Goal: Task Accomplishment & Management: Use online tool/utility

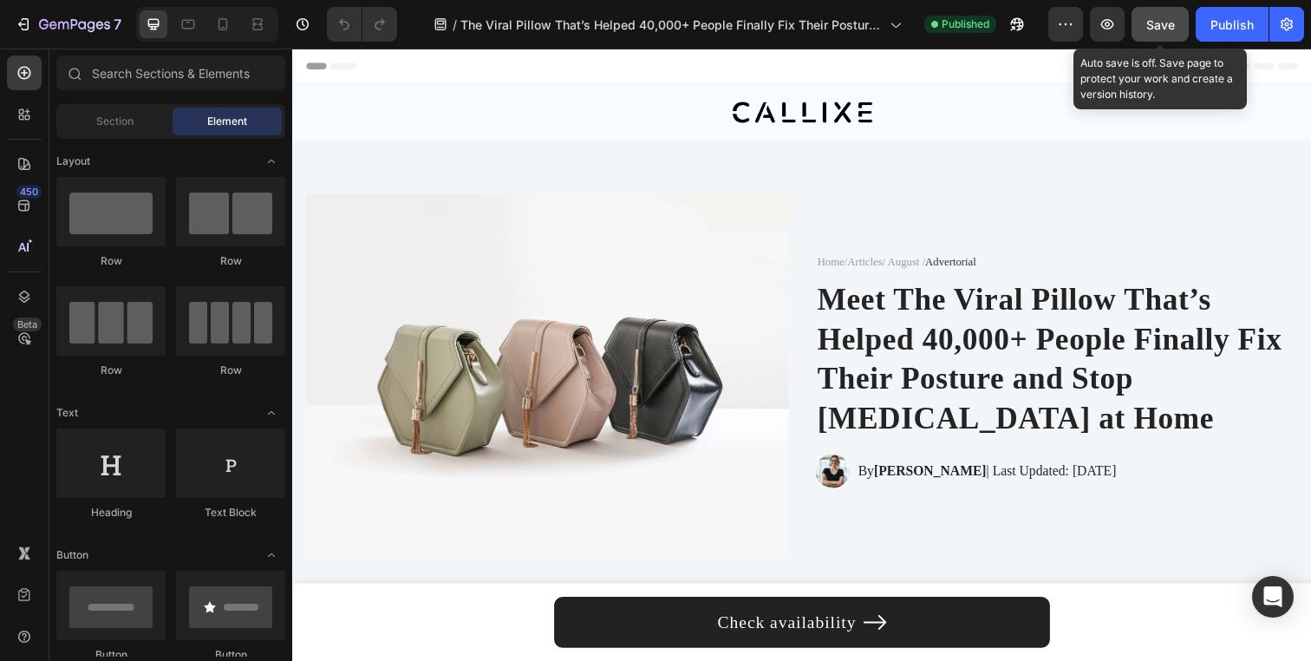
click at [1152, 29] on span "Save" at bounding box center [1160, 24] width 29 height 15
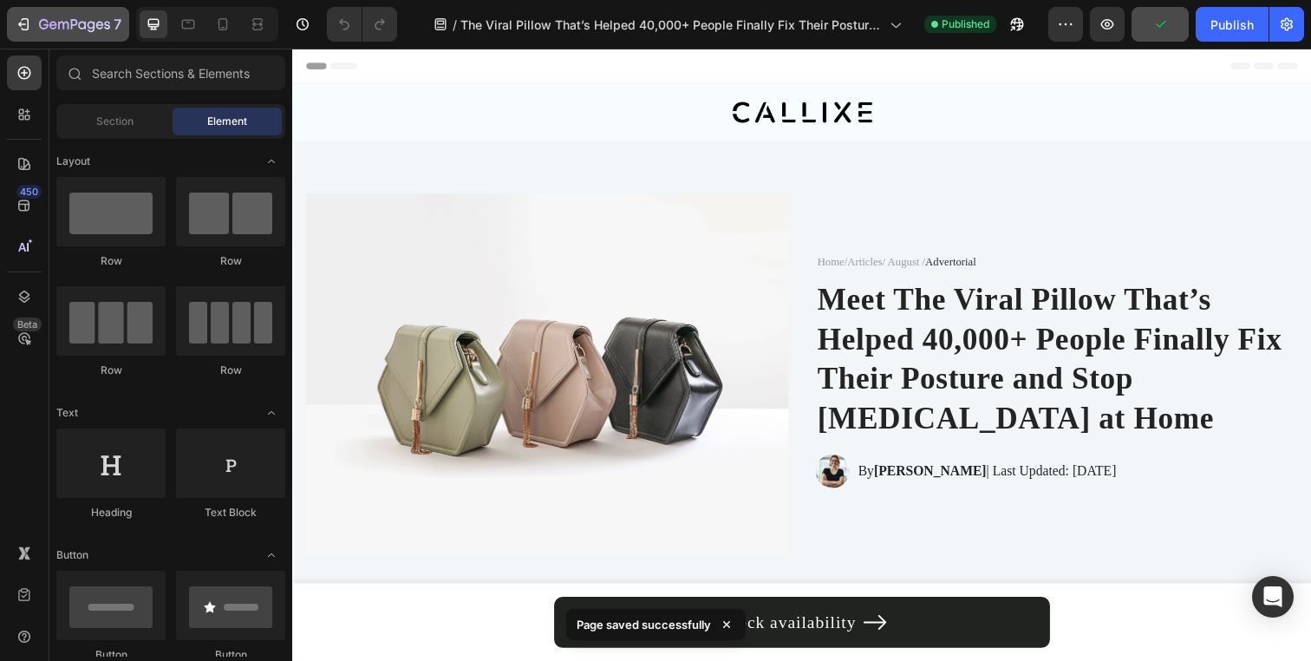
click at [53, 12] on button "7" at bounding box center [68, 24] width 122 height 35
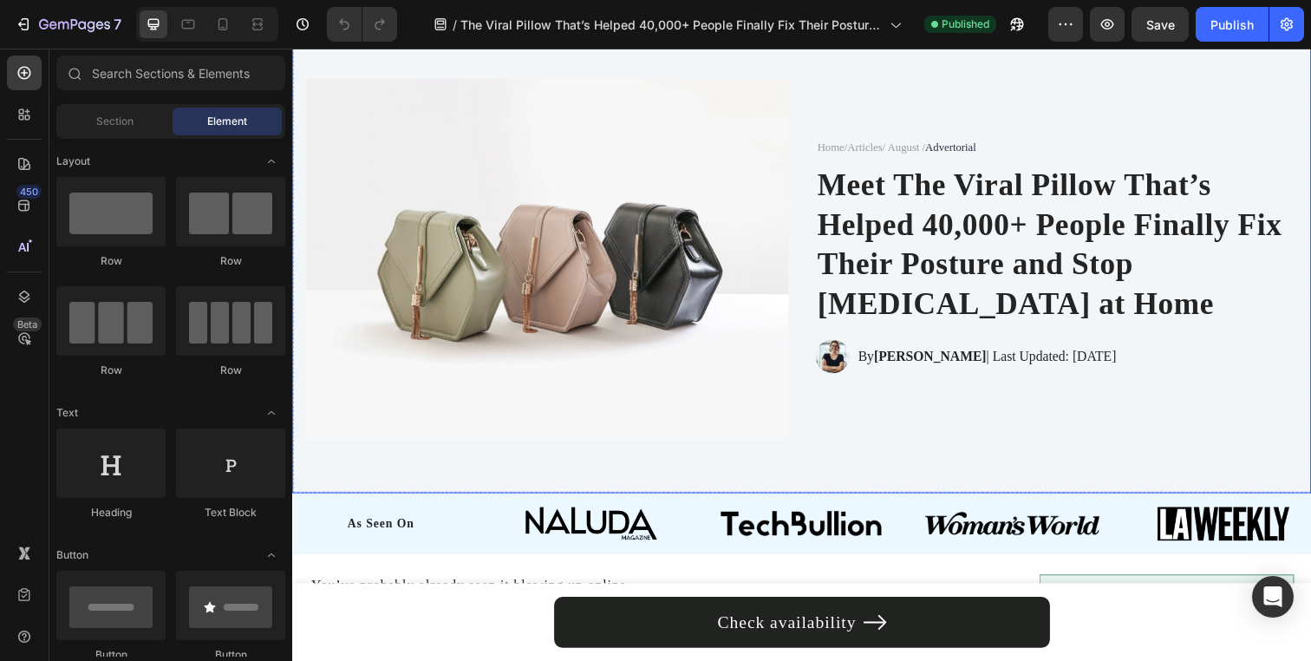
scroll to position [122, 0]
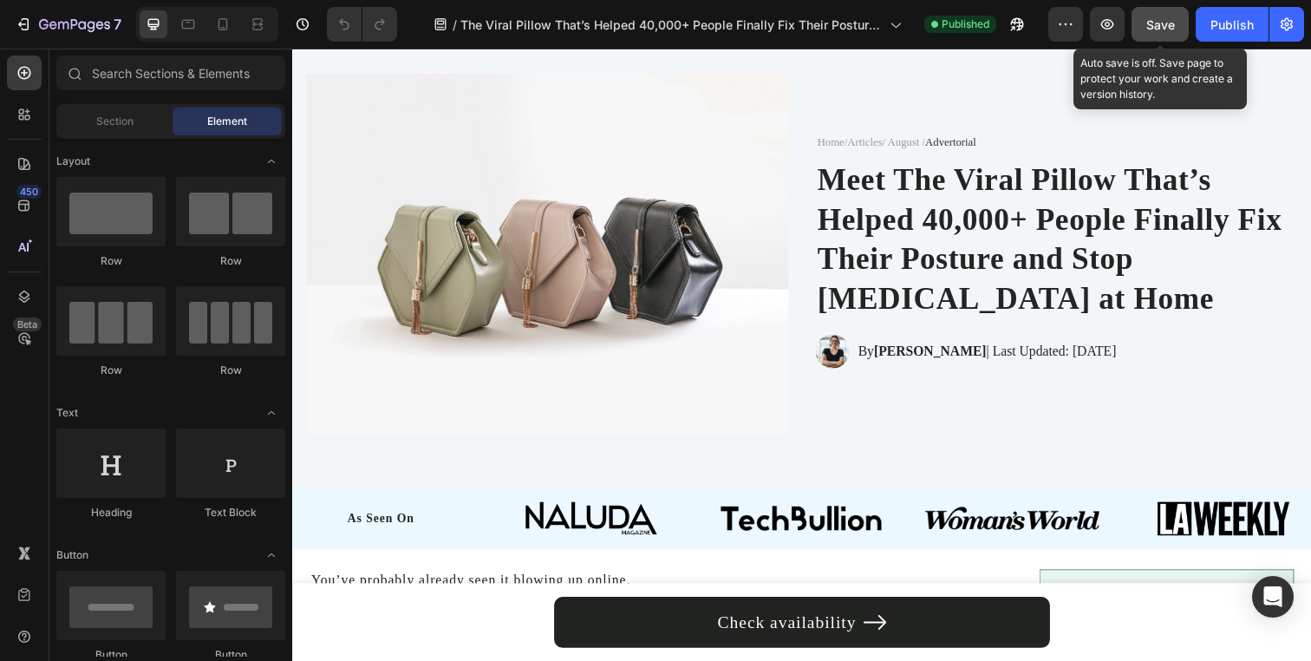
click at [1156, 28] on span "Save" at bounding box center [1160, 24] width 29 height 15
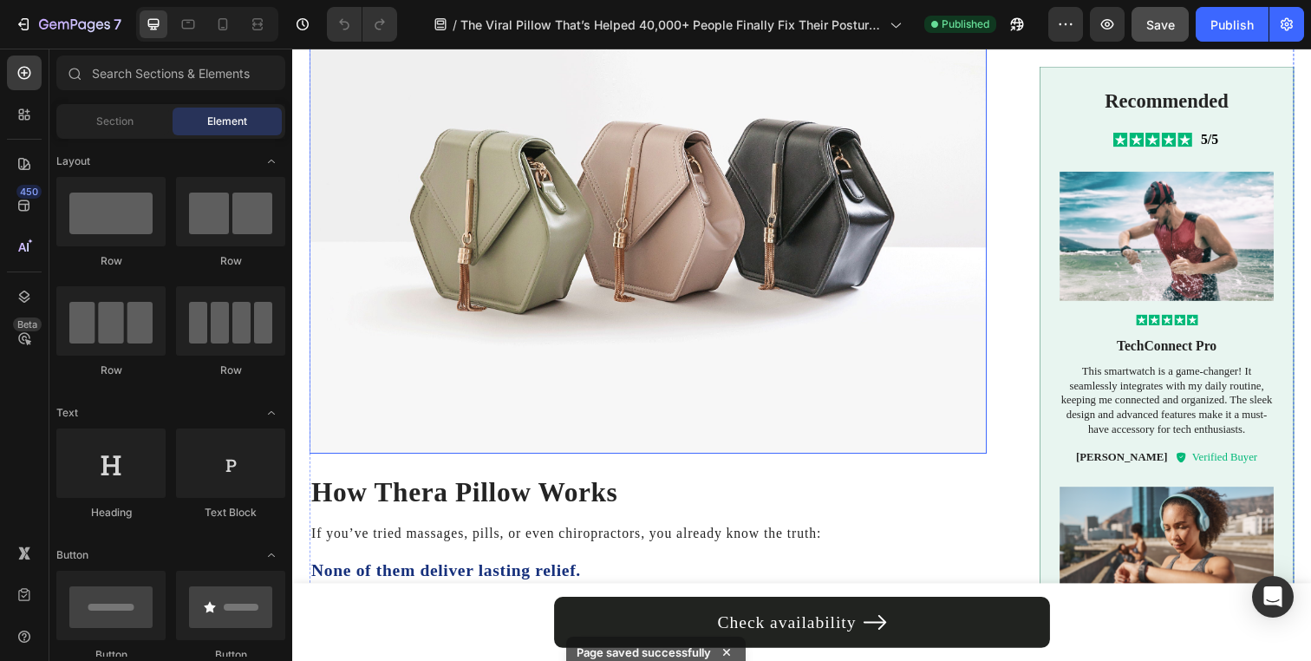
scroll to position [932, 0]
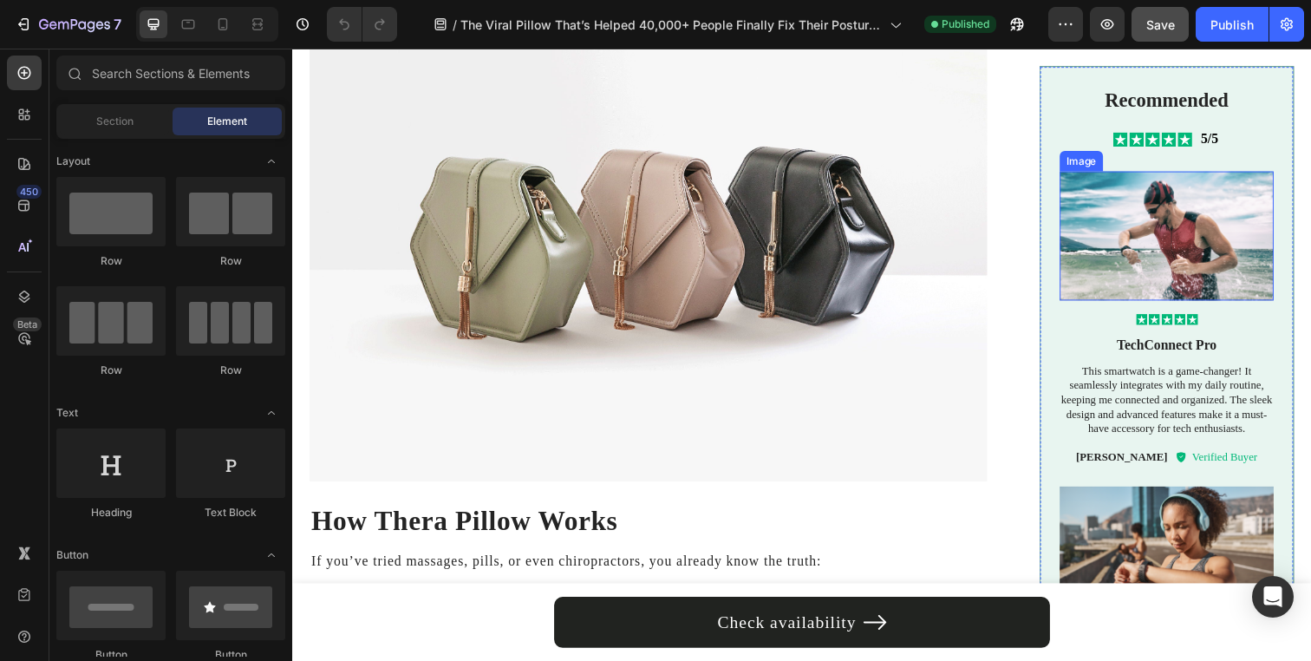
click at [1193, 246] on img at bounding box center [1185, 239] width 218 height 132
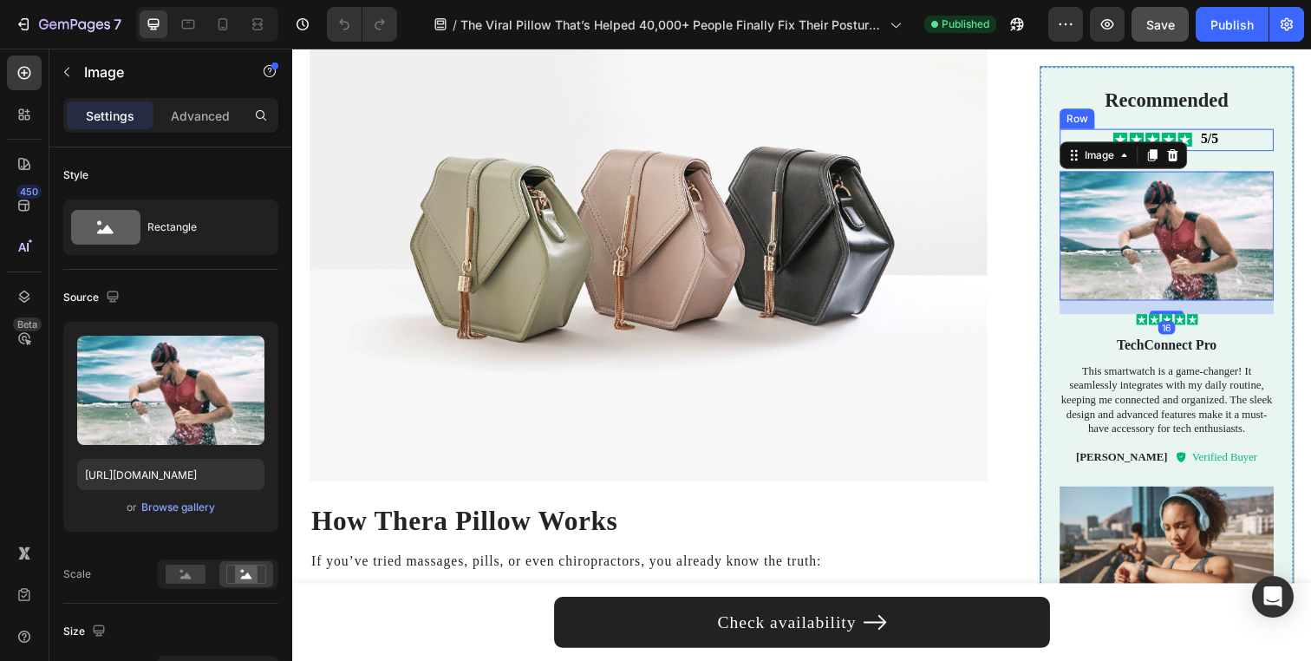
click at [1238, 141] on div "Icon Icon Icon Icon Icon Icon List 5/5 Text Block Row" at bounding box center [1185, 141] width 218 height 23
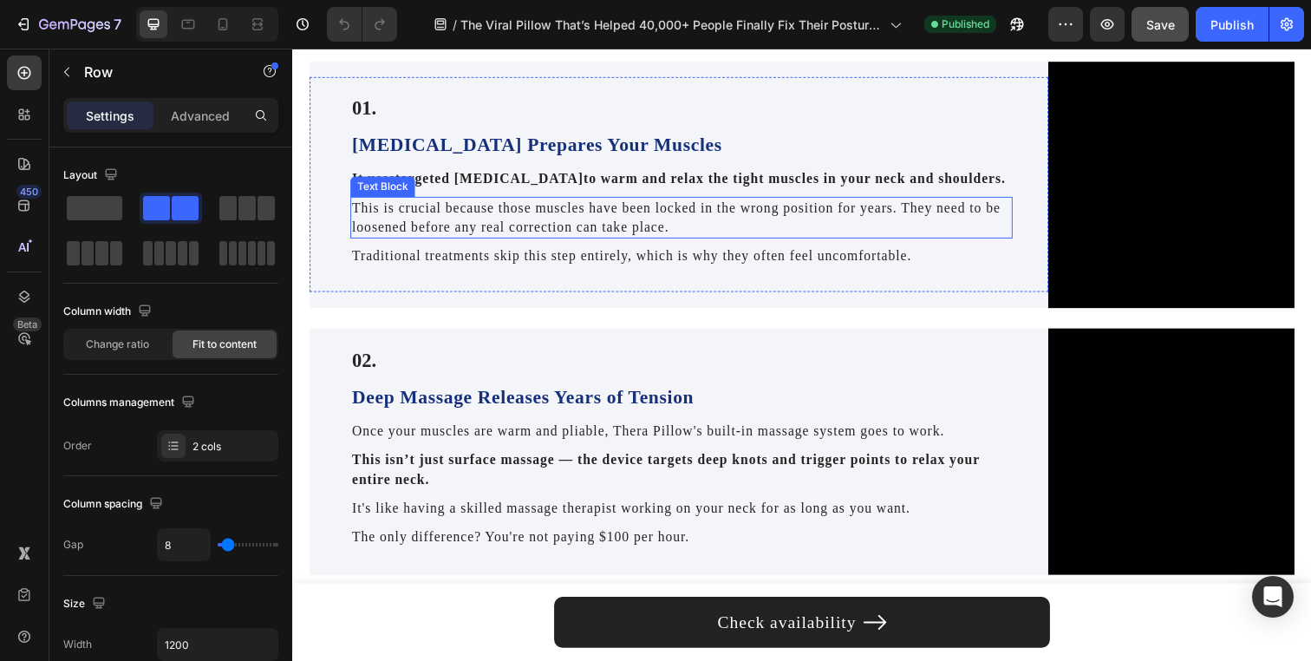
scroll to position [1634, 0]
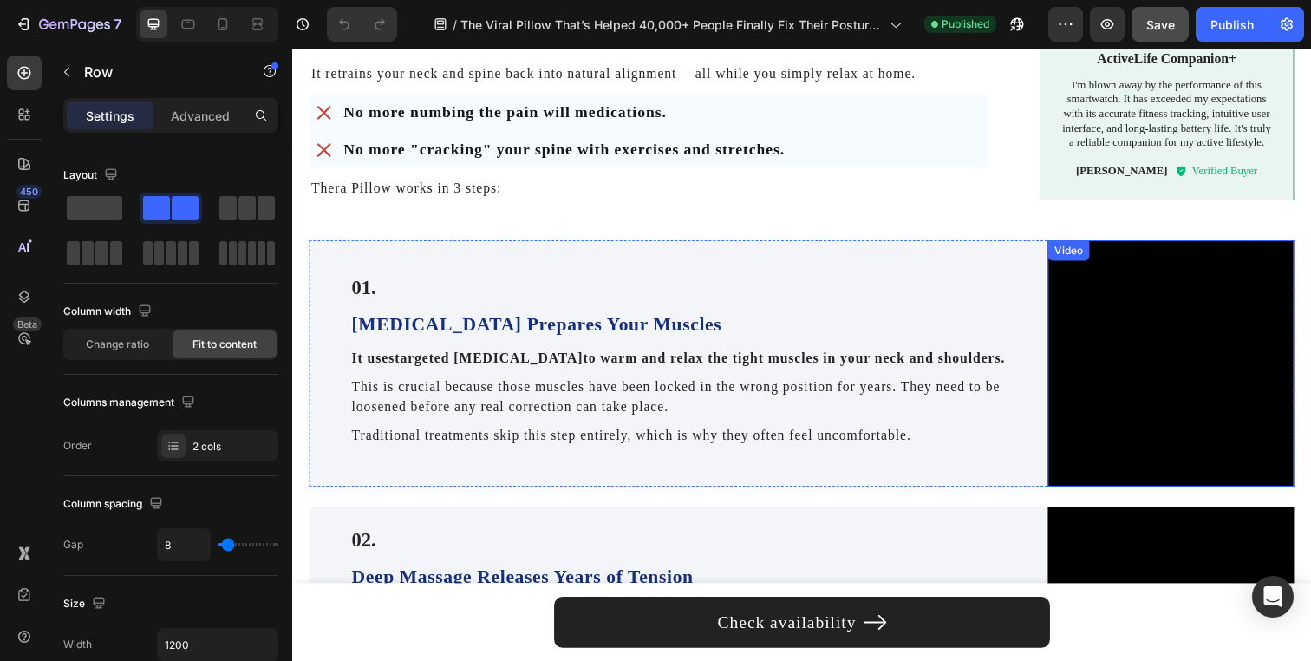
click at [1101, 251] on video at bounding box center [1189, 369] width 251 height 251
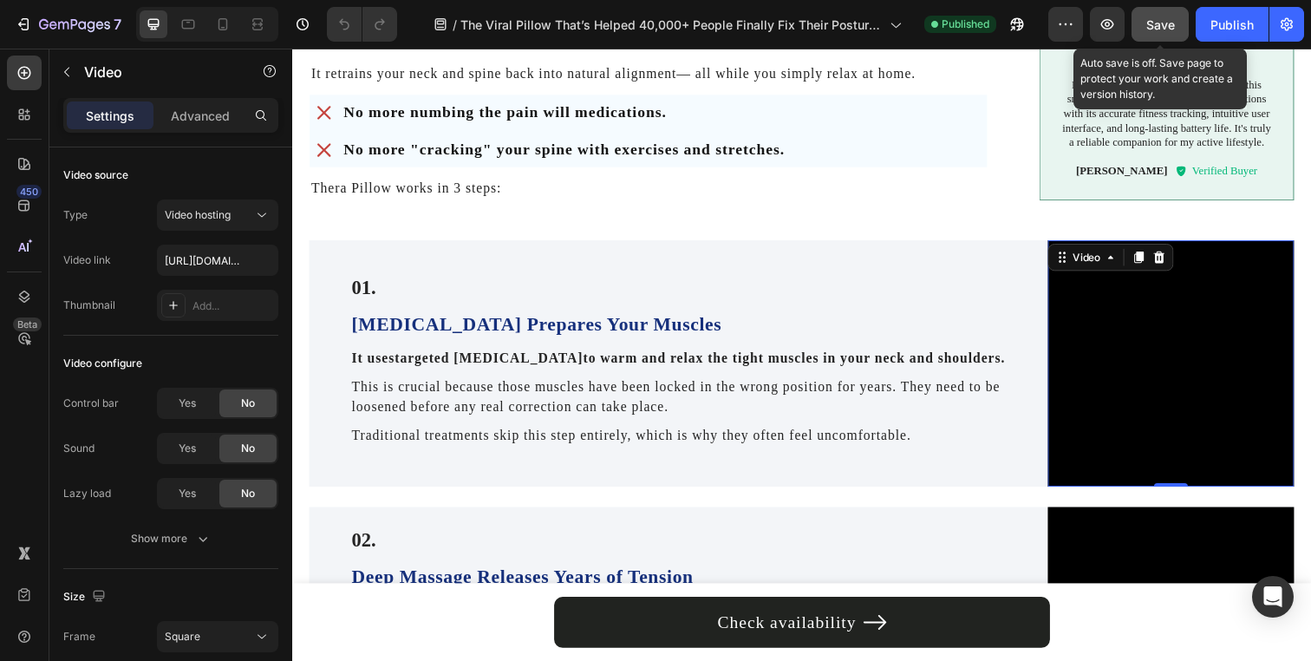
click at [1145, 37] on button "Save" at bounding box center [1160, 24] width 57 height 35
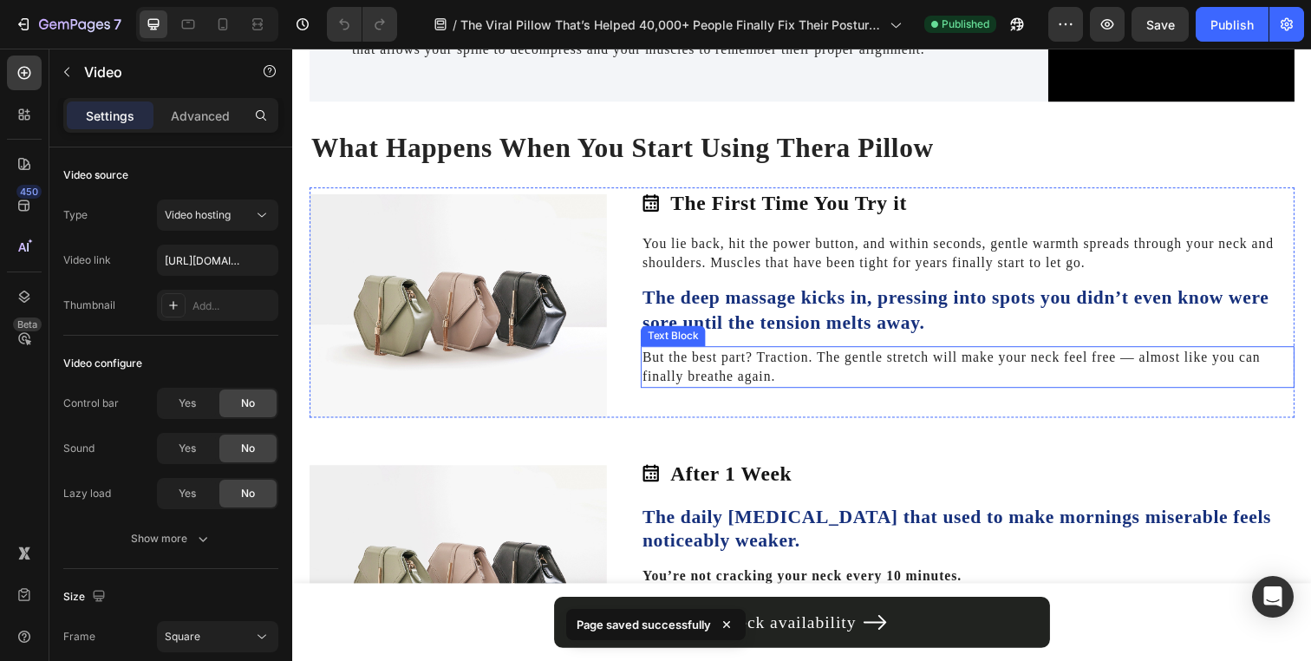
scroll to position [2544, 0]
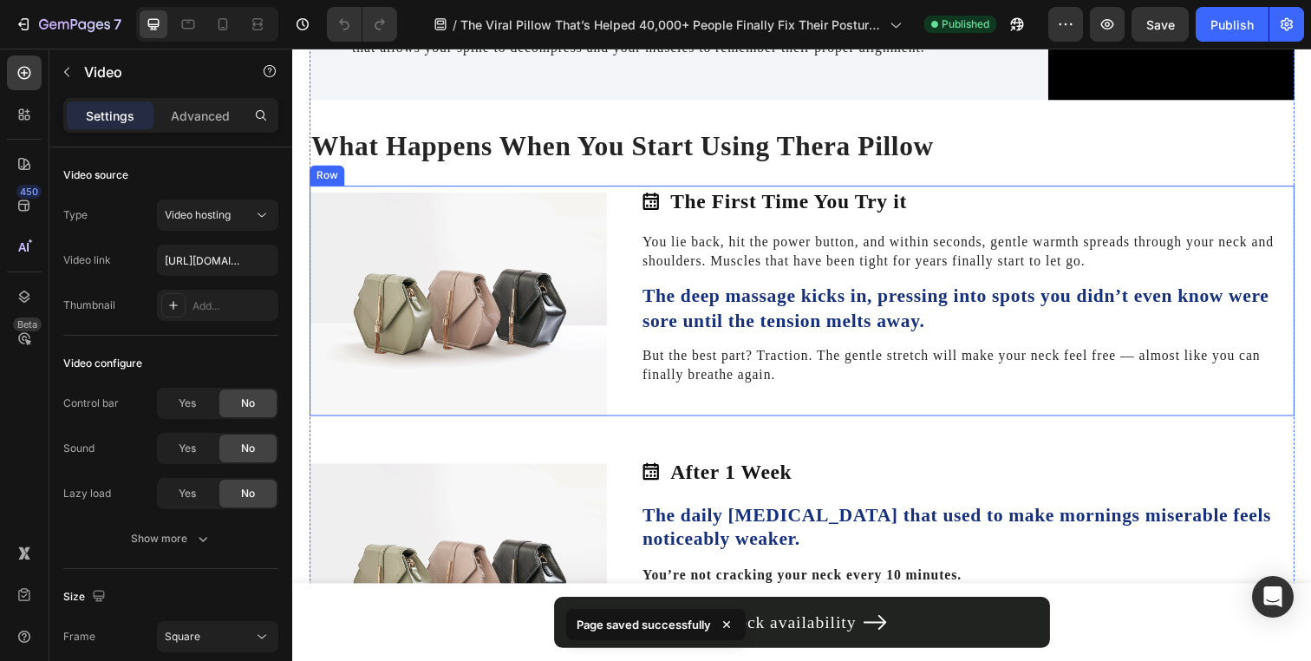
click at [640, 294] on div "The First Time You Try it Item List Image The First Time You Try it Item List Y…" at bounding box center [813, 305] width 1006 height 235
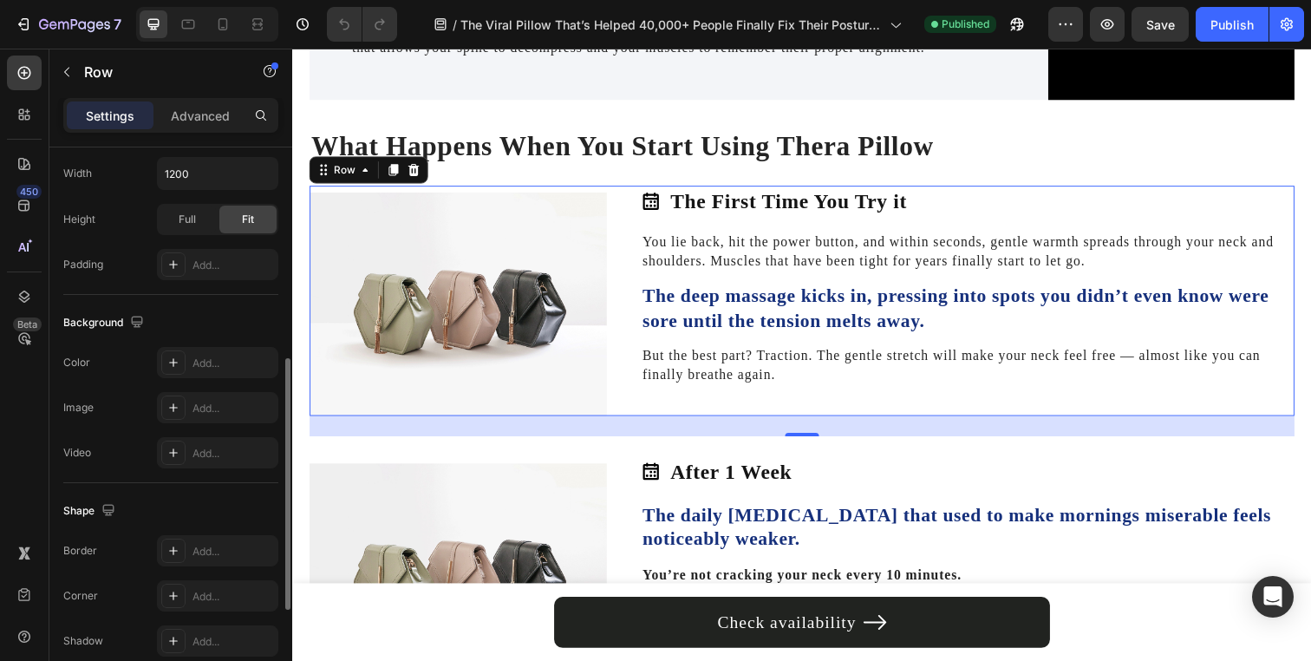
scroll to position [631, 0]
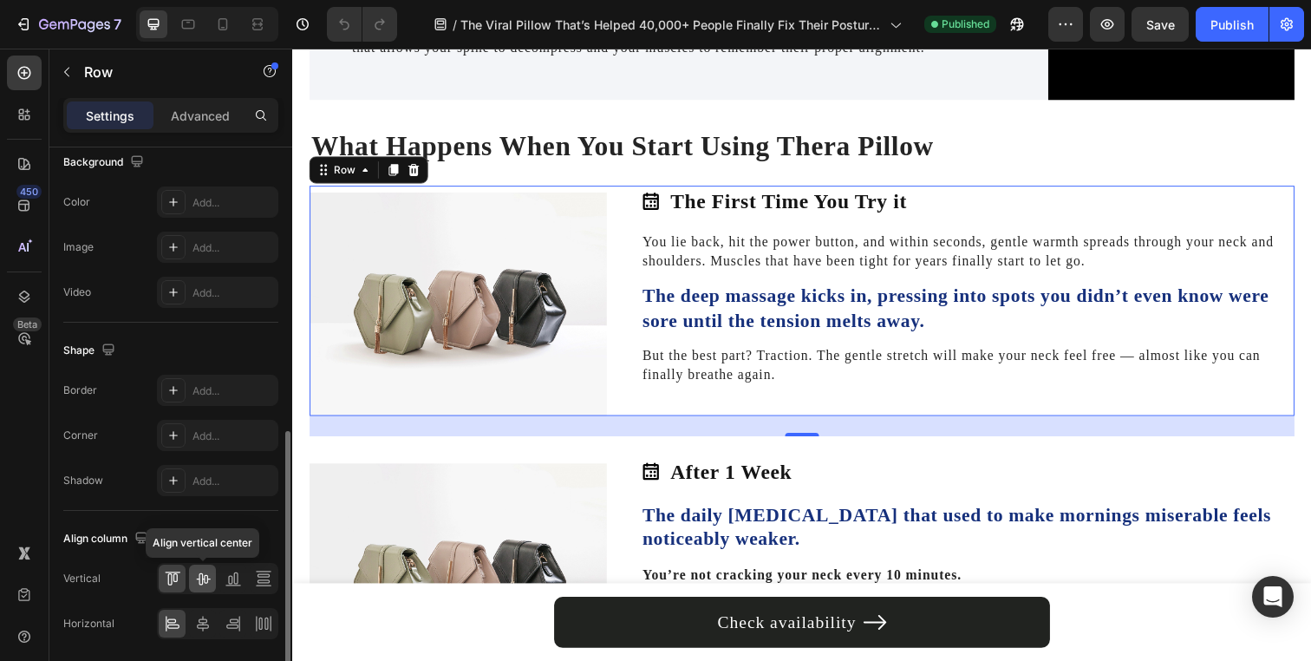
click at [206, 575] on icon at bounding box center [203, 579] width 14 height 12
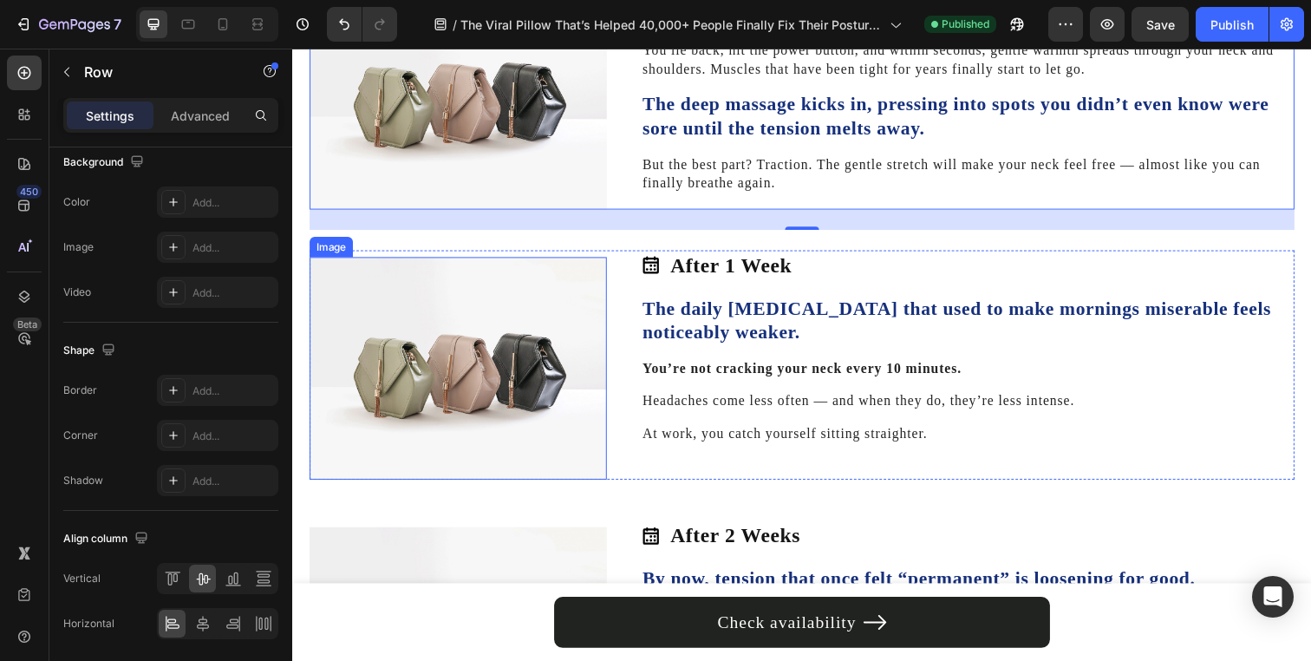
scroll to position [2831, 0]
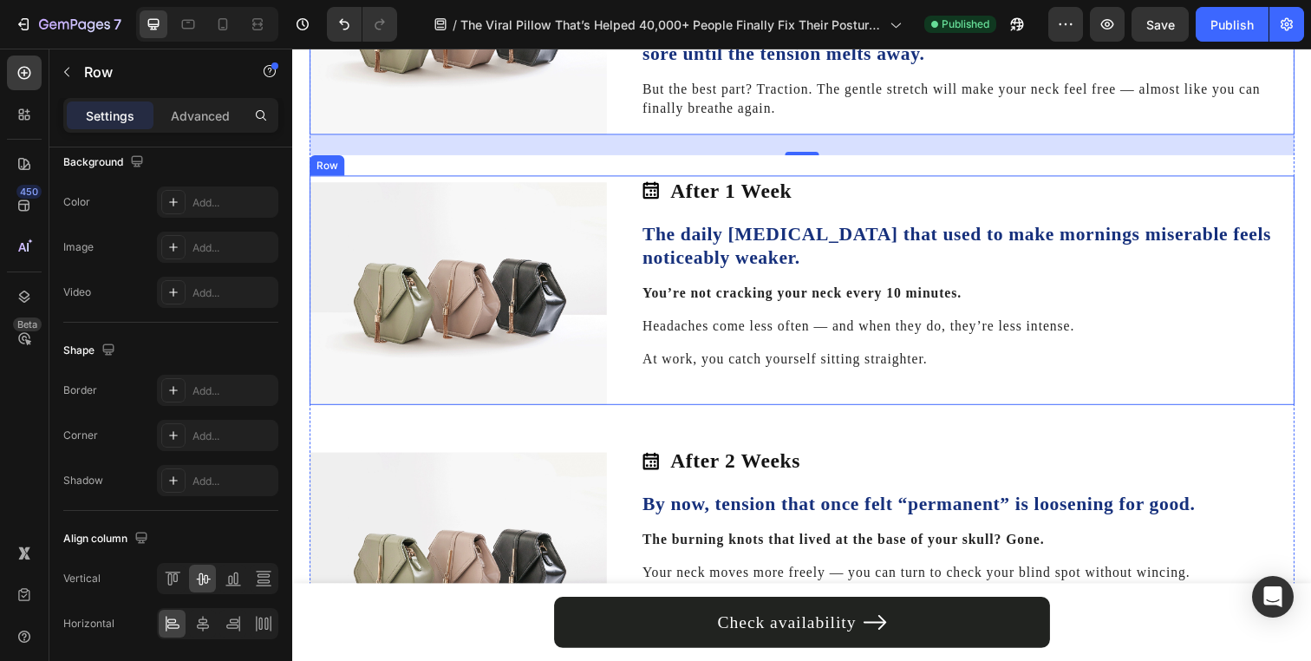
click at [626, 369] on div "After 1 Week Item List Image After 1 Week Item List The daily stiffness that us…" at bounding box center [813, 295] width 1006 height 235
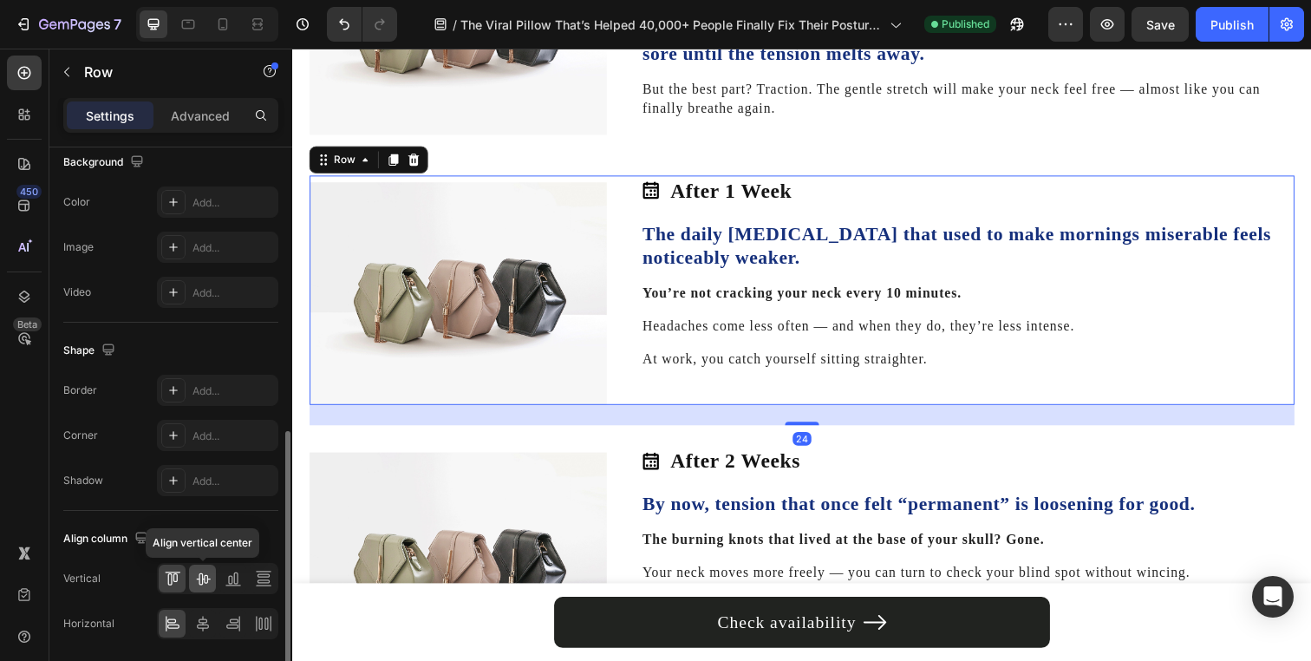
click at [205, 582] on icon at bounding box center [203, 579] width 14 height 12
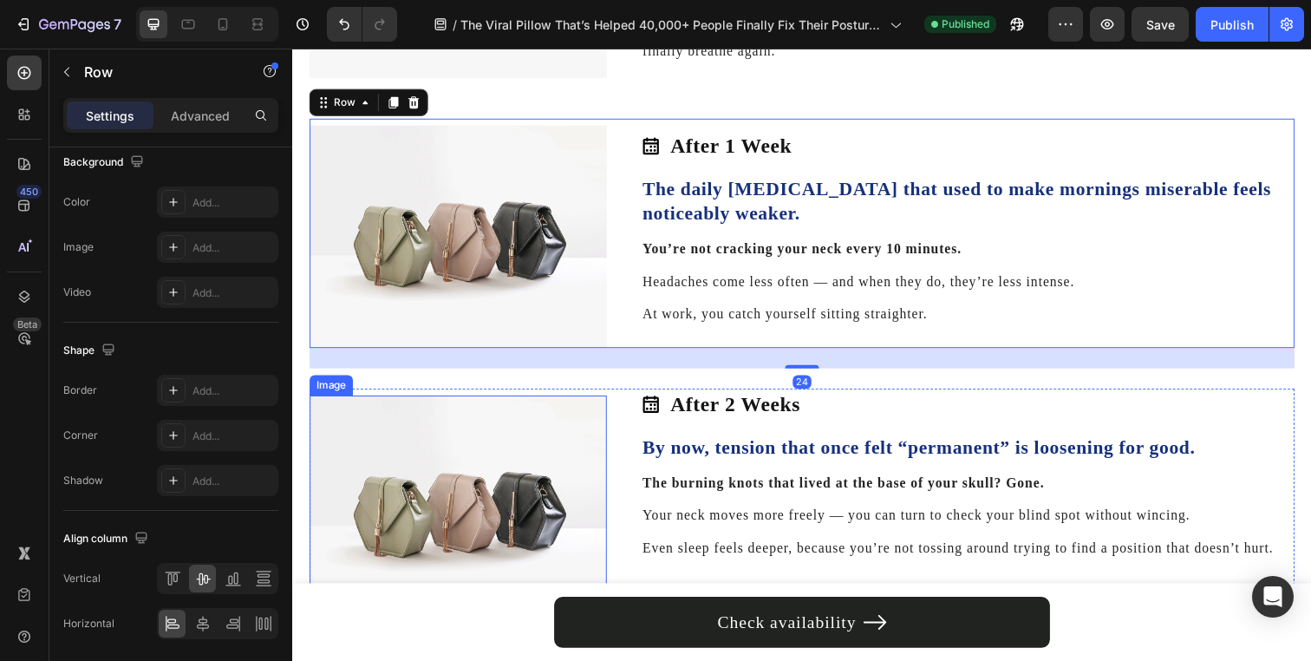
scroll to position [2997, 0]
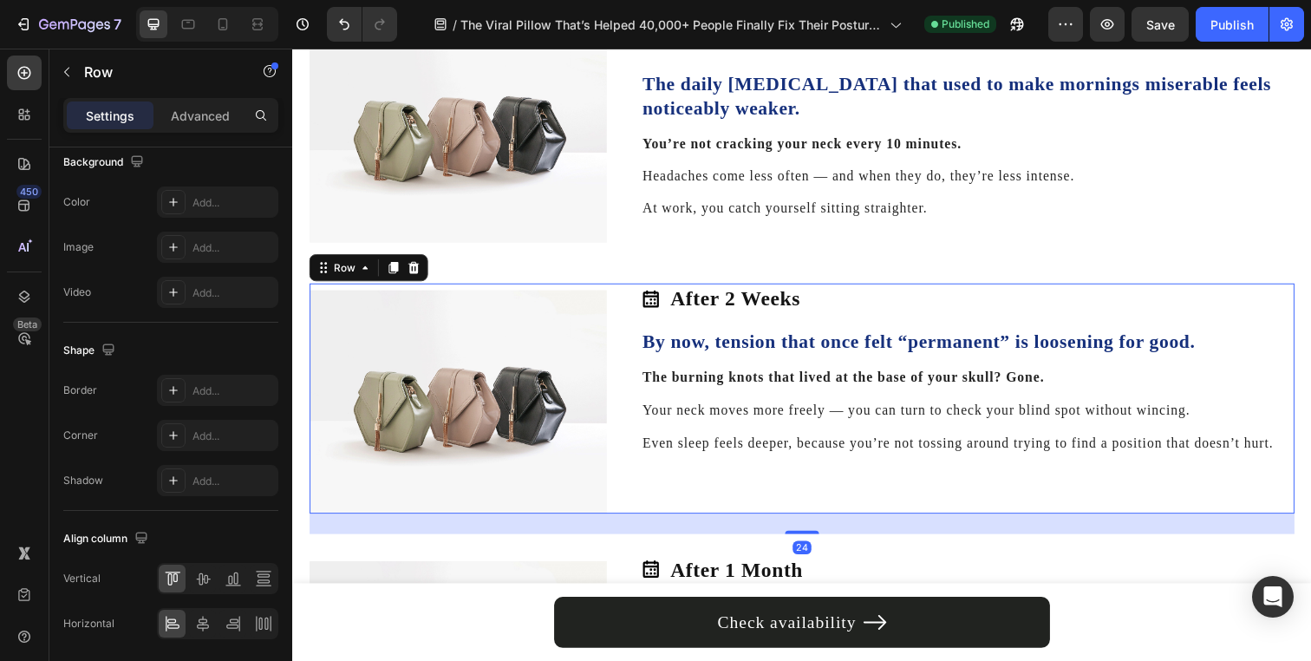
click at [627, 345] on div "After 2 Weeks Item List Image After 2 Weeks Item List By now, tension that once…" at bounding box center [813, 405] width 1006 height 235
click at [212, 579] on div at bounding box center [202, 578] width 27 height 28
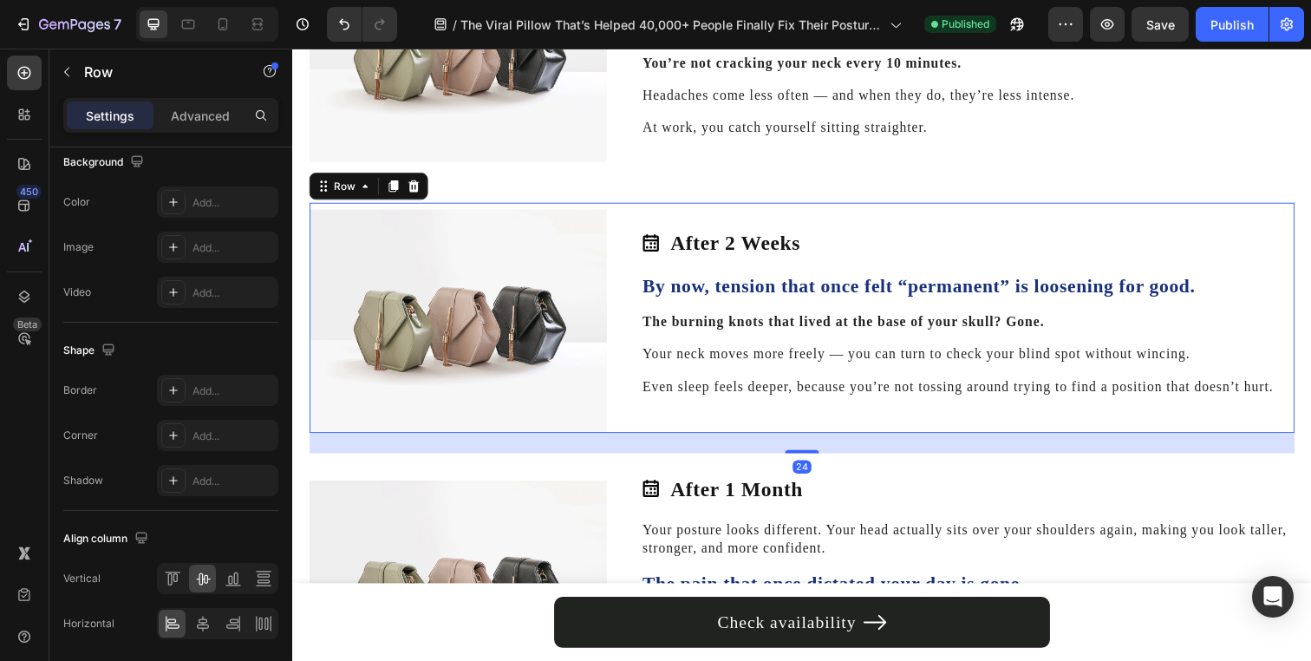
scroll to position [3341, 0]
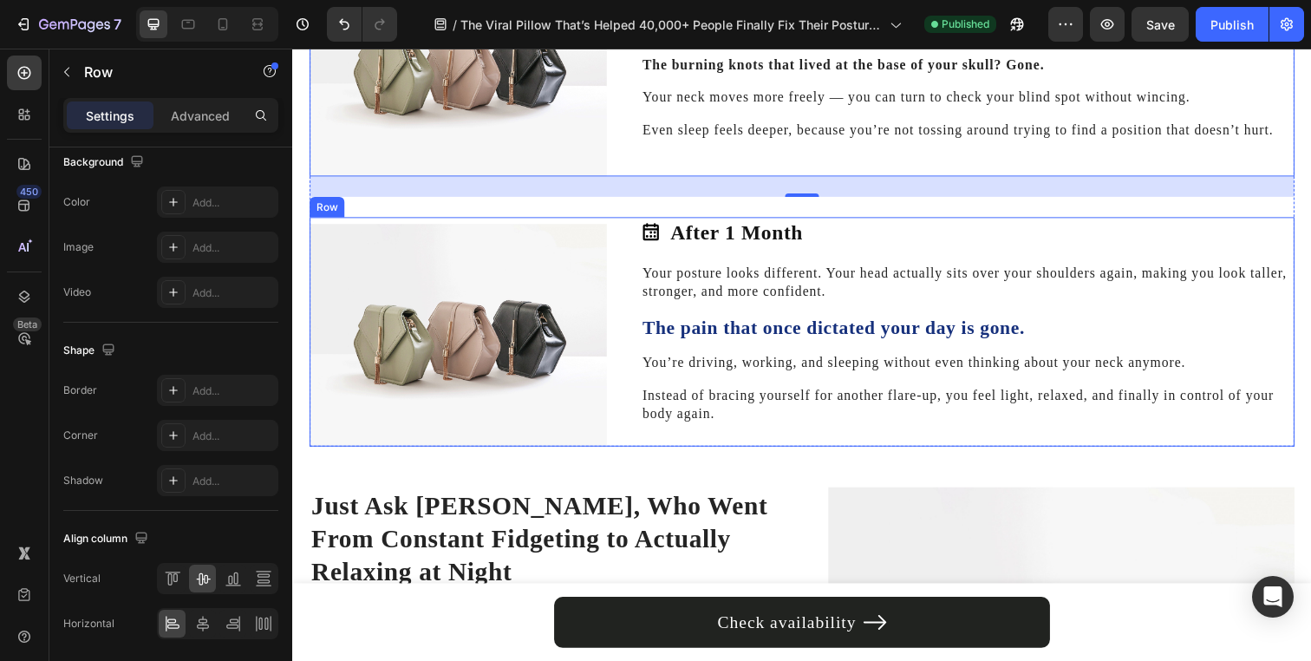
click at [618, 390] on div "After 1 Month Item List Image After 1 Month Item List Your posture looks differ…" at bounding box center [813, 337] width 1006 height 235
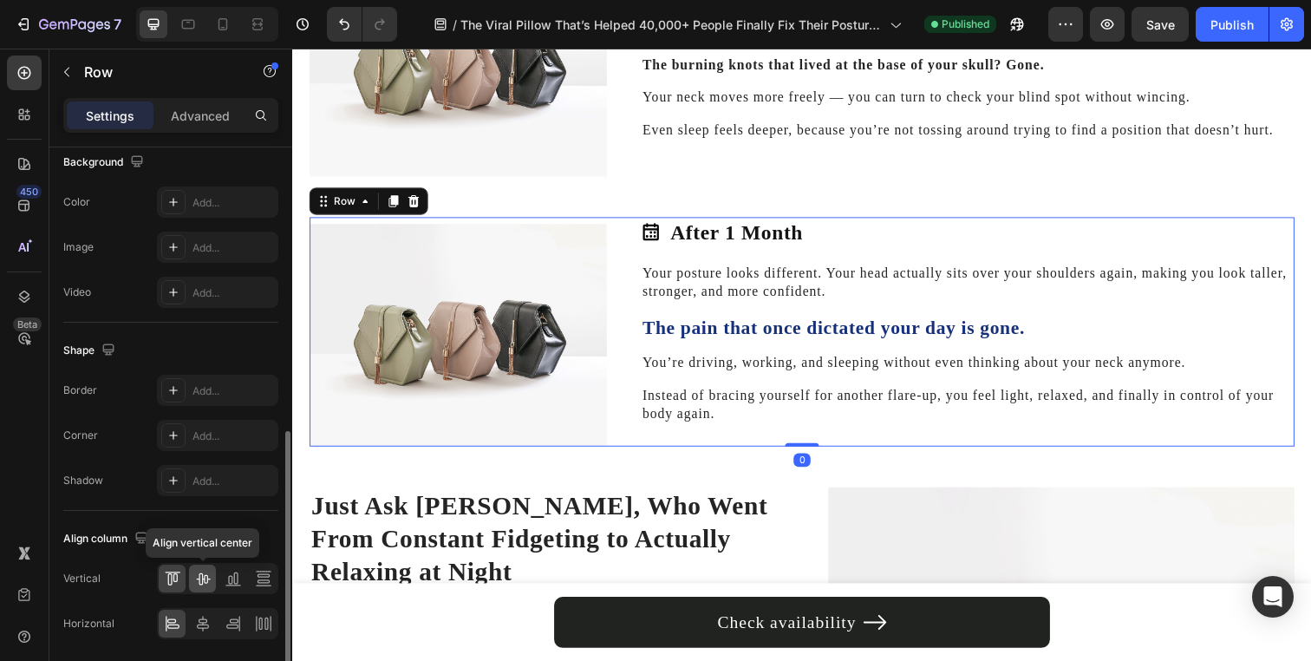
click at [198, 579] on icon at bounding box center [202, 578] width 17 height 17
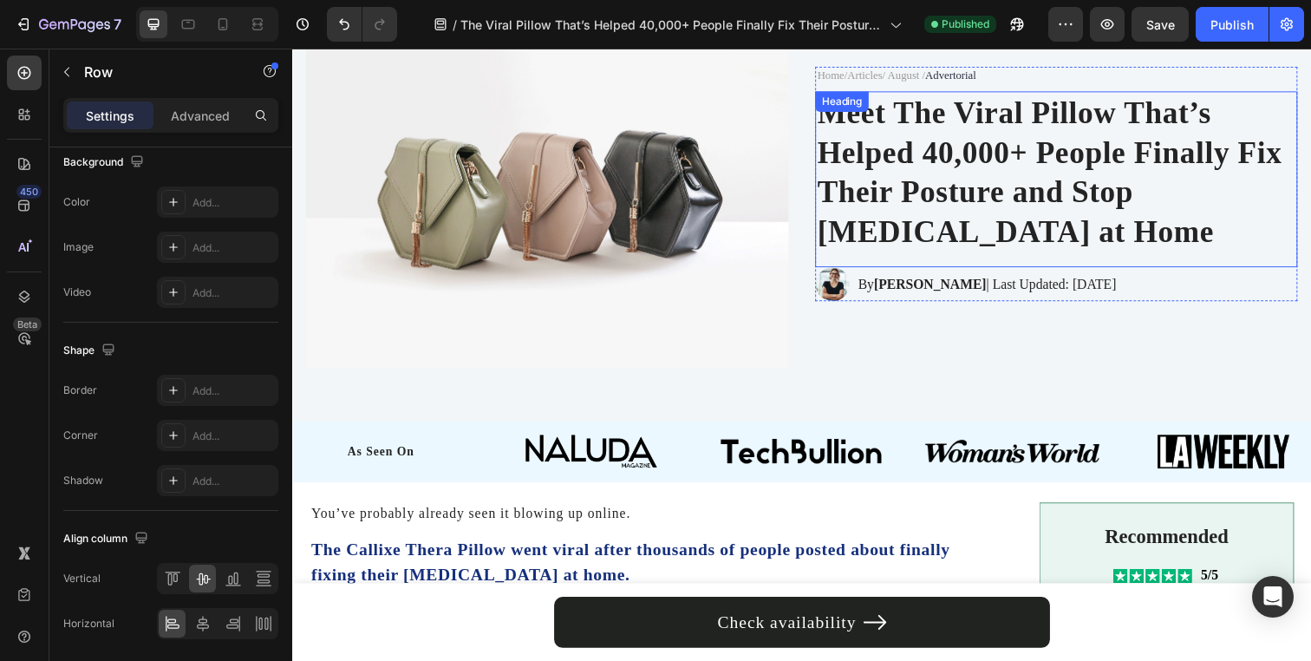
scroll to position [0, 0]
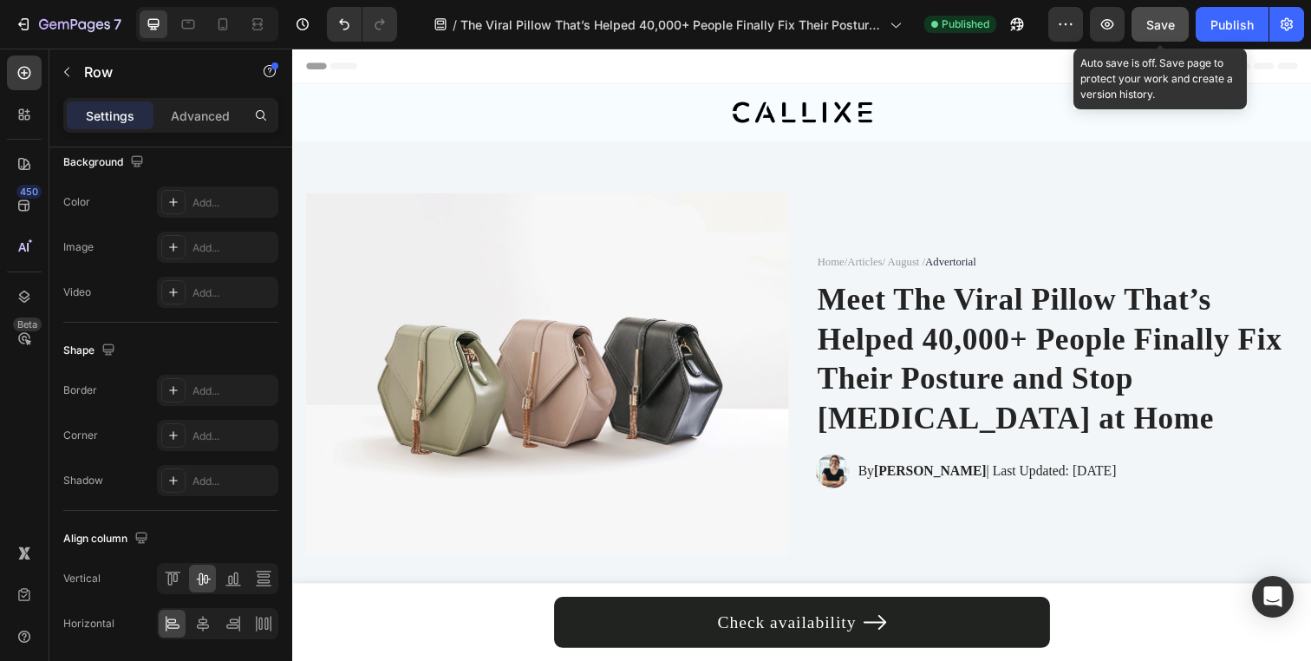
click at [1168, 41] on button "Save" at bounding box center [1160, 24] width 57 height 35
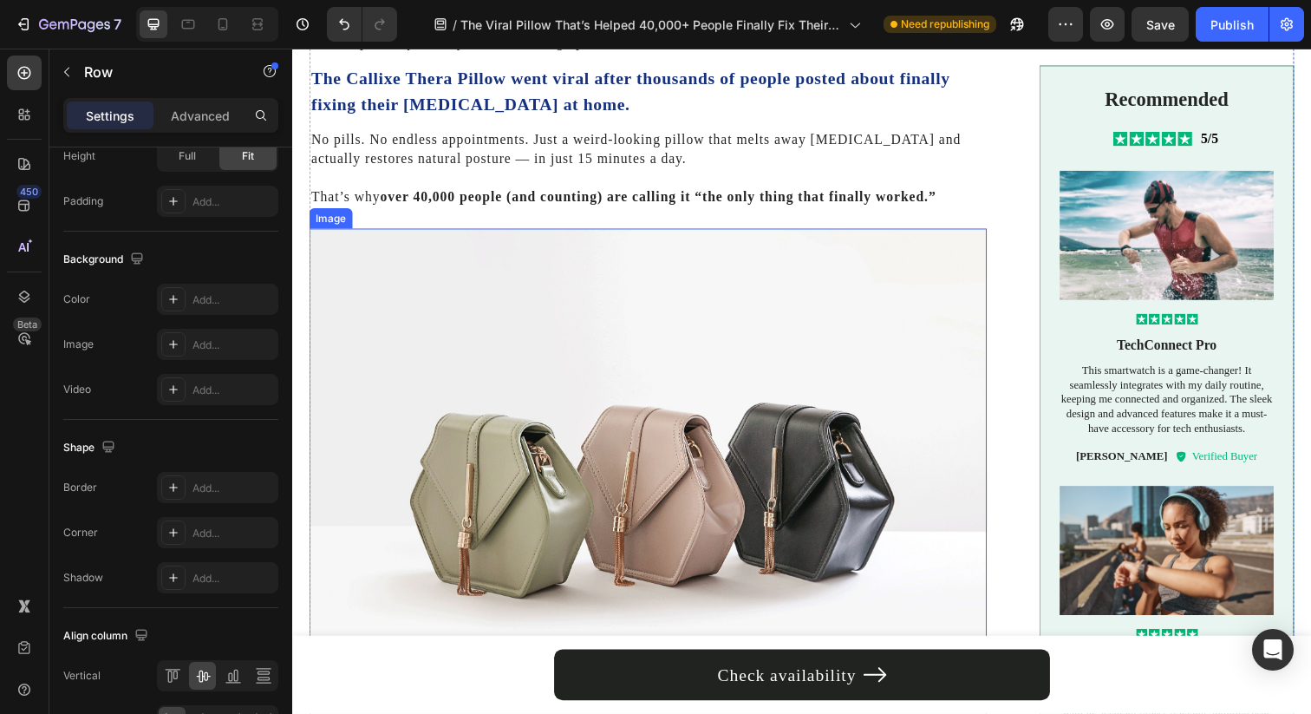
scroll to position [561, 0]
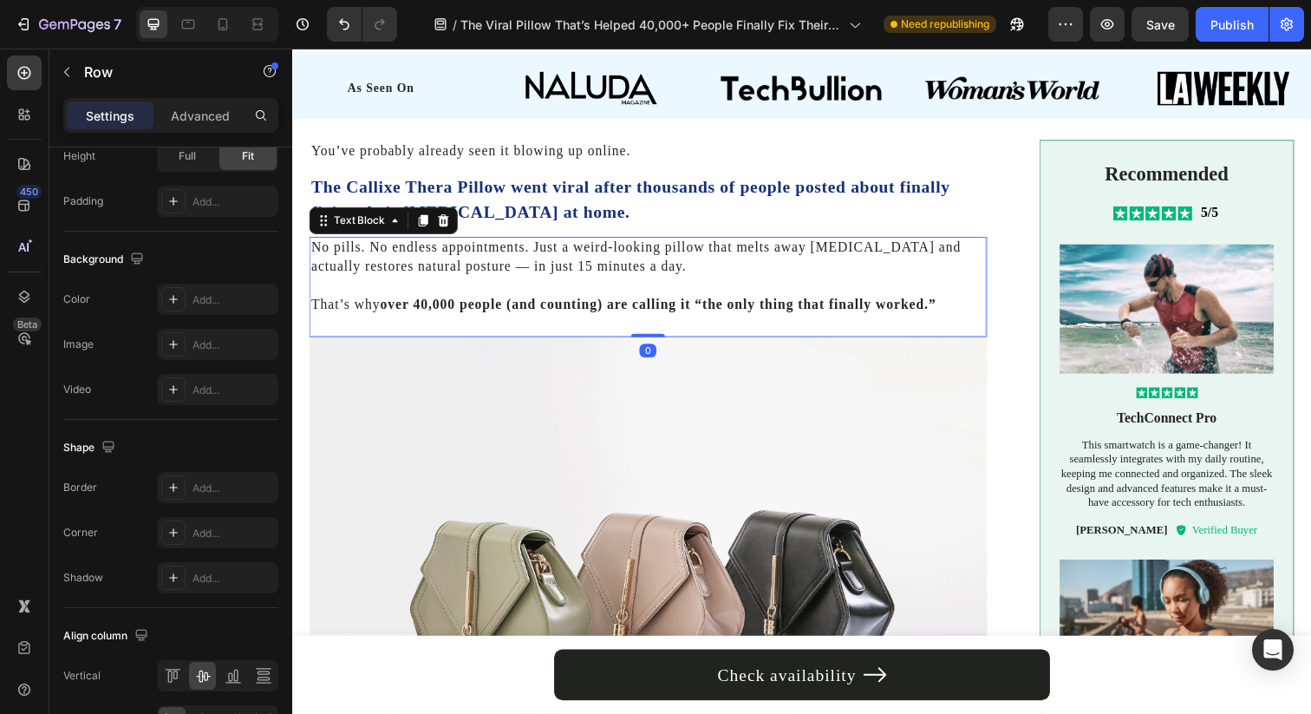
click at [742, 268] on p "No pills. No endless appointments. Just a weird-looking pillow that melts away …" at bounding box center [655, 261] width 688 height 39
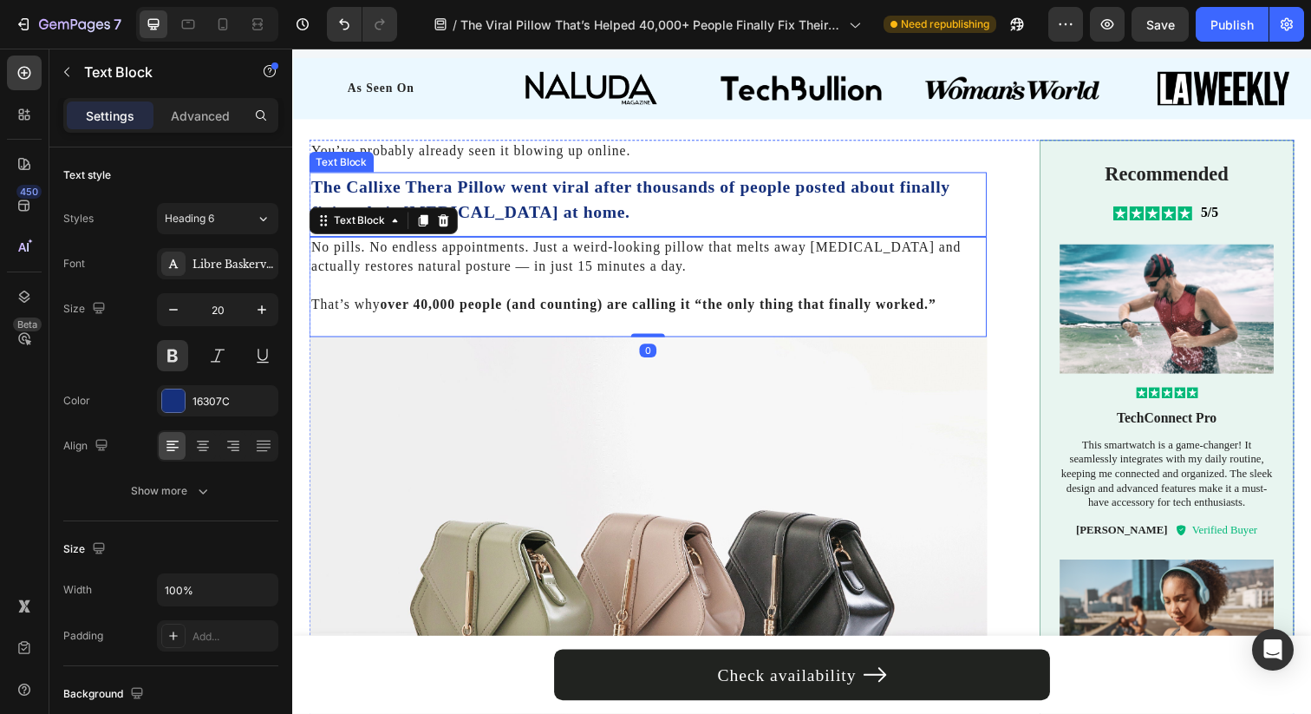
click at [577, 190] on p "The Callixe Thera Pillow went viral after thousands of people posted about fina…" at bounding box center [655, 202] width 688 height 52
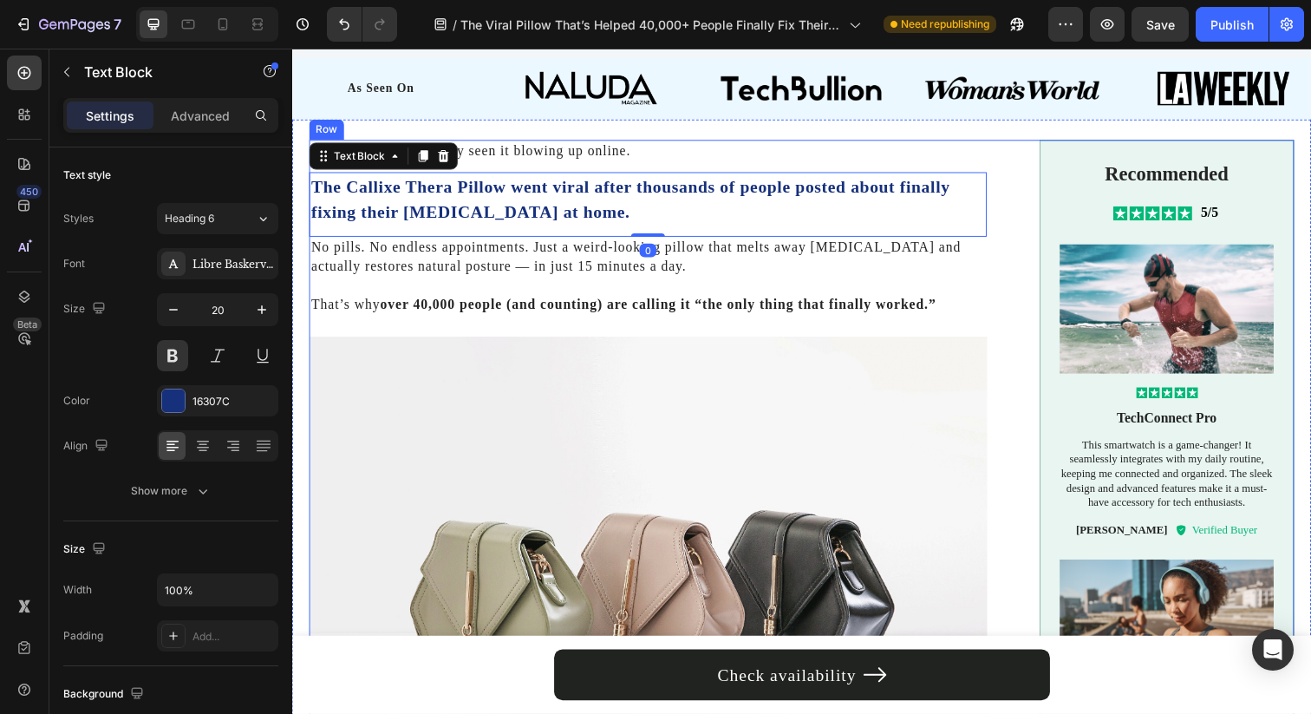
click at [1028, 319] on div "You’ve probably already seen it blowing up online. Text Block The Callixe Thera…" at bounding box center [813, 708] width 1006 height 1134
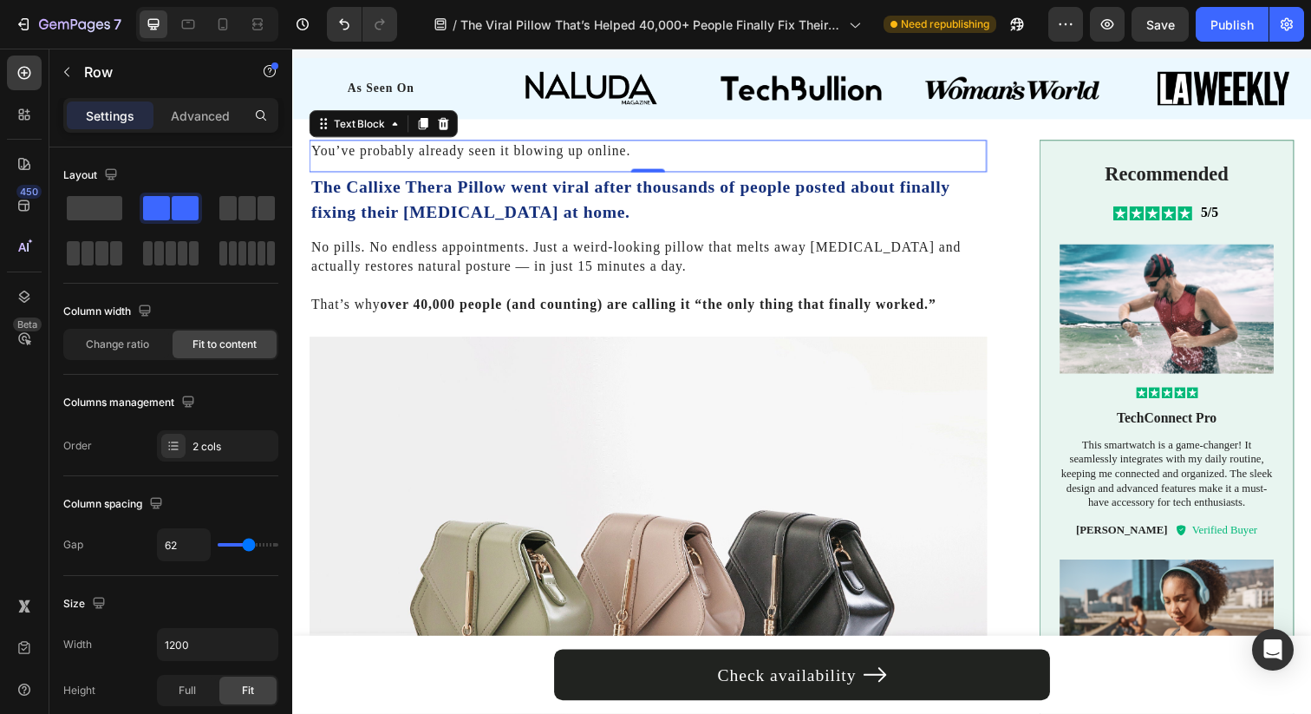
click at [851, 159] on p "You’ve probably already seen it blowing up online." at bounding box center [655, 152] width 688 height 19
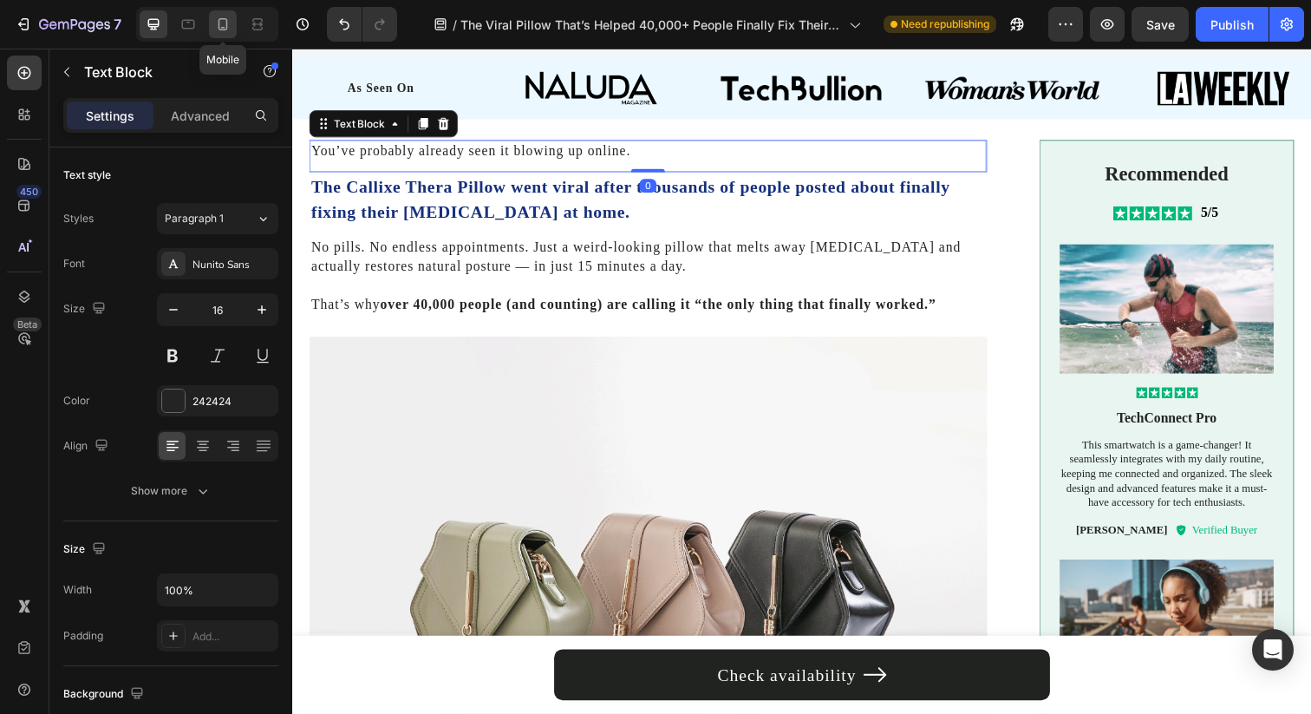
click at [218, 30] on icon at bounding box center [222, 24] width 17 height 17
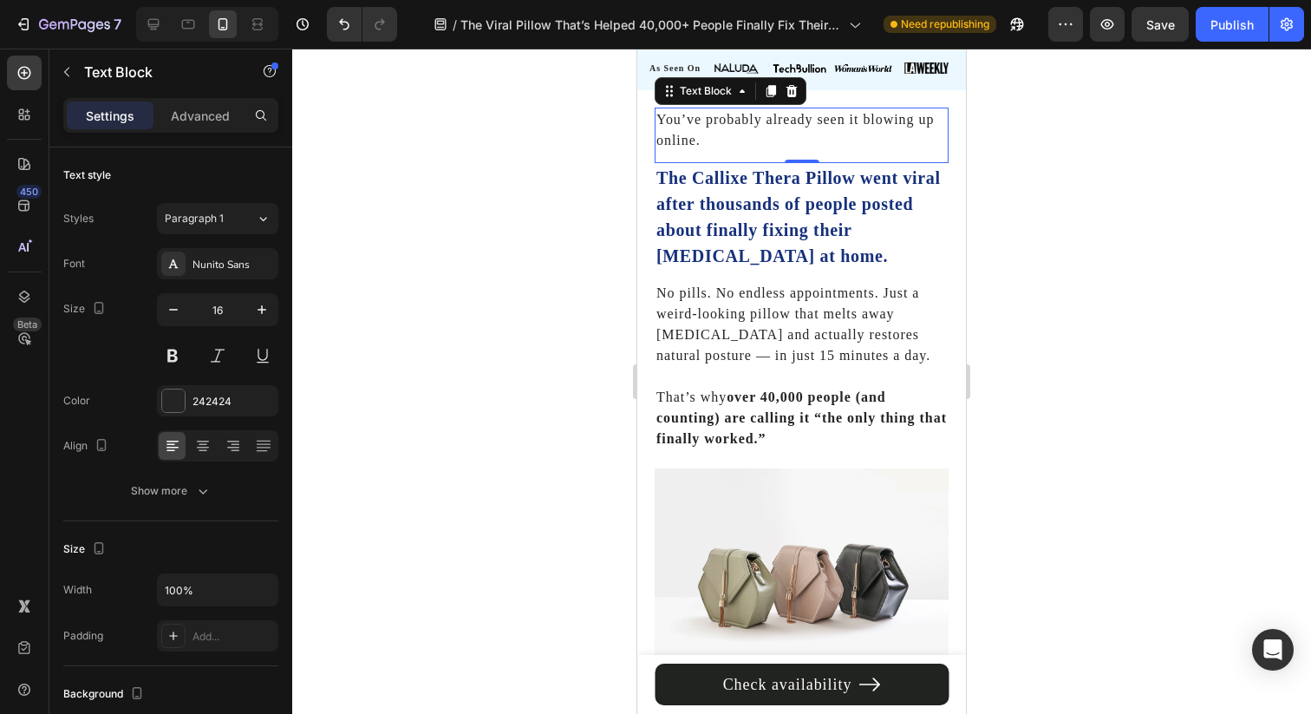
scroll to position [559, 0]
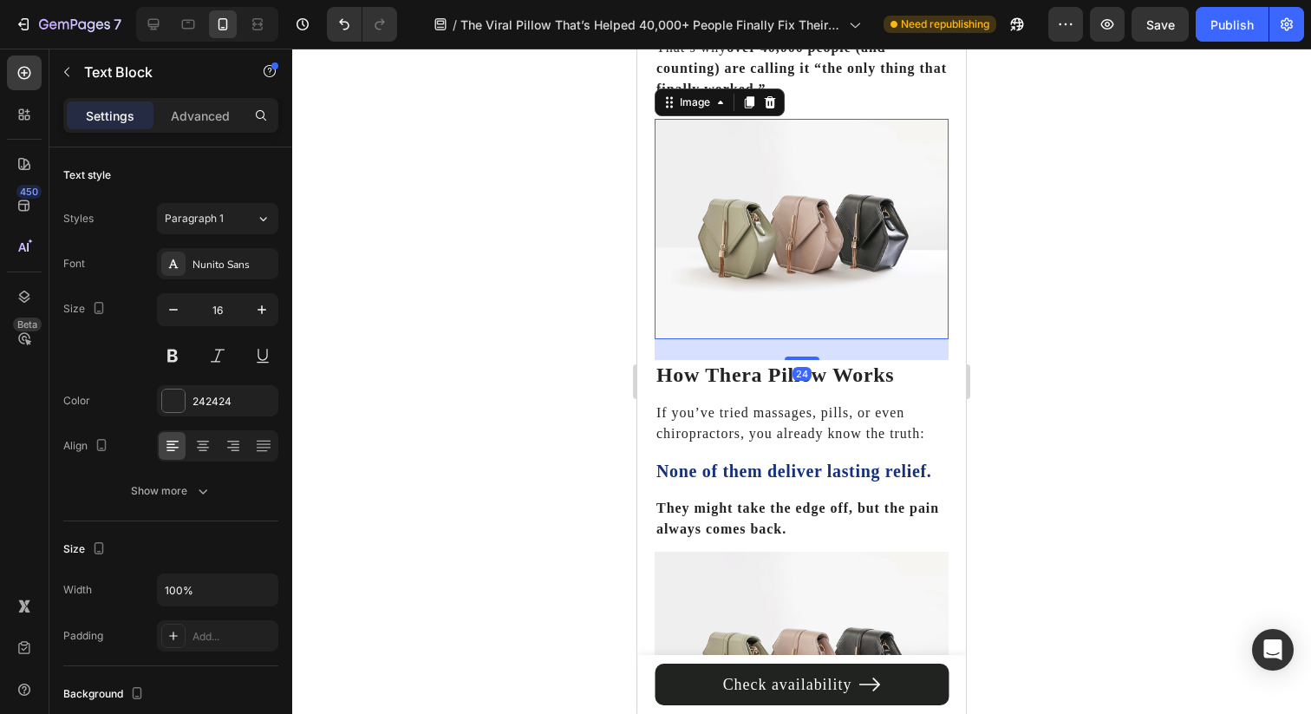
click at [722, 232] on img at bounding box center [802, 229] width 294 height 220
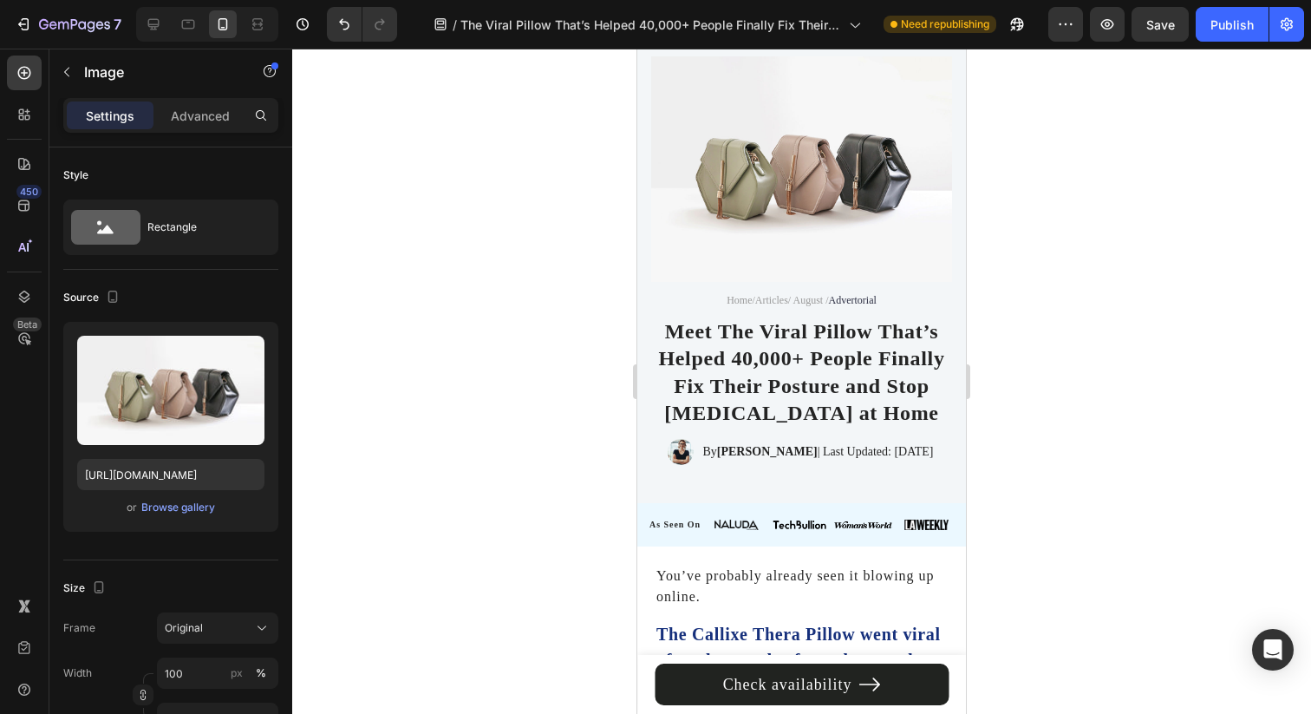
scroll to position [0, 0]
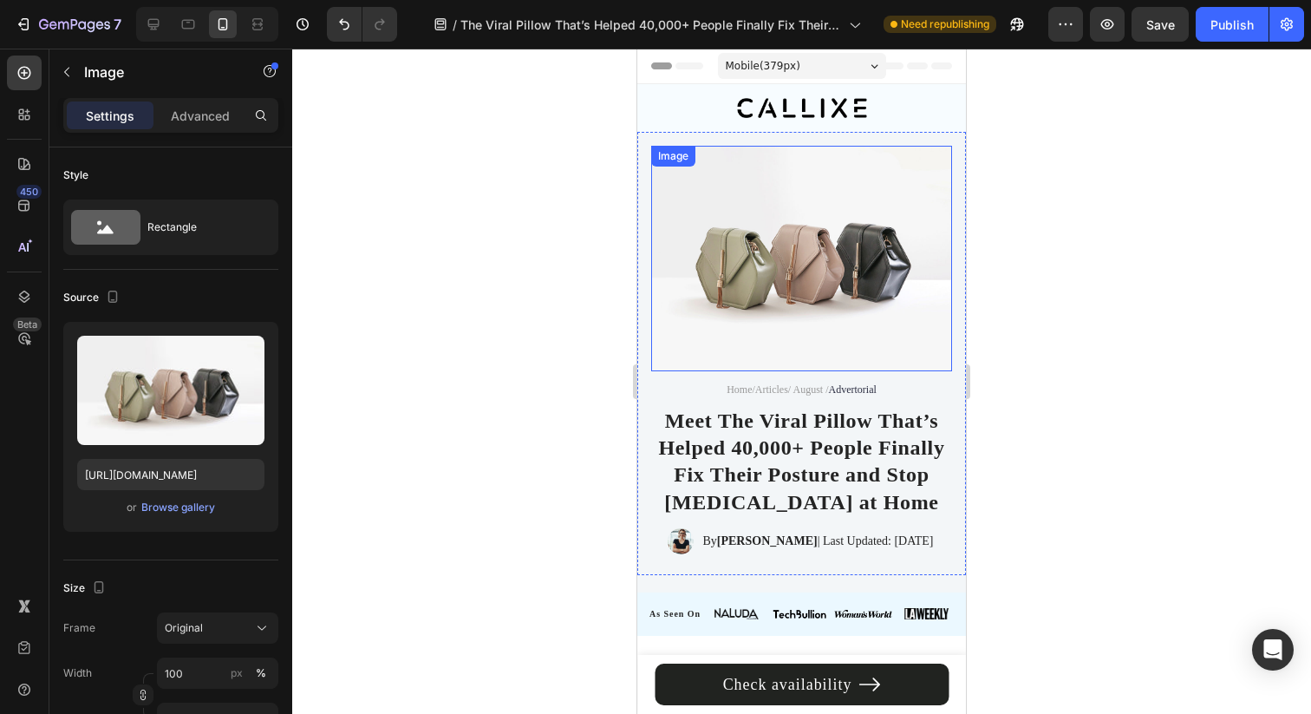
click at [766, 279] on img at bounding box center [801, 258] width 301 height 225
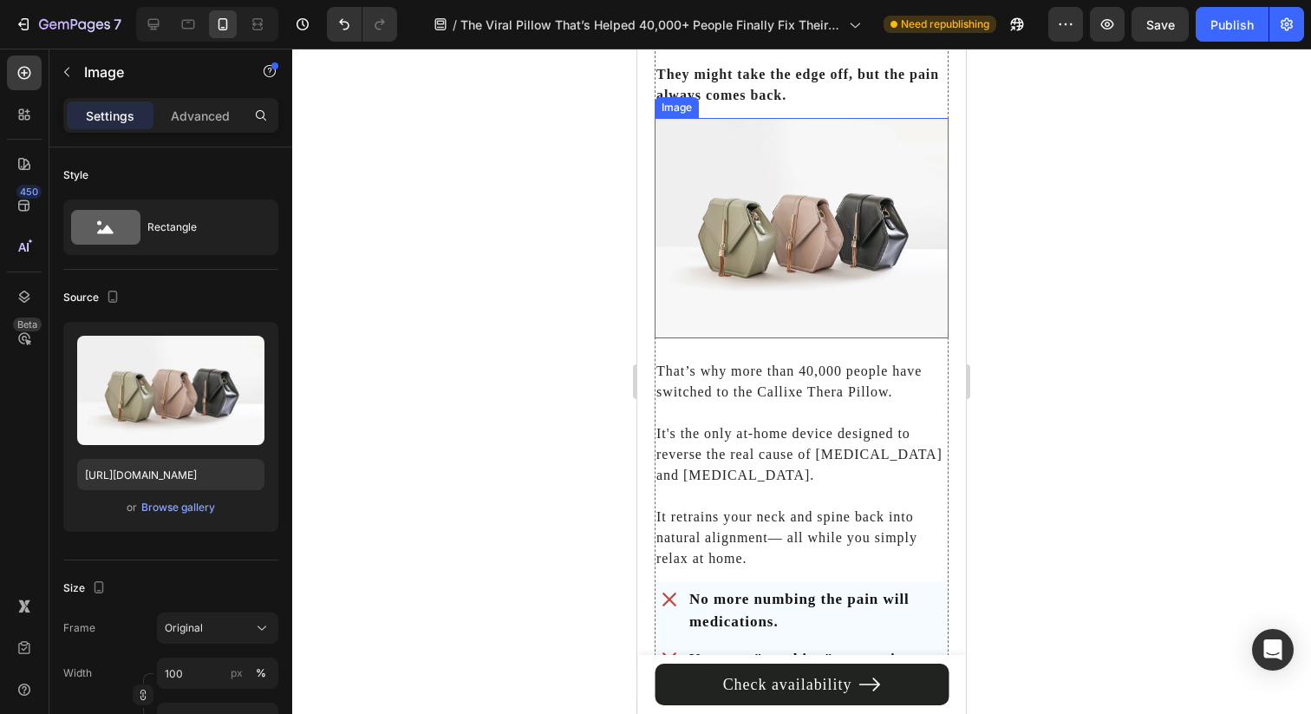
click at [779, 237] on img at bounding box center [802, 228] width 294 height 220
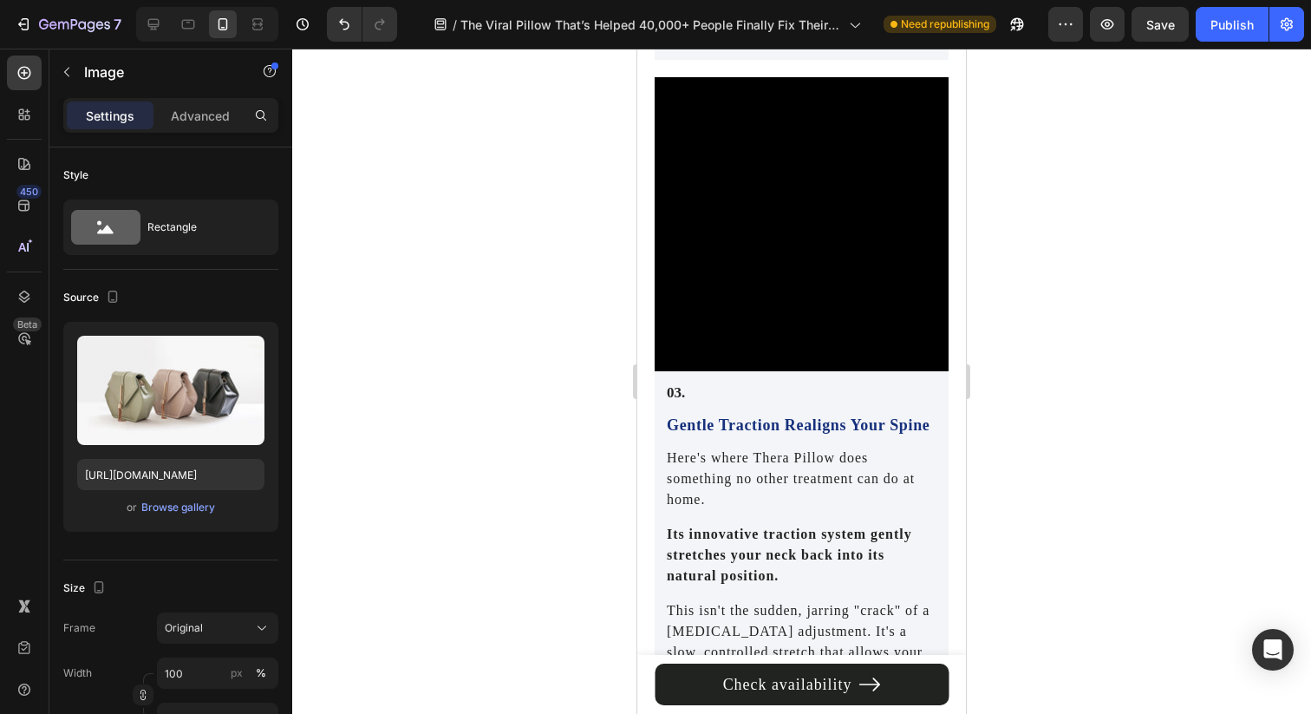
scroll to position [3356, 0]
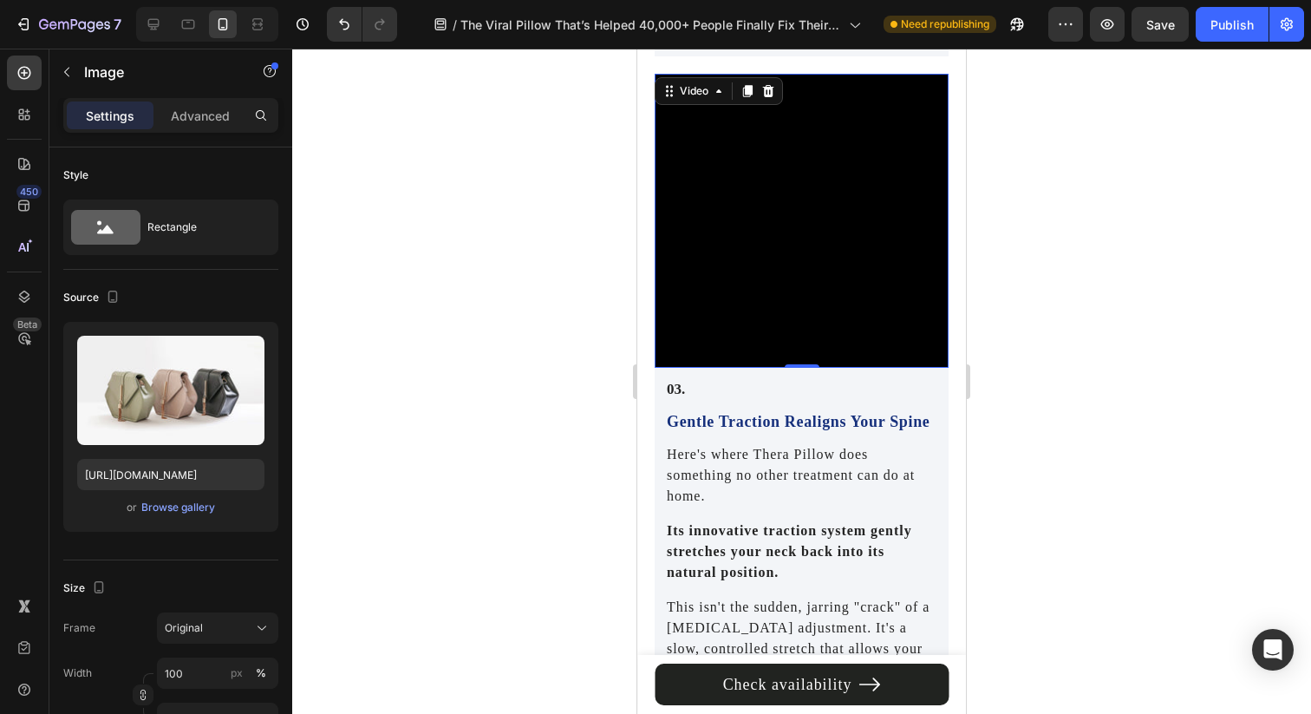
click at [783, 310] on video at bounding box center [802, 221] width 294 height 294
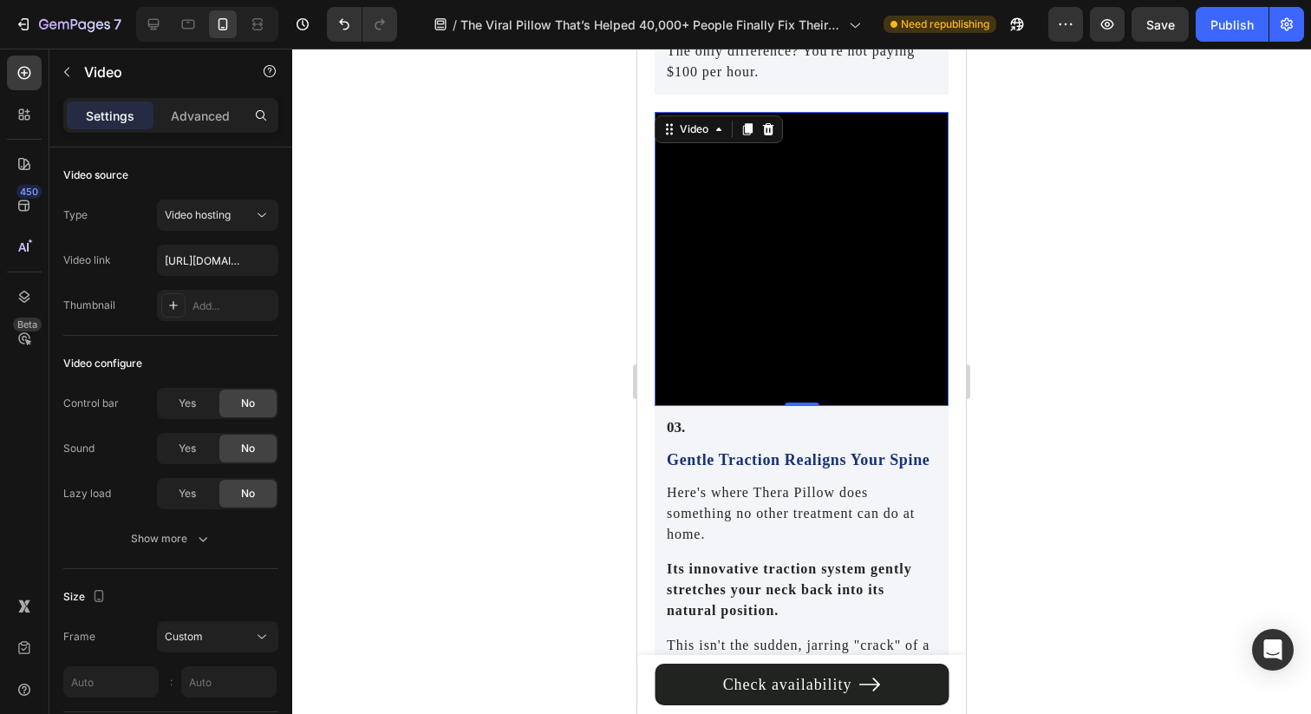
scroll to position [2857, 0]
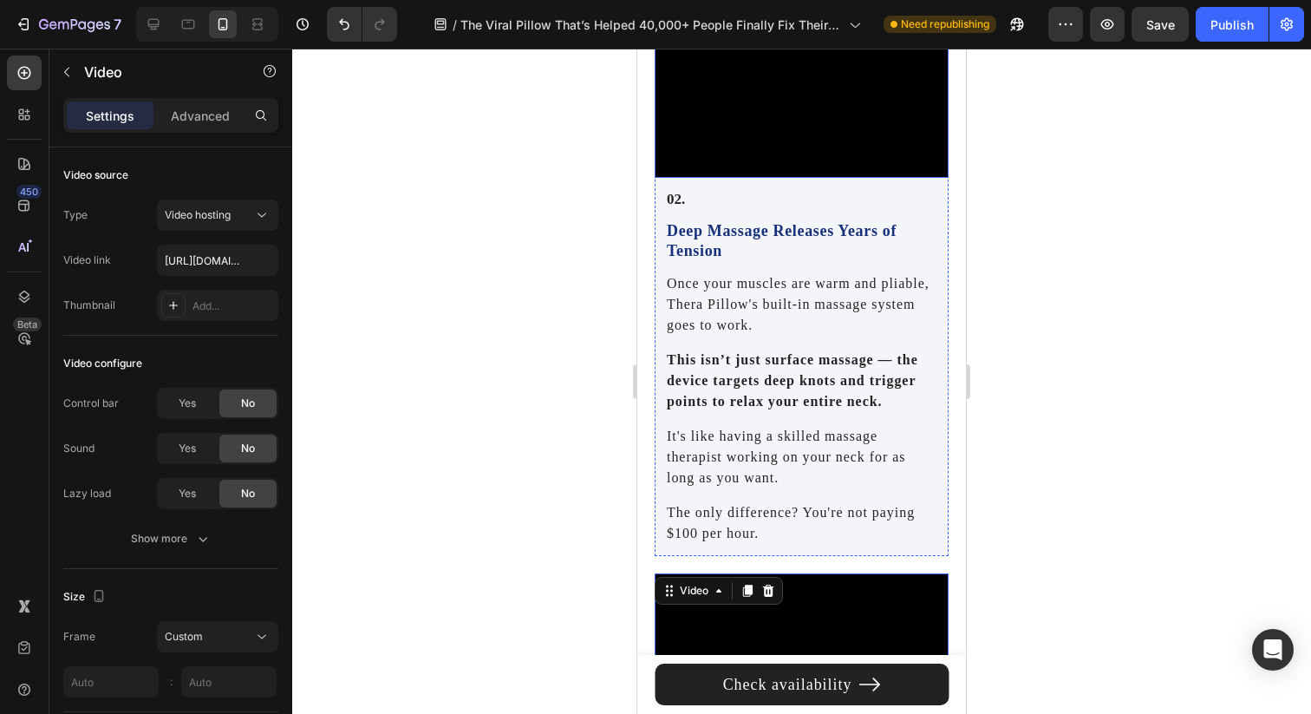
click at [767, 133] on video at bounding box center [802, 31] width 294 height 294
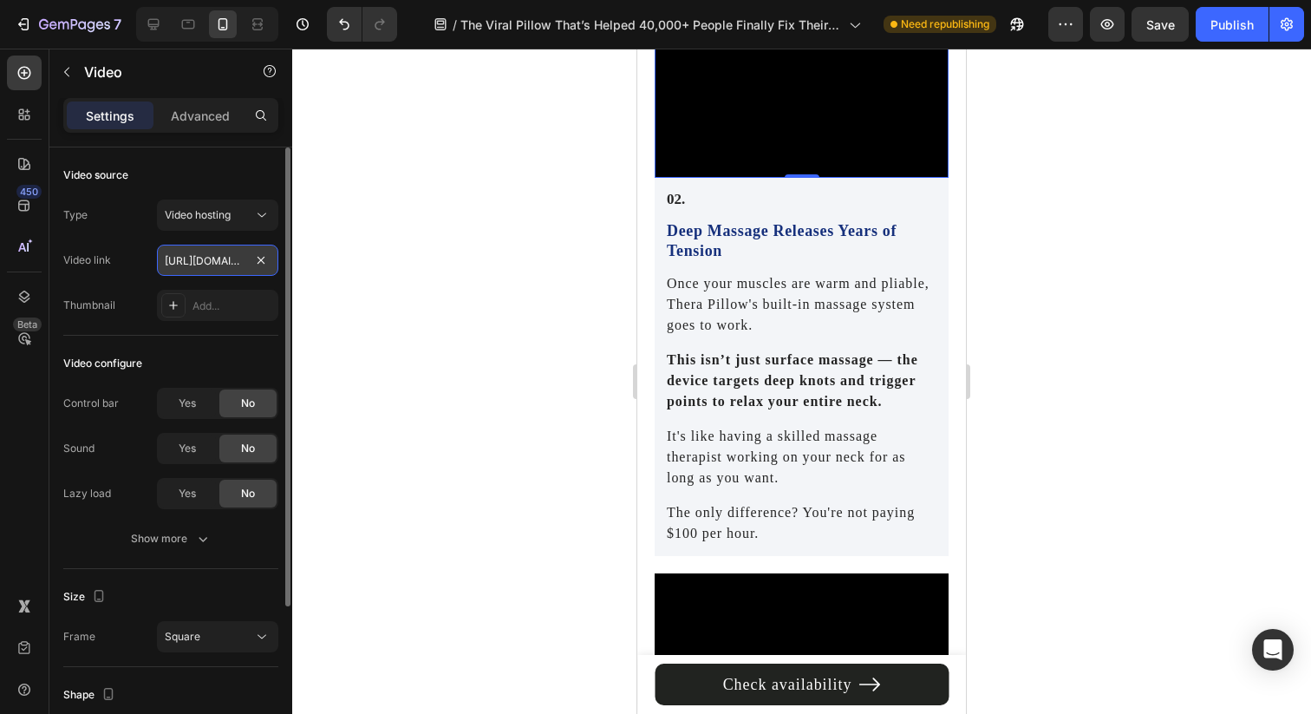
click at [197, 254] on input "https://cdn.shopify.com/videos/c/o/v/2cd3deb506b54b009063f7270ab5cf2e.mp4" at bounding box center [217, 260] width 121 height 31
paste input "68f5df4fa772420d9520116a1ba6f675"
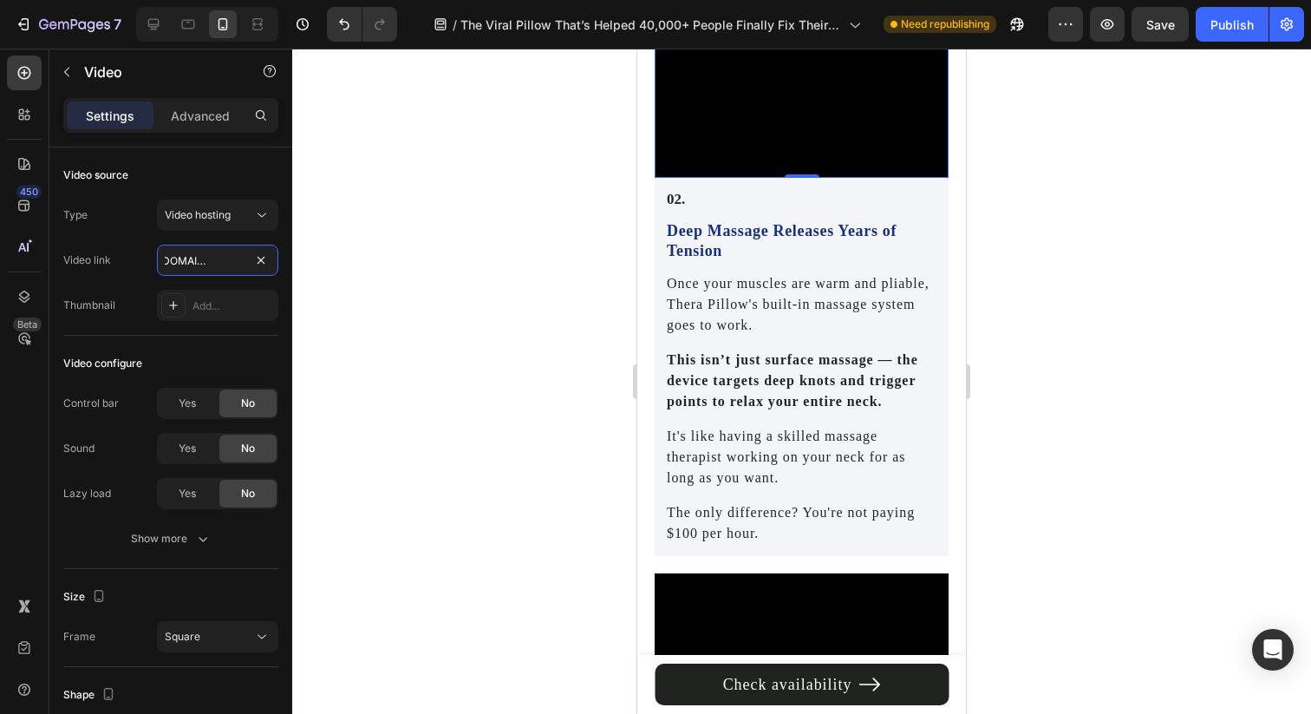
type input "https://cdn.shopify.com/videos/c/o/v/68f5df4fa772420d9520116a1ba6f675.mp4"
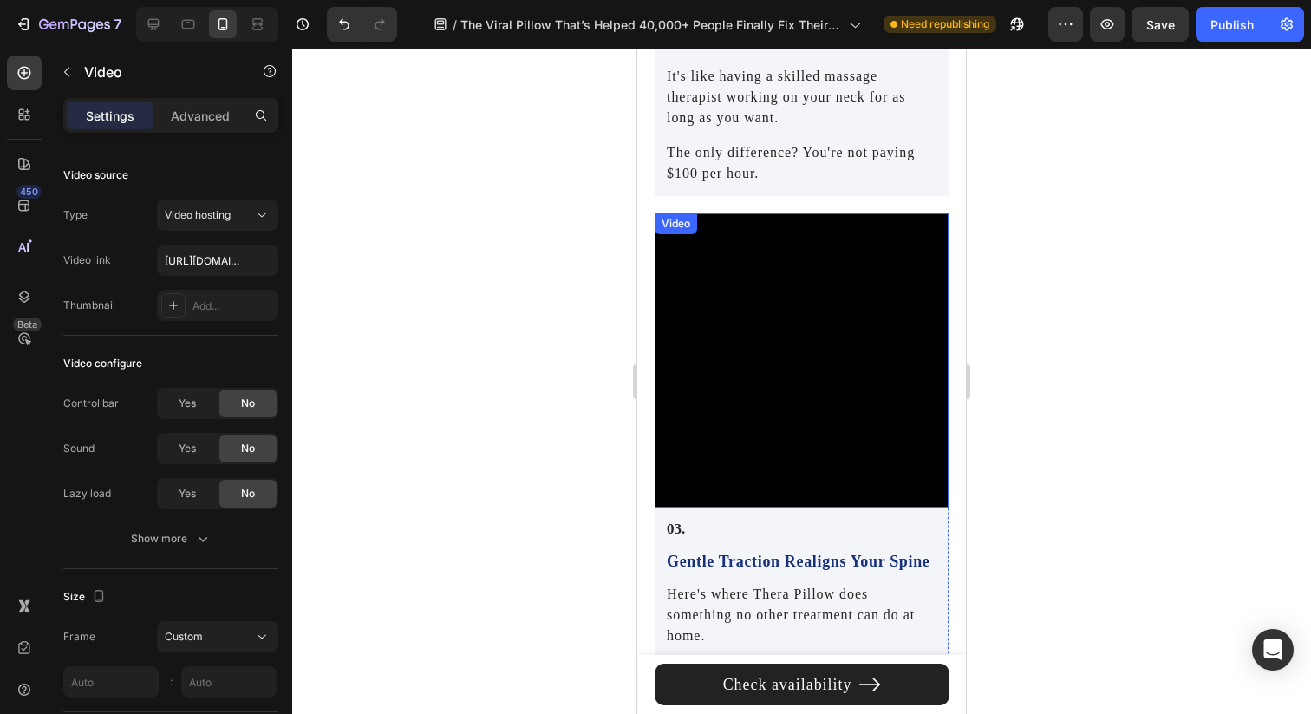
click at [775, 401] on video at bounding box center [802, 360] width 294 height 294
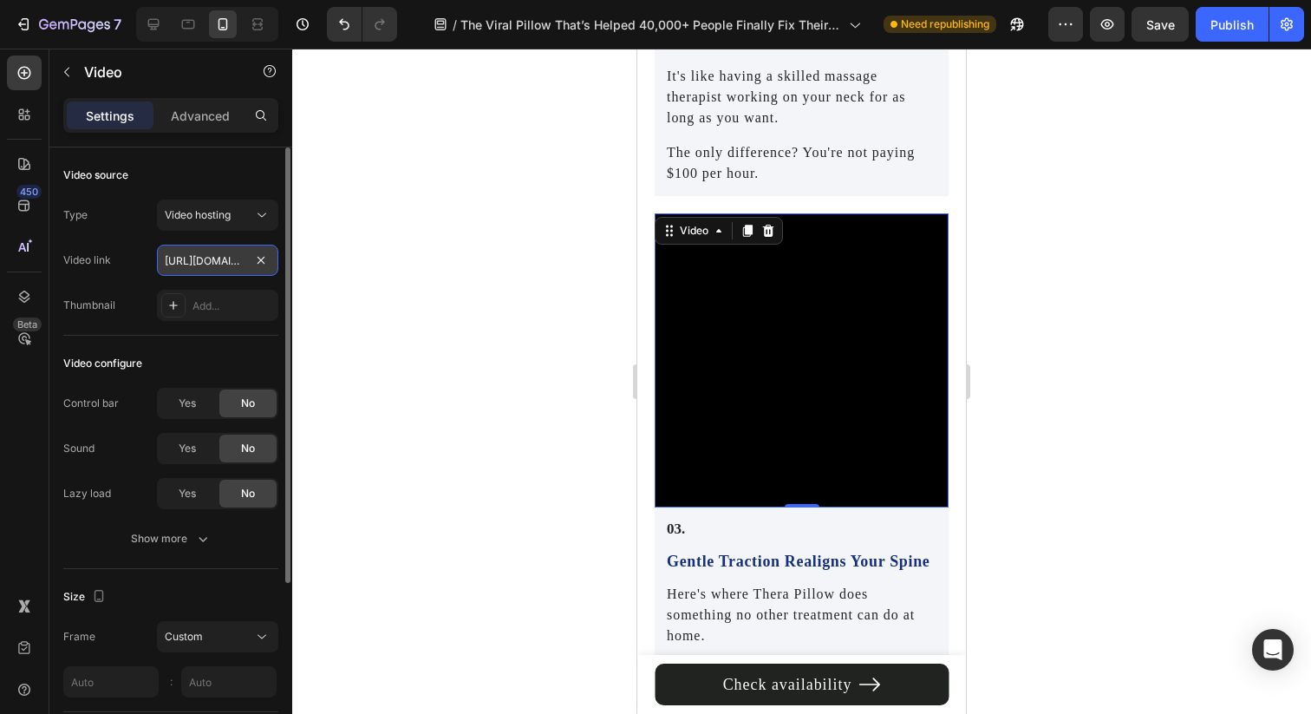
type textarea "https://cdn.shopify.com/videos/c/o/v/2cd3deb506b54b009063f7270ab5cf2e.mp4"
click at [207, 255] on input "https://cdn.shopify.com/videos/c/o/v/2cd3deb506b54b009063f7270ab5cf2e.mp4" at bounding box center [217, 260] width 121 height 31
paste input "de377b62ce244f47ad46269c29cfca88"
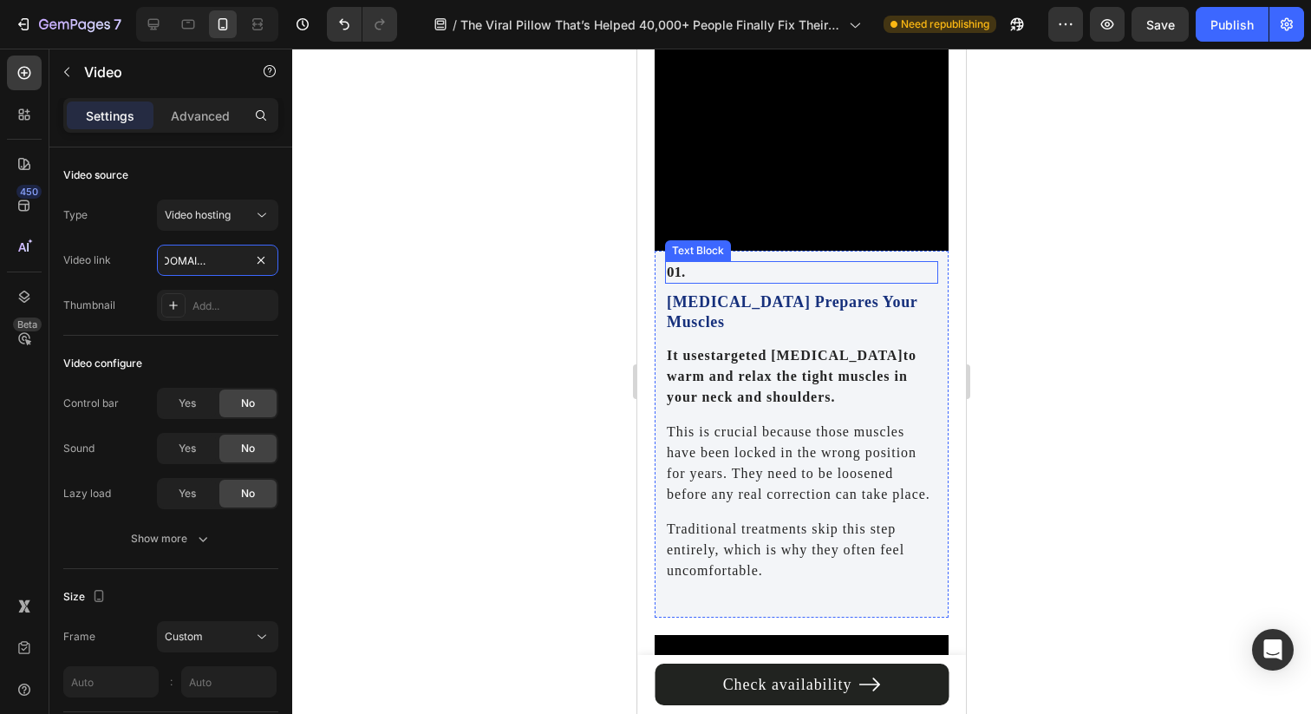
scroll to position [2082, 0]
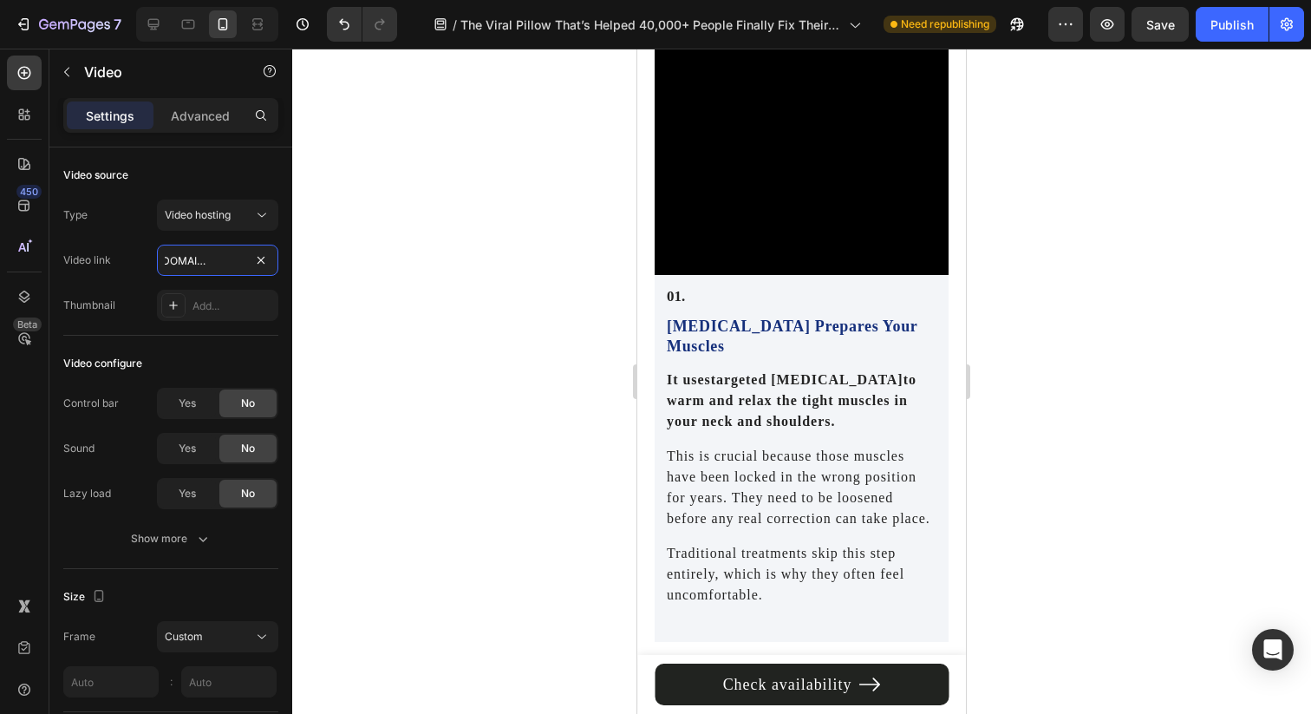
type input "https://cdn.shopify.com/videos/c/o/v/de377b62ce244f47ad46269c29cfca88.mp4"
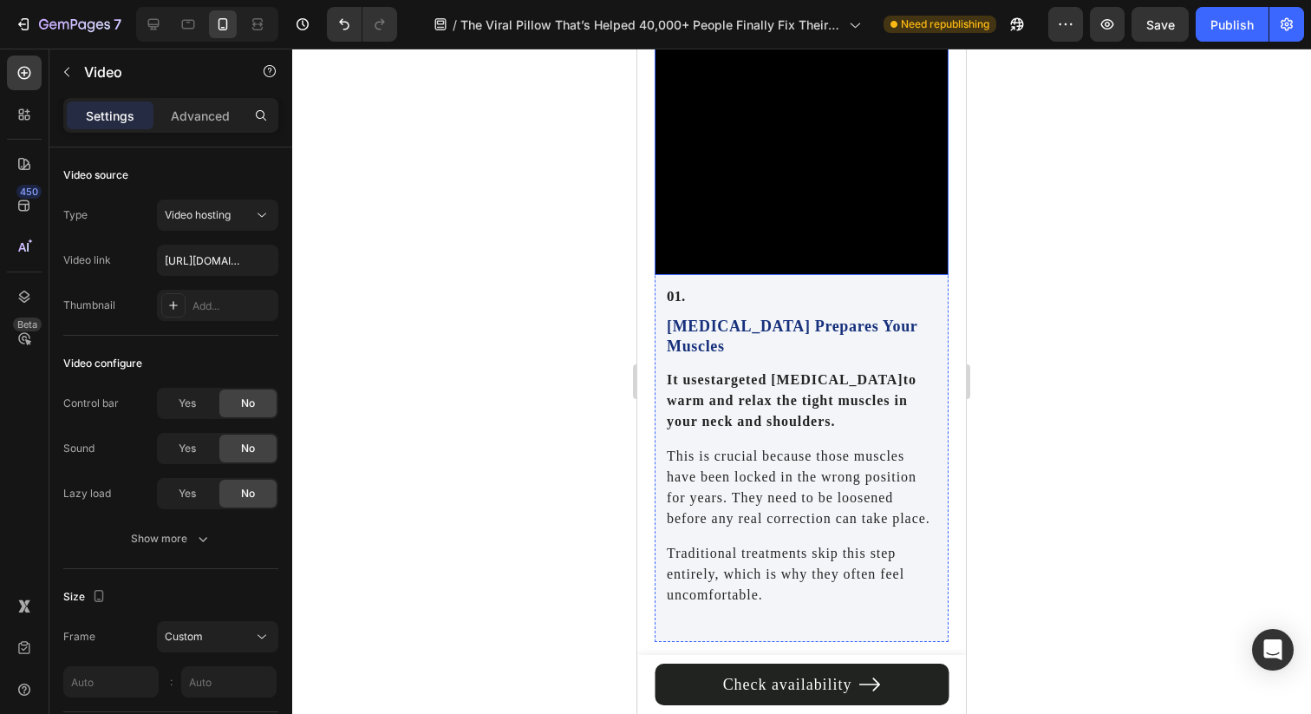
click at [837, 226] on video at bounding box center [802, 128] width 294 height 294
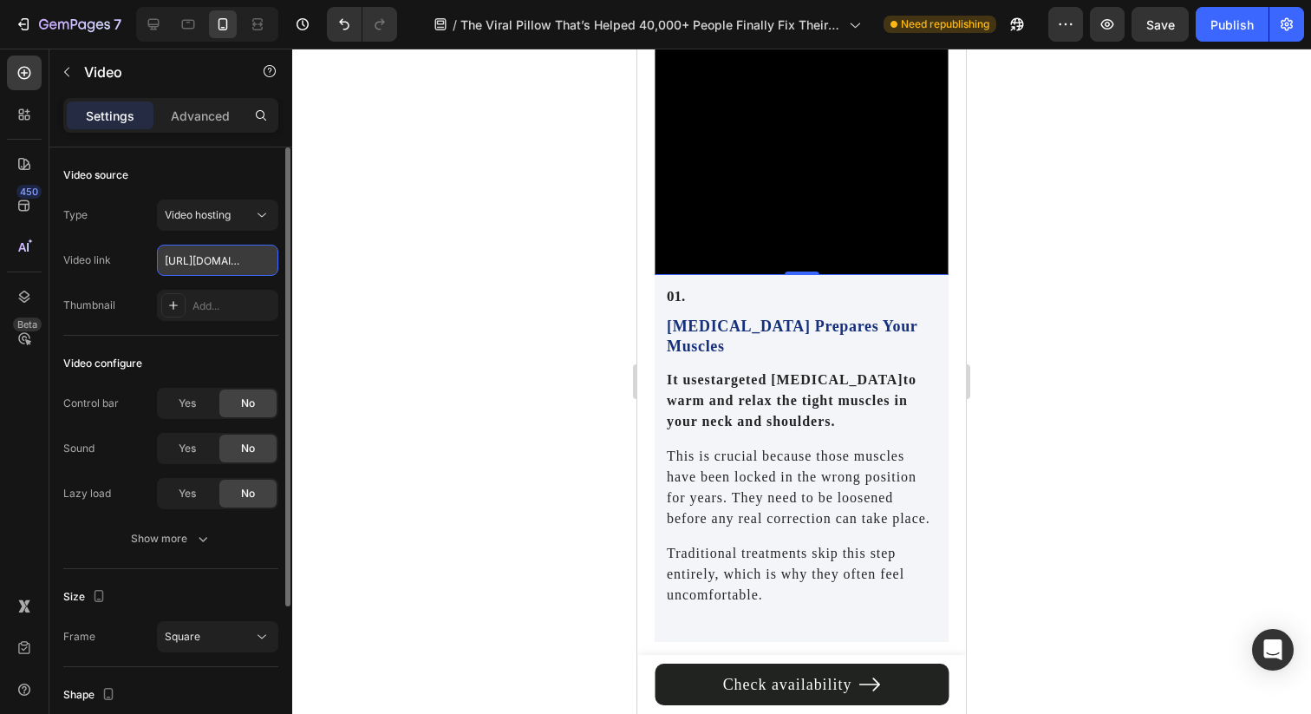
click at [192, 264] on input "https://cdn.shopify.com/videos/c/o/v/2cd3deb506b54b009063f7270ab5cf2e.mp4" at bounding box center [217, 260] width 121 height 31
paste input "682e6e2617ae40c3bbd0ddf5d89b05e4"
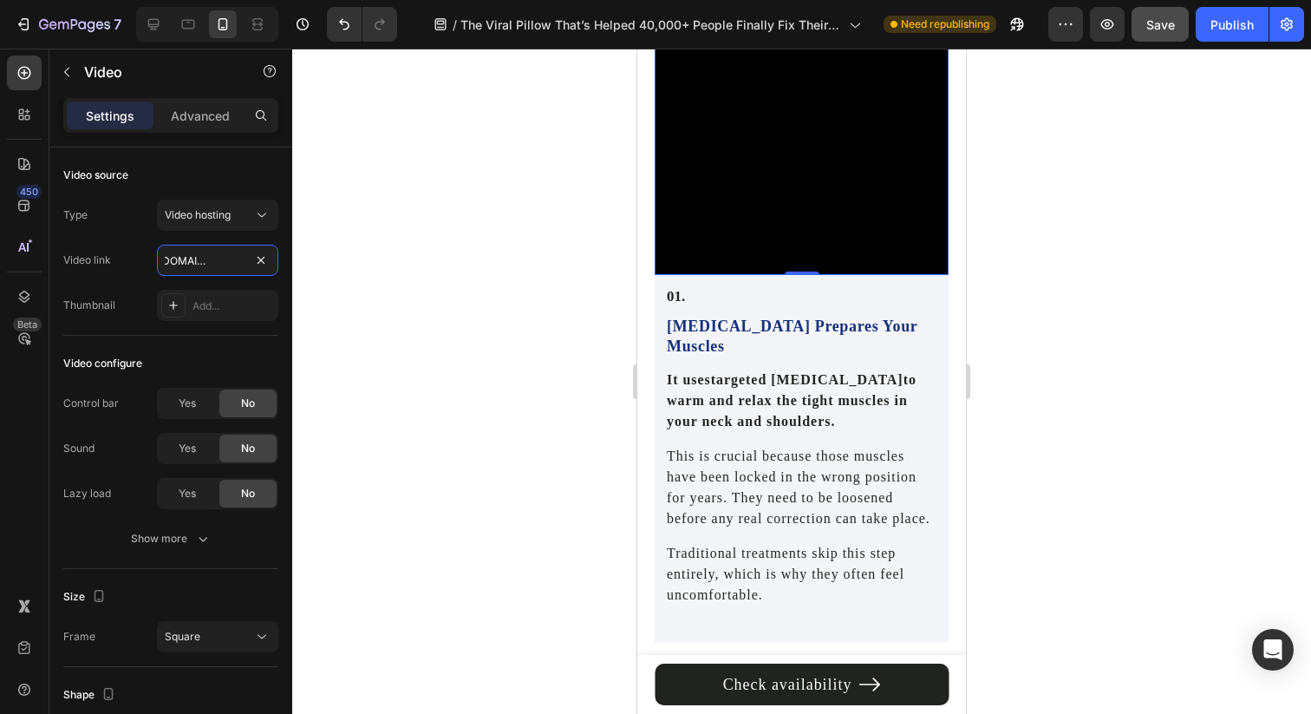
type input "https://cdn.shopify.com/videos/c/o/v/682e6e2617ae40c3bbd0ddf5d89b05e4.mp4"
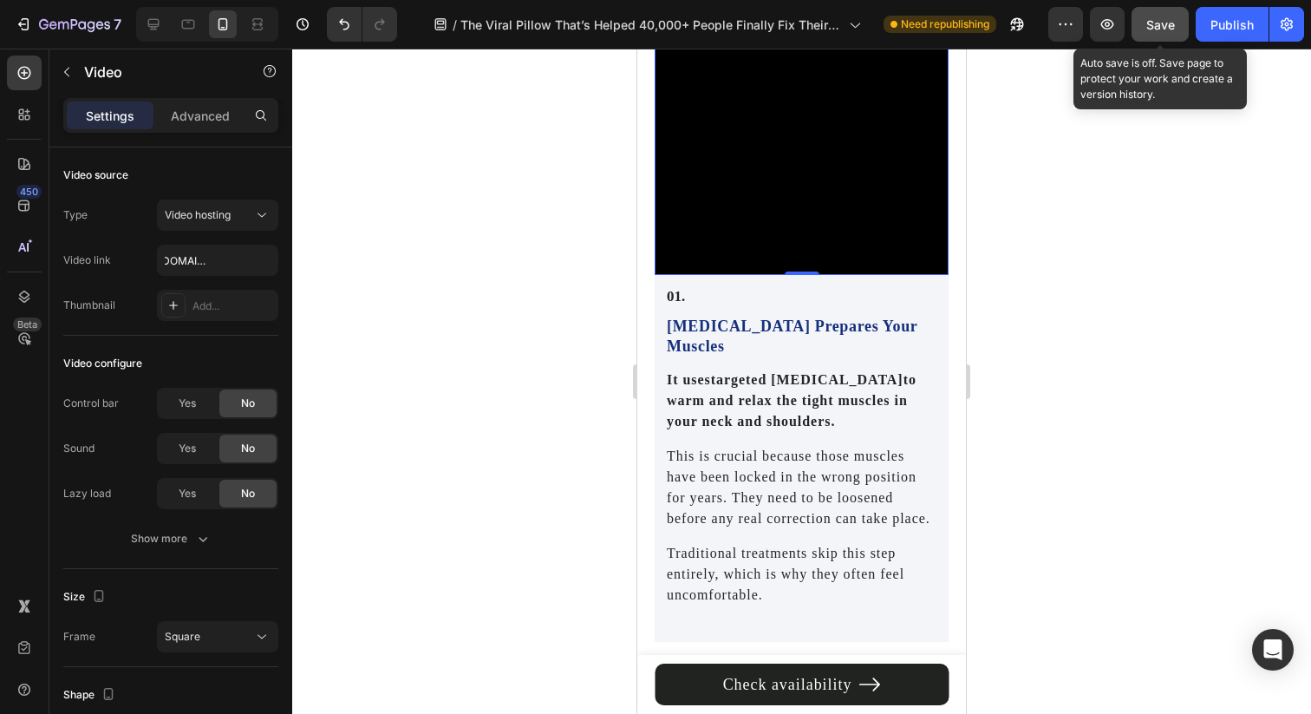
click at [1141, 35] on button "Save" at bounding box center [1160, 24] width 57 height 35
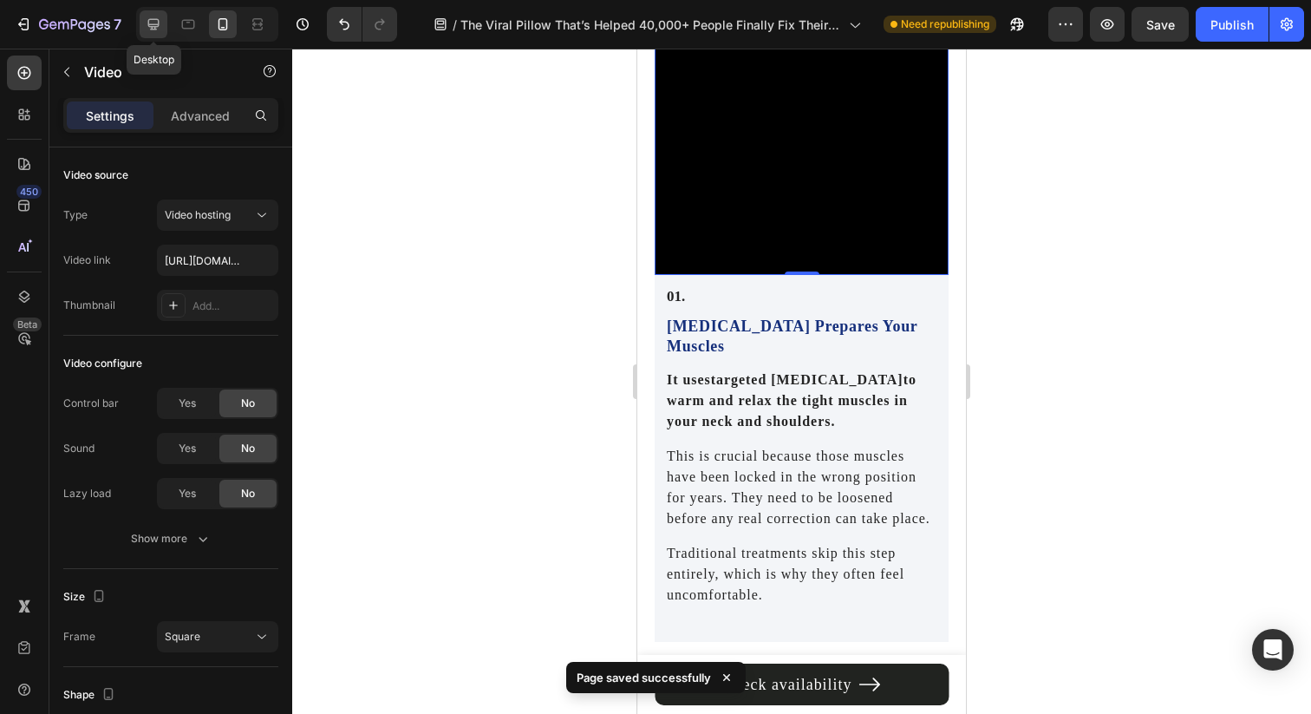
click at [153, 21] on icon at bounding box center [153, 24] width 17 height 17
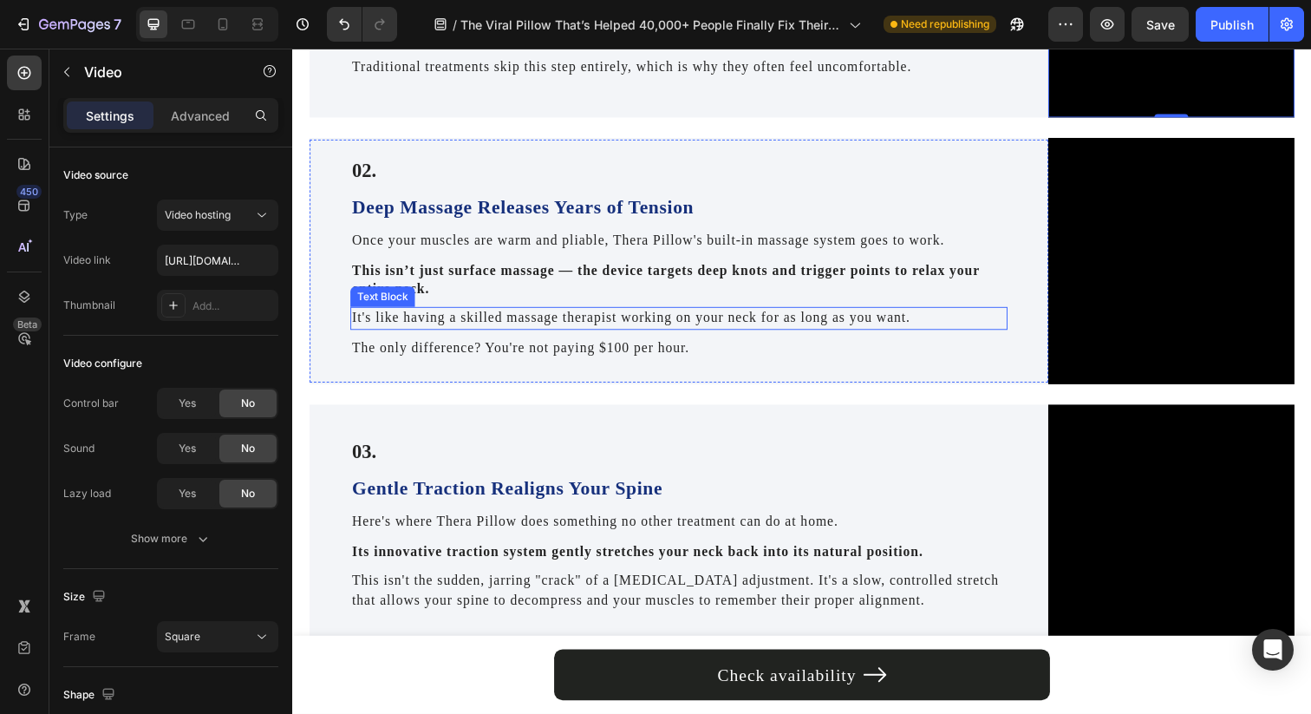
scroll to position [1817, 0]
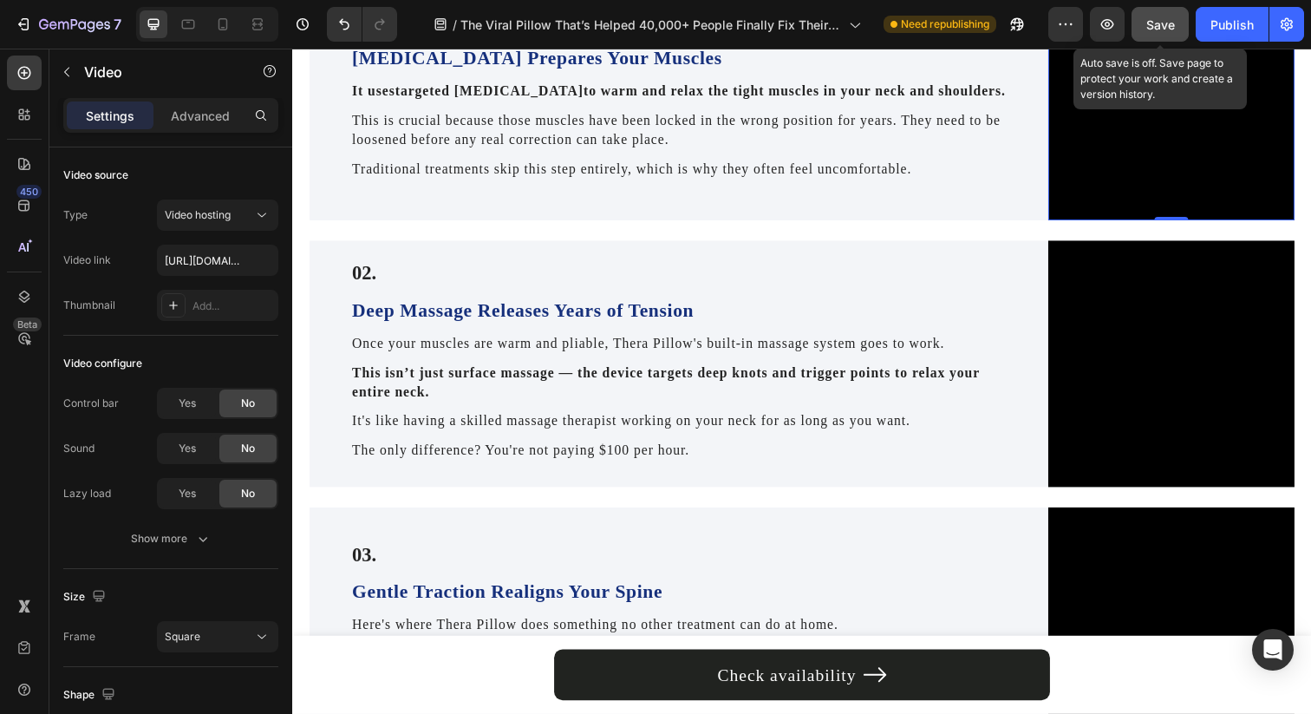
click at [1156, 34] on button "Save" at bounding box center [1160, 24] width 57 height 35
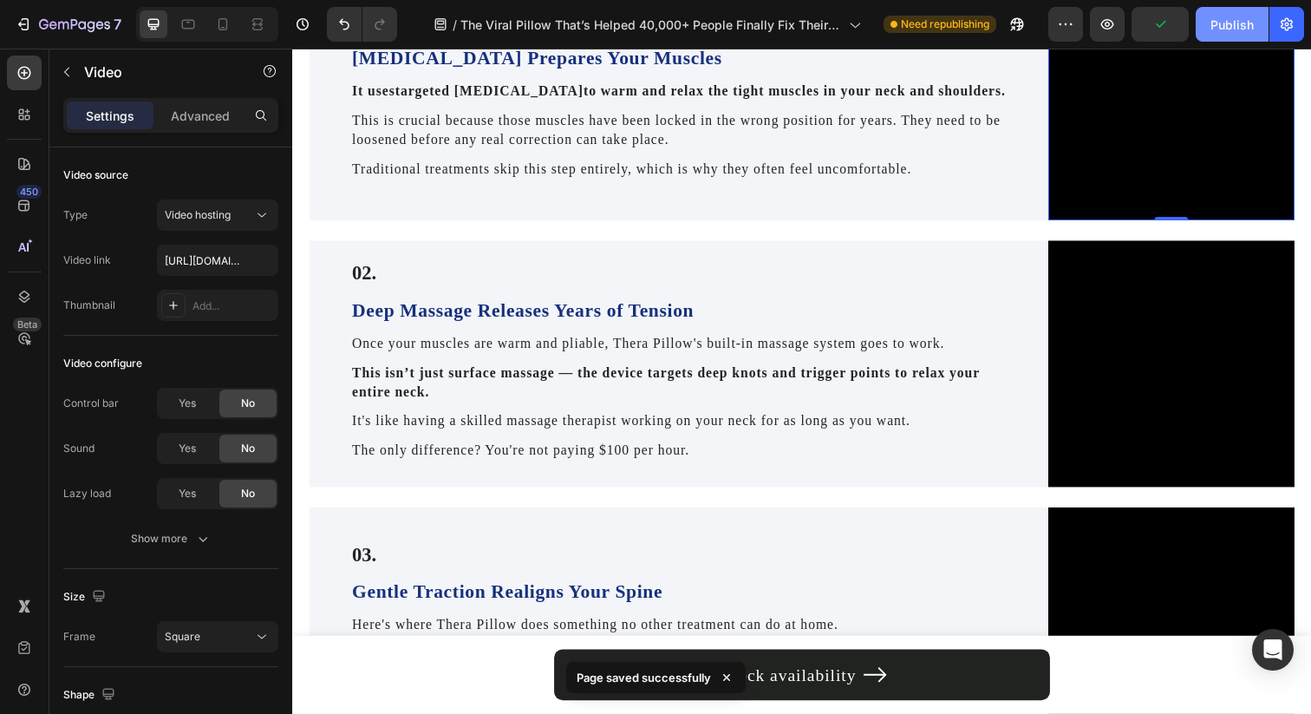
click at [1221, 29] on div "Publish" at bounding box center [1231, 25] width 43 height 18
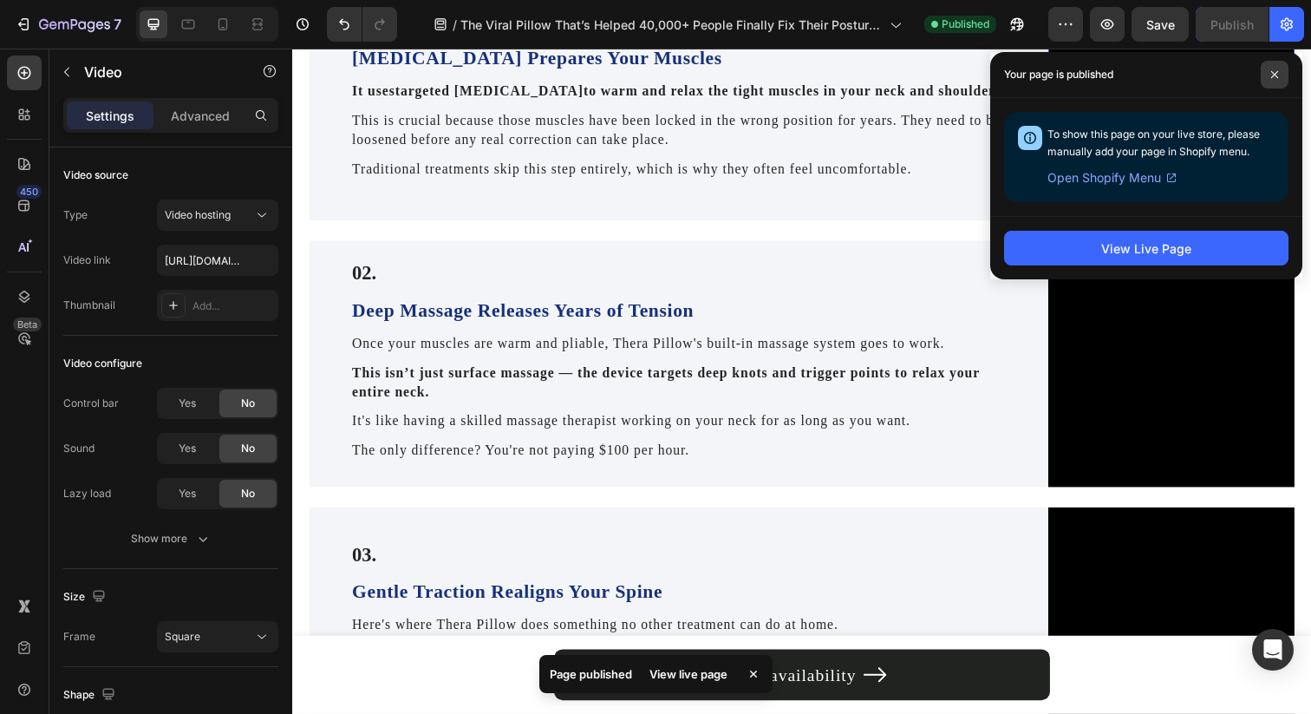
click at [1272, 72] on icon at bounding box center [1274, 74] width 7 height 7
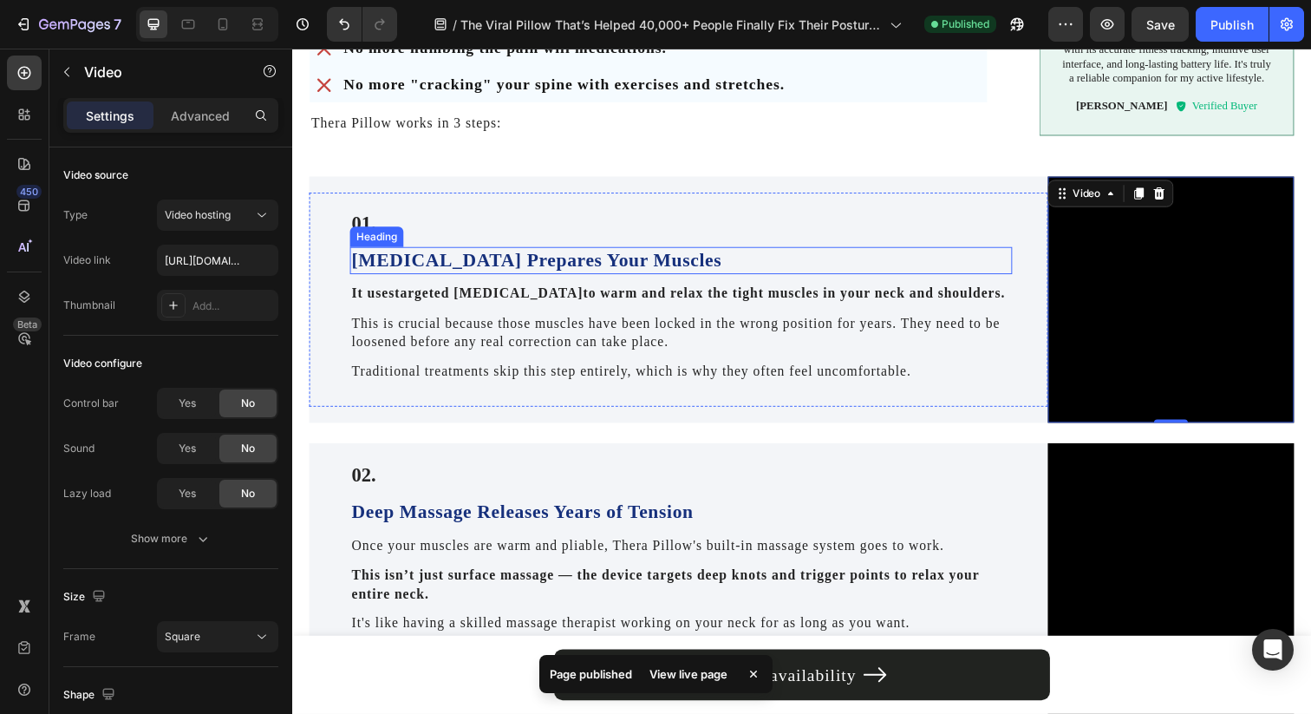
scroll to position [1634, 0]
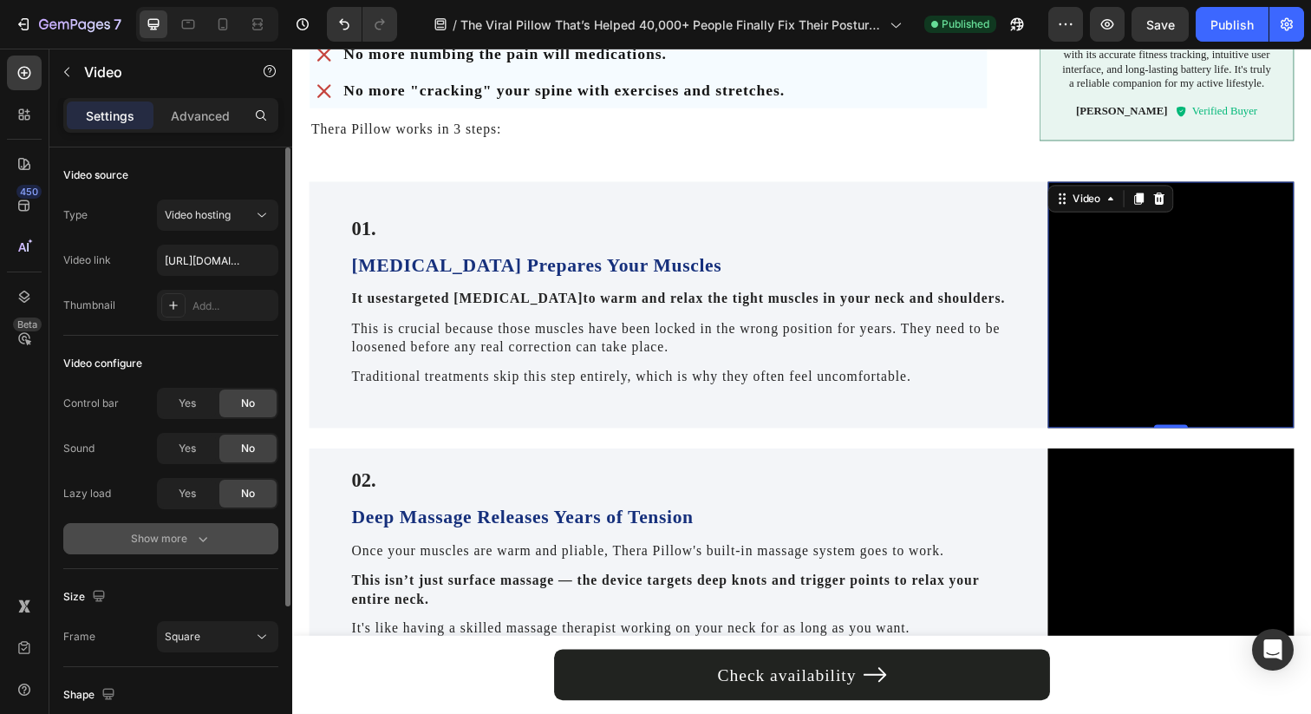
click at [200, 523] on button "Show more" at bounding box center [170, 538] width 215 height 31
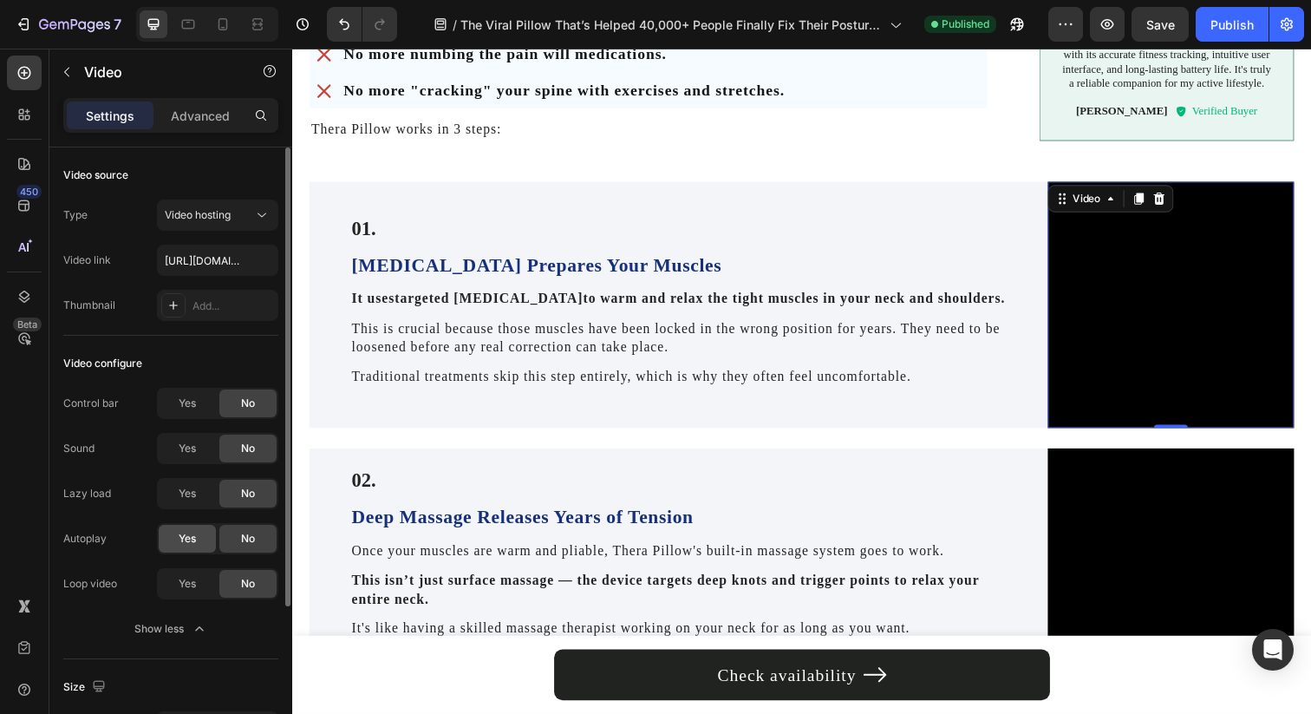
click at [191, 544] on span "Yes" at bounding box center [187, 539] width 17 height 16
click at [192, 576] on span "Yes" at bounding box center [187, 584] width 17 height 16
click at [1144, 508] on video at bounding box center [1189, 582] width 251 height 251
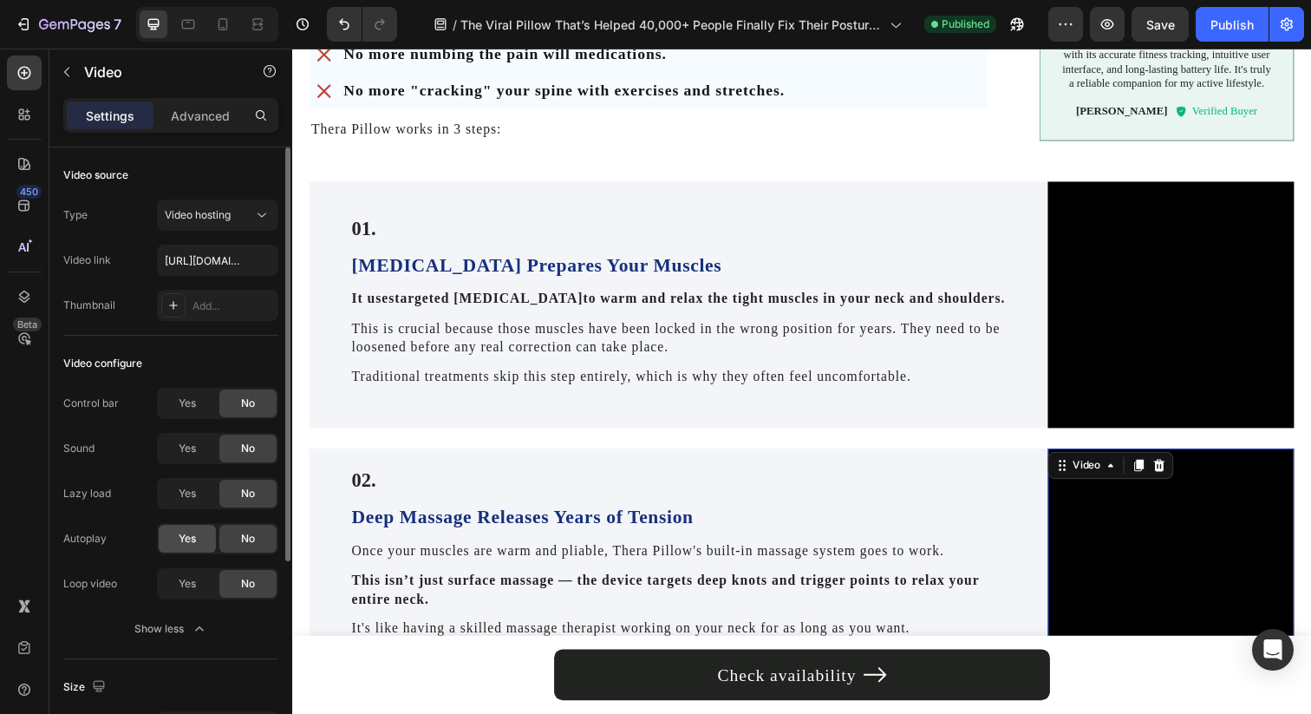
click at [193, 536] on span "Yes" at bounding box center [187, 539] width 17 height 16
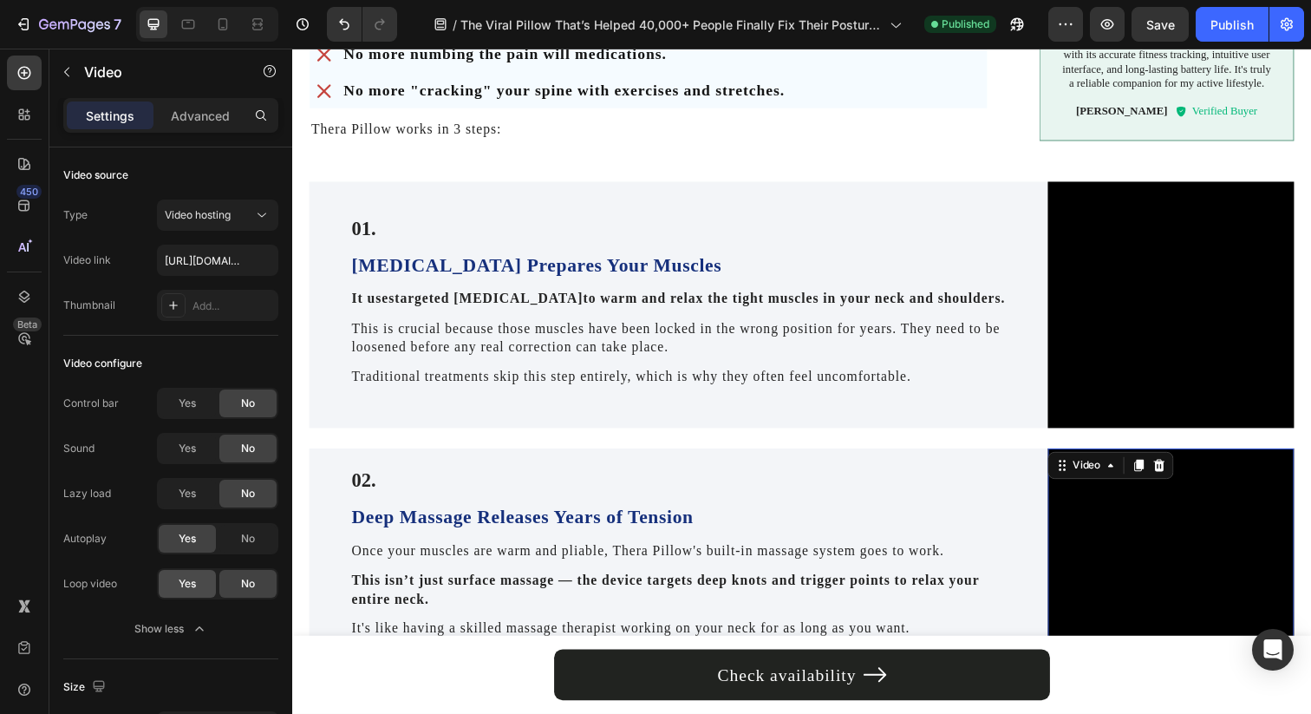
click at [192, 585] on span "Yes" at bounding box center [187, 584] width 17 height 16
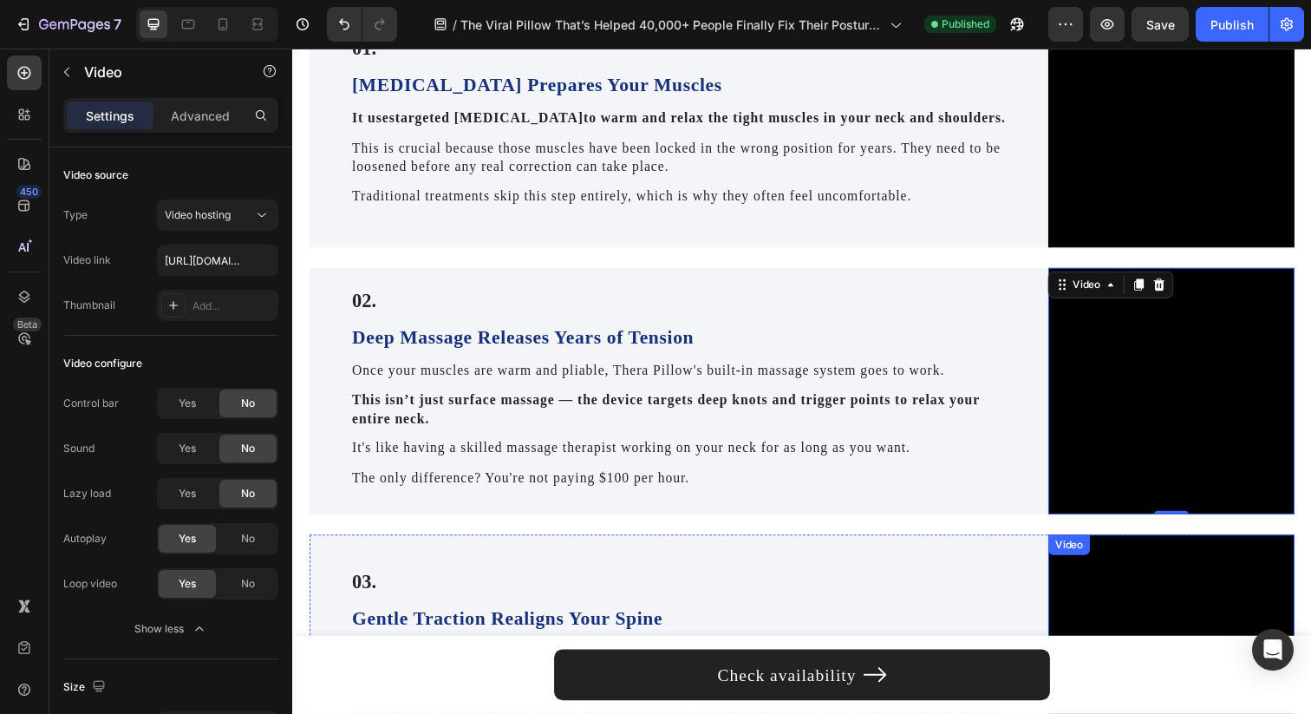
scroll to position [1791, 0]
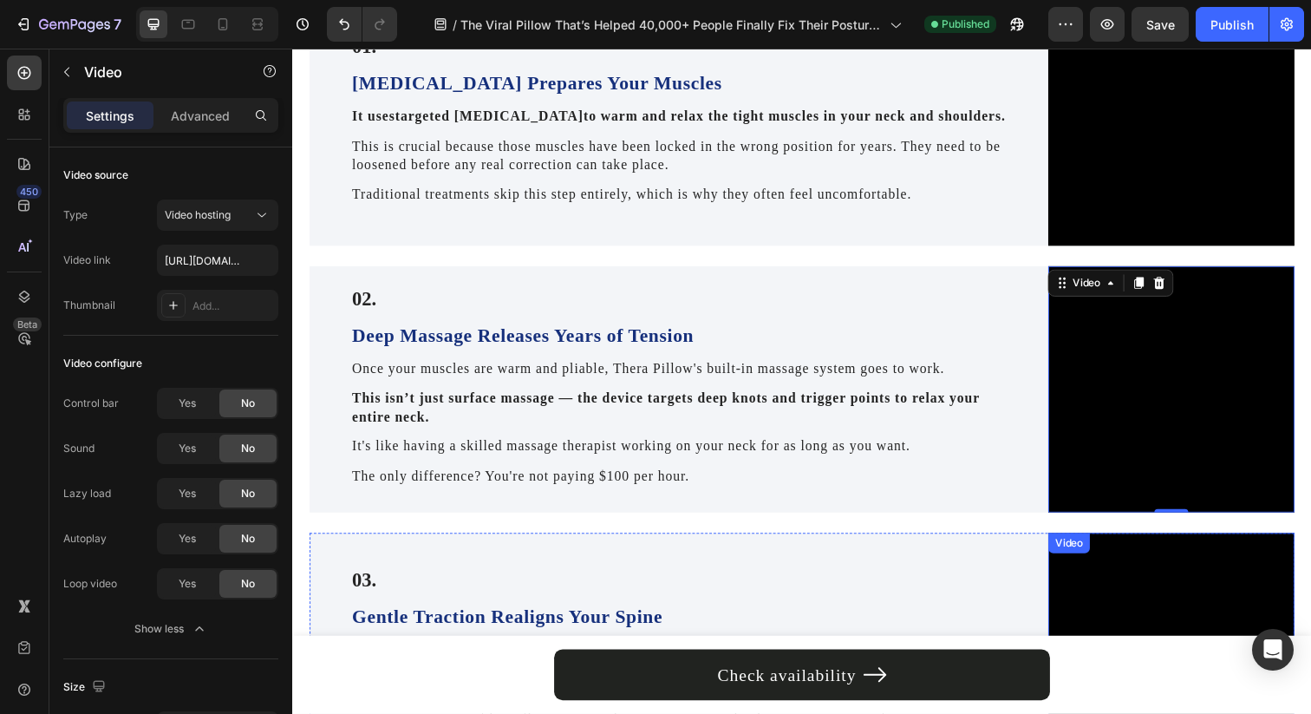
click at [1197, 552] on video at bounding box center [1189, 668] width 251 height 251
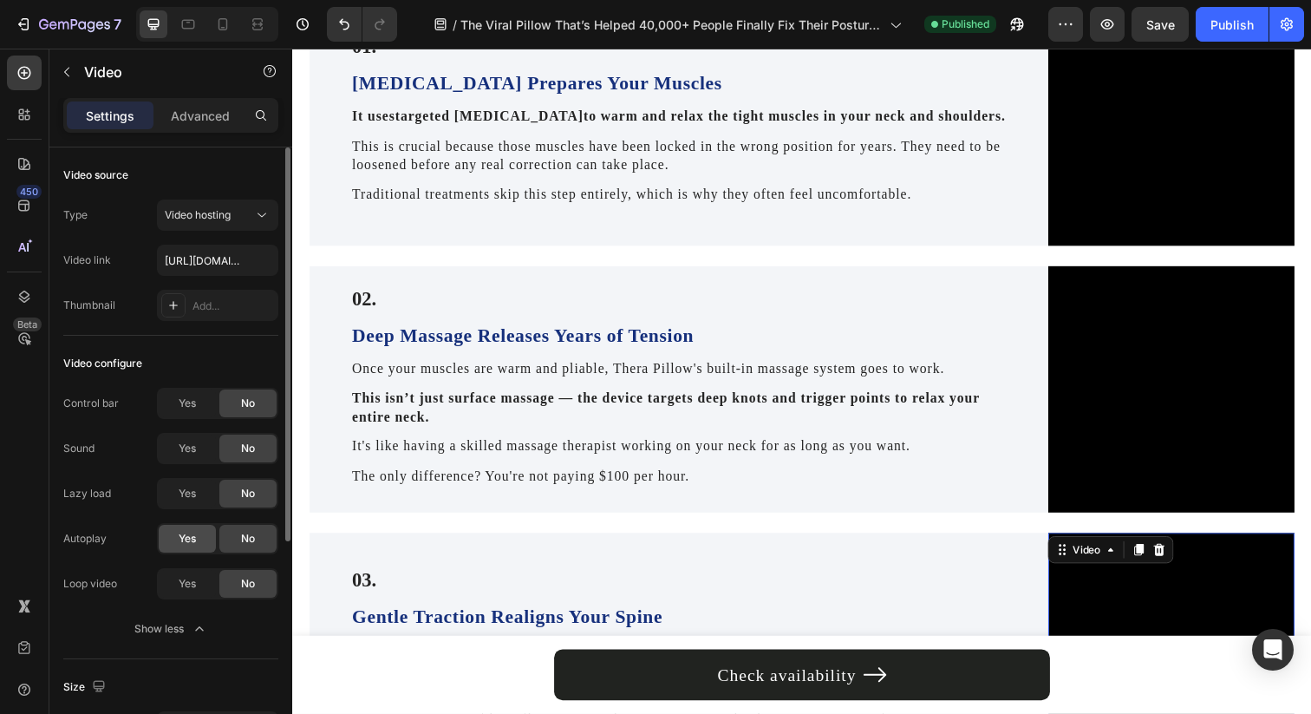
click at [183, 536] on span "Yes" at bounding box center [187, 539] width 17 height 16
click at [192, 581] on span "Yes" at bounding box center [187, 584] width 17 height 16
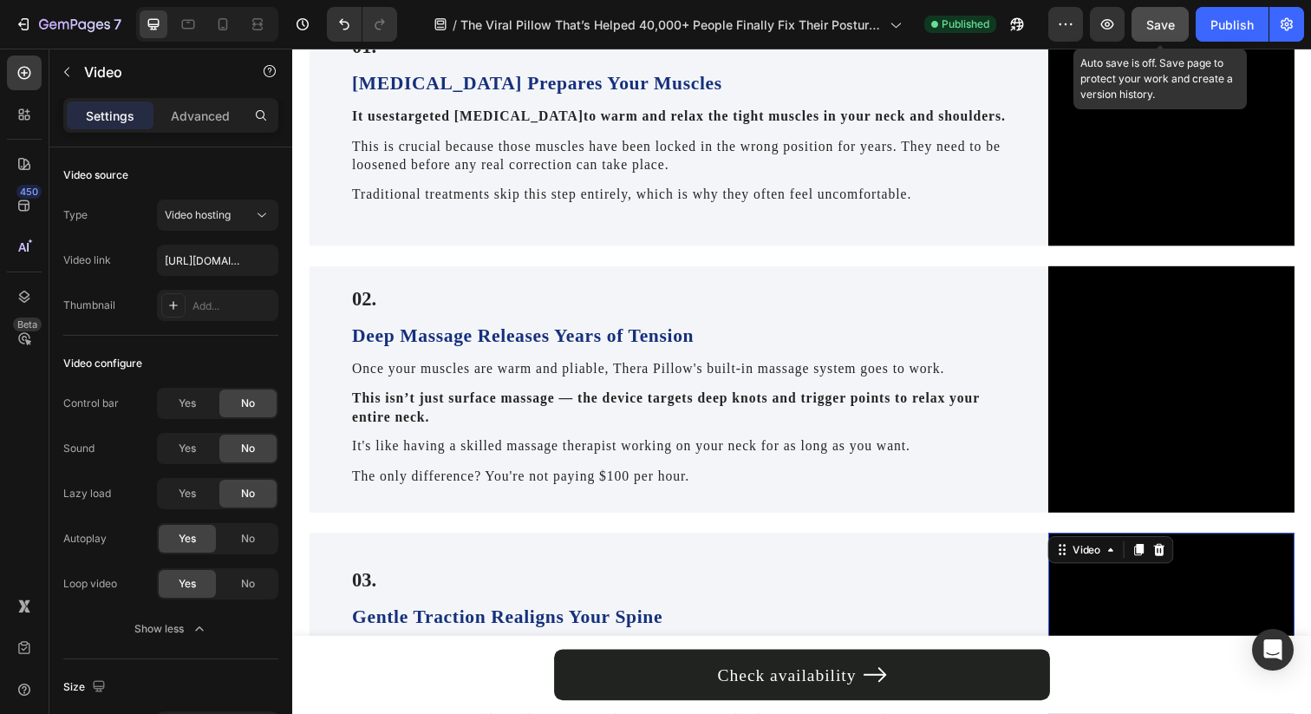
click at [1138, 10] on button "Save" at bounding box center [1160, 24] width 57 height 35
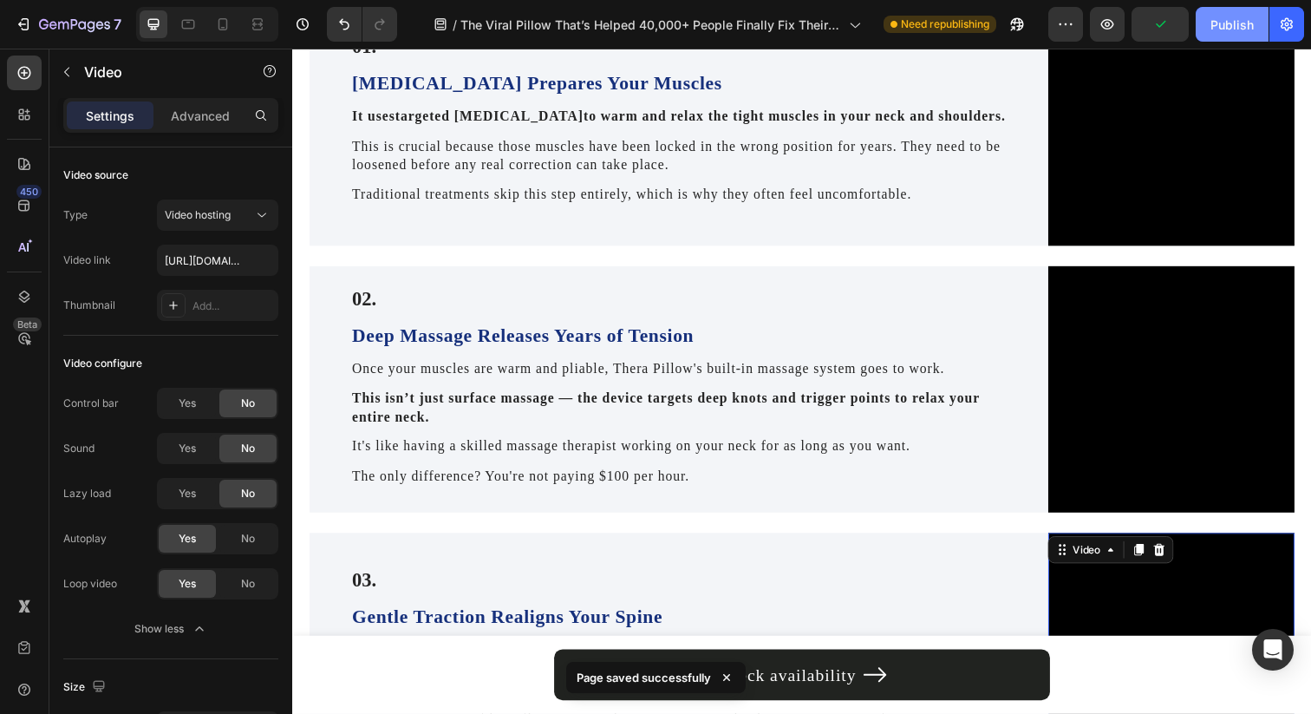
click at [1229, 18] on div "Publish" at bounding box center [1231, 25] width 43 height 18
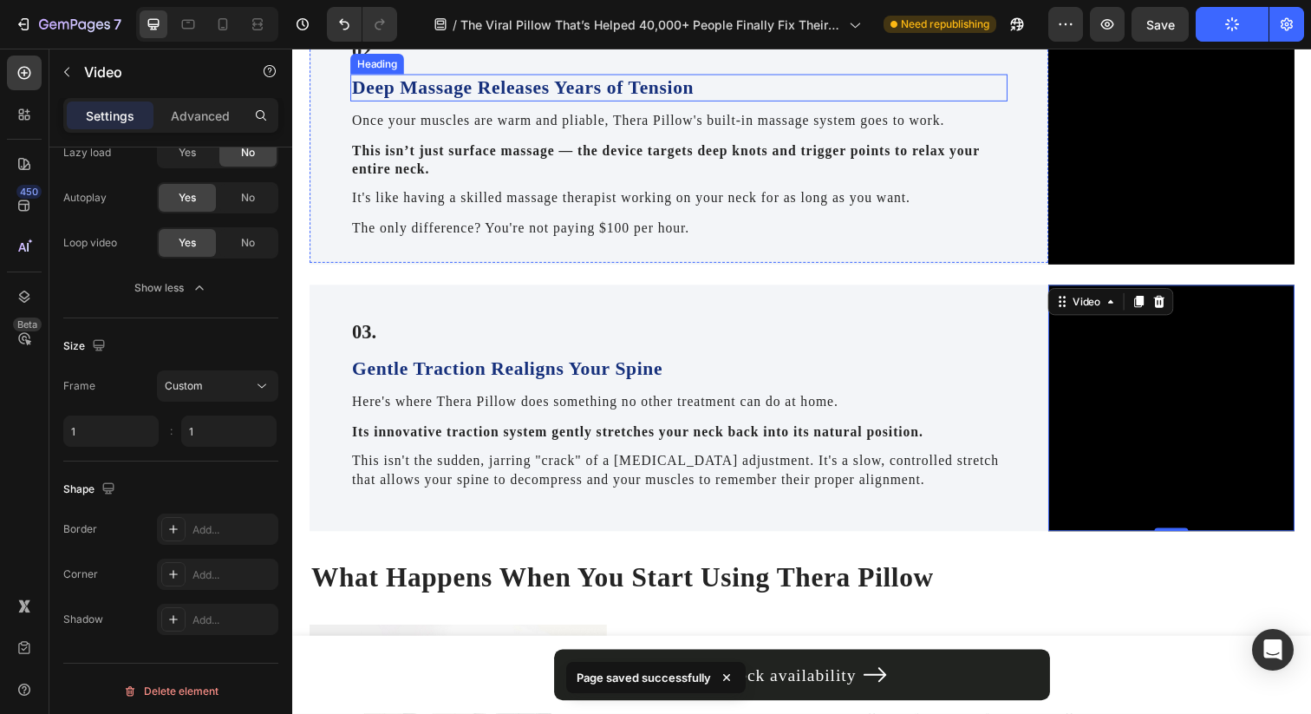
scroll to position [2084, 0]
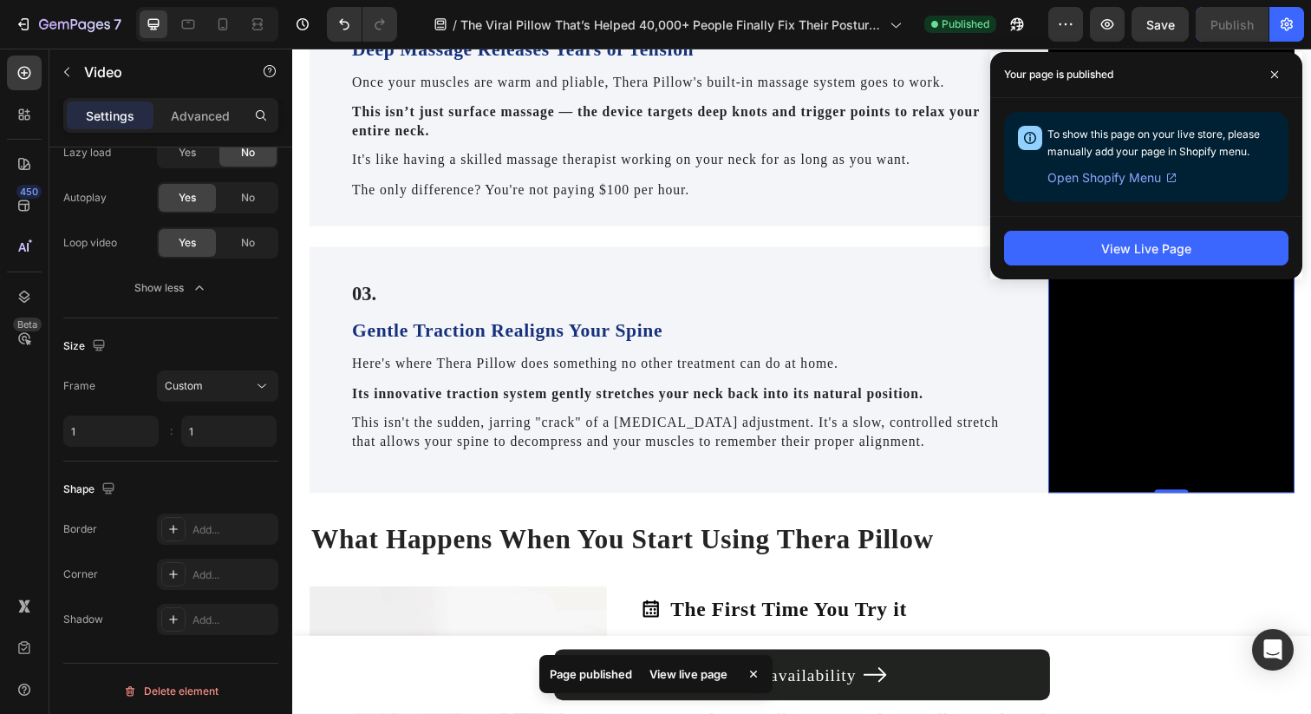
click at [1281, 89] on div "Your page is published" at bounding box center [1146, 75] width 312 height 46
click at [1281, 86] on span at bounding box center [1275, 75] width 28 height 28
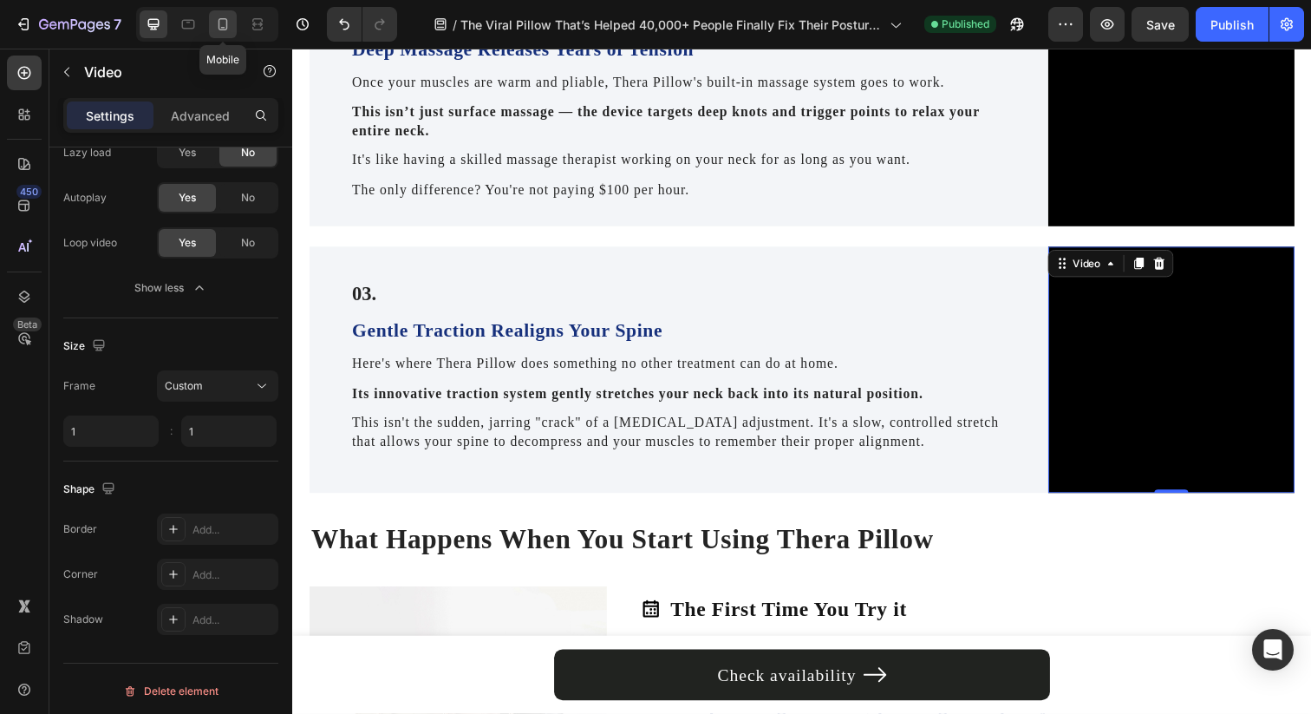
click at [219, 31] on icon at bounding box center [222, 24] width 17 height 17
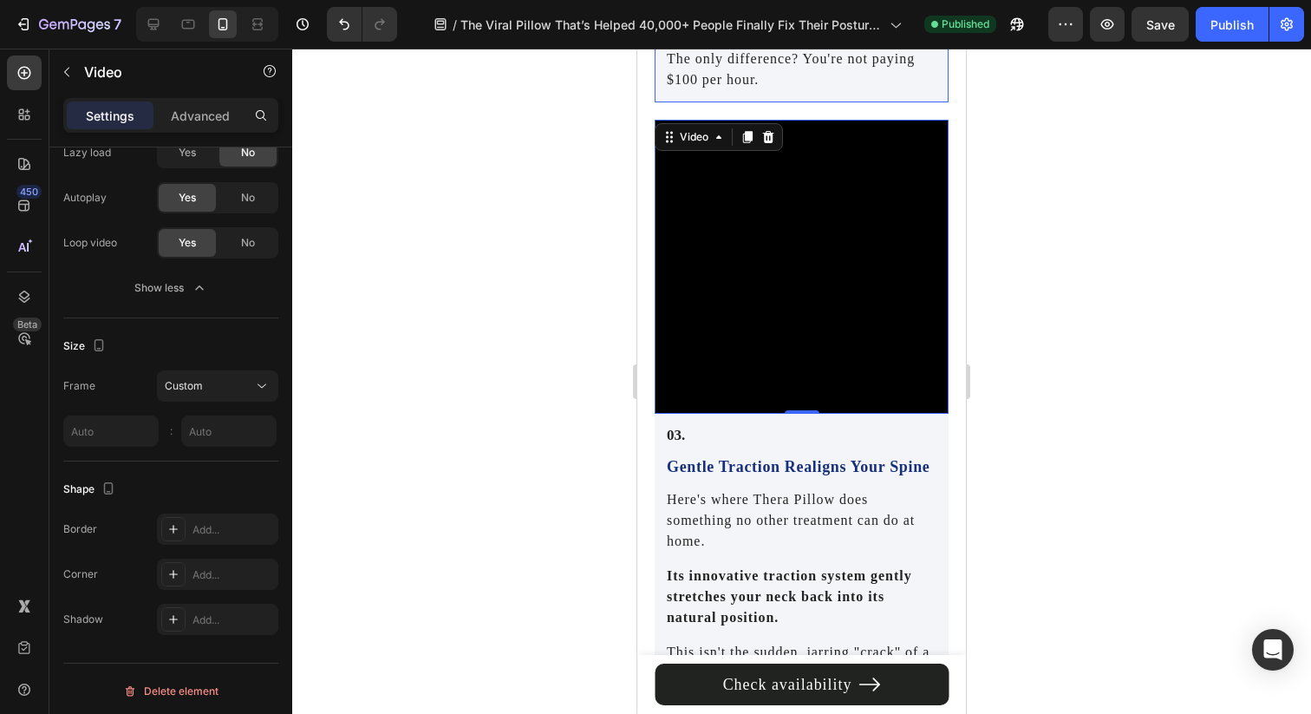
scroll to position [3031, 0]
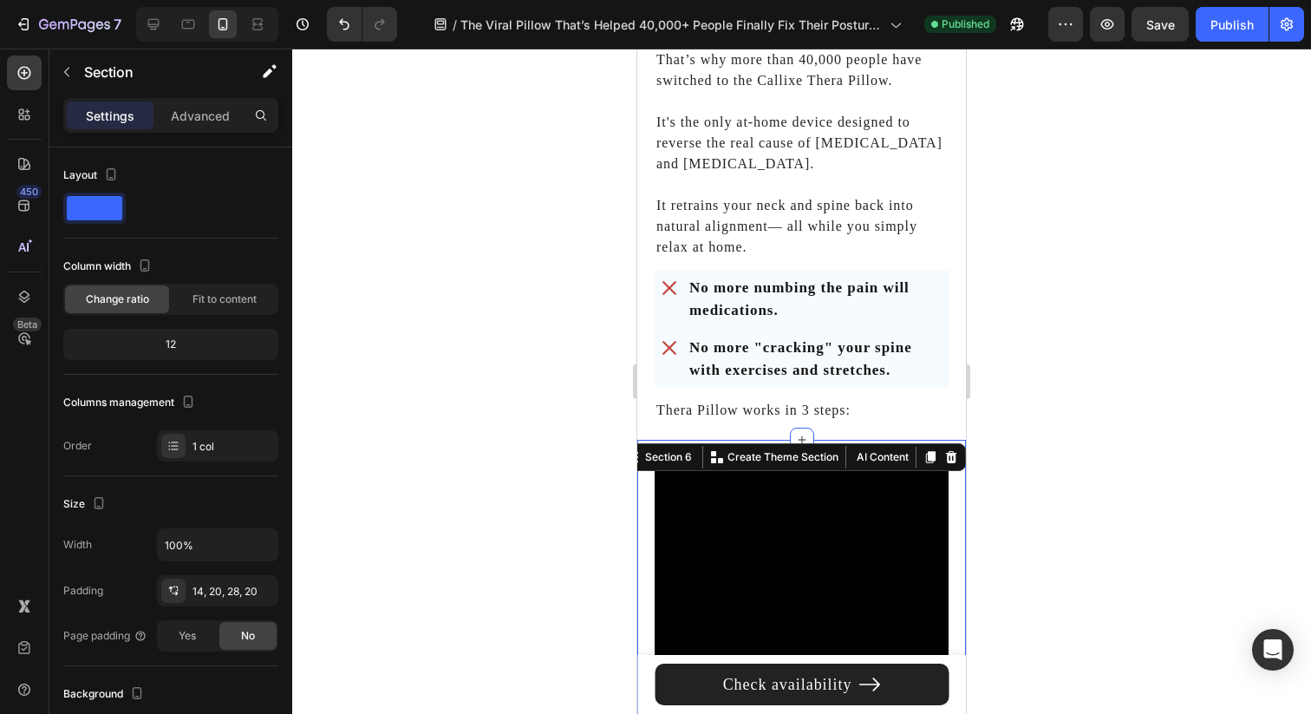
scroll to position [1795, 0]
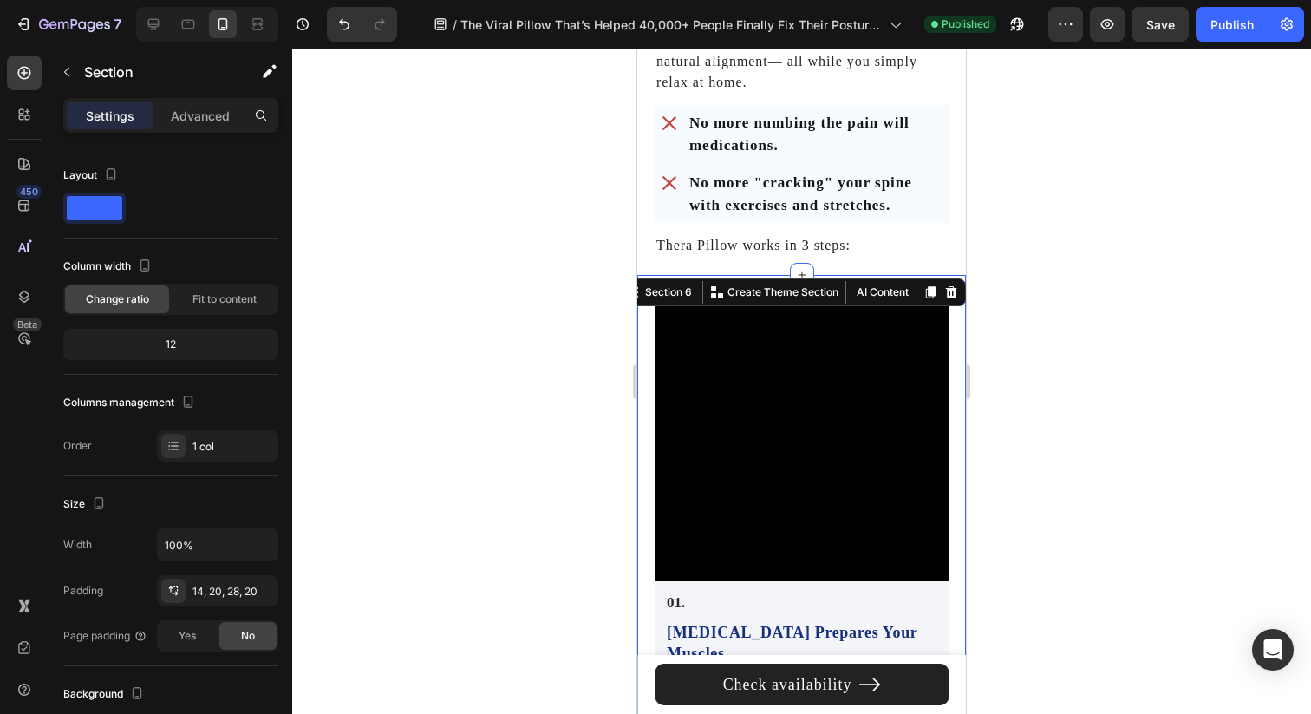
click at [1032, 241] on div at bounding box center [801, 381] width 1019 height 665
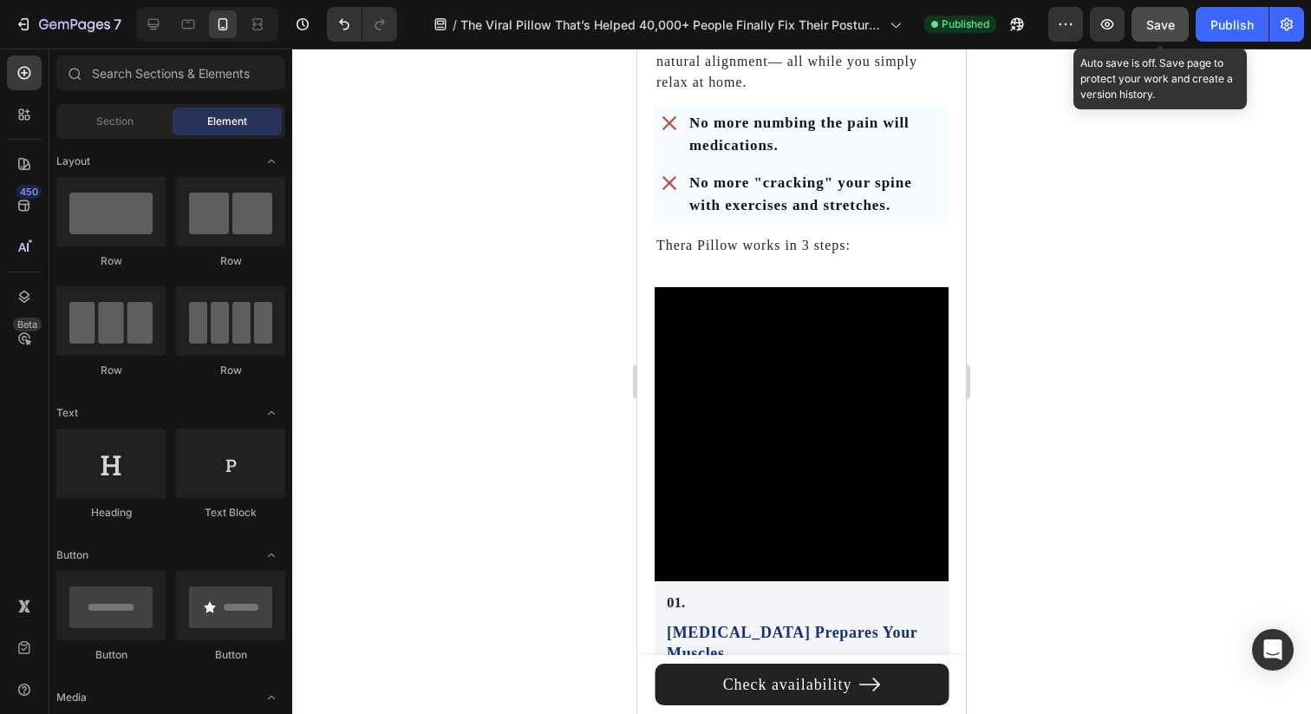
click at [1141, 22] on button "Save" at bounding box center [1160, 24] width 57 height 35
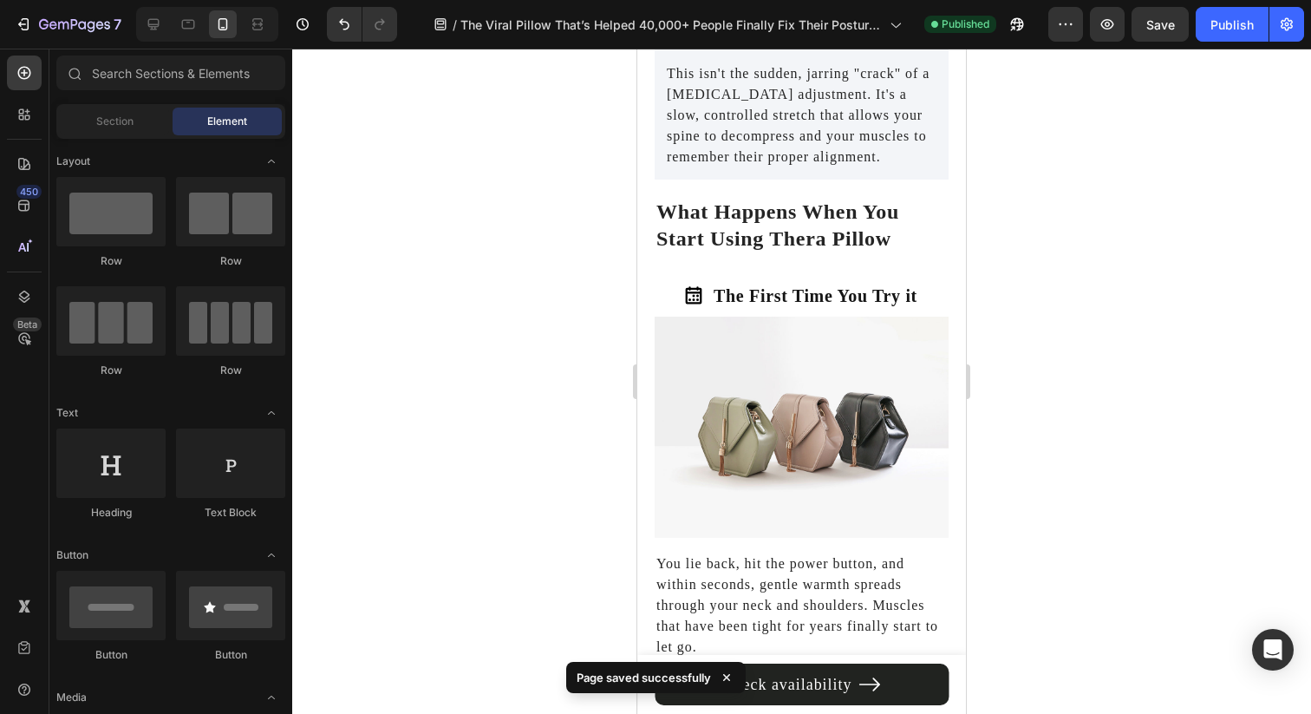
scroll to position [3890, 0]
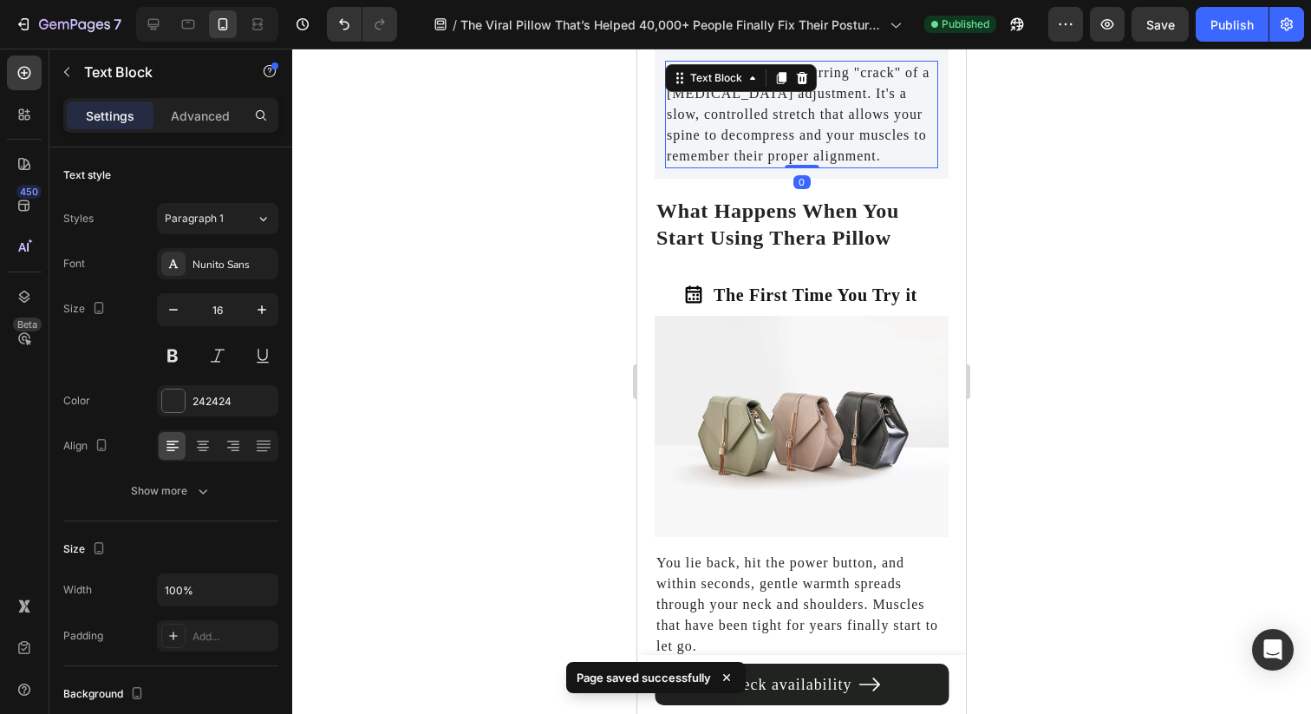
click at [838, 166] on p "This isn't the sudden, jarring "crack" of a chiropractic adjustment. It's a slo…" at bounding box center [802, 114] width 270 height 104
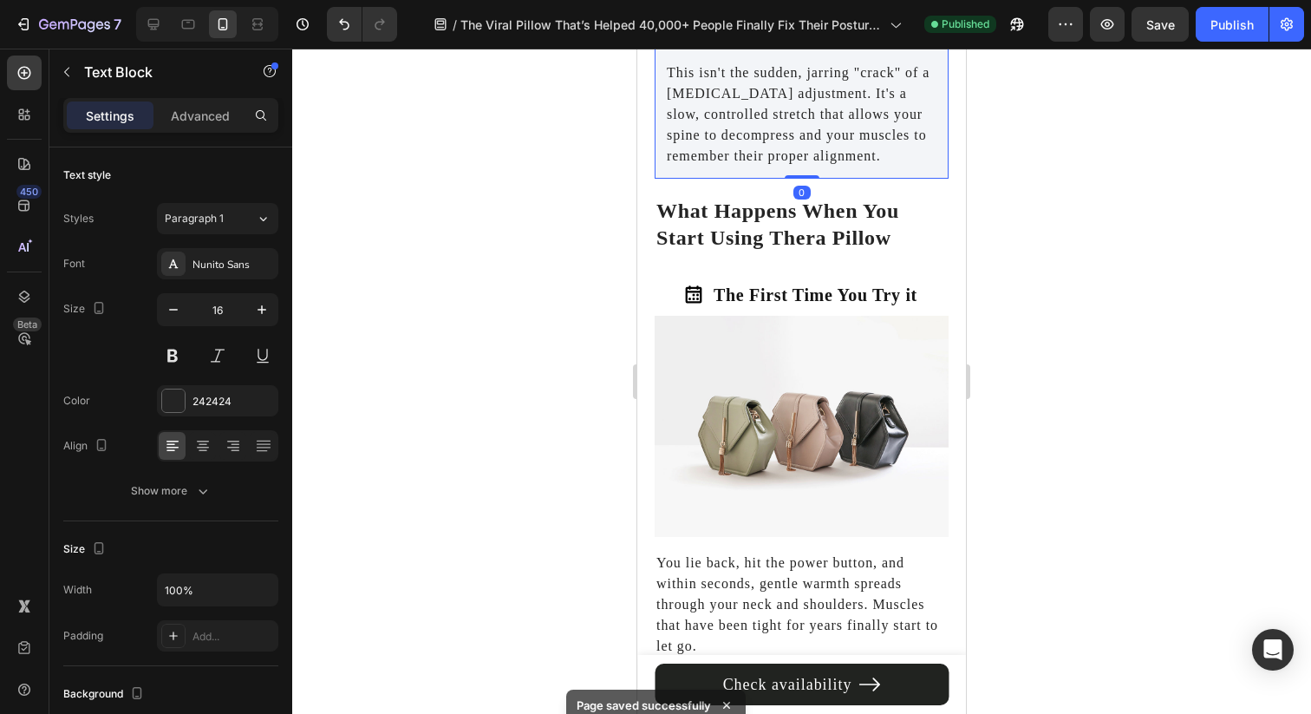
click at [872, 179] on div "03. Text Block Gentle Traction Realigns Your Spine Heading Here's where Thera P…" at bounding box center [802, 6] width 294 height 345
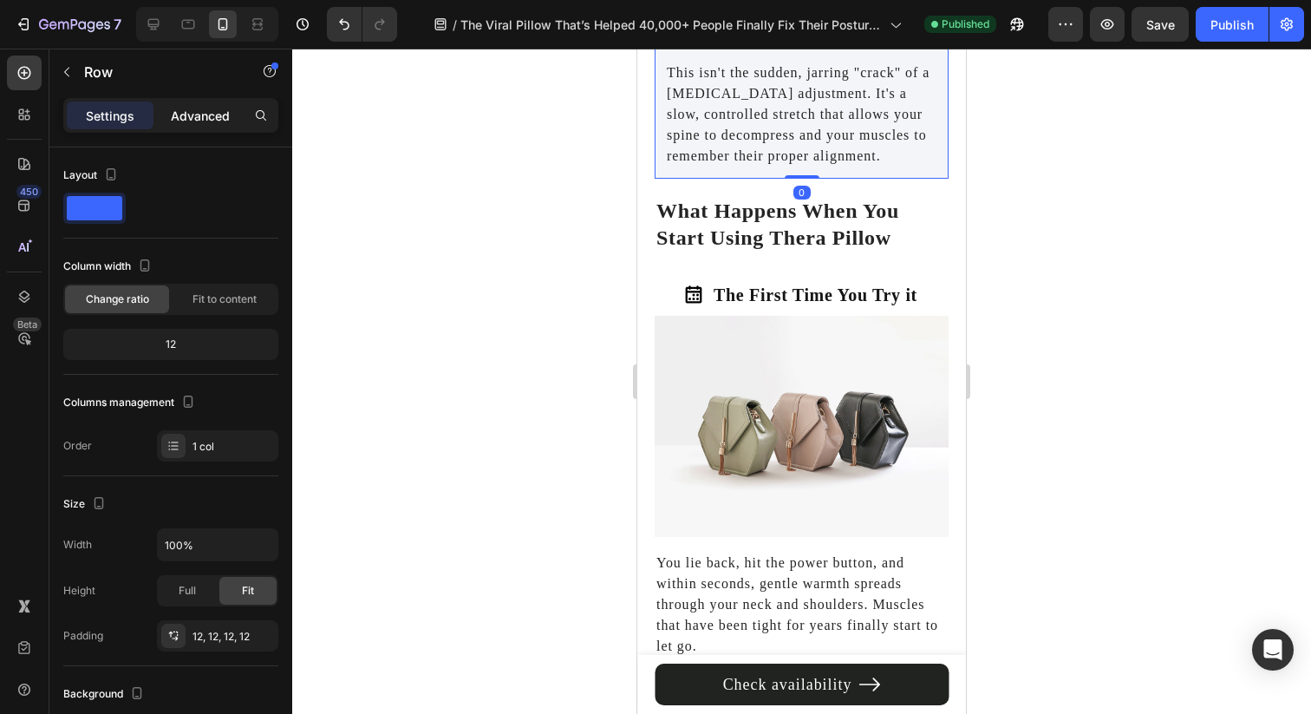
click at [192, 126] on div "Advanced" at bounding box center [200, 115] width 87 height 28
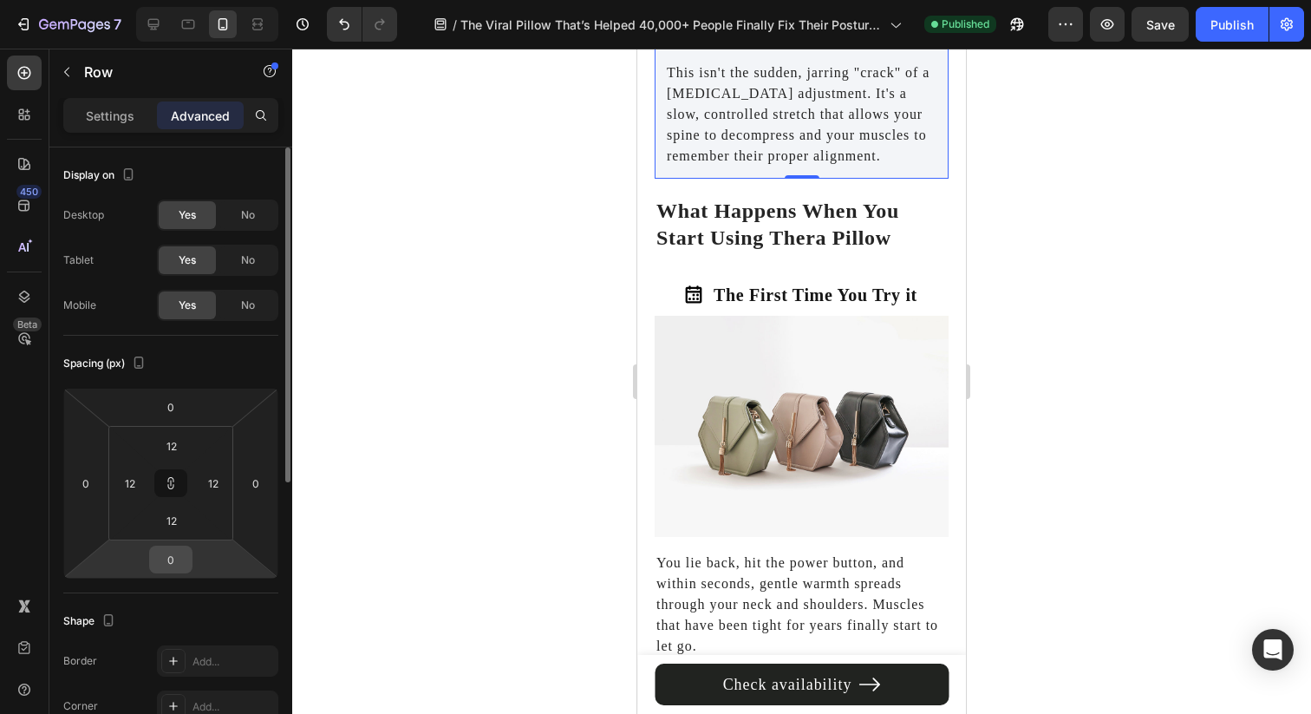
click at [168, 550] on input "0" at bounding box center [170, 559] width 35 height 26
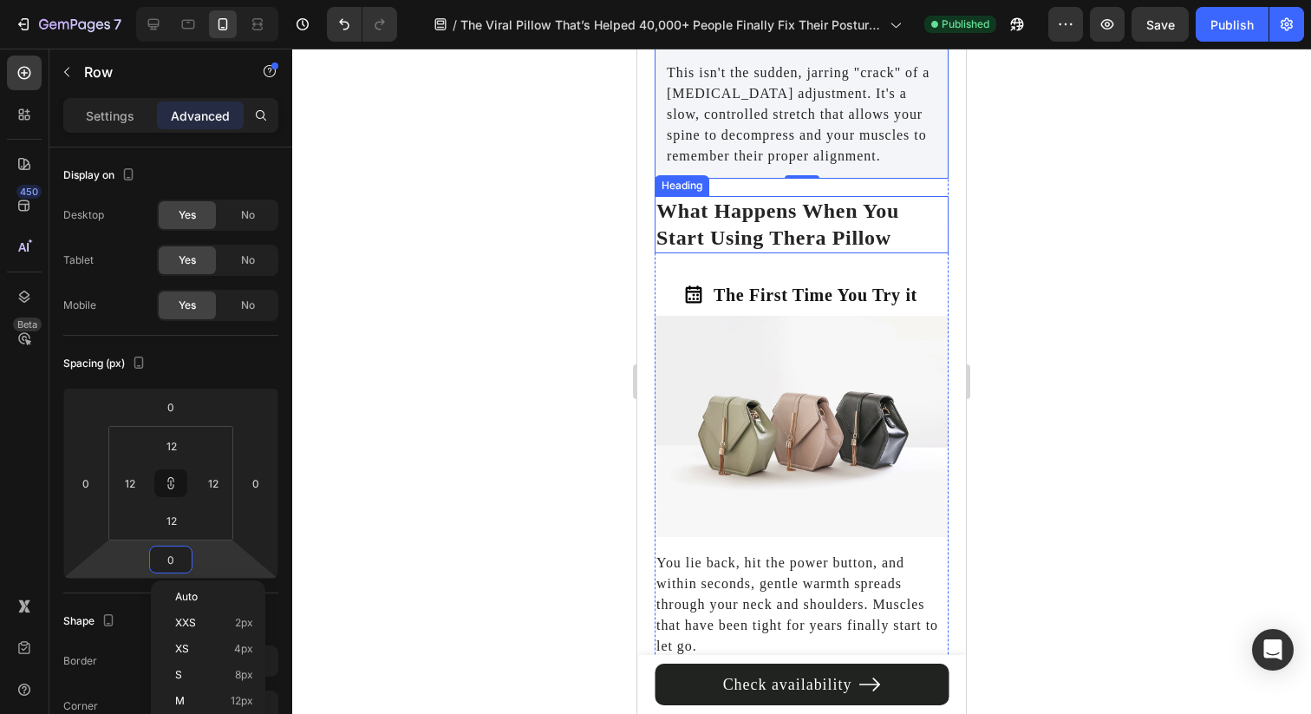
type input "1"
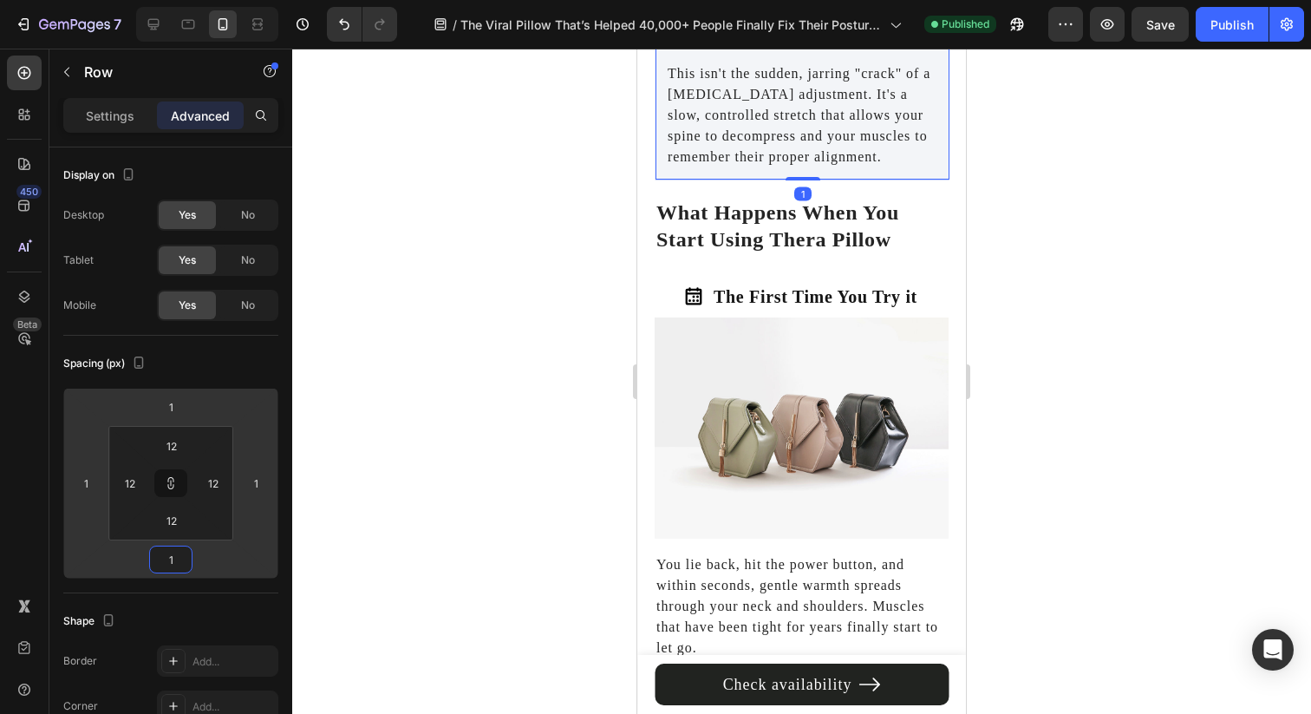
type input "12"
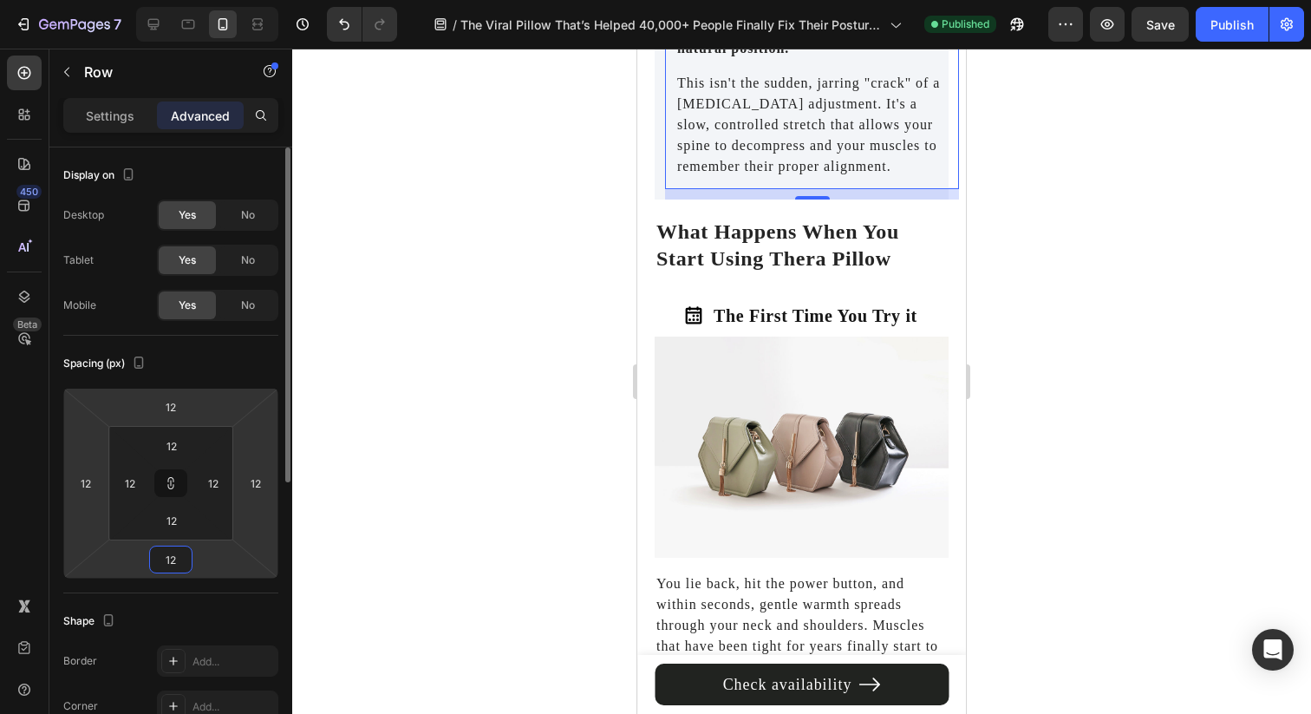
click at [168, 552] on input "12" at bounding box center [170, 559] width 35 height 26
type input "0"
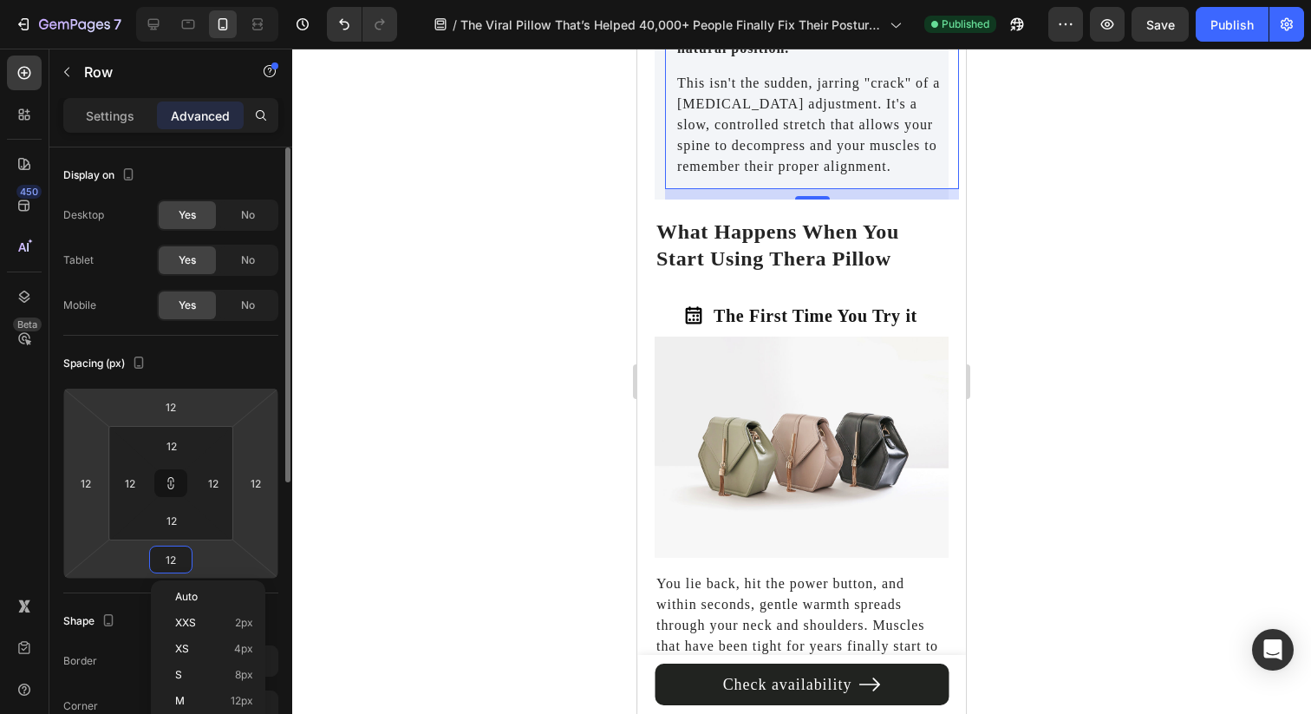
type input "0"
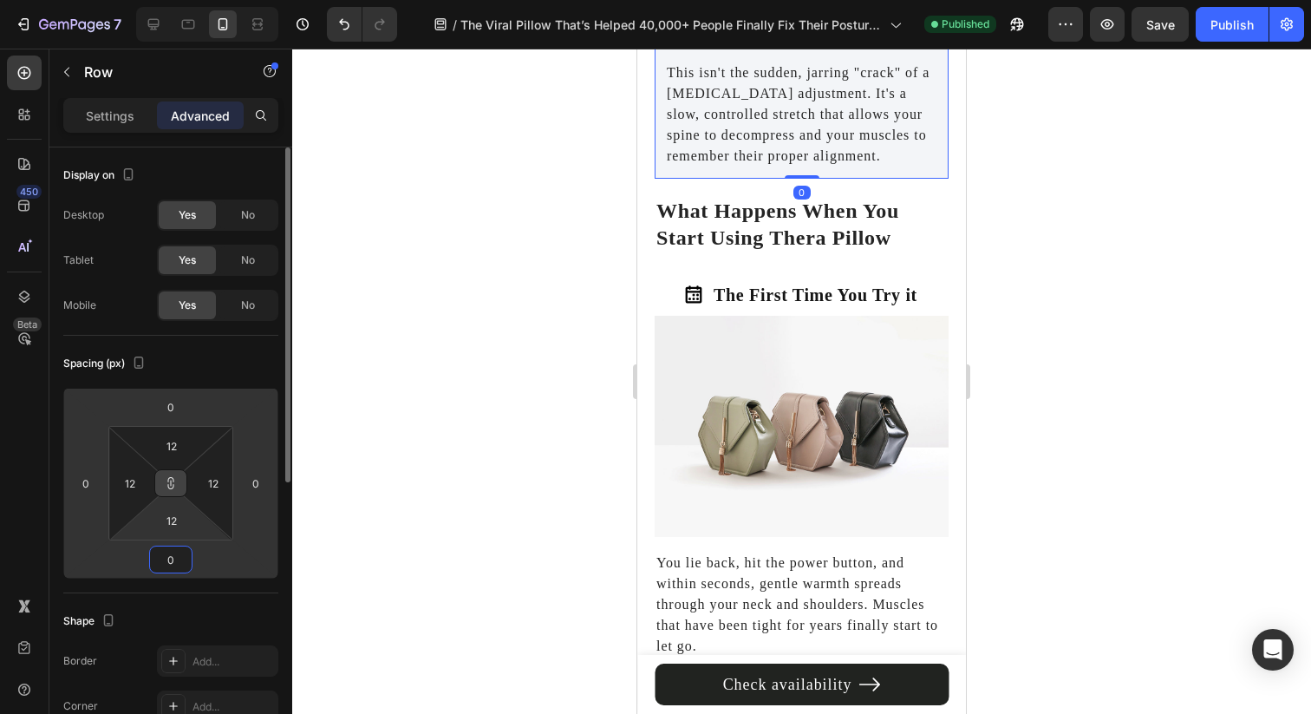
click at [171, 489] on icon at bounding box center [171, 483] width 14 height 14
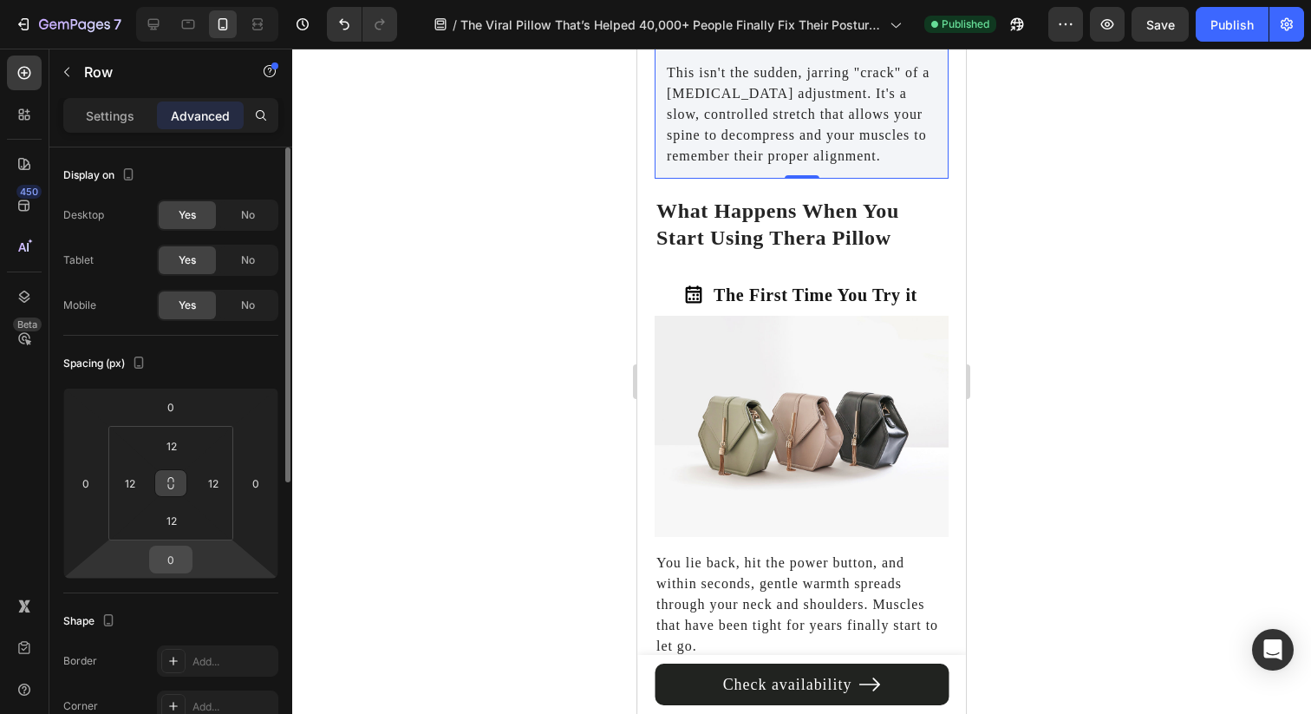
click at [169, 567] on input "0" at bounding box center [170, 559] width 35 height 26
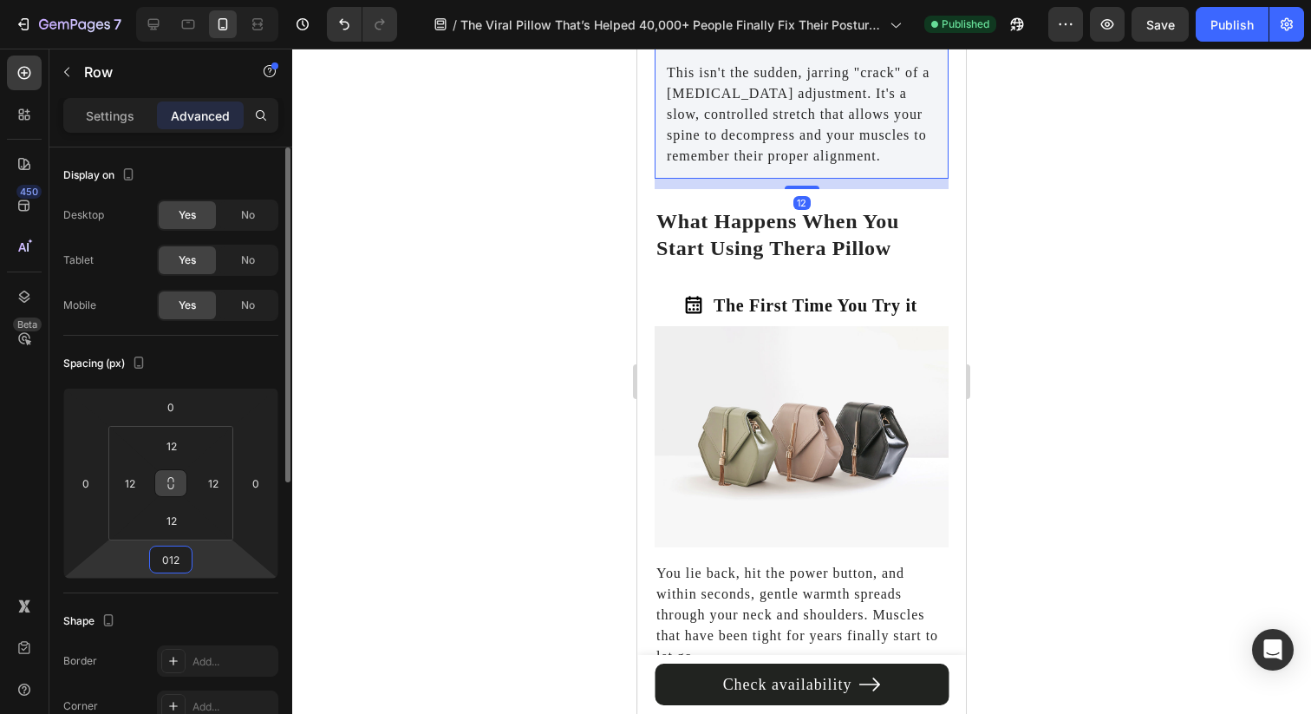
click at [168, 562] on input "012" at bounding box center [170, 559] width 35 height 26
type input "12"
click at [547, 426] on div at bounding box center [801, 381] width 1019 height 665
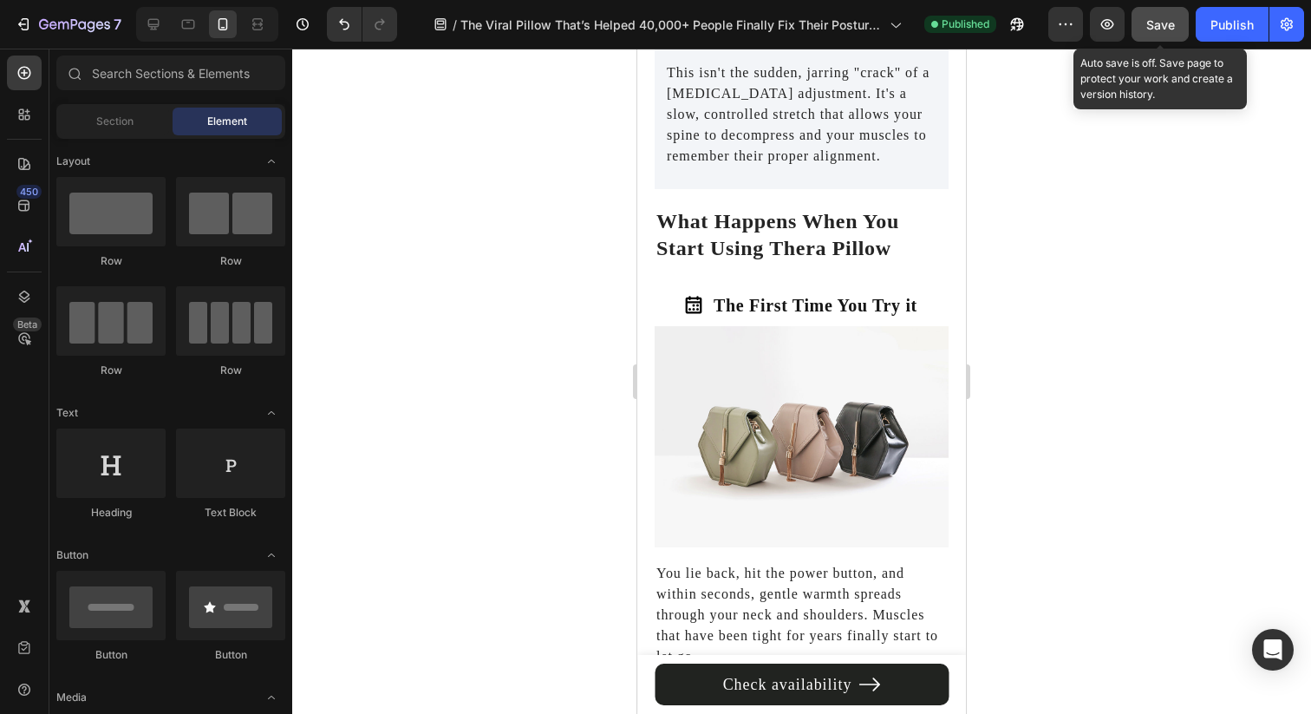
click at [1148, 36] on button "Save" at bounding box center [1160, 24] width 57 height 35
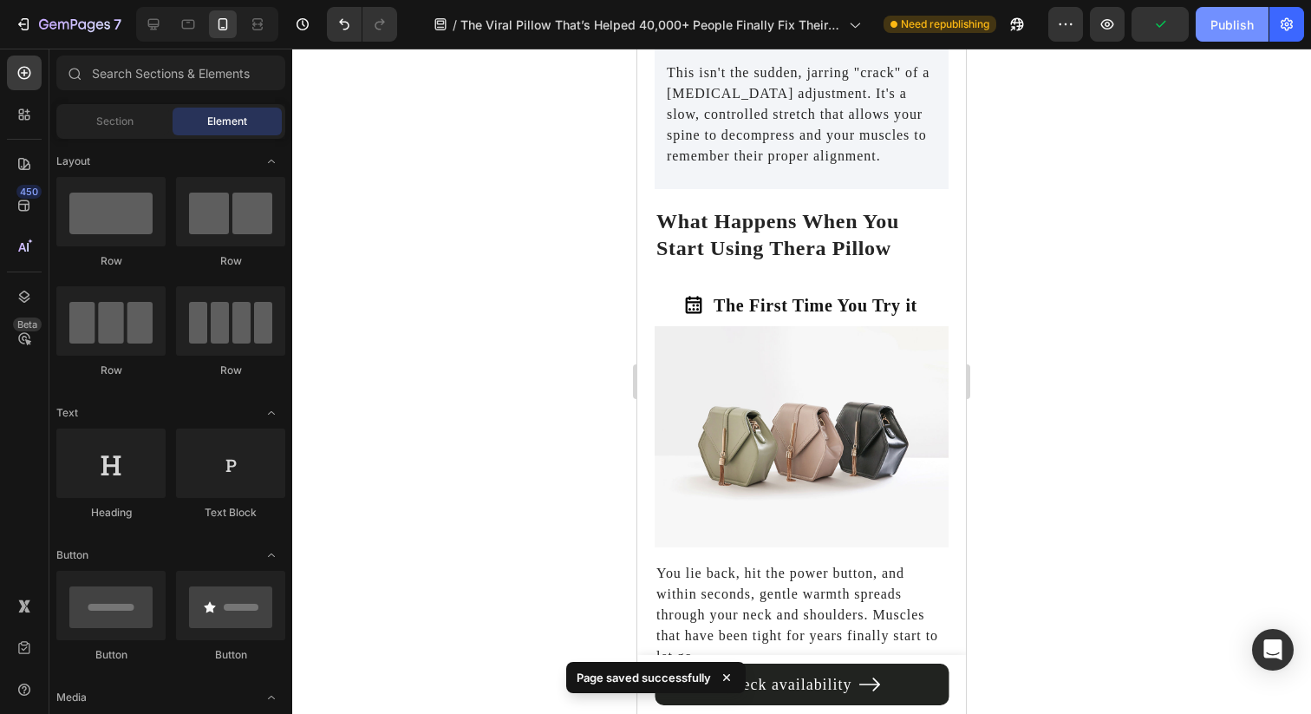
click at [1223, 24] on div "Publish" at bounding box center [1231, 25] width 43 height 18
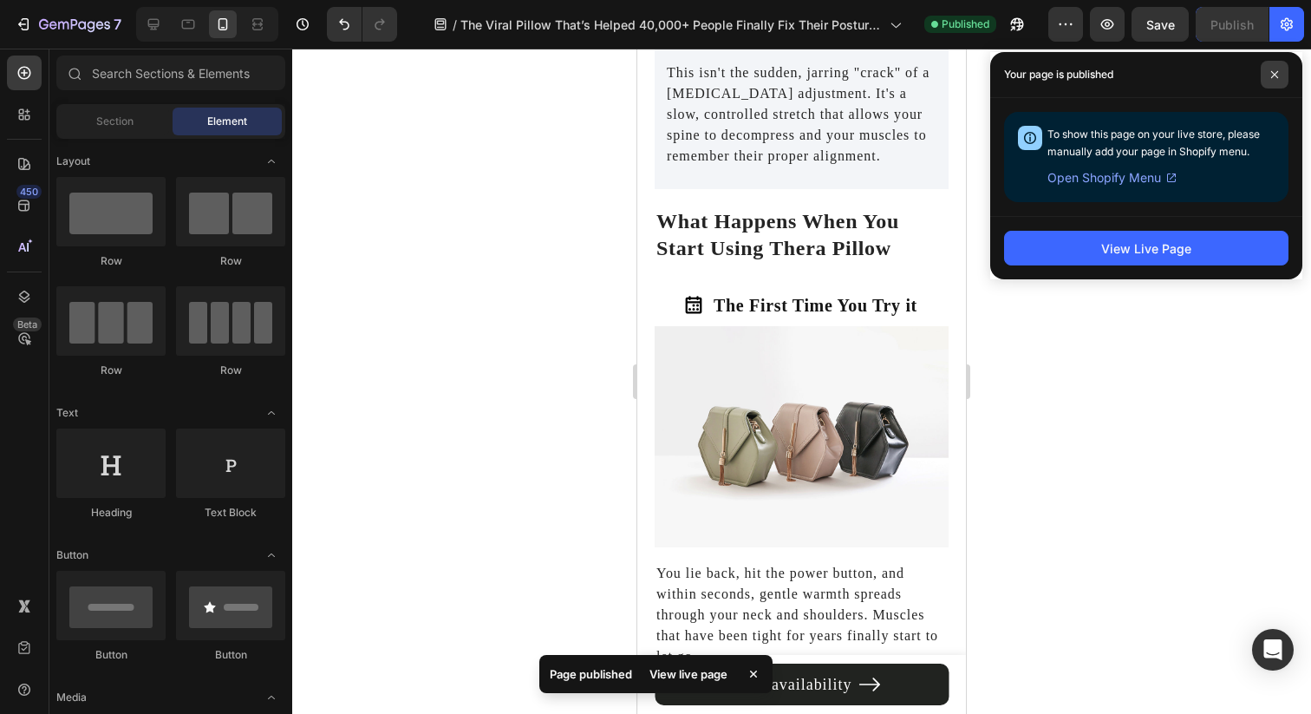
click at [1277, 83] on span at bounding box center [1275, 75] width 28 height 28
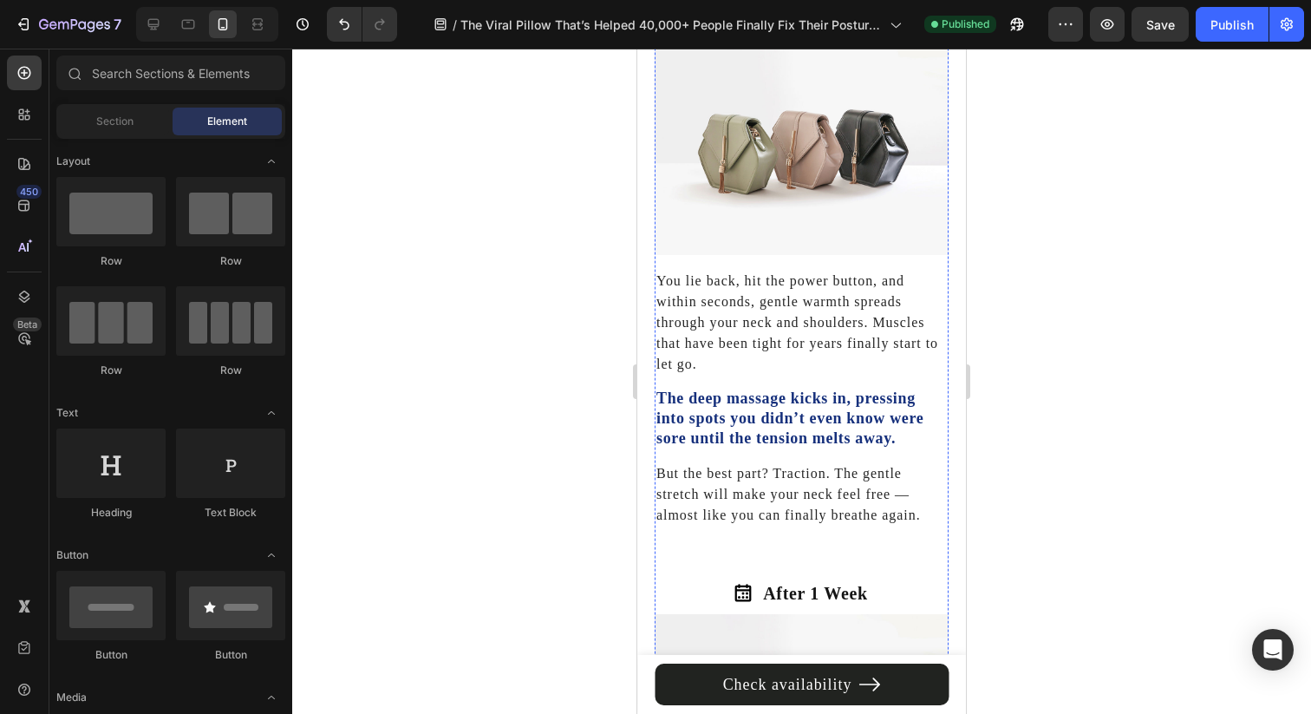
scroll to position [4193, 0]
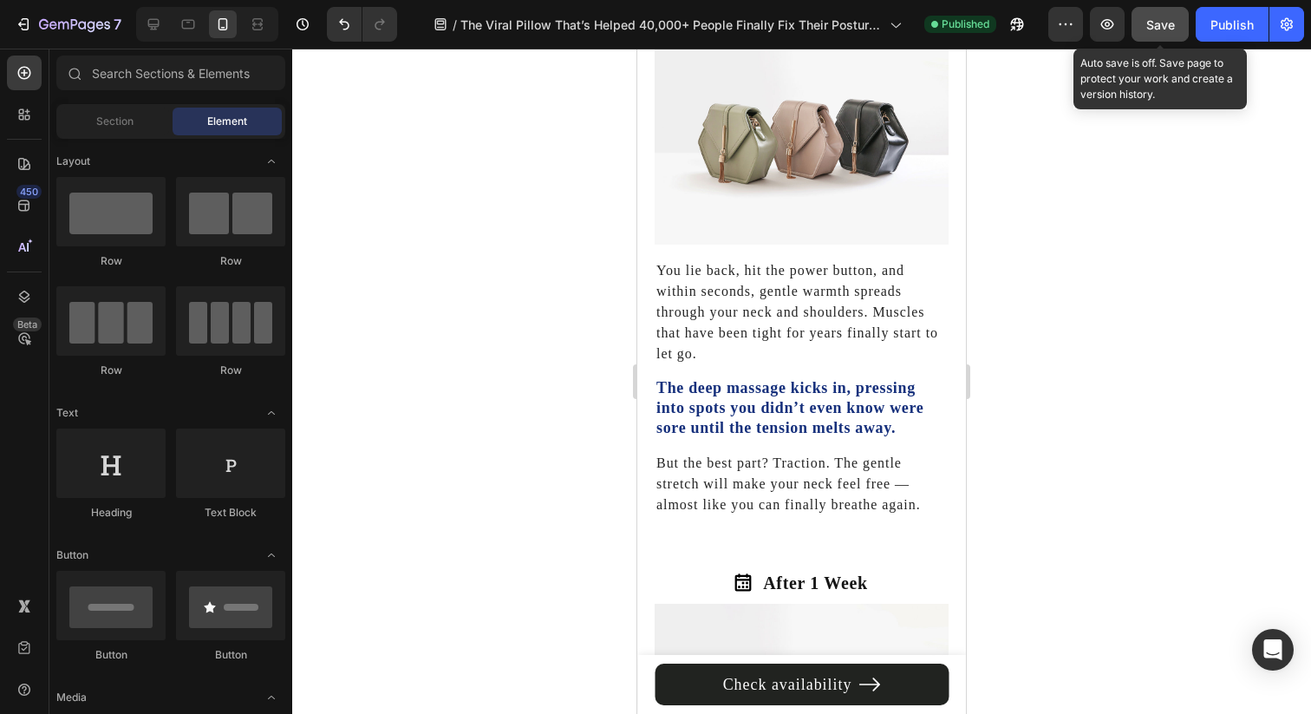
click at [1145, 19] on button "Save" at bounding box center [1160, 24] width 57 height 35
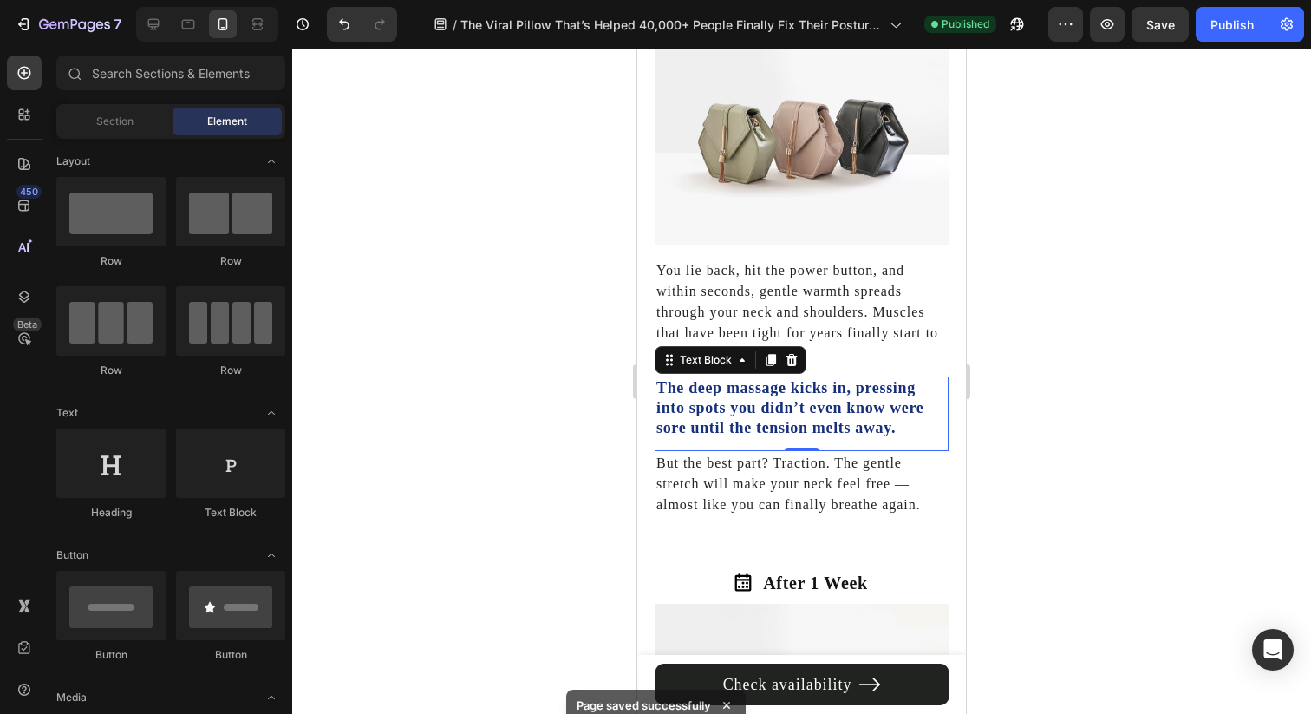
click at [726, 379] on strong "The deep massage kicks in, pressing into spots you didn’t even know were sore u…" at bounding box center [789, 408] width 267 height 58
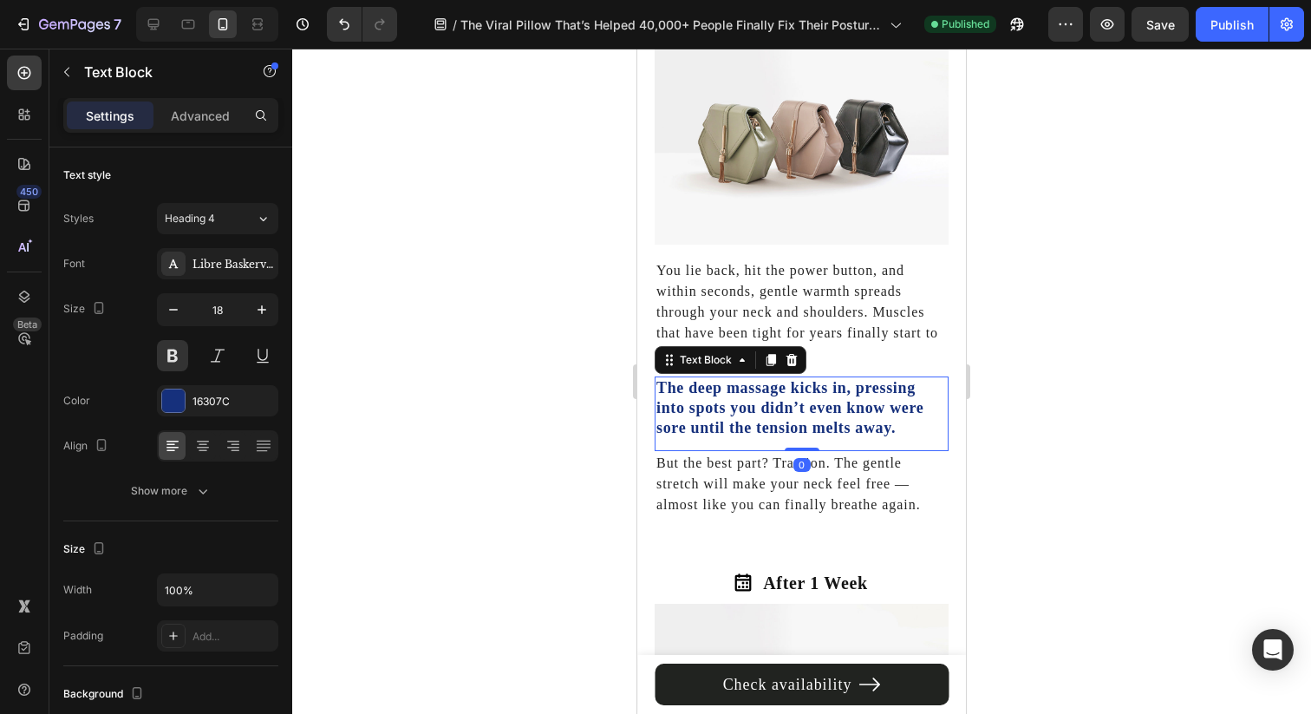
click at [740, 327] on p "You lie back, hit the power button, and within seconds, gentle warmth spreads t…" at bounding box center [801, 312] width 290 height 104
click at [752, 399] on strong "The deep massage kicks in, pressing into spots you didn’t even know were sore u…" at bounding box center [789, 408] width 267 height 58
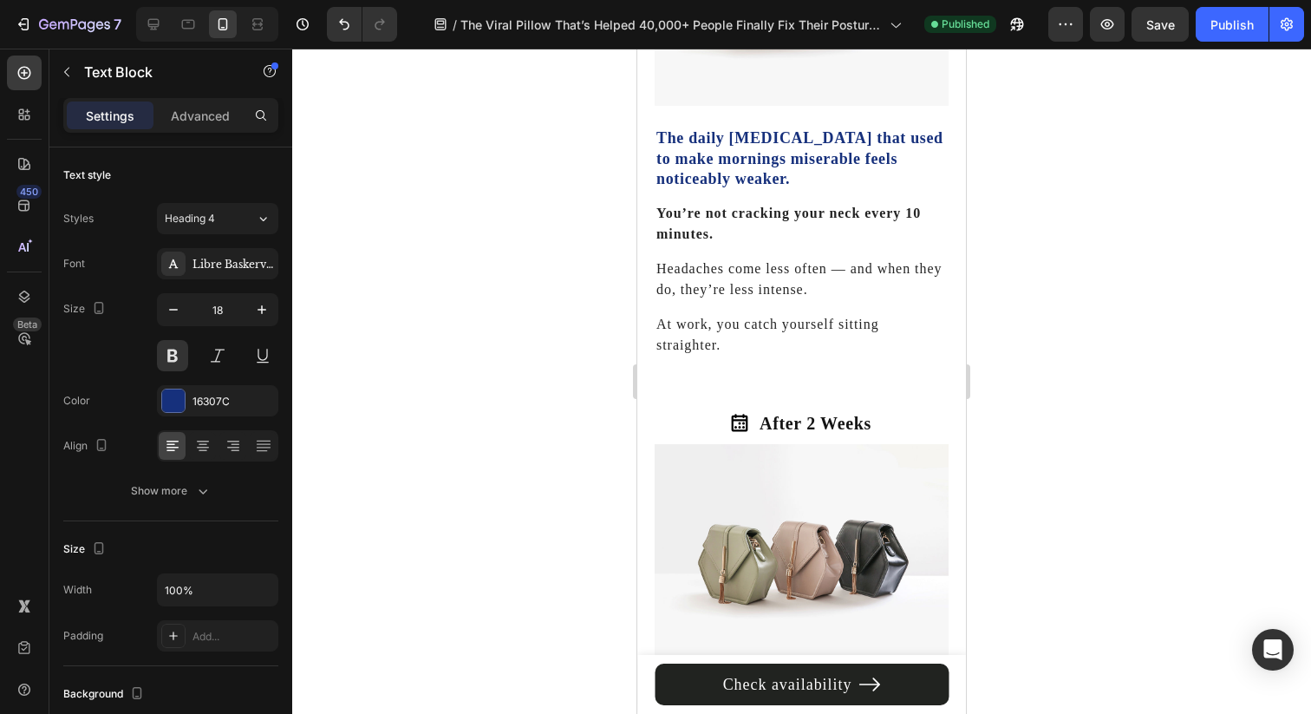
scroll to position [4950, 0]
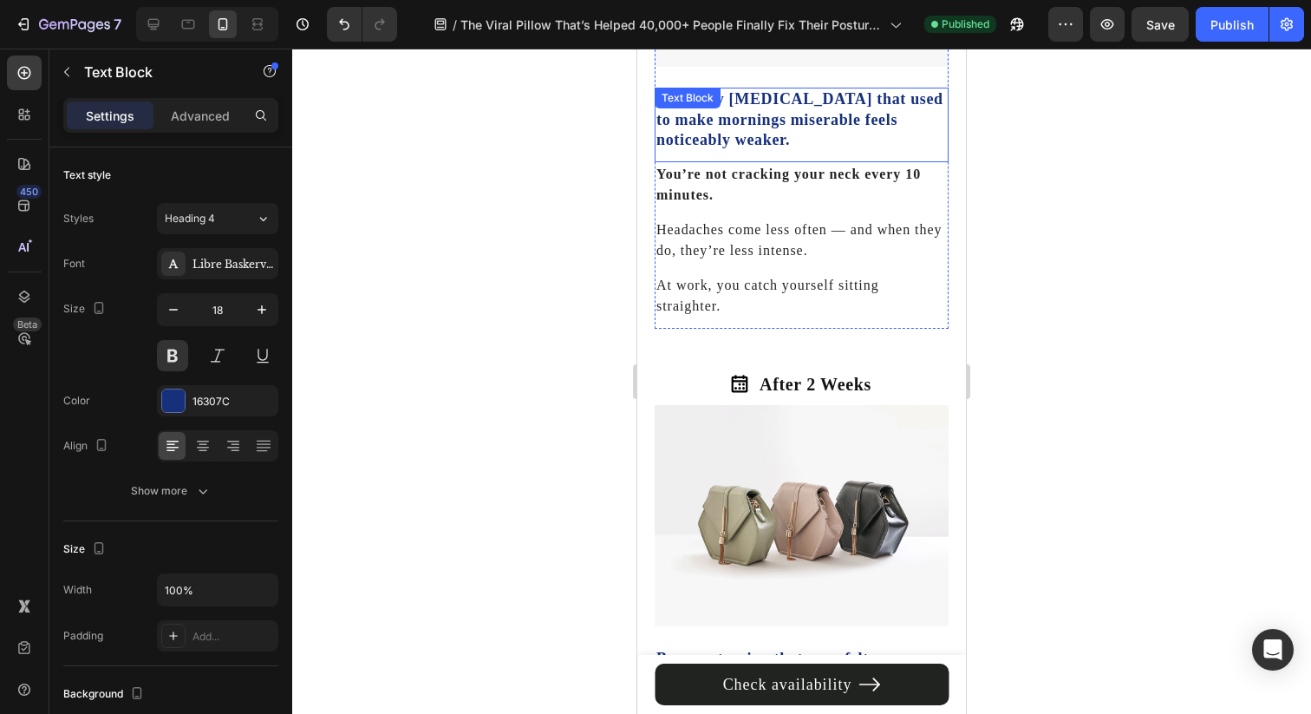
click at [759, 88] on div "The daily stiffness that used to make mornings miserable feels noticeably weake…" at bounding box center [802, 125] width 294 height 75
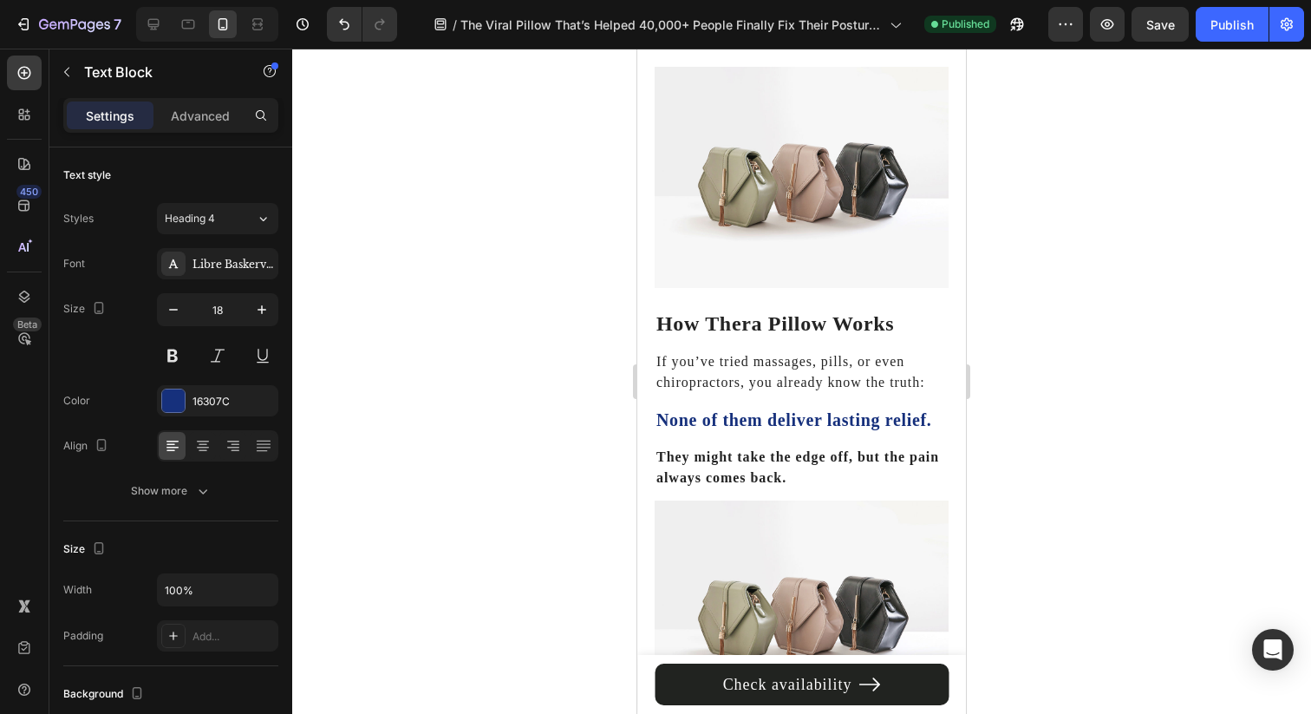
scroll to position [1050, 0]
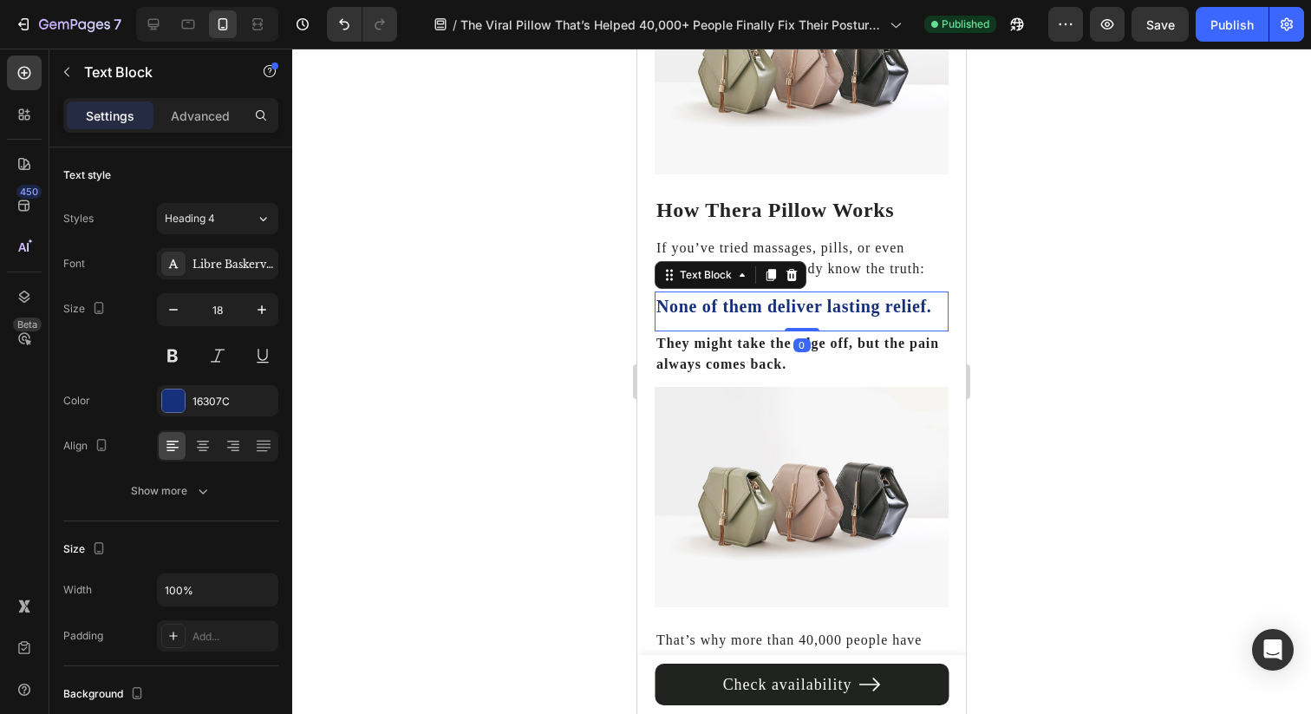
click at [733, 297] on strong "None of them deliver lasting relief." at bounding box center [793, 306] width 275 height 19
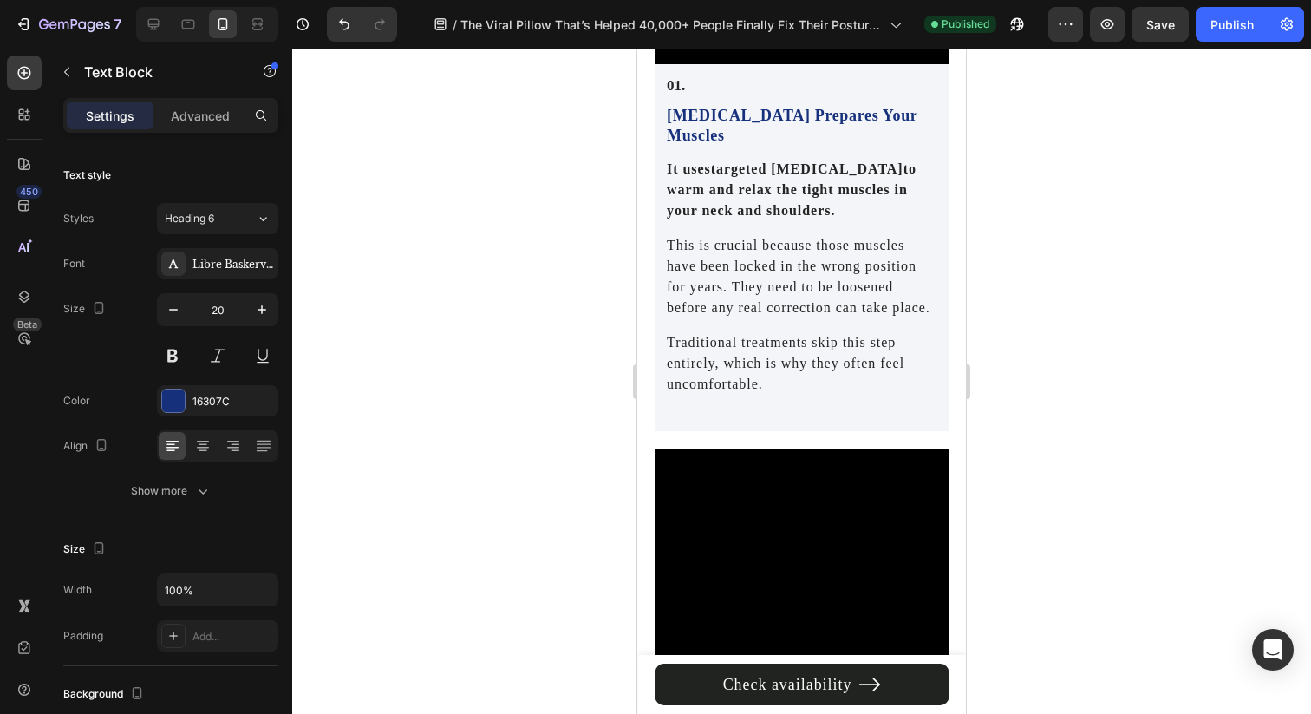
scroll to position [2247, 0]
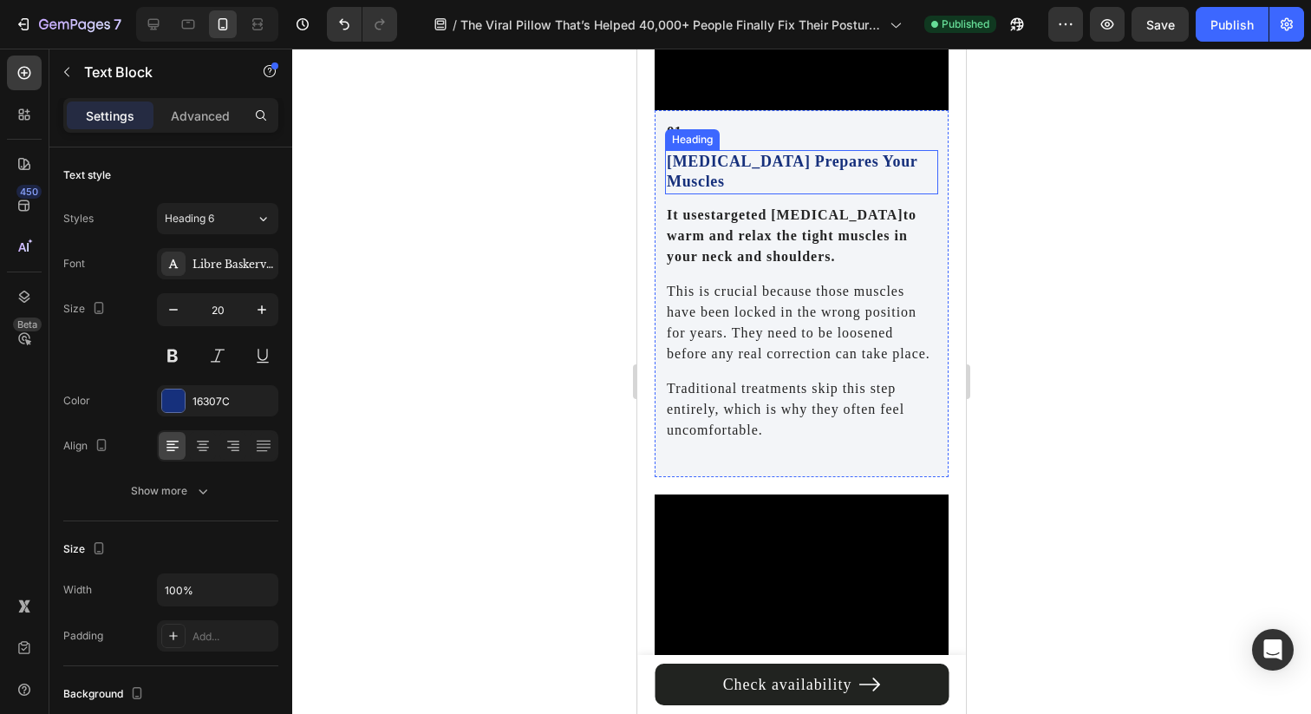
click at [748, 150] on h2 "Heat Therapy Prepares Your Muscles" at bounding box center [801, 172] width 273 height 44
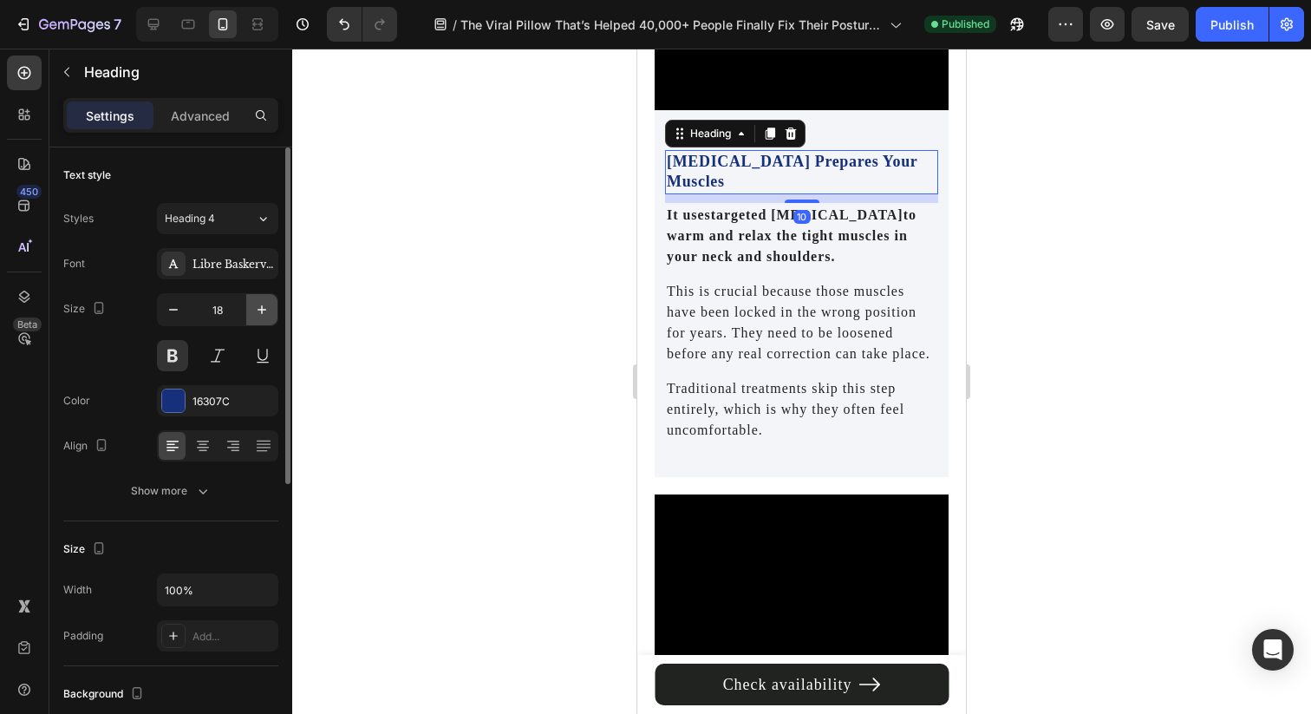
click at [273, 316] on button "button" at bounding box center [261, 309] width 31 height 31
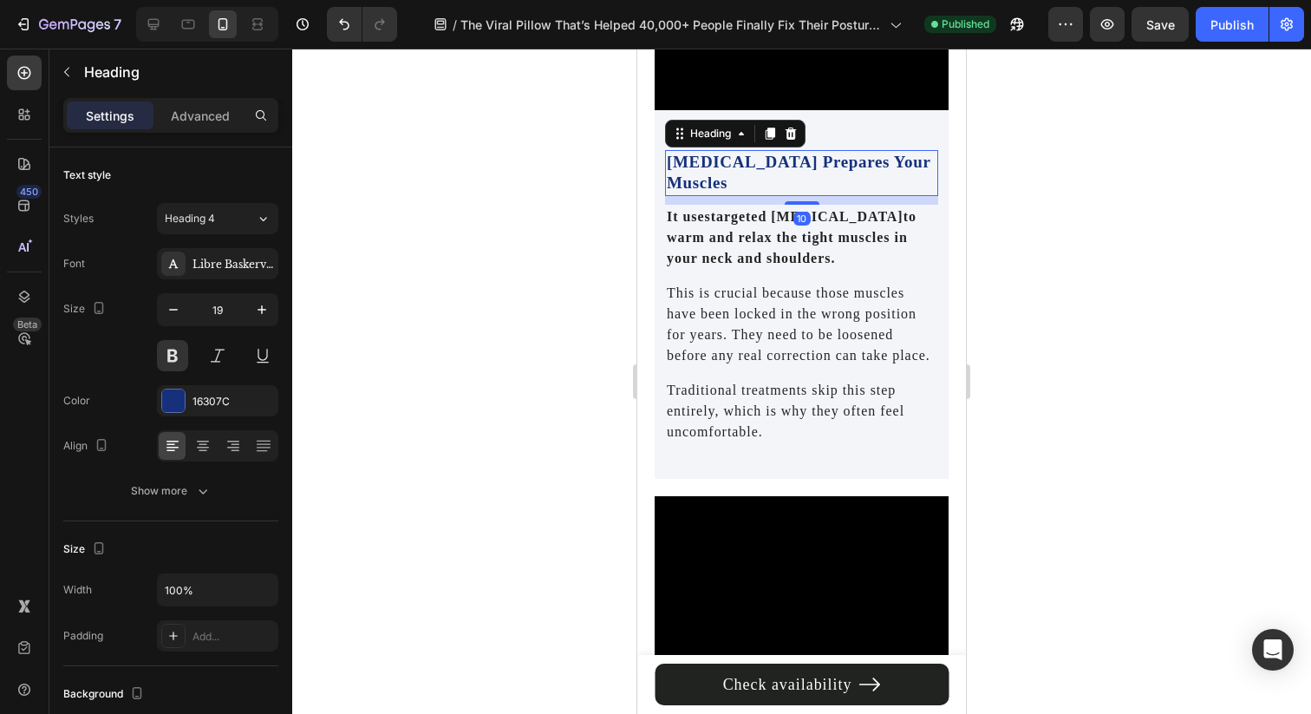
type input "20"
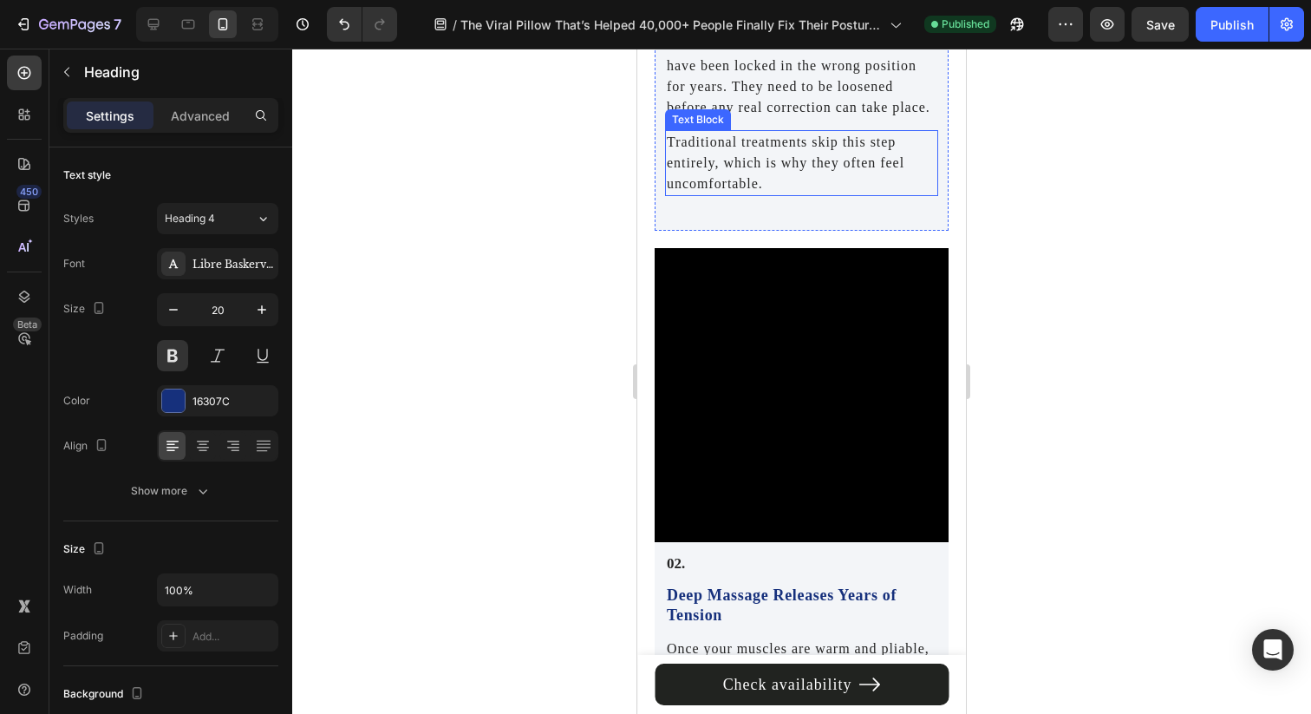
scroll to position [2551, 0]
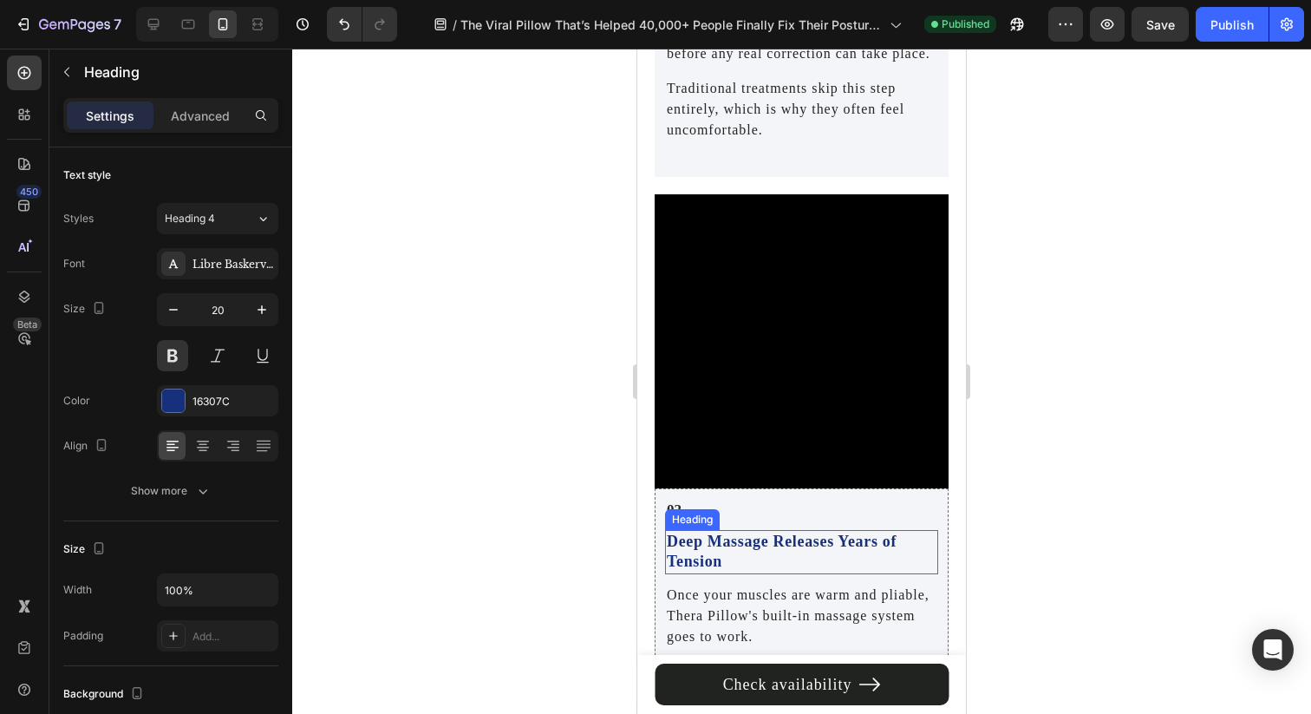
click at [749, 538] on h2 "Deep Massage Releases Years of Tension" at bounding box center [801, 552] width 273 height 44
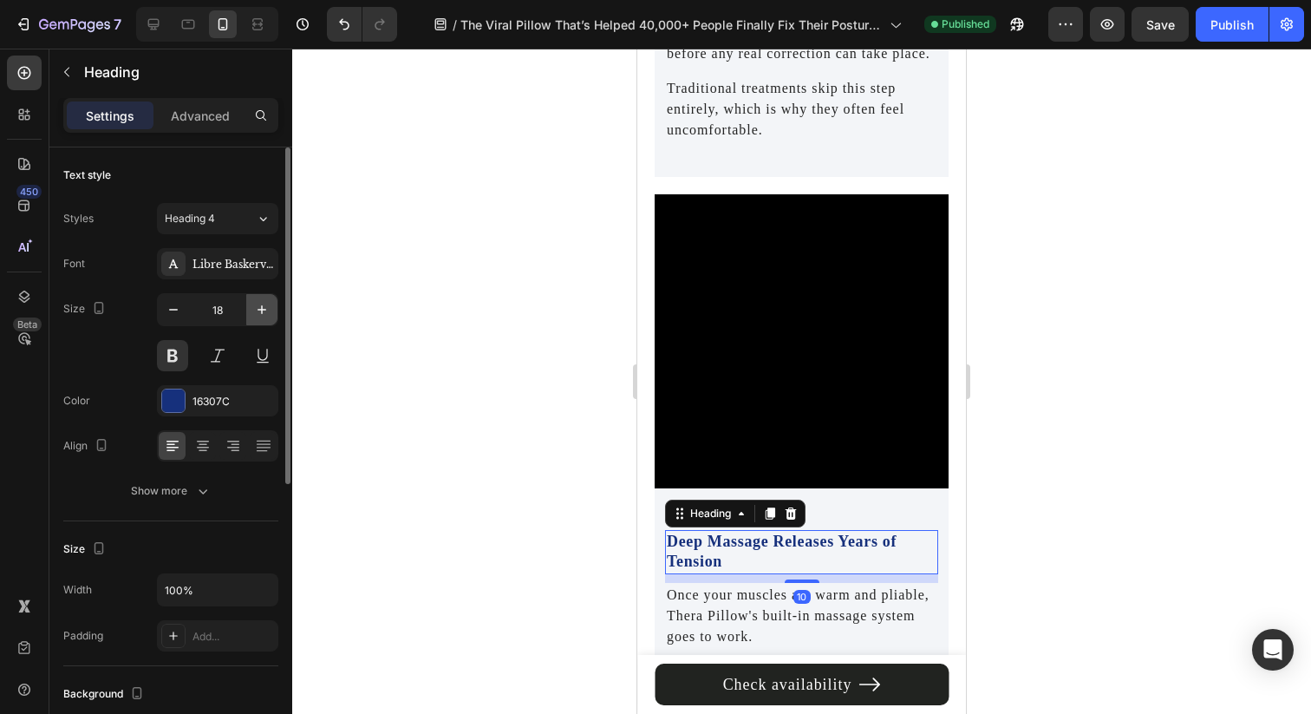
click at [267, 316] on icon "button" at bounding box center [261, 309] width 17 height 17
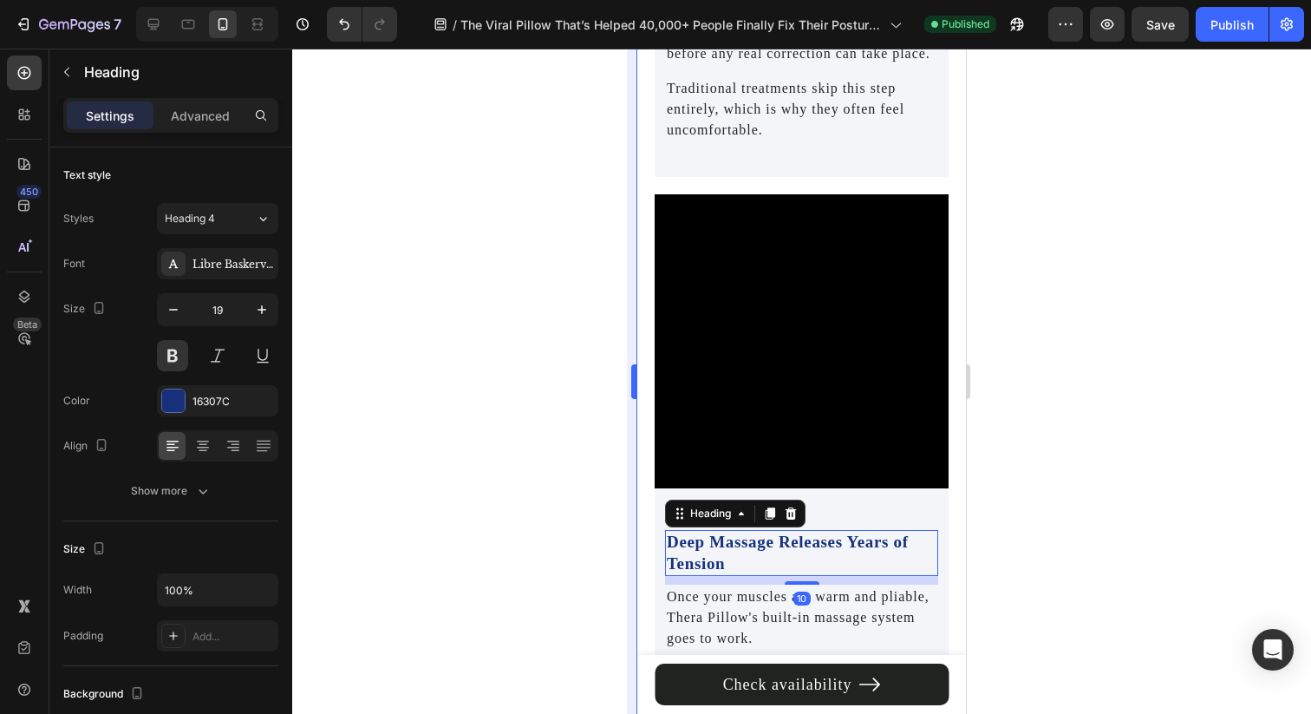
type input "20"
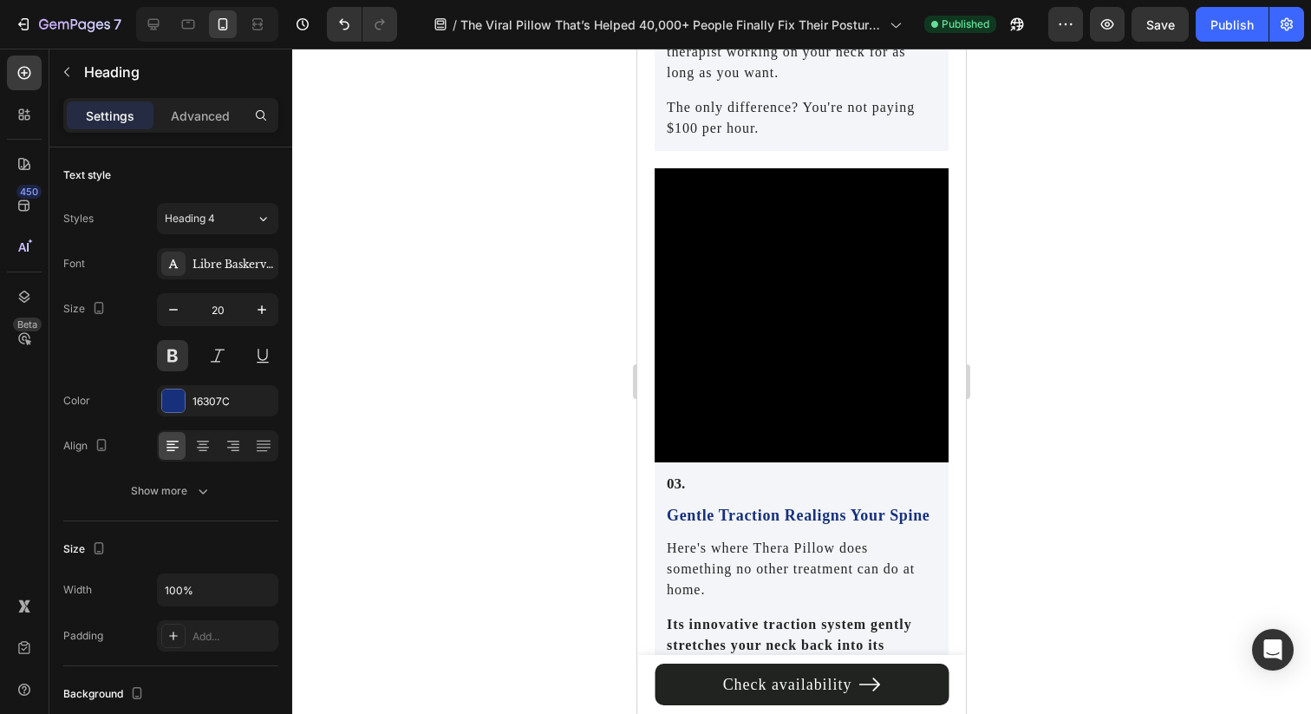
scroll to position [3294, 0]
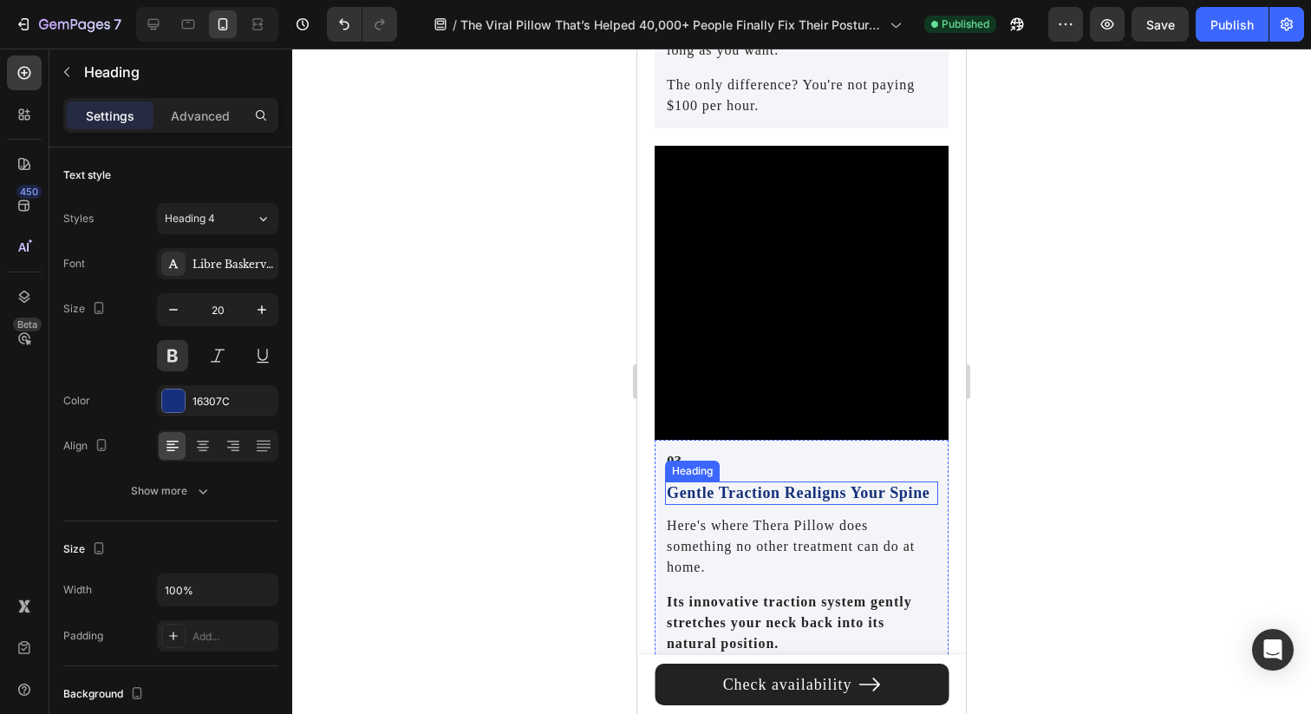
click at [726, 486] on h2 "Gentle Traction Realigns Your Spine" at bounding box center [801, 492] width 273 height 23
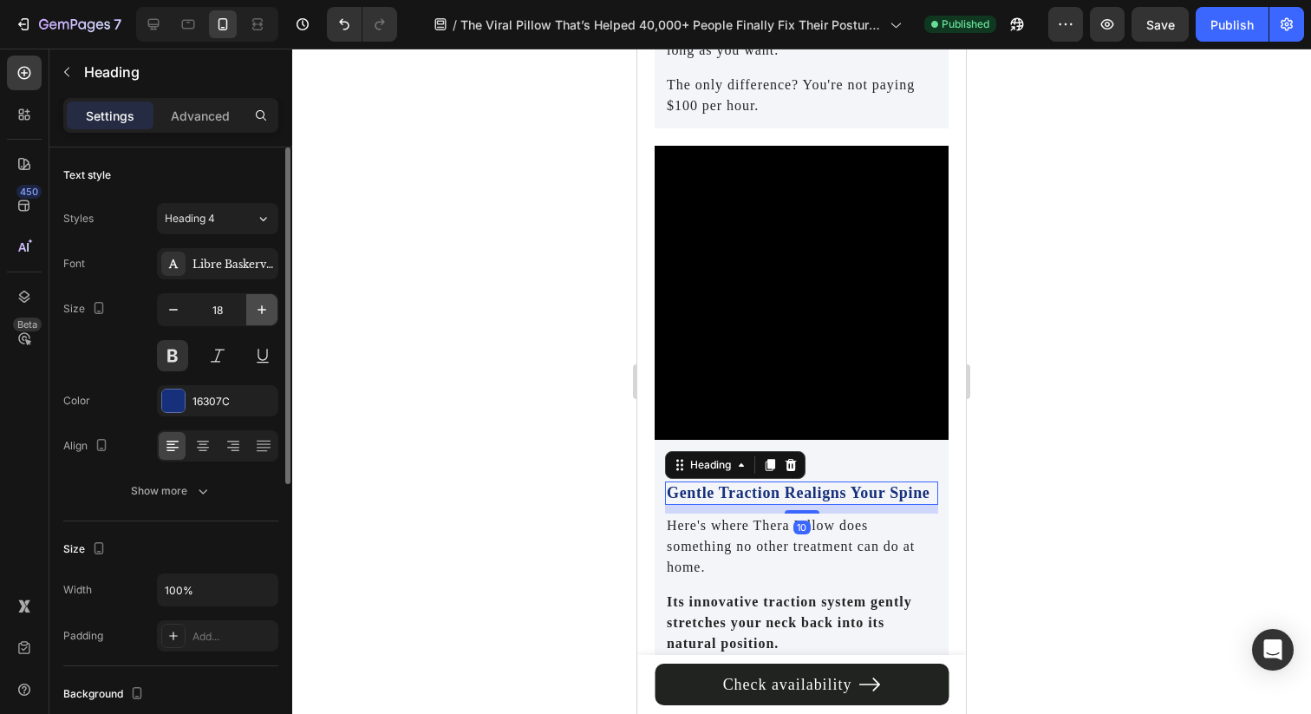
click at [247, 305] on button "button" at bounding box center [261, 309] width 31 height 31
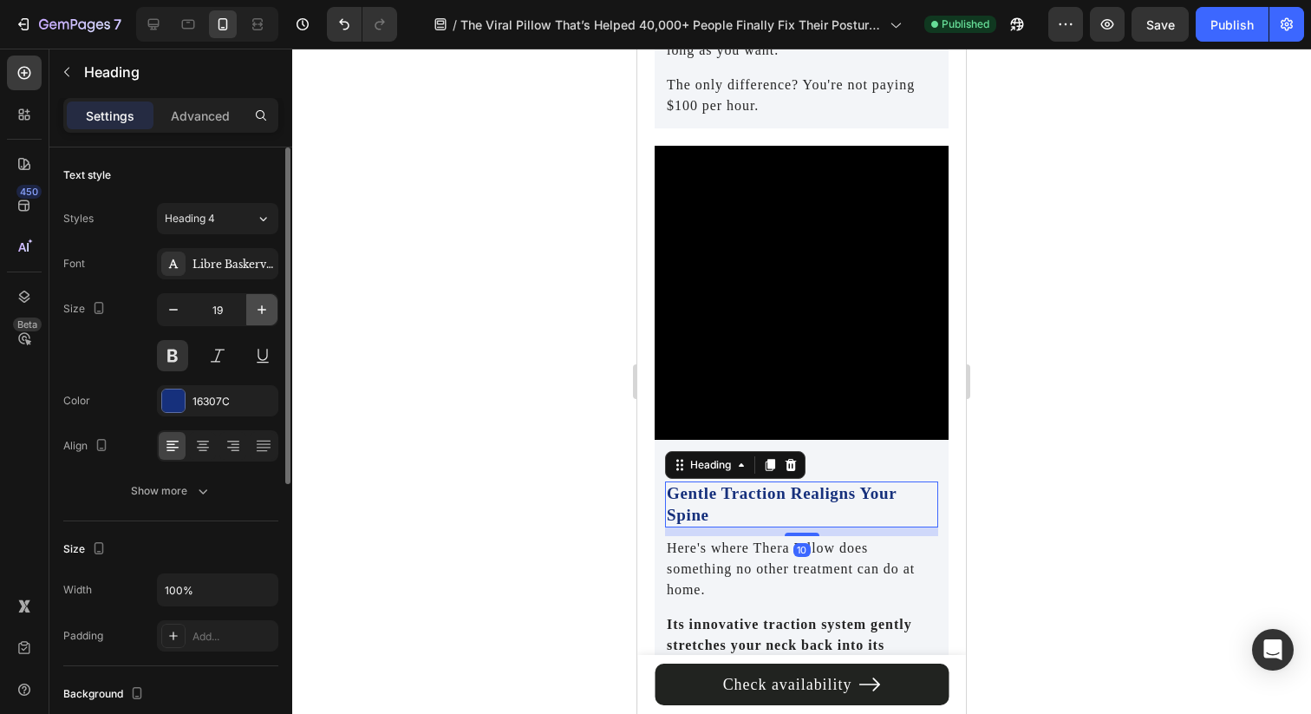
click at [251, 305] on button "button" at bounding box center [261, 309] width 31 height 31
type input "20"
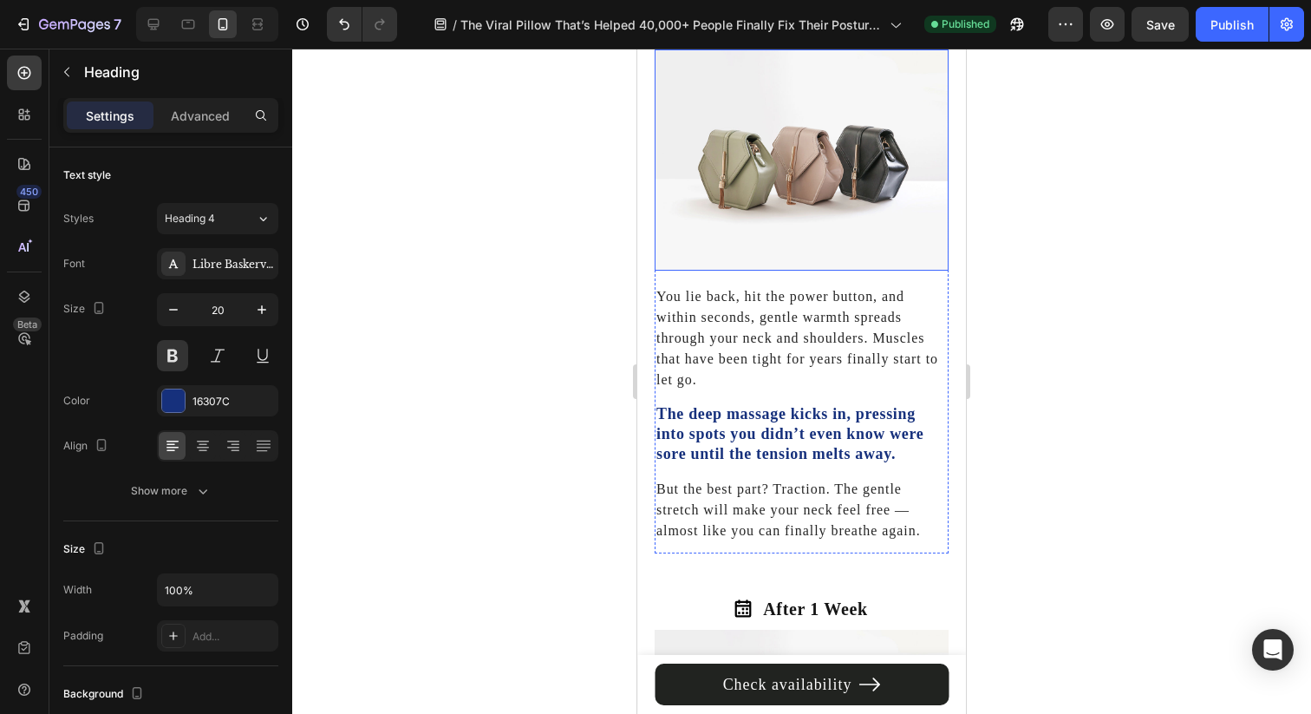
scroll to position [4305, 0]
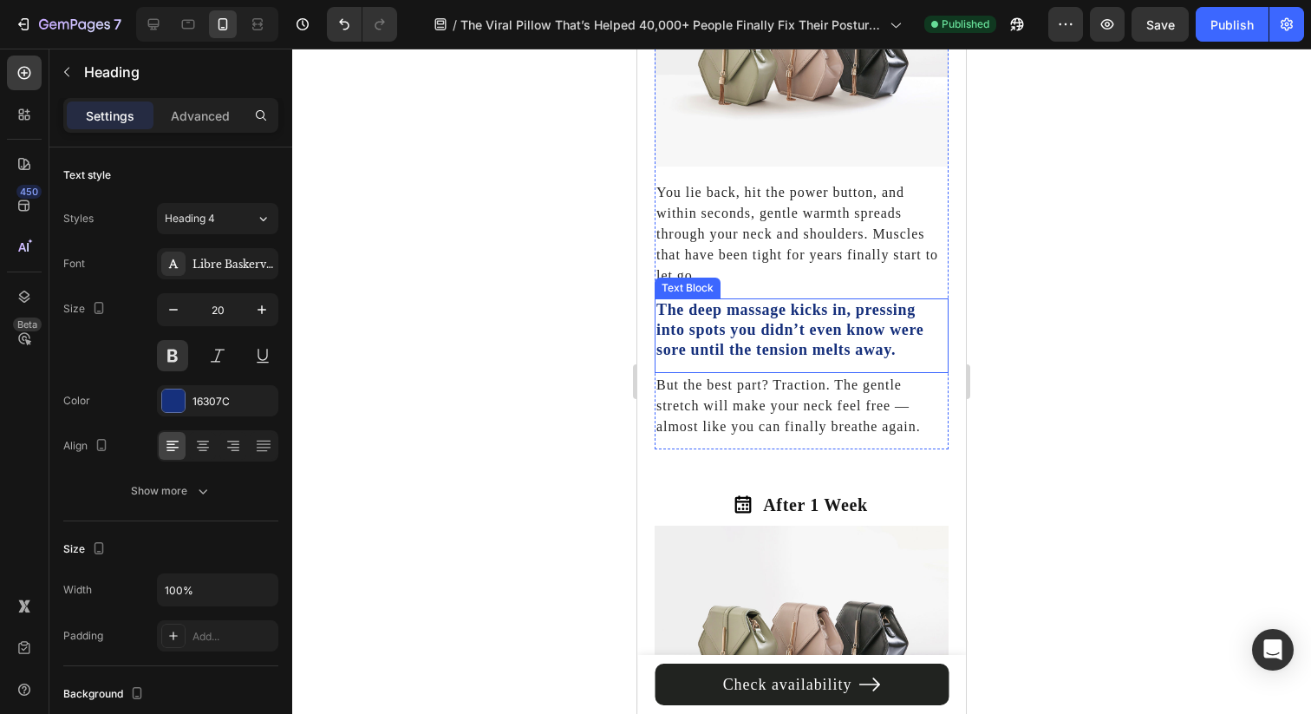
click at [809, 301] on strong "The deep massage kicks in, pressing into spots you didn’t even know were sore u…" at bounding box center [789, 330] width 267 height 58
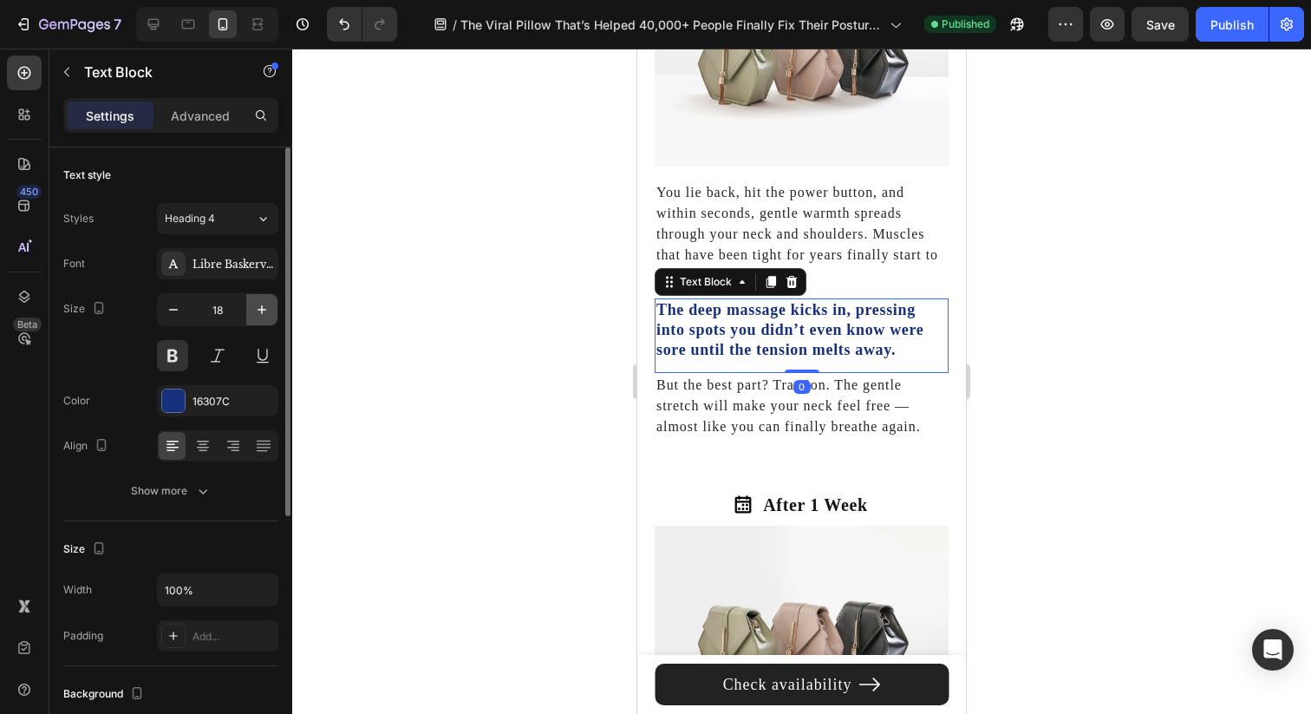
click at [260, 301] on icon "button" at bounding box center [261, 309] width 17 height 17
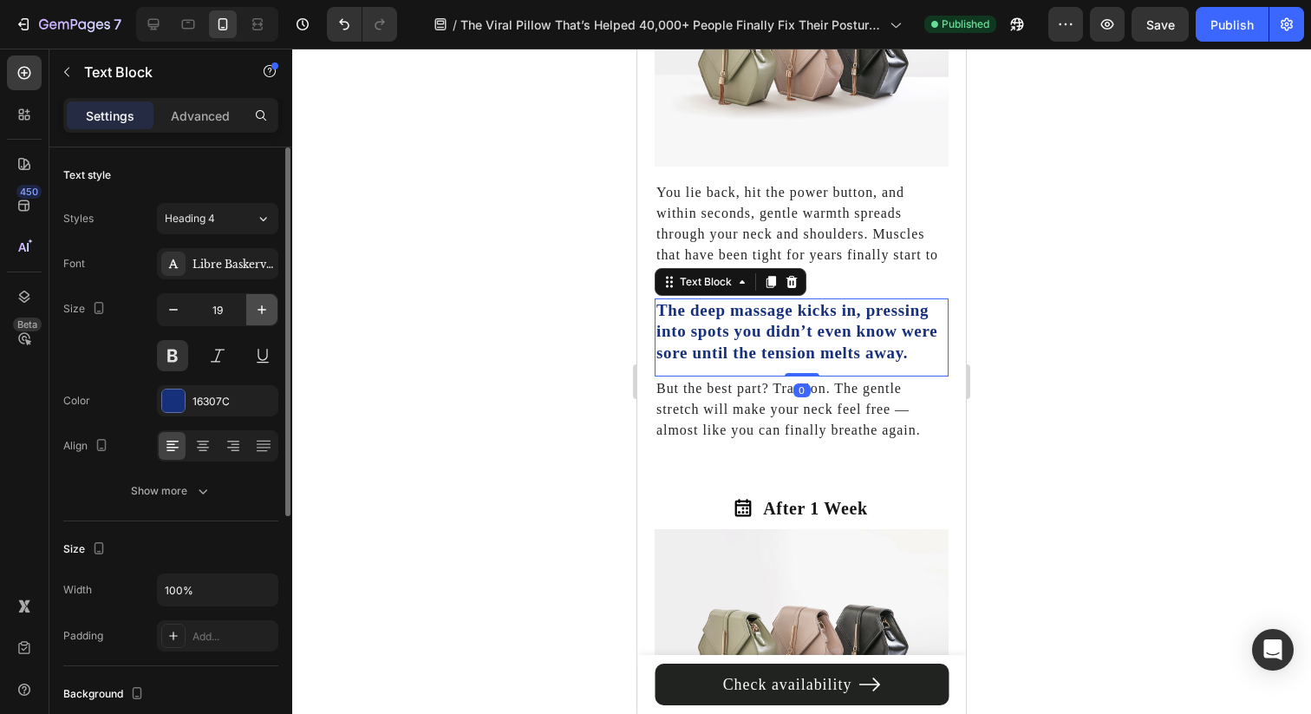
click at [260, 301] on icon "button" at bounding box center [261, 309] width 17 height 17
type input "20"
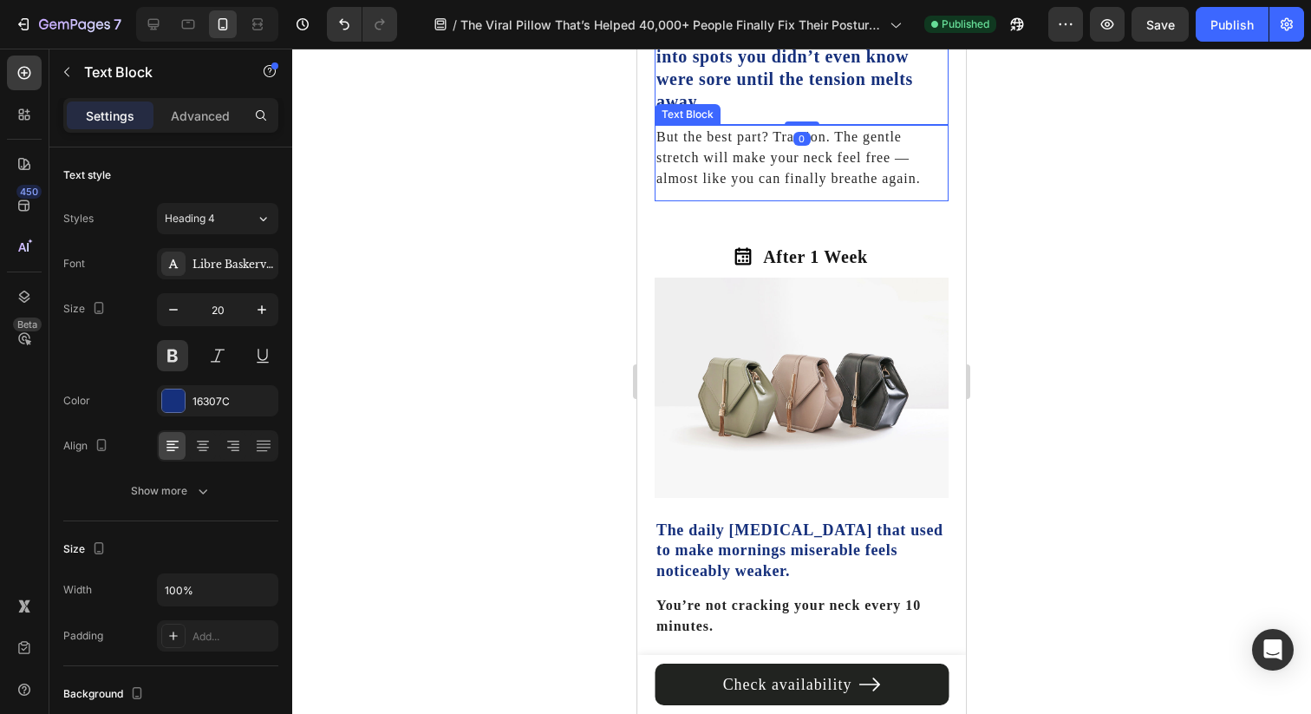
scroll to position [4641, 0]
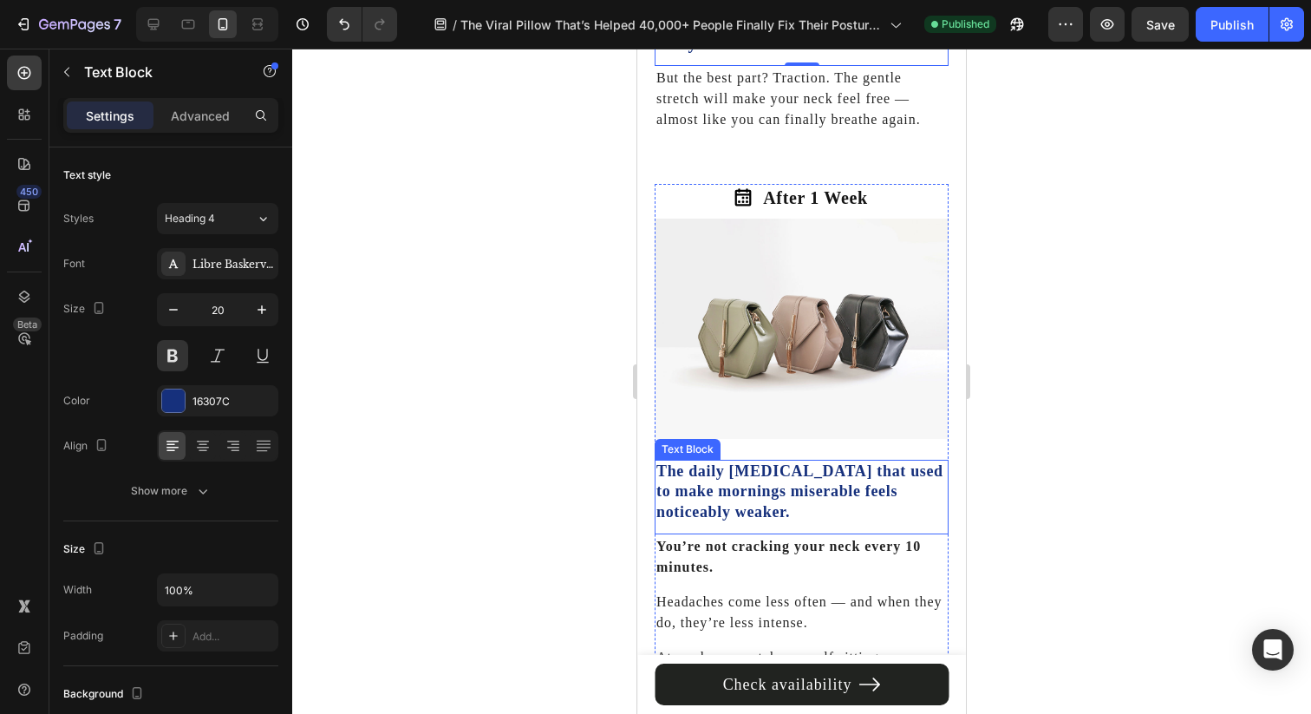
click at [727, 465] on p "The daily stiffness that used to make mornings miserable feels noticeably weake…" at bounding box center [801, 491] width 290 height 61
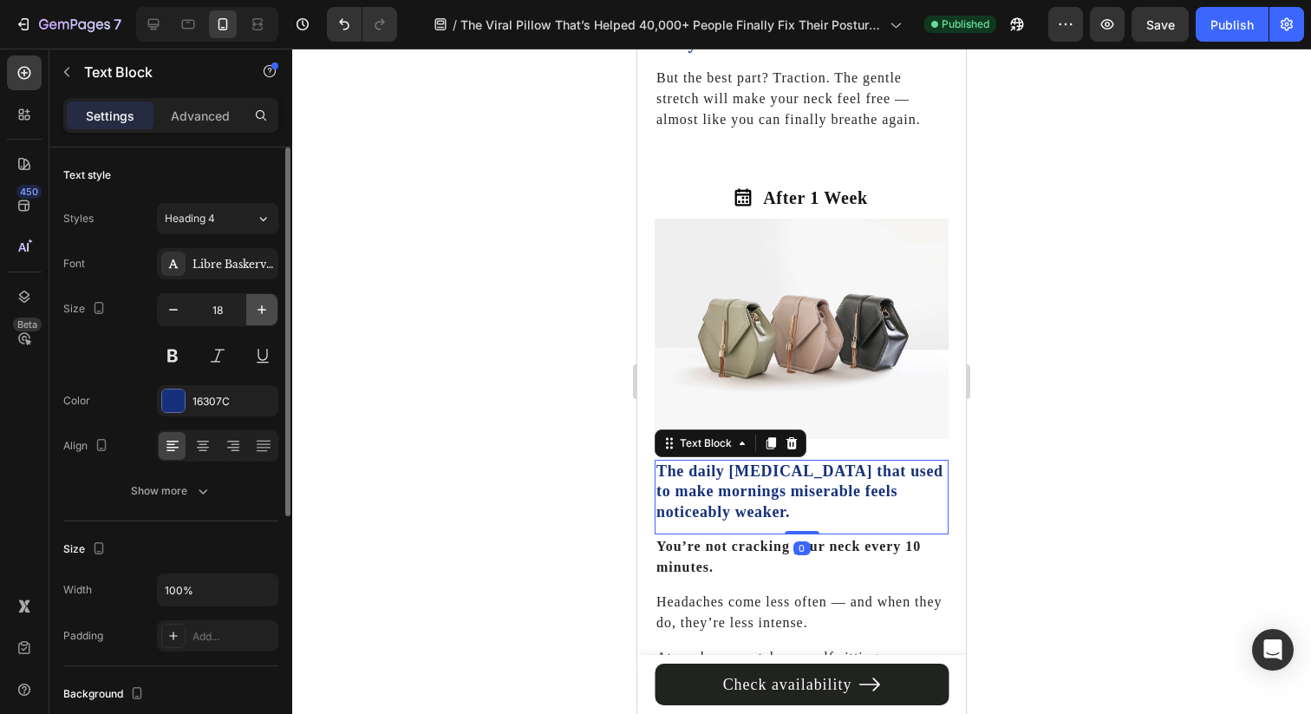
click at [265, 310] on icon "button" at bounding box center [261, 309] width 17 height 17
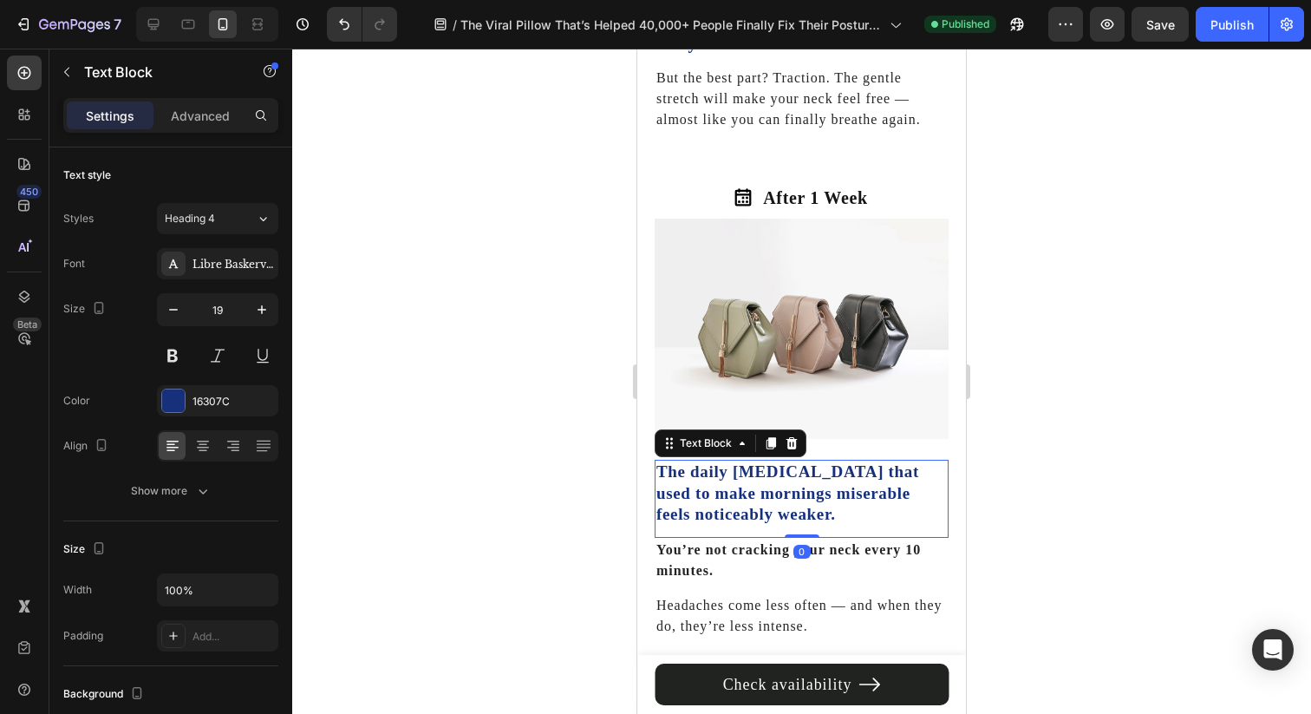
type input "20"
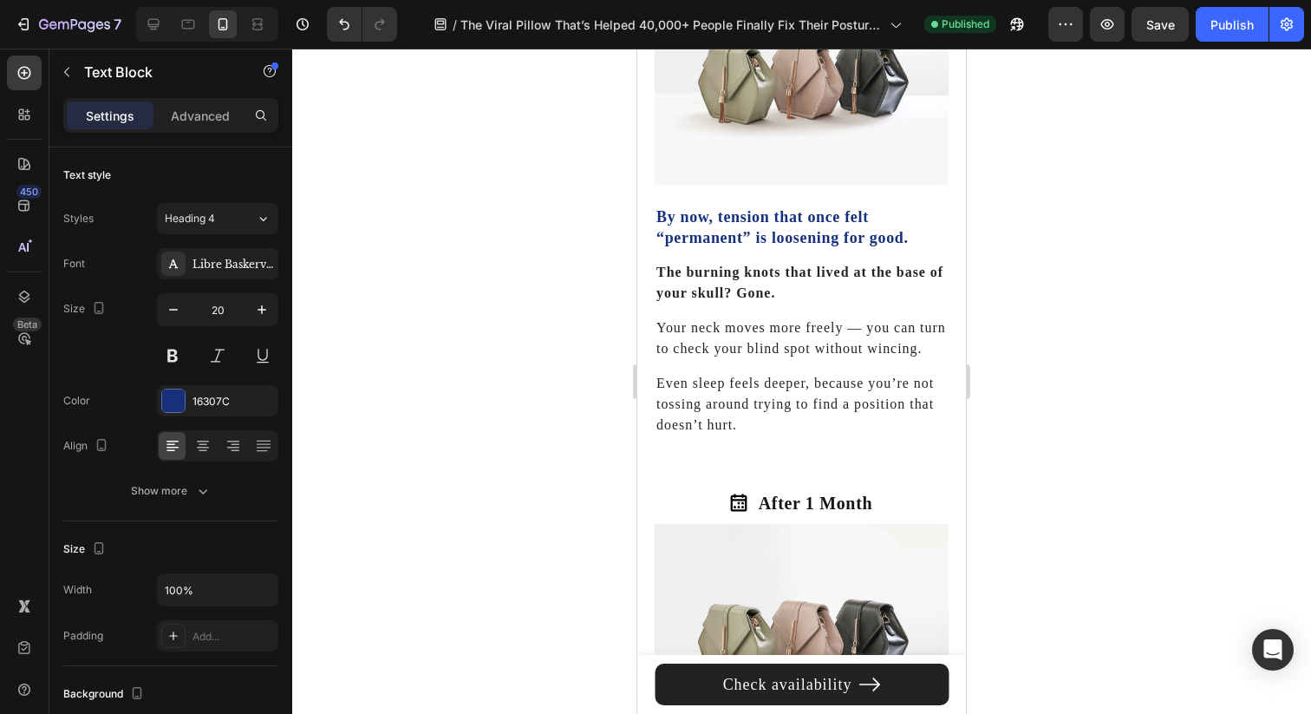
scroll to position [5474, 0]
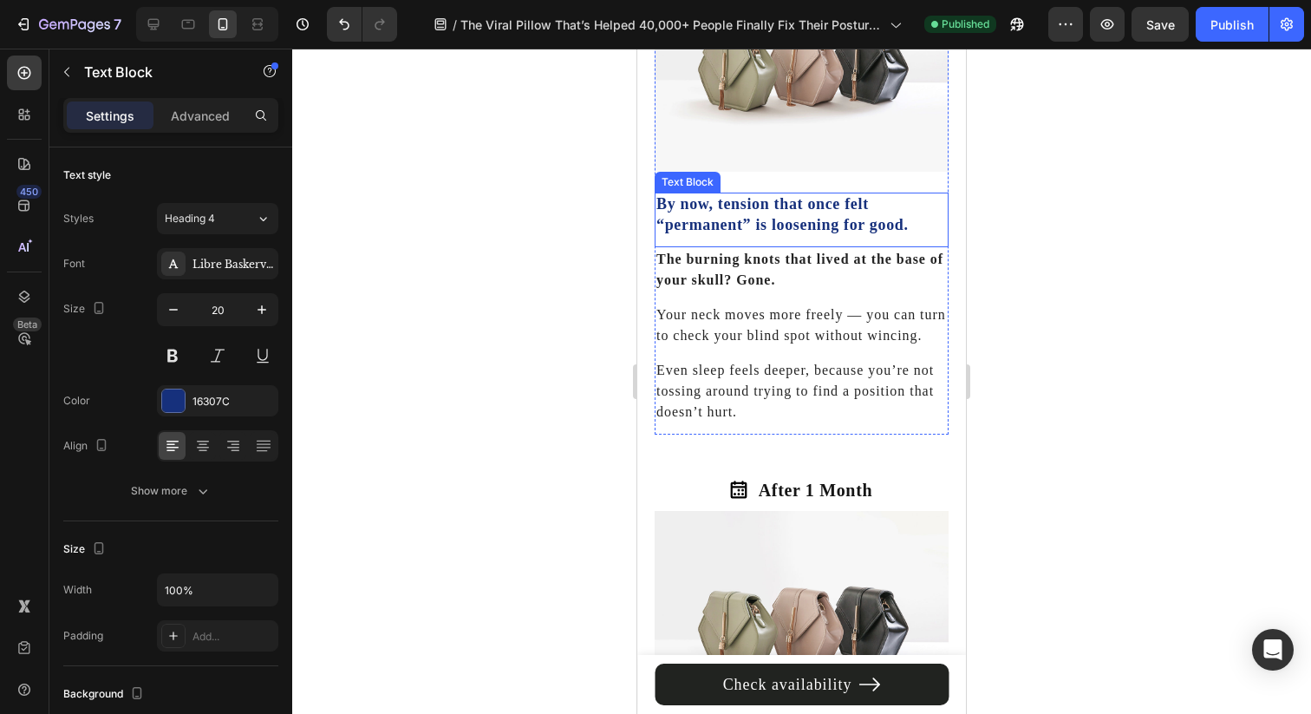
click at [727, 194] on p "By now, tension that once felt “permanent” is loosening for good." at bounding box center [801, 214] width 290 height 41
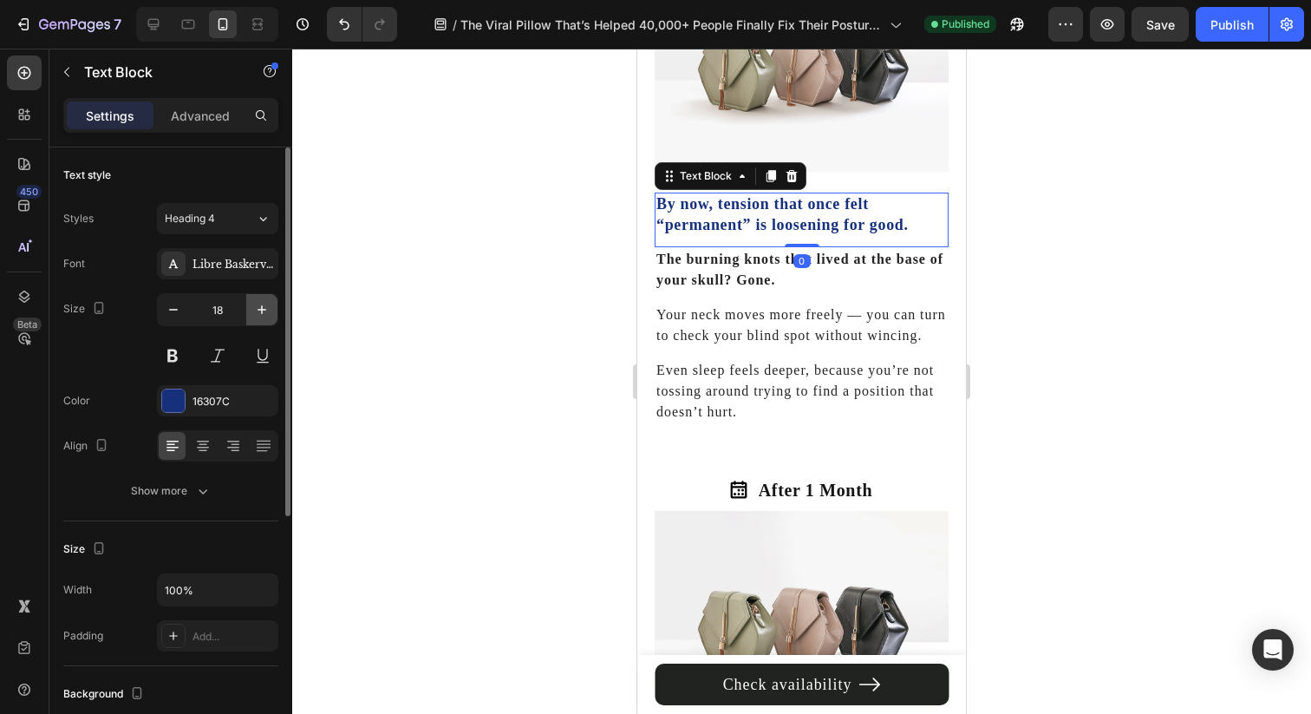
click at [263, 305] on icon "button" at bounding box center [261, 309] width 17 height 17
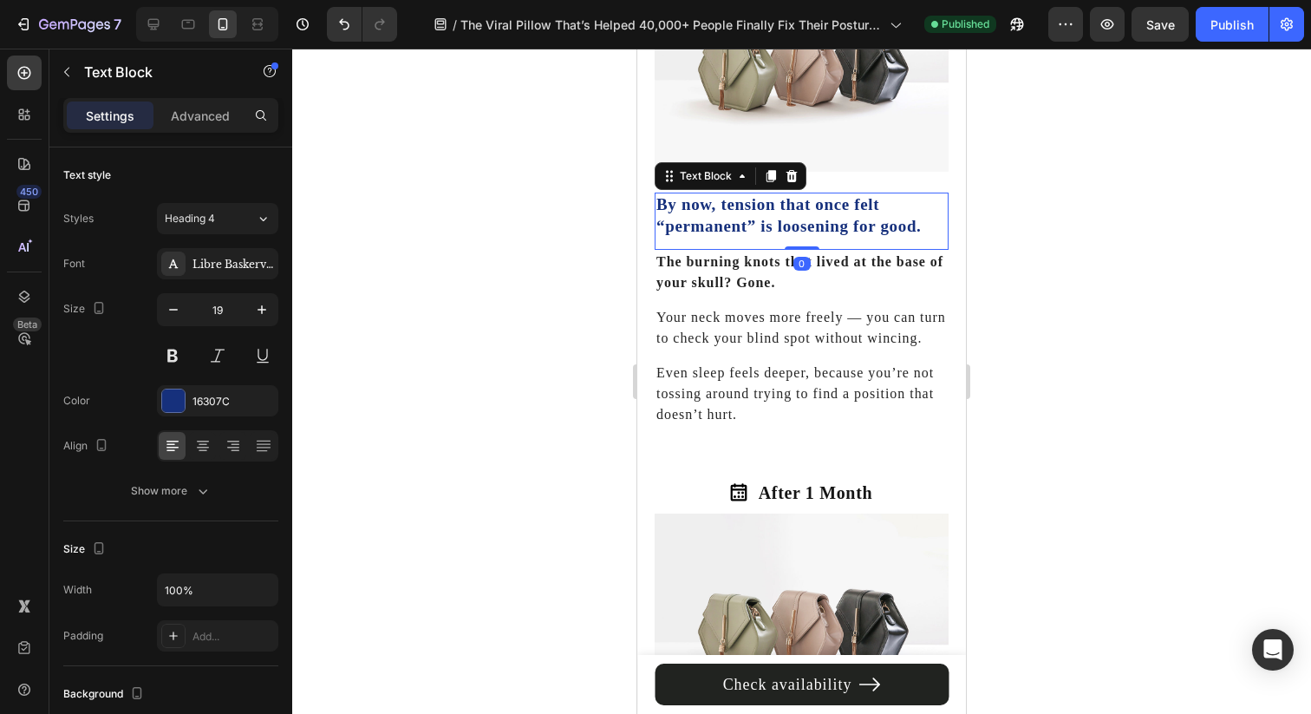
type input "20"
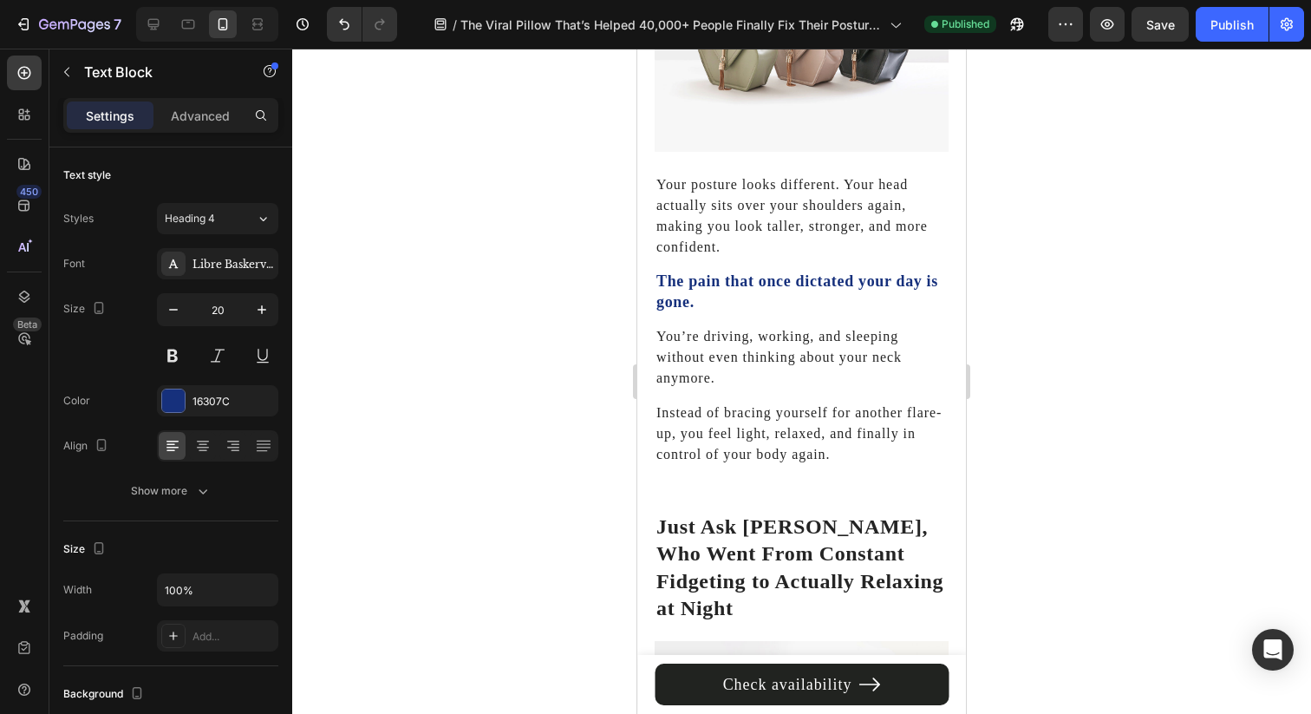
scroll to position [6117, 0]
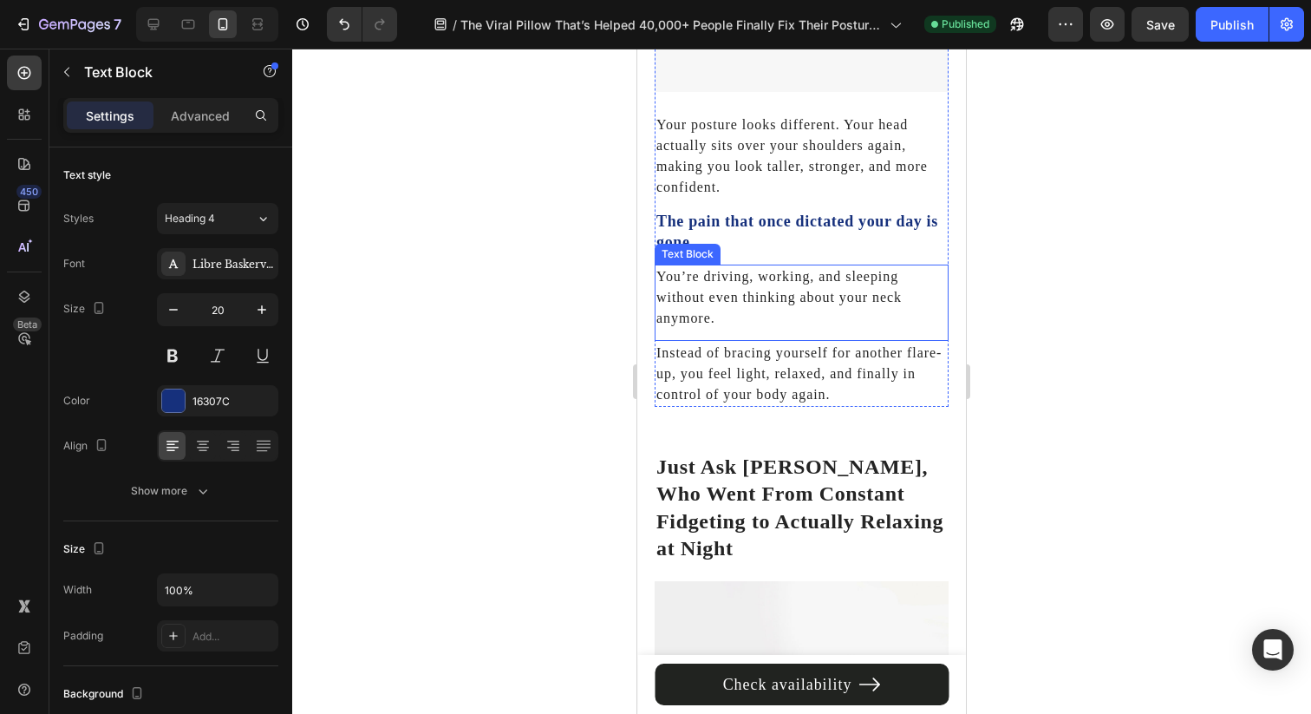
click at [771, 212] on p "The pain that once dictated your day is gone." at bounding box center [801, 232] width 290 height 41
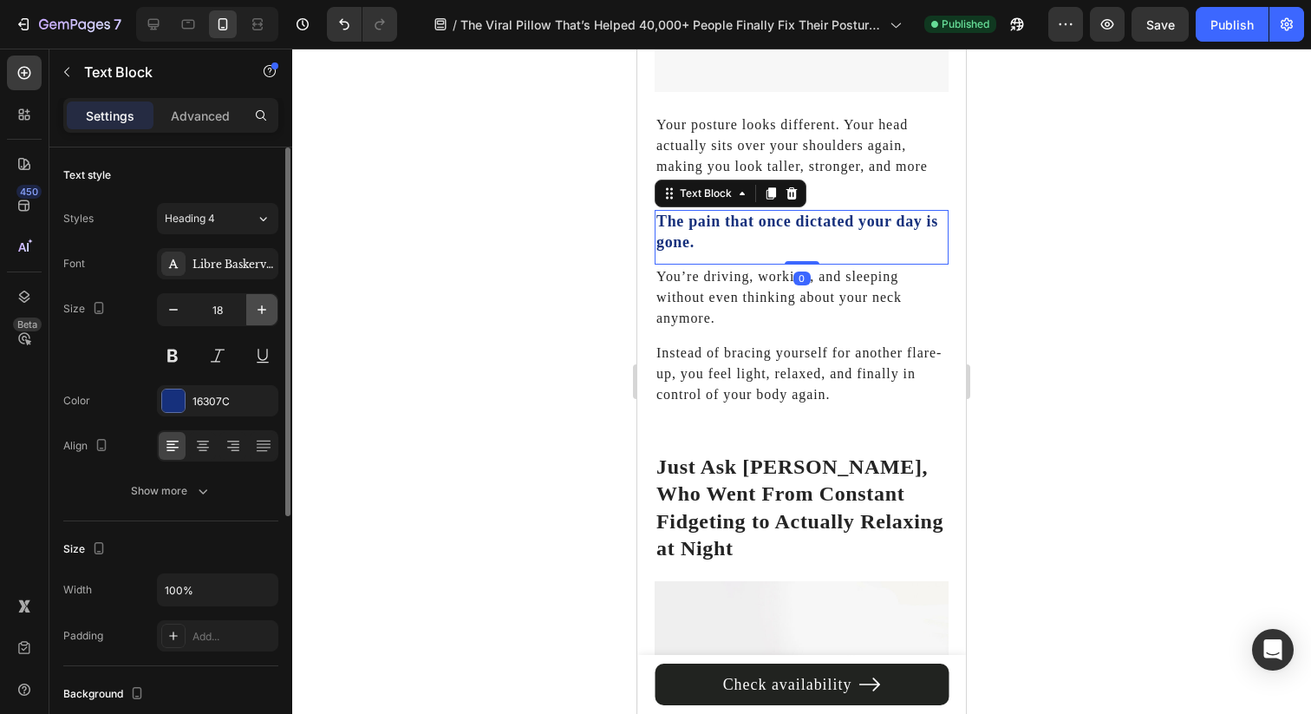
click at [258, 299] on button "button" at bounding box center [261, 309] width 31 height 31
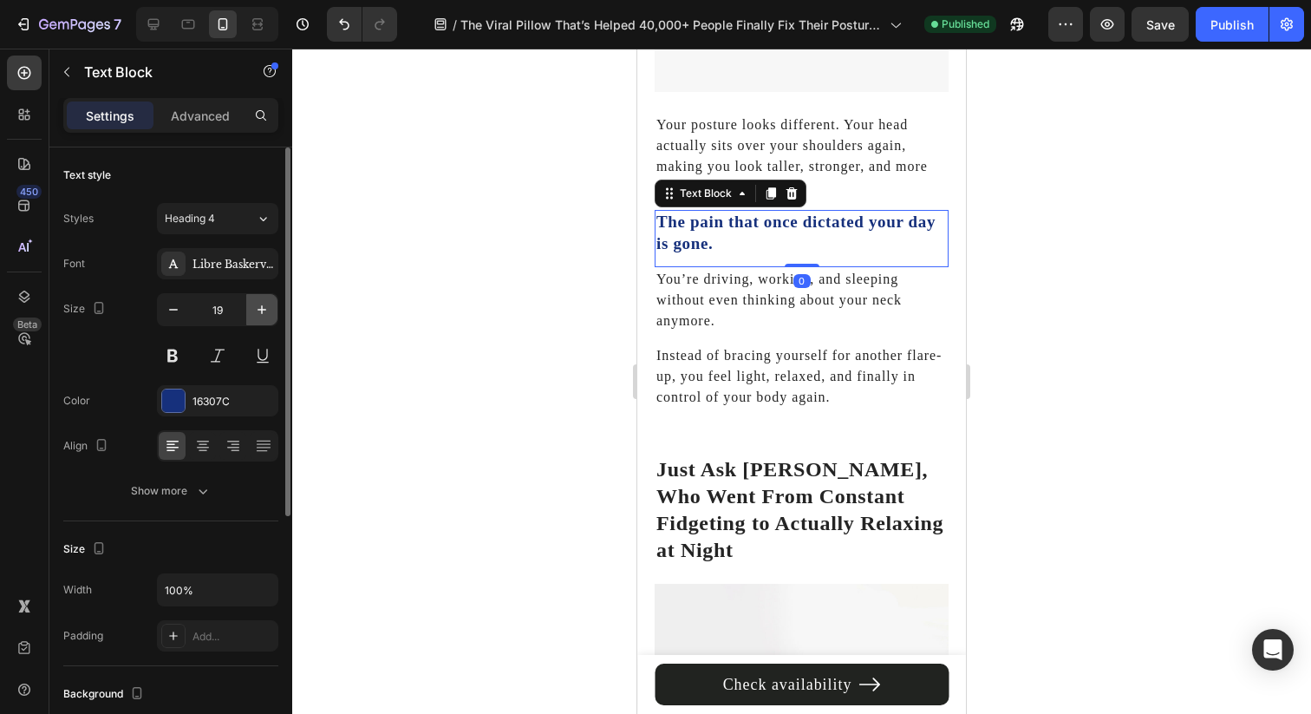
click at [258, 299] on button "button" at bounding box center [261, 309] width 31 height 31
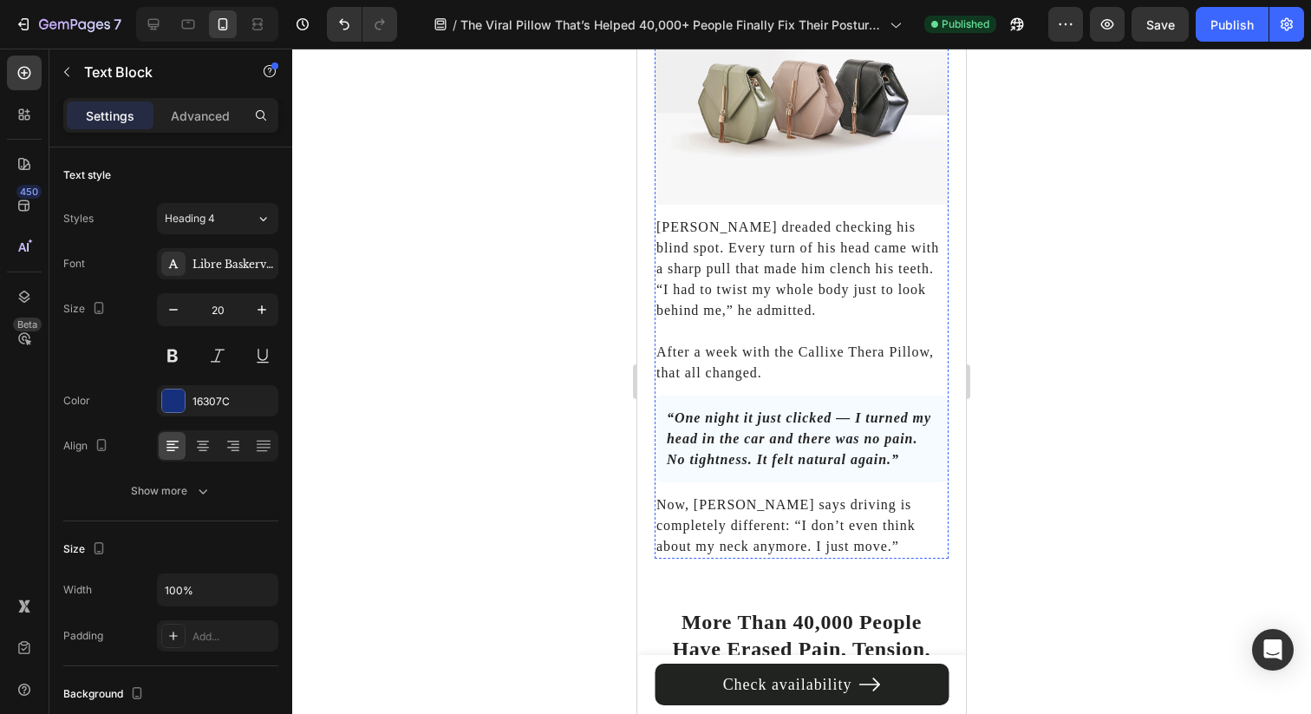
scroll to position [7607, 0]
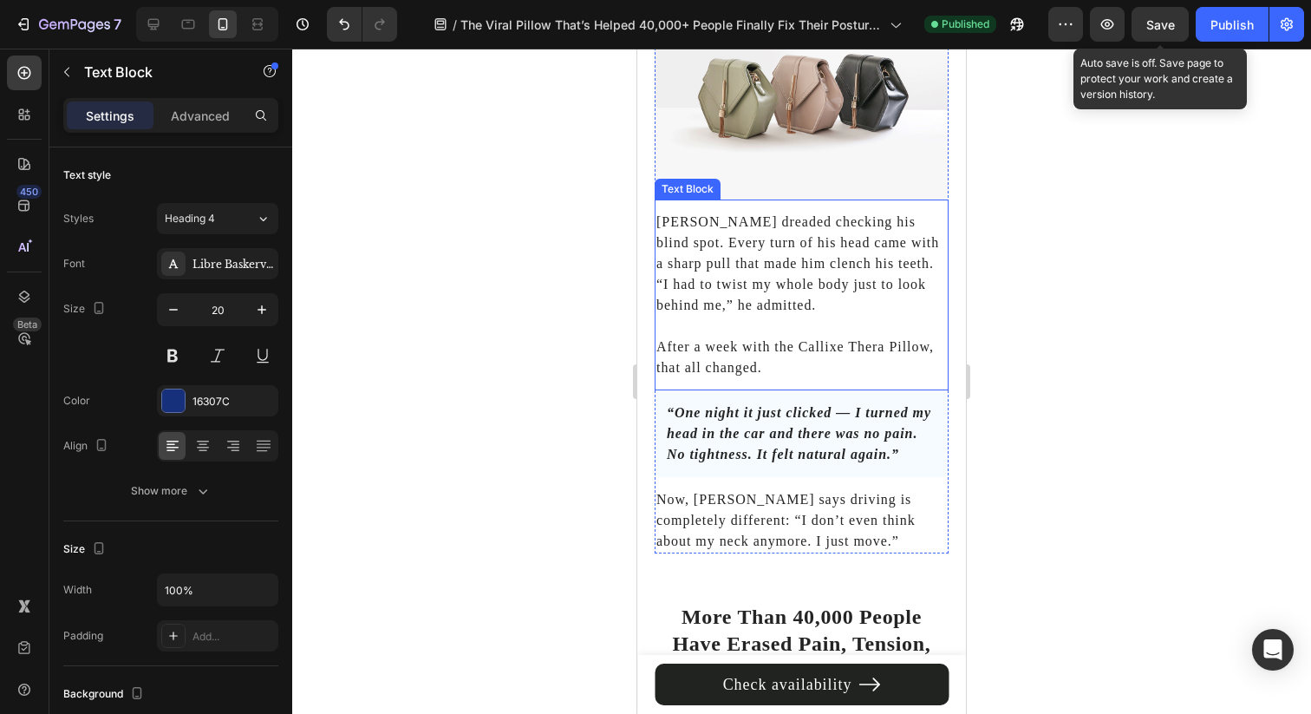
click at [1158, 26] on span "Save" at bounding box center [1160, 24] width 29 height 15
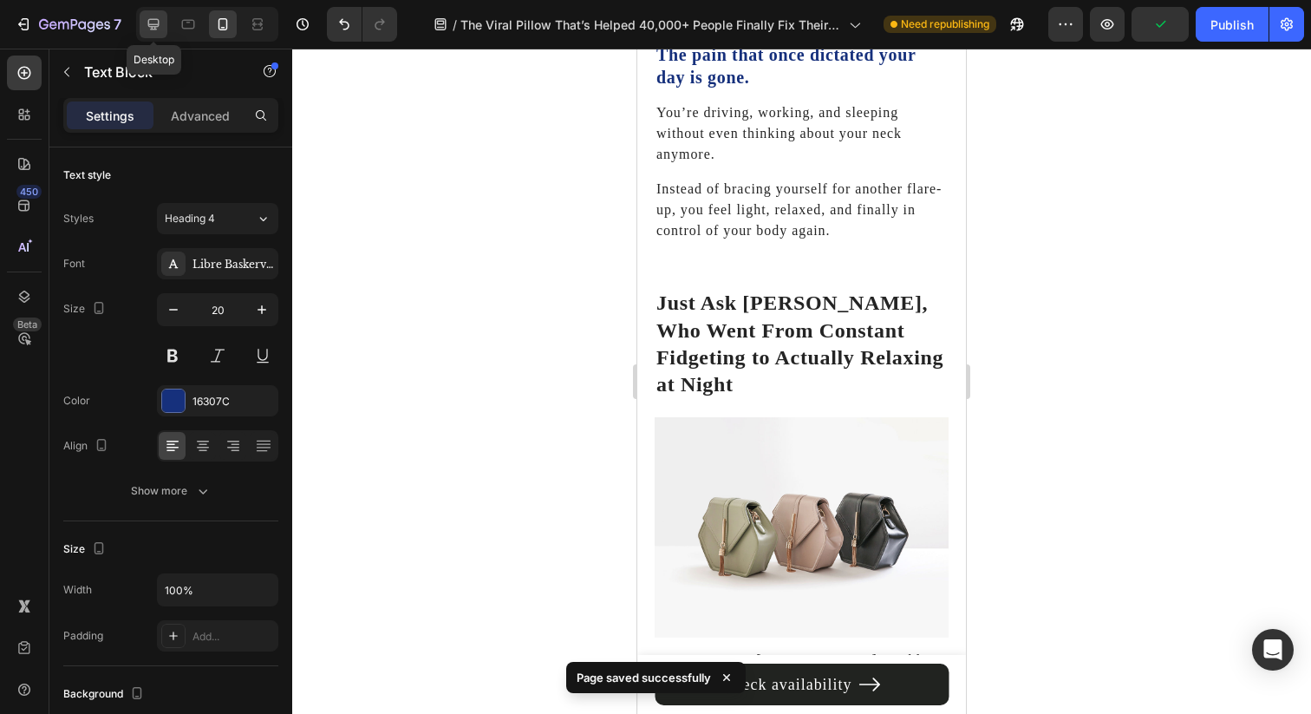
click at [151, 31] on icon at bounding box center [153, 24] width 17 height 17
type input "22"
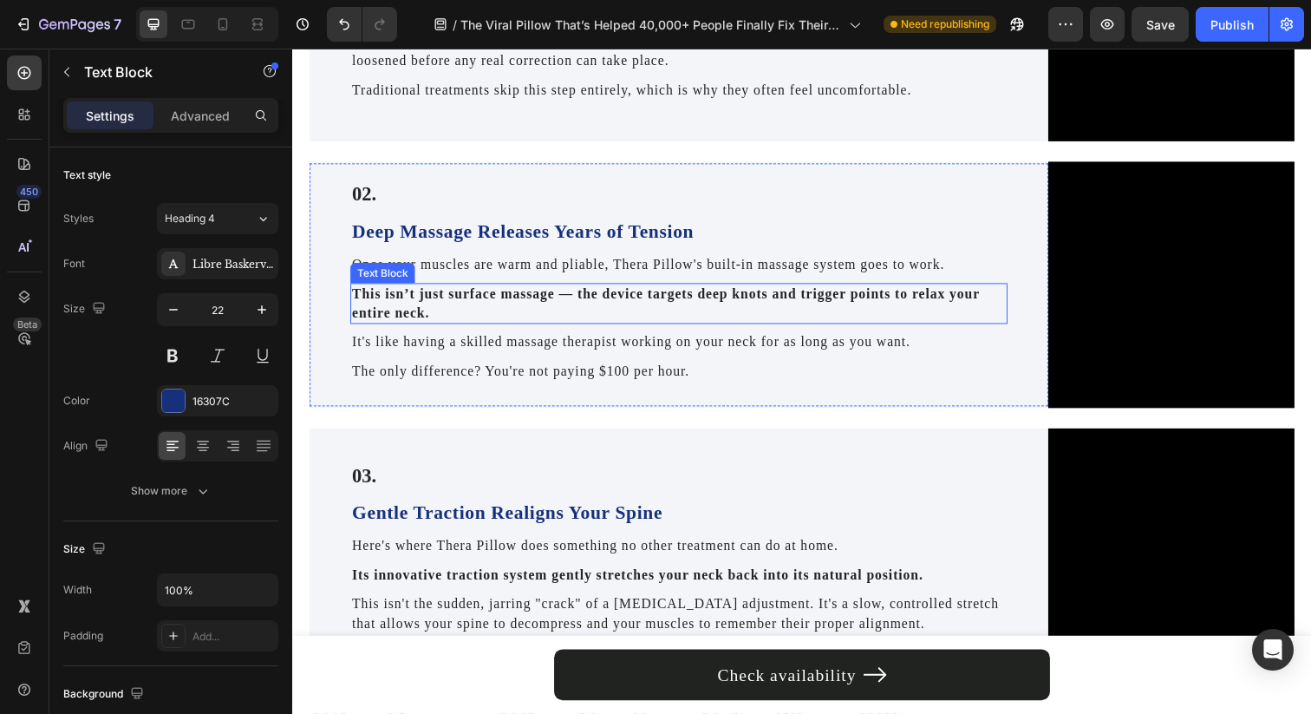
scroll to position [1888, 0]
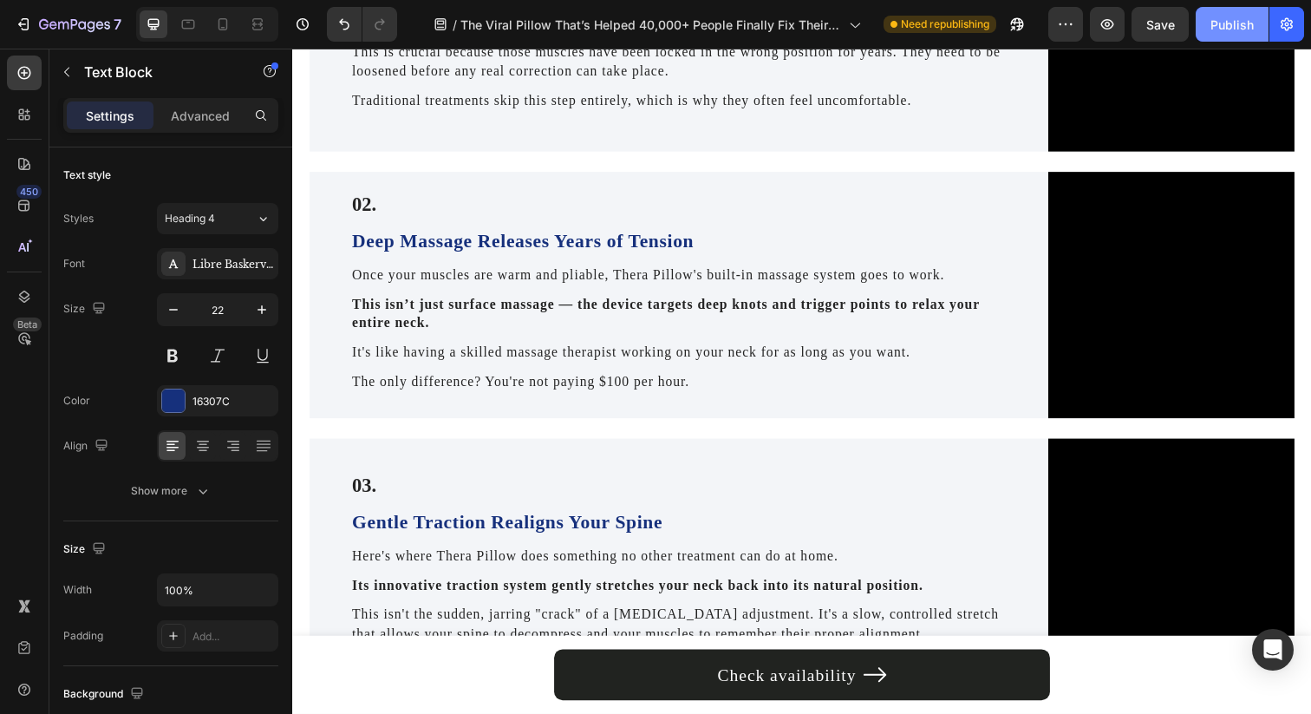
click at [1213, 9] on button "Publish" at bounding box center [1232, 24] width 73 height 35
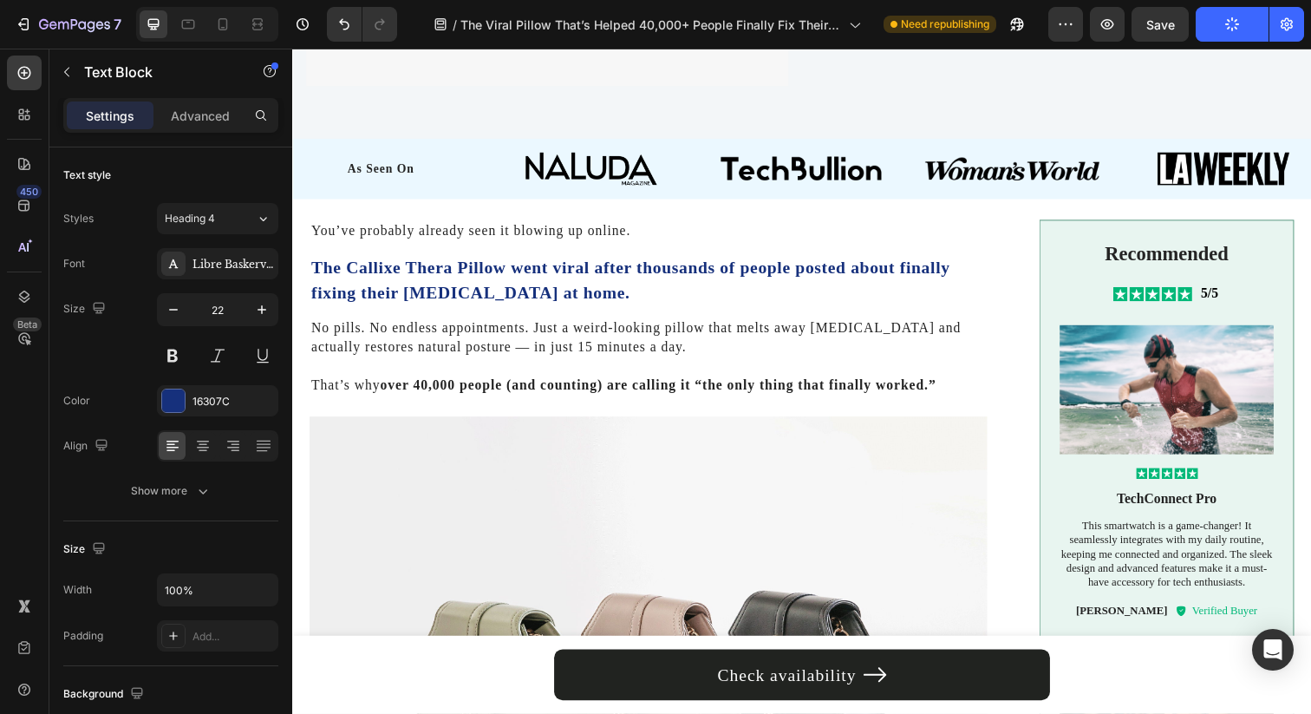
scroll to position [473, 0]
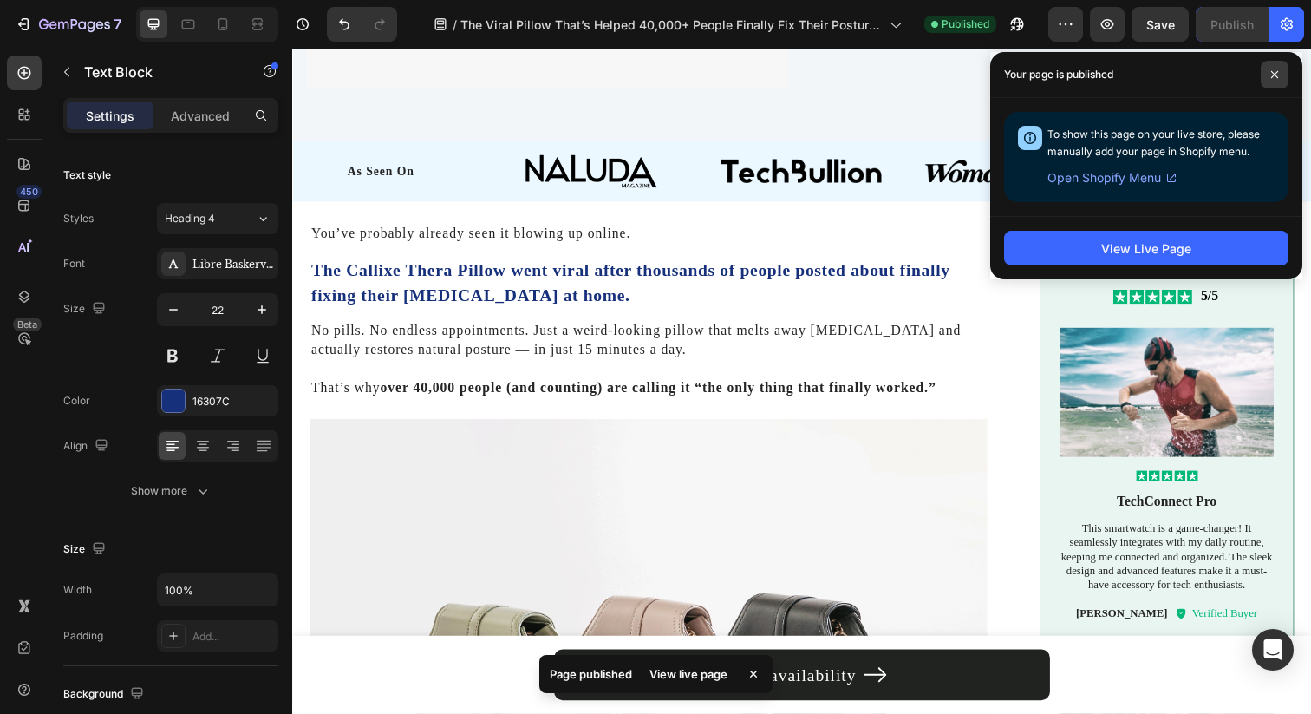
click at [1277, 75] on icon at bounding box center [1274, 74] width 9 height 9
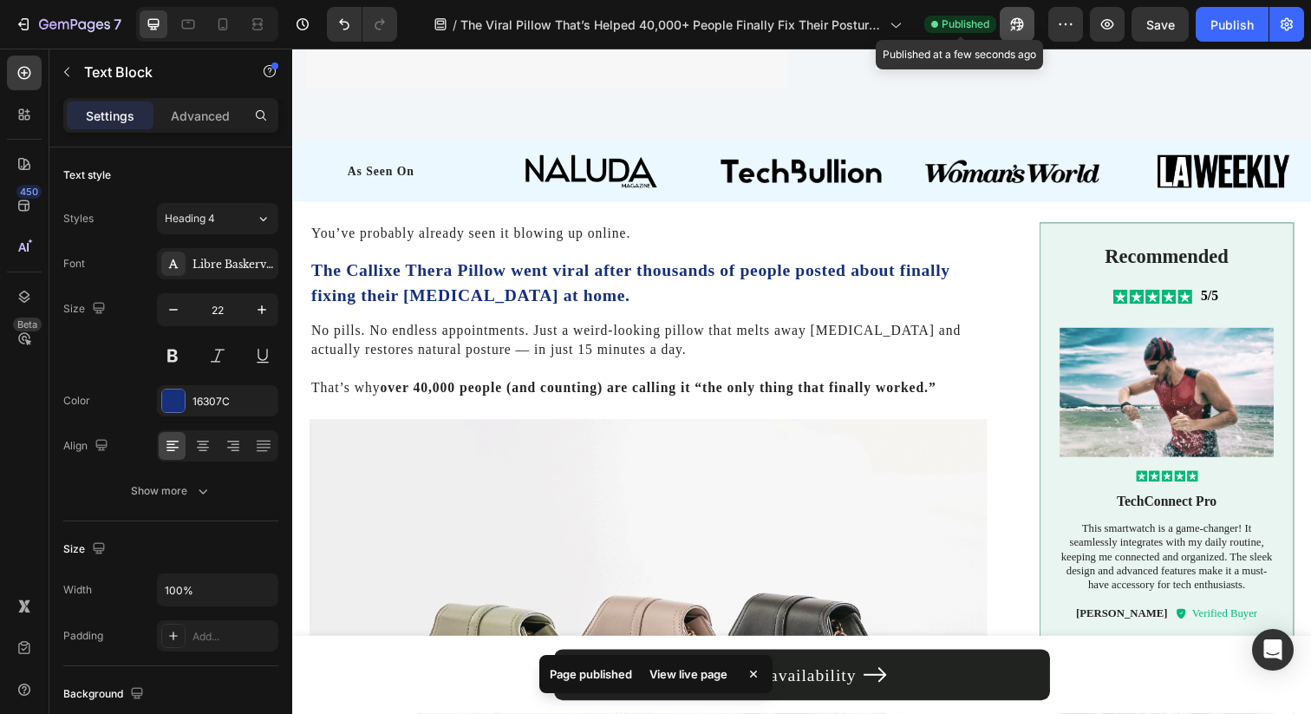
click at [1002, 23] on button "button" at bounding box center [1017, 24] width 35 height 35
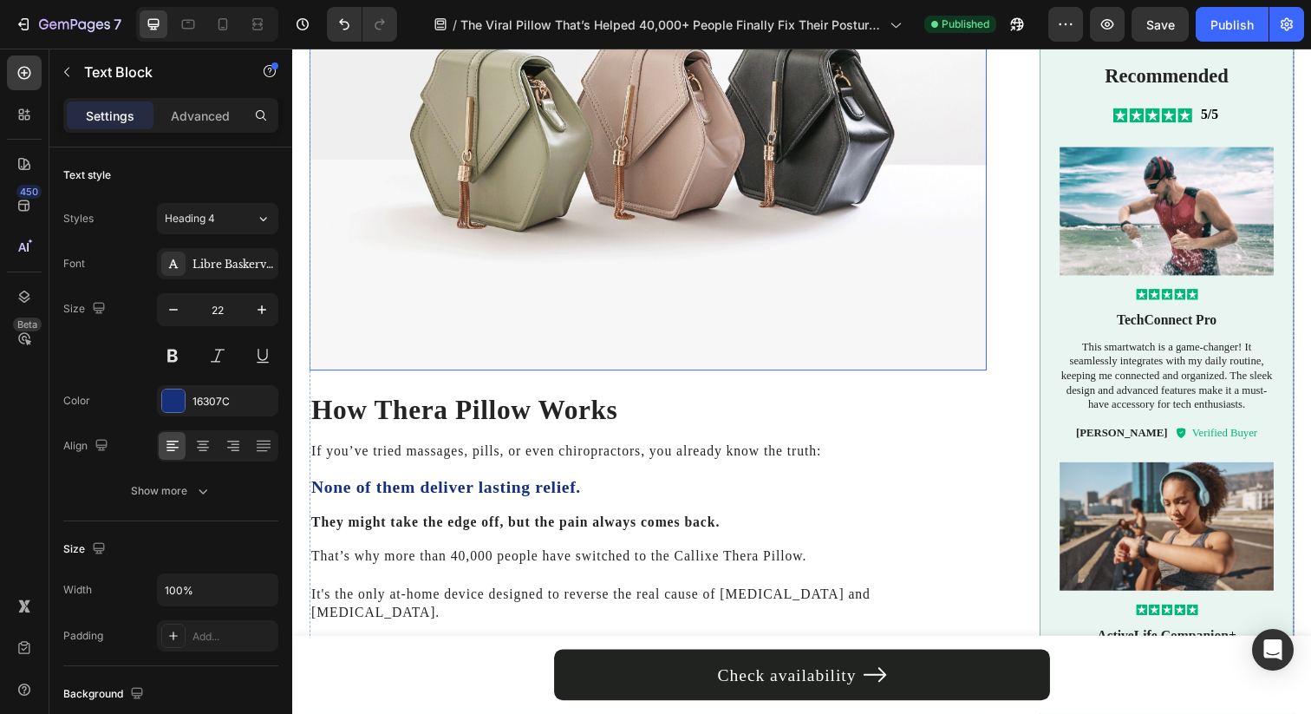
scroll to position [1043, 0]
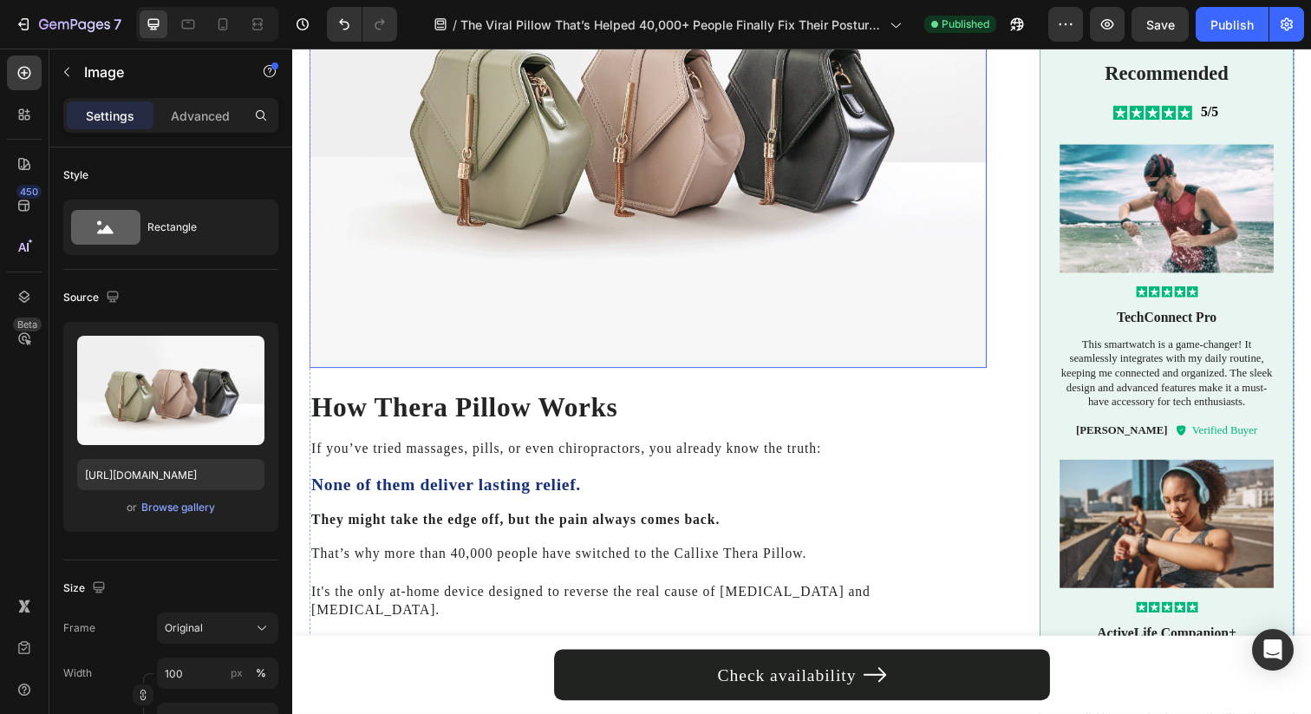
click at [766, 268] on img at bounding box center [656, 115] width 692 height 519
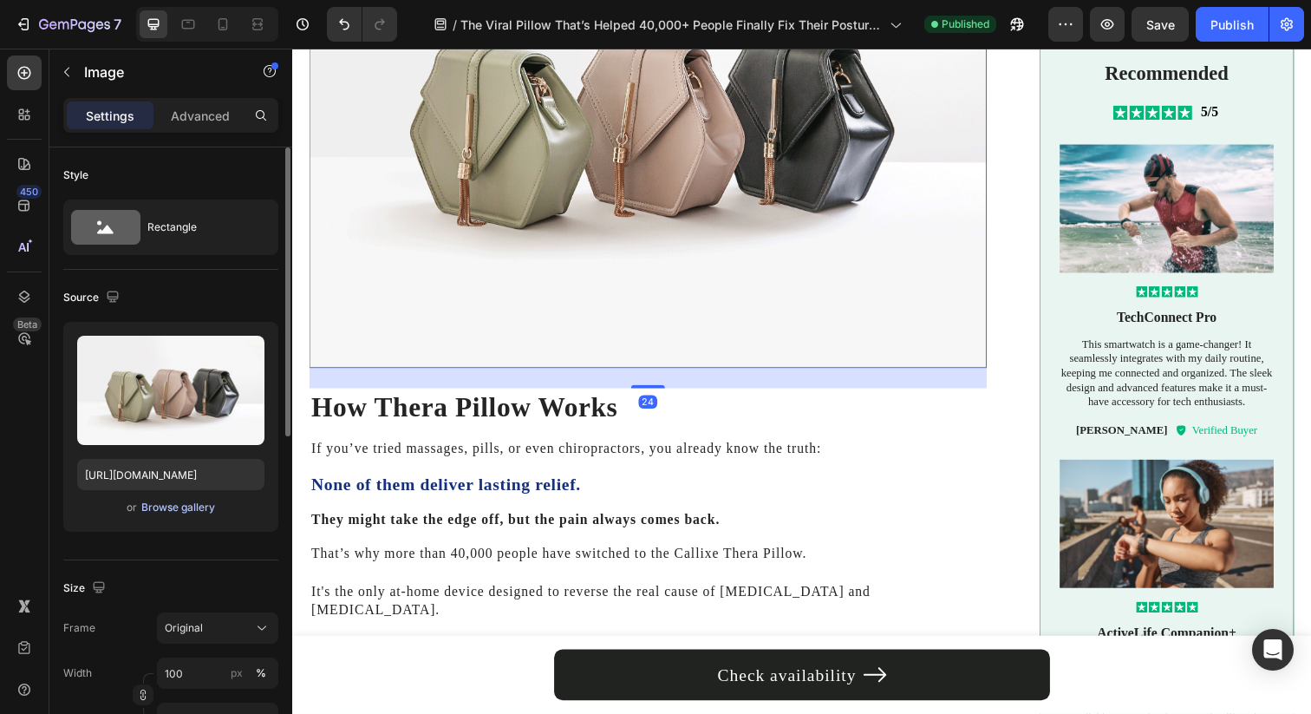
click at [170, 507] on div "Browse gallery" at bounding box center [178, 507] width 74 height 16
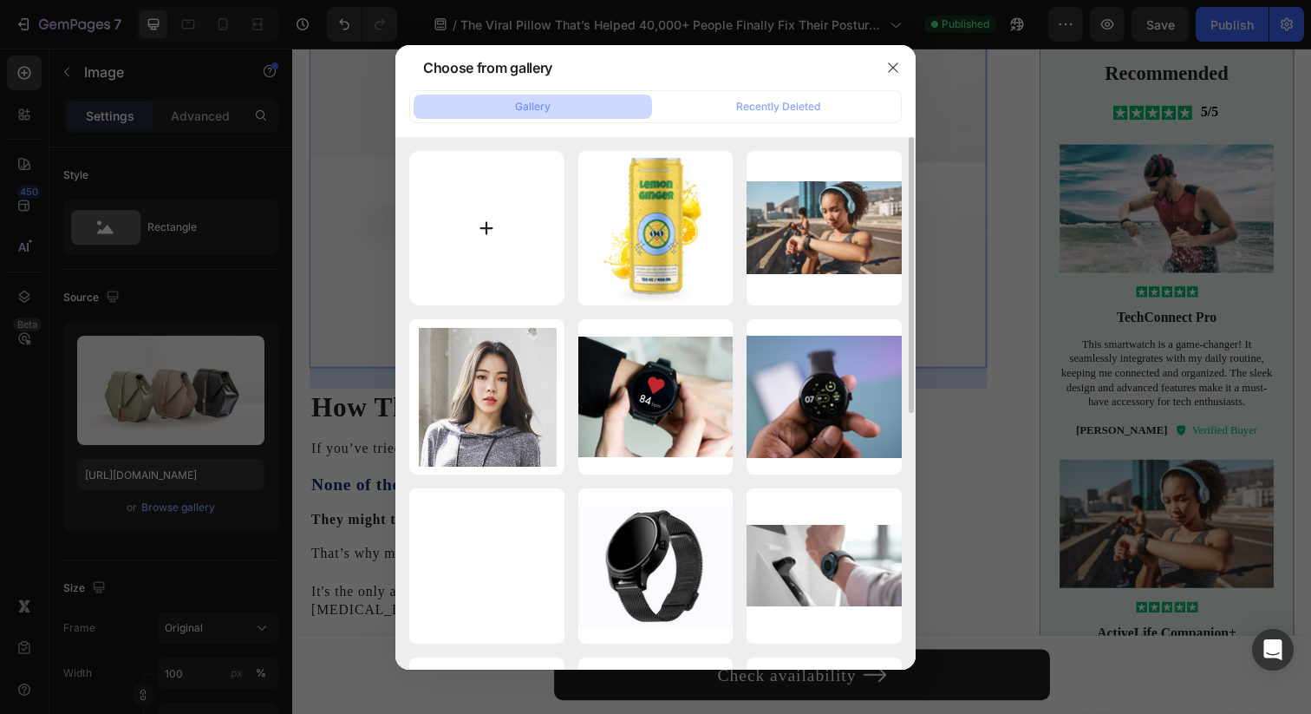
click at [532, 201] on input "file" at bounding box center [486, 228] width 155 height 155
type input "C:\fakepath\Testimonial Carousel.jpg"
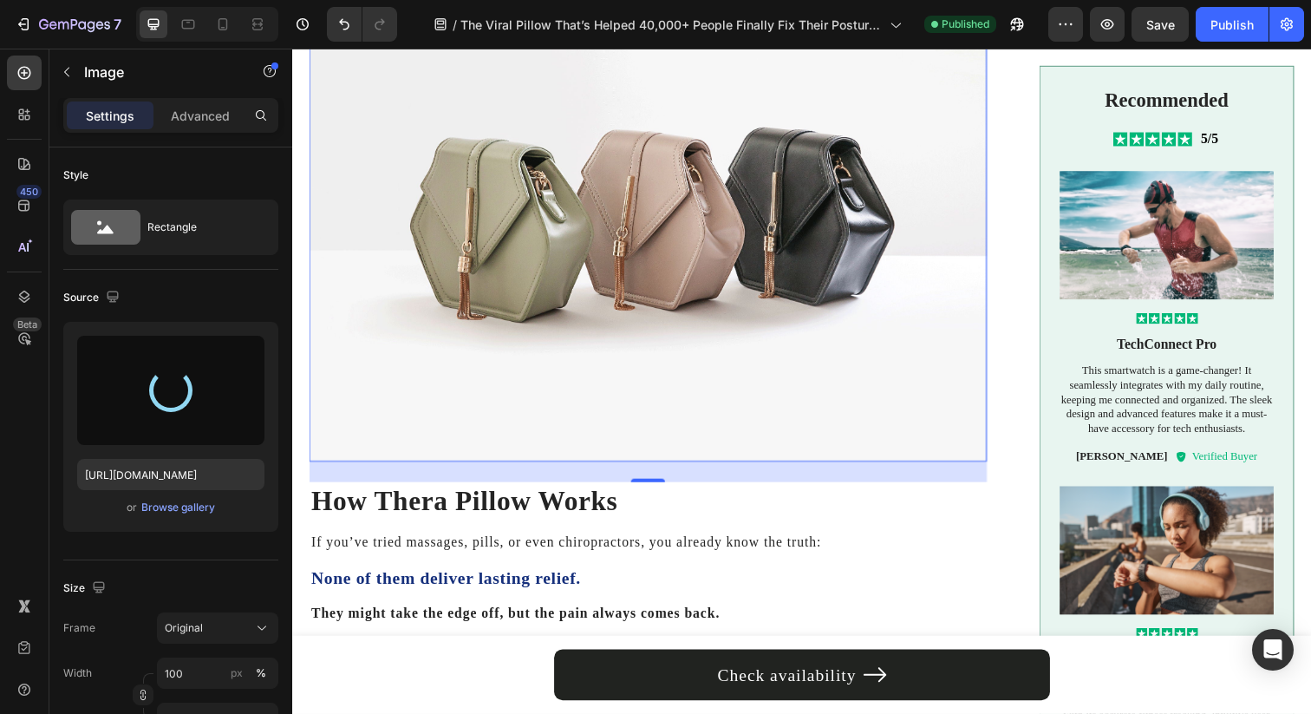
scroll to position [702, 0]
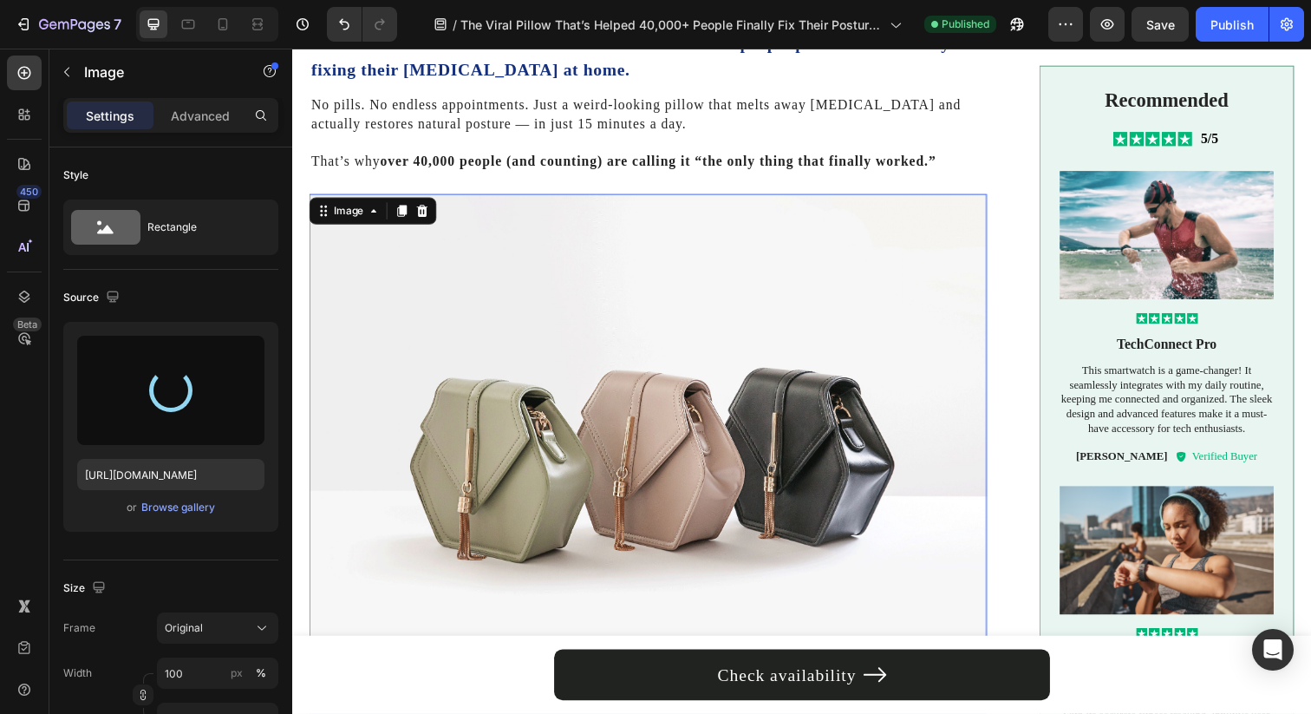
type input "https://cdn.shopify.com/s/files/1/0695/0459/8289/files/gempages_490483624978678…"
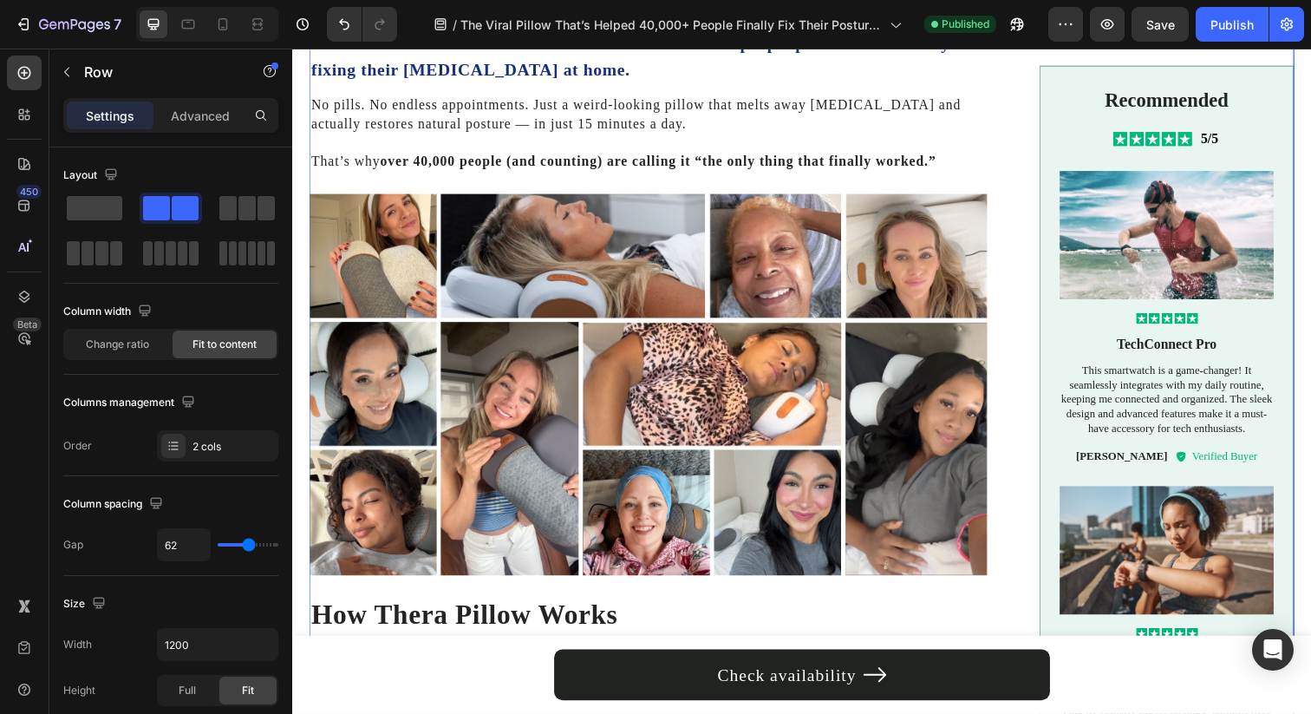
click at [1004, 303] on div "You’ve probably already seen it blowing up online. Text Block The Callixe Thera…" at bounding box center [813, 498] width 1006 height 1005
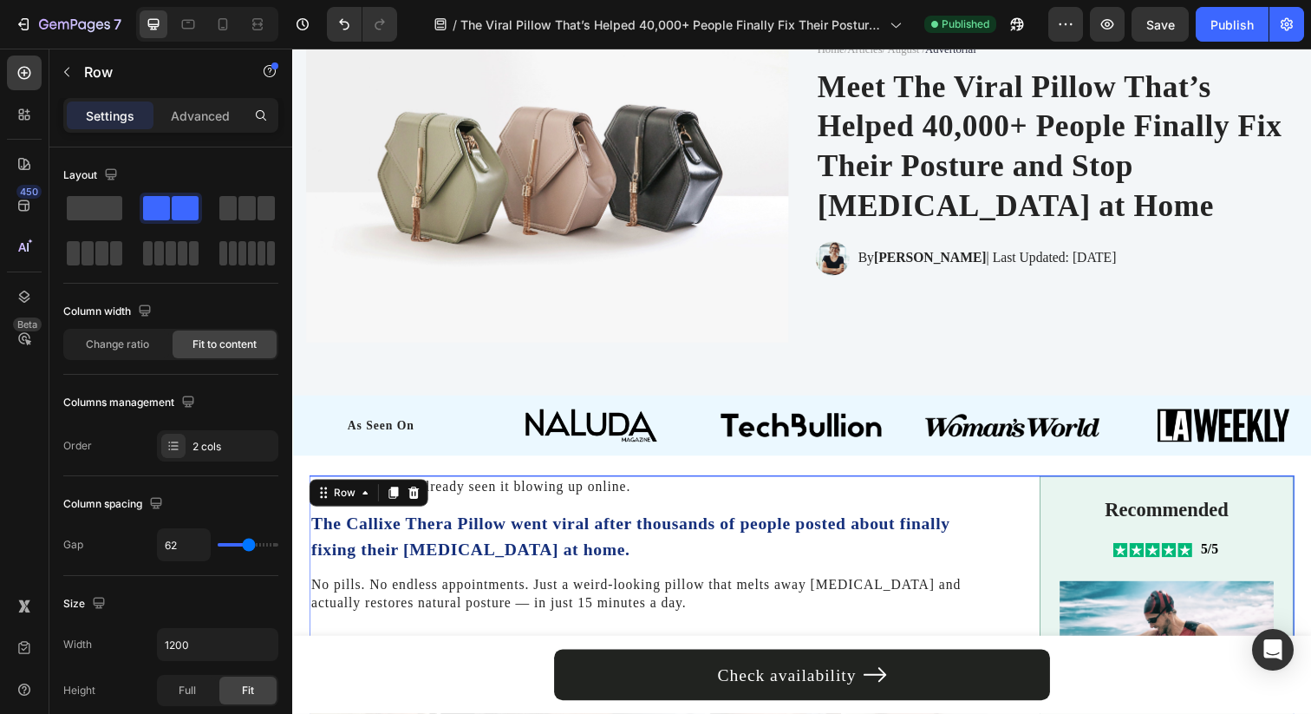
scroll to position [0, 0]
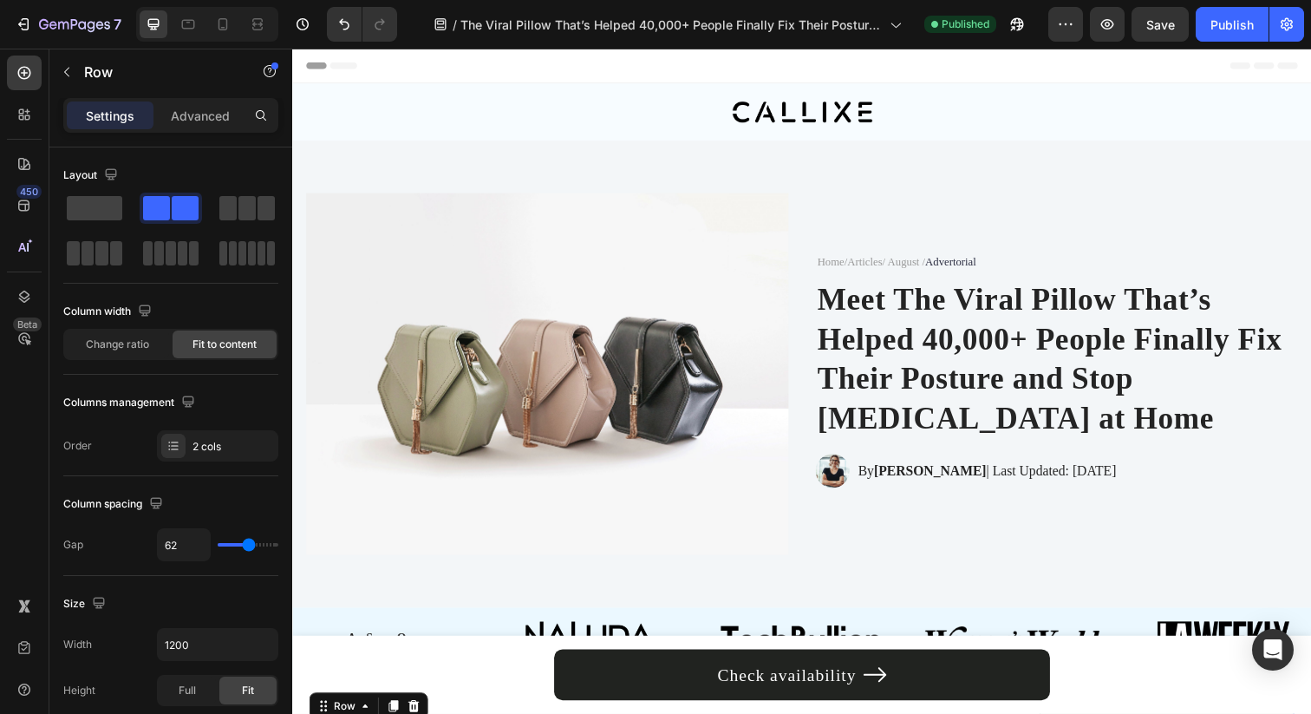
click at [1158, 30] on span "Save" at bounding box center [1160, 24] width 29 height 15
click at [1220, 28] on div "Publish" at bounding box center [1231, 25] width 43 height 18
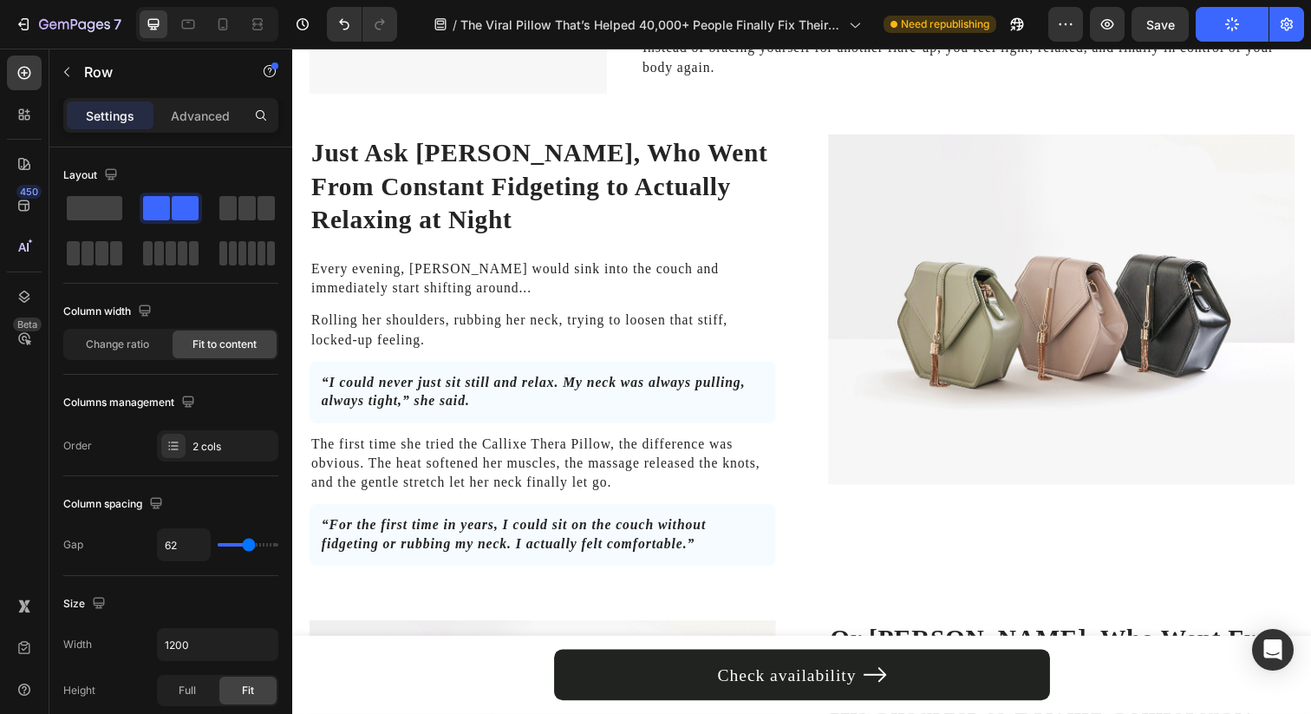
scroll to position [3581, 0]
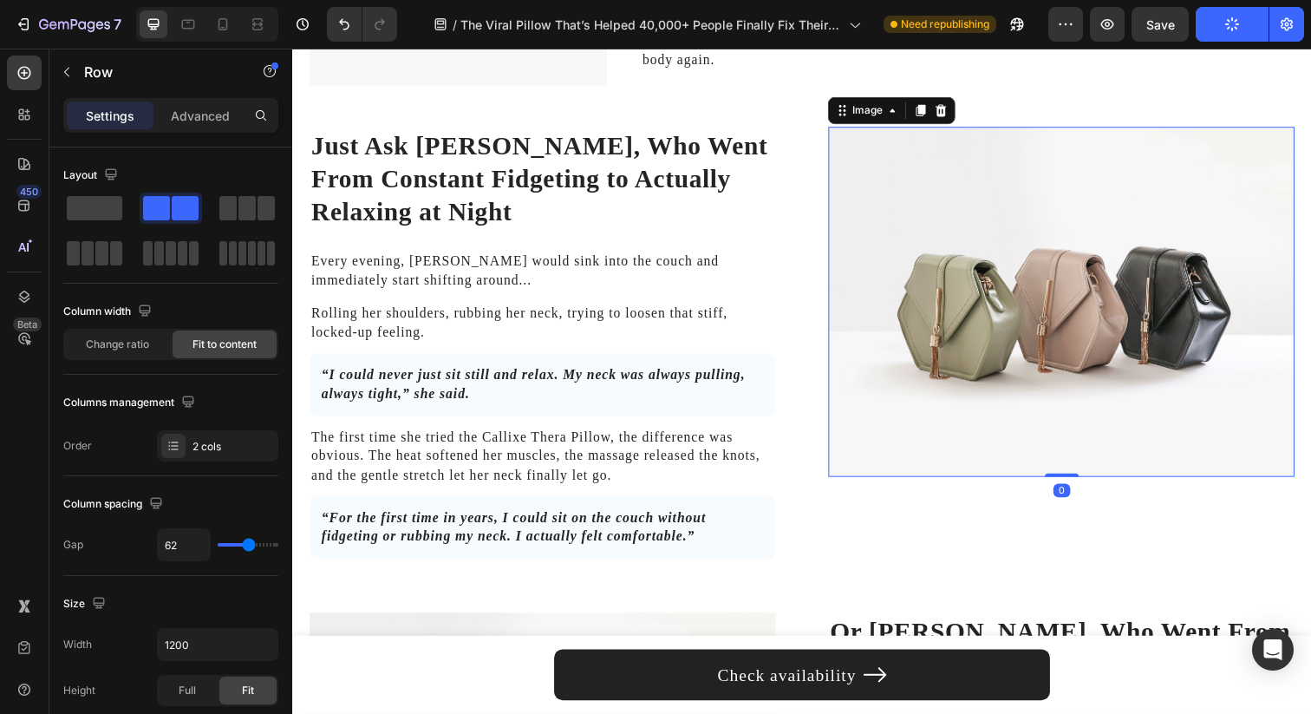
click at [982, 278] on img at bounding box center [1077, 306] width 476 height 357
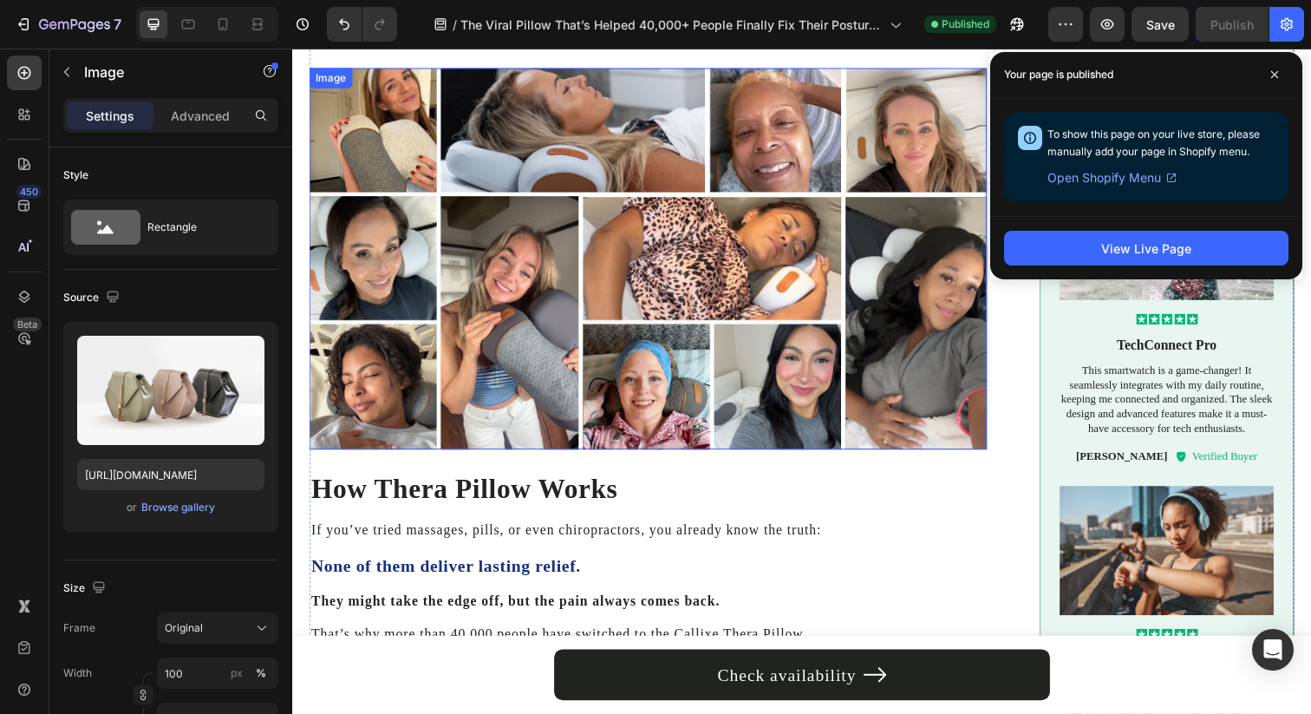
scroll to position [655, 0]
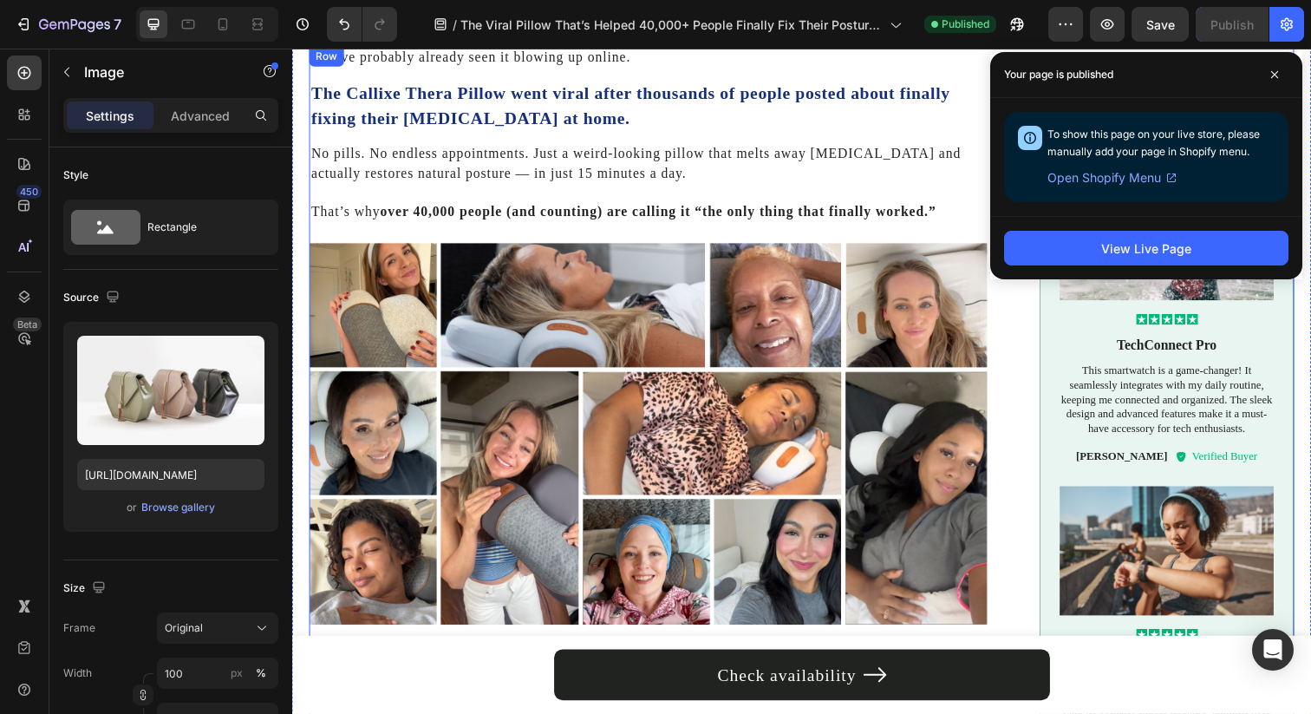
click at [1002, 297] on div "You’ve probably already seen it blowing up online. Text Block The Callixe Thera…" at bounding box center [813, 548] width 1006 height 1005
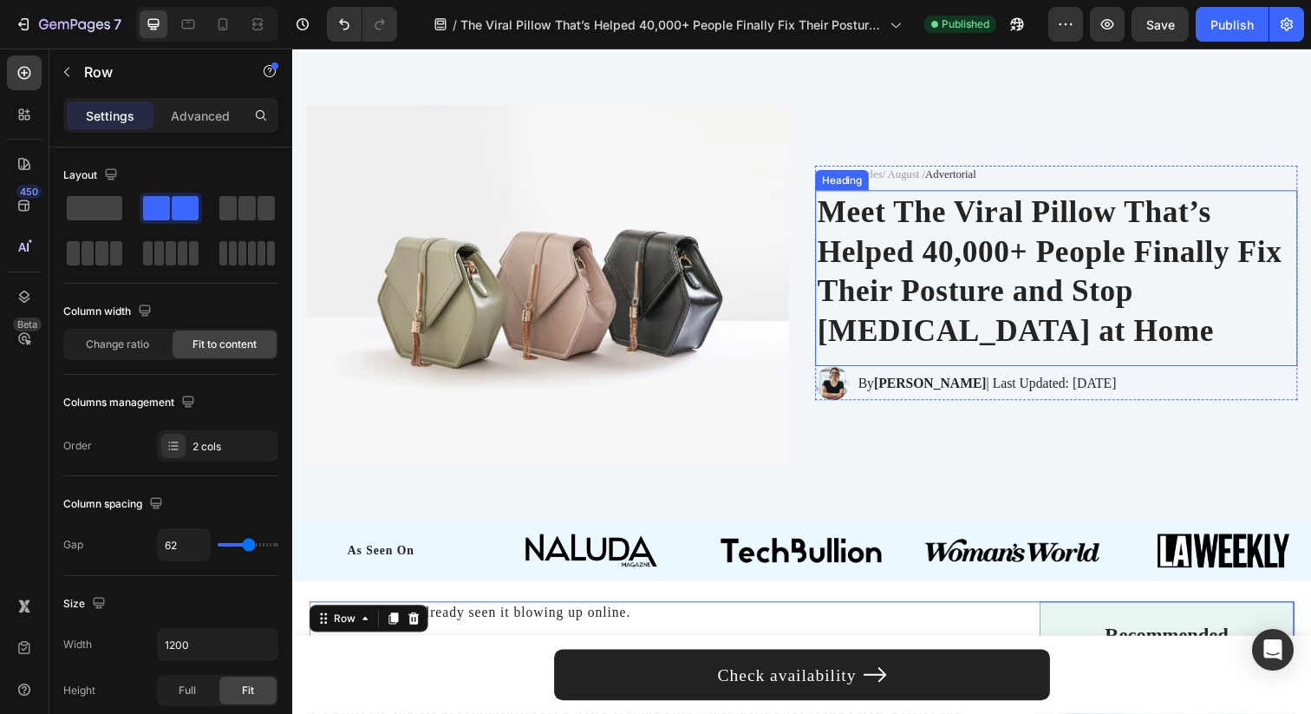
scroll to position [0, 0]
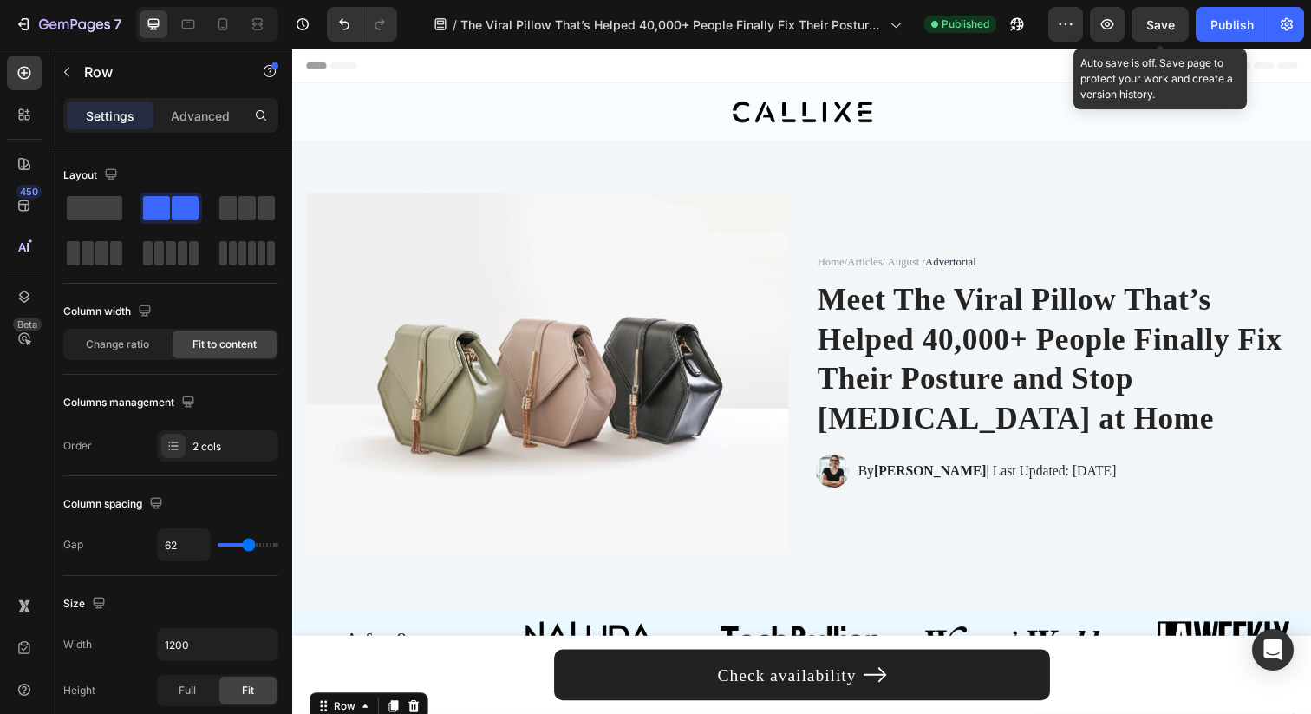
click at [1168, 23] on span "Save" at bounding box center [1160, 24] width 29 height 15
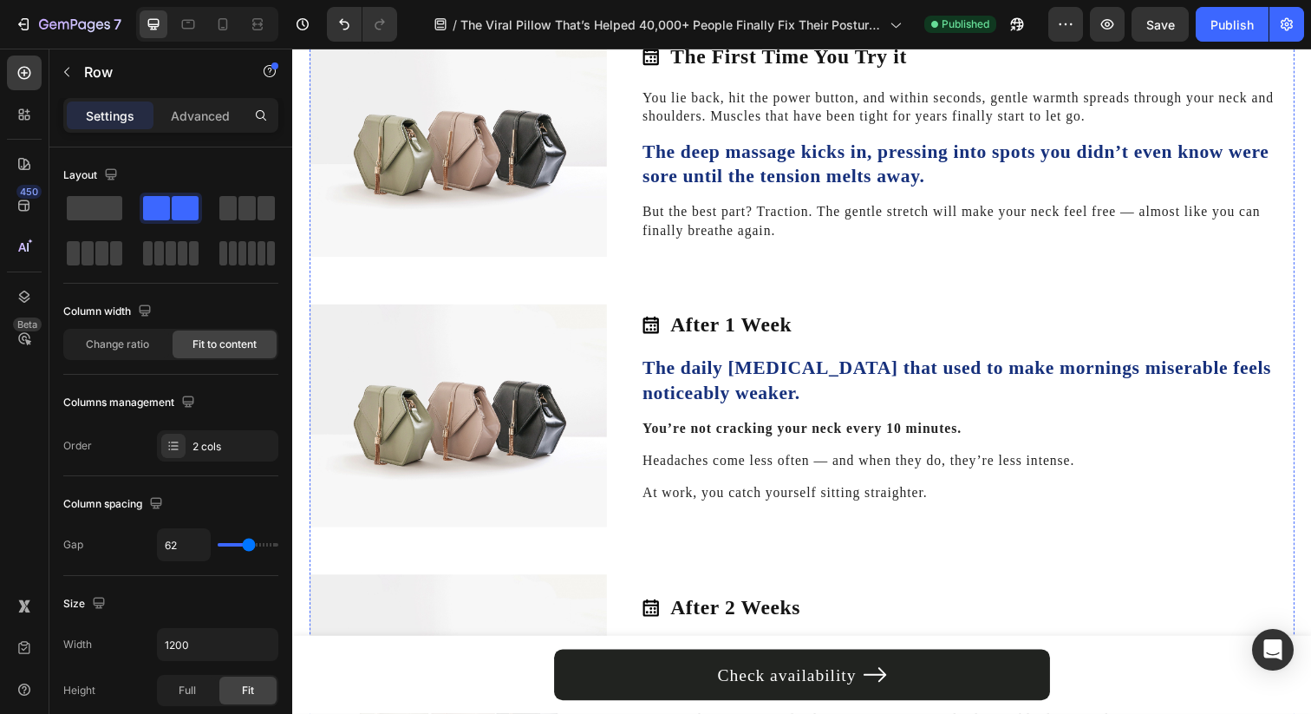
scroll to position [2209, 0]
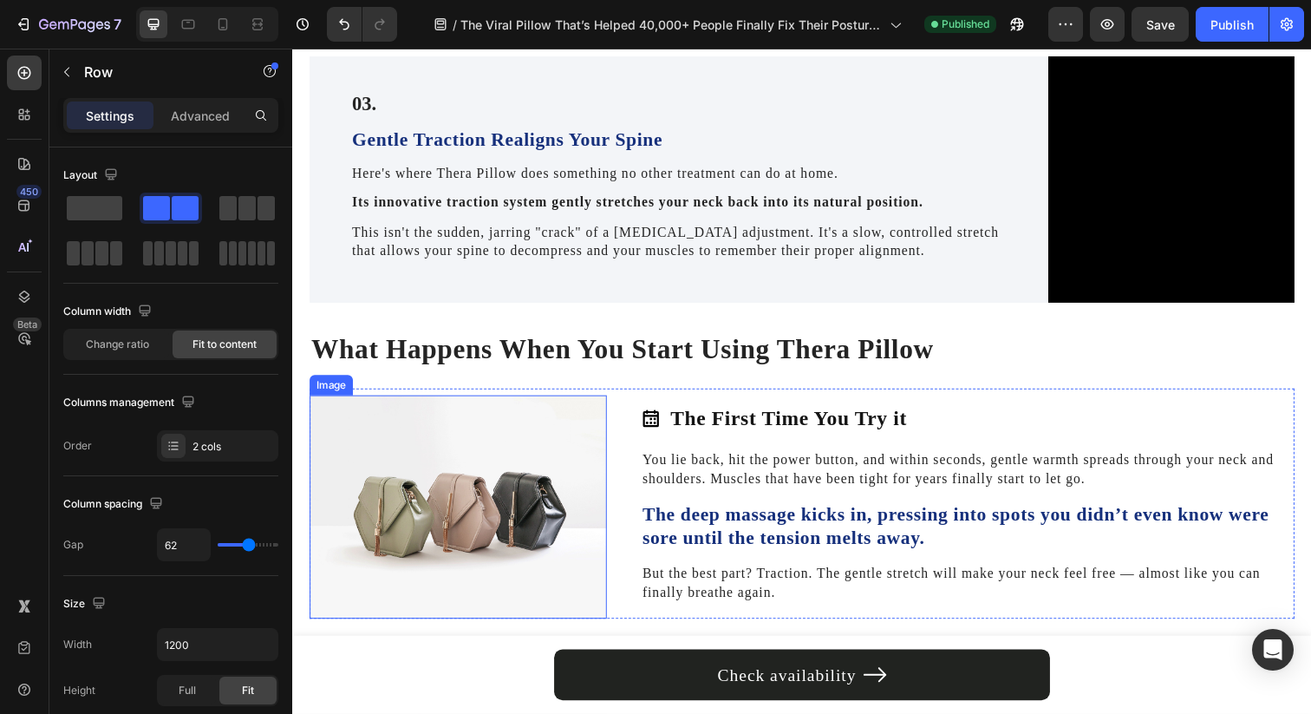
click at [516, 456] on img at bounding box center [461, 516] width 303 height 228
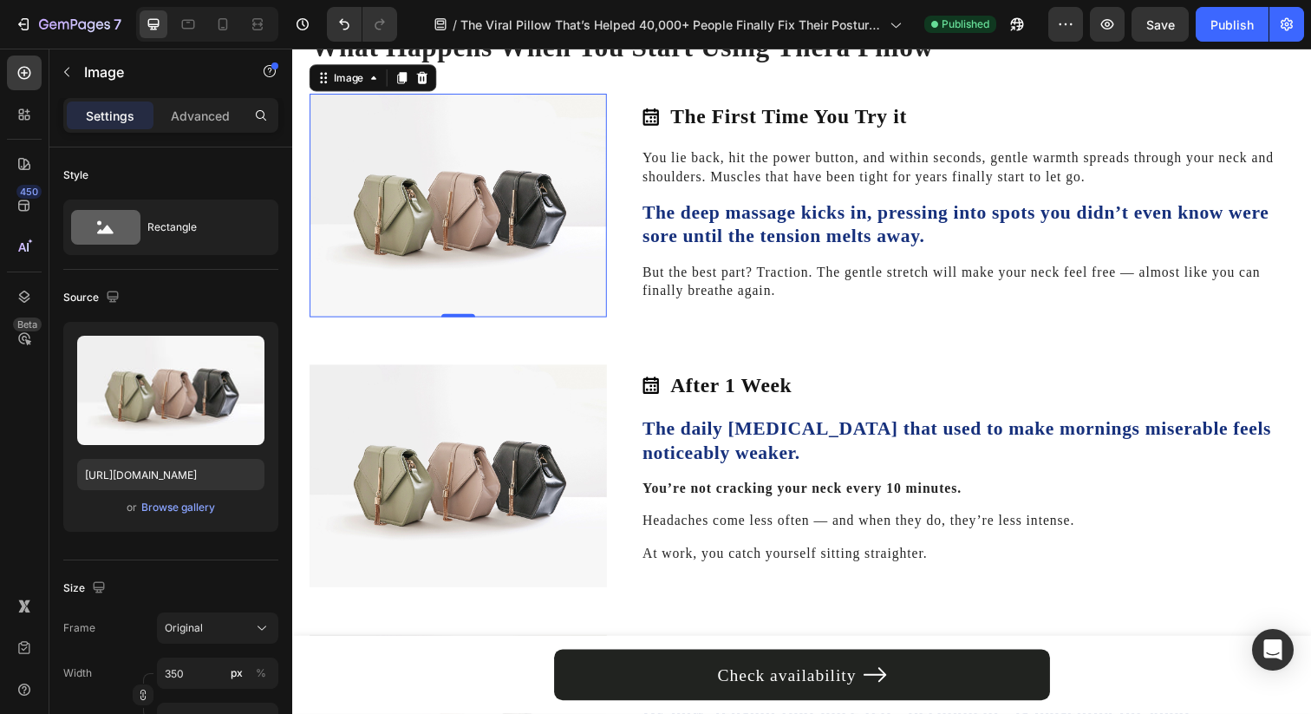
scroll to position [2487, 0]
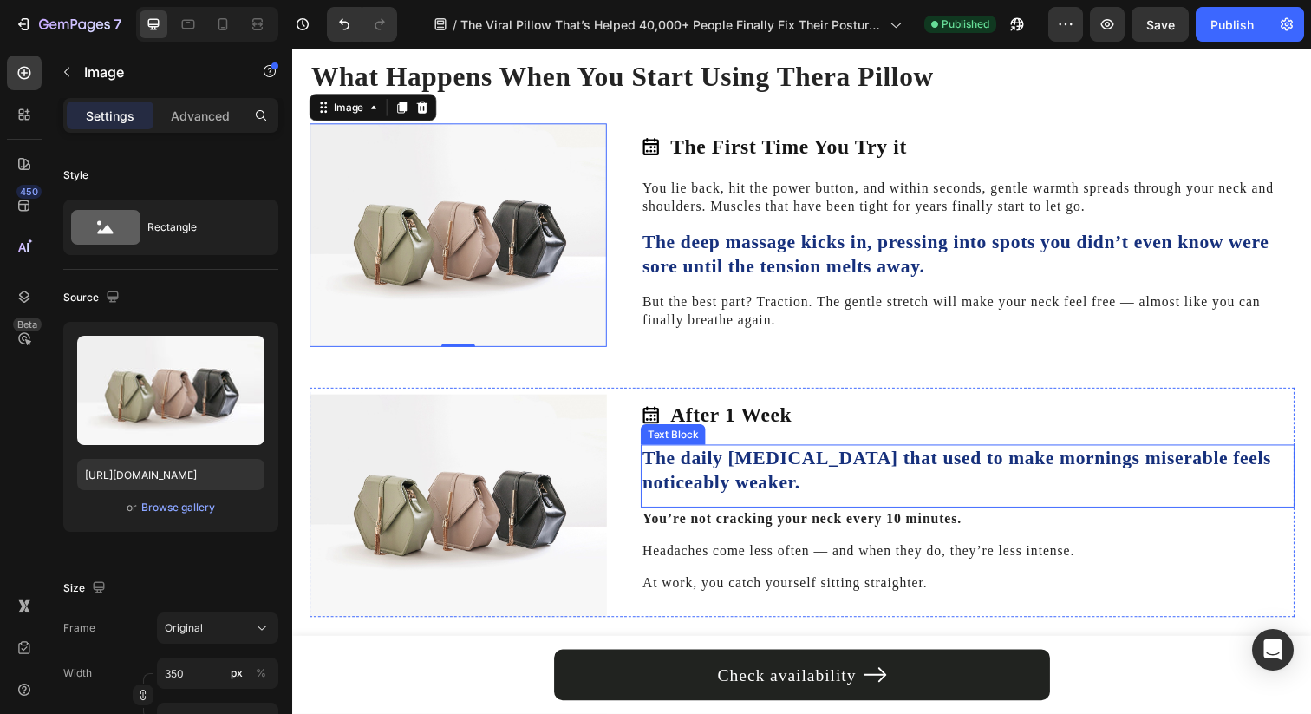
click at [749, 462] on p "The daily stiffness that used to make mornings miserable feels noticeably weake…" at bounding box center [981, 478] width 664 height 49
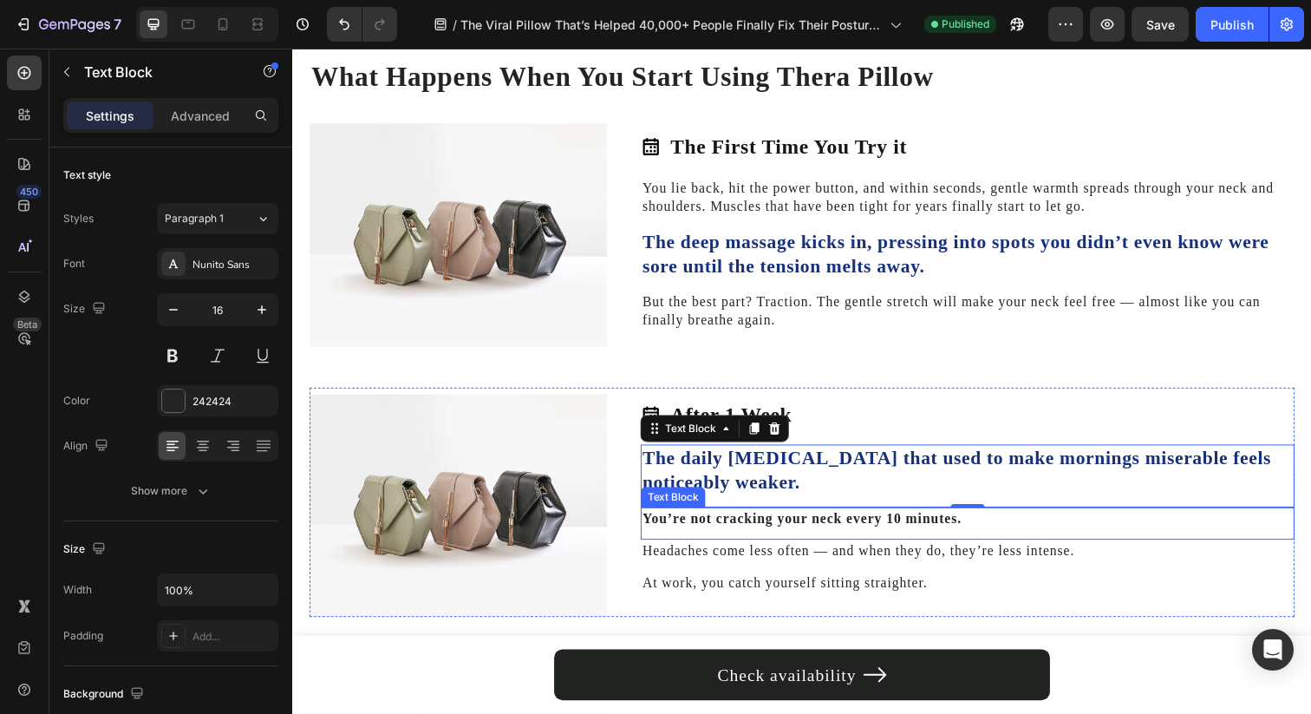
click at [832, 520] on strong "You’re not cracking your neck every 10 minutes." at bounding box center [812, 527] width 326 height 15
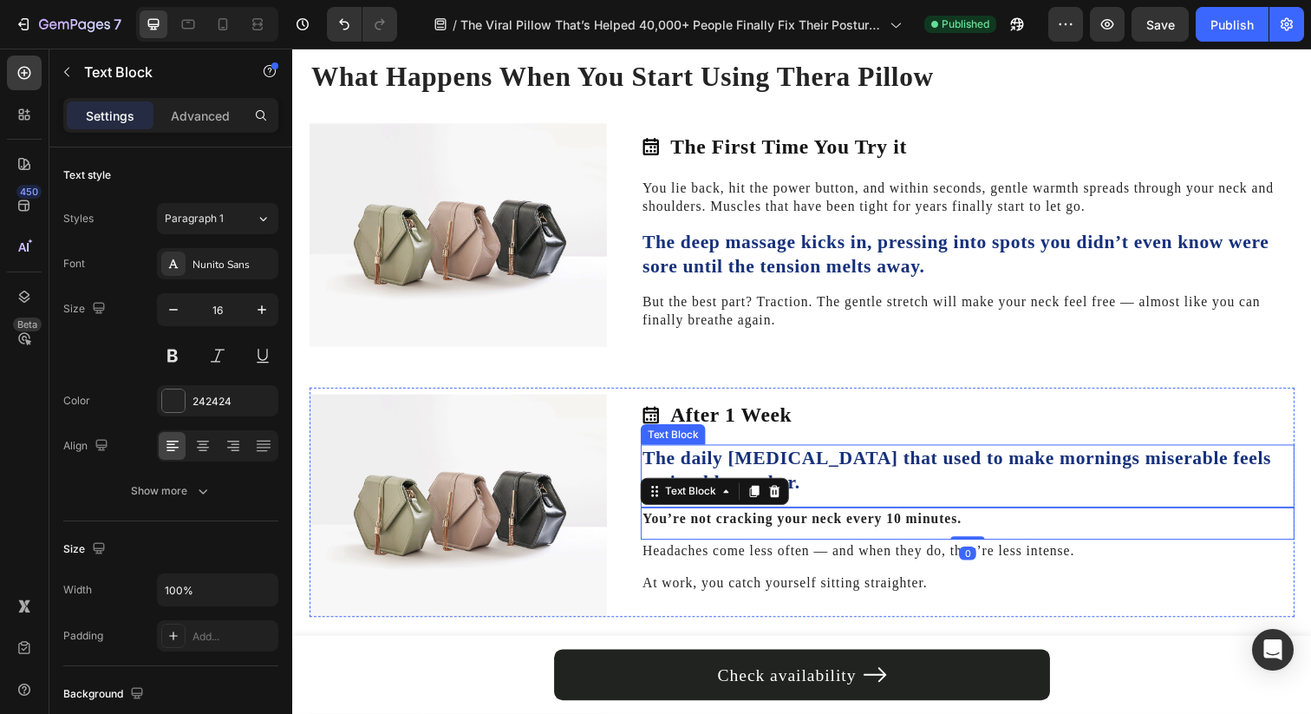
click at [851, 480] on p "The daily stiffness that used to make mornings miserable feels noticeably weake…" at bounding box center [981, 478] width 664 height 49
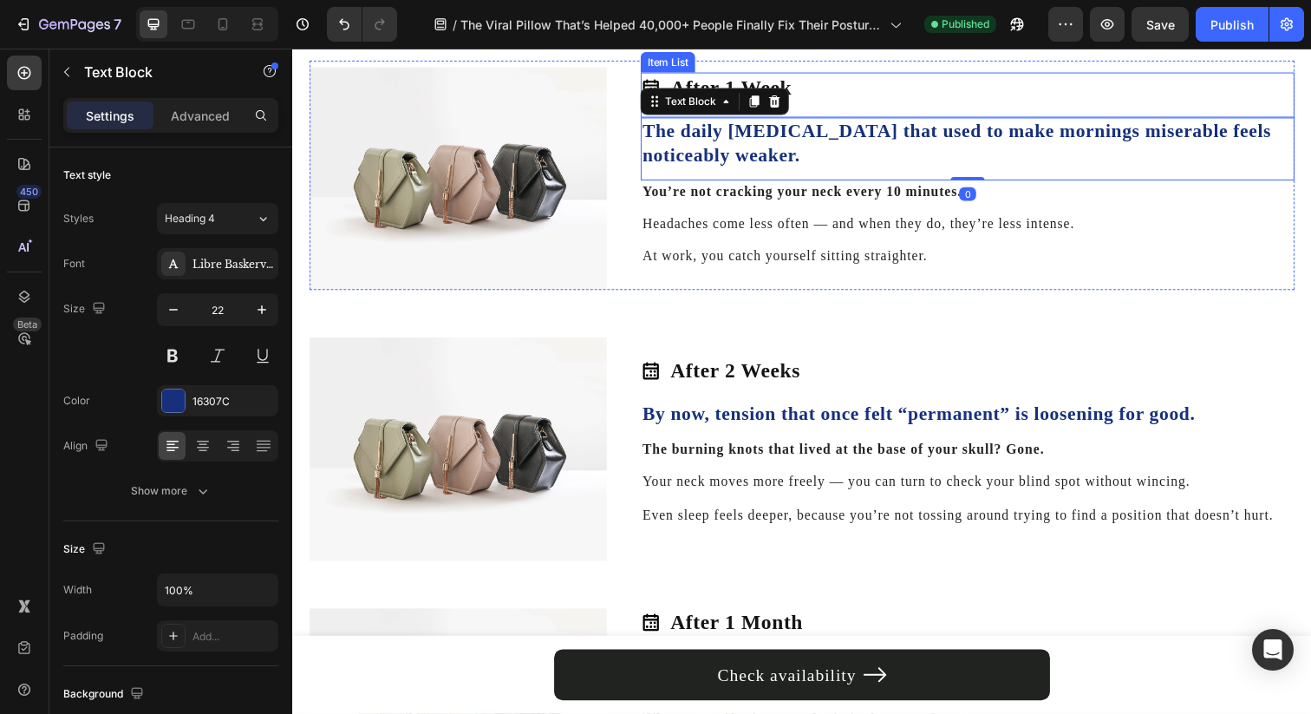
scroll to position [2824, 0]
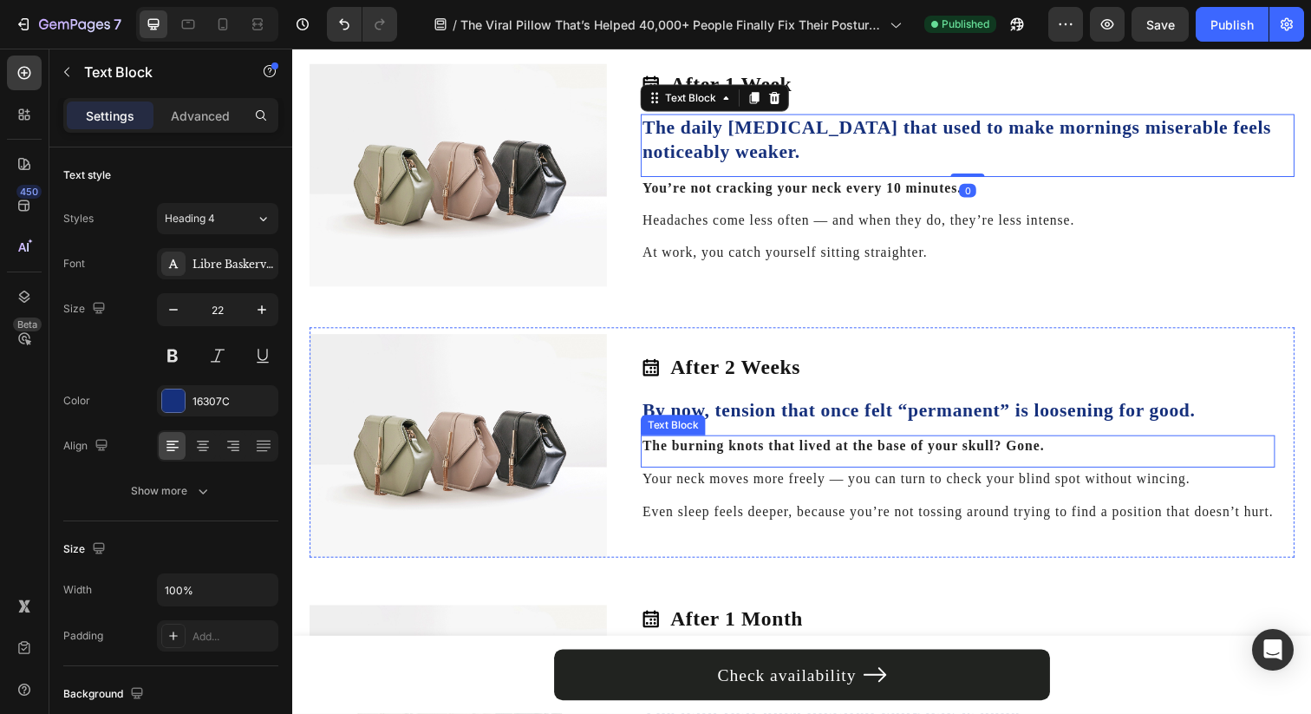
click at [740, 451] on p "The burning knots that lived at the base of your skull? Gone." at bounding box center [971, 454] width 644 height 19
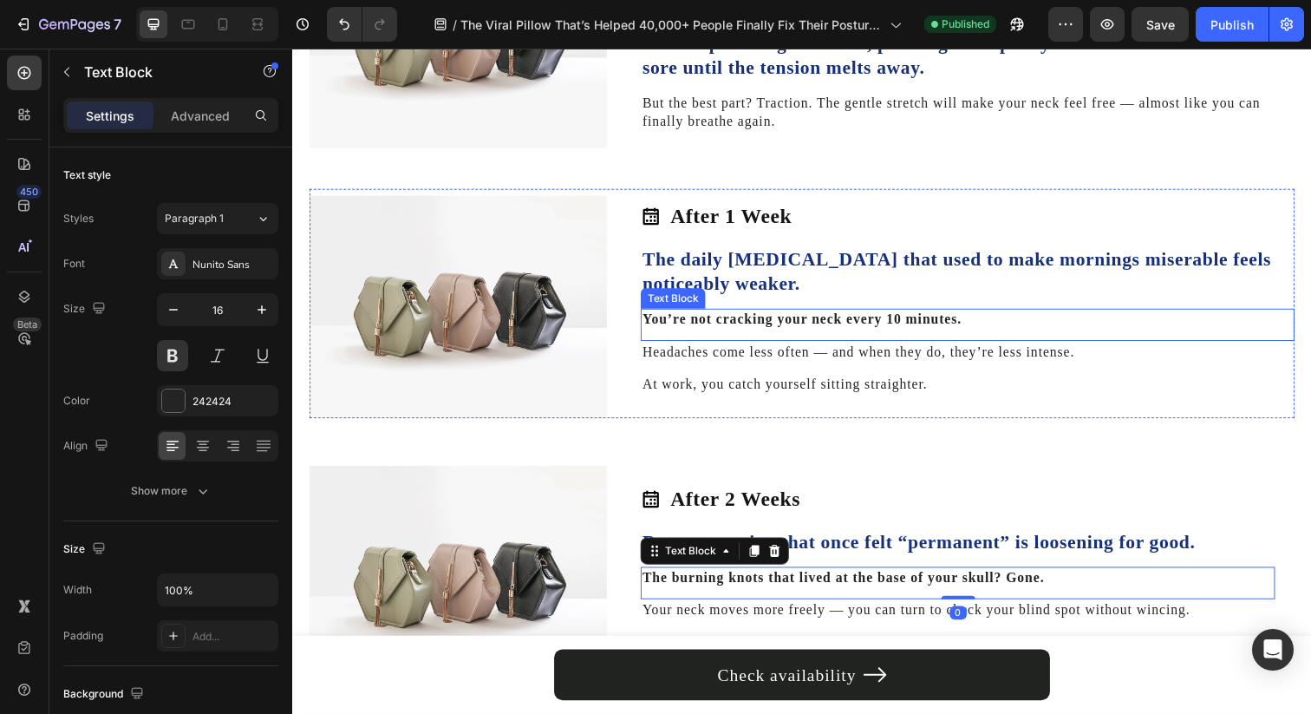
scroll to position [2690, 0]
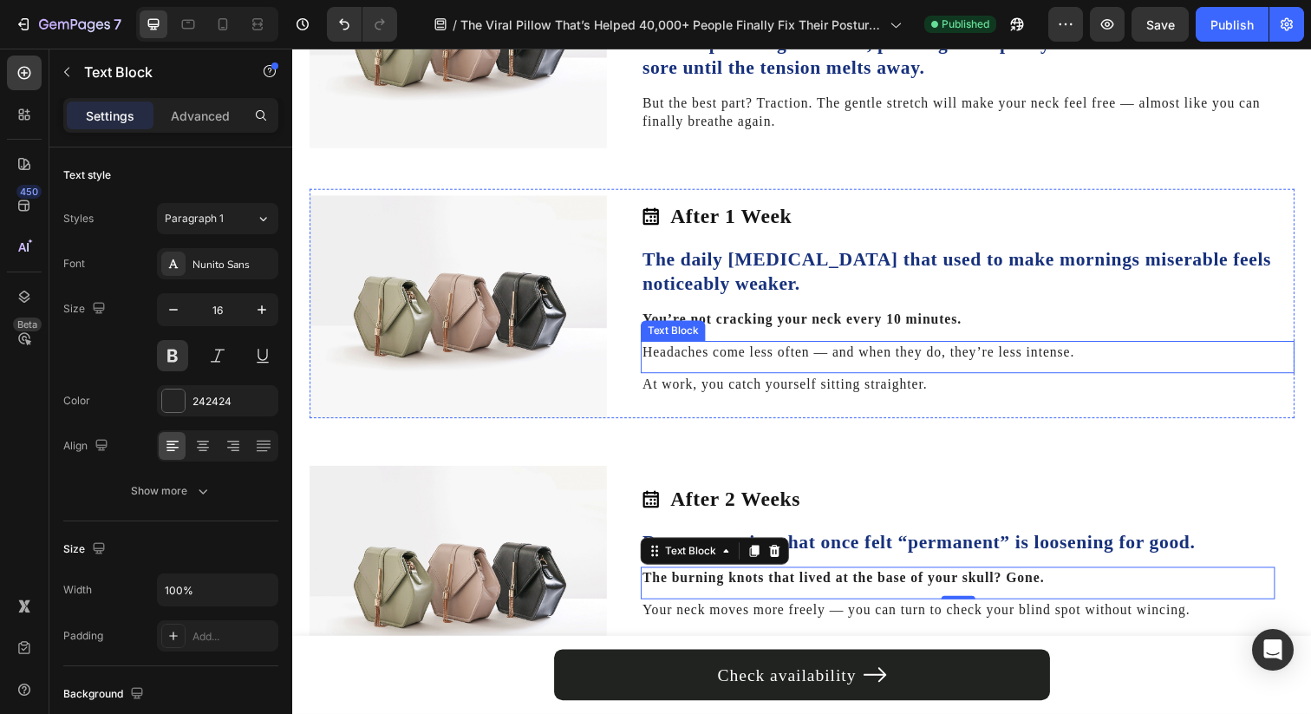
click at [660, 390] on p "At work, you catch yourself sitting straighter." at bounding box center [981, 391] width 664 height 19
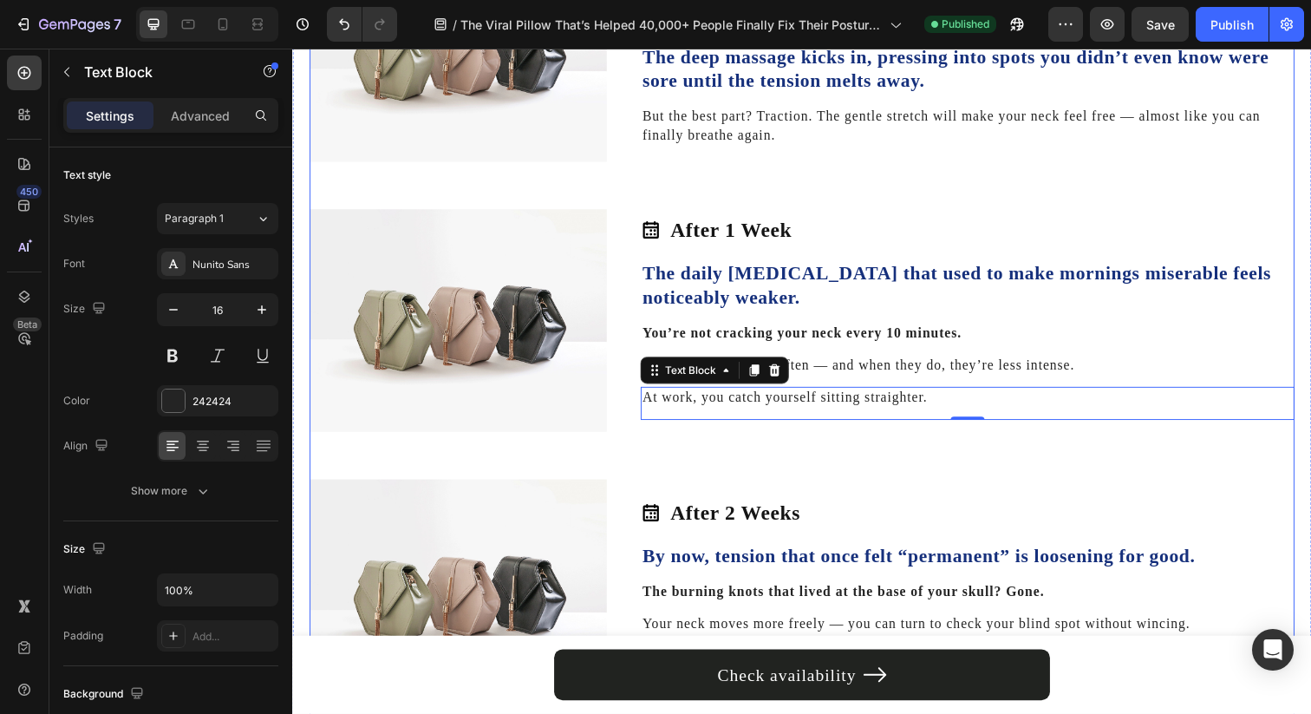
scroll to position [2675, 0]
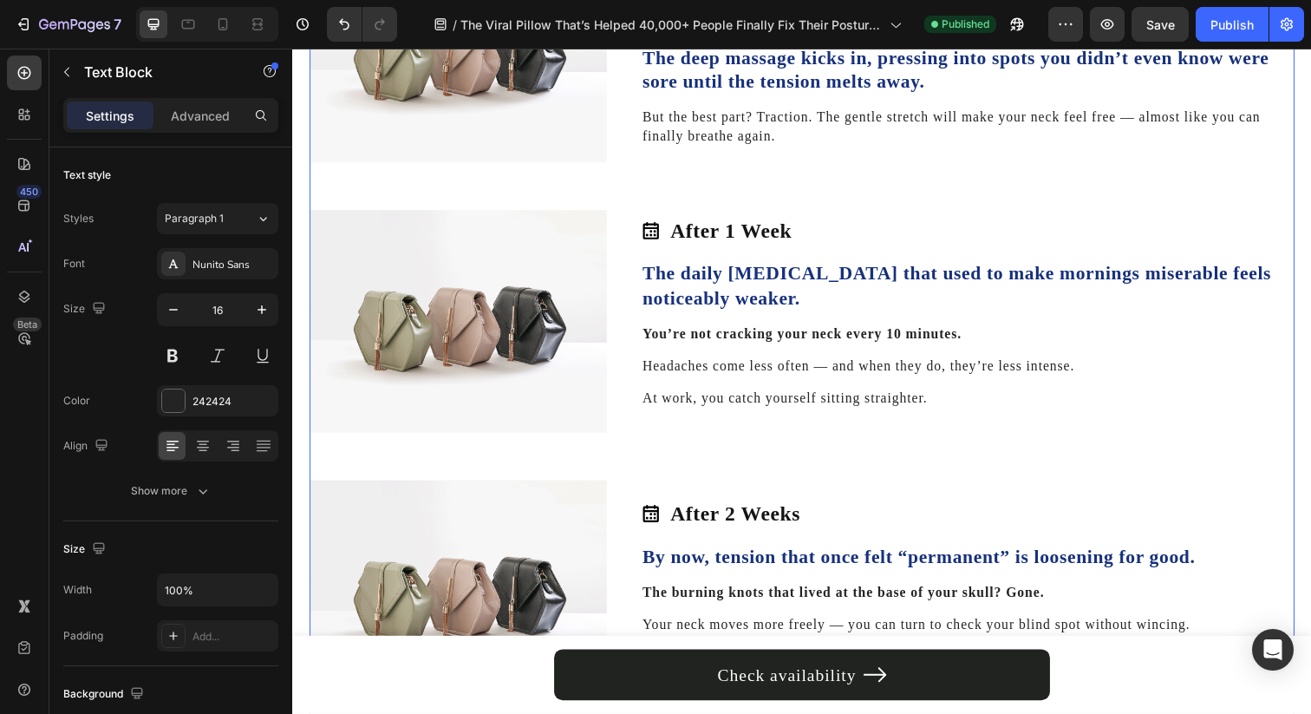
click at [633, 440] on div "01. Text Block Heat Therapy Prepares Your Muscles Heading It uses targeted heat…" at bounding box center [813, 19] width 1006 height 1947
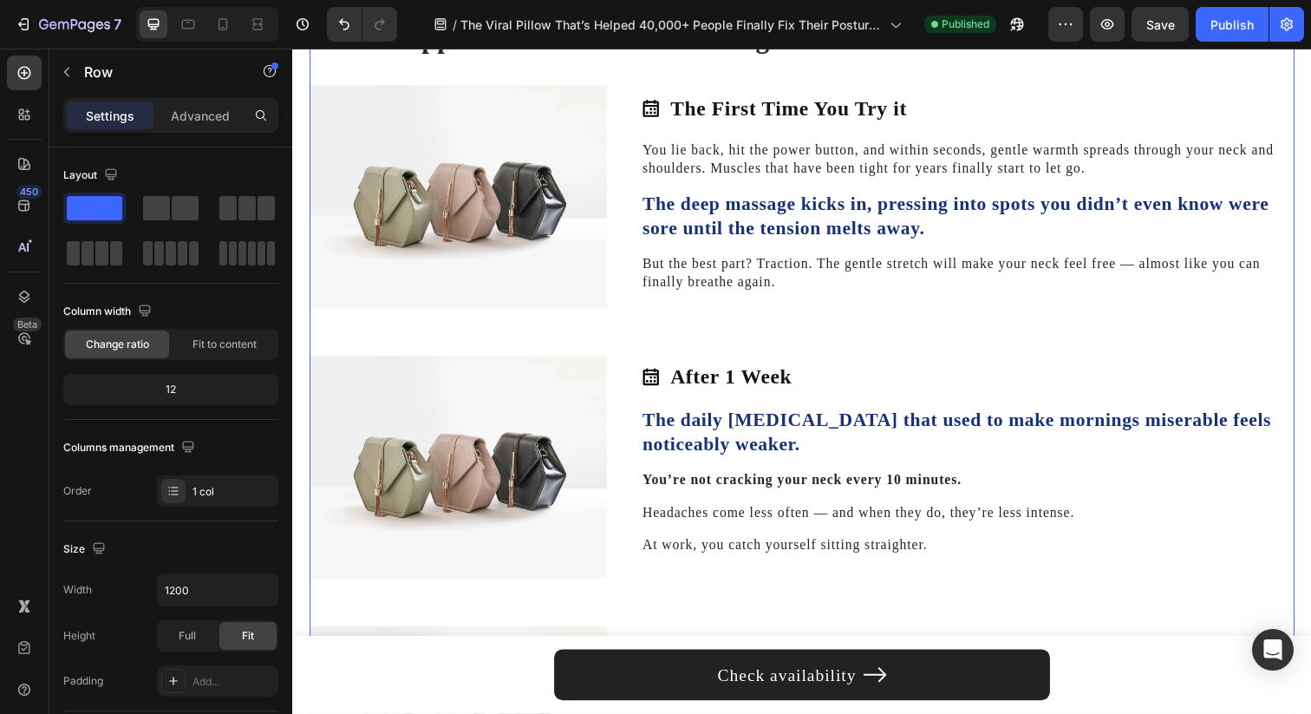
scroll to position [2522, 0]
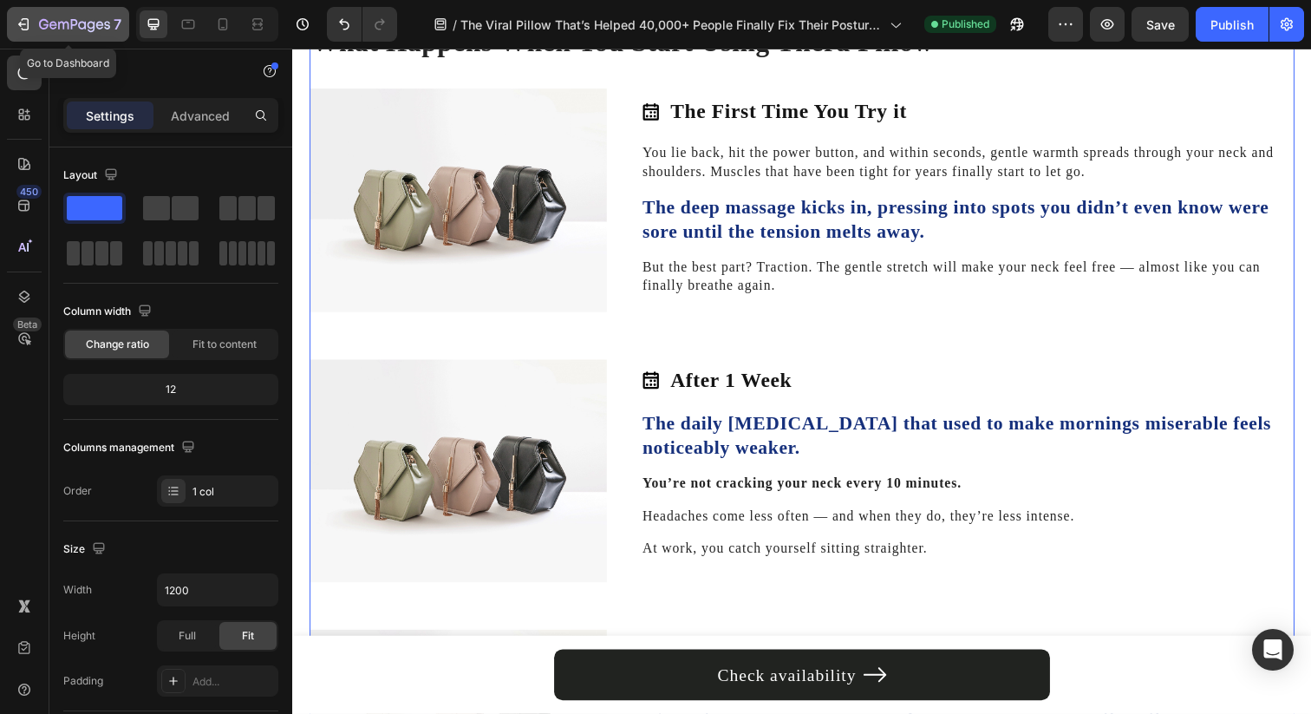
click at [52, 23] on icon "button" at bounding box center [74, 25] width 71 height 15
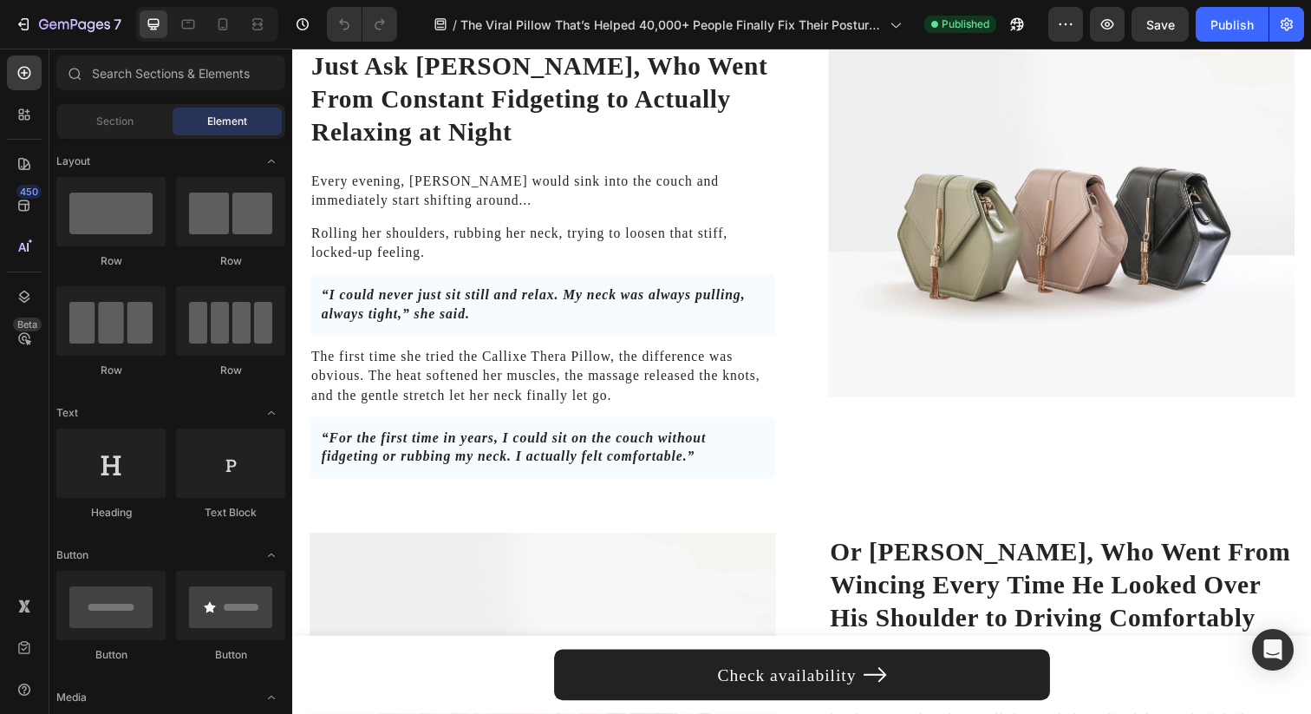
scroll to position [3622, 0]
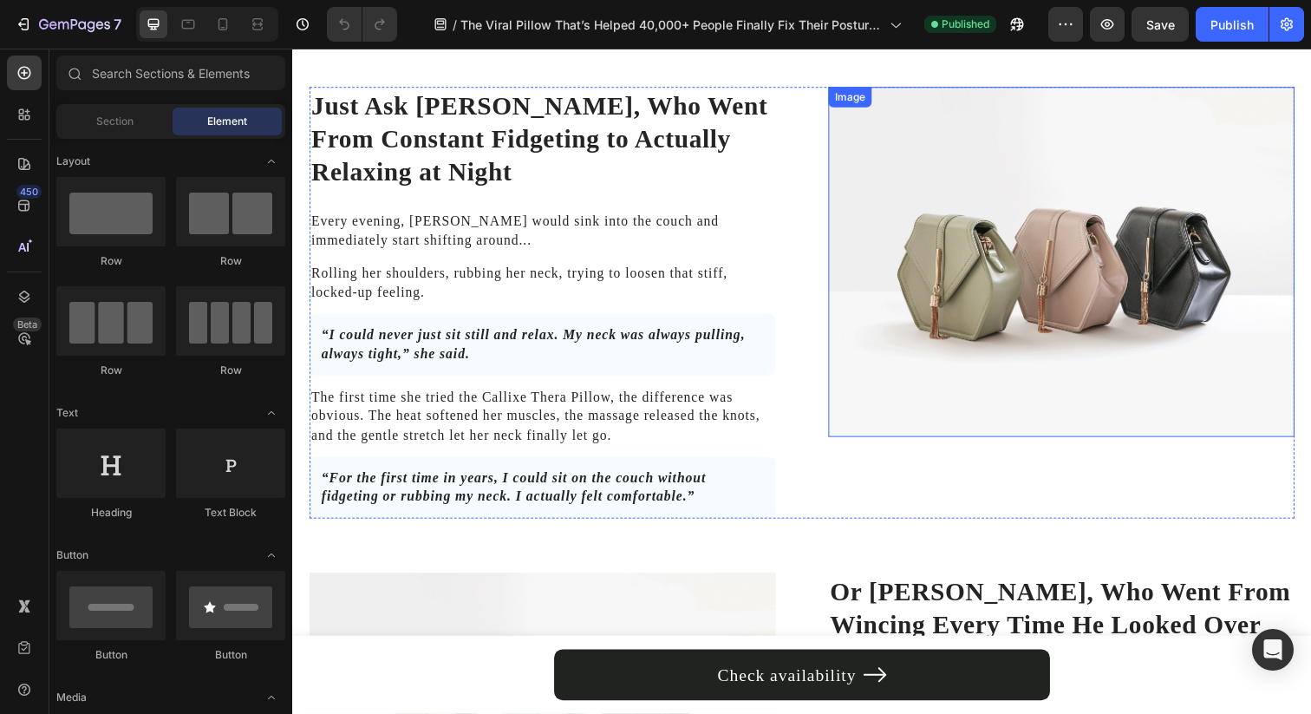
click at [959, 246] on img at bounding box center [1077, 266] width 476 height 357
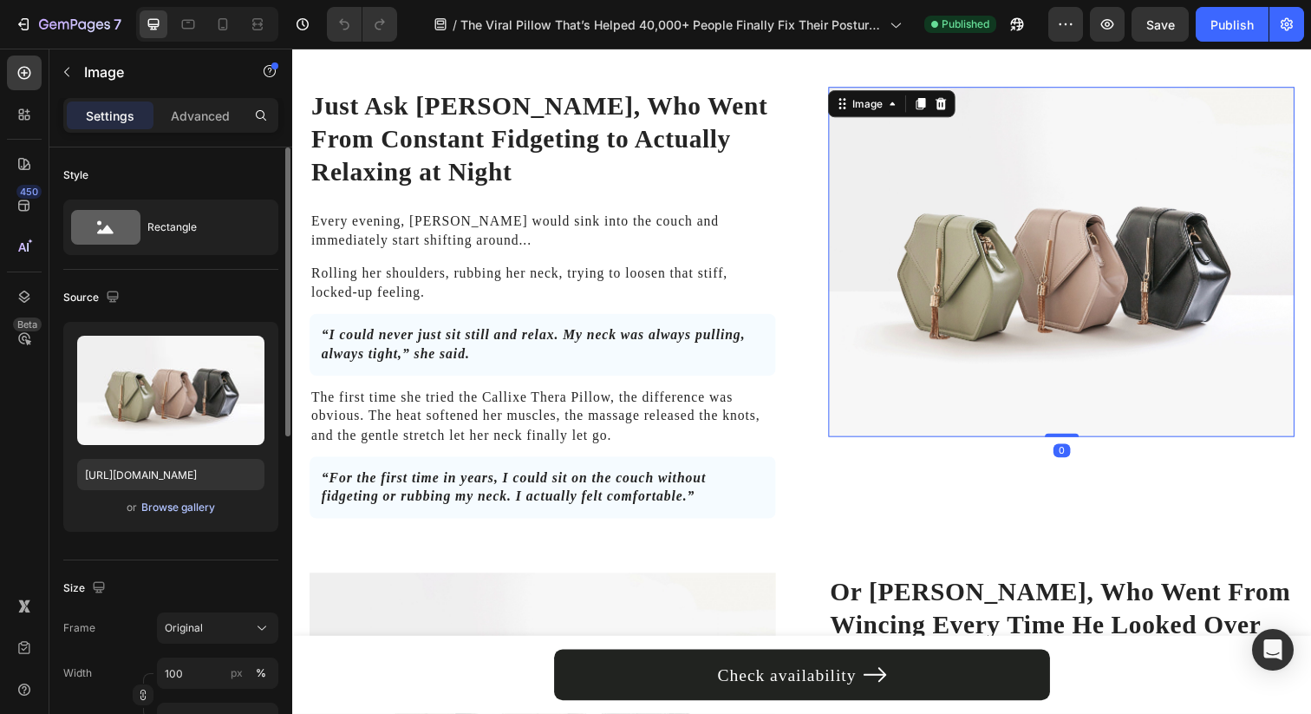
click at [203, 505] on div "Browse gallery" at bounding box center [178, 507] width 74 height 16
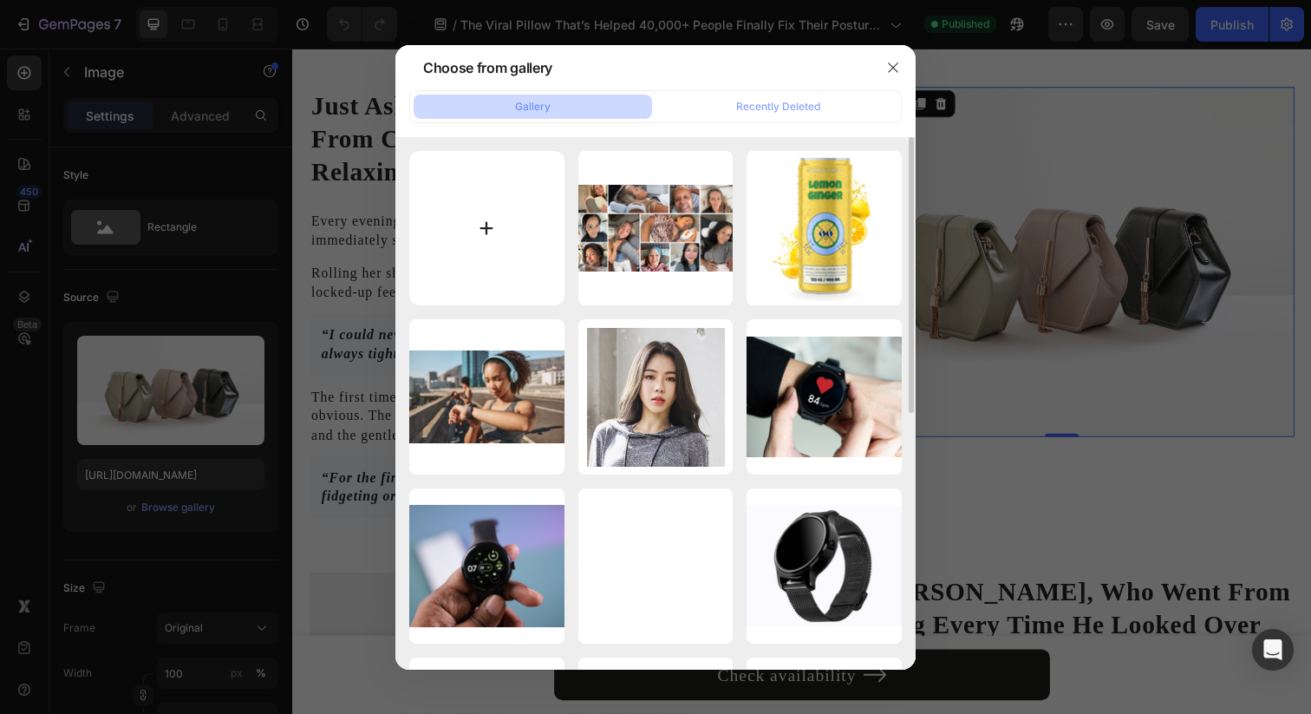
click at [525, 231] on input "file" at bounding box center [486, 228] width 155 height 155
type input "C:\fakepath\Thera Pillow V2 Images (12).jpg"
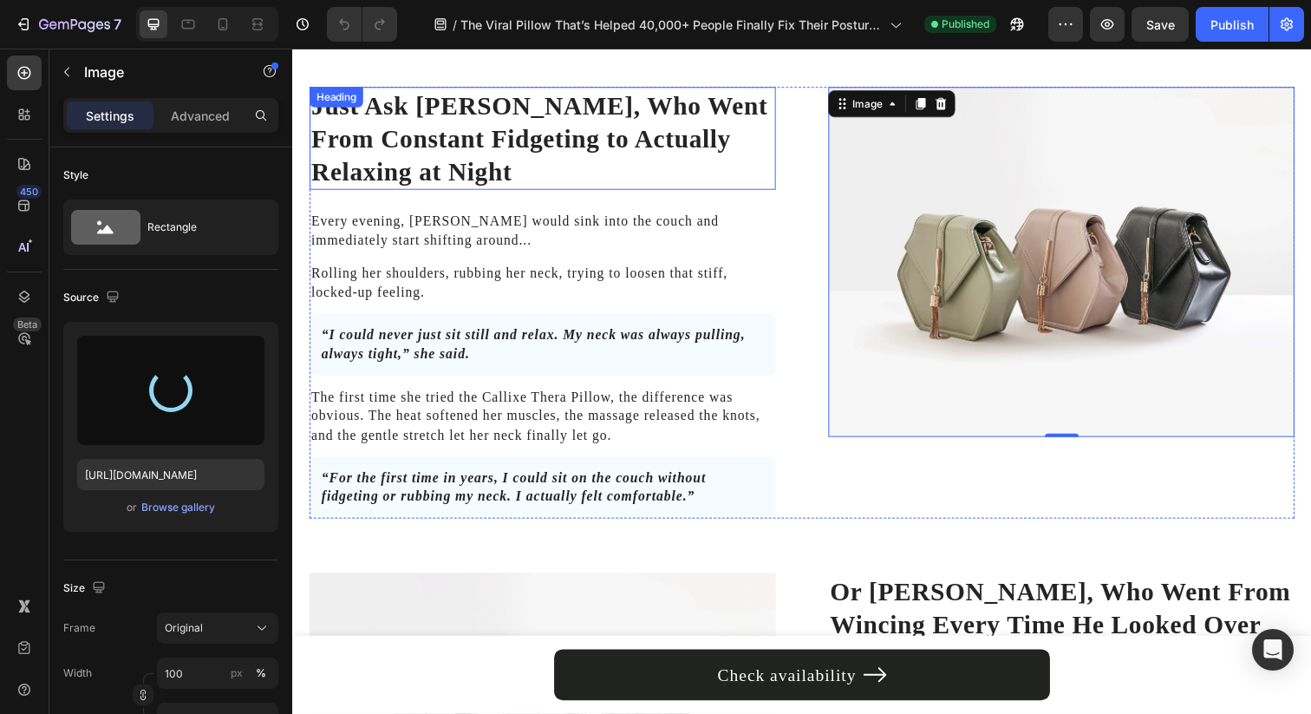
click at [464, 90] on h2 "Just Ask Denise, Who Went From Constant Fidgeting to Actually Relaxing at Night" at bounding box center [548, 140] width 476 height 105
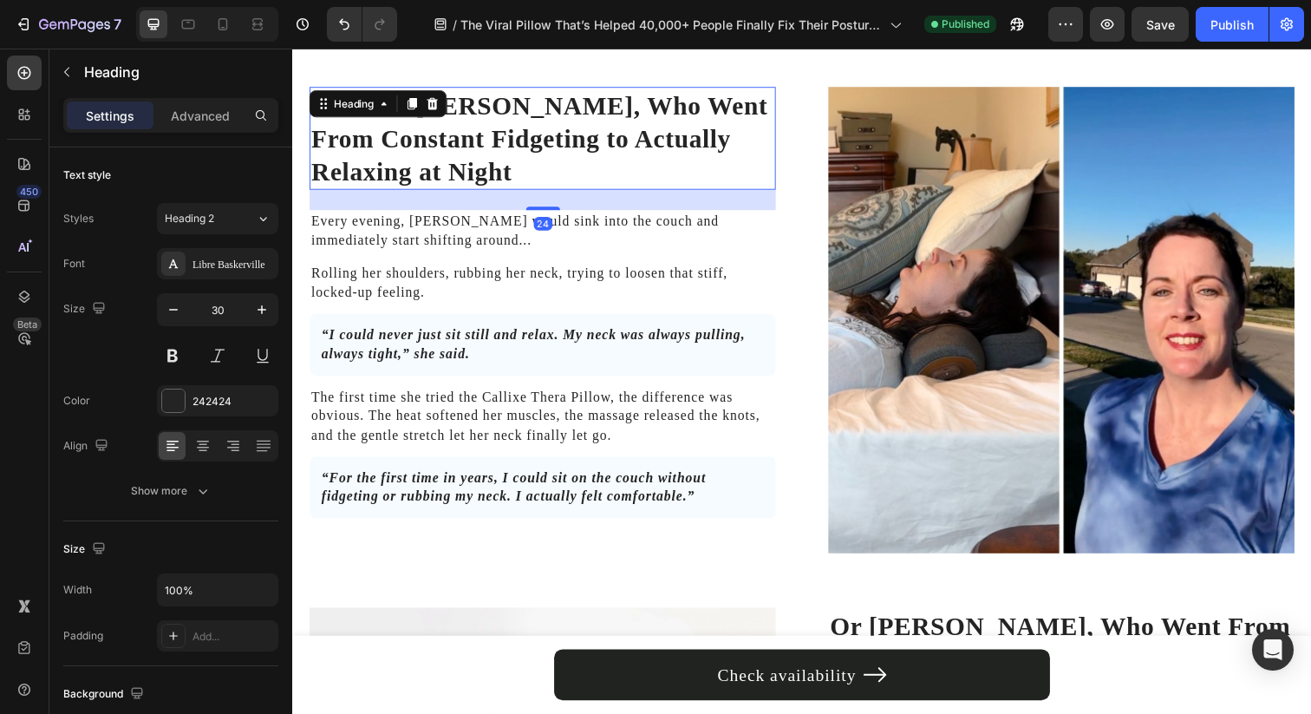
click at [454, 95] on h2 "Just Ask Denise, Who Went From Constant Fidgeting to Actually Relaxing at Night" at bounding box center [548, 140] width 476 height 105
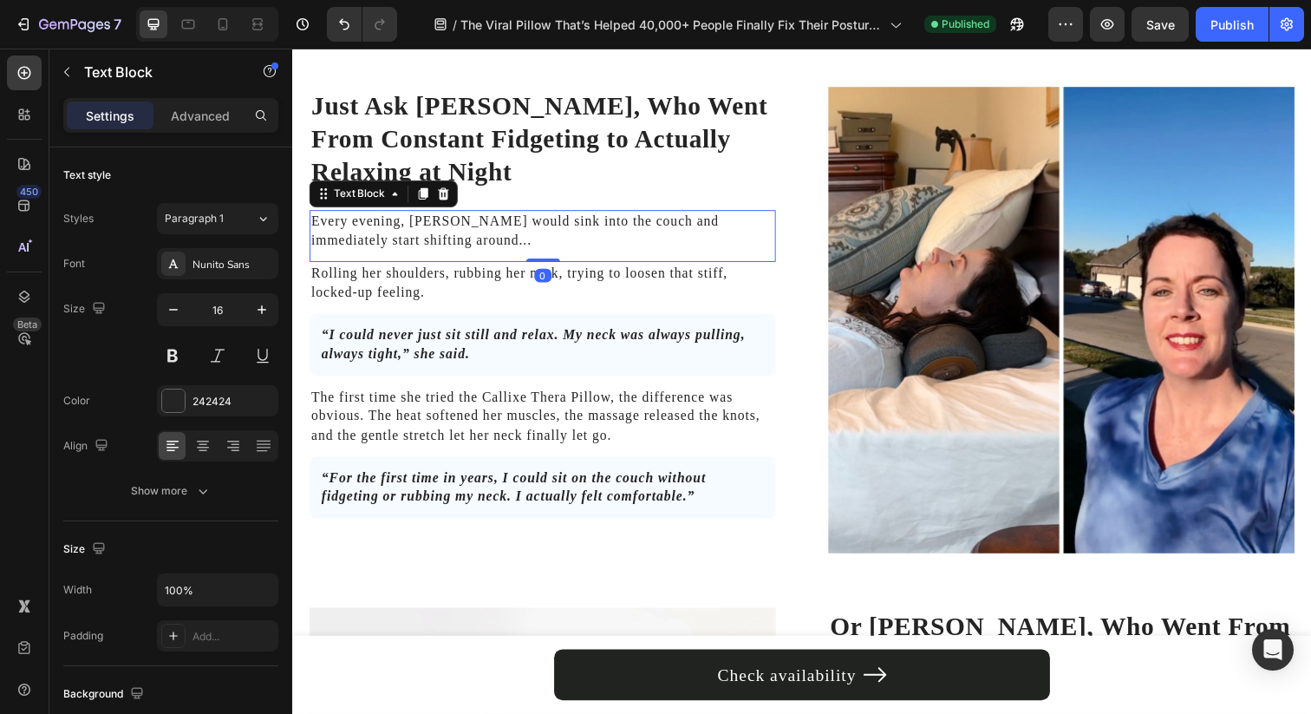
click at [427, 215] on p "Every evening, Denise would sink into the couch and immediately start shifting …" at bounding box center [547, 234] width 473 height 39
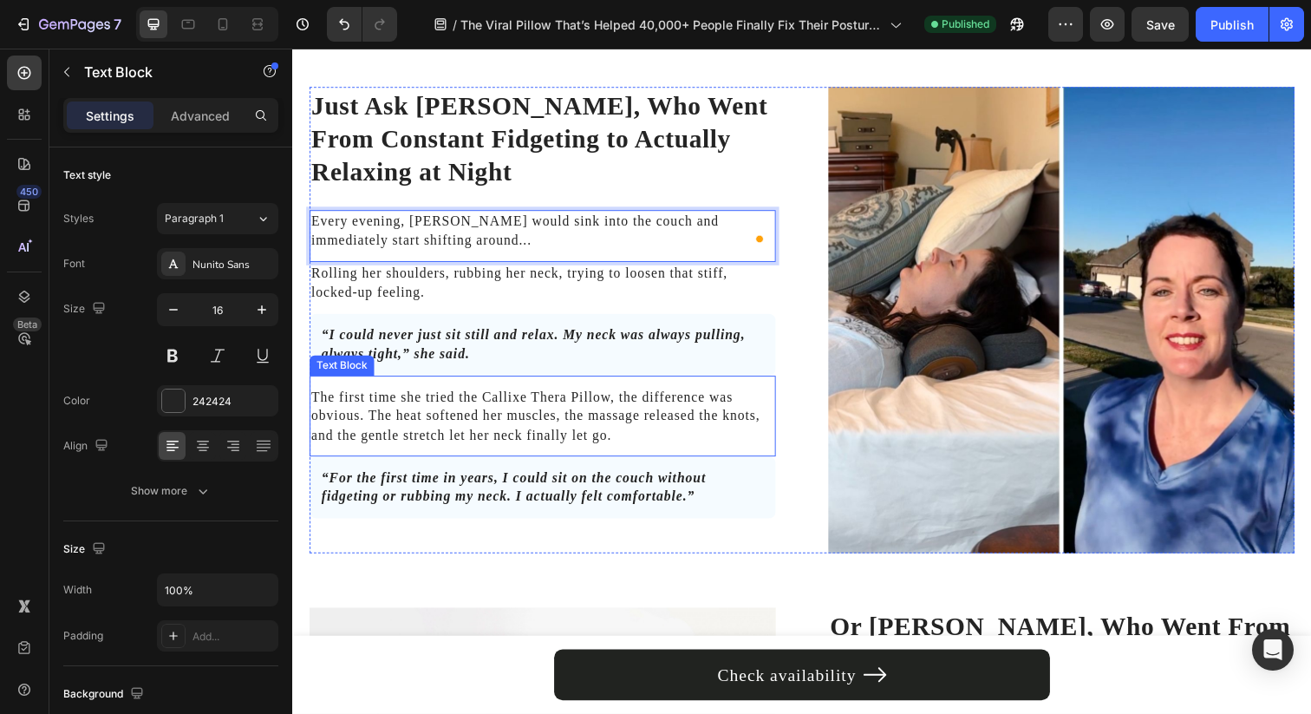
click at [518, 401] on p "The first time she tried the Callixe Thera Pillow, the difference was obvious. …" at bounding box center [547, 424] width 473 height 58
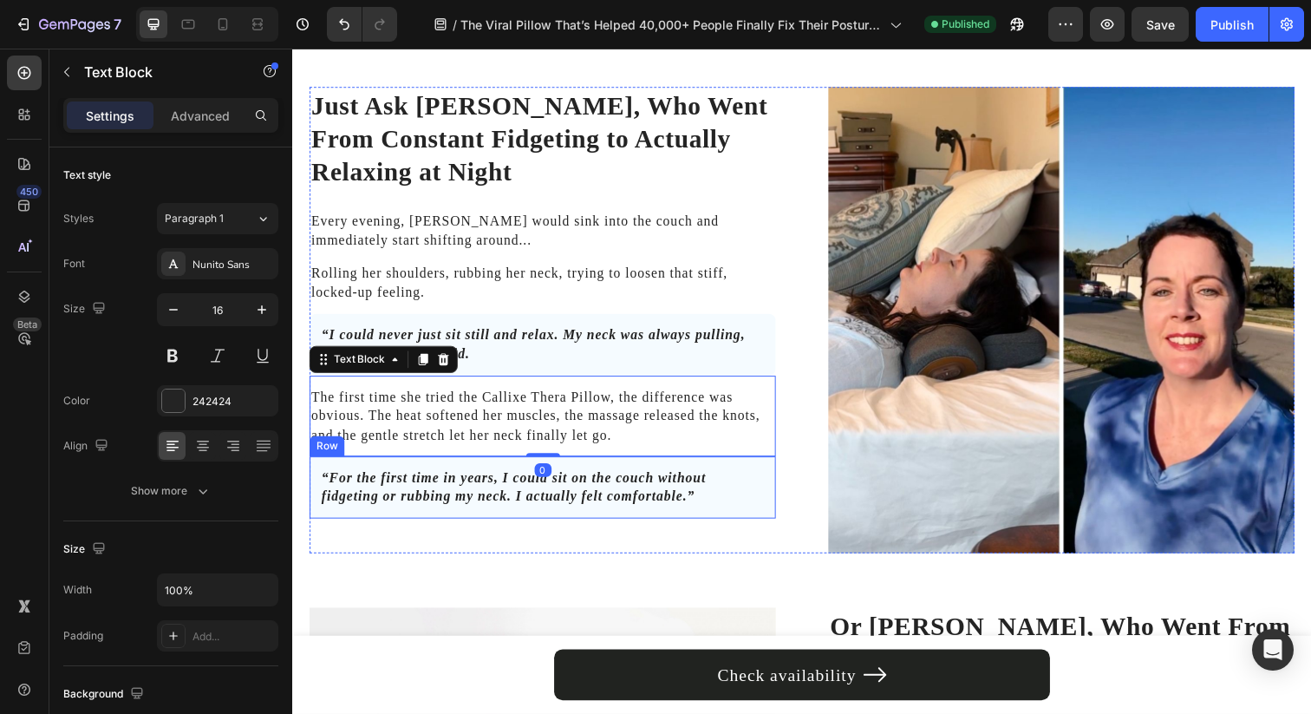
click at [503, 512] on div "“For the first time in years, I could sit on the couch without fidgeting or rub…" at bounding box center [548, 496] width 476 height 63
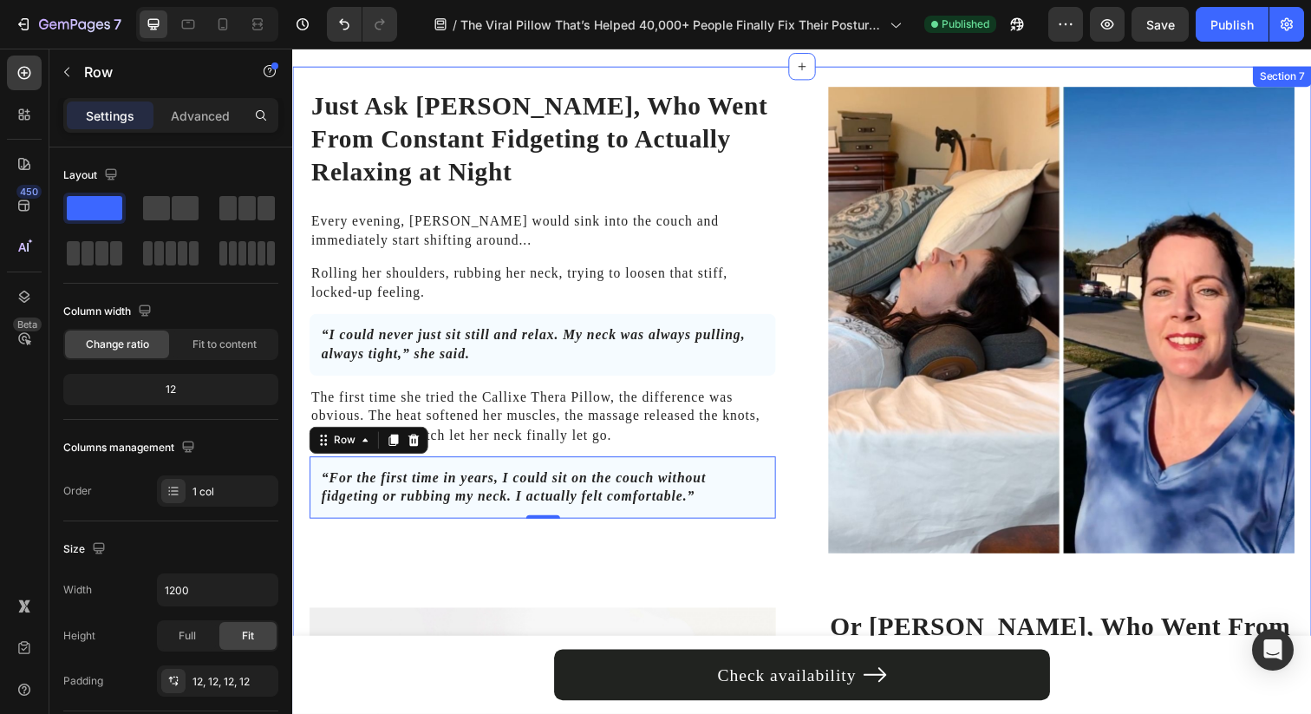
click at [499, 557] on div "Just Ask Jennifer, Who Went From Constant Fidgeting to Actually Relaxing at Nig…" at bounding box center [813, 547] width 1006 height 918
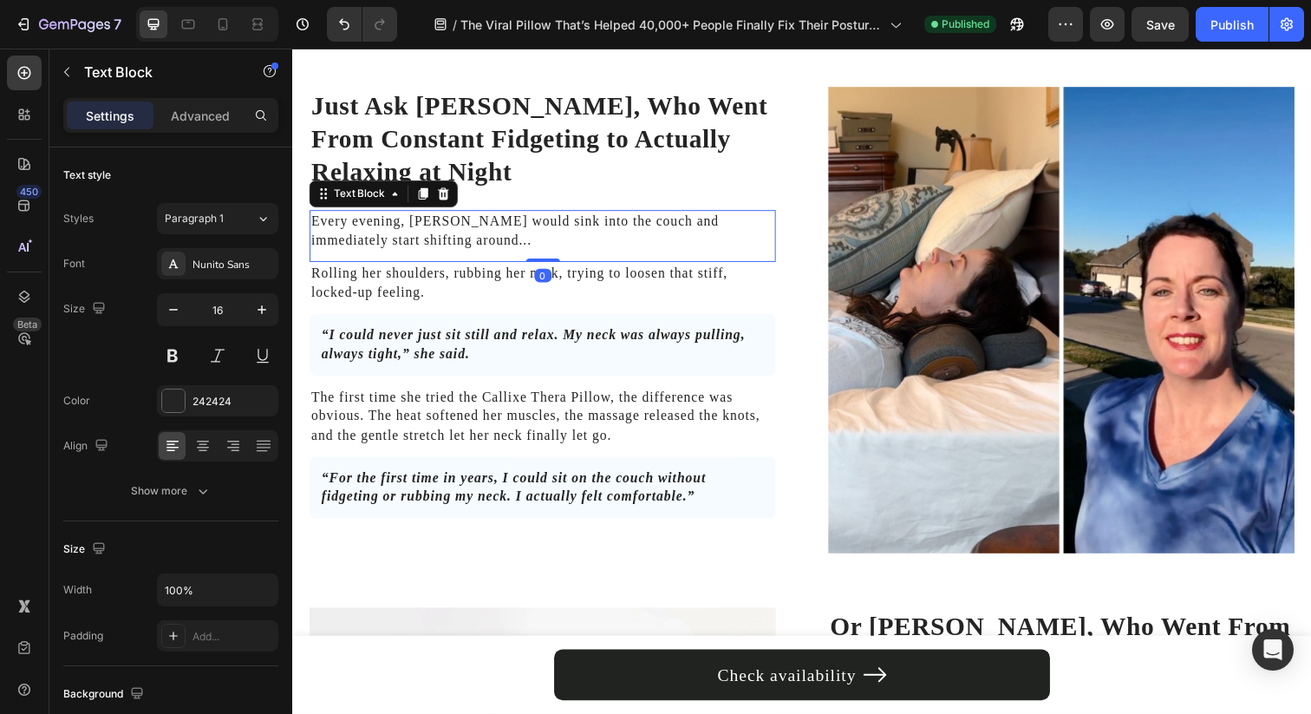
click at [533, 239] on p "Every evening, Jennifer would sink into the couch and immediately start shiftin…" at bounding box center [547, 234] width 473 height 39
click at [655, 518] on div "“For the first time in years, I could sit on the couch without fidgeting or rub…" at bounding box center [548, 496] width 476 height 63
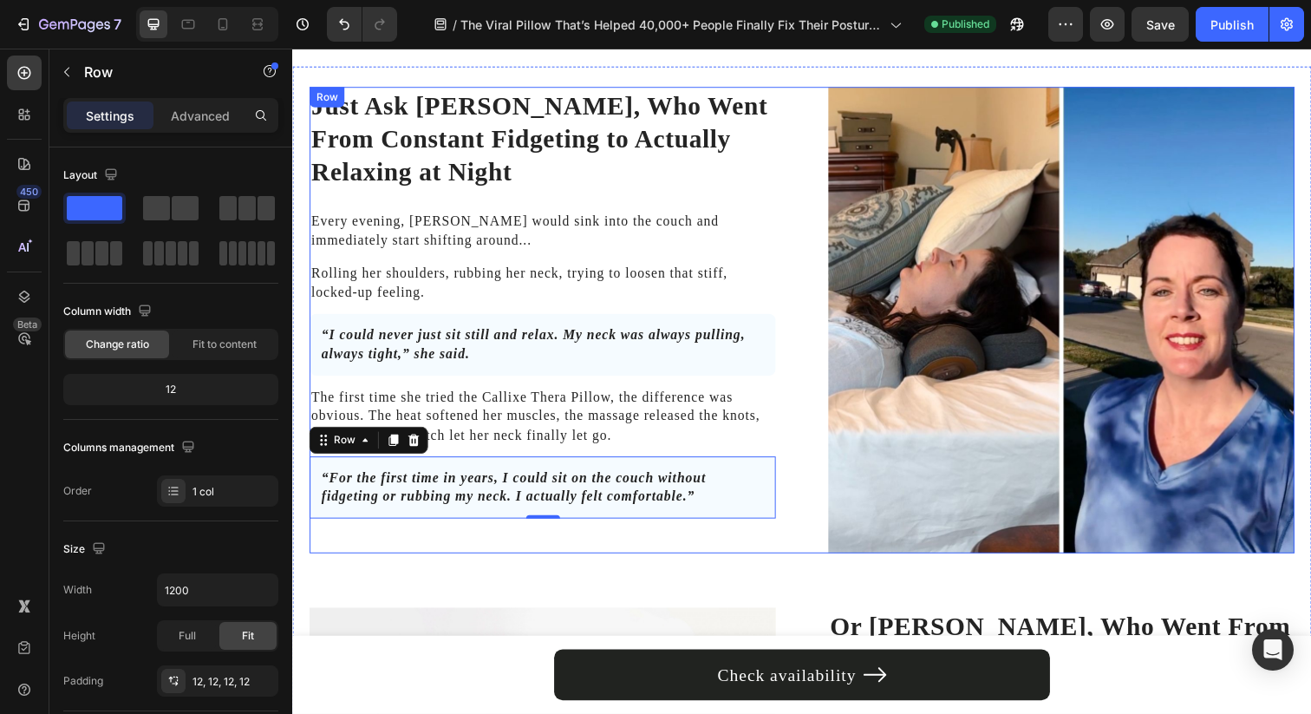
click at [791, 502] on div "Just Ask Jennifer, Who Went From Constant Fidgeting to Actually Relaxing at Nig…" at bounding box center [813, 326] width 1006 height 476
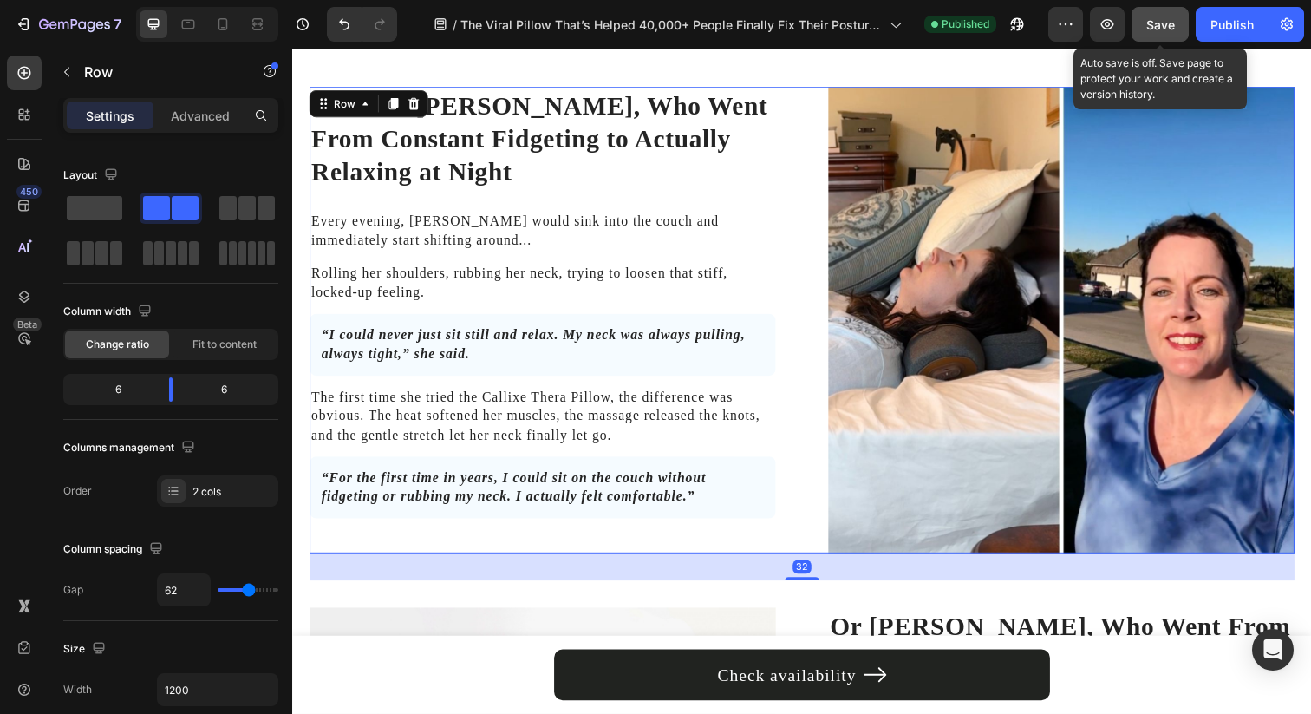
click at [1167, 23] on span "Save" at bounding box center [1160, 24] width 29 height 15
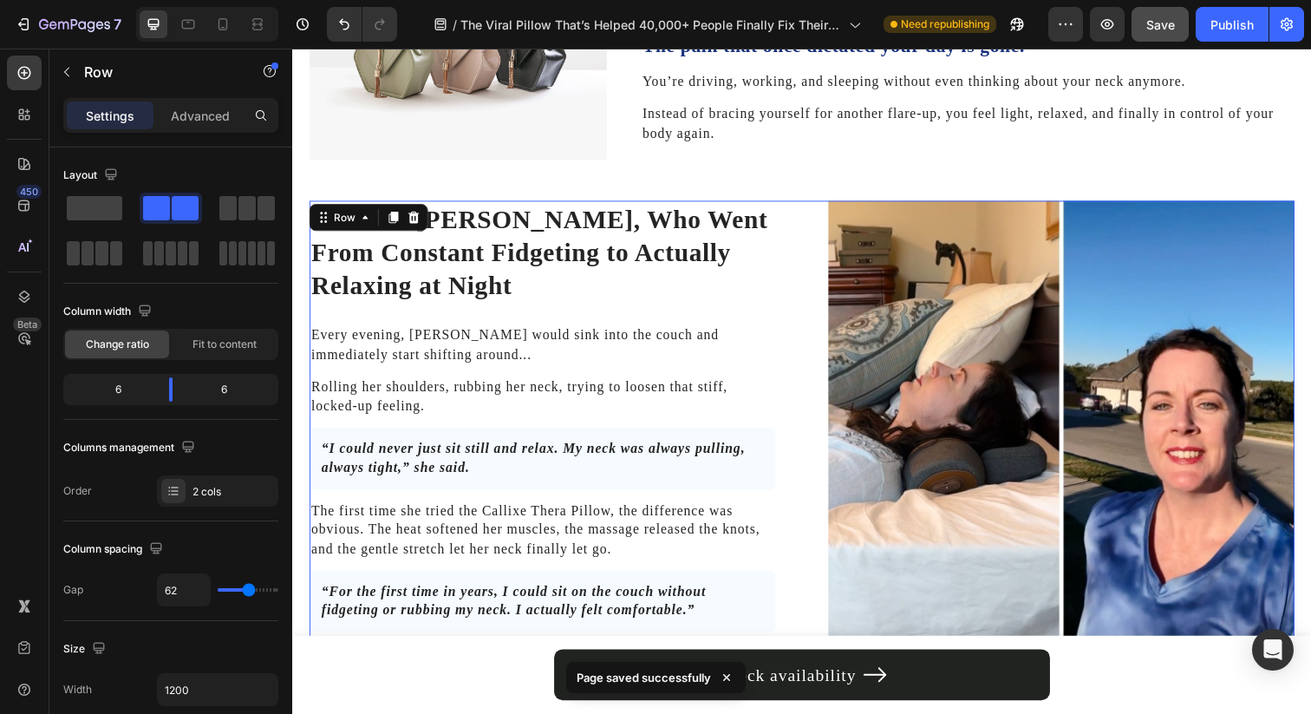
scroll to position [3497, 0]
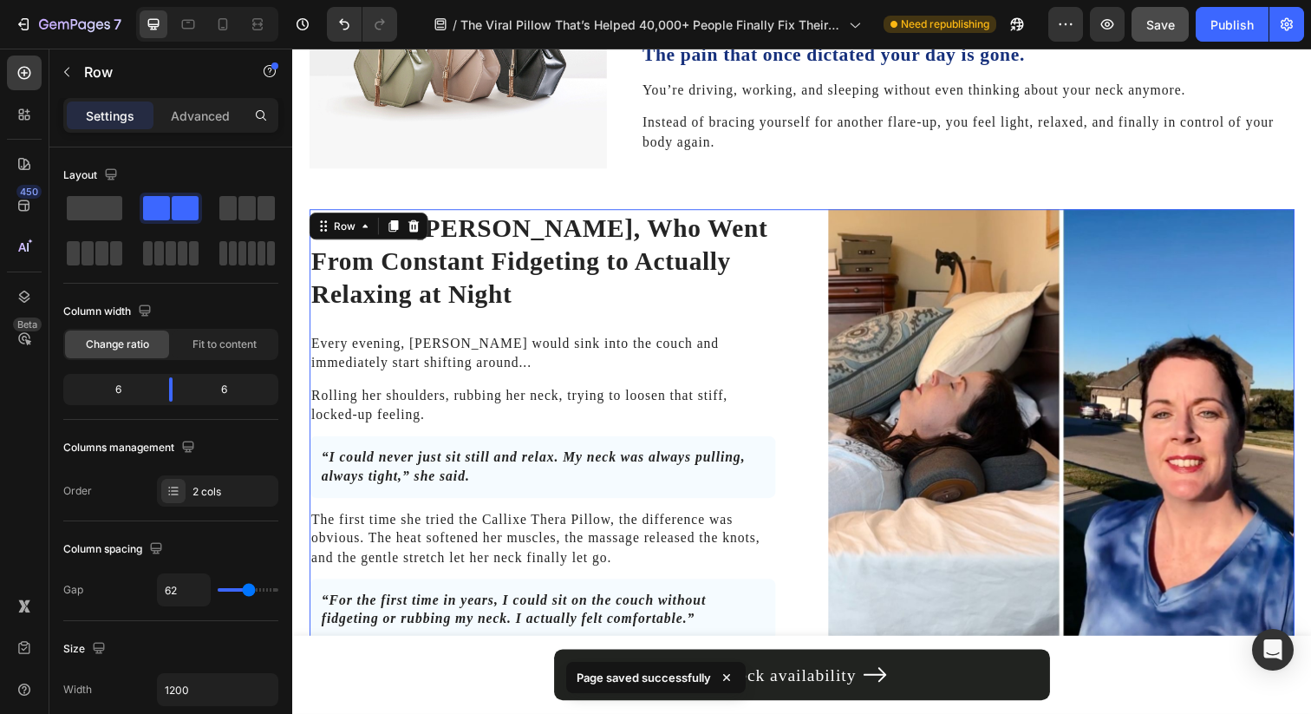
click at [805, 336] on div "Just Ask Jennifer, Who Went From Constant Fidgeting to Actually Relaxing at Nig…" at bounding box center [813, 450] width 1006 height 476
click at [229, 346] on span "Fit to content" at bounding box center [224, 344] width 64 height 16
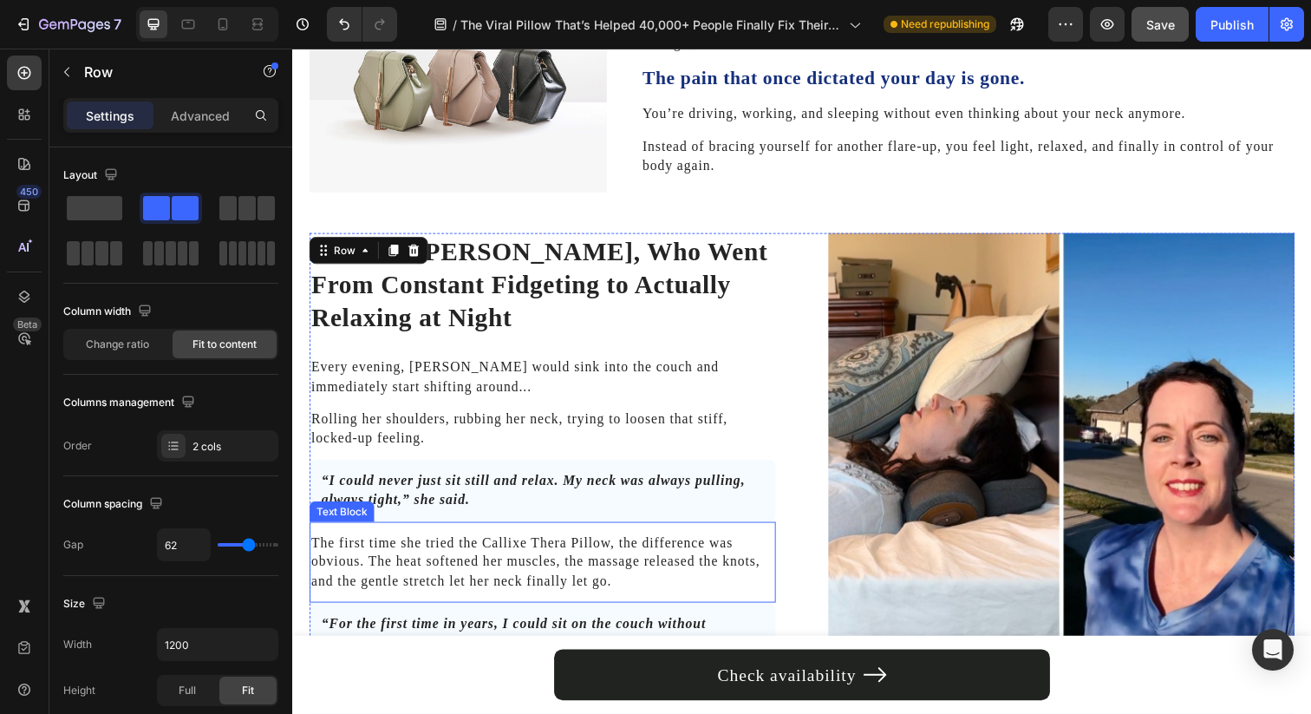
scroll to position [3460, 0]
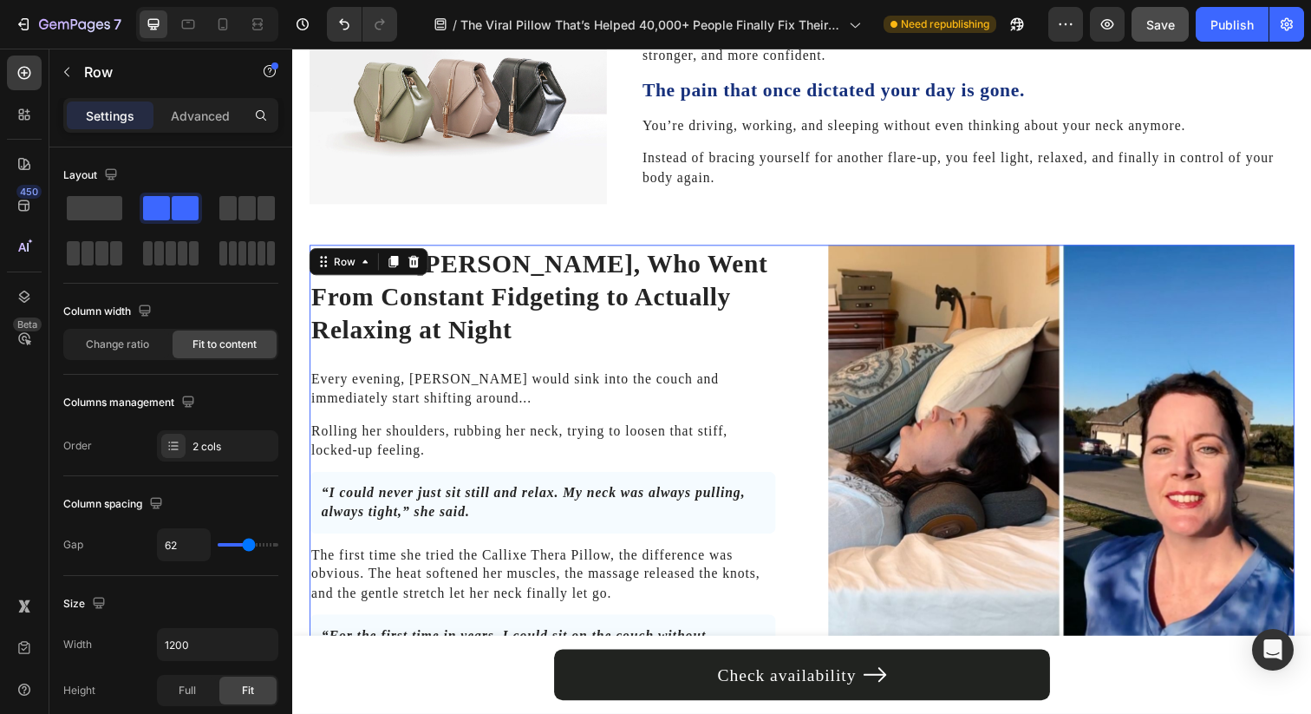
click at [805, 382] on div "Just Ask Jennifer, Who Went From Constant Fidgeting to Actually Relaxing at Nig…" at bounding box center [813, 487] width 1006 height 476
click at [162, 556] on input "62" at bounding box center [184, 544] width 52 height 31
click at [259, 37] on div at bounding box center [258, 24] width 28 height 28
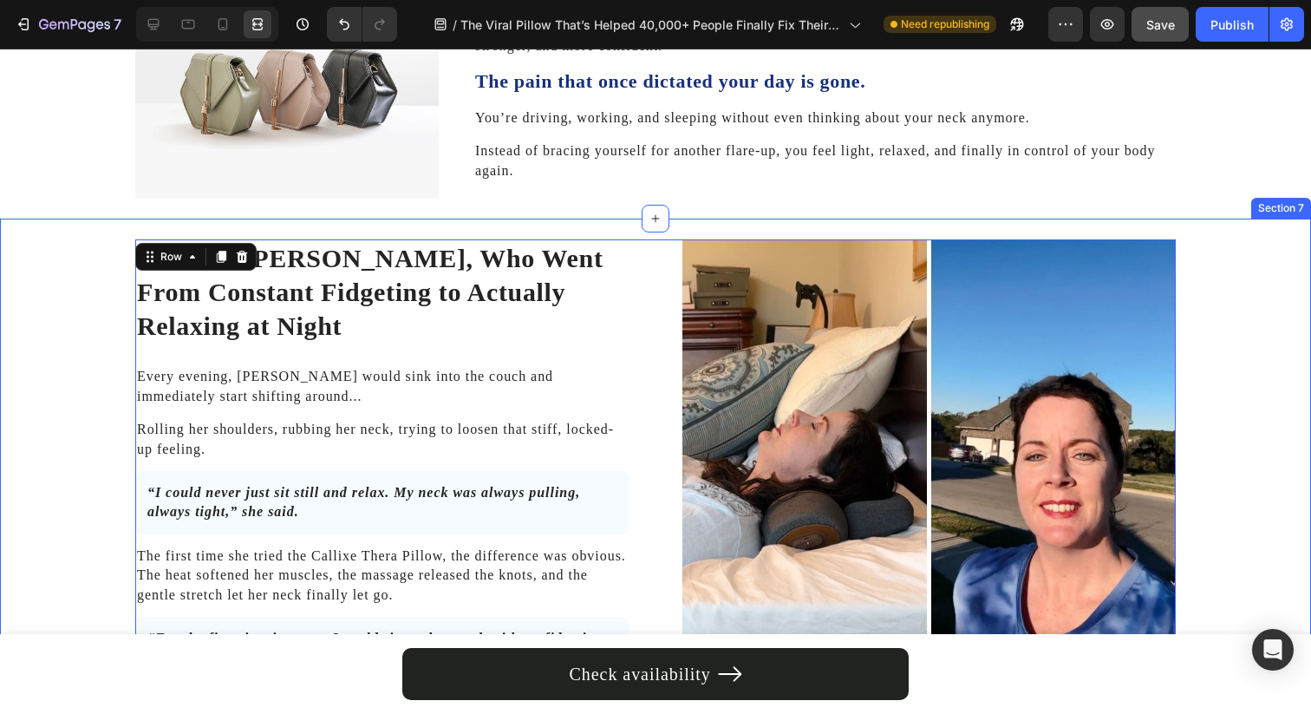
click at [46, 277] on div "Just Ask Jennifer, Who Went From Constant Fidgeting to Actually Relaxing at Nig…" at bounding box center [655, 698] width 1276 height 919
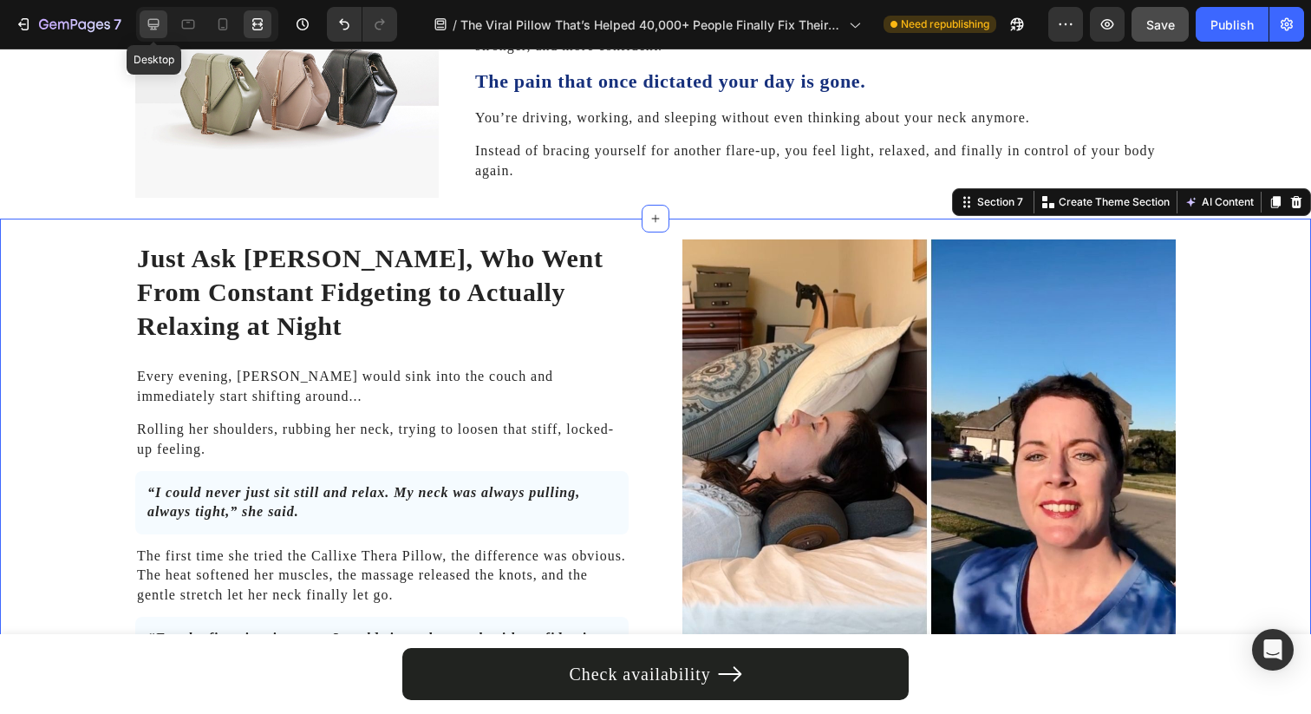
click at [149, 23] on icon at bounding box center [153, 24] width 17 height 17
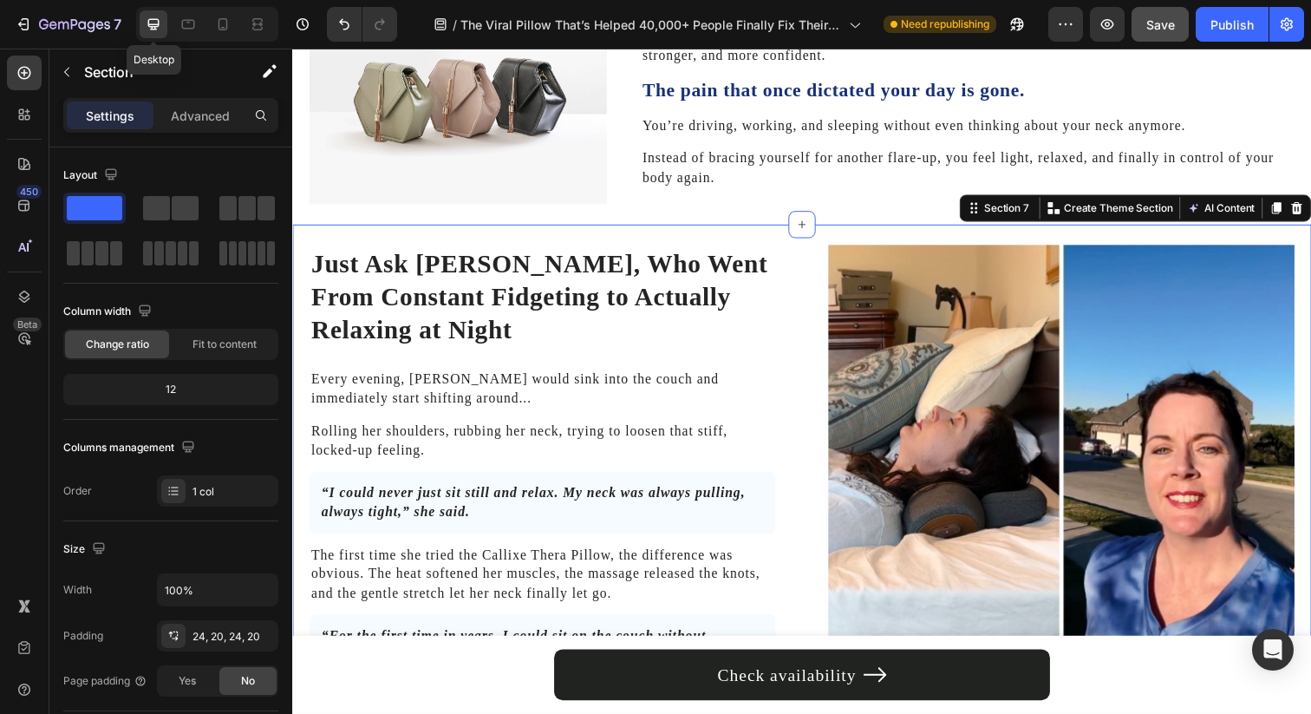
scroll to position [3460, 0]
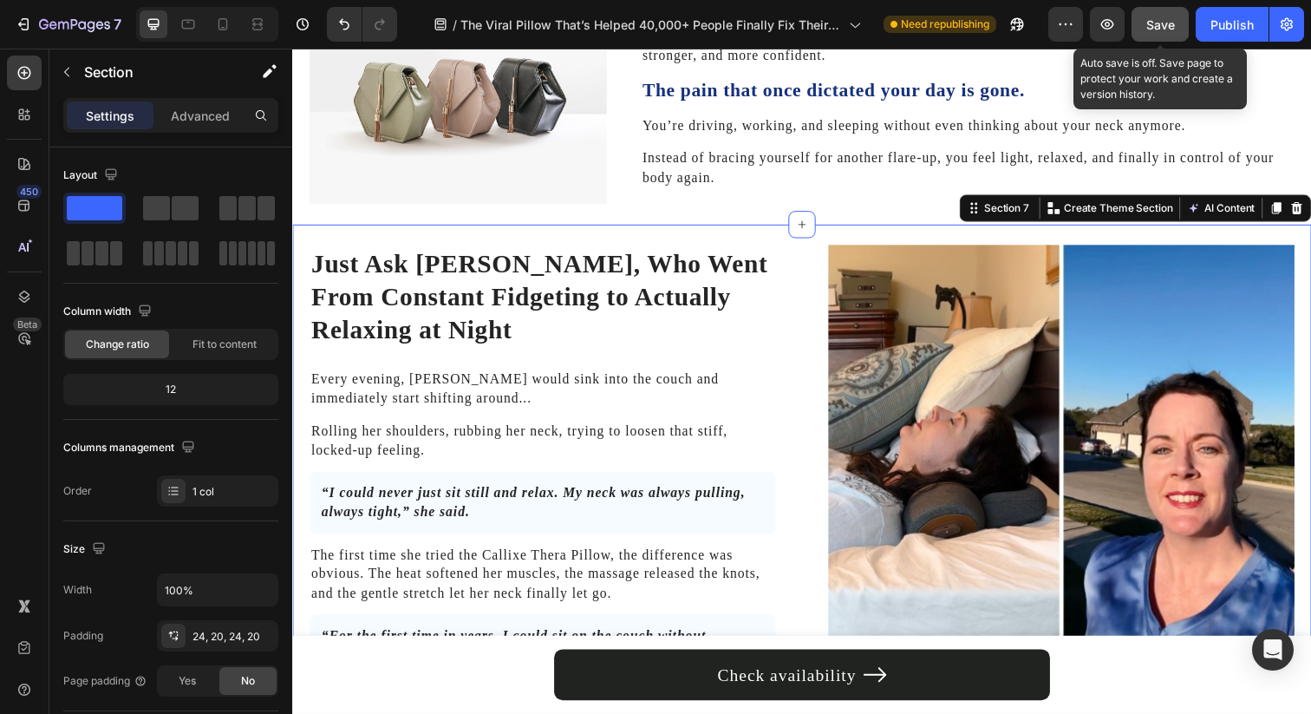
click at [1155, 37] on button "Save" at bounding box center [1160, 24] width 57 height 35
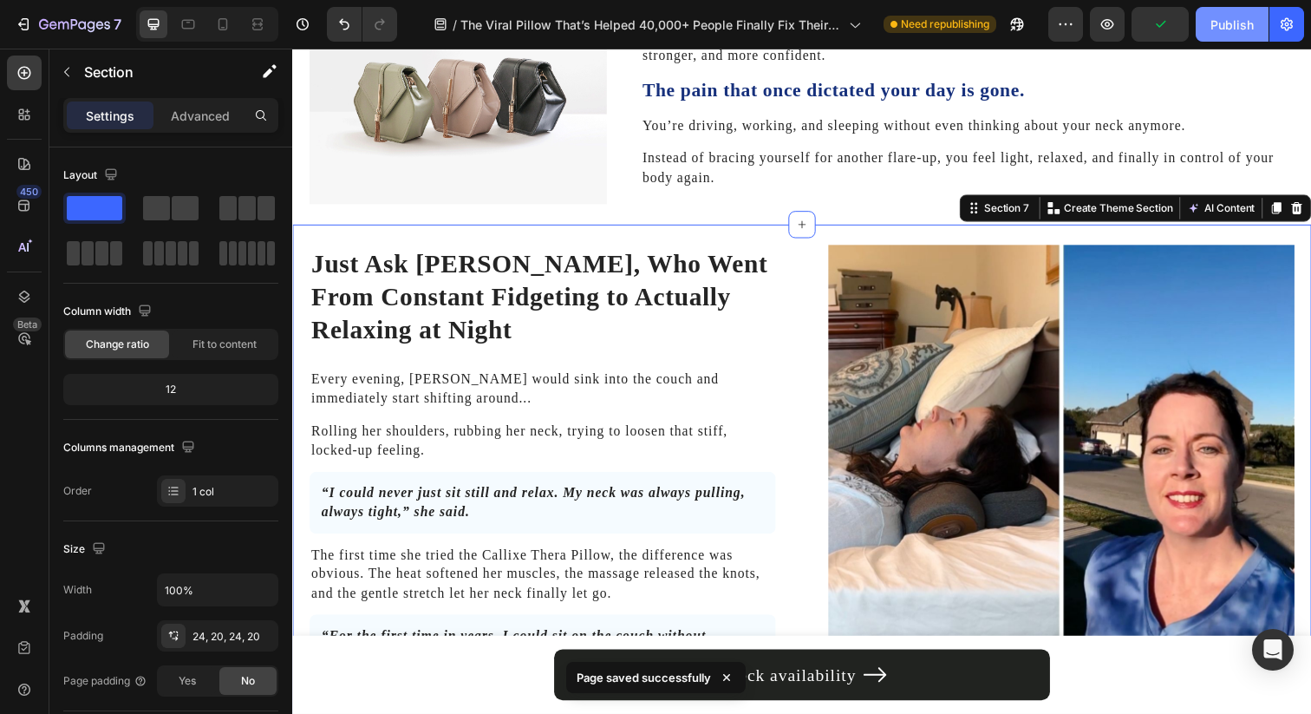
click at [1217, 29] on div "Publish" at bounding box center [1231, 25] width 43 height 18
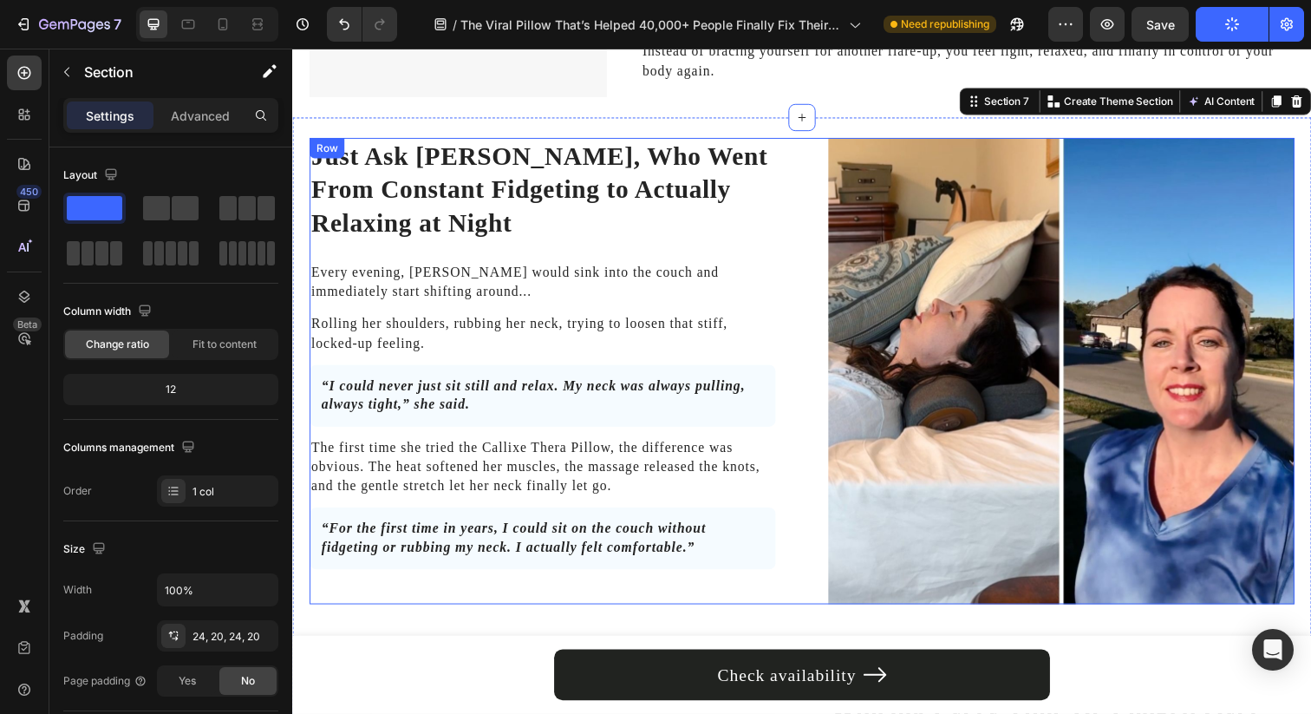
scroll to position [3511, 0]
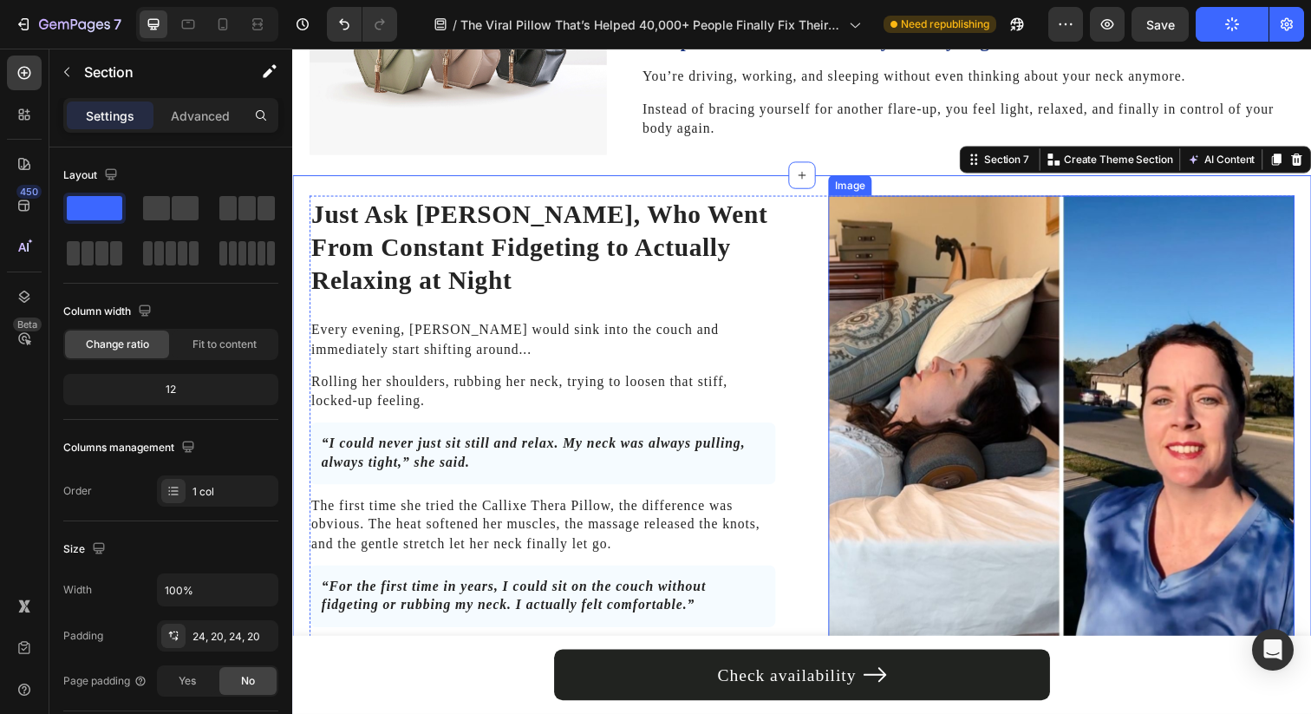
click at [923, 359] on img at bounding box center [1077, 437] width 476 height 476
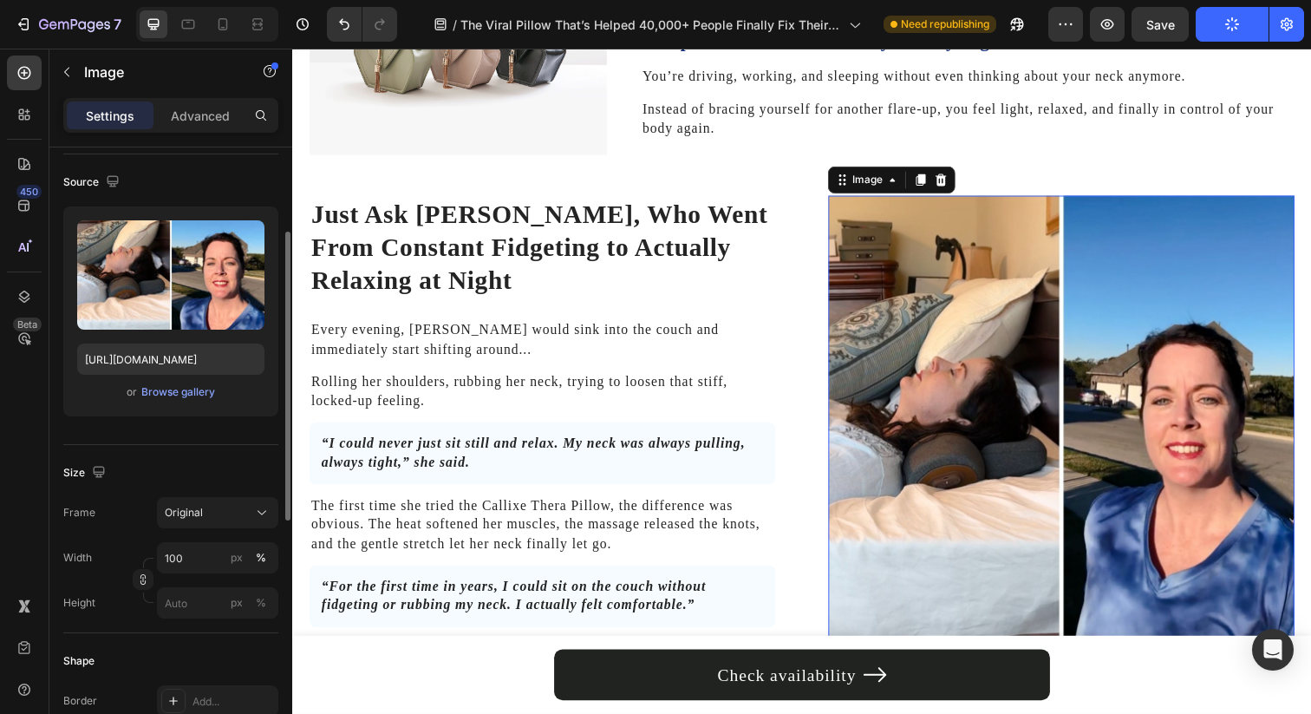
scroll to position [136, 0]
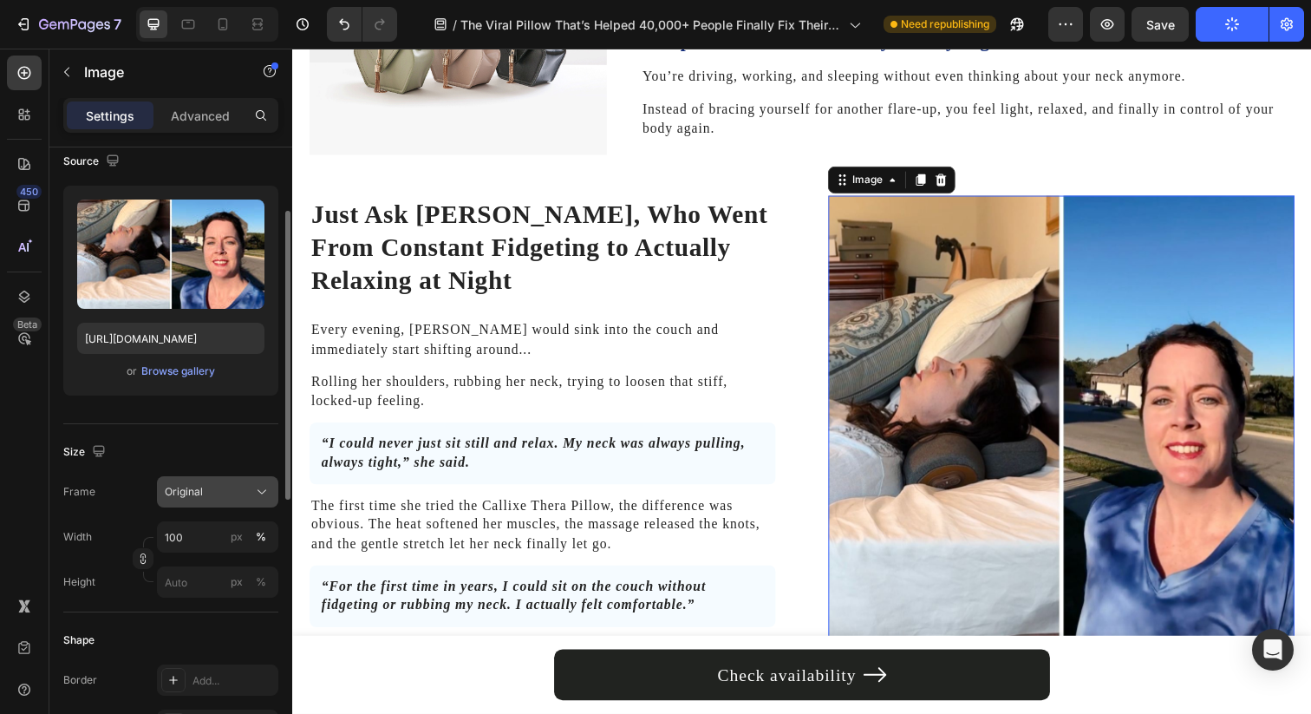
click at [238, 486] on div "Original" at bounding box center [207, 492] width 85 height 16
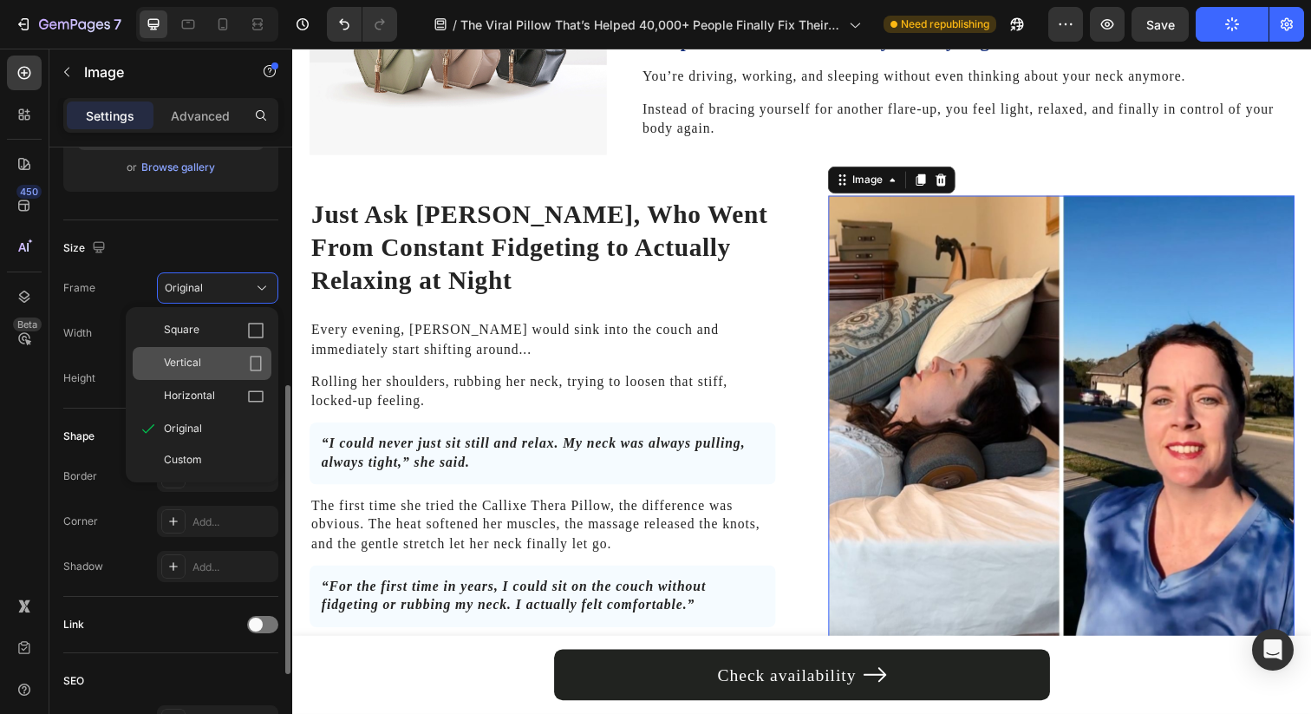
scroll to position [409, 0]
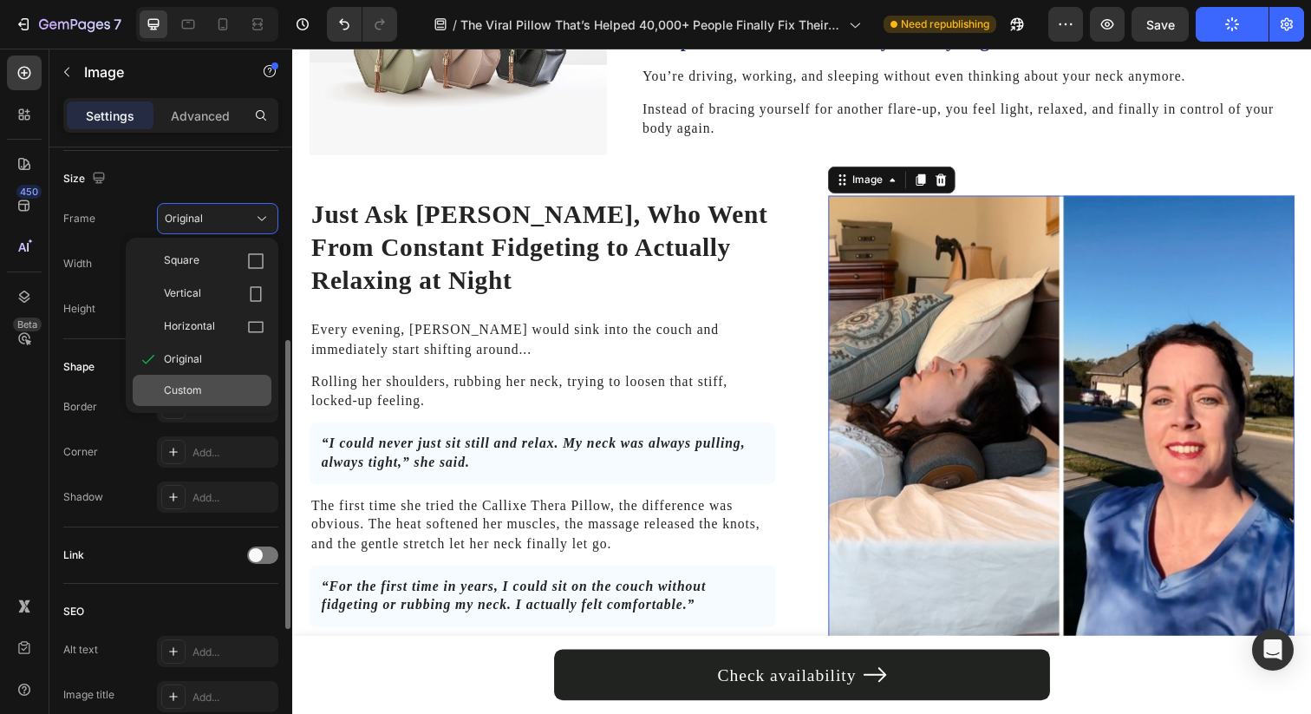
click at [221, 395] on div "Custom" at bounding box center [214, 390] width 101 height 16
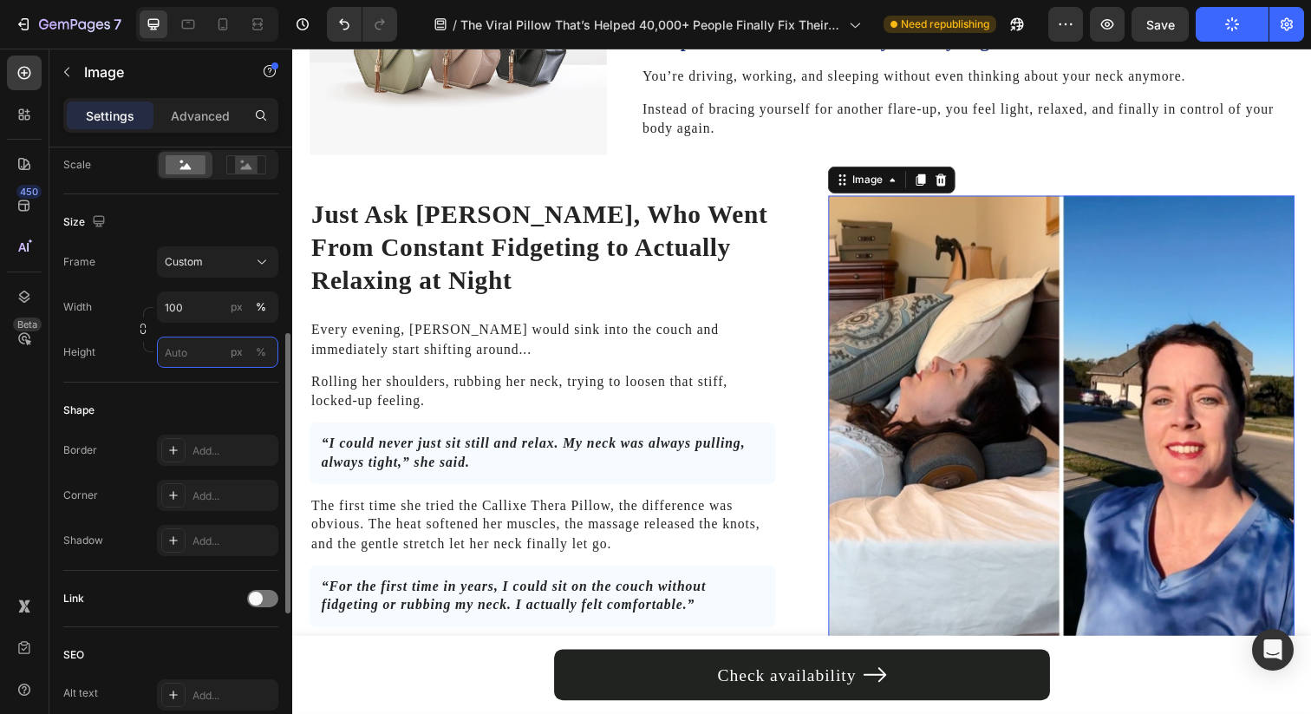
click at [186, 357] on input "px %" at bounding box center [217, 351] width 121 height 31
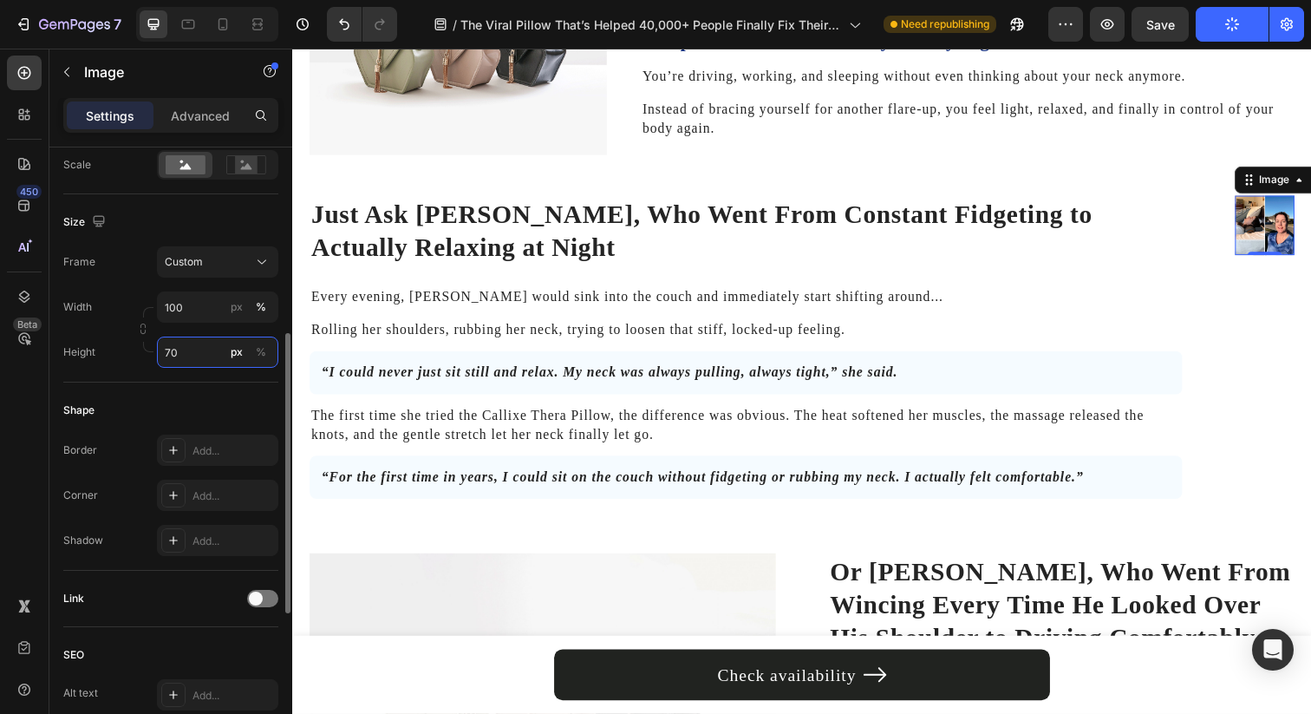
type input "7"
type input "8"
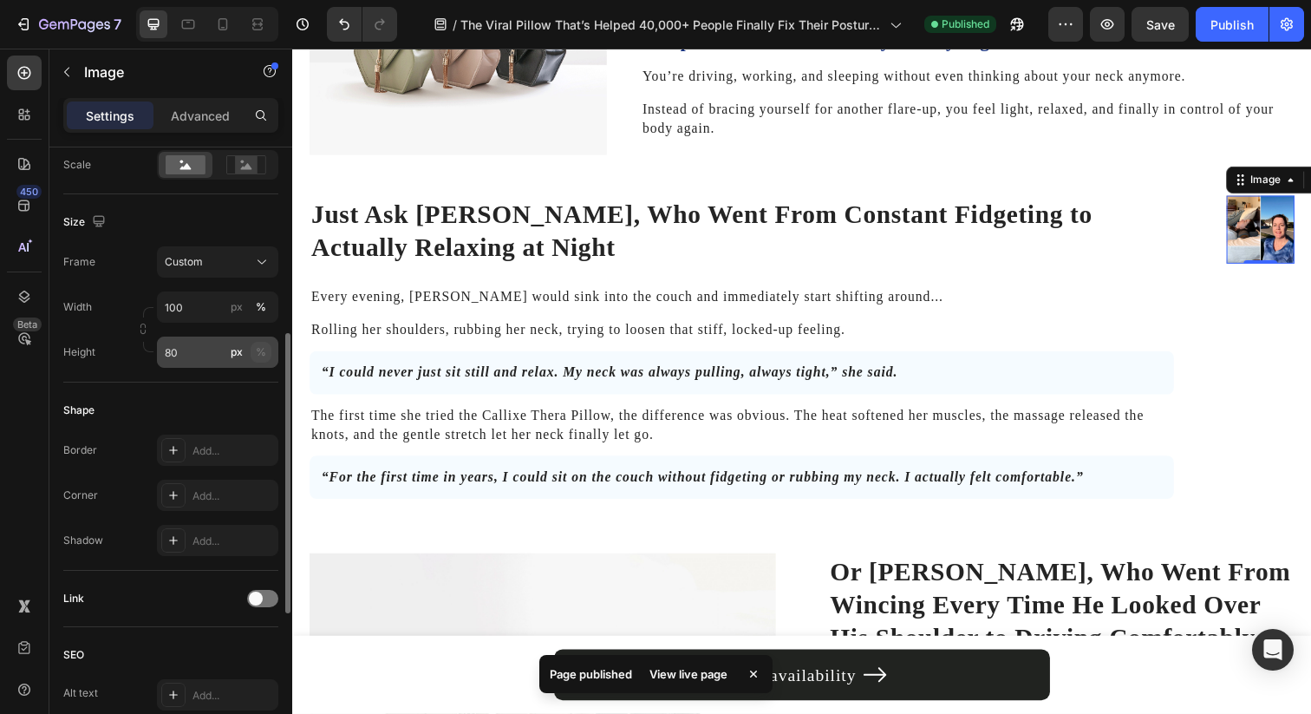
click at [260, 355] on div "%" at bounding box center [261, 352] width 10 height 16
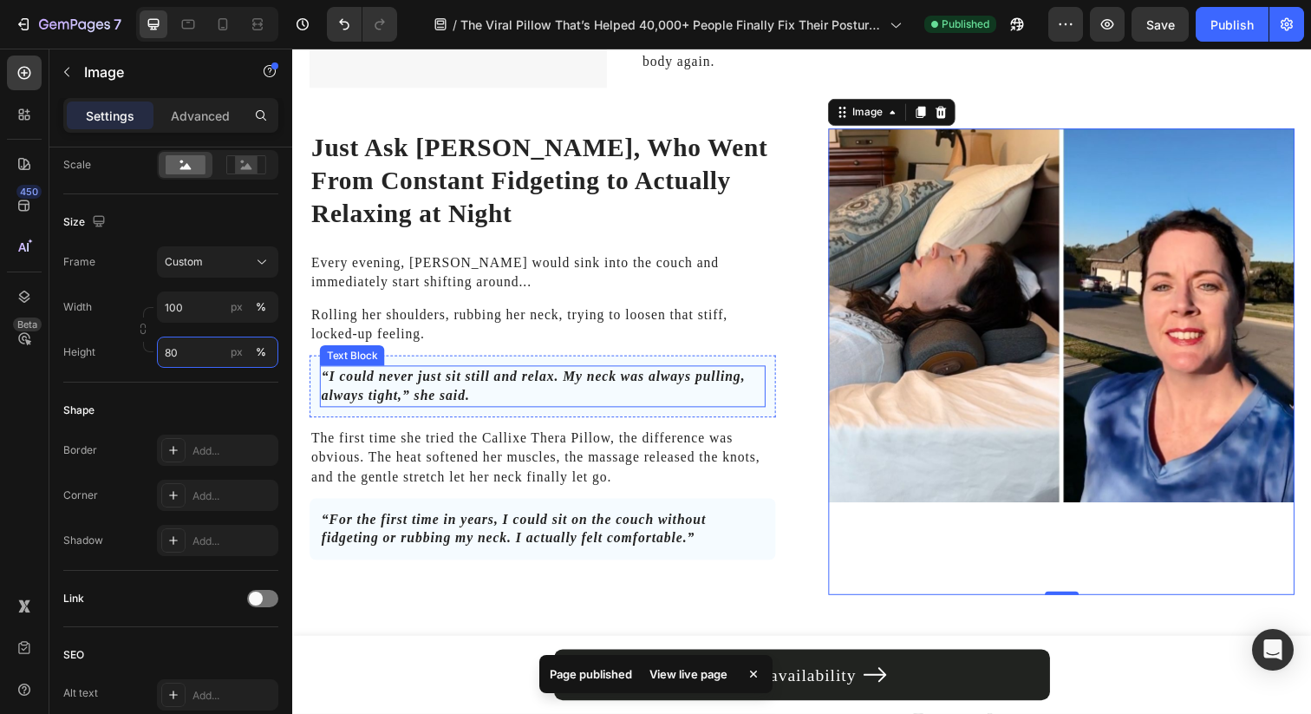
scroll to position [3605, 0]
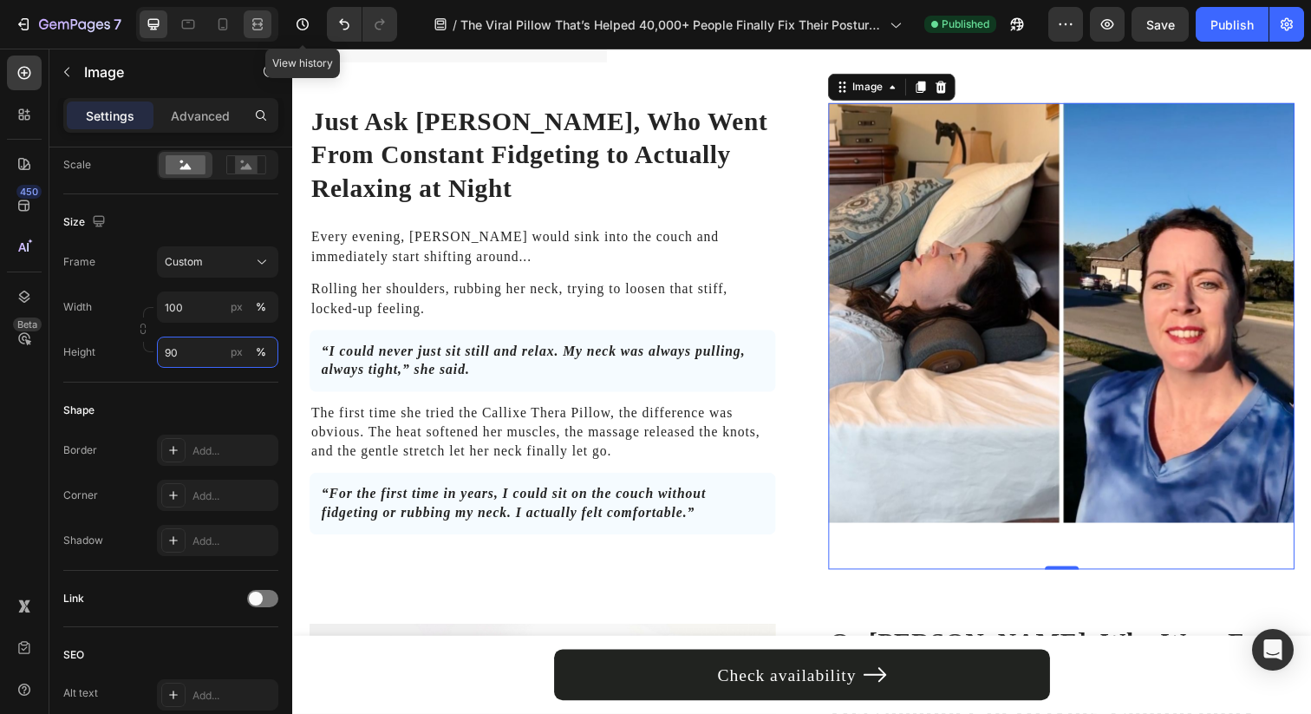
type input "90"
click at [265, 19] on icon at bounding box center [257, 24] width 17 height 17
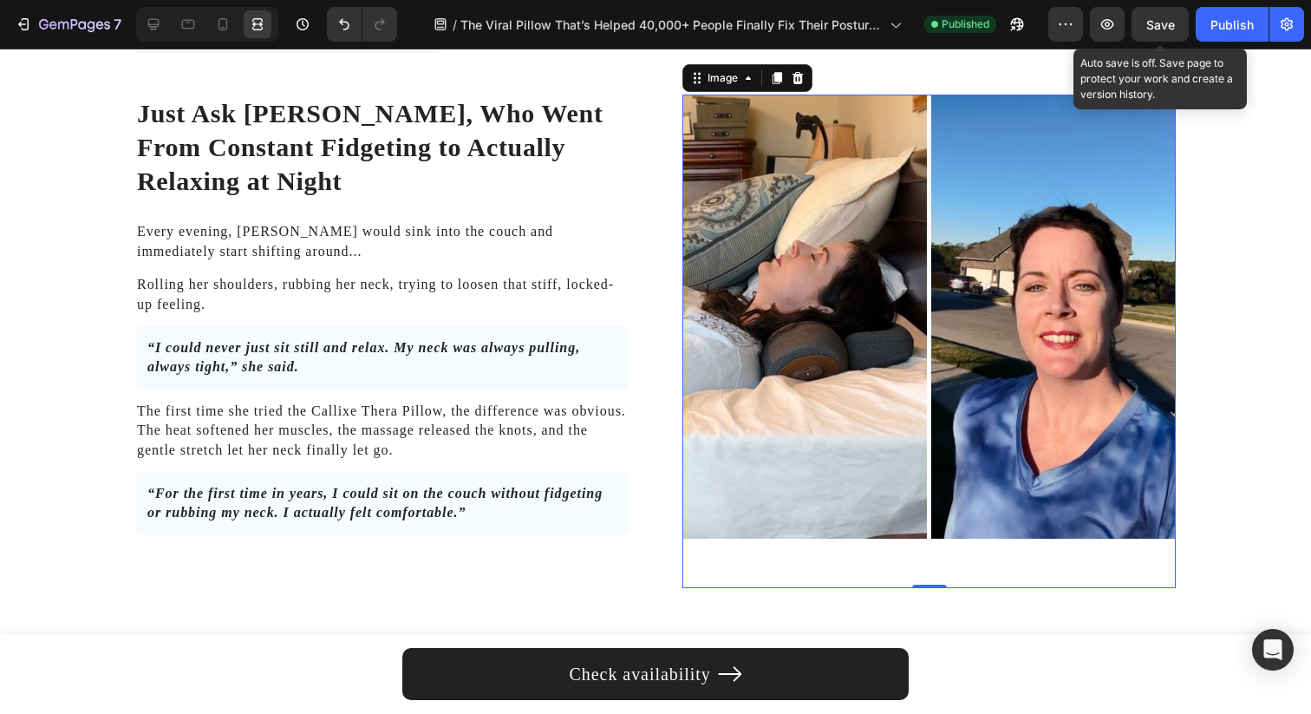
click at [1152, 21] on span "Save" at bounding box center [1160, 24] width 29 height 15
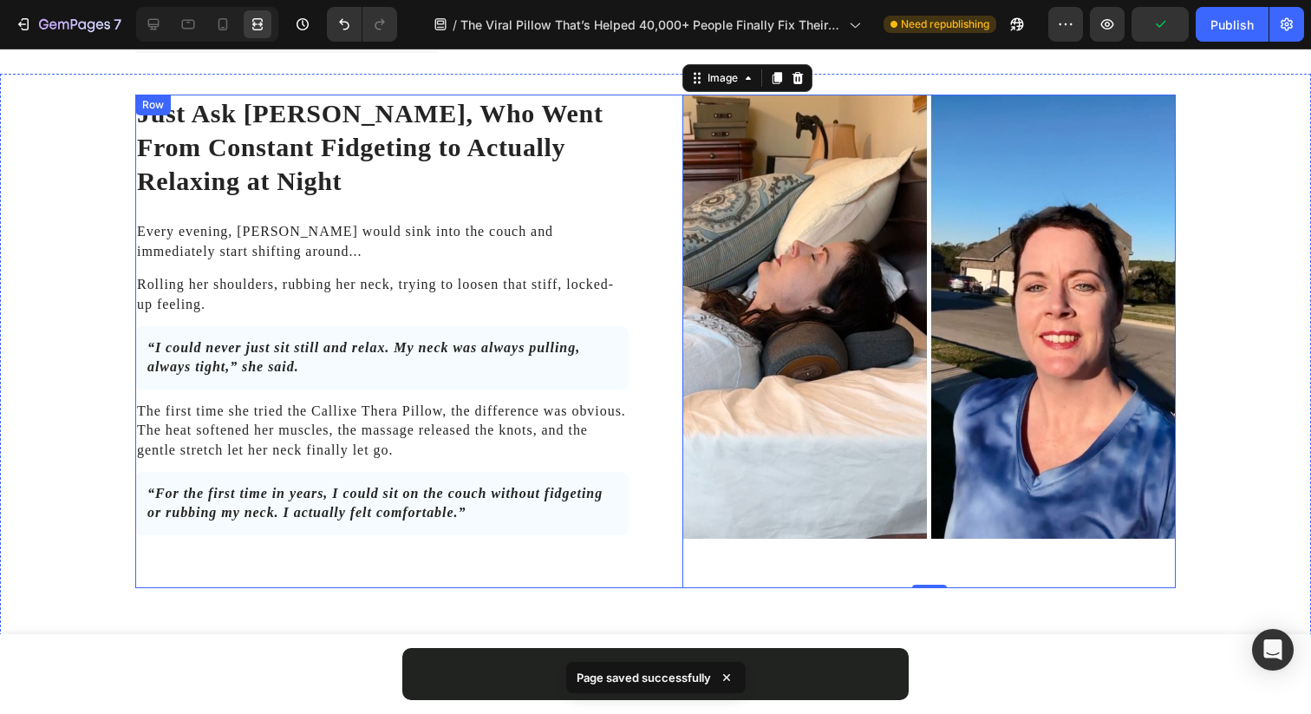
click at [624, 221] on div "Just Ask Jennifer, Who Went From Constant Fidgeting to Actually Relaxing at Nig…" at bounding box center [655, 341] width 1040 height 493
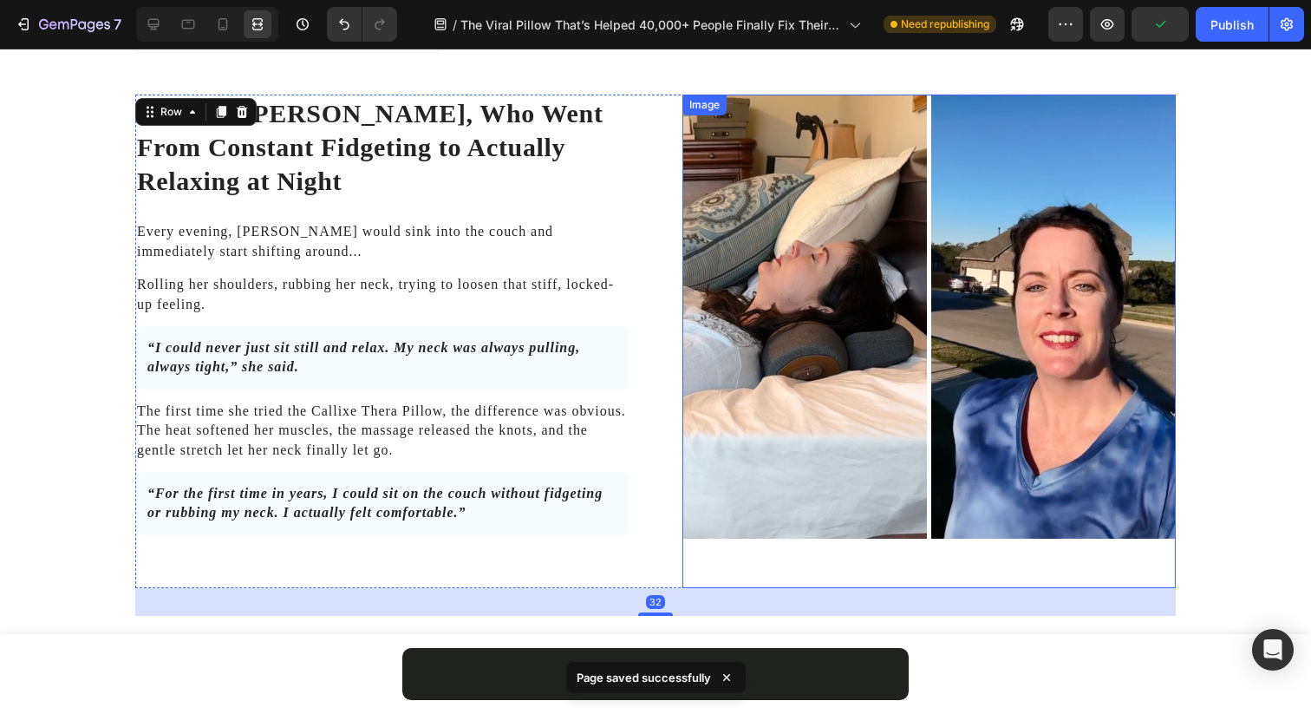
click at [783, 259] on img at bounding box center [928, 317] width 493 height 444
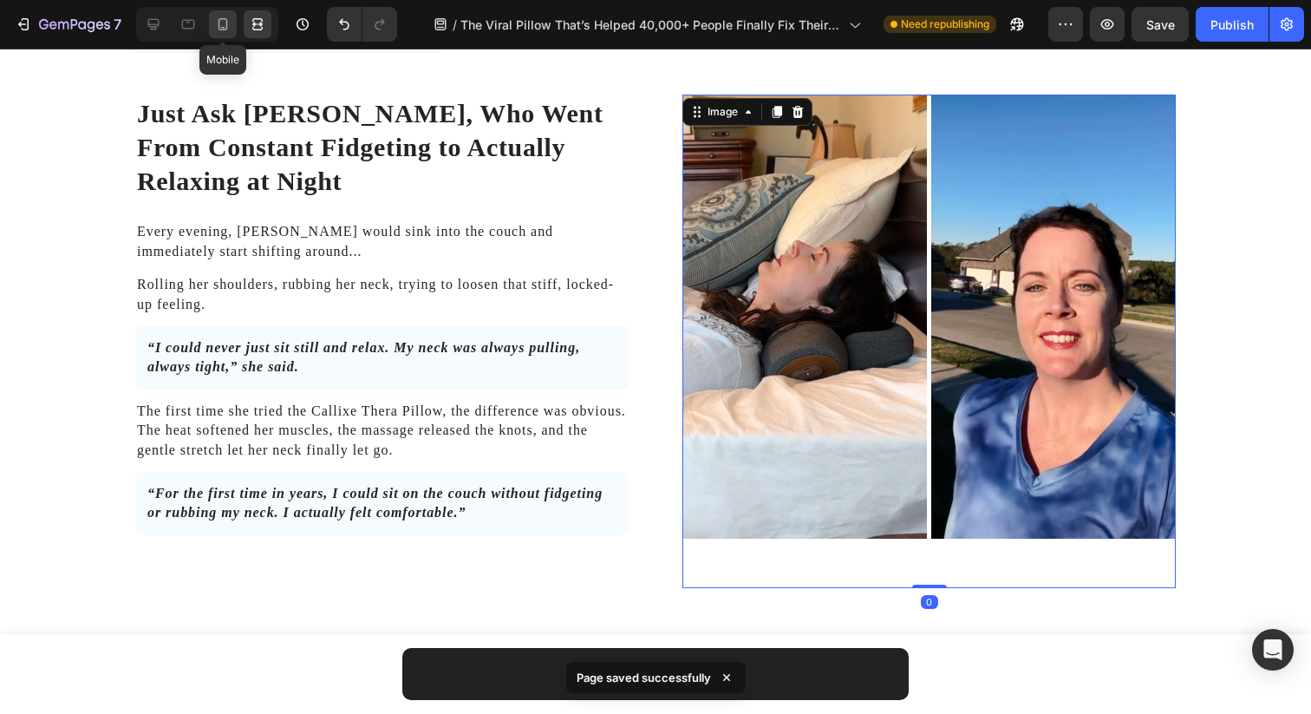
click at [219, 26] on icon at bounding box center [222, 24] width 17 height 17
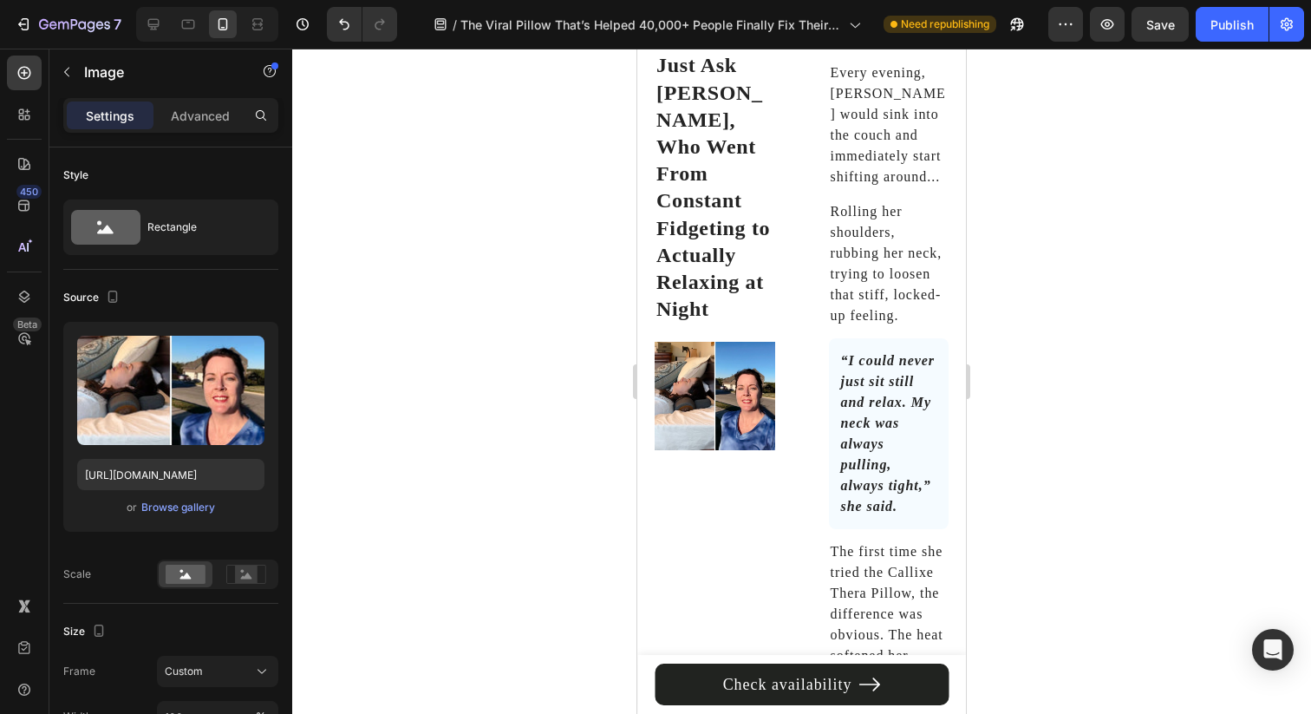
scroll to position [6206, 0]
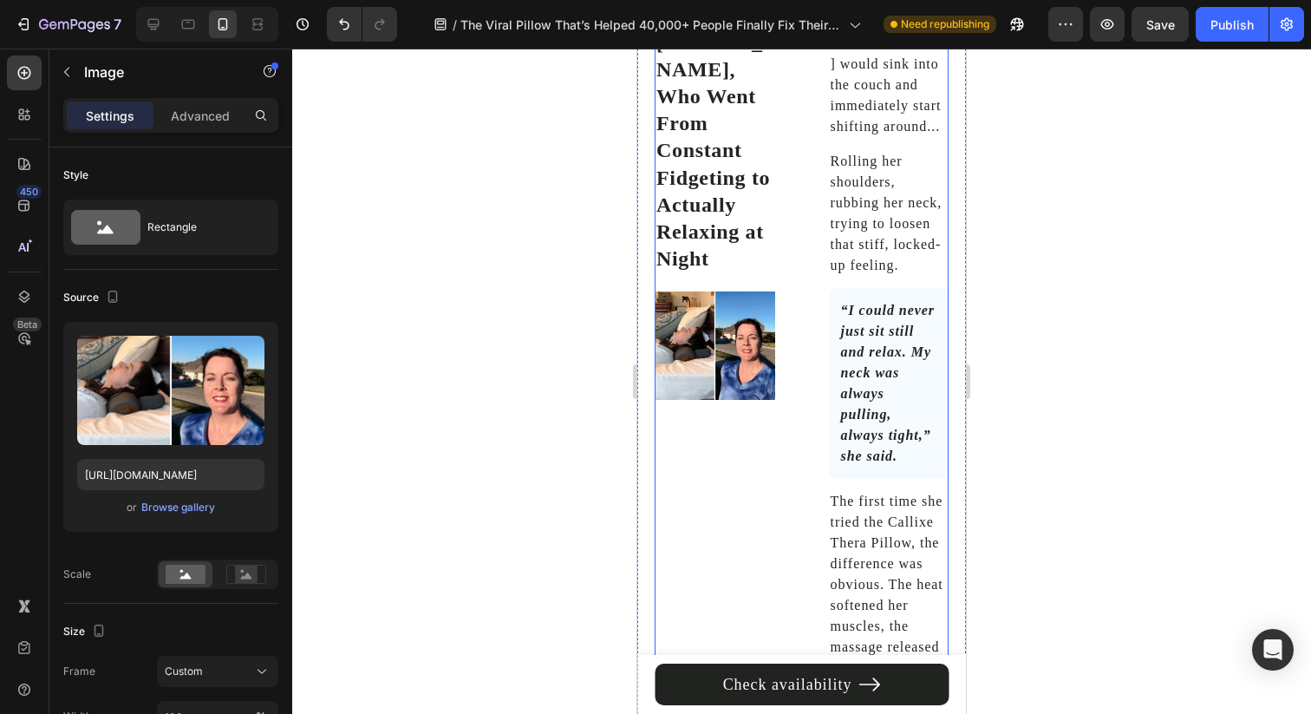
click at [799, 331] on div "Just Ask Jennifer, Who Went From Constant Fidgeting to Actually Relaxing at Nig…" at bounding box center [802, 492] width 294 height 985
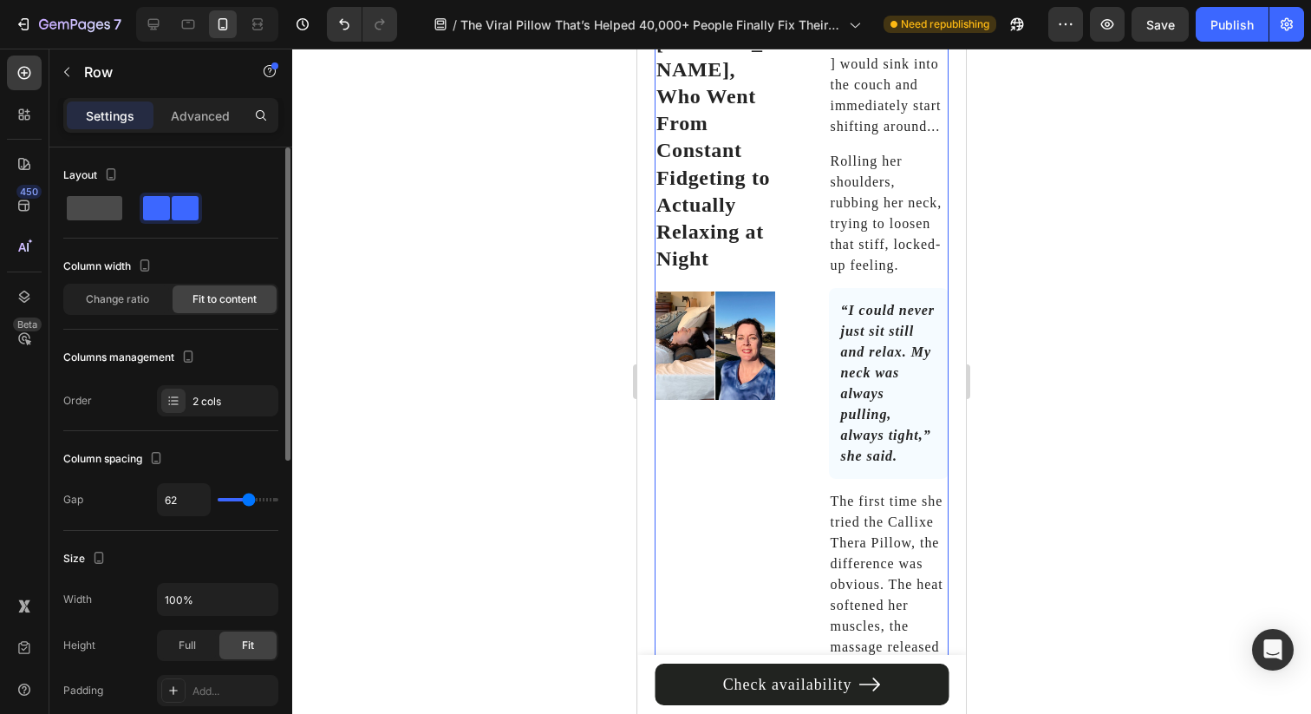
click at [92, 205] on span at bounding box center [94, 208] width 55 height 24
type input "0"
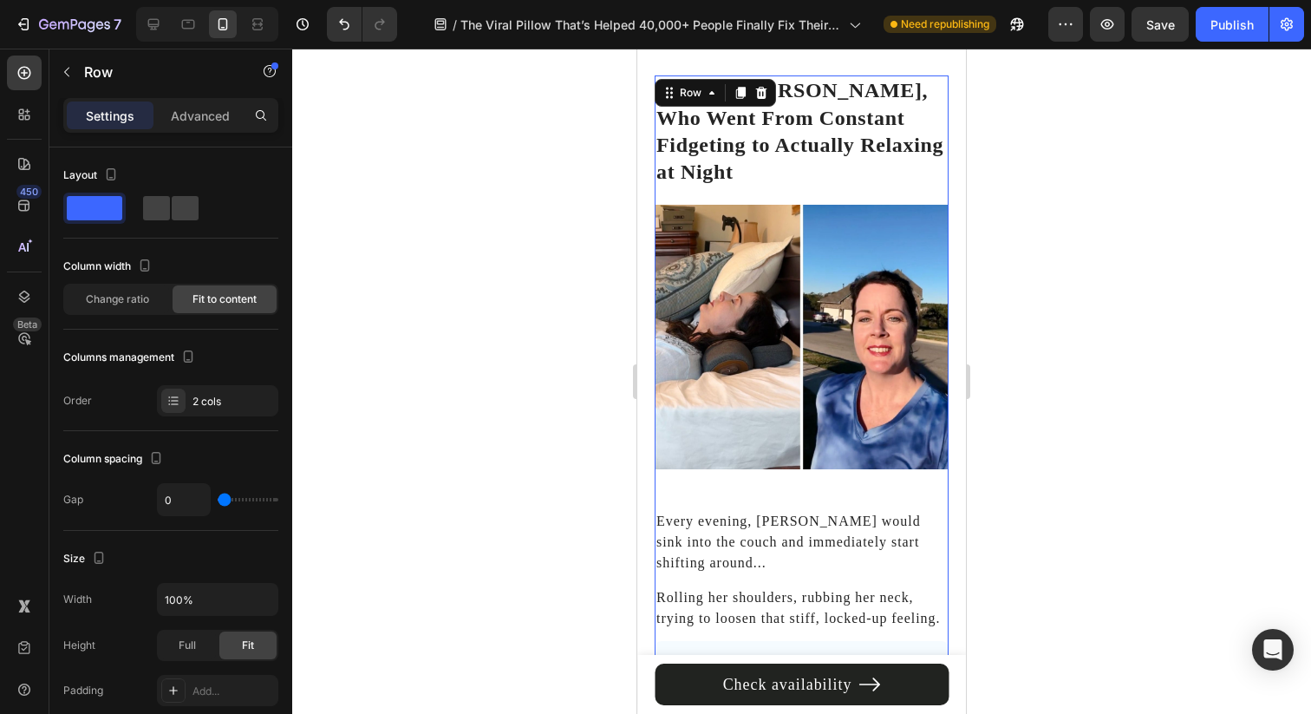
scroll to position [6106, 0]
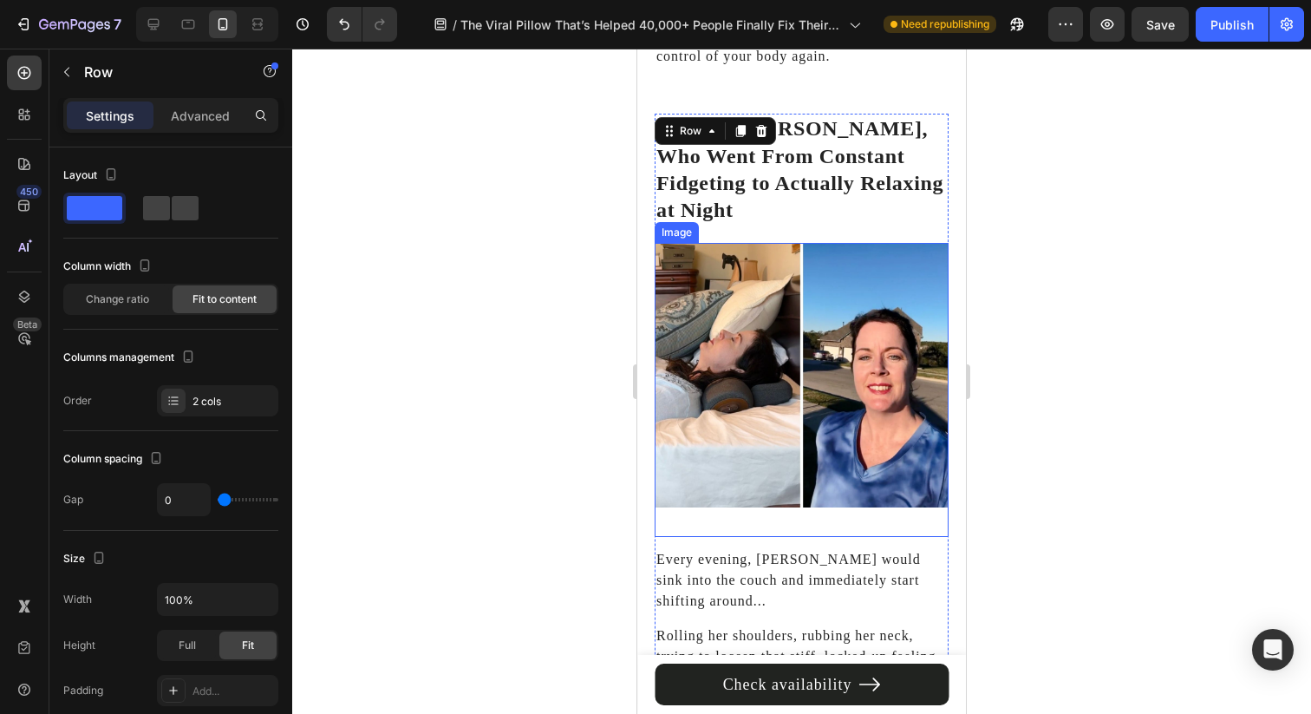
click at [859, 395] on img at bounding box center [802, 375] width 294 height 264
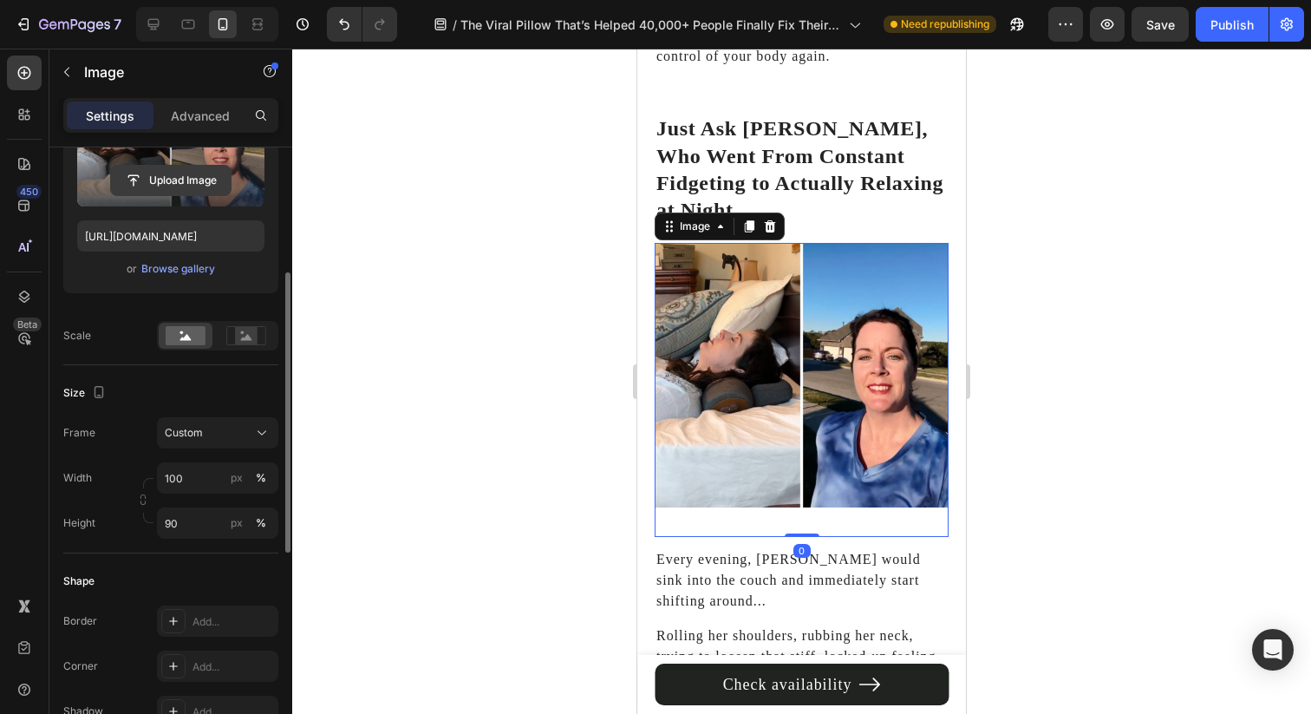
scroll to position [251, 0]
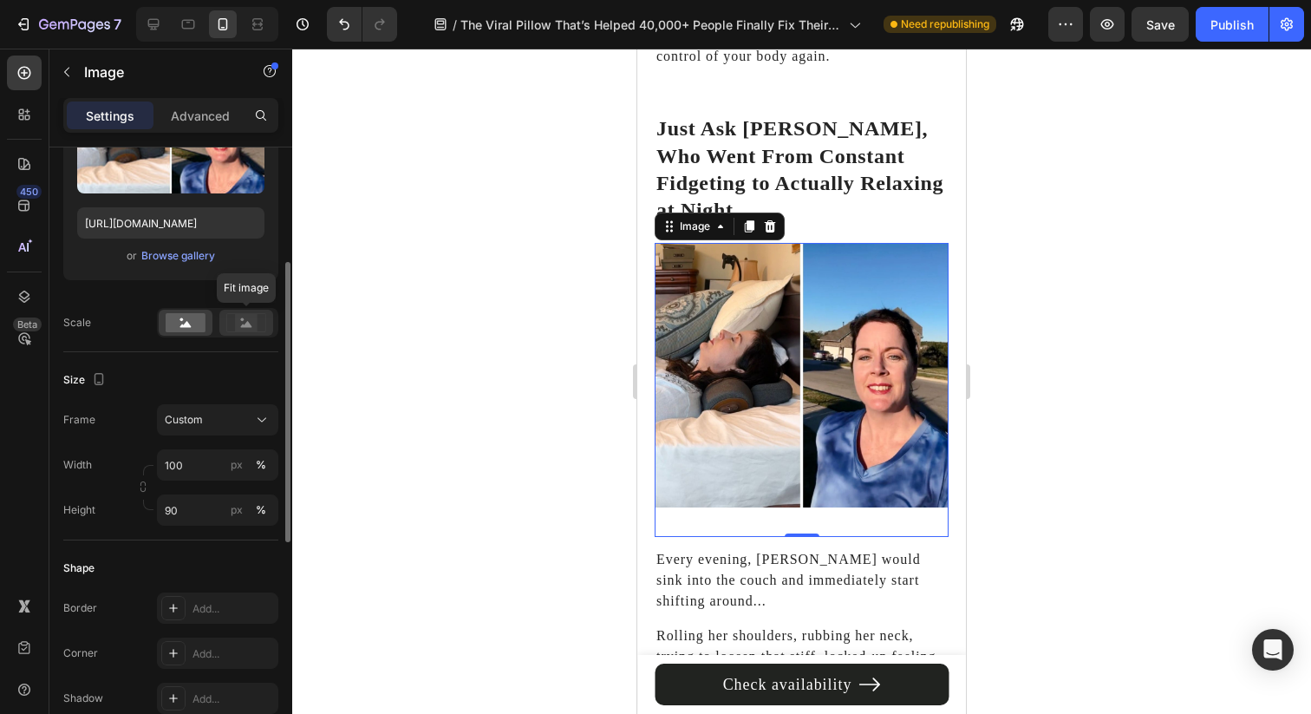
click at [246, 317] on rect at bounding box center [246, 322] width 23 height 17
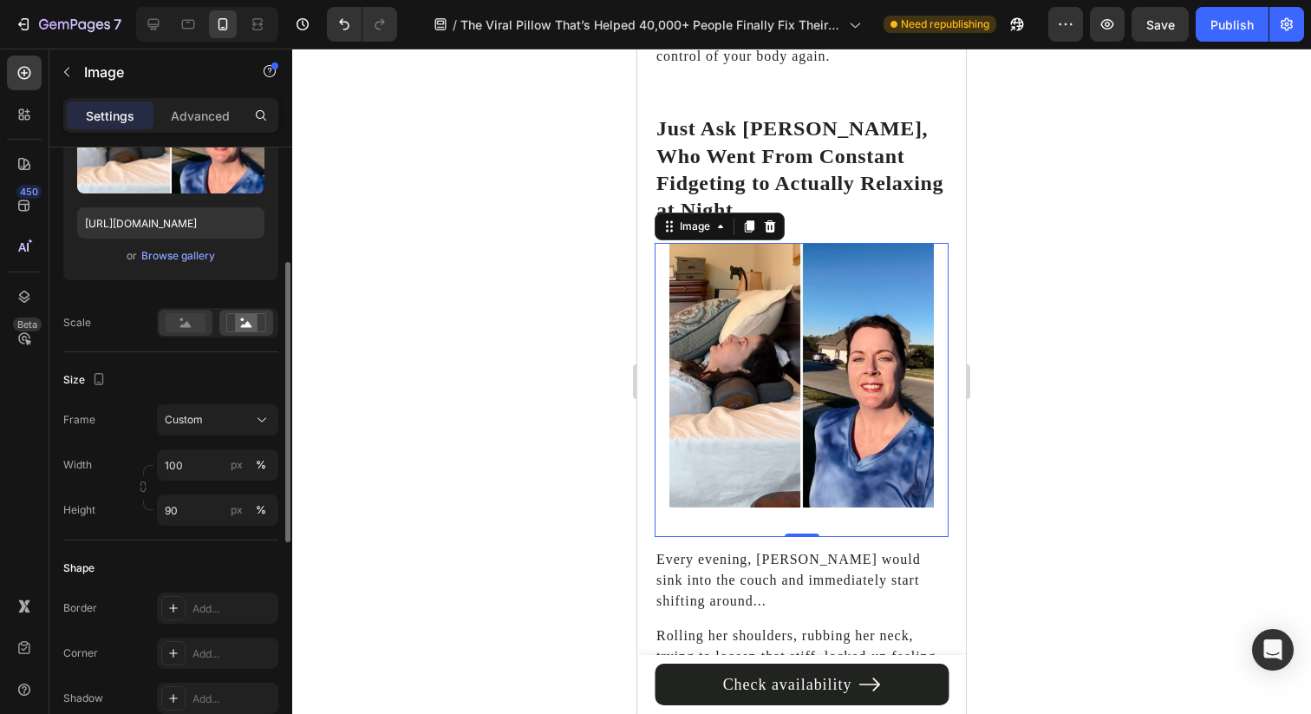
click at [199, 318] on rect at bounding box center [186, 322] width 40 height 19
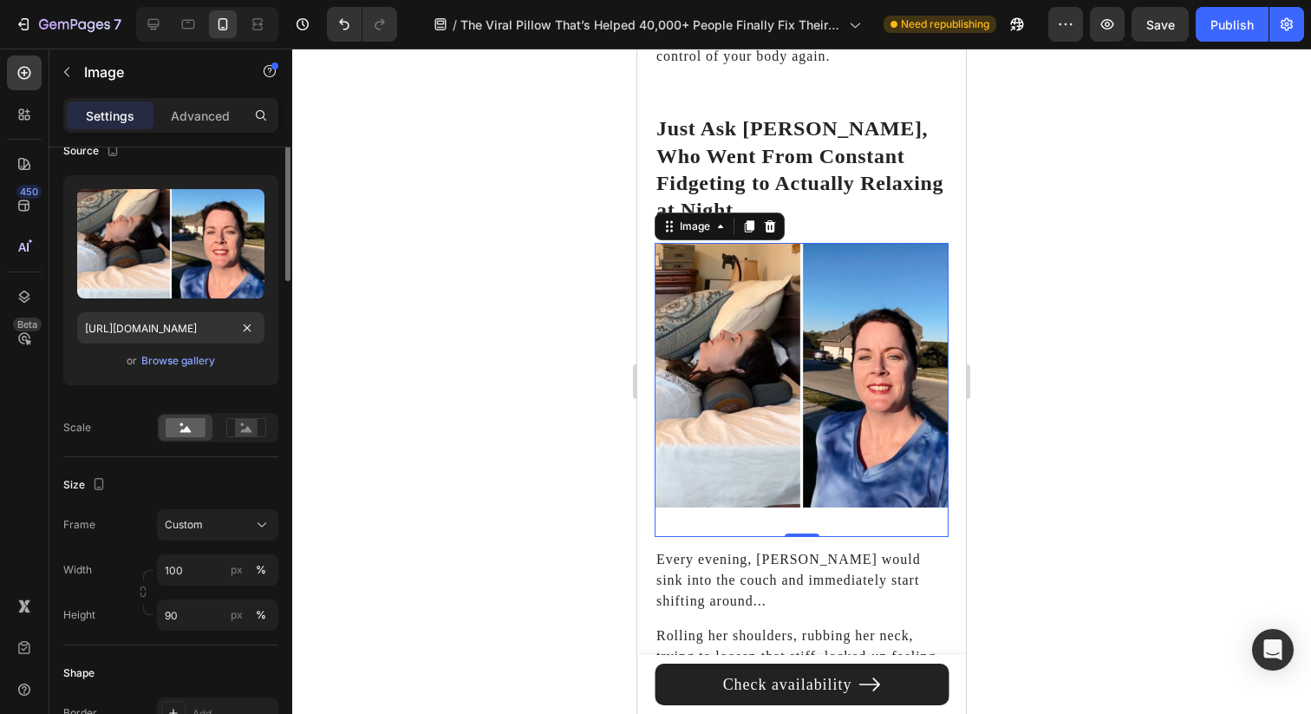
scroll to position [0, 0]
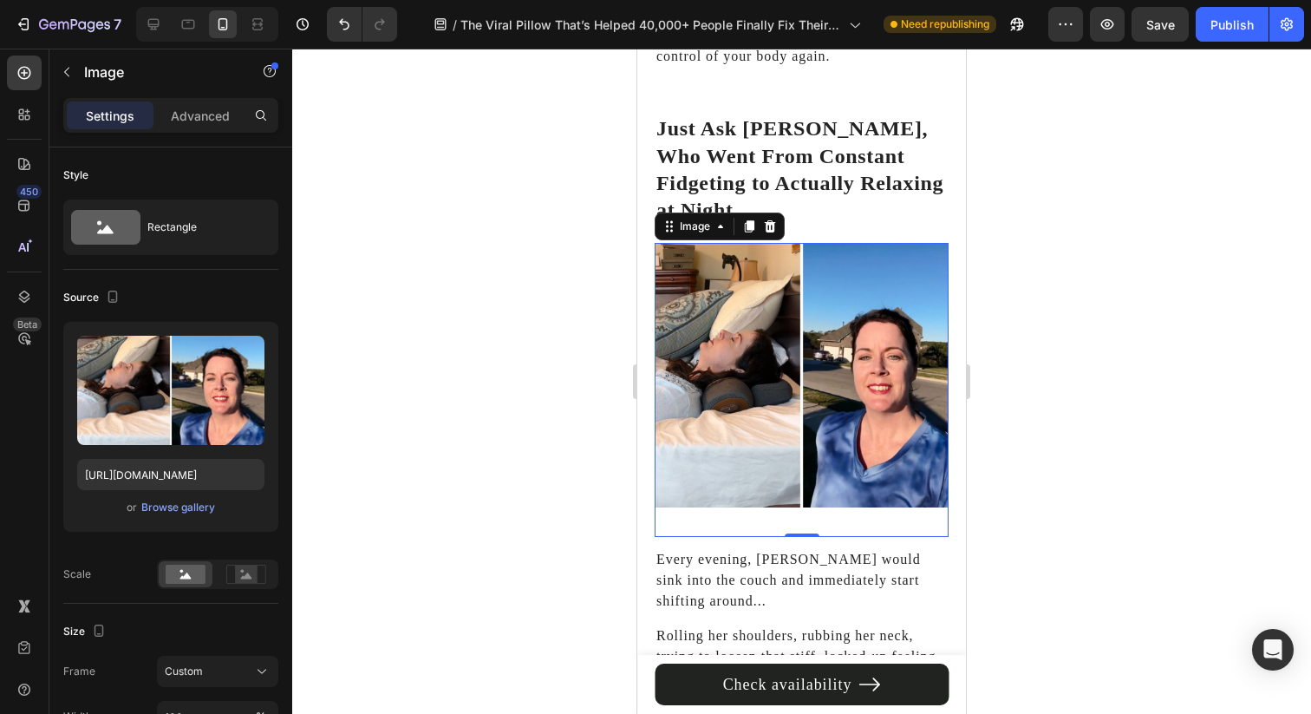
click at [824, 432] on img at bounding box center [802, 375] width 294 height 264
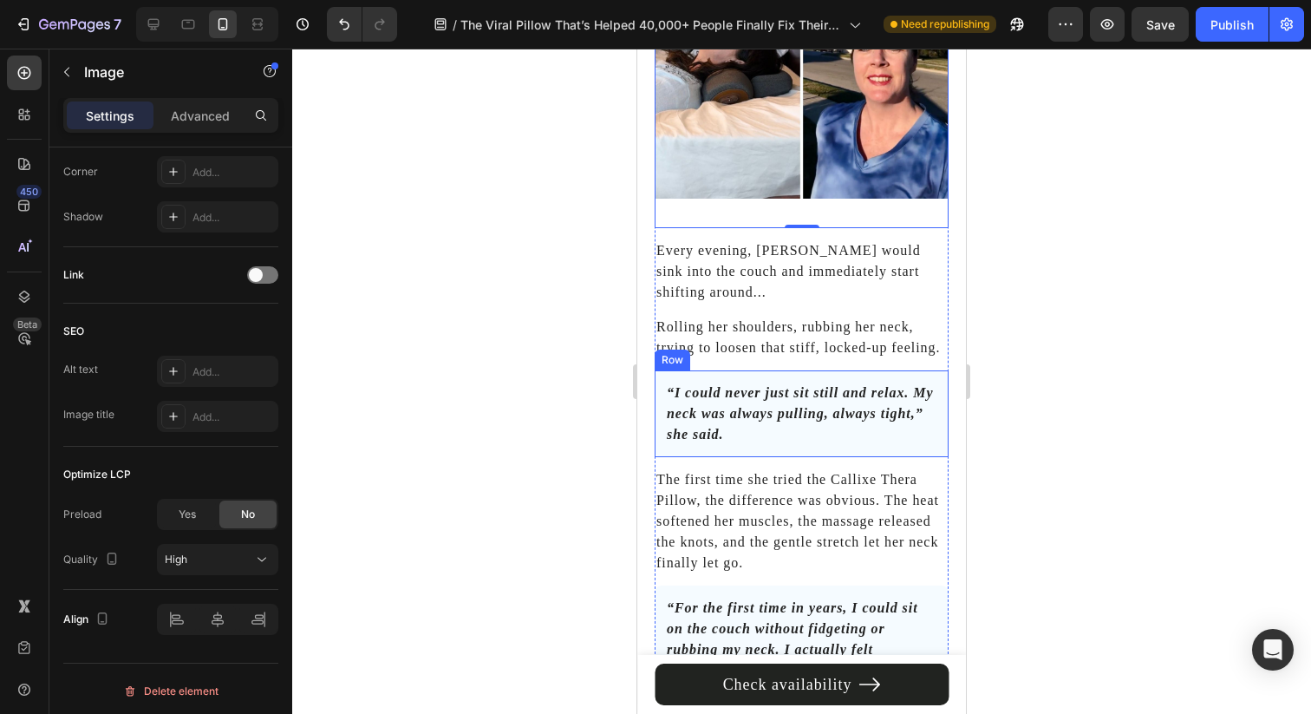
scroll to position [6370, 0]
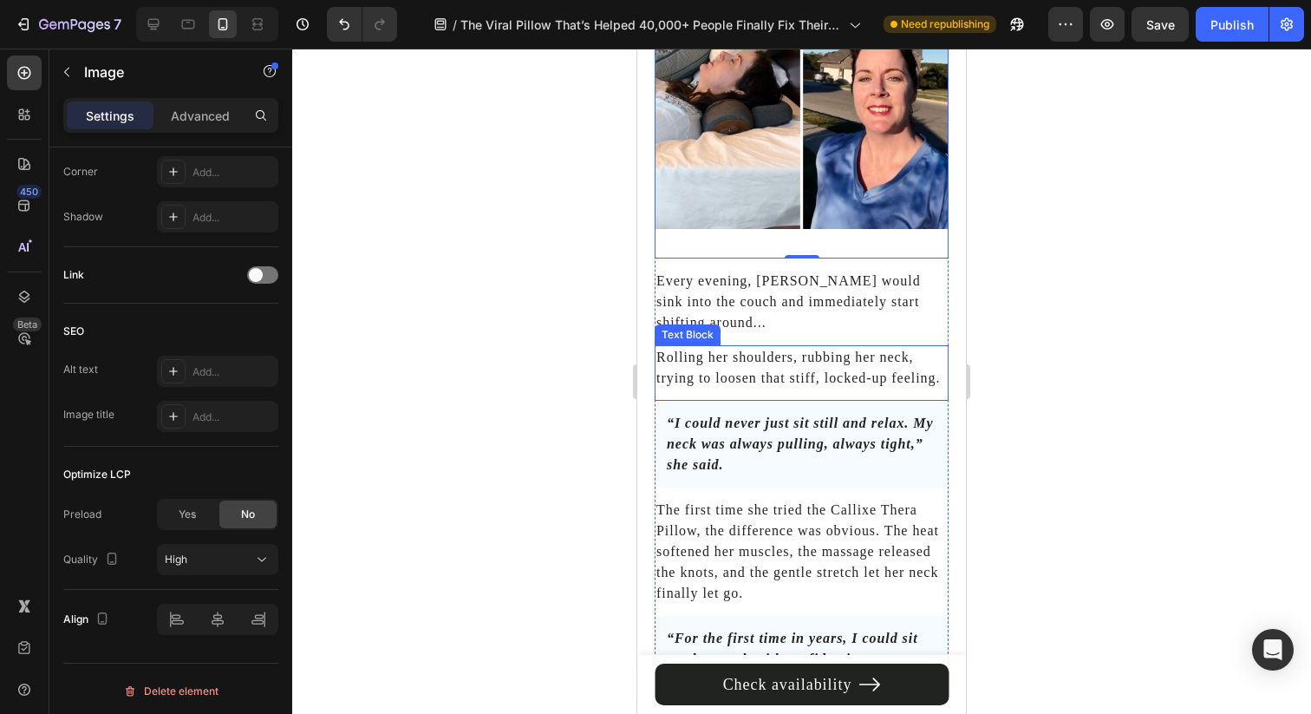
click at [997, 286] on div at bounding box center [801, 381] width 1019 height 665
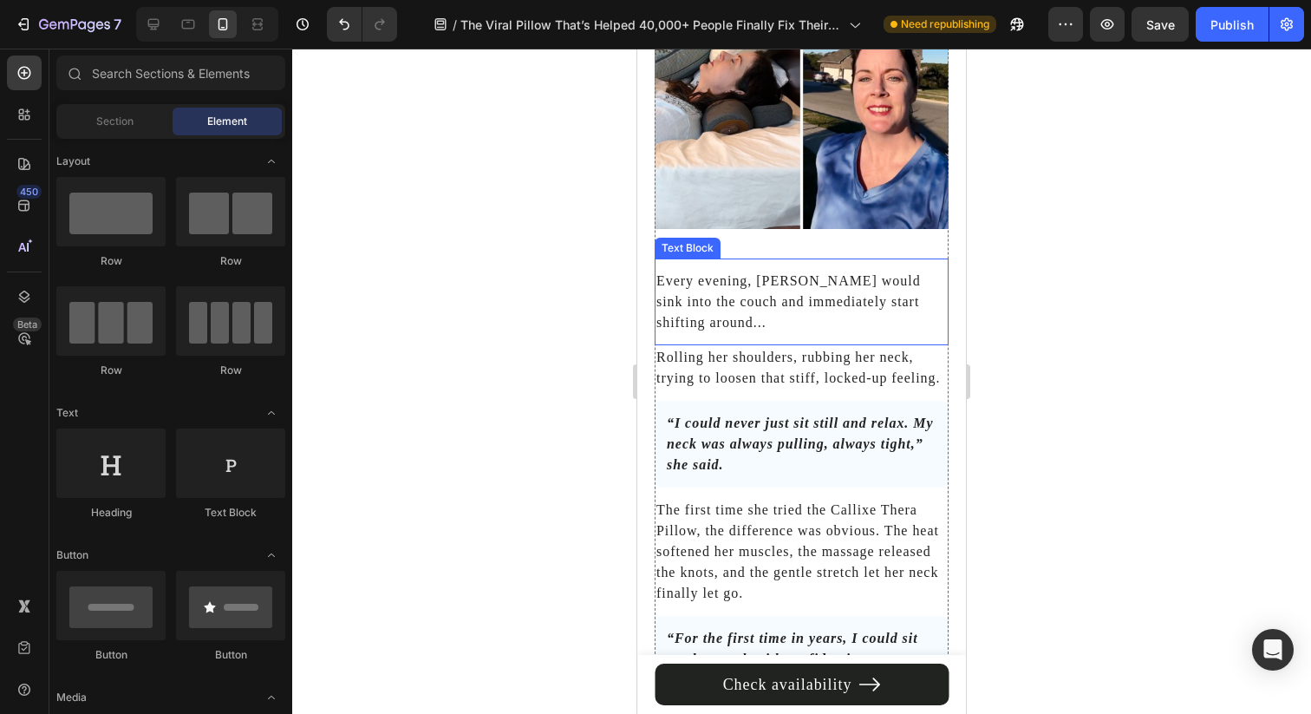
click at [864, 274] on p "Every evening, Jennifer would sink into the couch and immediately start shiftin…" at bounding box center [801, 302] width 290 height 62
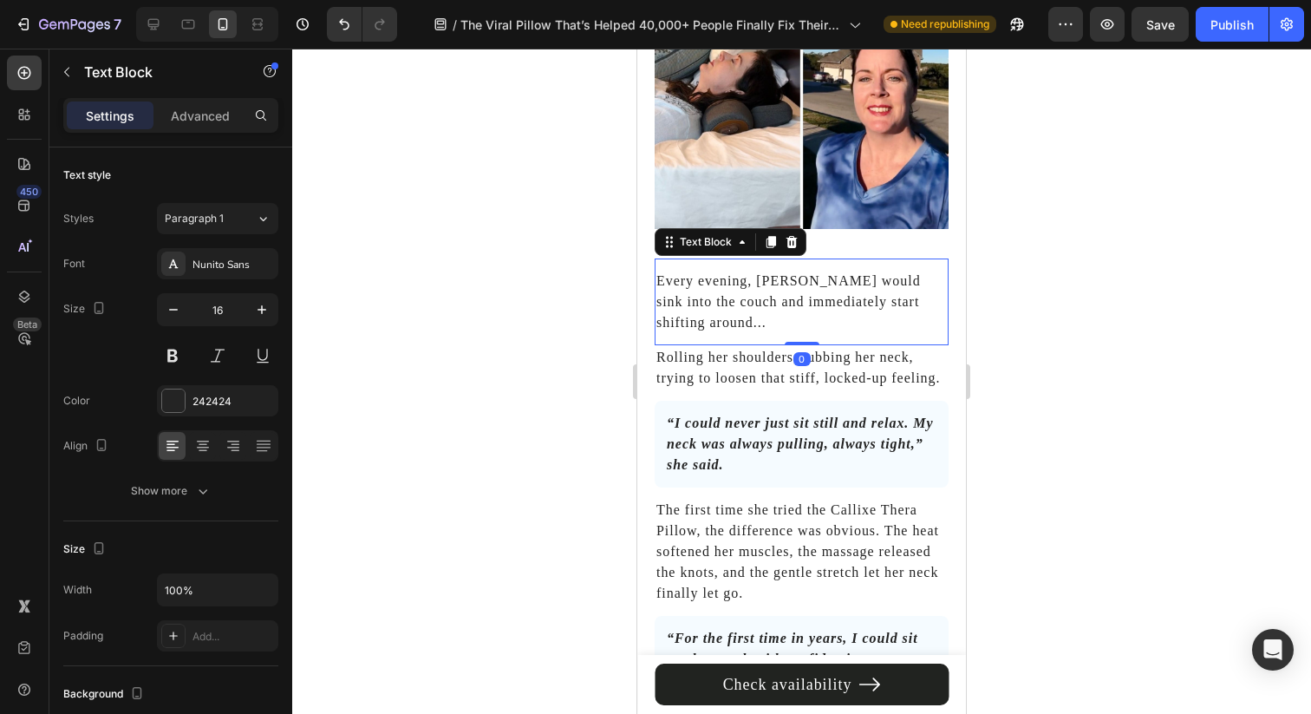
click at [219, 129] on div "Settings Advanced" at bounding box center [170, 115] width 215 height 35
click at [213, 125] on div "Advanced" at bounding box center [200, 115] width 87 height 28
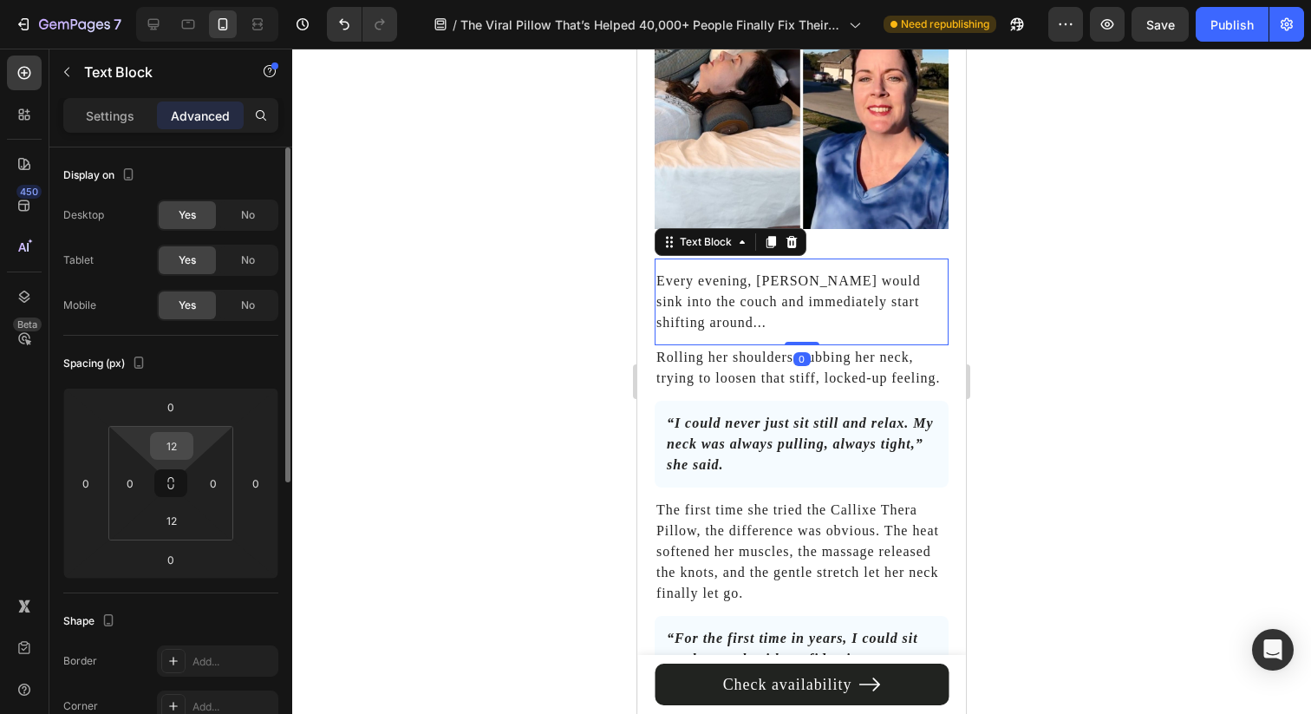
type textarea "12"
click at [160, 450] on input "12" at bounding box center [171, 446] width 35 height 26
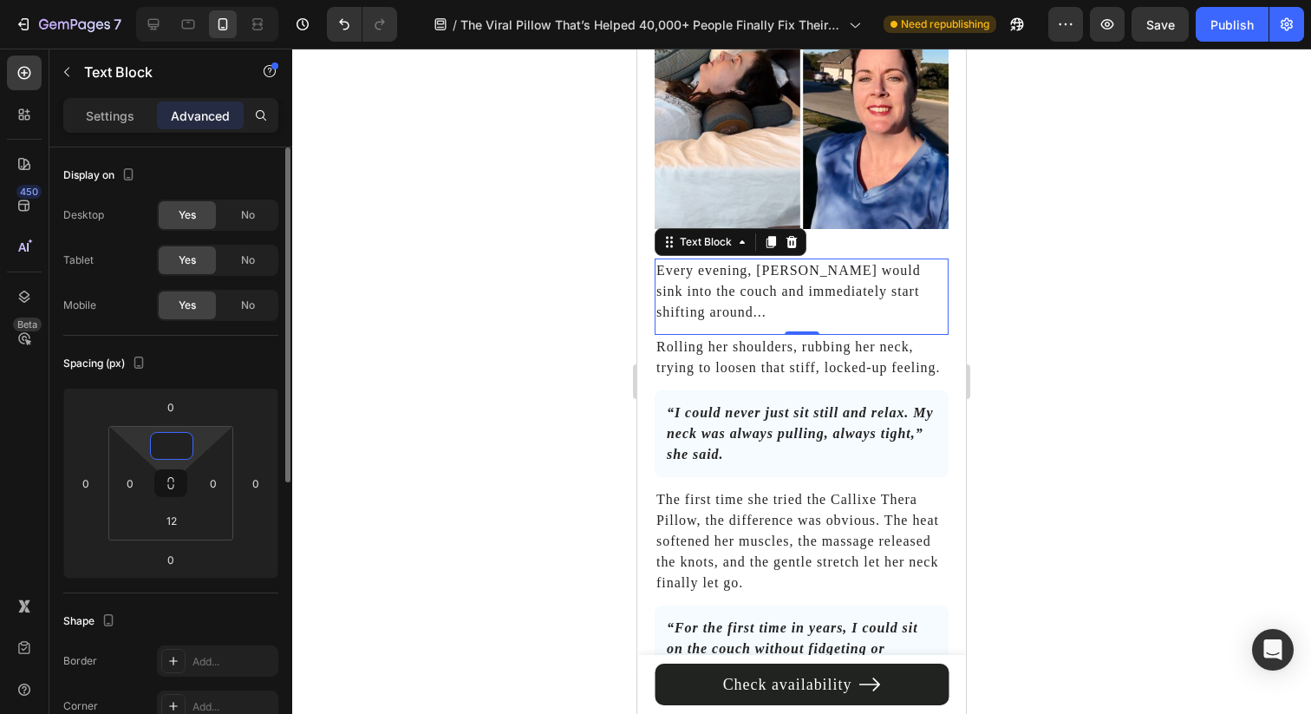
type input "0"
click at [212, 359] on div "Spacing (px)" at bounding box center [170, 363] width 215 height 28
click at [582, 332] on div at bounding box center [801, 381] width 1019 height 665
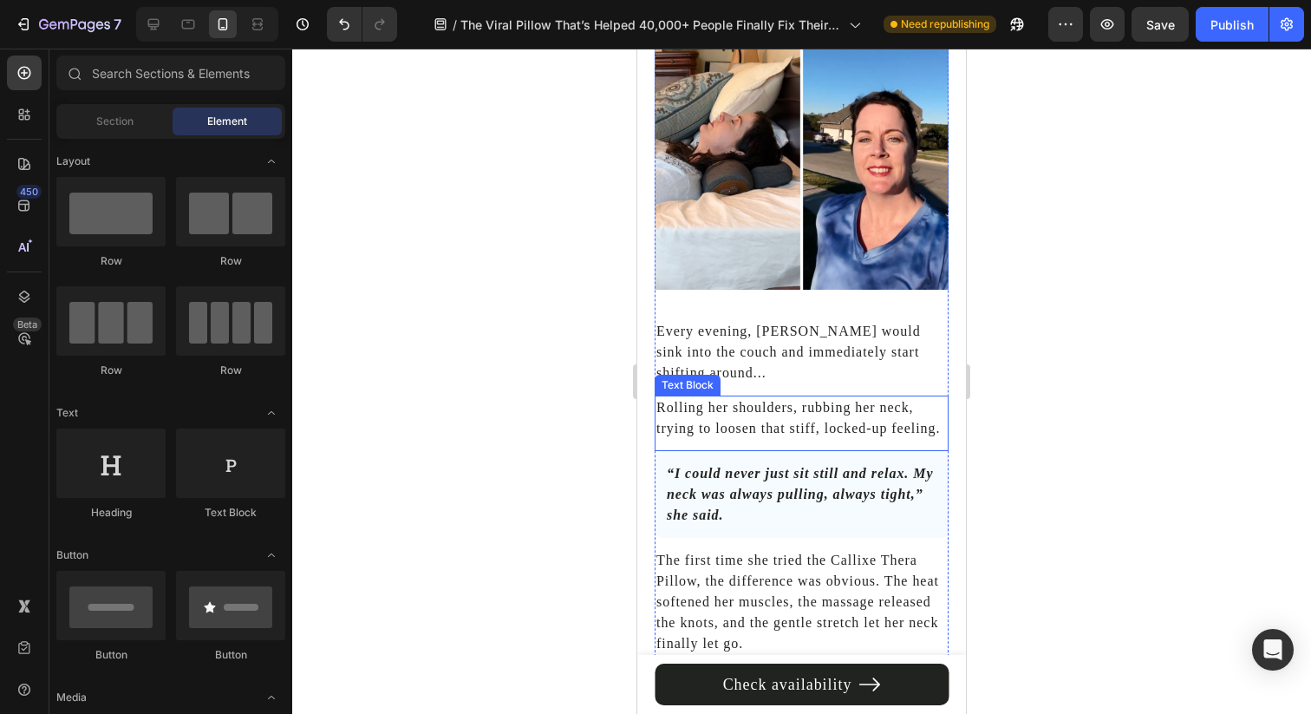
scroll to position [6274, 0]
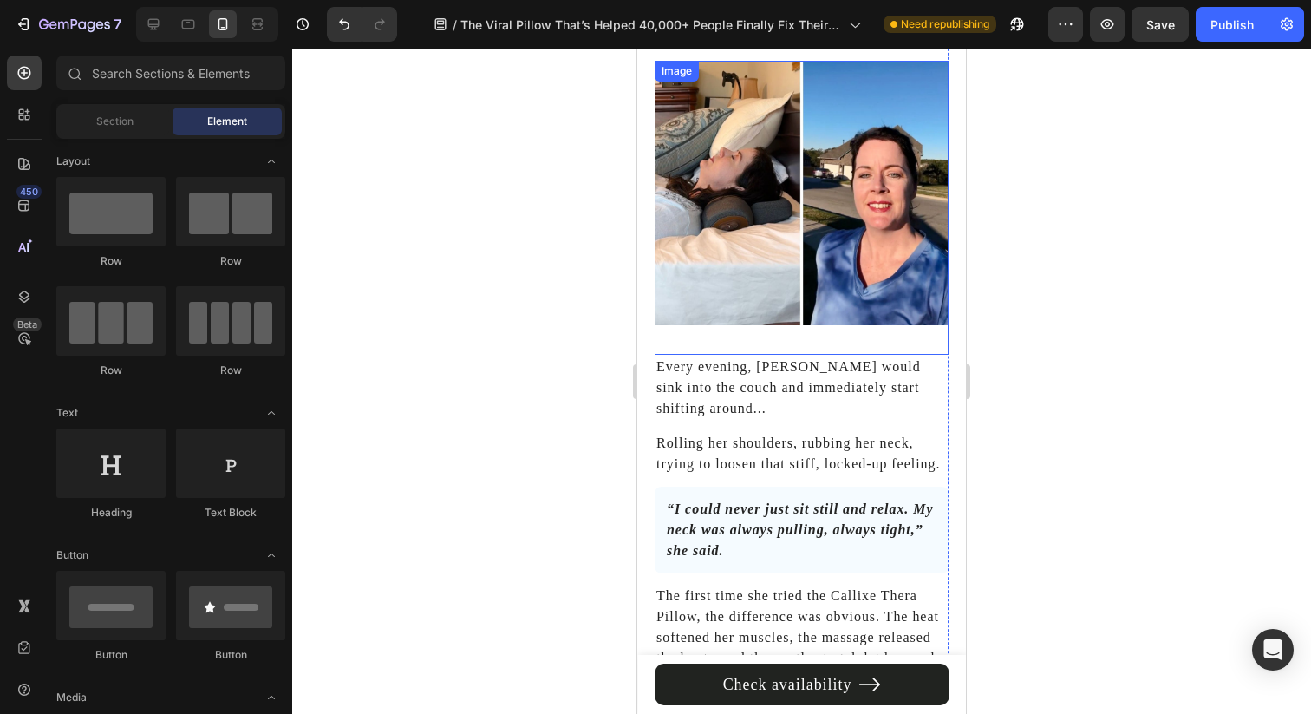
click at [884, 257] on img at bounding box center [802, 193] width 294 height 264
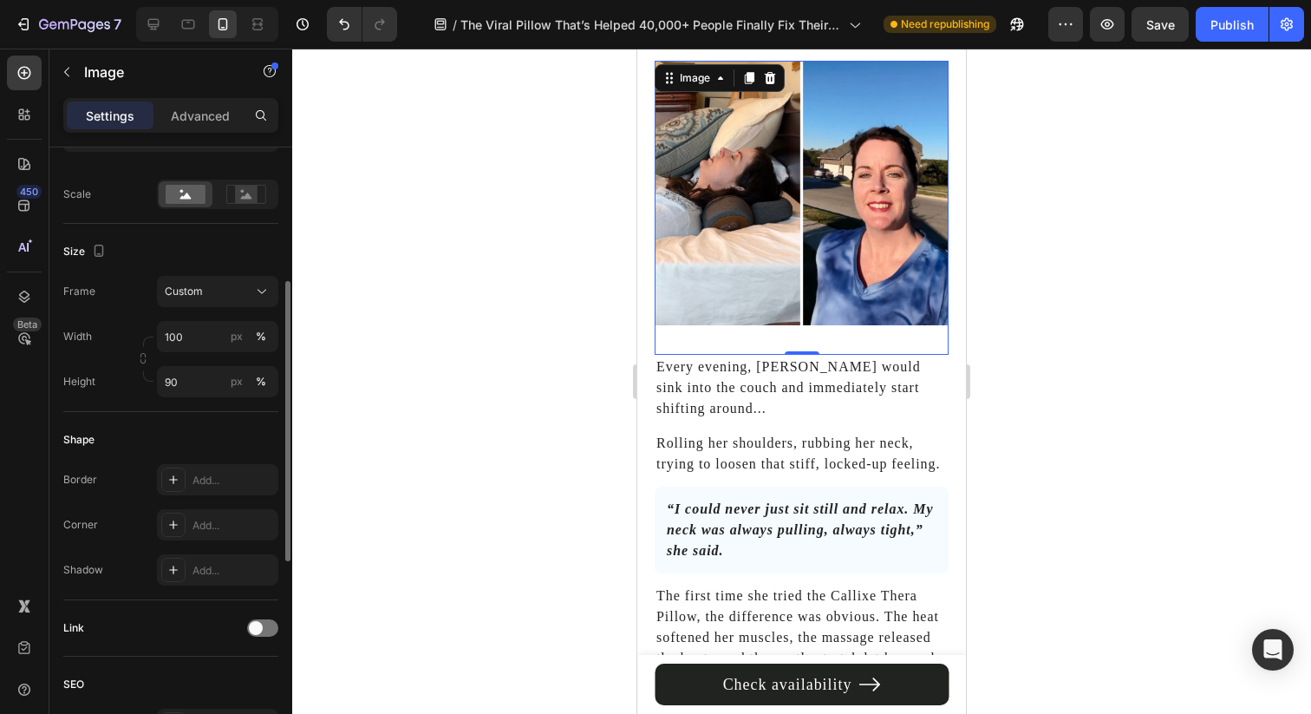
scroll to position [414, 0]
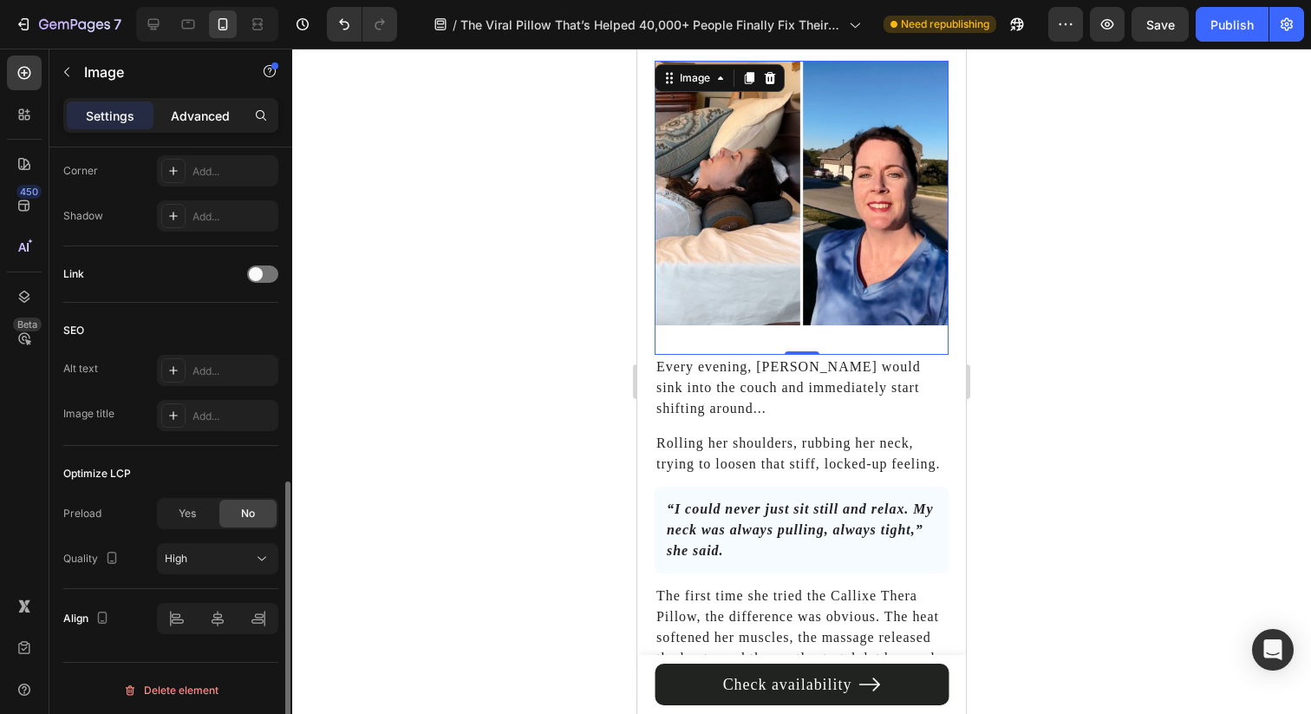
click at [200, 112] on p "Advanced" at bounding box center [200, 116] width 59 height 18
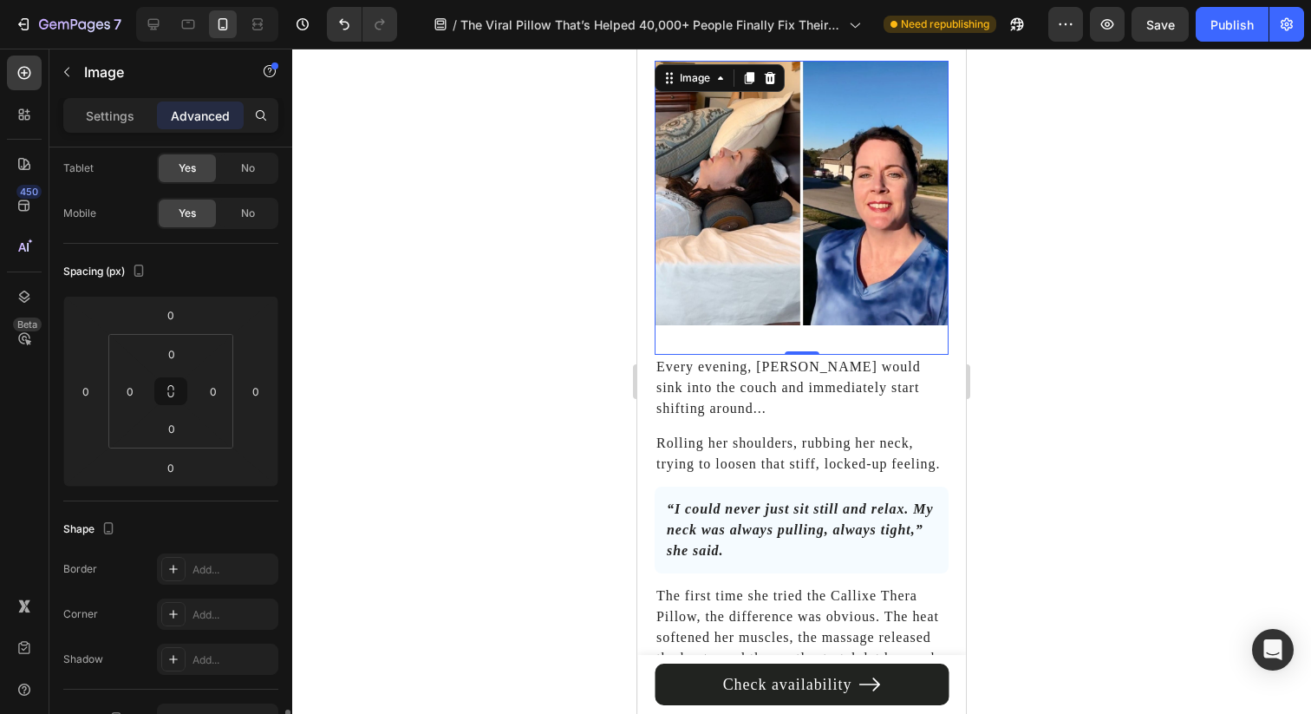
scroll to position [0, 0]
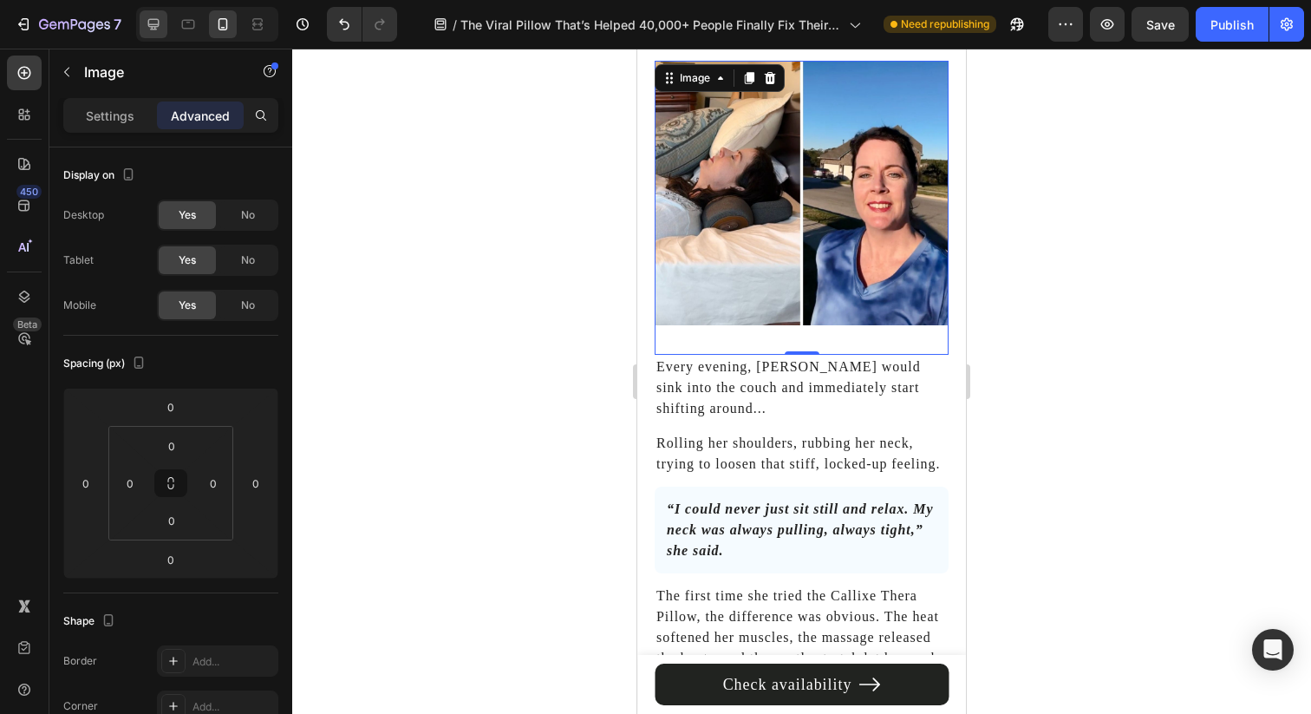
click at [151, 28] on icon at bounding box center [153, 24] width 11 height 11
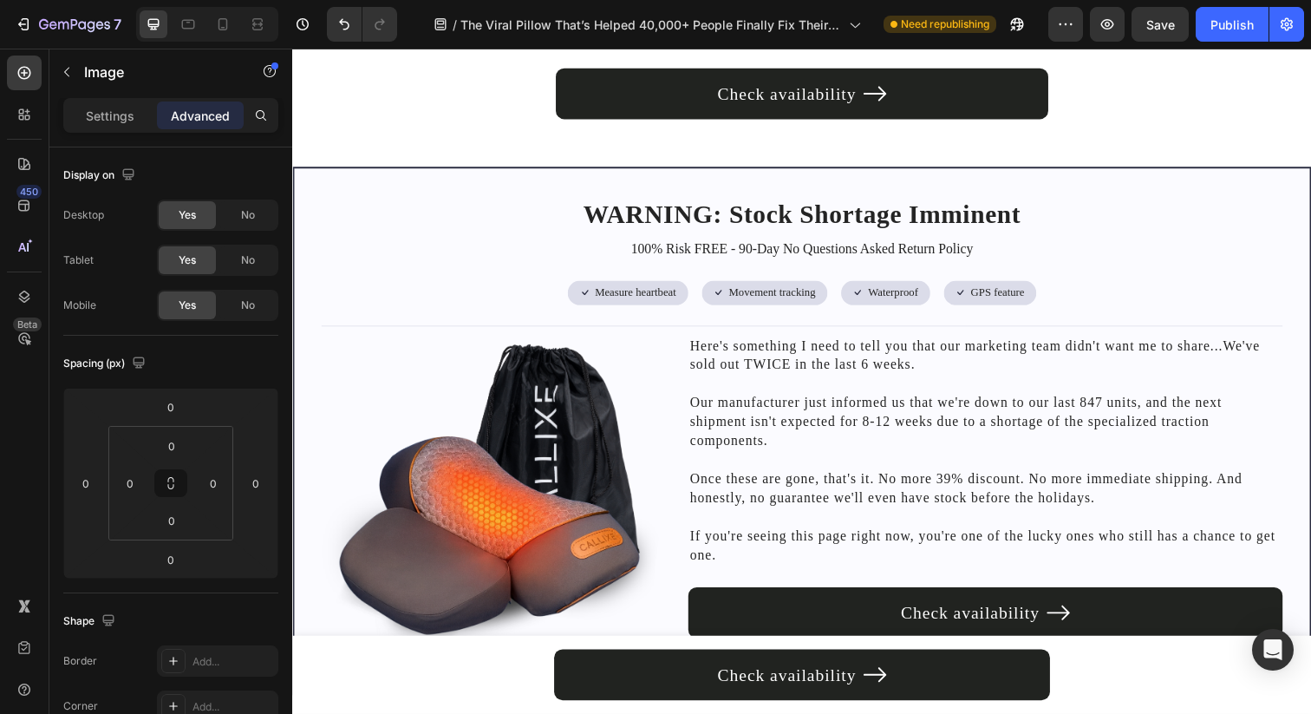
scroll to position [7519, 0]
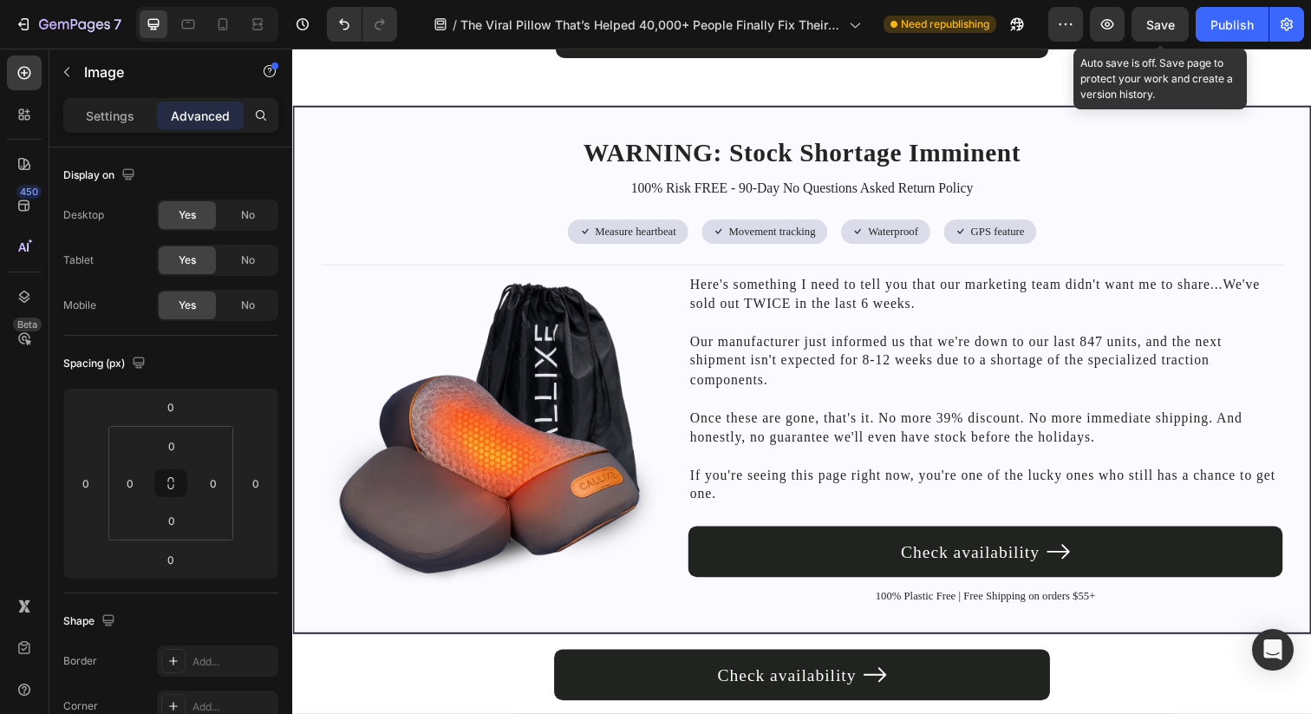
click at [1157, 29] on span "Save" at bounding box center [1160, 24] width 29 height 15
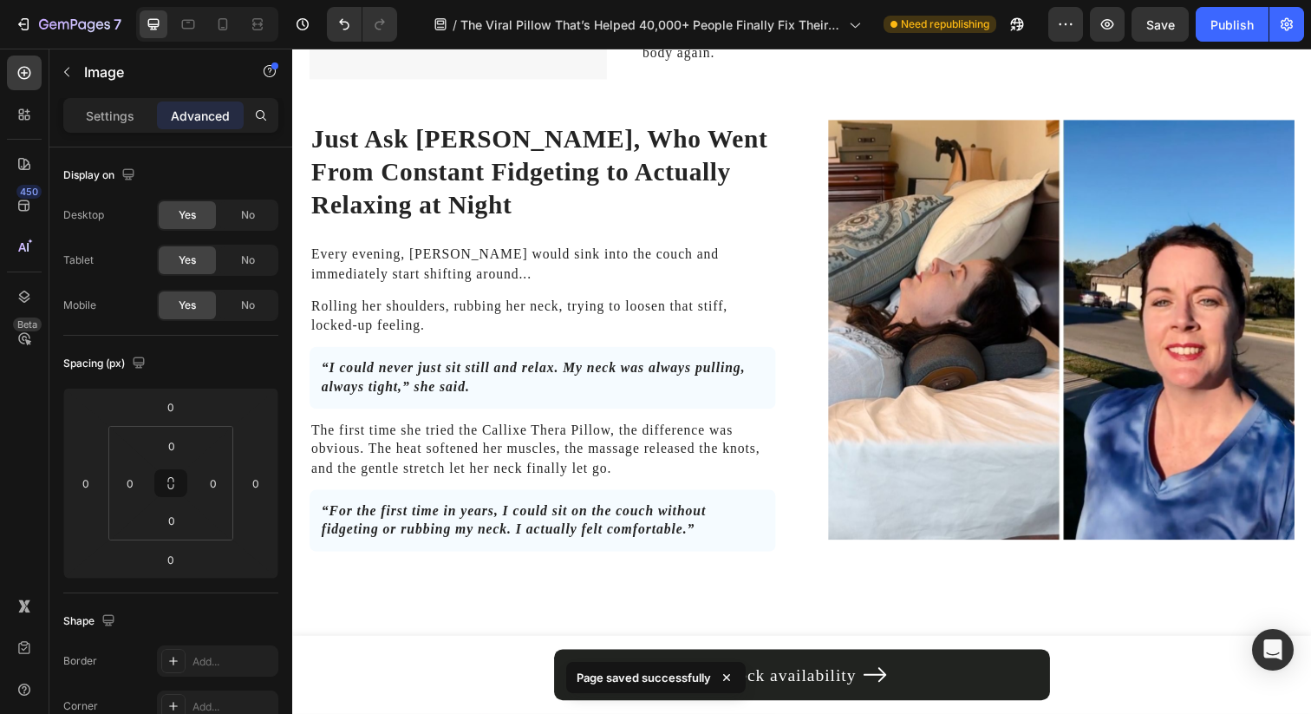
scroll to position [3629, 0]
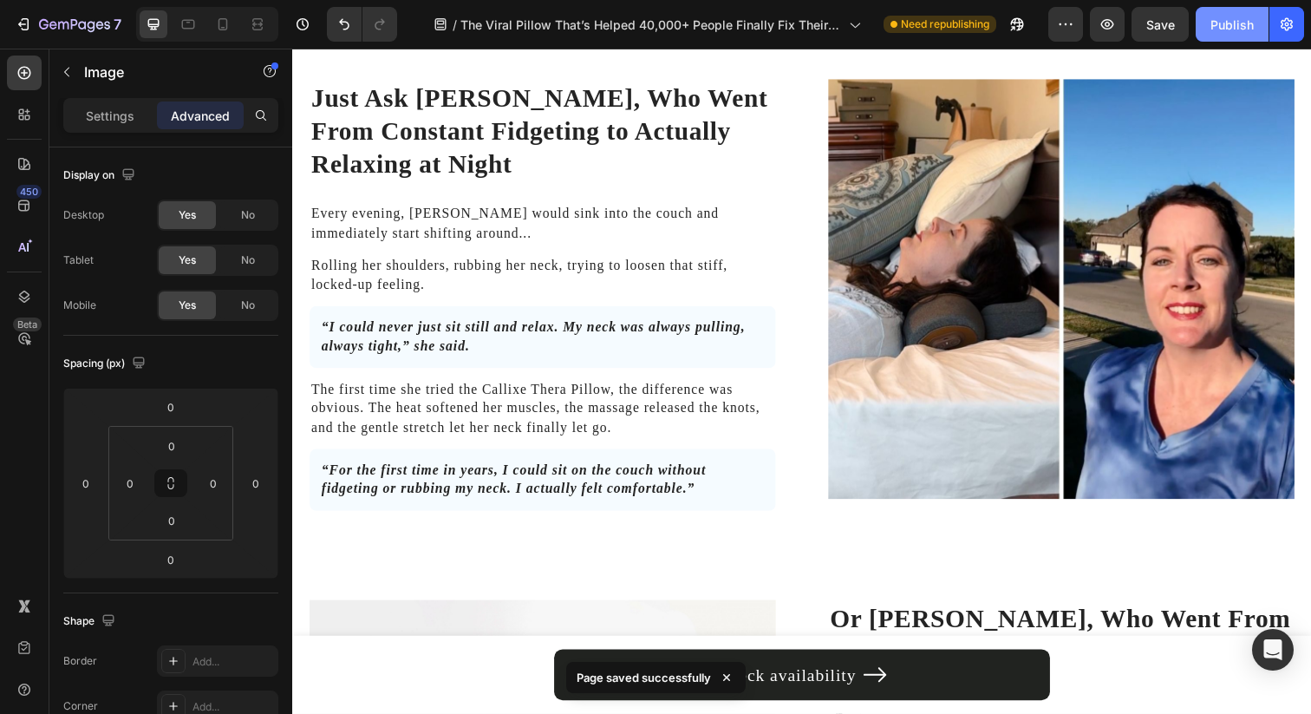
click at [1222, 19] on div "Publish" at bounding box center [1231, 25] width 43 height 18
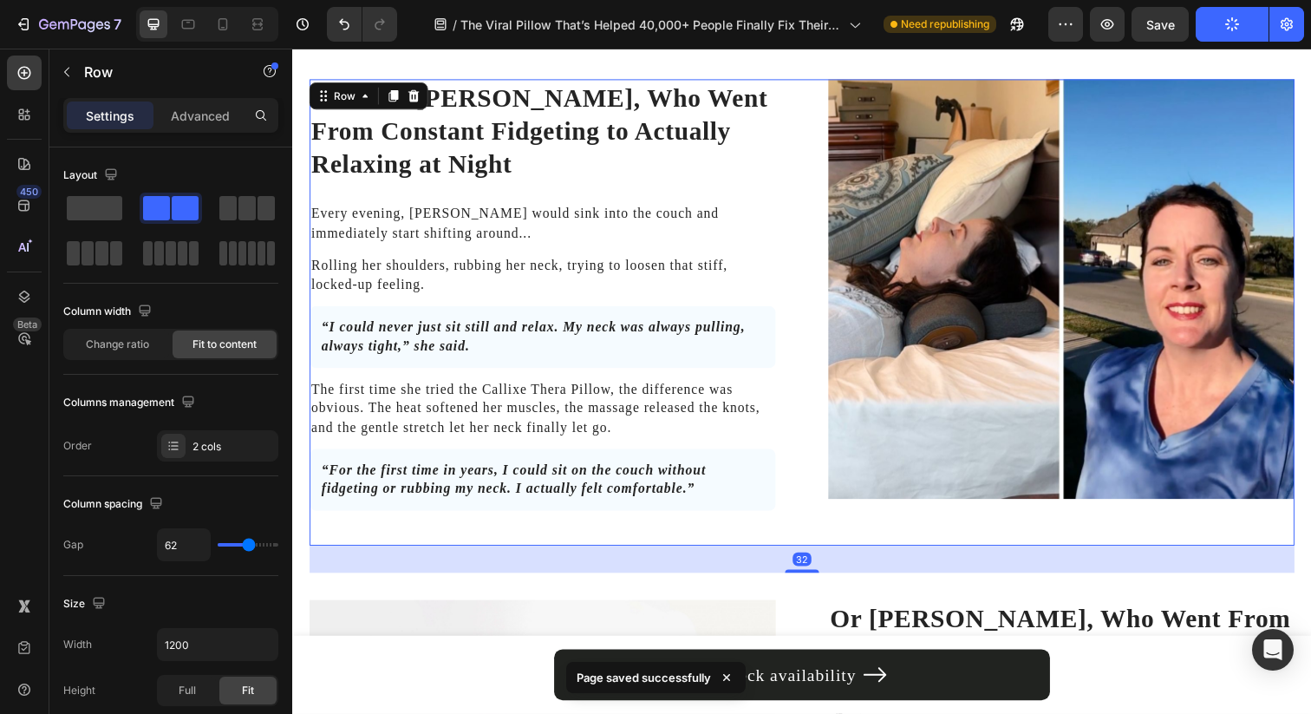
click at [819, 329] on div "Just Ask Jennifer, Who Went From Constant Fidgeting to Actually Relaxing at Nig…" at bounding box center [813, 318] width 1006 height 476
click at [877, 280] on img at bounding box center [1077, 294] width 476 height 428
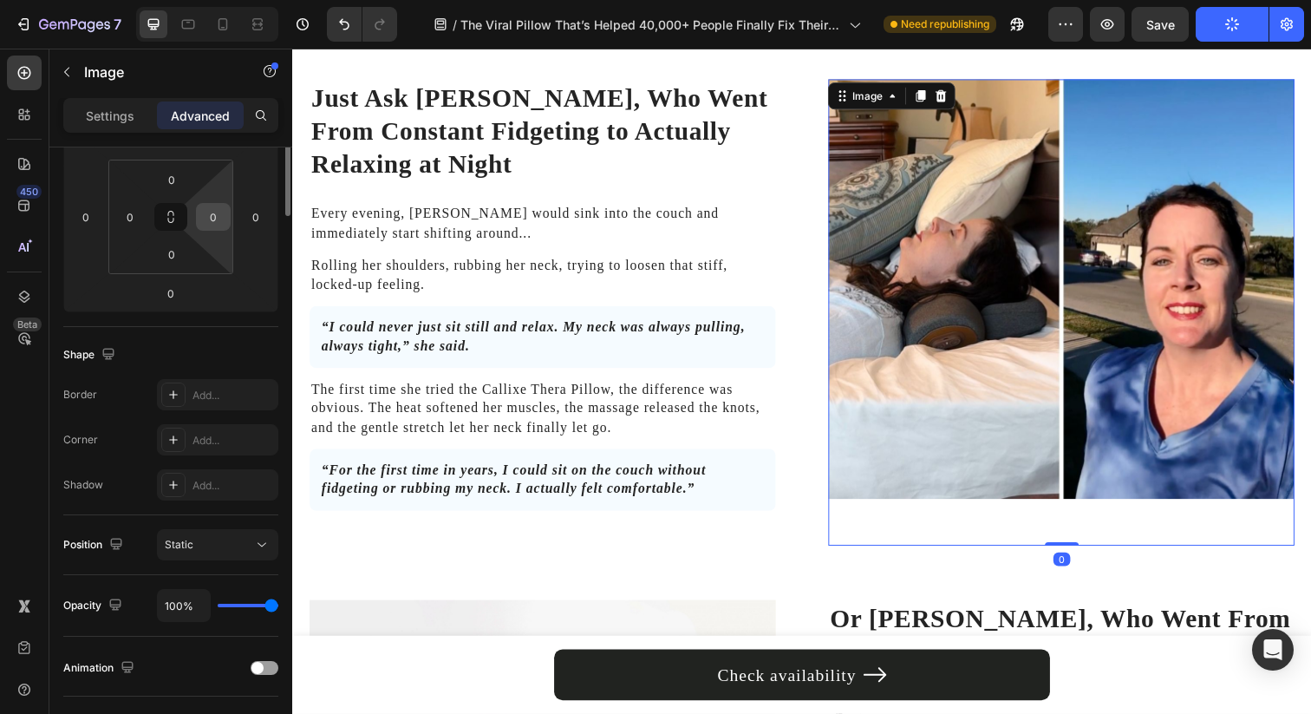
scroll to position [0, 0]
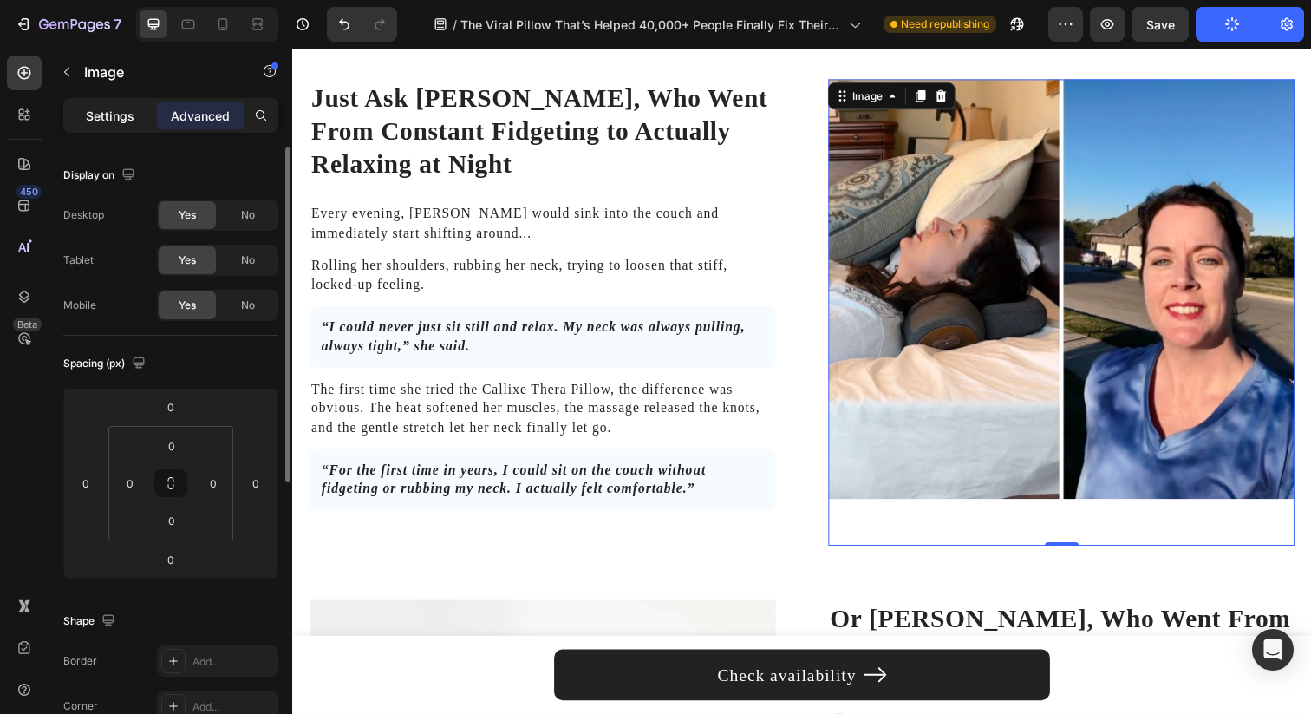
click at [127, 127] on div "Settings" at bounding box center [110, 115] width 87 height 28
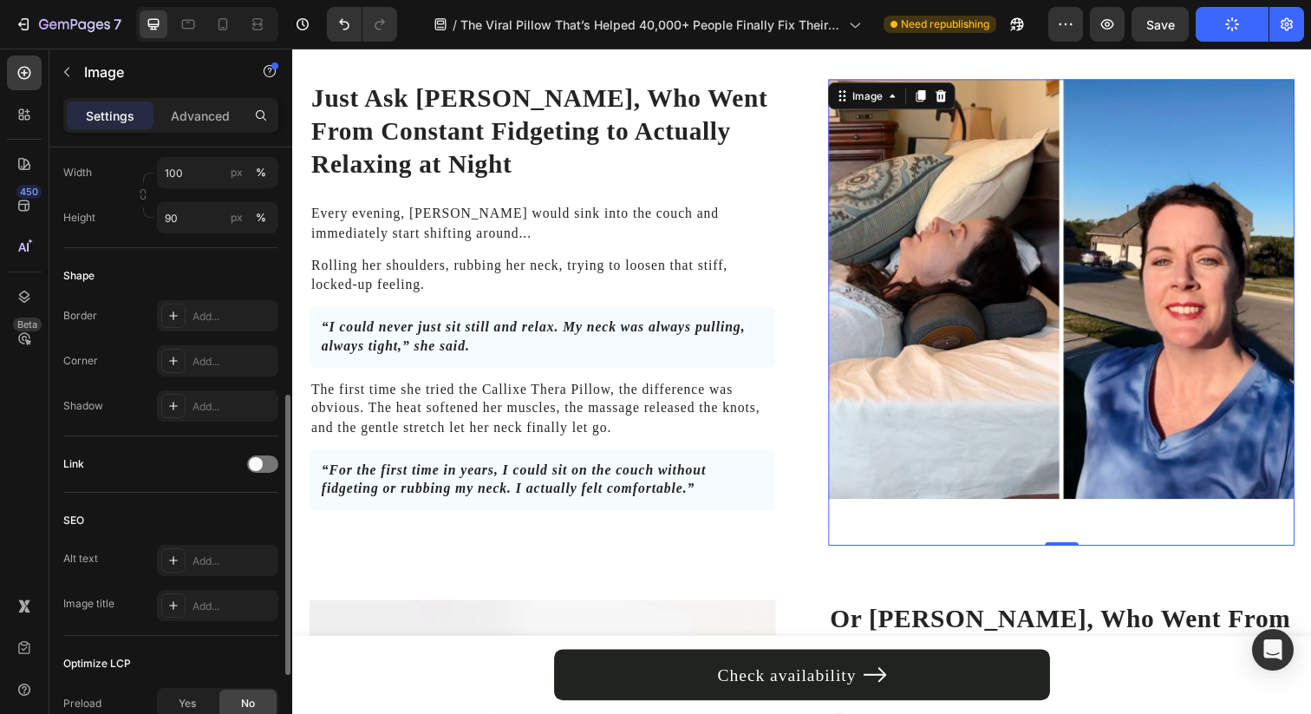
scroll to position [553, 0]
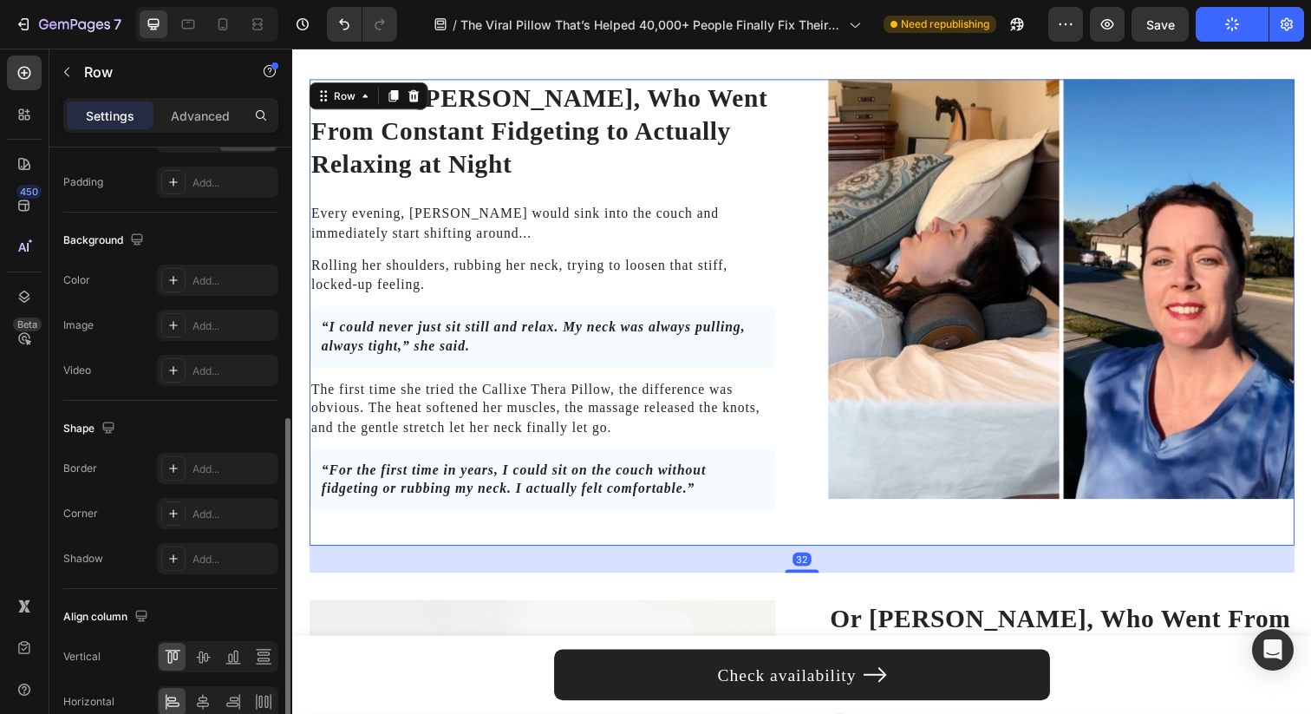
click at [805, 241] on div "Just Ask Jennifer, Who Went From Constant Fidgeting to Actually Relaxing at Nig…" at bounding box center [813, 318] width 1006 height 476
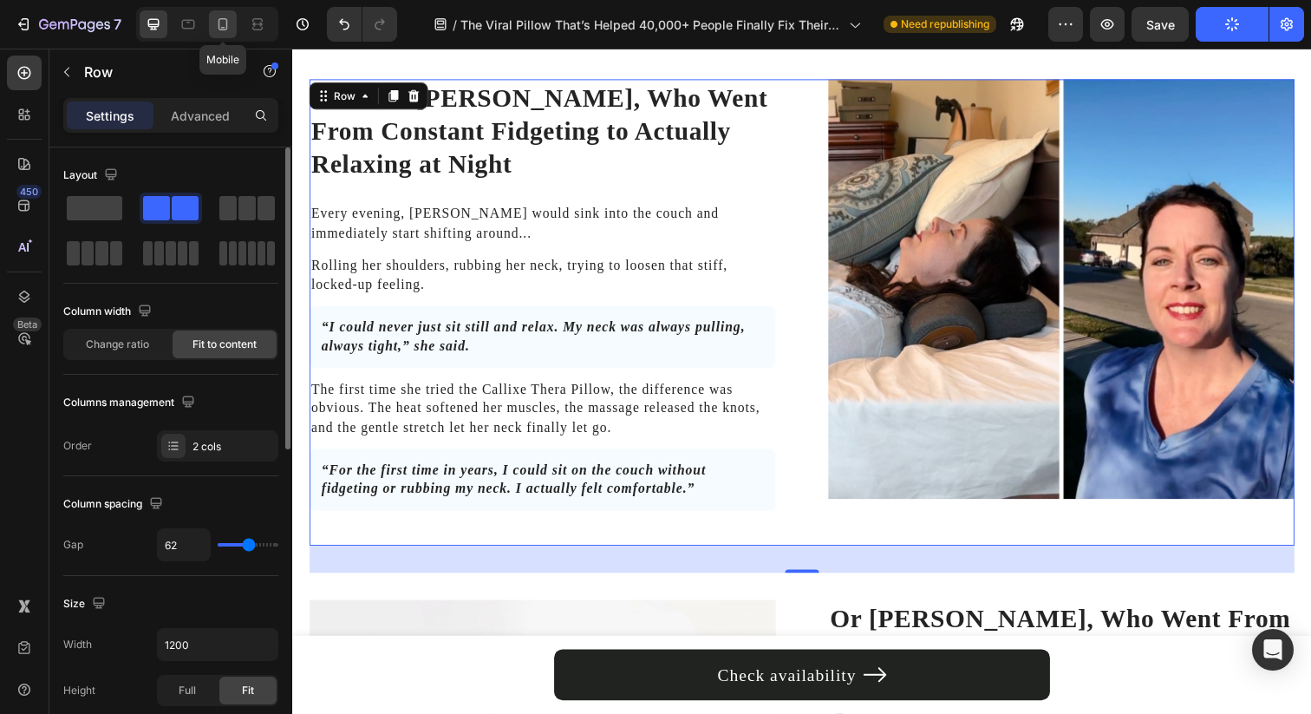
click at [225, 26] on icon at bounding box center [222, 24] width 17 height 17
type input "0"
type input "100%"
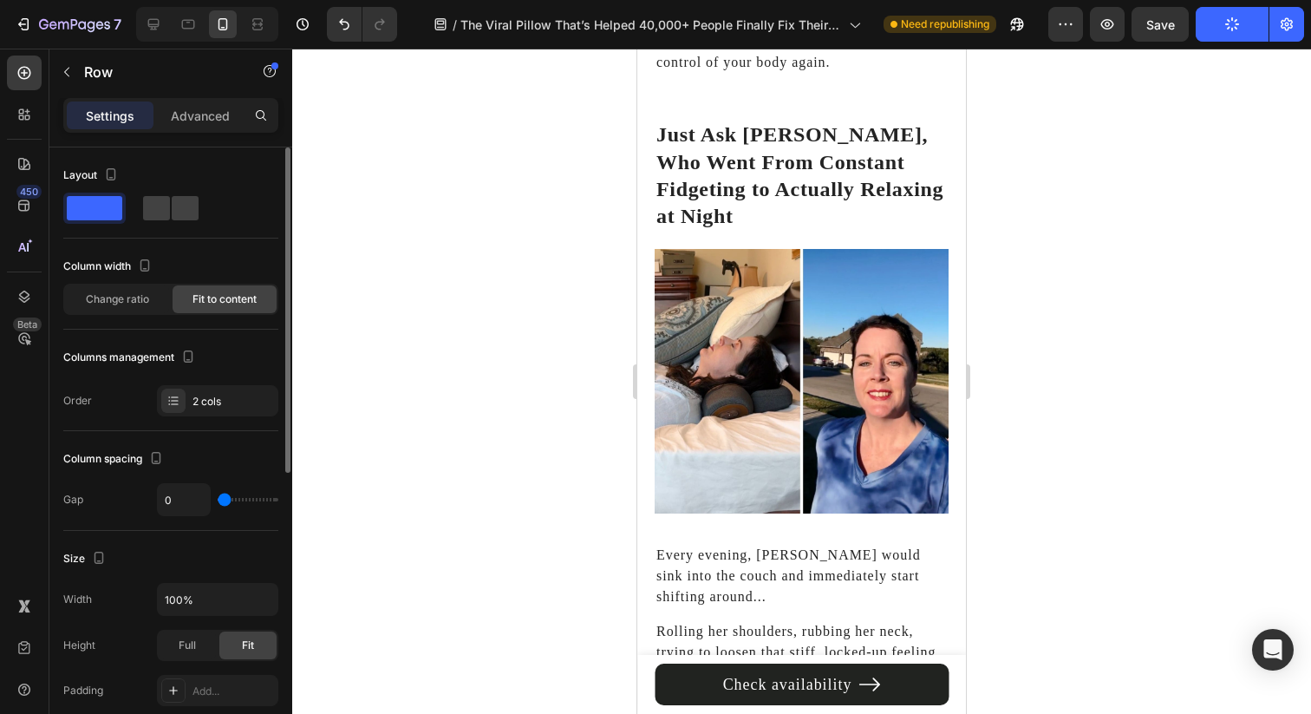
scroll to position [6131, 0]
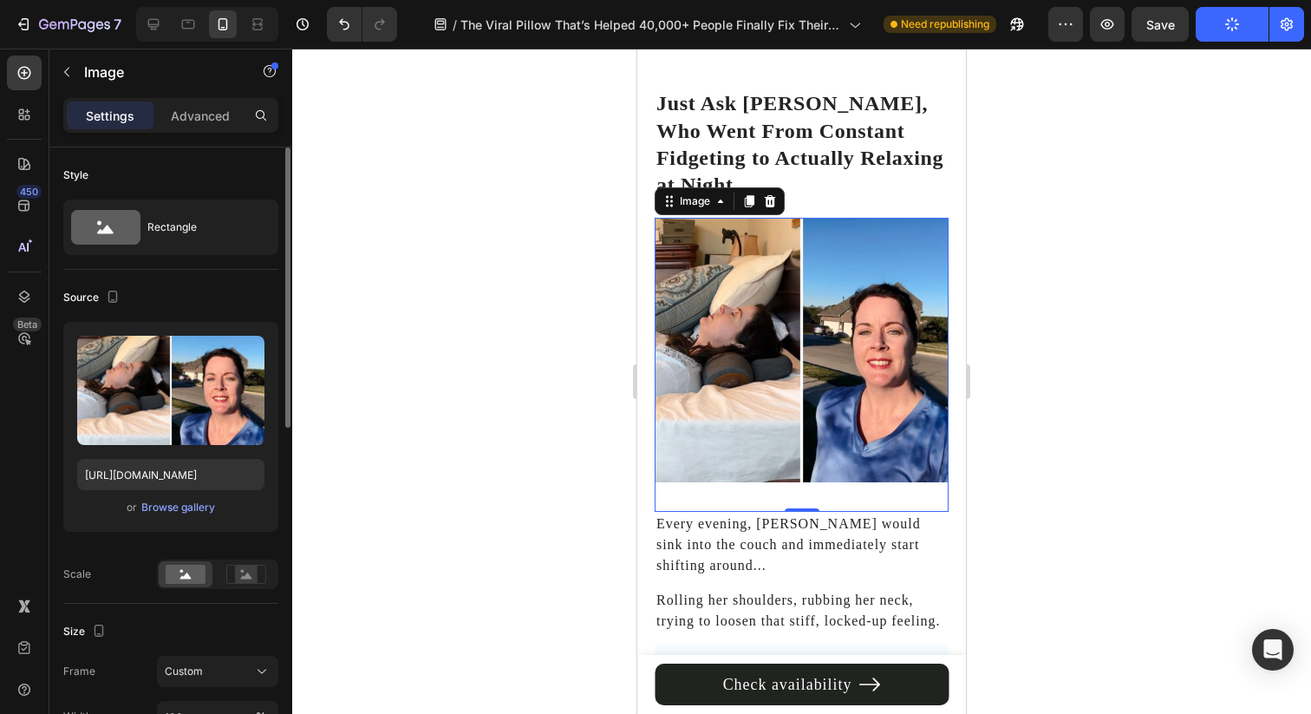
click at [786, 355] on img at bounding box center [802, 350] width 294 height 264
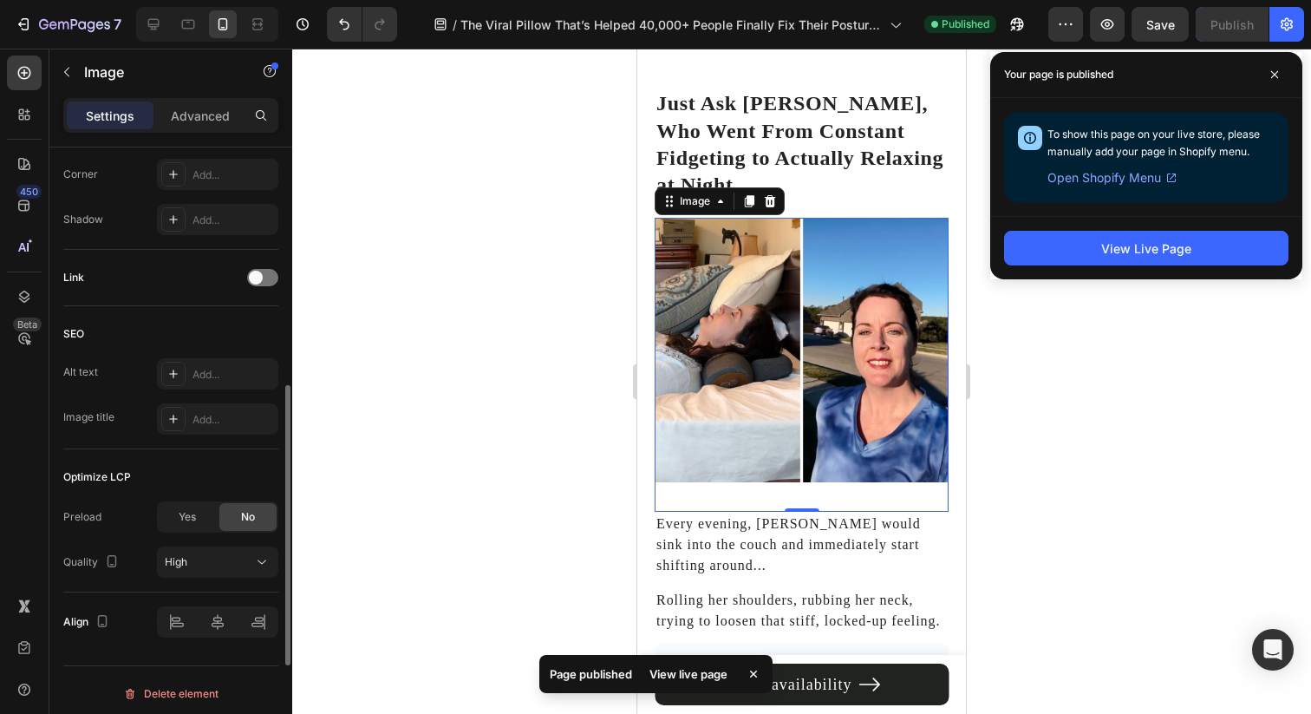
scroll to position [737, 0]
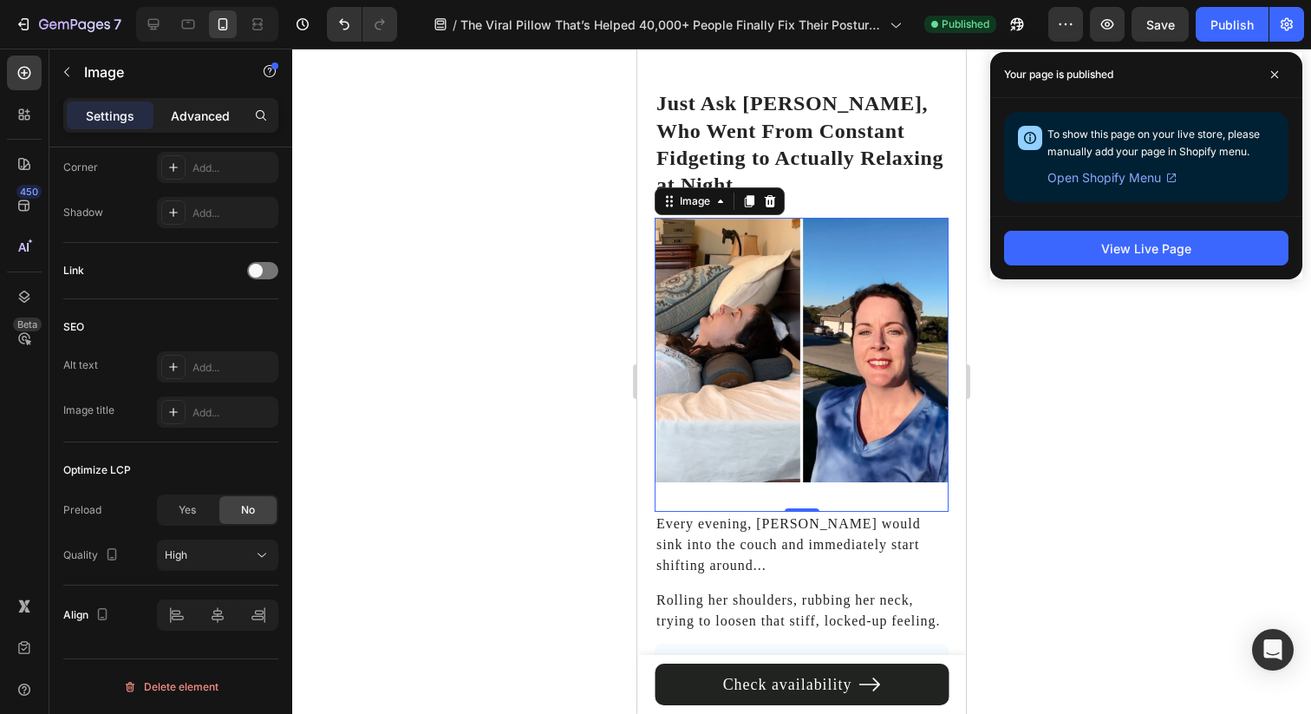
click at [199, 116] on p "Advanced" at bounding box center [200, 116] width 59 height 18
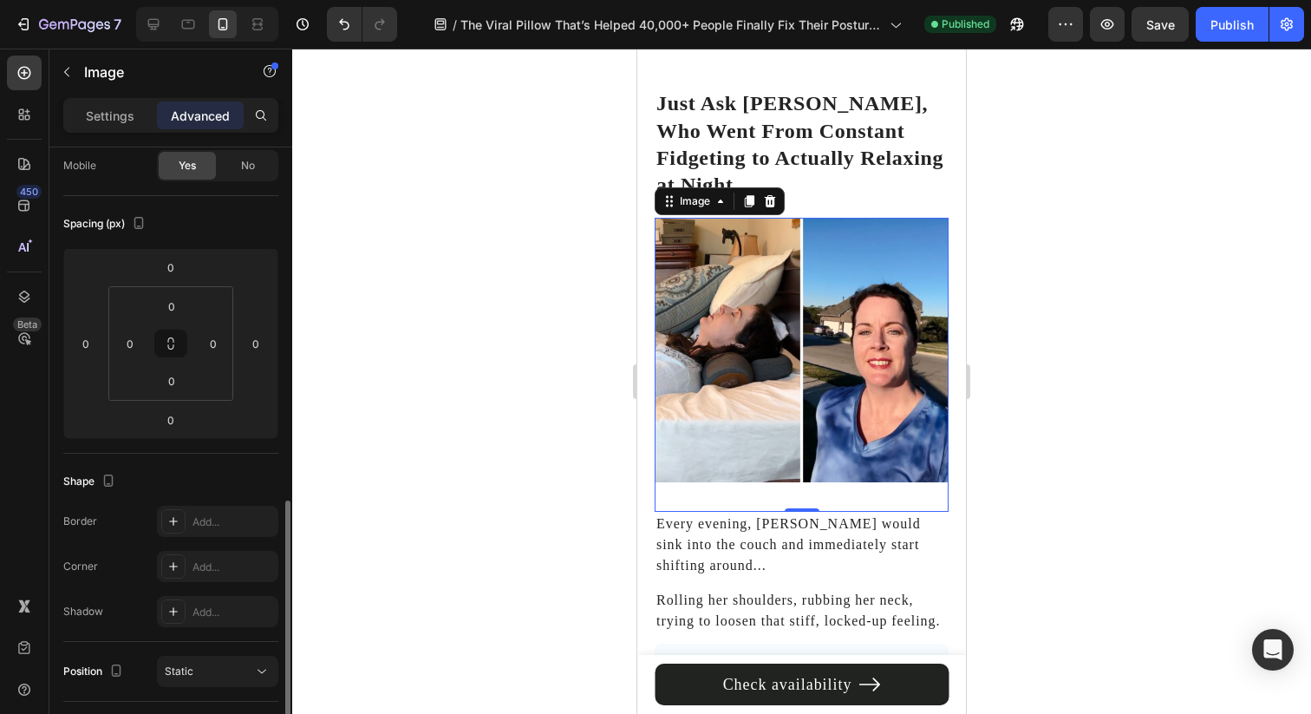
scroll to position [0, 0]
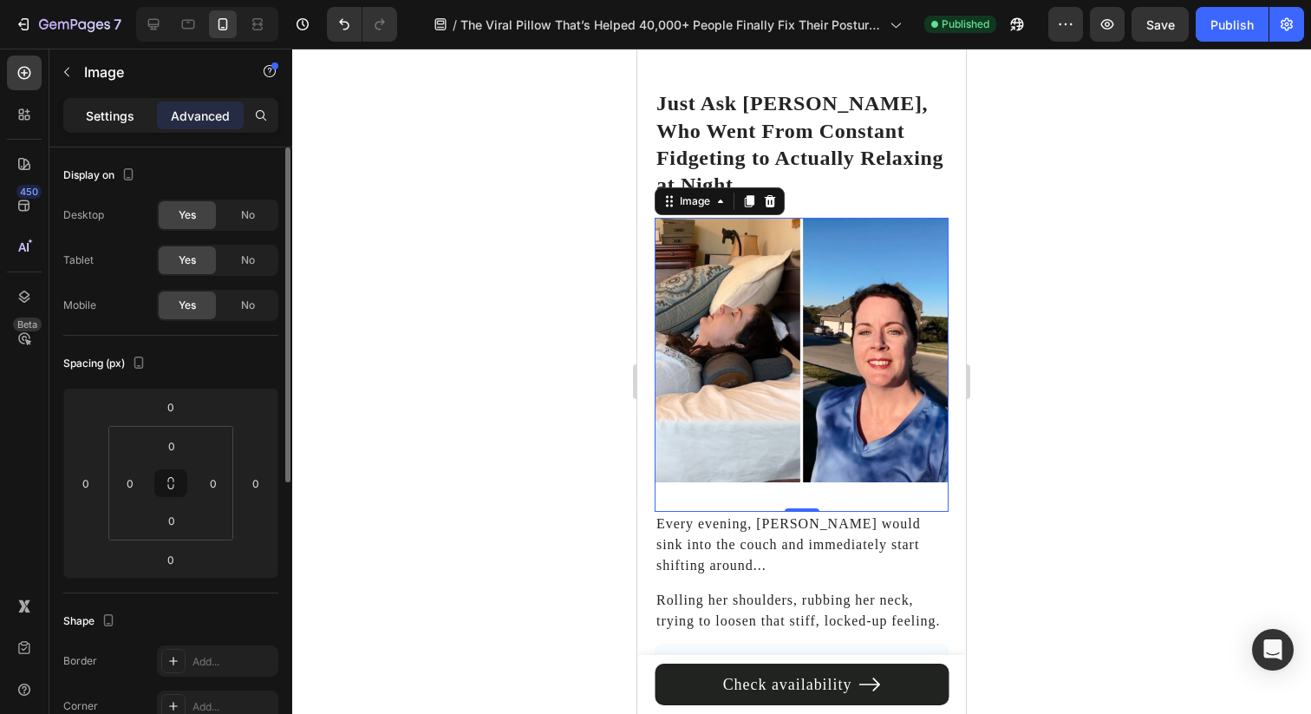
click at [134, 103] on div "Settings" at bounding box center [110, 115] width 87 height 28
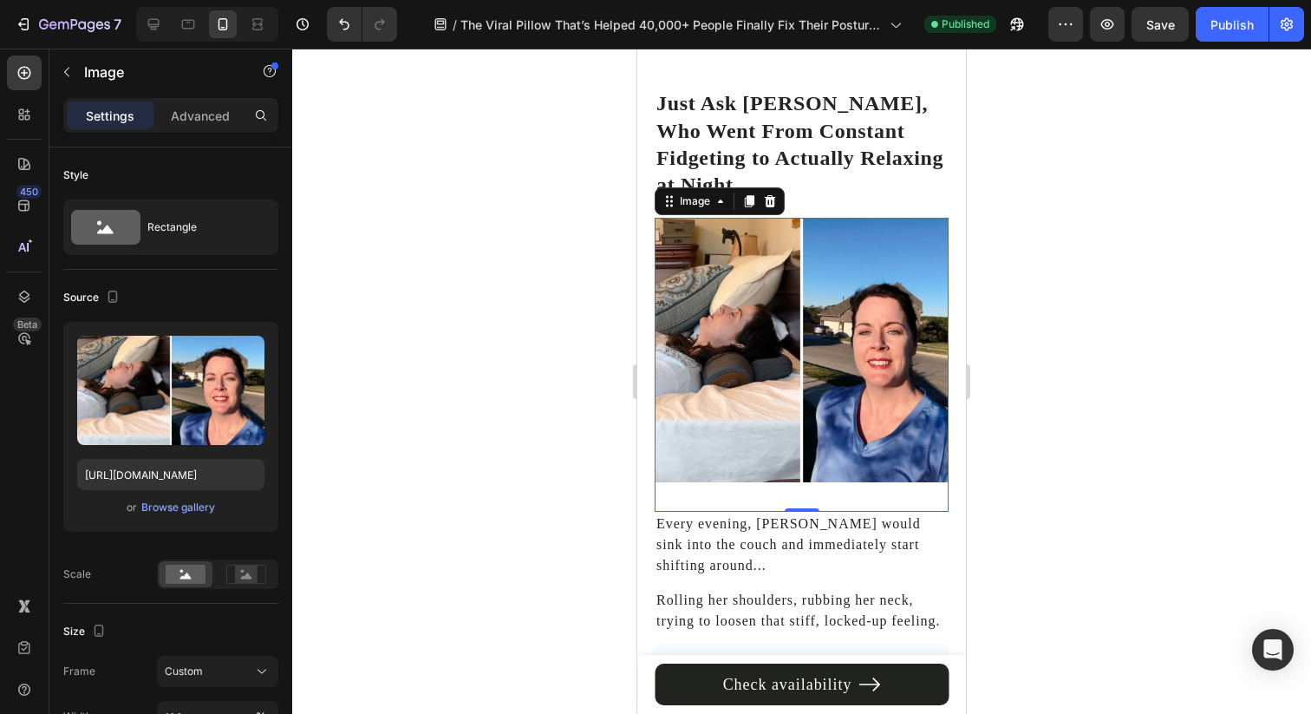
click at [1001, 313] on div at bounding box center [801, 381] width 1019 height 665
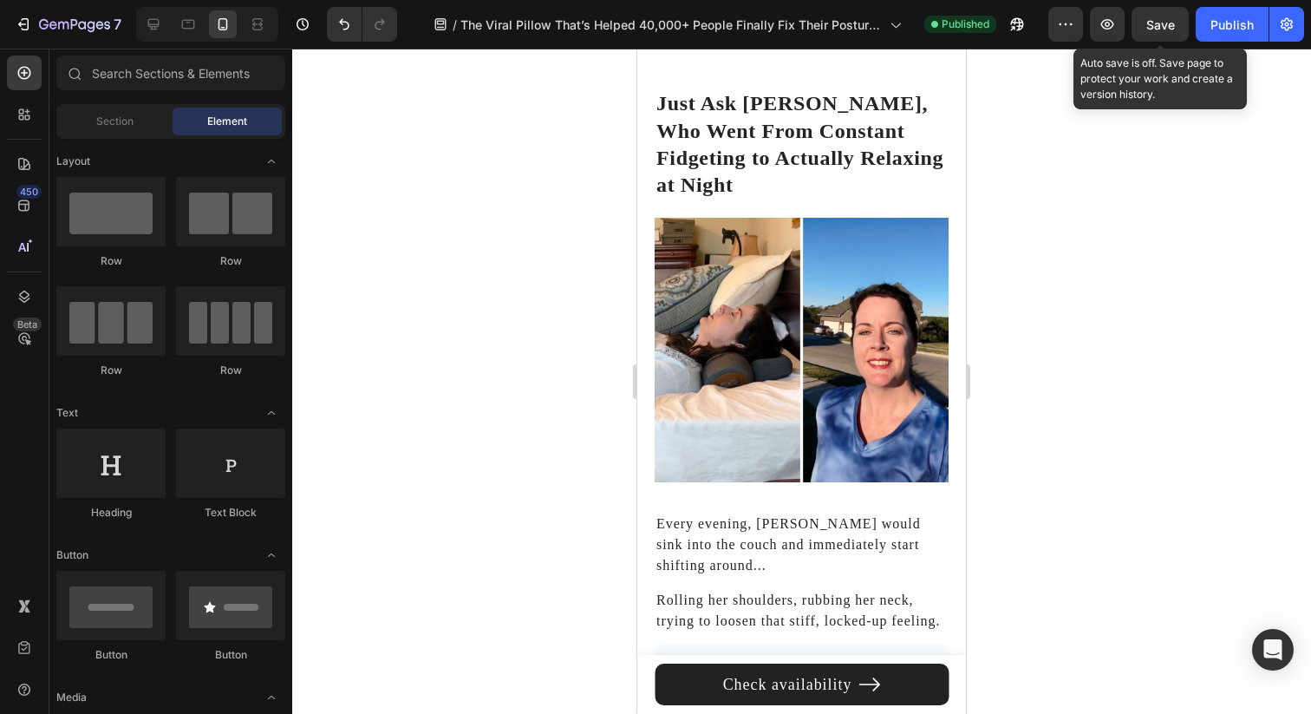
click at [1152, 21] on span "Save" at bounding box center [1160, 24] width 29 height 15
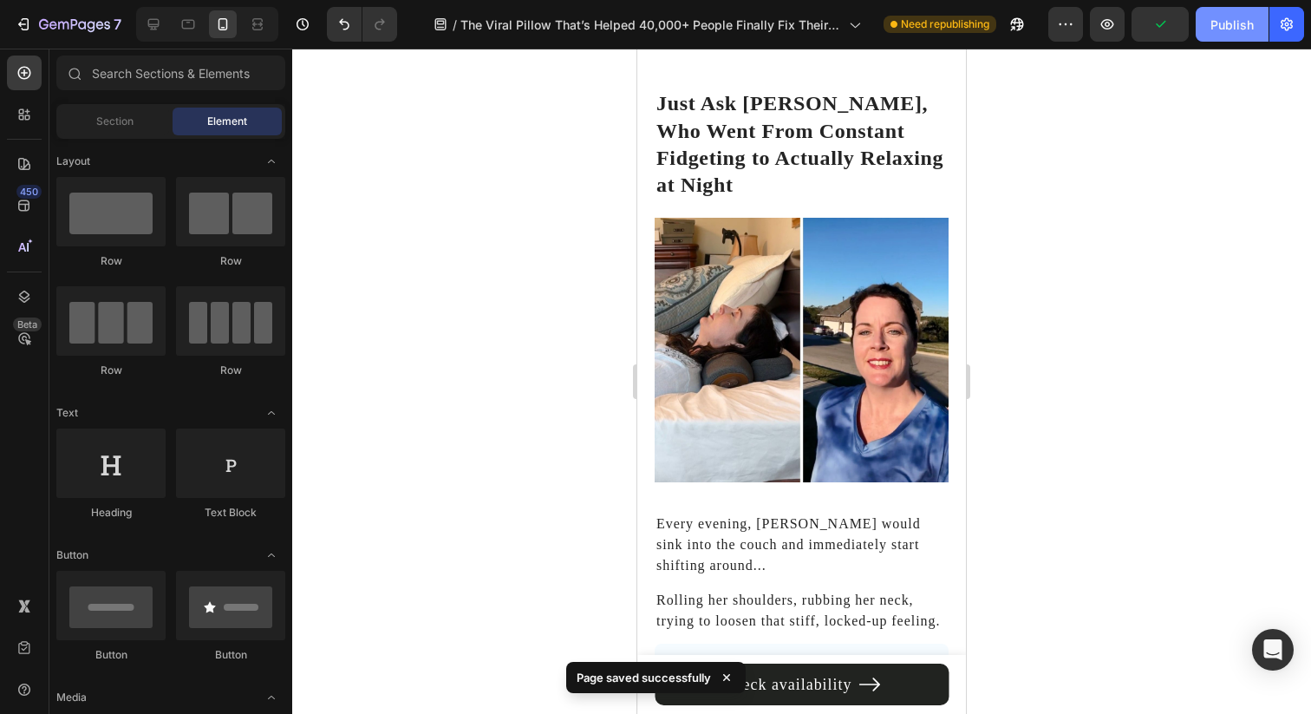
click at [1234, 11] on button "Publish" at bounding box center [1232, 24] width 73 height 35
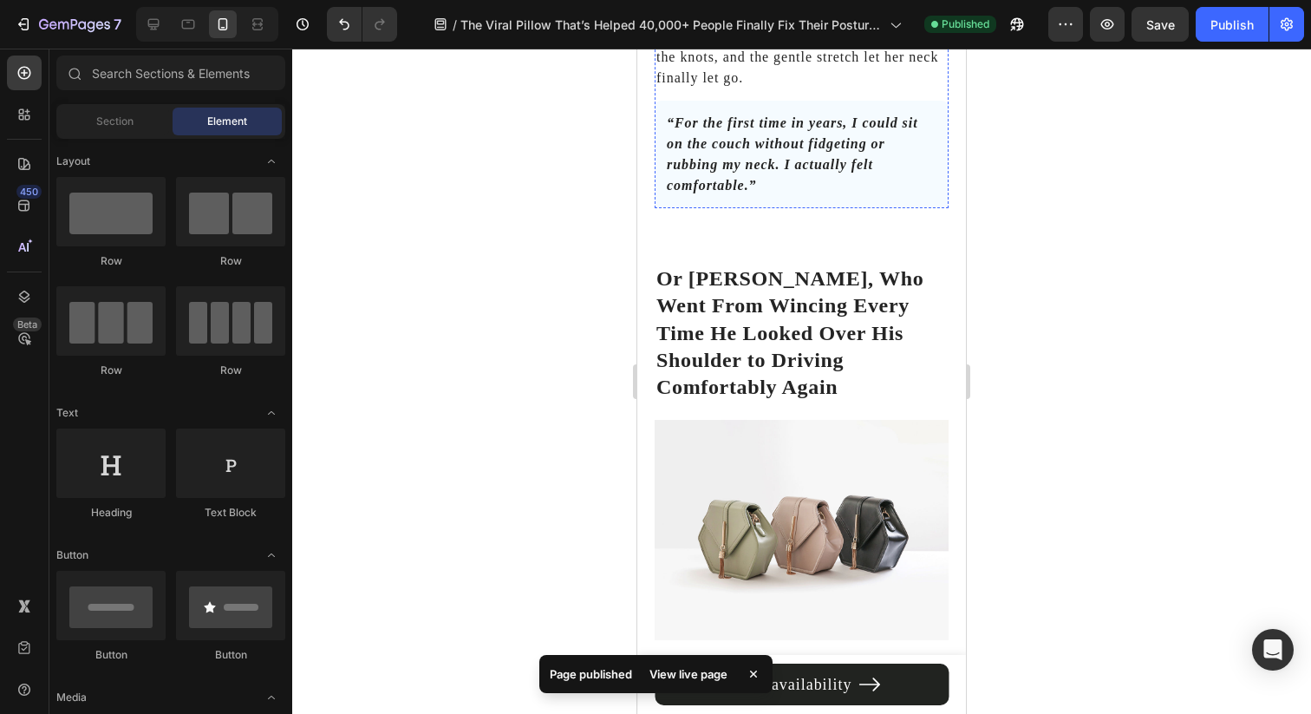
scroll to position [6900, 0]
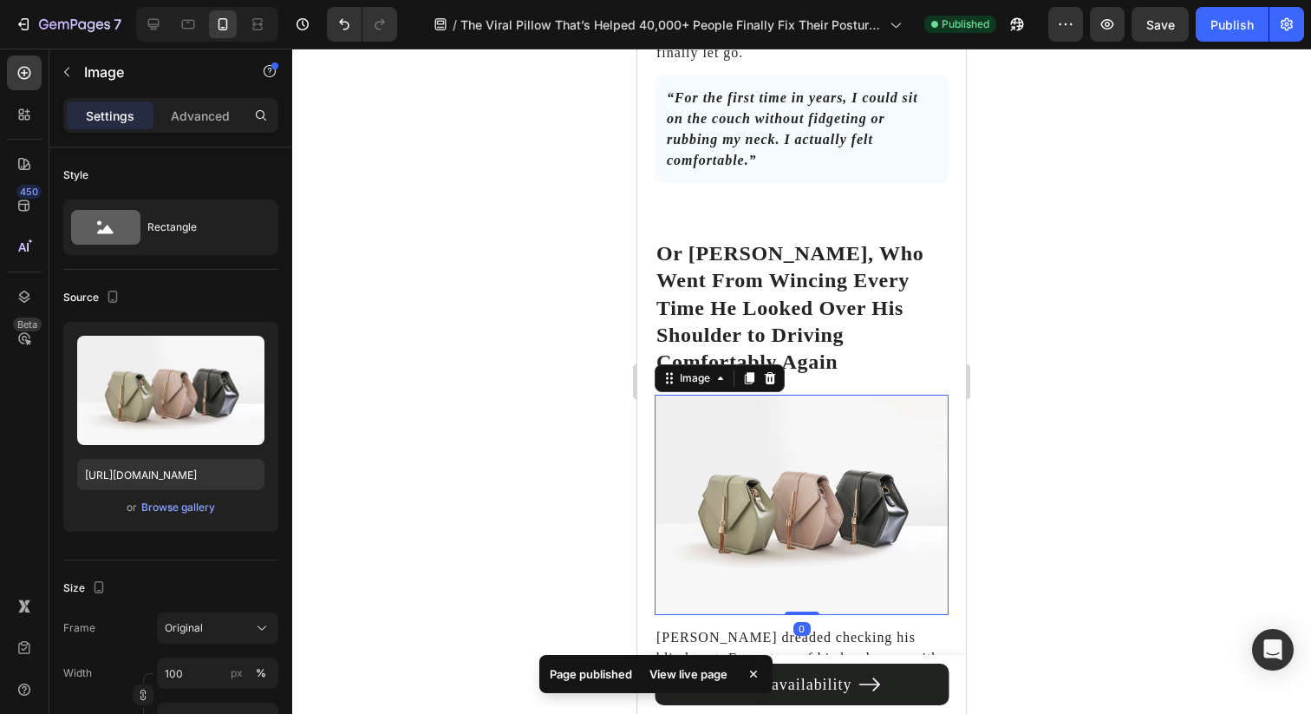
click at [830, 421] on img at bounding box center [802, 505] width 294 height 220
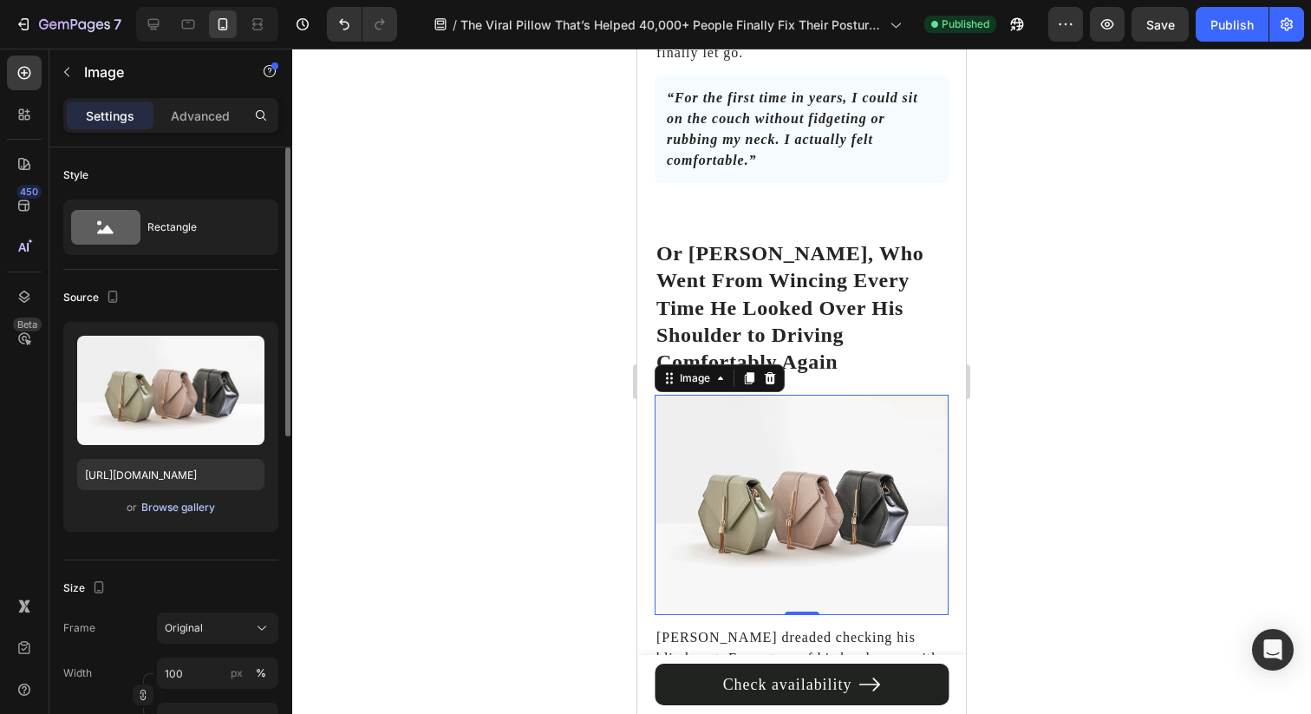
click at [184, 512] on div "Browse gallery" at bounding box center [178, 507] width 74 height 16
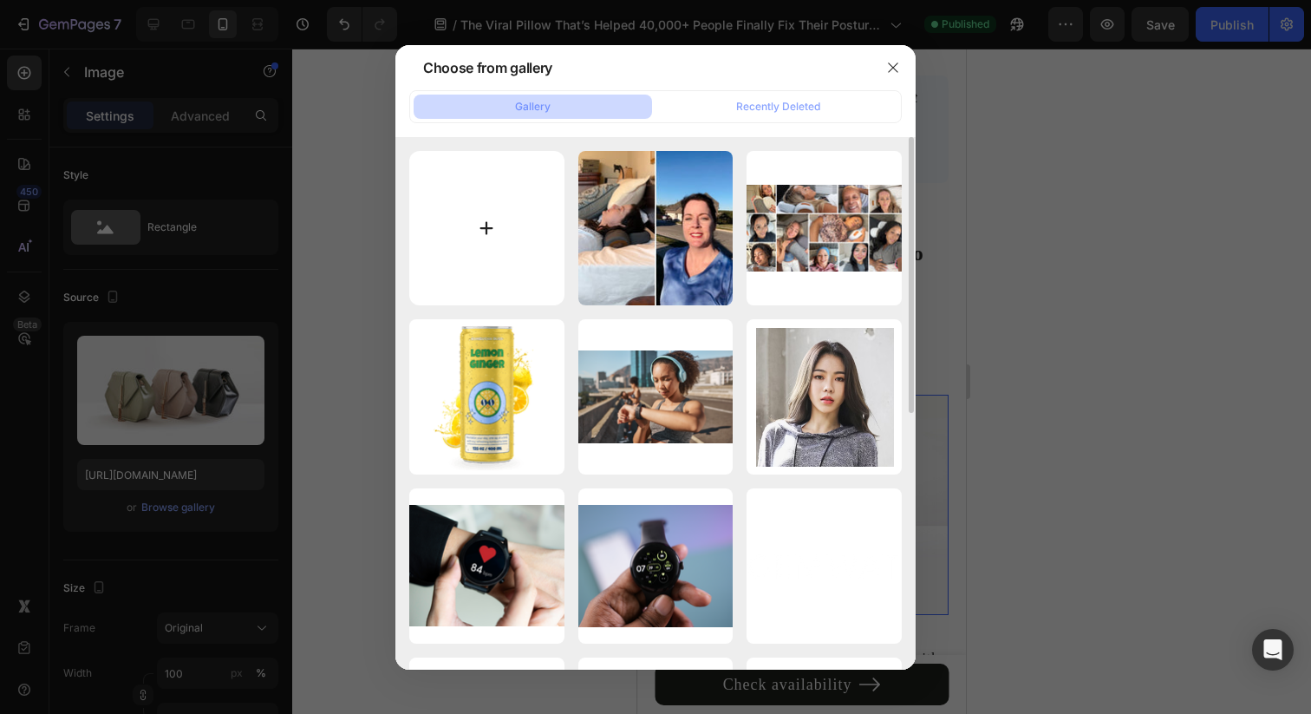
click at [495, 232] on input "file" at bounding box center [486, 228] width 155 height 155
type input "C:\fakepath\Thera Pillow V2 Images (13).jpg"
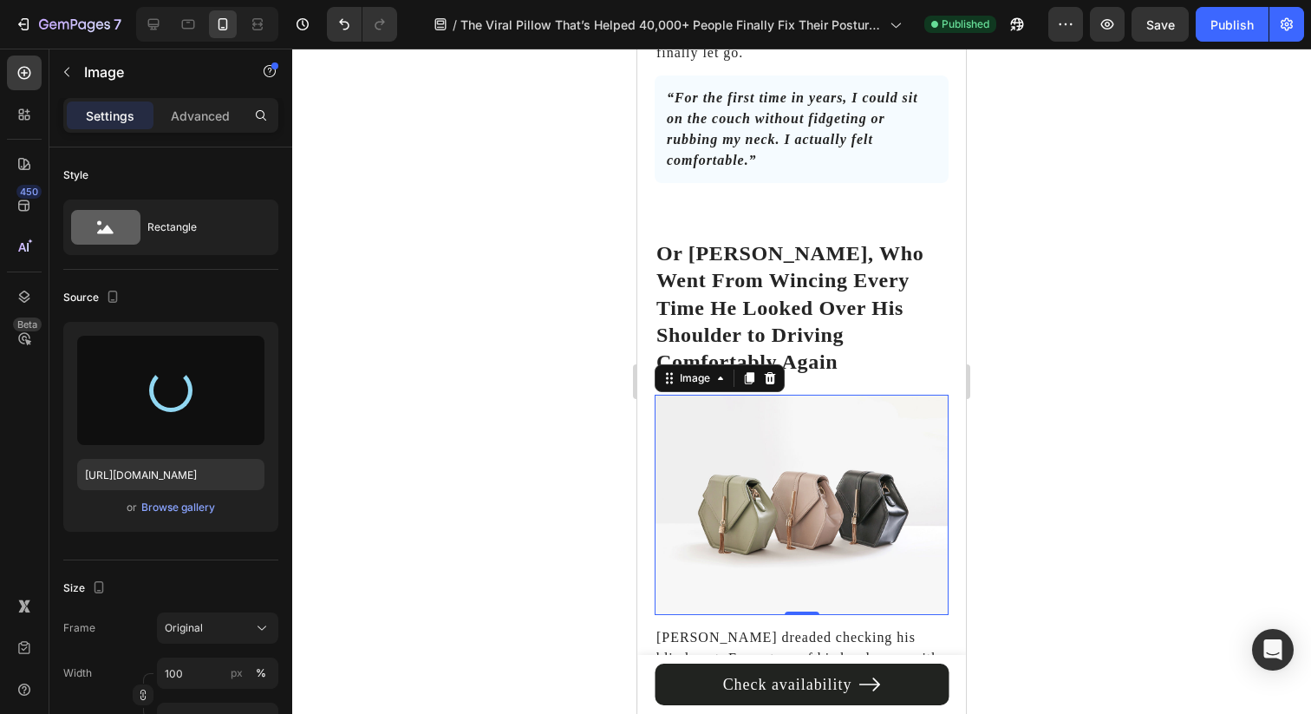
type input "https://cdn.shopify.com/s/files/1/0695/0459/8289/files/gempages_490483624978678…"
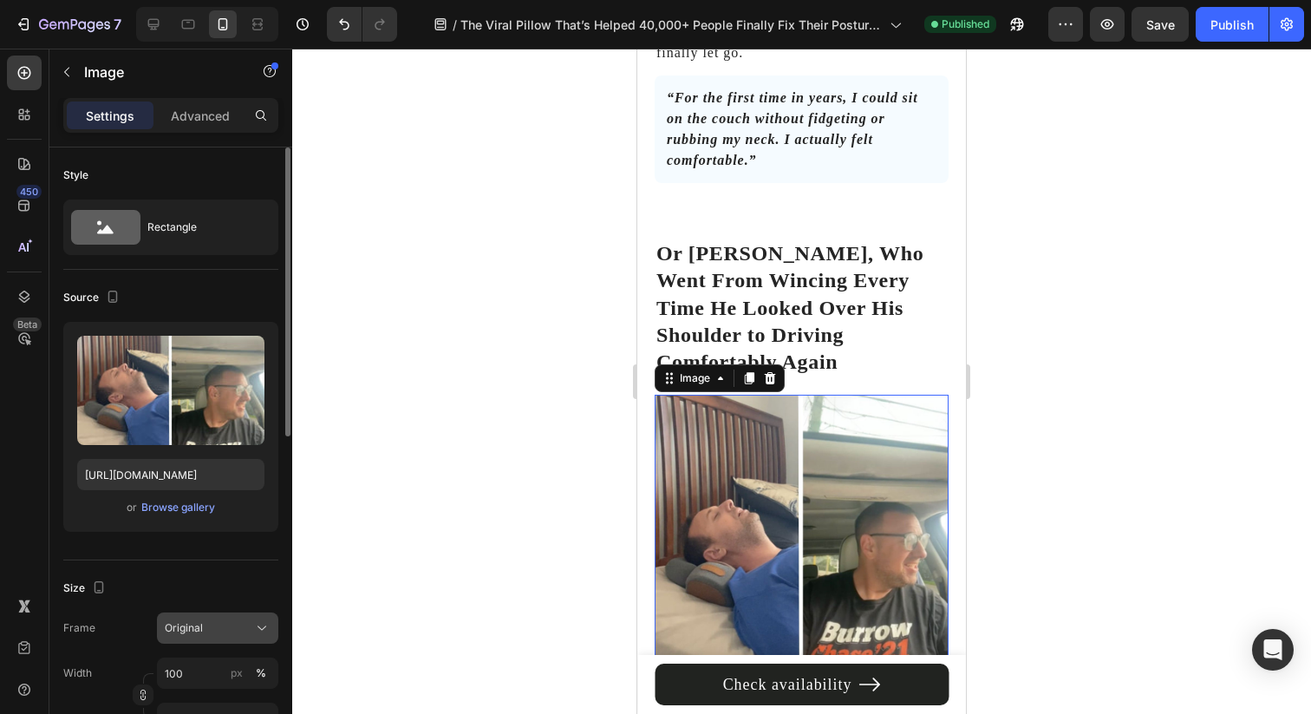
scroll to position [179, 0]
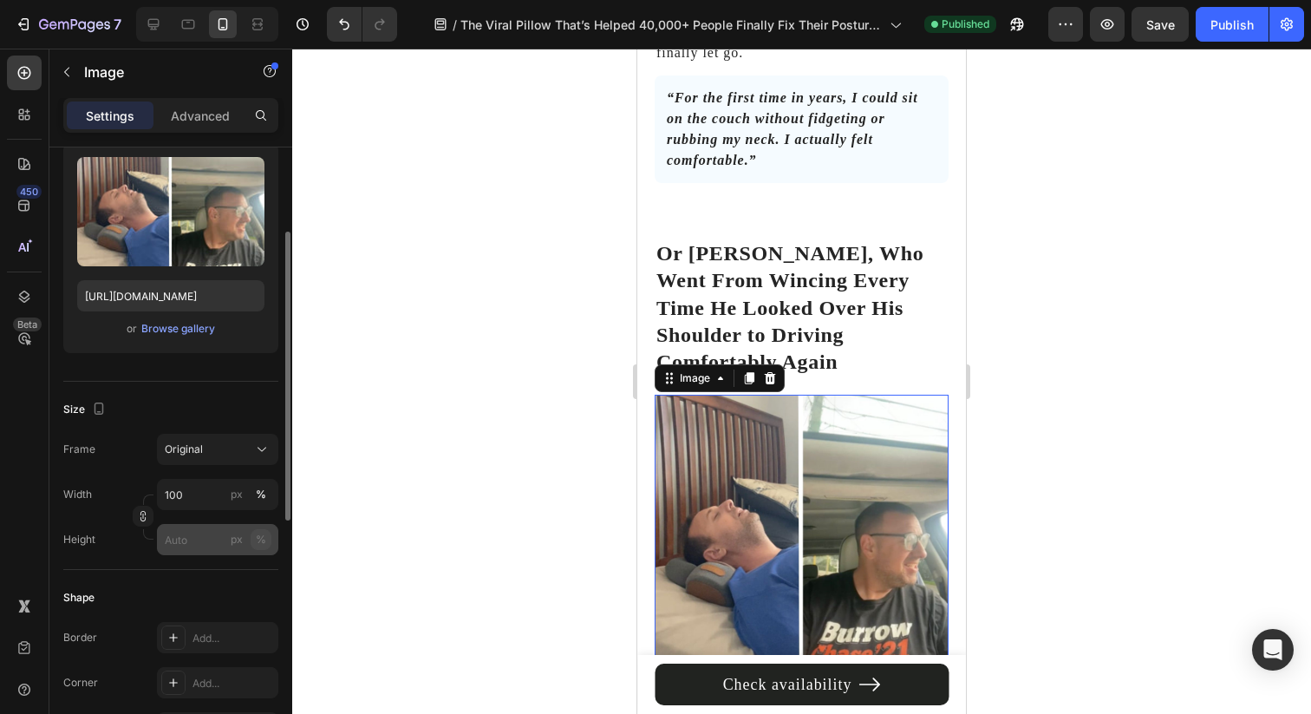
click at [254, 544] on button "%" at bounding box center [261, 539] width 21 height 21
click at [201, 541] on input "px %" at bounding box center [217, 539] width 121 height 31
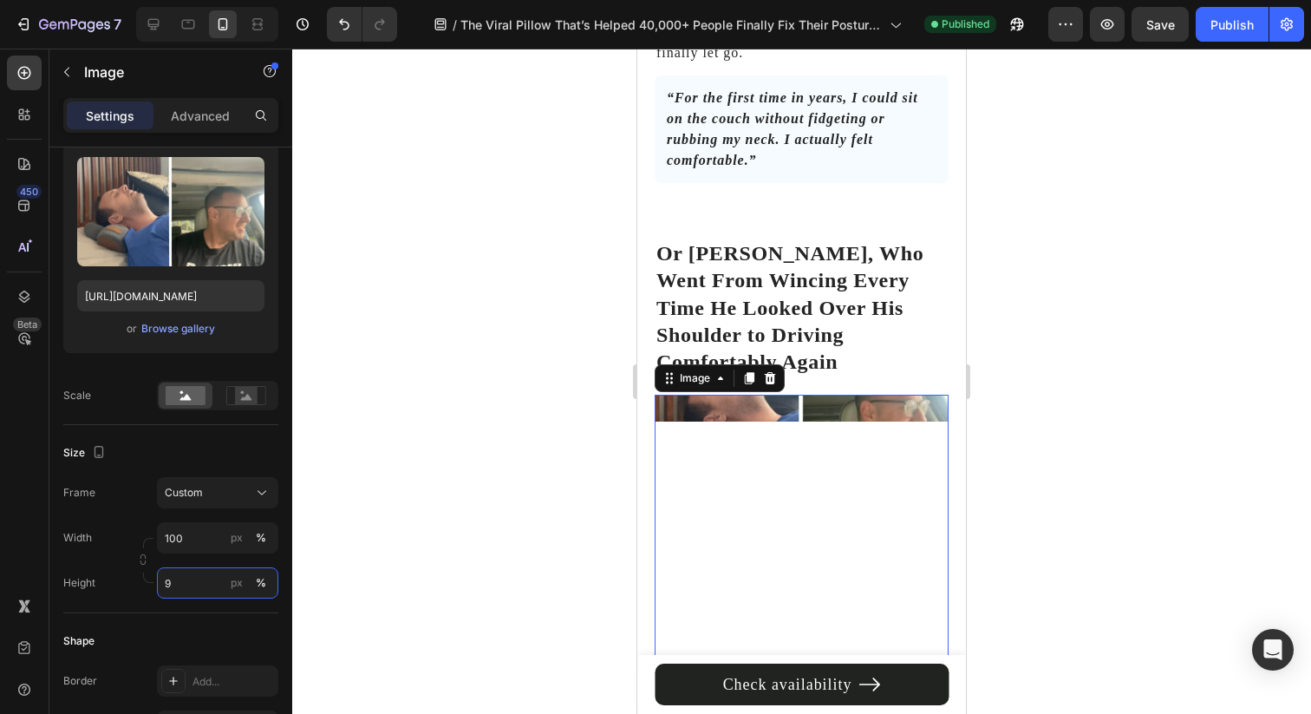
type input "9"
click at [484, 399] on div at bounding box center [801, 381] width 1019 height 665
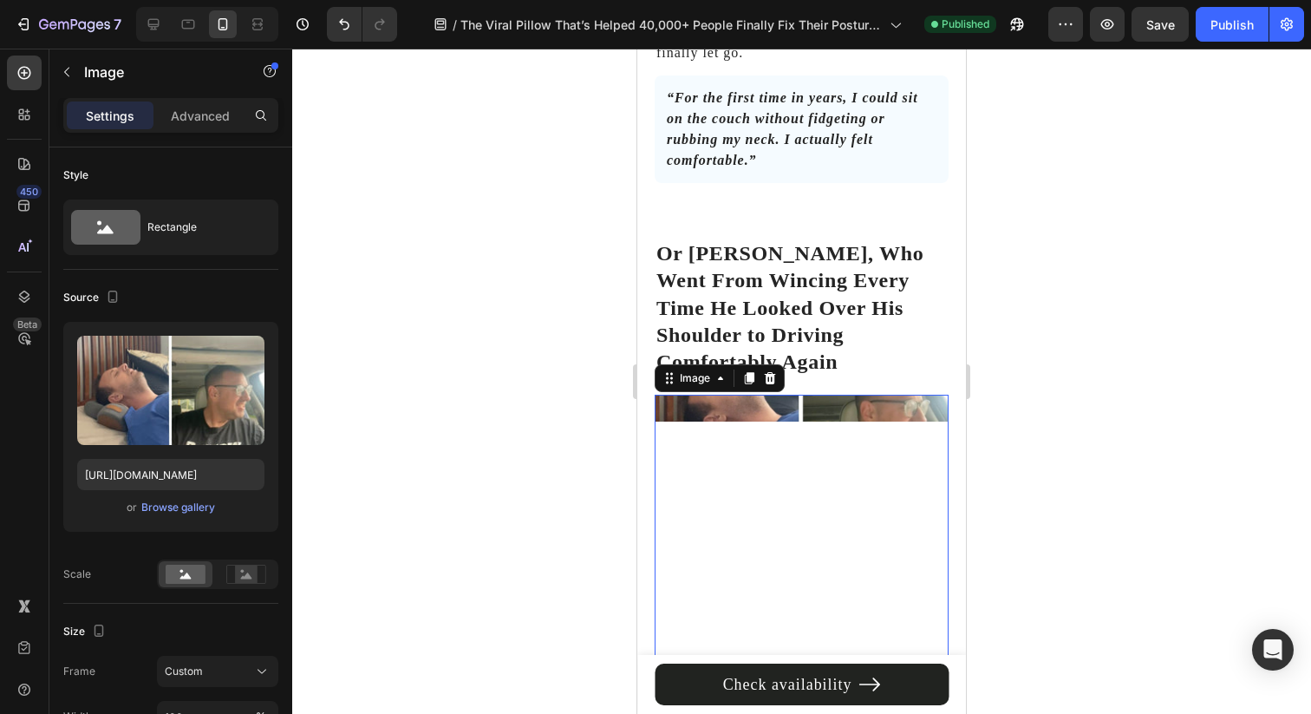
drag, startPoint x: 795, startPoint y: 368, endPoint x: 1169, endPoint y: 519, distance: 403.3
click at [795, 395] on img at bounding box center [802, 408] width 294 height 27
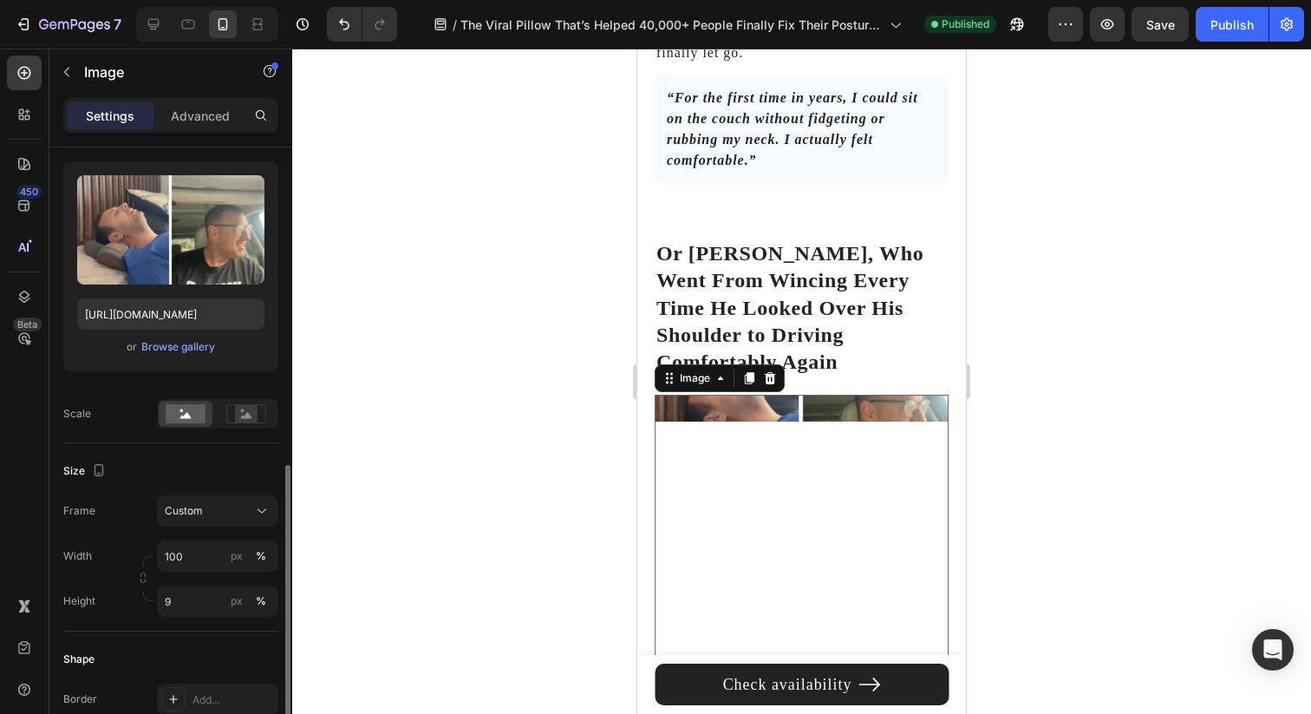
scroll to position [329, 0]
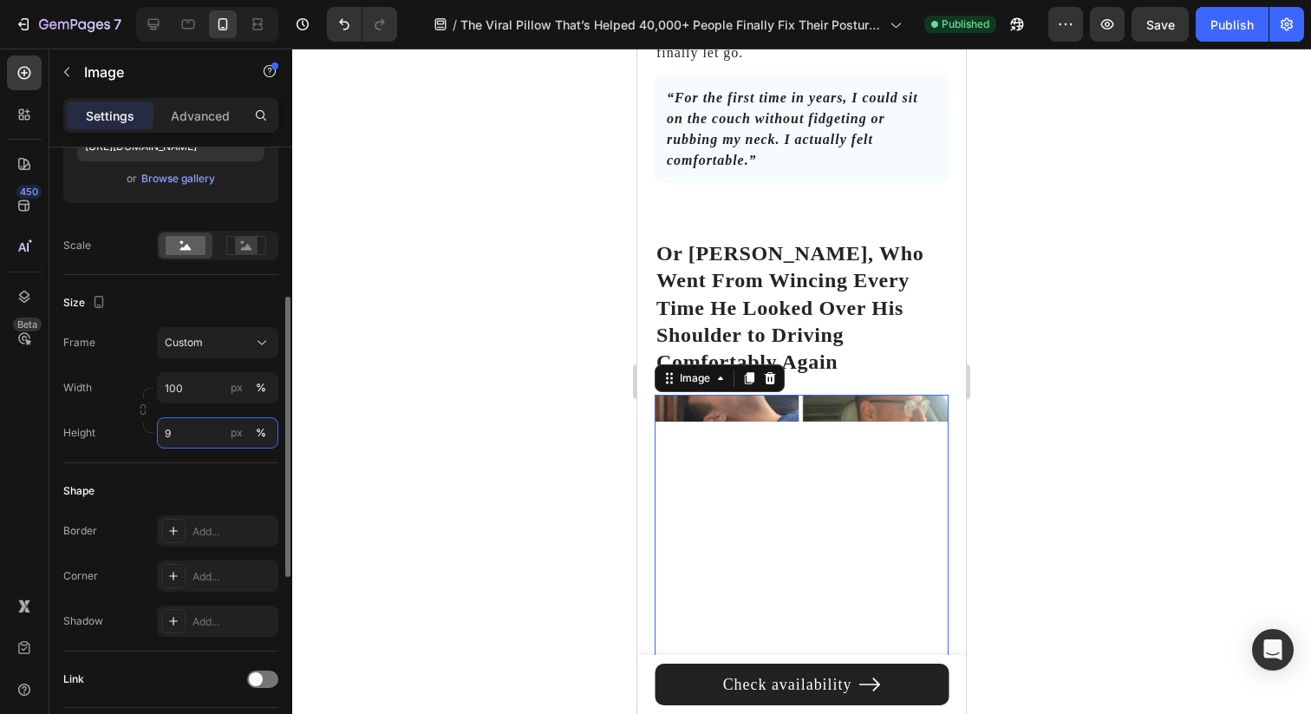
click at [207, 439] on input "9" at bounding box center [217, 432] width 121 height 31
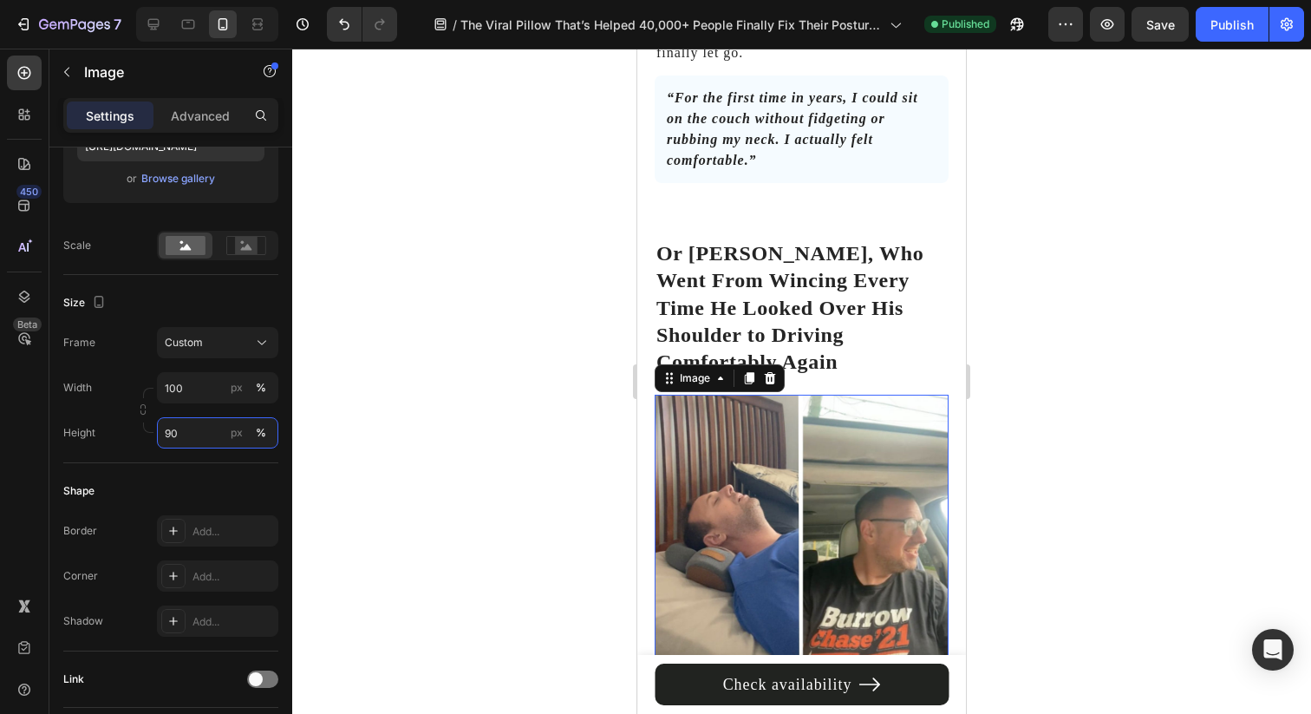
type input "90"
click at [602, 399] on div at bounding box center [801, 381] width 1019 height 665
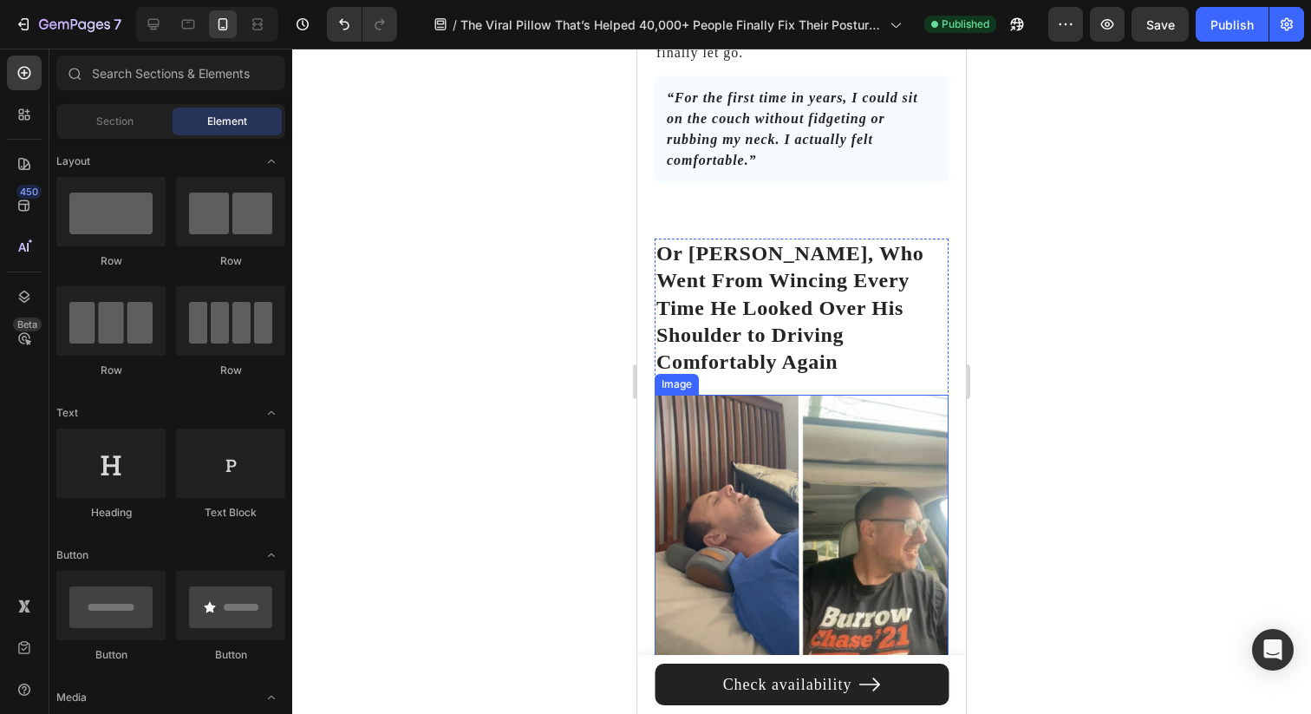
click at [729, 397] on img at bounding box center [802, 527] width 294 height 264
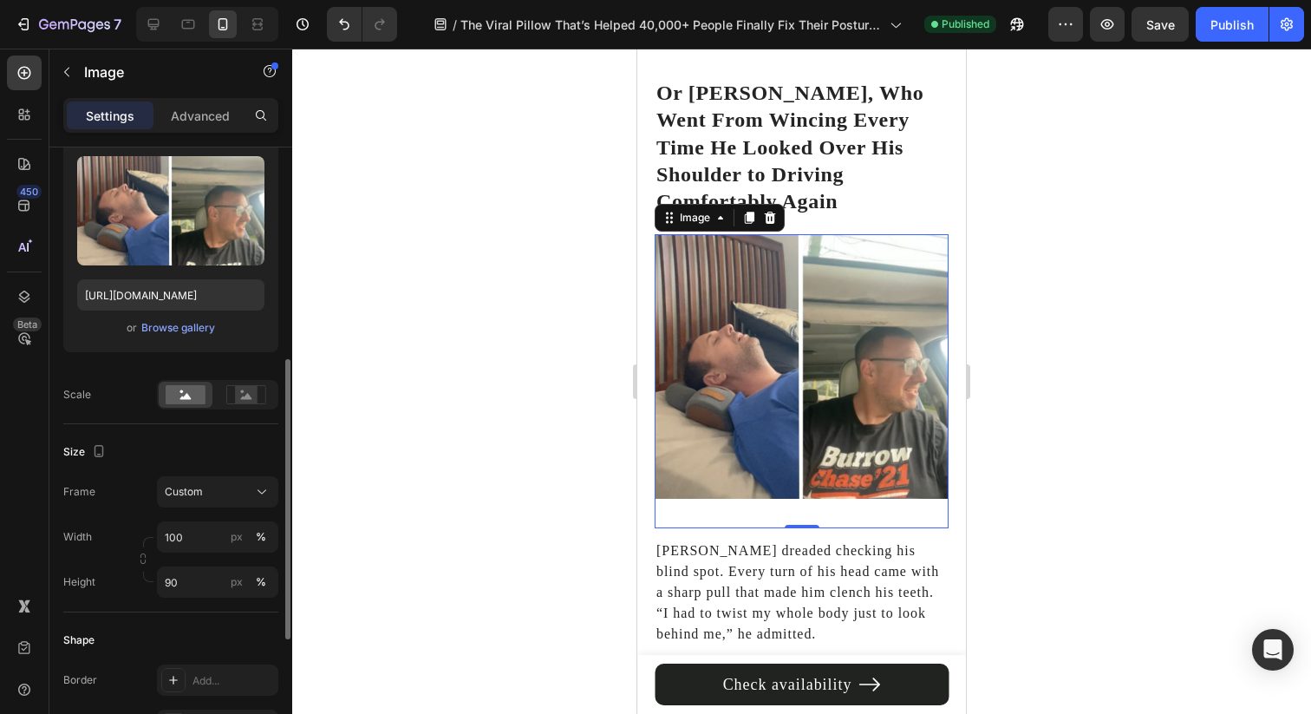
scroll to position [269, 0]
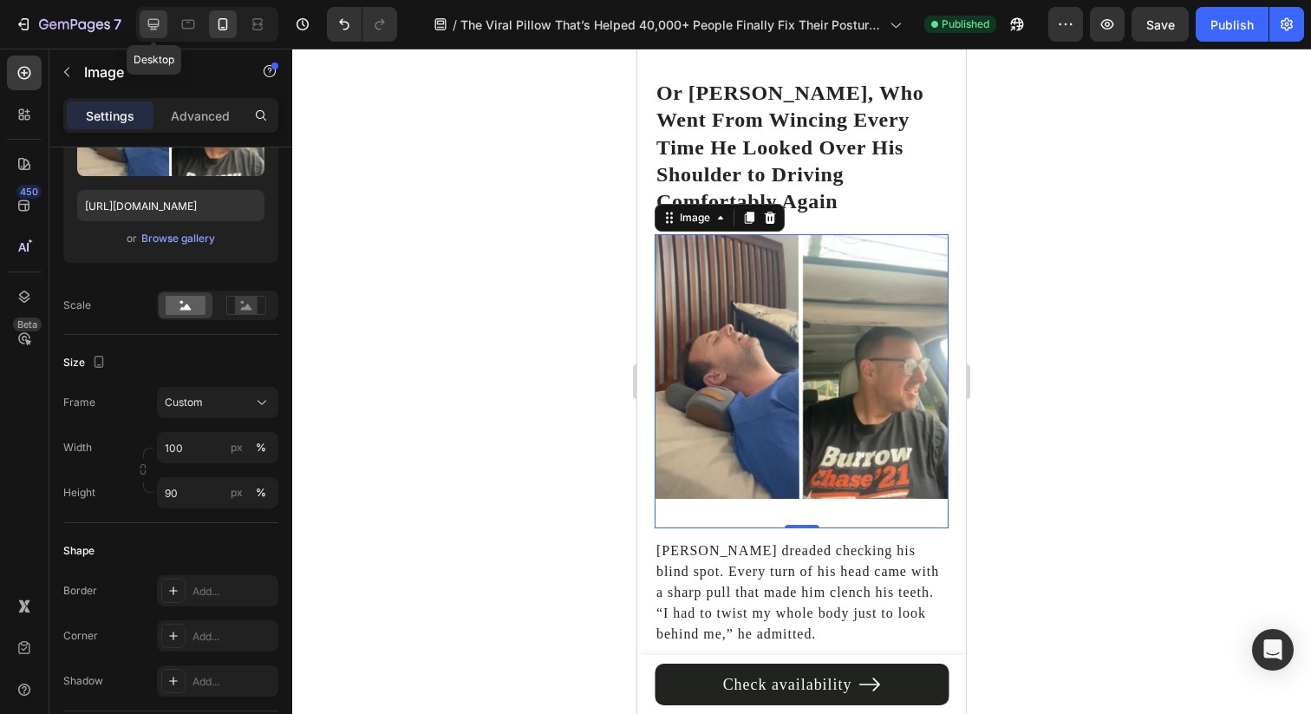
click at [148, 29] on icon at bounding box center [153, 24] width 17 height 17
type input "[URL][DOMAIN_NAME]"
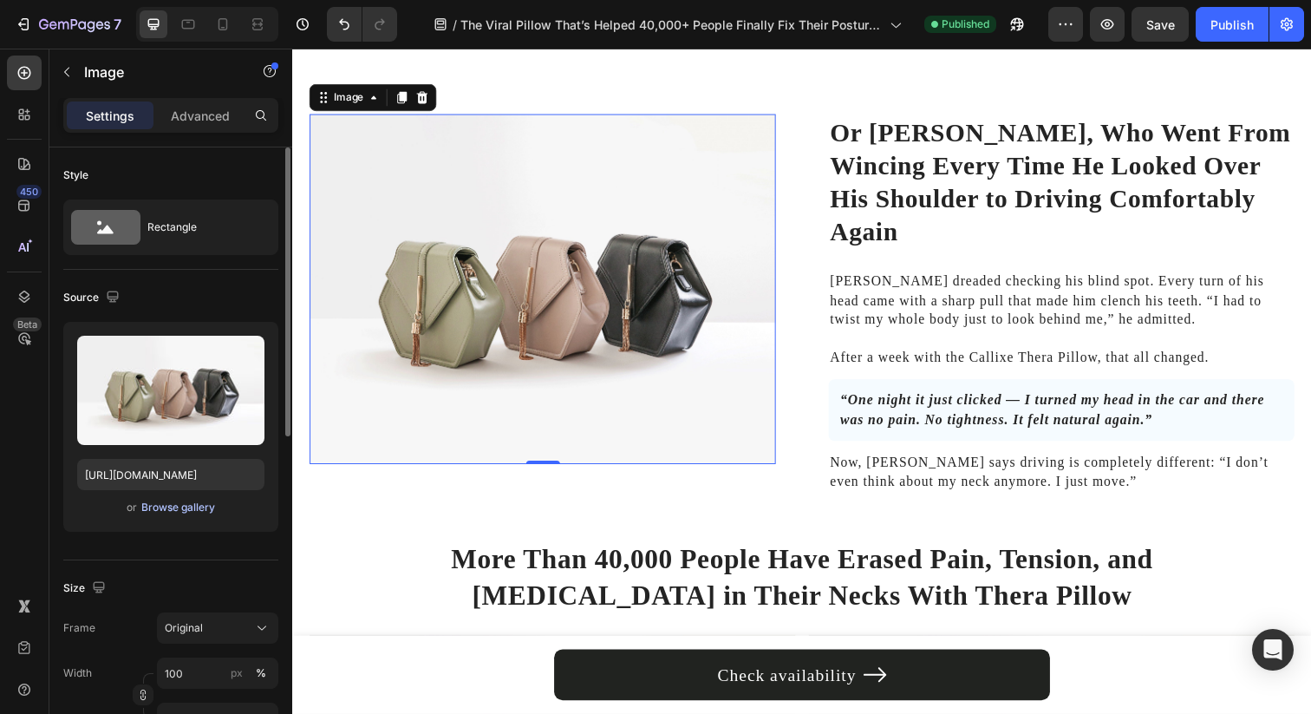
click at [179, 505] on div "Browse gallery" at bounding box center [178, 507] width 74 height 16
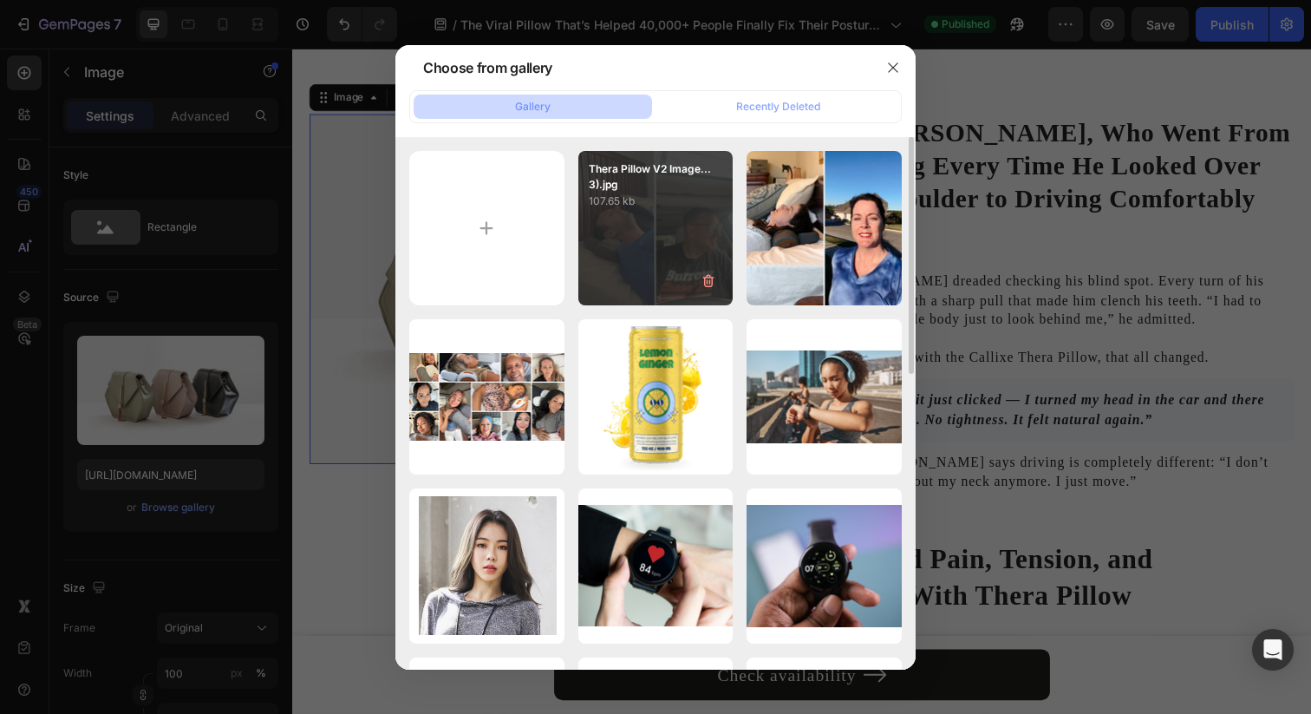
click at [687, 217] on div "Thera Pillow V2 Image...3).jpg 107.65 kb" at bounding box center [655, 228] width 155 height 155
type input "https://cdn.shopify.com/s/files/1/0695/0459/8289/files/gempages_490483624978678…"
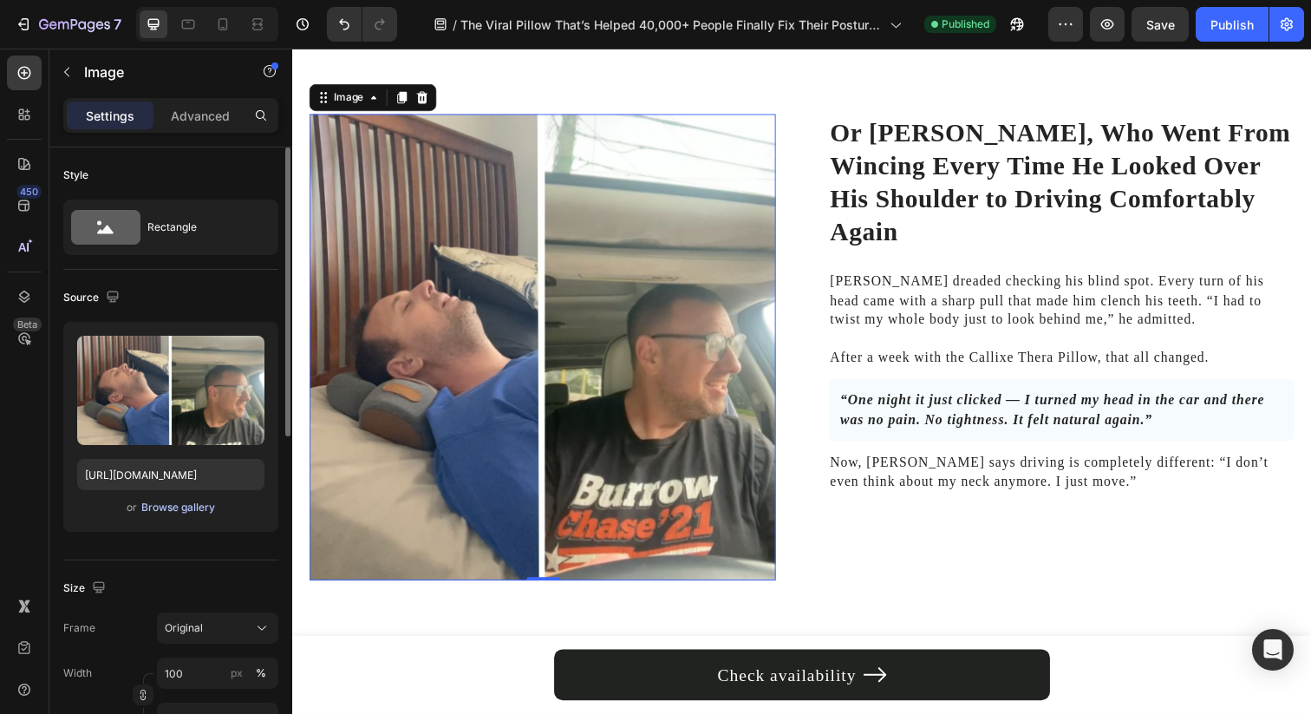
scroll to position [154, 0]
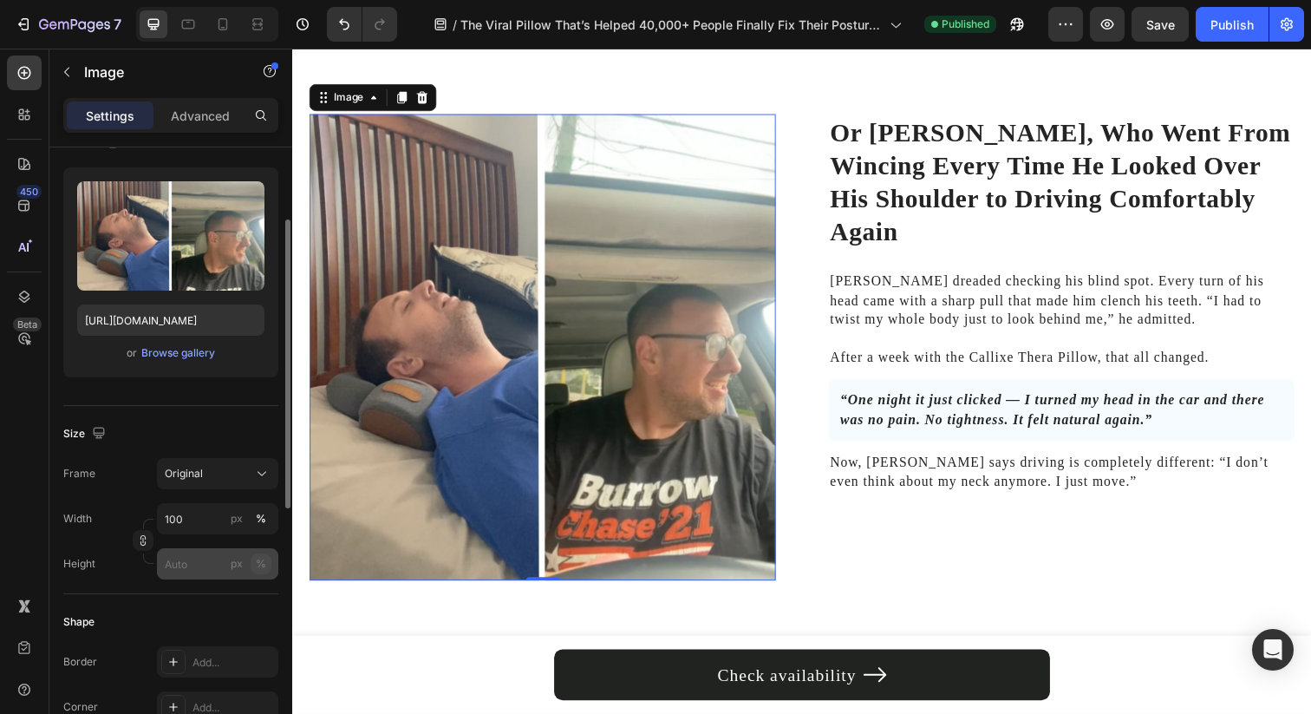
click at [267, 558] on button "%" at bounding box center [261, 563] width 21 height 21
click at [198, 568] on input "px %" at bounding box center [217, 563] width 121 height 31
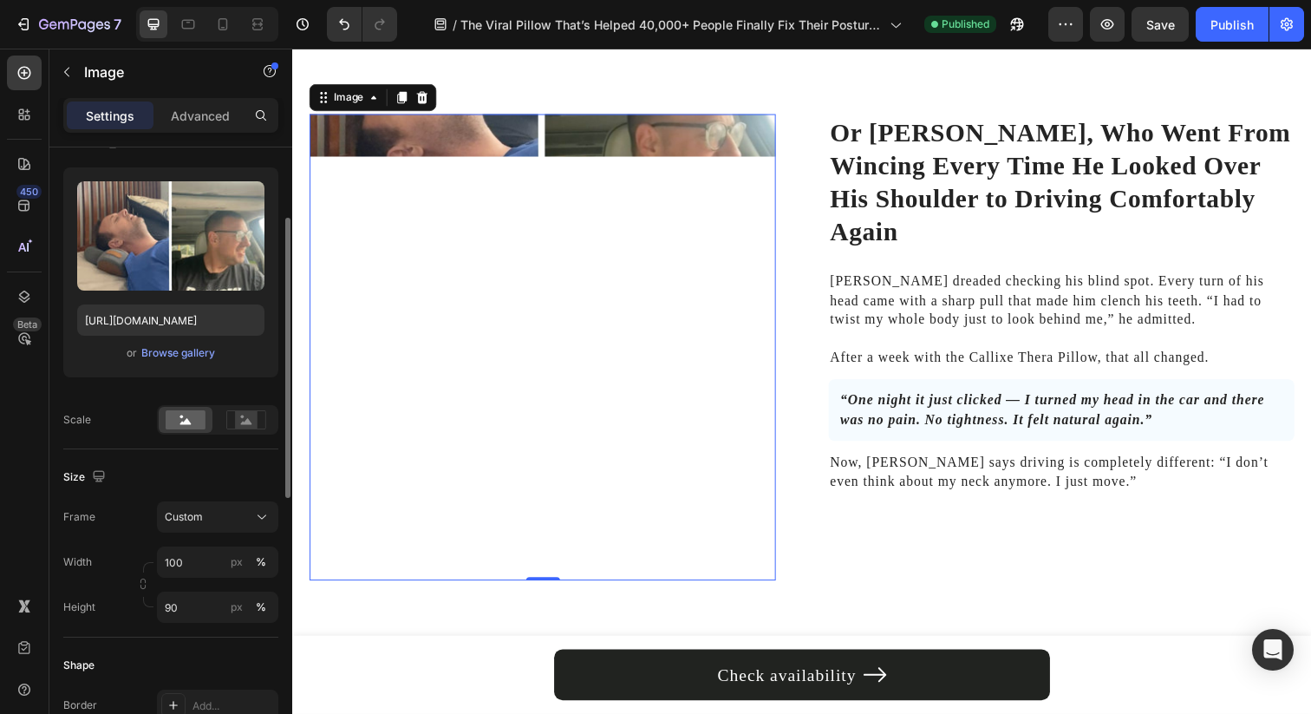
click at [233, 473] on div "Size" at bounding box center [170, 477] width 215 height 28
click at [192, 614] on input "90" at bounding box center [217, 606] width 121 height 31
type input "9"
click at [192, 614] on input "9" at bounding box center [217, 606] width 121 height 31
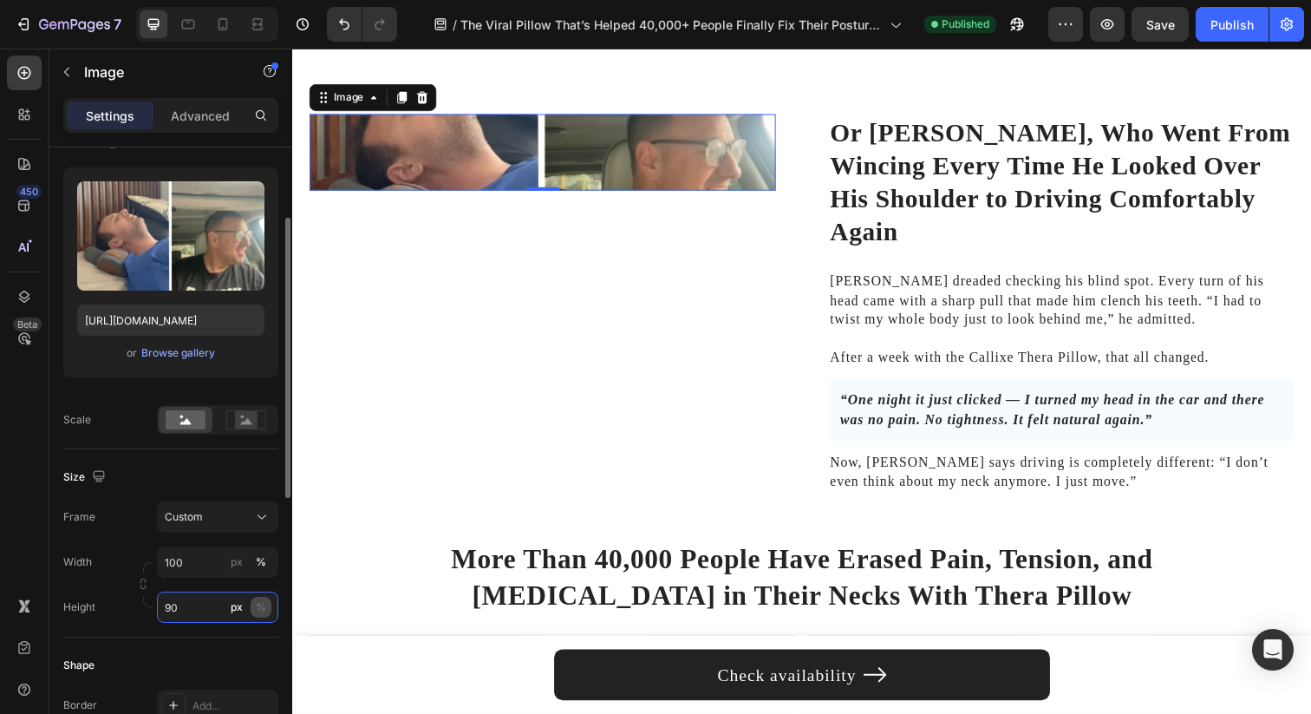
type input "90"
click at [262, 607] on div "%" at bounding box center [261, 607] width 10 height 16
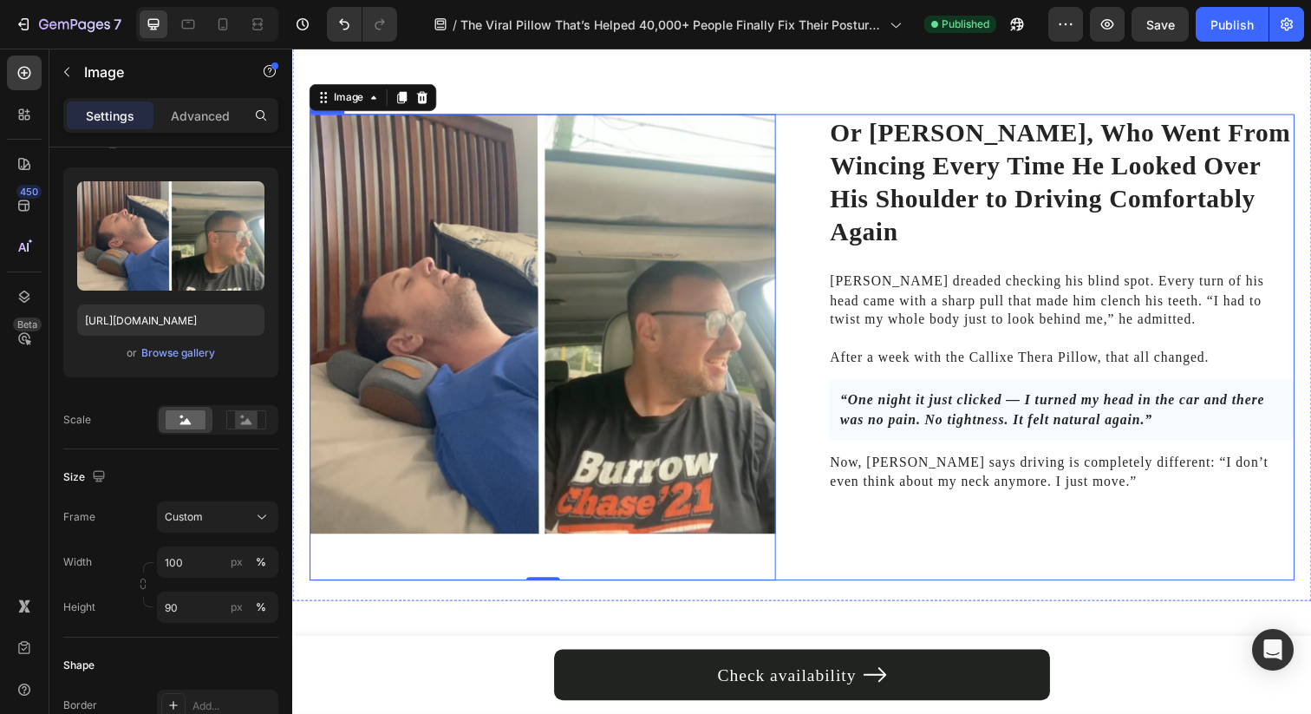
click at [786, 426] on div "Or Michael, Who Went From Wincing Every Time He Looked Over His Shoulder to Dri…" at bounding box center [813, 353] width 1006 height 476
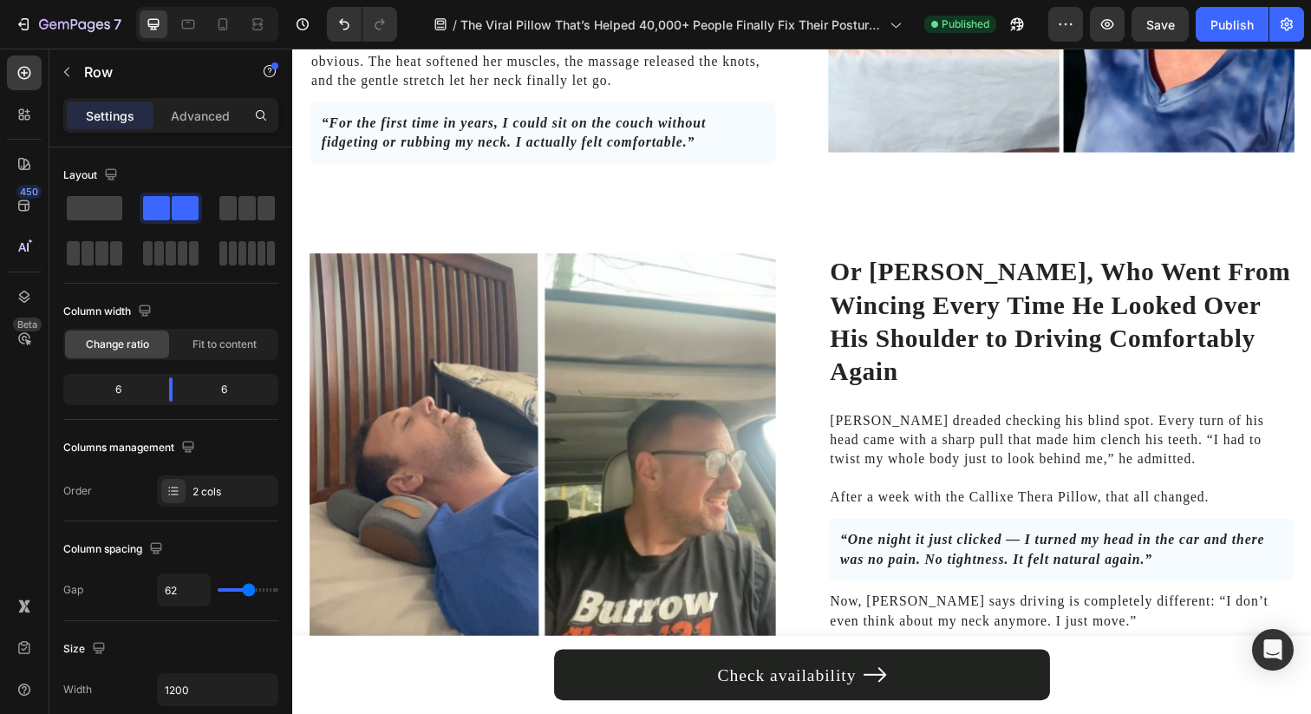
scroll to position [3940, 0]
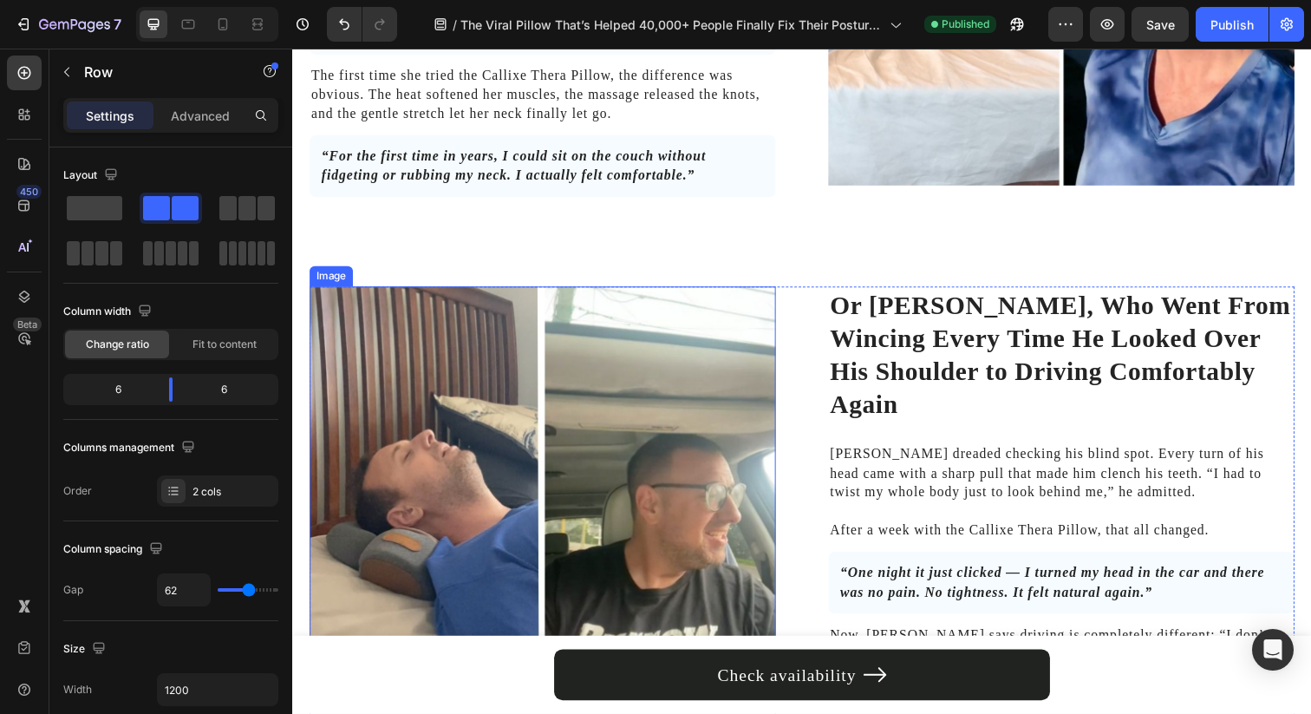
click at [711, 417] on img at bounding box center [548, 505] width 476 height 428
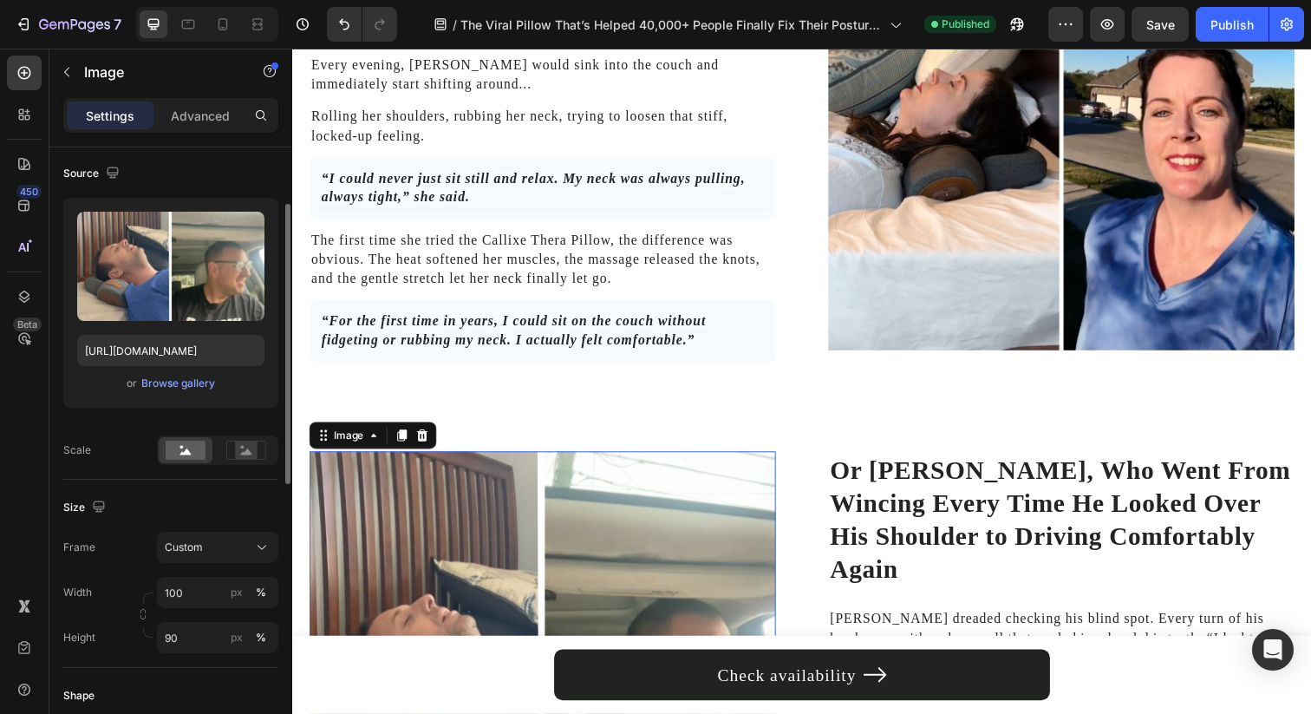
scroll to position [3718, 0]
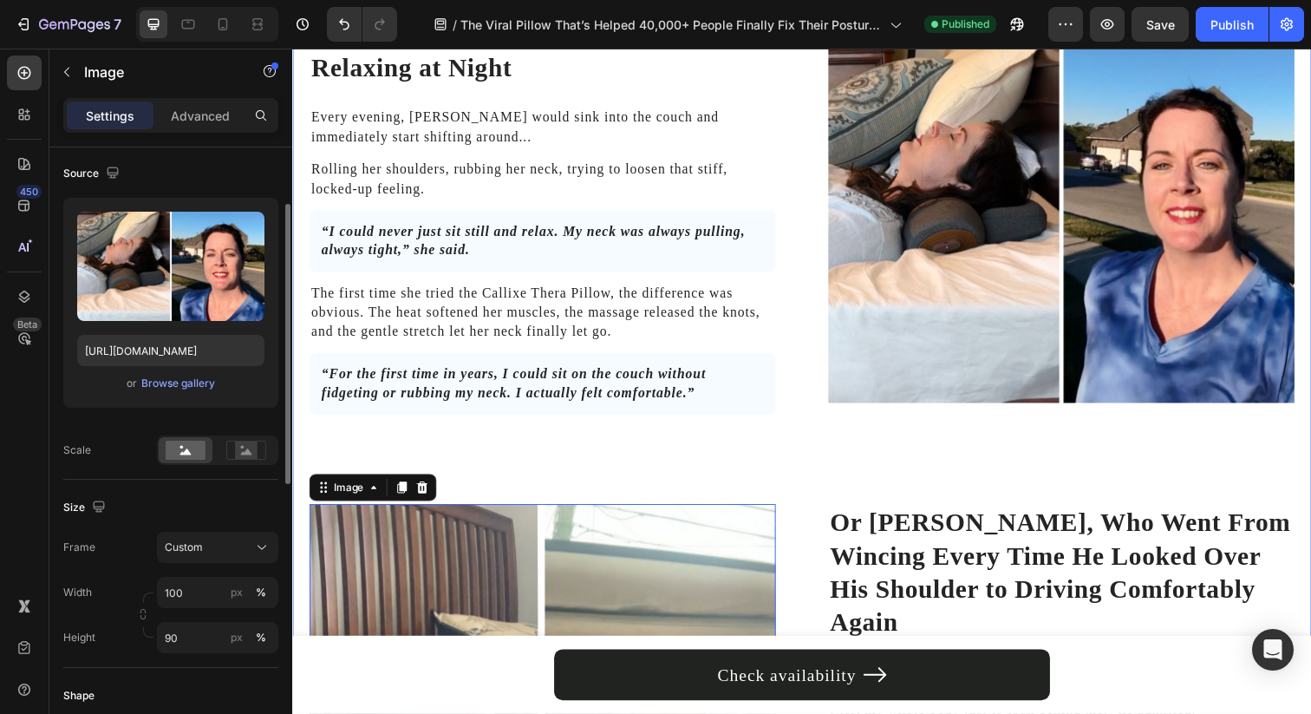
click at [962, 300] on img at bounding box center [1077, 196] width 476 height 428
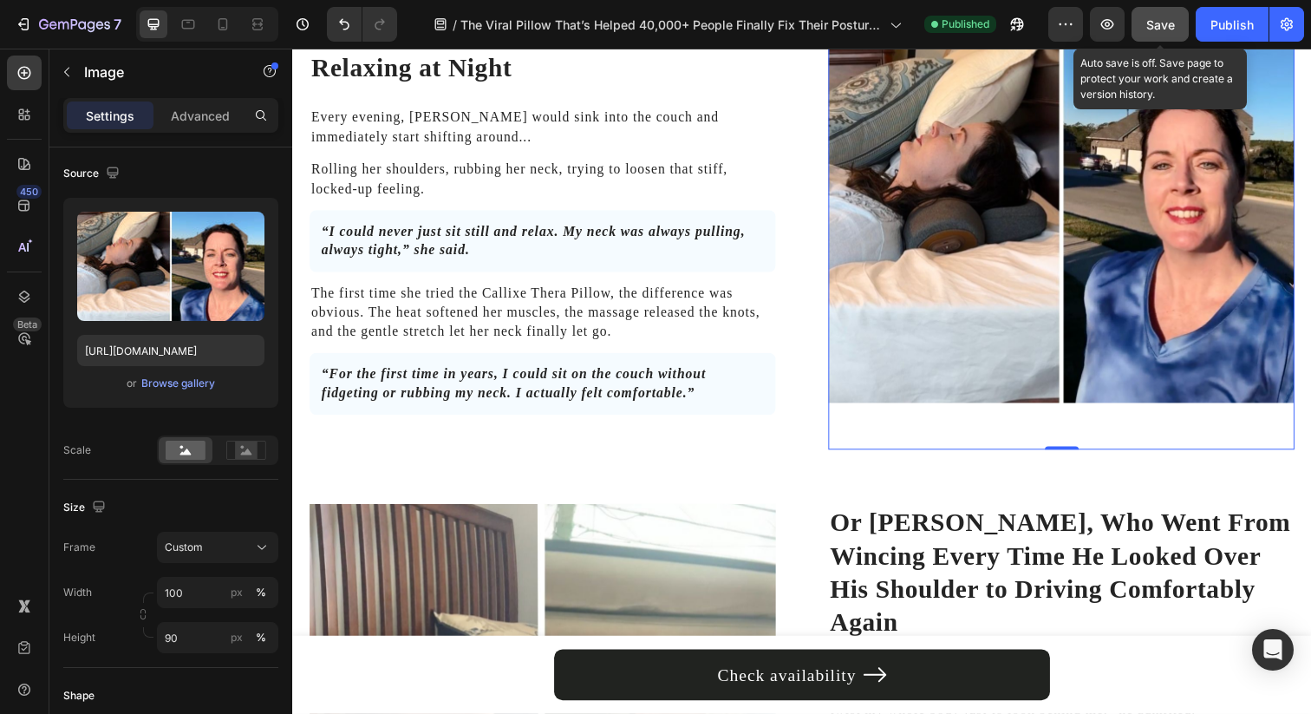
click at [1165, 35] on button "Save" at bounding box center [1160, 24] width 57 height 35
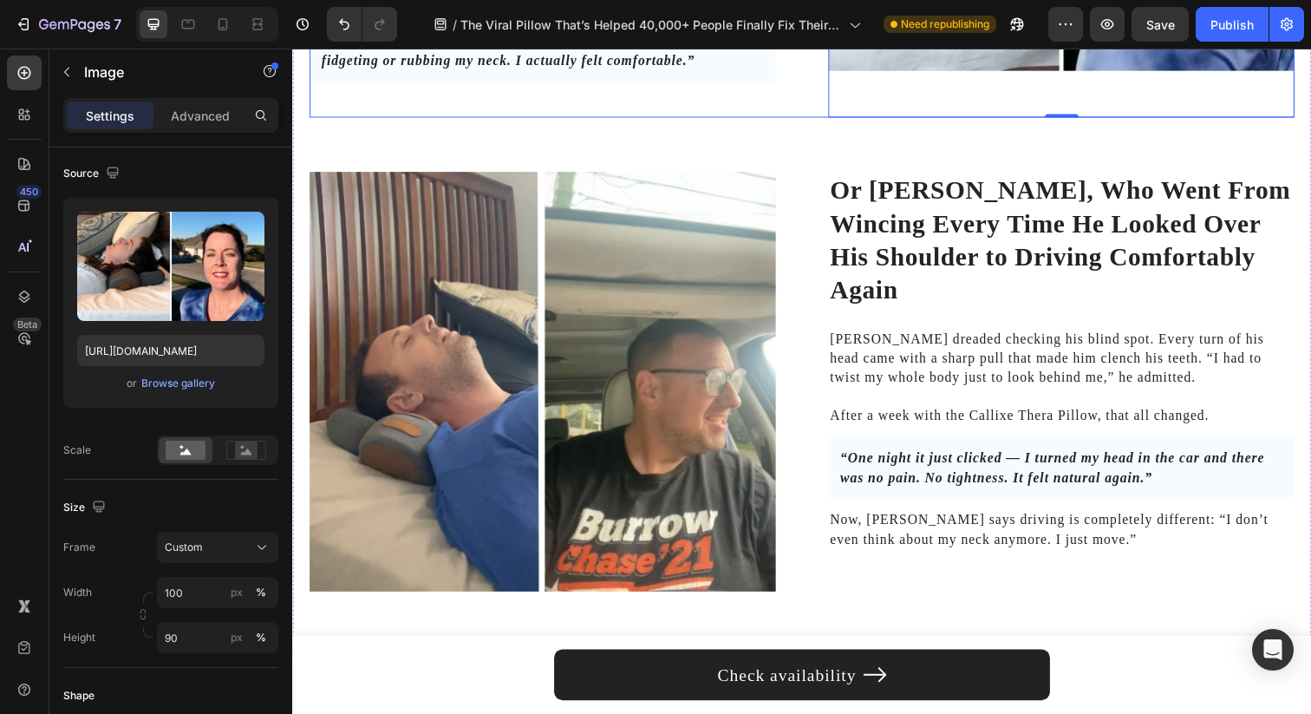
scroll to position [4081, 0]
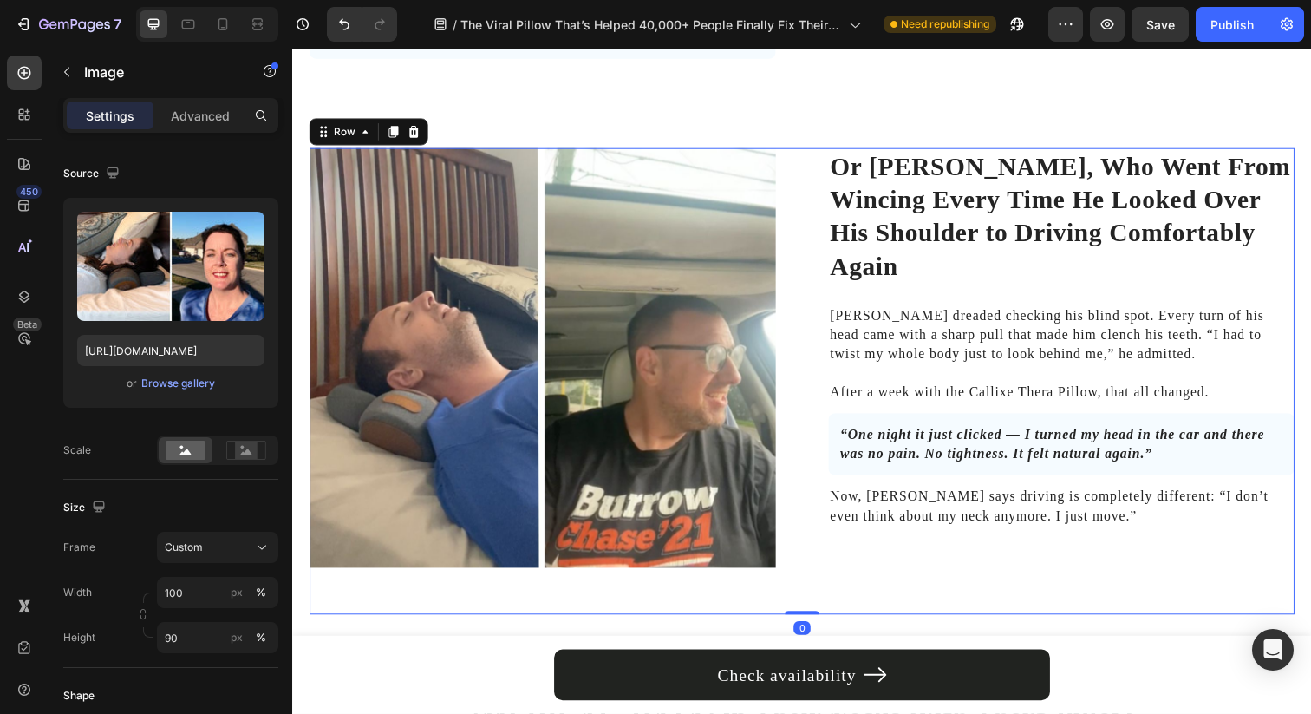
click at [815, 301] on div "Or Michael, Who Went From Wincing Every Time He Looked Over His Shoulder to Dri…" at bounding box center [813, 388] width 1006 height 476
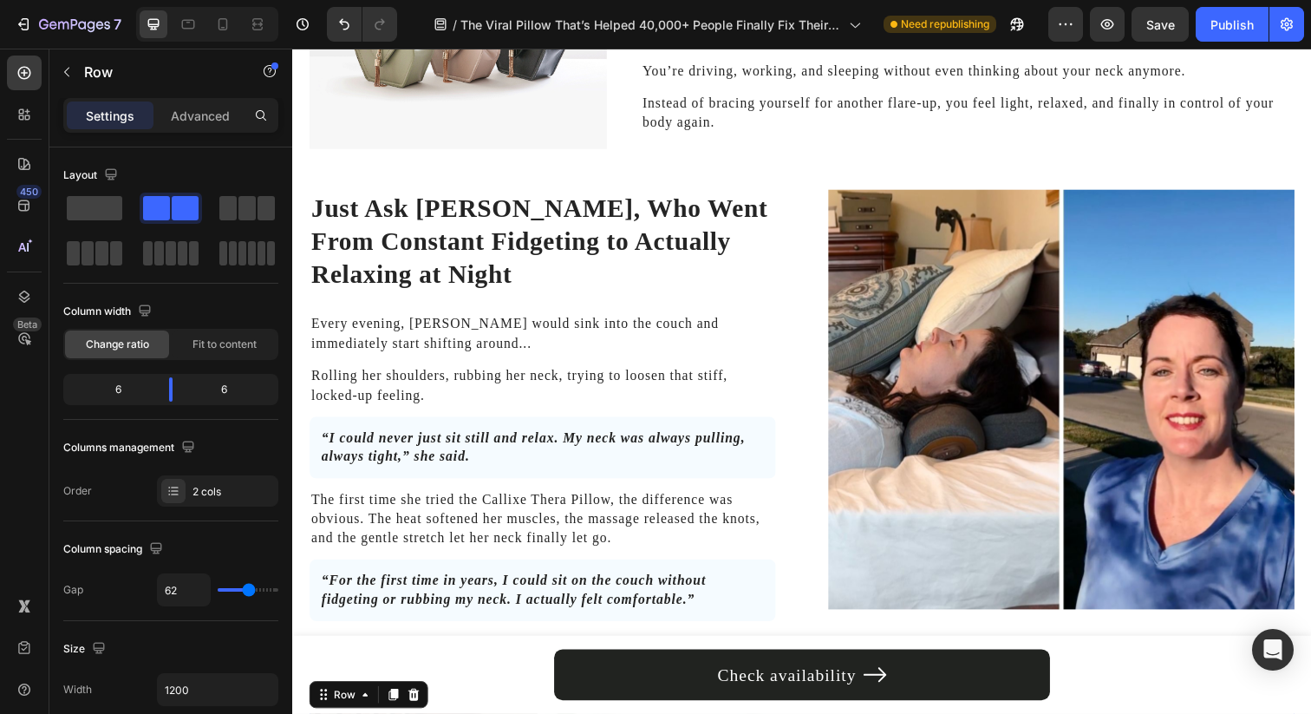
click at [812, 286] on div "Just Ask Jennifer, Who Went From Constant Fidgeting to Actually Relaxing at Nig…" at bounding box center [813, 430] width 1006 height 476
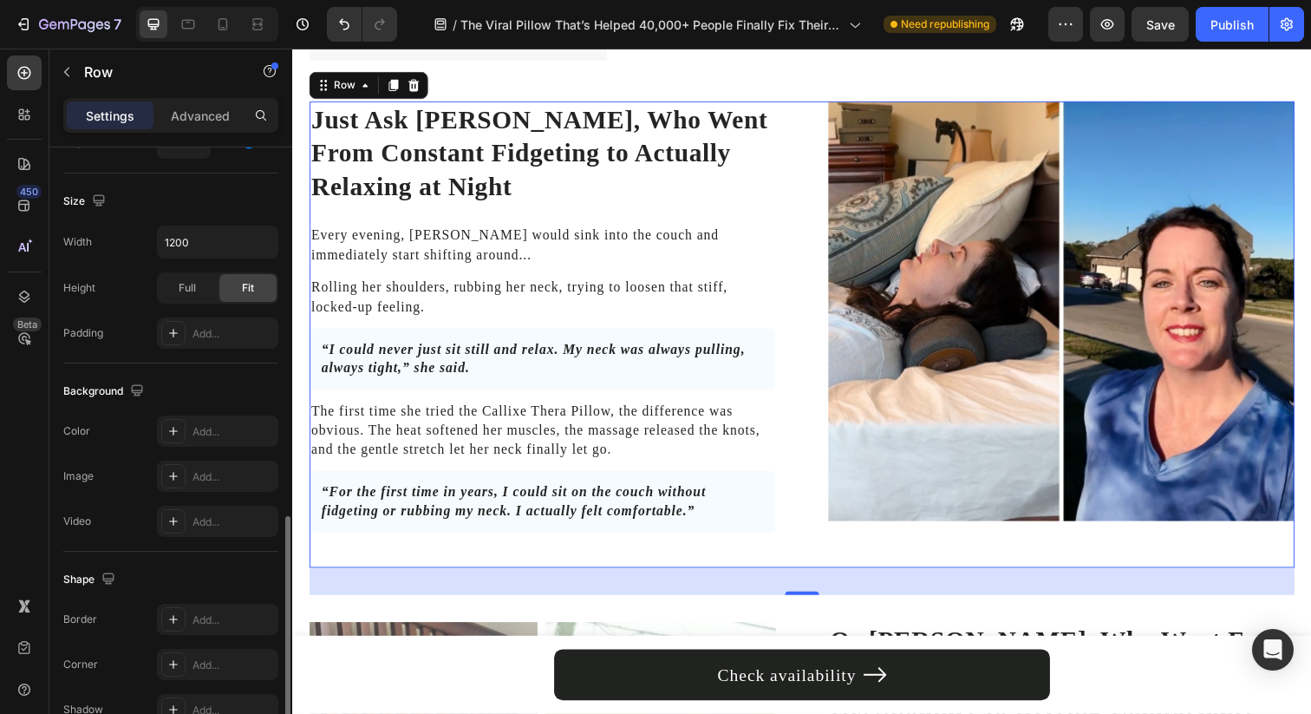
scroll to position [616, 0]
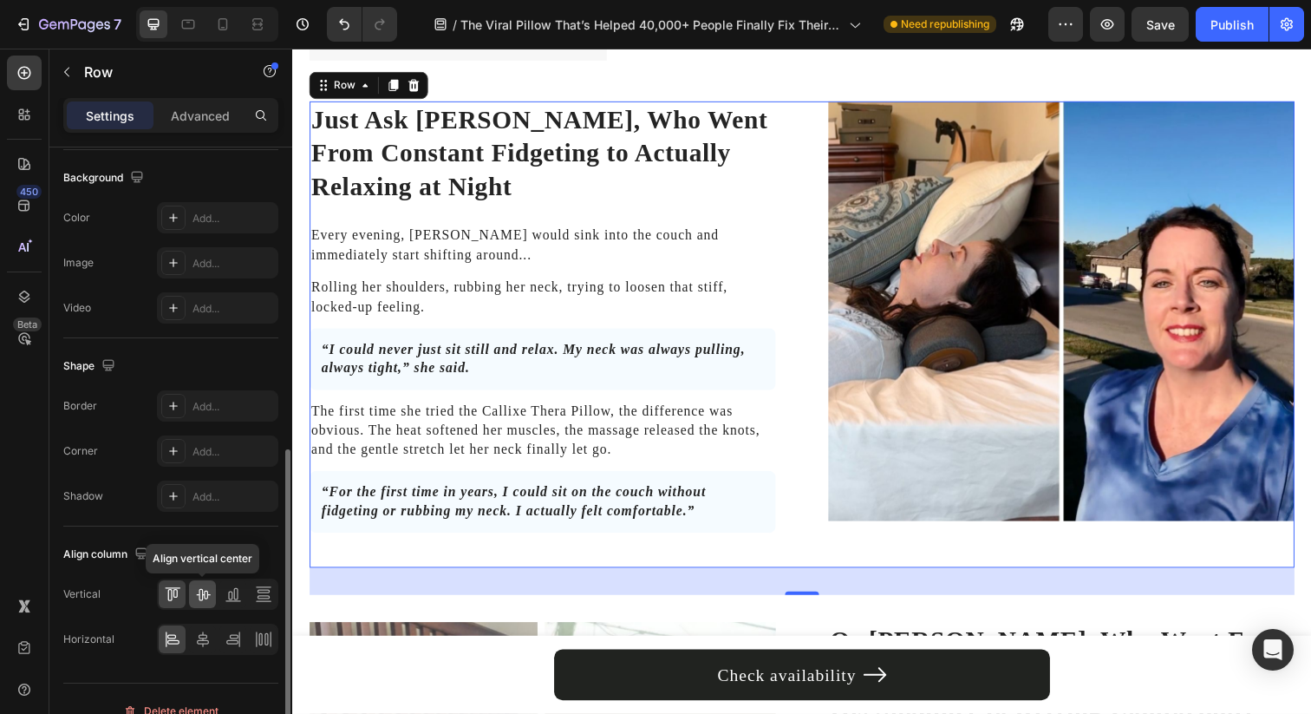
click at [200, 598] on icon at bounding box center [202, 593] width 17 height 17
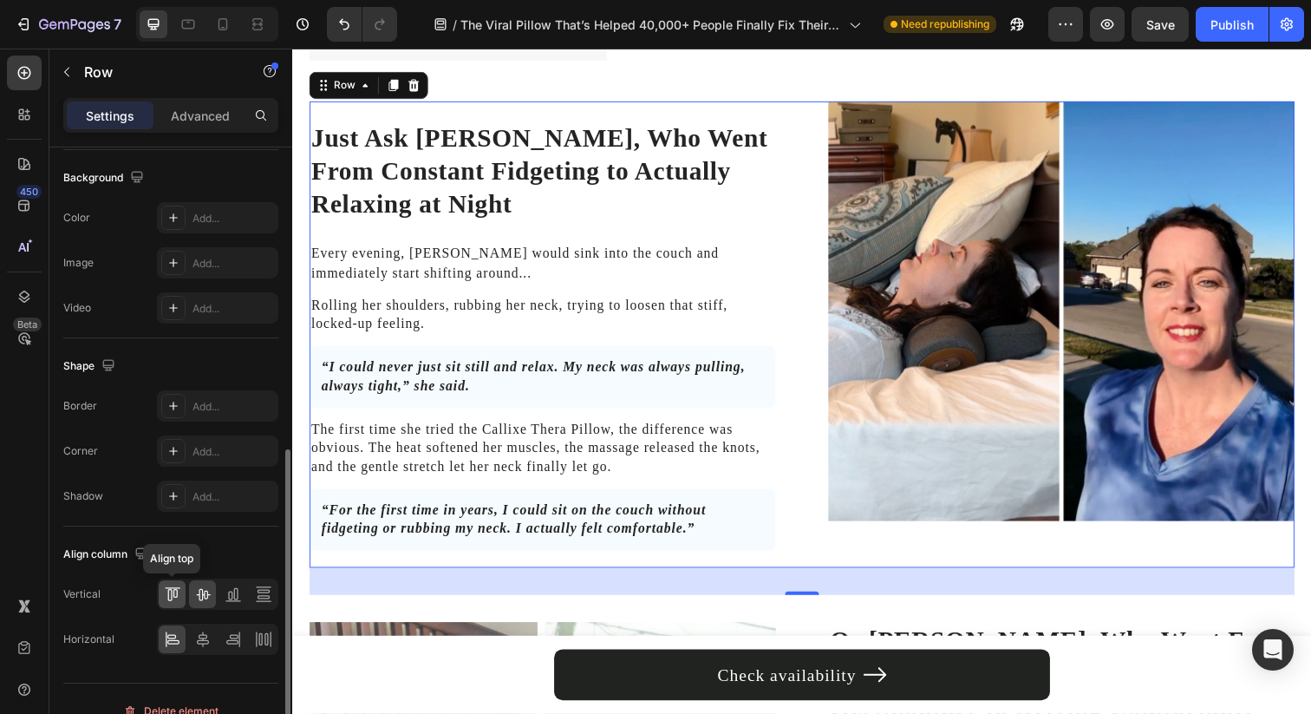
click at [175, 594] on icon at bounding box center [172, 593] width 17 height 17
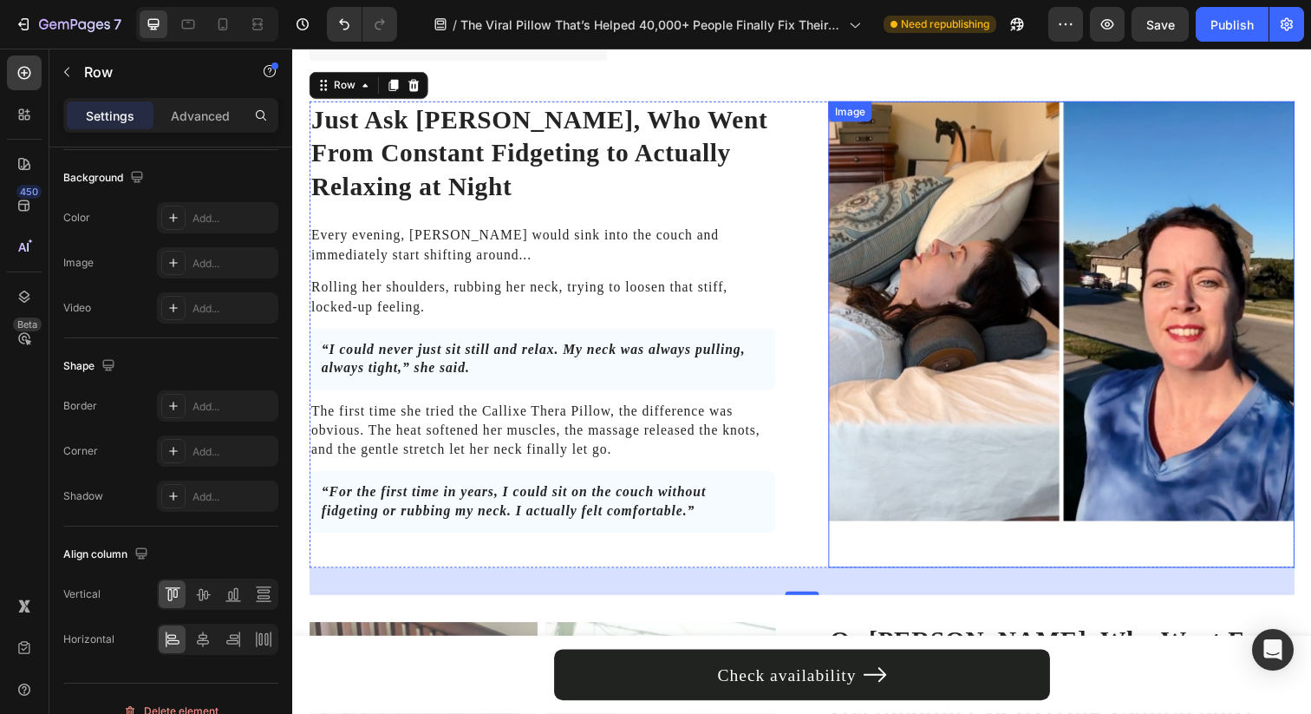
click at [849, 425] on img at bounding box center [1077, 316] width 476 height 428
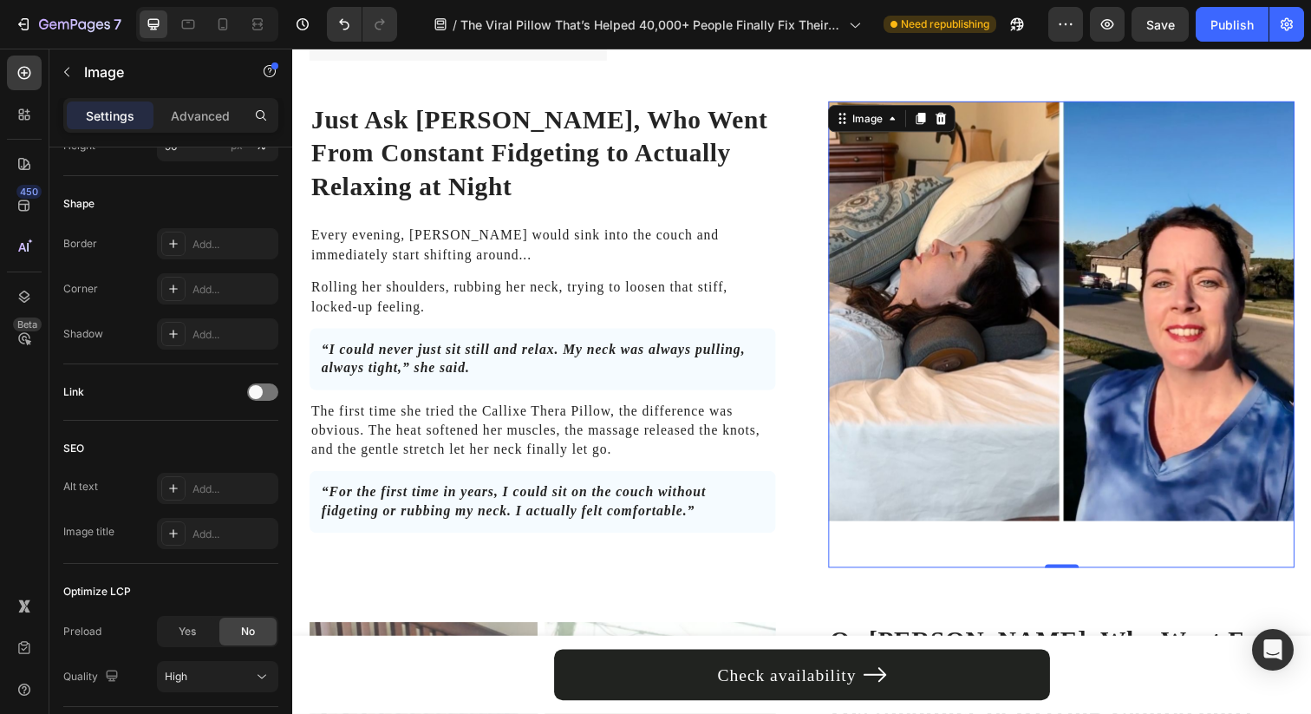
scroll to position [0, 0]
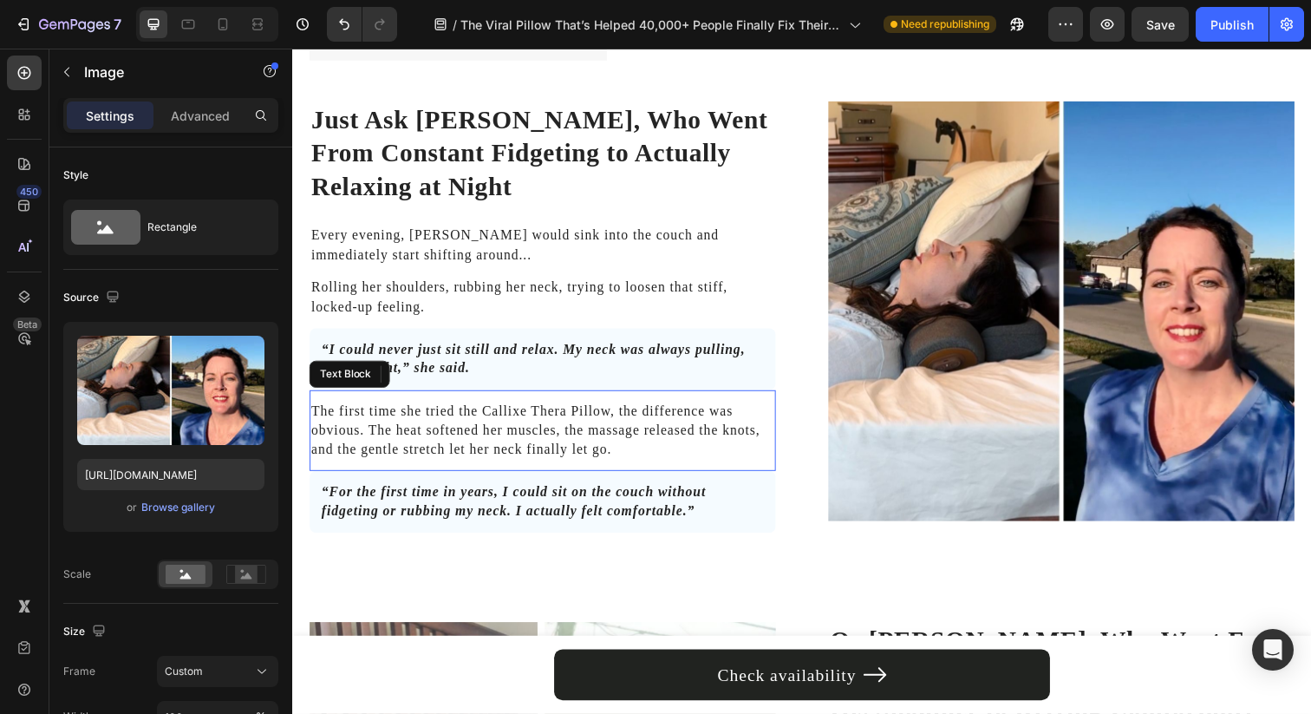
click at [777, 433] on div "The first time she tried the Callixe Thera Pillow, the difference was obvious. …" at bounding box center [548, 439] width 476 height 62
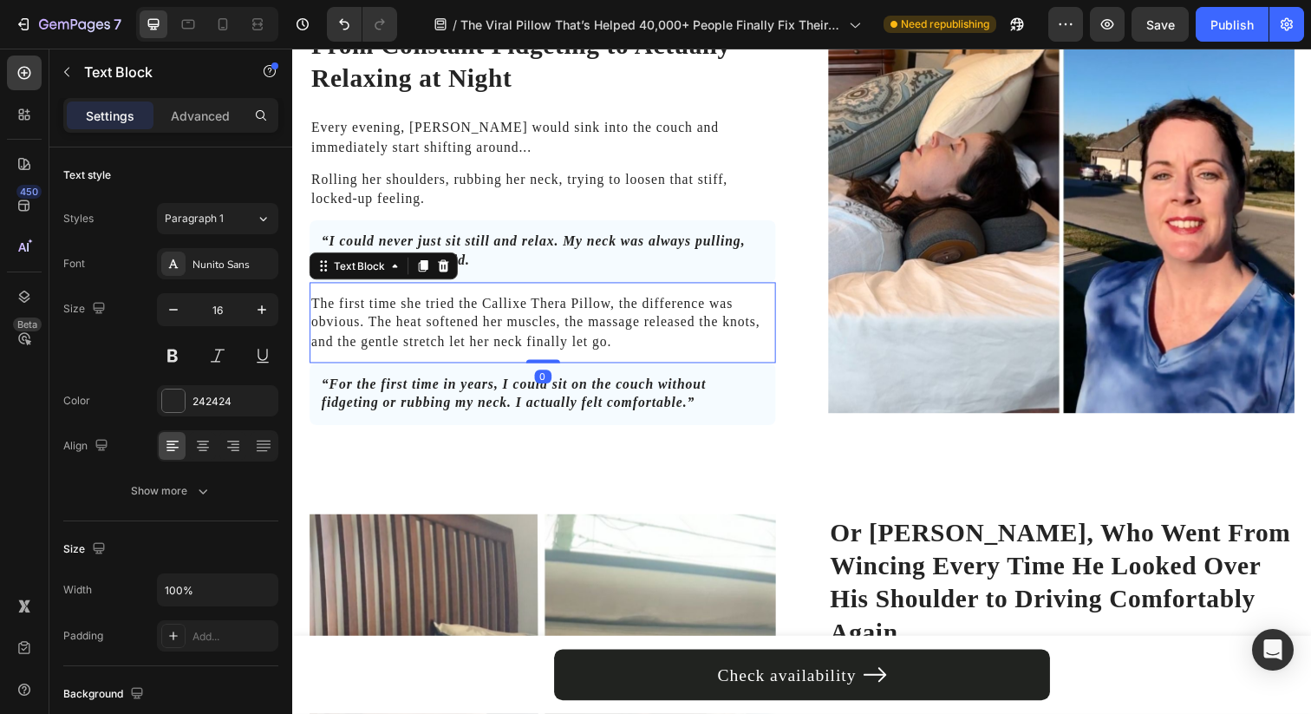
scroll to position [3779, 0]
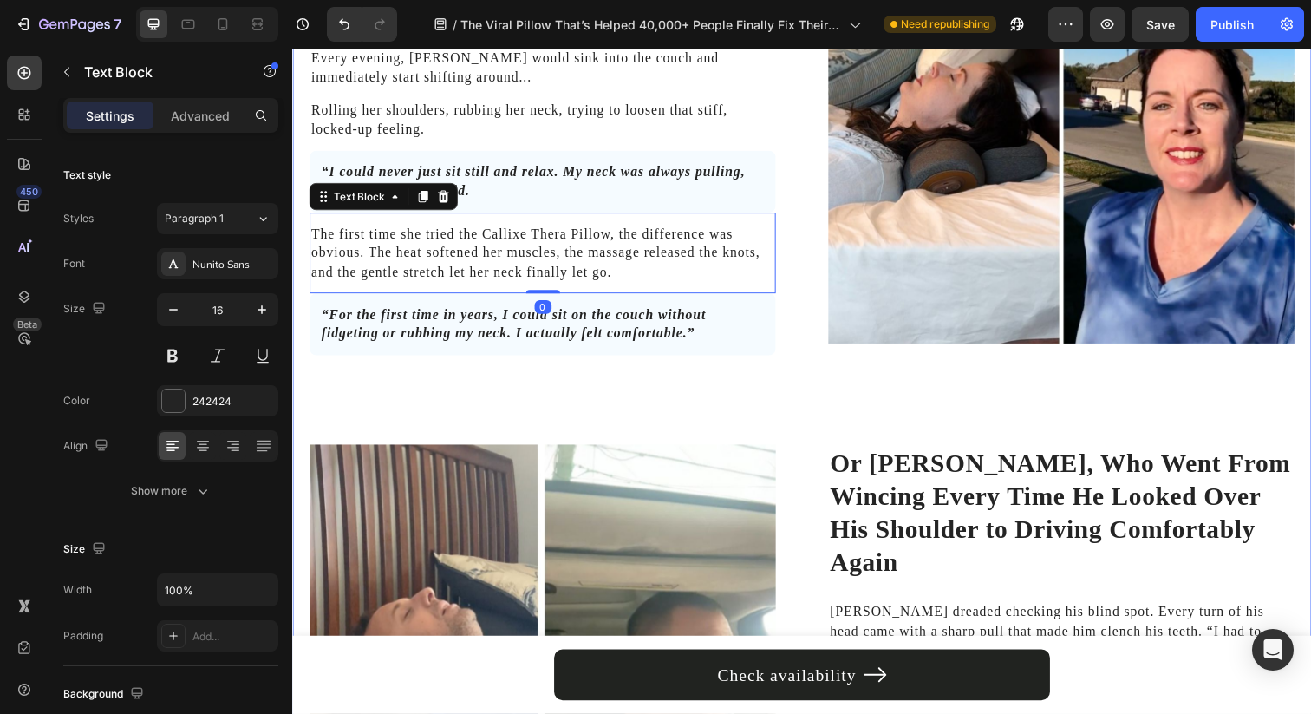
click at [795, 383] on div "Just Ask Jennifer, Who Went From Constant Fidgeting to Actually Relaxing at Nig…" at bounding box center [813, 159] width 1006 height 476
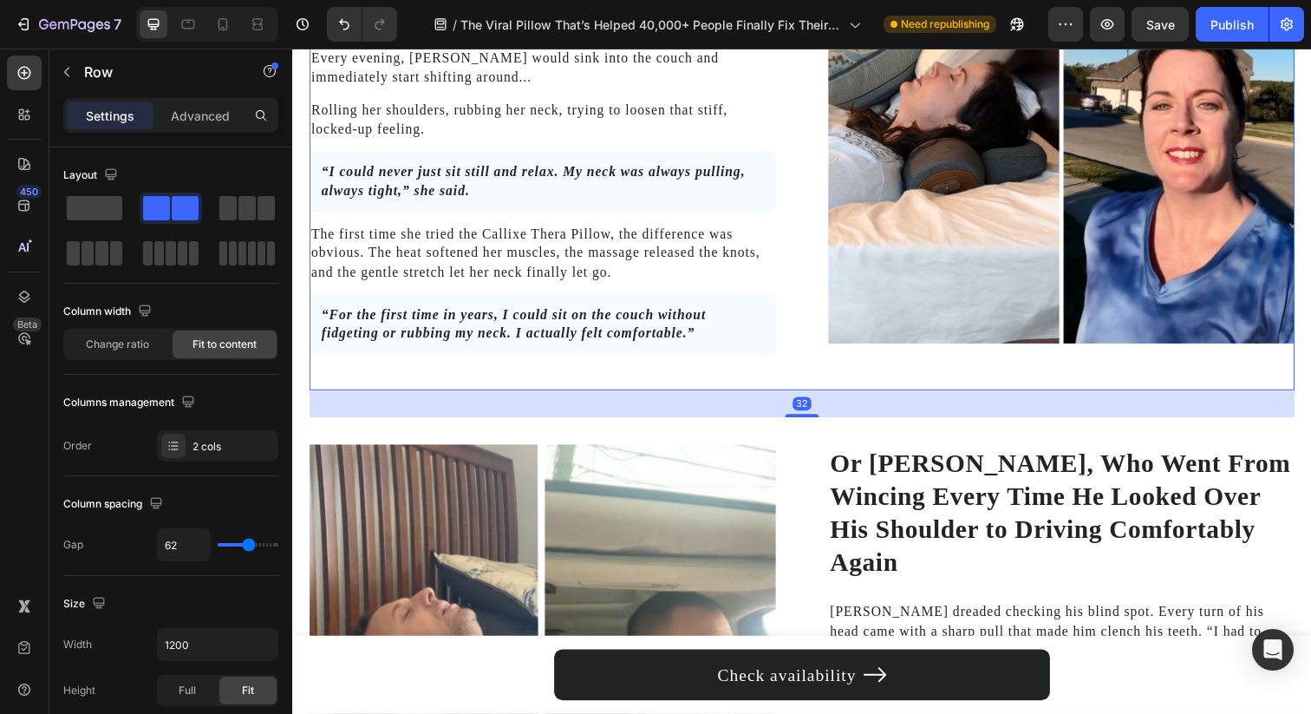
click at [799, 368] on div "Just Ask Jennifer, Who Went From Constant Fidgeting to Actually Relaxing at Nig…" at bounding box center [813, 159] width 1006 height 476
click at [1151, 30] on span "Save" at bounding box center [1160, 24] width 29 height 15
click at [1208, 23] on button "Publish" at bounding box center [1232, 24] width 73 height 35
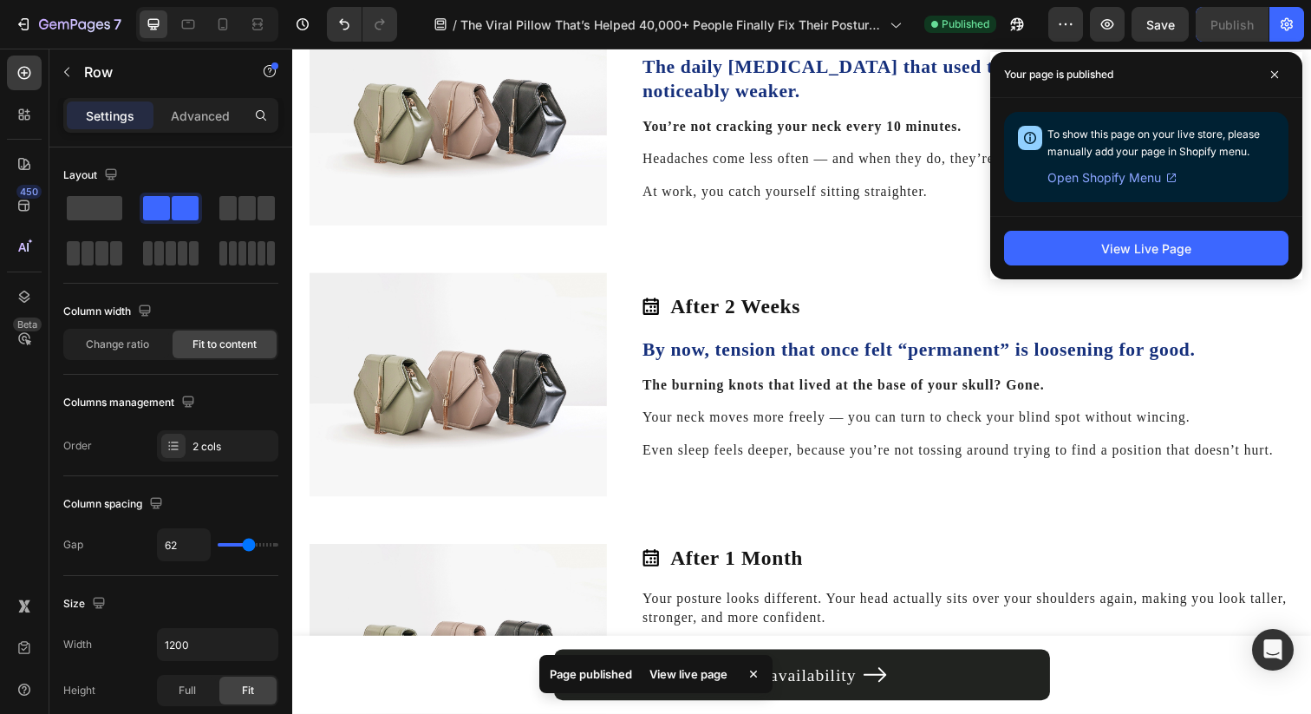
scroll to position [2860, 0]
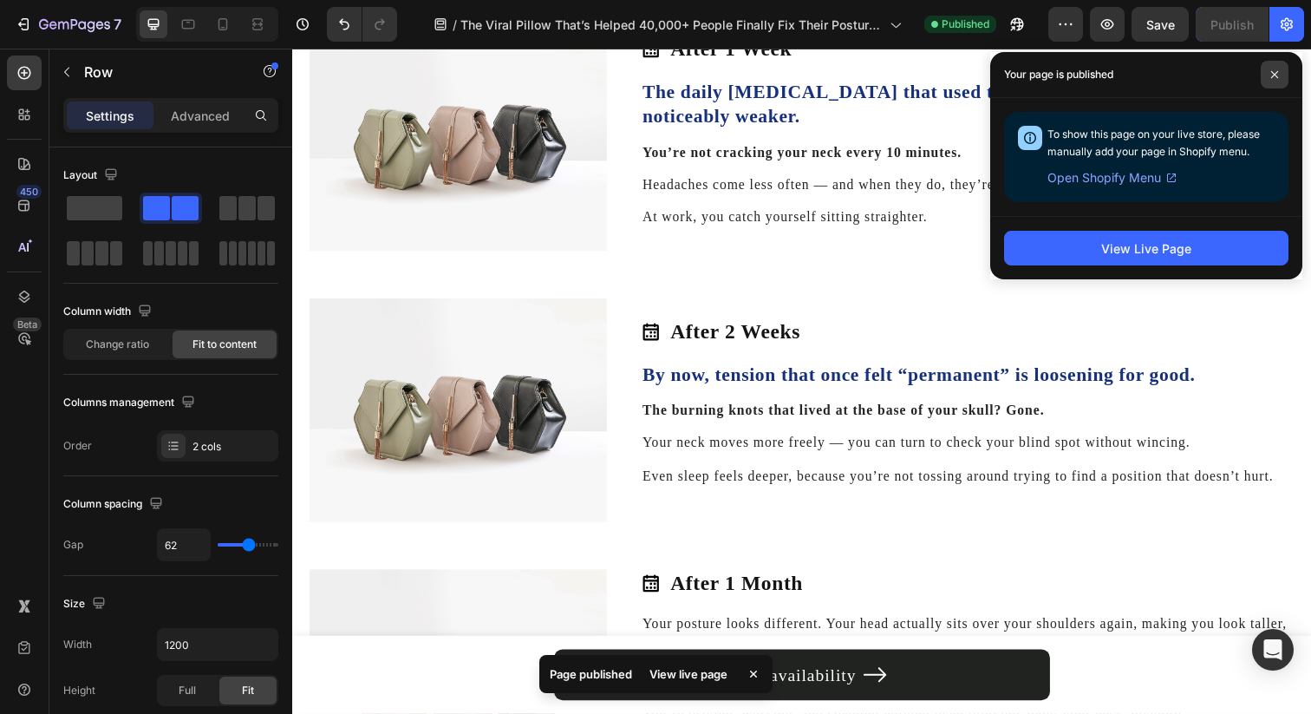
click at [1279, 76] on span at bounding box center [1275, 75] width 28 height 28
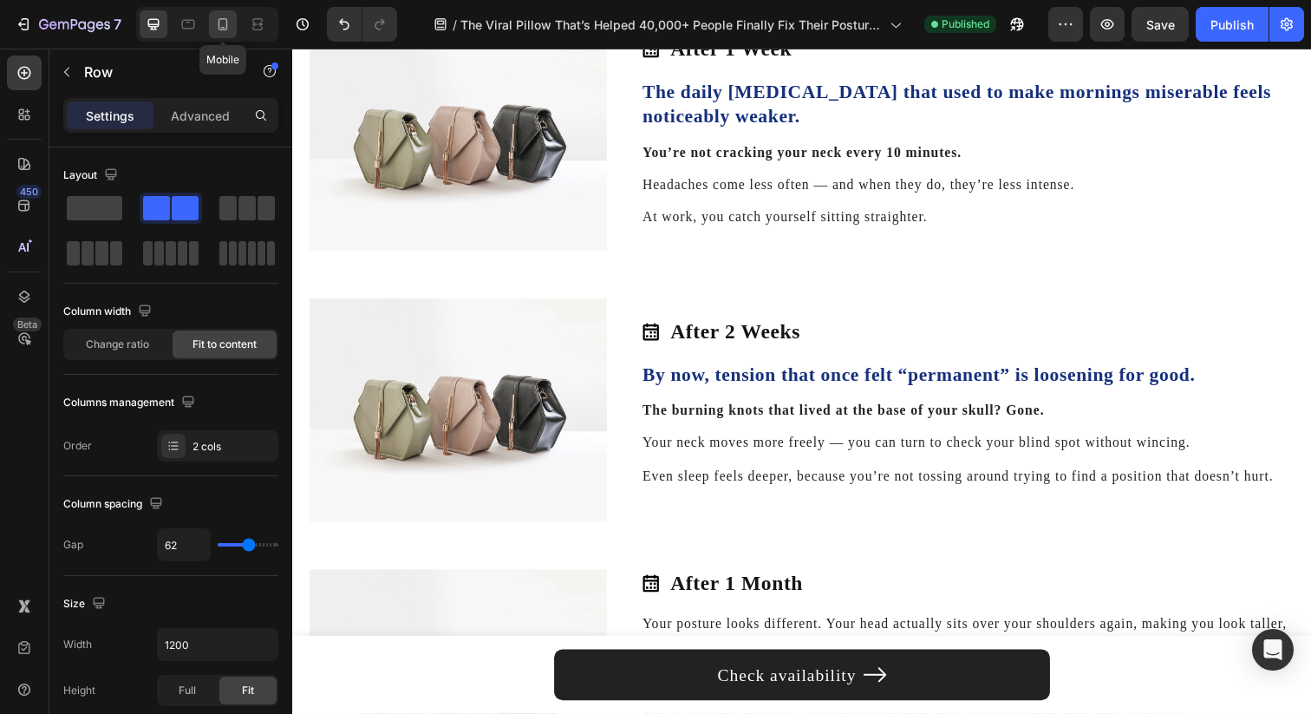
click at [228, 16] on icon at bounding box center [222, 24] width 17 height 17
type input "0"
type input "100%"
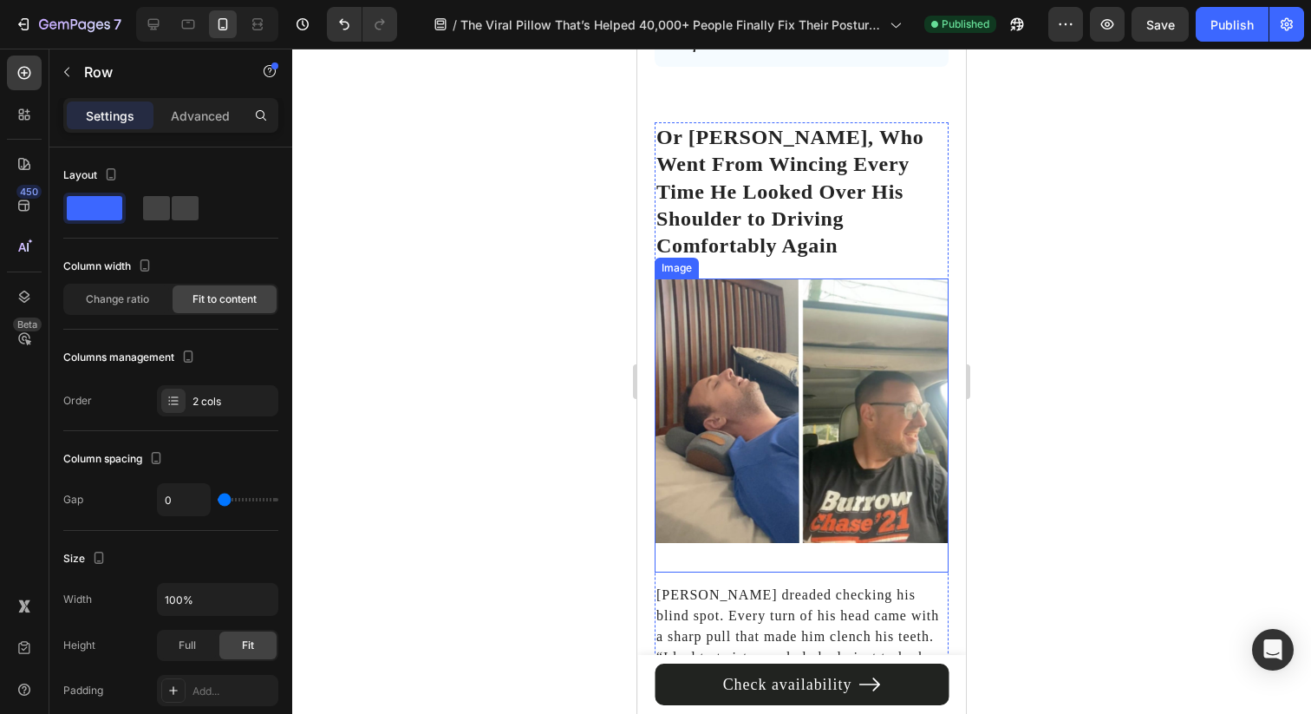
scroll to position [7055, 0]
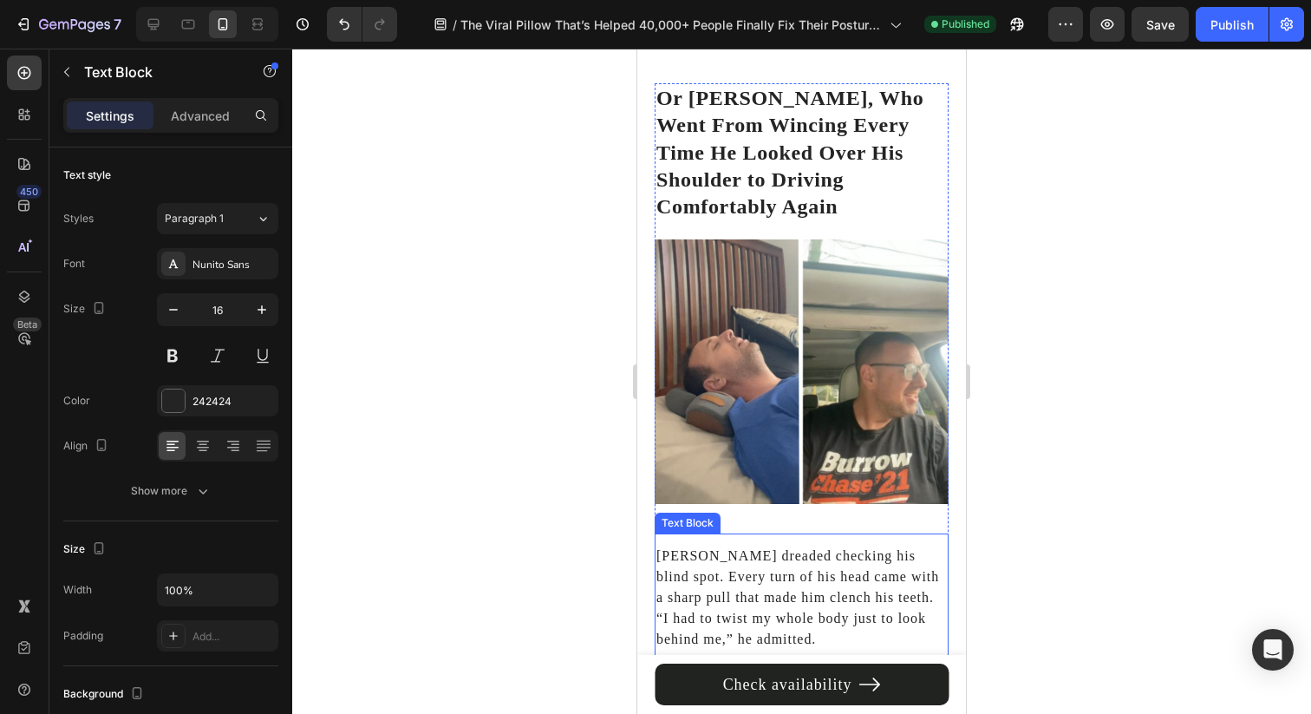
click at [770, 545] on p "Michael dreaded checking his blind spot. Every turn of his head came with a sha…" at bounding box center [801, 597] width 290 height 104
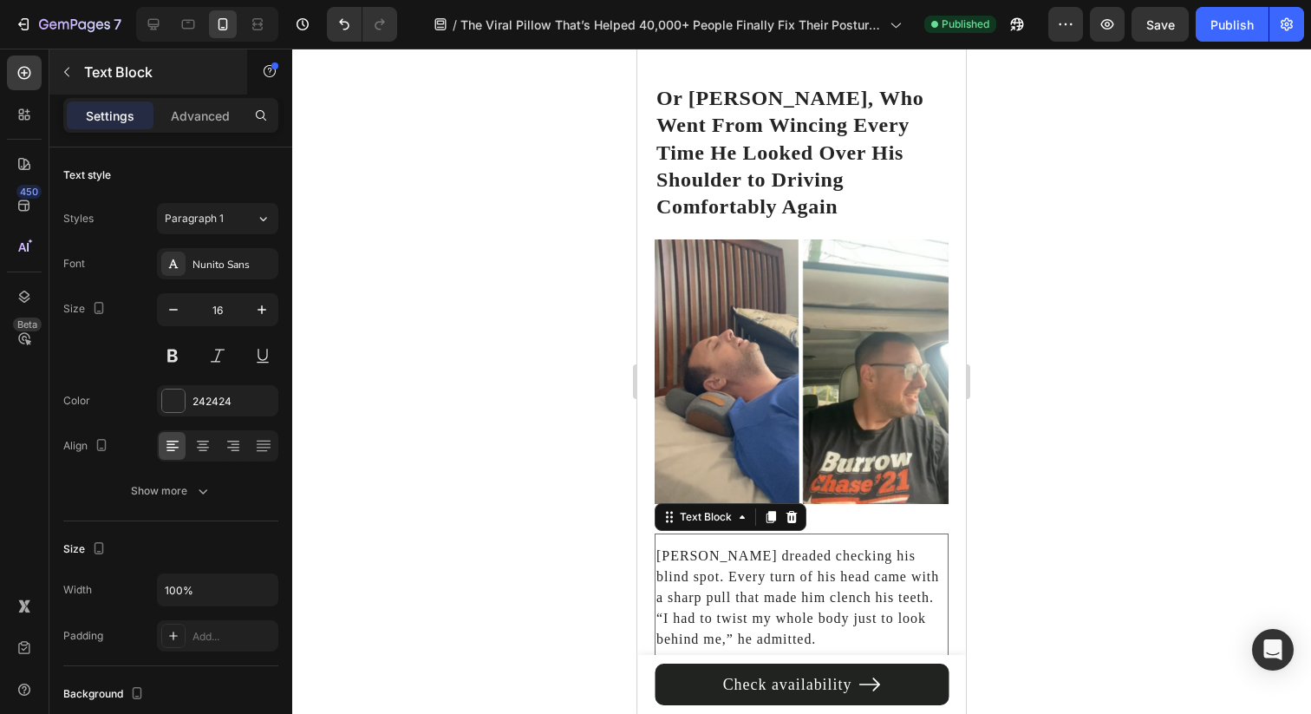
click at [213, 94] on div "Text Block" at bounding box center [148, 71] width 198 height 45
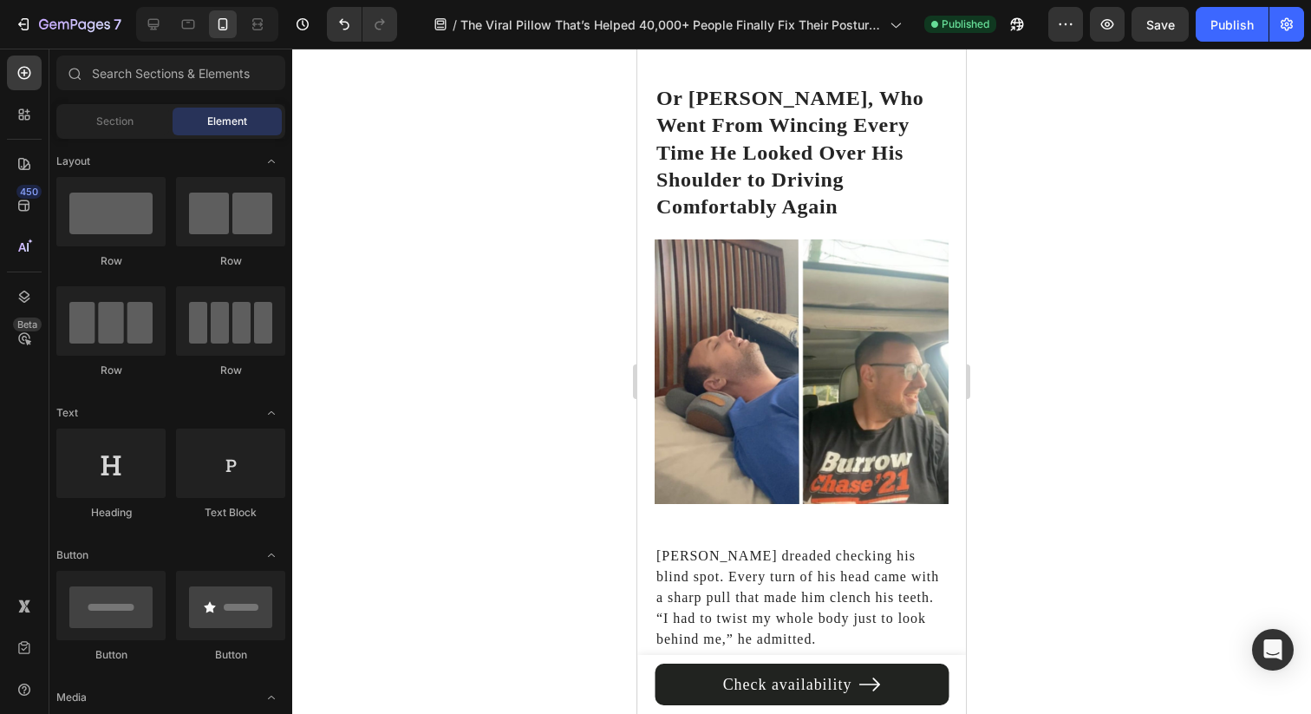
click at [212, 114] on span "Element" at bounding box center [227, 122] width 40 height 16
click at [739, 559] on p "Michael dreaded checking his blind spot. Every turn of his head came with a sha…" at bounding box center [801, 597] width 290 height 104
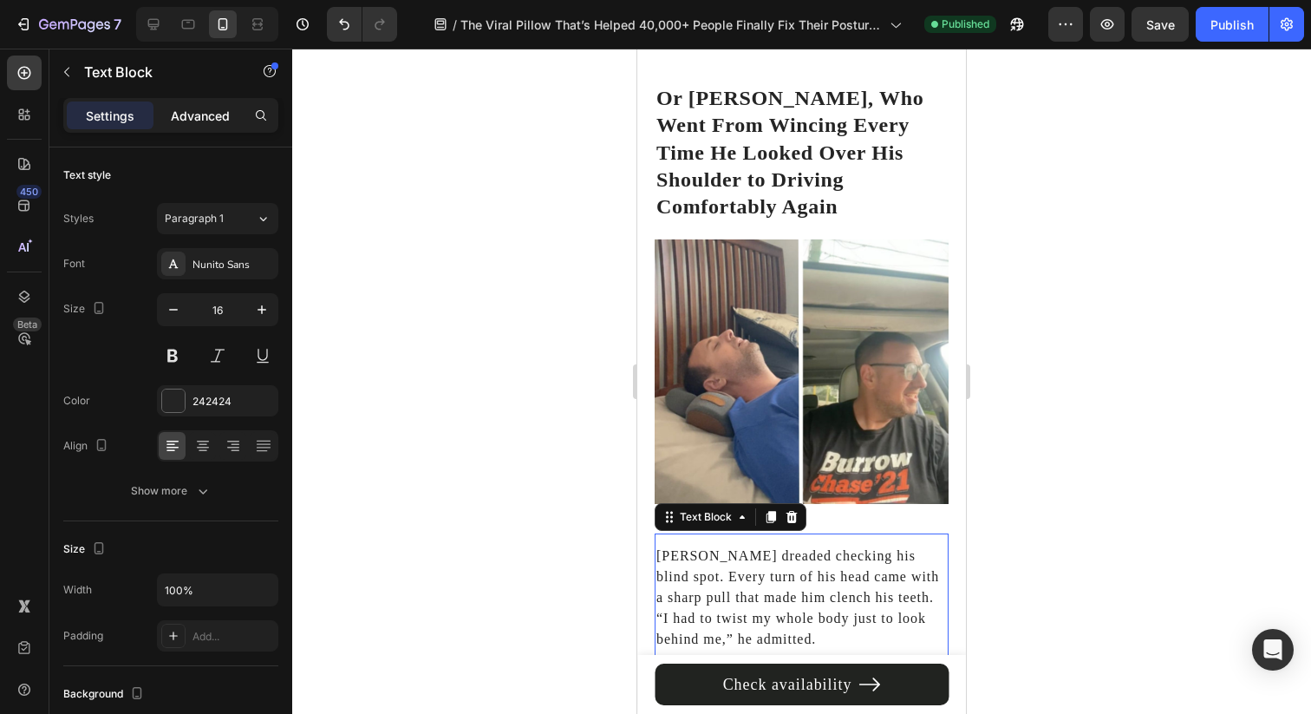
click at [212, 118] on p "Advanced" at bounding box center [200, 116] width 59 height 18
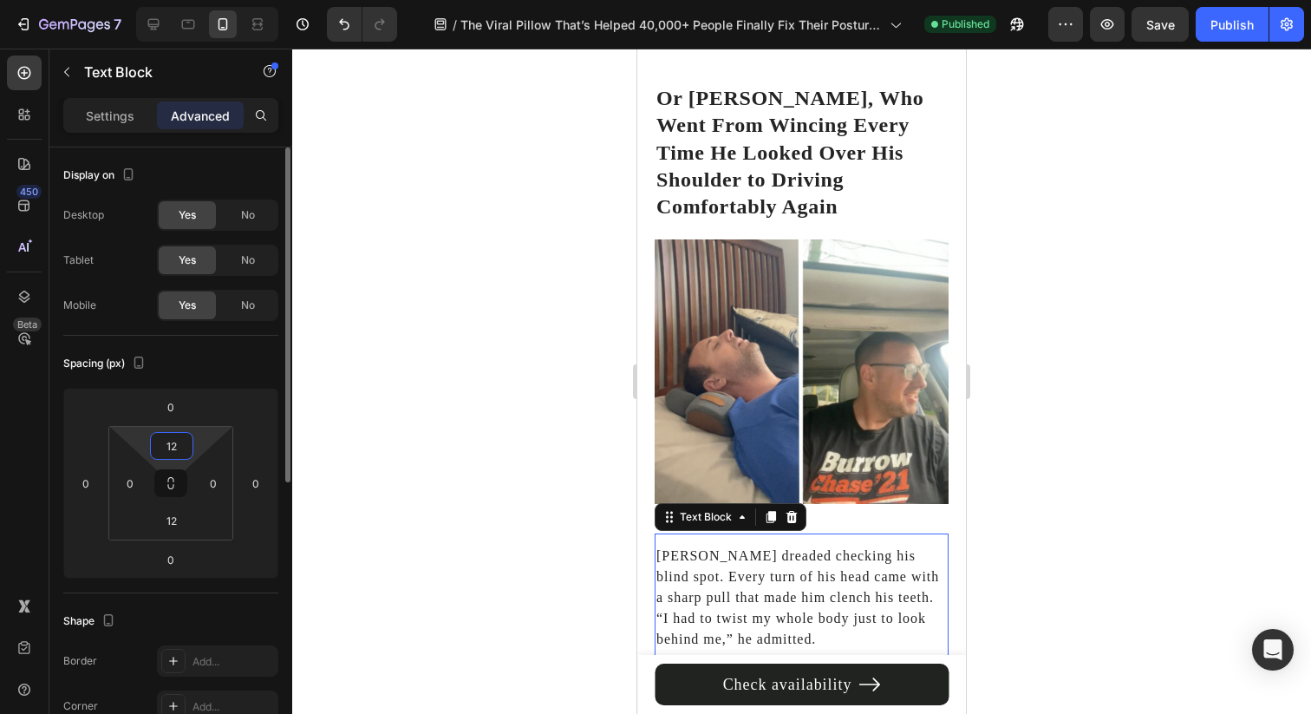
click at [178, 456] on input "12" at bounding box center [171, 446] width 35 height 26
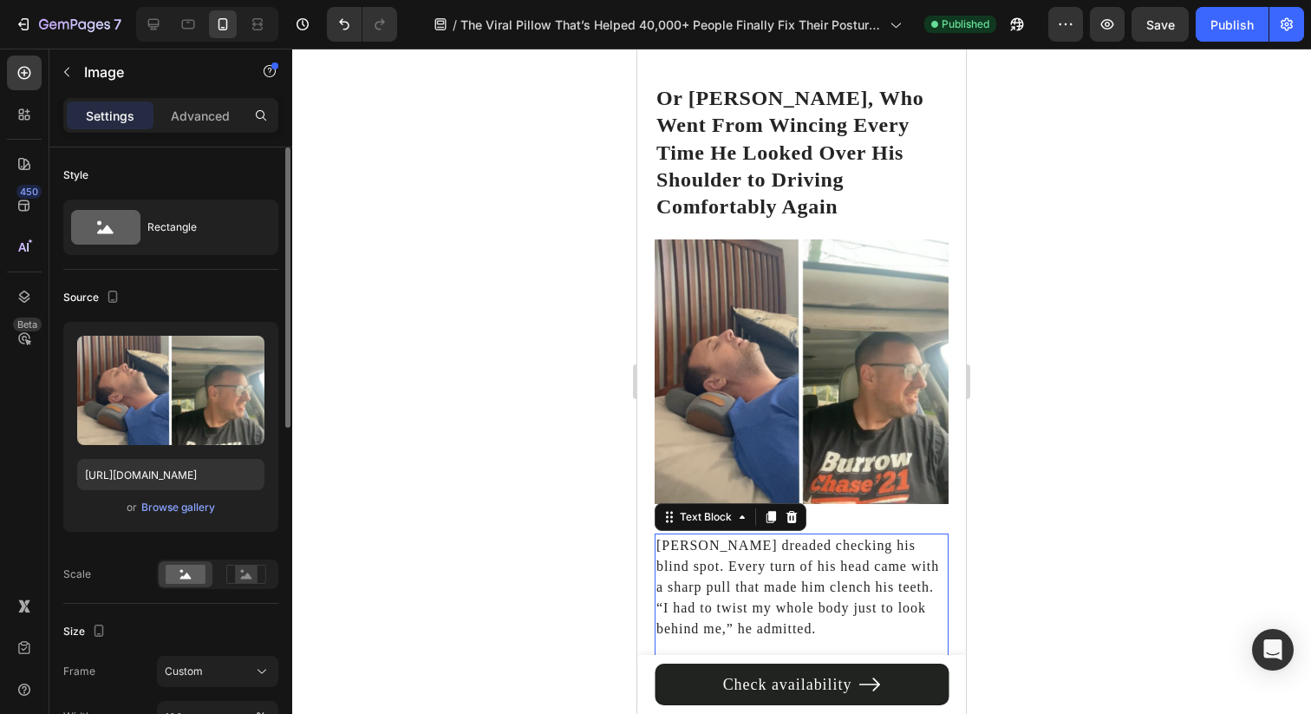
click at [693, 426] on img at bounding box center [802, 371] width 294 height 264
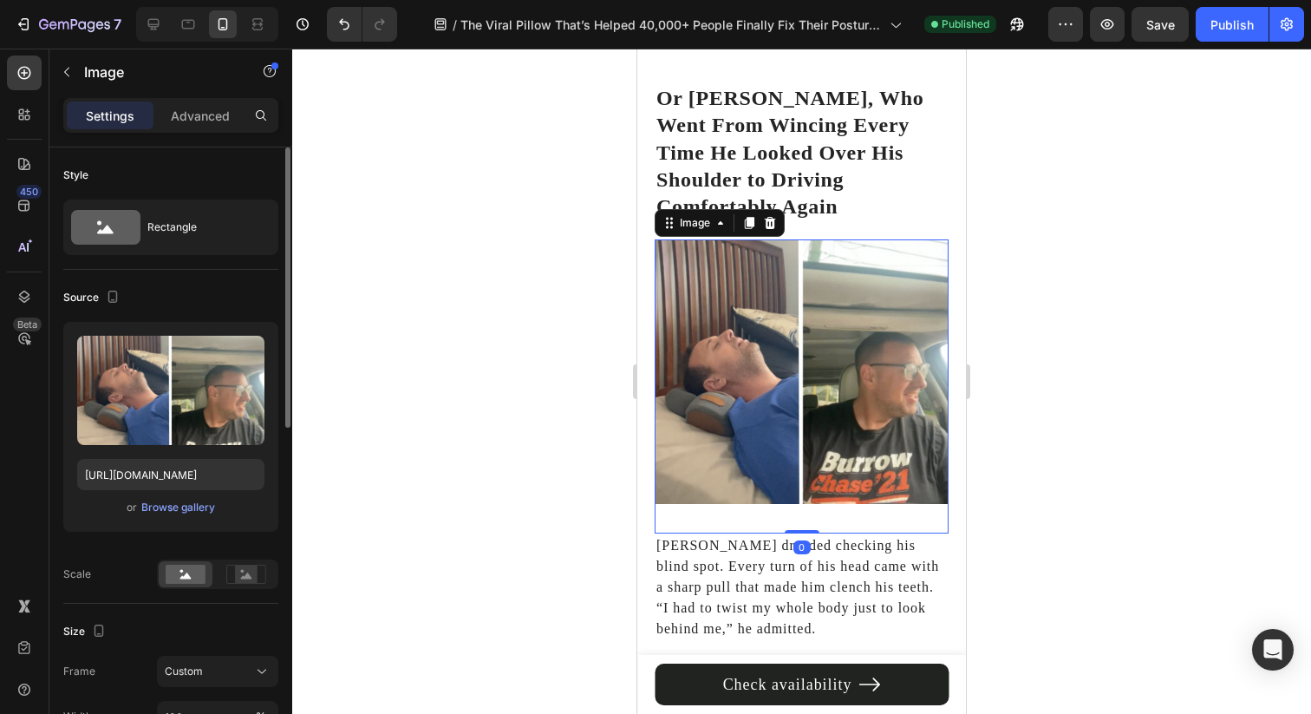
click at [584, 405] on div at bounding box center [801, 381] width 1019 height 665
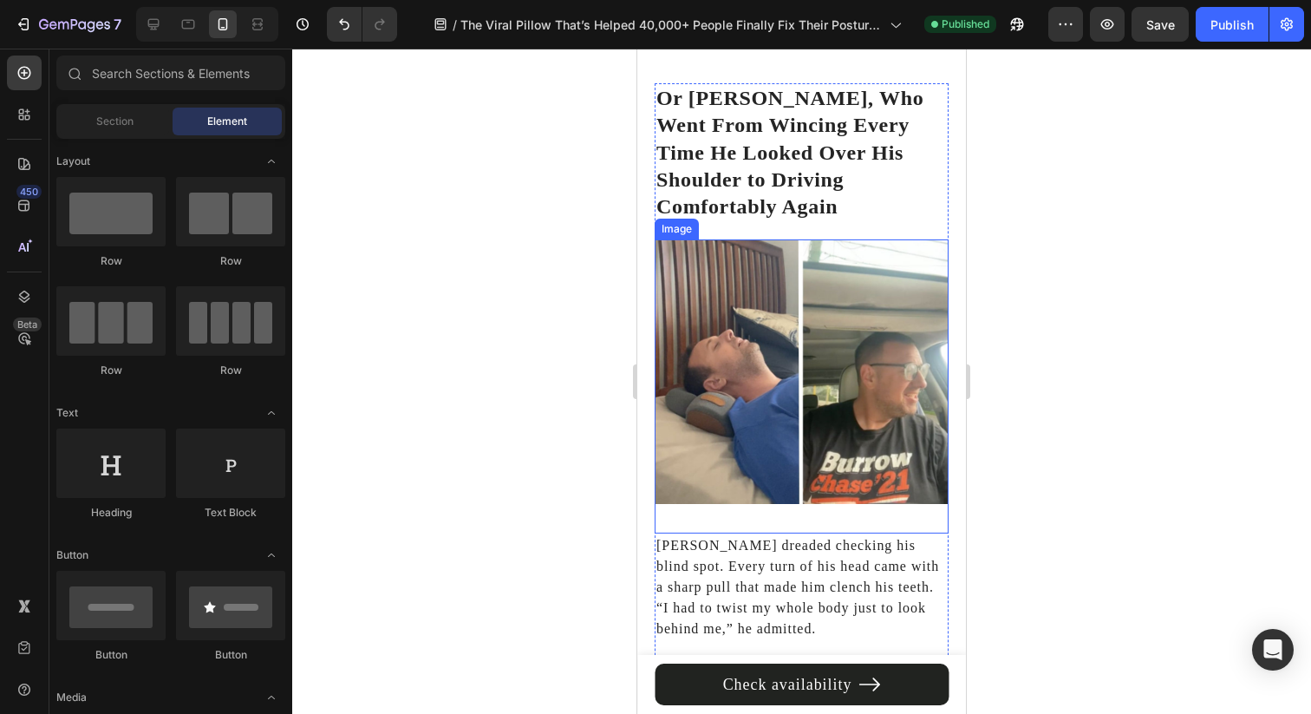
click at [922, 420] on img at bounding box center [802, 371] width 294 height 264
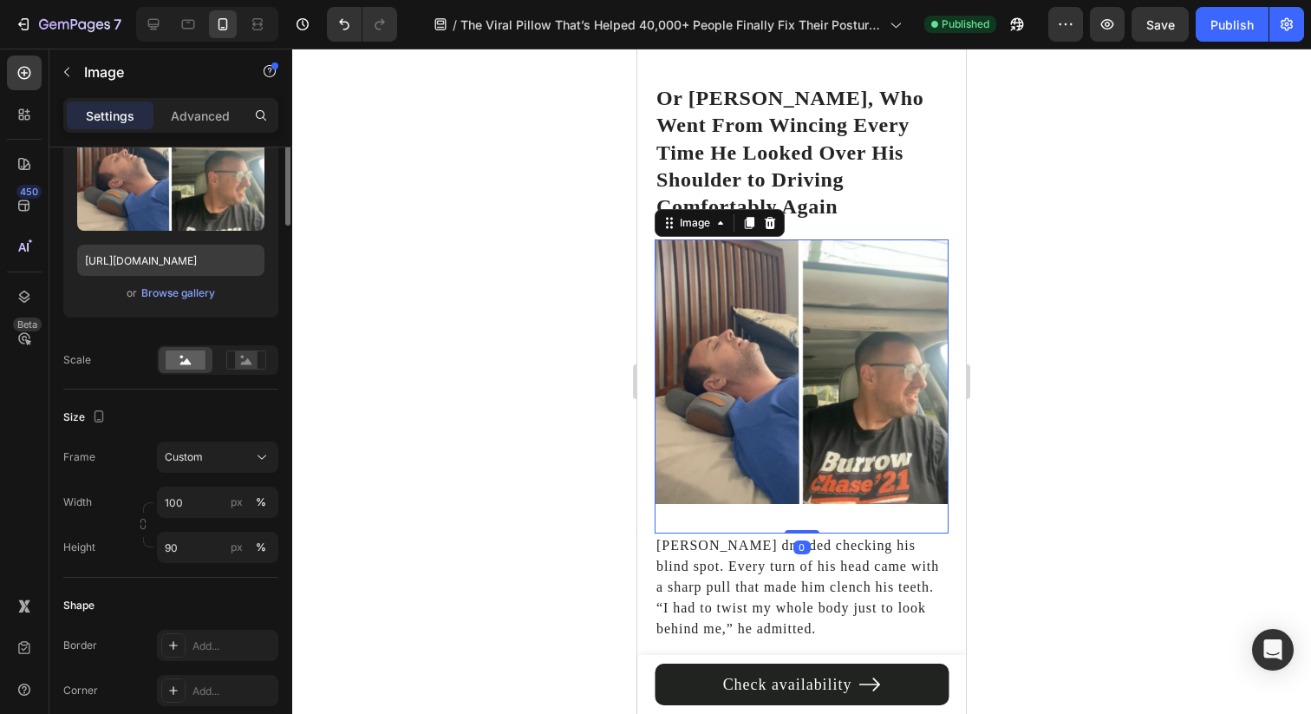
scroll to position [287, 0]
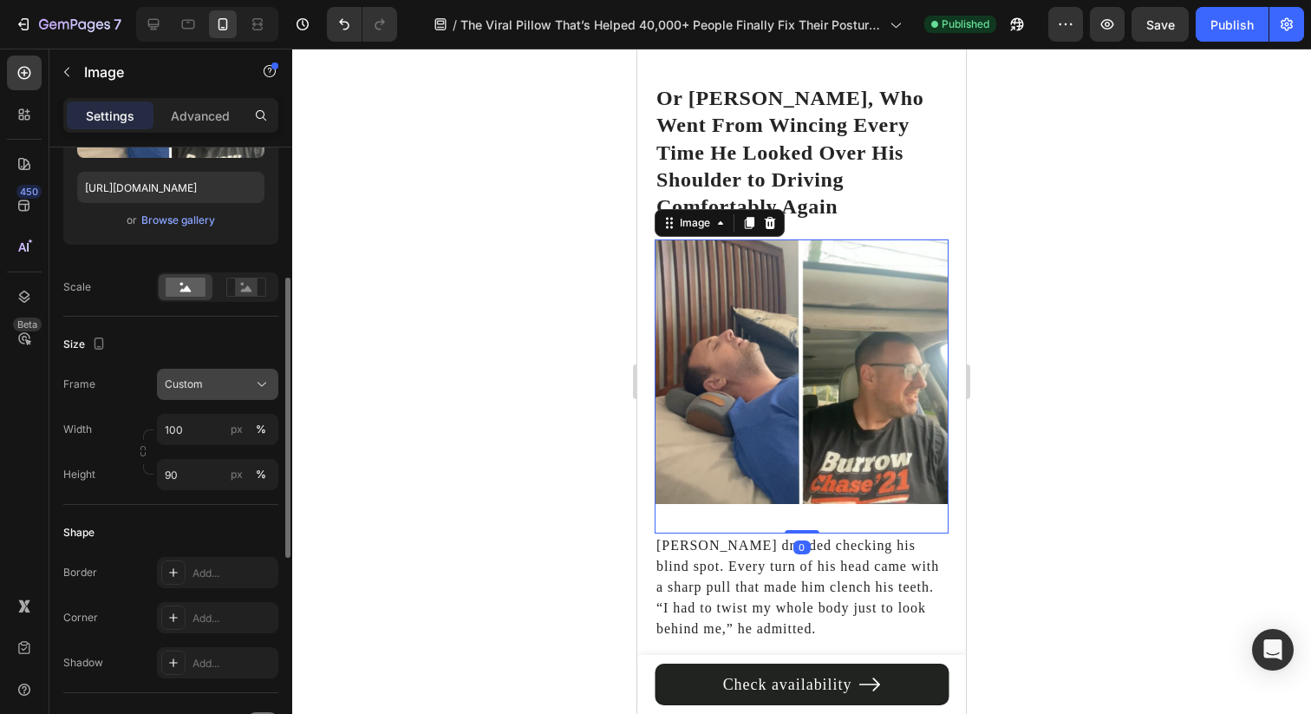
click at [203, 394] on button "Custom" at bounding box center [217, 383] width 121 height 31
click at [151, 337] on div "Size" at bounding box center [170, 344] width 215 height 28
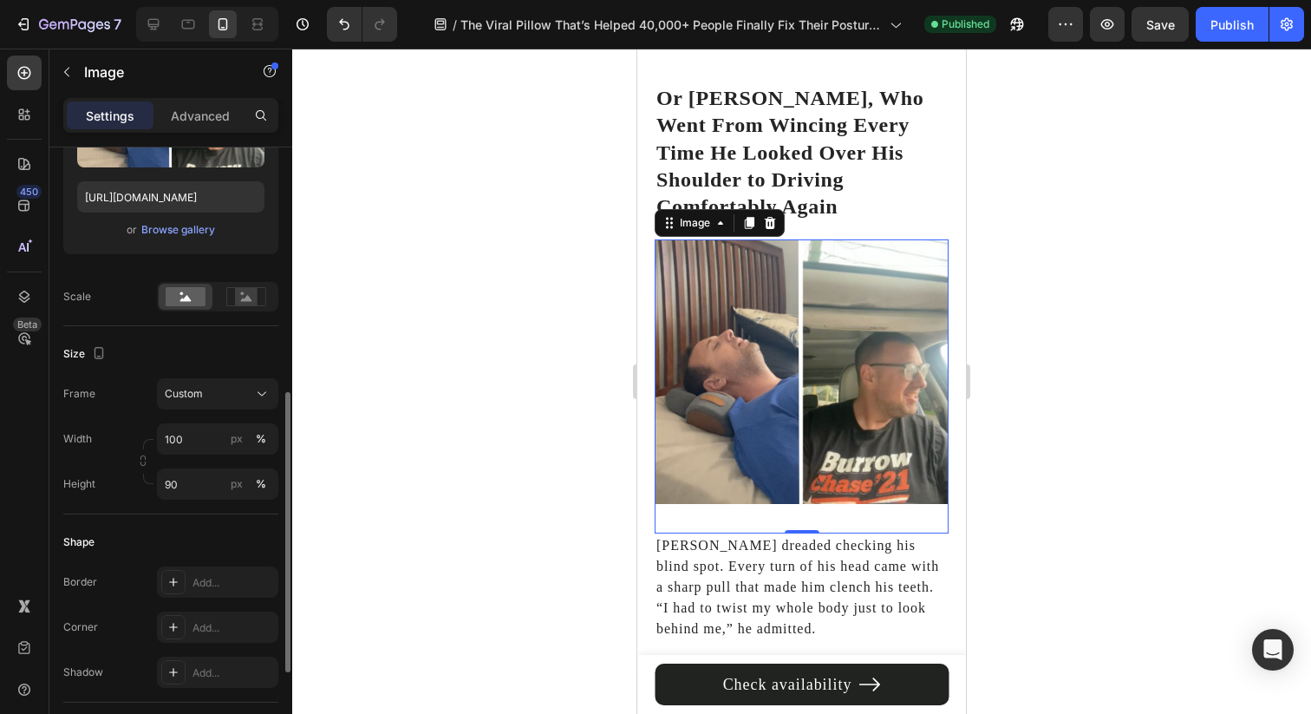
scroll to position [246, 0]
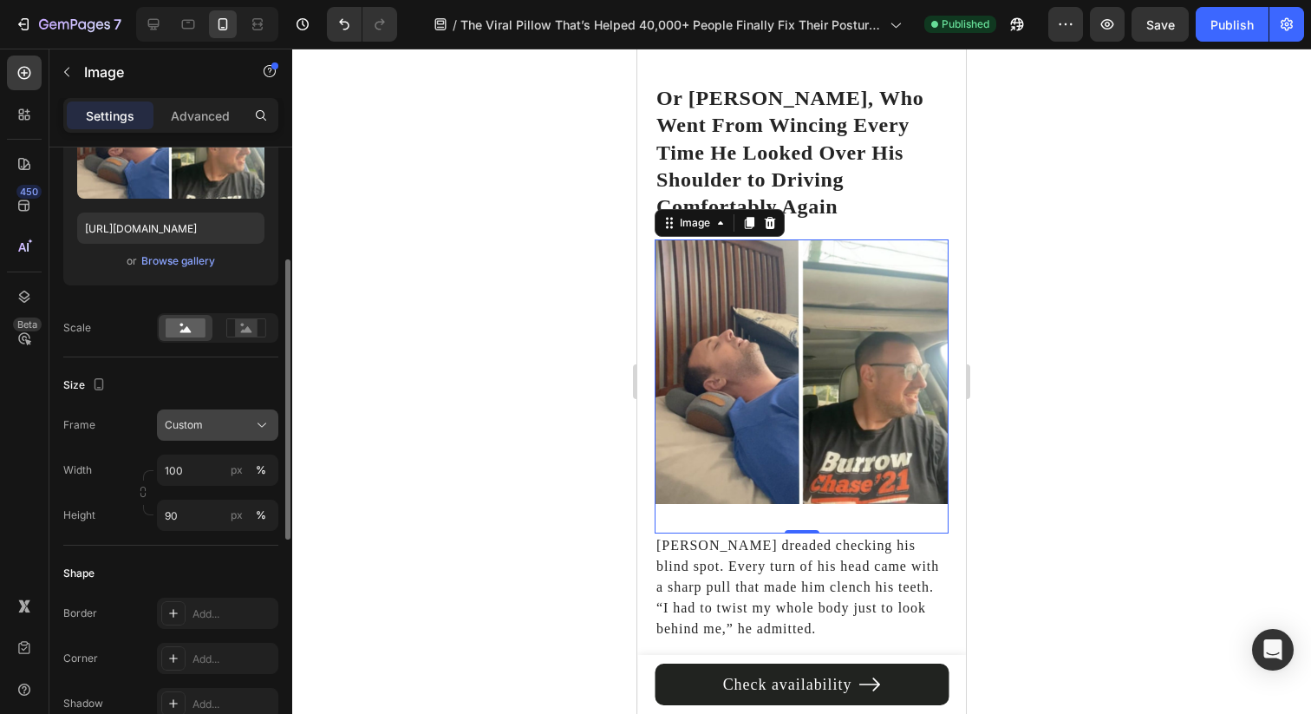
click at [219, 436] on button "Custom" at bounding box center [217, 424] width 121 height 31
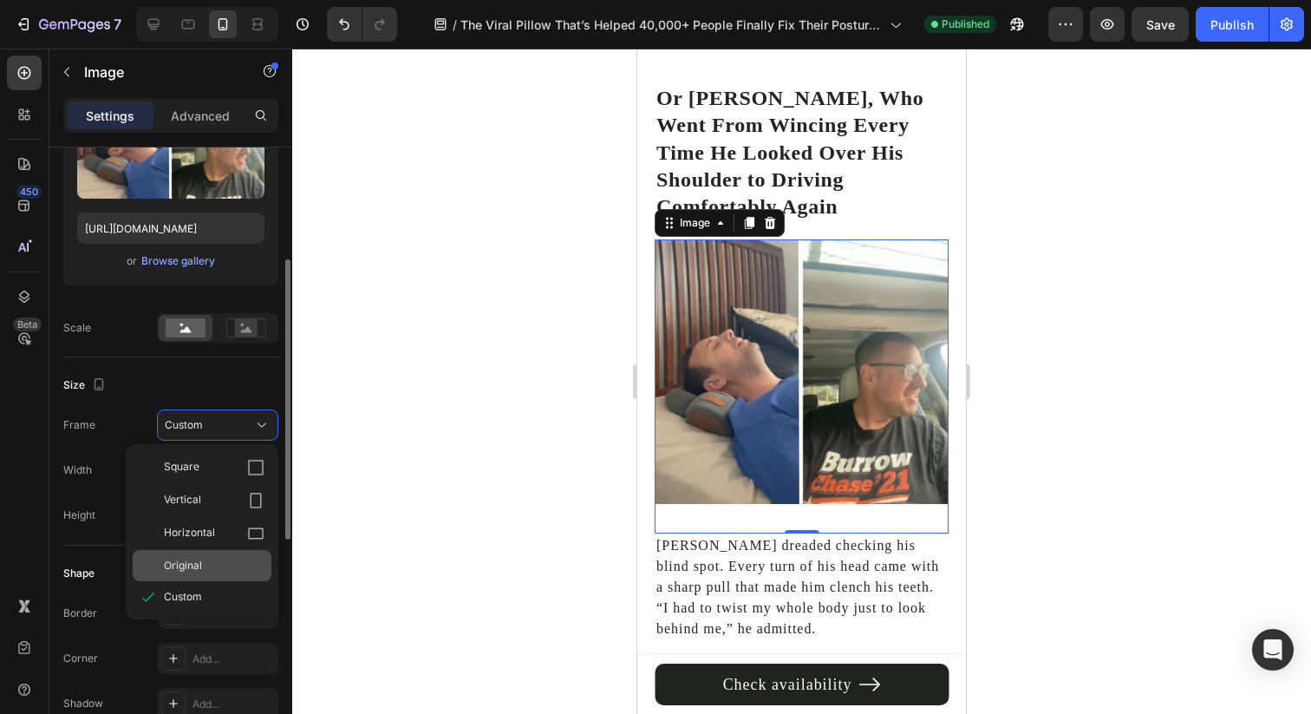
click at [201, 566] on span "Original" at bounding box center [183, 566] width 38 height 16
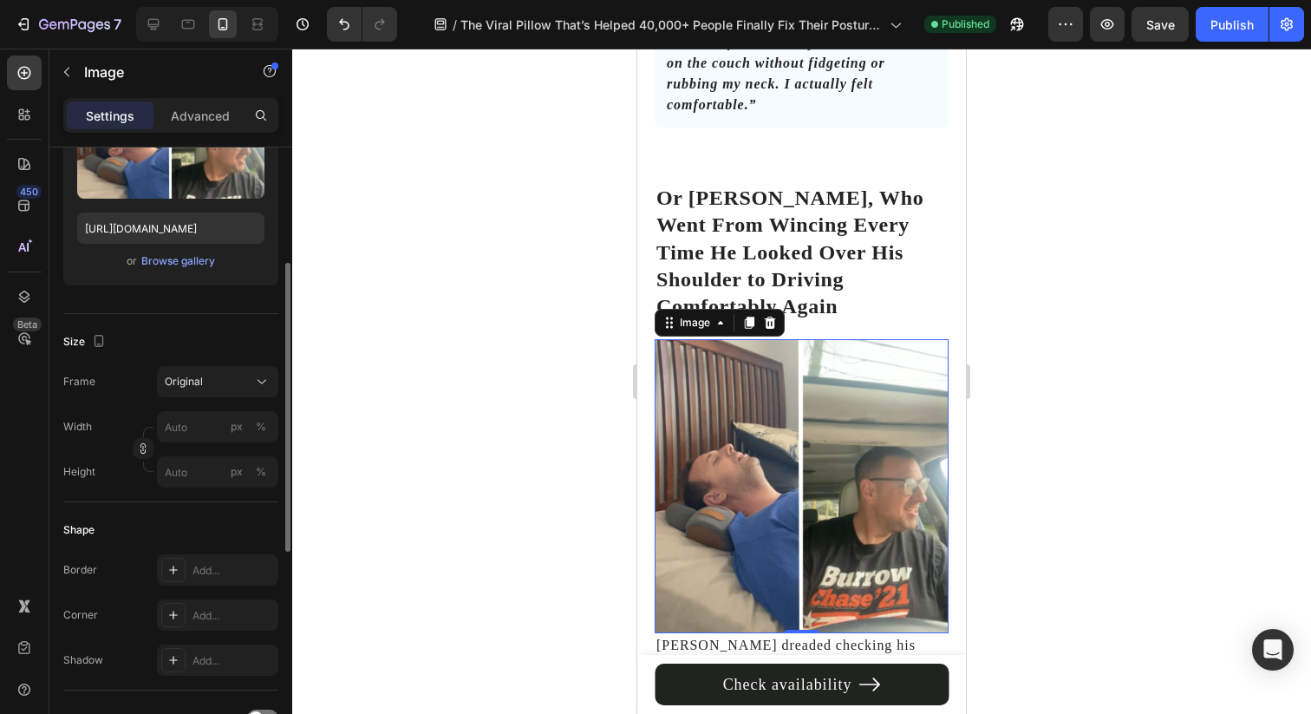
scroll to position [6954, 0]
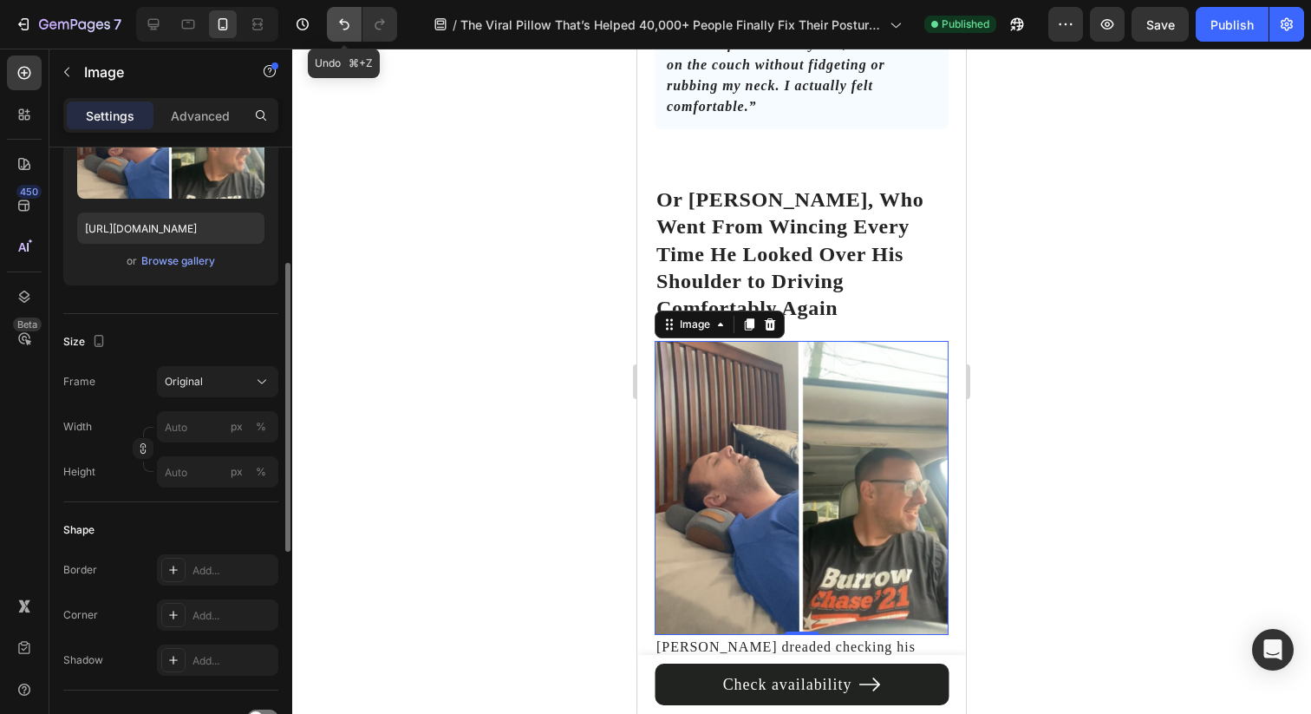
click at [342, 32] on icon "Undo/Redo" at bounding box center [344, 24] width 17 height 17
type input "100"
type input "90"
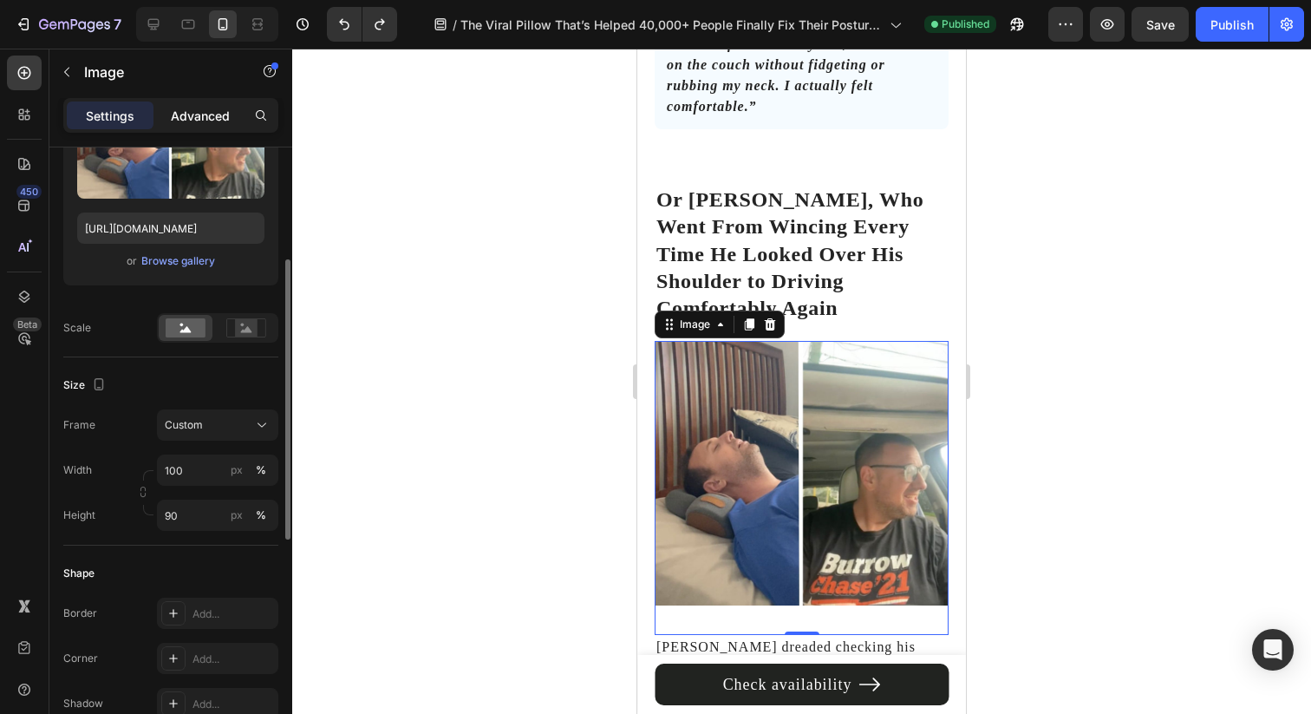
click at [212, 116] on p "Advanced" at bounding box center [200, 116] width 59 height 18
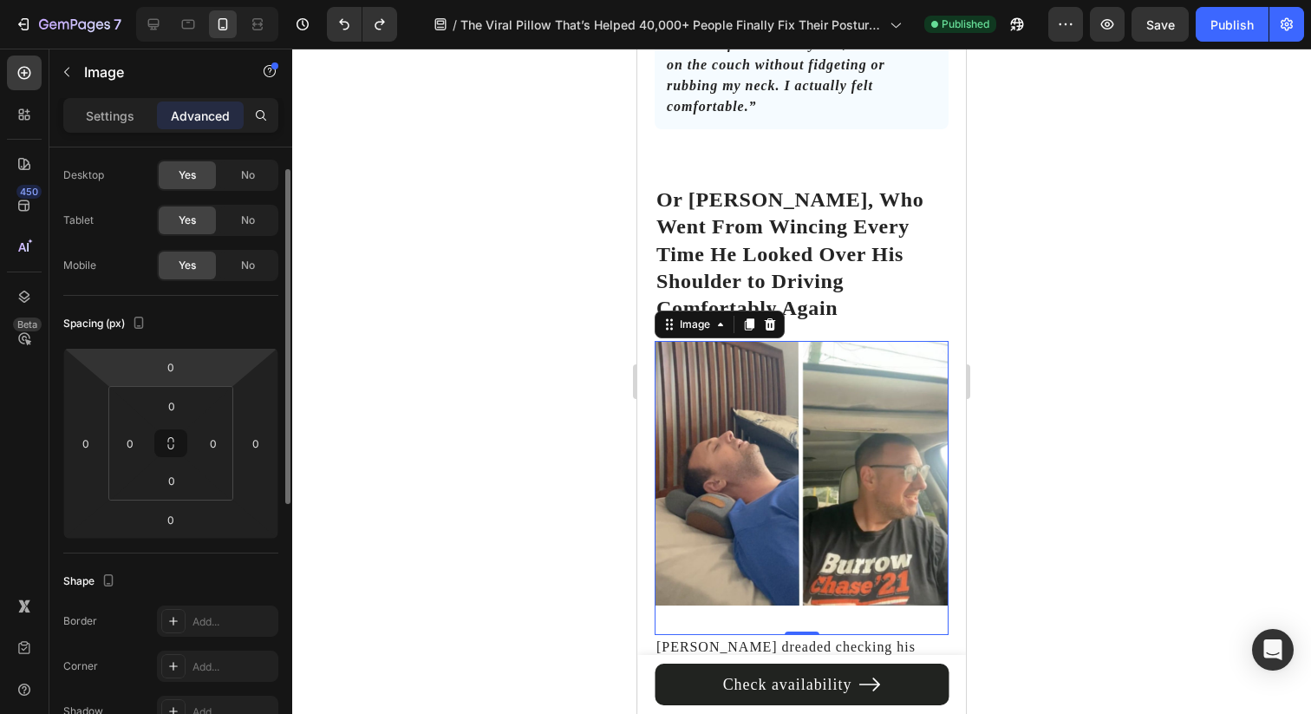
scroll to position [0, 0]
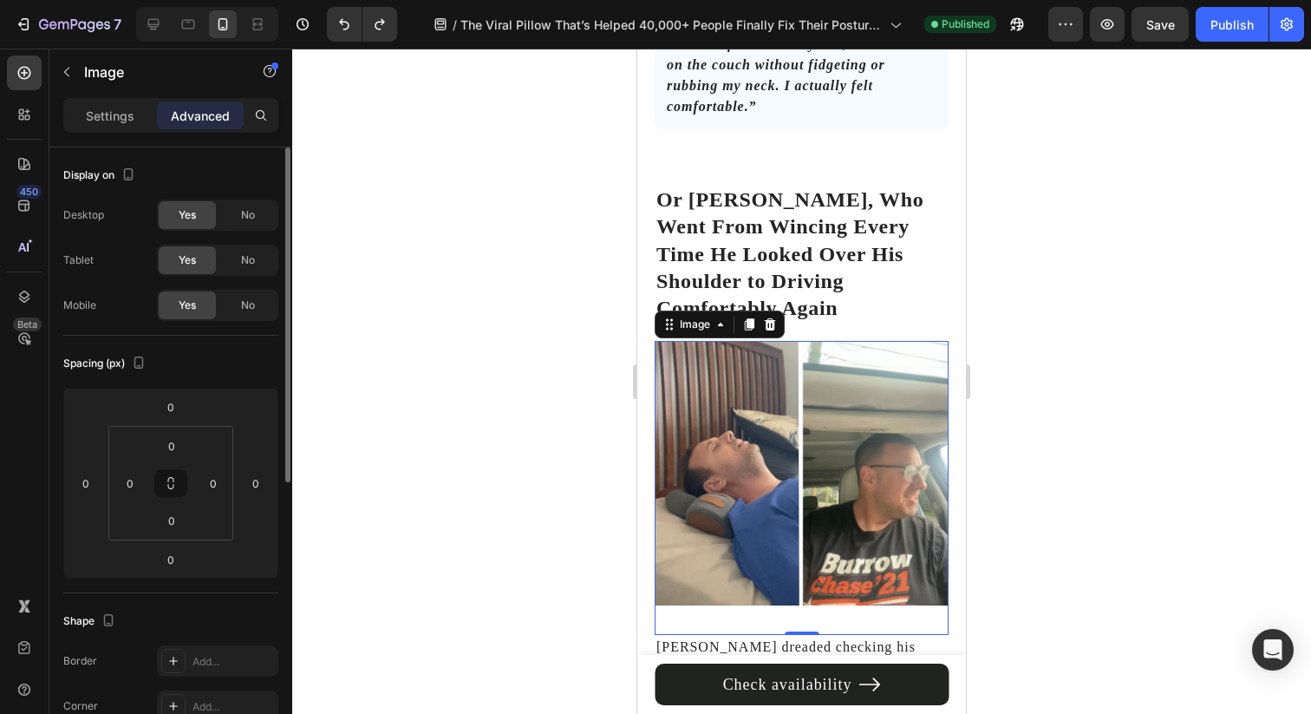
click at [513, 421] on div at bounding box center [801, 381] width 1019 height 665
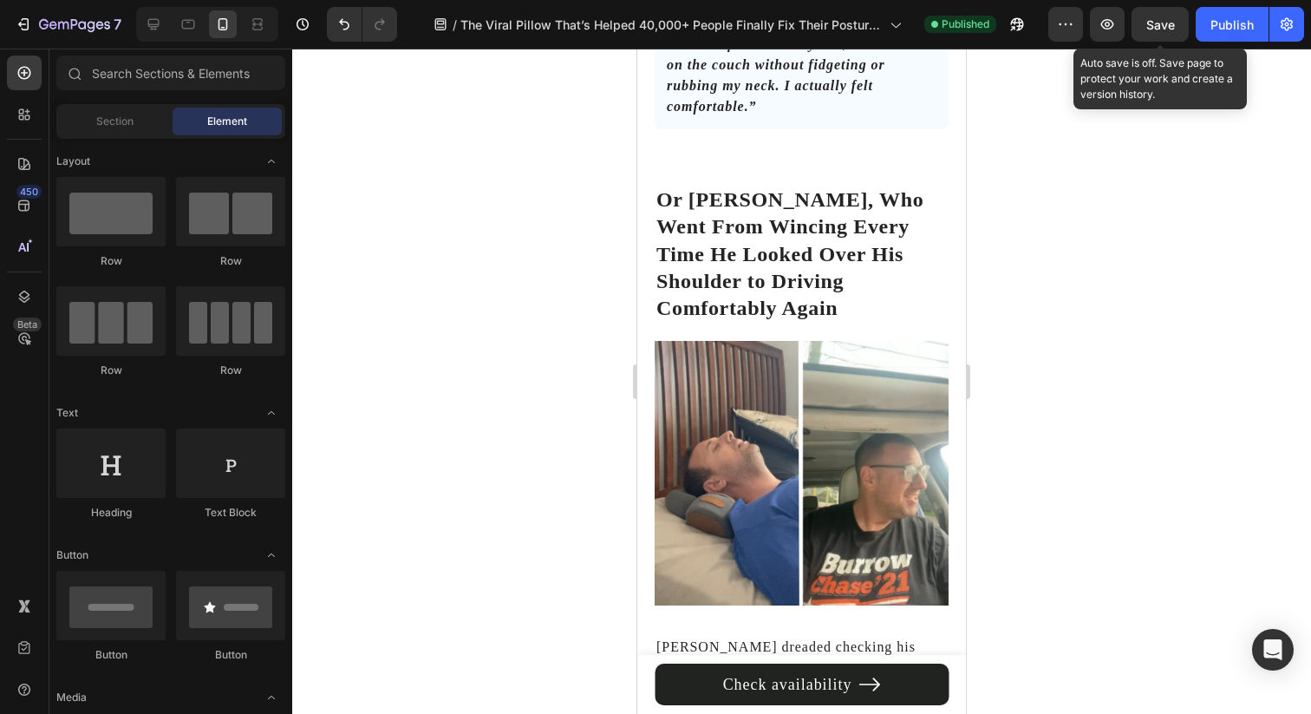
click at [1163, 29] on span "Save" at bounding box center [1160, 24] width 29 height 15
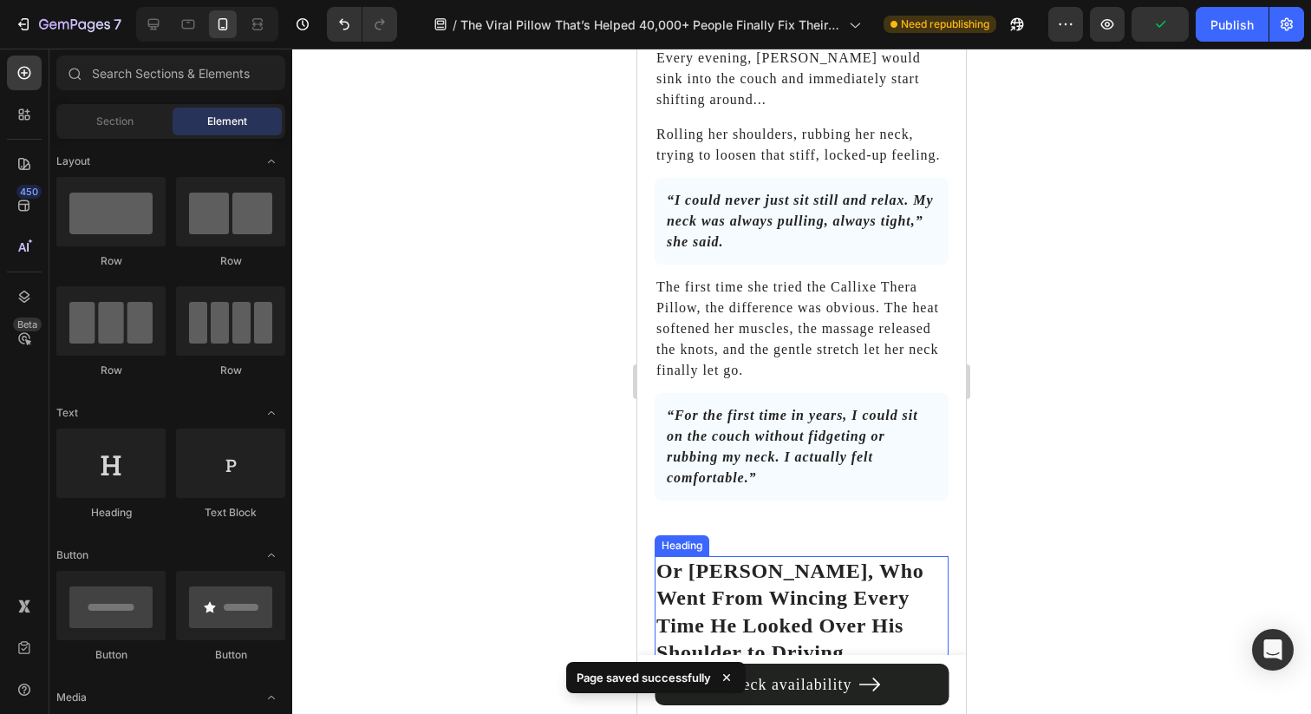
scroll to position [6582, 0]
click at [1218, 32] on div "Publish" at bounding box center [1231, 25] width 43 height 18
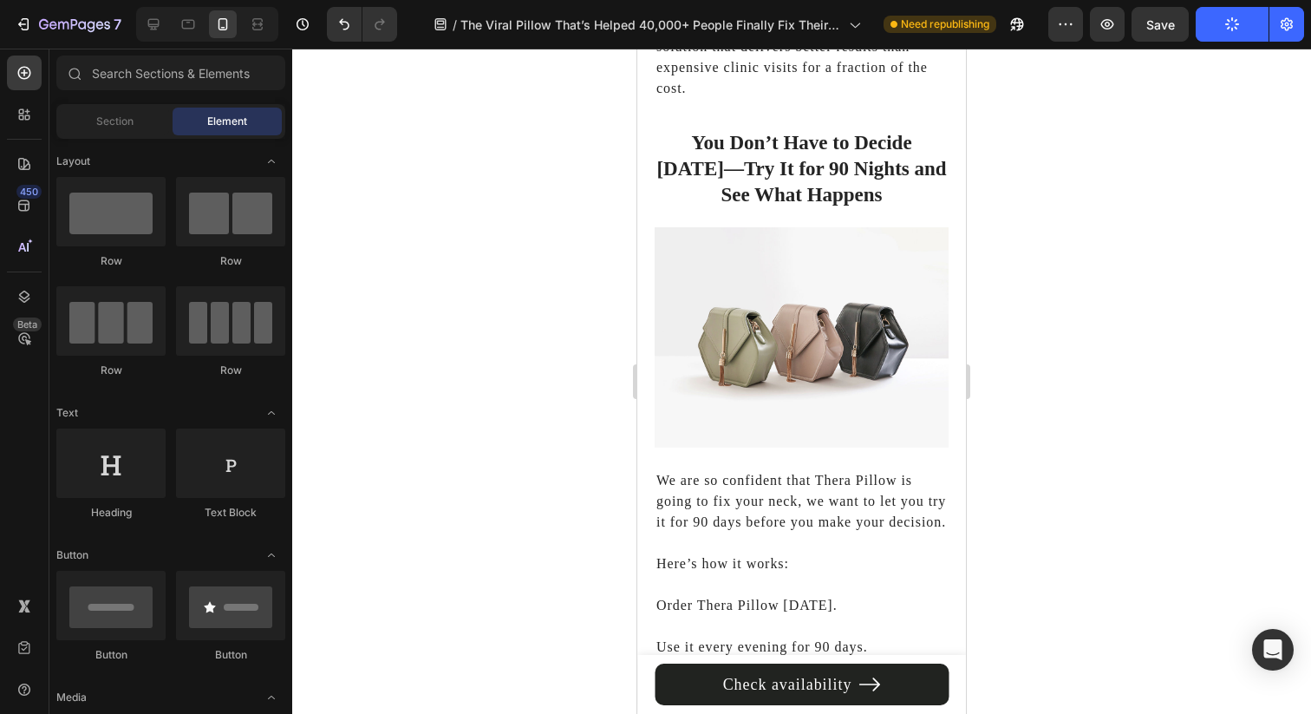
scroll to position [11006, 0]
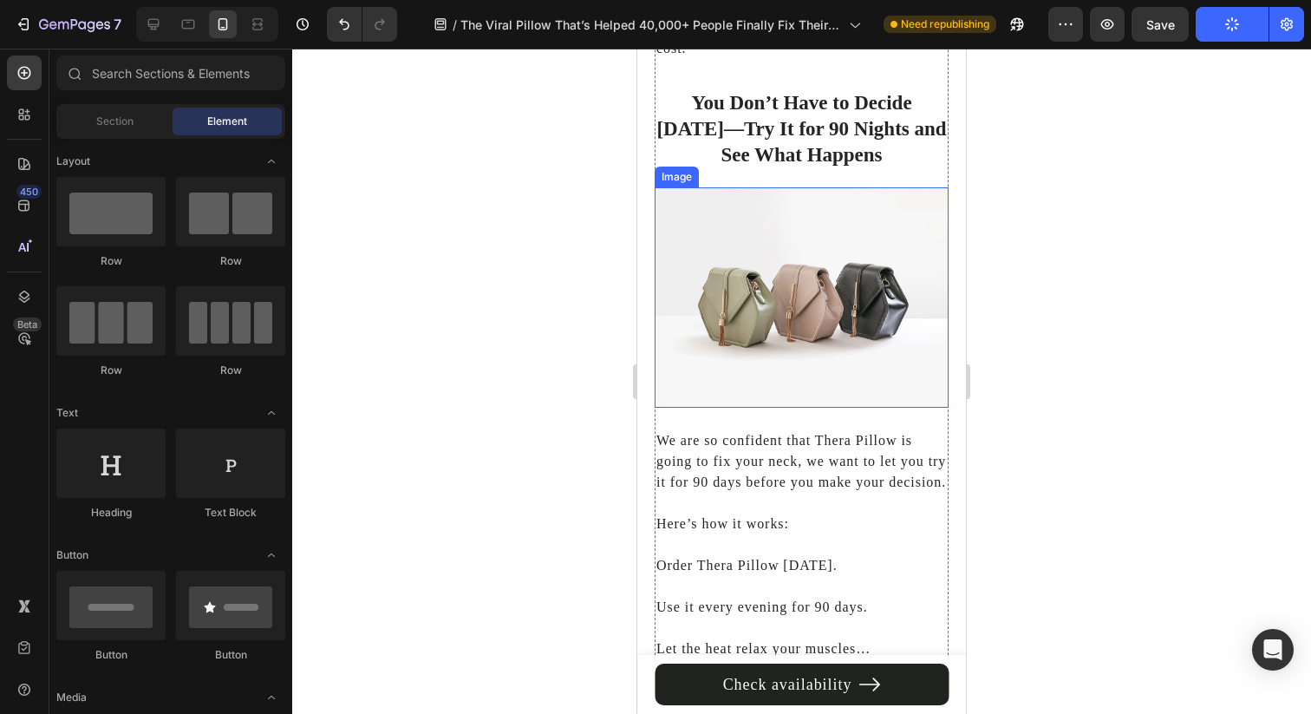
click at [860, 262] on img at bounding box center [802, 297] width 294 height 220
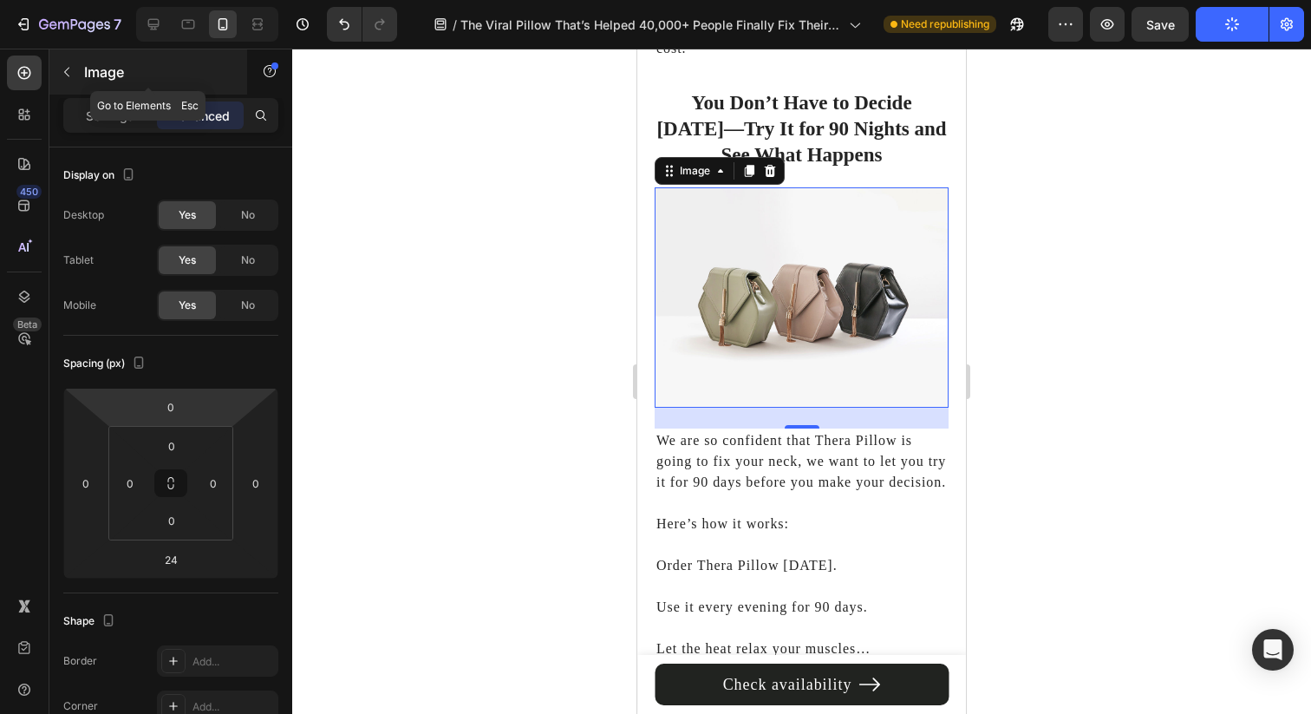
click at [96, 81] on p "Image" at bounding box center [157, 72] width 147 height 21
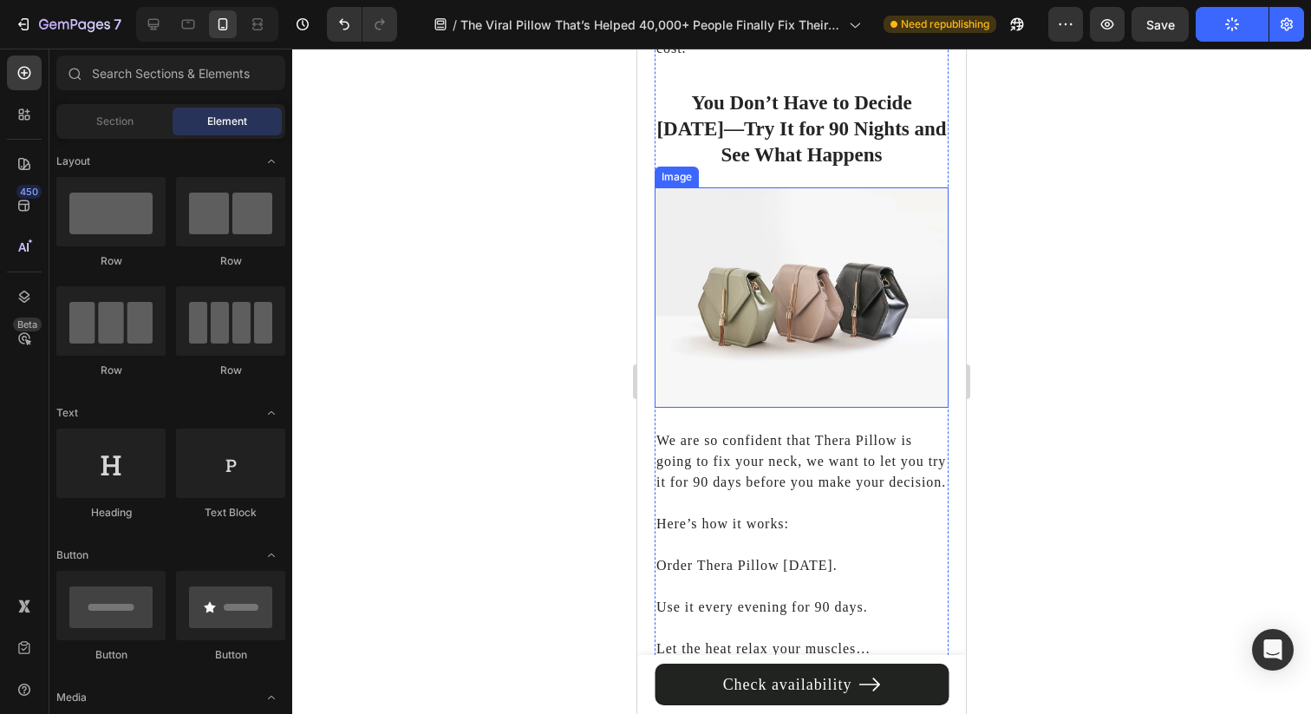
click at [741, 271] on img at bounding box center [802, 297] width 294 height 220
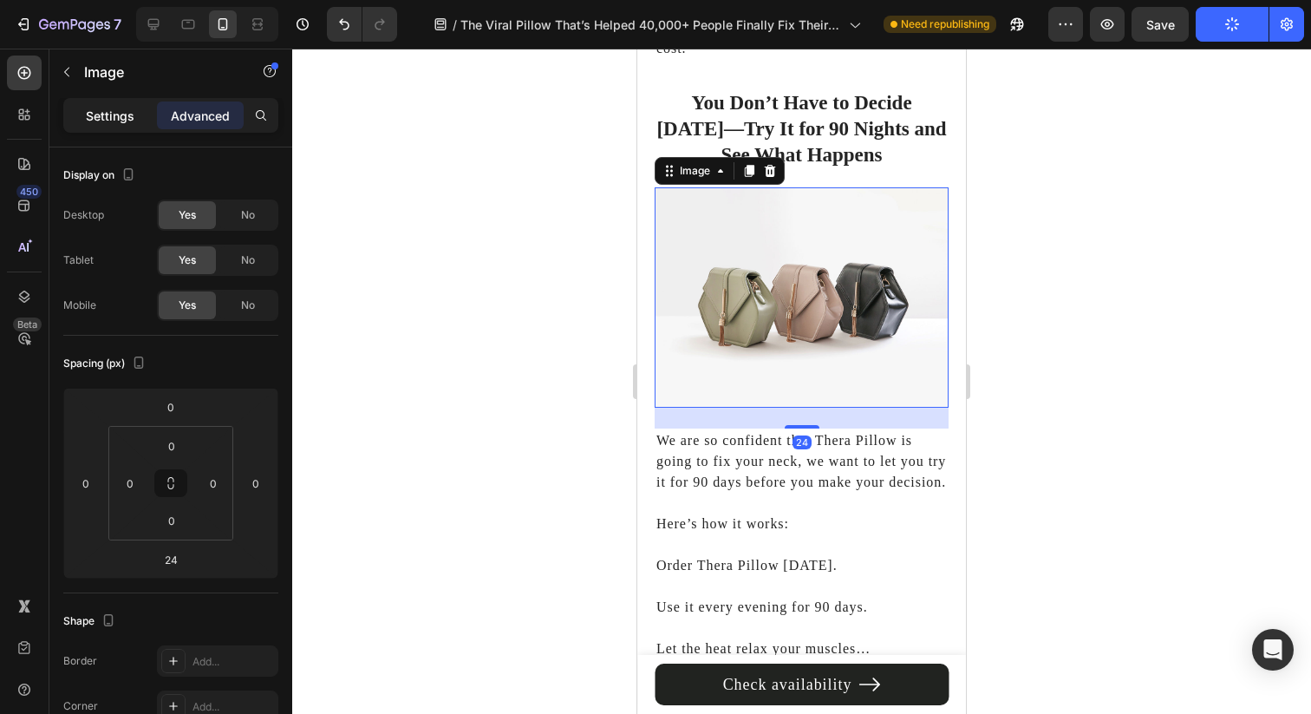
click at [100, 110] on p "Settings" at bounding box center [110, 116] width 49 height 18
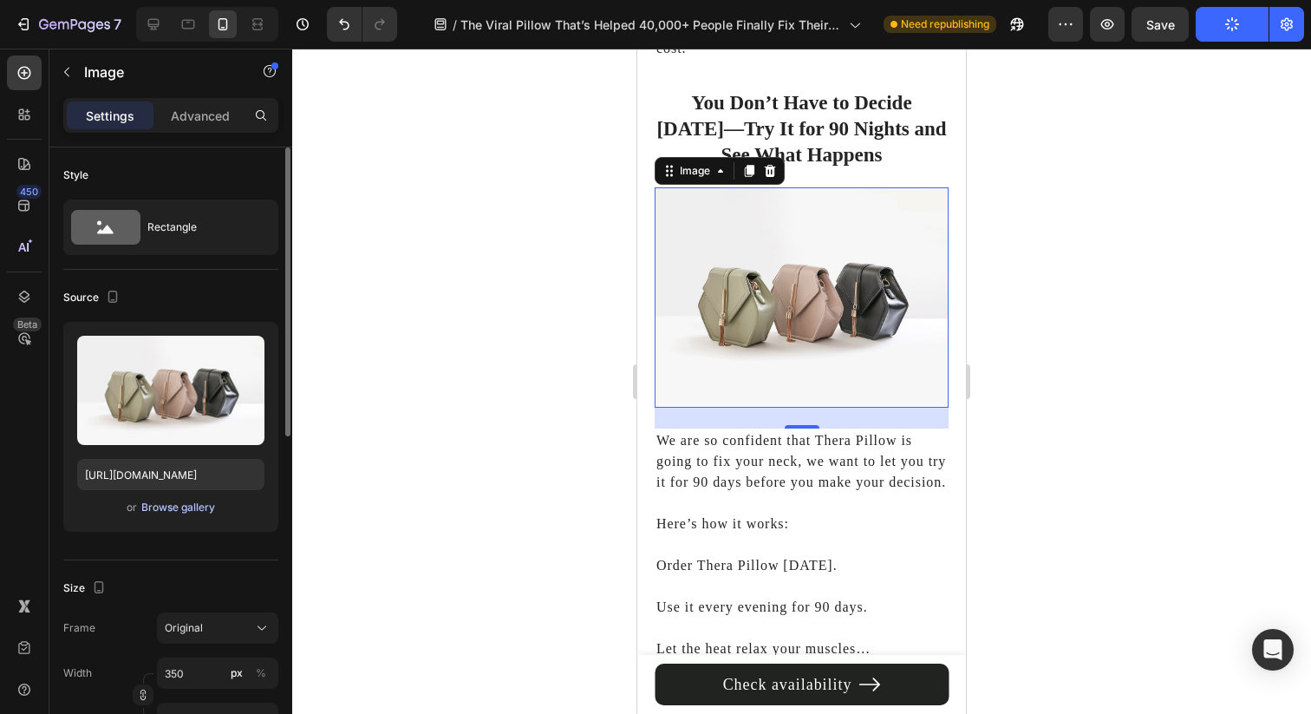
click at [162, 513] on div "Browse gallery" at bounding box center [178, 507] width 74 height 16
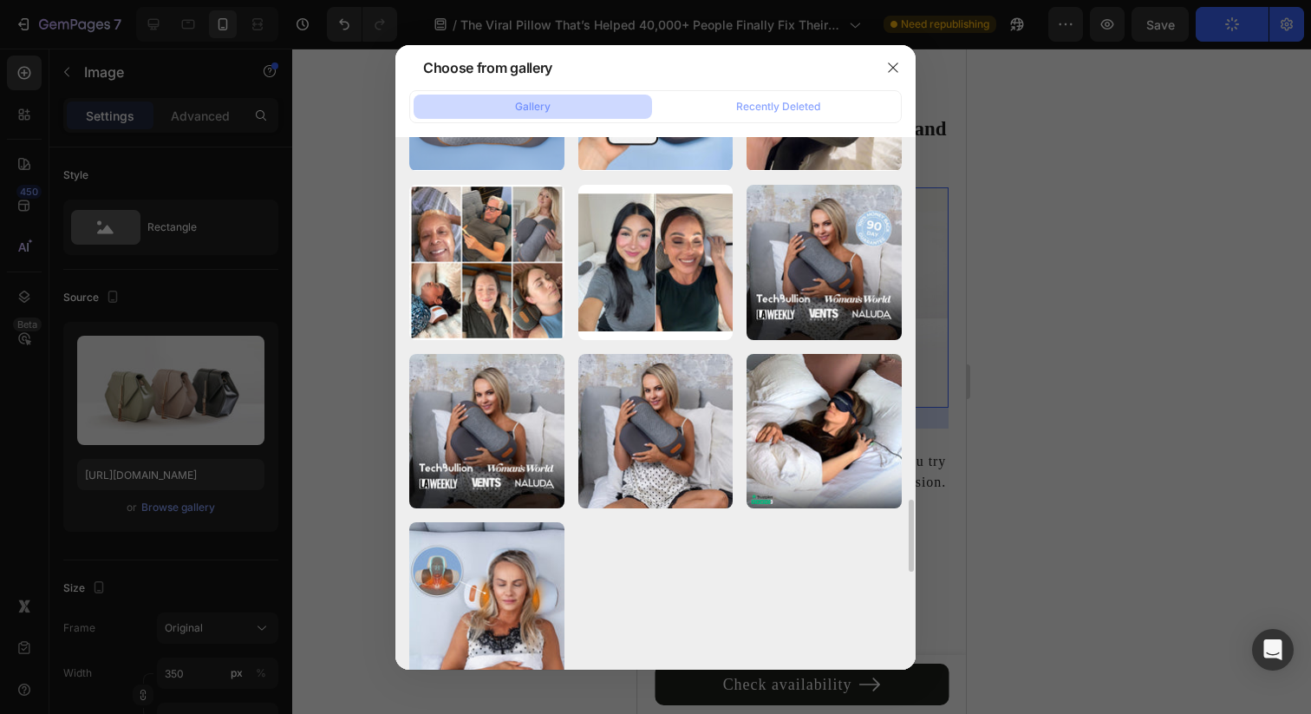
scroll to position [3348, 0]
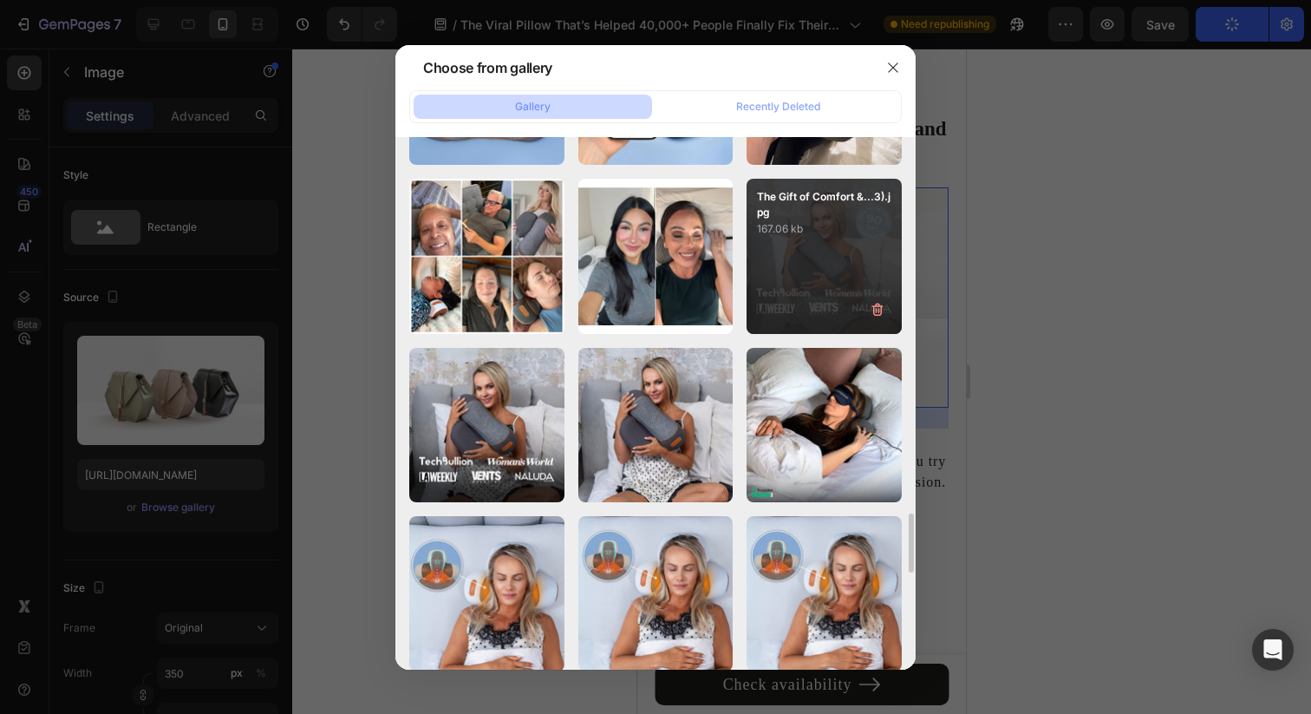
click at [820, 271] on div "The Gift of Comfort &...3).jpg 167.06 kb" at bounding box center [824, 256] width 155 height 155
type input "https://cdn.shopify.com/s/files/1/0695/0459/8289/files/gempages_490483624978678…"
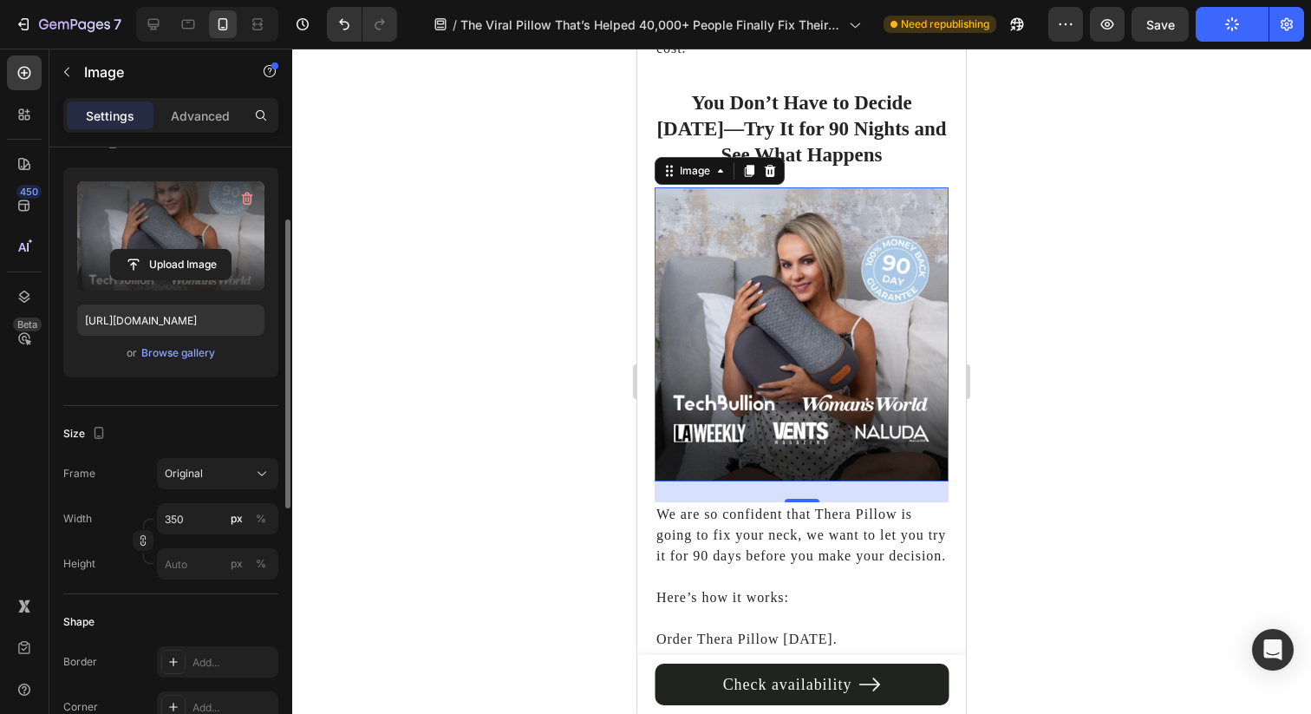
scroll to position [236, 0]
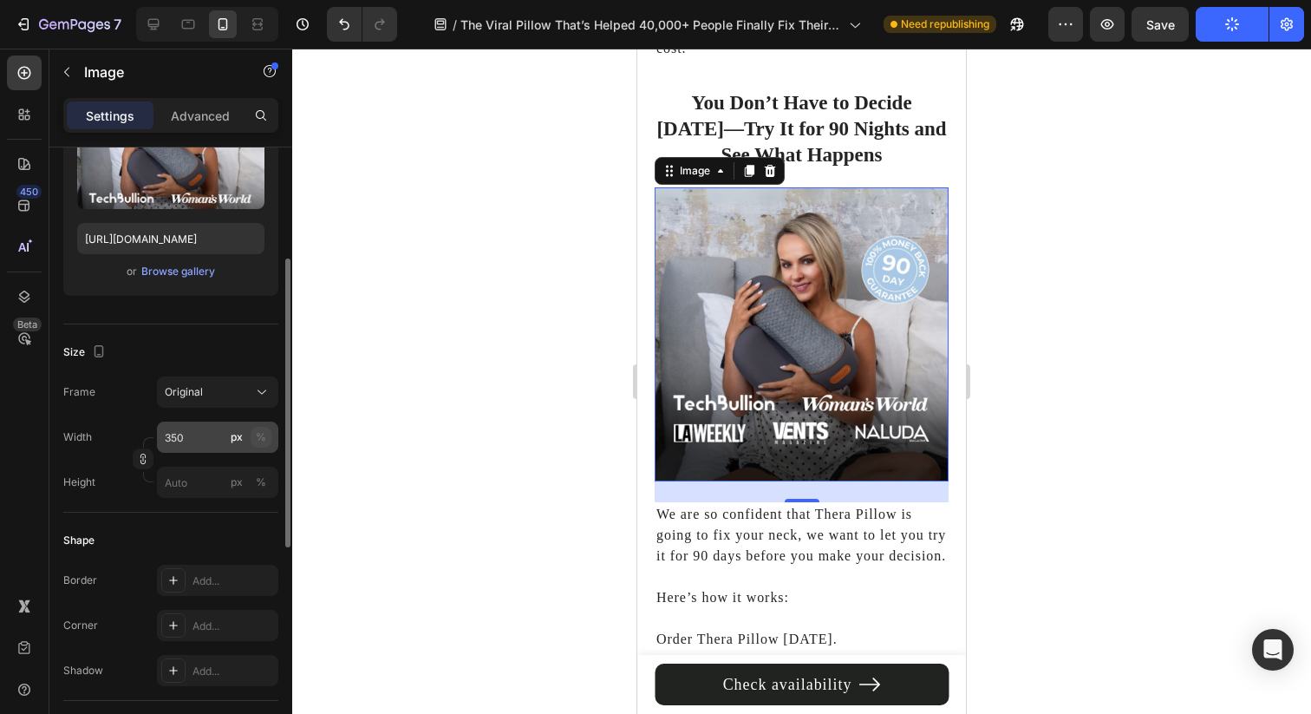
click at [262, 434] on div "%" at bounding box center [261, 437] width 10 height 16
click at [194, 481] on input "px %" at bounding box center [217, 481] width 121 height 31
click at [211, 440] on input "350" at bounding box center [217, 436] width 121 height 31
type input "100"
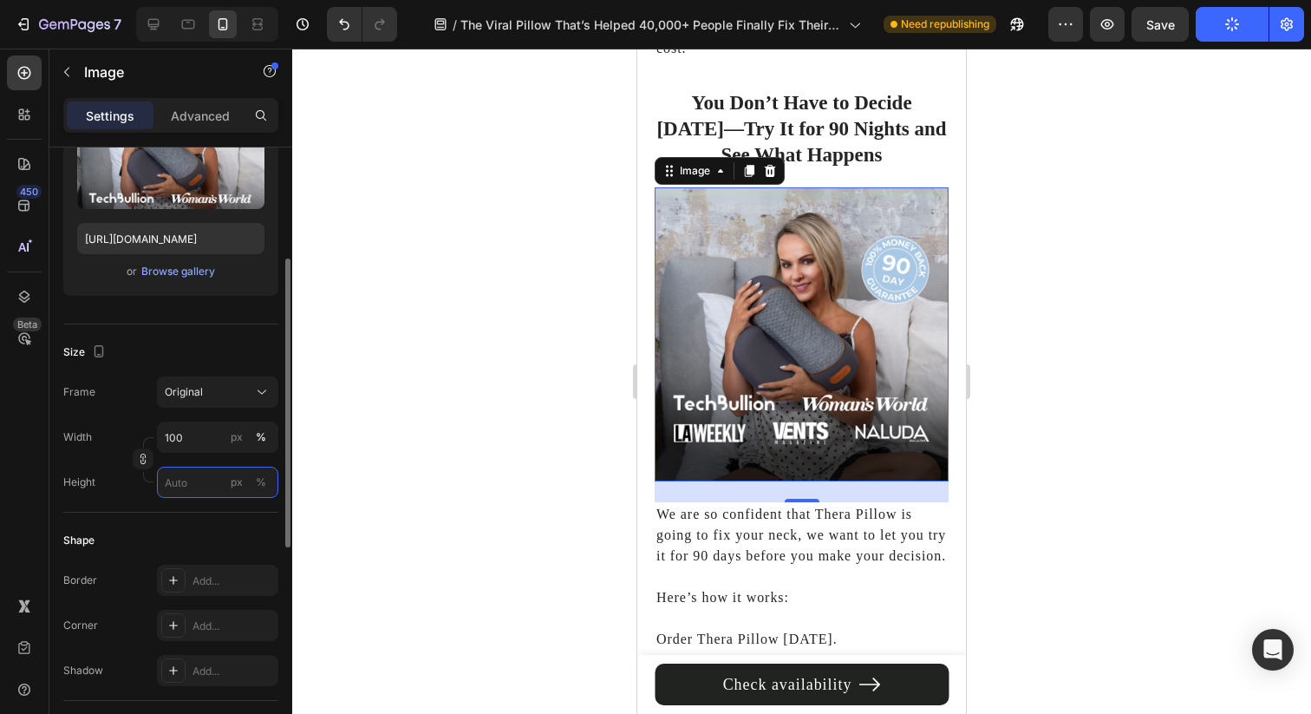
click at [212, 486] on input "px %" at bounding box center [217, 481] width 121 height 31
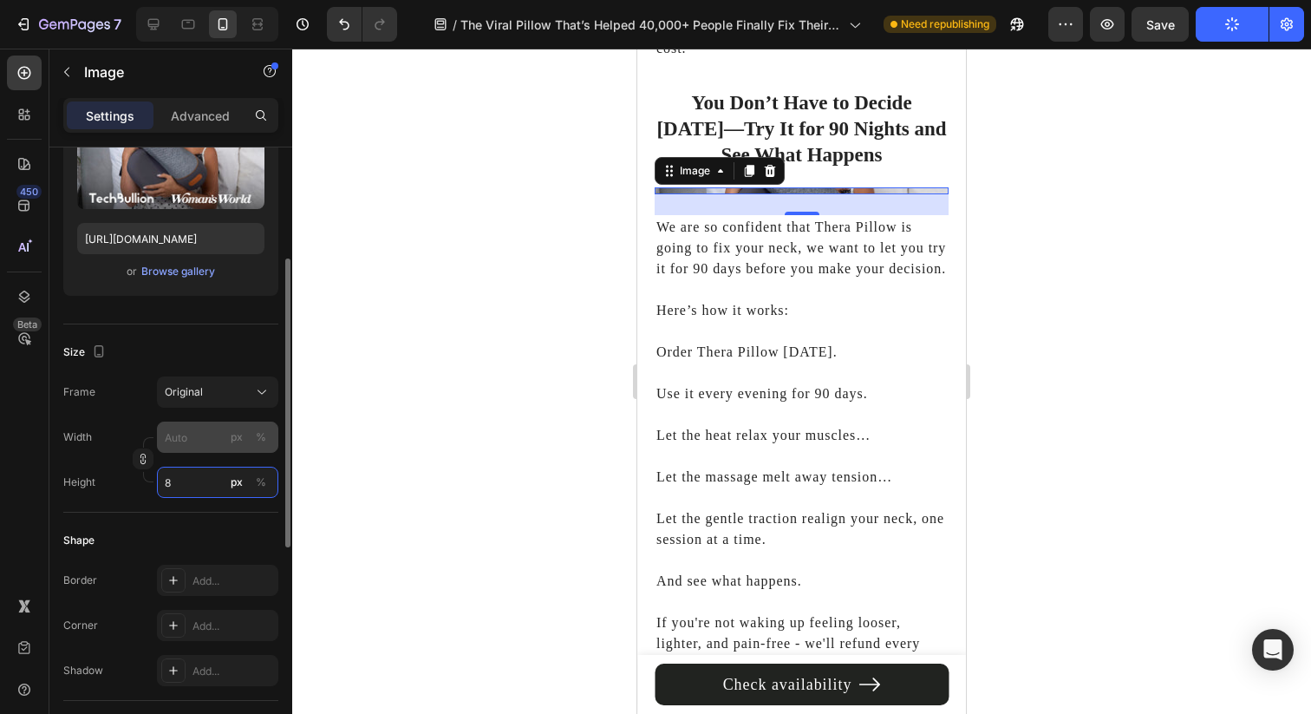
type input "8"
click at [203, 427] on input "px %" at bounding box center [217, 436] width 121 height 31
type input "1"
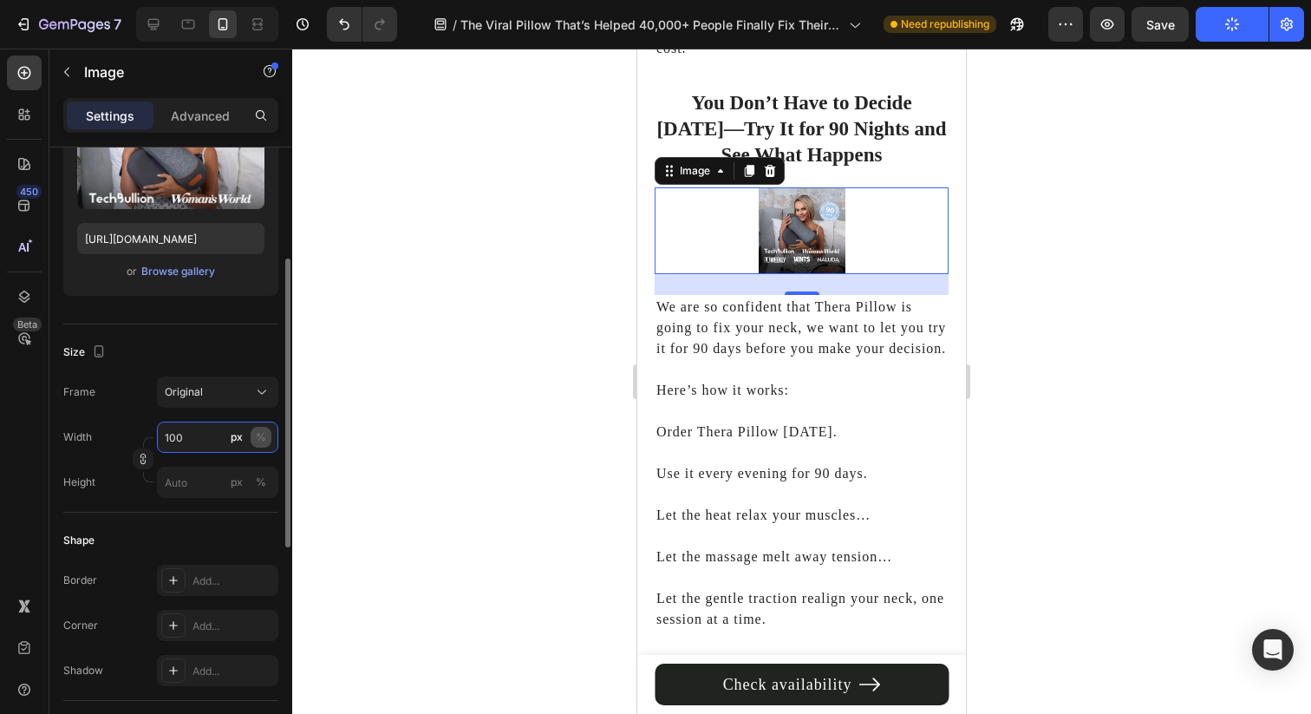
type input "100"
click at [261, 437] on div "%" at bounding box center [261, 437] width 10 height 16
click at [192, 473] on input "px %" at bounding box center [217, 481] width 121 height 31
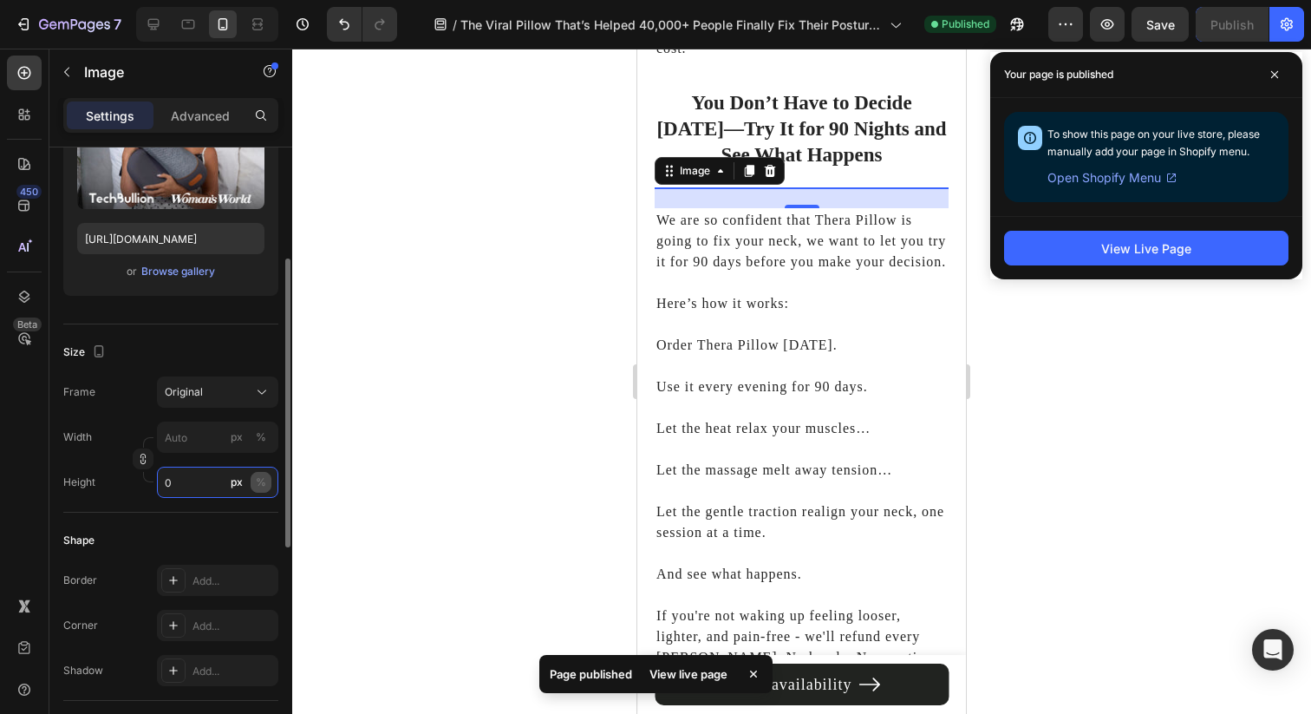
type input "0"
click at [268, 485] on button "%" at bounding box center [261, 482] width 21 height 21
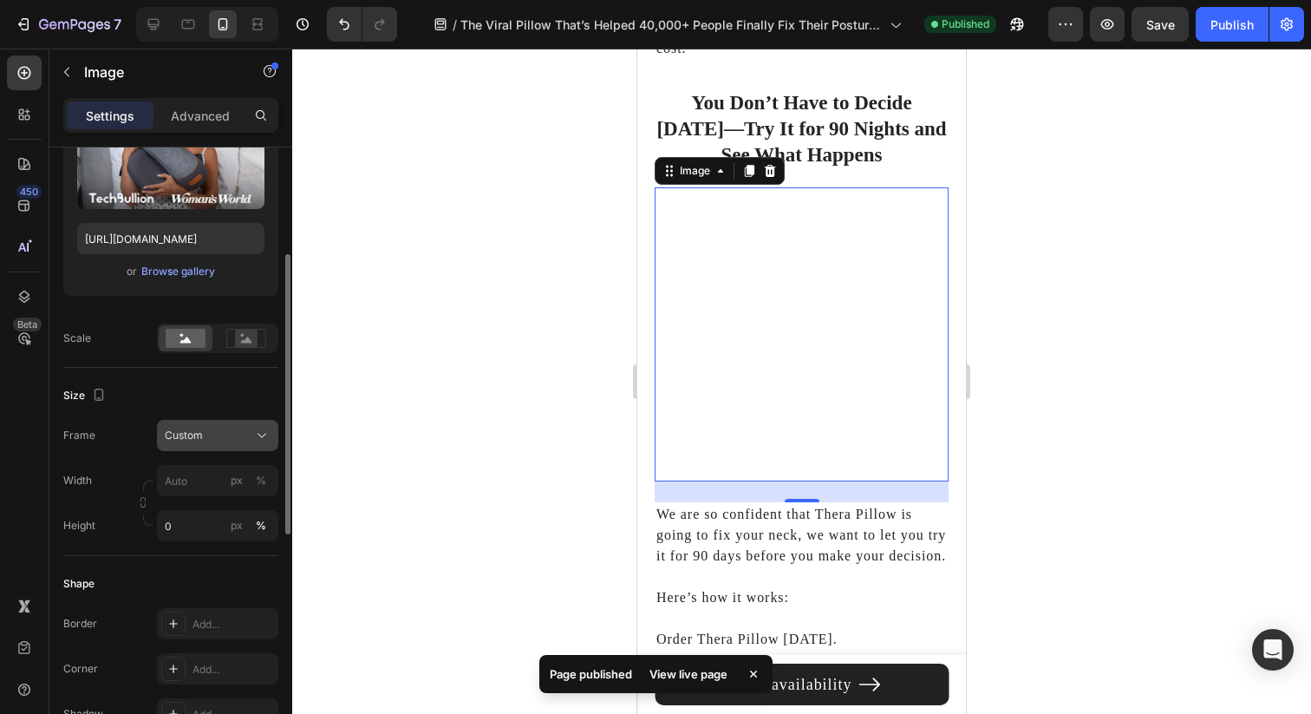
click at [266, 429] on icon at bounding box center [261, 435] width 17 height 17
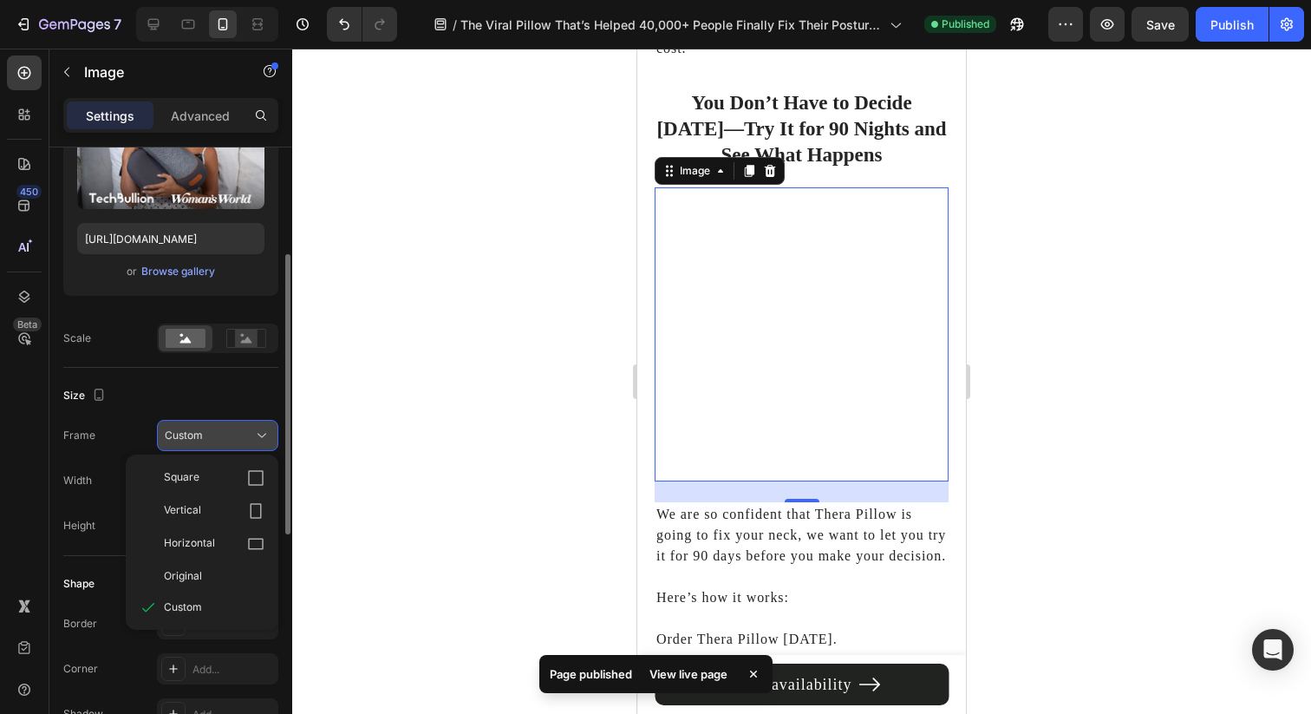
click at [266, 429] on icon at bounding box center [261, 435] width 17 height 17
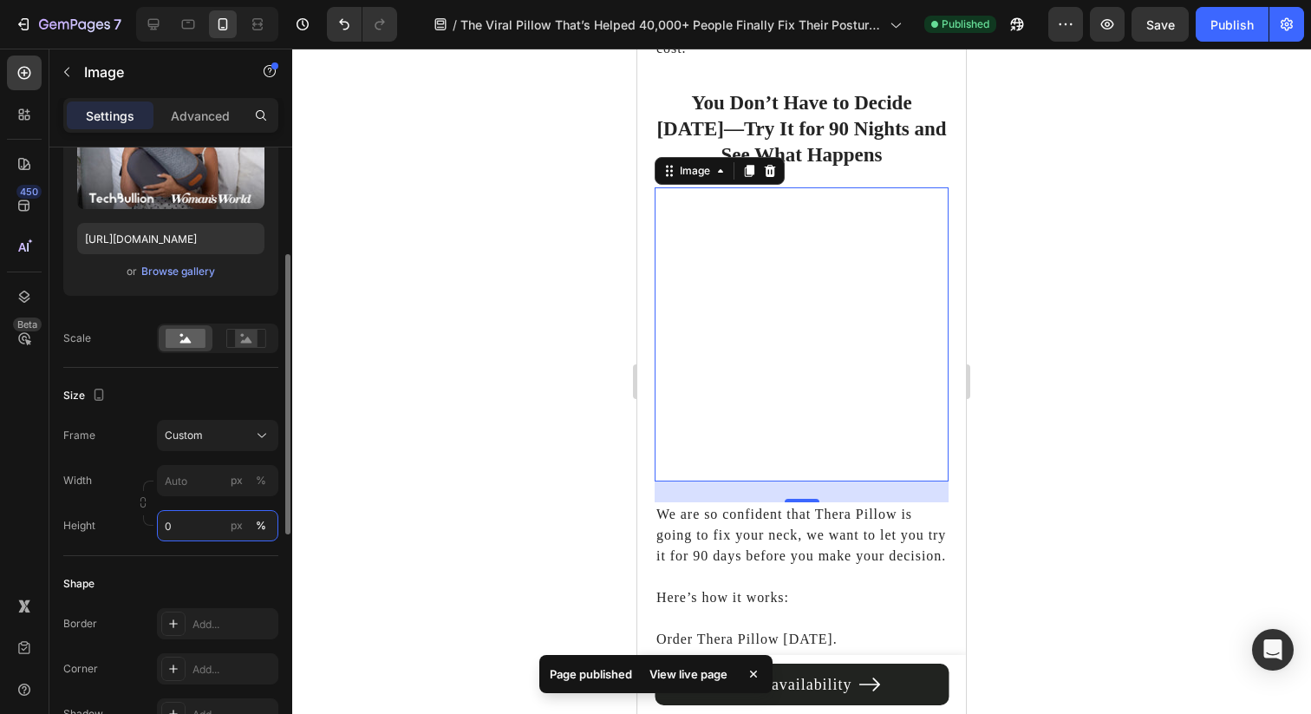
click at [195, 524] on input "0" at bounding box center [217, 525] width 121 height 31
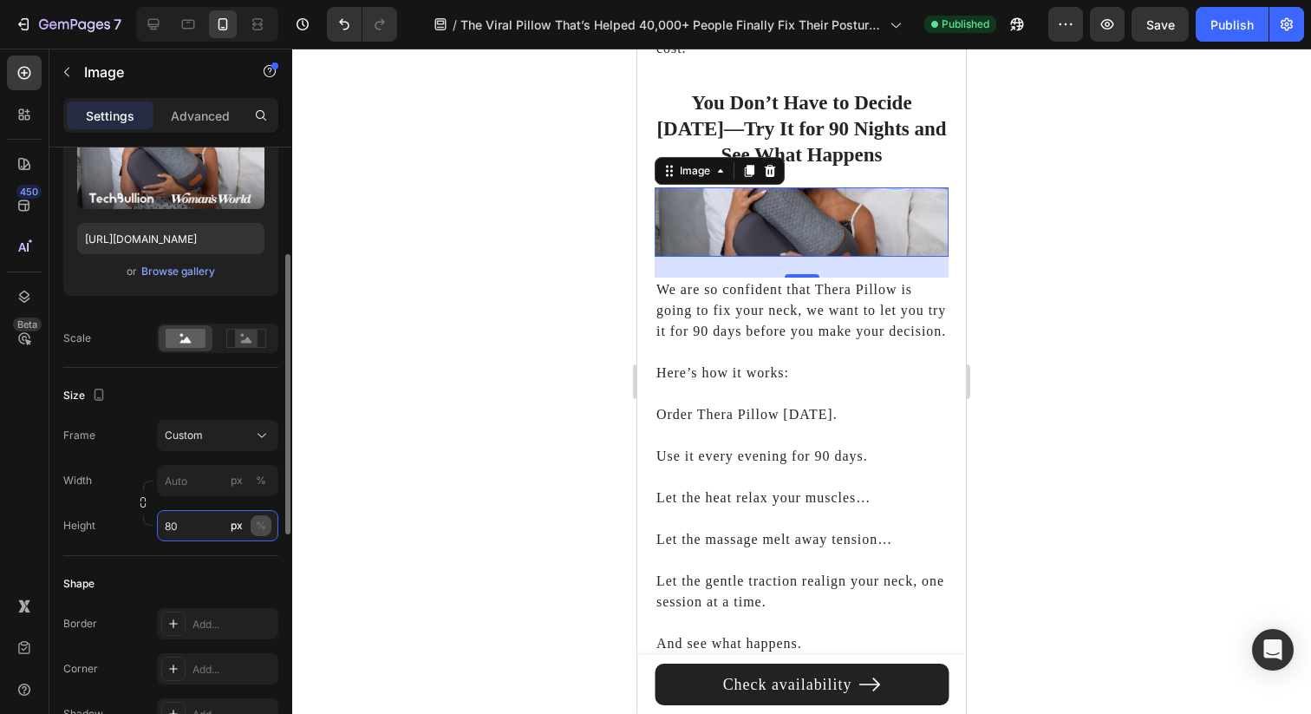
type input "80"
click at [260, 525] on div "%" at bounding box center [261, 526] width 10 height 16
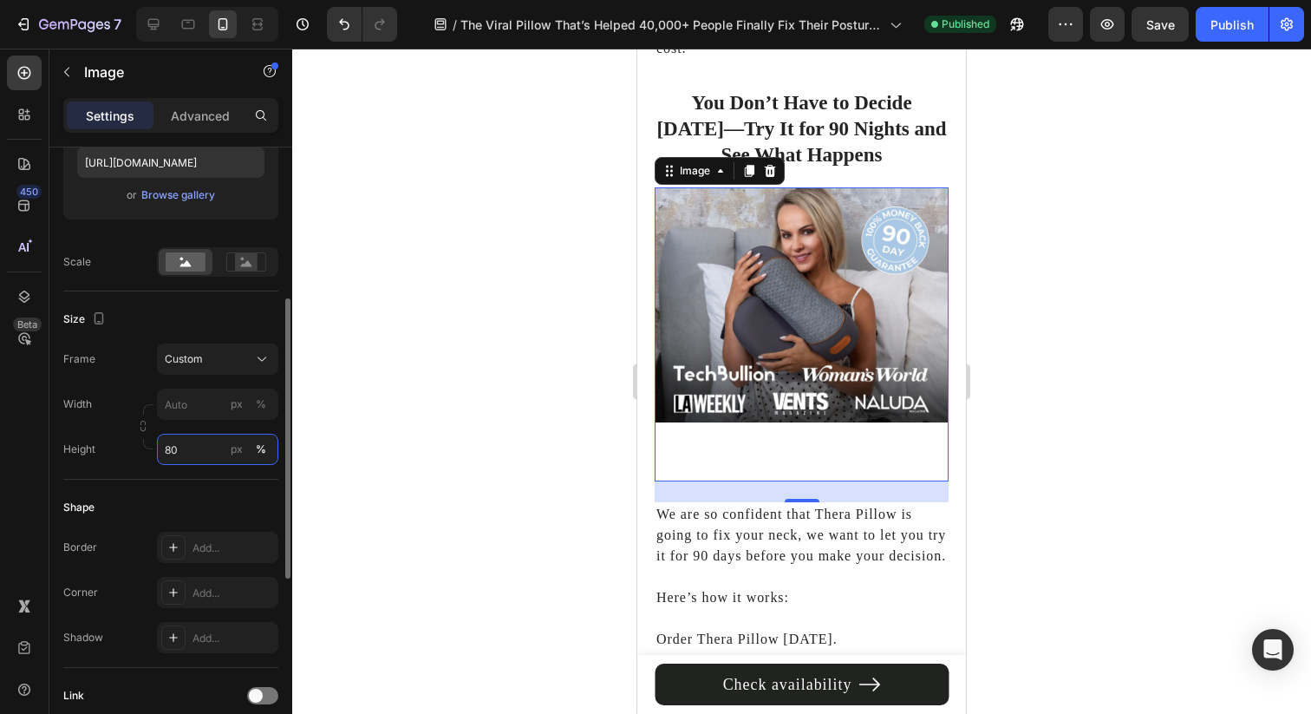
scroll to position [324, 0]
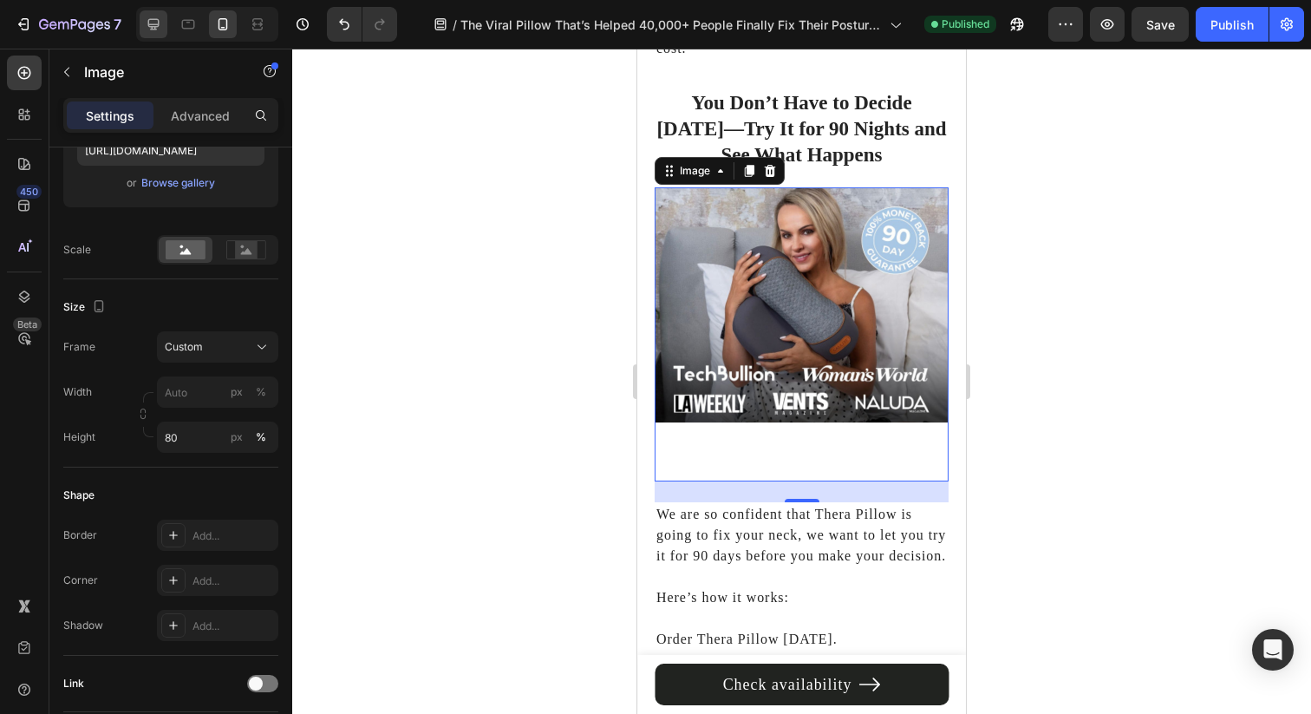
click at [152, 28] on icon at bounding box center [153, 24] width 17 height 17
type input "[URL][DOMAIN_NAME]"
type input "350"
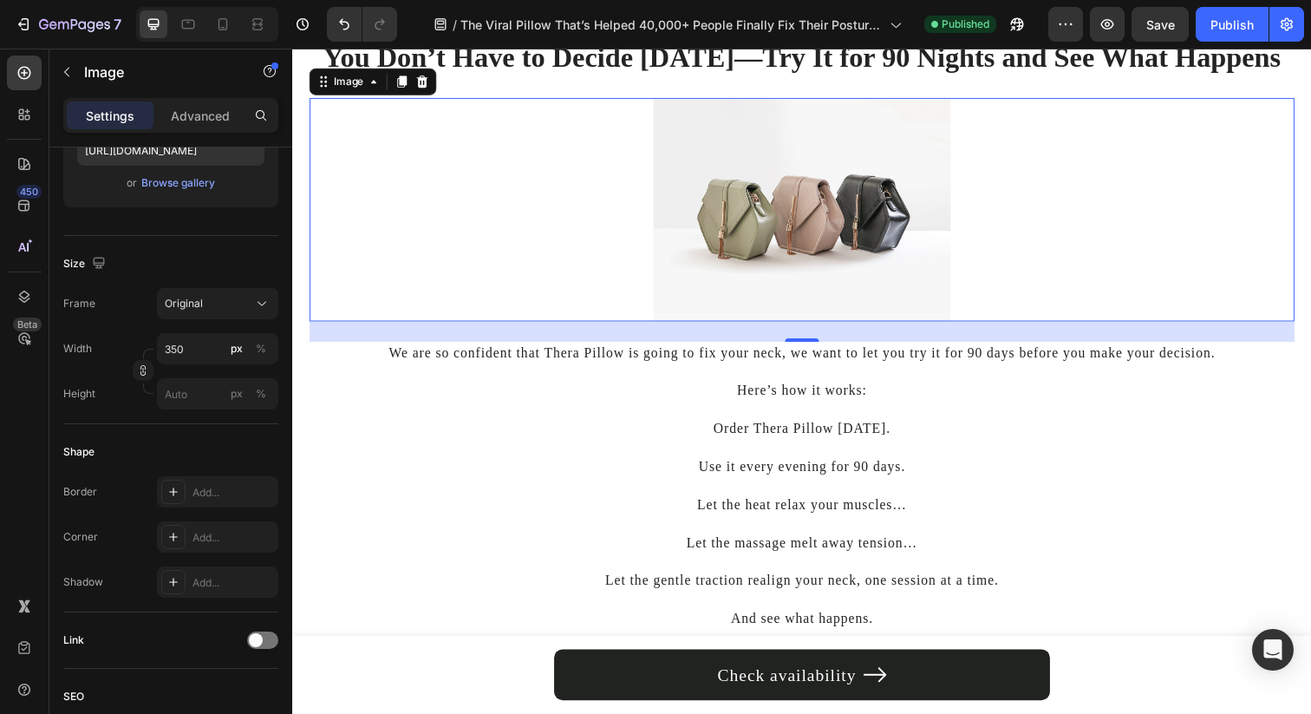
scroll to position [10768, 0]
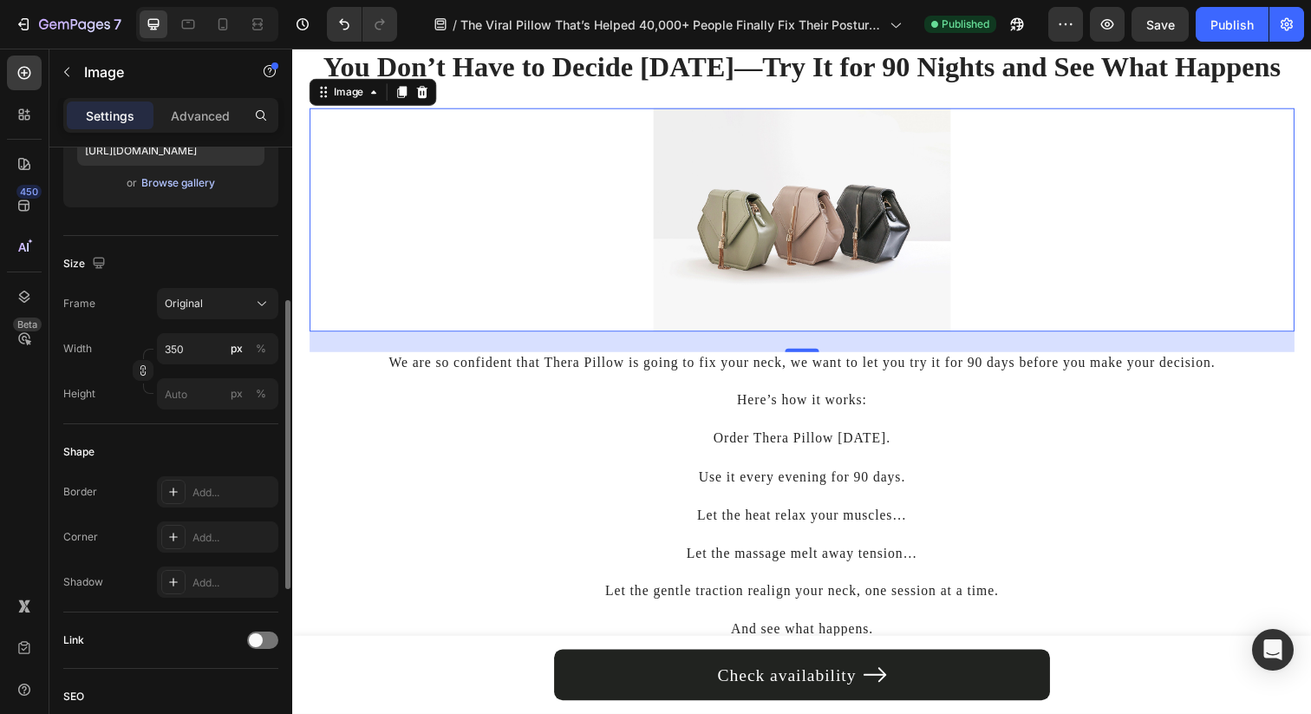
click at [181, 188] on div "Browse gallery" at bounding box center [178, 183] width 74 height 16
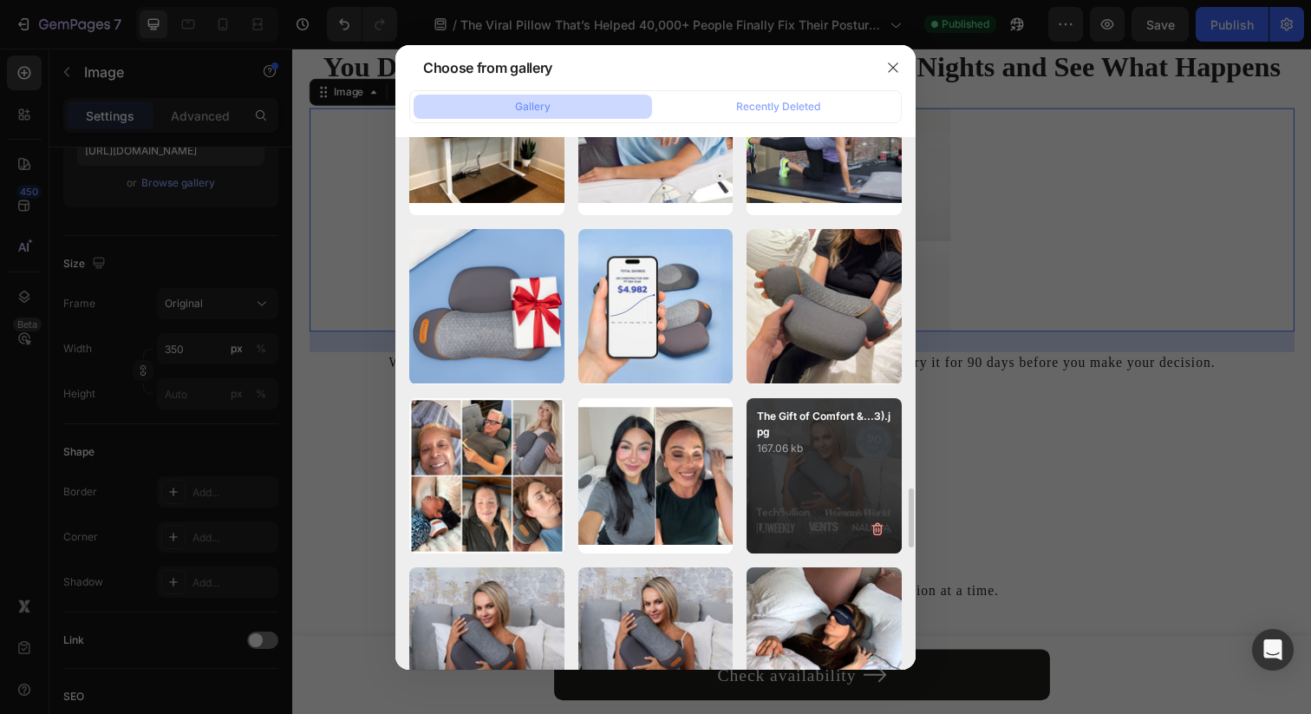
scroll to position [3130, 0]
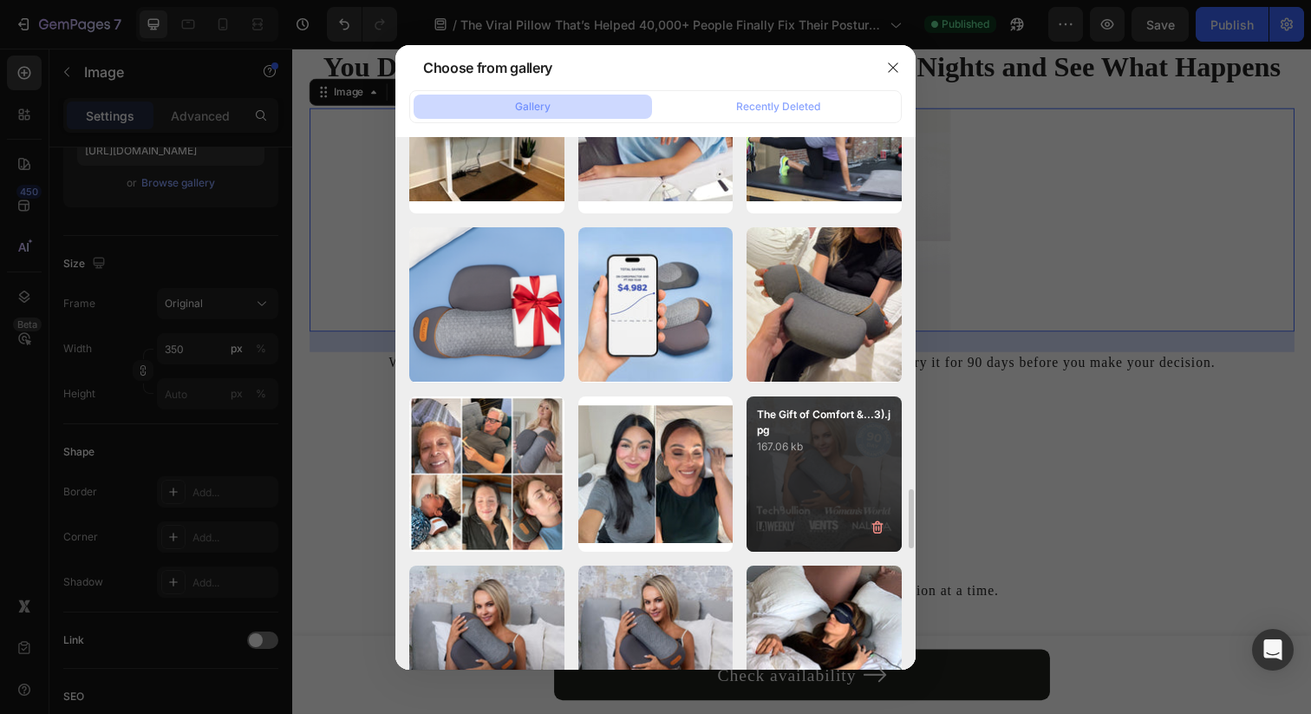
click at [830, 473] on div "The Gift of Comfort &...3).jpg 167.06 kb" at bounding box center [824, 473] width 155 height 155
type input "https://cdn.shopify.com/s/files/1/0695/0459/8289/files/gempages_490483624978678…"
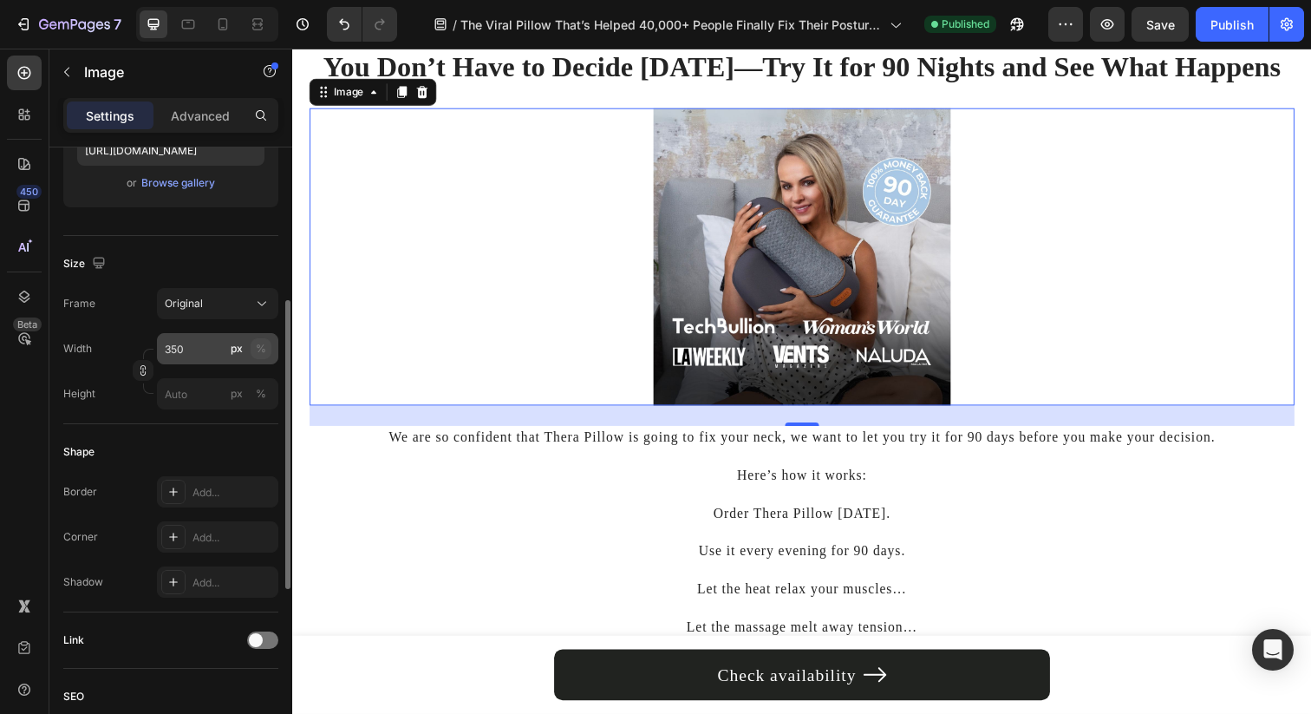
click at [265, 347] on button "%" at bounding box center [261, 348] width 21 height 21
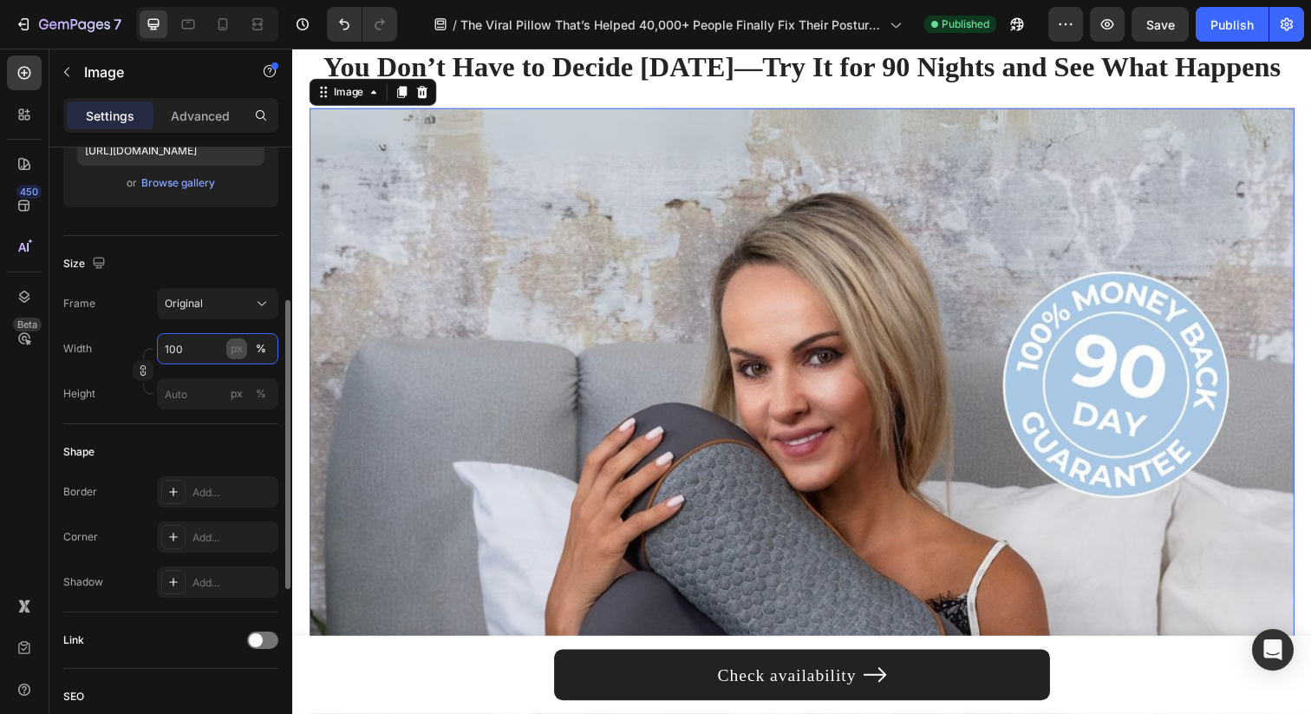
type input "350"
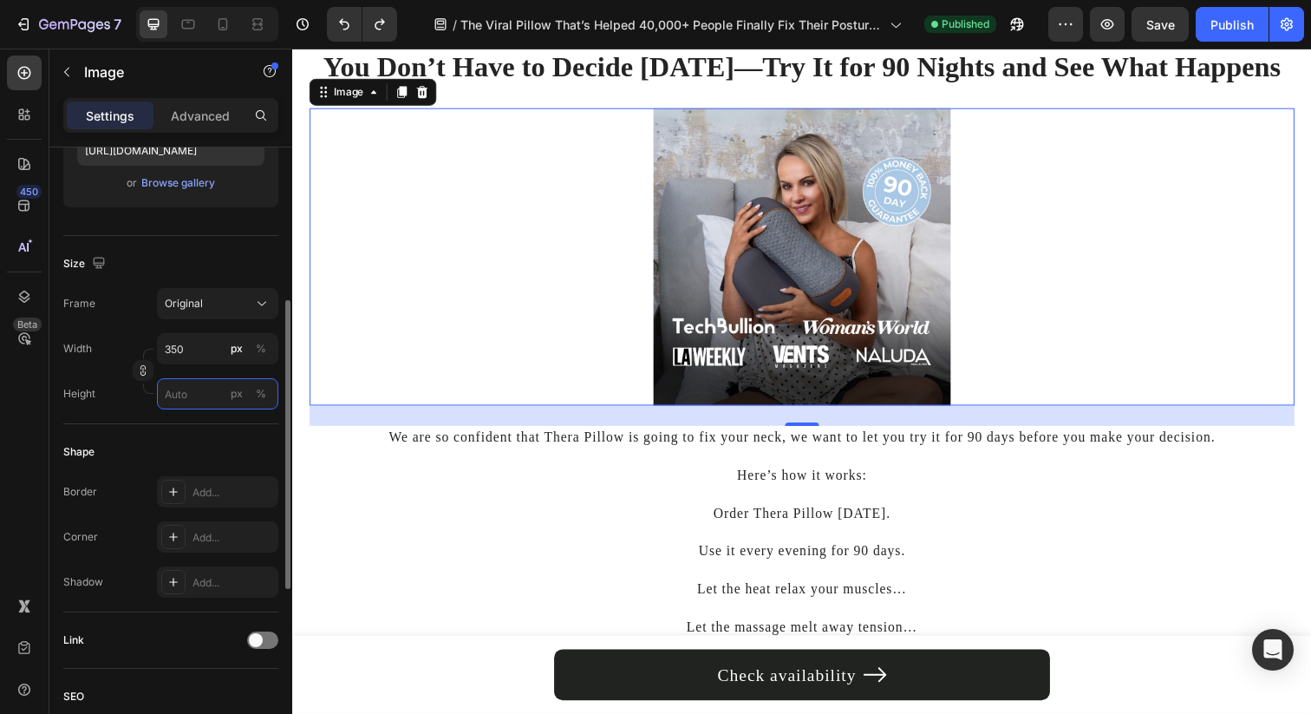
click at [194, 390] on input "px %" at bounding box center [217, 393] width 121 height 31
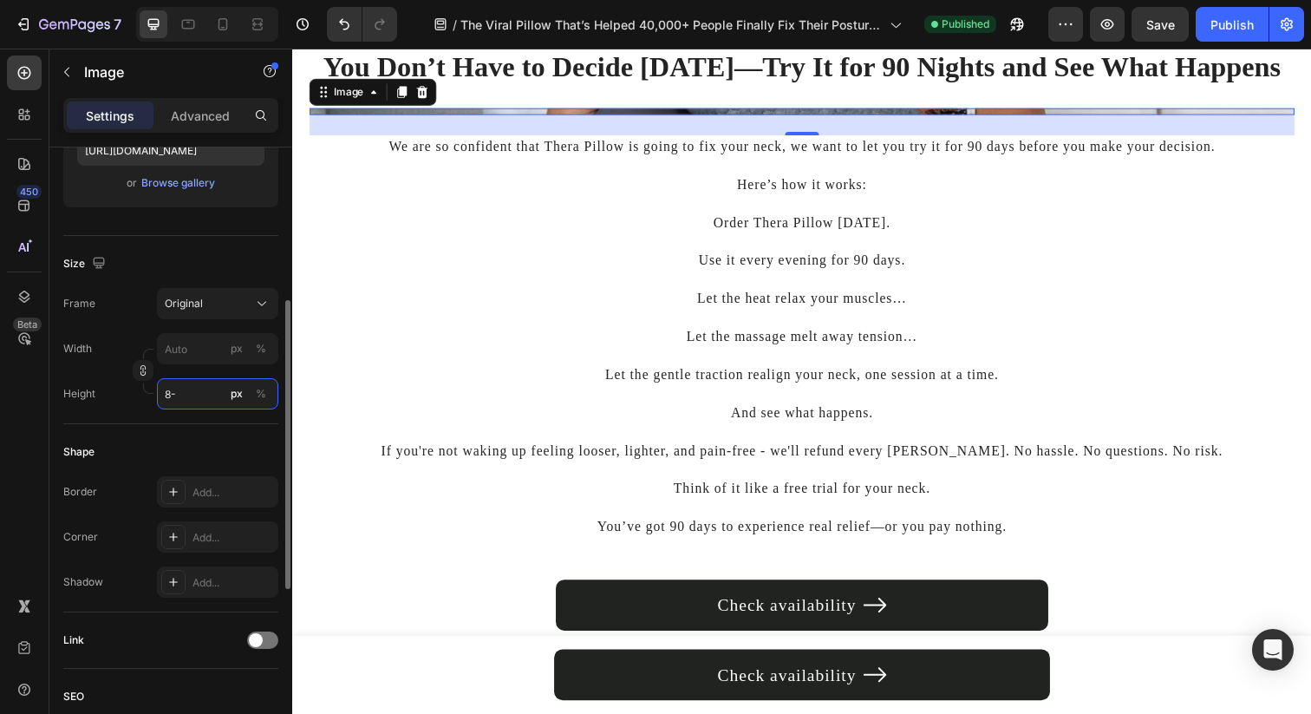
type input "8"
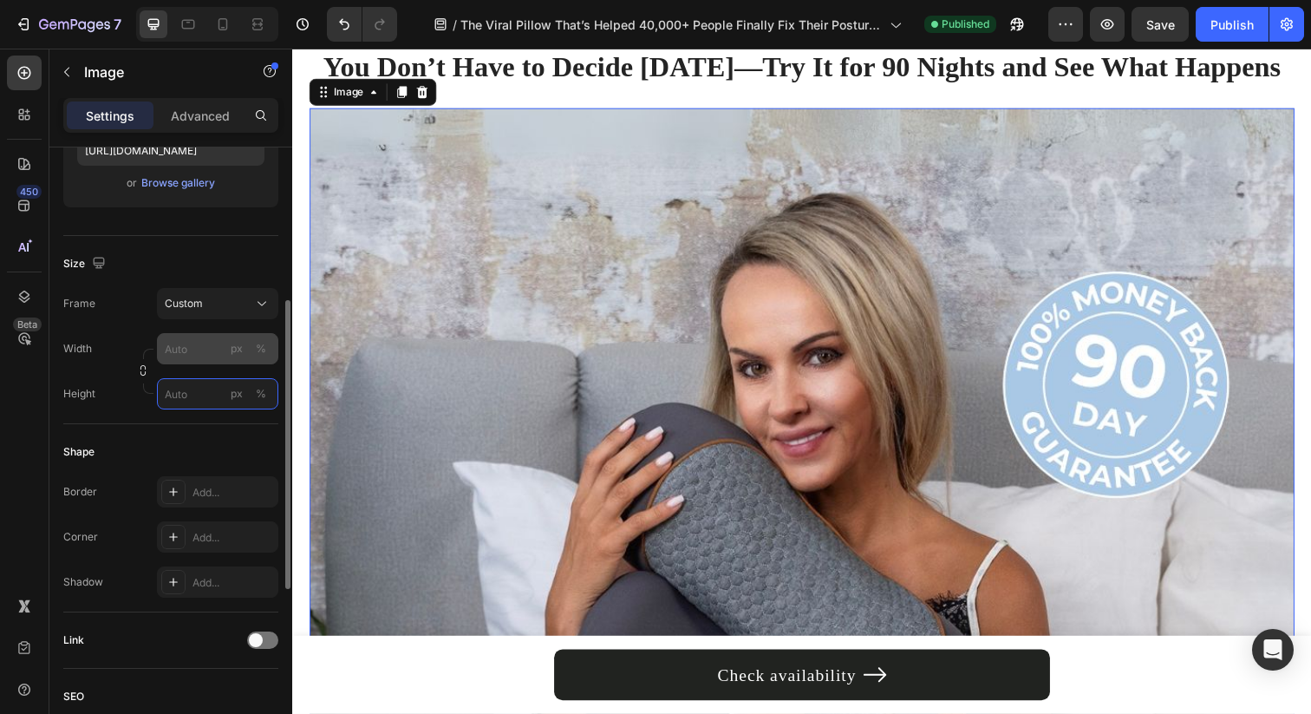
type input "8"
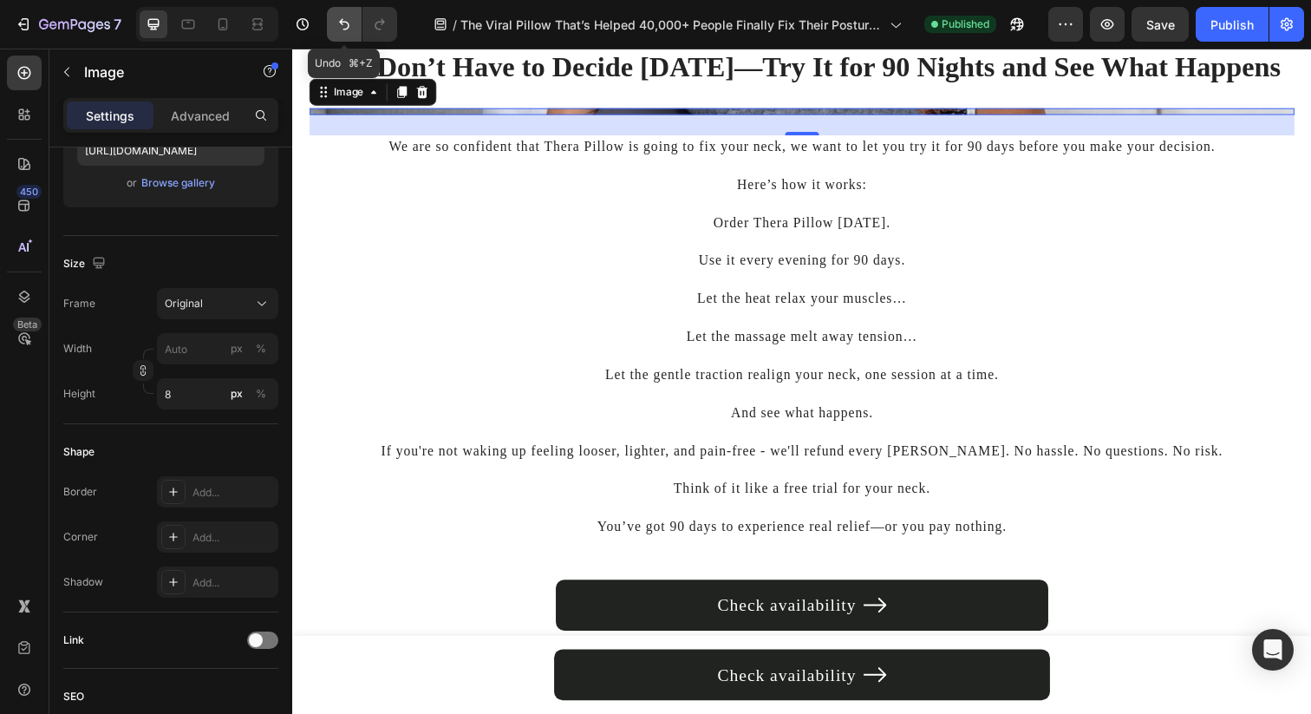
click at [329, 28] on button "Undo/Redo" at bounding box center [344, 24] width 35 height 35
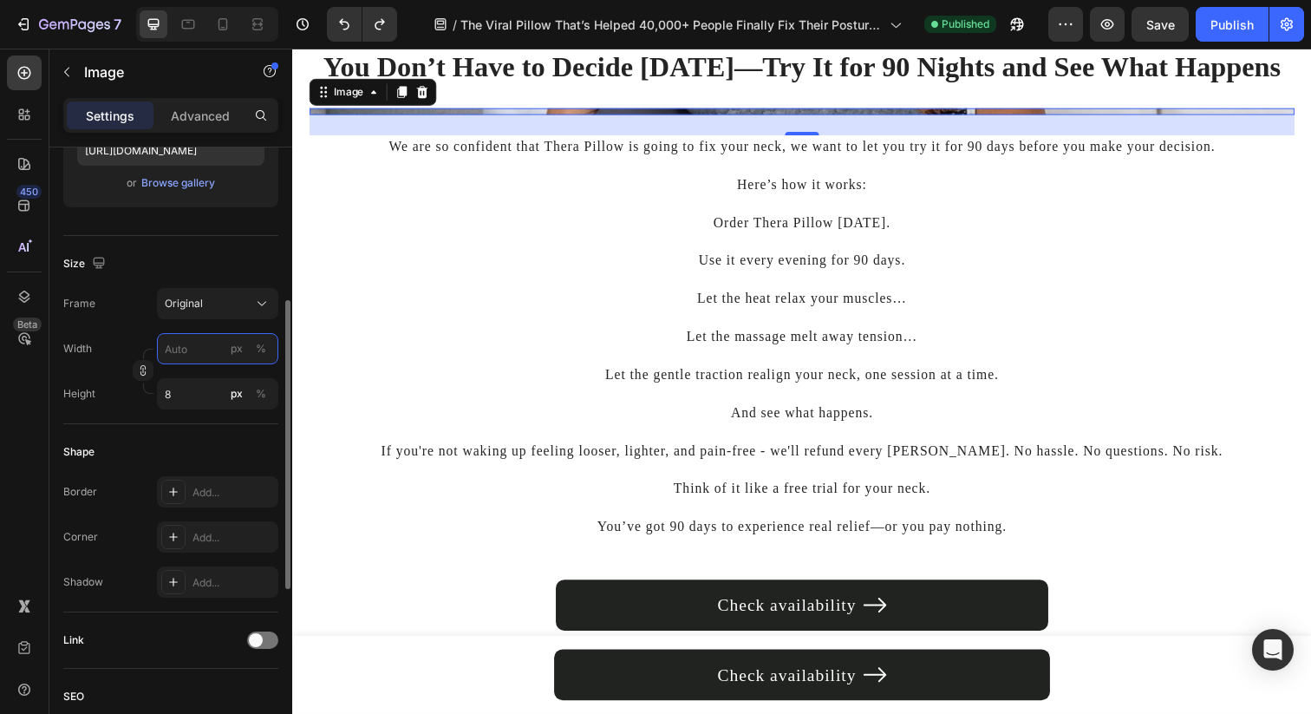
click at [192, 344] on input "px %" at bounding box center [217, 348] width 121 height 31
type input "2"
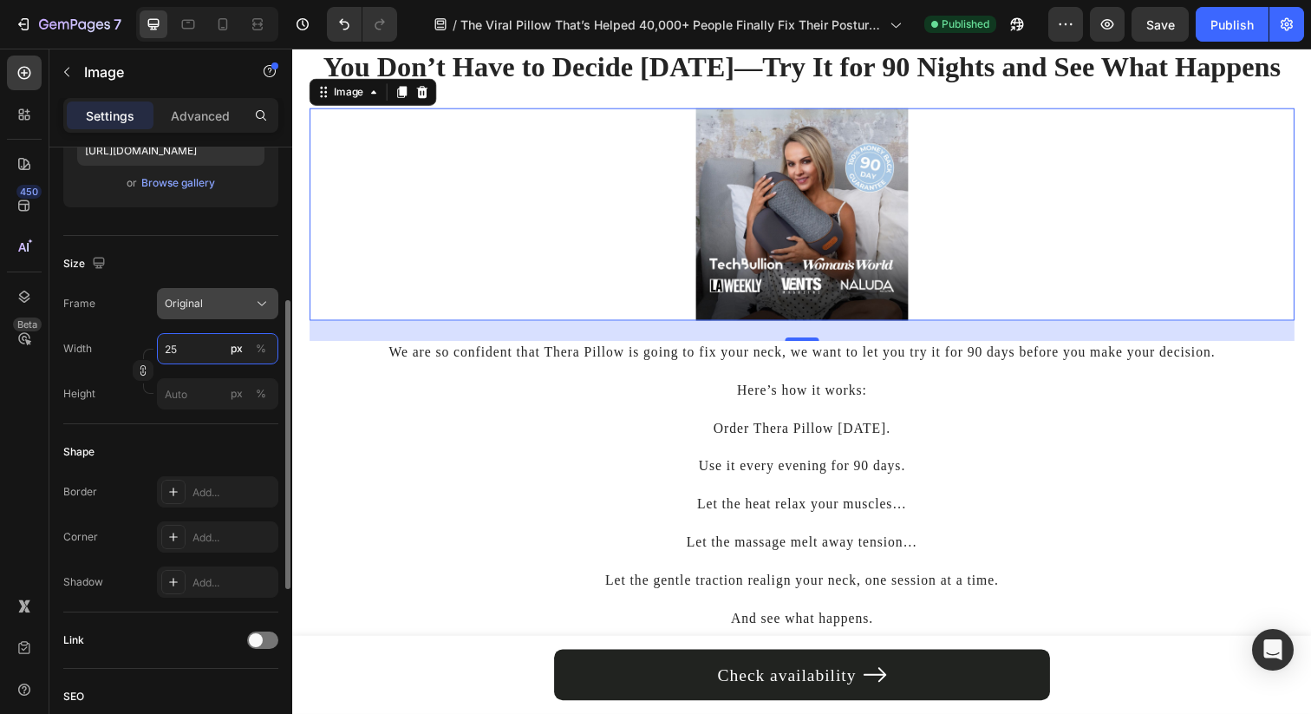
type input "2"
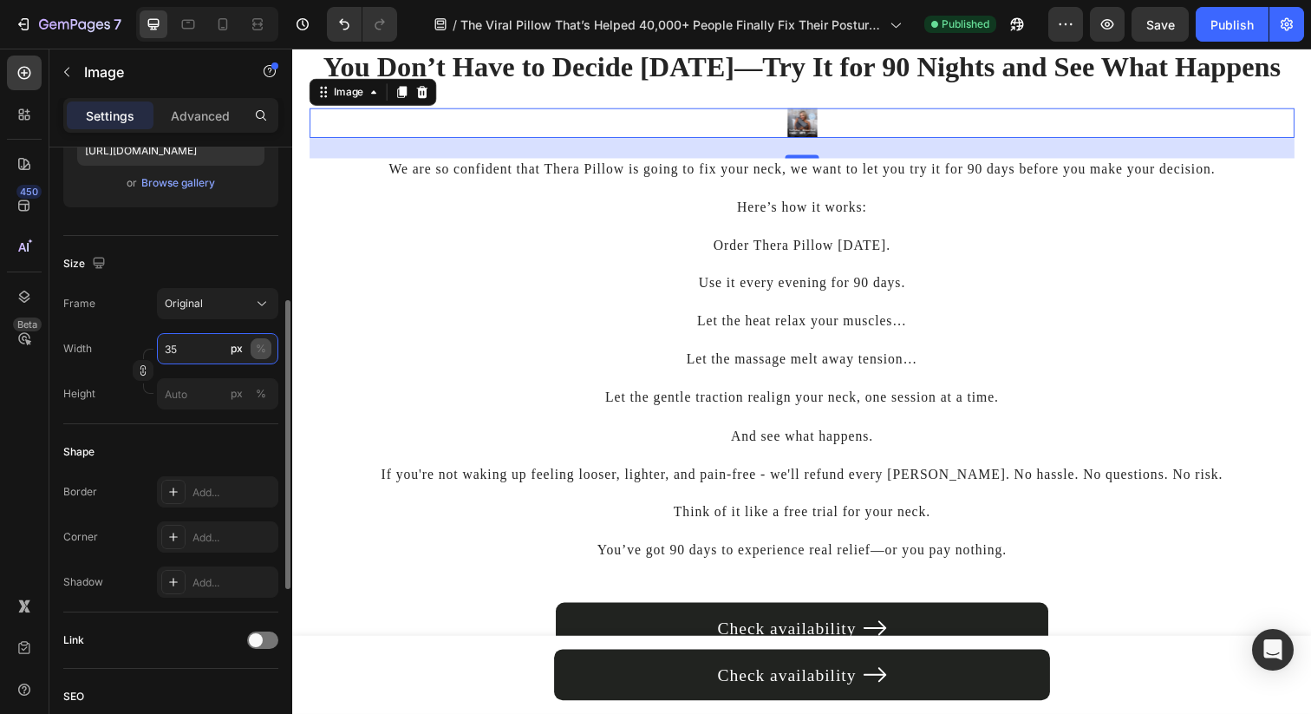
type input "35"
click at [260, 350] on div "%" at bounding box center [261, 349] width 10 height 16
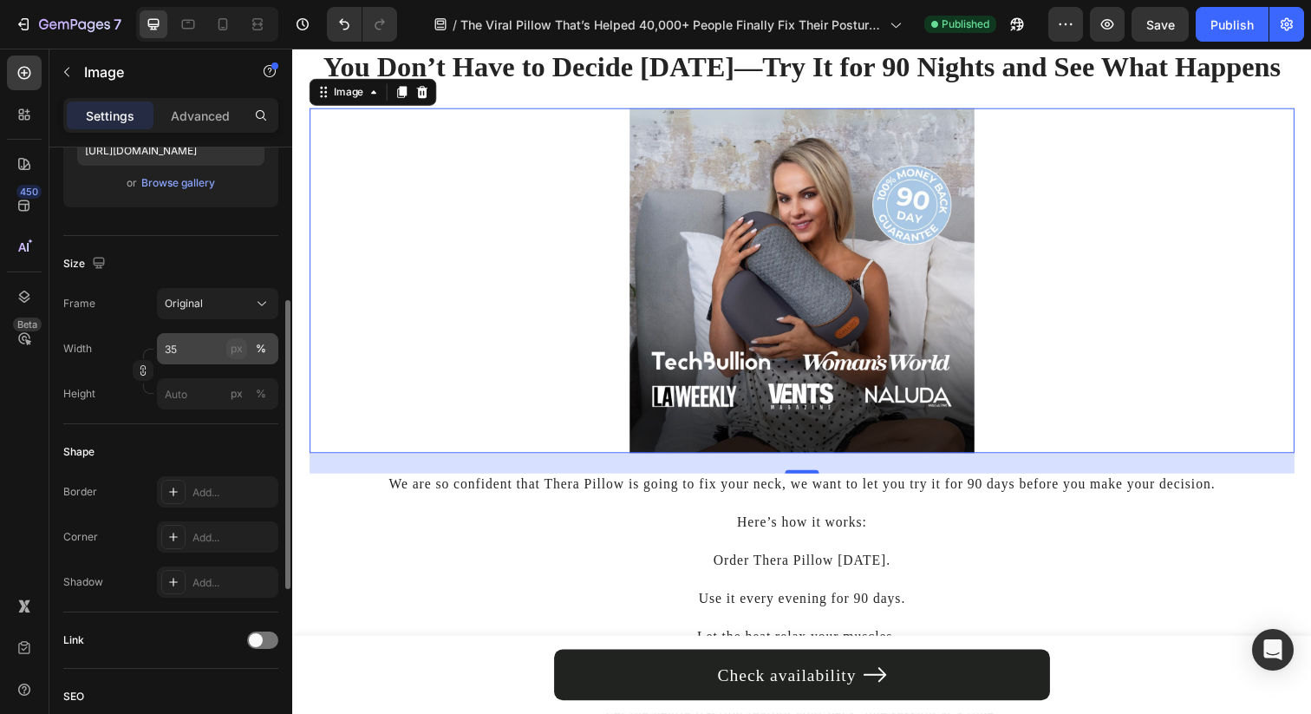
click at [238, 350] on div "px" at bounding box center [237, 349] width 12 height 16
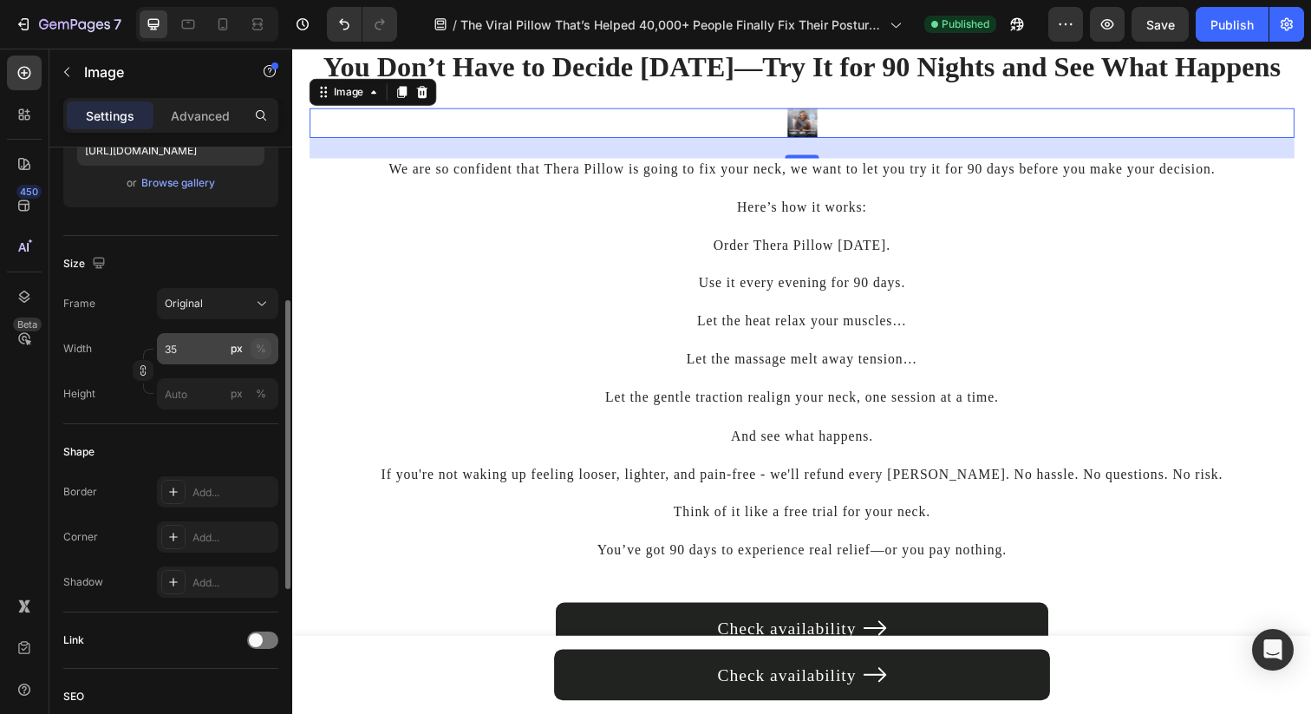
click at [268, 349] on button "%" at bounding box center [261, 348] width 21 height 21
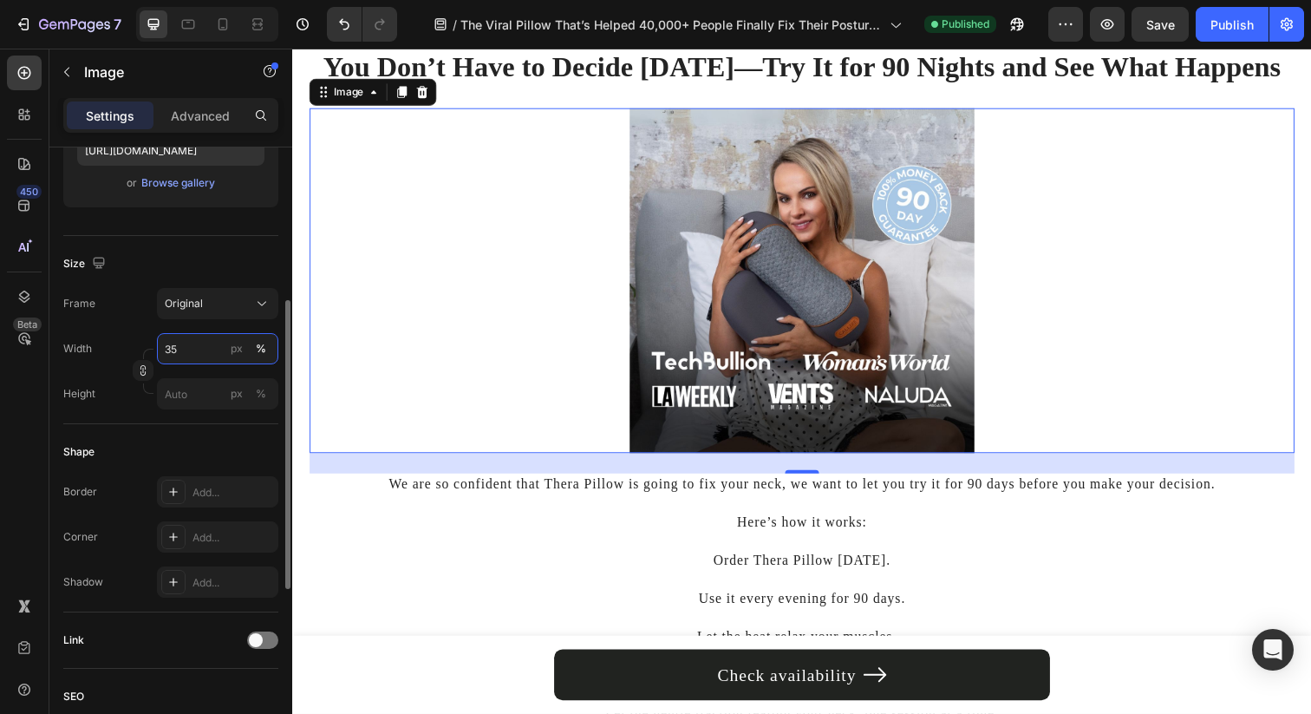
click at [210, 345] on input "35" at bounding box center [217, 348] width 121 height 31
click at [231, 268] on div "Size" at bounding box center [170, 264] width 215 height 28
click at [229, 303] on div "Original" at bounding box center [207, 304] width 85 height 16
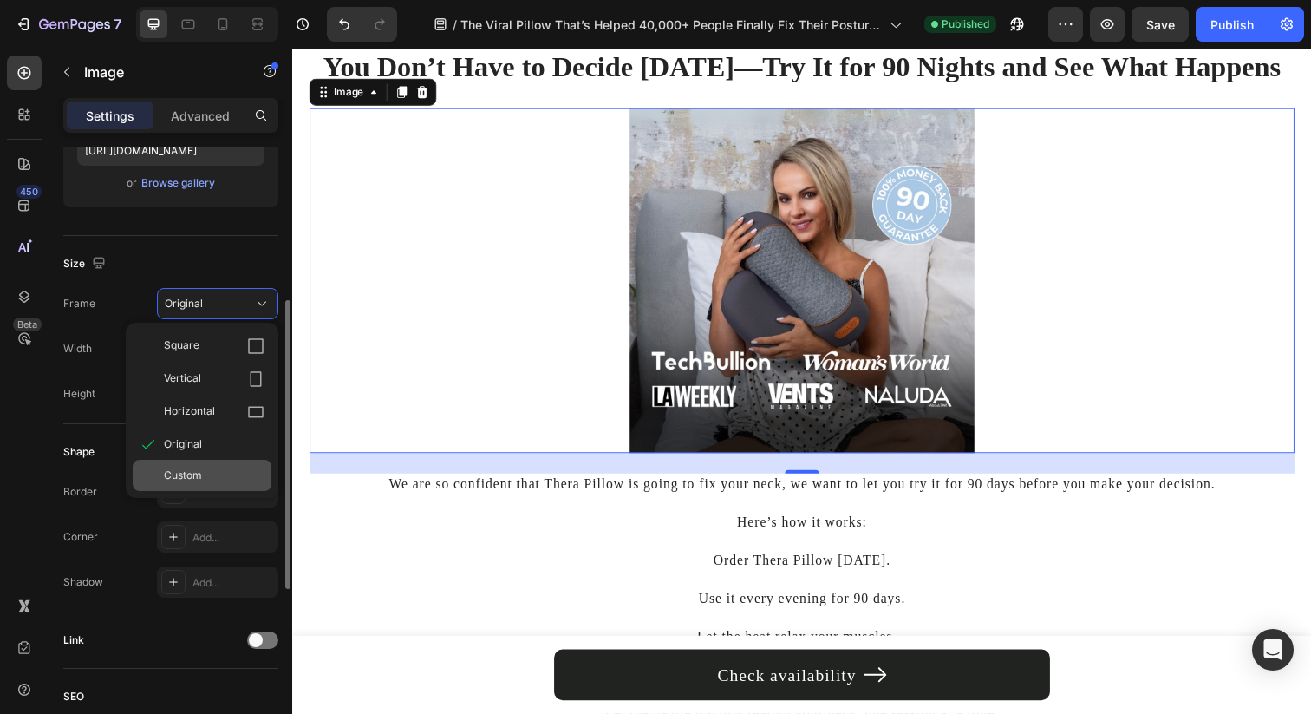
click at [210, 471] on div "Custom" at bounding box center [214, 475] width 101 height 16
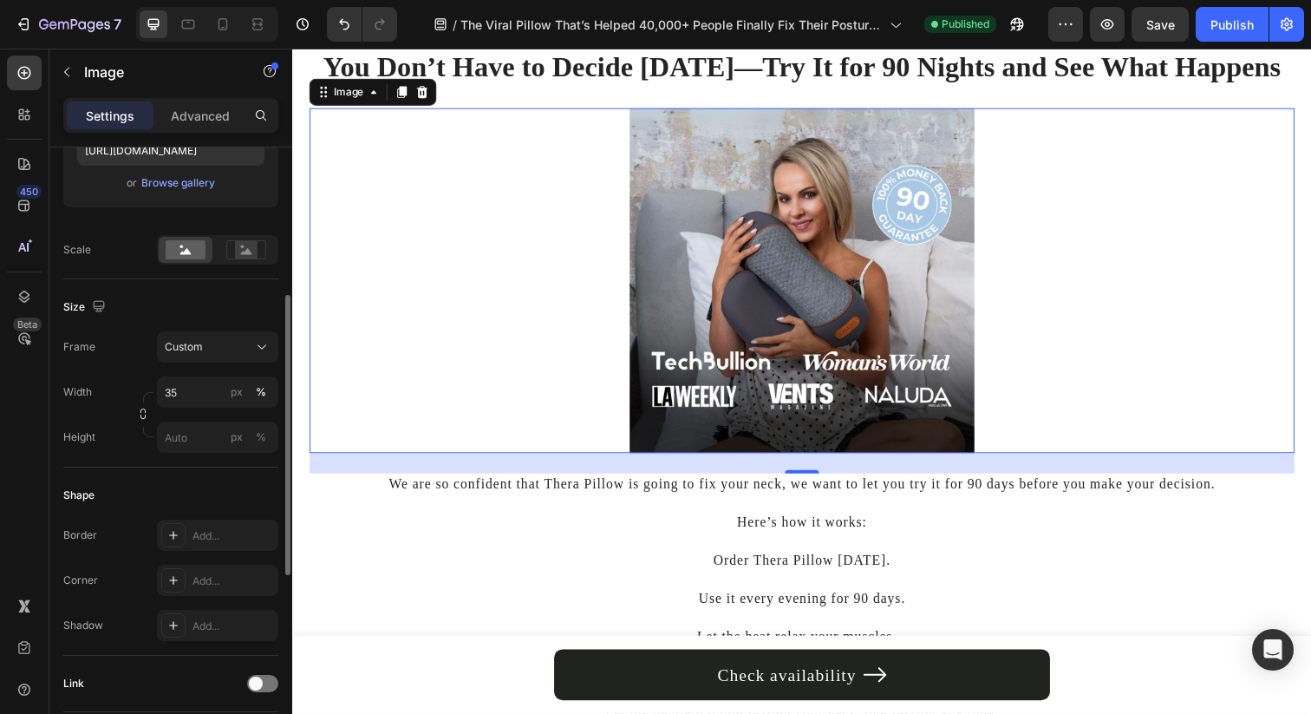
click at [247, 308] on div "Size" at bounding box center [170, 307] width 215 height 28
click at [189, 427] on input "px %" at bounding box center [217, 436] width 121 height 31
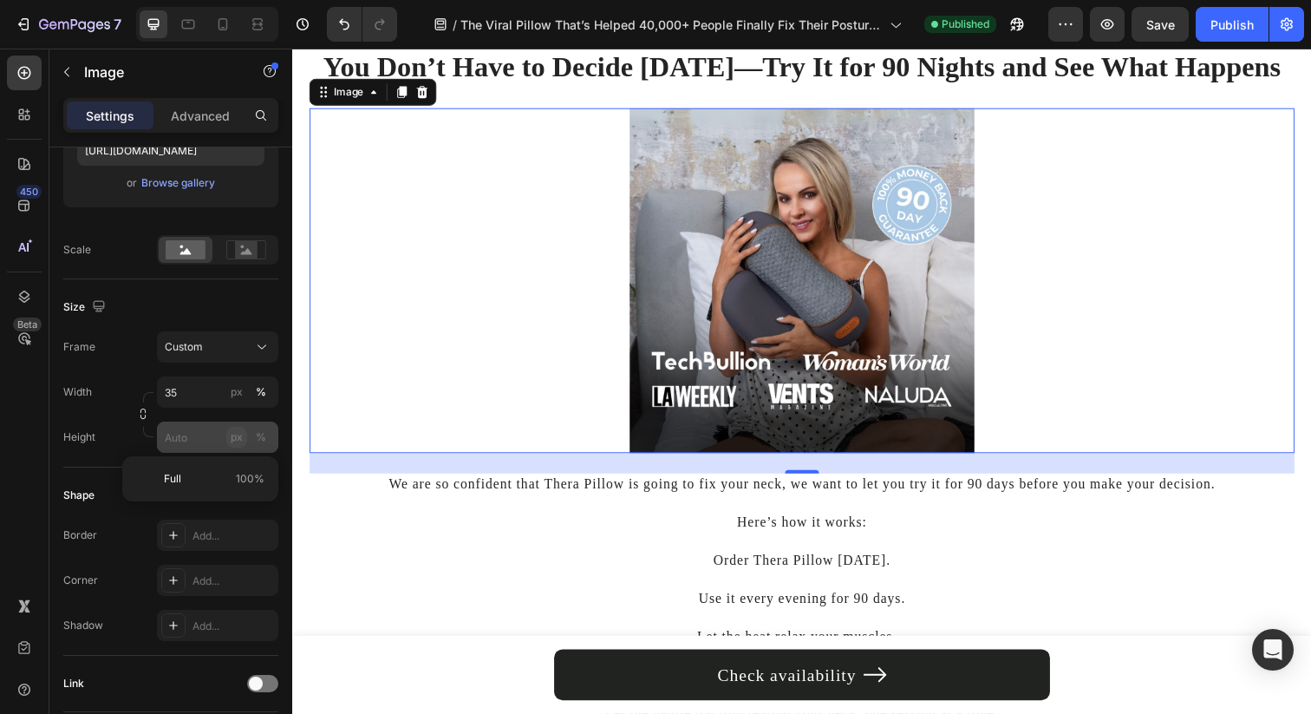
click at [236, 443] on div "Style Rectangle Source Upload Image https://cdn.shopify.com/s/files/1/0695/0459…" at bounding box center [170, 440] width 215 height 1234
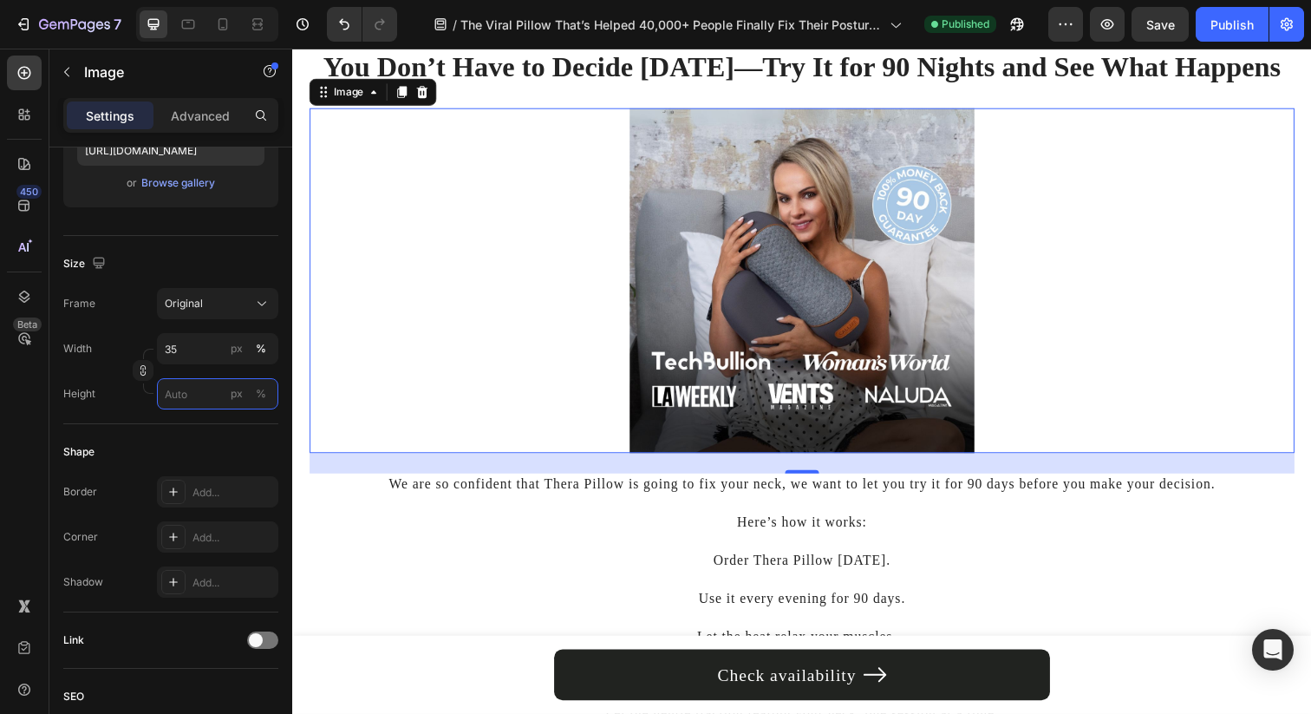
click at [194, 397] on input "px %" at bounding box center [217, 393] width 121 height 31
click at [265, 389] on button "%" at bounding box center [261, 393] width 21 height 21
click at [207, 401] on input "px %" at bounding box center [217, 393] width 121 height 31
click at [207, 398] on input "px %" at bounding box center [217, 393] width 121 height 31
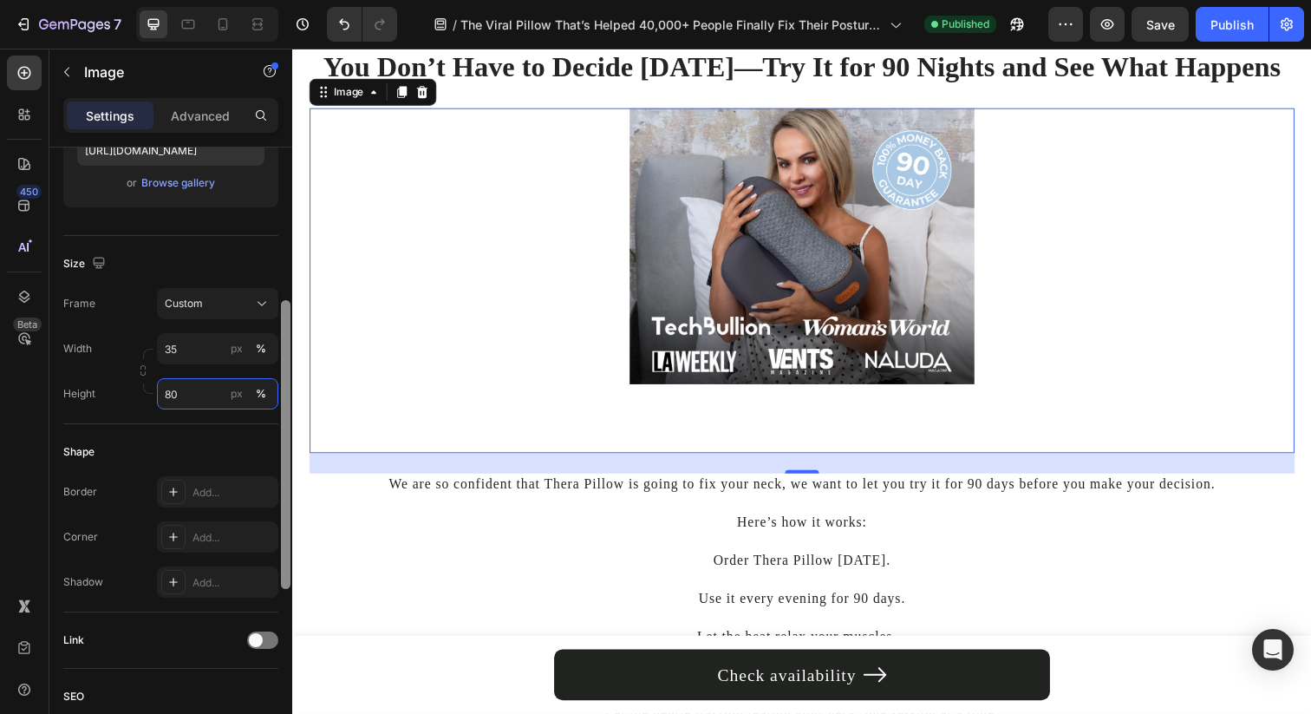
type input "8"
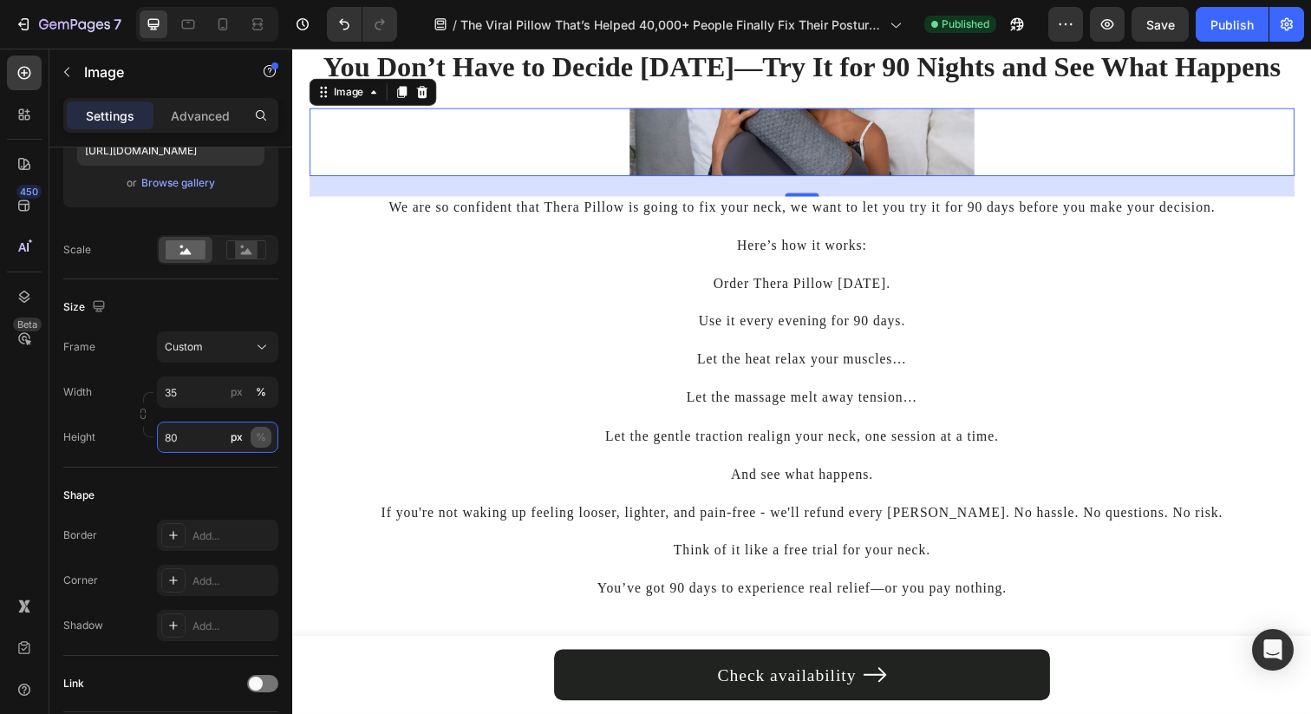
type input "80"
click at [259, 442] on div "%" at bounding box center [261, 437] width 10 height 16
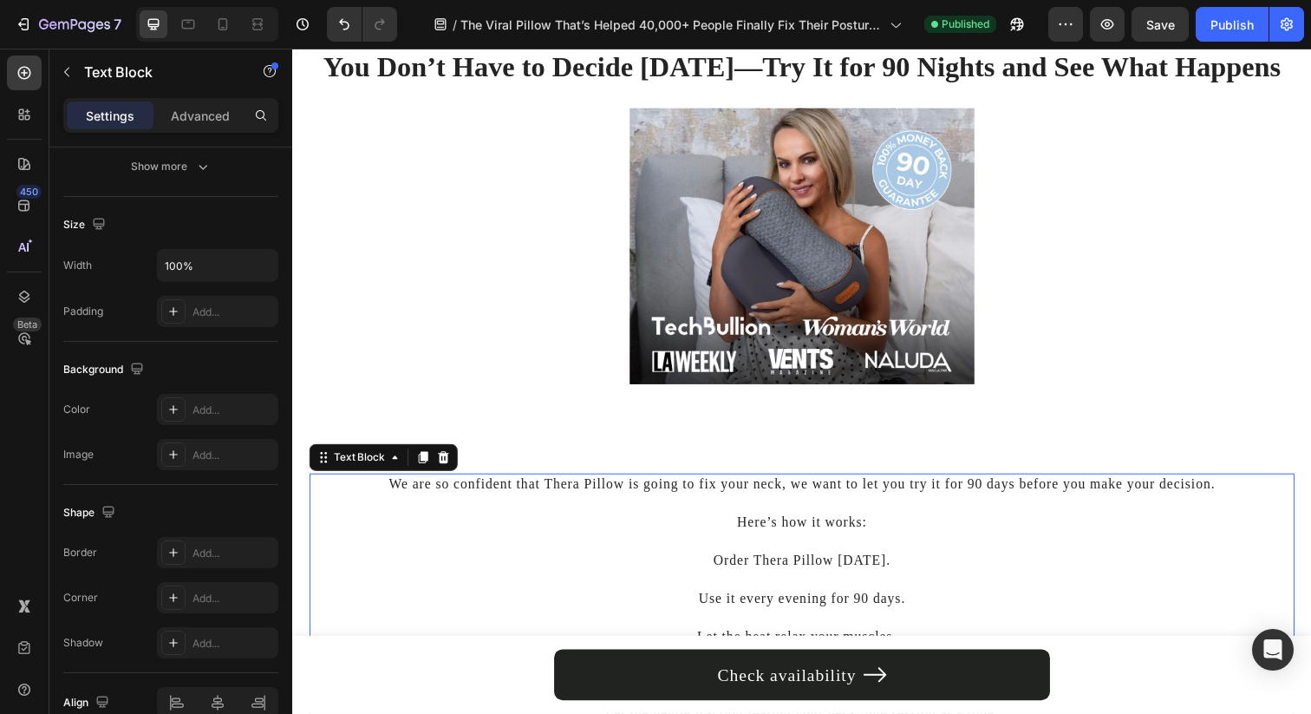
click at [582, 491] on p "We are so confident that Thera Pillow is going to fix your neck, we want to let…" at bounding box center [812, 493] width 1002 height 19
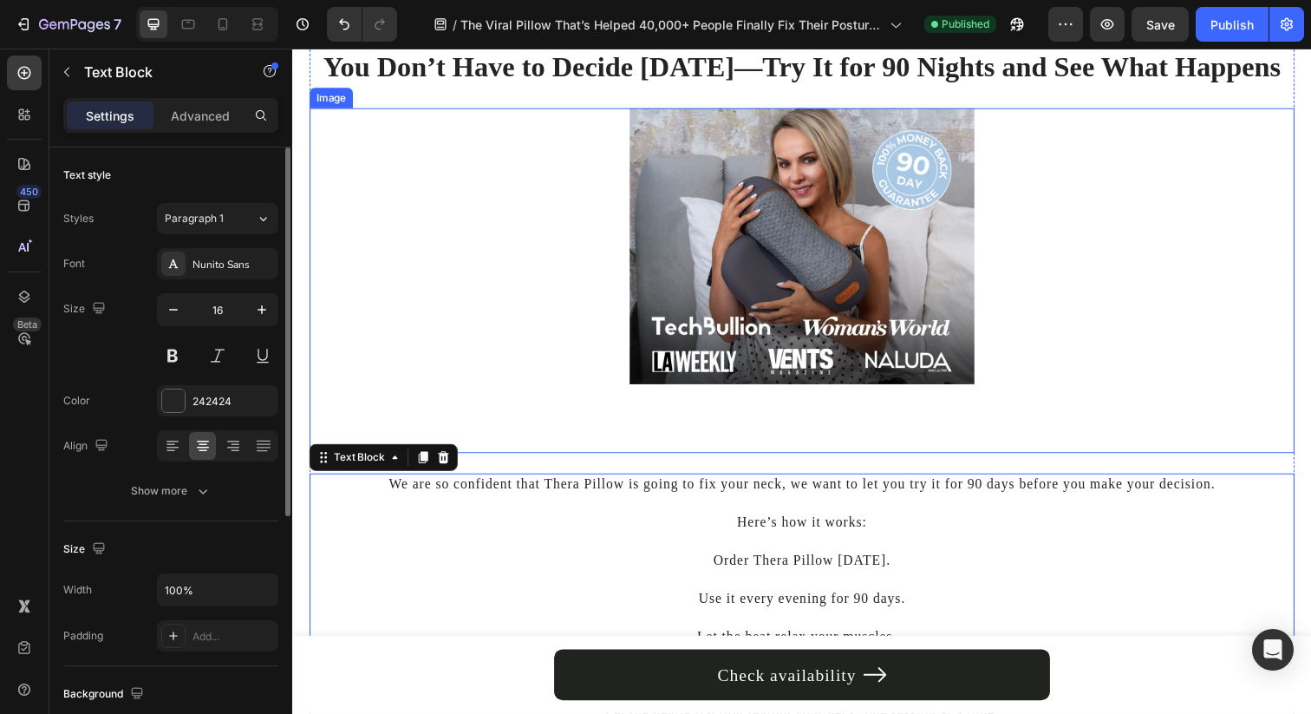
click at [641, 358] on img at bounding box center [812, 250] width 352 height 282
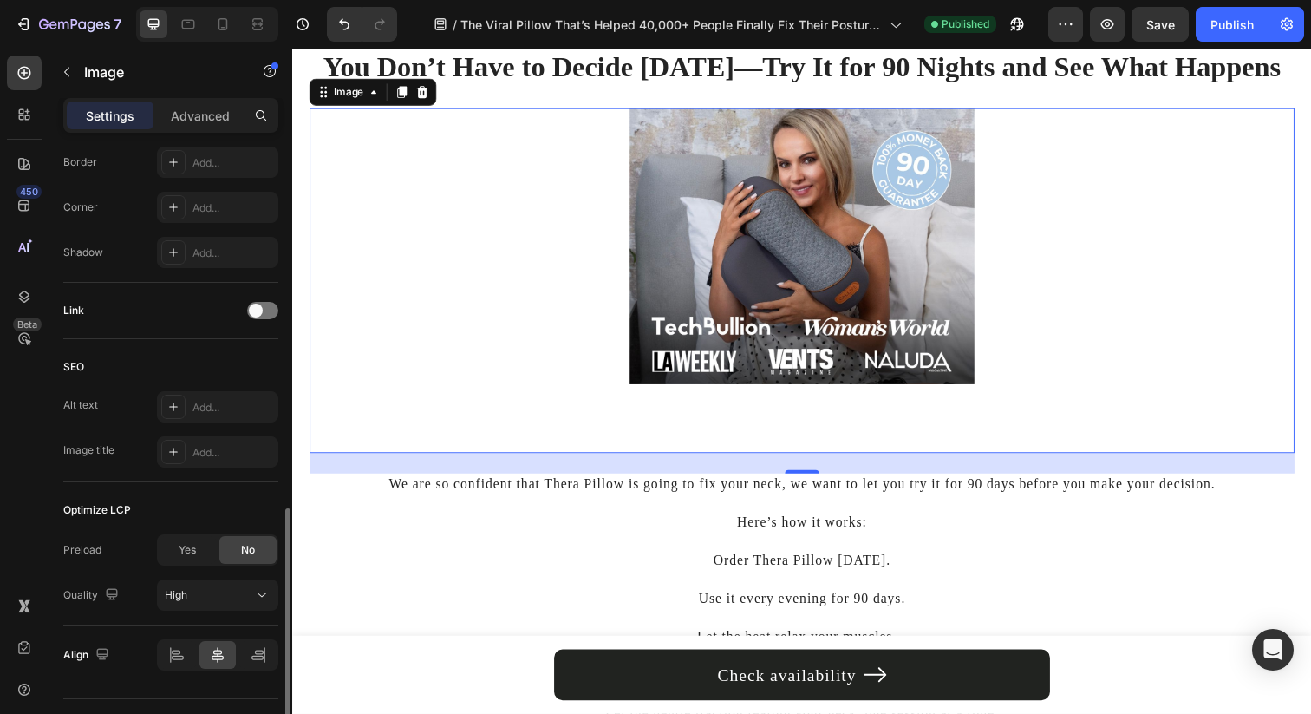
scroll to position [737, 0]
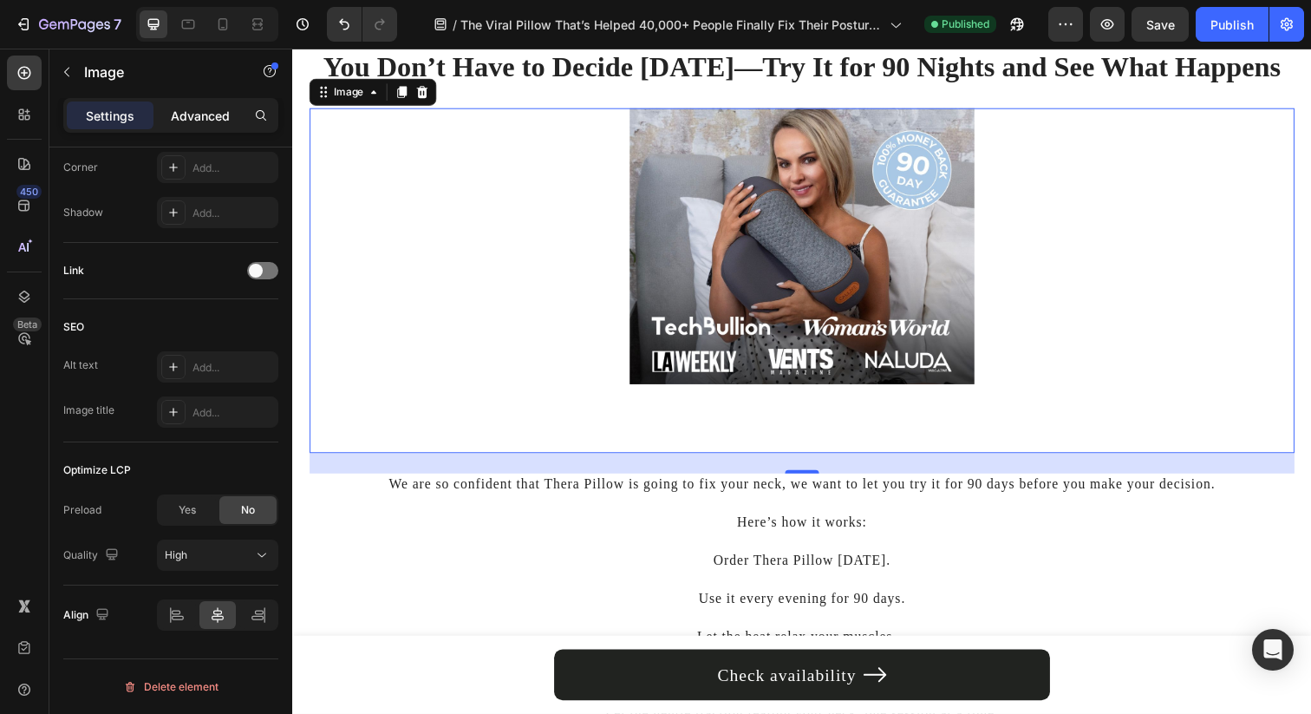
click at [175, 110] on p "Advanced" at bounding box center [200, 116] width 59 height 18
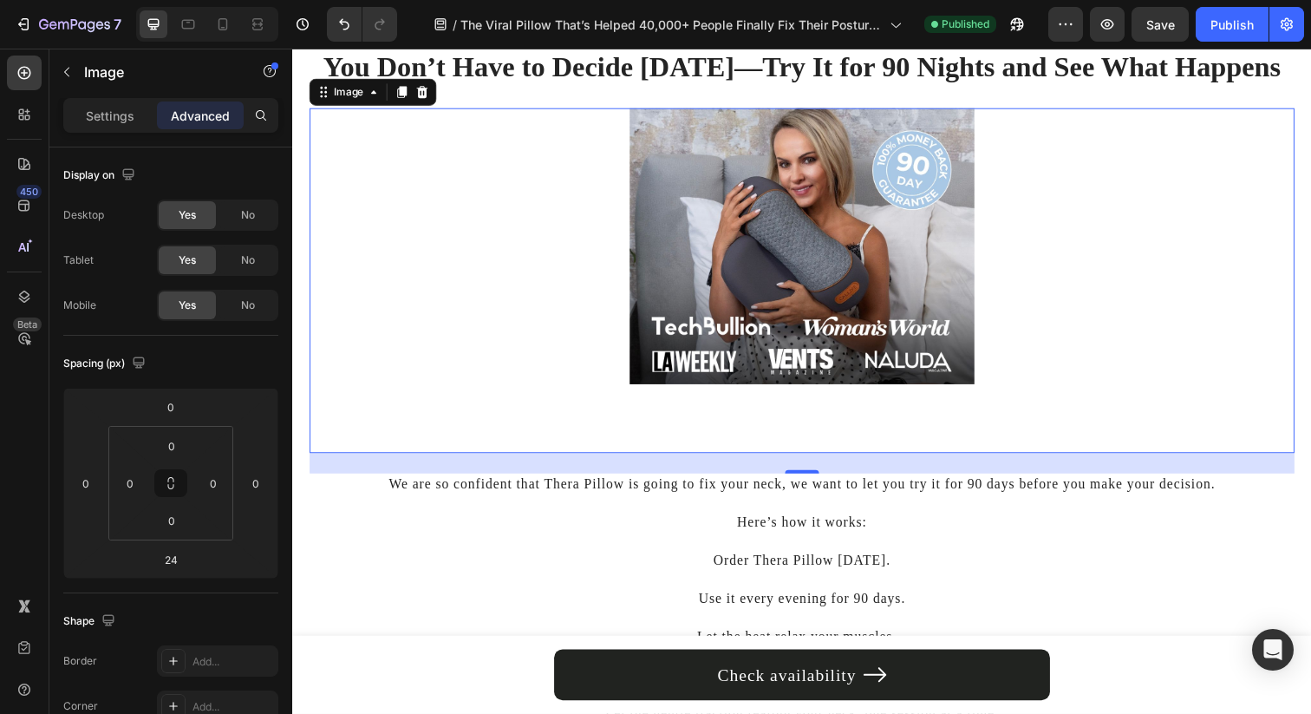
scroll to position [180, 0]
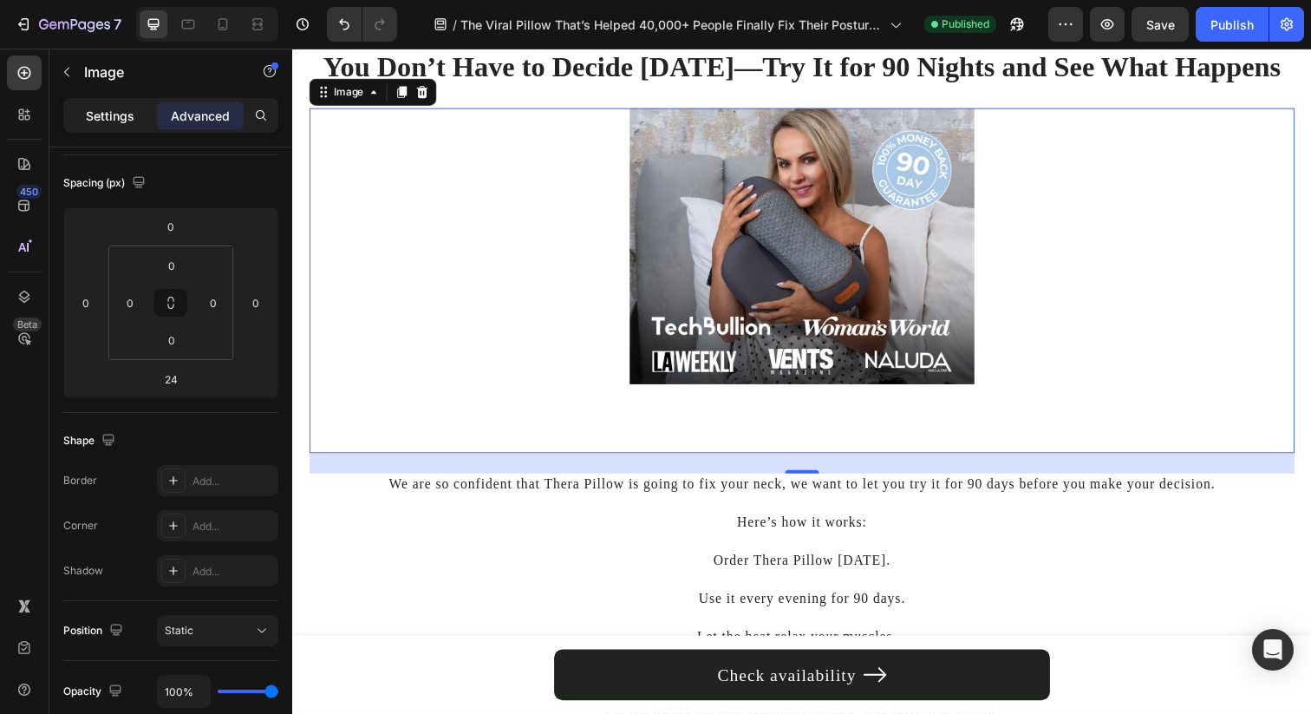
click at [114, 113] on p "Settings" at bounding box center [110, 116] width 49 height 18
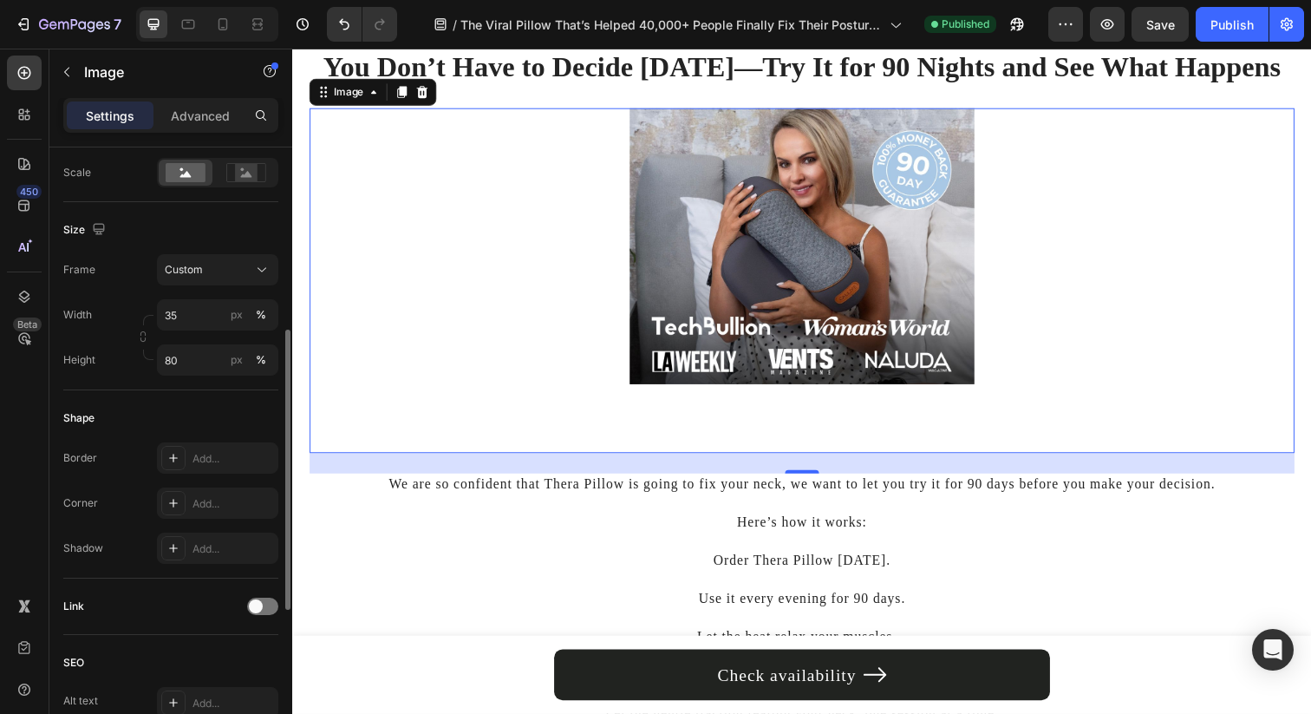
scroll to position [253, 0]
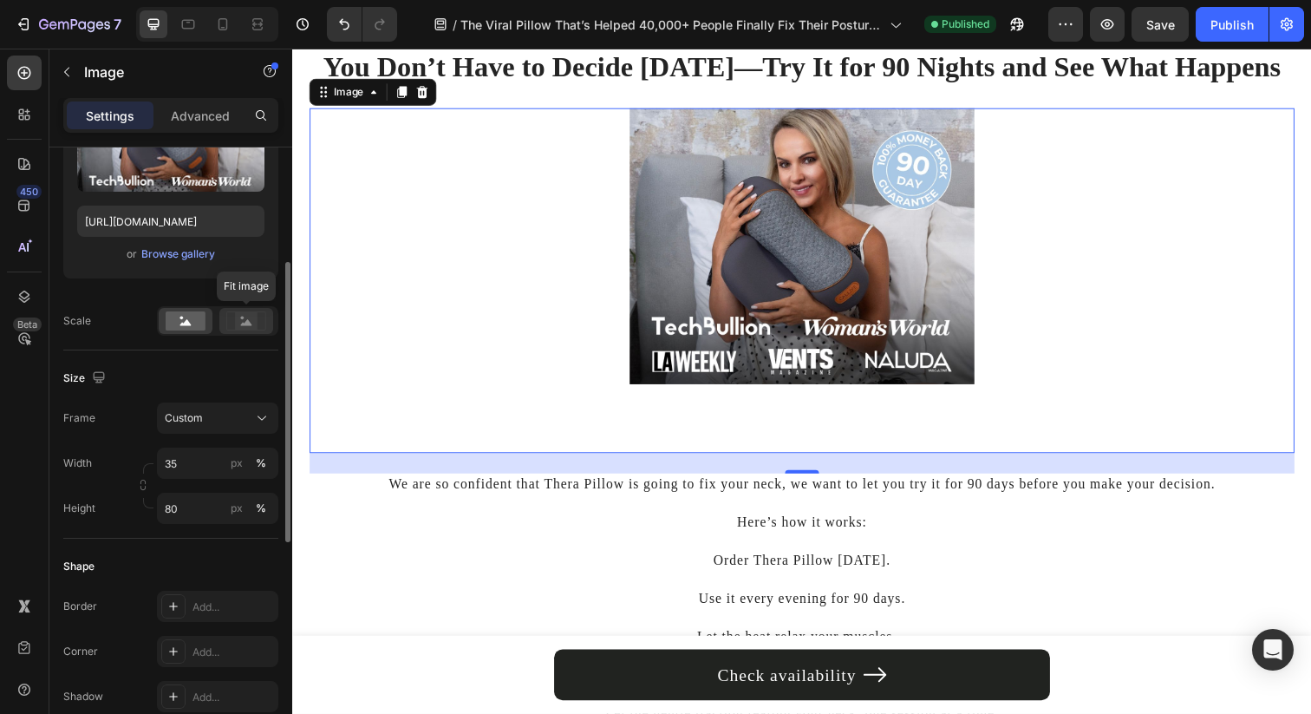
click at [240, 320] on rect at bounding box center [246, 320] width 23 height 17
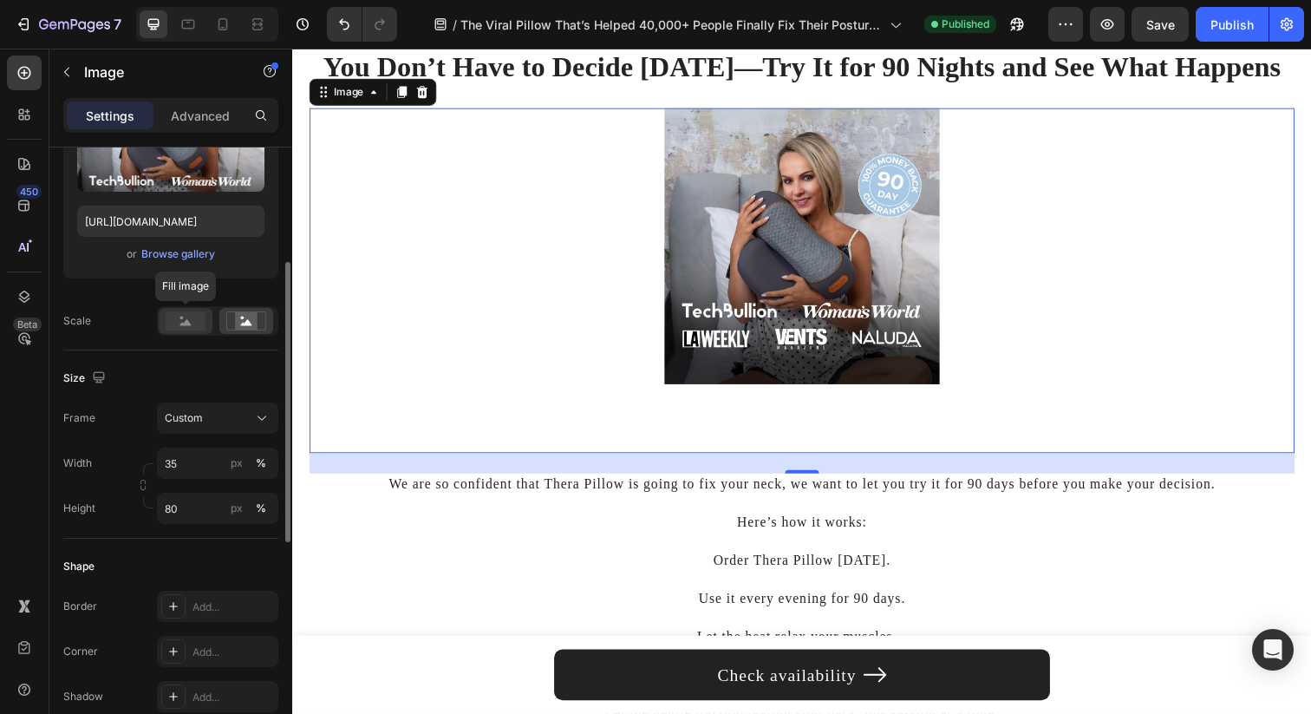
click at [172, 320] on rect at bounding box center [186, 320] width 40 height 19
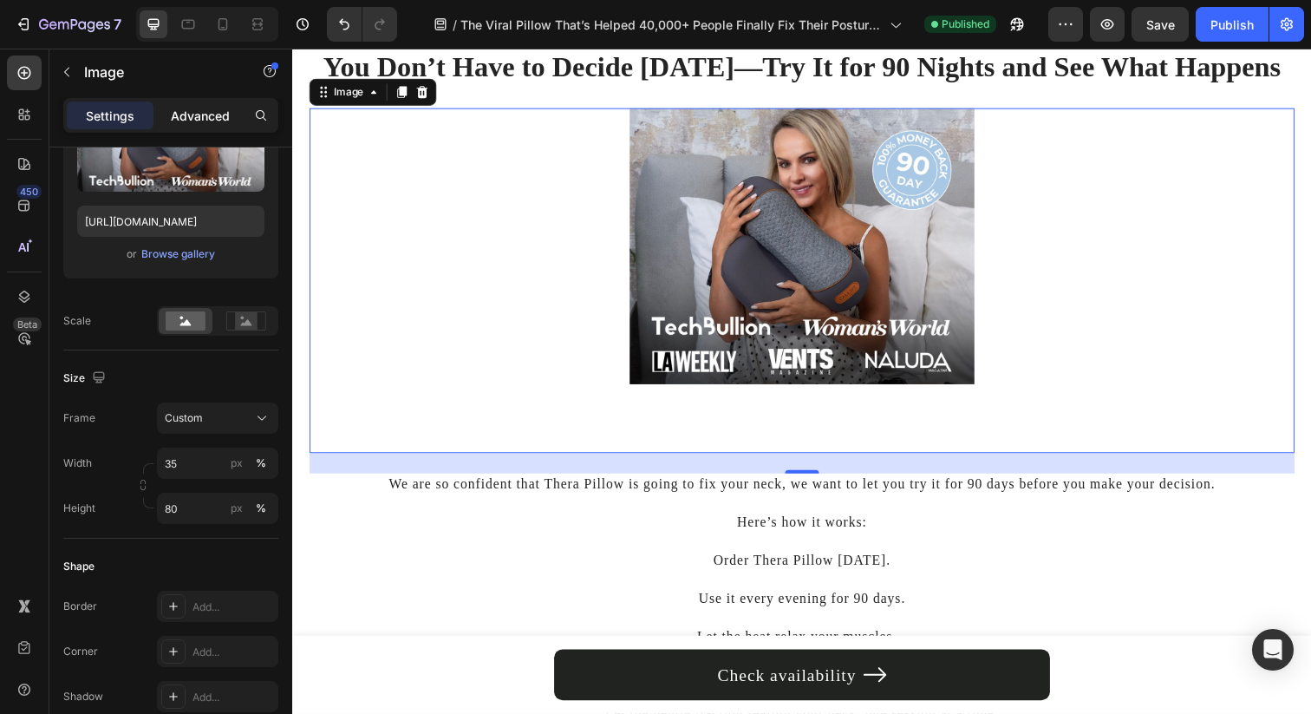
click at [204, 118] on p "Advanced" at bounding box center [200, 116] width 59 height 18
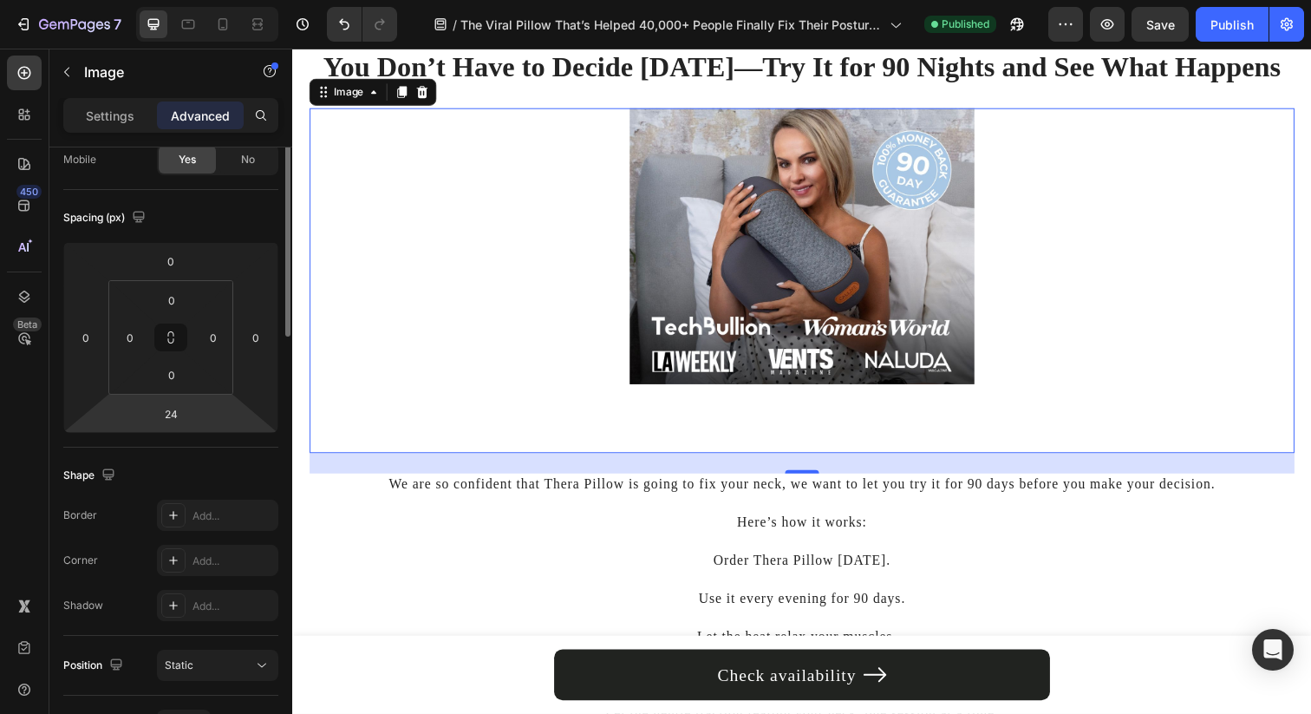
scroll to position [0, 0]
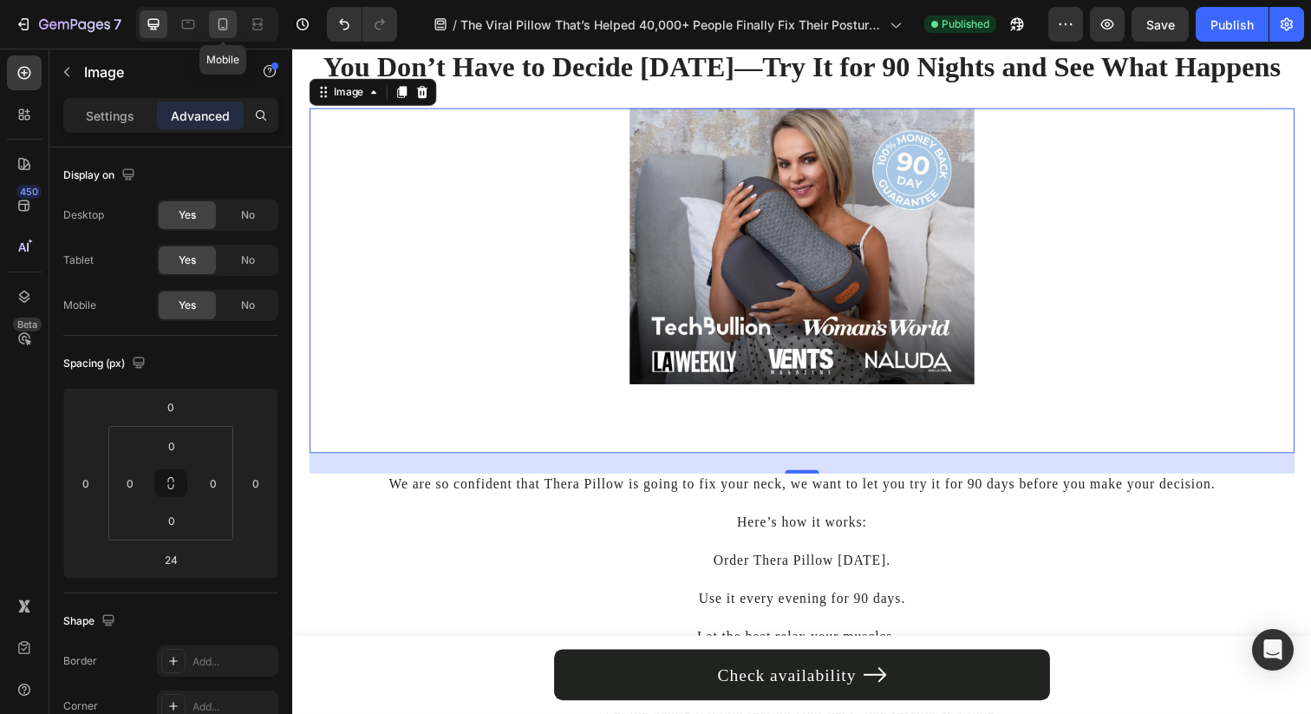
click at [232, 30] on div at bounding box center [223, 24] width 28 height 28
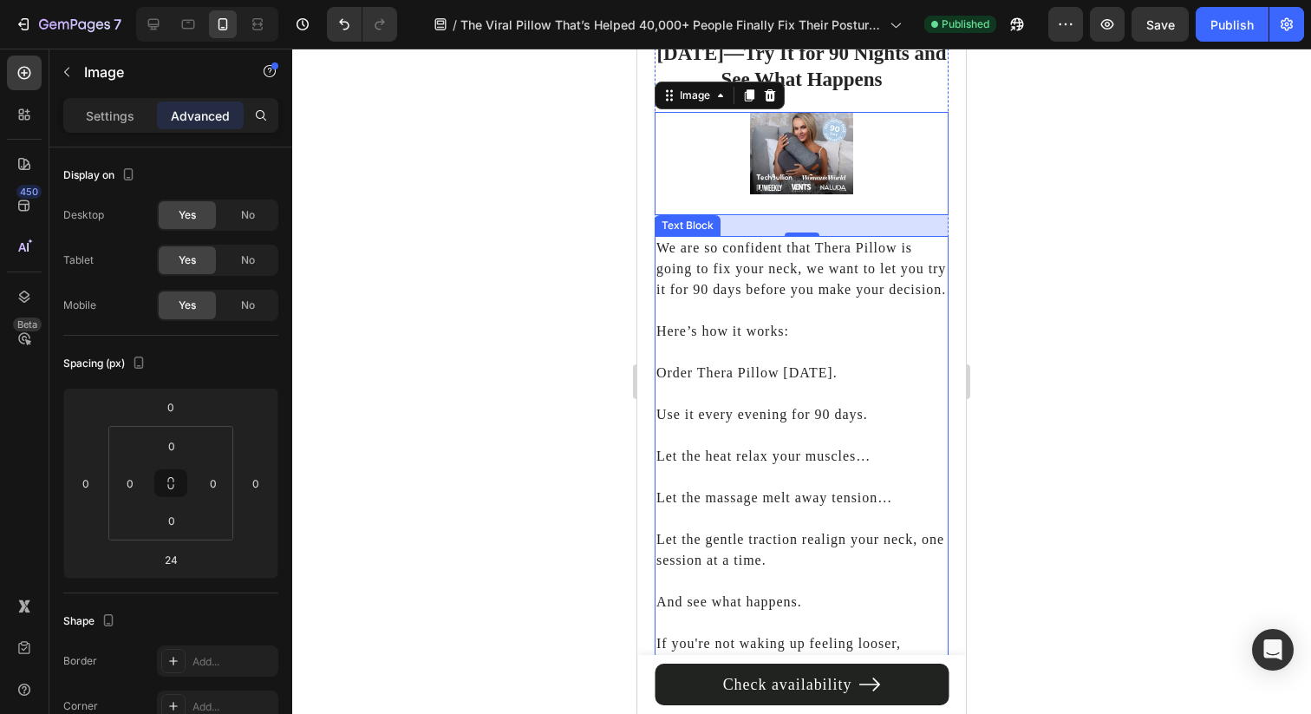
scroll to position [11064, 0]
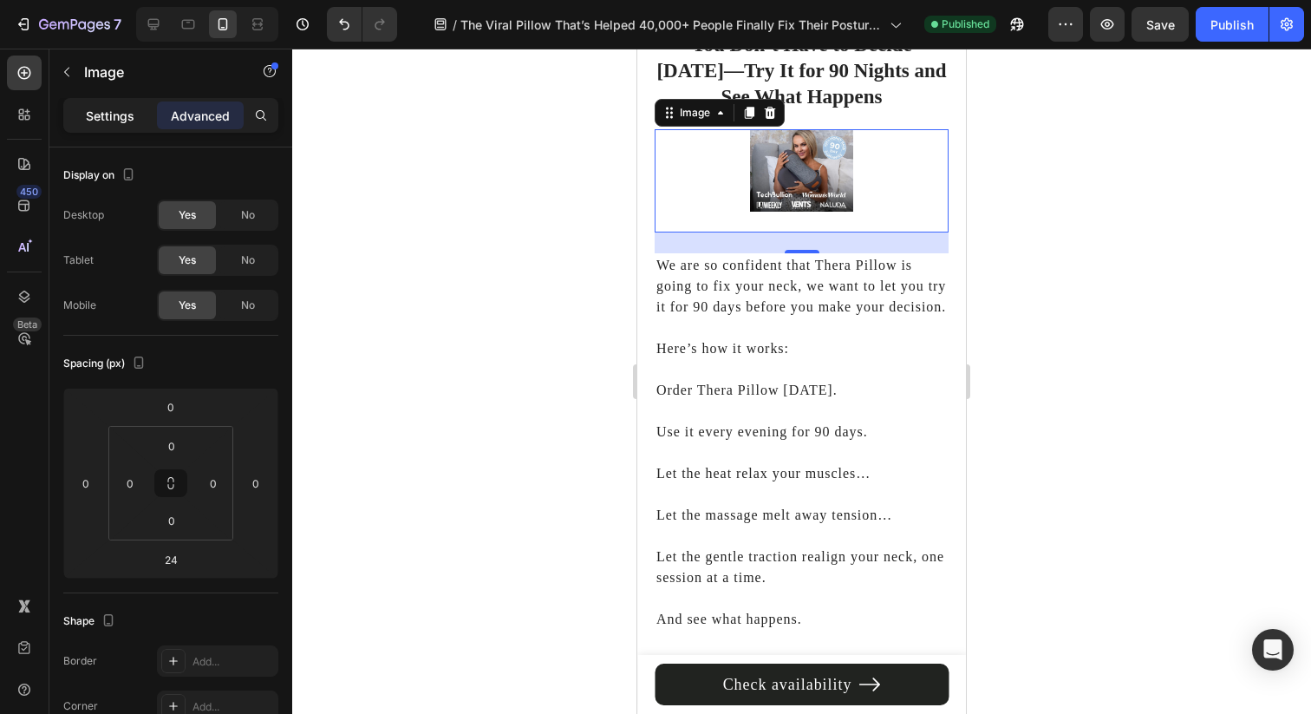
click at [113, 111] on p "Settings" at bounding box center [110, 116] width 49 height 18
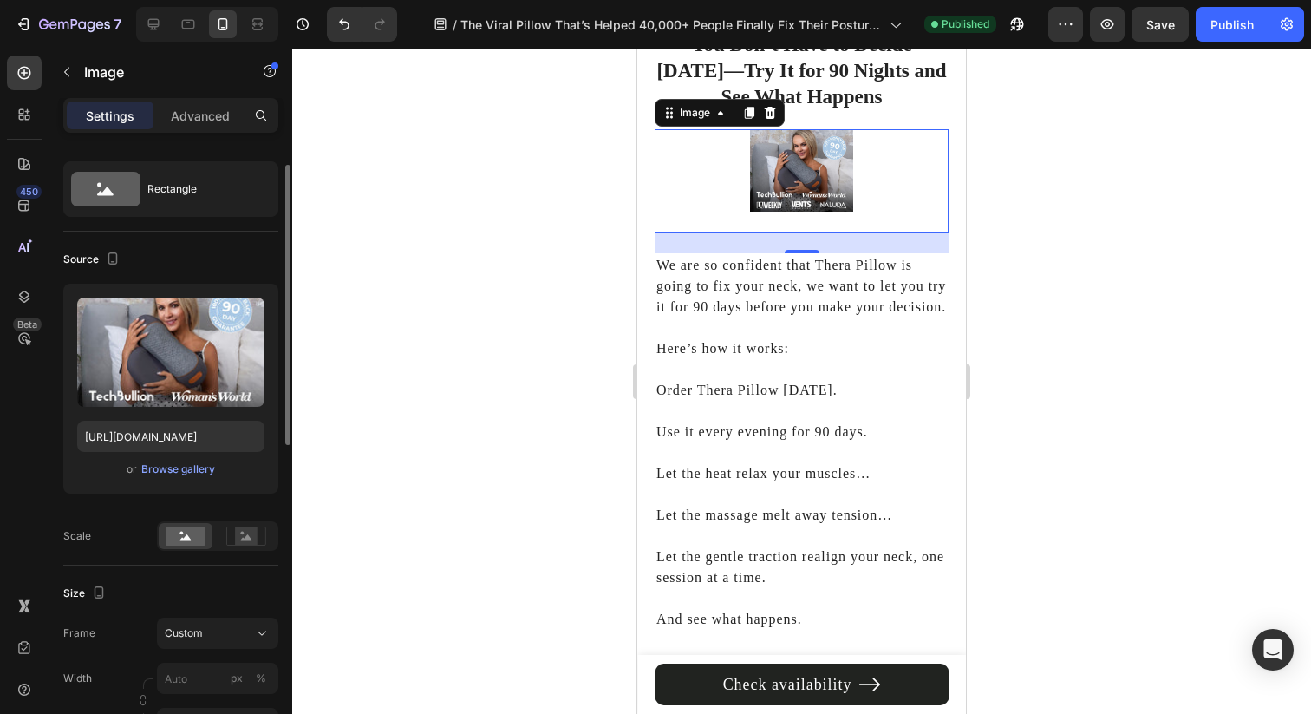
scroll to position [204, 0]
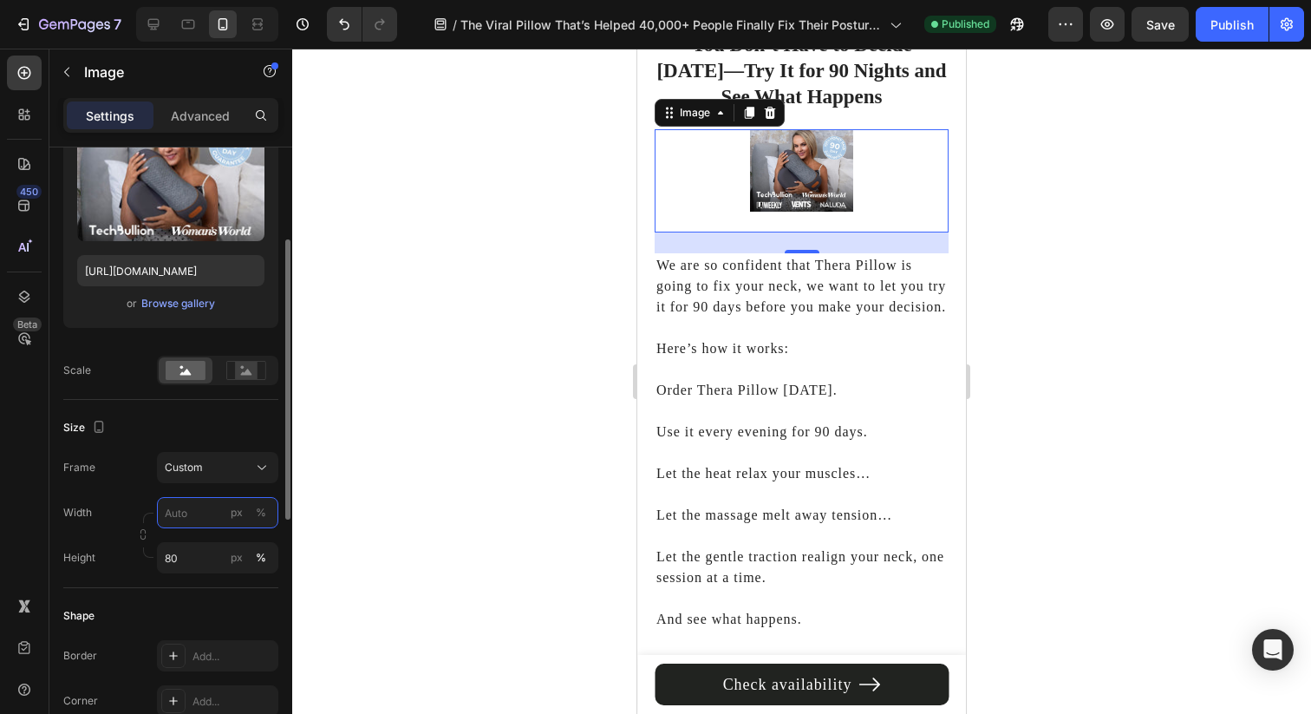
click at [194, 512] on input "px %" at bounding box center [217, 512] width 121 height 31
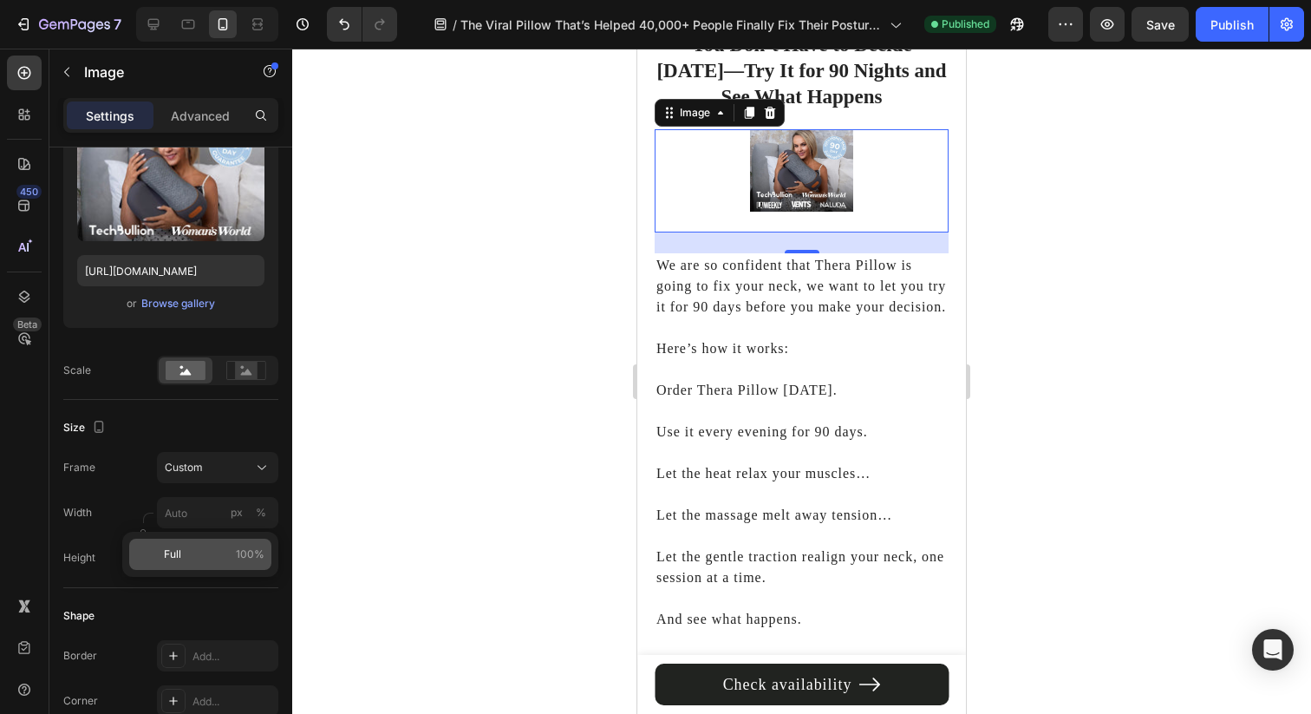
click at [192, 542] on div "Full 100%" at bounding box center [200, 553] width 142 height 31
type input "100"
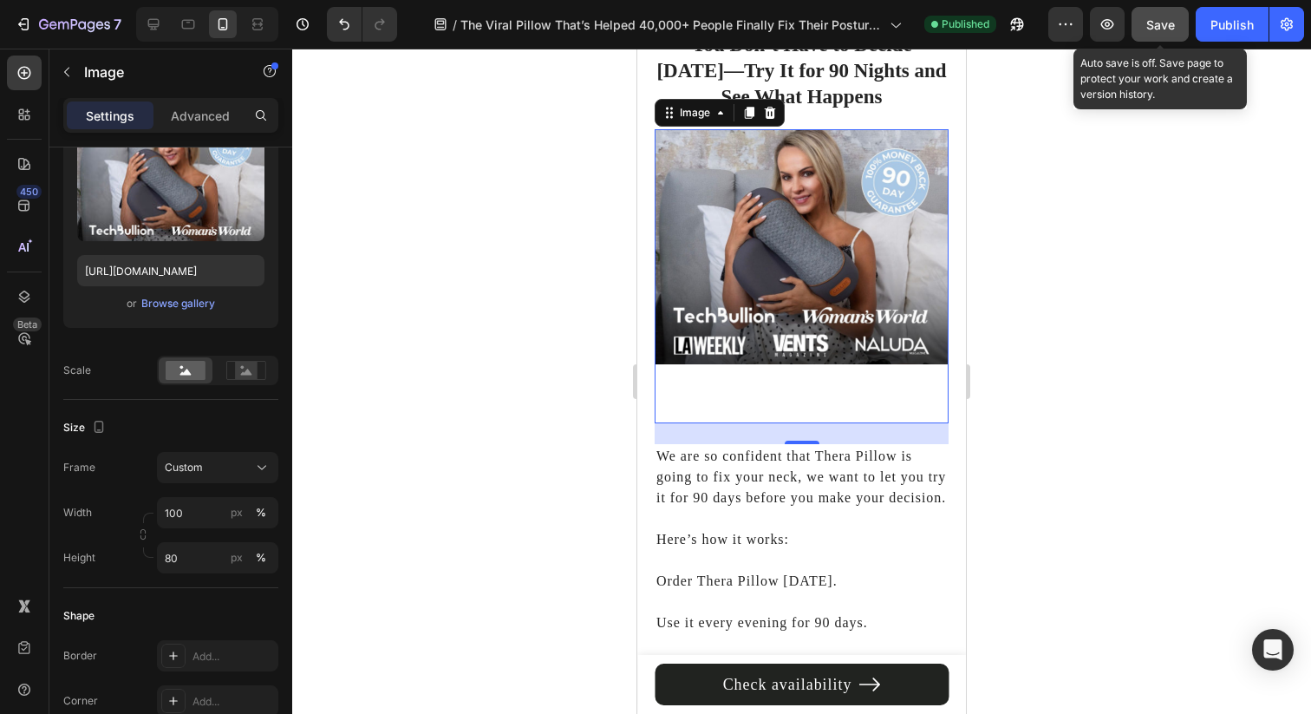
click at [1166, 38] on button "Save" at bounding box center [1160, 24] width 57 height 35
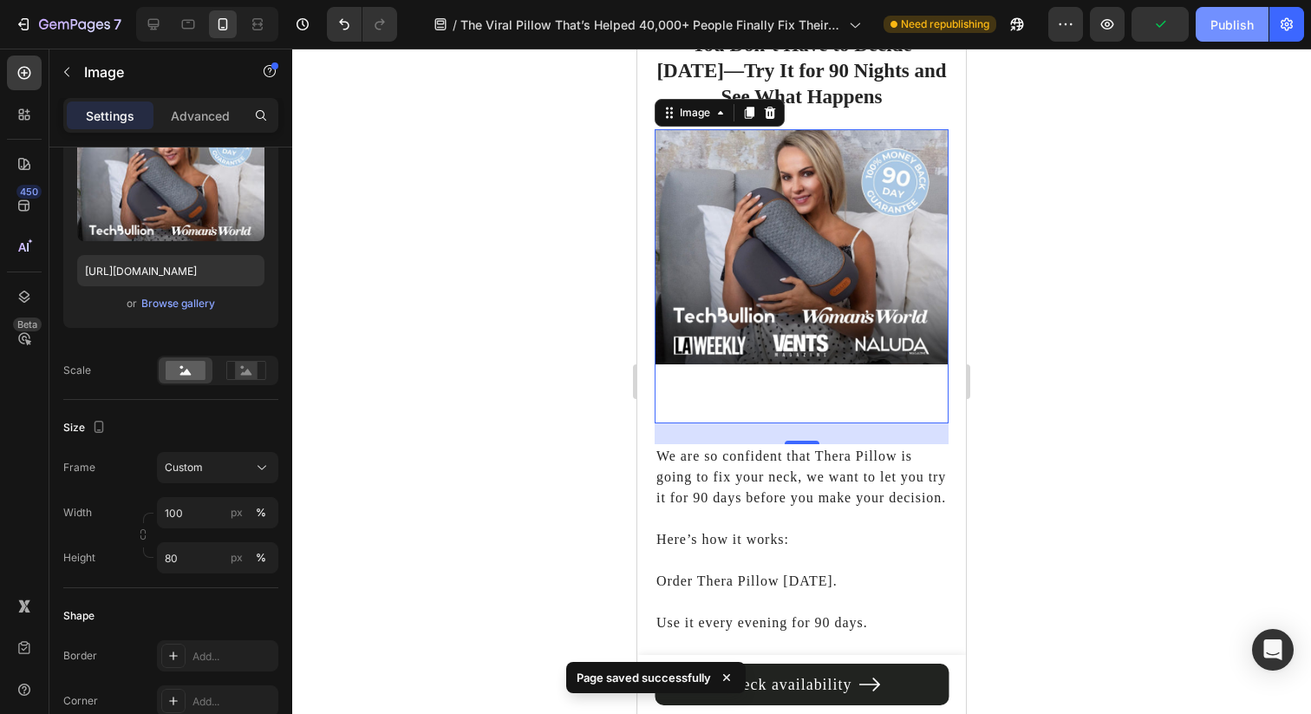
click at [1212, 27] on div "Publish" at bounding box center [1231, 25] width 43 height 18
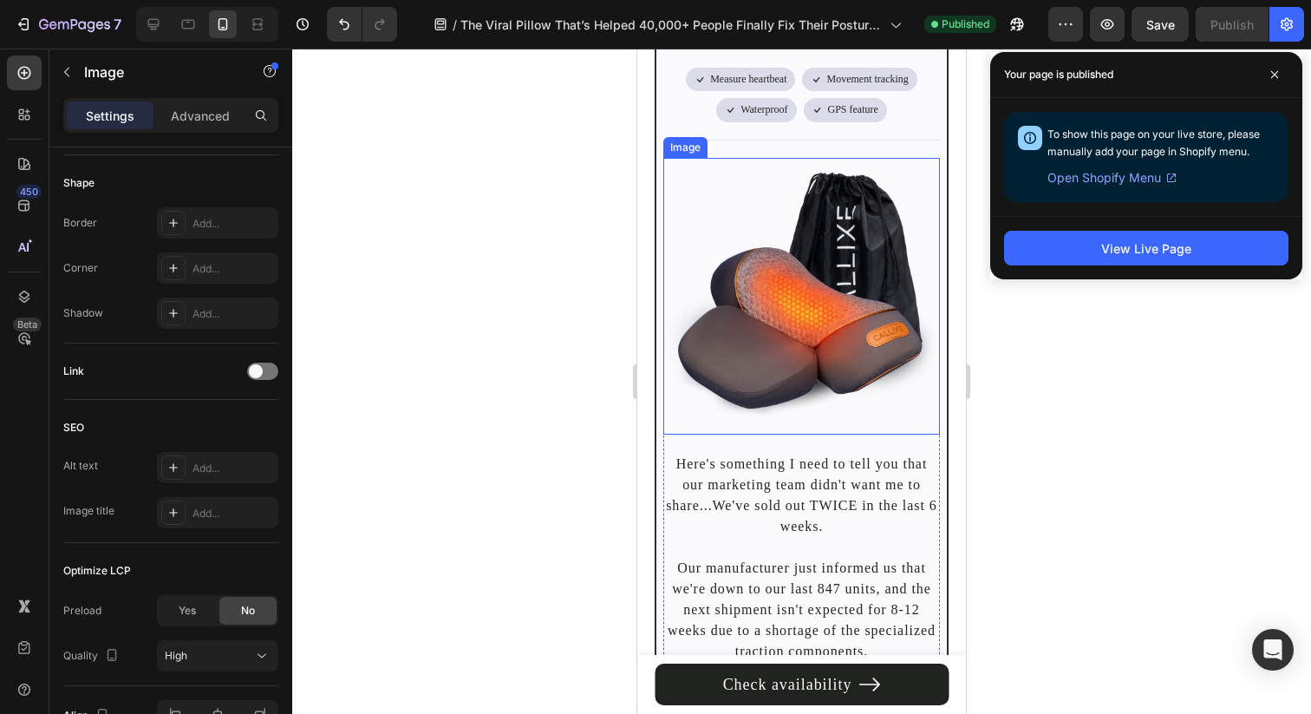
scroll to position [12135, 0]
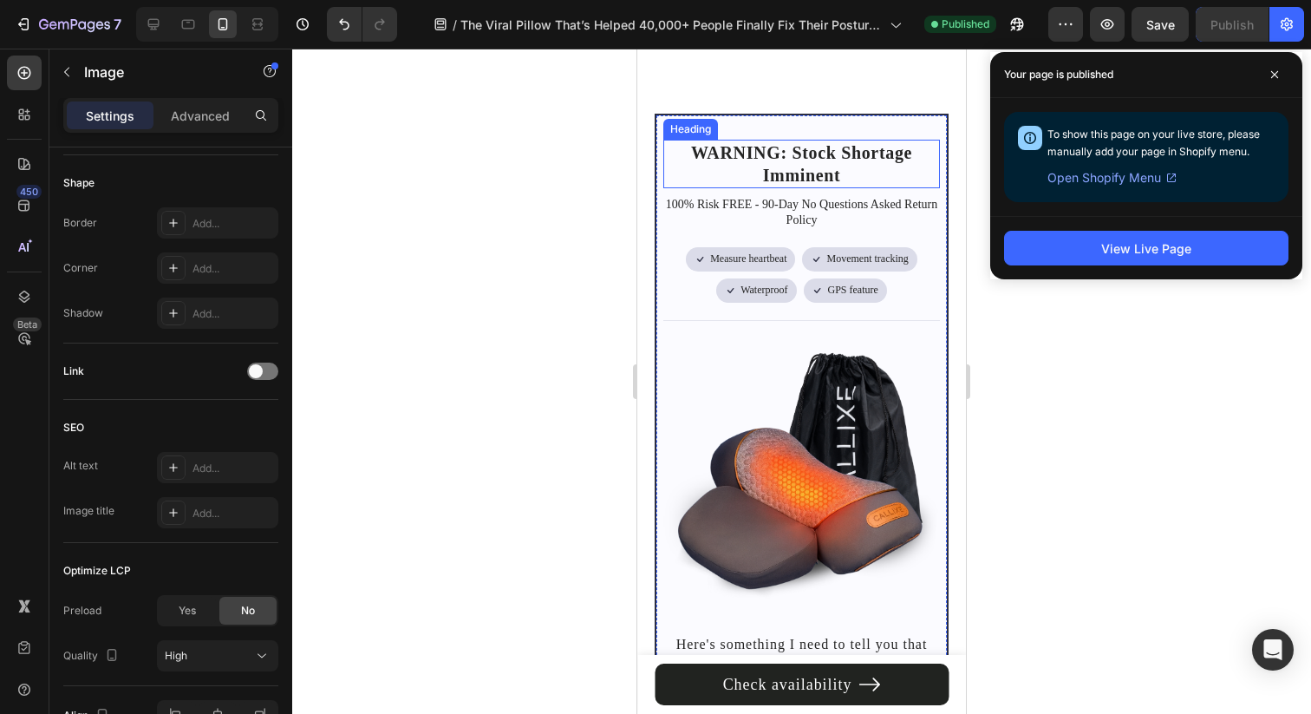
click at [821, 148] on h2 "WARNING: Stock Shortage Imminent" at bounding box center [801, 164] width 277 height 49
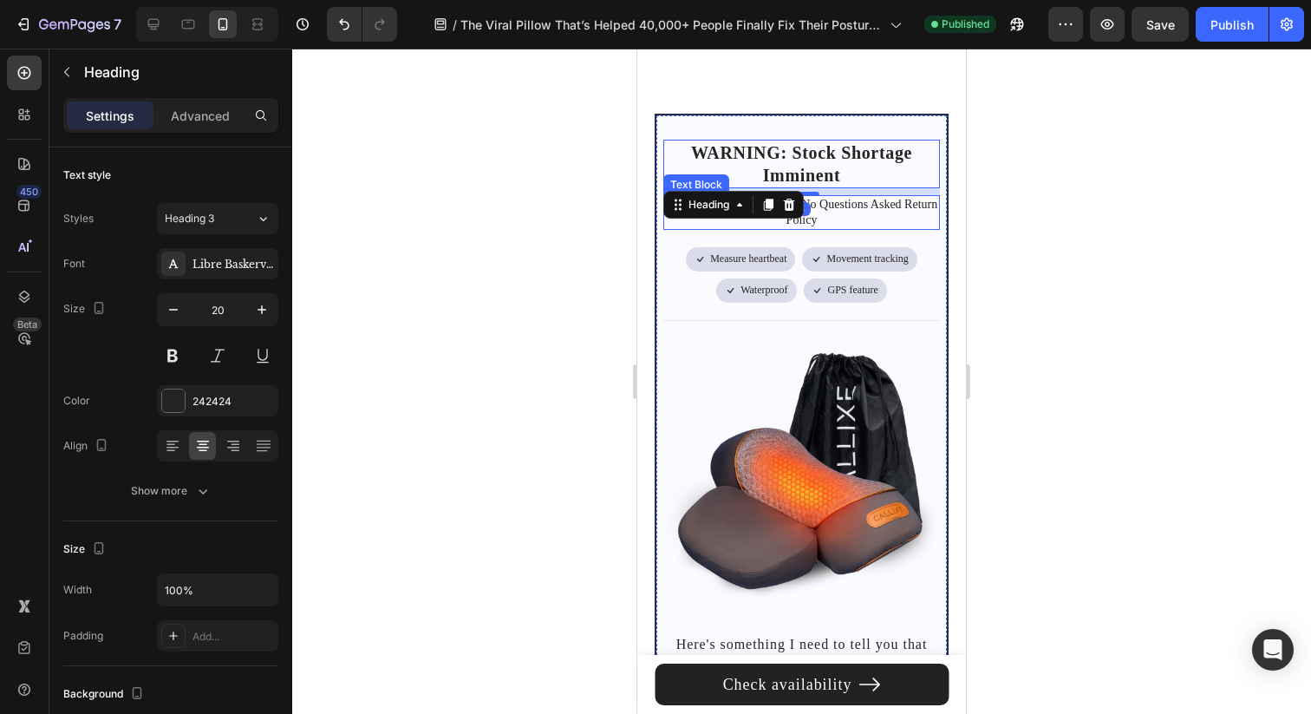
click at [853, 197] on p "100% Risk FREE - 90-Day No Questions Asked Return Policy" at bounding box center [801, 212] width 273 height 31
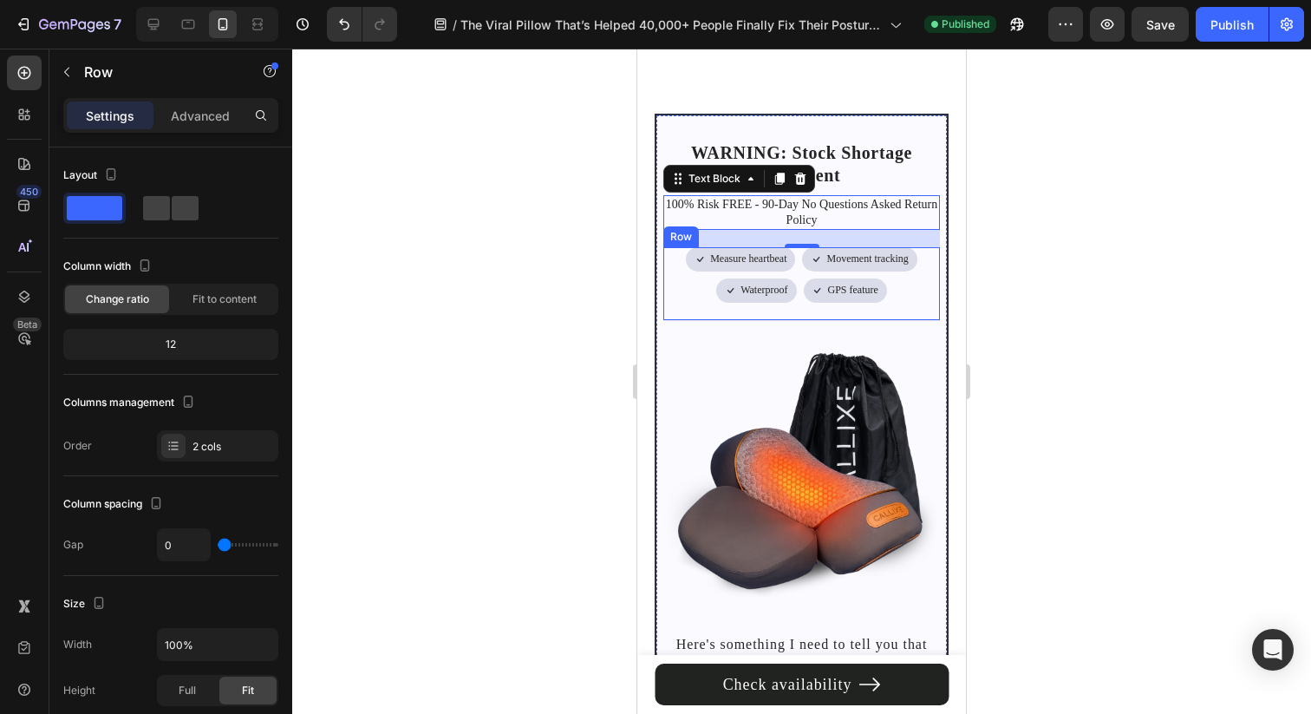
click at [663, 286] on div "Icon Measure heartbeat Text Block Row Icon Movement tracking Text Block Row Row…" at bounding box center [801, 283] width 277 height 73
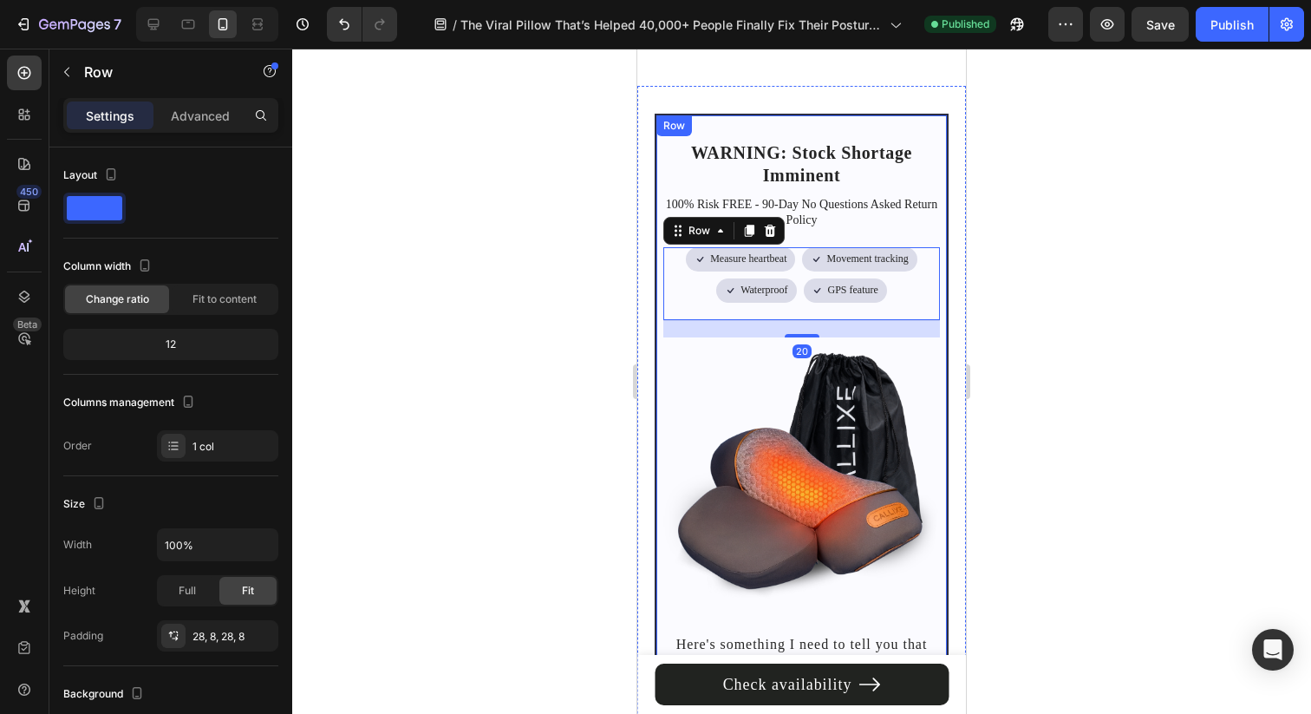
click at [661, 281] on div "WARNING: Stock Shortage Imminent Heading 100% Risk FREE - 90-Day No Questions A…" at bounding box center [802, 627] width 294 height 1027
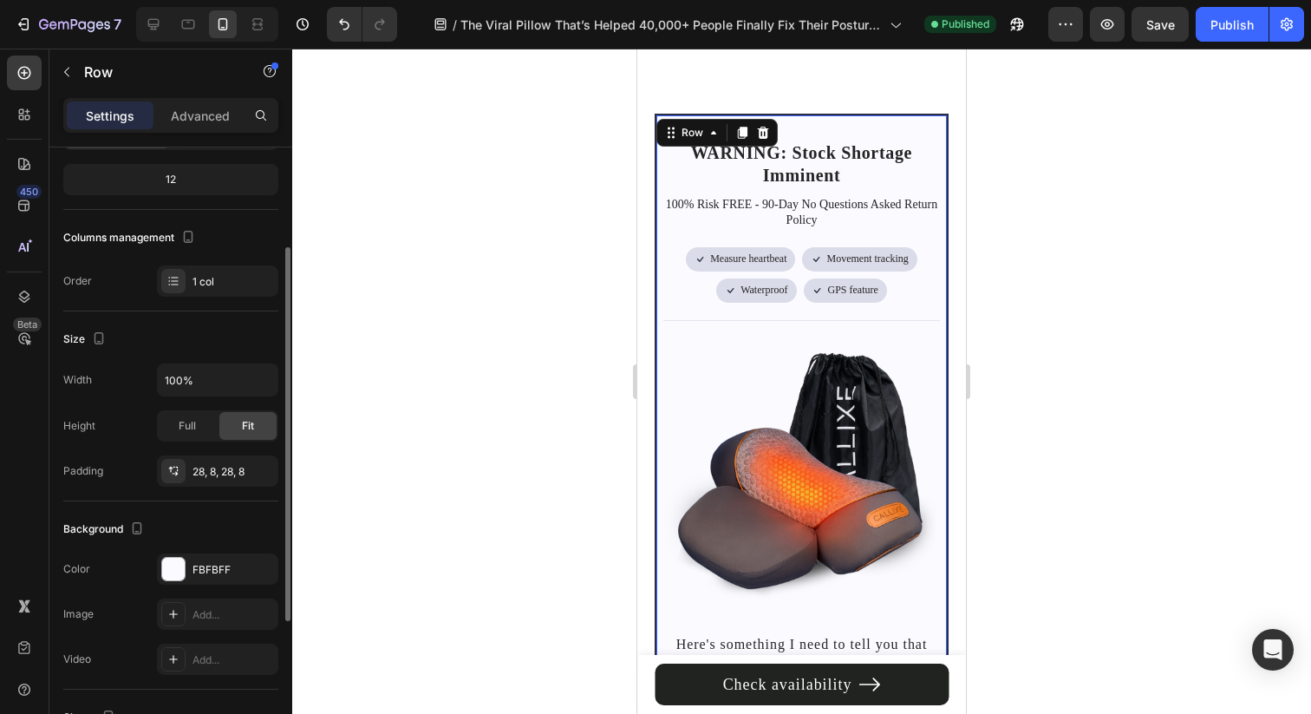
scroll to position [397, 0]
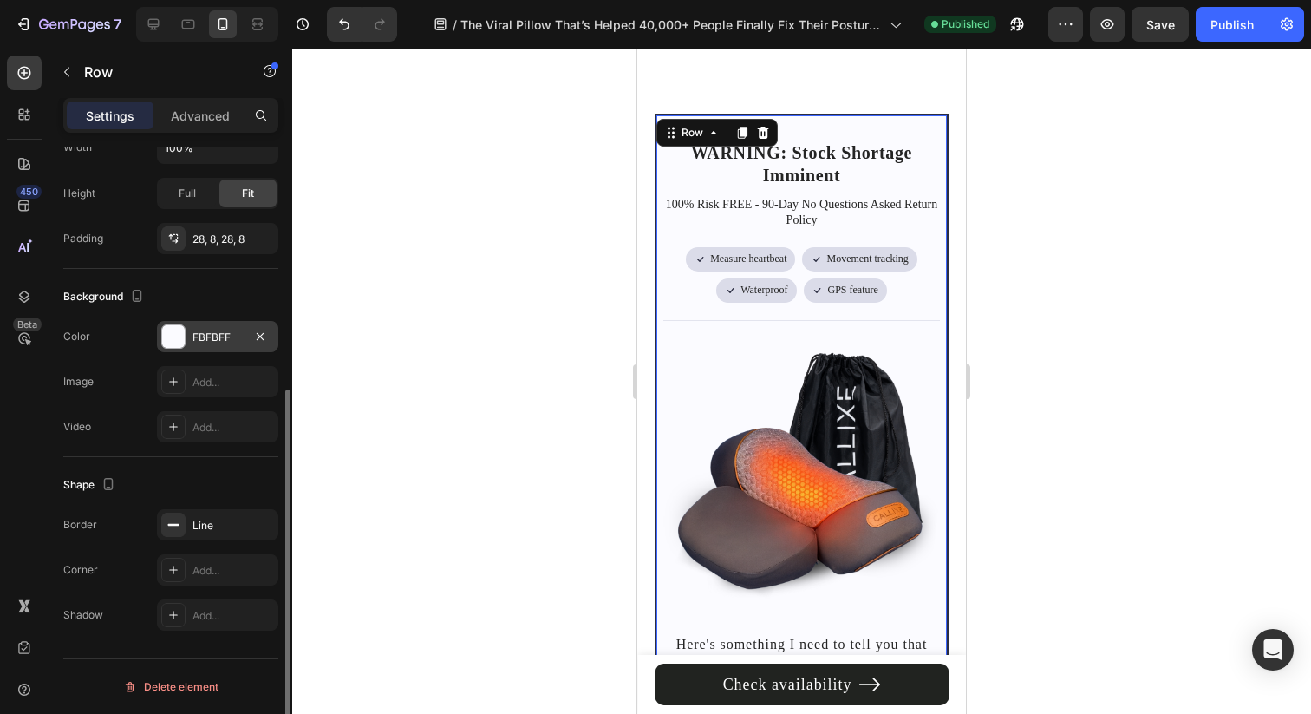
click at [205, 330] on div "FBFBFF" at bounding box center [217, 337] width 50 height 16
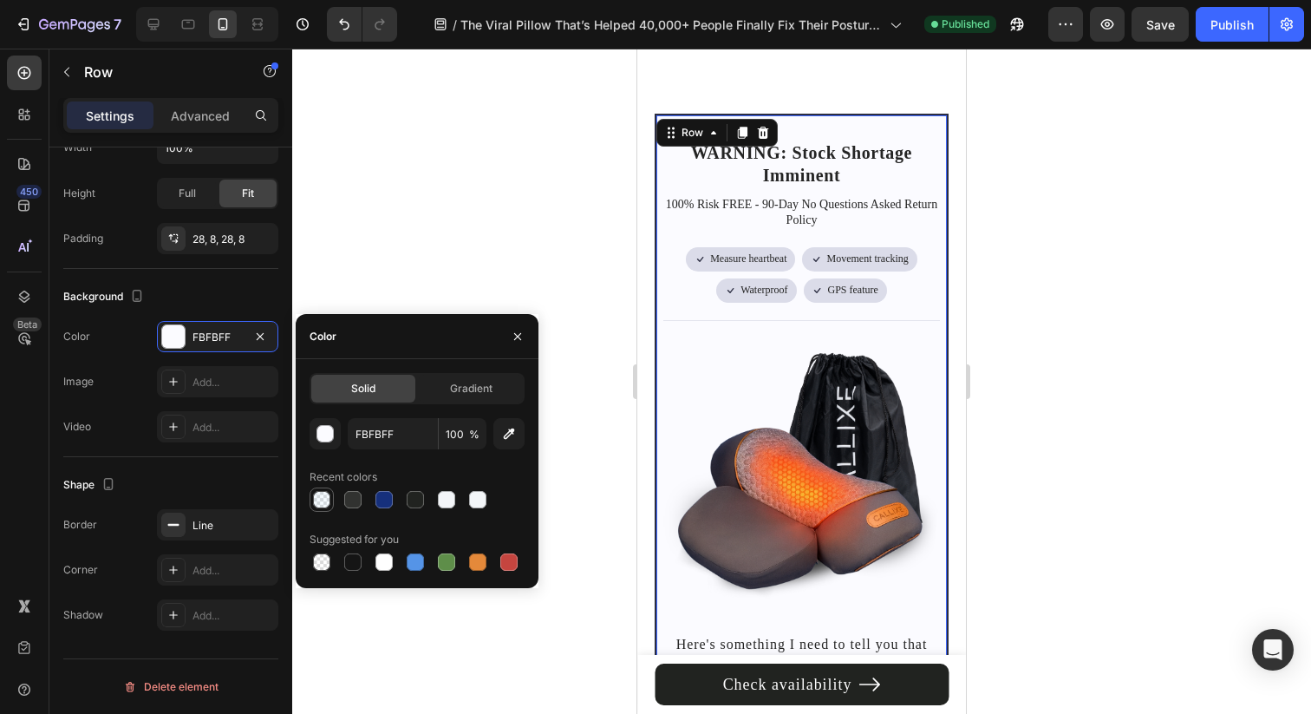
click at [326, 505] on div at bounding box center [321, 499] width 17 height 17
type input "9BDAFF"
type input "10"
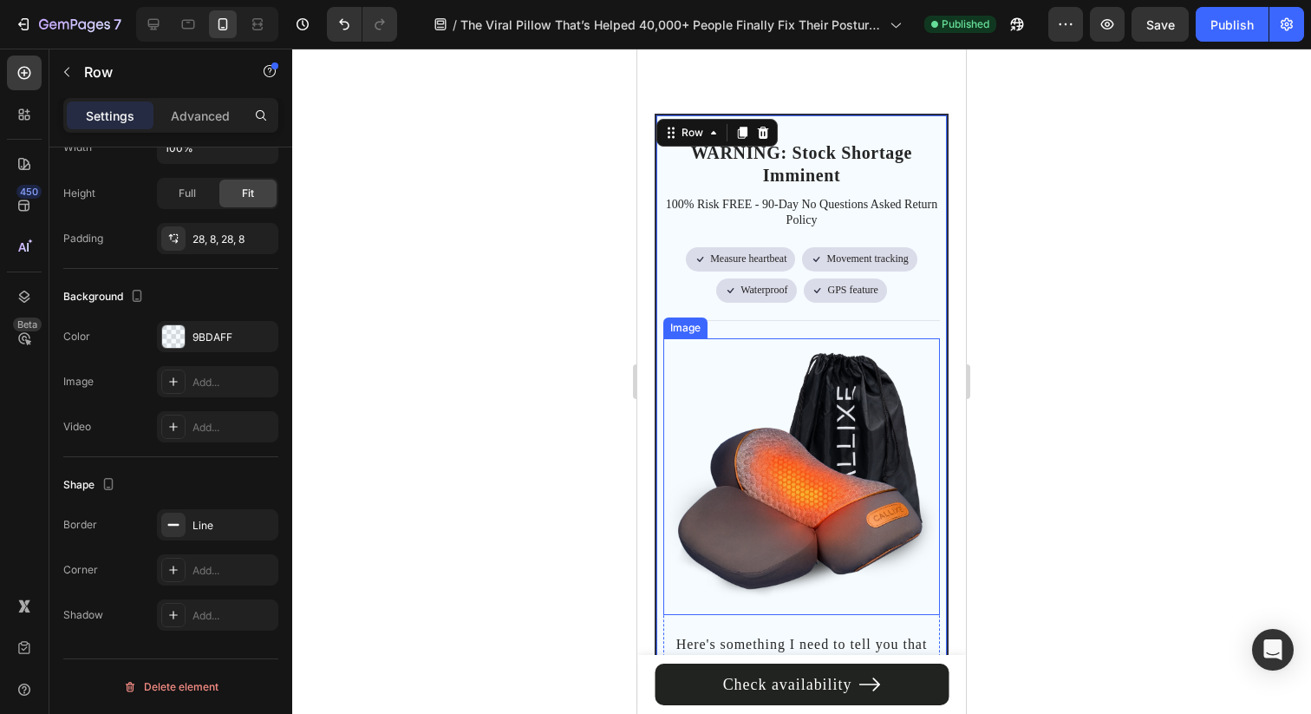
click at [1171, 397] on div at bounding box center [801, 381] width 1019 height 665
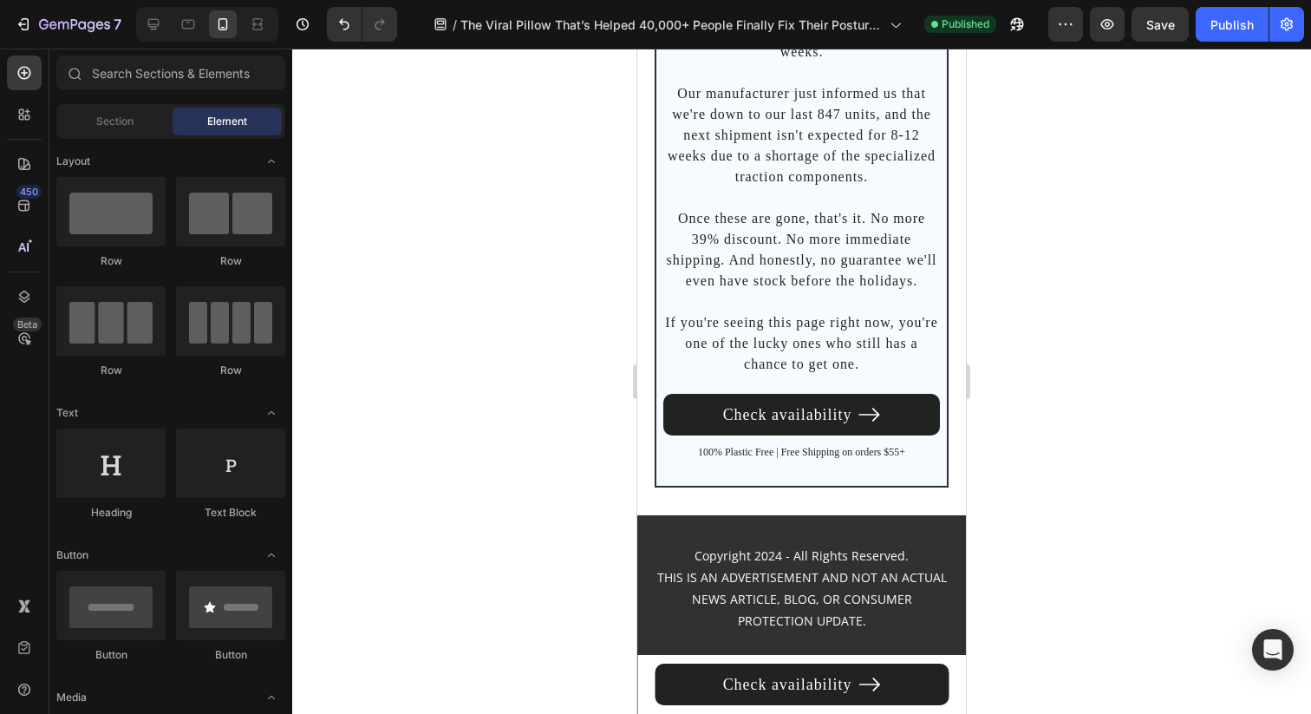
scroll to position [12759, 0]
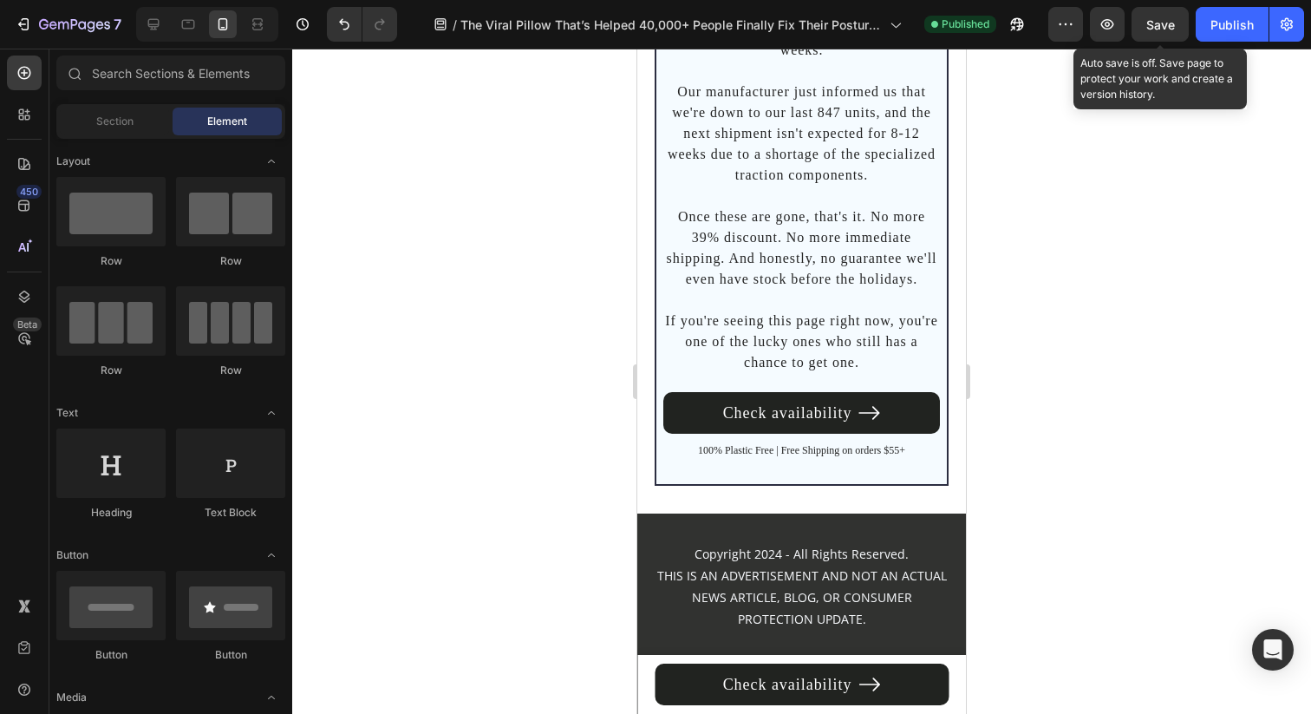
click at [1157, 34] on button "Save" at bounding box center [1160, 24] width 57 height 35
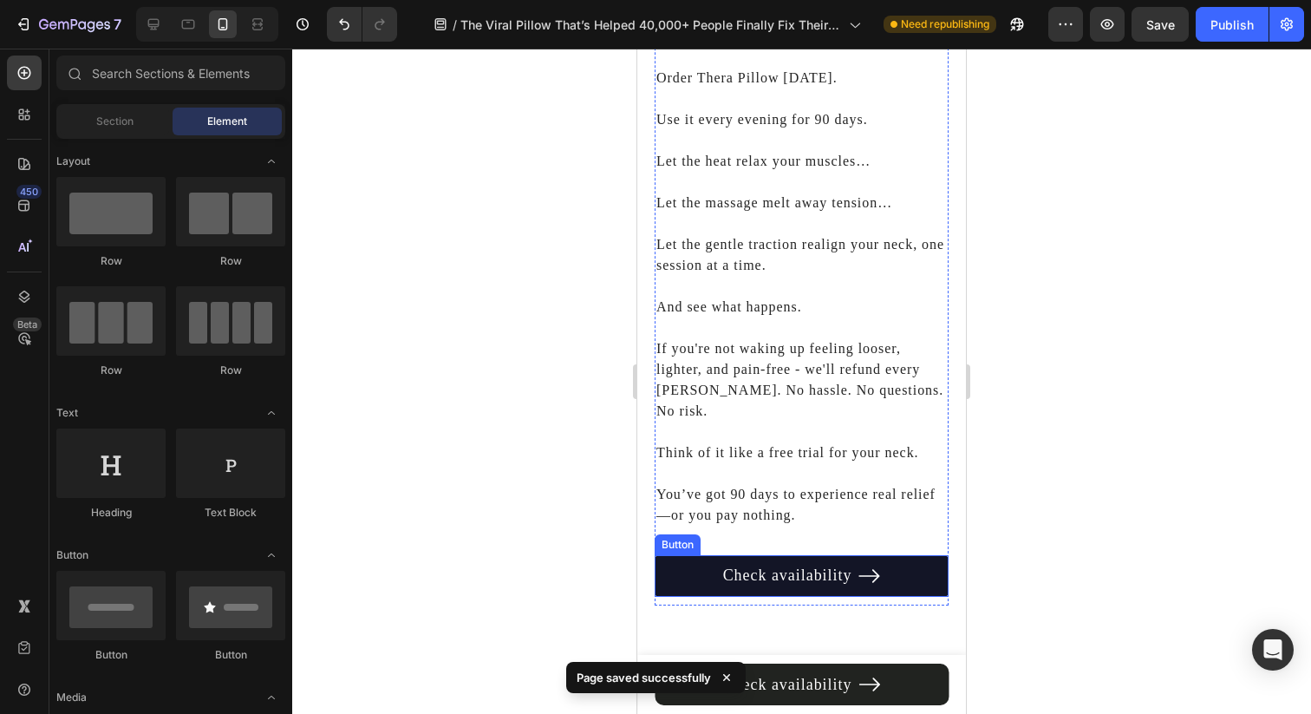
scroll to position [11543, 0]
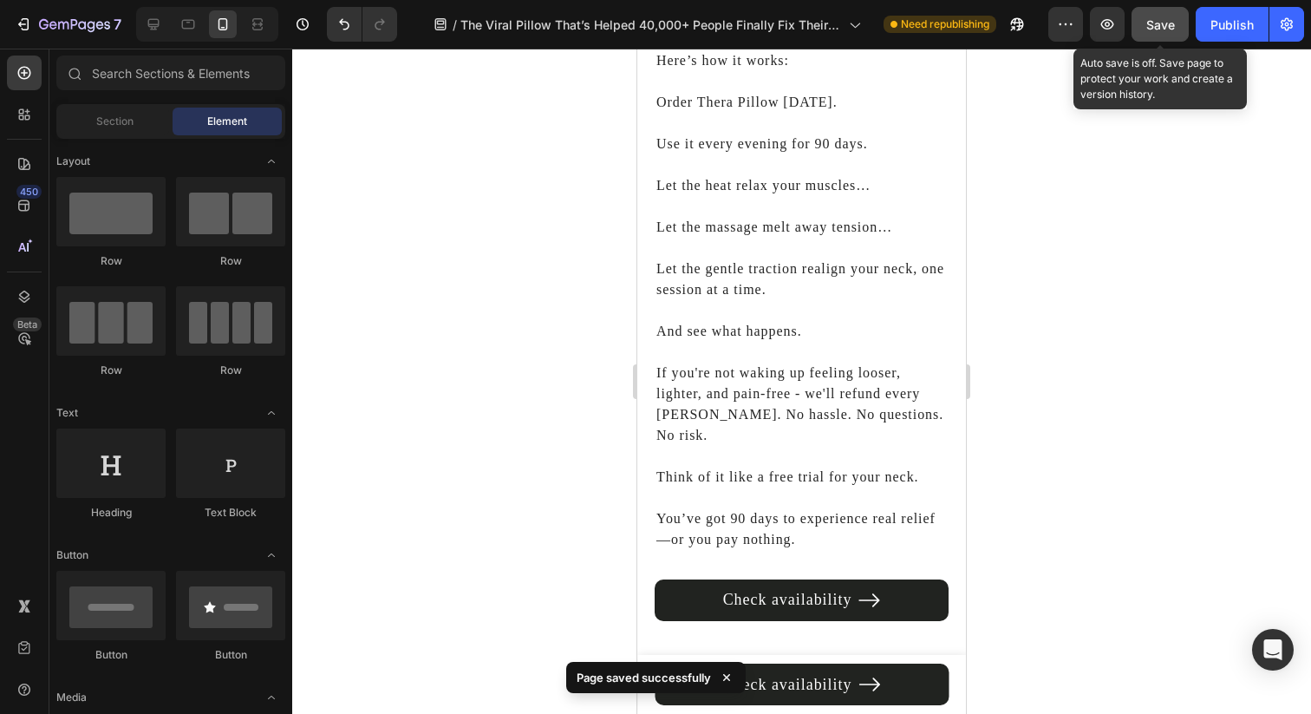
click at [1159, 30] on span "Save" at bounding box center [1160, 24] width 29 height 15
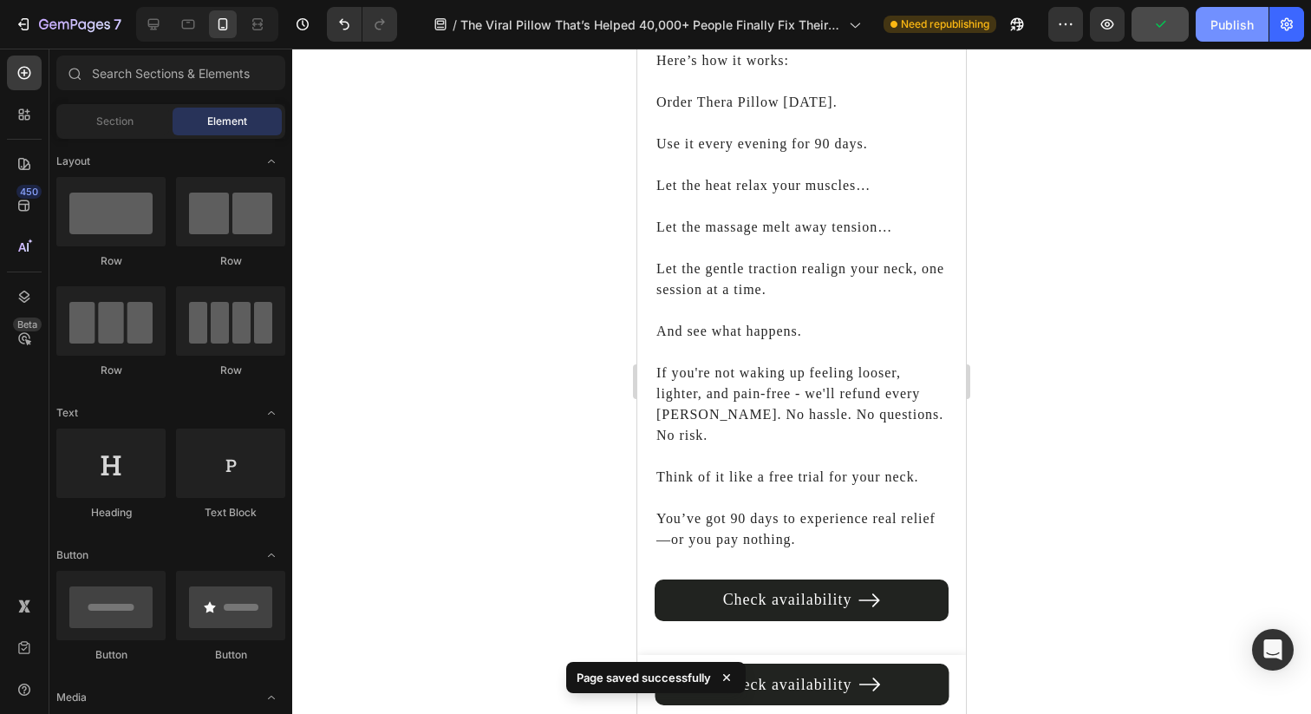
click at [1230, 29] on div "Publish" at bounding box center [1231, 25] width 43 height 18
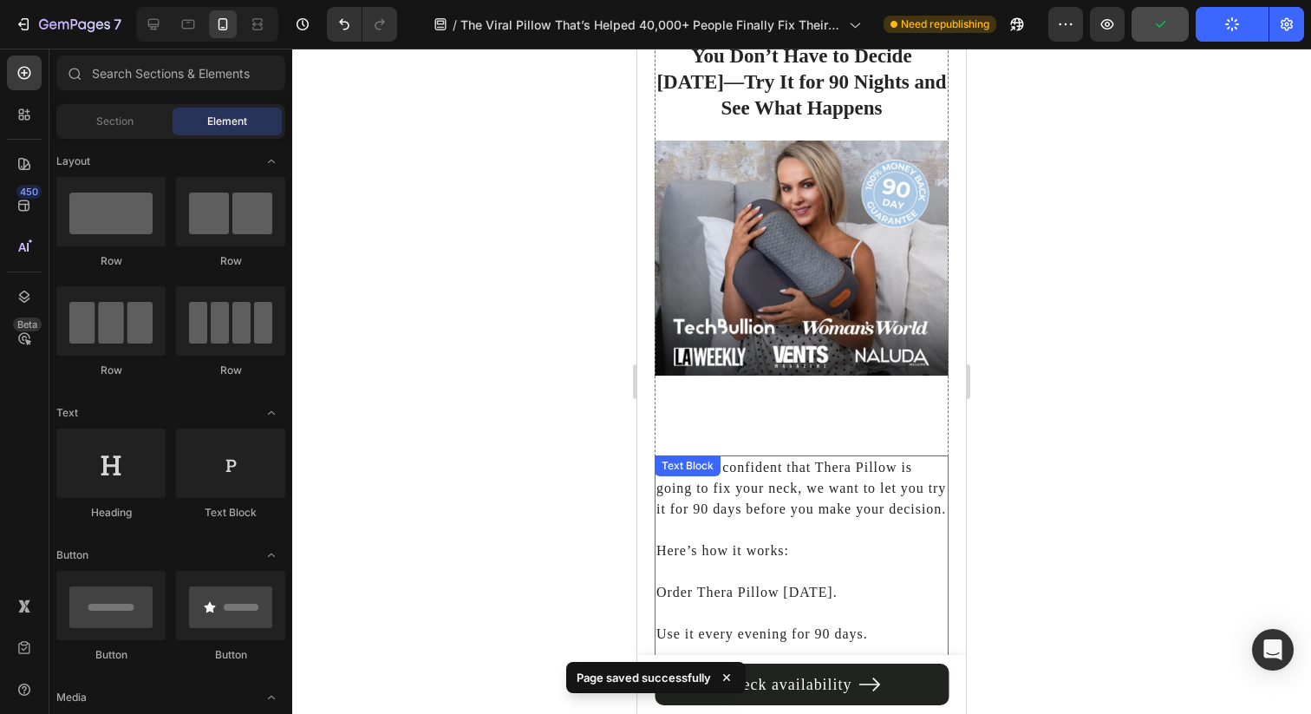
scroll to position [11042, 0]
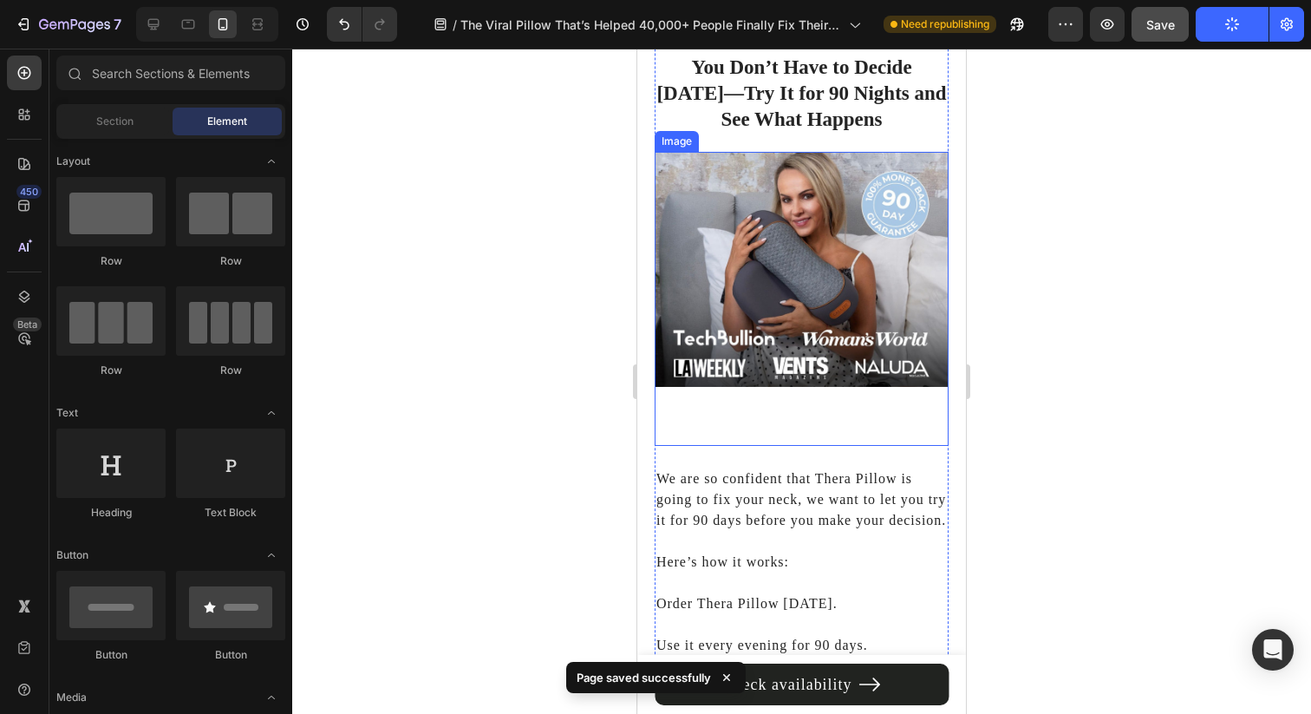
click at [829, 287] on img at bounding box center [802, 269] width 294 height 235
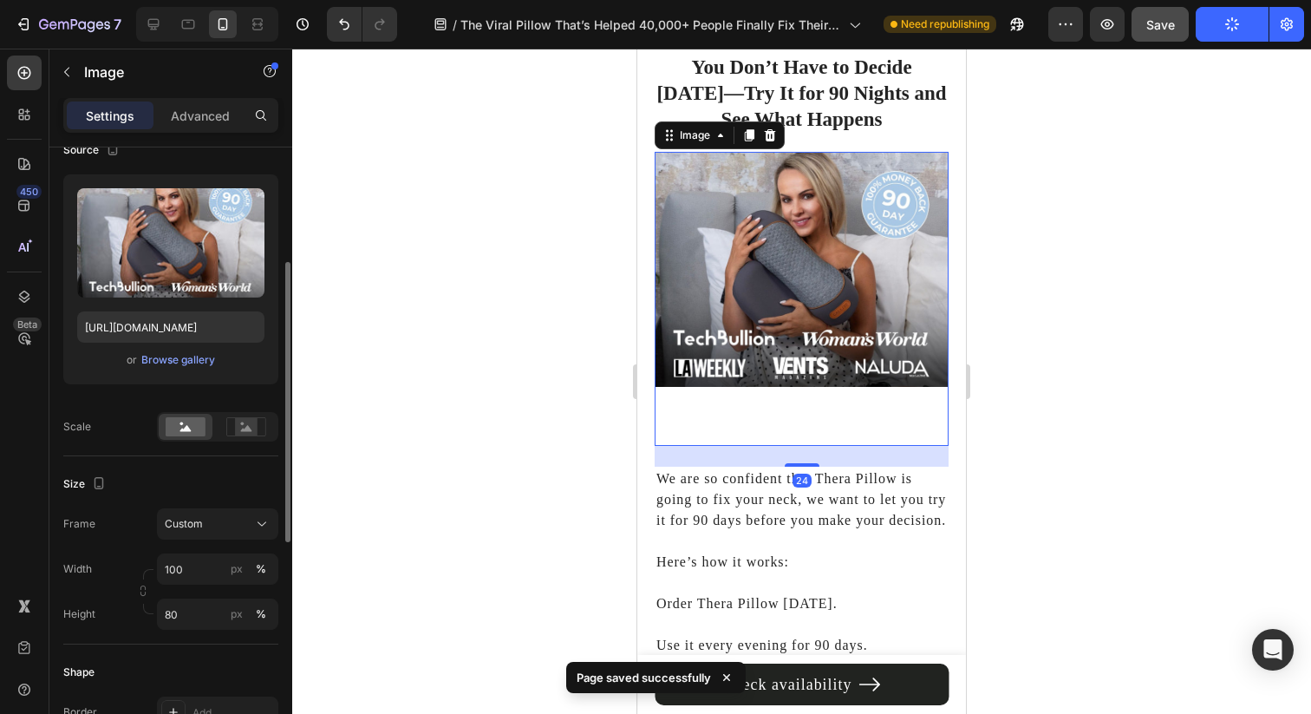
scroll to position [258, 0]
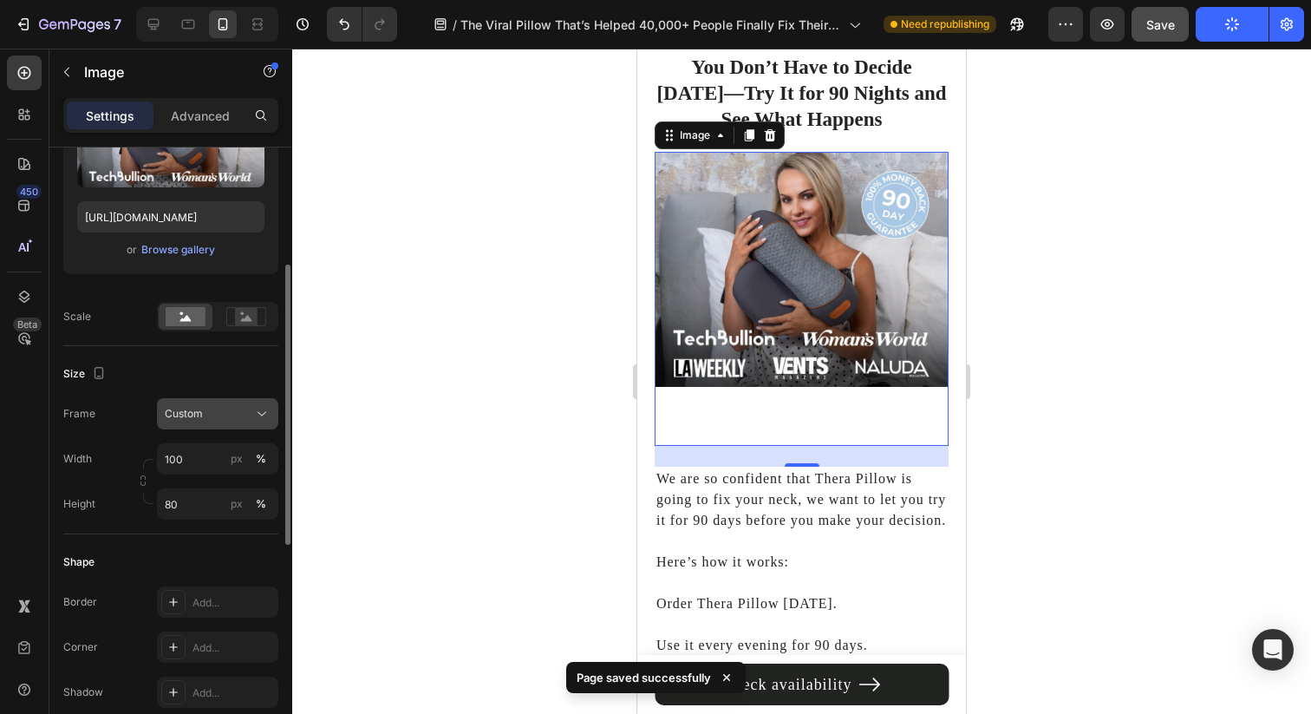
click at [277, 421] on button "Custom" at bounding box center [217, 413] width 121 height 31
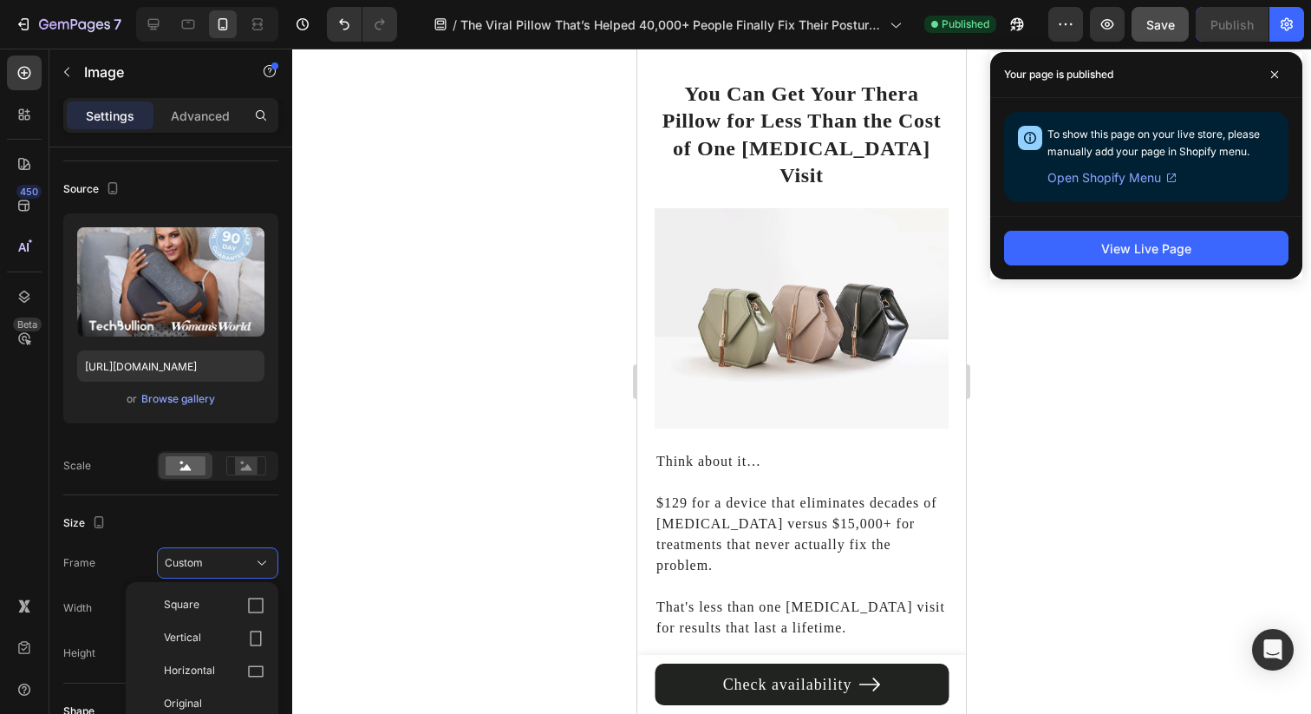
scroll to position [9732, 0]
click at [258, 25] on icon at bounding box center [260, 24] width 5 height 4
type input "35"
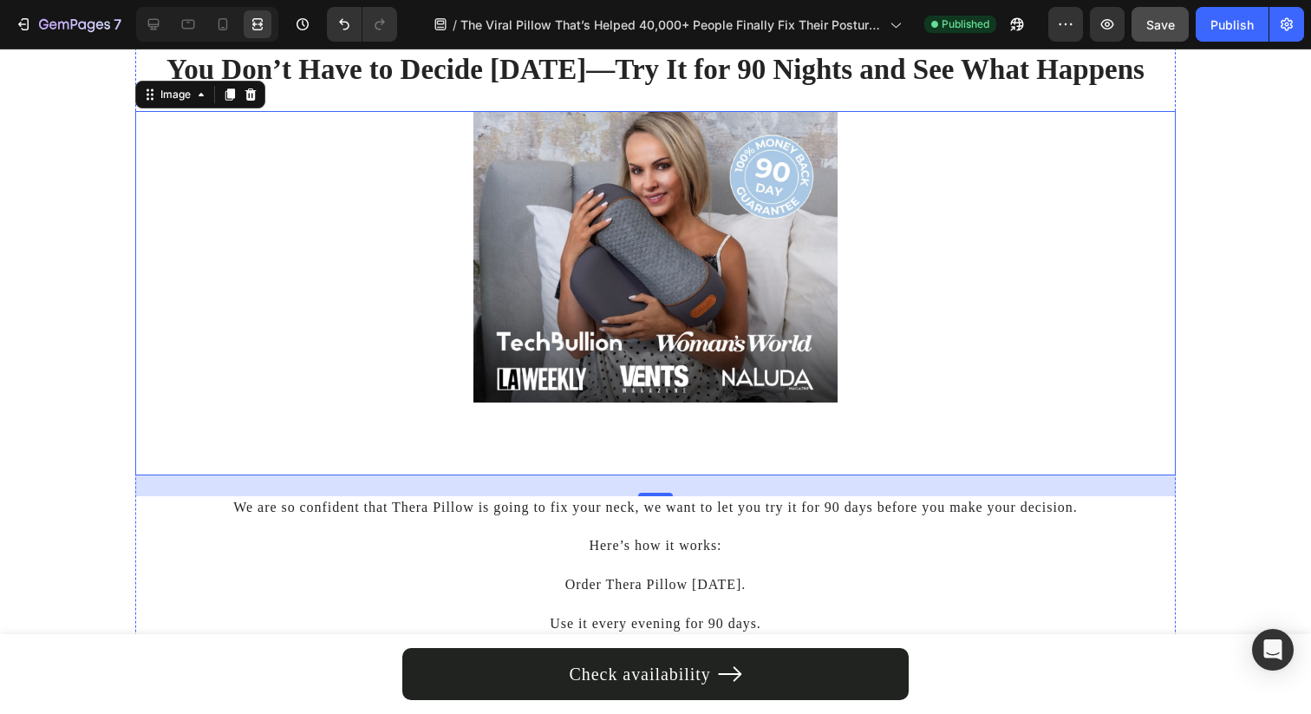
scroll to position [10476, 0]
click at [675, 245] on img at bounding box center [655, 255] width 364 height 291
click at [153, 12] on div at bounding box center [154, 24] width 28 height 28
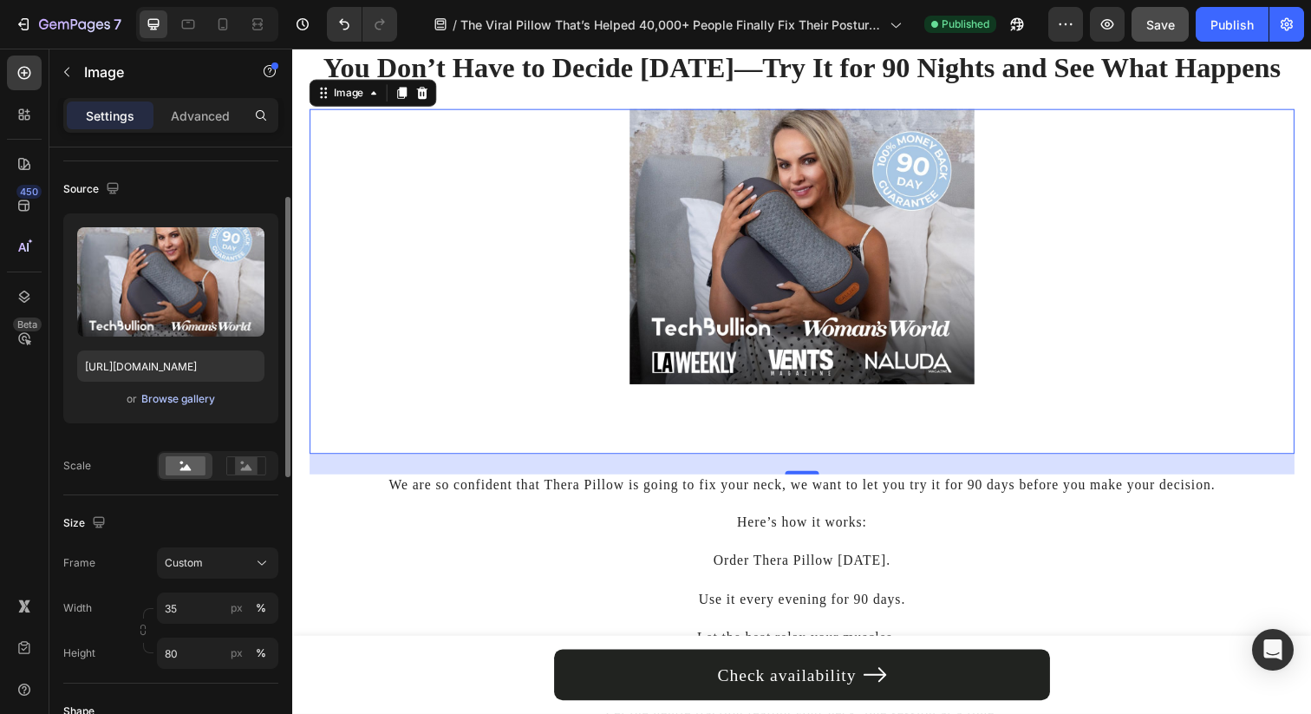
click at [187, 401] on div "Browse gallery" at bounding box center [178, 399] width 74 height 16
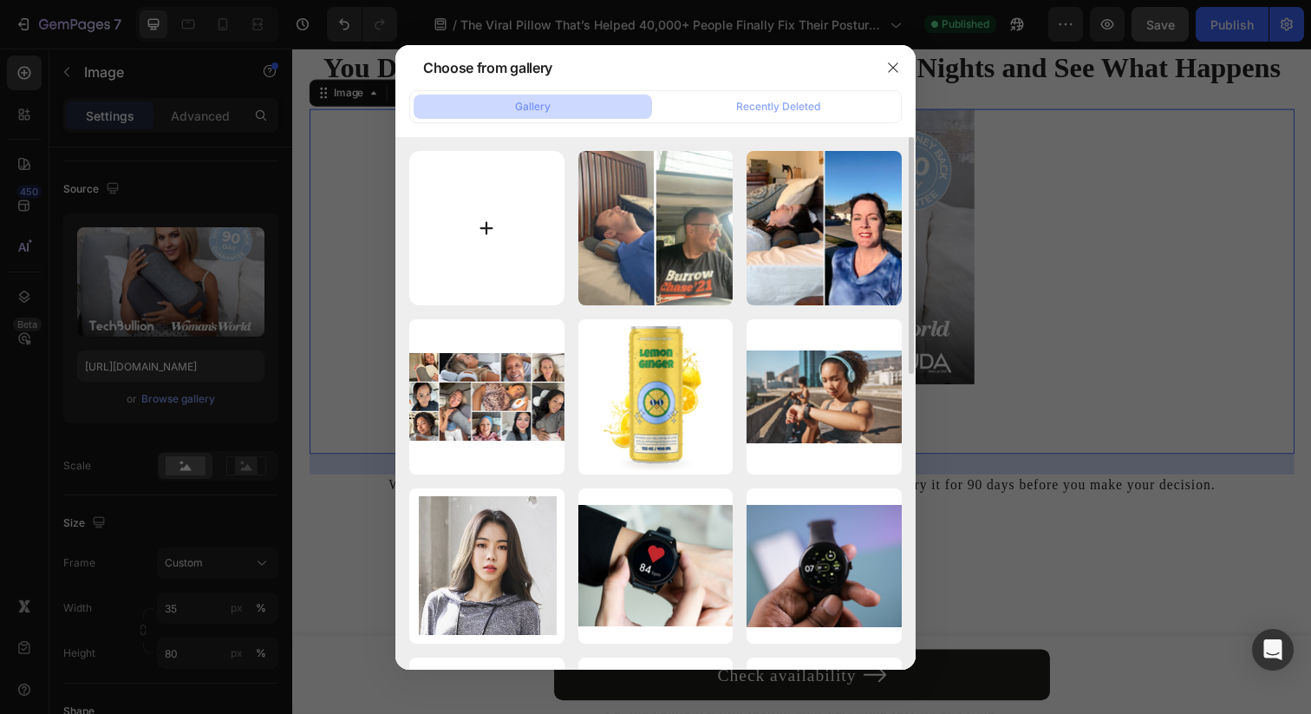
click at [520, 233] on input "file" at bounding box center [486, 228] width 155 height 155
type input "C:\fakepath\Advertorial.jpg"
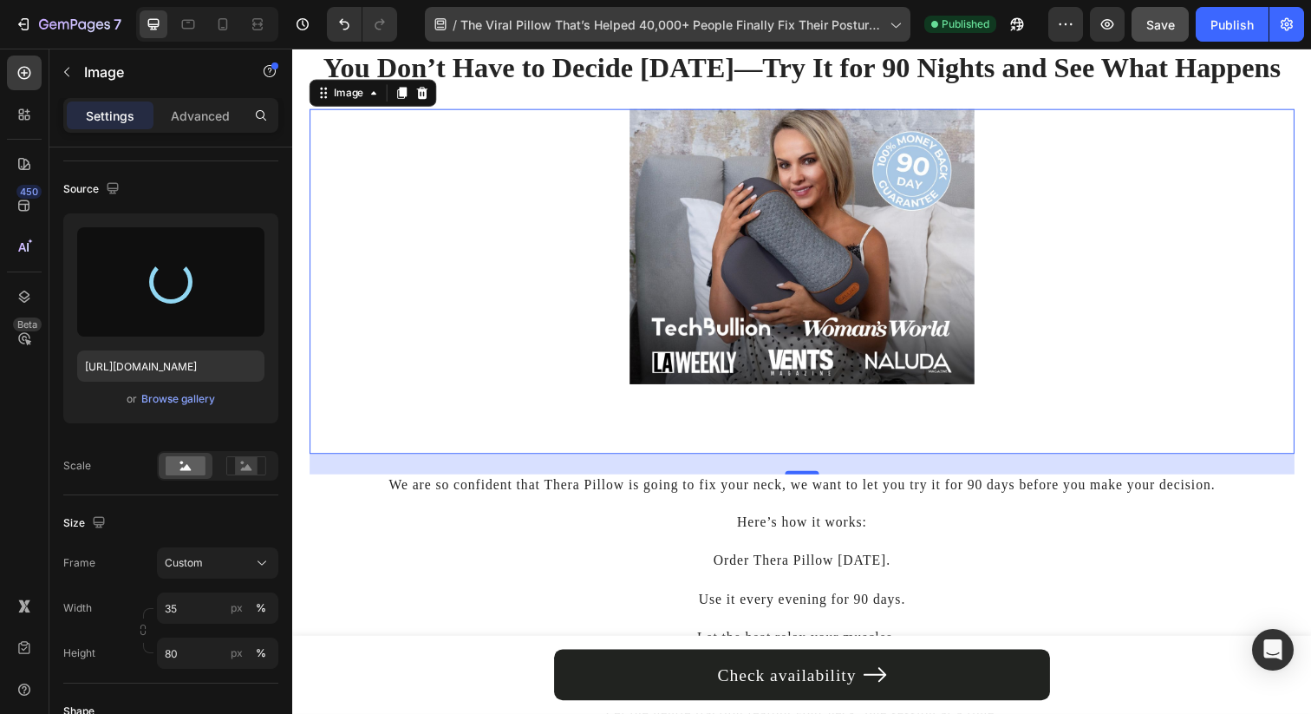
type input "https://cdn.shopify.com/s/files/1/0695/0459/8289/files/gempages_490483624978678…"
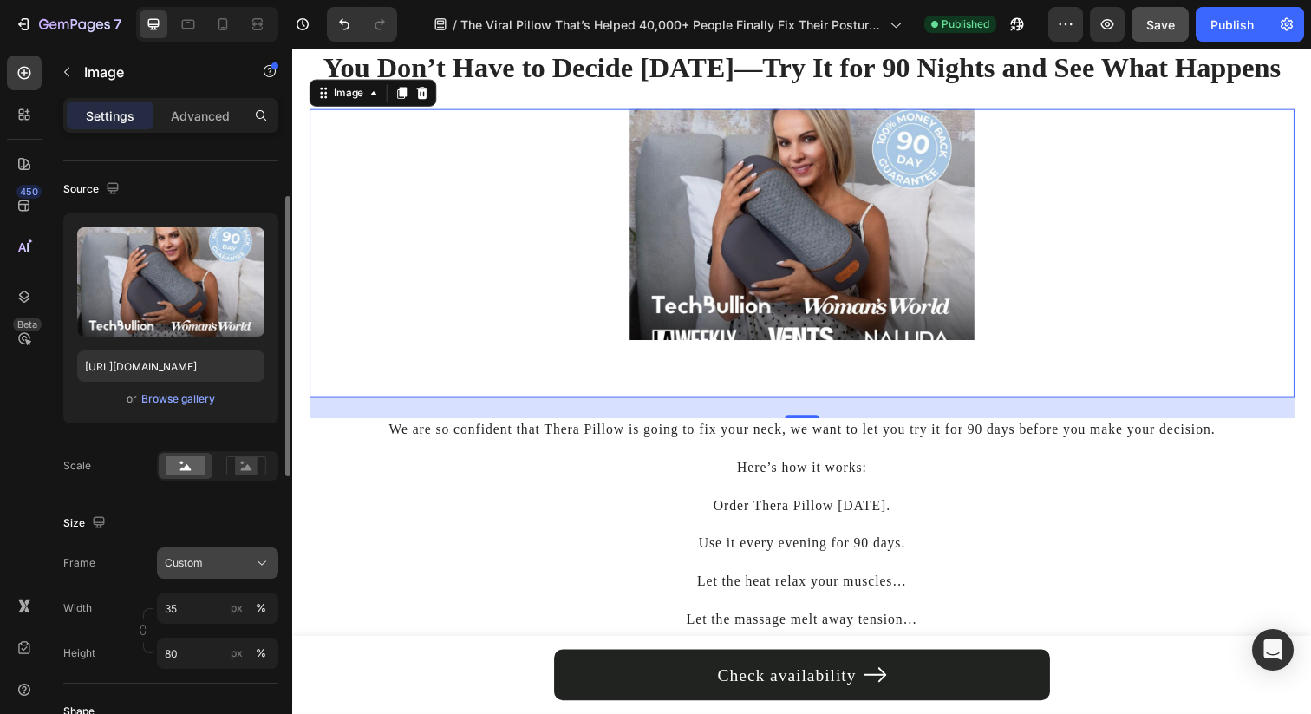
click at [249, 572] on button "Custom" at bounding box center [217, 562] width 121 height 31
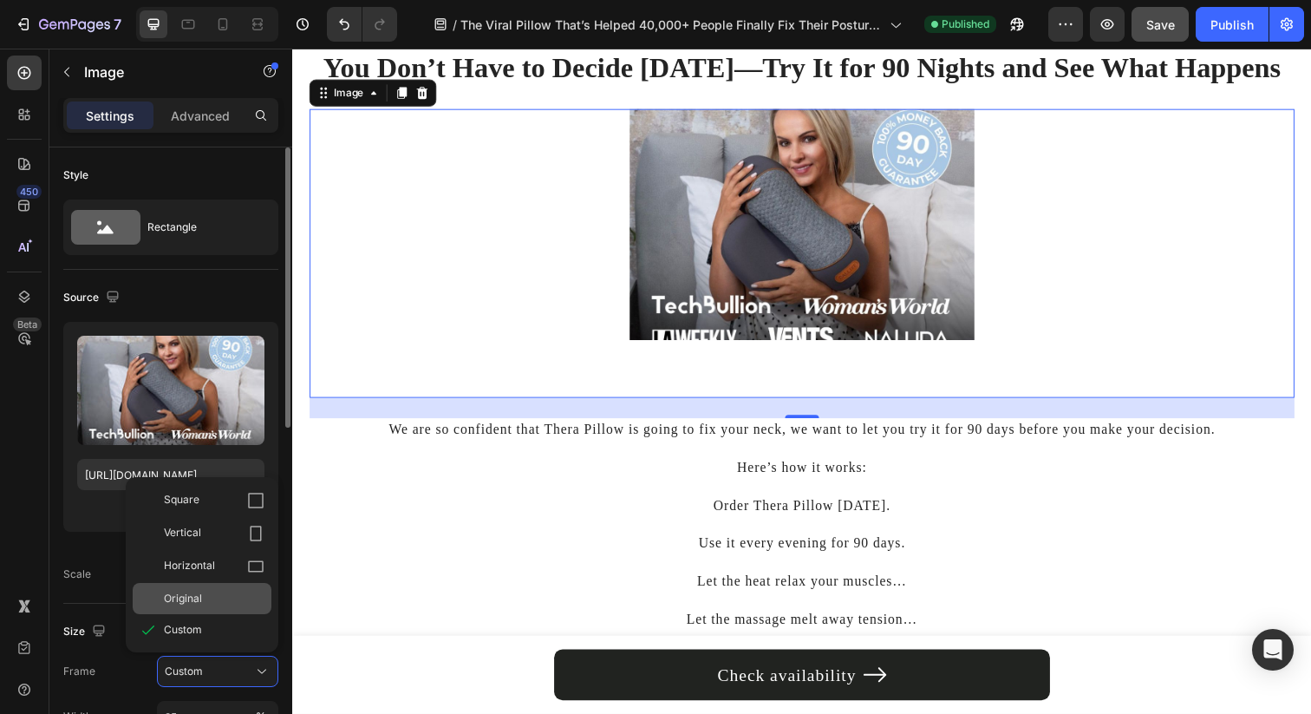
click at [216, 587] on div "Original" at bounding box center [202, 598] width 139 height 31
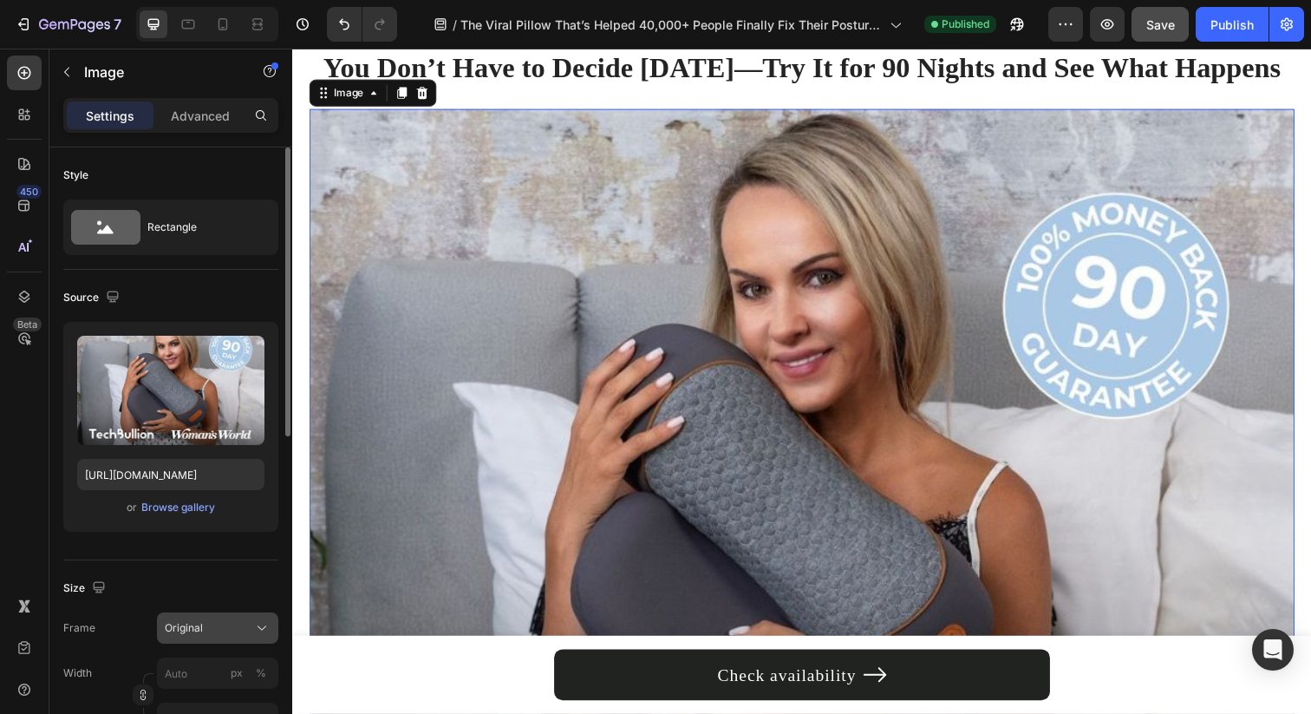
click at [218, 615] on button "Original" at bounding box center [217, 627] width 121 height 31
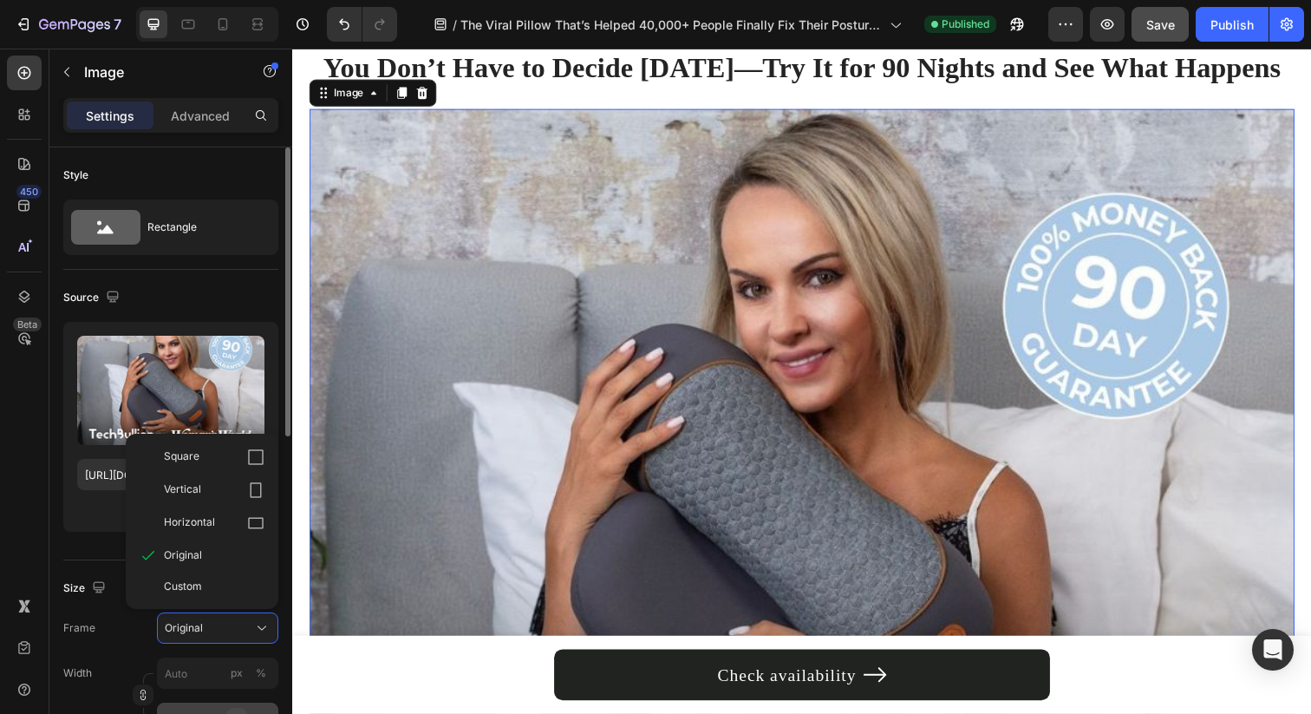
scroll to position [140, 0]
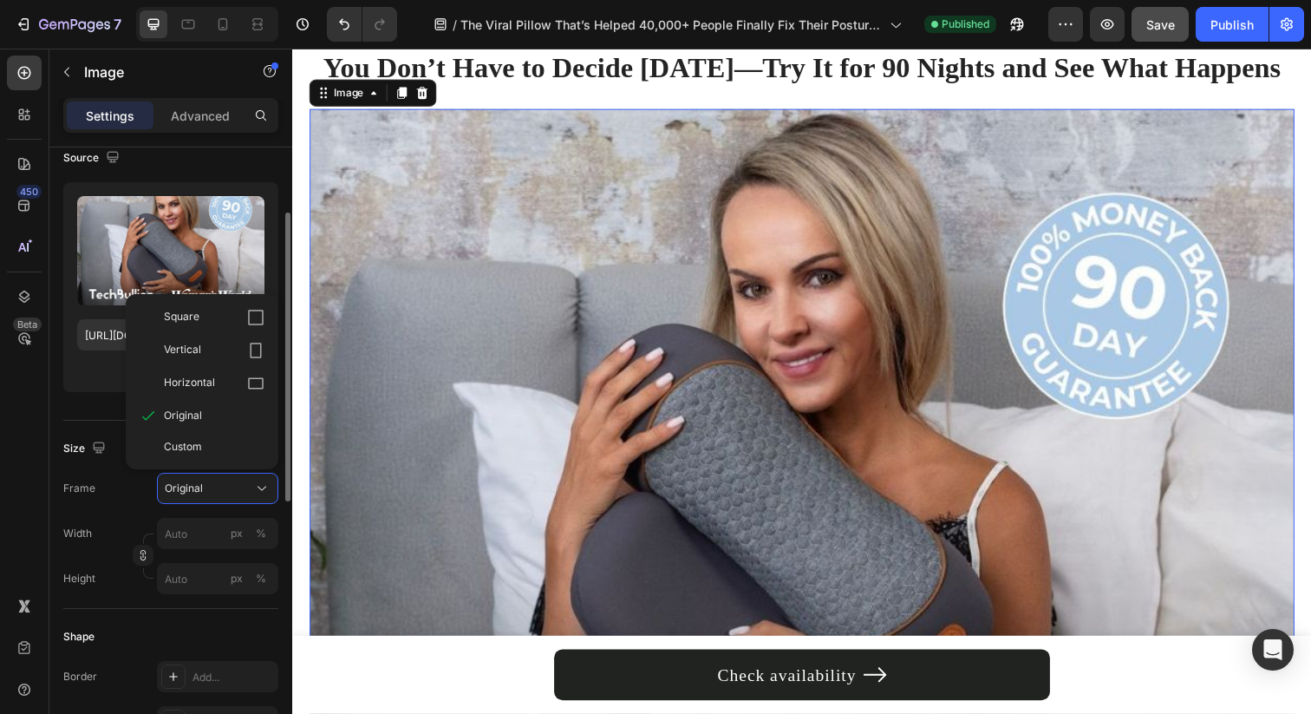
click at [192, 552] on div "Width px % Height px %" at bounding box center [170, 556] width 215 height 76
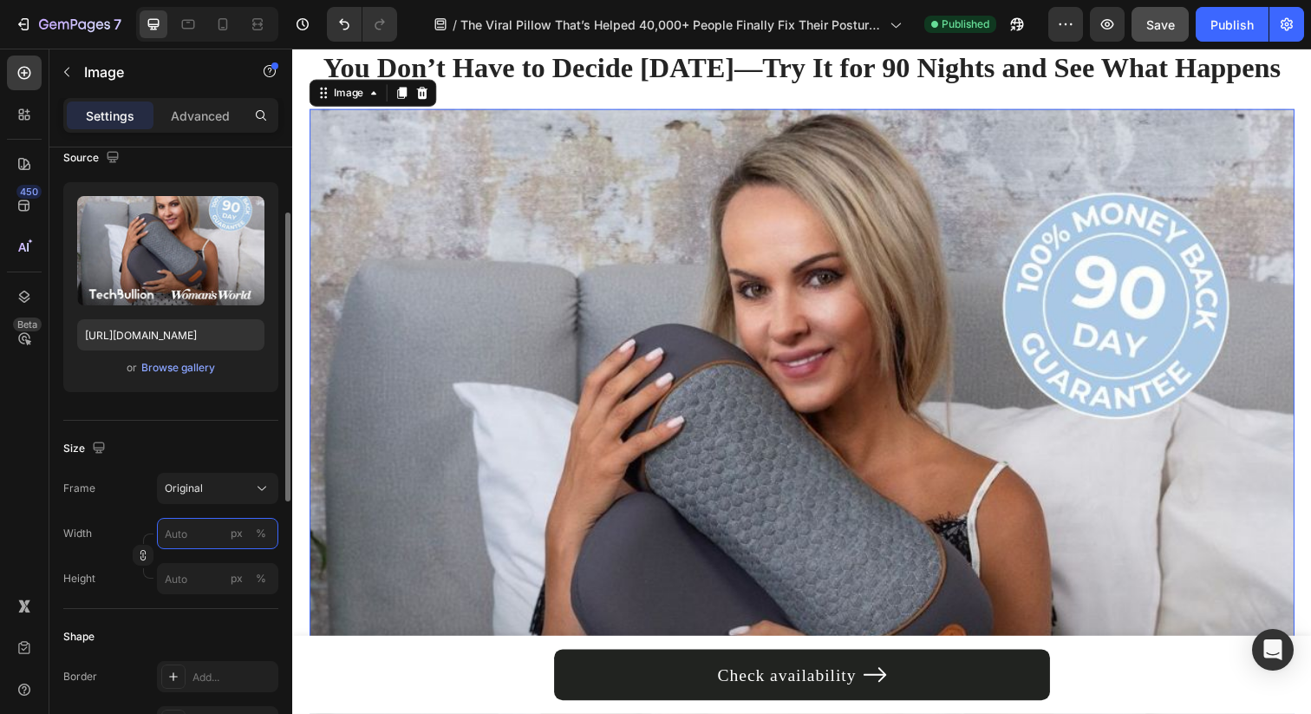
click at [200, 539] on input "px %" at bounding box center [217, 533] width 121 height 31
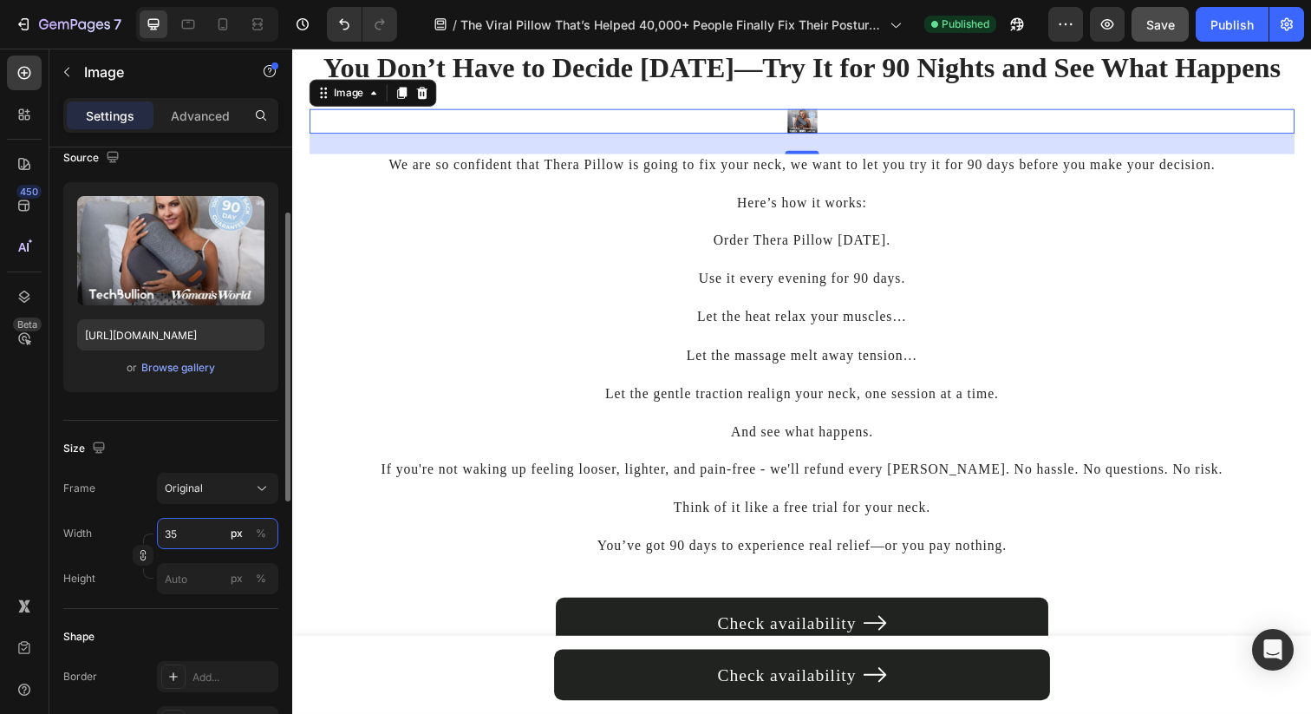
type input "350"
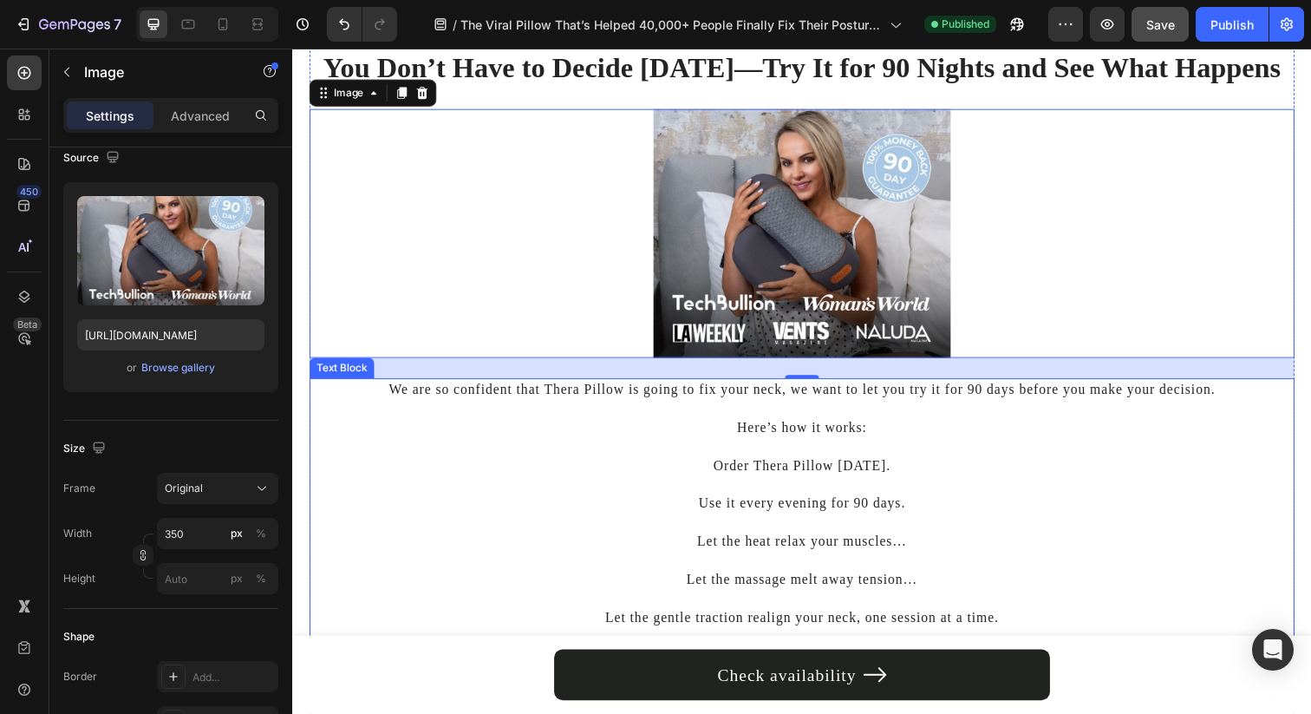
click at [543, 447] on p at bounding box center [812, 454] width 1002 height 19
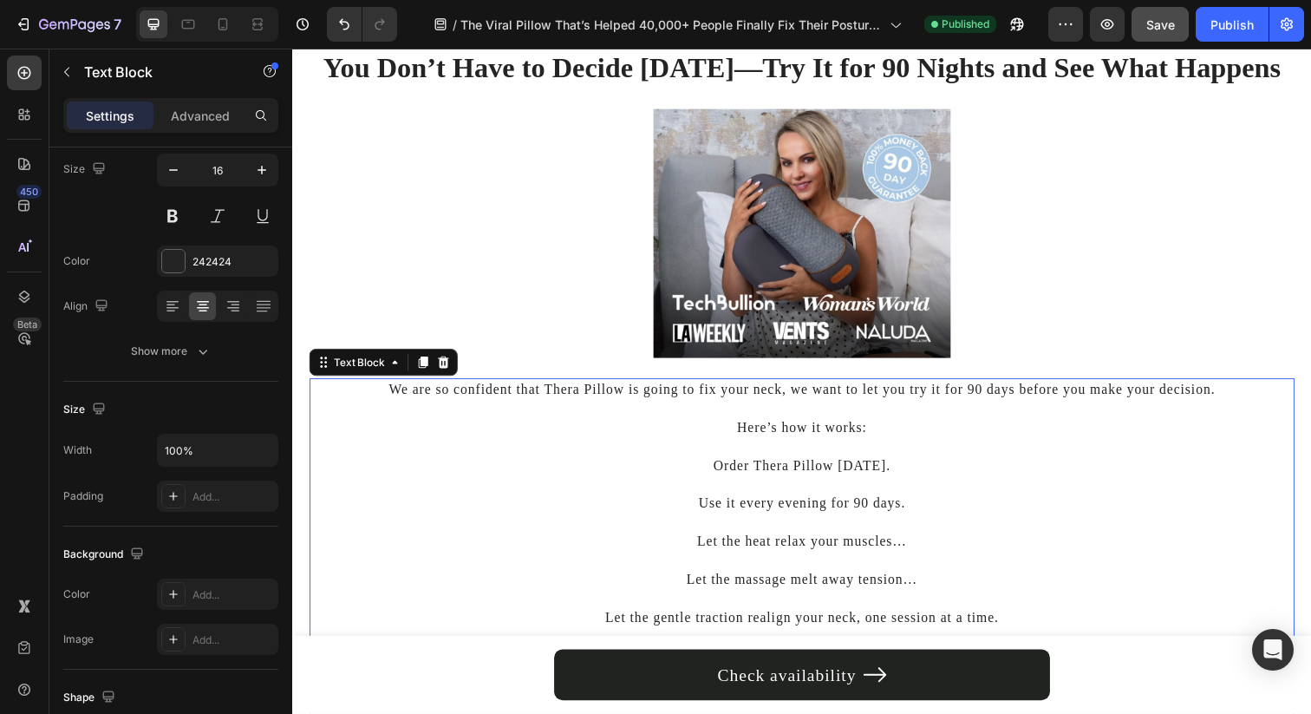
scroll to position [0, 0]
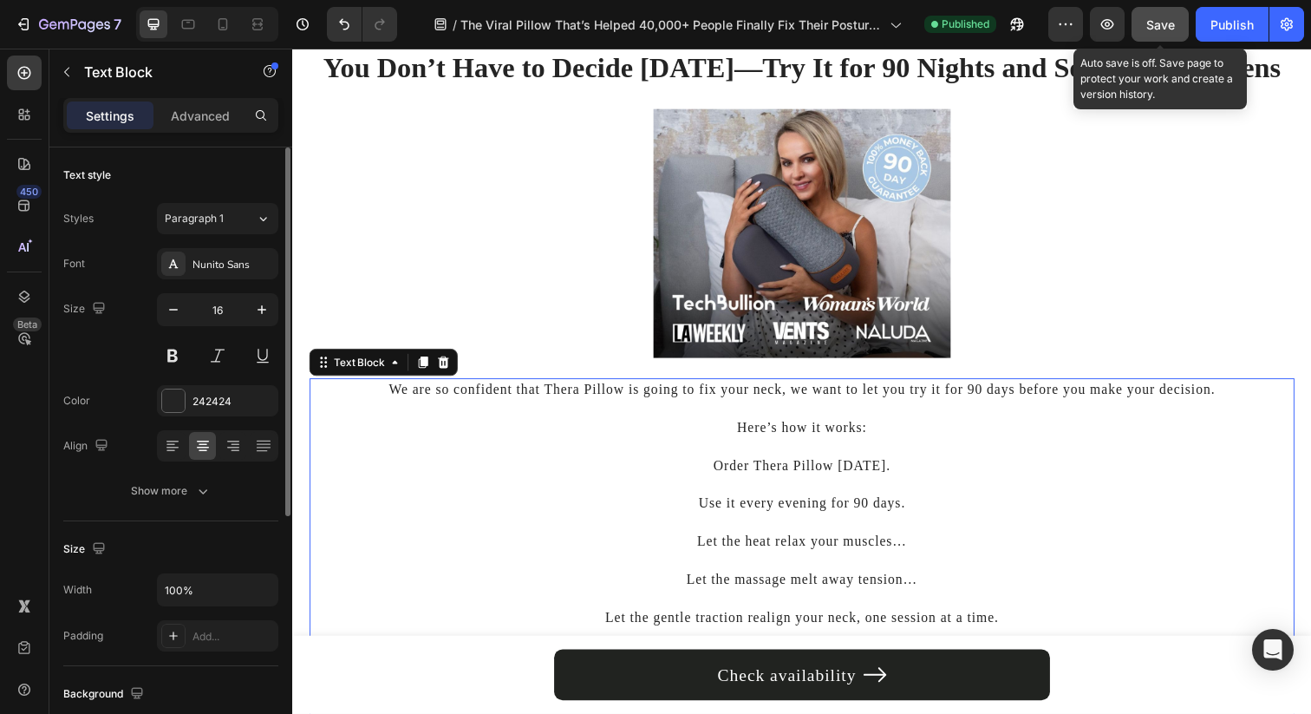
click at [1168, 28] on span "Save" at bounding box center [1160, 24] width 29 height 15
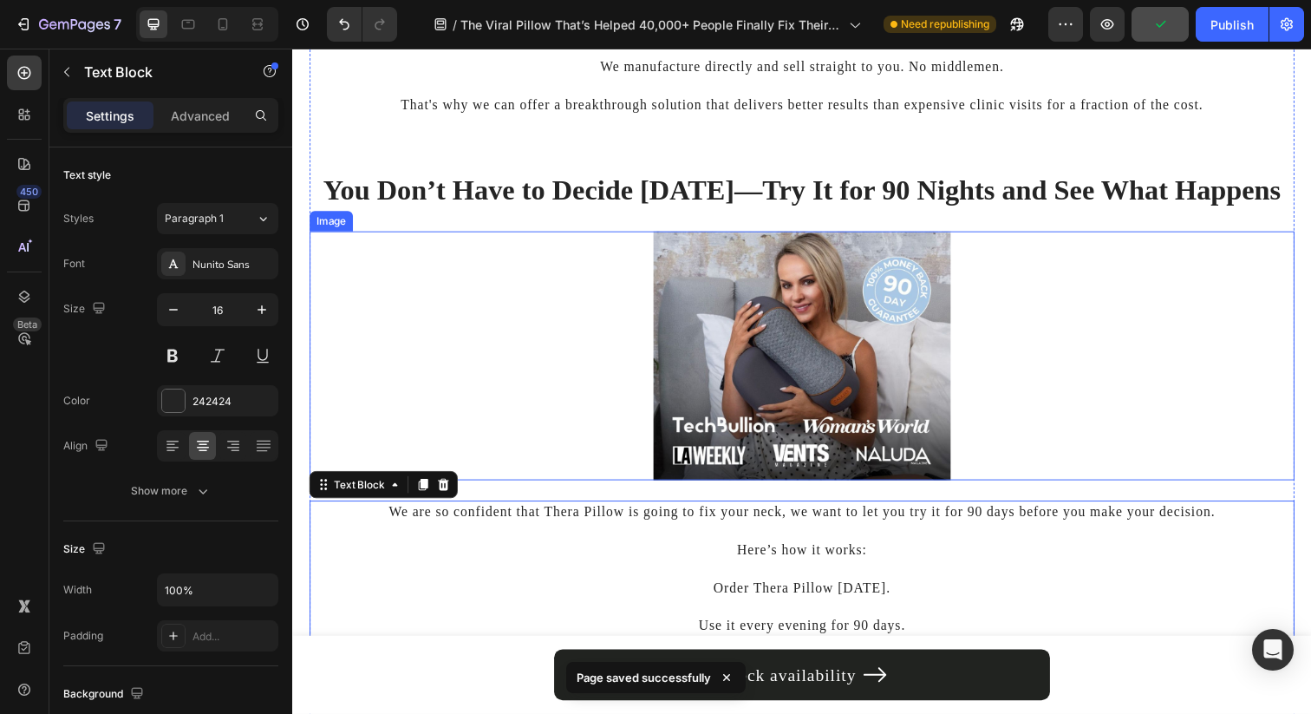
scroll to position [10338, 0]
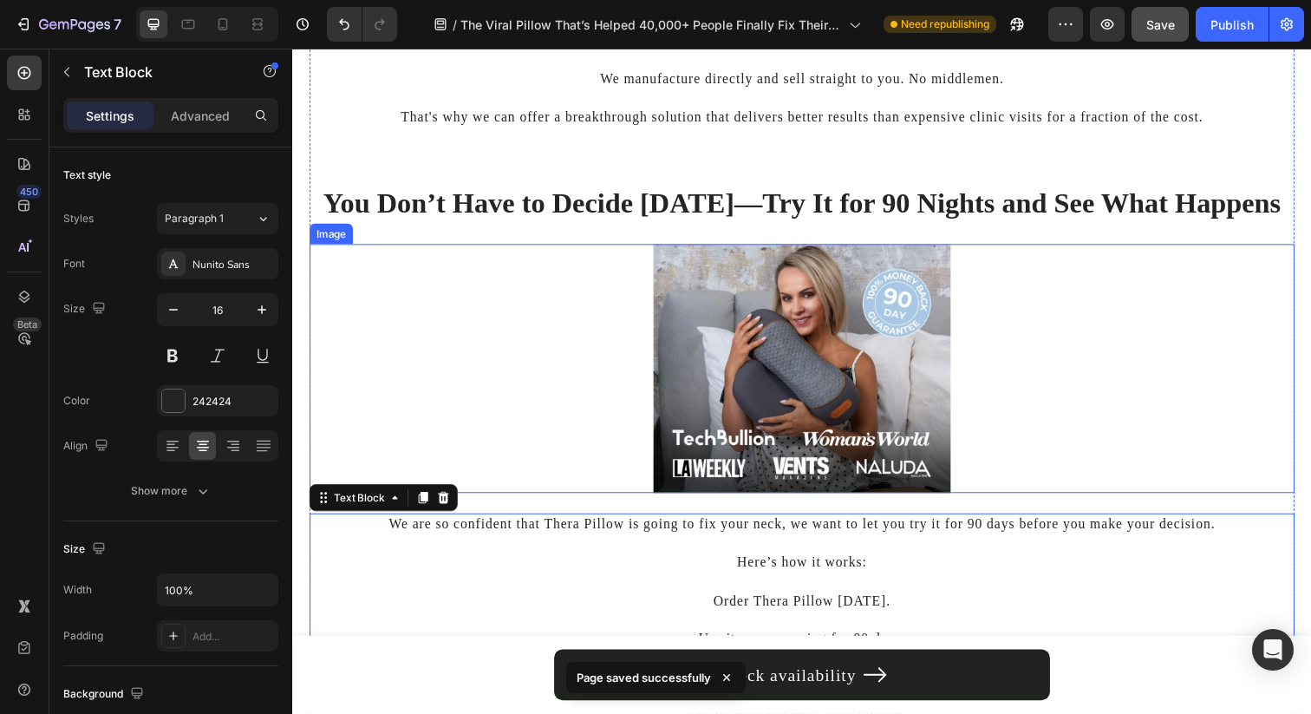
click at [884, 346] on img at bounding box center [812, 375] width 303 height 254
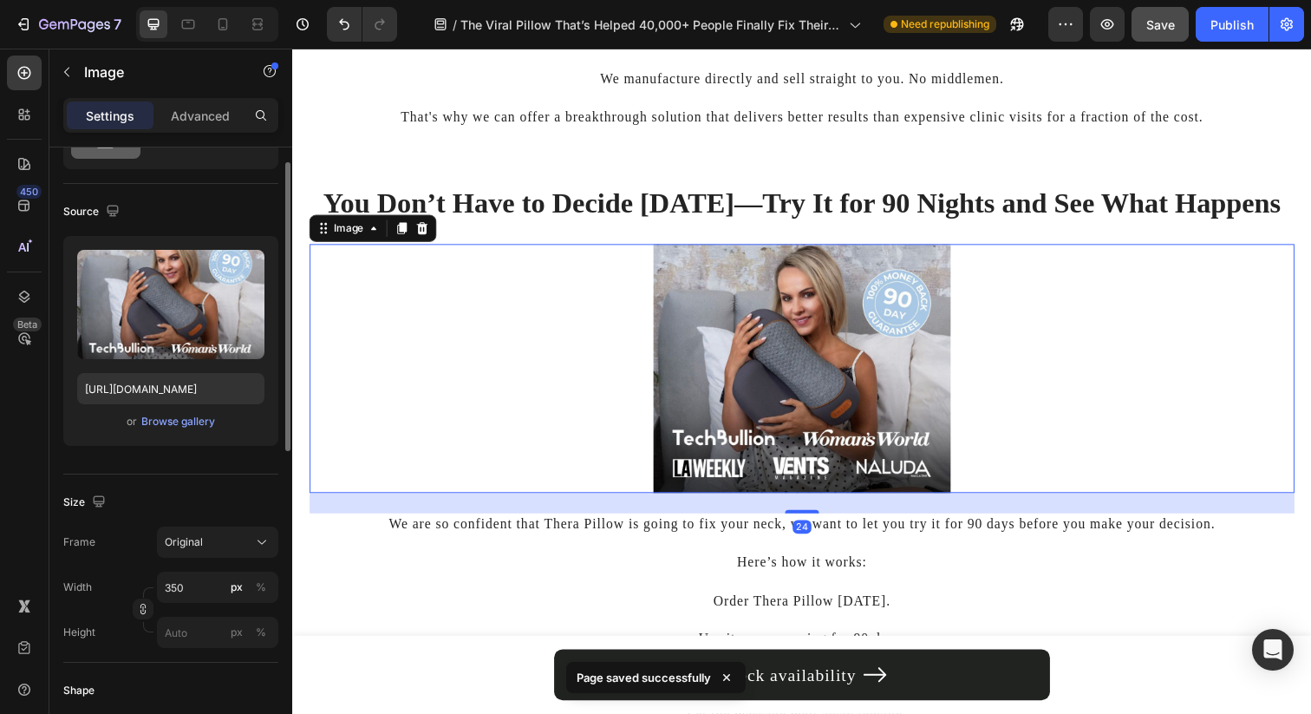
scroll to position [175, 0]
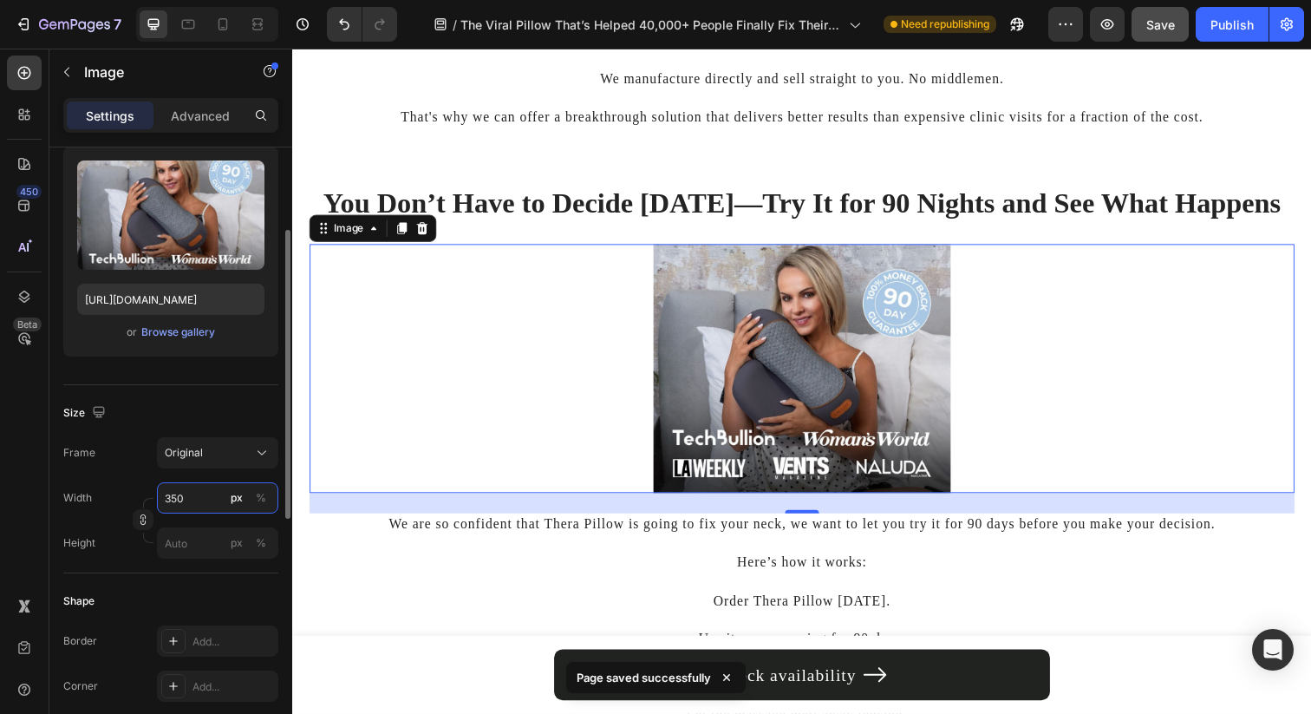
click at [196, 501] on input "350" at bounding box center [217, 497] width 121 height 31
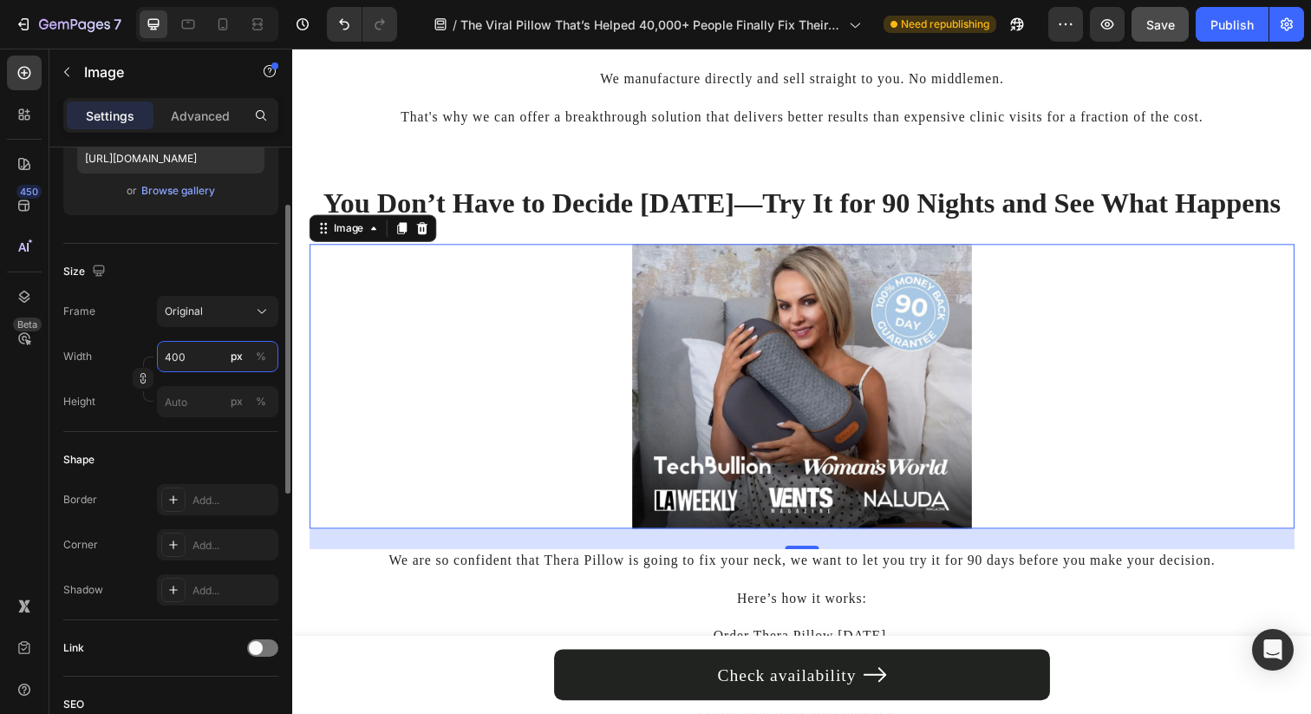
scroll to position [355, 0]
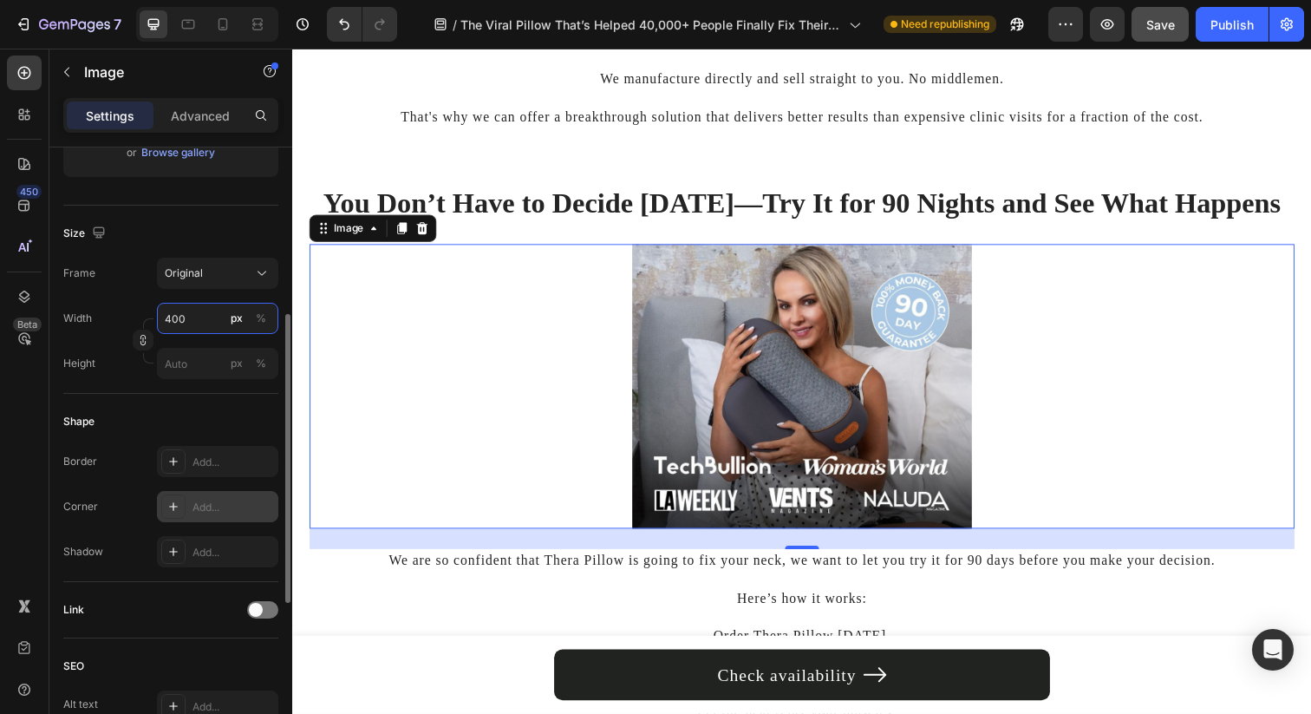
type input "400"
click at [211, 510] on div "Add..." at bounding box center [233, 507] width 82 height 16
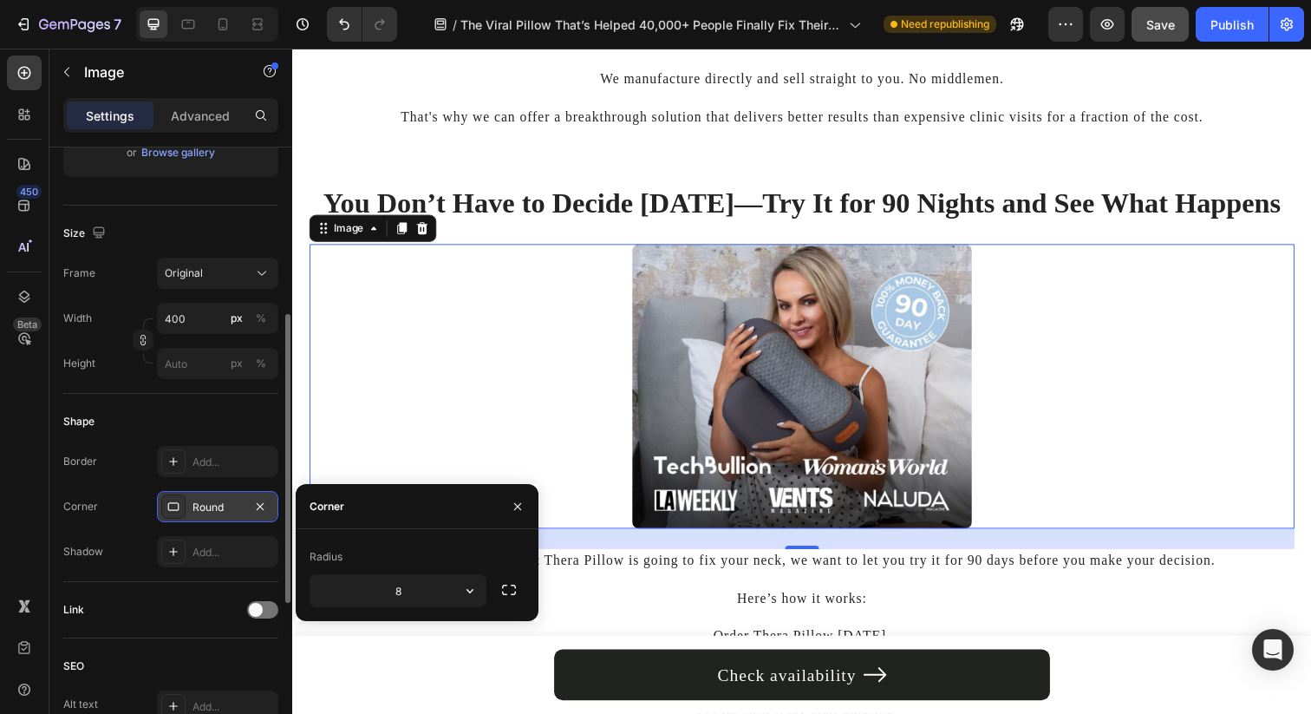
click at [500, 441] on div at bounding box center [813, 393] width 1006 height 290
click at [741, 630] on p at bounding box center [812, 628] width 1002 height 19
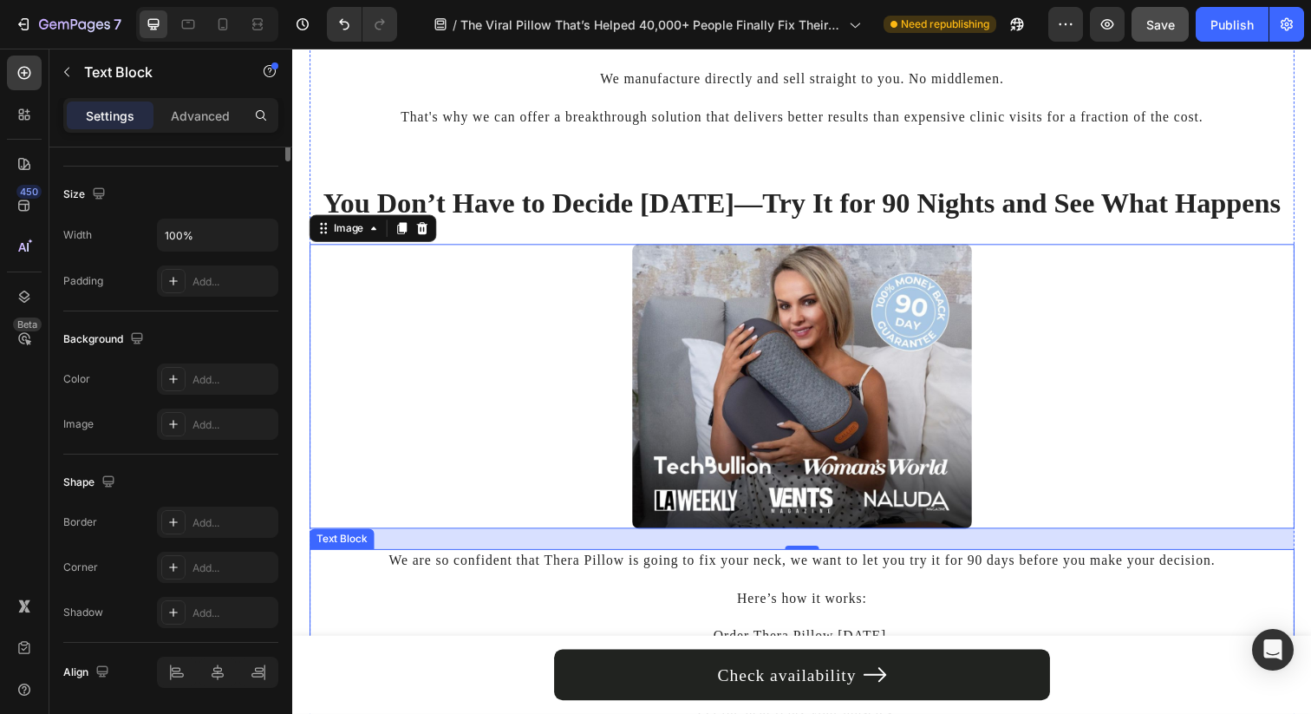
scroll to position [0, 0]
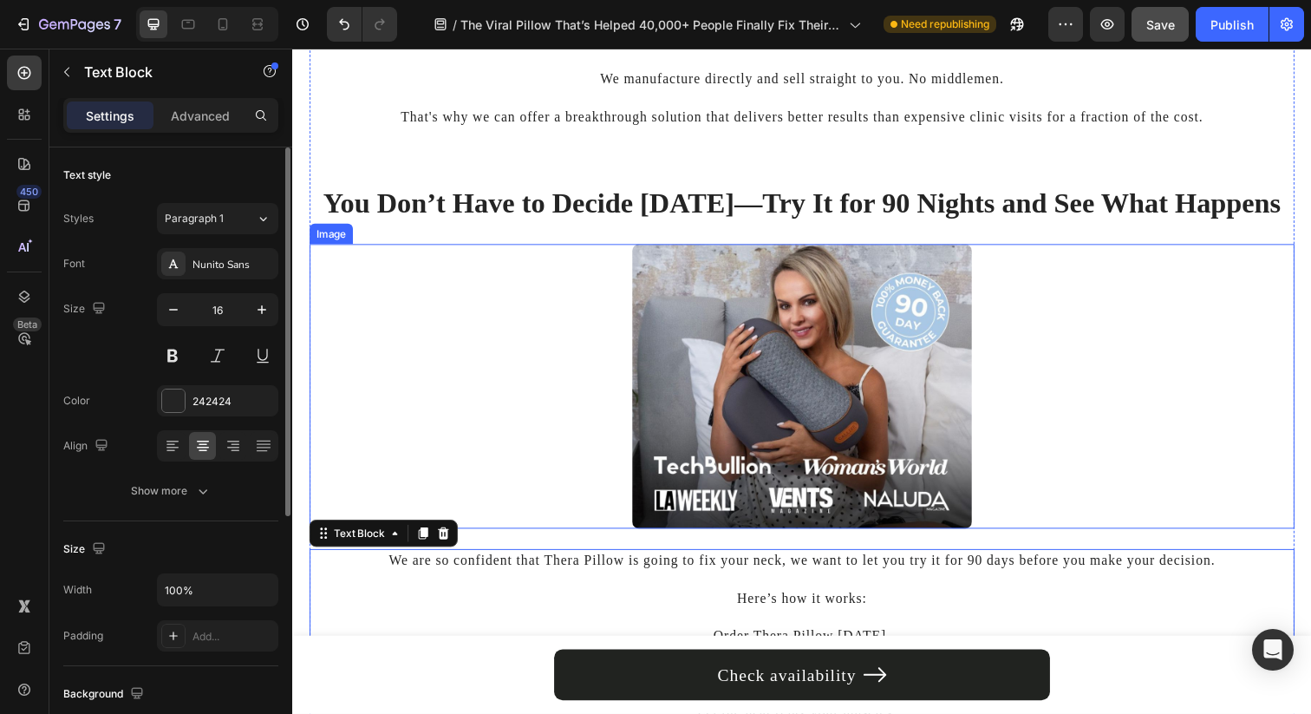
click at [648, 431] on img at bounding box center [812, 393] width 347 height 290
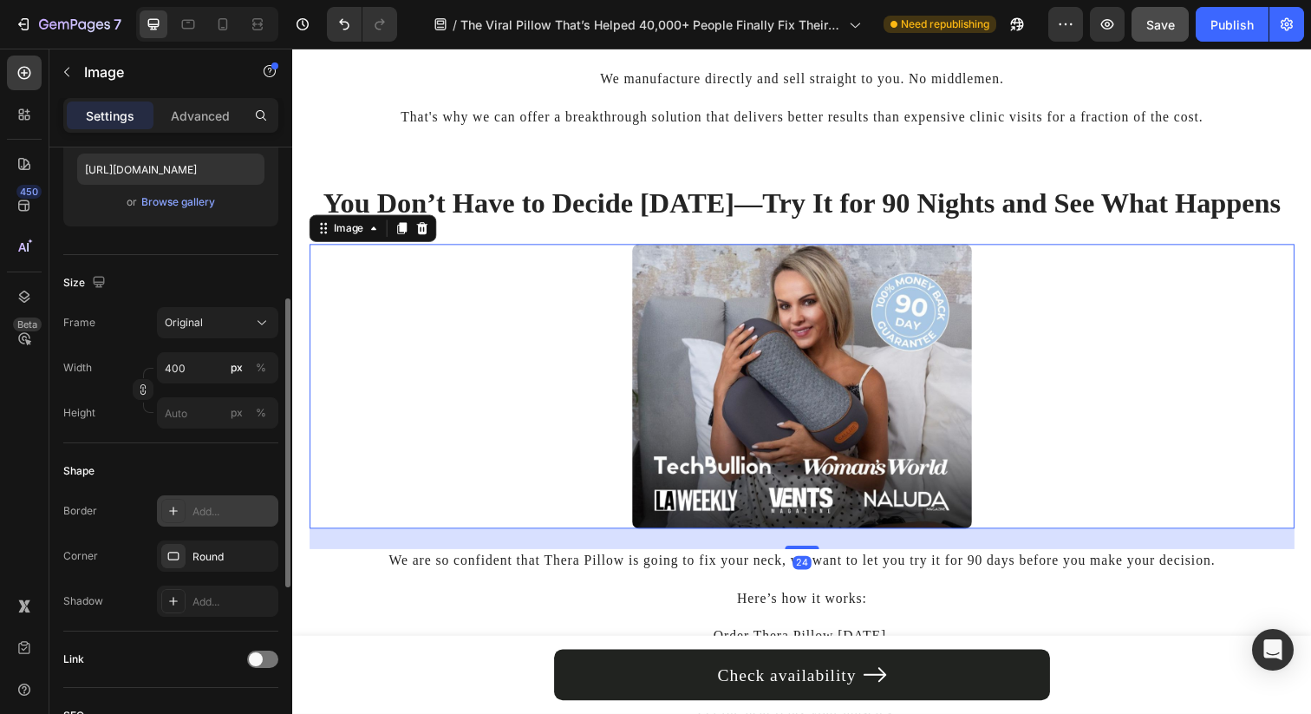
scroll to position [332, 0]
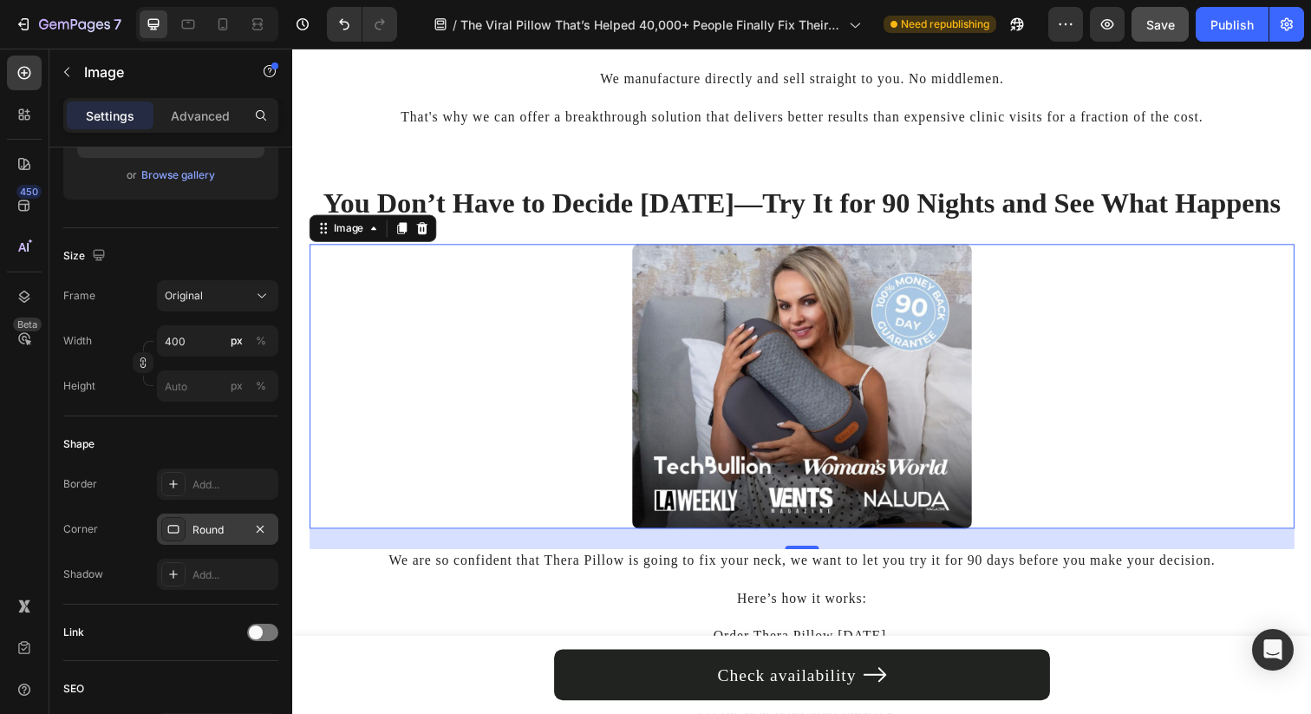
click at [211, 532] on div "Round" at bounding box center [217, 530] width 50 height 16
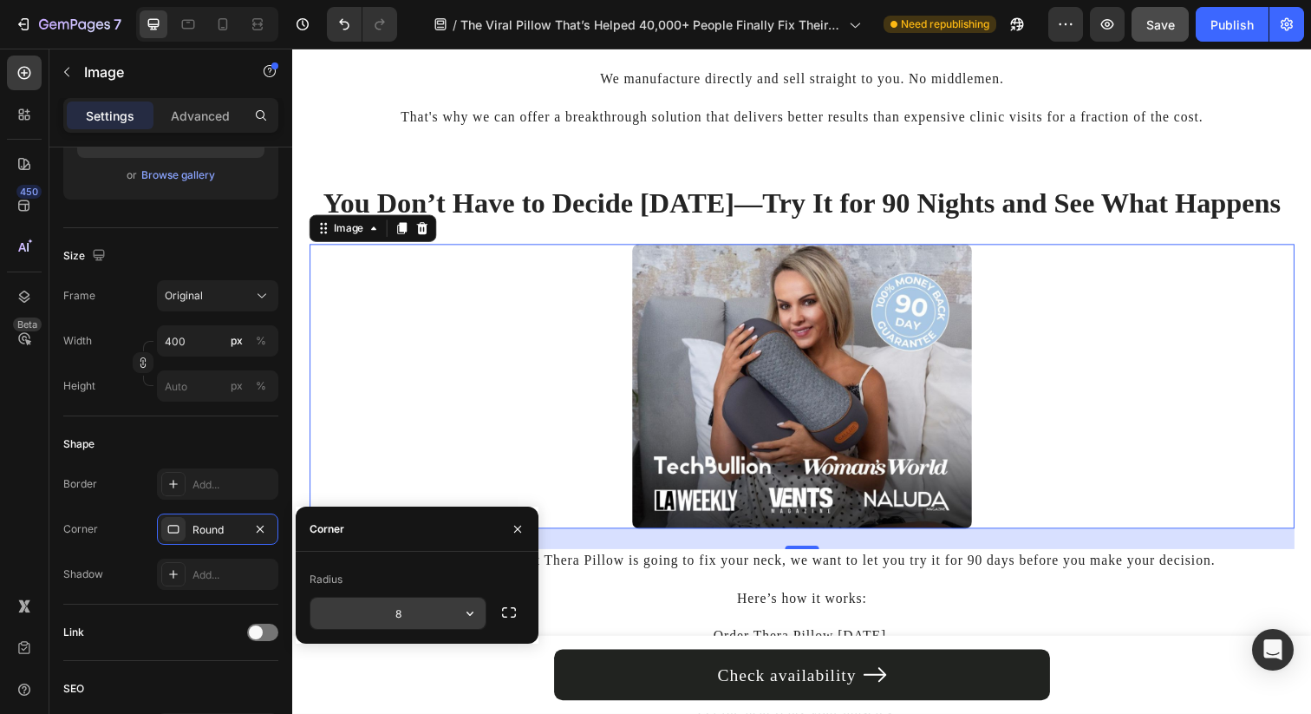
click at [405, 602] on input "8" at bounding box center [397, 612] width 175 height 31
type input "16"
click at [409, 463] on div at bounding box center [813, 393] width 1006 height 290
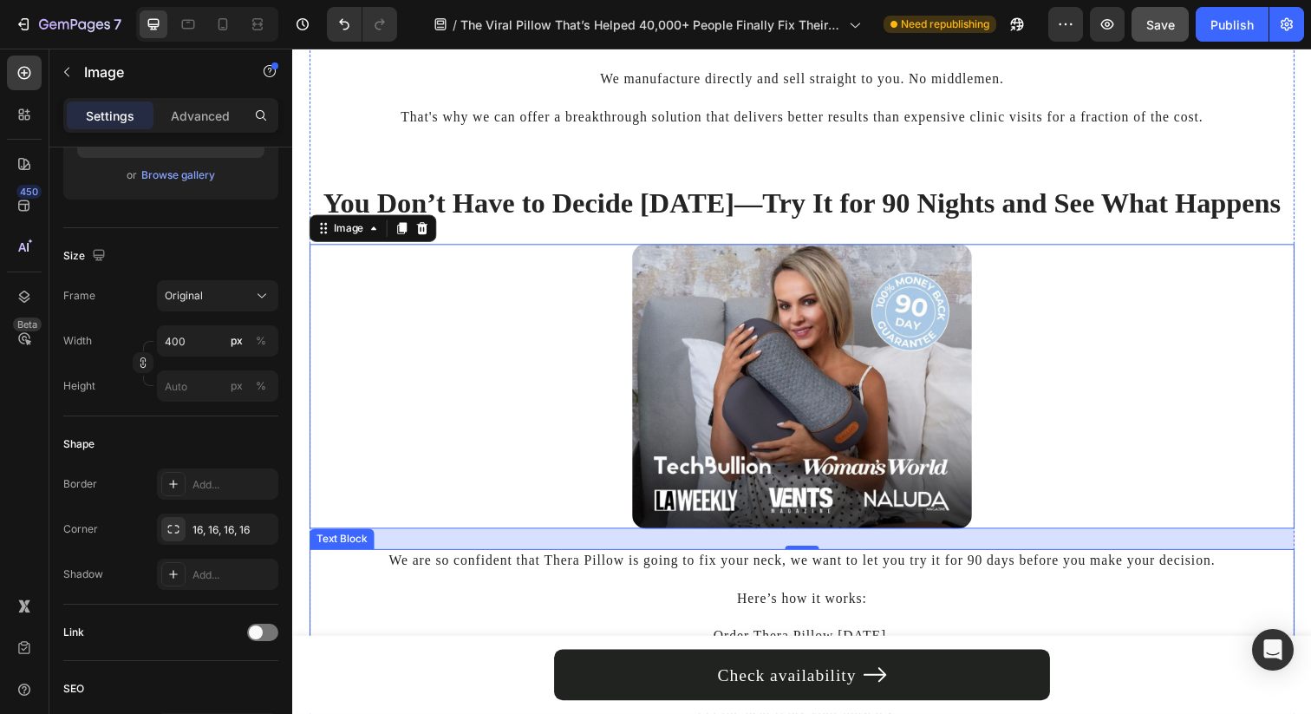
click at [594, 586] on p at bounding box center [812, 589] width 1002 height 19
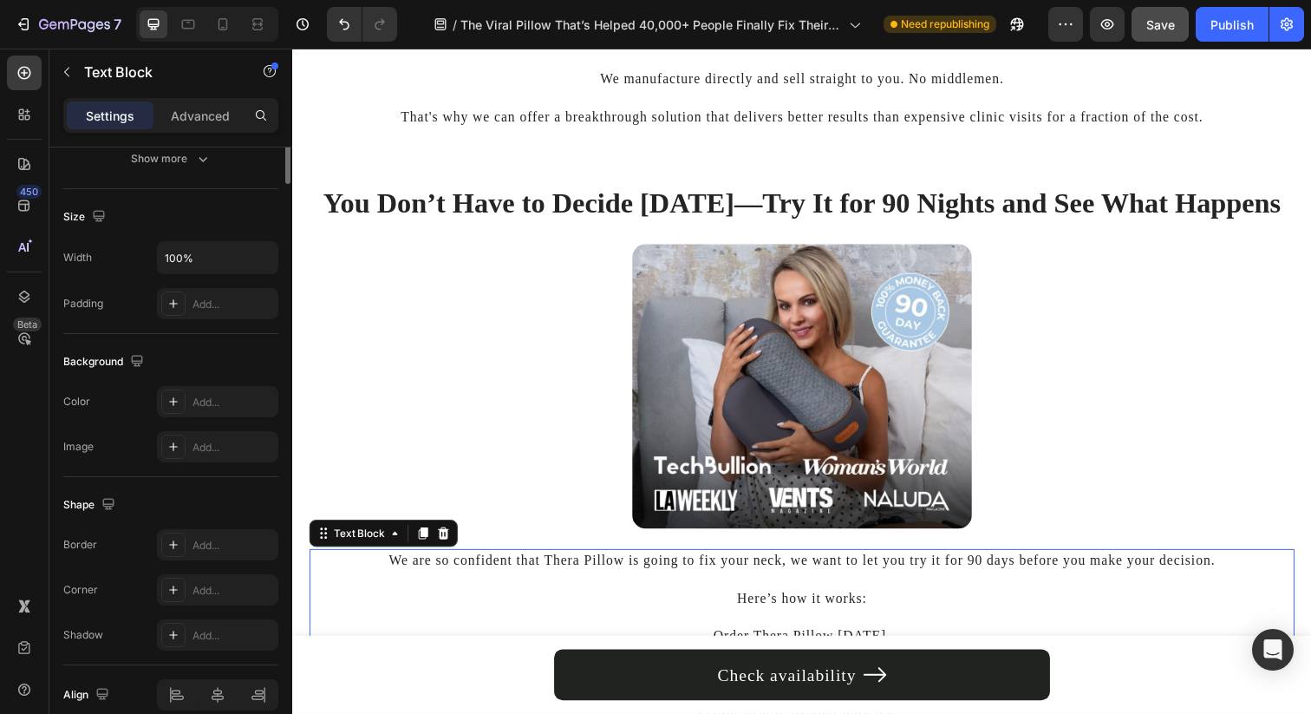
scroll to position [0, 0]
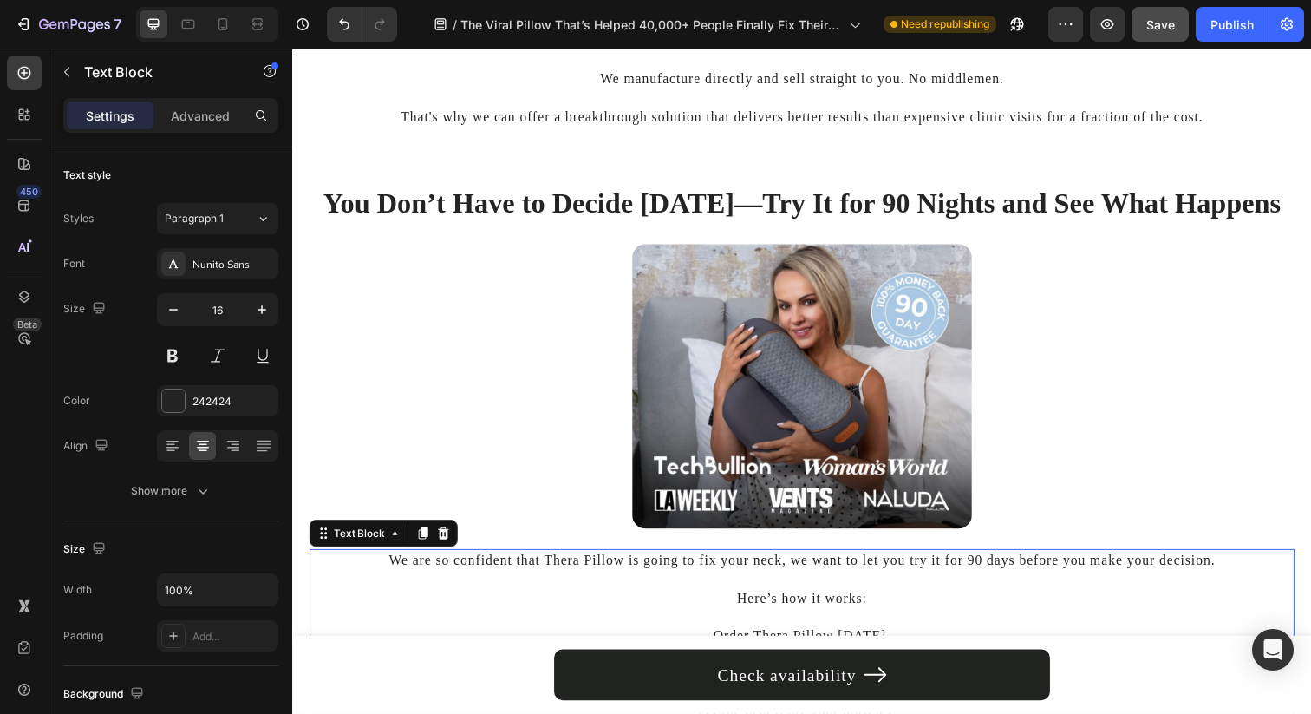
click at [1161, 34] on button "Save" at bounding box center [1160, 24] width 57 height 35
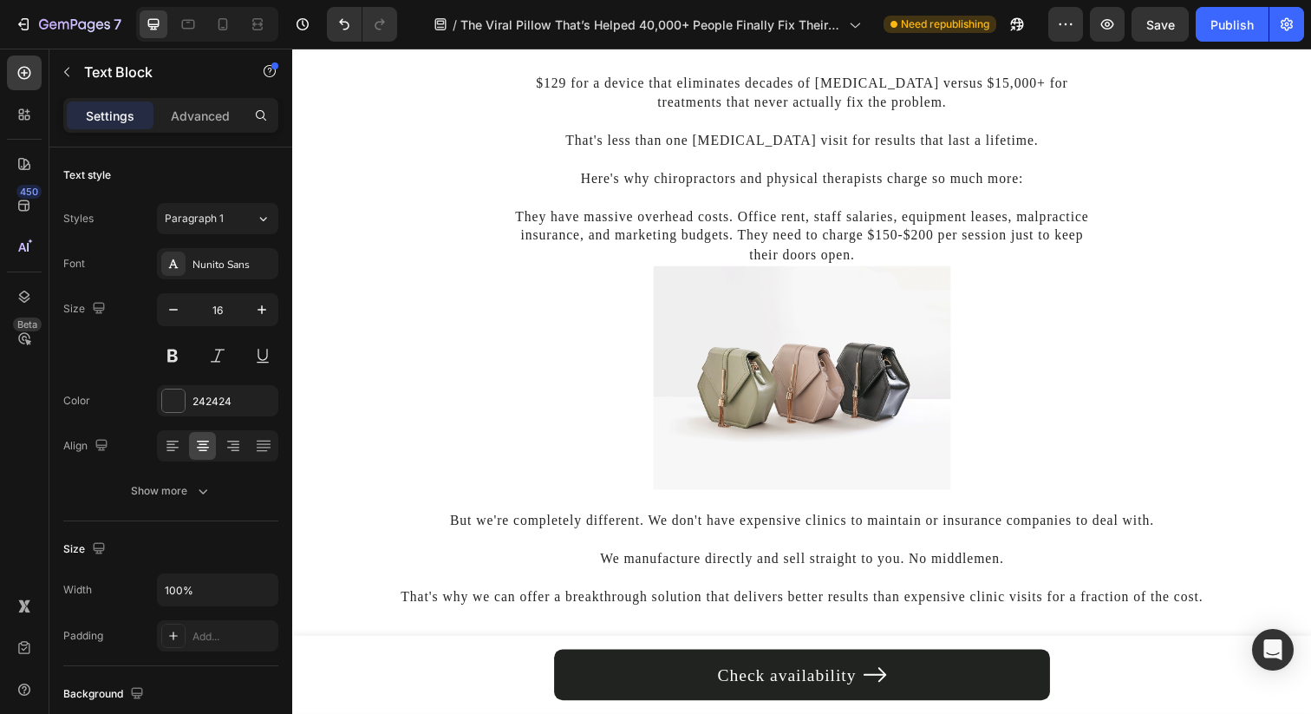
scroll to position [9847, 0]
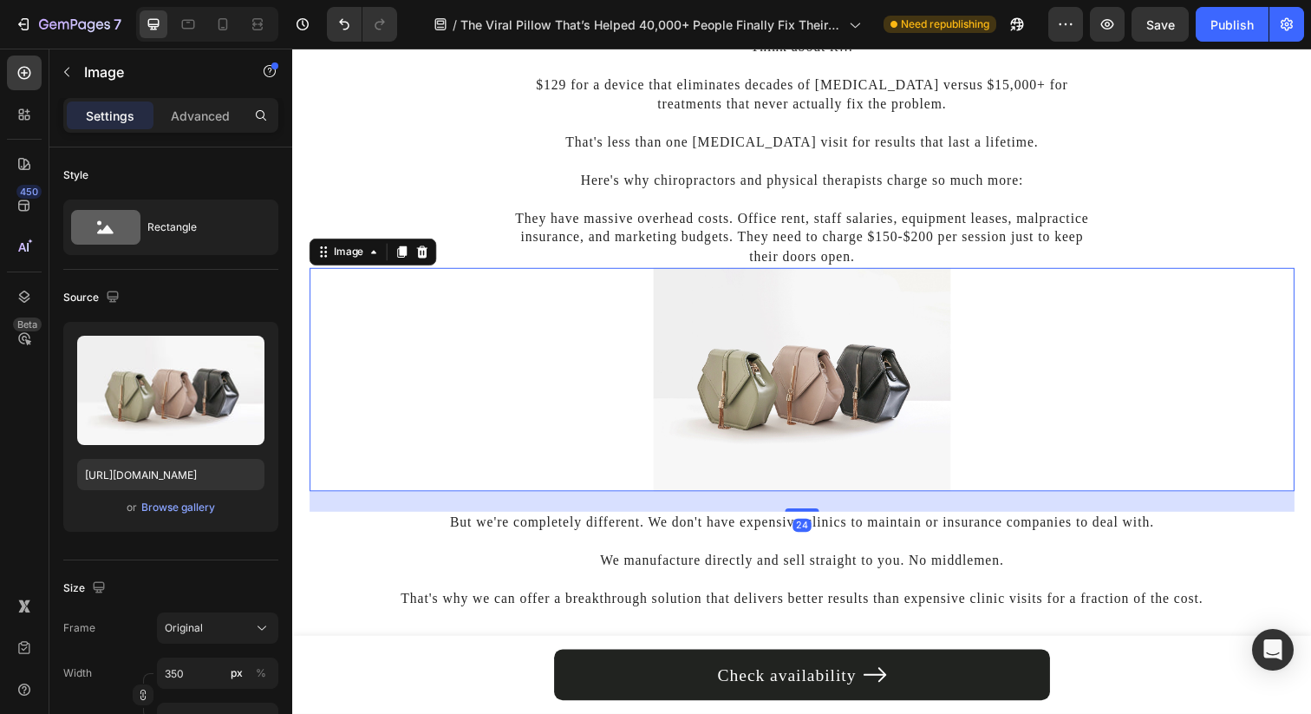
click at [851, 302] on img at bounding box center [812, 386] width 303 height 228
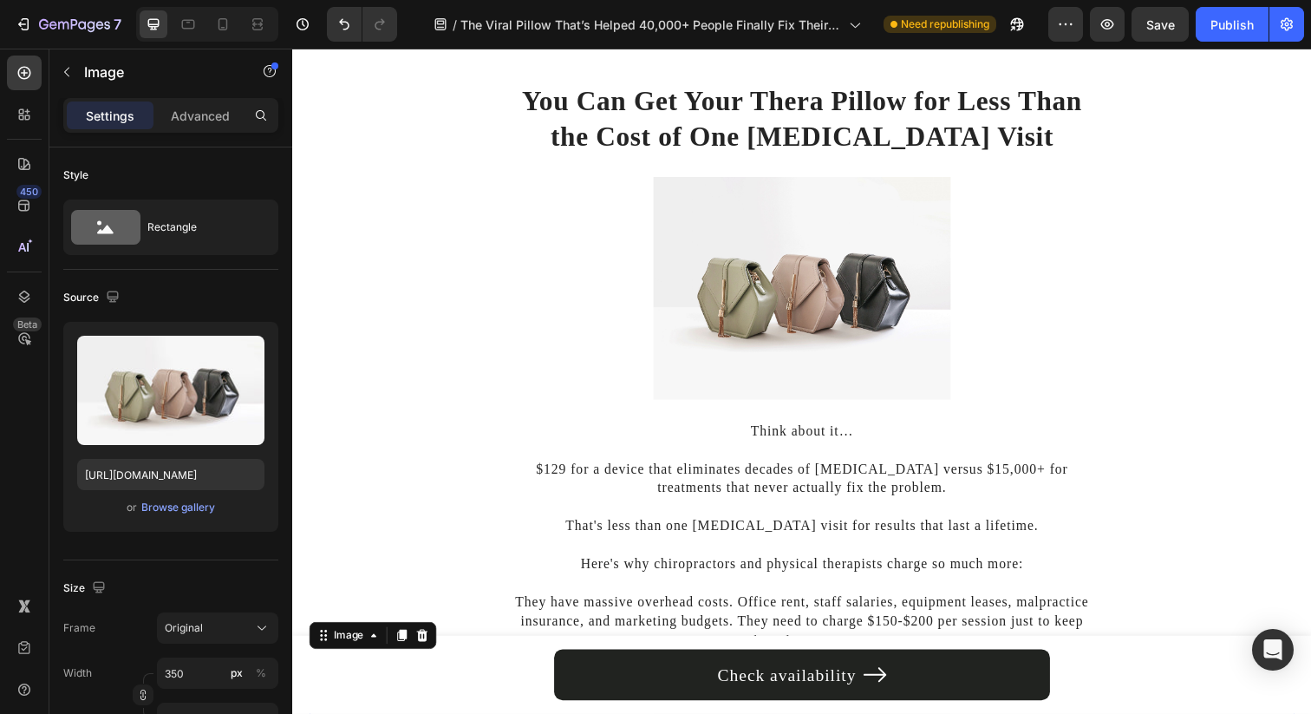
scroll to position [9346, 0]
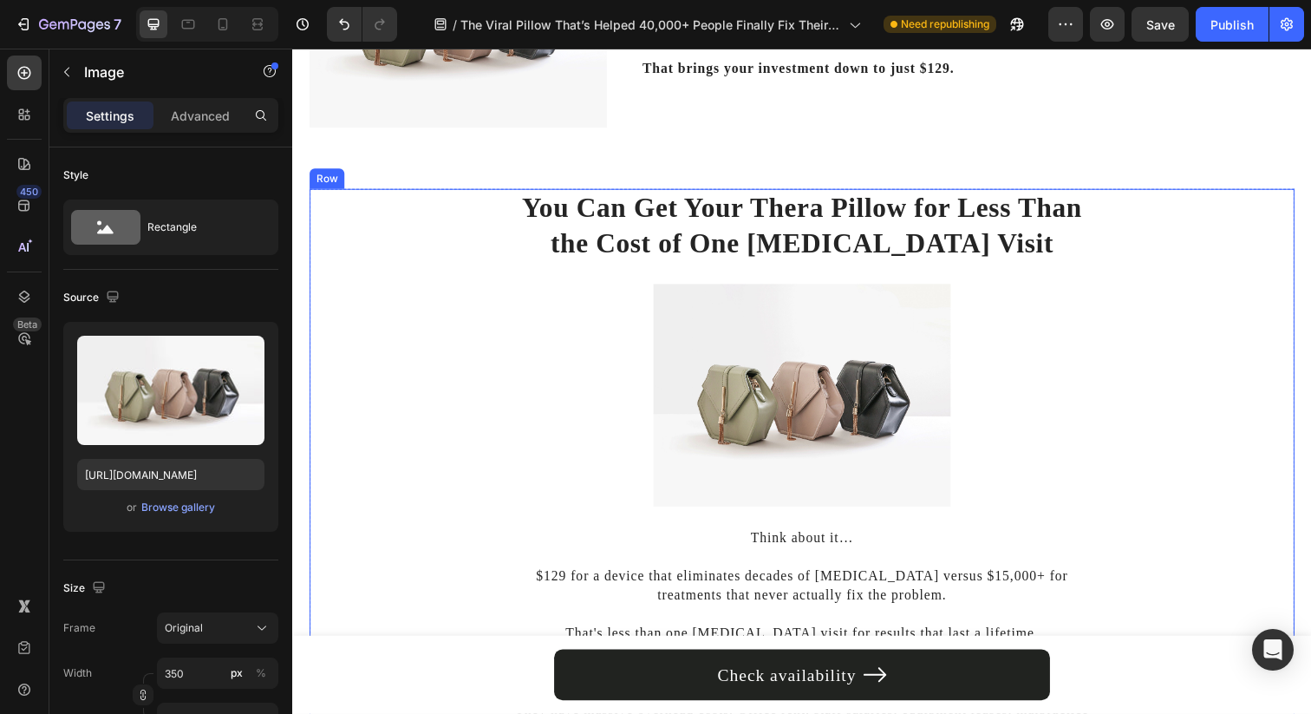
click at [824, 317] on img at bounding box center [812, 403] width 303 height 228
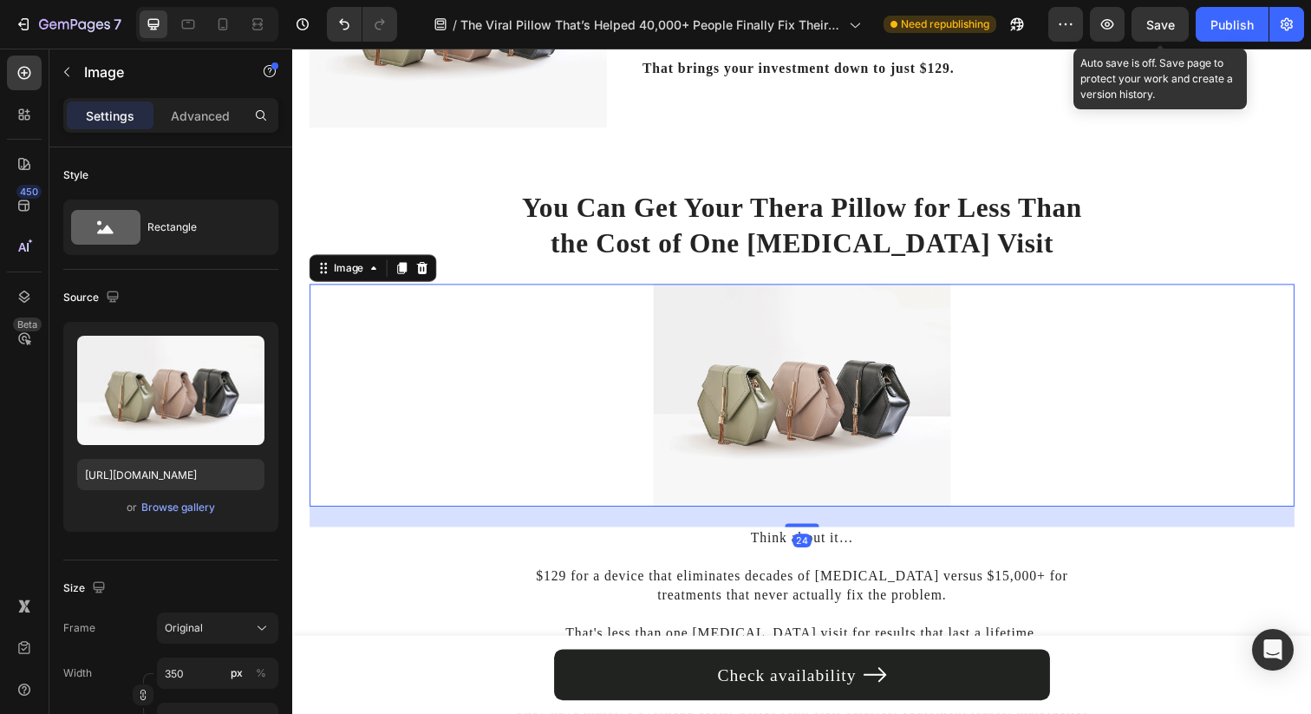
click at [1163, 21] on span "Save" at bounding box center [1160, 24] width 29 height 15
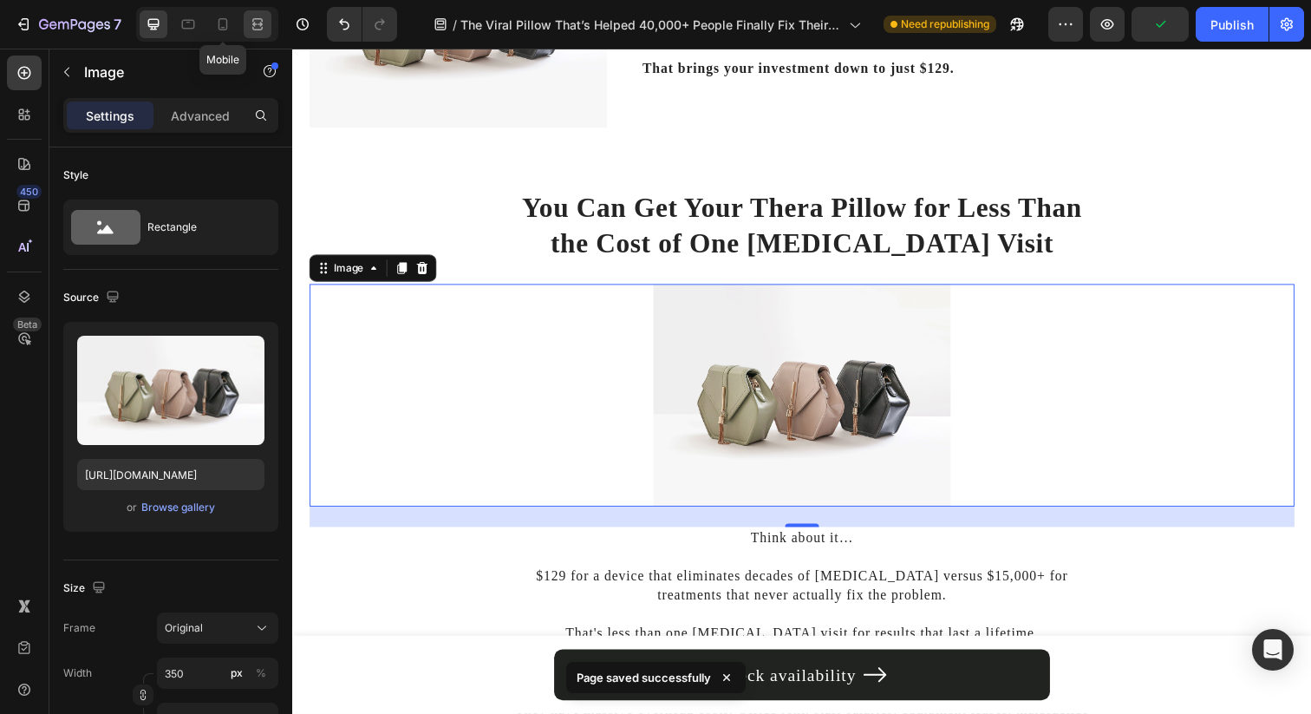
drag, startPoint x: 222, startPoint y: 26, endPoint x: 247, endPoint y: 35, distance: 26.6
click at [223, 26] on icon at bounding box center [222, 24] width 17 height 17
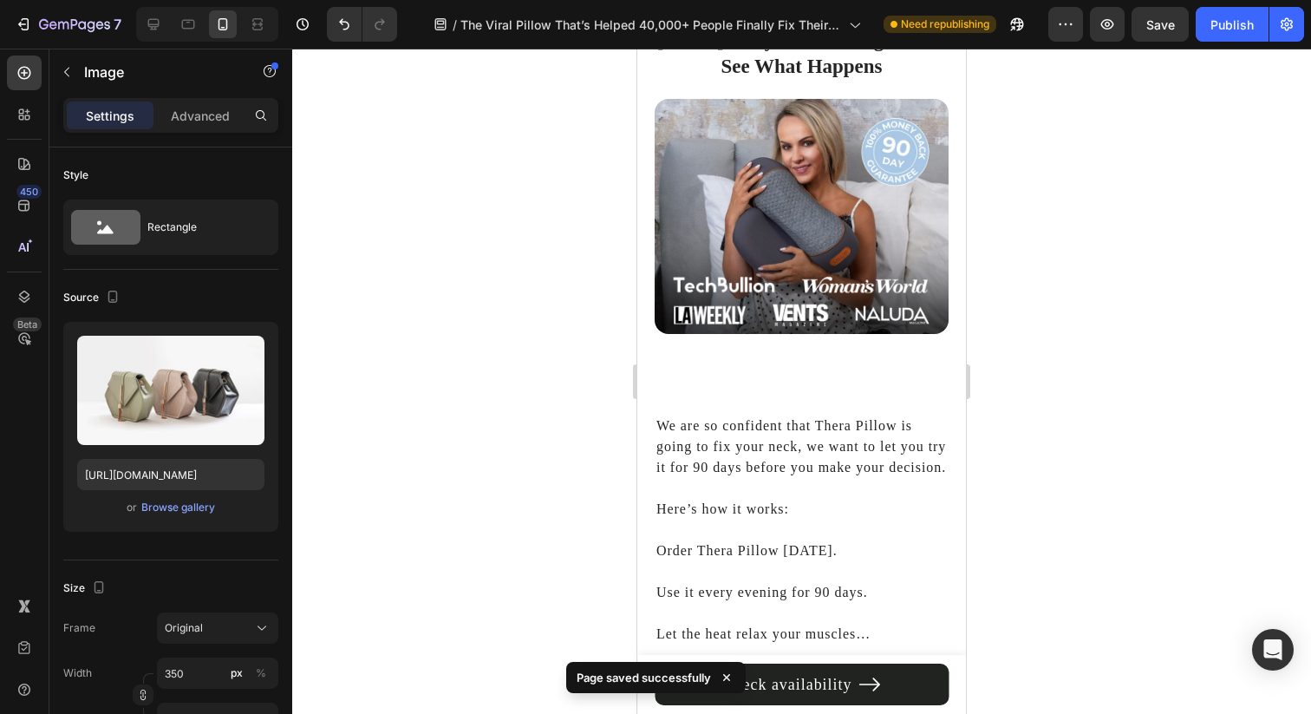
scroll to position [11128, 0]
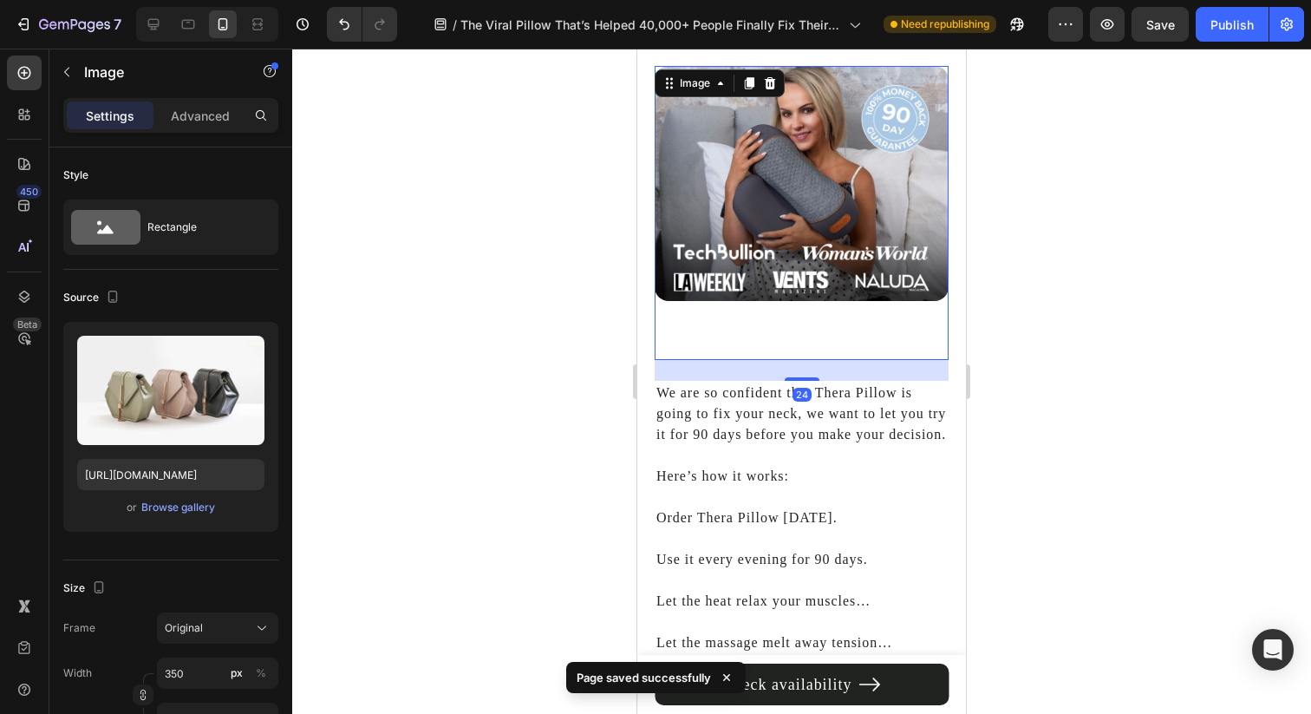
click at [865, 216] on img at bounding box center [802, 183] width 294 height 235
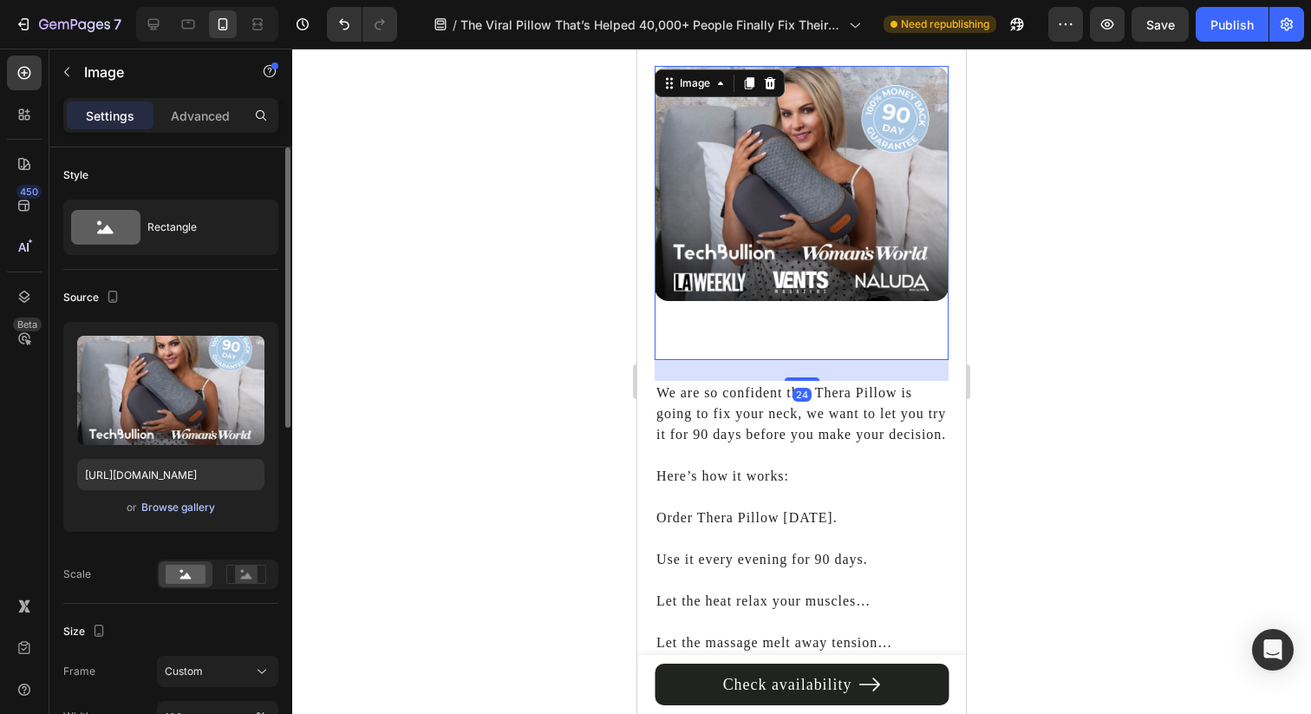
click at [179, 505] on div "Browse gallery" at bounding box center [178, 507] width 74 height 16
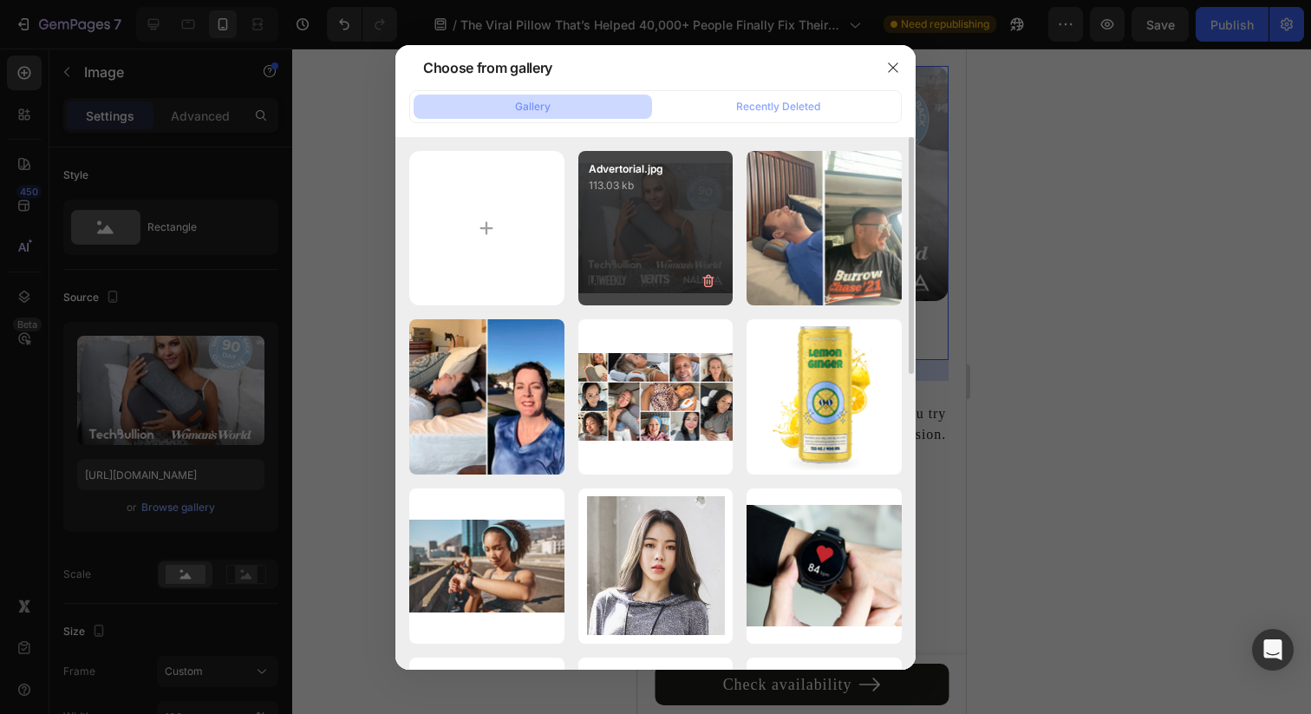
click at [688, 216] on div "Advertorial.jpg 113.03 kb" at bounding box center [655, 228] width 155 height 155
type input "https://cdn.shopify.com/s/files/1/0695/0459/8289/files/gempages_490483624978678…"
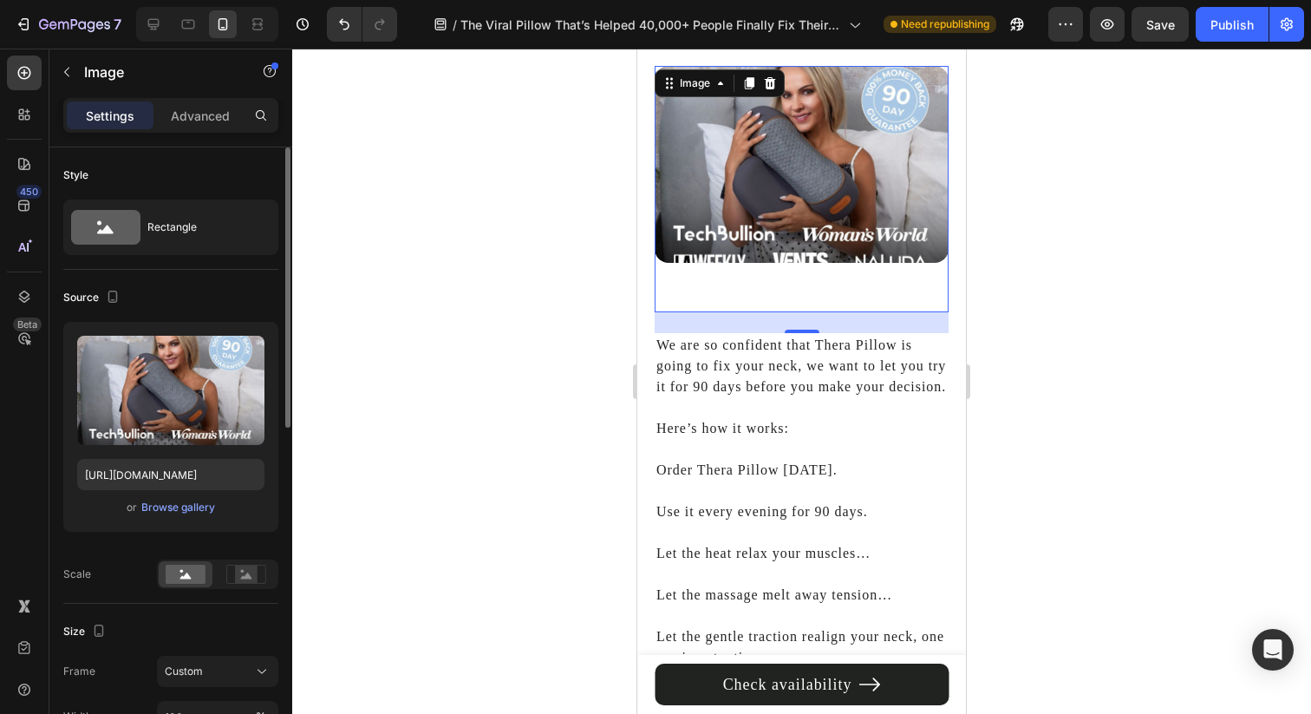
scroll to position [147, 0]
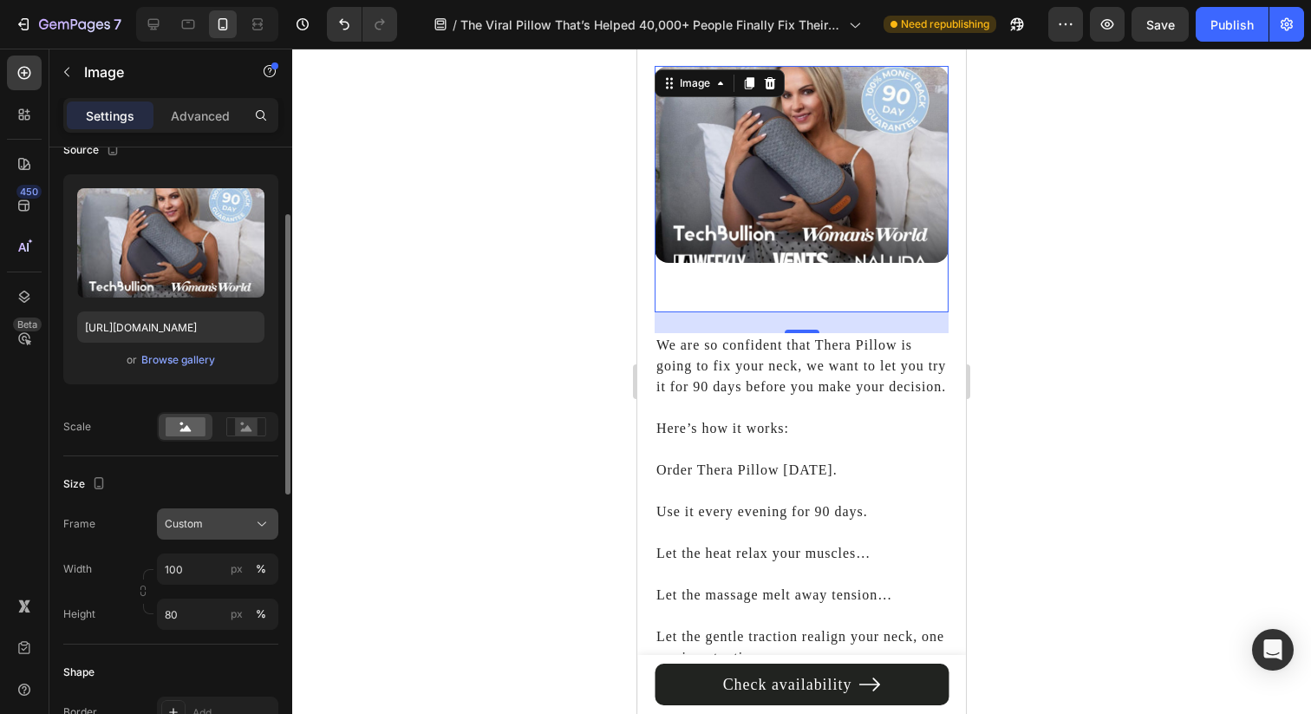
click at [230, 509] on button "Custom" at bounding box center [217, 523] width 121 height 31
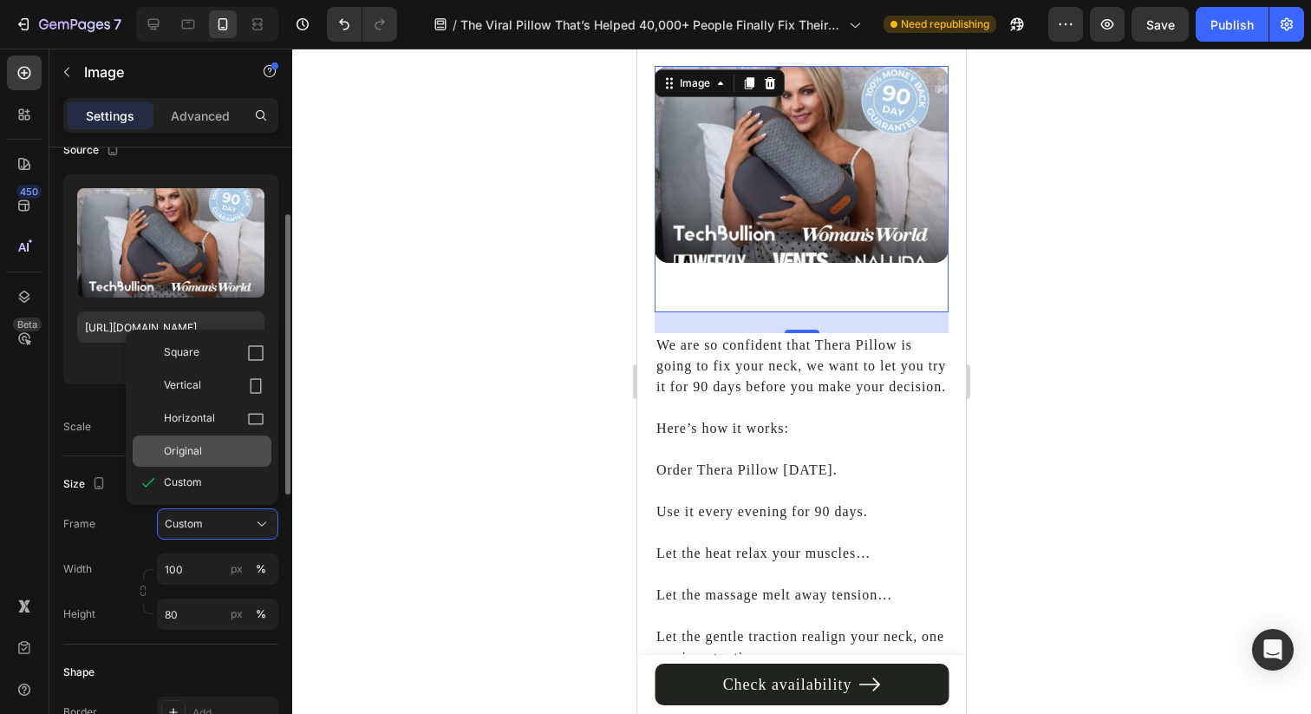
click at [211, 460] on div "Original" at bounding box center [202, 450] width 139 height 31
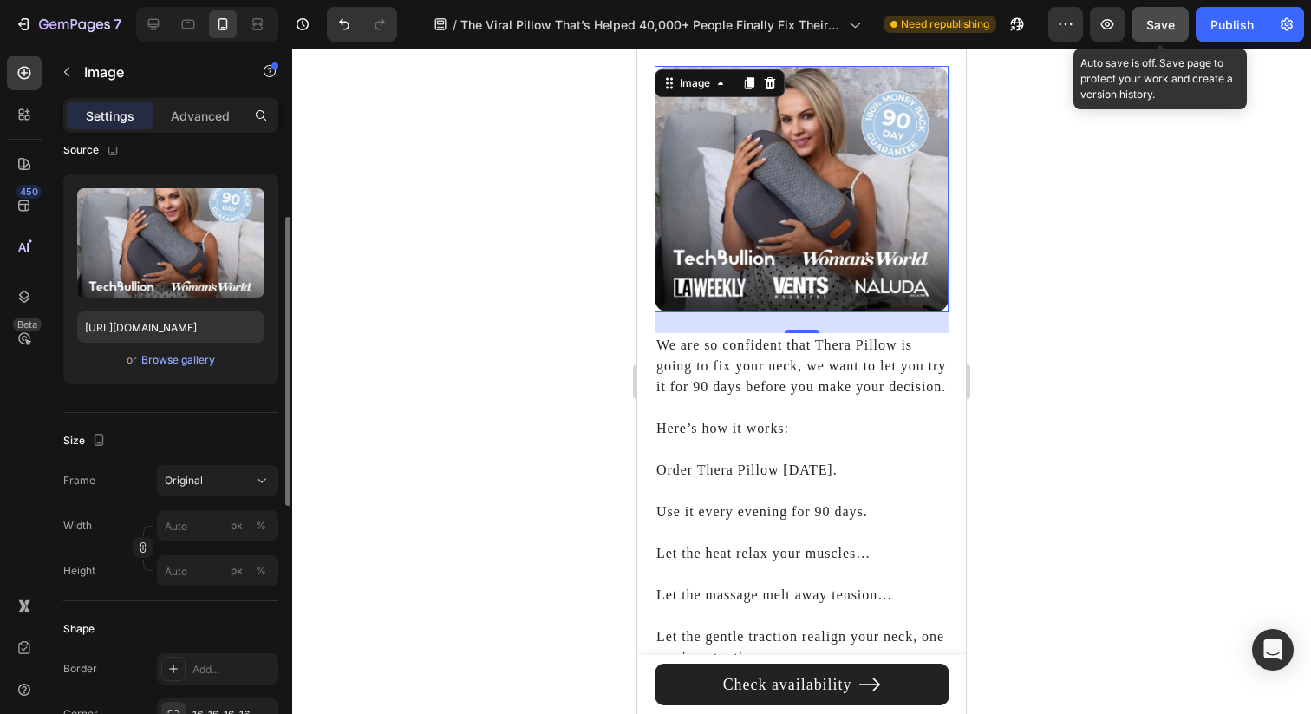
click at [1145, 35] on button "Save" at bounding box center [1160, 24] width 57 height 35
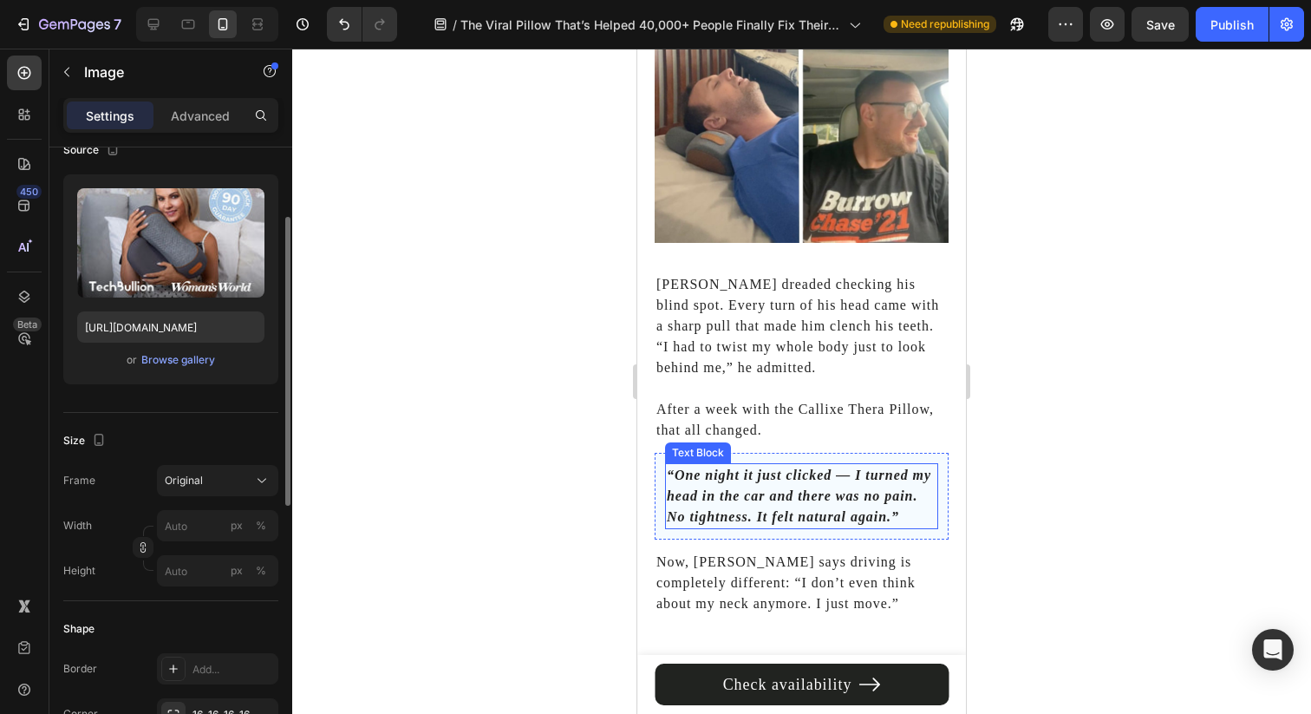
scroll to position [7119, 0]
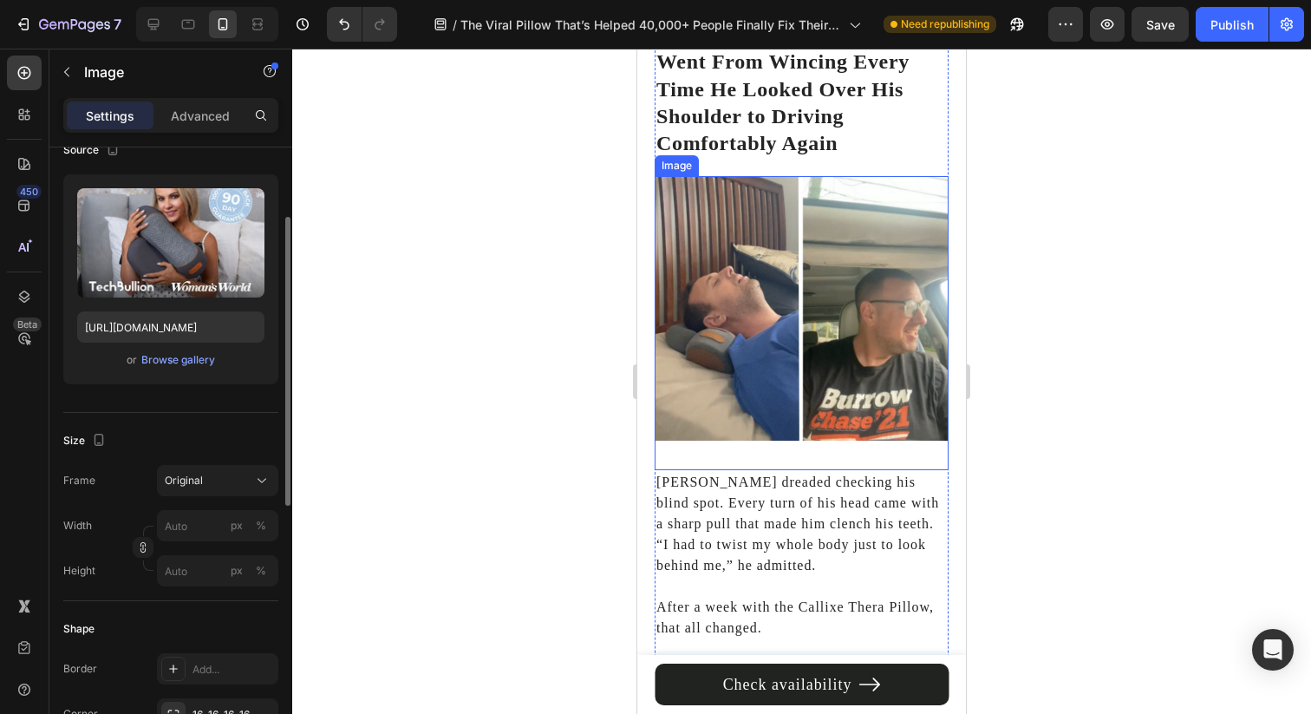
click at [846, 256] on img at bounding box center [802, 308] width 294 height 264
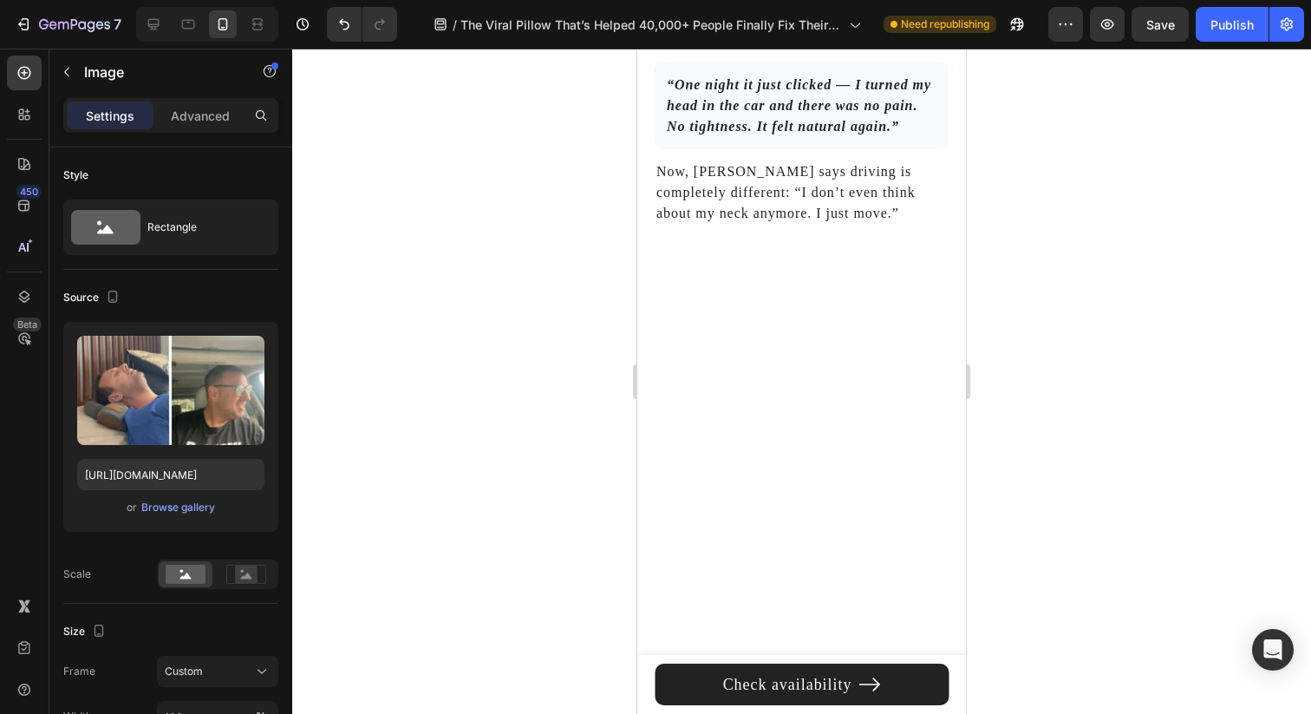
scroll to position [147, 0]
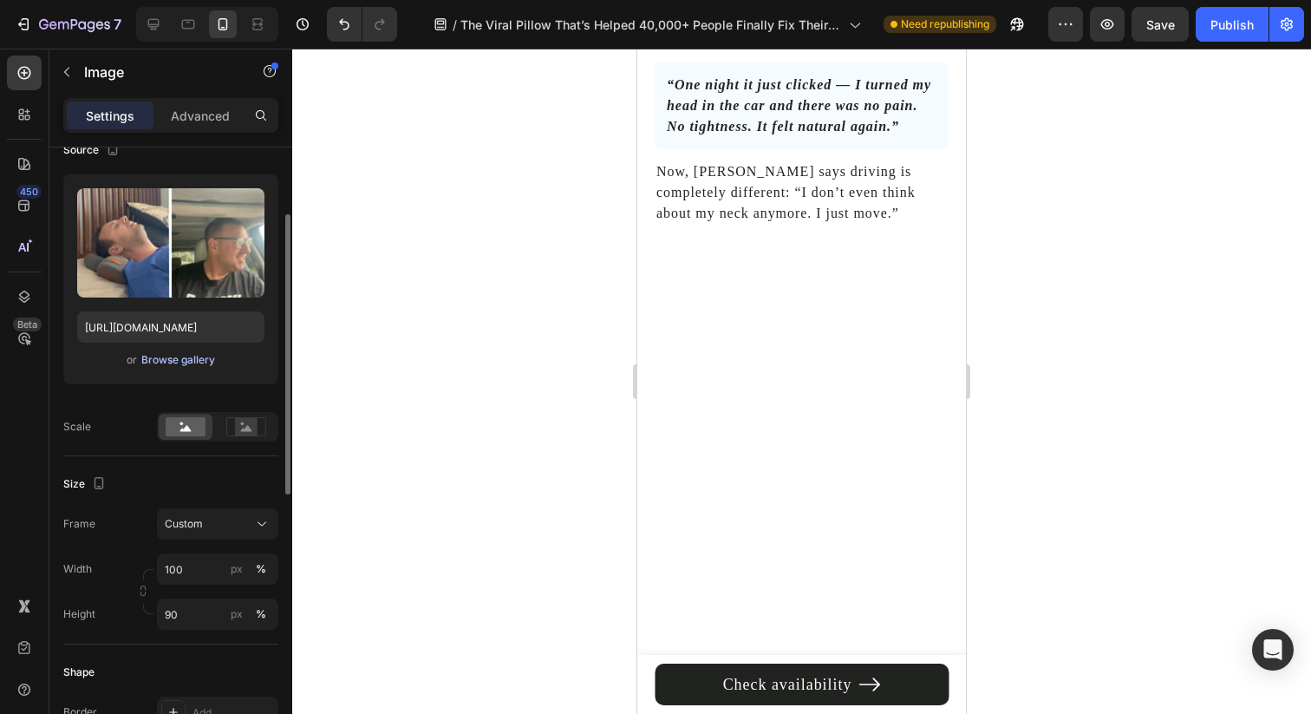
click at [189, 359] on div "Browse gallery" at bounding box center [178, 360] width 74 height 16
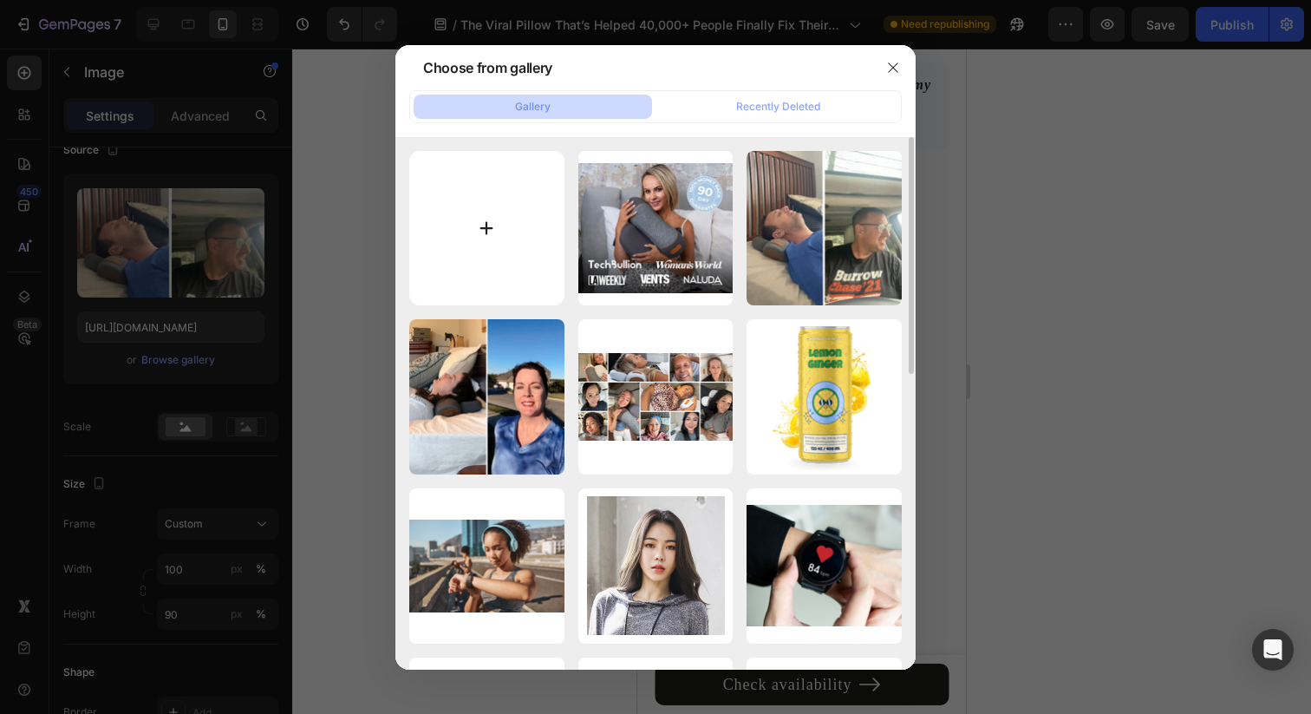
click at [496, 234] on input "file" at bounding box center [486, 228] width 155 height 155
type input "C:\fakepath\Advertorial (2).jpg"
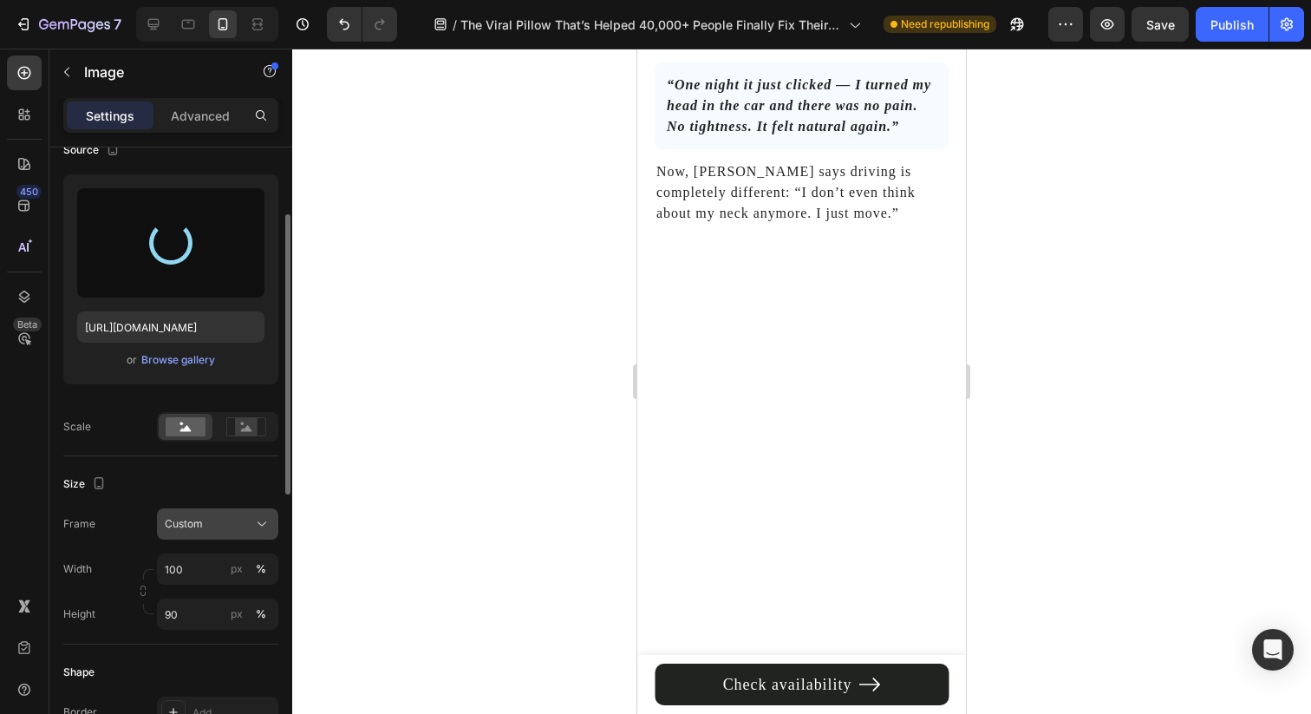
type input "https://cdn.shopify.com/s/files/1/0695/0459/8289/files/gempages_490483624978678…"
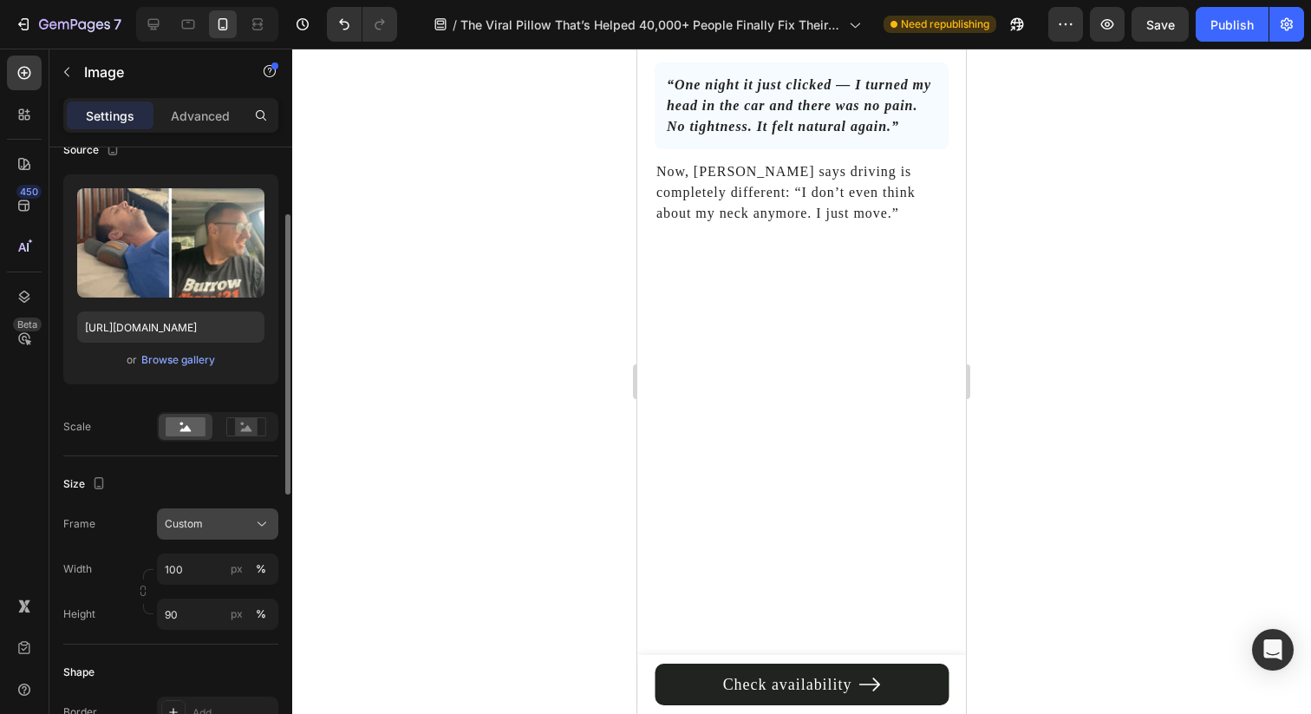
scroll to position [7073, 0]
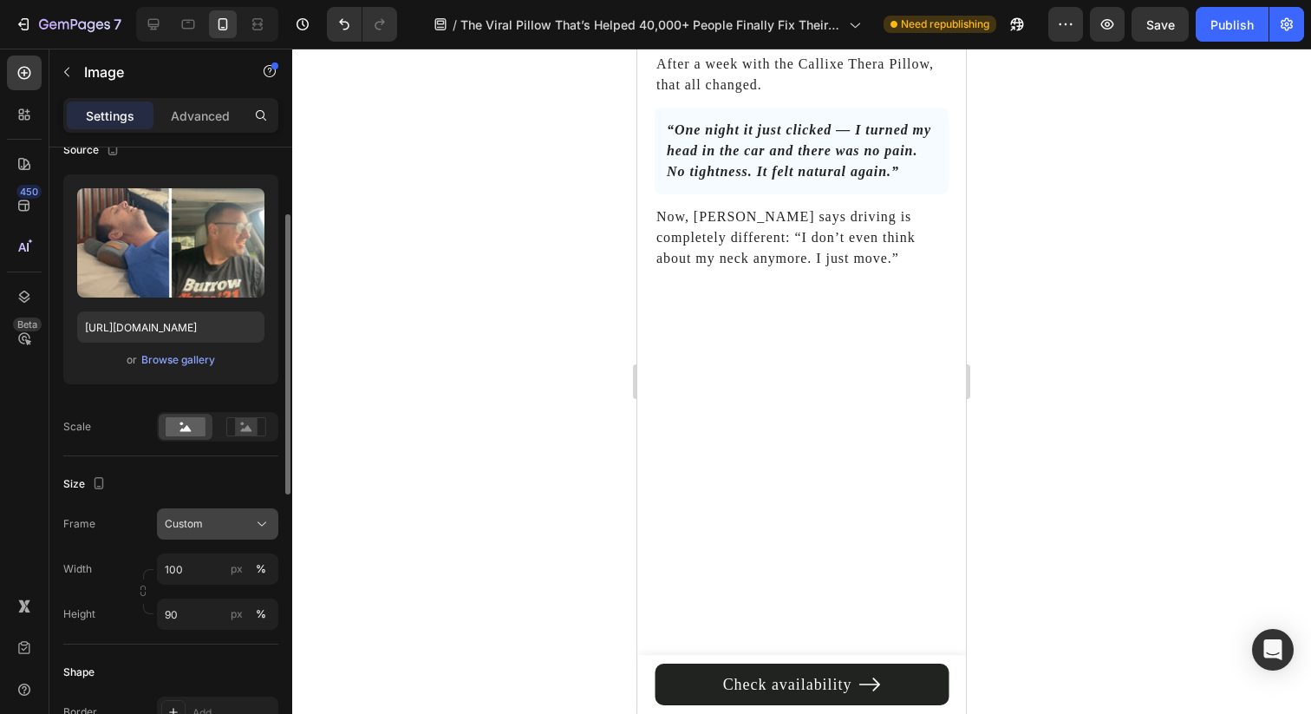
click at [249, 525] on div "Custom" at bounding box center [207, 524] width 85 height 16
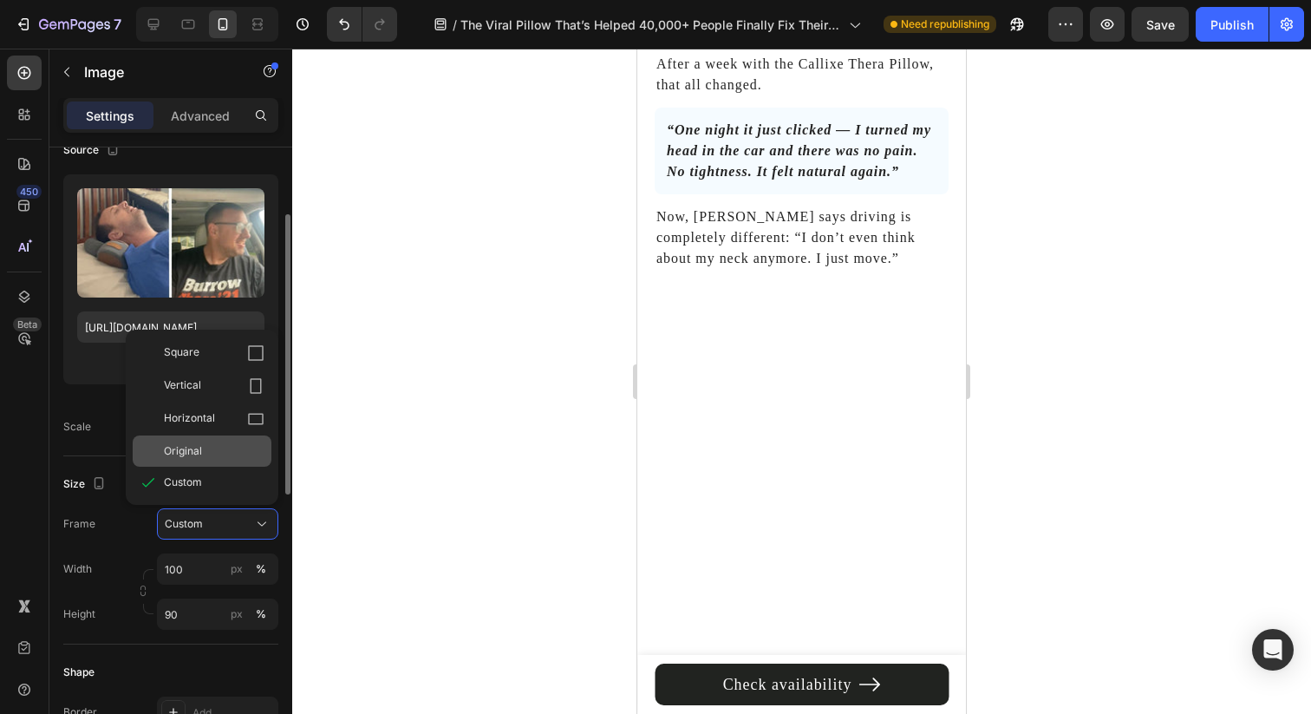
click at [228, 443] on div "Original" at bounding box center [214, 451] width 101 height 16
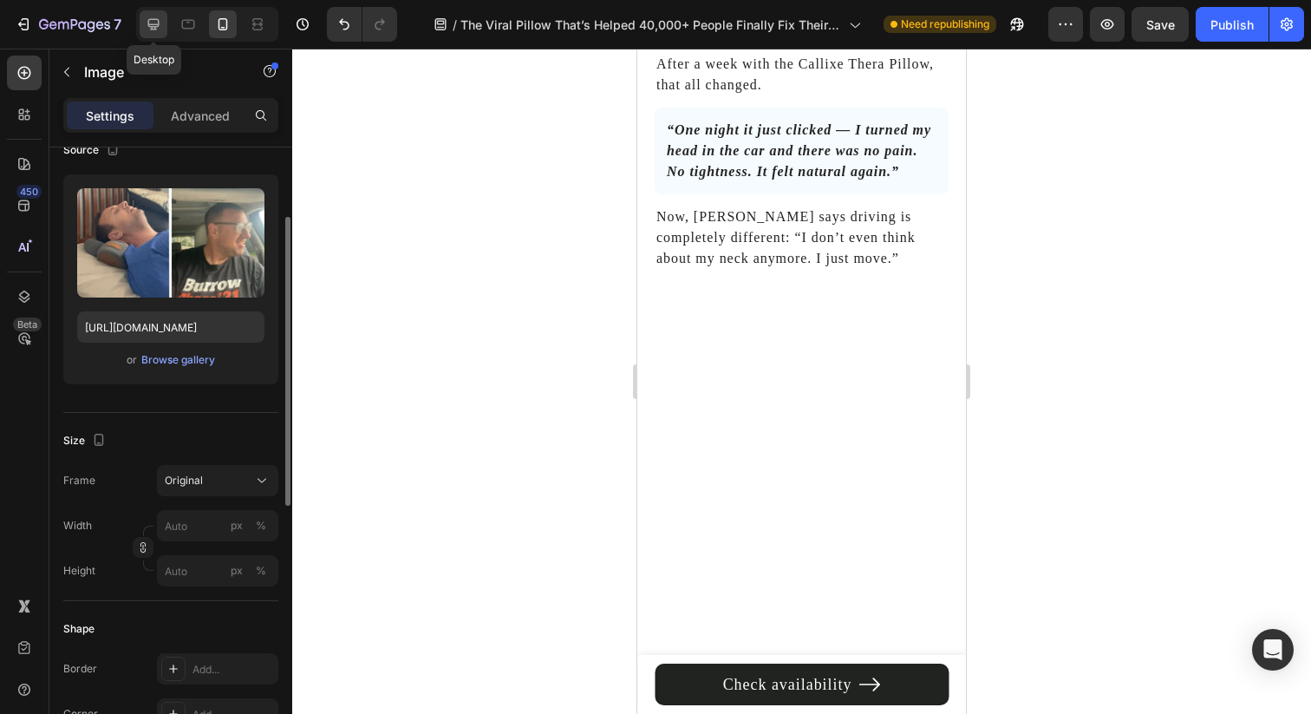
click at [165, 31] on div at bounding box center [154, 24] width 28 height 28
type input "https://cdn.shopify.com/s/files/1/0695/0459/8289/files/gempages_490483624978678…"
type input "100"
type input "90"
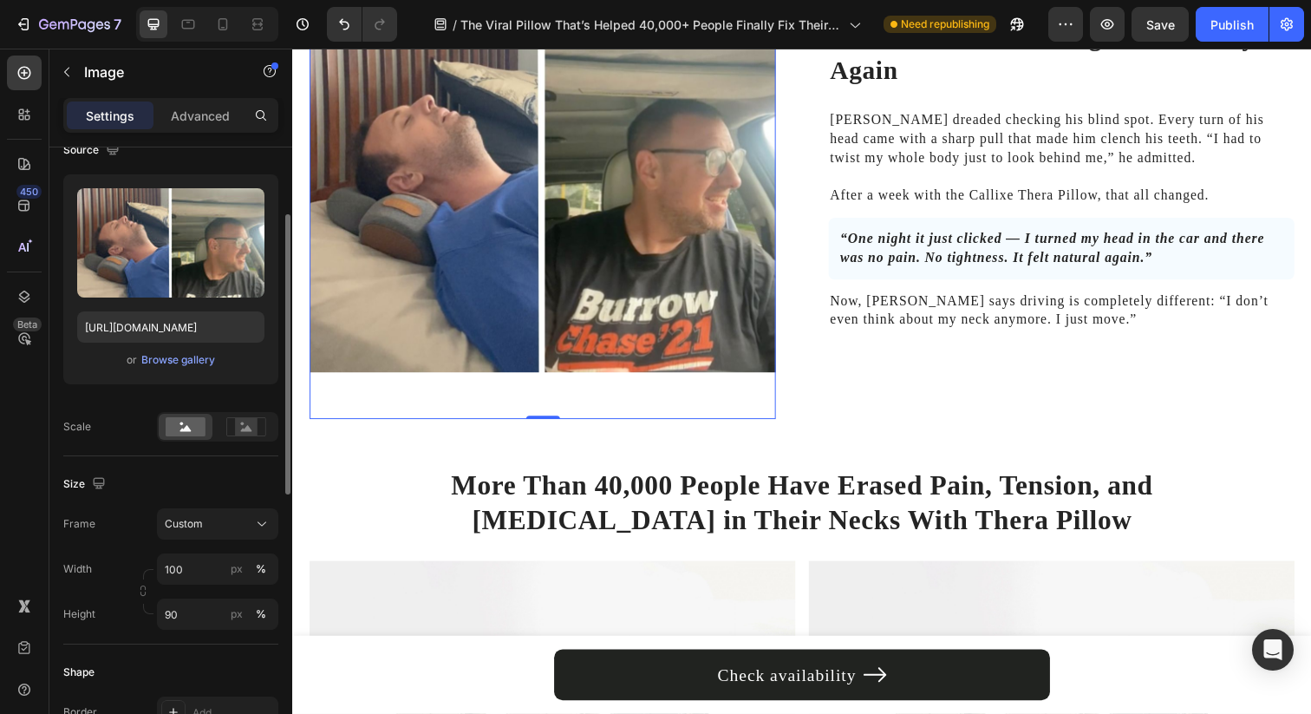
scroll to position [6630, 0]
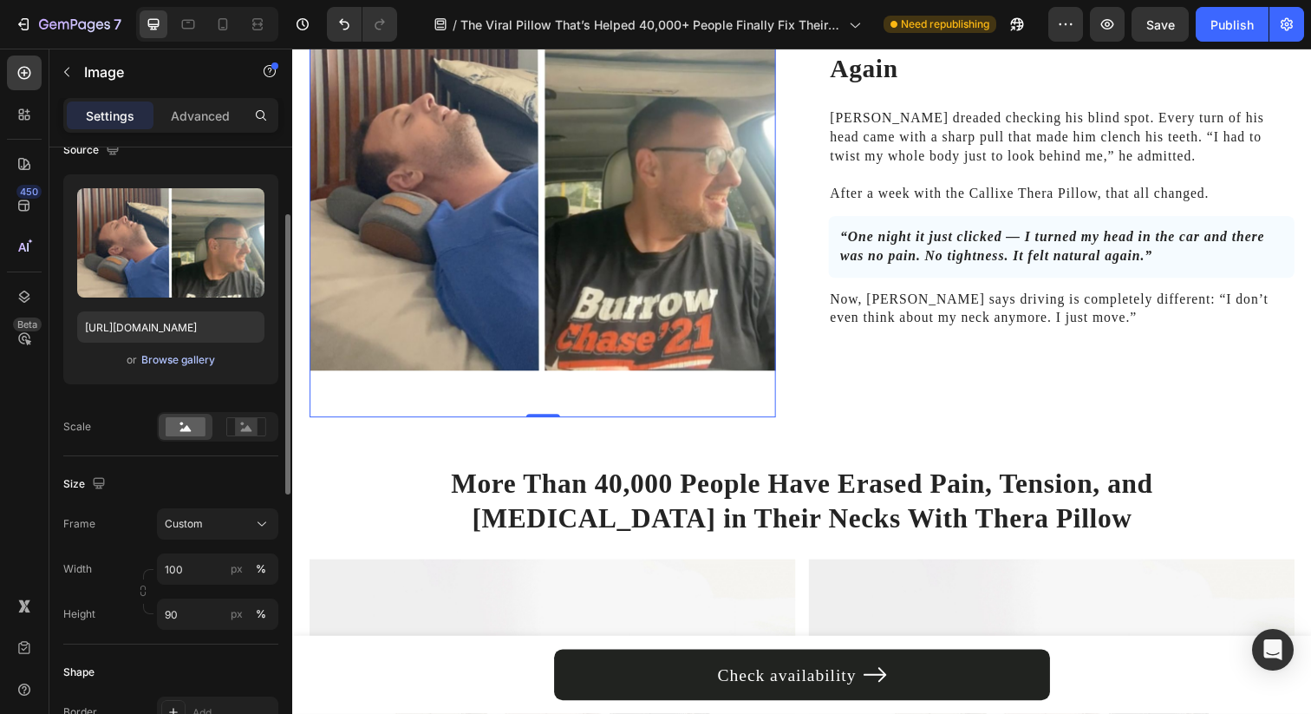
click at [179, 356] on div "Browse gallery" at bounding box center [178, 360] width 74 height 16
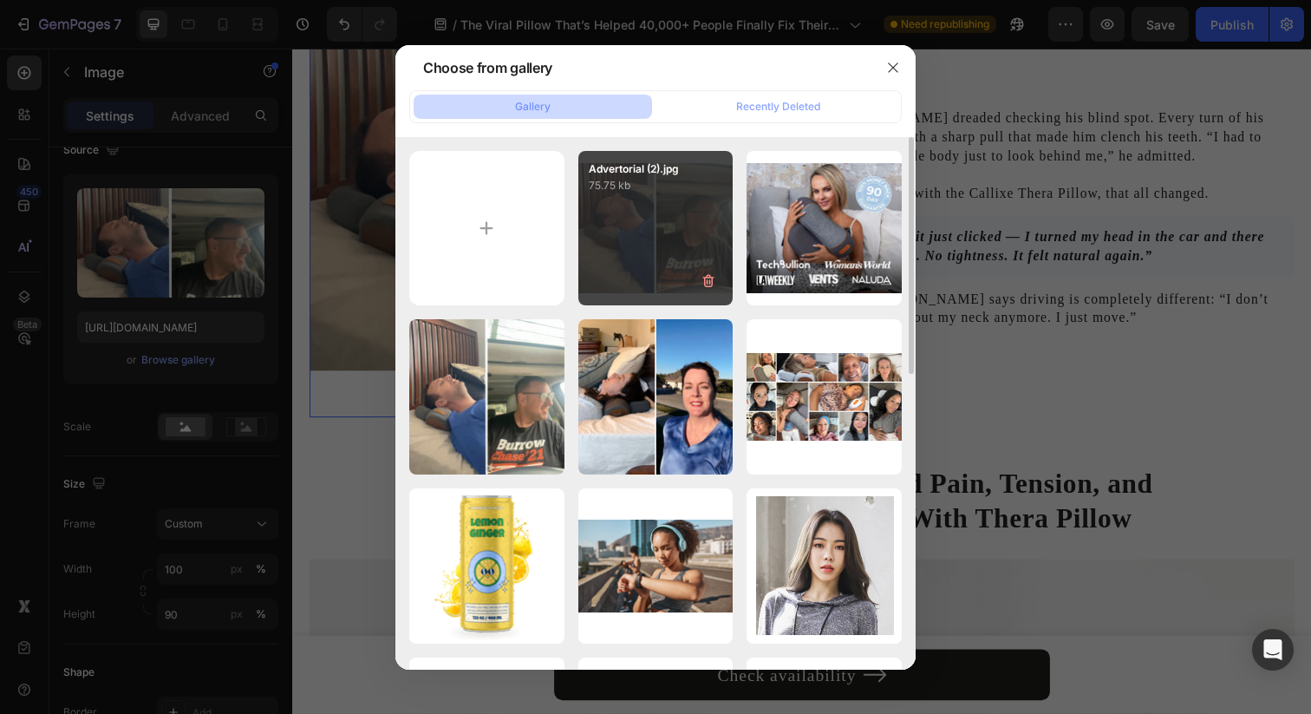
click at [670, 204] on div "Advertorial (2).jpg 75.75 kb" at bounding box center [655, 228] width 155 height 155
type input "https://cdn.shopify.com/s/files/1/0695/0459/8289/files/gempages_490483624978678…"
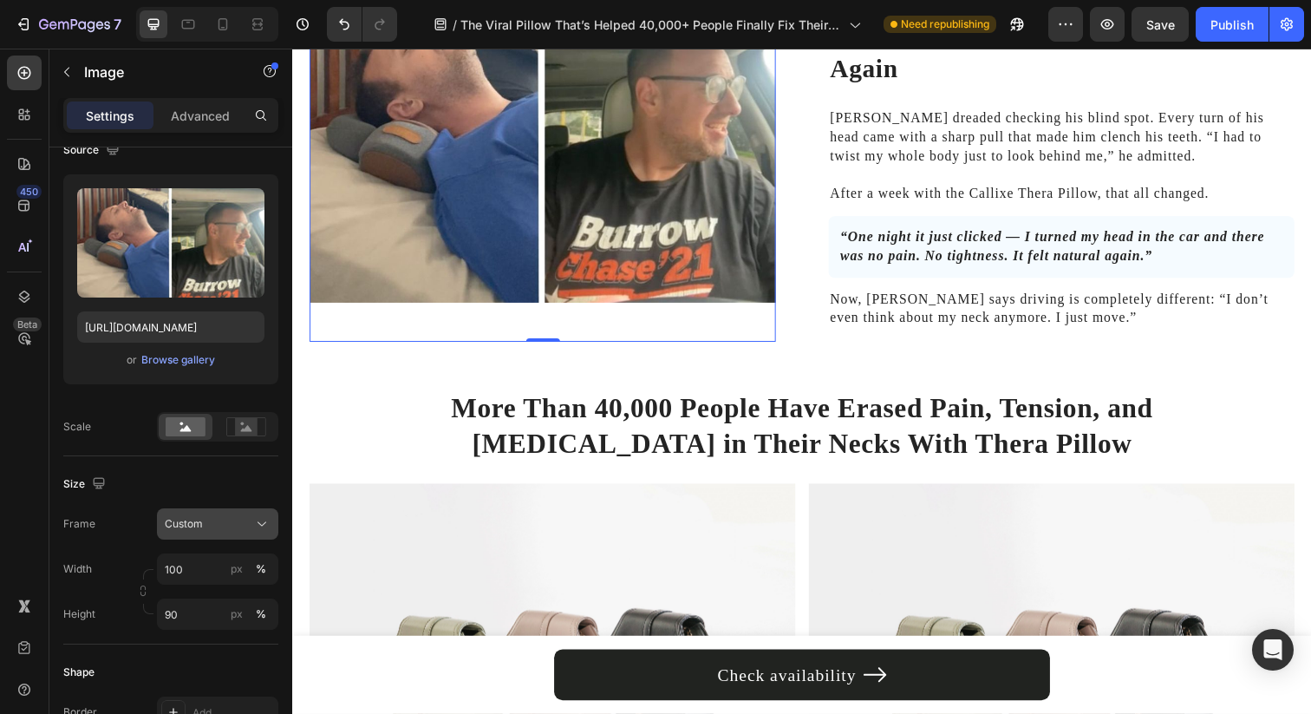
click at [181, 529] on span "Custom" at bounding box center [184, 524] width 38 height 16
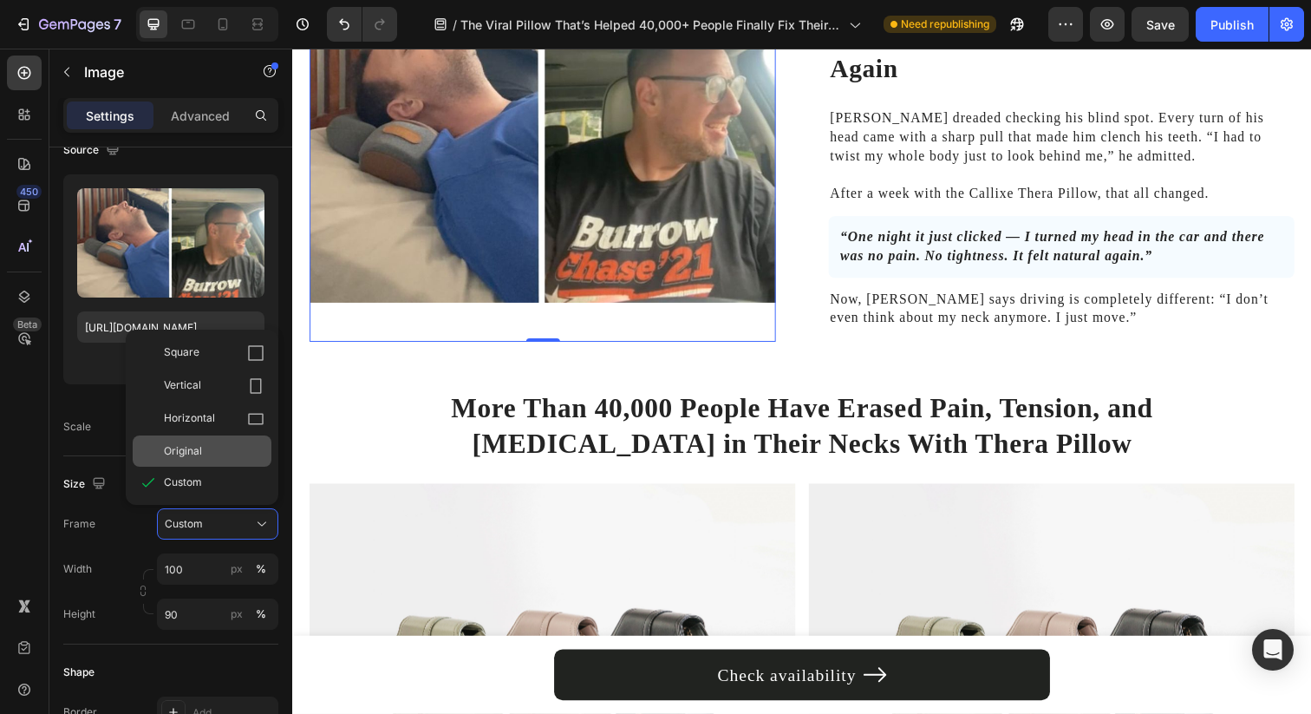
click at [205, 460] on div "Original" at bounding box center [202, 450] width 139 height 31
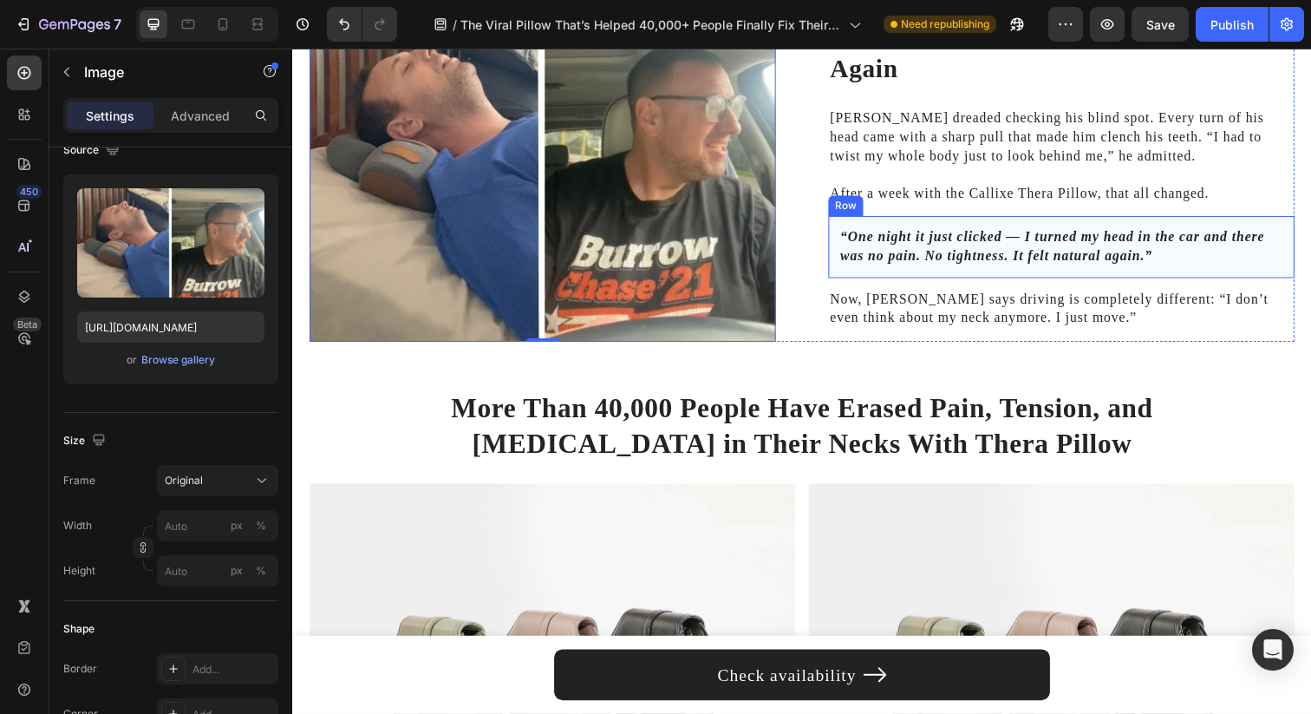
scroll to position [6300, 0]
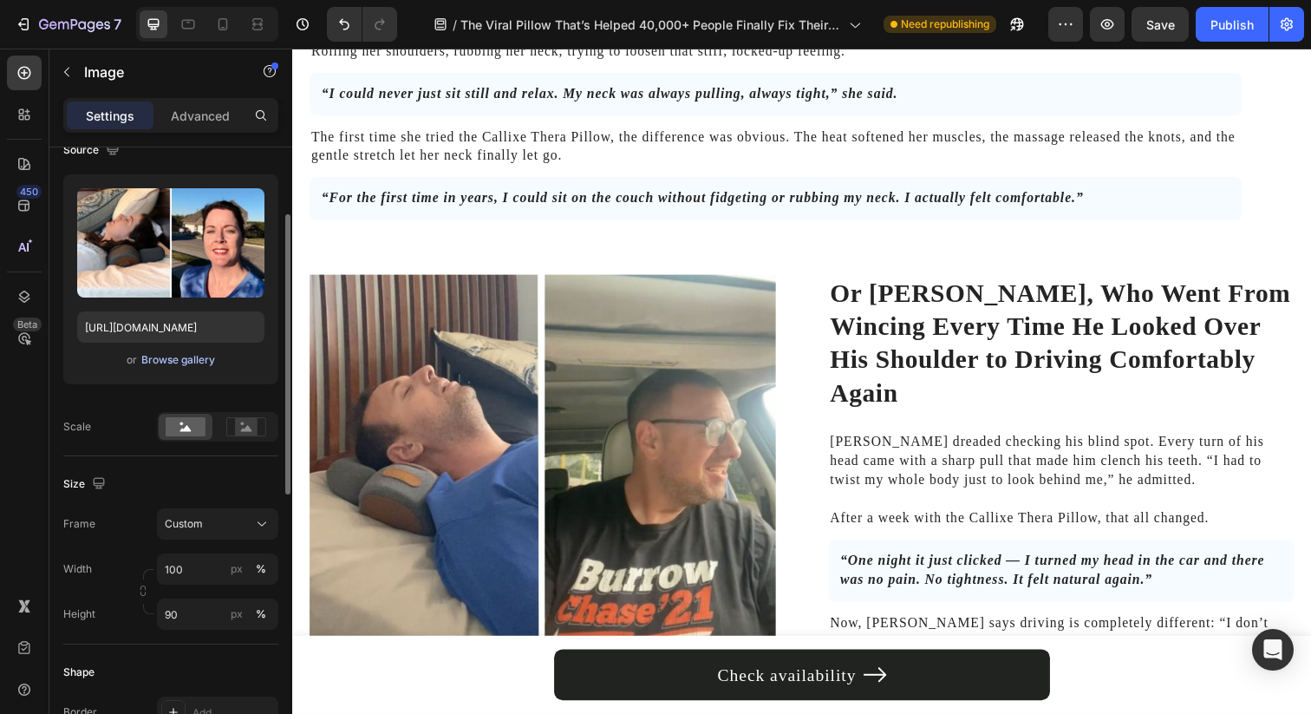
click at [192, 356] on div "Browse gallery" at bounding box center [178, 360] width 74 height 16
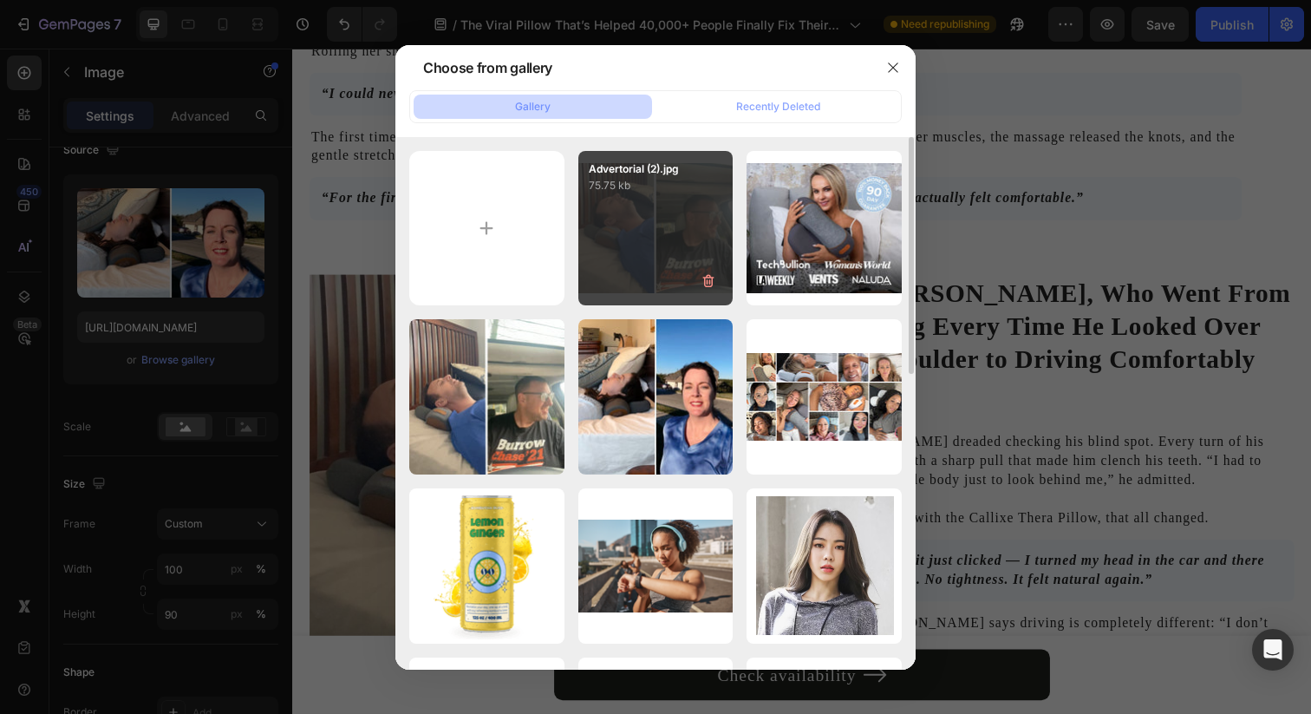
click at [681, 205] on div "Advertorial (2).jpg 75.75 kb" at bounding box center [655, 228] width 155 height 155
type input "https://cdn.shopify.com/s/files/1/0695/0459/8289/files/gempages_490483624978678…"
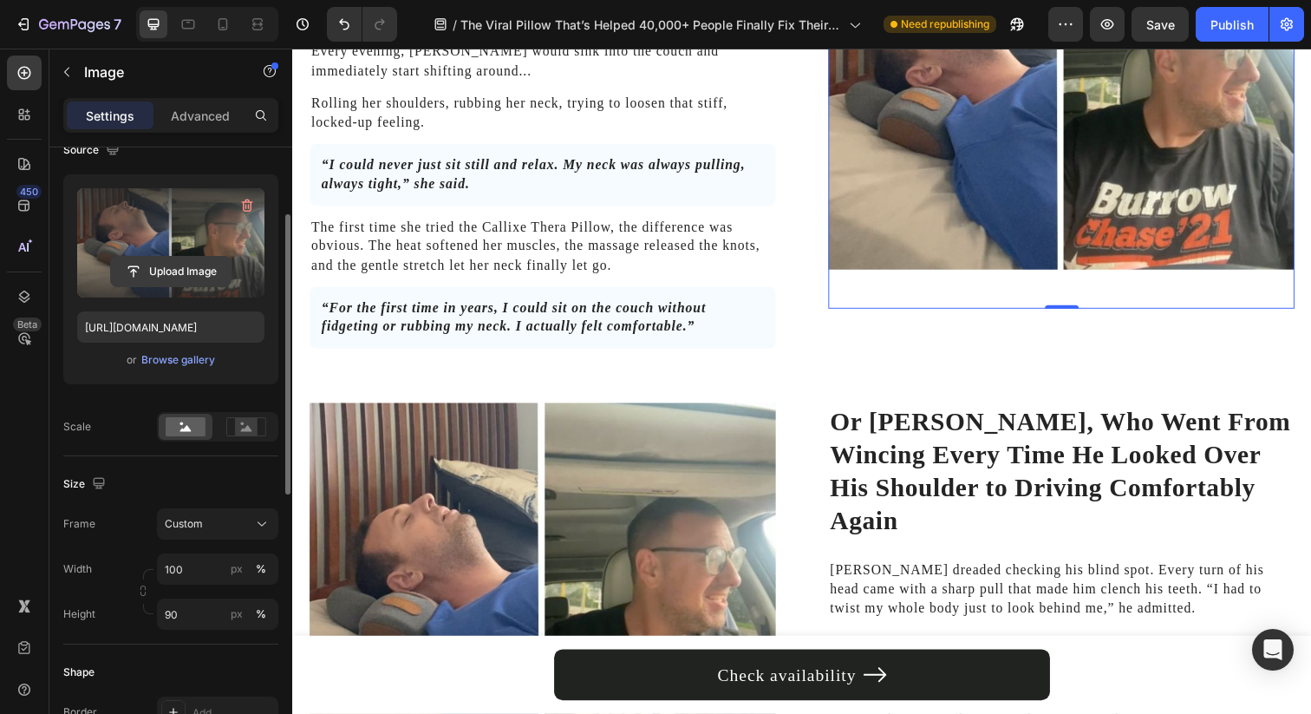
click at [186, 262] on input "file" at bounding box center [171, 271] width 120 height 29
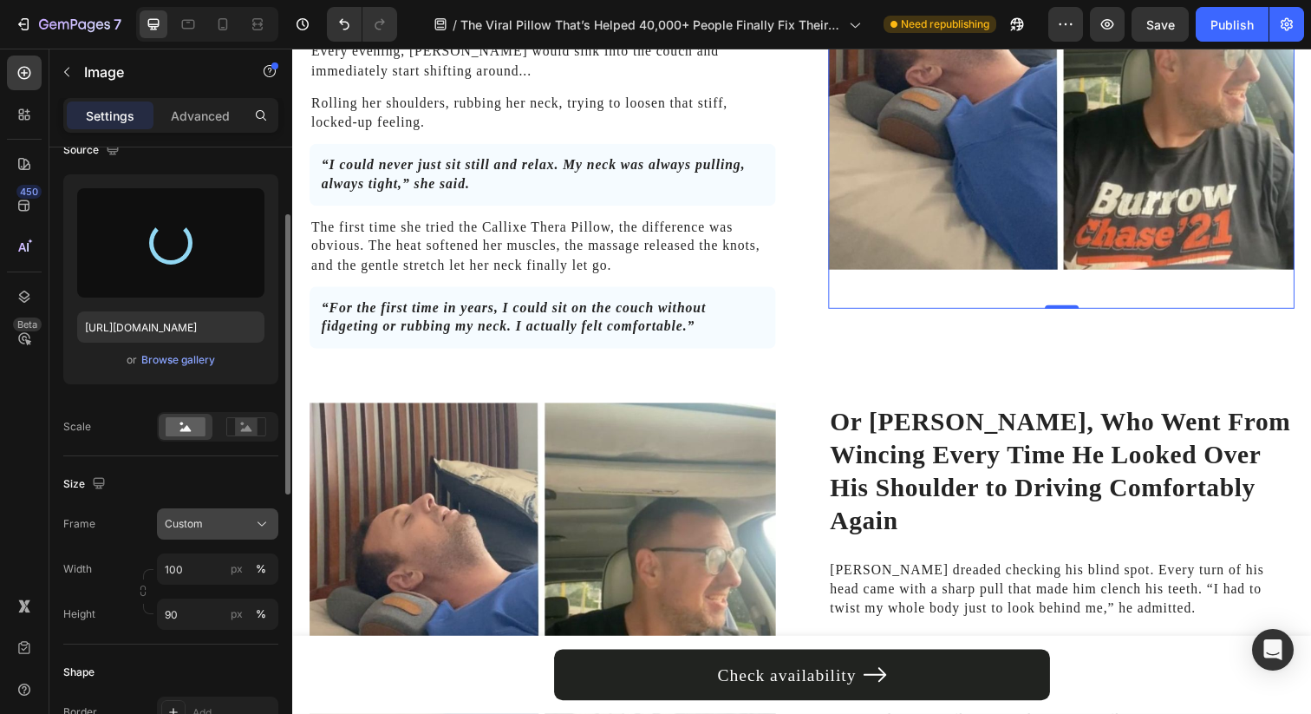
click at [229, 524] on div "Custom" at bounding box center [207, 524] width 85 height 16
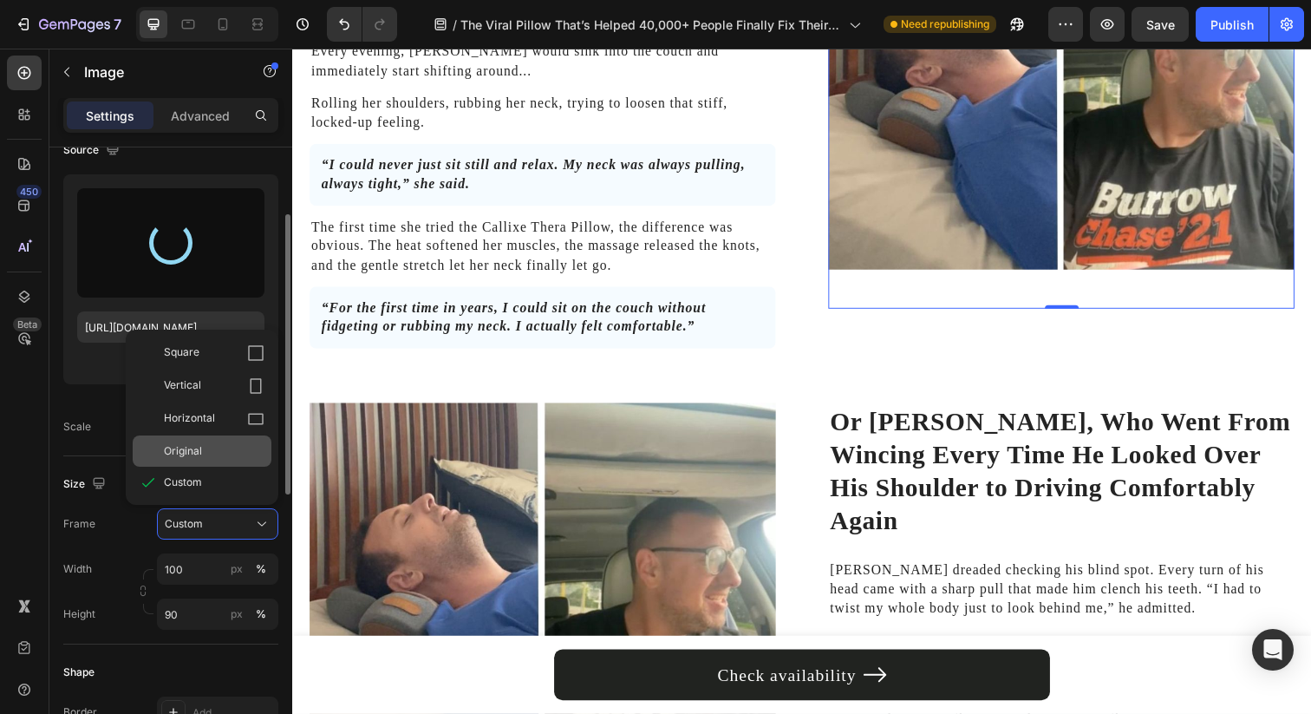
click at [186, 448] on span "Original" at bounding box center [183, 451] width 38 height 16
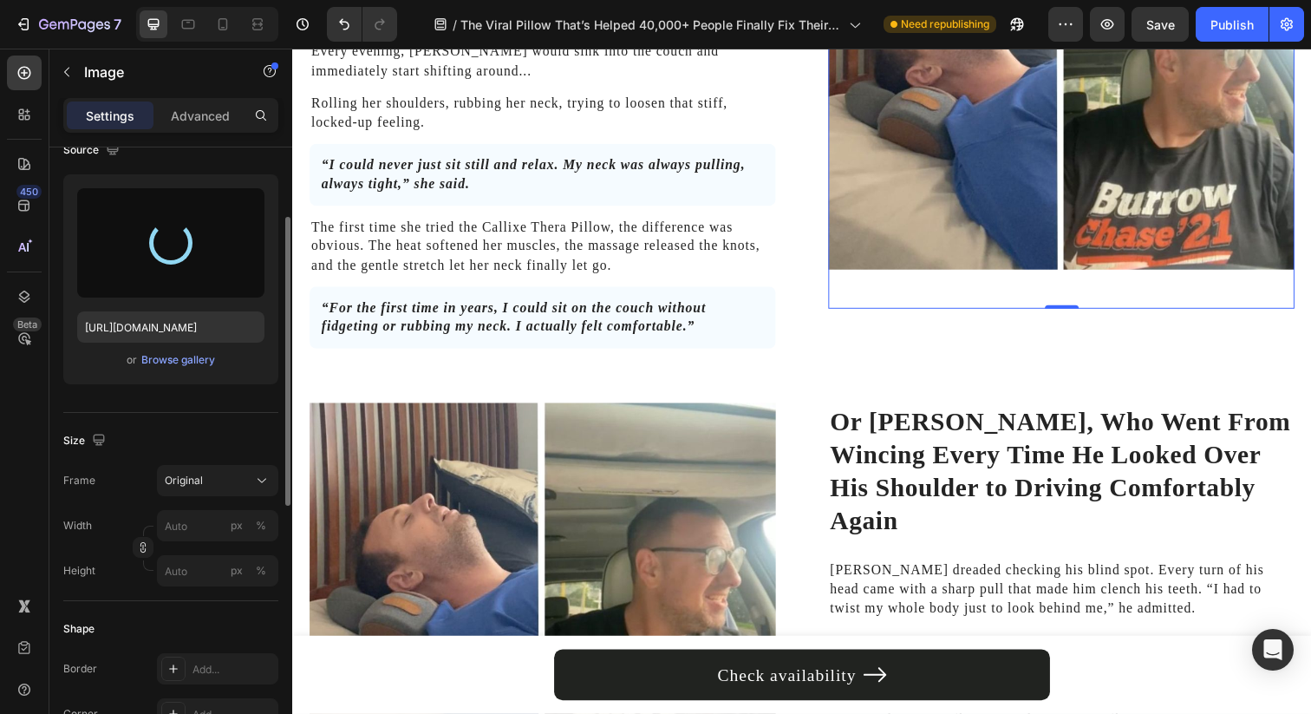
type input "https://cdn.shopify.com/s/files/1/0695/0459/8289/files/gempages_490483624978678…"
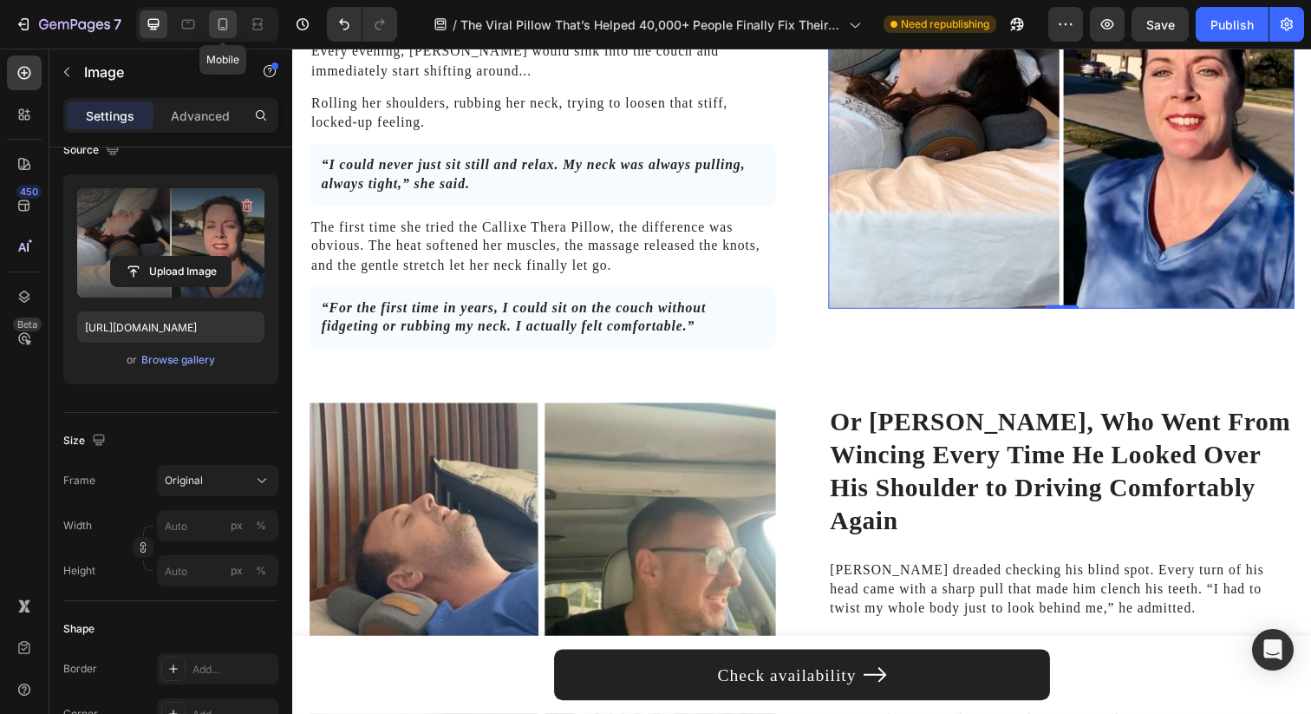
click at [220, 34] on div at bounding box center [223, 24] width 28 height 28
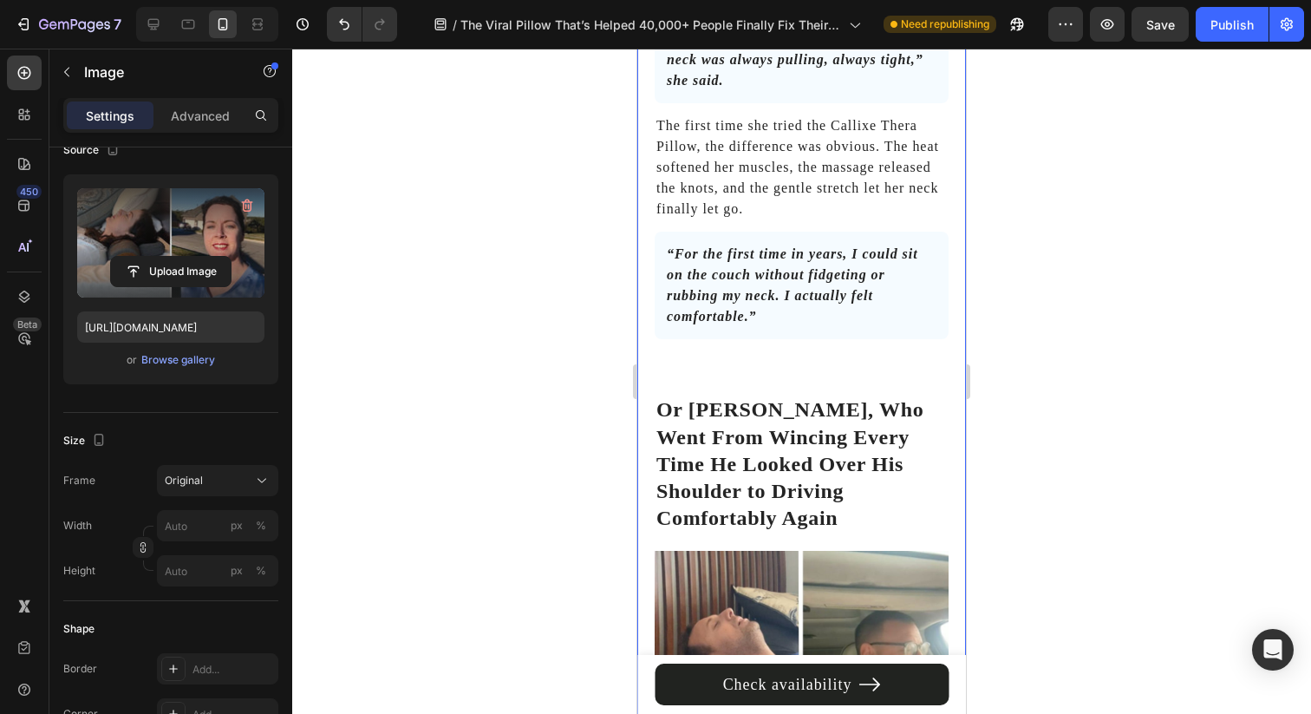
scroll to position [6862, 0]
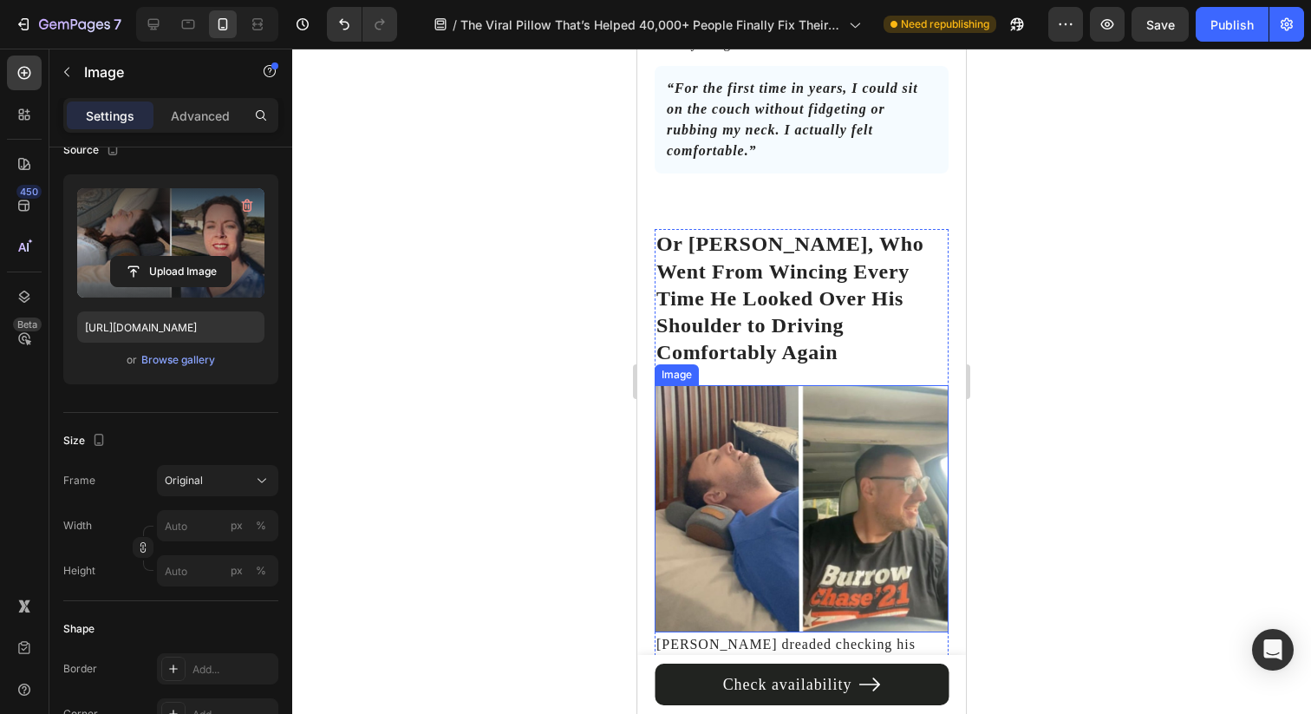
click at [772, 568] on img at bounding box center [802, 508] width 294 height 246
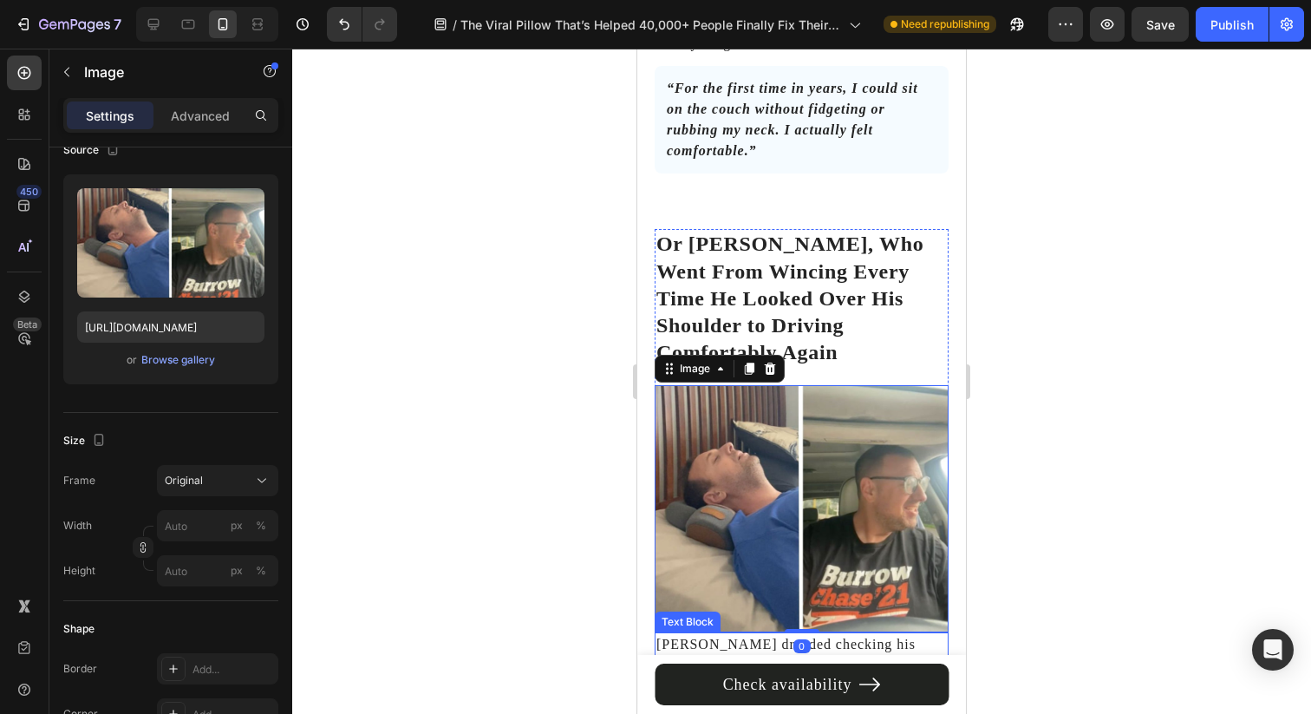
click at [771, 634] on p "Michael dreaded checking his blind spot. Every turn of his head came with a sha…" at bounding box center [801, 686] width 290 height 104
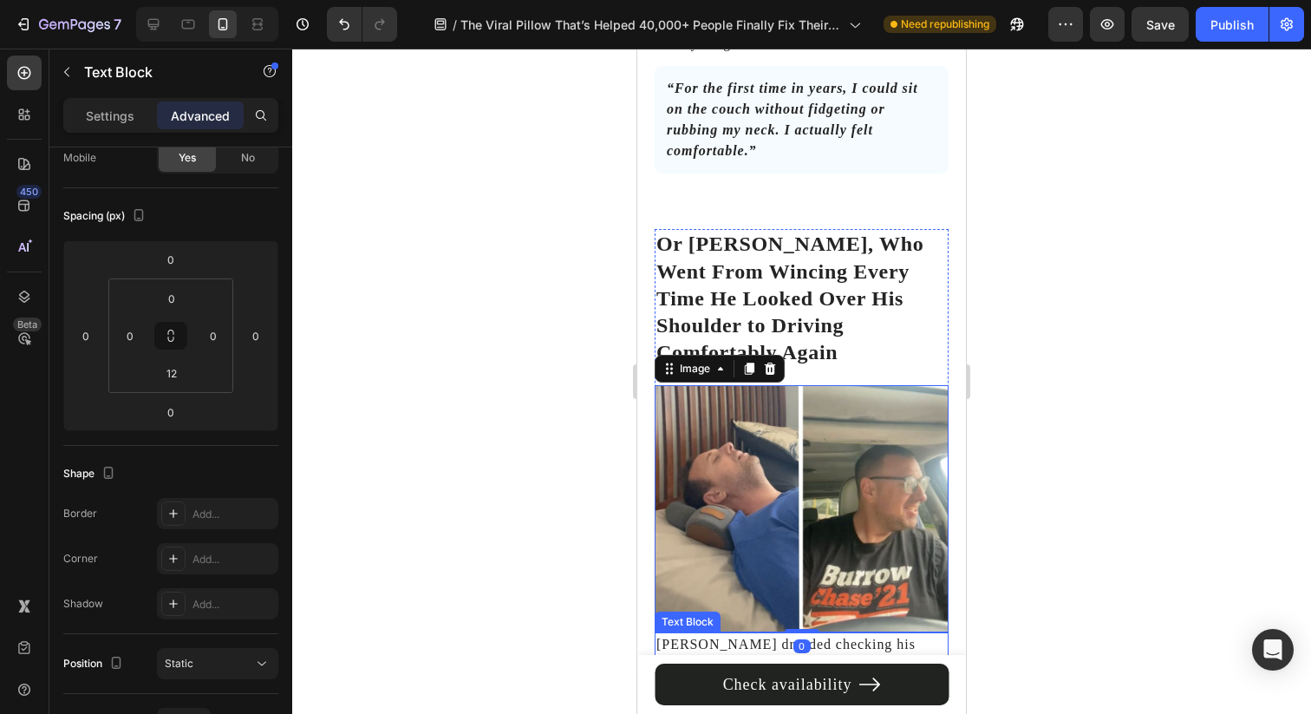
scroll to position [0, 0]
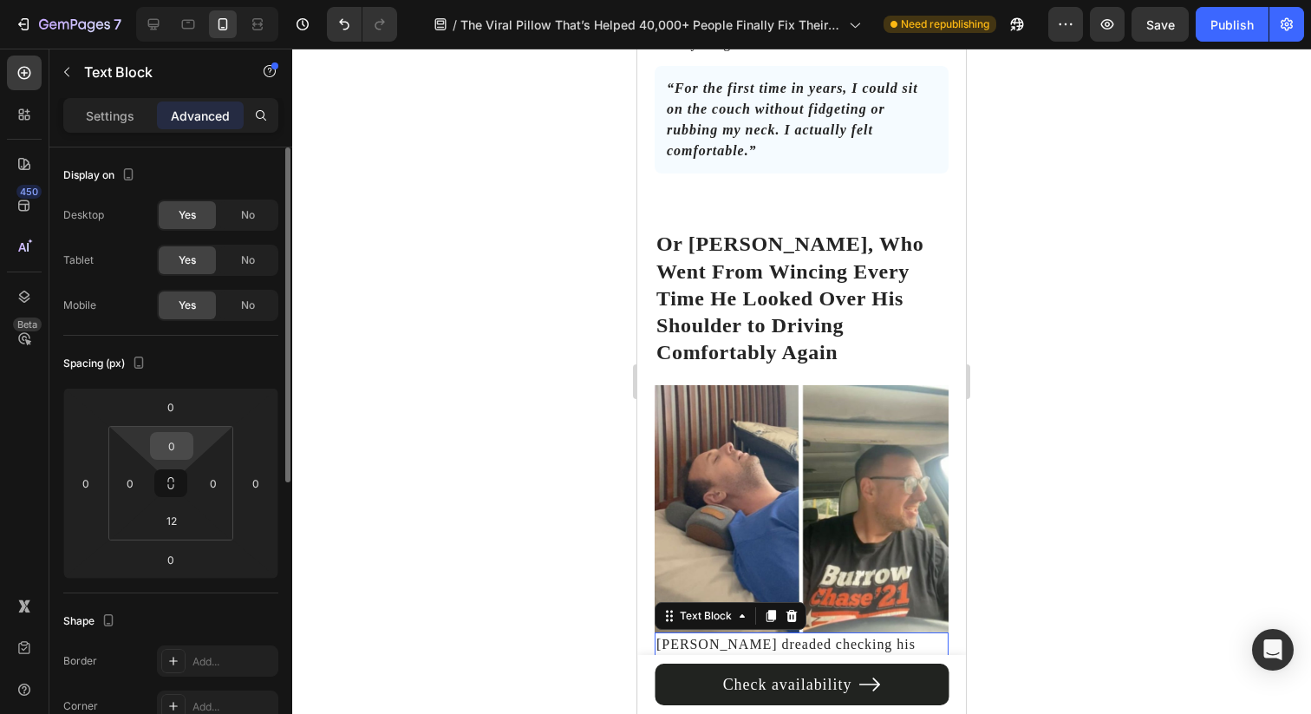
click at [176, 440] on input "0" at bounding box center [171, 446] width 35 height 26
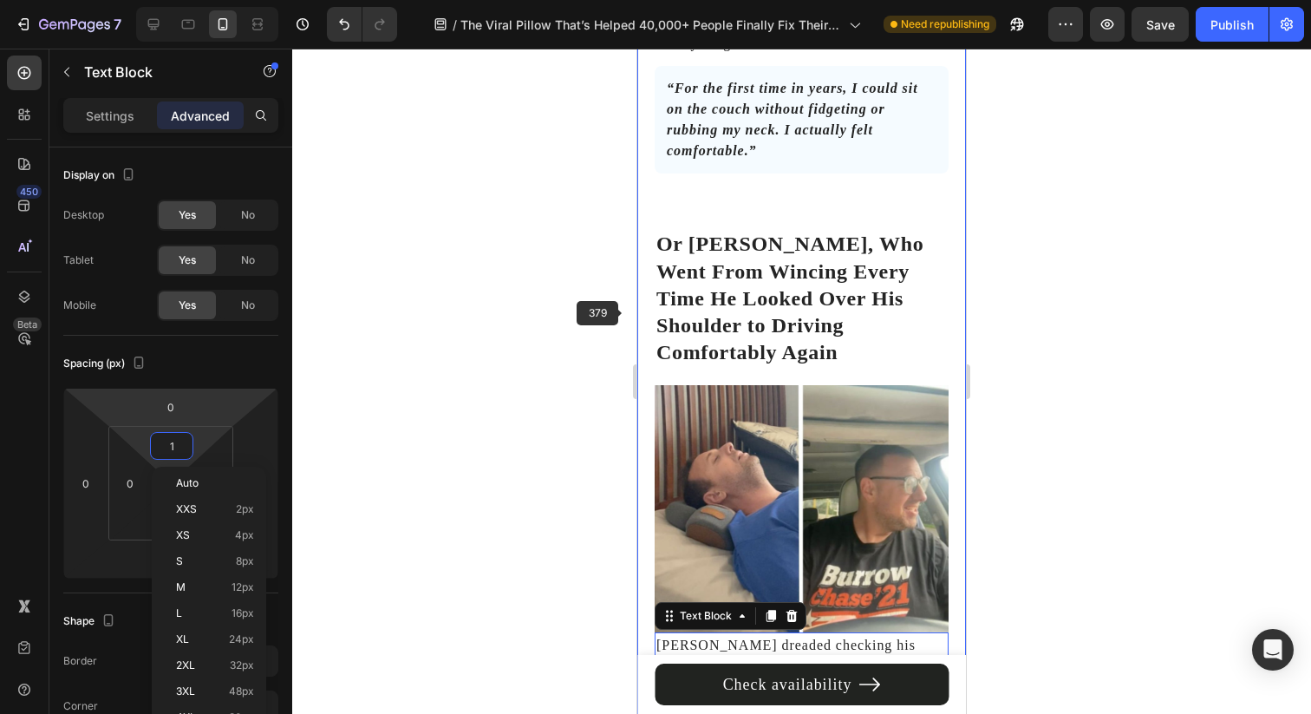
type input "12"
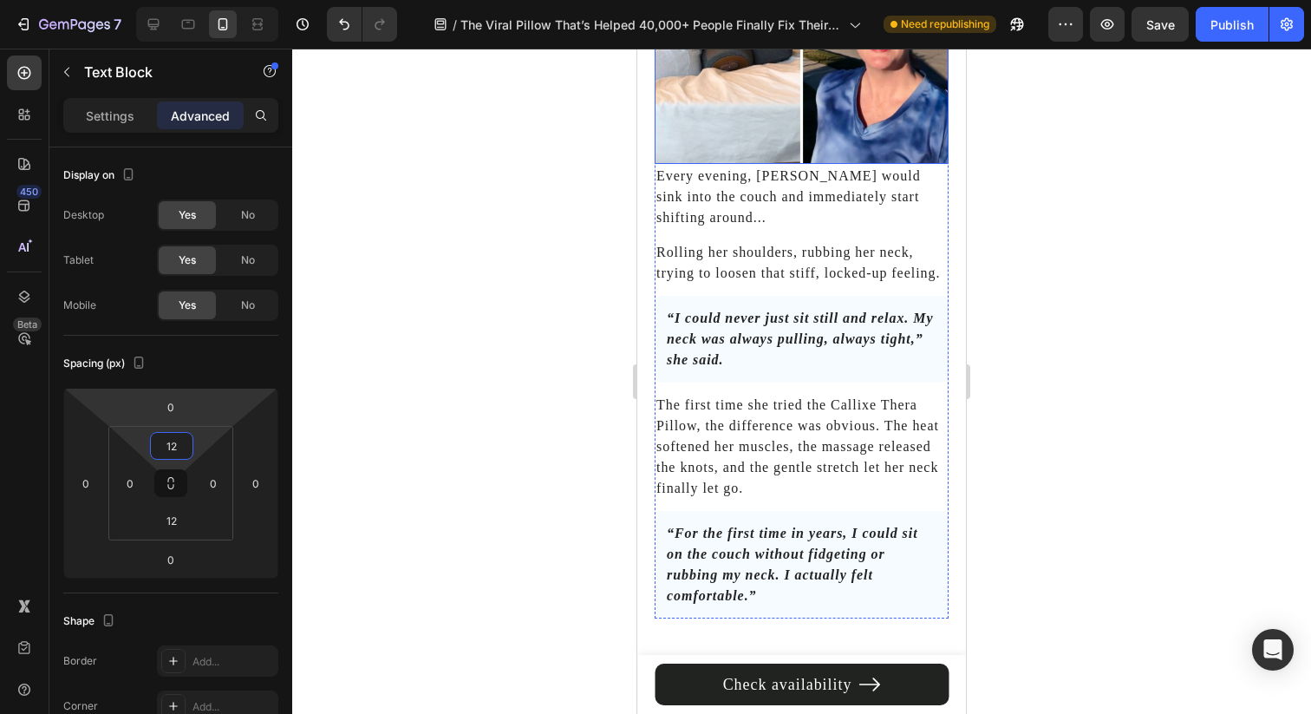
scroll to position [6206, 0]
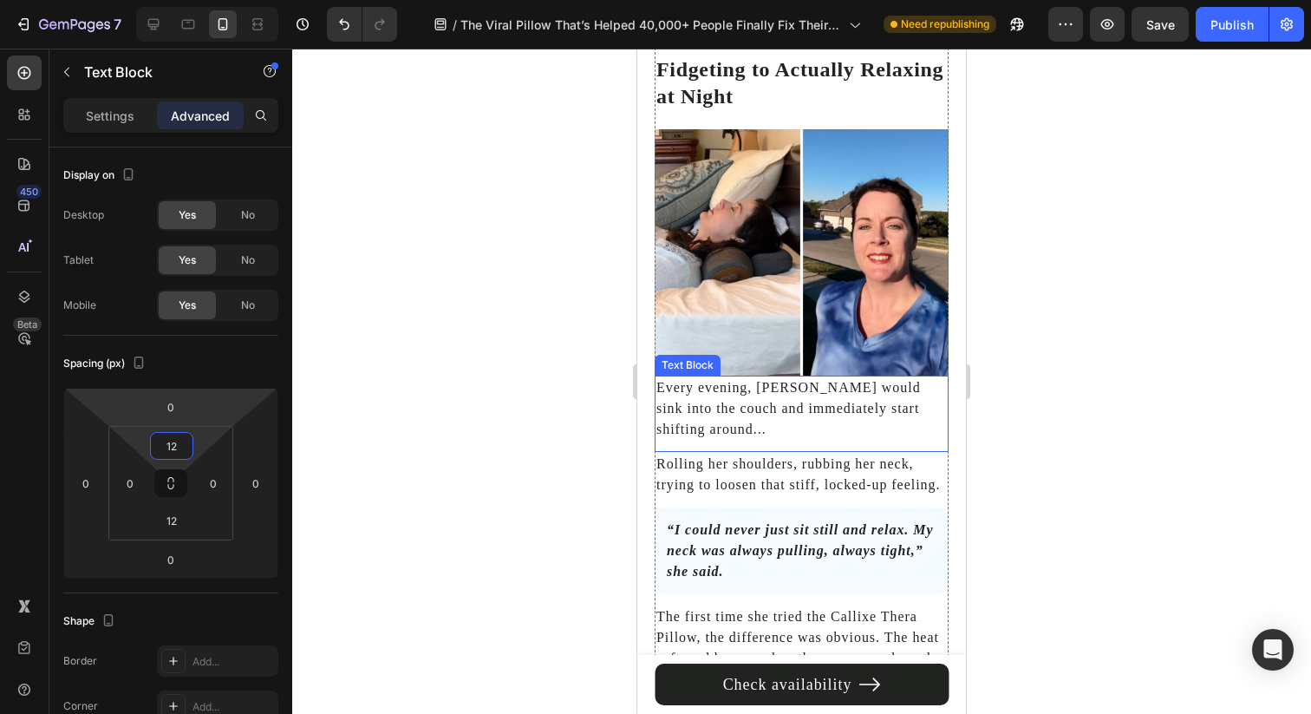
click at [760, 399] on p "Every evening, Jennifer would sink into the couch and immediately start shiftin…" at bounding box center [801, 408] width 290 height 62
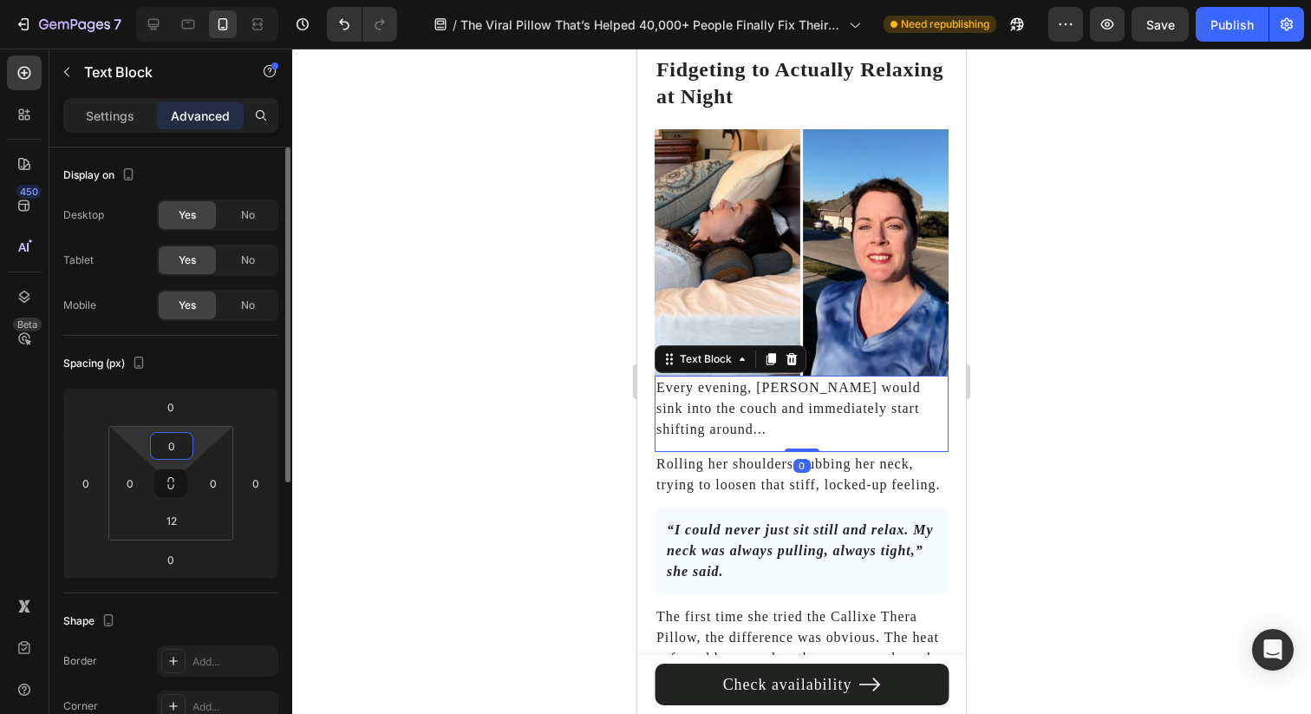
click at [154, 454] on input "0" at bounding box center [171, 446] width 35 height 26
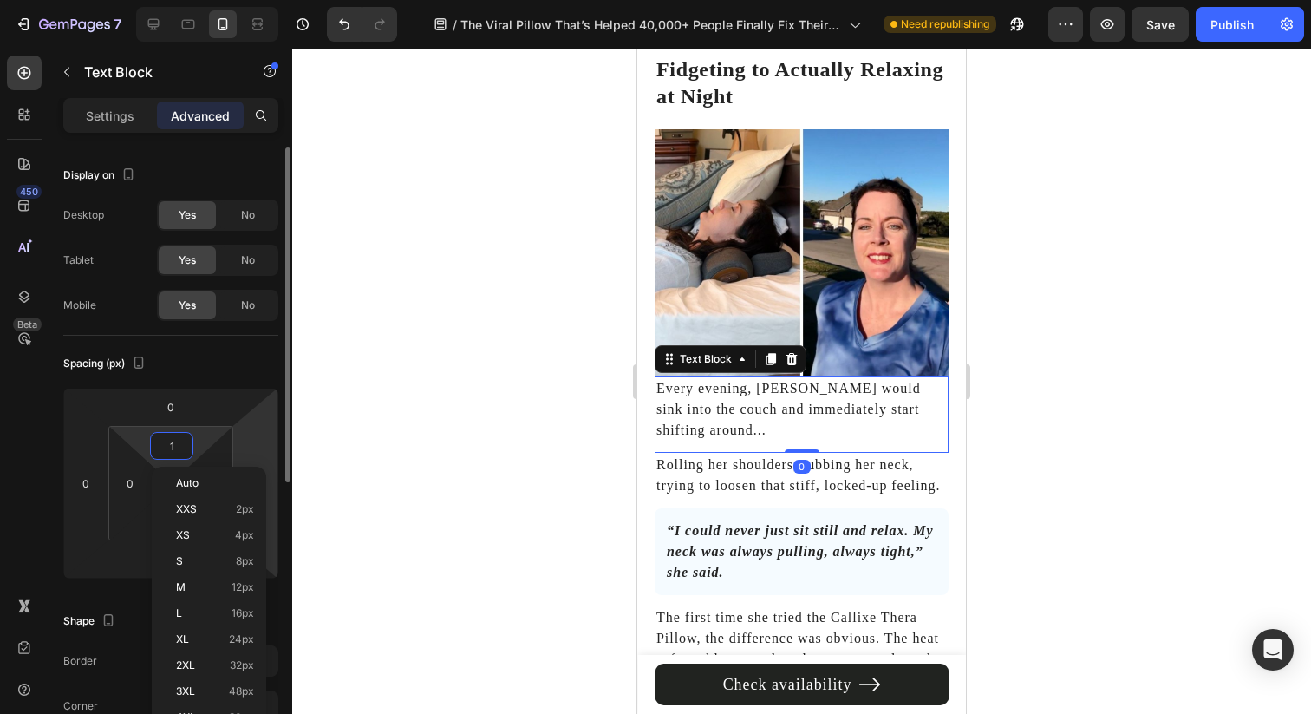
type input "12"
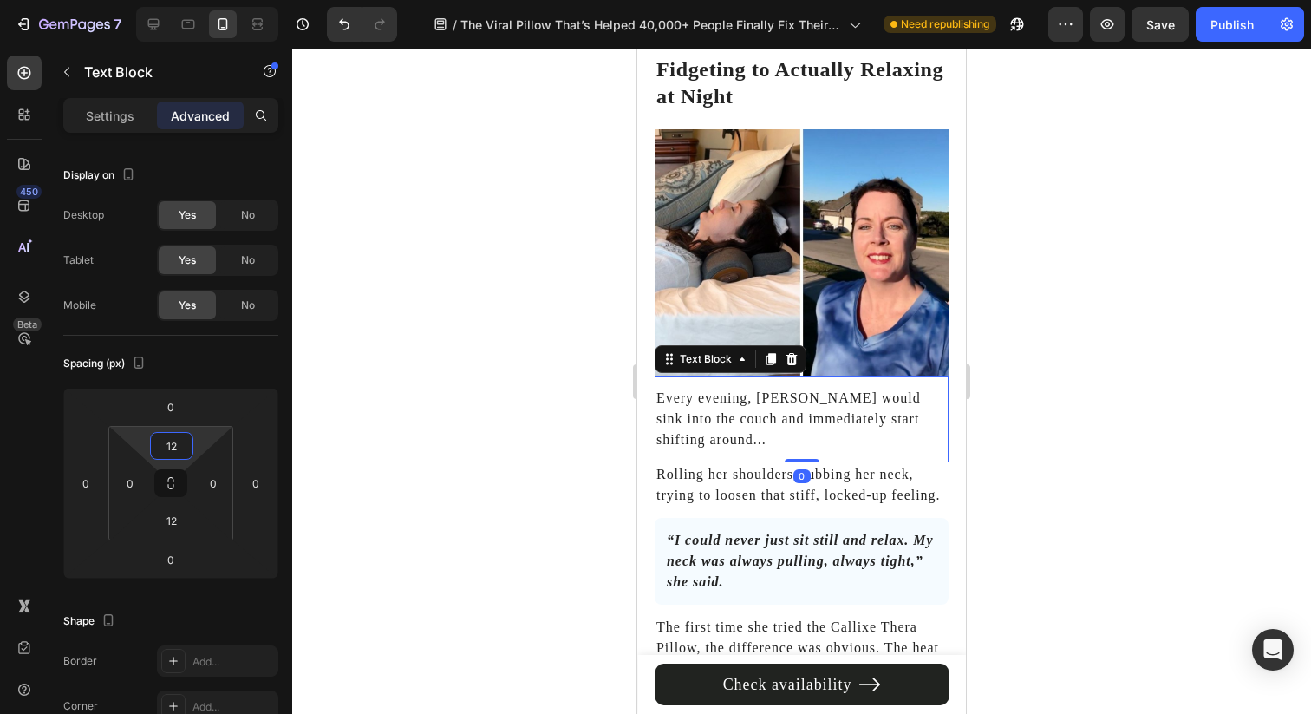
click at [1157, 285] on div at bounding box center [801, 381] width 1019 height 665
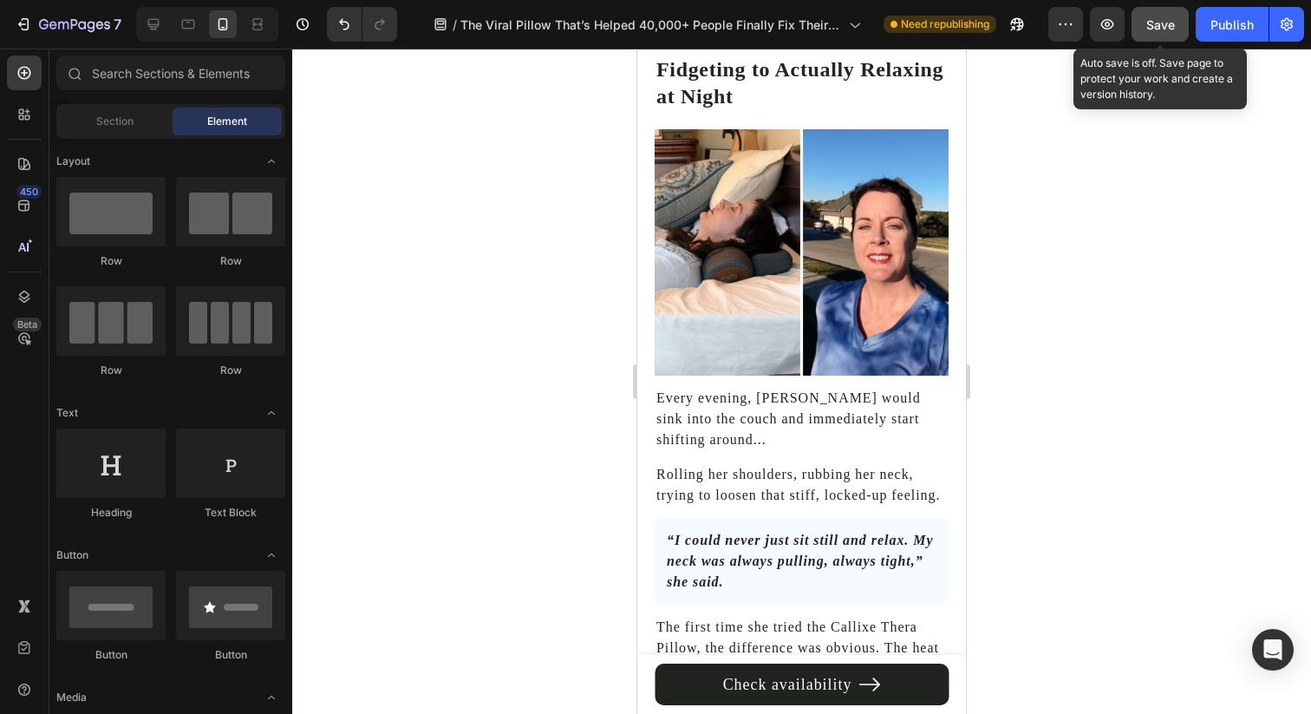
click at [1169, 17] on span "Save" at bounding box center [1160, 24] width 29 height 15
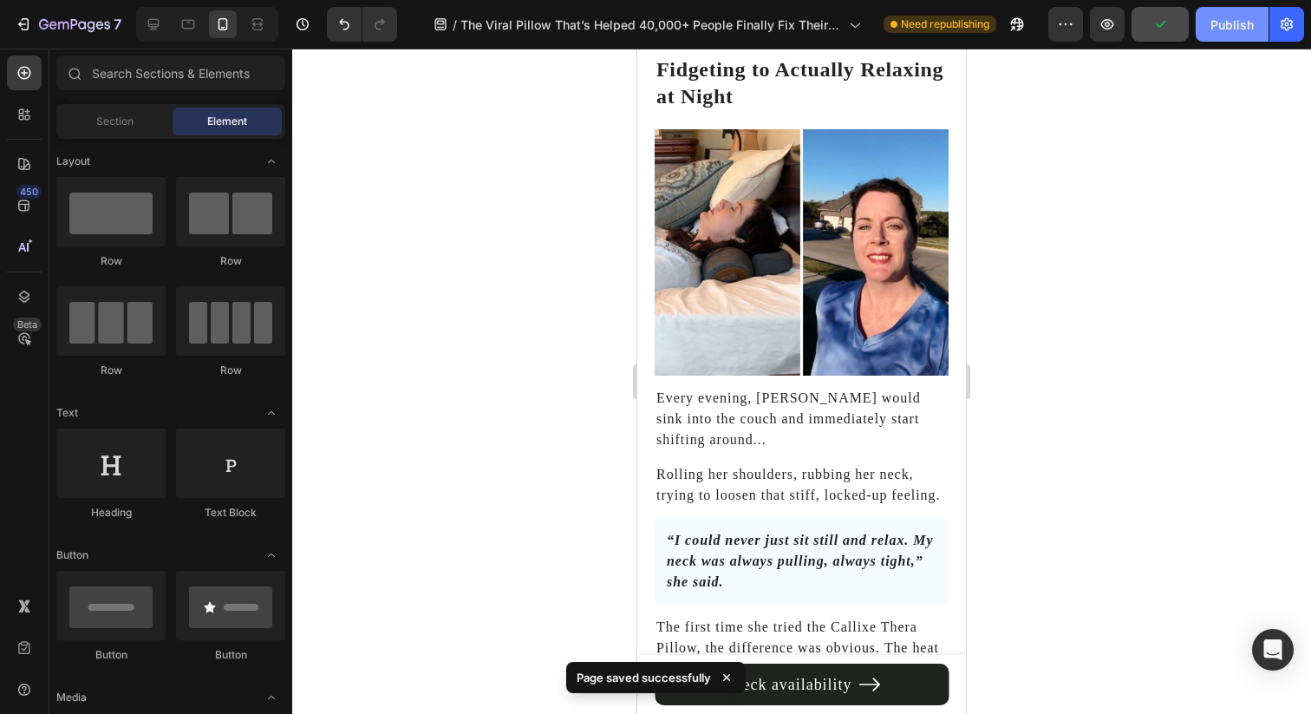
click at [1214, 27] on div "Publish" at bounding box center [1231, 25] width 43 height 18
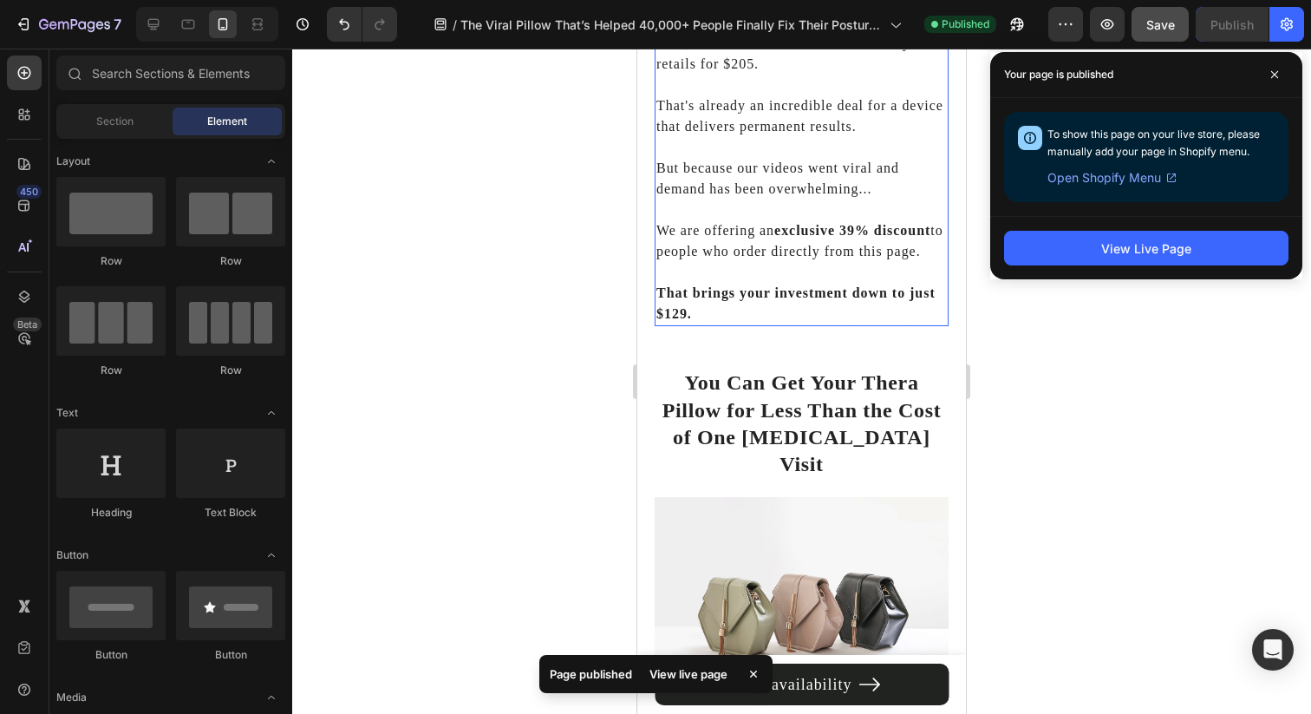
scroll to position [9378, 0]
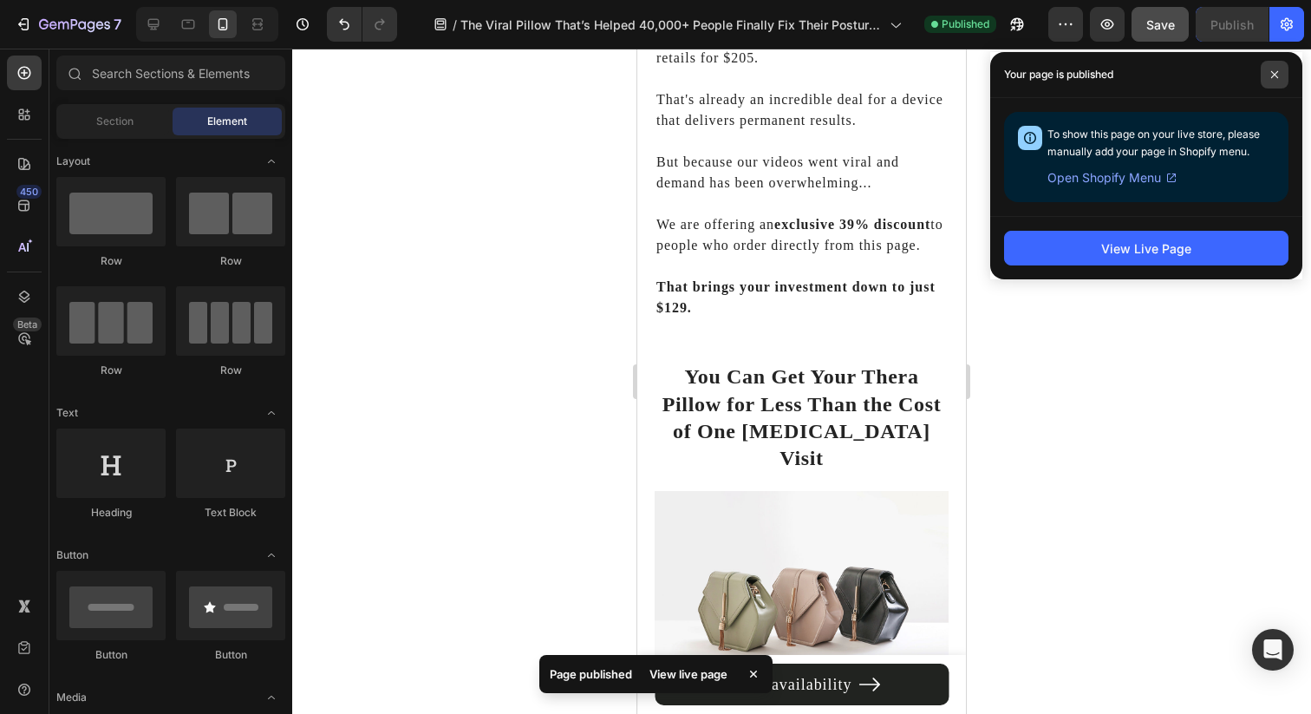
click at [1278, 85] on span at bounding box center [1275, 75] width 28 height 28
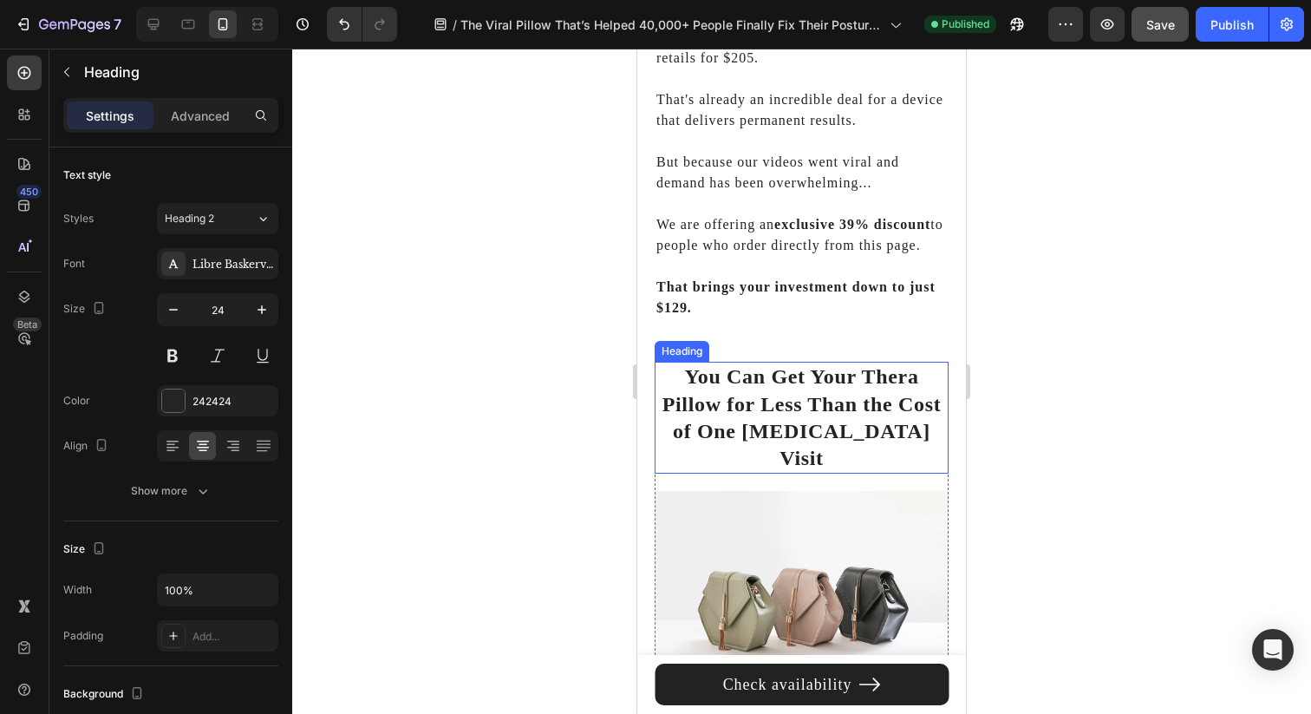
click at [692, 431] on h2 "You Can Get Your Thera Pillow for Less Than the Cost of One [MEDICAL_DATA] Visit" at bounding box center [802, 418] width 294 height 112
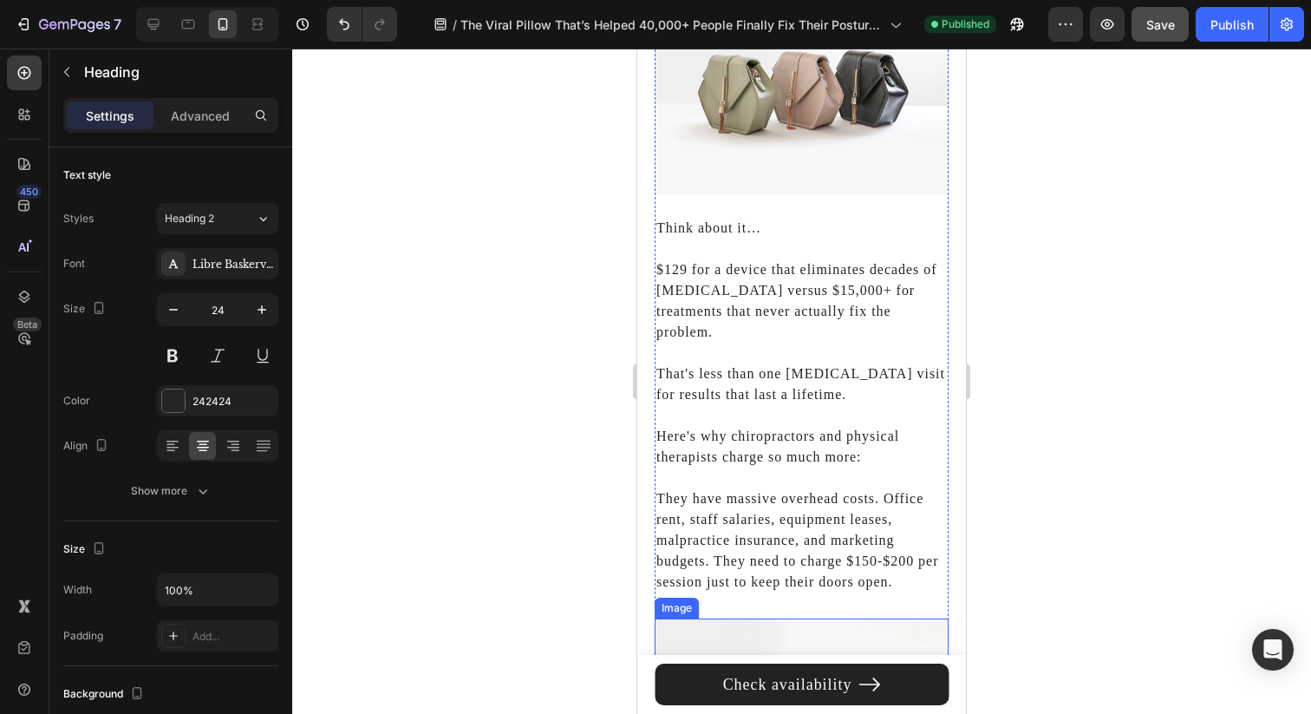
scroll to position [9905, 0]
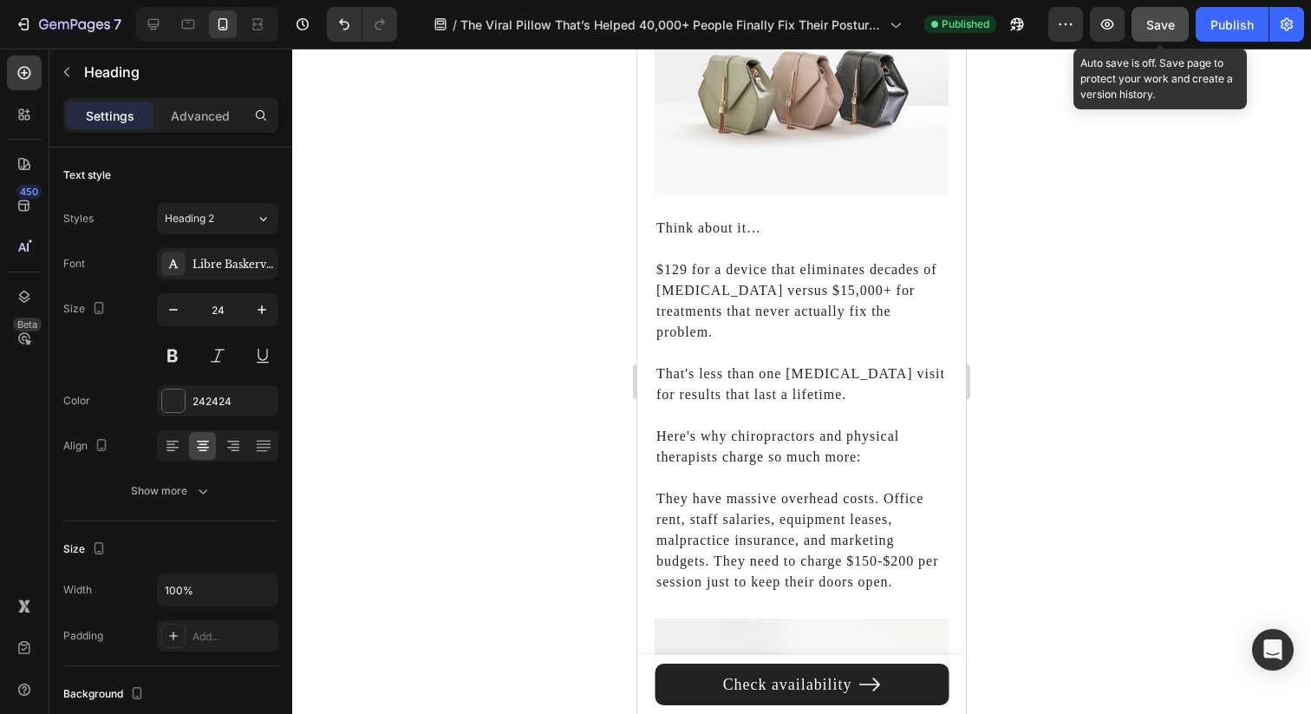
click at [1145, 7] on button "Save" at bounding box center [1160, 24] width 57 height 35
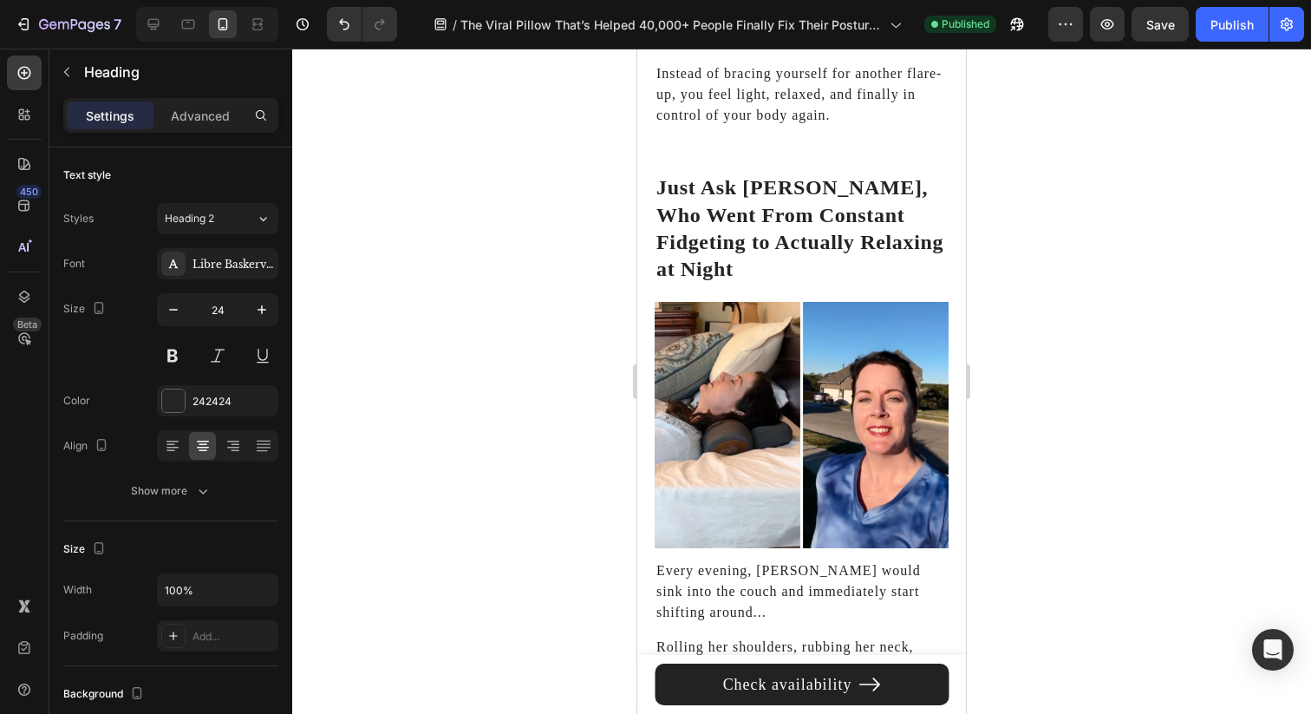
scroll to position [6295, 0]
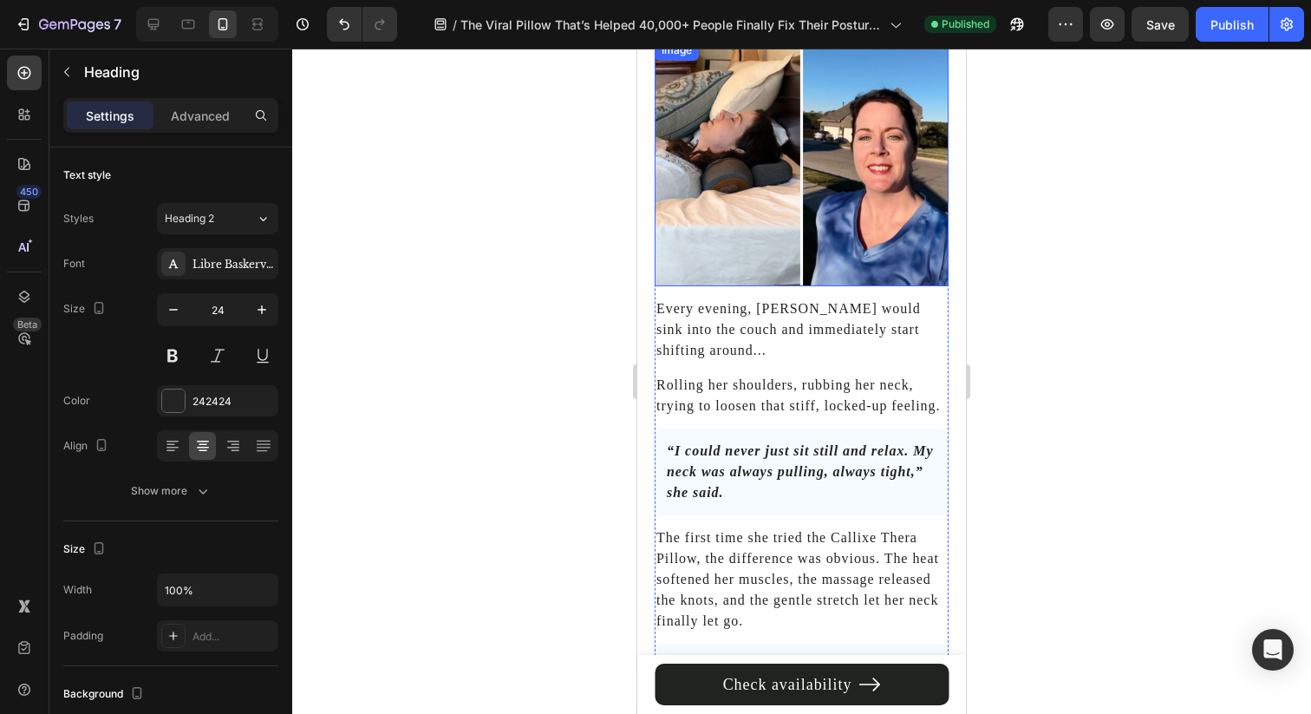
click at [825, 181] on img at bounding box center [802, 163] width 294 height 246
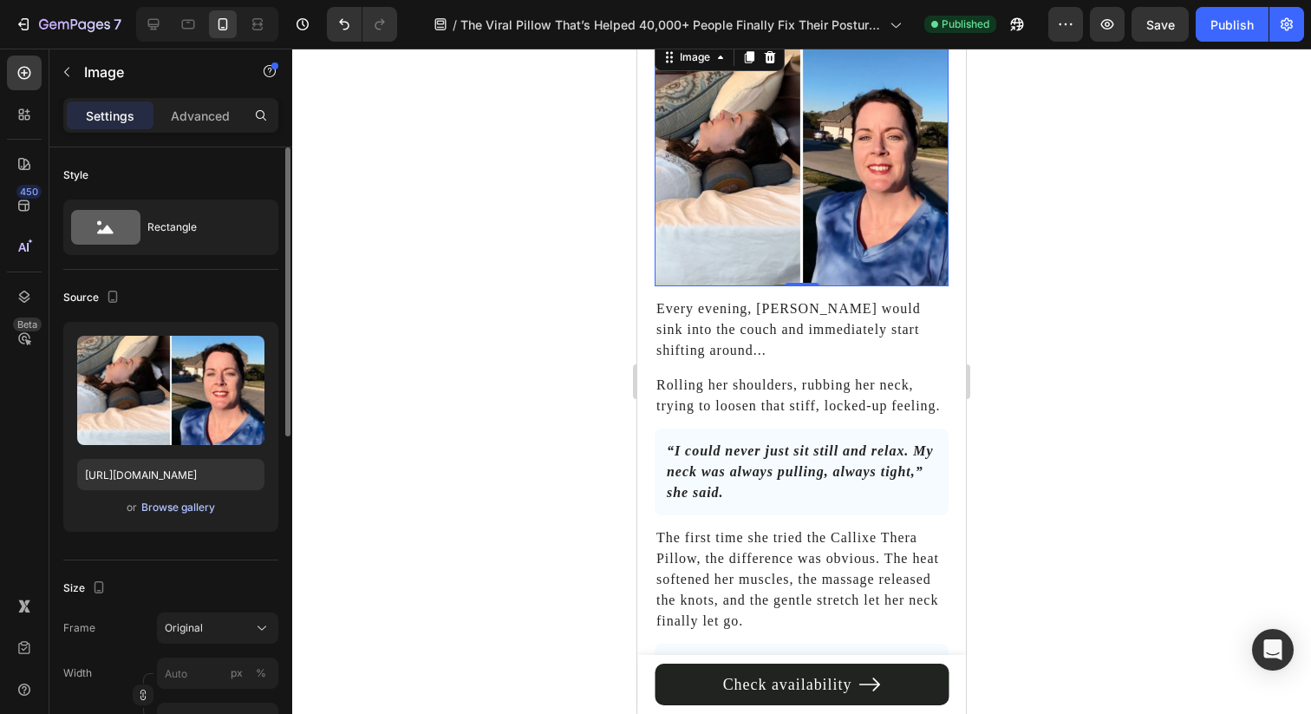
click at [179, 502] on div "Browse gallery" at bounding box center [178, 507] width 74 height 16
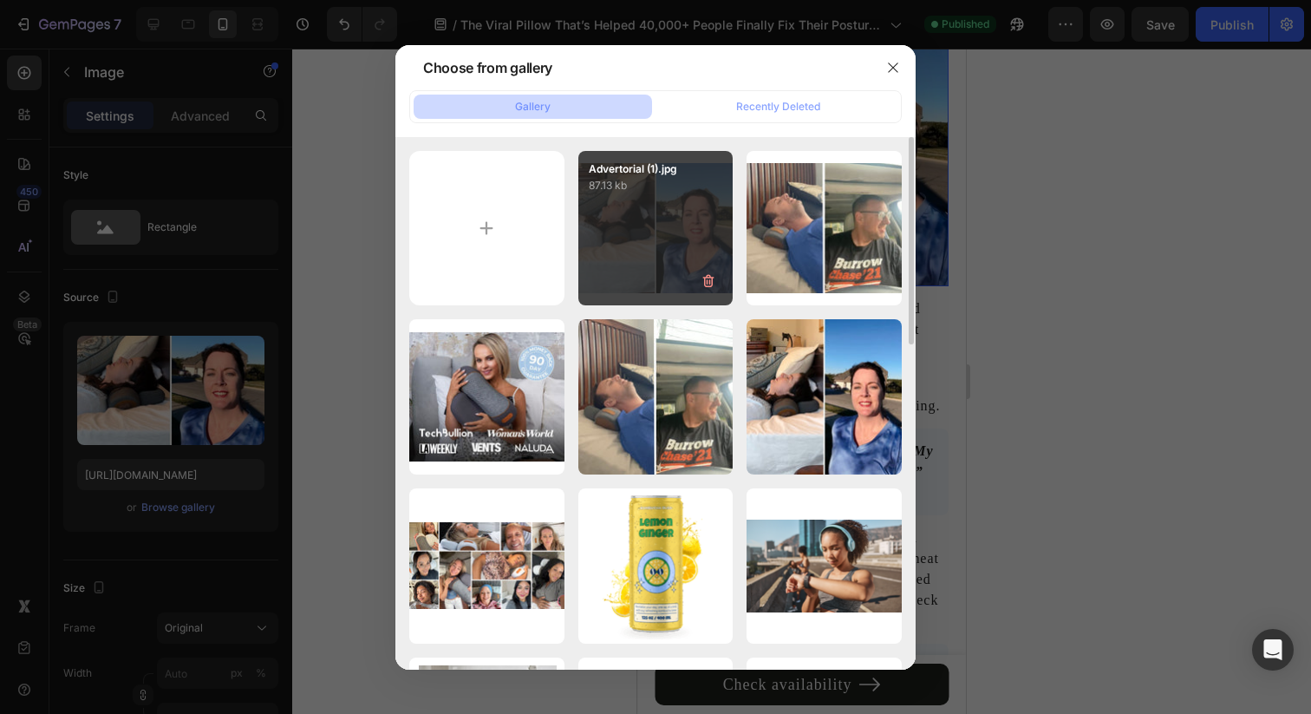
click at [670, 246] on div "Advertorial (1).jpg 87.13 kb" at bounding box center [655, 228] width 155 height 155
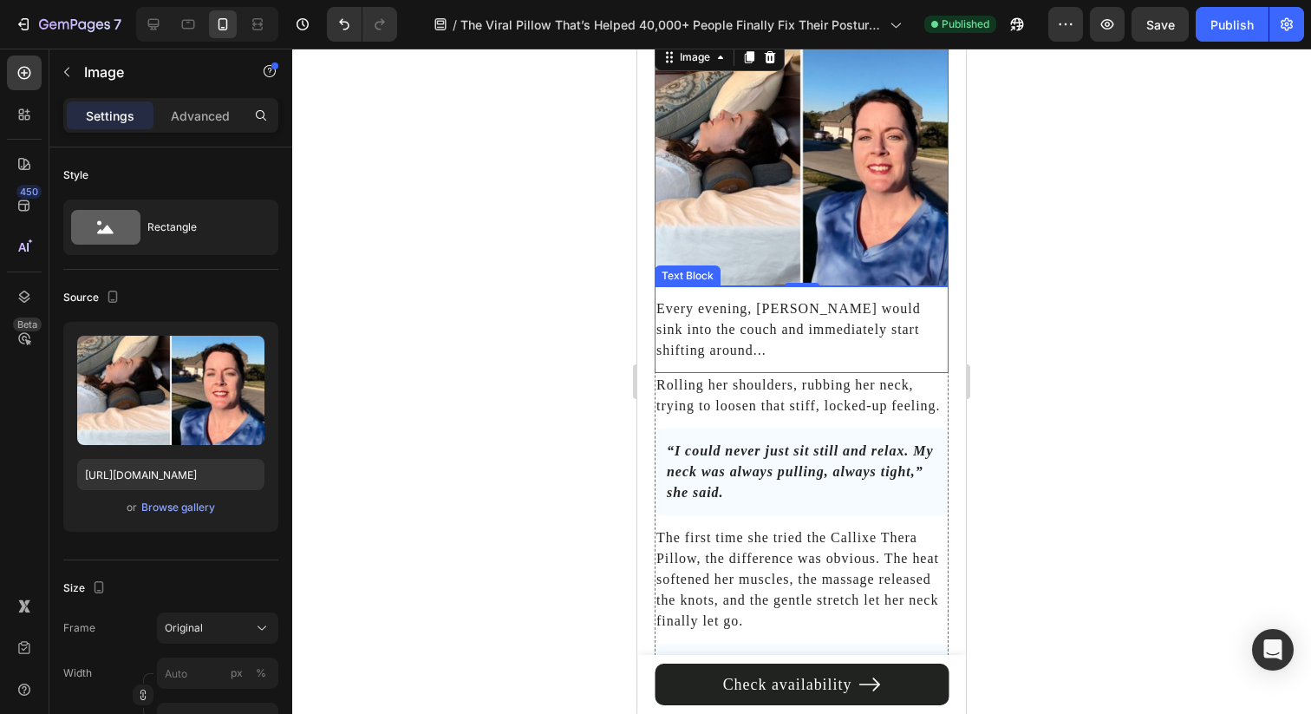
scroll to position [5971, 0]
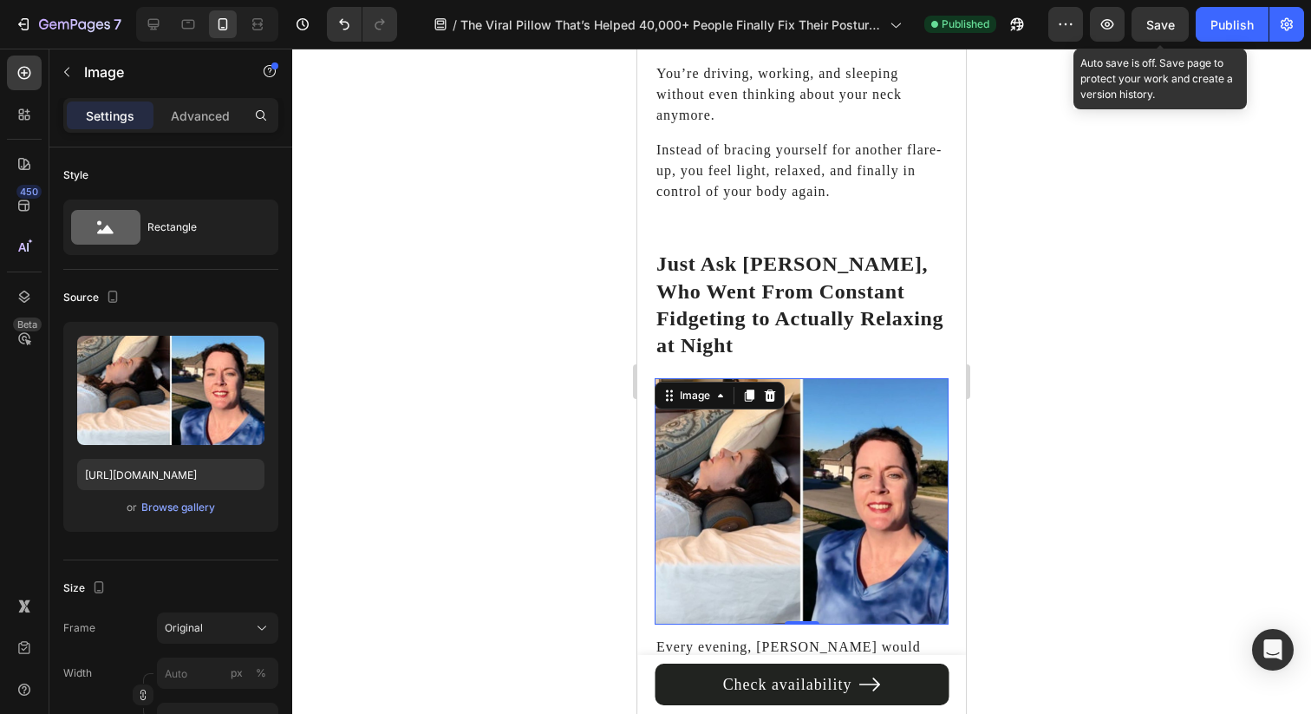
click at [1170, 23] on span "Save" at bounding box center [1160, 24] width 29 height 15
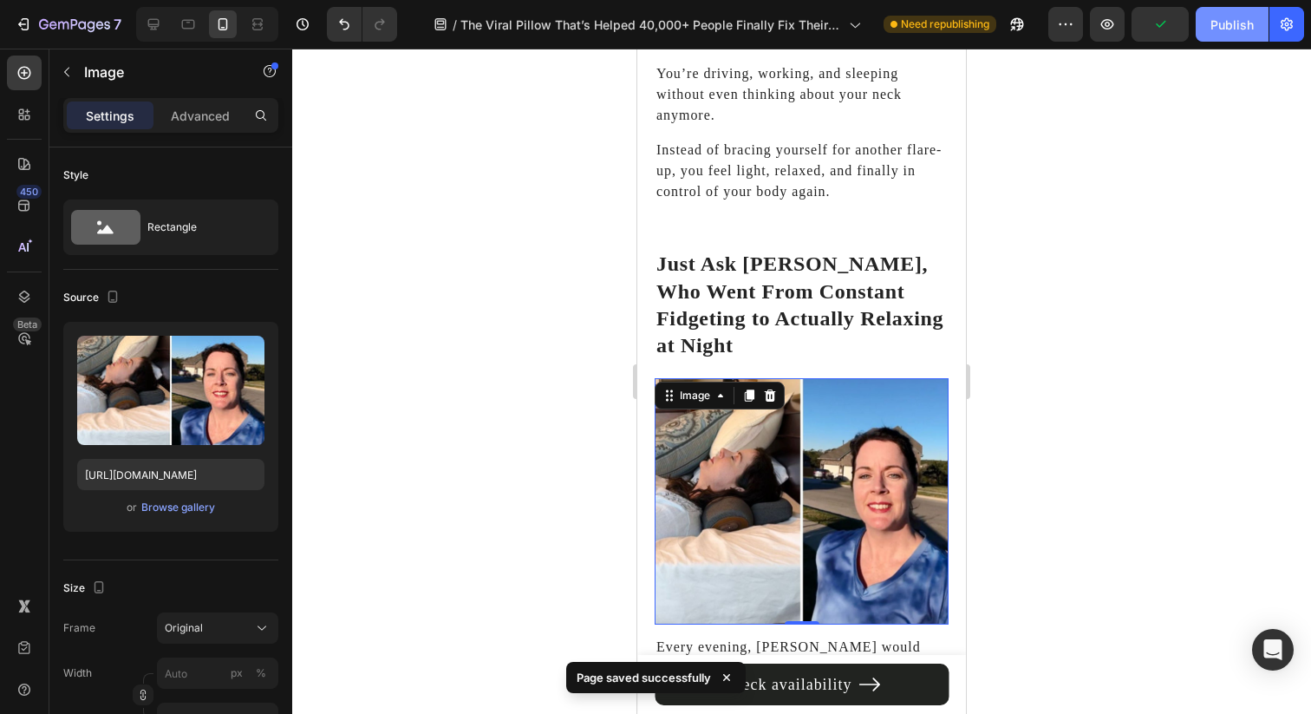
click at [1234, 26] on div "Publish" at bounding box center [1231, 25] width 43 height 18
click at [257, 23] on icon at bounding box center [257, 24] width 17 height 17
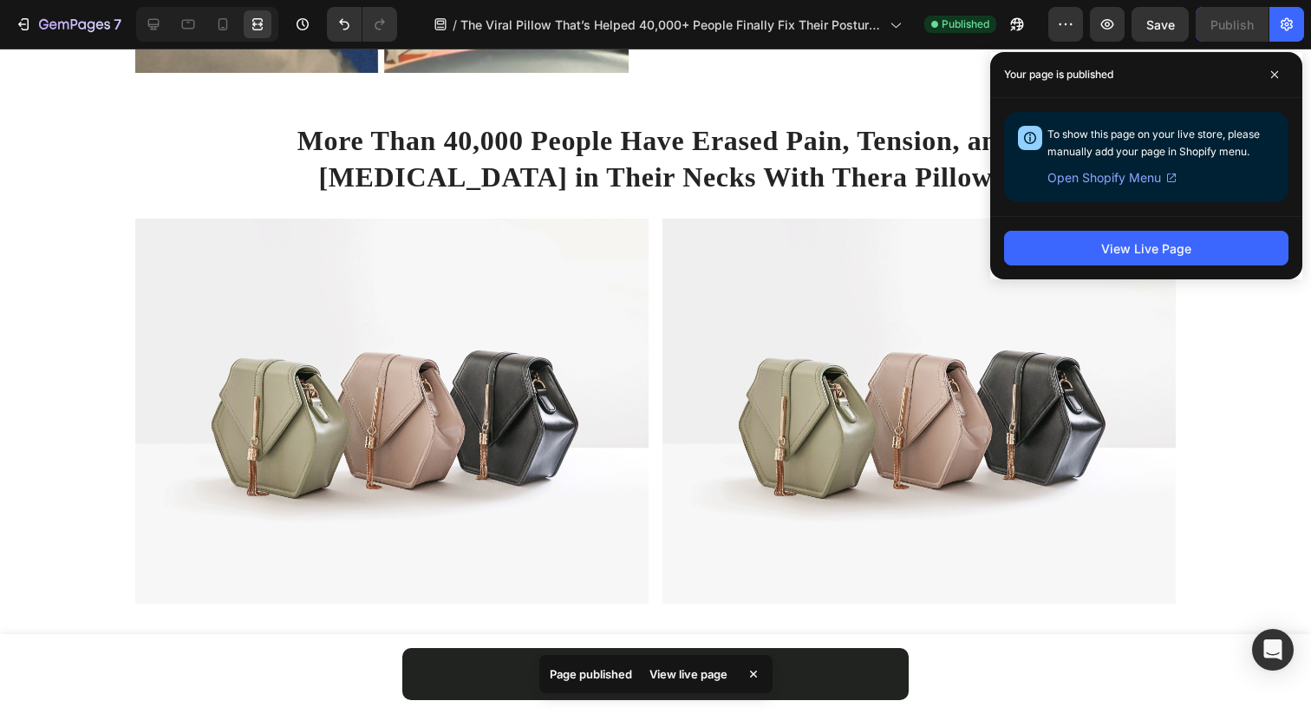
scroll to position [4624, 0]
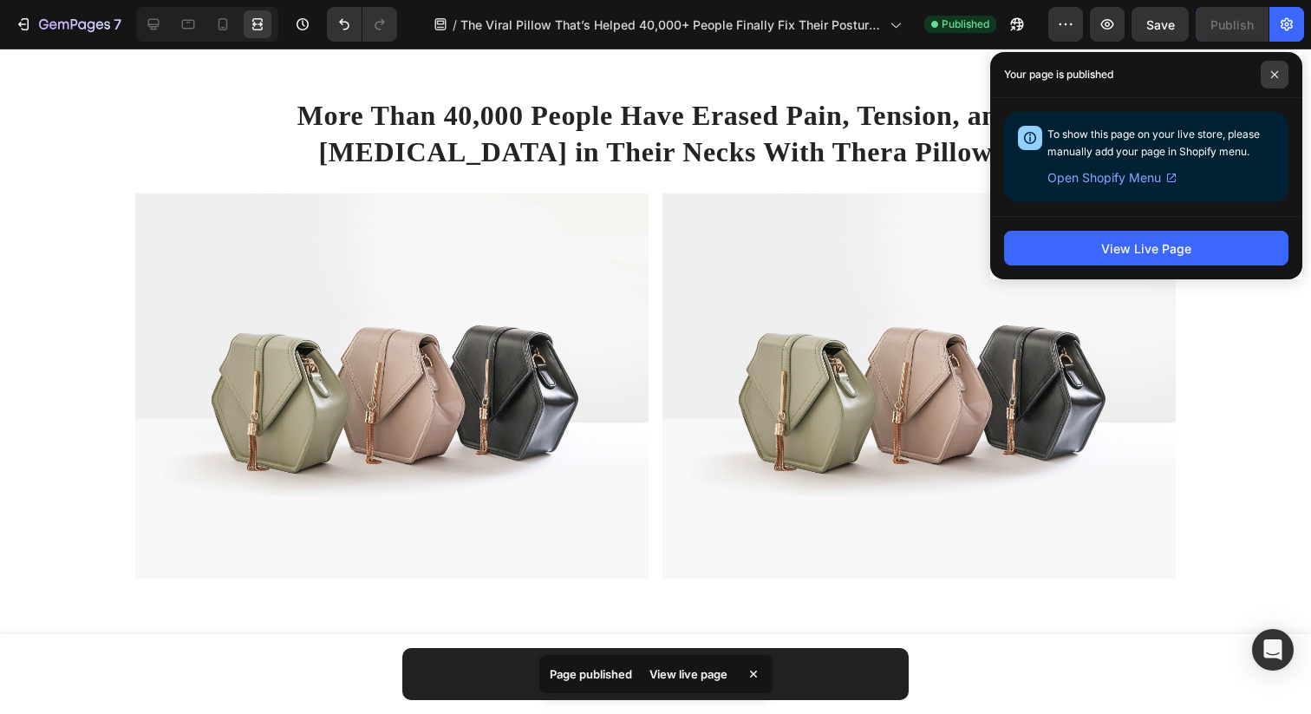
click at [1269, 64] on span at bounding box center [1275, 75] width 28 height 28
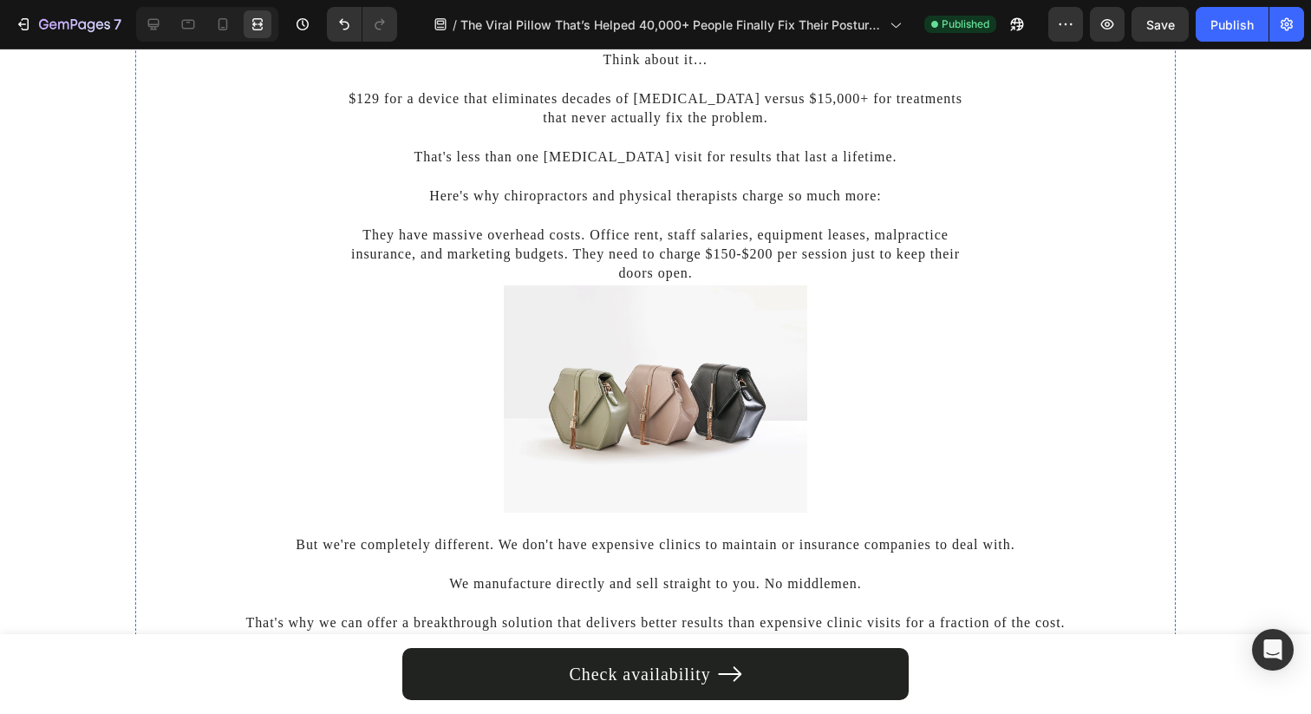
scroll to position [6193, 0]
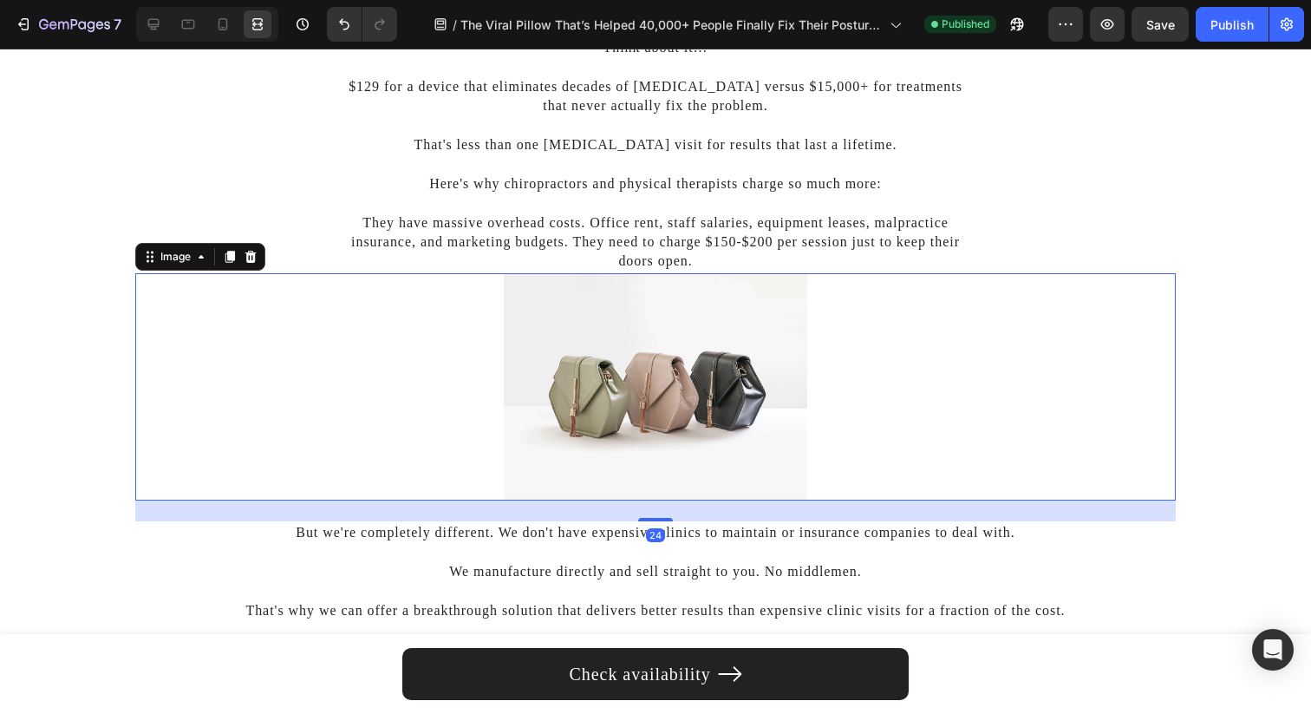
click at [713, 352] on img at bounding box center [655, 387] width 303 height 228
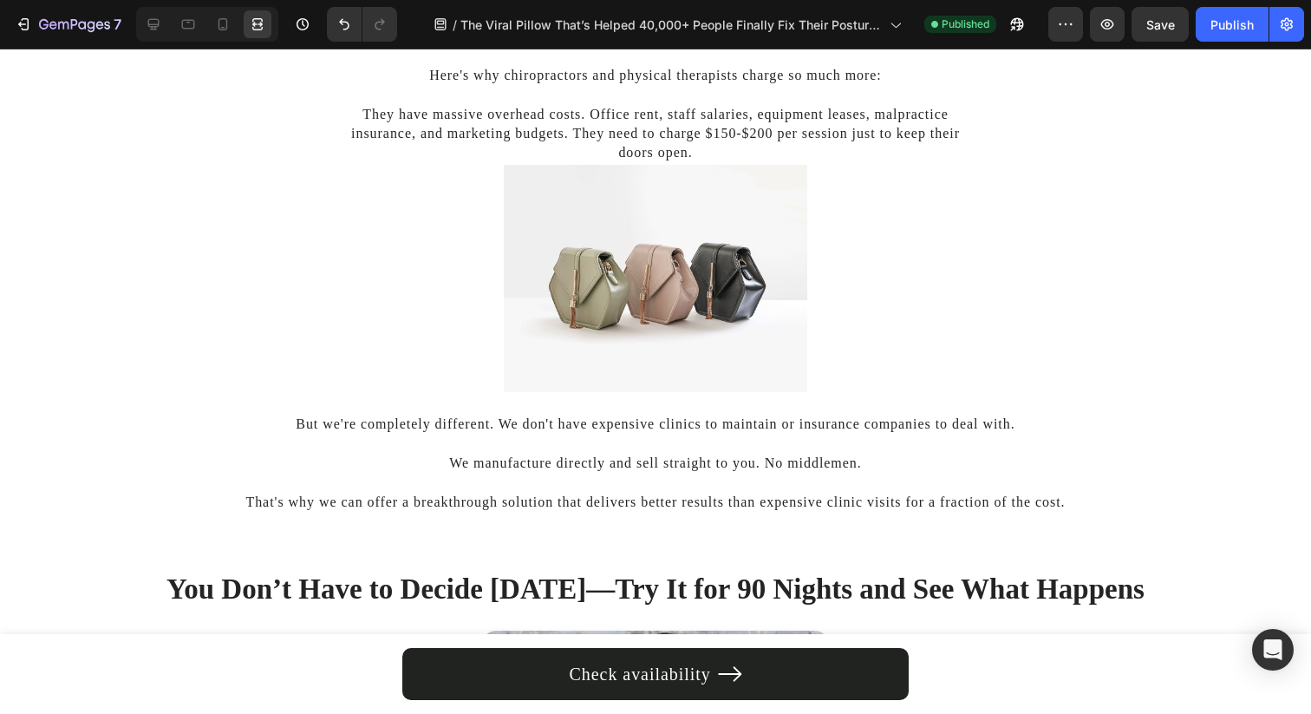
scroll to position [6290, 0]
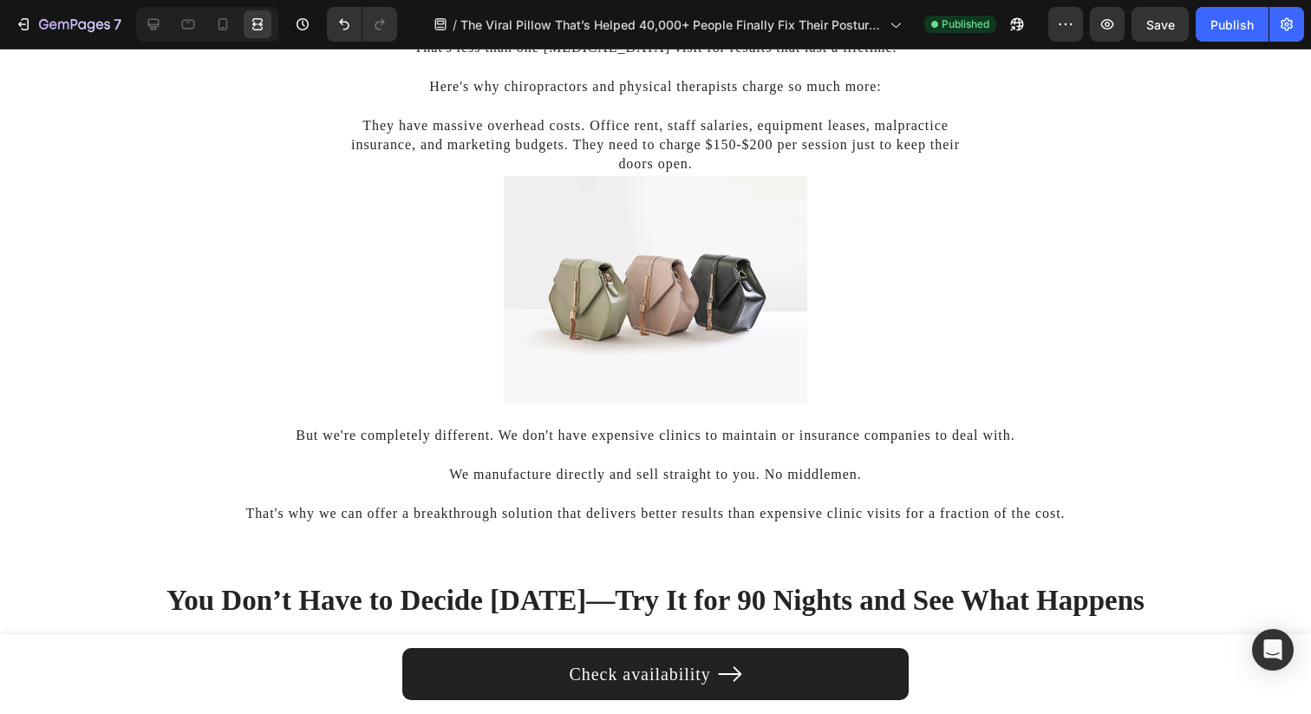
click at [657, 225] on img at bounding box center [655, 290] width 303 height 228
click at [583, 257] on img at bounding box center [655, 290] width 303 height 228
click at [164, 26] on div at bounding box center [154, 24] width 28 height 28
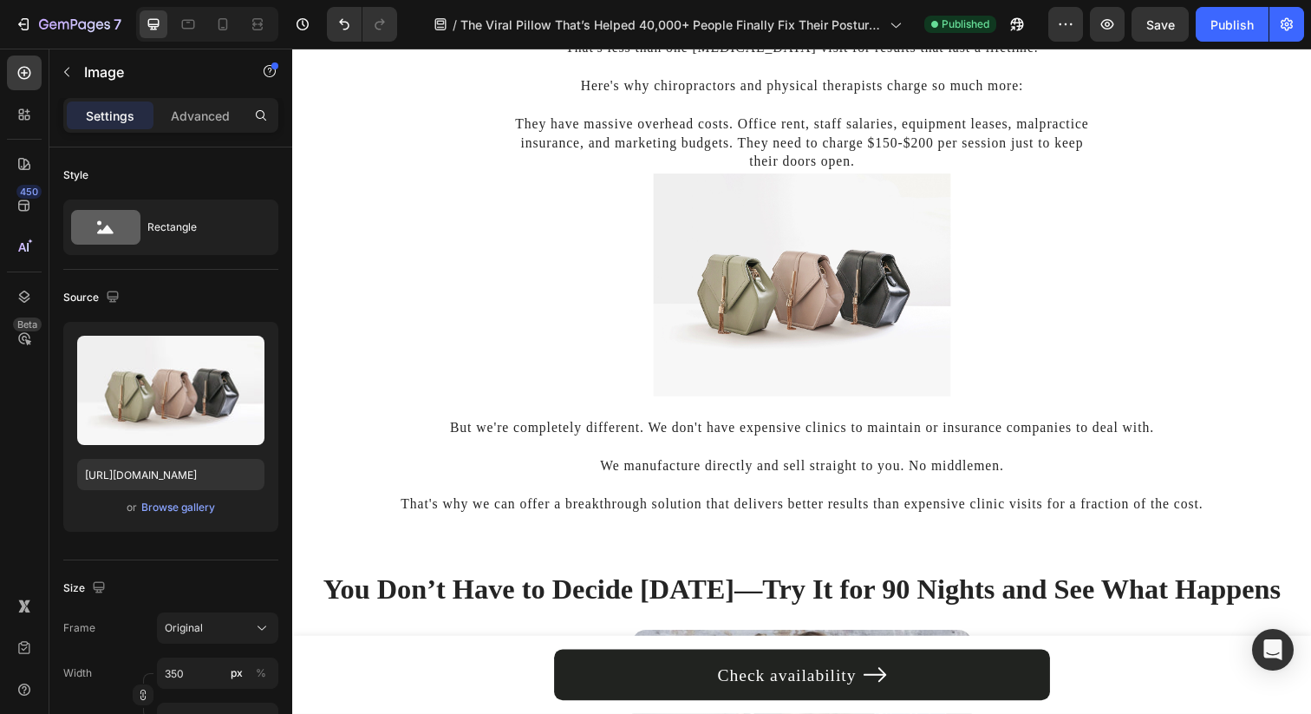
click at [836, 302] on img at bounding box center [812, 290] width 303 height 228
click at [193, 503] on div "Browse gallery" at bounding box center [178, 507] width 74 height 16
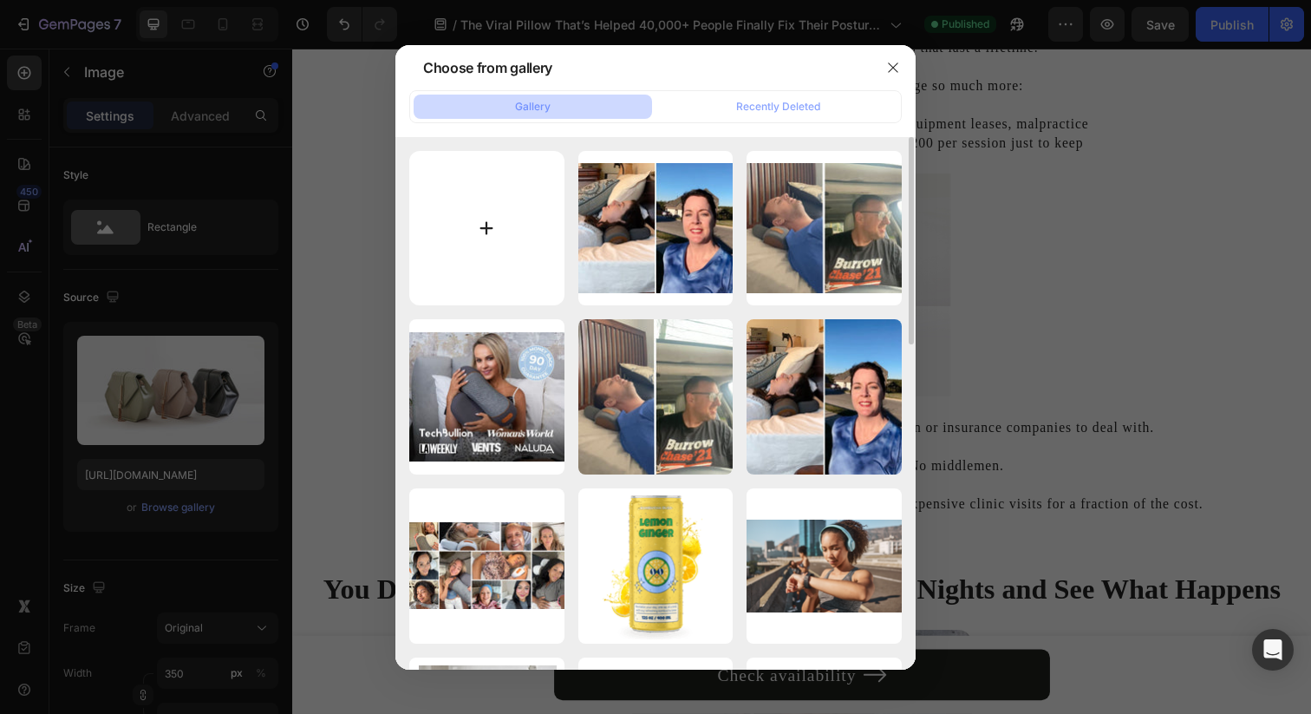
click at [496, 210] on input "file" at bounding box center [486, 228] width 155 height 155
type input "C:\fakepath\Advertorial (3).jpg"
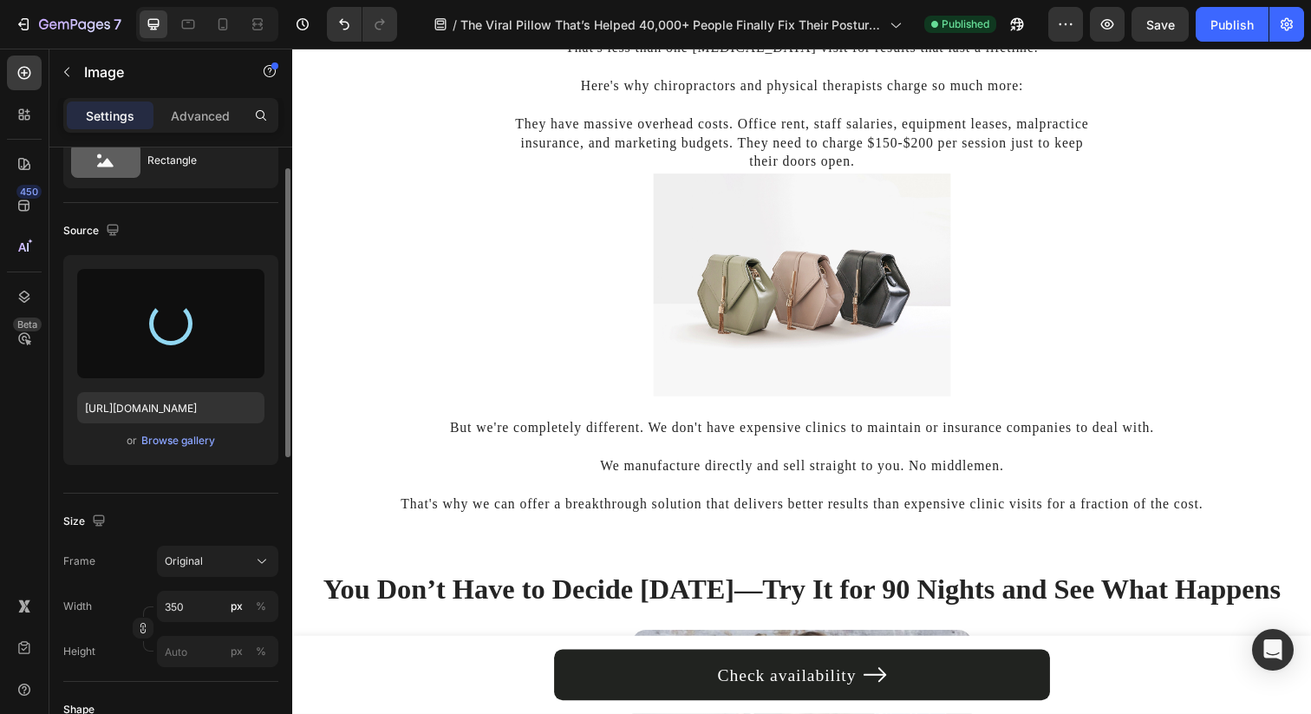
scroll to position [70, 0]
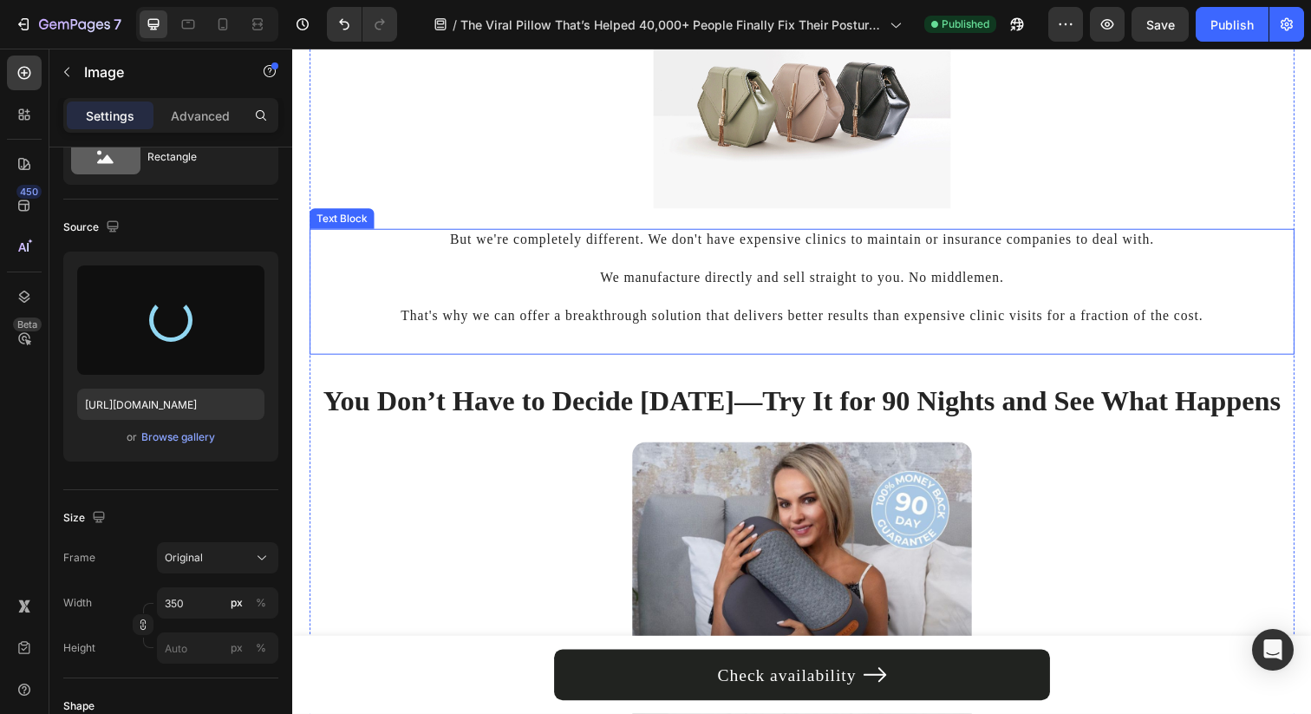
type input "https://cdn.shopify.com/s/files/1/0695/0459/8289/files/gempages_490483624978678…"
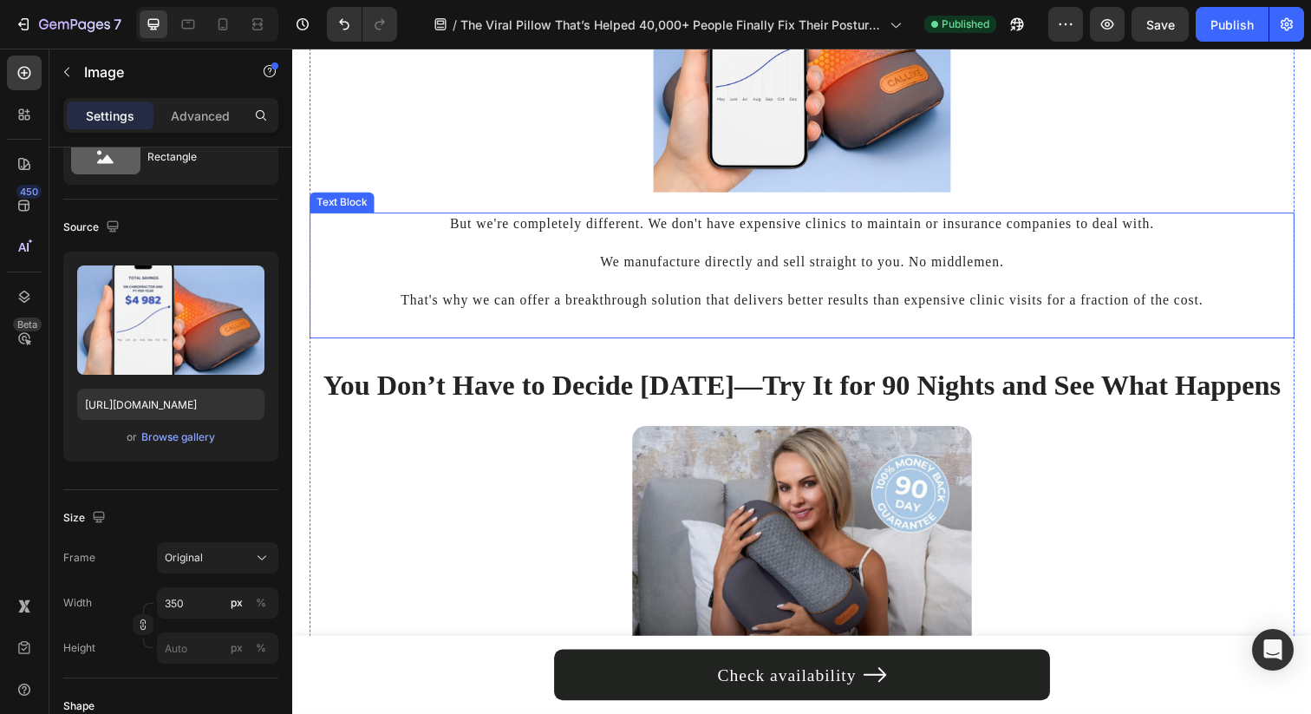
scroll to position [6534, 0]
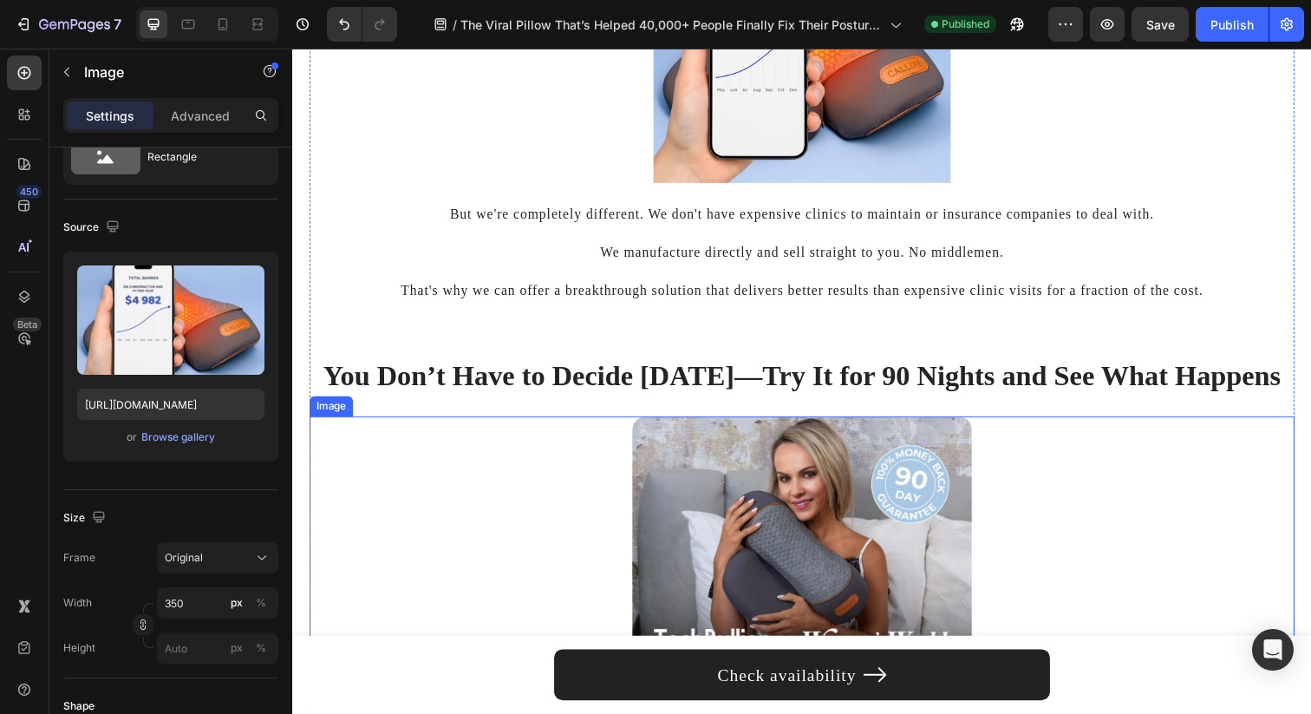
click at [719, 522] on img at bounding box center [812, 569] width 347 height 290
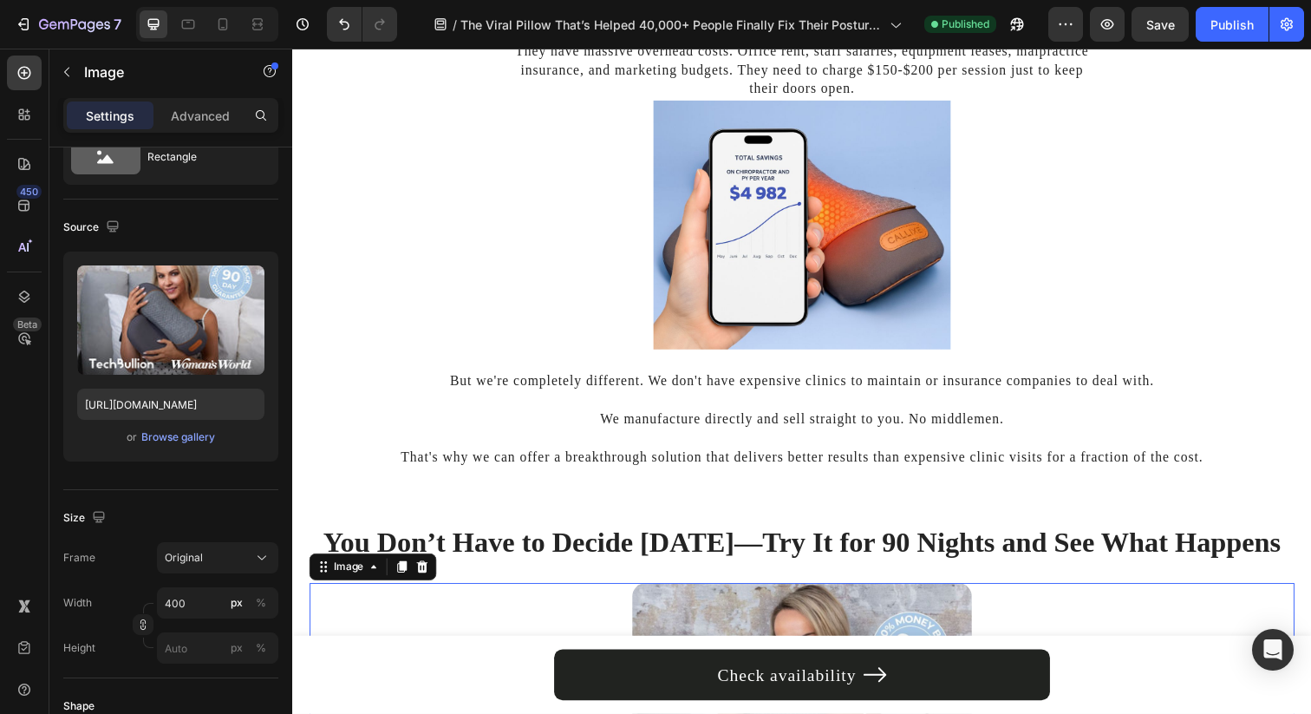
scroll to position [6336, 0]
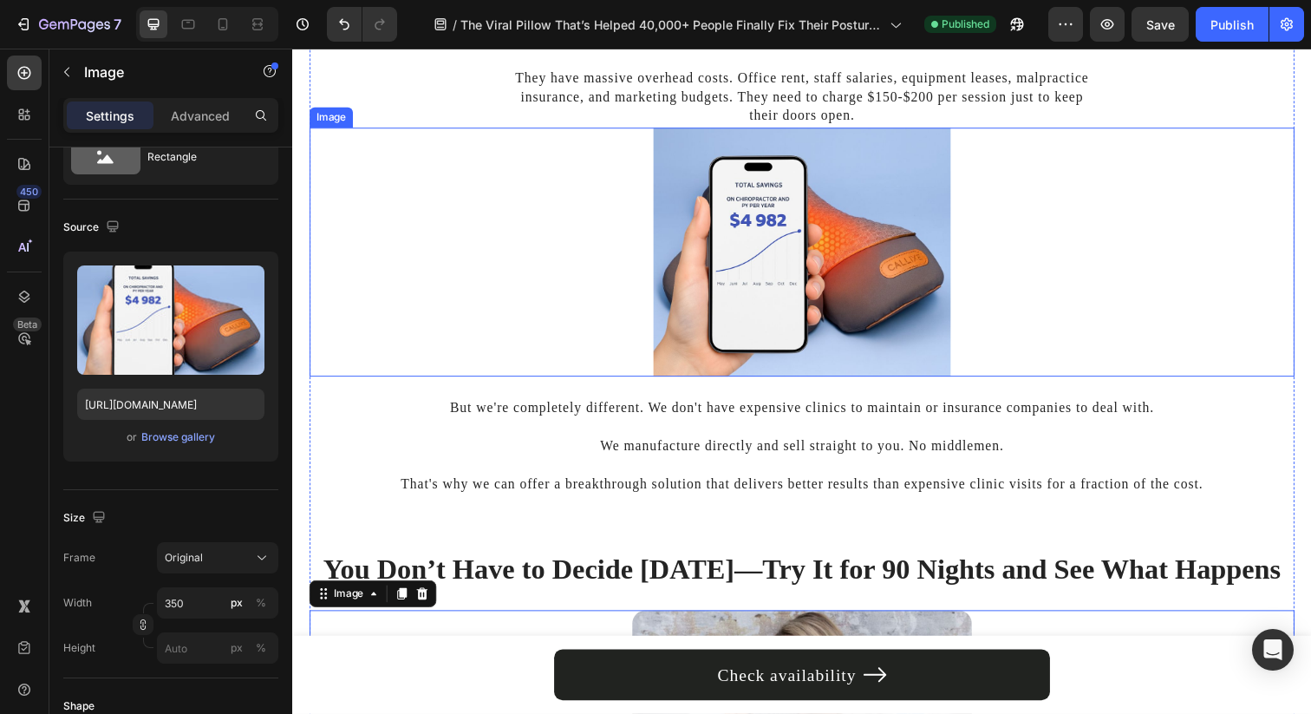
click at [728, 303] on img at bounding box center [812, 256] width 303 height 254
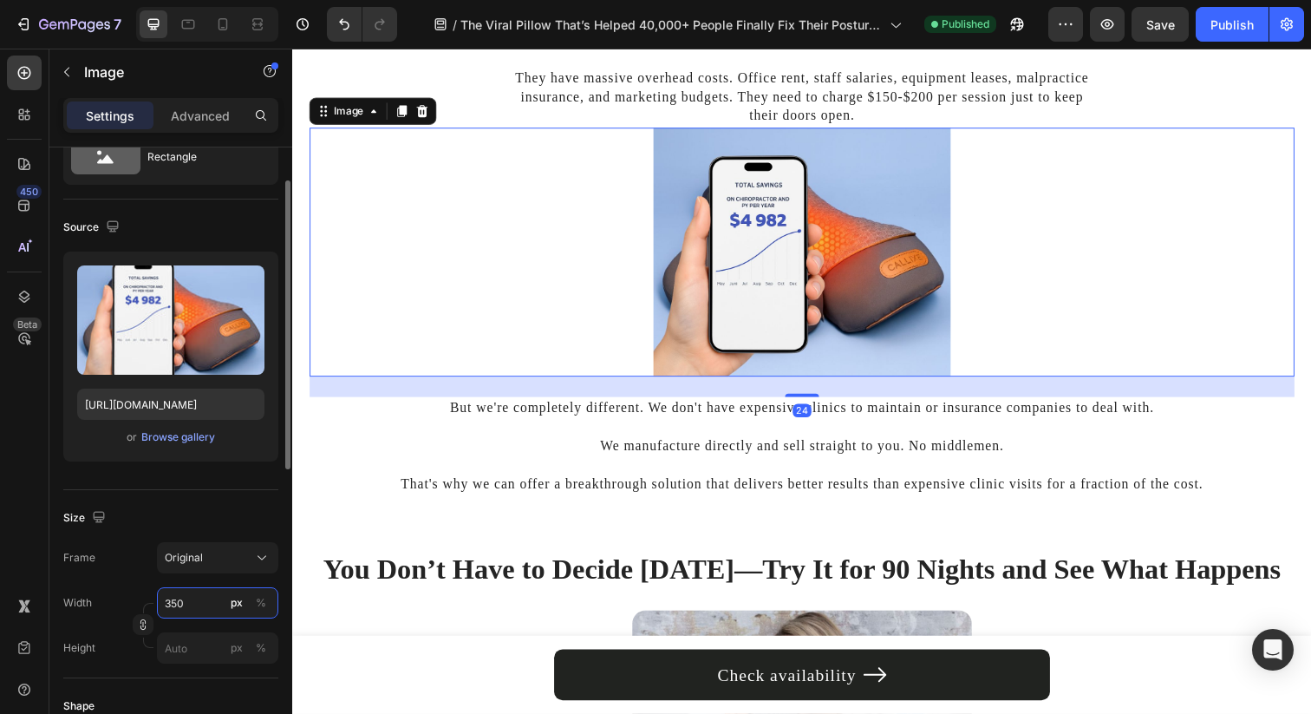
click at [183, 606] on input "350" at bounding box center [217, 602] width 121 height 31
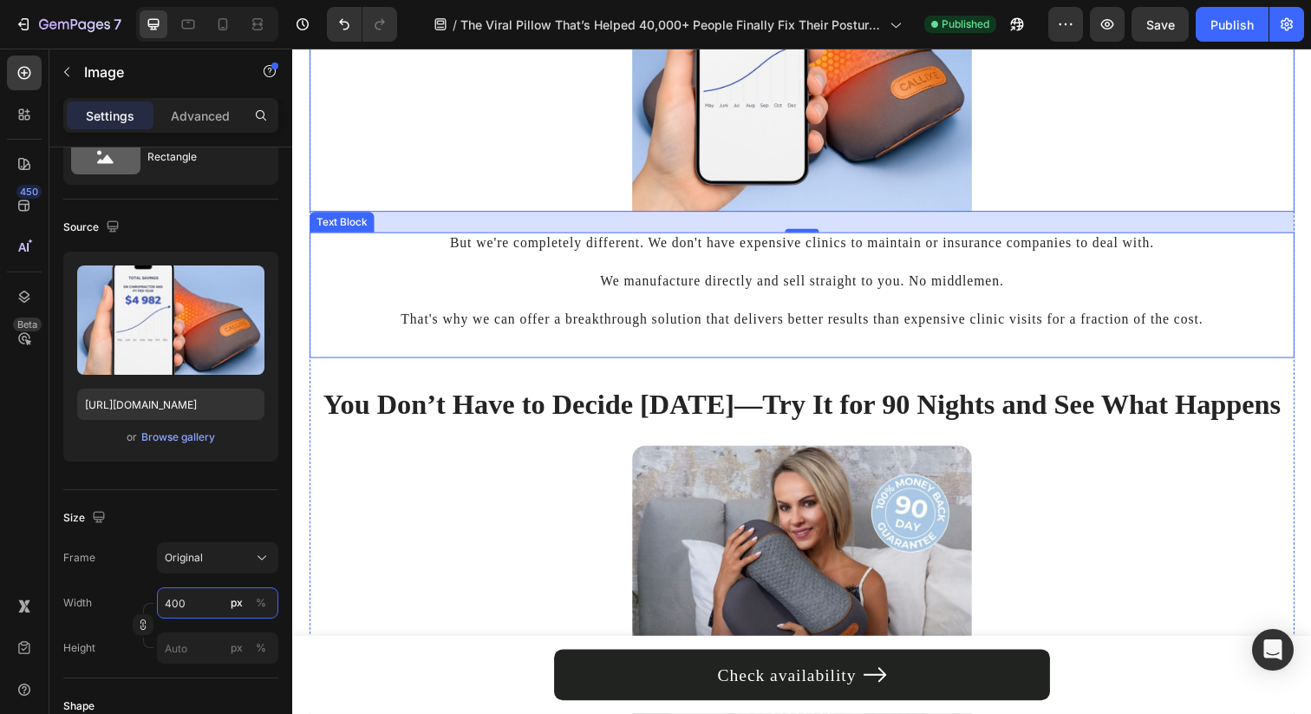
scroll to position [6584, 0]
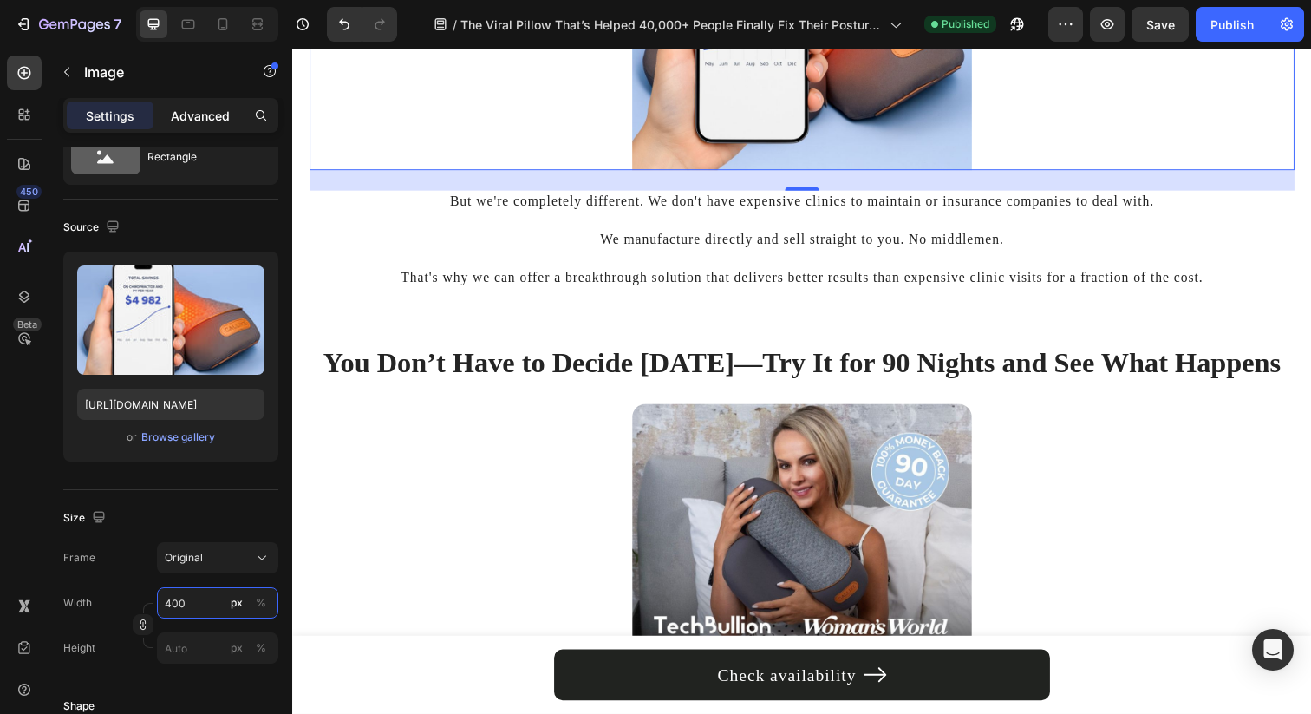
type input "400"
click at [196, 116] on p "Advanced" at bounding box center [200, 116] width 59 height 18
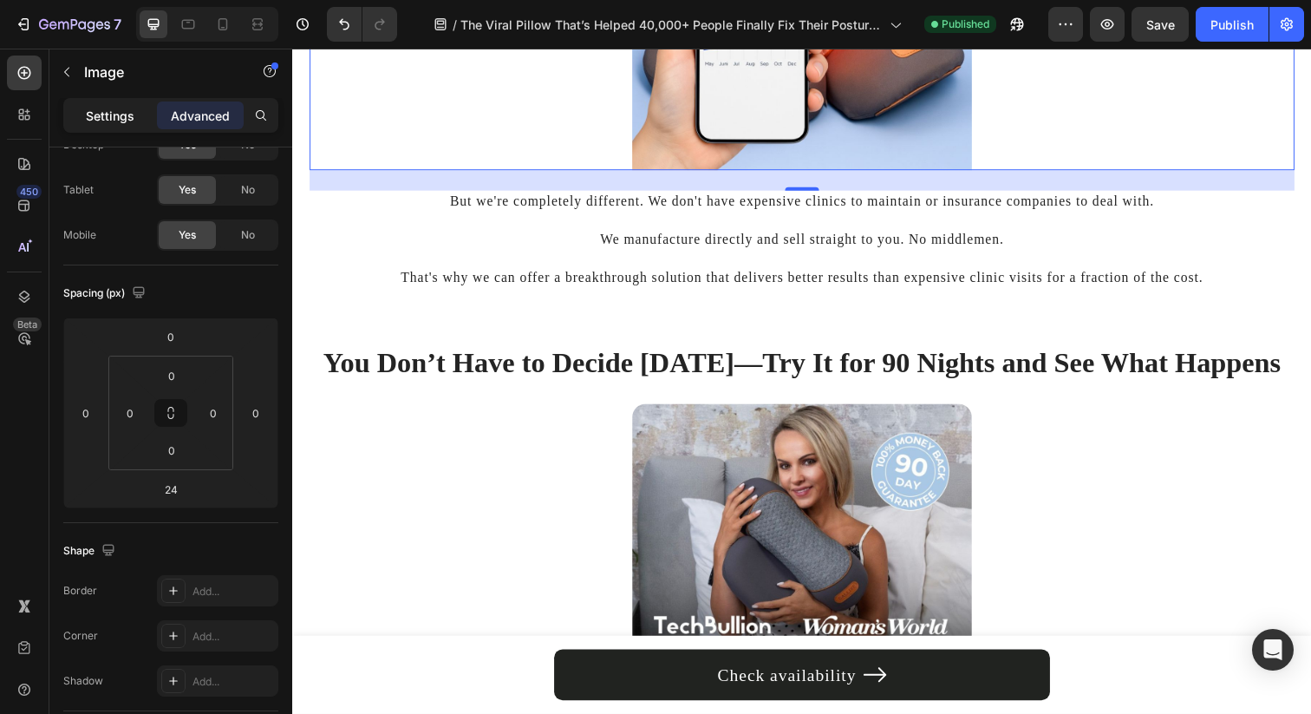
click at [109, 107] on p "Settings" at bounding box center [110, 116] width 49 height 18
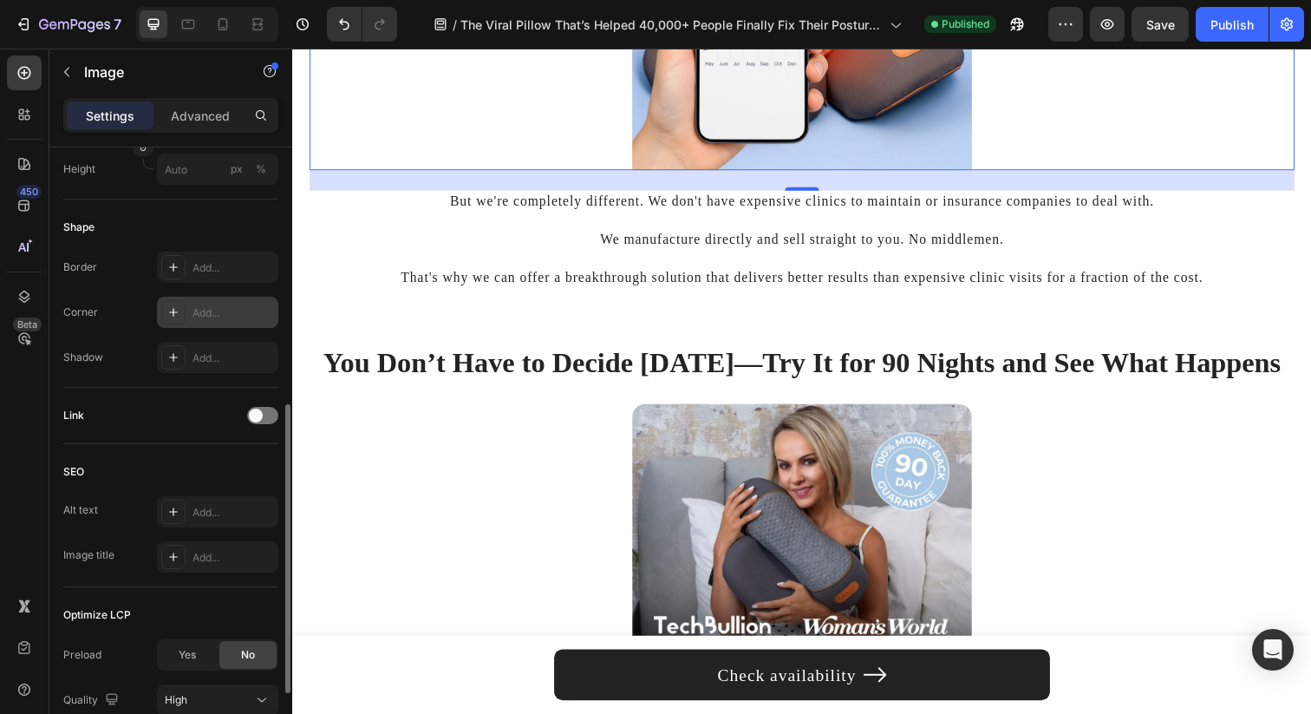
scroll to position [547, 0]
click at [209, 322] on div "Add..." at bounding box center [233, 315] width 82 height 16
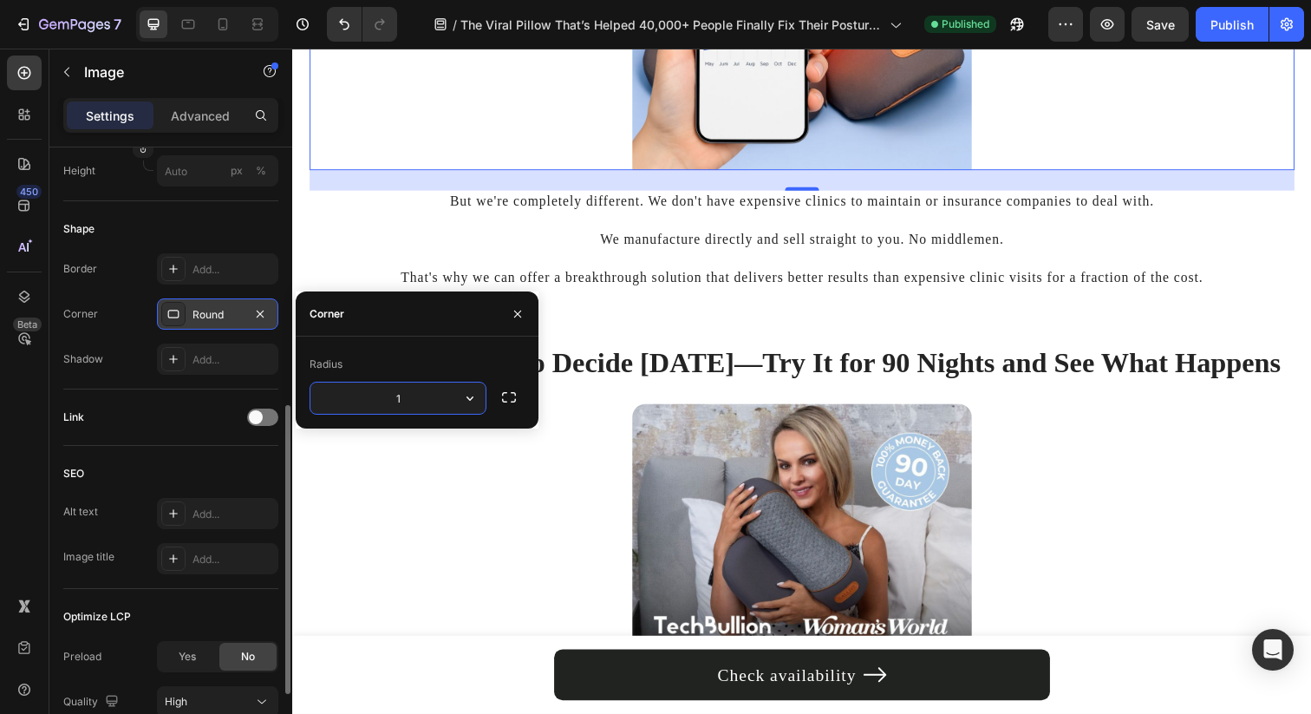
type input "16"
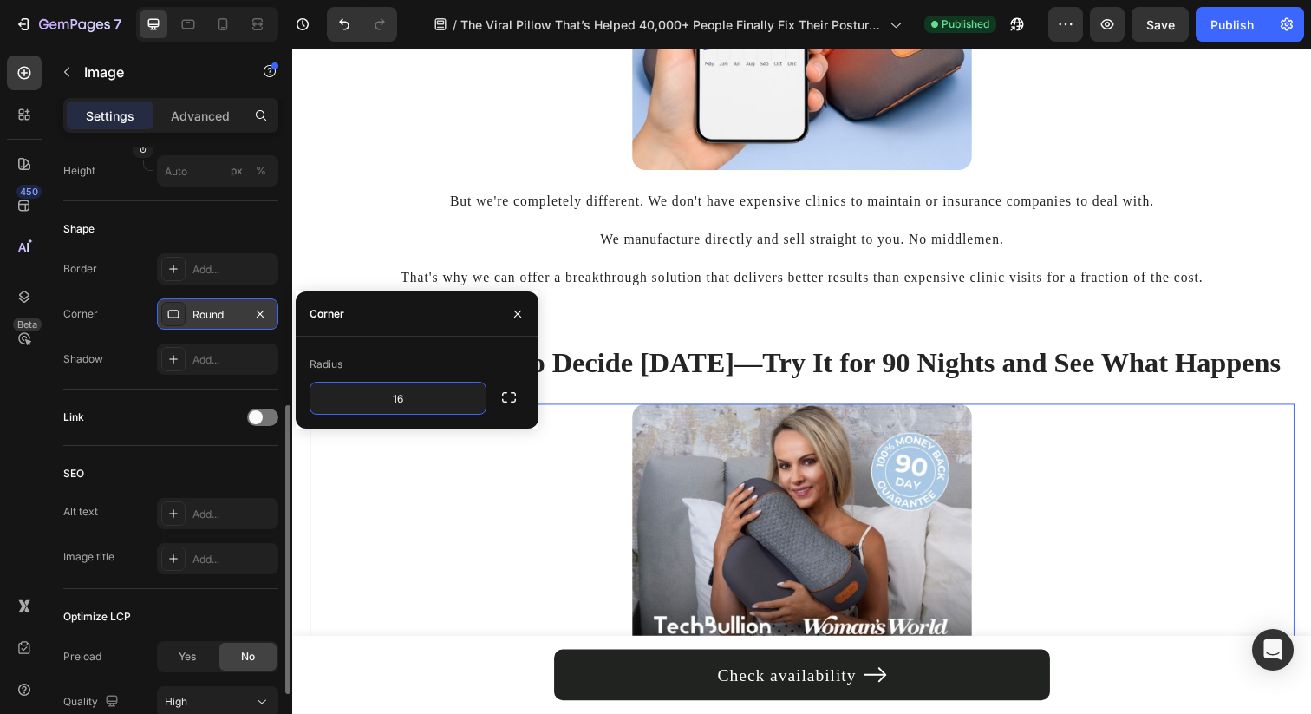
click at [430, 476] on div at bounding box center [813, 556] width 1006 height 290
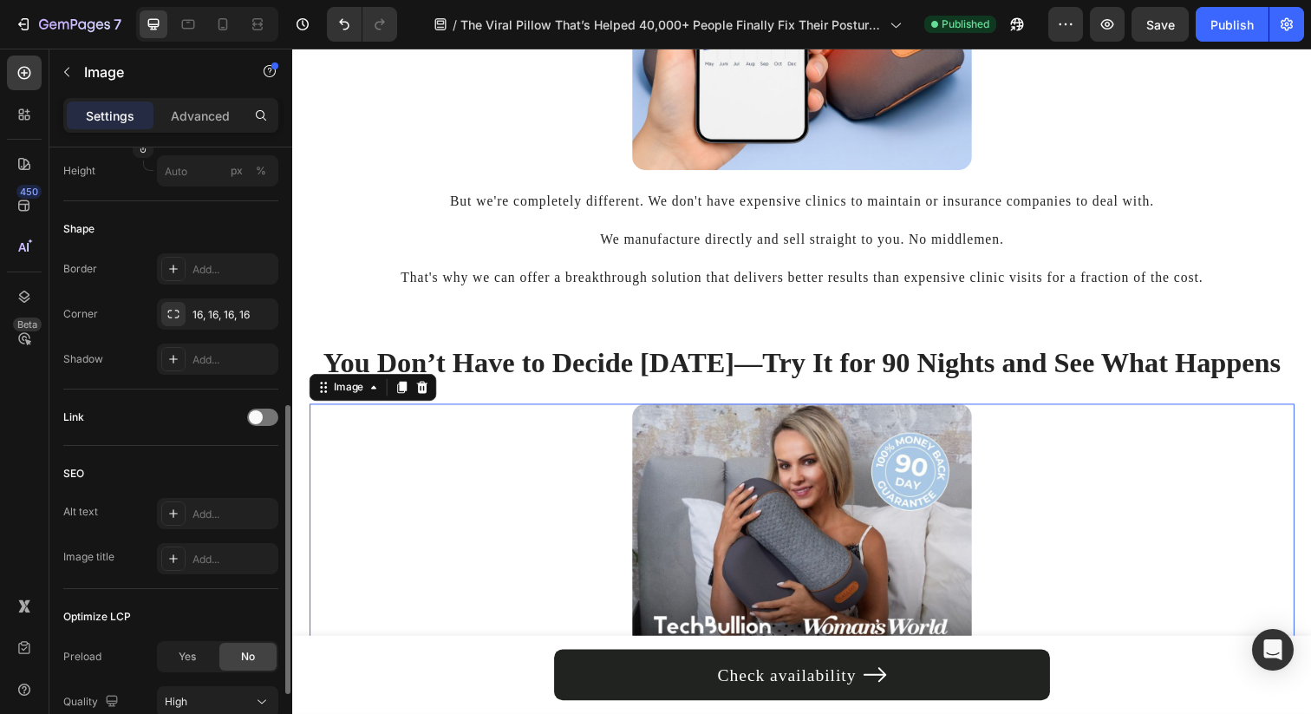
click at [740, 477] on img at bounding box center [812, 556] width 347 height 290
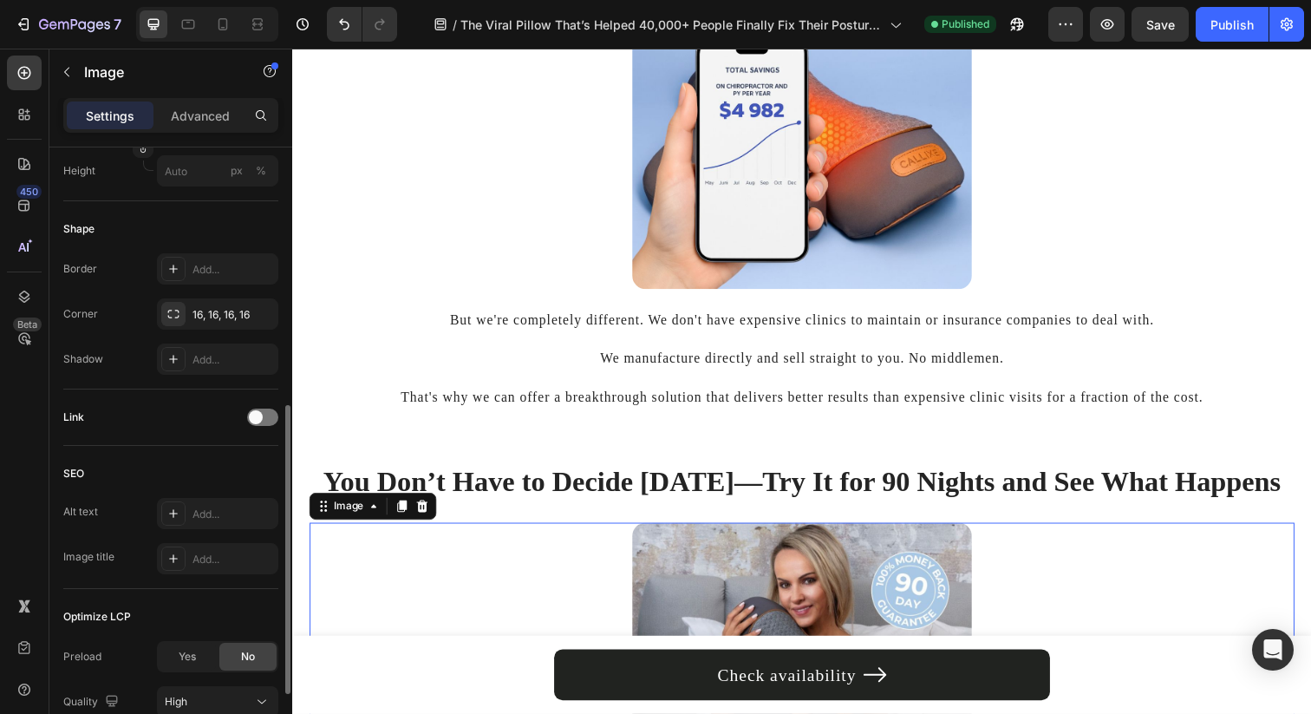
scroll to position [6381, 0]
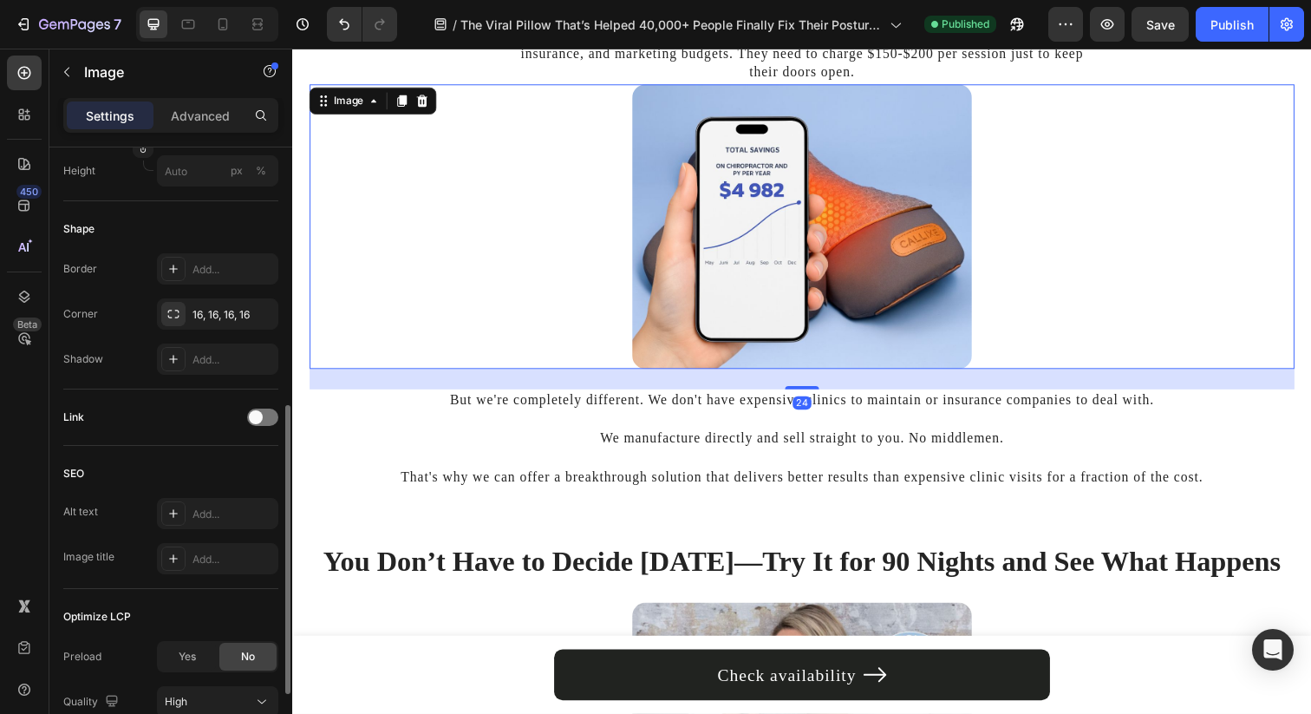
click at [736, 309] on img at bounding box center [812, 230] width 347 height 290
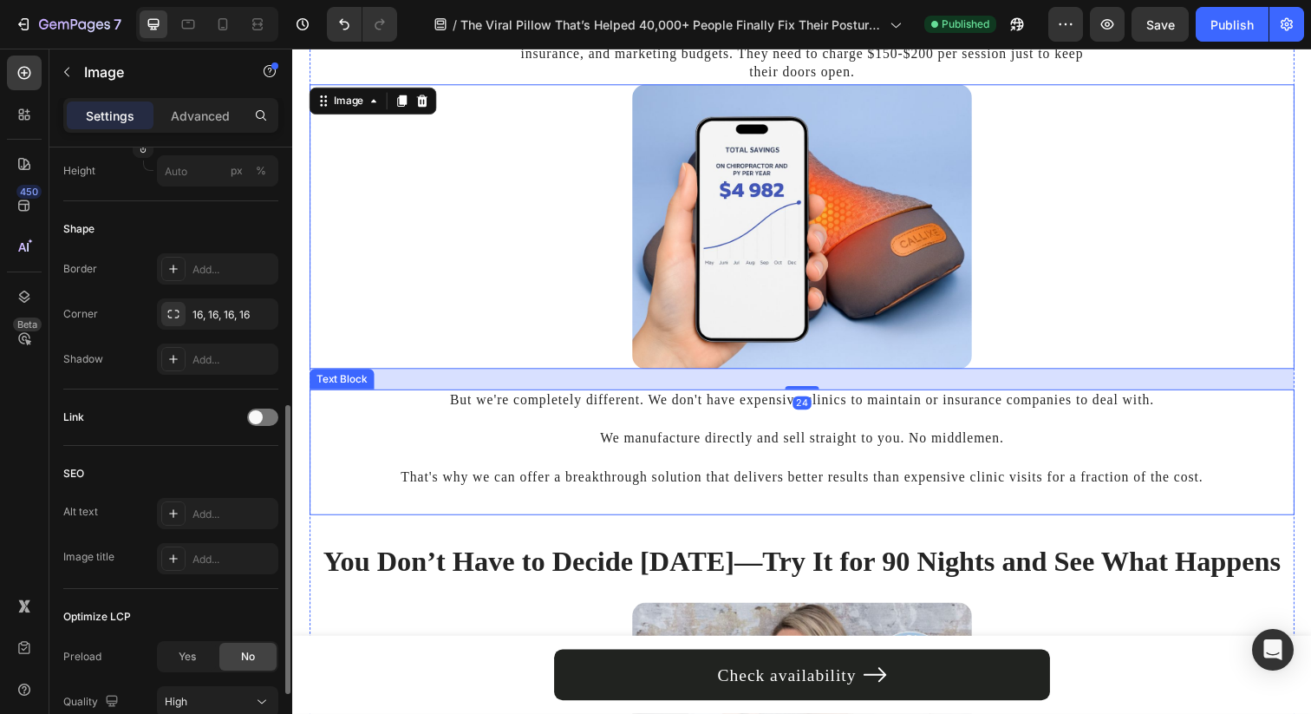
click at [603, 512] on div "But we're completely different. We don't have expensive clinics to maintain or …" at bounding box center [813, 460] width 1006 height 128
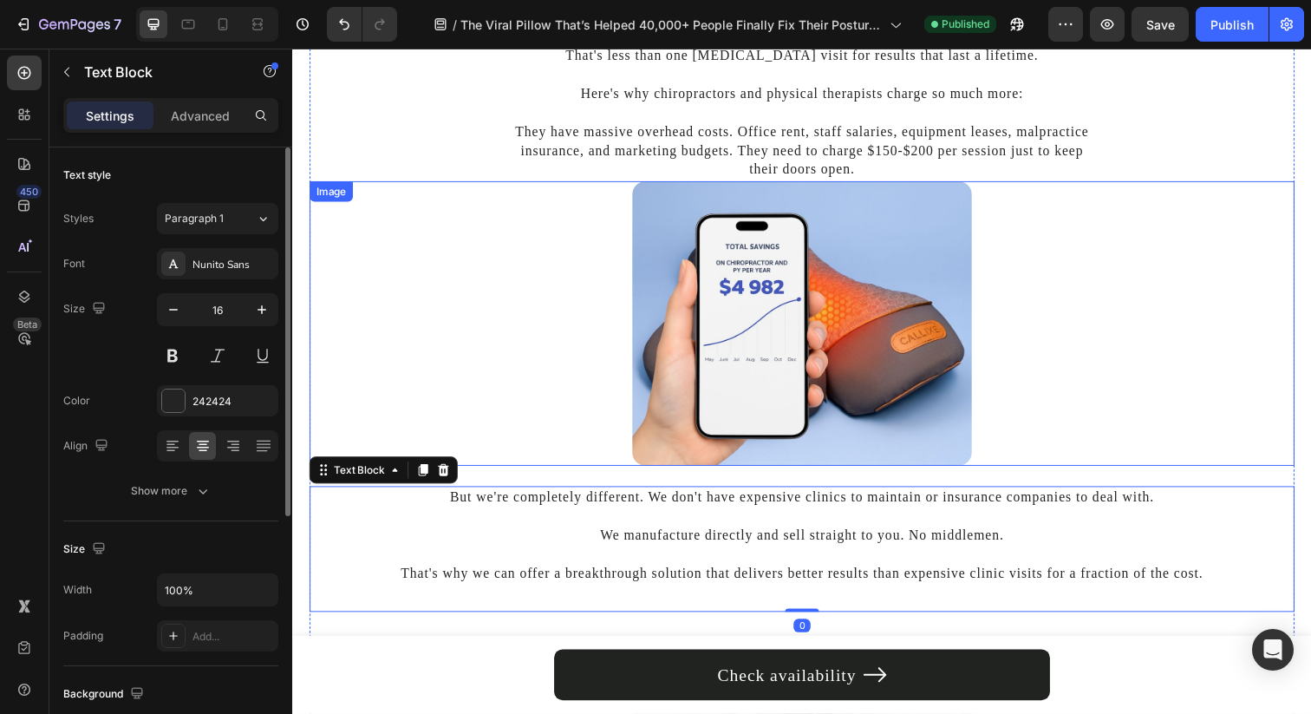
scroll to position [6239, 0]
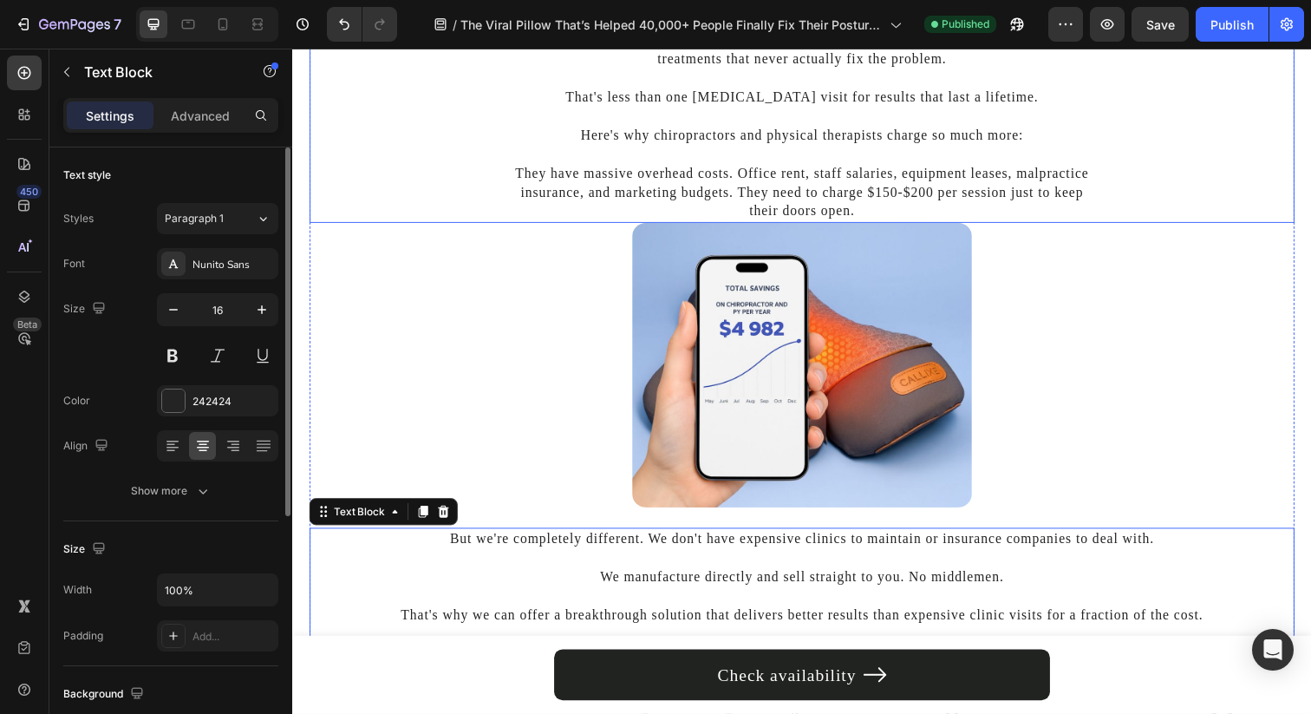
click at [545, 179] on p "They have massive overhead costs. Office rent, staff salaries, equipment leases…" at bounding box center [812, 186] width 600 height 78
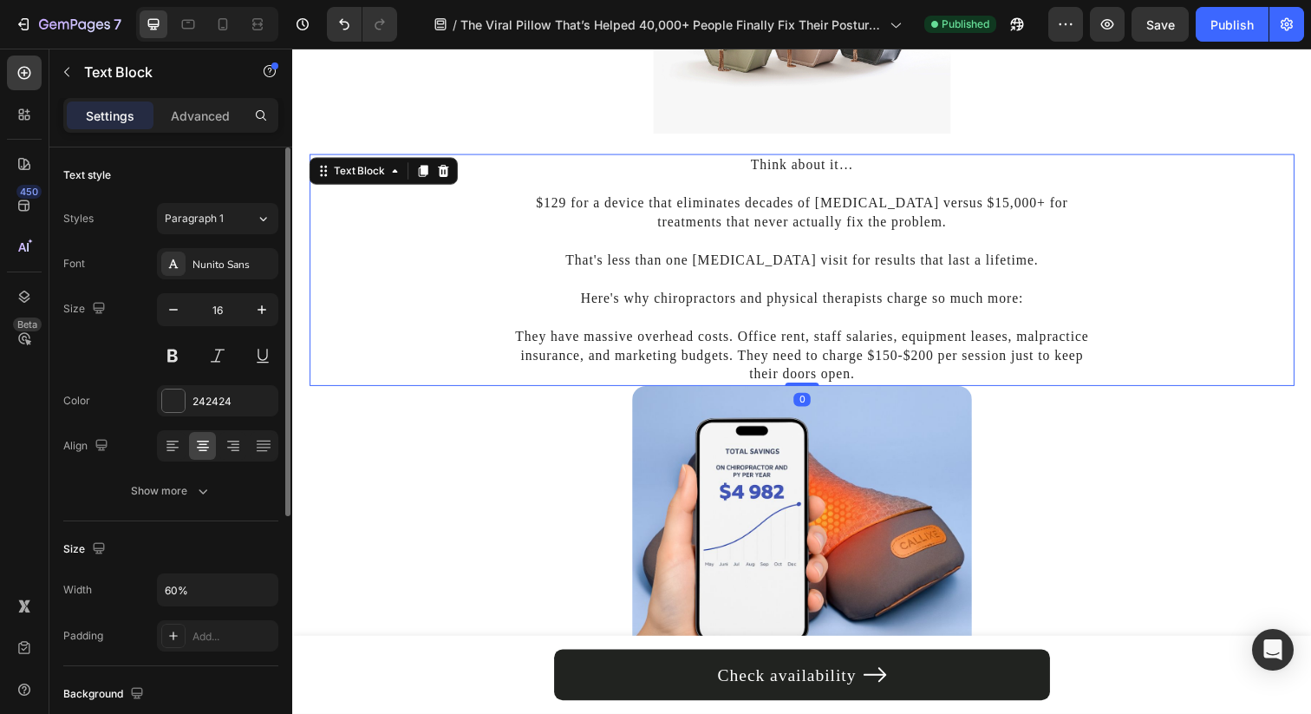
scroll to position [6068, 0]
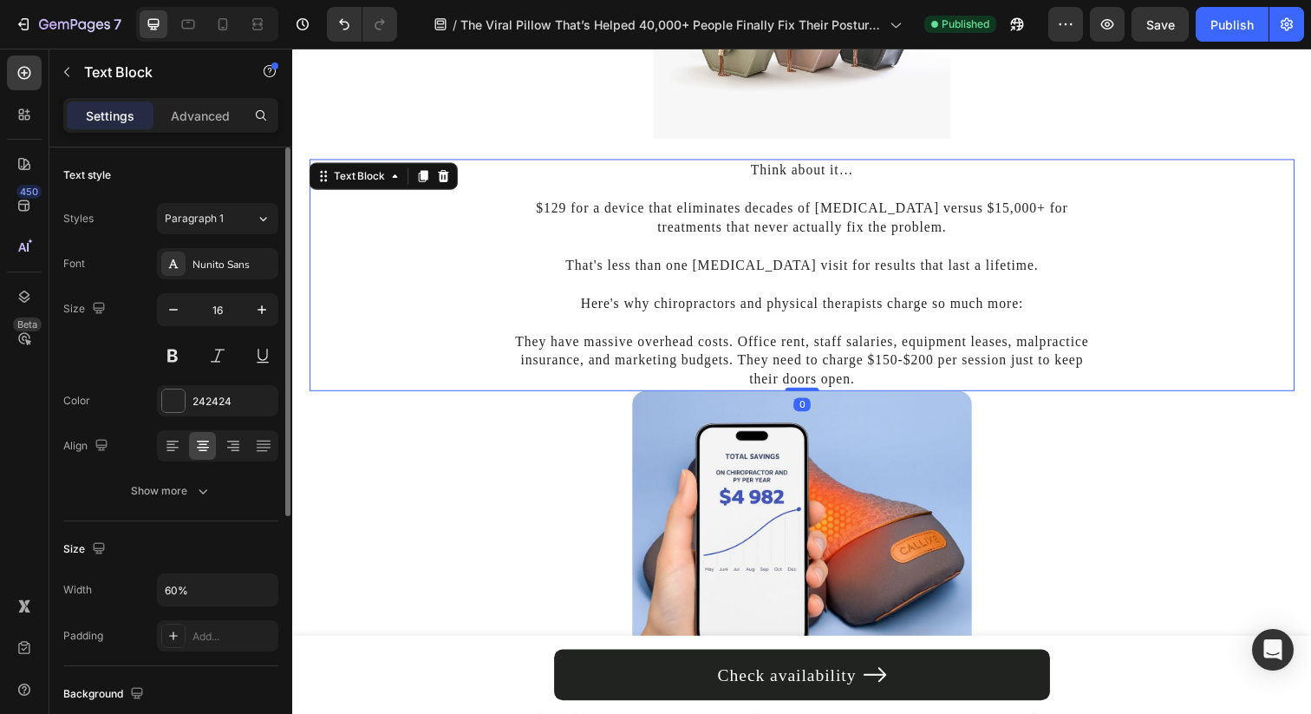
click at [200, 132] on div "Settings Advanced" at bounding box center [170, 115] width 215 height 35
click at [203, 119] on p "Advanced" at bounding box center [200, 116] width 59 height 18
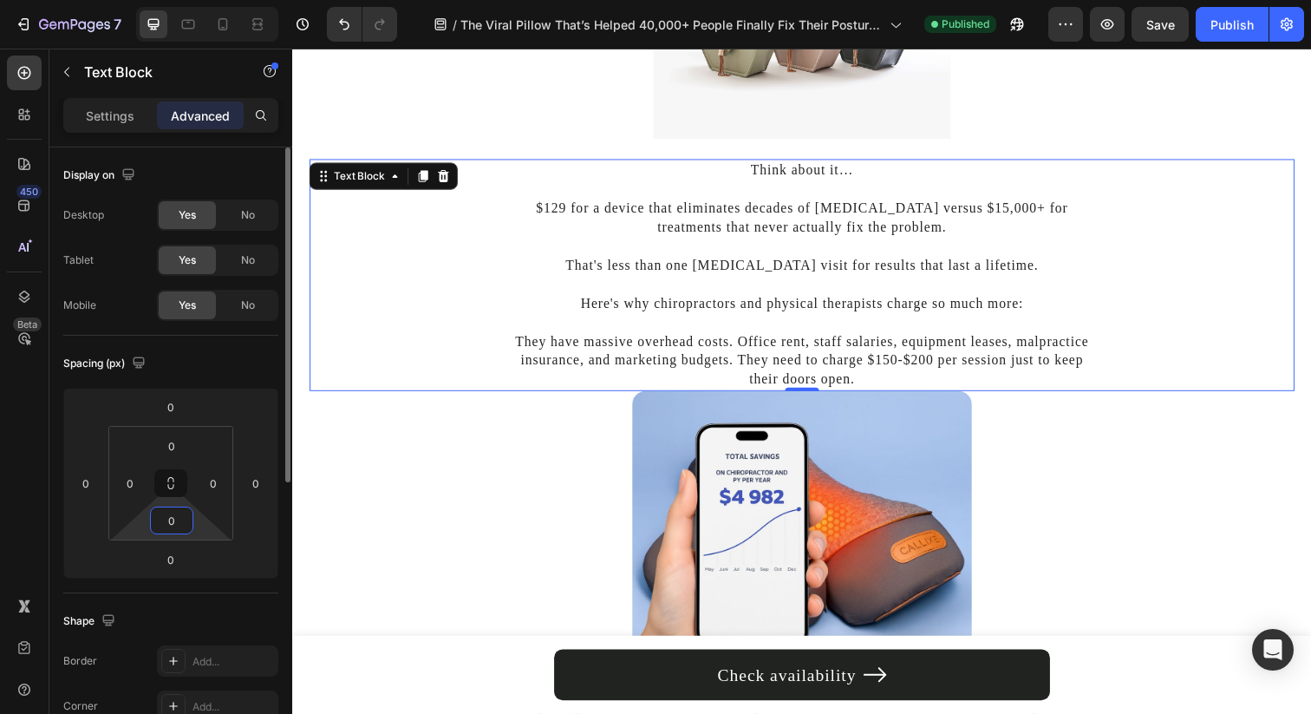
click at [170, 516] on input "0" at bounding box center [171, 520] width 35 height 26
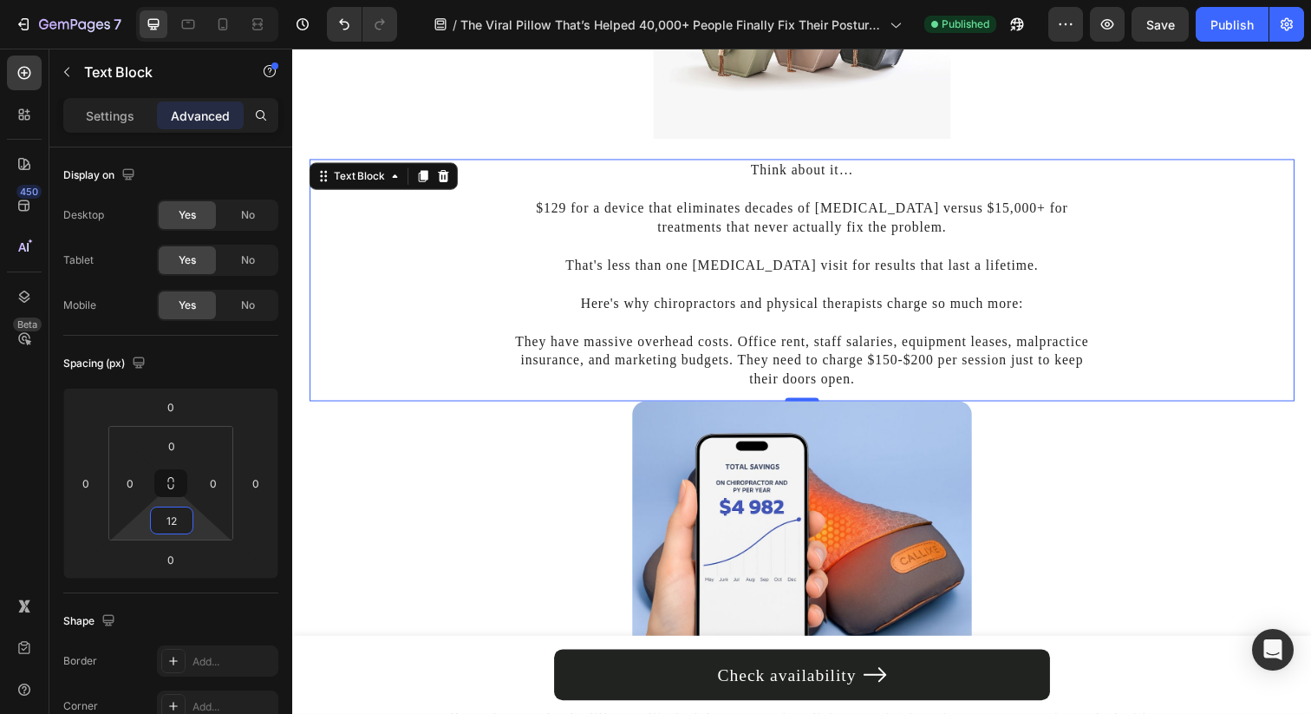
type input "12"
click at [355, 401] on div "Think about it… $129 for a device that eliminates decades of neck pain versus $…" at bounding box center [813, 284] width 1006 height 247
click at [393, 471] on div at bounding box center [813, 553] width 1006 height 290
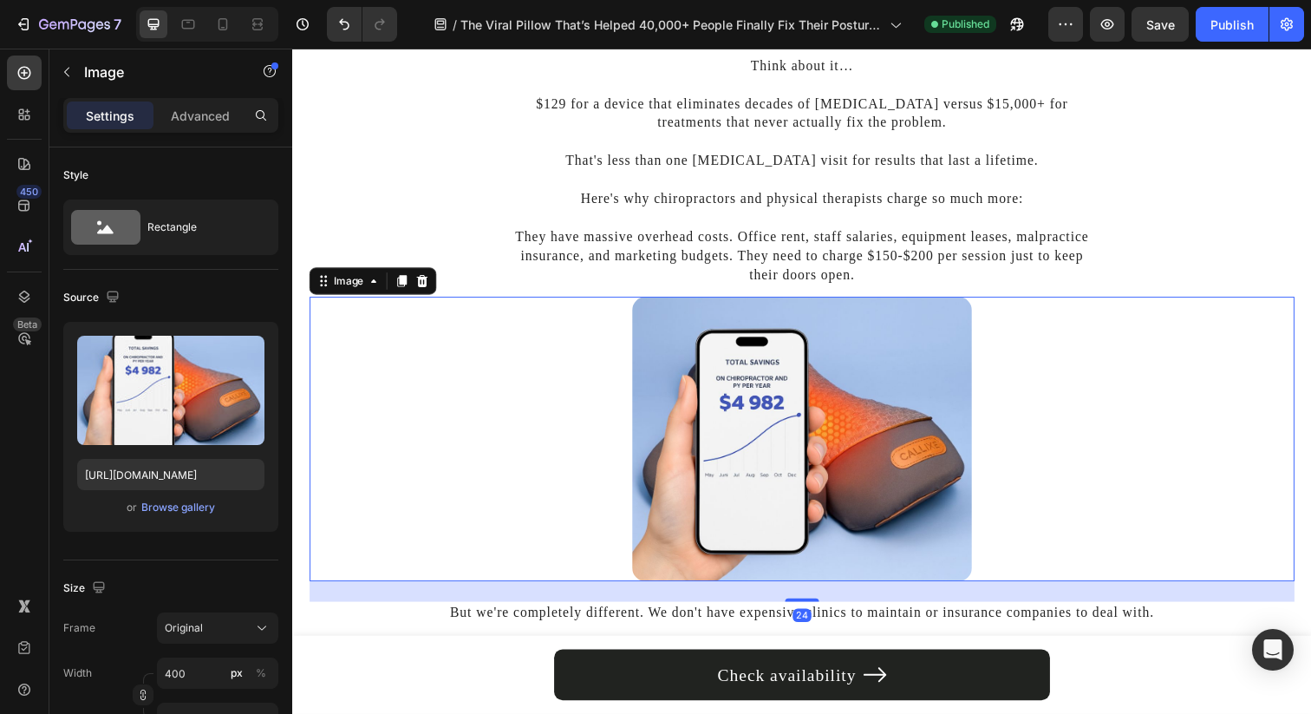
scroll to position [6258, 0]
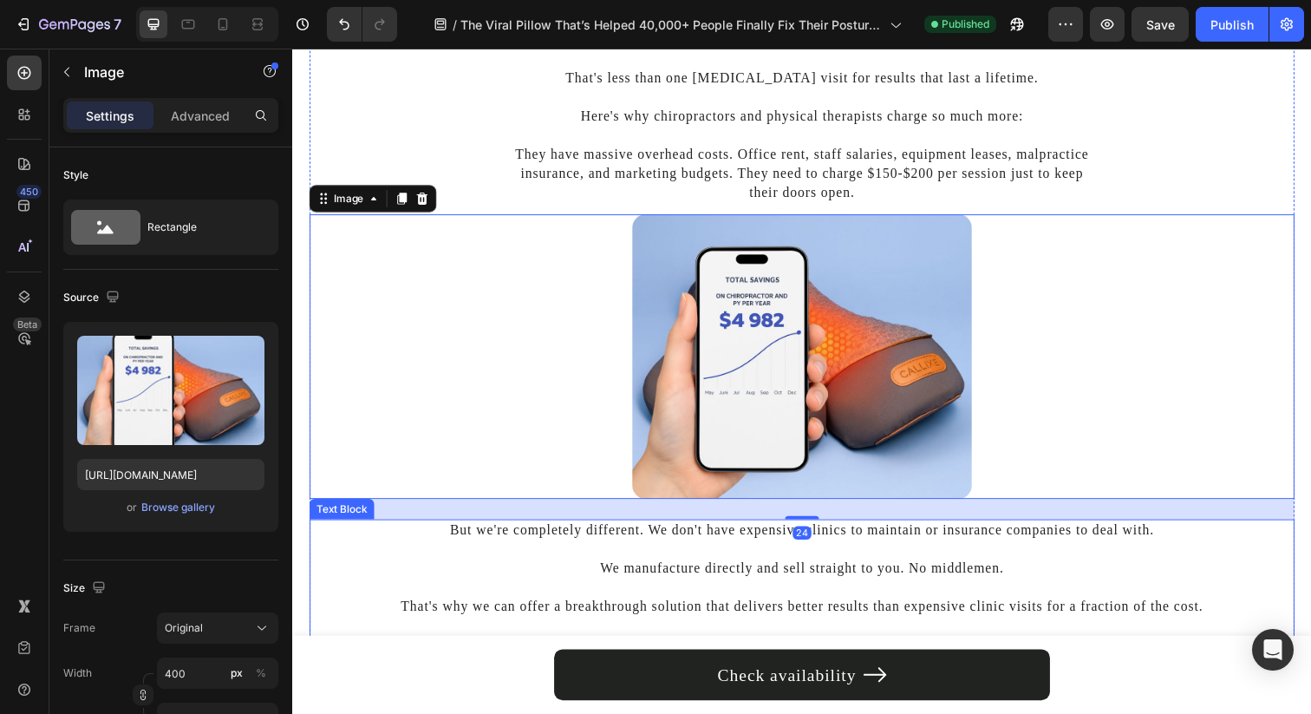
click at [440, 575] on p "We manufacture directly and sell straight to you. No middlemen." at bounding box center [812, 570] width 1002 height 39
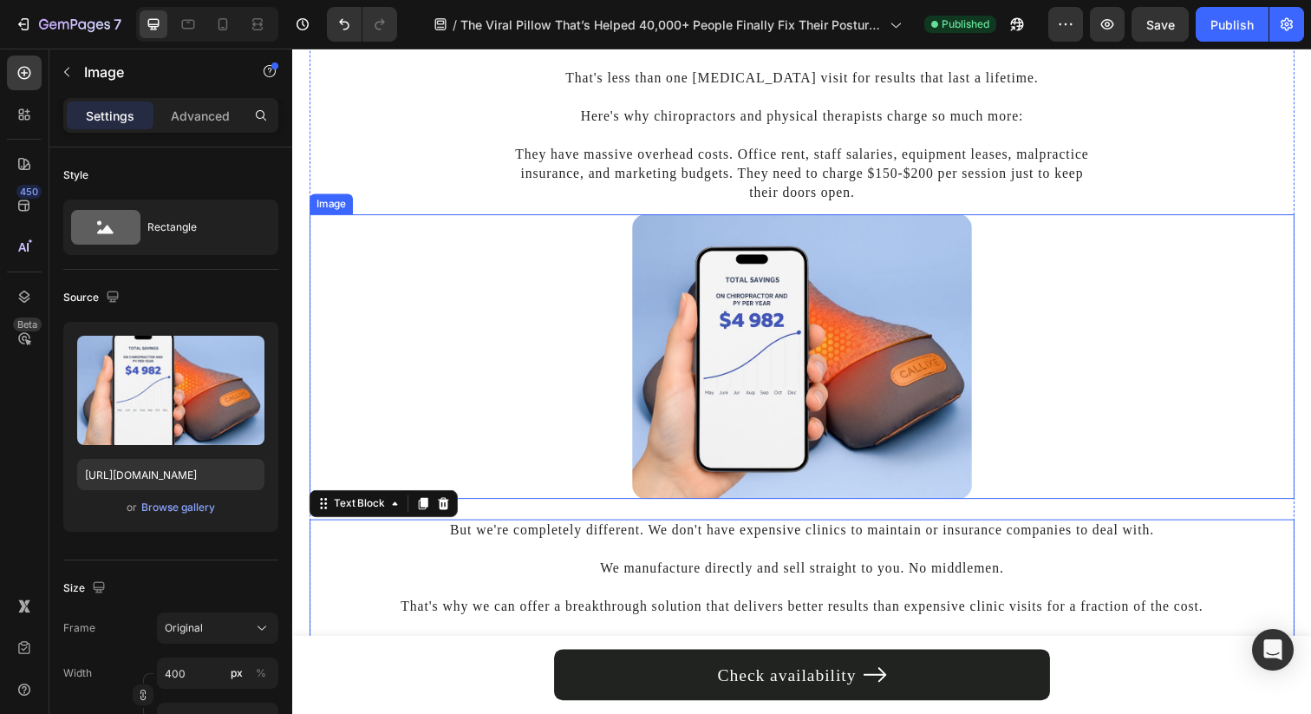
click at [481, 424] on div at bounding box center [813, 363] width 1006 height 290
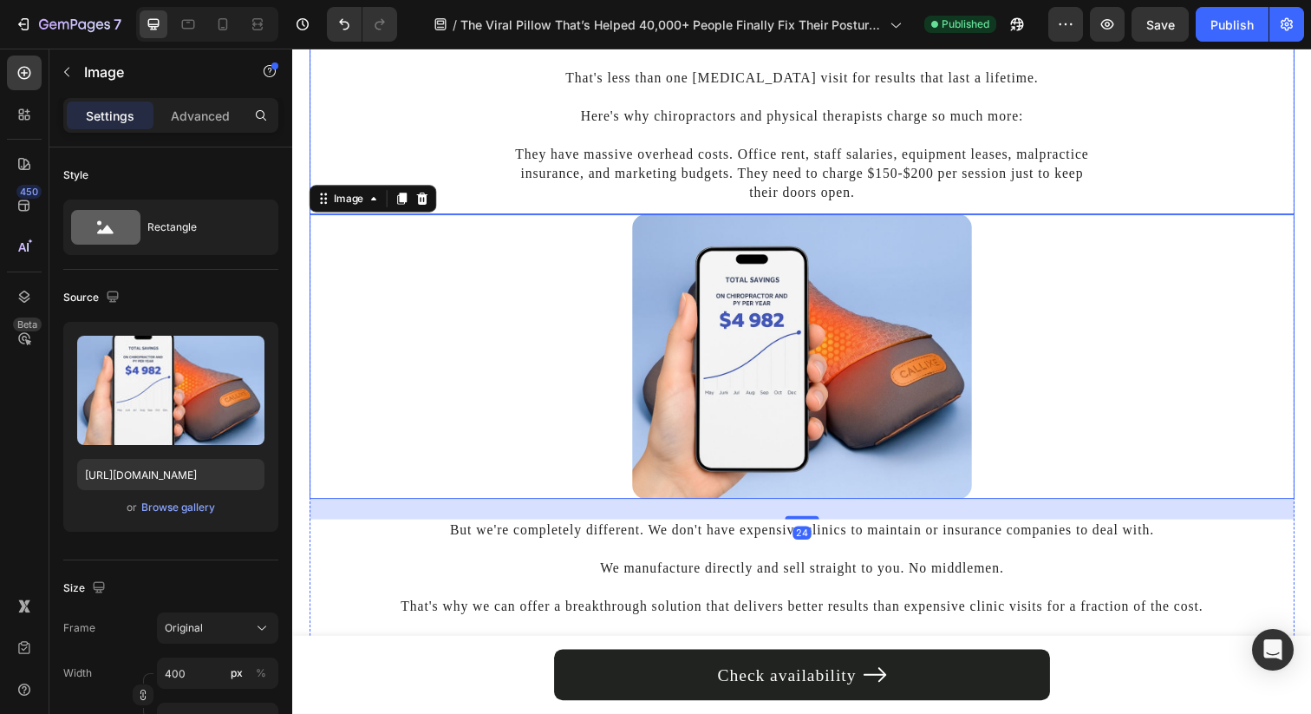
click at [571, 199] on p "They have massive overhead costs. Office rent, staff salaries, equipment leases…" at bounding box center [812, 166] width 600 height 78
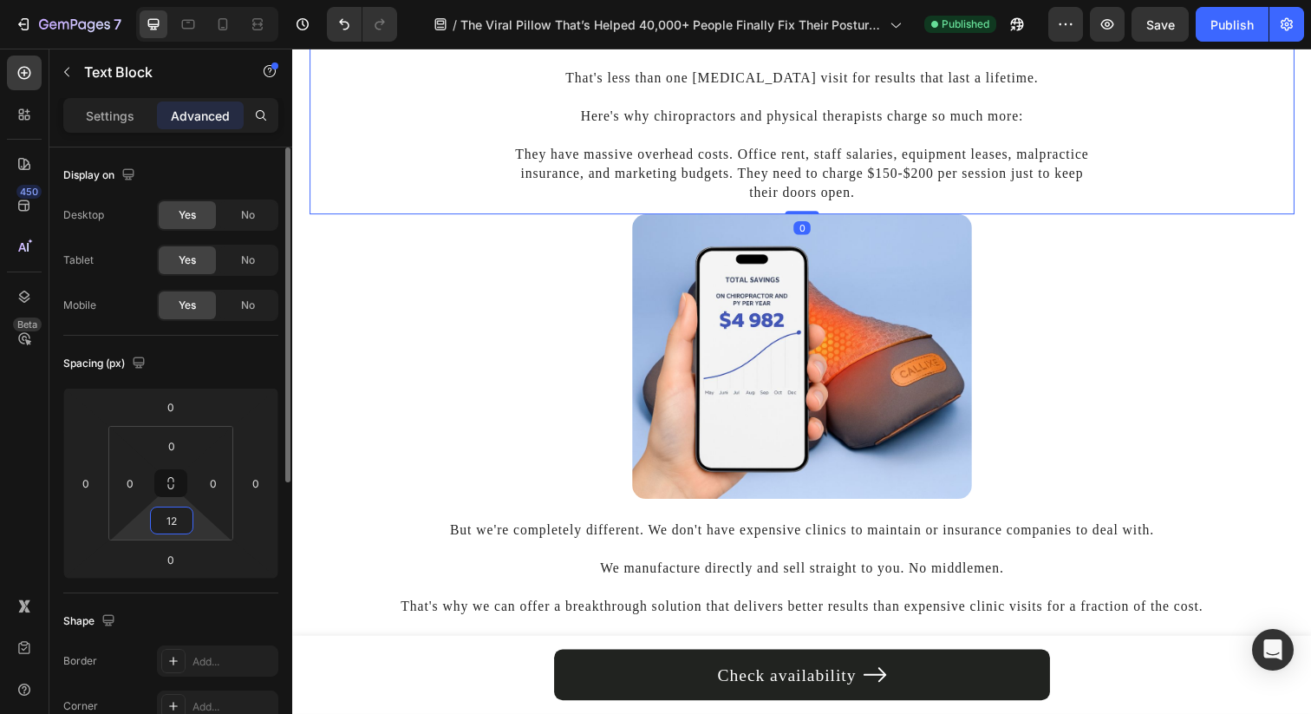
click at [183, 525] on input "12" at bounding box center [171, 520] width 35 height 26
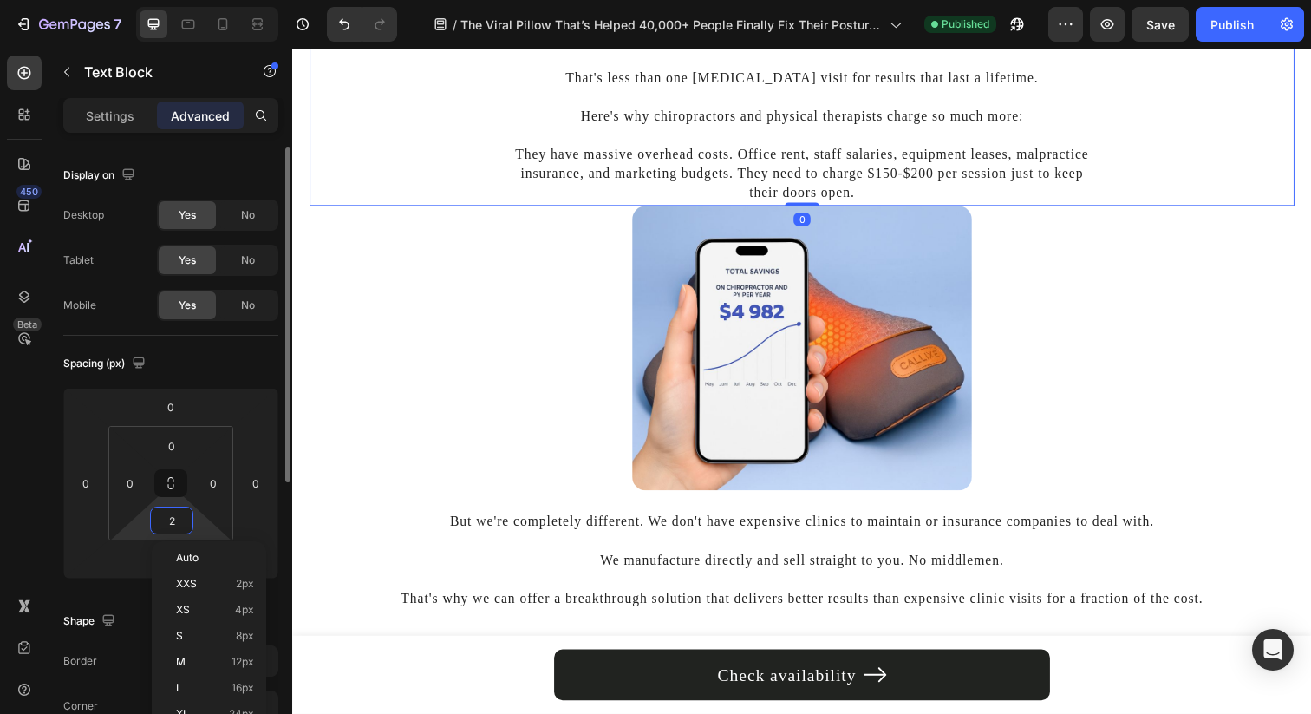
type input "24"
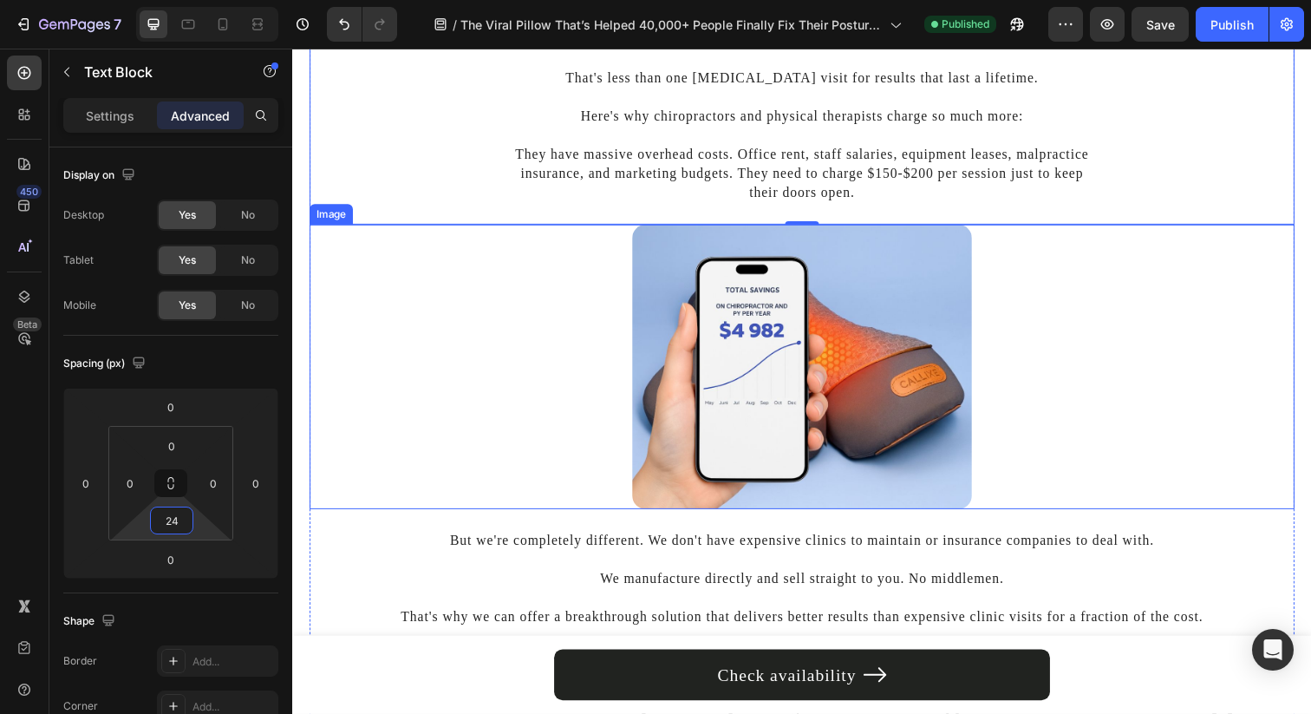
click at [446, 398] on div at bounding box center [813, 373] width 1006 height 290
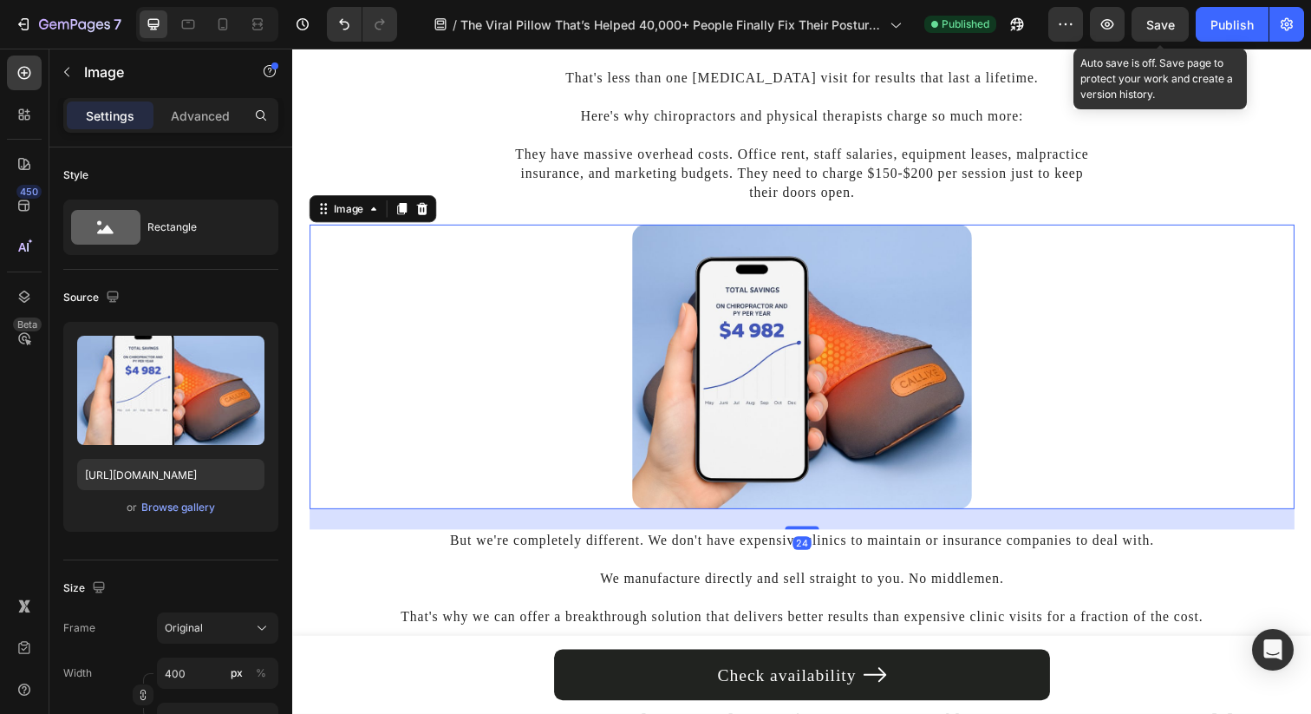
click at [1159, 31] on div "Save" at bounding box center [1160, 25] width 29 height 18
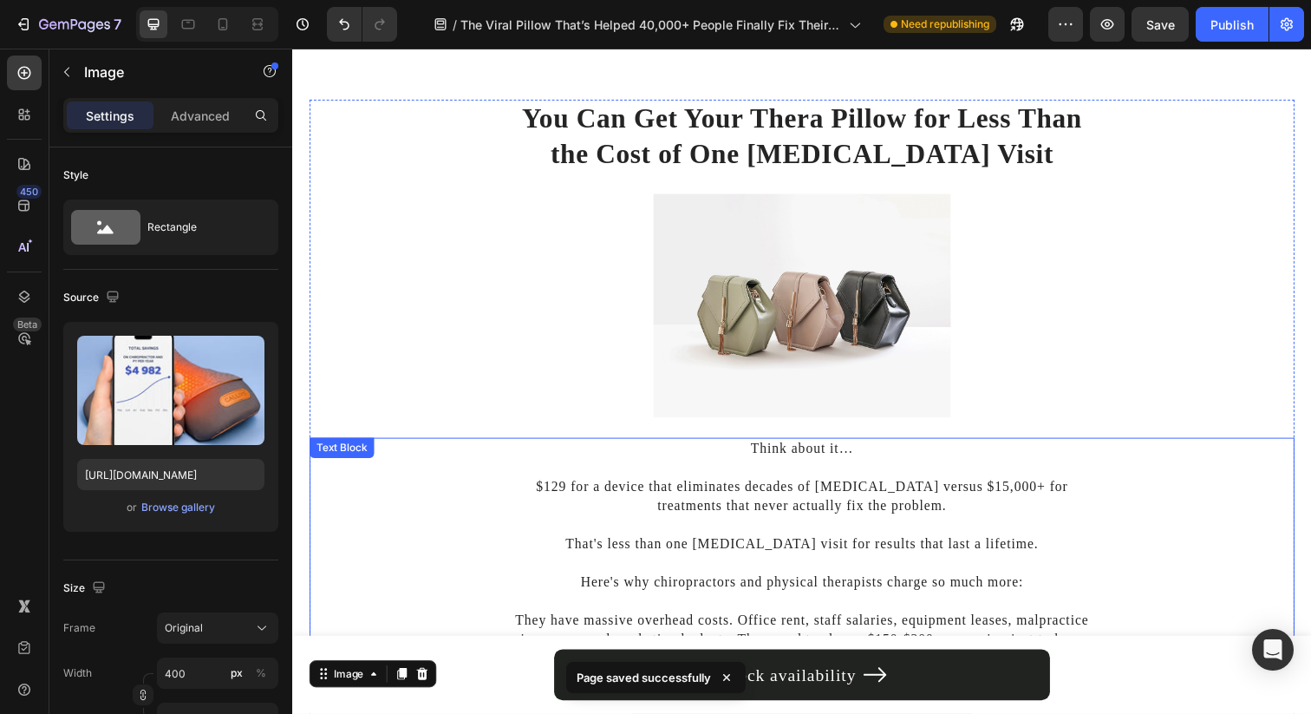
scroll to position [5755, 0]
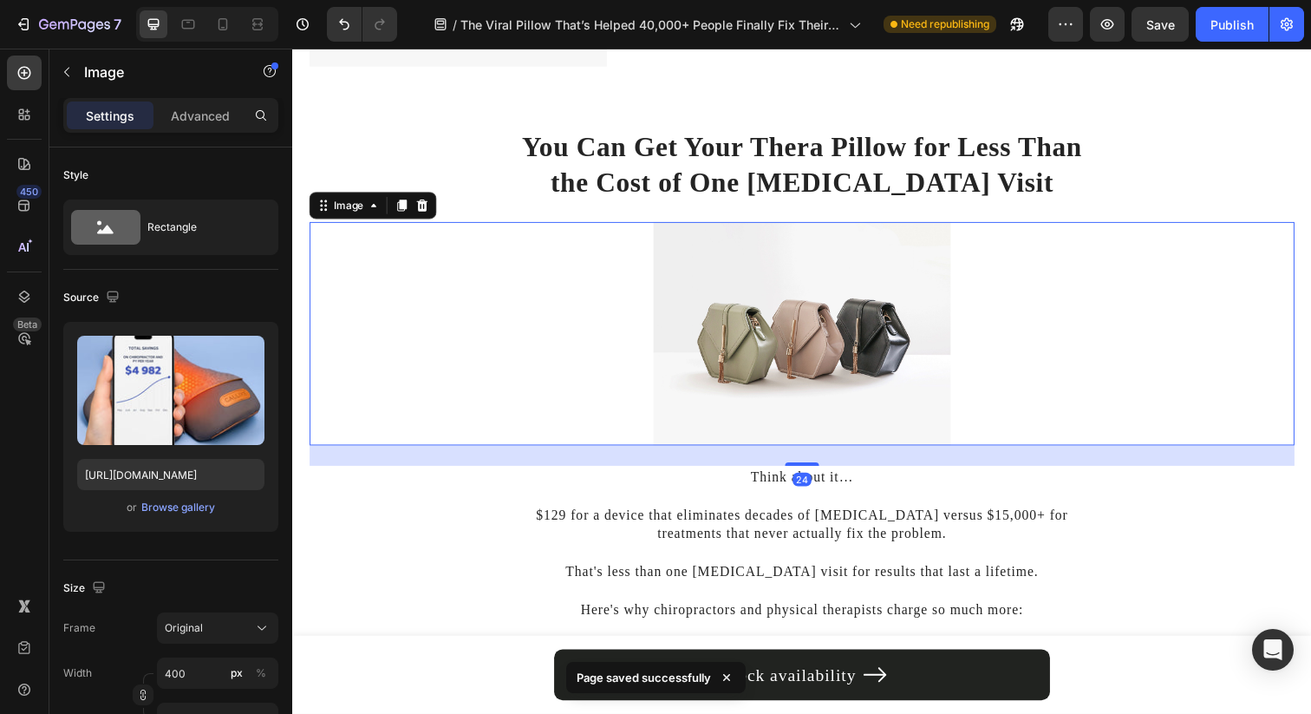
click at [889, 336] on img at bounding box center [812, 339] width 303 height 228
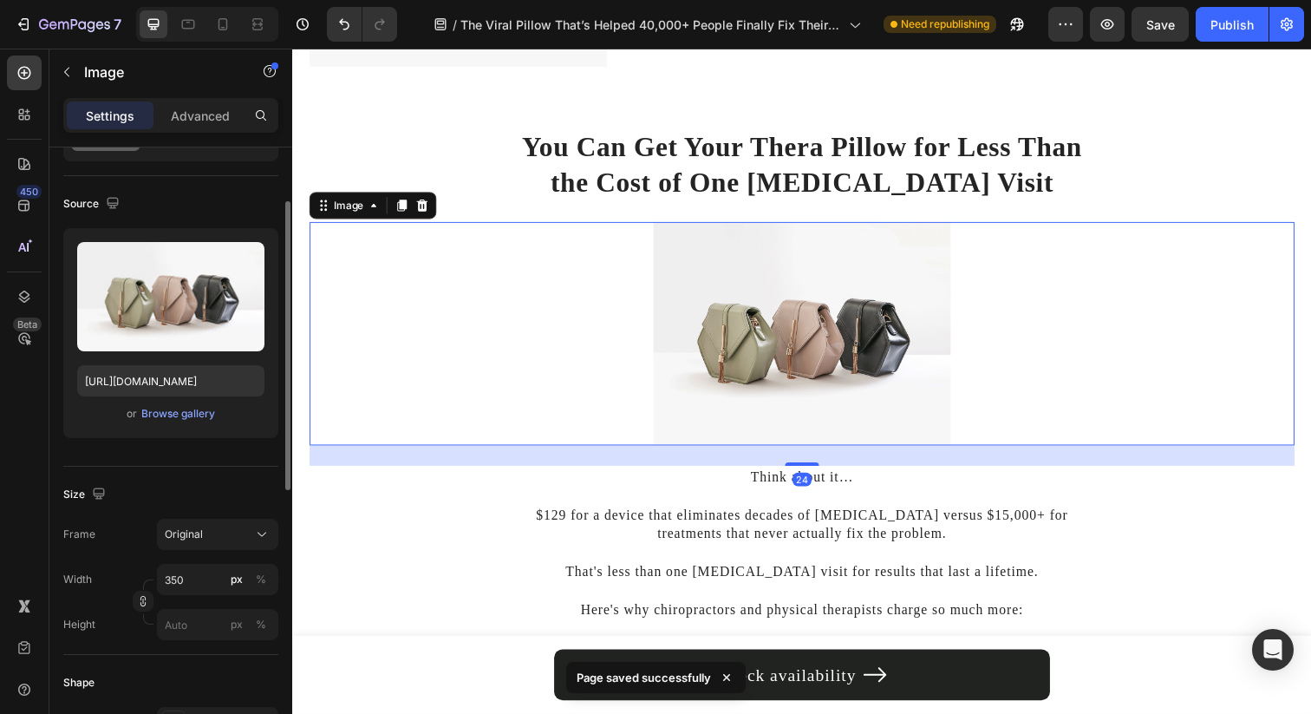
scroll to position [133, 0]
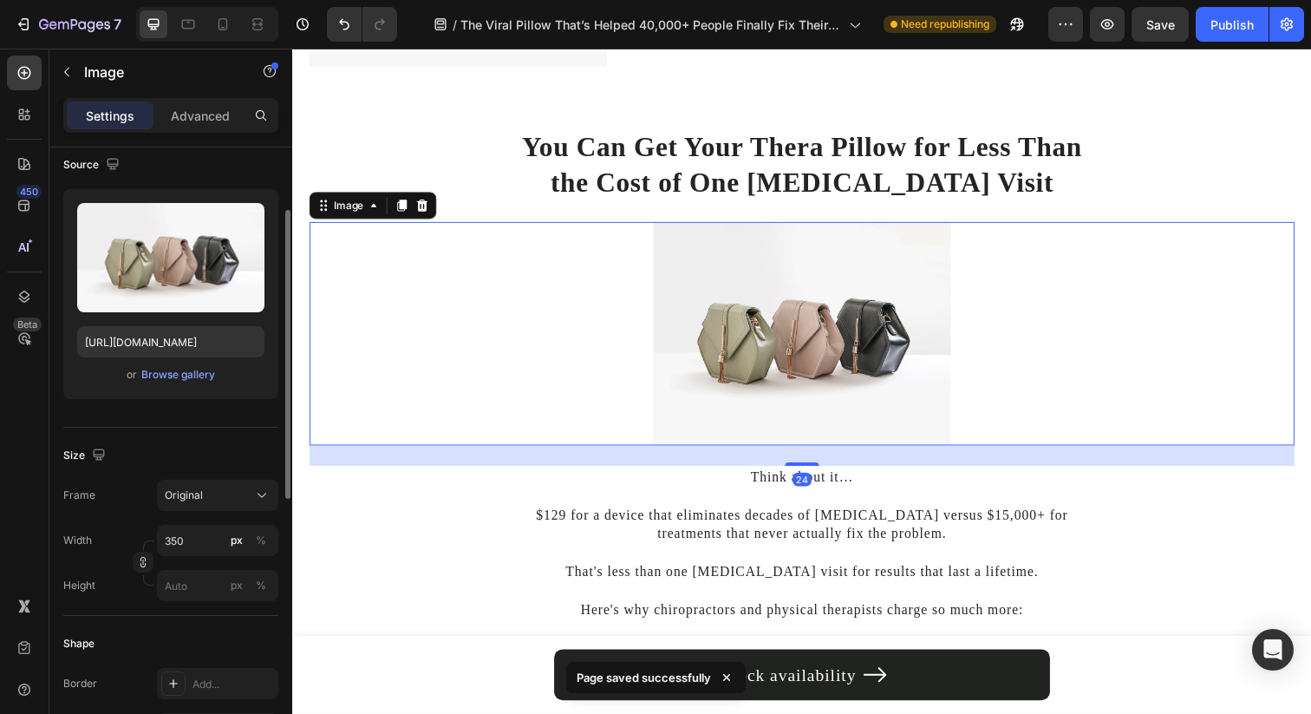
click at [186, 523] on div "Frame Original Width 350 px % Height px %" at bounding box center [170, 539] width 215 height 121
click at [186, 542] on input "350" at bounding box center [217, 540] width 121 height 31
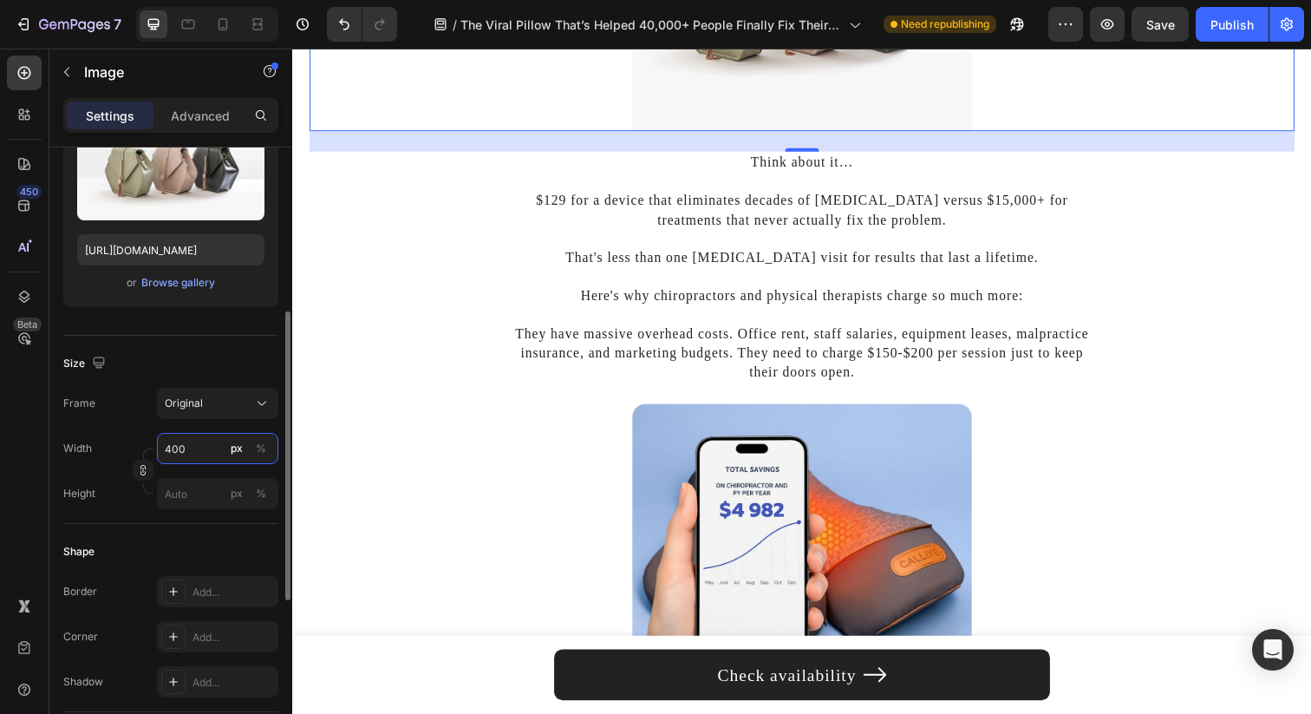
scroll to position [314, 0]
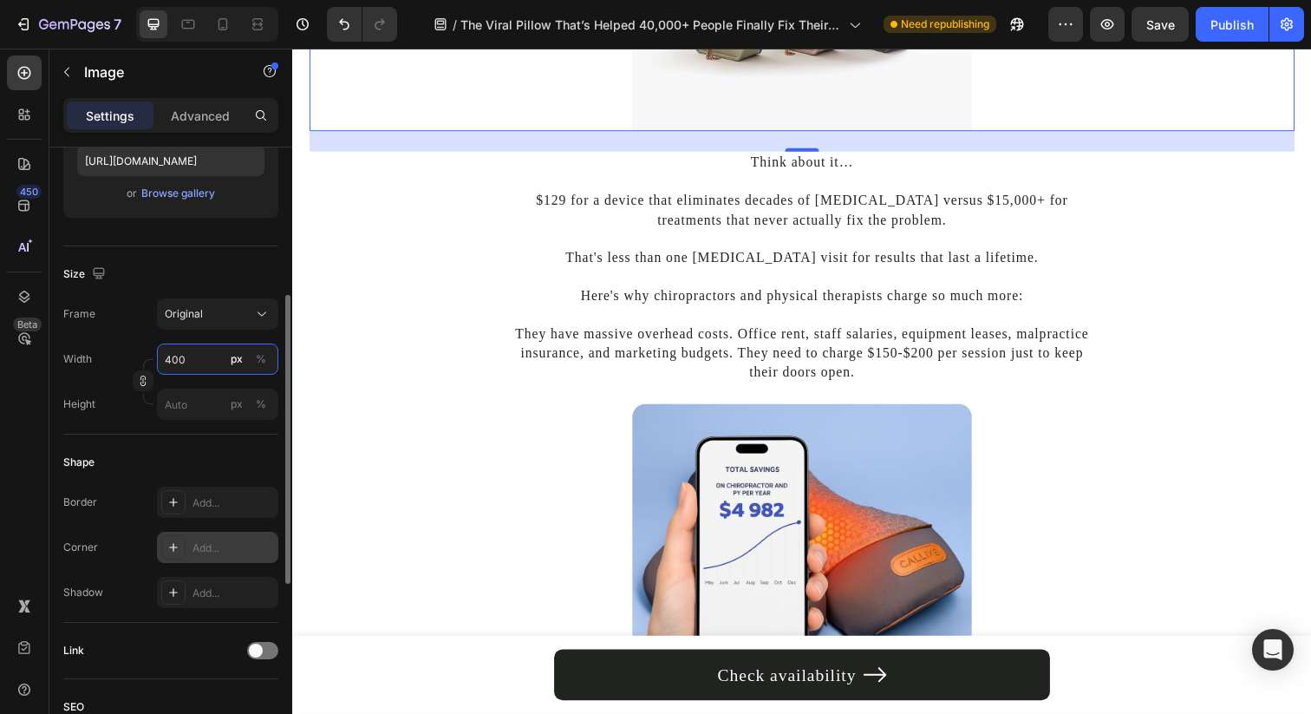
type input "400"
click at [210, 540] on div "Add..." at bounding box center [233, 548] width 82 height 16
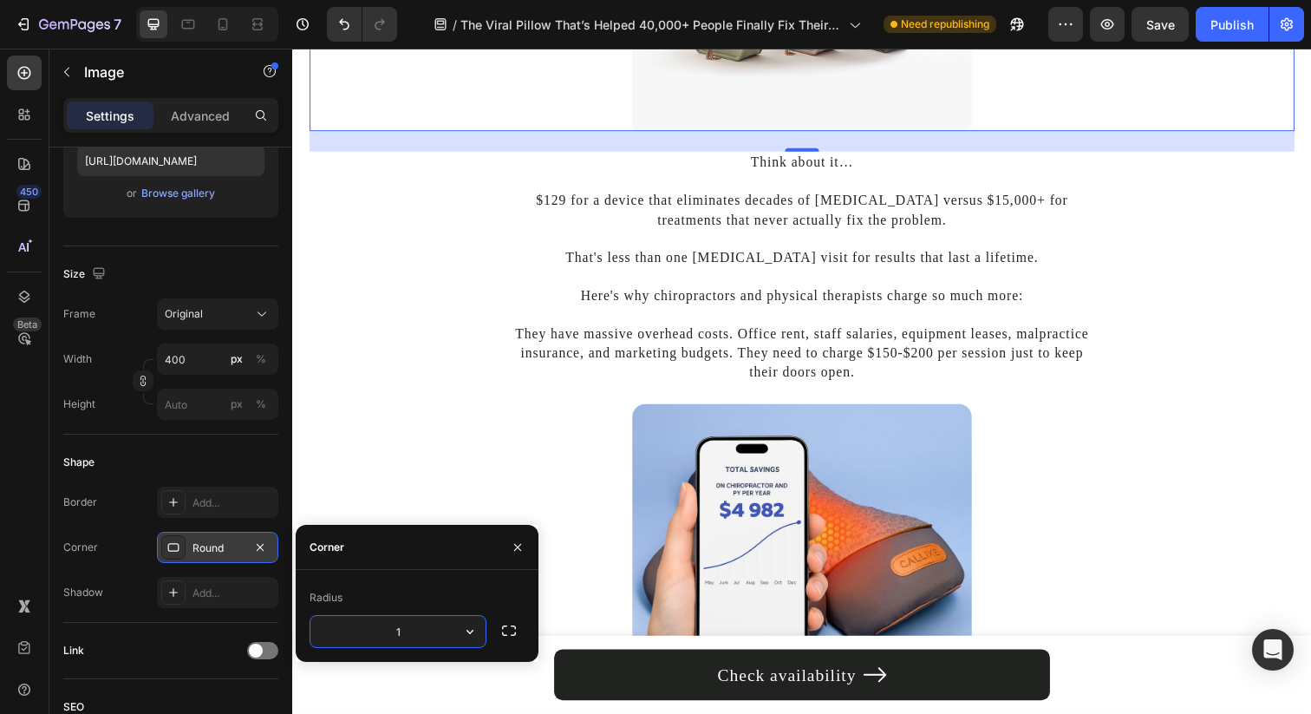
type input "16"
click at [427, 441] on div at bounding box center [813, 556] width 1006 height 290
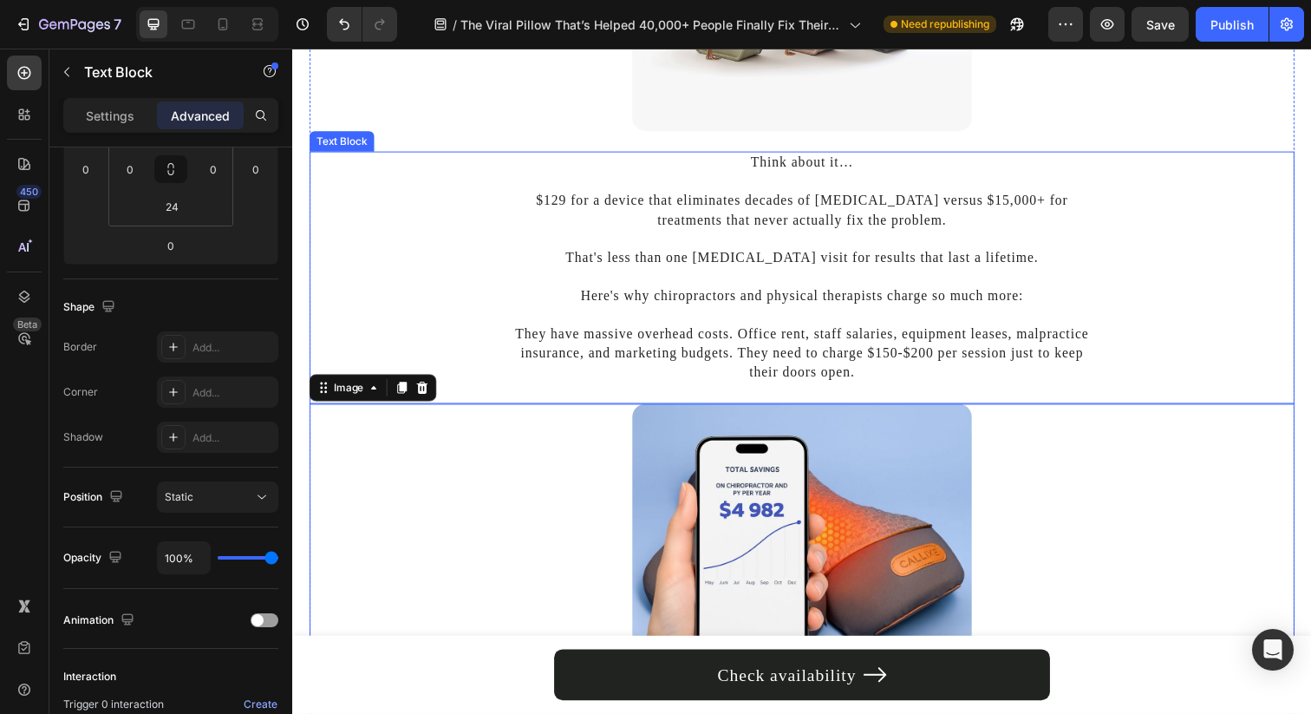
click at [461, 313] on div "Think about it… $129 for a device that eliminates decades of neck pain versus $…" at bounding box center [813, 271] width 1006 height 237
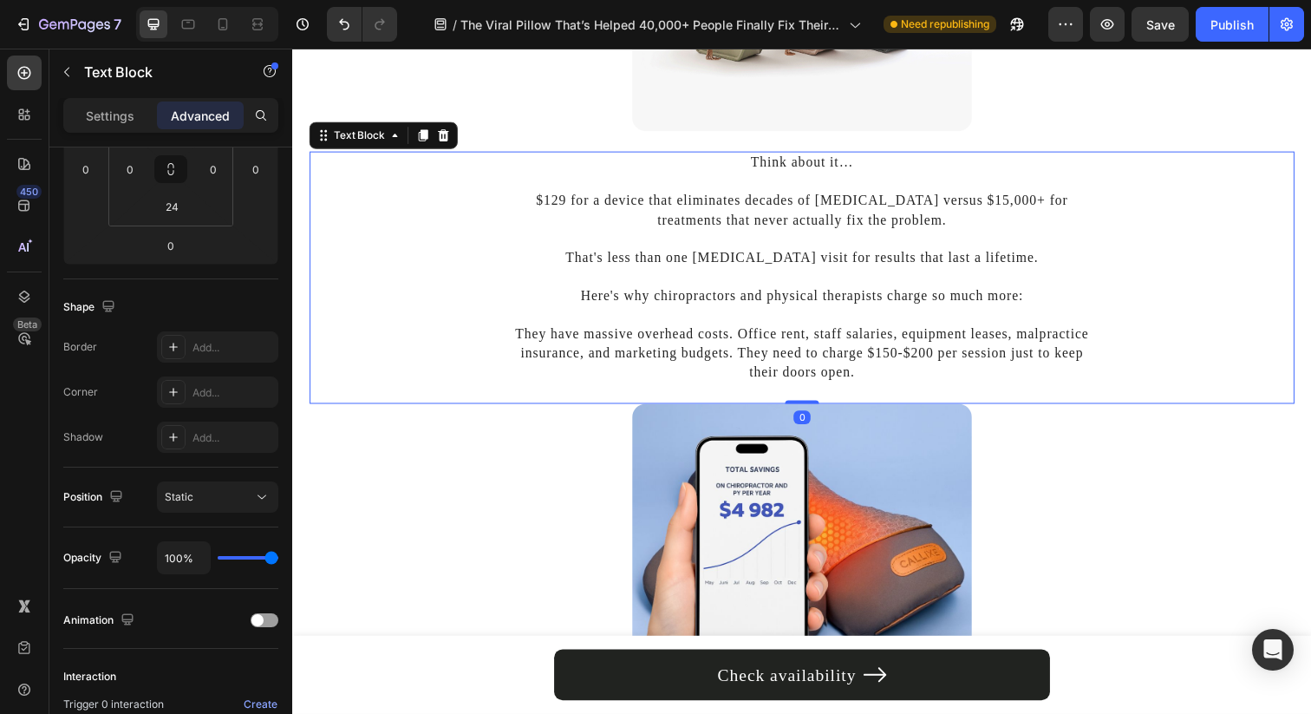
scroll to position [0, 0]
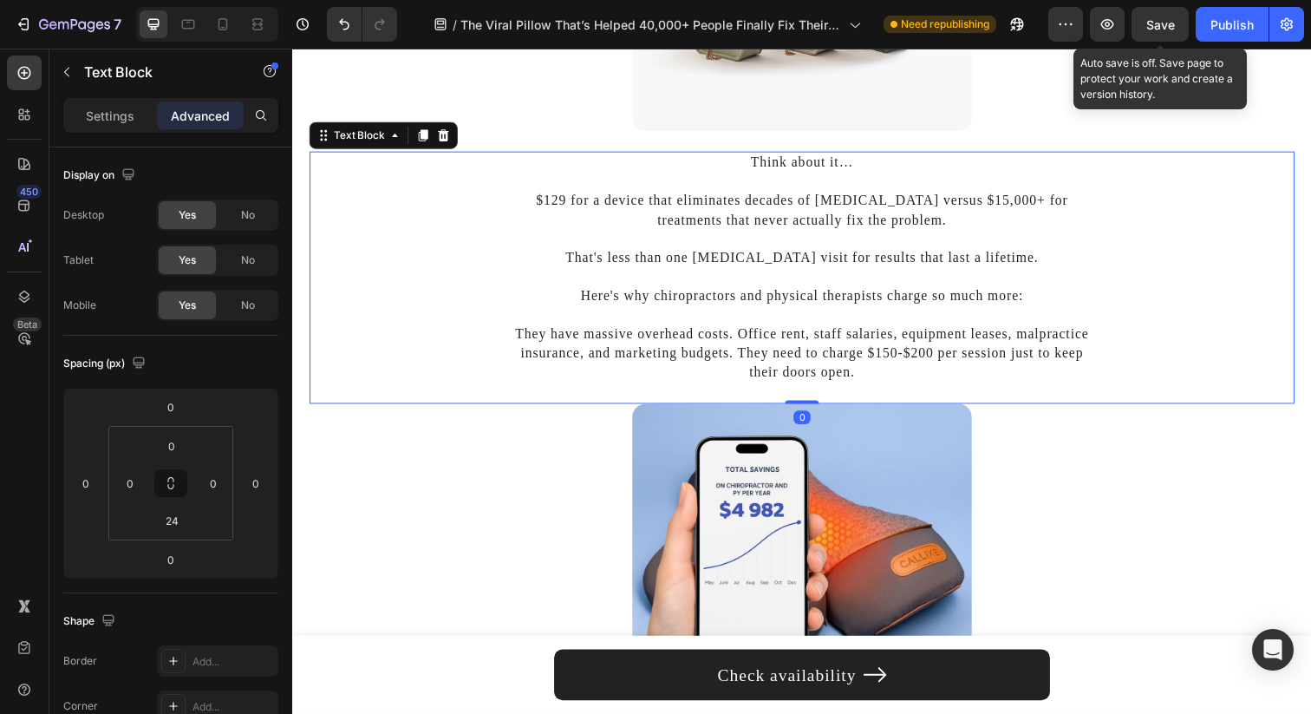
click at [1151, 29] on span "Save" at bounding box center [1160, 24] width 29 height 15
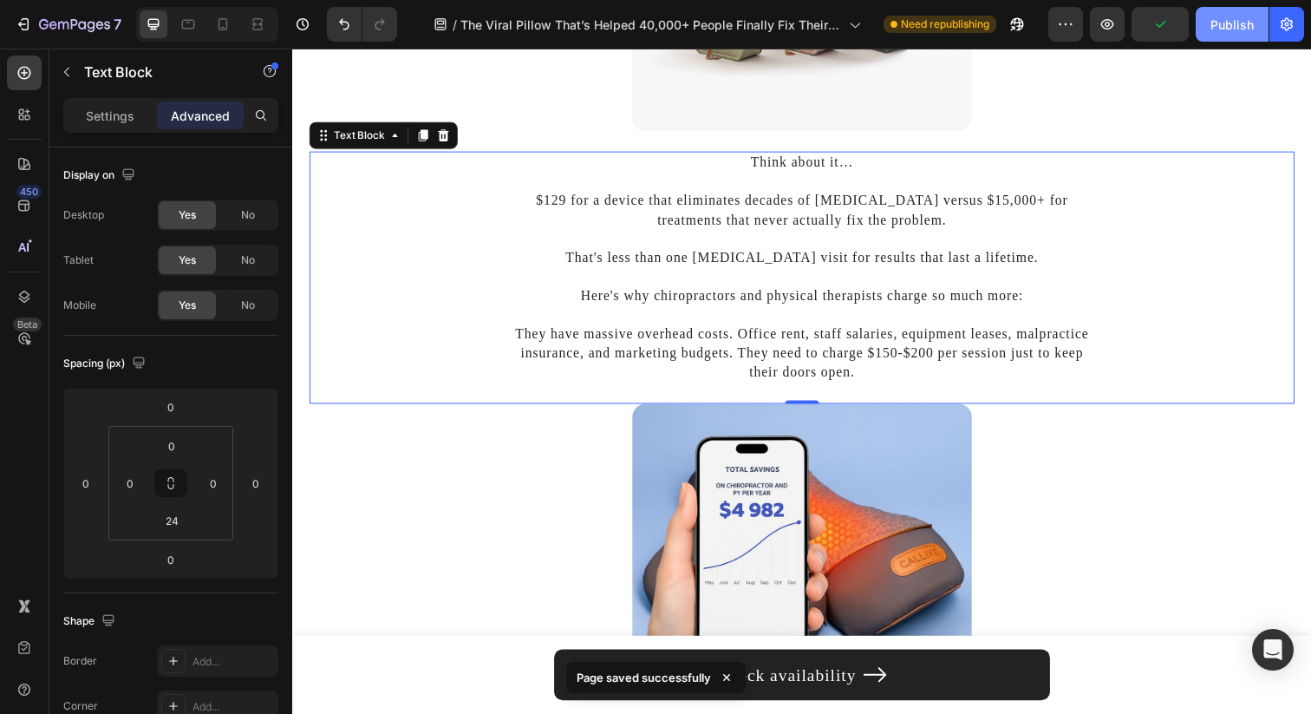
click at [1220, 29] on div "Publish" at bounding box center [1231, 25] width 43 height 18
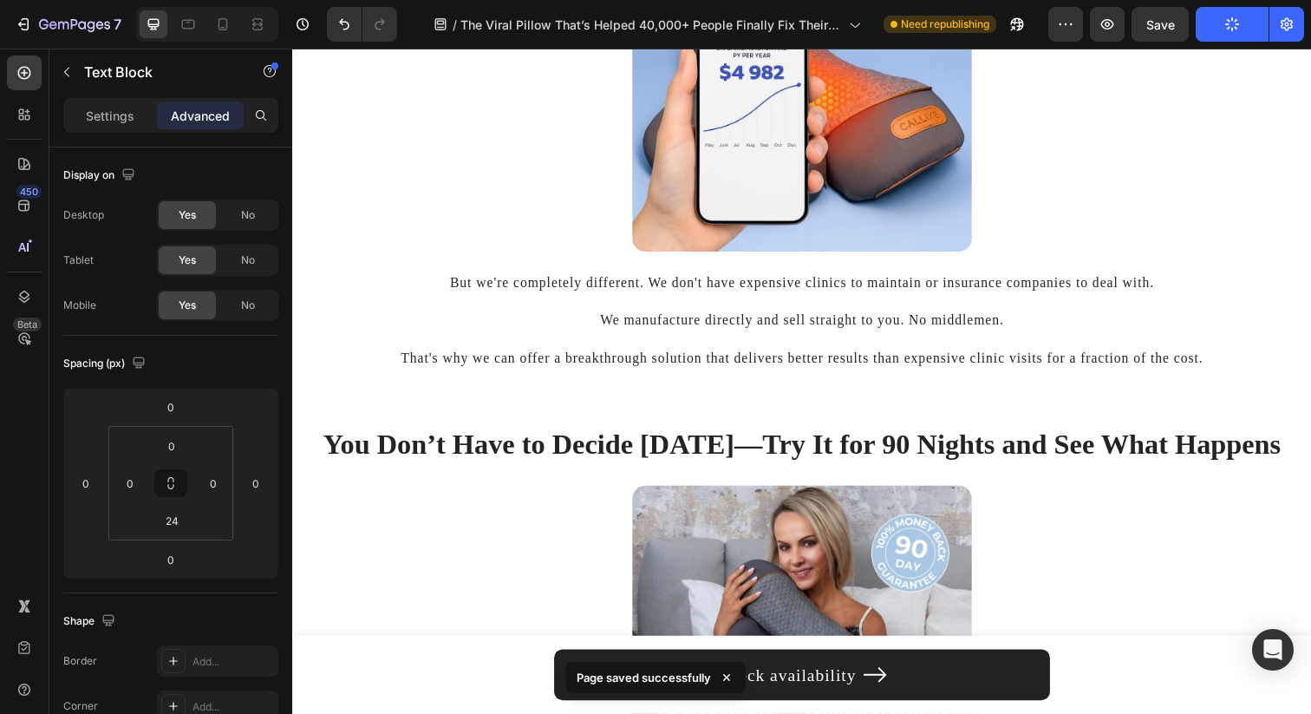
scroll to position [6528, 0]
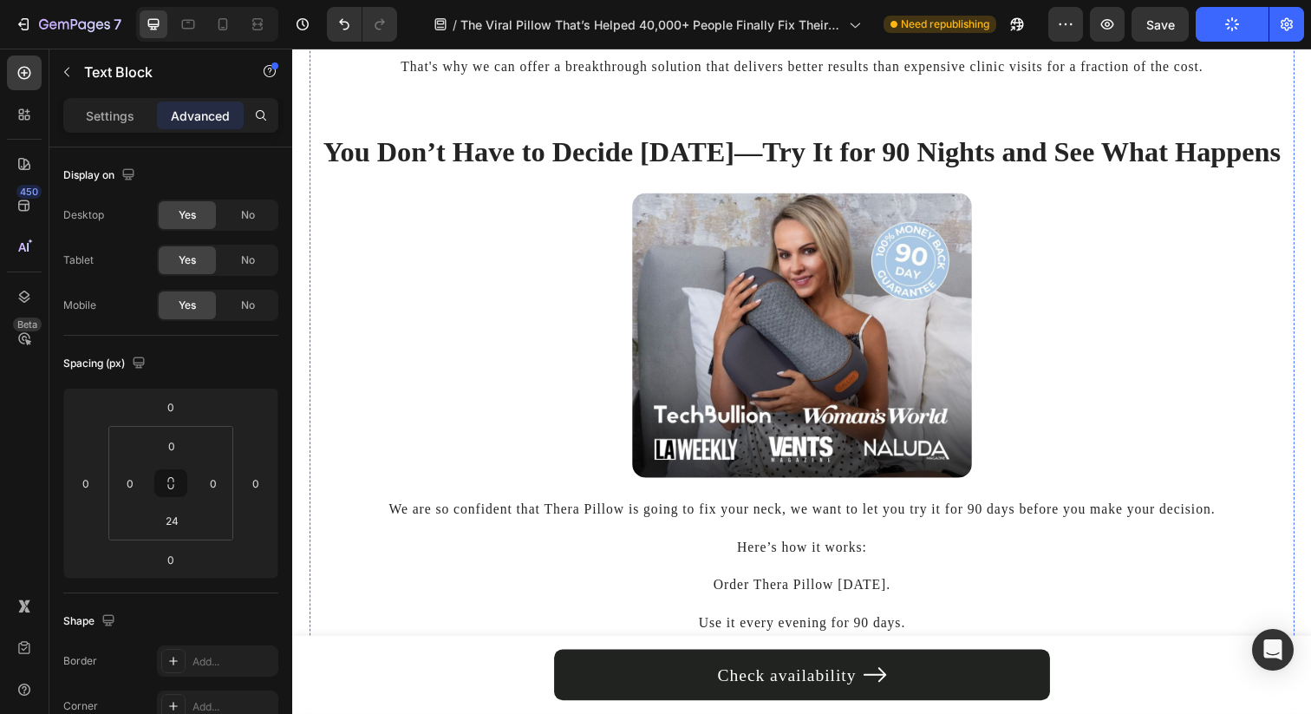
click at [886, 292] on img at bounding box center [812, 341] width 347 height 290
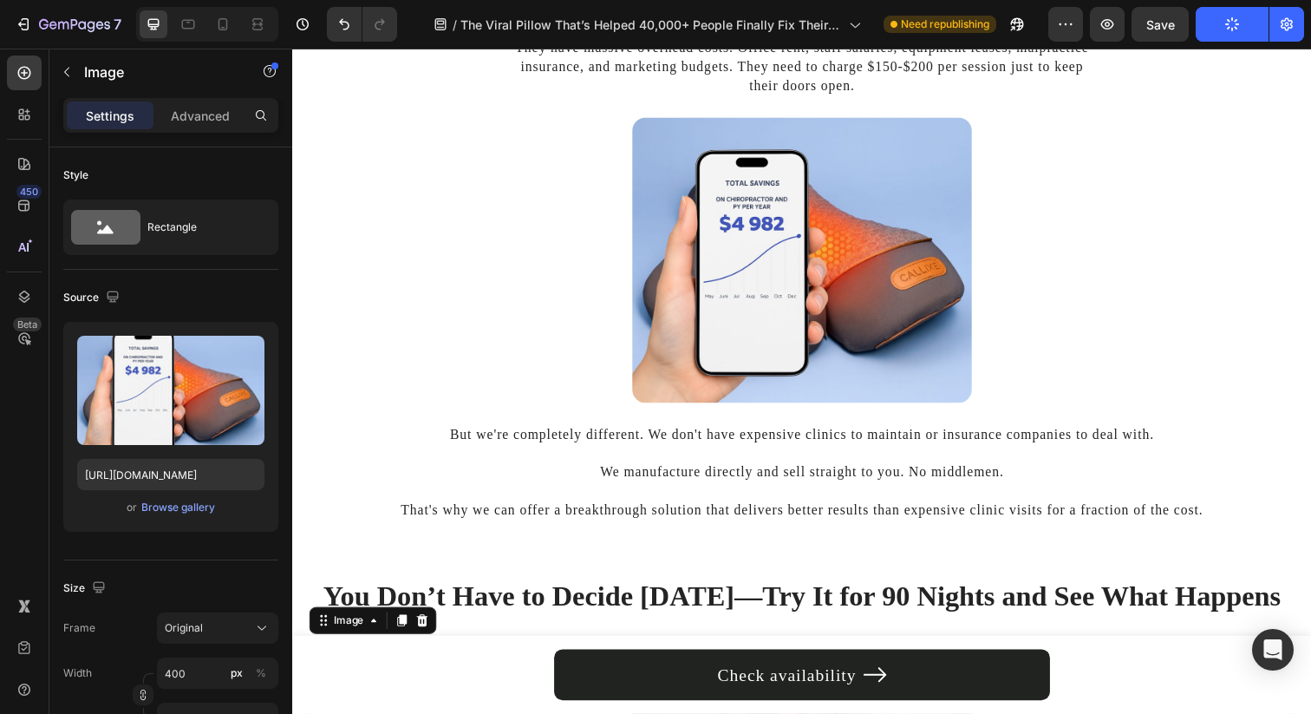
click at [885, 295] on img at bounding box center [812, 264] width 347 height 290
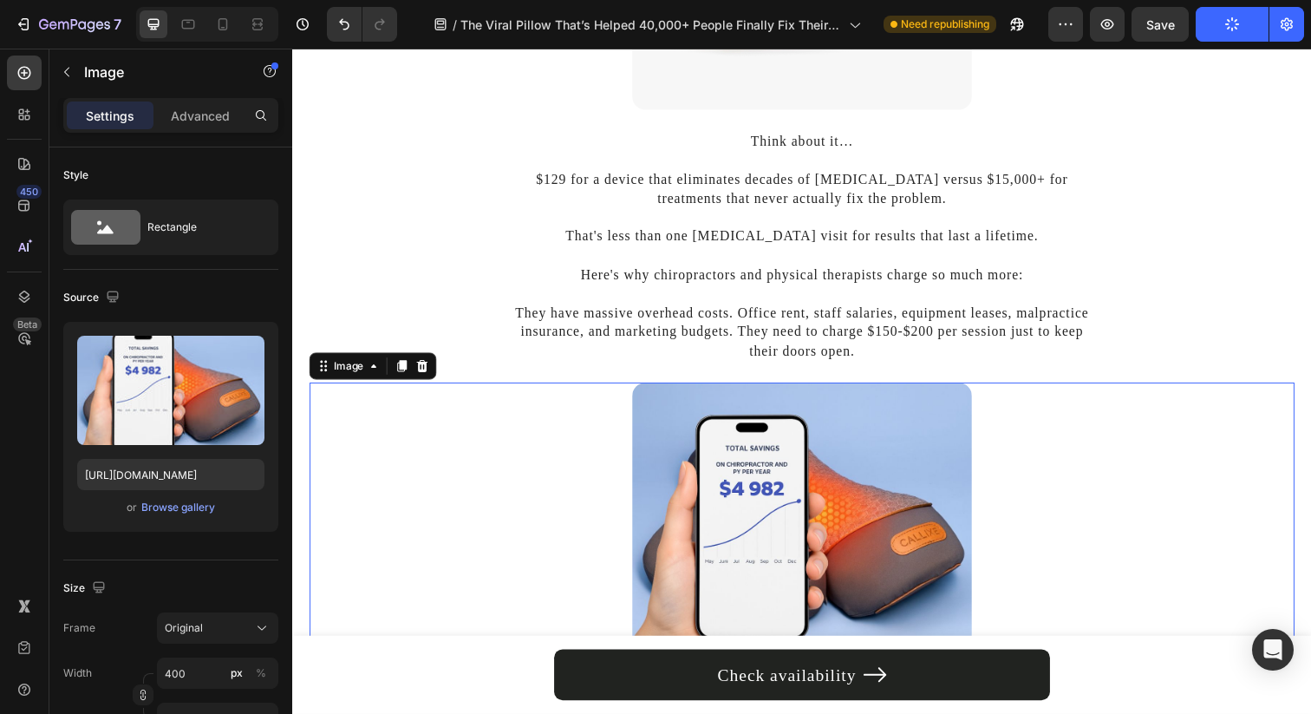
scroll to position [5861, 0]
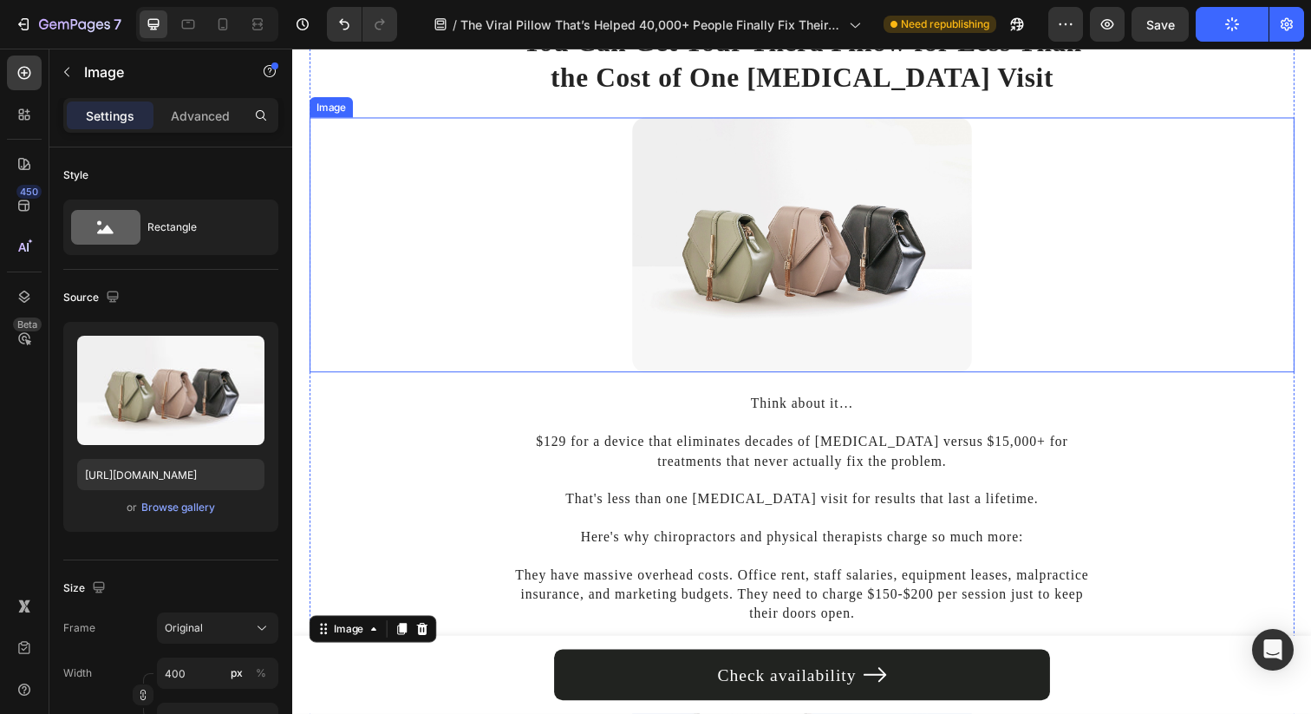
click at [873, 277] on img at bounding box center [812, 249] width 347 height 260
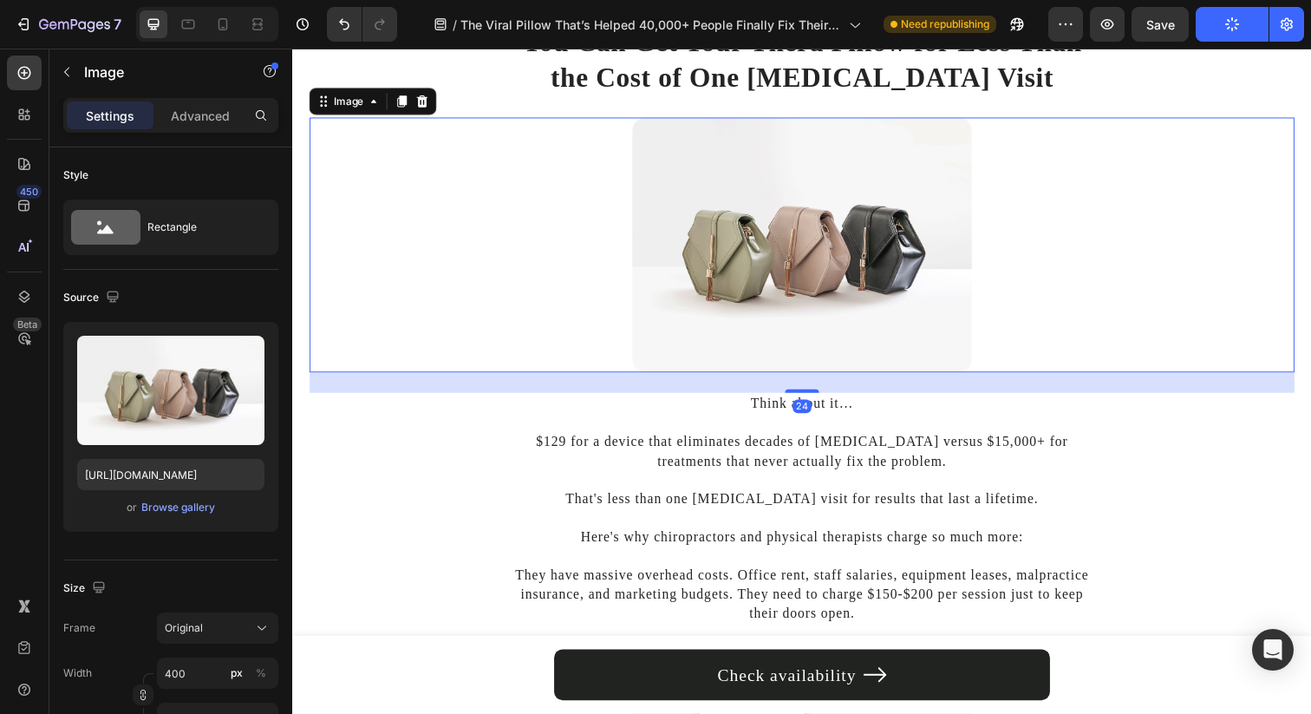
scroll to position [5749, 0]
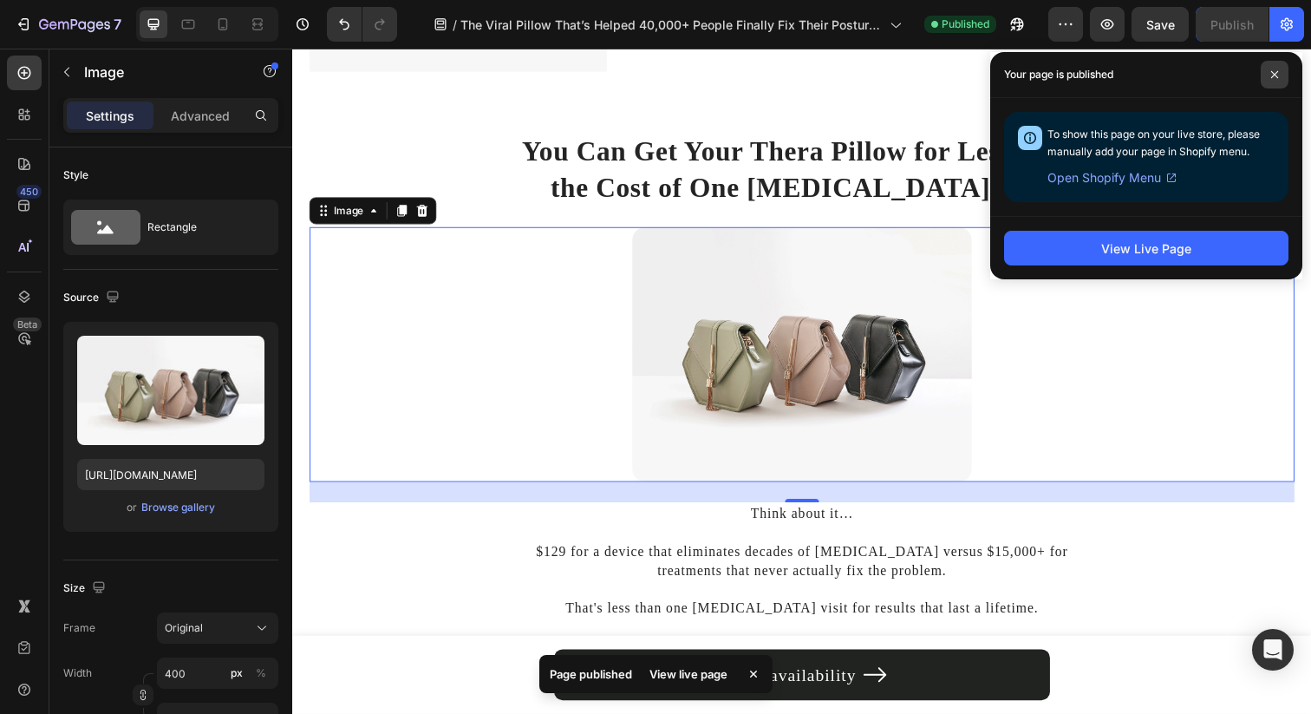
click at [1271, 75] on icon at bounding box center [1274, 74] width 9 height 9
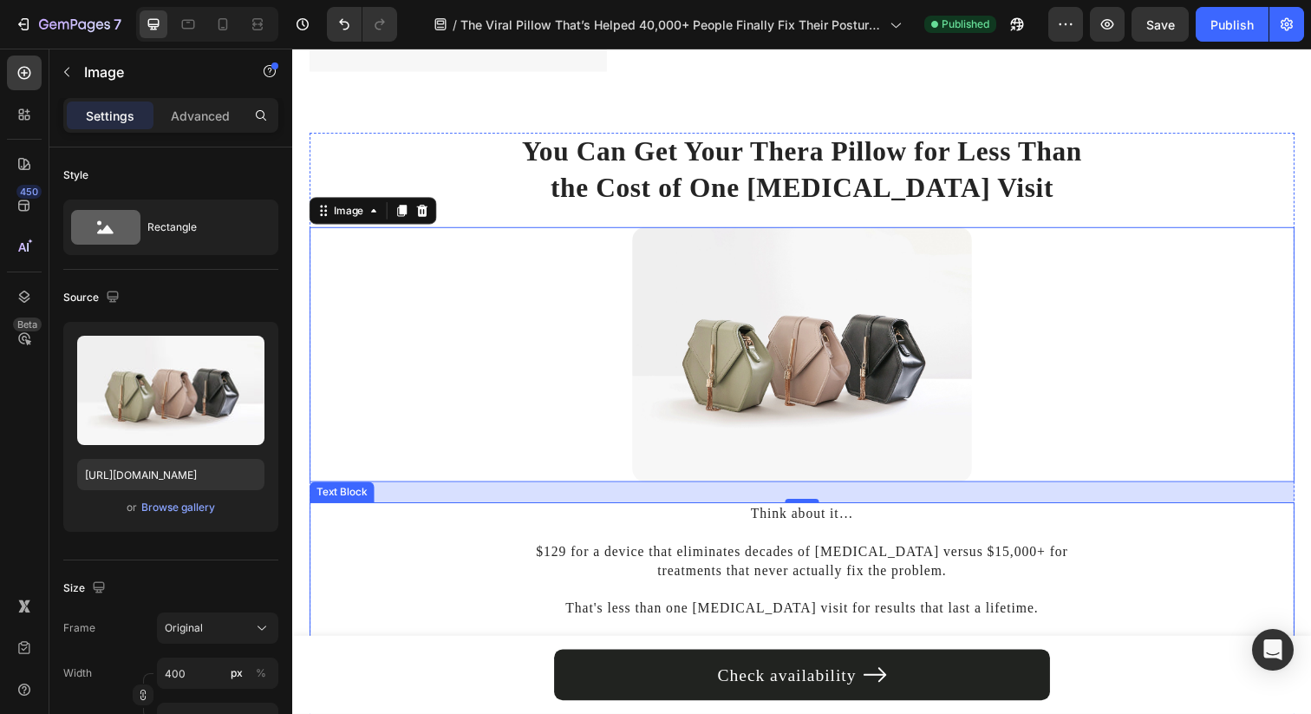
click at [770, 616] on p "That's less than one [MEDICAL_DATA] visit for results that last a lifetime." at bounding box center [812, 610] width 600 height 39
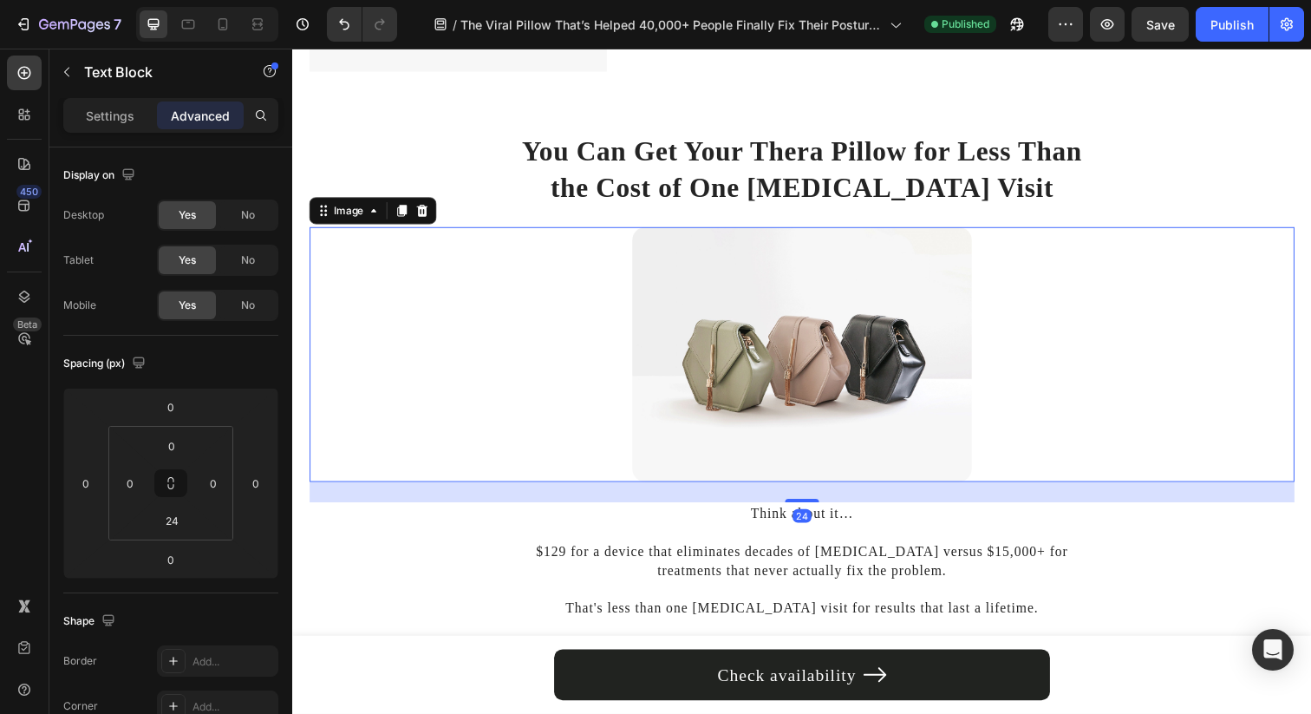
click at [799, 411] on img at bounding box center [812, 361] width 347 height 260
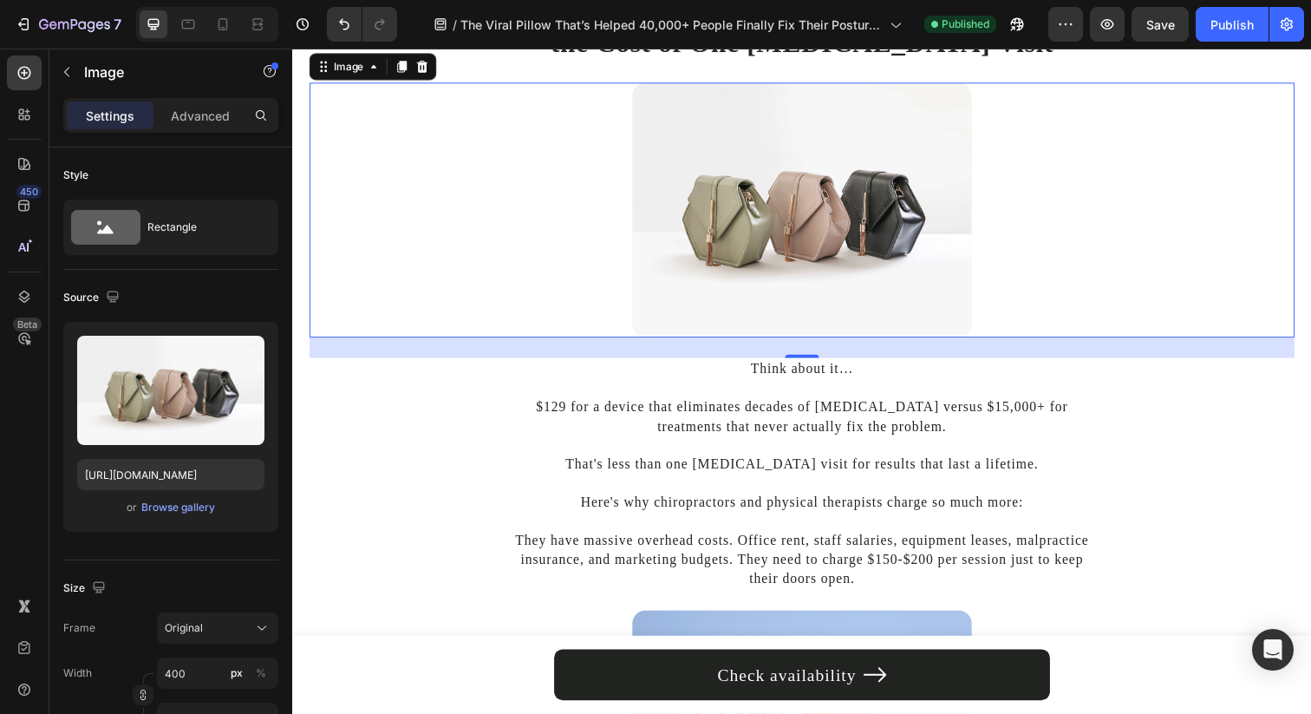
scroll to position [5895, 0]
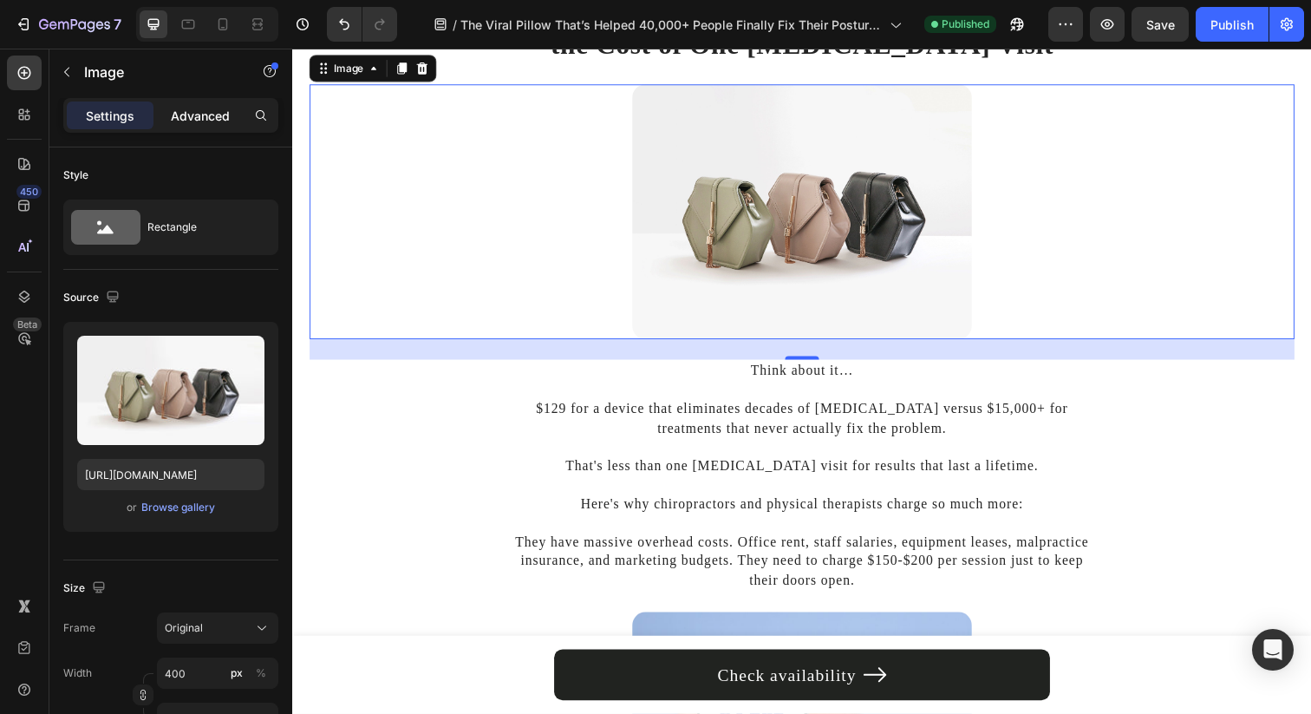
click at [225, 112] on p "Advanced" at bounding box center [200, 116] width 59 height 18
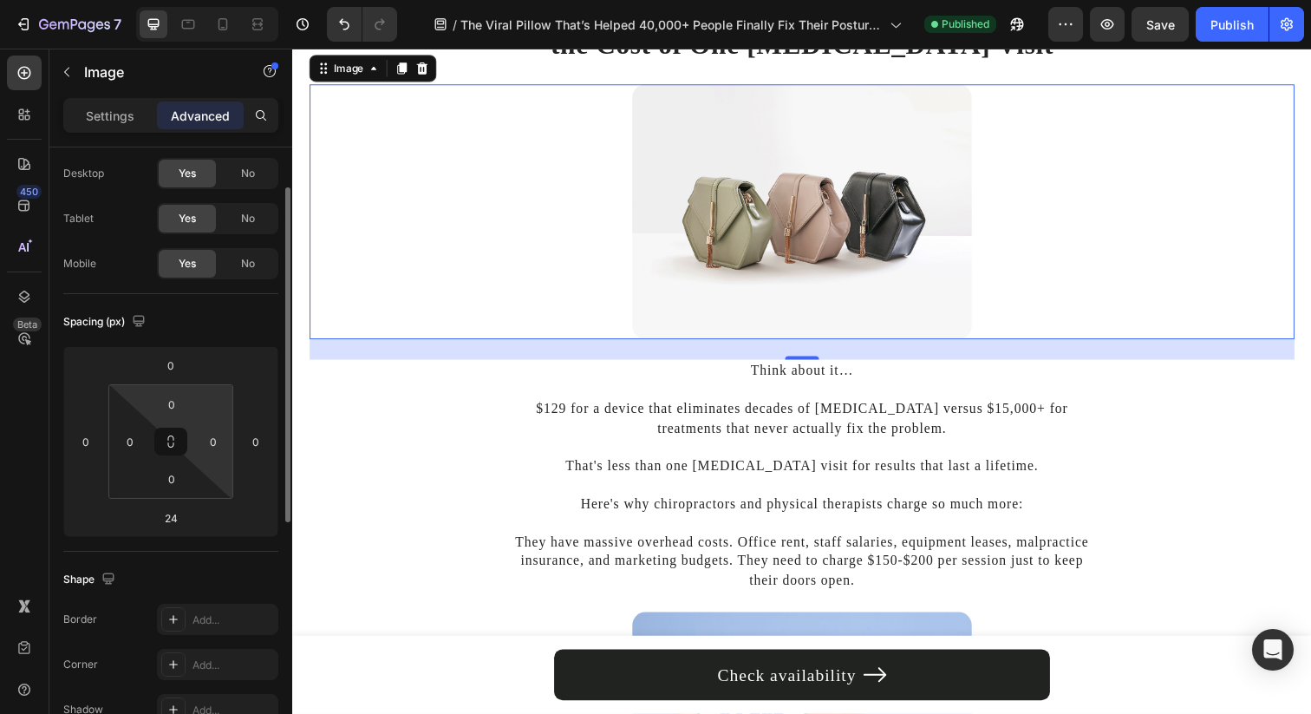
scroll to position [198, 0]
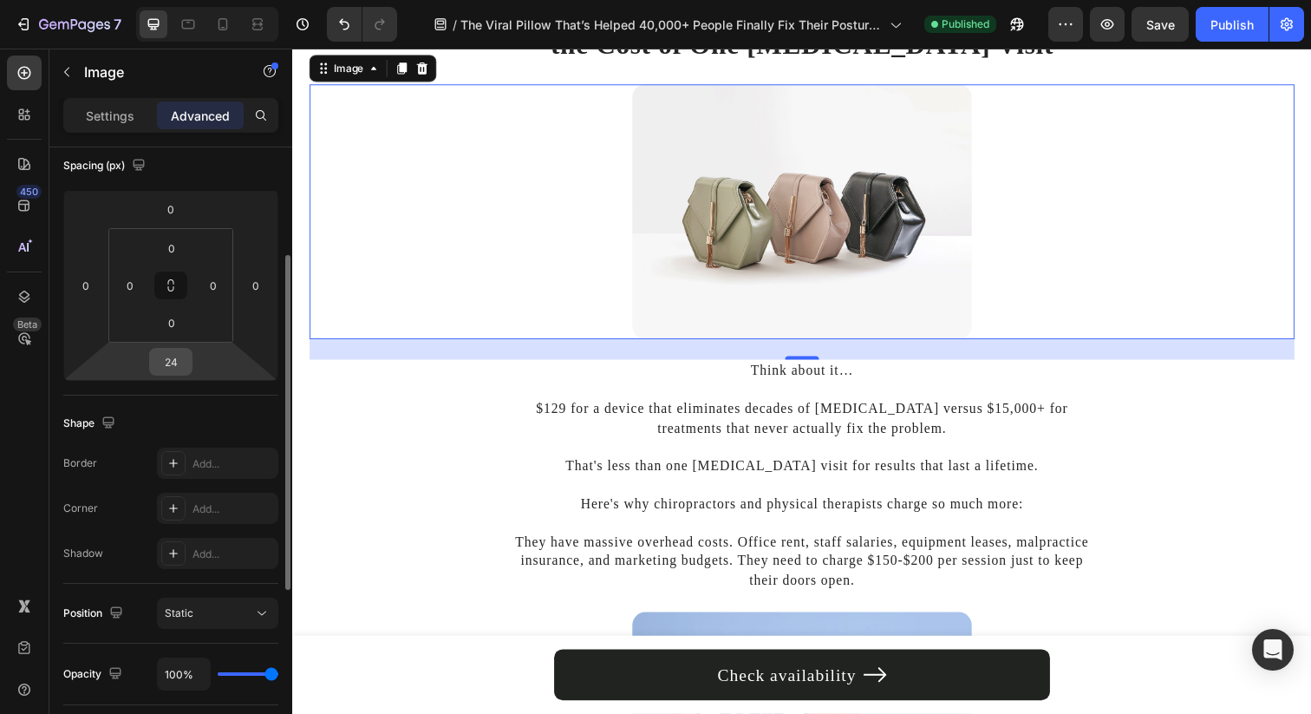
click at [185, 354] on input "24" at bounding box center [170, 362] width 35 height 26
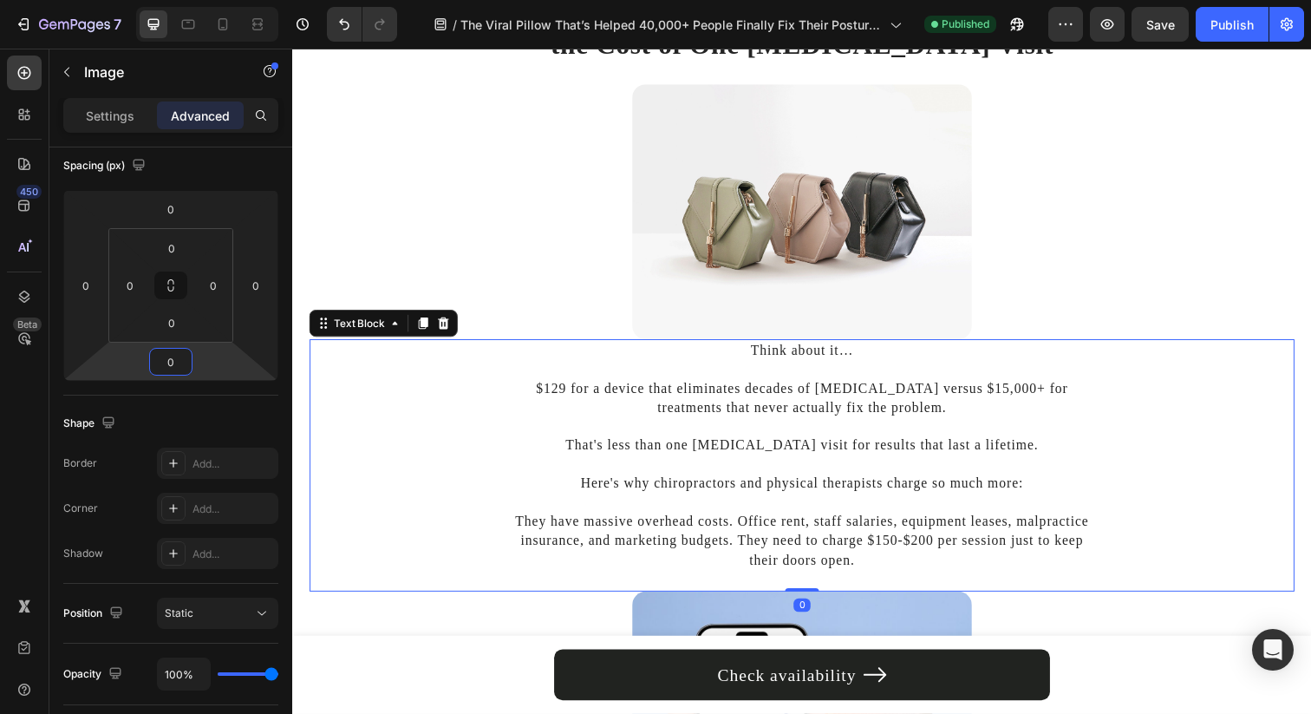
click at [718, 432] on p "That's less than one [MEDICAL_DATA] visit for results that last a lifetime." at bounding box center [812, 444] width 600 height 39
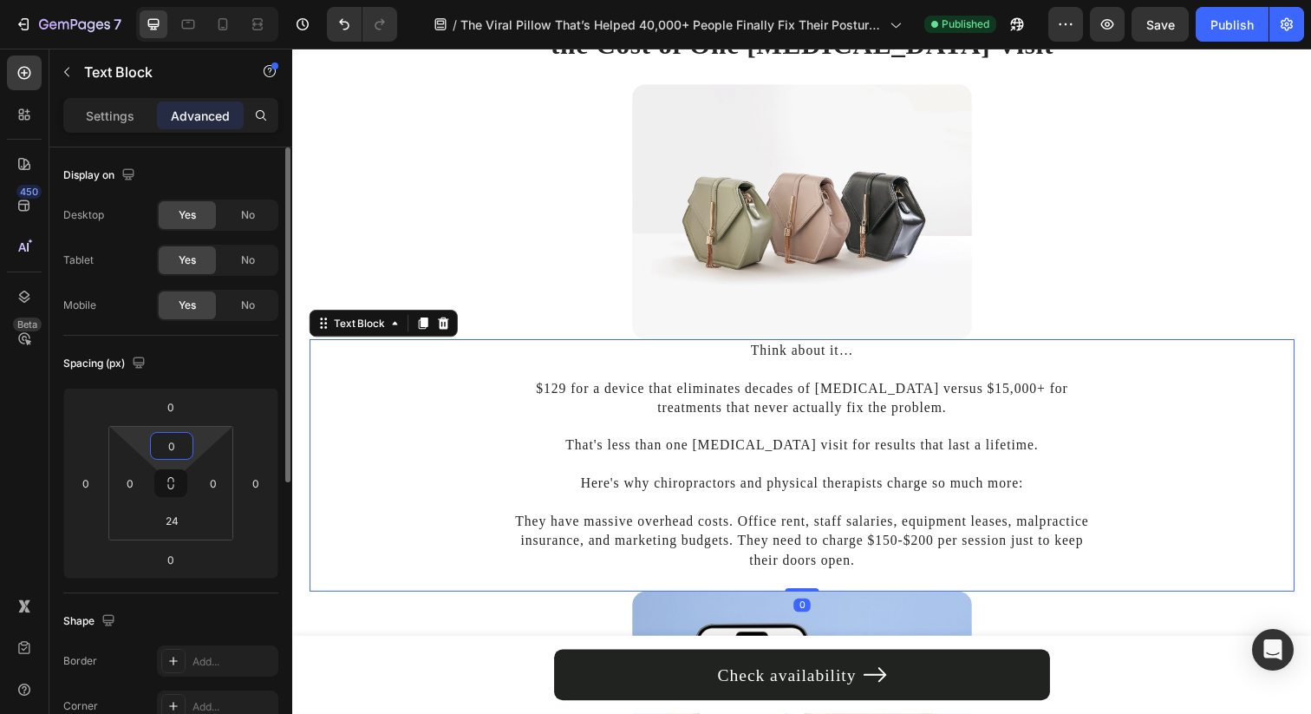
click at [179, 435] on input "0" at bounding box center [171, 446] width 35 height 26
type input "24"
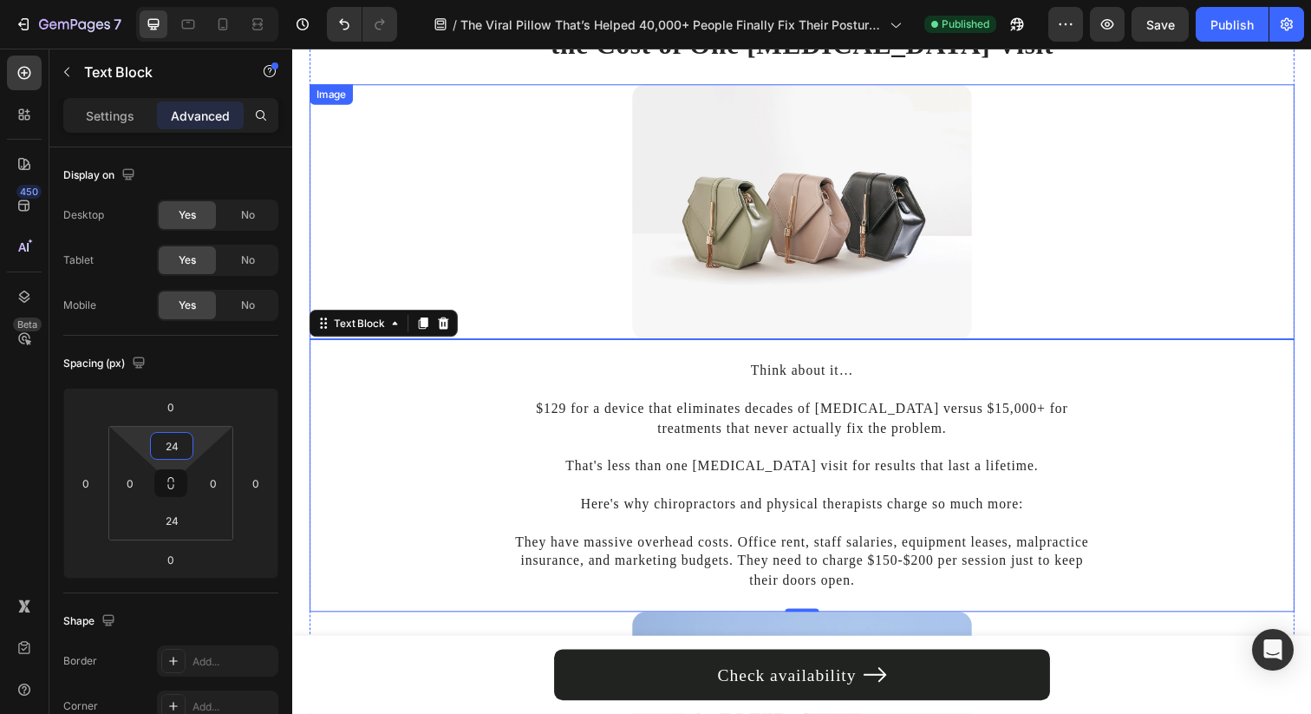
click at [712, 226] on img at bounding box center [812, 215] width 347 height 260
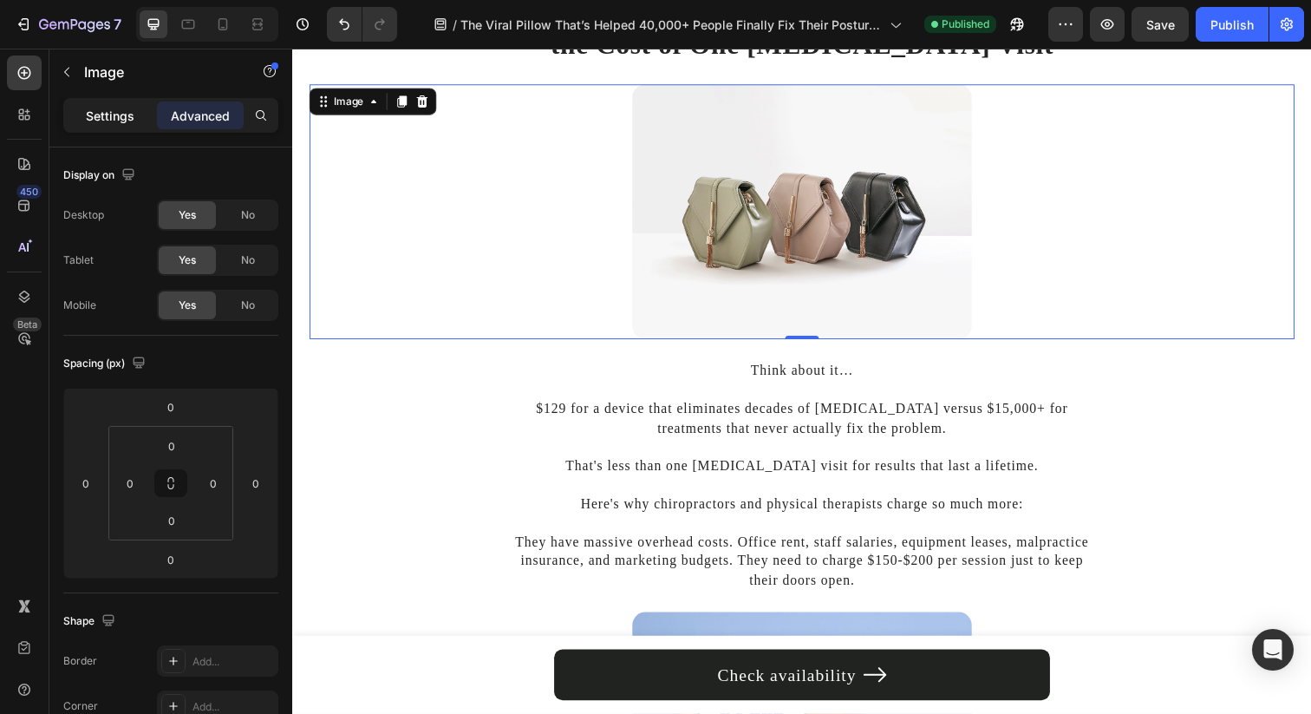
click at [108, 104] on div "Settings" at bounding box center [110, 115] width 87 height 28
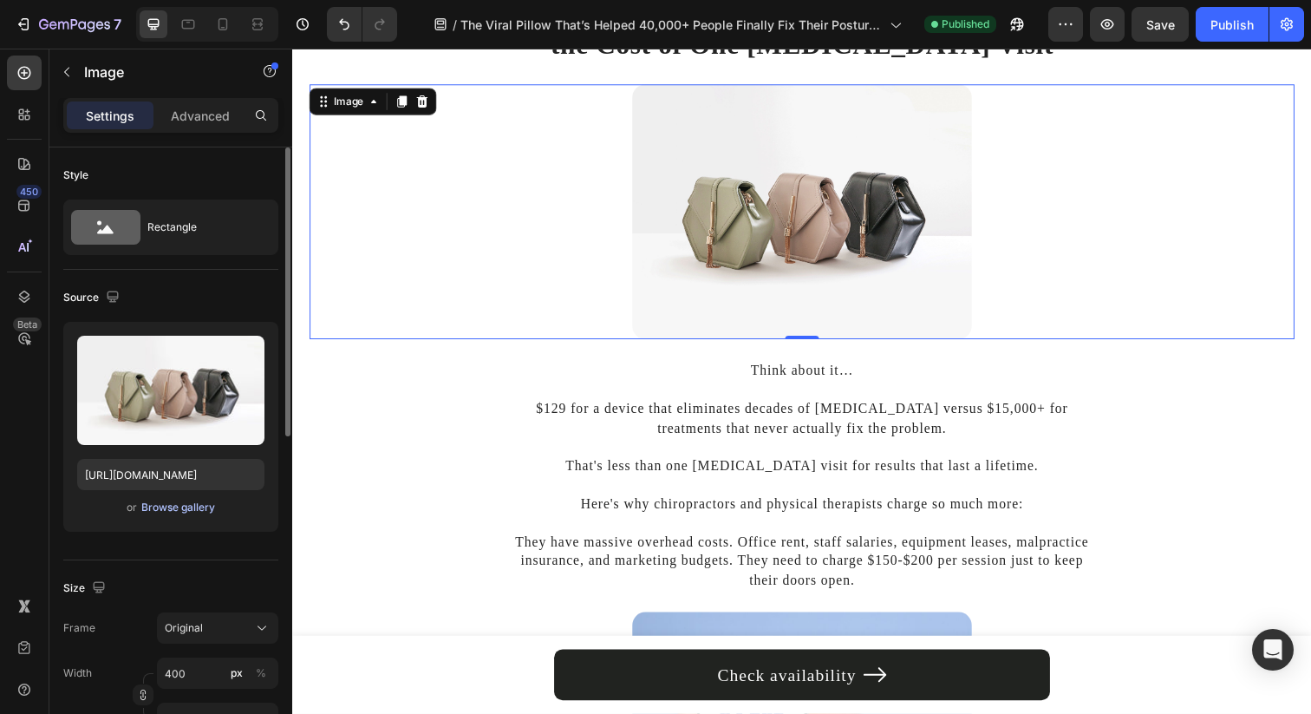
click at [186, 510] on div "Browse gallery" at bounding box center [178, 507] width 74 height 16
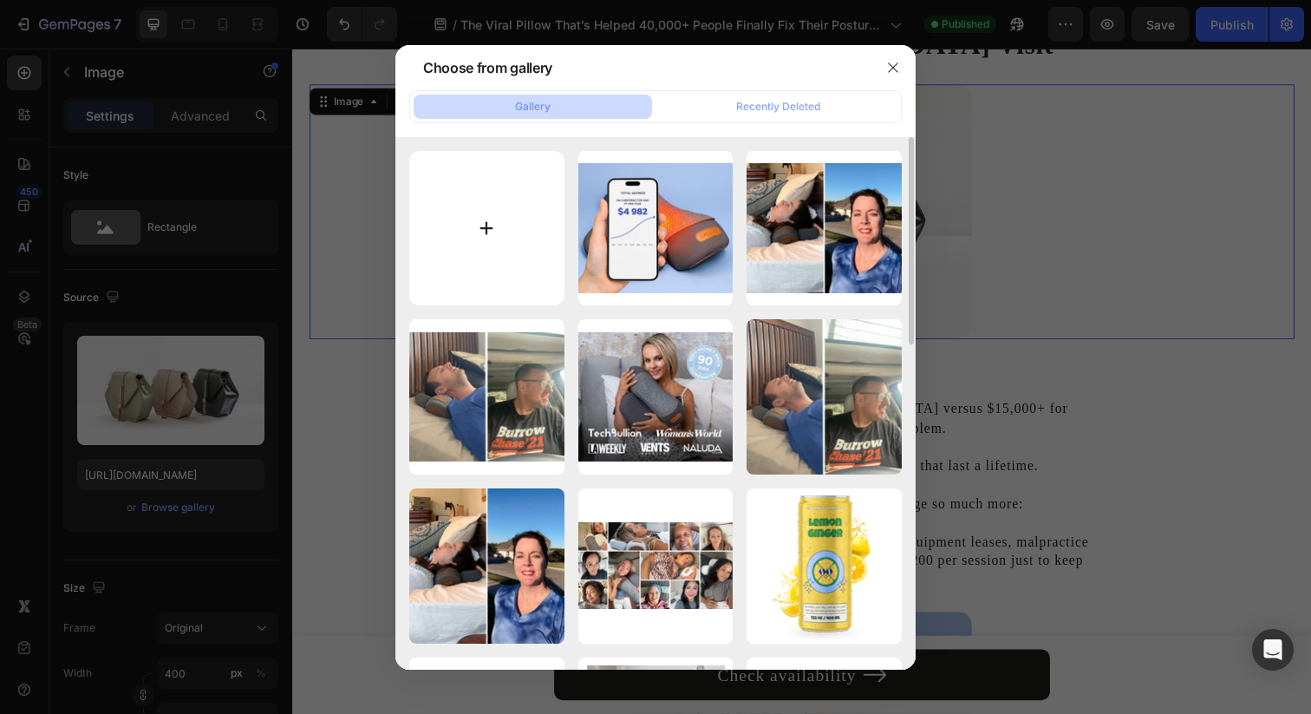
click at [470, 228] on input "file" at bounding box center [486, 228] width 155 height 155
type input "C:\fakepath\Advertorial (4).jpg"
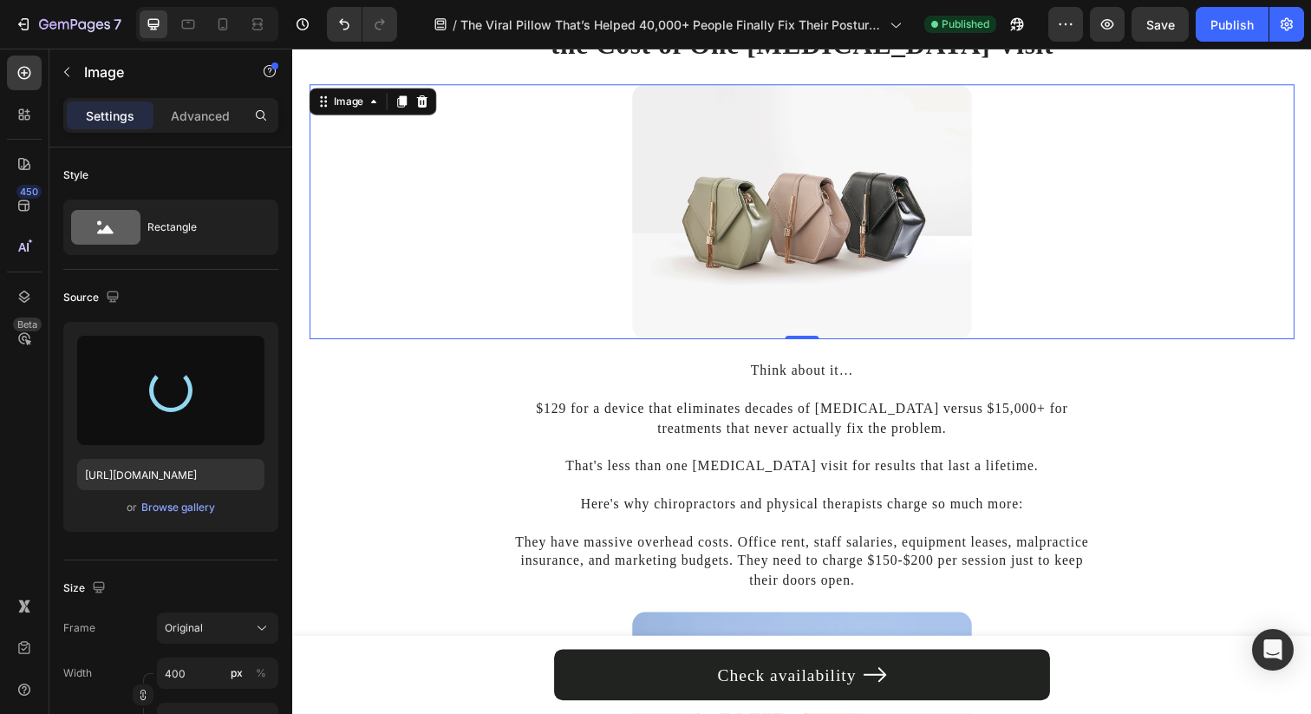
type input "https://cdn.shopify.com/s/files/1/0695/0459/8289/files/gempages_490483624978678…"
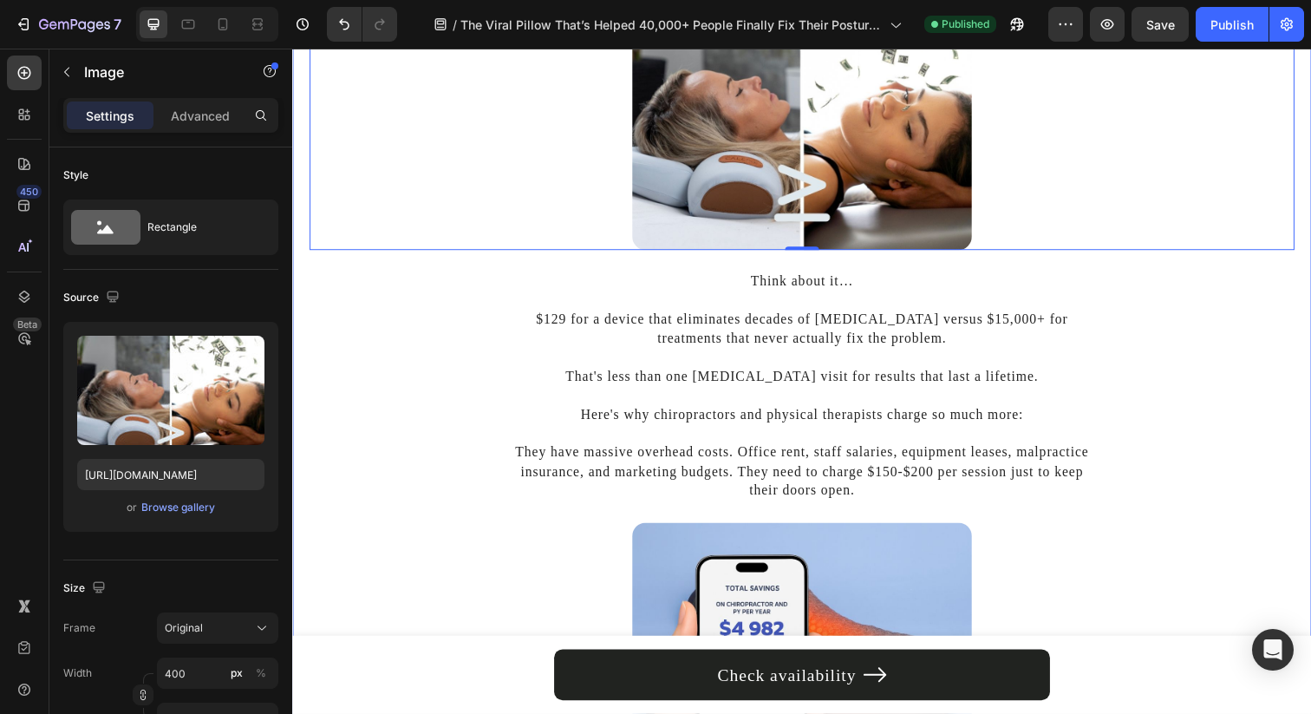
scroll to position [6046, 0]
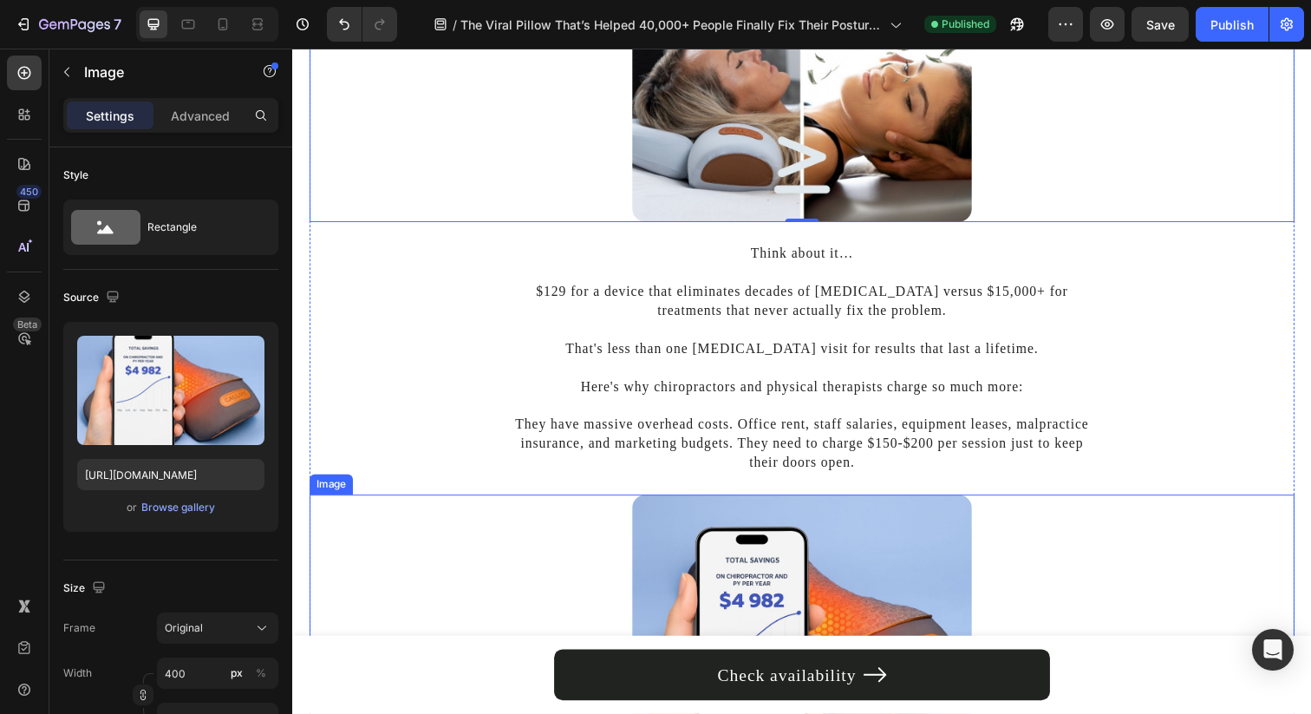
click at [659, 536] on img at bounding box center [812, 649] width 347 height 290
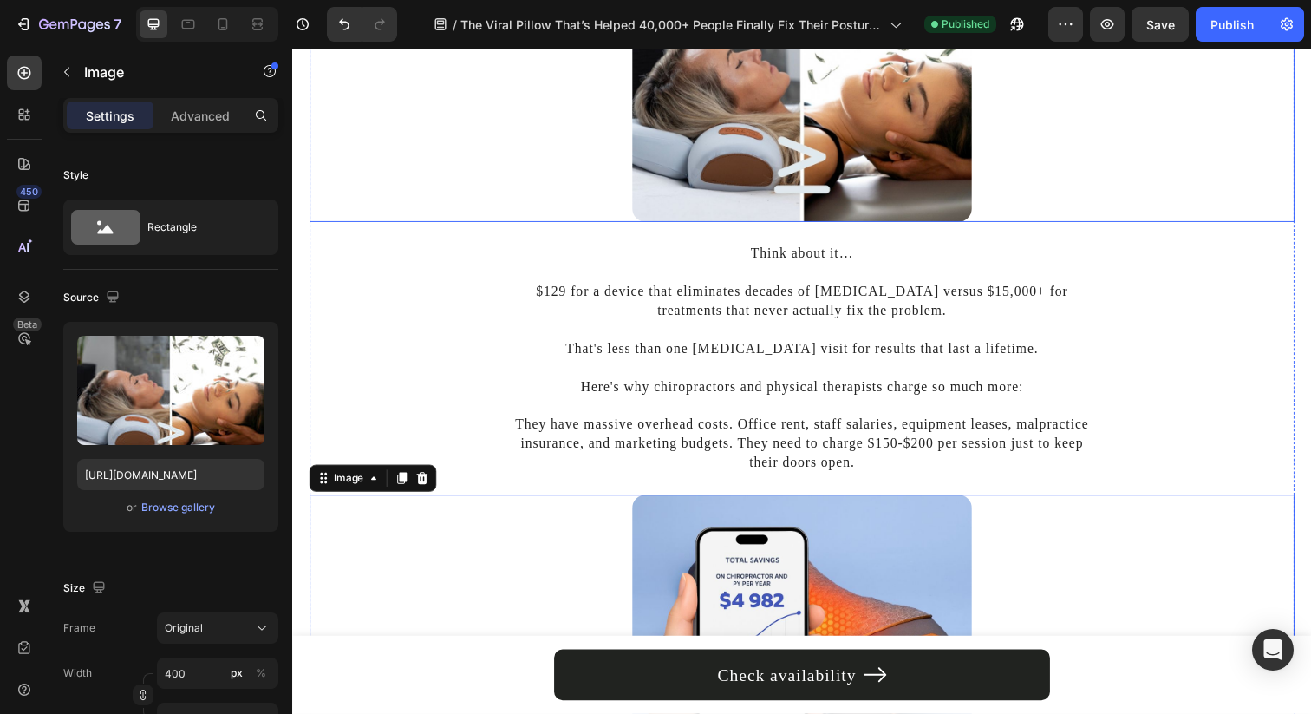
click at [722, 176] on img at bounding box center [812, 79] width 347 height 290
click at [218, 29] on icon at bounding box center [222, 24] width 17 height 17
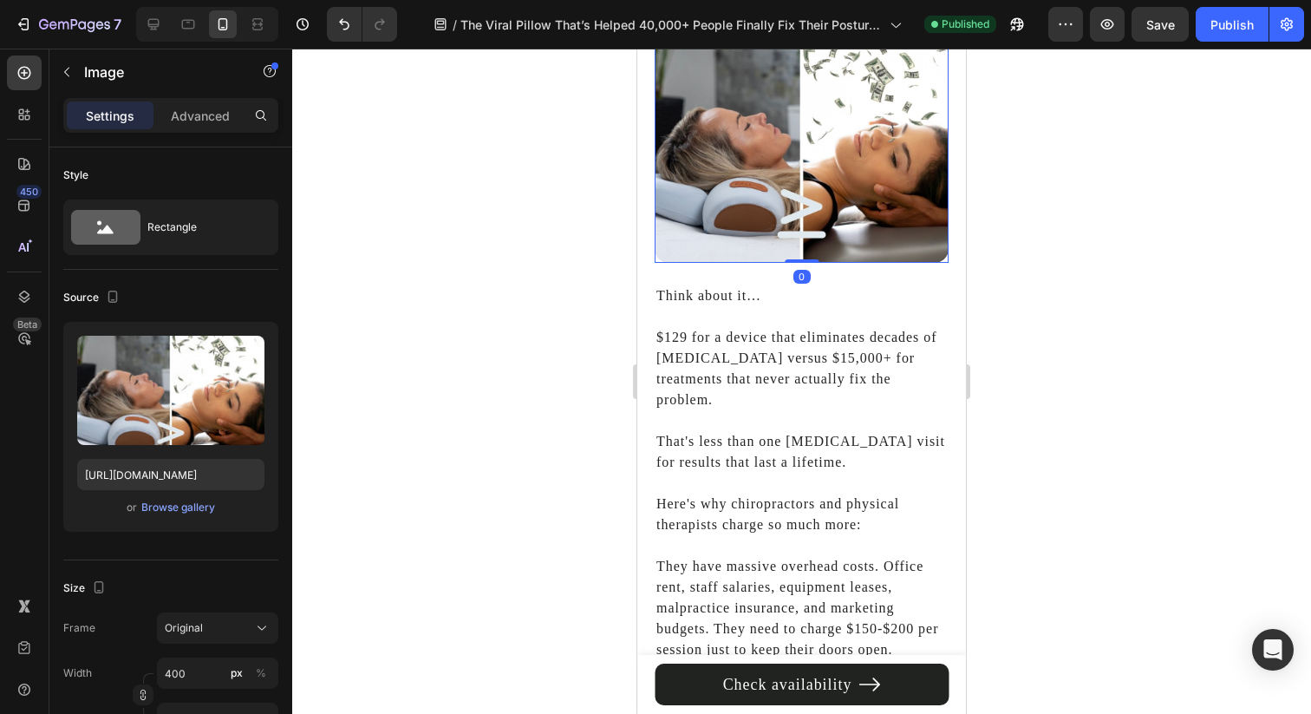
scroll to position [5895, 0]
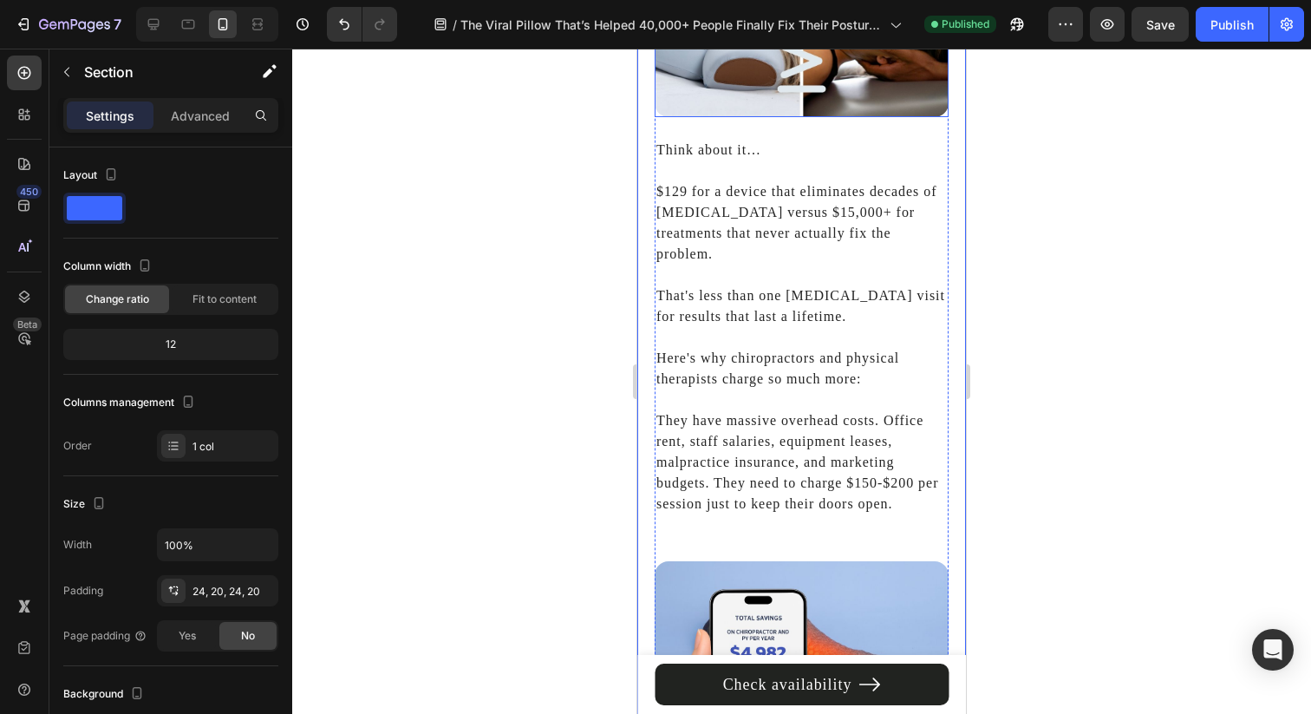
scroll to position [6076, 0]
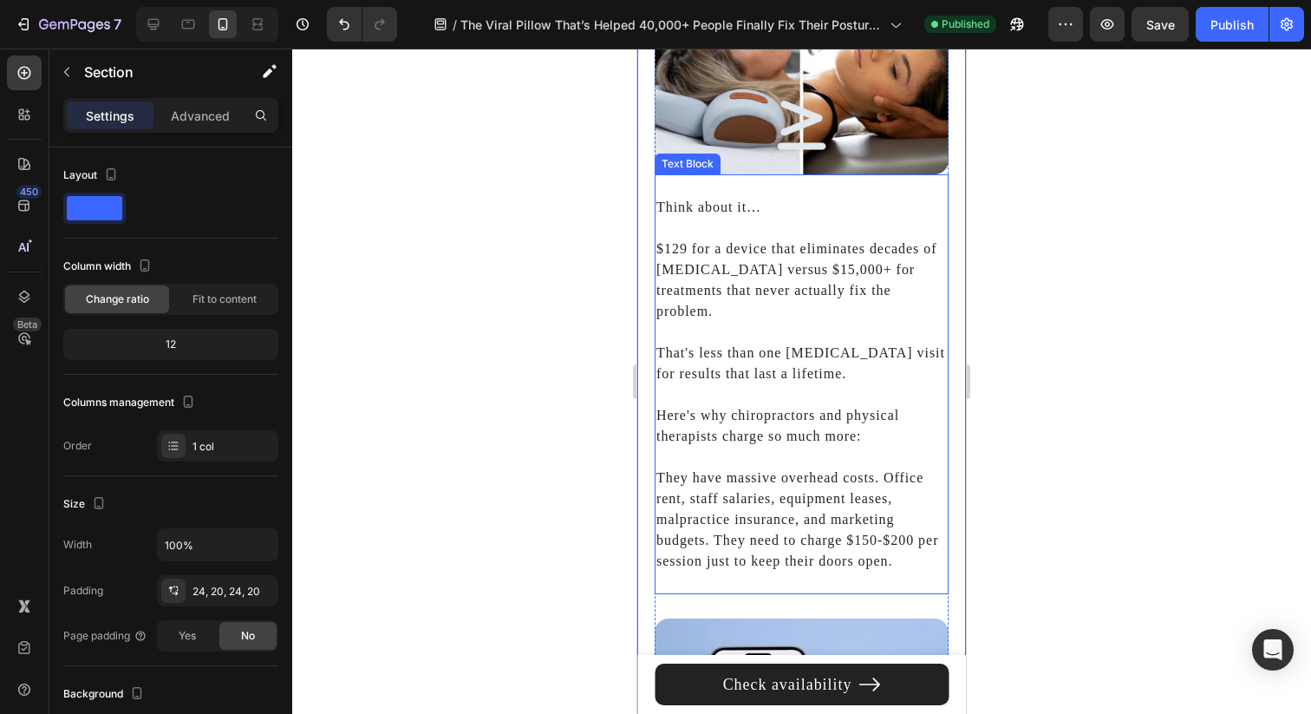
click at [728, 115] on img at bounding box center [802, 51] width 294 height 246
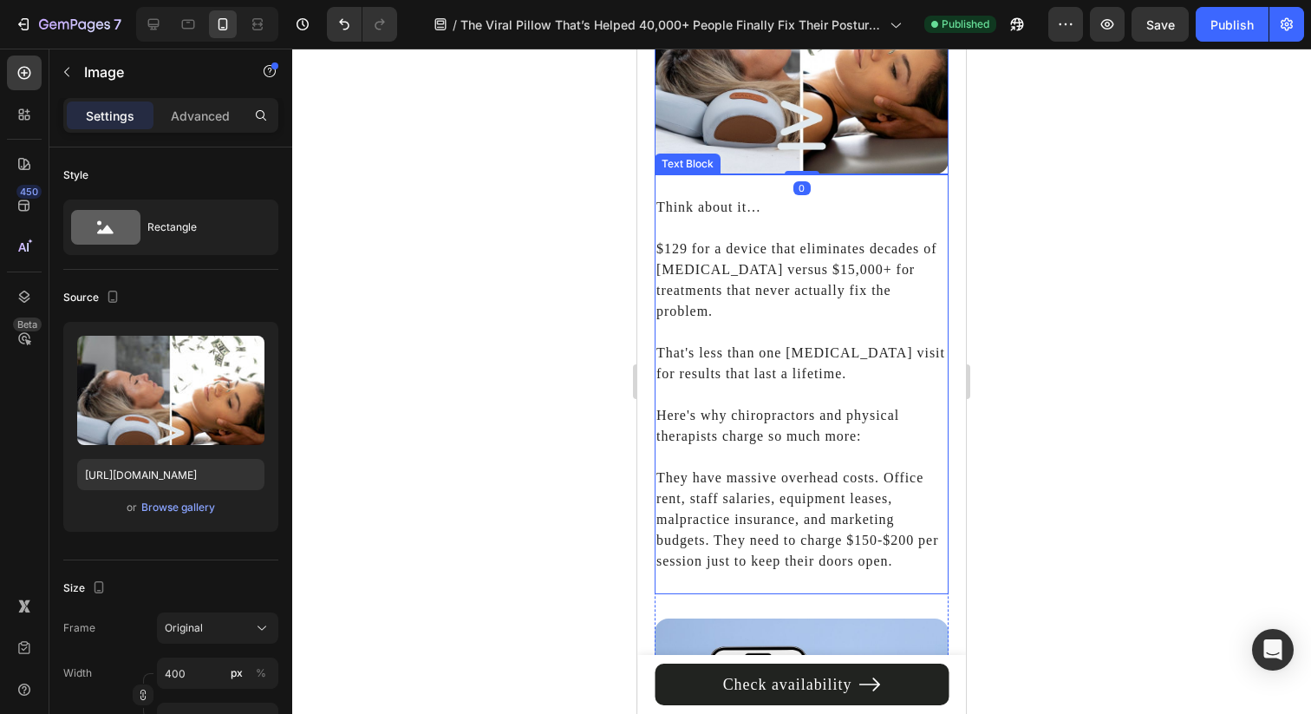
click at [768, 251] on p "$129 for a device that eliminates decades of [MEDICAL_DATA] versus $15,000+ for…" at bounding box center [801, 270] width 290 height 104
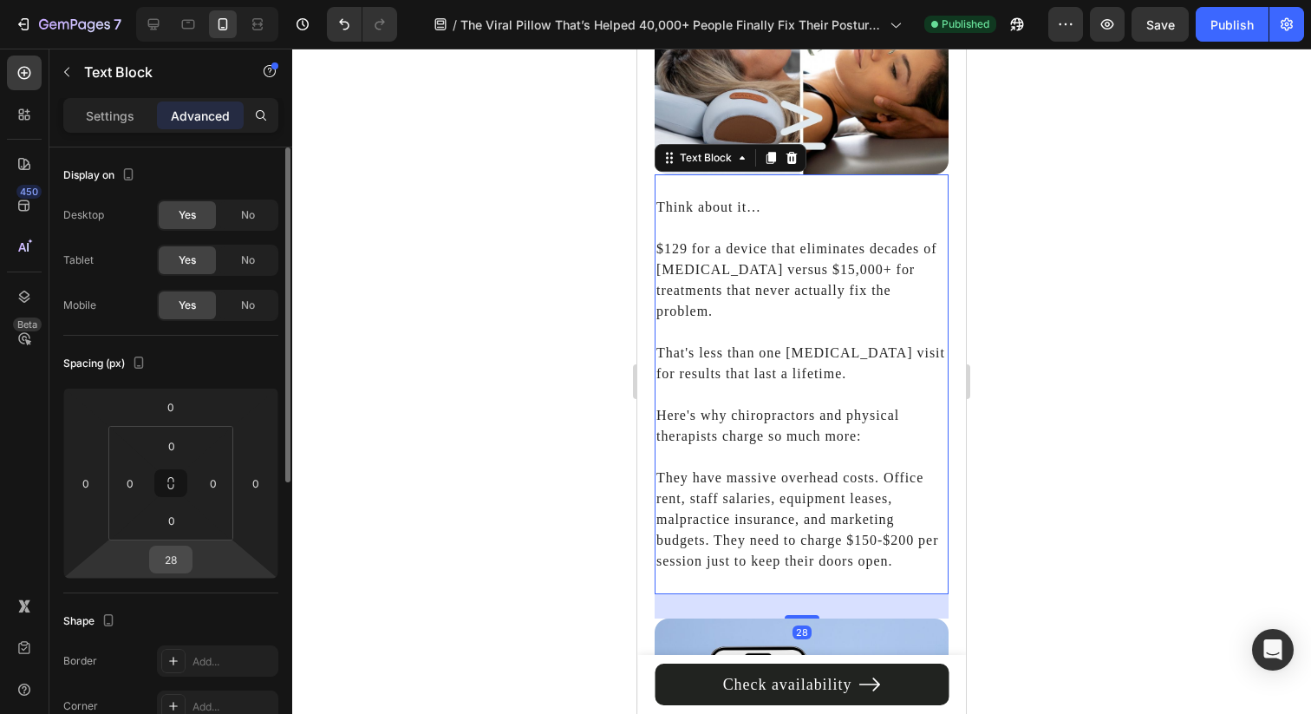
click at [184, 561] on input "28" at bounding box center [170, 559] width 35 height 26
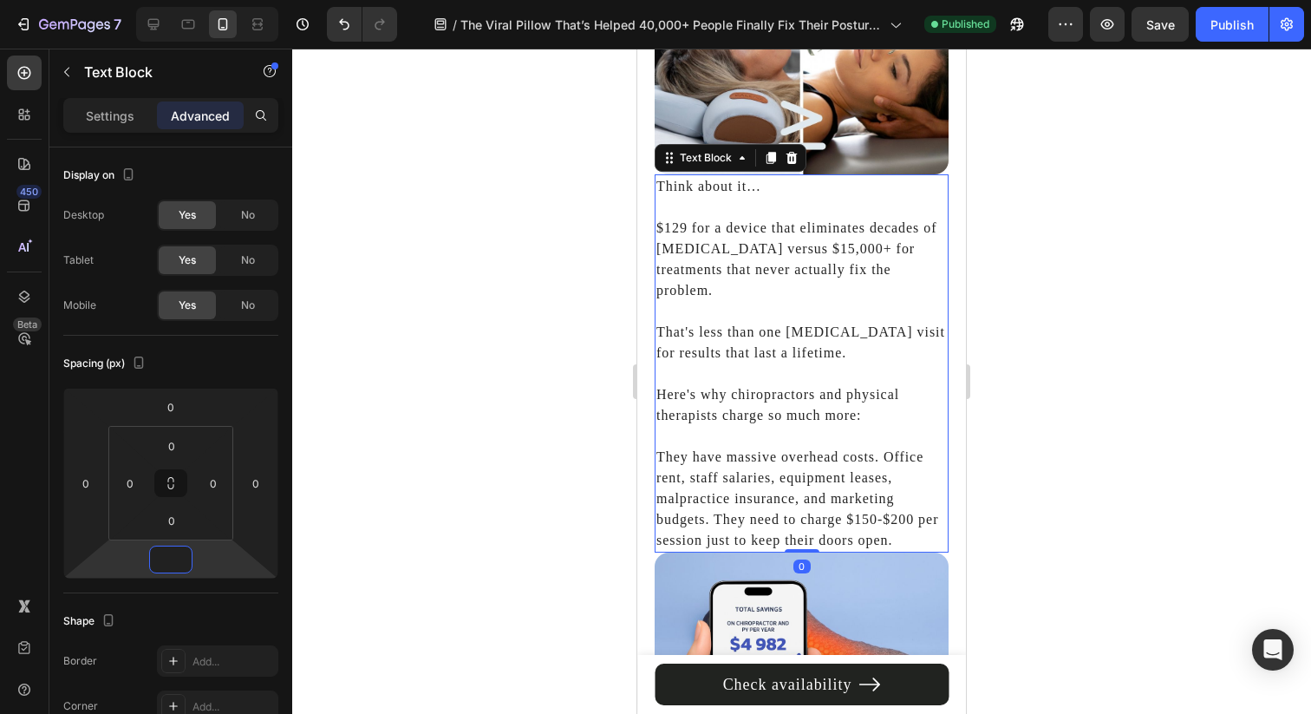
type input "0"
click at [571, 451] on div at bounding box center [801, 381] width 1019 height 665
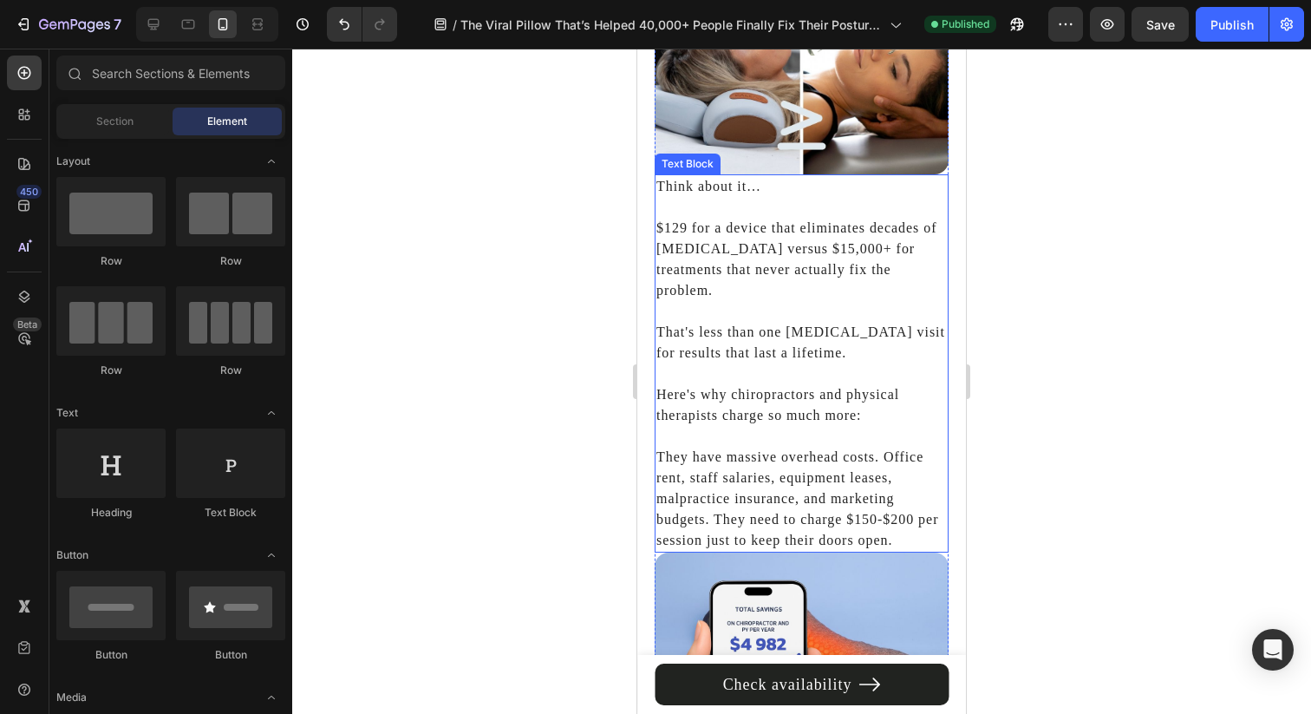
click at [695, 363] on p "Here's why chiropractors and physical therapists charge so much more:" at bounding box center [801, 394] width 290 height 62
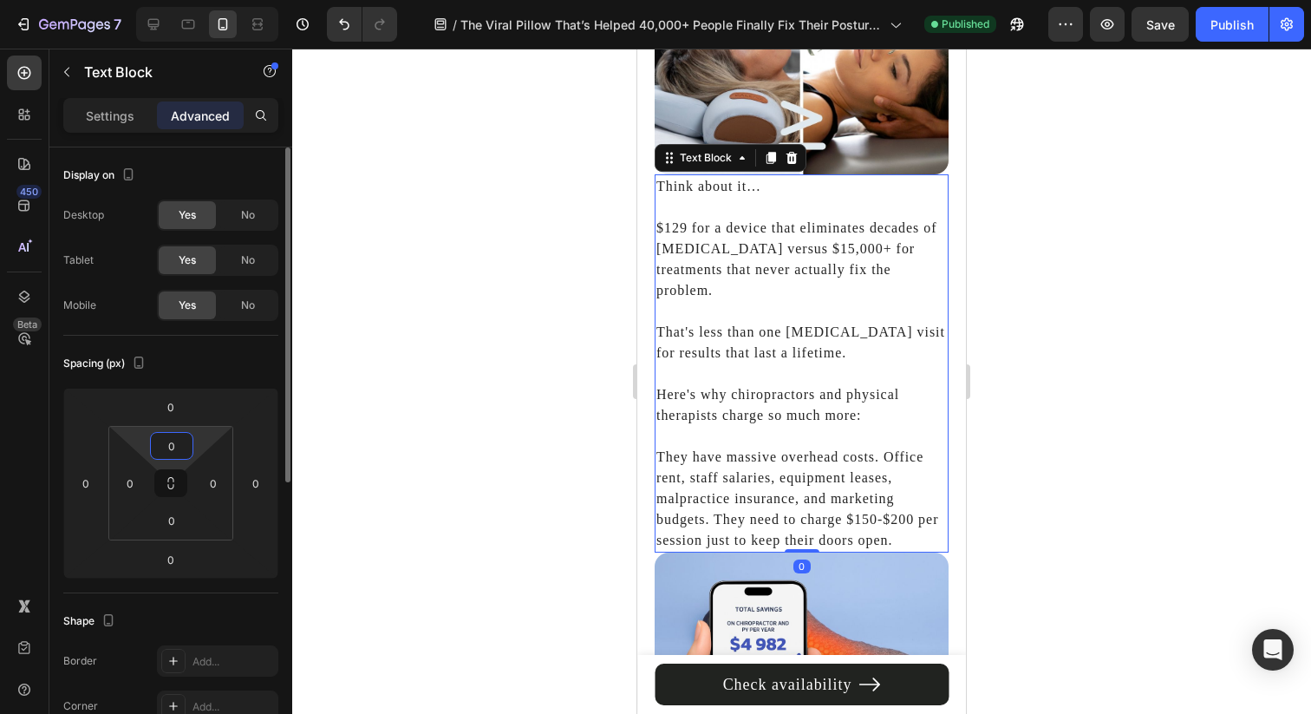
click at [176, 440] on input "0" at bounding box center [171, 446] width 35 height 26
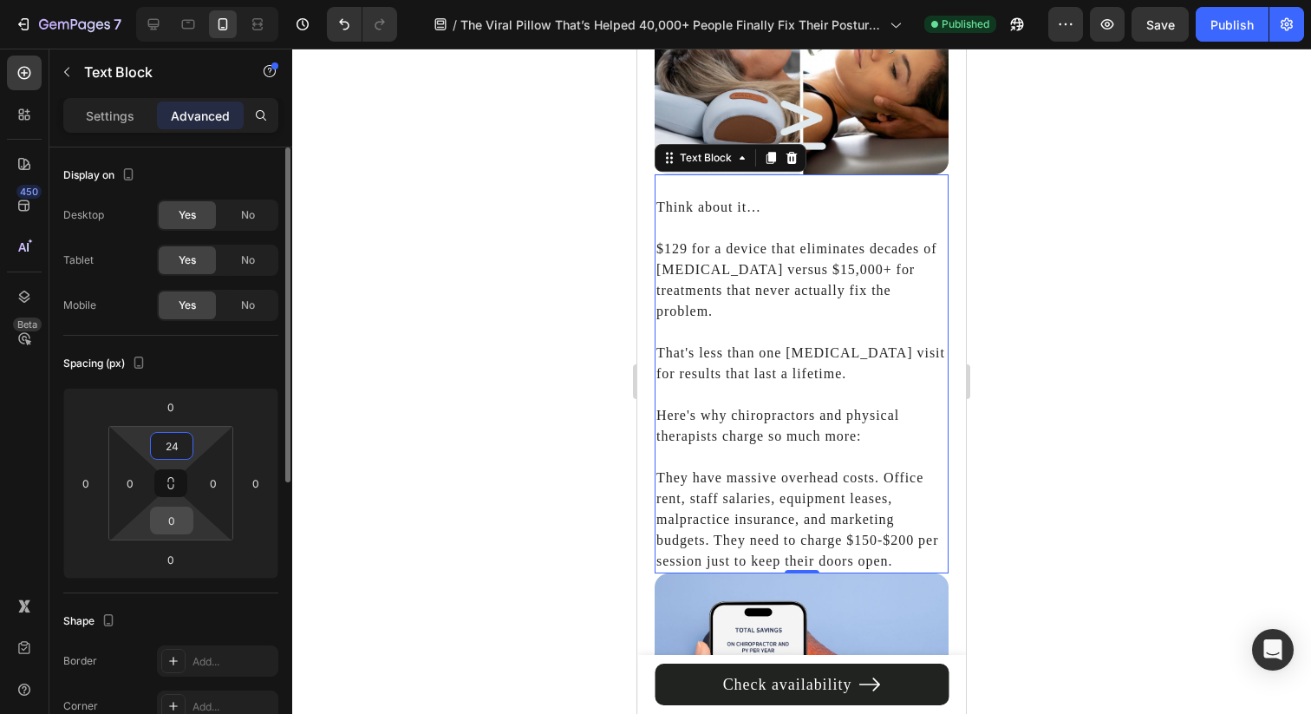
type input "24"
click at [173, 513] on input "0" at bounding box center [171, 520] width 35 height 26
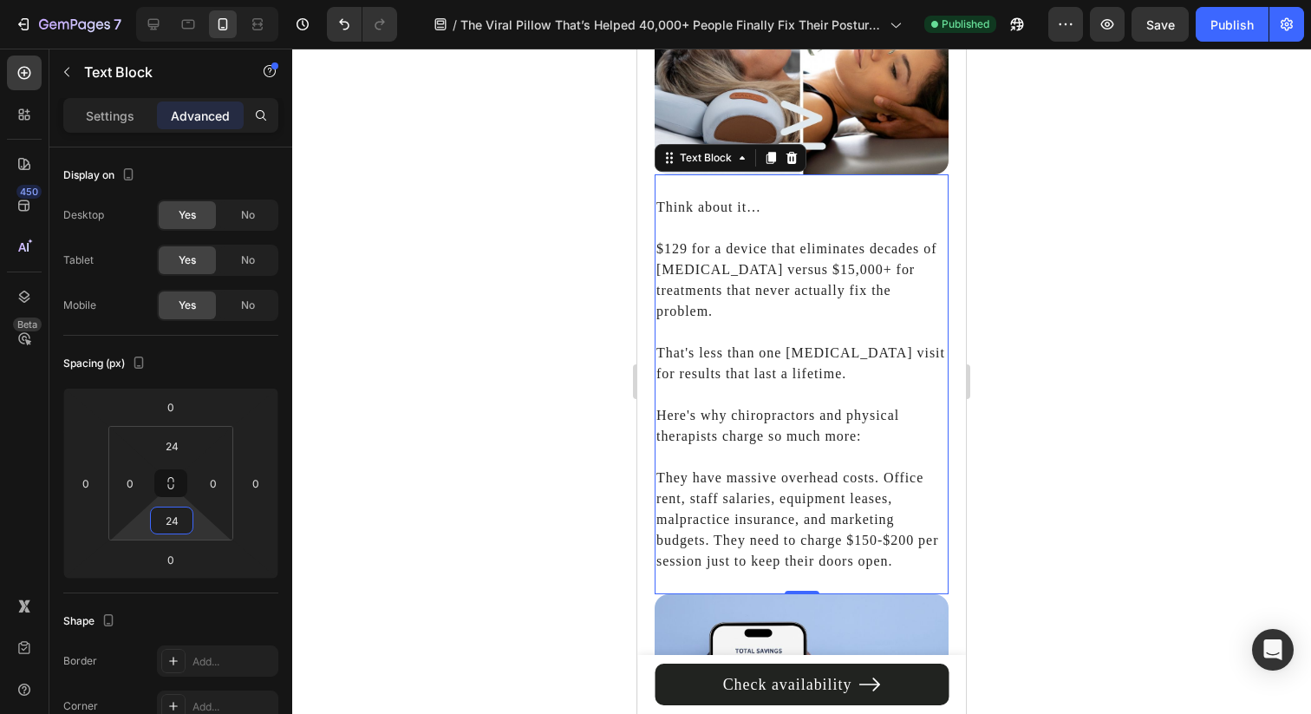
type input "24"
click at [538, 414] on div at bounding box center [801, 381] width 1019 height 665
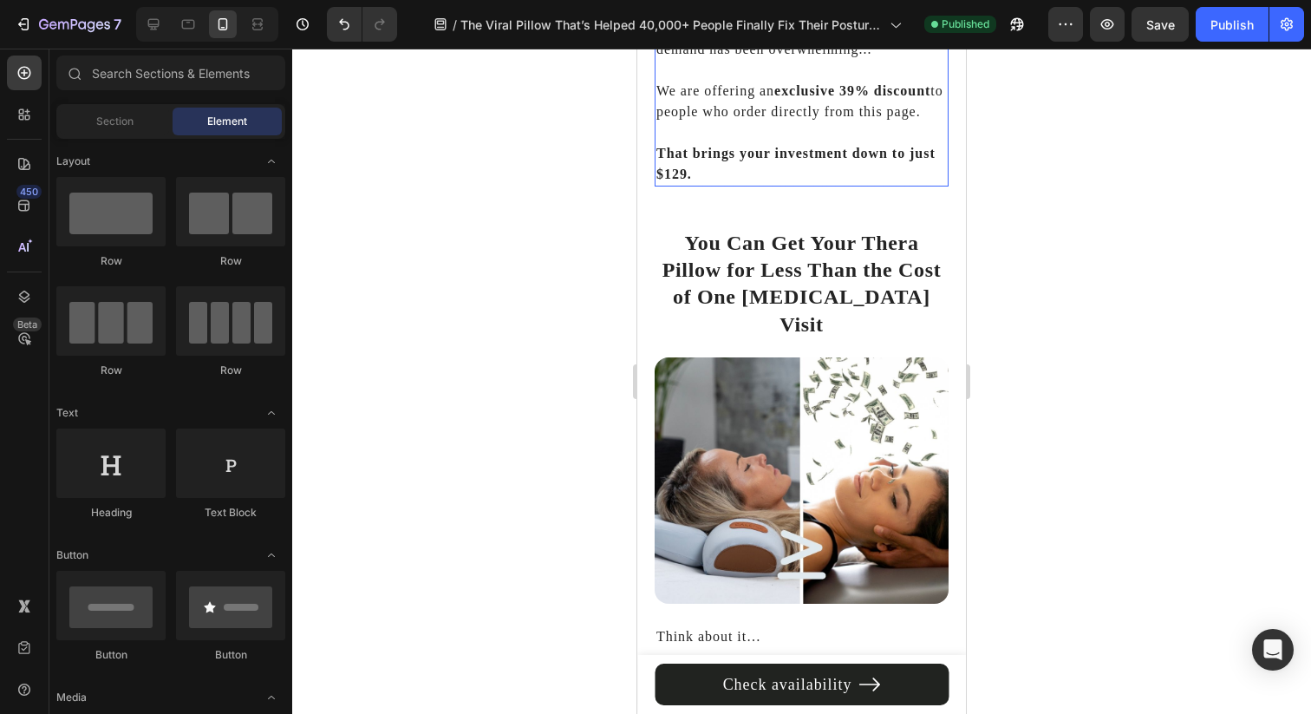
scroll to position [5986, 0]
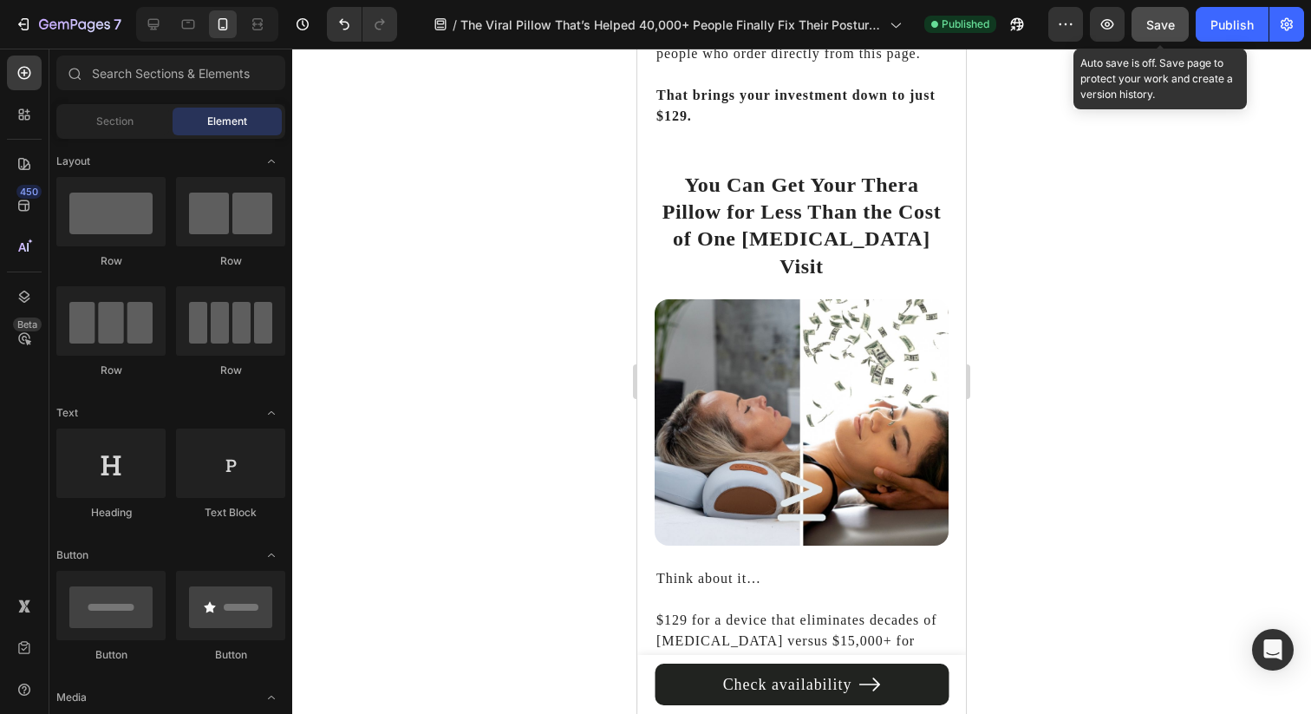
click at [1183, 23] on button "Save" at bounding box center [1160, 24] width 57 height 35
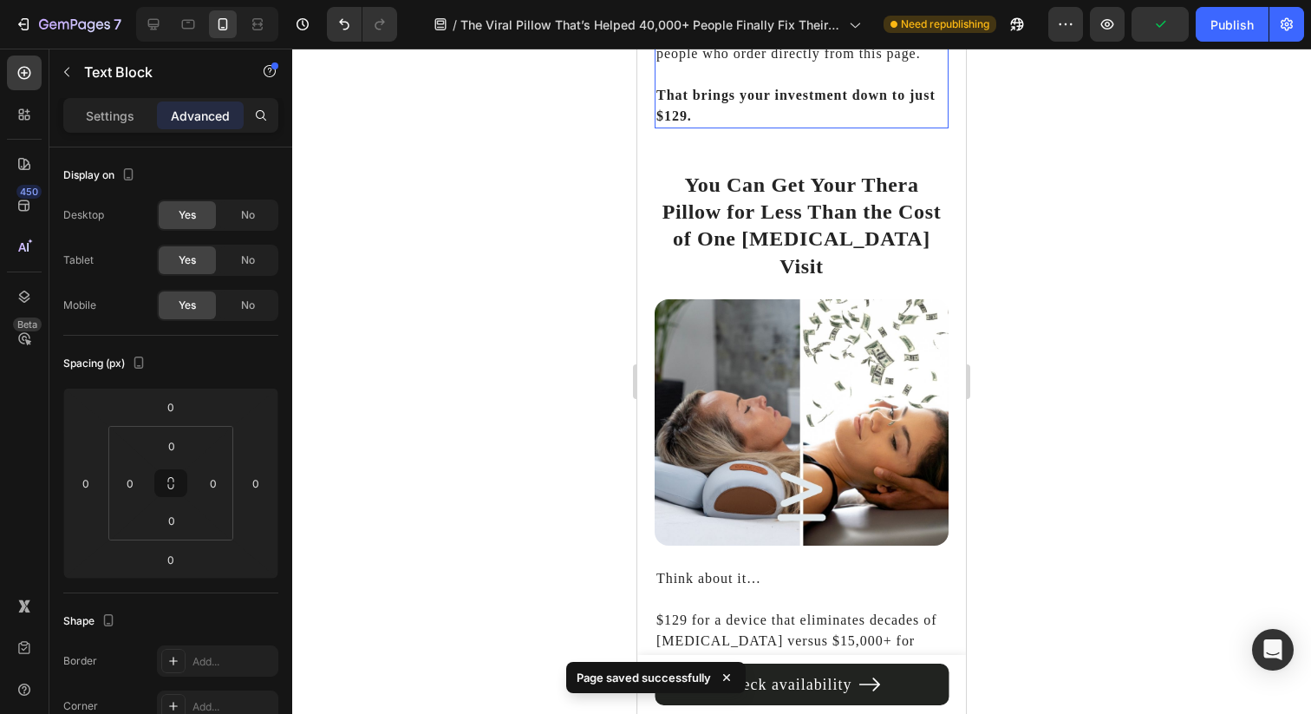
click at [843, 106] on strong "That brings your investment down to just $129." at bounding box center [795, 106] width 279 height 36
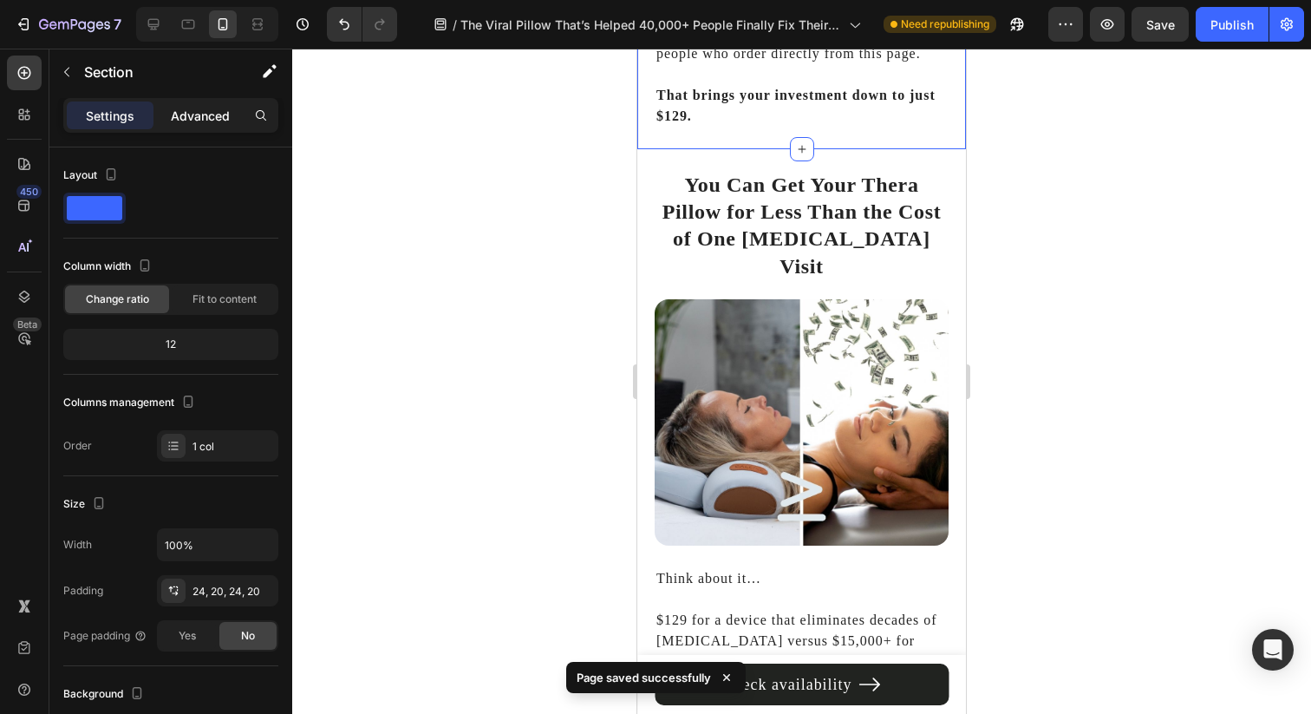
click at [179, 121] on p "Advanced" at bounding box center [200, 116] width 59 height 18
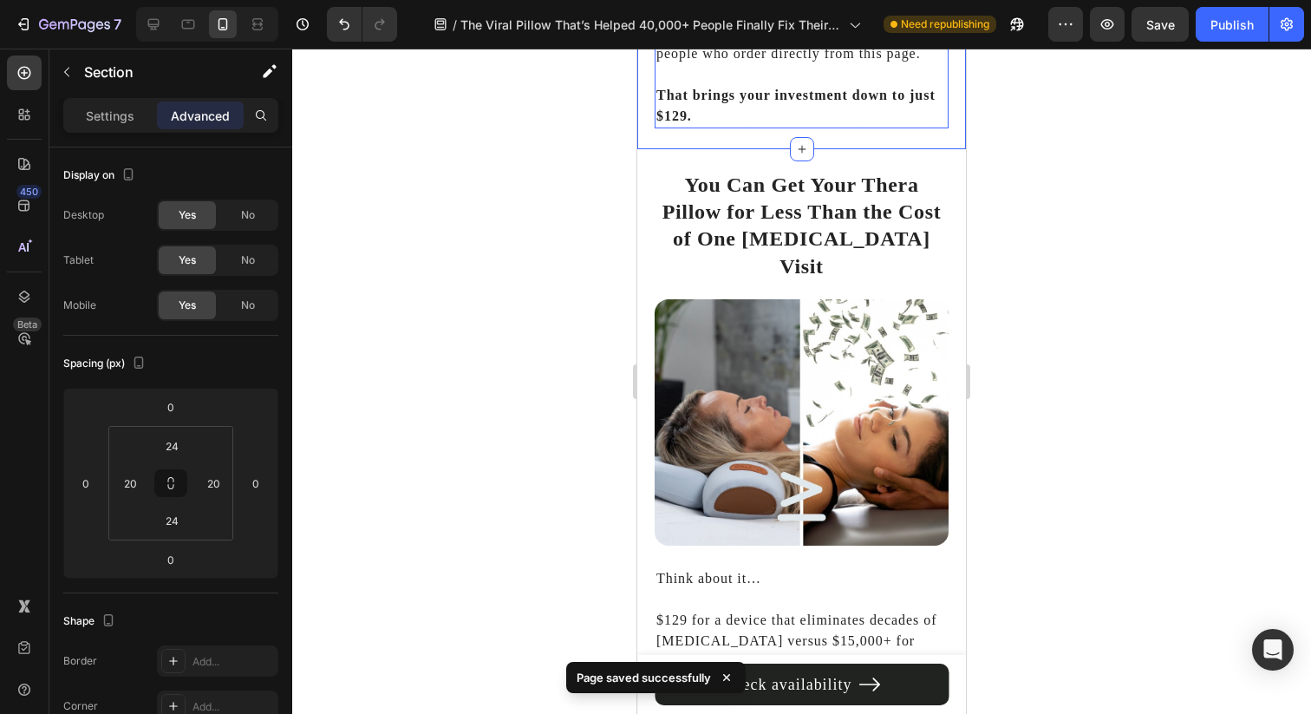
click at [747, 127] on p "That brings your investment down to just $129." at bounding box center [801, 95] width 290 height 62
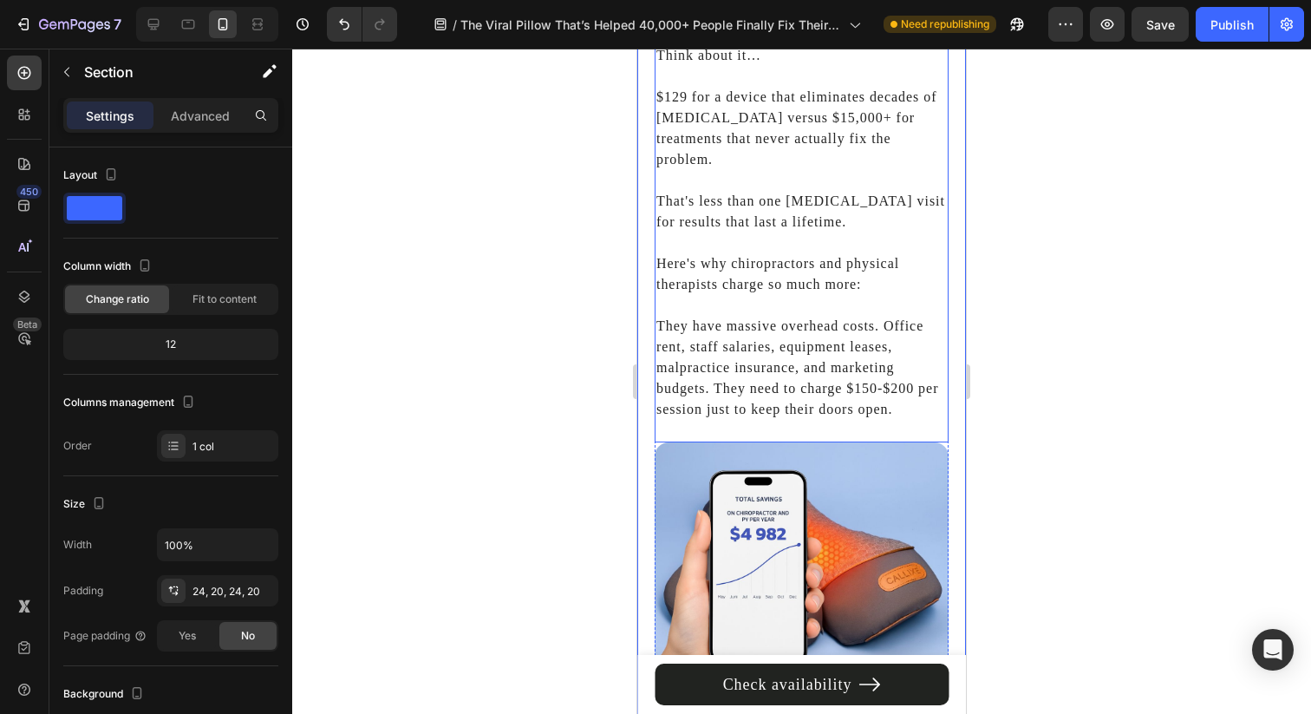
scroll to position [6568, 0]
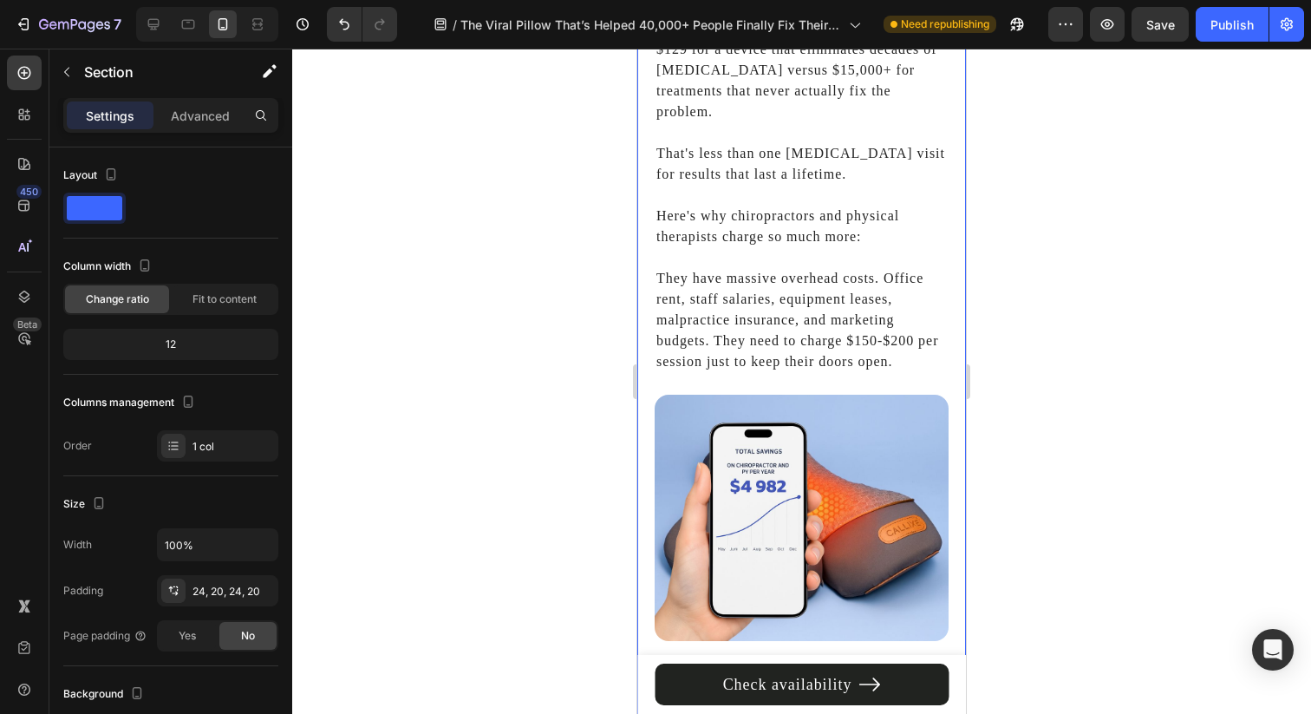
click at [1146, 42] on div "7 Version history / The Viral Pillow That’s Helped 40,000+ People Finally Fix T…" at bounding box center [655, 24] width 1311 height 49
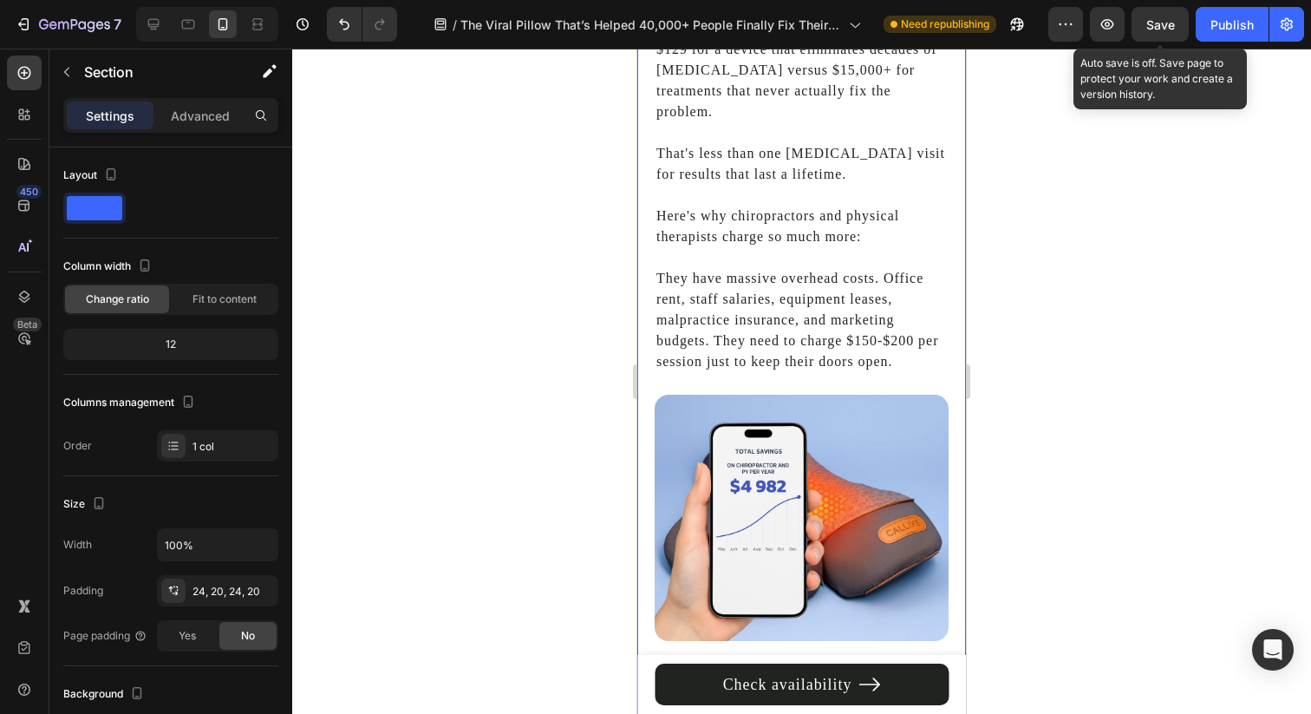
click at [1150, 30] on span "Save" at bounding box center [1160, 24] width 29 height 15
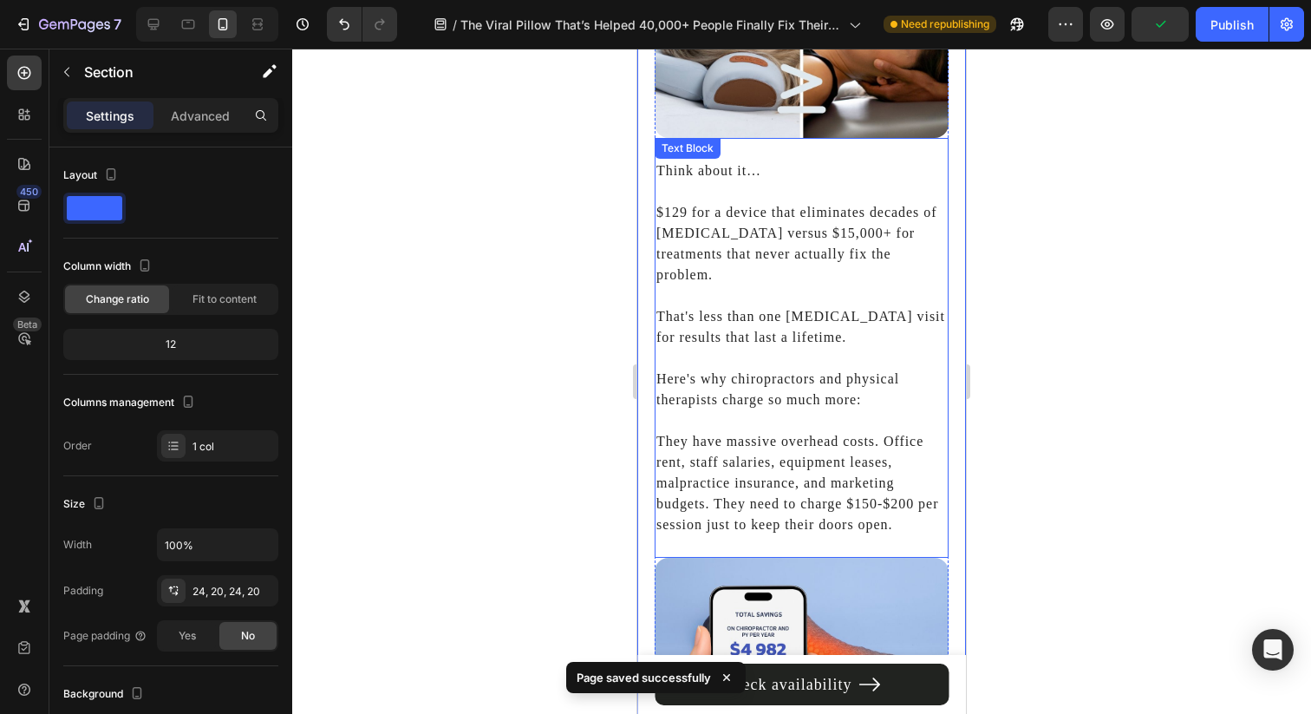
scroll to position [6400, 0]
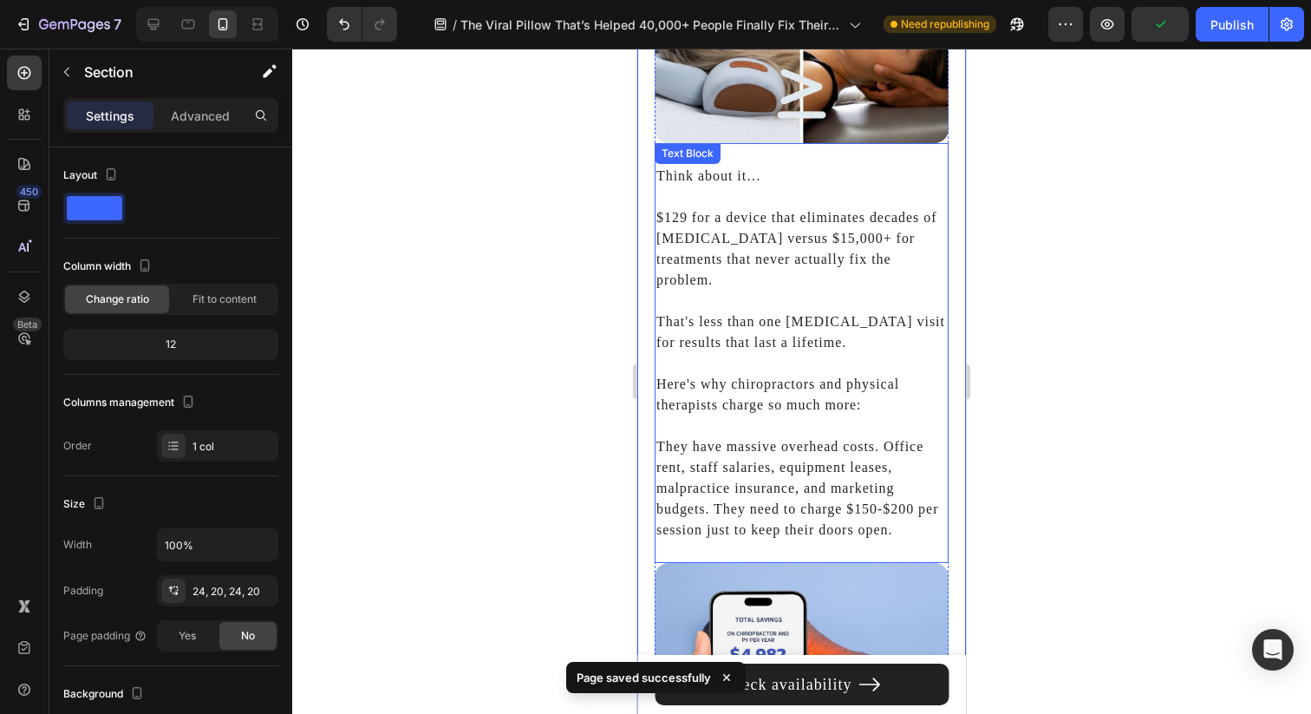
click at [866, 255] on p "$129 for a device that eliminates decades of [MEDICAL_DATA] versus $15,000+ for…" at bounding box center [801, 238] width 290 height 104
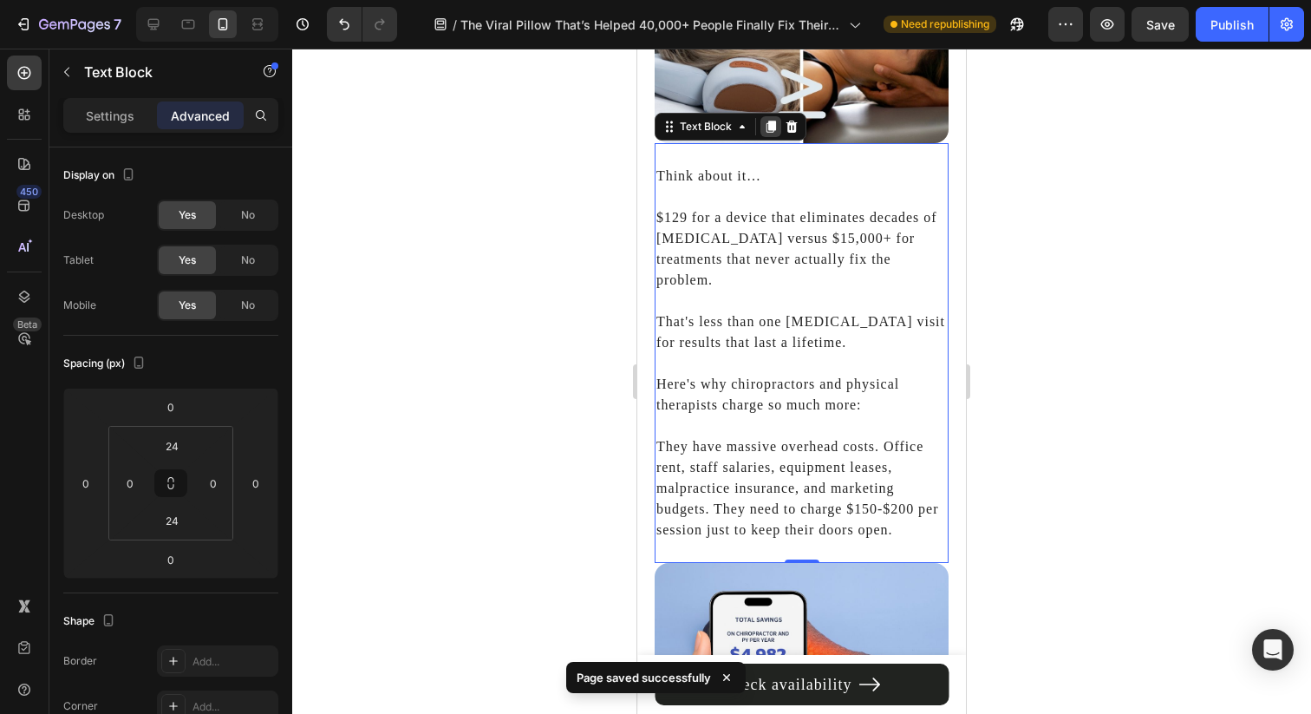
click at [777, 116] on div at bounding box center [770, 126] width 21 height 21
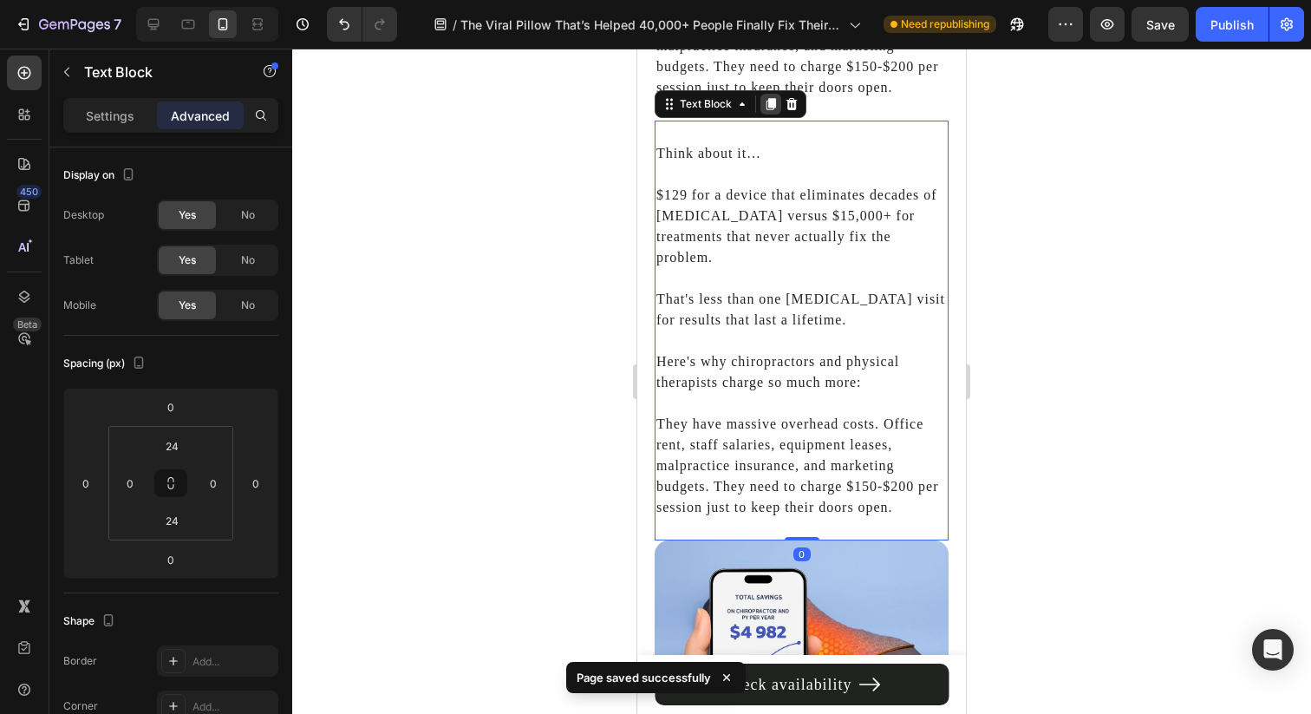
click at [766, 97] on icon at bounding box center [771, 104] width 14 height 14
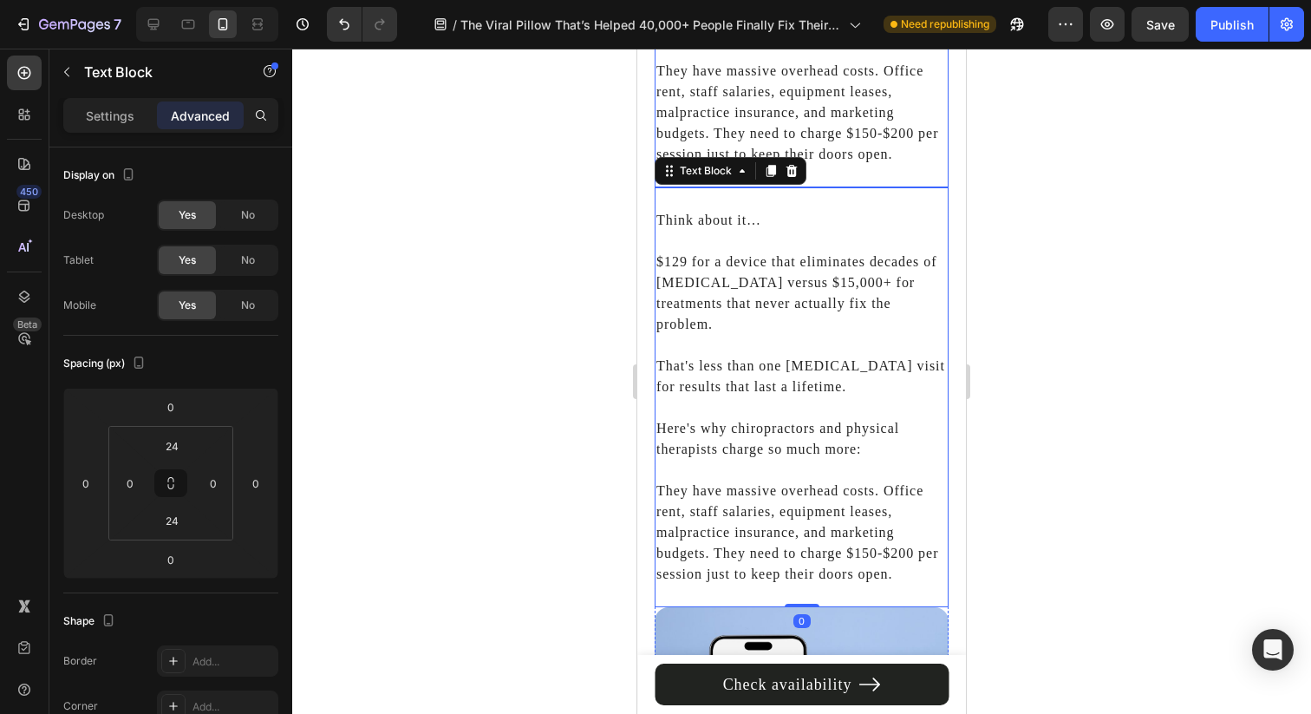
scroll to position [7262, 0]
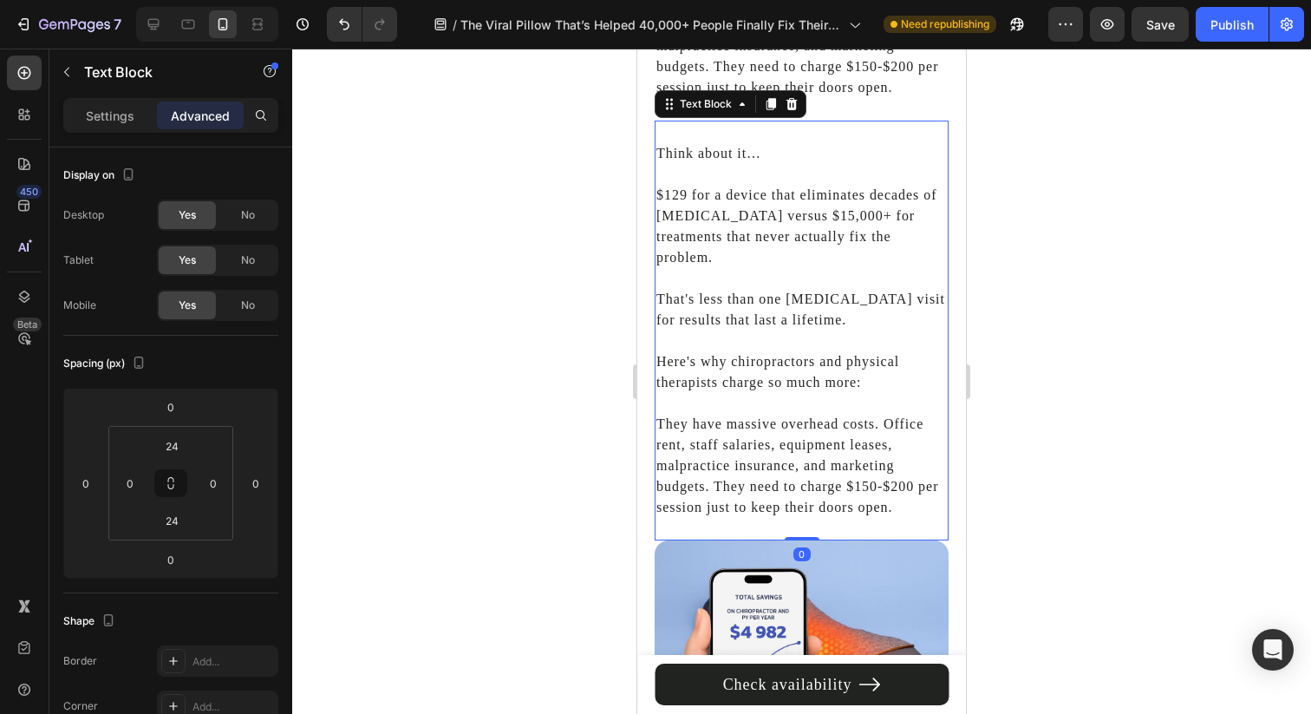
click at [757, 225] on p "$129 for a device that eliminates decades of [MEDICAL_DATA] versus $15,000+ for…" at bounding box center [801, 216] width 290 height 104
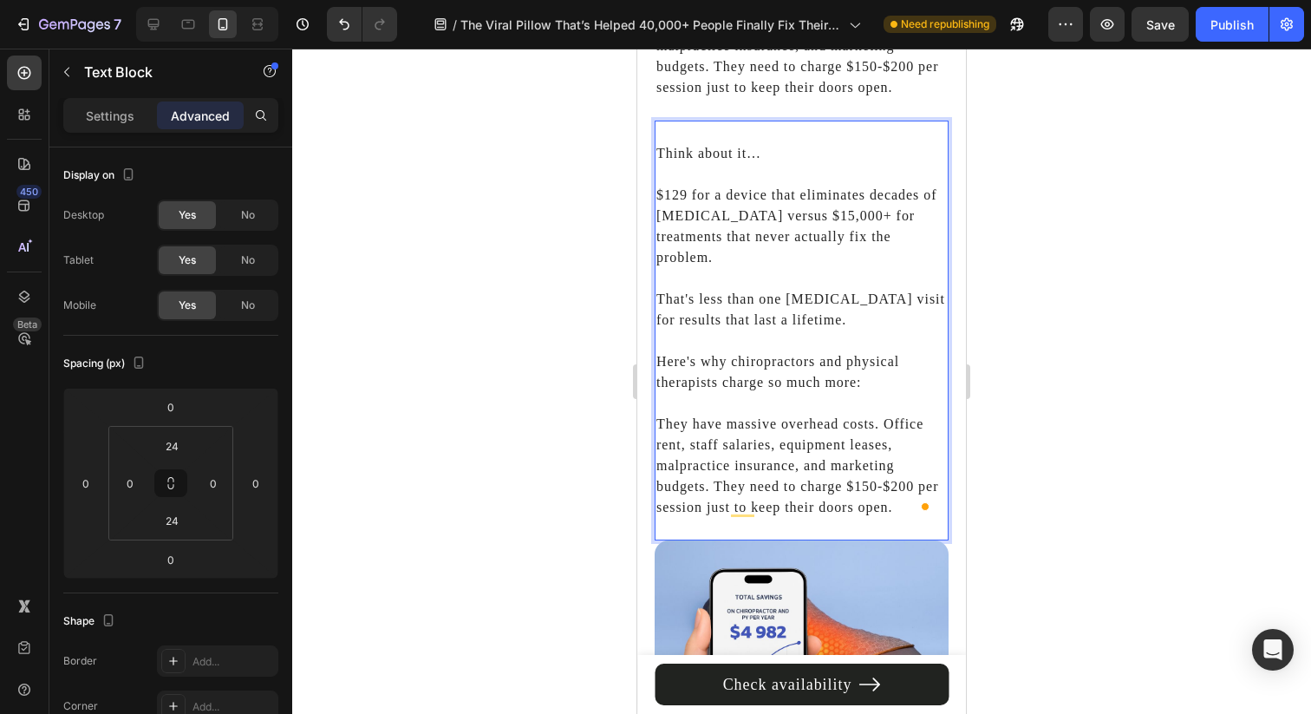
click at [671, 353] on p "Here's why chiropractors and physical therapists charge so much more:" at bounding box center [801, 361] width 290 height 62
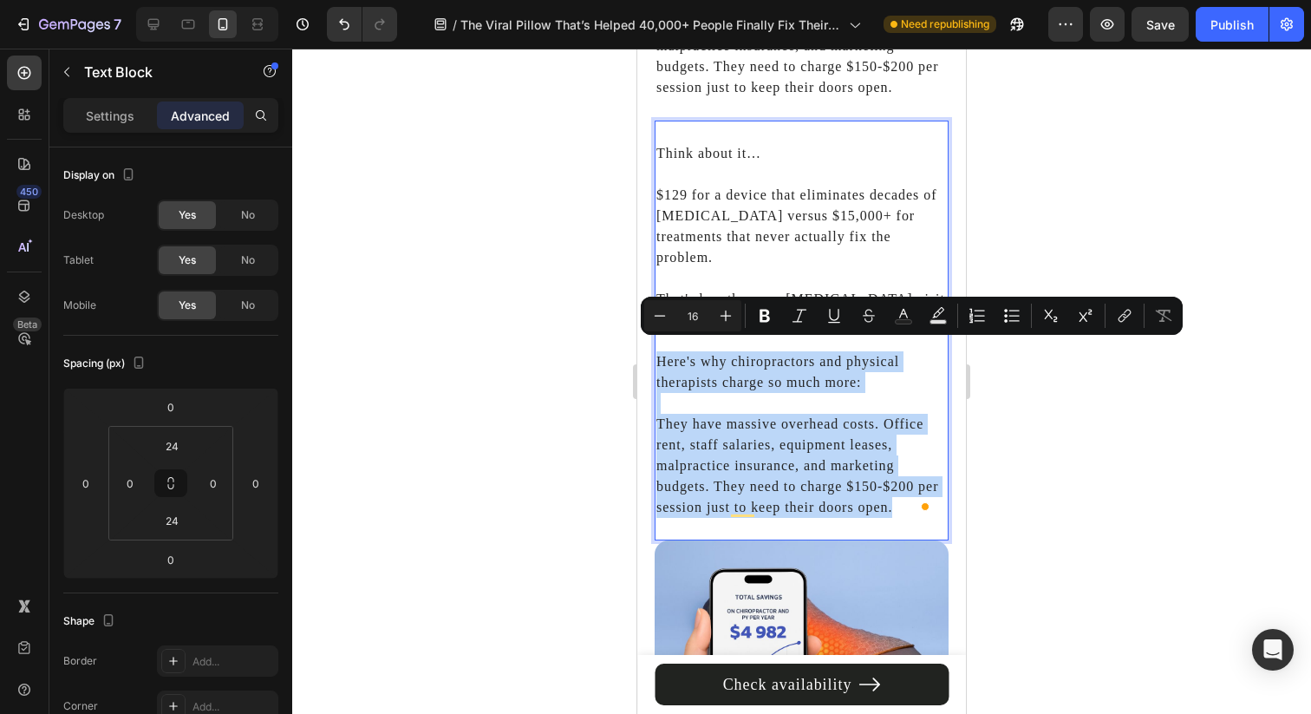
drag, startPoint x: 671, startPoint y: 353, endPoint x: 864, endPoint y: 518, distance: 253.9
click at [864, 518] on div "Think about it… $129 for a device that eliminates decades of neck pain versus $…" at bounding box center [802, 331] width 294 height 420
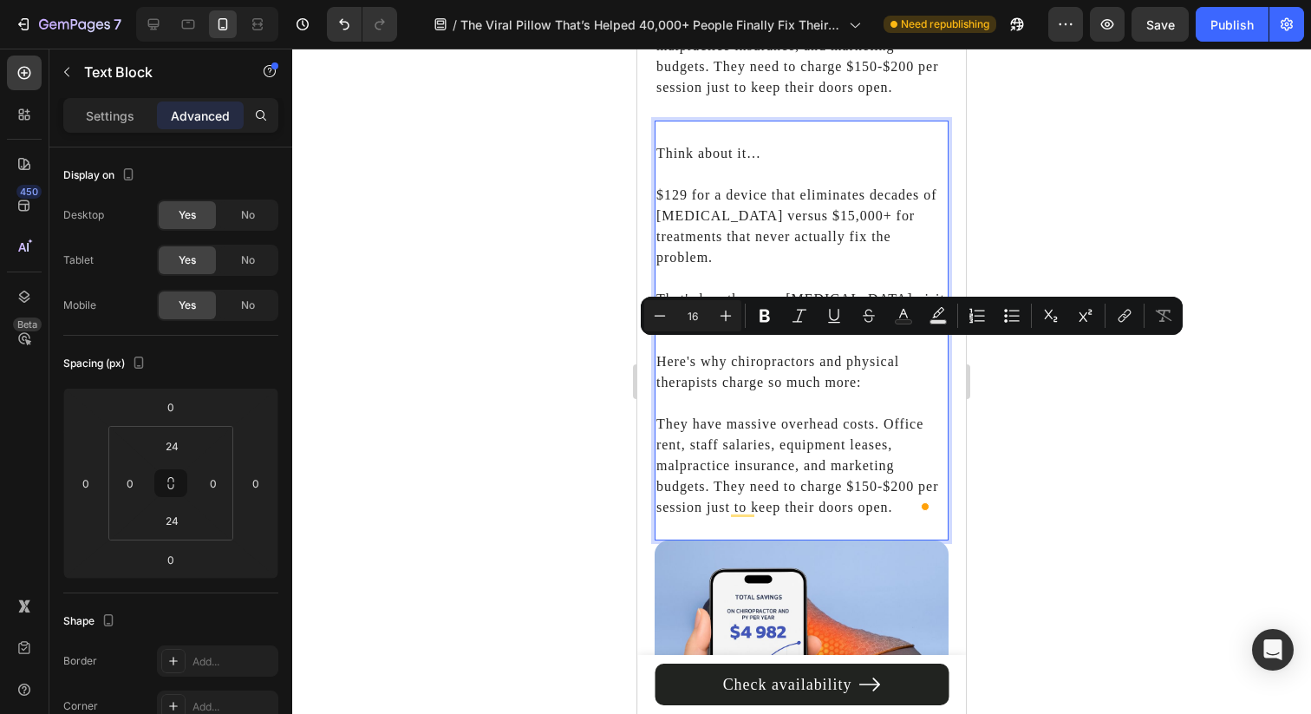
click at [816, 271] on p "That's less than one [MEDICAL_DATA] visit for results that last a lifetime." at bounding box center [801, 299] width 290 height 62
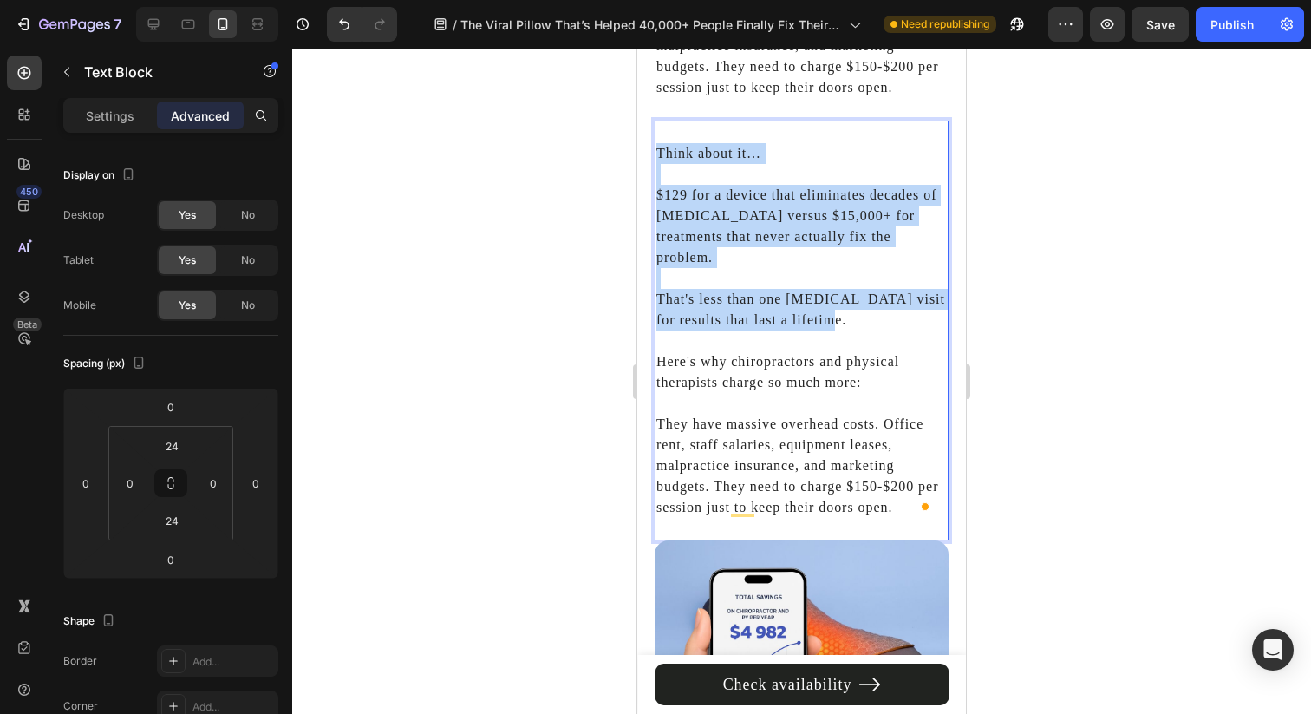
drag, startPoint x: 851, startPoint y: 311, endPoint x: 655, endPoint y: 120, distance: 274.1
click at [655, 121] on div "Think about it… $129 for a device that eliminates decades of neck pain versus $…" at bounding box center [802, 331] width 294 height 420
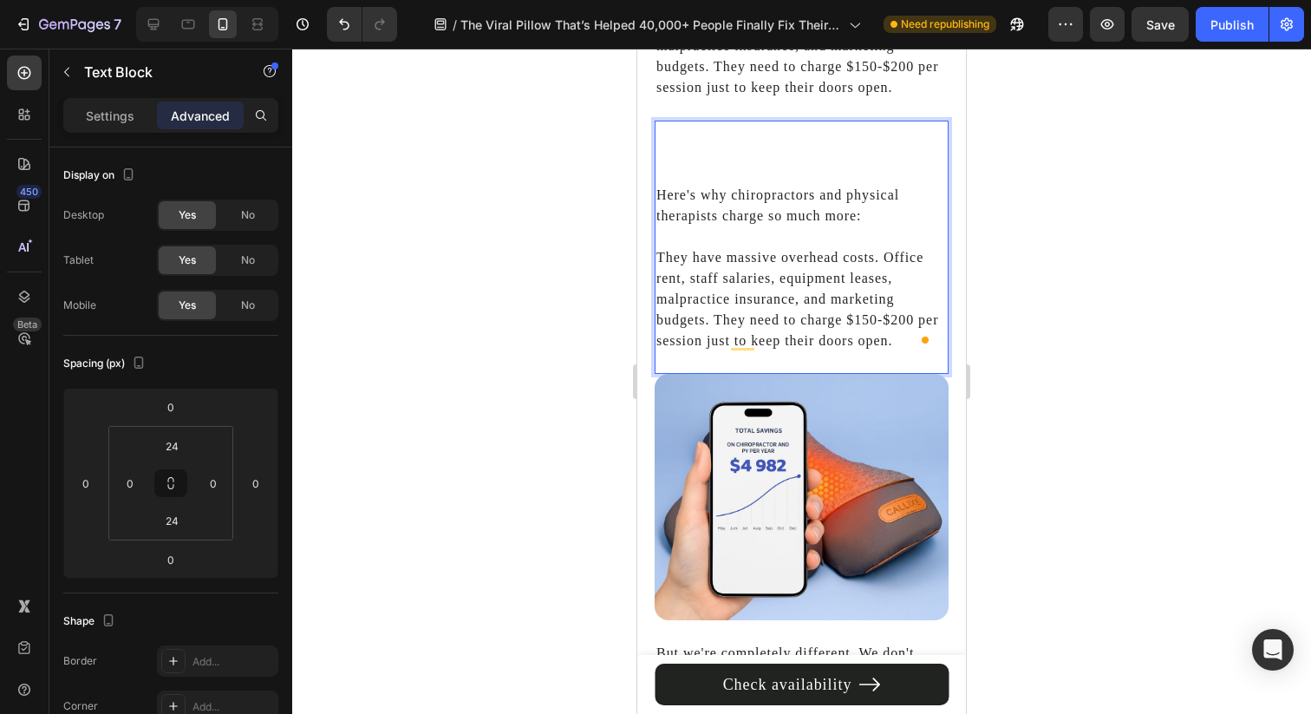
click at [655, 186] on div "Here's why chiropractors and physical therapists charge so much more: They have…" at bounding box center [802, 247] width 294 height 212
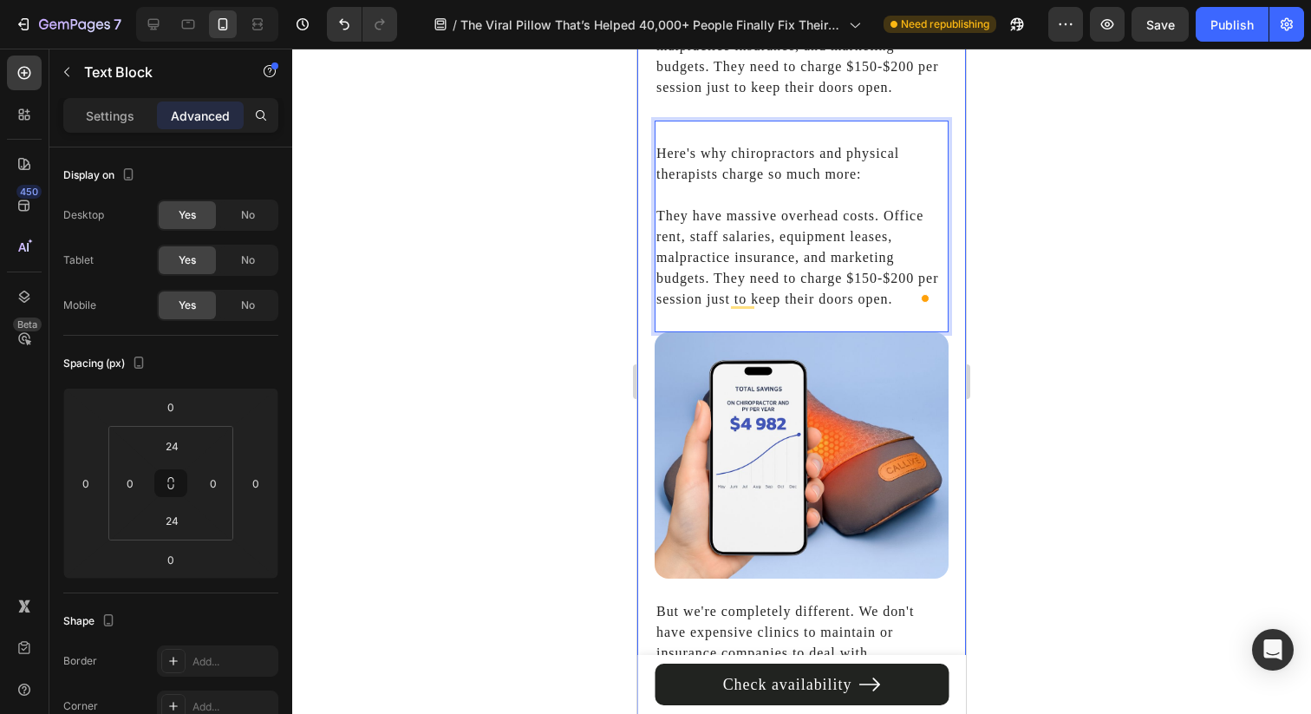
click at [594, 185] on div at bounding box center [801, 381] width 1019 height 665
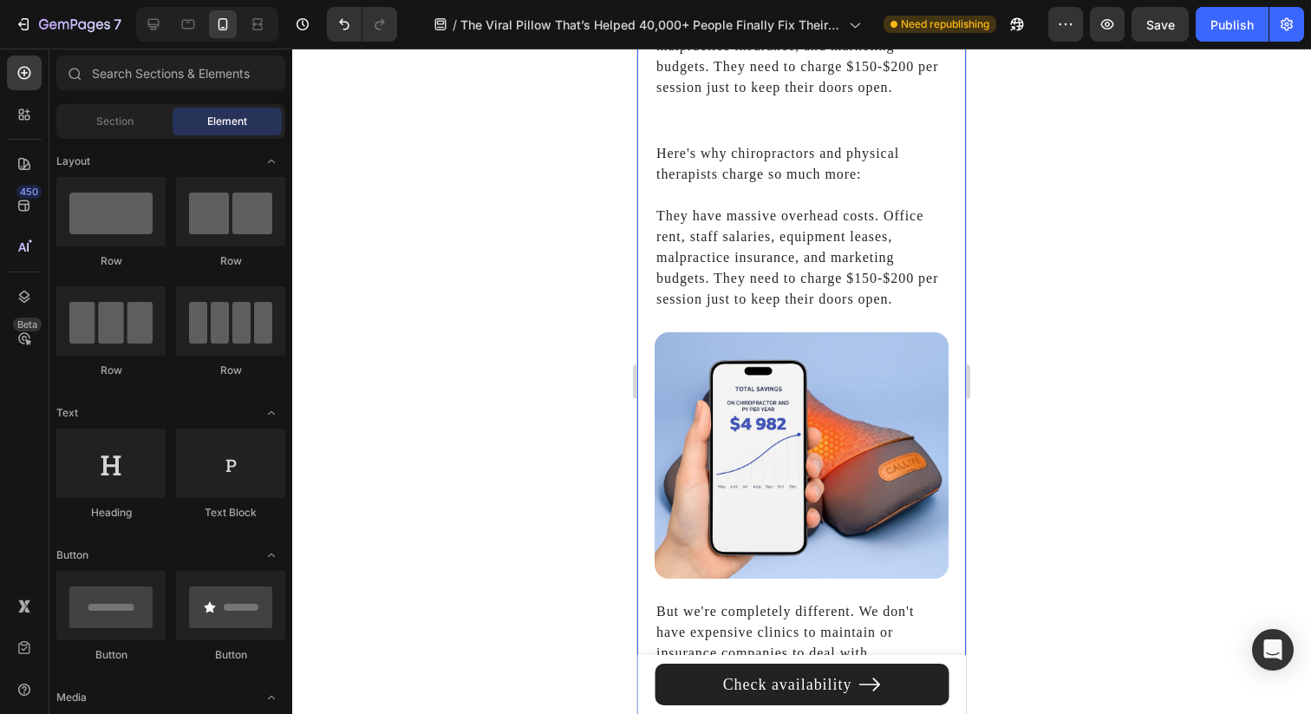
click at [685, 166] on p "Here's why chiropractors and physical therapists charge so much more:" at bounding box center [801, 164] width 290 height 42
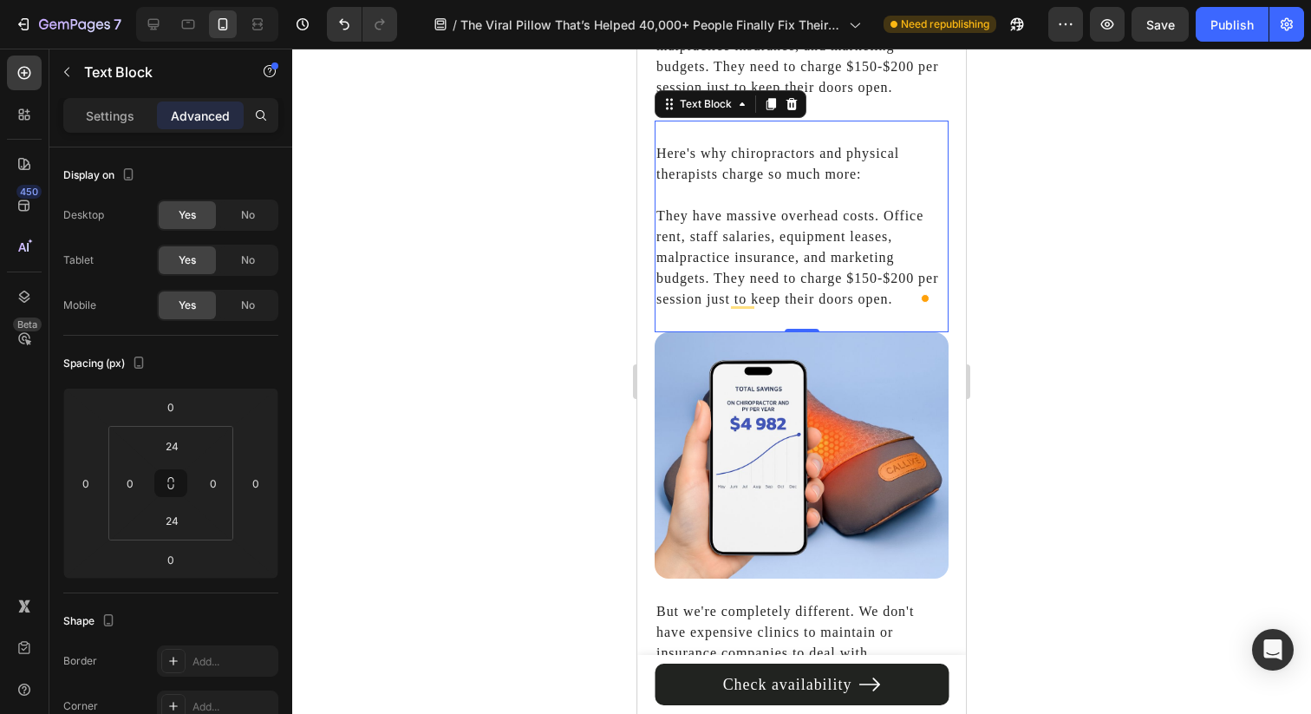
click at [1046, 162] on div at bounding box center [801, 381] width 1019 height 665
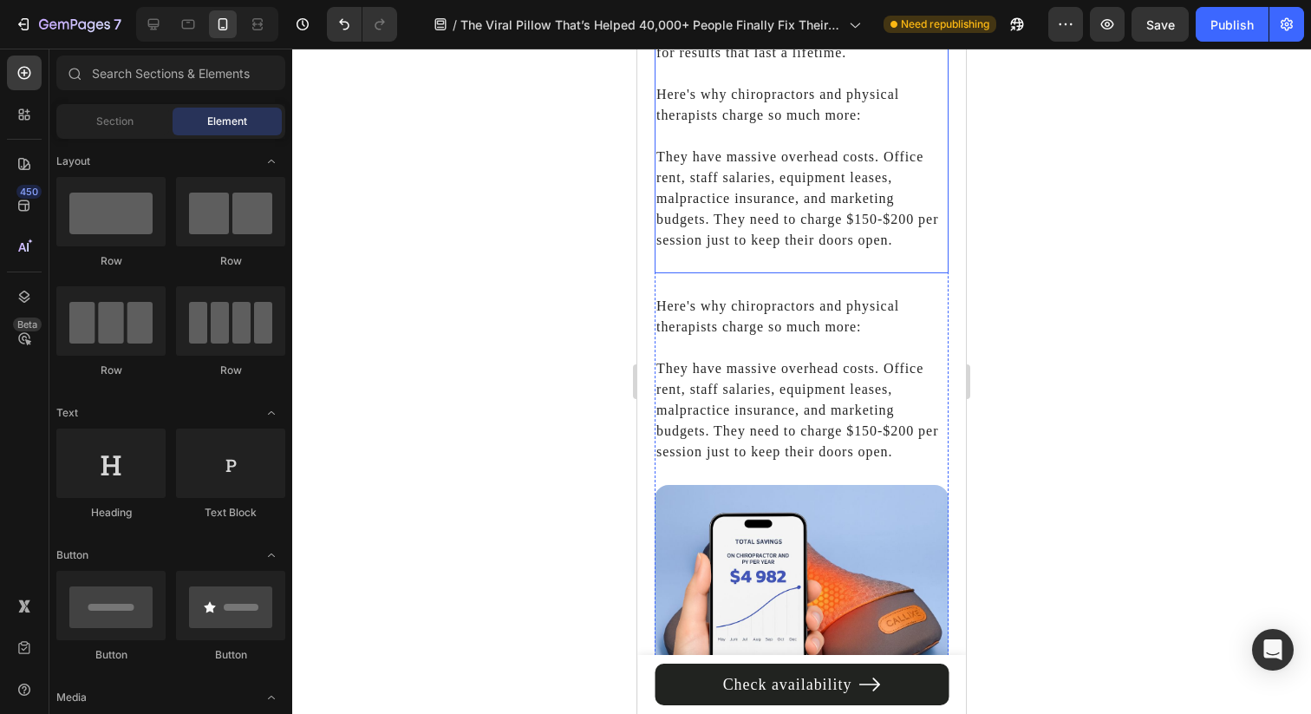
click at [810, 207] on p "They have massive overhead costs. Office rent, staff salaries, equipment leases…" at bounding box center [801, 188] width 290 height 125
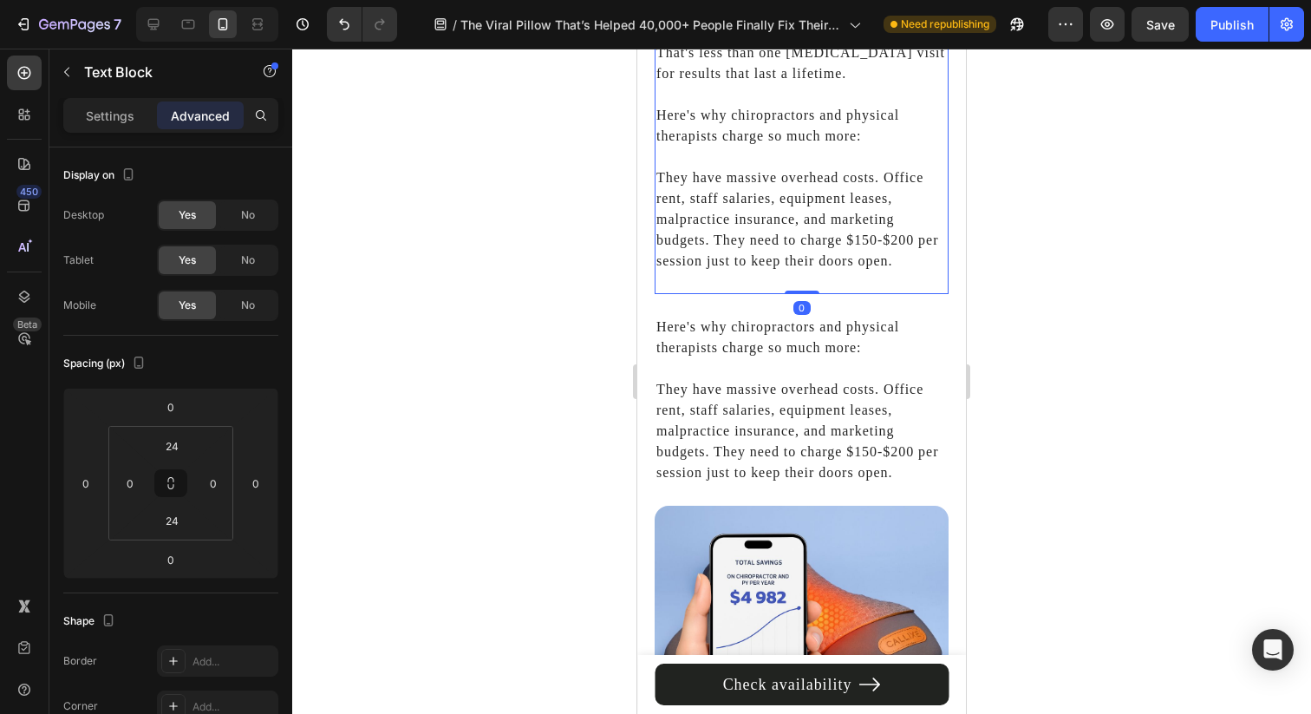
scroll to position [7080, 0]
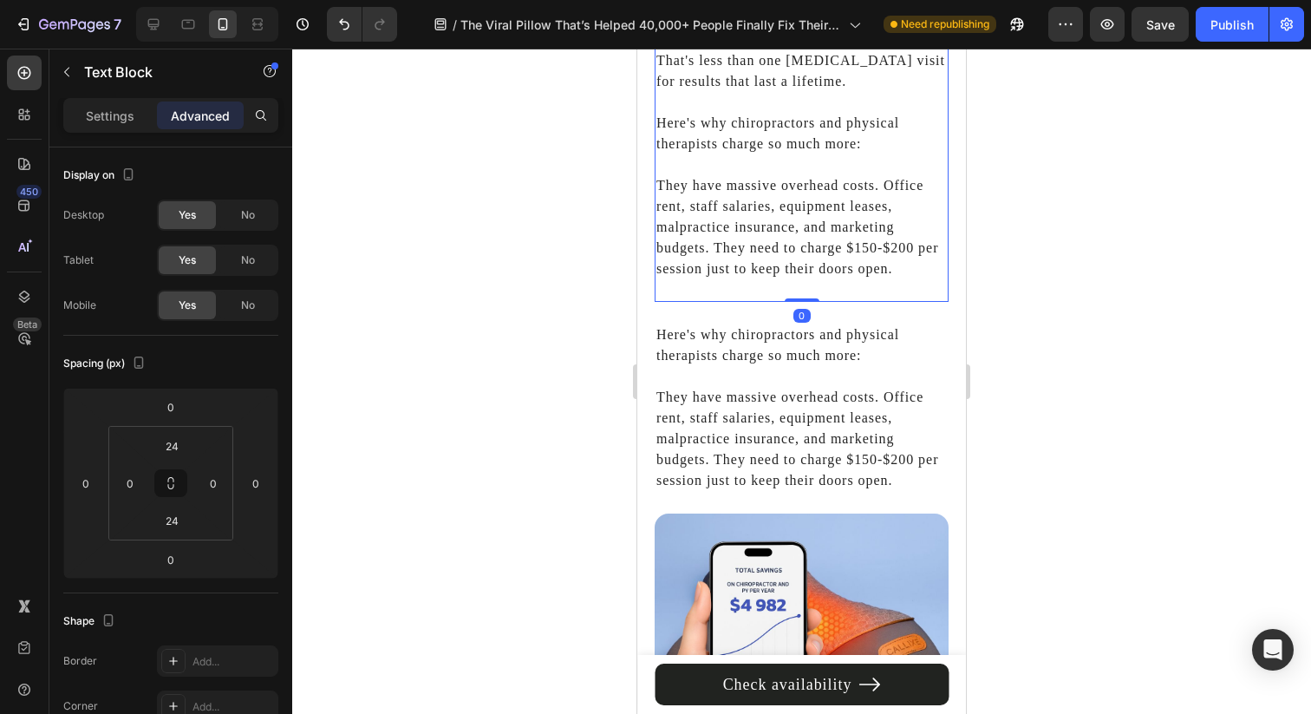
click at [694, 134] on p "Here's why chiropractors and physical therapists charge so much more:" at bounding box center [801, 123] width 290 height 62
click at [680, 115] on p "Here's why chiropractors and physical therapists charge so much more:" at bounding box center [801, 123] width 290 height 62
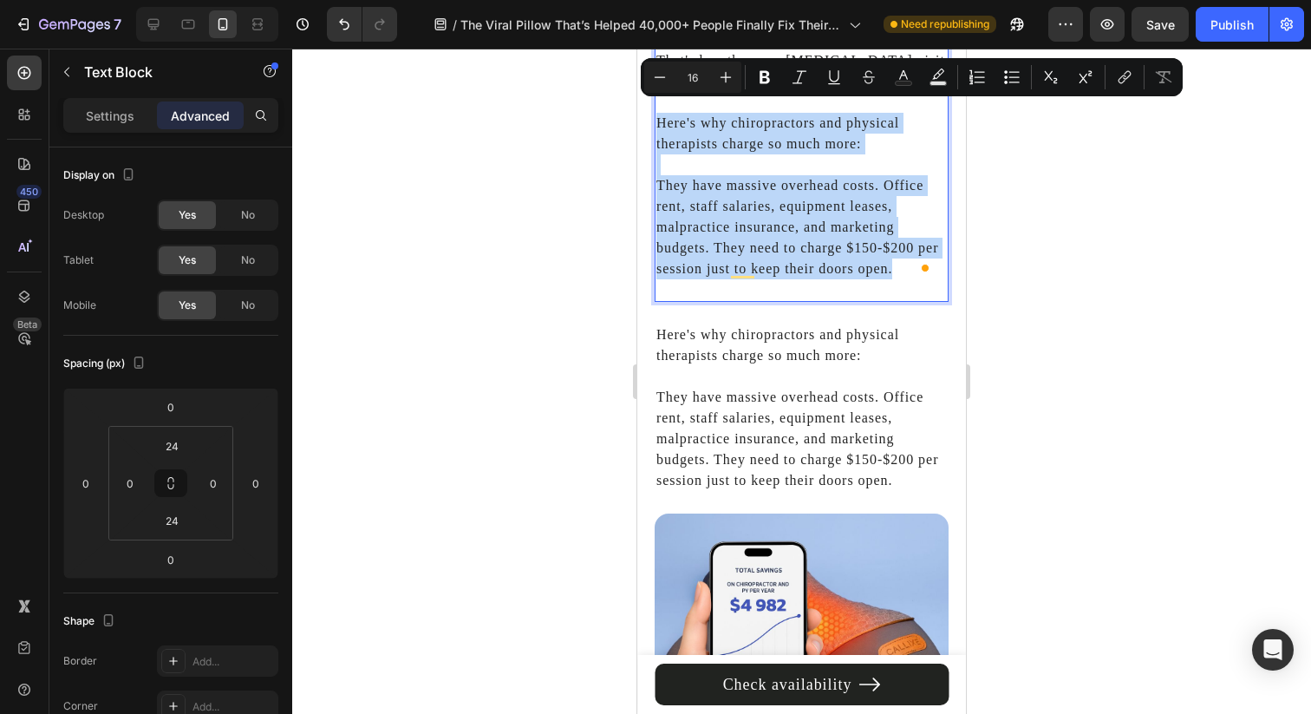
drag, startPoint x: 680, startPoint y: 115, endPoint x: 895, endPoint y: 282, distance: 271.9
click at [895, 282] on div "Think about it… $129 for a device that eliminates decades of neck pain versus $…" at bounding box center [802, 92] width 294 height 420
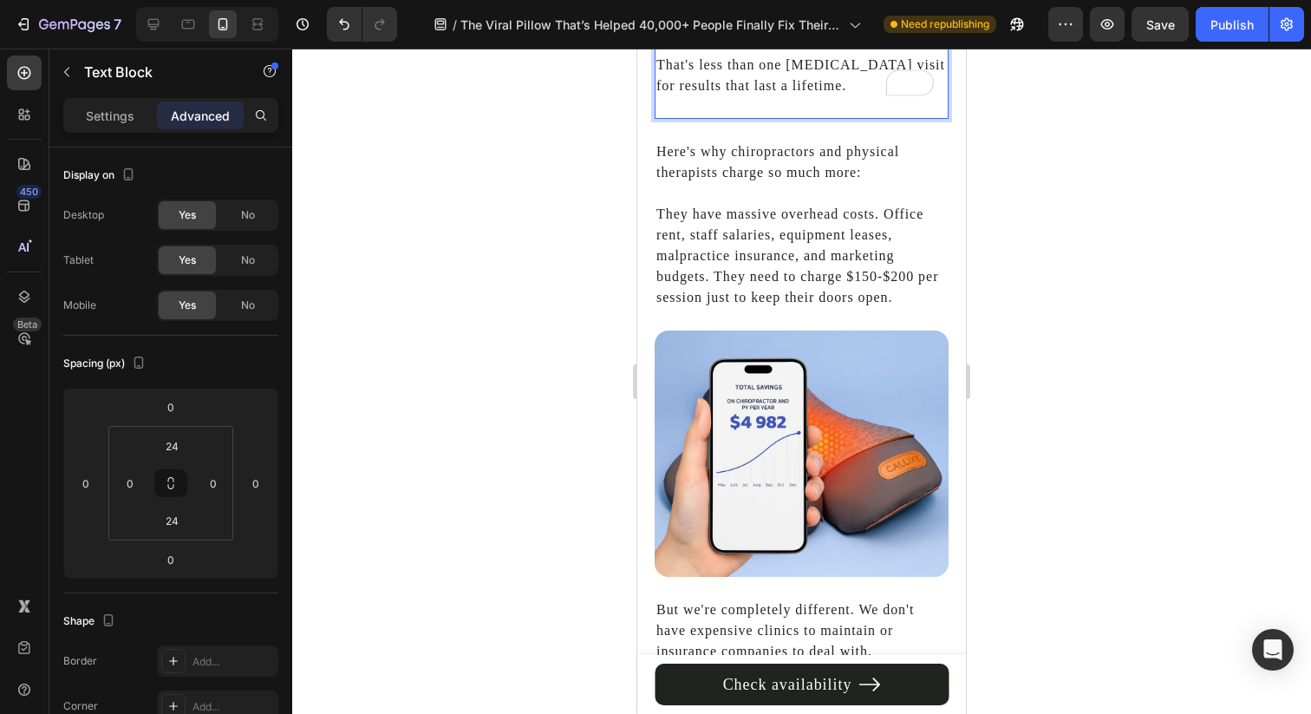
scroll to position [6929, 0]
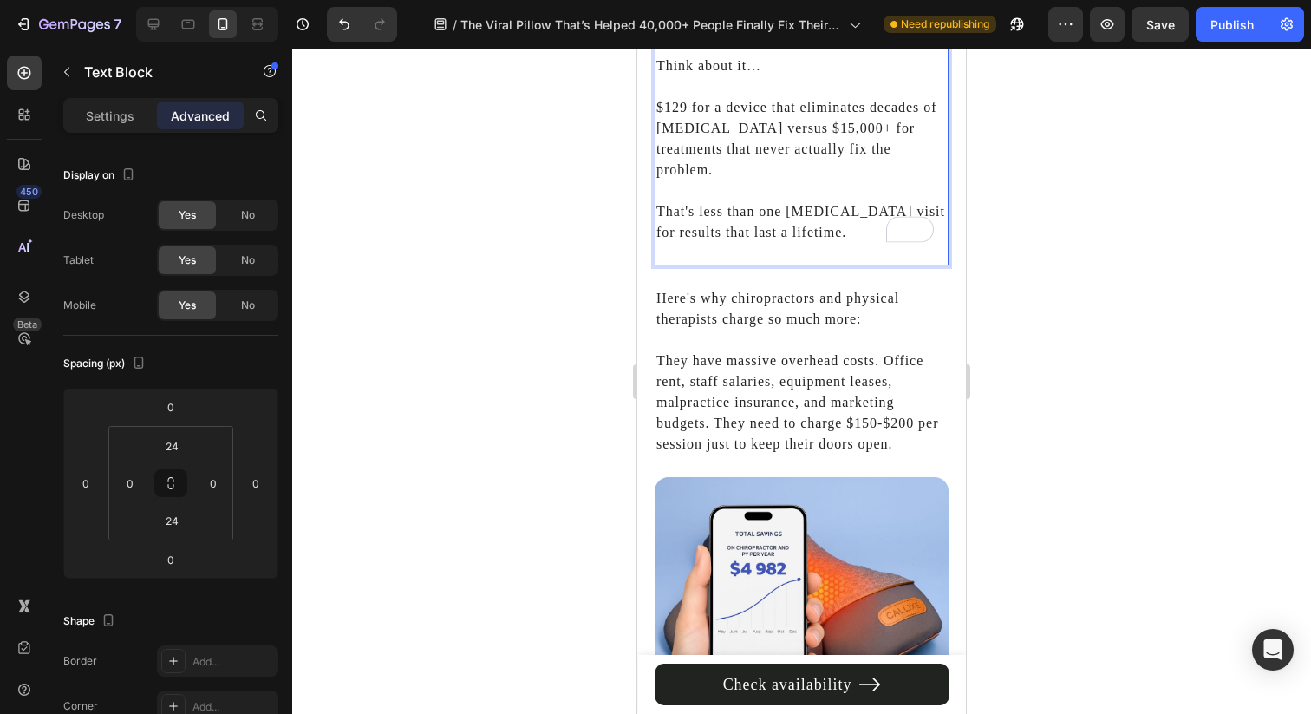
click at [711, 182] on p "That's less than one [MEDICAL_DATA] visit for results that last a lifetime." at bounding box center [801, 211] width 290 height 62
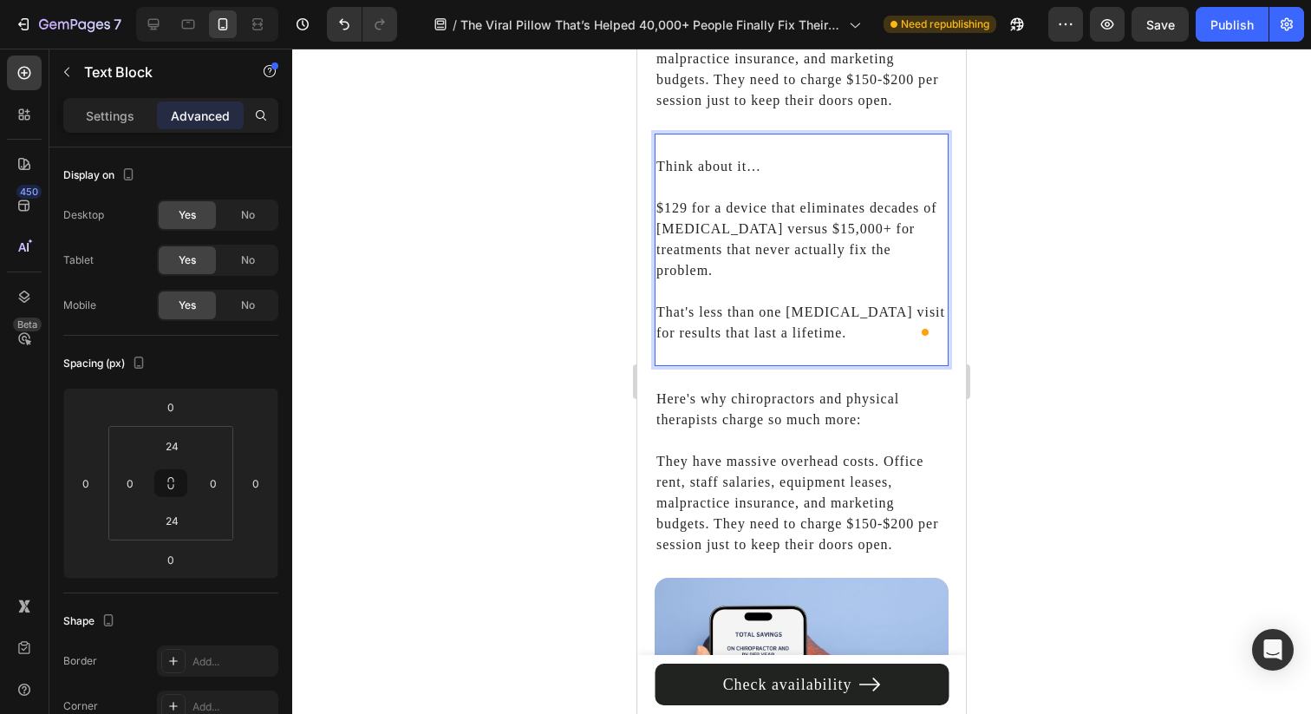
scroll to position [6783, 0]
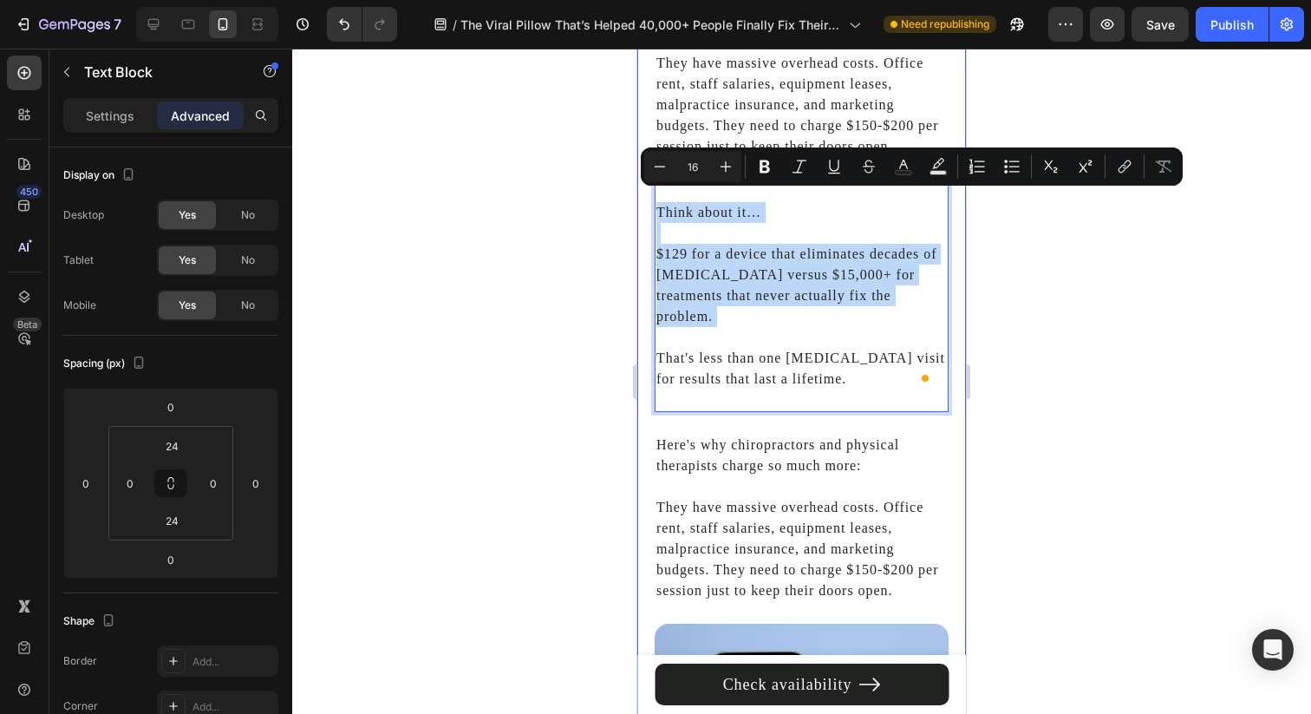
drag, startPoint x: 698, startPoint y: 318, endPoint x: 651, endPoint y: 198, distance: 129.3
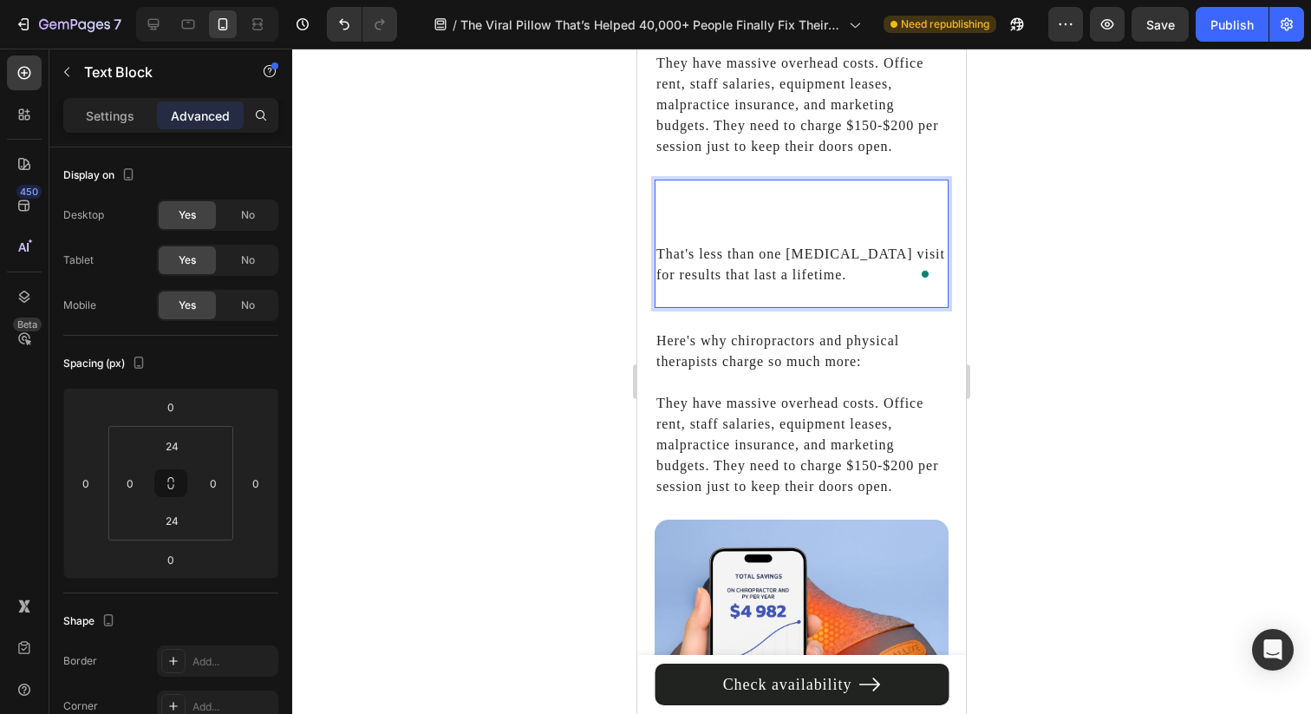
click at [659, 243] on p "That's less than one [MEDICAL_DATA] visit for results that last a lifetime." at bounding box center [801, 254] width 290 height 62
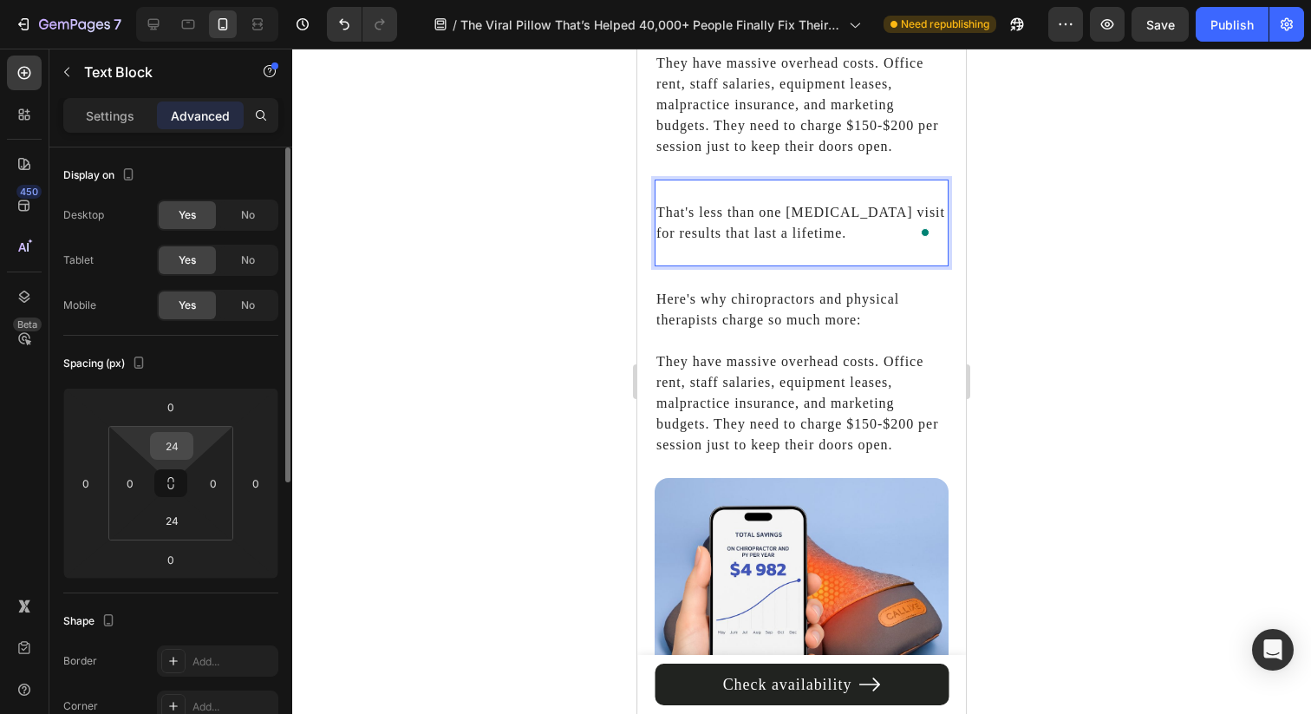
click at [173, 440] on input "24" at bounding box center [171, 446] width 35 height 26
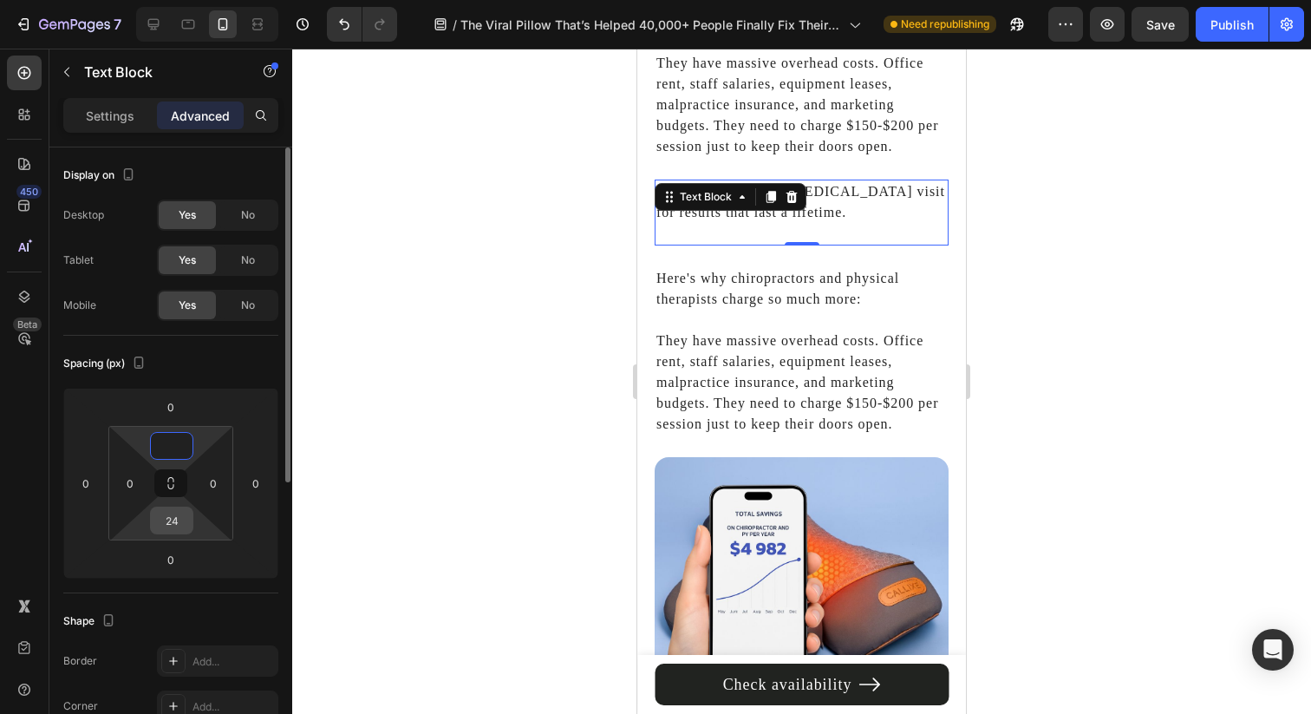
type input "0"
click at [173, 514] on input "24" at bounding box center [171, 520] width 35 height 26
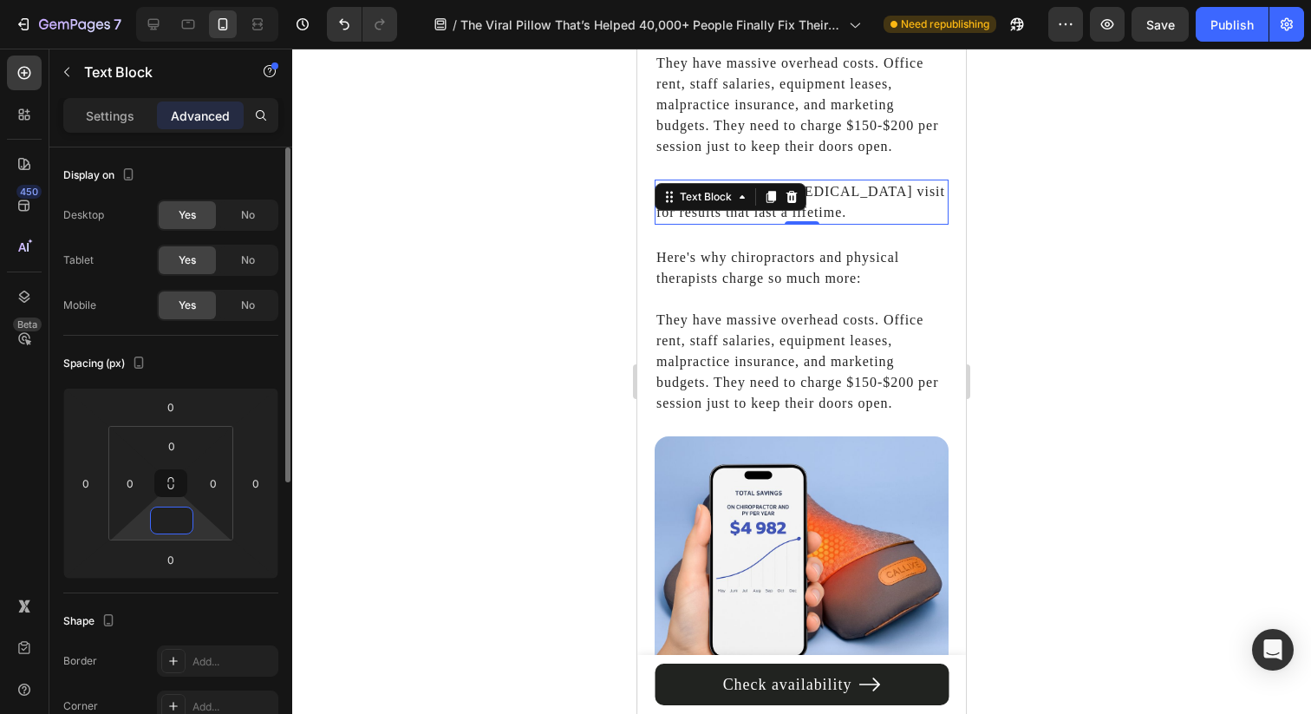
type input "0"
click at [223, 371] on div "Spacing (px)" at bounding box center [170, 363] width 215 height 28
click at [129, 127] on div "Settings" at bounding box center [110, 115] width 87 height 28
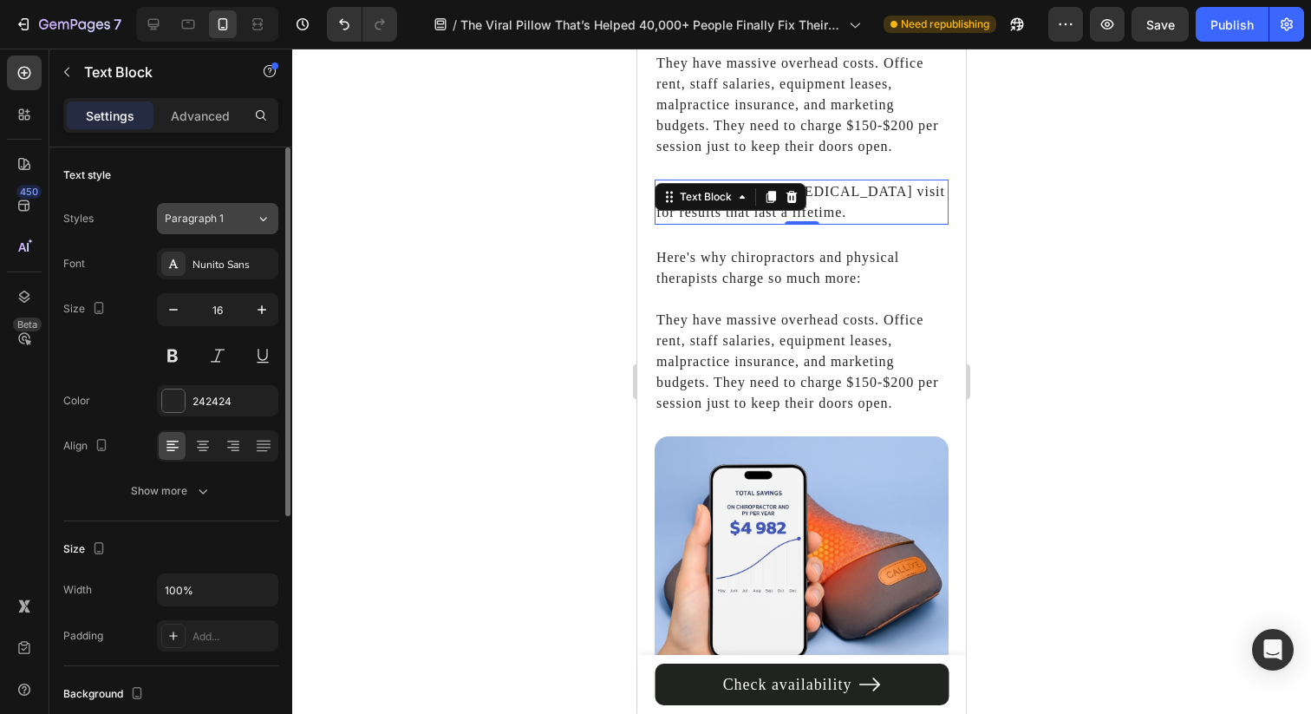
click at [245, 220] on div "Paragraph 1" at bounding box center [210, 219] width 91 height 16
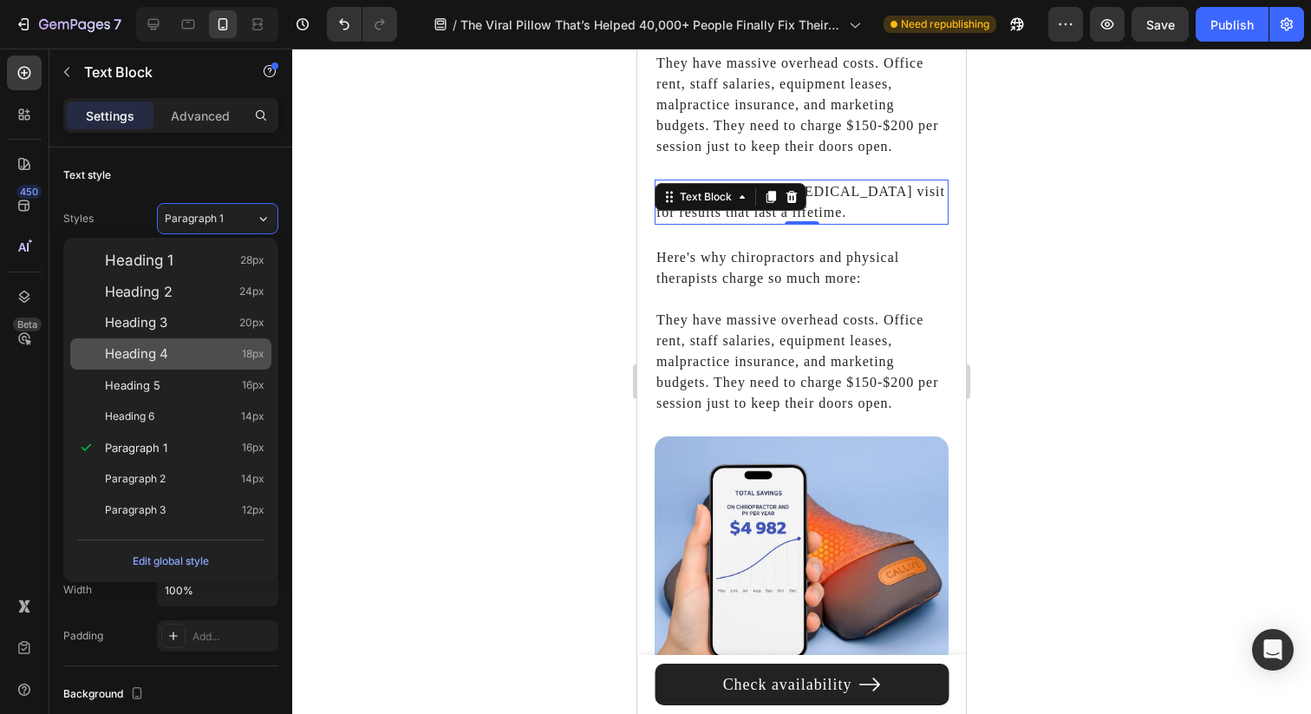
click at [248, 355] on span "18px" at bounding box center [253, 353] width 23 height 17
type input "18"
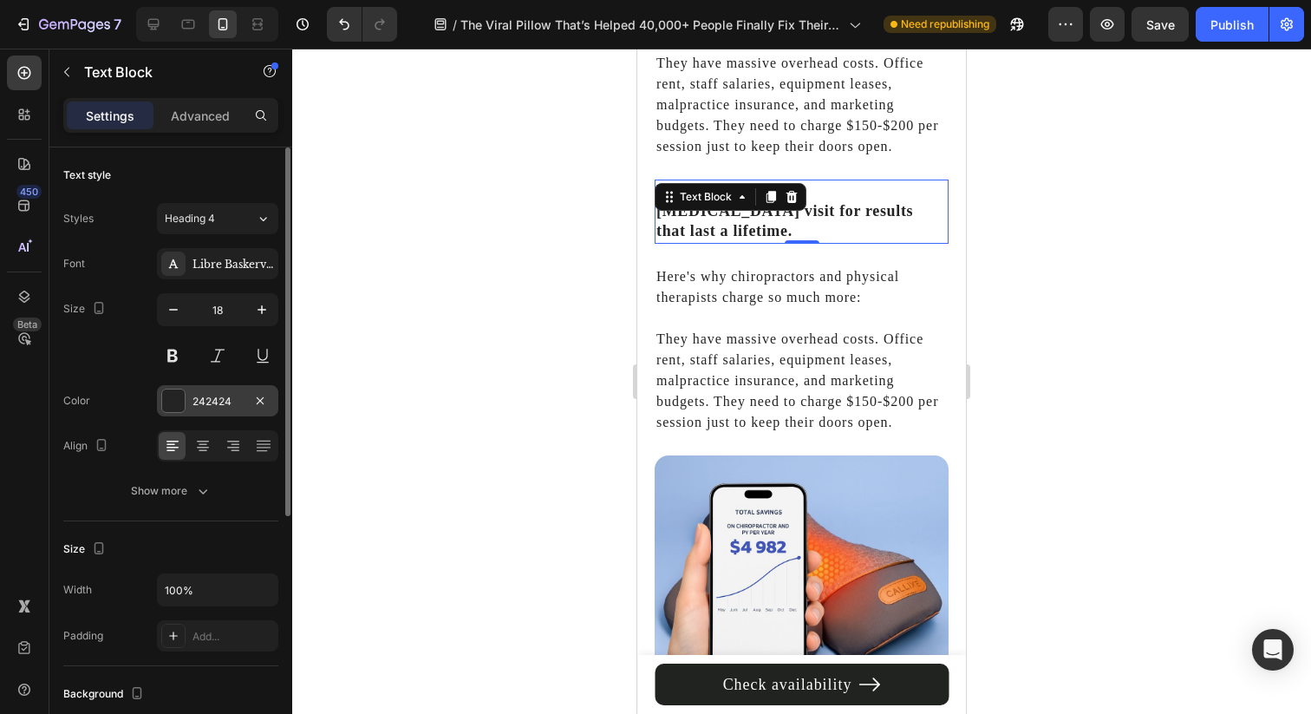
click at [212, 398] on div "242424" at bounding box center [217, 402] width 50 height 16
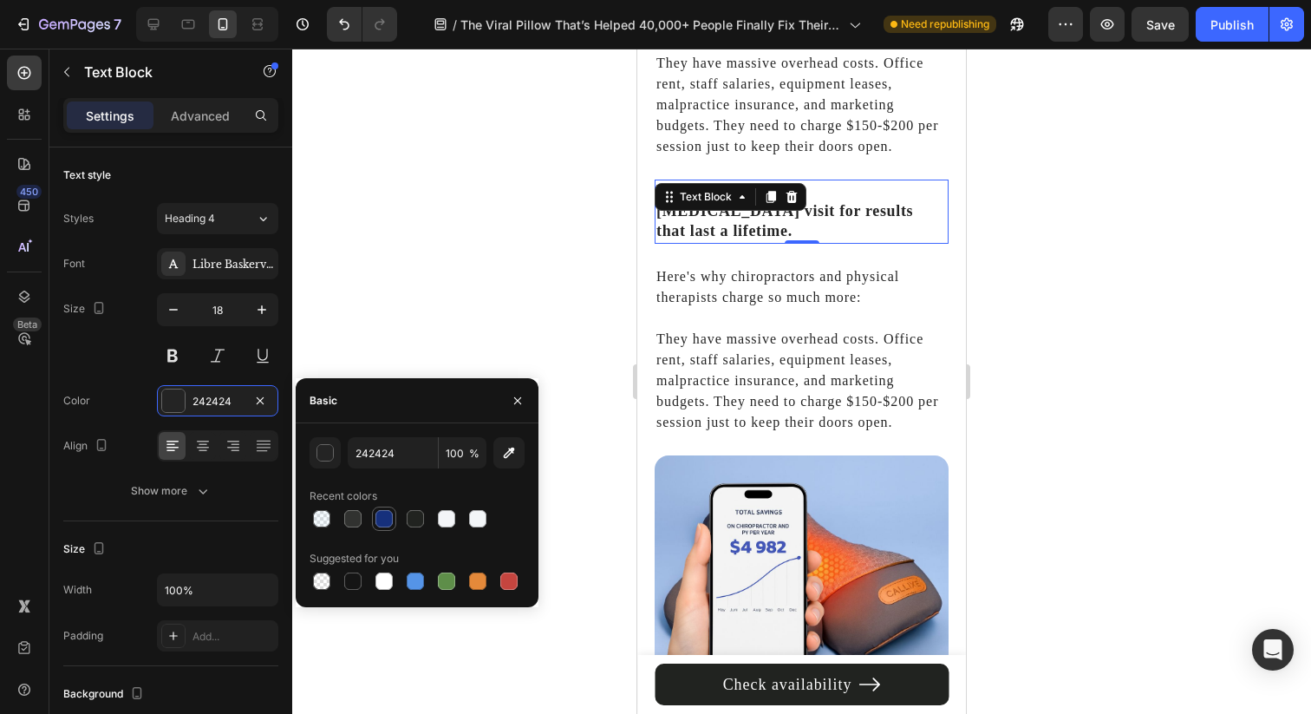
click at [380, 514] on div at bounding box center [383, 518] width 17 height 17
type input "16307C"
click at [528, 259] on div at bounding box center [801, 381] width 1019 height 665
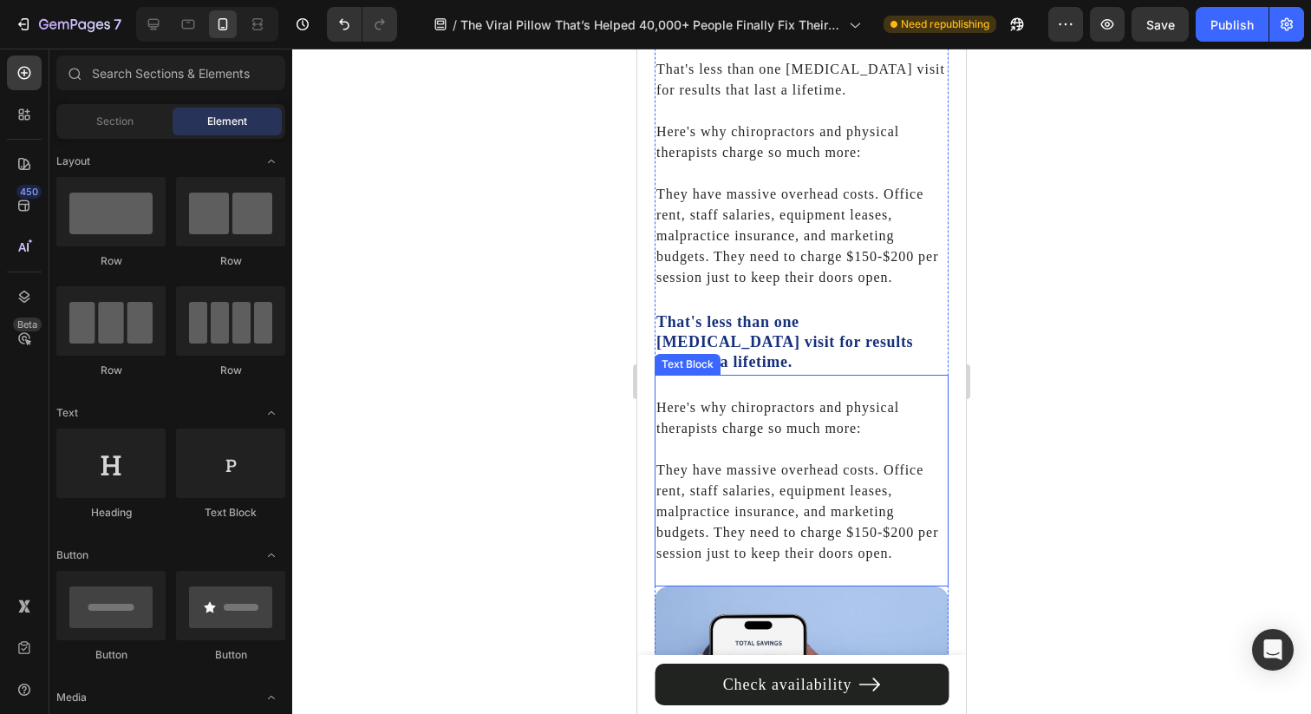
scroll to position [6603, 0]
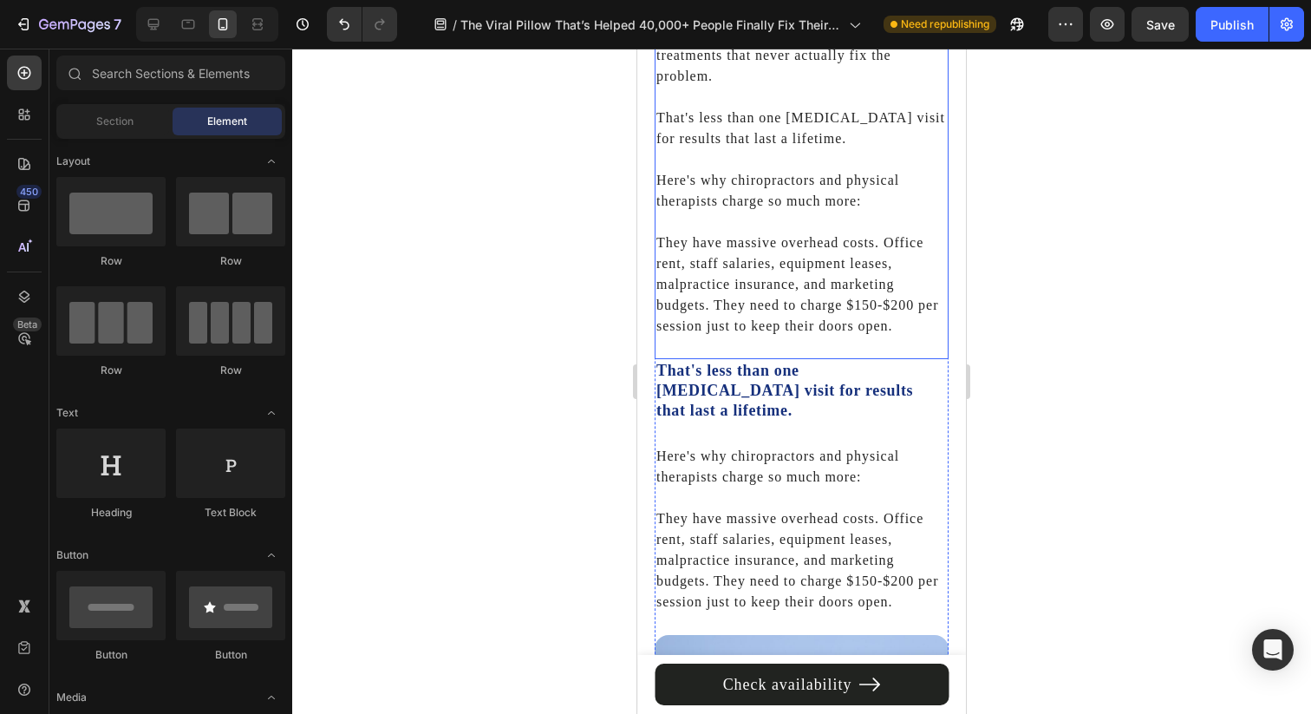
click at [807, 227] on p "They have massive overhead costs. Office rent, staff salaries, equipment leases…" at bounding box center [801, 274] width 290 height 125
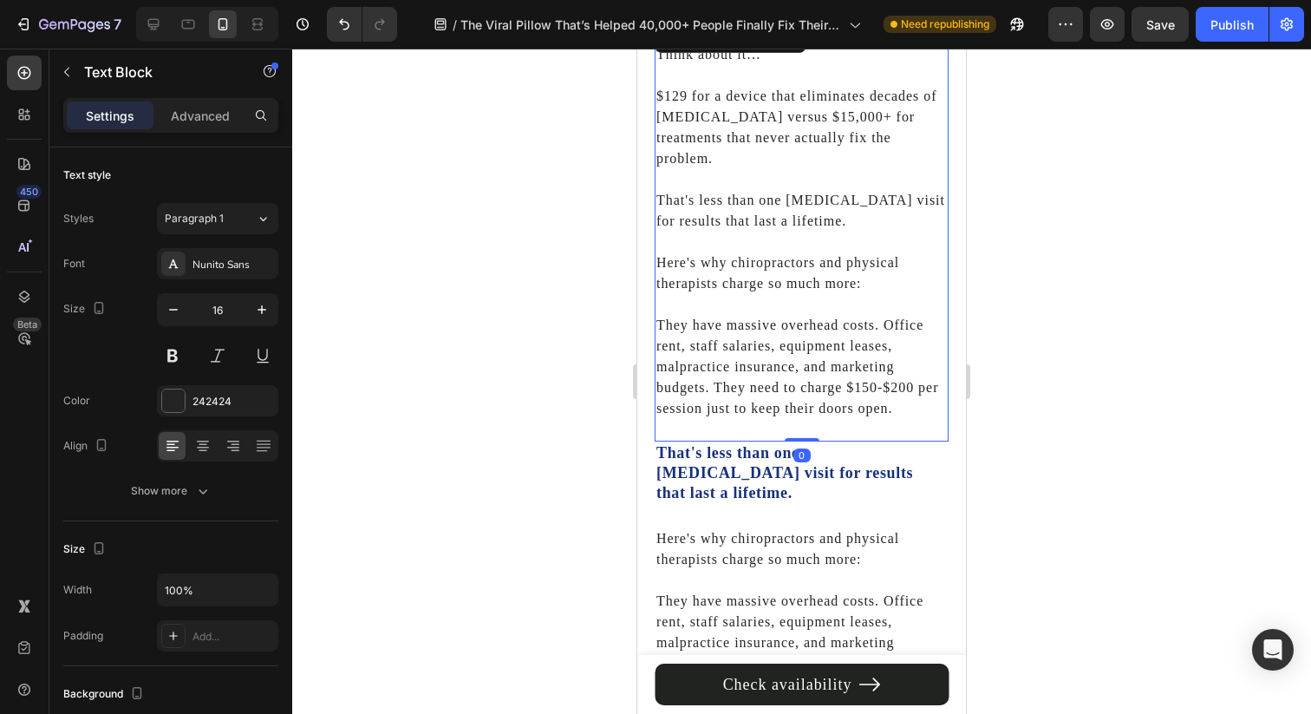
scroll to position [6515, 0]
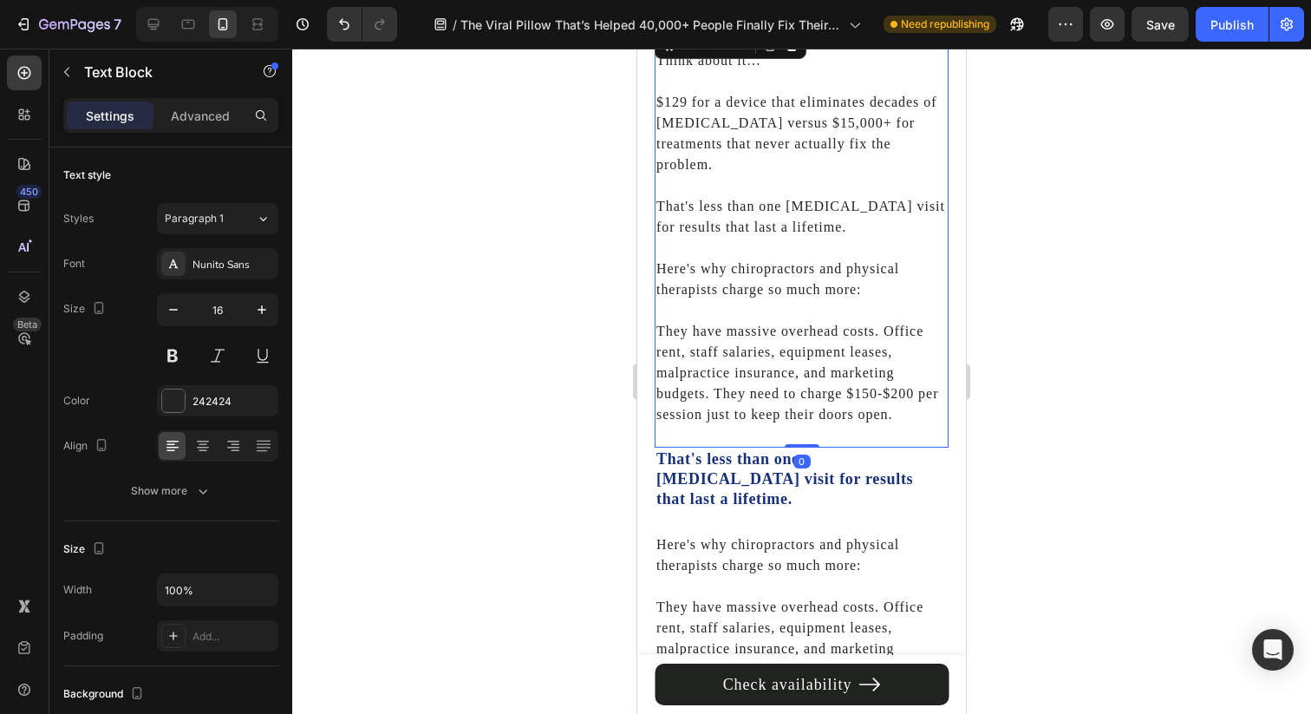
click at [732, 240] on p "Here's why chiropractors and physical therapists charge so much more:" at bounding box center [801, 269] width 290 height 62
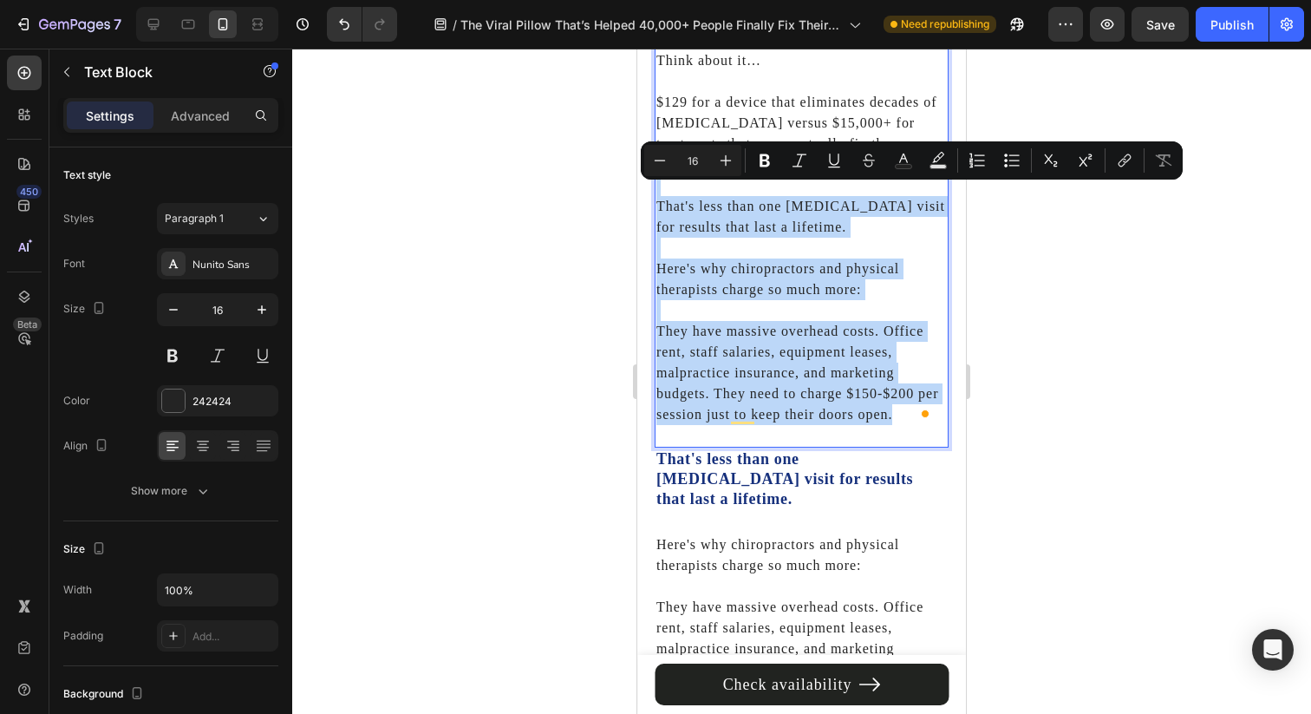
drag, startPoint x: 661, startPoint y: 177, endPoint x: 882, endPoint y: 425, distance: 332.2
click at [882, 425] on div "Think about it… $129 for a device that eliminates decades of neck pain versus $…" at bounding box center [802, 238] width 294 height 420
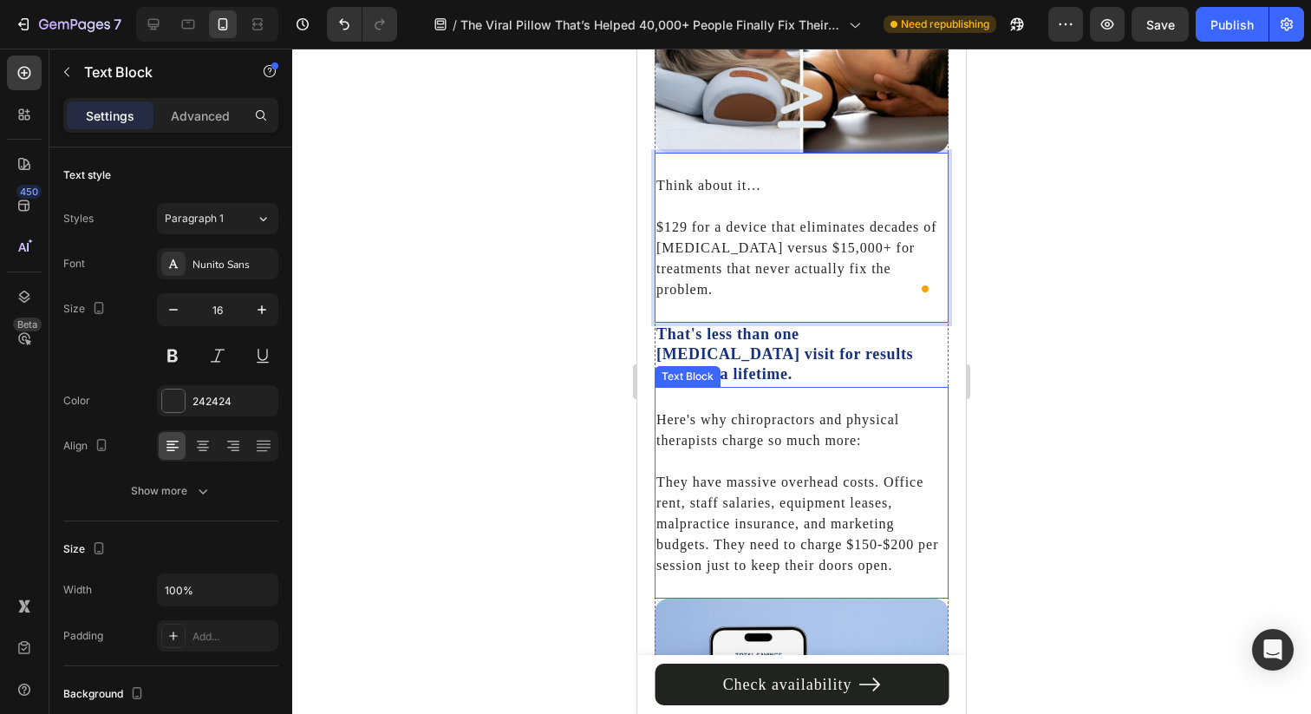
scroll to position [6354, 0]
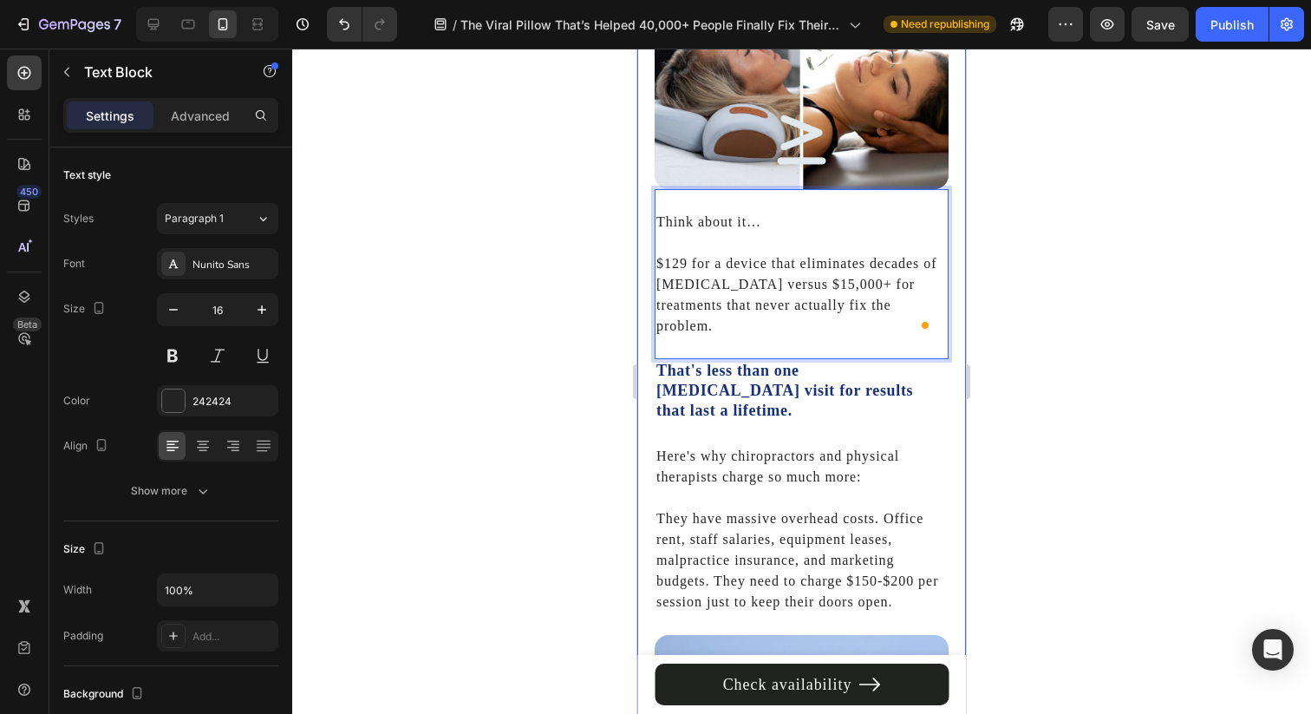
click at [549, 396] on div at bounding box center [801, 381] width 1019 height 665
click at [786, 284] on p "$129 for a device that eliminates decades of [MEDICAL_DATA] versus $15,000+ for…" at bounding box center [801, 284] width 290 height 104
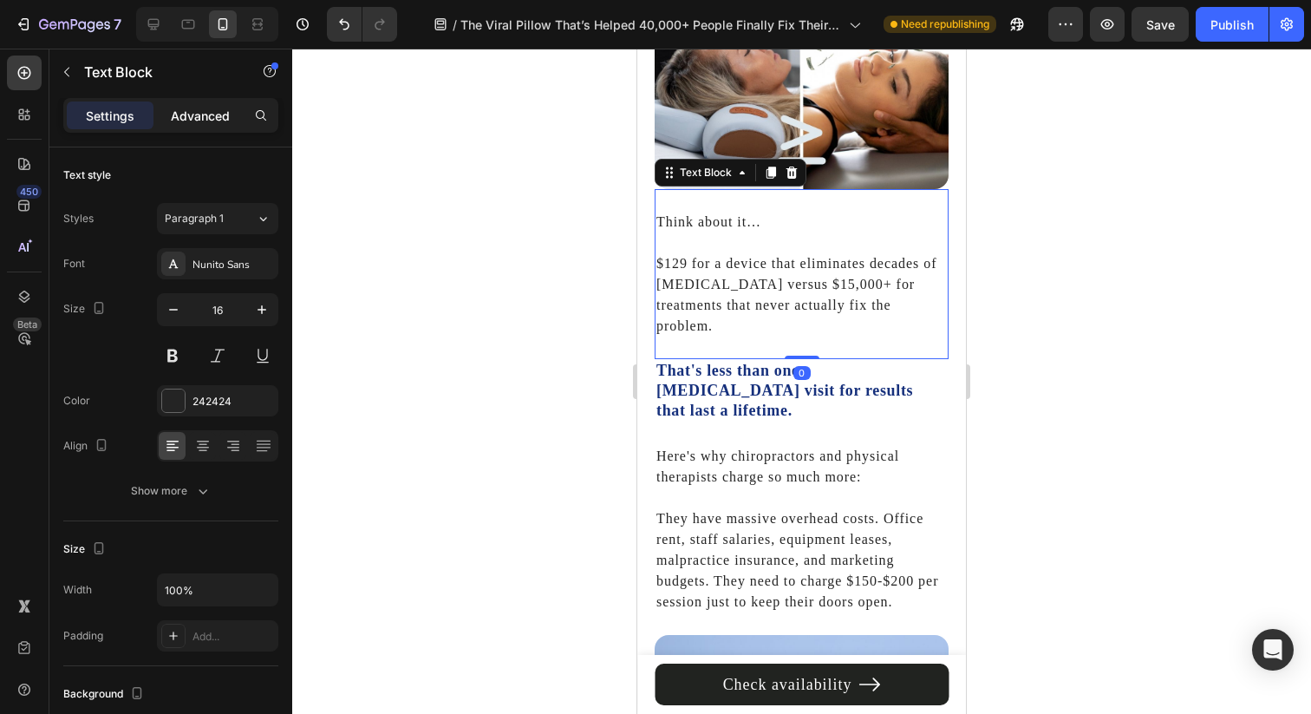
click at [205, 108] on p "Advanced" at bounding box center [200, 116] width 59 height 18
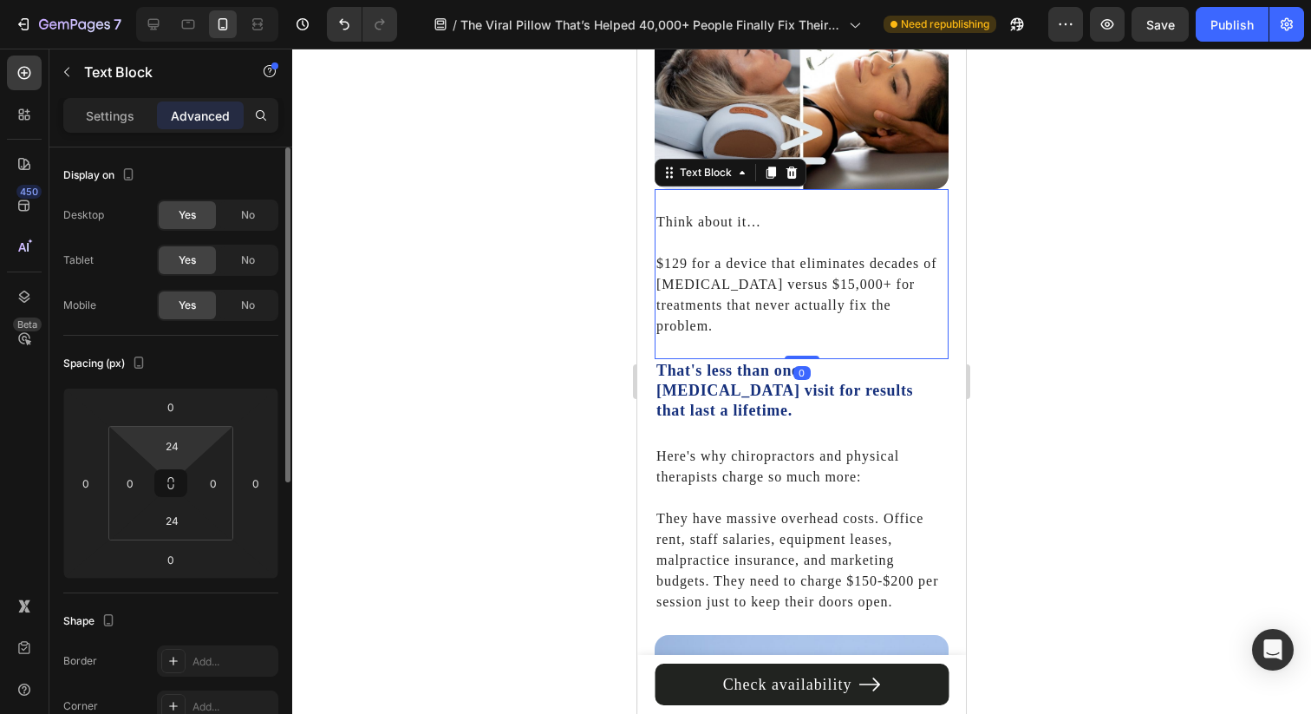
click at [171, 519] on input "24" at bounding box center [171, 520] width 35 height 26
type input "12"
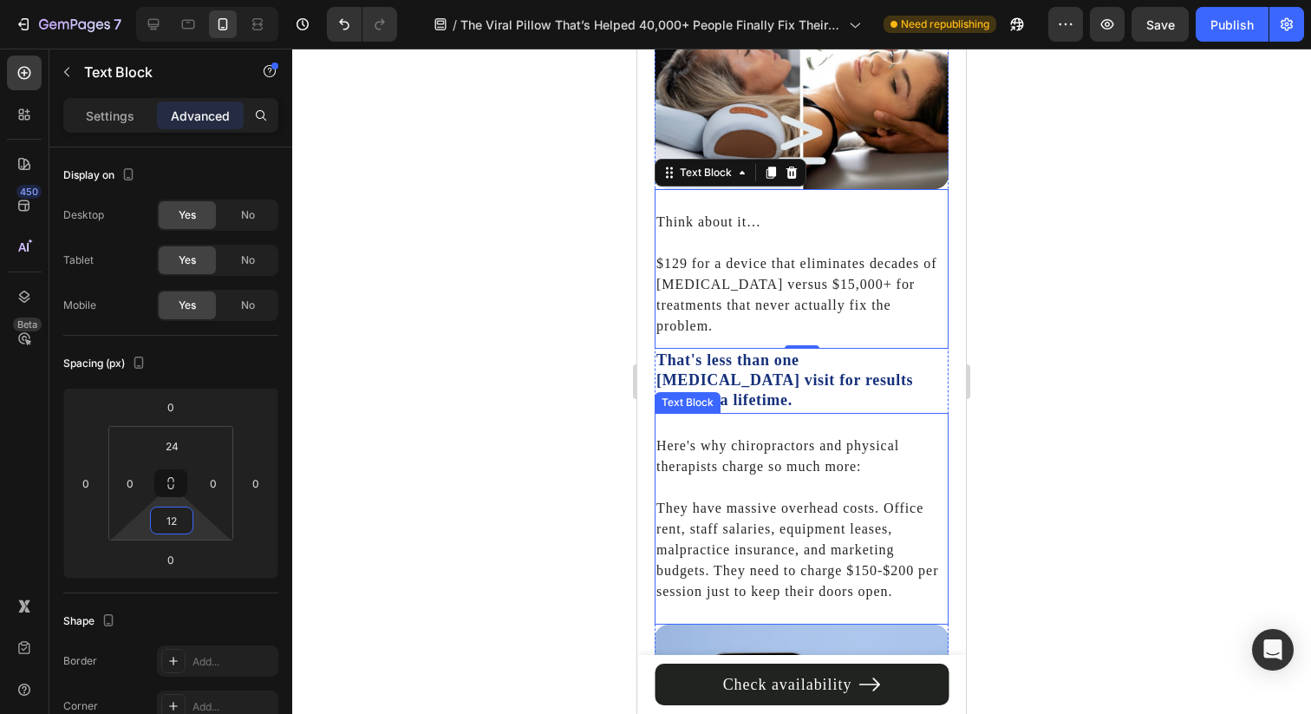
click at [759, 435] on p "Here's why chiropractors and physical therapists charge so much more:" at bounding box center [801, 456] width 290 height 42
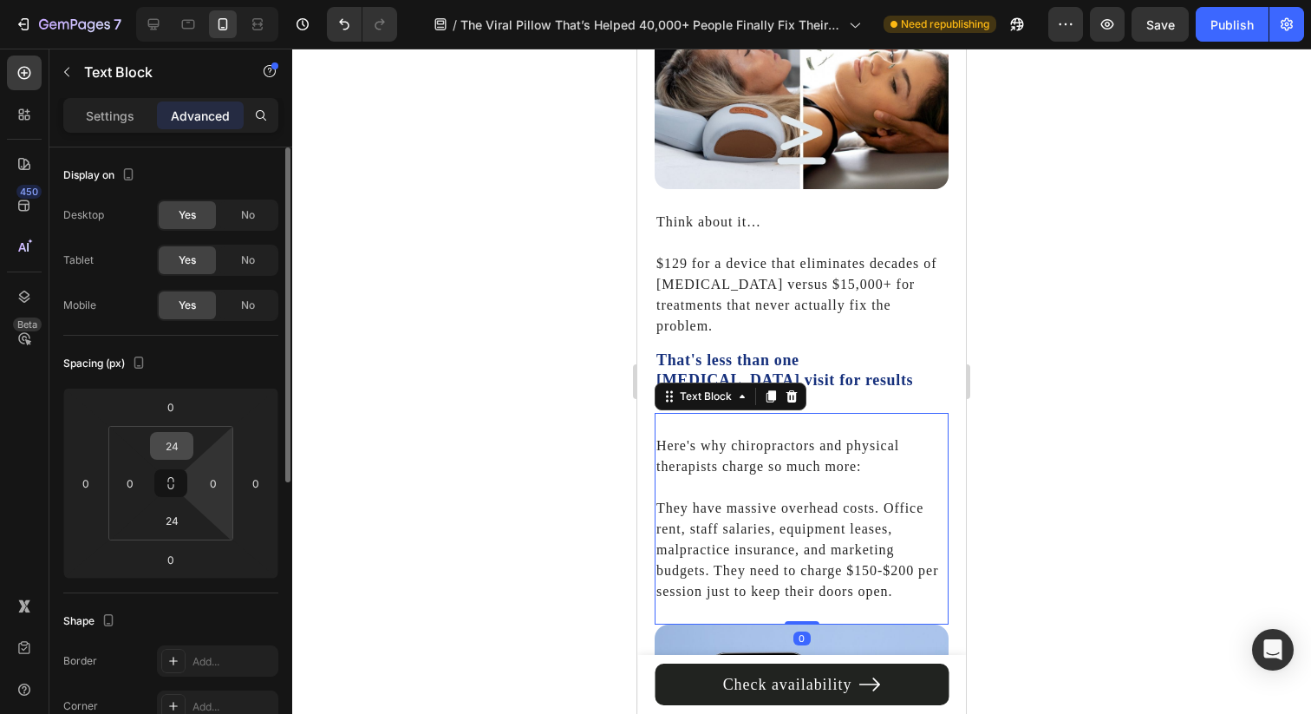
click at [178, 447] on input "24" at bounding box center [171, 446] width 35 height 26
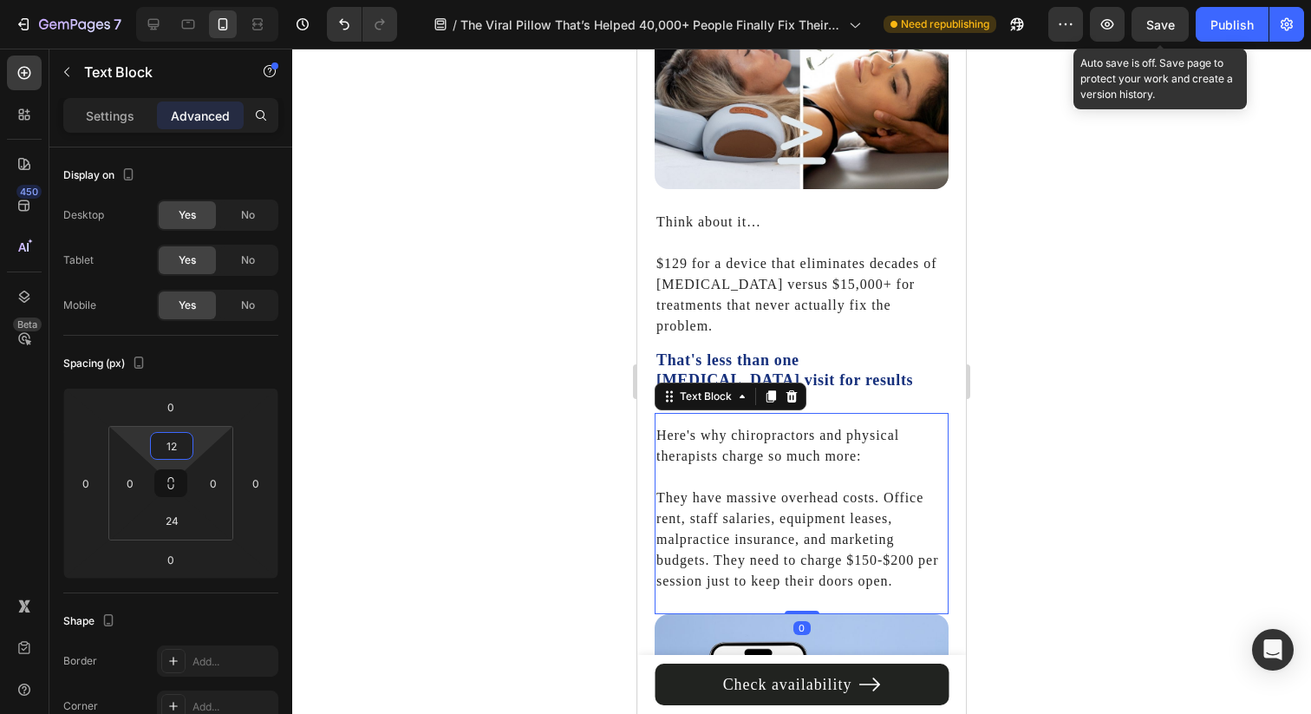
click at [1172, 26] on span "Save" at bounding box center [1160, 24] width 29 height 15
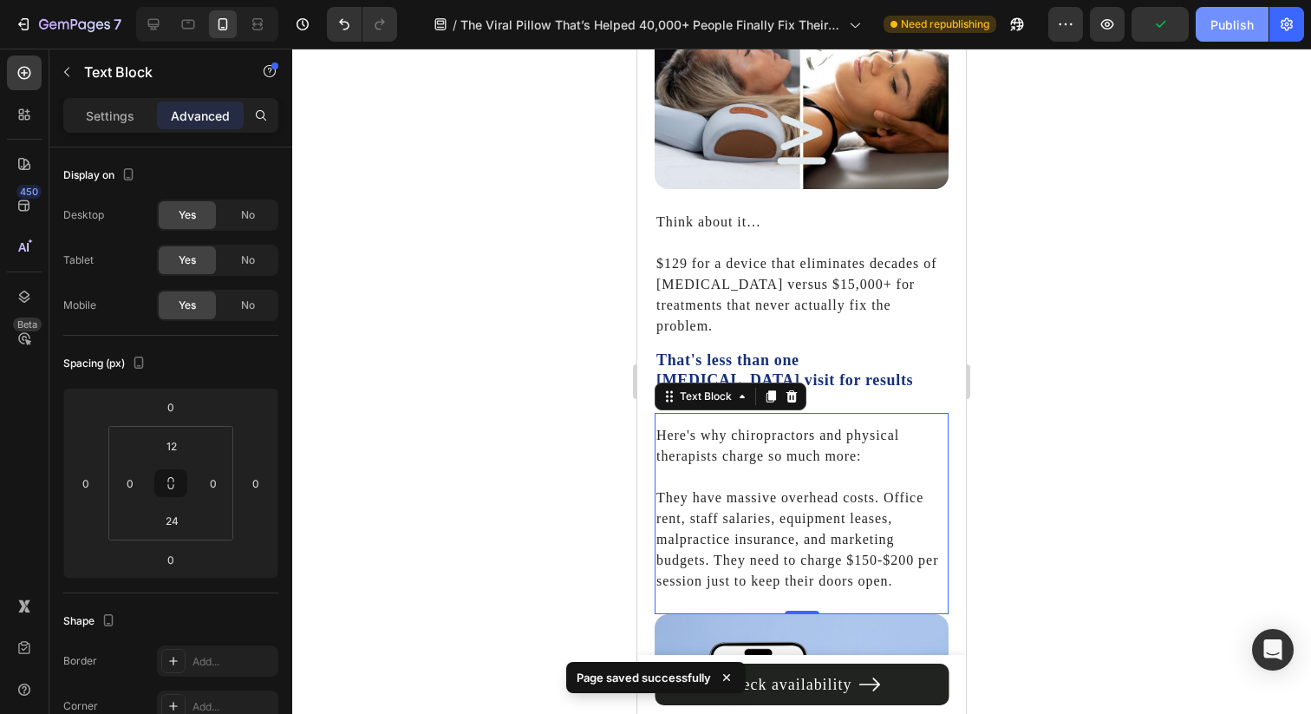
click at [1219, 24] on div "Publish" at bounding box center [1231, 25] width 43 height 18
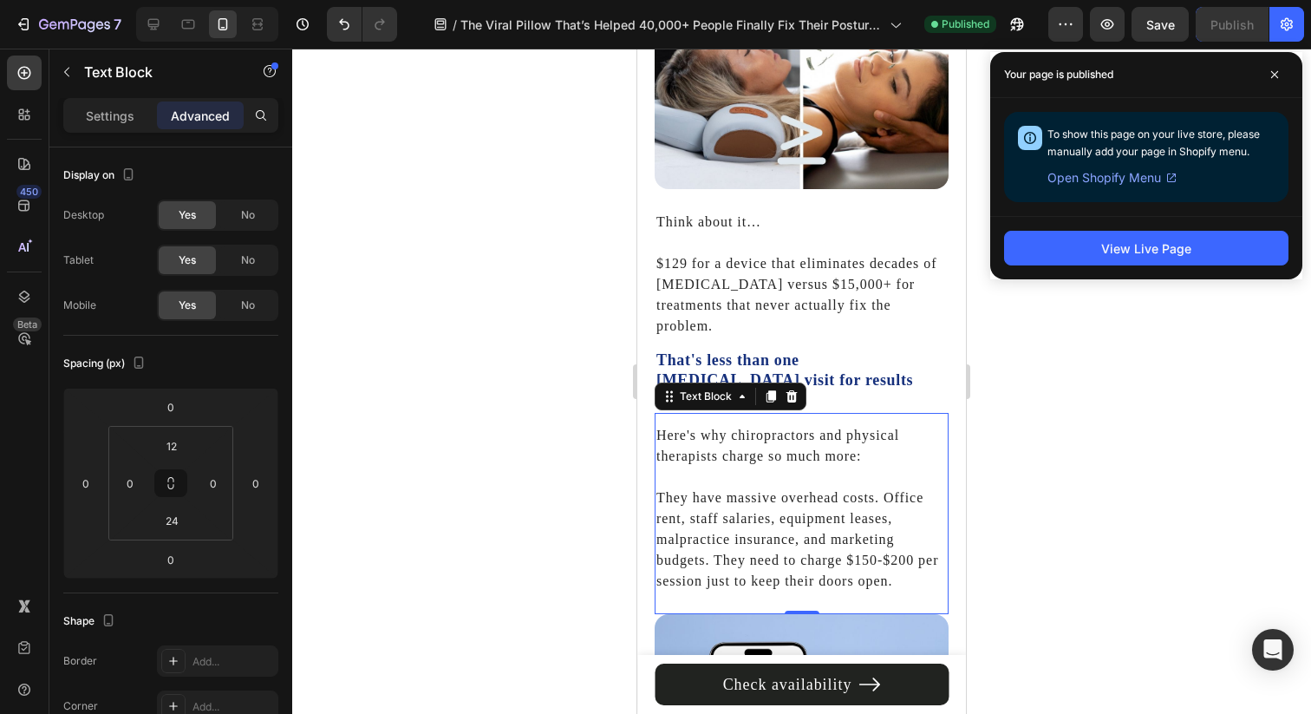
click at [1275, 88] on div "Your page is published" at bounding box center [1146, 75] width 312 height 46
click at [1274, 75] on icon at bounding box center [1274, 74] width 9 height 9
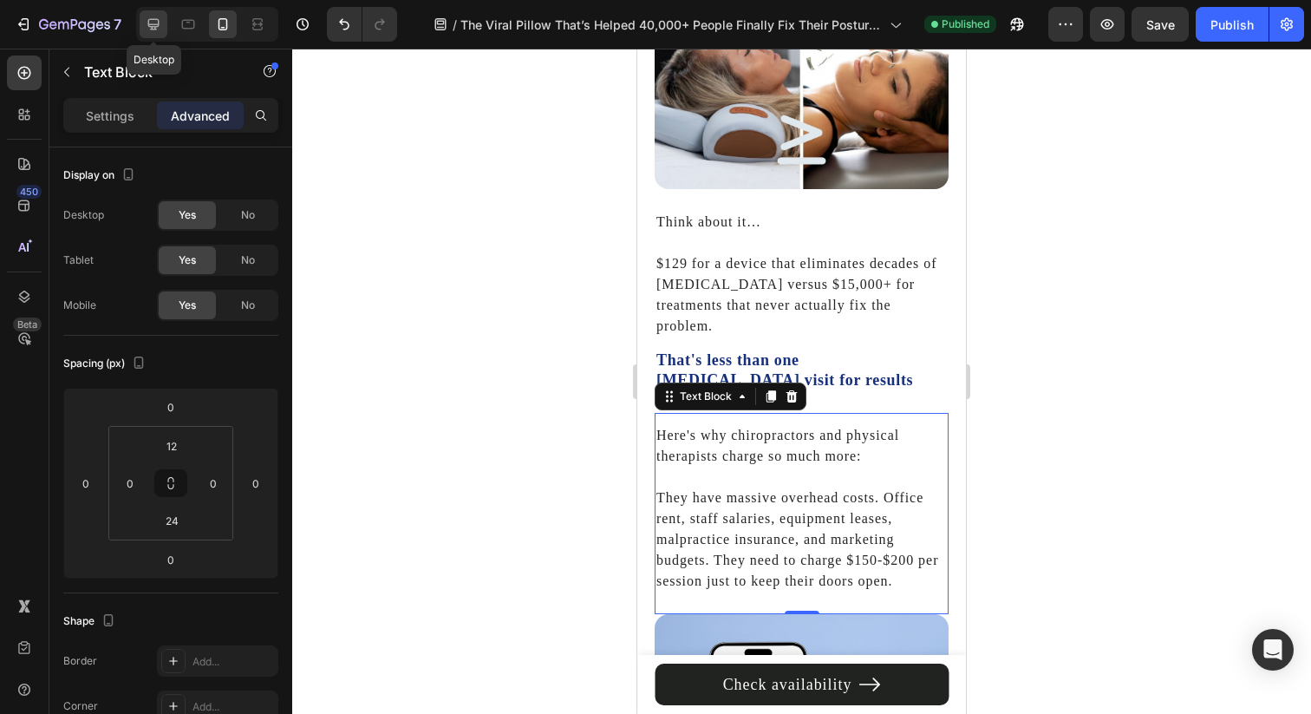
click at [163, 29] on div at bounding box center [154, 24] width 28 height 28
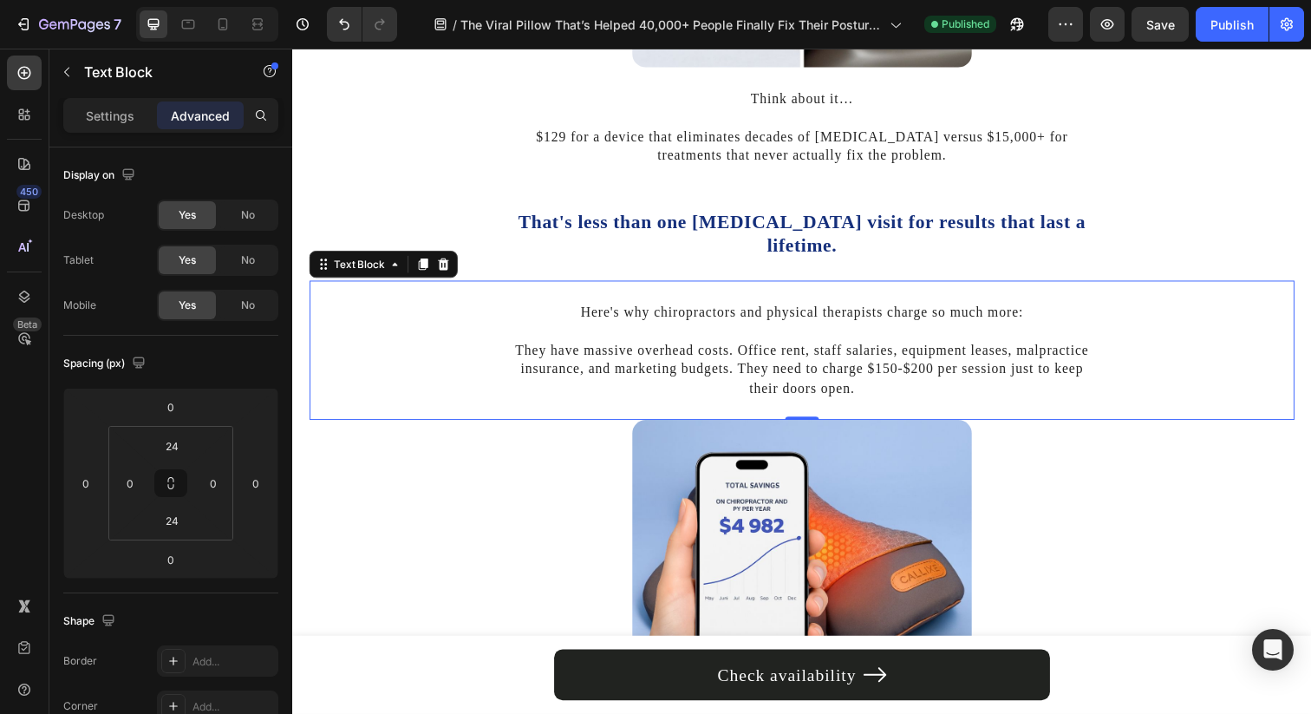
scroll to position [6494, 0]
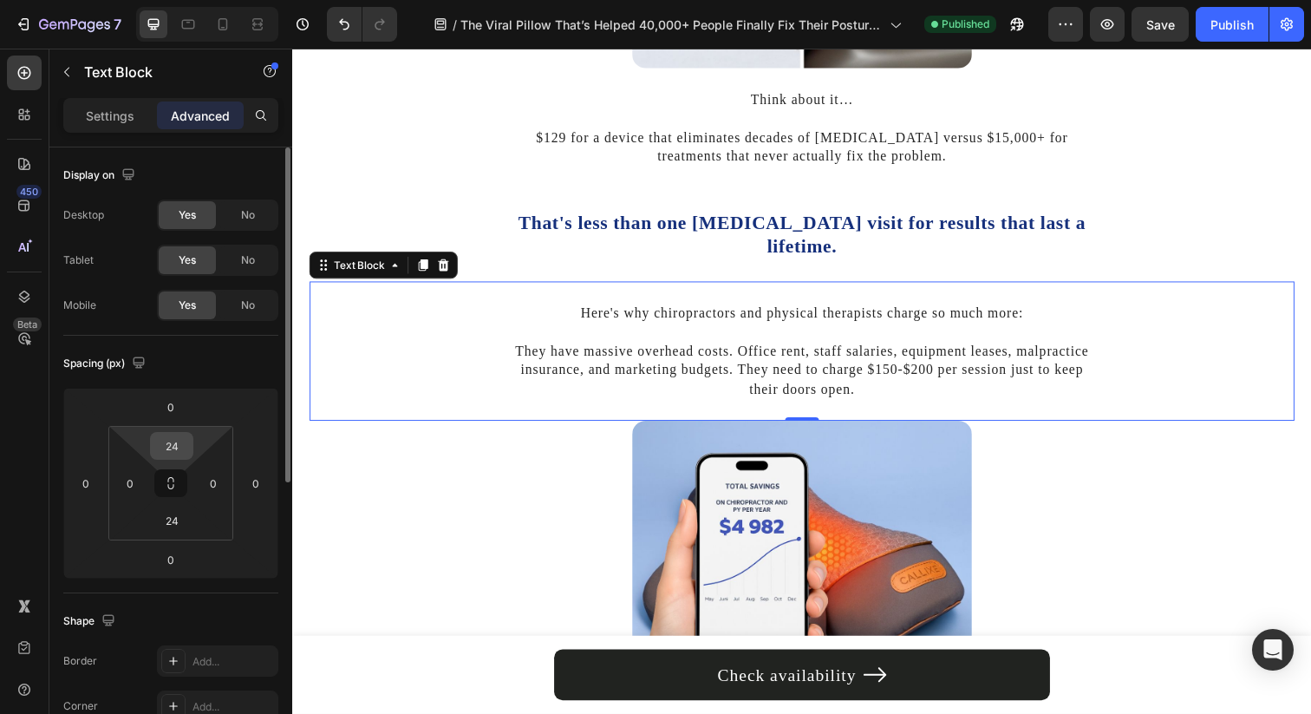
click at [177, 445] on input "24" at bounding box center [171, 446] width 35 height 26
type input "12"
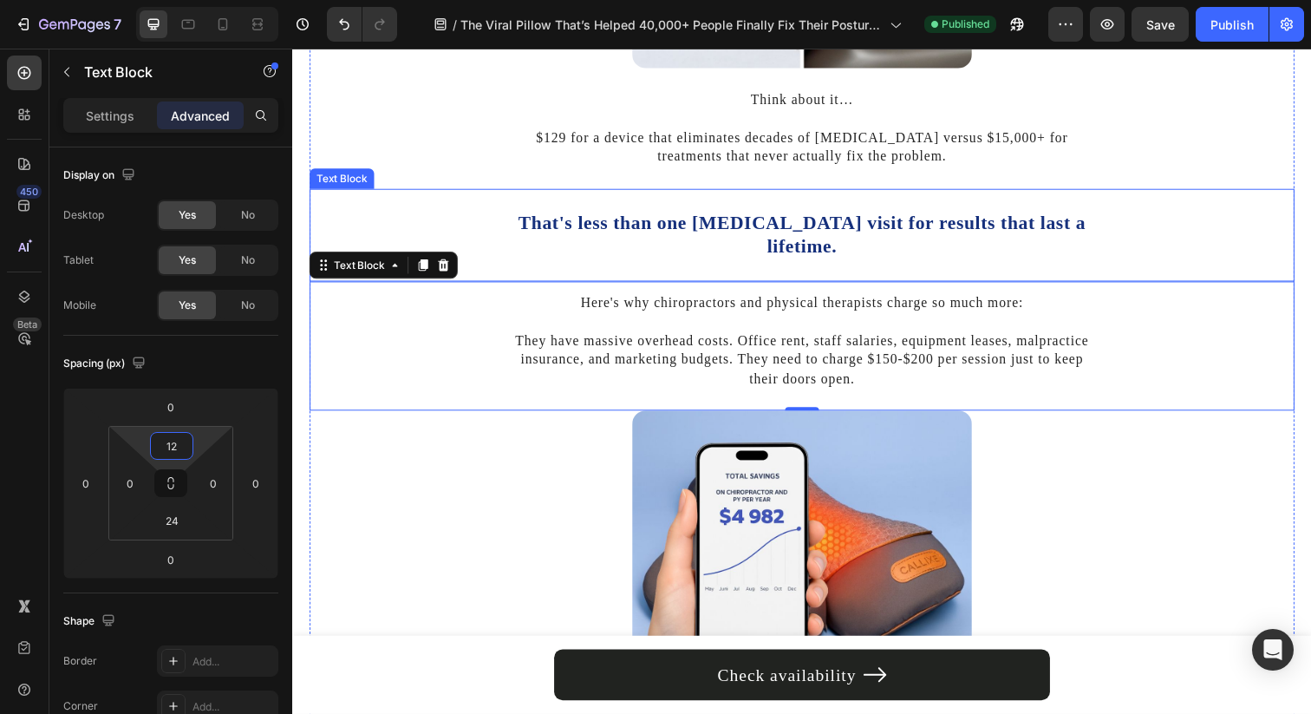
click at [715, 237] on p "That's less than one [MEDICAL_DATA] visit for results that last a lifetime." at bounding box center [812, 238] width 600 height 49
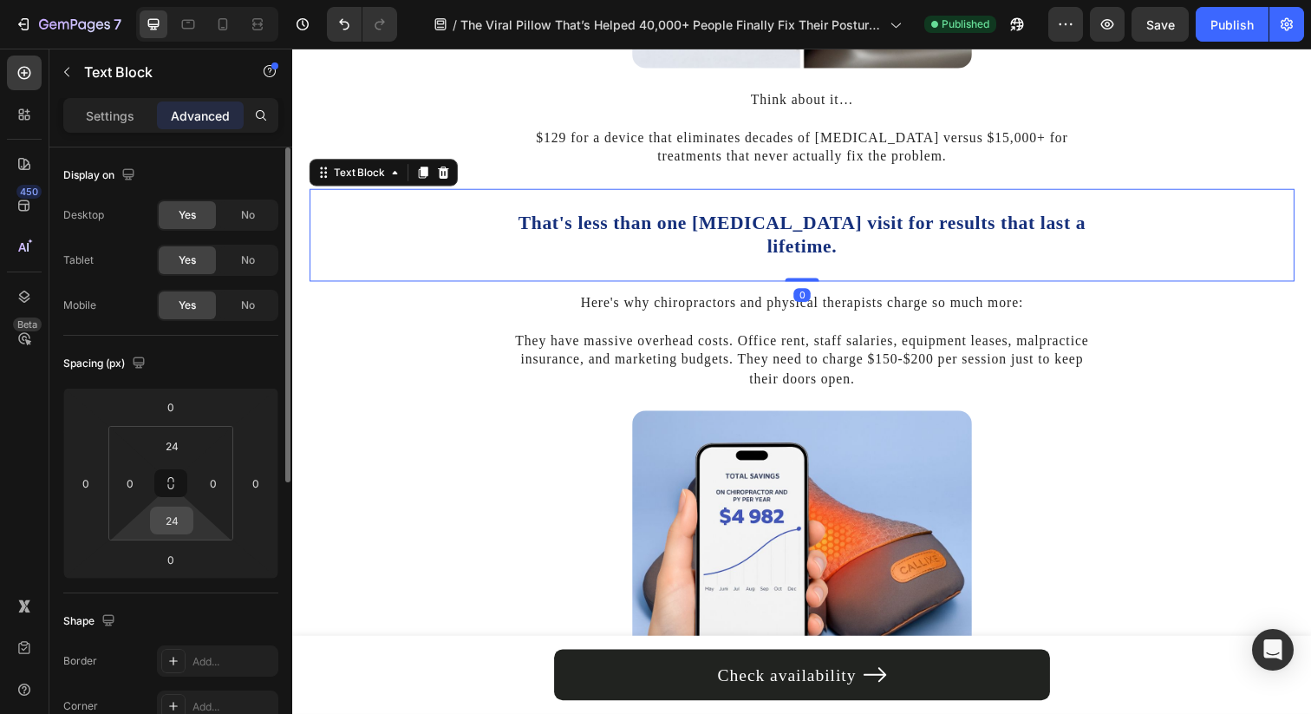
click at [186, 514] on input "24" at bounding box center [171, 520] width 35 height 26
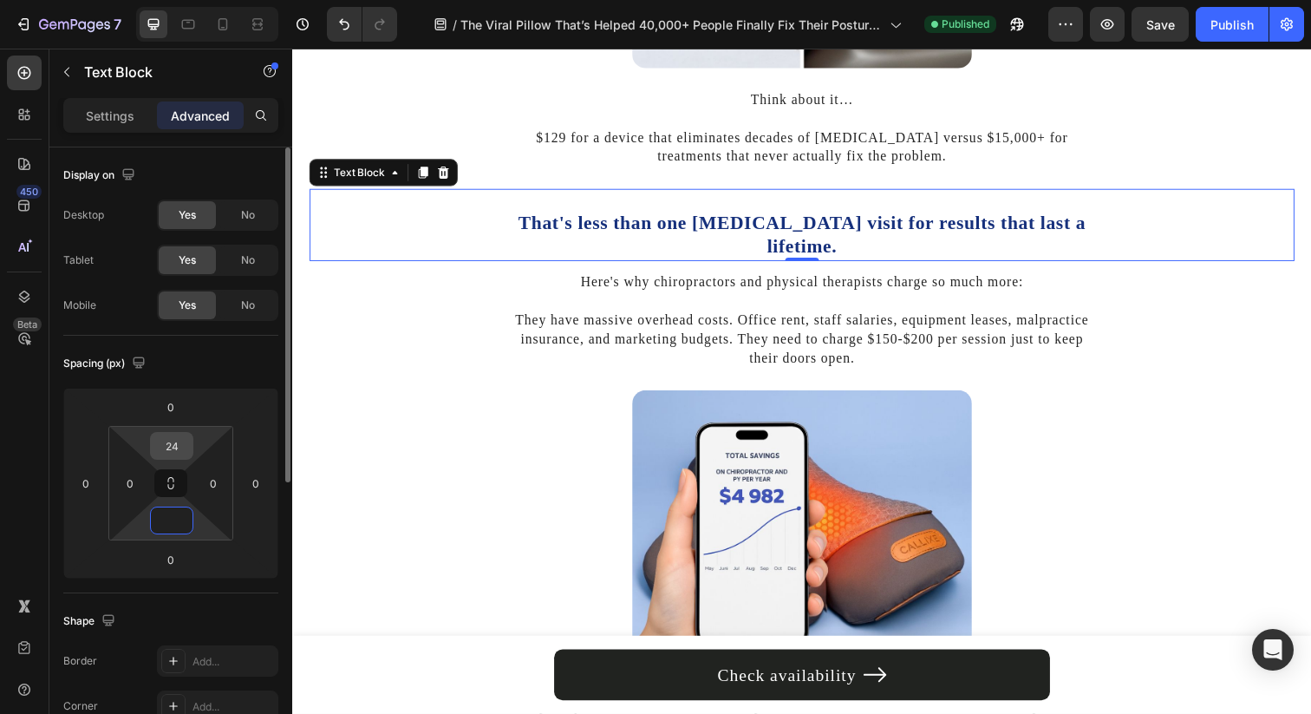
type input "0"
click at [174, 440] on input "24" at bounding box center [171, 446] width 35 height 26
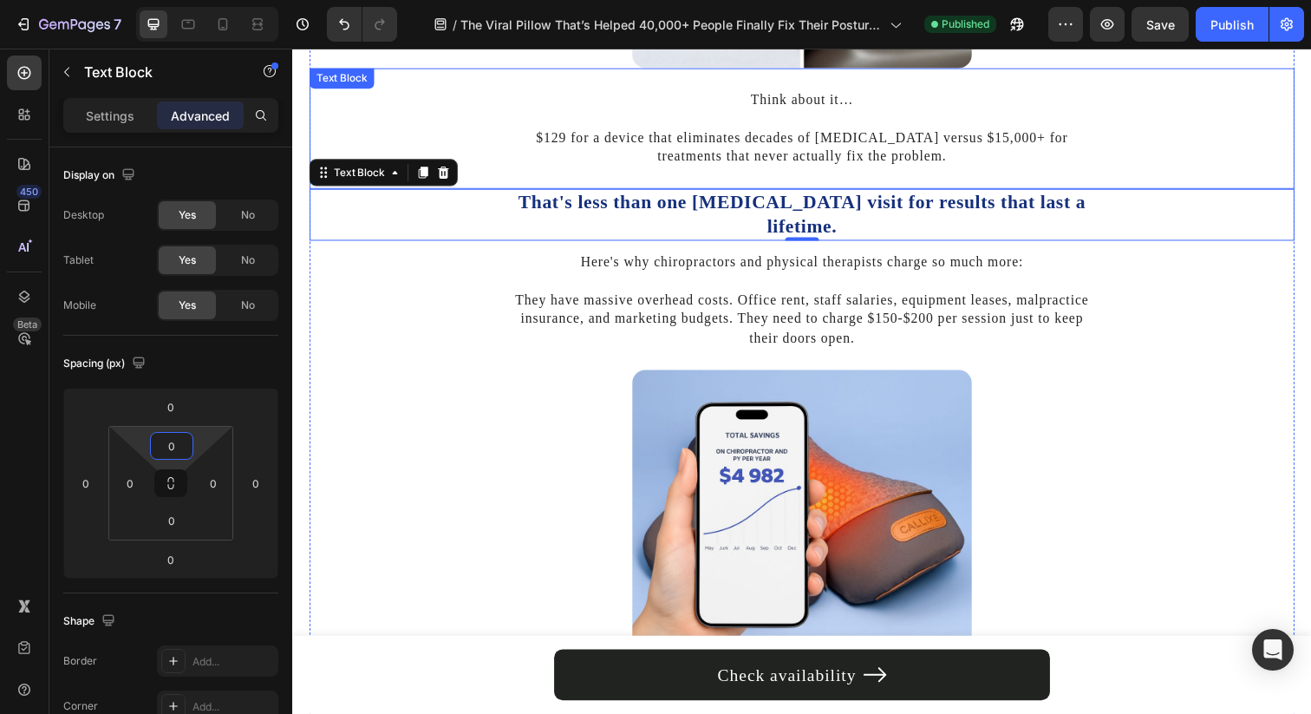
click at [780, 163] on p "$129 for a device that eliminates decades of [MEDICAL_DATA] versus $15,000+ for…" at bounding box center [812, 140] width 600 height 58
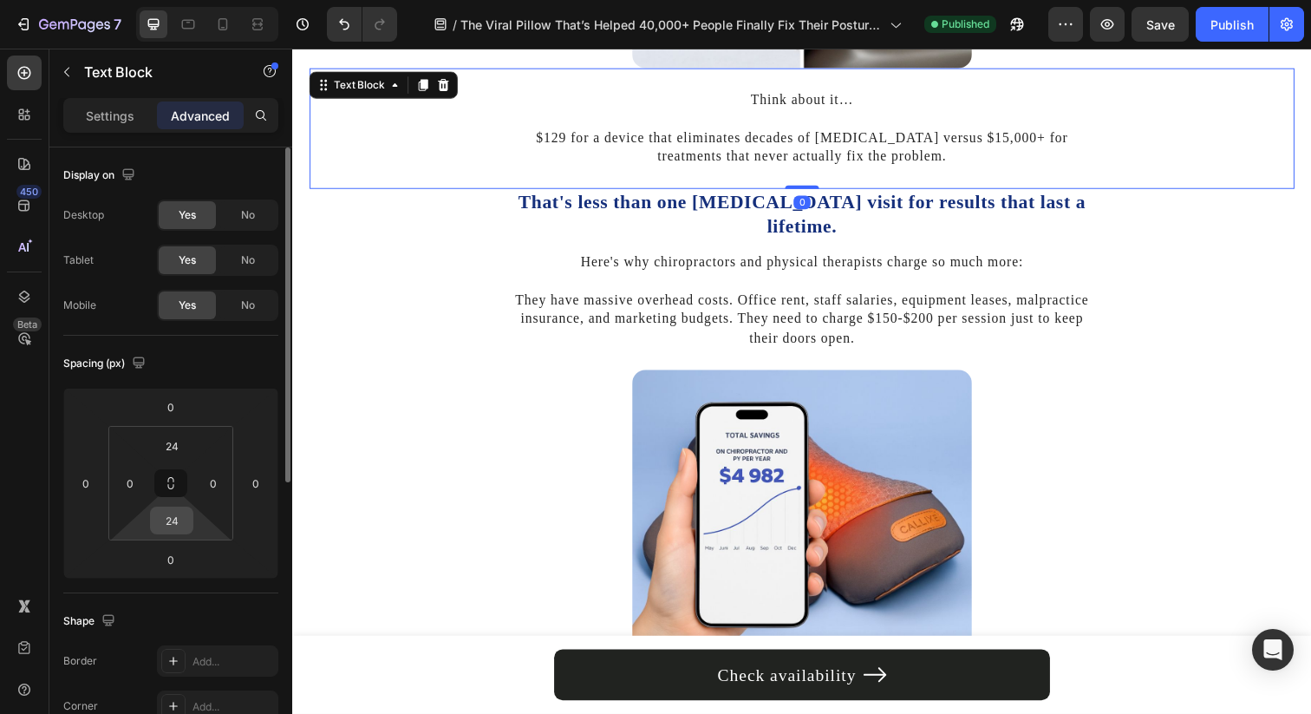
click at [164, 529] on input "24" at bounding box center [171, 520] width 35 height 26
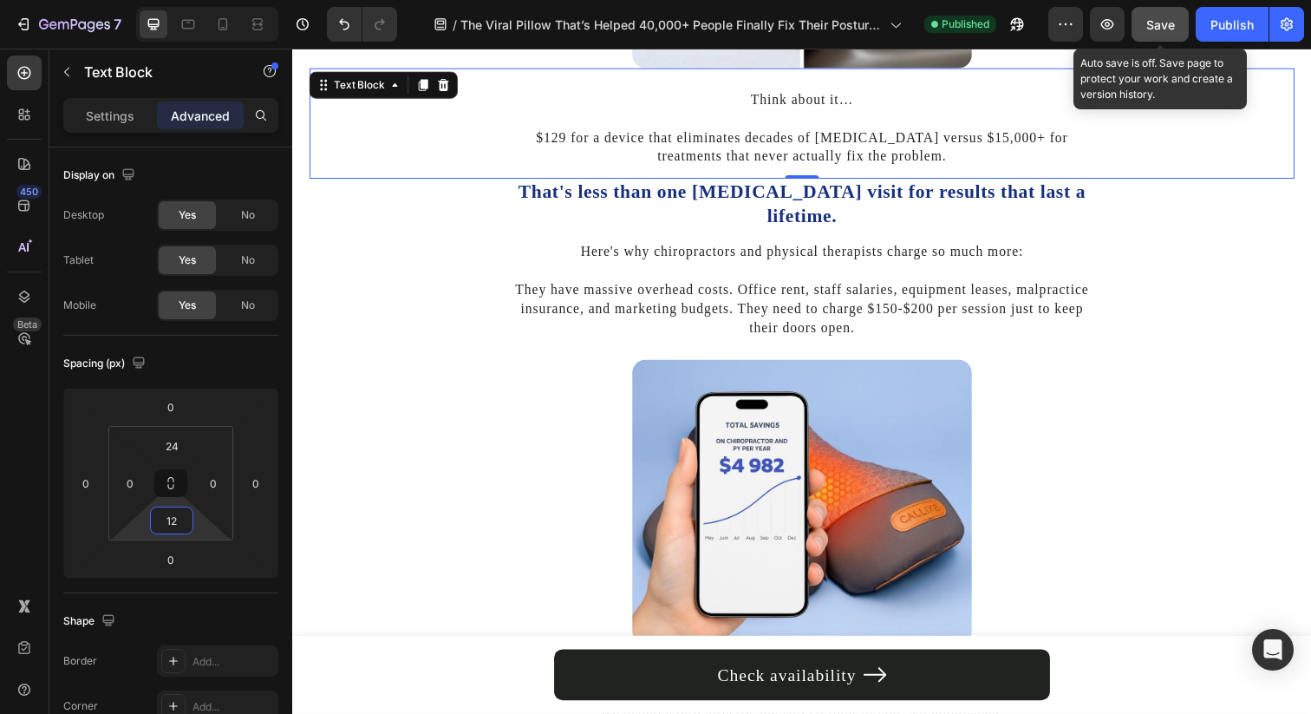
type input "12"
click at [1158, 7] on button "Save" at bounding box center [1160, 24] width 57 height 35
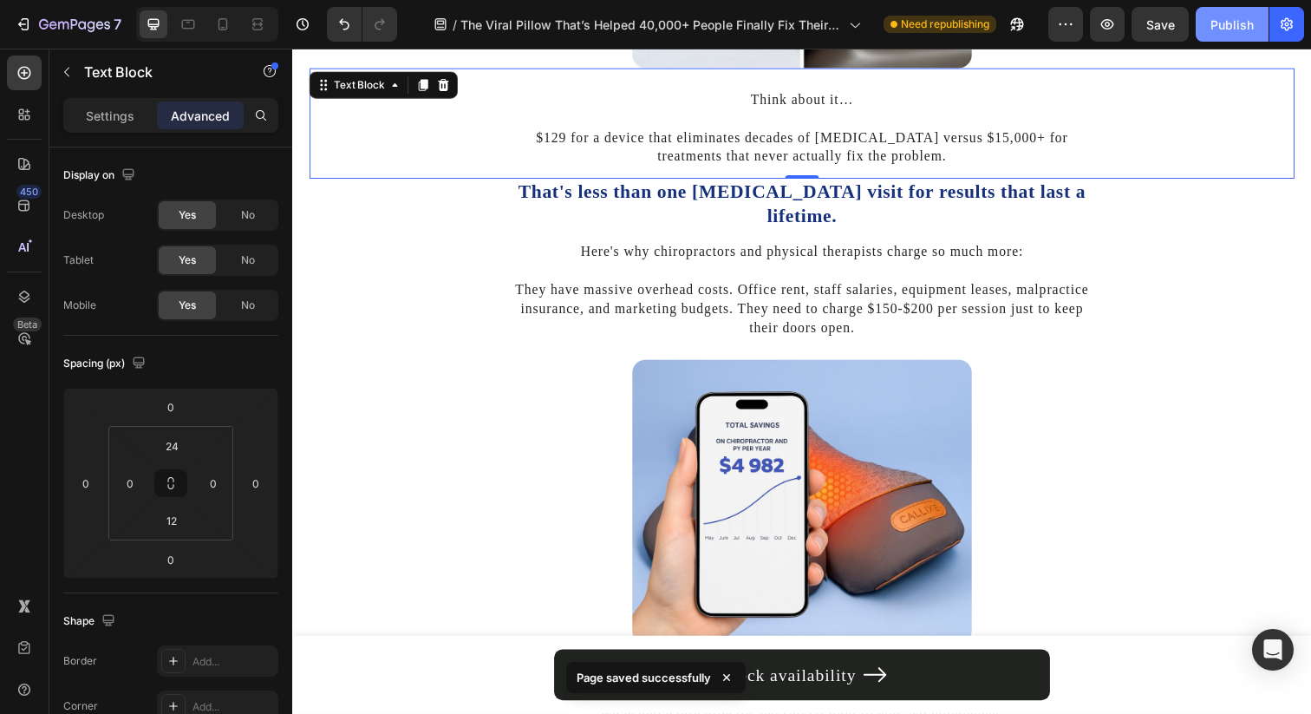
click at [1222, 33] on div "Publish" at bounding box center [1231, 25] width 43 height 18
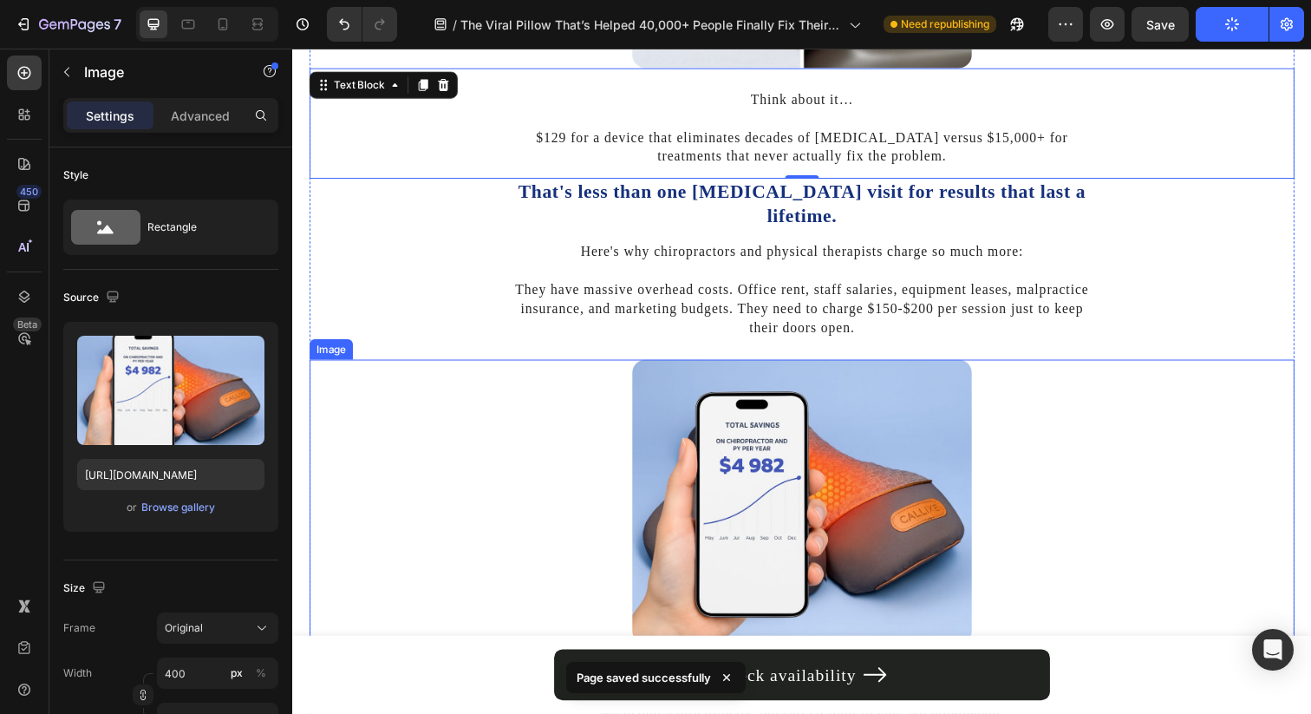
click at [1074, 444] on div at bounding box center [813, 511] width 1006 height 290
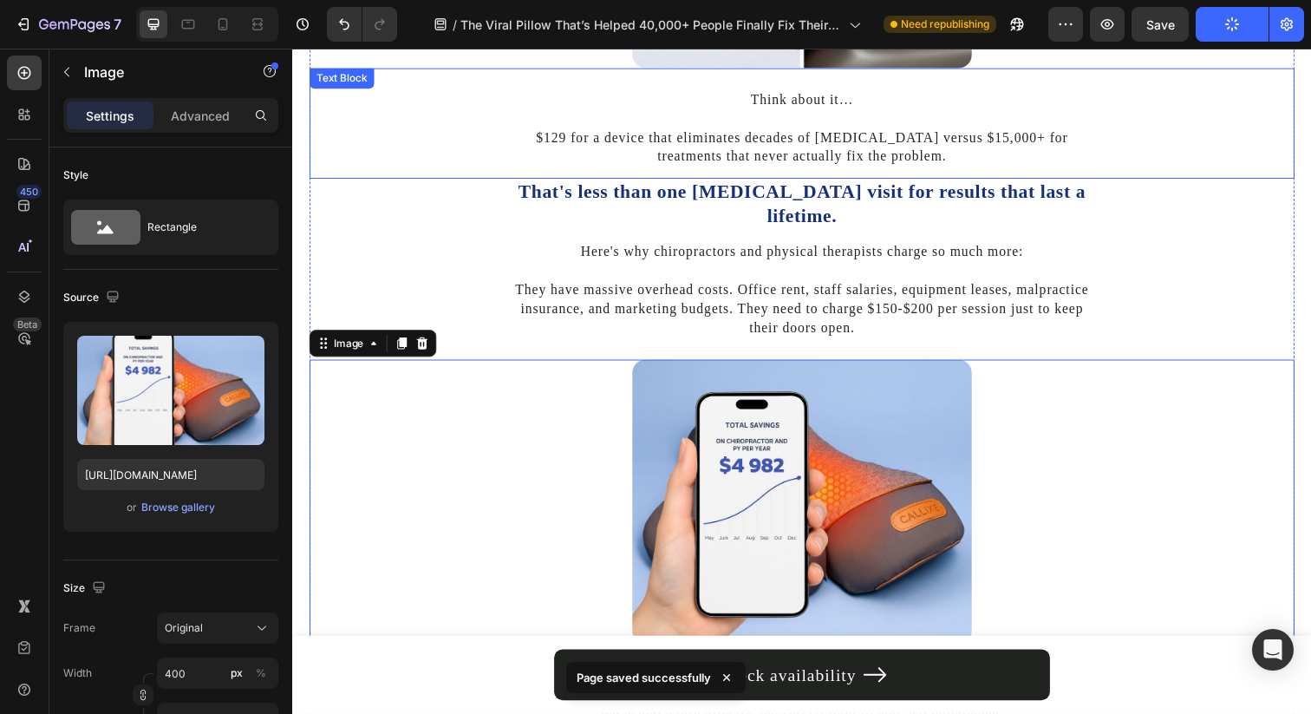
click at [823, 114] on p "$129 for a device that eliminates decades of [MEDICAL_DATA] versus $15,000+ for…" at bounding box center [812, 140] width 600 height 58
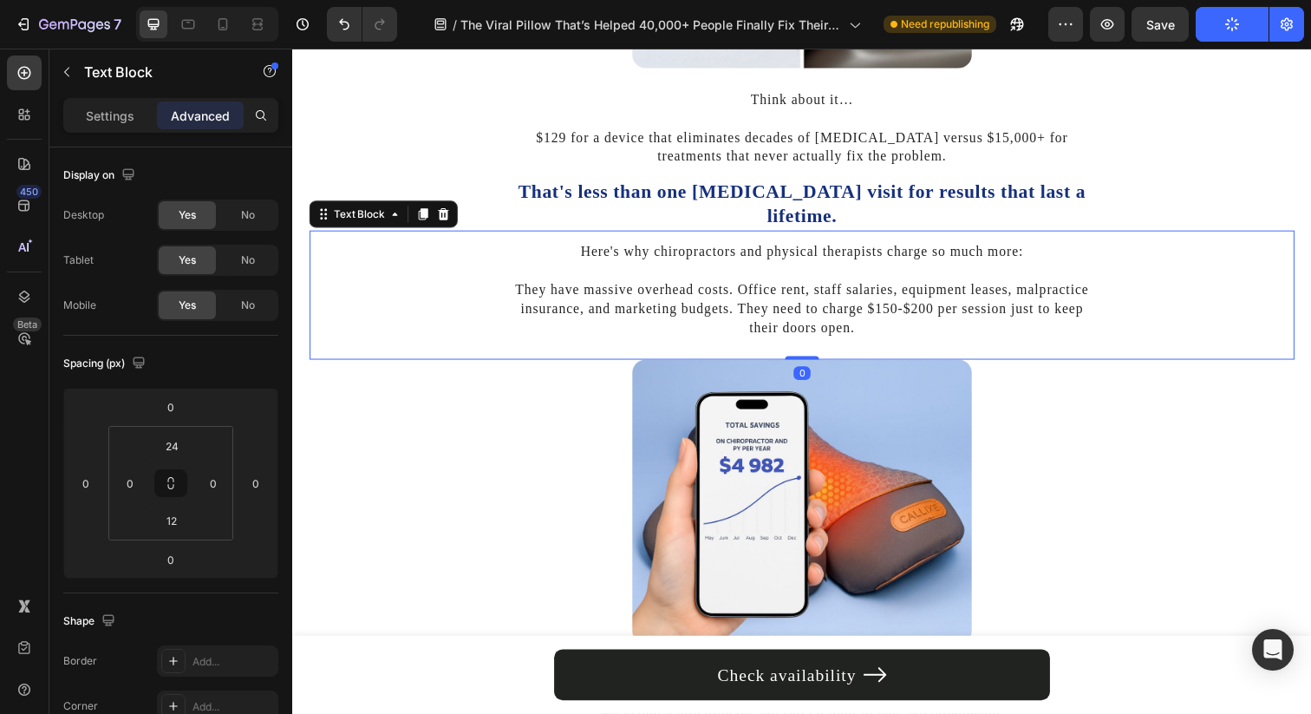
click at [838, 246] on p "Here's why chiropractors and physical therapists charge so much more:" at bounding box center [812, 255] width 600 height 19
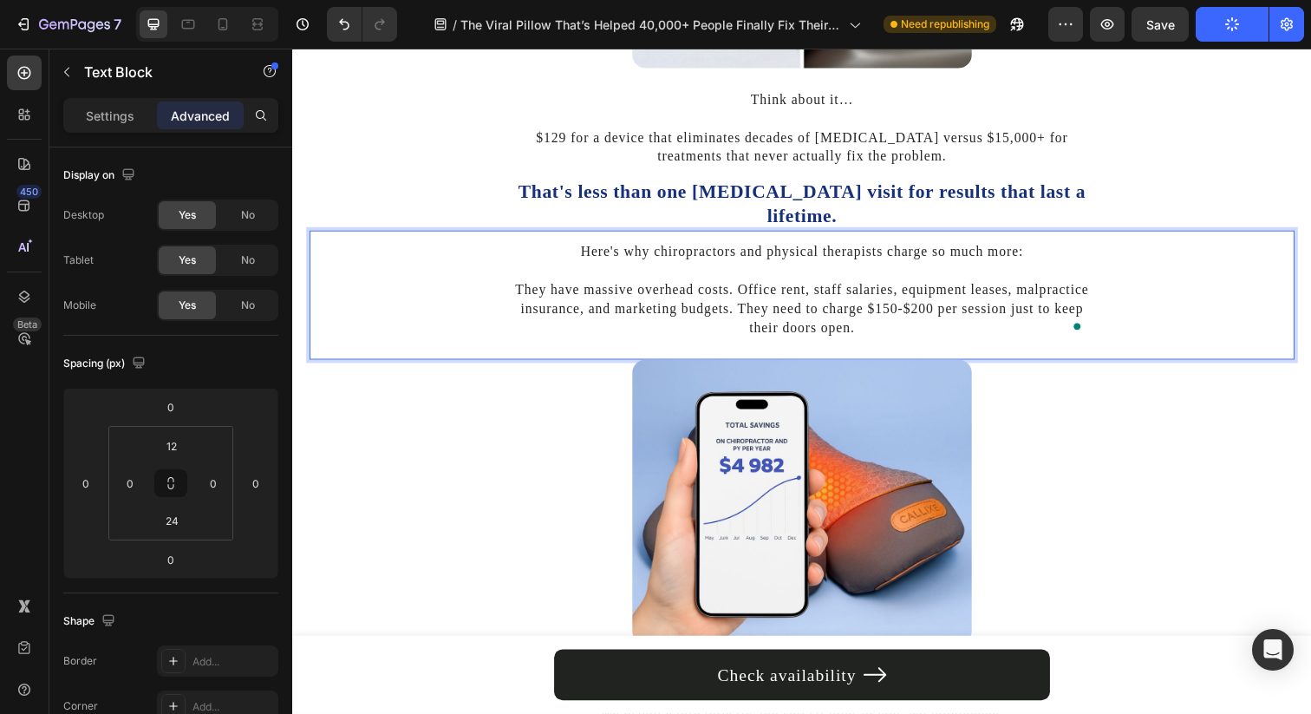
click at [641, 246] on p "Here's why chiropractors and physical therapists charge so much more:" at bounding box center [812, 255] width 600 height 19
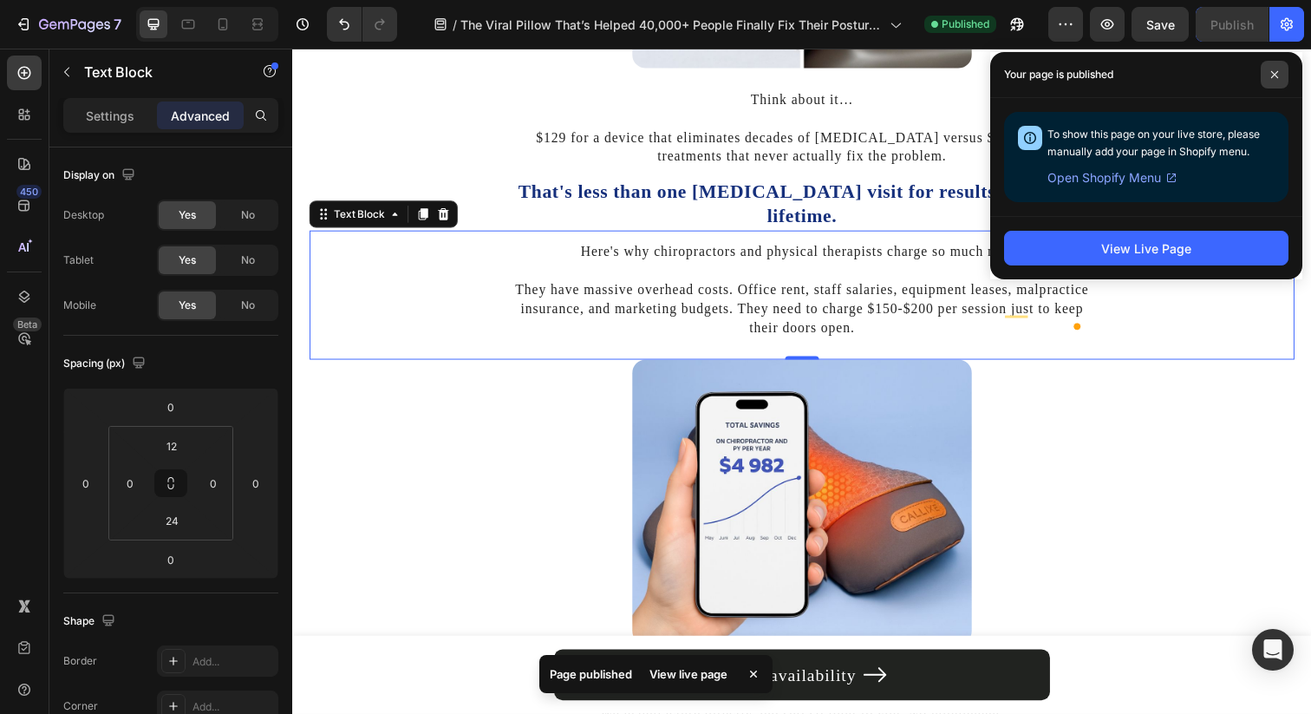
click at [1286, 76] on span at bounding box center [1275, 75] width 28 height 28
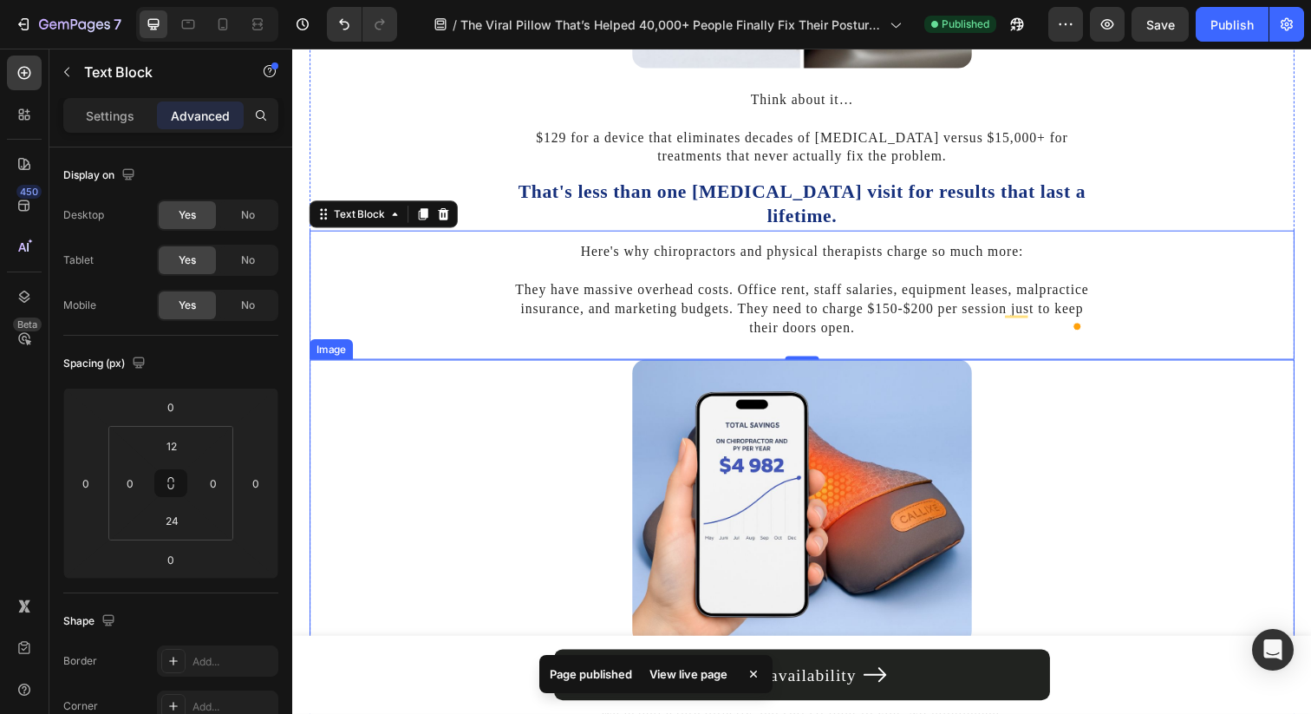
click at [1235, 478] on div at bounding box center [813, 511] width 1006 height 290
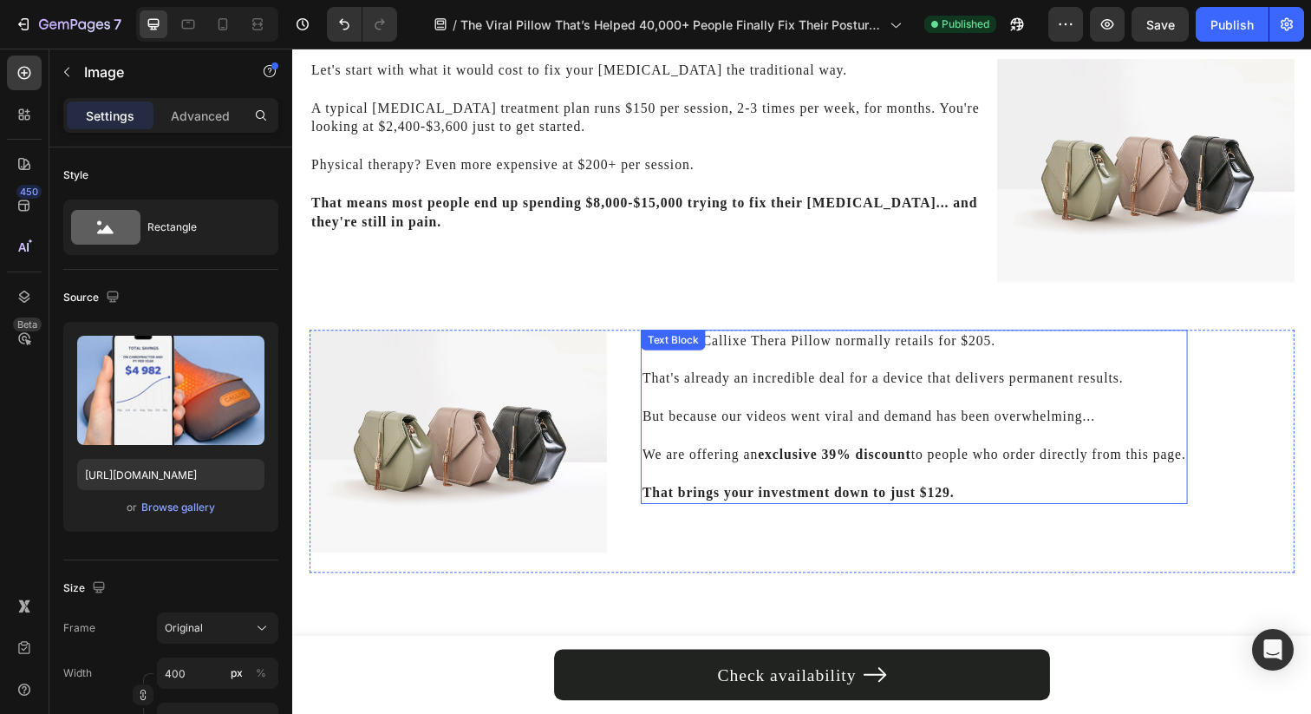
scroll to position [4996, 0]
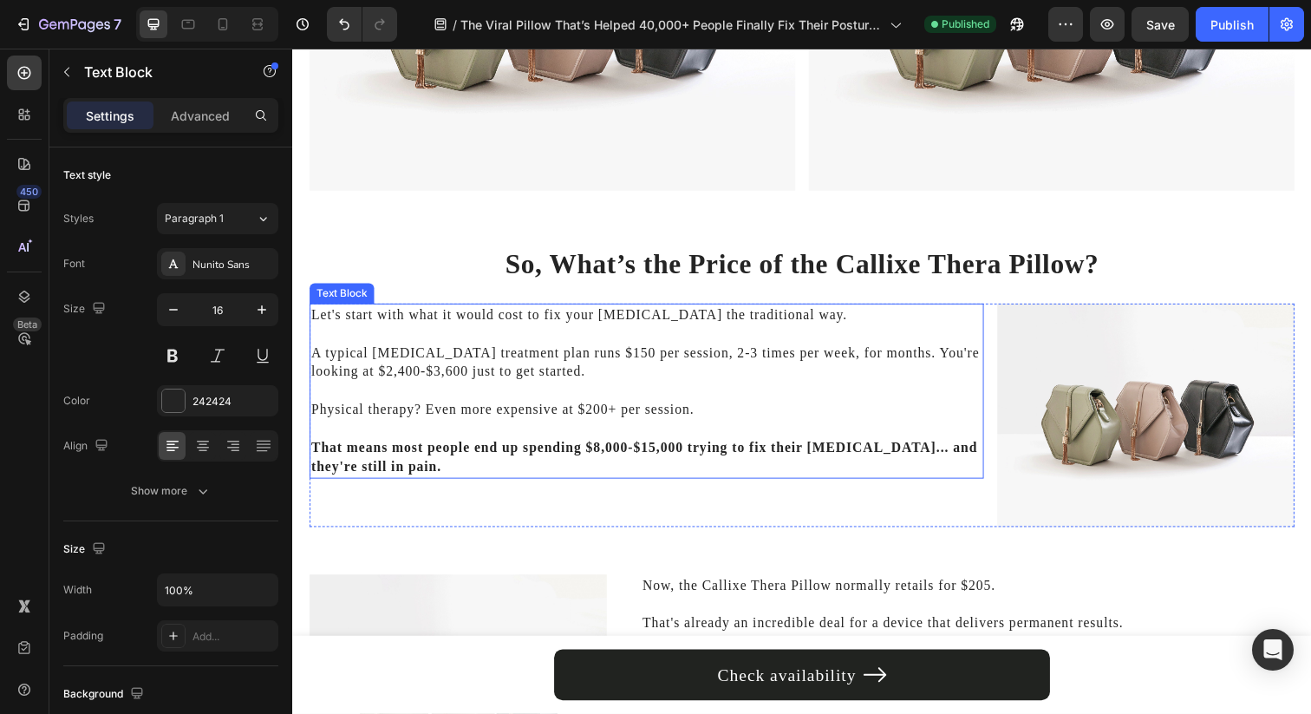
click at [634, 427] on p "That means most people end up spending $8,000-$15,000 trying to fix their neck …" at bounding box center [653, 456] width 685 height 58
click at [429, 286] on icon at bounding box center [426, 292] width 10 height 12
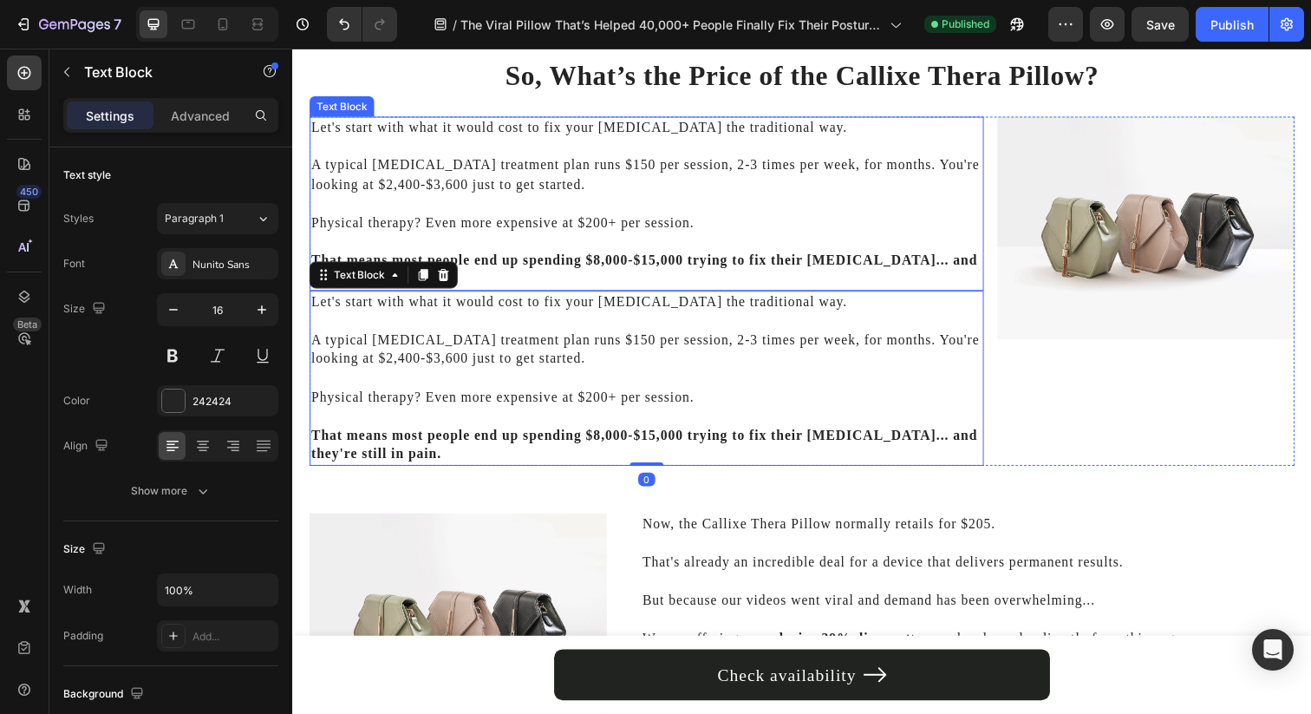
scroll to position [5224, 0]
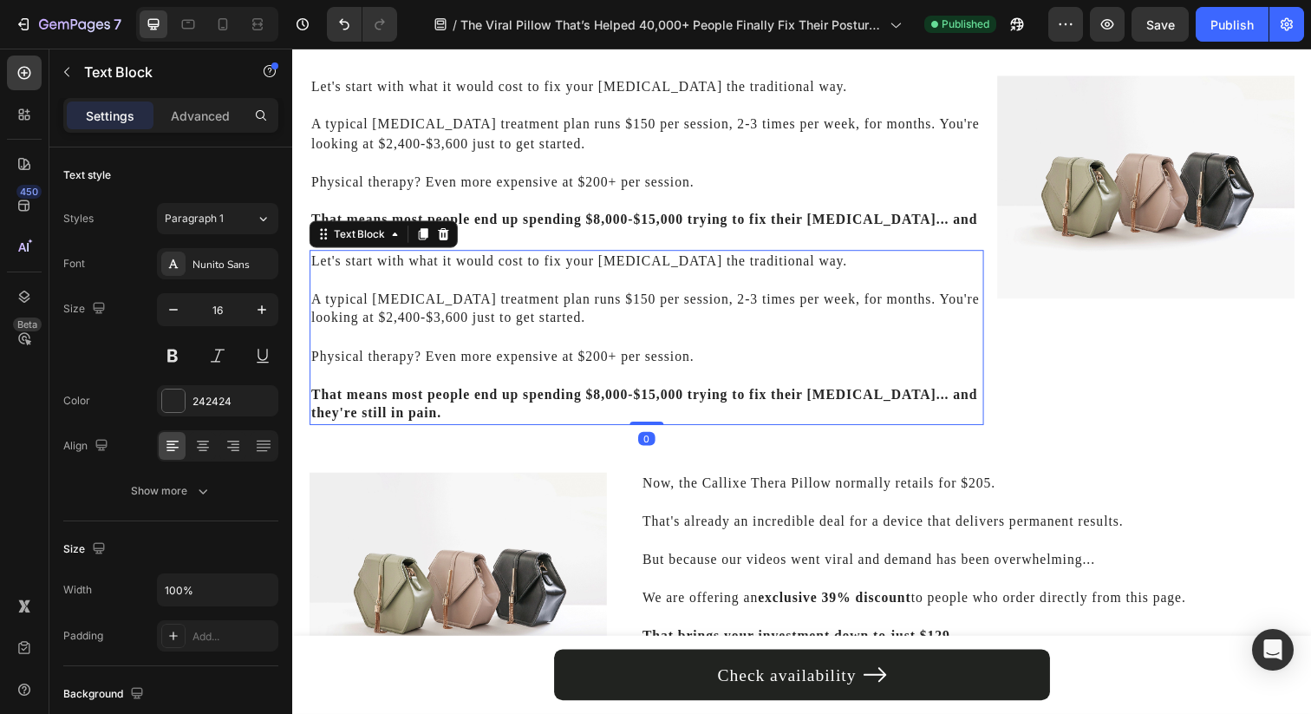
click at [482, 329] on p "A typical [MEDICAL_DATA] treatment plan runs $150 per session, 2-3 times per we…" at bounding box center [653, 305] width 685 height 58
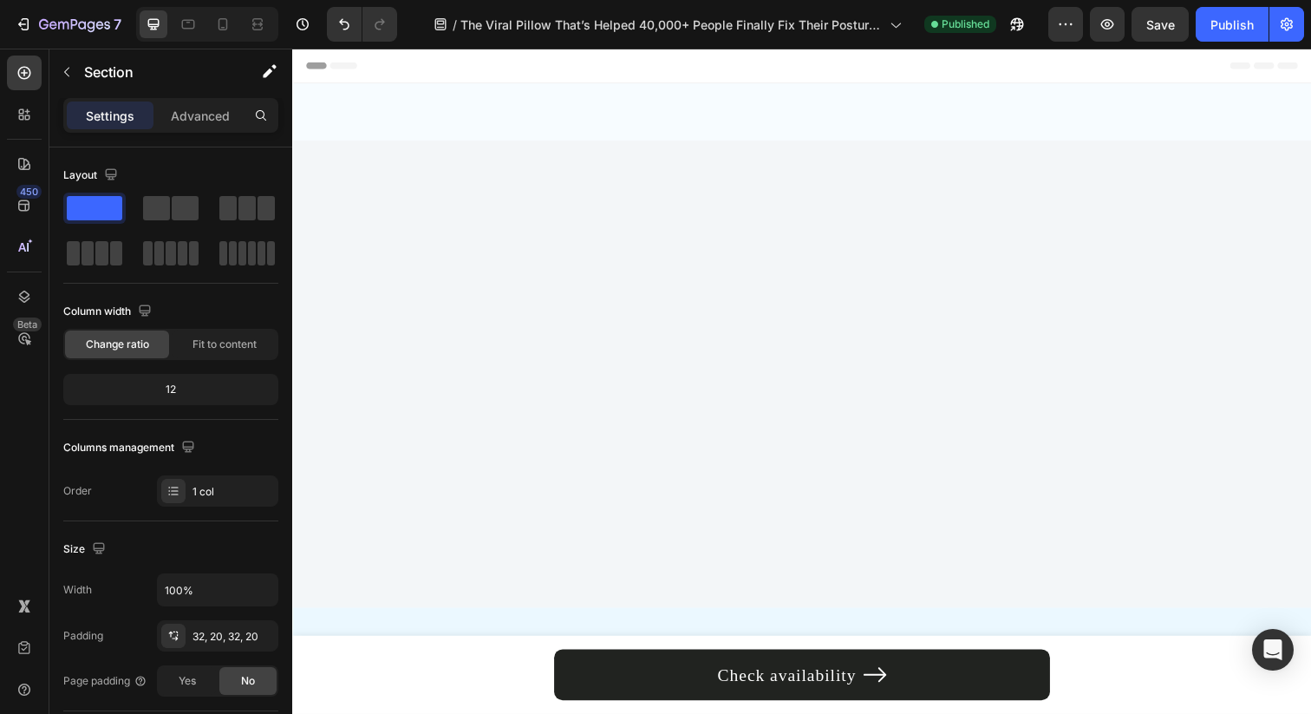
scroll to position [5080, 0]
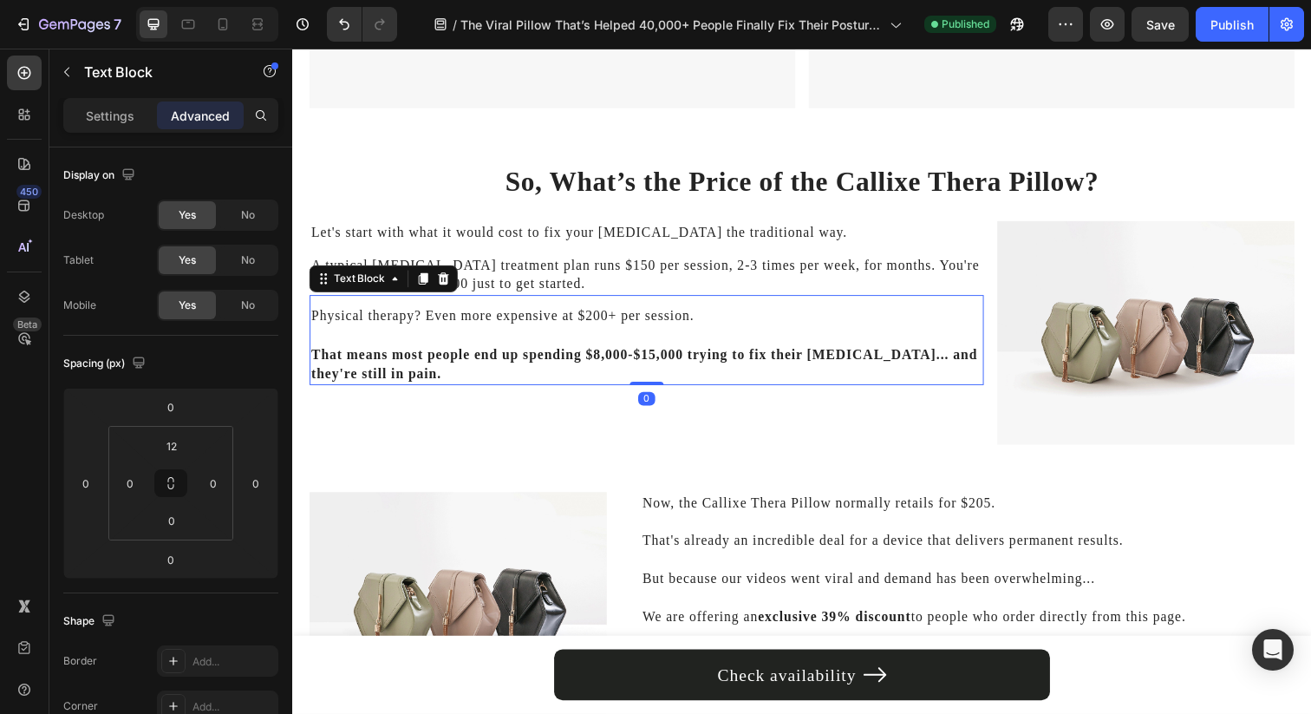
click at [591, 322] on p "Physical therapy? Even more expensive at $200+ per session." at bounding box center [653, 321] width 685 height 19
click at [547, 248] on div "Let's start with what it would cost to fix your [MEDICAL_DATA] the traditional …" at bounding box center [654, 241] width 688 height 33
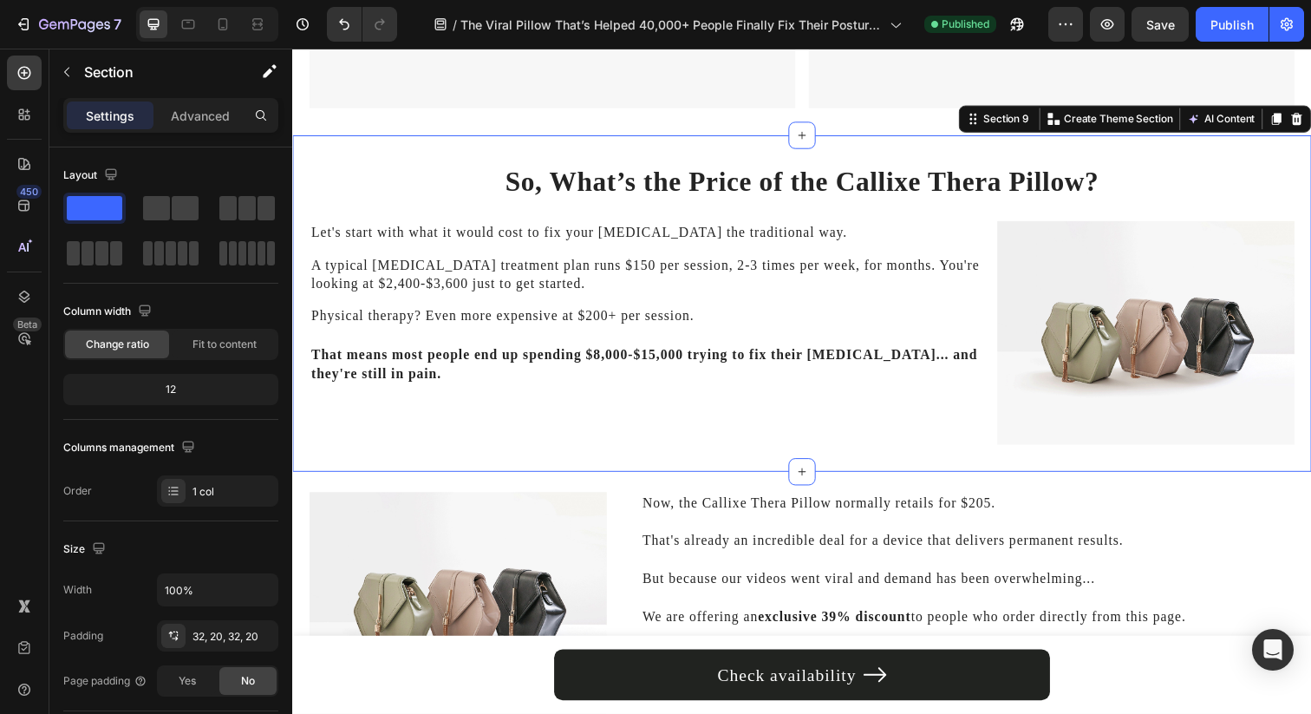
click at [574, 199] on div "So, What’s the Price of the Callixe Thera Pillow? Heading Let's start with what…" at bounding box center [813, 309] width 1006 height 288
click at [510, 332] on p "That means most people end up spending $8,000-$15,000 trying to fix their [MEDI…" at bounding box center [653, 361] width 685 height 58
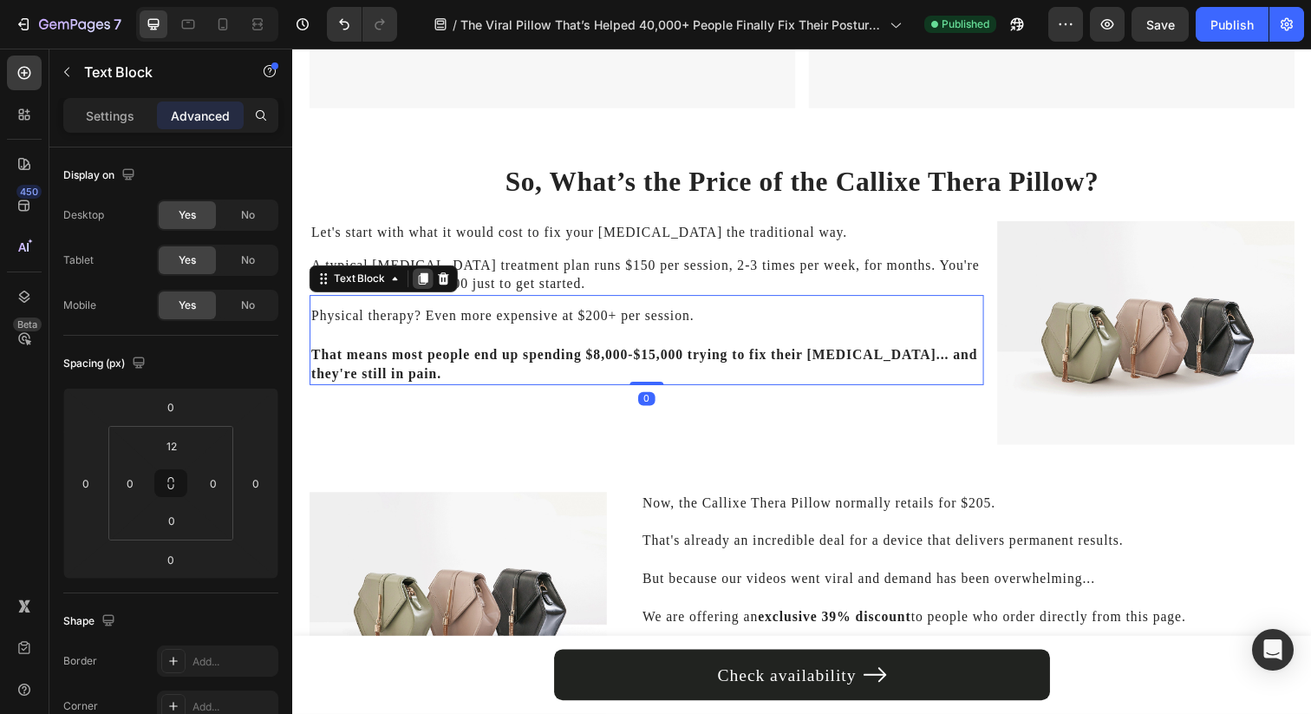
click at [421, 284] on icon at bounding box center [426, 284] width 14 height 14
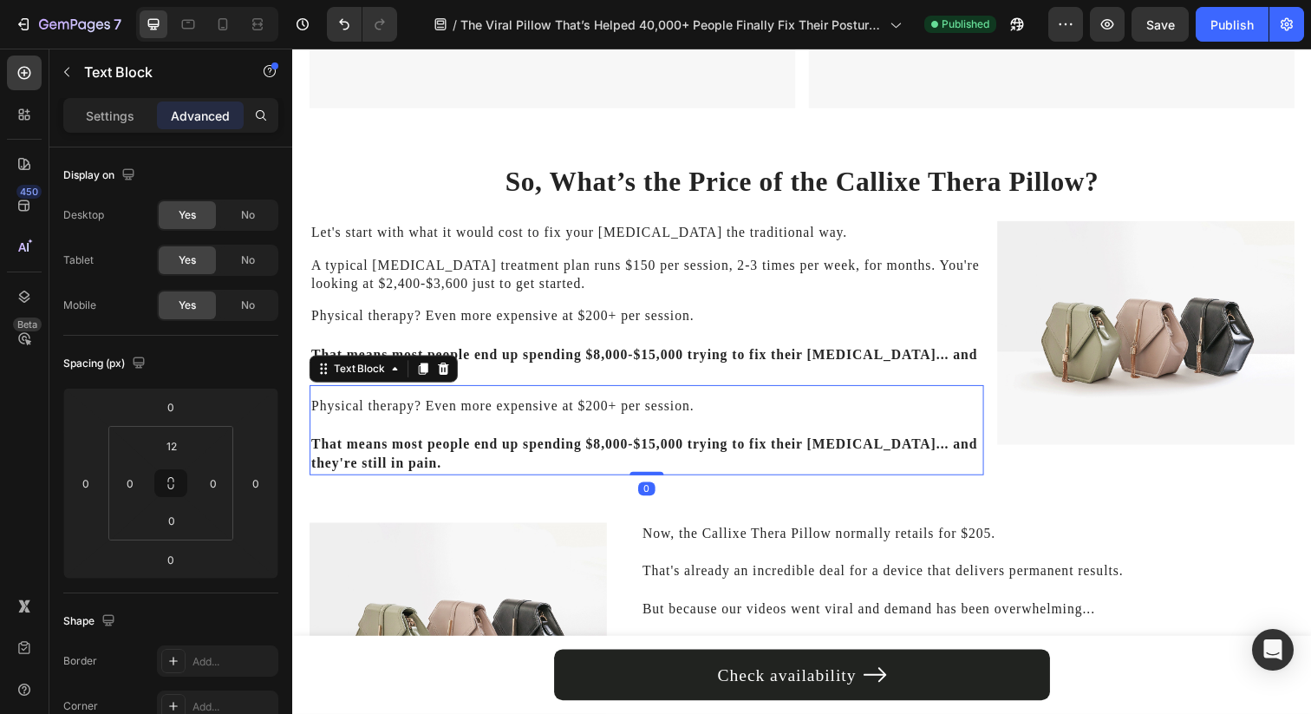
click at [393, 338] on p "That means most people end up spending $8,000-$15,000 trying to fix their [MEDI…" at bounding box center [653, 361] width 685 height 58
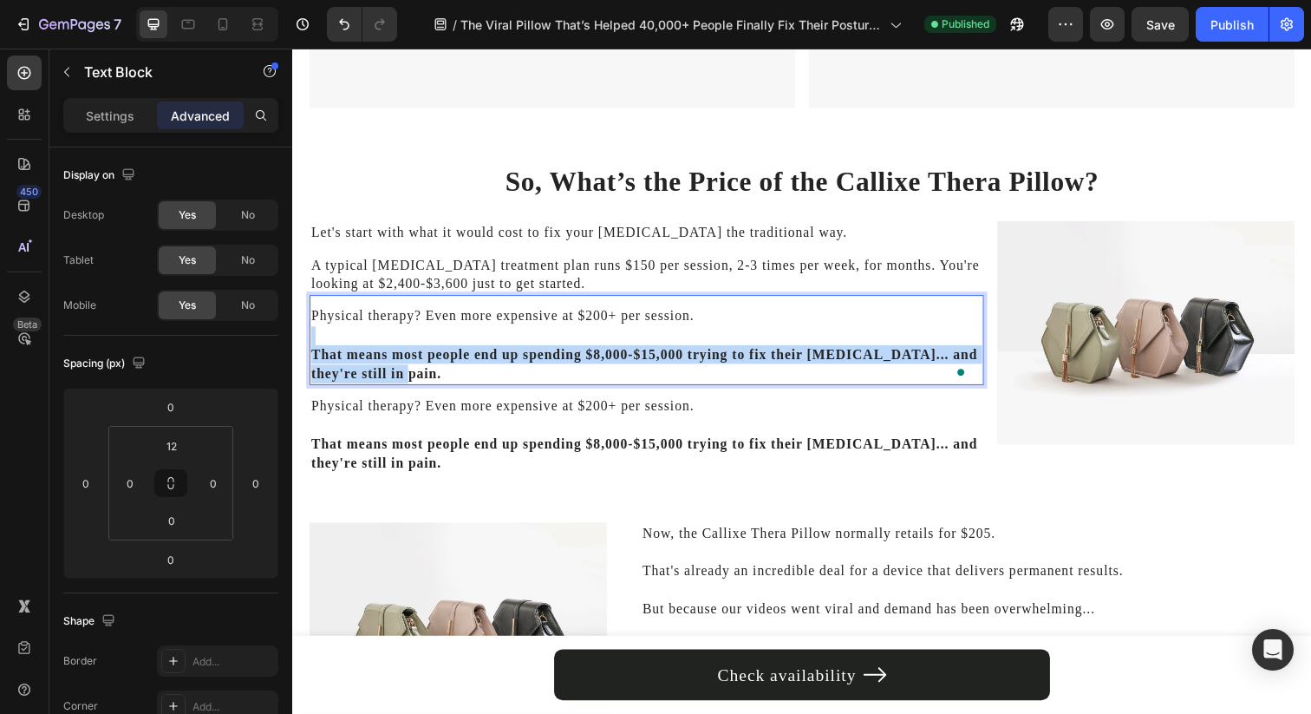
drag, startPoint x: 371, startPoint y: 338, endPoint x: 425, endPoint y: 376, distance: 65.9
click at [425, 376] on p "⁠⁠⁠⁠⁠⁠⁠ That means most people end up spending $8,000-$15,000 trying to fix the…" at bounding box center [653, 361] width 685 height 58
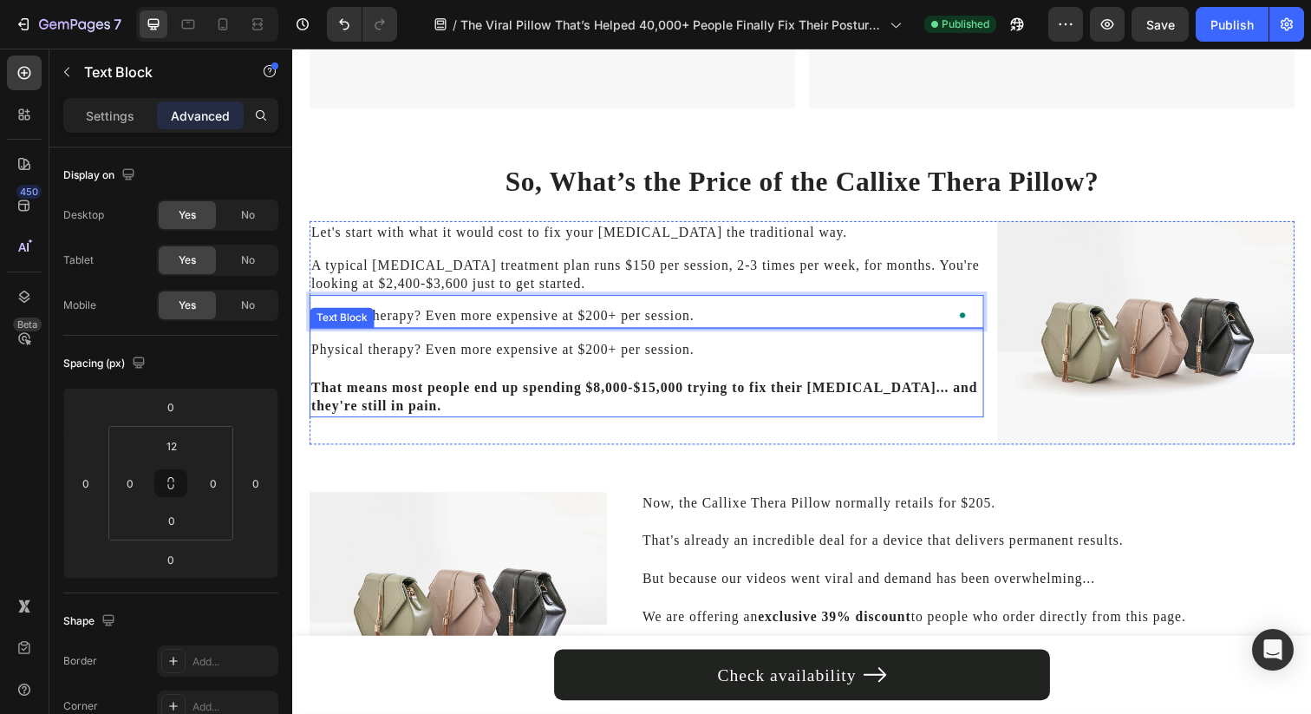
click at [417, 378] on p "That means most people end up spending $8,000-$15,000 trying to fix their [MEDI…" at bounding box center [653, 394] width 685 height 58
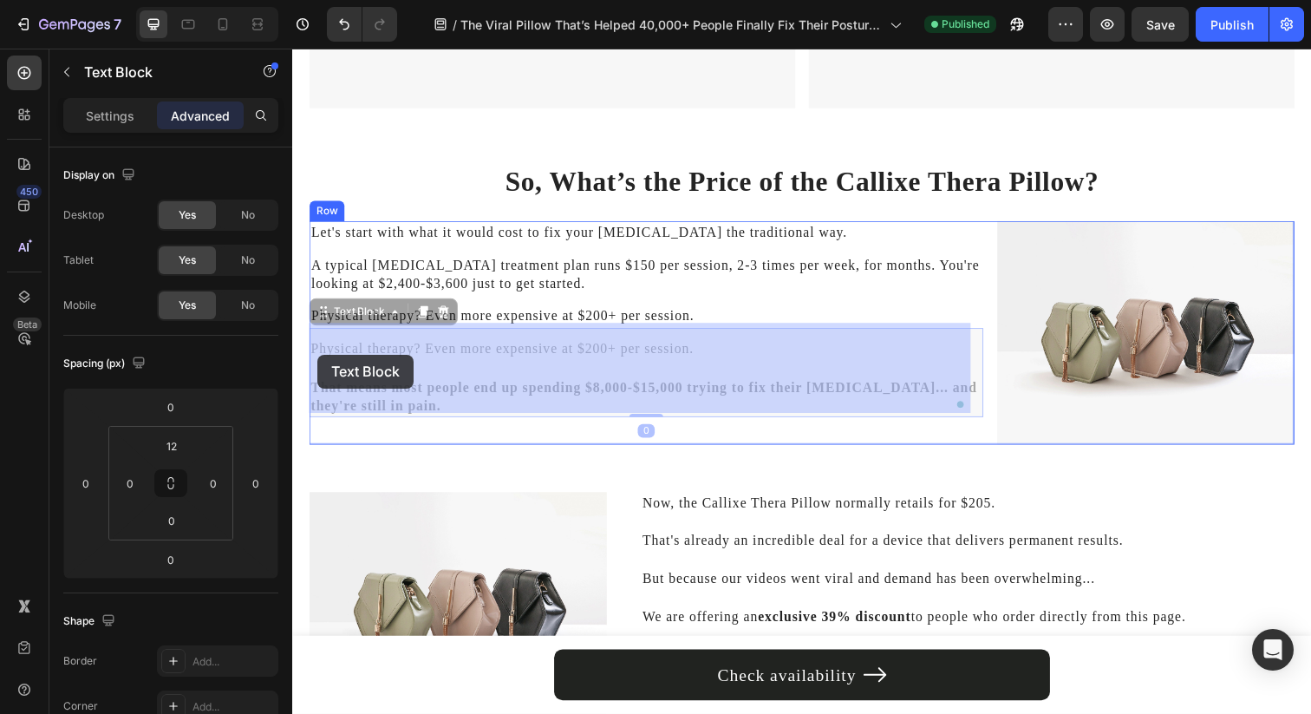
drag, startPoint x: 313, startPoint y: 383, endPoint x: 323, endPoint y: 365, distance: 21.0
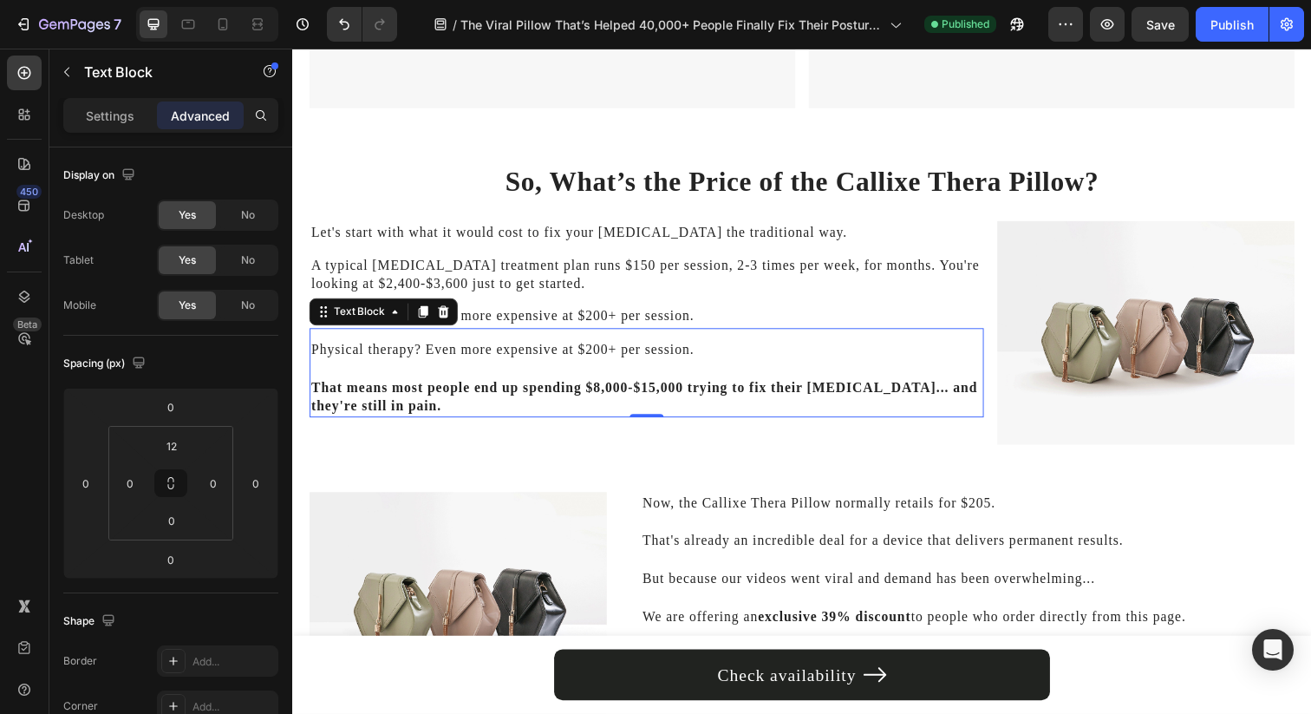
click at [316, 344] on div "Physical therapy? Even more expensive at $200+ per session. That means most peo…" at bounding box center [654, 385] width 688 height 82
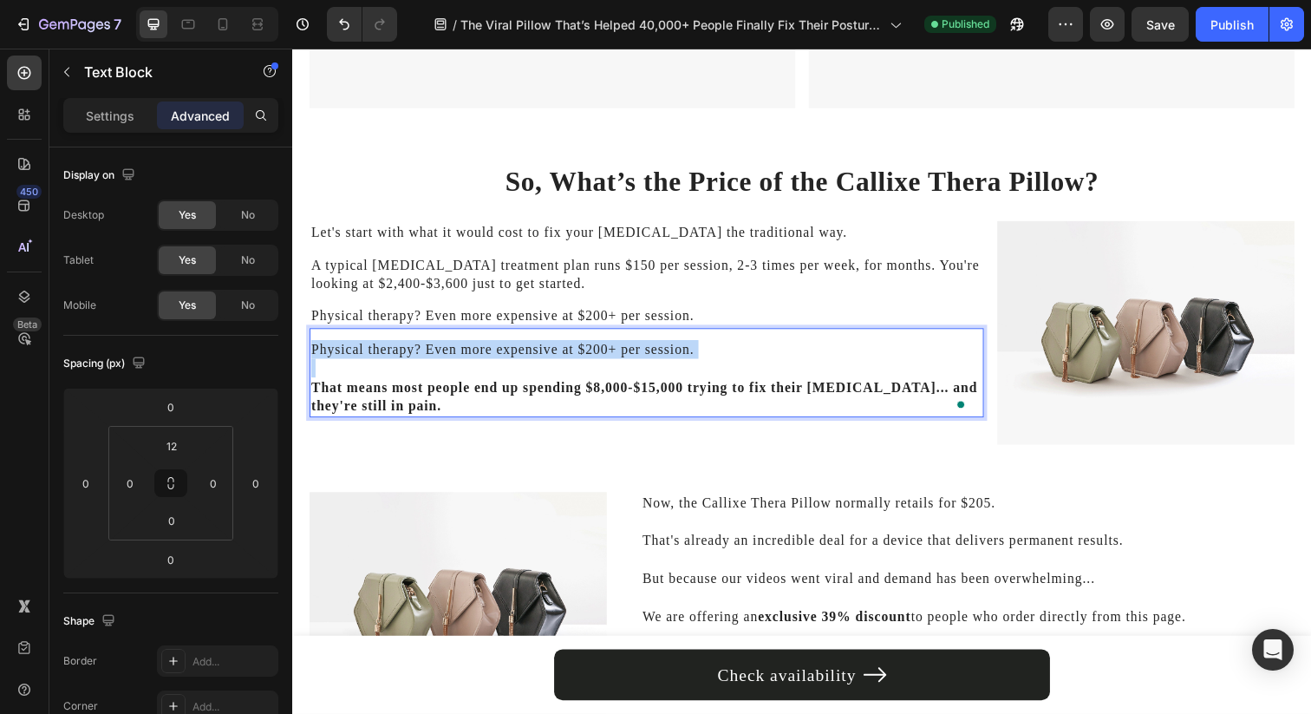
drag, startPoint x: 316, startPoint y: 339, endPoint x: 337, endPoint y: 368, distance: 36.6
click at [337, 368] on div "Physical therapy? Even more expensive at $200+ per session. That means most peo…" at bounding box center [654, 385] width 688 height 82
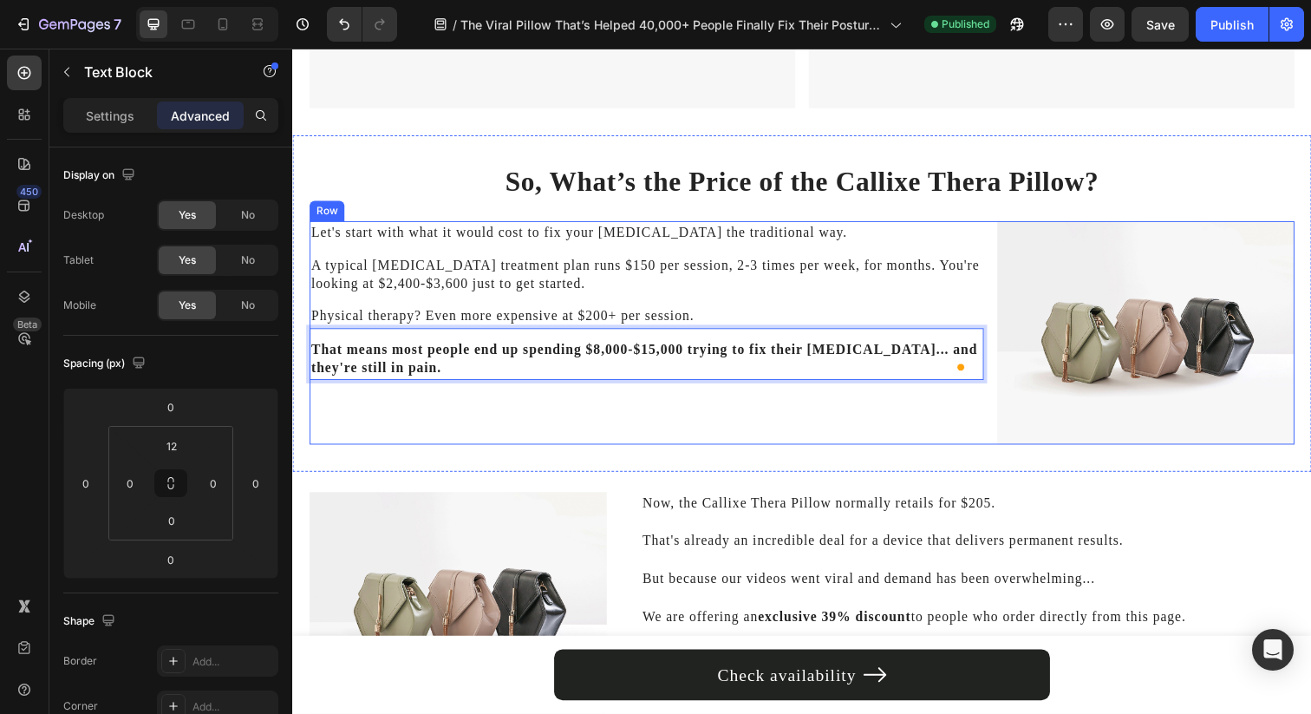
click at [362, 411] on div "Let's start with what it would cost to fix your [MEDICAL_DATA] the traditional …" at bounding box center [654, 339] width 688 height 228
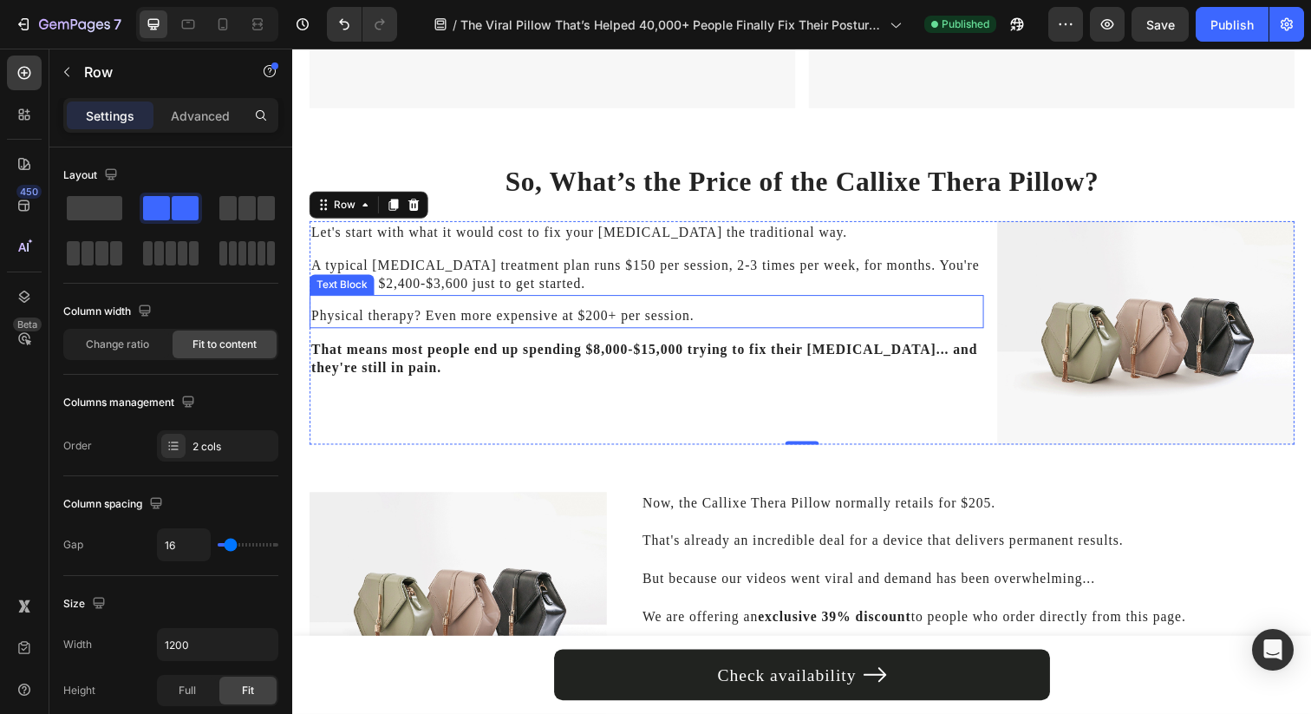
click at [401, 315] on p "Physical therapy? Even more expensive at $200+ per session." at bounding box center [653, 321] width 685 height 19
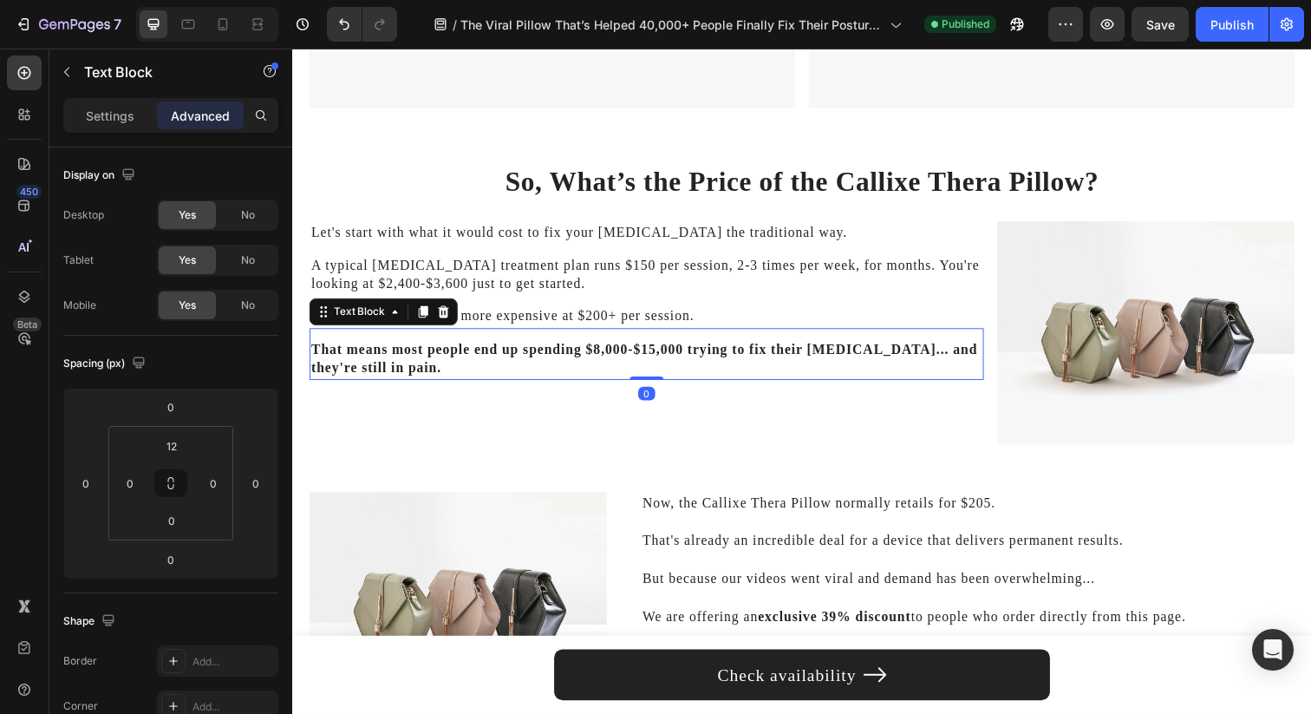
click at [479, 375] on p "That means most people end up spending $8,000-$15,000 trying to fix their [MEDI…" at bounding box center [653, 365] width 685 height 39
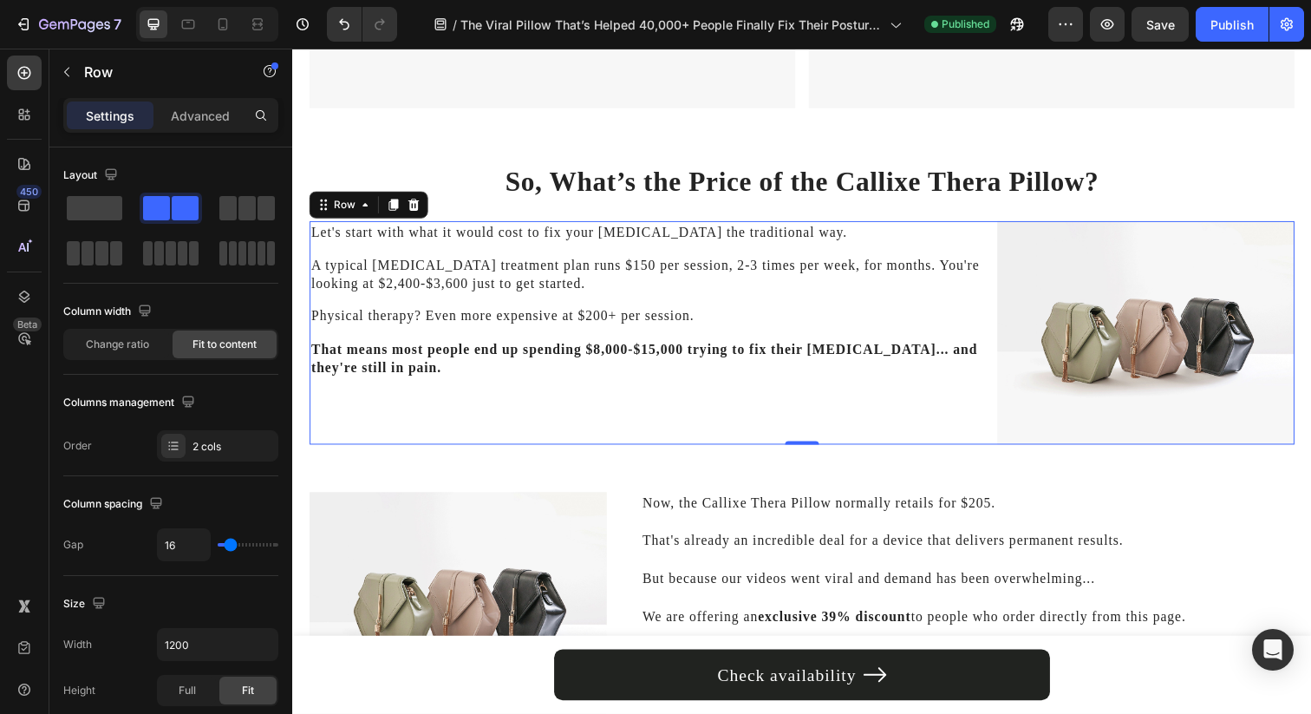
click at [496, 427] on div "Let's start with what it would cost to fix your [MEDICAL_DATA] the traditional …" at bounding box center [654, 339] width 688 height 228
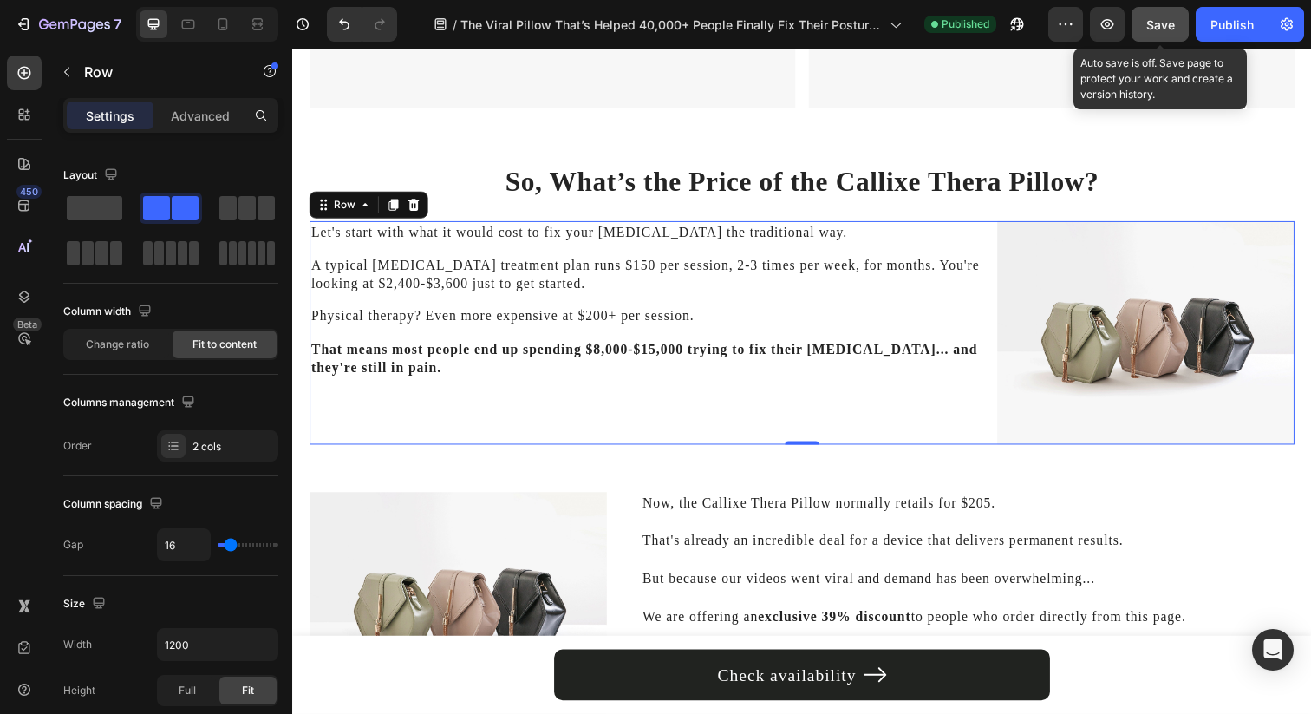
click at [1155, 23] on span "Save" at bounding box center [1160, 24] width 29 height 15
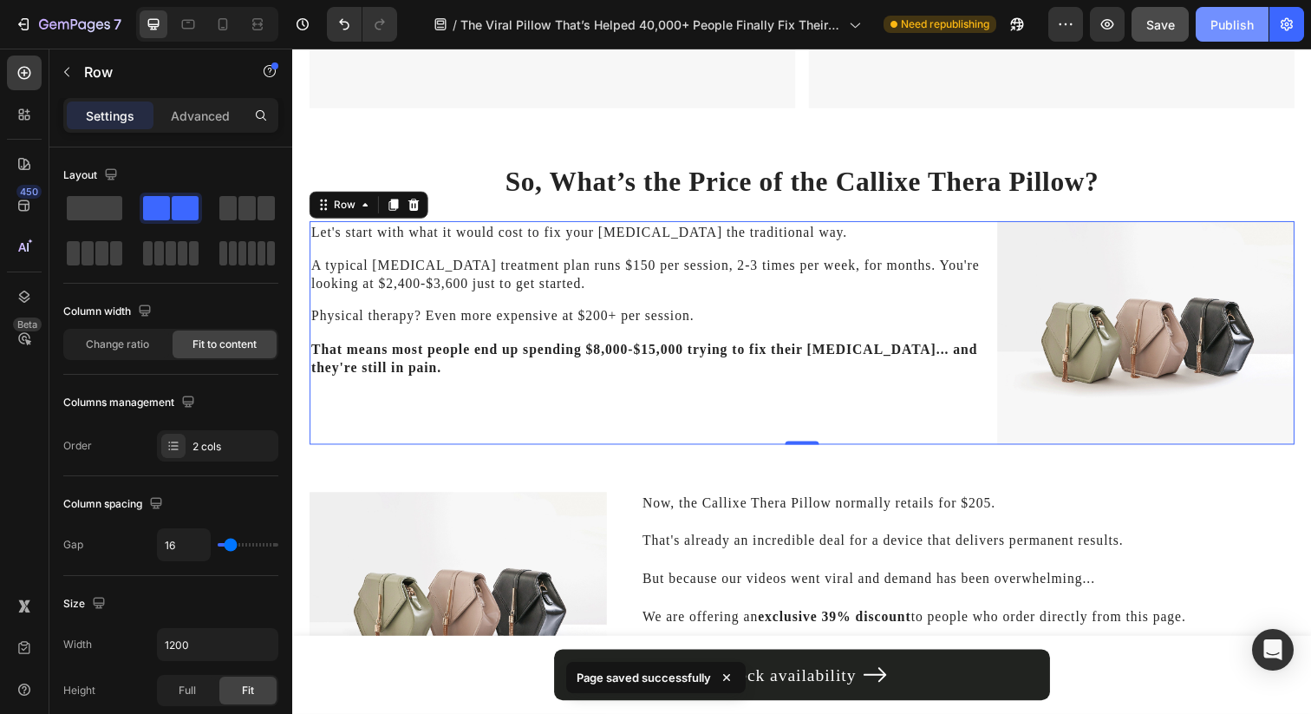
click at [1207, 36] on button "Publish" at bounding box center [1232, 24] width 73 height 35
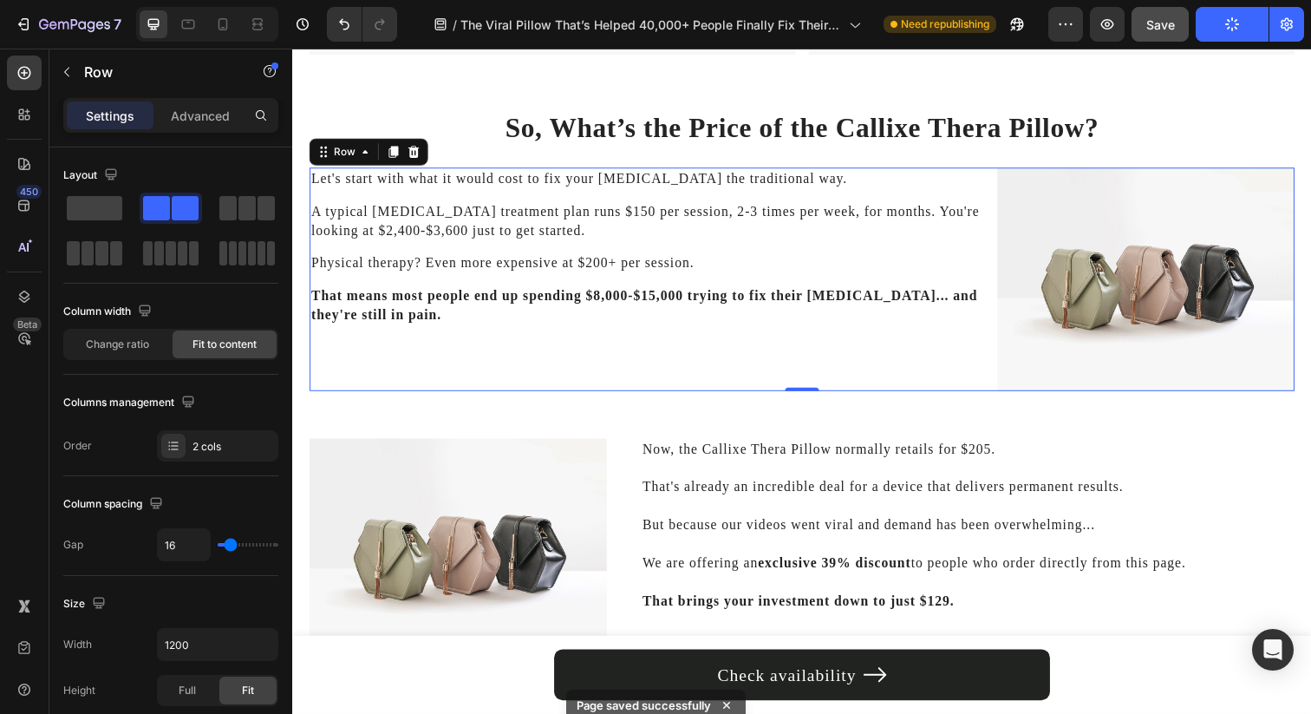
scroll to position [5150, 0]
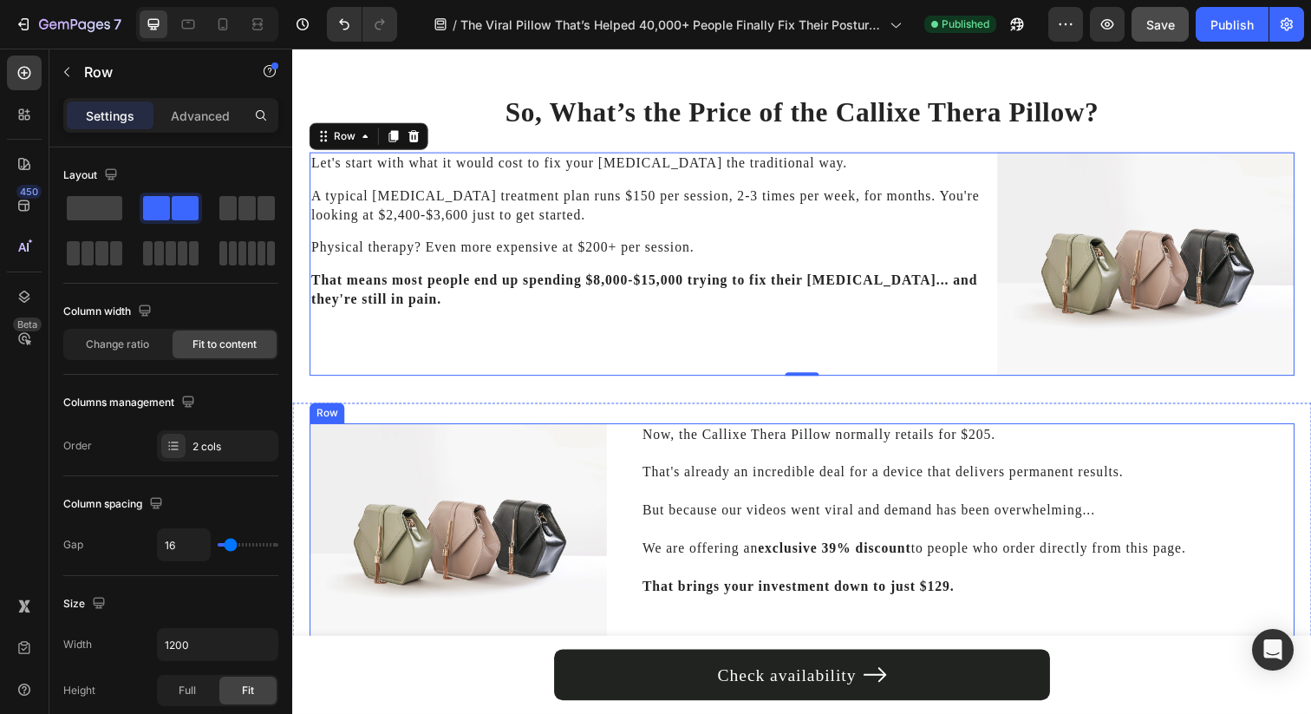
click at [619, 505] on div "Image Now, the Callixe Thera Pillow normally retails for $205. That's already a…" at bounding box center [813, 555] width 1006 height 249
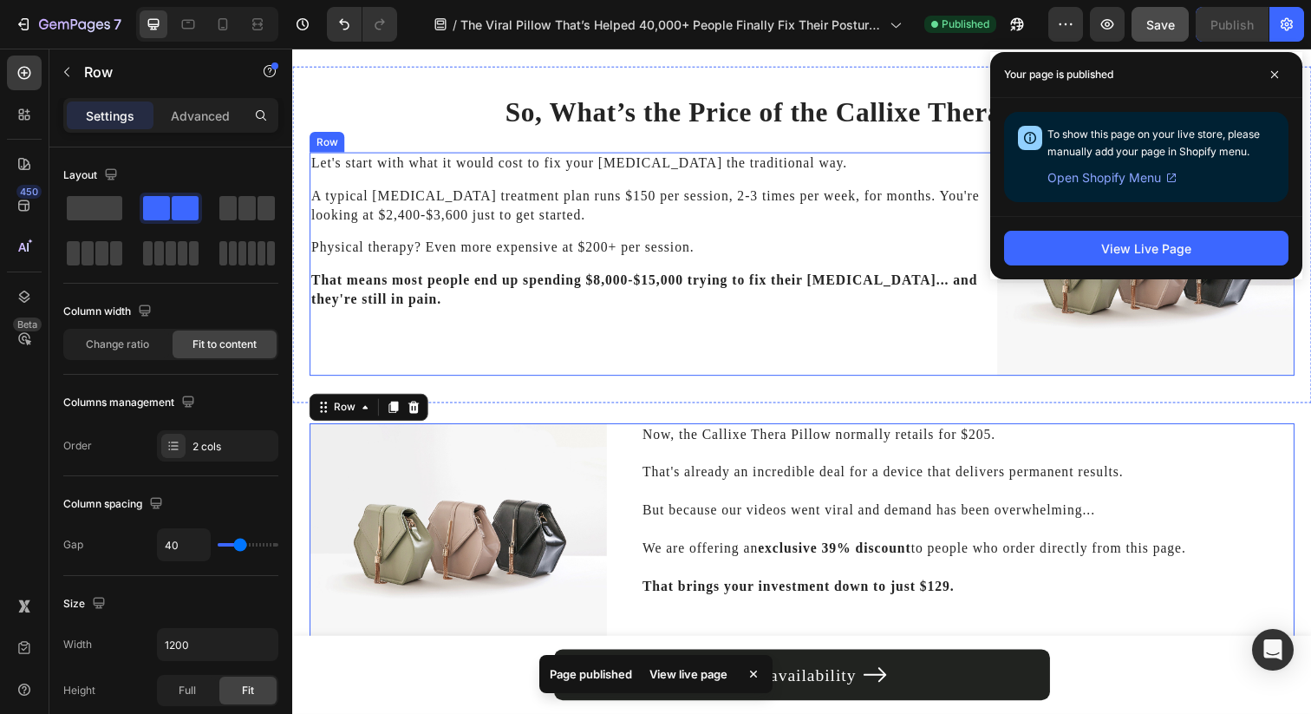
click at [705, 331] on div "Let's start with what it would cost to fix your [MEDICAL_DATA] the traditional …" at bounding box center [654, 268] width 688 height 228
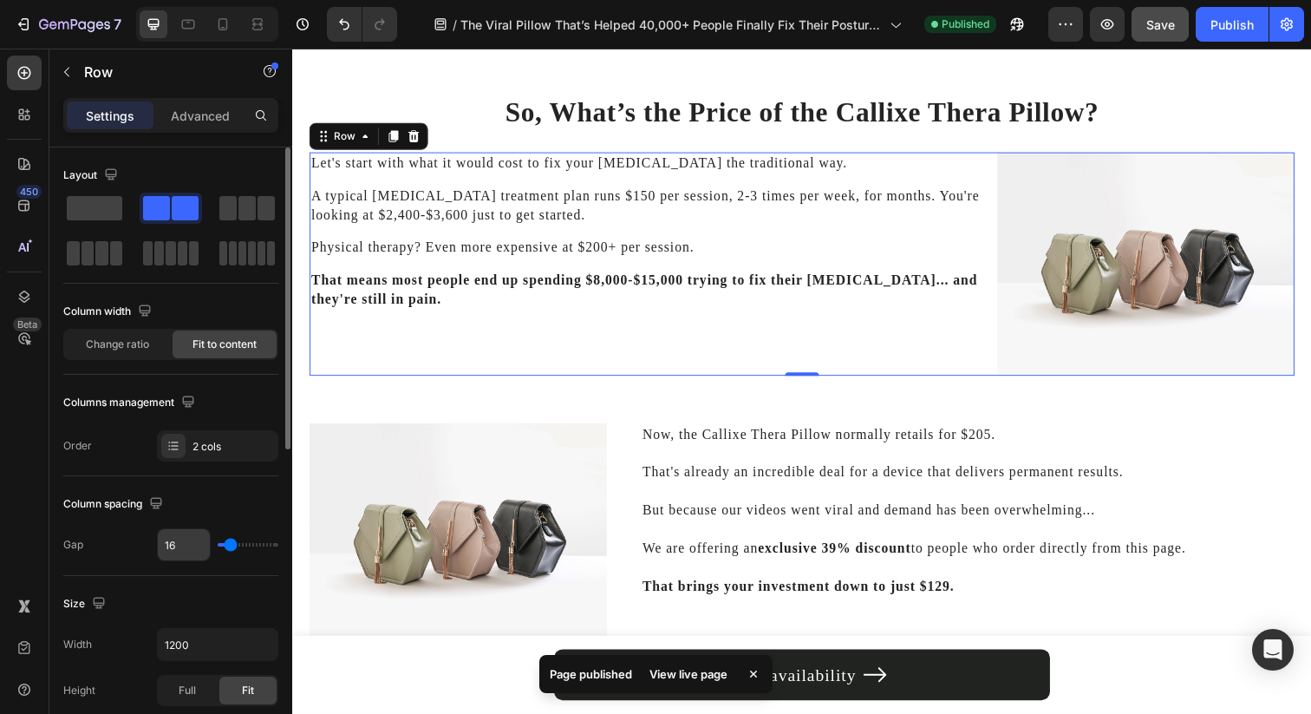
click at [166, 547] on input "16" at bounding box center [184, 544] width 52 height 31
type input "4"
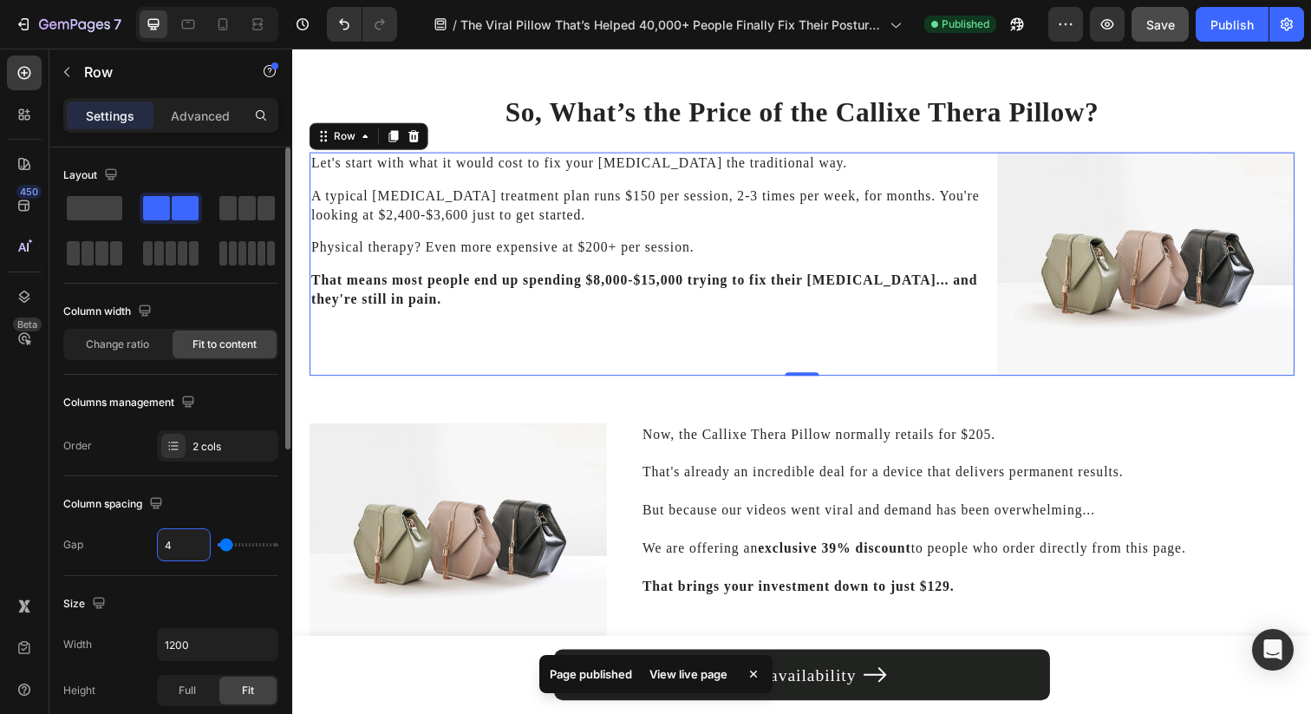
type input "40"
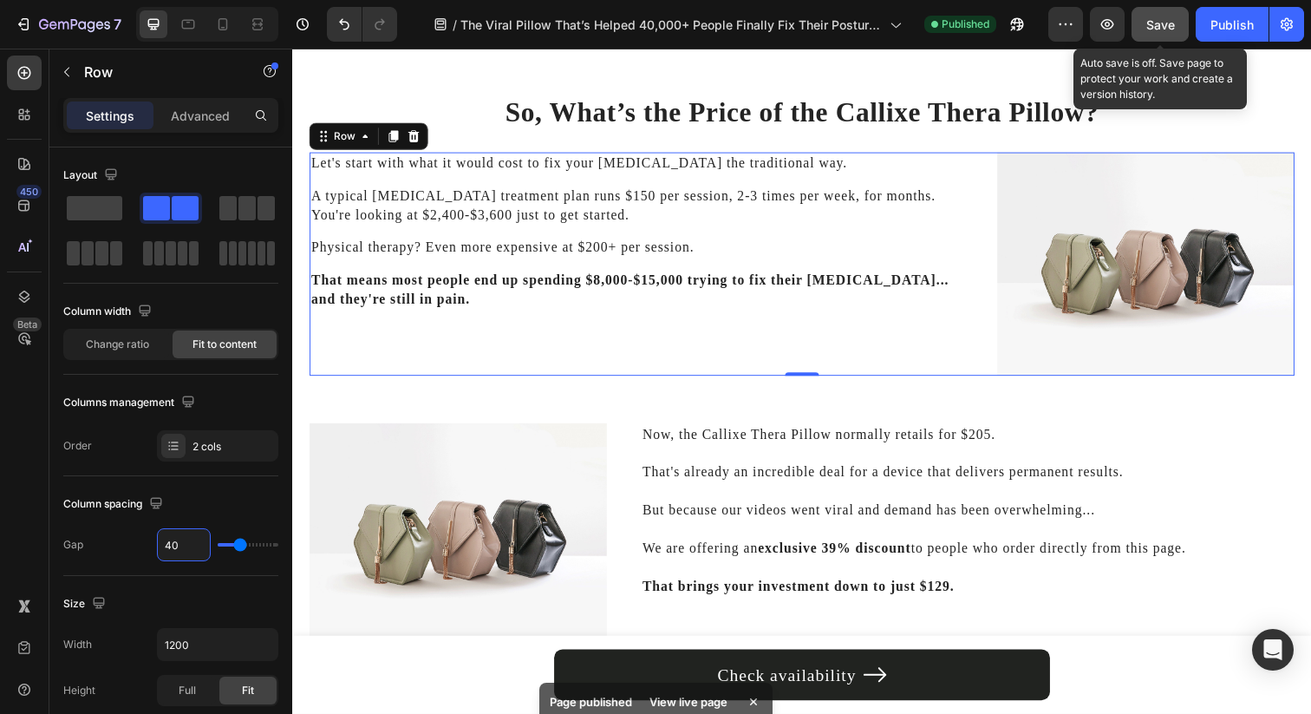
type input "40"
click at [1145, 10] on button "Save" at bounding box center [1160, 24] width 57 height 35
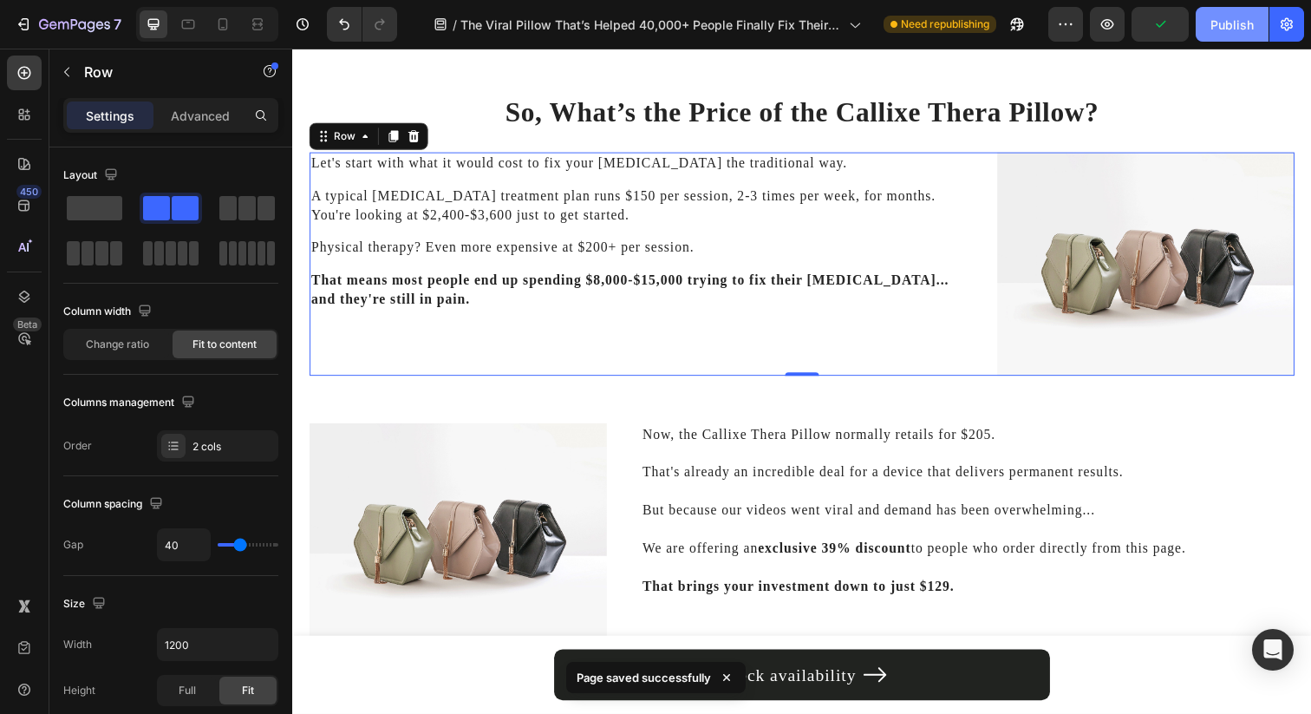
click at [1208, 22] on button "Publish" at bounding box center [1232, 24] width 73 height 35
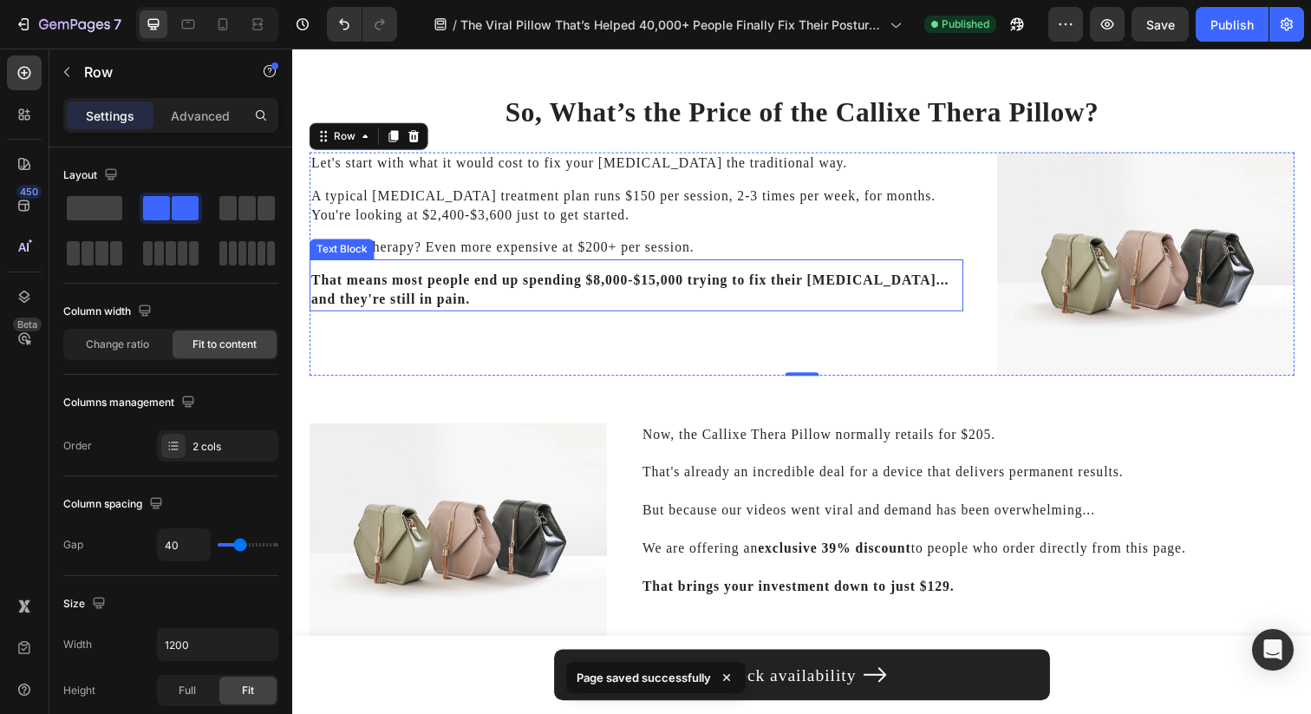
click at [638, 297] on p "That means most people end up spending $8,000-$15,000 trying to fix their [MEDI…" at bounding box center [643, 295] width 664 height 39
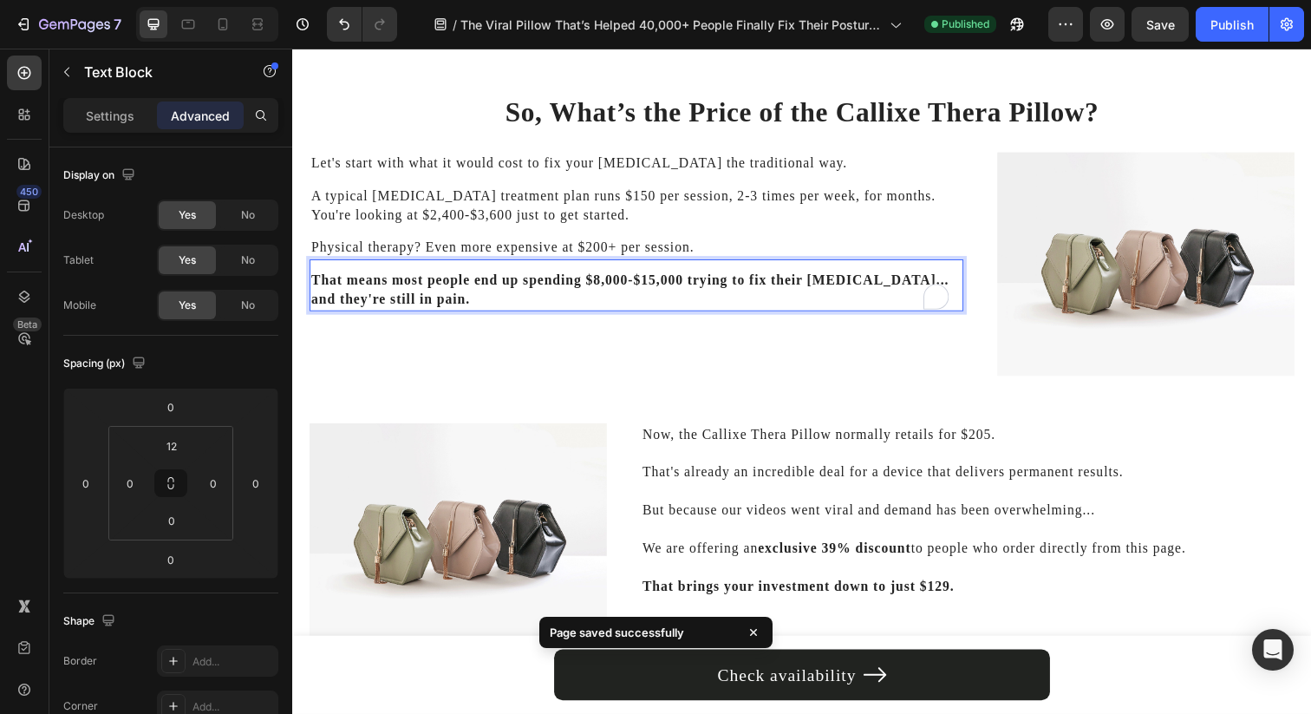
click at [637, 286] on strong "That means most people end up spending $8,000-$15,000 trying to fix their [MEDI…" at bounding box center [636, 294] width 651 height 34
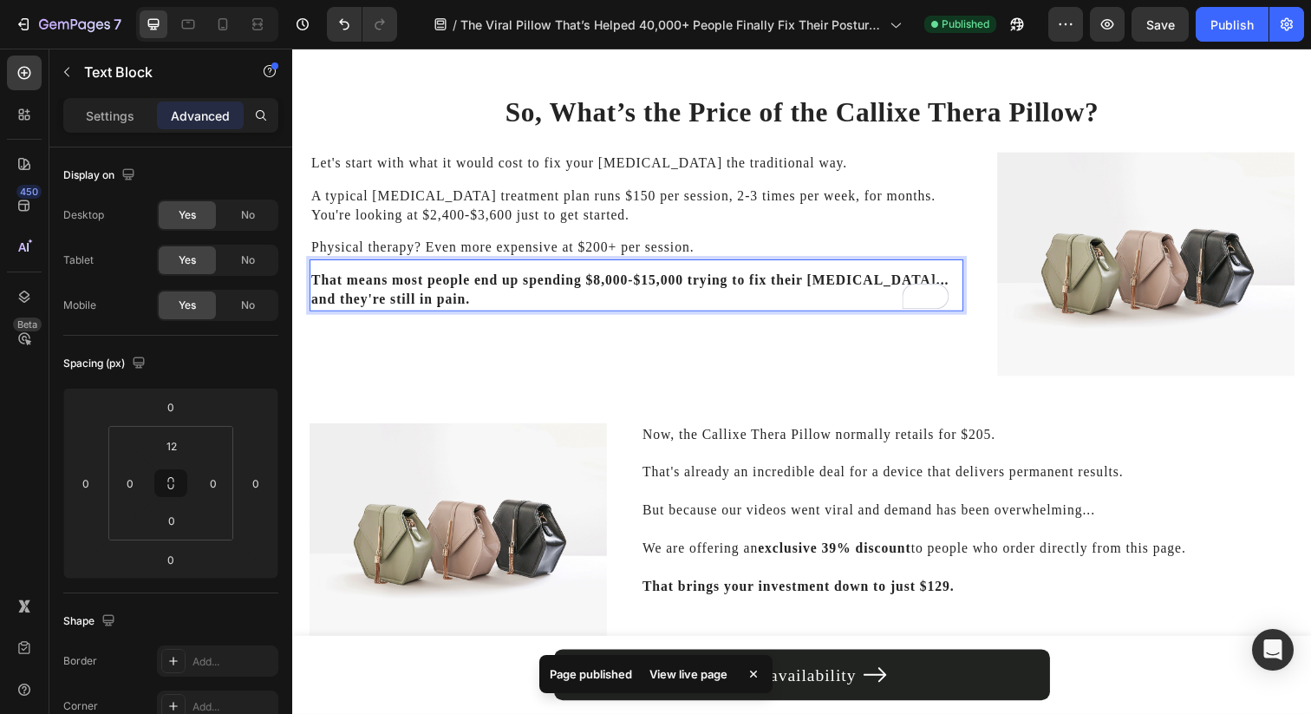
click at [632, 282] on strong "That means most people end up spending $8,000-$15,000 trying to fix their [MEDI…" at bounding box center [636, 294] width 651 height 34
click at [646, 281] on strong "That means most people end up spending $8,000 -$15,000 trying to fix their [MED…" at bounding box center [638, 294] width 655 height 34
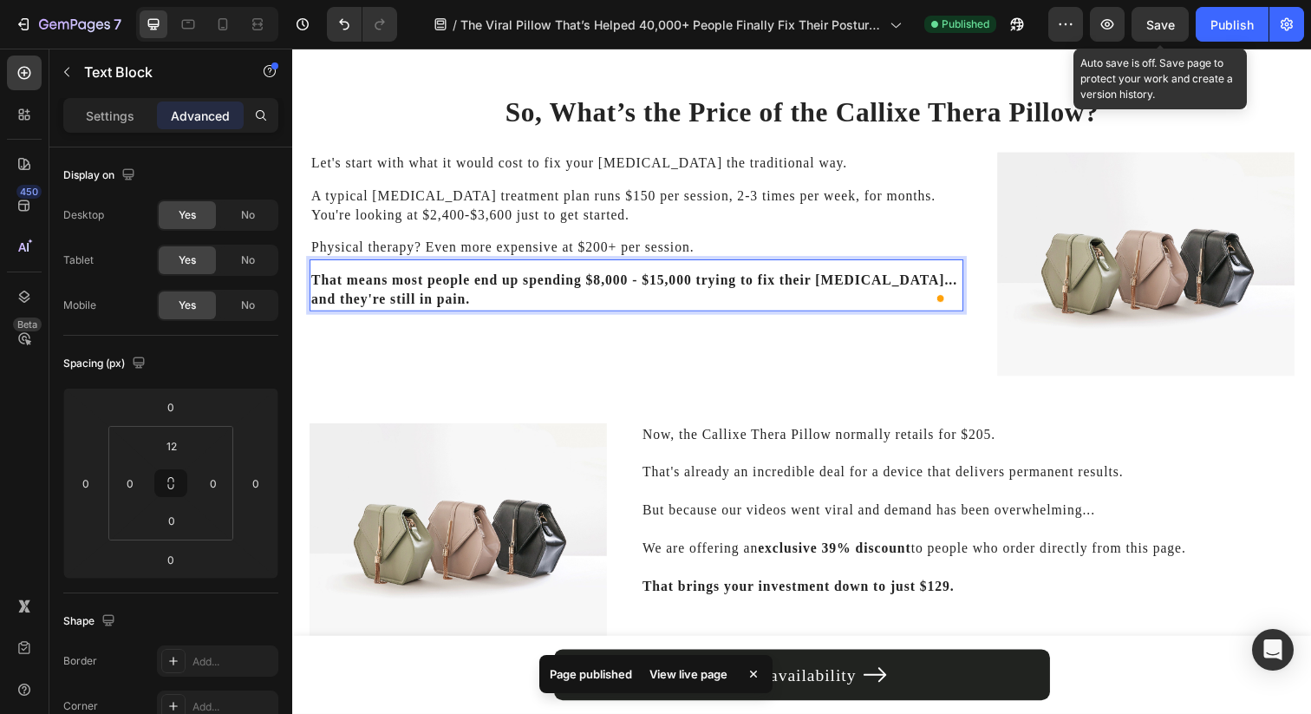
click at [1157, 28] on span "Save" at bounding box center [1160, 24] width 29 height 15
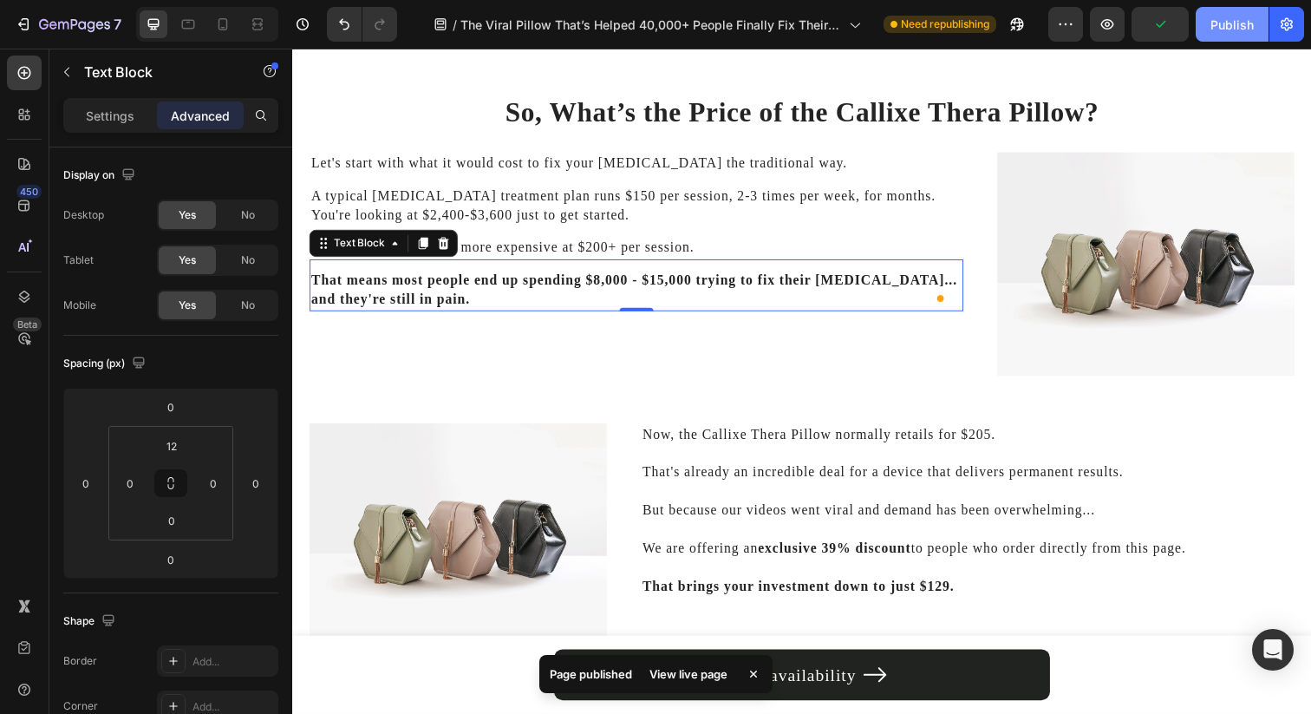
click at [1221, 17] on div "Publish" at bounding box center [1231, 25] width 43 height 18
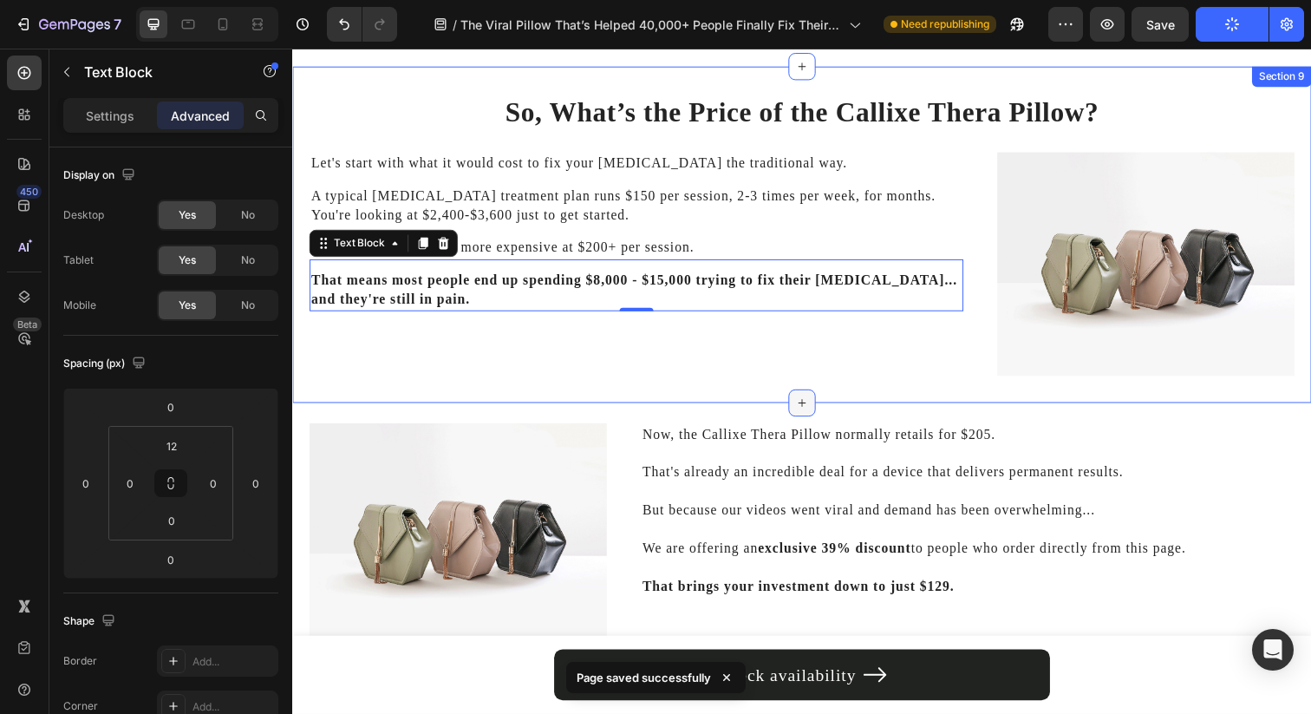
click at [812, 396] on div at bounding box center [813, 410] width 28 height 28
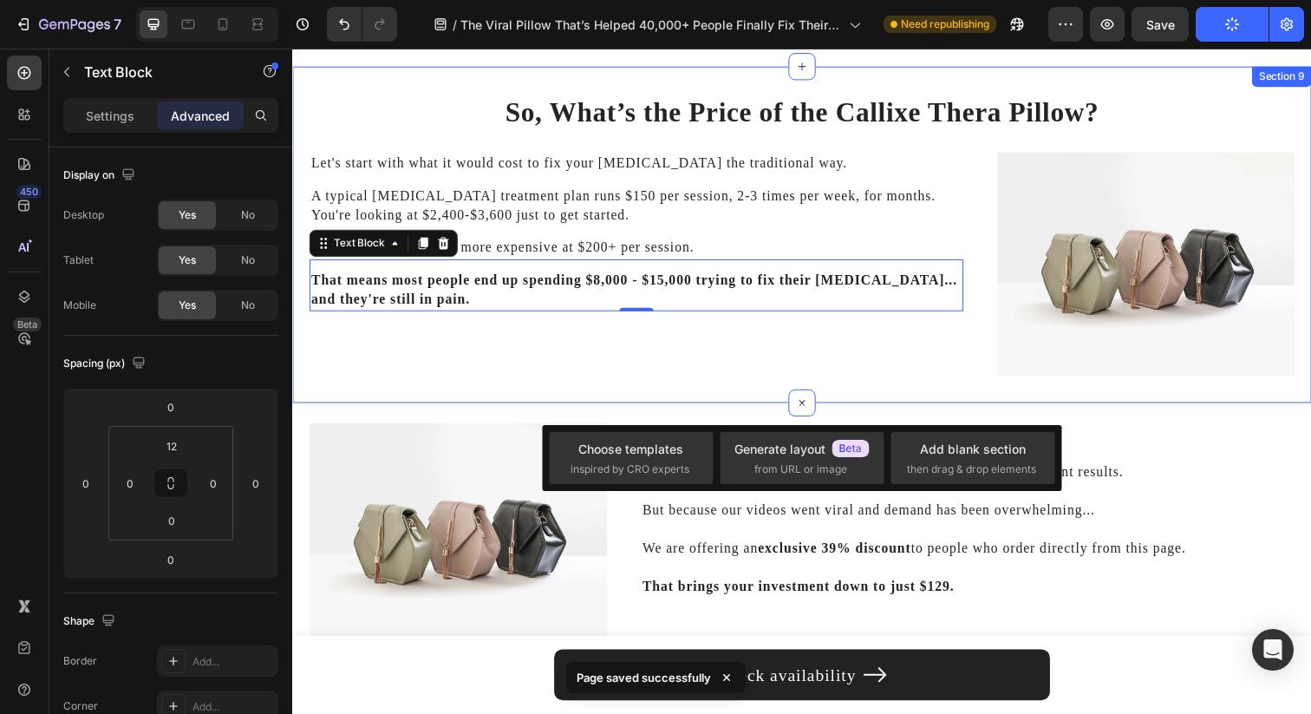
click at [851, 379] on div "So, What’s the Price of the Callixe Thera Pillow? Heading Let's start with what…" at bounding box center [812, 238] width 1040 height 343
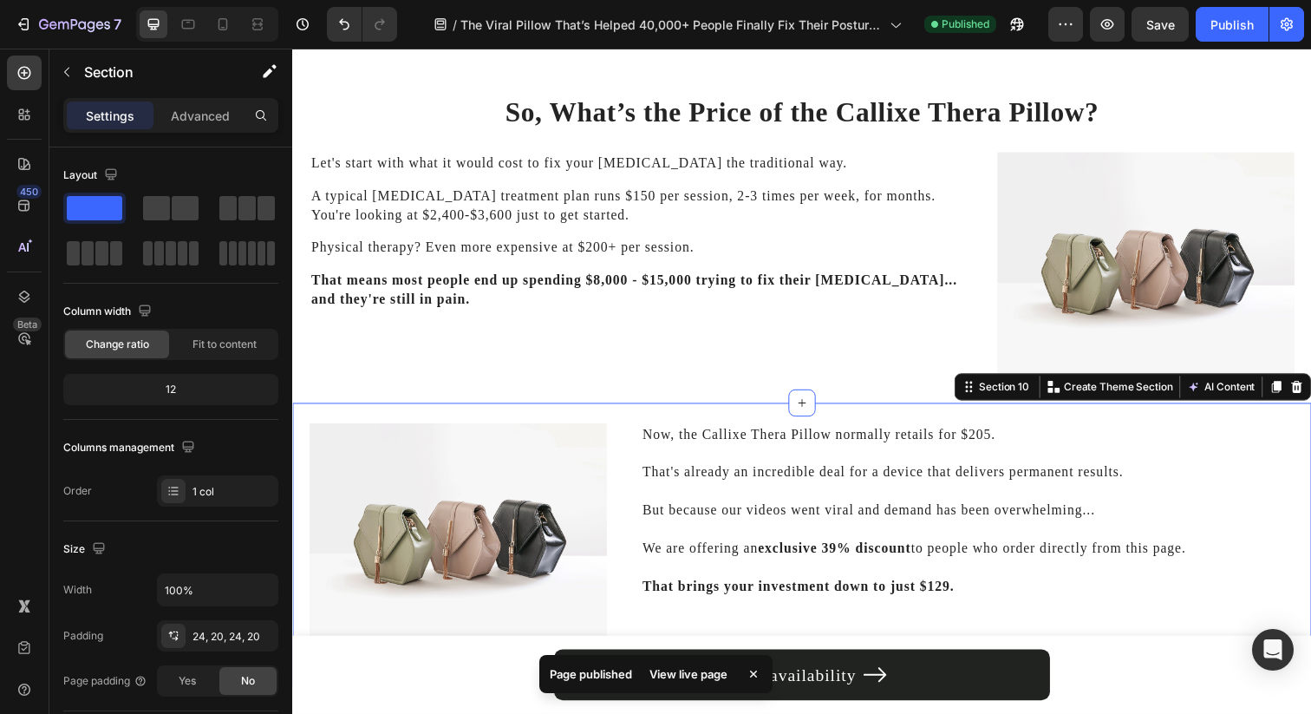
click at [967, 411] on div "Image Now, the Callixe Thera Pillow normally retails for $205. That's already a…" at bounding box center [812, 555] width 1040 height 290
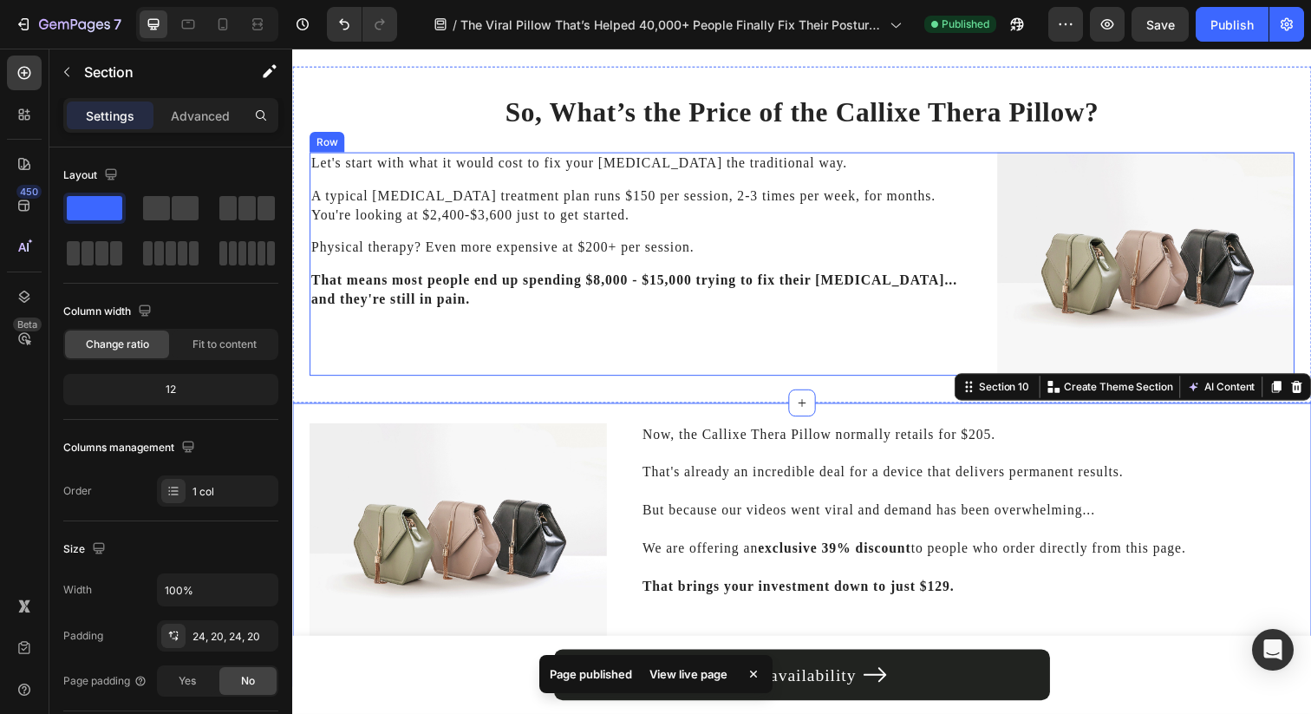
click at [947, 316] on div "Let's start with what it would cost to fix your [MEDICAL_DATA] the traditional …" at bounding box center [644, 268] width 668 height 228
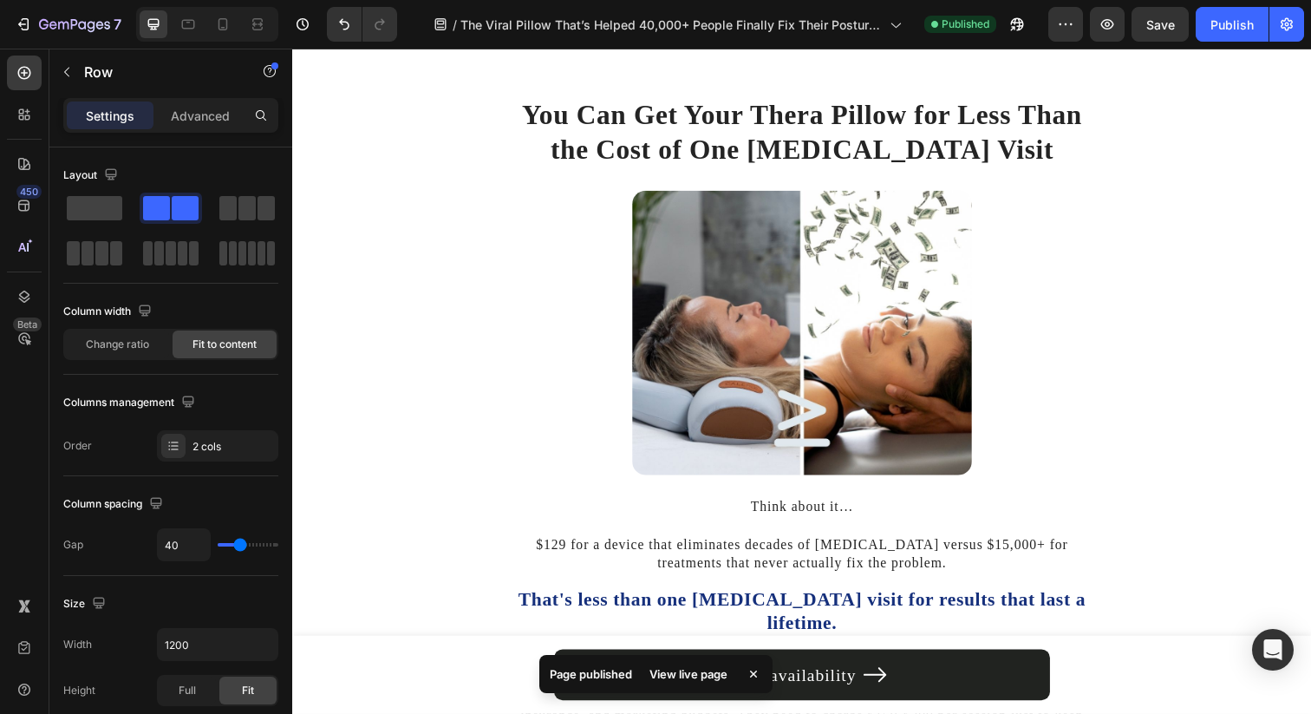
scroll to position [5767, 0]
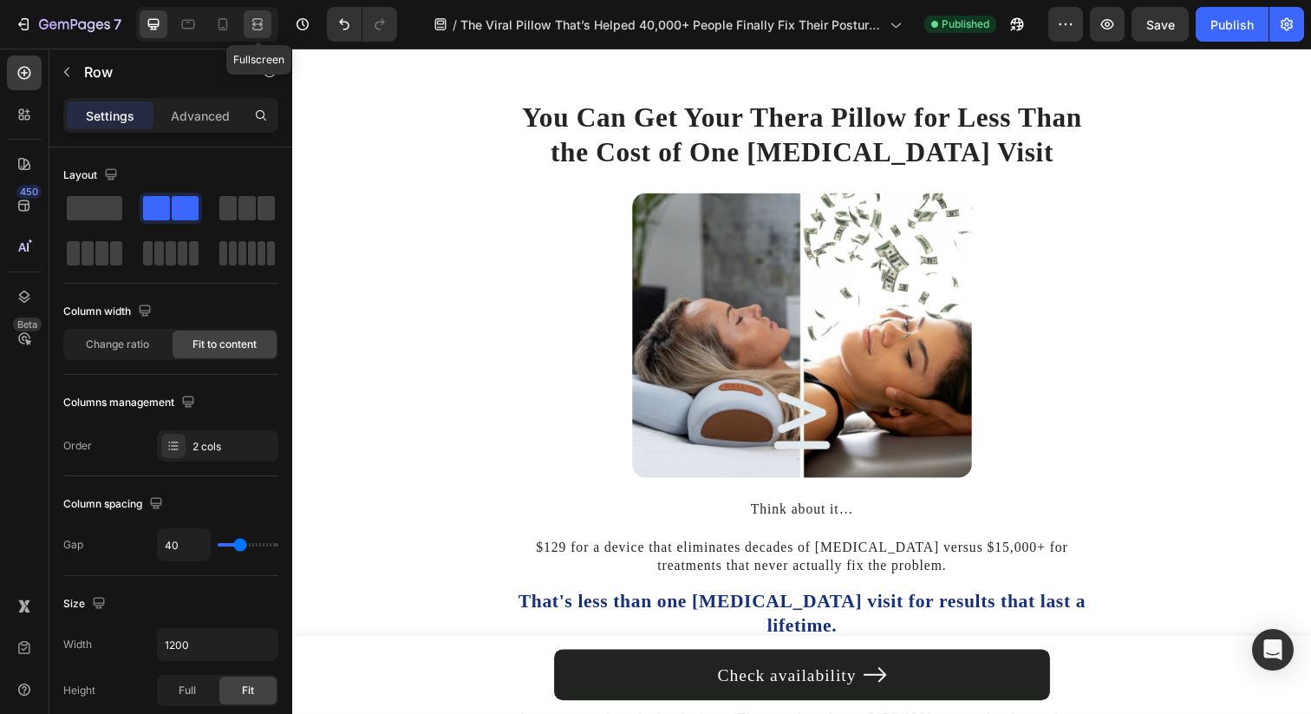
click at [263, 28] on icon at bounding box center [257, 24] width 17 height 17
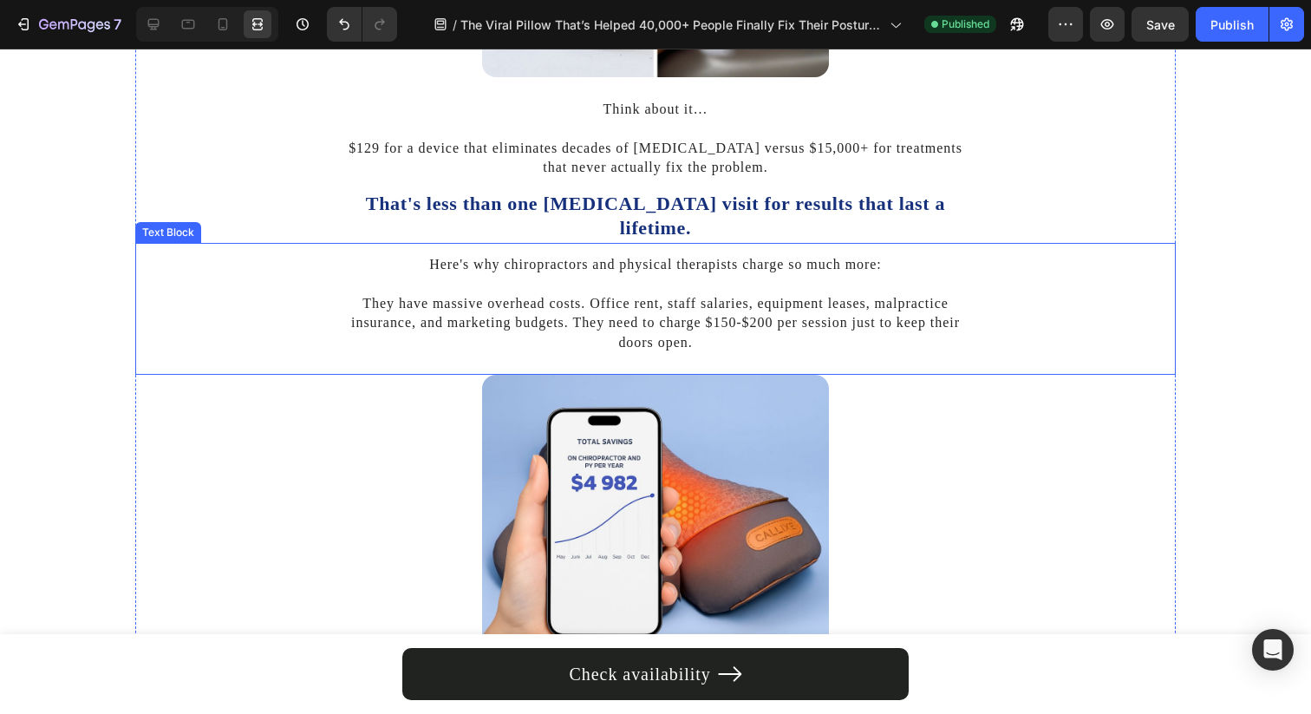
scroll to position [6101, 0]
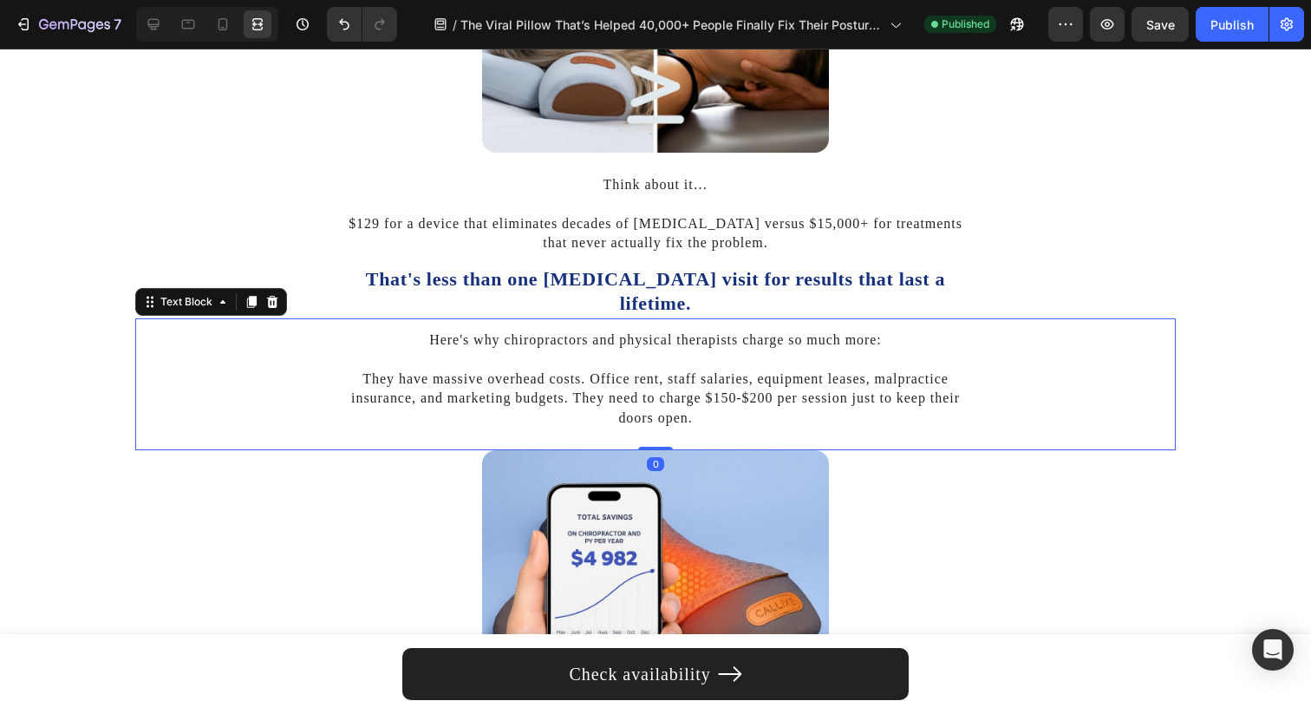
click at [248, 329] on div "Here's why chiropractors and physical therapists charge so much more: They have…" at bounding box center [655, 379] width 1040 height 101
click at [152, 34] on div at bounding box center [154, 24] width 28 height 28
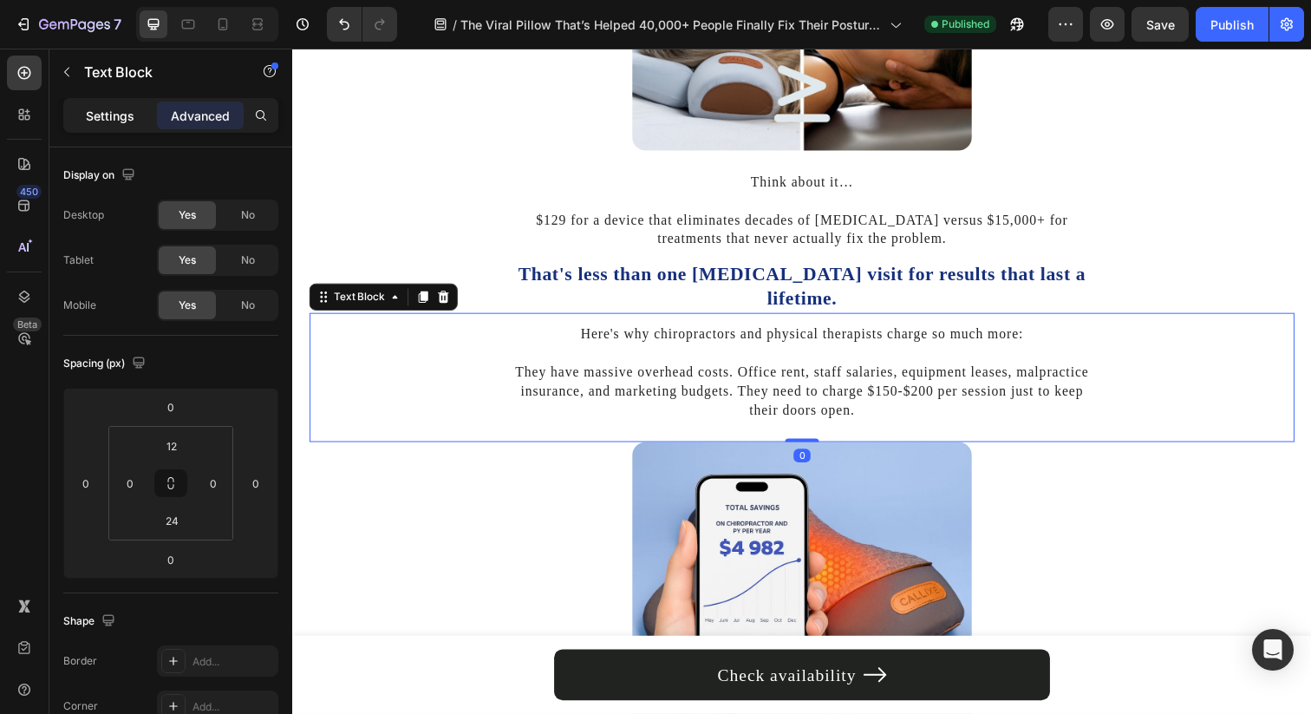
click at [114, 101] on div "Settings" at bounding box center [110, 115] width 87 height 28
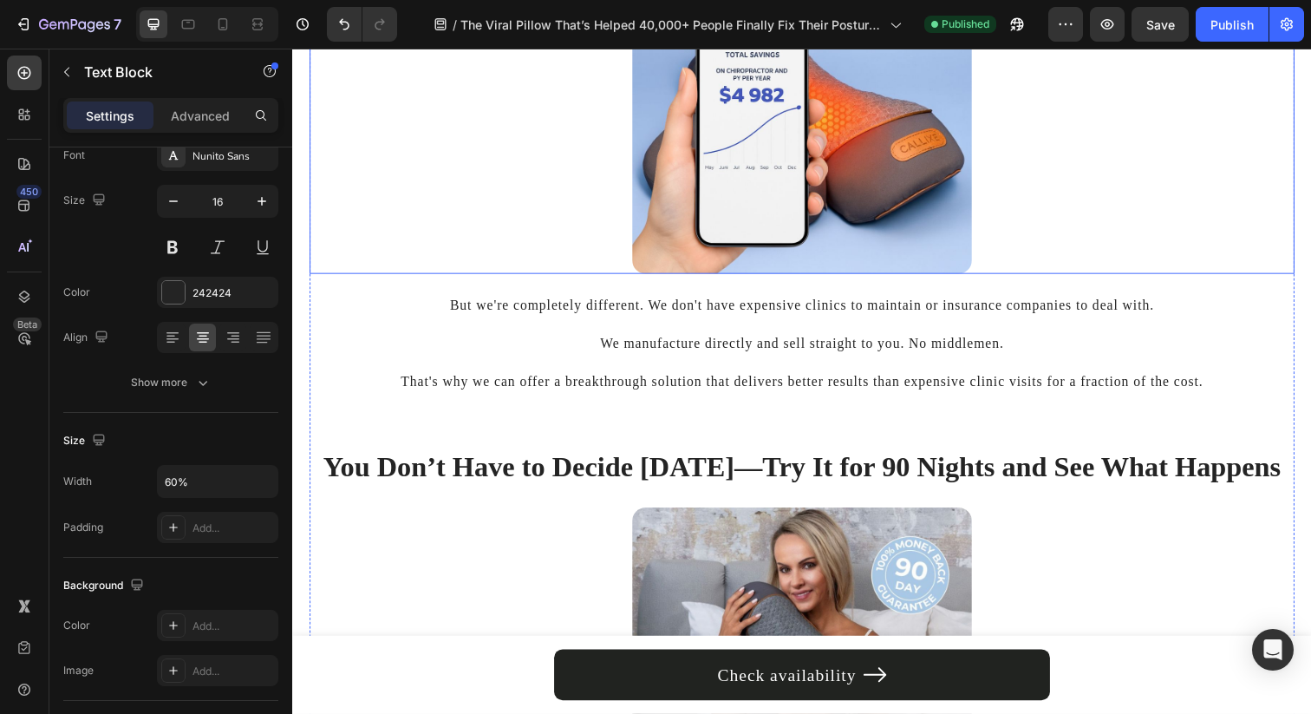
scroll to position [6600, 0]
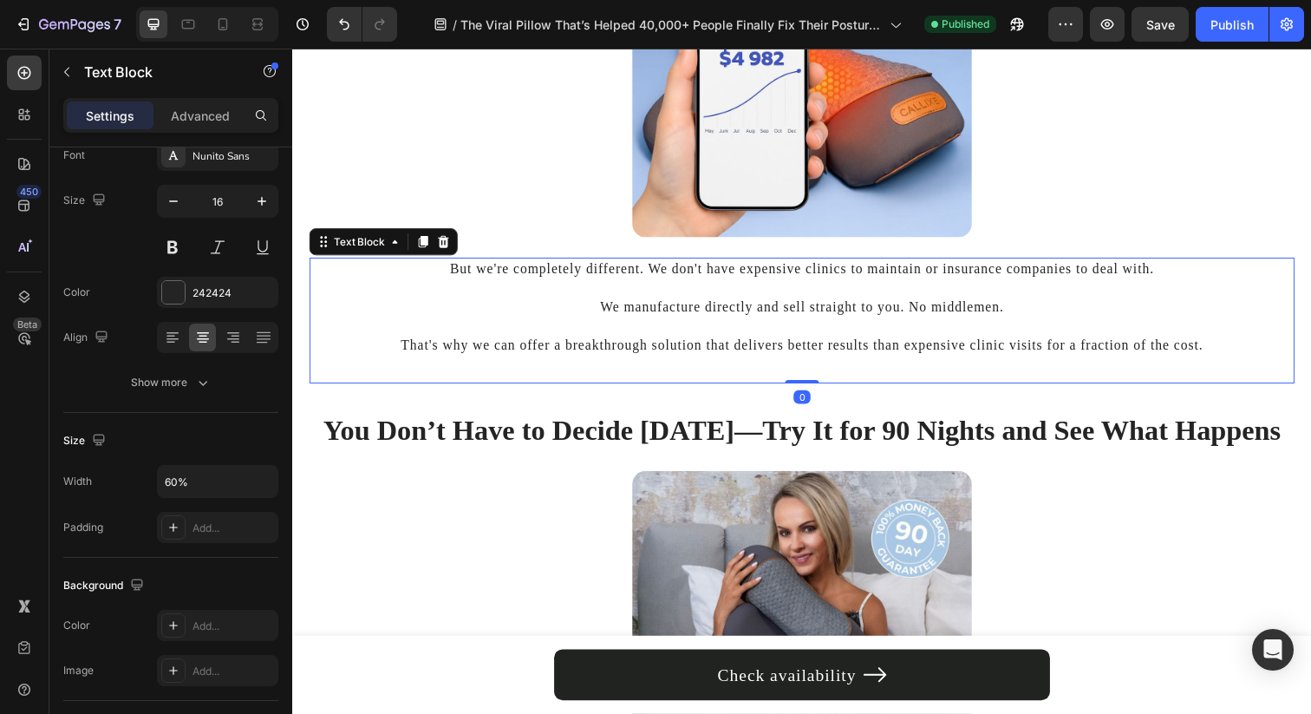
click at [485, 329] on p "That's why we can offer a breakthrough solution that delivers better results th…" at bounding box center [812, 341] width 1002 height 39
click at [173, 486] on input "100%" at bounding box center [218, 481] width 120 height 31
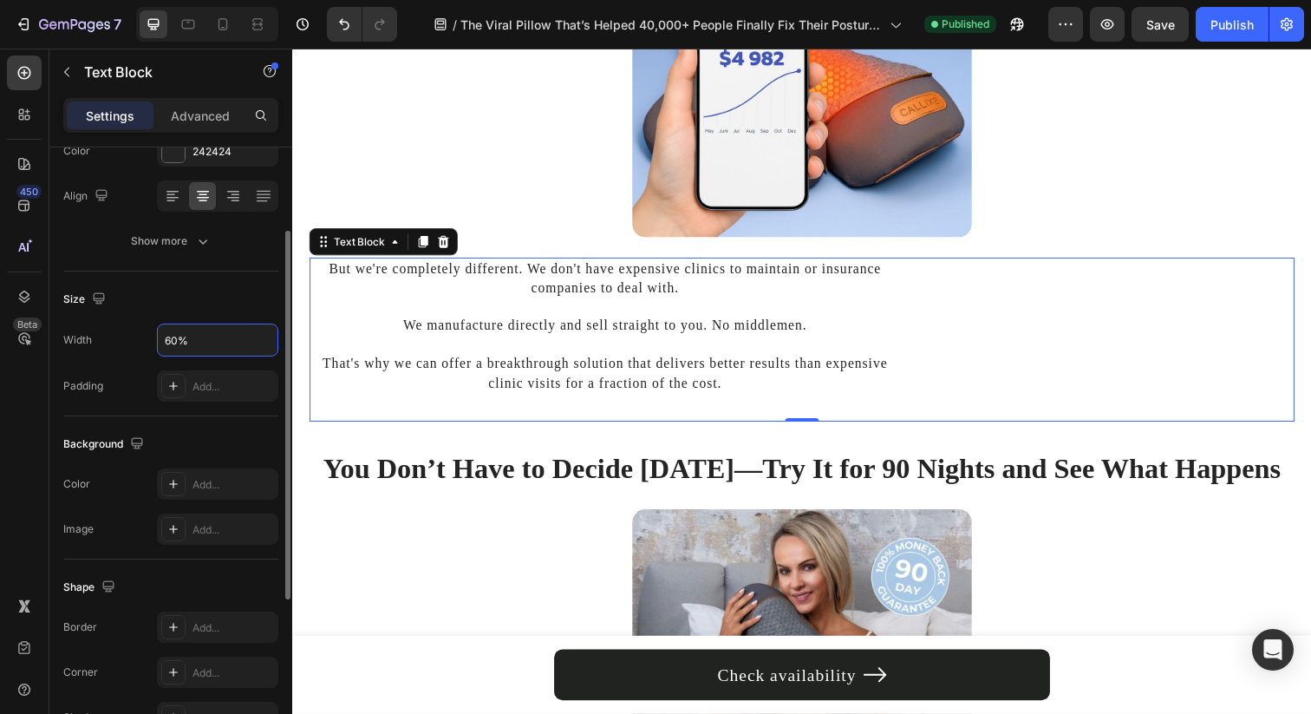
scroll to position [412, 0]
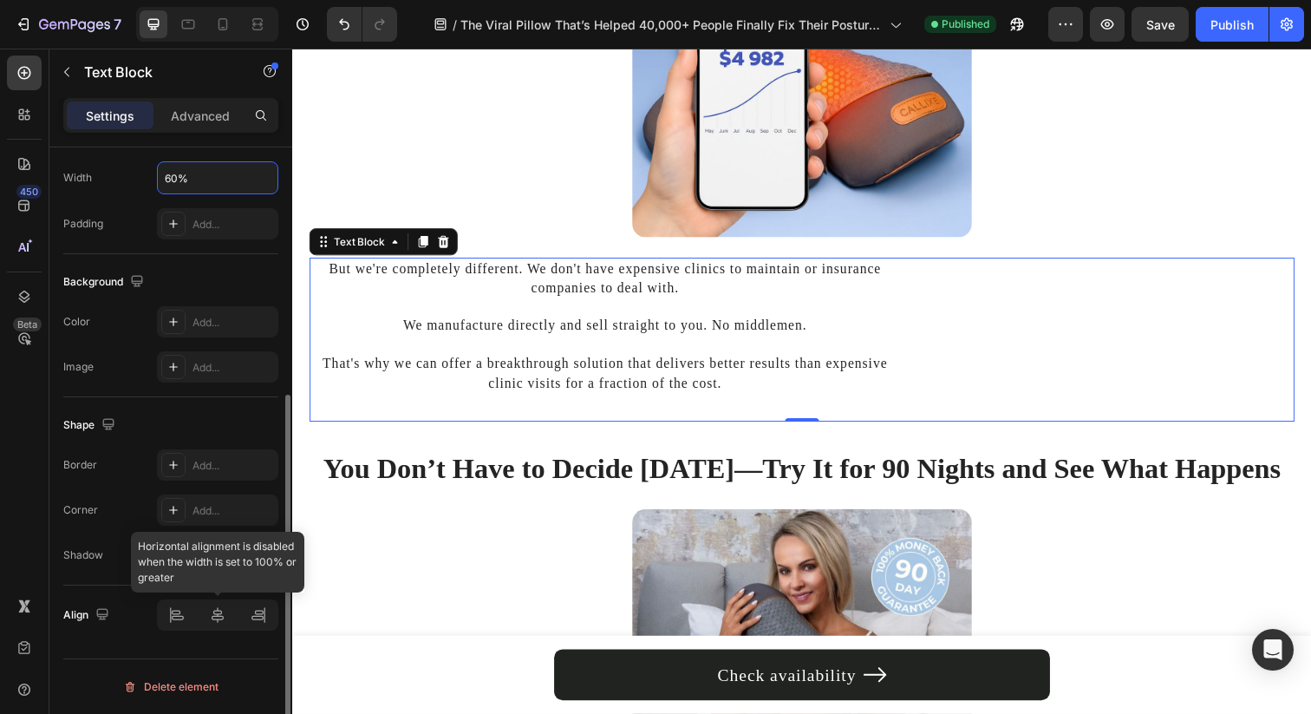
type input "60%"
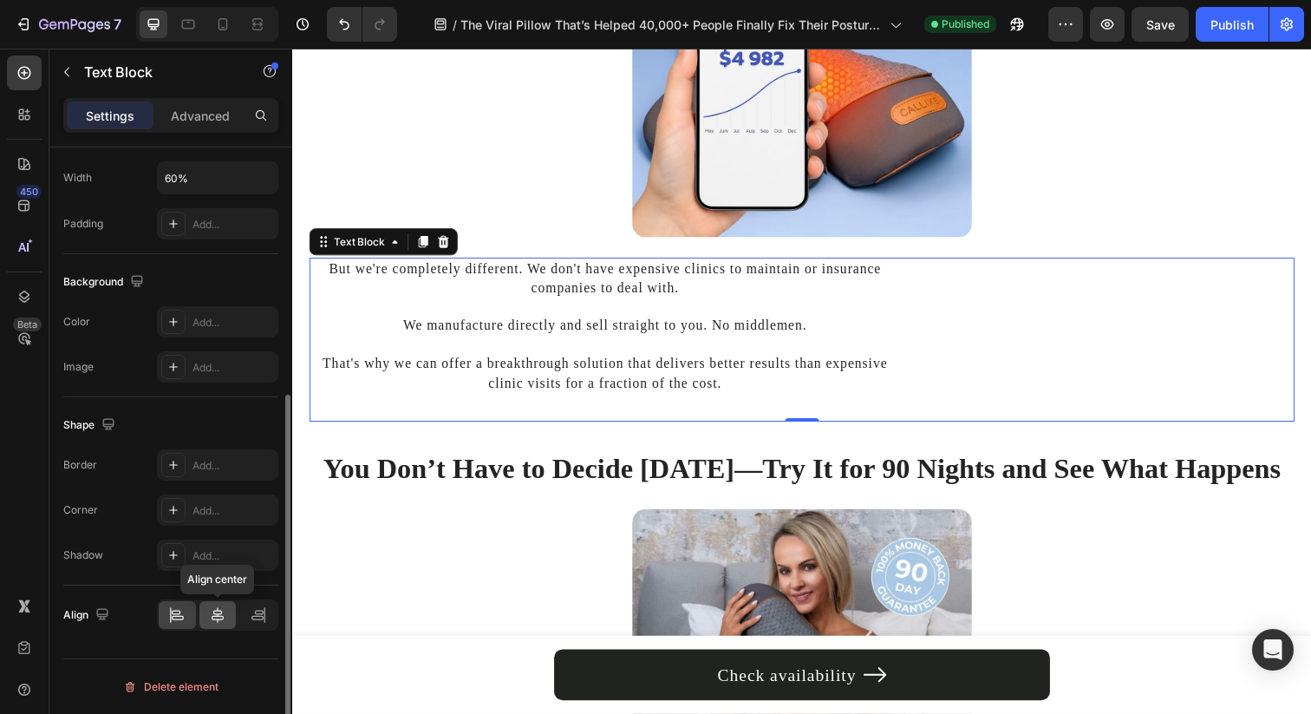
click at [226, 617] on div at bounding box center [217, 615] width 37 height 28
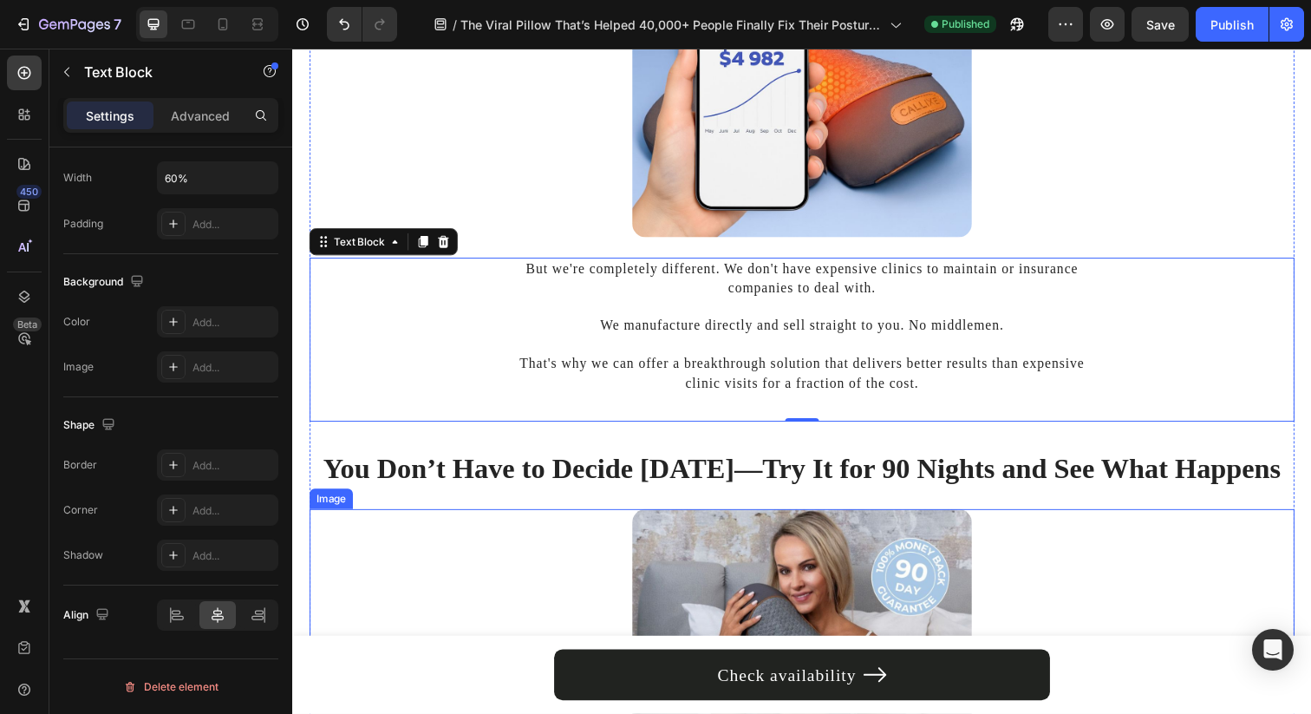
click at [517, 527] on div at bounding box center [813, 663] width 1006 height 290
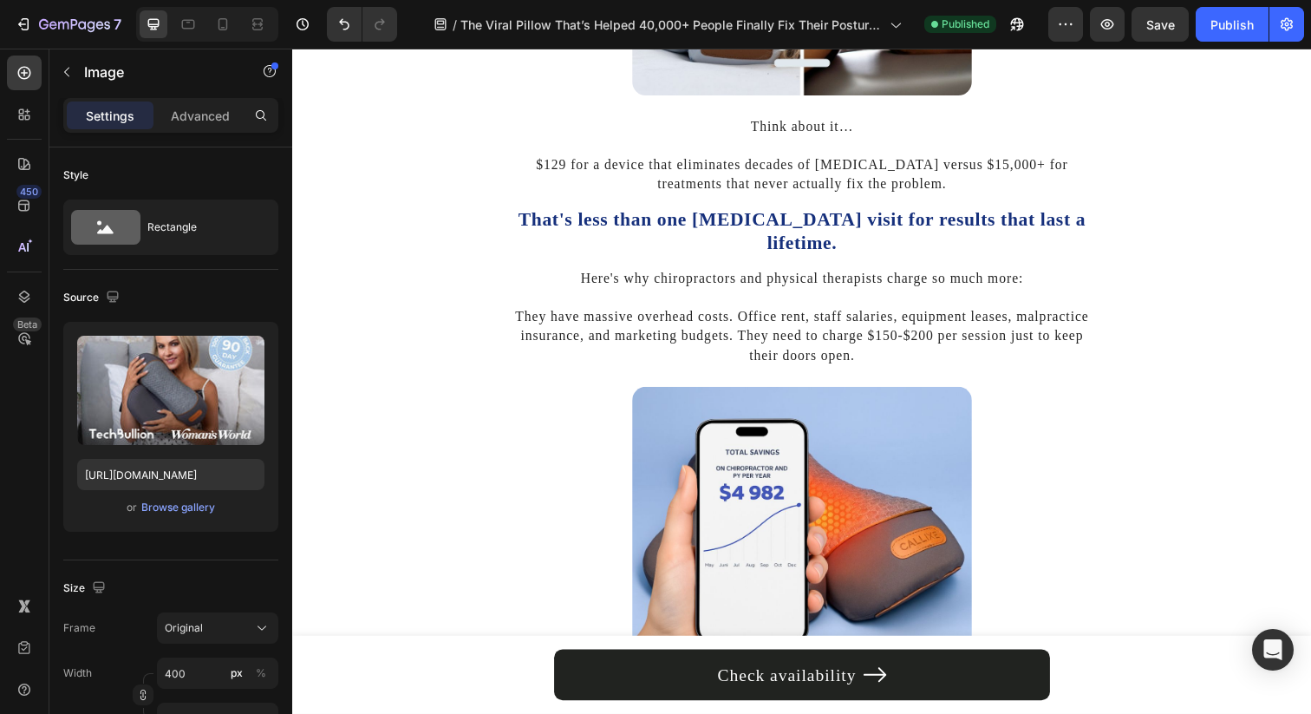
scroll to position [6134, 0]
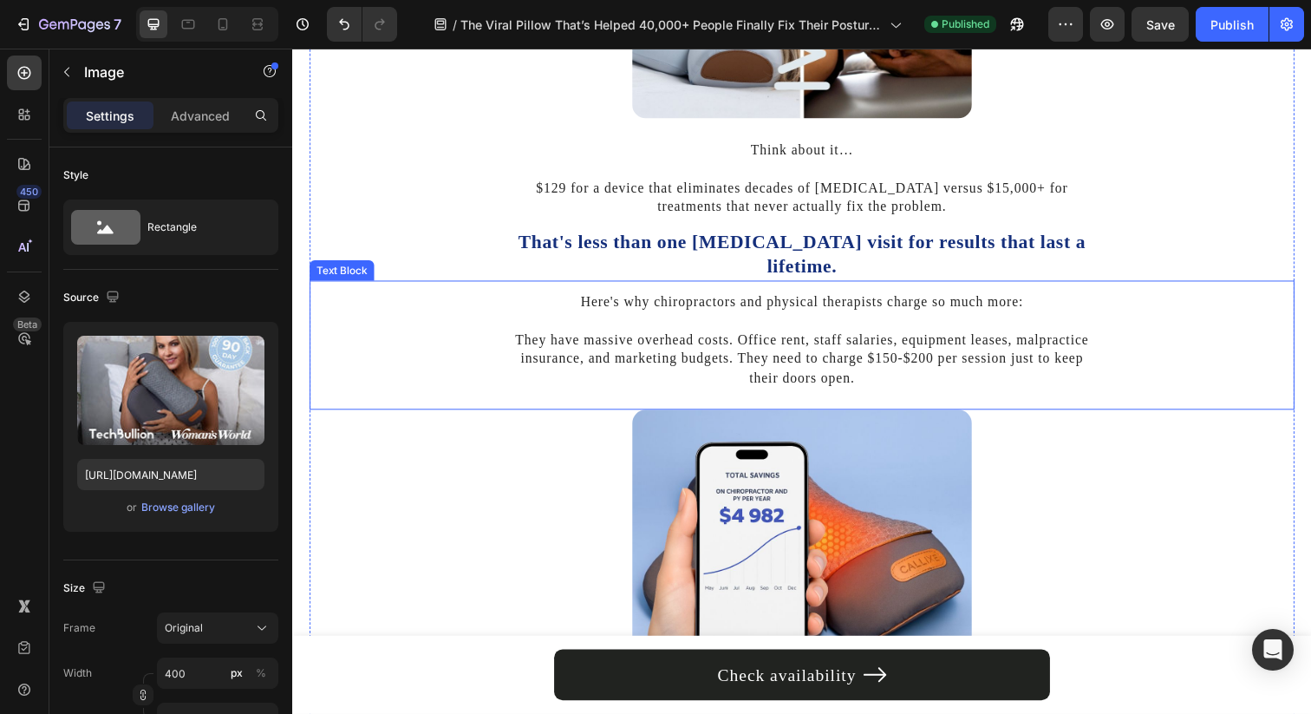
click at [414, 336] on div "Here's why chiropractors and physical therapists charge so much more: They have…" at bounding box center [813, 346] width 1006 height 101
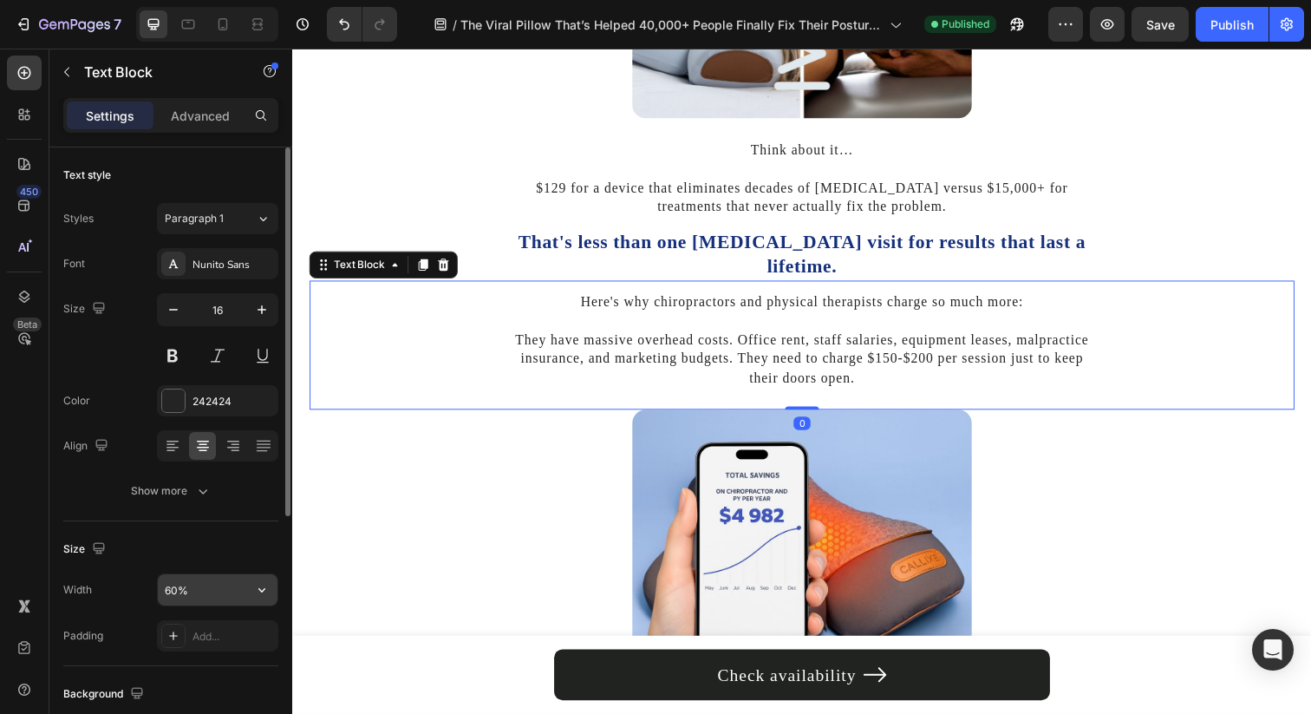
click at [166, 585] on input "60%" at bounding box center [218, 589] width 120 height 31
type input "75%"
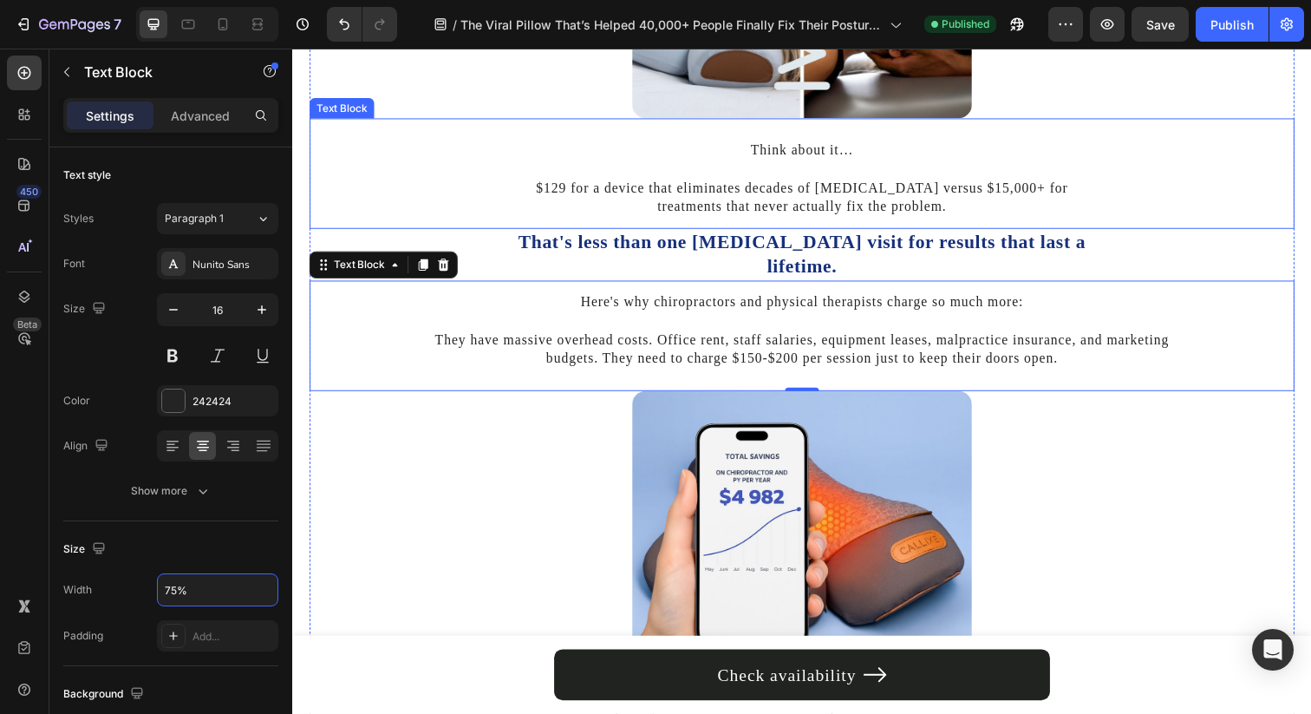
click at [612, 213] on p "$129 for a device that eliminates decades of [MEDICAL_DATA] versus $15,000+ for…" at bounding box center [812, 190] width 600 height 58
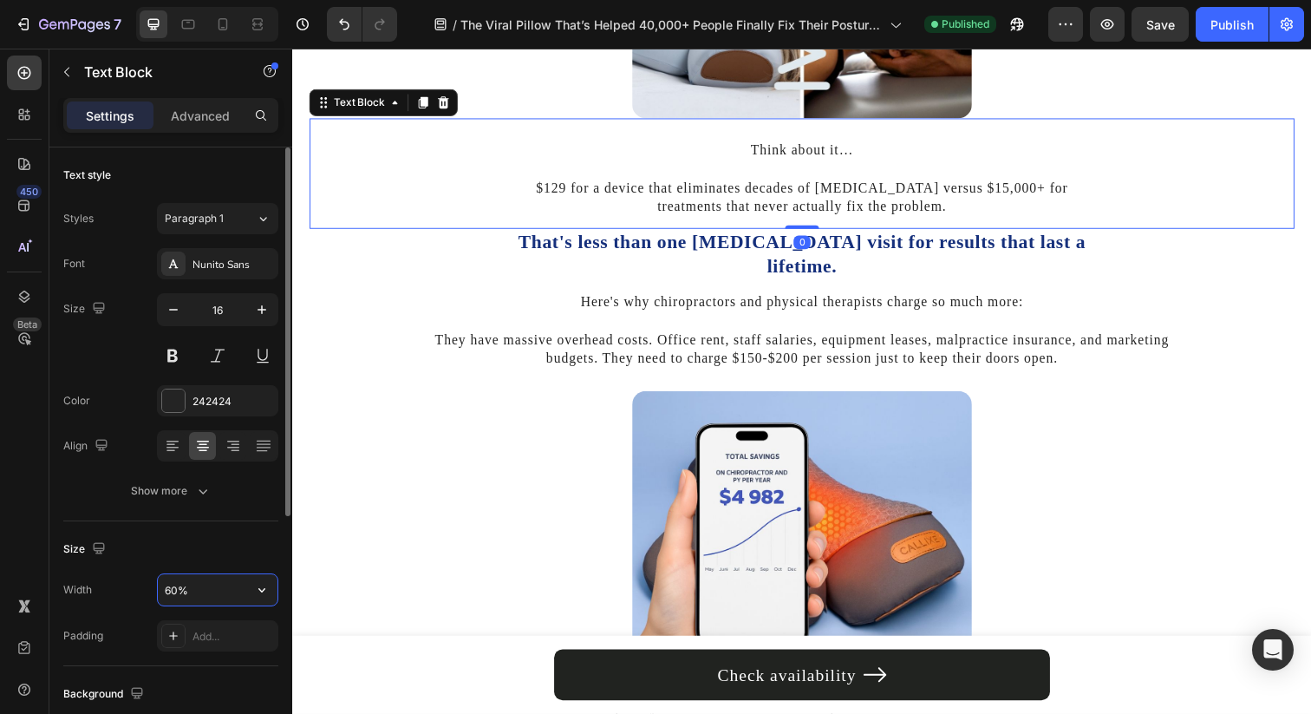
click at [166, 590] on input "60%" at bounding box center [218, 589] width 120 height 31
type input "75%"
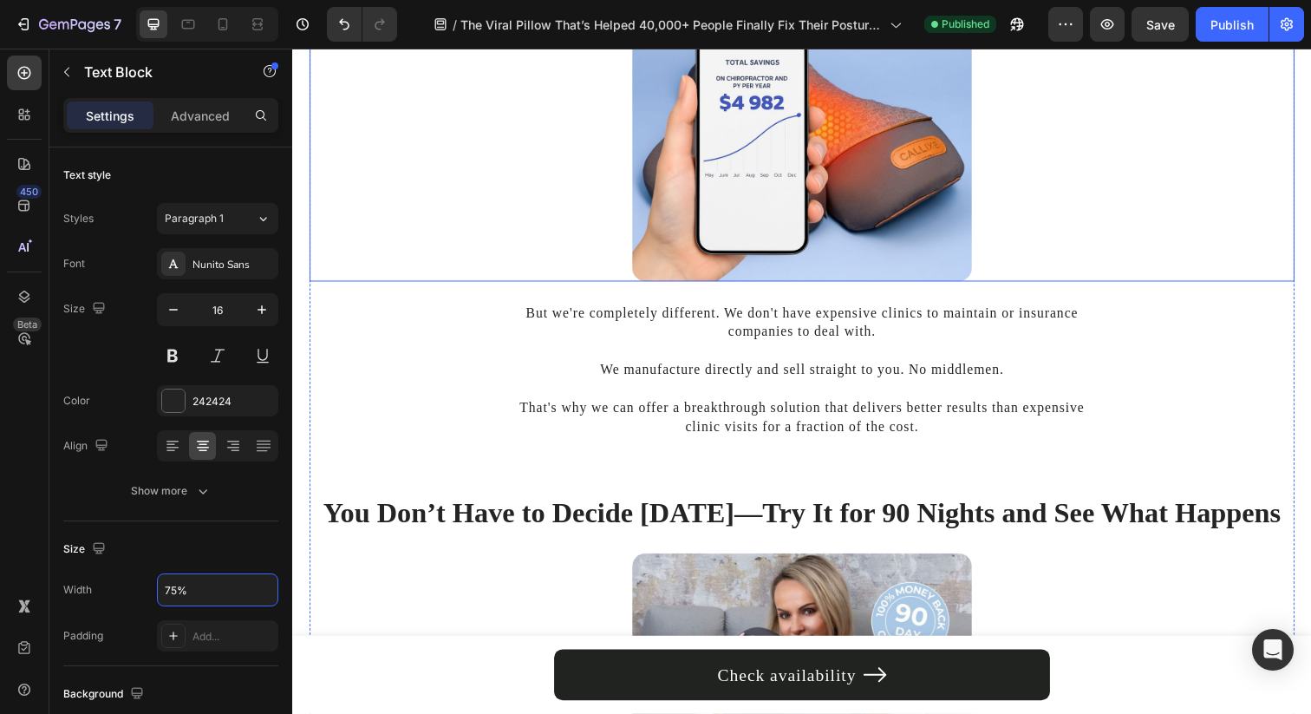
scroll to position [6533, 0]
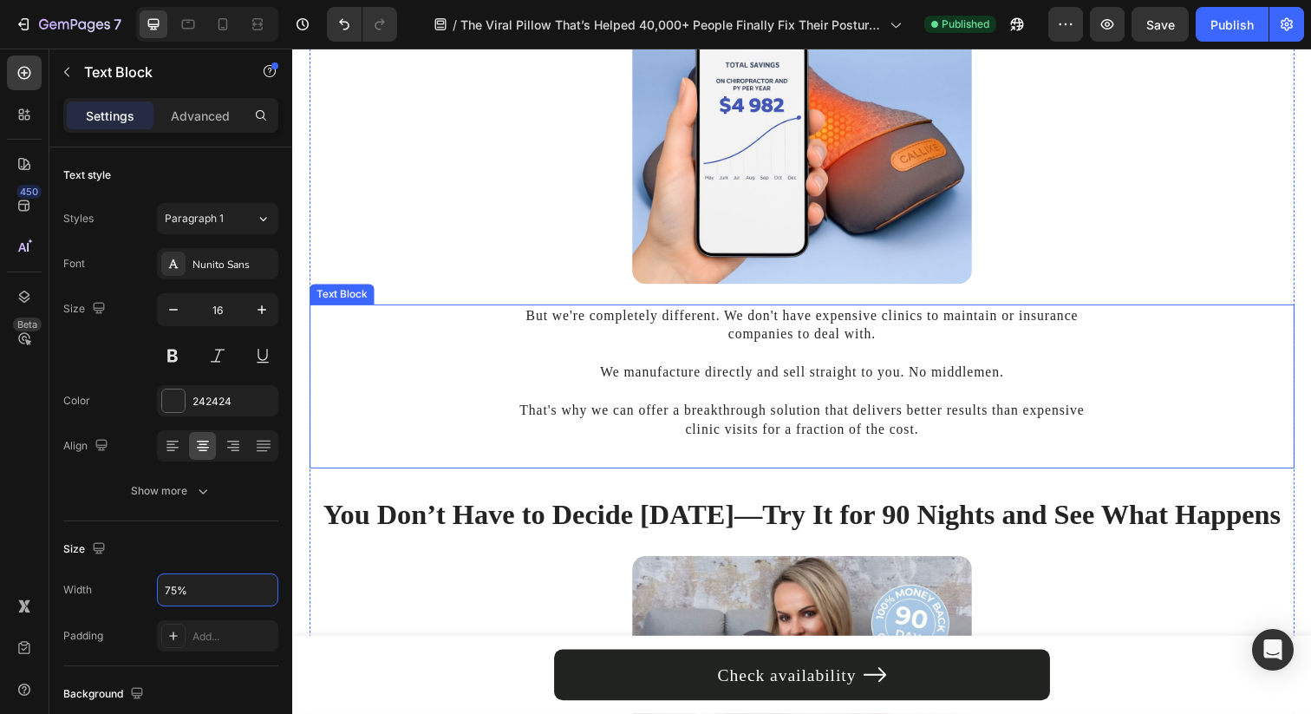
click at [579, 405] on p "That's why we can offer a breakthrough solution that delivers better results th…" at bounding box center [812, 417] width 600 height 58
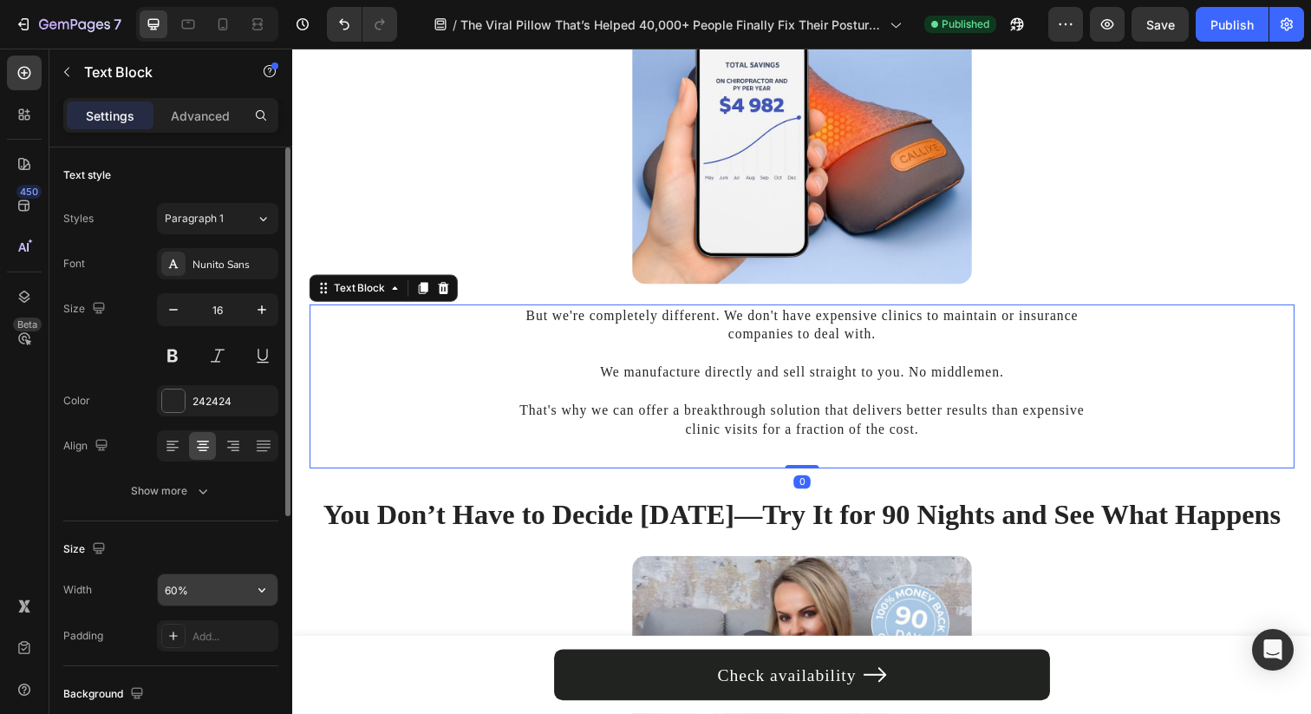
click at [173, 590] on input "60%" at bounding box center [218, 589] width 120 height 31
type input "75%"
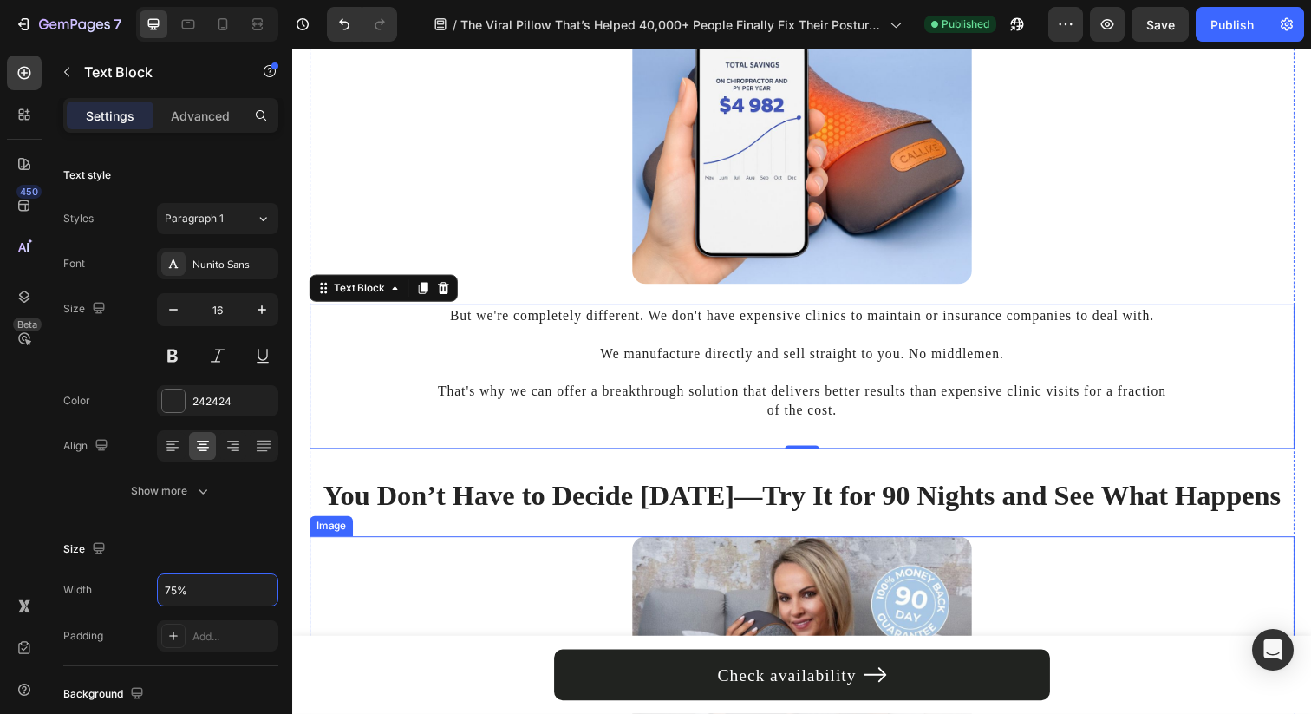
click at [388, 624] on div at bounding box center [813, 691] width 1006 height 290
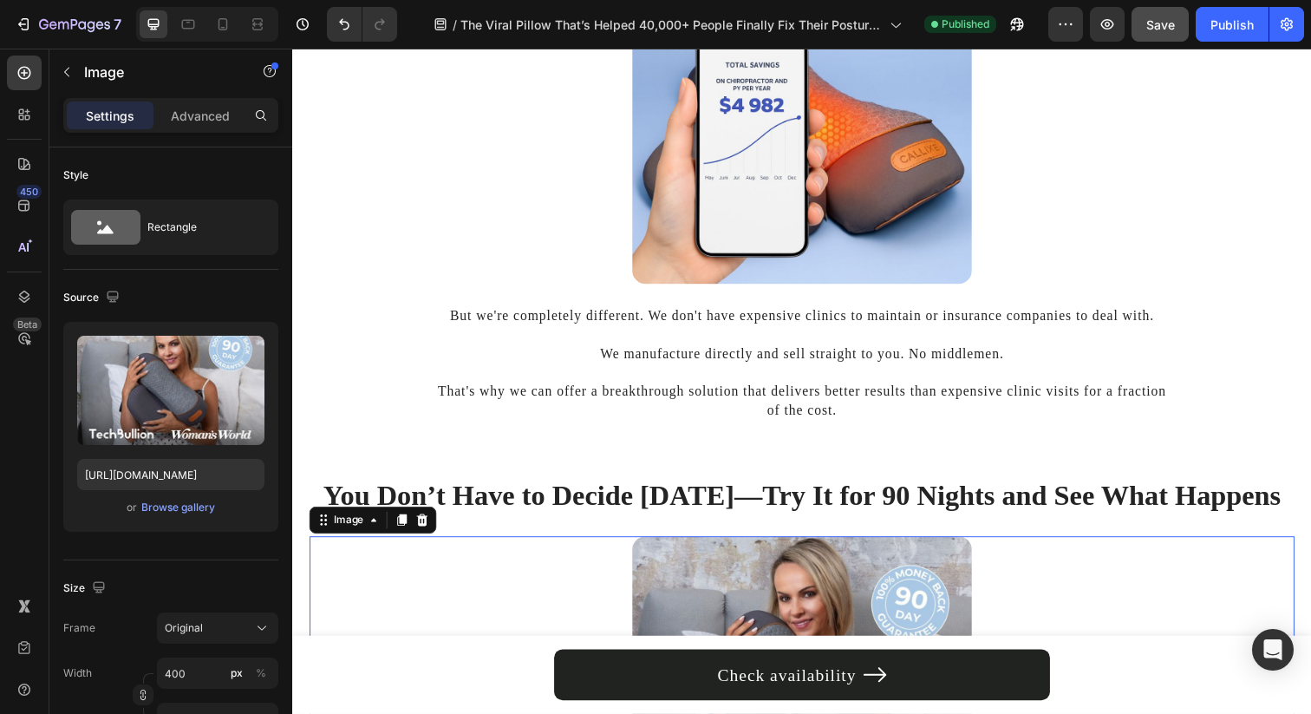
click at [1160, 39] on button "Save" at bounding box center [1160, 24] width 57 height 35
click at [1226, 29] on div "Publish" at bounding box center [1231, 25] width 43 height 18
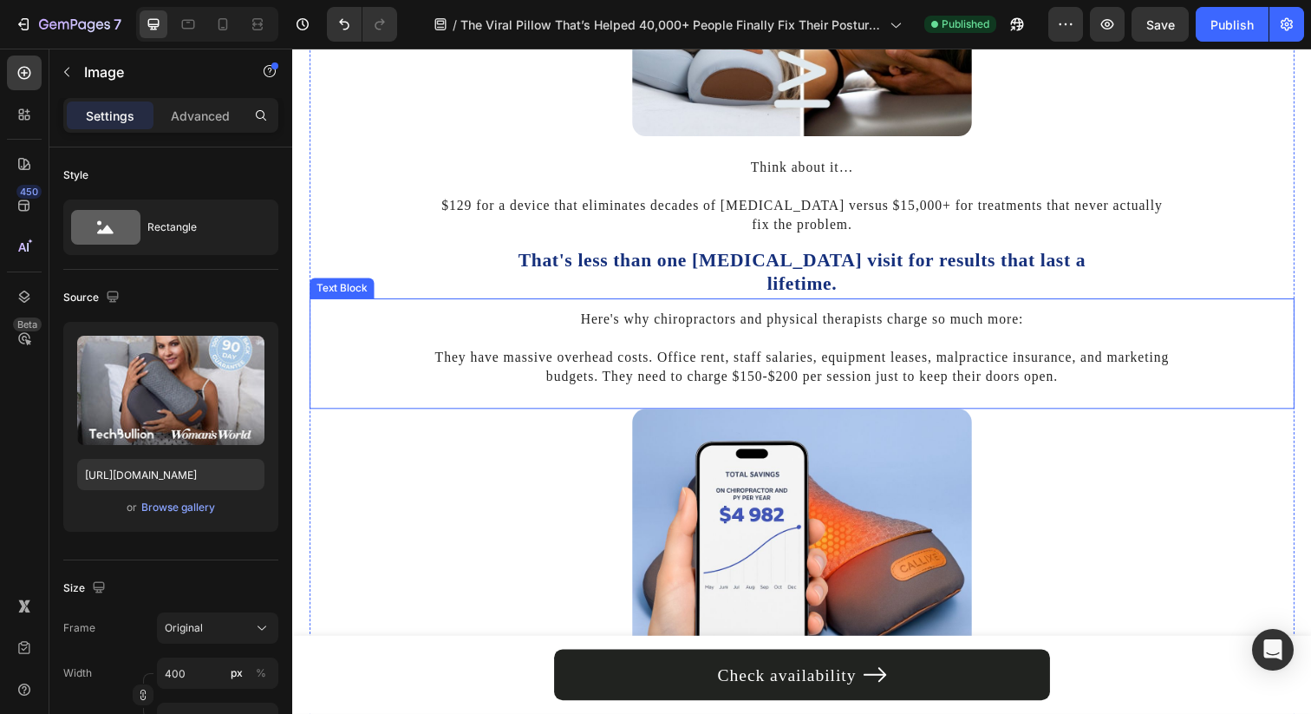
scroll to position [6112, 0]
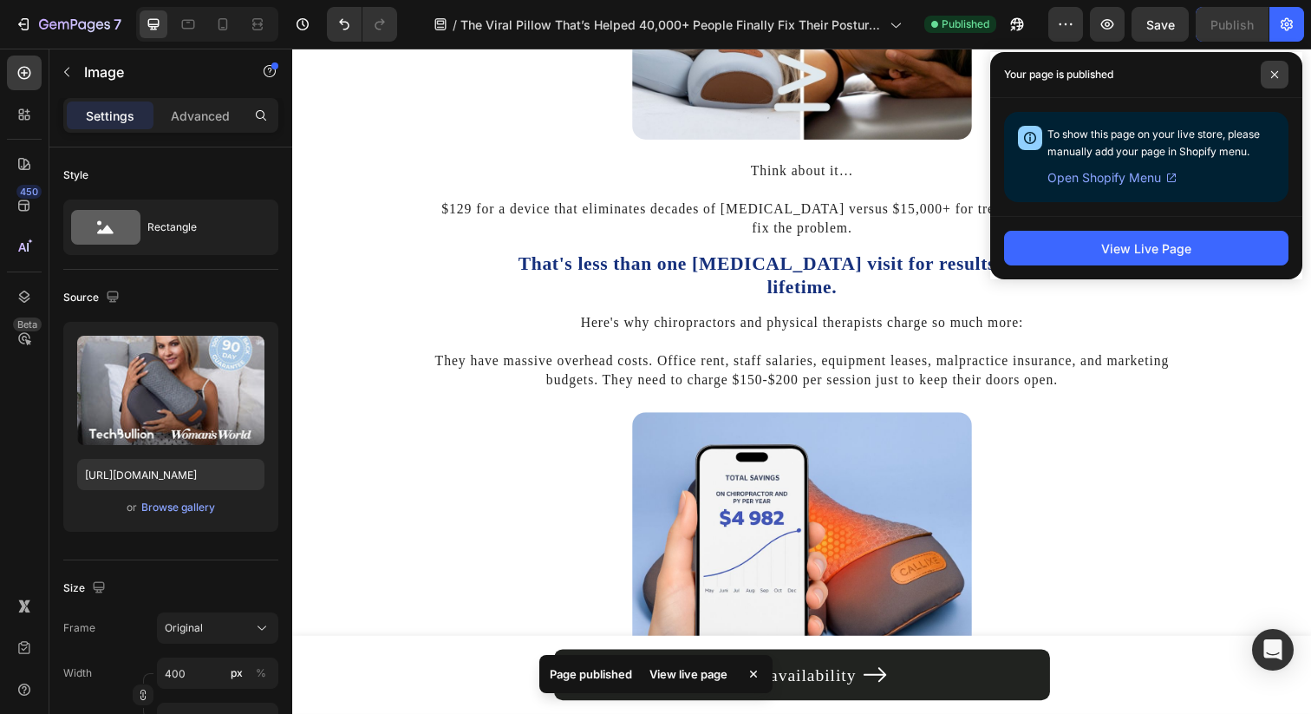
click at [1264, 84] on span at bounding box center [1275, 75] width 28 height 28
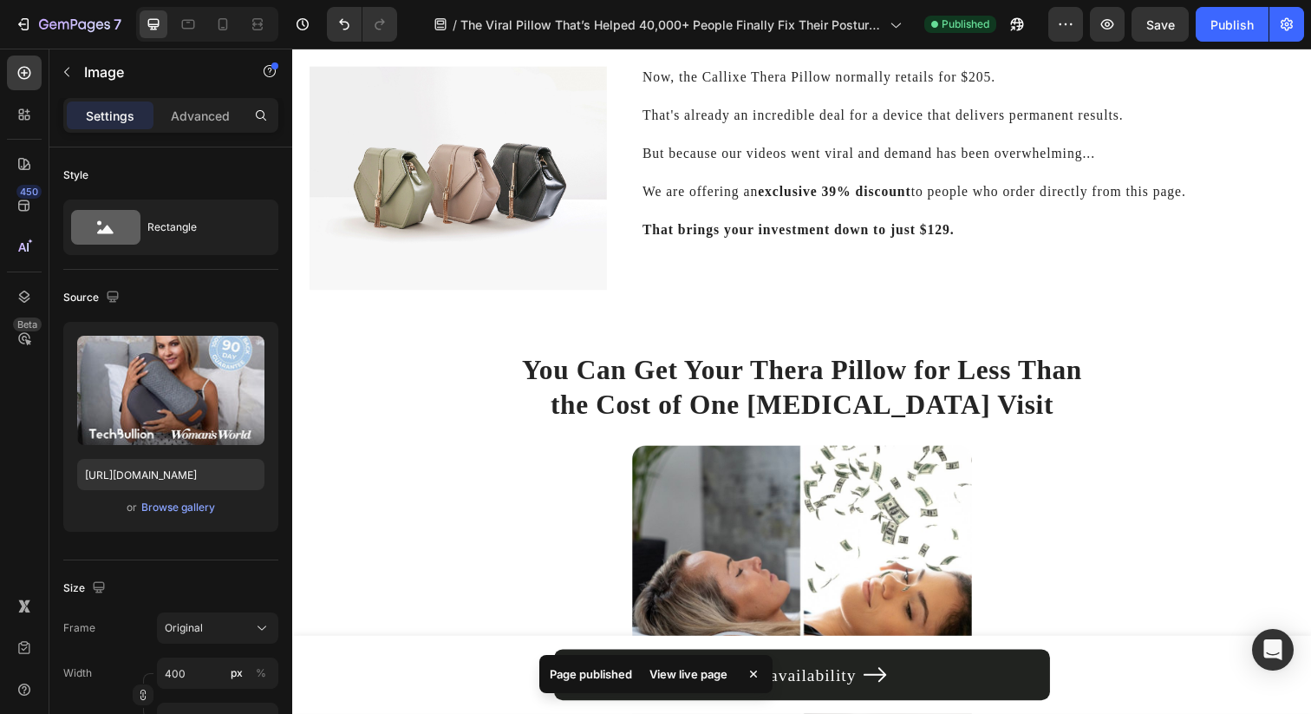
scroll to position [5465, 0]
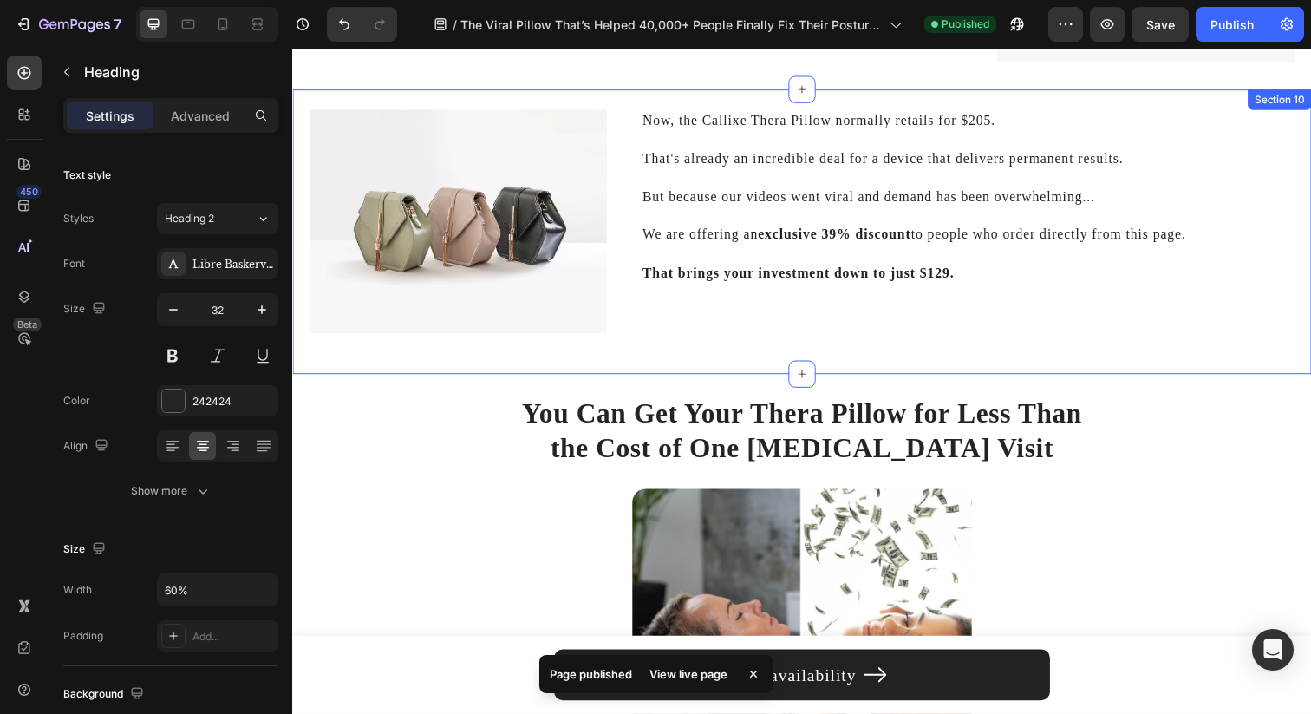
click at [981, 425] on h2 "You Can Get Your Thera Pillow for Less Than the Cost of One [MEDICAL_DATA] Visit" at bounding box center [812, 438] width 603 height 75
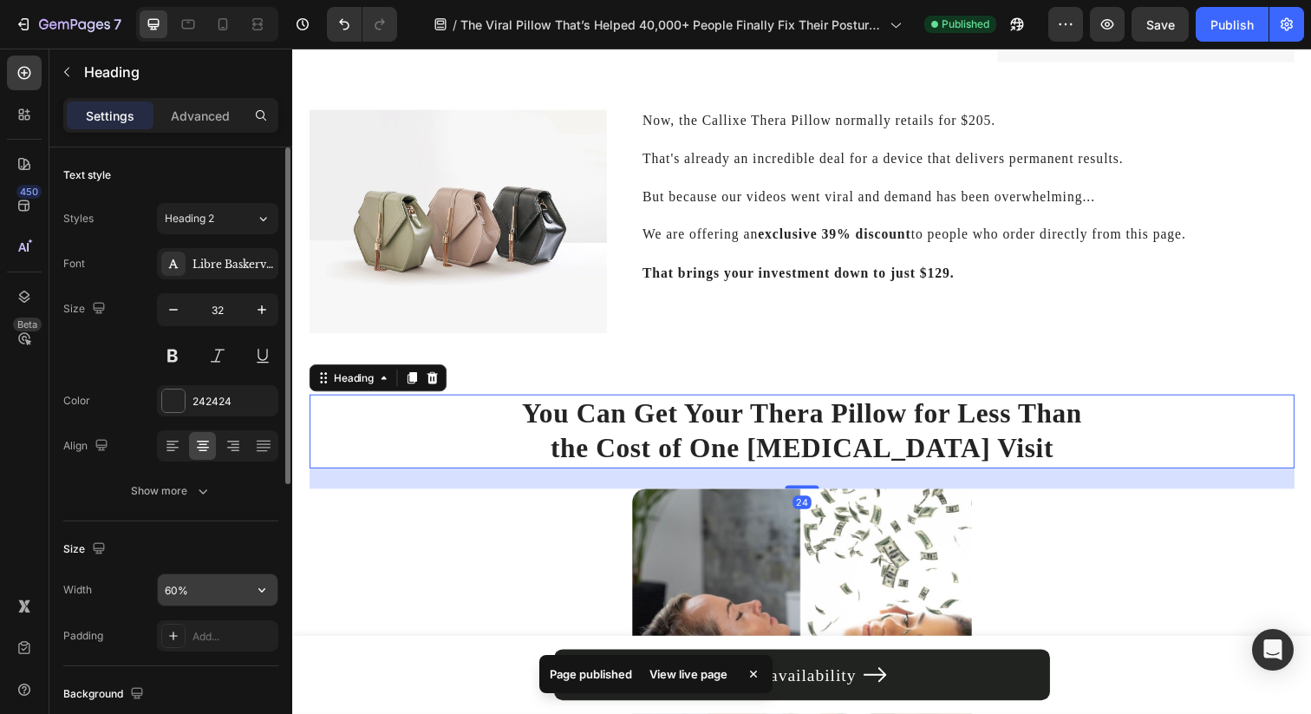
click at [158, 594] on input "60%" at bounding box center [218, 589] width 120 height 31
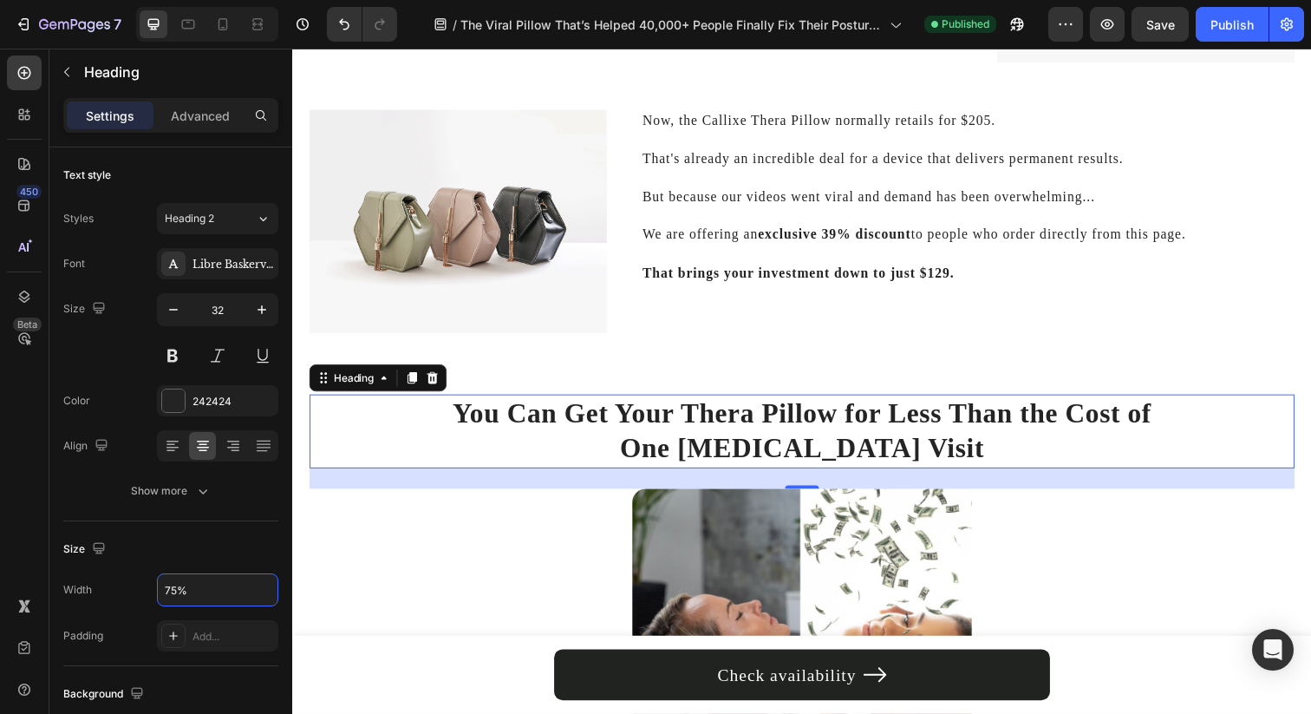
type input "75%"
click at [1167, 0] on div "7 Version history / The Viral Pillow That’s Helped 40,000+ People Finally Fix T…" at bounding box center [655, 24] width 1311 height 49
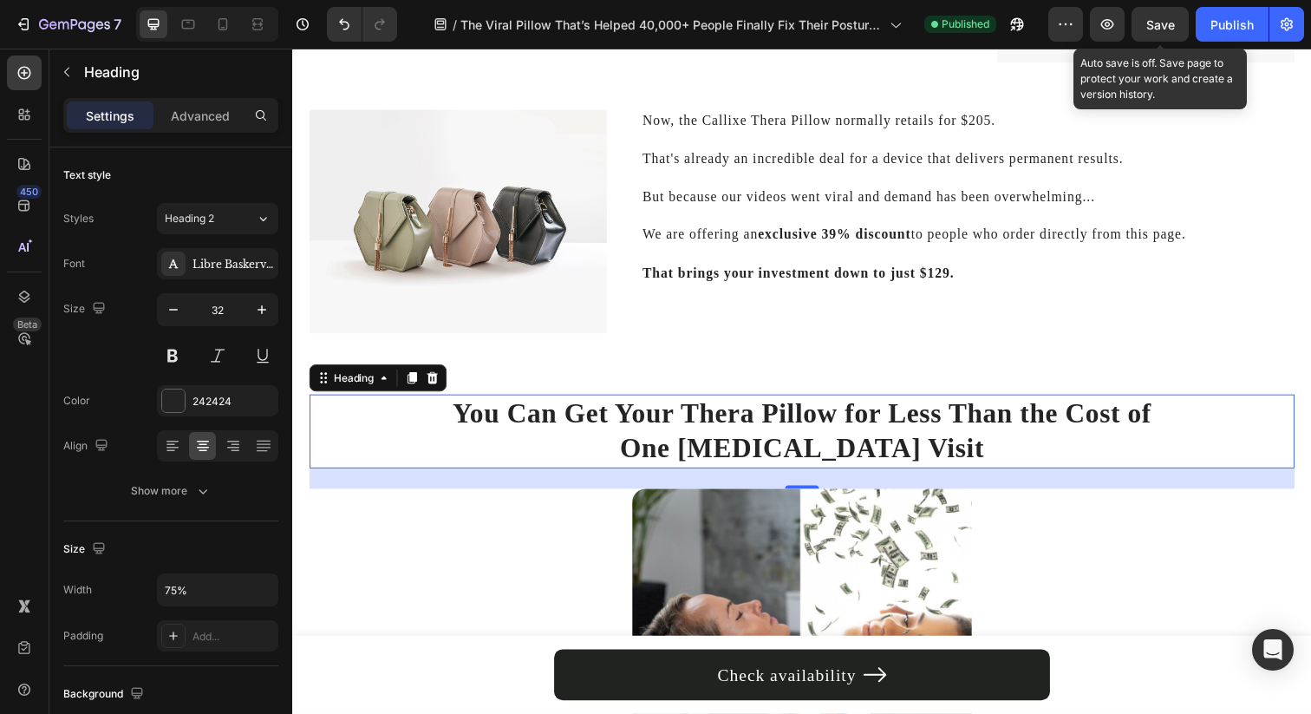
click at [1163, 22] on span "Save" at bounding box center [1160, 24] width 29 height 15
click at [1220, 23] on div "Publish" at bounding box center [1231, 25] width 43 height 18
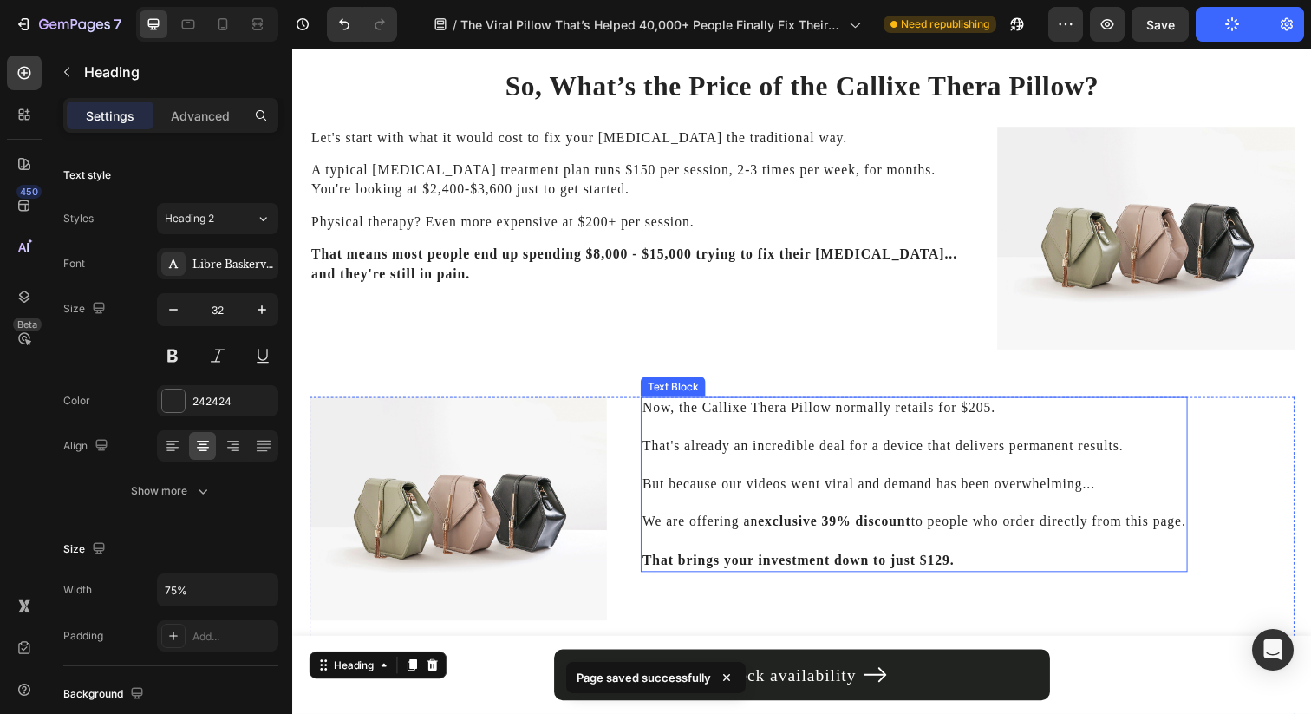
scroll to position [5139, 0]
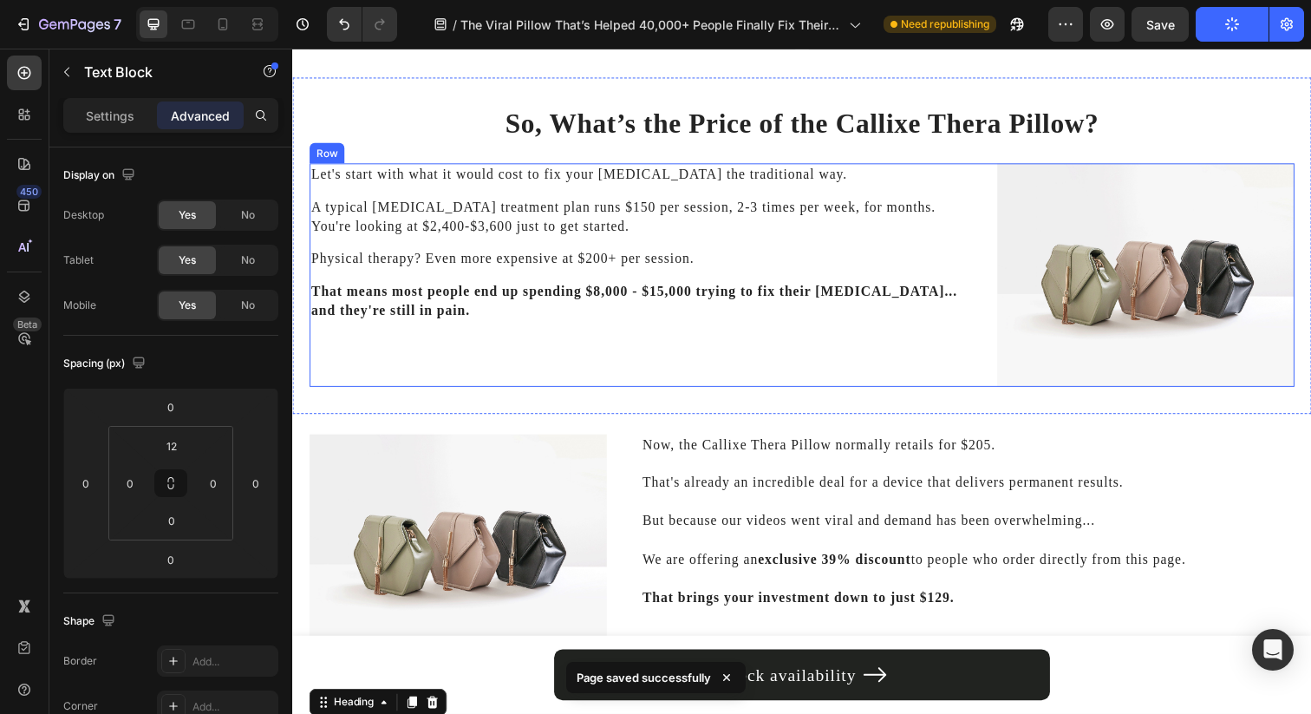
click at [708, 289] on strong "That means most people end up spending $8,000 - $15,000 trying to fix their [ME…" at bounding box center [641, 306] width 660 height 34
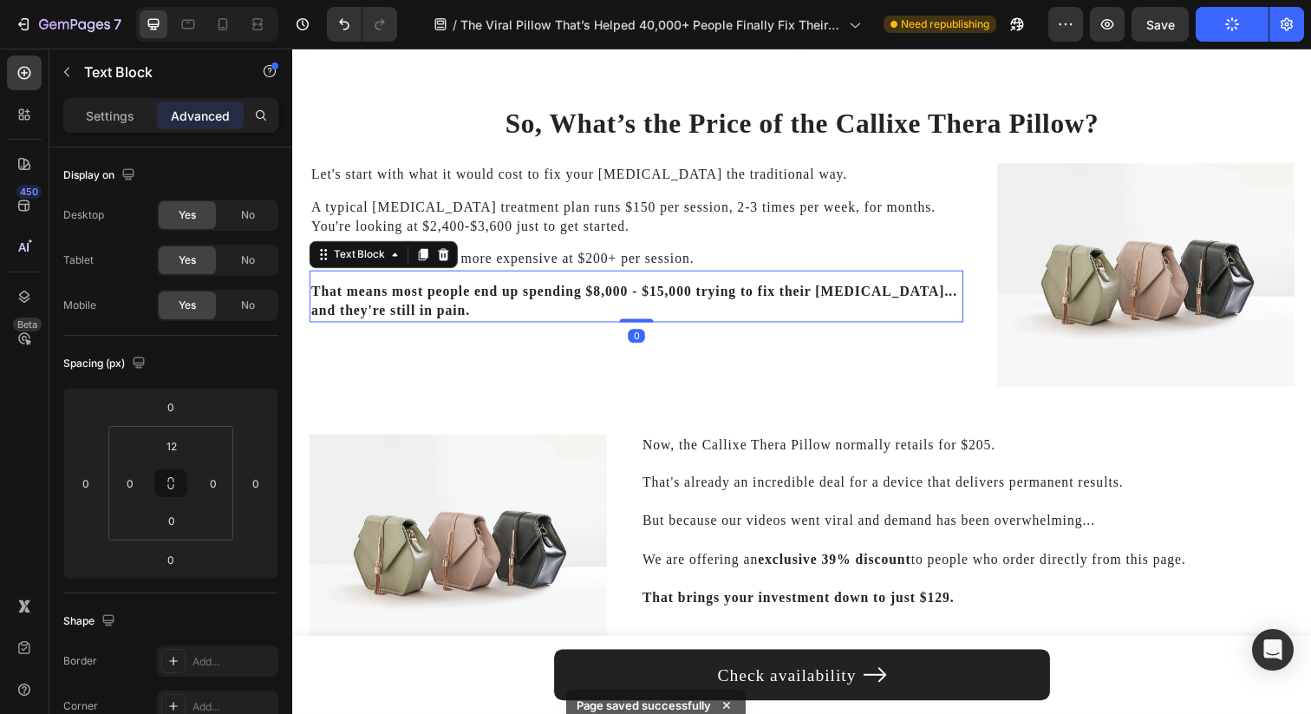
click at [686, 220] on p "A typical [MEDICAL_DATA] treatment plan runs $150 per session, 2-3 times per we…" at bounding box center [643, 220] width 664 height 39
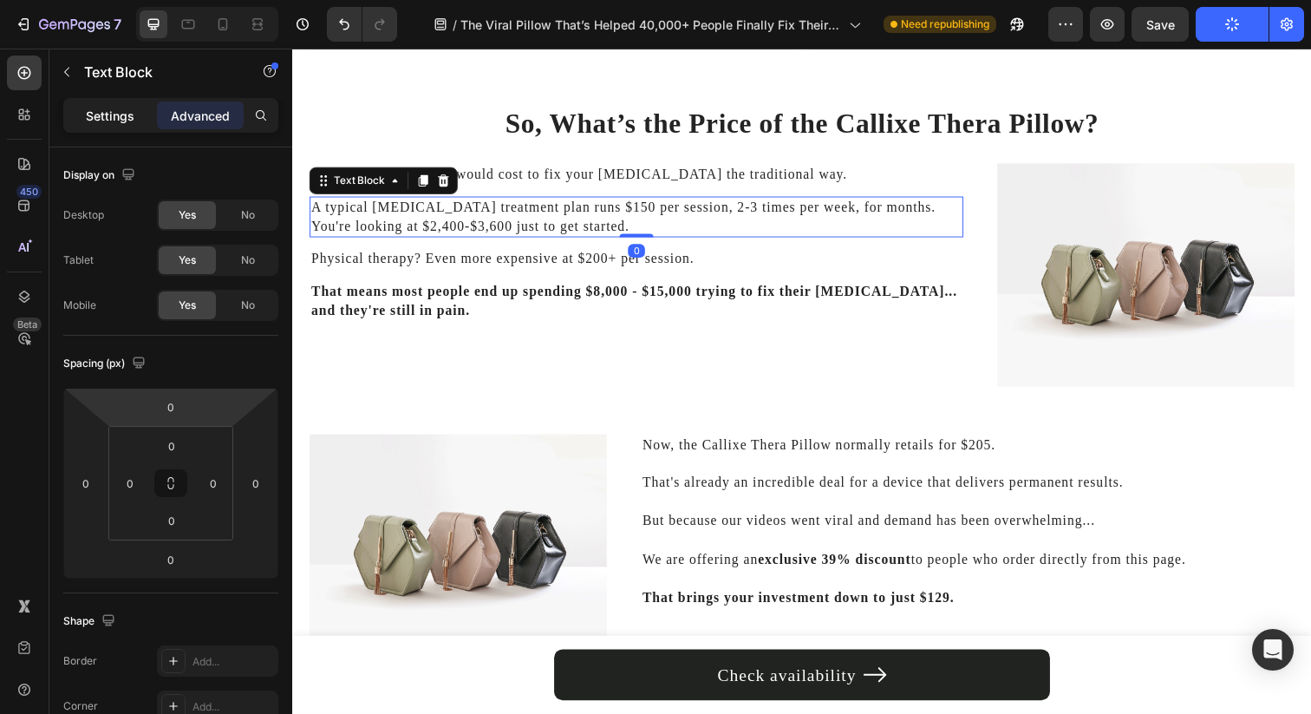
click at [121, 115] on p "Settings" at bounding box center [110, 116] width 49 height 18
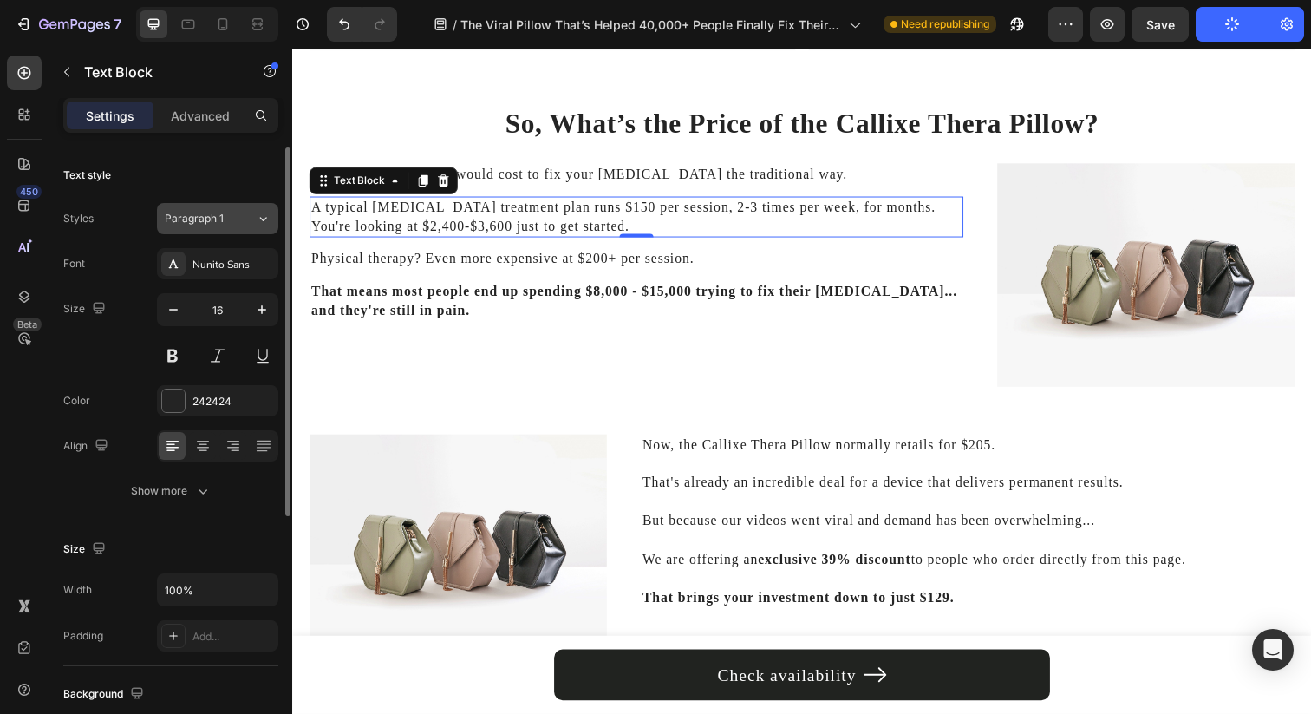
click at [236, 225] on div "Paragraph 1" at bounding box center [210, 219] width 91 height 16
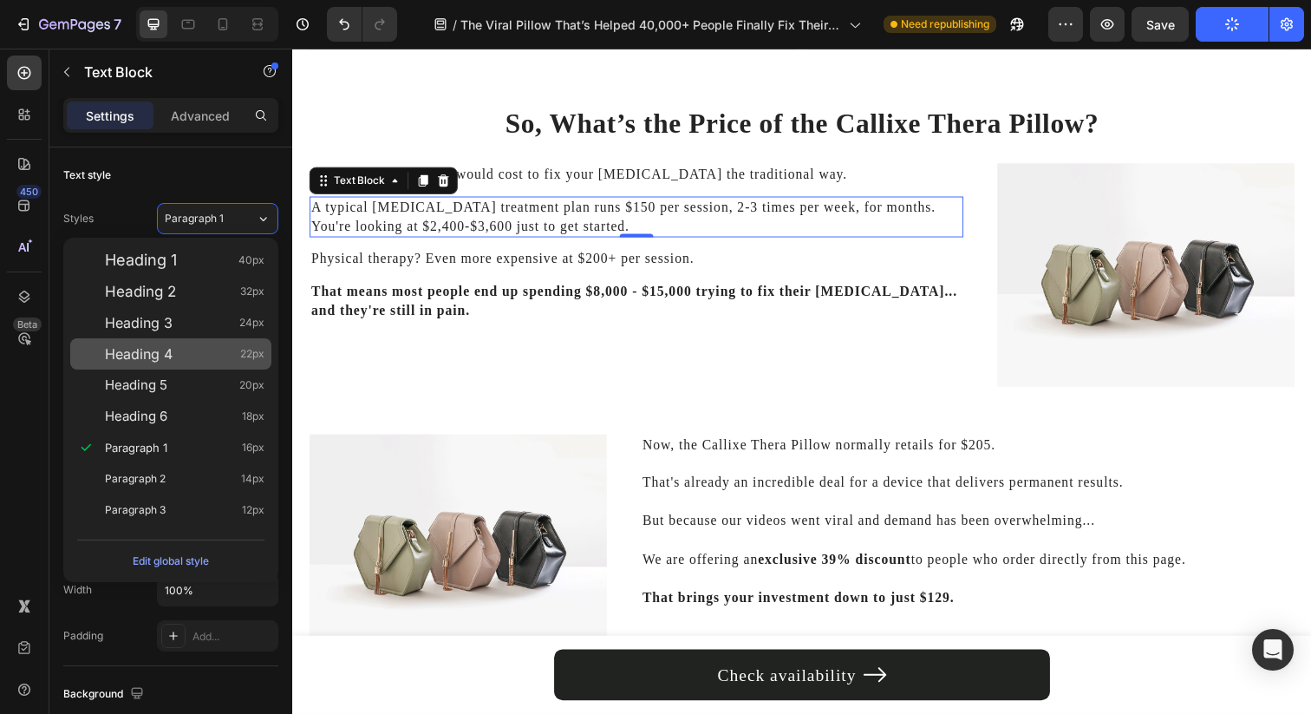
click at [220, 362] on div "Heading 4 22px" at bounding box center [185, 353] width 160 height 17
type input "22"
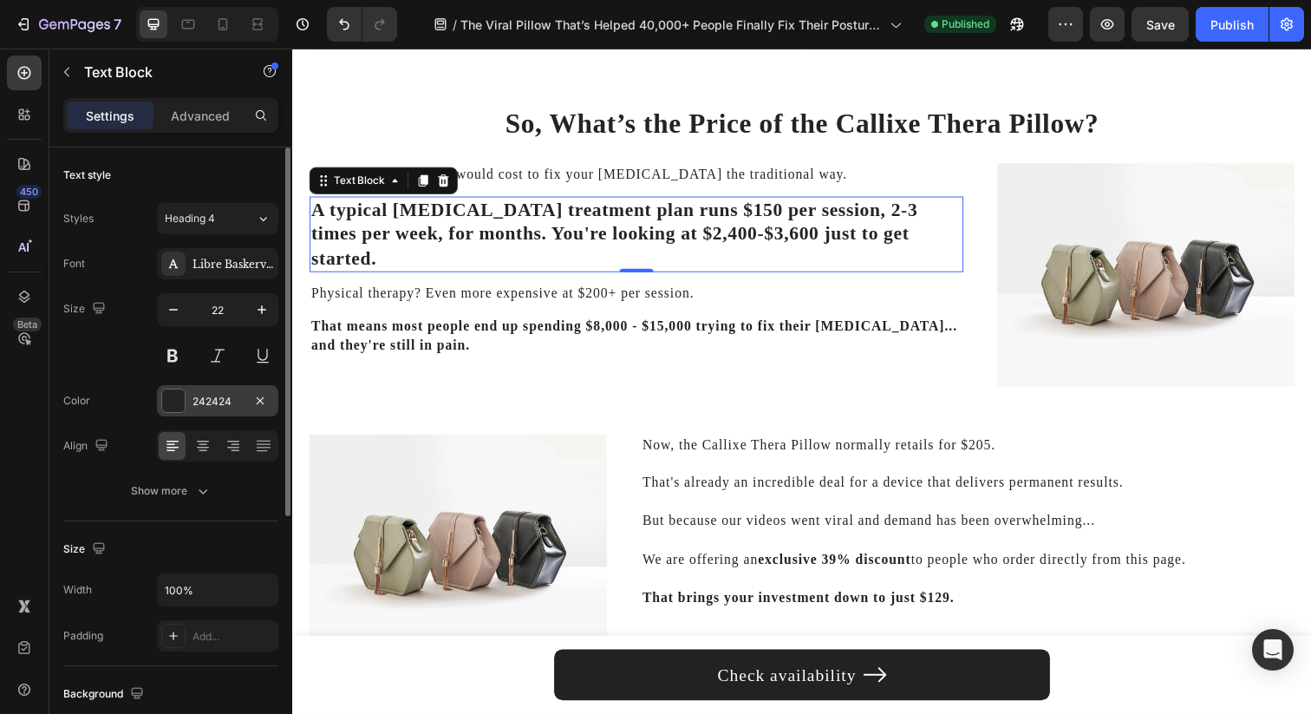
click at [199, 394] on div "242424" at bounding box center [217, 402] width 50 height 16
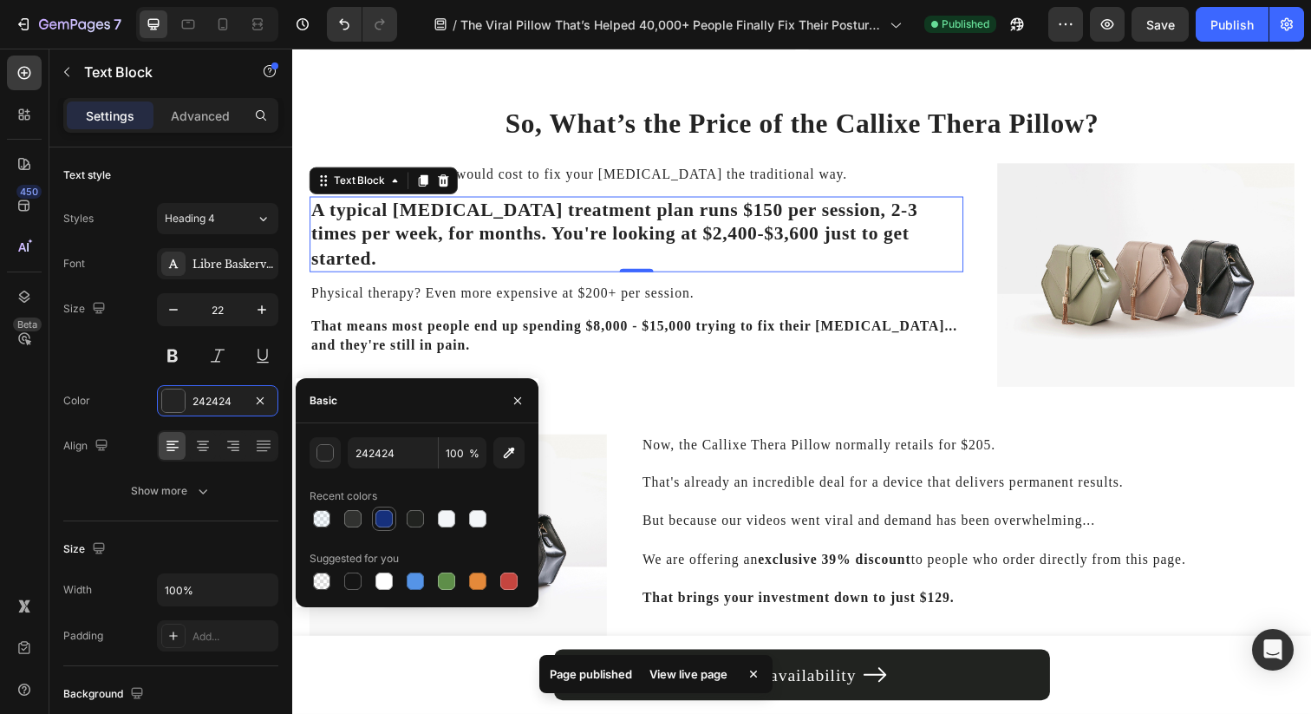
click at [377, 520] on div at bounding box center [383, 518] width 17 height 17
type input "16307C"
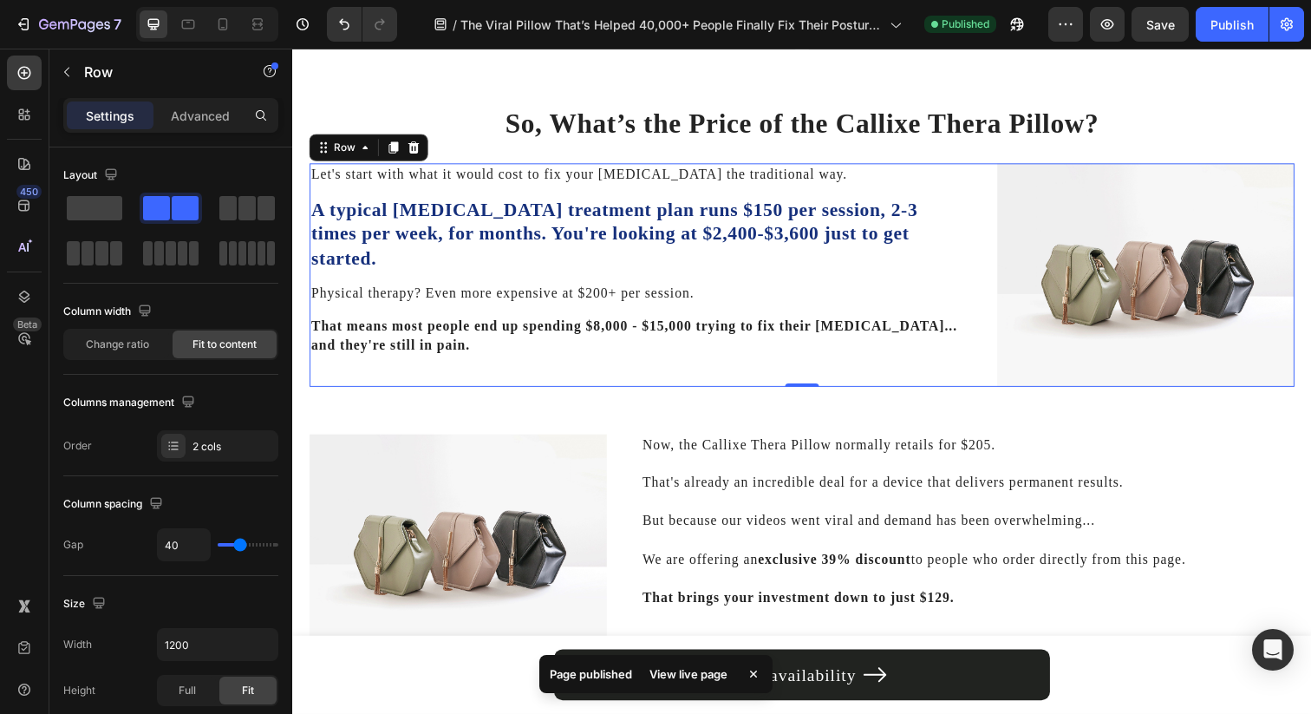
click at [538, 356] on div "Let's start with what it would cost to fix your [MEDICAL_DATA] the traditional …" at bounding box center [644, 280] width 668 height 228
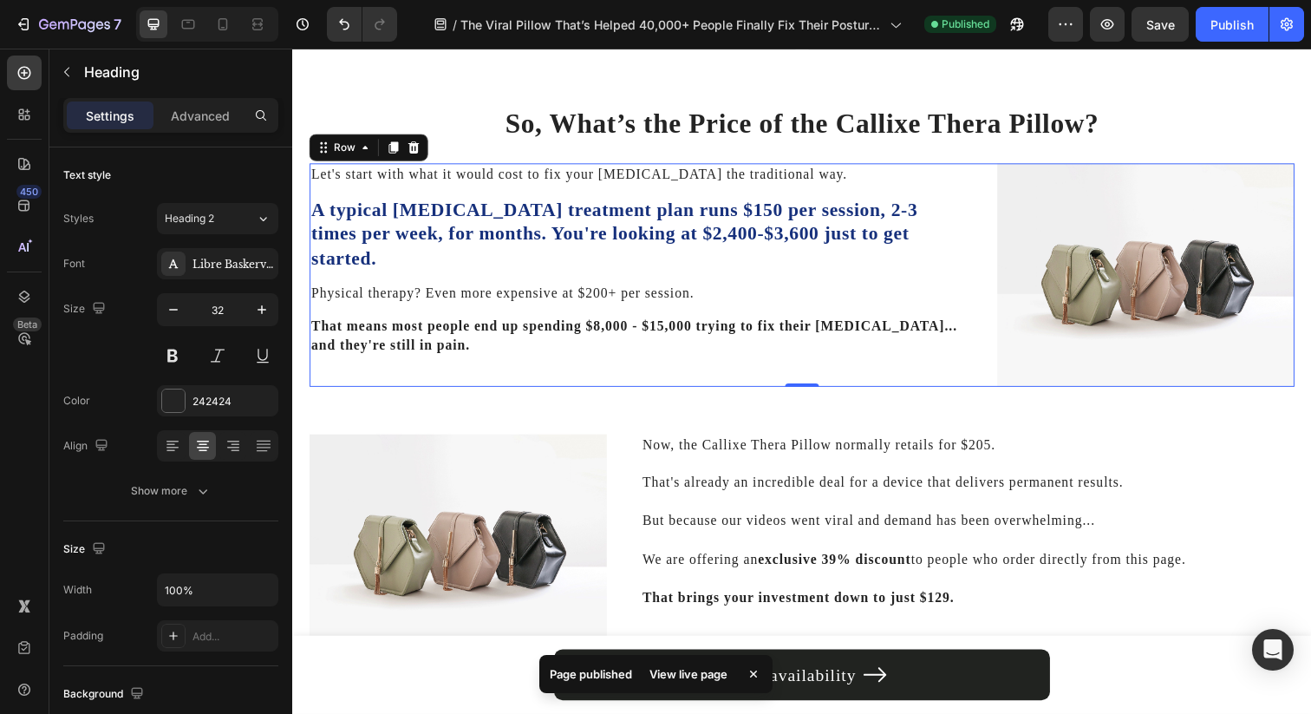
click at [370, 108] on h2 "So, What’s the Price of the Callixe Thera Pillow?" at bounding box center [813, 126] width 1006 height 40
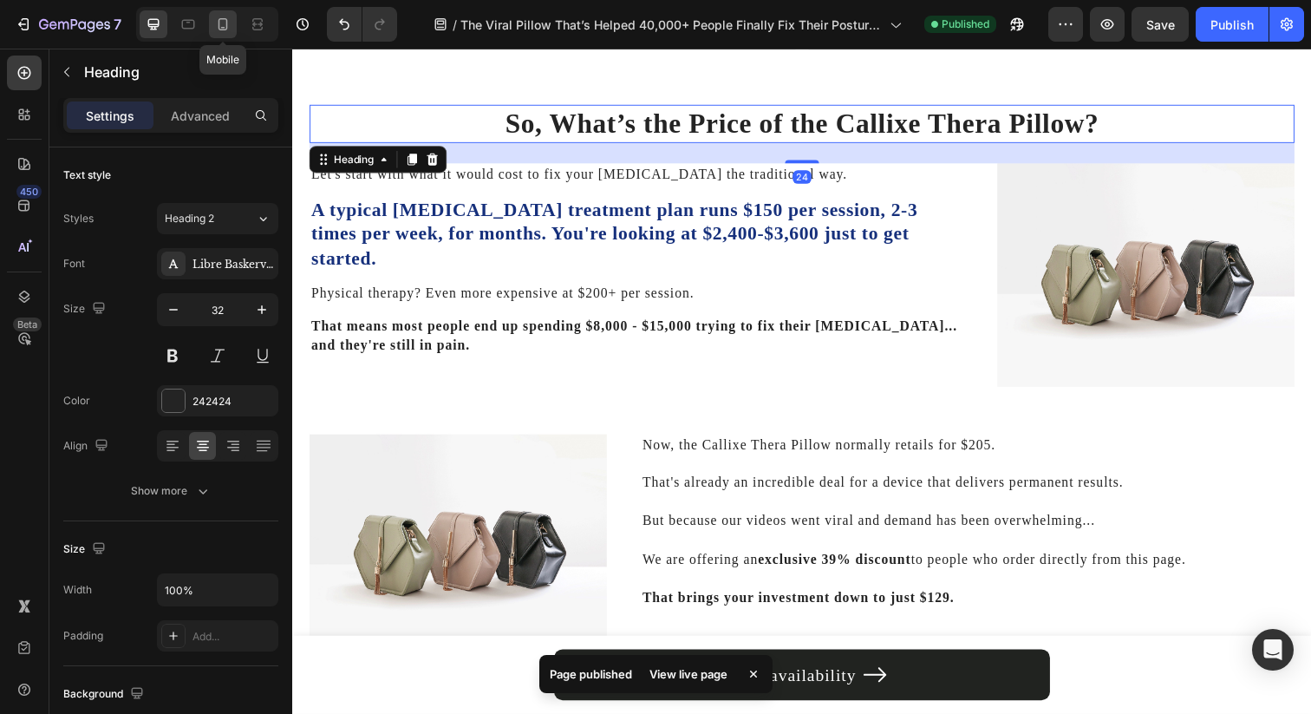
click at [214, 16] on icon at bounding box center [222, 24] width 17 height 17
type input "24"
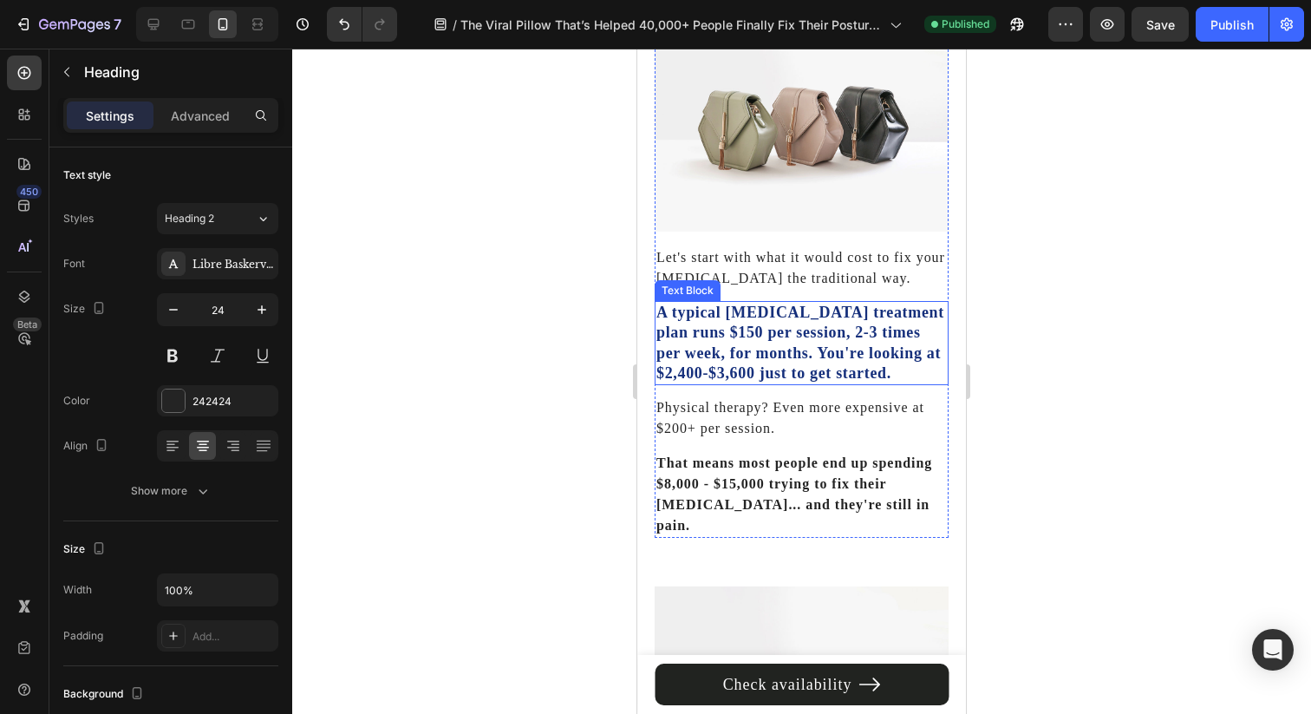
scroll to position [5408, 0]
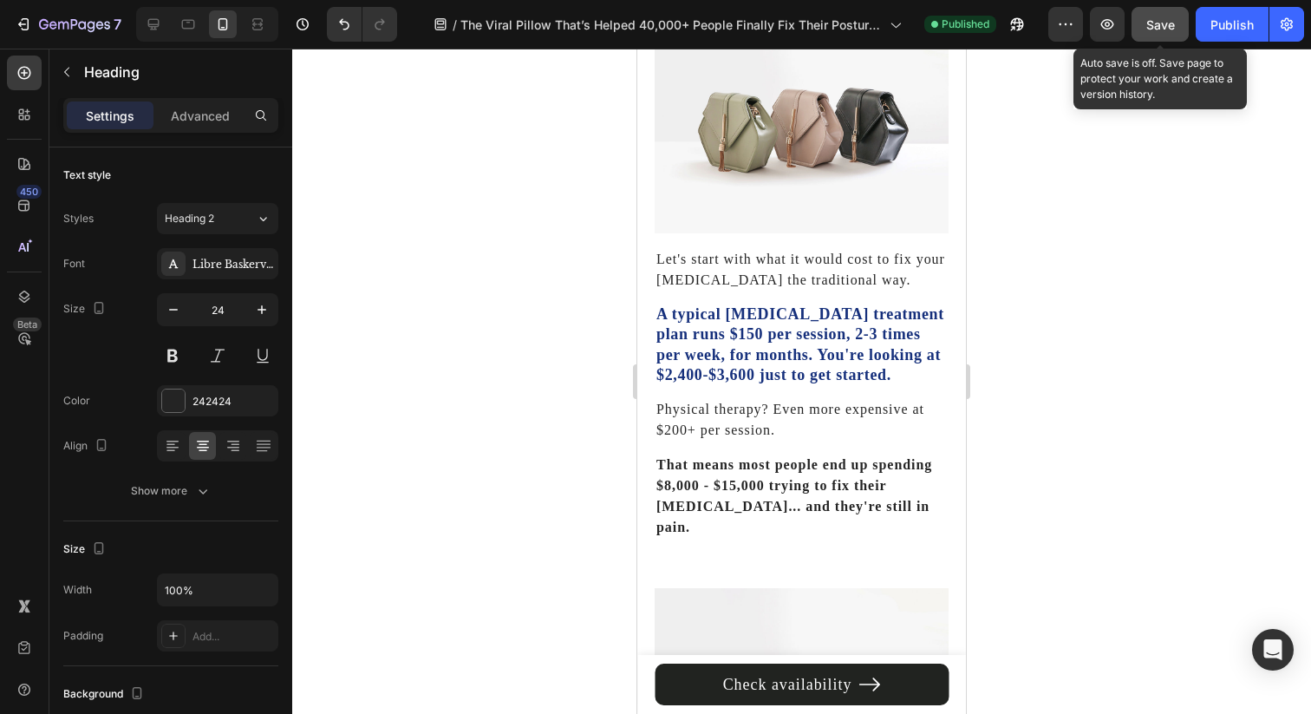
click at [1145, 31] on button "Save" at bounding box center [1160, 24] width 57 height 35
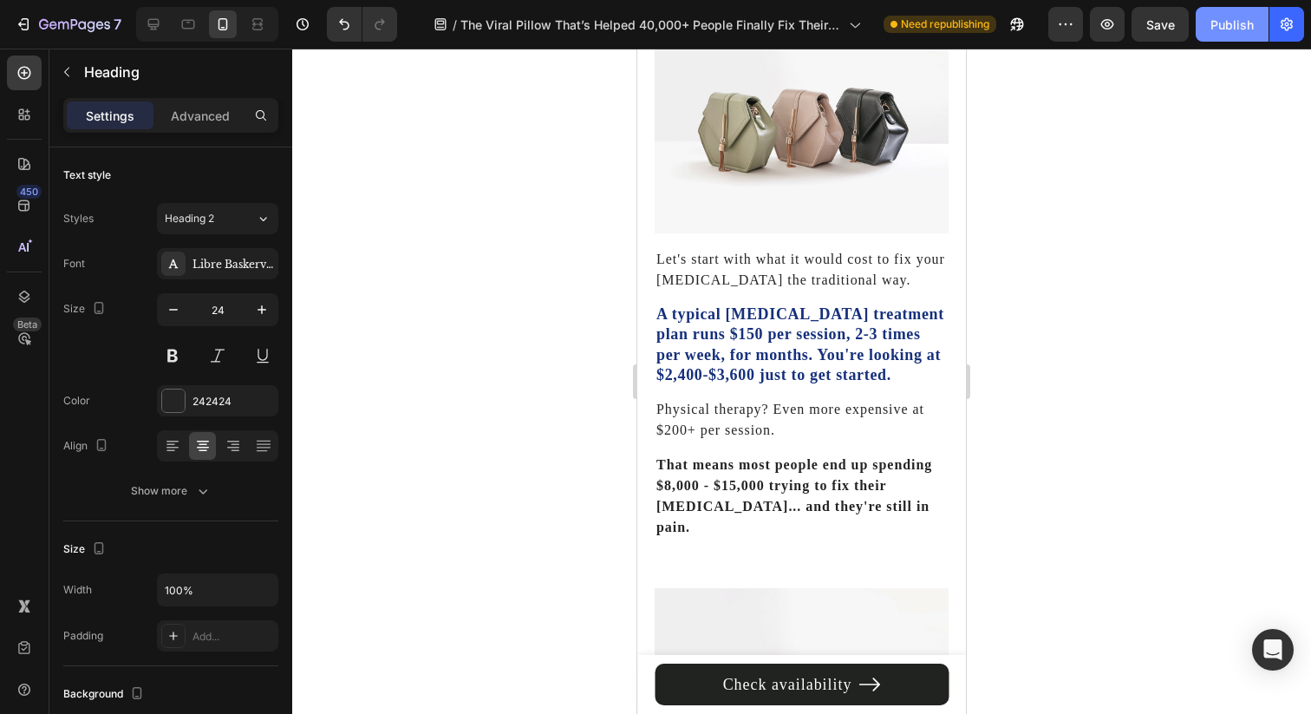
click at [1223, 29] on div "Publish" at bounding box center [1231, 25] width 43 height 18
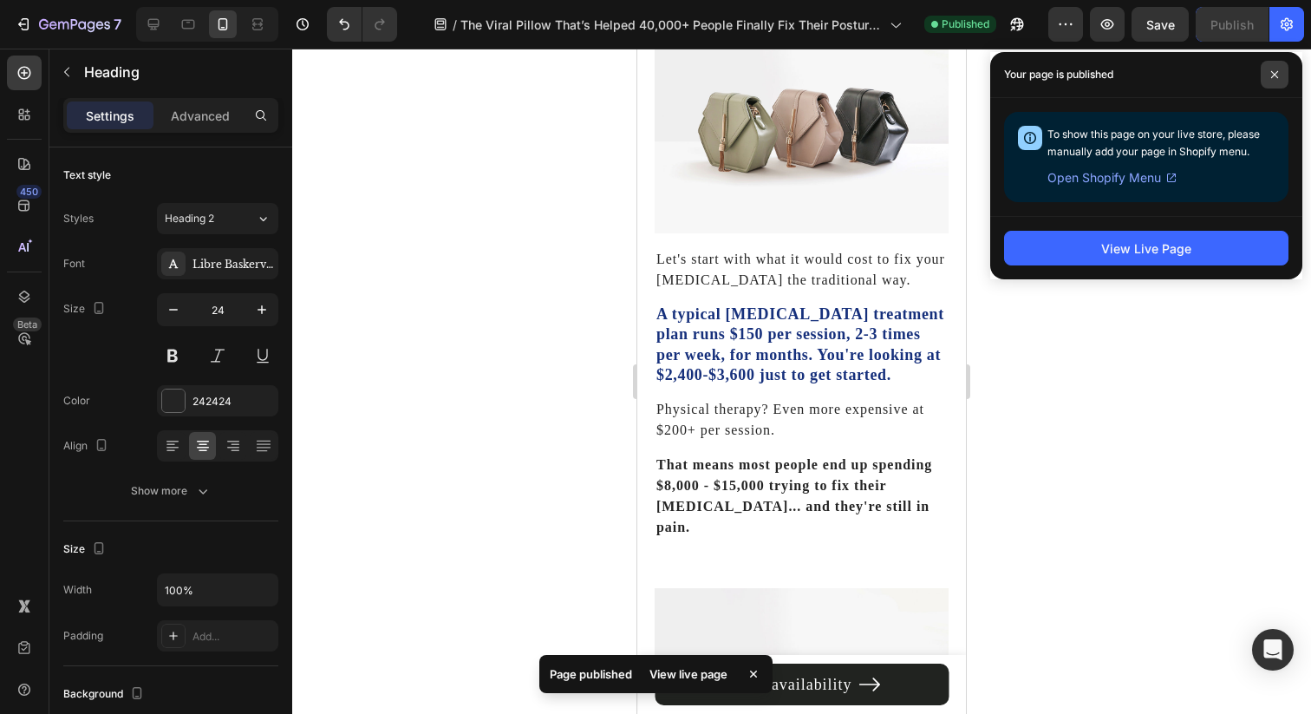
click at [1270, 75] on icon at bounding box center [1274, 74] width 9 height 9
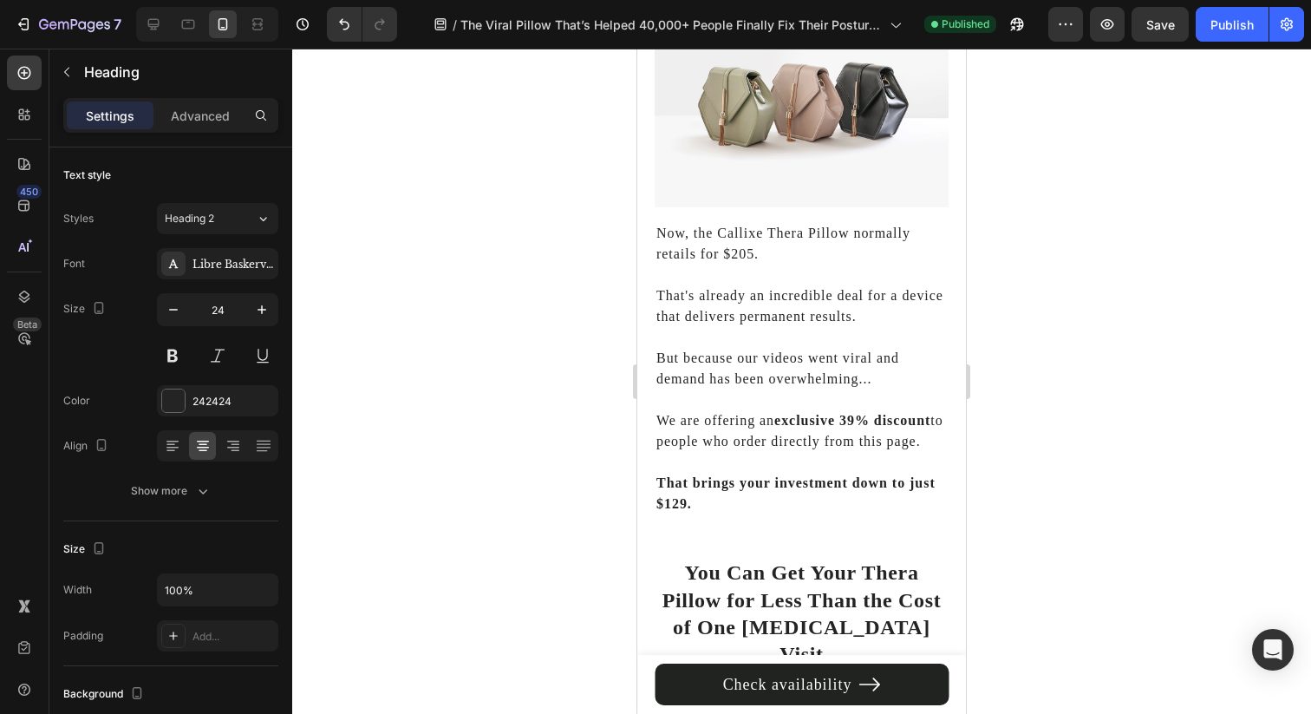
scroll to position [6000, 0]
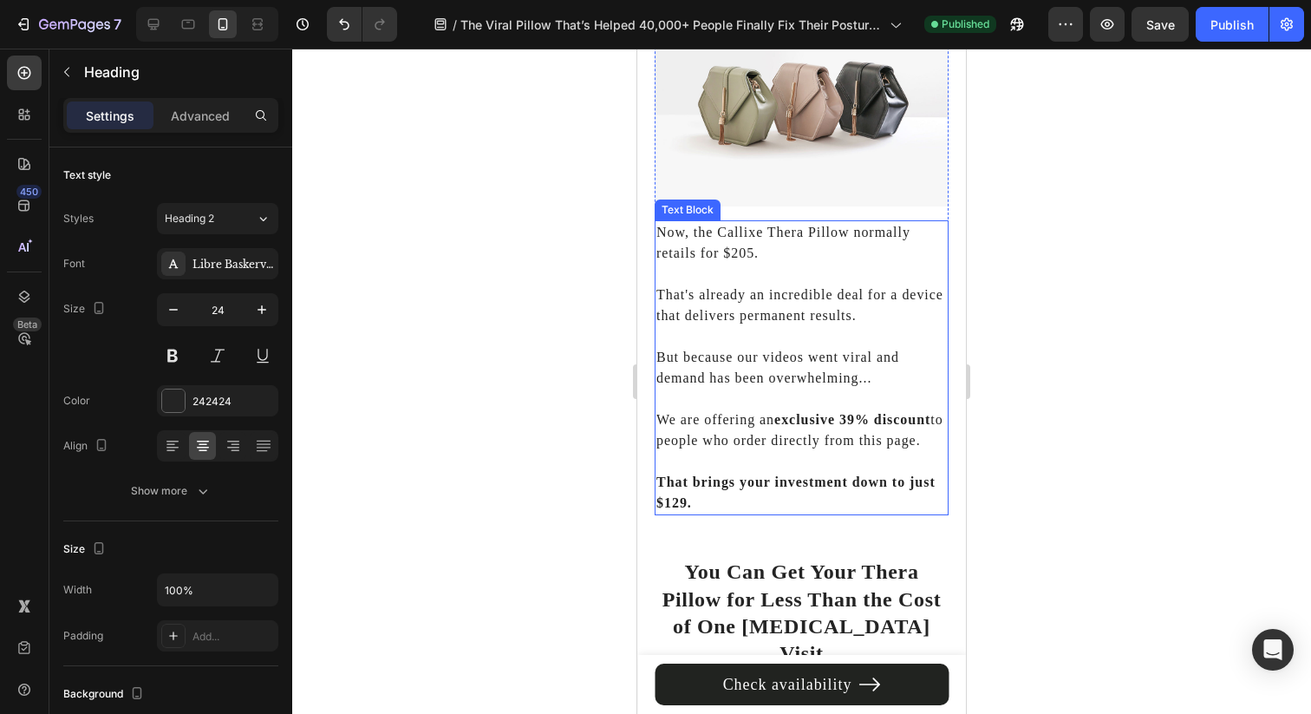
click at [878, 314] on p "That's already an incredible deal for a device that delivers permanent results." at bounding box center [801, 295] width 290 height 62
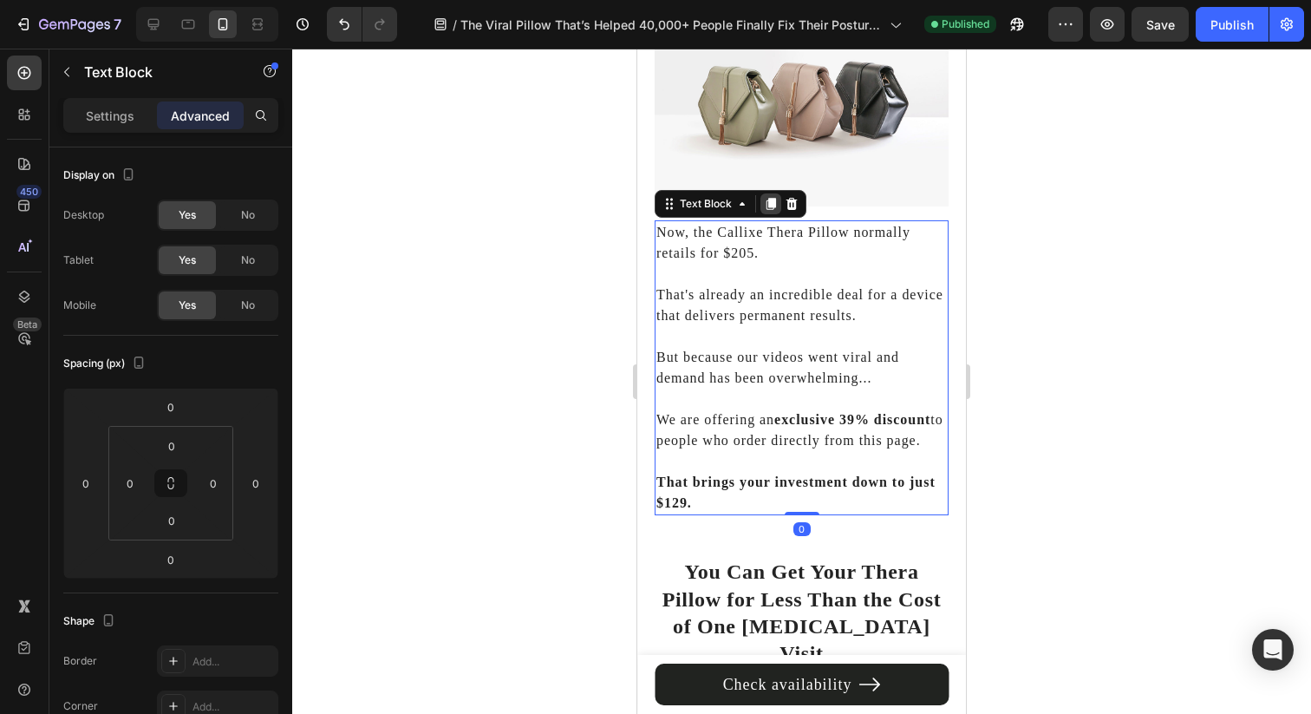
click at [767, 199] on icon at bounding box center [771, 205] width 10 height 12
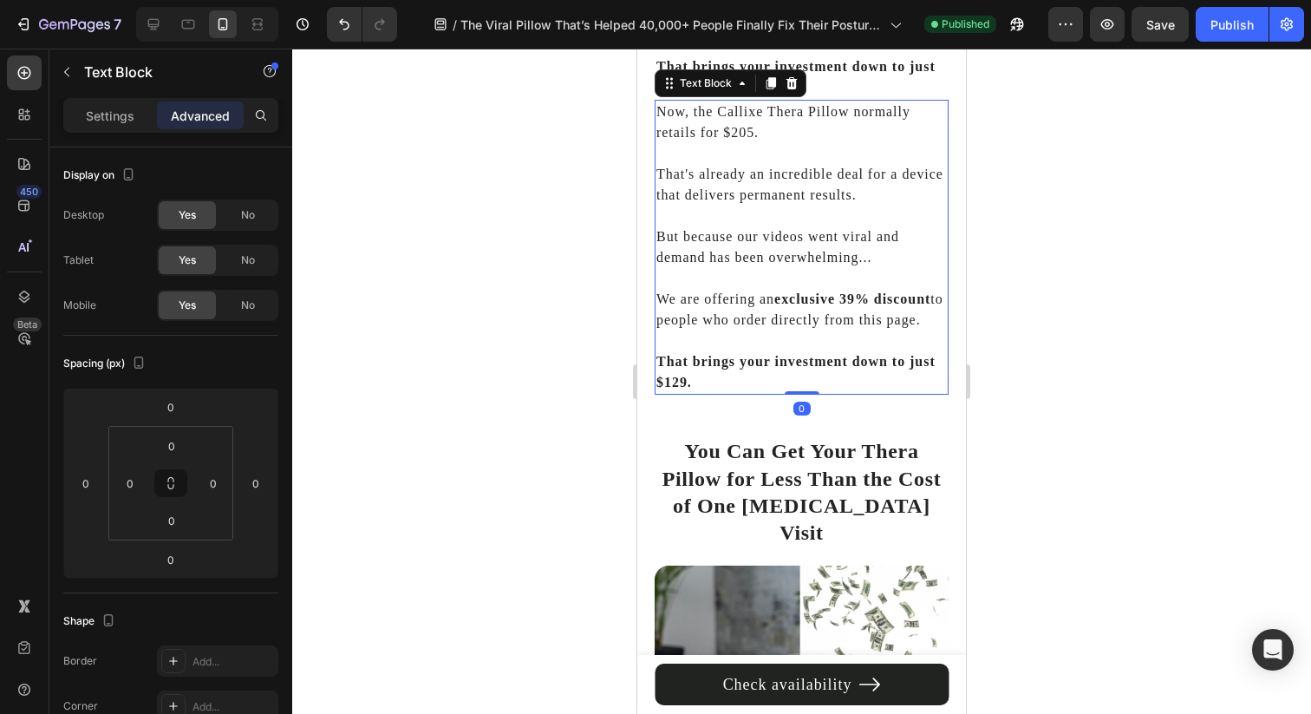
scroll to position [6417, 0]
click at [768, 88] on icon at bounding box center [771, 82] width 10 height 12
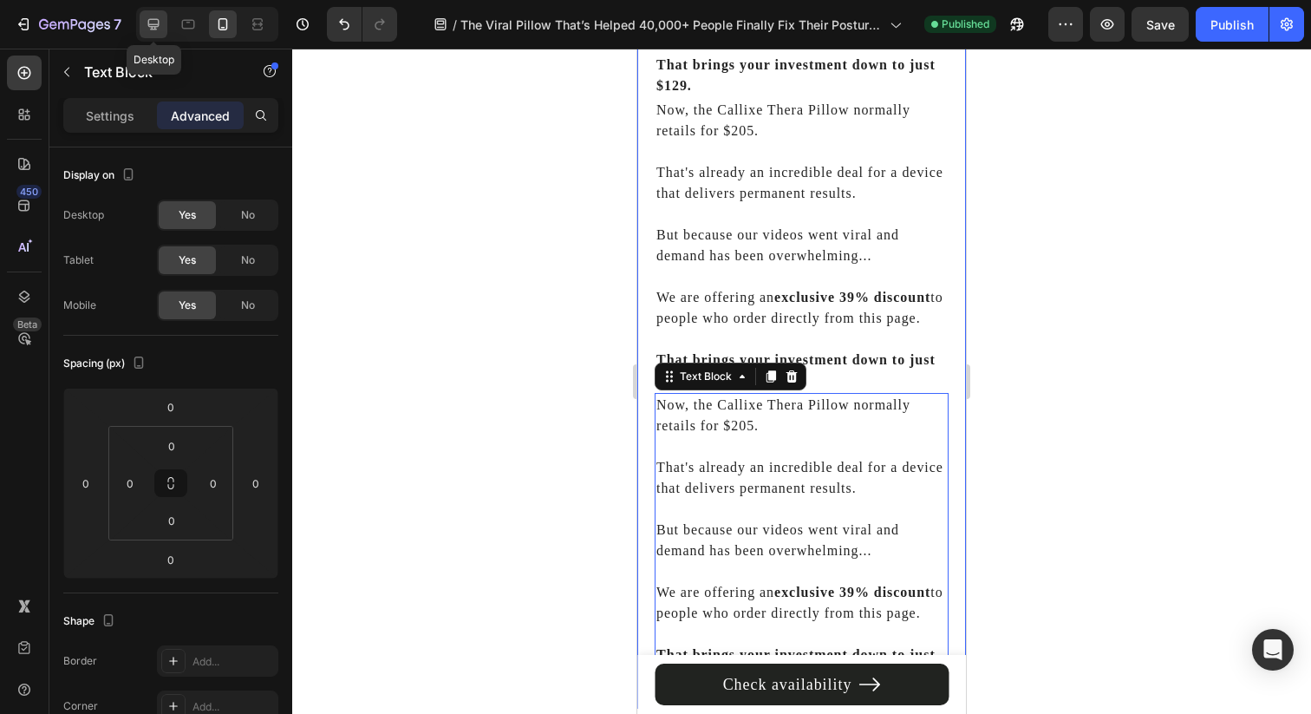
click at [148, 24] on icon at bounding box center [153, 24] width 11 height 11
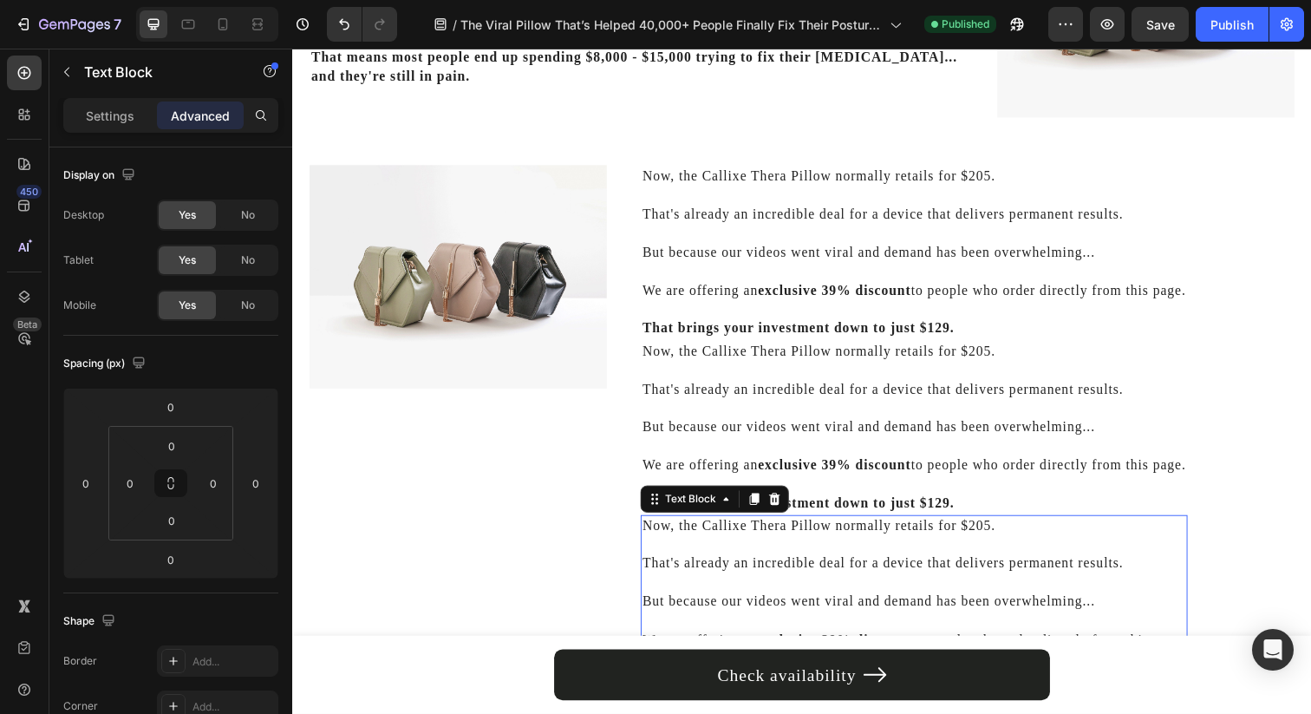
scroll to position [5527, 0]
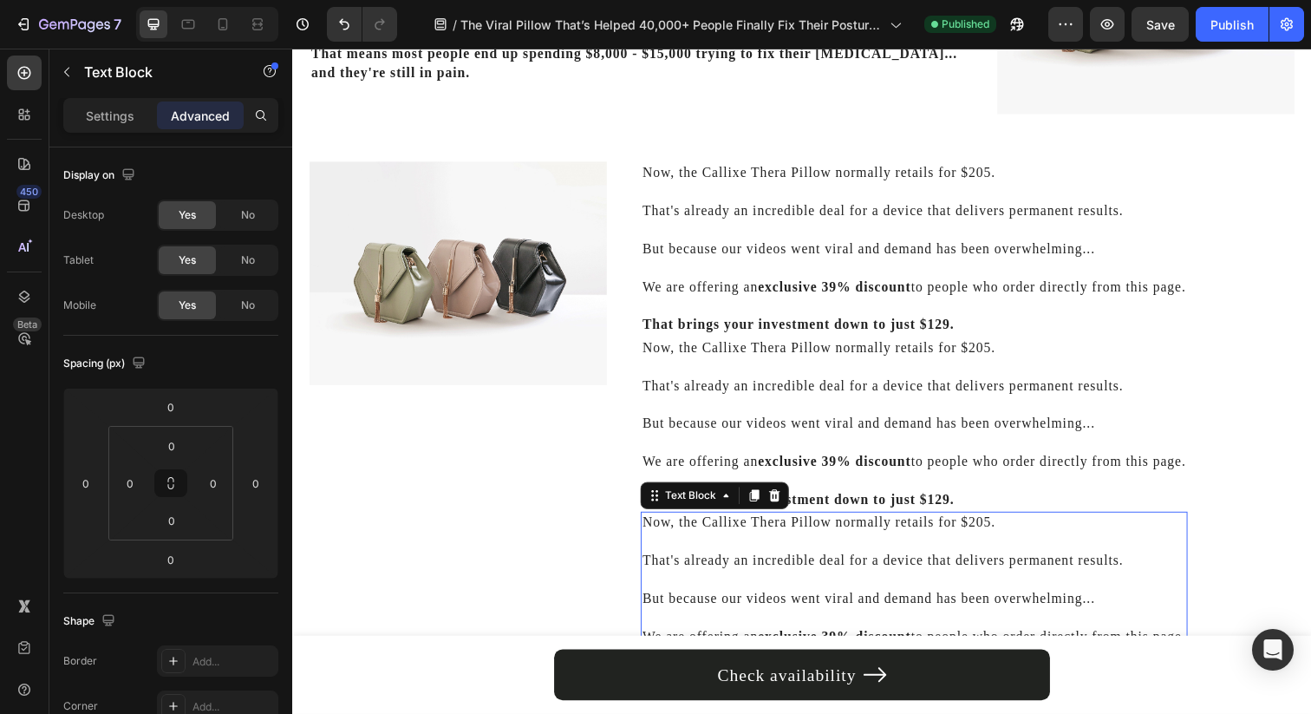
click at [724, 292] on p "We are offering an exclusive 39% discount to people who order directly from thi…" at bounding box center [926, 282] width 555 height 39
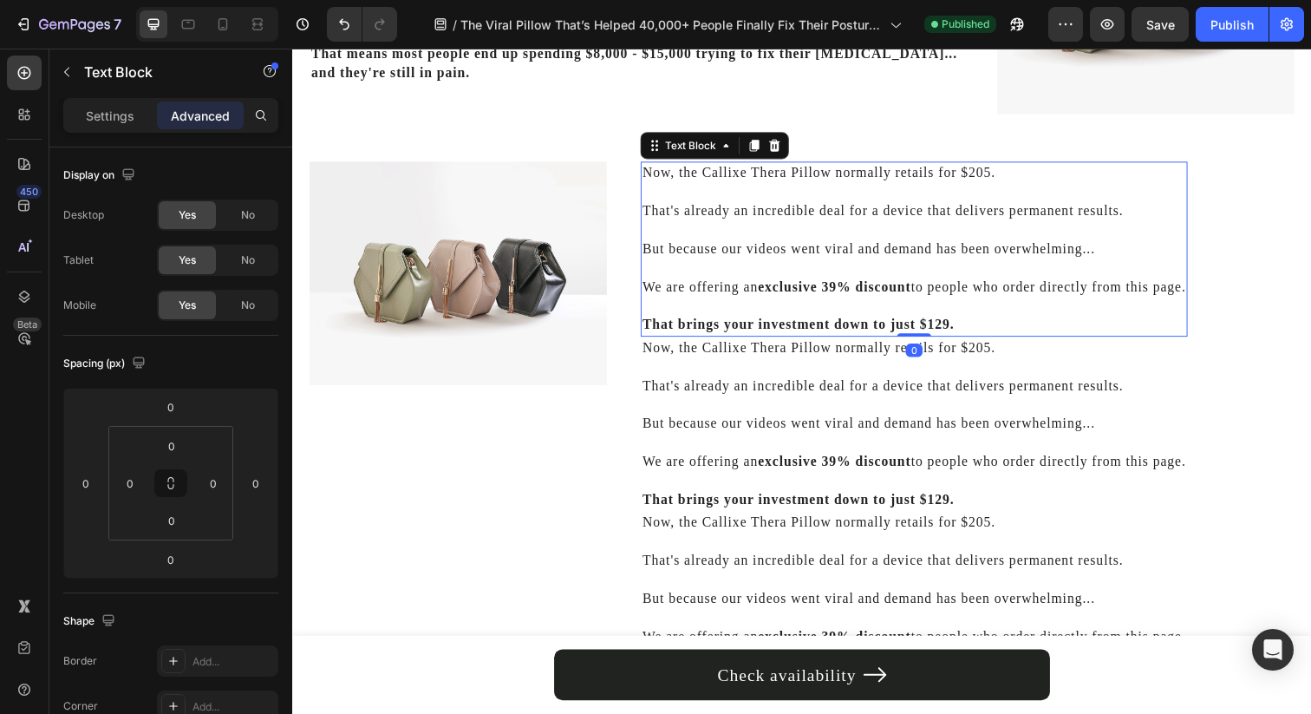
click at [666, 204] on p "That's already an incredible deal for a device that delivers permanent results." at bounding box center [926, 205] width 555 height 39
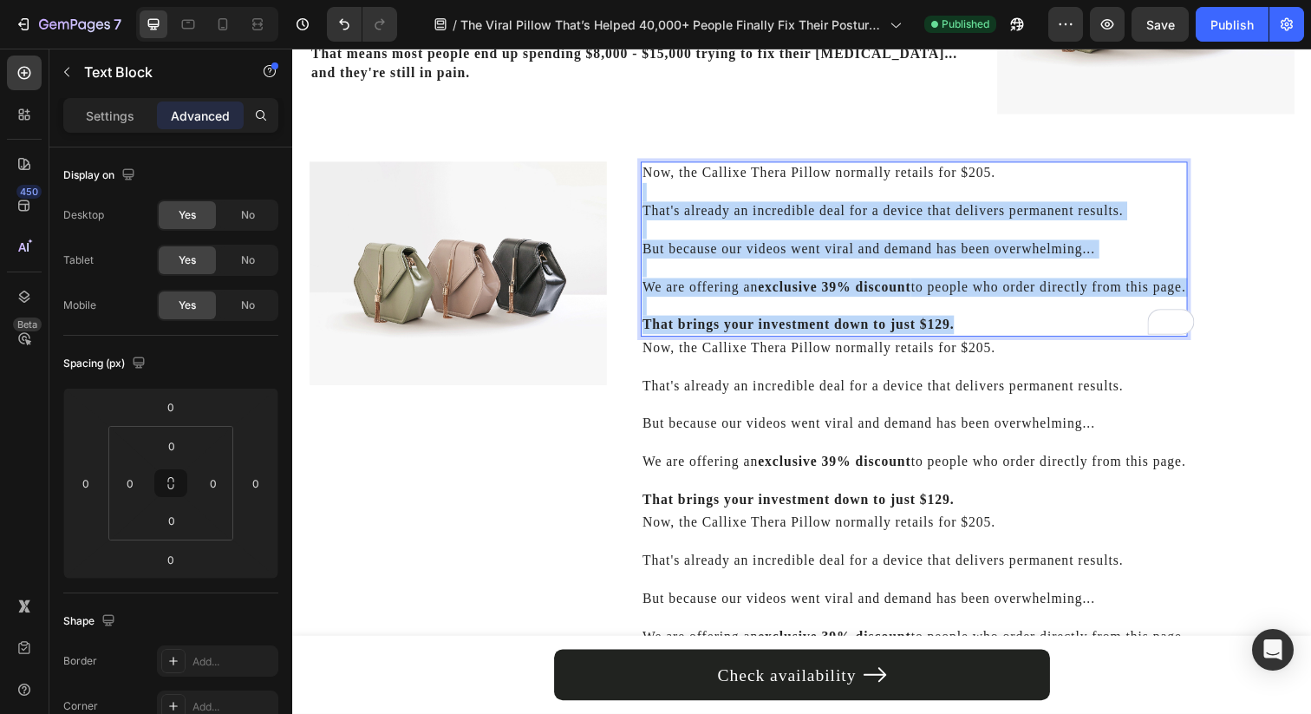
drag, startPoint x: 666, startPoint y: 204, endPoint x: 980, endPoint y: 329, distance: 338.1
click at [980, 329] on div "Now, the Callixe Thera Pillow normally retails for $205. ⁠⁠⁠⁠⁠⁠⁠ That's already…" at bounding box center [927, 253] width 558 height 179
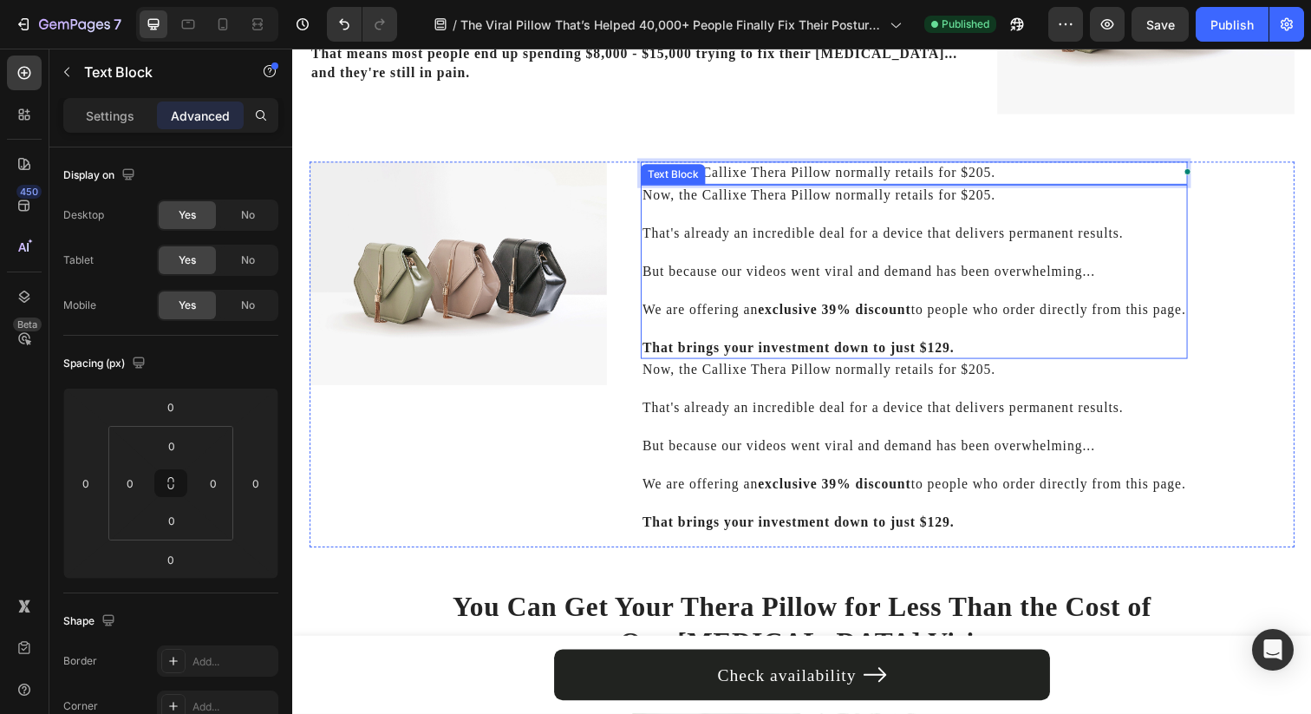
click at [753, 222] on p "That's already an incredible deal for a device that delivers permanent results." at bounding box center [926, 227] width 555 height 39
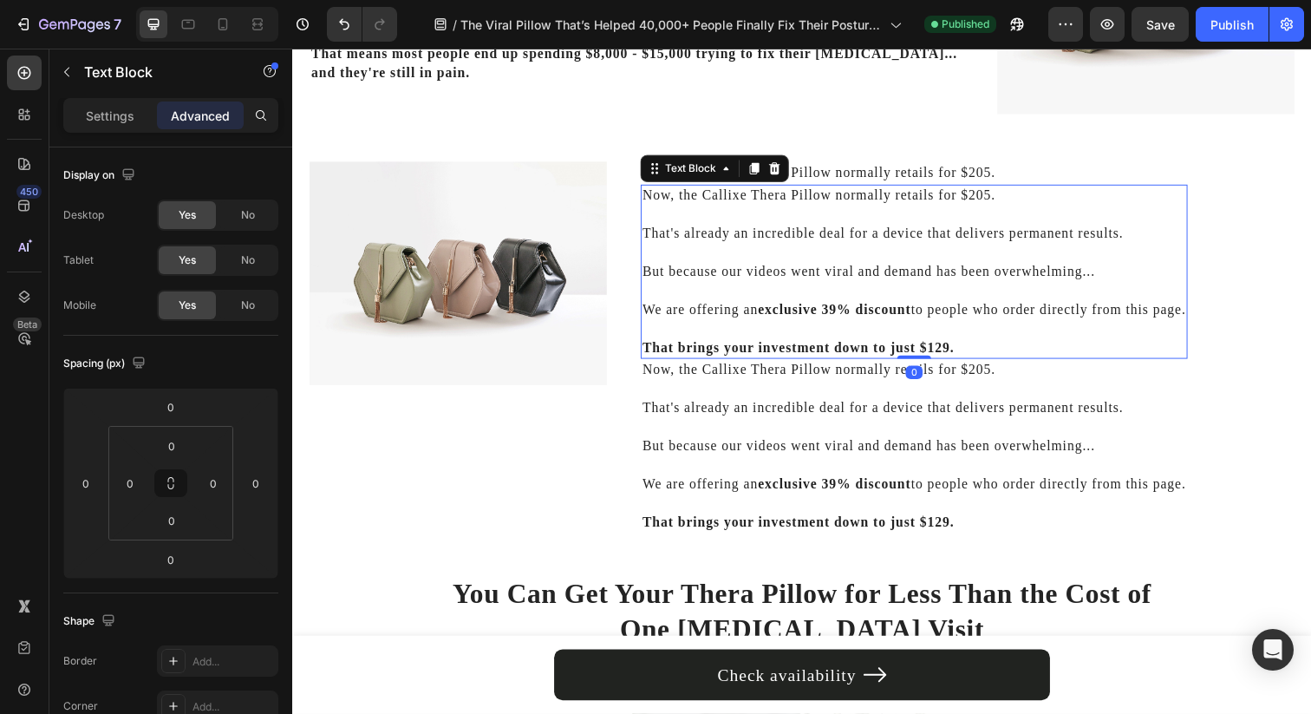
click at [663, 221] on p "That's already an incredible deal for a device that delivers permanent results." at bounding box center [926, 227] width 555 height 39
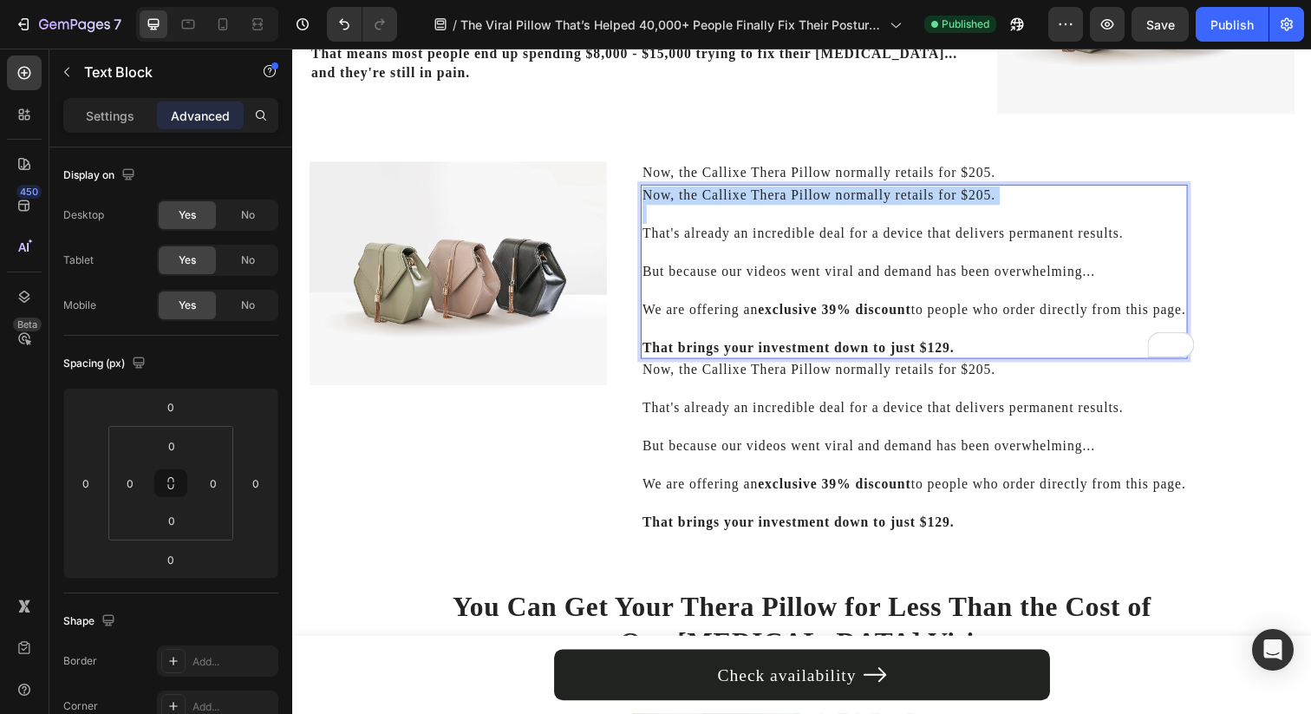
drag, startPoint x: 648, startPoint y: 231, endPoint x: 648, endPoint y: 199, distance: 32.1
click at [648, 199] on div "Now, the Callixe Thera Pillow normally retails for $205. ⁠⁠⁠⁠⁠⁠⁠ That's already…" at bounding box center [927, 276] width 558 height 179
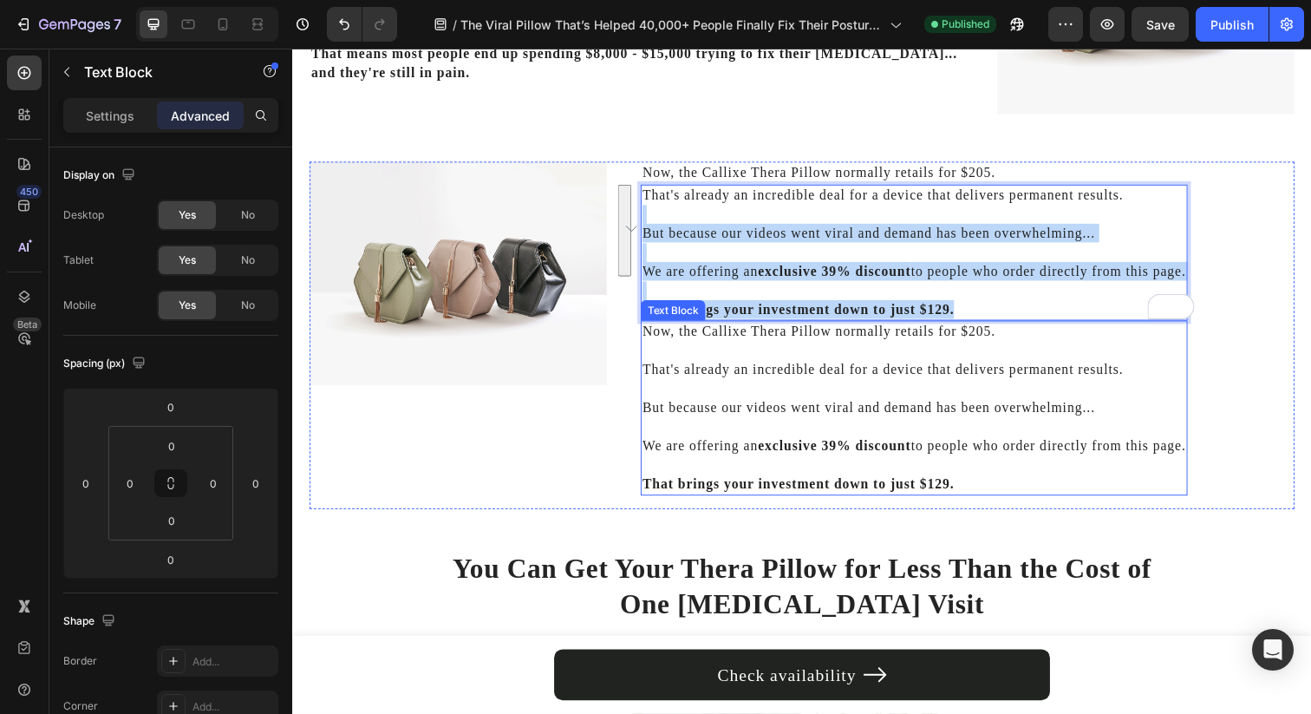
drag, startPoint x: 670, startPoint y: 213, endPoint x: 989, endPoint y: 327, distance: 338.7
click at [989, 327] on div "Now, the Callixe Thera Pillow normally retails for $205. Text Block That's alre…" at bounding box center [927, 334] width 558 height 341
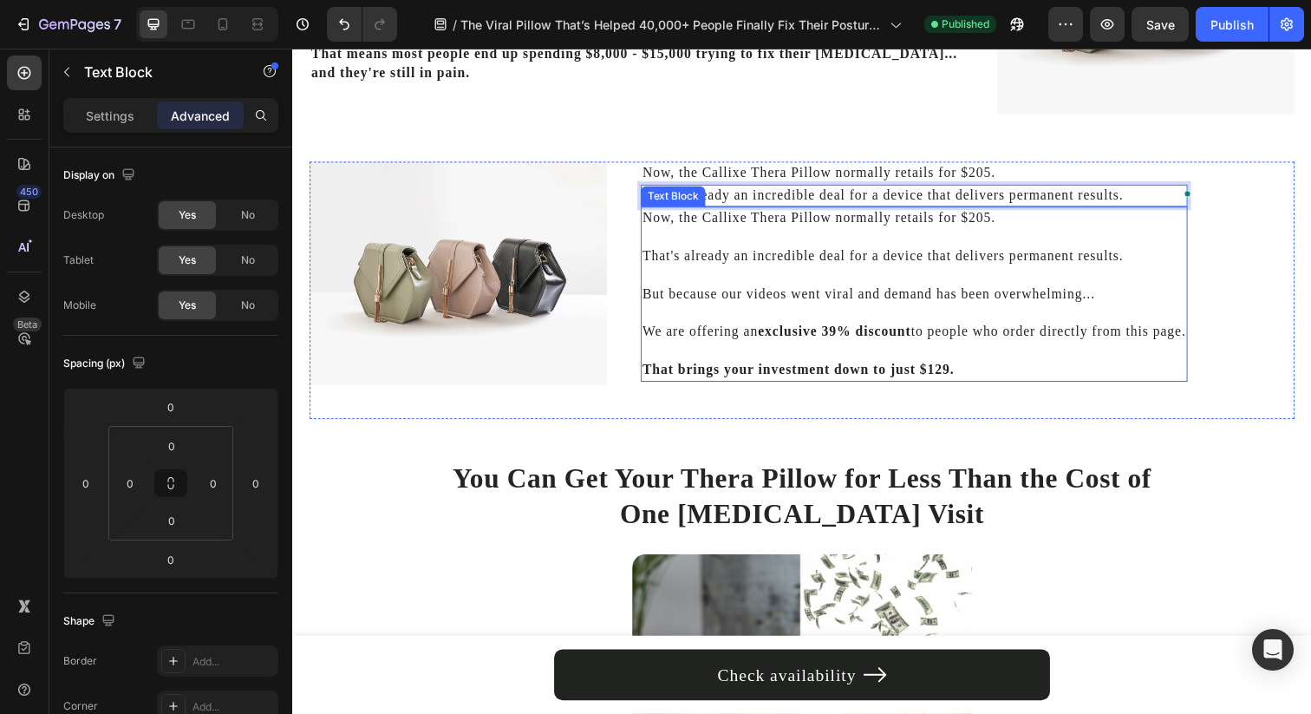
click at [792, 264] on p "That's already an incredible deal for a device that delivers permanent results." at bounding box center [926, 250] width 555 height 39
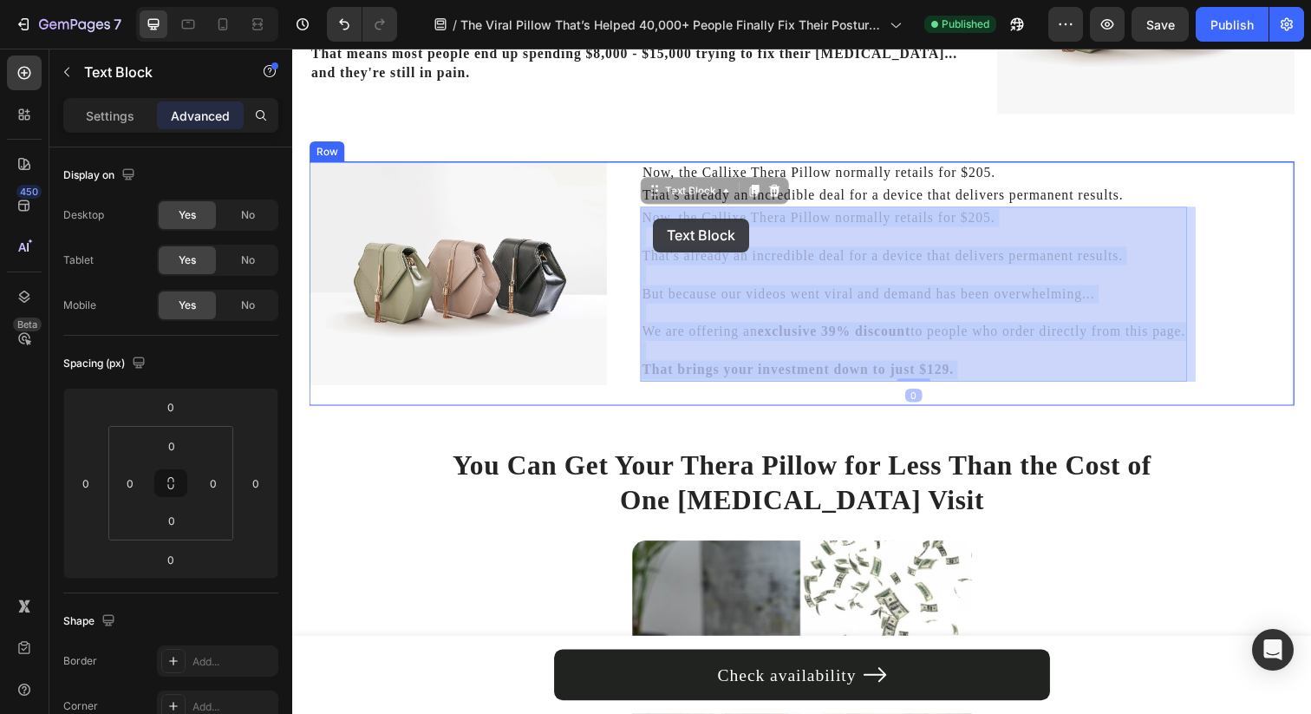
drag, startPoint x: 753, startPoint y: 273, endPoint x: 677, endPoint y: 240, distance: 82.3
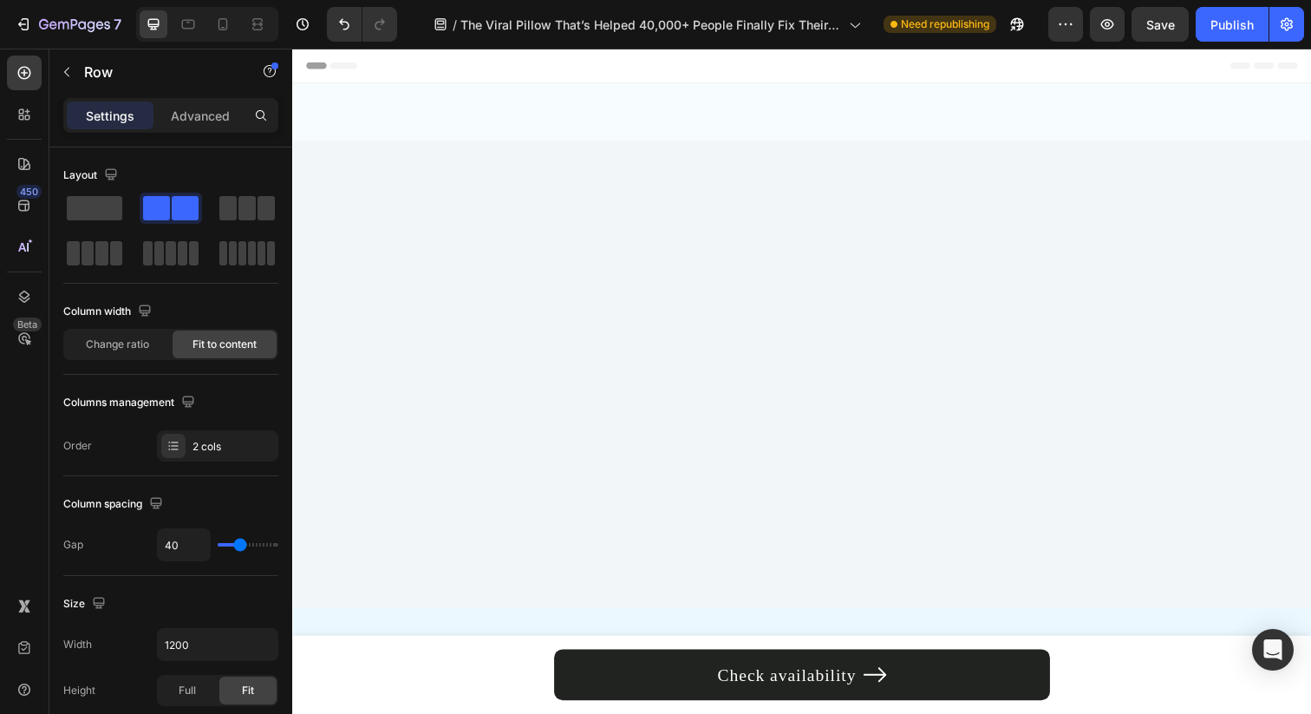
scroll to position [5270, 0]
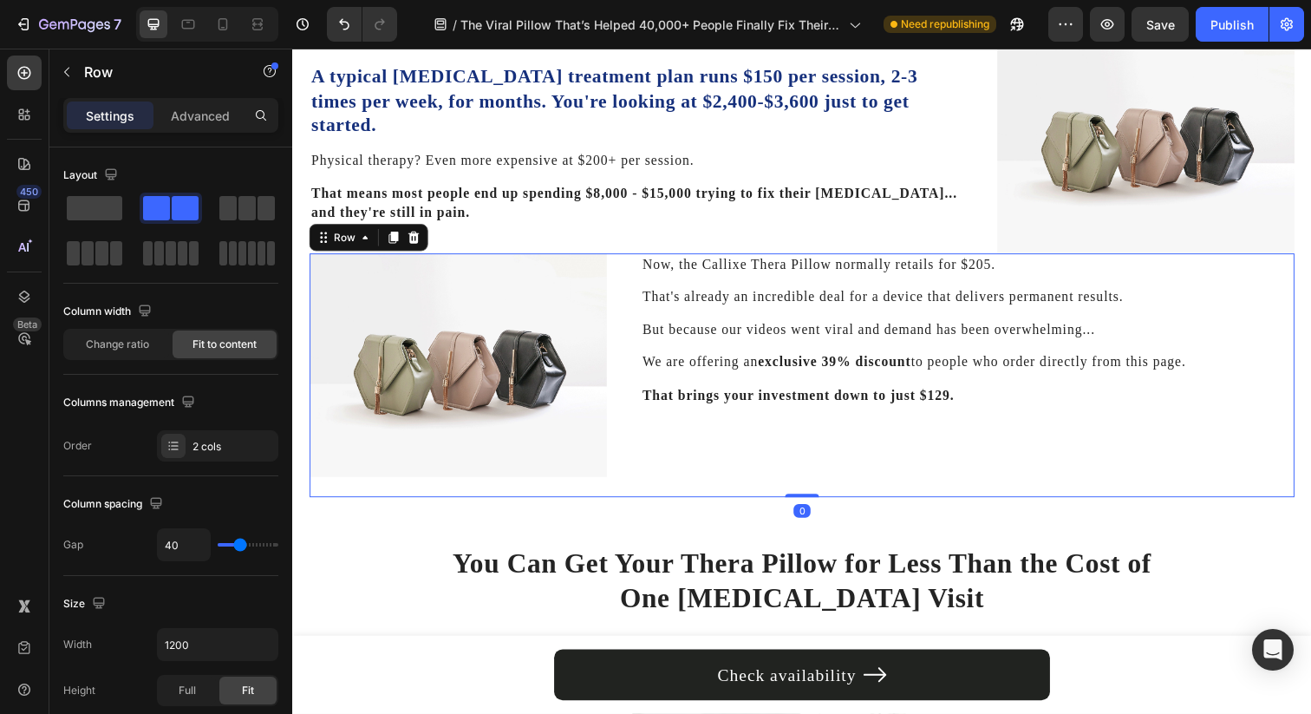
click at [627, 302] on div "Image Now, the Callixe Thera Pillow normally retails for $205. Text Block That'…" at bounding box center [813, 382] width 1006 height 249
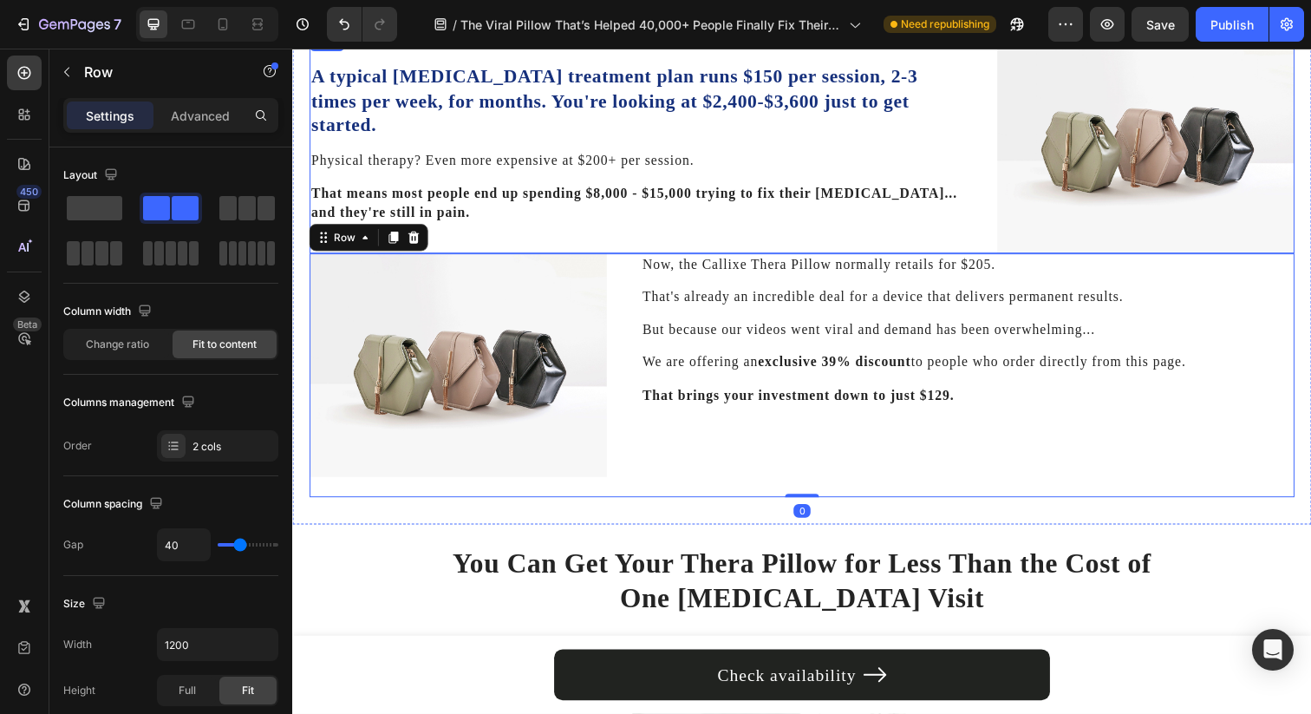
click at [623, 233] on div "Let's start with what it would cost to fix your [MEDICAL_DATA] the traditional …" at bounding box center [644, 144] width 668 height 228
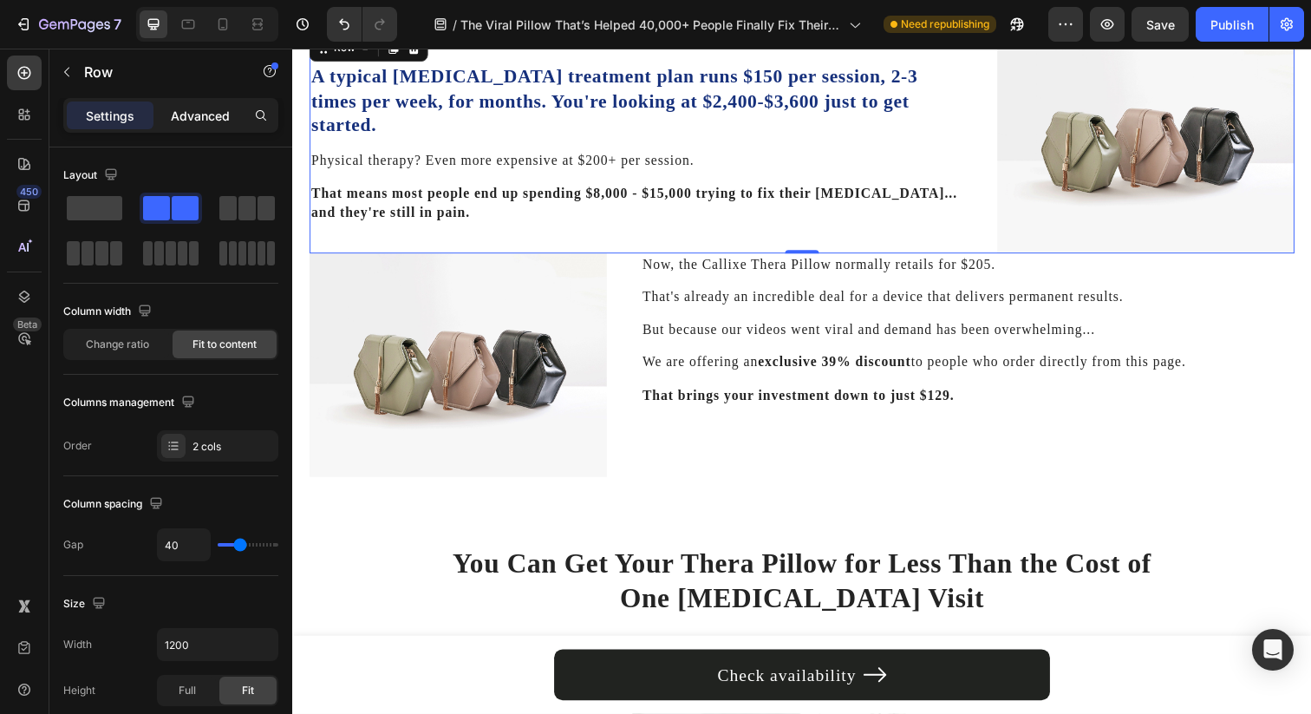
click at [207, 102] on div "Advanced" at bounding box center [200, 115] width 87 height 28
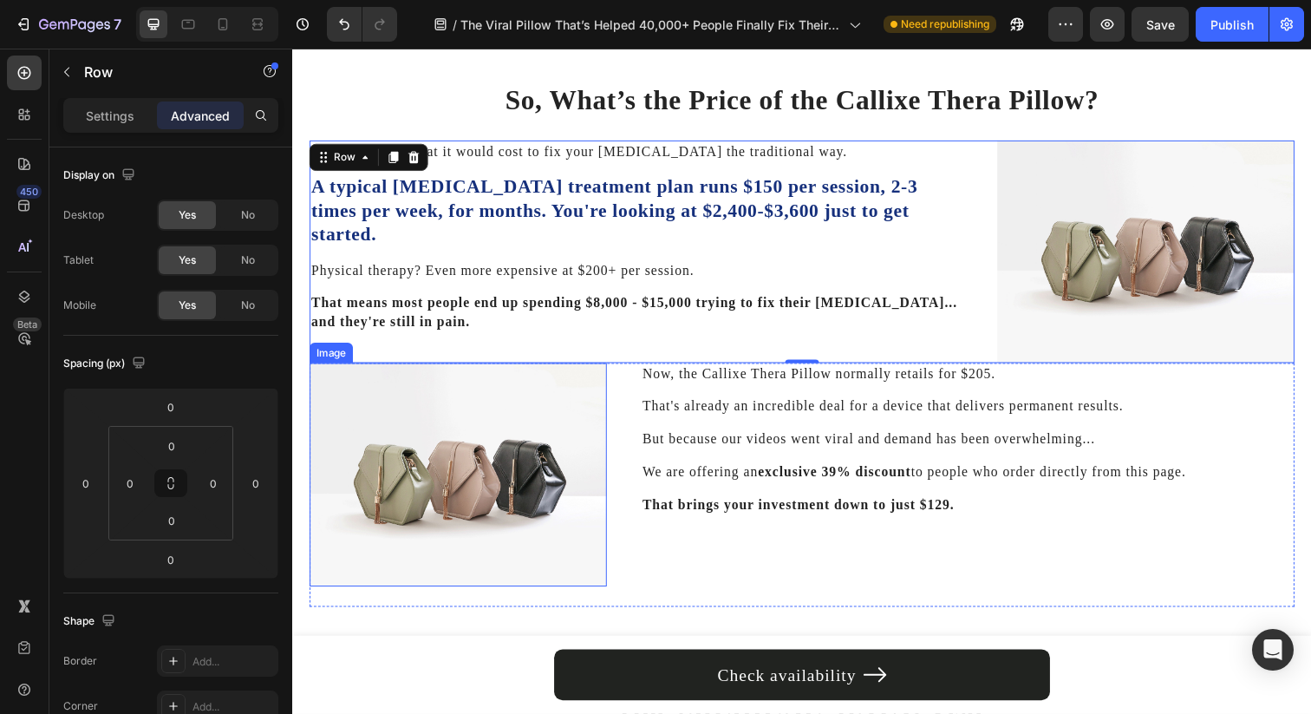
scroll to position [5182, 0]
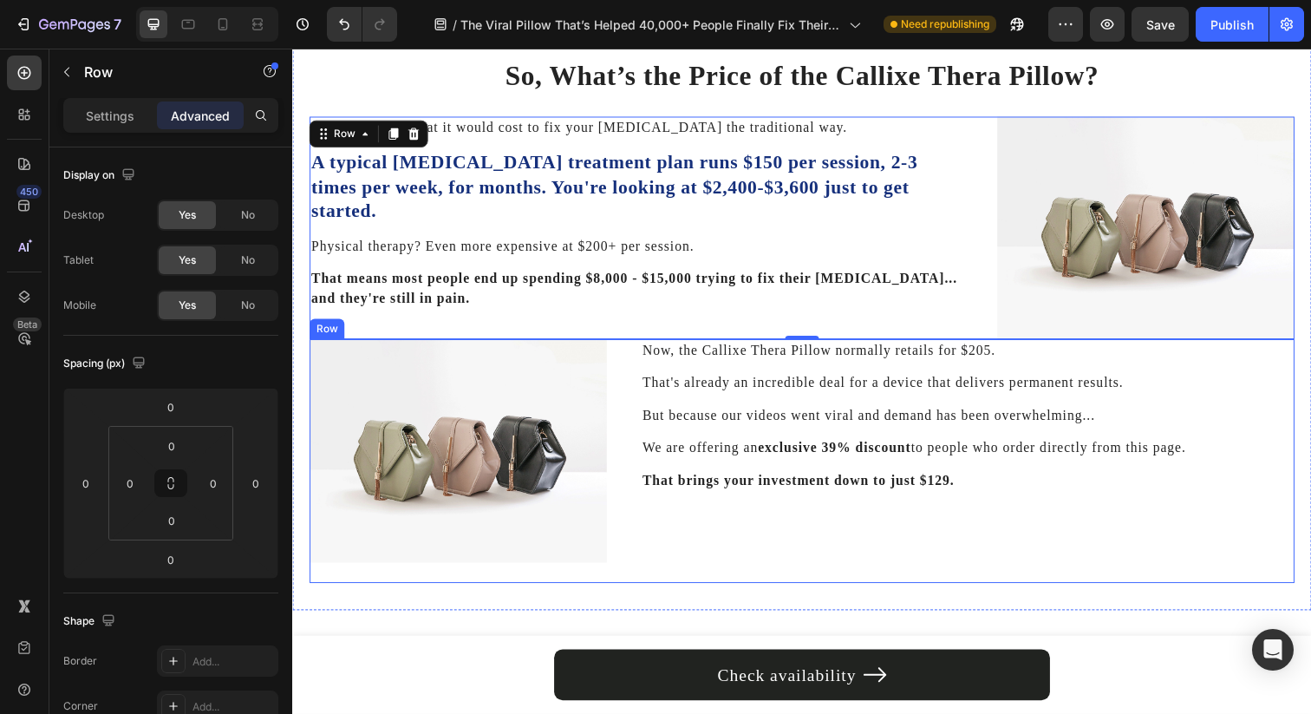
click at [627, 448] on div "Image Now, the Callixe Thera Pillow normally retails for $205. Text Block That'…" at bounding box center [813, 469] width 1006 height 249
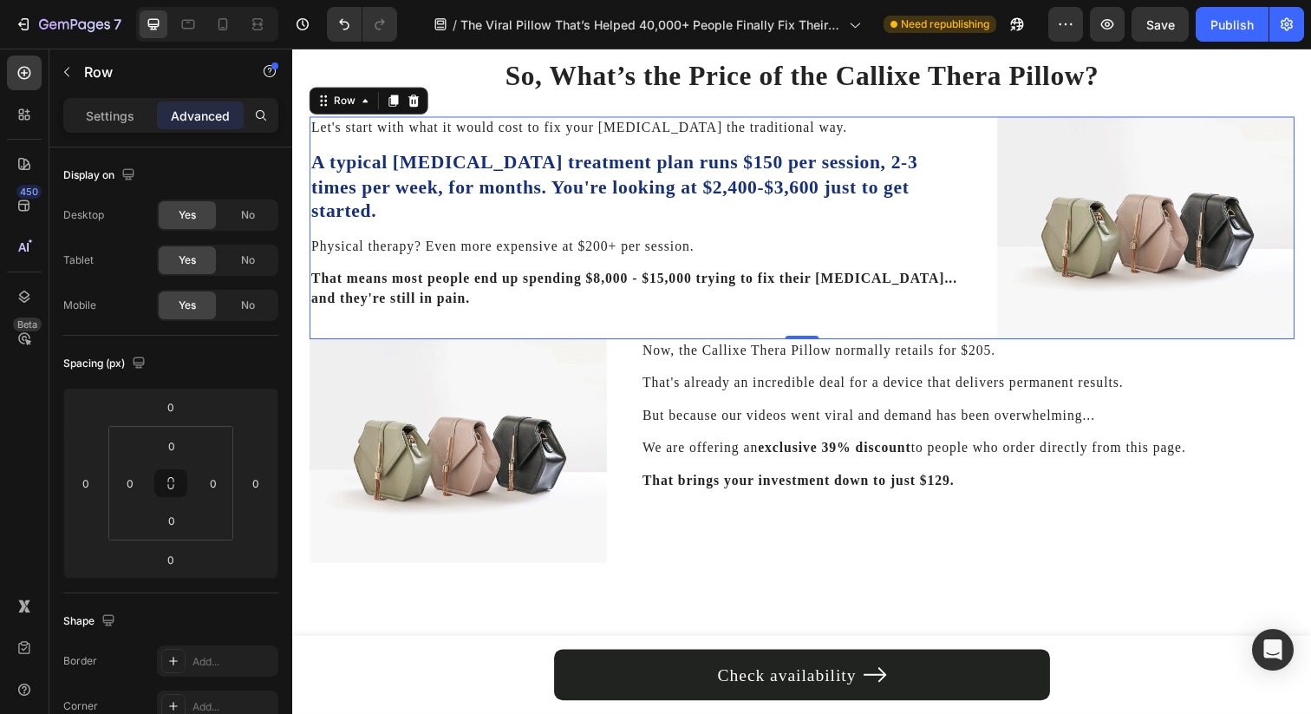
click at [663, 310] on div "Let's start with what it would cost to fix your [MEDICAL_DATA] the traditional …" at bounding box center [644, 232] width 668 height 228
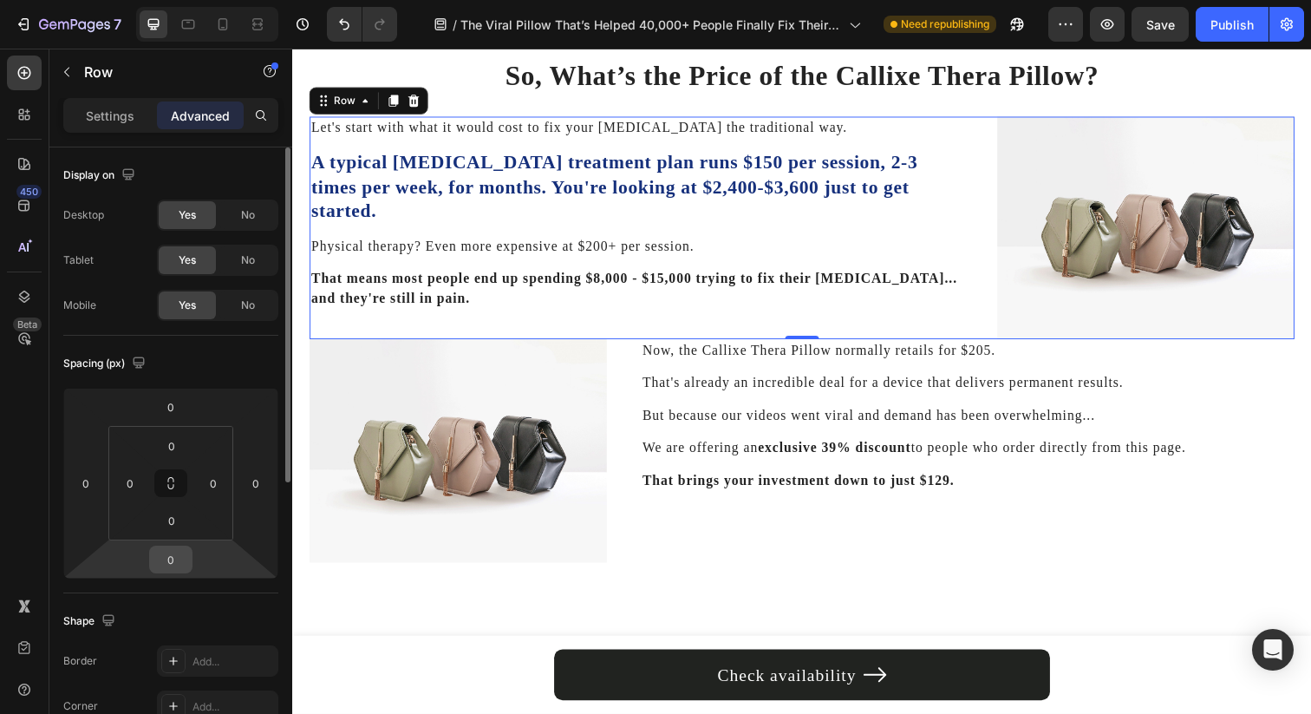
click at [179, 569] on input "0" at bounding box center [170, 559] width 35 height 26
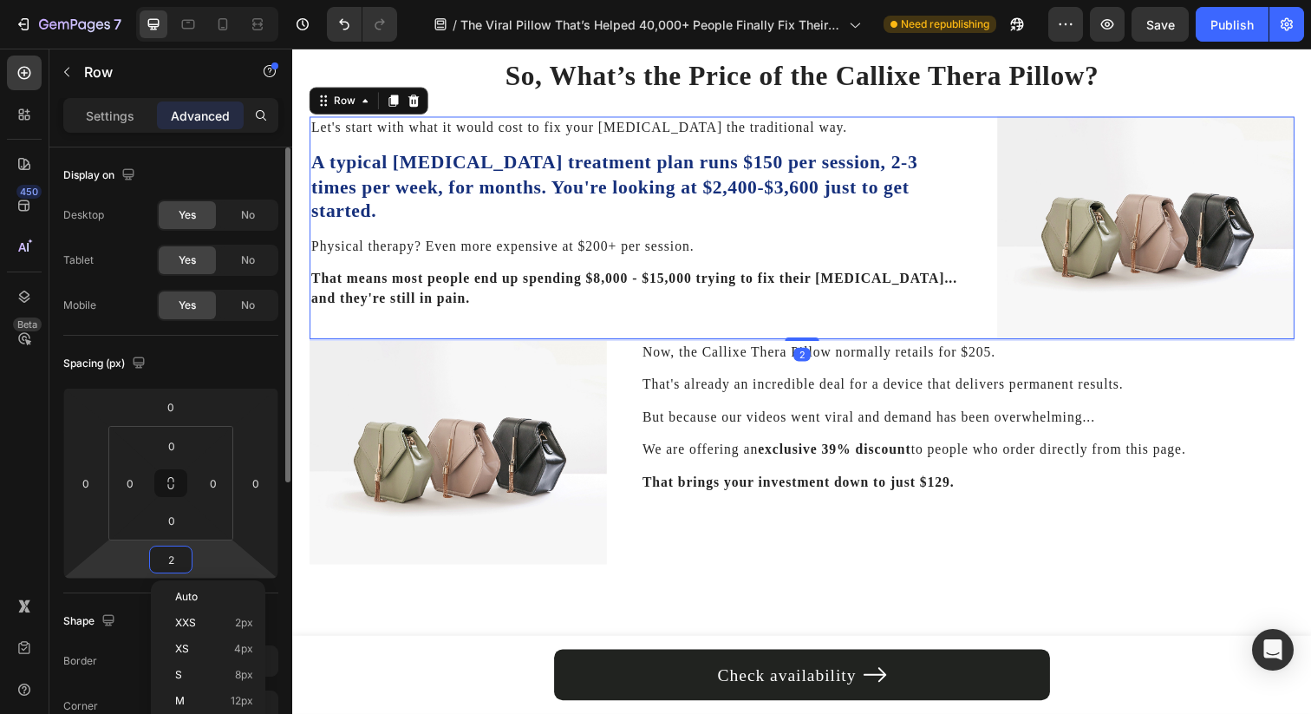
type input "24"
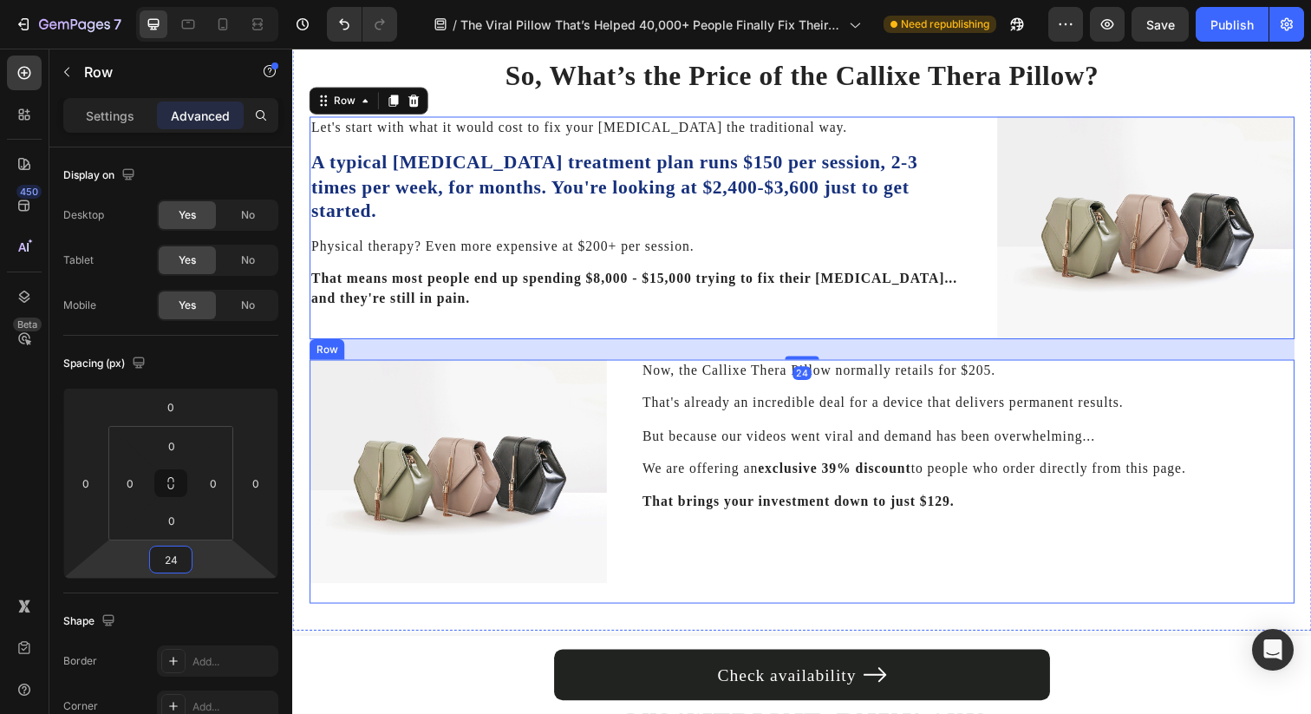
click at [545, 608] on div "Image" at bounding box center [461, 490] width 303 height 249
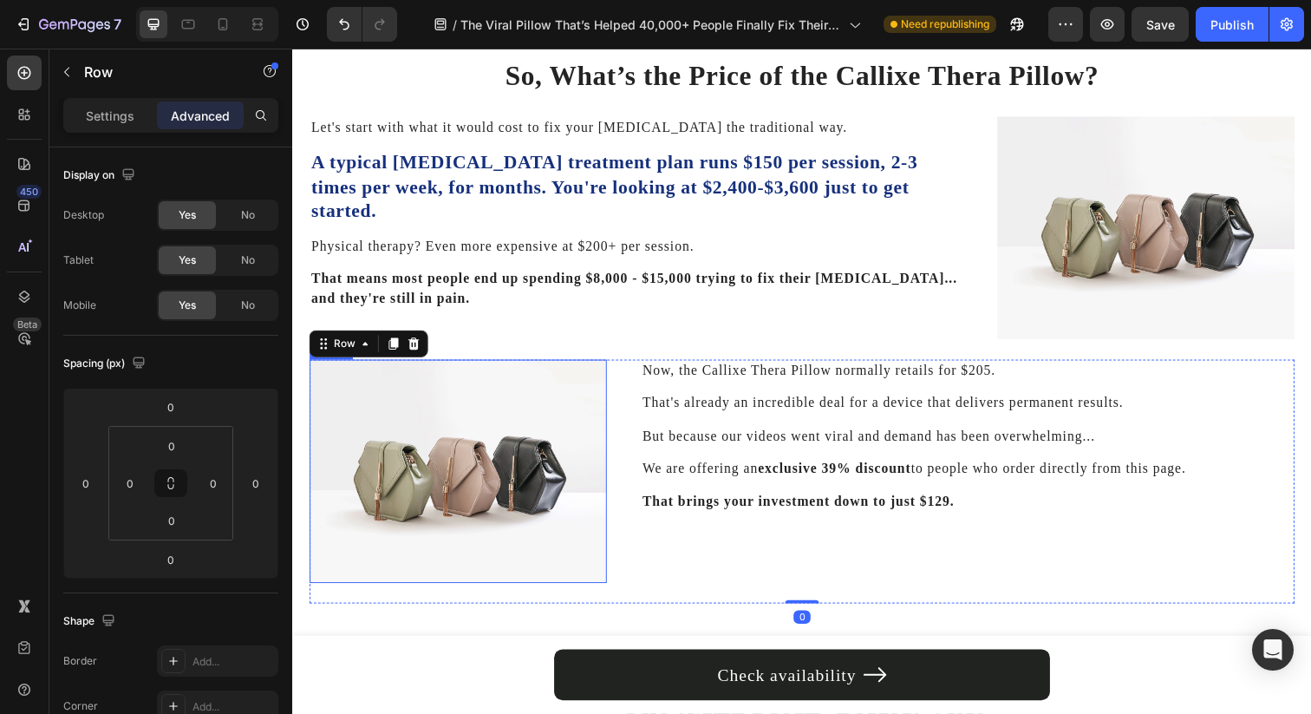
click at [306, 525] on div "So, What’s the Price of the Callixe Thera Pillow? Heading Let's start with what…" at bounding box center [812, 335] width 1040 height 613
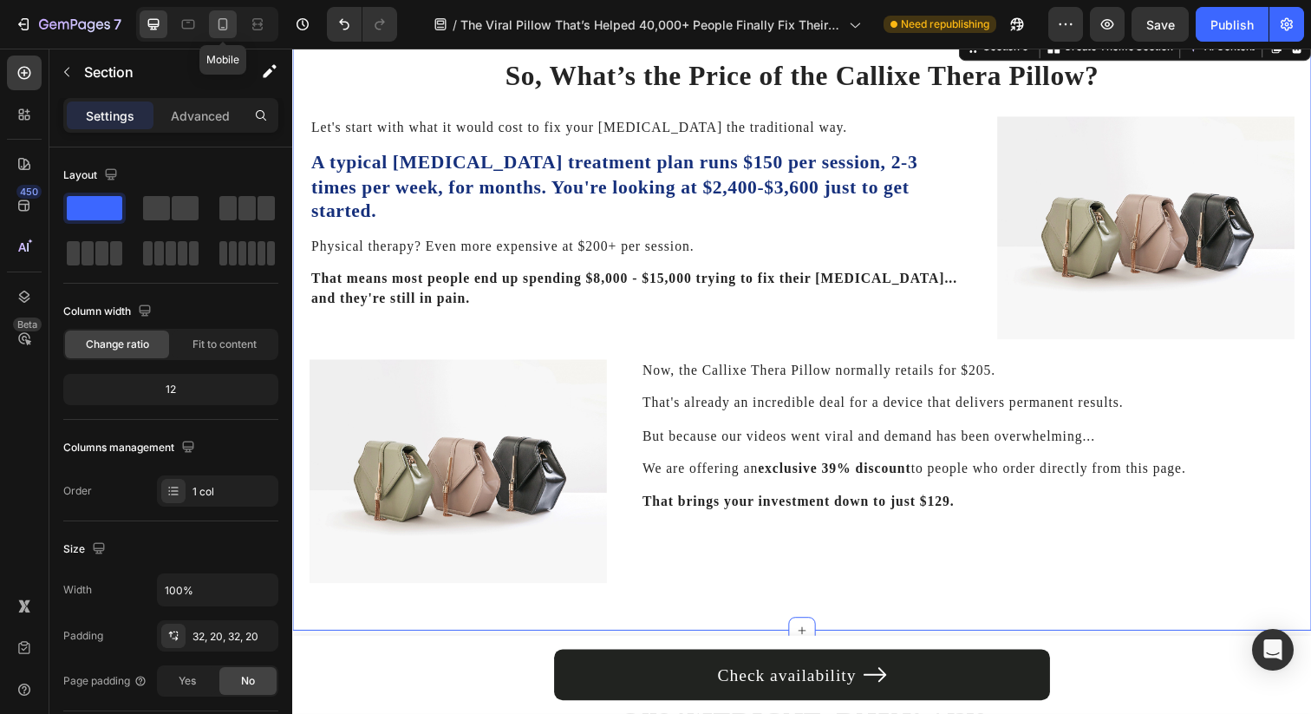
click at [221, 37] on div at bounding box center [223, 24] width 28 height 28
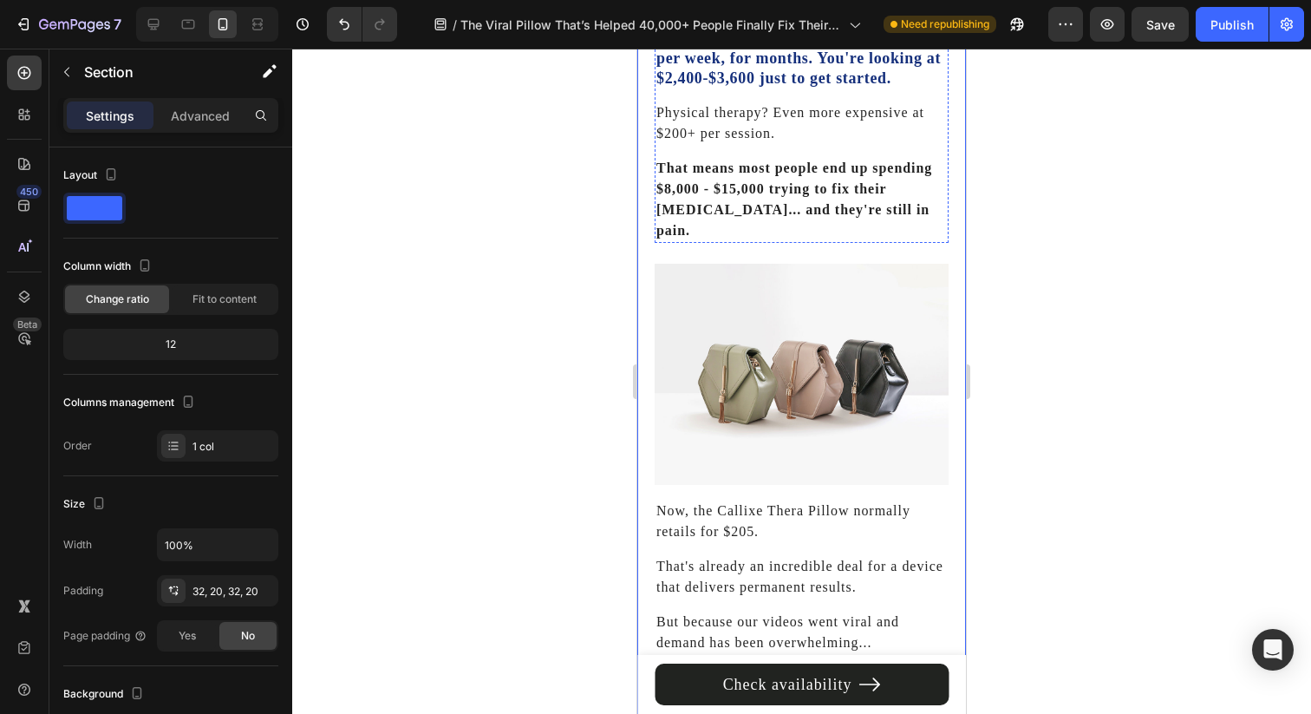
scroll to position [5705, 0]
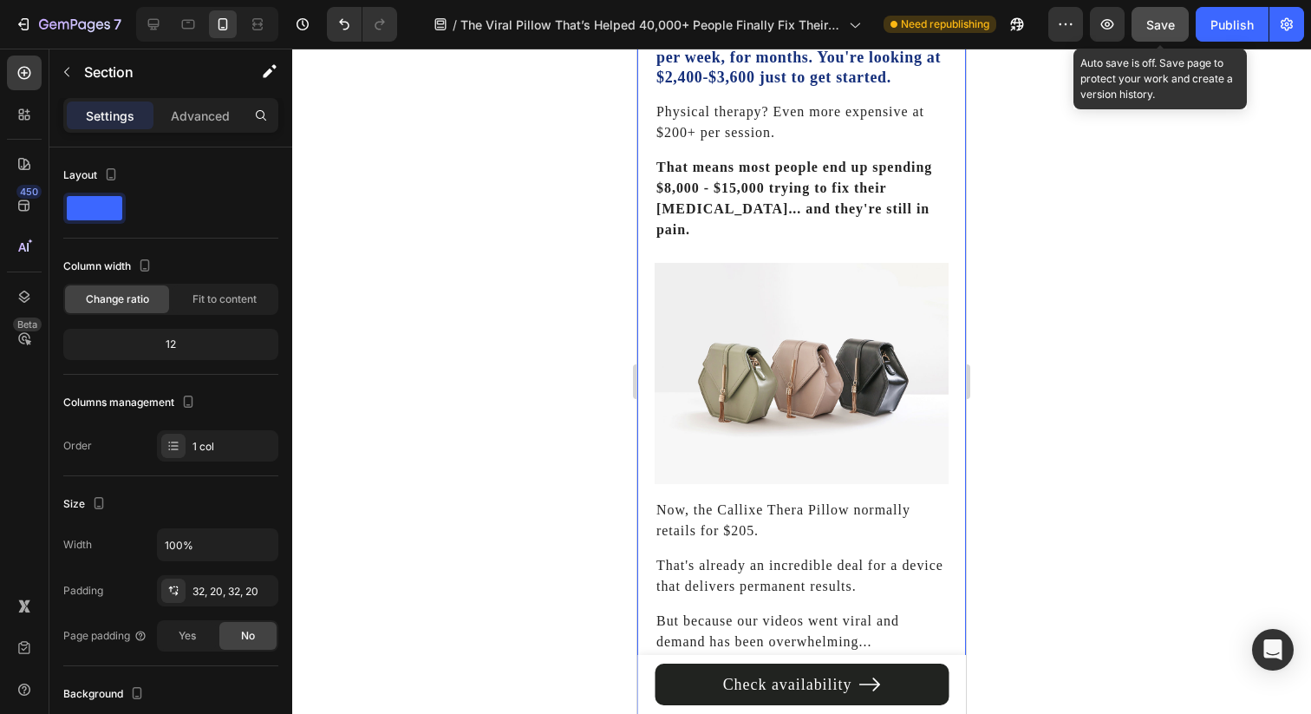
click at [1161, 29] on span "Save" at bounding box center [1160, 24] width 29 height 15
click at [1164, 33] on div "Save" at bounding box center [1160, 25] width 29 height 18
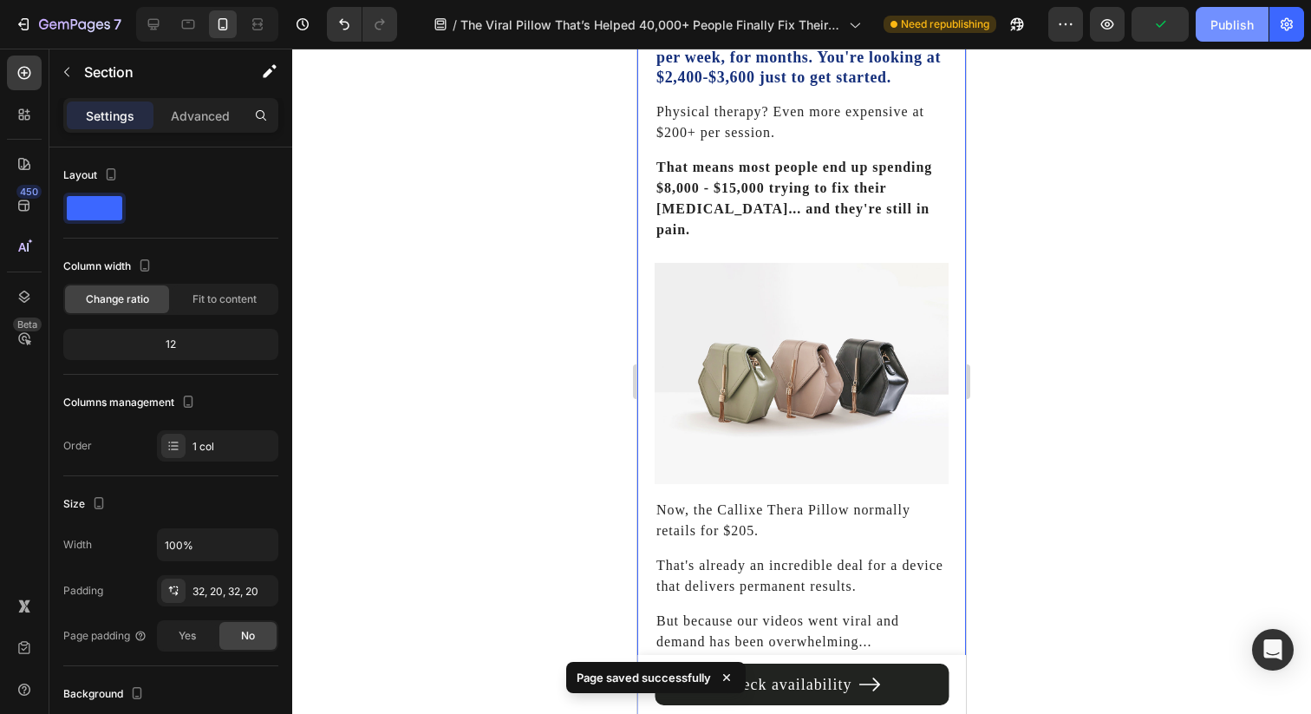
click at [1230, 33] on button "Publish" at bounding box center [1232, 24] width 73 height 35
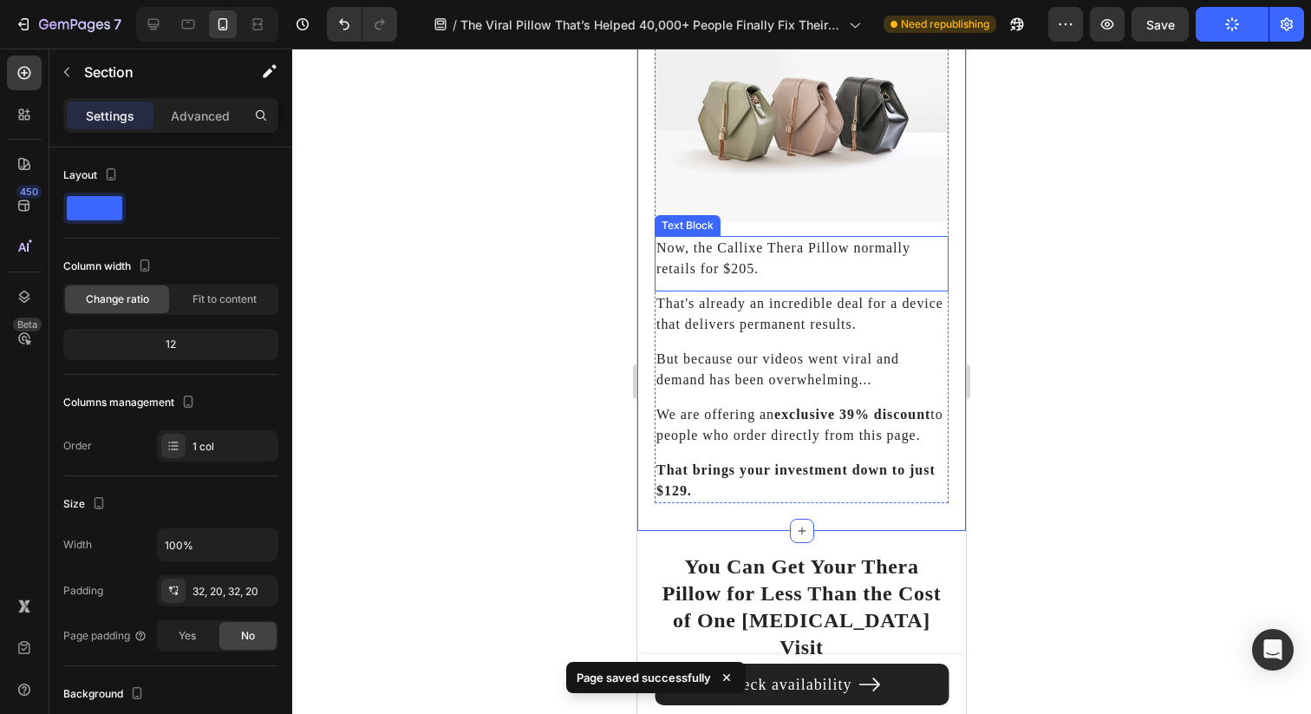
scroll to position [6034, 0]
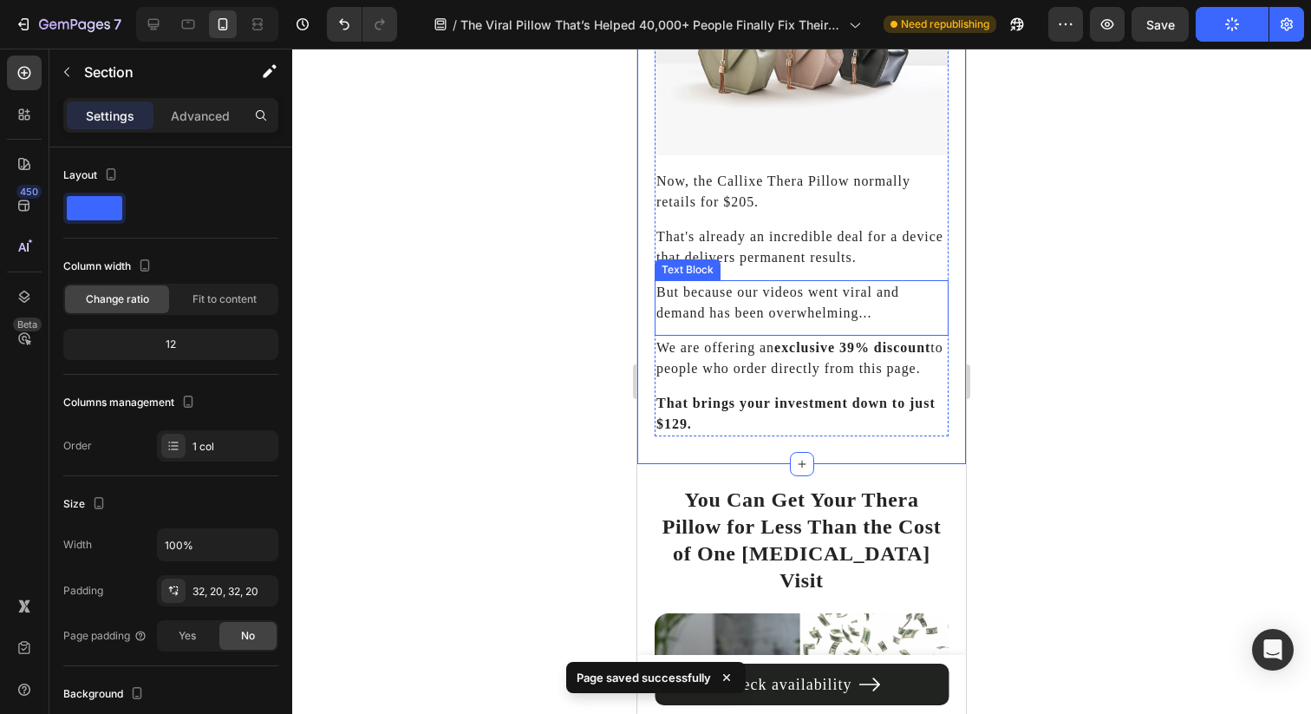
click at [783, 295] on p "But because our videos went viral and demand has been overwhelming..." at bounding box center [801, 303] width 290 height 42
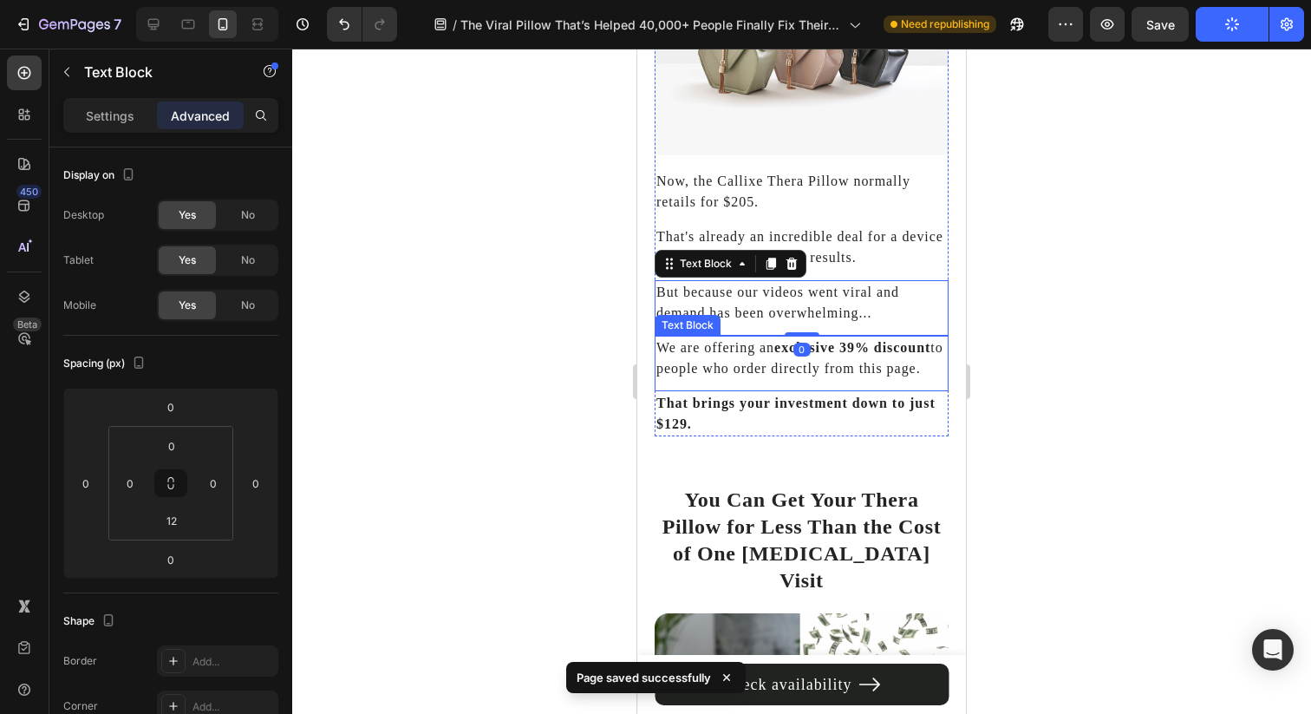
click at [772, 337] on p "We are offering an exclusive 39% discount to people who order directly from thi…" at bounding box center [801, 358] width 290 height 42
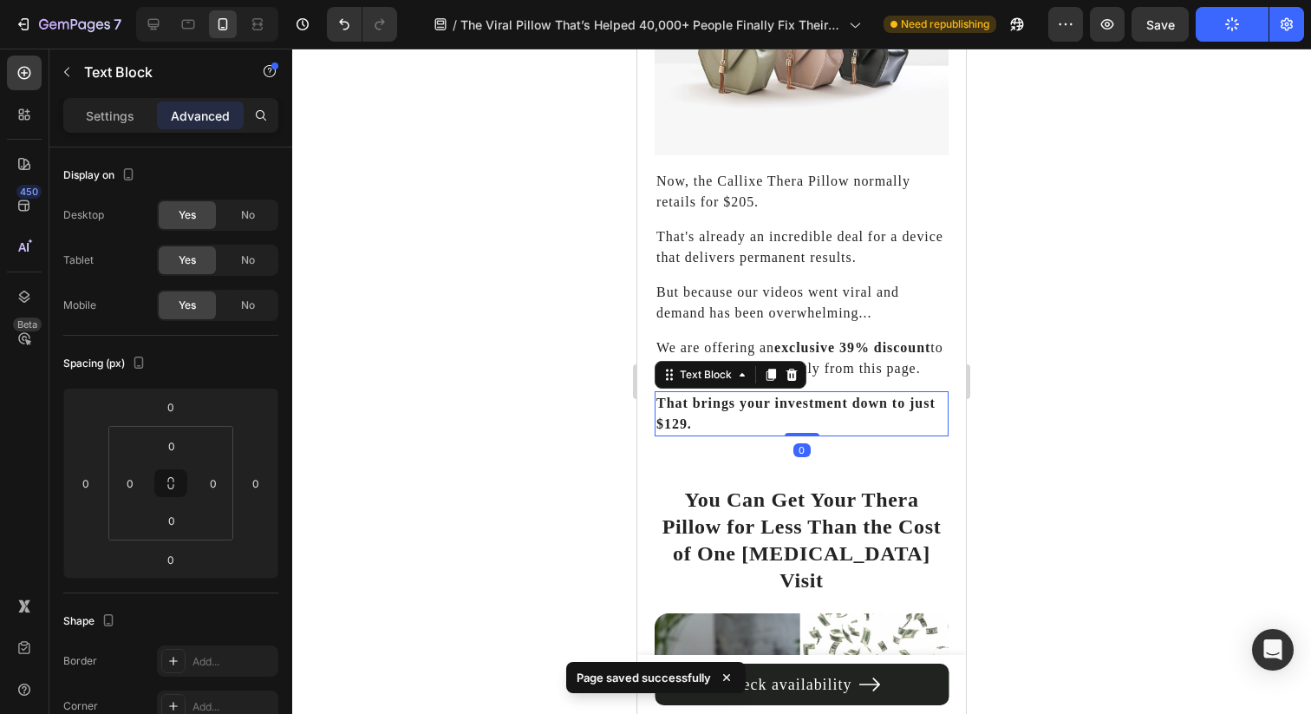
click at [726, 411] on strong "That brings your investment down to just $129." at bounding box center [795, 413] width 279 height 36
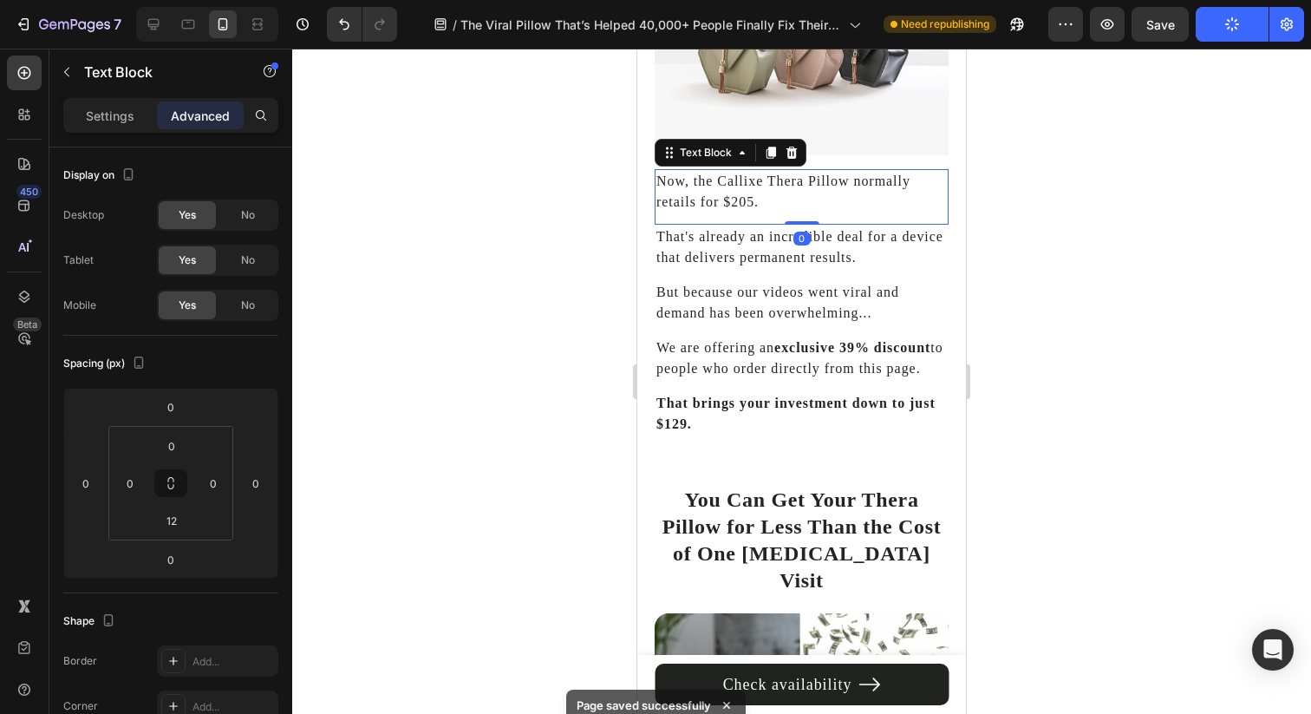
click at [772, 171] on p "Now, the Callixe Thera Pillow normally retails for $205." at bounding box center [801, 192] width 290 height 42
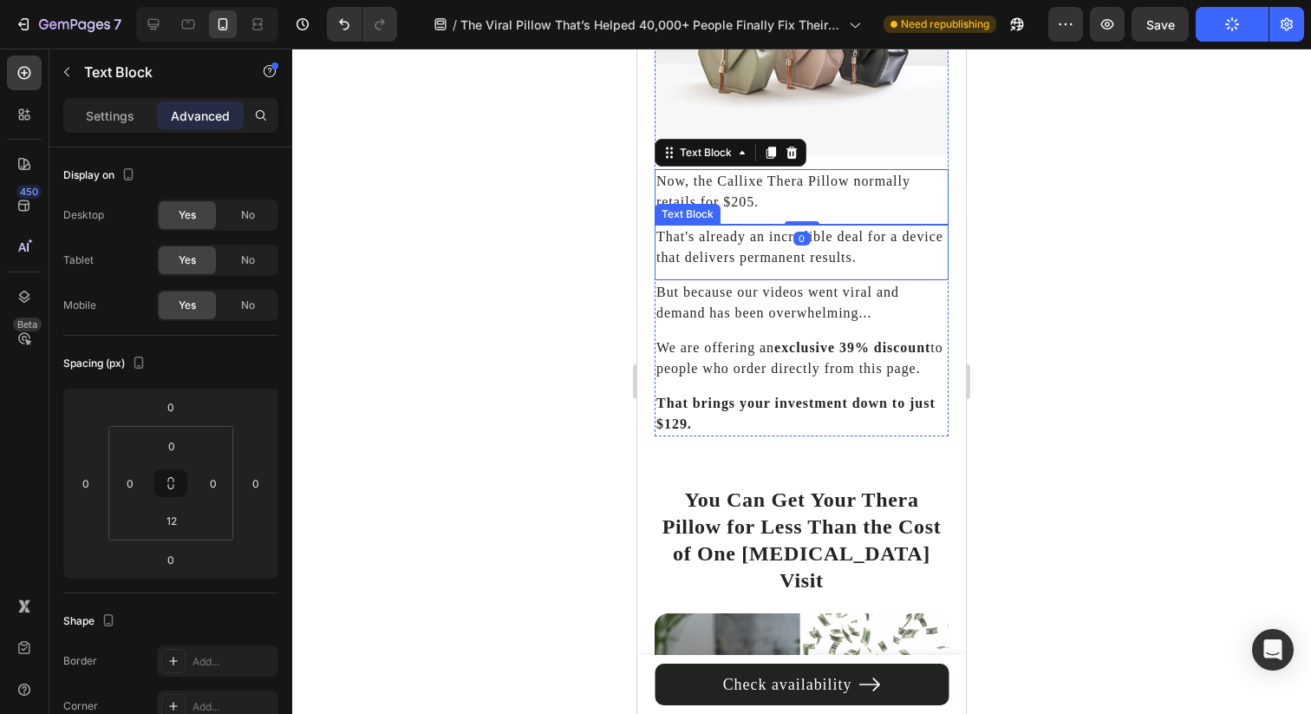
click at [767, 238] on p "That's already an incredible deal for a device that delivers permanent results." at bounding box center [801, 247] width 290 height 42
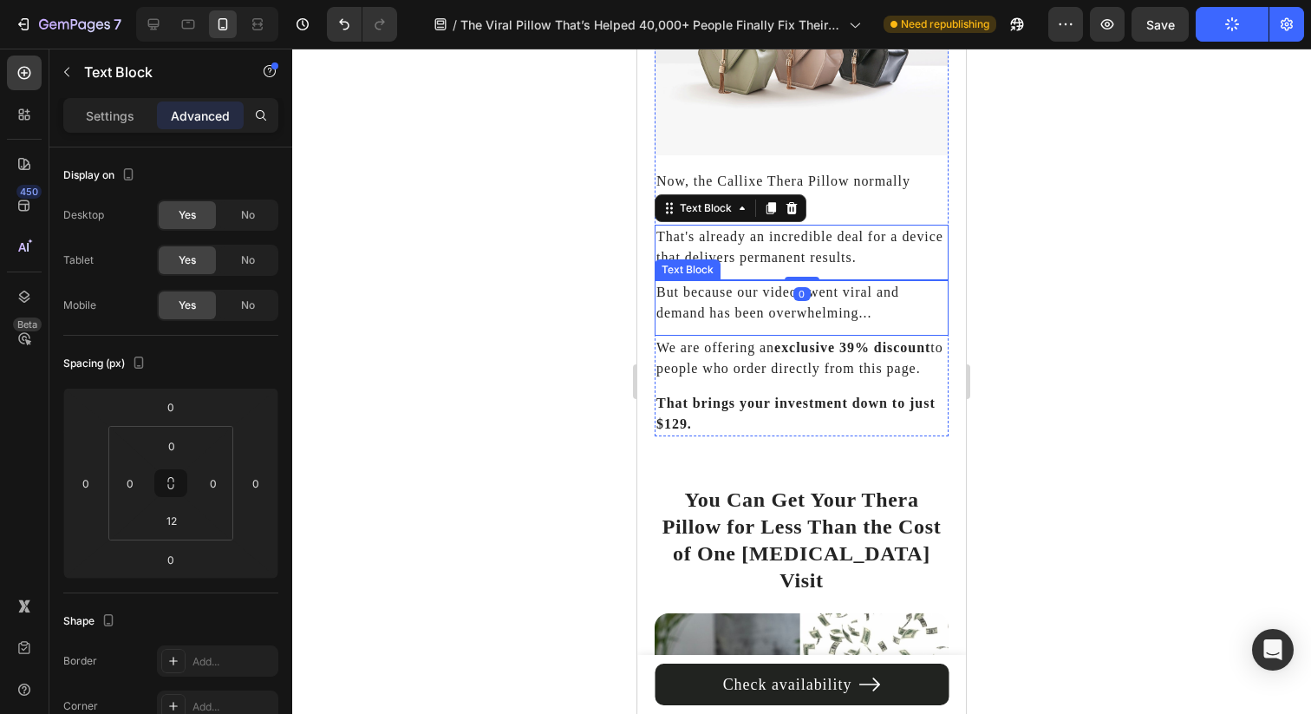
click at [757, 289] on p "But because our videos went viral and demand has been overwhelming..." at bounding box center [801, 303] width 290 height 42
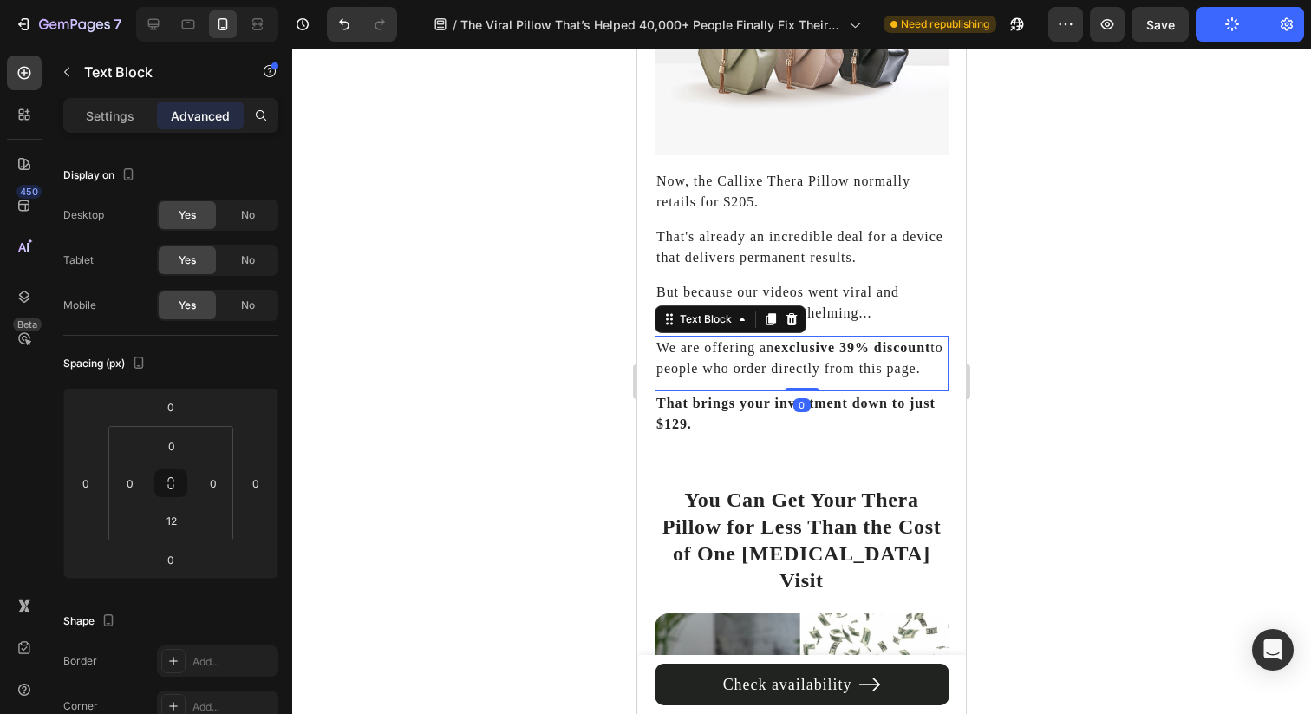
click at [757, 359] on p "We are offering an exclusive 39% discount to people who order directly from thi…" at bounding box center [801, 358] width 290 height 42
click at [760, 402] on strong "That brings your investment down to just $129." at bounding box center [795, 413] width 279 height 36
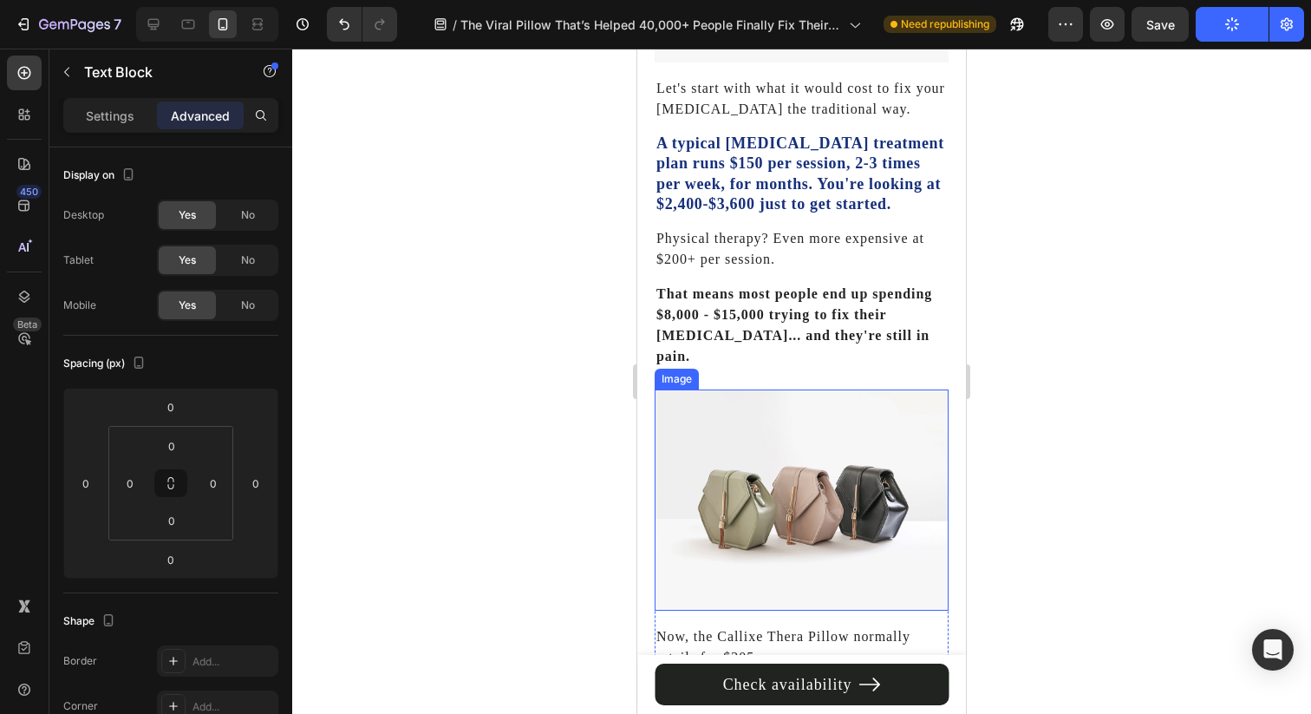
scroll to position [5345, 0]
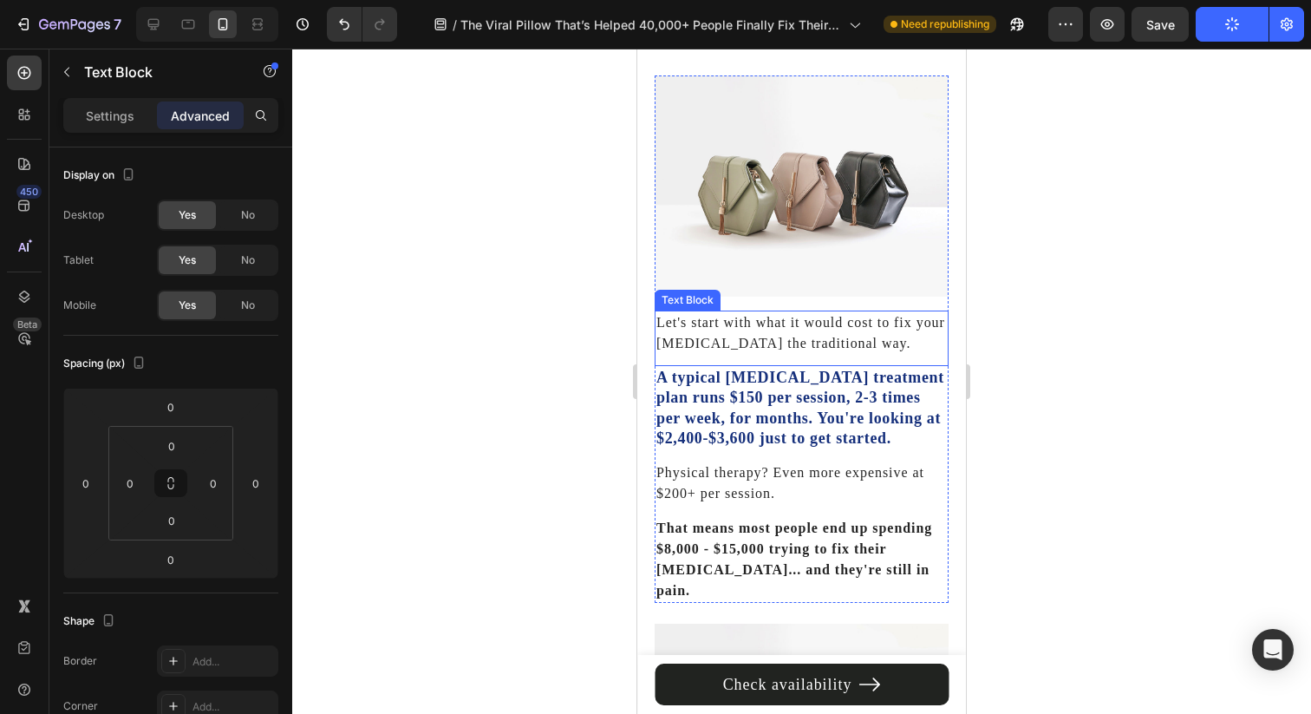
click at [792, 329] on p "Let's start with what it would cost to fix your [MEDICAL_DATA] the traditional …" at bounding box center [801, 333] width 290 height 42
click at [780, 409] on p "A typical [MEDICAL_DATA] treatment plan runs $150 per session, 2-3 times per we…" at bounding box center [801, 409] width 290 height 82
click at [852, 338] on p "Let's start with what it would cost to fix your [MEDICAL_DATA] the traditional …" at bounding box center [801, 333] width 290 height 42
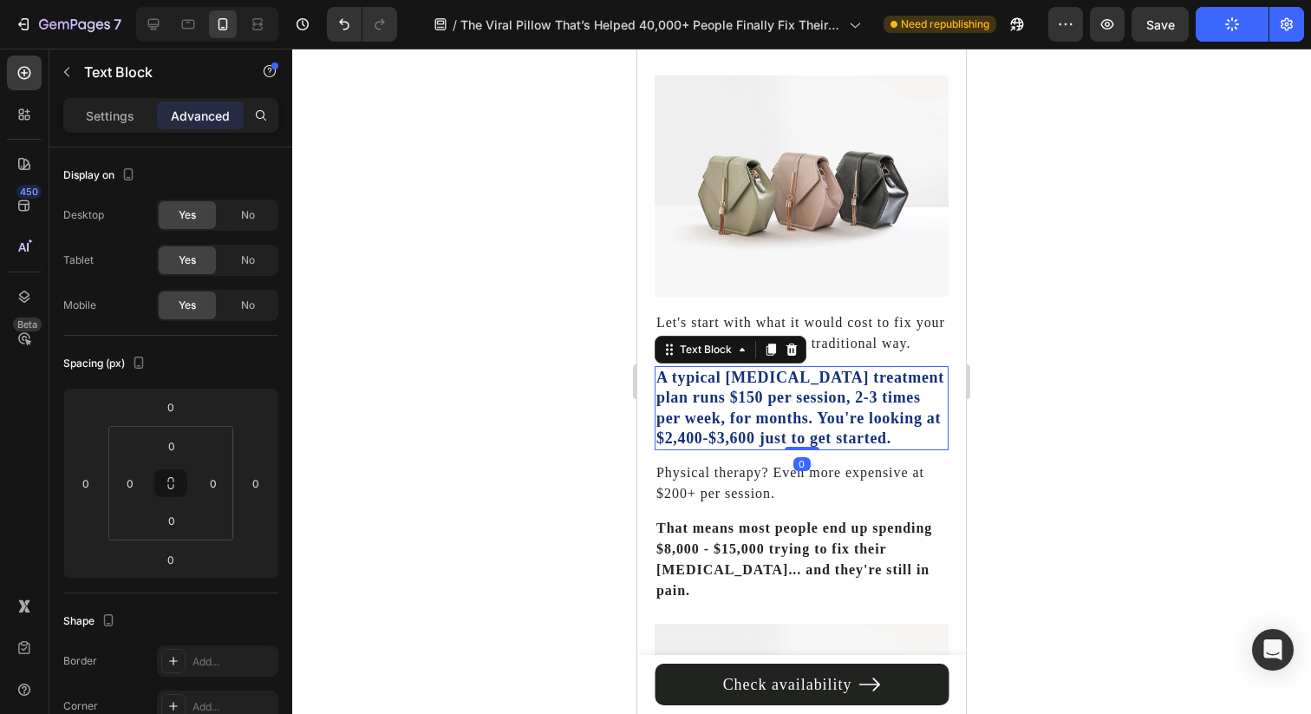
click at [758, 427] on p "A typical [MEDICAL_DATA] treatment plan runs $150 per session, 2-3 times per we…" at bounding box center [801, 409] width 290 height 82
click at [725, 503] on p "Physical therapy? Even more expensive at $200+ per session." at bounding box center [801, 483] width 290 height 42
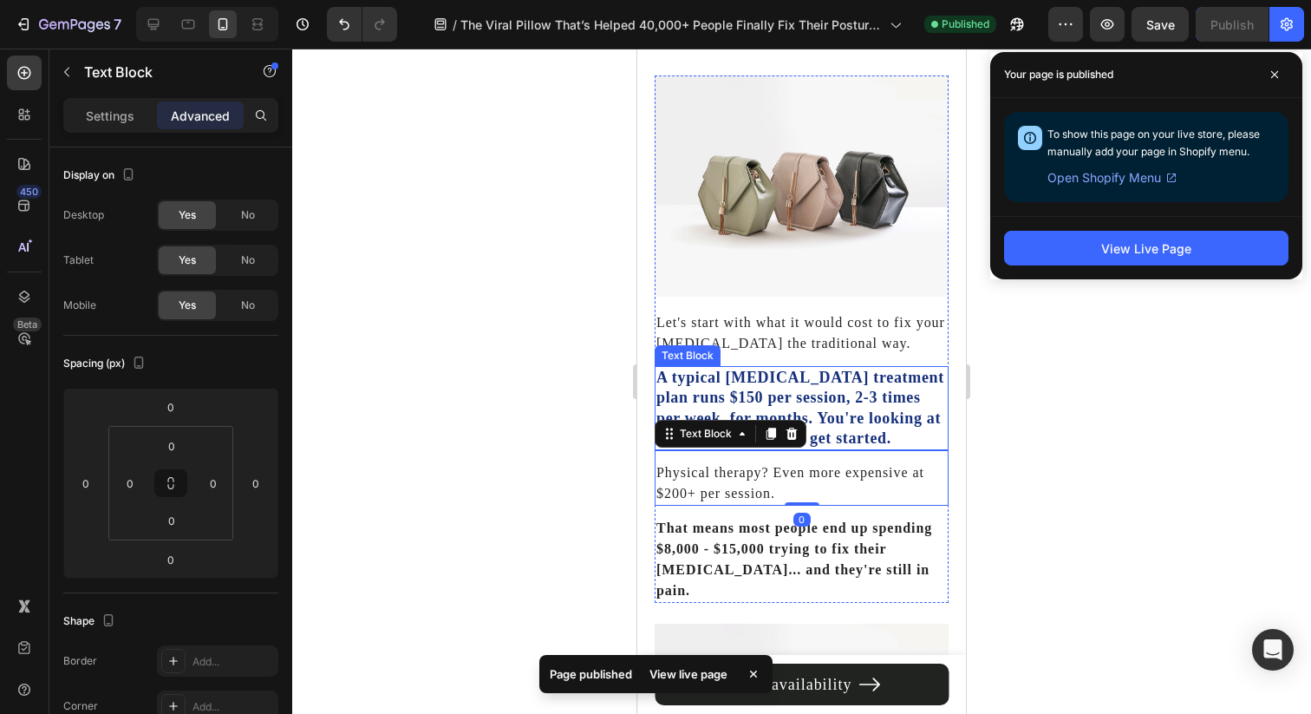
click at [863, 388] on p "A typical [MEDICAL_DATA] treatment plan runs $150 per session, 2-3 times per we…" at bounding box center [801, 409] width 290 height 82
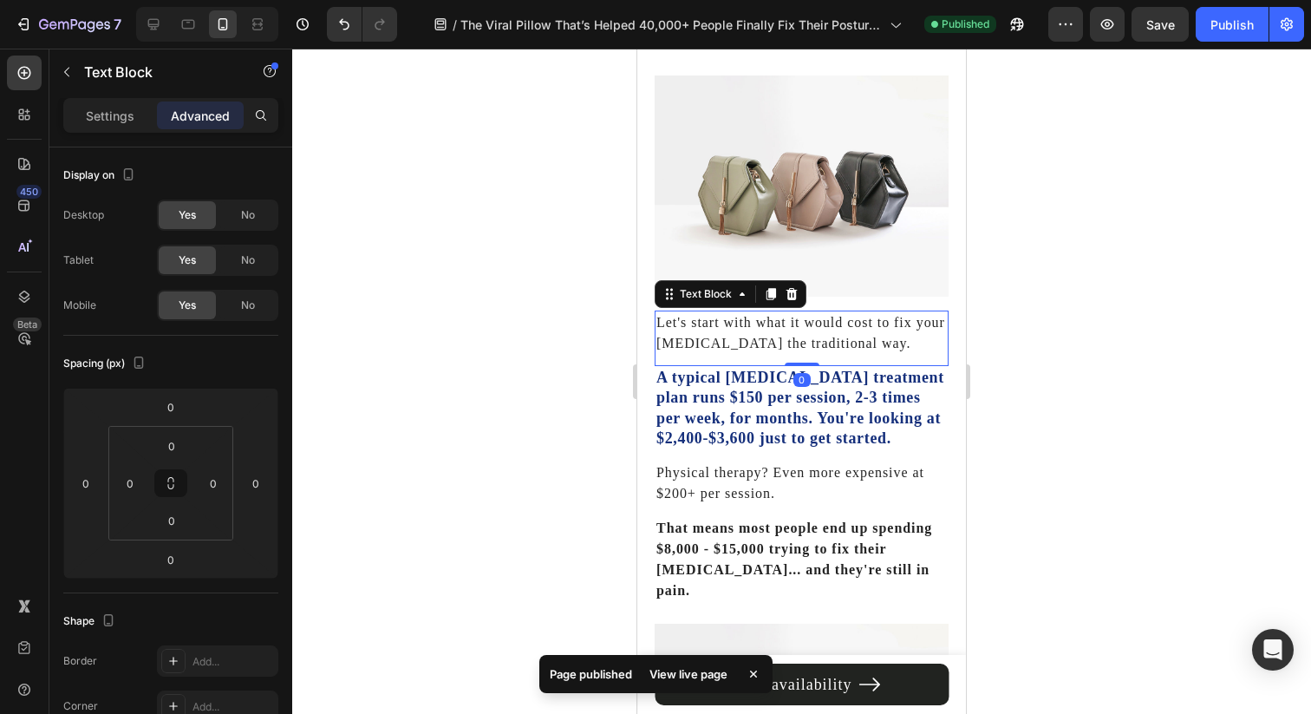
click at [863, 324] on p "Let's start with what it would cost to fix your [MEDICAL_DATA] the traditional …" at bounding box center [801, 333] width 290 height 42
click at [842, 541] on strong "That means most people end up spending $8,000 - $15,000 trying to fix their [ME…" at bounding box center [794, 558] width 276 height 77
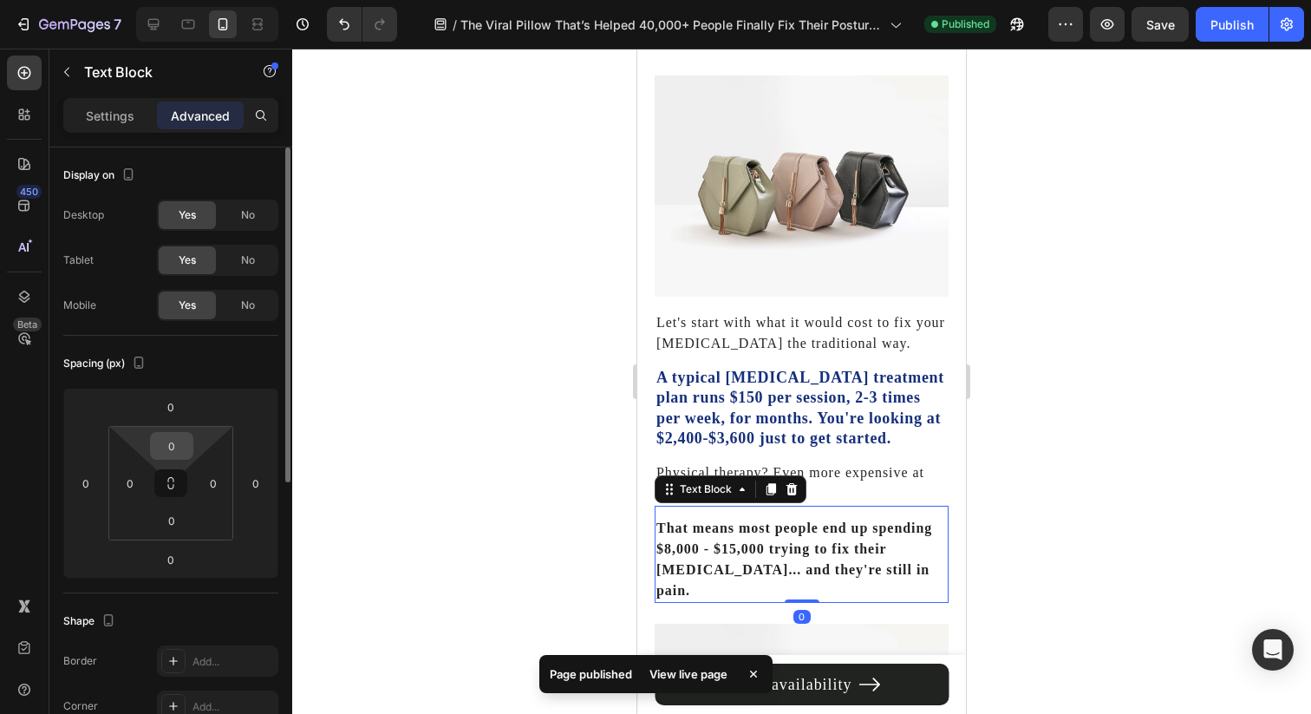
click at [188, 458] on div "0" at bounding box center [171, 446] width 43 height 28
click at [177, 440] on input "0" at bounding box center [171, 446] width 35 height 26
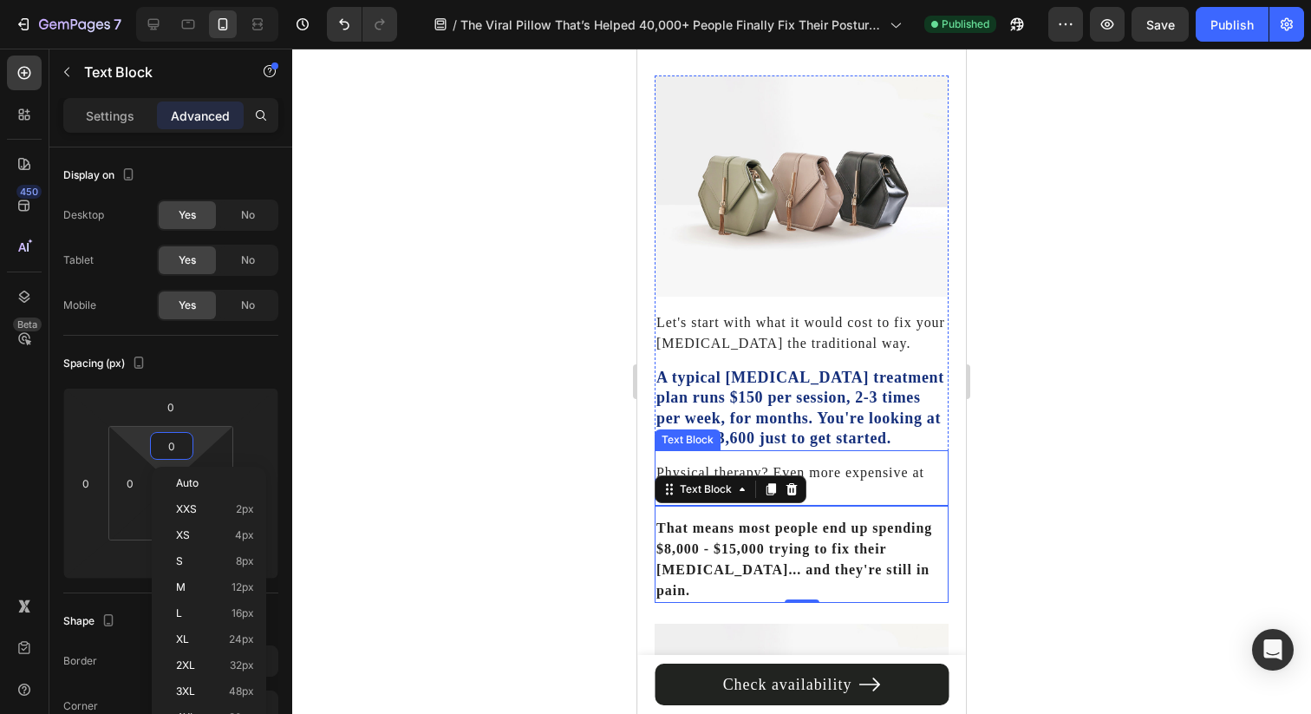
click at [811, 490] on p "Physical therapy? Even more expensive at $200+ per session." at bounding box center [801, 483] width 290 height 42
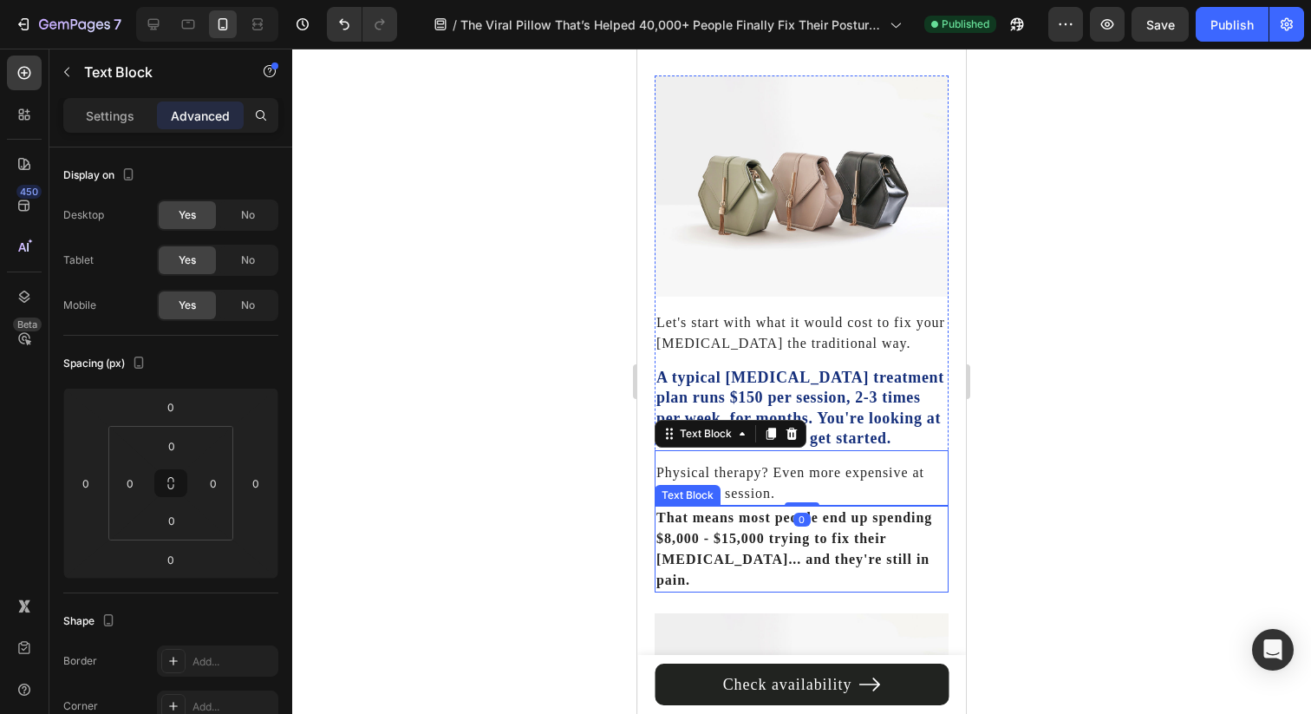
click at [753, 553] on strong "That means most people end up spending $8,000 - $15,000 trying to fix their [ME…" at bounding box center [794, 548] width 276 height 77
click at [862, 492] on p "Physical therapy? Even more expensive at $200+ per session." at bounding box center [801, 483] width 290 height 42
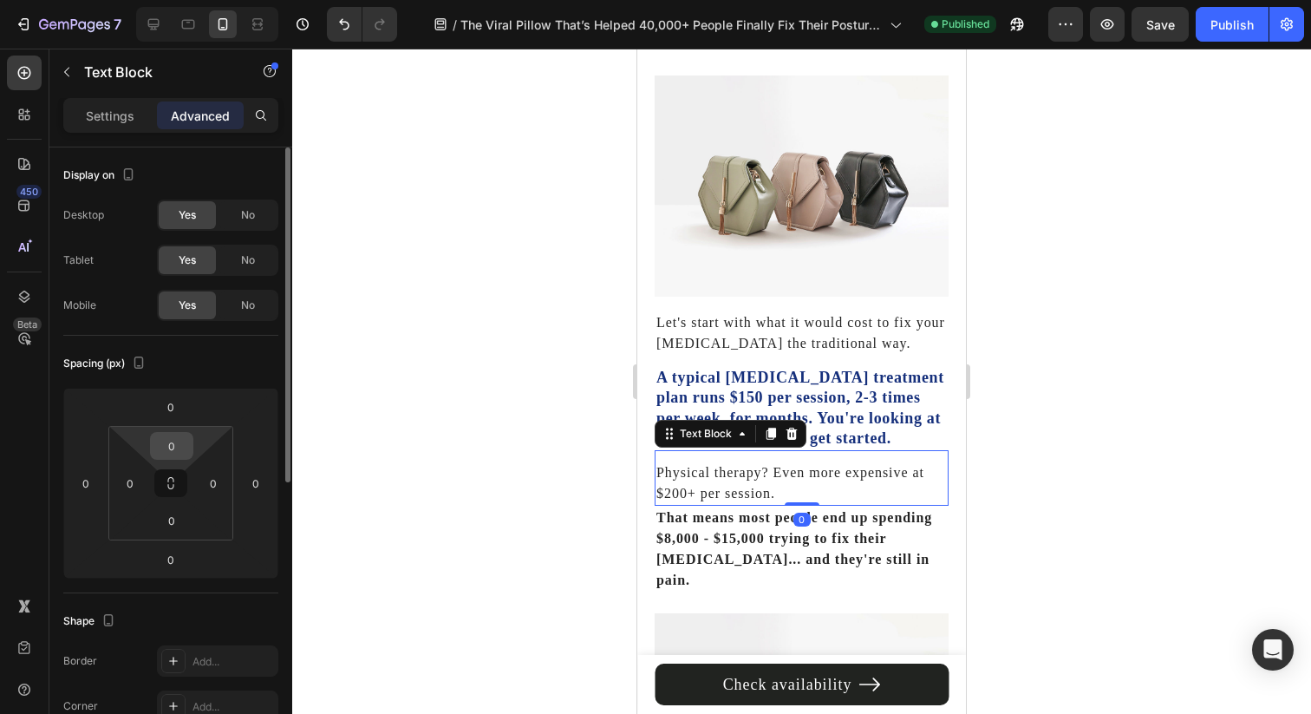
click at [166, 453] on input "0" at bounding box center [171, 446] width 35 height 26
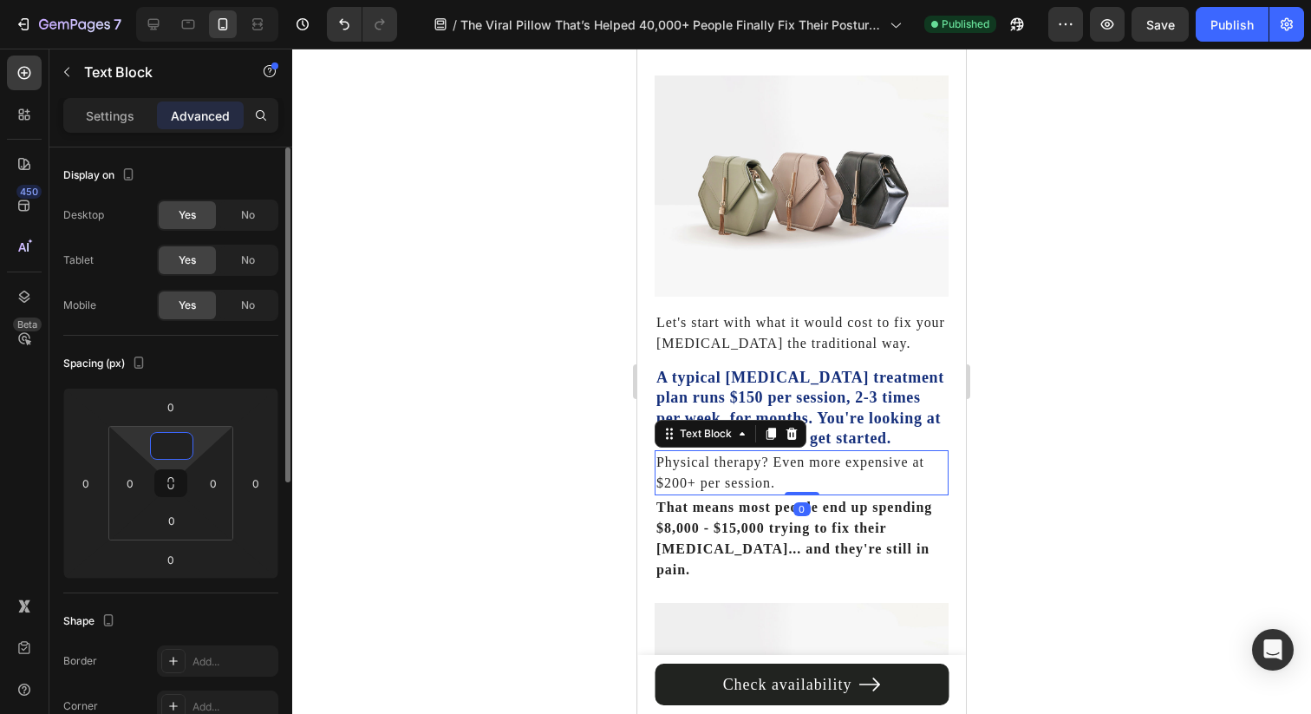
type input "0"
click at [228, 359] on div "Spacing (px)" at bounding box center [170, 363] width 215 height 28
click at [166, 522] on input "0" at bounding box center [171, 520] width 35 height 26
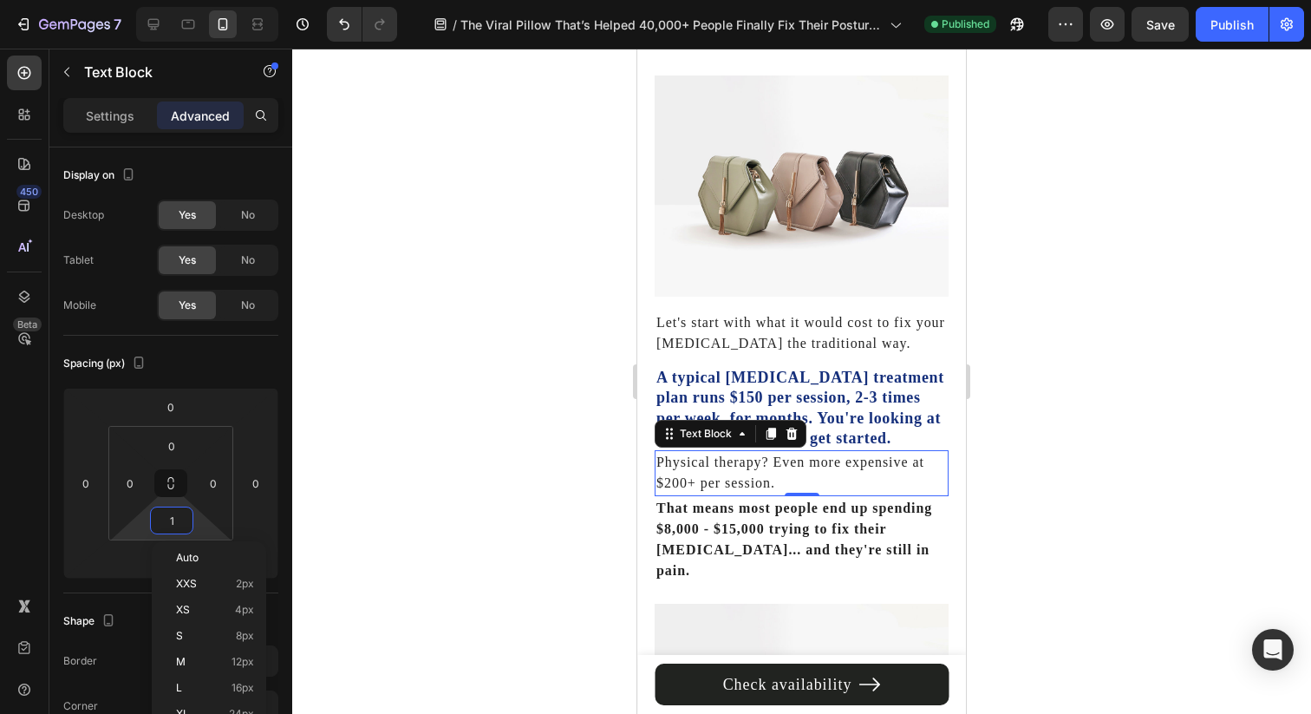
type input "12"
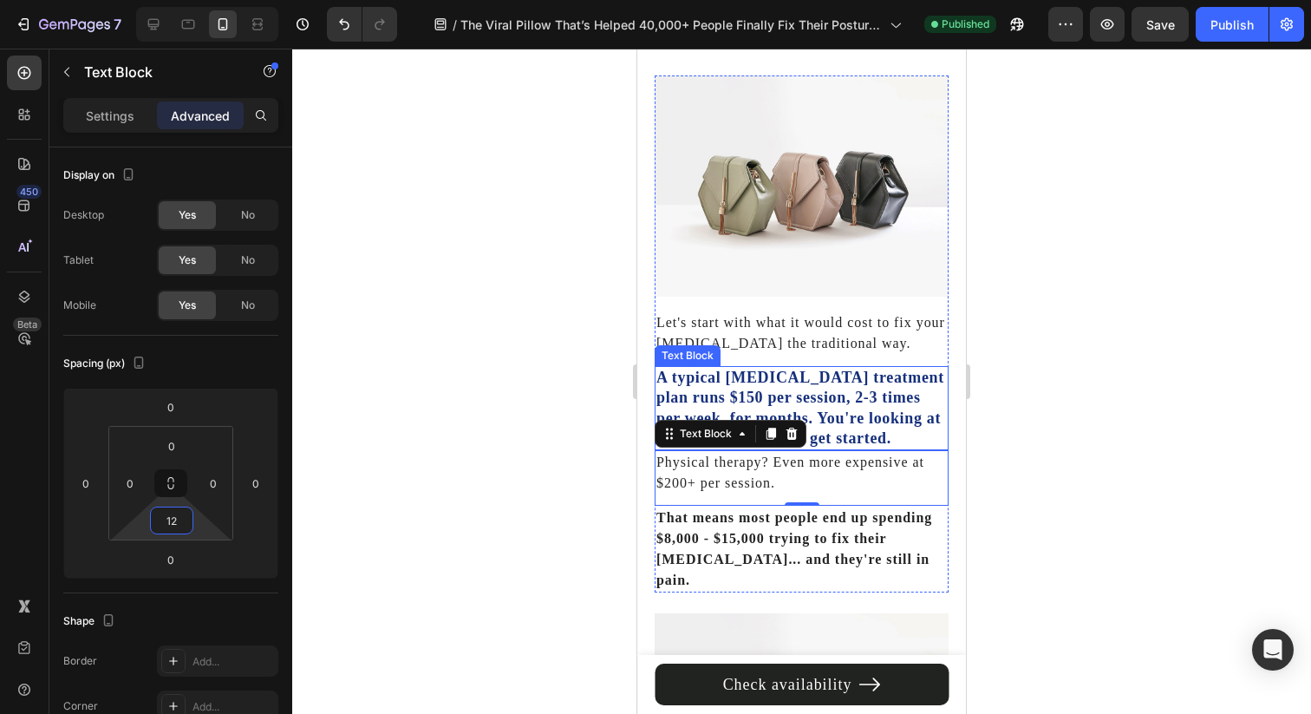
click at [869, 431] on p "A typical [MEDICAL_DATA] treatment plan runs $150 per session, 2-3 times per we…" at bounding box center [801, 409] width 290 height 82
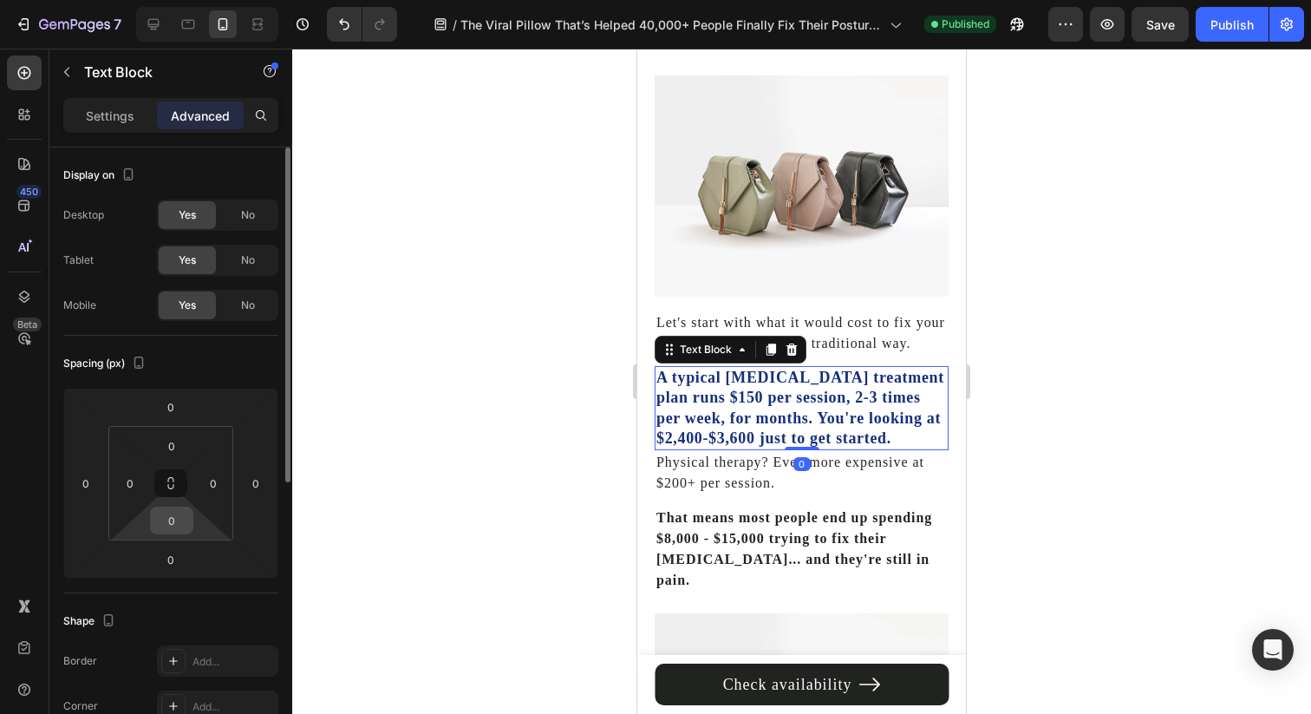
click at [172, 523] on input "0" at bounding box center [171, 520] width 35 height 26
type input "12"
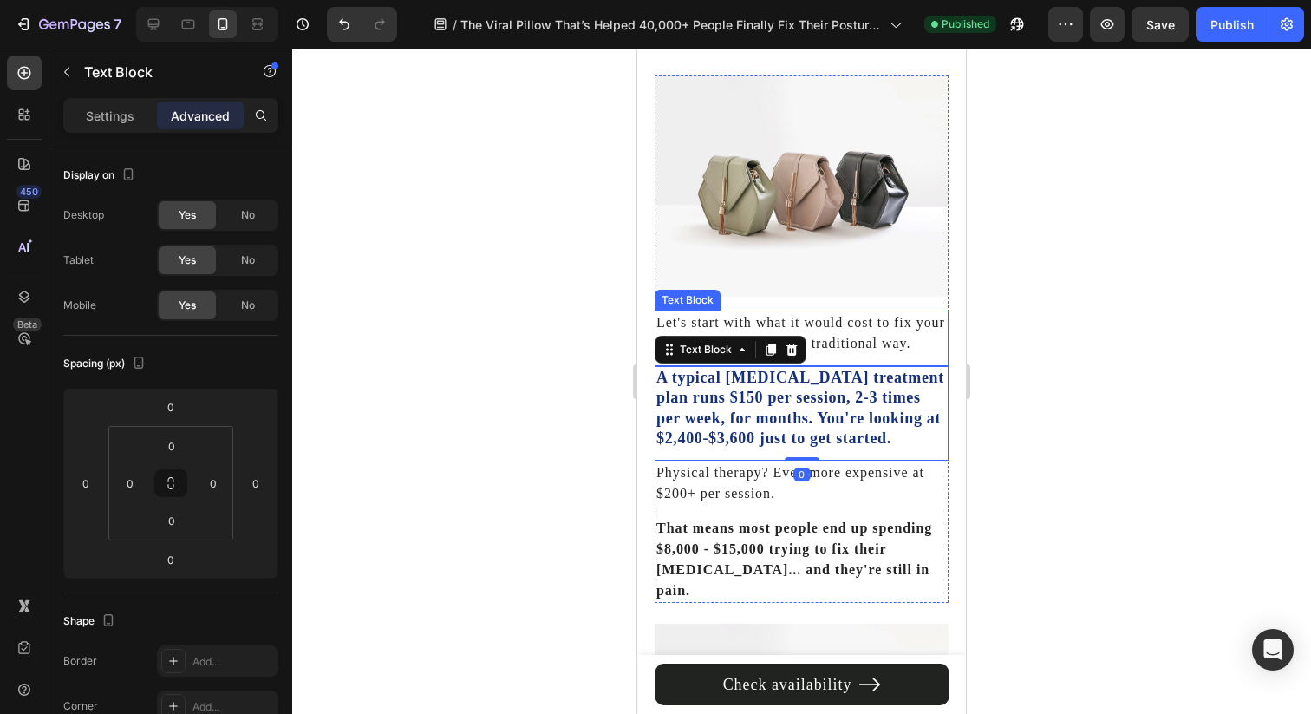
click at [861, 337] on p "Let's start with what it would cost to fix your [MEDICAL_DATA] the traditional …" at bounding box center [801, 333] width 290 height 42
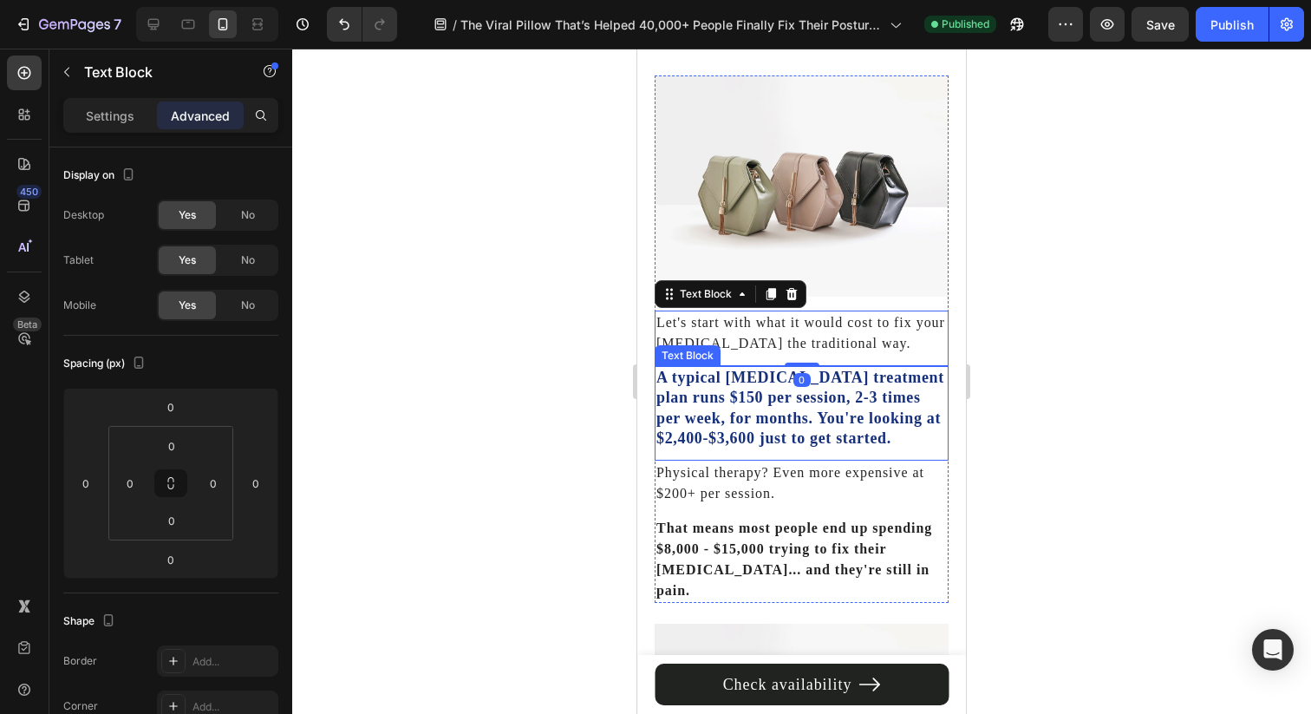
click at [705, 411] on p "A typical [MEDICAL_DATA] treatment plan runs $150 per session, 2-3 times per we…" at bounding box center [801, 409] width 290 height 82
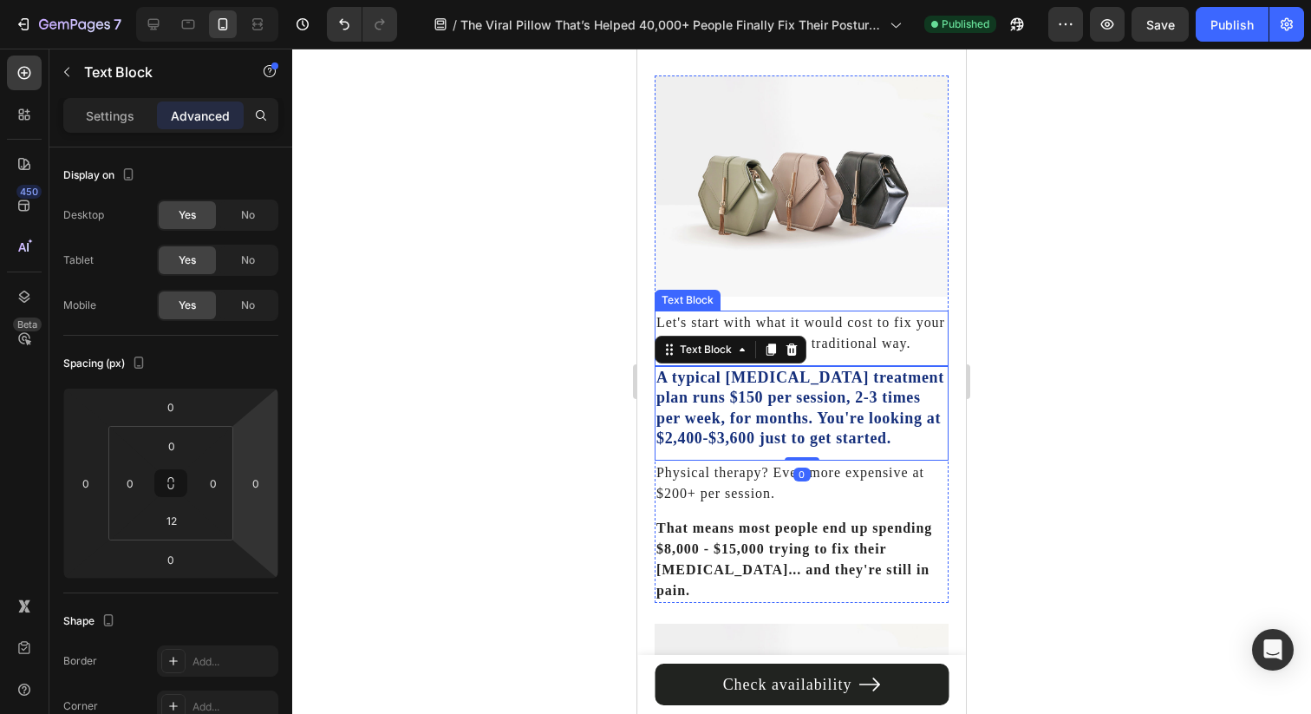
click at [877, 329] on p "Let's start with what it would cost to fix your [MEDICAL_DATA] the traditional …" at bounding box center [801, 333] width 290 height 42
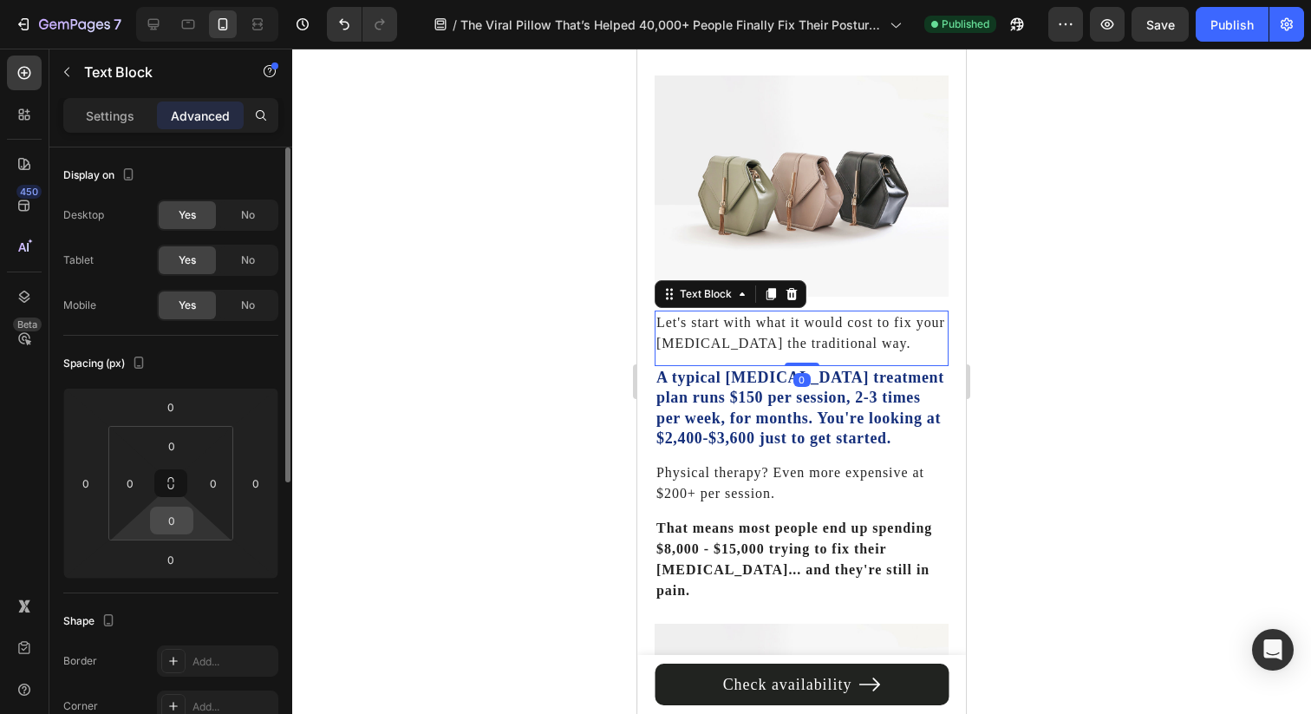
click at [160, 519] on input "0" at bounding box center [171, 520] width 35 height 26
type input "12"
click at [1056, 381] on div at bounding box center [801, 381] width 1019 height 665
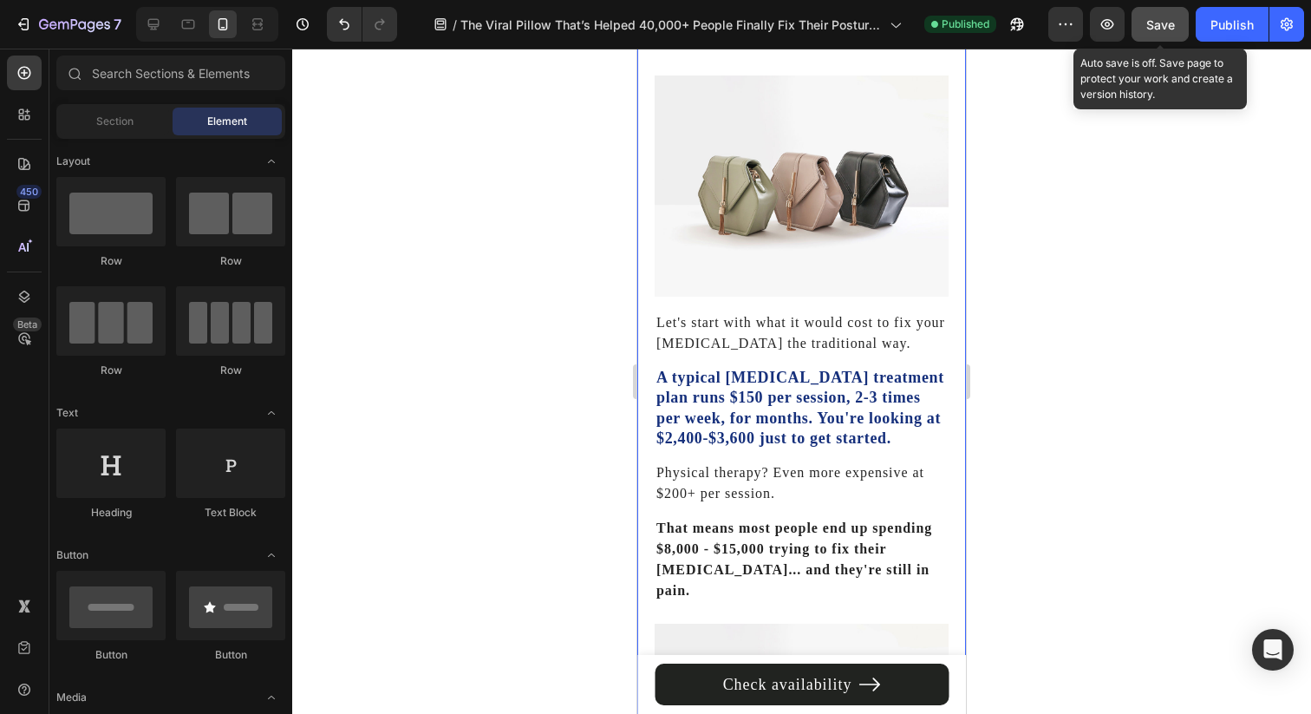
click at [1184, 26] on button "Save" at bounding box center [1160, 24] width 57 height 35
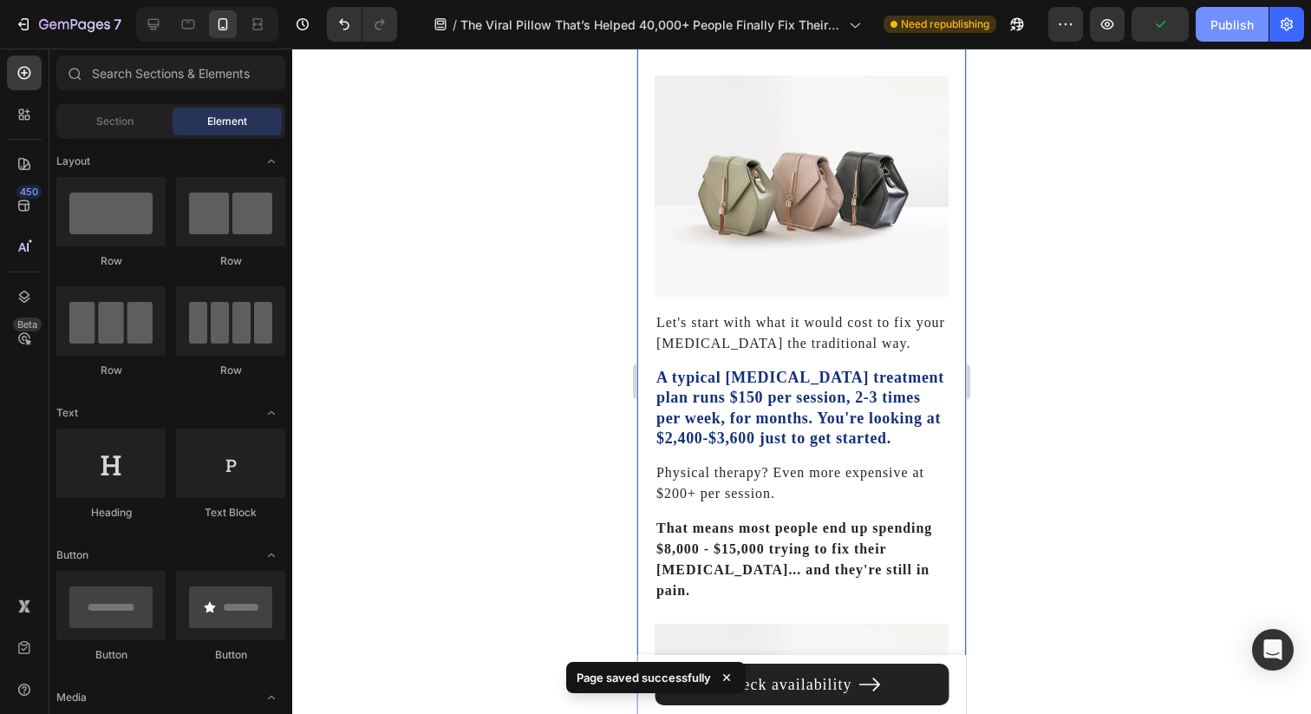
click at [1213, 25] on div "Publish" at bounding box center [1231, 25] width 43 height 18
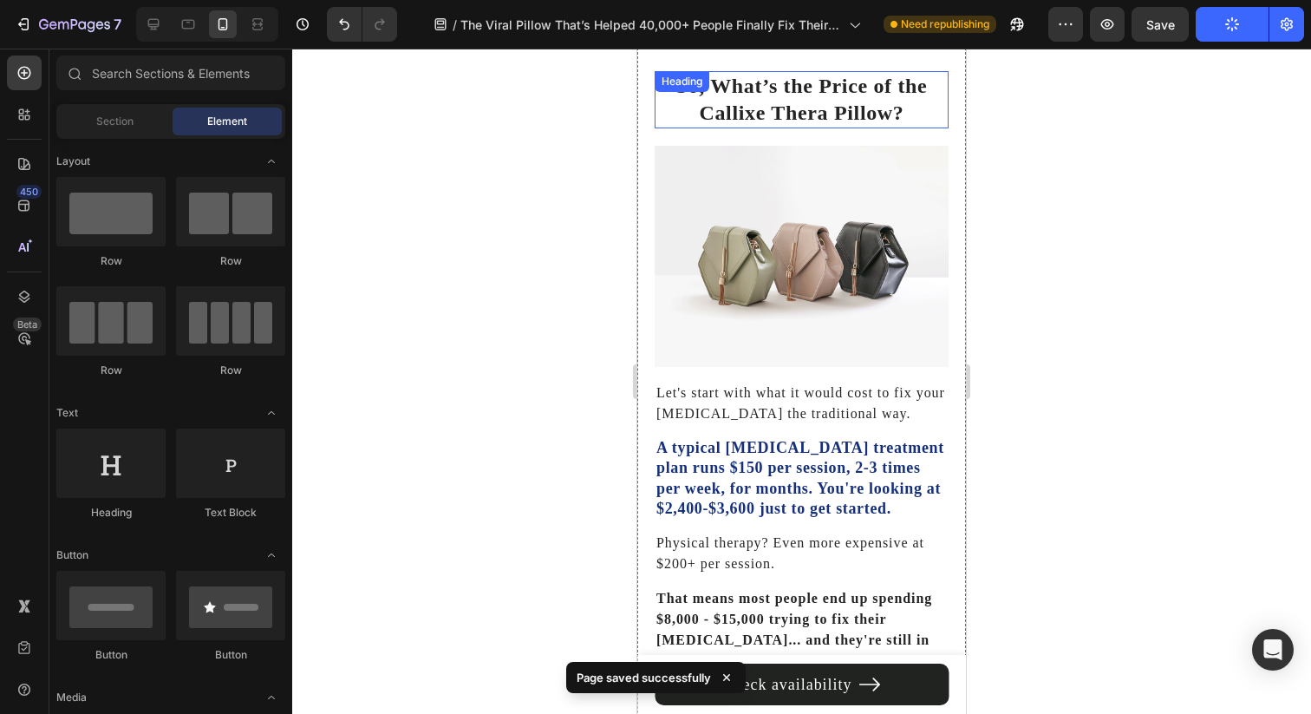
scroll to position [5273, 0]
click at [811, 105] on h2 "So, What’s the Price of the Callixe Thera Pillow?" at bounding box center [802, 100] width 294 height 57
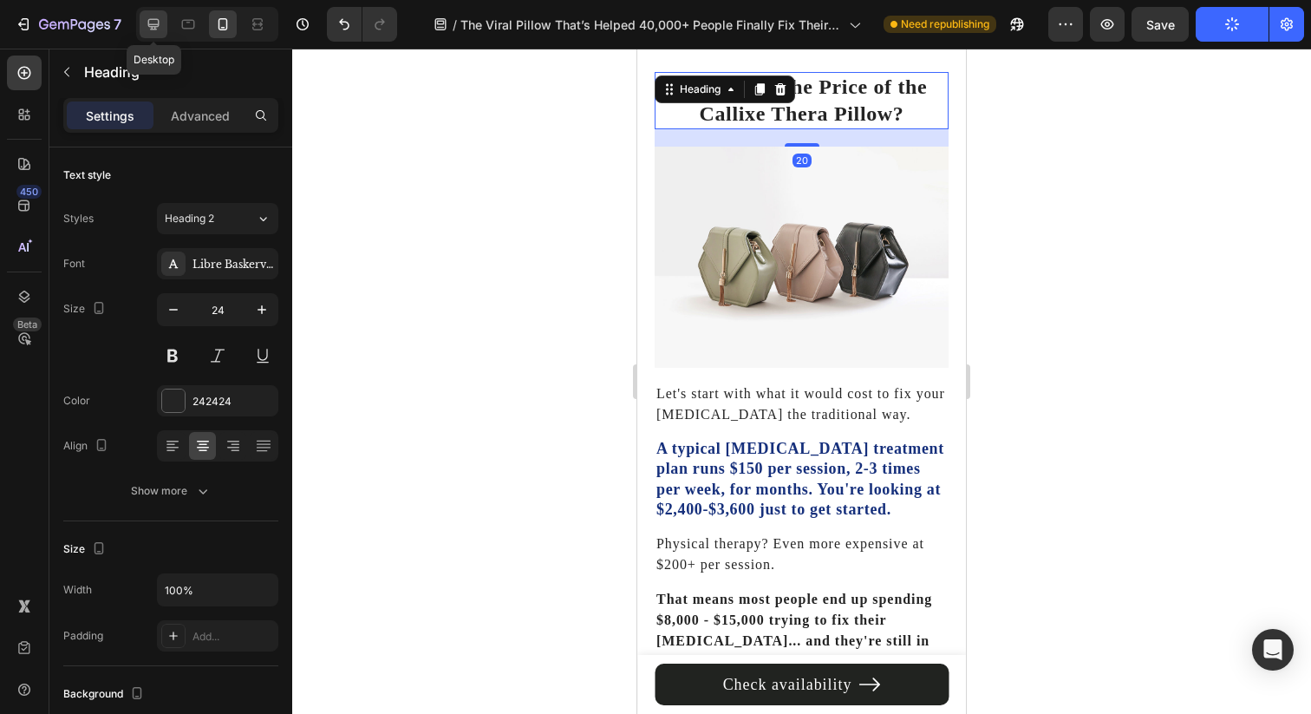
click at [166, 35] on div at bounding box center [154, 24] width 28 height 28
type input "32"
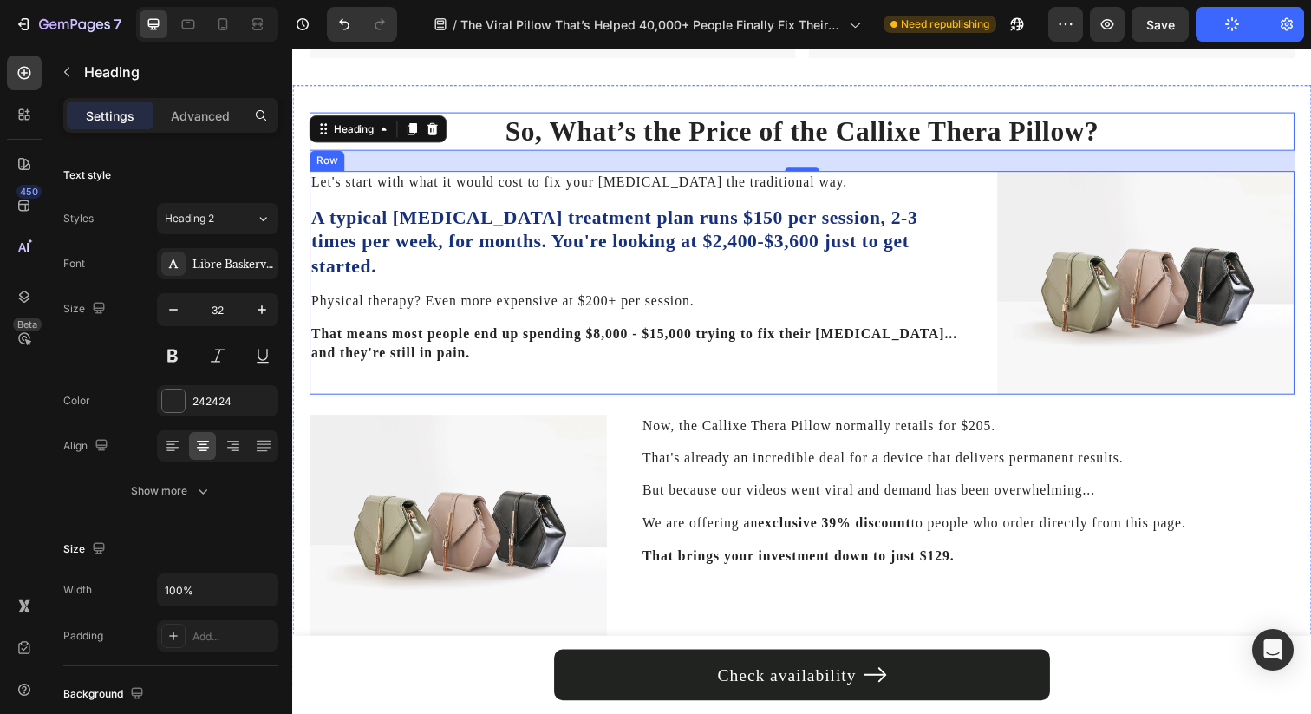
scroll to position [5123, 0]
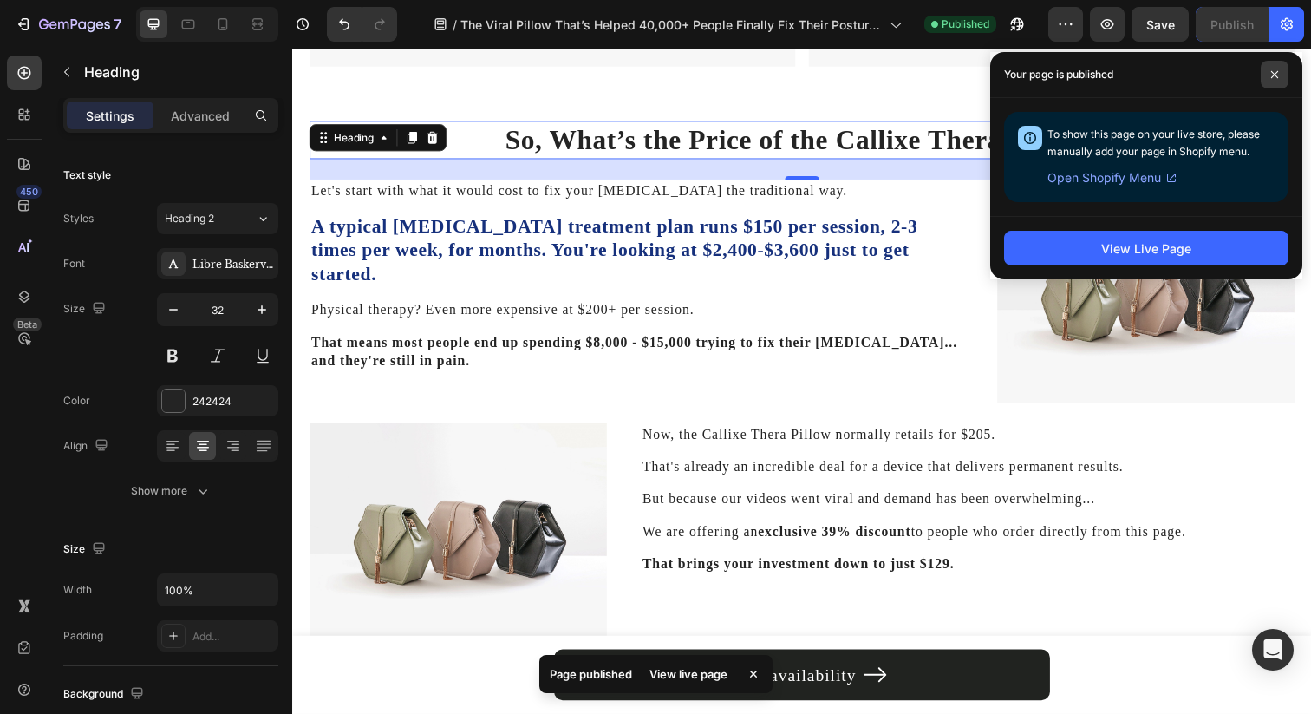
click at [1284, 75] on span at bounding box center [1275, 75] width 28 height 28
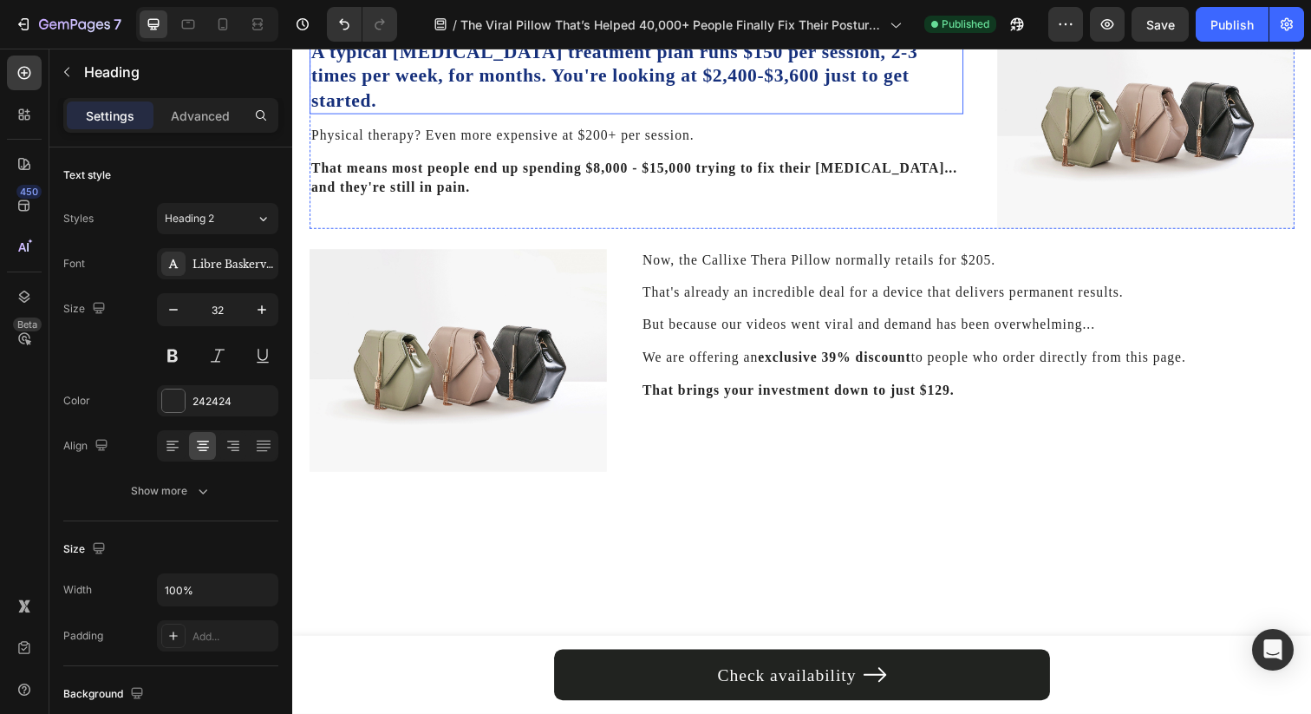
scroll to position [5302, 0]
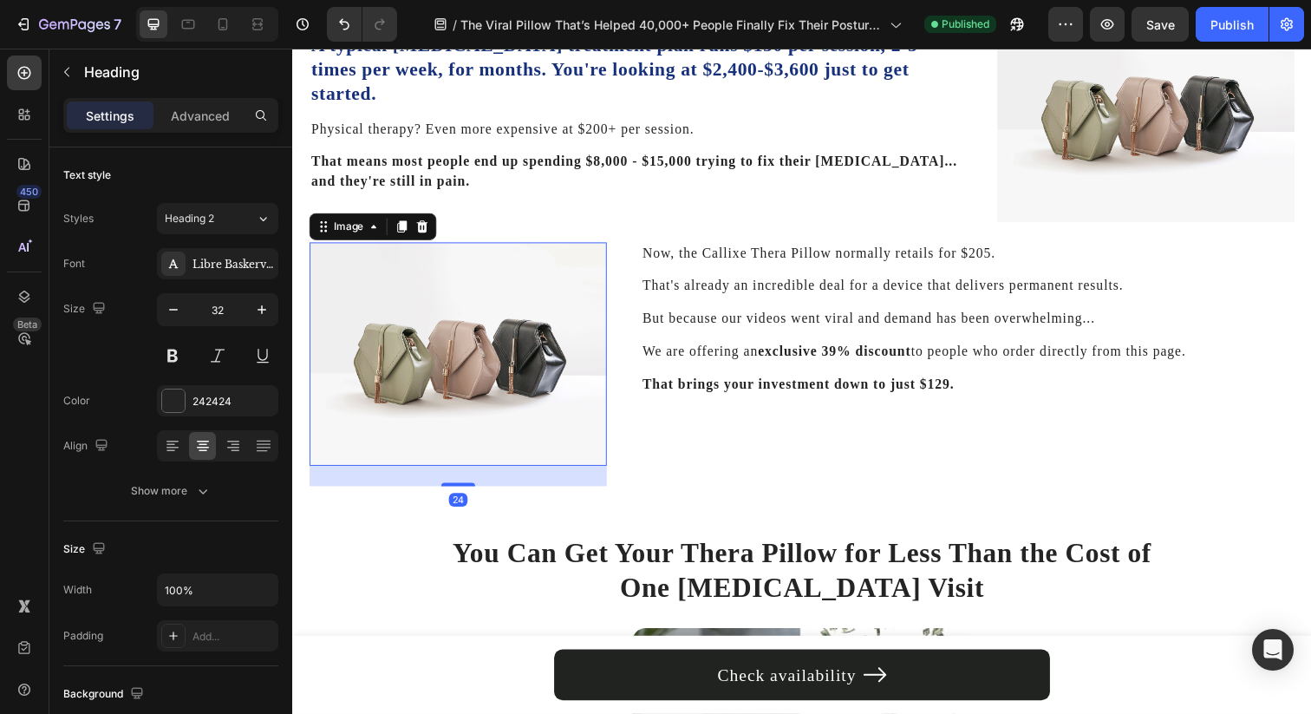
click at [435, 373] on img at bounding box center [461, 360] width 303 height 228
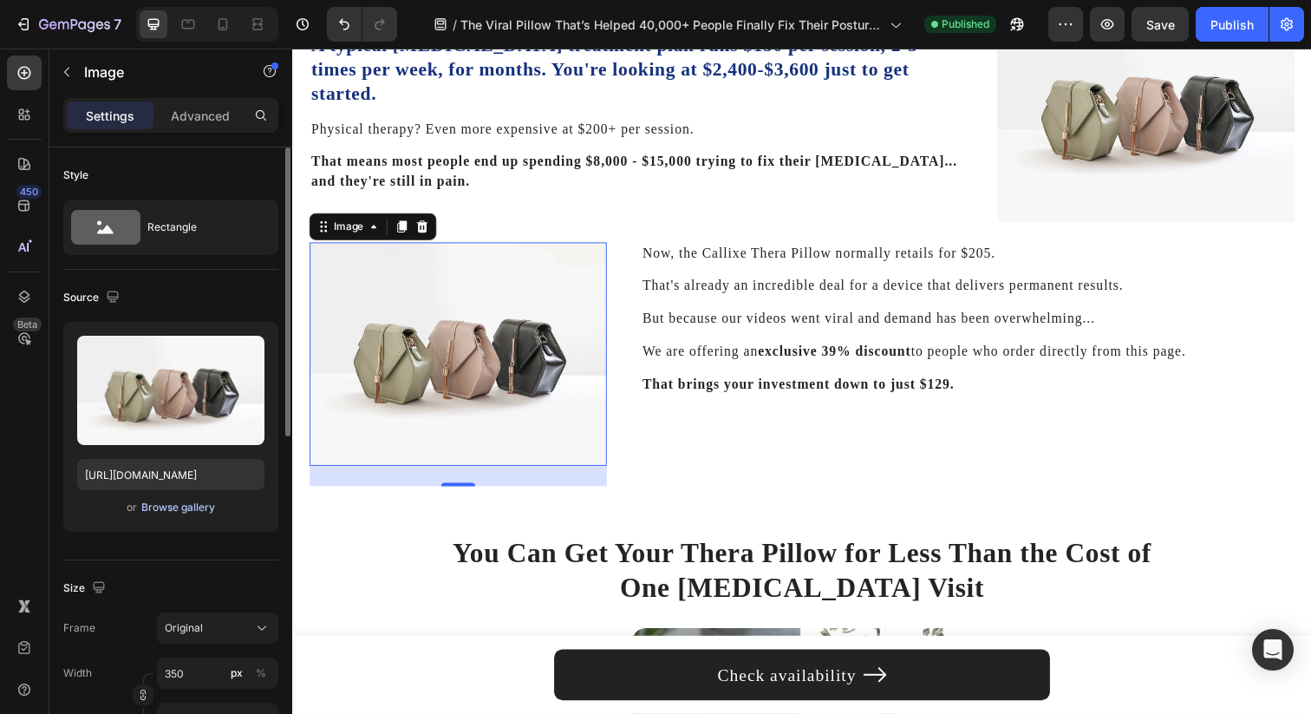
click at [186, 508] on div "Browse gallery" at bounding box center [178, 507] width 74 height 16
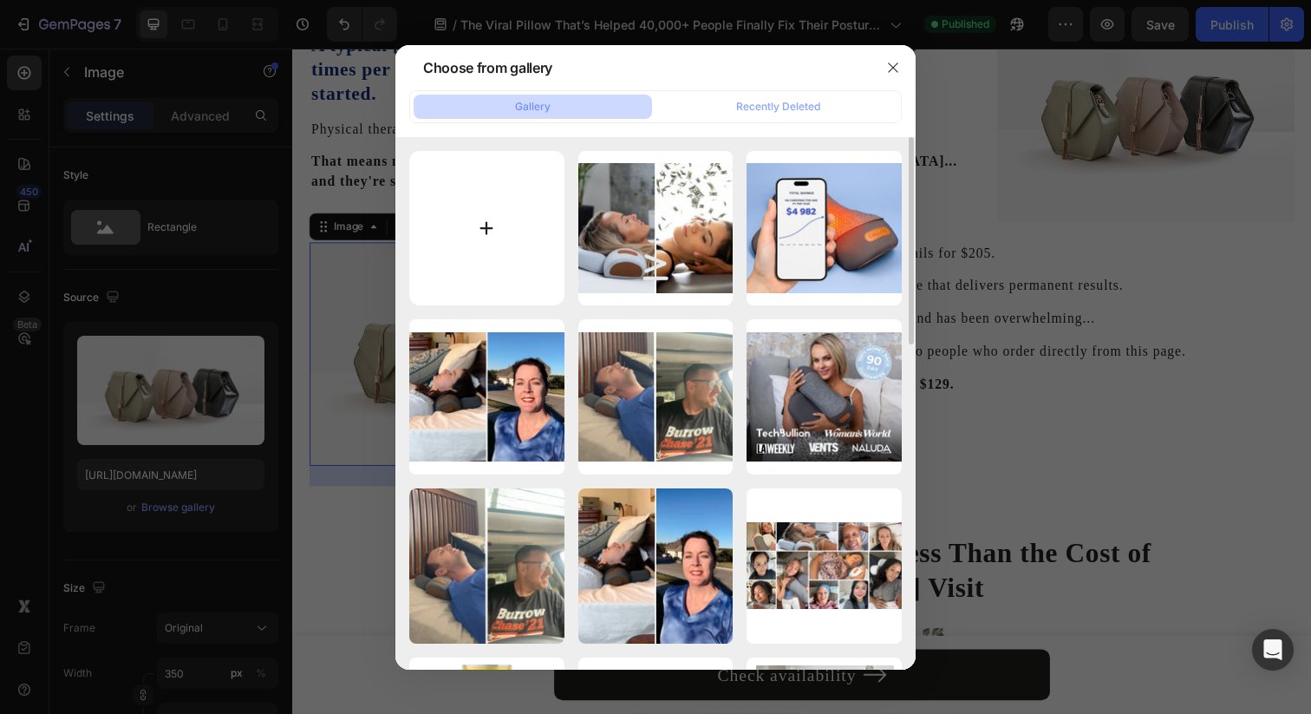
click at [518, 197] on input "file" at bounding box center [486, 228] width 155 height 155
type input "C:\fakepath\Advertorial (5).jpg"
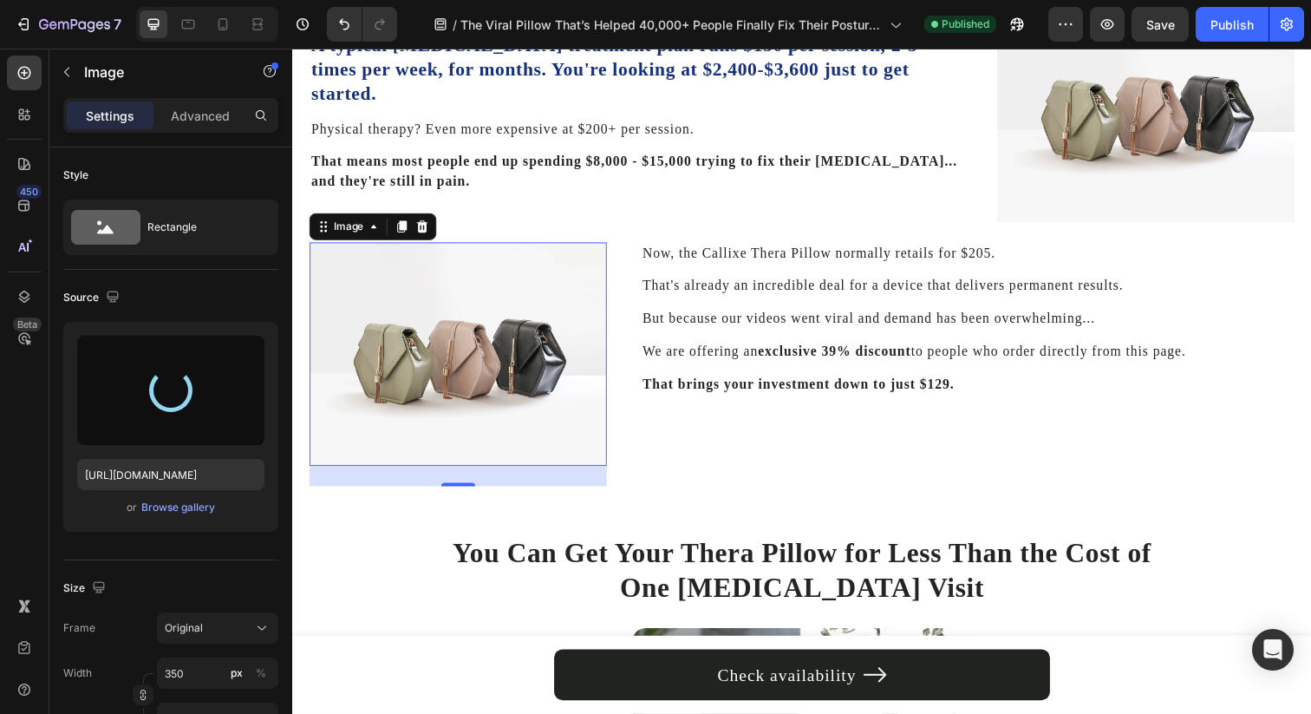
type input "[URL][DOMAIN_NAME]"
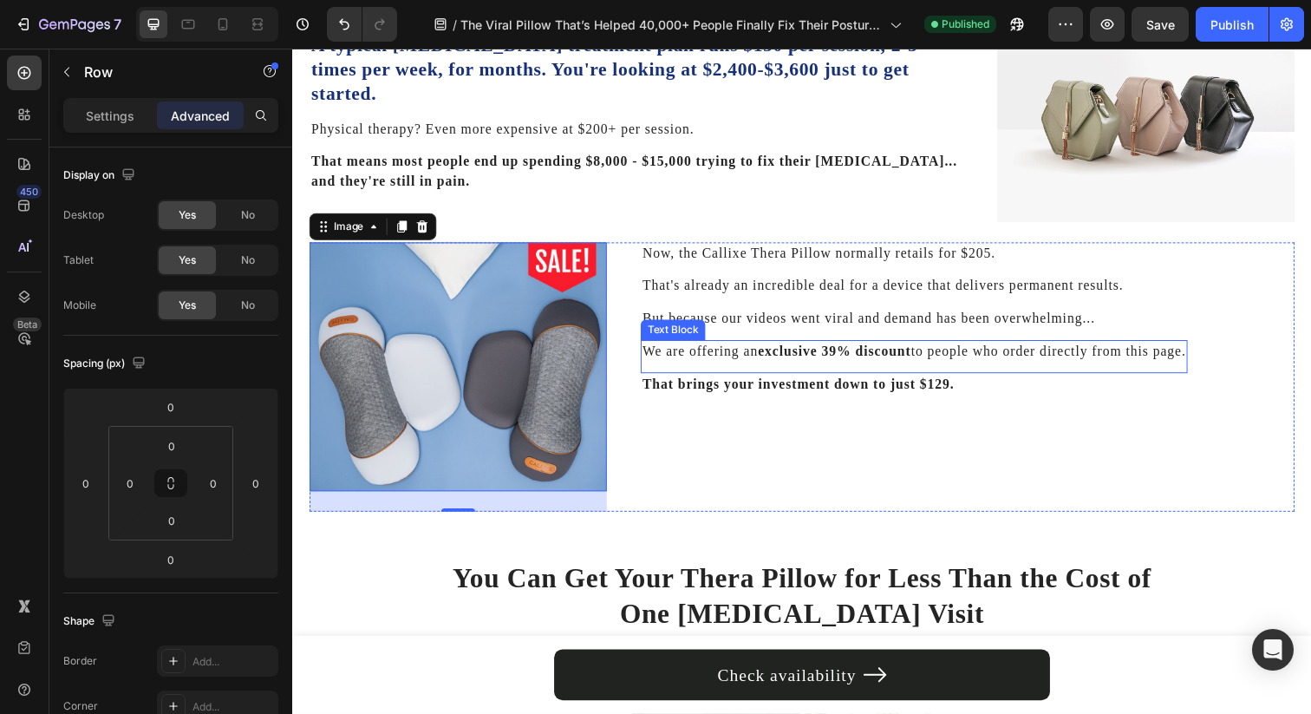
click at [636, 406] on div "Image 24 Now, the Callixe Thera Pillow normally retails for $205. Text Block Th…" at bounding box center [813, 383] width 1006 height 275
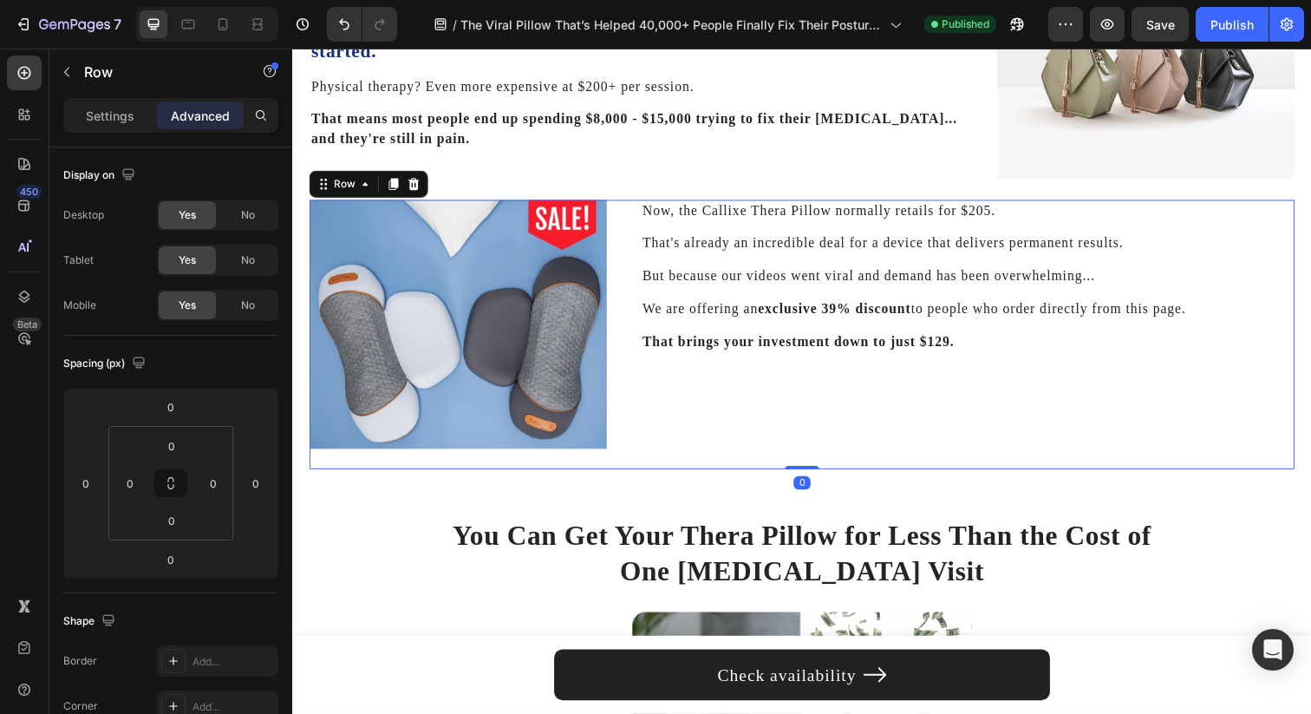
scroll to position [5364, 0]
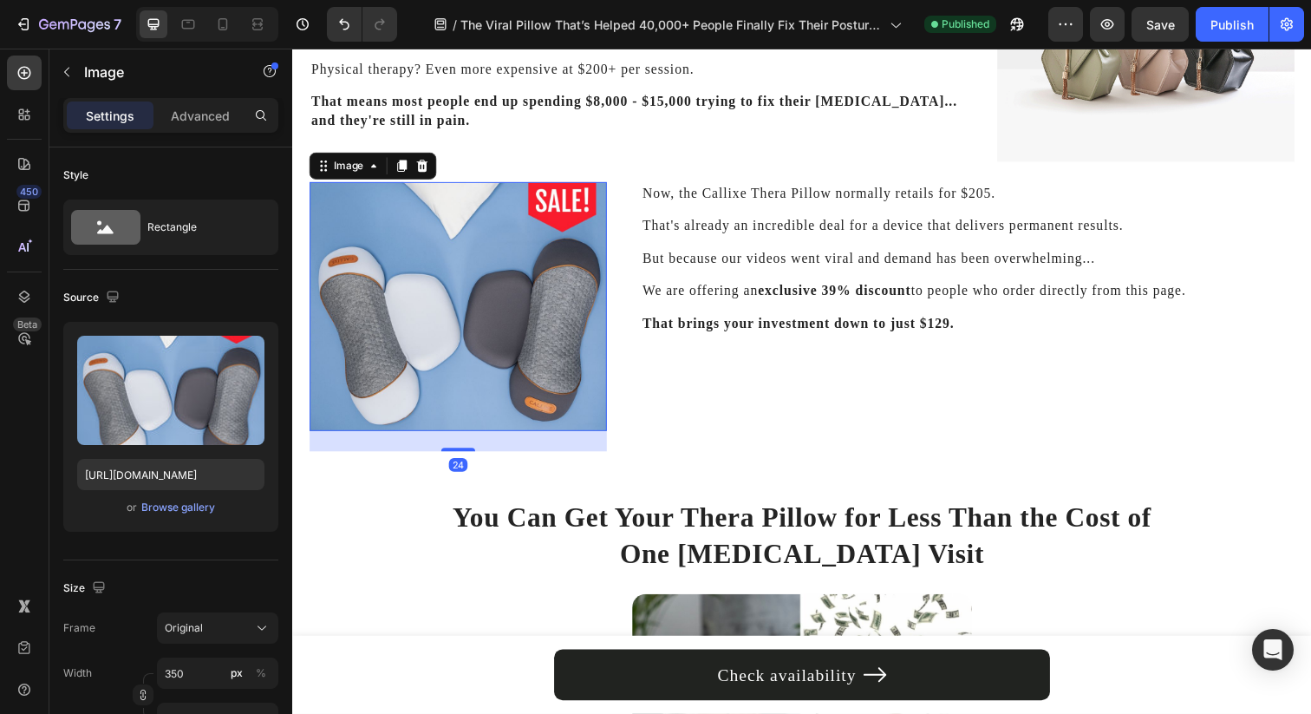
click at [590, 414] on img at bounding box center [461, 312] width 303 height 254
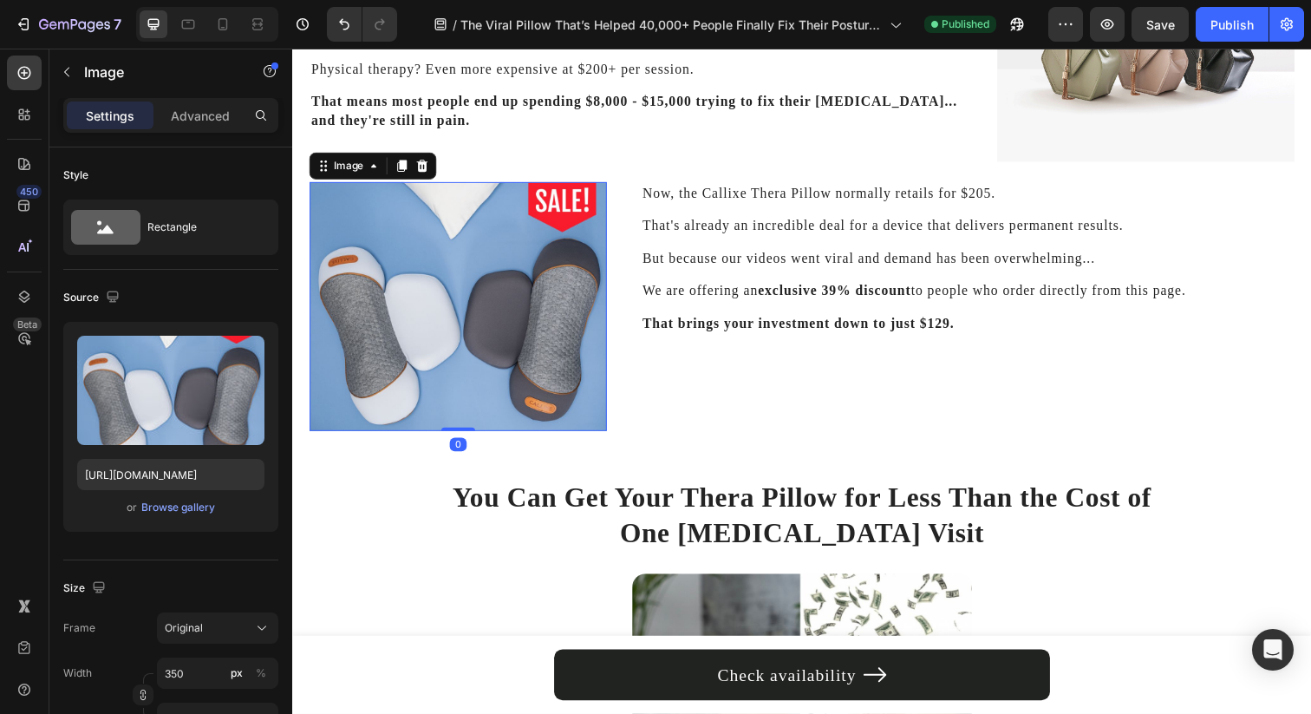
drag, startPoint x: 463, startPoint y: 456, endPoint x: 463, endPoint y: 356, distance: 99.7
click at [463, 356] on div "Image 0" at bounding box center [461, 312] width 303 height 254
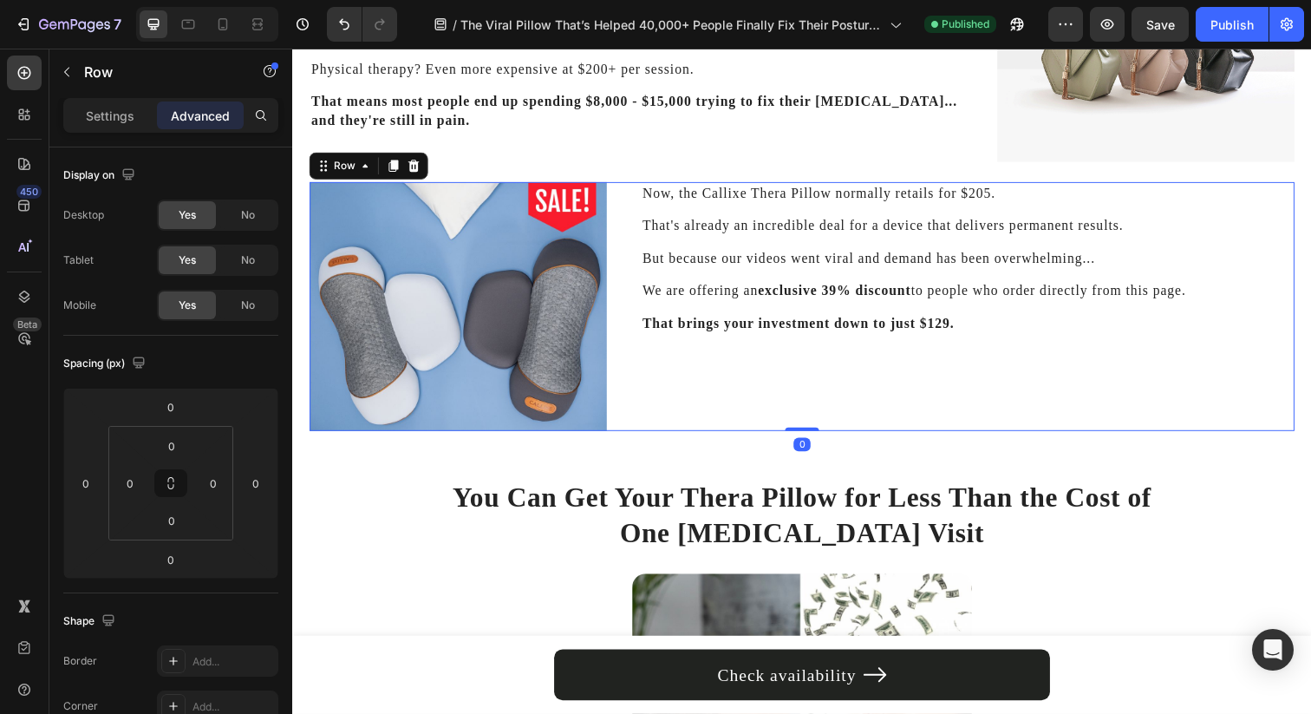
click at [637, 336] on div "Image Now, the Callixe Thera Pillow normally retails for $205. Text Block That'…" at bounding box center [813, 312] width 1006 height 254
click at [217, 29] on icon at bounding box center [222, 24] width 17 height 17
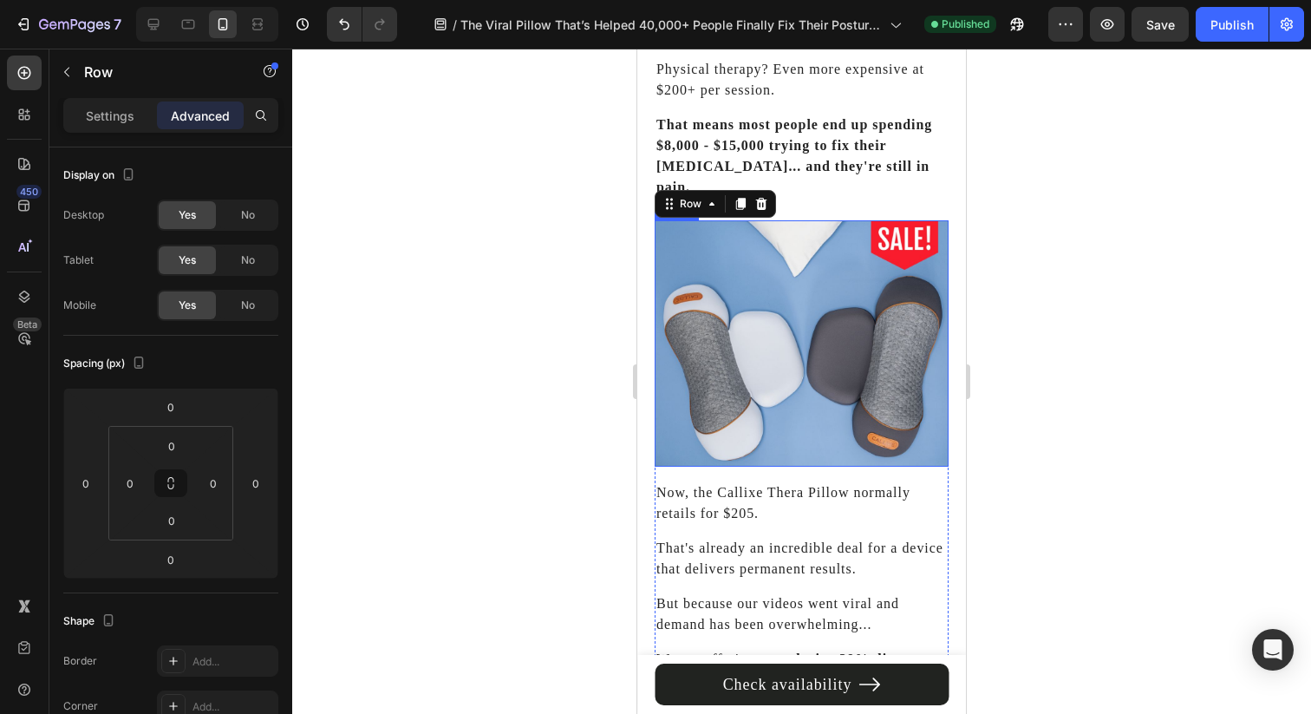
scroll to position [5607, 0]
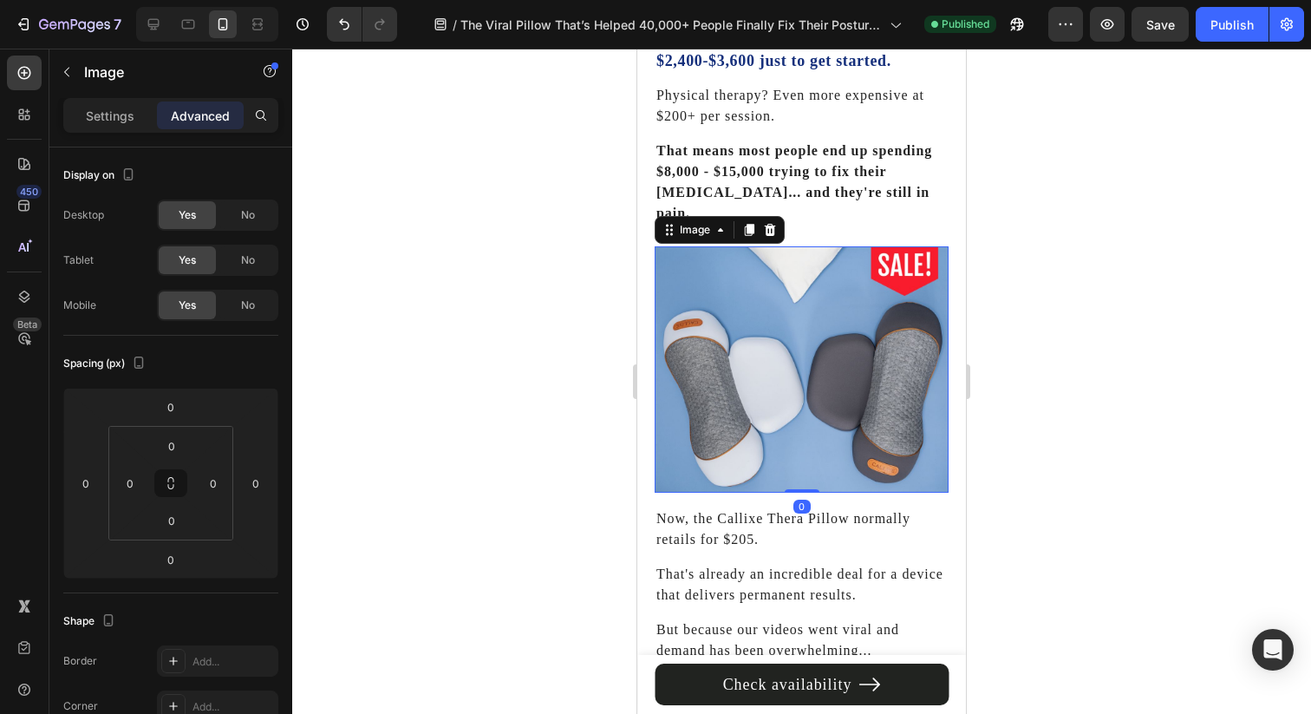
click at [871, 266] on img at bounding box center [802, 369] width 294 height 246
click at [799, 508] on p "Now, the Callixe Thera Pillow normally retails for $205." at bounding box center [801, 529] width 290 height 42
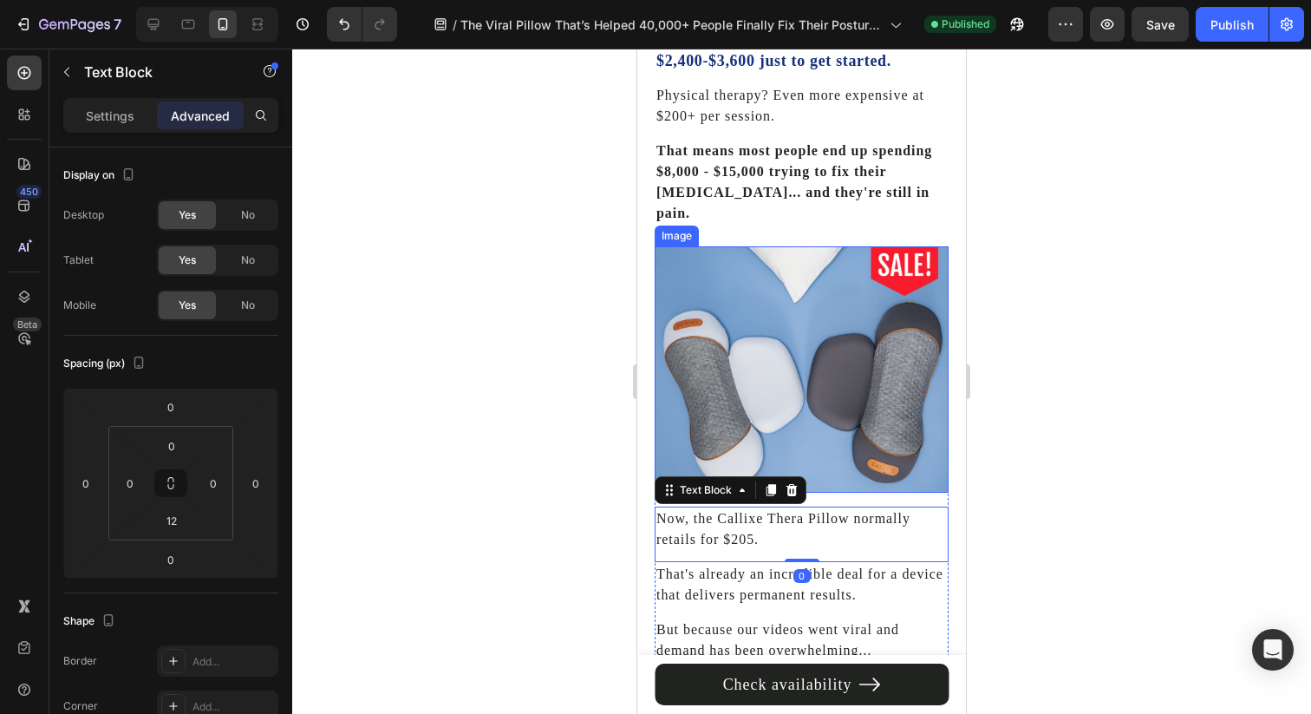
click at [827, 438] on img at bounding box center [802, 369] width 294 height 246
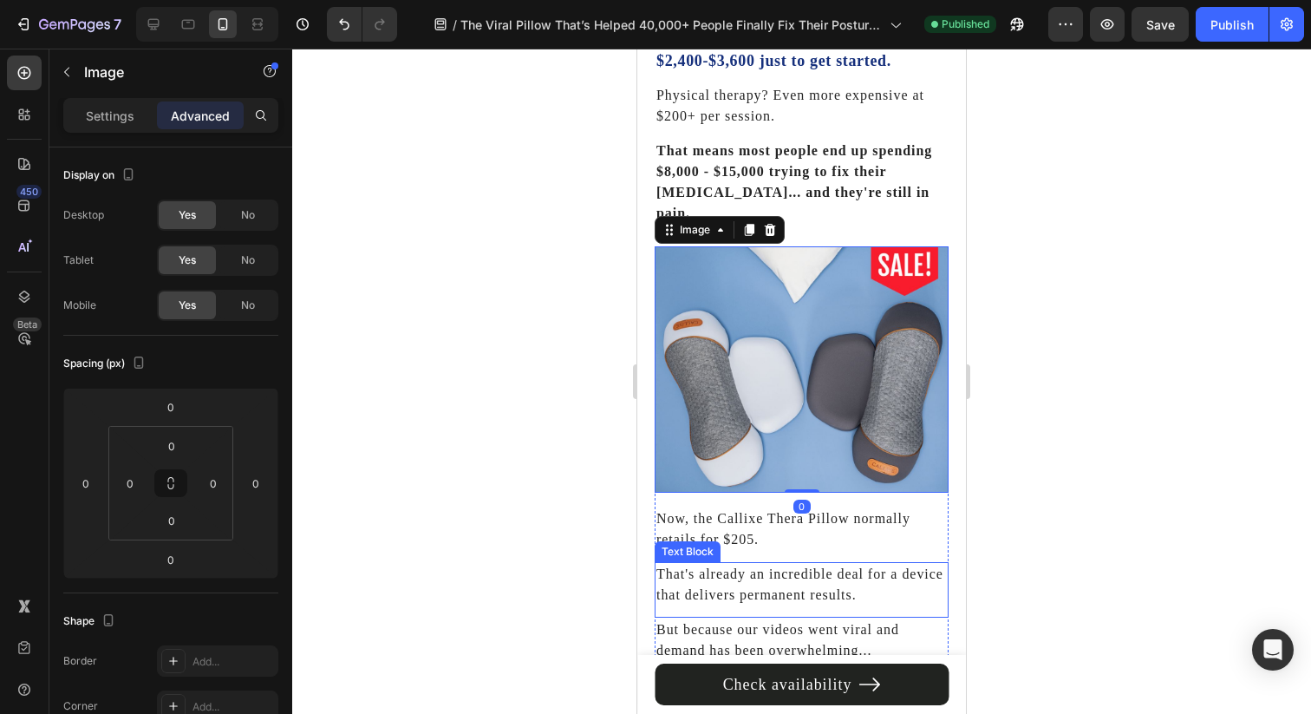
click at [799, 564] on p "That's already an incredible deal for a device that delivers permanent results." at bounding box center [801, 585] width 290 height 42
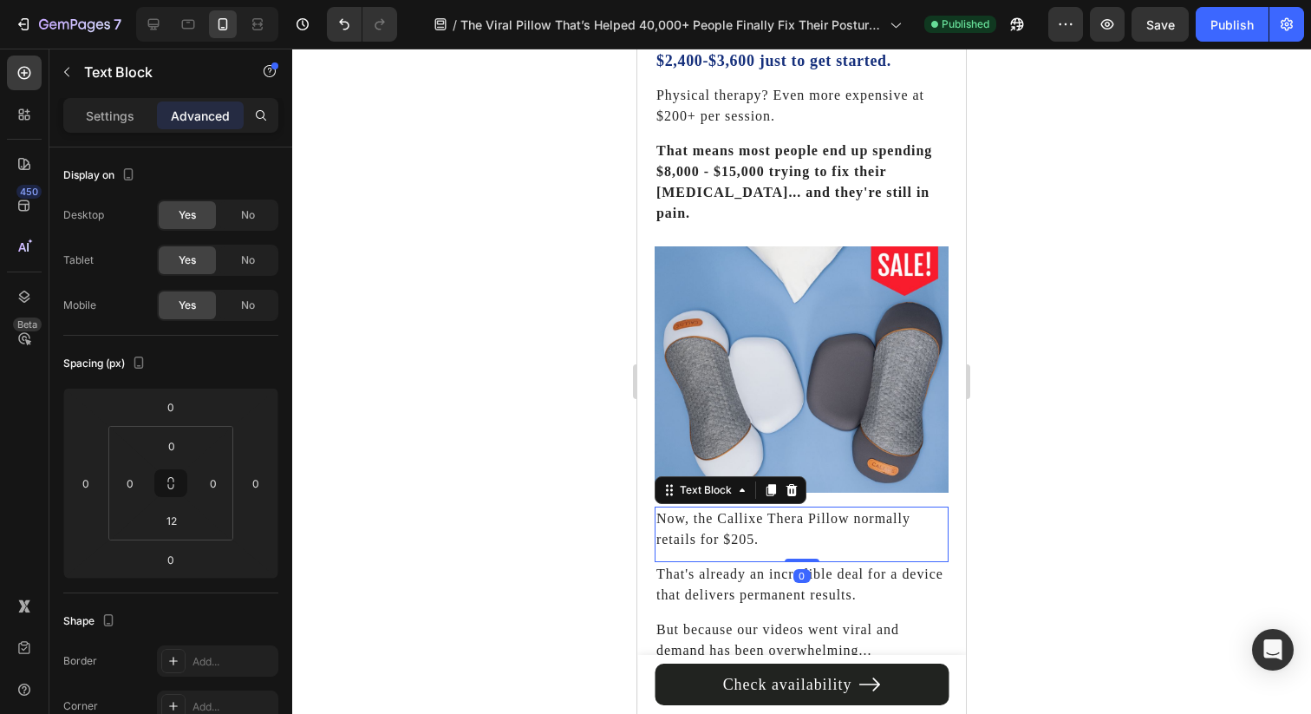
click at [802, 508] on p "Now, the Callixe Thera Pillow normally retails for $205." at bounding box center [801, 529] width 290 height 42
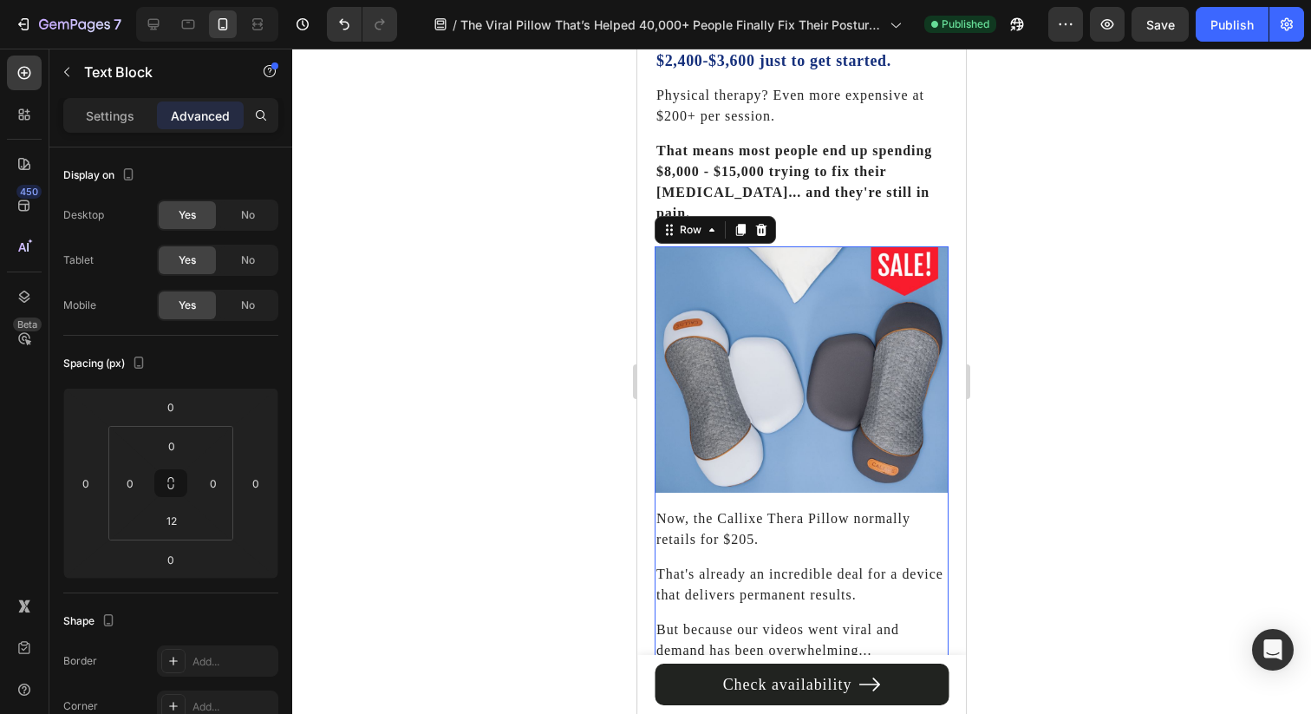
click at [818, 476] on div "Image Now, the Callixe Thera Pillow normally retails for $205. Text Block That'…" at bounding box center [802, 509] width 294 height 527
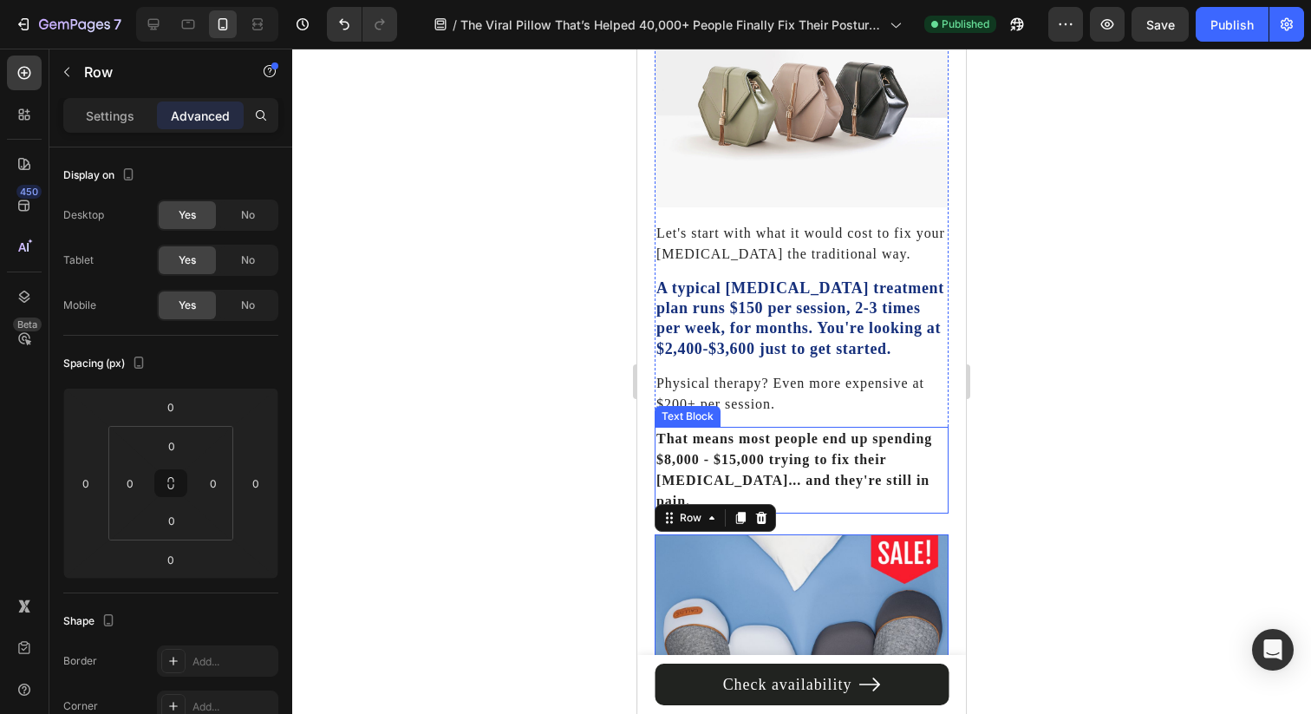
click at [821, 441] on strong "That means most people end up spending $8,000 - $15,000 trying to fix their [ME…" at bounding box center [794, 469] width 276 height 77
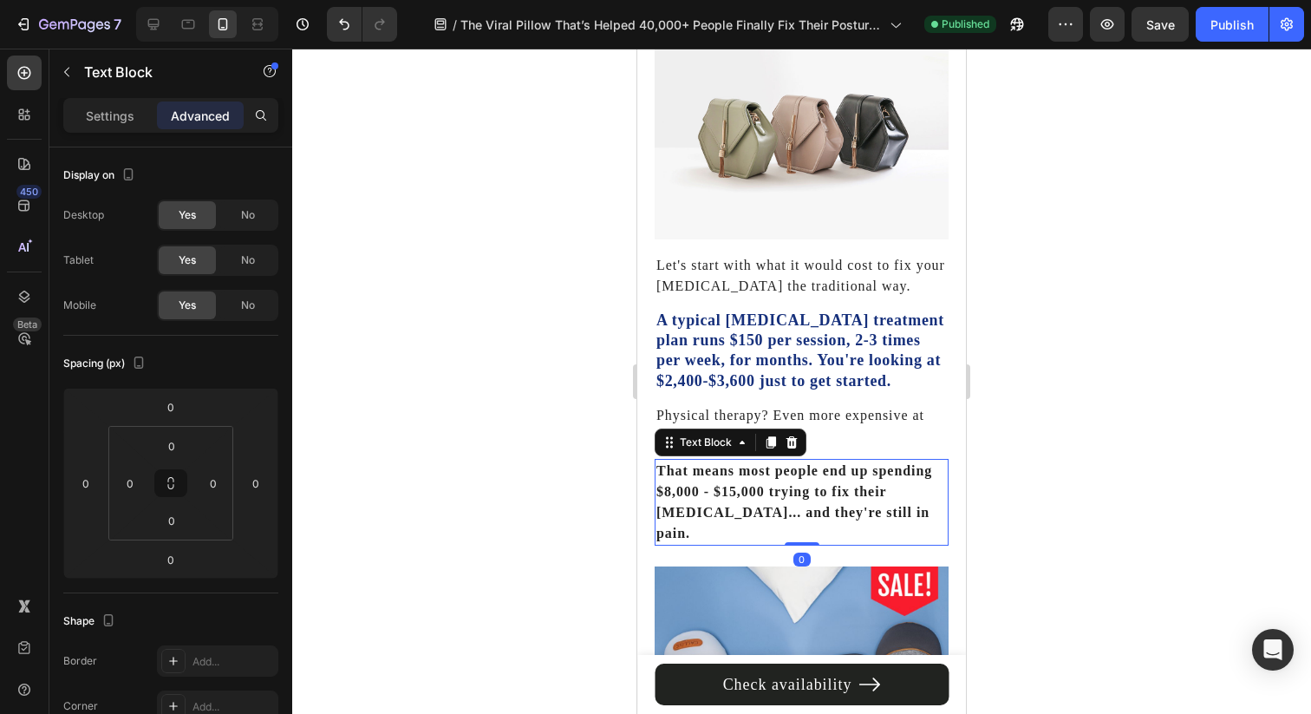
scroll to position [5085, 0]
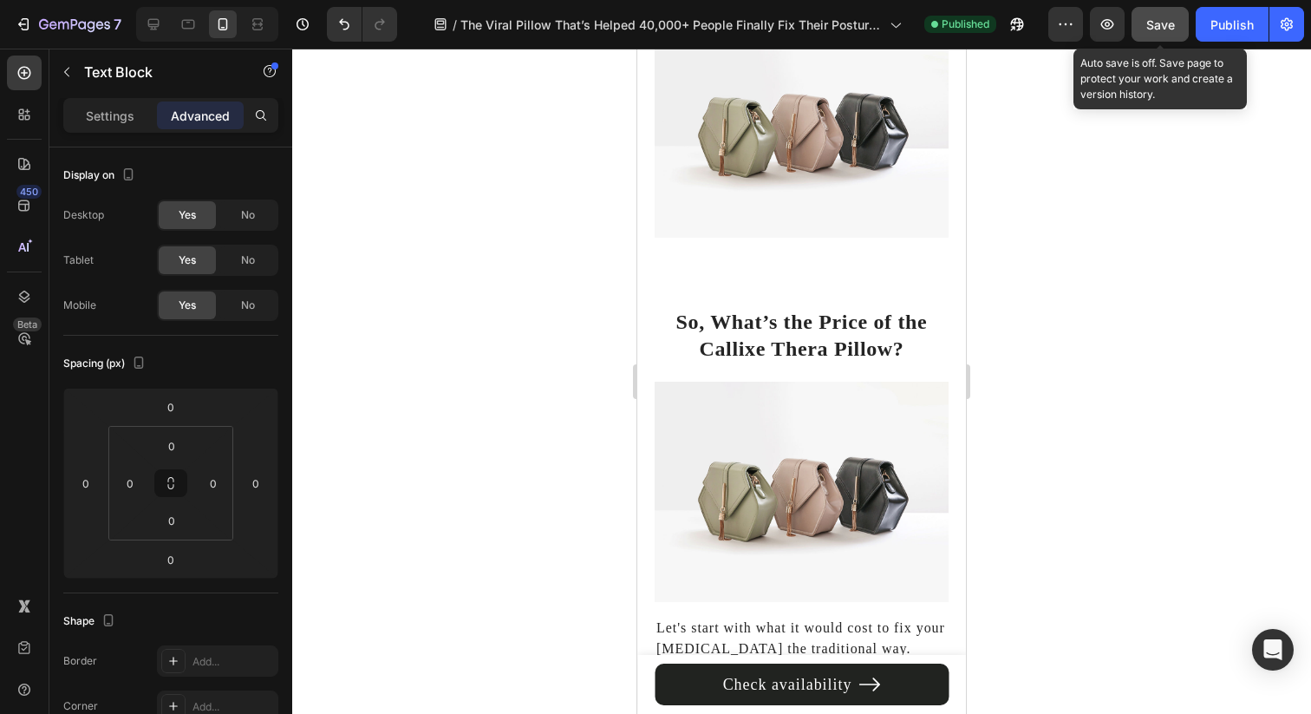
click at [1161, 39] on button "Save" at bounding box center [1160, 24] width 57 height 35
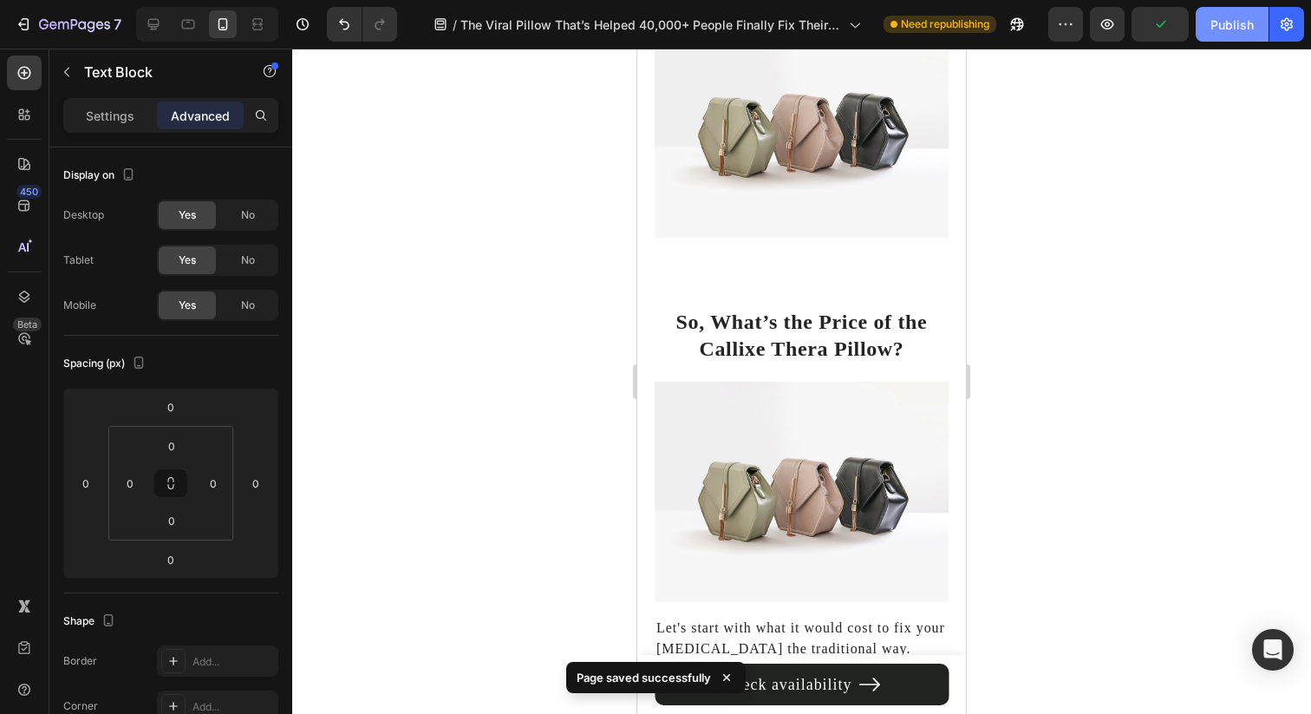
click at [1203, 33] on button "Publish" at bounding box center [1232, 24] width 73 height 35
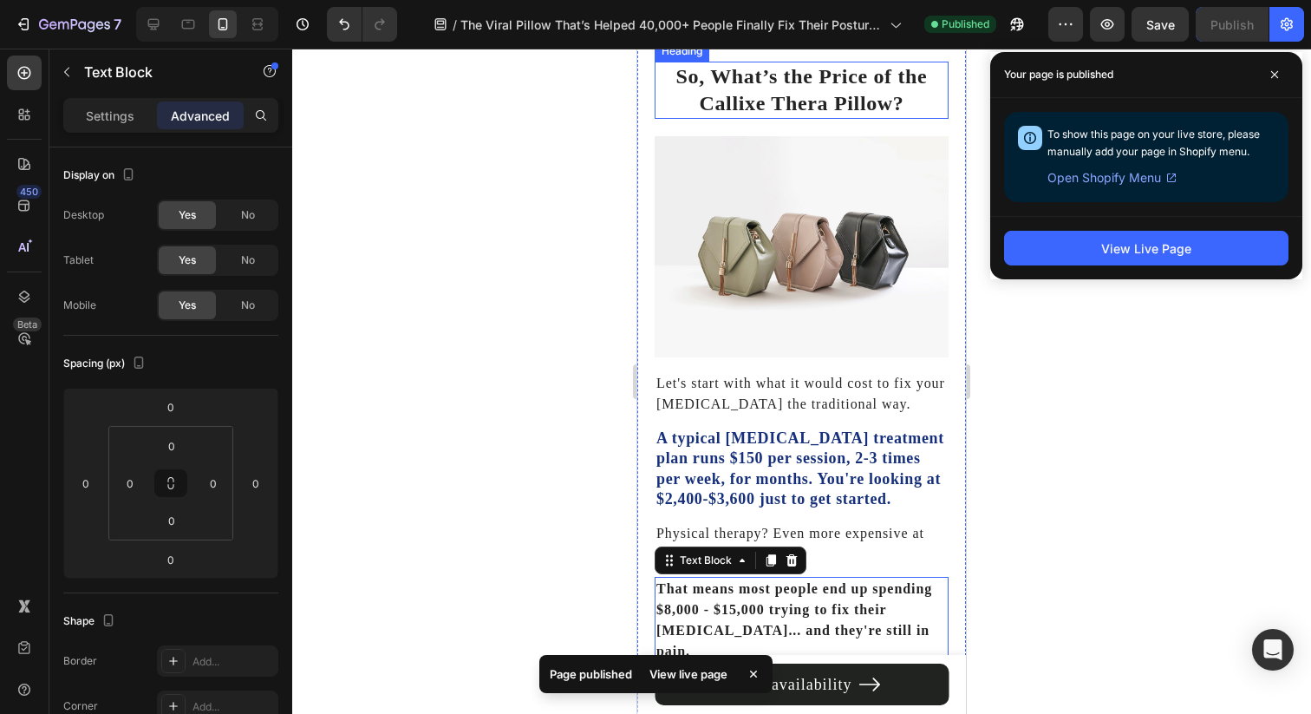
scroll to position [5247, 0]
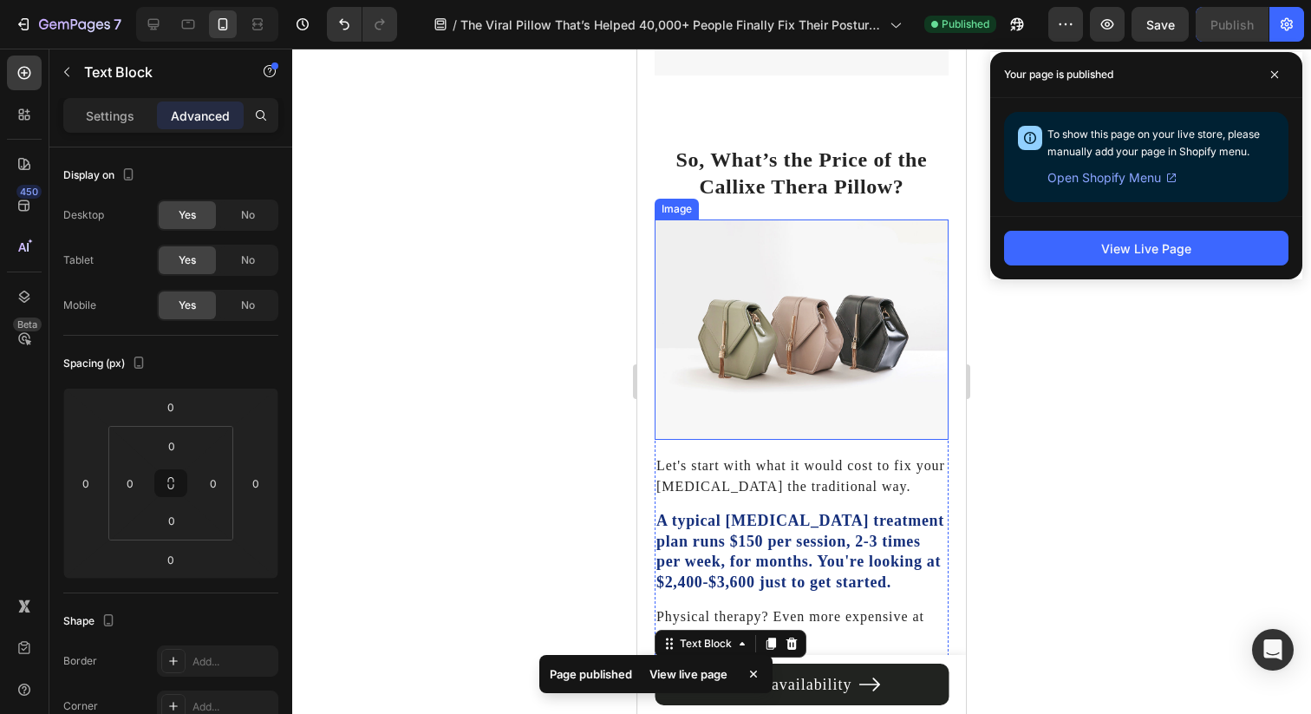
click at [803, 239] on img at bounding box center [802, 329] width 294 height 220
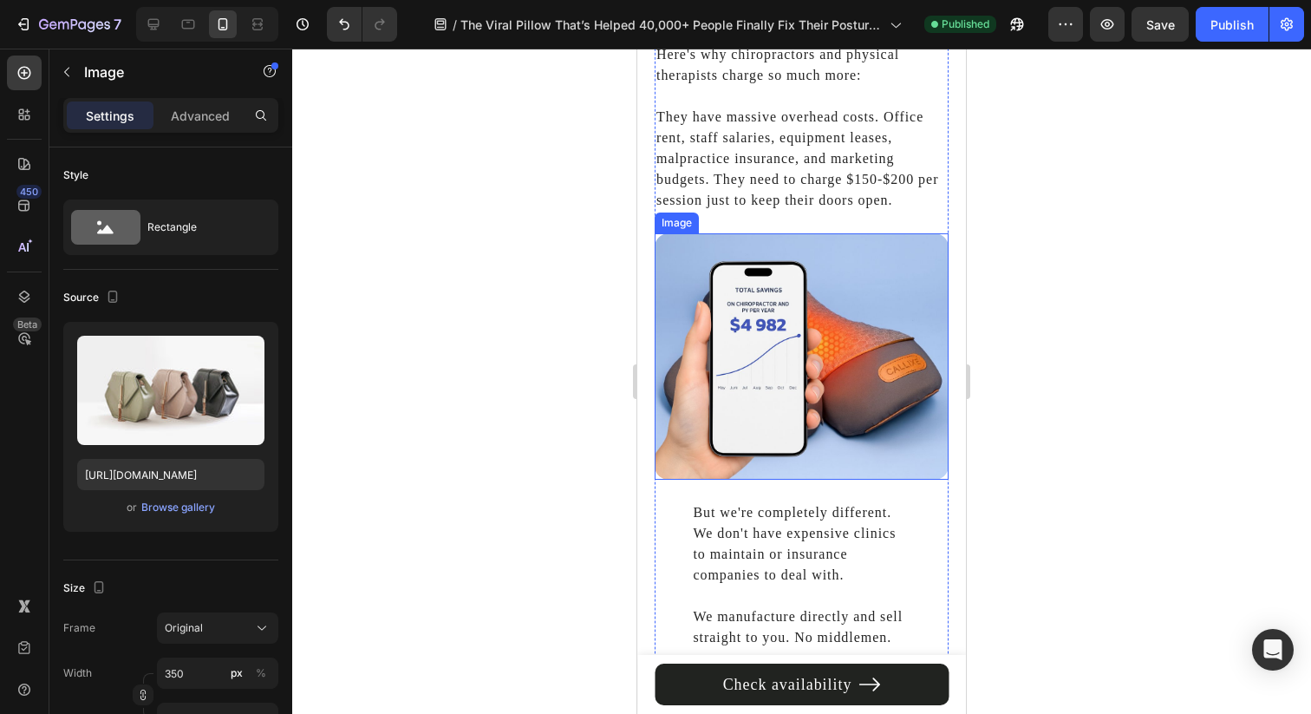
scroll to position [7119, 0]
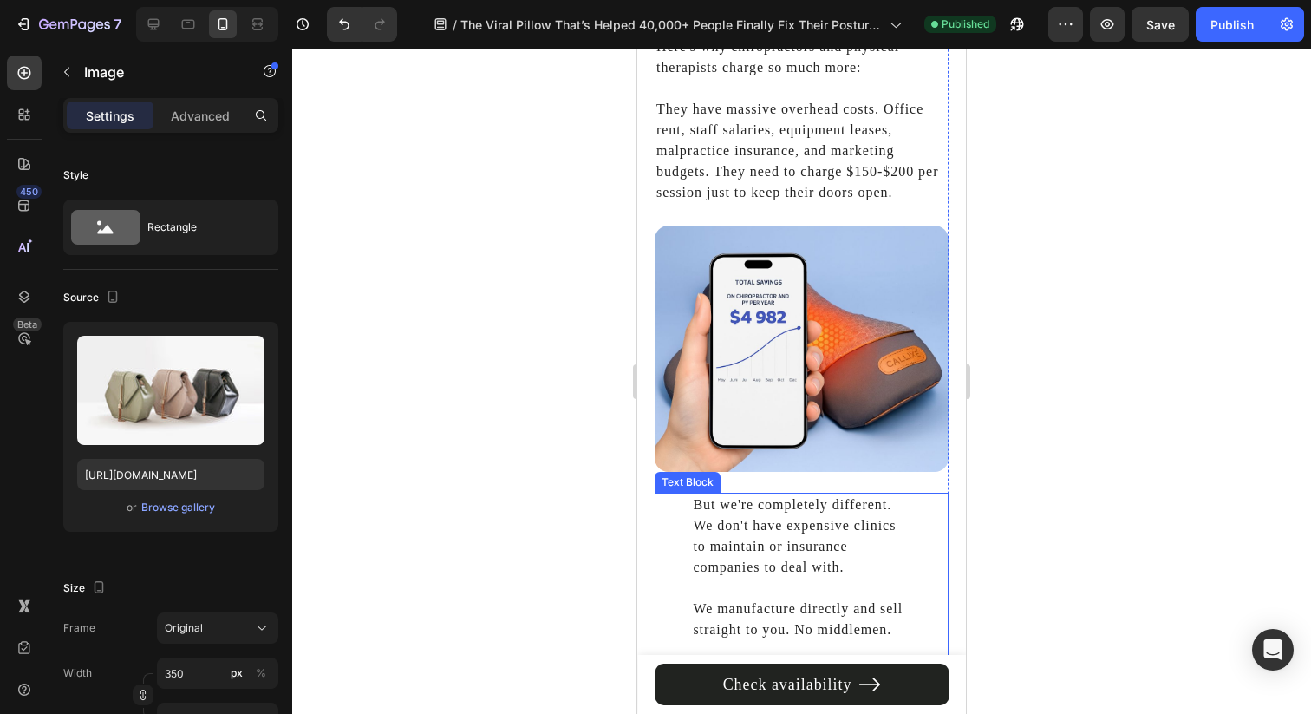
click at [681, 527] on div "But we're completely different. We don't have expensive clinics to maintain or …" at bounding box center [802, 629] width 294 height 274
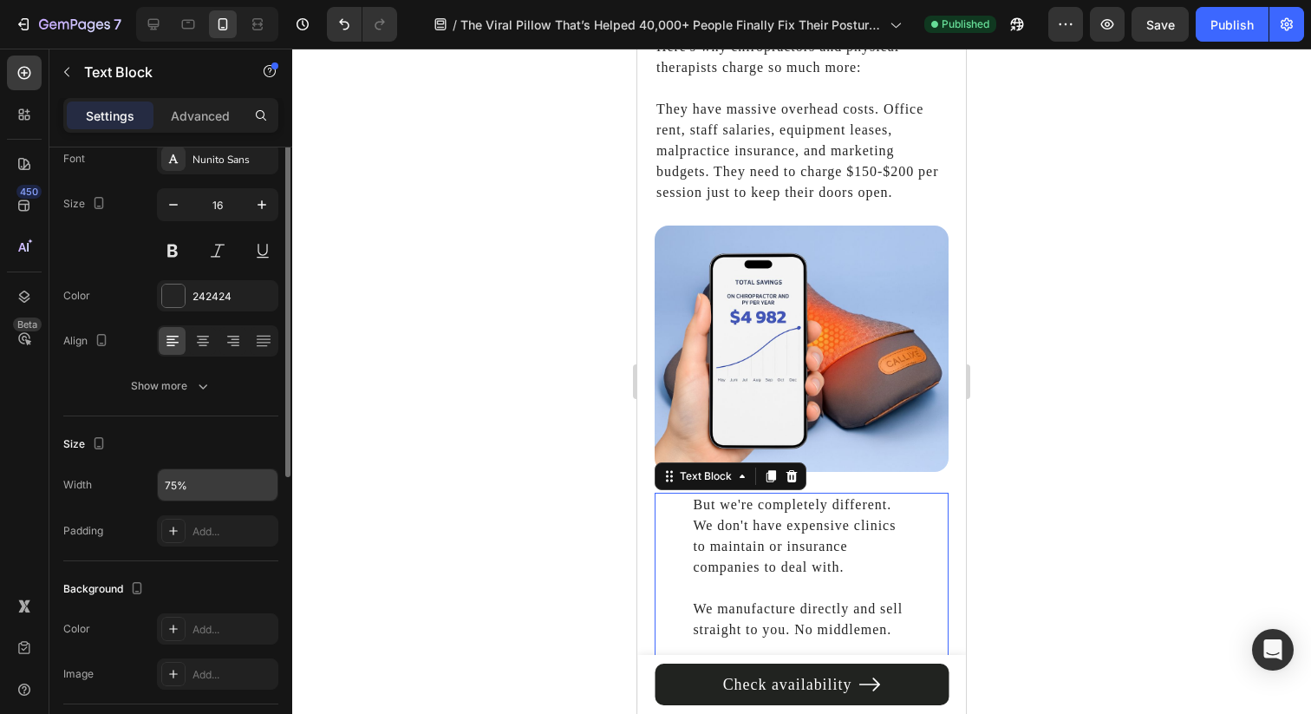
scroll to position [140, 0]
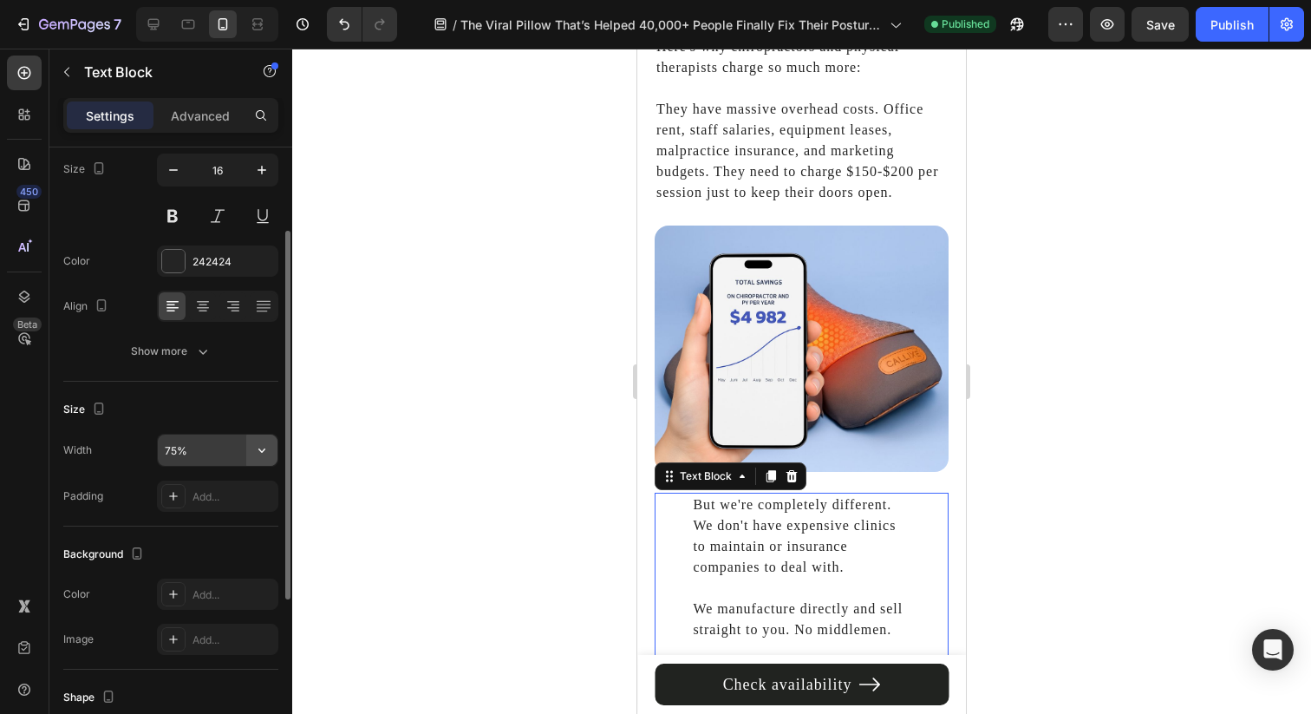
click at [261, 441] on icon "button" at bounding box center [261, 449] width 17 height 17
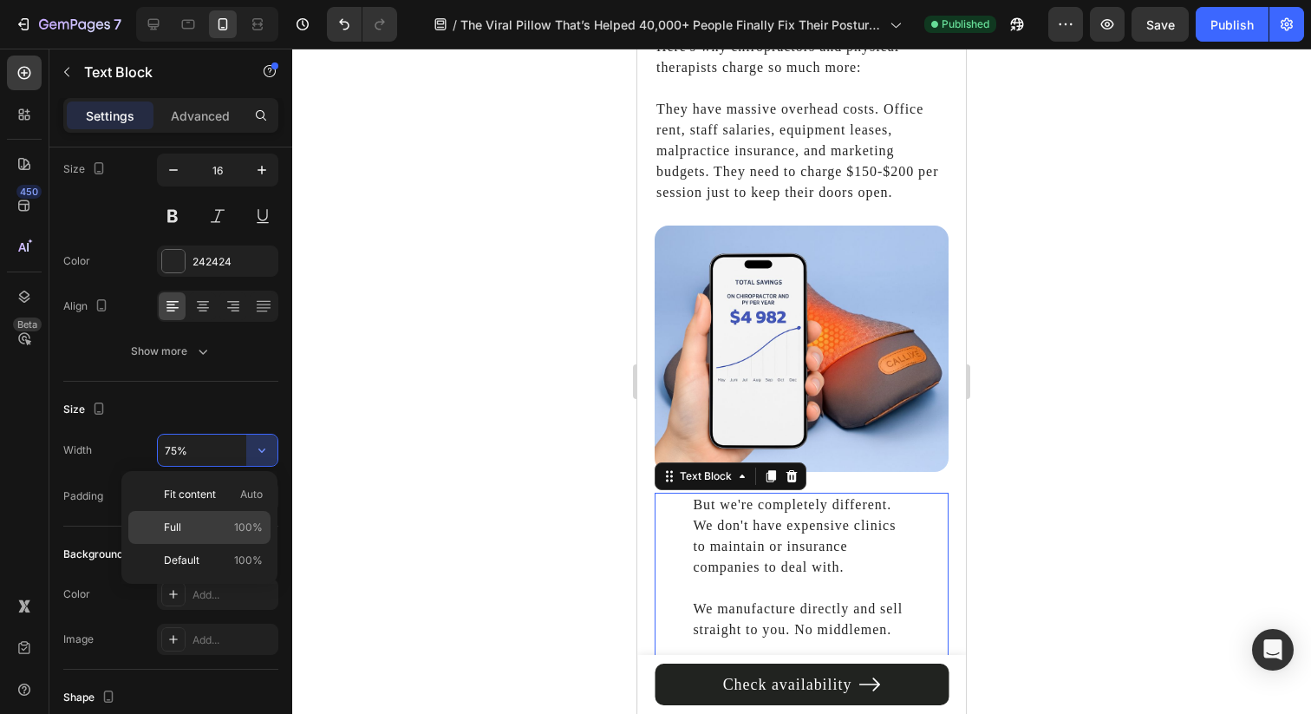
click at [223, 544] on div "Full 100%" at bounding box center [199, 560] width 142 height 33
type input "100%"
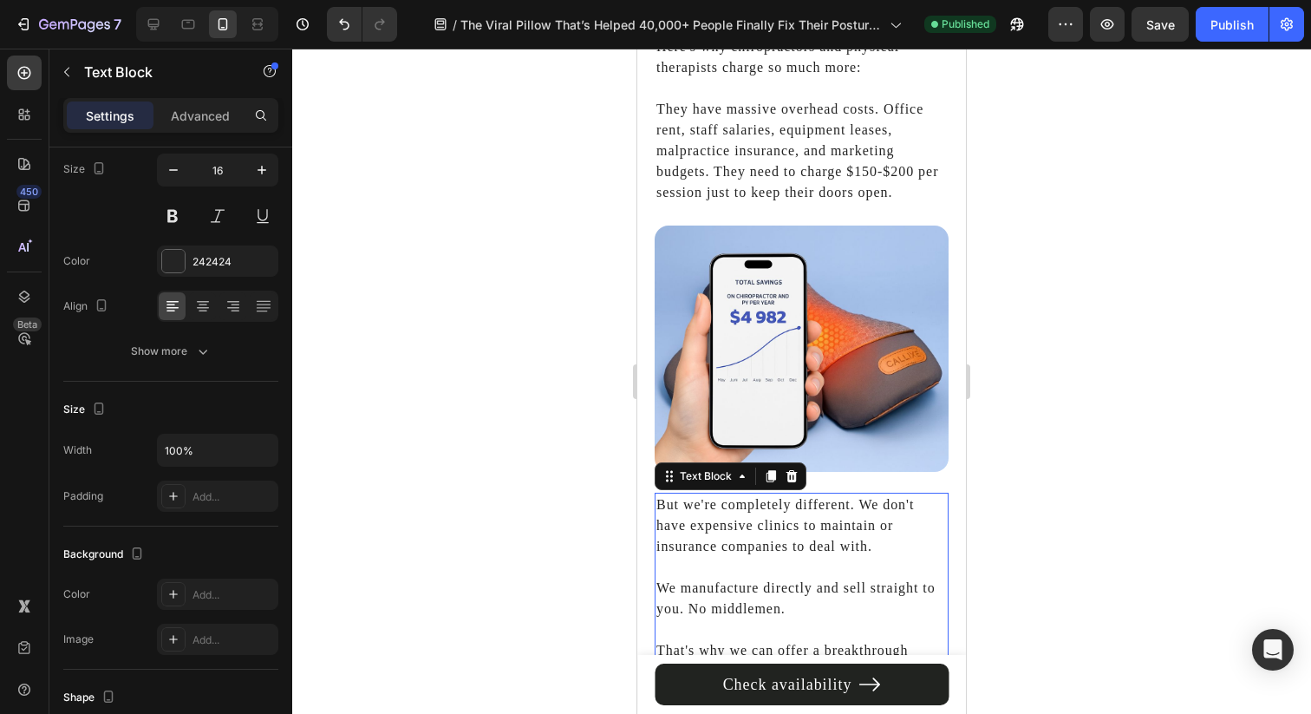
click at [505, 499] on div at bounding box center [801, 381] width 1019 height 665
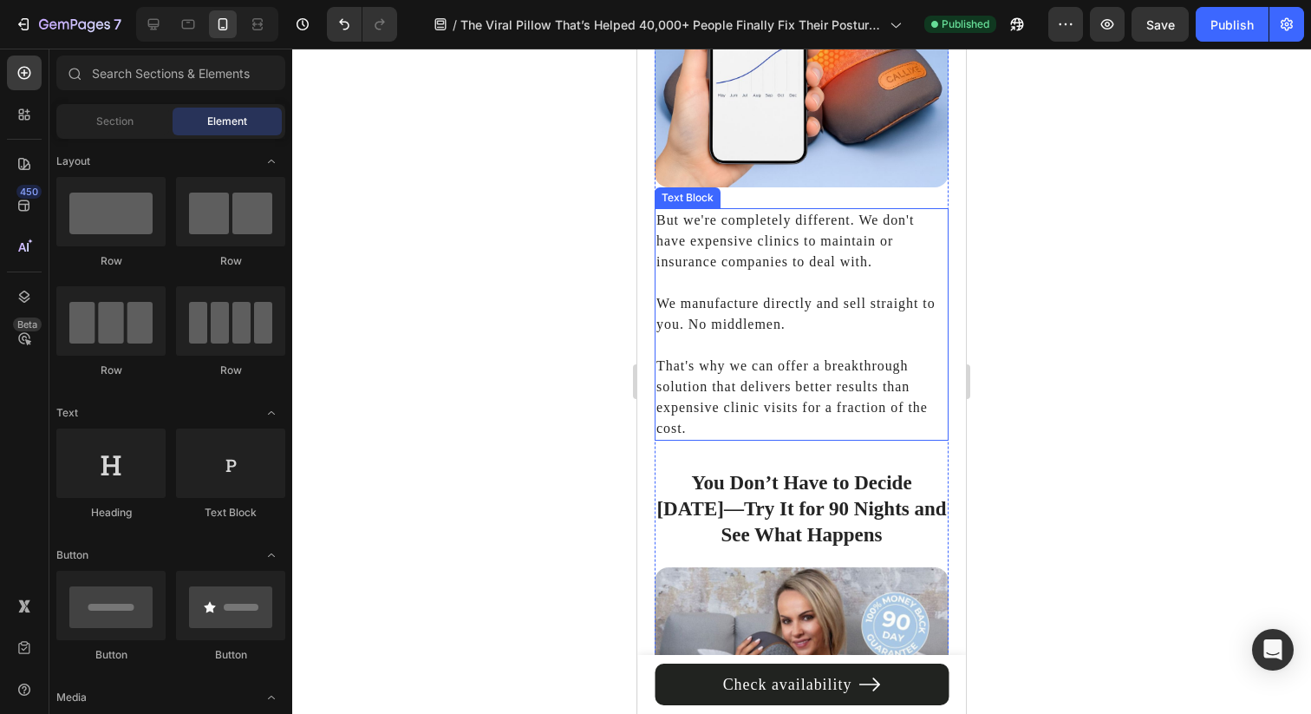
scroll to position [7435, 0]
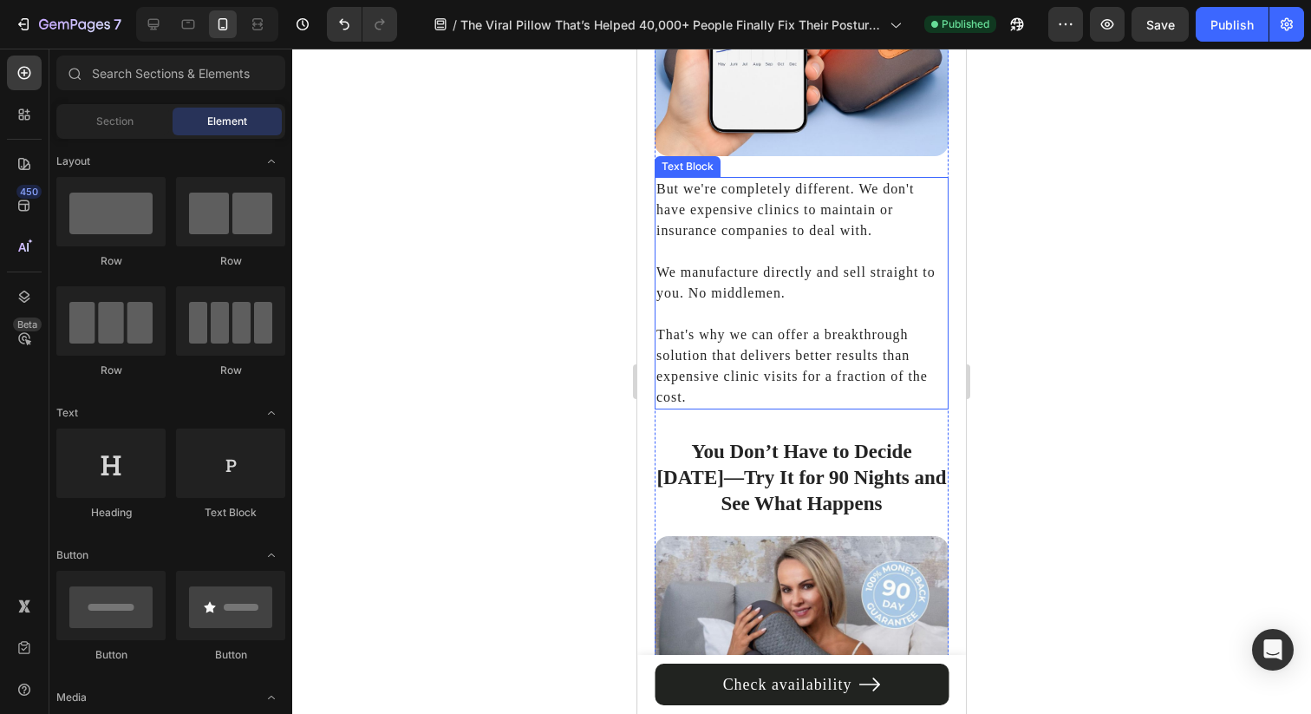
click at [737, 254] on p "We manufacture directly and sell straight to you. No middlemen." at bounding box center [801, 272] width 290 height 62
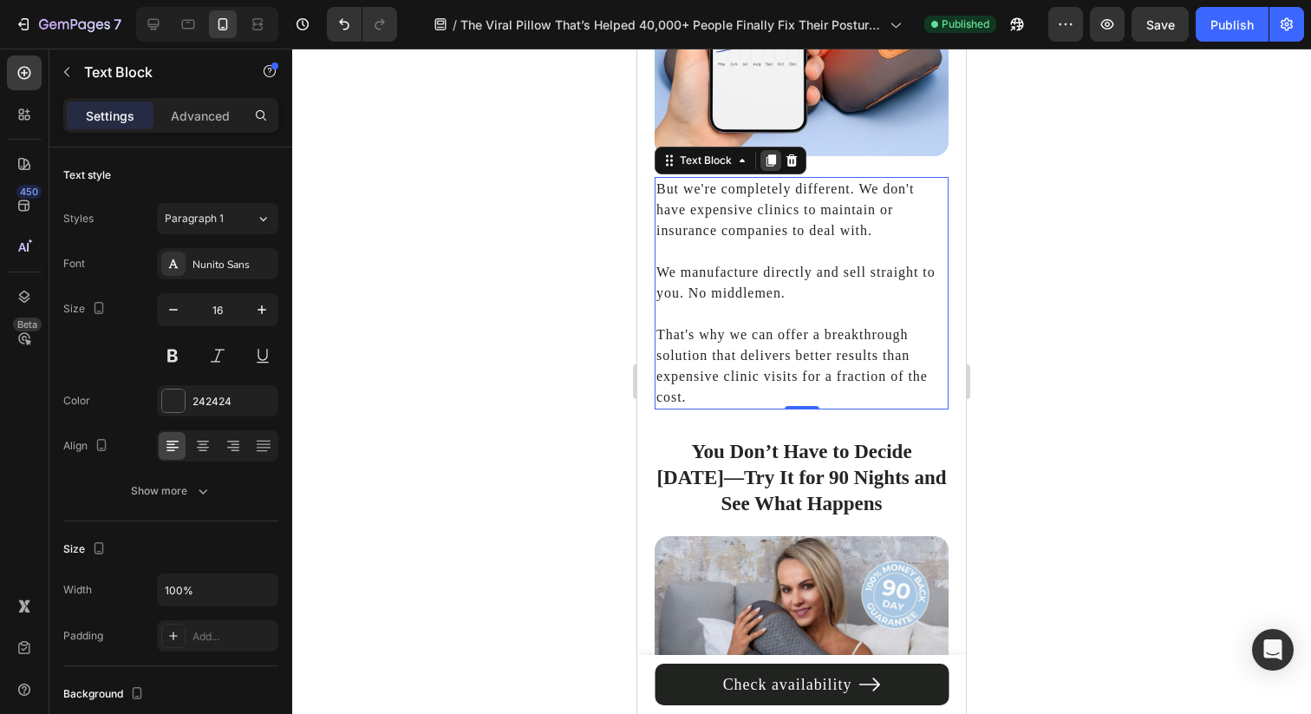
click at [771, 154] on icon at bounding box center [771, 160] width 10 height 12
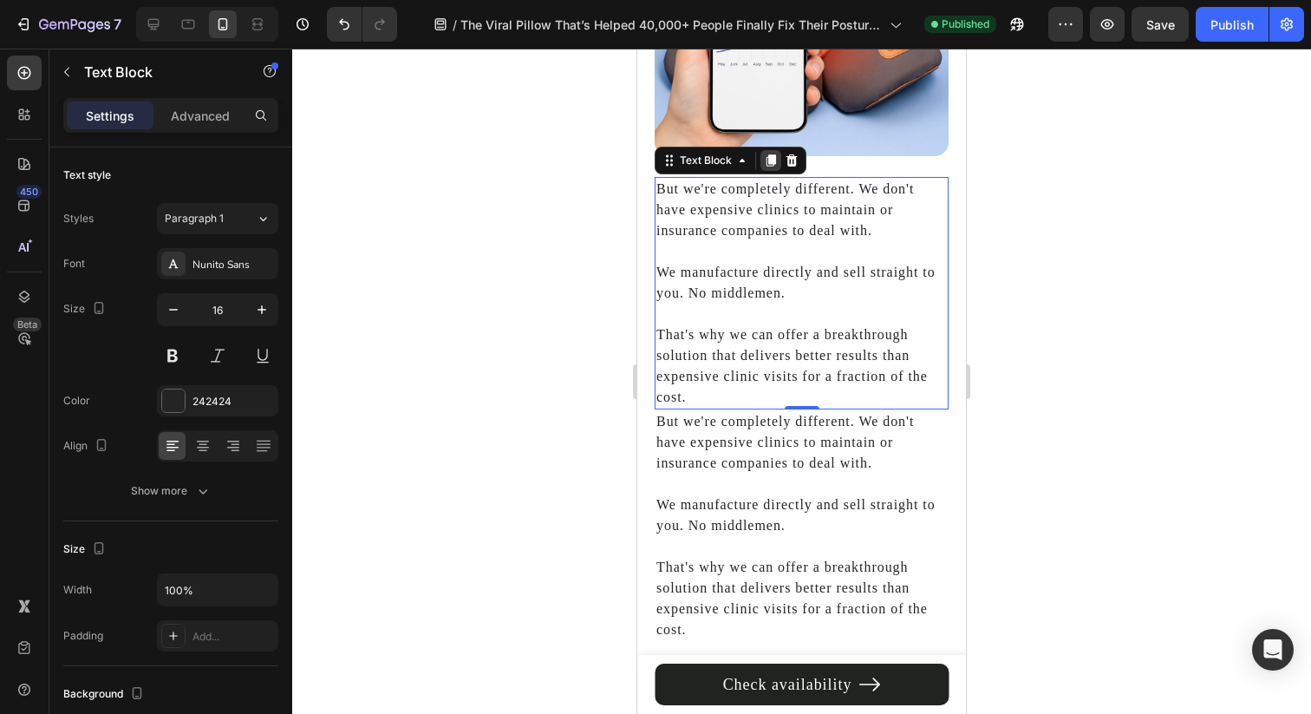
scroll to position [140, 0]
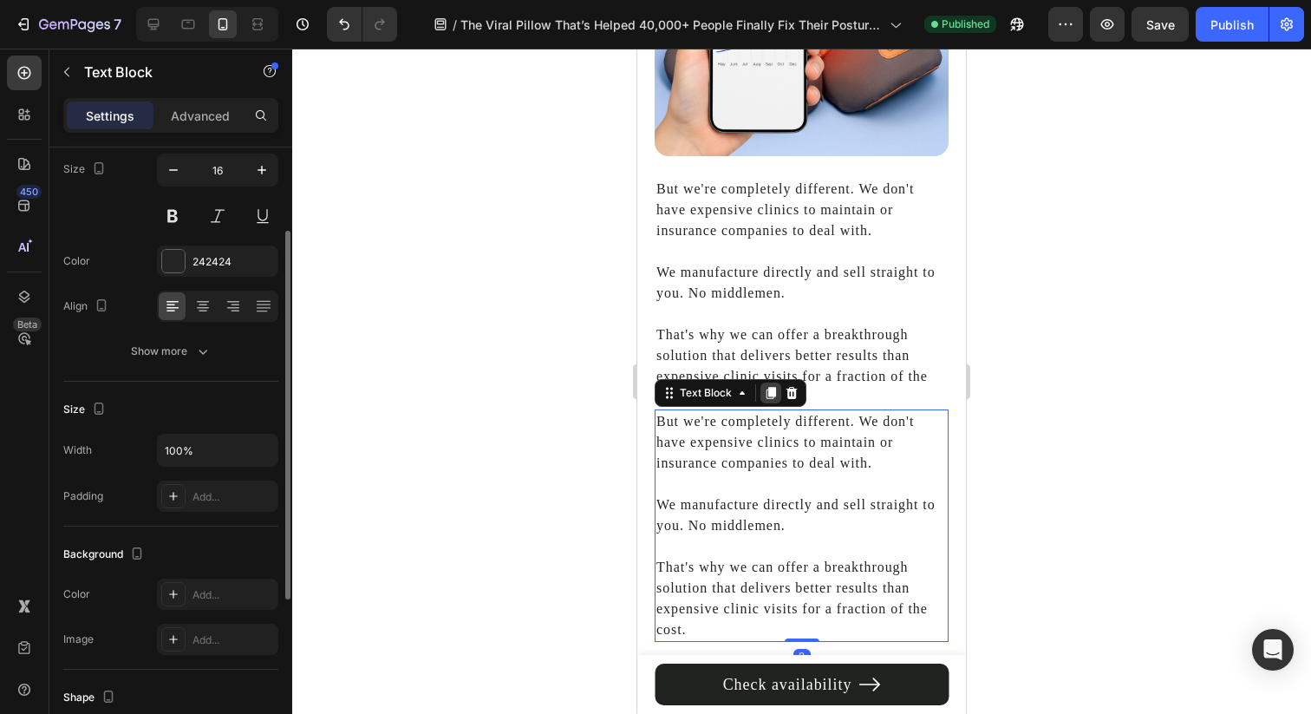
click at [768, 387] on icon at bounding box center [771, 393] width 10 height 12
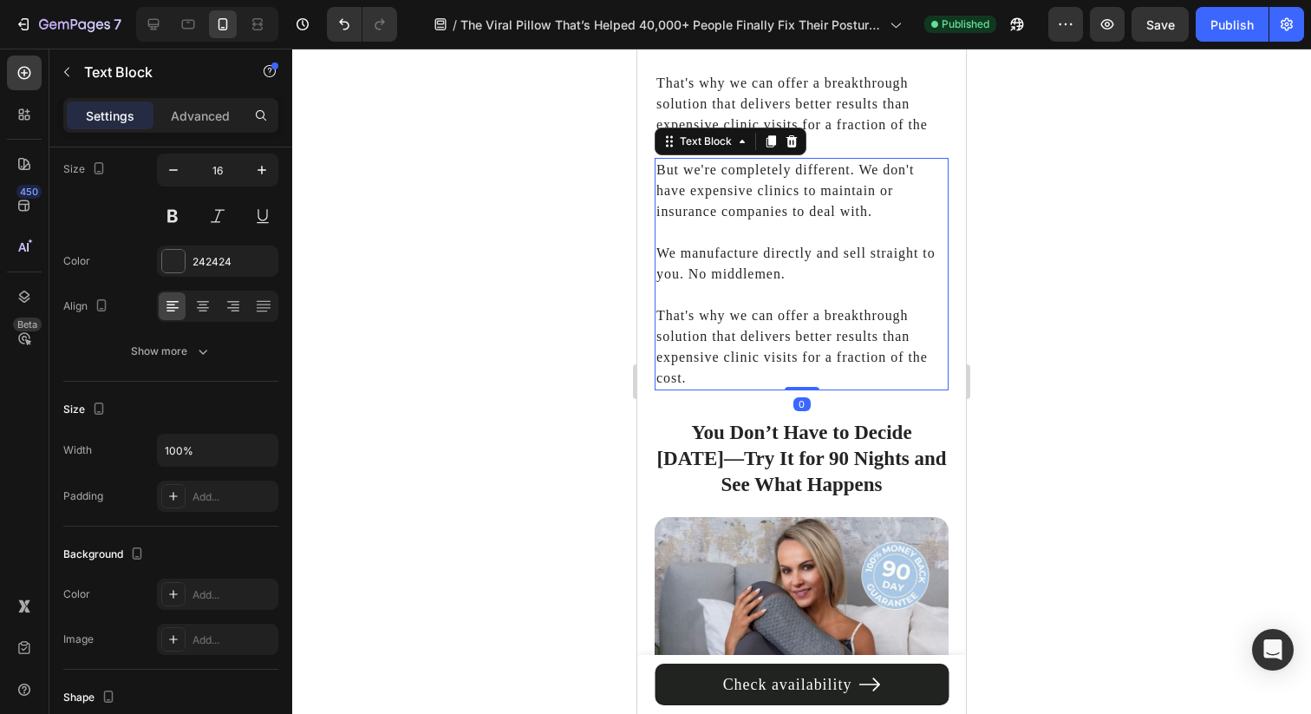
scroll to position [7925, 0]
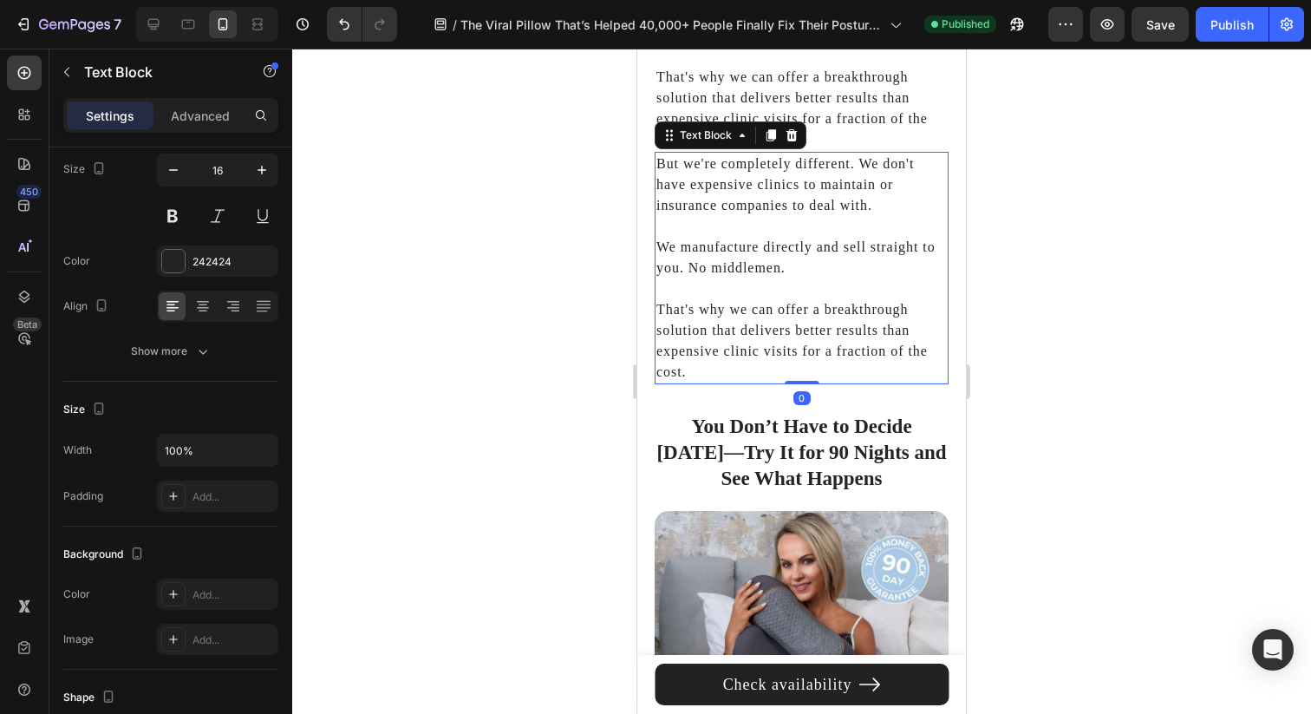
click at [676, 216] on p "We manufacture directly and sell straight to you. No middlemen." at bounding box center [801, 247] width 290 height 62
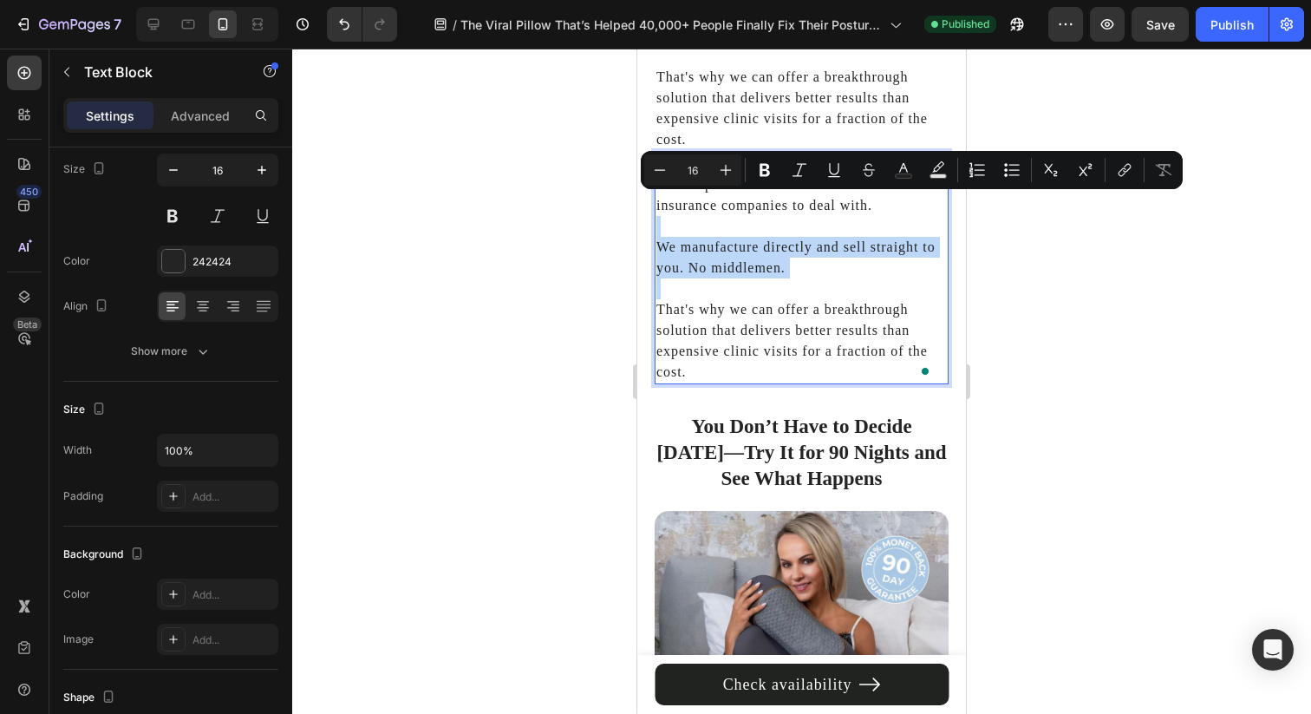
drag, startPoint x: 675, startPoint y: 180, endPoint x: 808, endPoint y: 238, distance: 144.5
click at [808, 238] on div "But we're completely different. We don't have expensive clinics to maintain or …" at bounding box center [802, 268] width 294 height 232
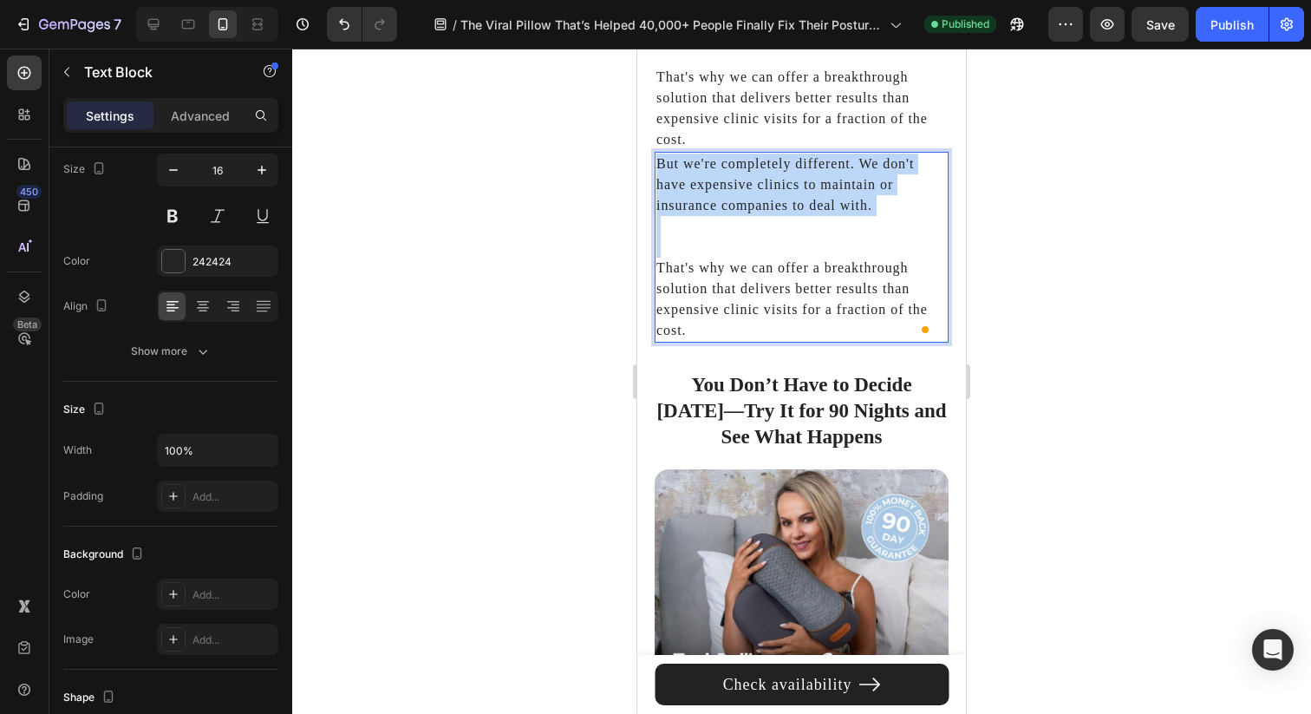
drag, startPoint x: 728, startPoint y: 211, endPoint x: 657, endPoint y: 120, distance: 115.5
click at [657, 152] on div "But we're completely different. We don't have expensive clinics to maintain or …" at bounding box center [802, 247] width 294 height 191
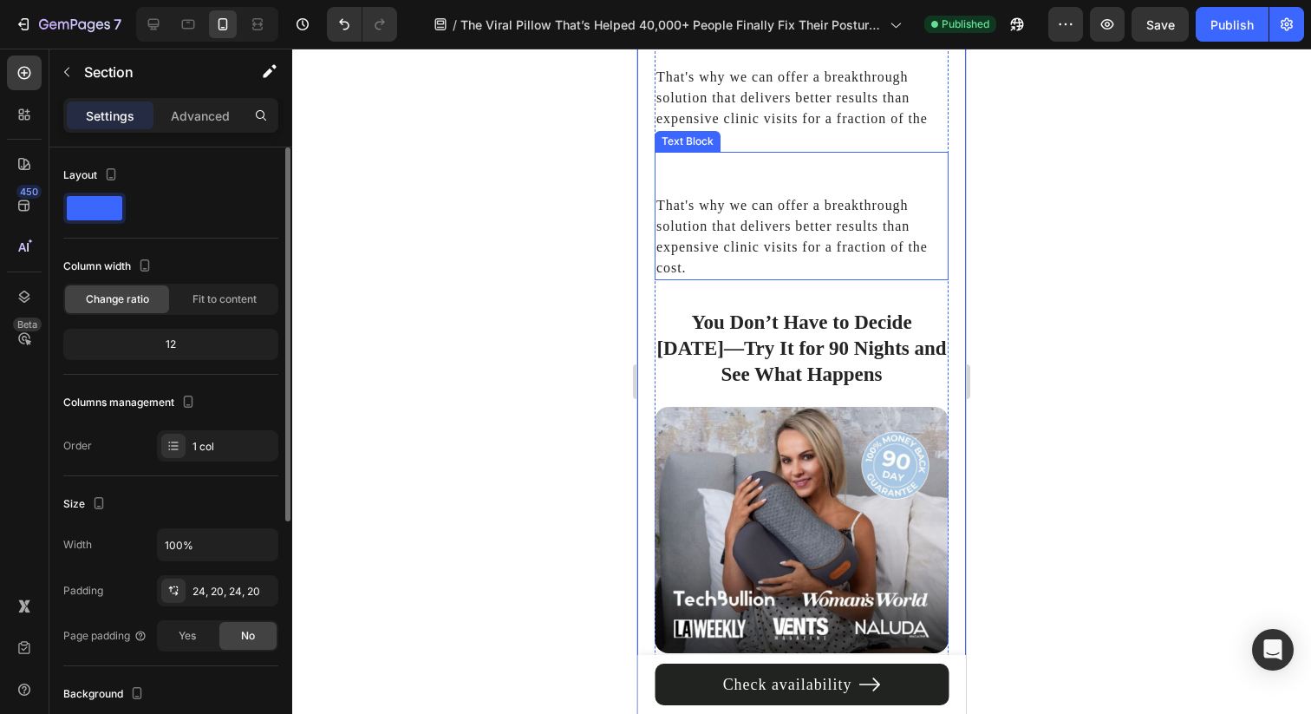
click at [680, 174] on p "That's why we can offer a breakthrough solution that delivers better results th…" at bounding box center [801, 226] width 290 height 104
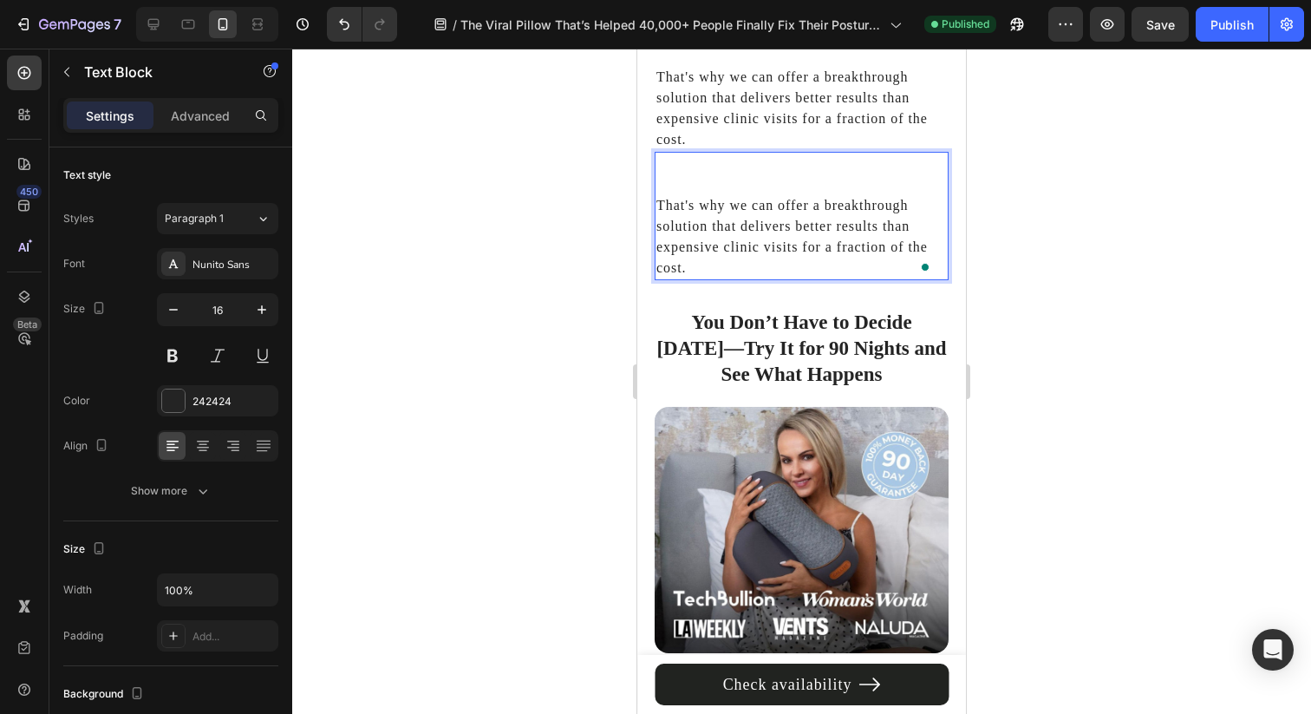
click at [659, 174] on p "That's why we can offer a breakthrough solution that delivers better results th…" at bounding box center [801, 226] width 290 height 104
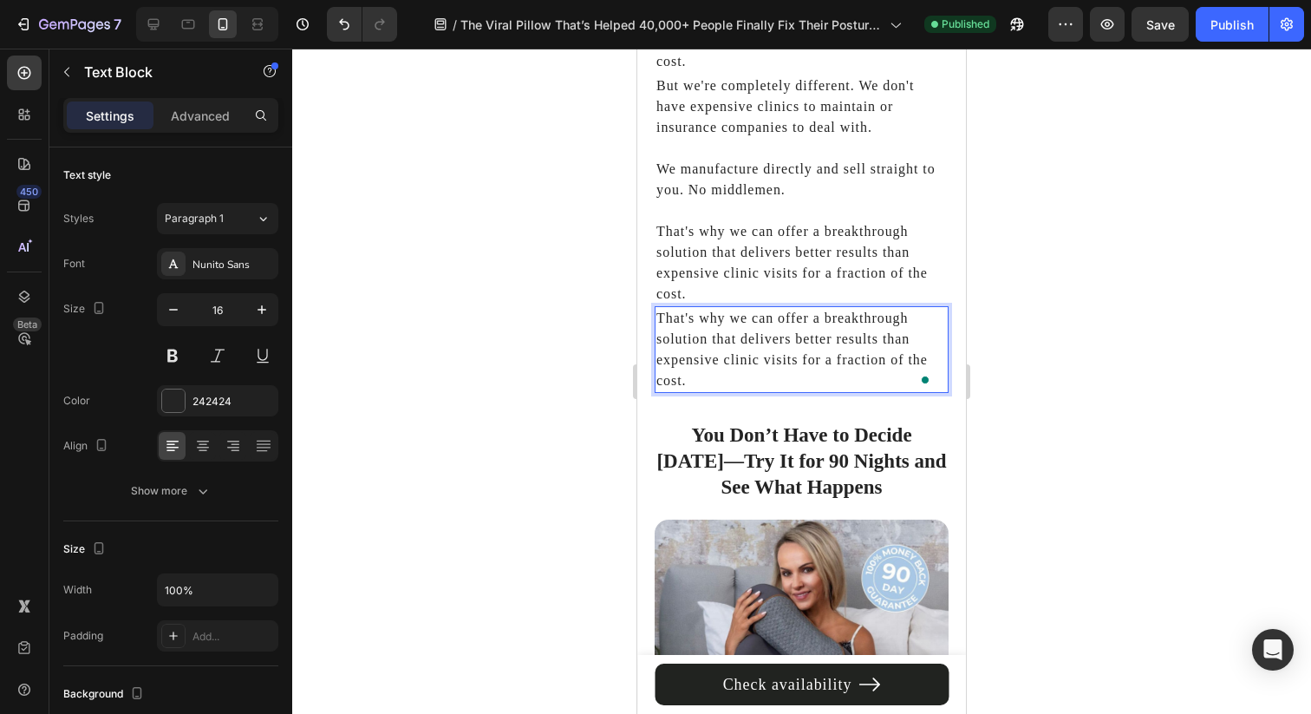
scroll to position [7758, 0]
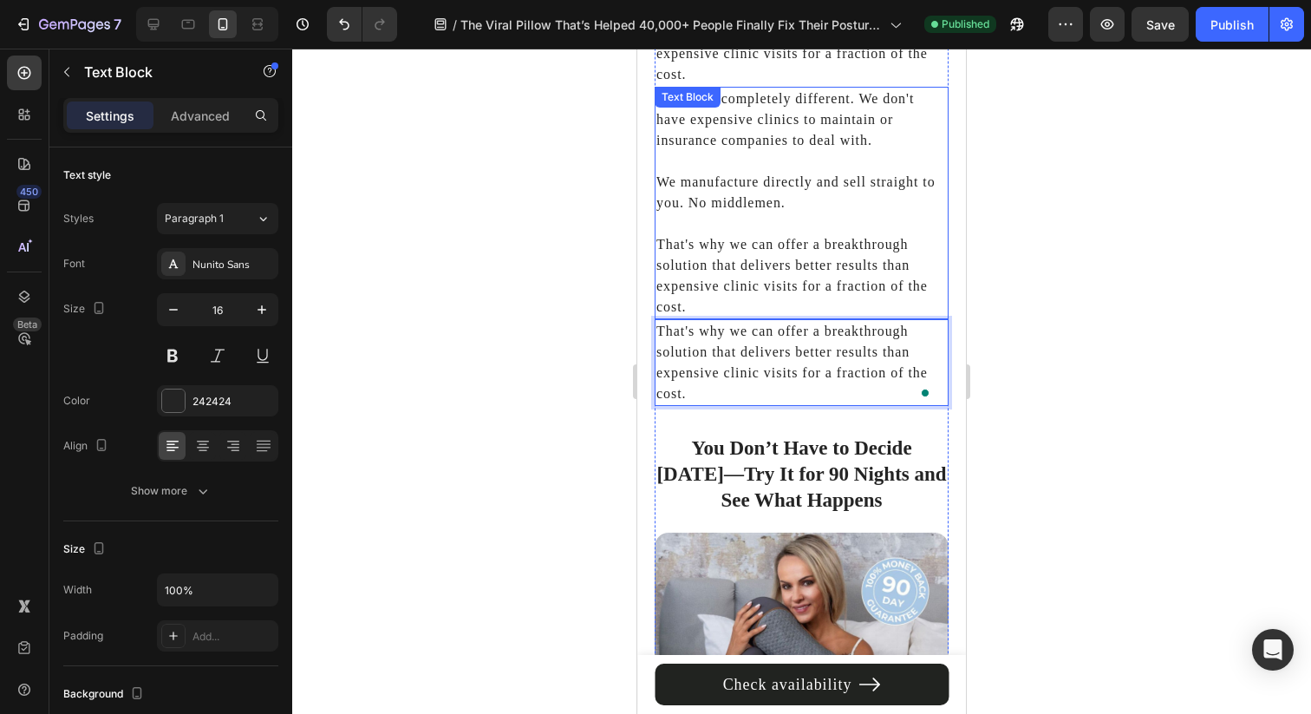
click at [747, 151] on p "We manufacture directly and sell straight to you. No middlemen." at bounding box center [801, 182] width 290 height 62
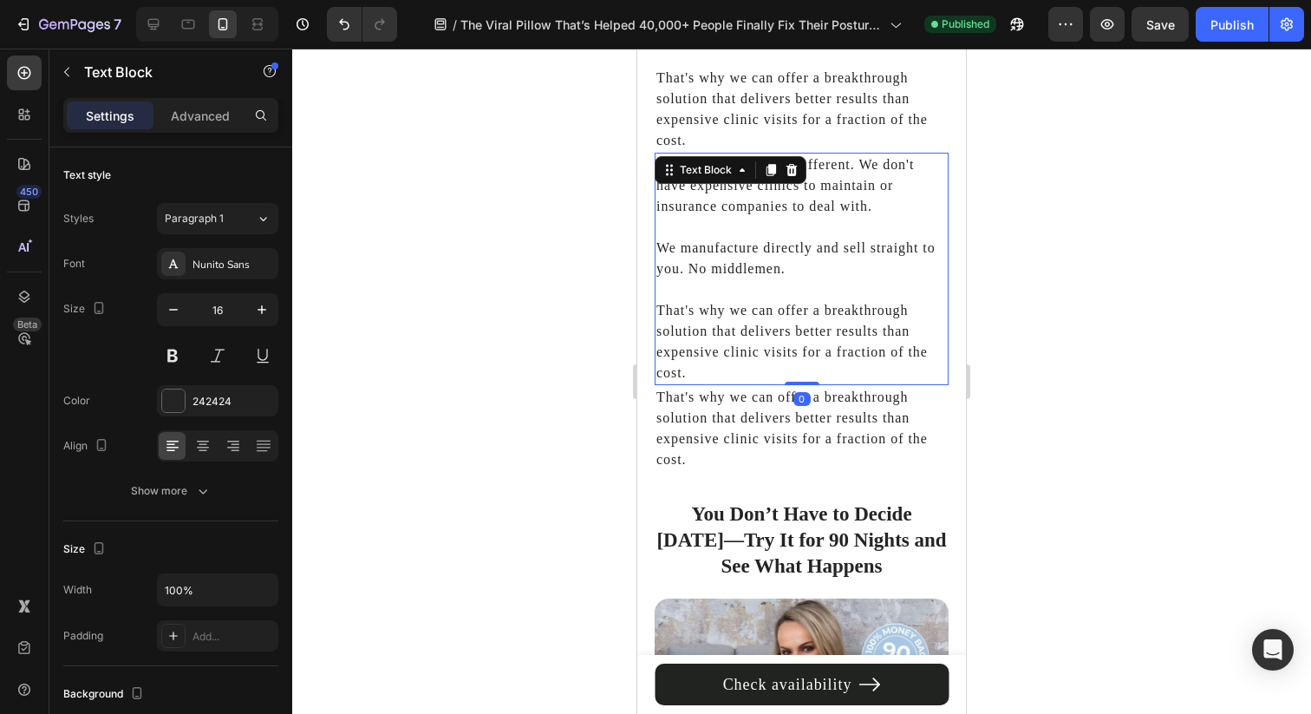
scroll to position [7662, 0]
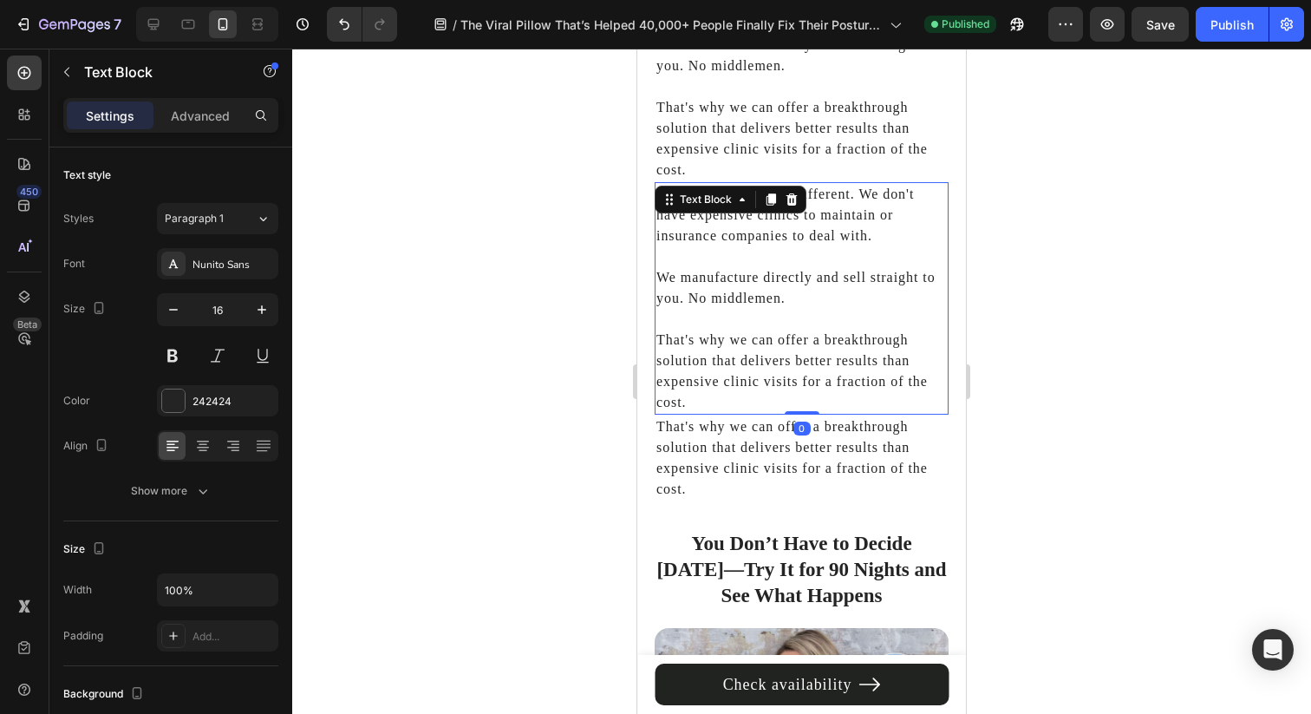
click at [678, 309] on p "That's why we can offer a breakthrough solution that delivers better results th…" at bounding box center [801, 361] width 290 height 104
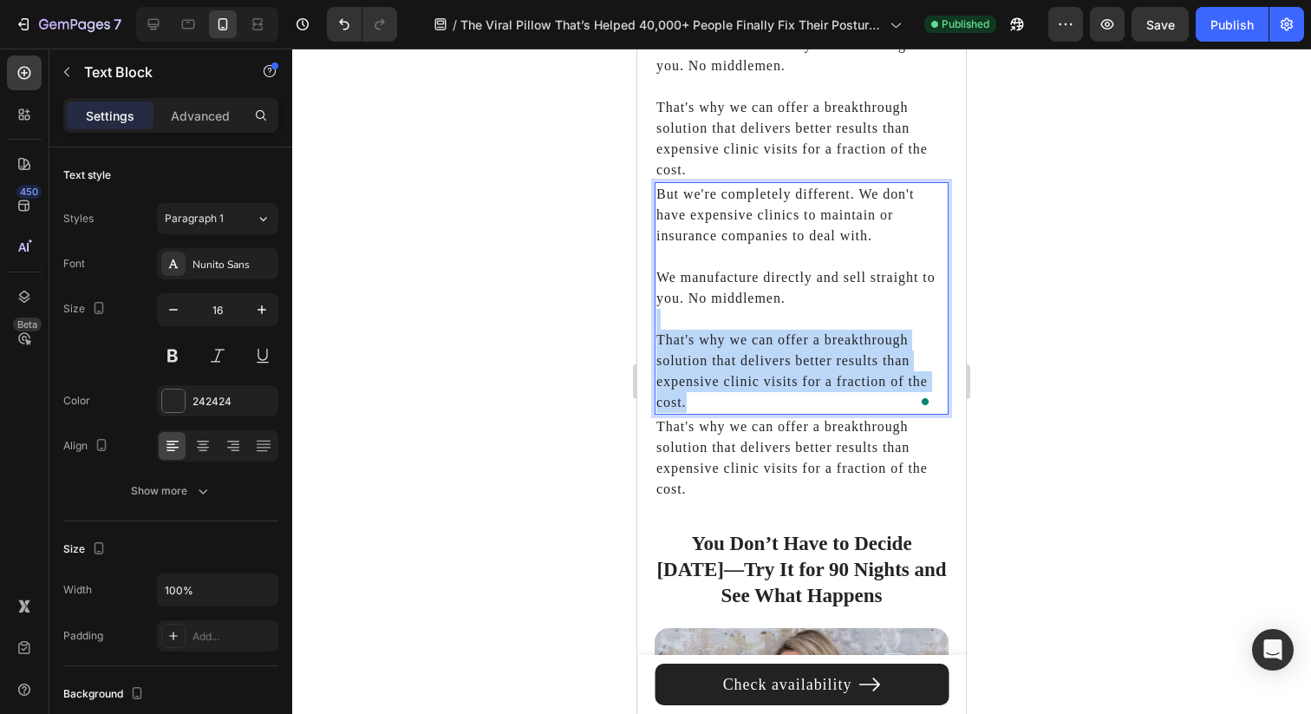
drag, startPoint x: 678, startPoint y: 285, endPoint x: 737, endPoint y: 362, distance: 96.4
click at [738, 362] on p "⁠⁠⁠⁠⁠⁠⁠ That's why we can offer a breakthrough solution that delivers better re…" at bounding box center [801, 361] width 290 height 104
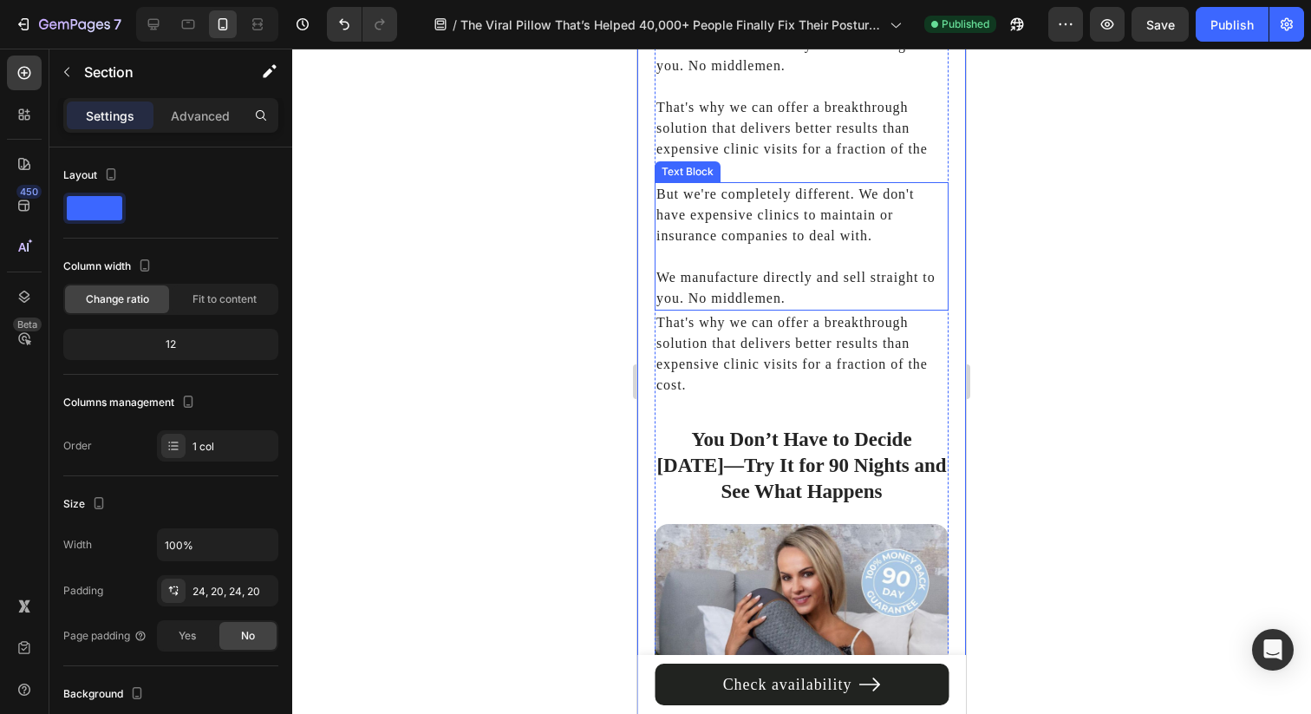
click at [662, 246] on p "We manufacture directly and sell straight to you. No middlemen." at bounding box center [801, 277] width 290 height 62
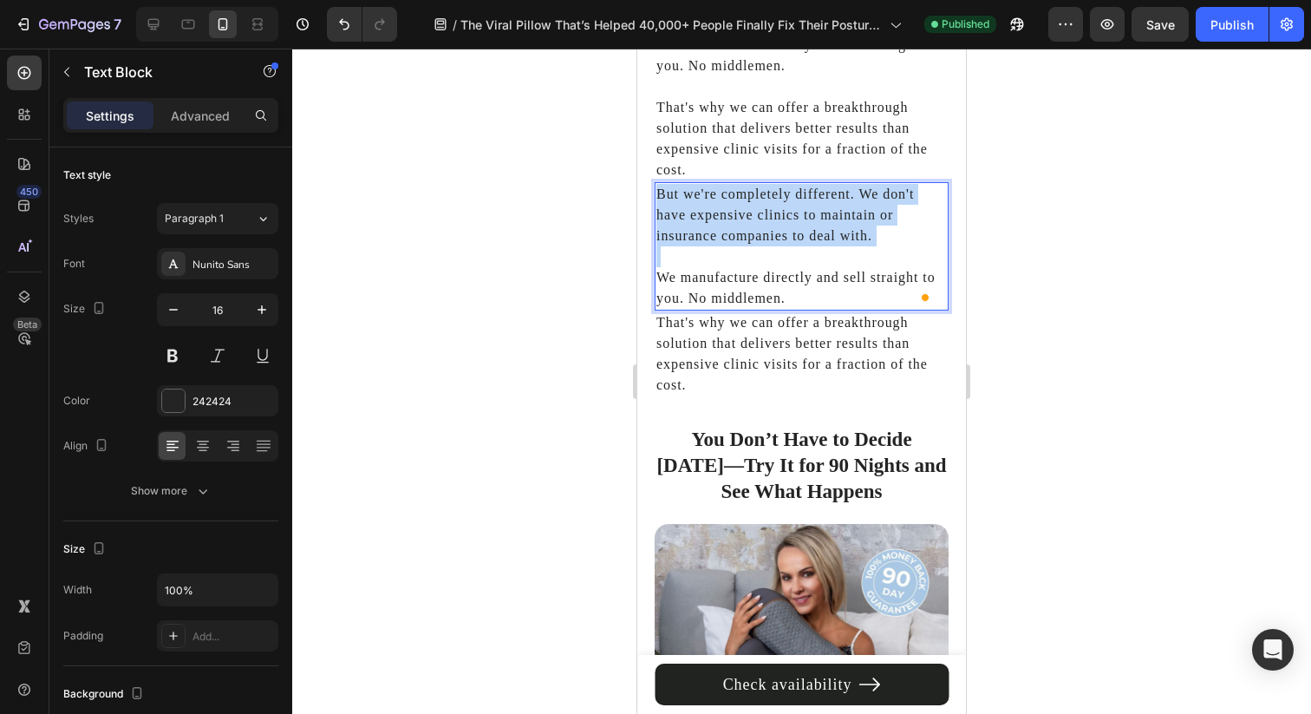
drag, startPoint x: 662, startPoint y: 234, endPoint x: 657, endPoint y: 158, distance: 76.4
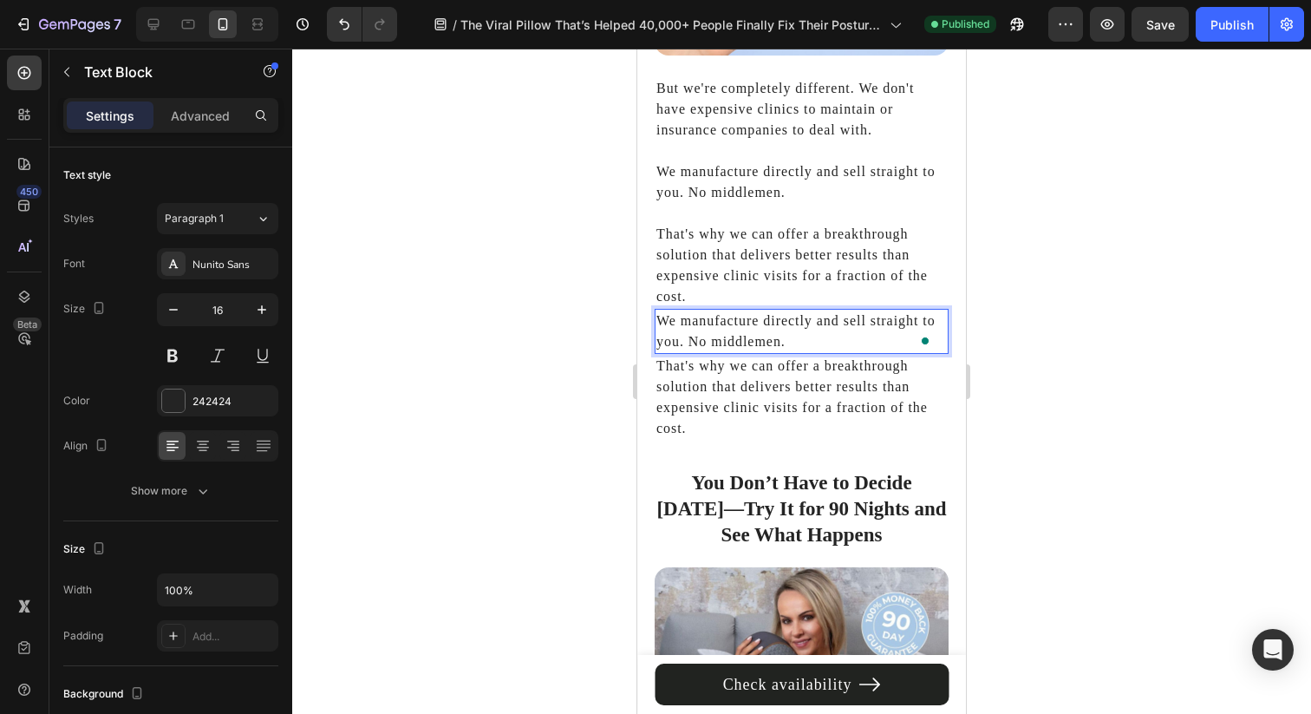
scroll to position [7525, 0]
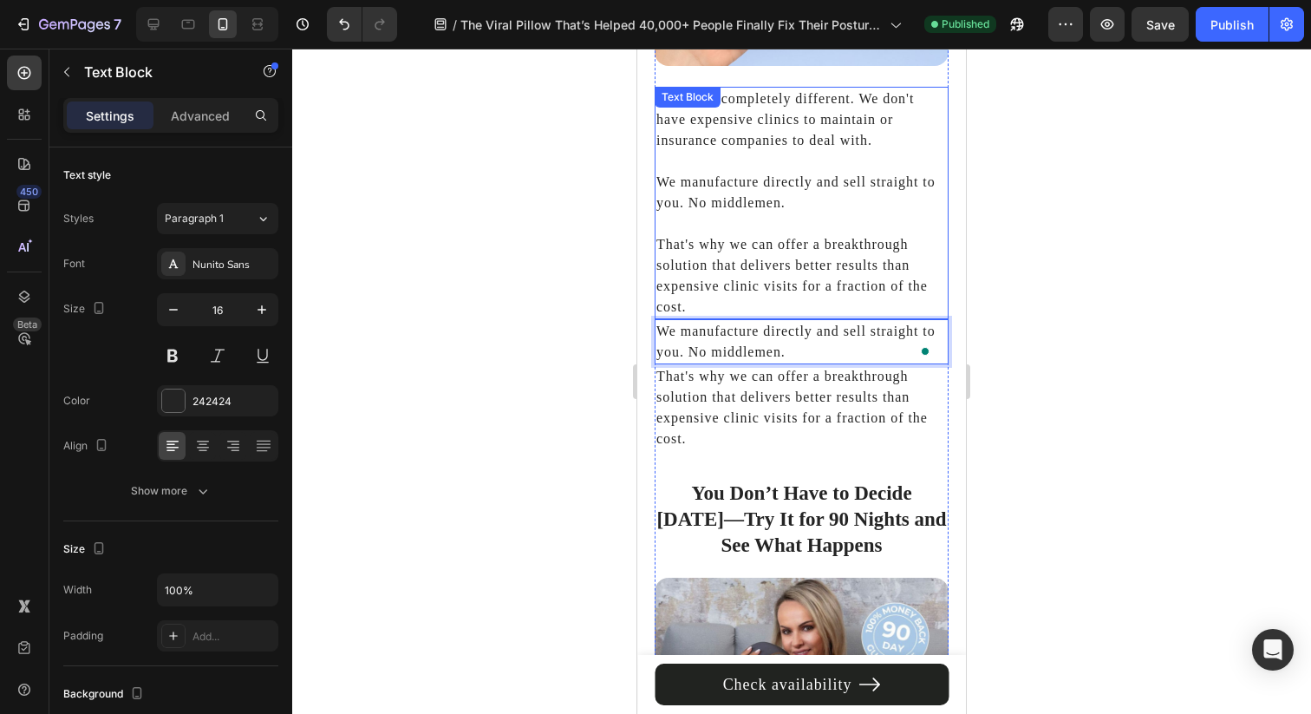
click at [687, 213] on p "That's why we can offer a breakthrough solution that delivers better results th…" at bounding box center [801, 265] width 290 height 104
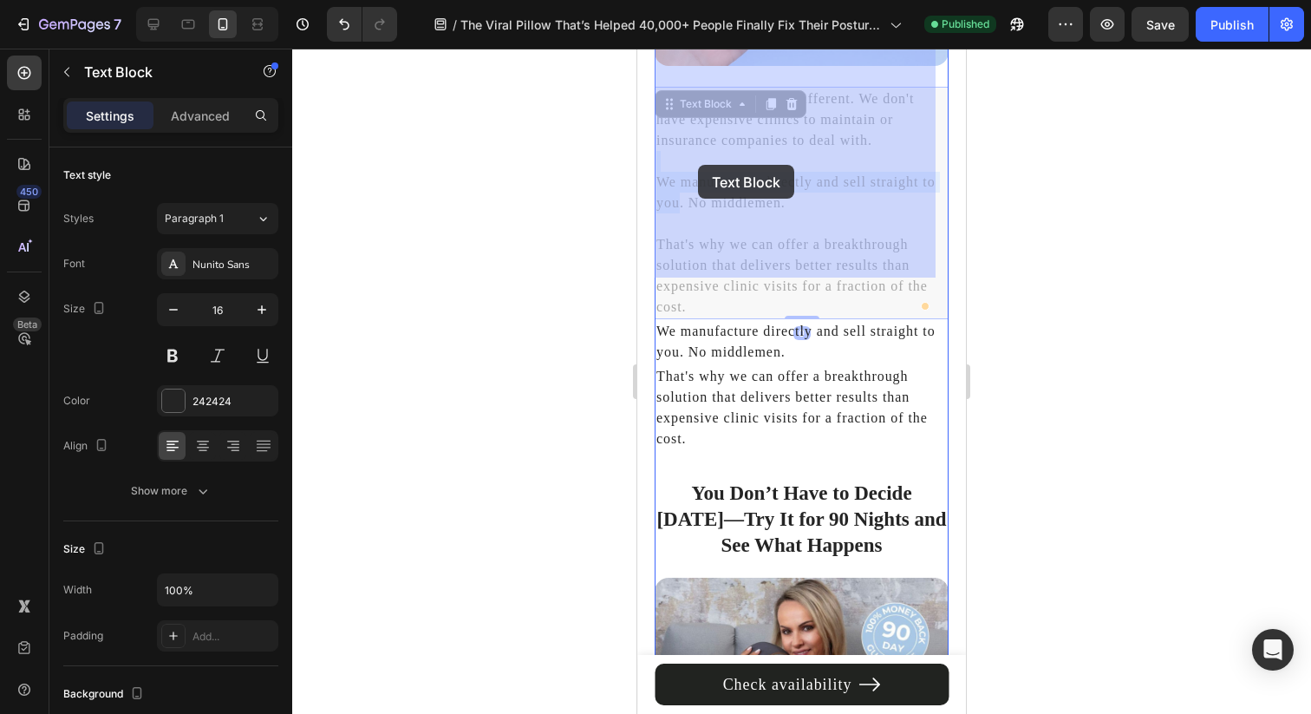
drag, startPoint x: 675, startPoint y: 115, endPoint x: 698, endPoint y: 165, distance: 54.7
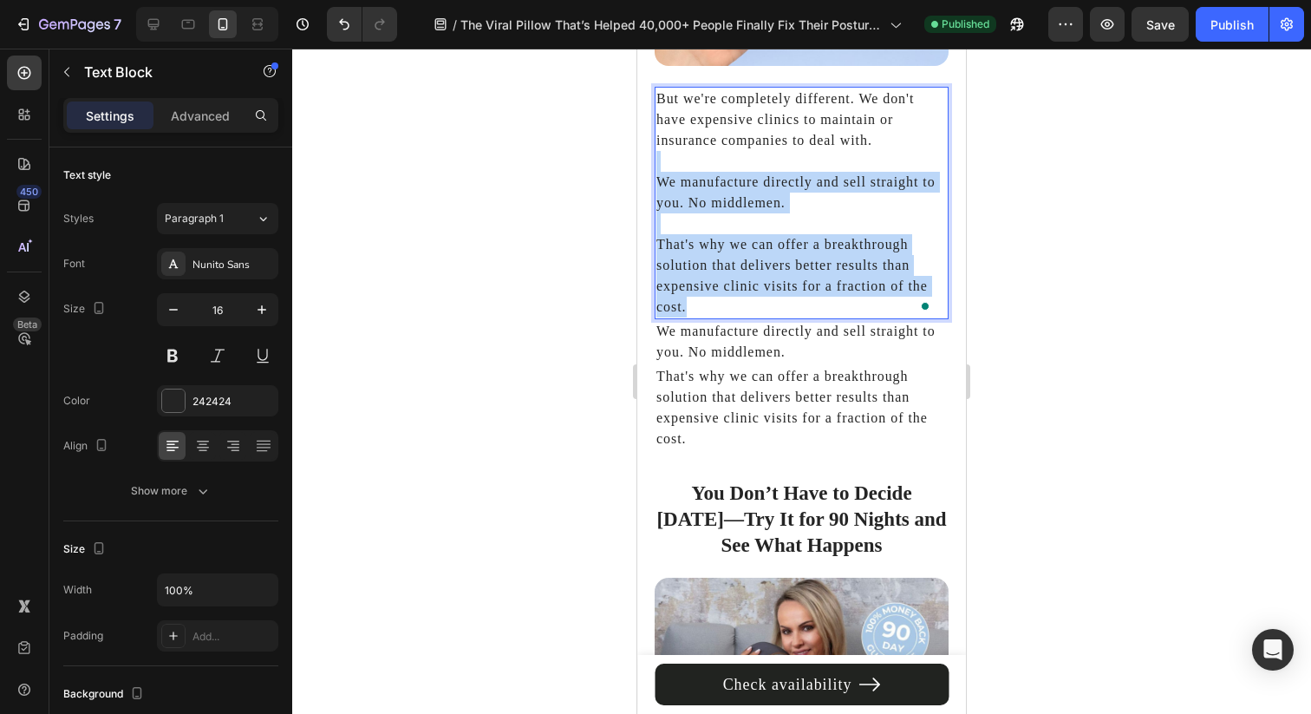
drag, startPoint x: 676, startPoint y: 115, endPoint x: 717, endPoint y: 263, distance: 152.9
click at [717, 263] on div "But we're completely different. We don't have expensive clinics to maintain or …" at bounding box center [802, 203] width 294 height 232
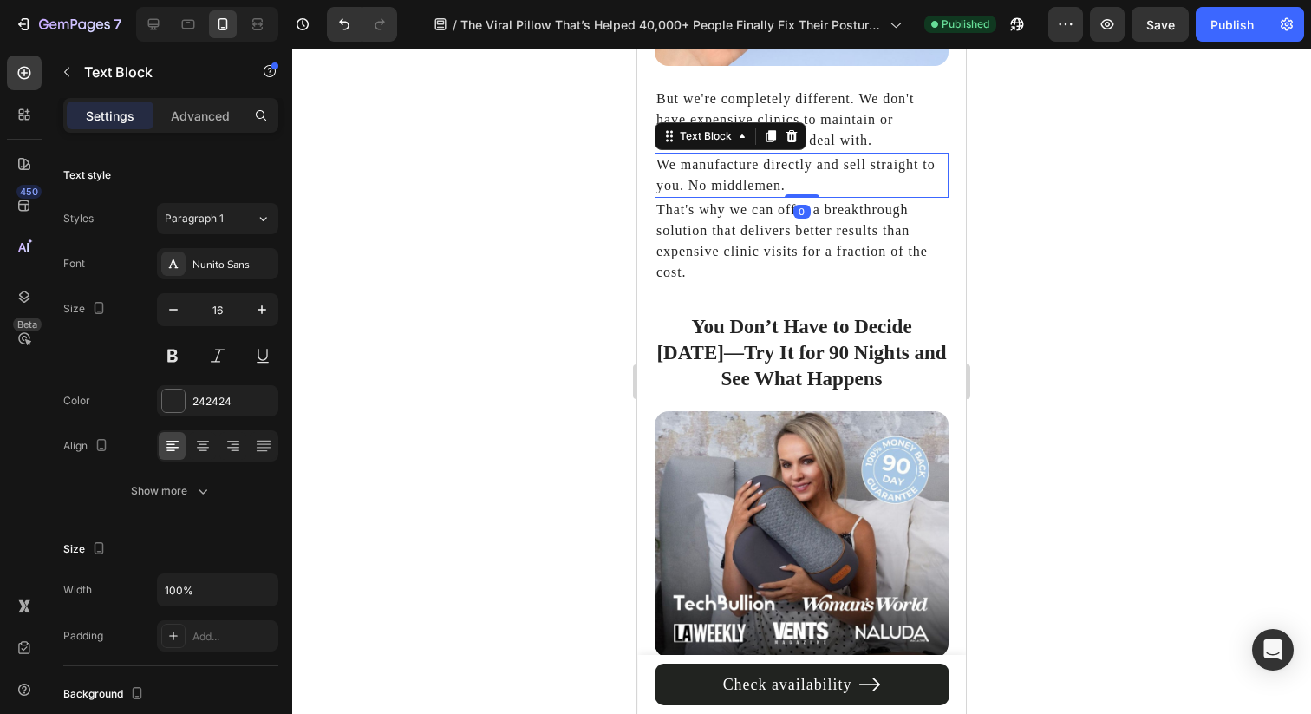
click at [773, 154] on p "We manufacture directly and sell straight to you. No middlemen." at bounding box center [801, 175] width 290 height 42
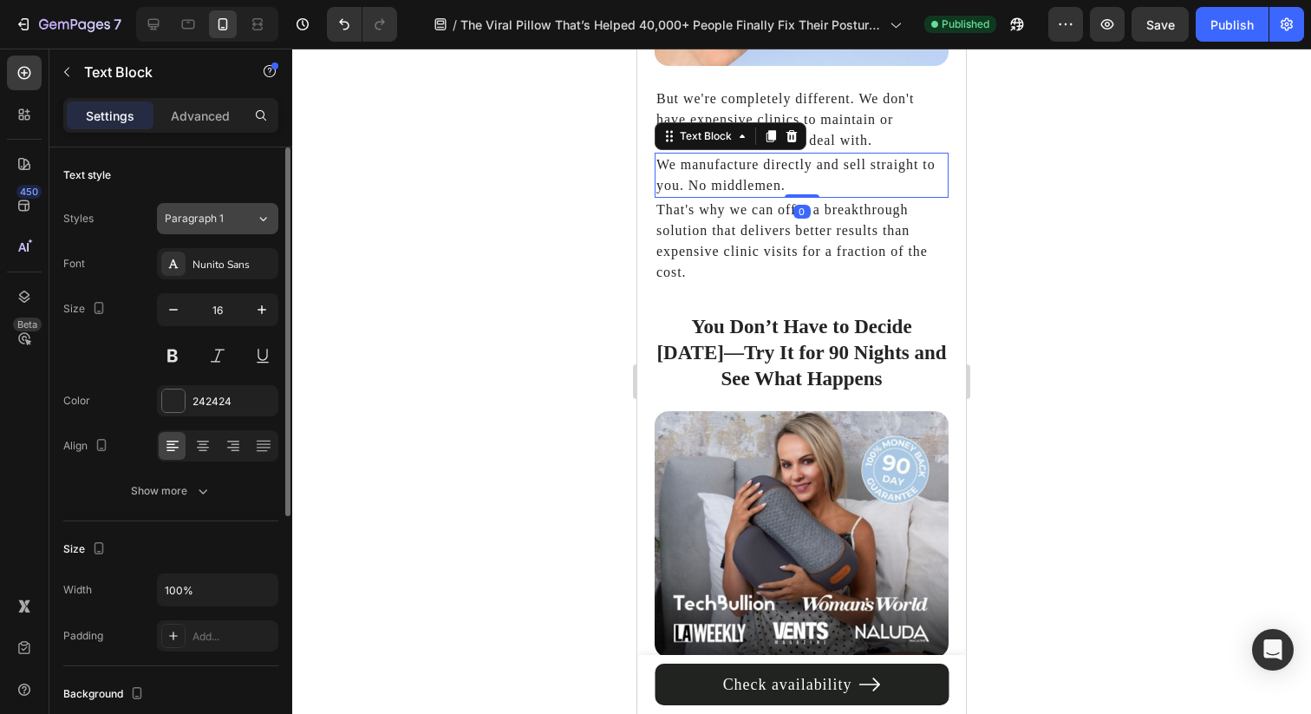
click at [226, 225] on div "Paragraph 1" at bounding box center [200, 219] width 70 height 16
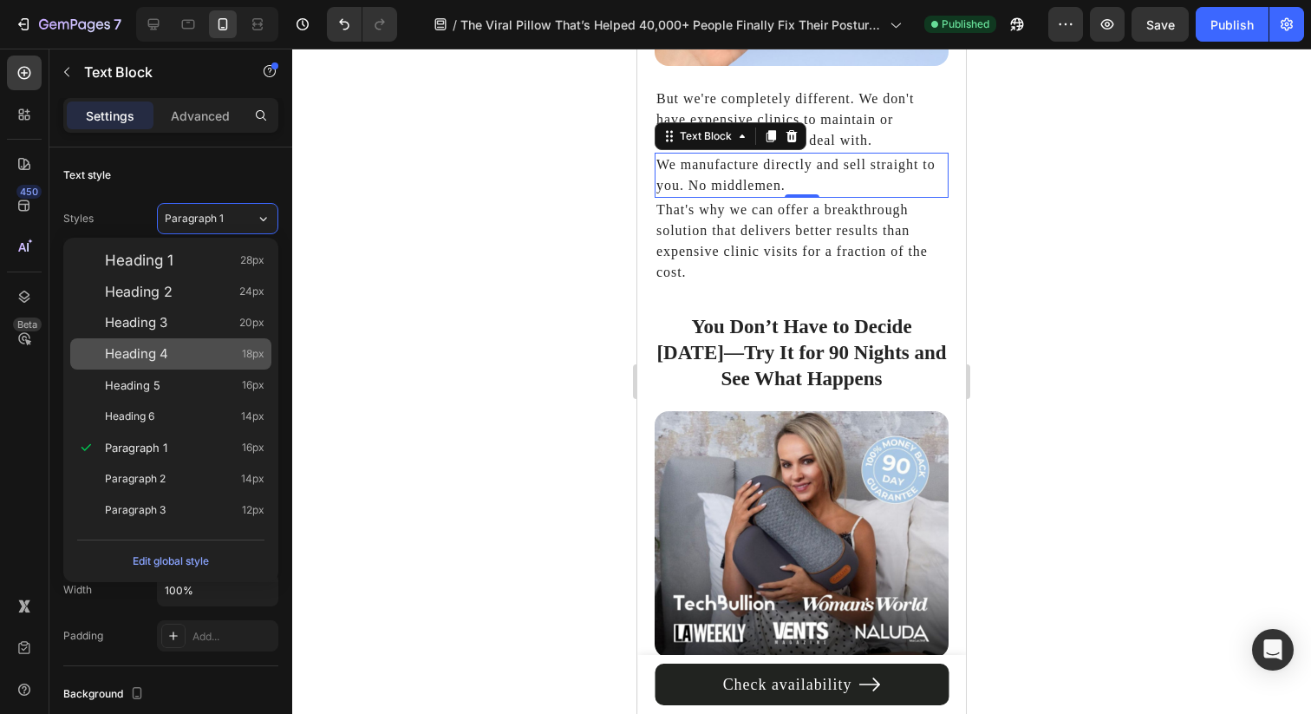
click at [212, 355] on div "Heading 4 18px" at bounding box center [185, 353] width 160 height 17
type input "18"
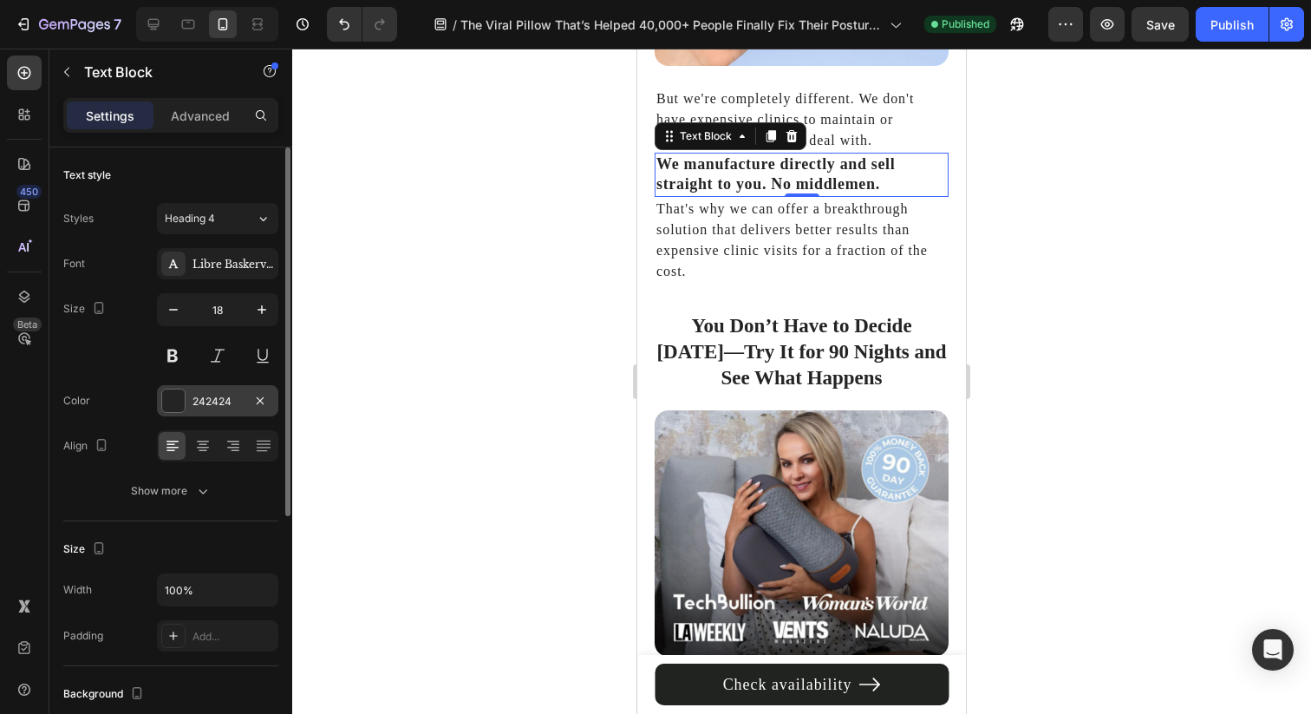
click at [191, 389] on div "242424" at bounding box center [217, 400] width 121 height 31
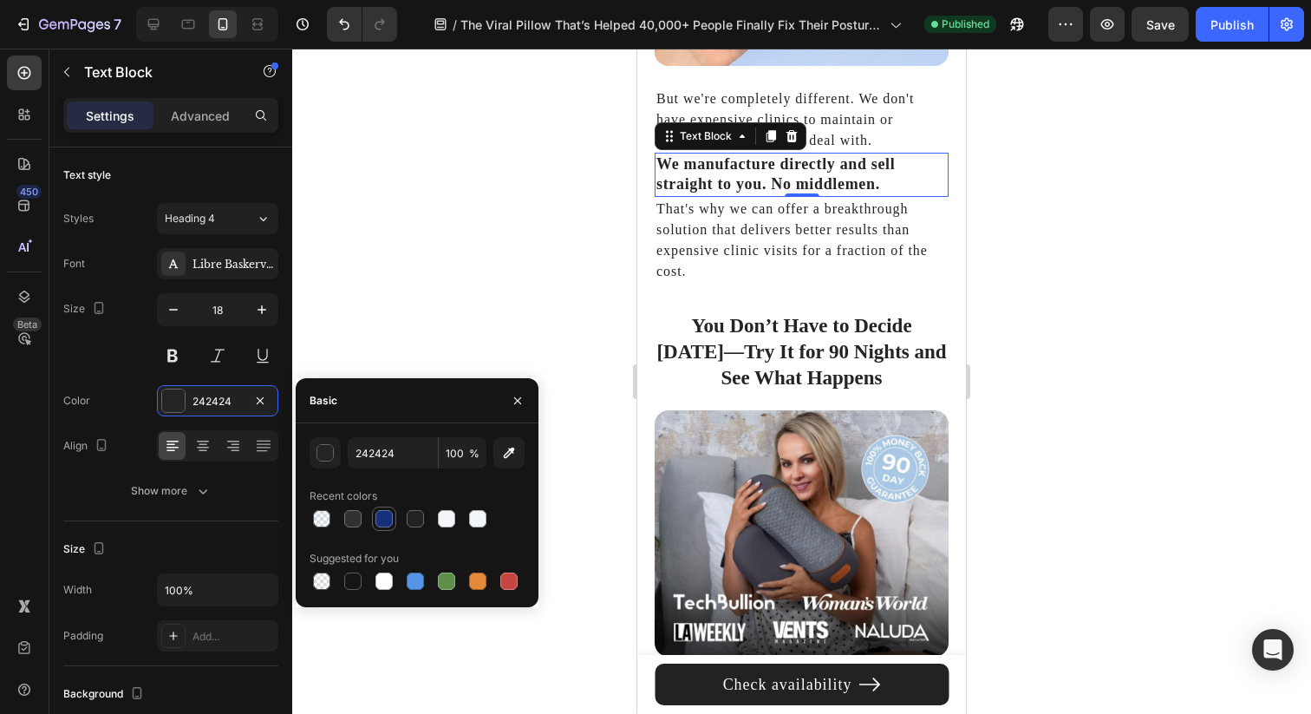
click at [380, 525] on div at bounding box center [383, 518] width 17 height 17
type input "16307C"
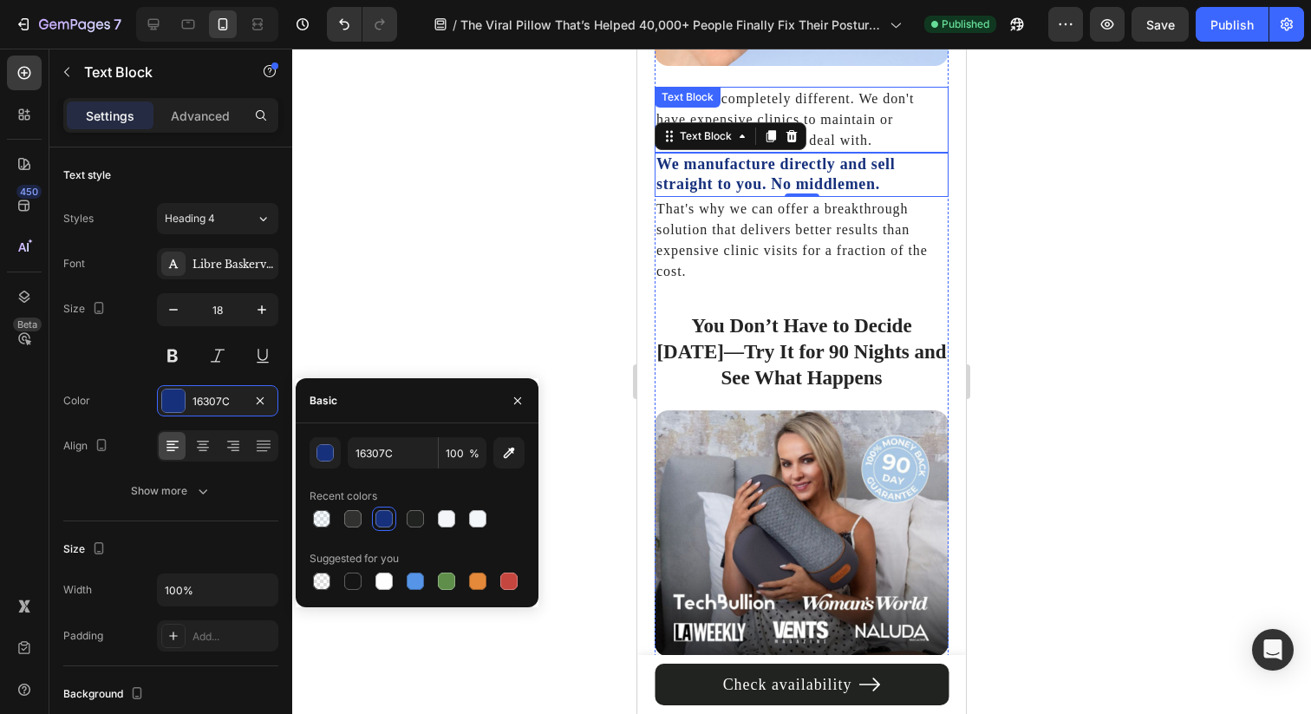
click at [902, 91] on p "But we're completely different. We don't have expensive clinics to maintain or …" at bounding box center [801, 119] width 290 height 62
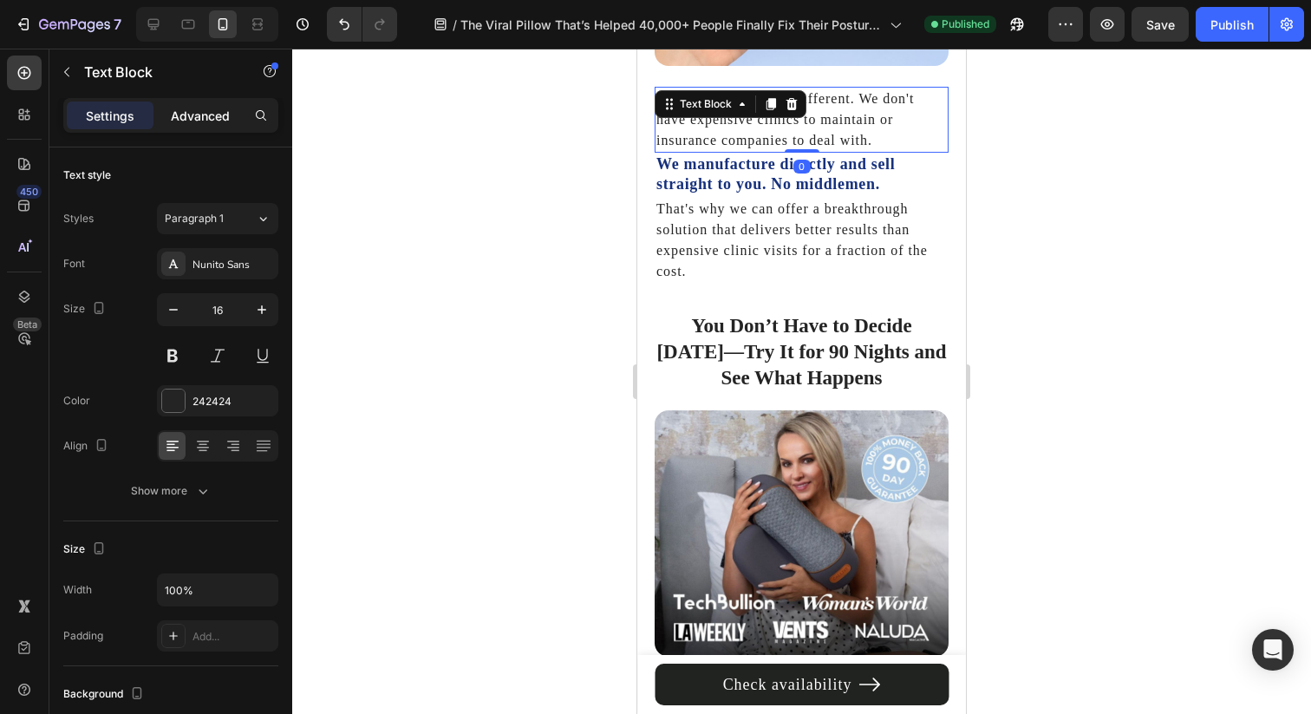
click at [203, 123] on p "Advanced" at bounding box center [200, 116] width 59 height 18
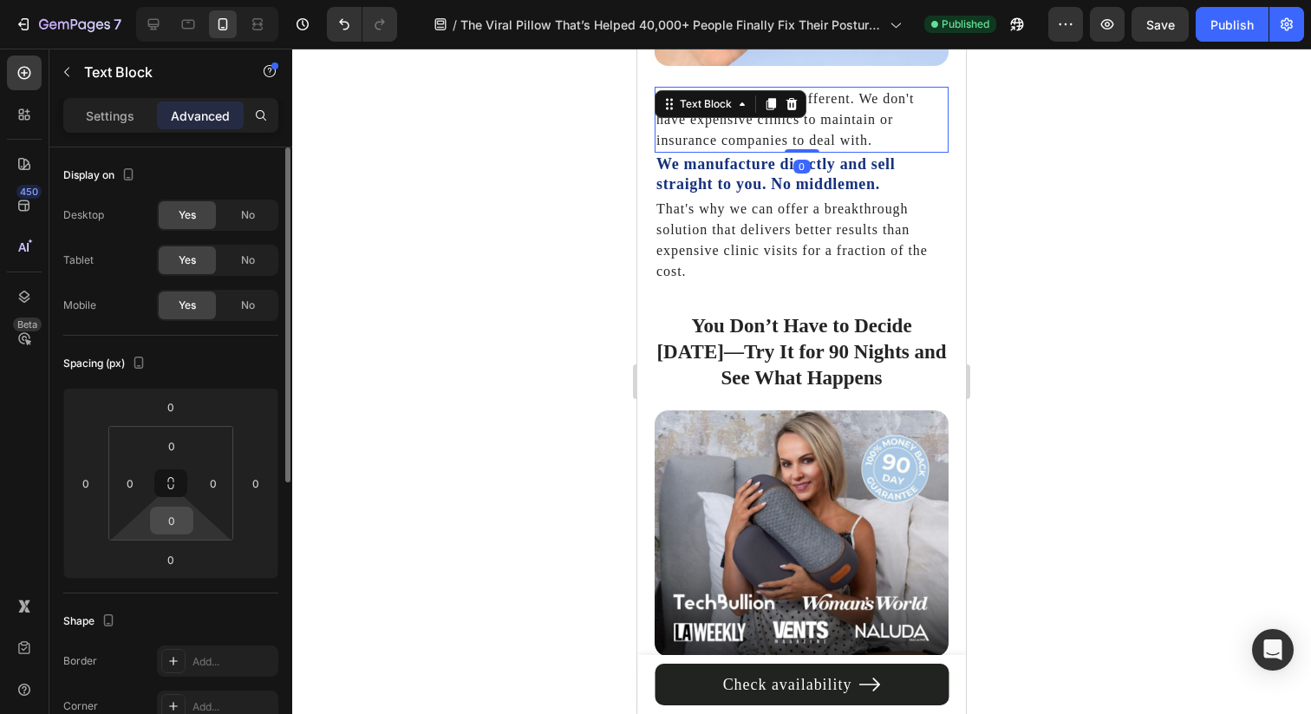
click at [166, 518] on input "0" at bounding box center [171, 520] width 35 height 26
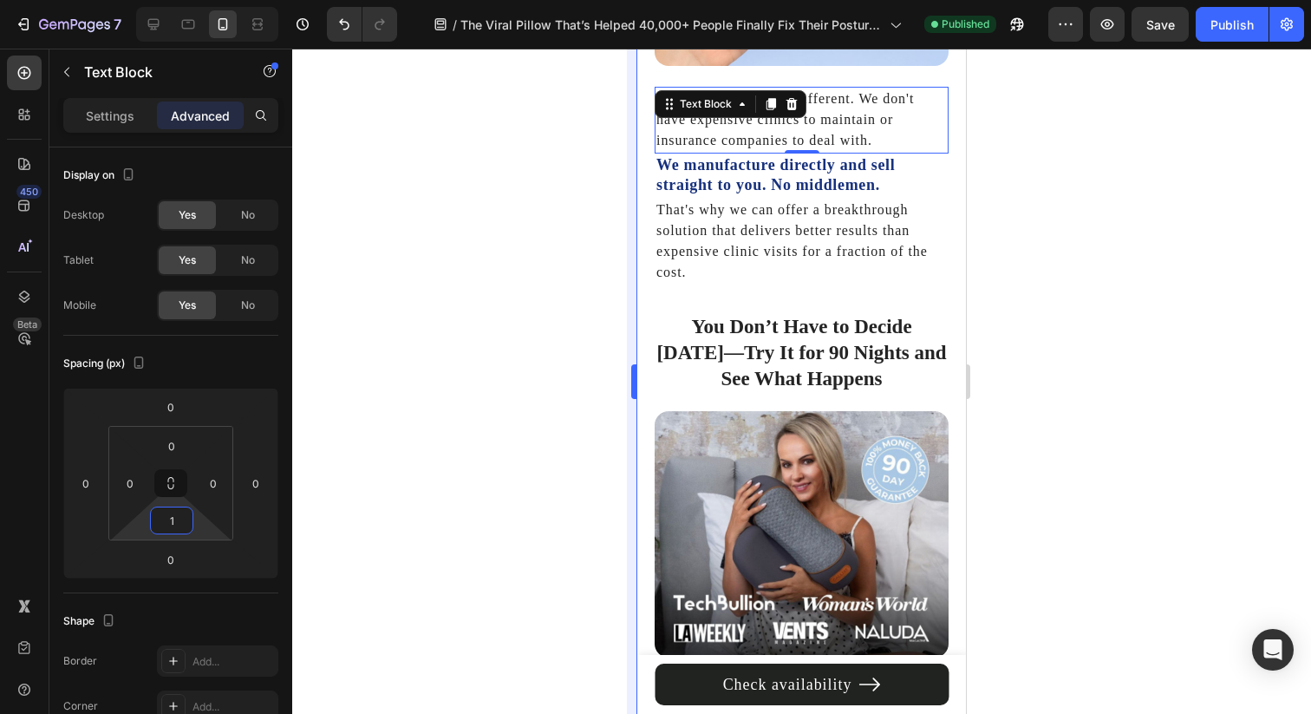
type input "12"
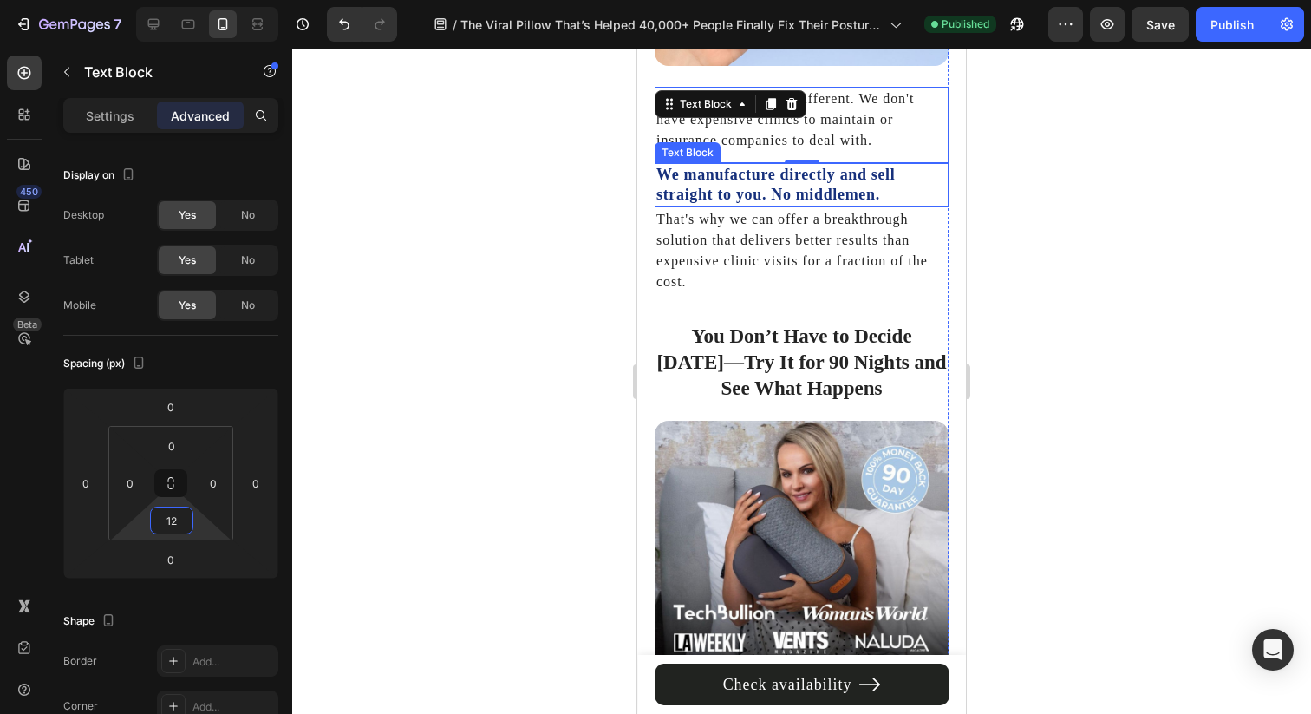
click at [772, 165] on p "We manufacture directly and sell straight to you. No middlemen." at bounding box center [801, 185] width 290 height 41
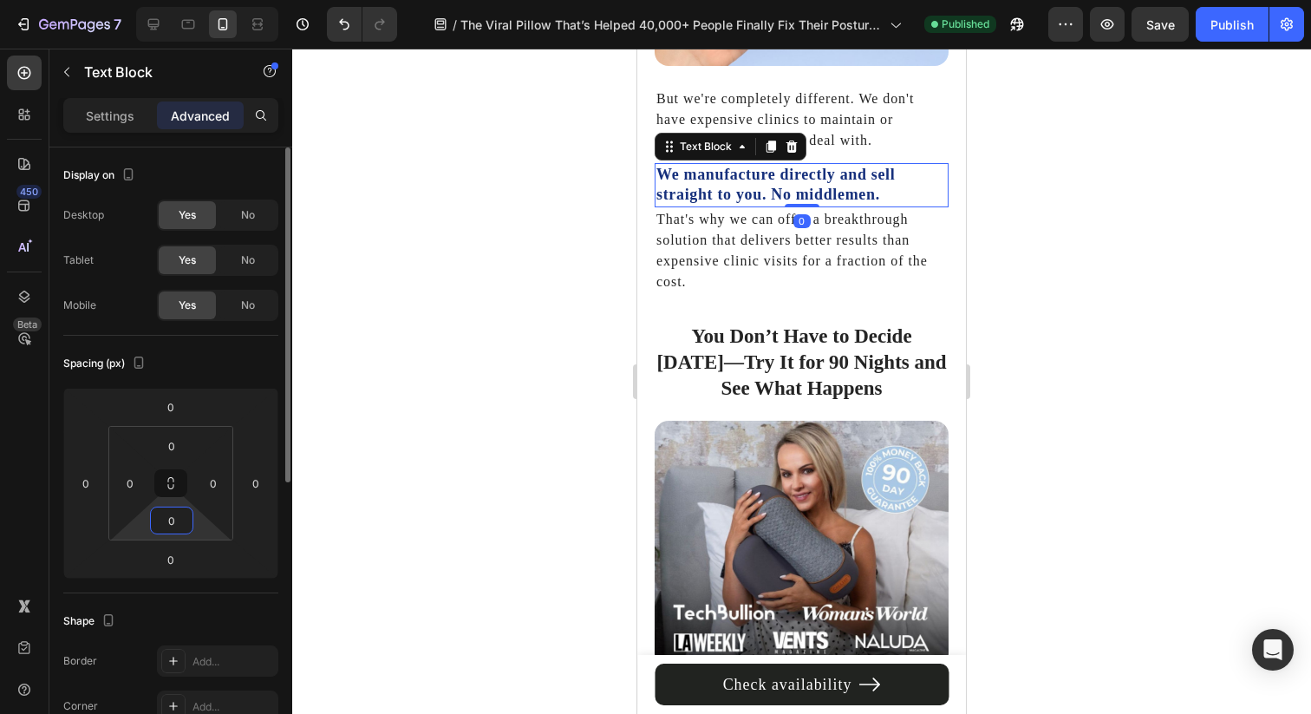
click at [177, 529] on input "0" at bounding box center [171, 520] width 35 height 26
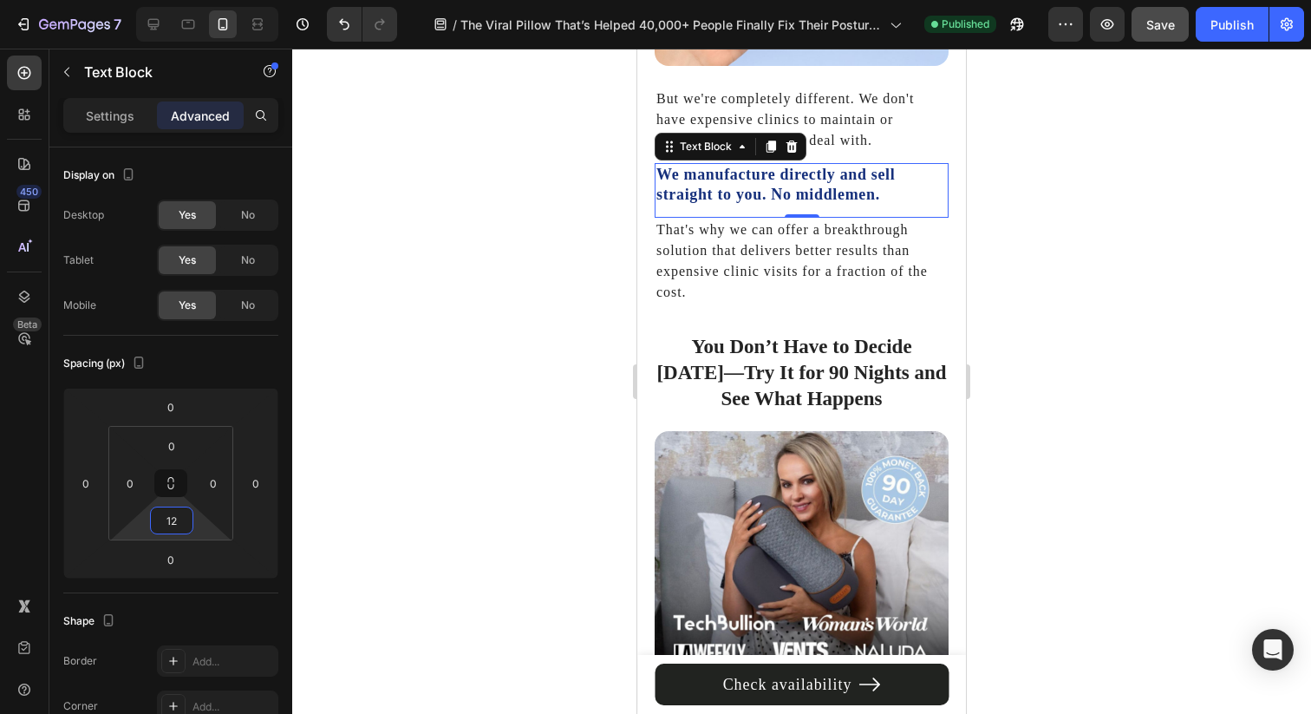
type input "12"
click at [1156, 39] on button "Save" at bounding box center [1160, 24] width 57 height 35
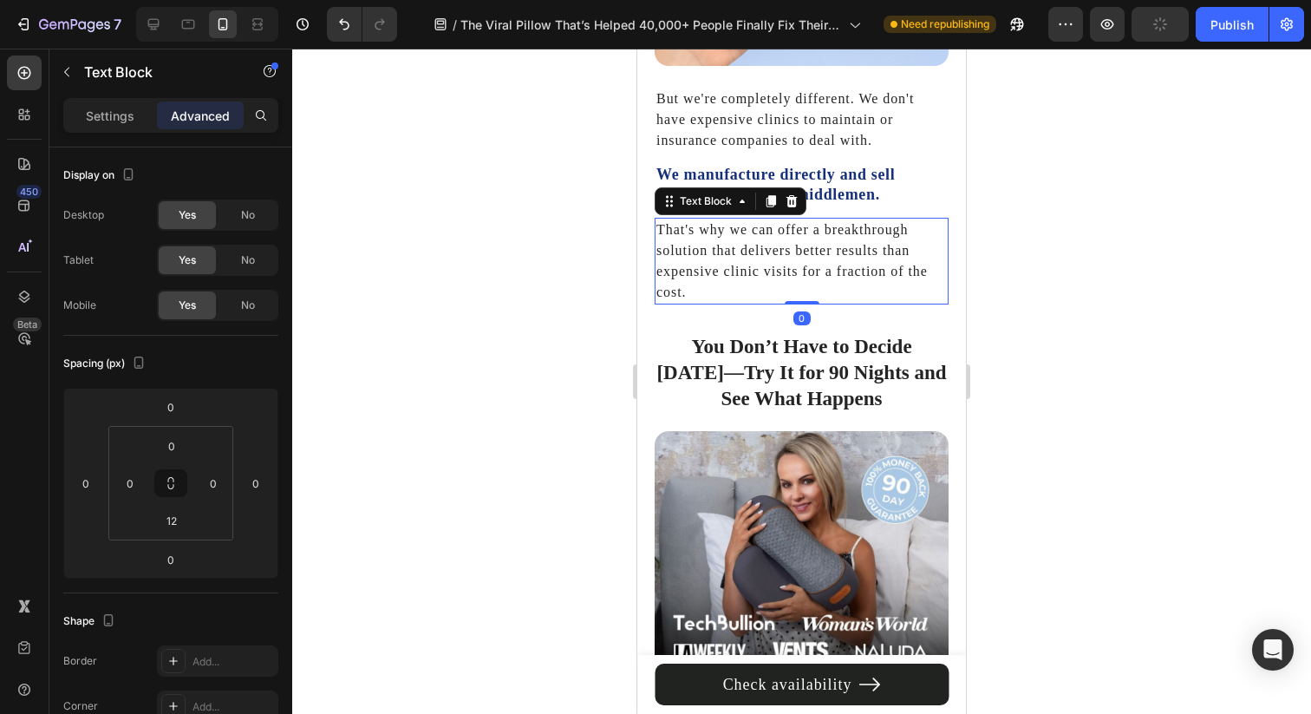
click at [871, 260] on div "That's why we can offer a breakthrough solution that delivers better results th…" at bounding box center [802, 261] width 294 height 87
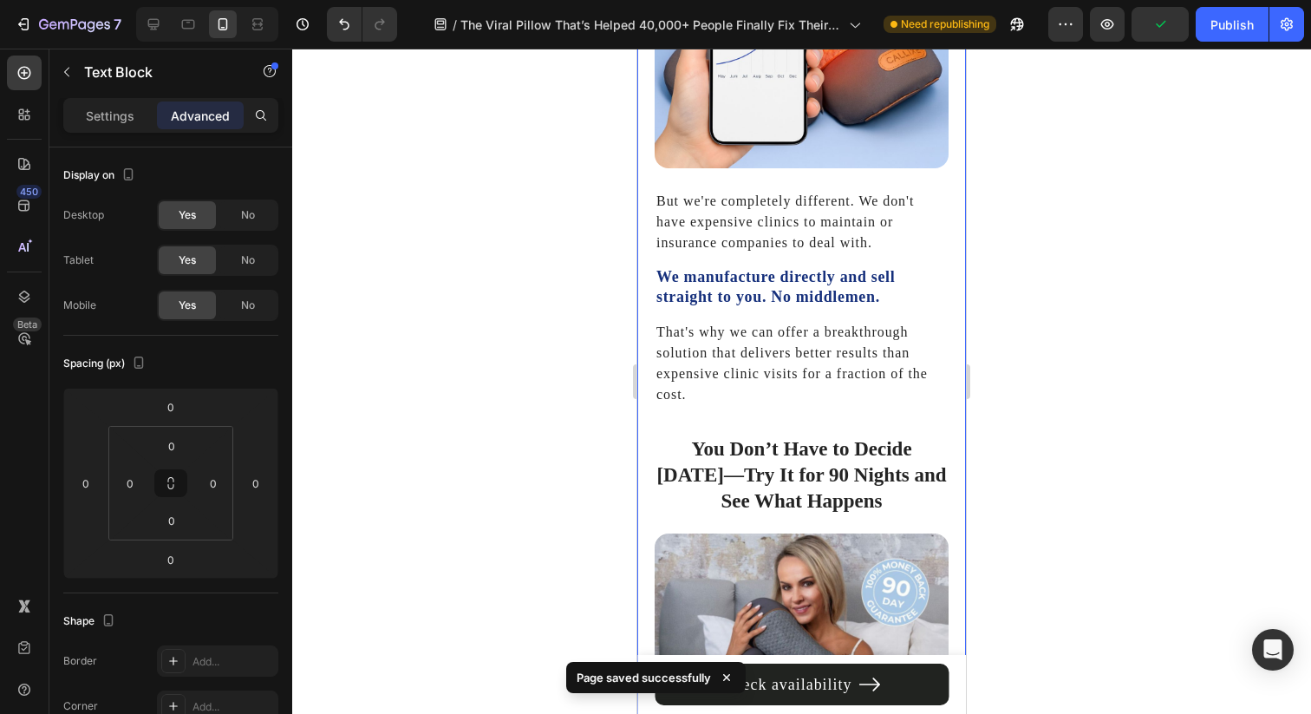
click at [940, 251] on div "You Can Get Your Thera Pillow for Less Than the Cost of One [MEDICAL_DATA] Visi…" at bounding box center [801, 307] width 329 height 2412
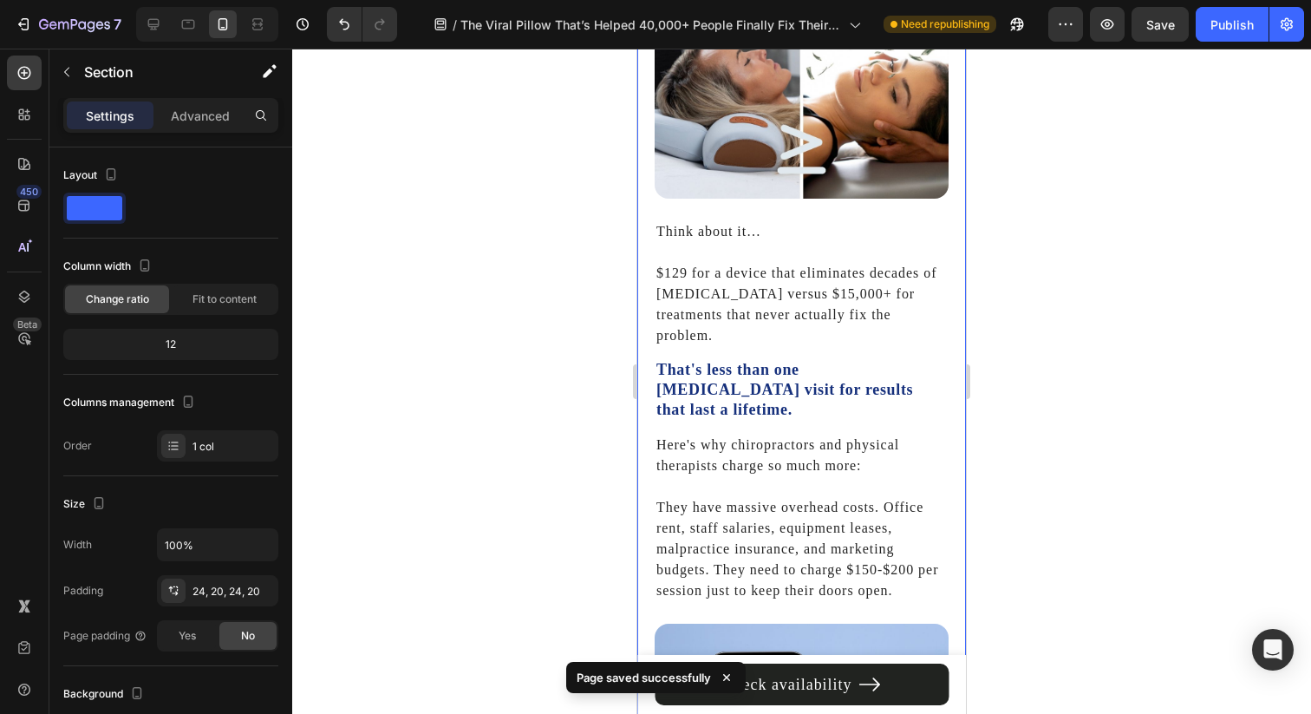
scroll to position [6720, 0]
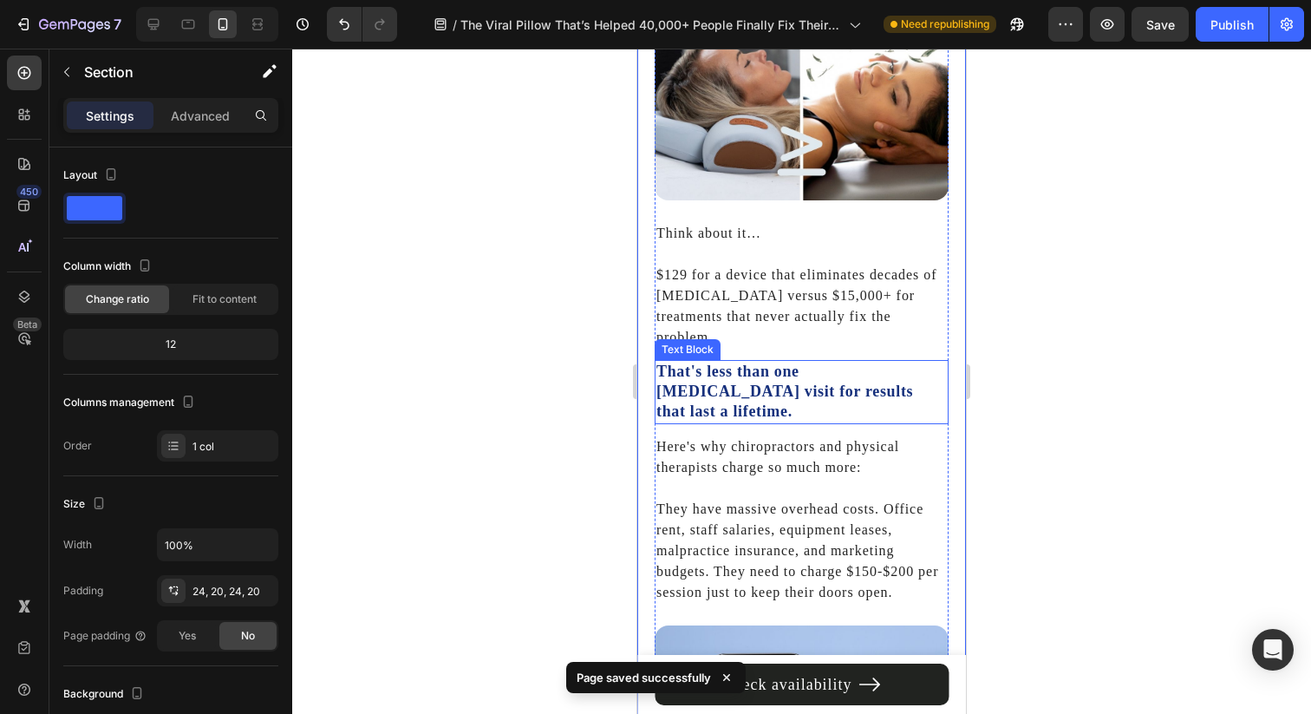
click at [801, 370] on p "That's less than one [MEDICAL_DATA] visit for results that last a lifetime." at bounding box center [801, 392] width 290 height 61
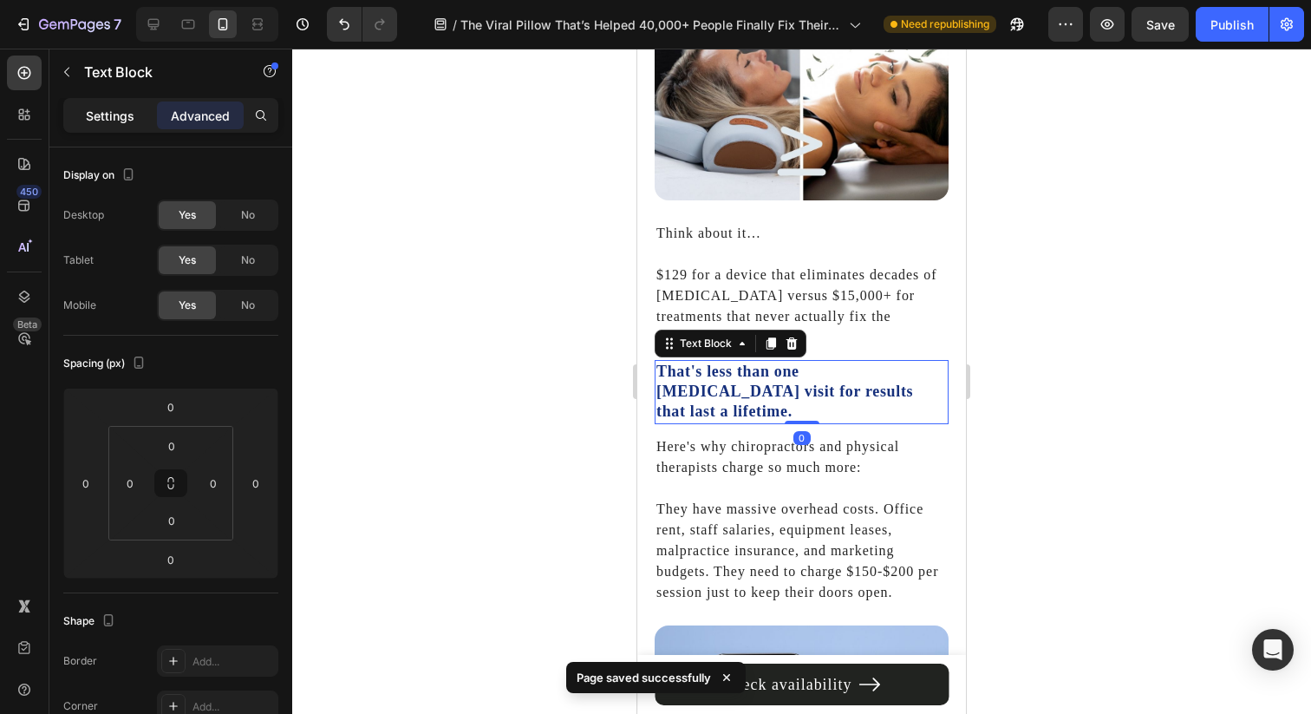
click at [130, 115] on p "Settings" at bounding box center [110, 116] width 49 height 18
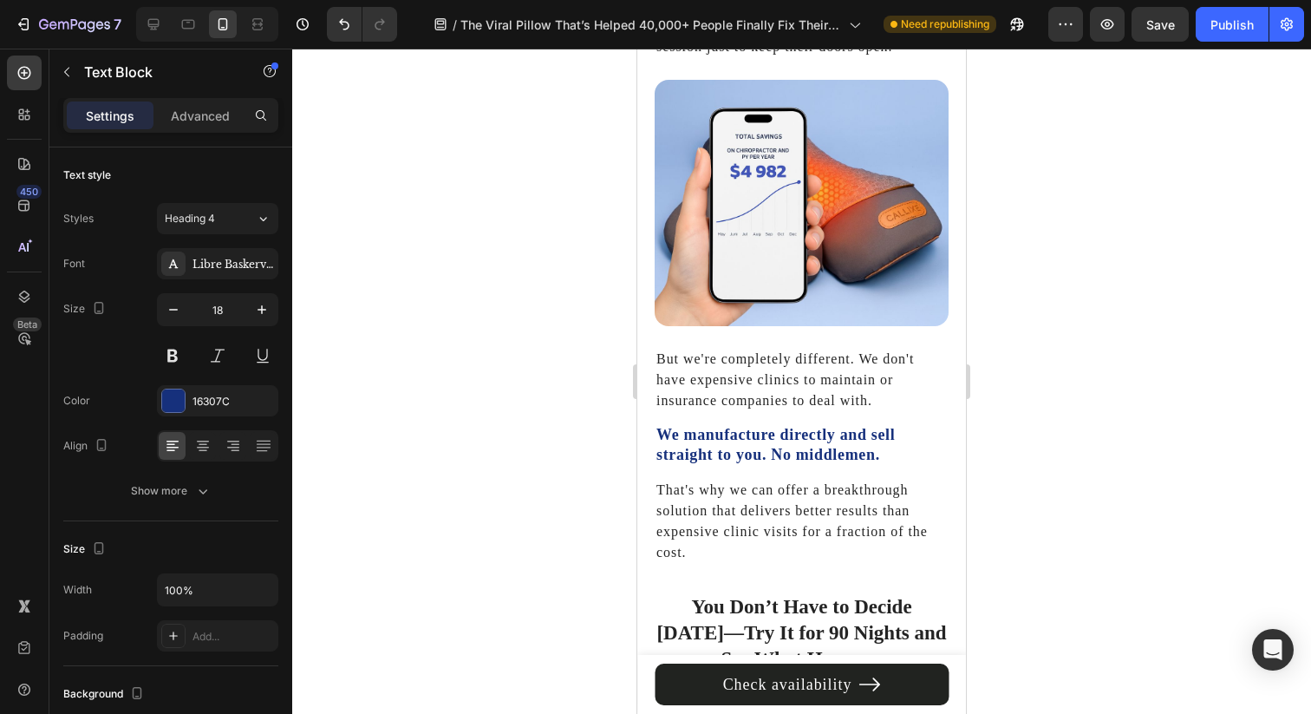
scroll to position [7277, 0]
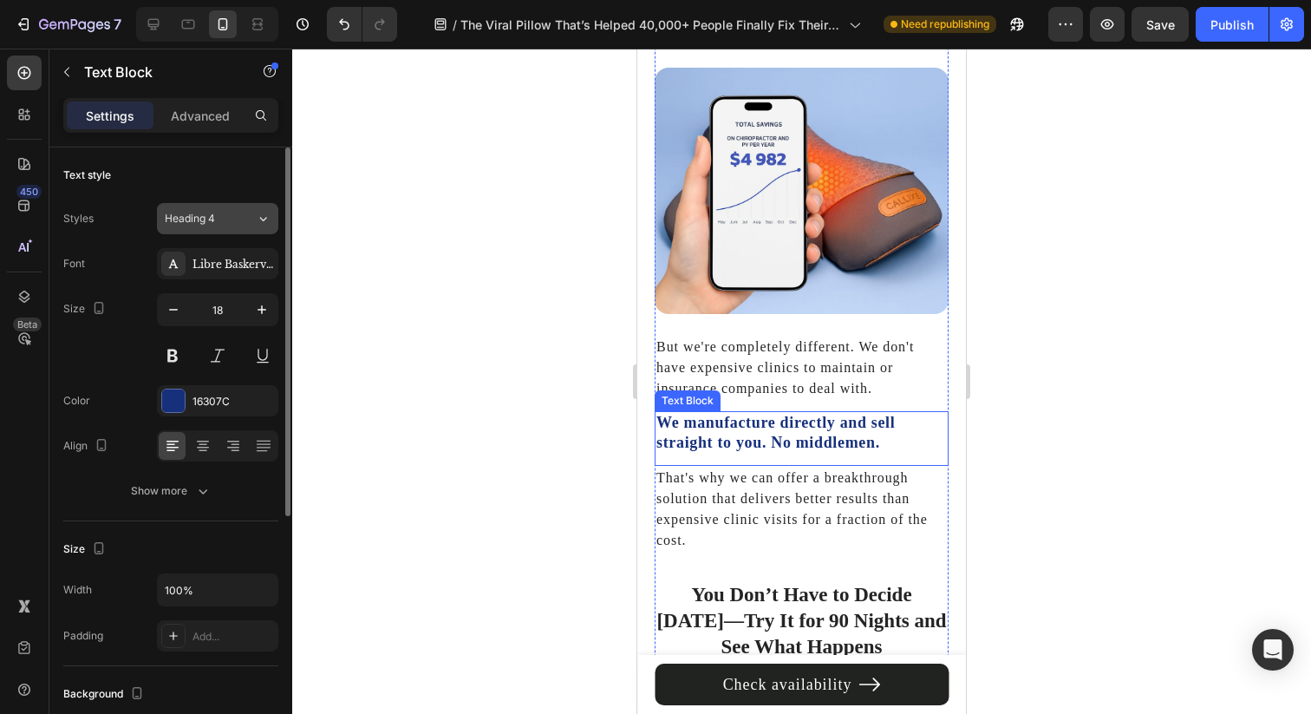
click at [261, 226] on icon at bounding box center [263, 218] width 15 height 17
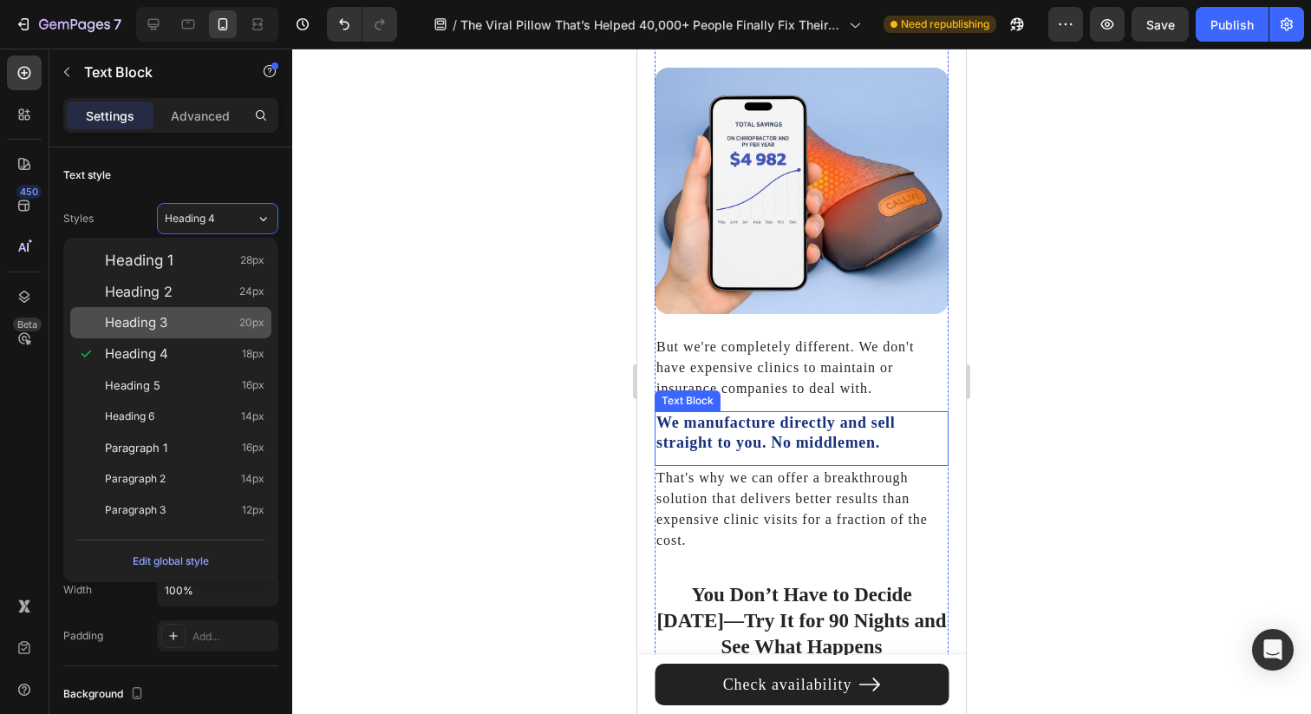
click at [223, 316] on div "Heading 3 20px" at bounding box center [185, 322] width 160 height 17
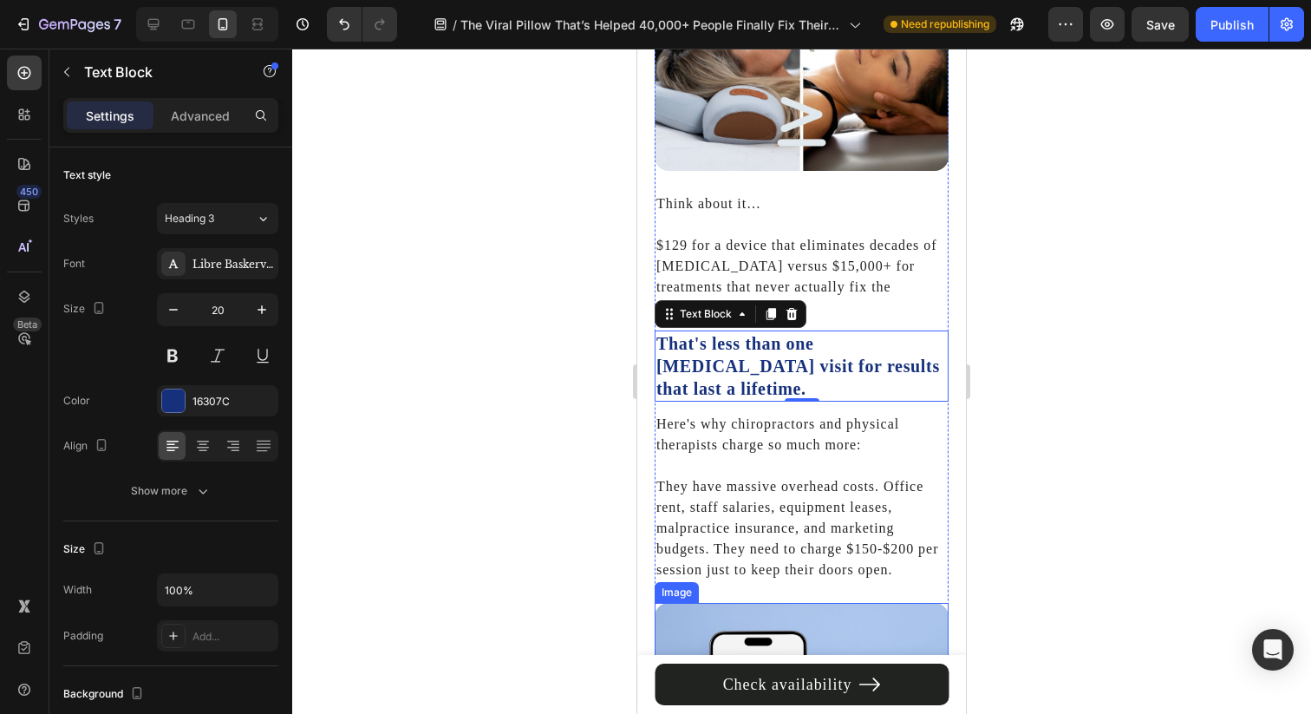
scroll to position [6705, 0]
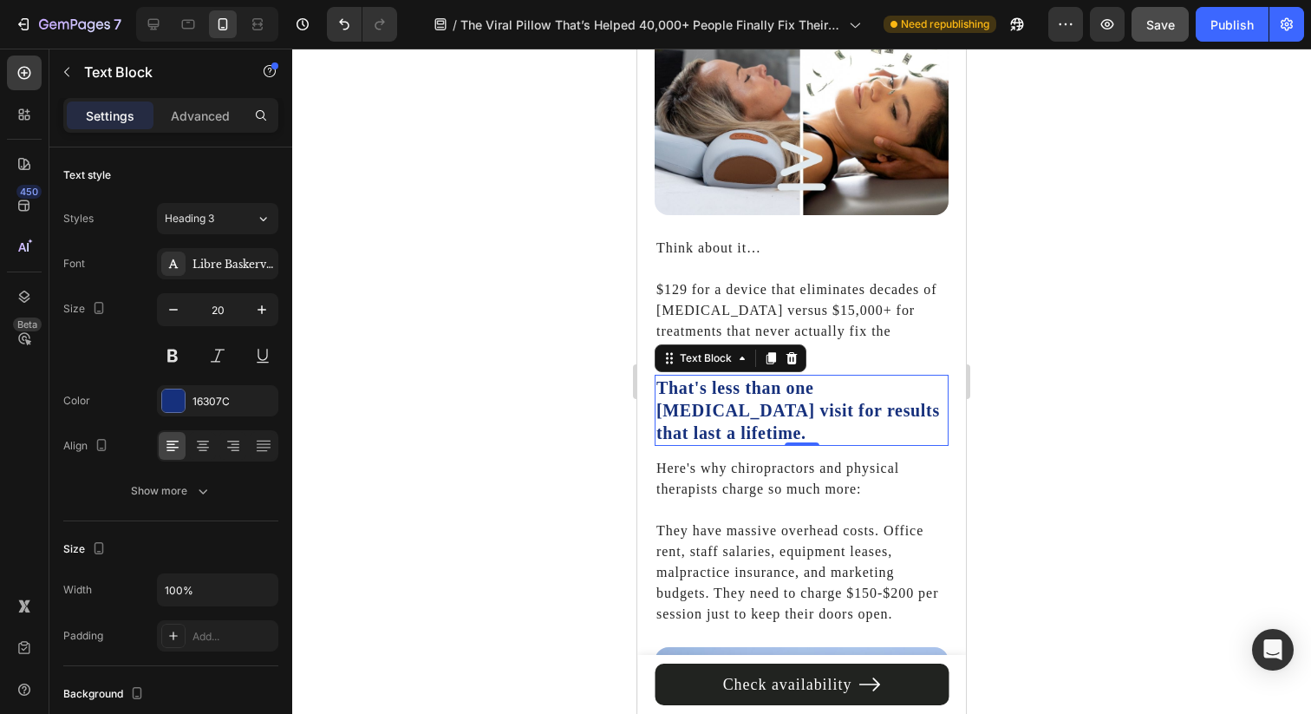
click at [1157, 33] on button "Save" at bounding box center [1160, 24] width 57 height 35
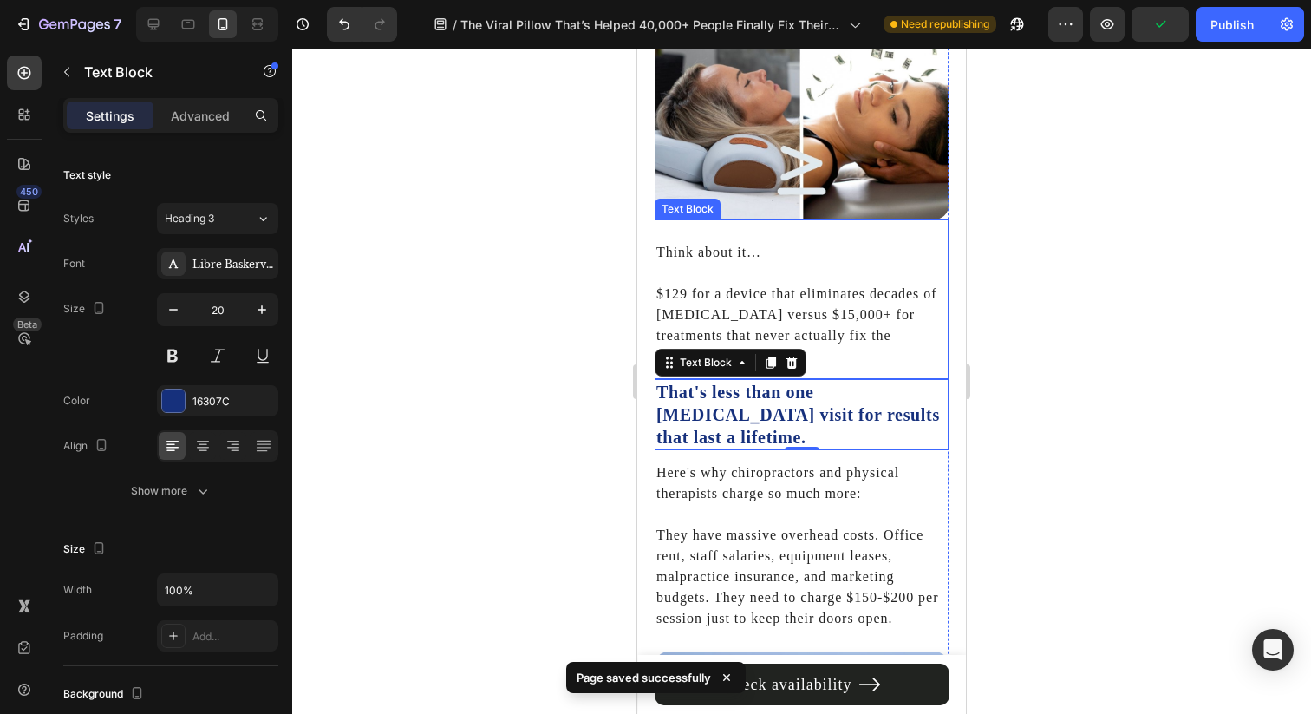
scroll to position [6451, 0]
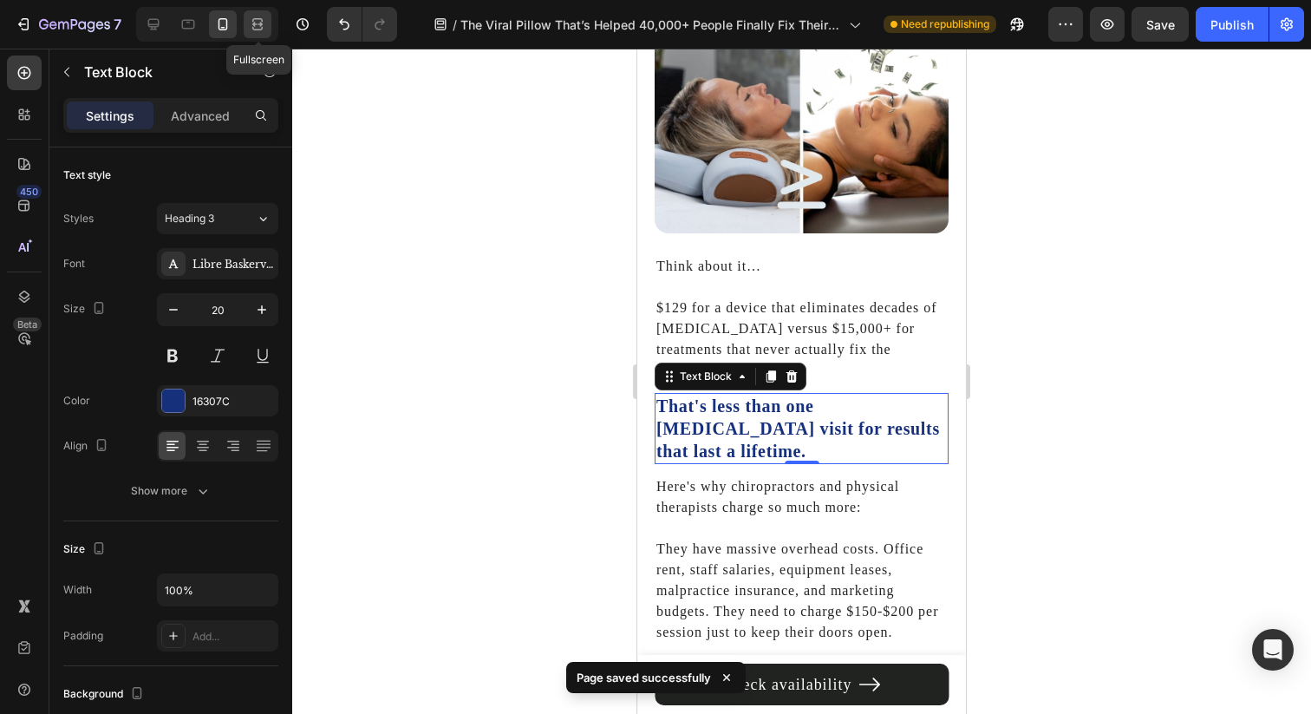
click at [271, 24] on div at bounding box center [258, 24] width 28 height 28
type input "24"
type input "60%"
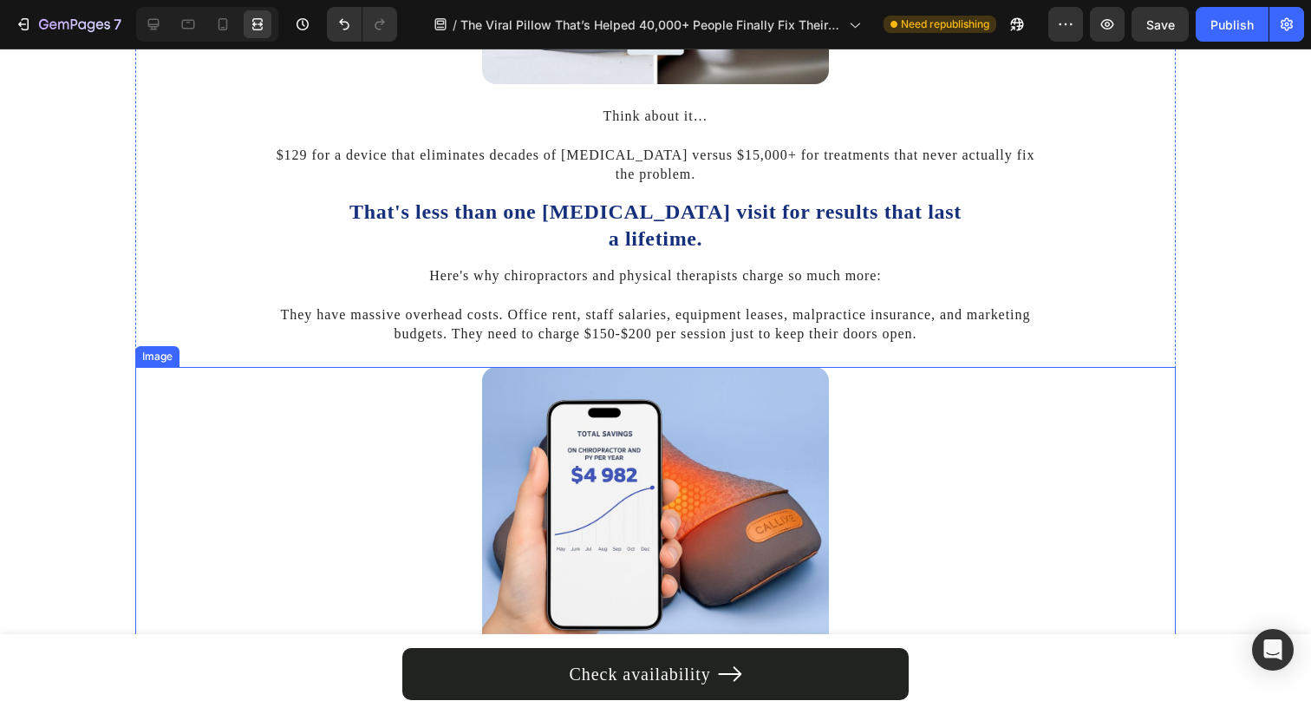
scroll to position [6275, 0]
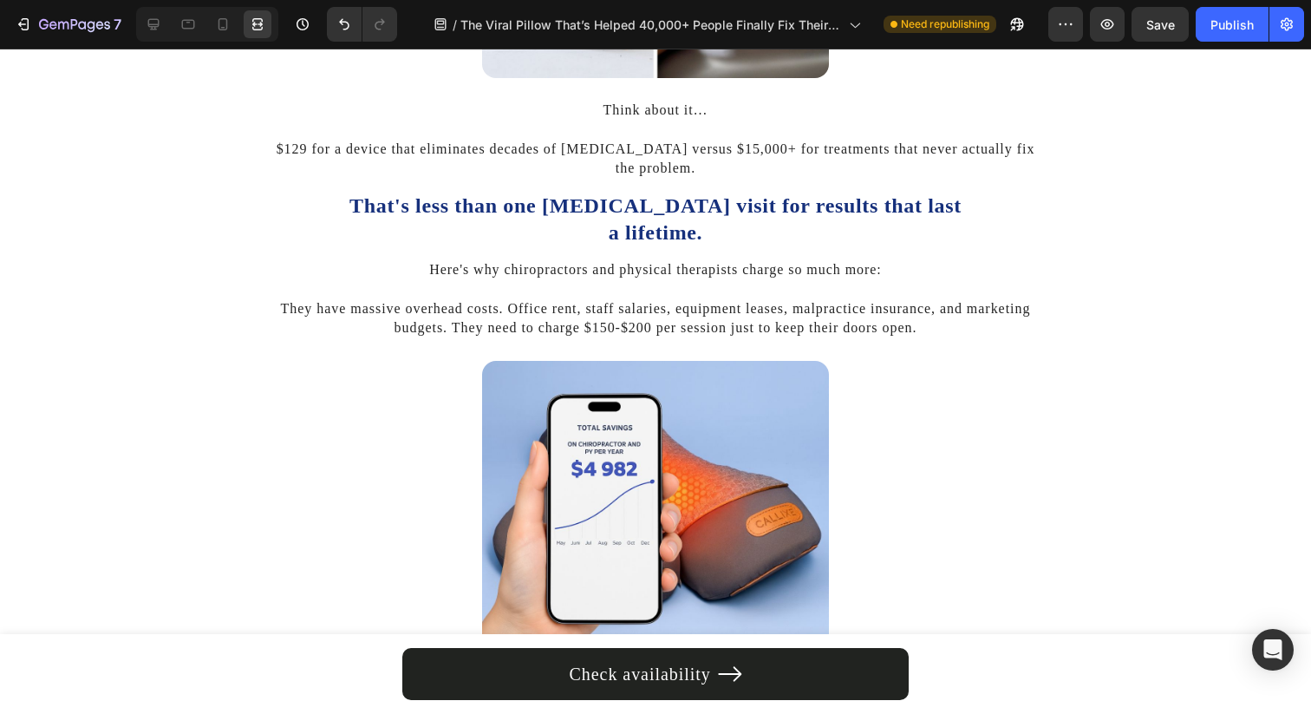
click at [698, 220] on p "That's less than one [MEDICAL_DATA] visit for results that last a lifetime." at bounding box center [655, 219] width 621 height 54
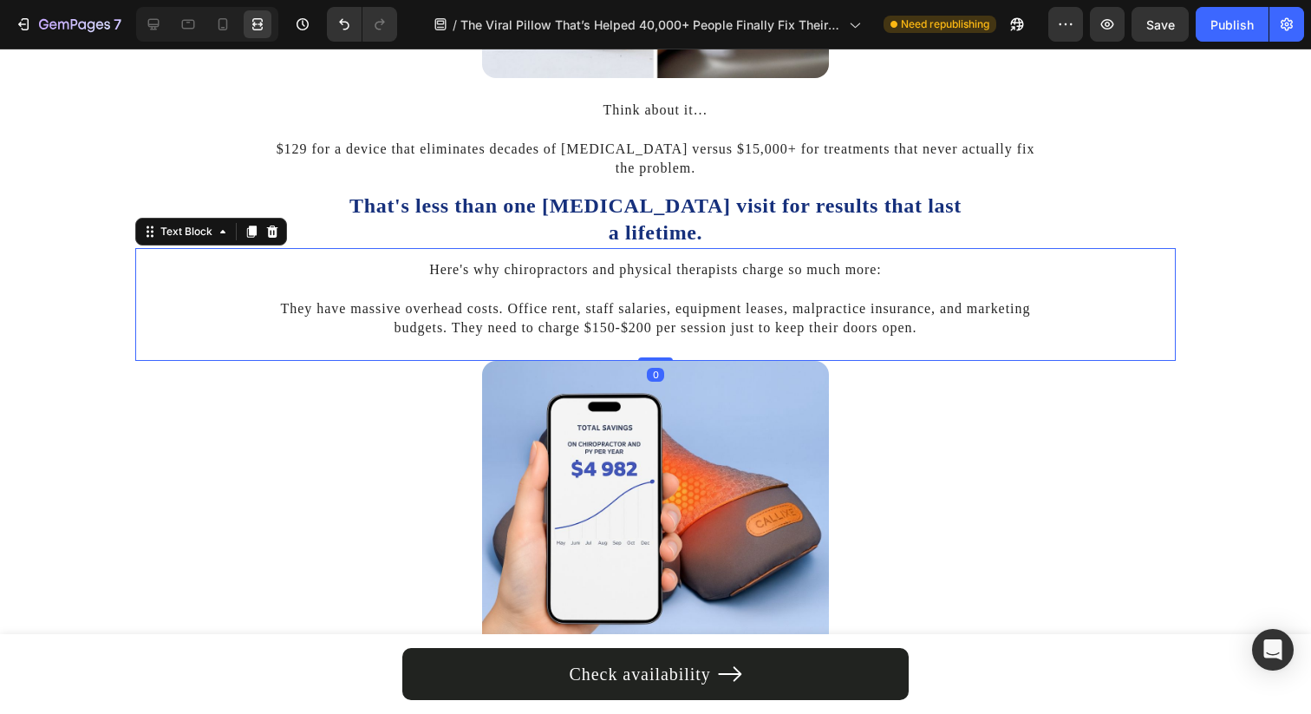
click at [664, 274] on p "Here's why chiropractors and physical therapists charge so much more:" at bounding box center [655, 269] width 777 height 19
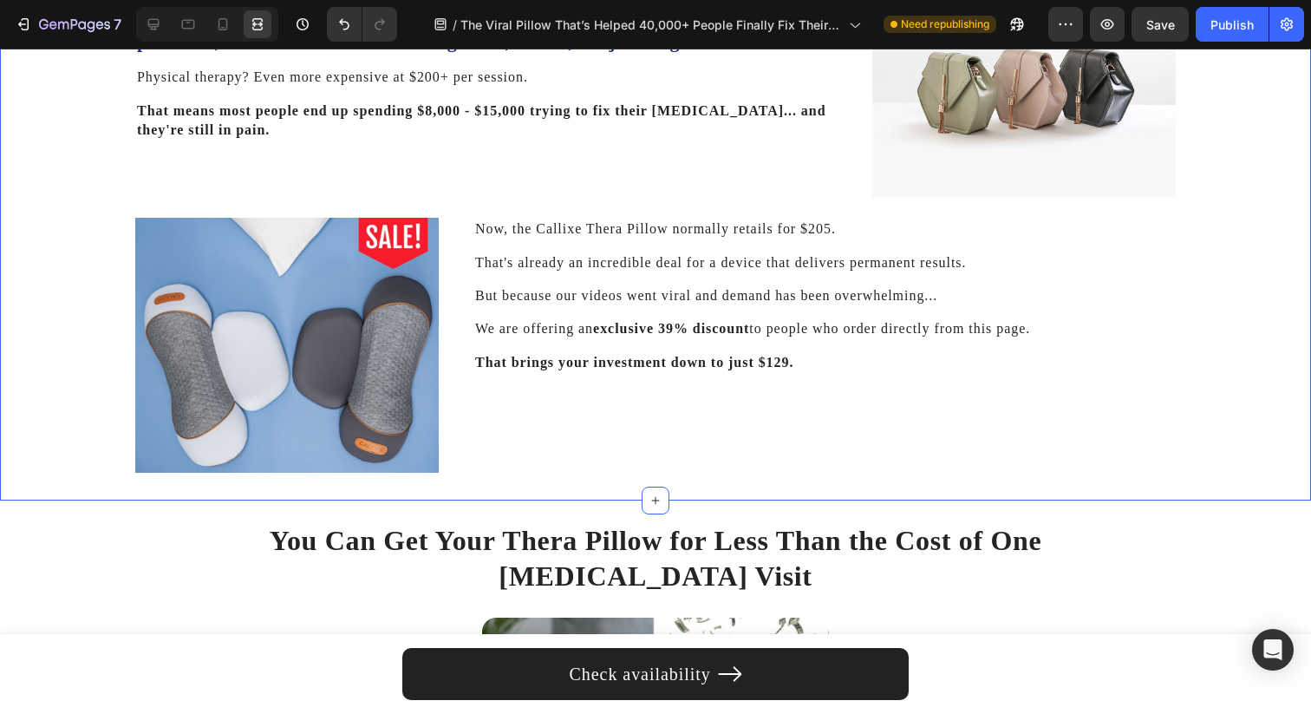
scroll to position [5128, 0]
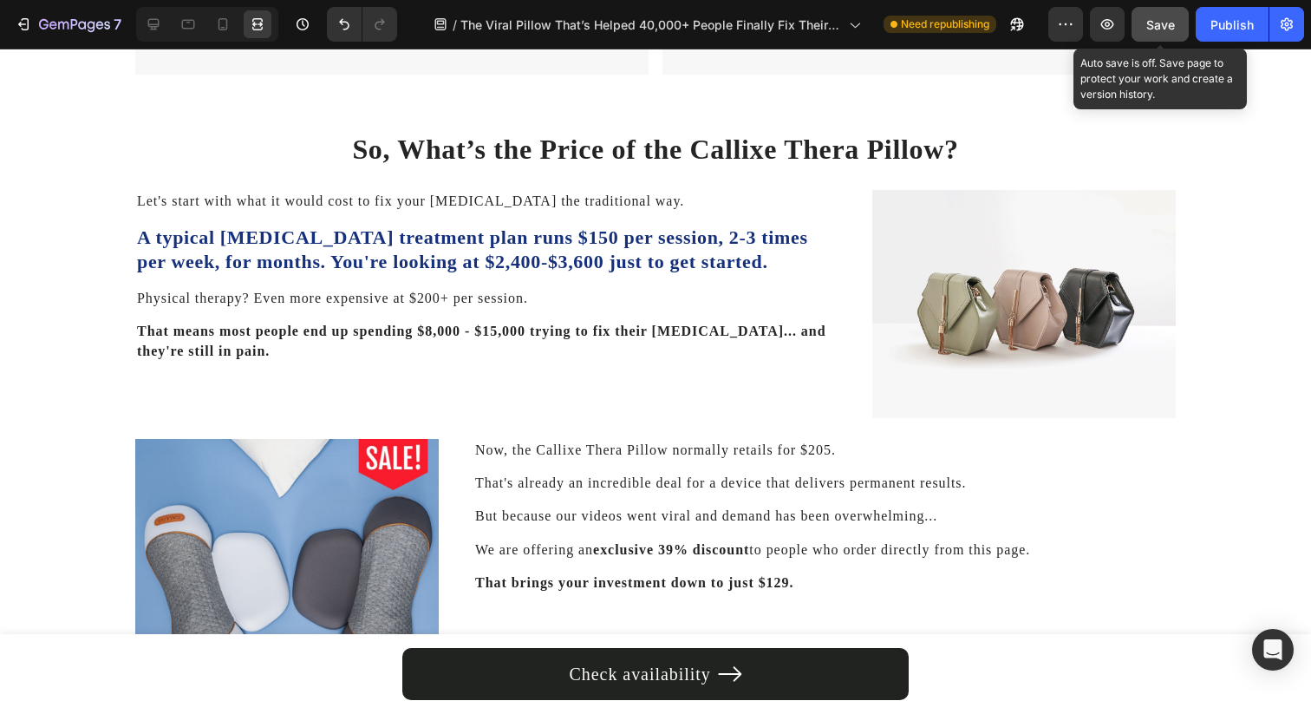
click at [1148, 24] on span "Save" at bounding box center [1160, 24] width 29 height 15
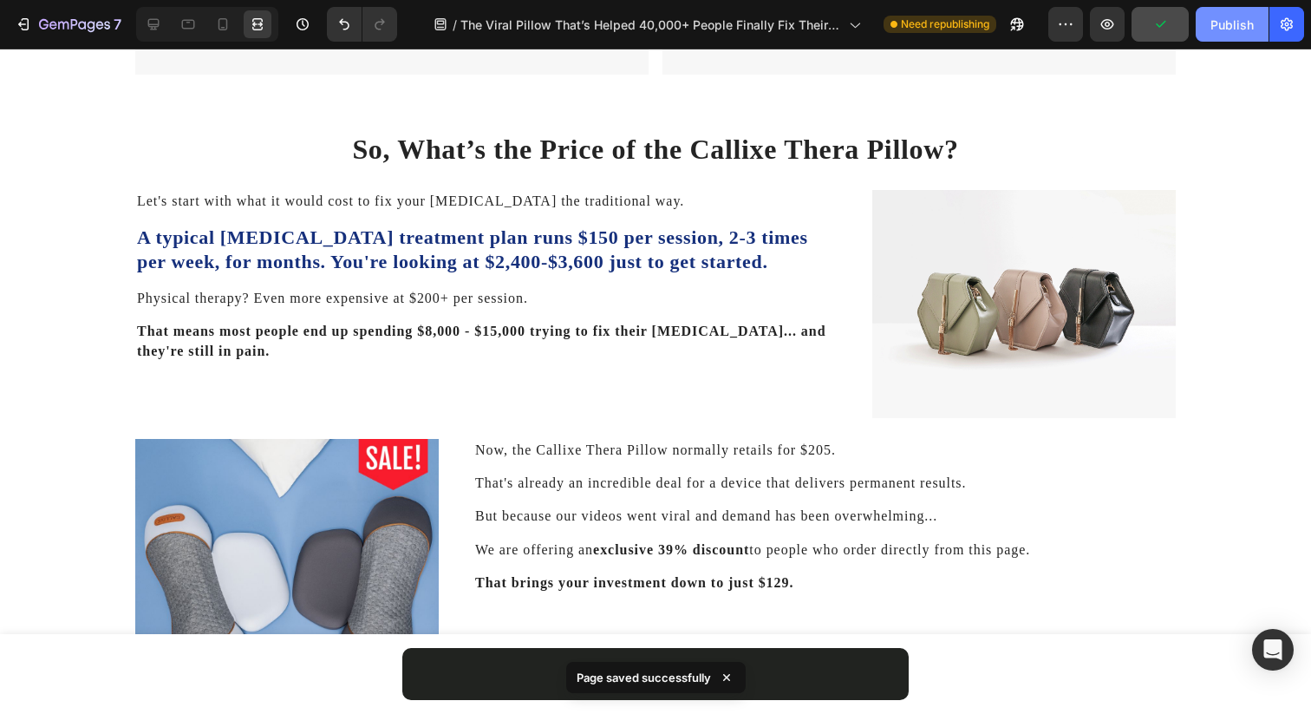
click at [1208, 34] on button "Publish" at bounding box center [1232, 24] width 73 height 35
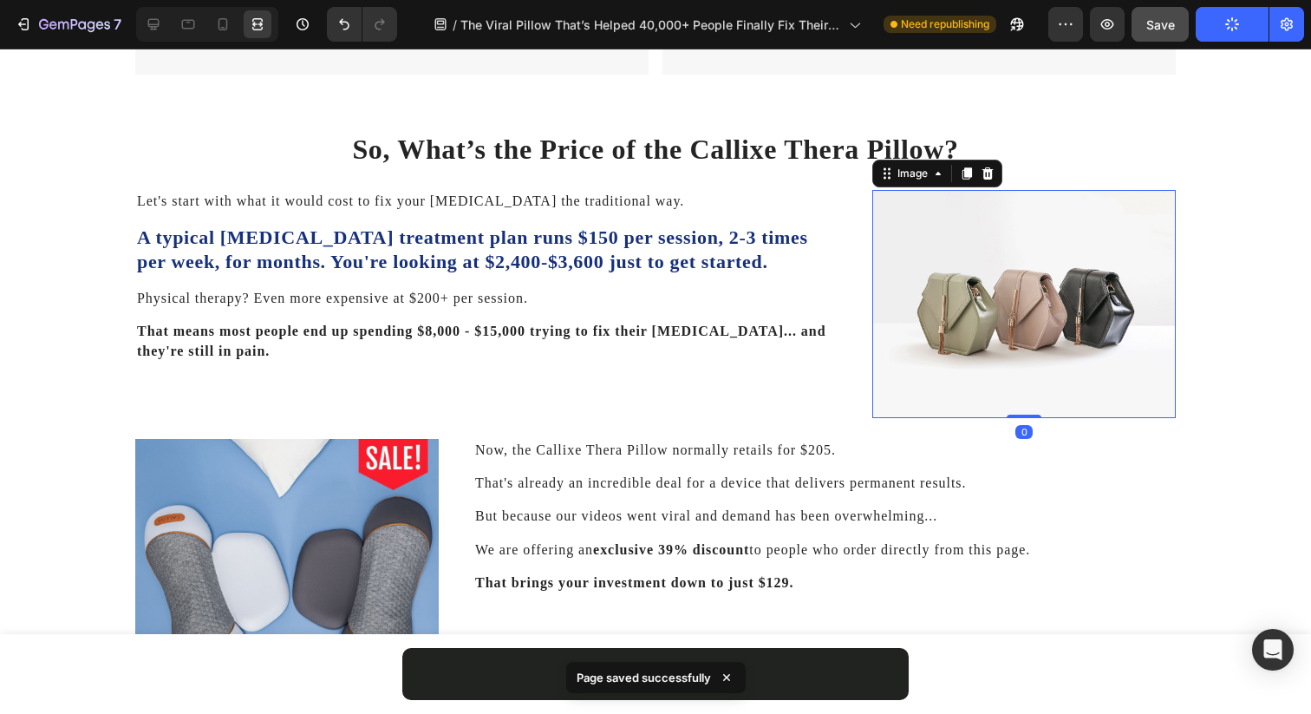
click at [976, 271] on img at bounding box center [1023, 304] width 303 height 228
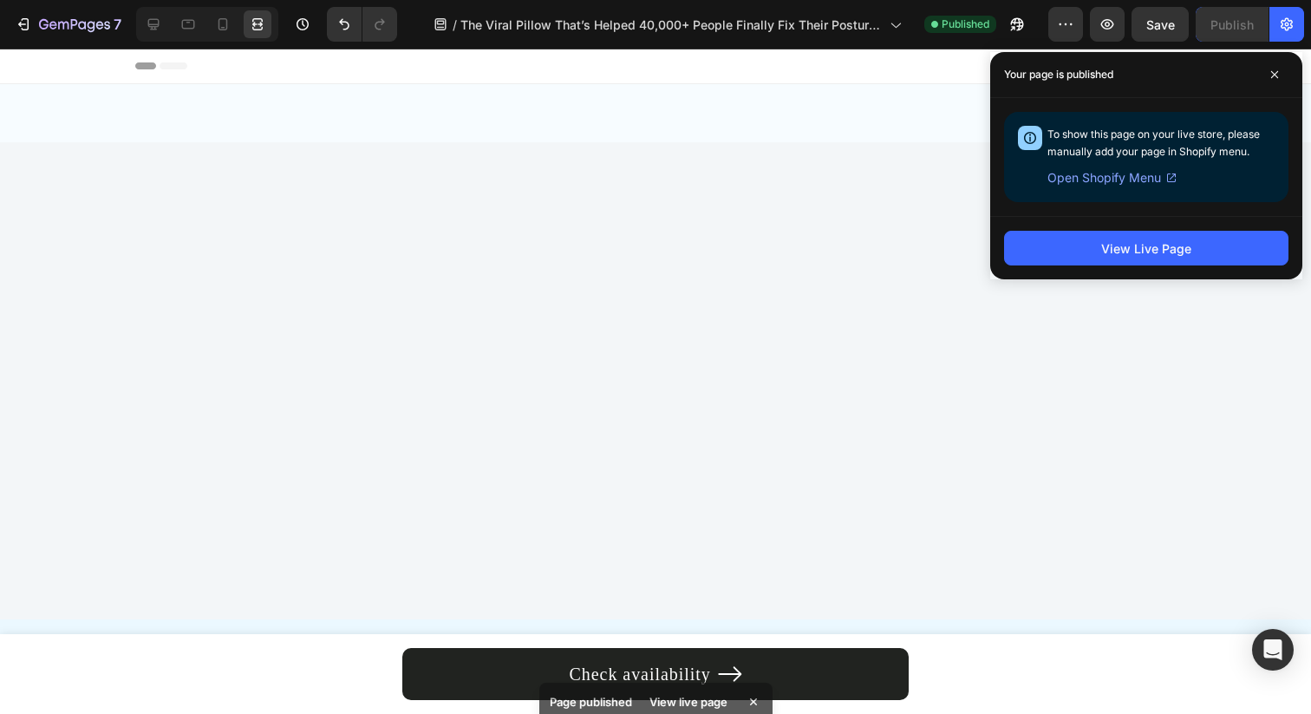
scroll to position [5128, 0]
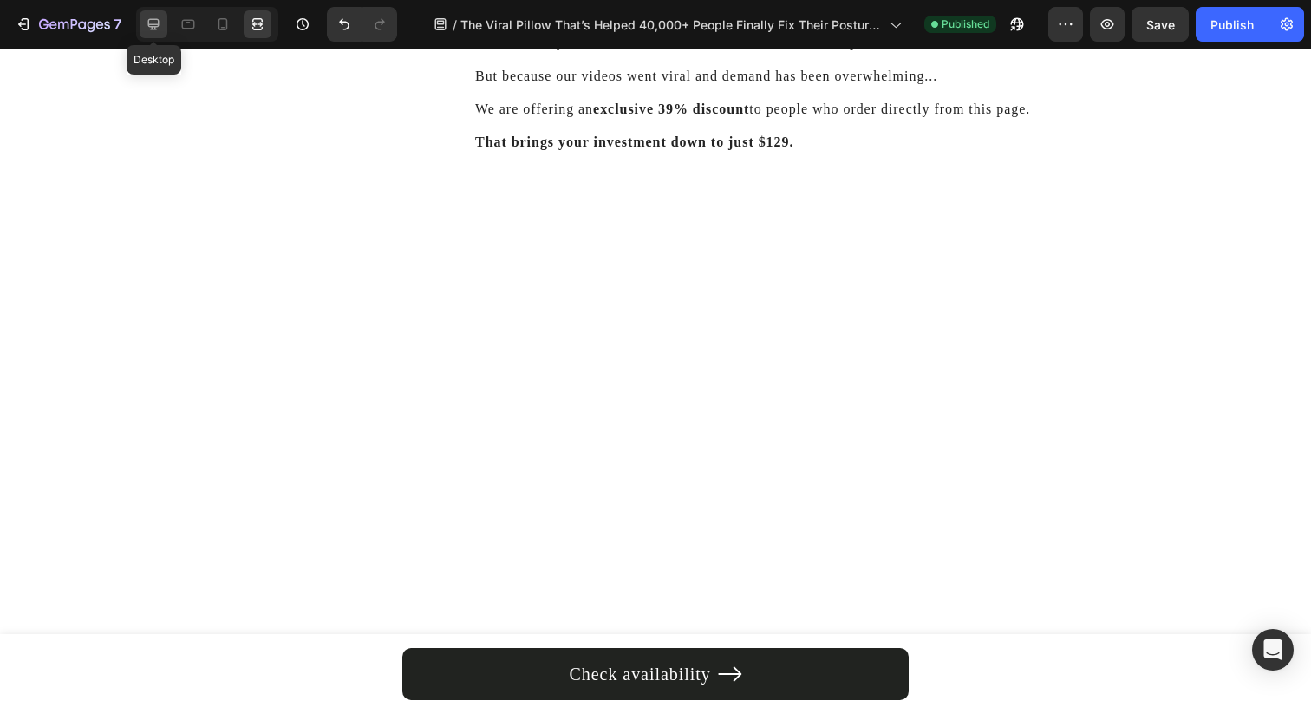
click at [158, 23] on icon at bounding box center [153, 24] width 17 height 17
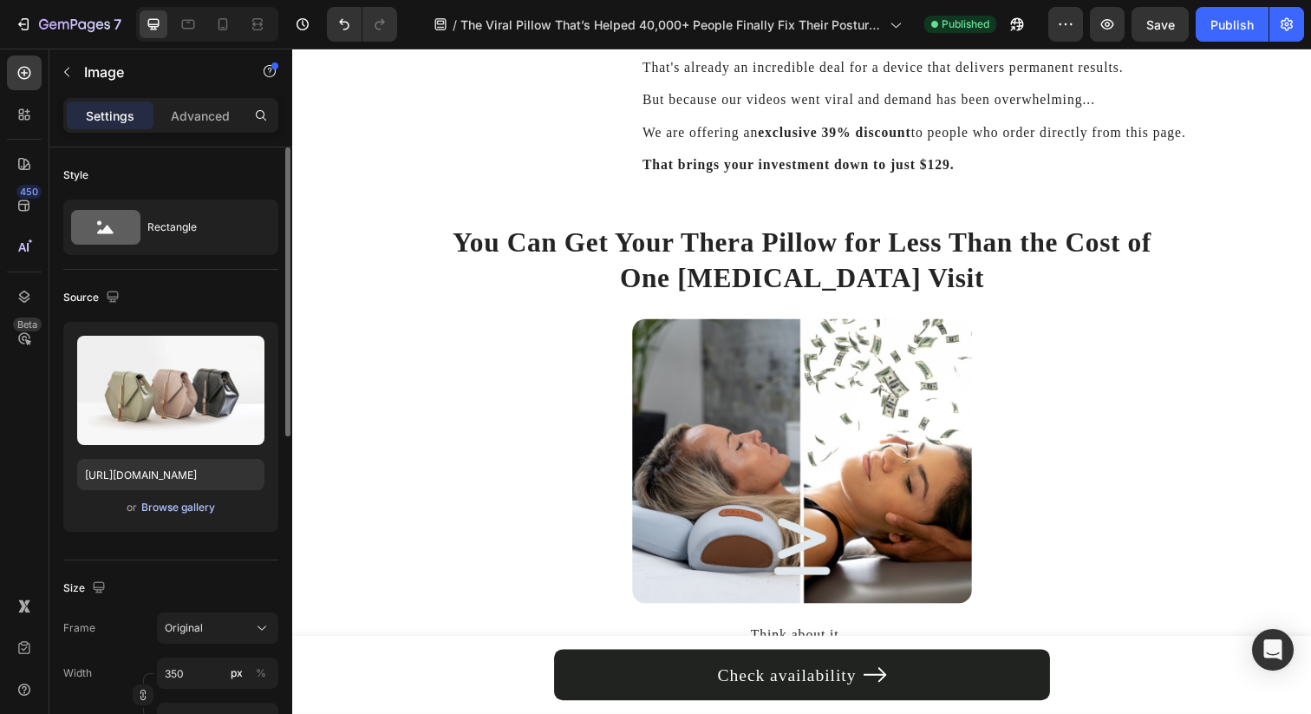
click at [189, 506] on div "Browse gallery" at bounding box center [178, 507] width 74 height 16
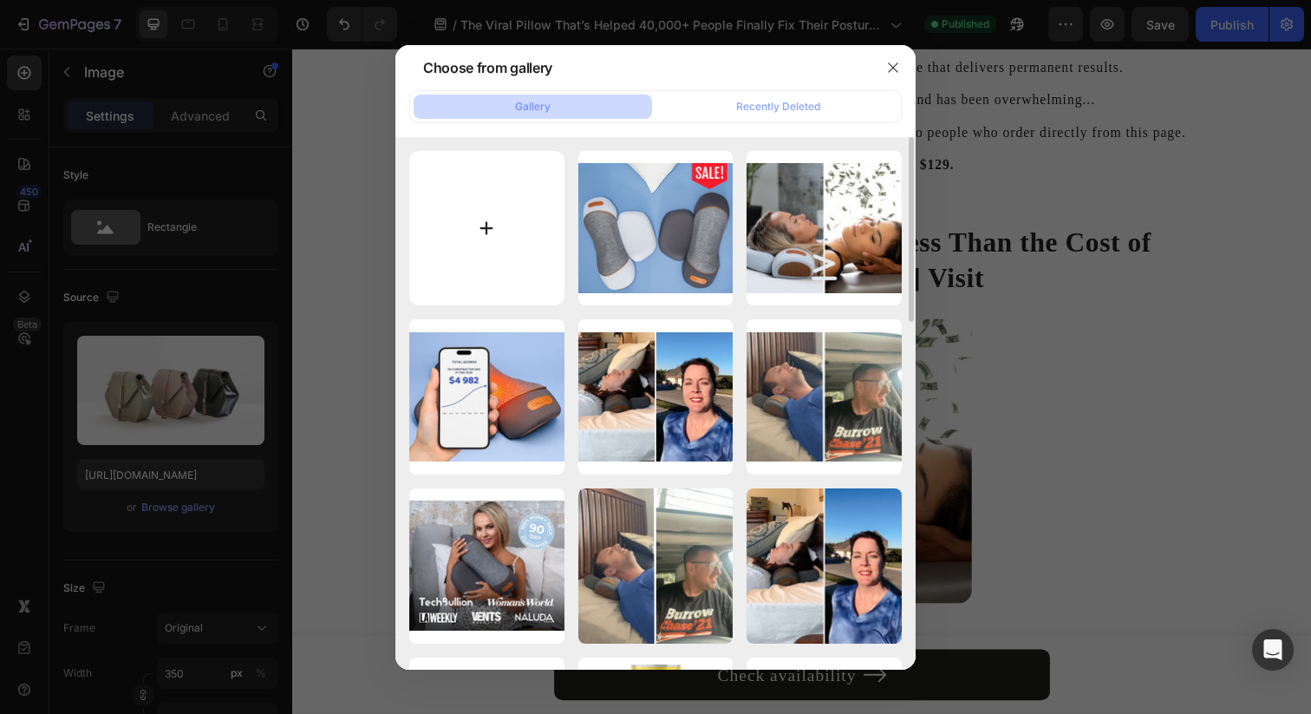
click at [458, 216] on input "file" at bounding box center [486, 228] width 155 height 155
type input "C:\fakepath\Advertorial (6).jpg"
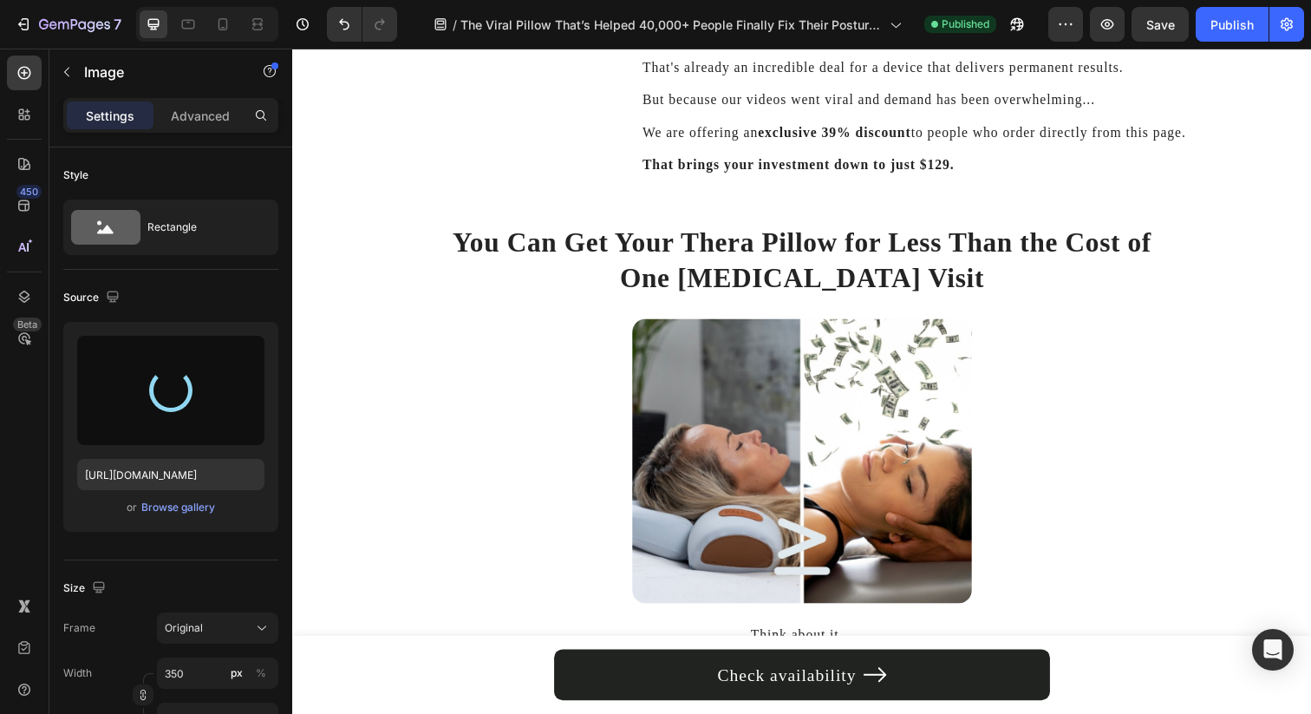
type input "[URL][DOMAIN_NAME]"
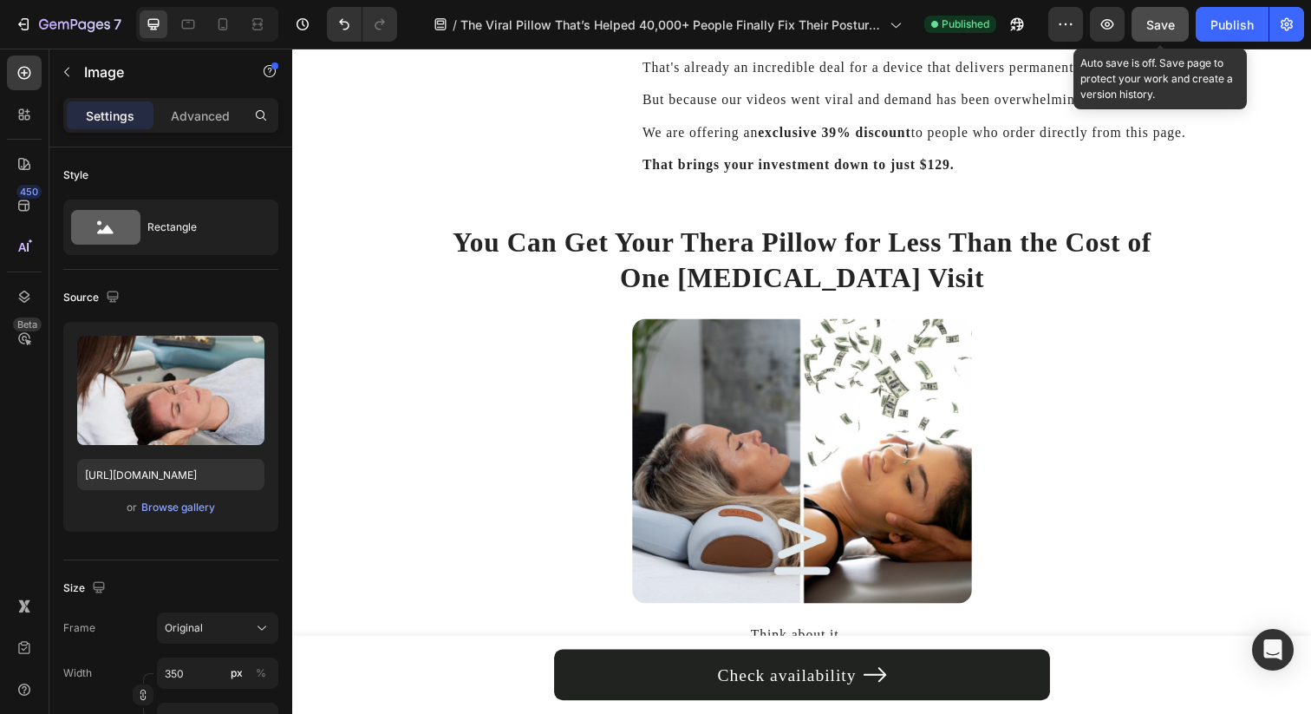
click at [1152, 37] on button "Save" at bounding box center [1160, 24] width 57 height 35
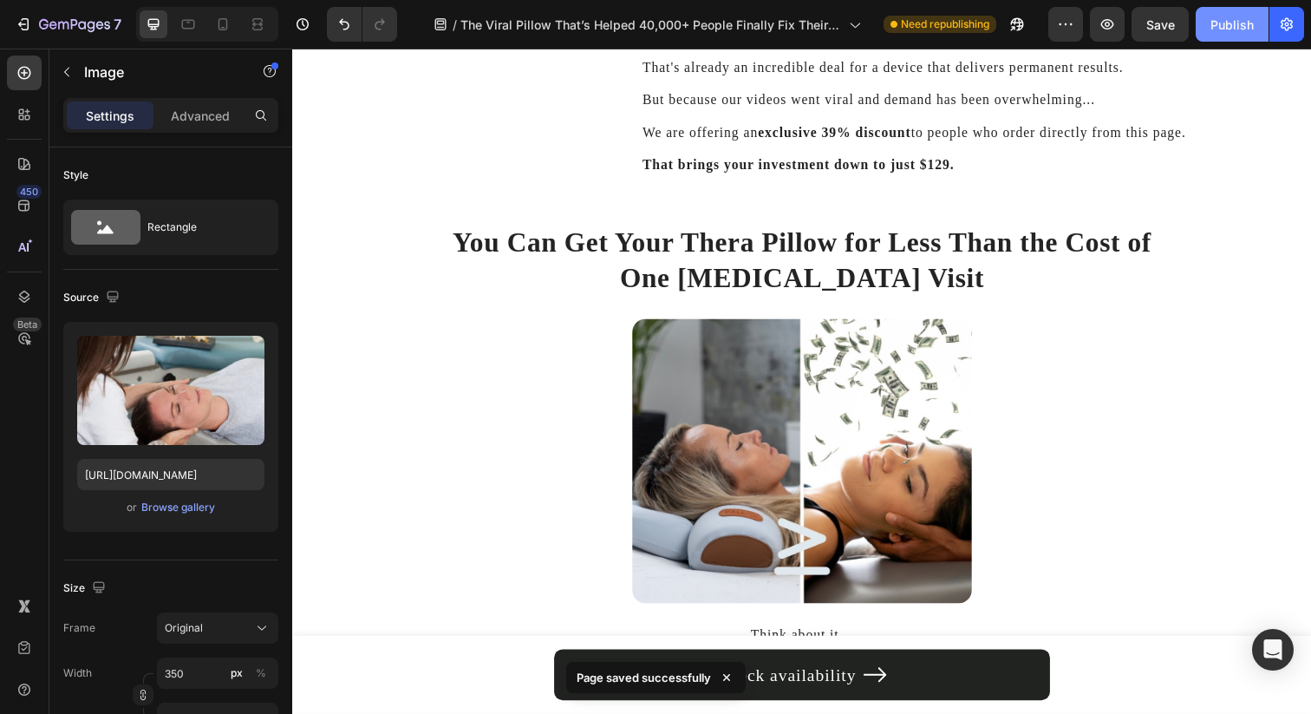
click at [1216, 27] on div "Publish" at bounding box center [1231, 25] width 43 height 18
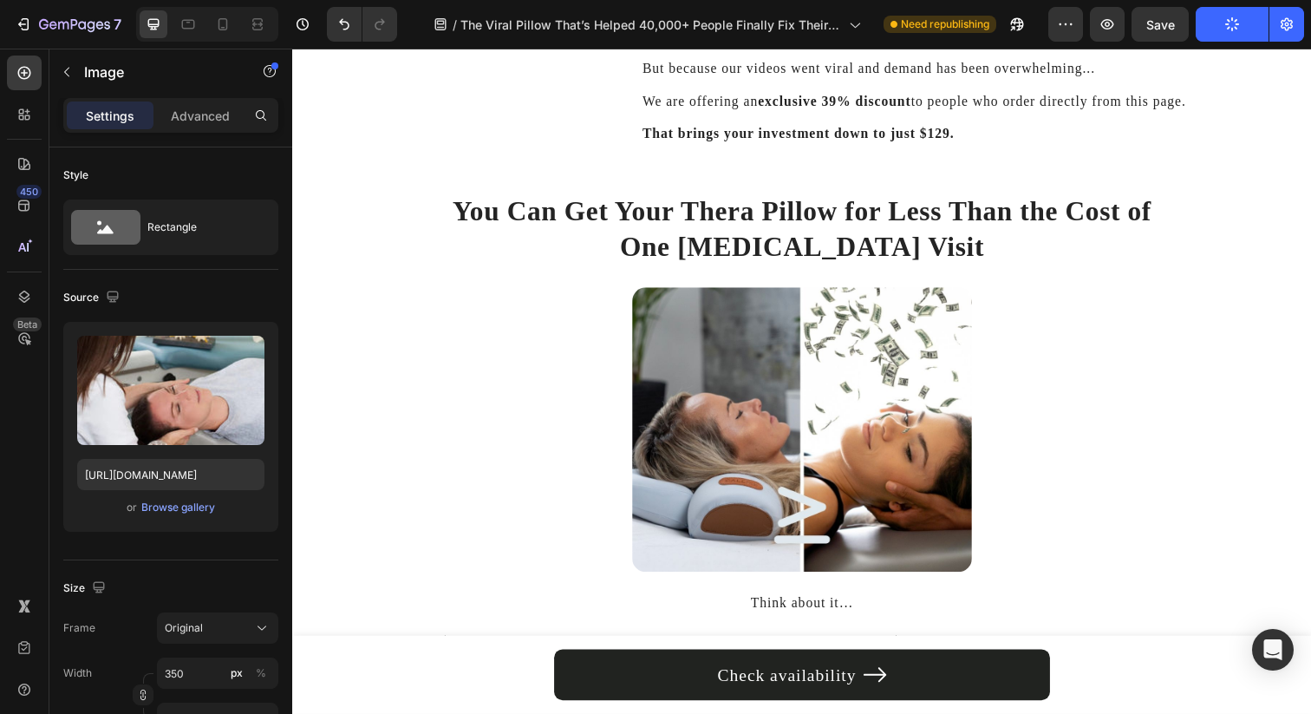
scroll to position [5162, 0]
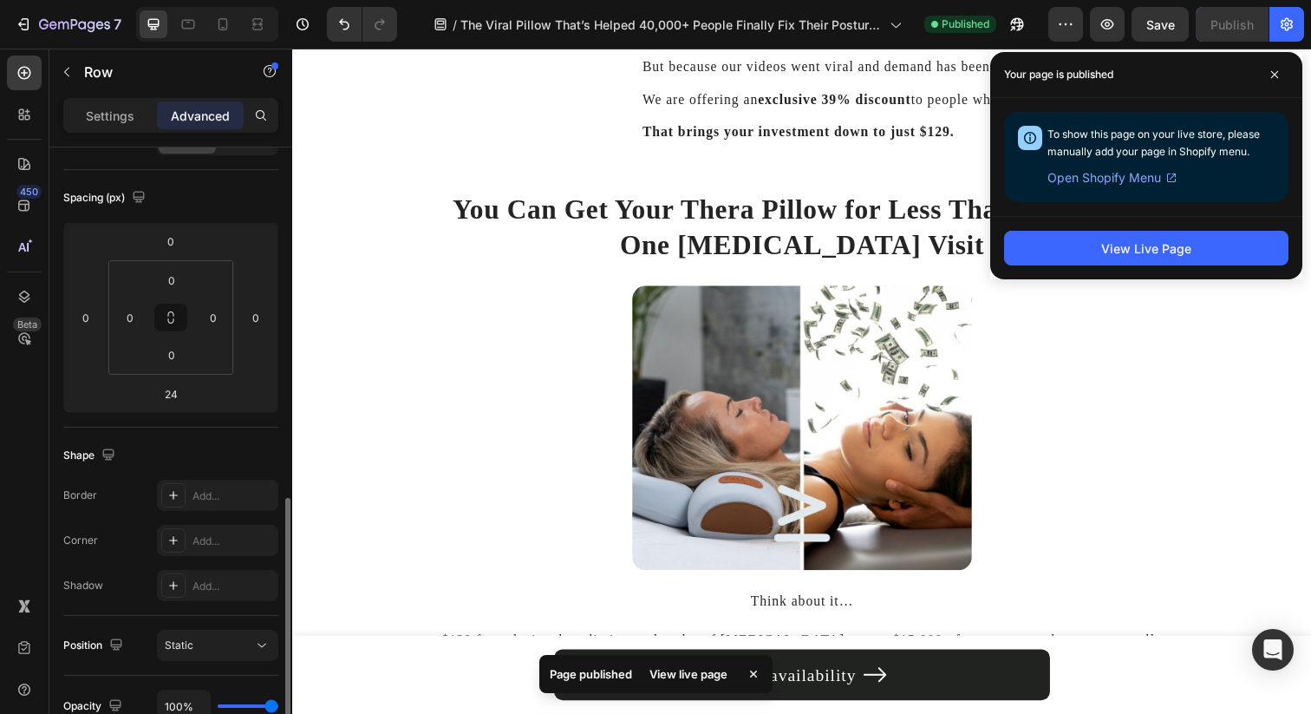
scroll to position [334, 0]
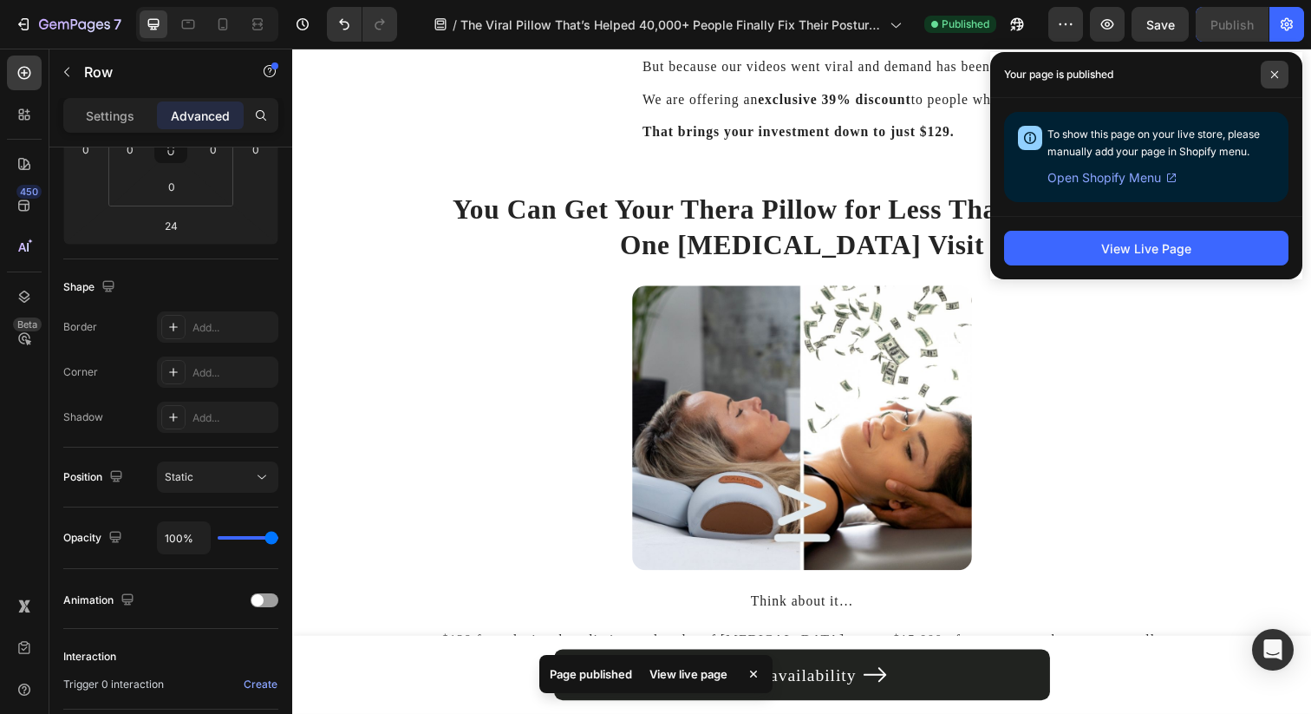
click at [1277, 73] on icon at bounding box center [1274, 74] width 9 height 9
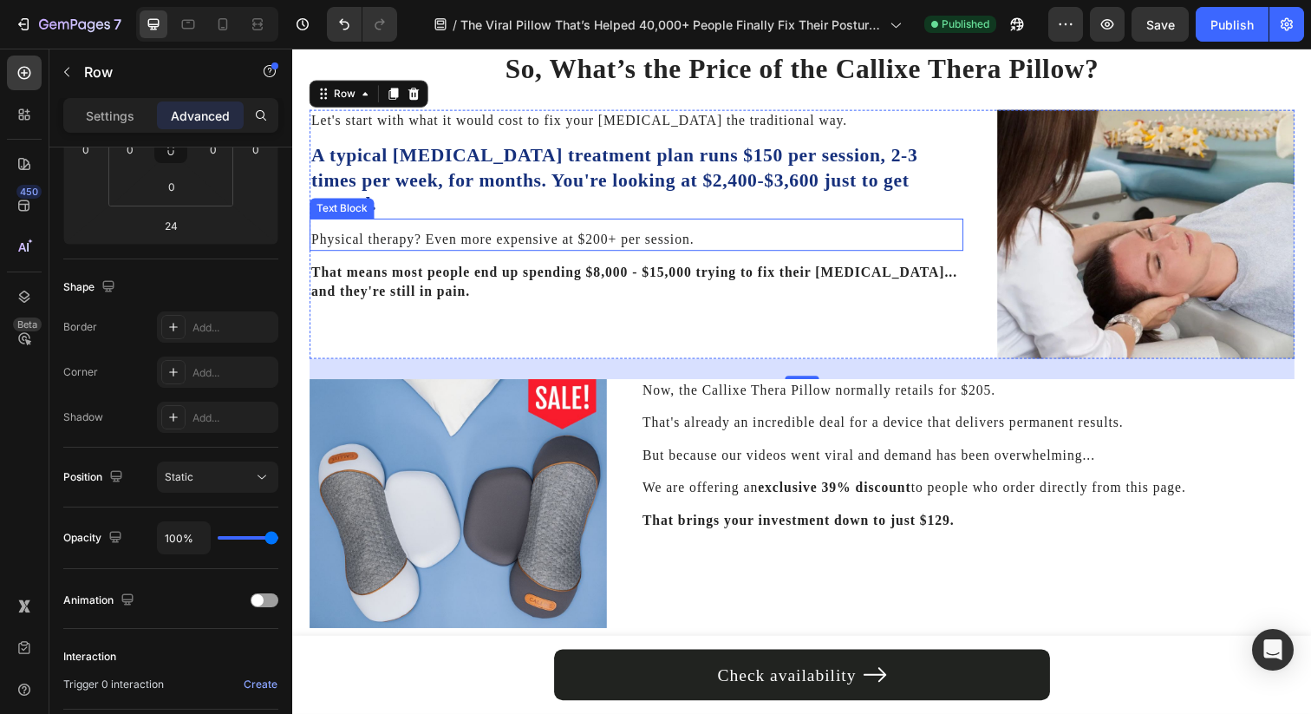
scroll to position [5195, 0]
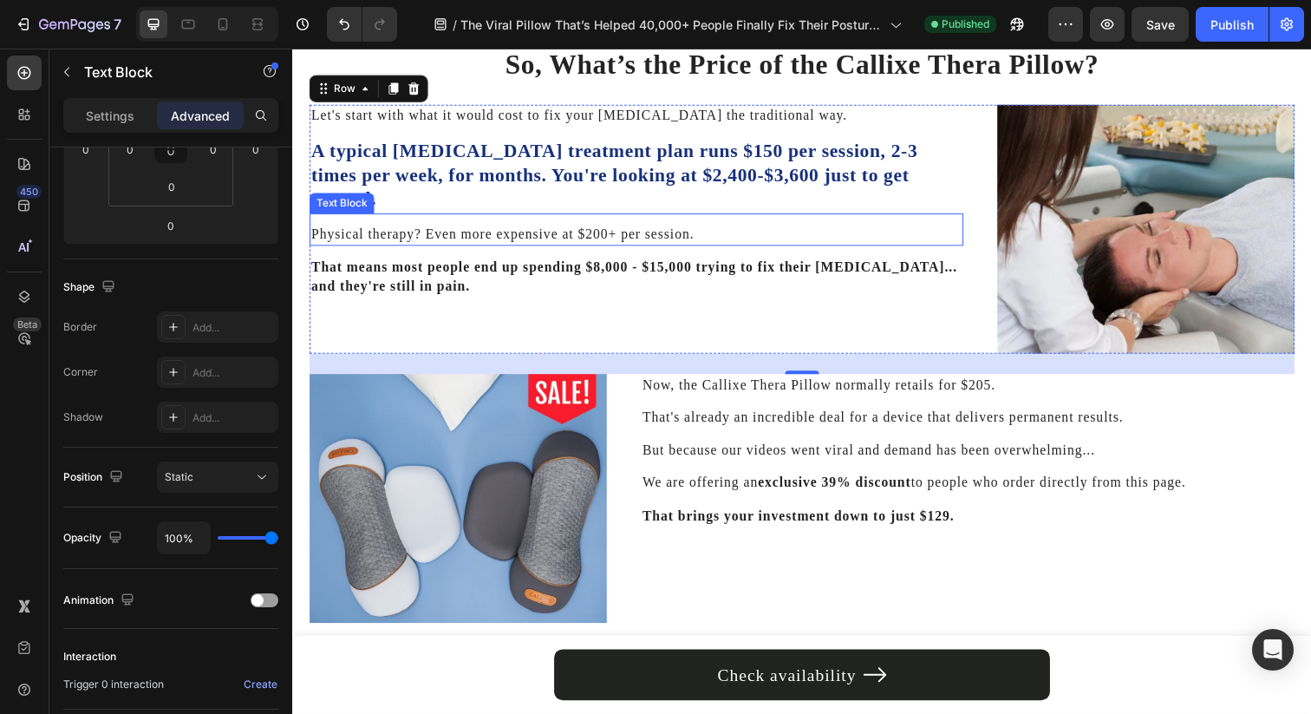
click at [412, 229] on p "Physical therapy? Even more expensive at $200+ per session." at bounding box center [643, 238] width 664 height 19
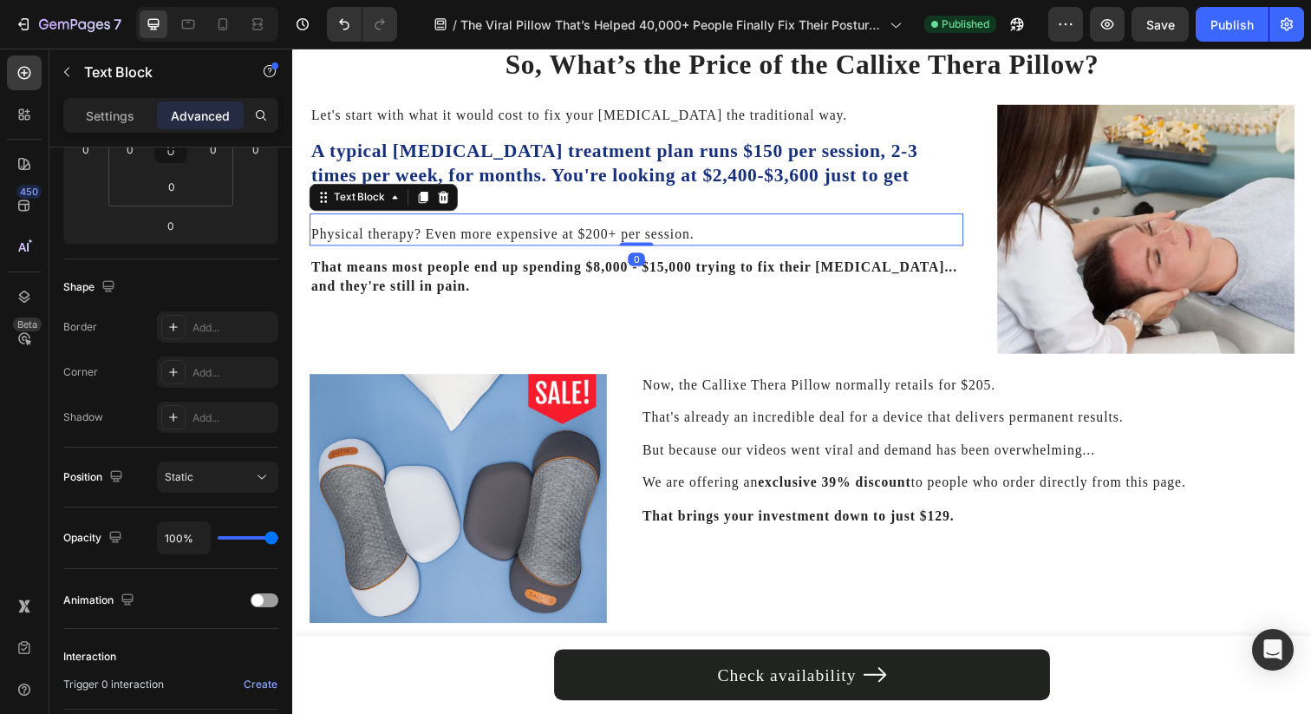
scroll to position [0, 0]
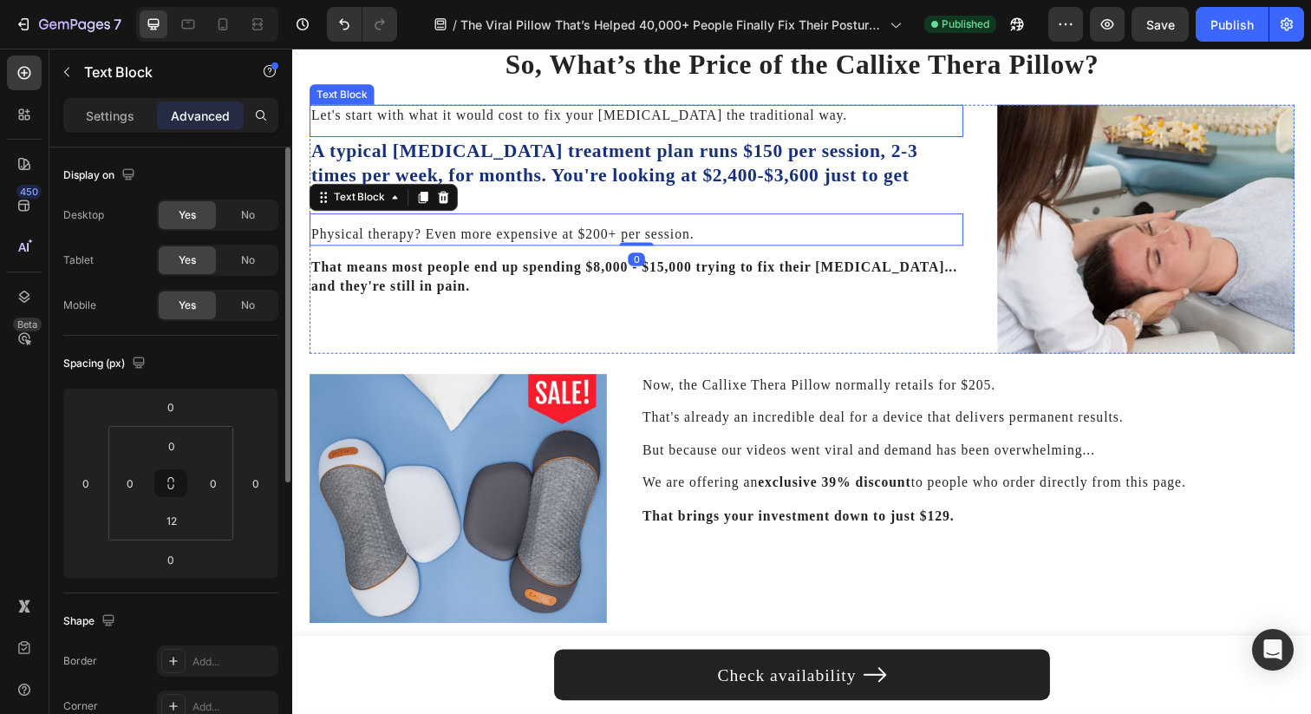
click at [408, 118] on p "Let's start with what it would cost to fix your [MEDICAL_DATA] the traditional …" at bounding box center [643, 117] width 664 height 19
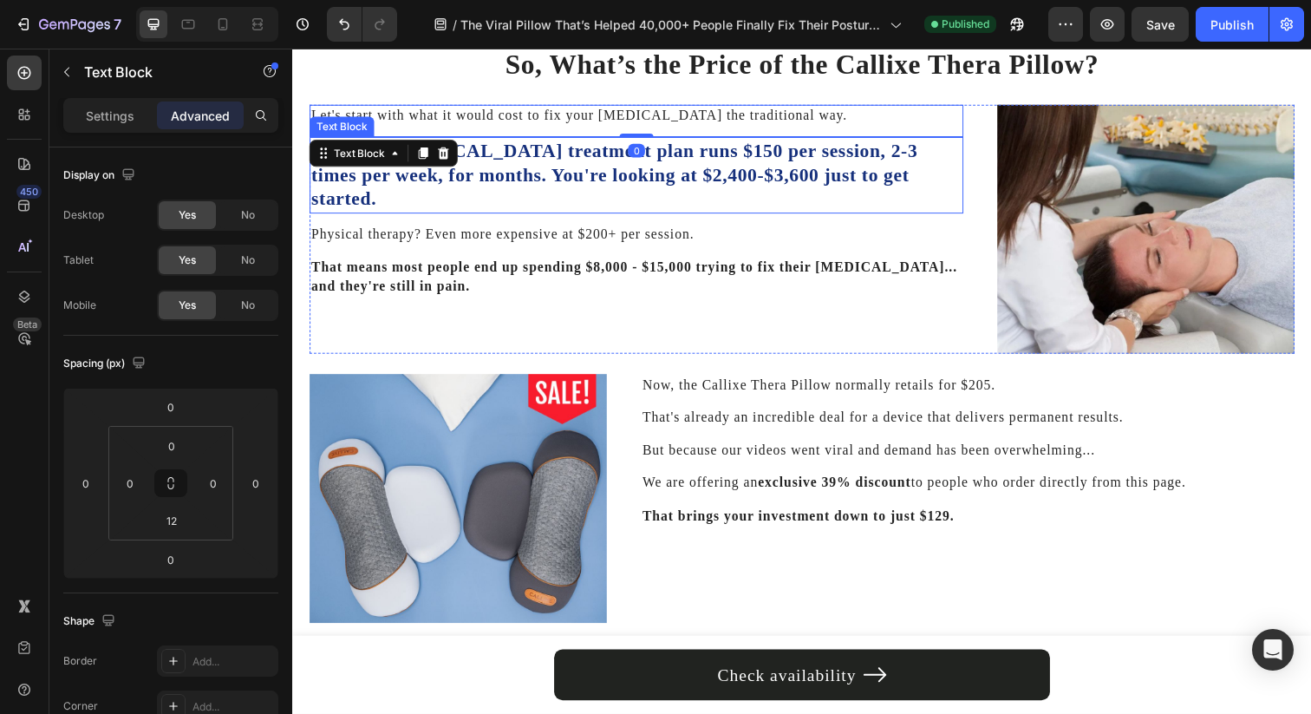
click at [505, 168] on p "A typical [MEDICAL_DATA] treatment plan runs $150 per session, 2-3 times per we…" at bounding box center [643, 177] width 664 height 75
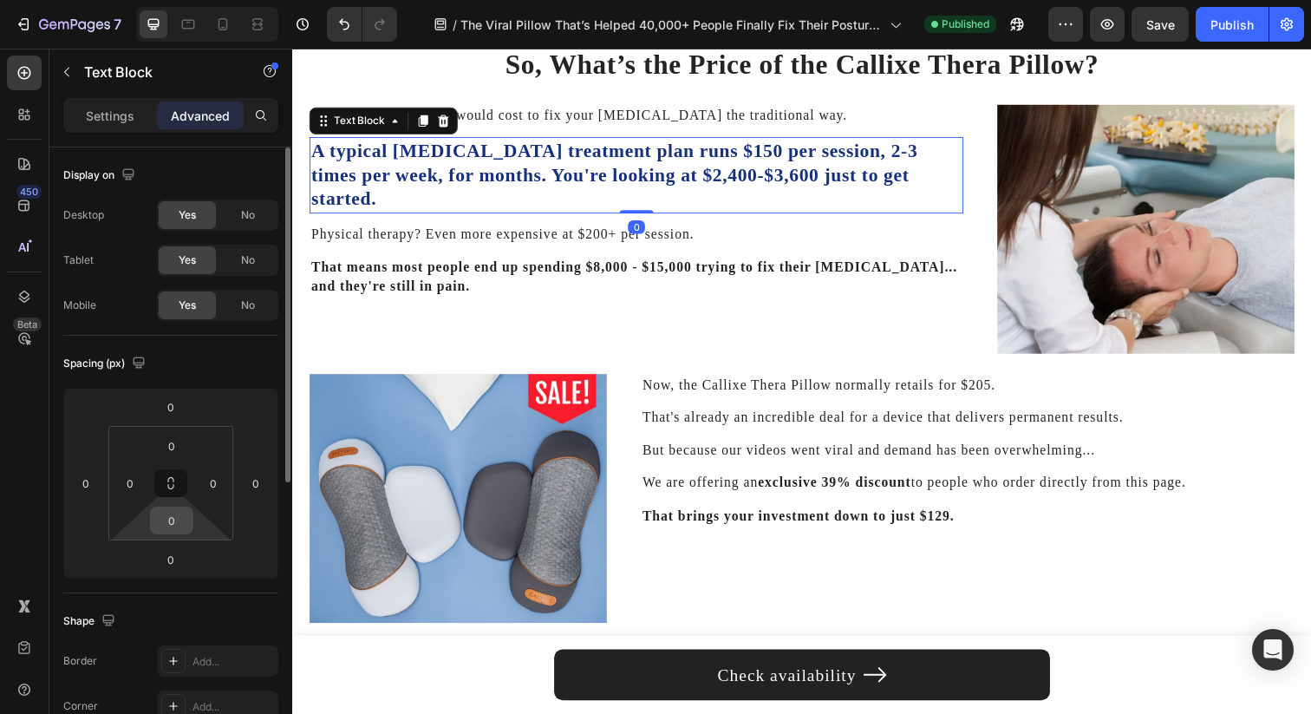
click at [173, 520] on input "0" at bounding box center [171, 520] width 35 height 26
type input "12"
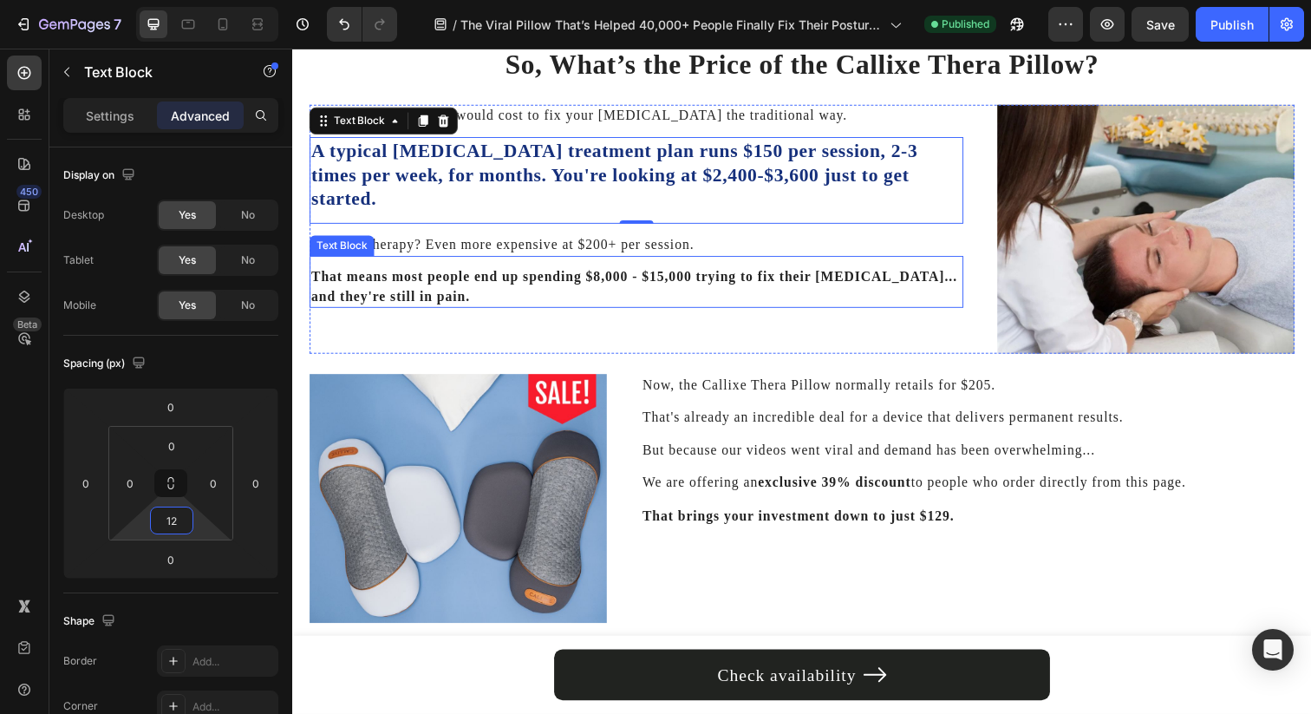
click at [451, 239] on p "Physical therapy? Even more expensive at $200+ per session." at bounding box center [643, 248] width 664 height 19
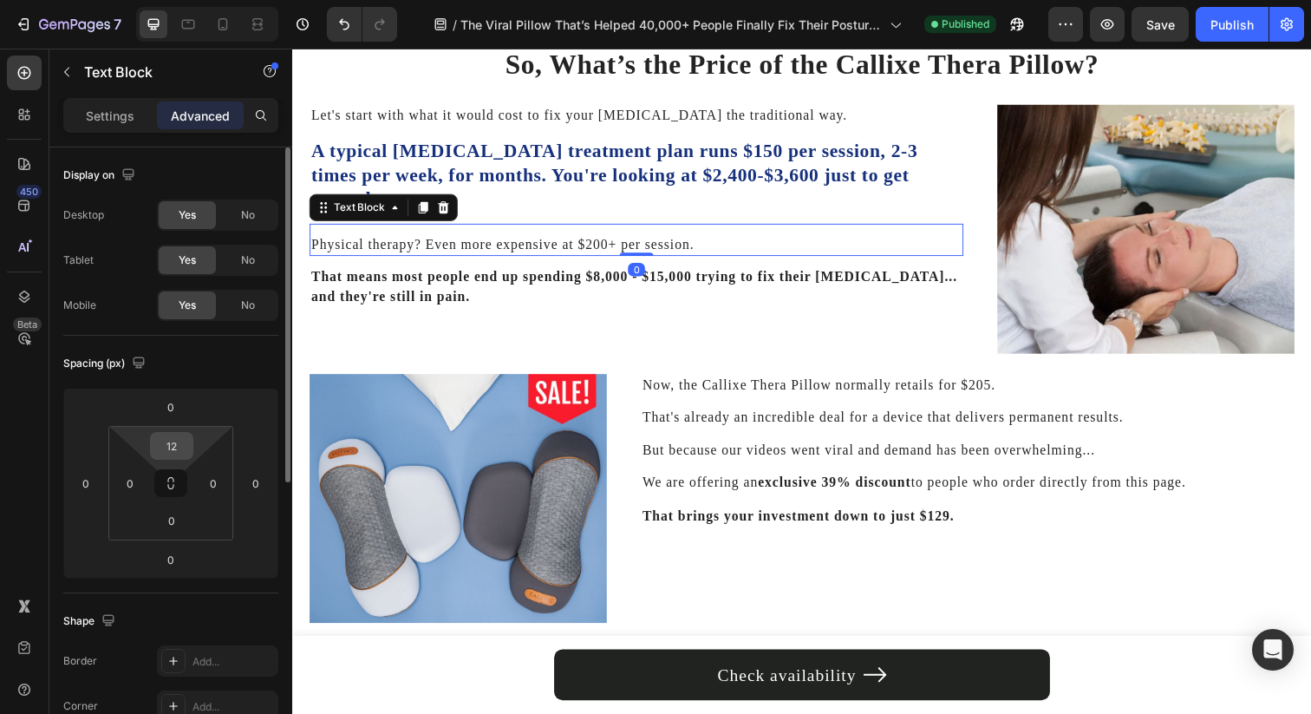
click at [171, 447] on input "12" at bounding box center [171, 446] width 35 height 26
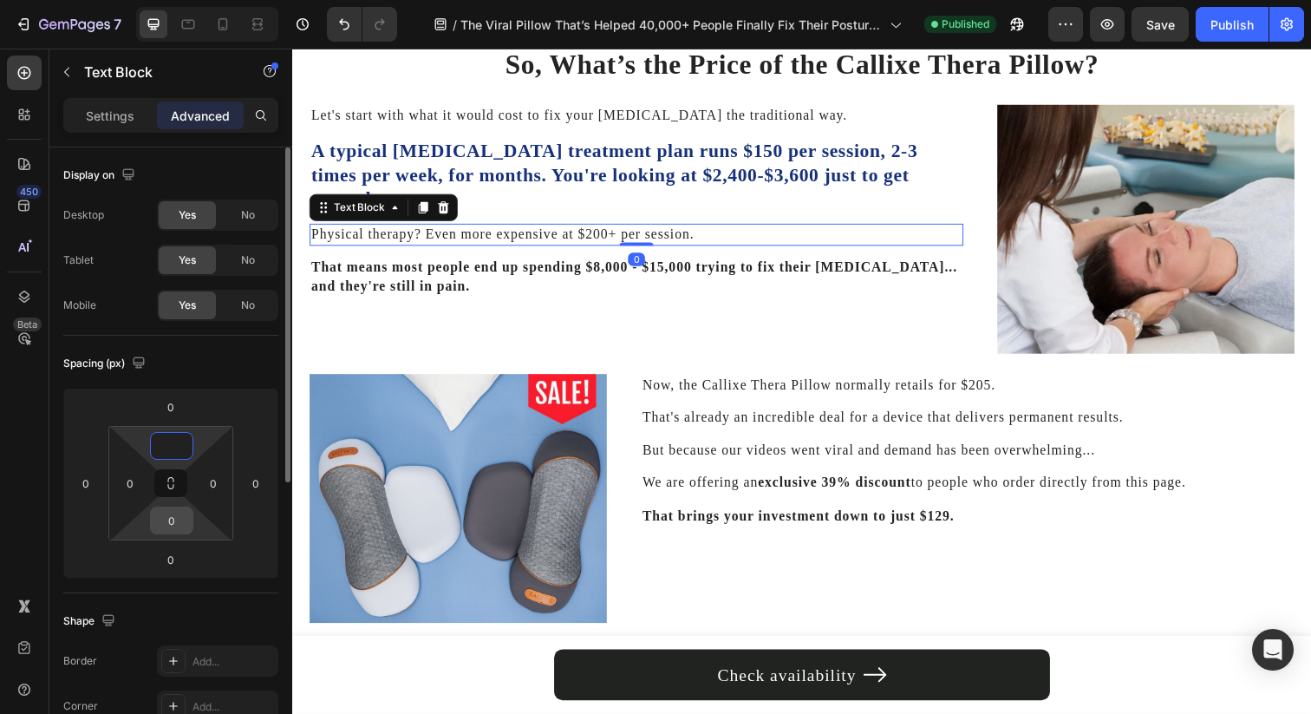
type input "0"
click at [178, 513] on input "0" at bounding box center [171, 520] width 35 height 26
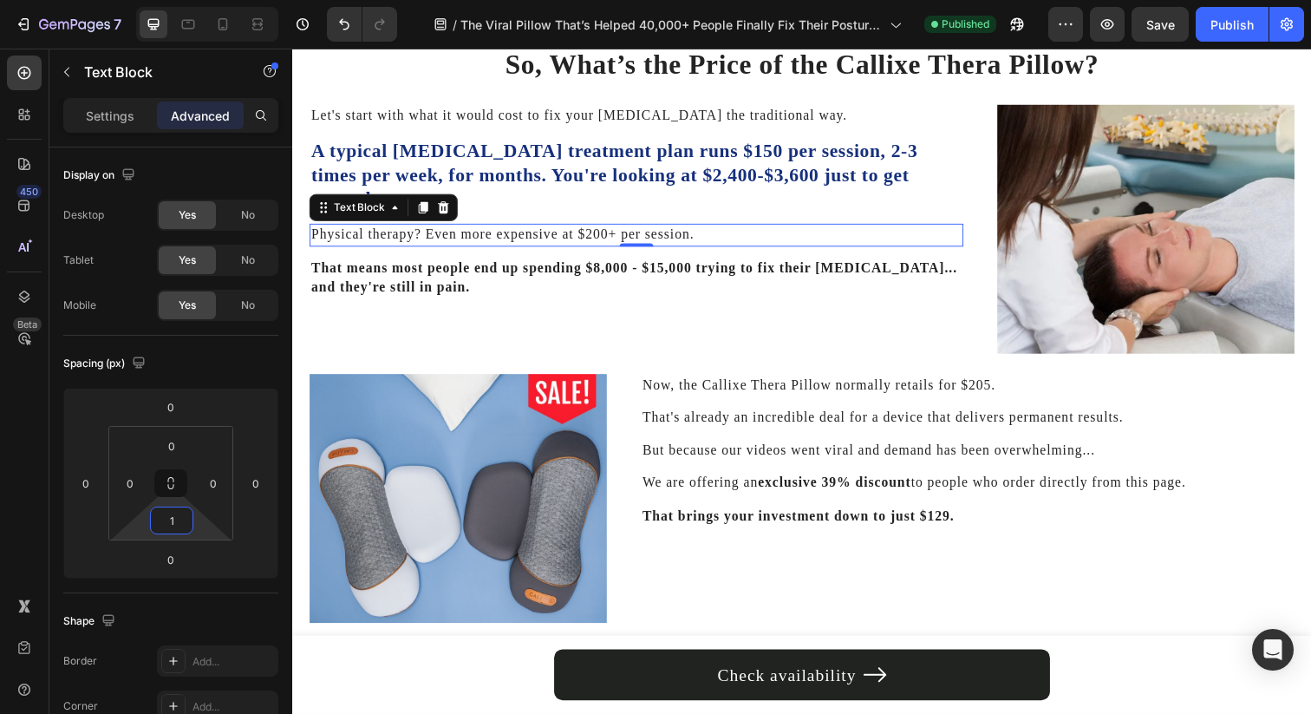
type input "12"
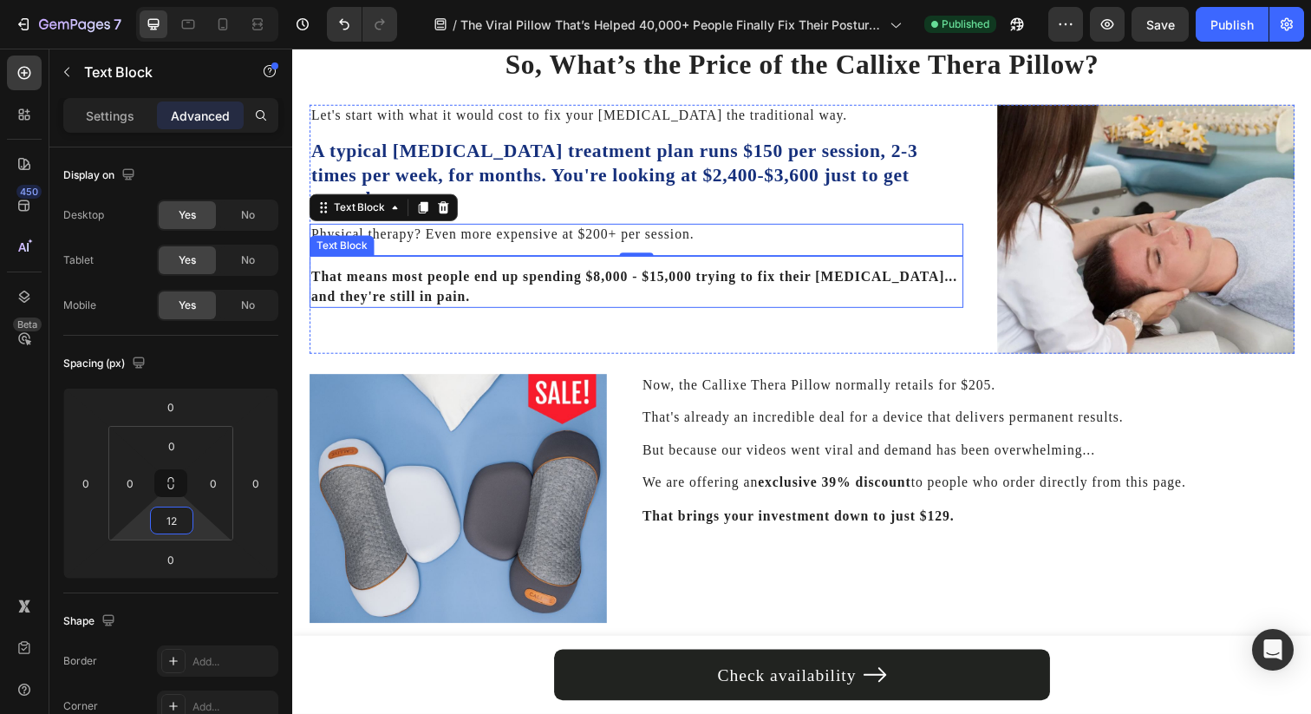
click at [472, 272] on p "That means most people end up spending $8,000 - $15,000 trying to fix their [ME…" at bounding box center [643, 291] width 664 height 39
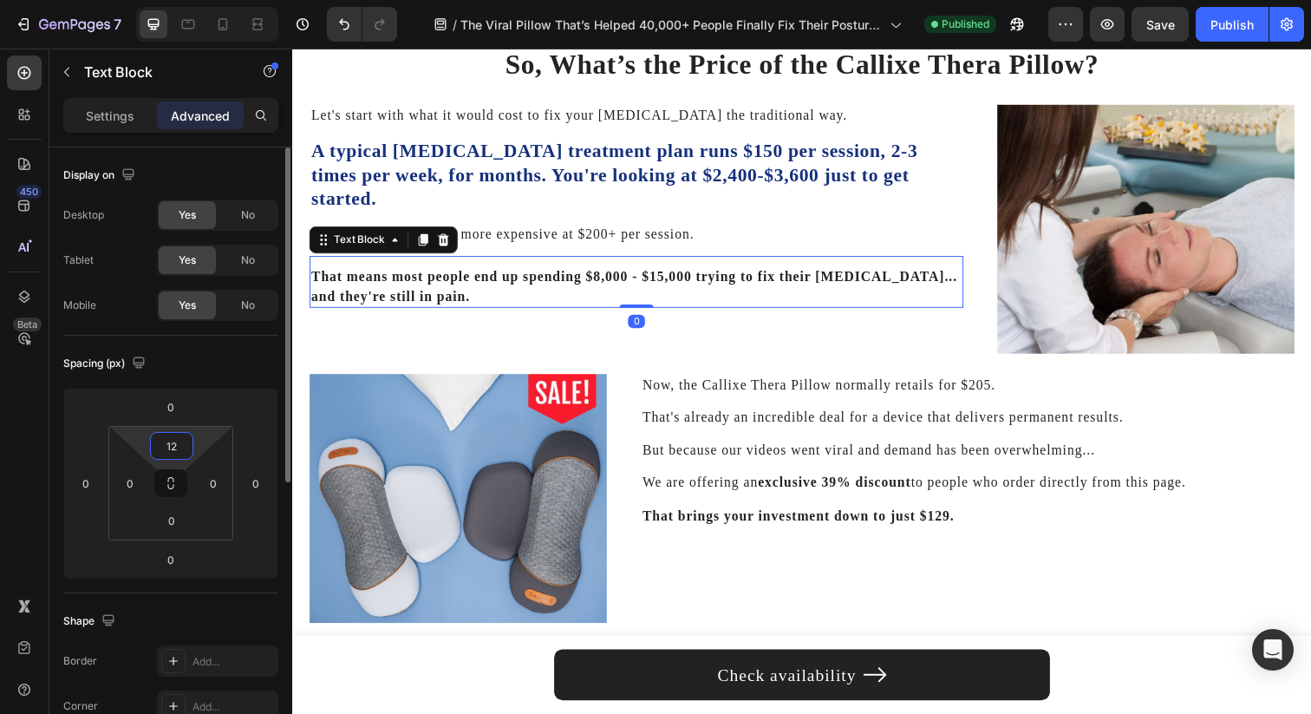
click at [173, 436] on input "12" at bounding box center [171, 446] width 35 height 26
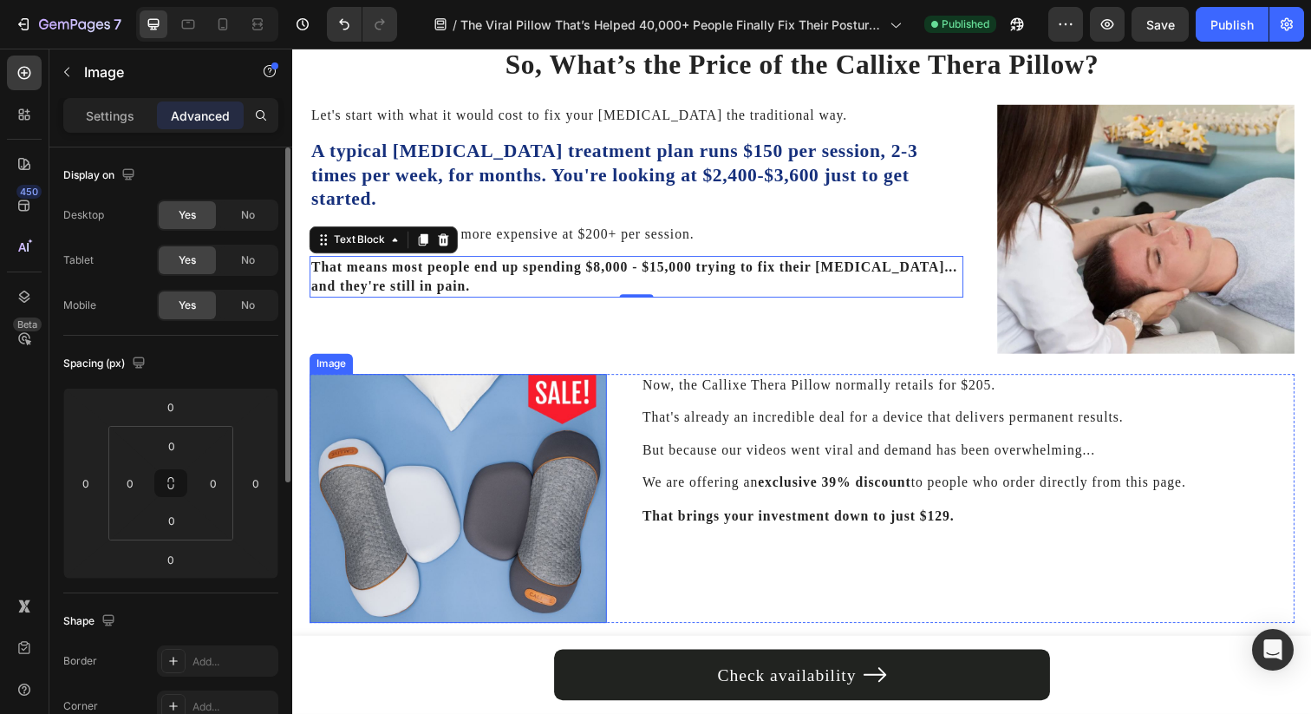
click at [536, 384] on img at bounding box center [461, 508] width 303 height 254
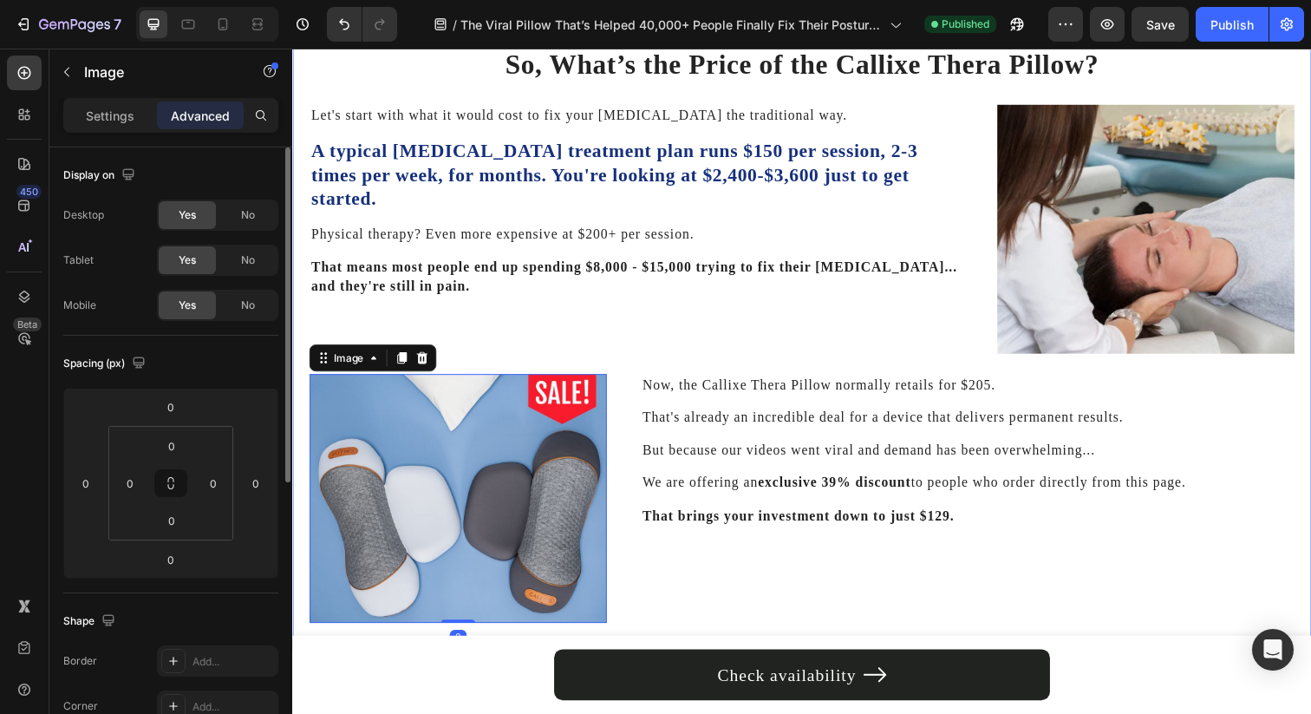
click at [640, 329] on div "Let's start with what it would cost to fix your [MEDICAL_DATA] the traditional …" at bounding box center [644, 233] width 668 height 254
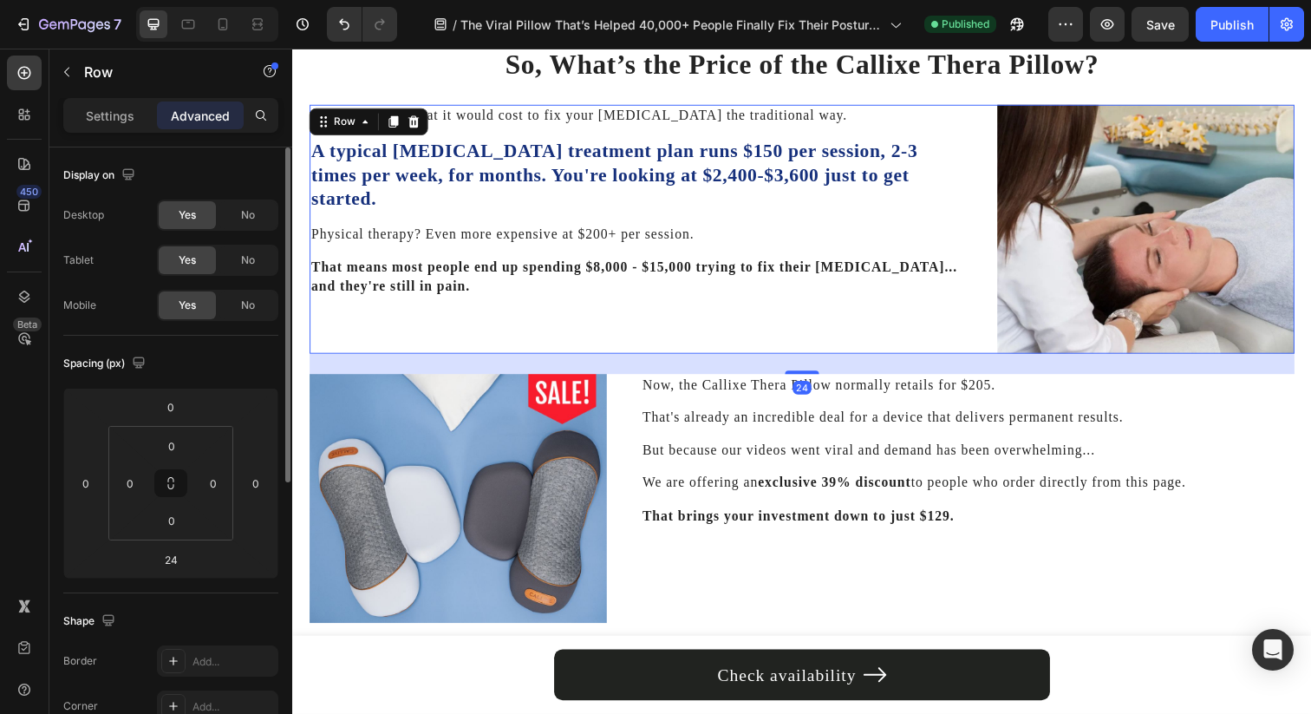
scroll to position [5138, 0]
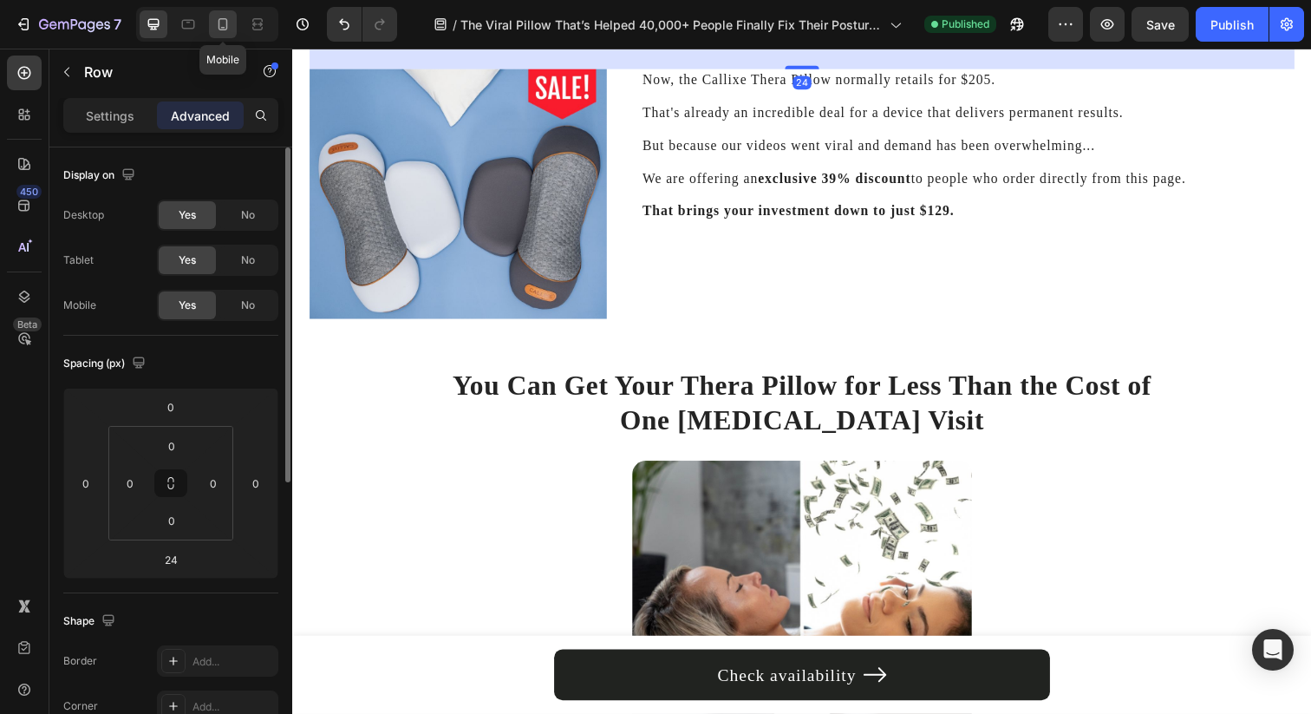
click at [218, 26] on icon at bounding box center [223, 24] width 10 height 12
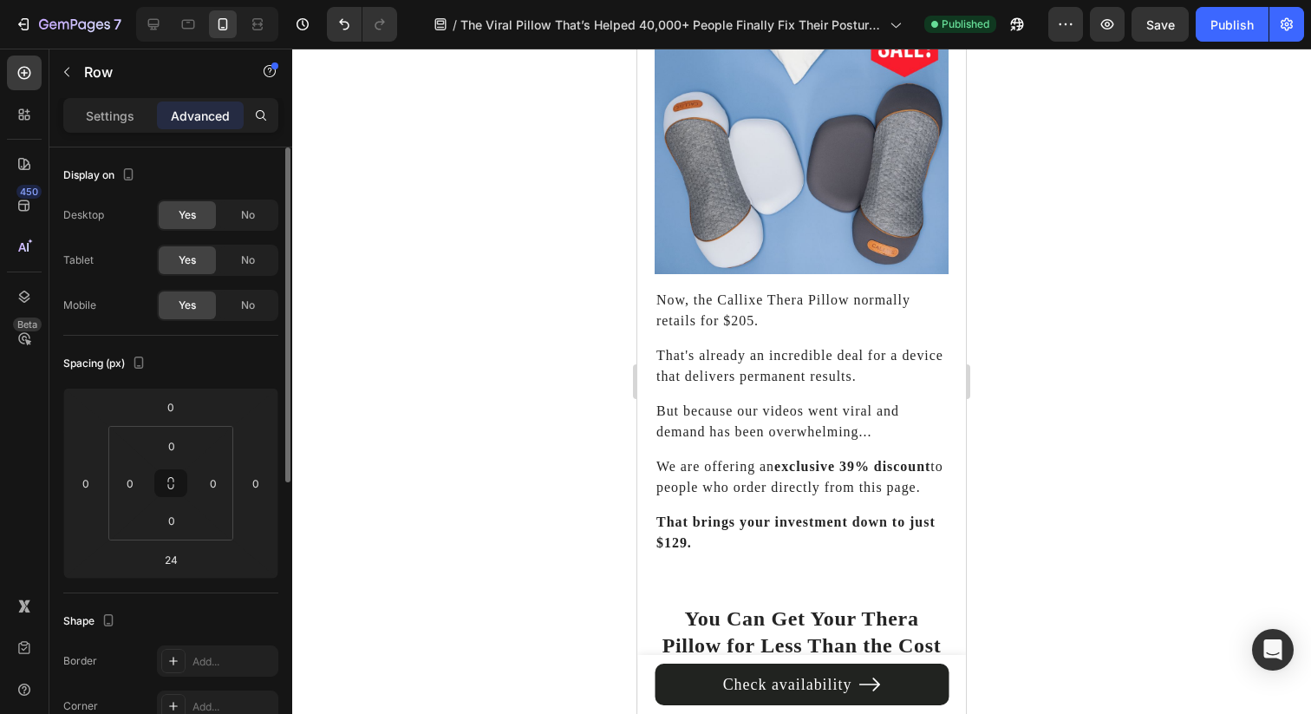
scroll to position [5817, 0]
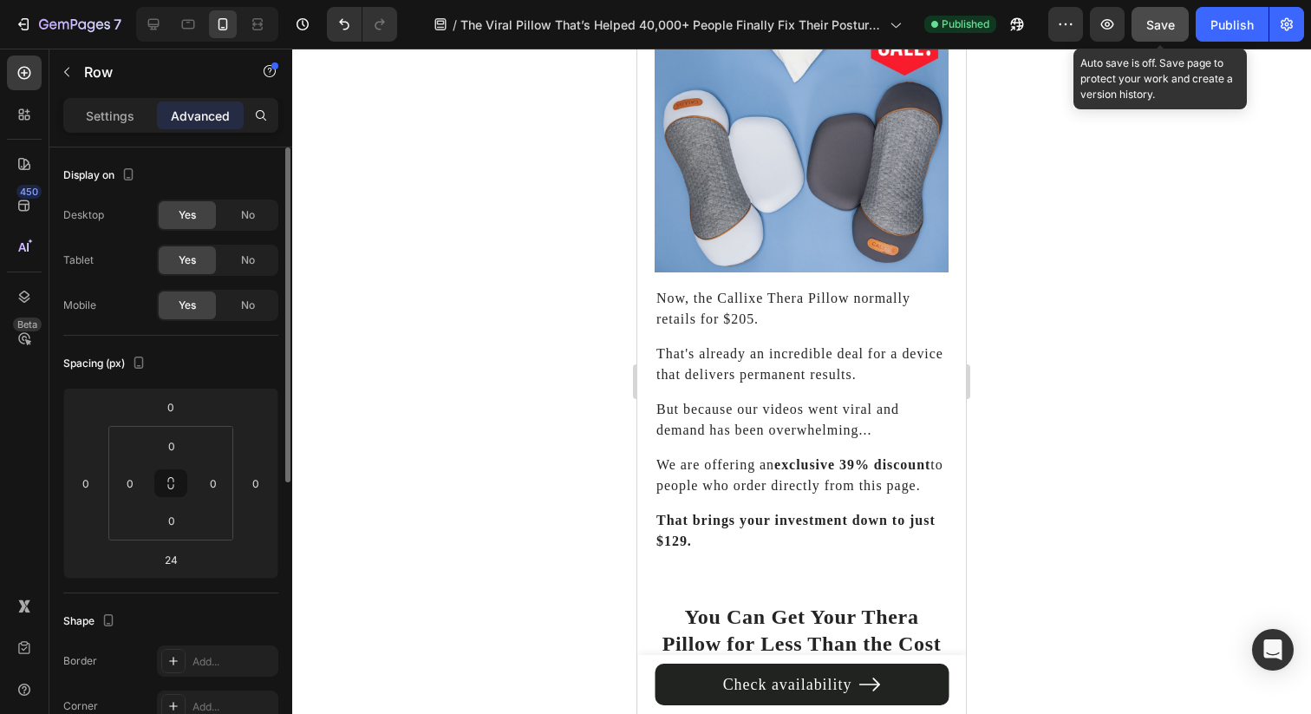
click at [1166, 27] on span "Save" at bounding box center [1160, 24] width 29 height 15
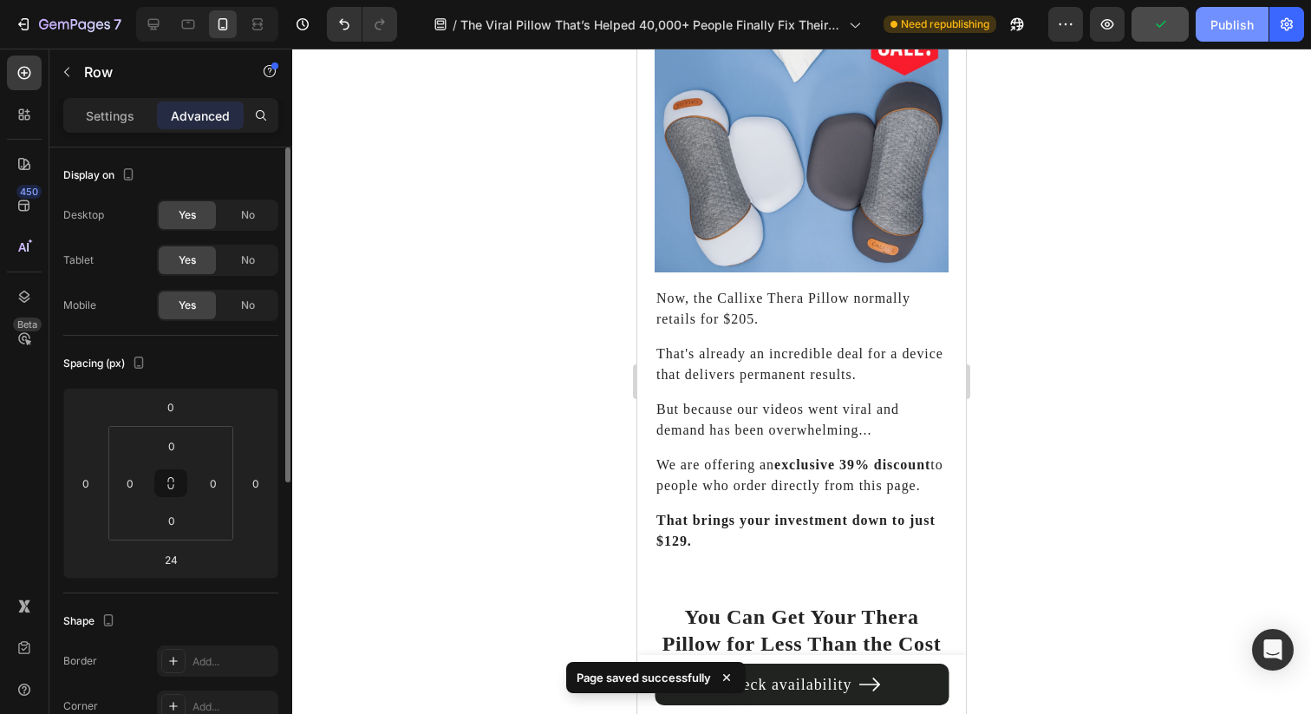
click at [1216, 34] on button "Publish" at bounding box center [1232, 24] width 73 height 35
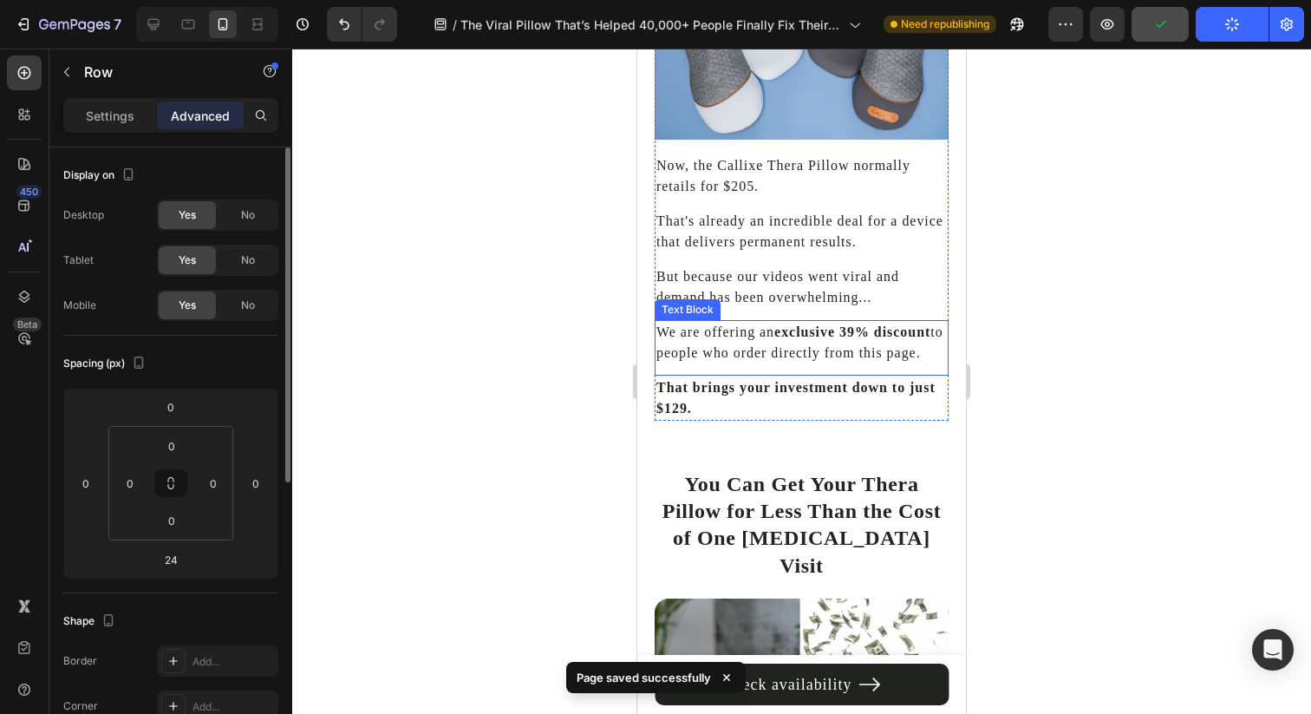
scroll to position [5951, 0]
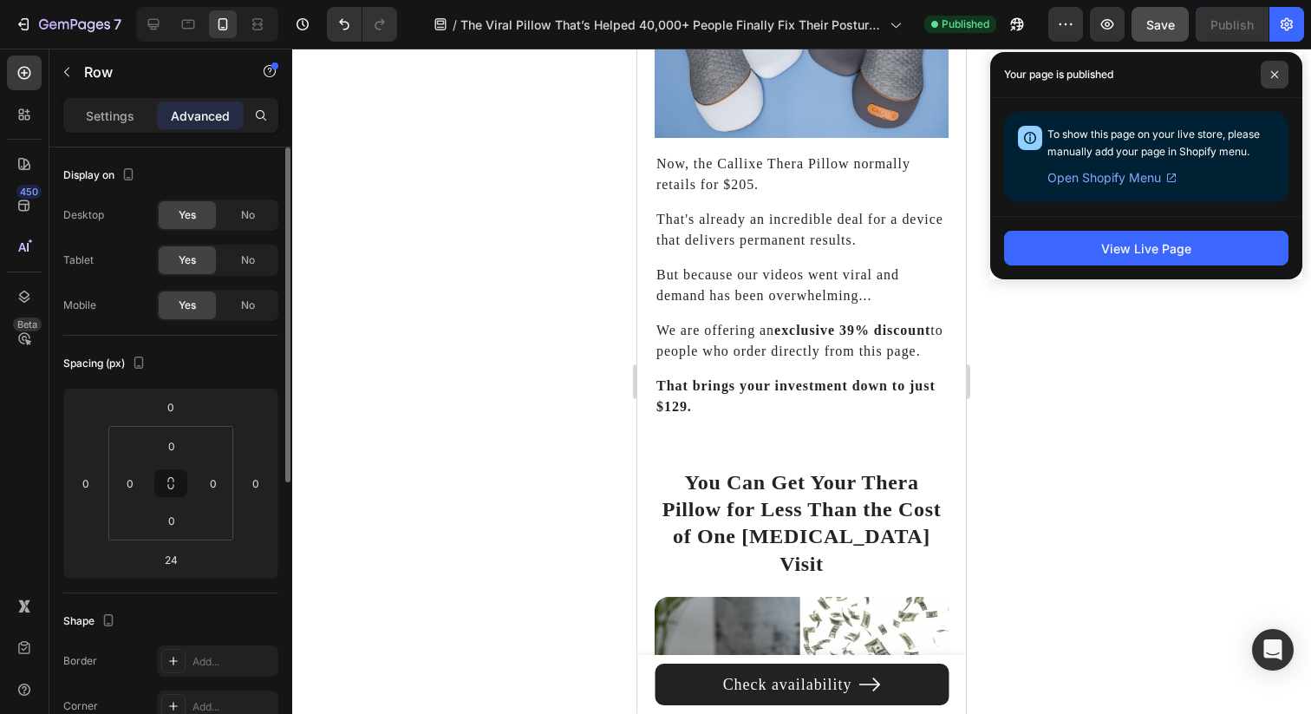
click at [1277, 76] on icon at bounding box center [1274, 74] width 9 height 9
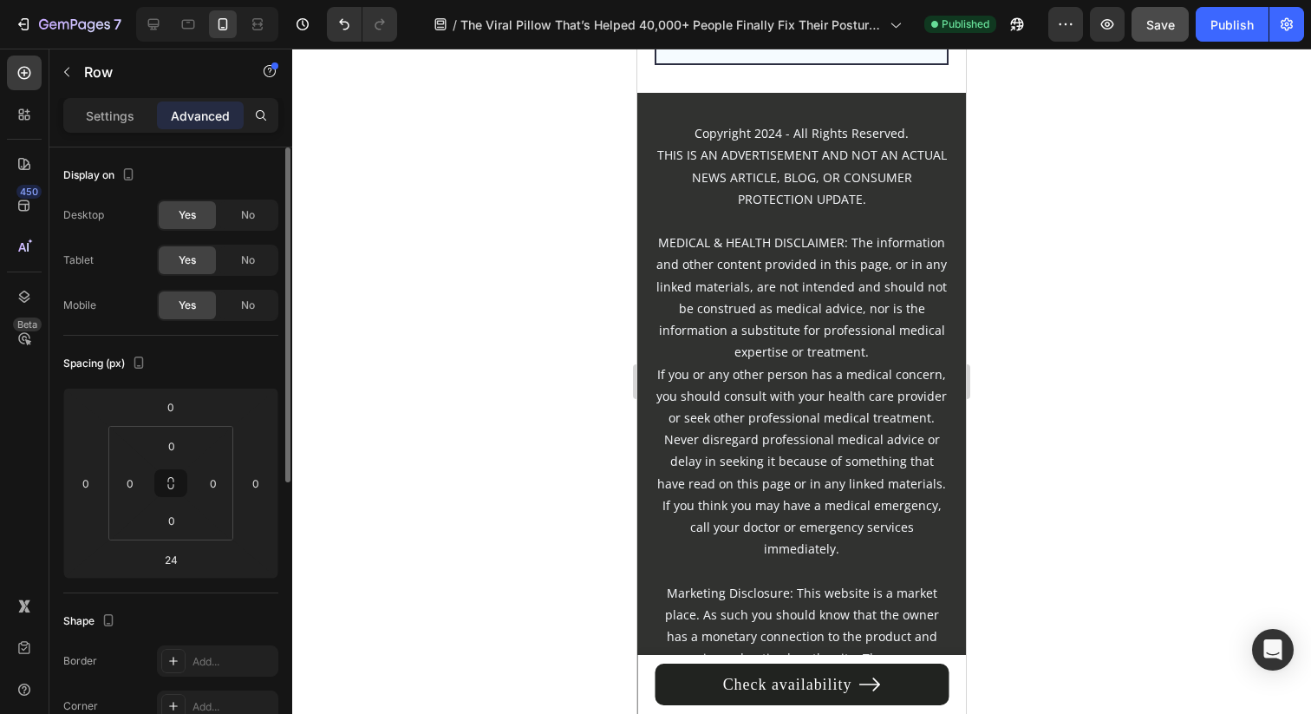
scroll to position [9506, 0]
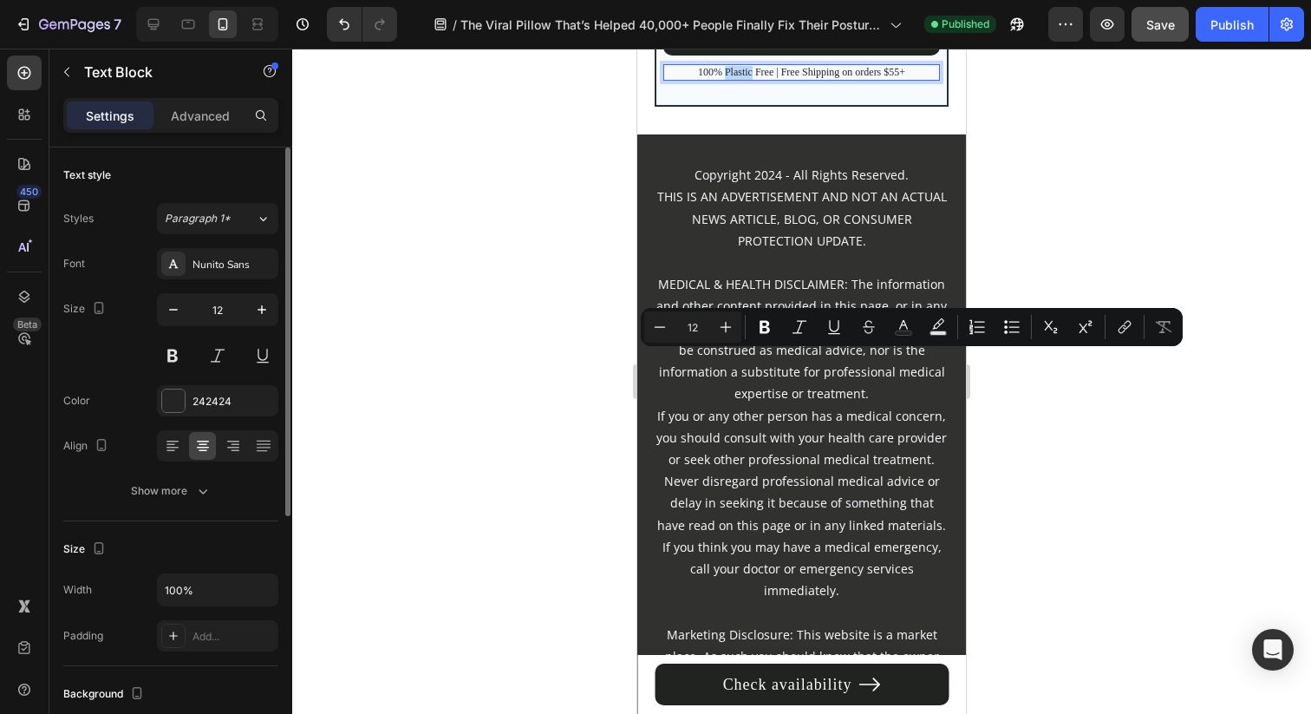
scroll to position [9427, 0]
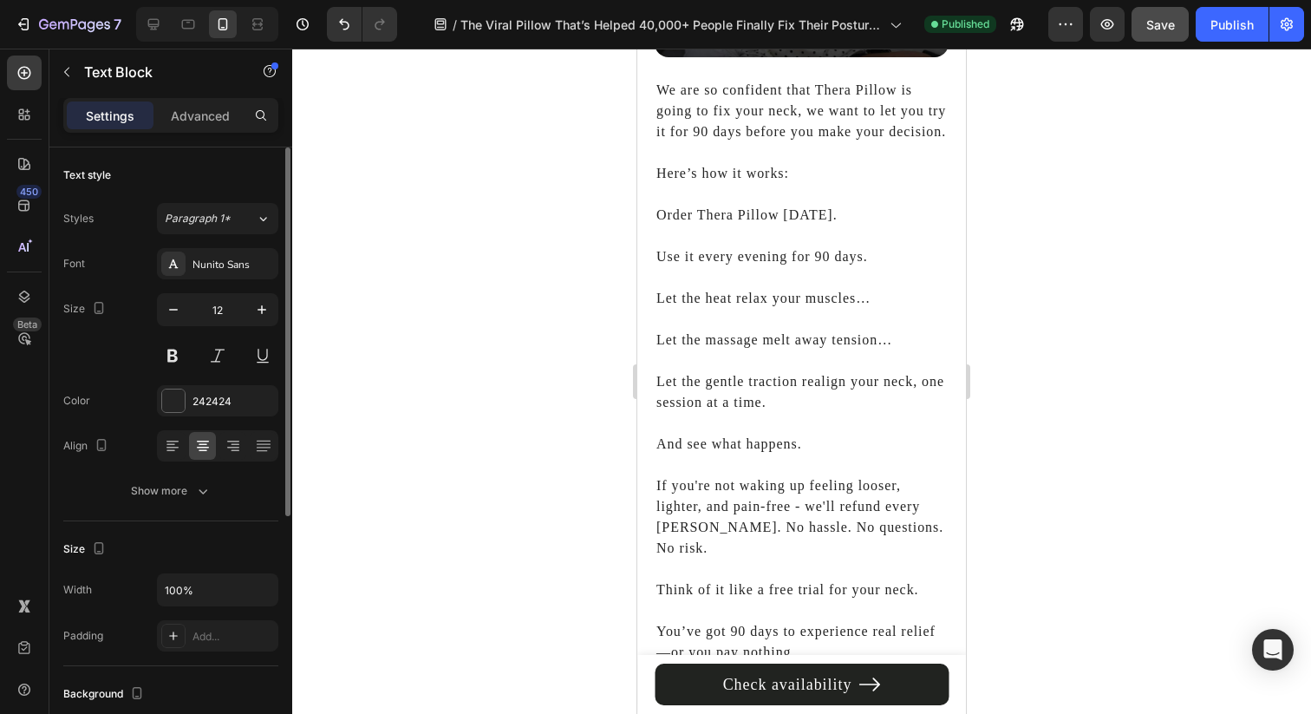
type input "16"
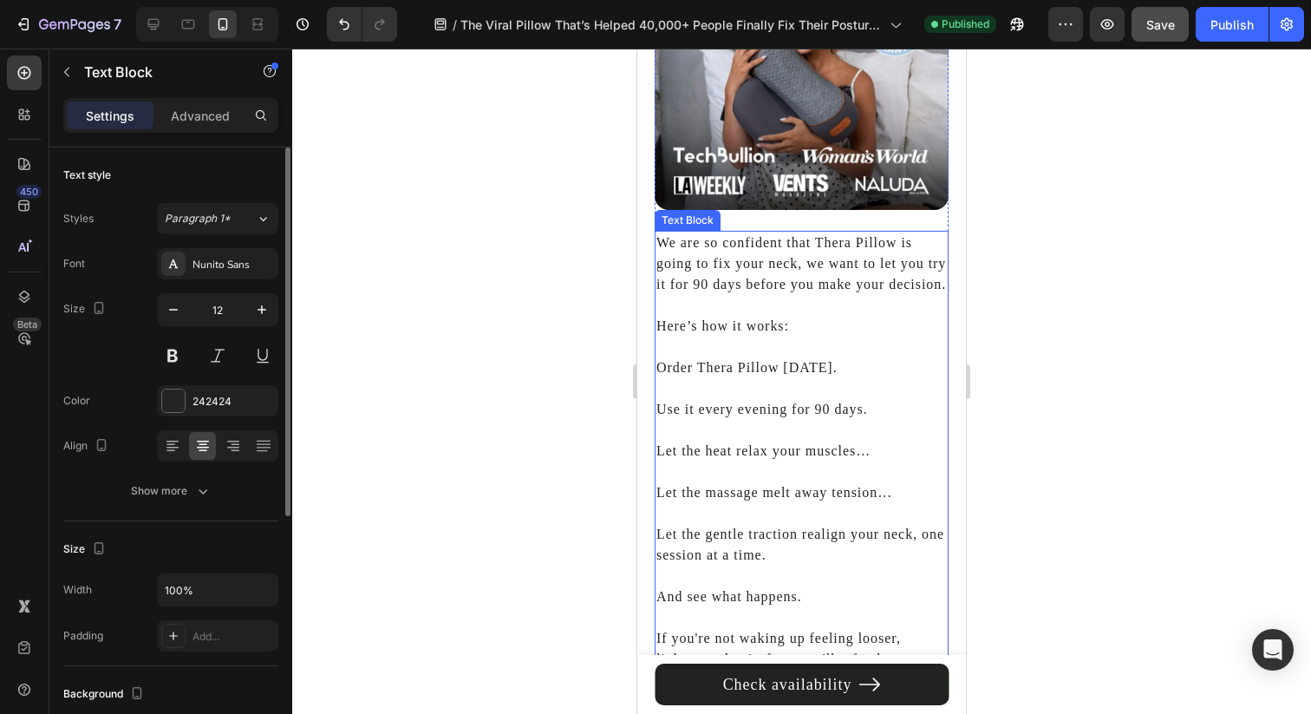
click at [754, 336] on p at bounding box center [801, 346] width 290 height 21
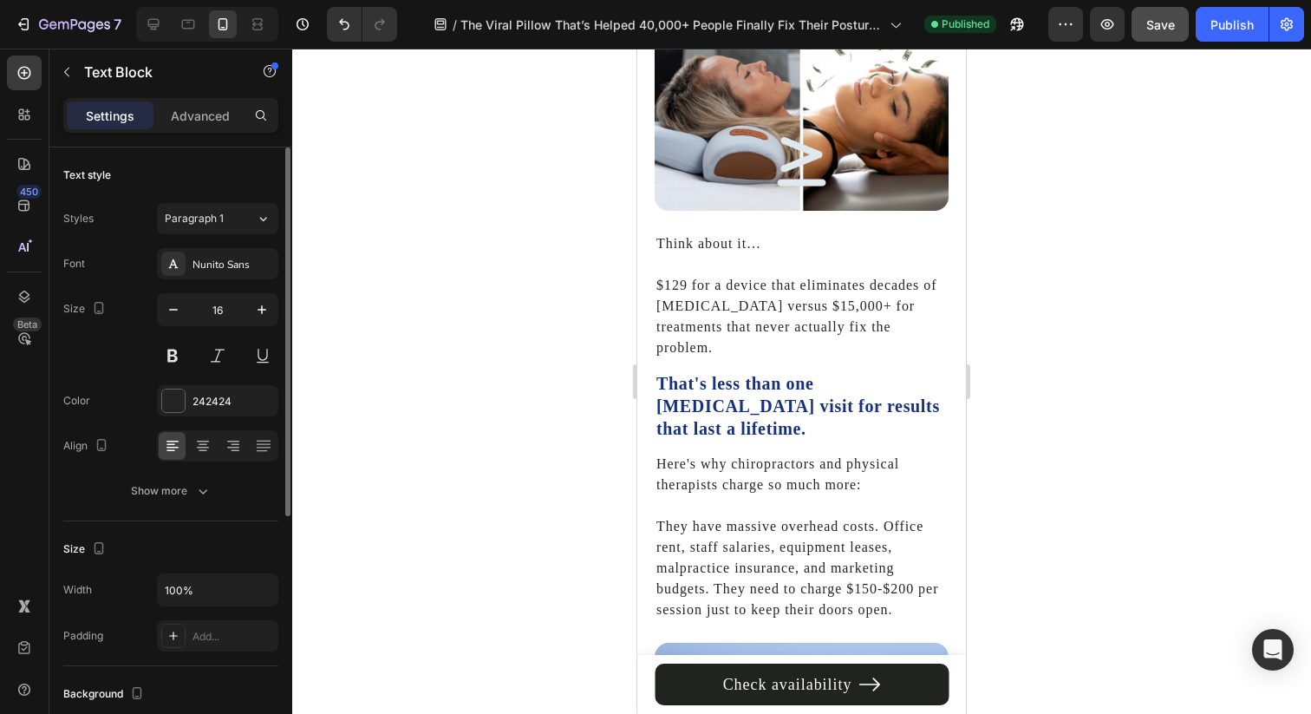
scroll to position [6581, 0]
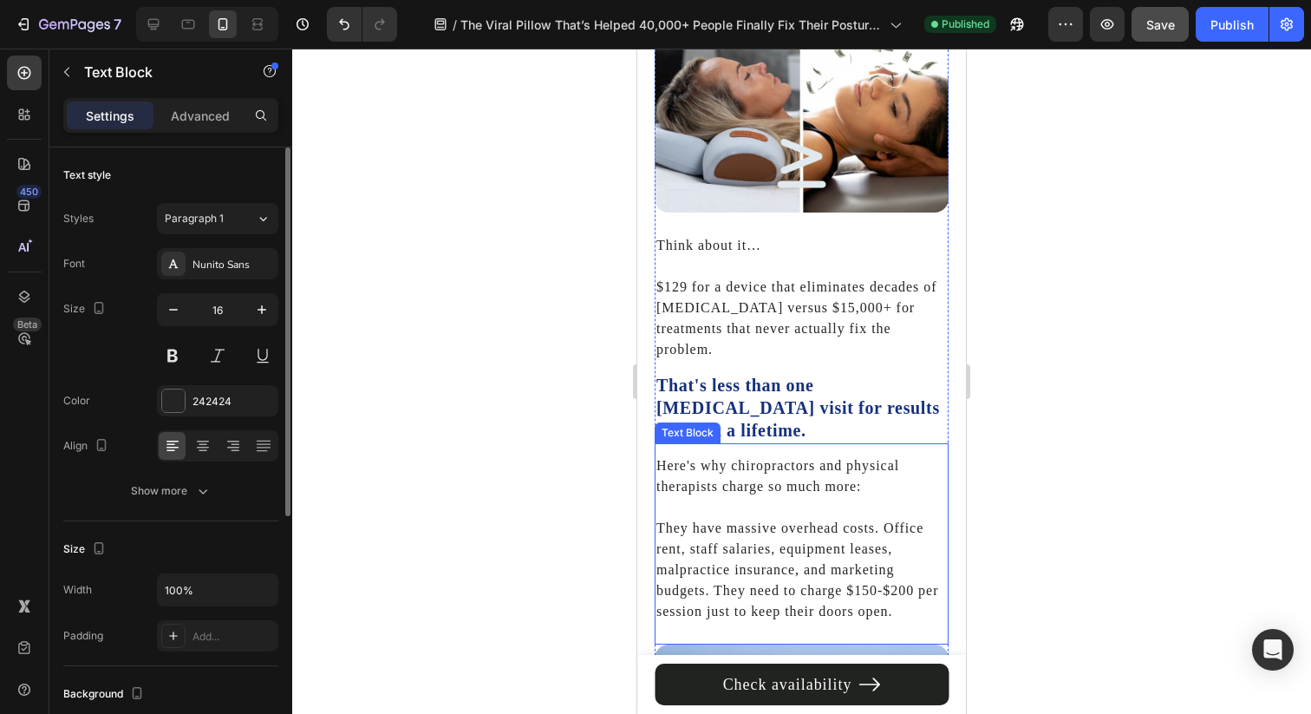
click at [779, 455] on p "Here's why chiropractors and physical therapists charge so much more:" at bounding box center [801, 476] width 290 height 42
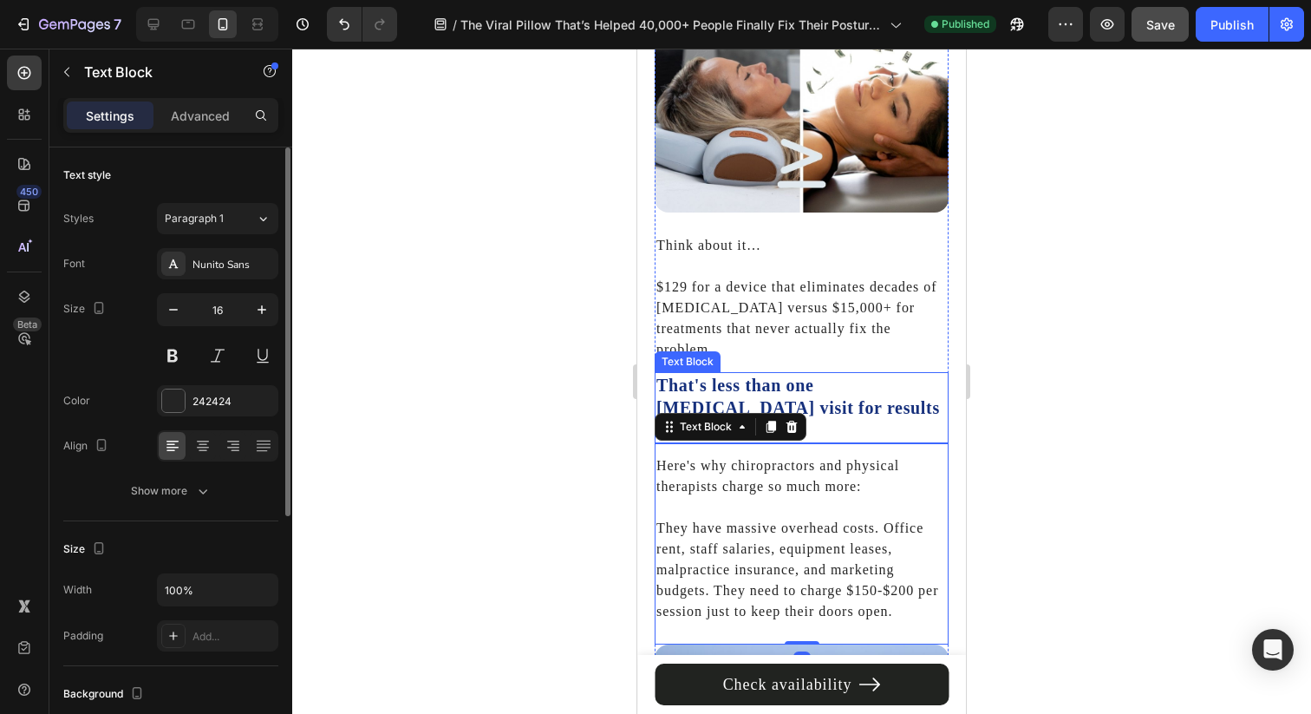
click at [801, 375] on p "That's less than one [MEDICAL_DATA] visit for results that last a lifetime." at bounding box center [801, 408] width 290 height 68
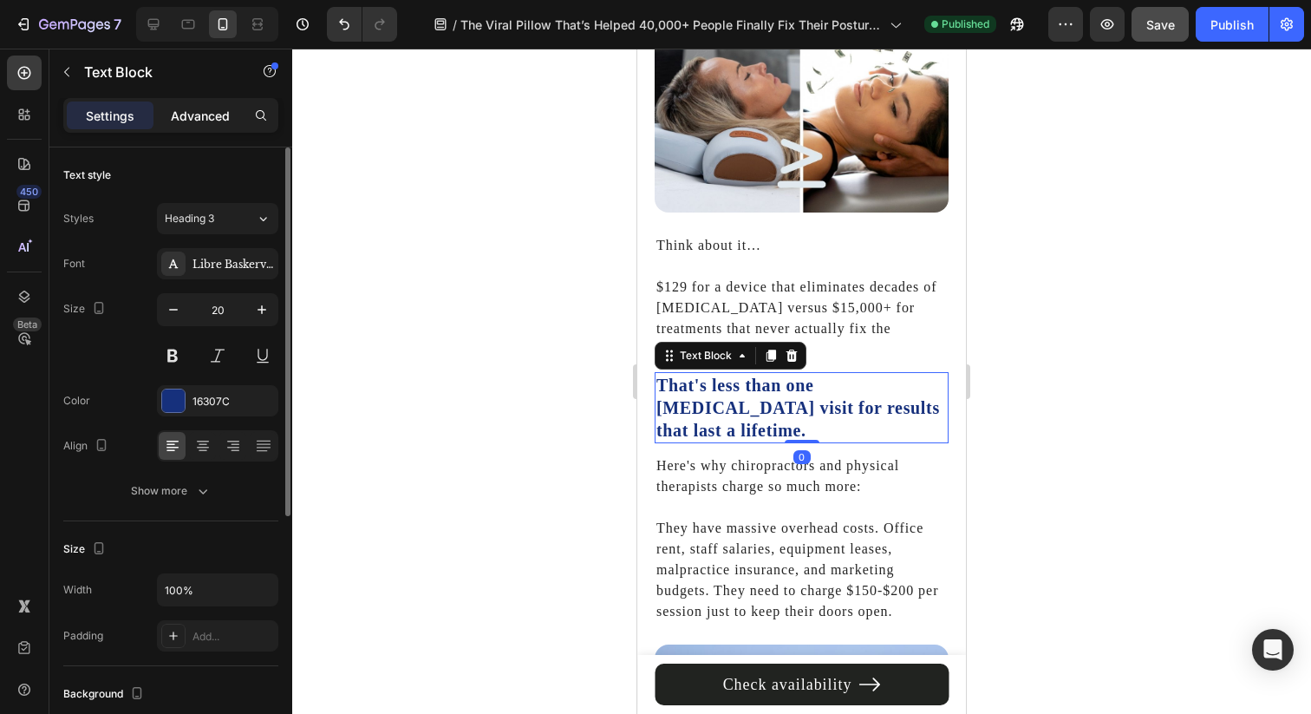
click at [212, 113] on p "Advanced" at bounding box center [200, 116] width 59 height 18
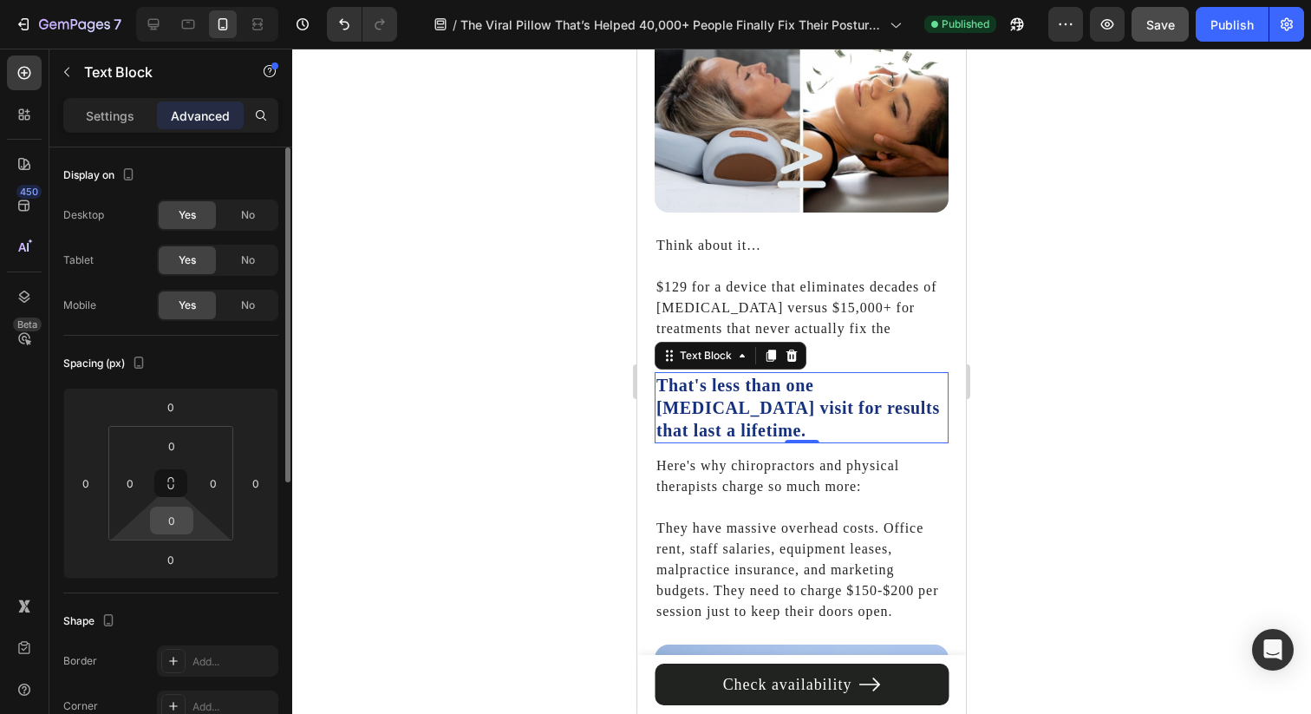
click at [178, 525] on input "0" at bounding box center [171, 520] width 35 height 26
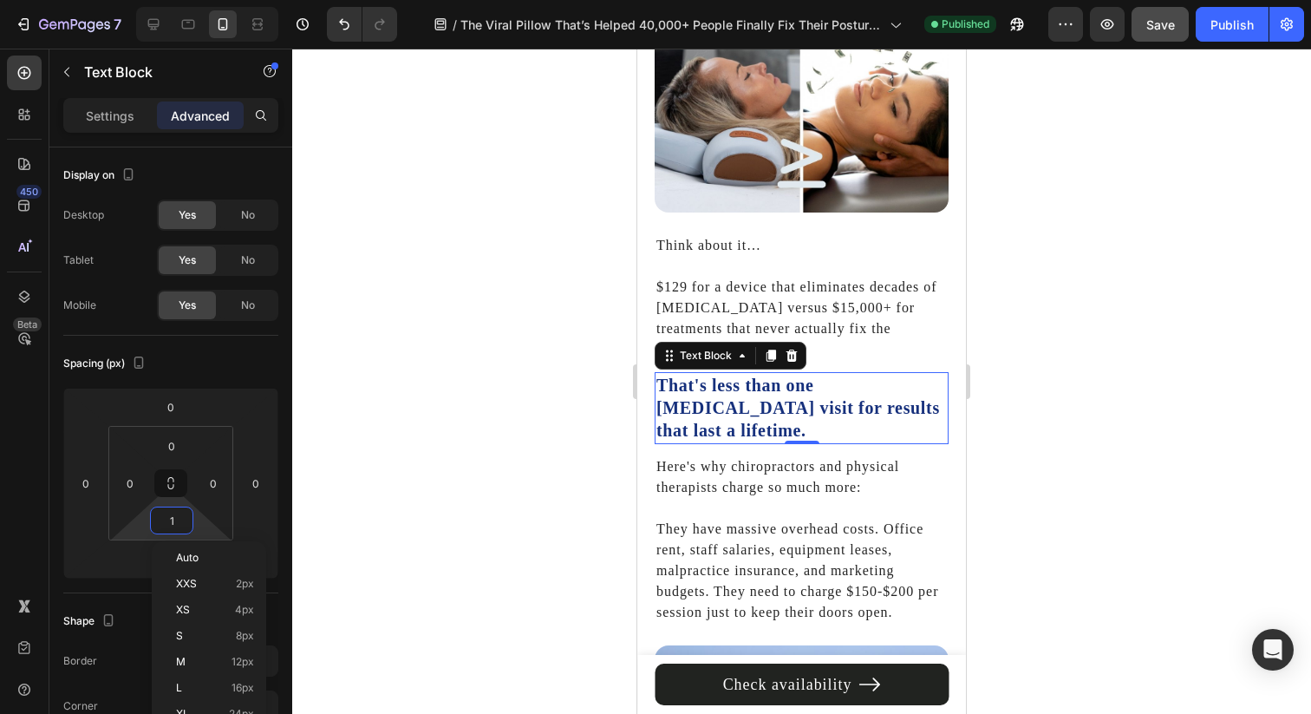
type input "12"
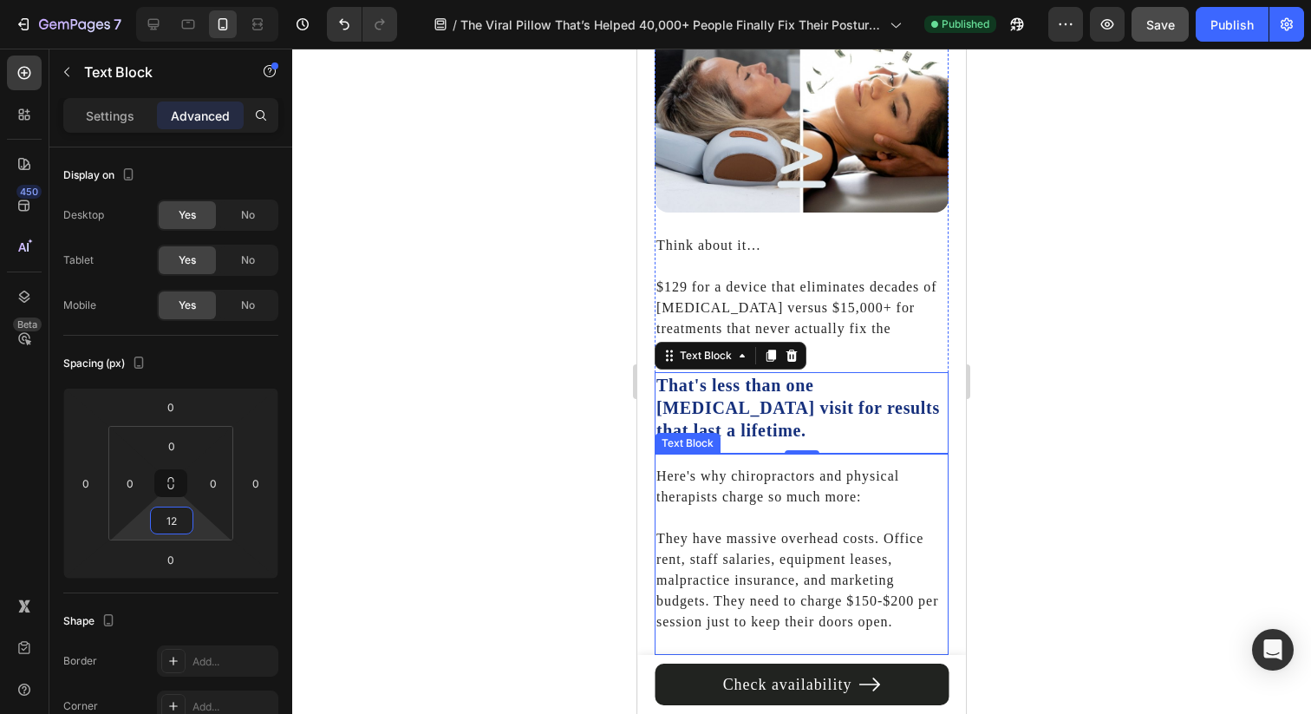
click at [700, 466] on p "Here's why chiropractors and physical therapists charge so much more:" at bounding box center [801, 487] width 290 height 42
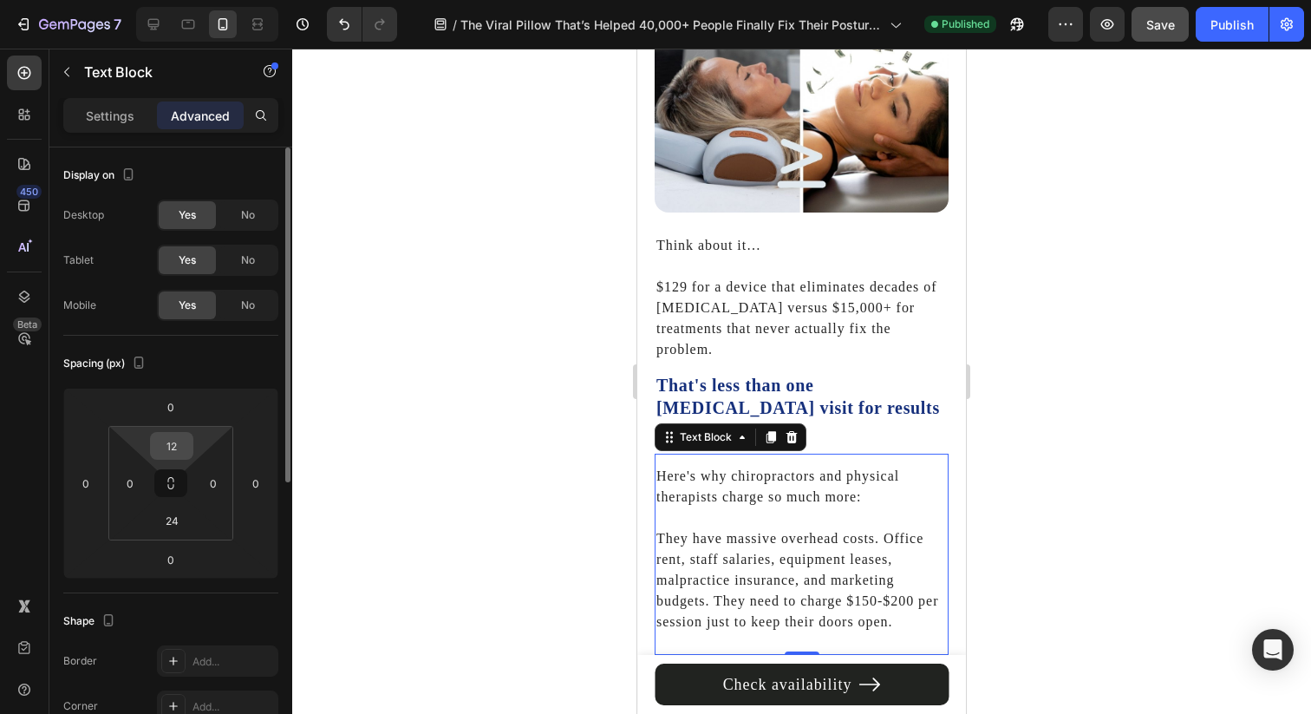
click at [181, 447] on input "12" at bounding box center [171, 446] width 35 height 26
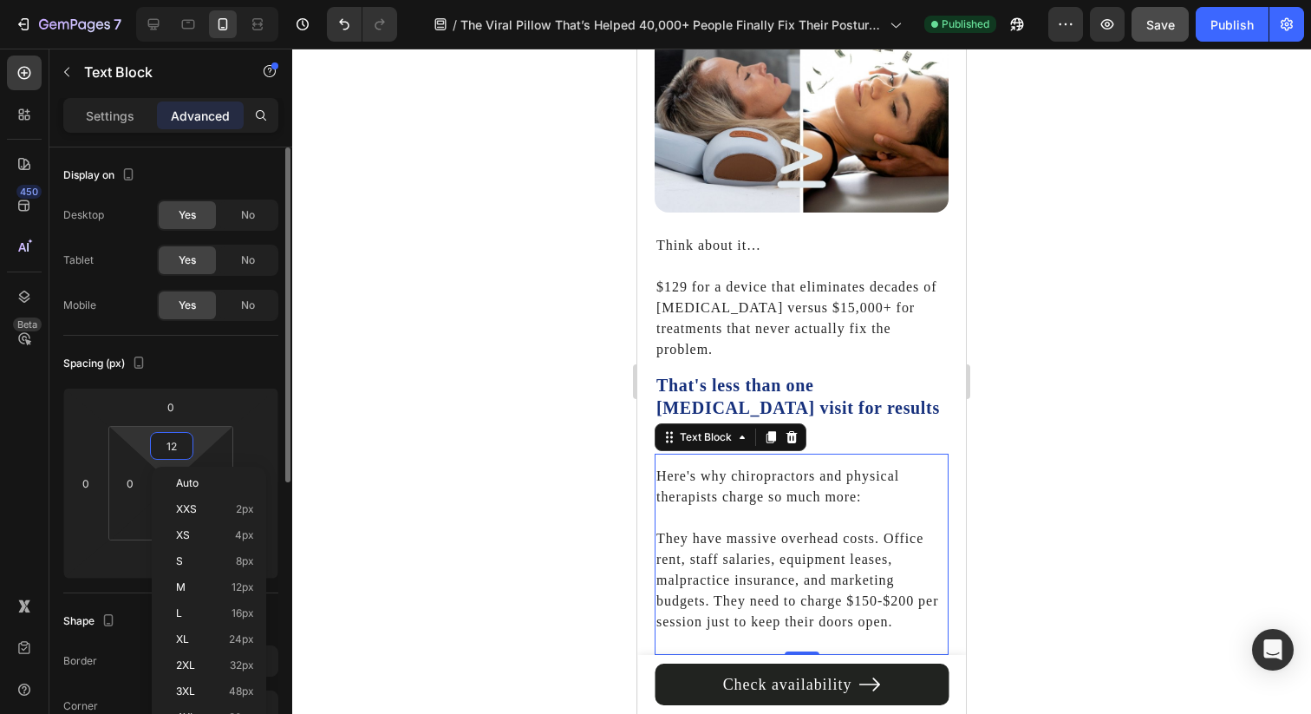
type input "\"
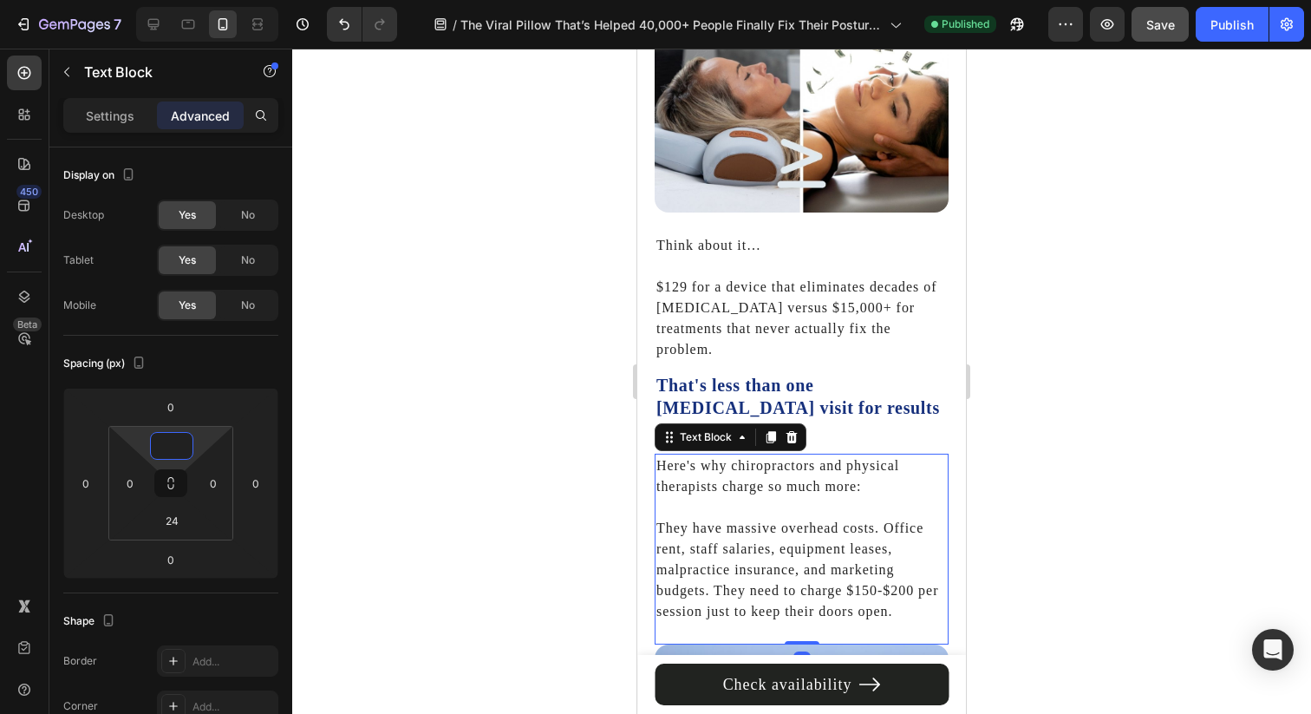
type input "0"
click at [373, 455] on div at bounding box center [801, 381] width 1019 height 665
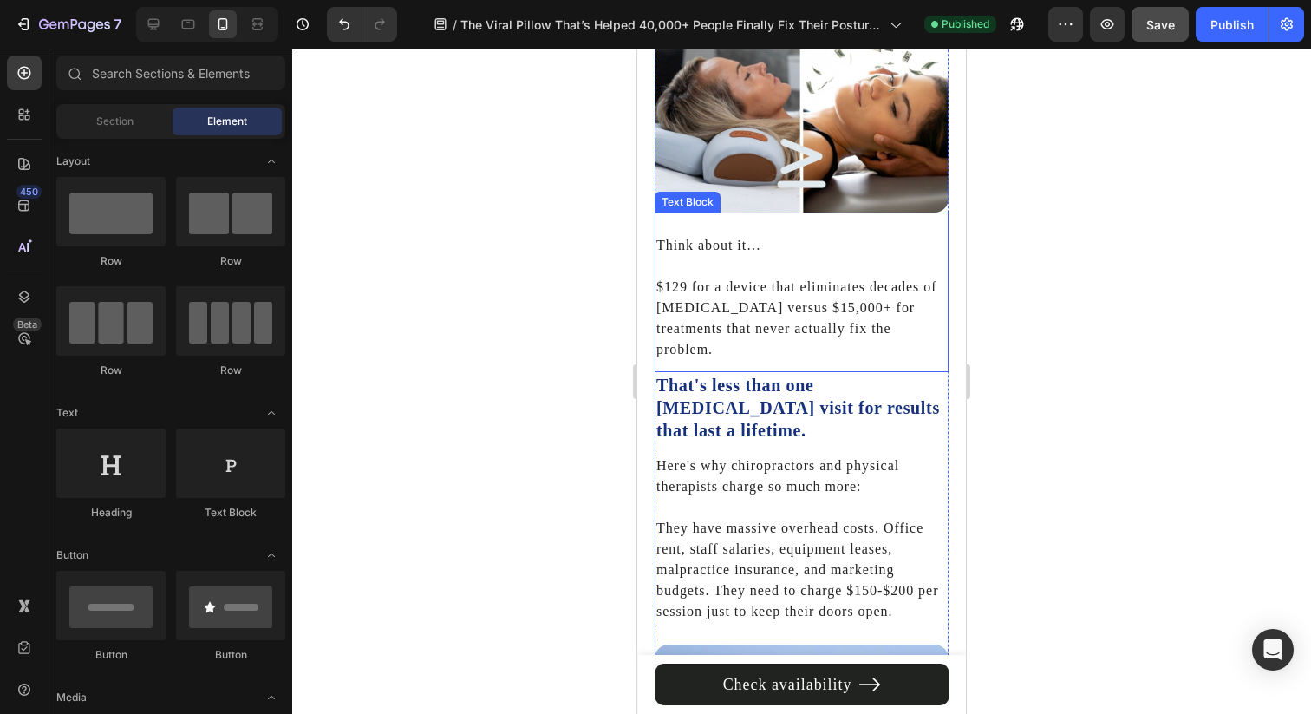
click at [744, 329] on p "$129 for a device that eliminates decades of [MEDICAL_DATA] versus $15,000+ for…" at bounding box center [801, 308] width 290 height 104
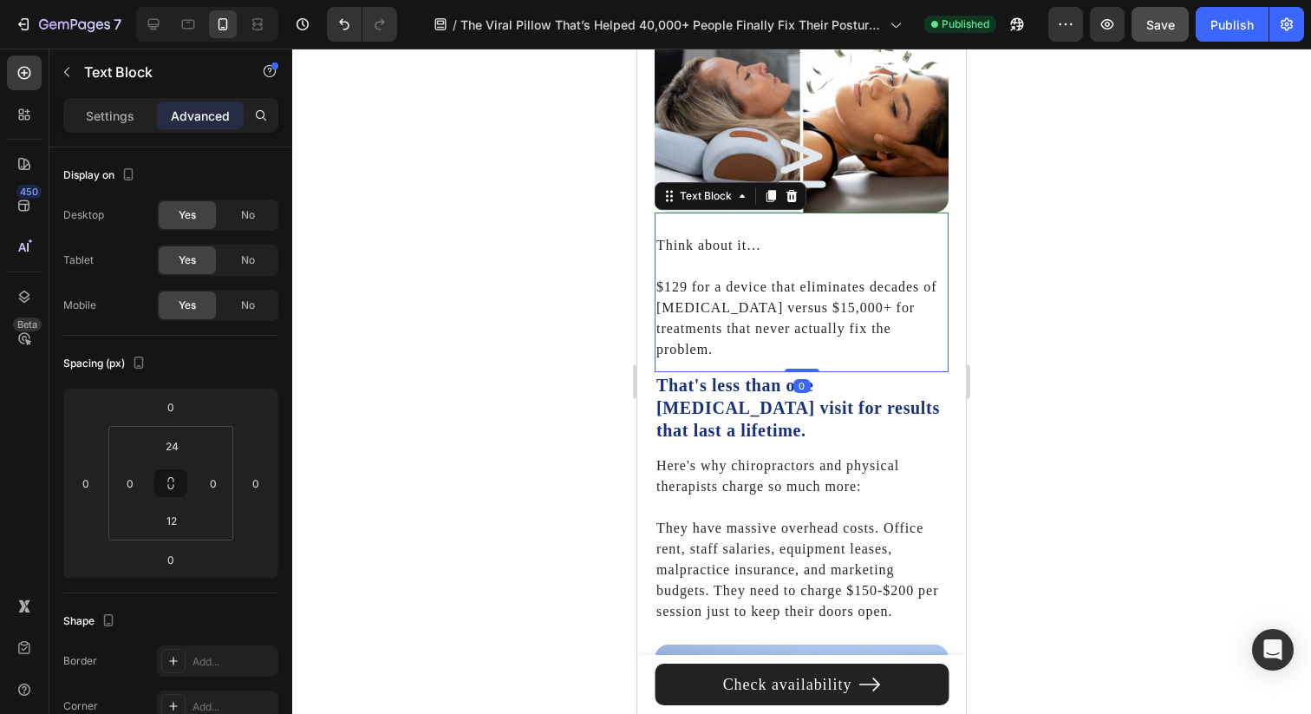
click at [720, 212] on div "Think about it… $129 for a device that eliminates decades of neck pain versus $…" at bounding box center [802, 292] width 294 height 160
click at [1167, 30] on span "Save" at bounding box center [1160, 24] width 29 height 15
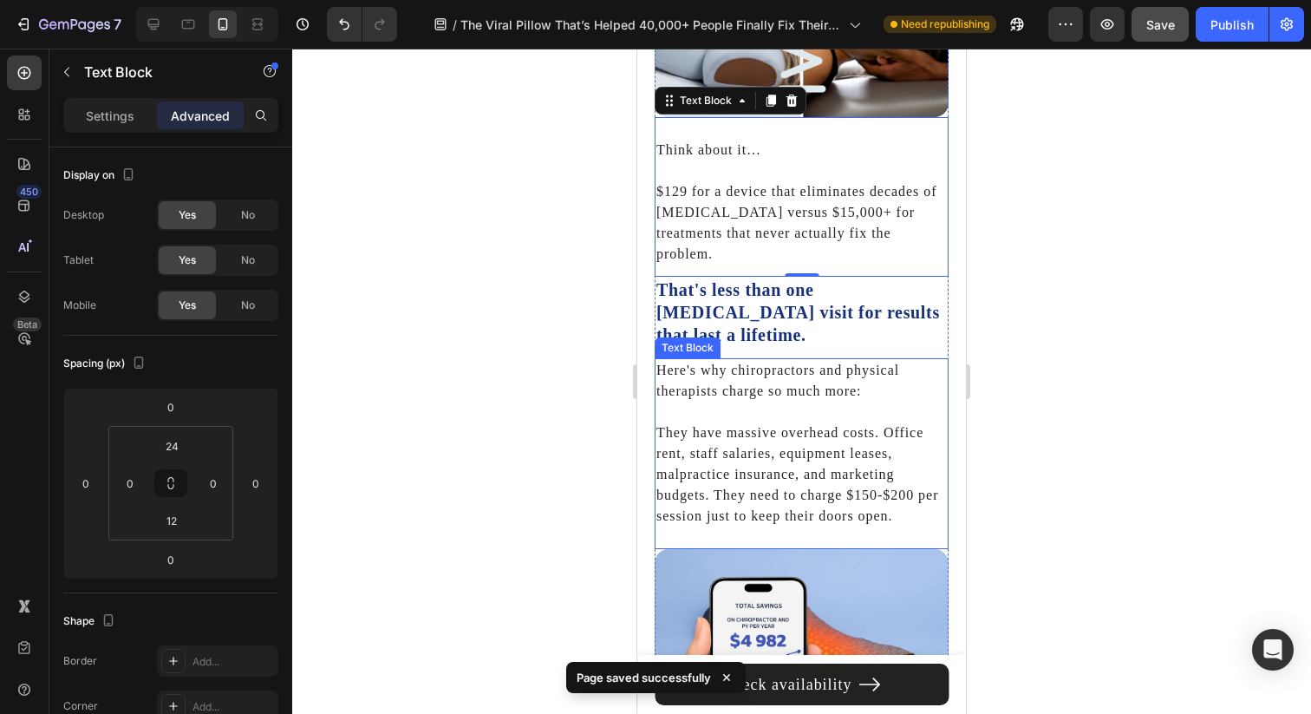
click at [746, 360] on p "Here's why chiropractors and physical therapists charge so much more:" at bounding box center [801, 381] width 290 height 42
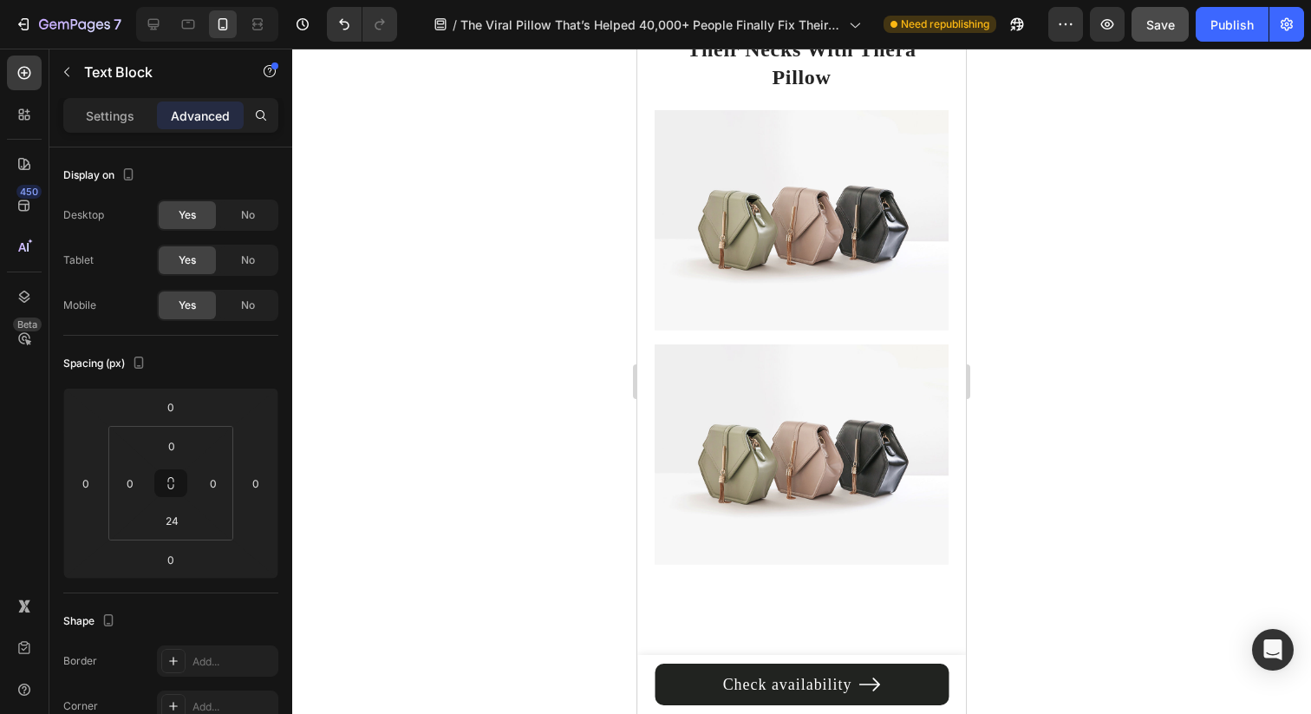
scroll to position [5142, 0]
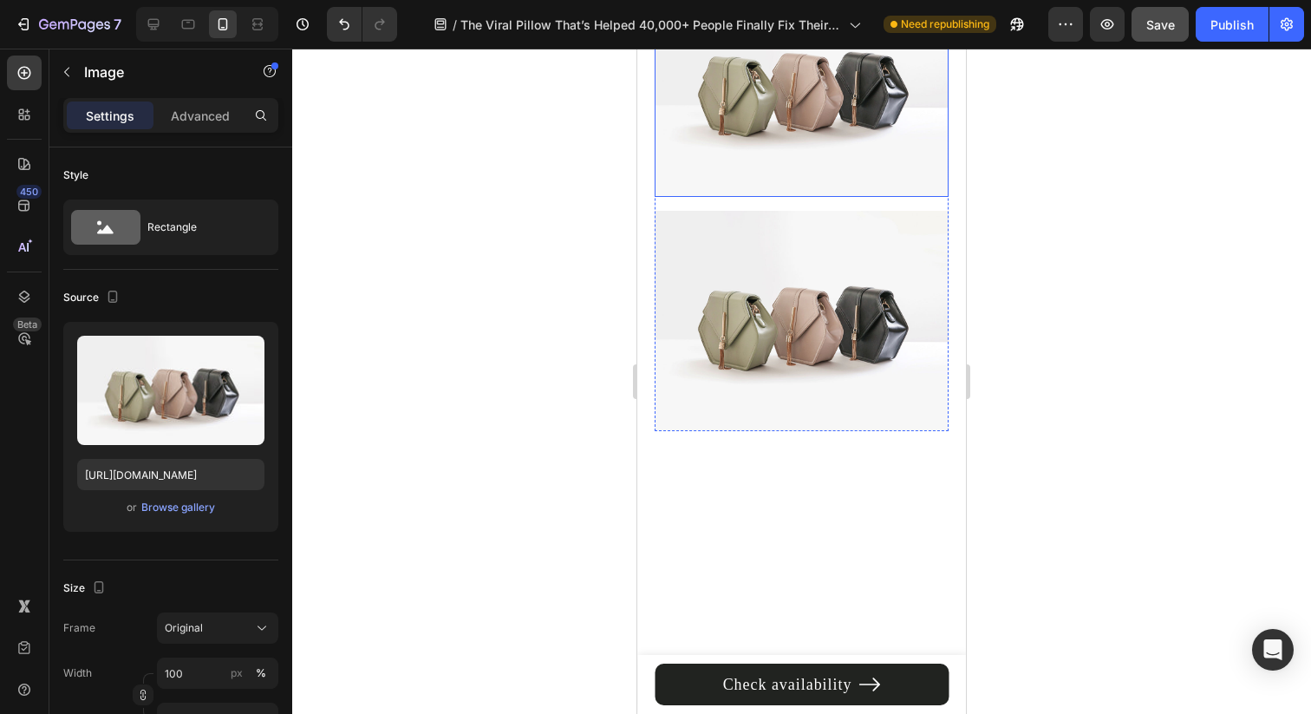
click at [747, 197] on img at bounding box center [802, 87] width 294 height 220
click at [255, 31] on icon at bounding box center [257, 24] width 17 height 17
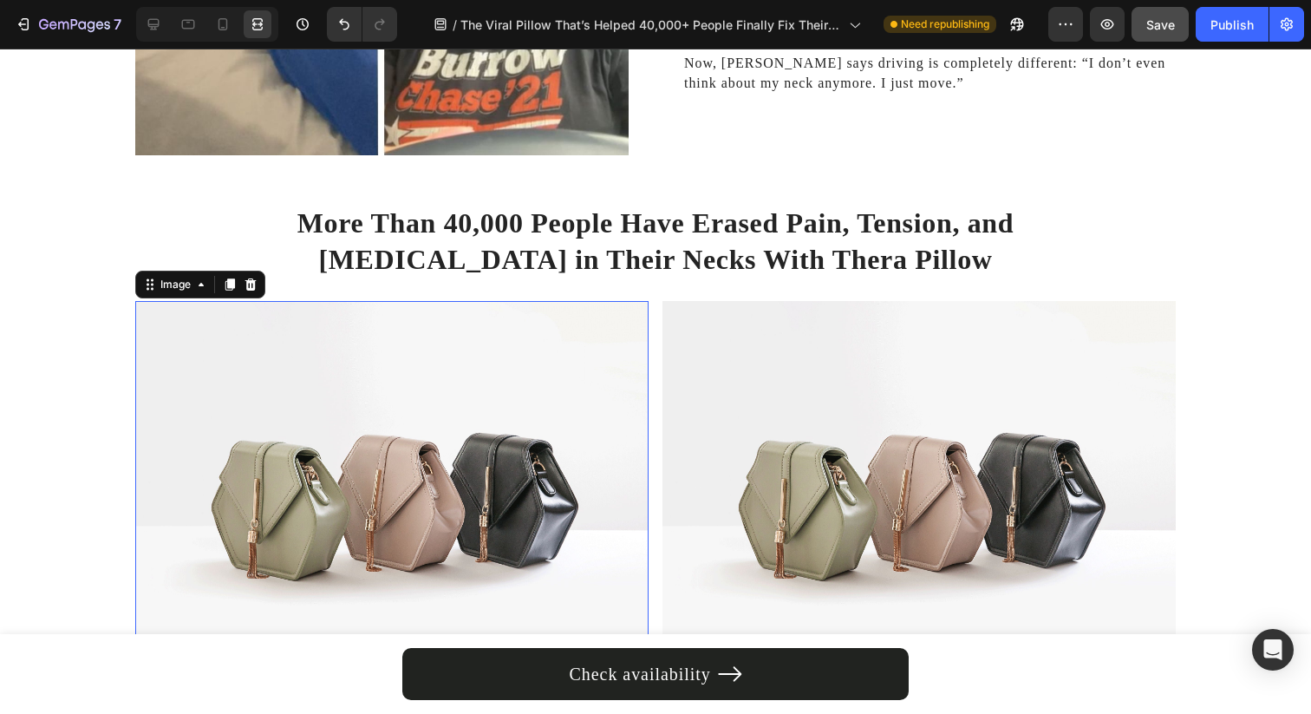
scroll to position [4537, 0]
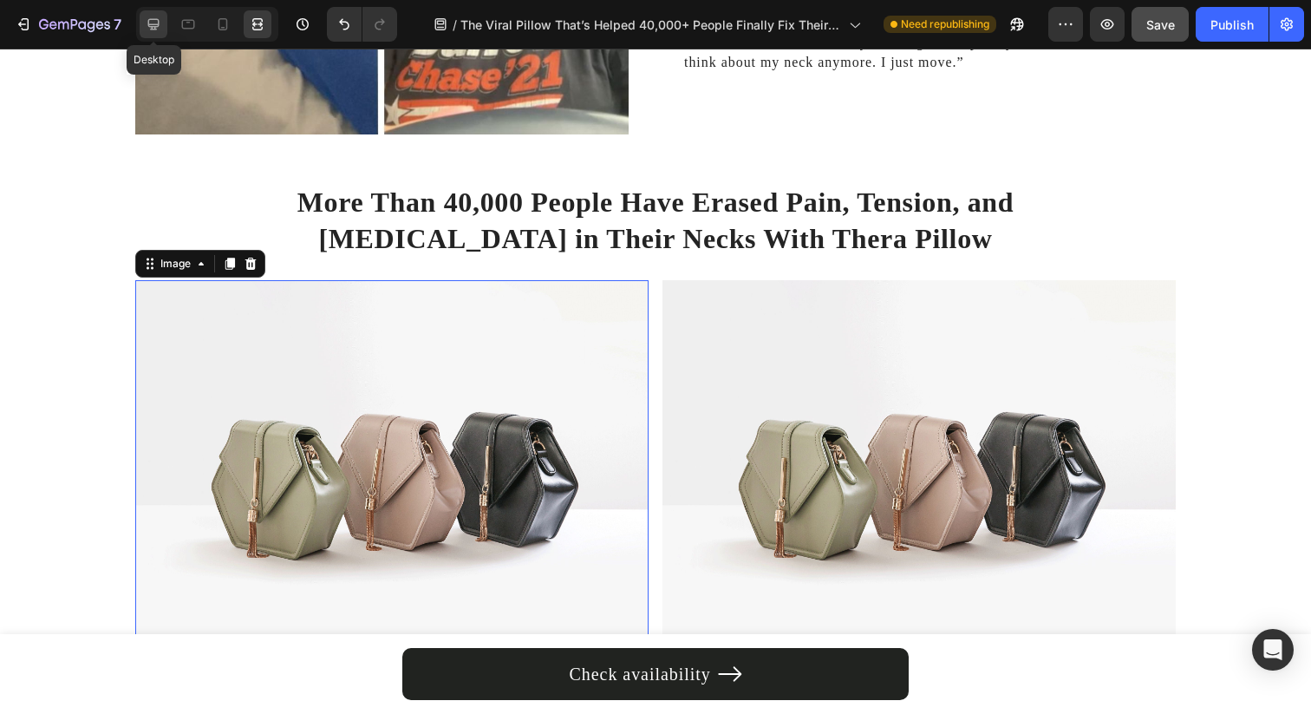
click at [153, 29] on icon at bounding box center [153, 24] width 11 height 11
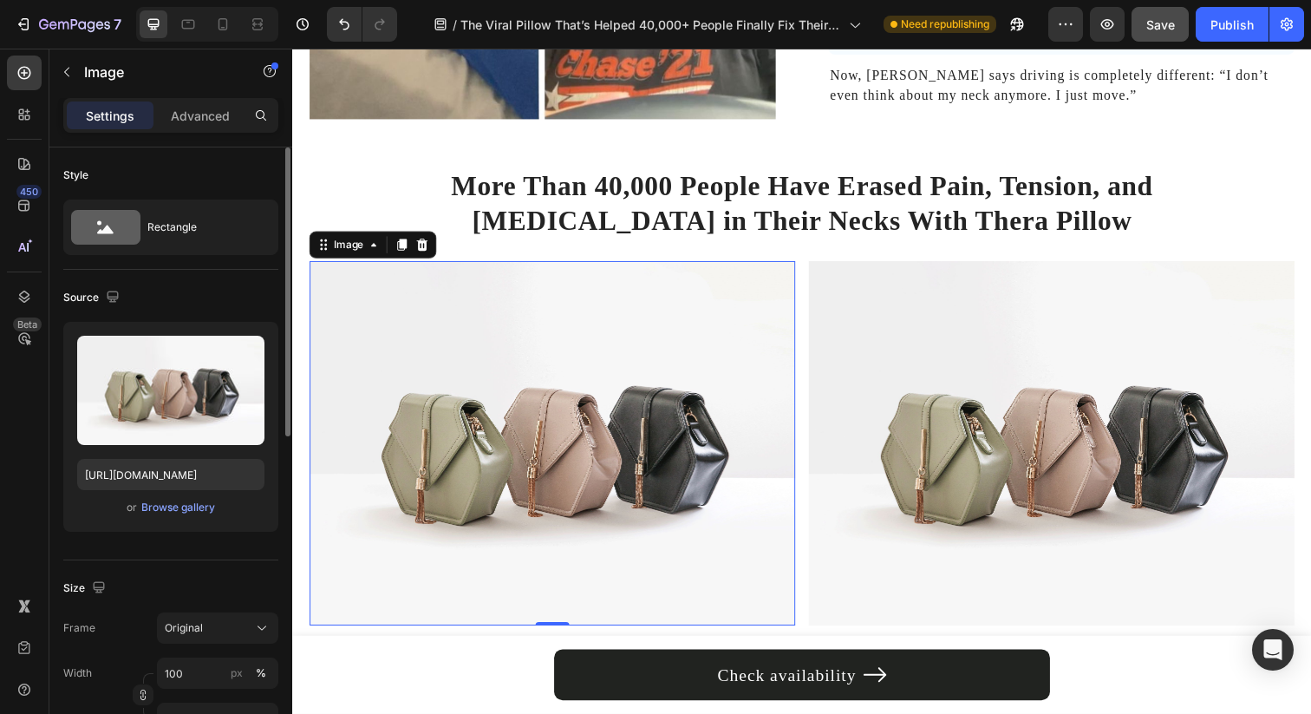
click at [170, 523] on div "Upload Image https://cdn.shopify.com/s/files/1/2005/9307/files/image_demo.jpg o…" at bounding box center [170, 427] width 215 height 210
click at [170, 504] on div "Browse gallery" at bounding box center [178, 507] width 74 height 16
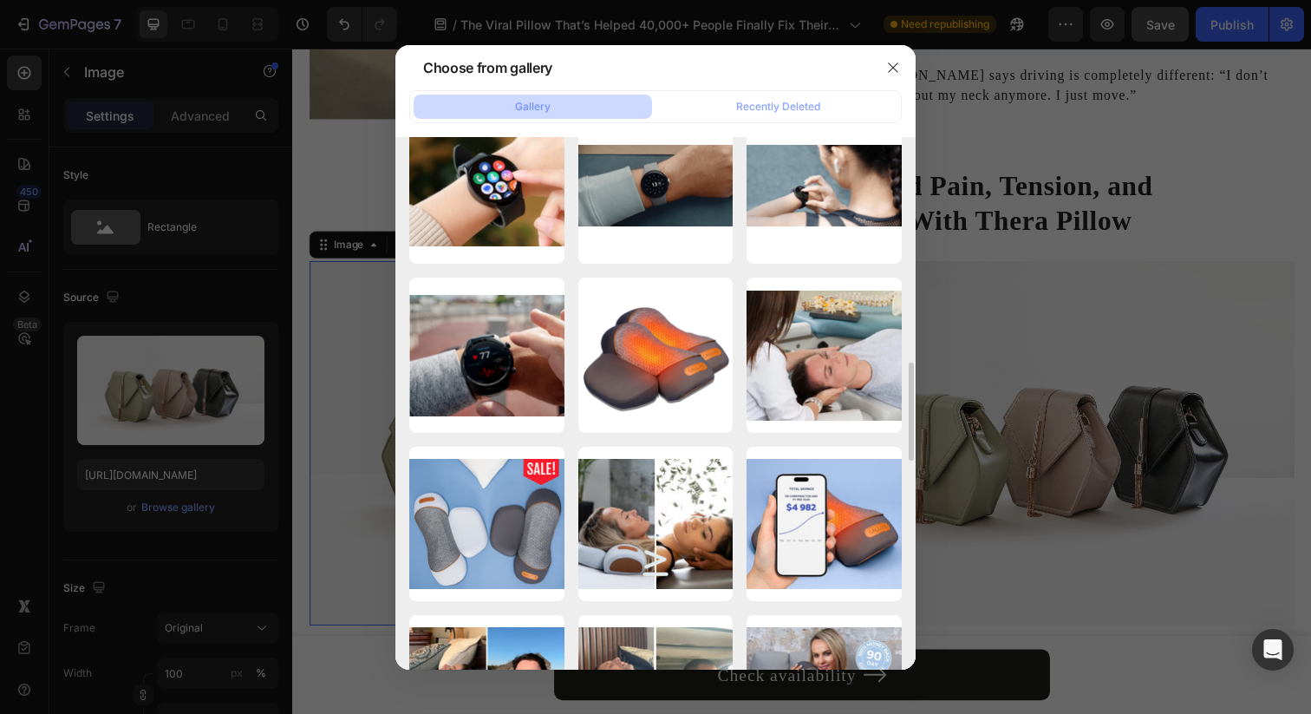
scroll to position [1221, 0]
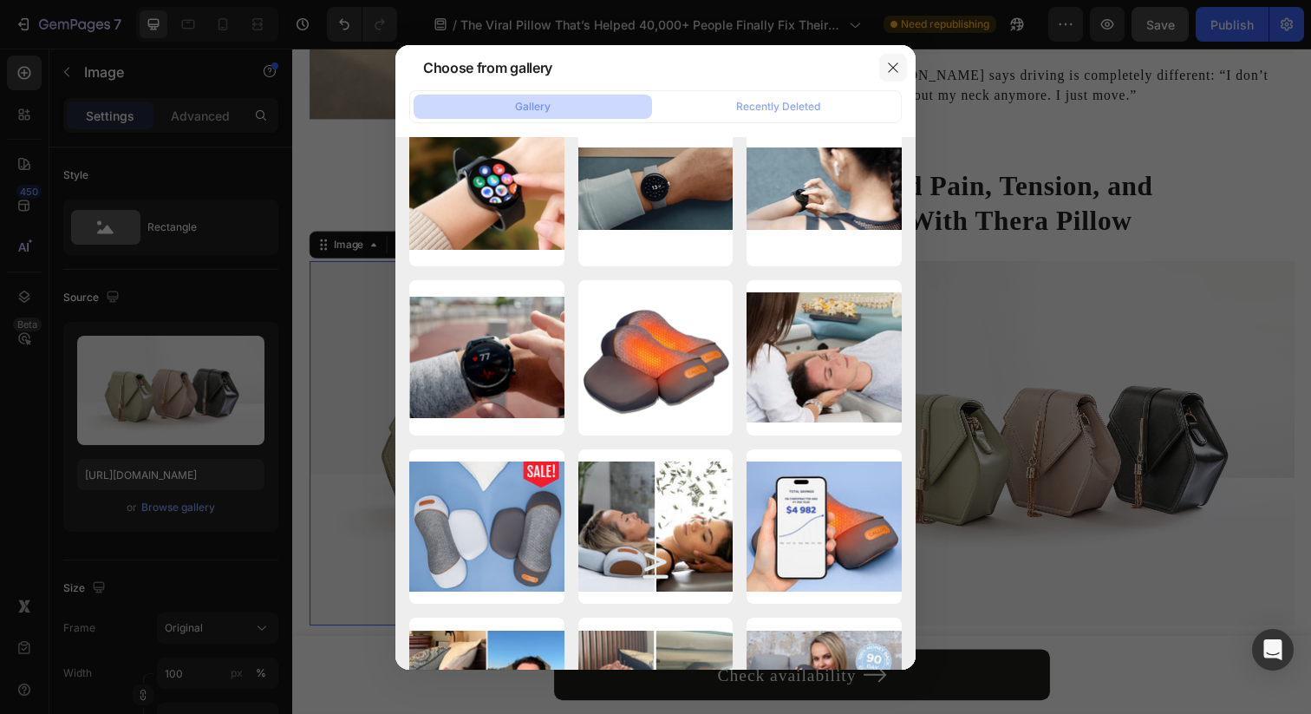
click at [893, 62] on icon "button" at bounding box center [893, 68] width 14 height 14
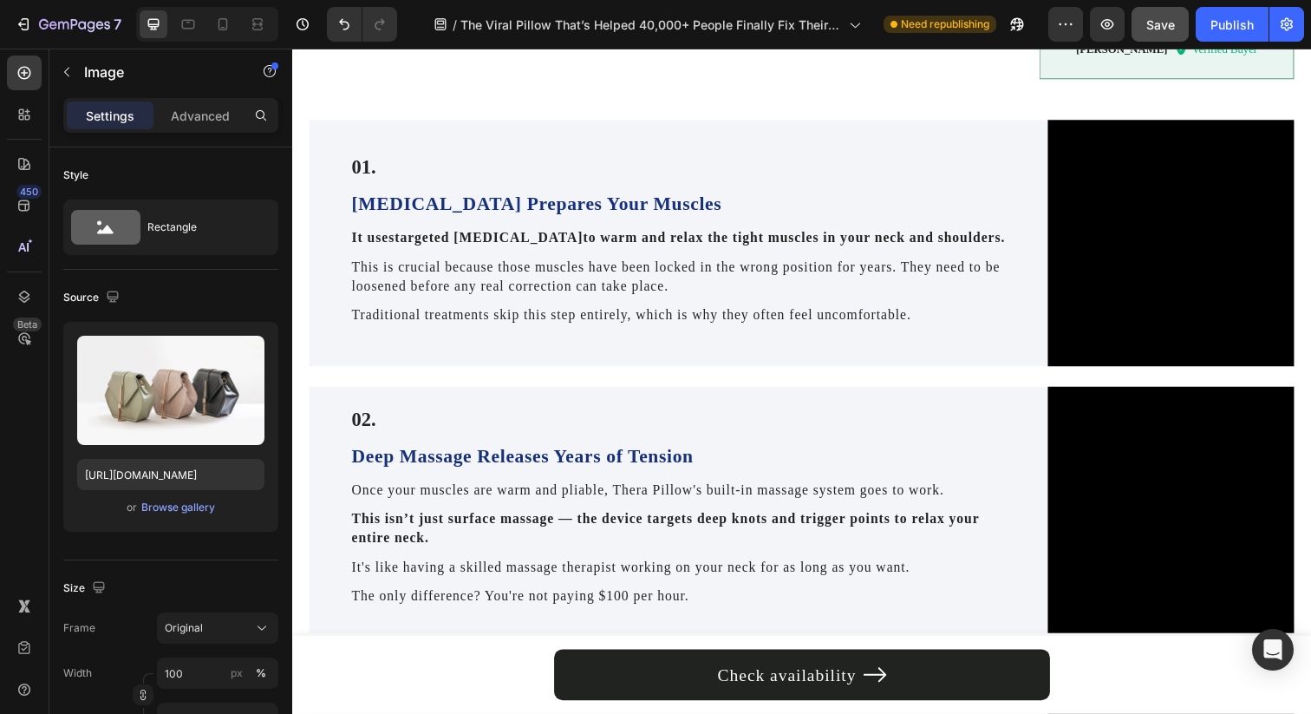
scroll to position [1353, 0]
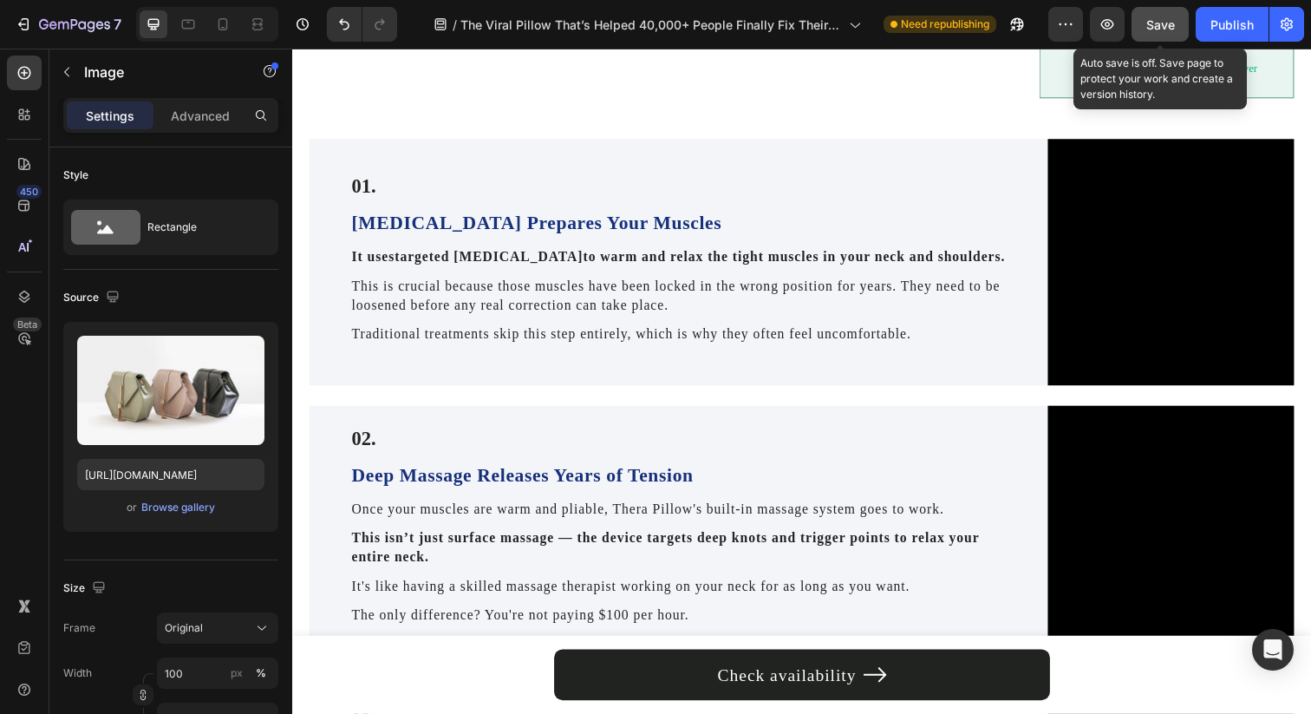
click at [1158, 17] on span "Save" at bounding box center [1160, 24] width 29 height 15
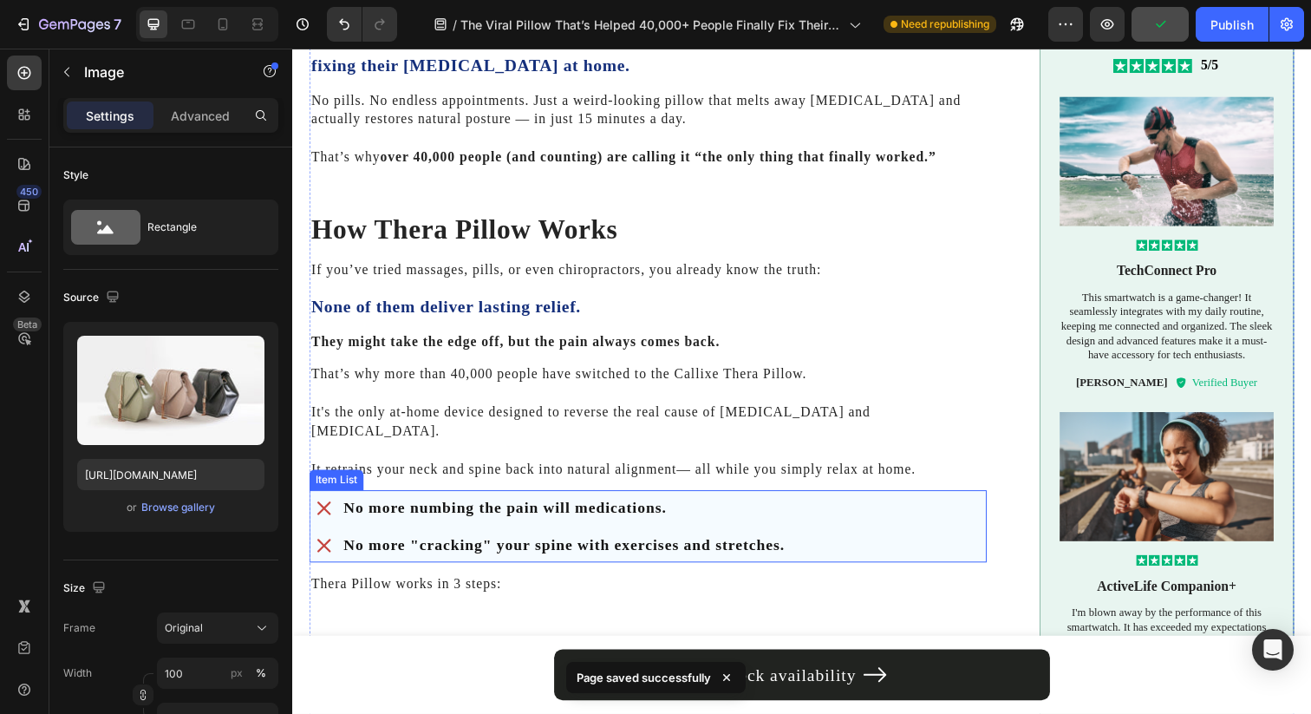
scroll to position [704, 0]
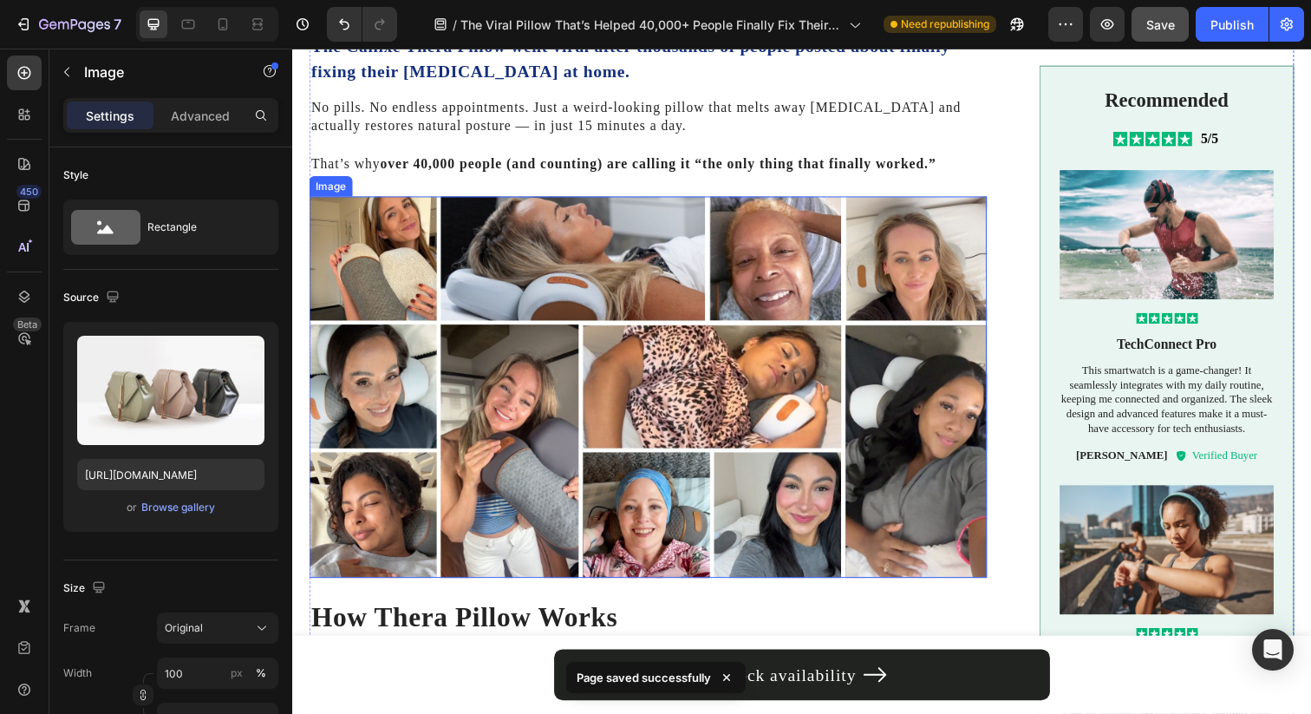
click at [877, 338] on img at bounding box center [656, 393] width 692 height 389
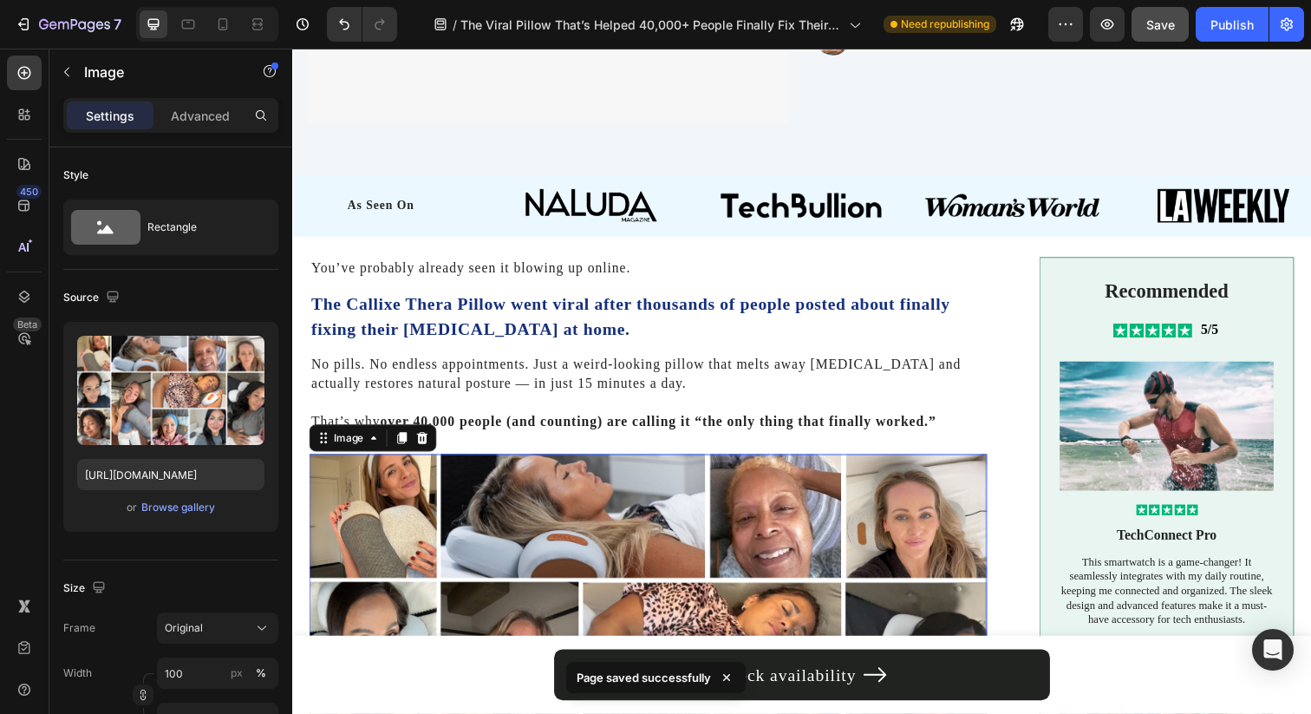
scroll to position [438, 0]
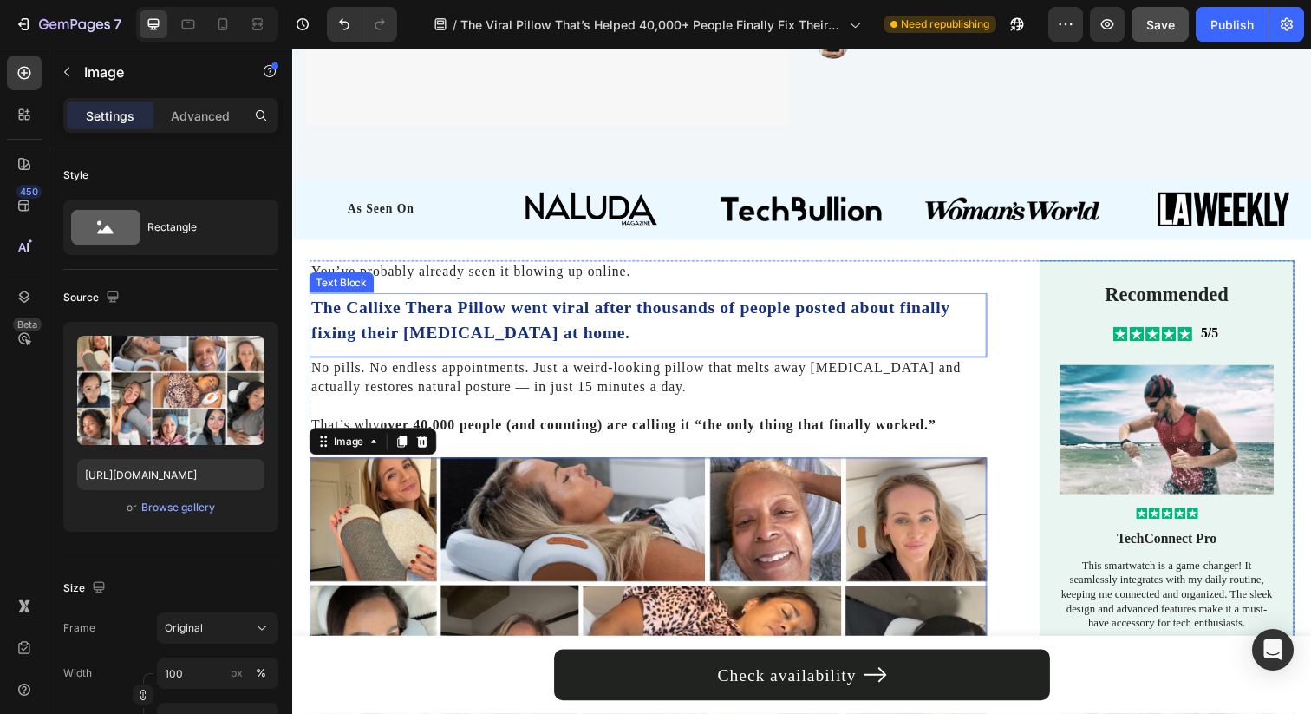
click at [509, 317] on p "The Callixe Thera Pillow went viral after thousands of people posted about fina…" at bounding box center [655, 325] width 688 height 52
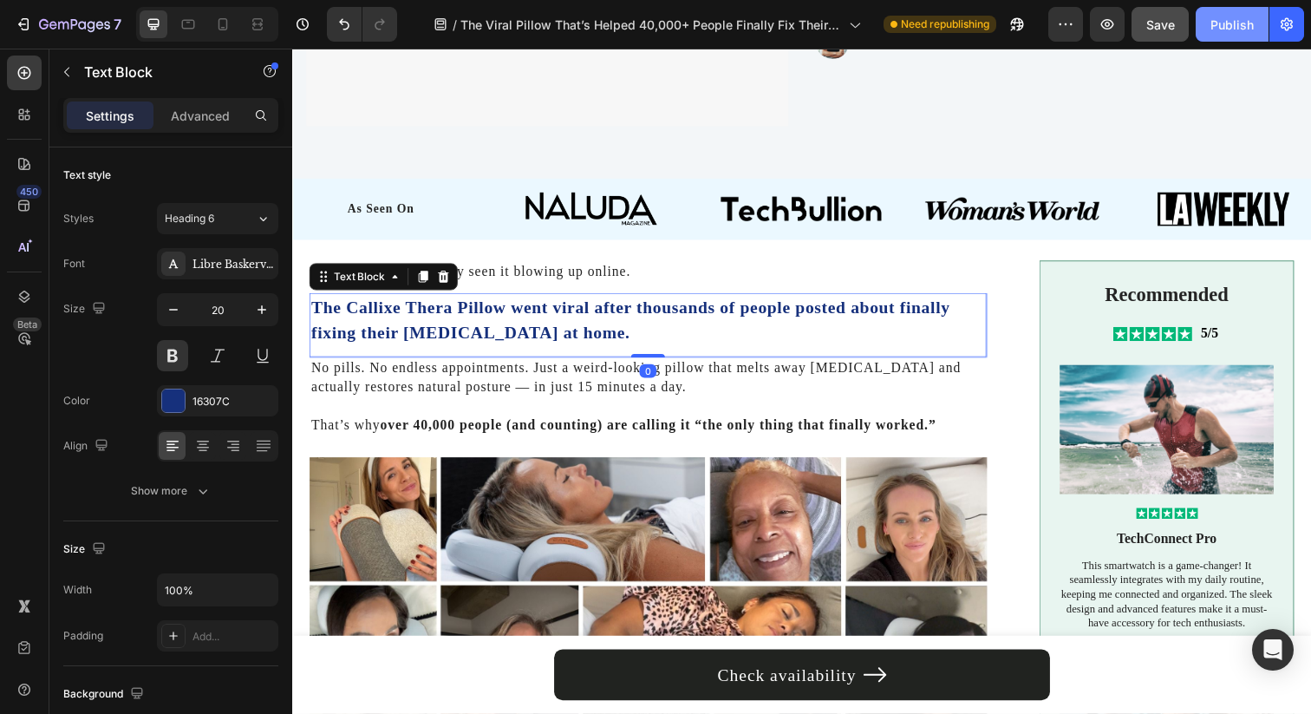
click at [1217, 38] on button "Publish" at bounding box center [1232, 24] width 73 height 35
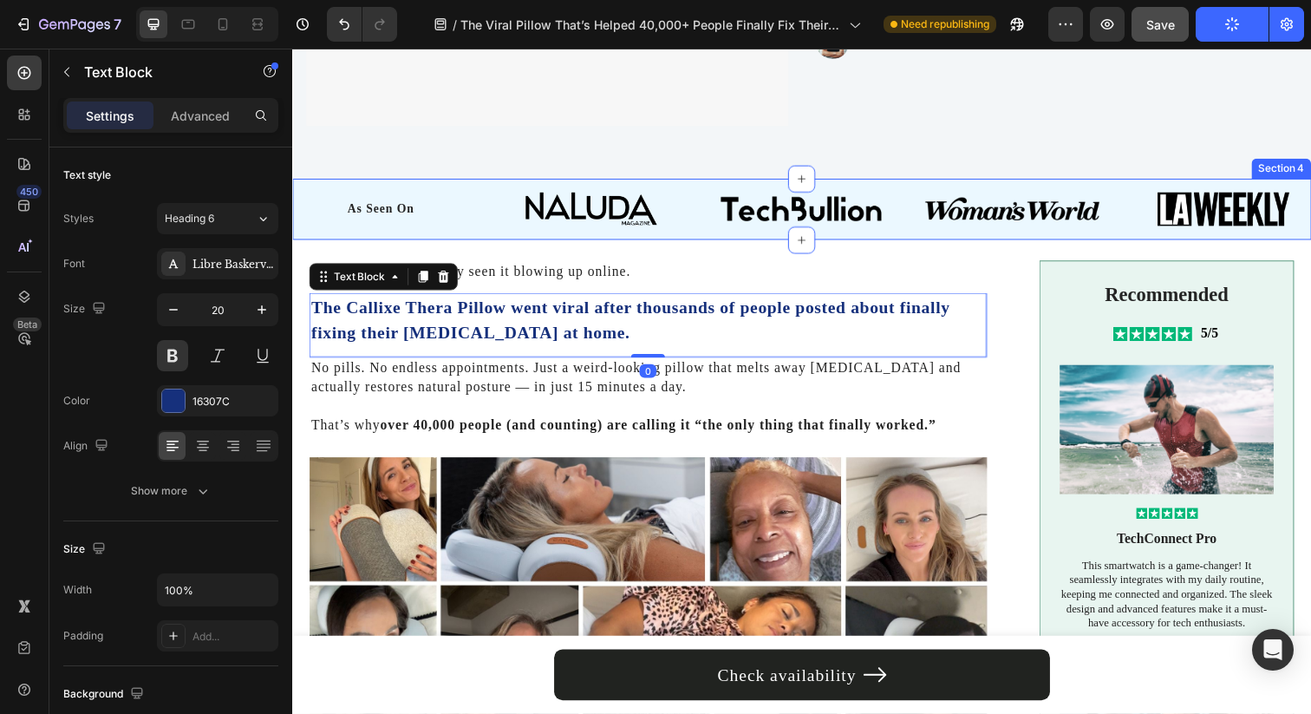
scroll to position [0, 0]
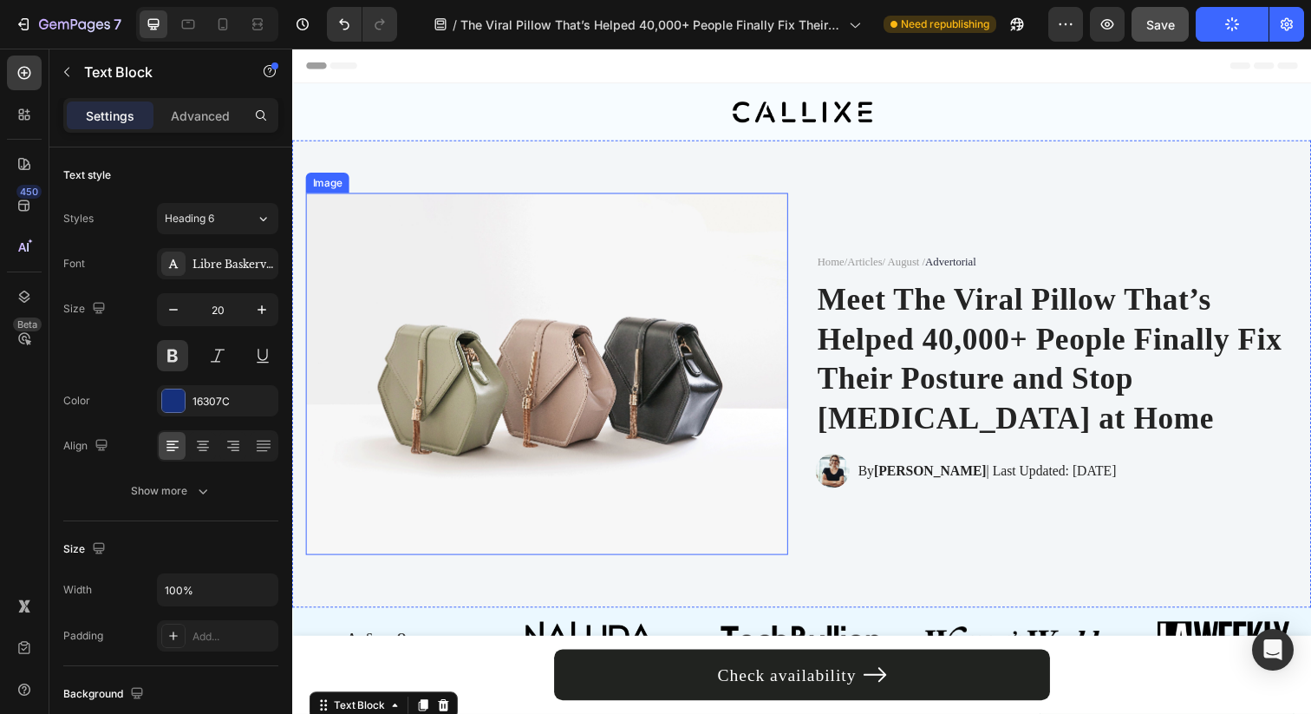
click at [674, 303] on img at bounding box center [552, 380] width 492 height 369
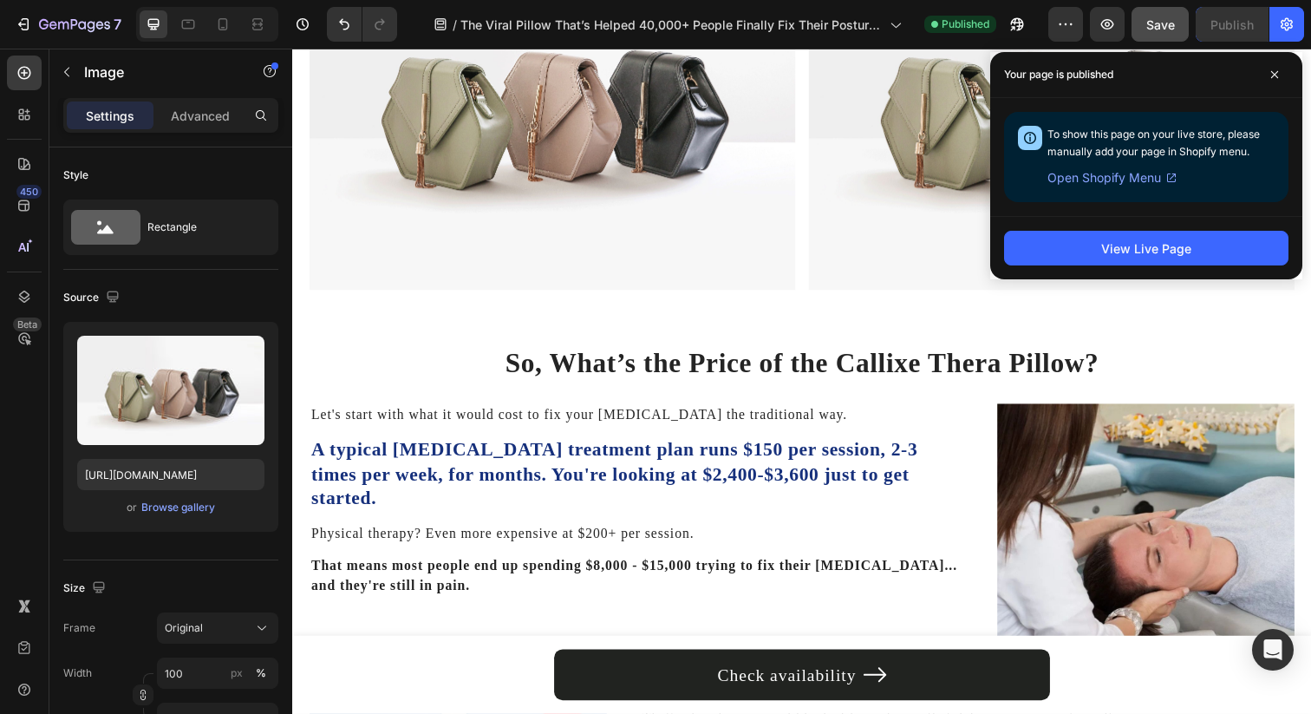
scroll to position [4587, 0]
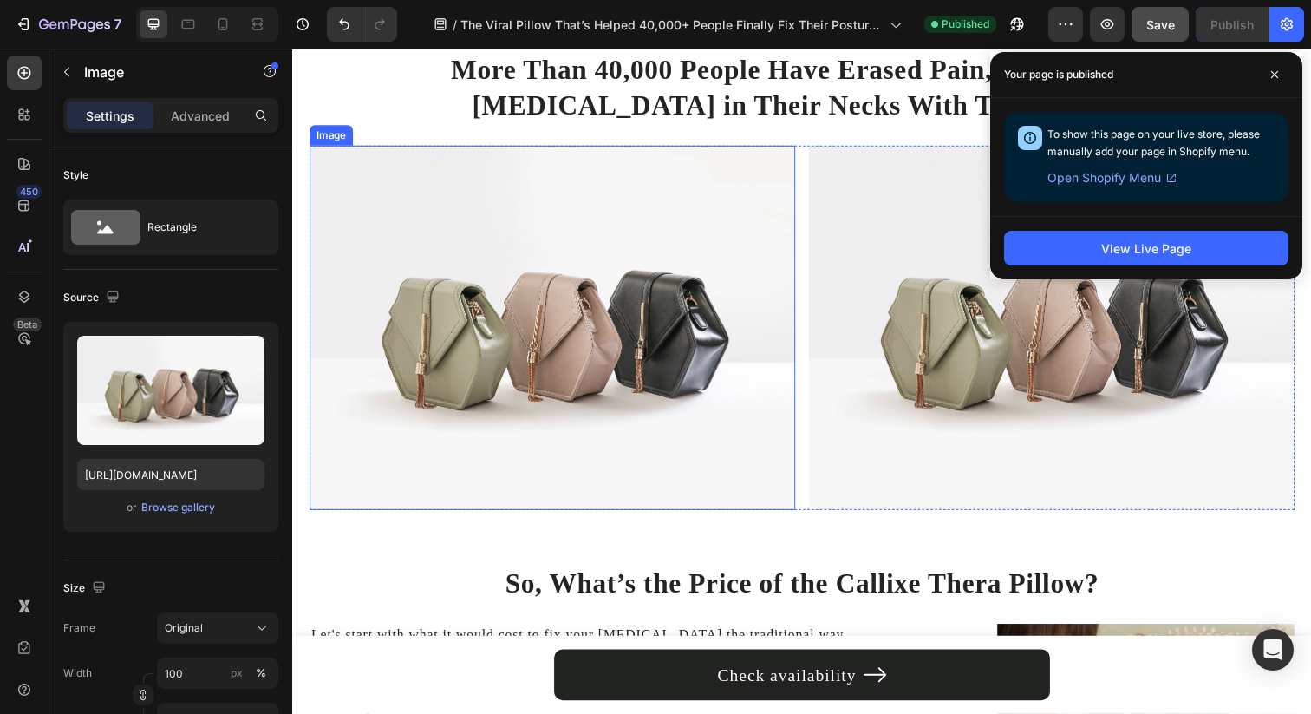
click at [571, 254] on img at bounding box center [558, 333] width 496 height 372
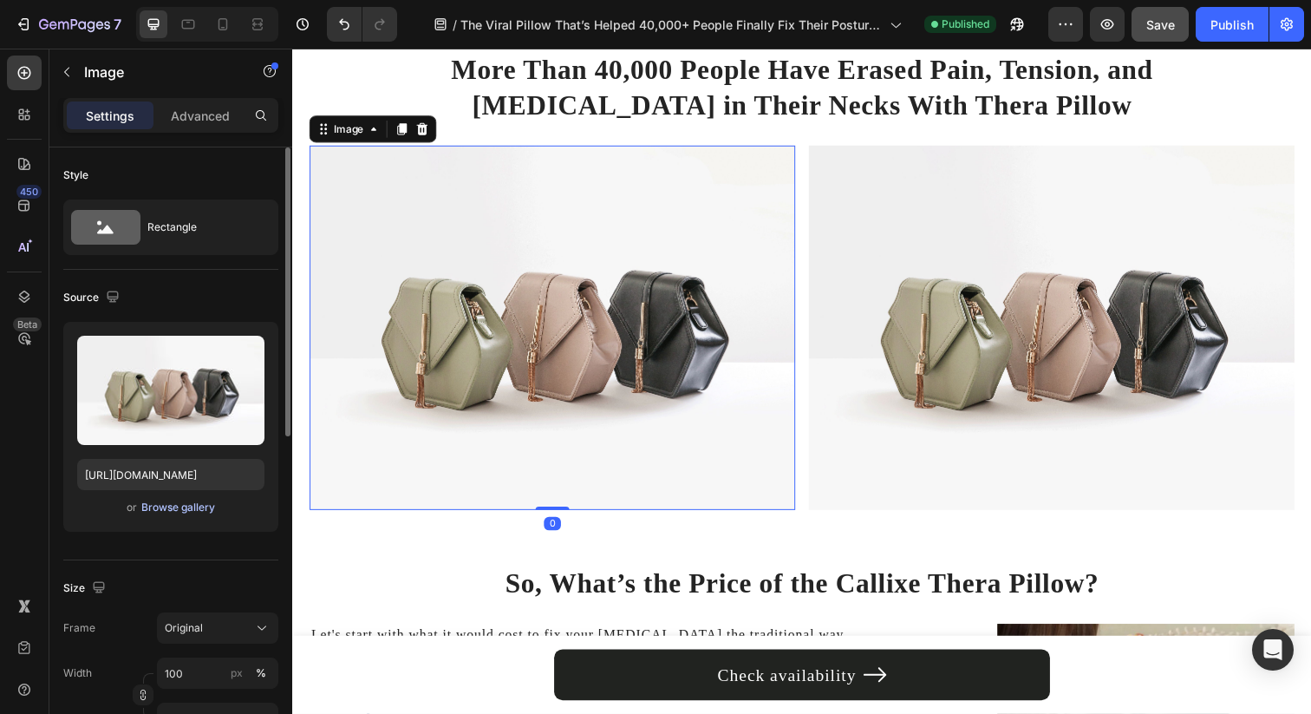
click at [173, 510] on div "Browse gallery" at bounding box center [178, 507] width 74 height 16
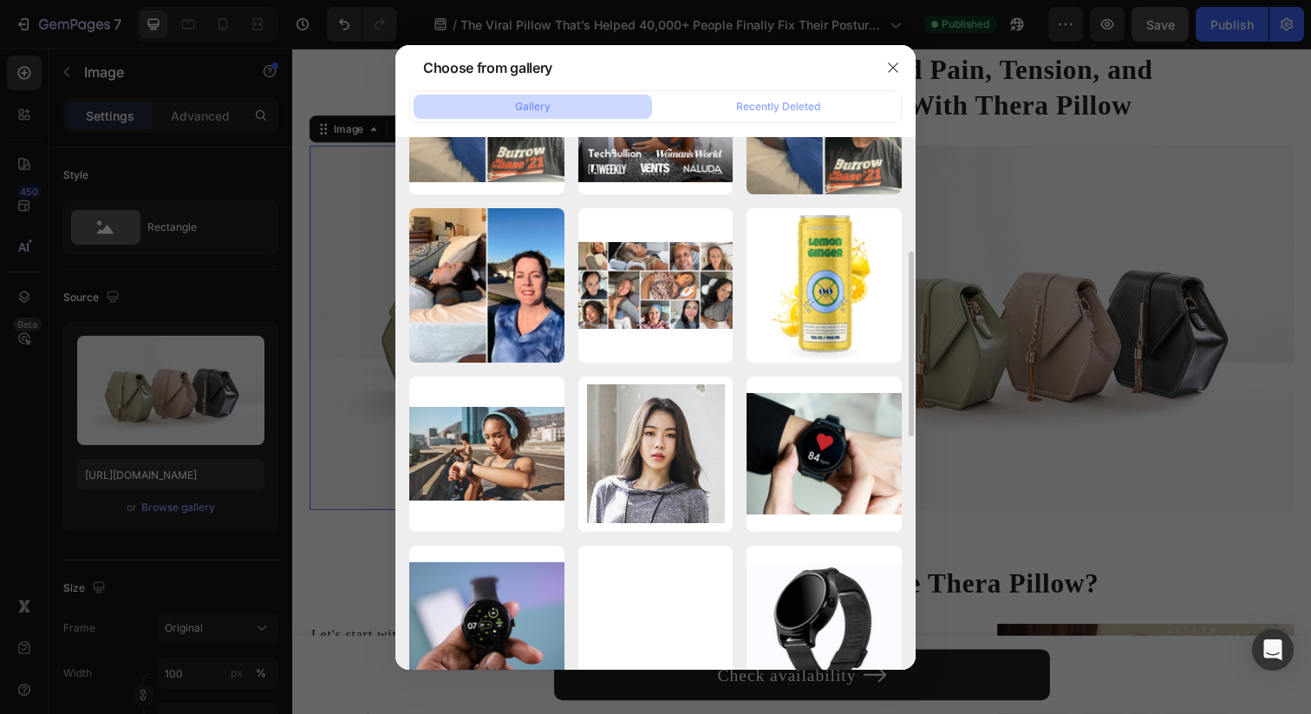
scroll to position [475, 0]
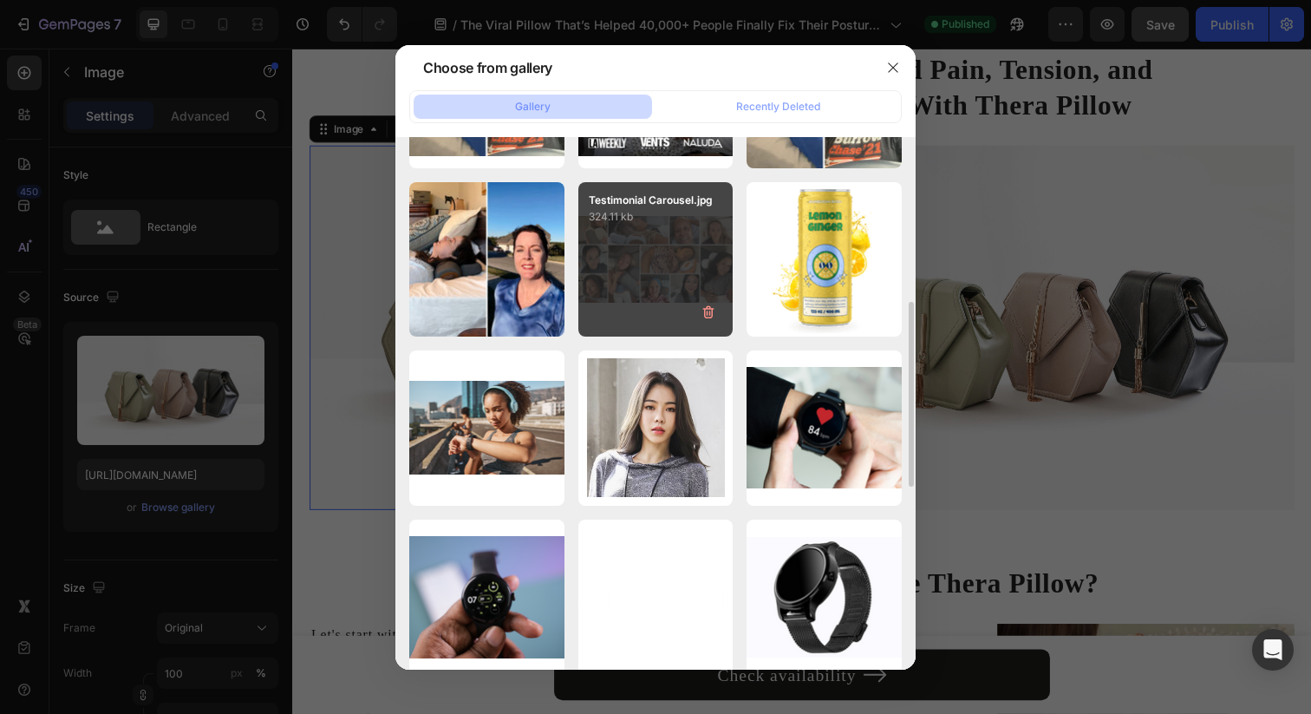
click at [642, 269] on div "Testimonial Carousel.jpg 324.11 kb" at bounding box center [655, 259] width 155 height 155
type input "https://cdn.shopify.com/s/files/1/0695/0459/8289/files/gempages_490483624978678…"
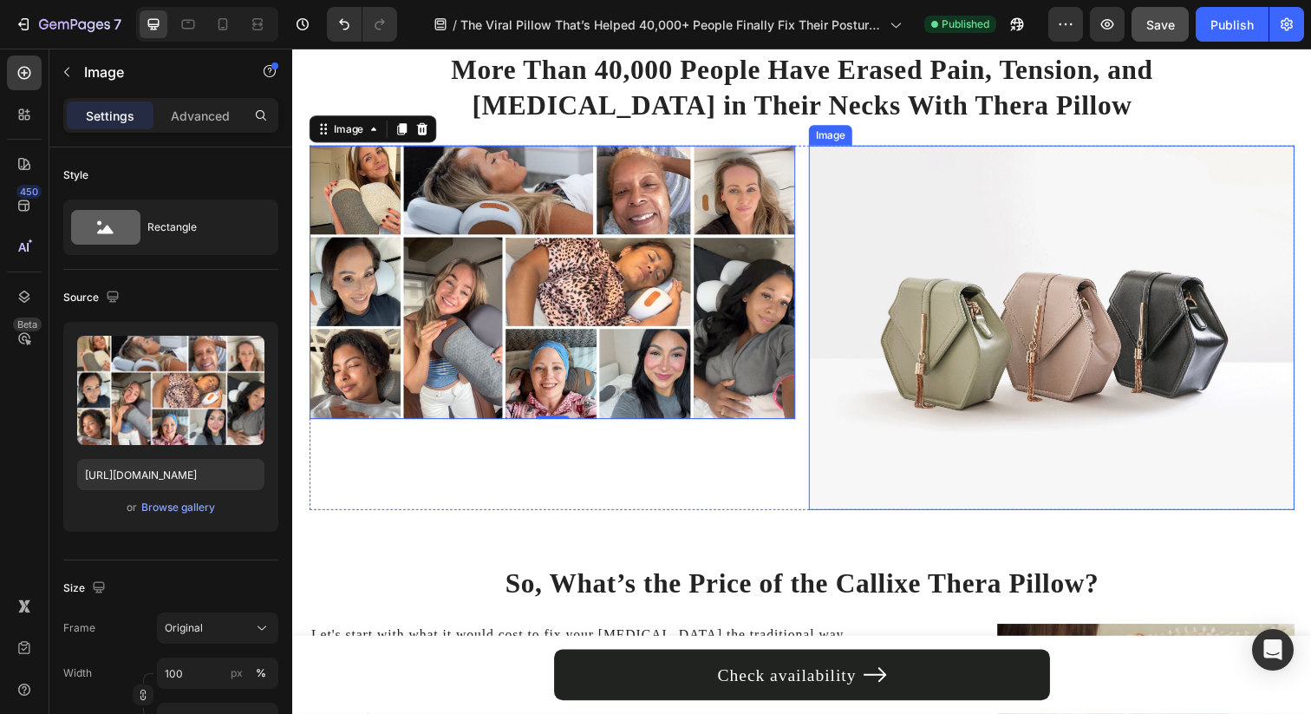
click at [948, 237] on img at bounding box center [1067, 333] width 496 height 372
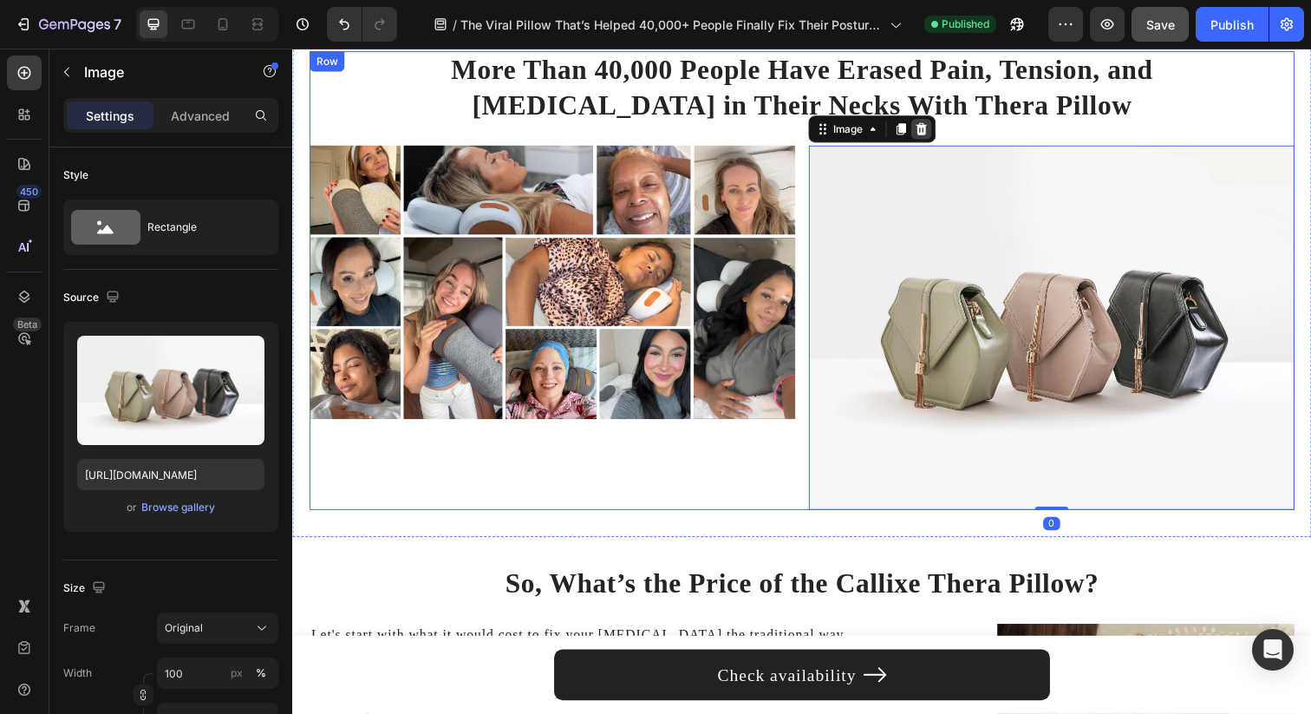
click at [929, 135] on icon at bounding box center [934, 131] width 11 height 12
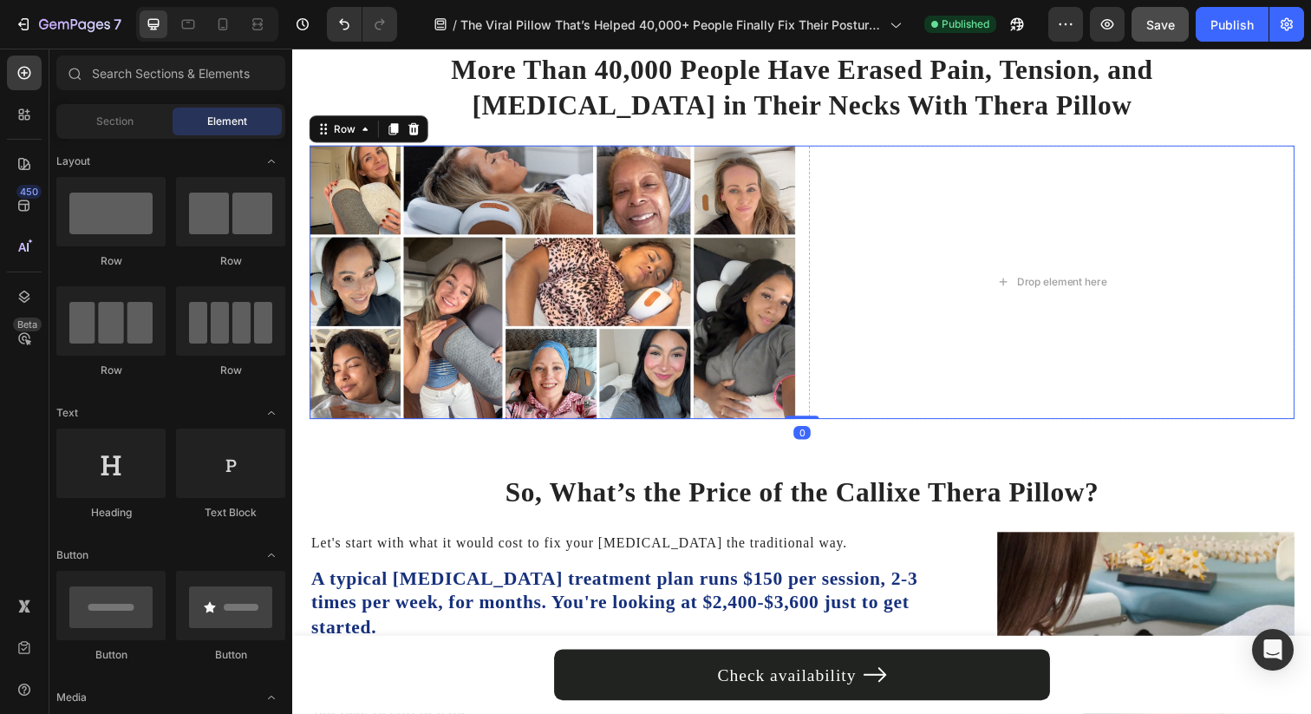
click at [812, 279] on div "Image Drop element here Row 0" at bounding box center [813, 286] width 1006 height 279
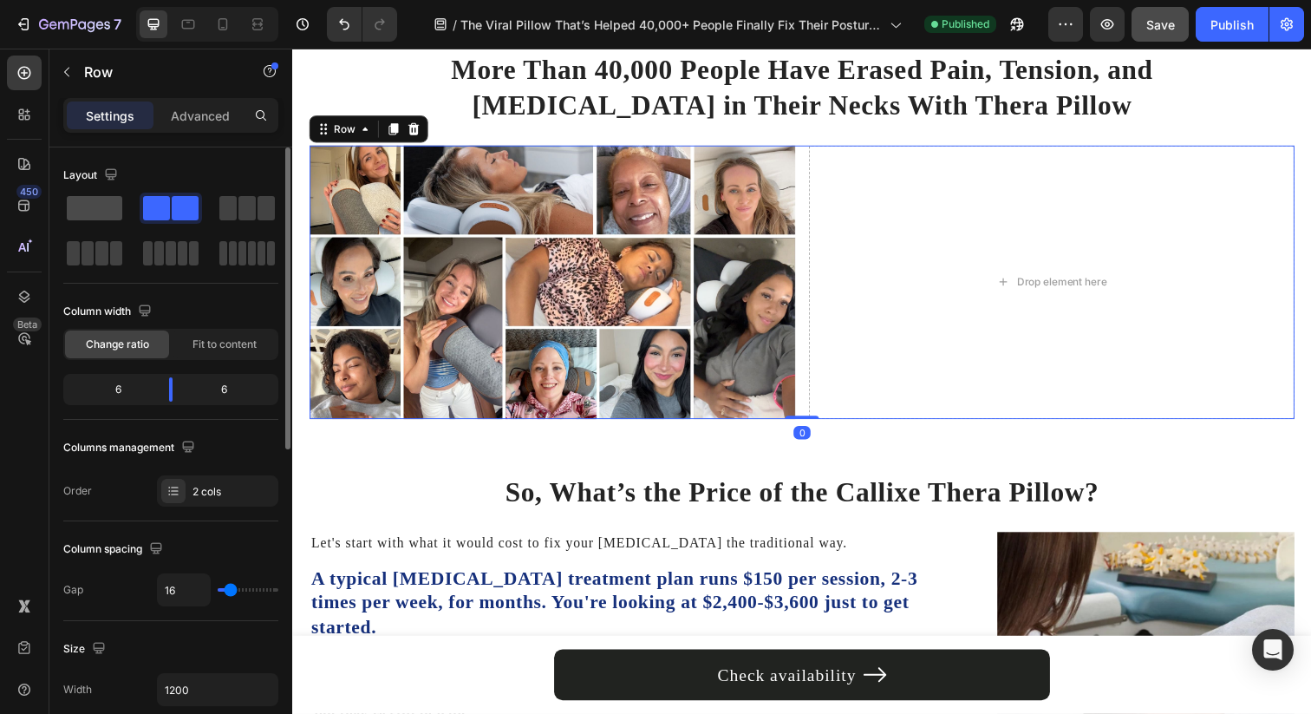
click at [92, 212] on span at bounding box center [94, 208] width 55 height 24
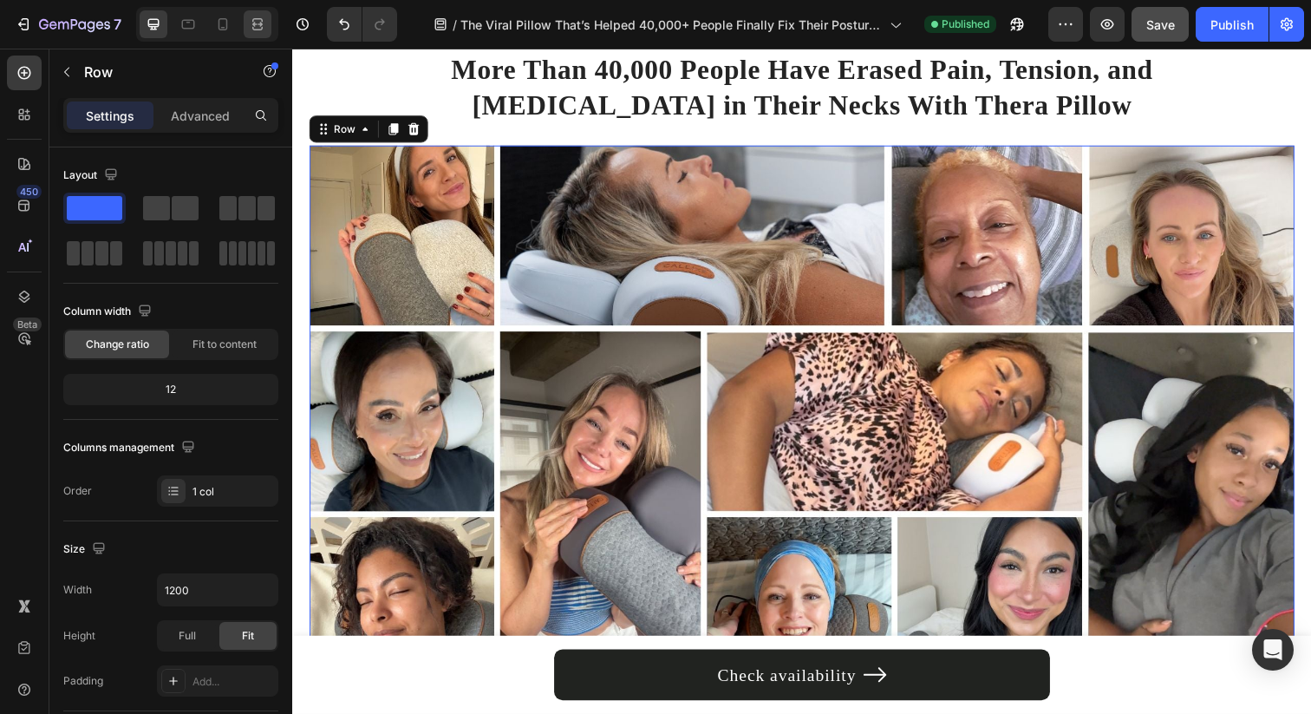
click at [262, 23] on icon at bounding box center [257, 24] width 17 height 17
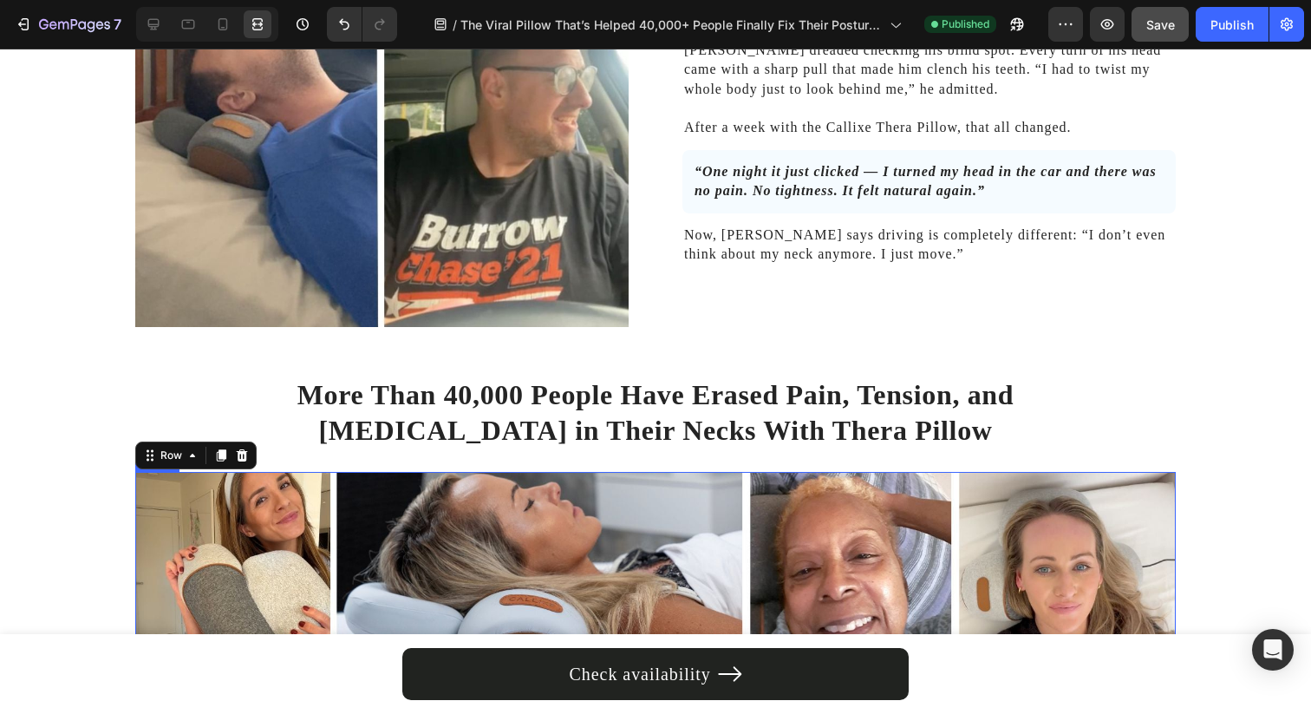
scroll to position [4381, 0]
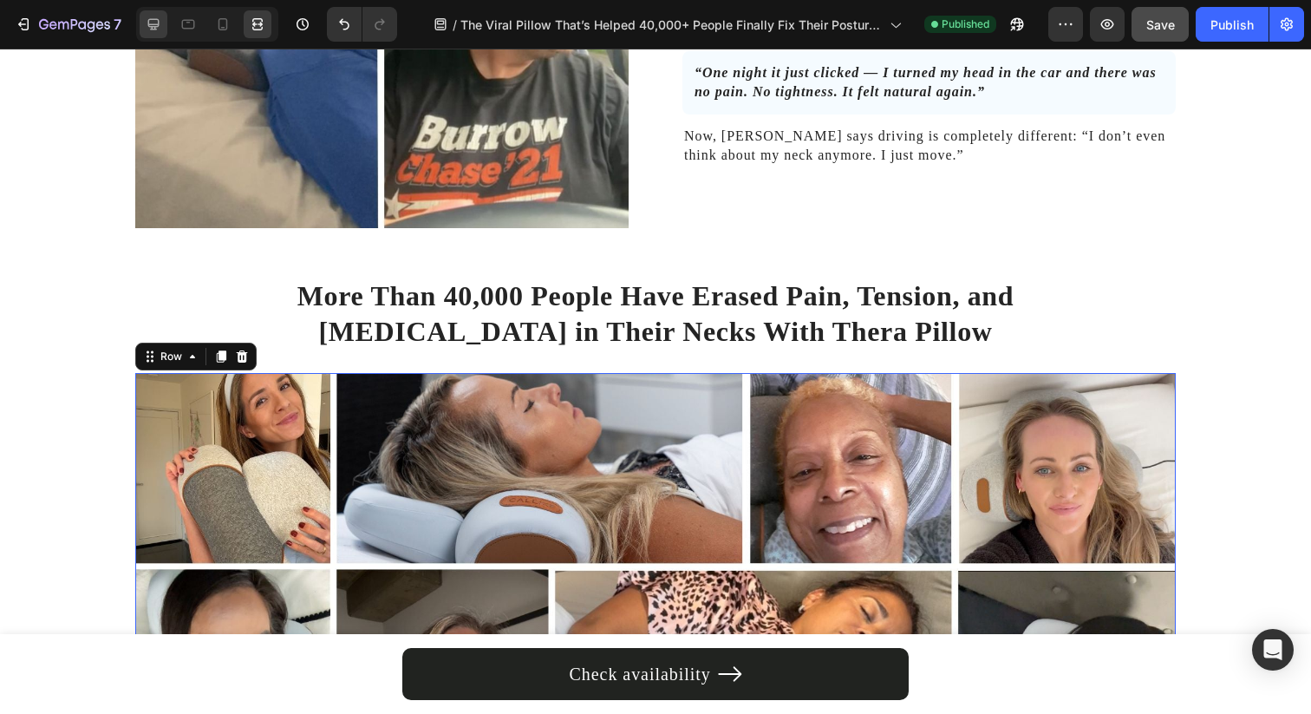
click at [156, 31] on icon at bounding box center [153, 24] width 17 height 17
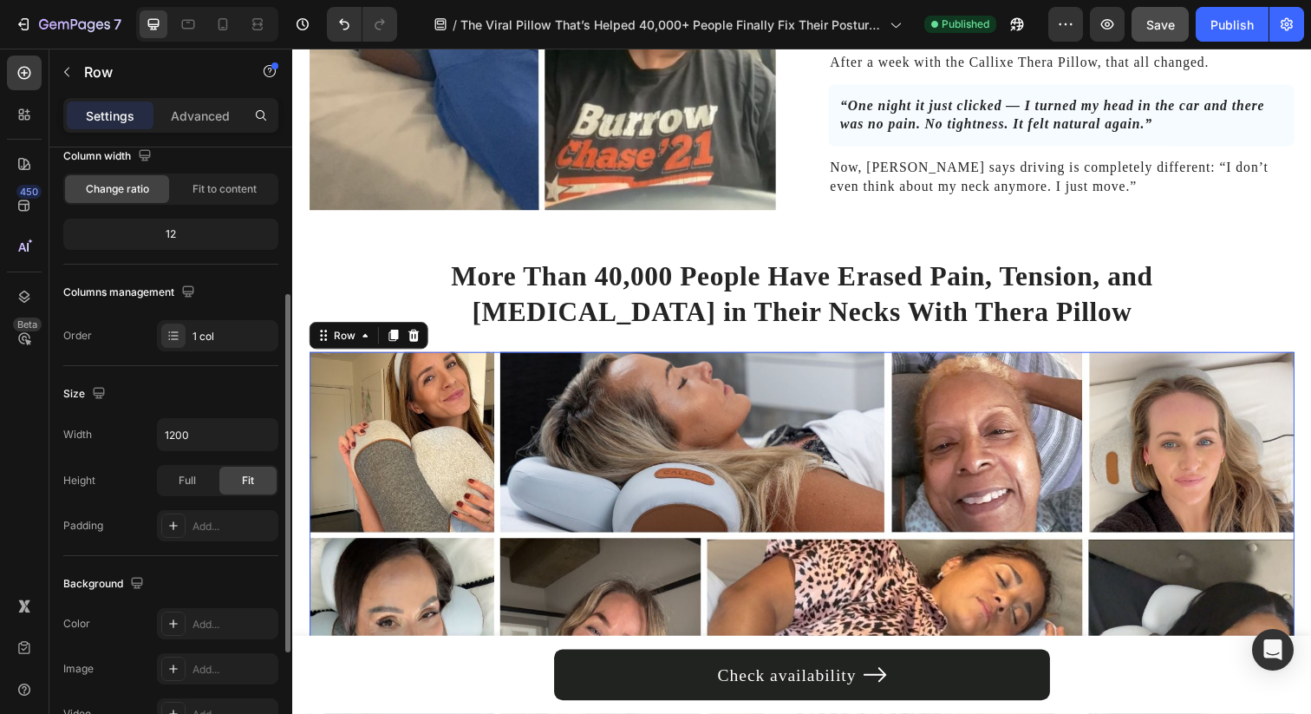
scroll to position [195, 0]
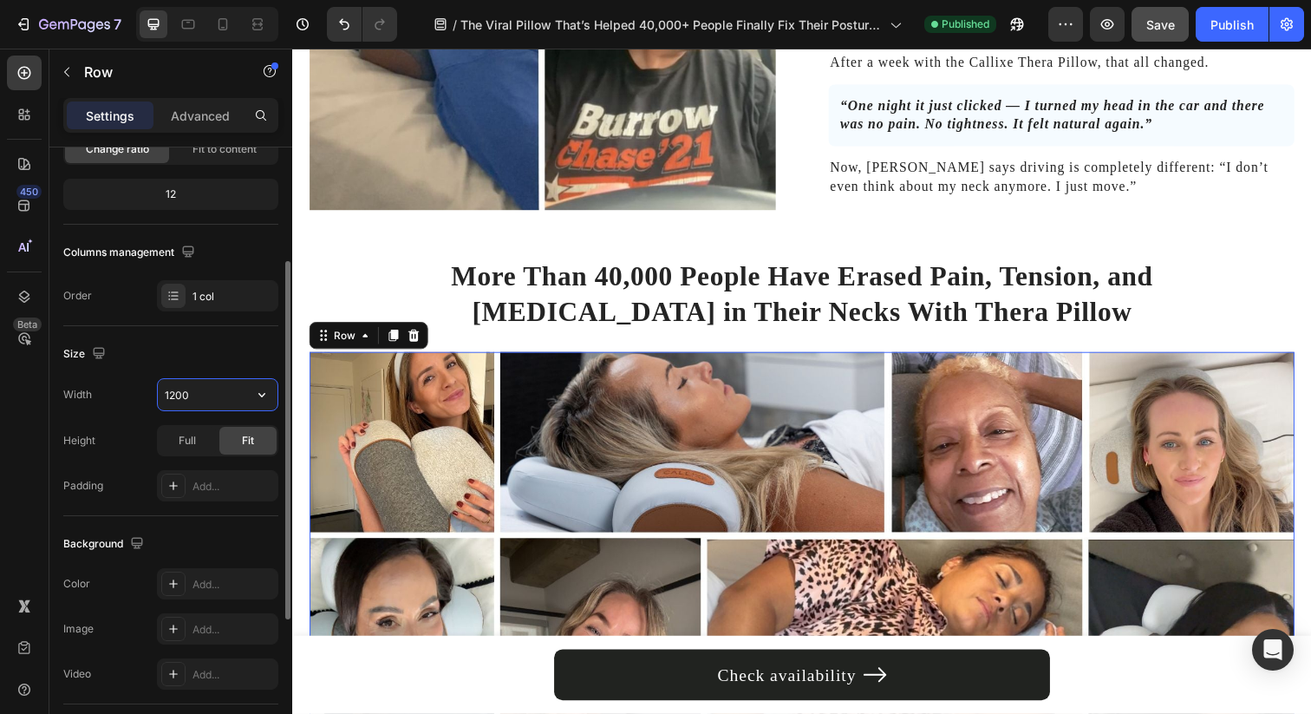
click at [179, 393] on input "1200" at bounding box center [218, 394] width 120 height 31
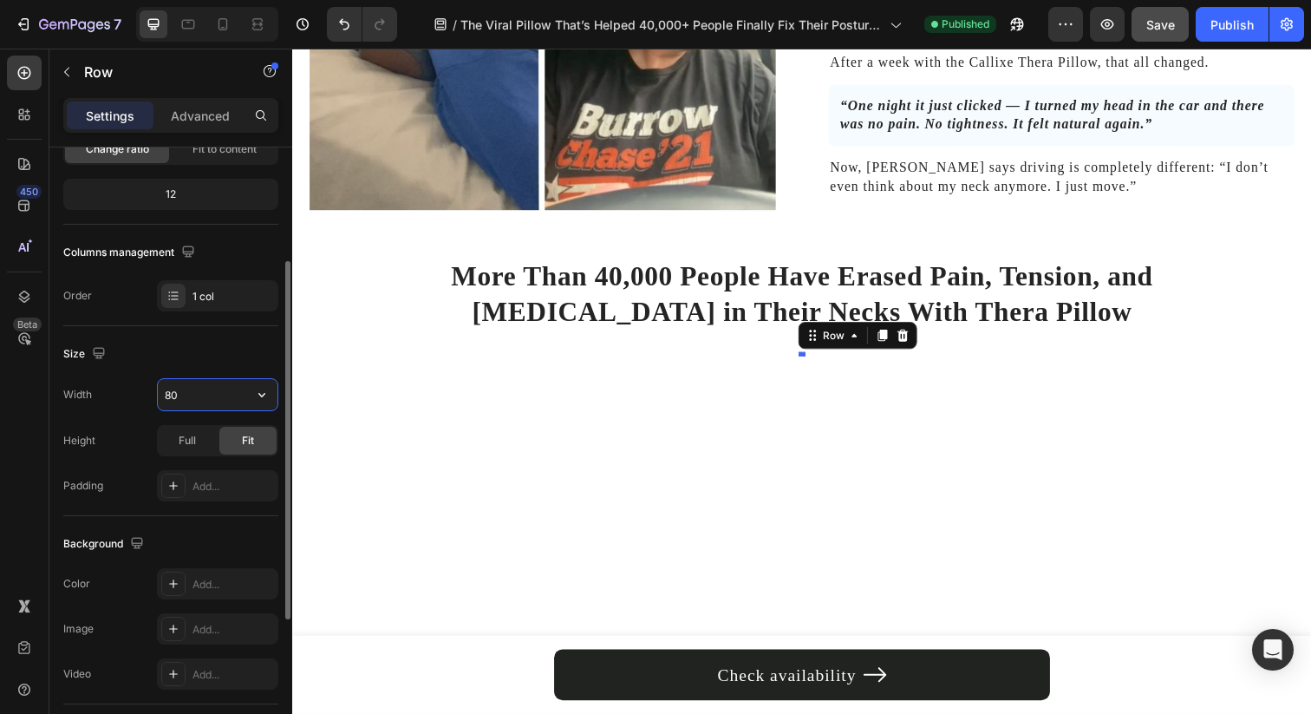
type input "800"
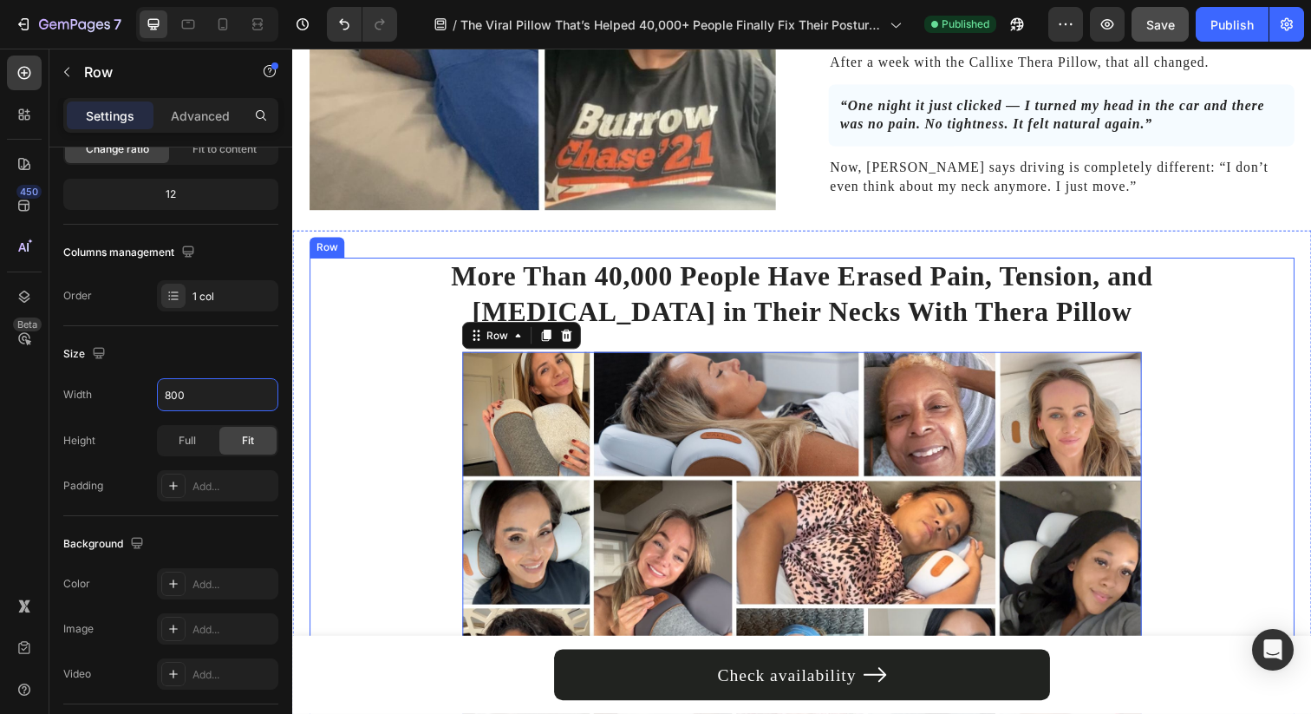
click at [368, 380] on div "More Than 40,000 People Have Erased Pain, Tension, and Stiffness in Their Necks…" at bounding box center [813, 505] width 1006 height 486
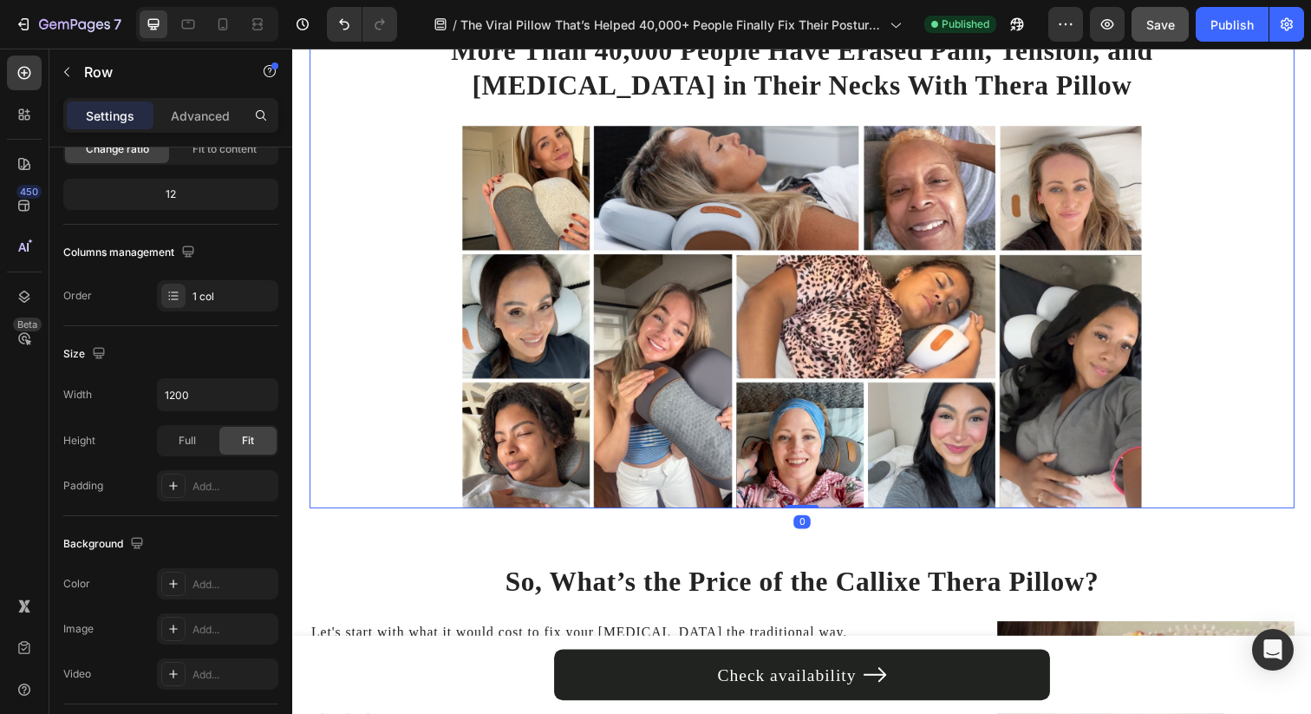
scroll to position [4558, 0]
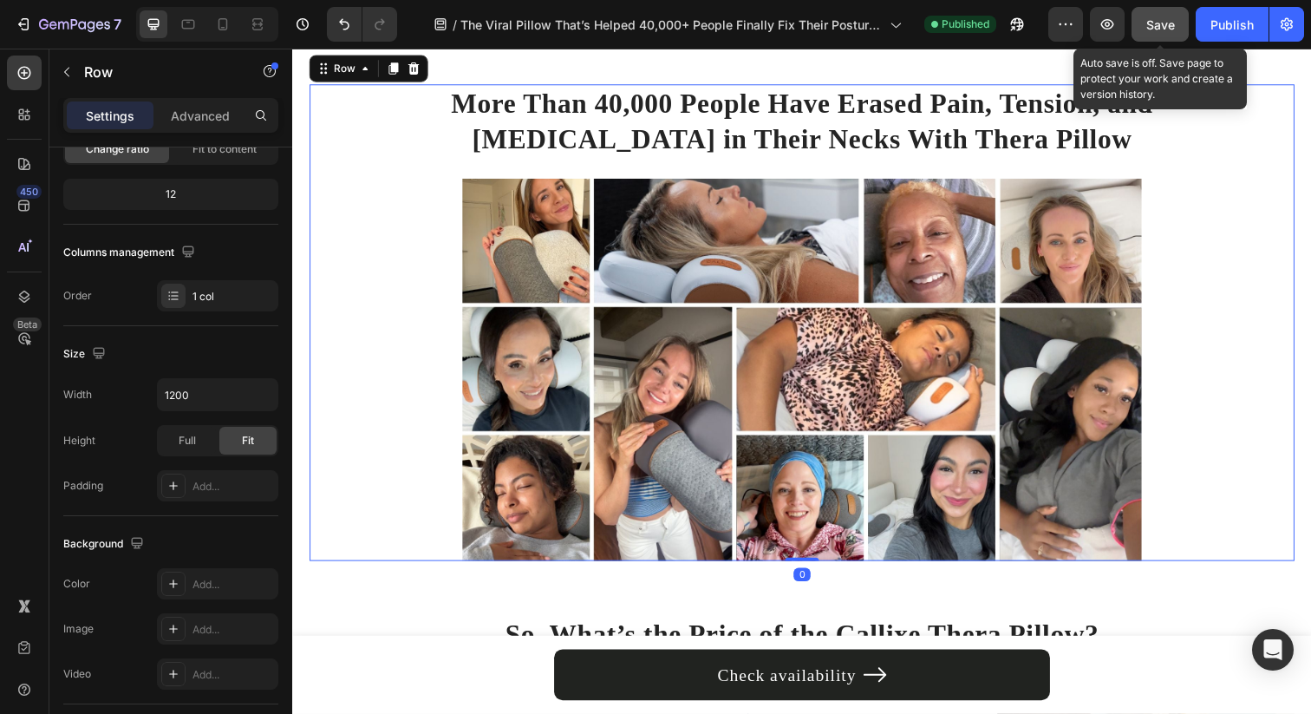
click at [1155, 23] on span "Save" at bounding box center [1160, 24] width 29 height 15
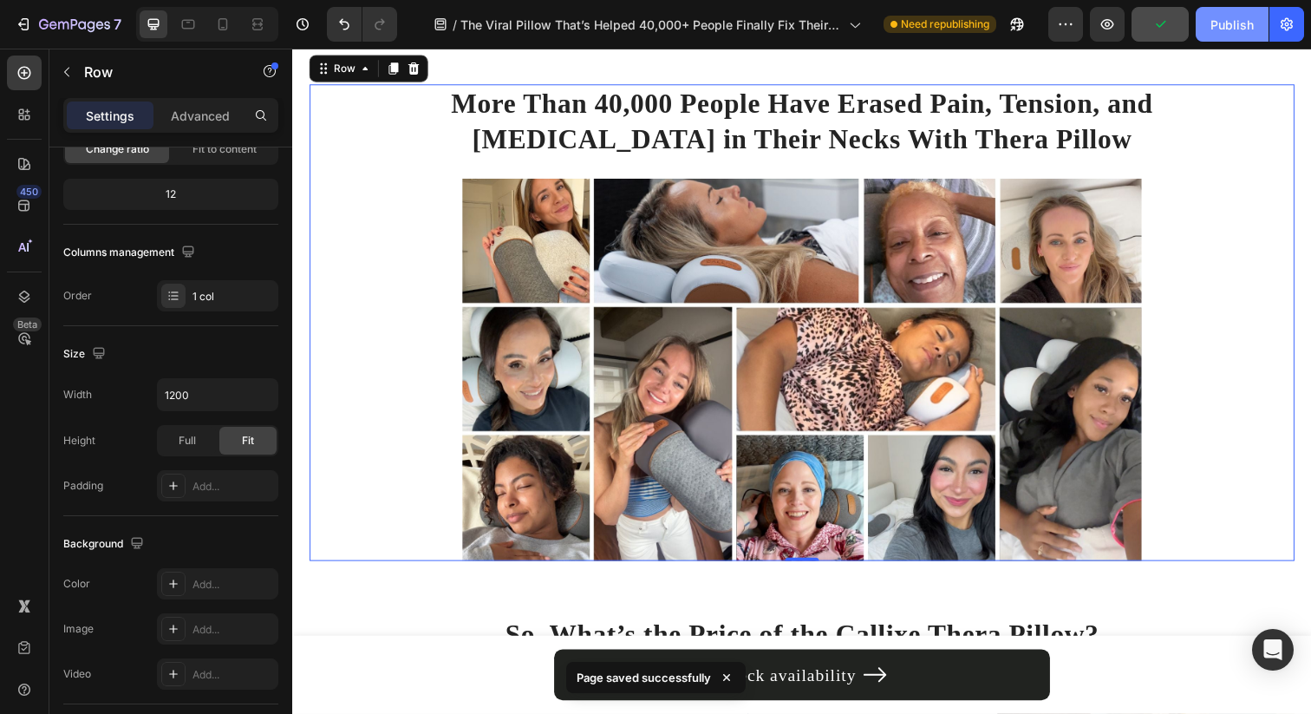
click at [1230, 20] on div "Publish" at bounding box center [1231, 25] width 43 height 18
click at [264, 27] on icon at bounding box center [257, 24] width 17 height 17
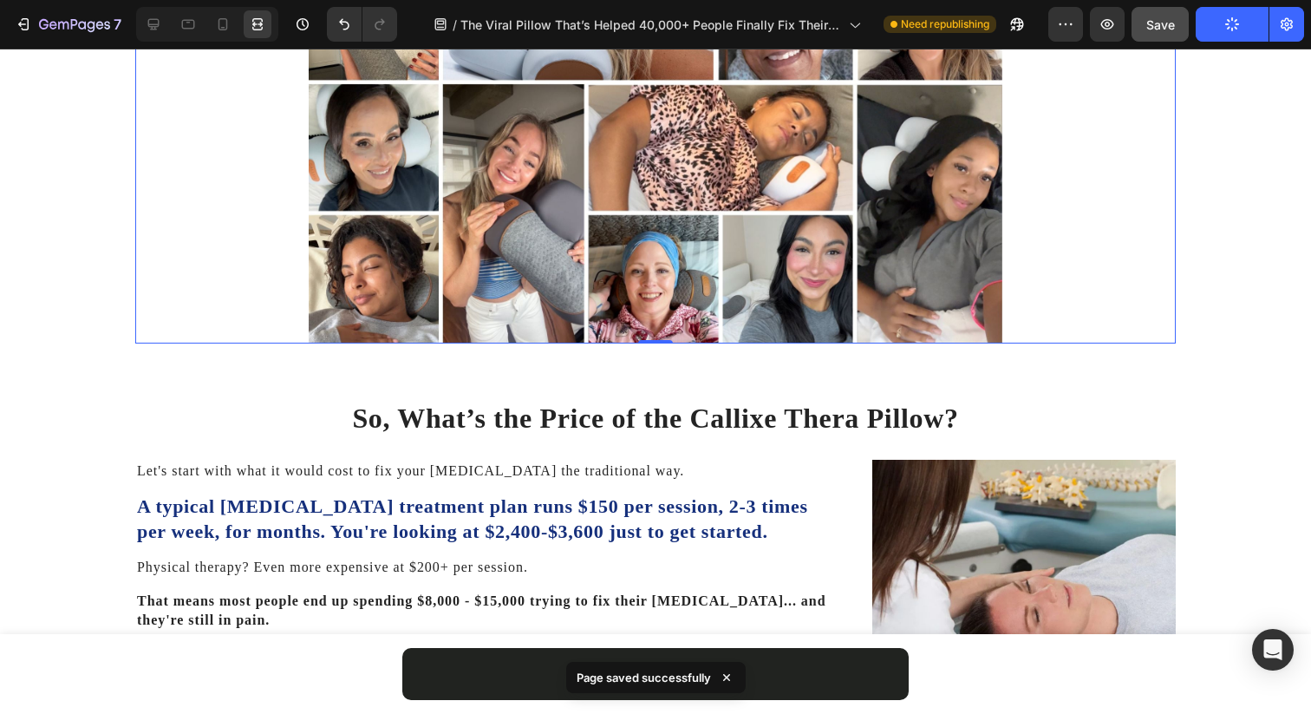
scroll to position [4812, 0]
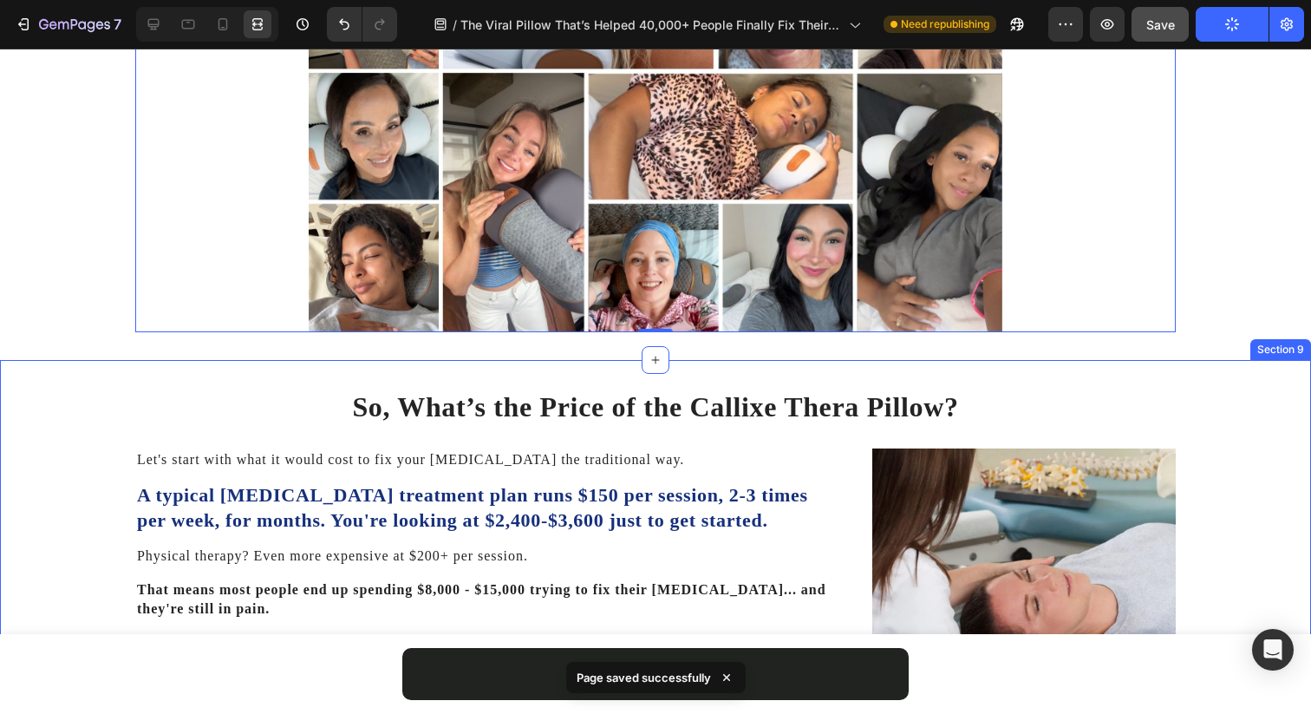
click at [173, 440] on div "So, What’s the Price of the Callixe Thera Pillow? Heading Let's start with what…" at bounding box center [655, 683] width 1276 height 590
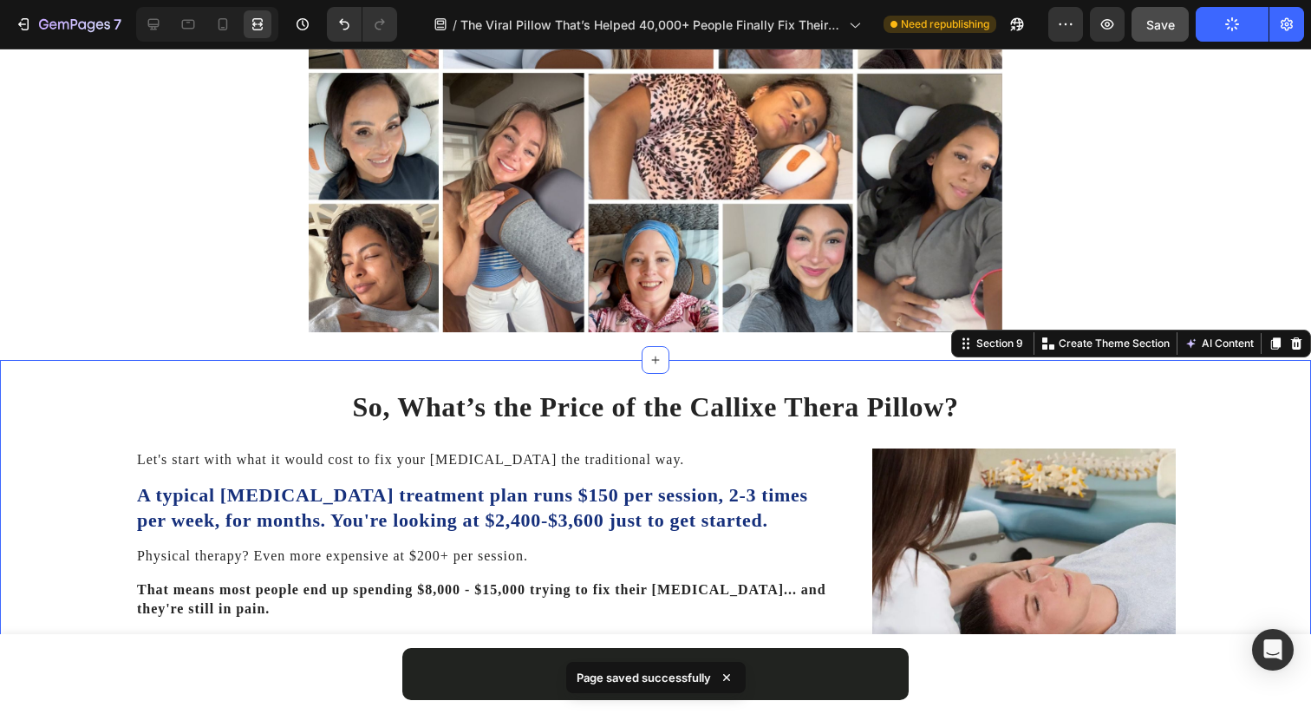
scroll to position [0, 0]
click at [1015, 26] on icon "button" at bounding box center [1013, 28] width 4 height 4
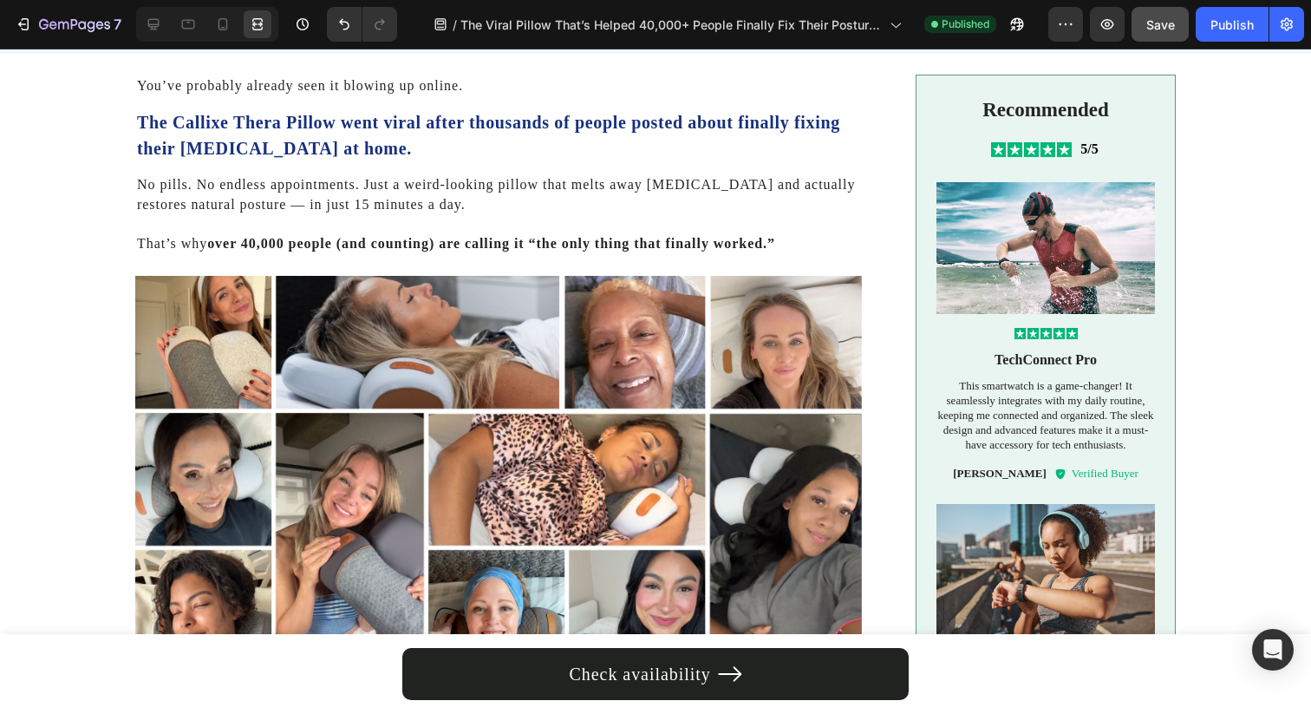
scroll to position [573, 0]
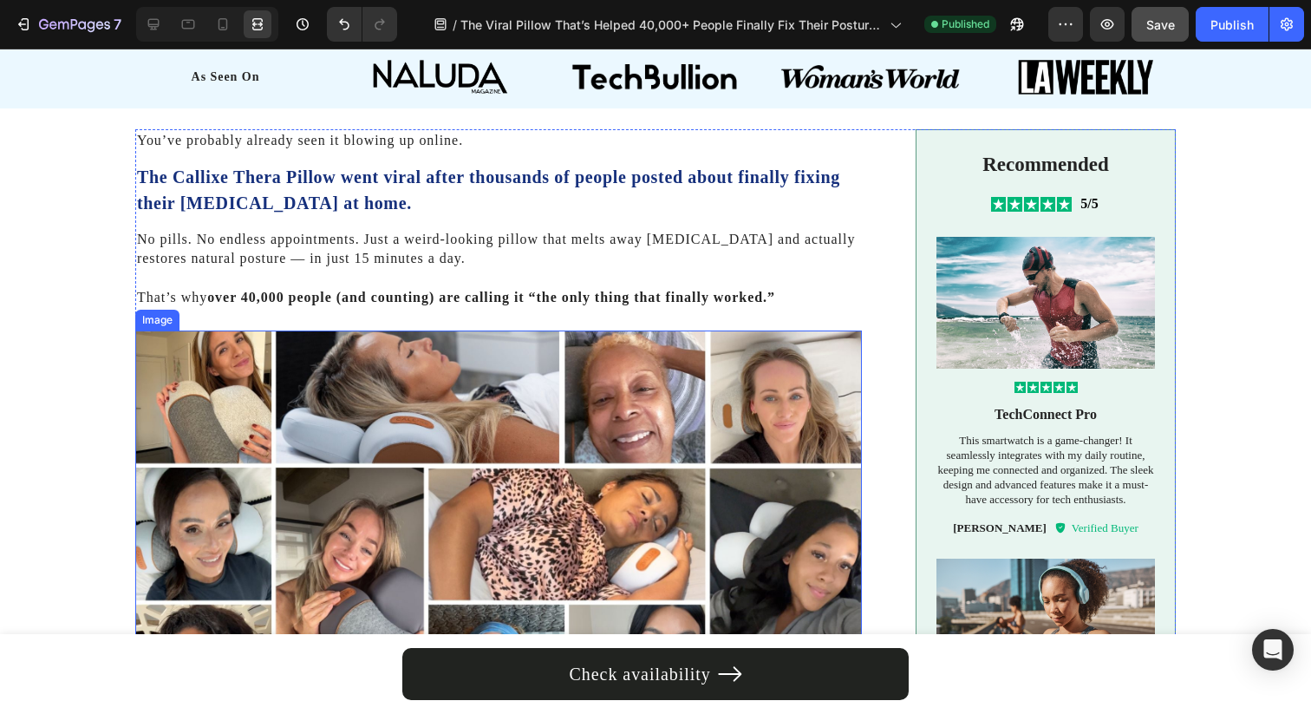
click at [427, 434] on img at bounding box center [498, 534] width 727 height 408
click at [153, 27] on icon at bounding box center [153, 24] width 17 height 17
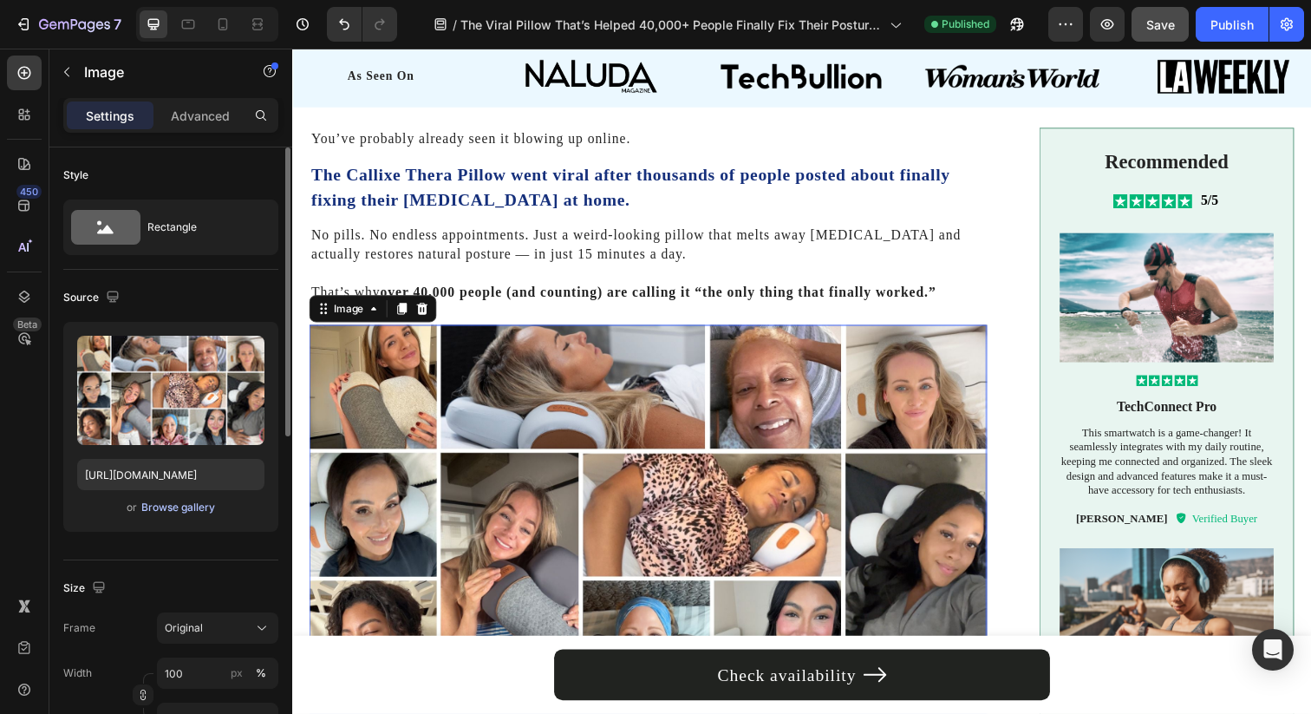
click at [194, 506] on div "Browse gallery" at bounding box center [178, 507] width 74 height 16
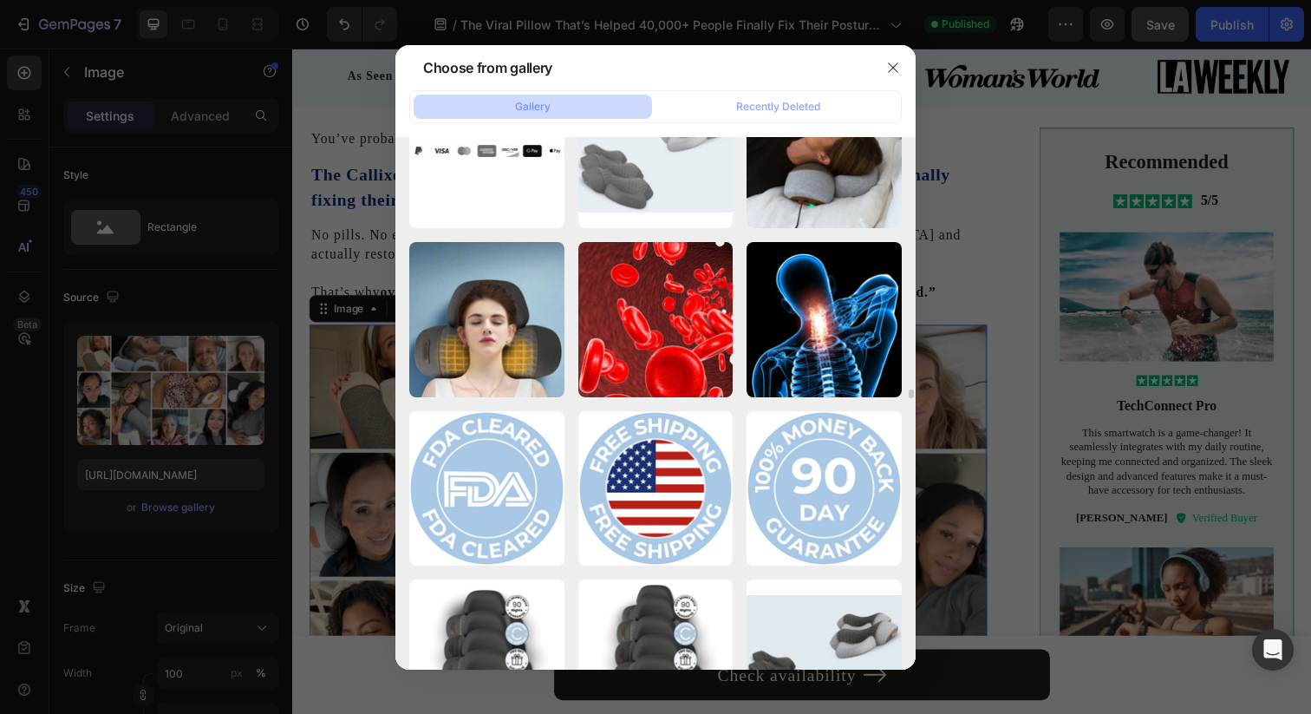
scroll to position [15107, 0]
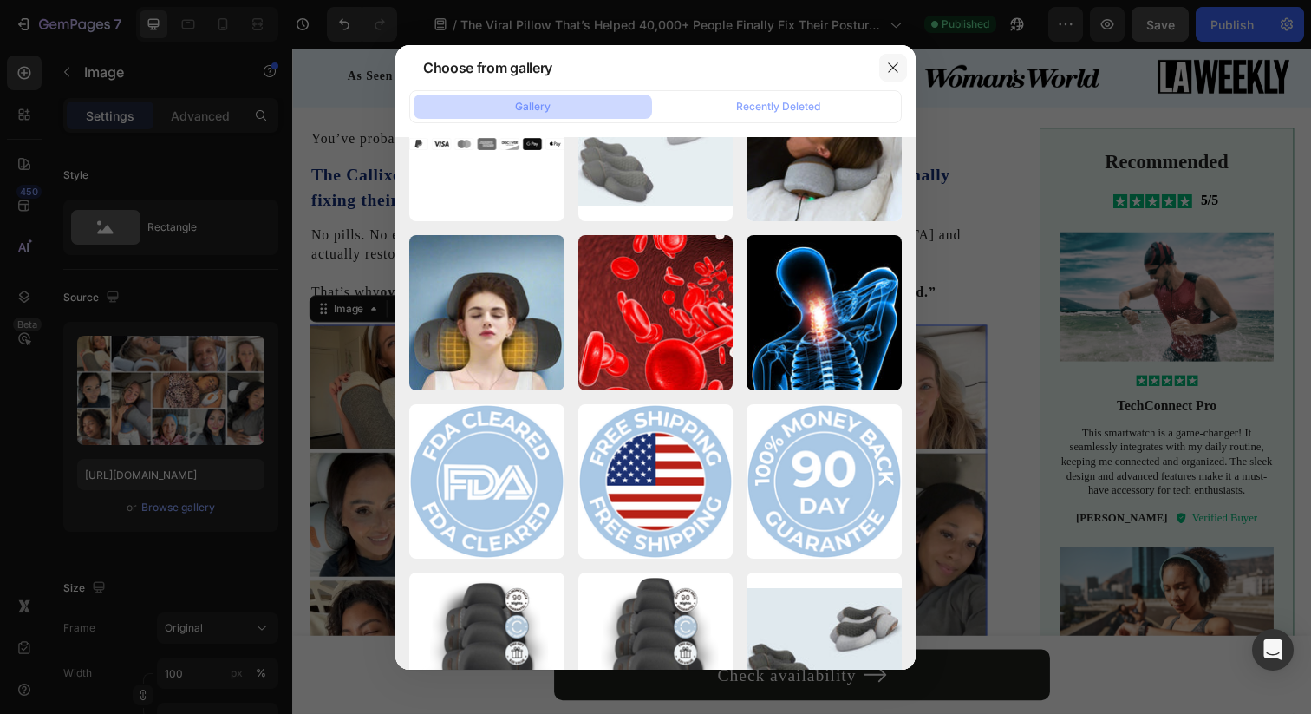
click at [902, 78] on button "button" at bounding box center [893, 68] width 28 height 28
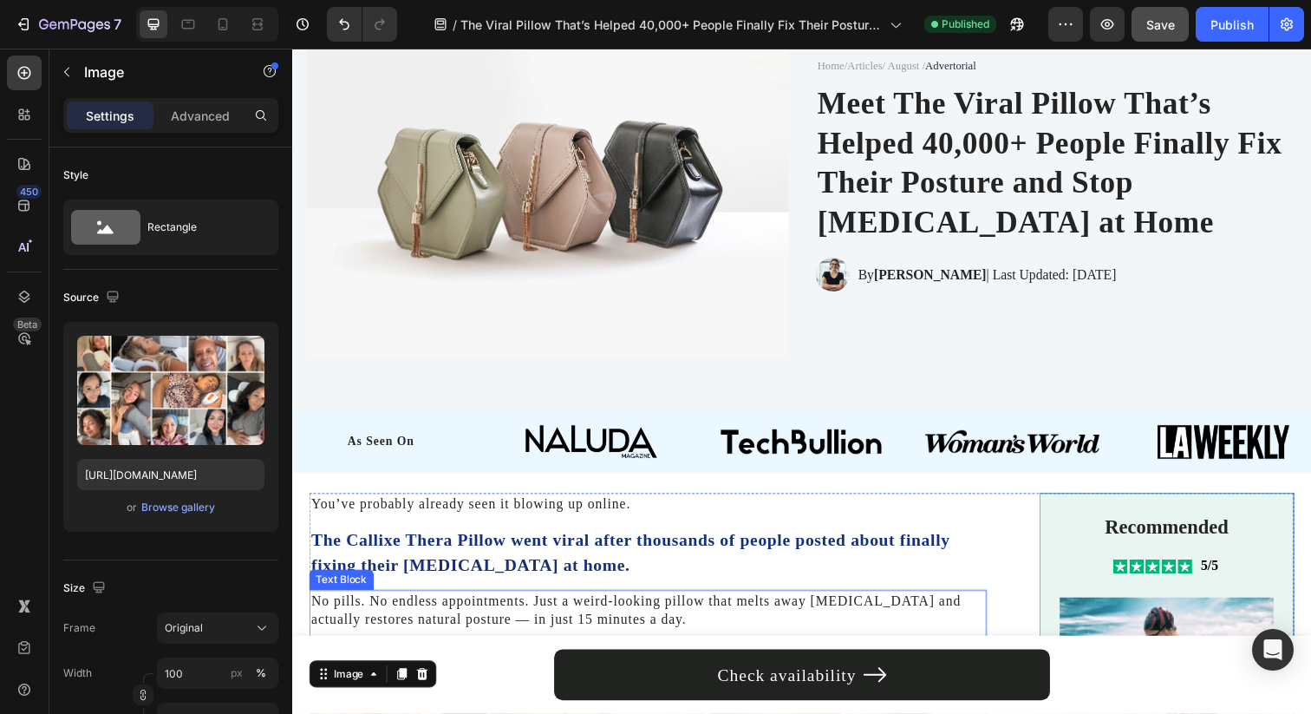
scroll to position [0, 0]
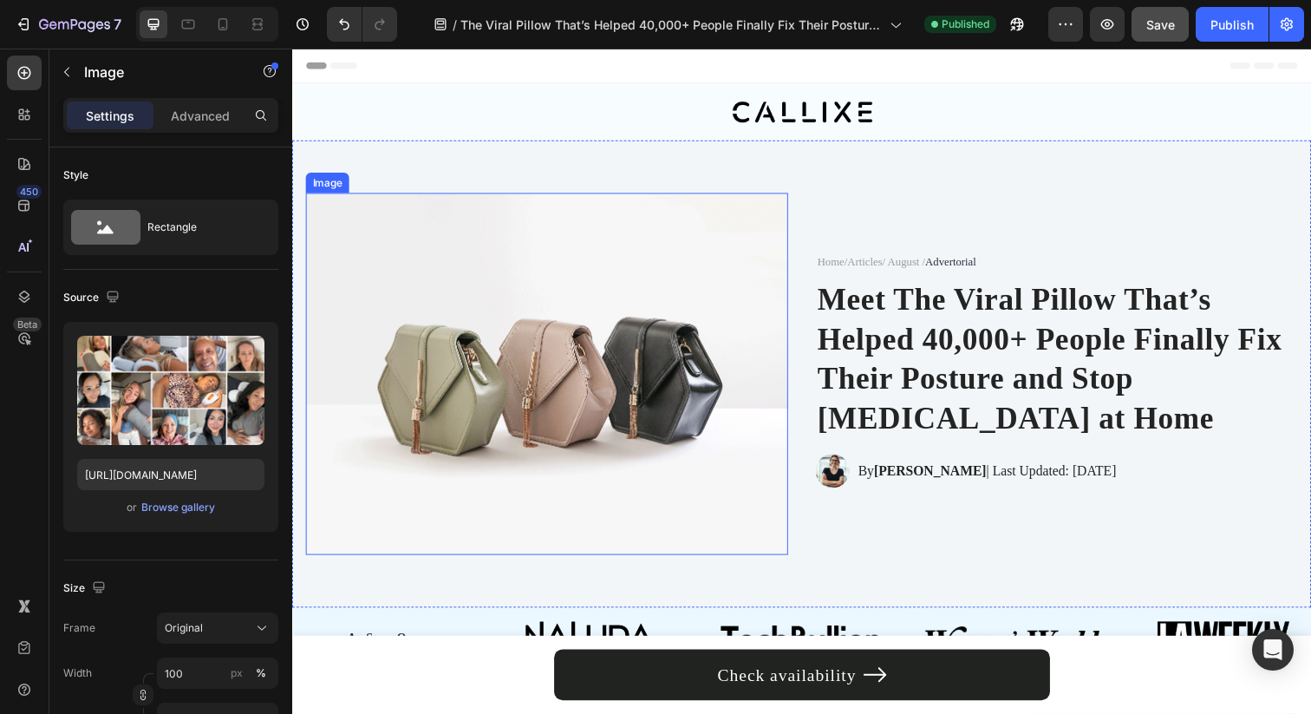
click at [549, 238] on img at bounding box center [552, 380] width 492 height 369
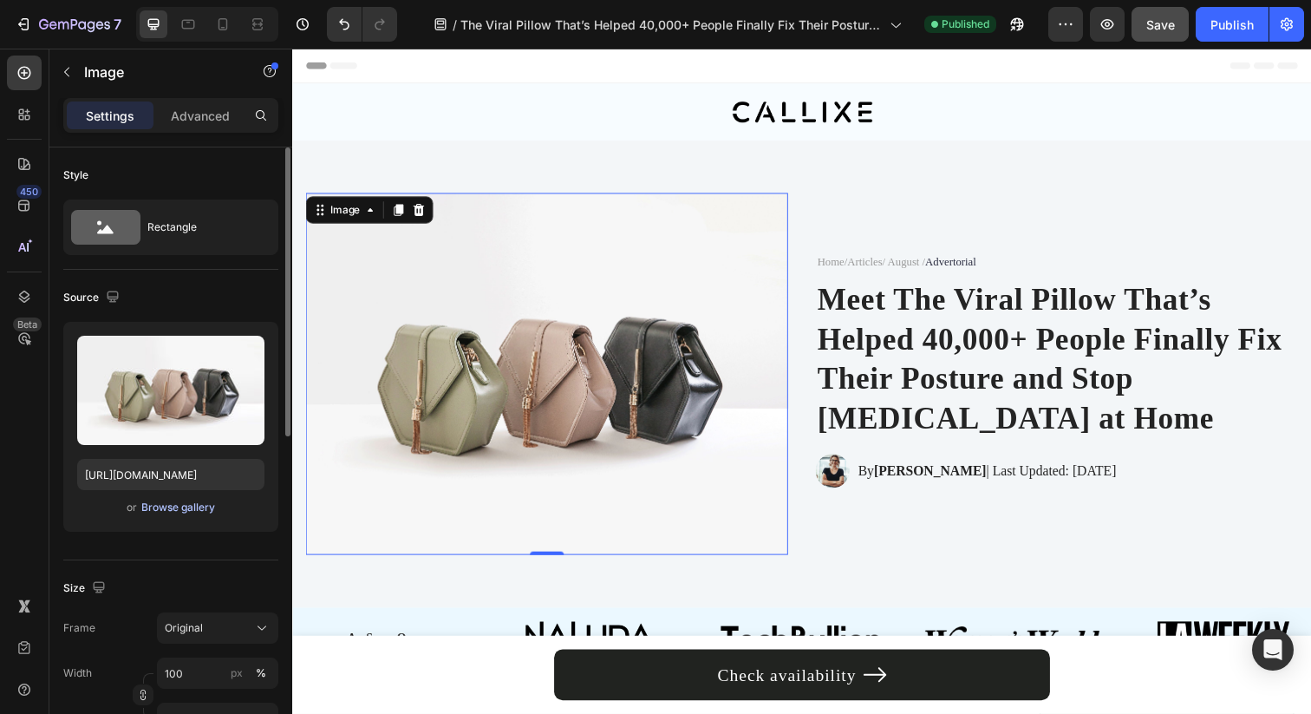
click at [187, 506] on div "Browse gallery" at bounding box center [178, 507] width 74 height 16
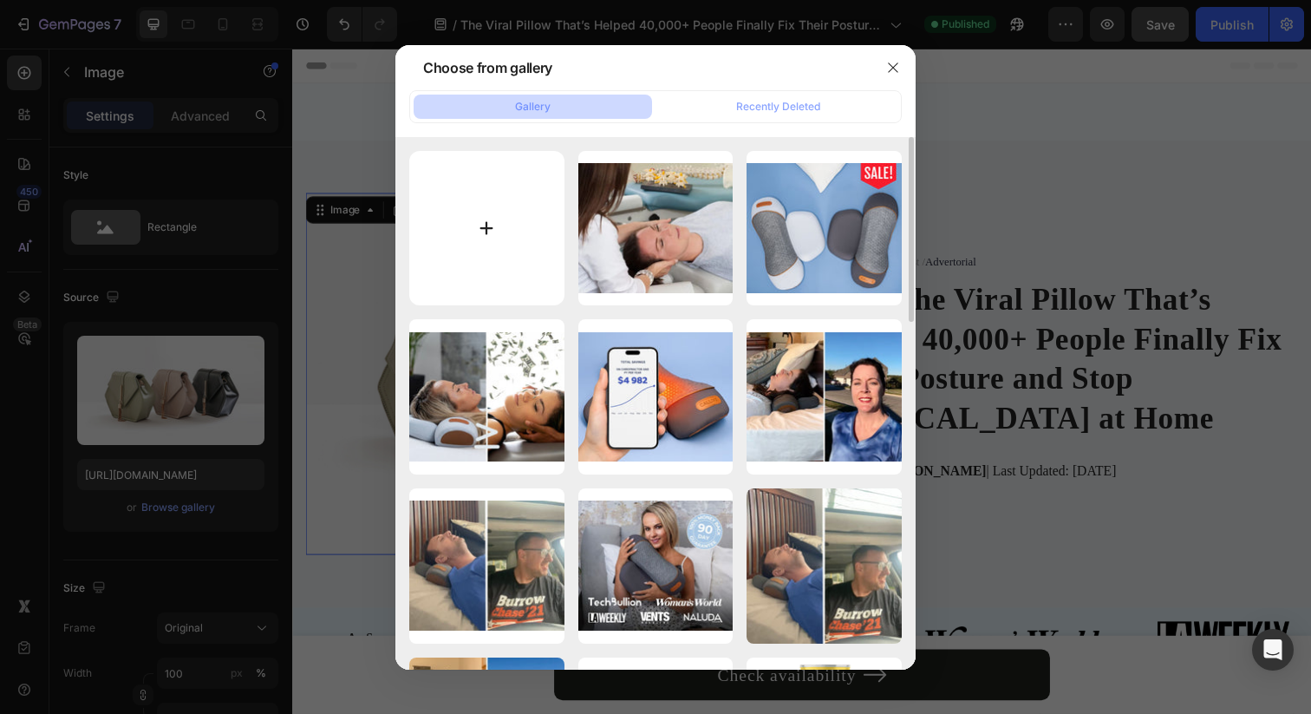
click at [486, 246] on input "file" at bounding box center [486, 228] width 155 height 155
type input "C:\fakepath\Advertorial (7).jpg"
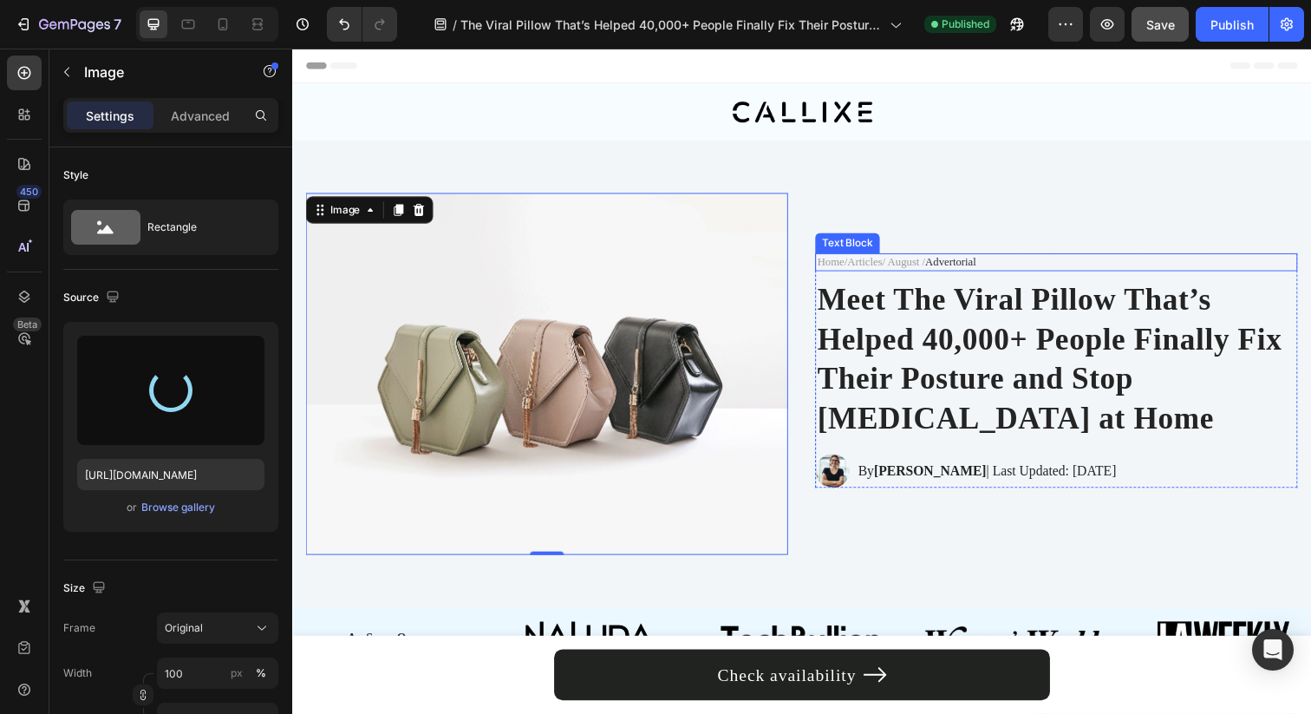
type input "https://cdn.shopify.com/s/files/1/0695/0459/8289/files/gempages_490483624978678…"
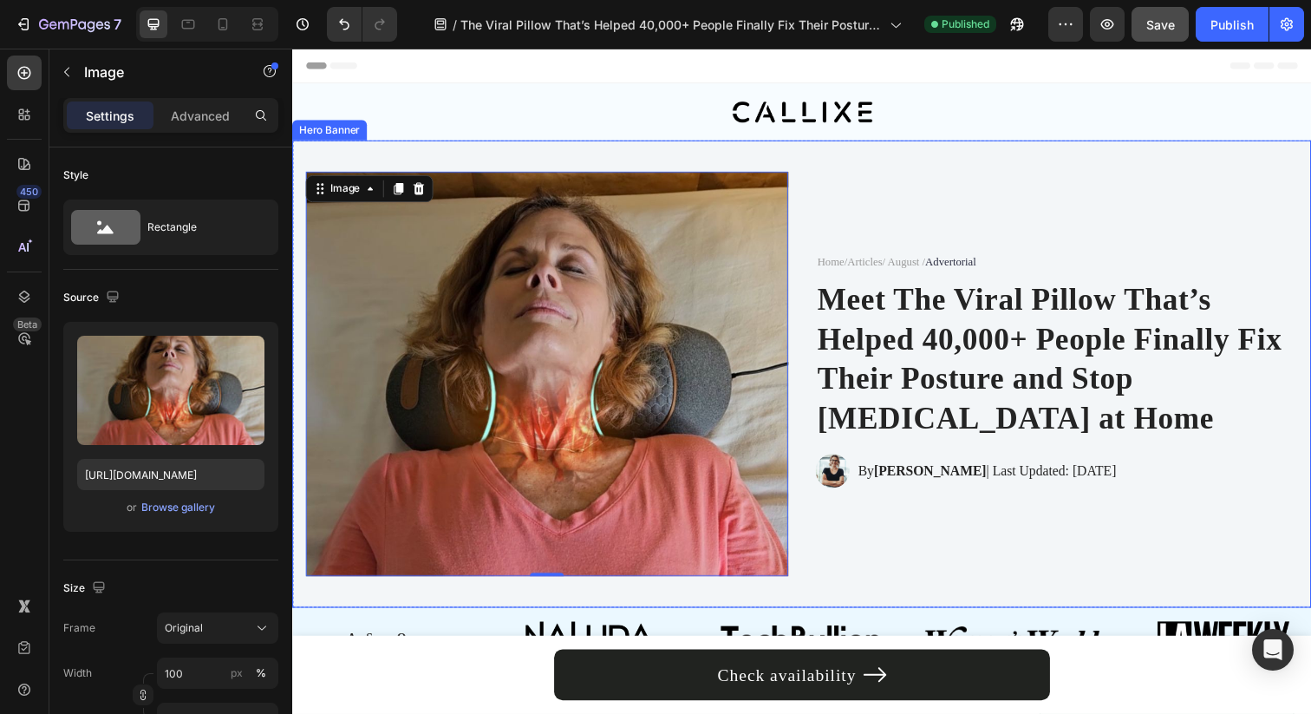
click at [979, 165] on div "Image 0 Home / Articles / August / Advertorial Text Block Meet The Viral Pillow…" at bounding box center [812, 380] width 1040 height 447
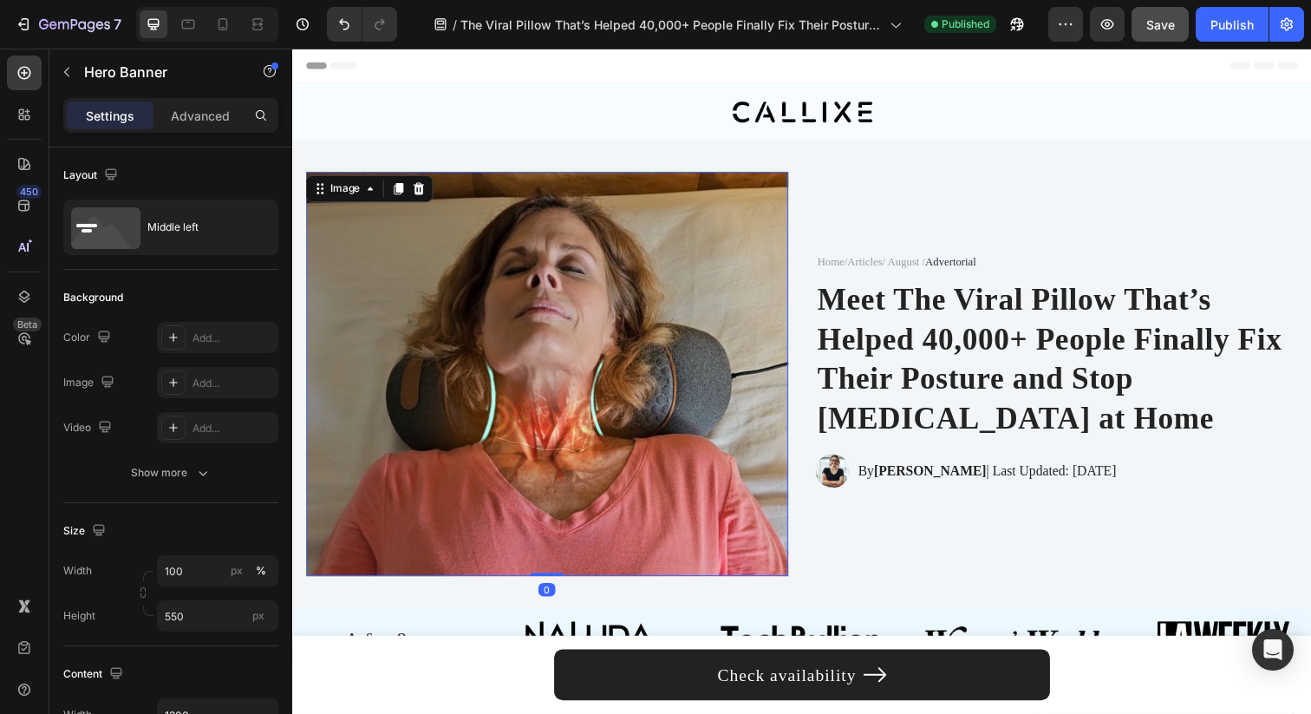
click at [721, 242] on img at bounding box center [552, 380] width 492 height 413
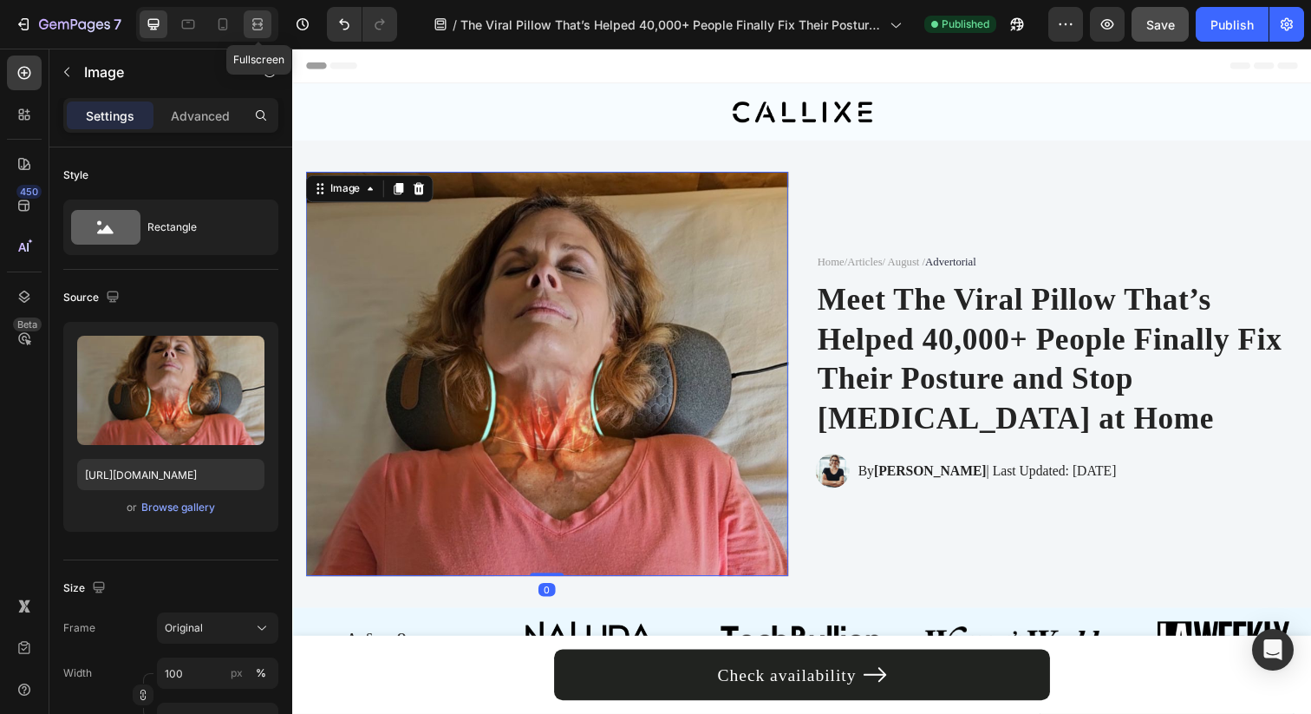
click at [262, 16] on icon at bounding box center [257, 24] width 17 height 17
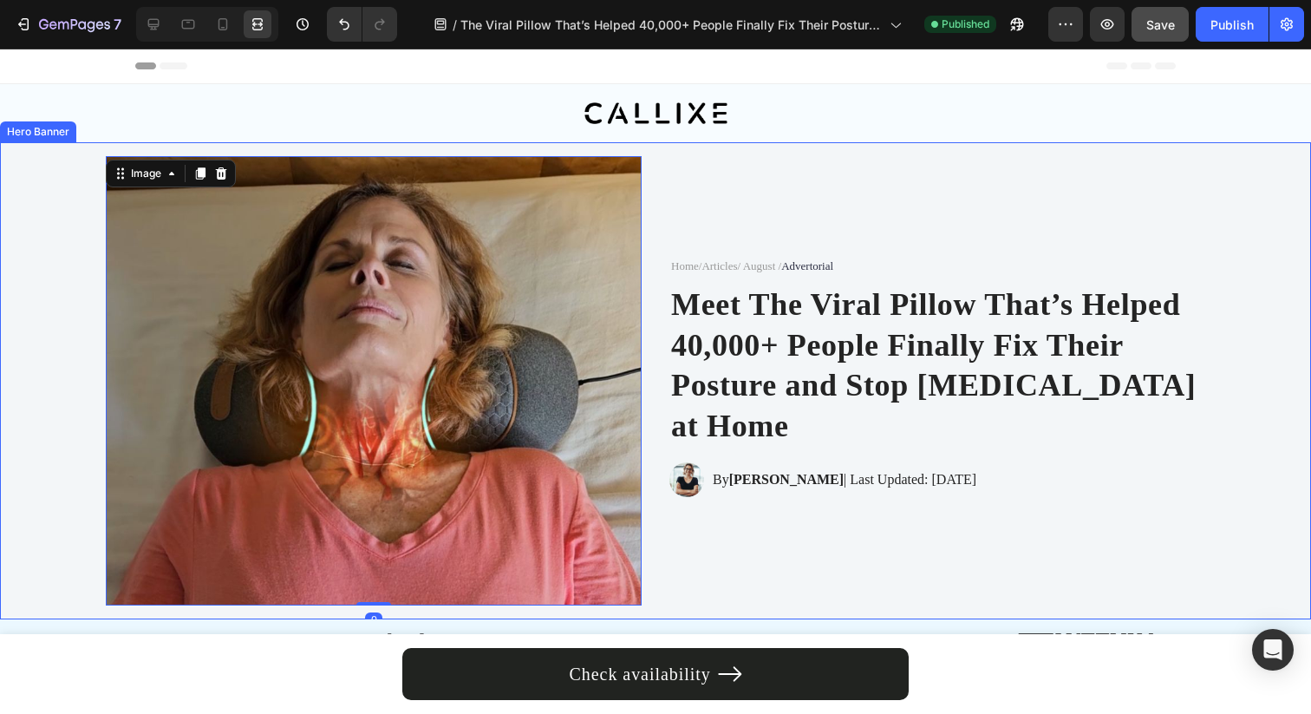
click at [25, 336] on div "Background Image" at bounding box center [655, 380] width 1311 height 477
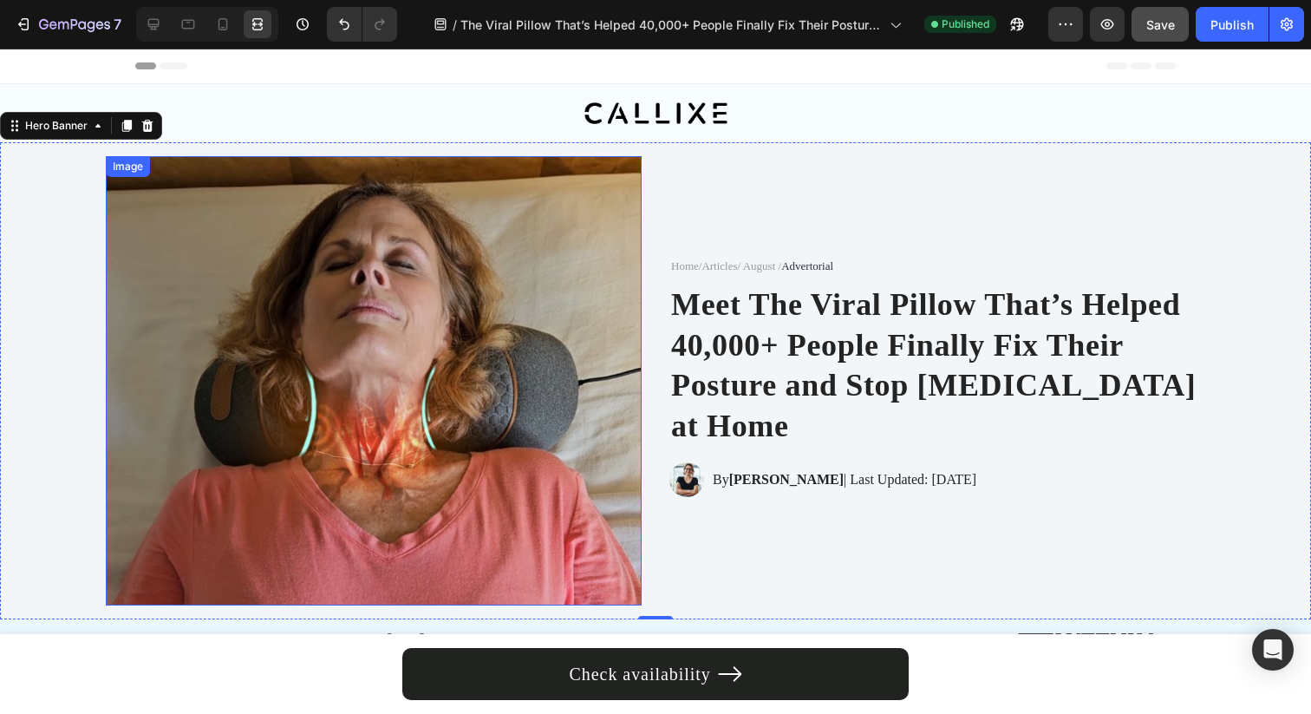
click at [554, 301] on img at bounding box center [374, 380] width 536 height 449
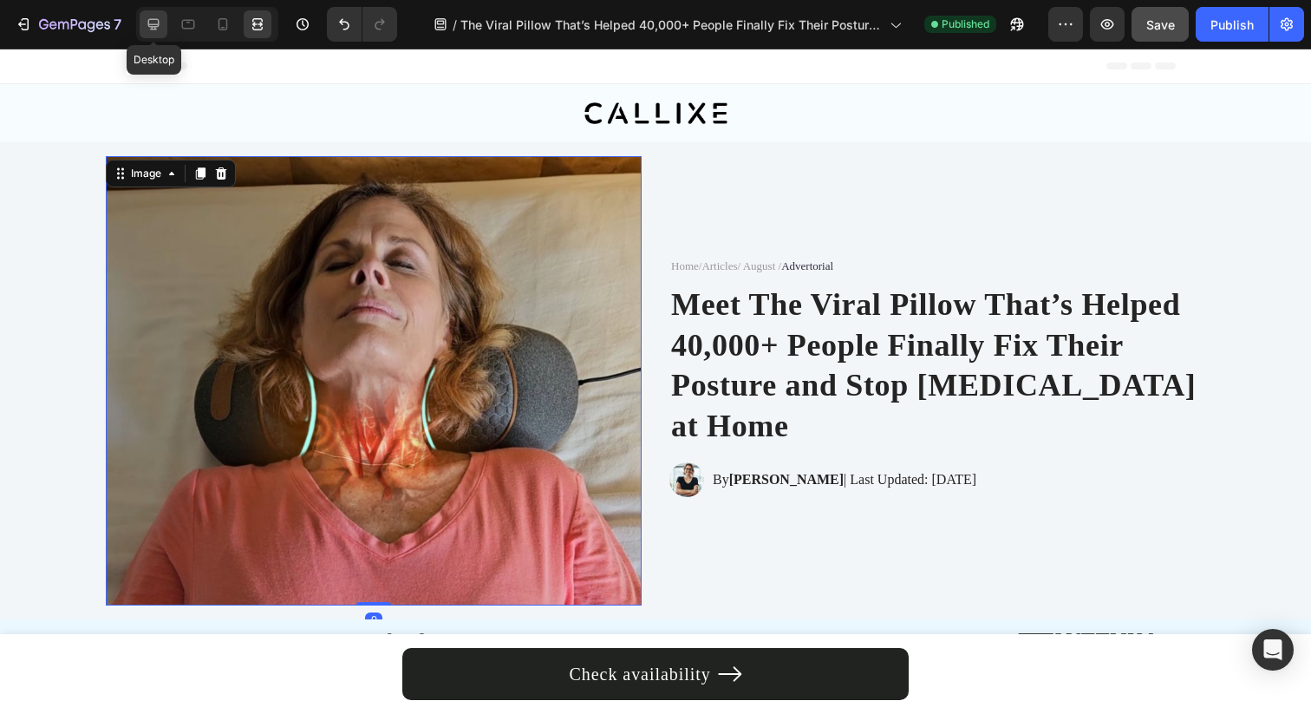
click at [159, 25] on icon at bounding box center [153, 24] width 11 height 11
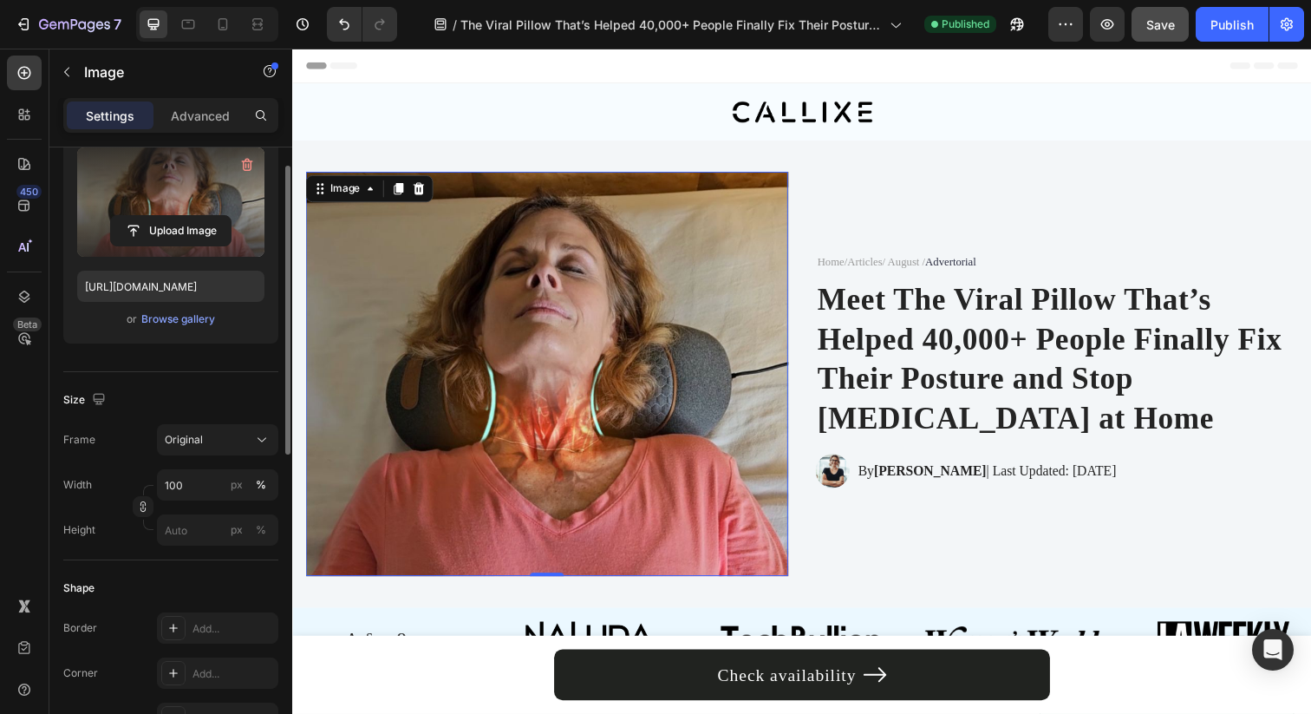
scroll to position [307, 0]
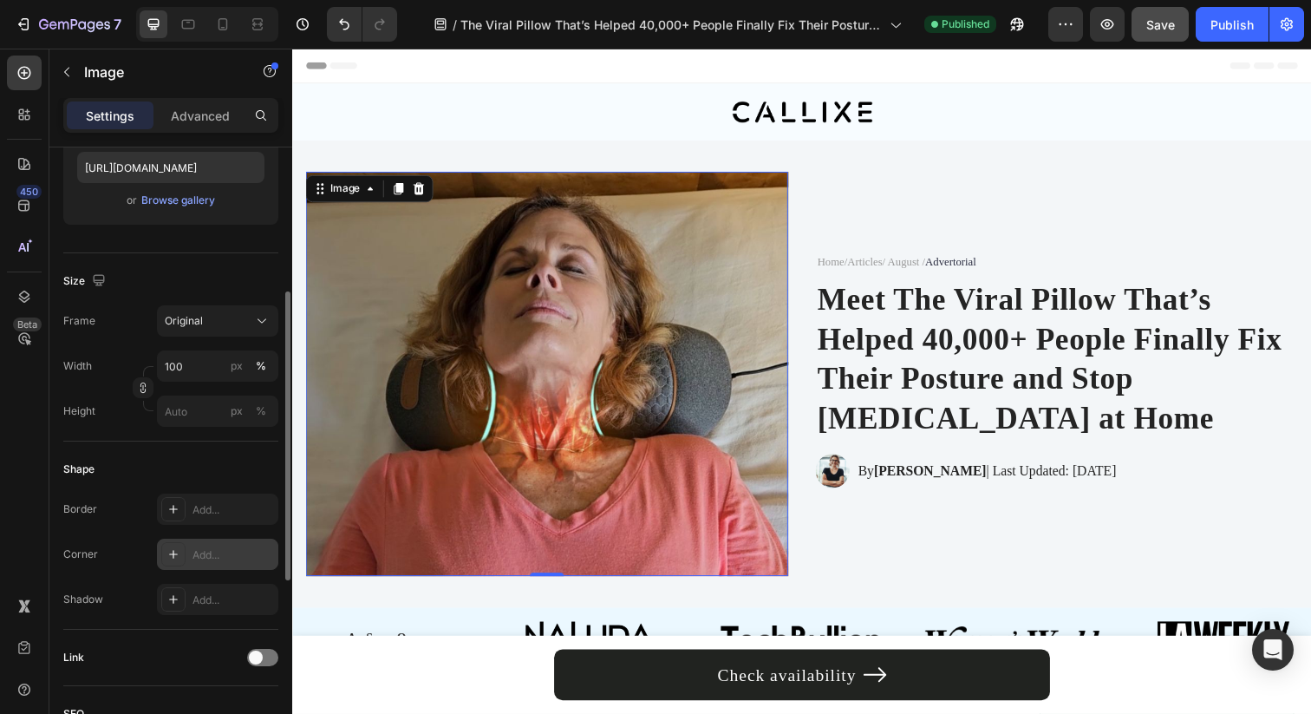
click at [210, 559] on div "Add..." at bounding box center [233, 555] width 82 height 16
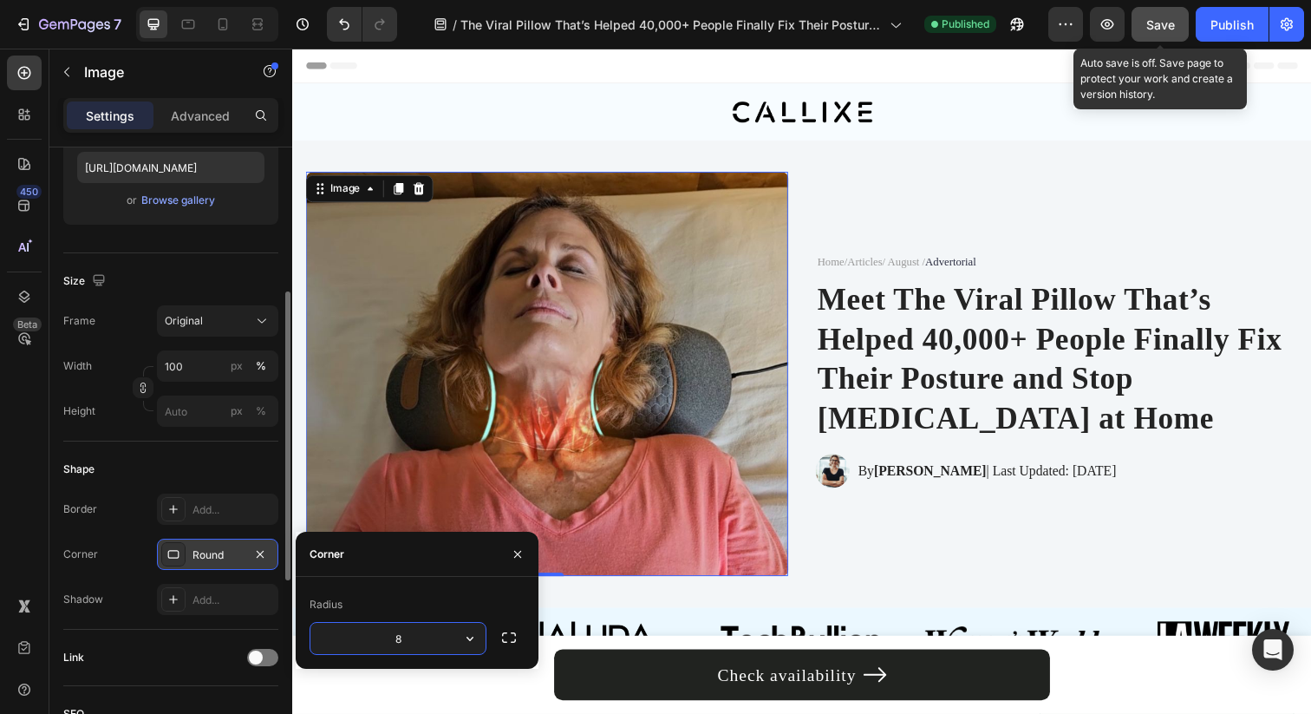
click at [1158, 27] on span "Save" at bounding box center [1160, 24] width 29 height 15
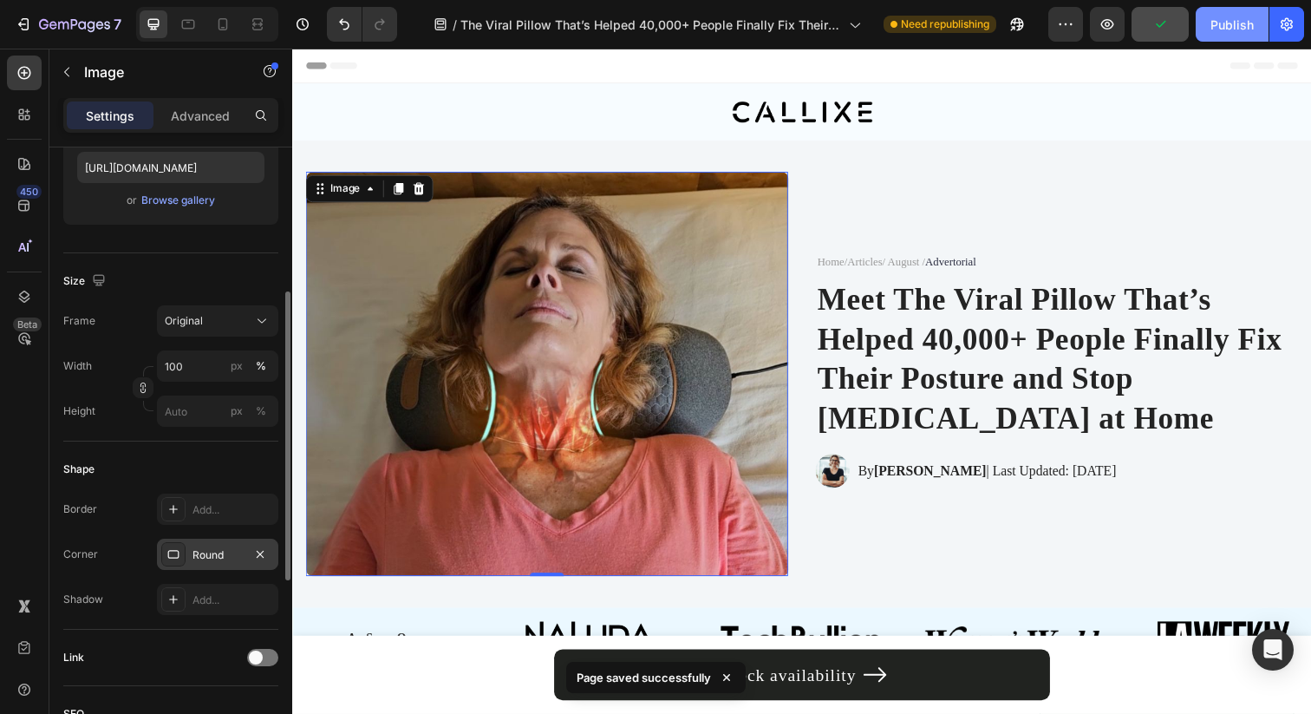
click at [1240, 26] on div "Publish" at bounding box center [1231, 25] width 43 height 18
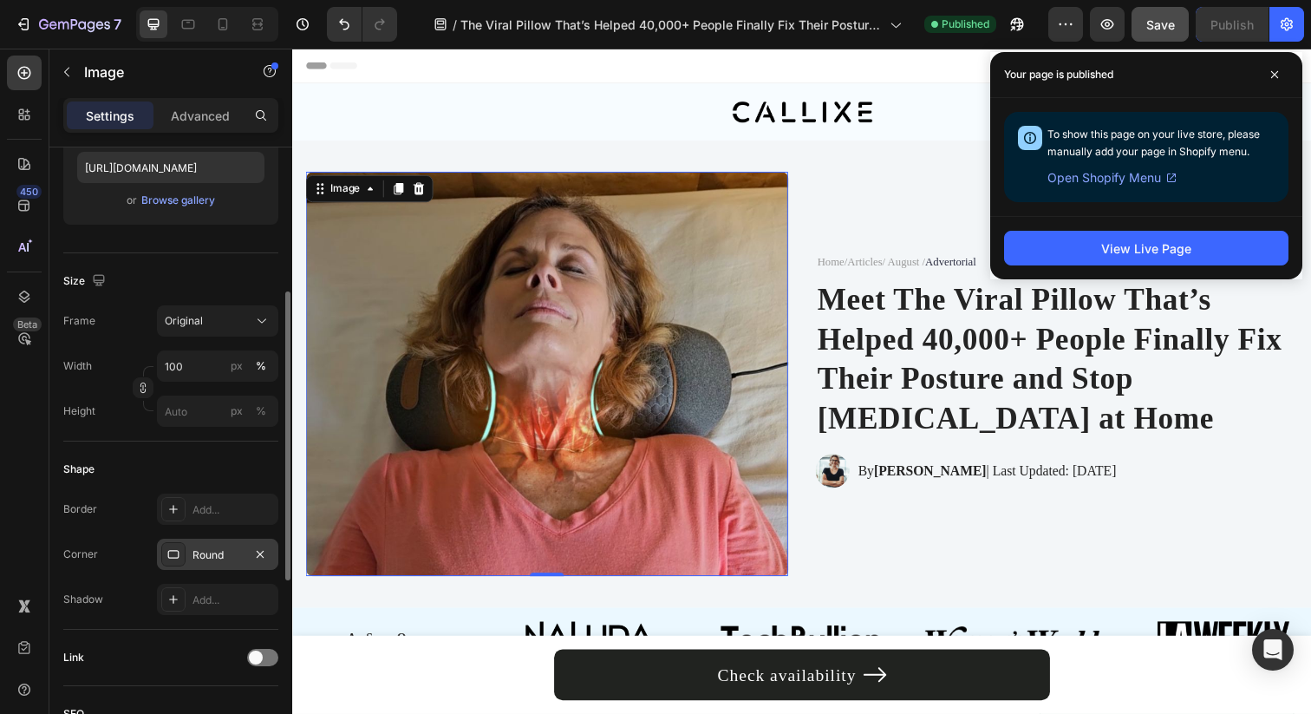
click at [662, 314] on img at bounding box center [552, 380] width 492 height 413
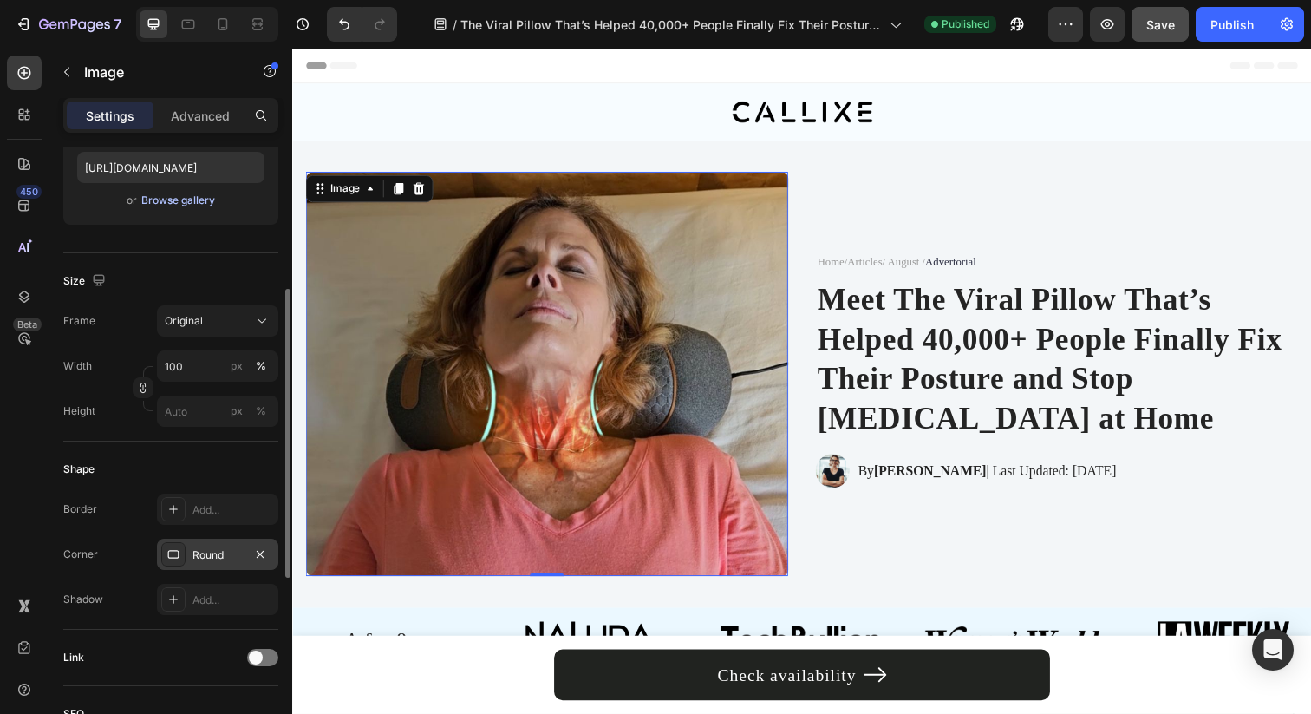
scroll to position [0, 0]
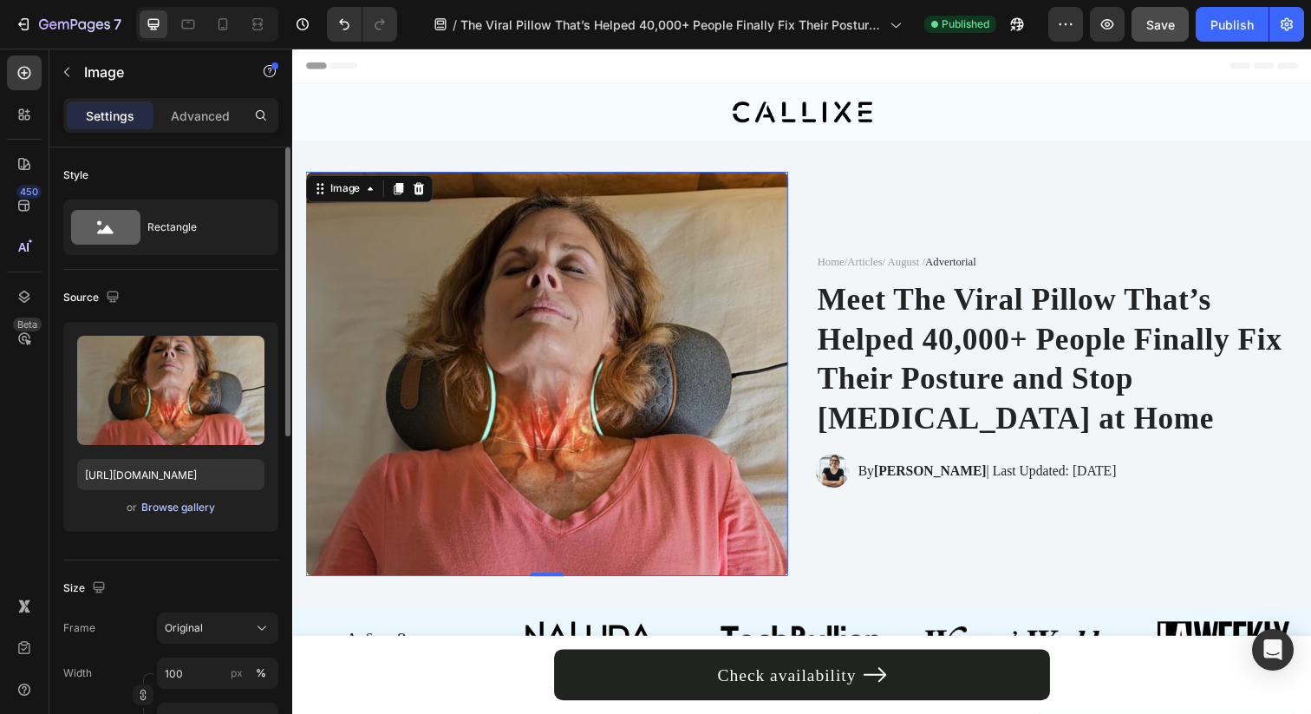
click at [194, 509] on div "Browse gallery" at bounding box center [178, 507] width 74 height 16
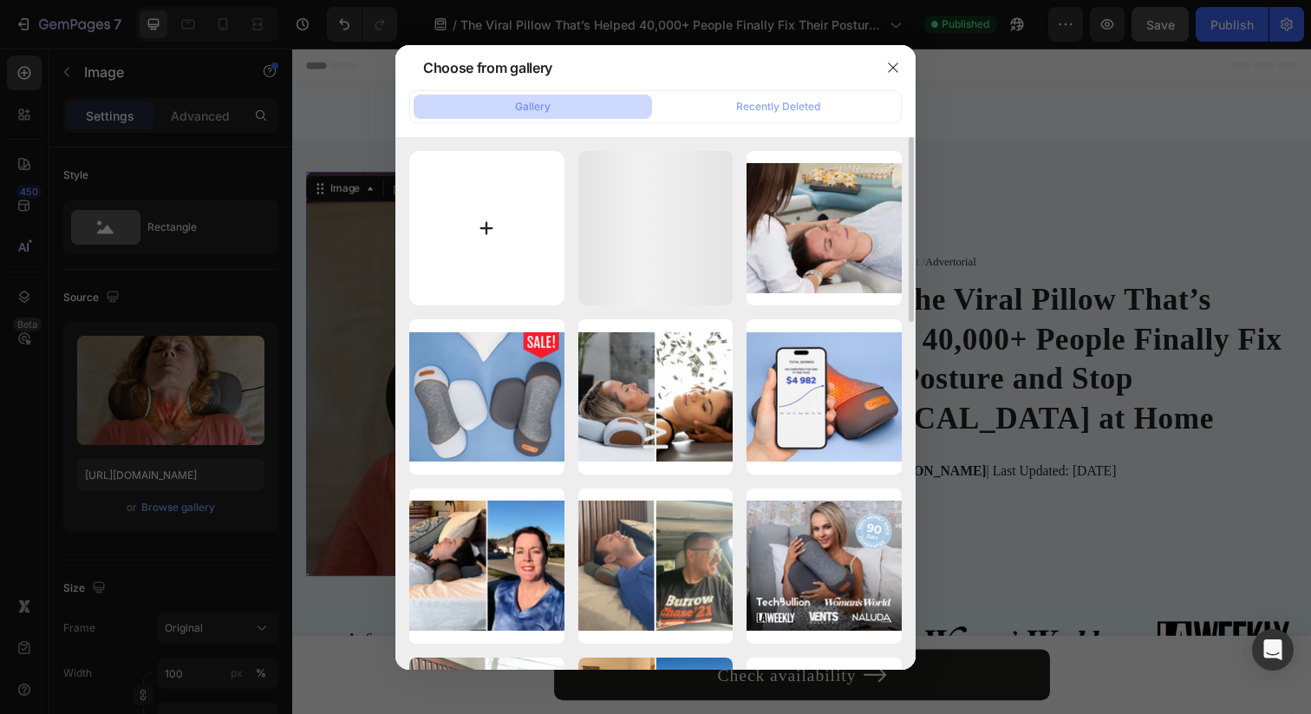
click at [518, 242] on input "file" at bounding box center [486, 228] width 155 height 155
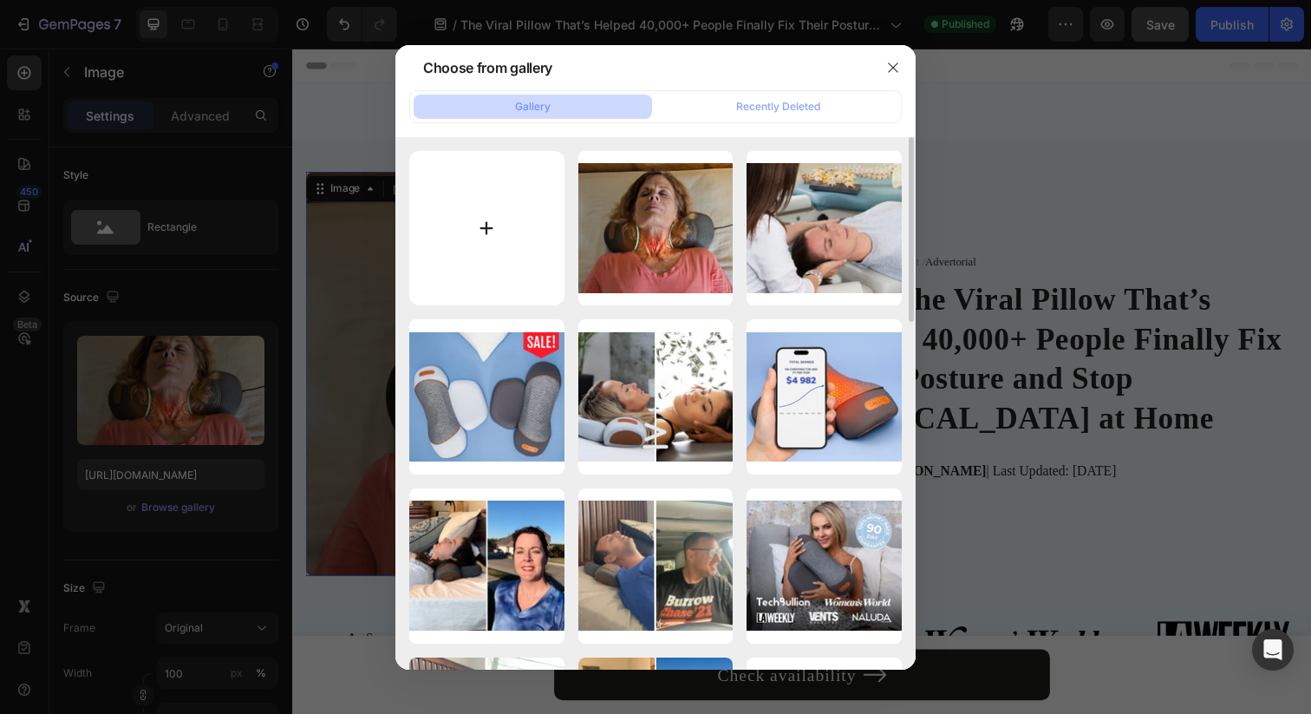
type input "C:\fakepath\Advertorial (8).jpg"
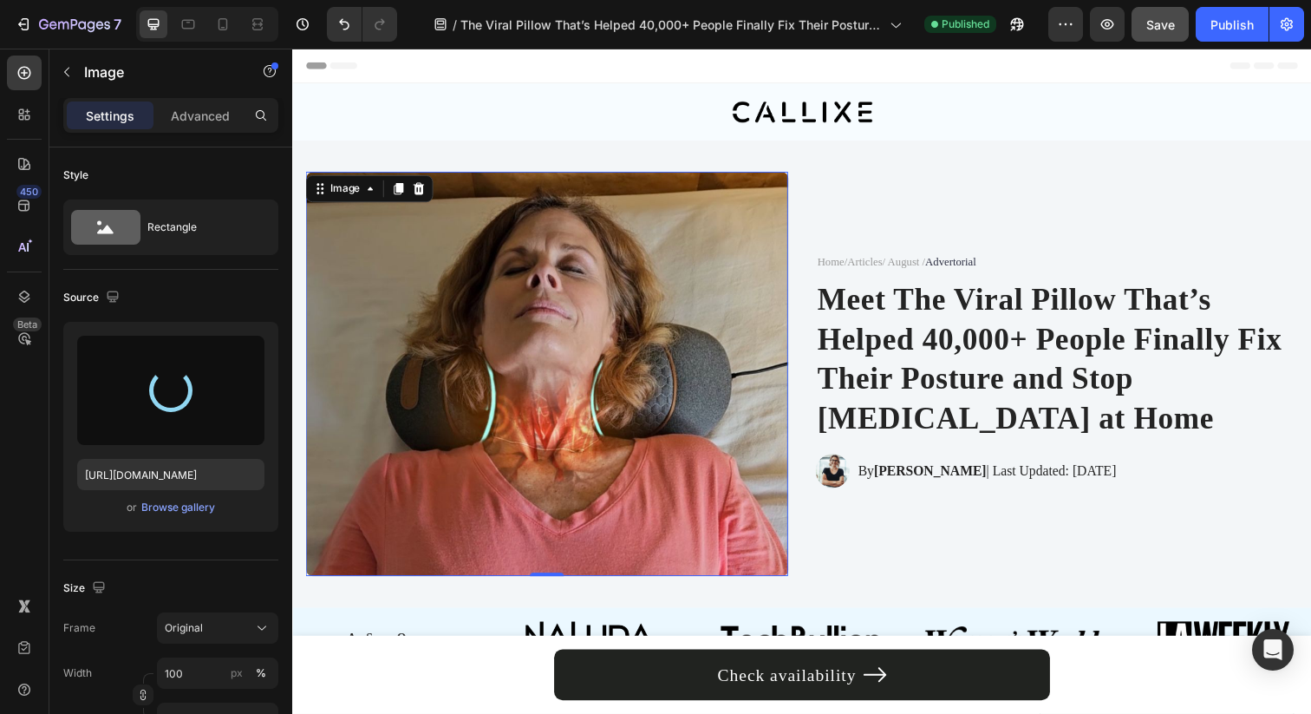
type input "[URL][DOMAIN_NAME]"
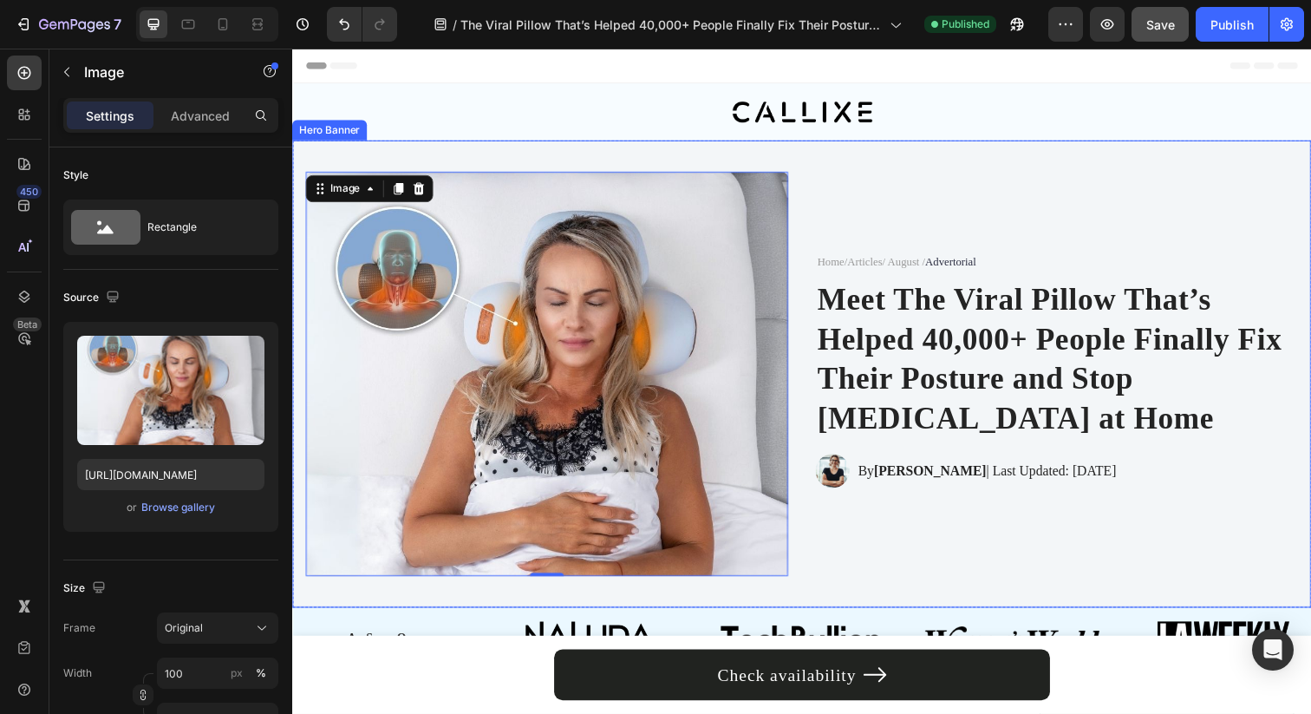
click at [801, 305] on div "Image 0 Home / Articles / August / Advertorial Text Block Meet The Viral Pillow…" at bounding box center [812, 380] width 1040 height 447
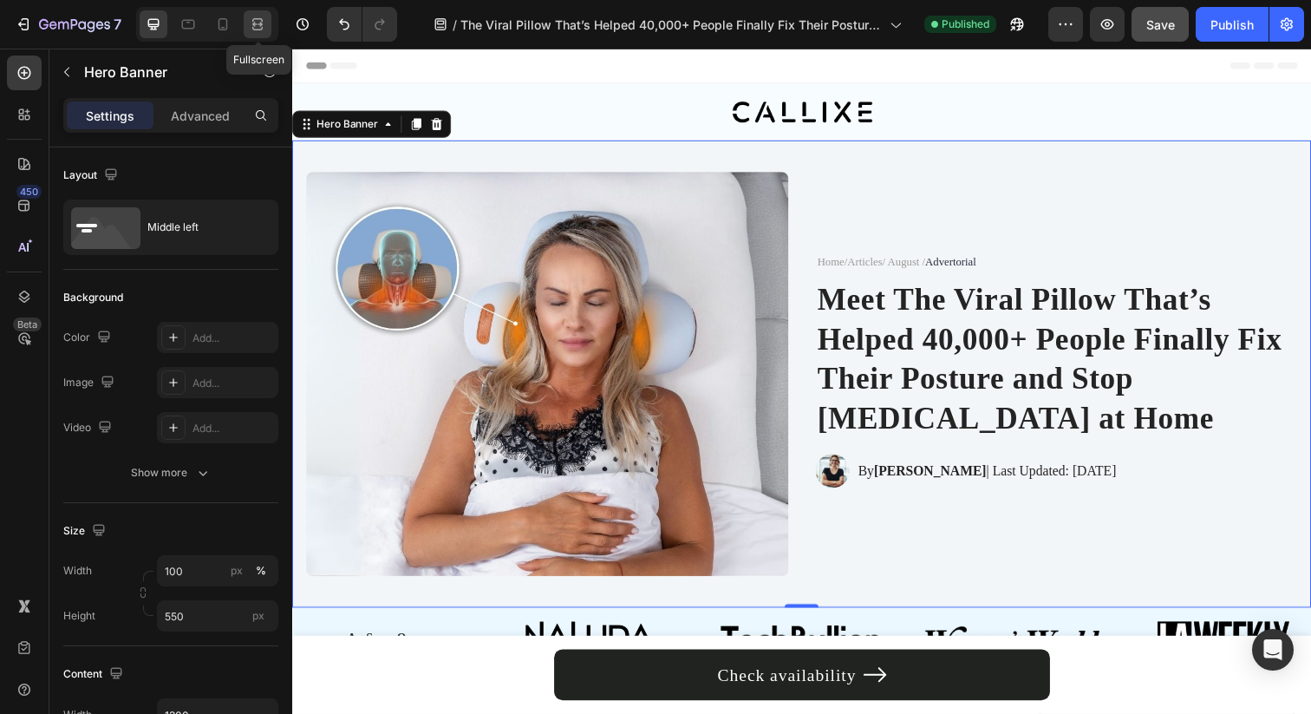
click at [262, 27] on icon at bounding box center [257, 28] width 10 height 3
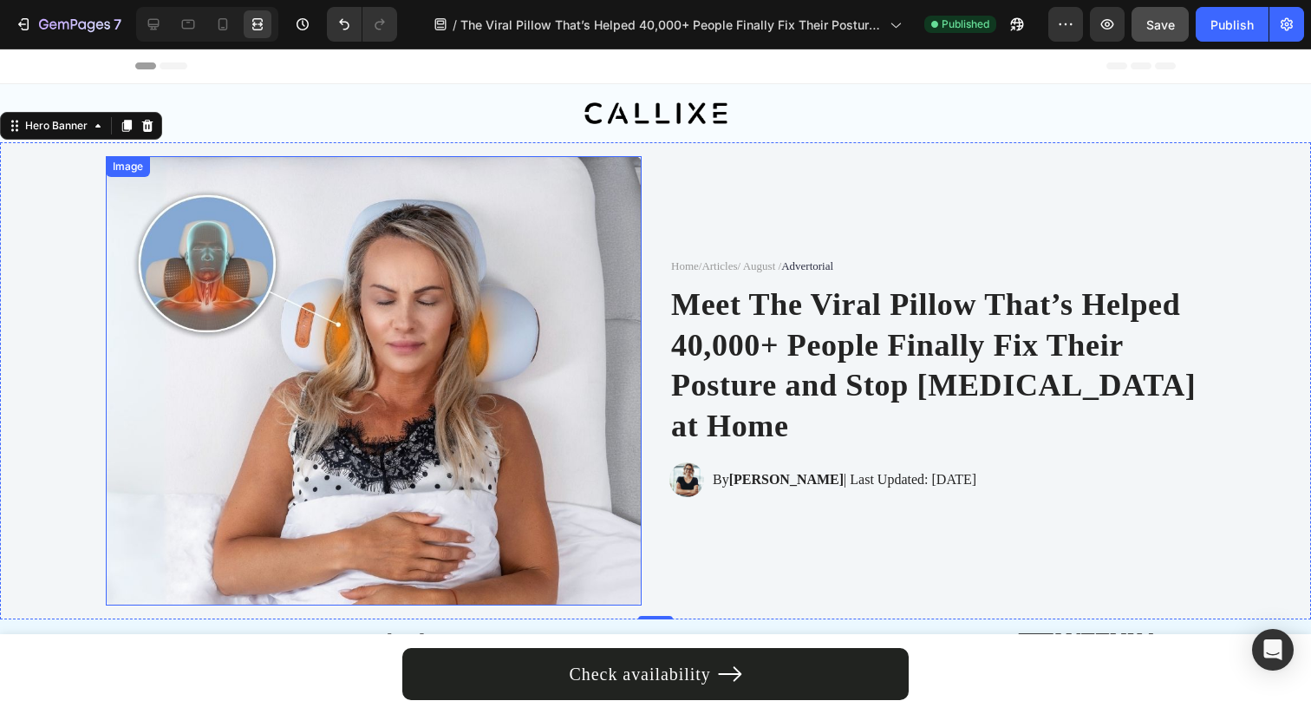
click at [496, 301] on img at bounding box center [374, 380] width 536 height 449
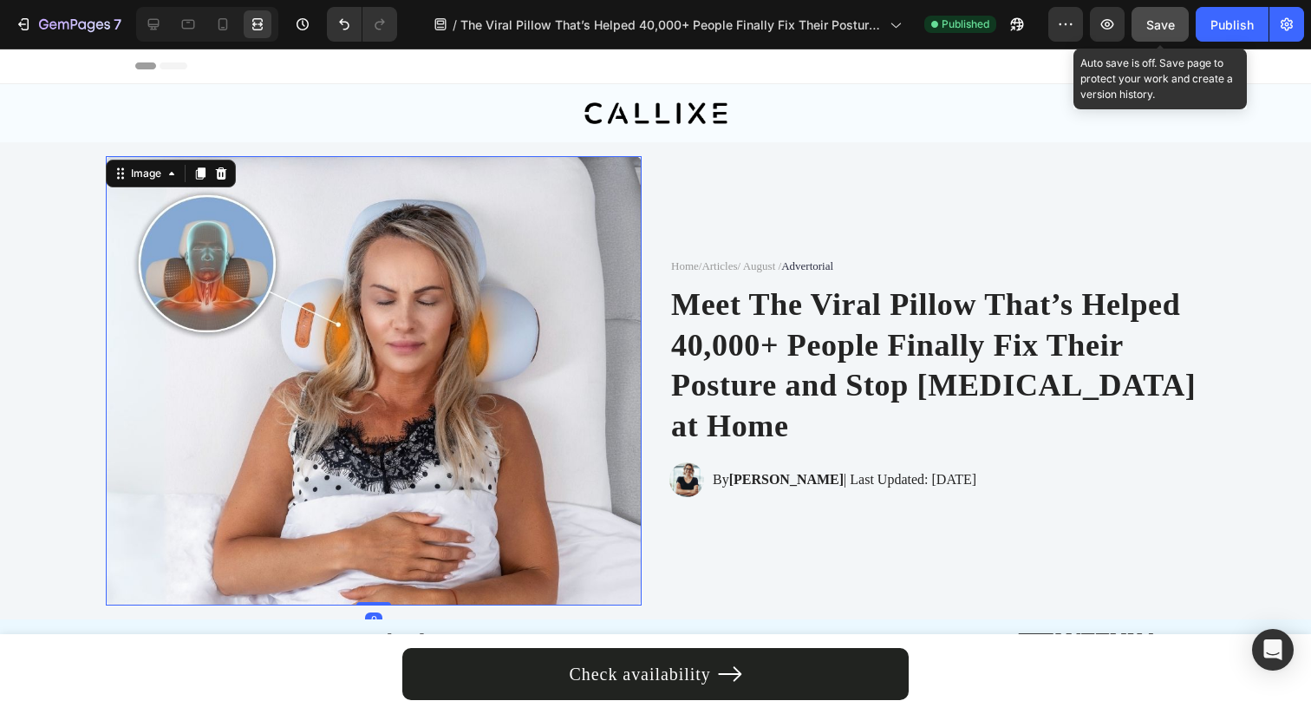
click at [1153, 29] on span "Save" at bounding box center [1160, 24] width 29 height 15
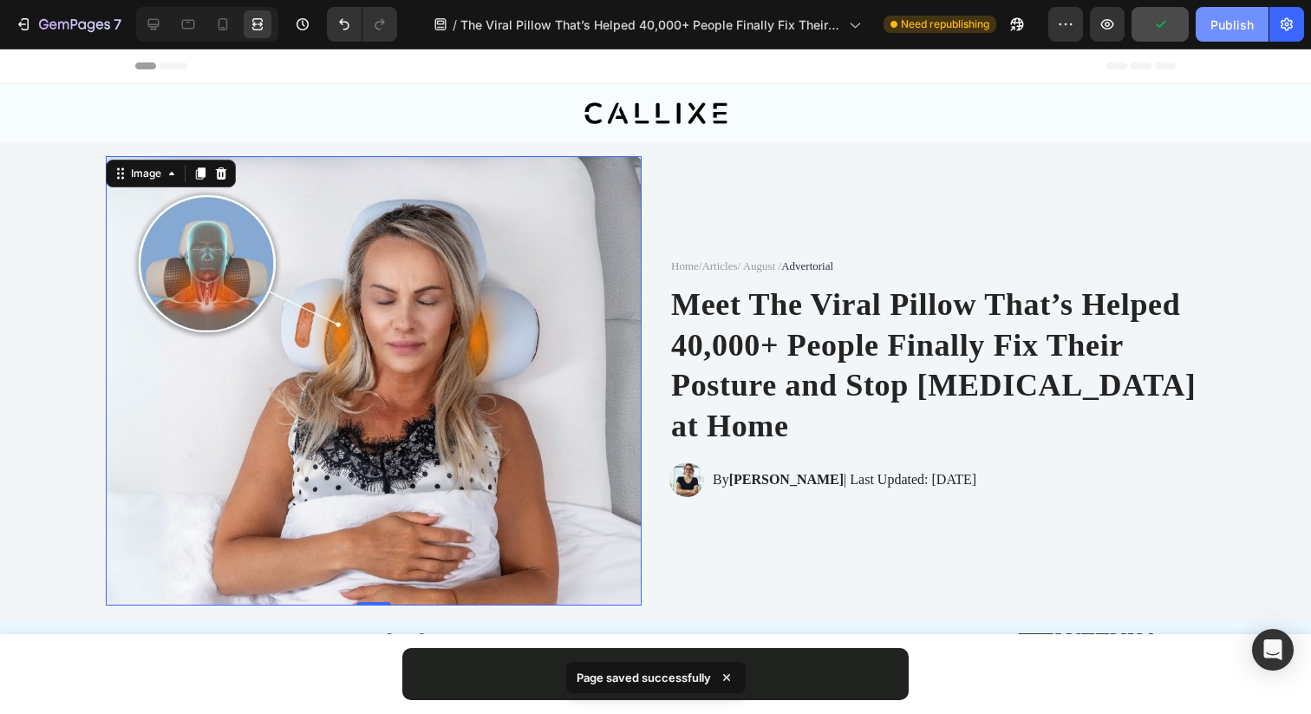
click at [1208, 25] on button "Publish" at bounding box center [1232, 24] width 73 height 35
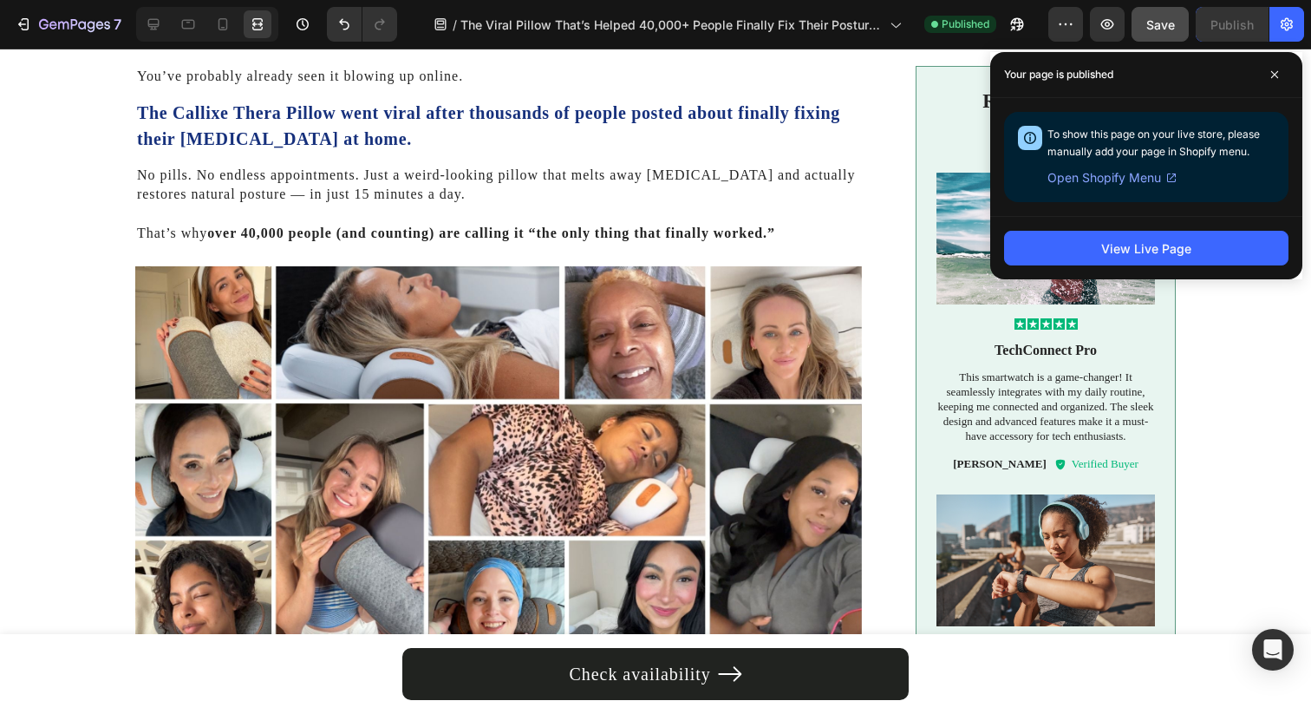
scroll to position [845, 0]
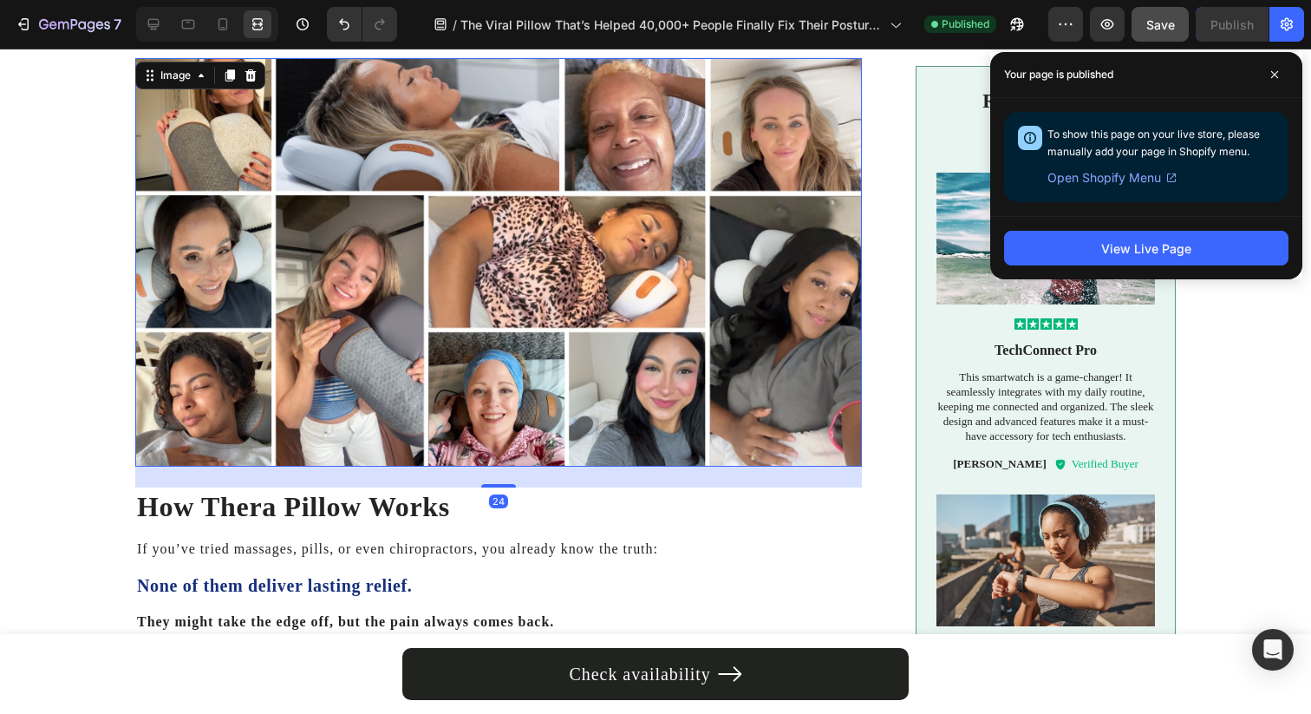
click at [616, 342] on img at bounding box center [498, 262] width 727 height 408
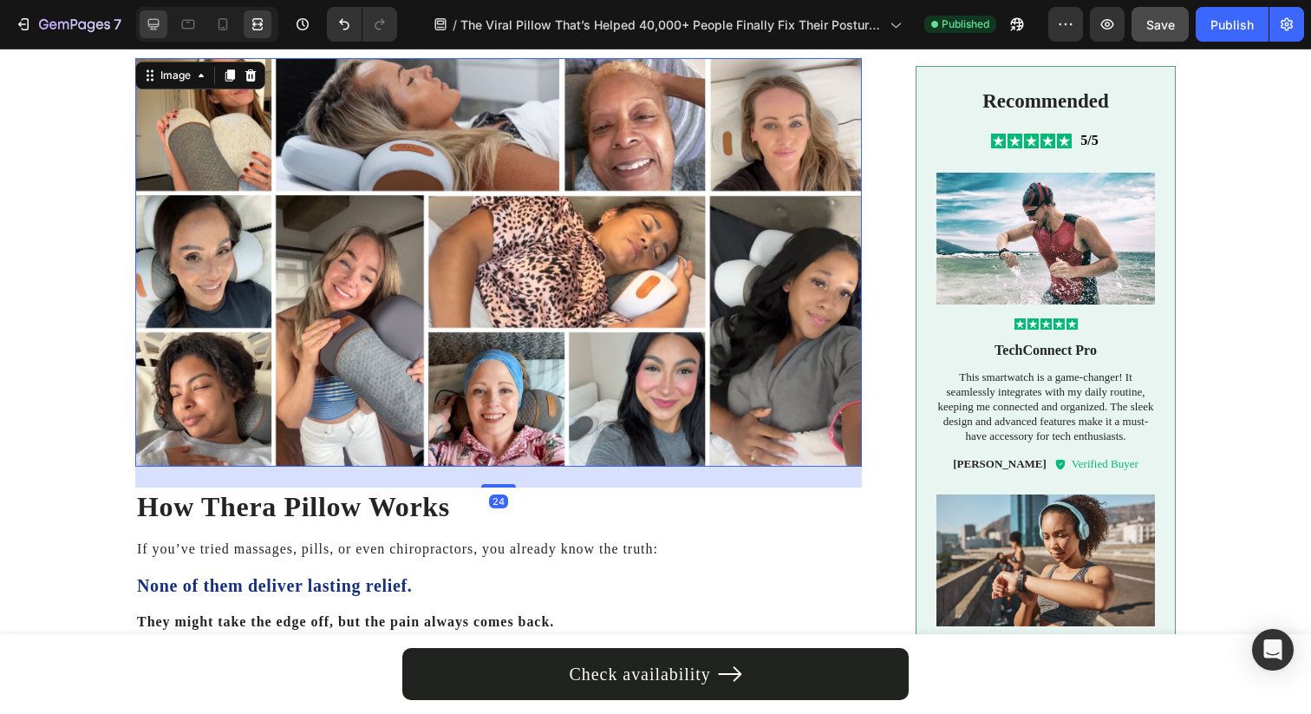
click at [147, 26] on icon at bounding box center [153, 24] width 17 height 17
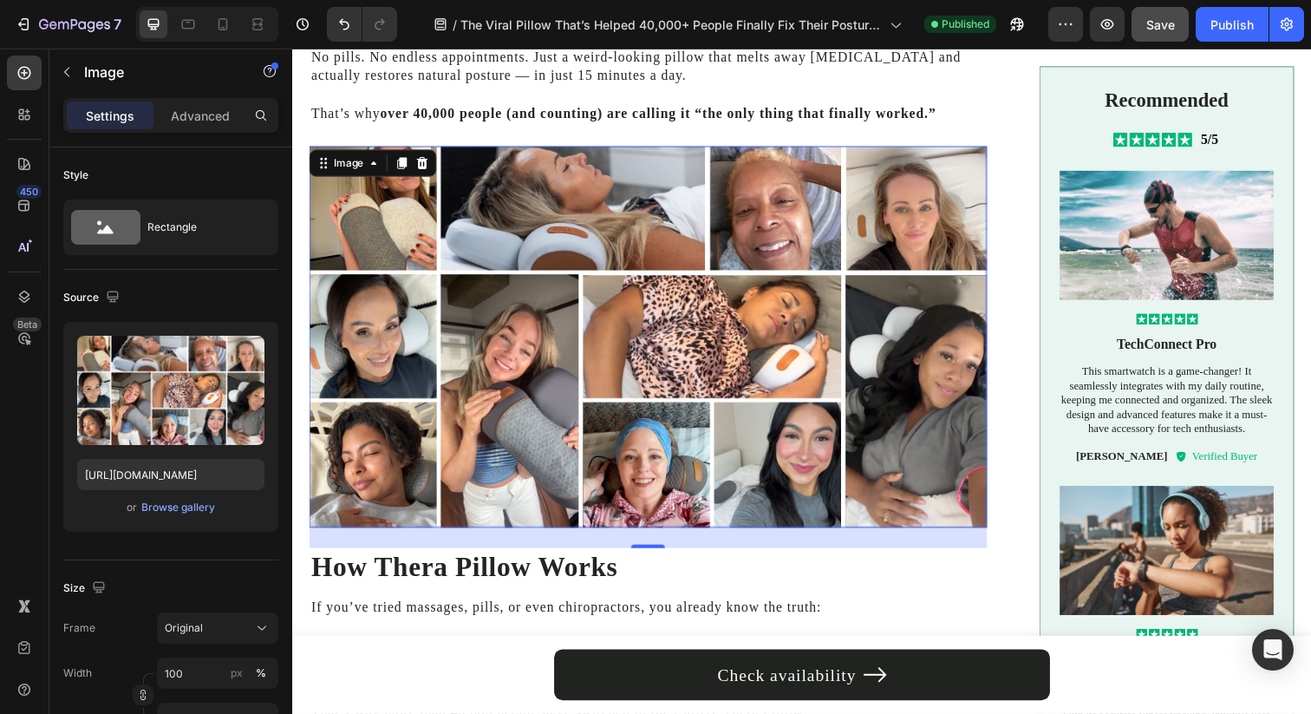
scroll to position [752, 0]
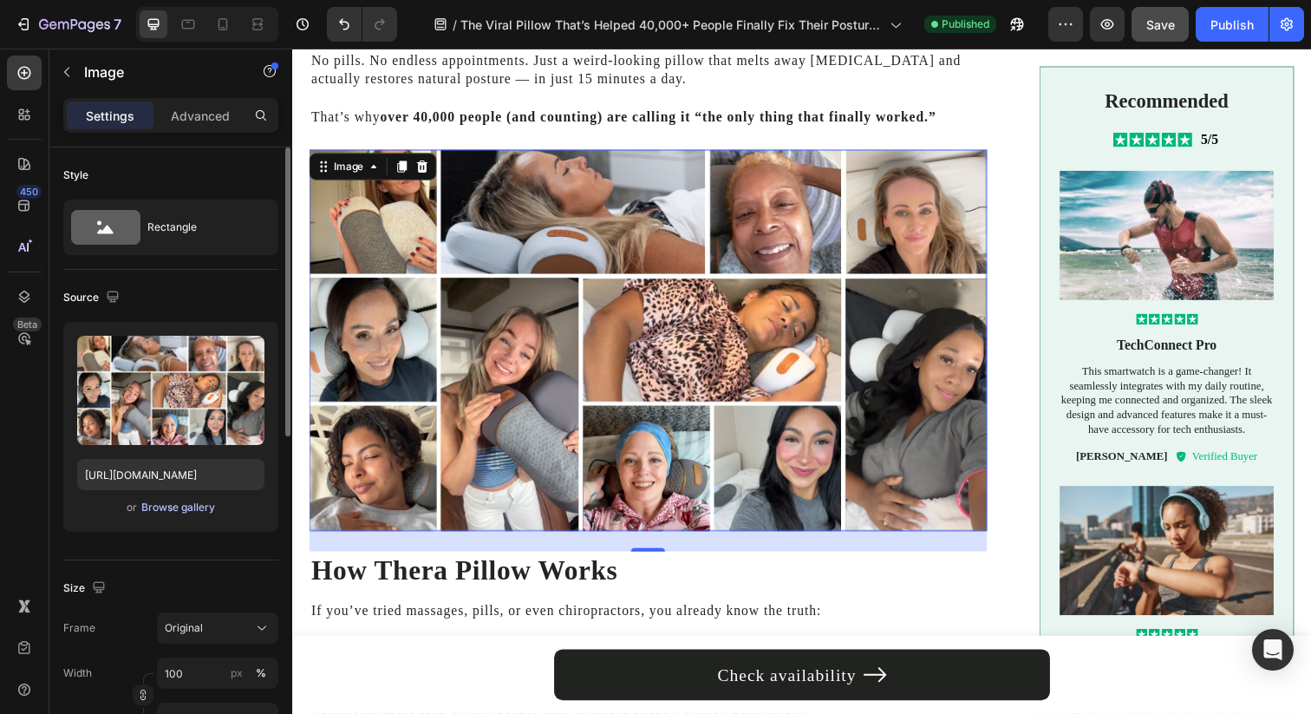
click at [186, 505] on div "Browse gallery" at bounding box center [178, 507] width 74 height 16
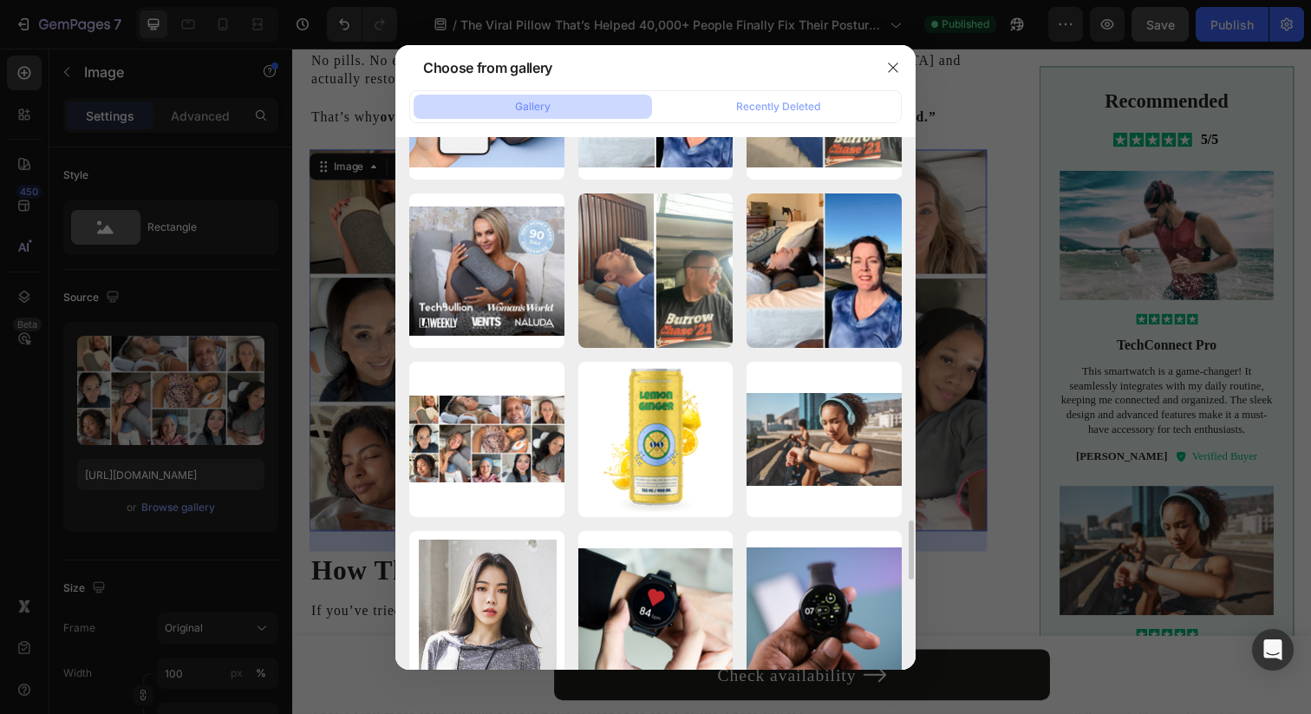
scroll to position [3505, 0]
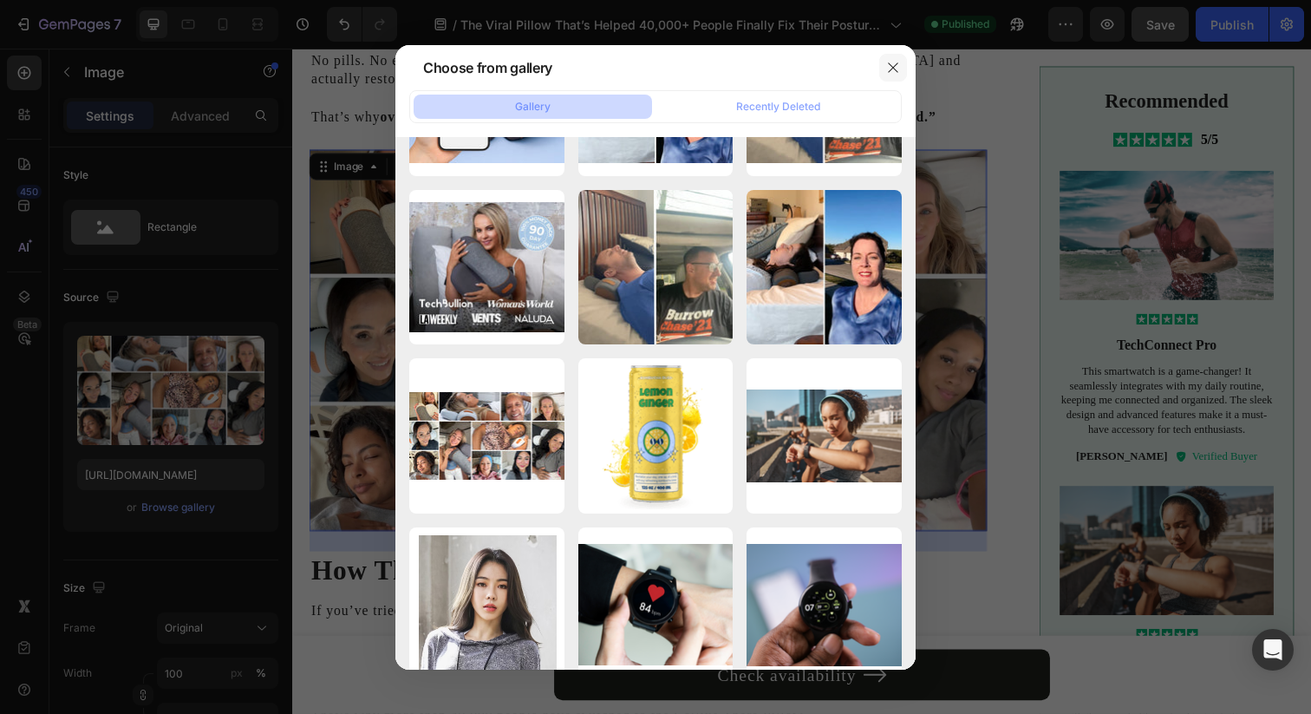
click at [888, 69] on icon "button" at bounding box center [893, 68] width 14 height 14
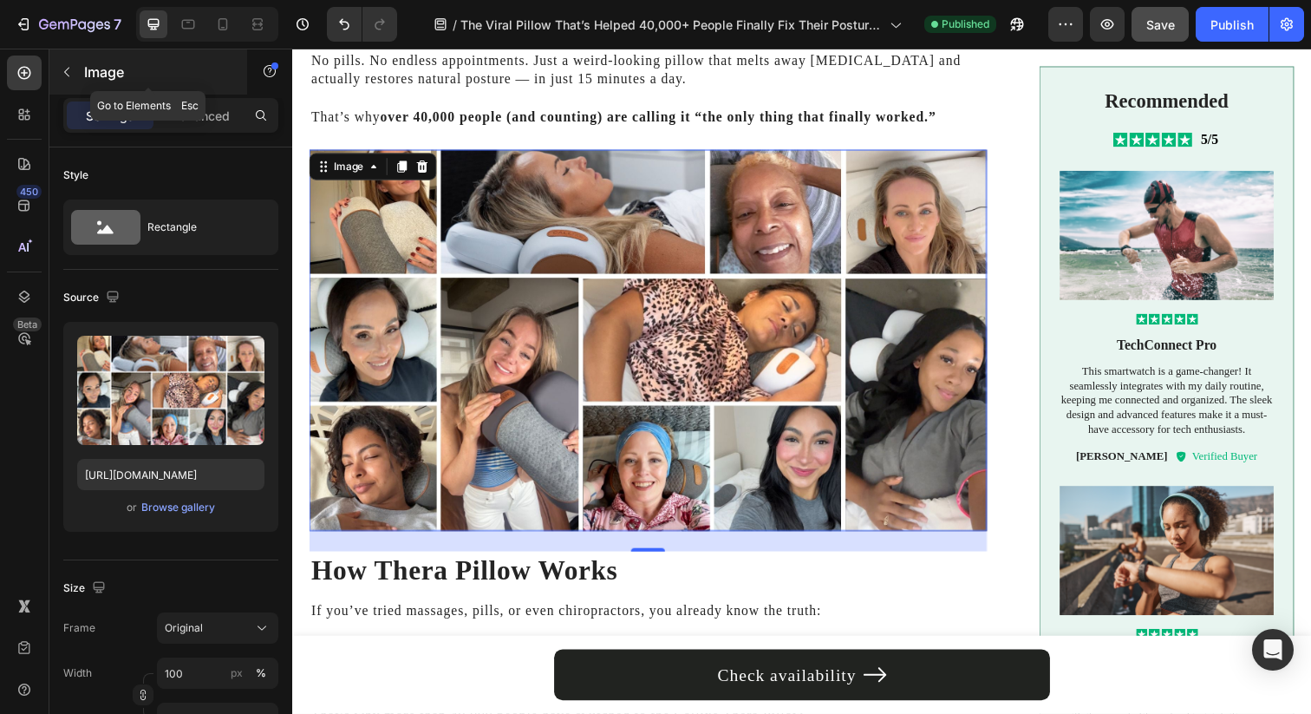
click at [86, 52] on div "Image" at bounding box center [148, 71] width 198 height 45
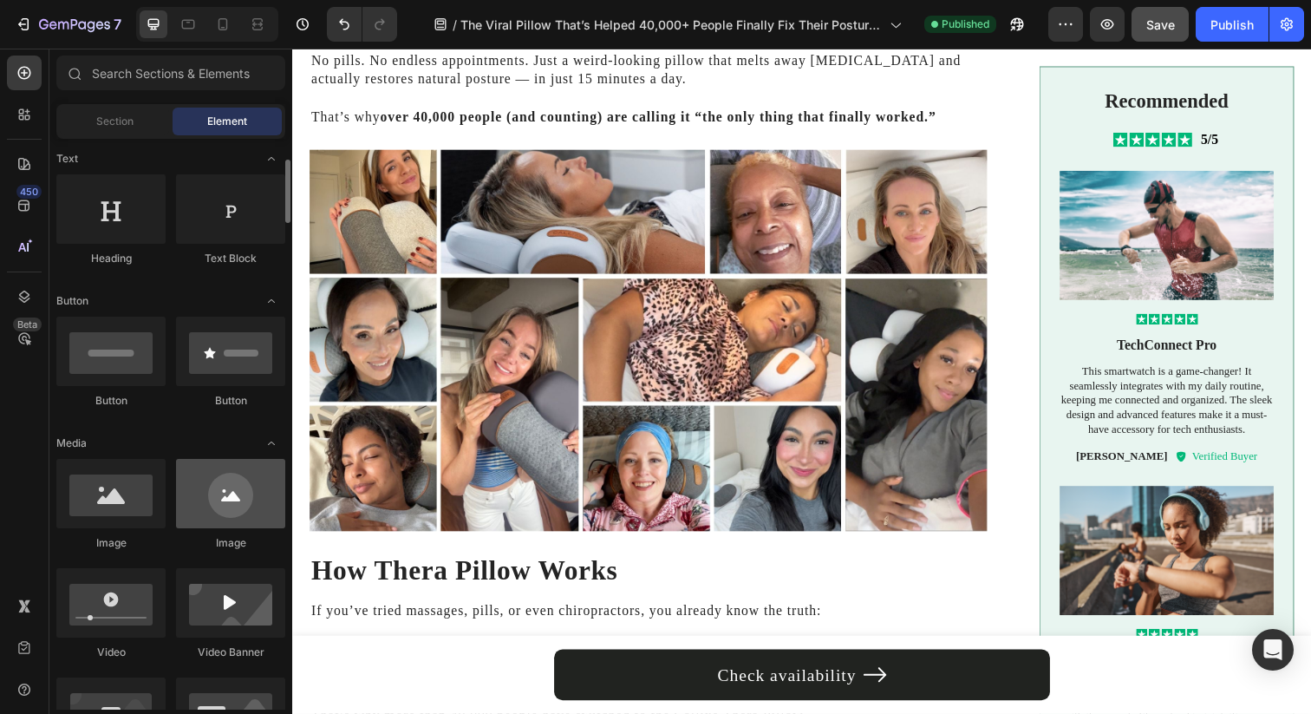
scroll to position [312, 0]
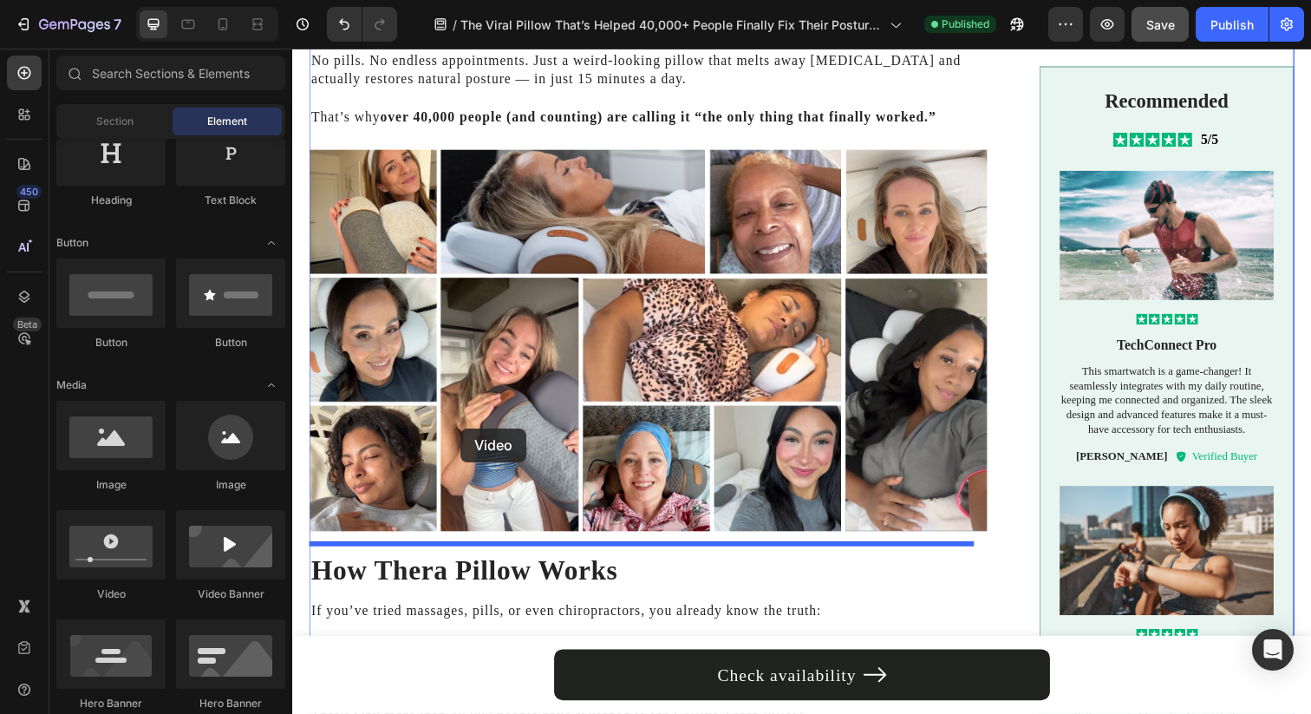
drag, startPoint x: 431, startPoint y: 612, endPoint x: 464, endPoint y: 436, distance: 179.1
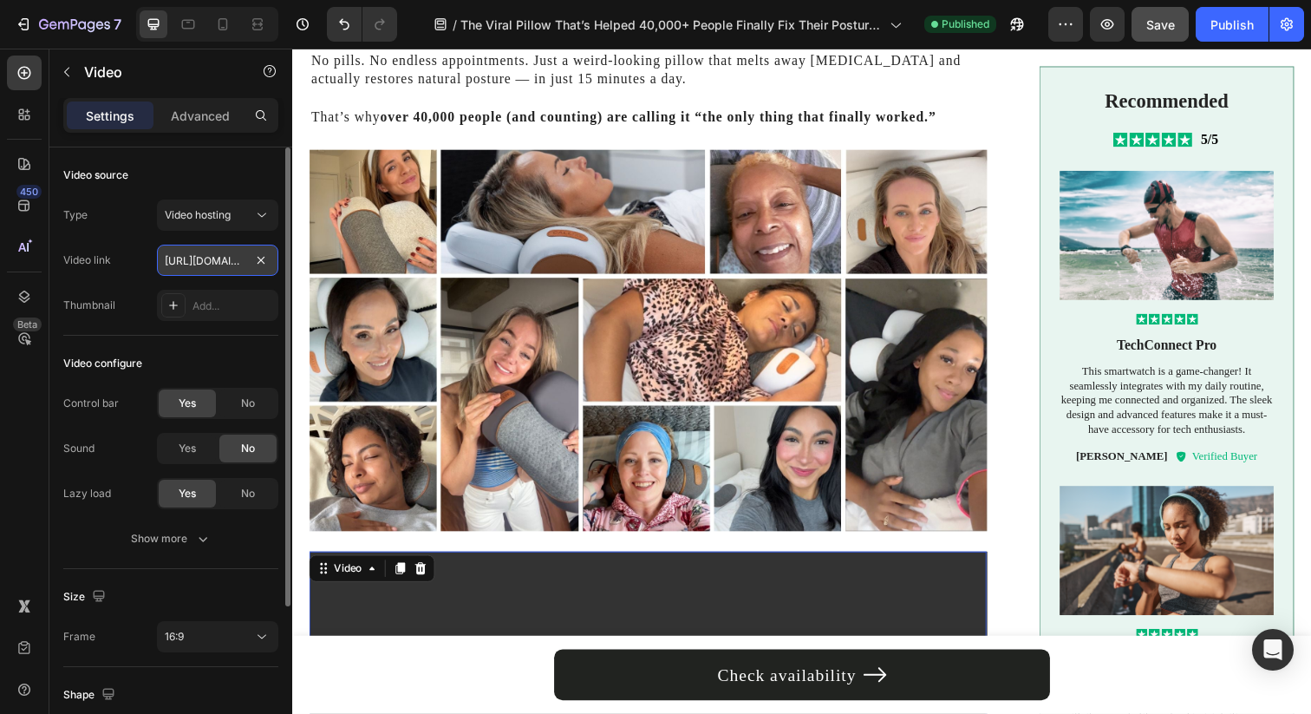
click at [217, 269] on input "https://cdn.shopify.com/videos/c/o/v/2cd3deb506b54b009063f7270ab5cf2e.mp4" at bounding box center [217, 260] width 121 height 31
paste input "65e10e9de0244ecaa5706d680556f60d"
type input "https://cdn.shopify.com/videos/c/o/v/65e10e9de0244ecaa5706d680556f60d.mp4"
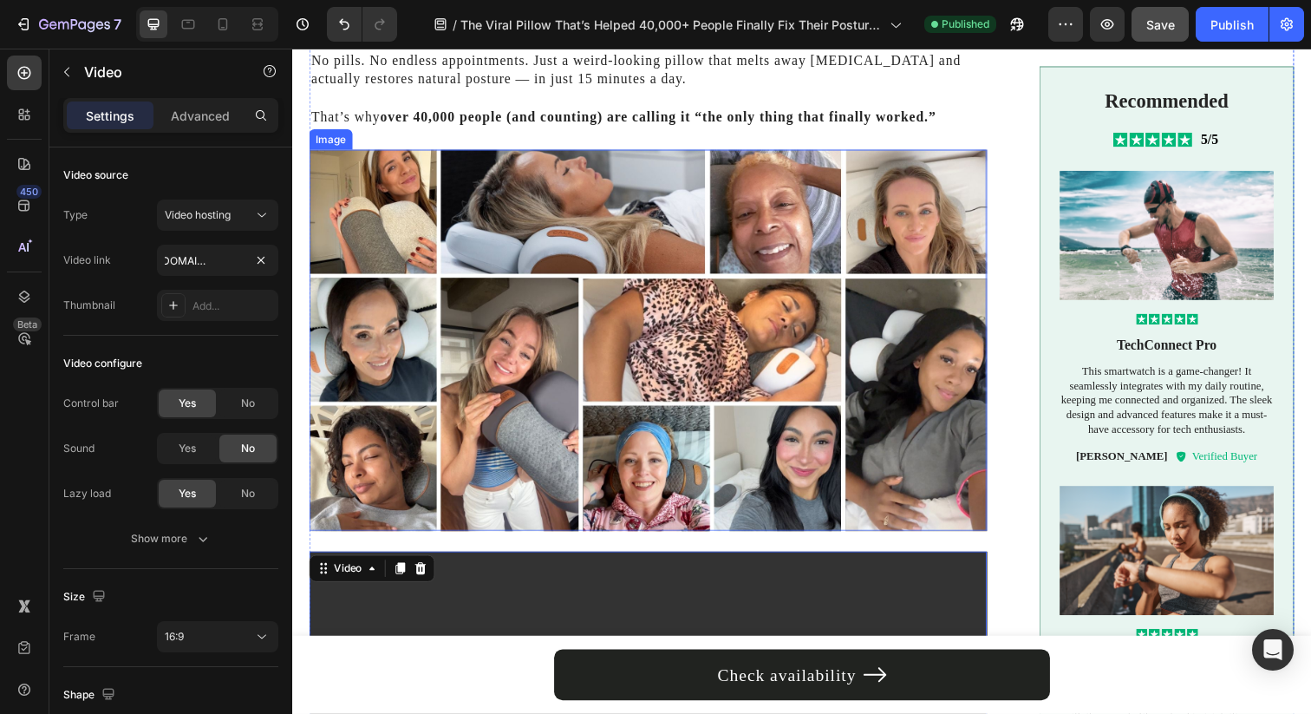
click at [486, 243] on img at bounding box center [656, 346] width 692 height 389
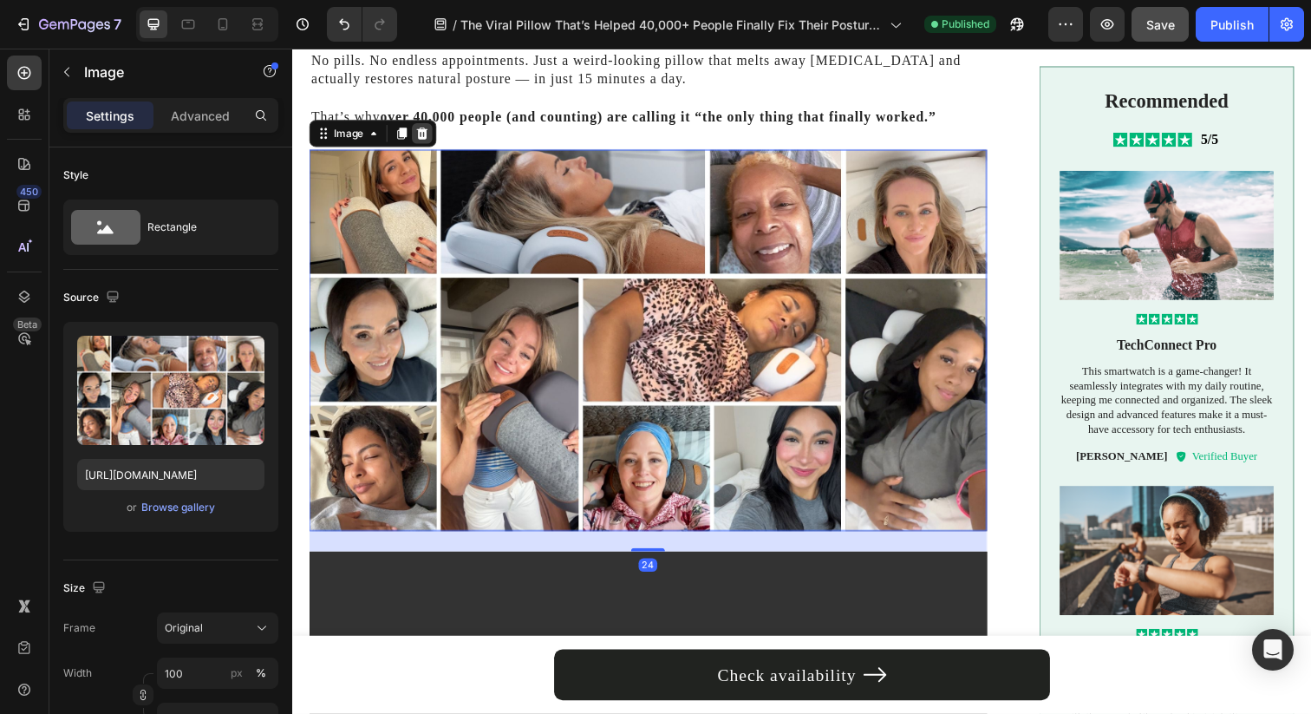
click at [420, 138] on icon at bounding box center [425, 135] width 14 height 14
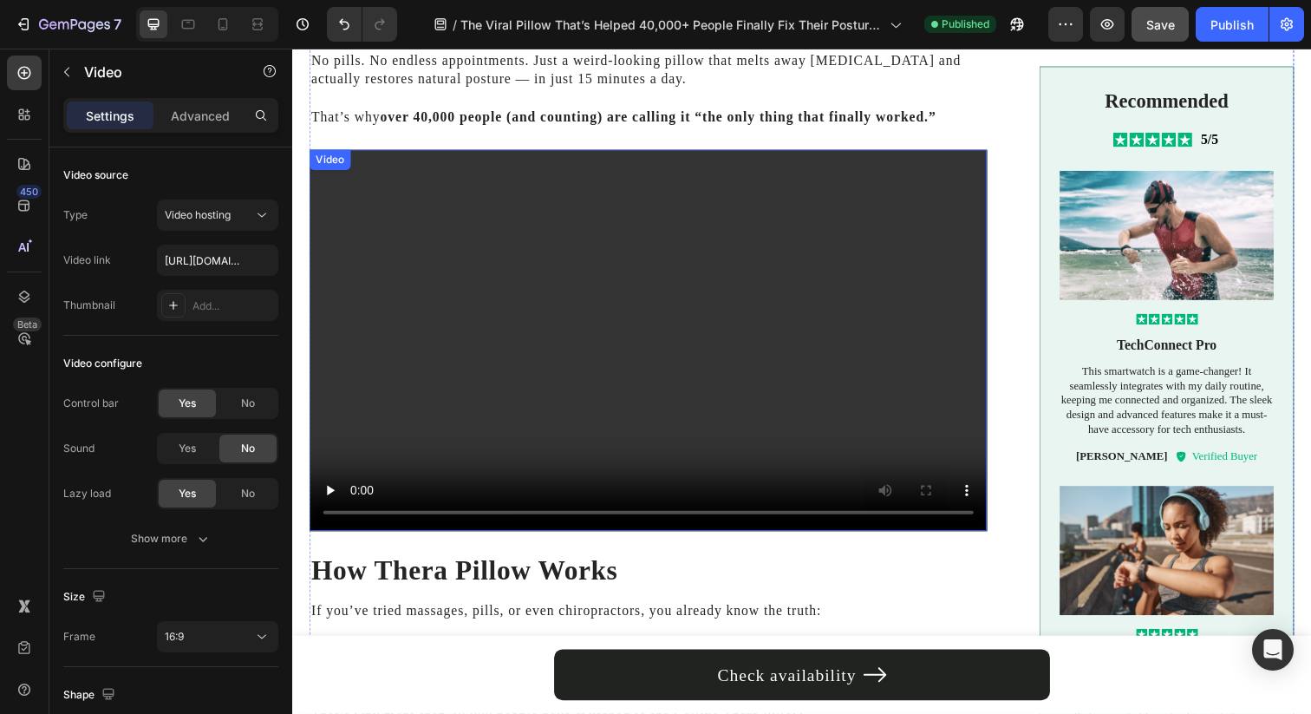
click at [590, 250] on video at bounding box center [656, 346] width 692 height 389
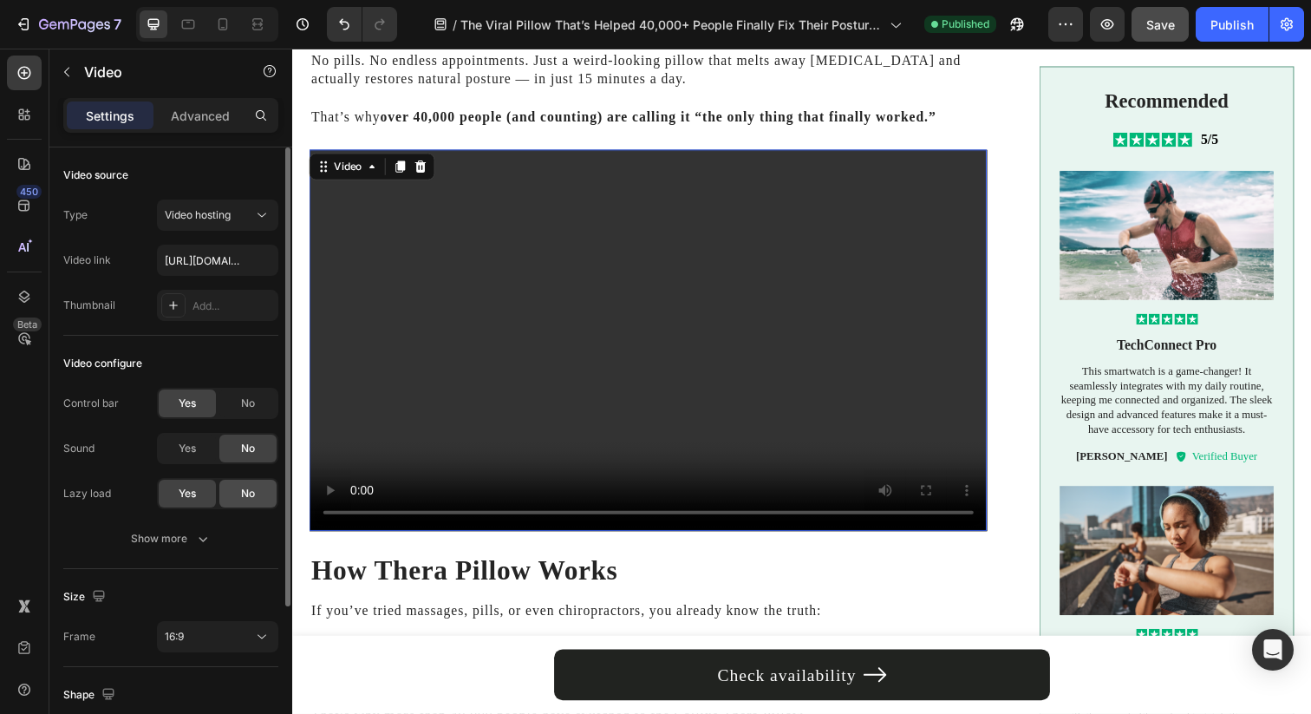
click at [241, 488] on span "No" at bounding box center [248, 494] width 14 height 16
click at [232, 407] on div "No" at bounding box center [247, 403] width 57 height 28
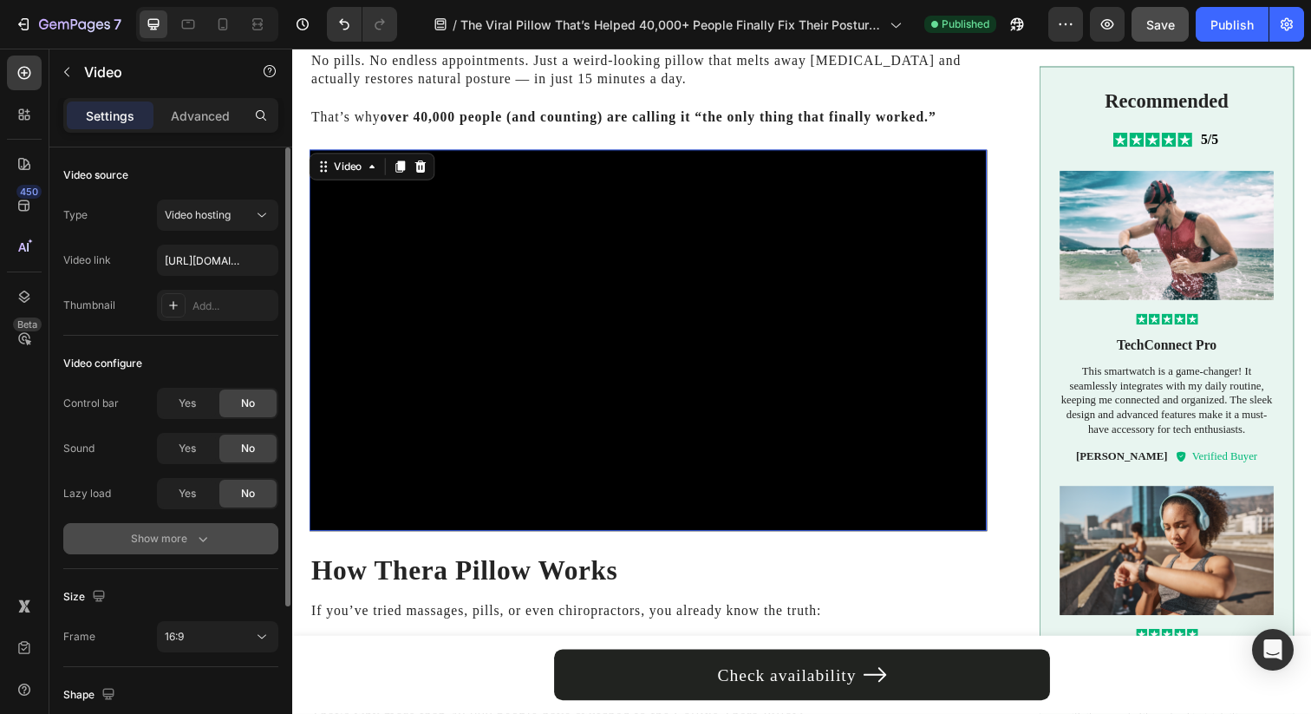
click at [212, 537] on button "Show more" at bounding box center [170, 538] width 215 height 31
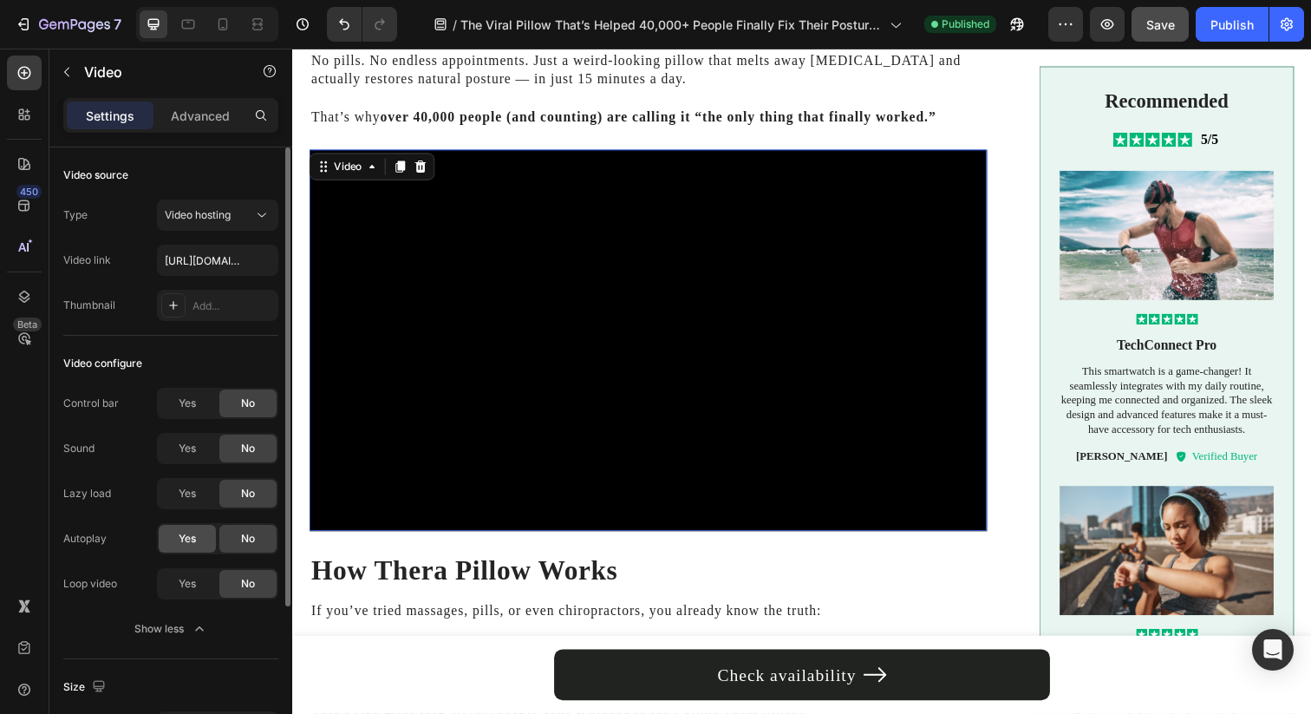
click at [199, 538] on div "Yes" at bounding box center [187, 539] width 57 height 28
click at [199, 594] on div "Yes" at bounding box center [187, 584] width 57 height 28
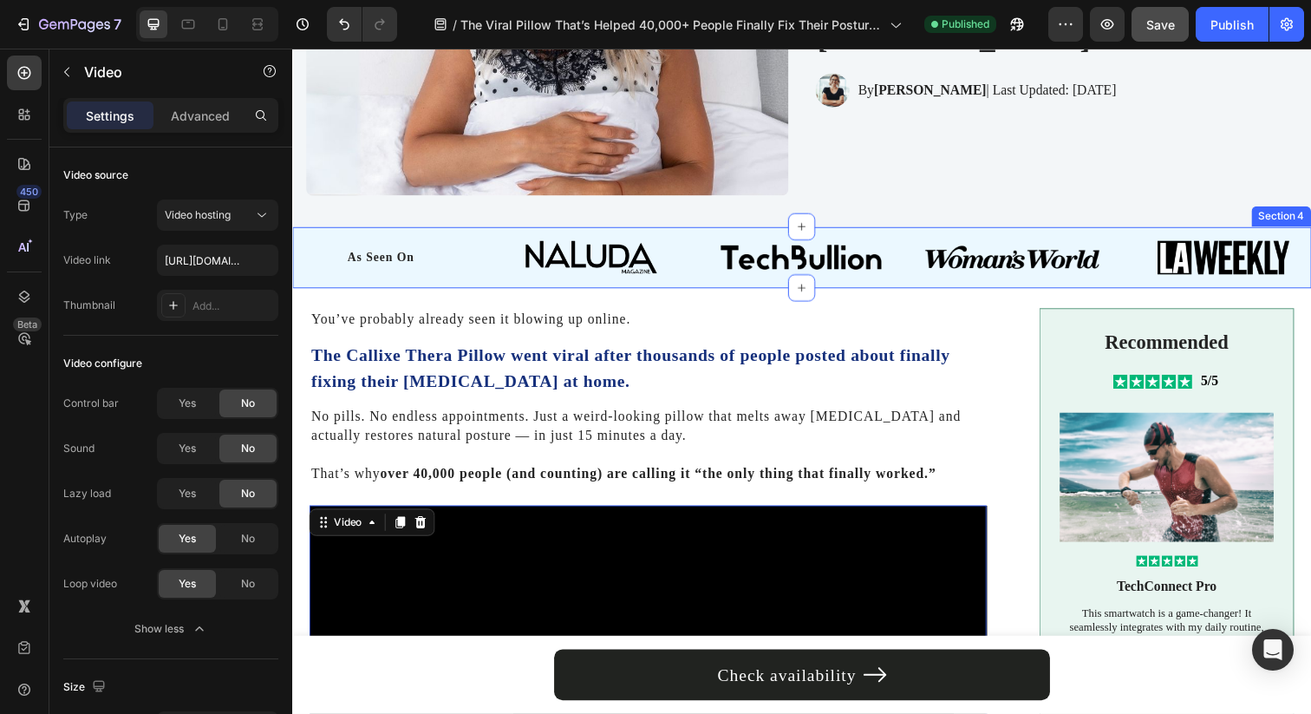
scroll to position [0, 0]
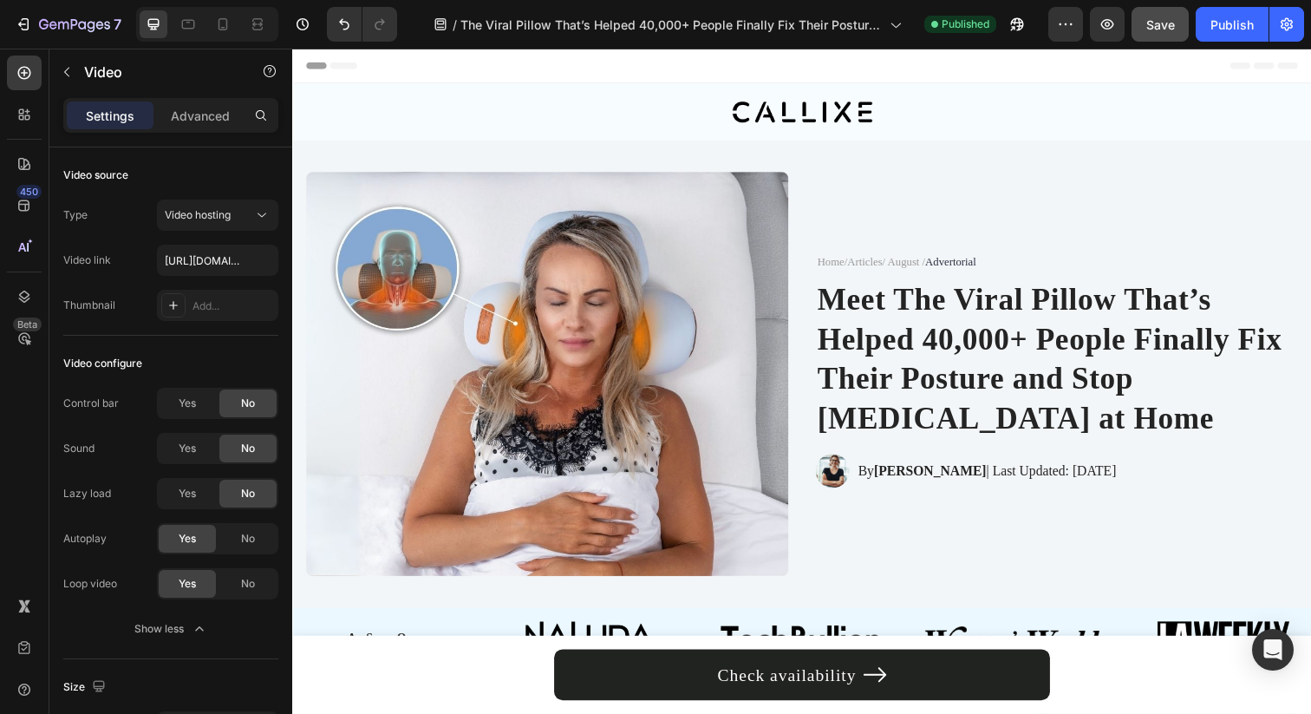
click at [1167, 28] on span "Save" at bounding box center [1160, 24] width 29 height 15
click at [1222, 29] on div "Publish" at bounding box center [1231, 25] width 43 height 18
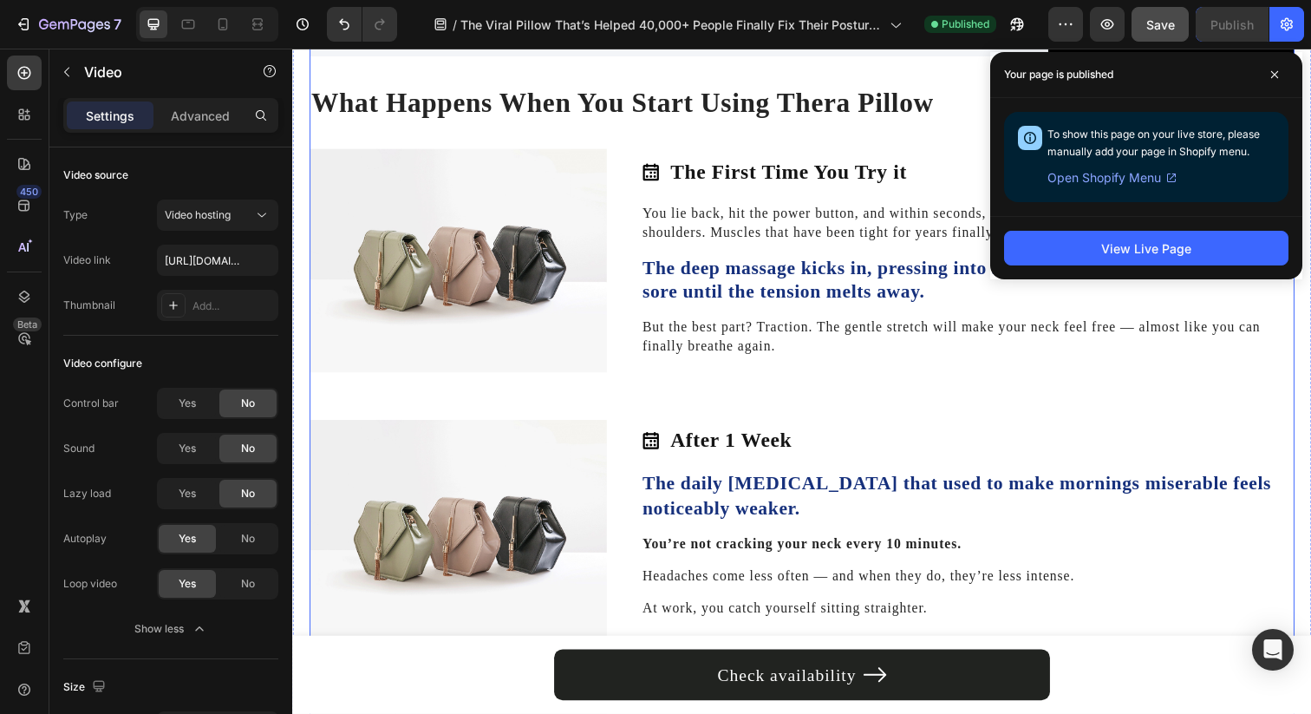
scroll to position [2457, 0]
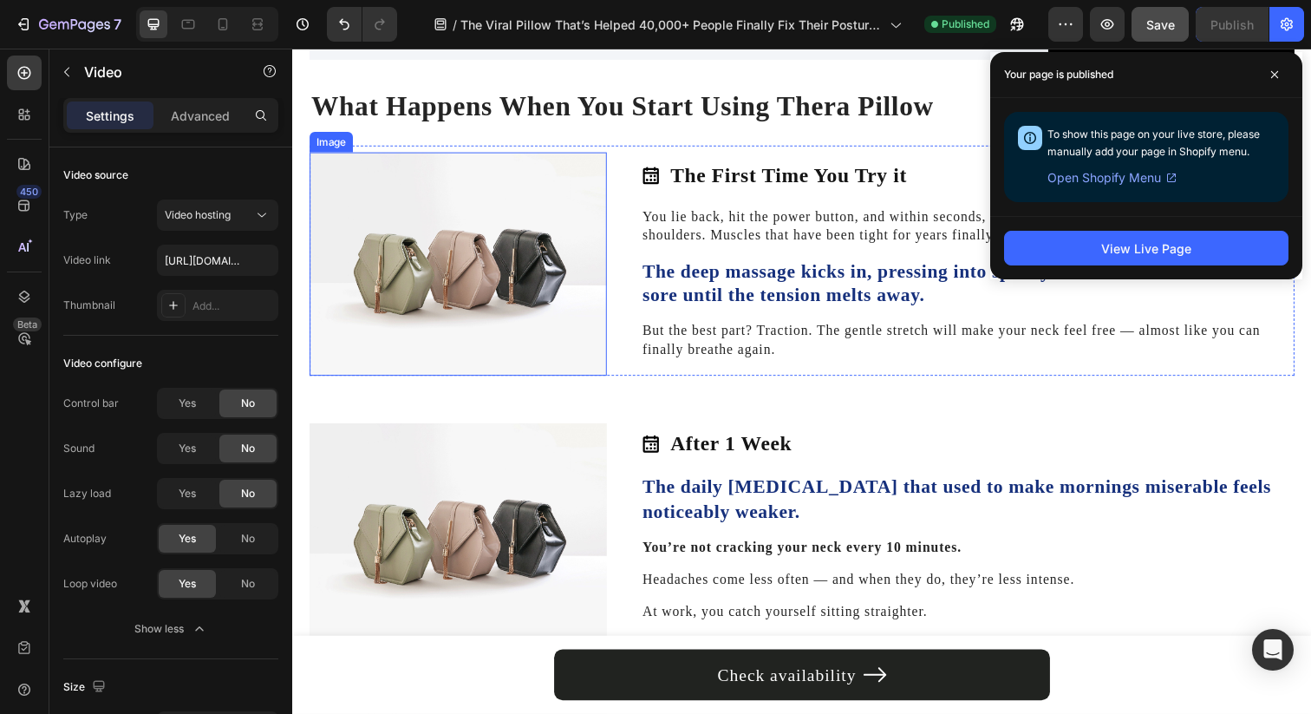
click at [487, 292] on img at bounding box center [461, 268] width 303 height 228
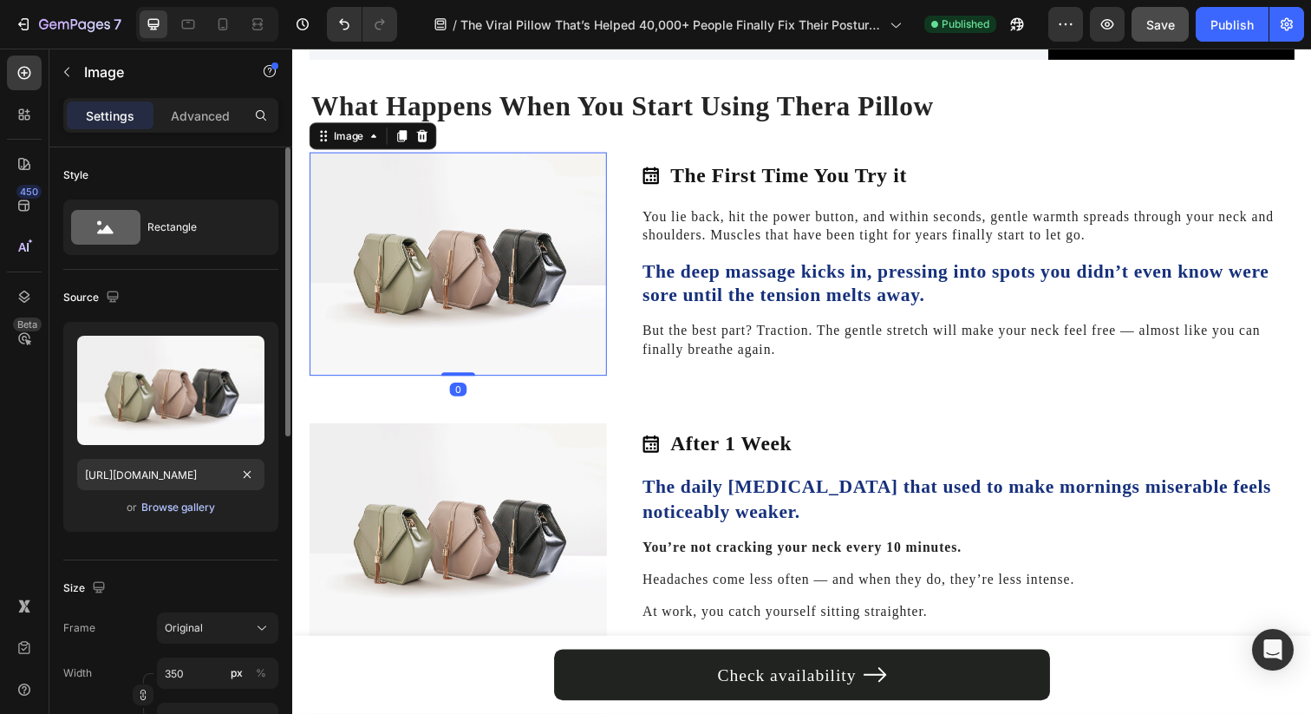
click at [197, 508] on div "Browse gallery" at bounding box center [178, 507] width 74 height 16
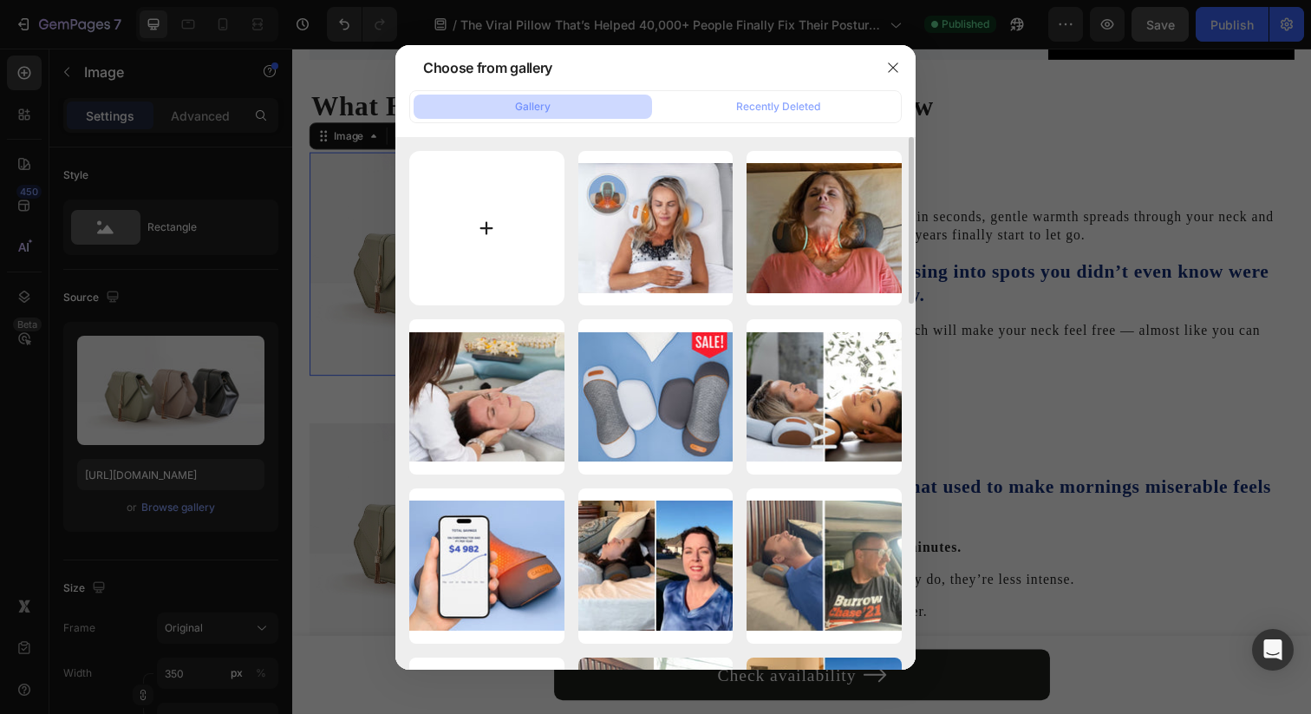
click at [479, 237] on input "file" at bounding box center [486, 228] width 155 height 155
type input "C:\fakepath\10.jpg"
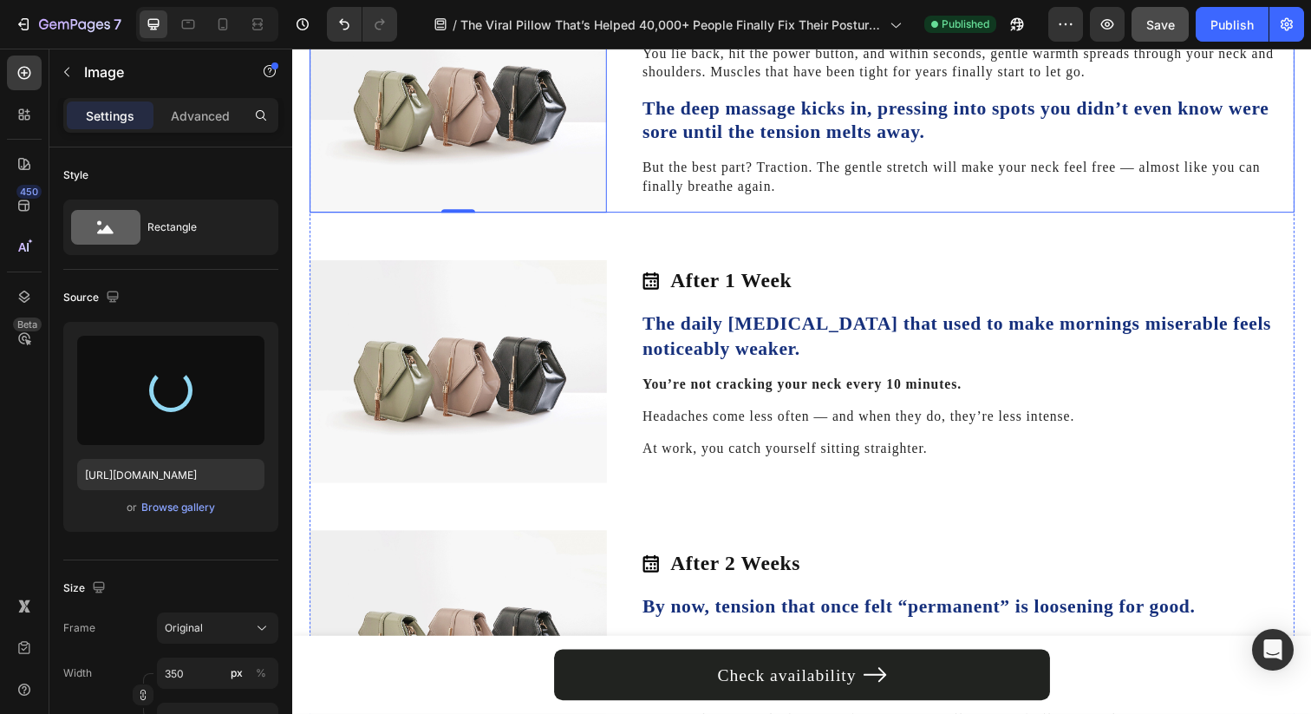
scroll to position [2632, 0]
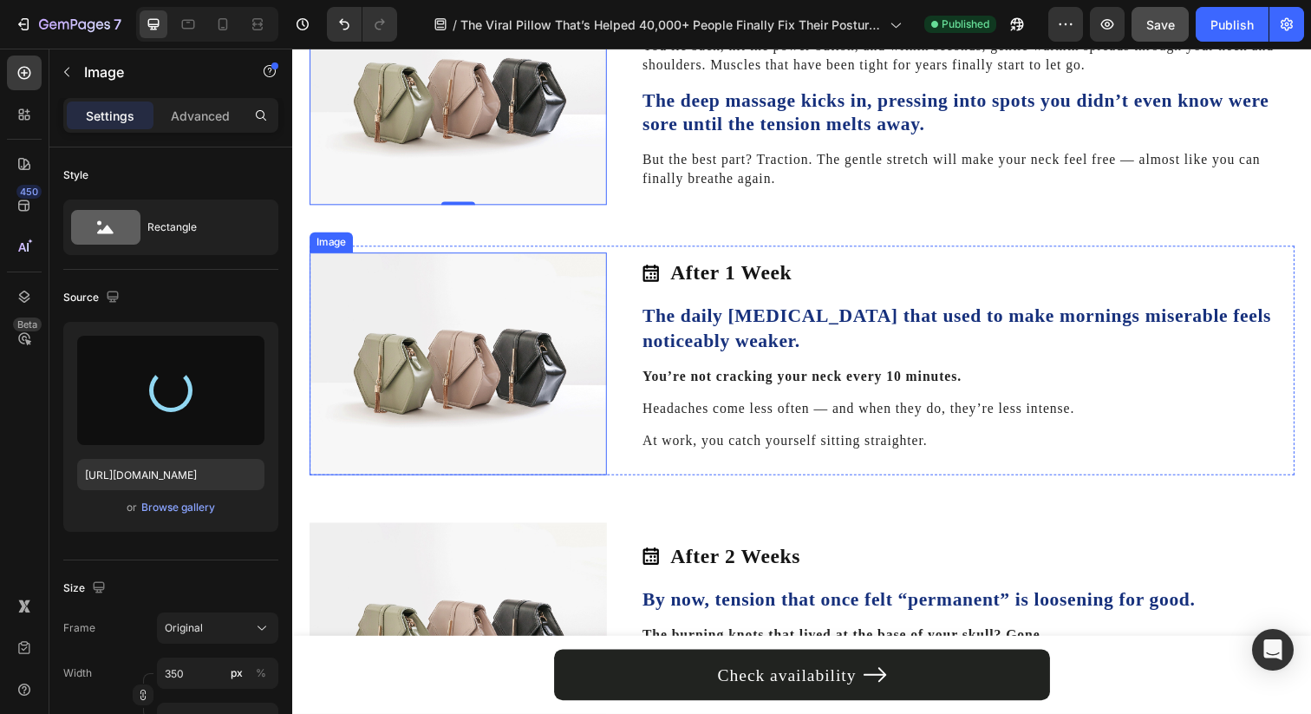
type input "https://cdn.shopify.com/s/files/1/0695/0459/8289/files/gempages_490483624978678…"
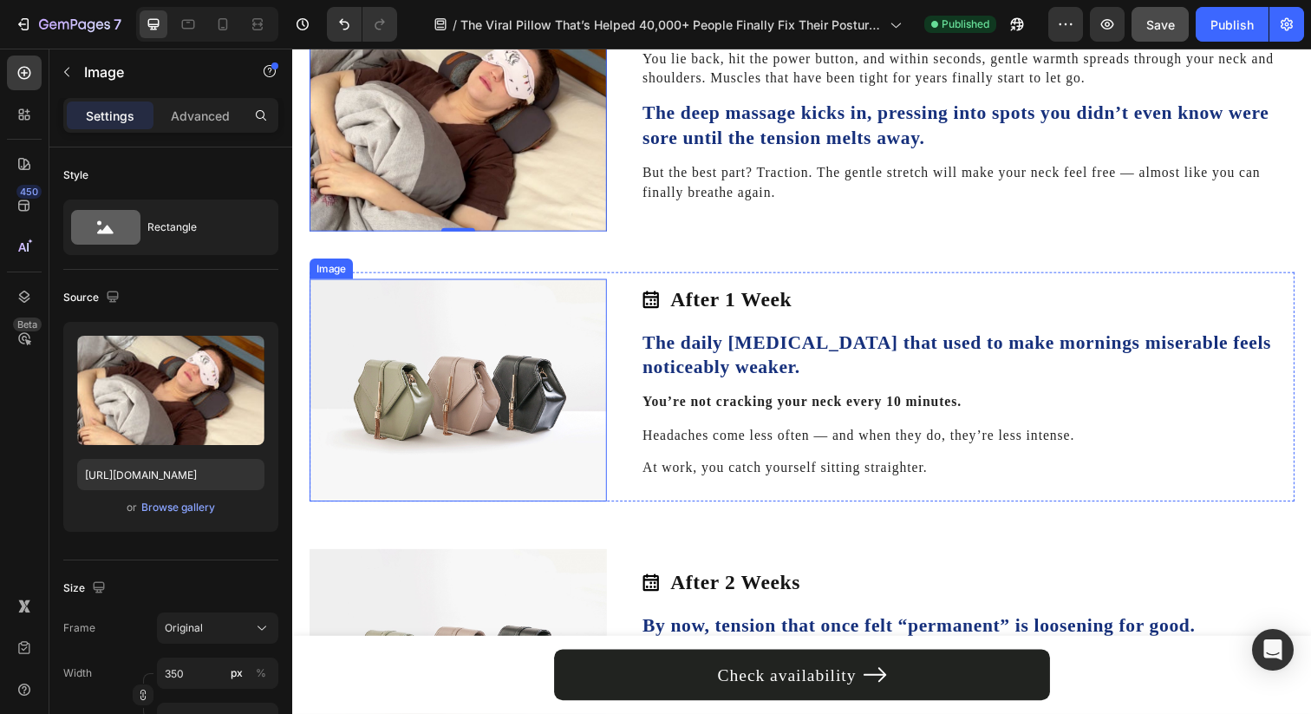
click at [485, 349] on img at bounding box center [461, 398] width 303 height 228
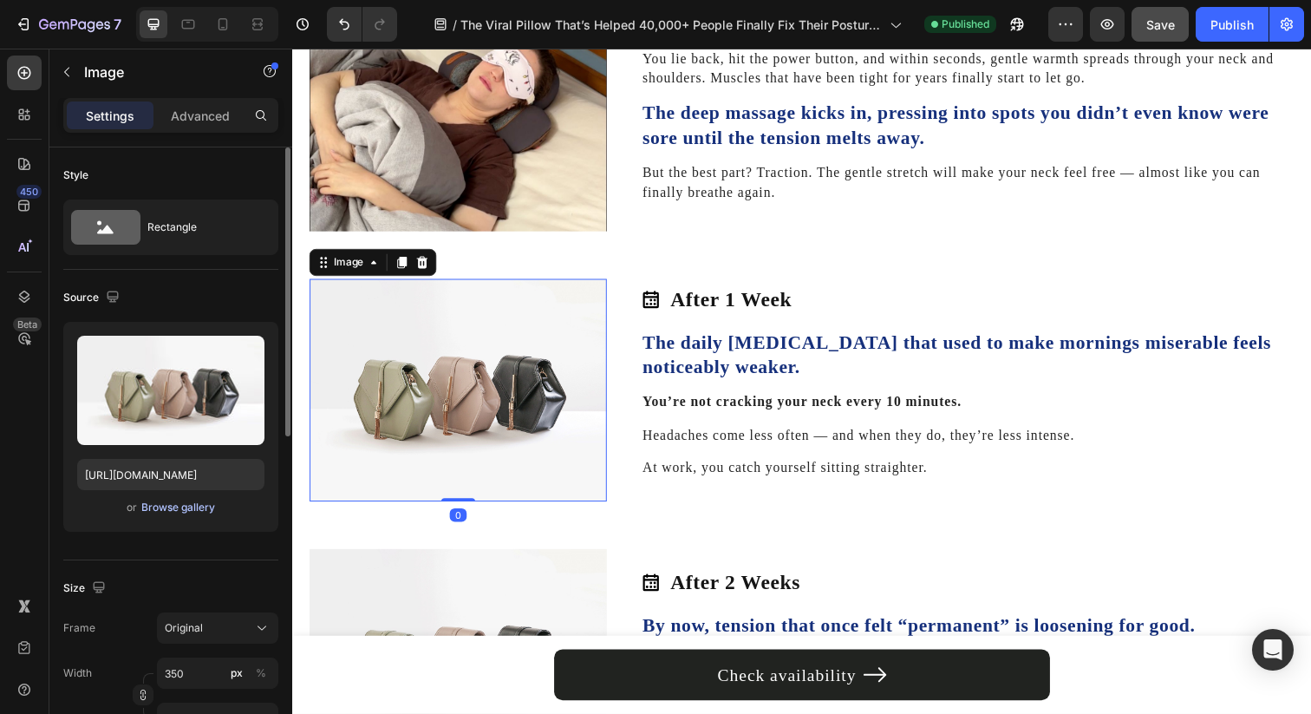
click at [197, 510] on div "Browse gallery" at bounding box center [178, 507] width 74 height 16
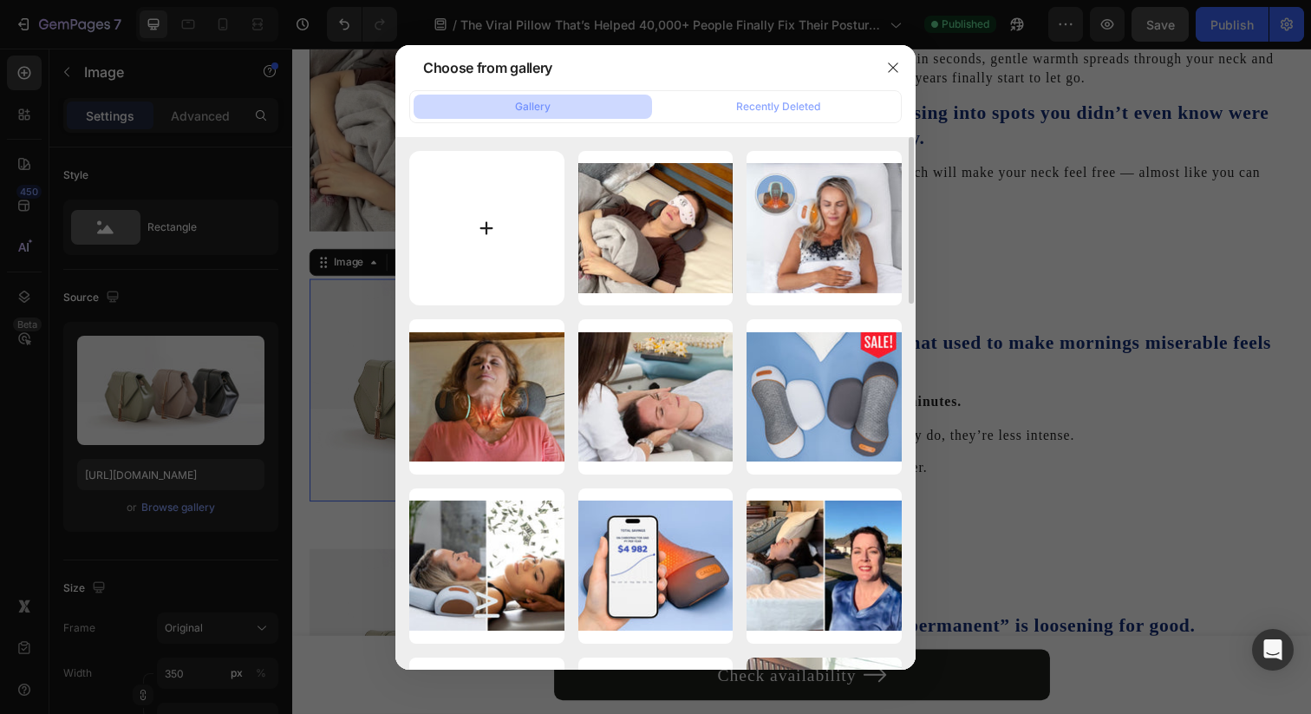
click at [502, 248] on input "file" at bounding box center [486, 228] width 155 height 155
type input "C:\fakepath\11.jpg"
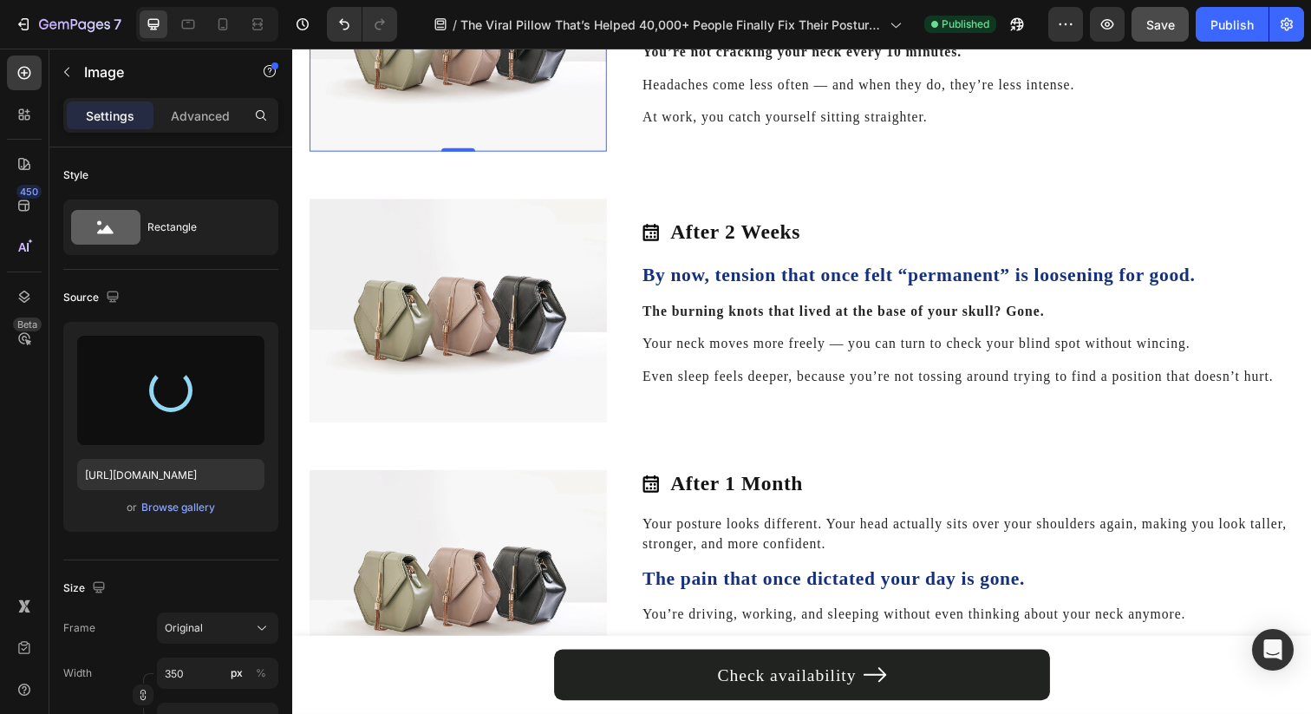
scroll to position [2997, 0]
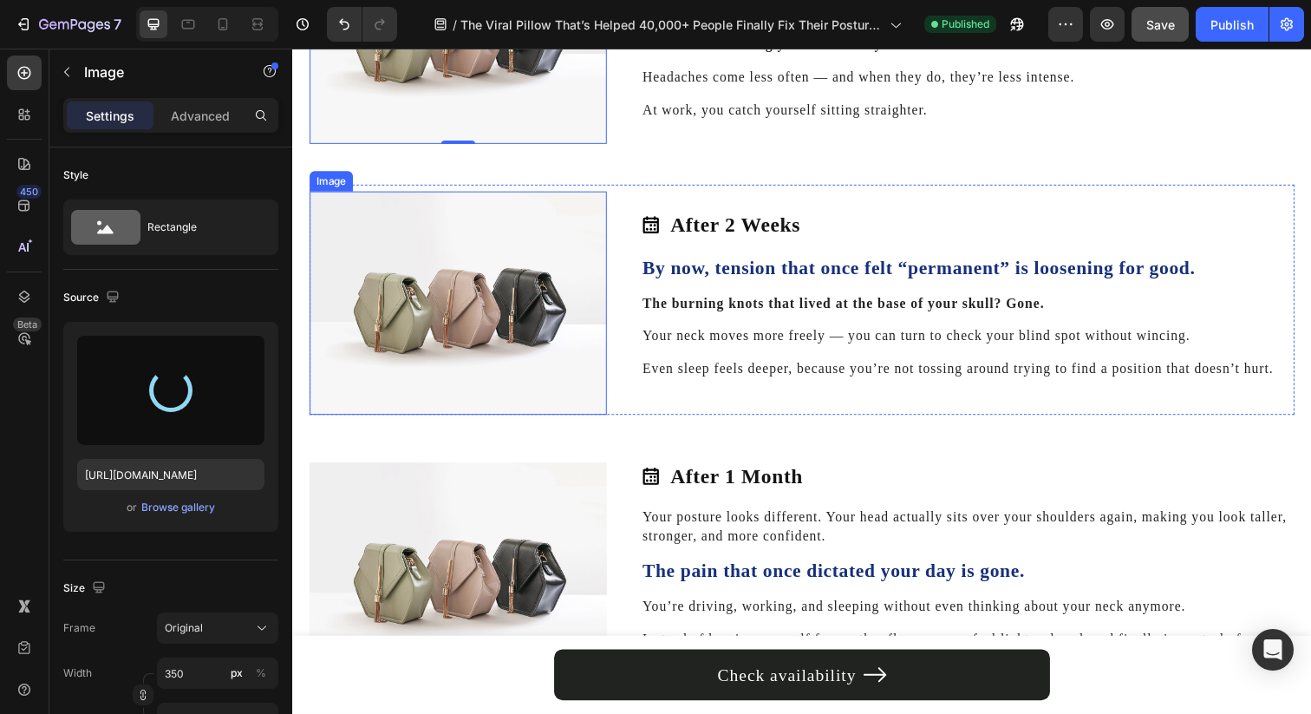
type input "https://cdn.shopify.com/s/files/1/0695/0459/8289/files/gempages_490483624978678…"
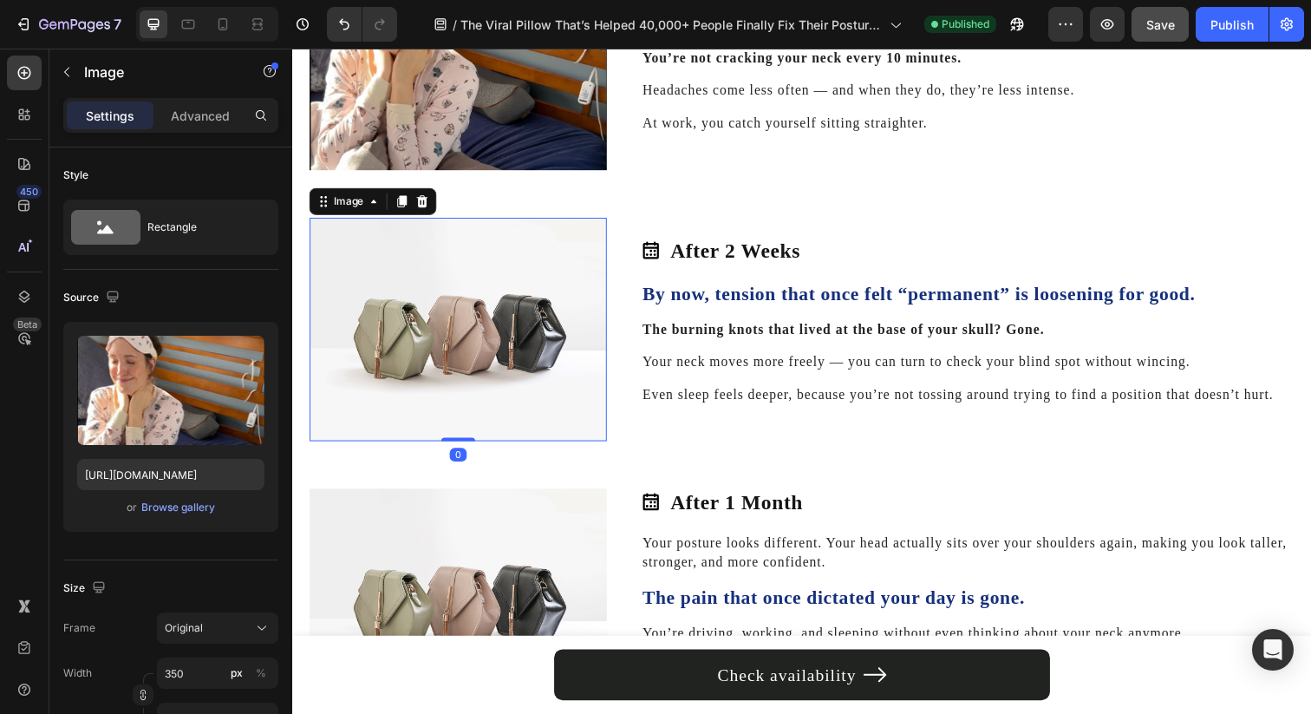
click at [486, 332] on img at bounding box center [461, 335] width 303 height 228
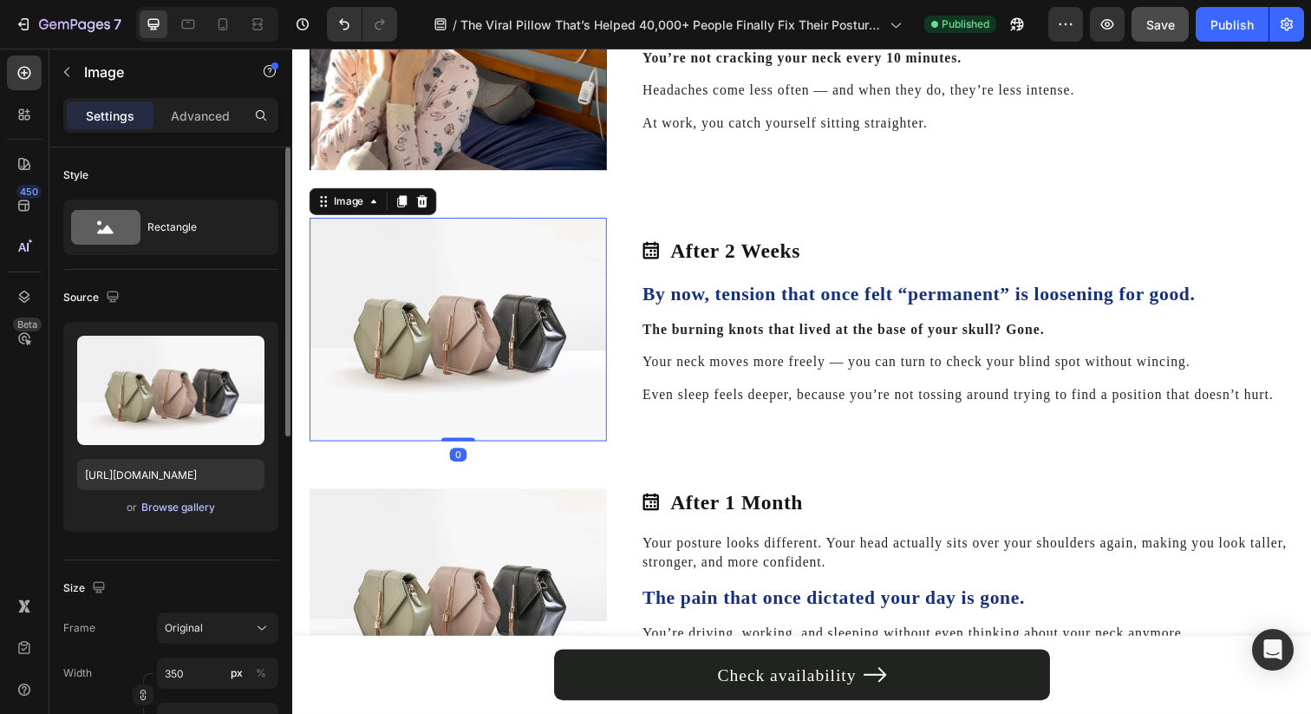
click at [211, 509] on div "Browse gallery" at bounding box center [178, 507] width 74 height 16
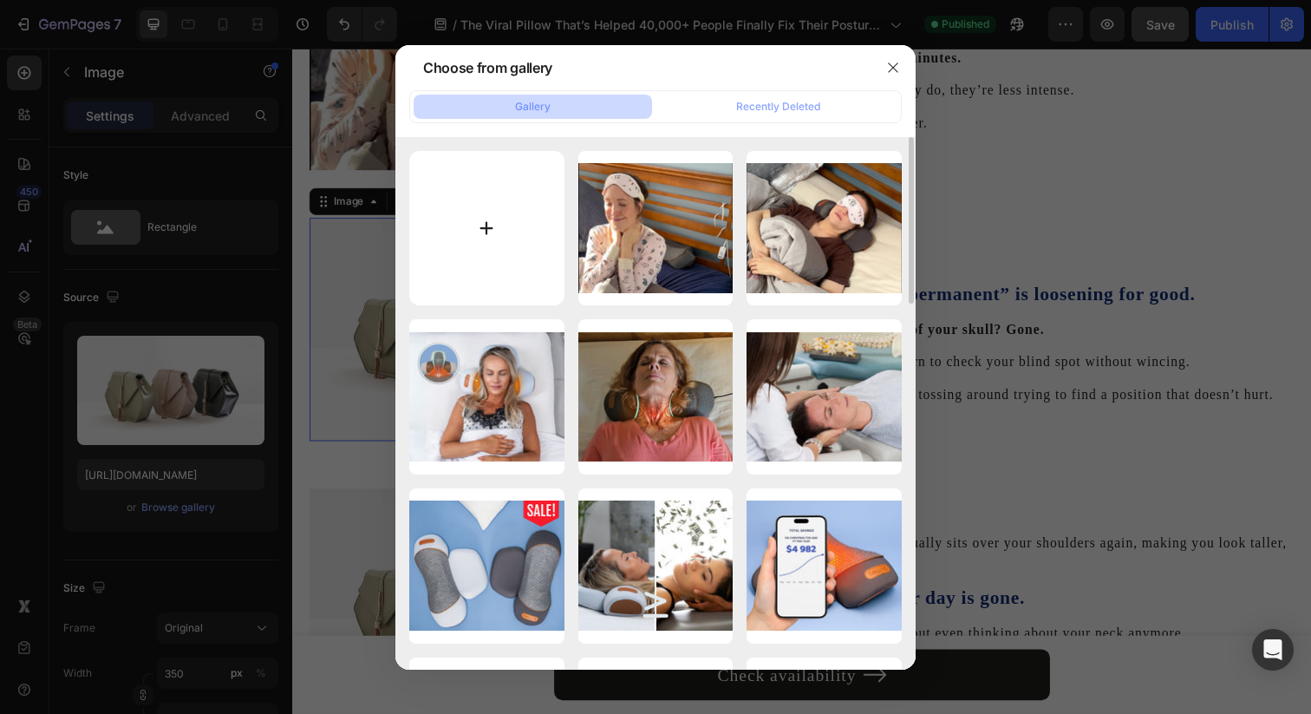
click at [494, 289] on input "file" at bounding box center [486, 228] width 155 height 155
type input "C:\fakepath\12.jpg"
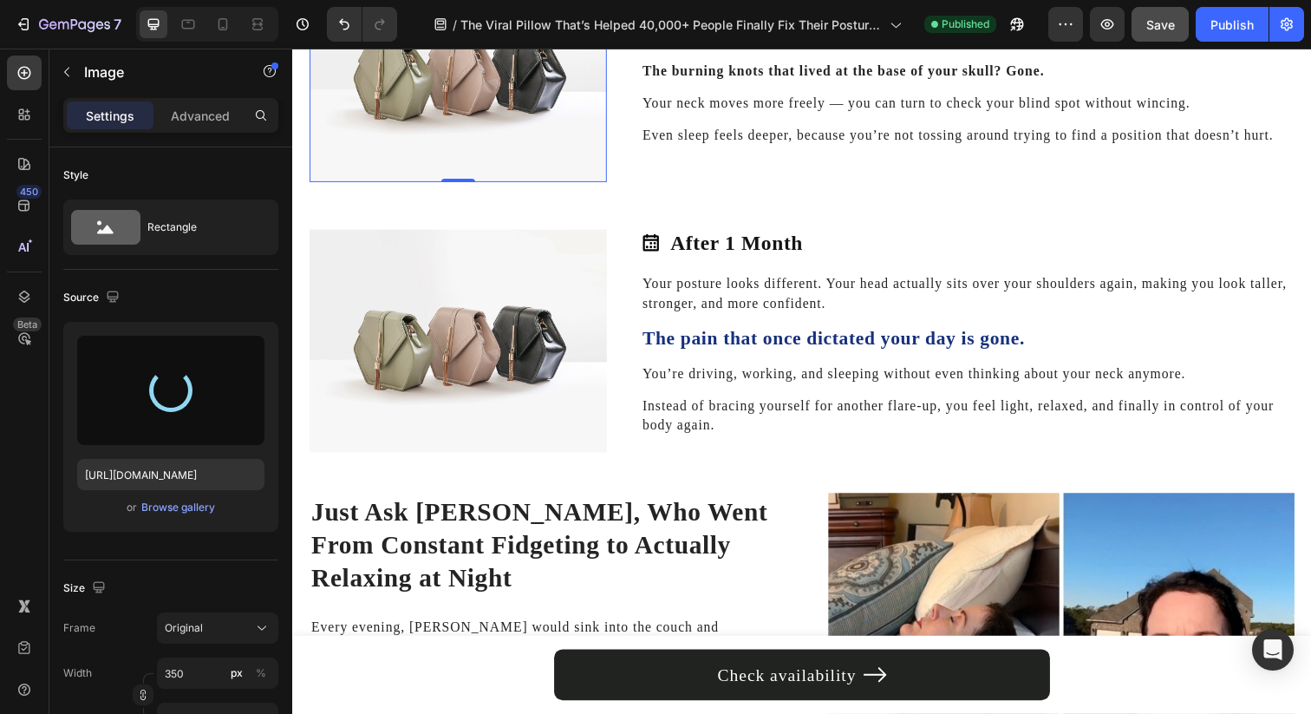
scroll to position [3267, 0]
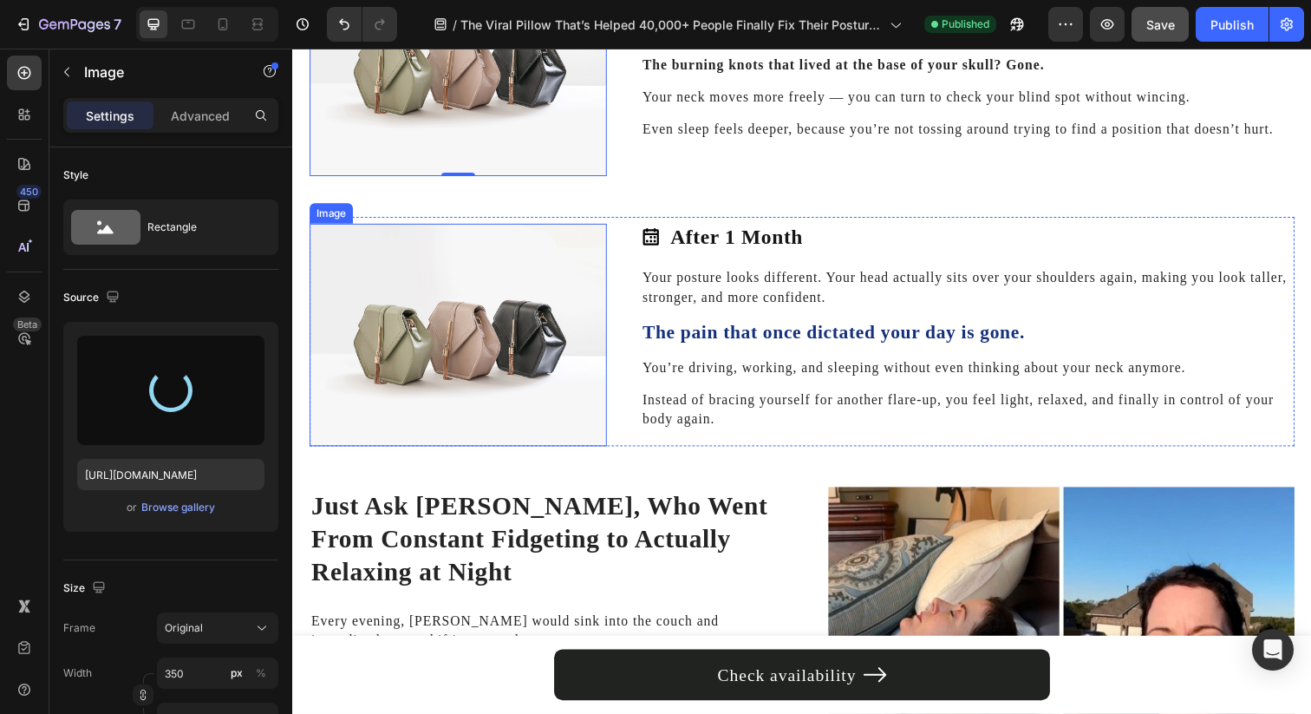
type input "https://cdn.shopify.com/s/files/1/0695/0459/8289/files/gempages_490483624978678…"
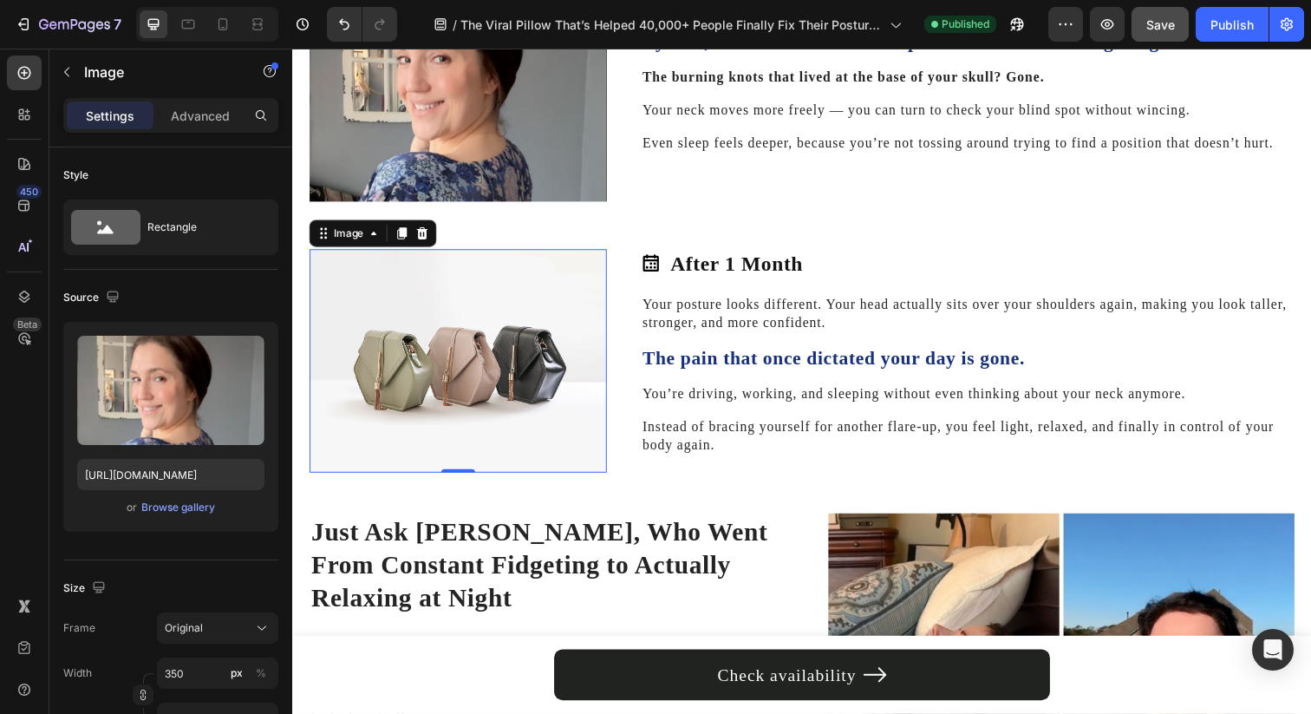
click at [536, 362] on img at bounding box center [461, 367] width 303 height 228
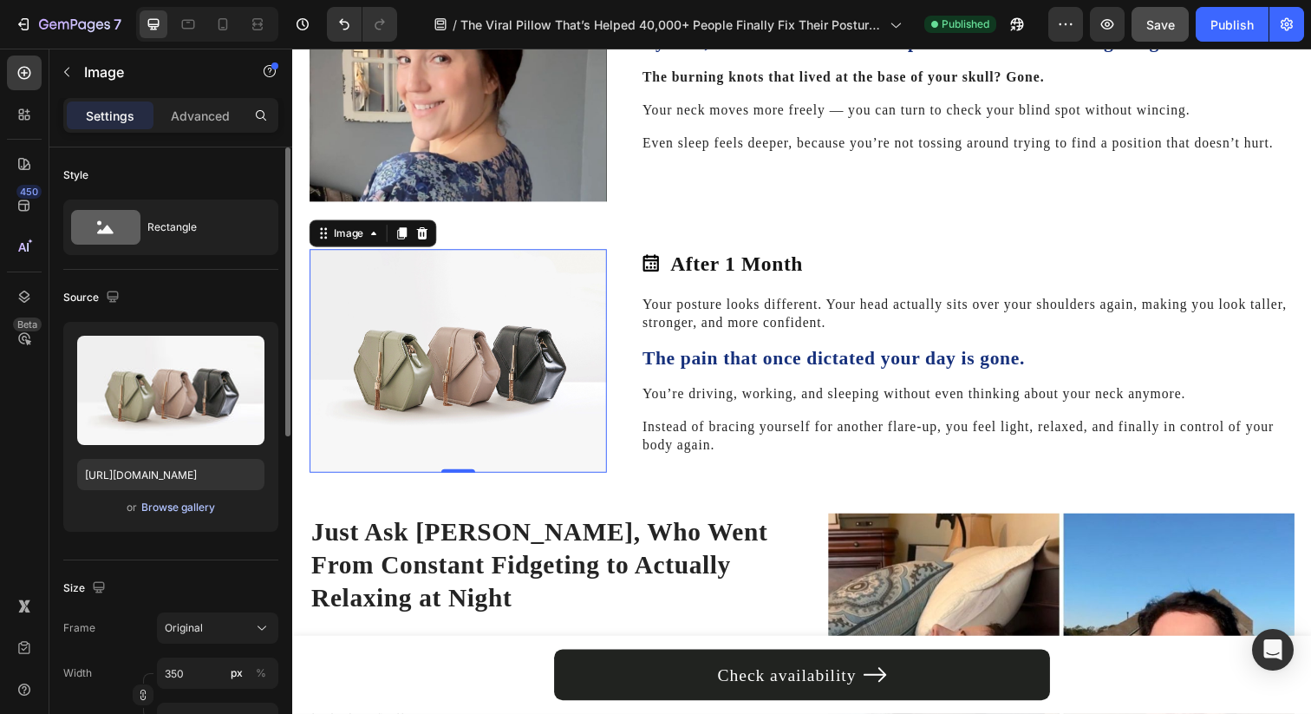
click at [195, 509] on div "Browse gallery" at bounding box center [178, 507] width 74 height 16
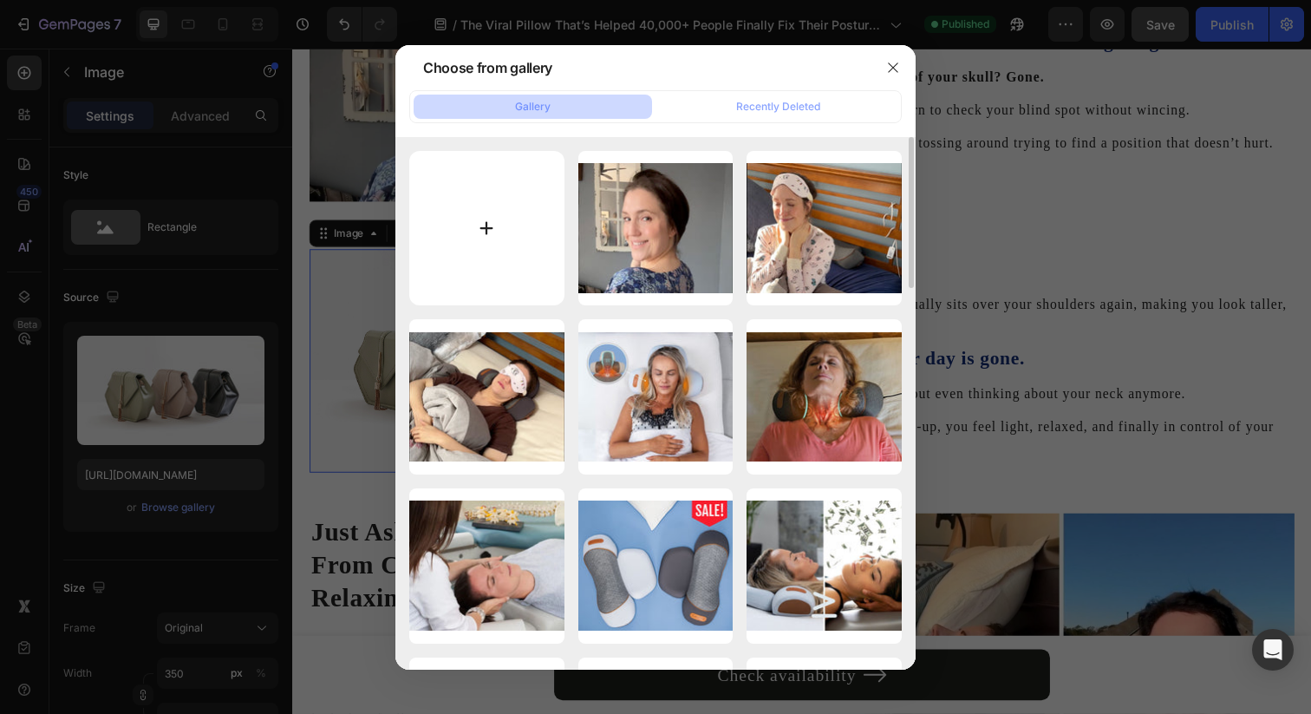
click at [486, 222] on input "file" at bounding box center [486, 228] width 155 height 155
type input "C:\fakepath\13.jpg"
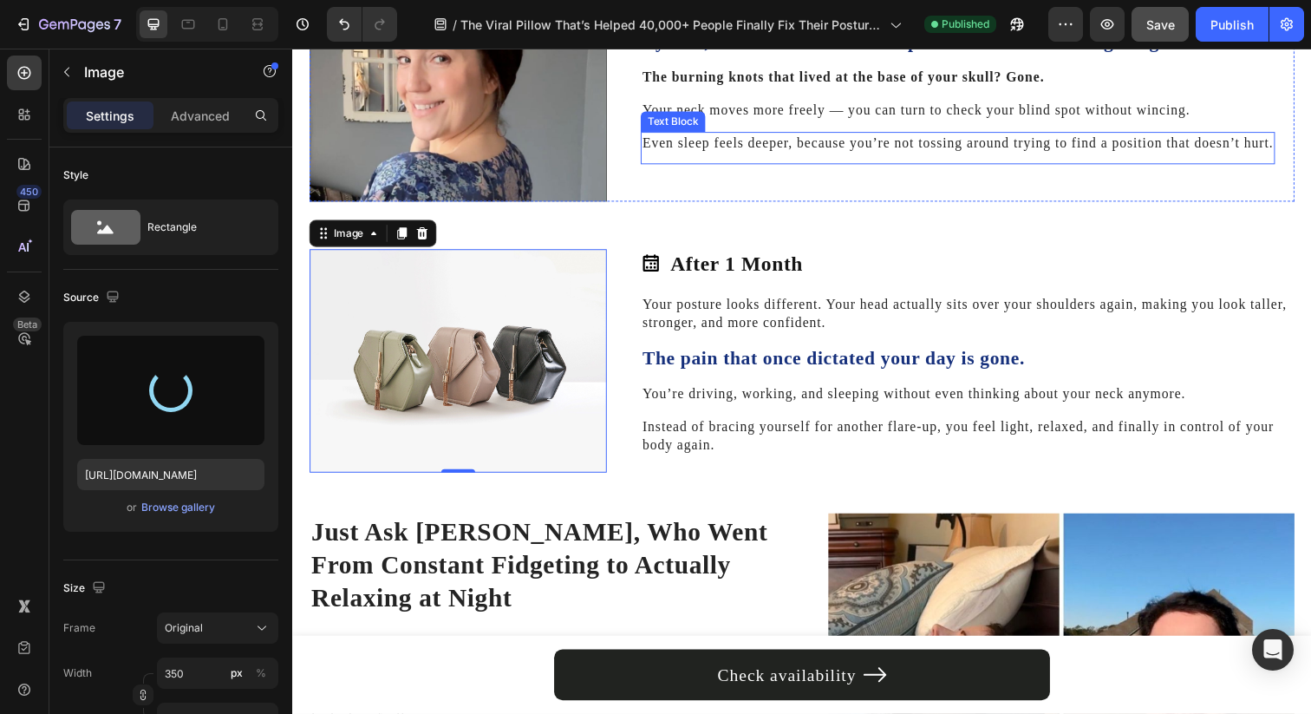
type input "https://cdn.shopify.com/s/files/1/0695/0459/8289/files/gempages_490483624978678…"
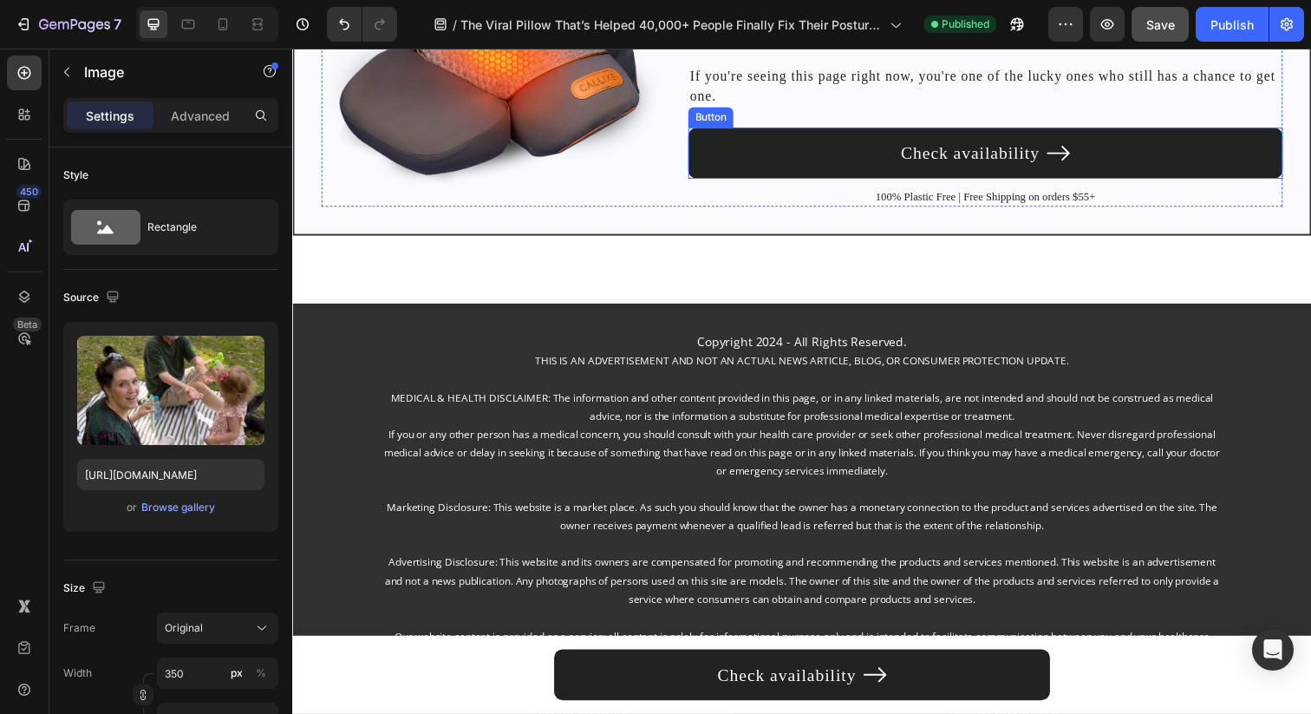
scroll to position [7986, 0]
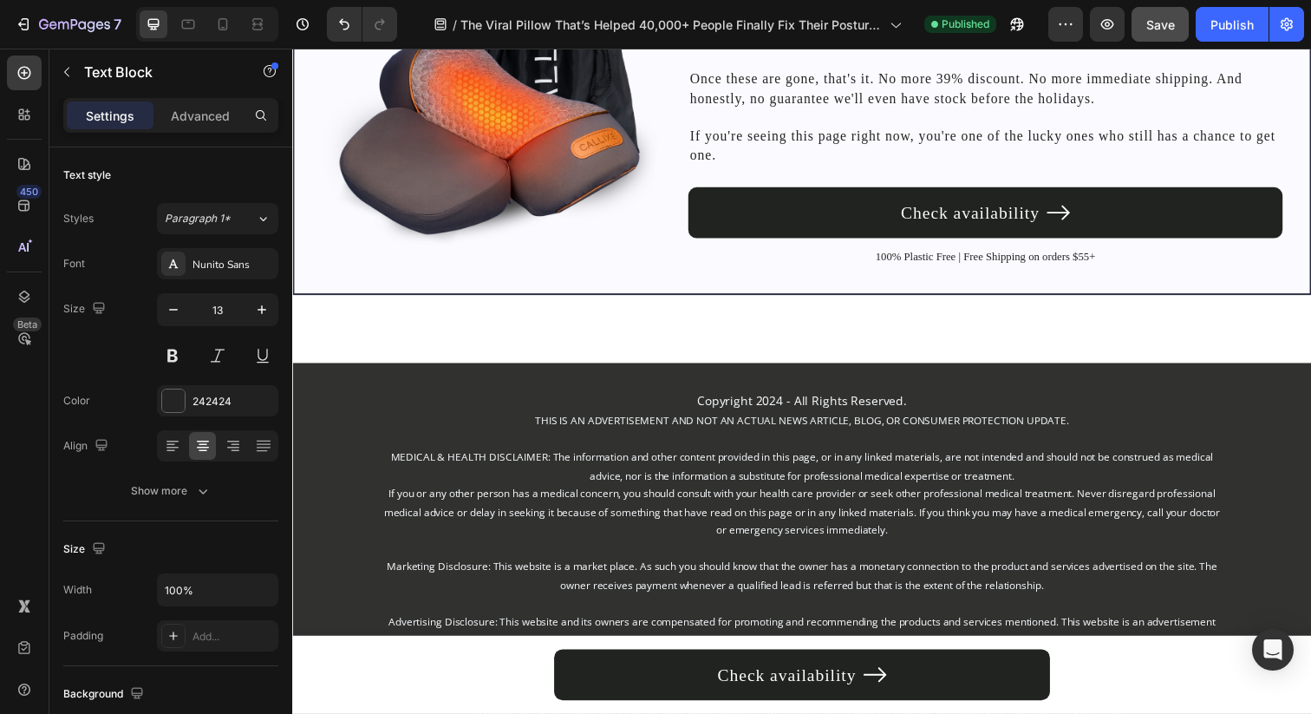
drag, startPoint x: 618, startPoint y: 181, endPoint x: 668, endPoint y: 179, distance: 49.5
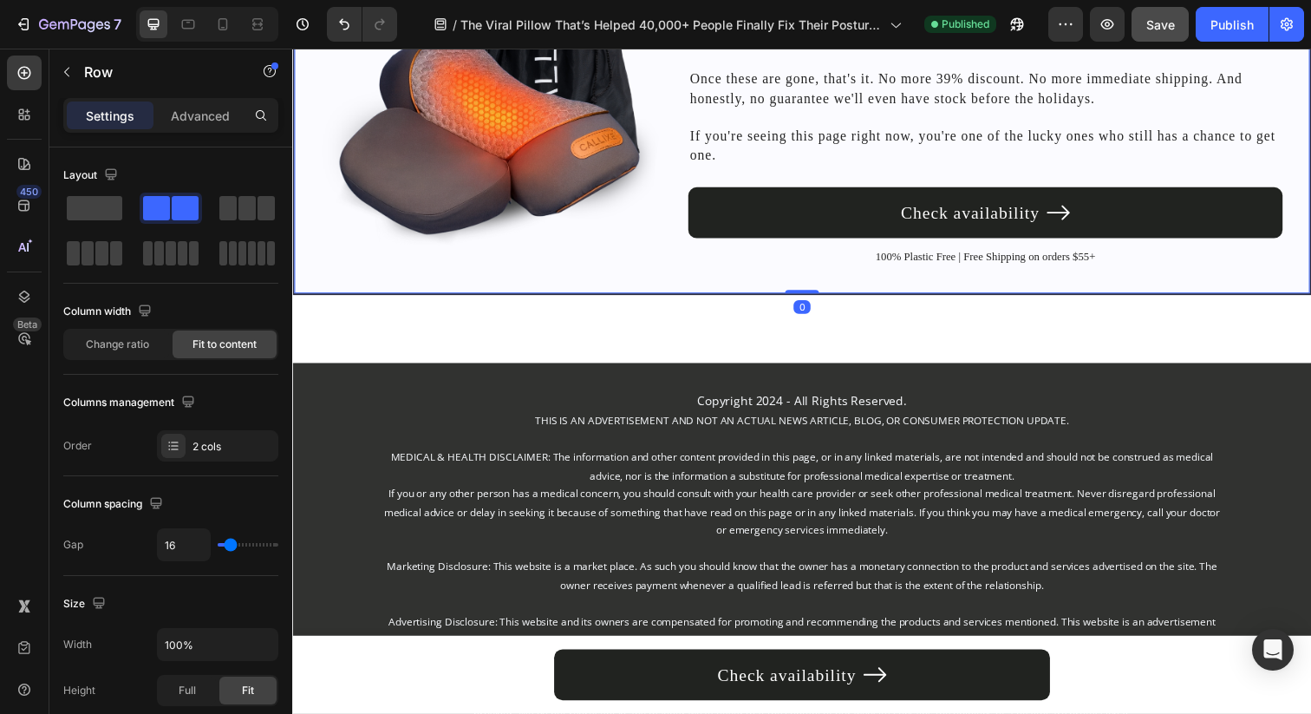
click at [304, 127] on div "WARNING: Stock Shortage Imminent Heading 100% Risk FREE - 90-Day No Questions A…" at bounding box center [812, 30] width 1040 height 539
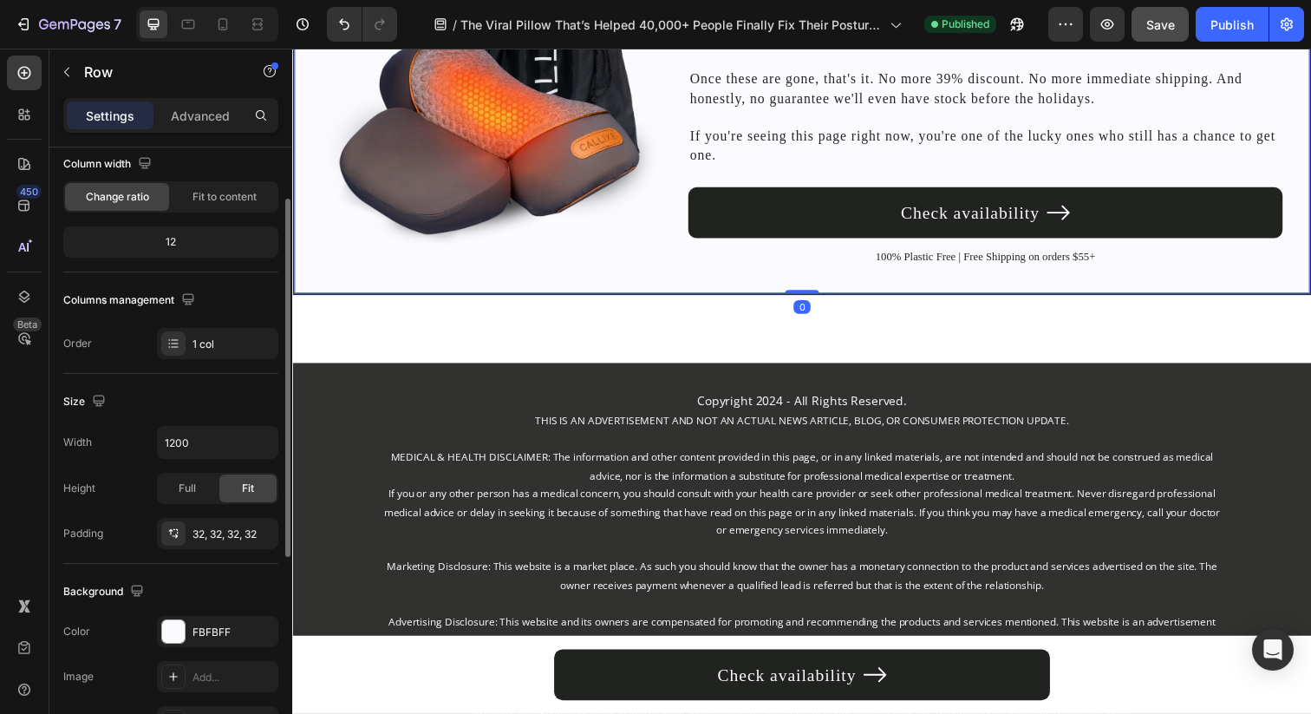
scroll to position [369, 0]
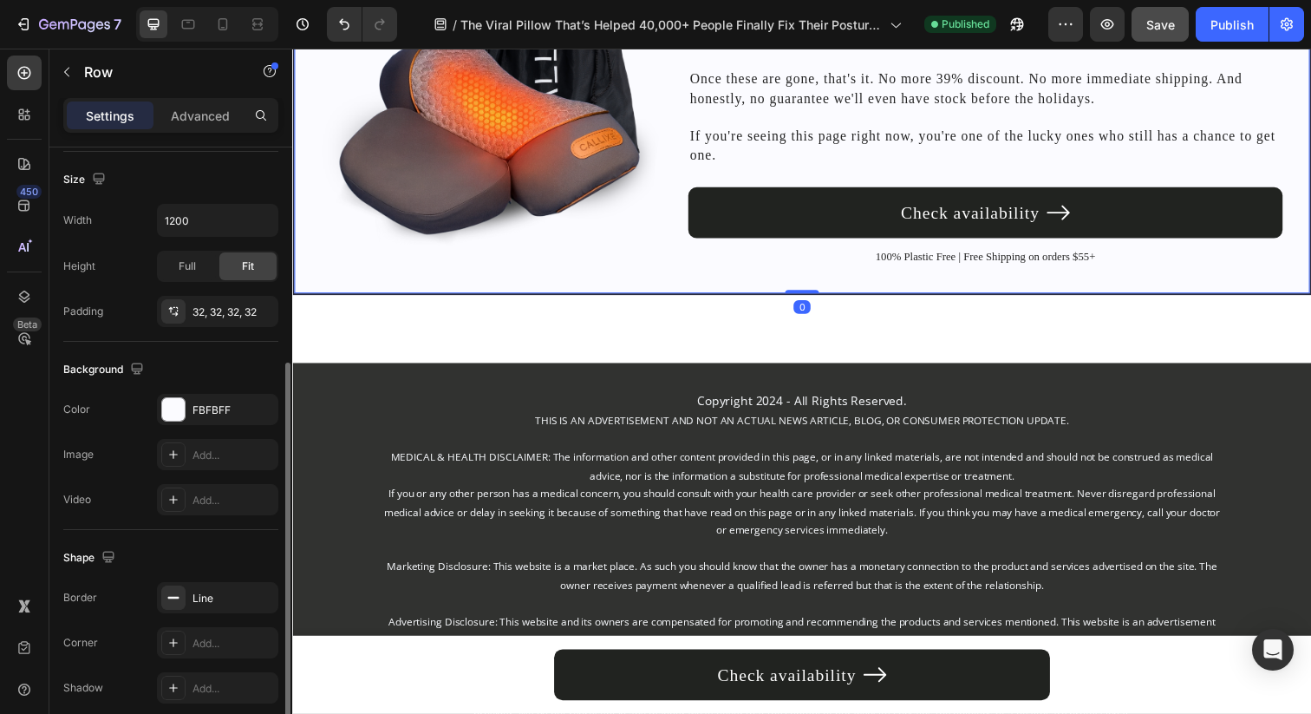
click at [210, 427] on div "The changes might be hidden by the video. Color FBFBFF Image Add... Video Add..." at bounding box center [170, 454] width 215 height 121
click at [210, 421] on div "FBFBFF" at bounding box center [217, 409] width 121 height 31
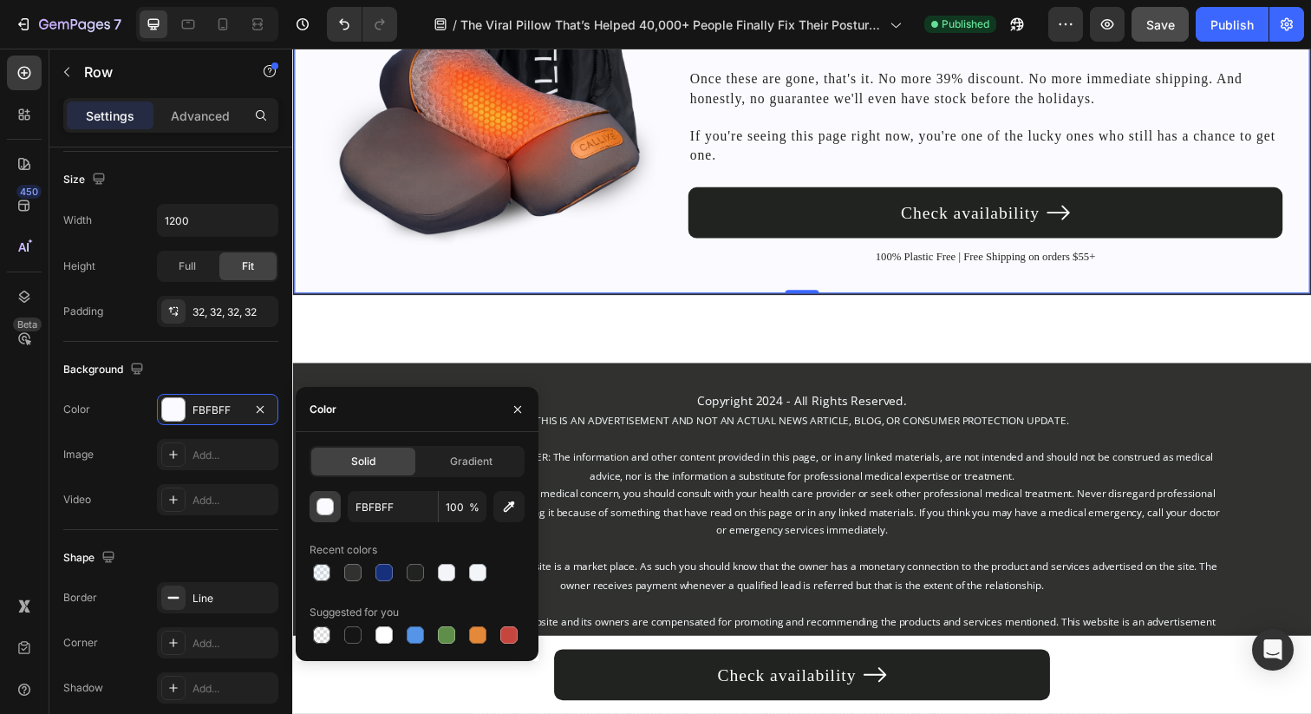
click at [330, 511] on div "button" at bounding box center [325, 507] width 17 height 17
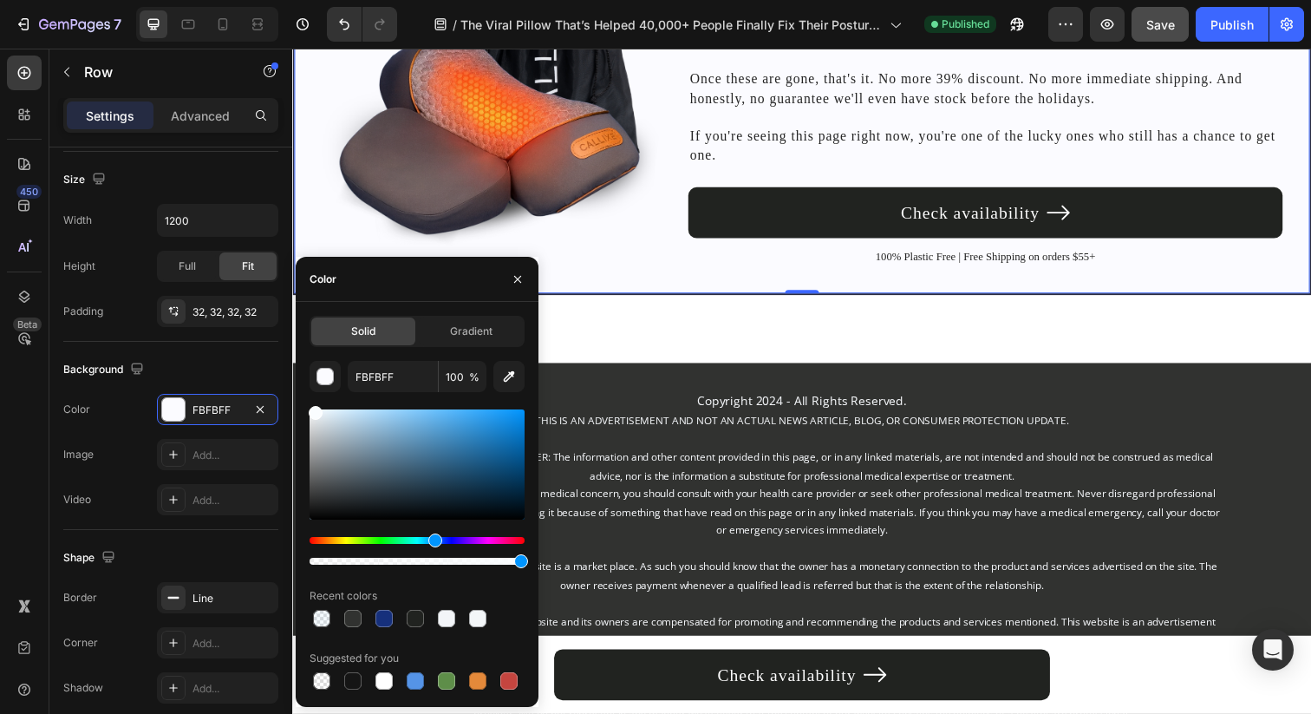
click at [433, 539] on div "Hue" at bounding box center [417, 540] width 215 height 7
type input "FAFDFF"
click at [391, 375] on input "FAFDFF" at bounding box center [393, 376] width 90 height 31
click at [230, 36] on div at bounding box center [223, 24] width 28 height 28
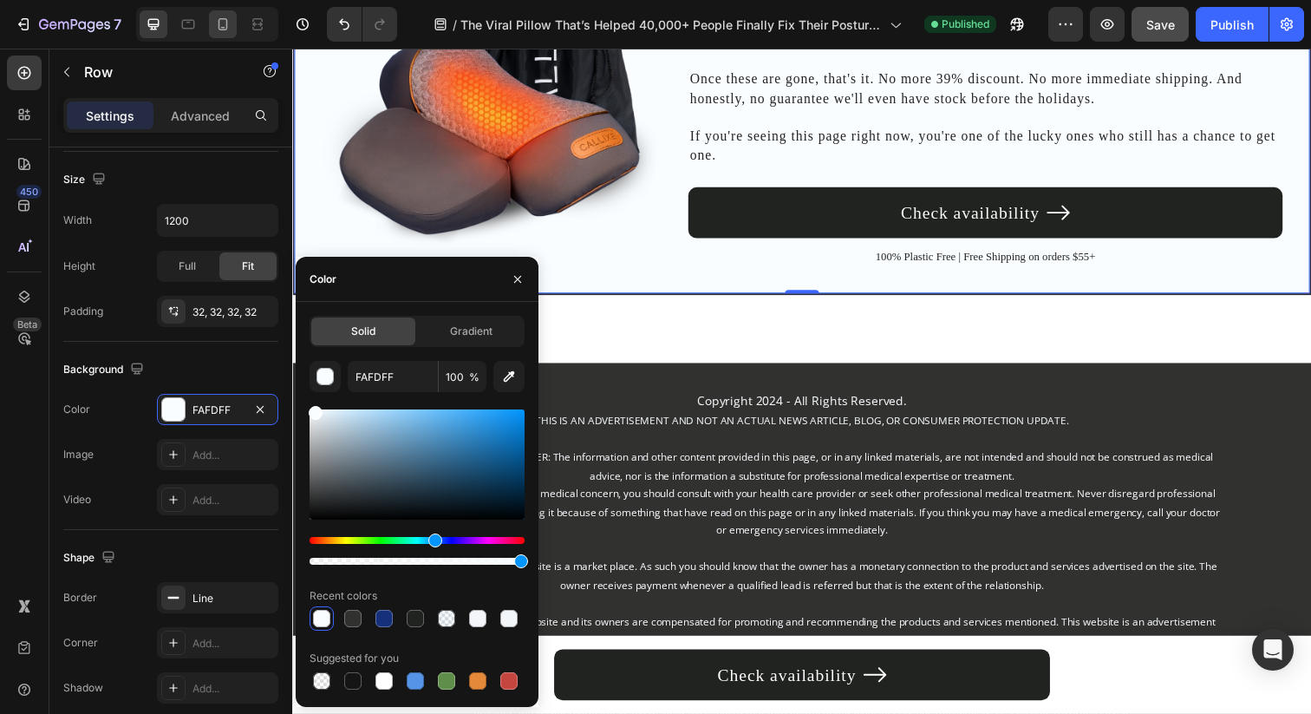
type input "100%"
type input "9BDAFF"
type input "10"
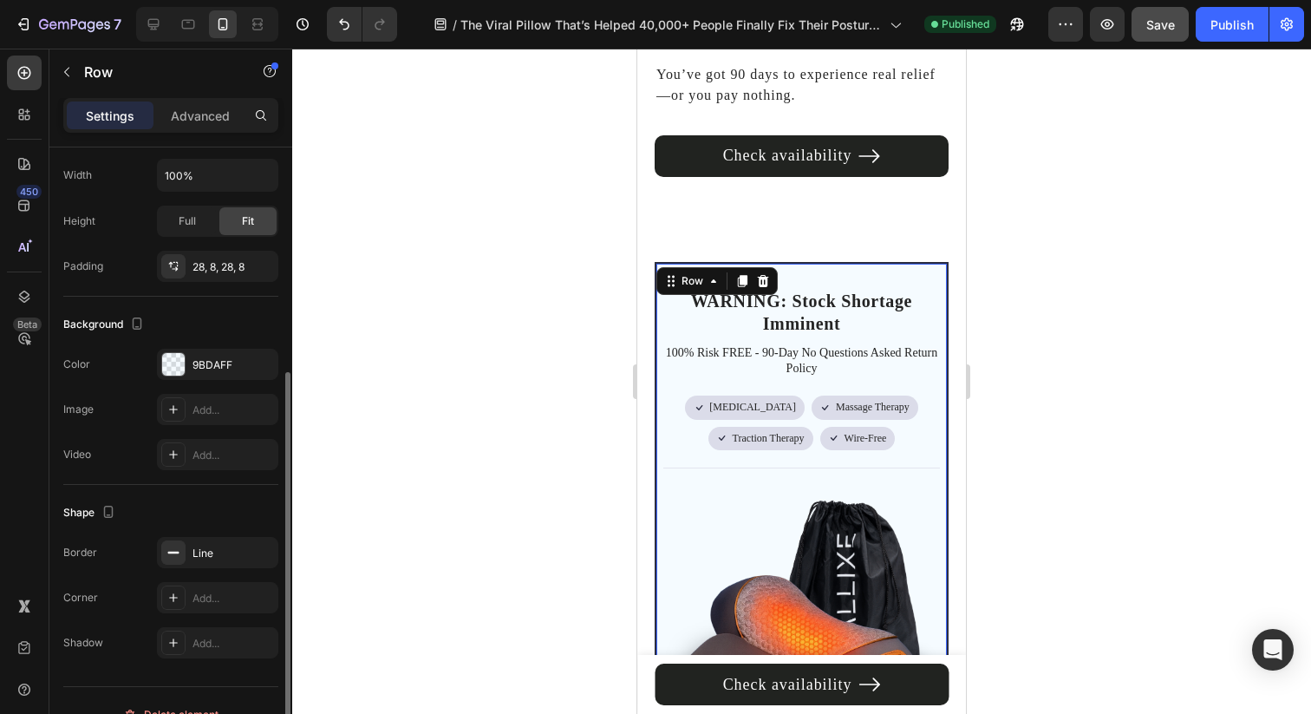
scroll to position [8178, 0]
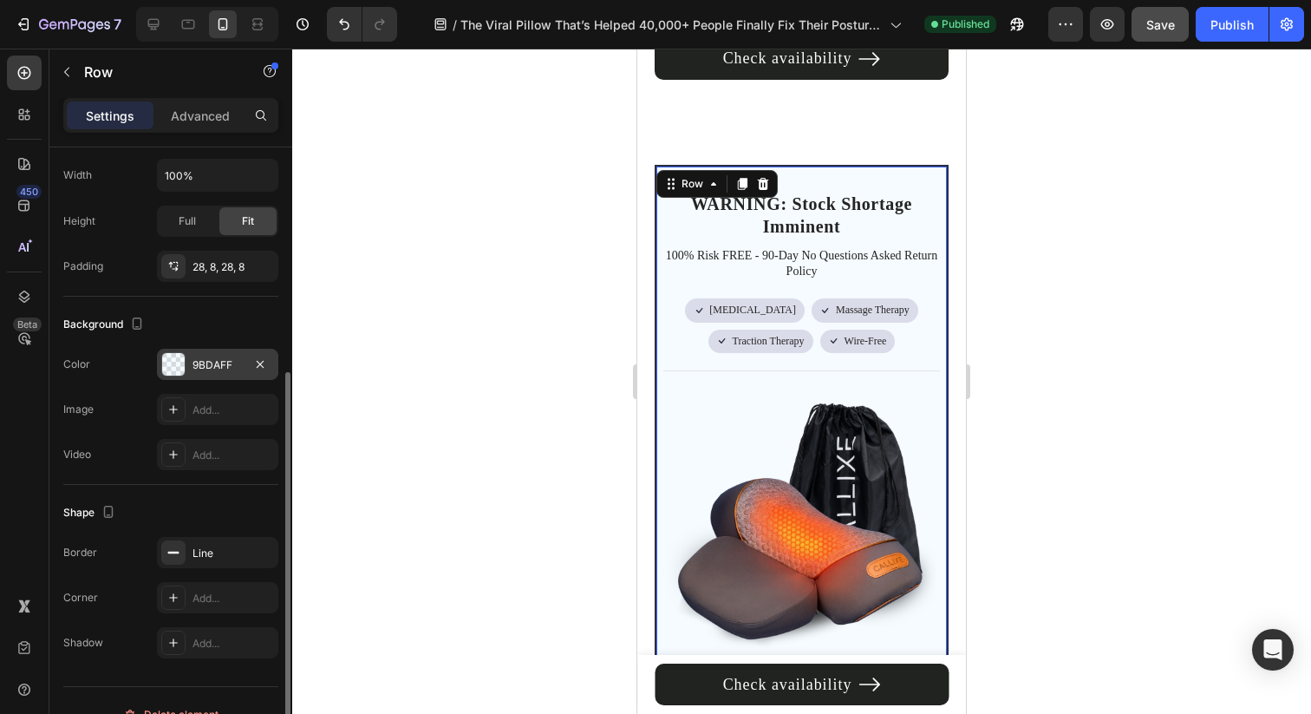
click at [213, 363] on div "9BDAFF" at bounding box center [217, 365] width 50 height 16
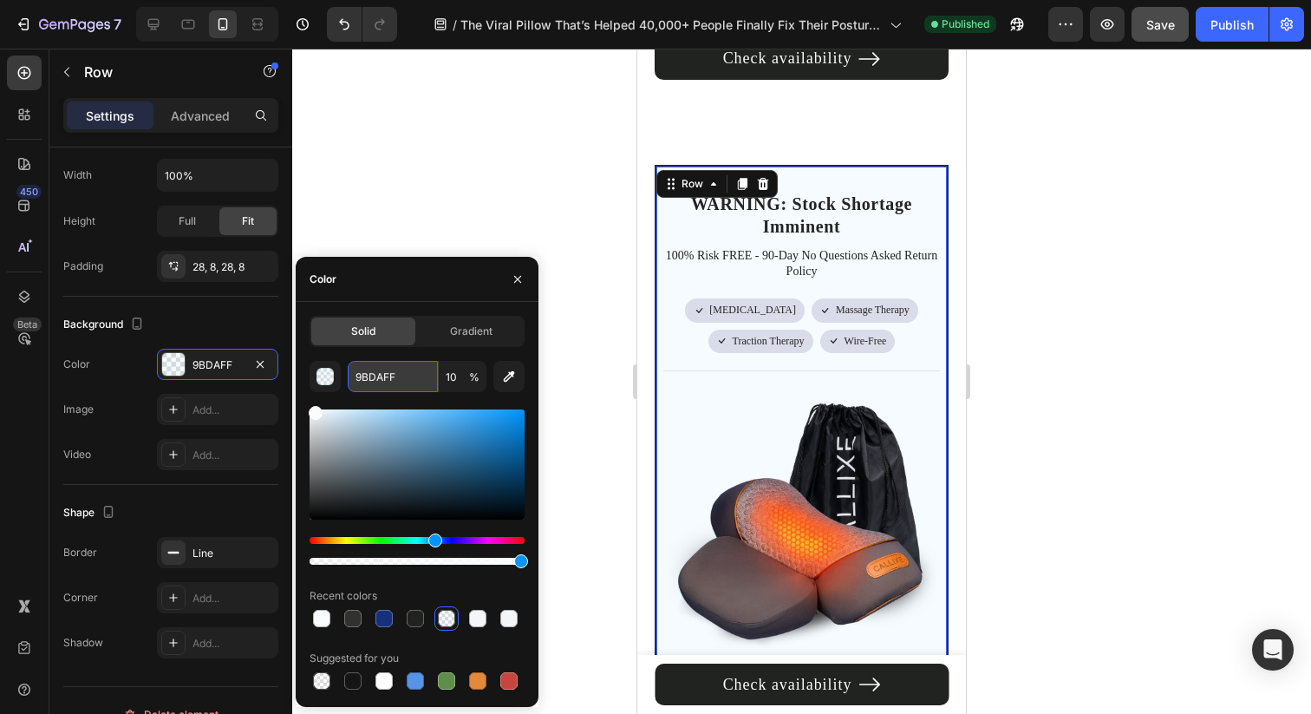
click at [363, 378] on input "9BDAFF" at bounding box center [393, 376] width 90 height 31
paste input "FAFD"
type input "FAFDFF"
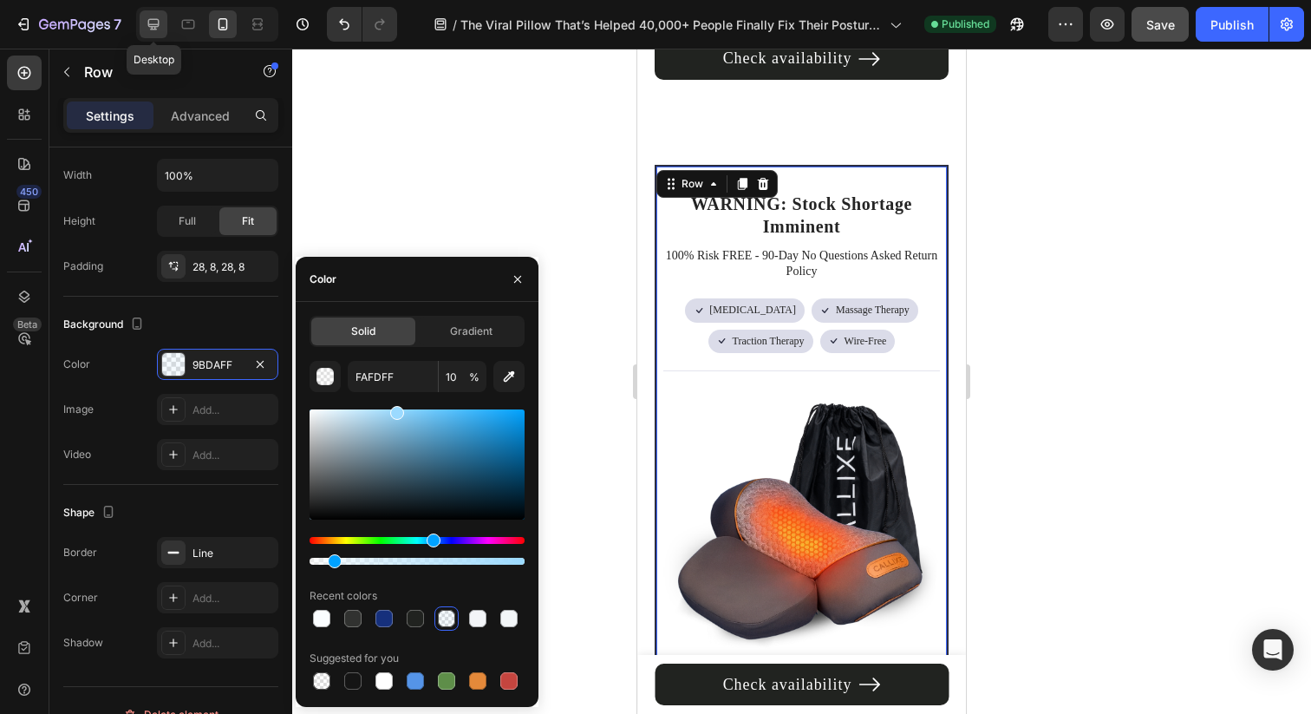
click at [154, 23] on icon at bounding box center [153, 24] width 17 height 17
type input "1200"
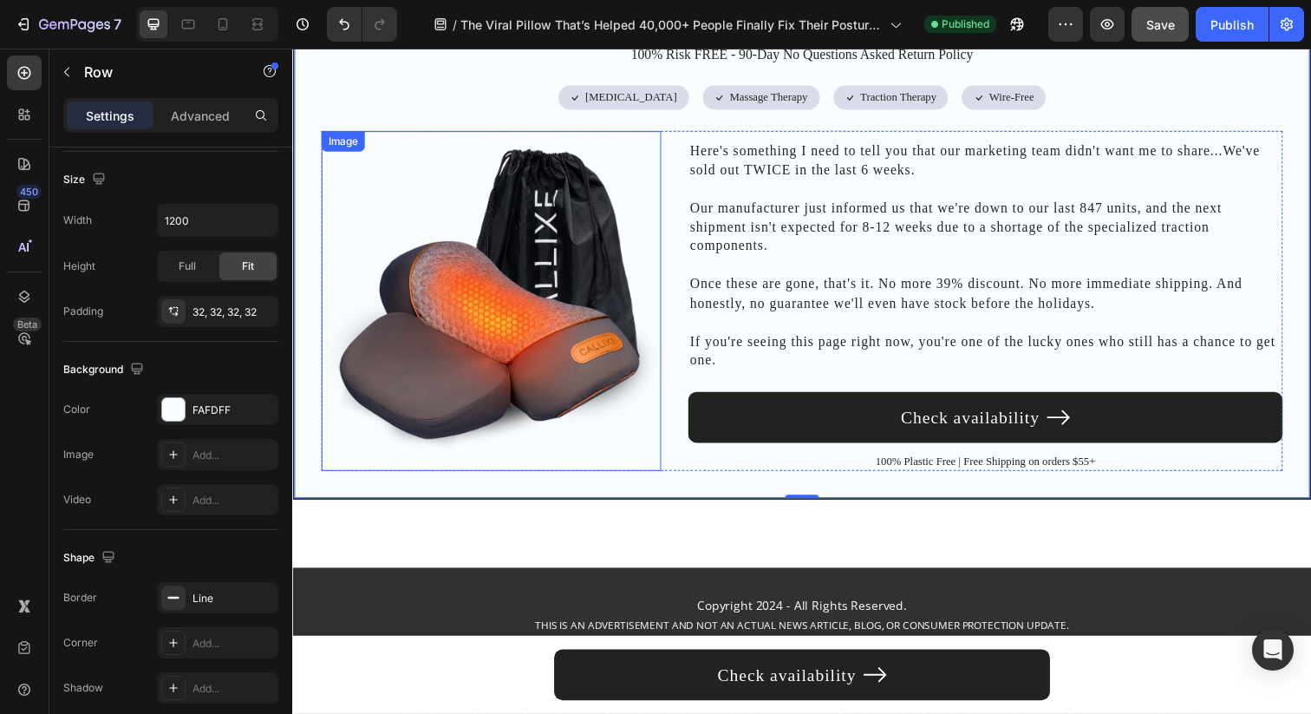
scroll to position [8040, 0]
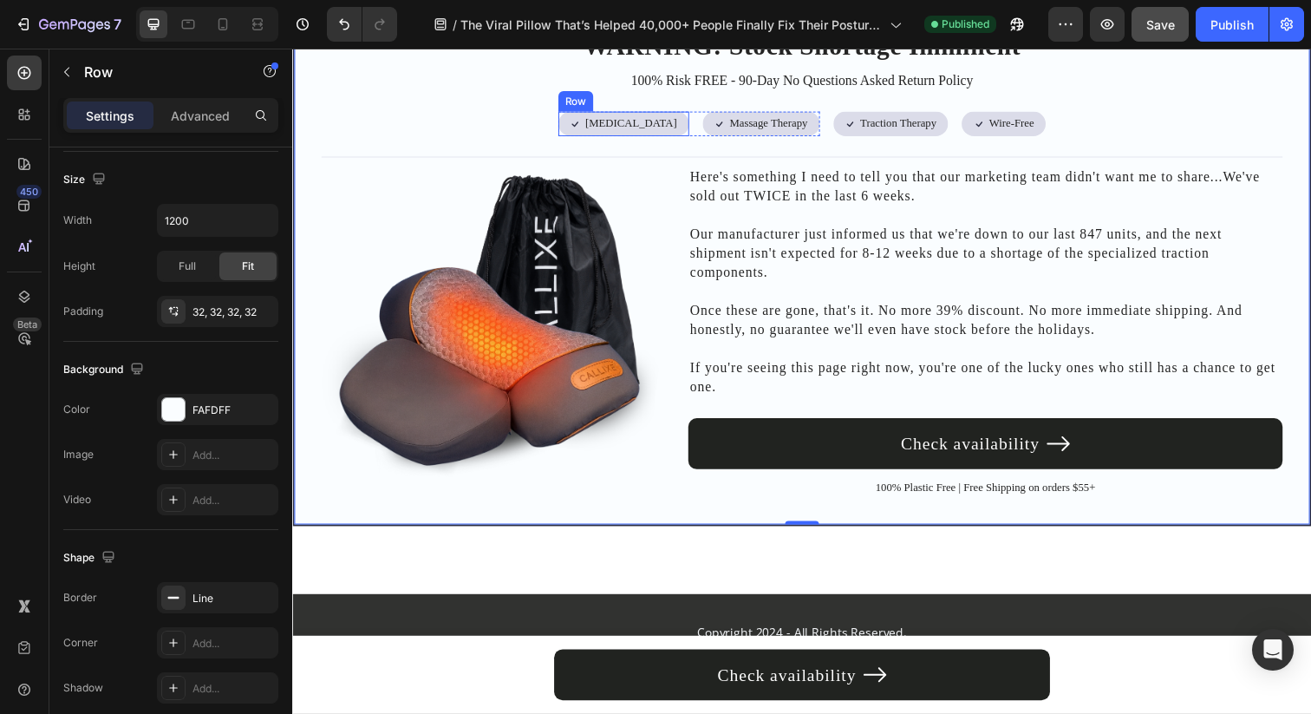
click at [672, 129] on div "Icon Heat Therapy Text Block Row" at bounding box center [631, 125] width 134 height 25
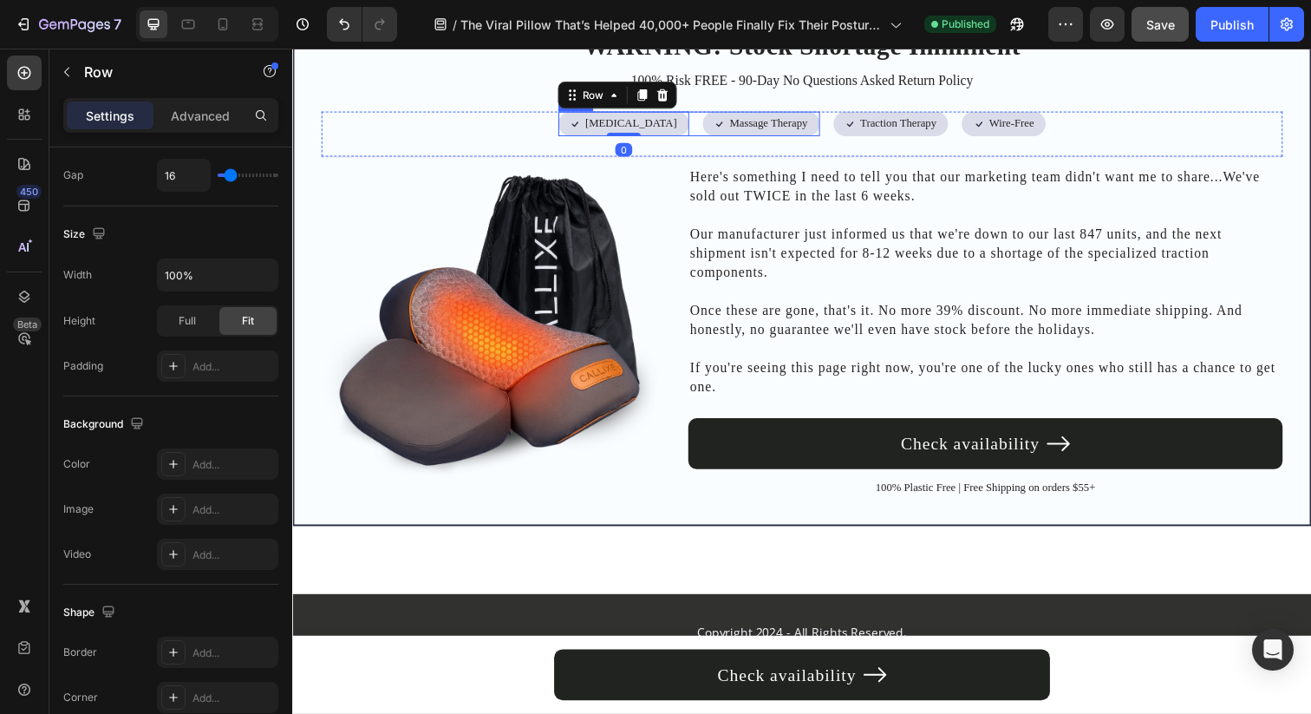
click at [679, 130] on div "Icon Heat Therapy Text Block Row 0 Icon Massage Therapy Text Block Row Row" at bounding box center [697, 125] width 267 height 25
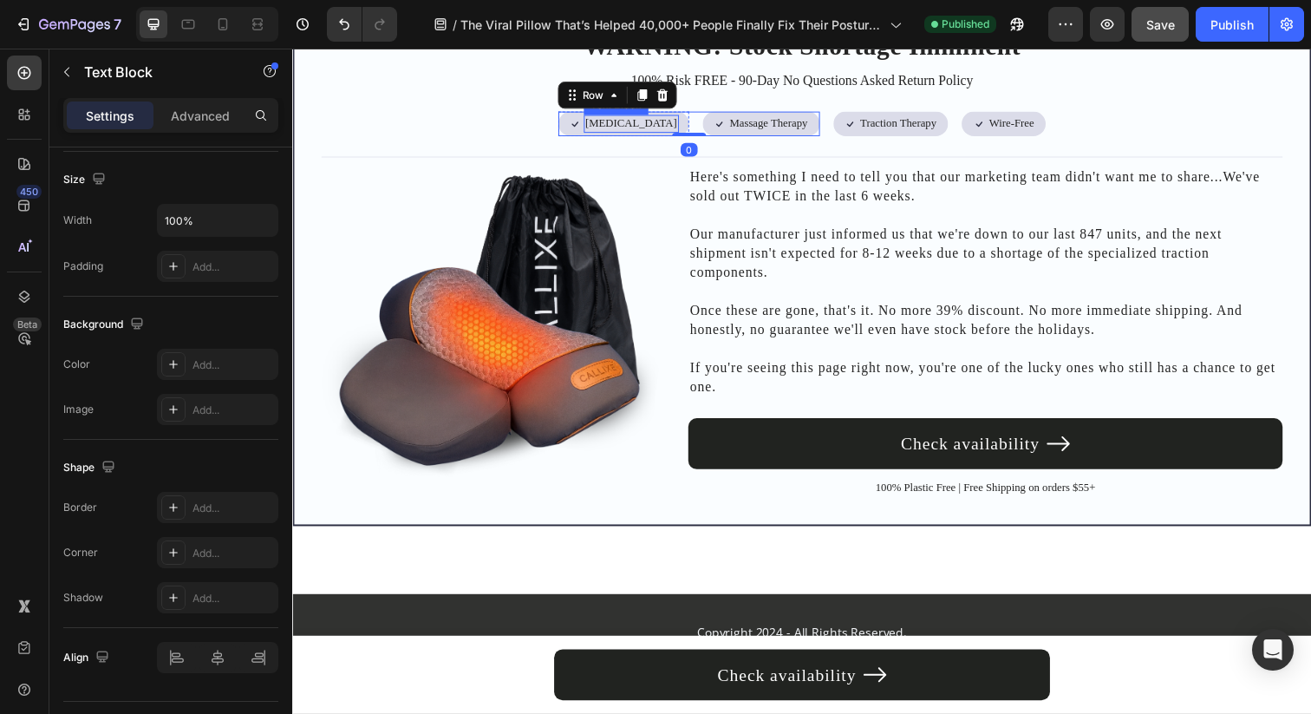
click at [657, 132] on p "Heat Therapy" at bounding box center [638, 125] width 94 height 15
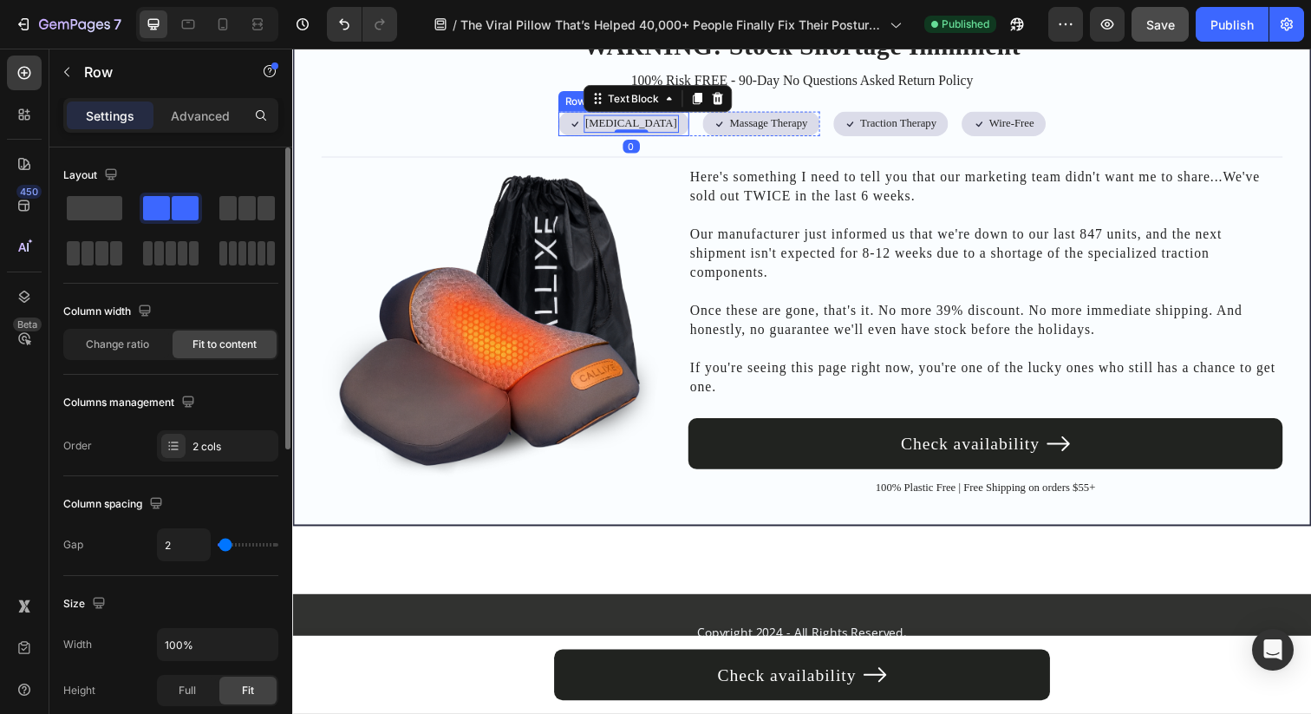
click at [662, 135] on div "Icon Heat Therapy Text Block 0 Row" at bounding box center [631, 125] width 134 height 25
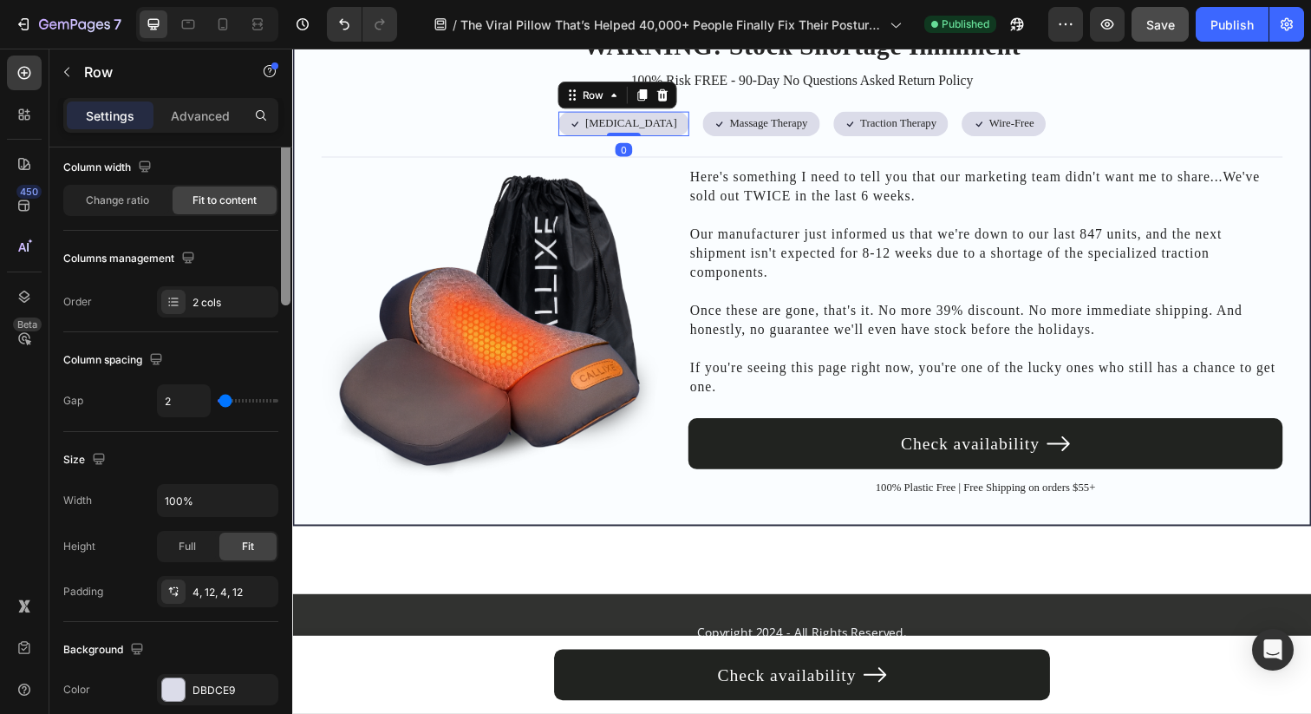
scroll to position [203, 0]
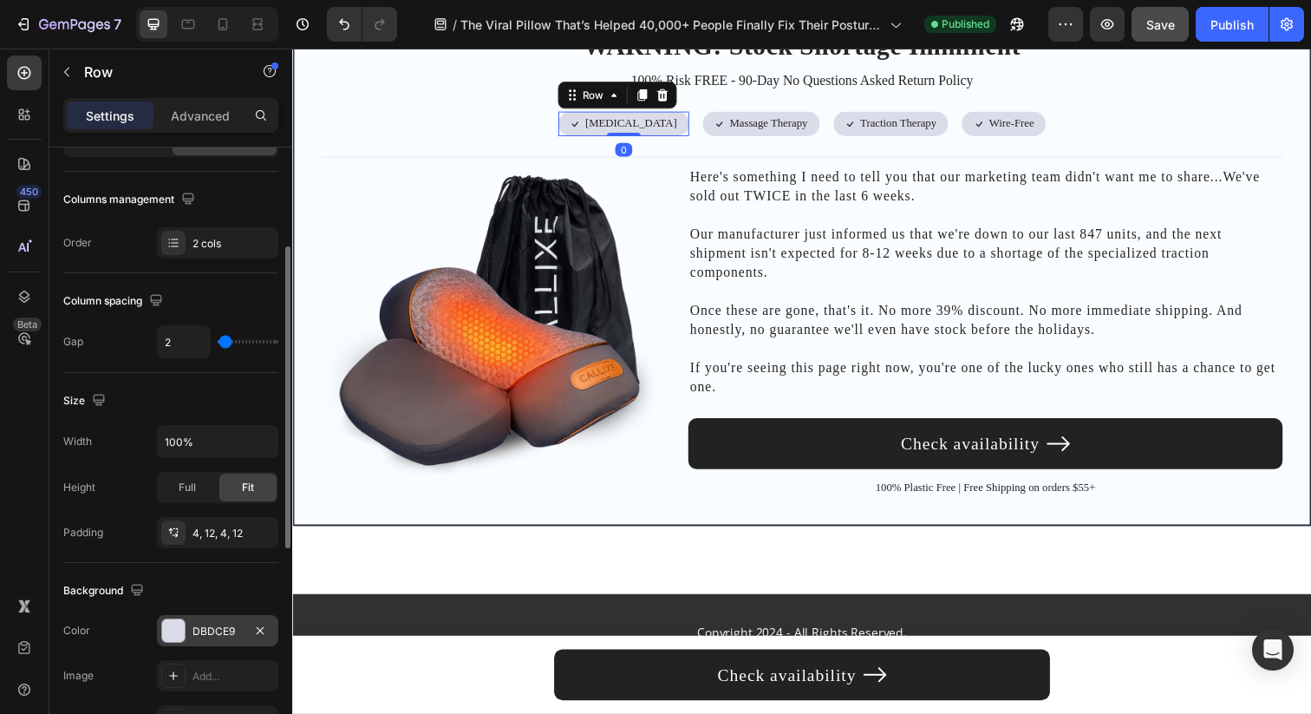
click at [214, 627] on div "DBDCE9" at bounding box center [217, 631] width 50 height 16
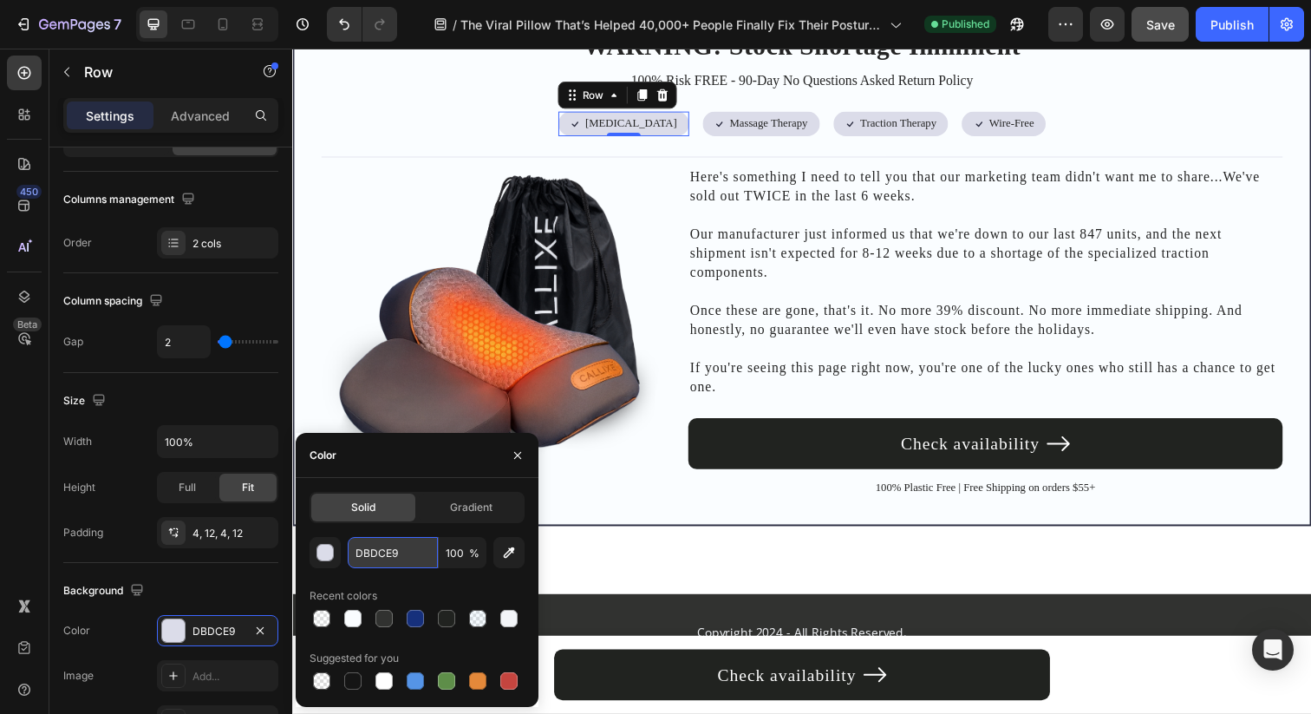
click at [377, 551] on input "DBDCE9" at bounding box center [393, 552] width 90 height 31
click at [376, 551] on input "DBDCE9" at bounding box center [393, 552] width 90 height 31
paste input "FAFDFF"
type input "DBDCE9"
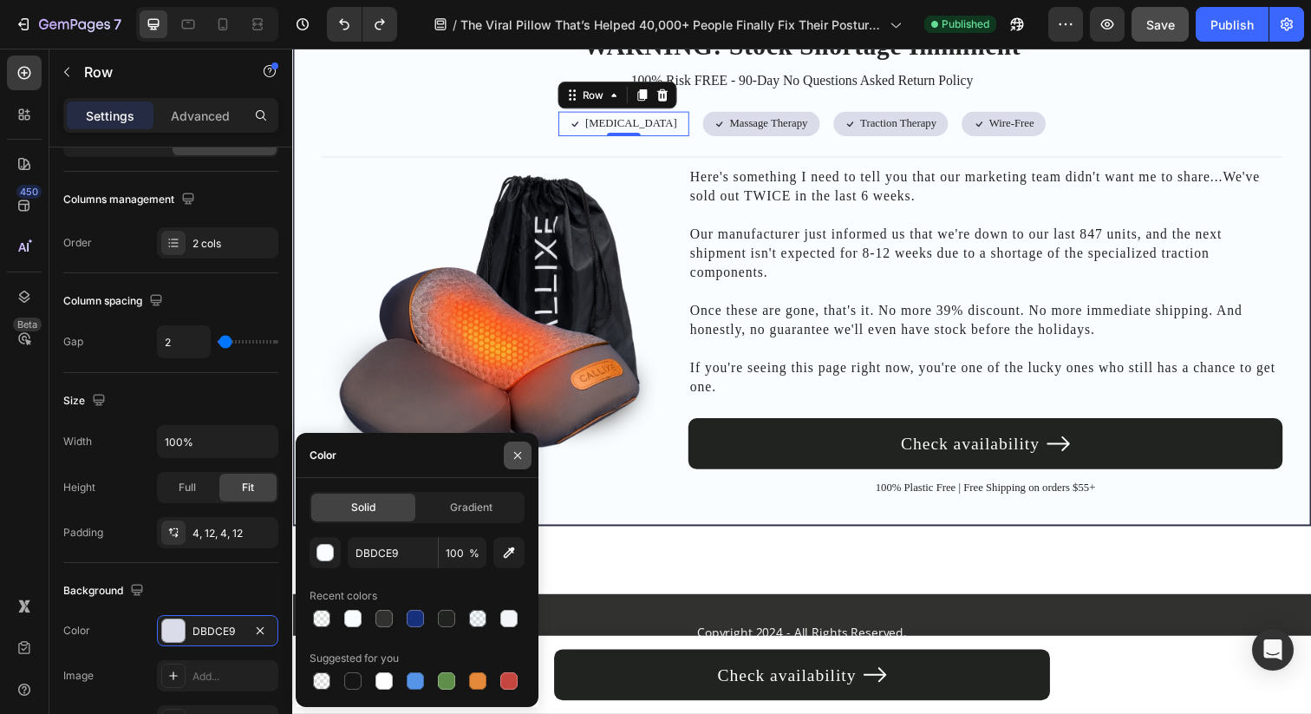
click at [506, 460] on button "button" at bounding box center [518, 455] width 28 height 28
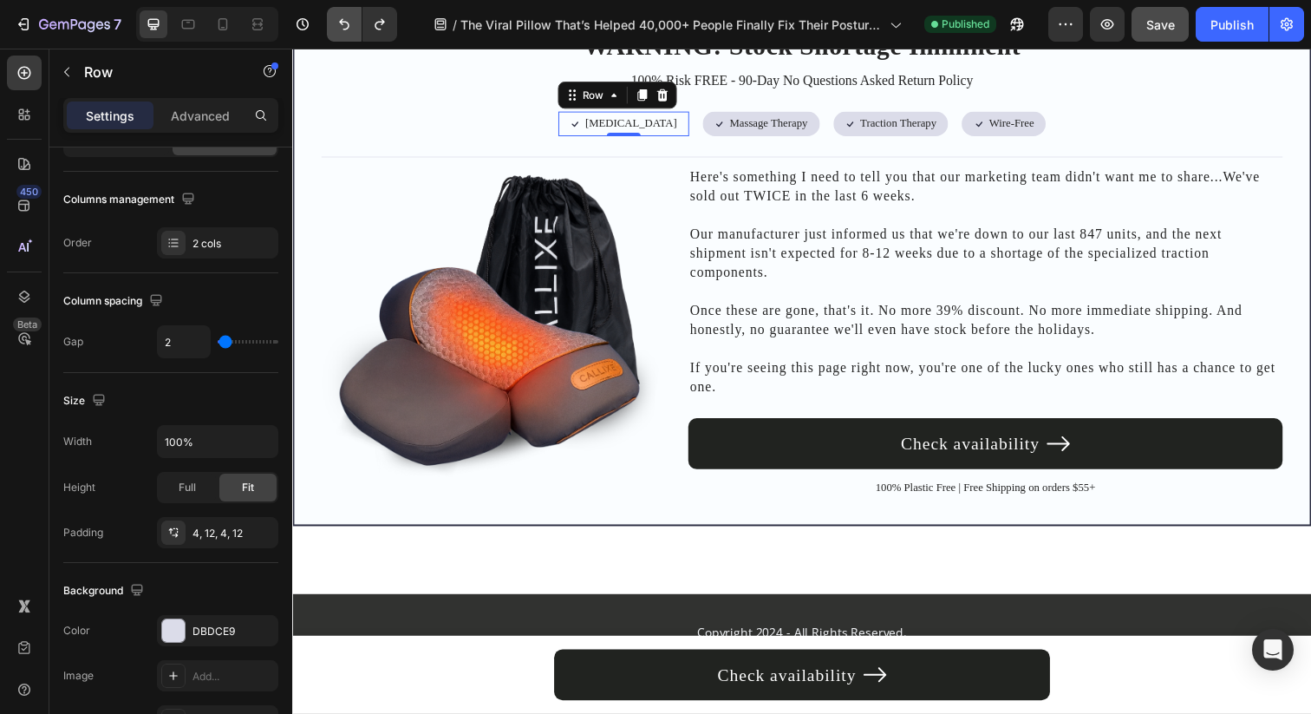
click at [342, 23] on icon "Undo/Redo" at bounding box center [344, 24] width 10 height 11
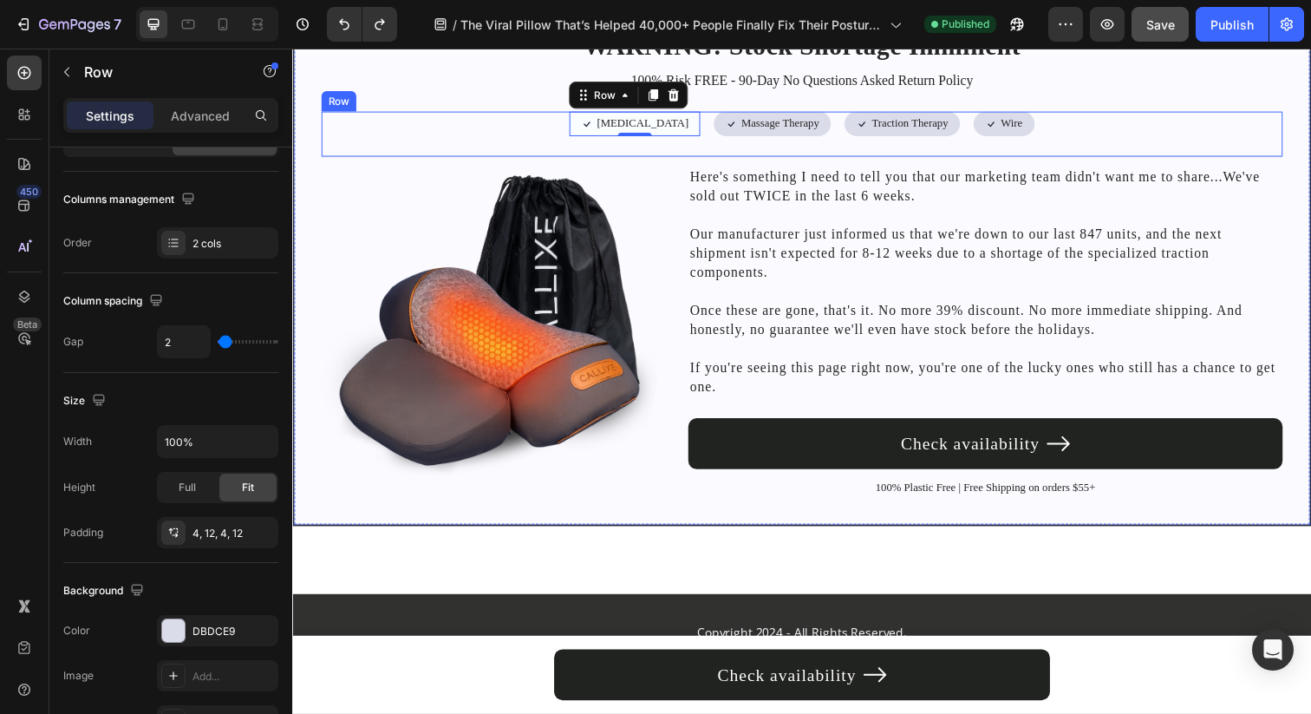
click at [634, 170] on img at bounding box center [495, 333] width 347 height 347
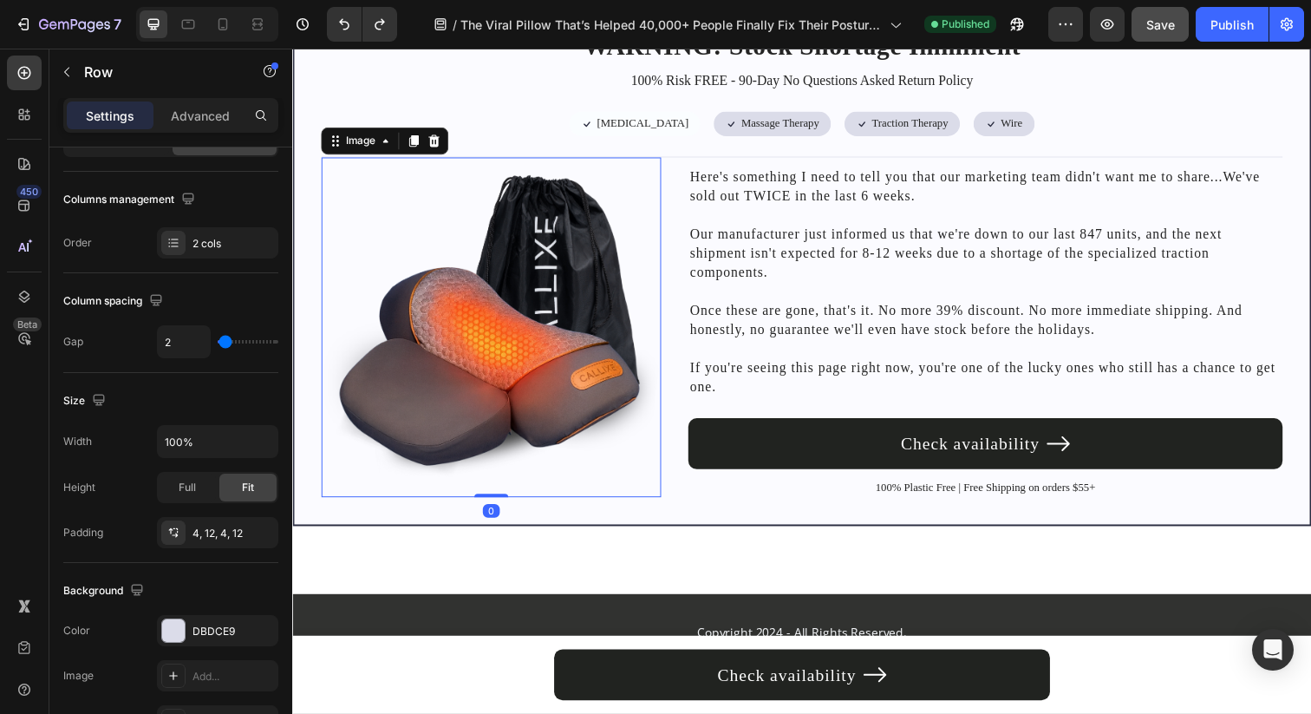
scroll to position [0, 0]
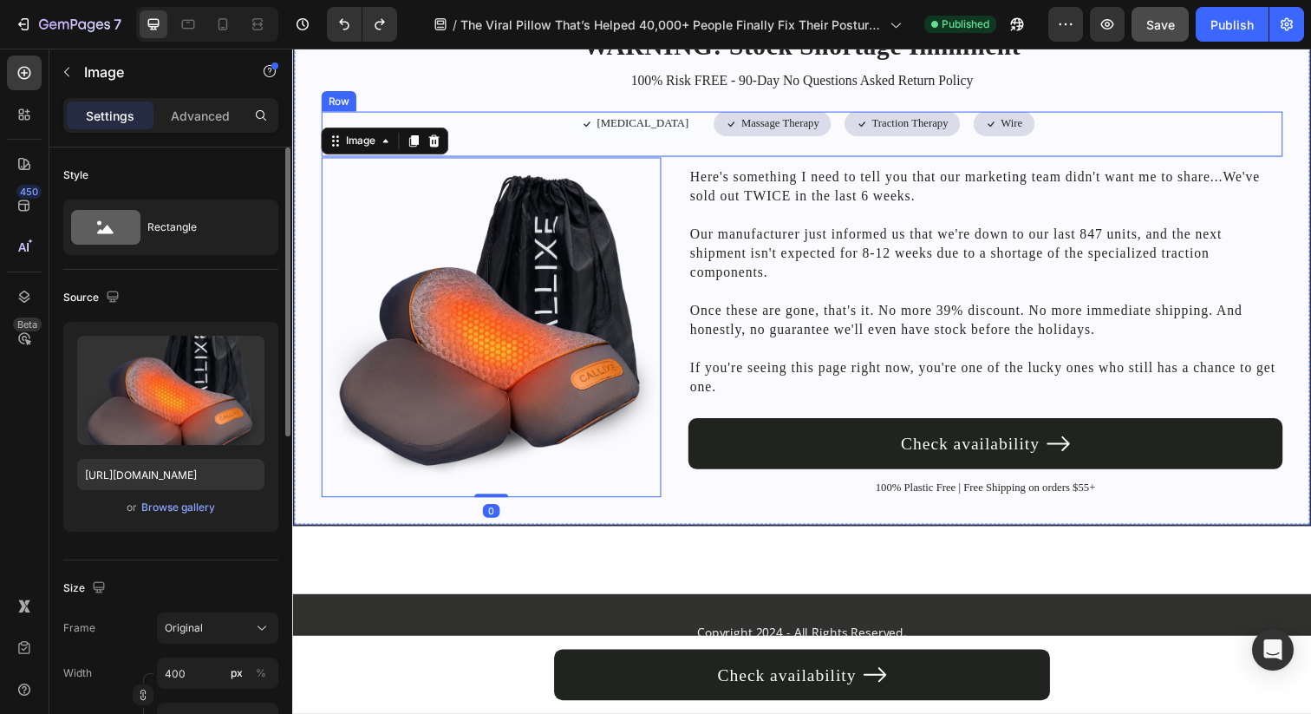
click at [650, 134] on div "Heat Therapy Text Block" at bounding box center [649, 125] width 97 height 18
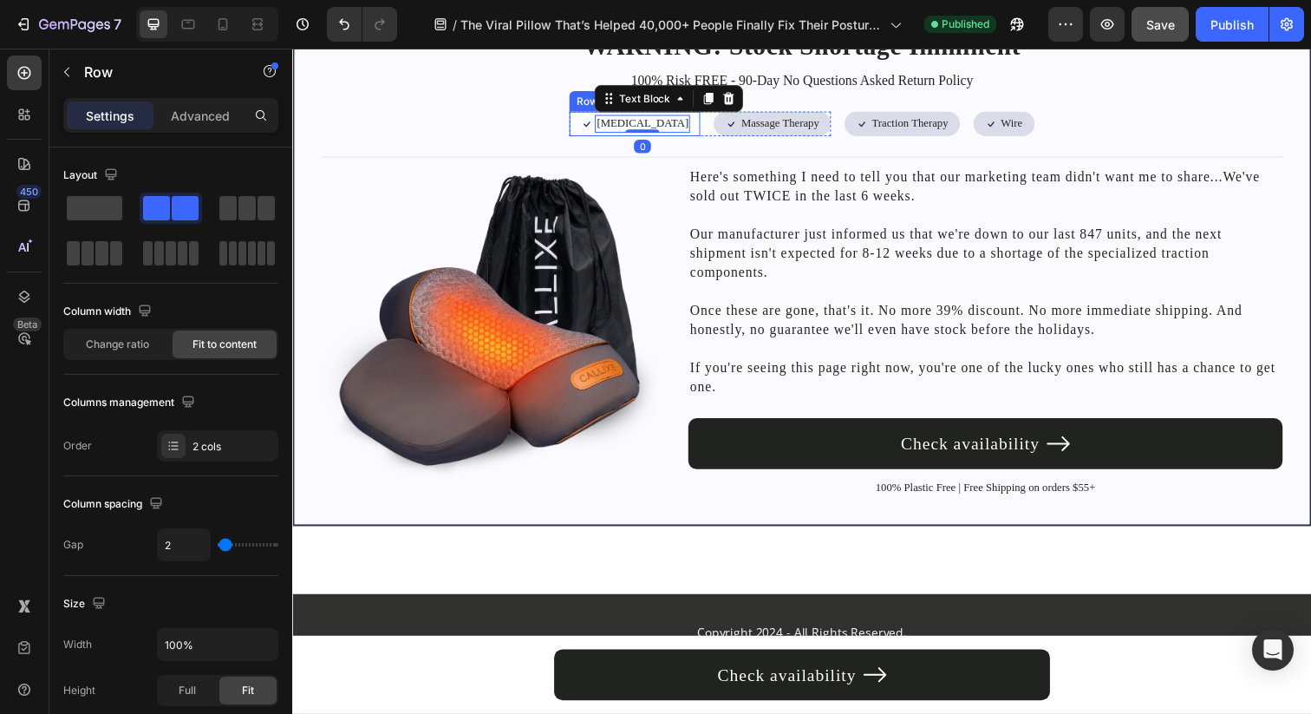
click at [684, 131] on div "Icon Heat Therapy Text Block 0 Row" at bounding box center [642, 125] width 134 height 25
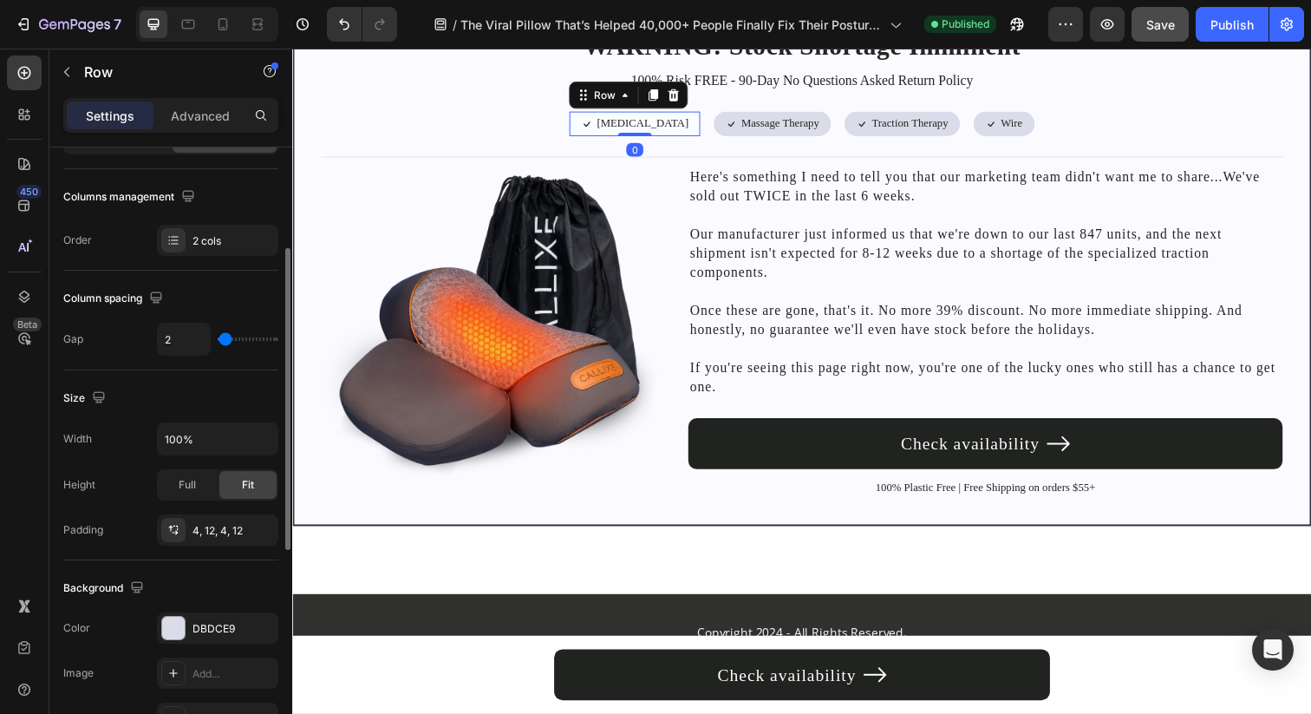
scroll to position [213, 0]
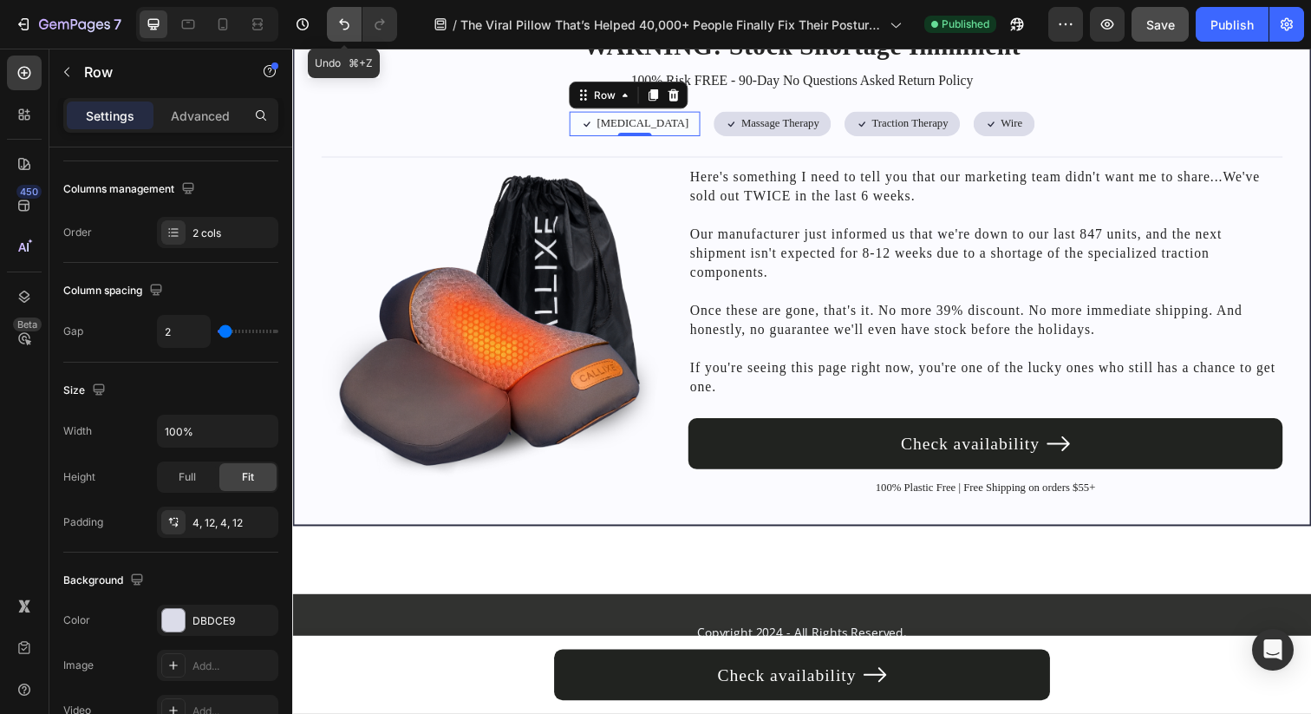
click at [347, 19] on icon "Undo/Redo" at bounding box center [344, 24] width 17 height 17
click at [393, 16] on button "Undo/Redo" at bounding box center [379, 24] width 35 height 35
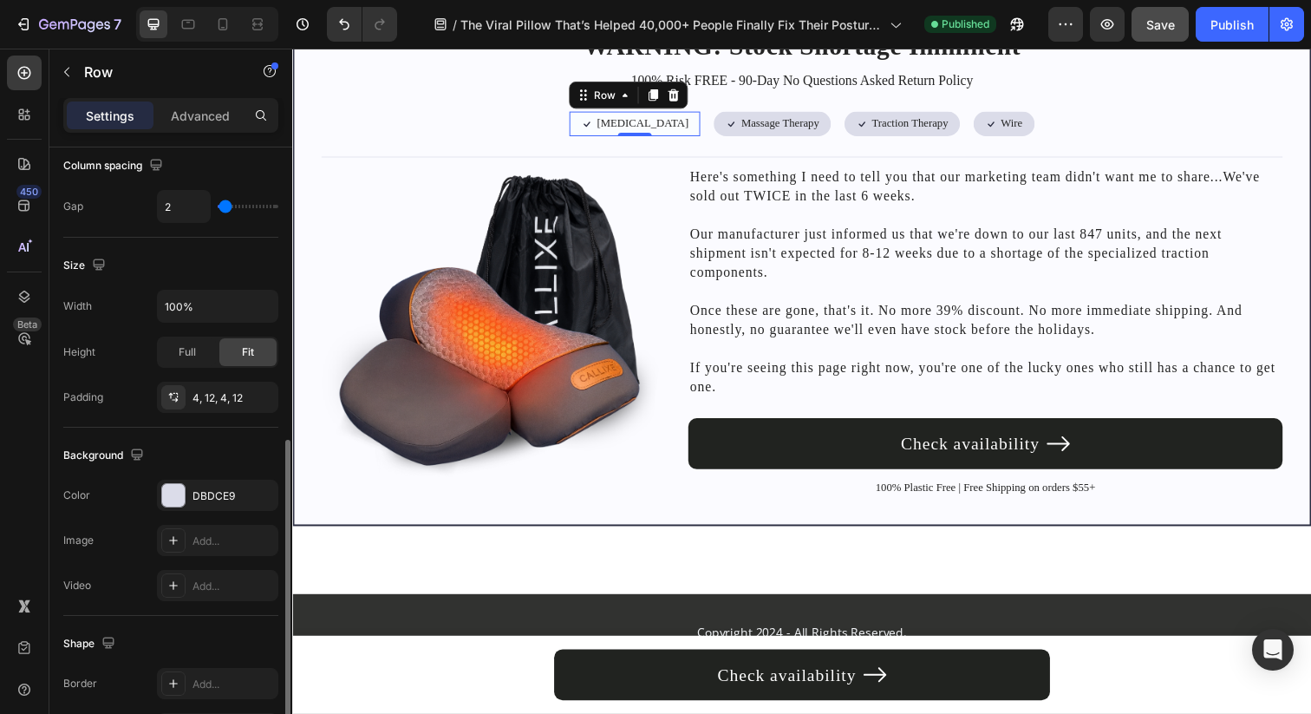
scroll to position [423, 0]
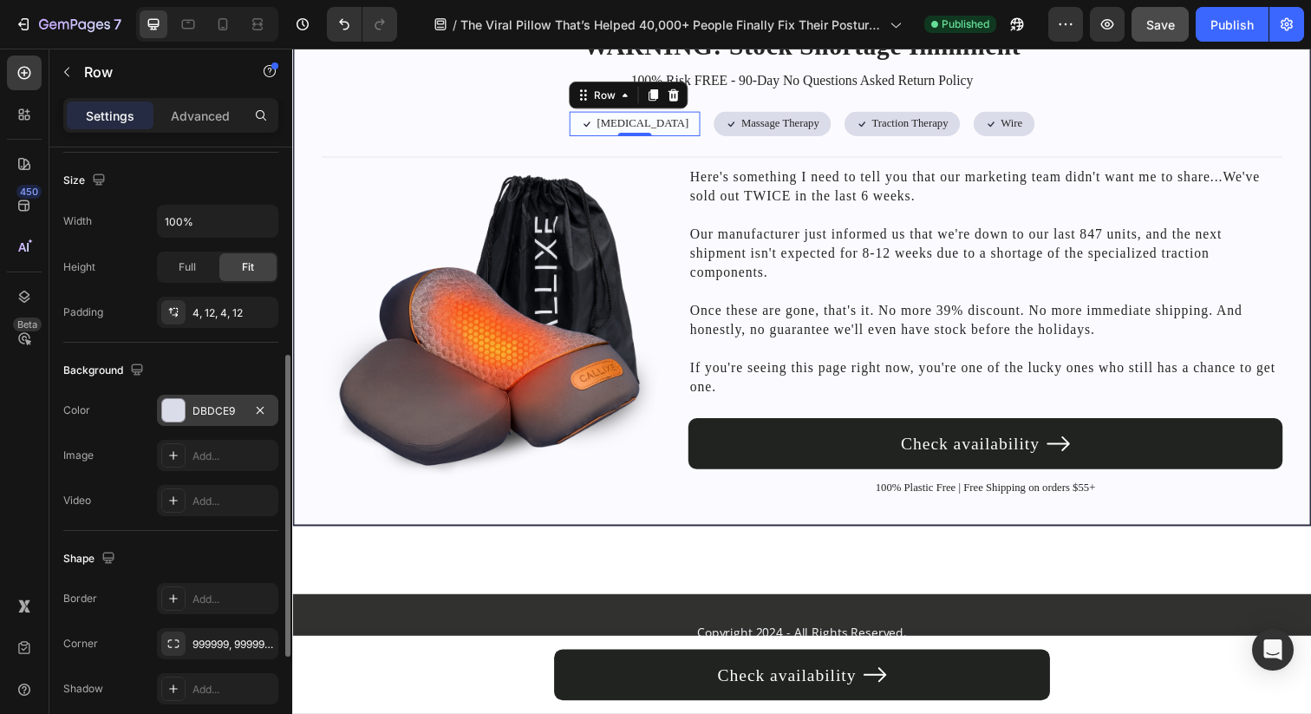
click at [215, 404] on div "DBDCE9" at bounding box center [217, 411] width 50 height 16
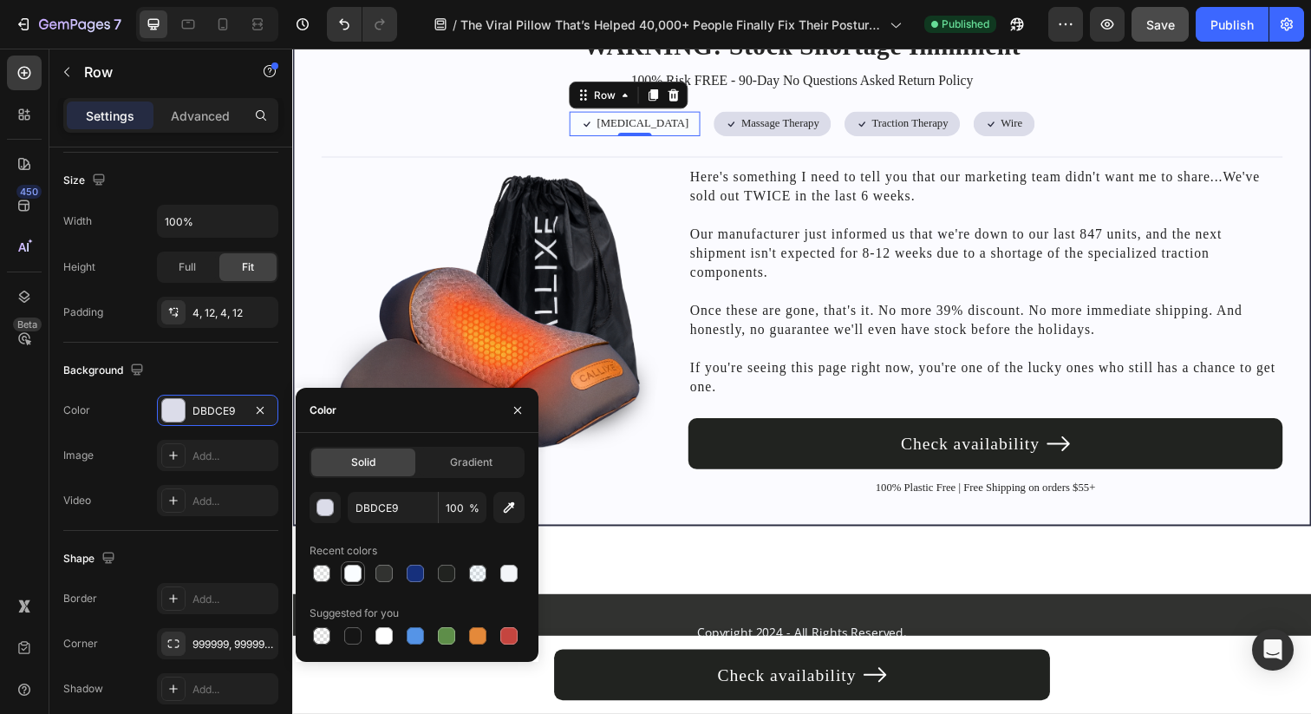
click at [353, 575] on div at bounding box center [352, 572] width 17 height 17
type input "FAFDFF"
click at [317, 570] on div at bounding box center [321, 572] width 17 height 17
type input "10"
click at [479, 571] on div at bounding box center [477, 572] width 17 height 17
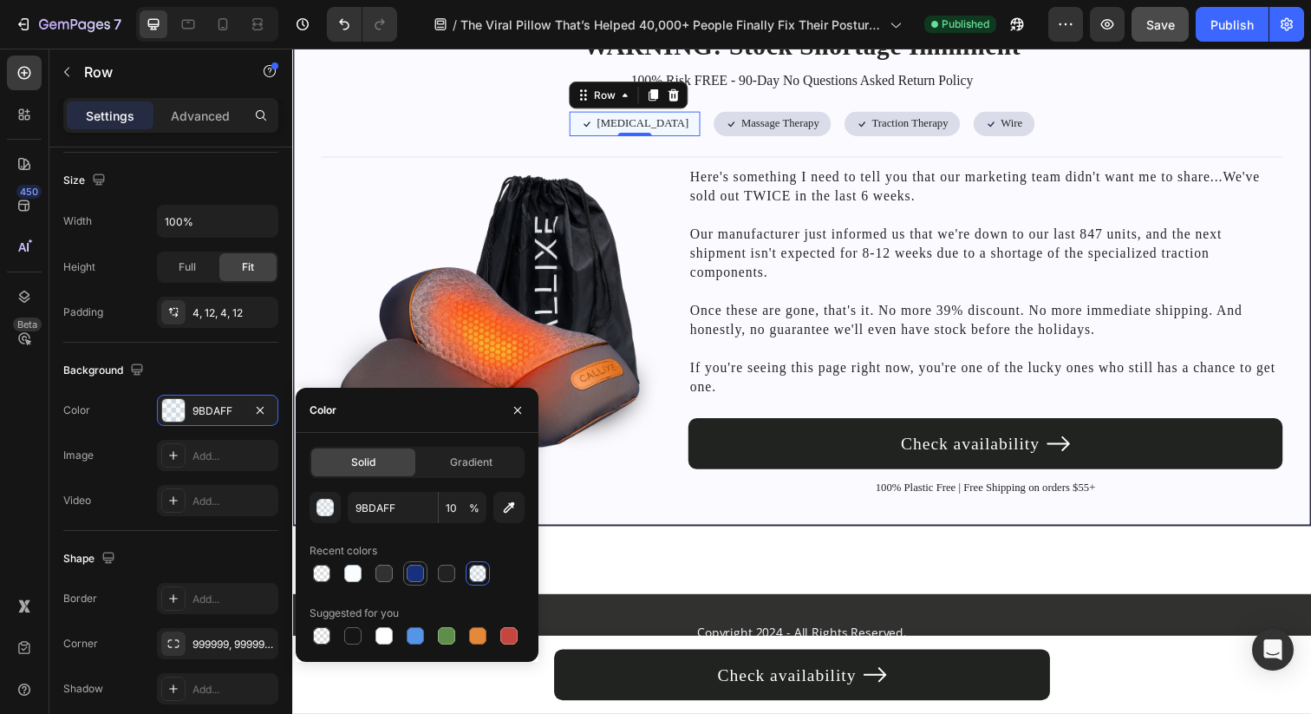
click at [405, 574] on div at bounding box center [415, 573] width 21 height 21
type input "16307C"
type input "100"
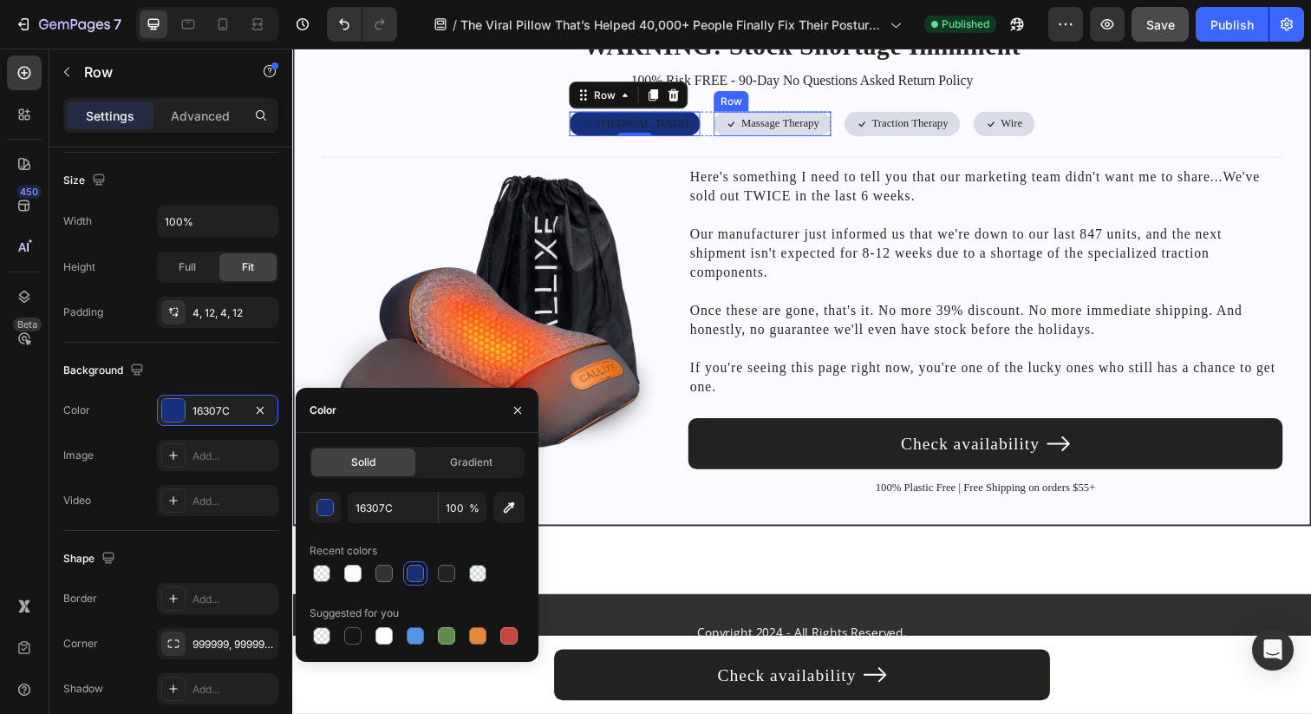
click at [722, 127] on div "Icon Massage Therapy Text Block Row" at bounding box center [782, 125] width 120 height 25
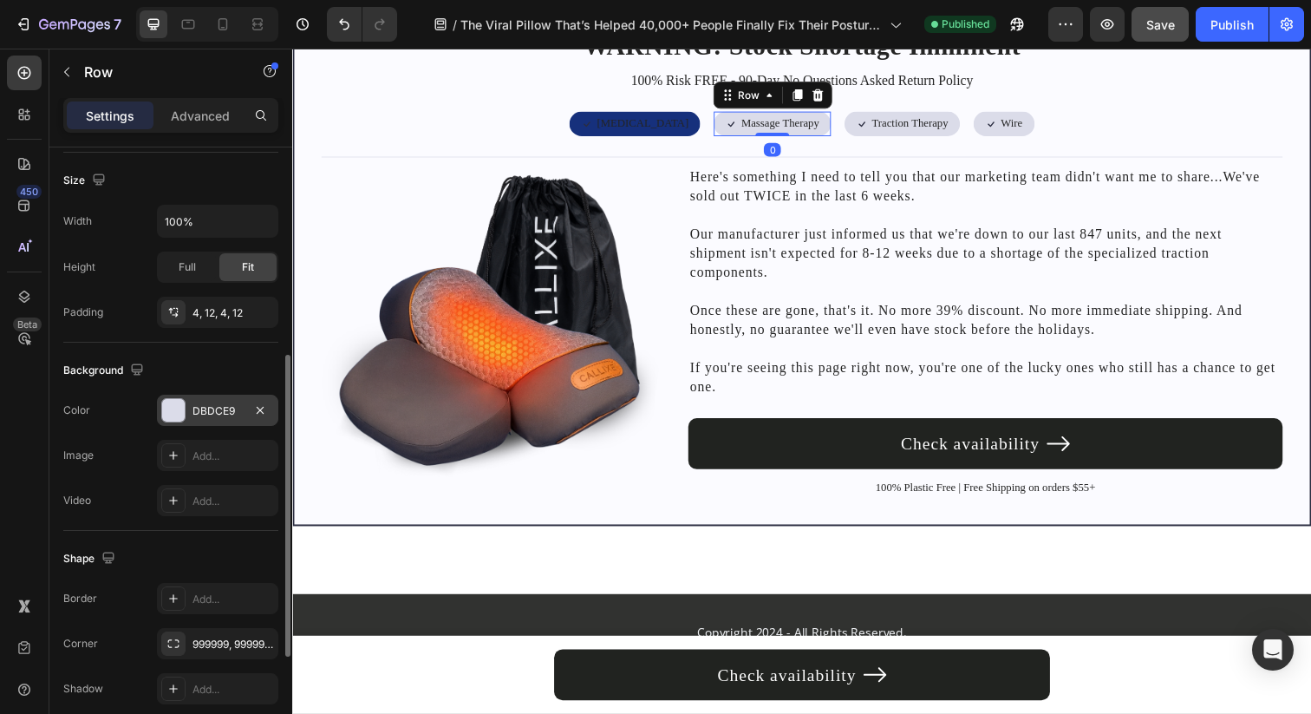
click at [202, 414] on div "DBDCE9" at bounding box center [217, 411] width 50 height 16
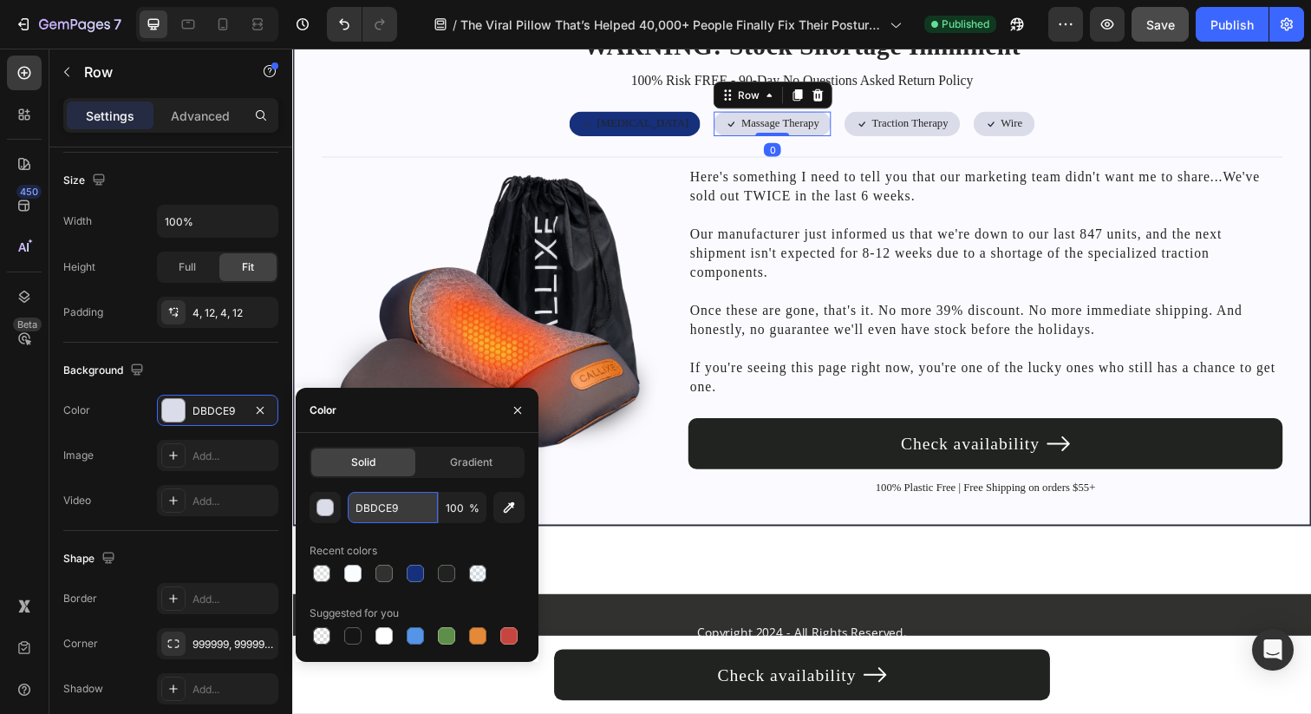
click at [400, 510] on input "DBDCE9" at bounding box center [393, 507] width 90 height 31
click at [683, 132] on div "Icon Heat Therapy Text Block Row" at bounding box center [642, 125] width 134 height 25
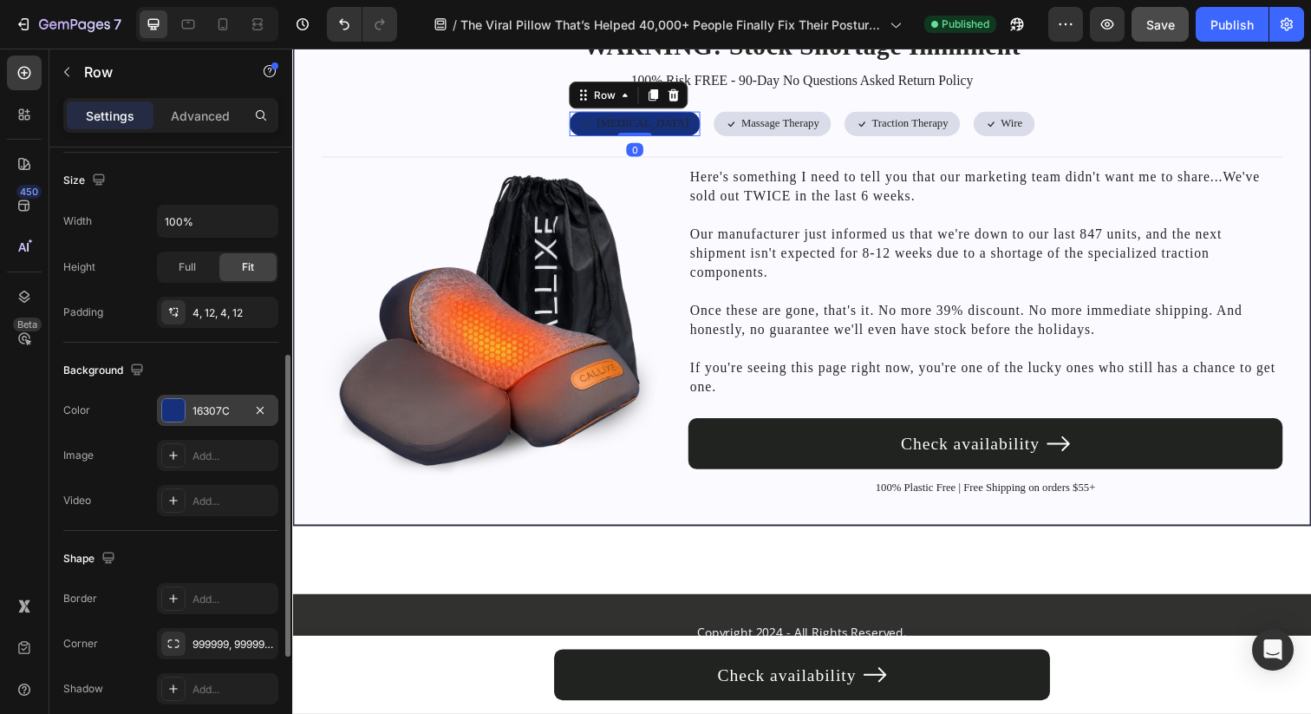
click at [188, 401] on div "16307C" at bounding box center [217, 410] width 121 height 31
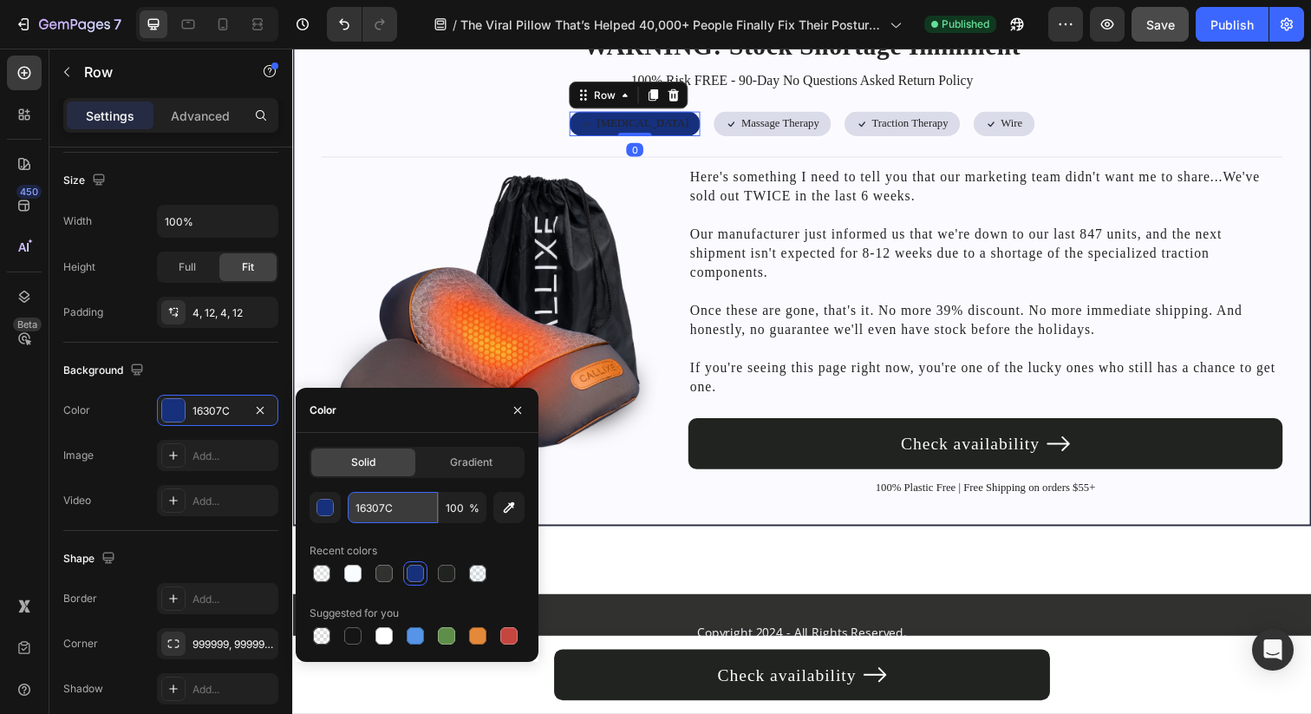
click at [358, 509] on input "16307C" at bounding box center [393, 507] width 90 height 31
click at [365, 509] on input "16307C" at bounding box center [393, 507] width 90 height 31
paste input "DBDCE9"
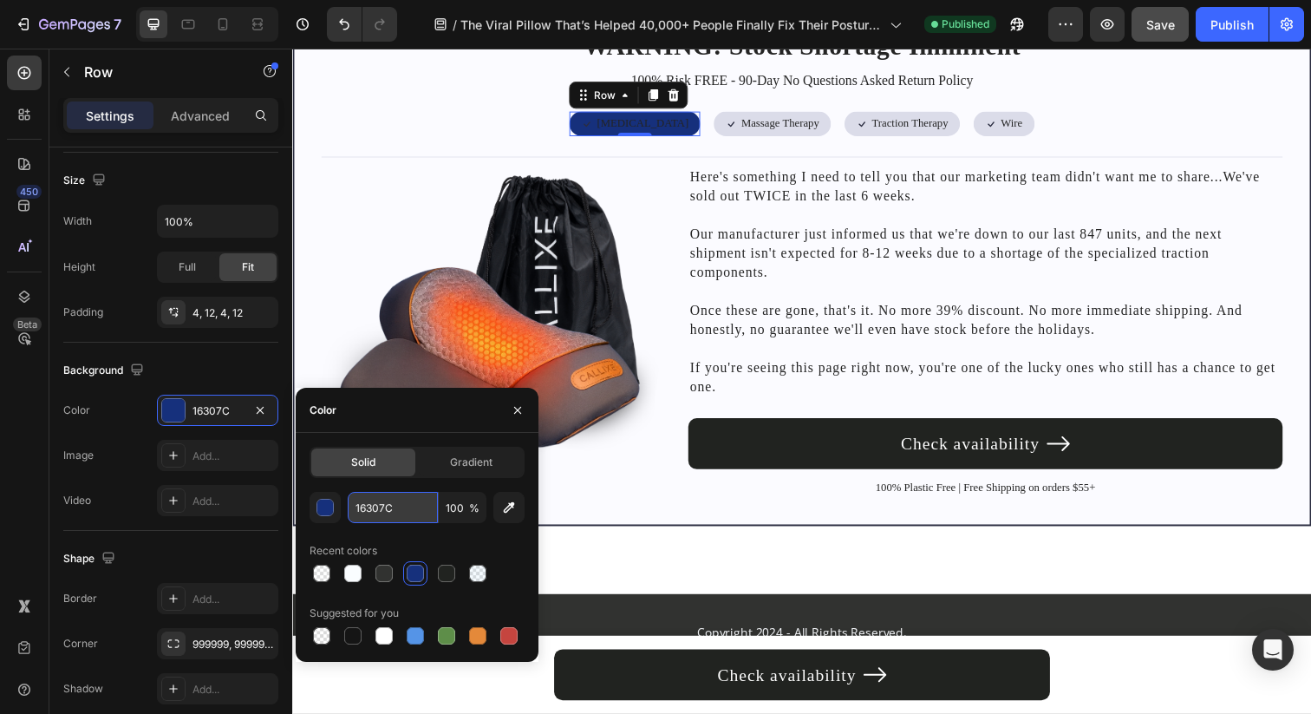
type input "DBDCE9"
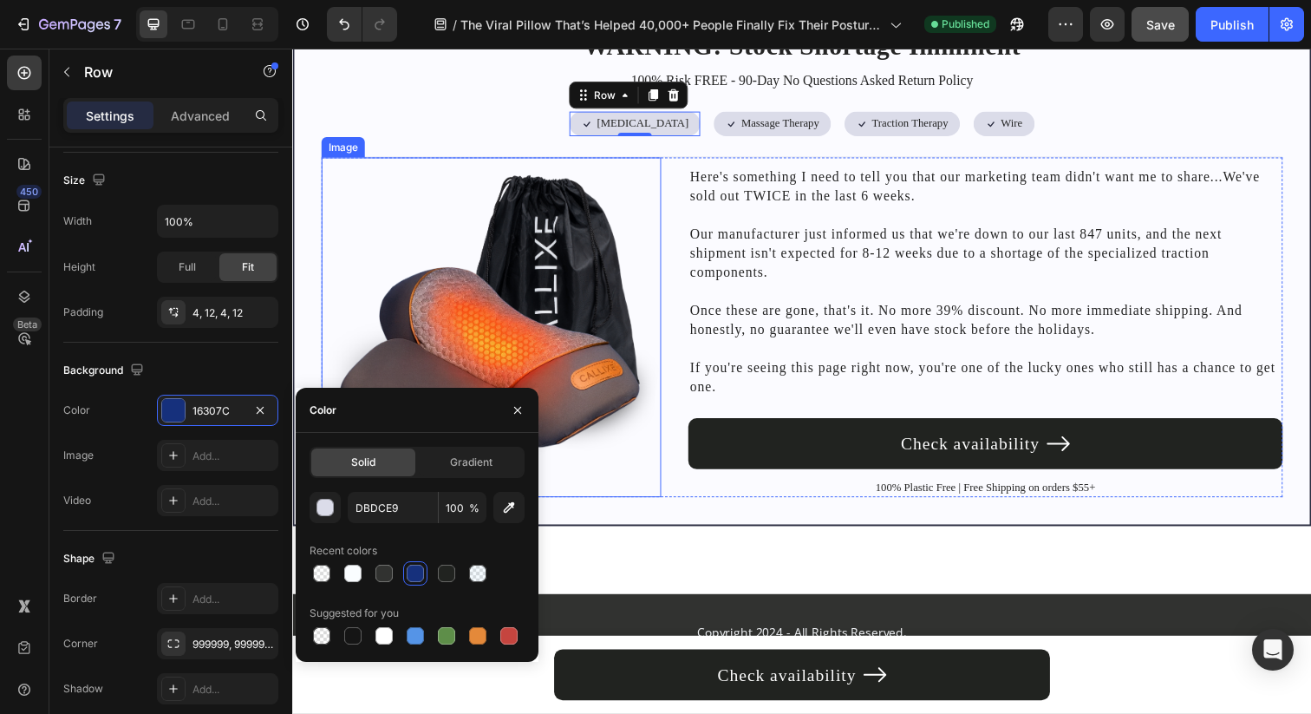
click at [696, 258] on div "Here's something I need to tell you that our marketing team didn't want me to s…" at bounding box center [999, 286] width 607 height 237
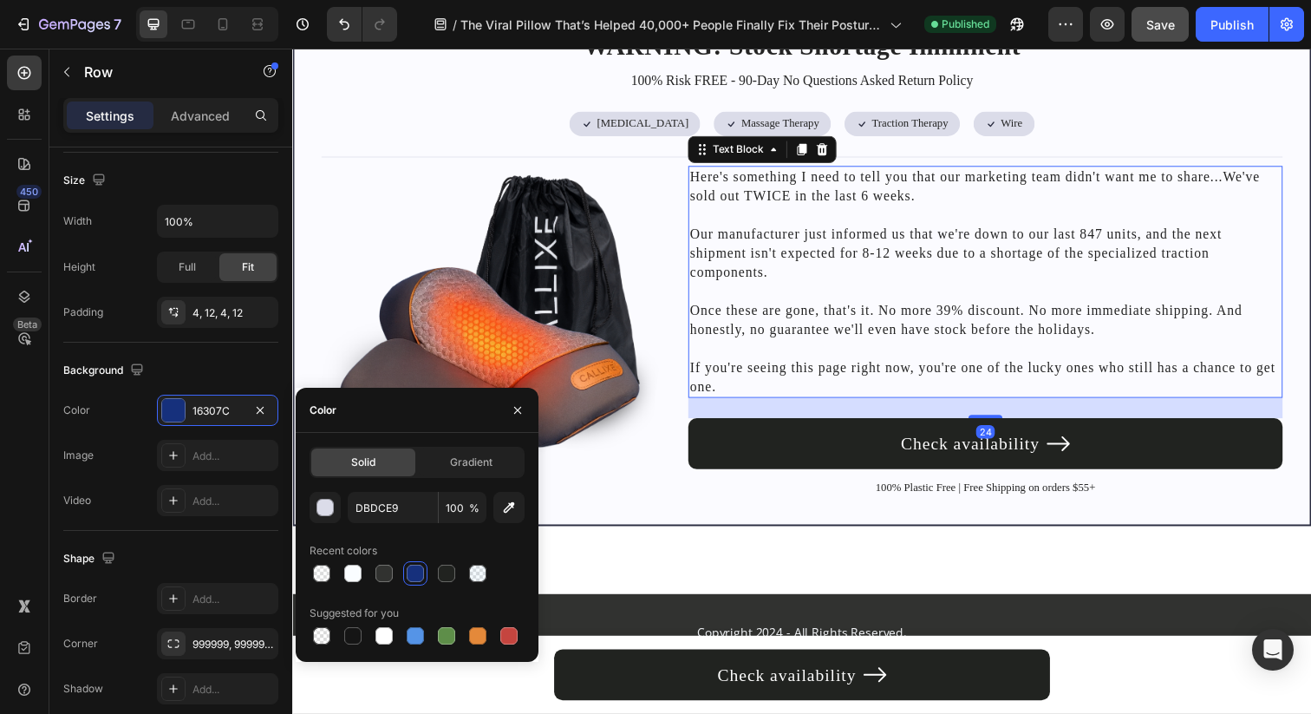
scroll to position [0, 0]
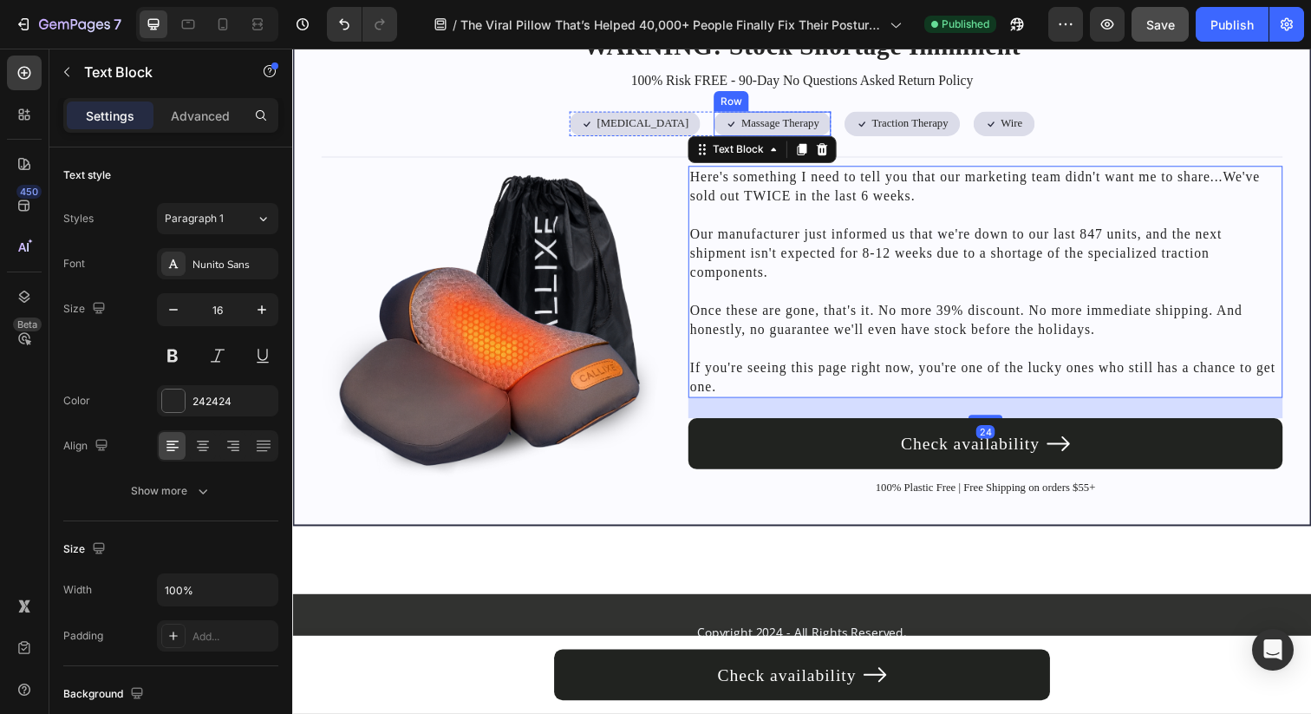
click at [722, 134] on div "Icon Massage Therapy Text Block Row" at bounding box center [782, 125] width 120 height 25
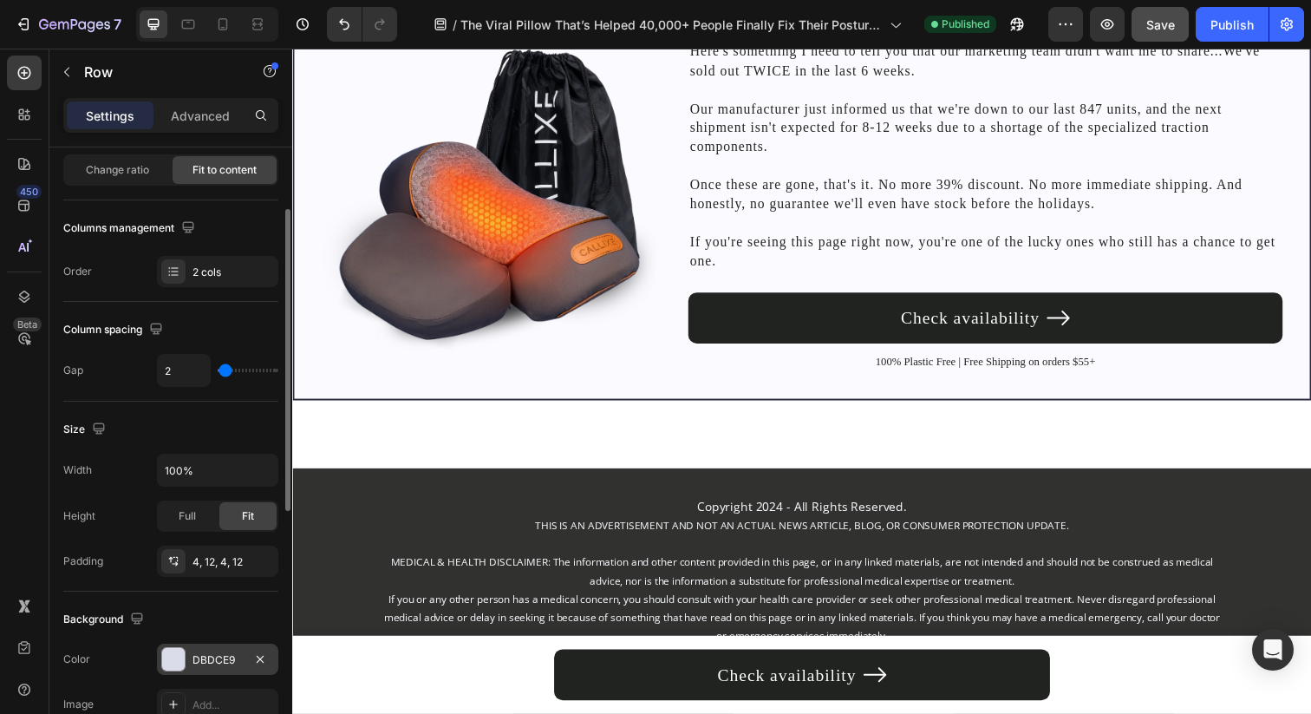
scroll to position [179, 0]
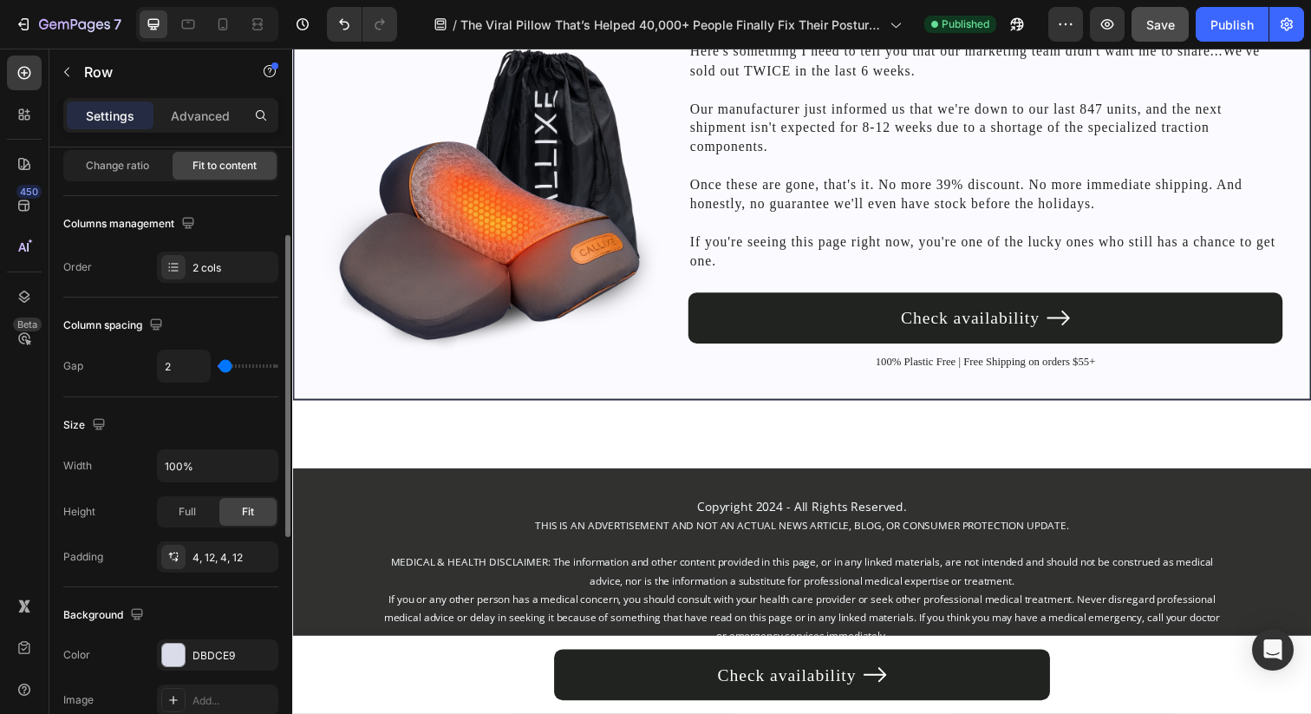
click at [212, 670] on div "The changes might be hidden by the video. Color DBDCE9 Image Add... Video Add..." at bounding box center [170, 699] width 215 height 121
click at [212, 660] on div "DBDCE9" at bounding box center [217, 656] width 50 height 16
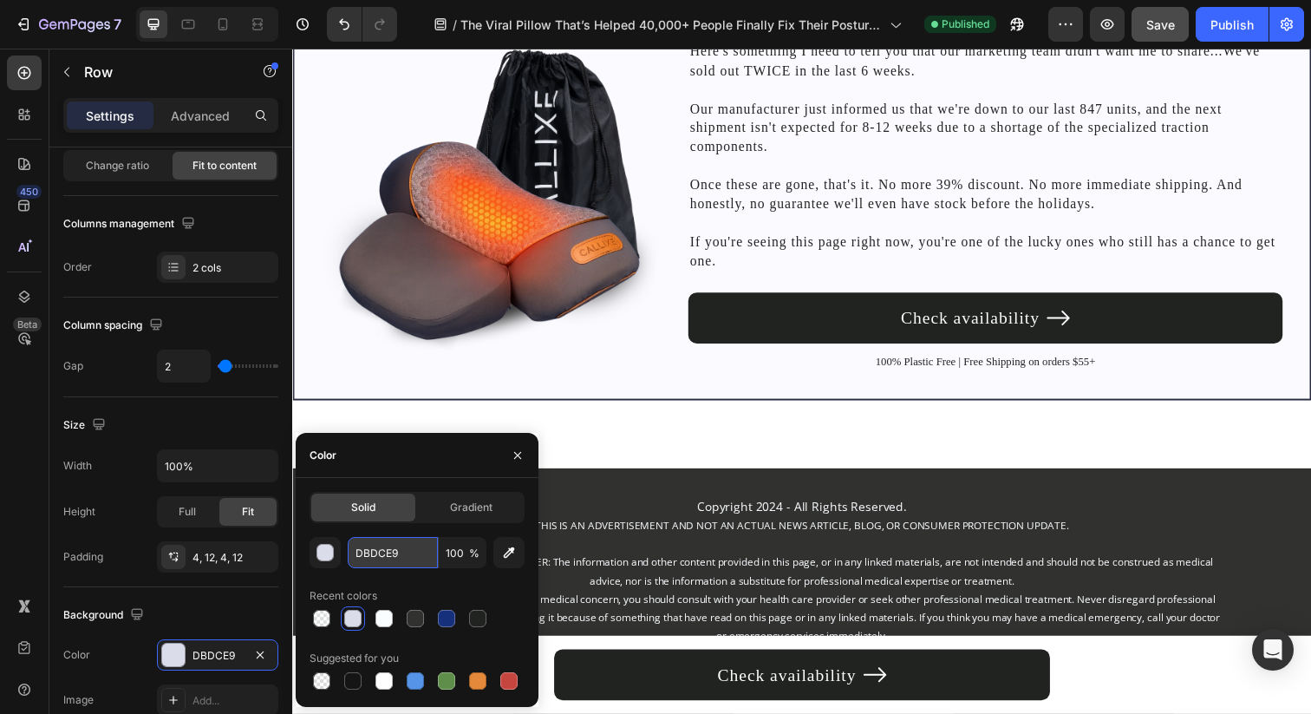
click at [413, 556] on input "DBDCE9" at bounding box center [393, 552] width 90 height 31
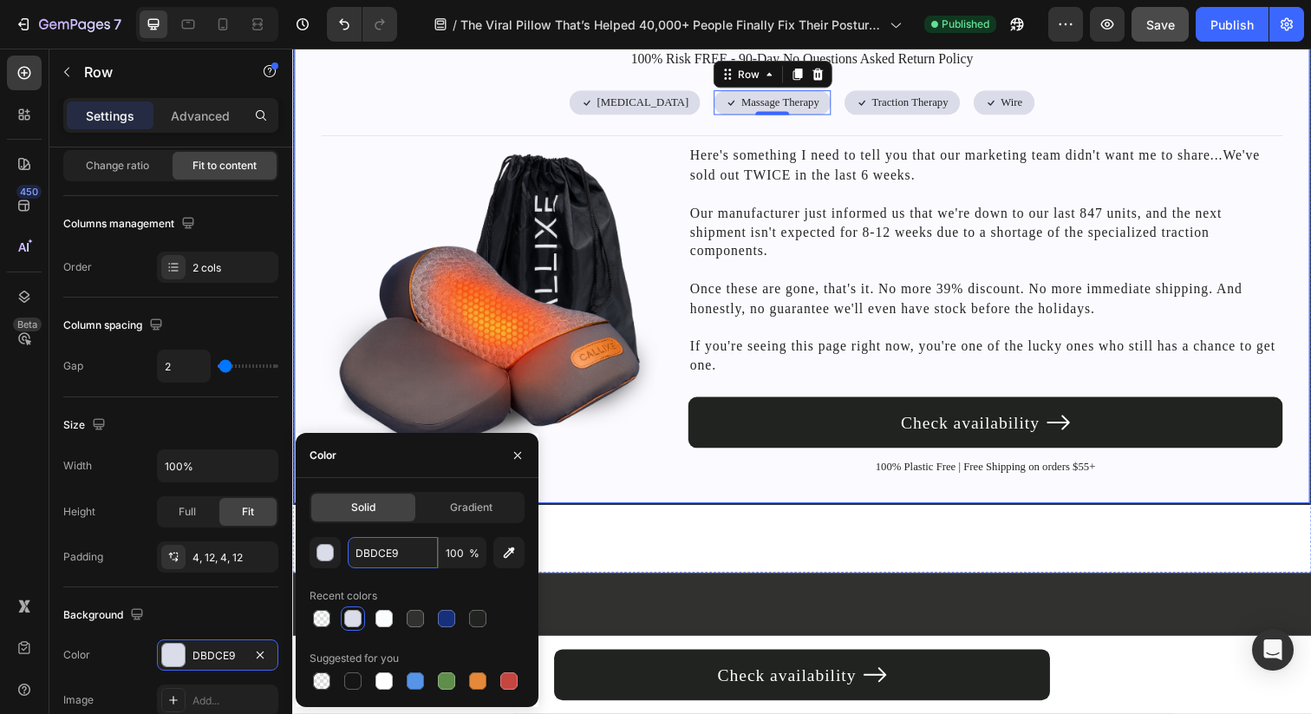
scroll to position [7739, 0]
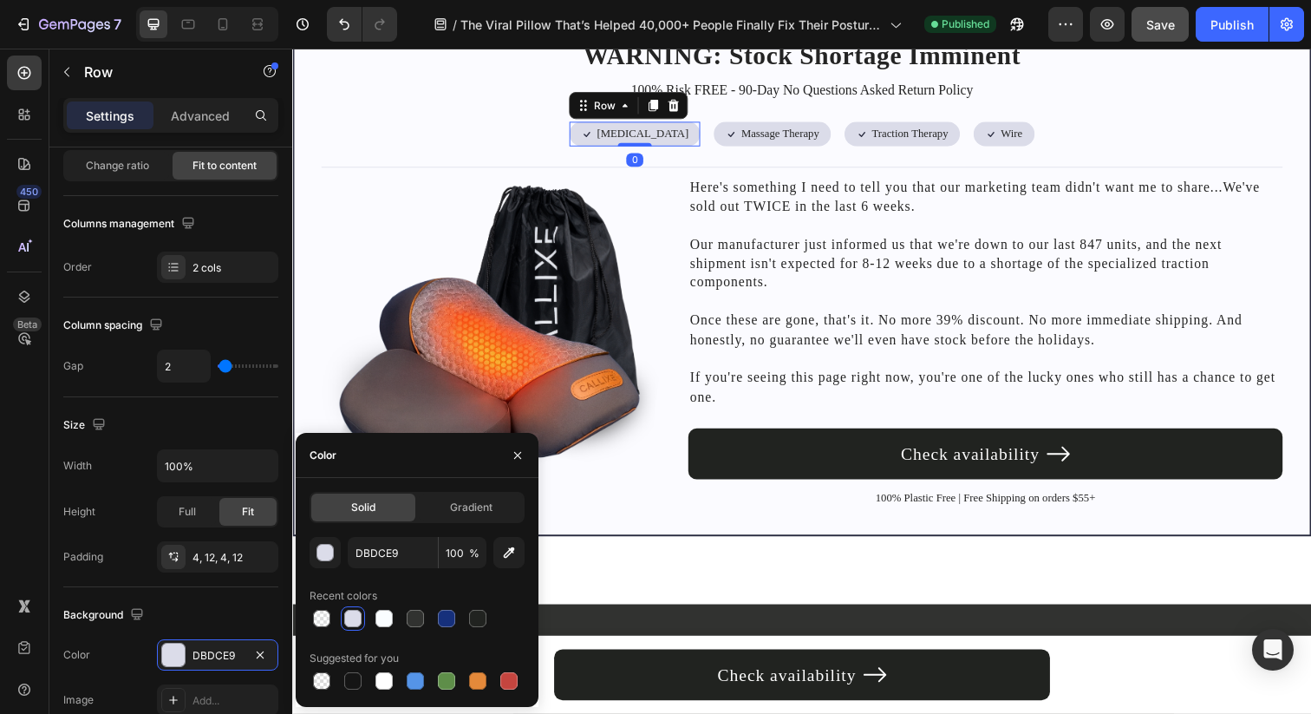
click at [590, 148] on div "Icon Heat Therapy Text Block Row 0" at bounding box center [642, 135] width 134 height 25
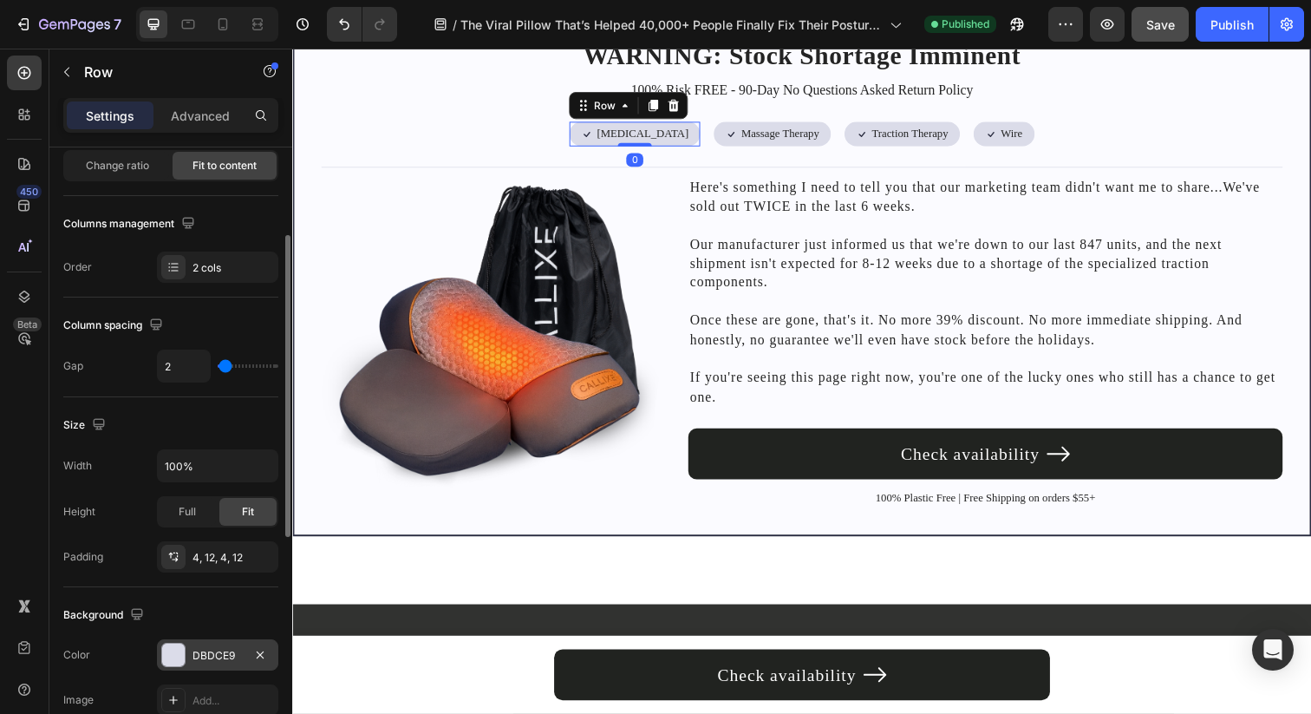
click at [222, 649] on div "DBDCE9" at bounding box center [217, 656] width 50 height 16
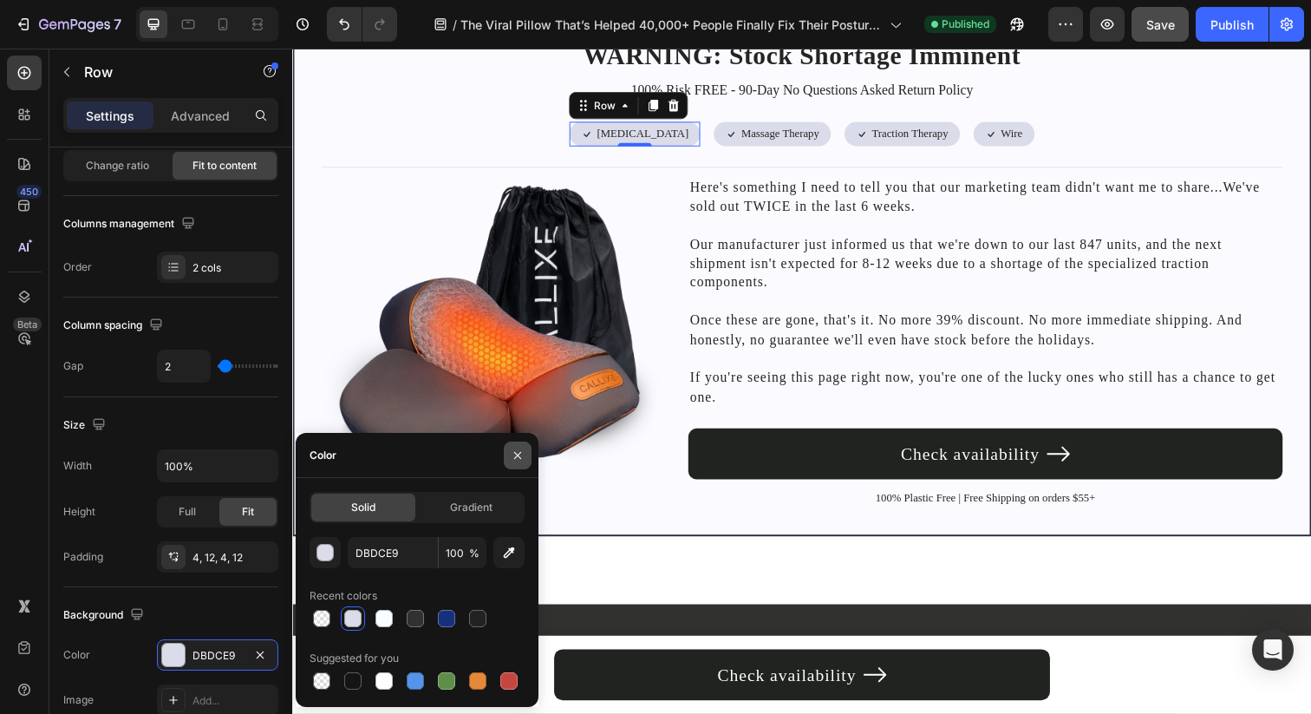
click at [530, 449] on button "button" at bounding box center [518, 455] width 28 height 28
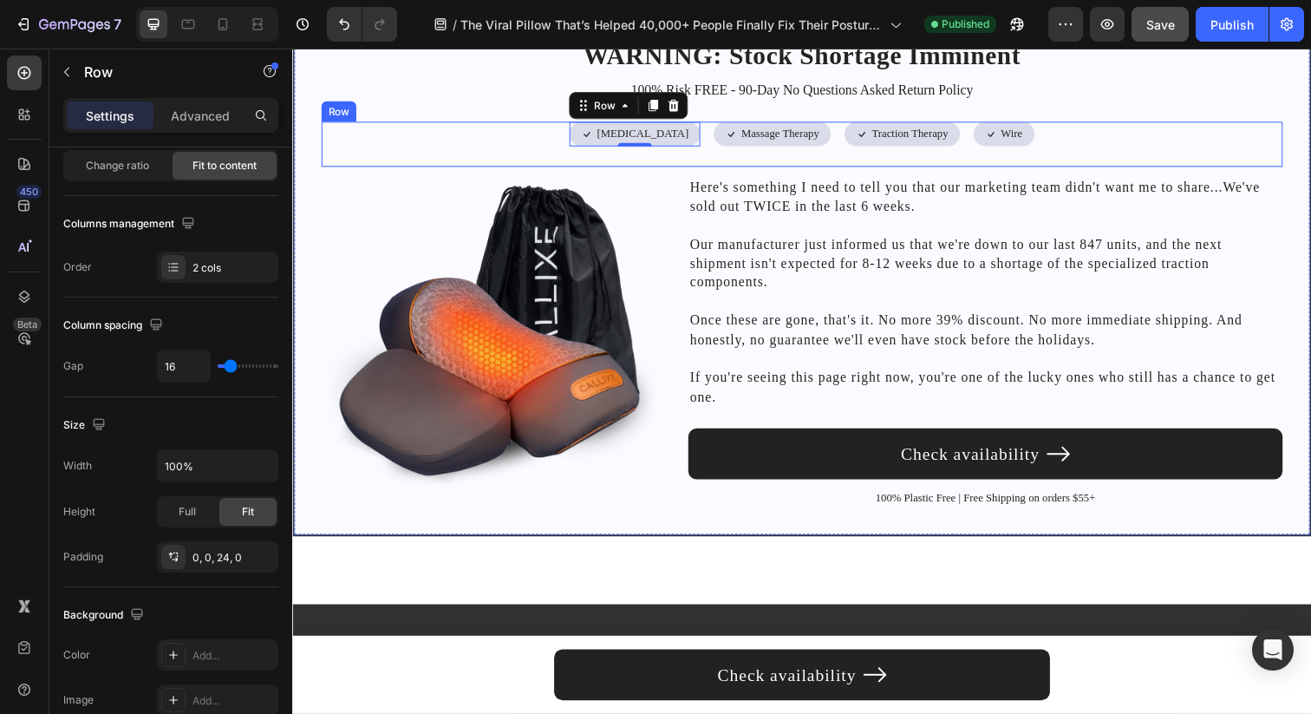
click at [534, 170] on div "Icon Heat Therapy Text Block Row 0 Icon Massage Therapy Text Block Row Row Icon…" at bounding box center [813, 146] width 982 height 47
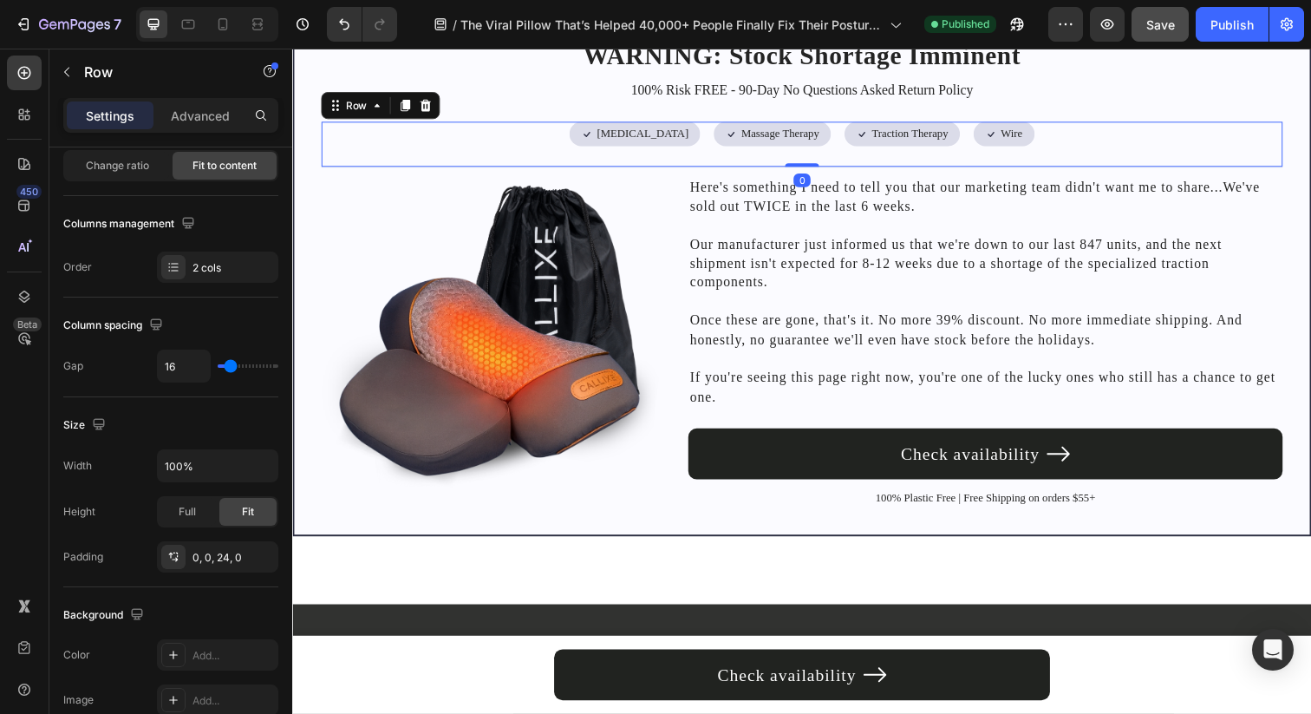
click at [538, 101] on p "100% Risk FREE - 90-Day No Questions Asked Return Policy" at bounding box center [812, 91] width 978 height 18
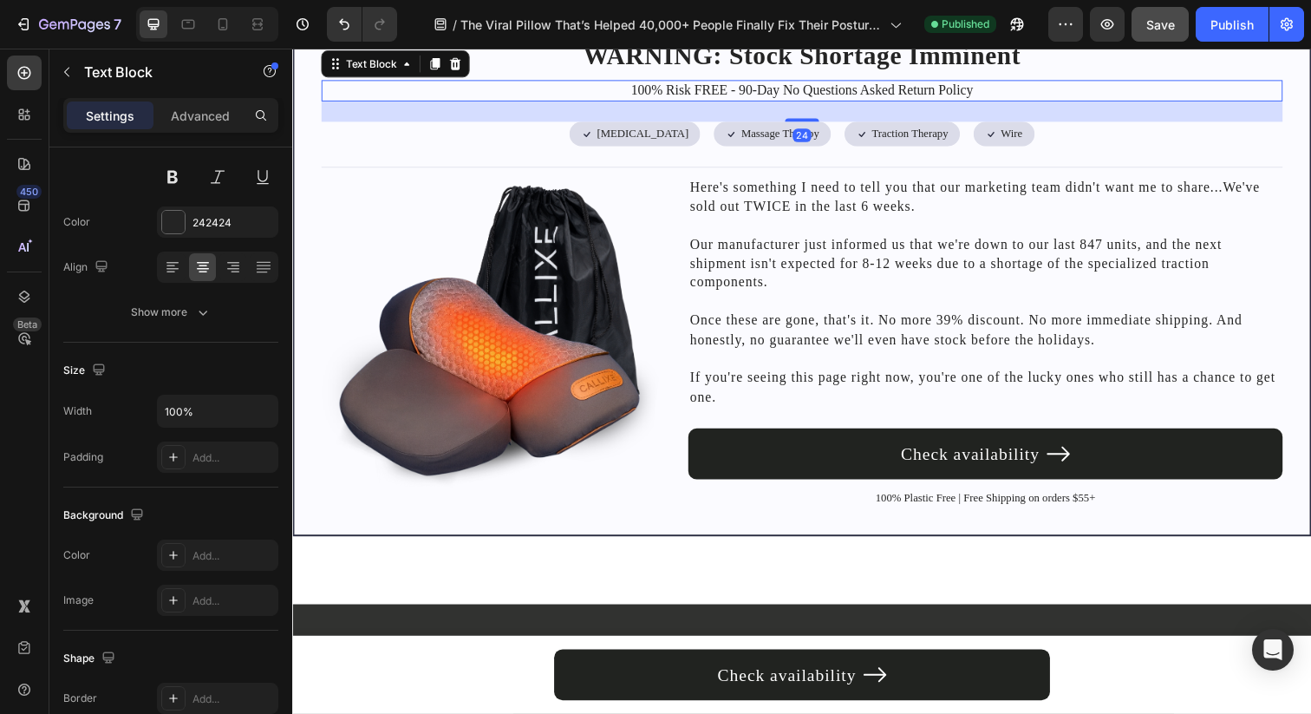
scroll to position [0, 0]
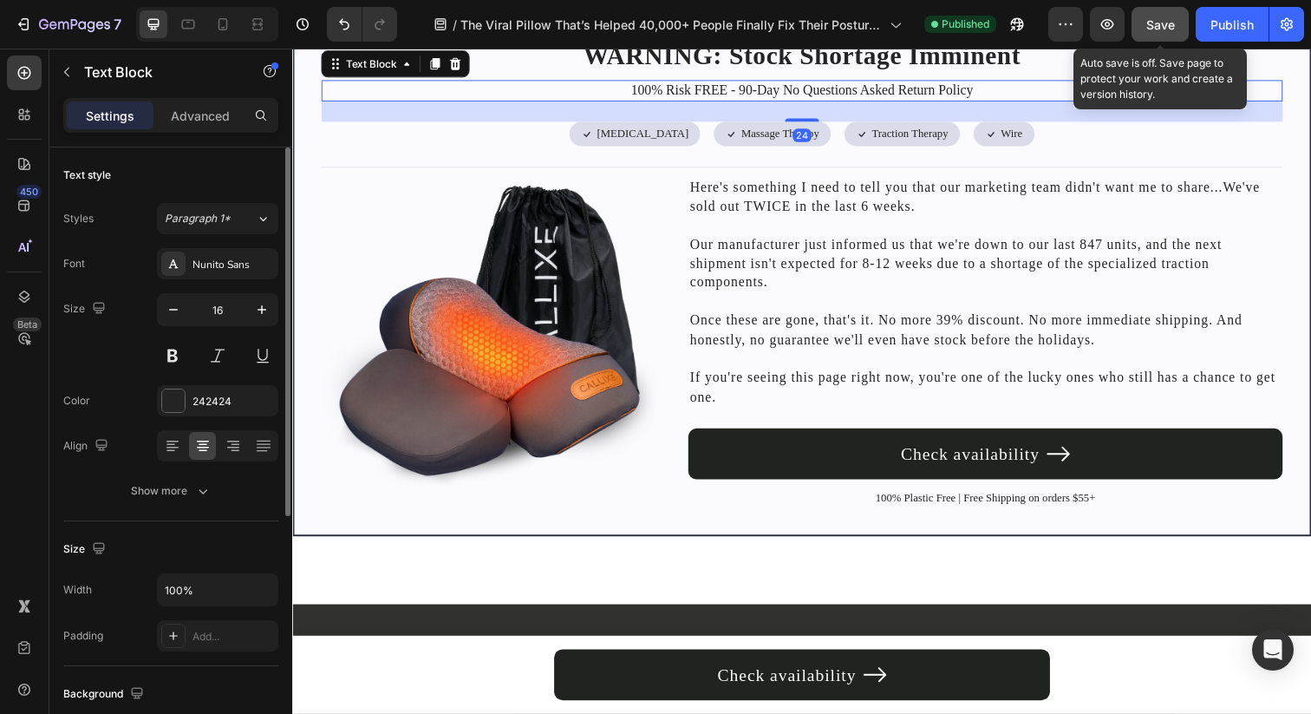
click at [1155, 38] on button "Save" at bounding box center [1160, 24] width 57 height 35
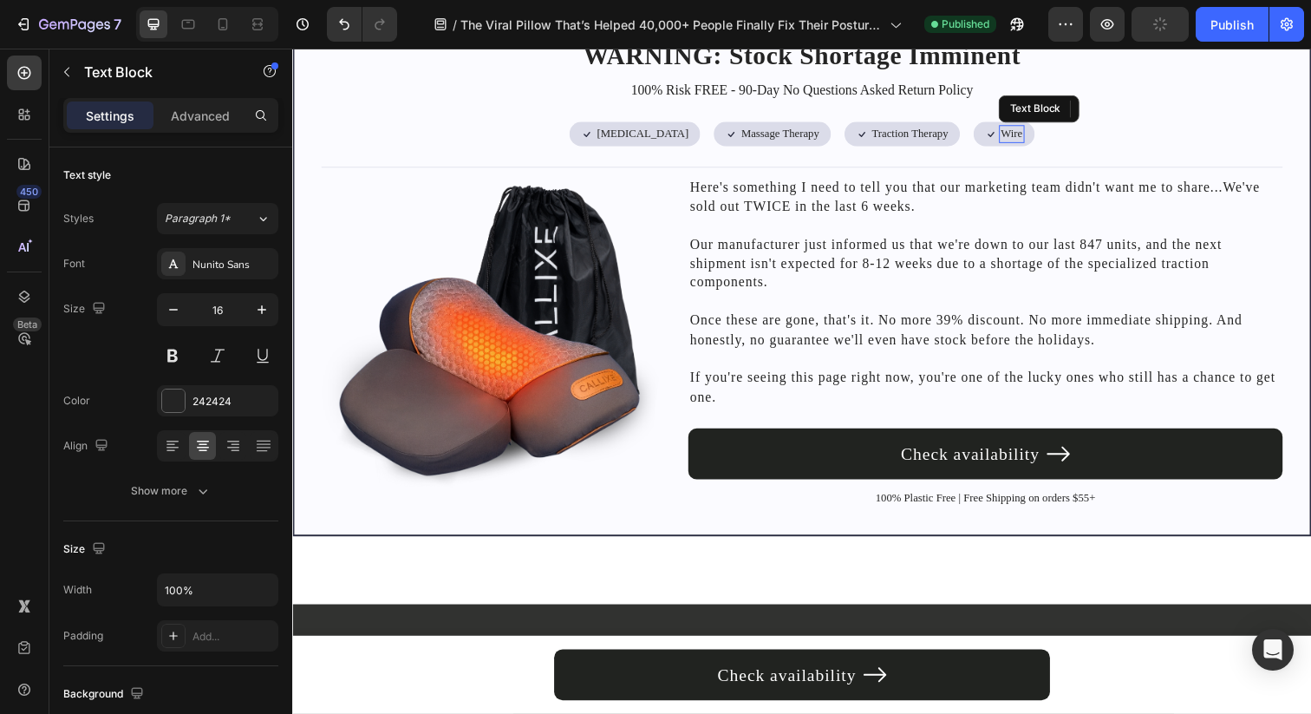
click at [1015, 143] on p "Wire" at bounding box center [1026, 135] width 22 height 15
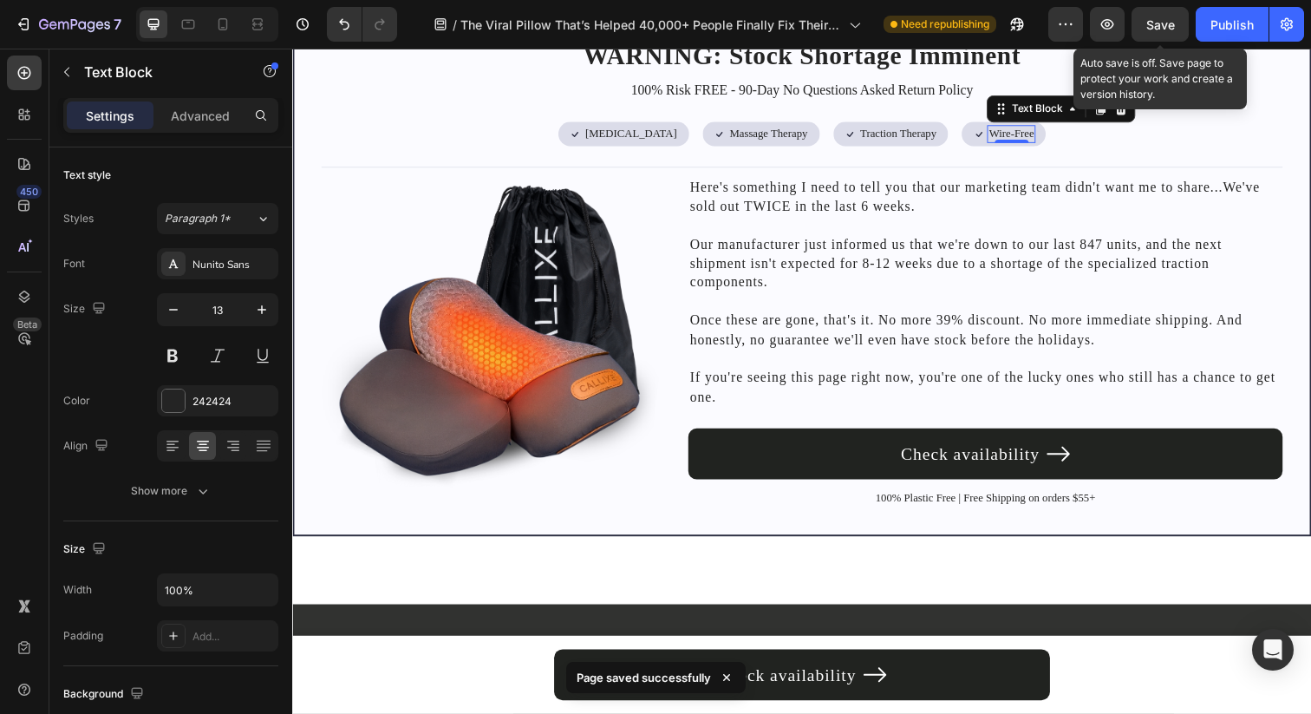
click at [1162, 16] on div "Save" at bounding box center [1160, 25] width 29 height 18
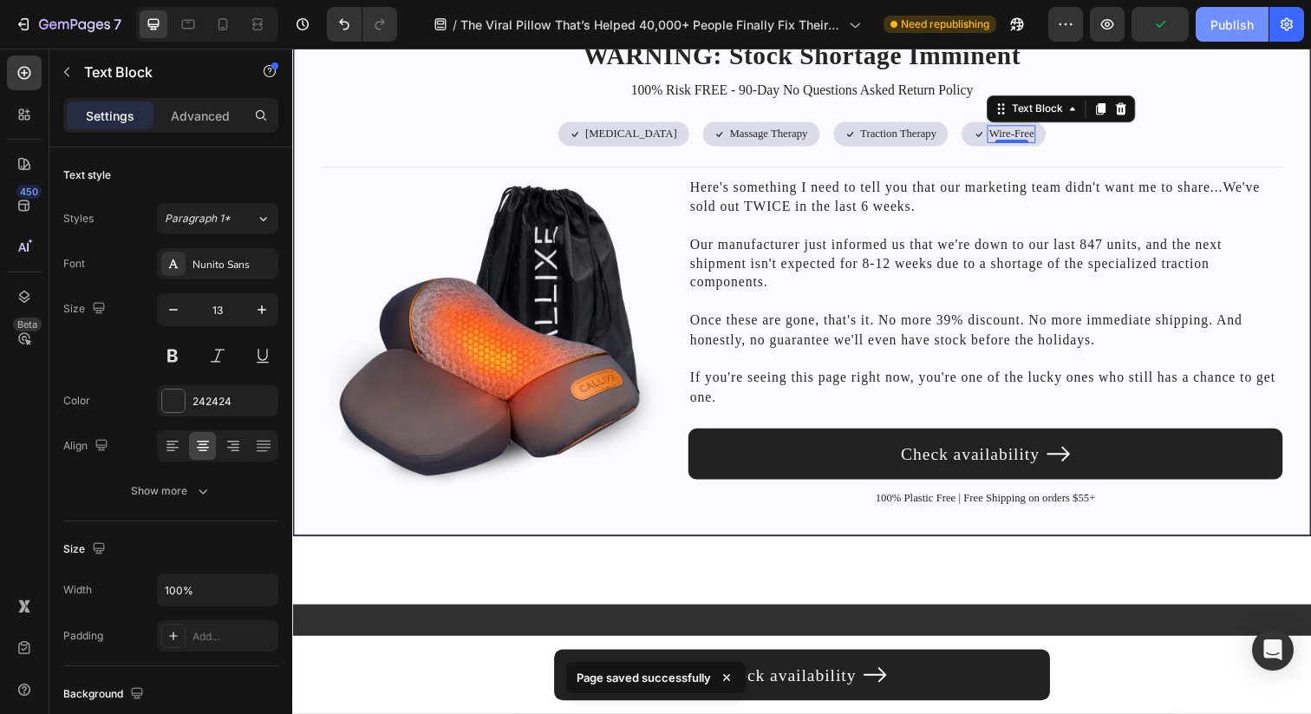
click at [1218, 27] on div "Publish" at bounding box center [1231, 25] width 43 height 18
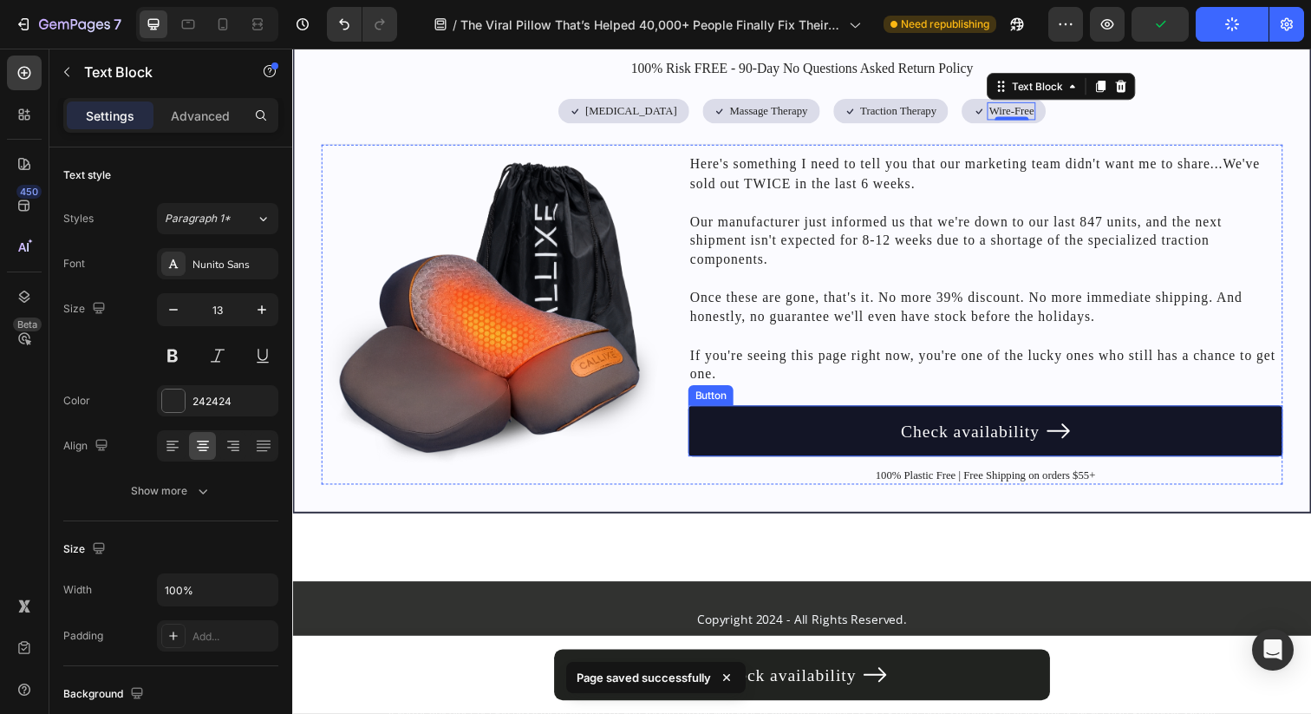
scroll to position [8073, 0]
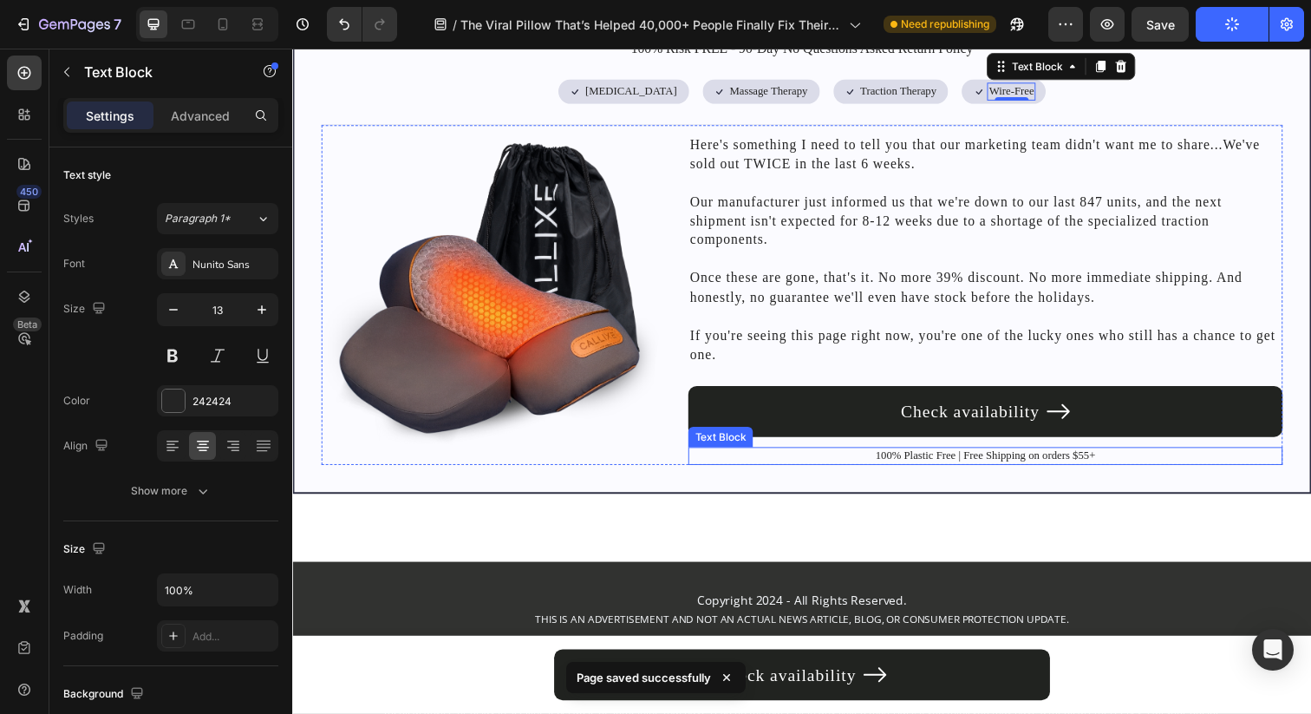
click at [841, 463] on p "100% Plastic Free | Free Shipping on orders $55+" at bounding box center [999, 464] width 603 height 15
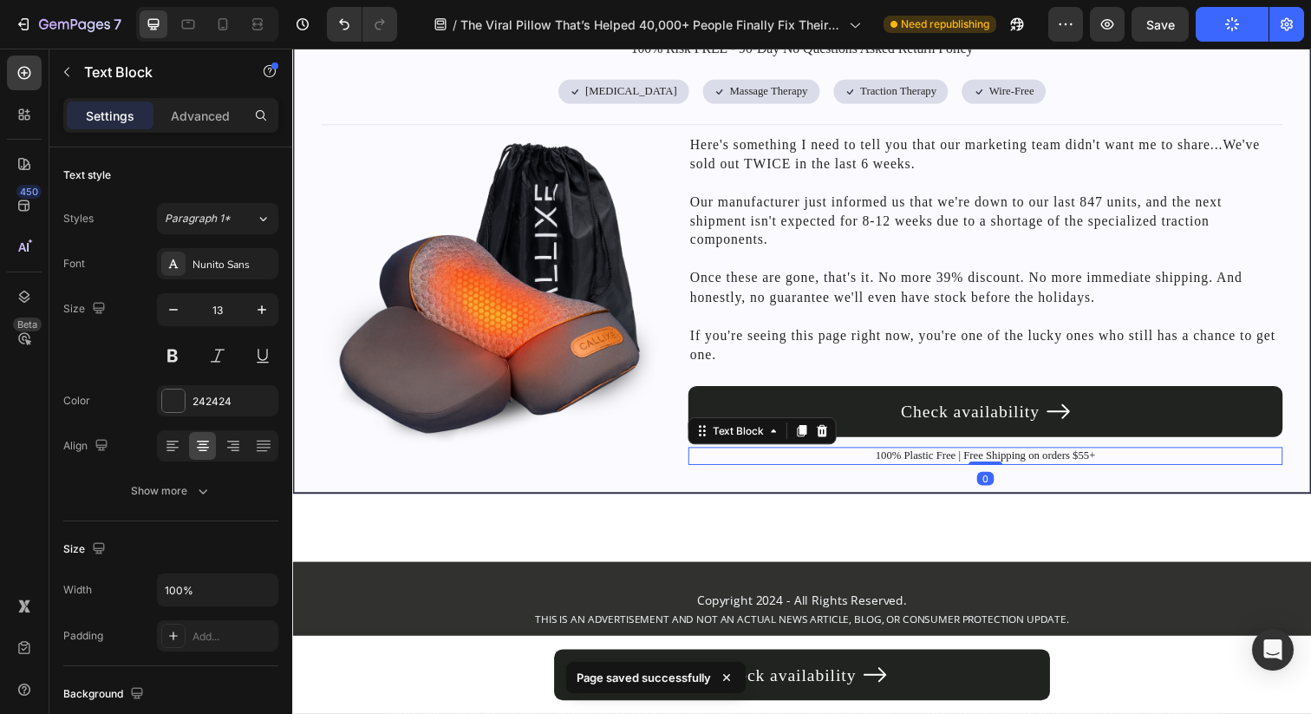
click at [908, 457] on p "100% Plastic Free | Free Shipping on orders $55+" at bounding box center [999, 464] width 603 height 15
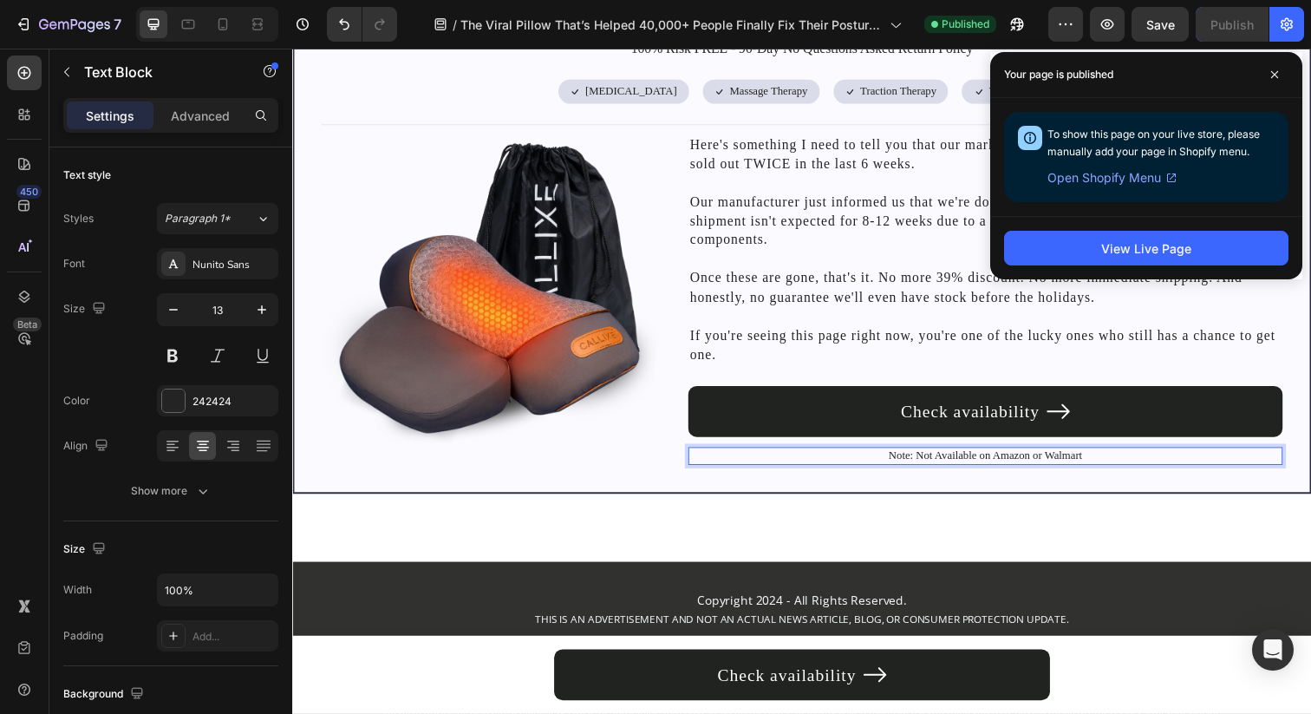
click at [887, 463] on p "Note: Not Available on Amazon or Walmart" at bounding box center [999, 464] width 603 height 15
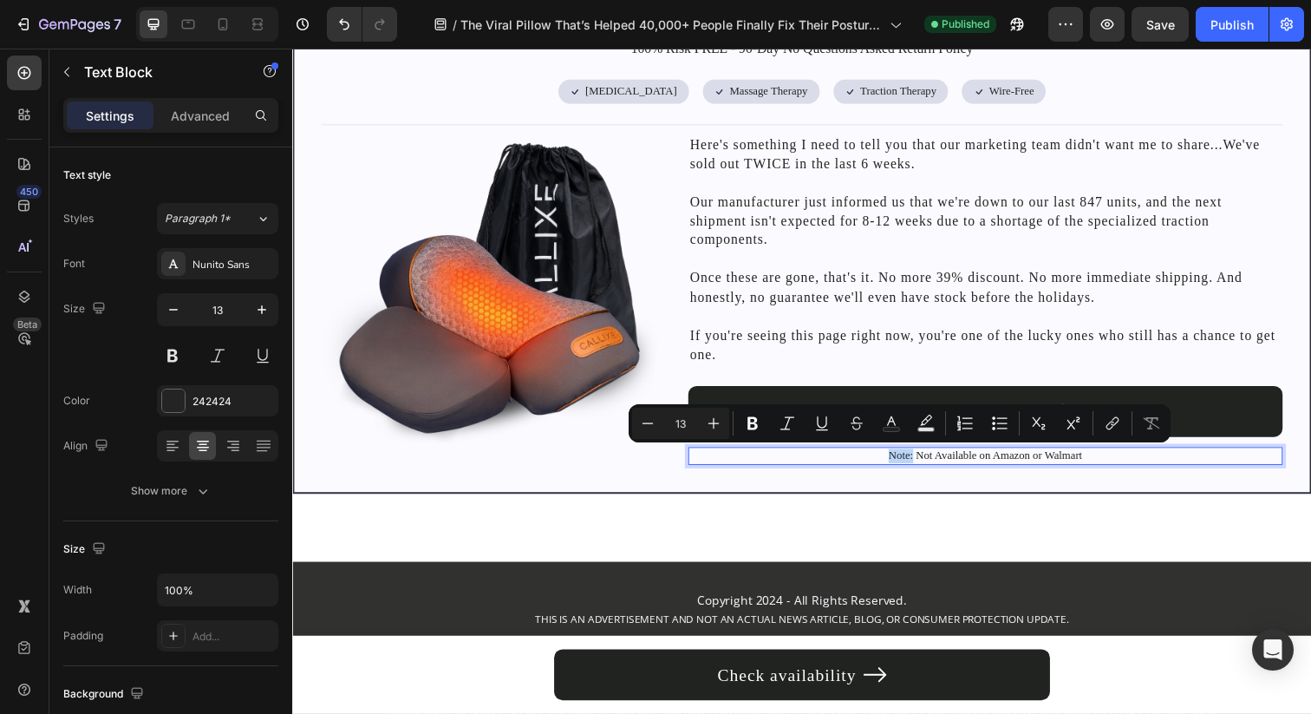
drag, startPoint x: 887, startPoint y: 463, endPoint x: 916, endPoint y: 463, distance: 29.5
click at [916, 463] on p "Note: Not Available on Amazon or Walmart" at bounding box center [999, 464] width 603 height 15
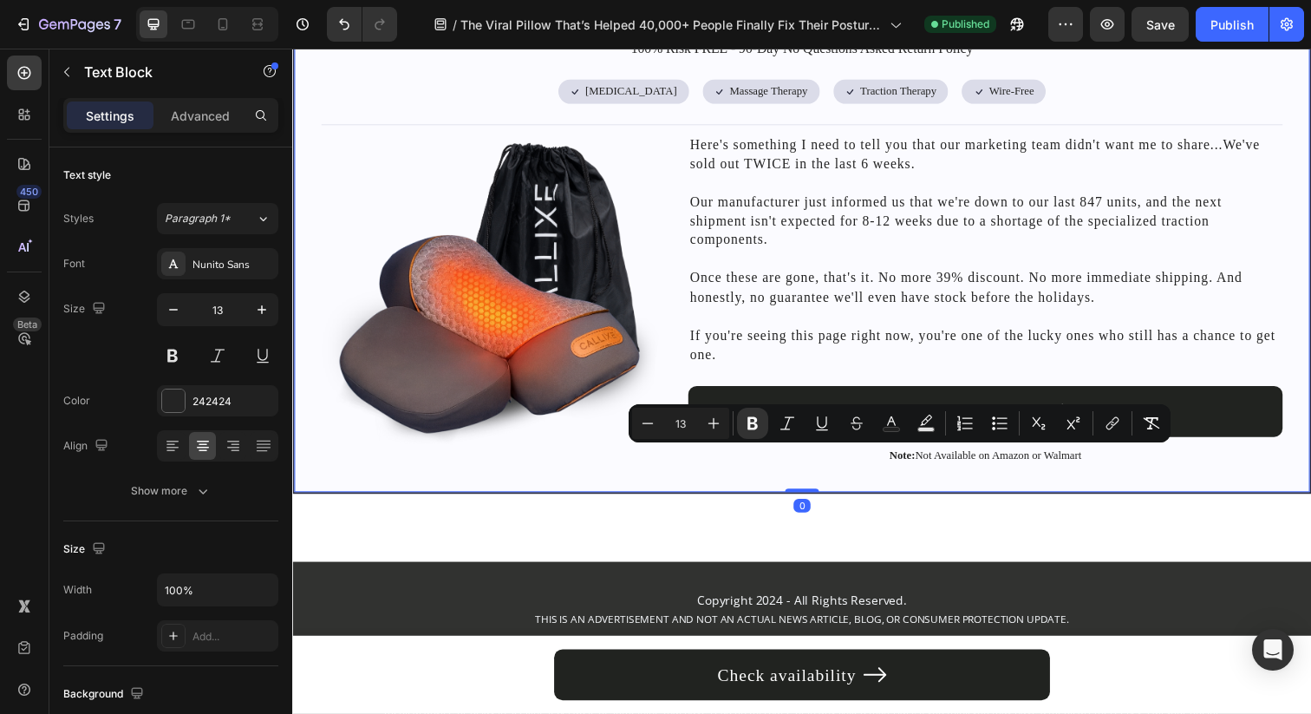
click at [909, 494] on div "WARNING: Stock Shortage Imminent Heading 100% Risk FREE - 90-Day No Questions A…" at bounding box center [812, 233] width 1040 height 539
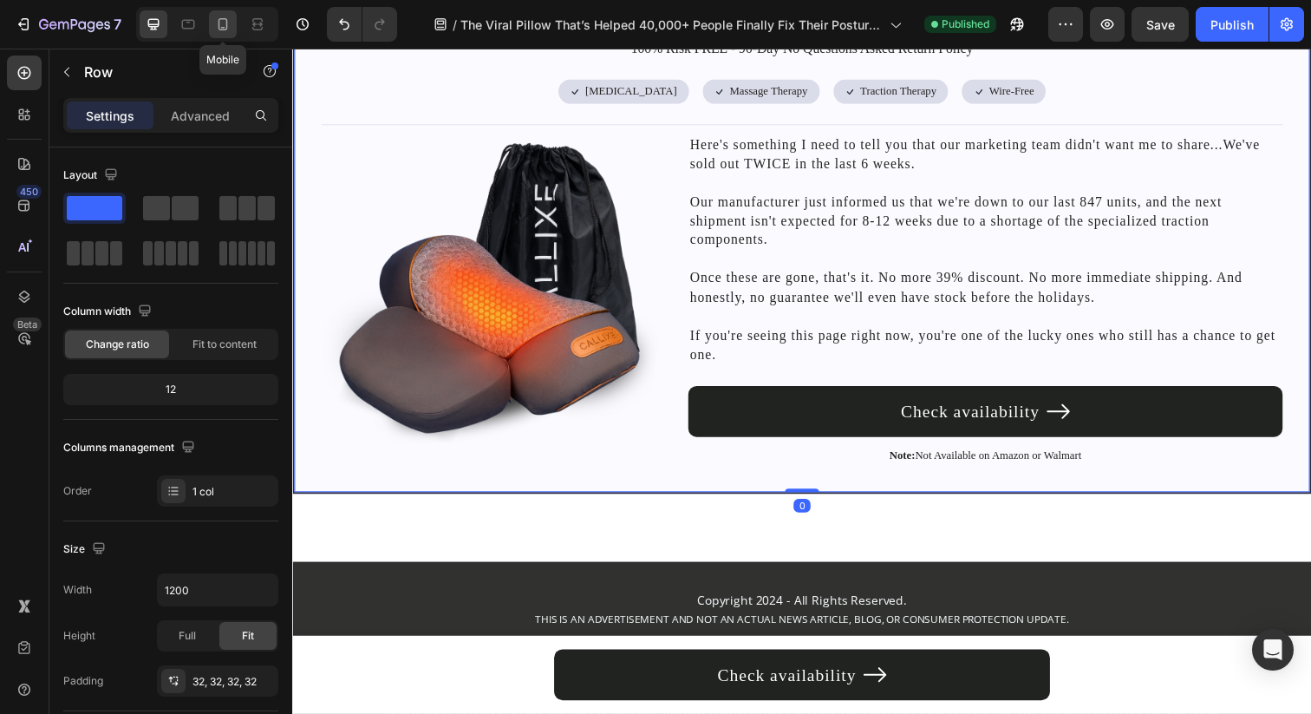
click at [224, 24] on icon at bounding box center [222, 24] width 17 height 17
type input "100%"
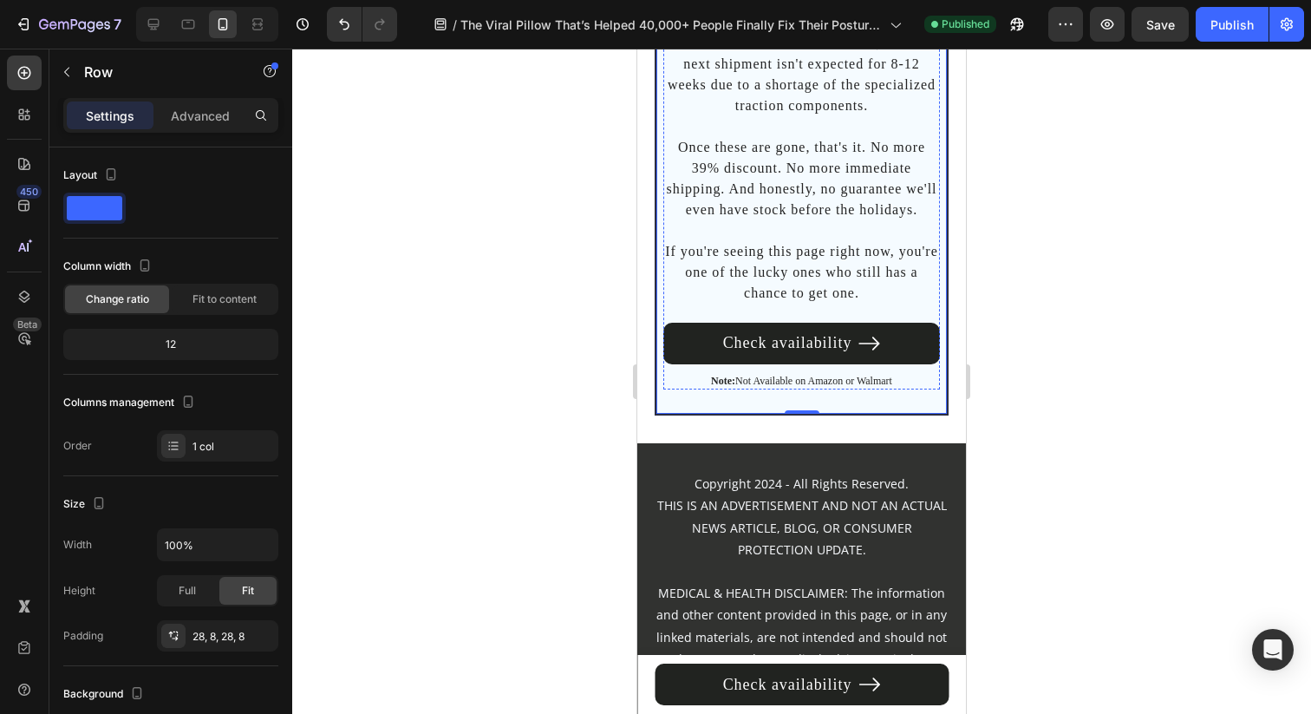
scroll to position [8925, 0]
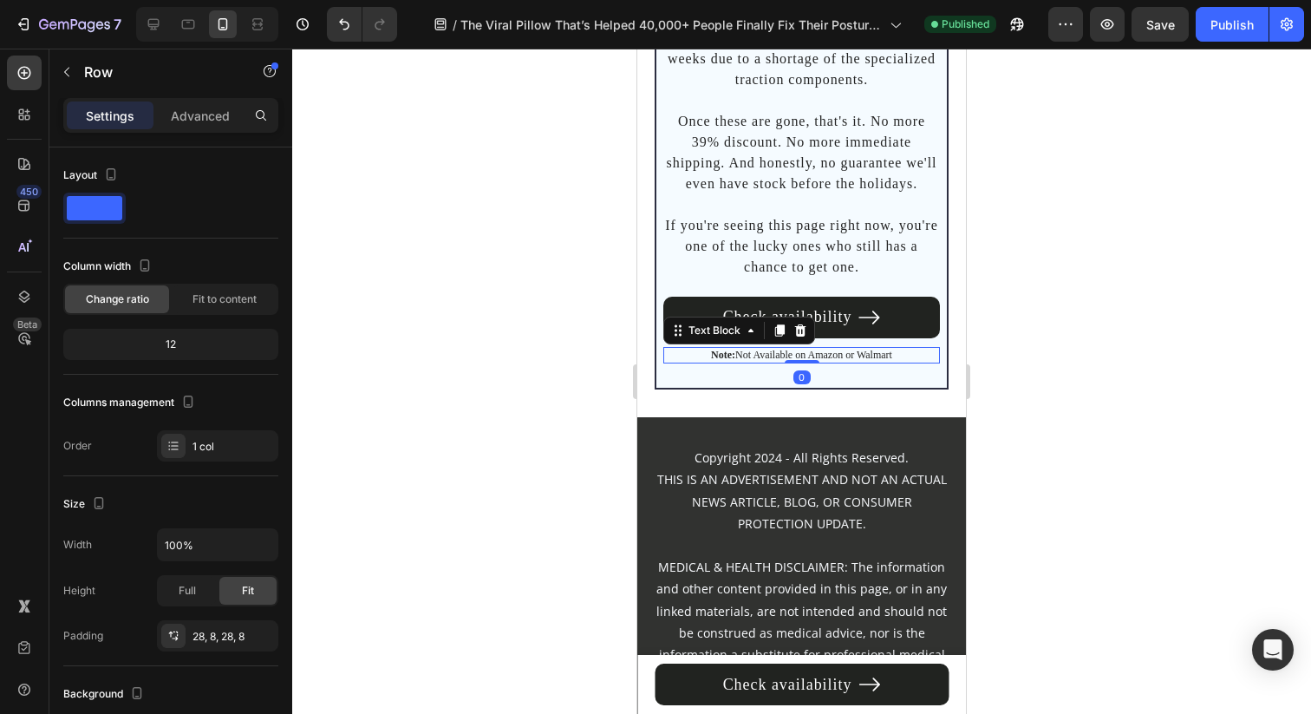
click at [868, 362] on p "Note: Not Available on Amazon or Walmart" at bounding box center [801, 356] width 273 height 14
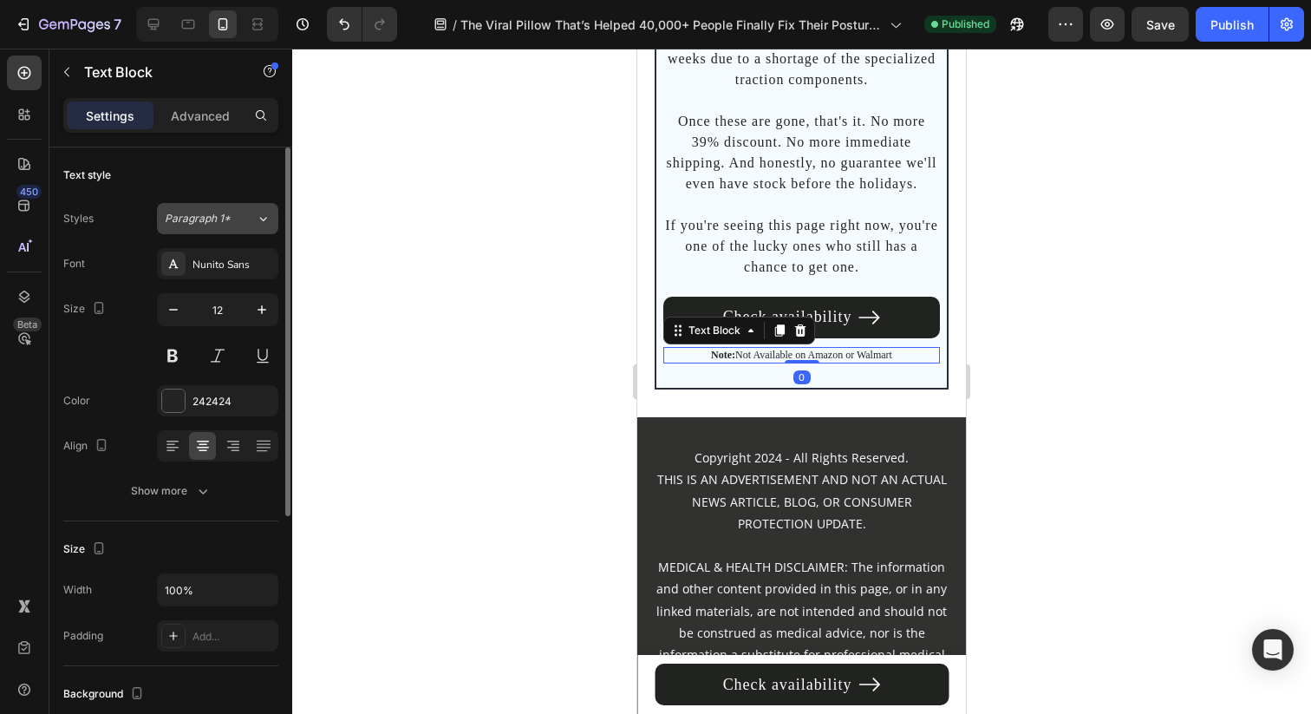
click at [231, 219] on div "Paragraph 1*" at bounding box center [200, 219] width 70 height 16
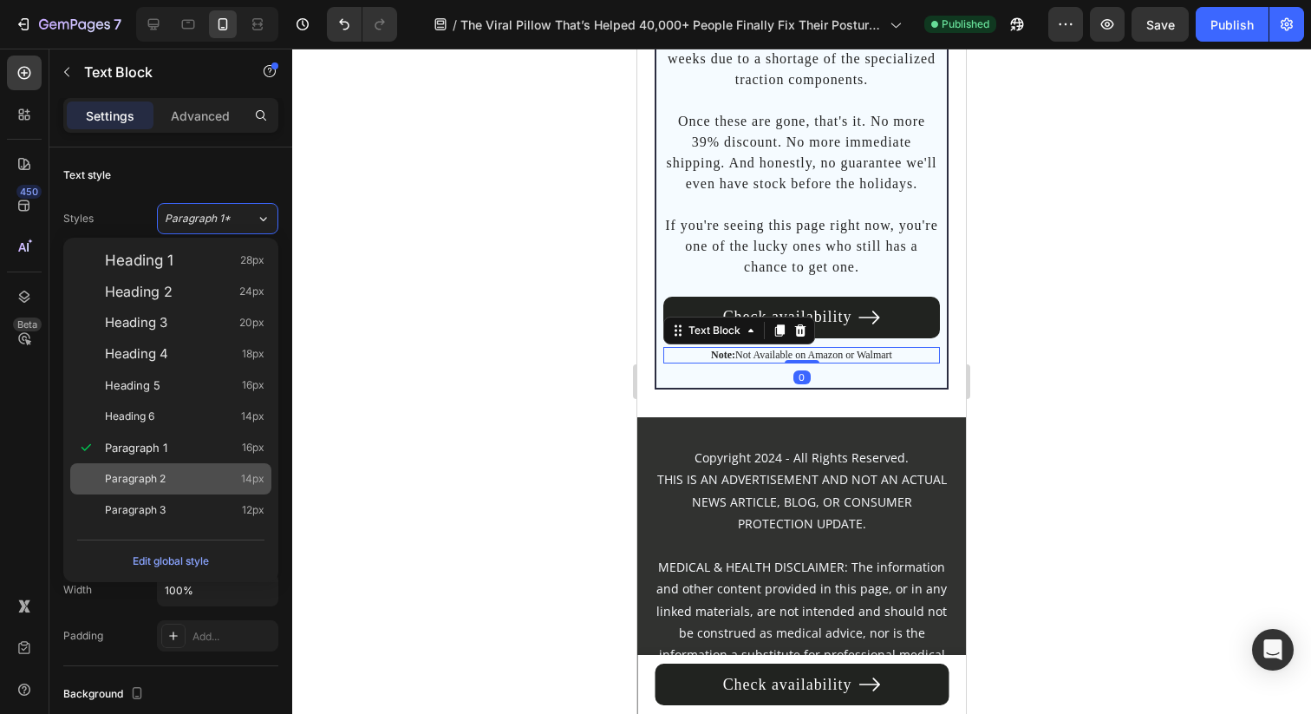
click at [204, 485] on div "Paragraph 2 14px" at bounding box center [185, 478] width 160 height 17
type input "14"
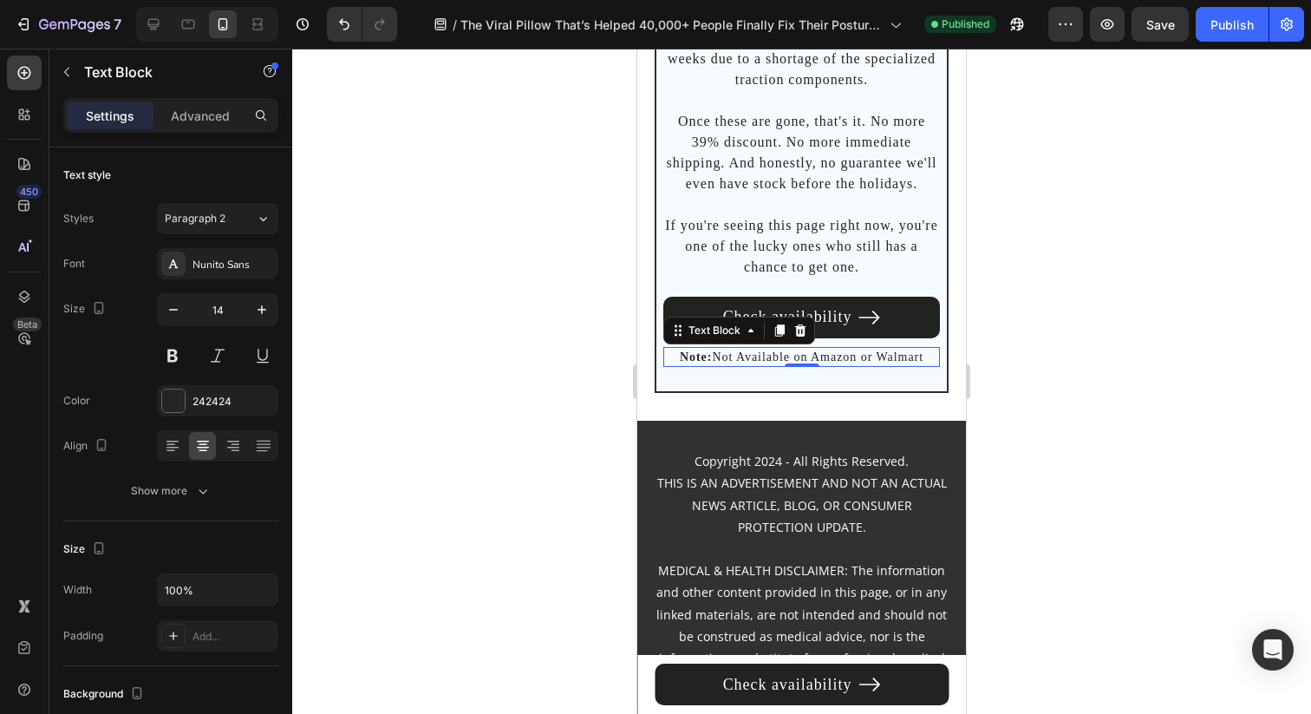
click at [510, 421] on div at bounding box center [801, 381] width 1019 height 665
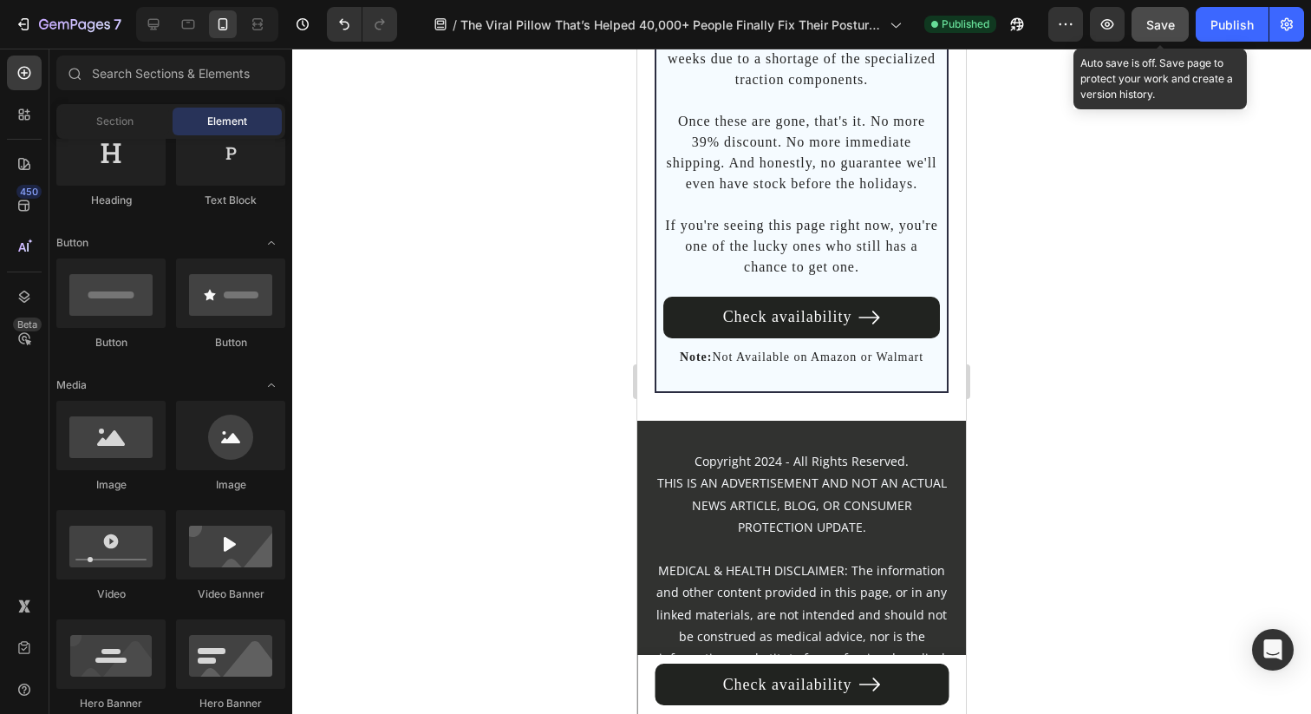
click at [1162, 41] on button "Save" at bounding box center [1160, 24] width 57 height 35
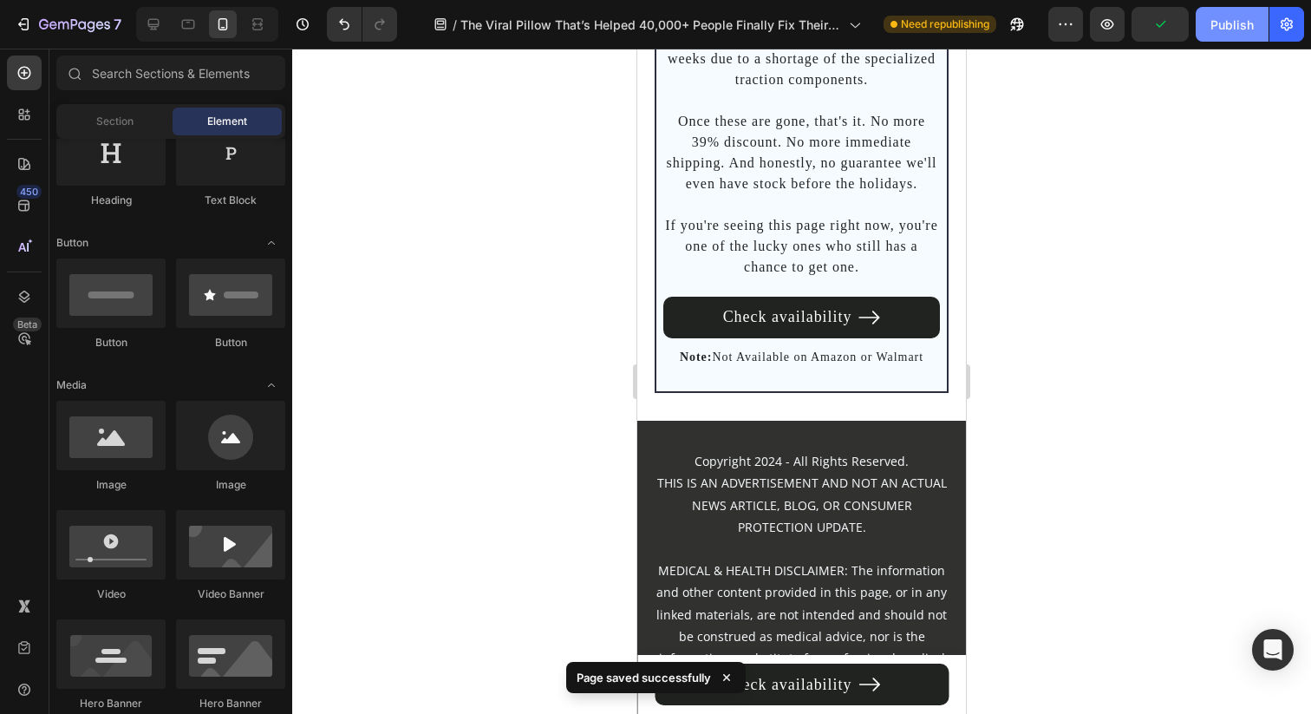
click at [1217, 25] on div "Publish" at bounding box center [1231, 25] width 43 height 18
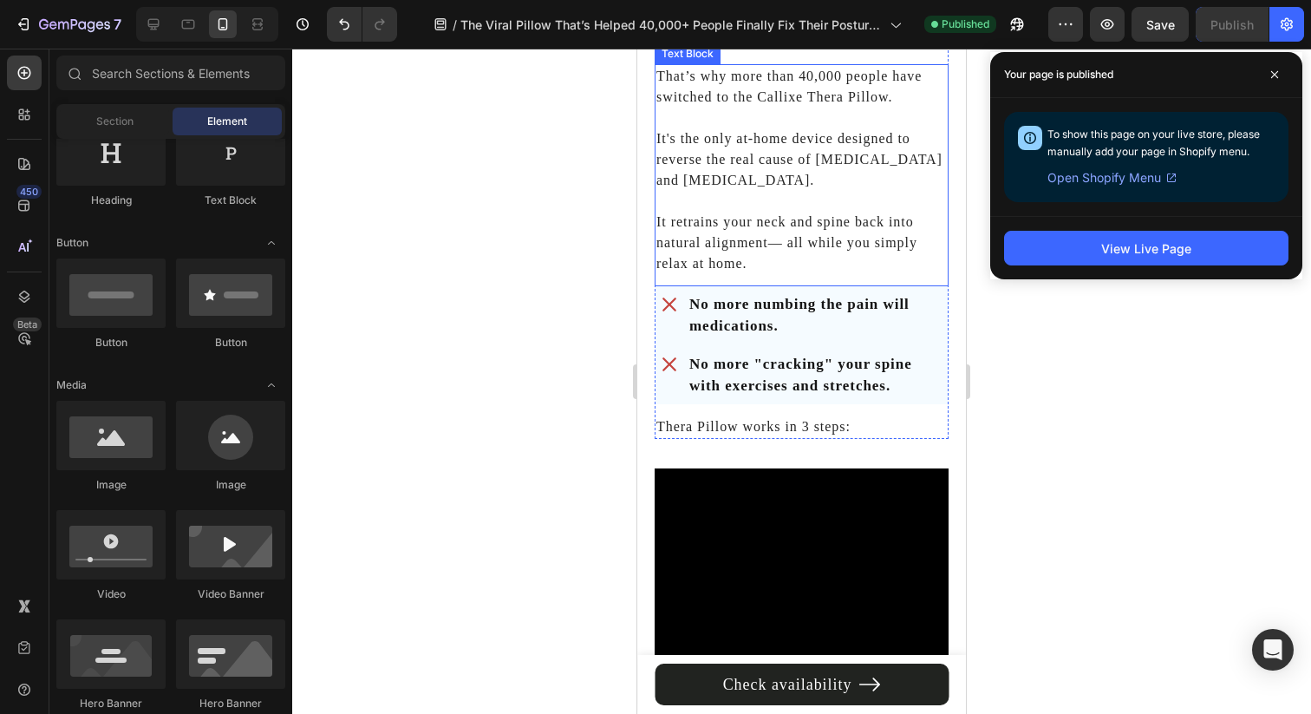
click at [816, 43] on img at bounding box center [802, 43] width 294 height 0
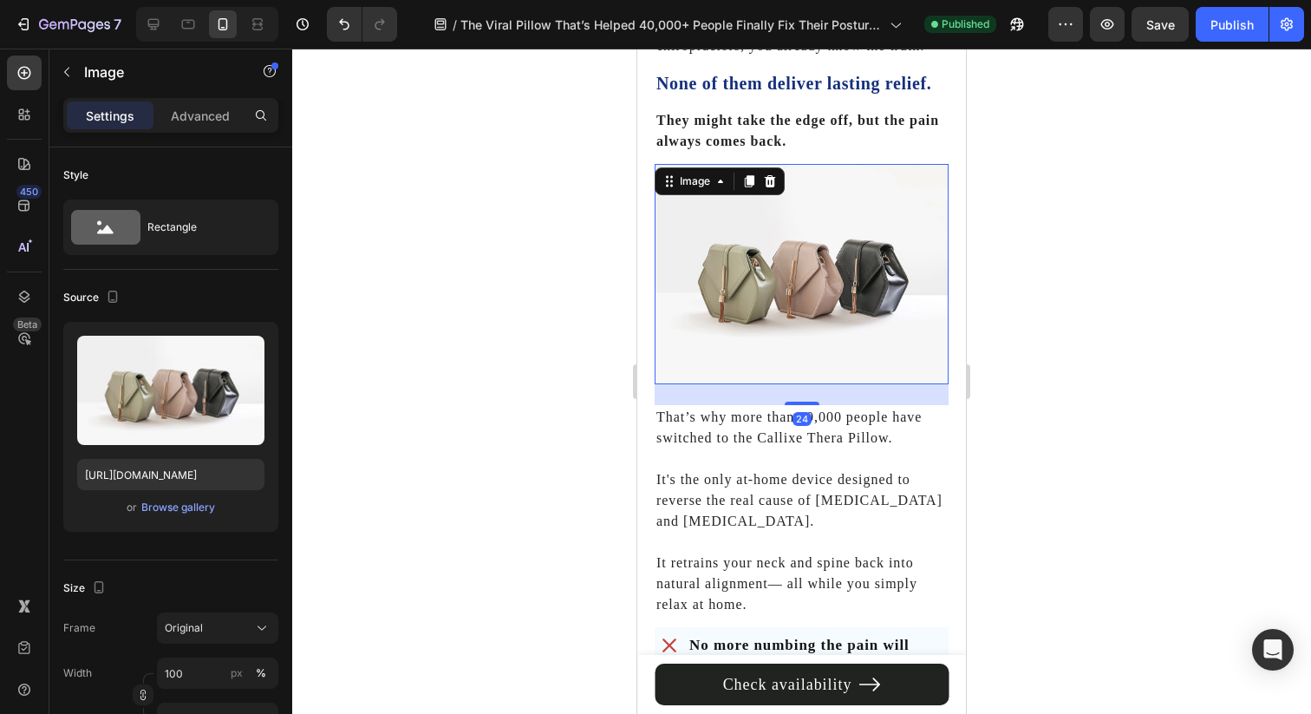
scroll to position [923, 0]
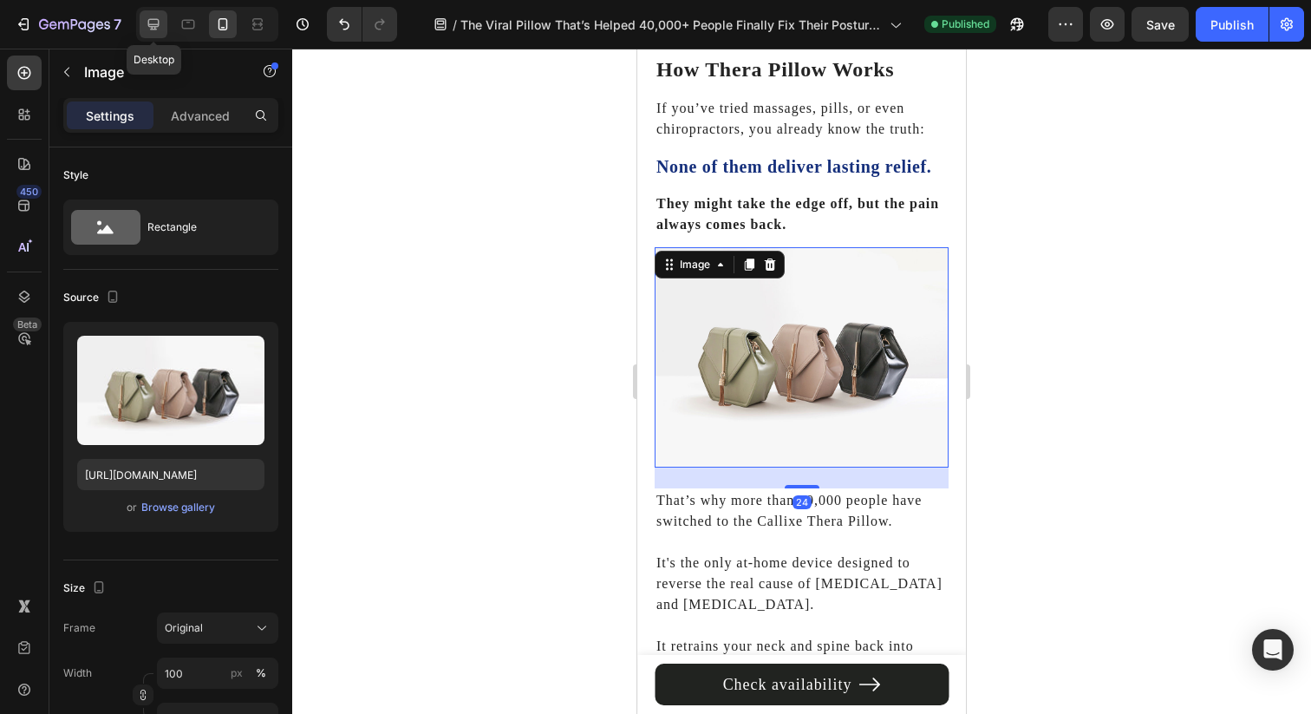
click at [147, 26] on icon at bounding box center [153, 24] width 17 height 17
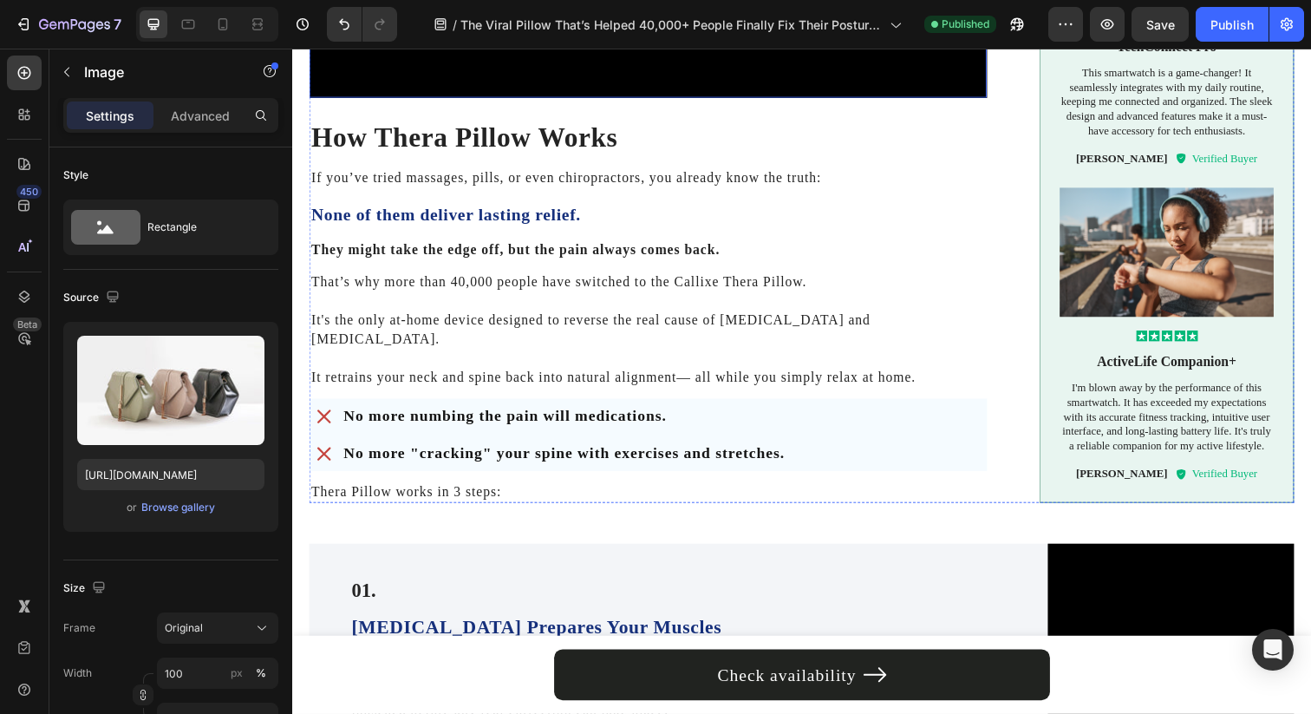
scroll to position [907, 0]
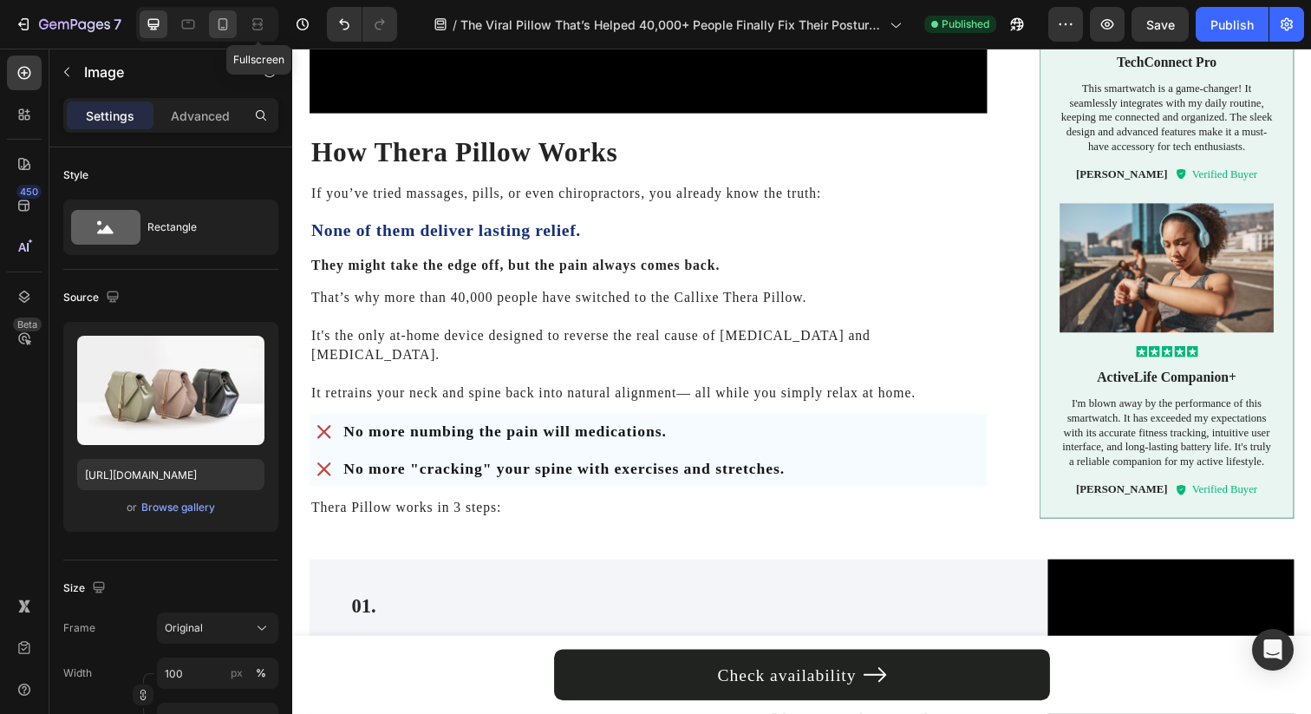
click at [226, 22] on icon at bounding box center [223, 24] width 10 height 12
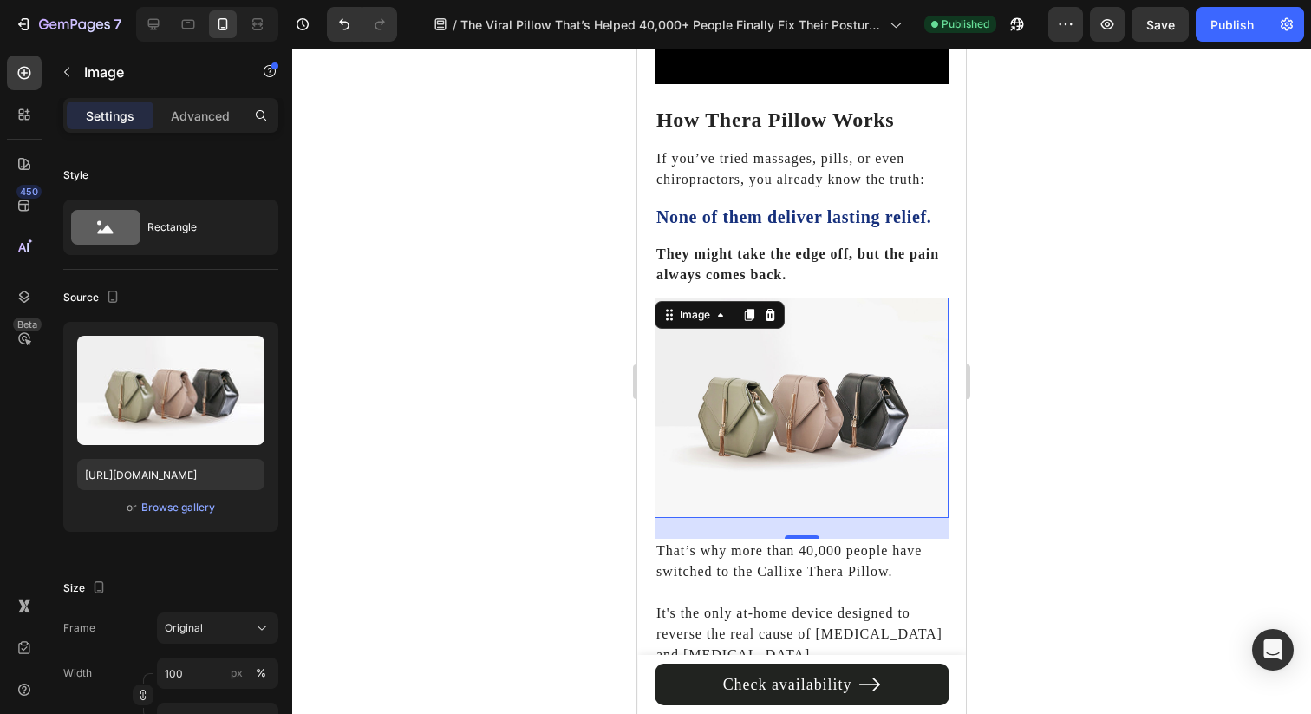
scroll to position [858, 0]
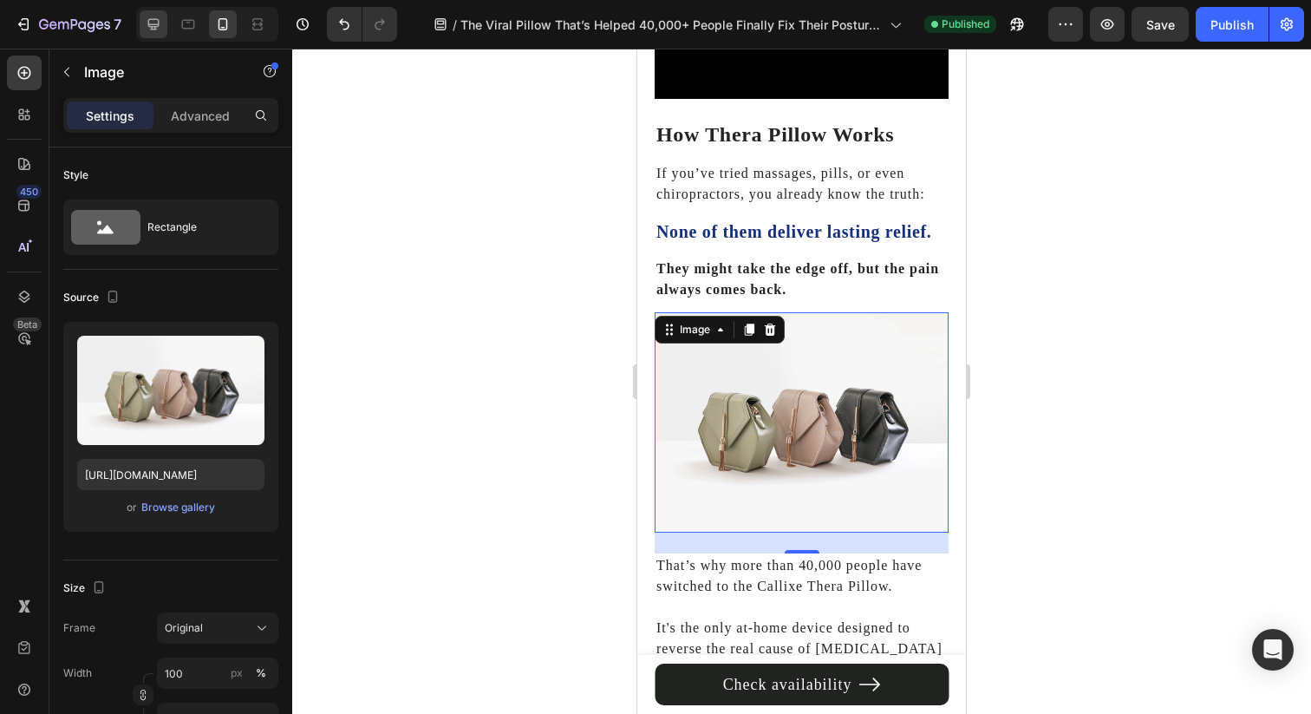
click at [166, 26] on div at bounding box center [154, 24] width 28 height 28
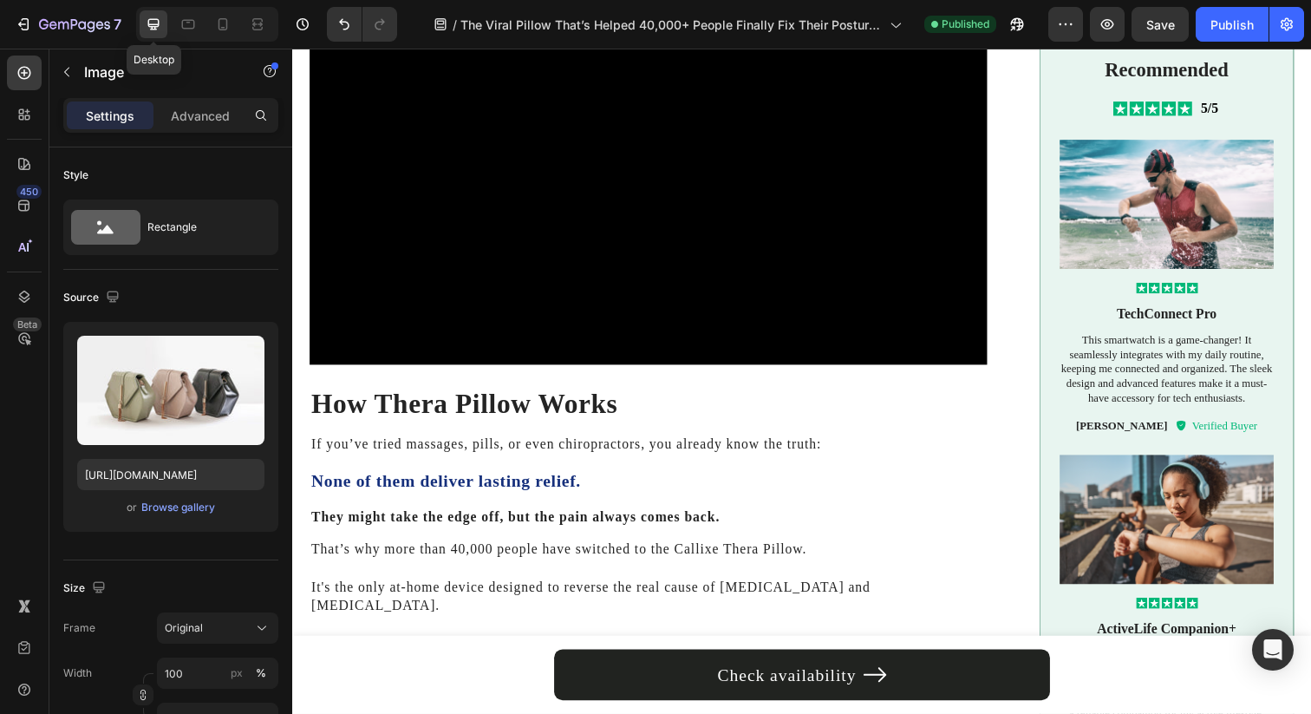
scroll to position [649, 0]
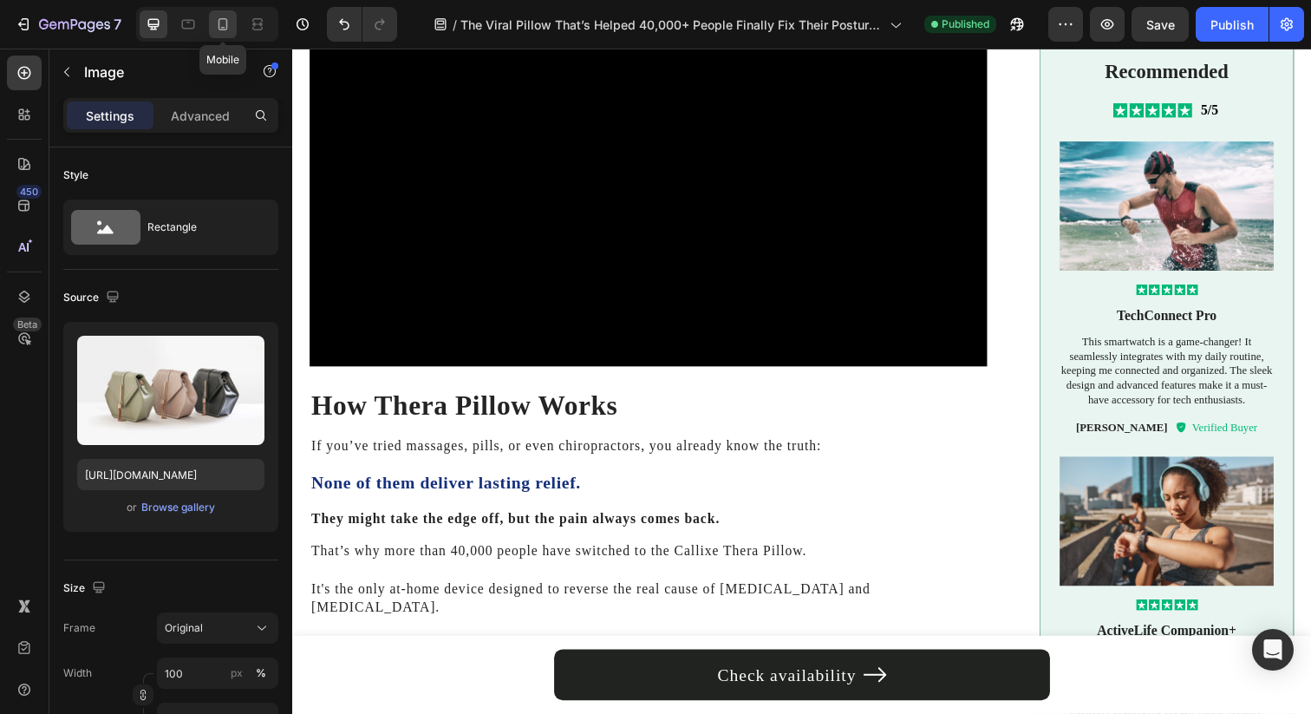
click at [227, 22] on icon at bounding box center [223, 24] width 10 height 12
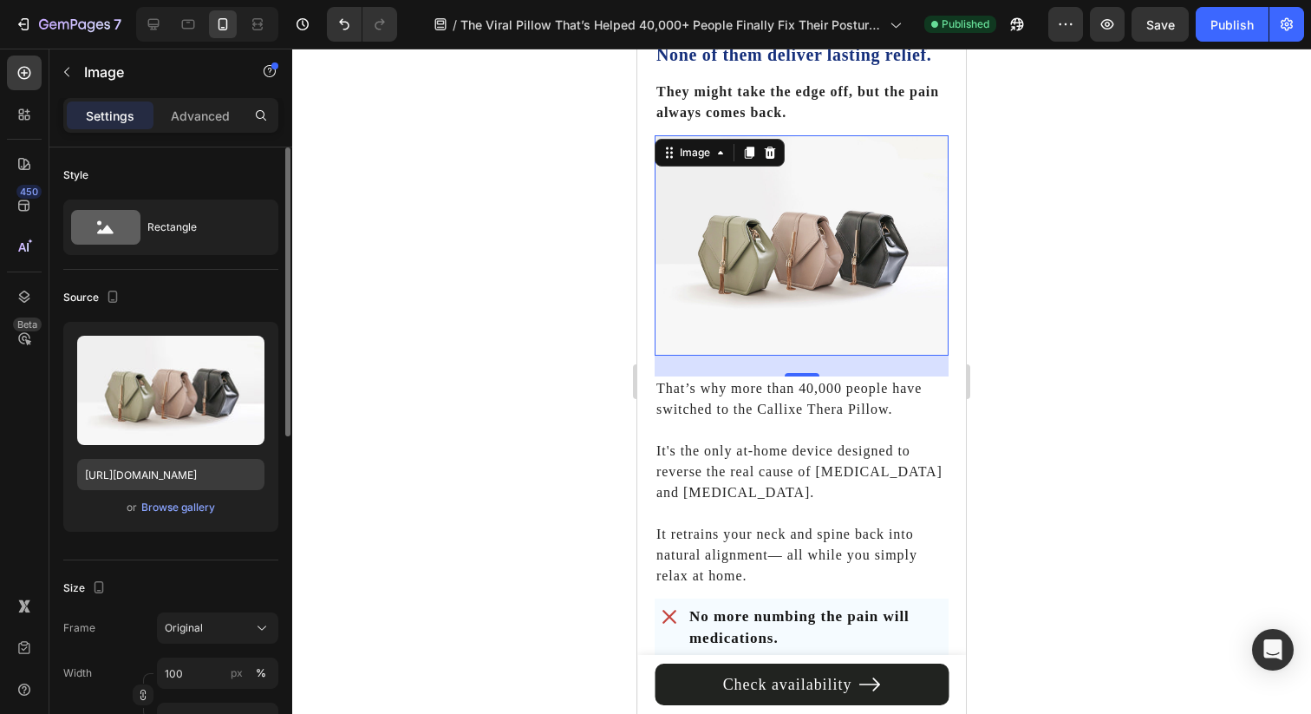
scroll to position [1053, 0]
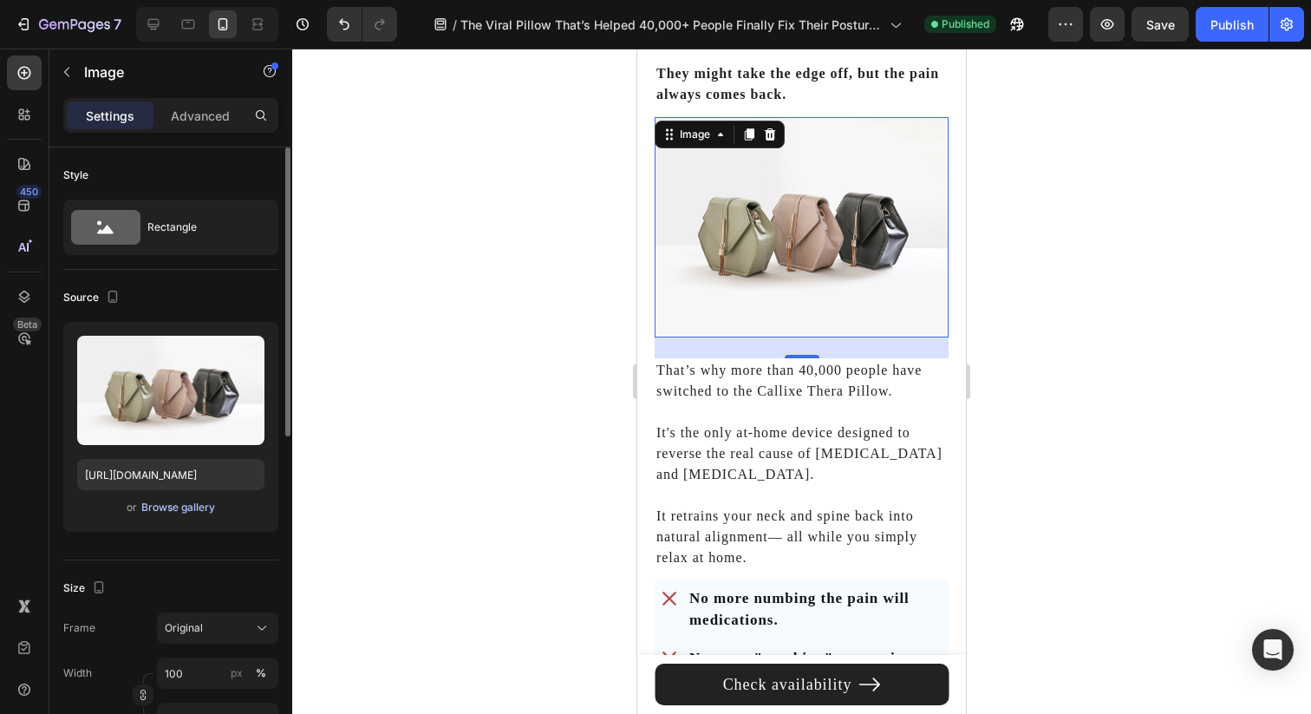
click at [183, 512] on div "Browse gallery" at bounding box center [178, 507] width 74 height 16
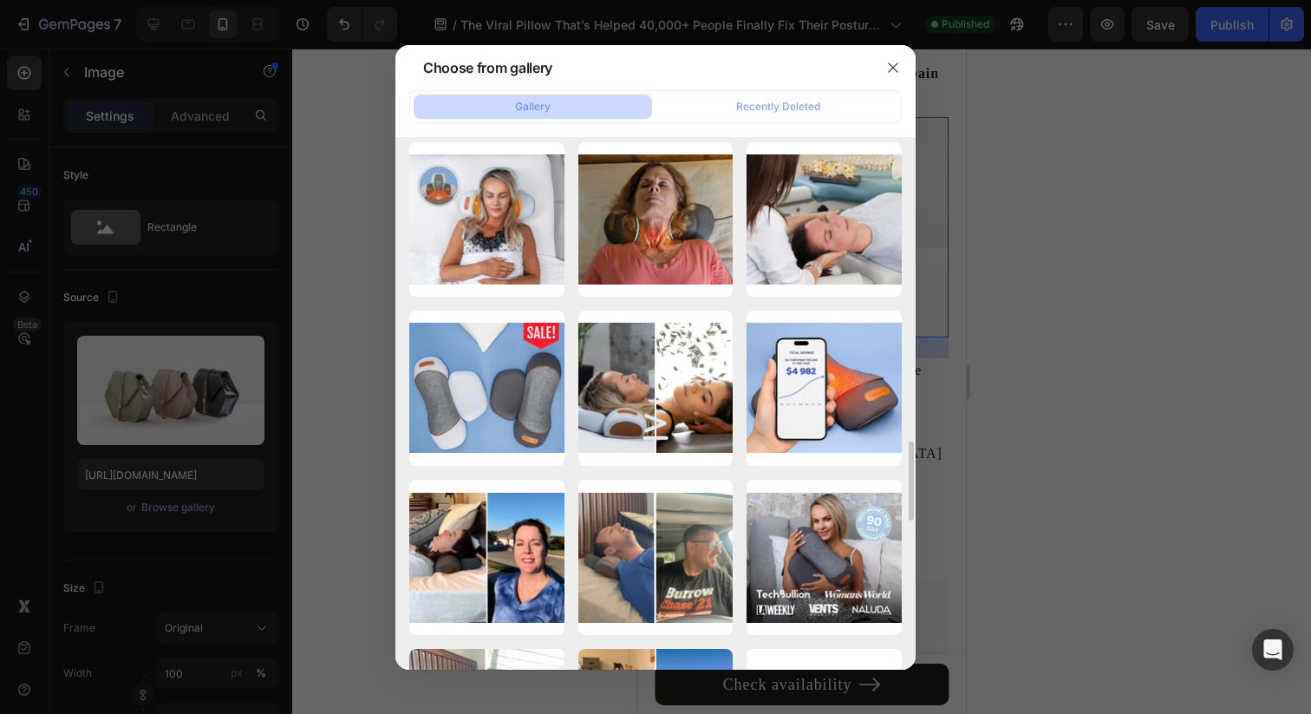
scroll to position [2045, 0]
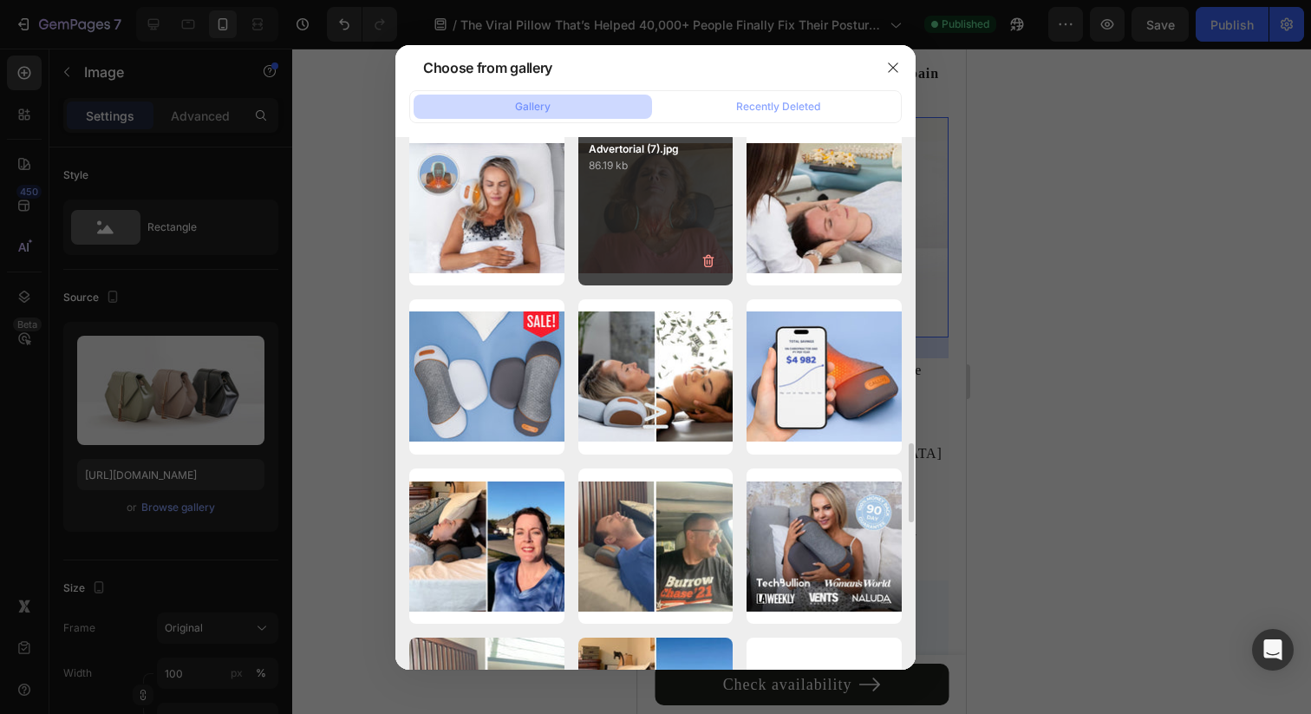
click at [691, 241] on div "Advertorial (7).jpg 86.19 kb" at bounding box center [655, 208] width 155 height 155
type input "https://cdn.shopify.com/s/files/1/0695/0459/8289/files/gempages_490483624978678…"
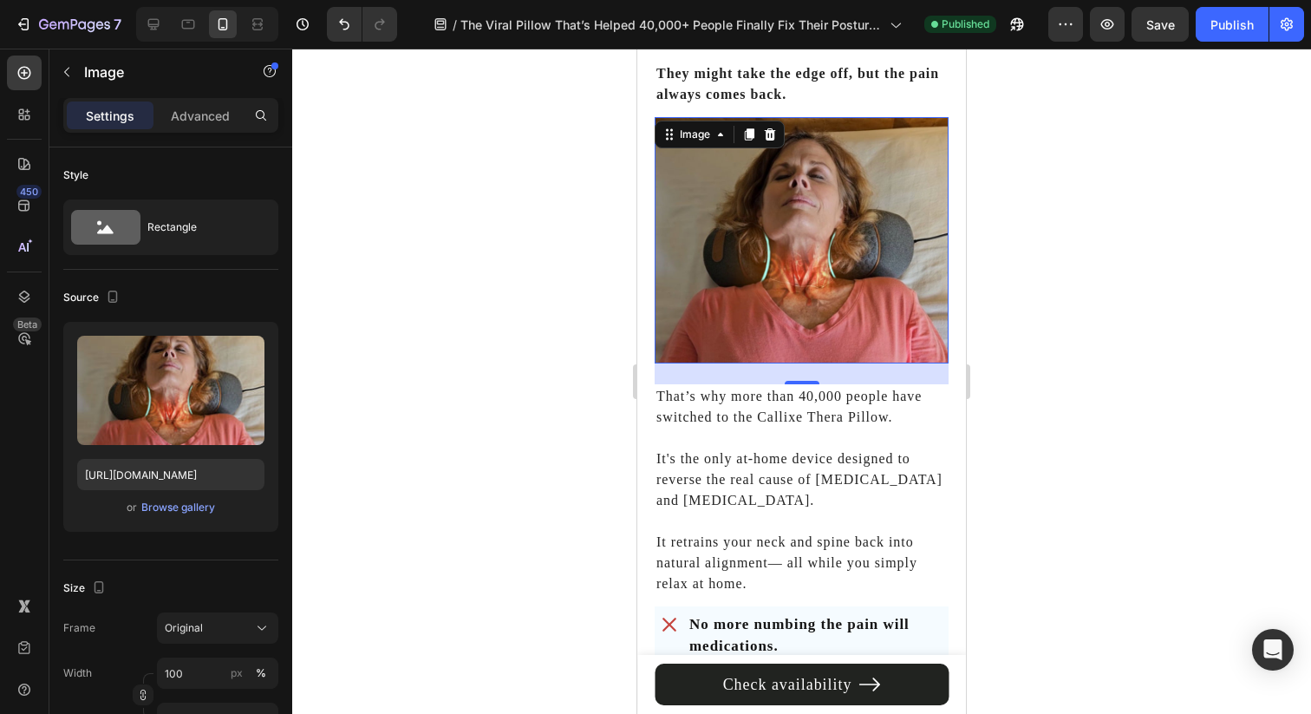
click at [1025, 408] on div at bounding box center [801, 381] width 1019 height 665
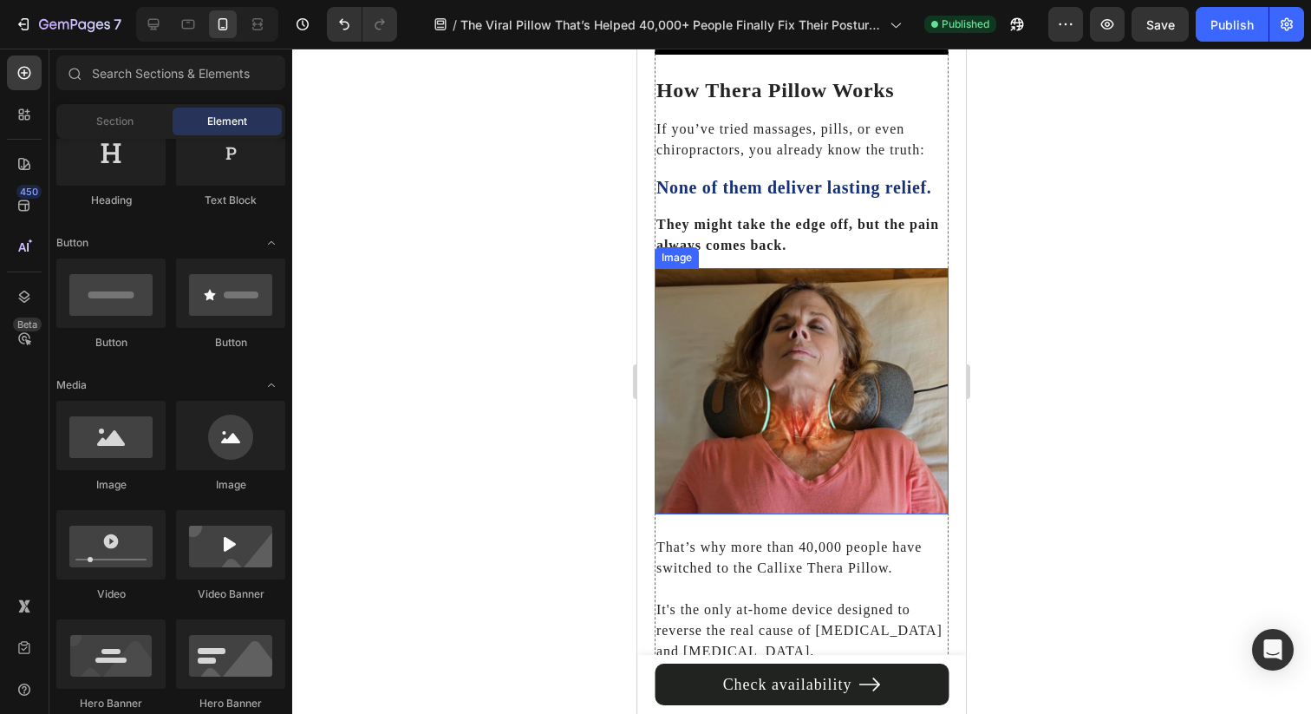
scroll to position [874, 0]
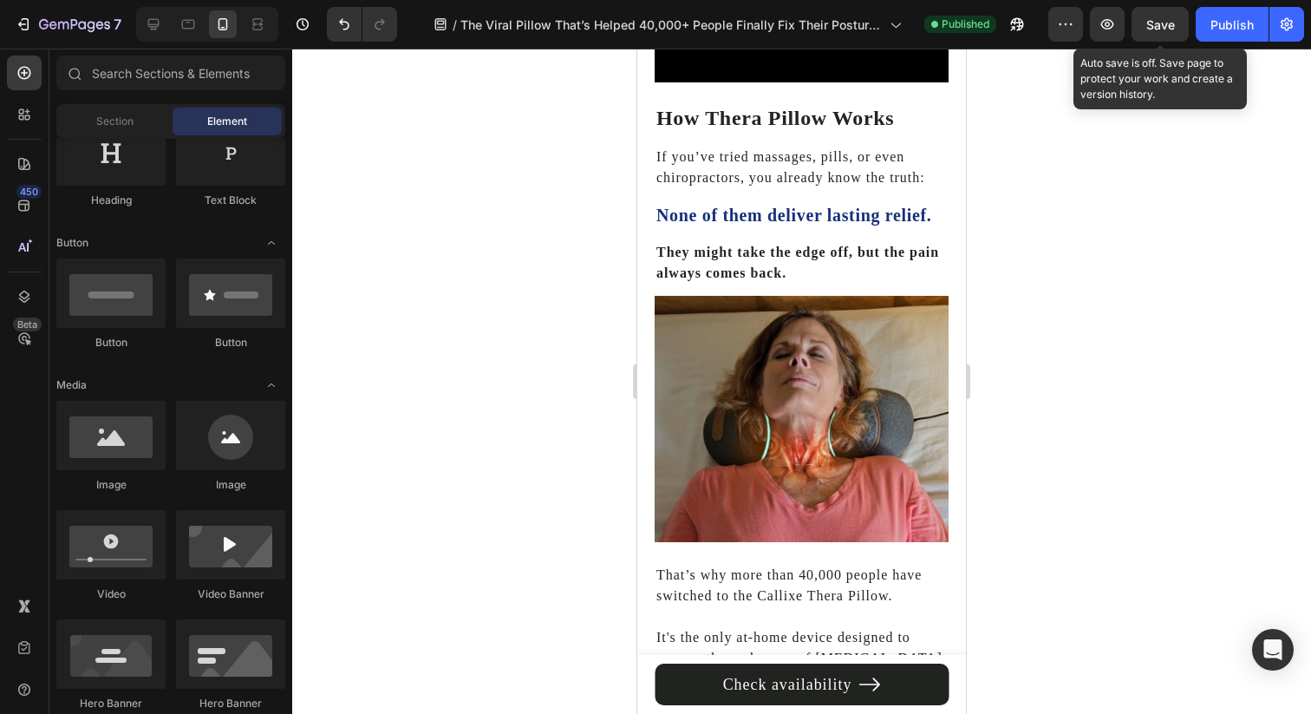
click at [1164, 29] on span "Save" at bounding box center [1160, 24] width 29 height 15
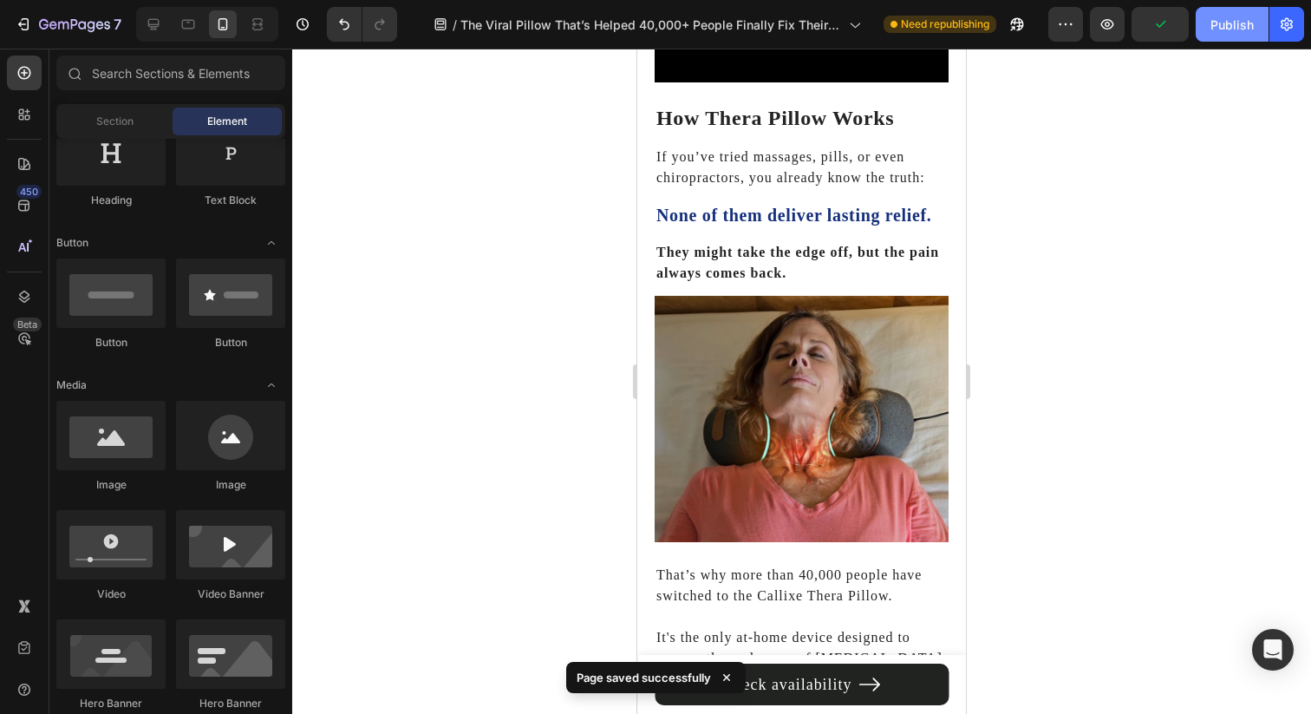
click at [1229, 33] on div "Publish" at bounding box center [1231, 25] width 43 height 18
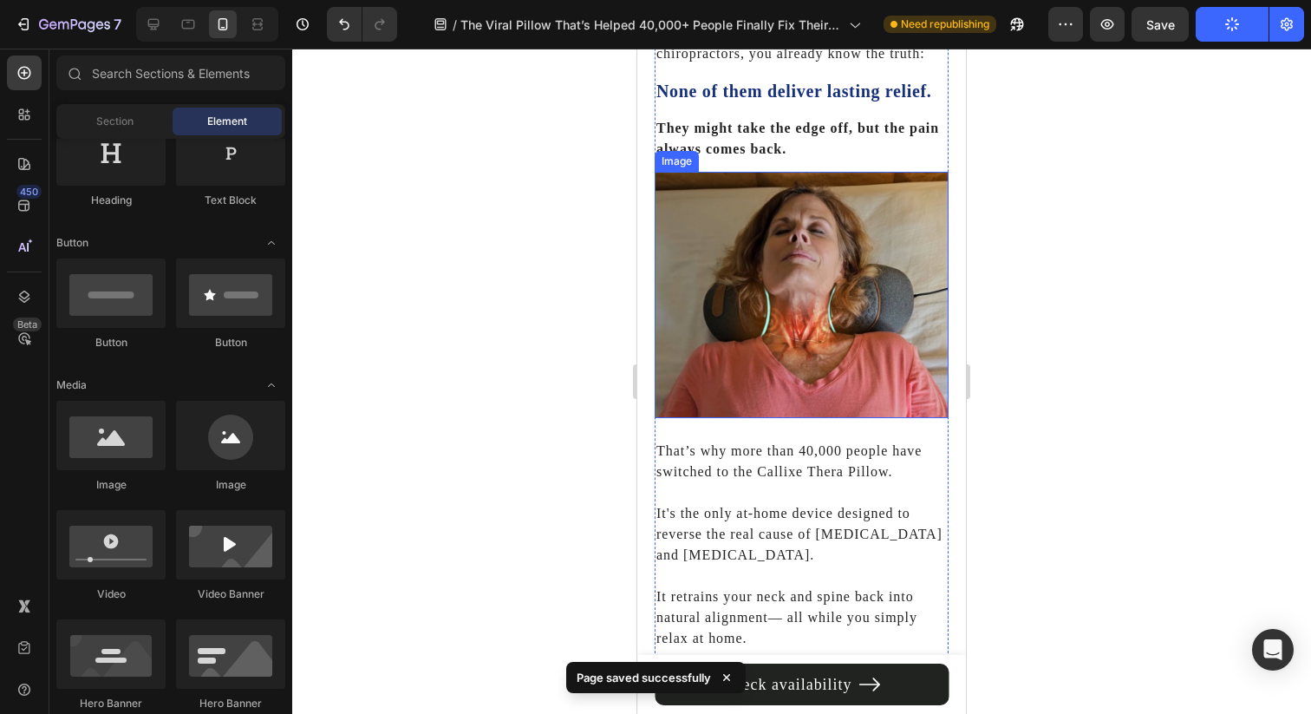
scroll to position [1076, 0]
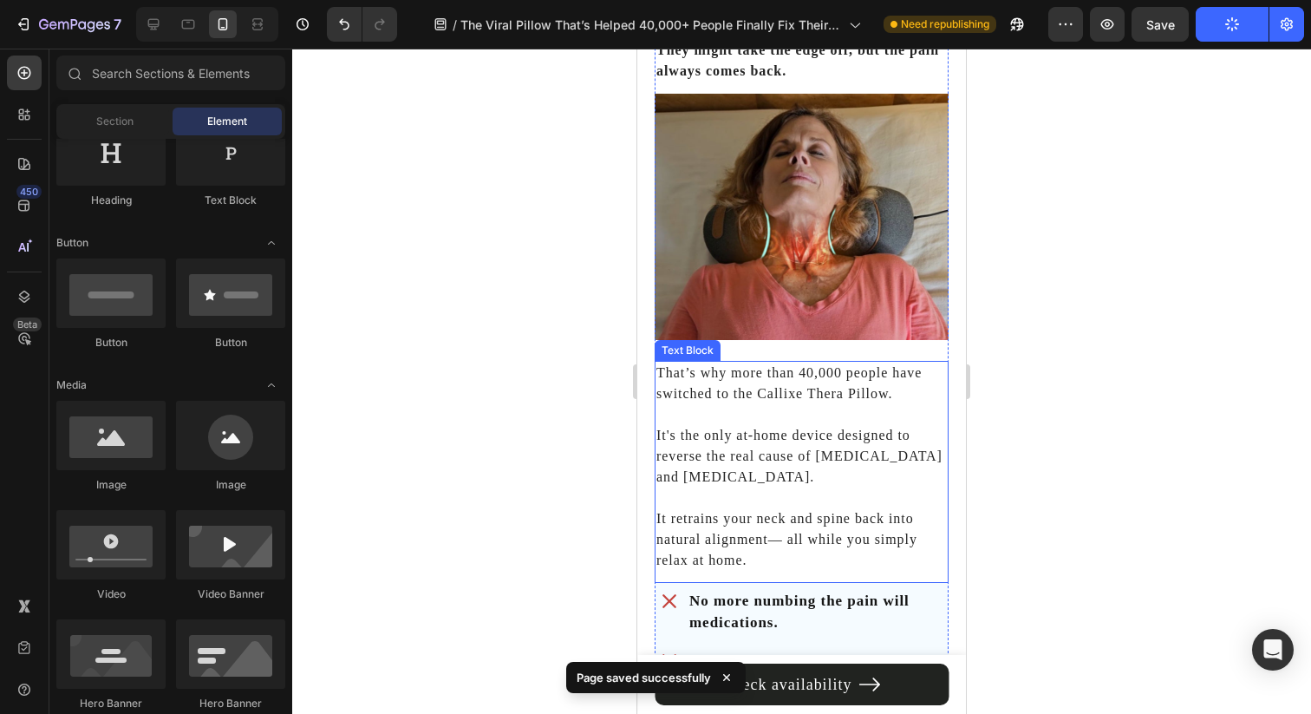
click at [766, 404] on p "It's the only at-home device designed to reverse the real cause of stiffness an…" at bounding box center [802, 445] width 292 height 83
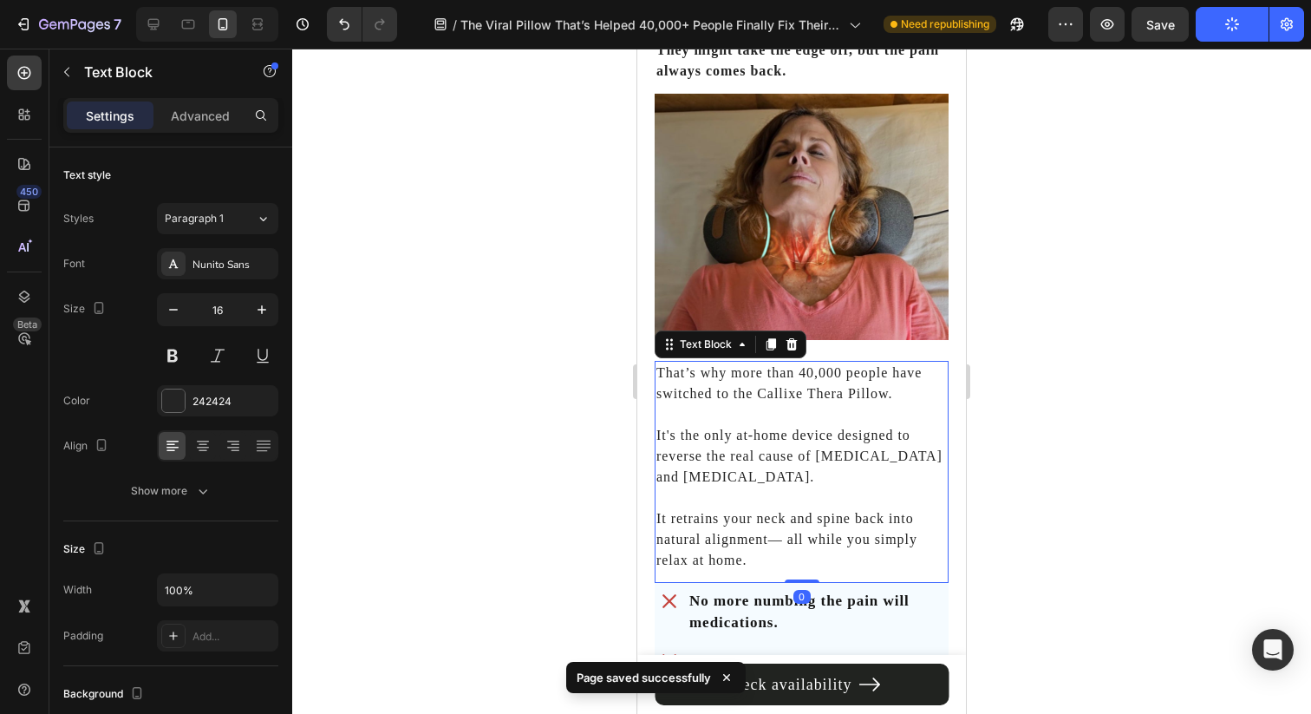
click at [872, 382] on p "That’s why more than 40,000 people have switched to the Callixe Thera Pillow." at bounding box center [802, 383] width 292 height 42
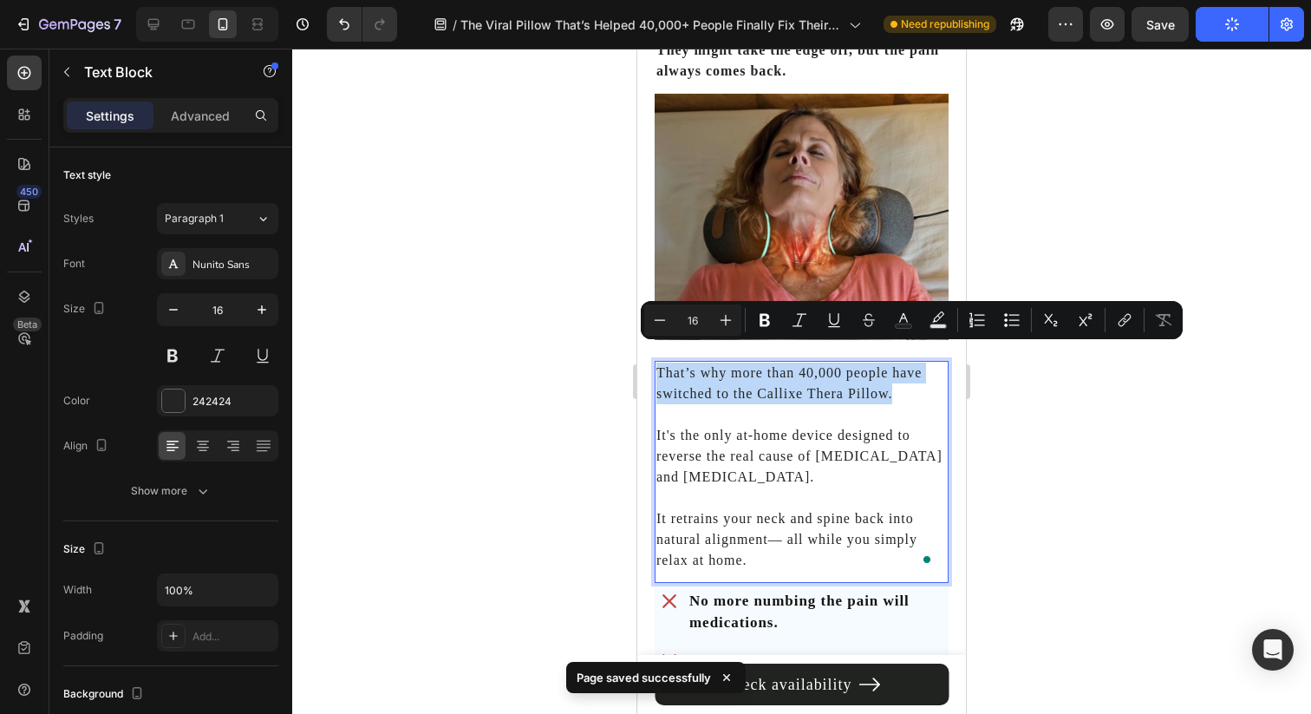
drag, startPoint x: 905, startPoint y: 382, endPoint x: 609, endPoint y: 329, distance: 301.1
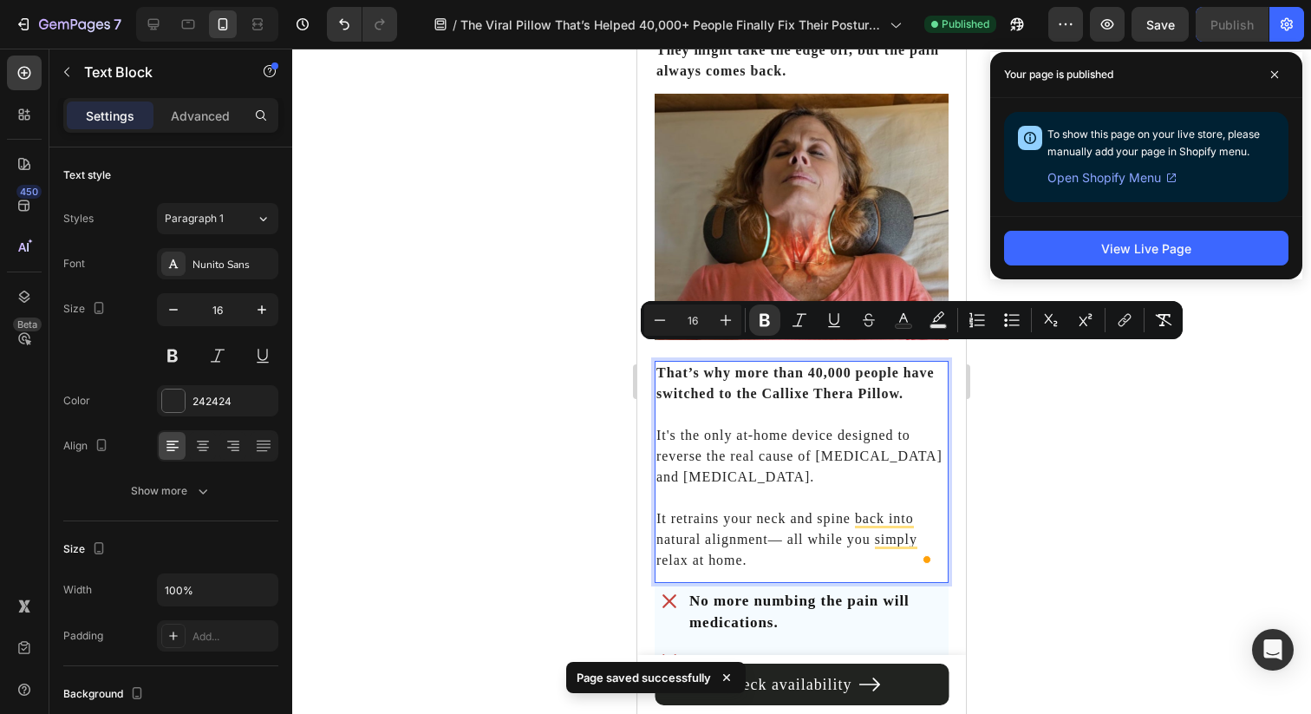
click at [1053, 411] on div at bounding box center [801, 381] width 1019 height 665
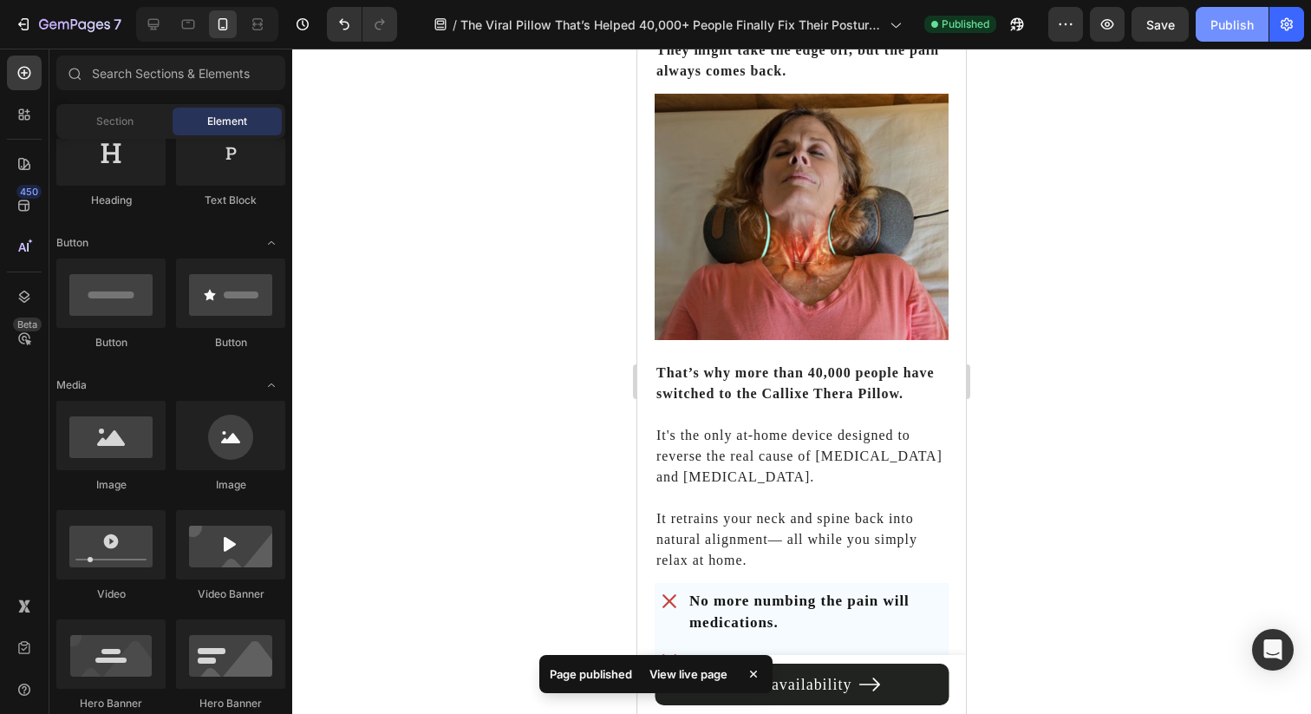
click at [1238, 27] on div "Publish" at bounding box center [1231, 25] width 43 height 18
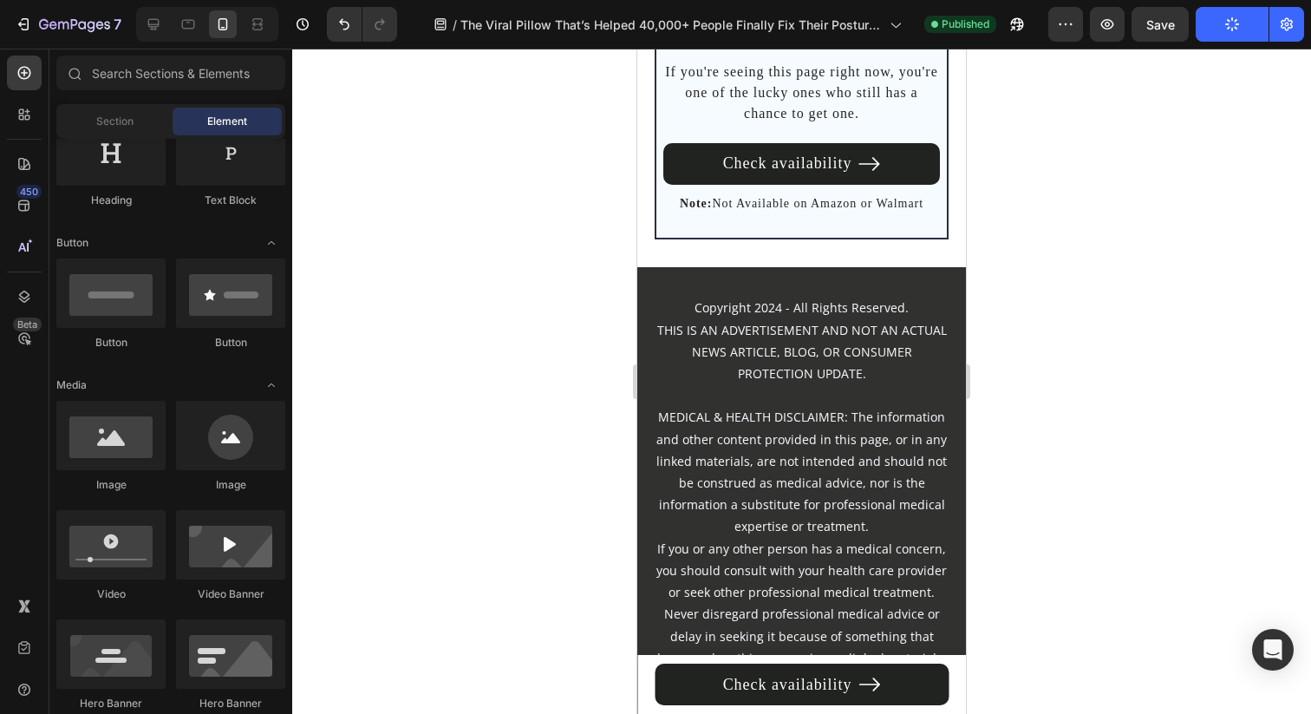
scroll to position [13066, 0]
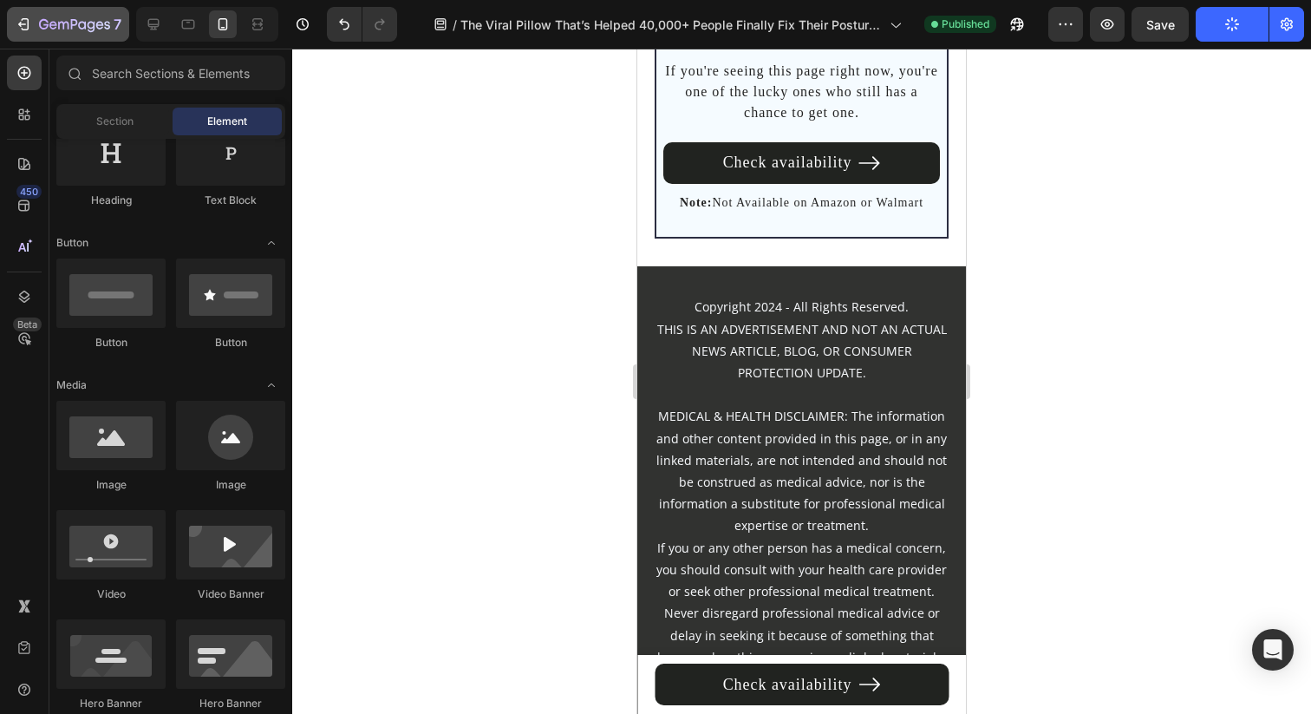
click at [76, 15] on div "7" at bounding box center [80, 24] width 82 height 21
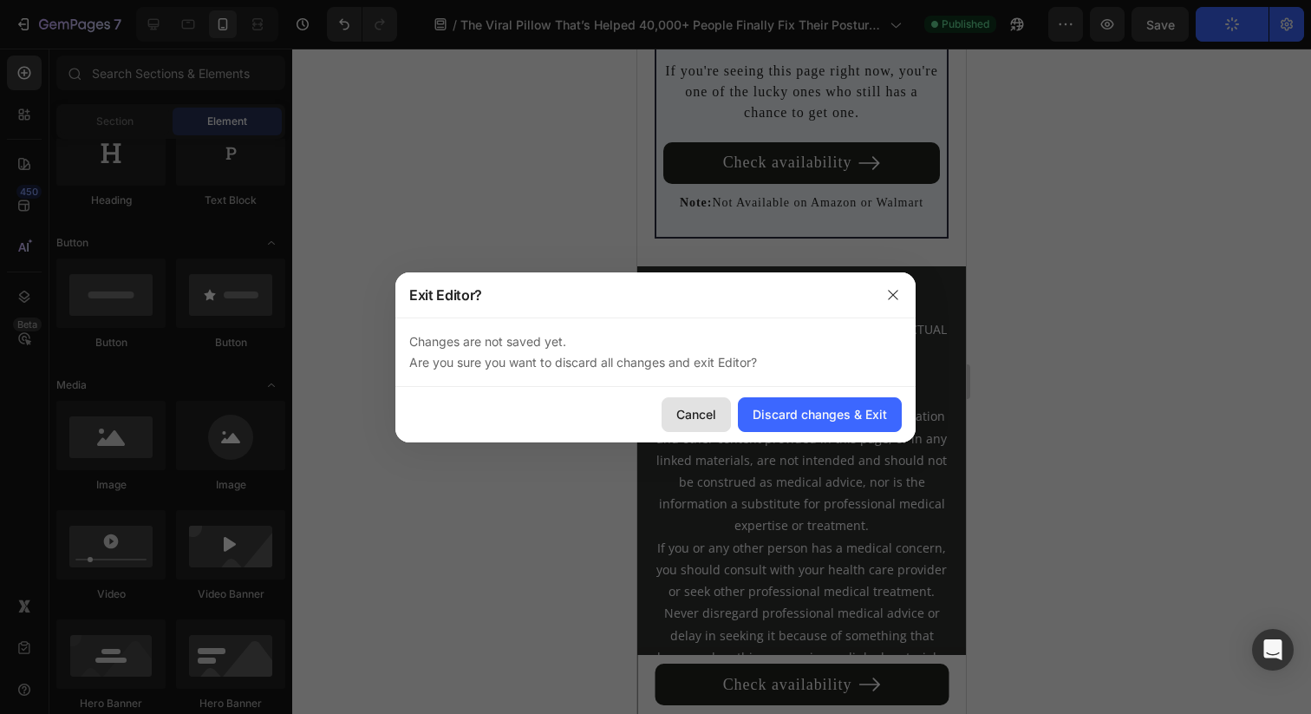
click at [671, 408] on button "Cancel" at bounding box center [696, 414] width 69 height 35
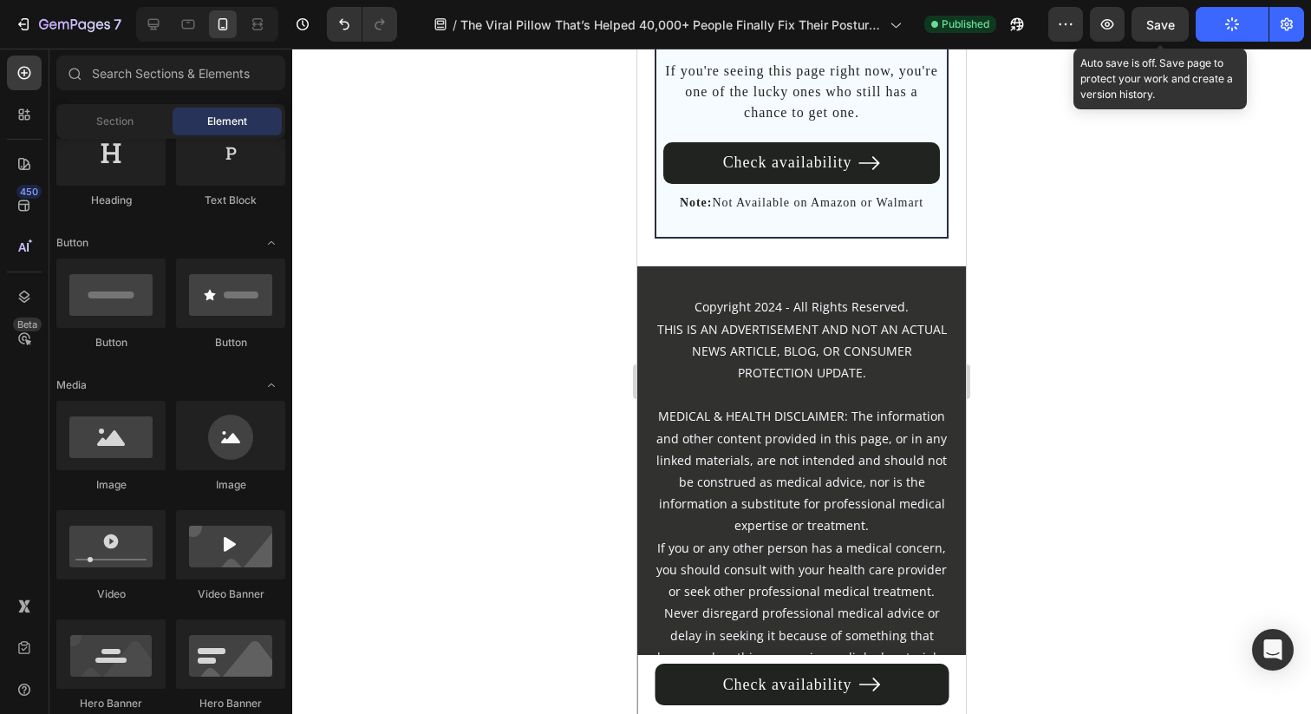
click at [1166, 20] on span "Save" at bounding box center [1160, 24] width 29 height 15
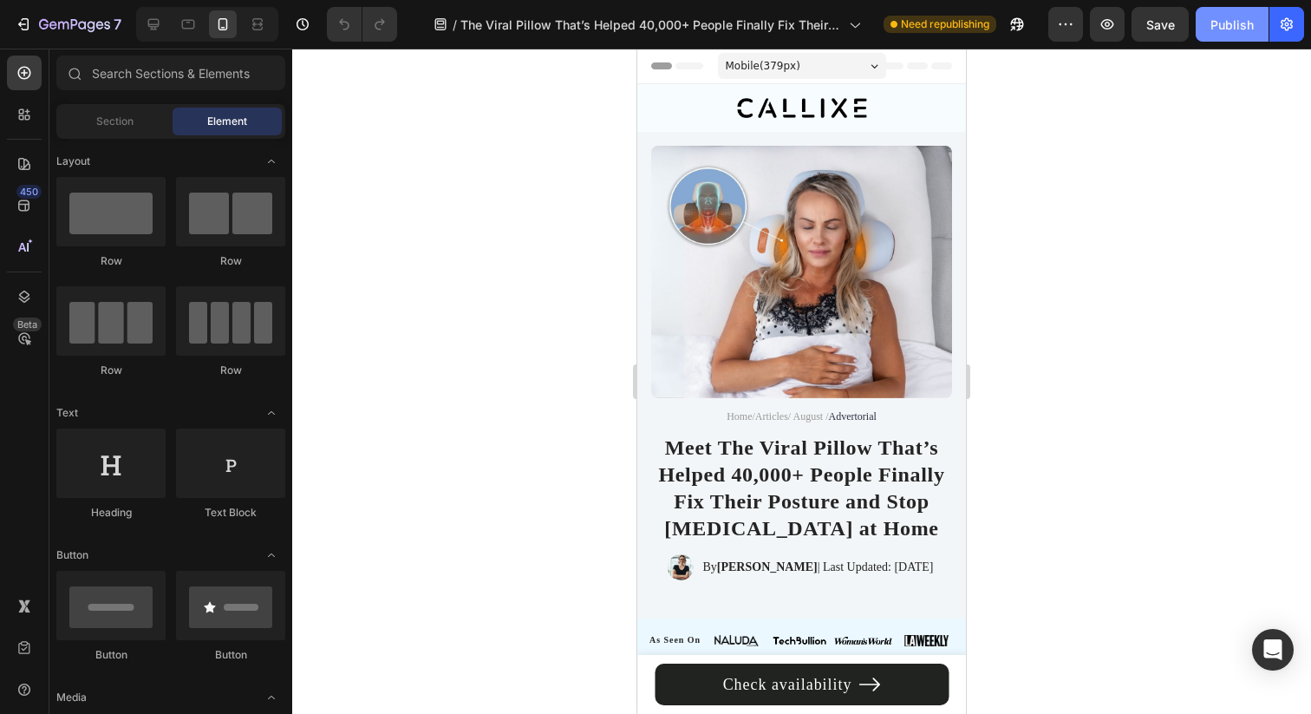
click at [1216, 24] on div "Publish" at bounding box center [1231, 25] width 43 height 18
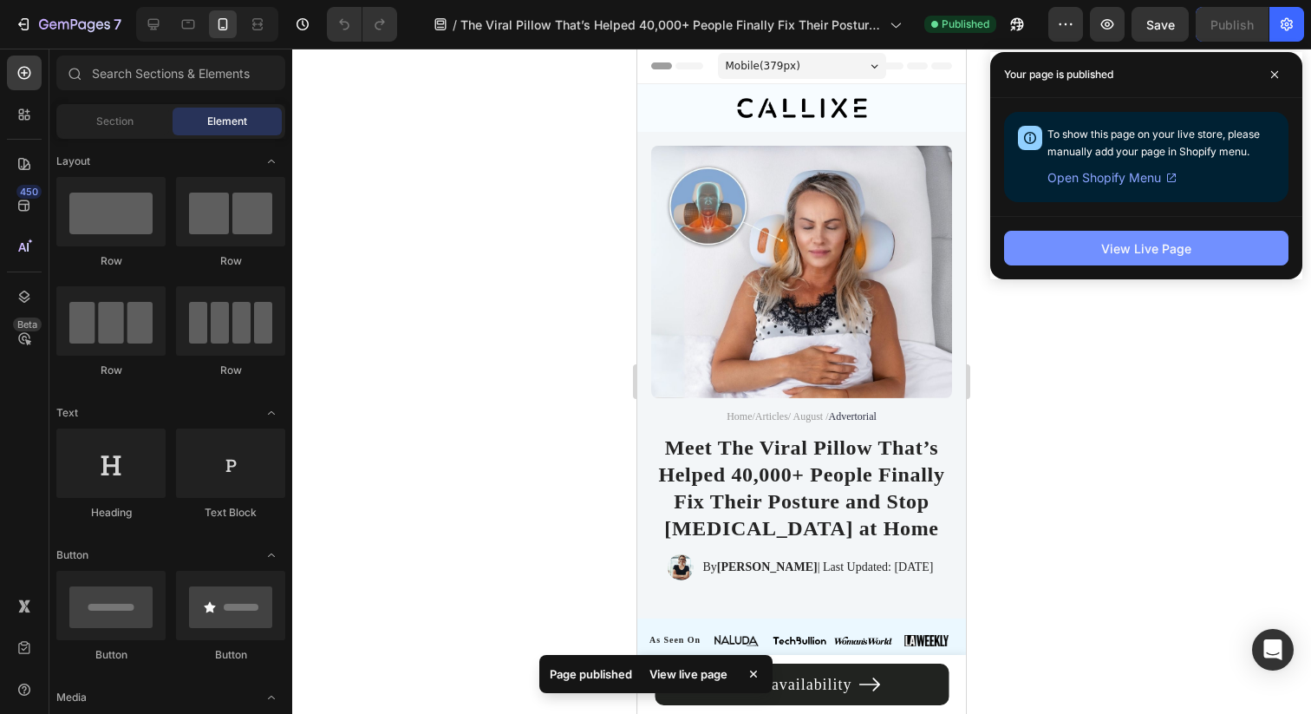
click at [1149, 248] on div "View Live Page" at bounding box center [1146, 248] width 90 height 18
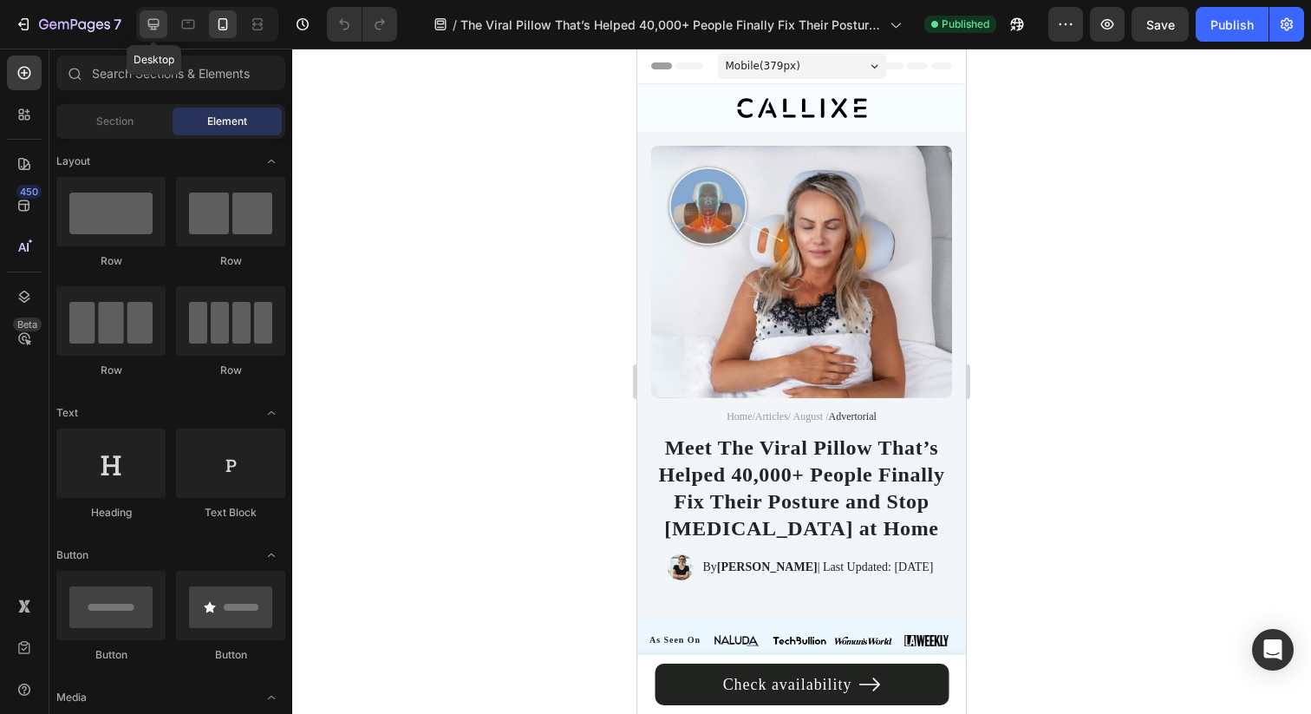
click at [144, 18] on div at bounding box center [154, 24] width 28 height 28
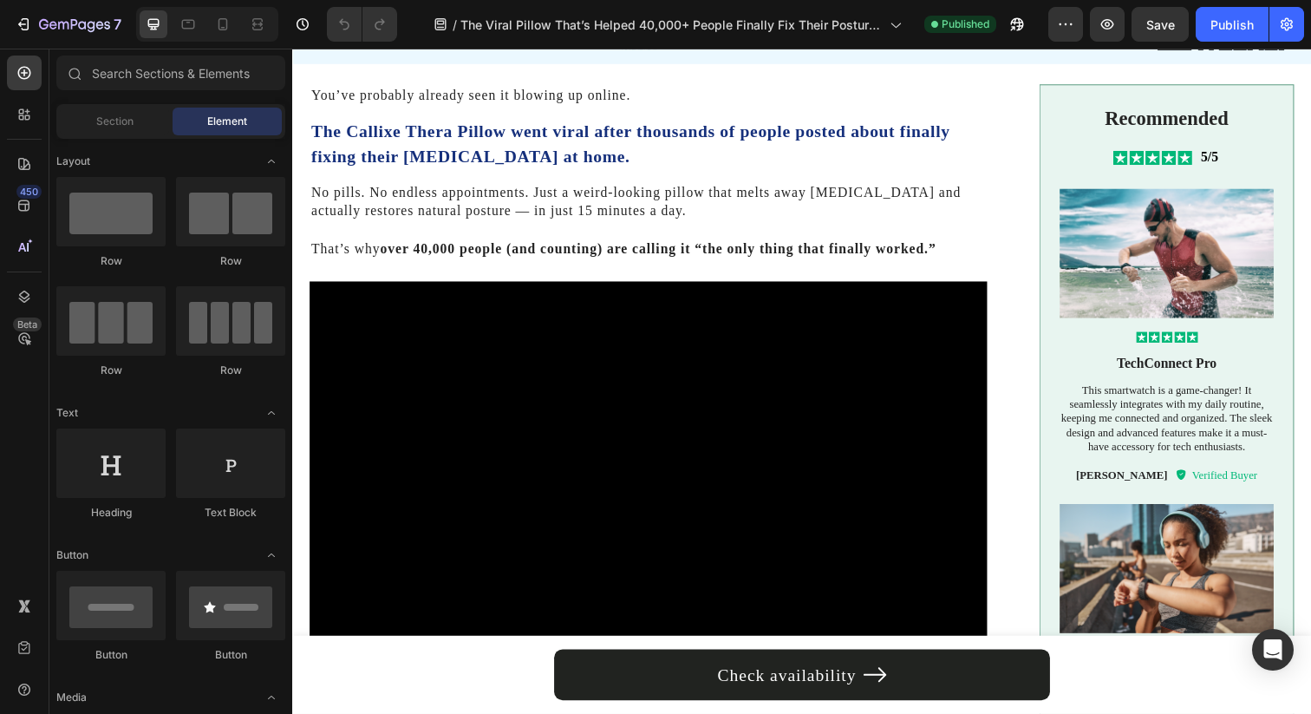
scroll to position [641, 0]
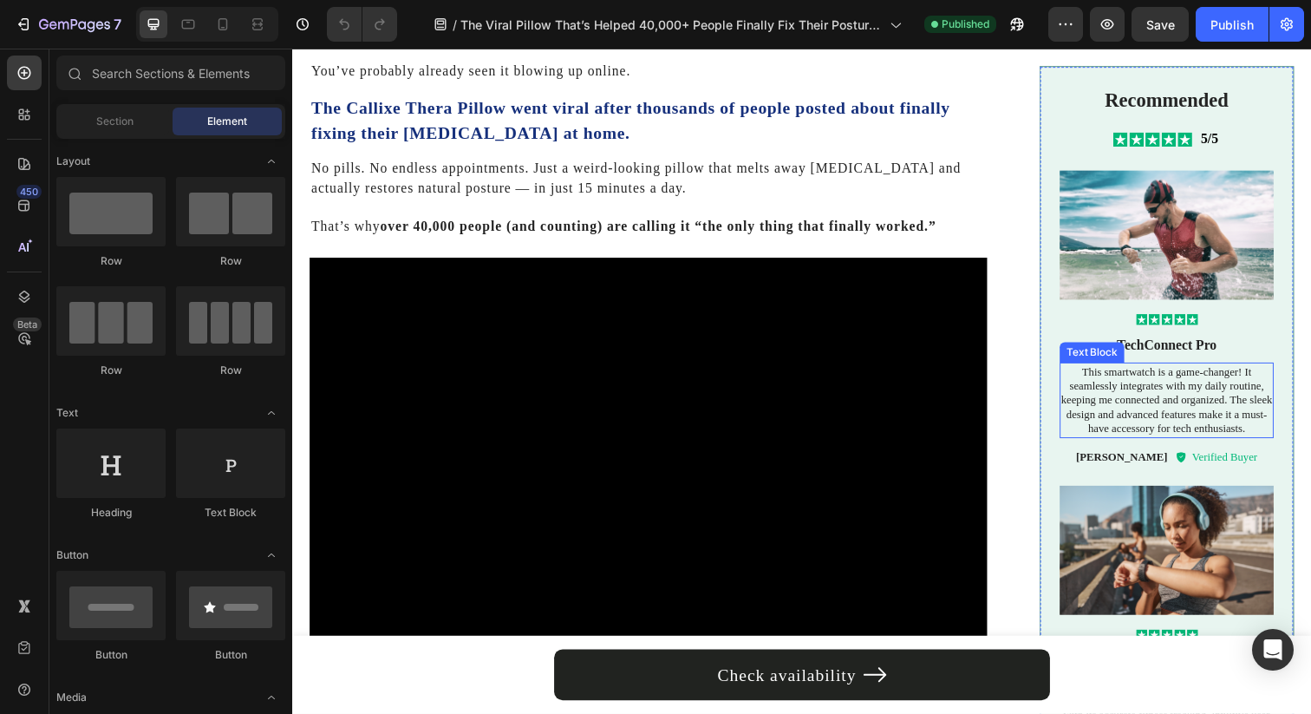
click at [1164, 413] on p "This smartwatch is a game-changer! It seamlessly integrates with my daily routi…" at bounding box center [1185, 407] width 218 height 74
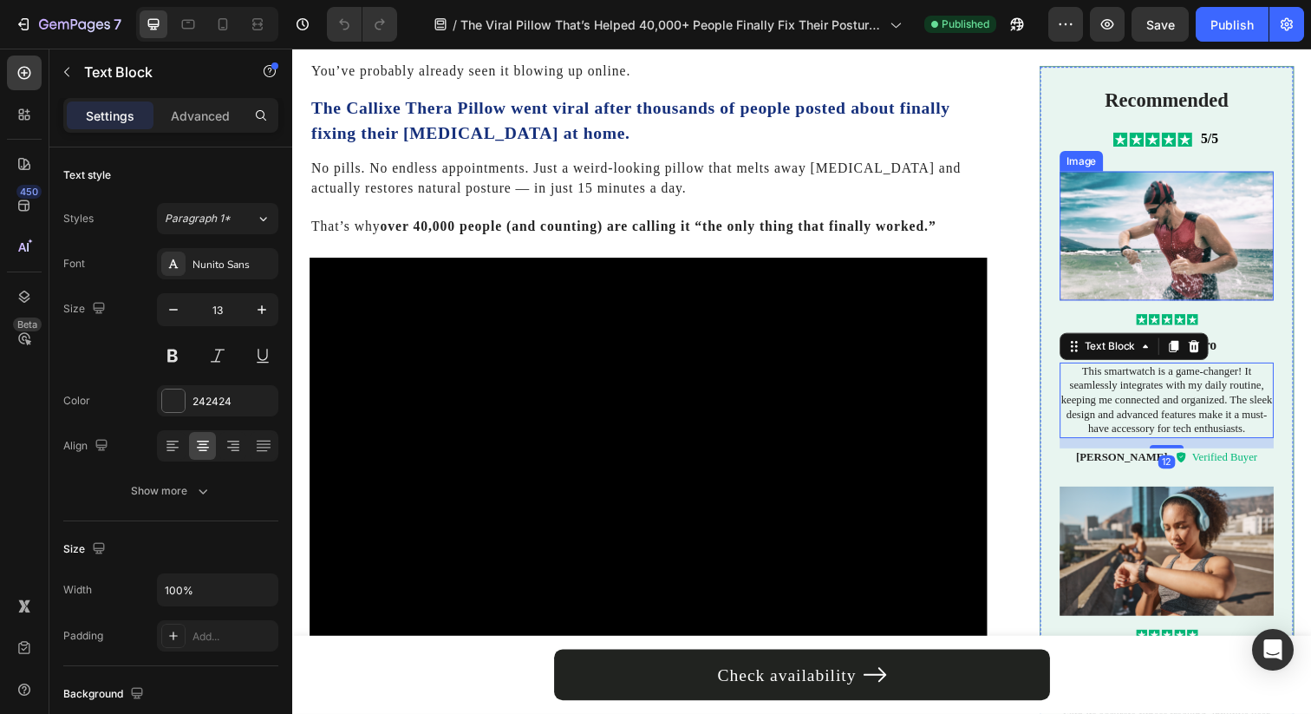
click at [1170, 216] on img at bounding box center [1185, 239] width 218 height 132
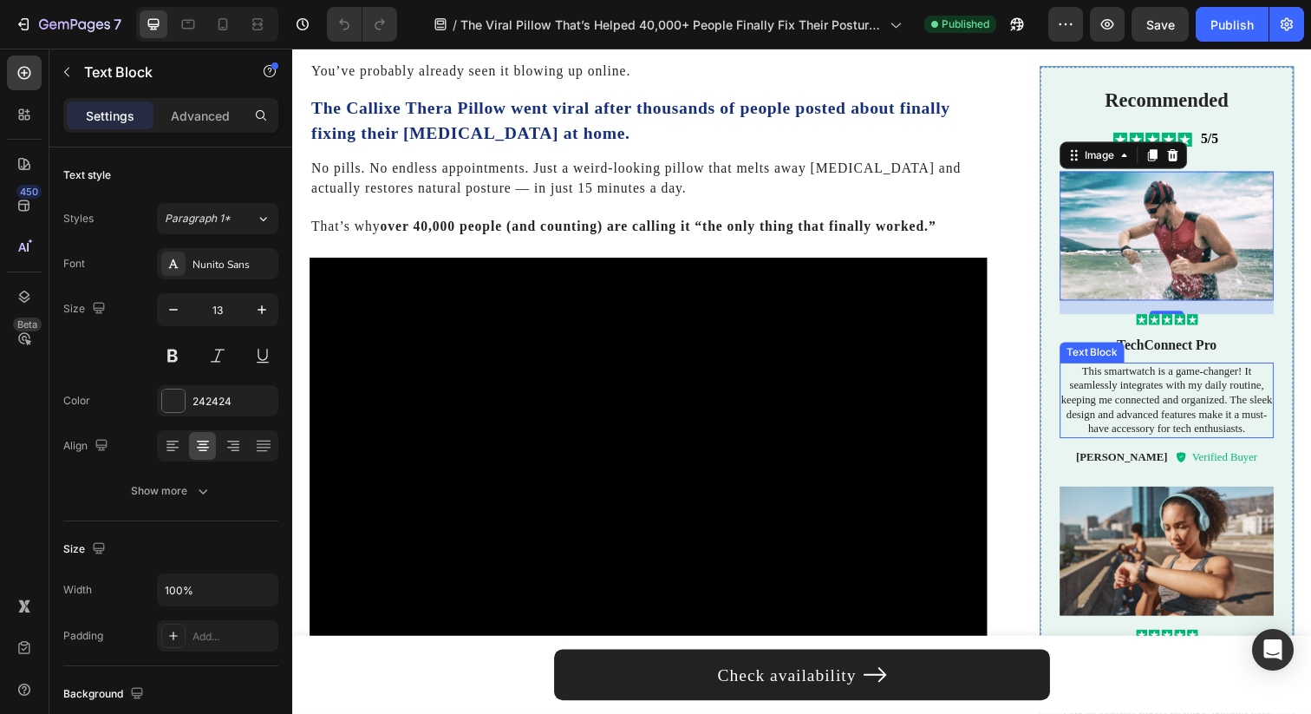
click at [1146, 374] on p "This smartwatch is a game-changer! It seamlessly integrates with my daily routi…" at bounding box center [1185, 407] width 218 height 74
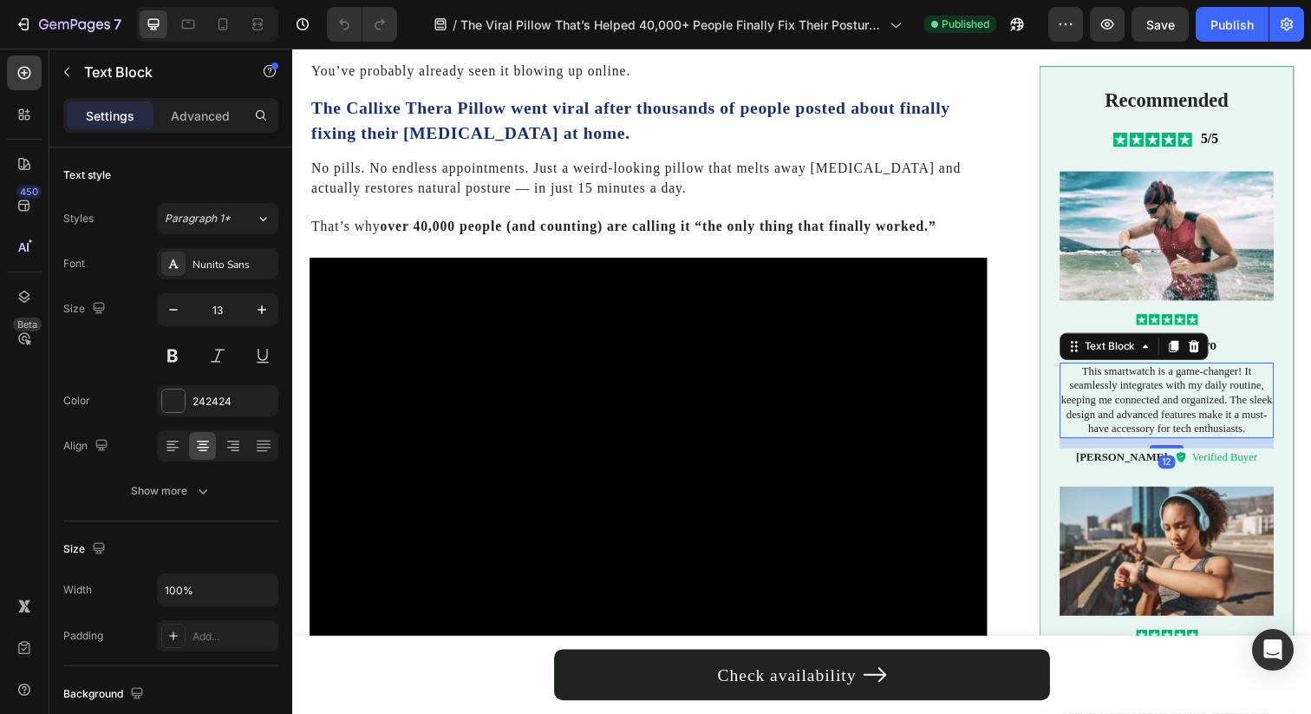
click at [1146, 374] on p "This smartwatch is a game-changer! It seamlessly integrates with my daily routi…" at bounding box center [1185, 407] width 218 height 74
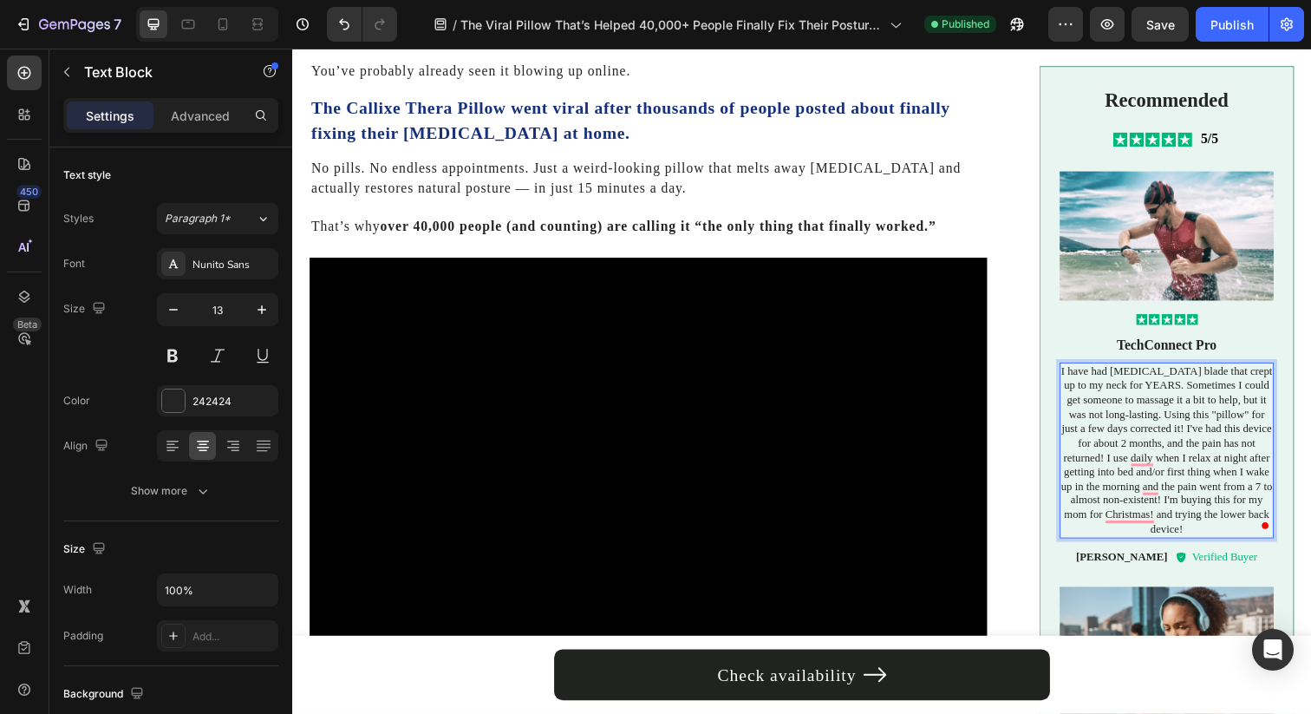
click at [1076, 376] on p "I have had [MEDICAL_DATA] blade that crept up to my neck for YEARS. Sometimes I…" at bounding box center [1185, 458] width 218 height 176
click at [1222, 532] on p ""I have had [MEDICAL_DATA] blade that crept up to my neck for YEARS. Sometimes …" at bounding box center [1185, 458] width 218 height 176
click at [1151, 354] on p "TechConnect Pro" at bounding box center [1185, 351] width 215 height 18
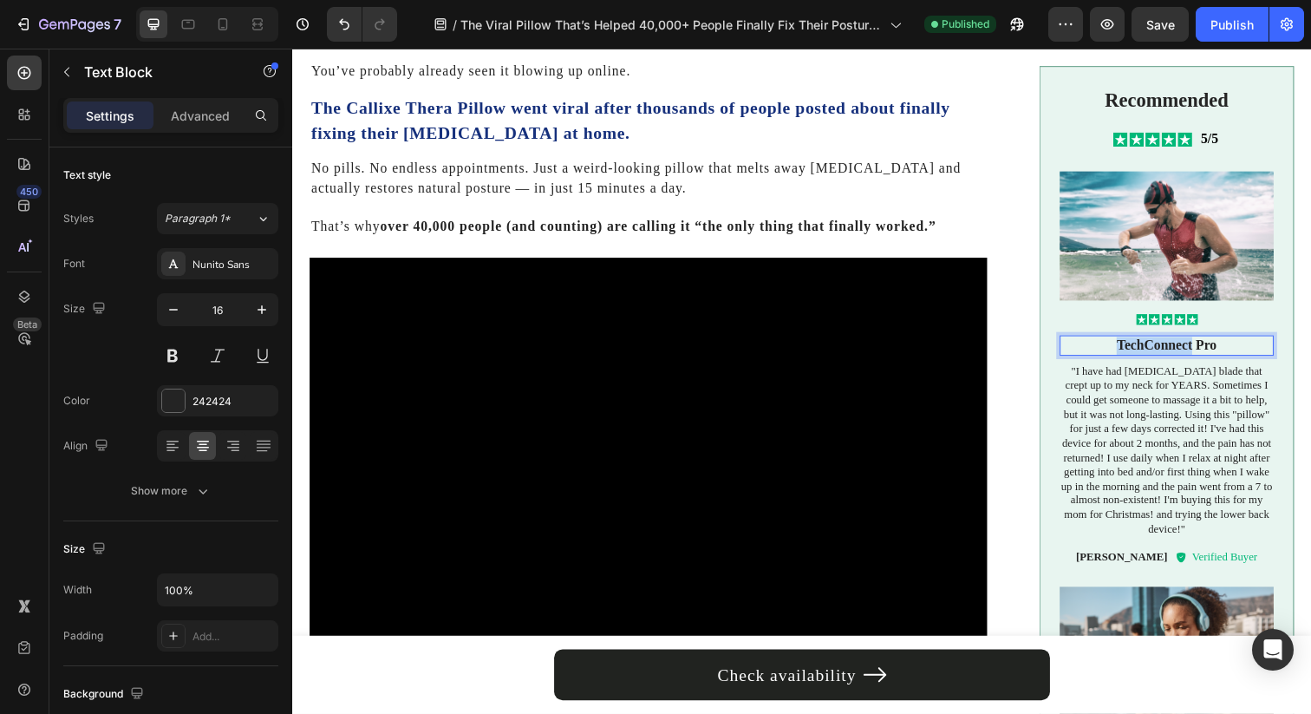
click at [1151, 354] on p "TechConnect Pro" at bounding box center [1185, 351] width 215 height 18
click at [1182, 226] on img at bounding box center [1185, 239] width 218 height 132
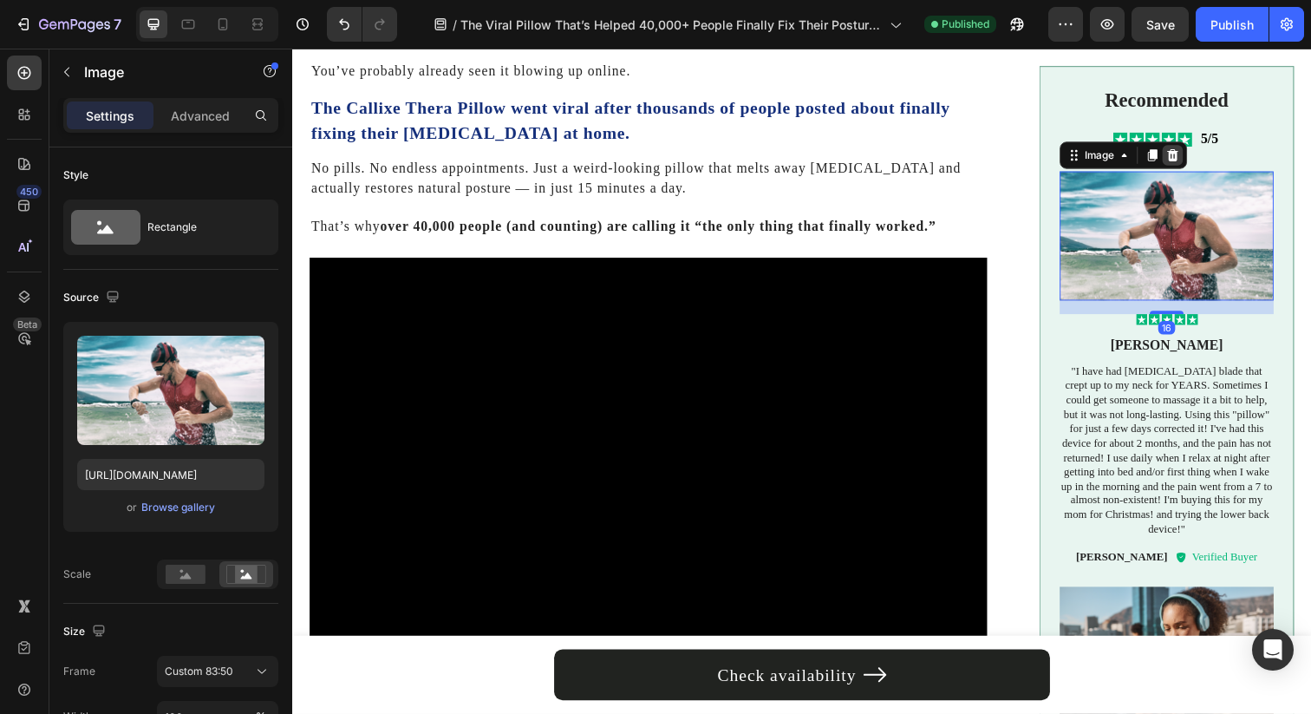
click at [1181, 148] on div at bounding box center [1191, 157] width 21 height 21
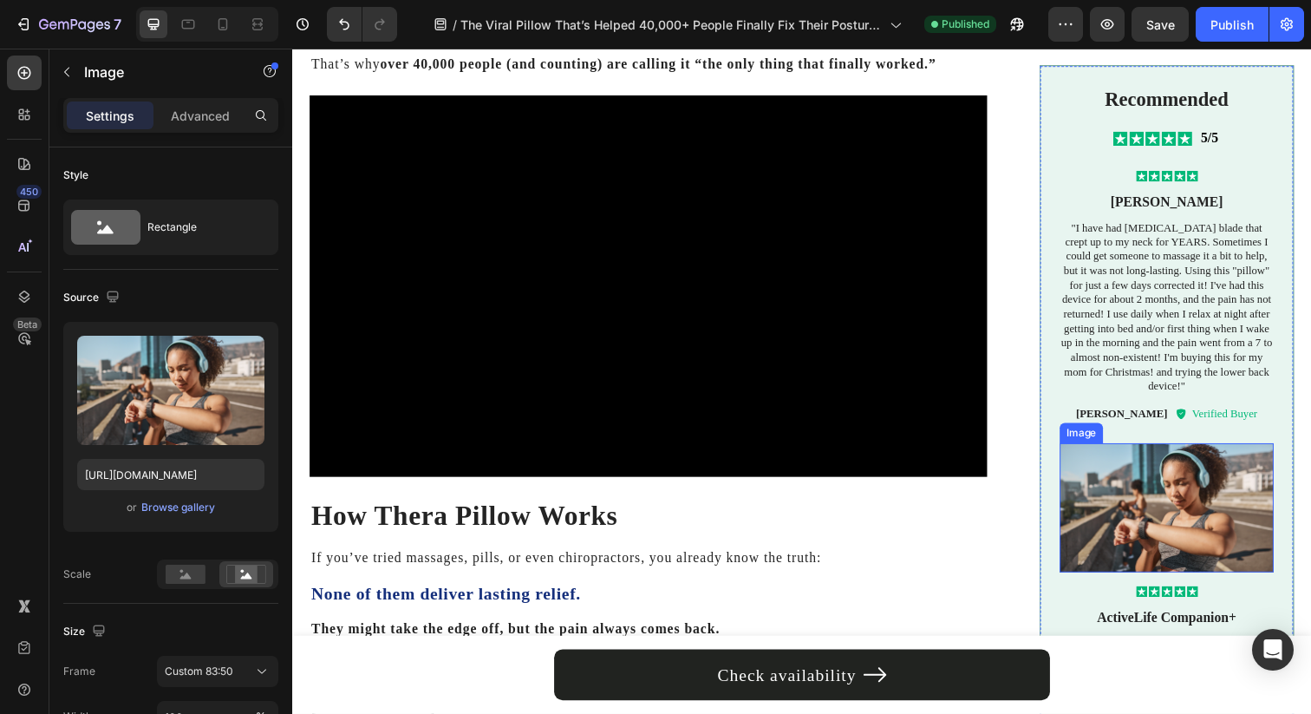
click at [1136, 514] on img at bounding box center [1185, 518] width 218 height 132
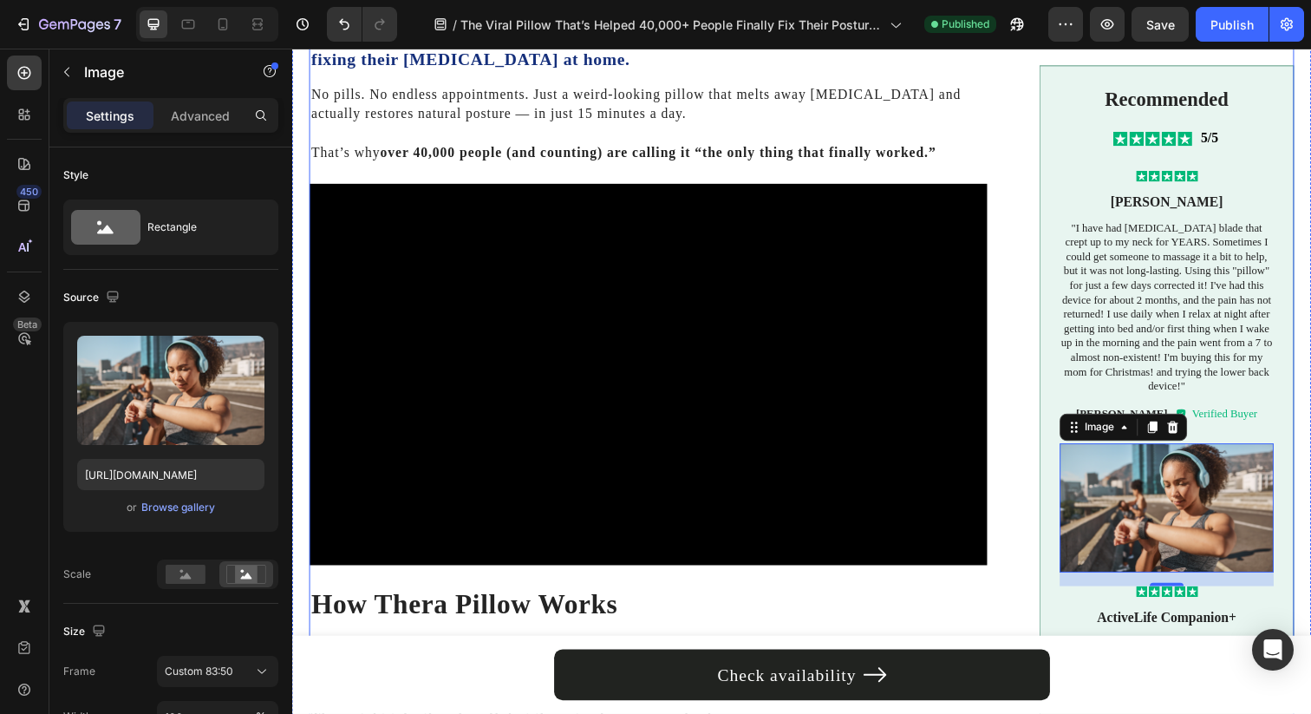
scroll to position [714, 0]
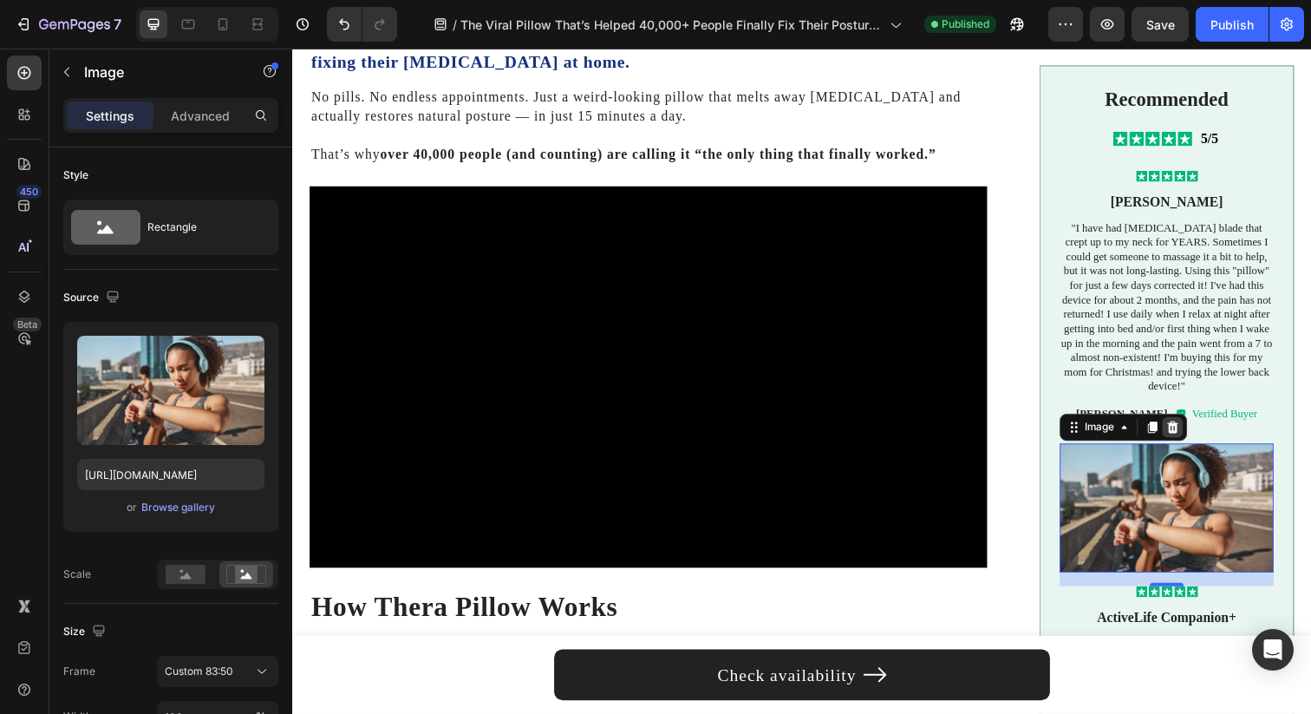
click at [1186, 437] on icon at bounding box center [1191, 435] width 11 height 12
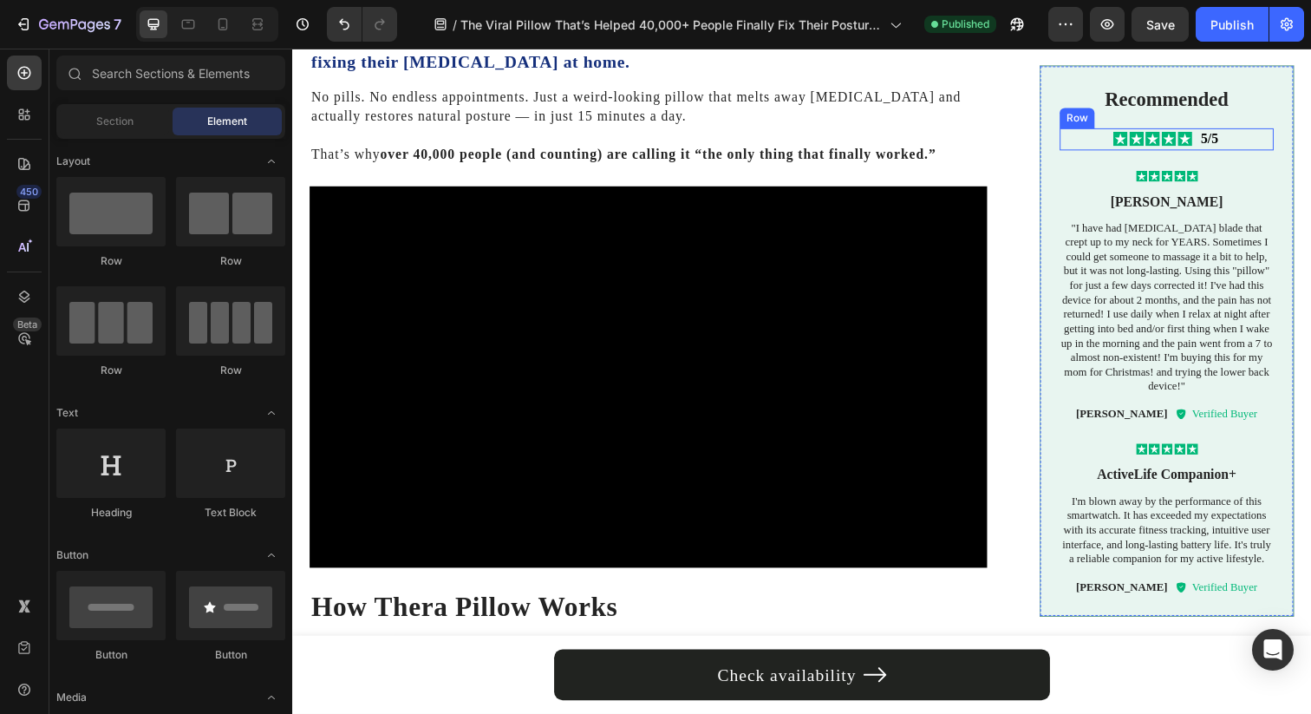
click at [1255, 141] on div "Icon Icon Icon Icon Icon Icon List 5/5 Text Block Row" at bounding box center [1185, 141] width 218 height 23
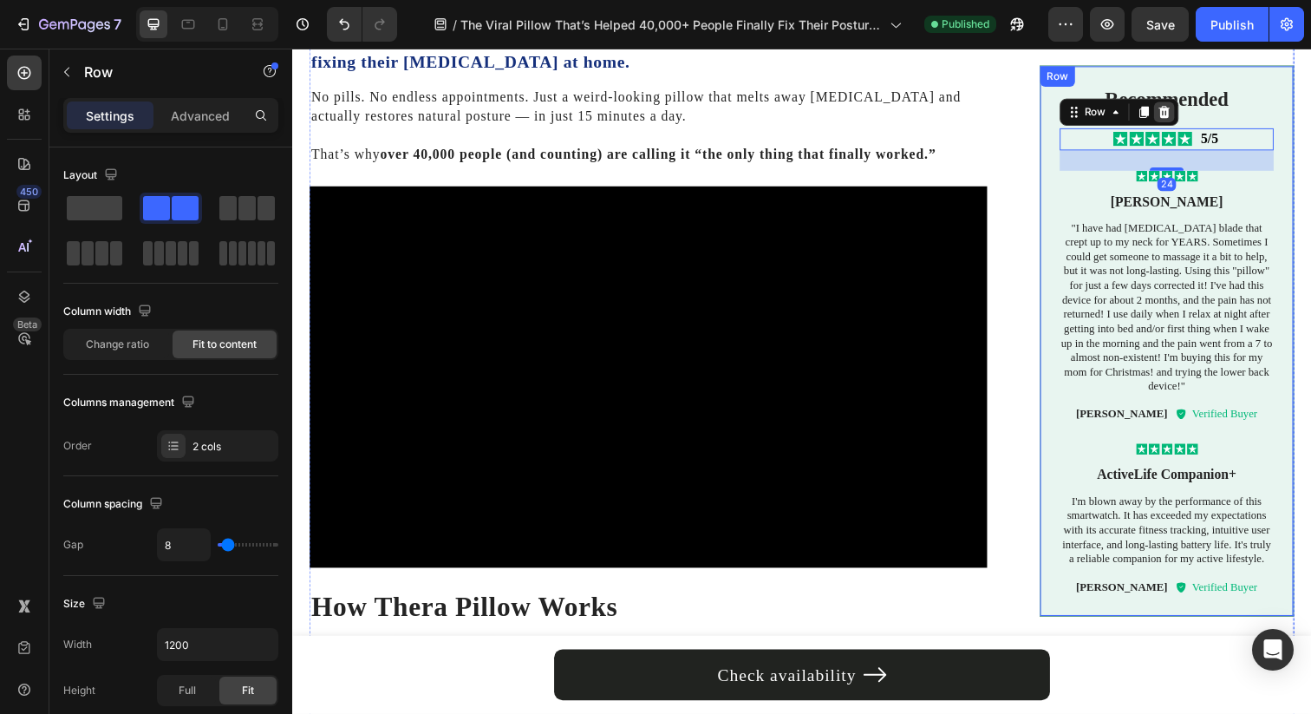
click at [1178, 116] on div at bounding box center [1182, 113] width 21 height 21
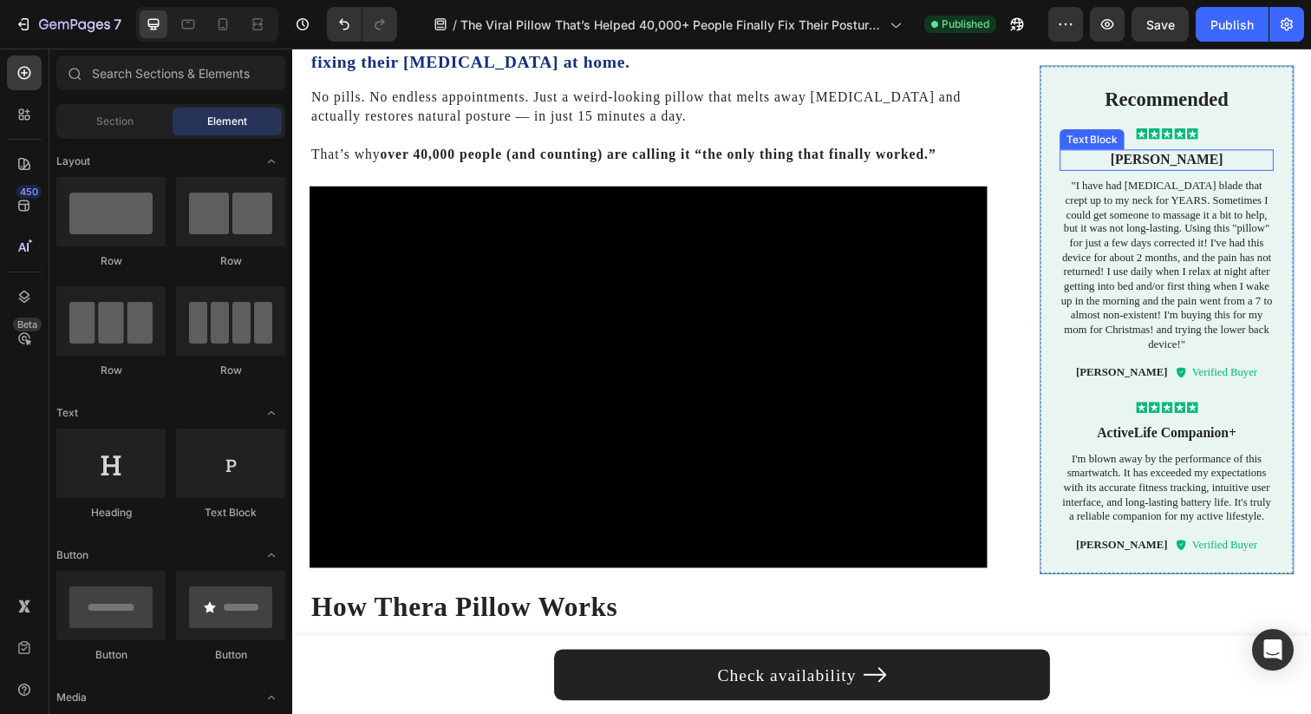
click at [1165, 166] on p "[PERSON_NAME]" at bounding box center [1185, 162] width 215 height 18
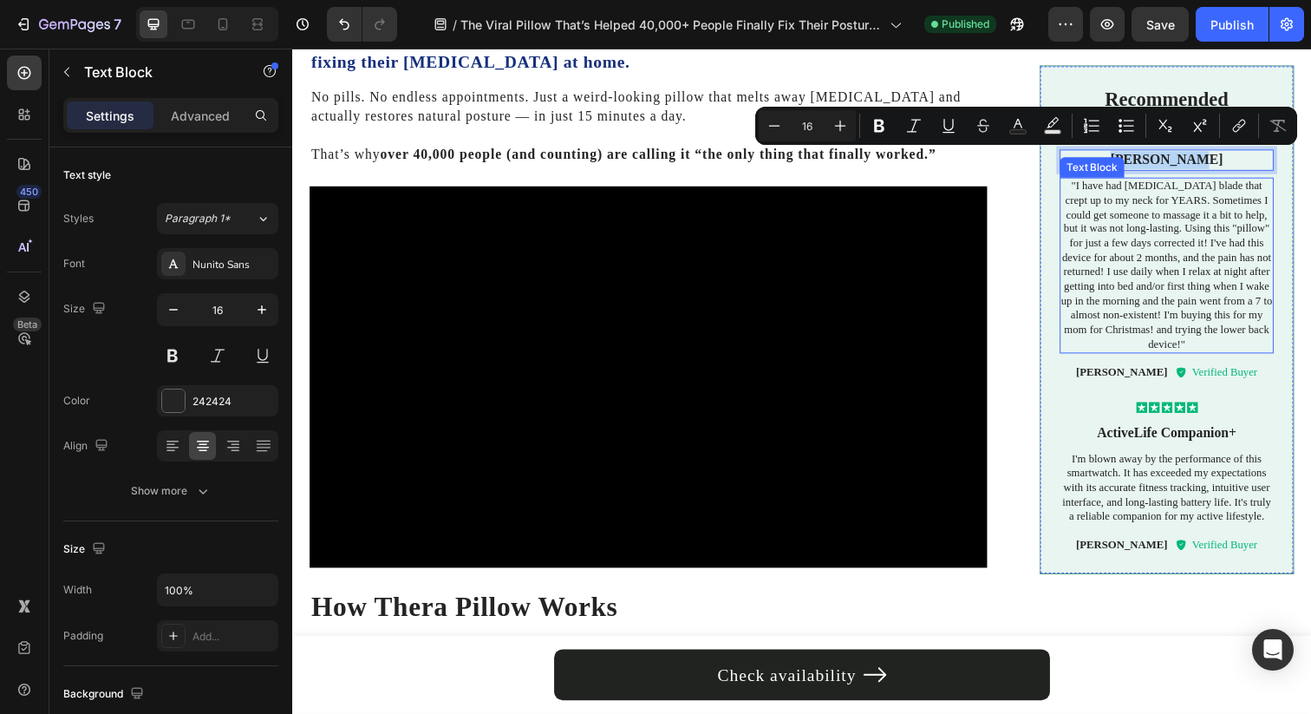
copy p "[PERSON_NAME]"
click at [1122, 376] on p "[PERSON_NAME]" at bounding box center [1139, 379] width 94 height 15
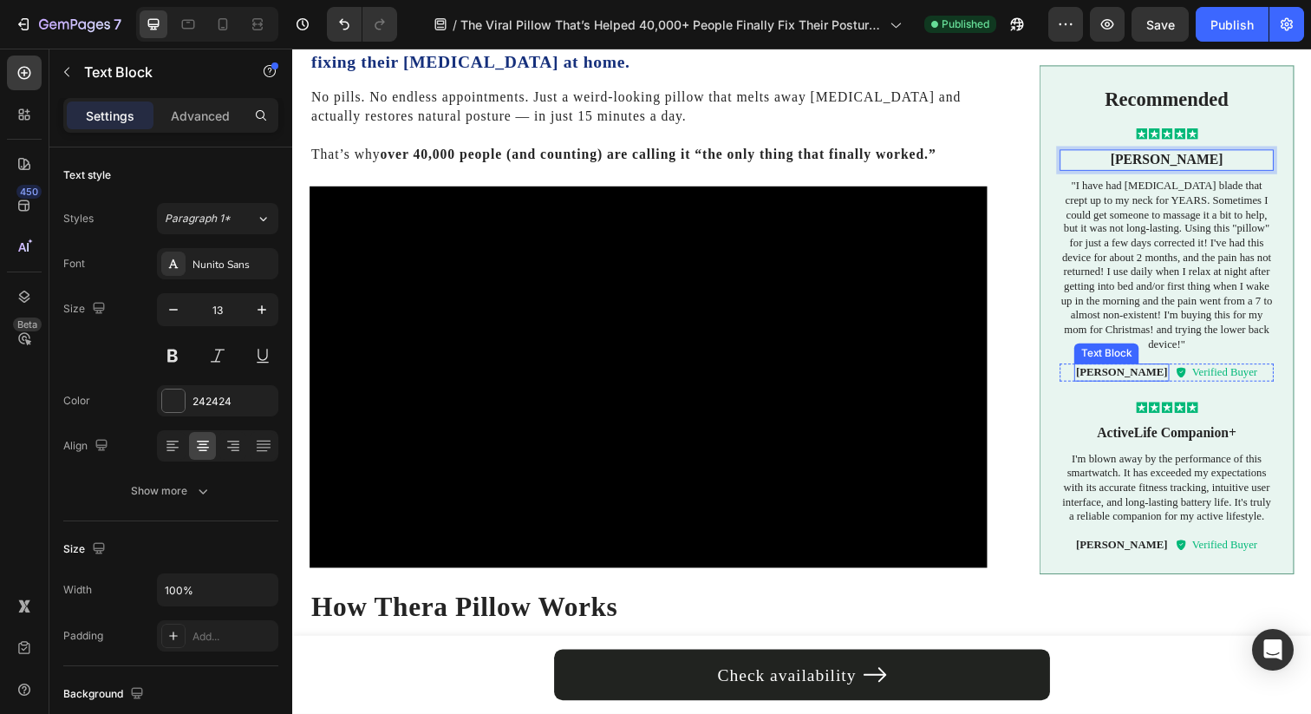
click at [1122, 376] on p "[PERSON_NAME]" at bounding box center [1139, 379] width 94 height 15
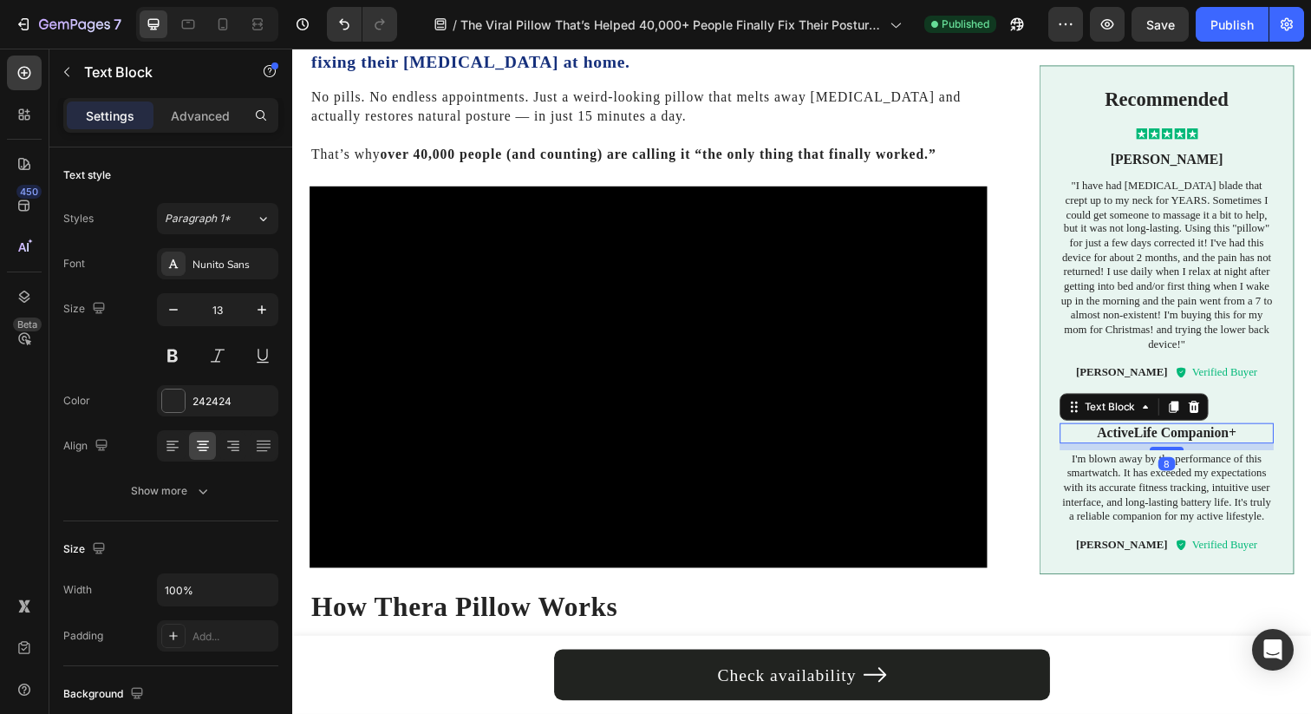
click at [1280, 441] on div "ActiveLife Companion+" at bounding box center [1185, 441] width 218 height 22
click at [1167, 165] on p "[PERSON_NAME]" at bounding box center [1185, 162] width 215 height 18
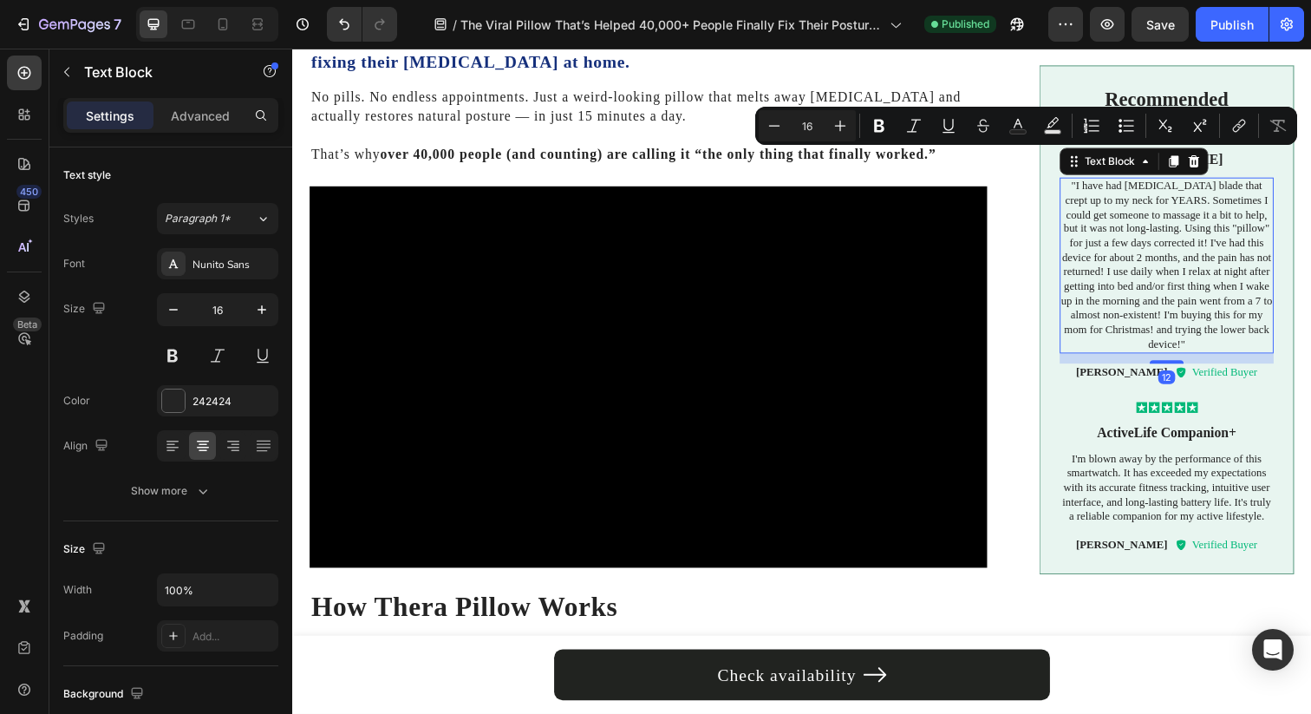
click at [1253, 203] on p ""I have had [MEDICAL_DATA] blade that crept up to my neck for YEARS. Sometimes …" at bounding box center [1185, 270] width 218 height 176
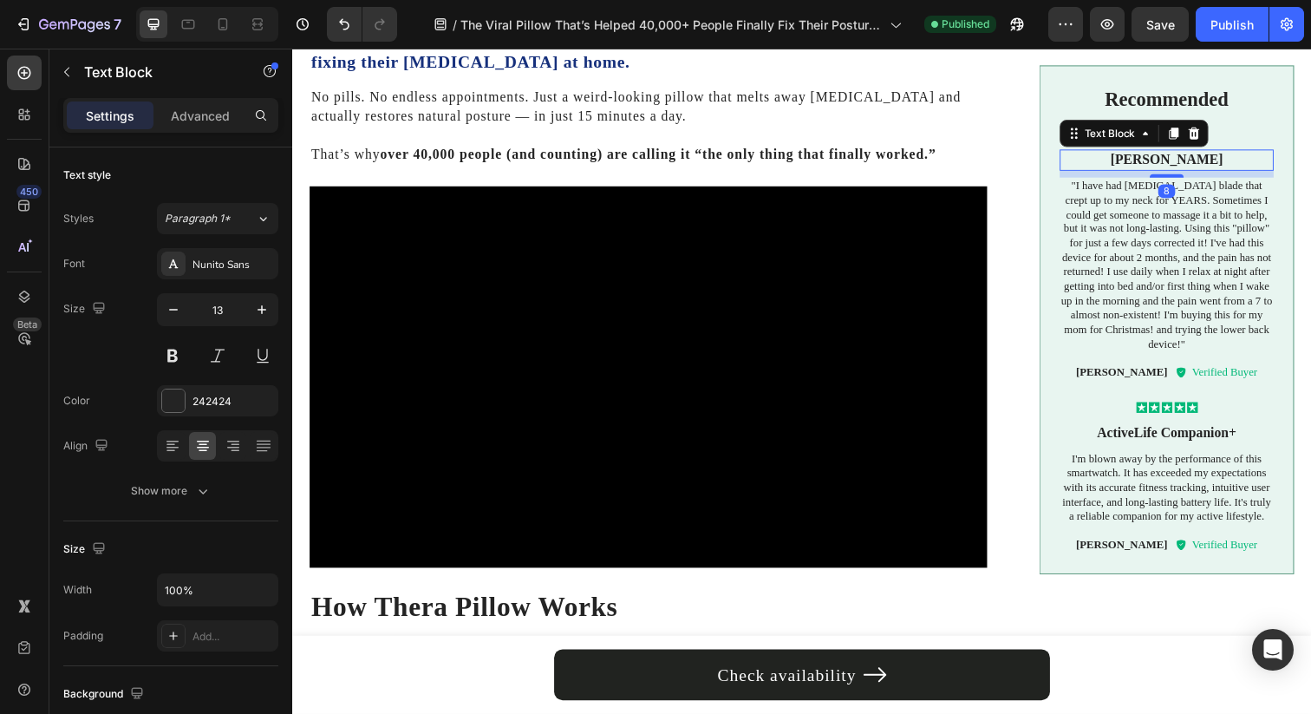
click at [1253, 164] on p "[PERSON_NAME]" at bounding box center [1185, 162] width 215 height 18
click at [1206, 136] on icon at bounding box center [1213, 135] width 14 height 14
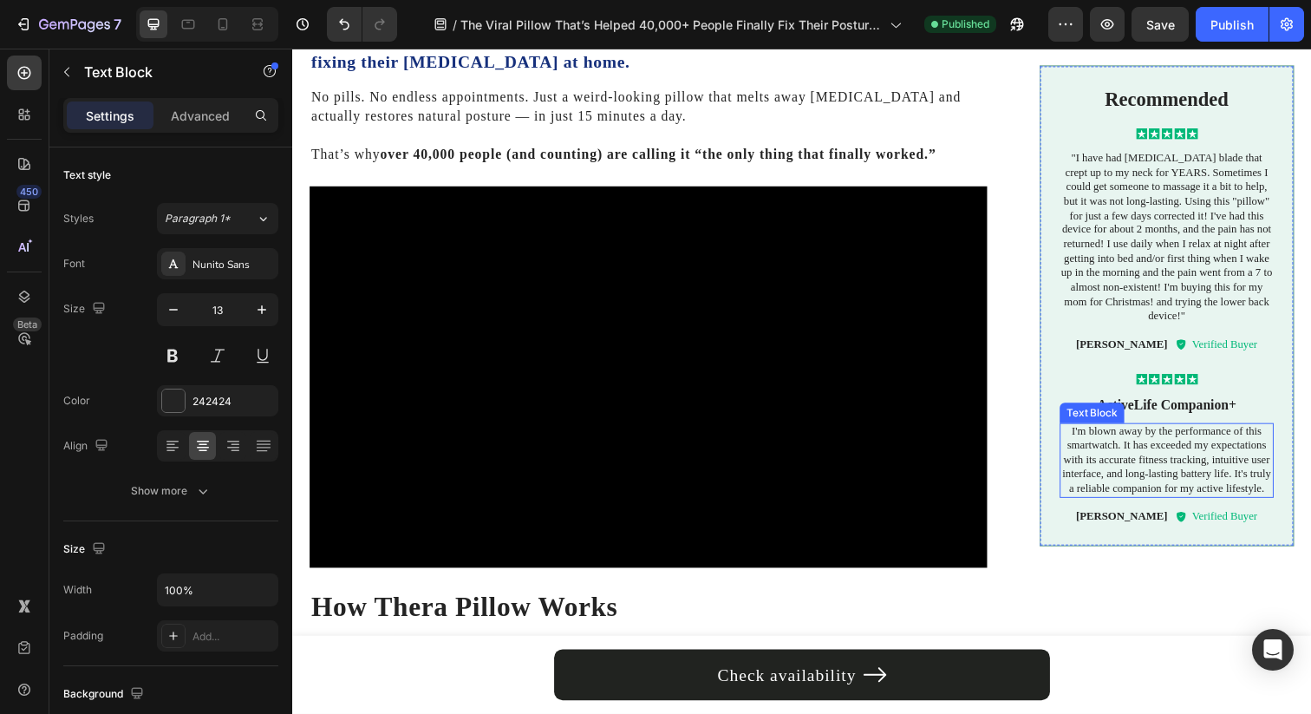
click at [1183, 466] on p "I'm blown away by the performance of this smartwatch. It has exceeded my expect…" at bounding box center [1185, 469] width 218 height 74
click at [1102, 491] on p "I'm blown away by the performance of this smartwatch. It has exceeded my expect…" at bounding box center [1185, 469] width 218 height 74
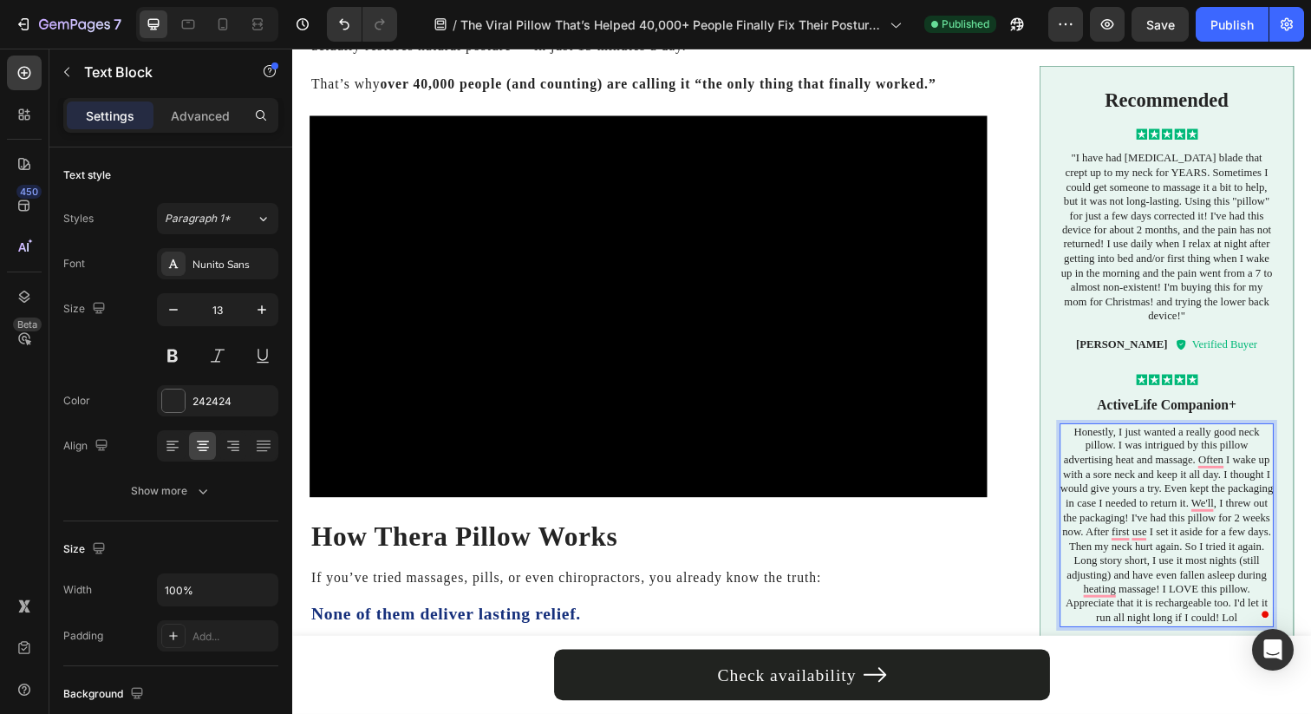
scroll to position [796, 0]
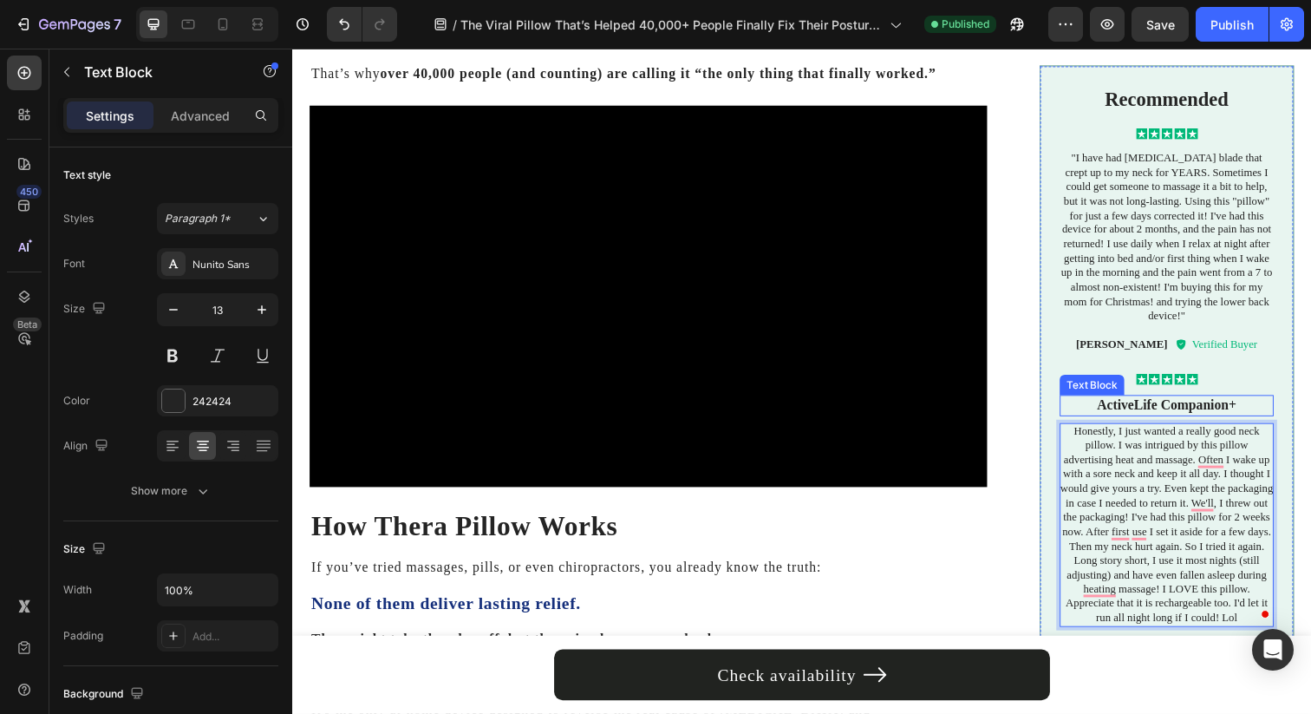
click at [1157, 414] on p "ActiveLife Companion+" at bounding box center [1185, 413] width 215 height 18
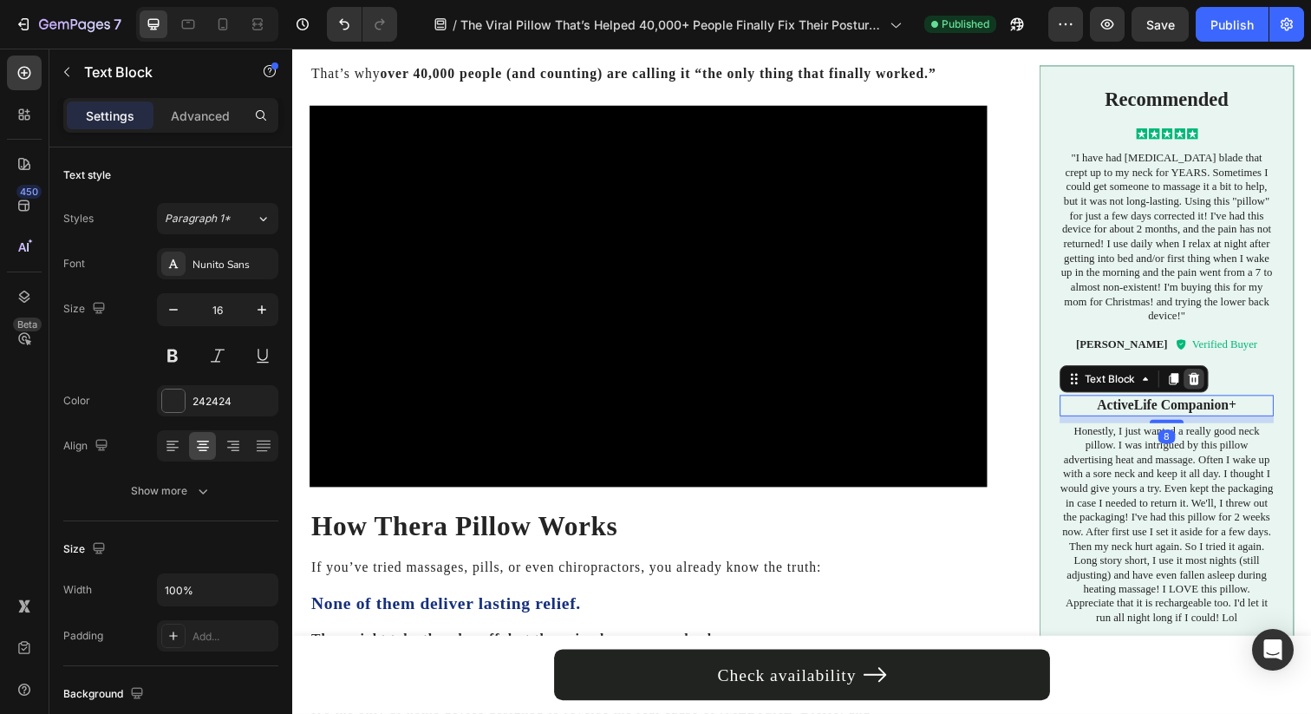
click at [1206, 386] on icon at bounding box center [1213, 386] width 14 height 14
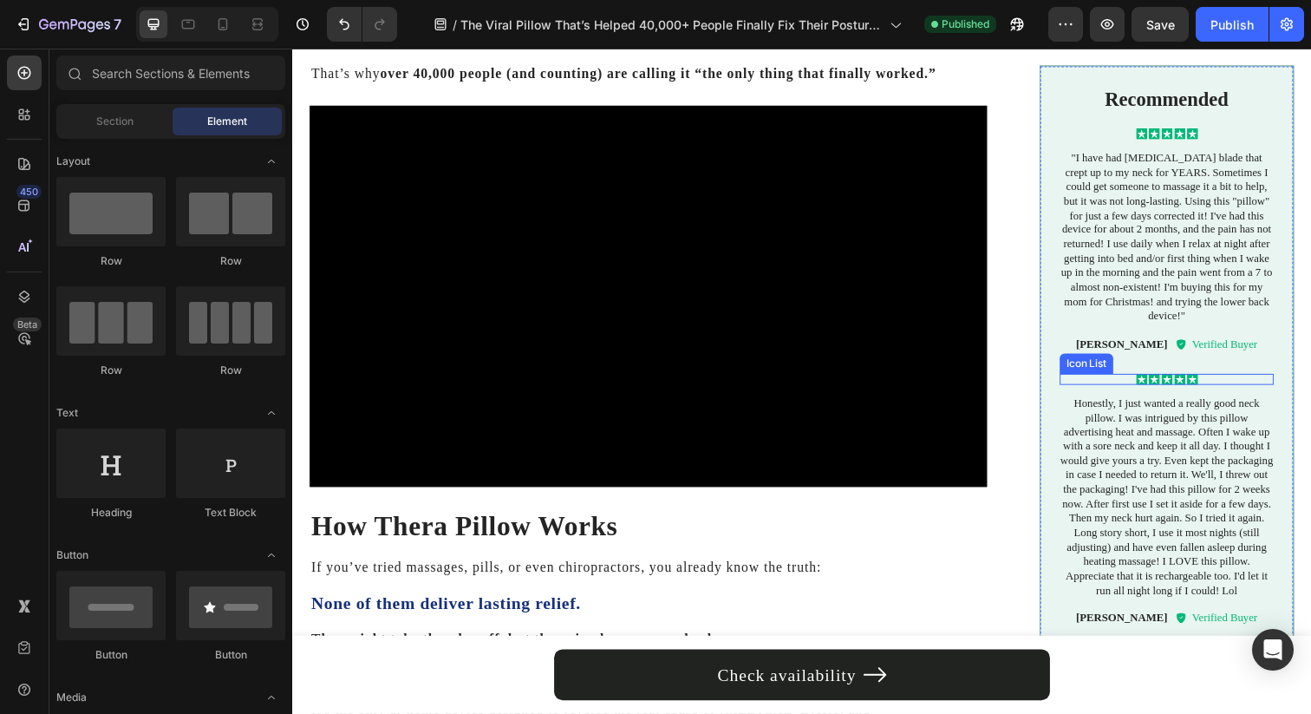
click at [1242, 388] on div "Icon Icon Icon Icon Icon" at bounding box center [1185, 386] width 218 height 11
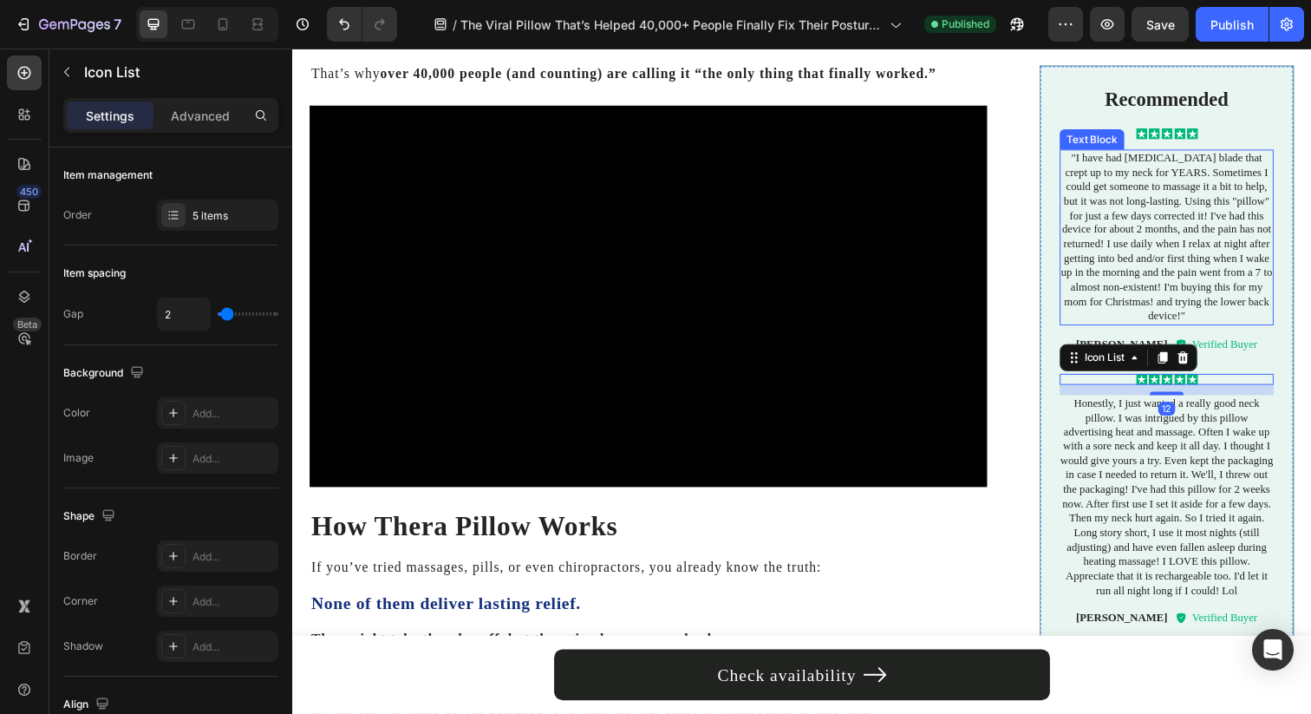
click at [1241, 296] on p ""I have had [MEDICAL_DATA] blade that crept up to my neck for YEARS. Sometimes …" at bounding box center [1185, 241] width 218 height 176
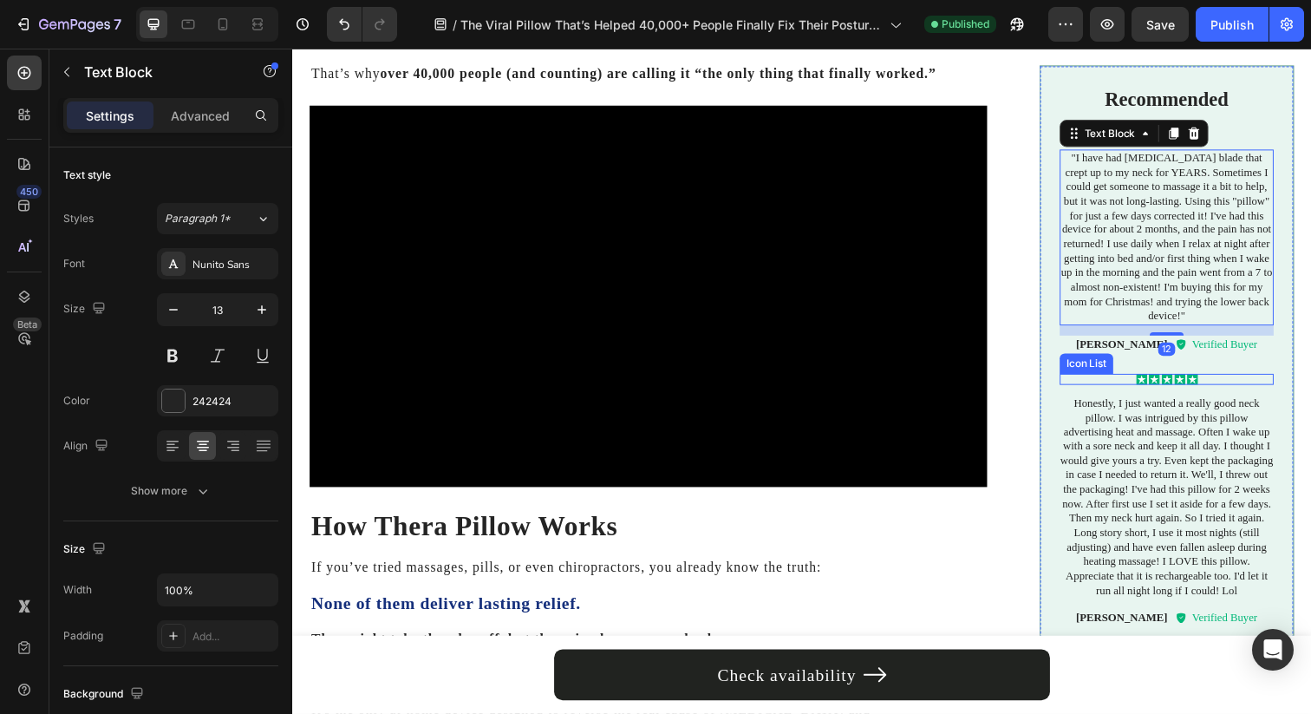
click at [1243, 391] on div "Icon Icon Icon Icon Icon Icon List" at bounding box center [1185, 386] width 218 height 11
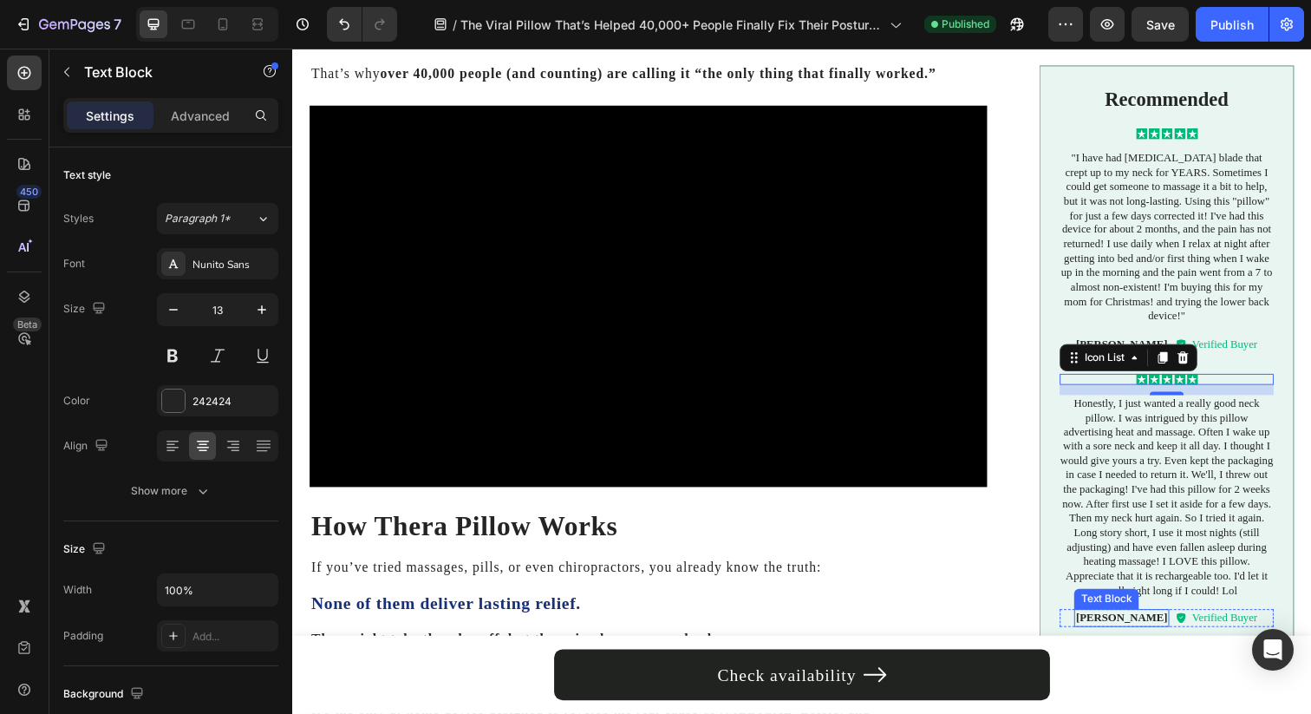
click at [1112, 629] on p "[PERSON_NAME]" at bounding box center [1139, 630] width 94 height 15
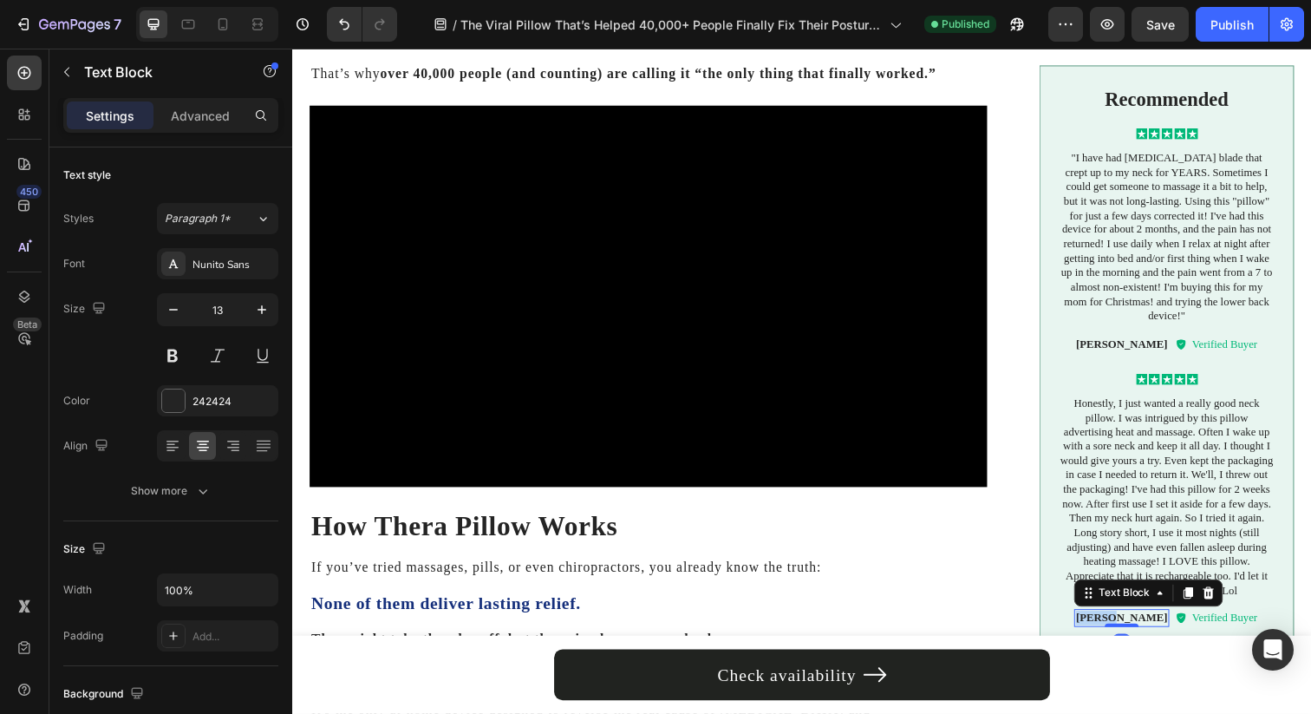
click at [1112, 629] on p "[PERSON_NAME]" at bounding box center [1139, 630] width 94 height 15
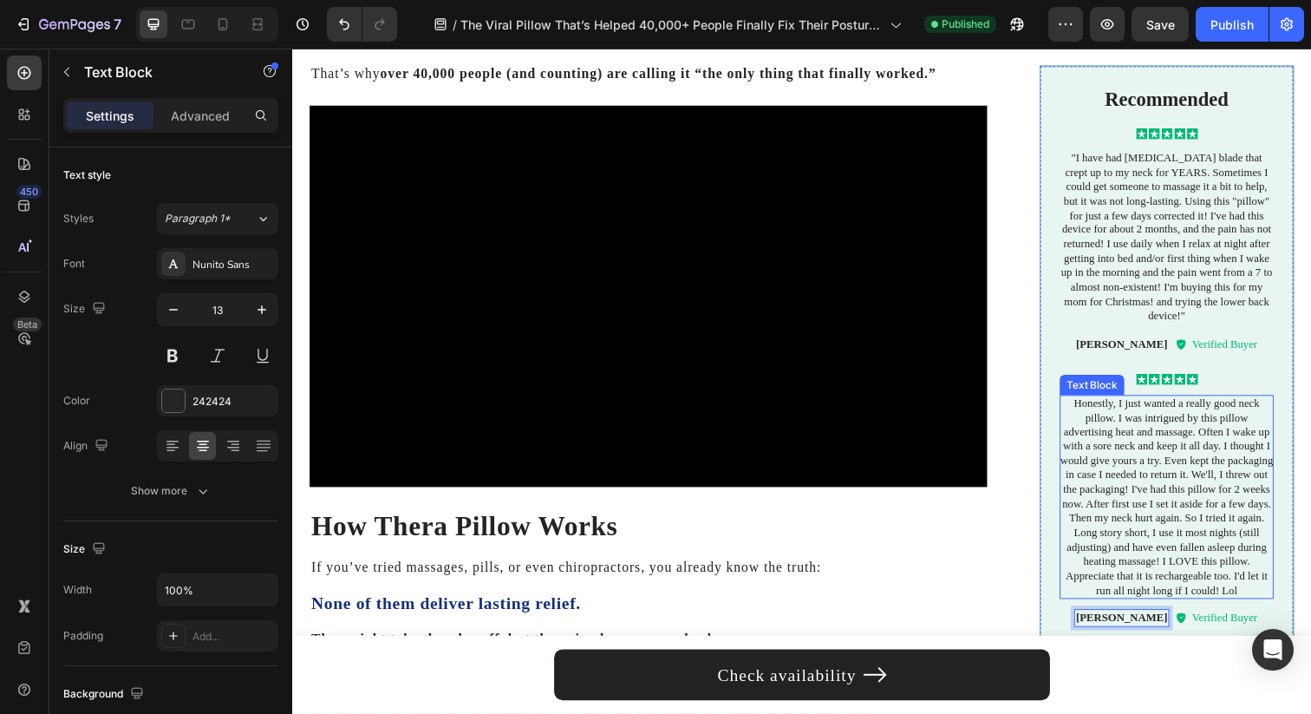
click at [1010, 545] on div "You’ve probably already seen it blowing up online. Text Block The Callixe Thera…" at bounding box center [813, 407] width 1006 height 1005
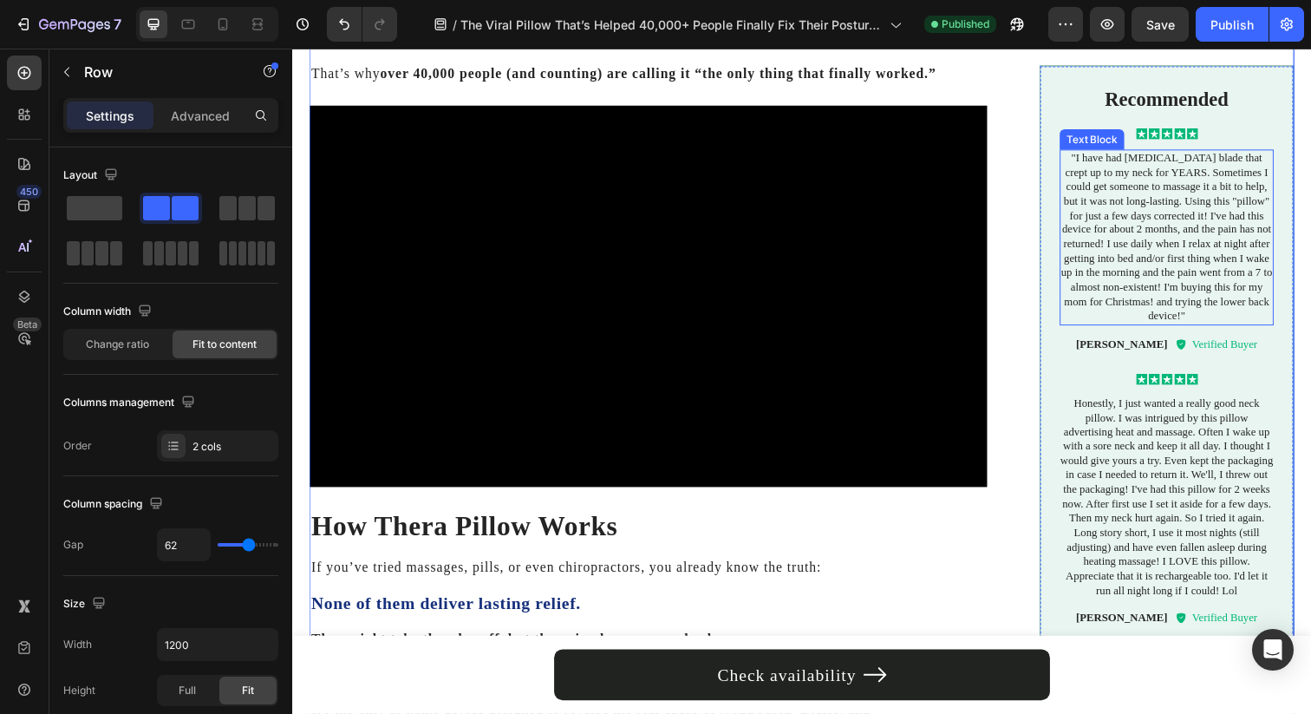
click at [1155, 179] on p ""I have had [MEDICAL_DATA] blade that crept up to my neck for YEARS. Sometimes …" at bounding box center [1185, 241] width 218 height 176
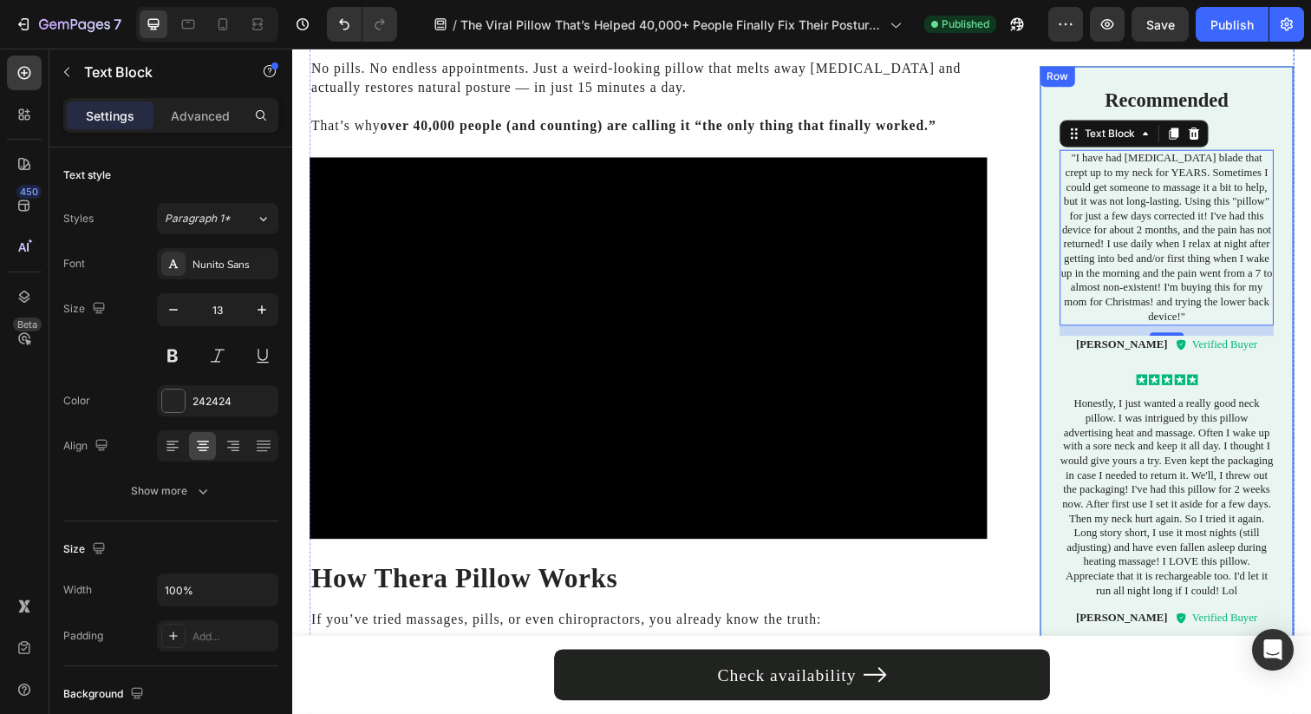
scroll to position [748, 0]
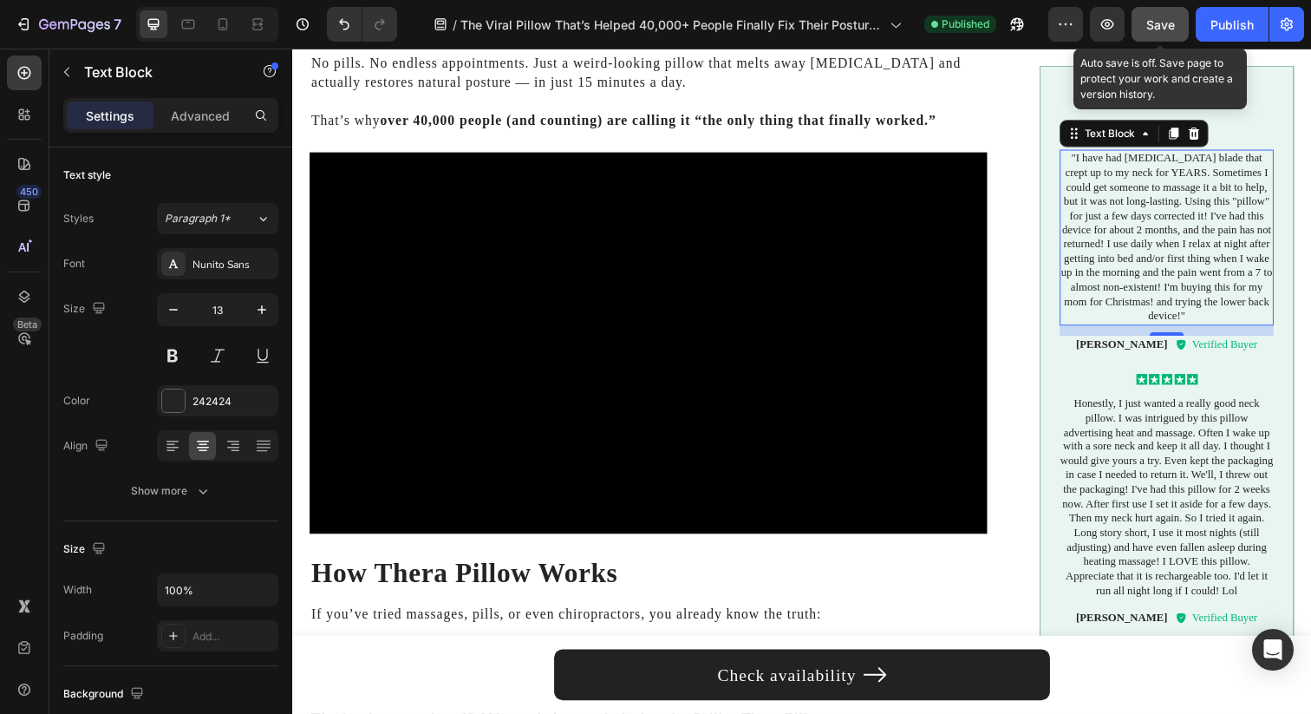
click at [1167, 22] on span "Save" at bounding box center [1160, 24] width 29 height 15
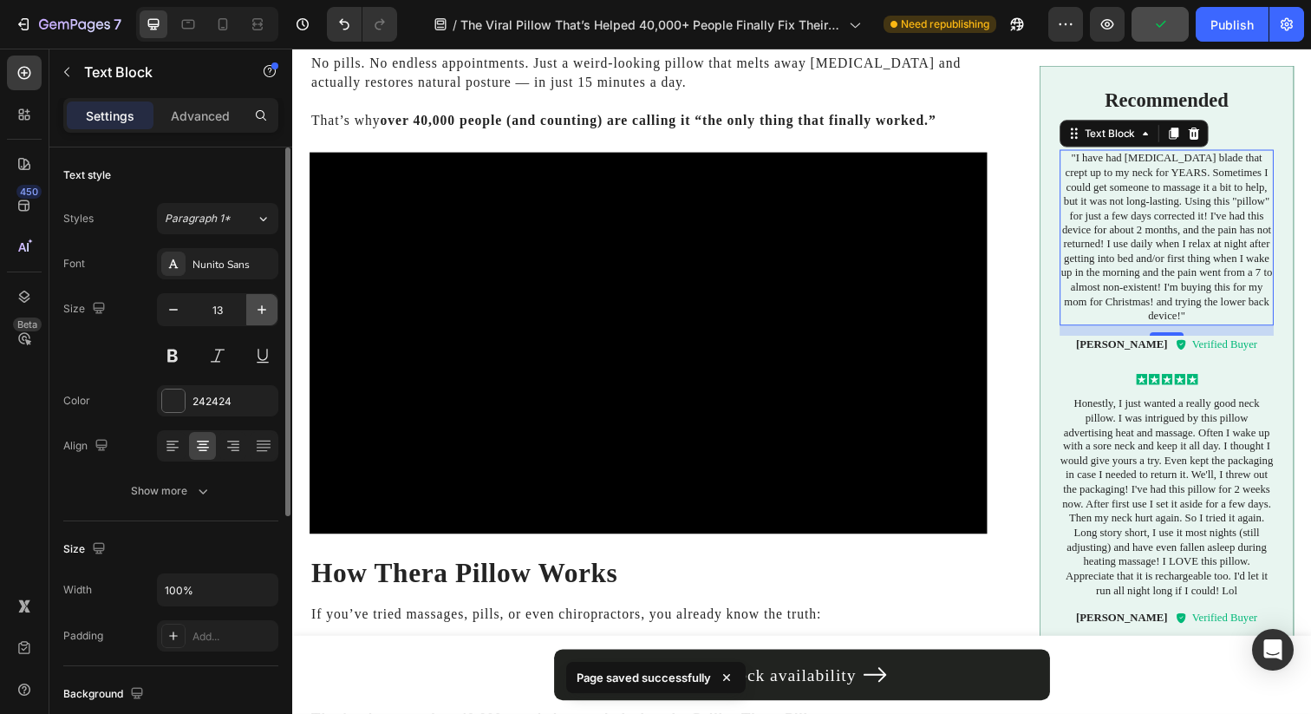
click at [264, 300] on button "button" at bounding box center [261, 309] width 31 height 31
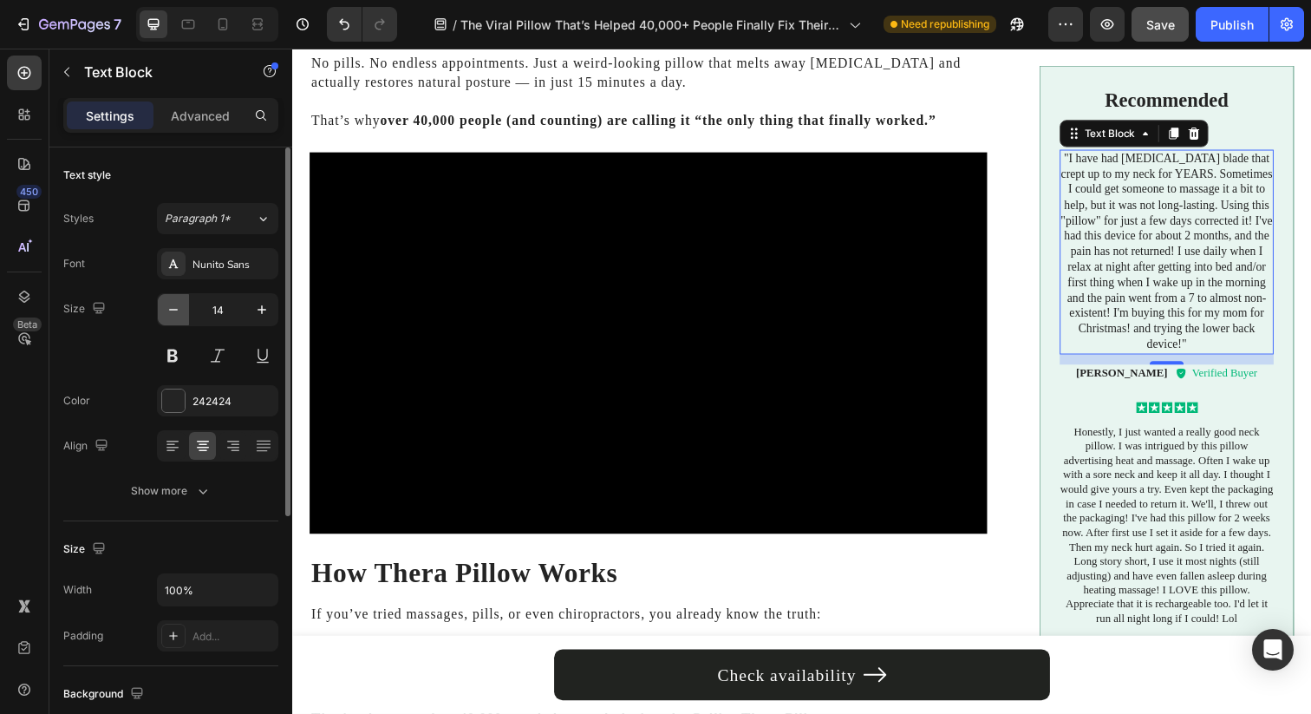
click at [166, 307] on icon "button" at bounding box center [173, 309] width 17 height 17
type input "13"
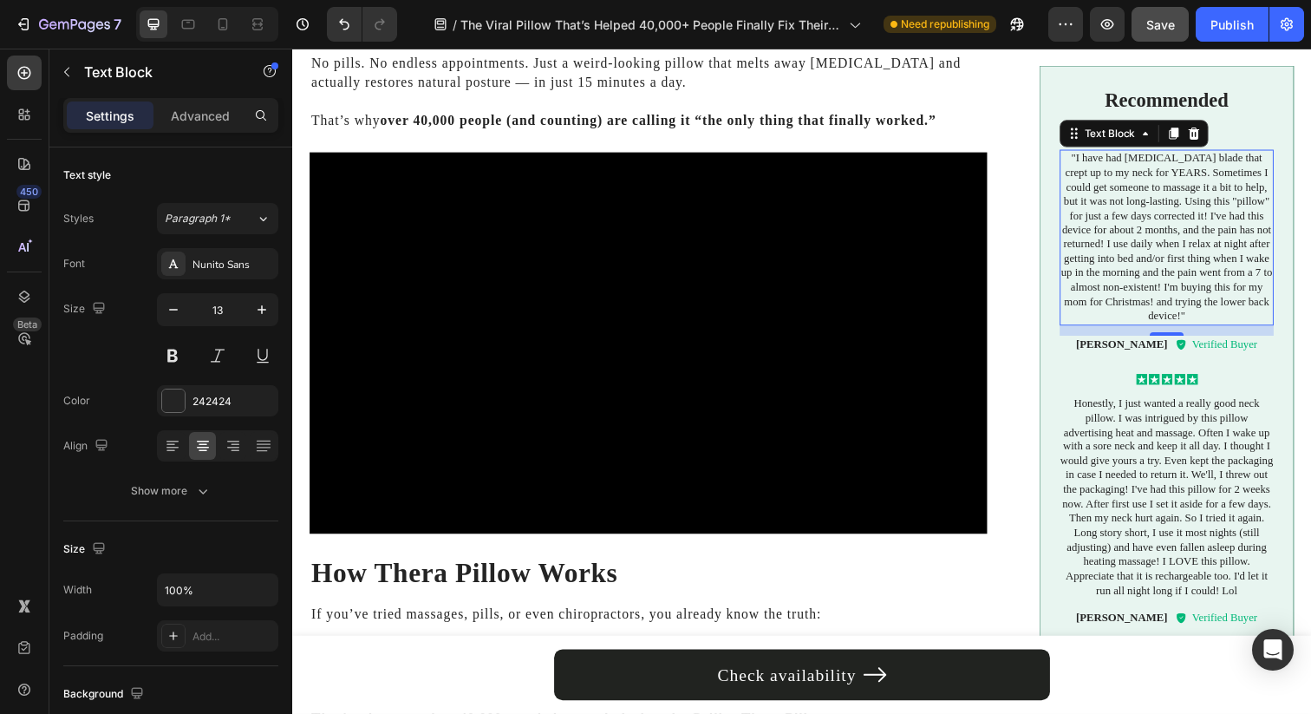
click at [1149, 32] on div "Save" at bounding box center [1160, 25] width 29 height 18
click at [1222, 27] on div "Publish" at bounding box center [1231, 25] width 43 height 18
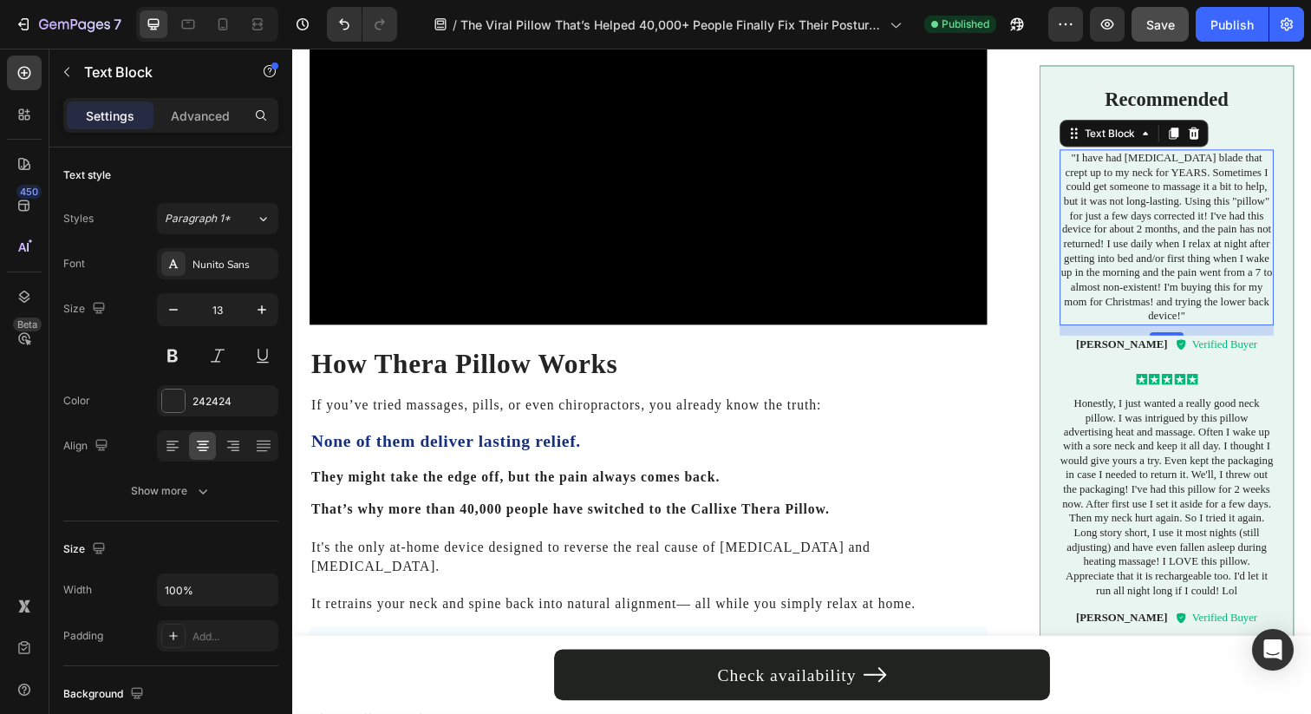
scroll to position [878, 0]
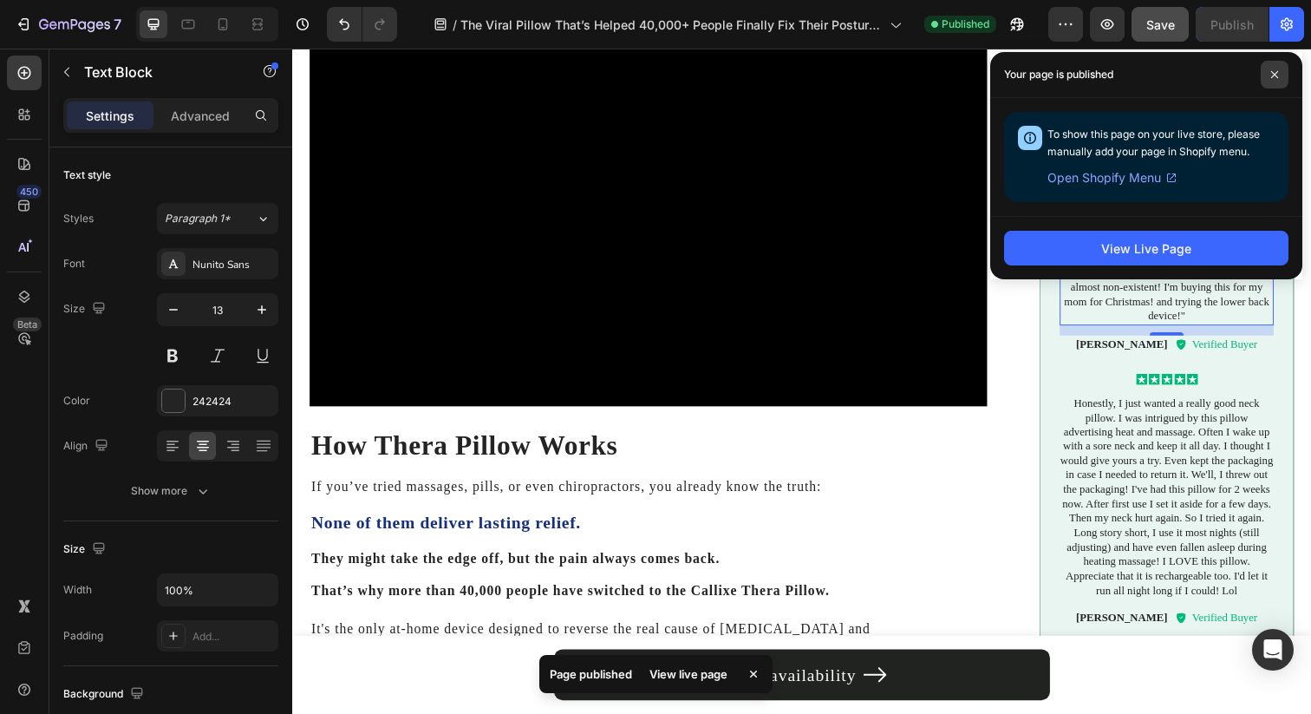
click at [1278, 82] on span at bounding box center [1275, 75] width 28 height 28
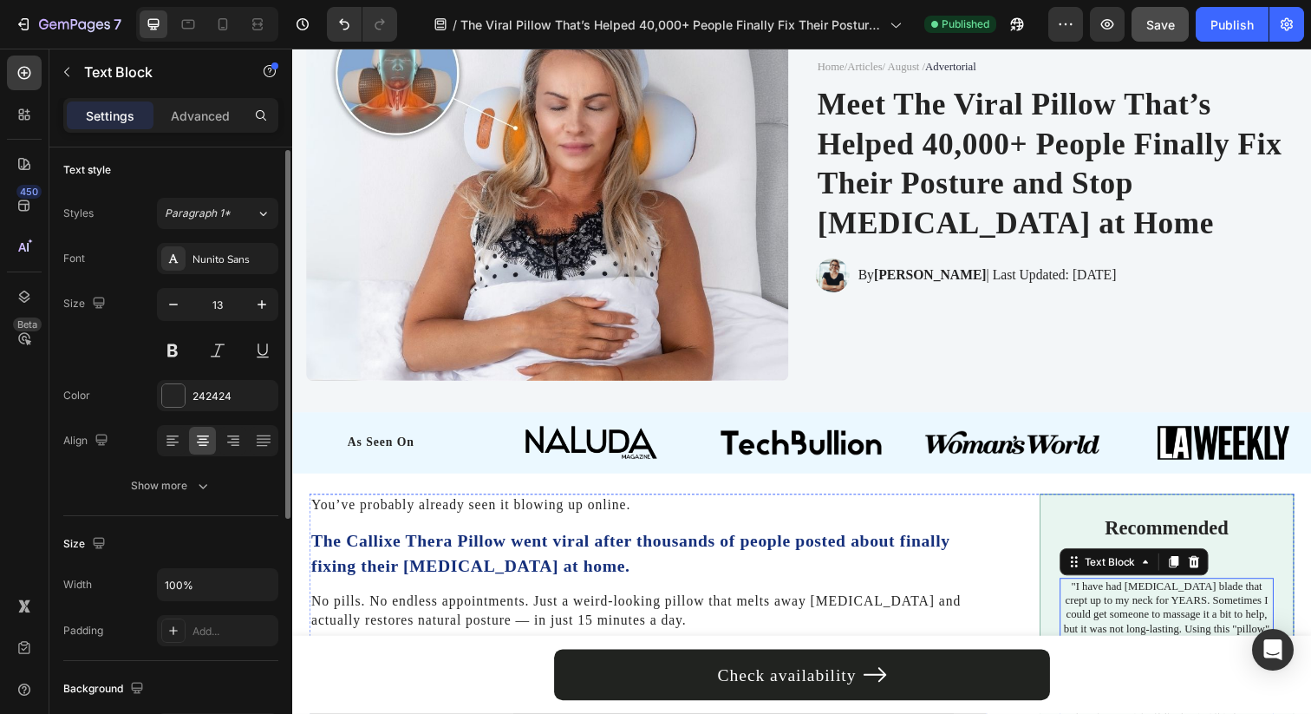
scroll to position [287, 0]
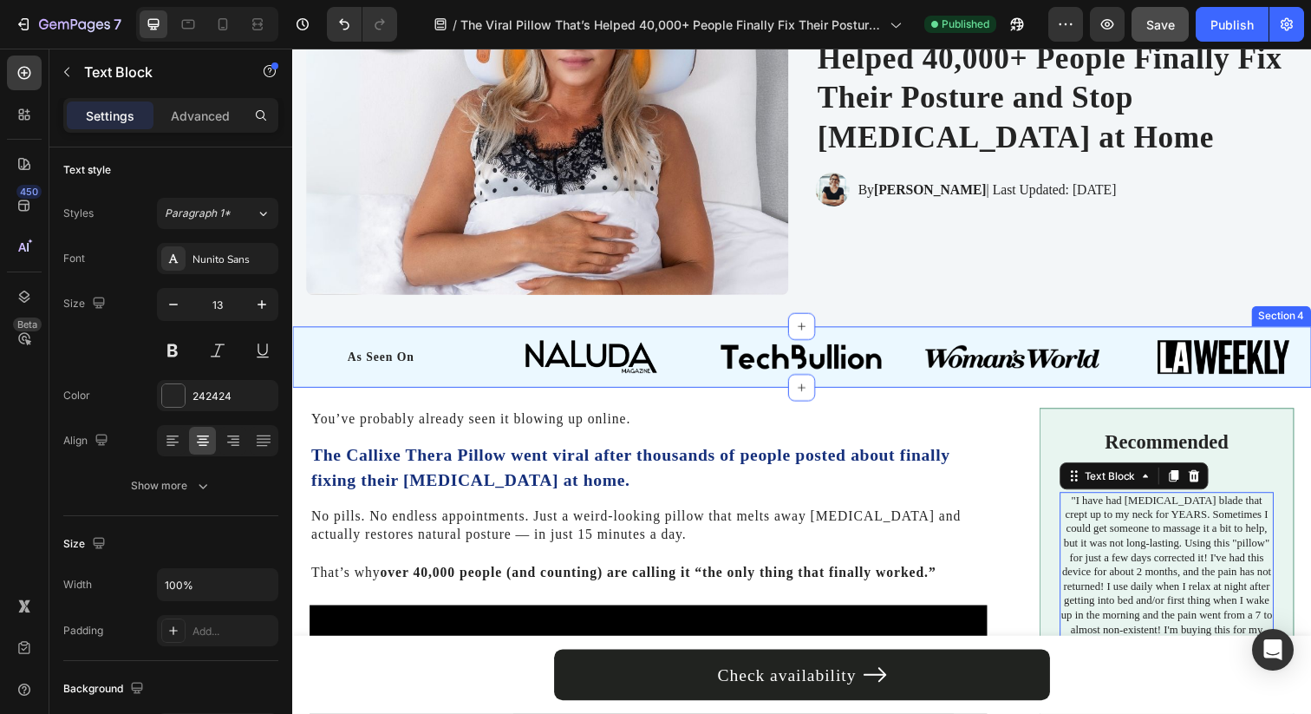
click at [329, 342] on div "As Seen On Heading Image Image Image Image Row Row Section 4" at bounding box center [812, 363] width 1040 height 62
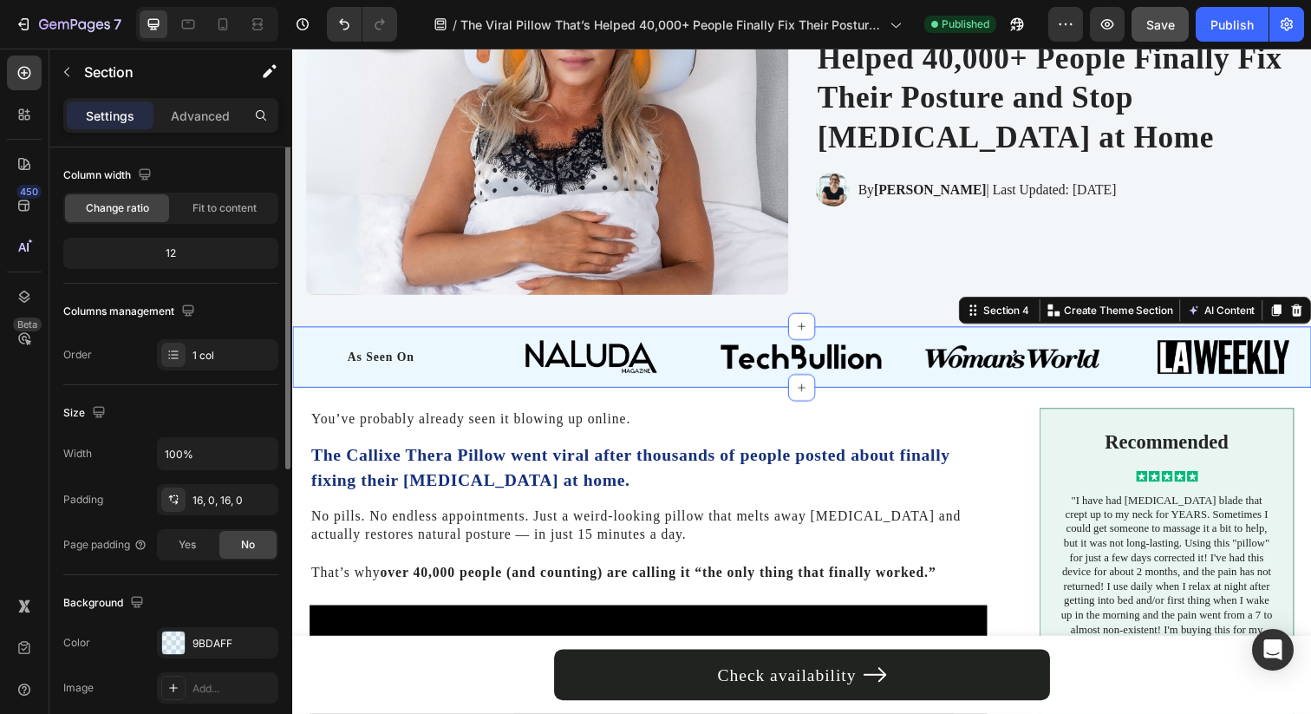
scroll to position [221, 0]
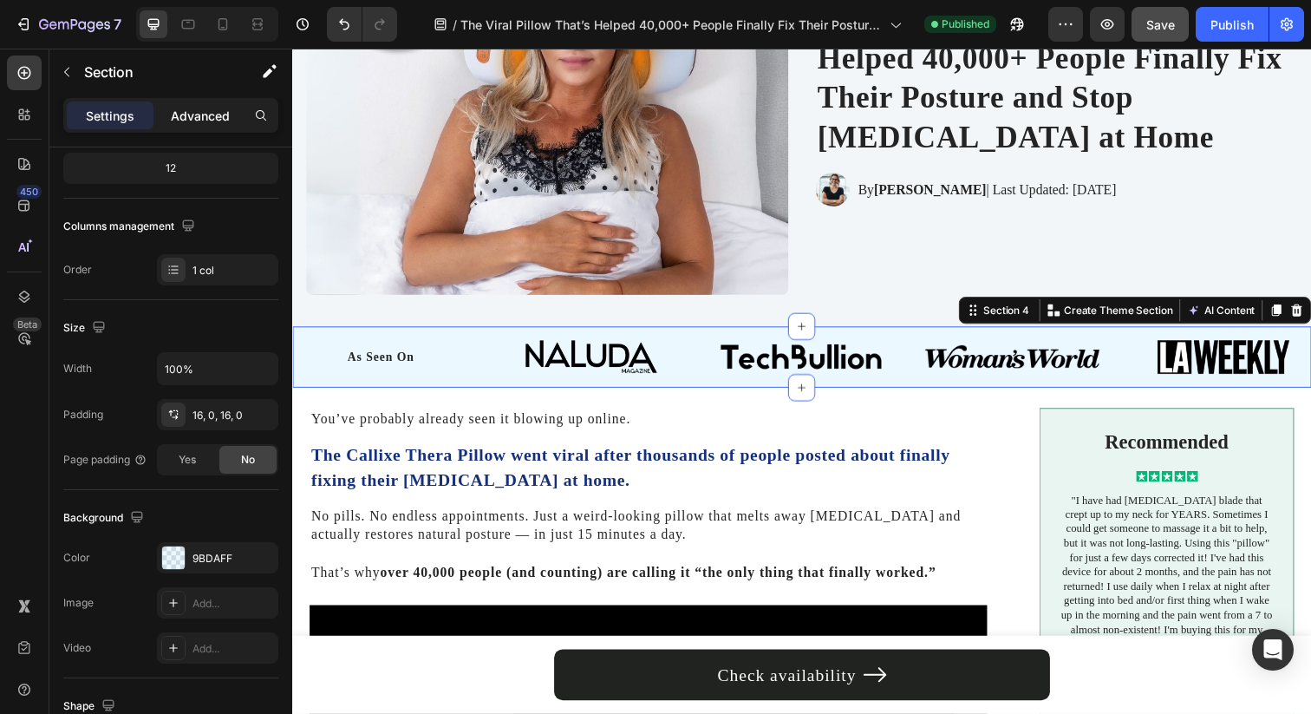
click at [187, 110] on p "Advanced" at bounding box center [200, 116] width 59 height 18
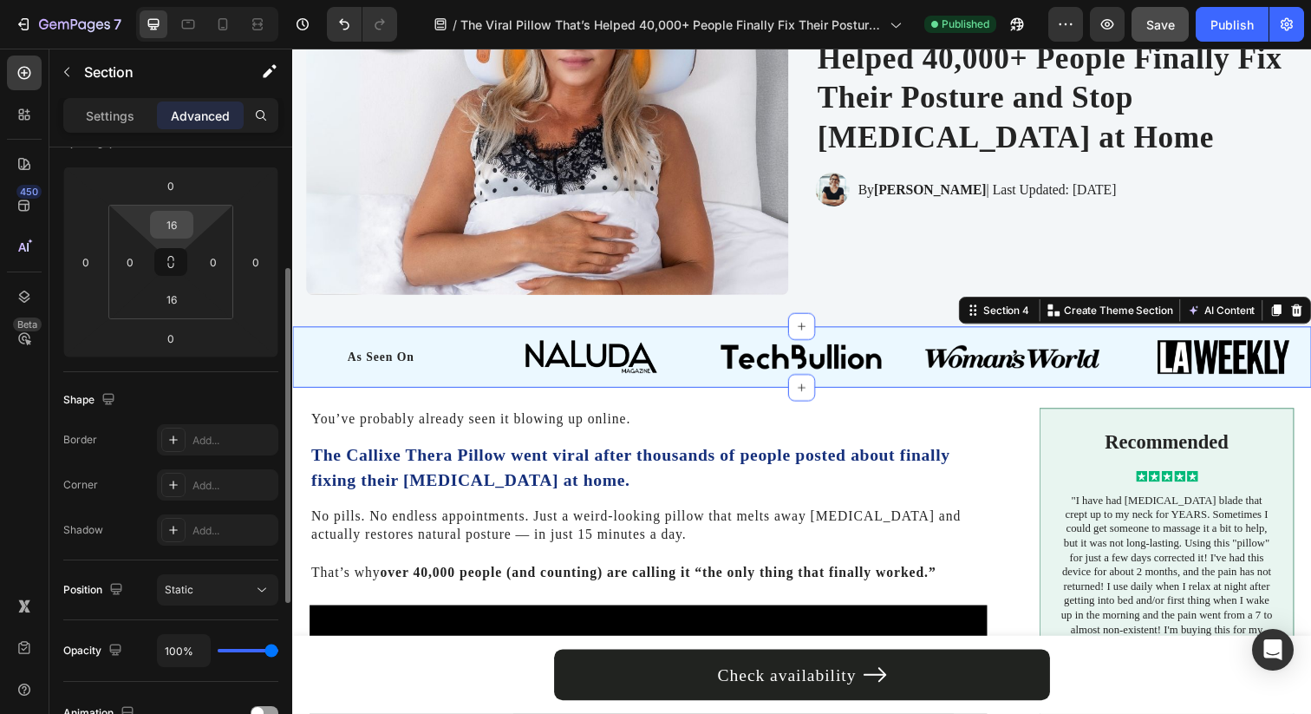
type textarea "16"
click at [169, 231] on input "16" at bounding box center [171, 225] width 35 height 26
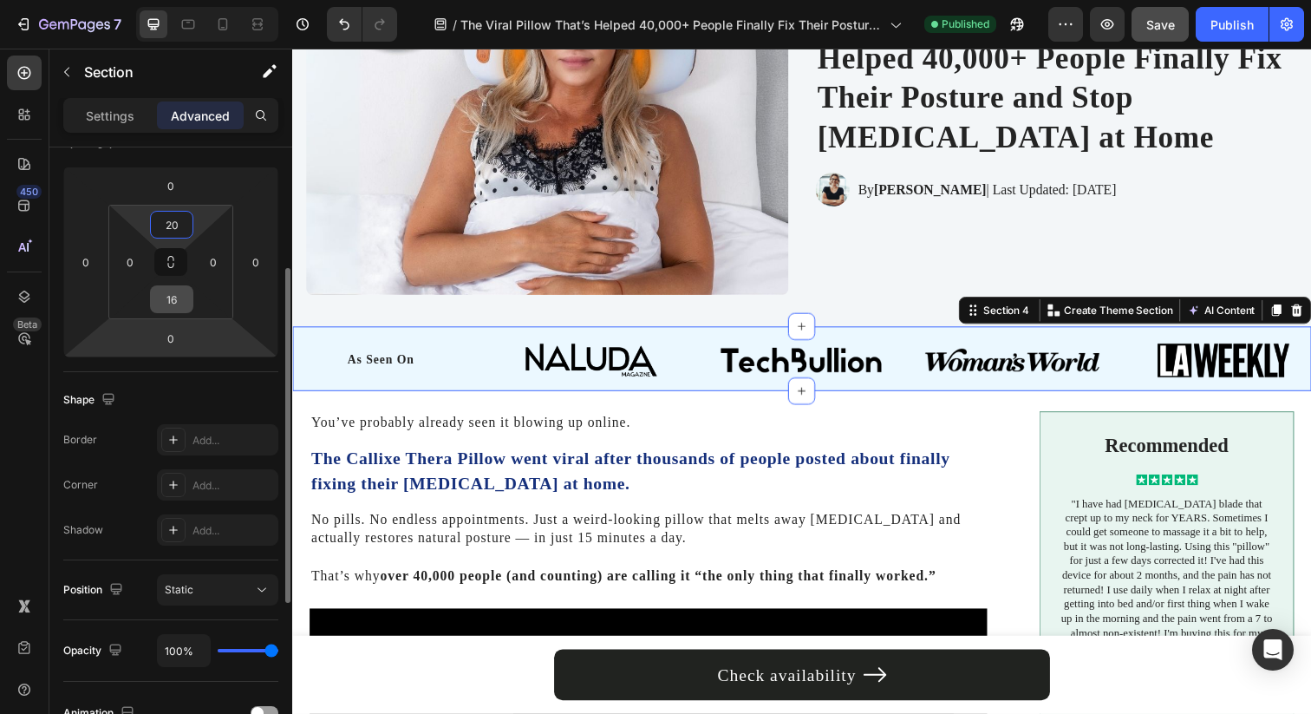
type input "20"
click at [165, 306] on input "16" at bounding box center [171, 299] width 35 height 26
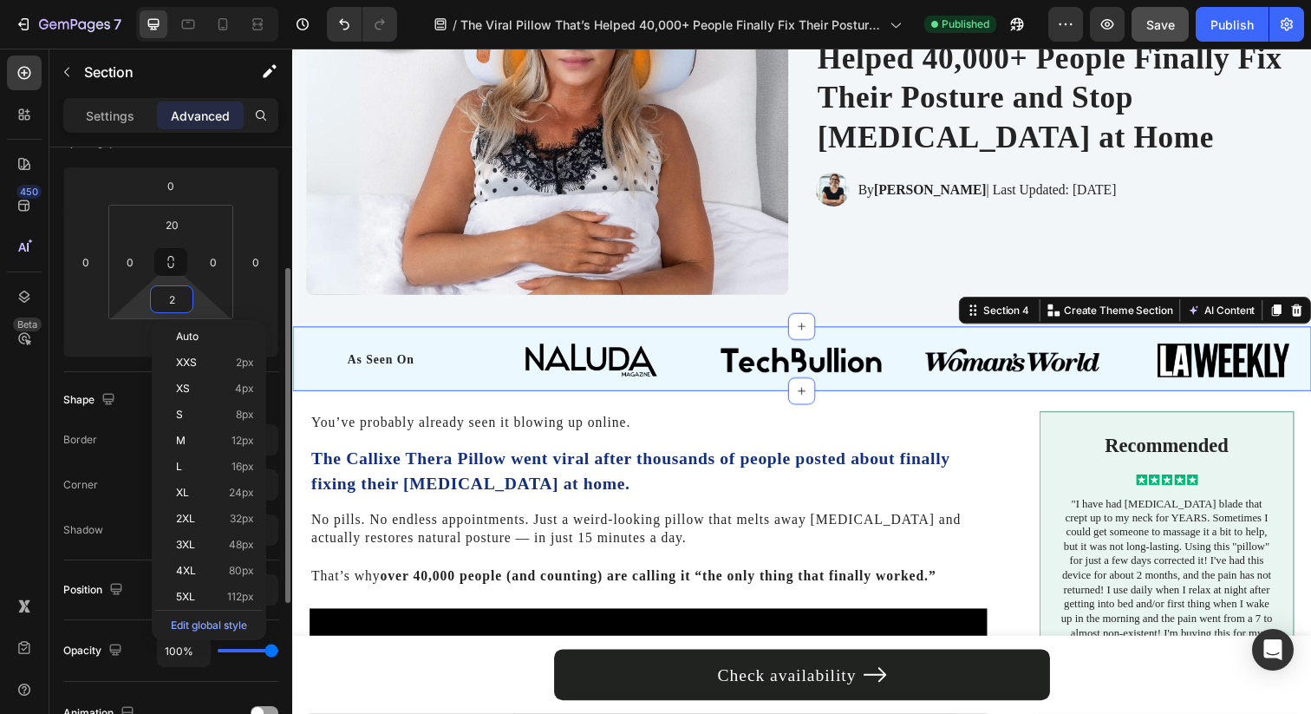
type input "20"
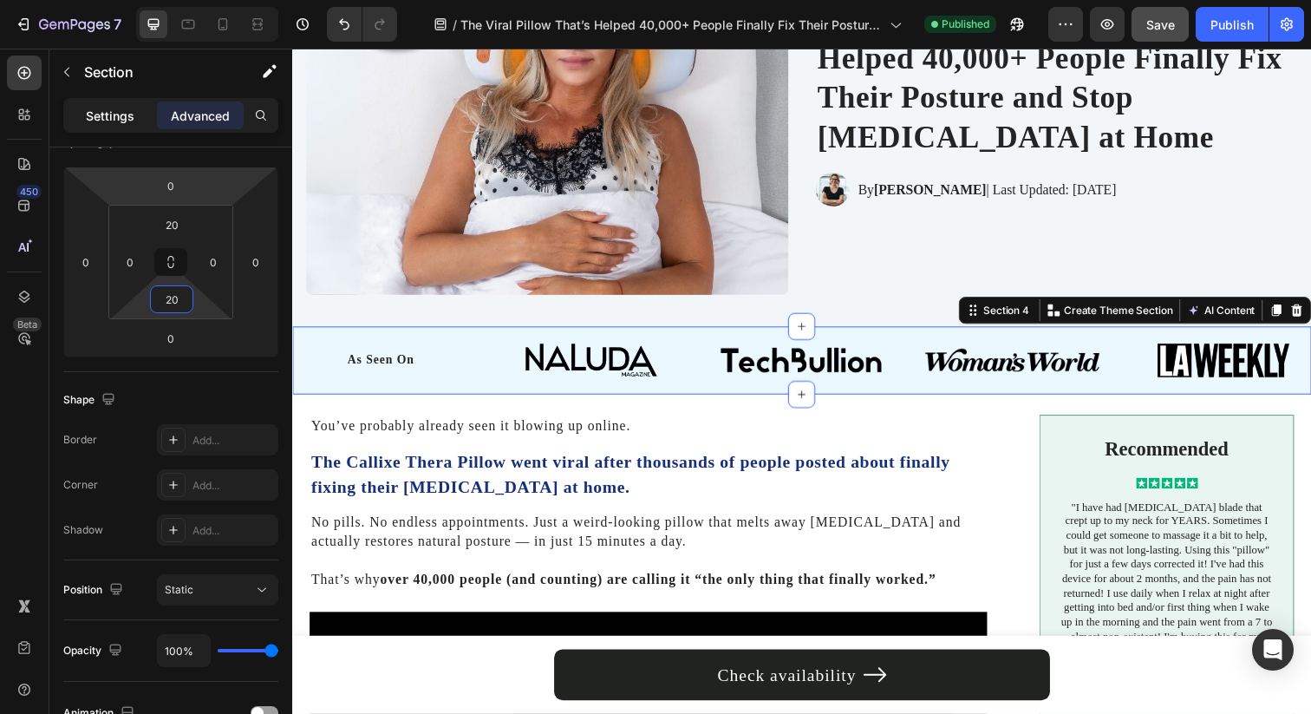
click at [129, 112] on p "Settings" at bounding box center [110, 116] width 49 height 18
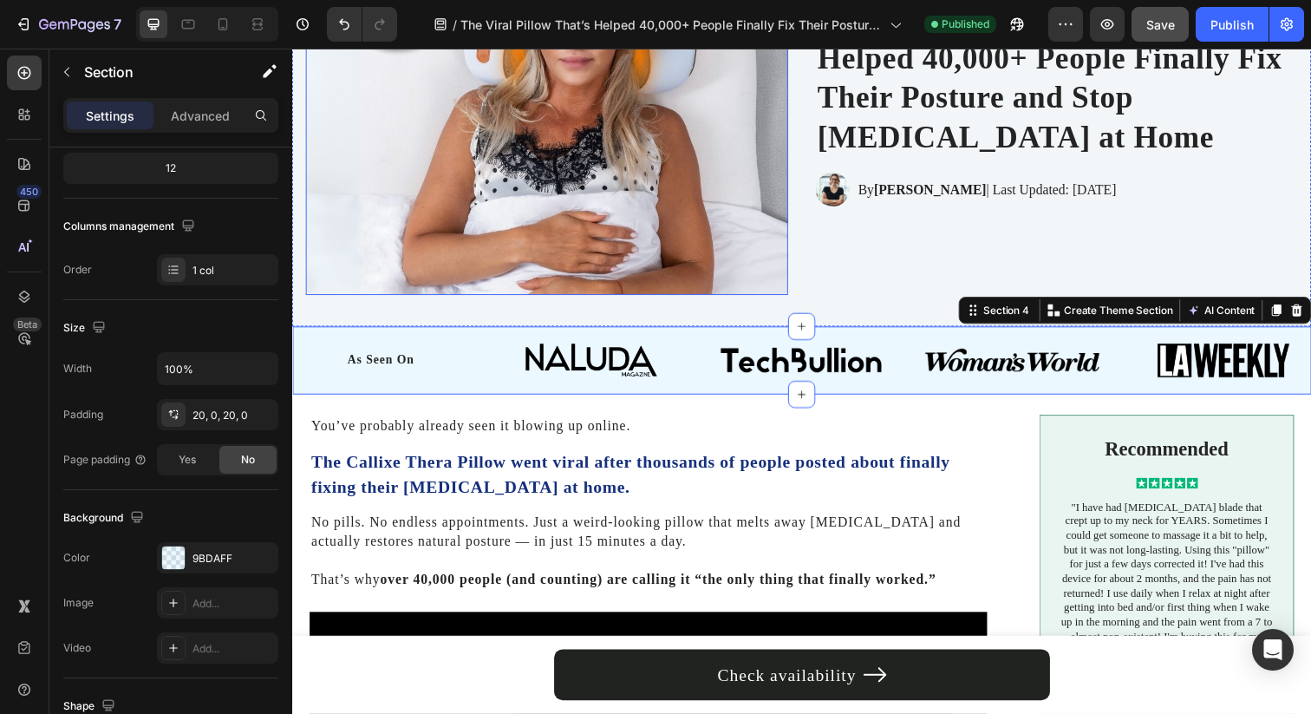
click at [689, 440] on p "You’ve probably already seen it blowing up online." at bounding box center [655, 433] width 688 height 19
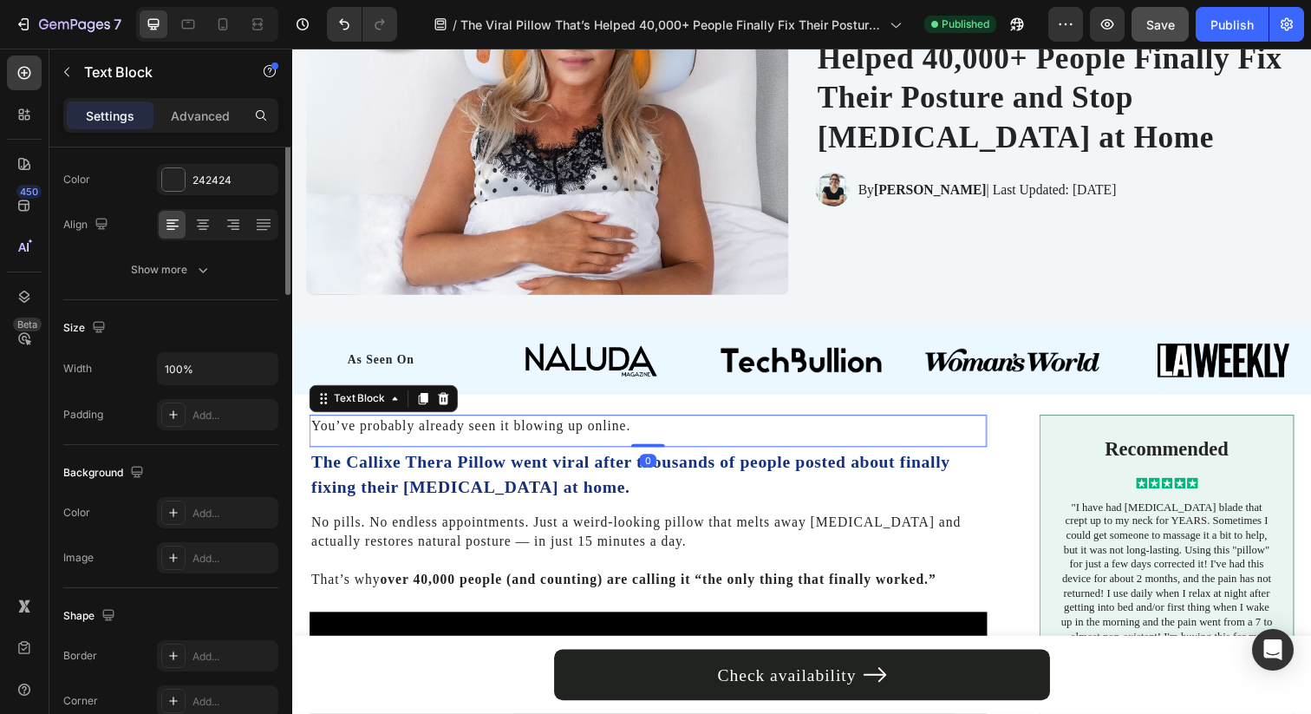
scroll to position [0, 0]
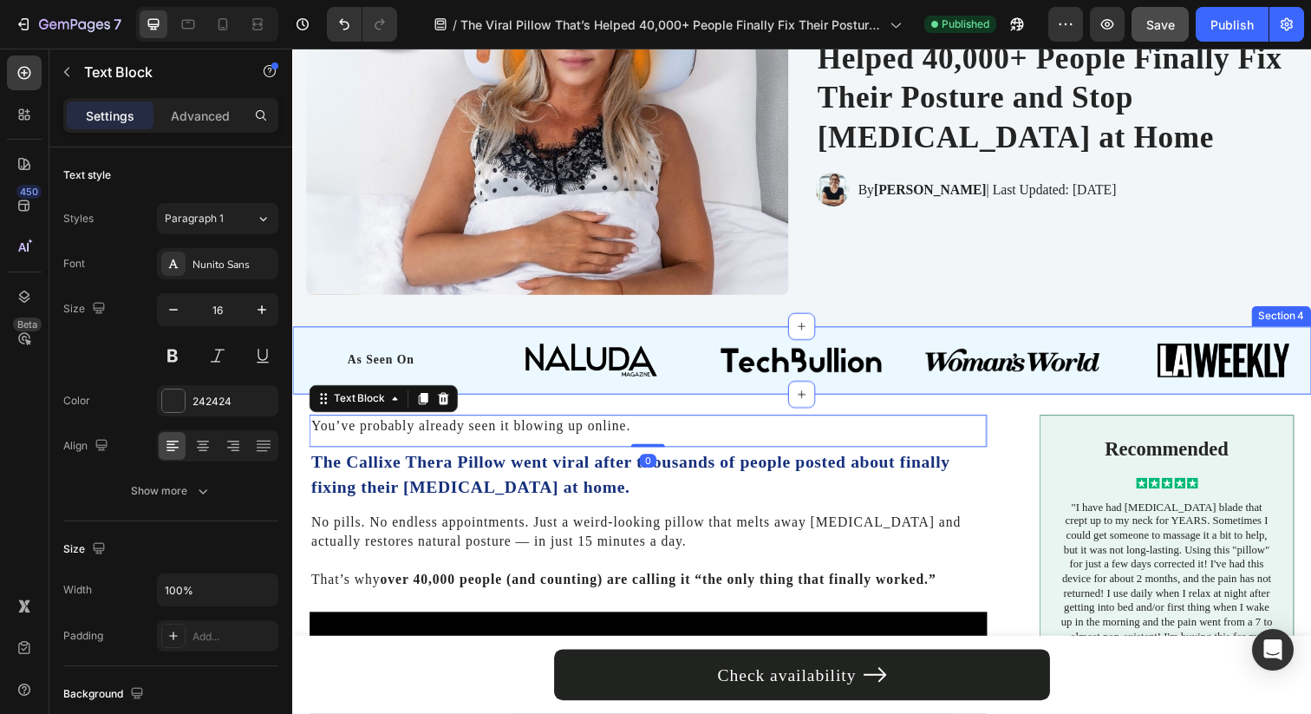
click at [1025, 336] on div "As Seen On Heading Image Image Image Image Row Row Section 4" at bounding box center [812, 366] width 1040 height 69
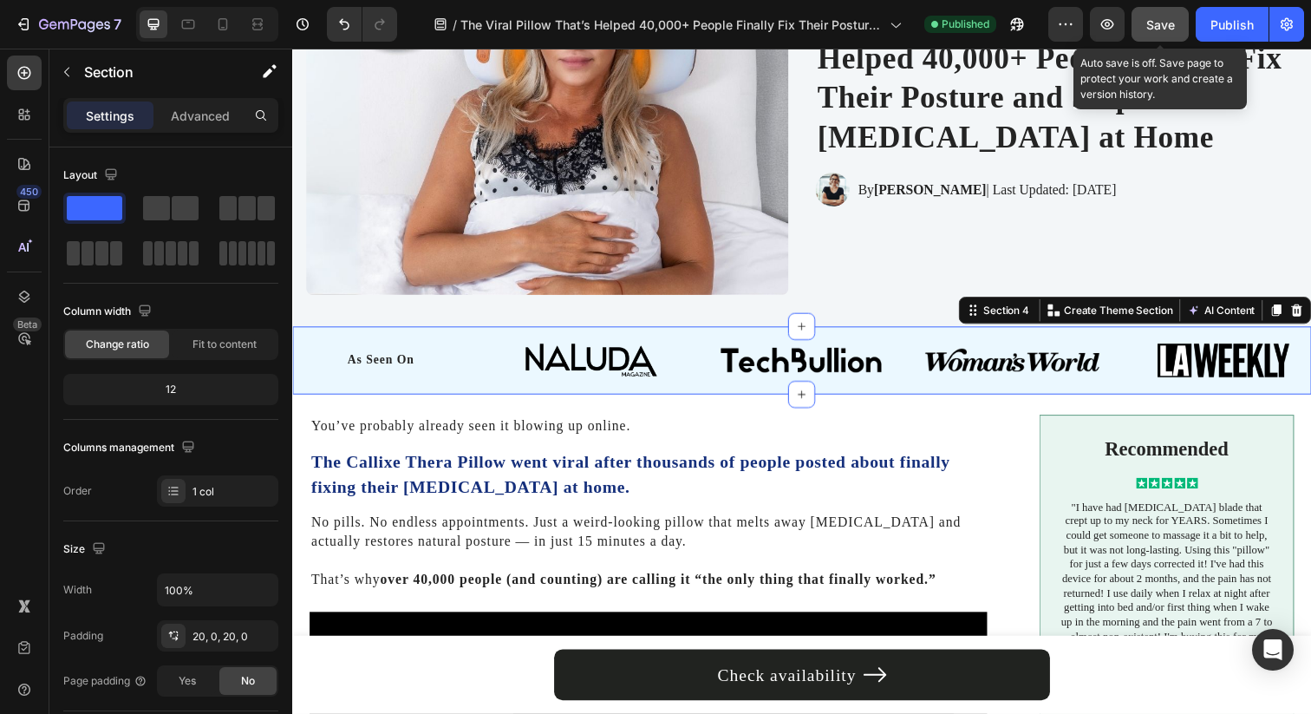
click at [1167, 26] on span "Save" at bounding box center [1160, 24] width 29 height 15
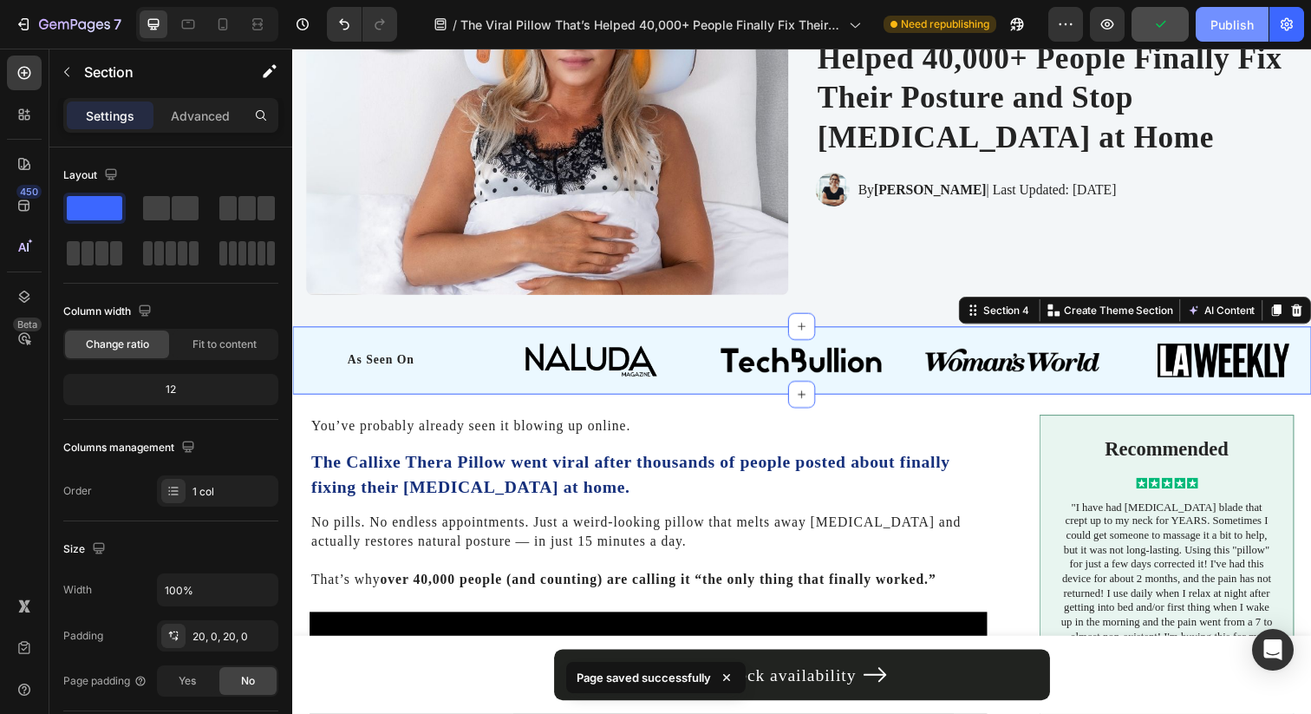
click at [1232, 26] on div "Publish" at bounding box center [1231, 25] width 43 height 18
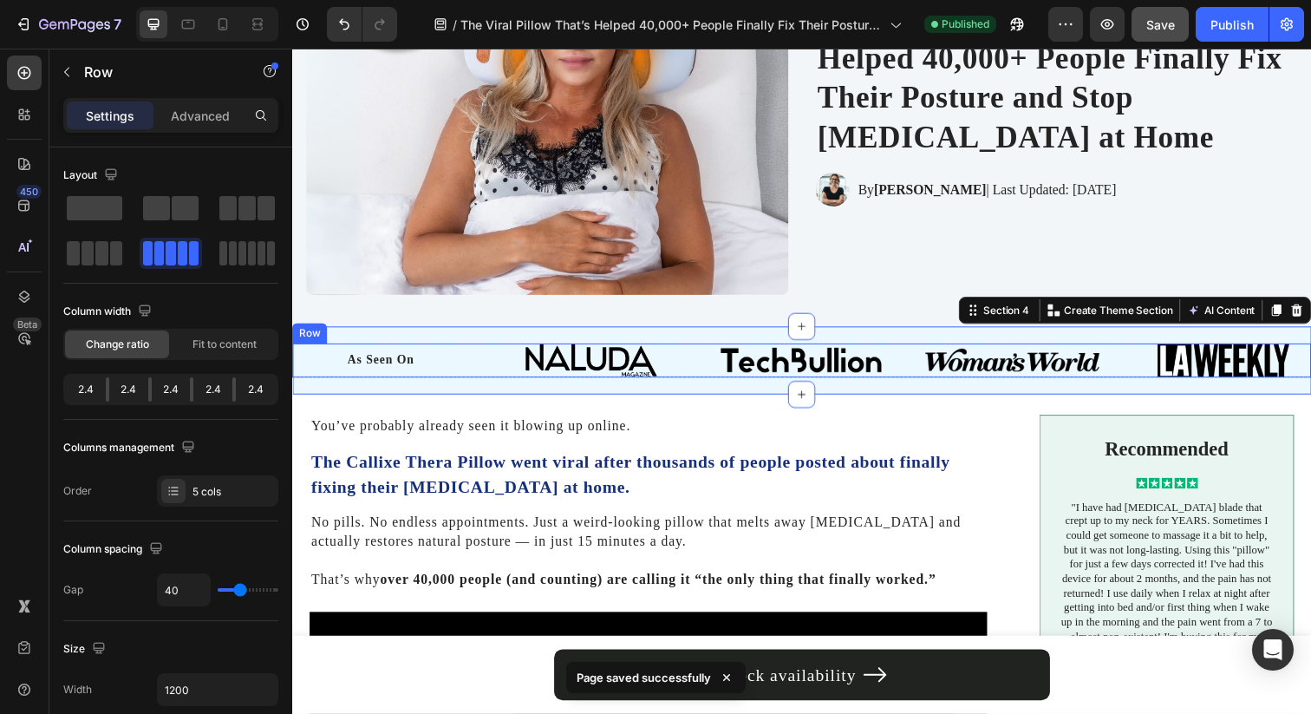
click at [487, 361] on div "As Seen On Heading Image Image Image Image Row" at bounding box center [812, 366] width 1040 height 35
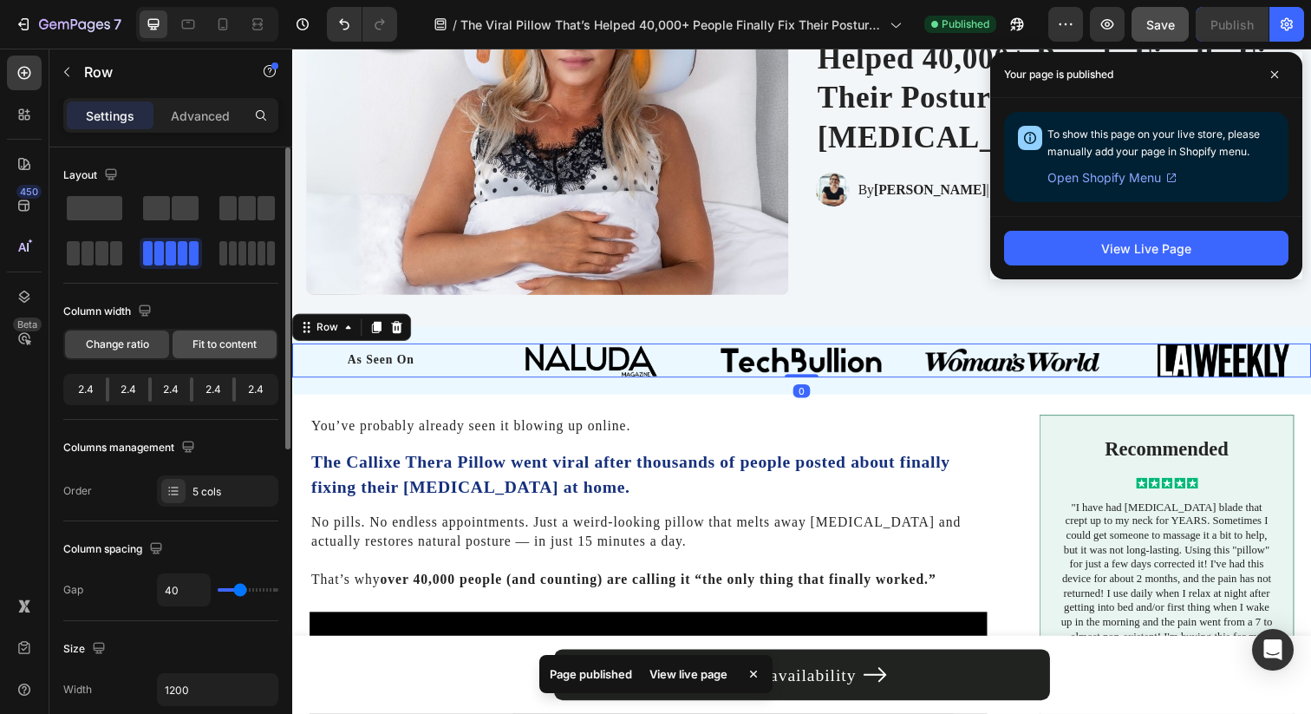
click at [206, 348] on span "Fit to content" at bounding box center [224, 344] width 64 height 16
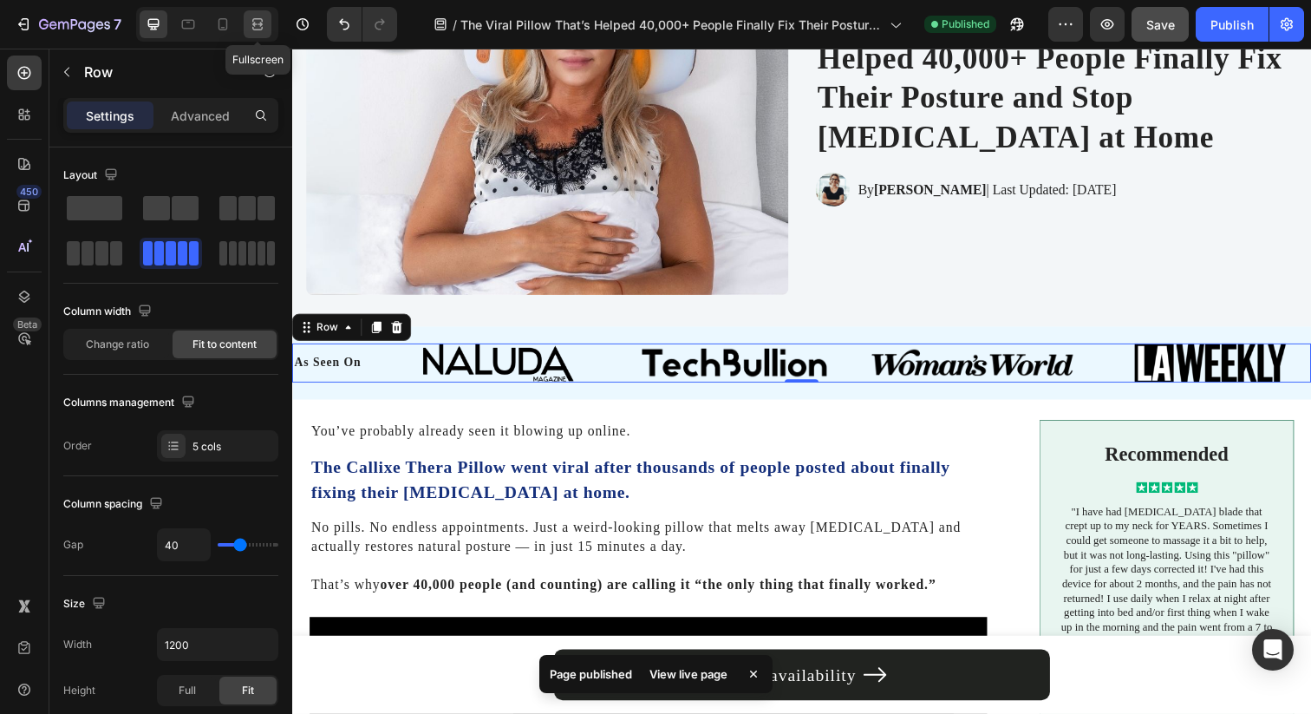
click at [258, 23] on icon at bounding box center [260, 24] width 5 height 4
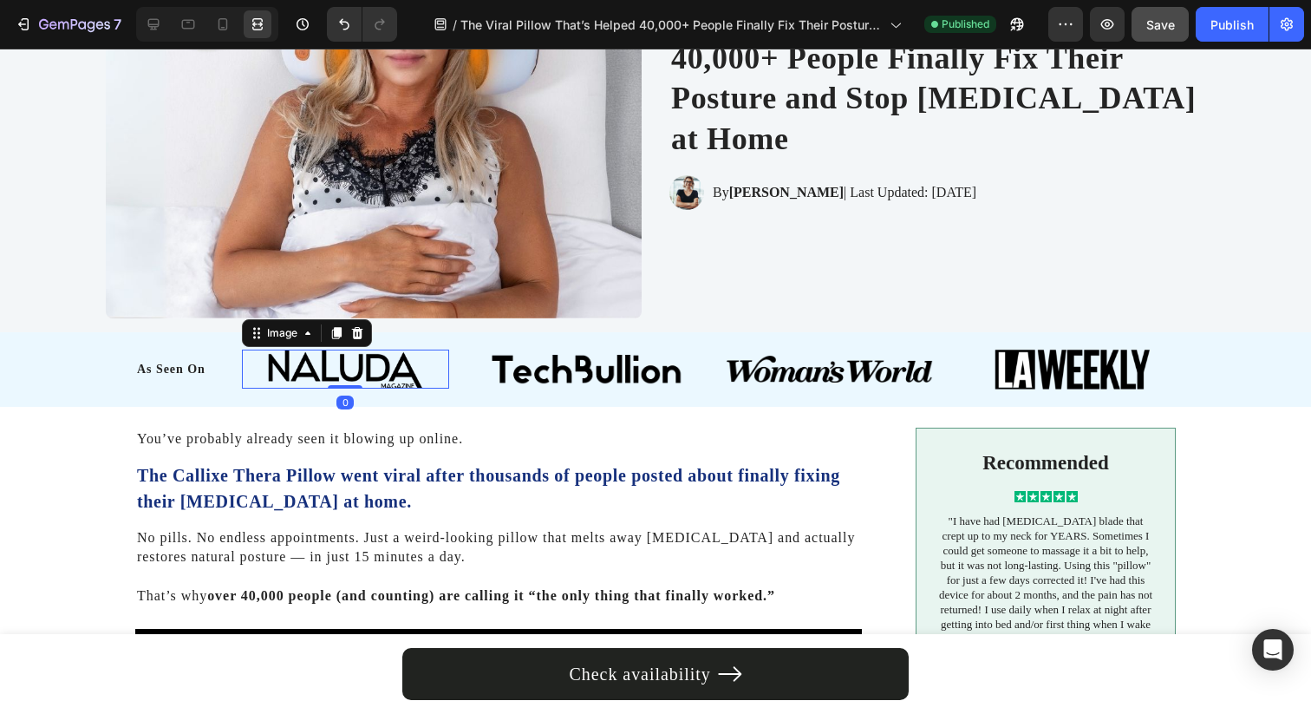
click at [387, 367] on img at bounding box center [345, 368] width 155 height 39
click at [158, 26] on icon at bounding box center [153, 24] width 11 height 11
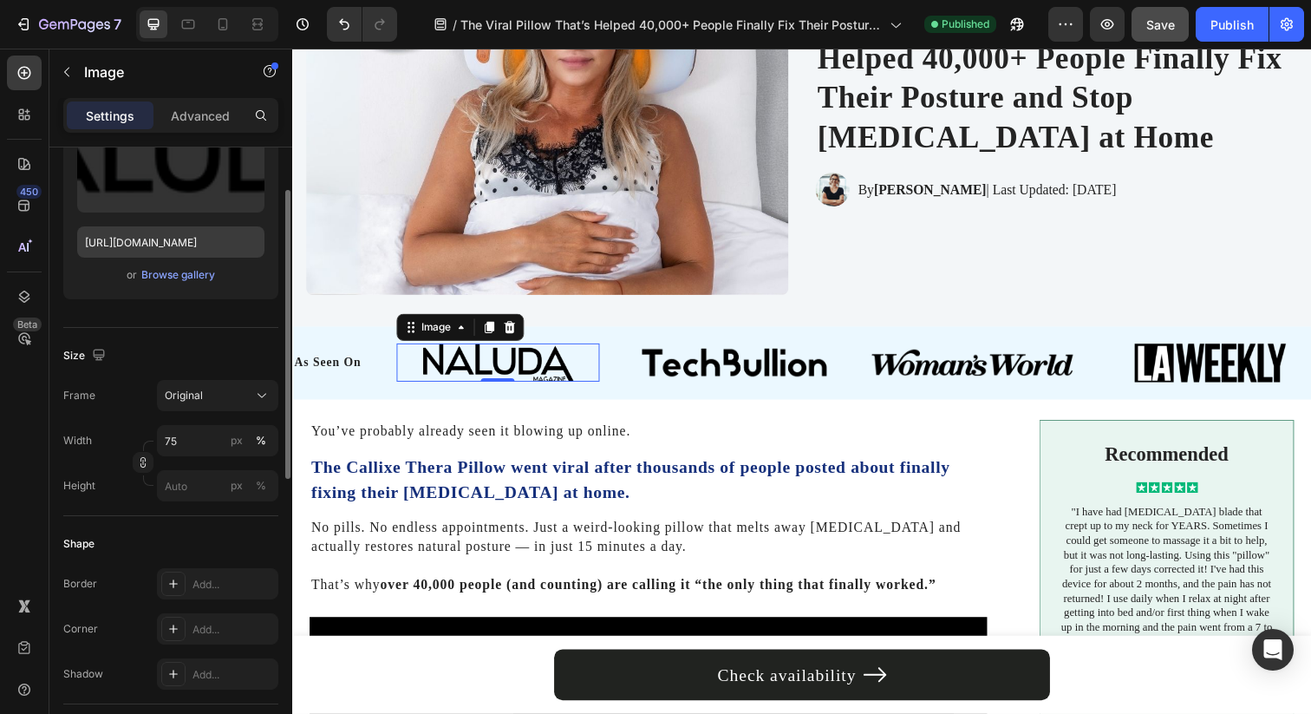
scroll to position [237, 0]
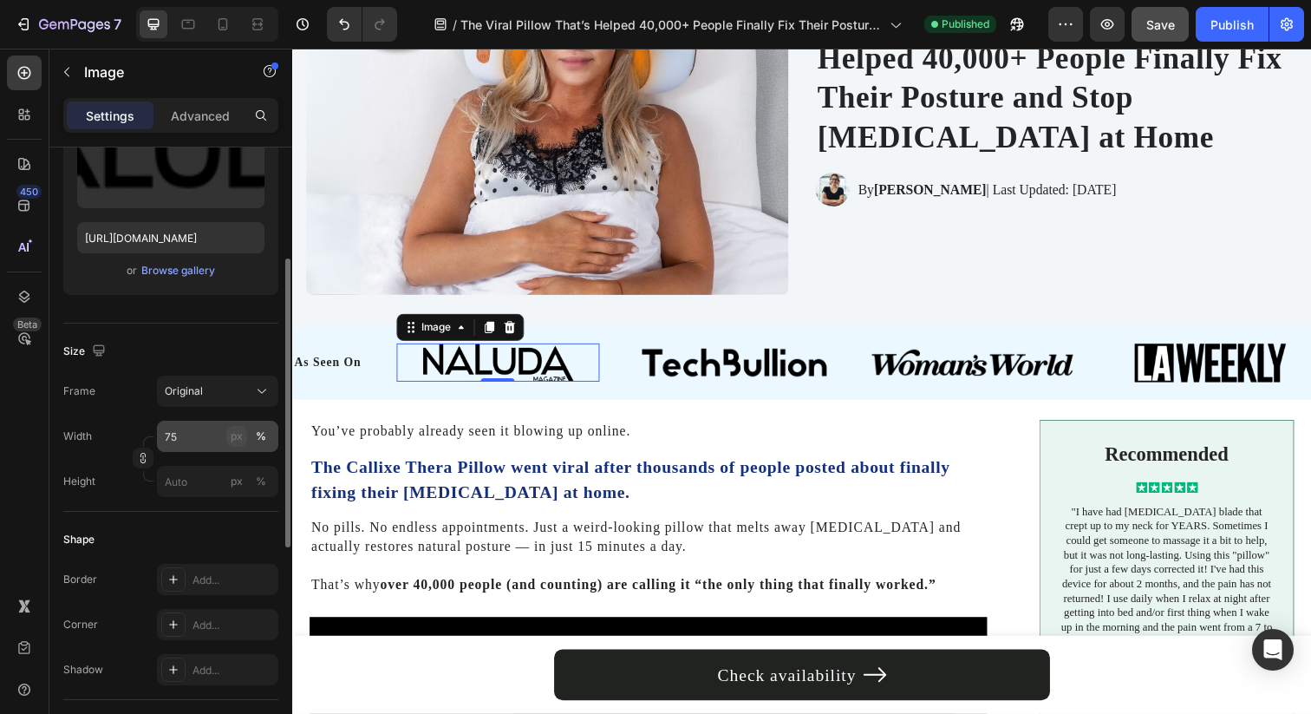
click at [233, 434] on div "px" at bounding box center [237, 436] width 12 height 16
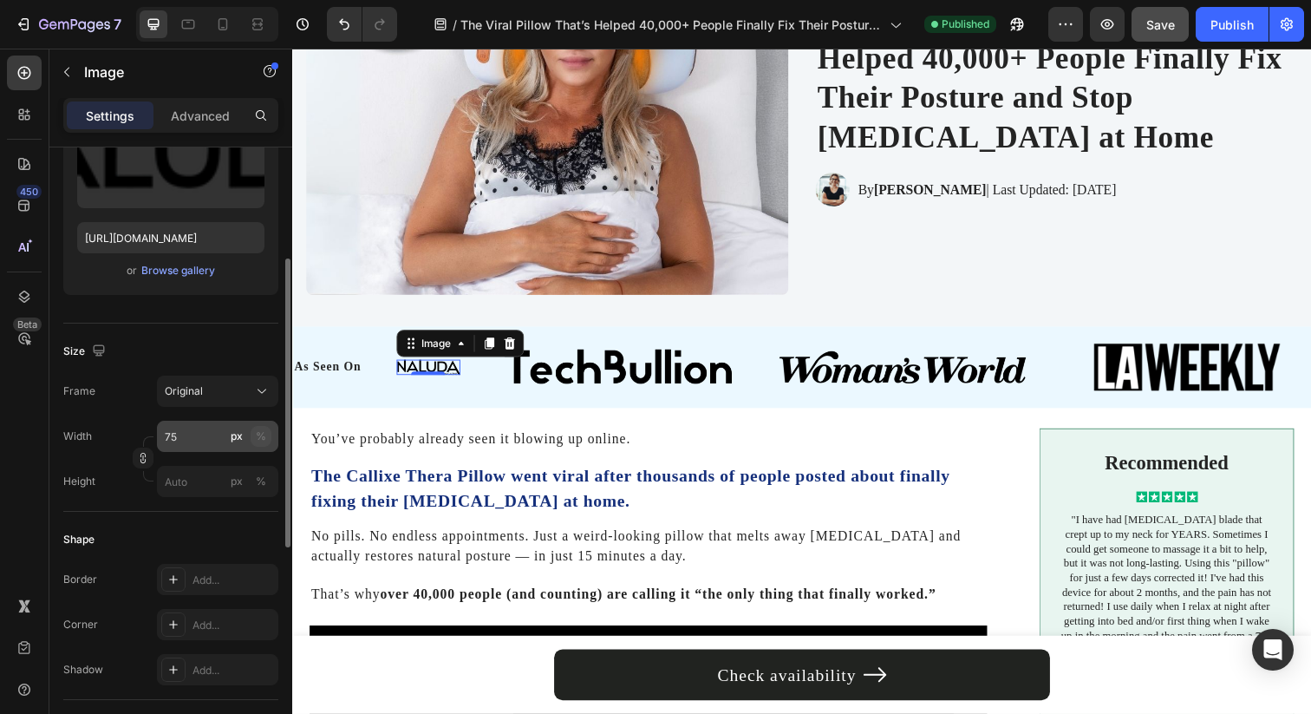
click at [264, 435] on div "%" at bounding box center [261, 436] width 10 height 16
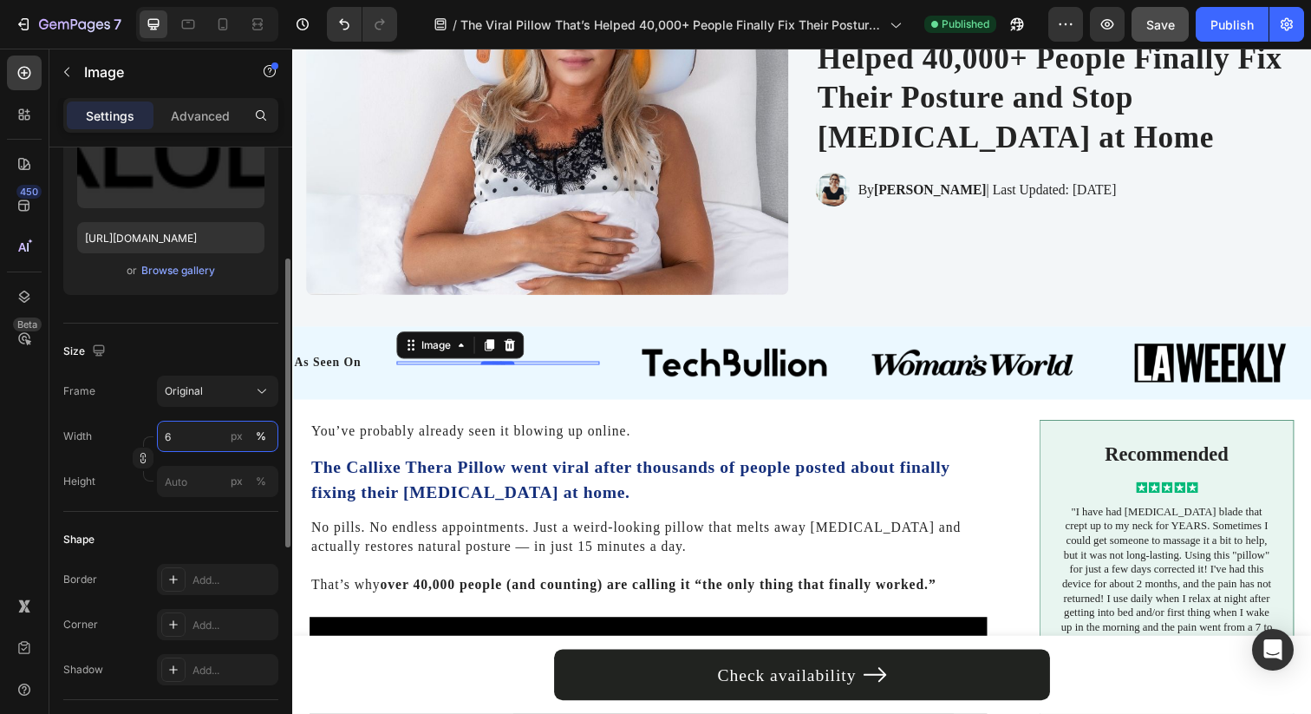
type input "60"
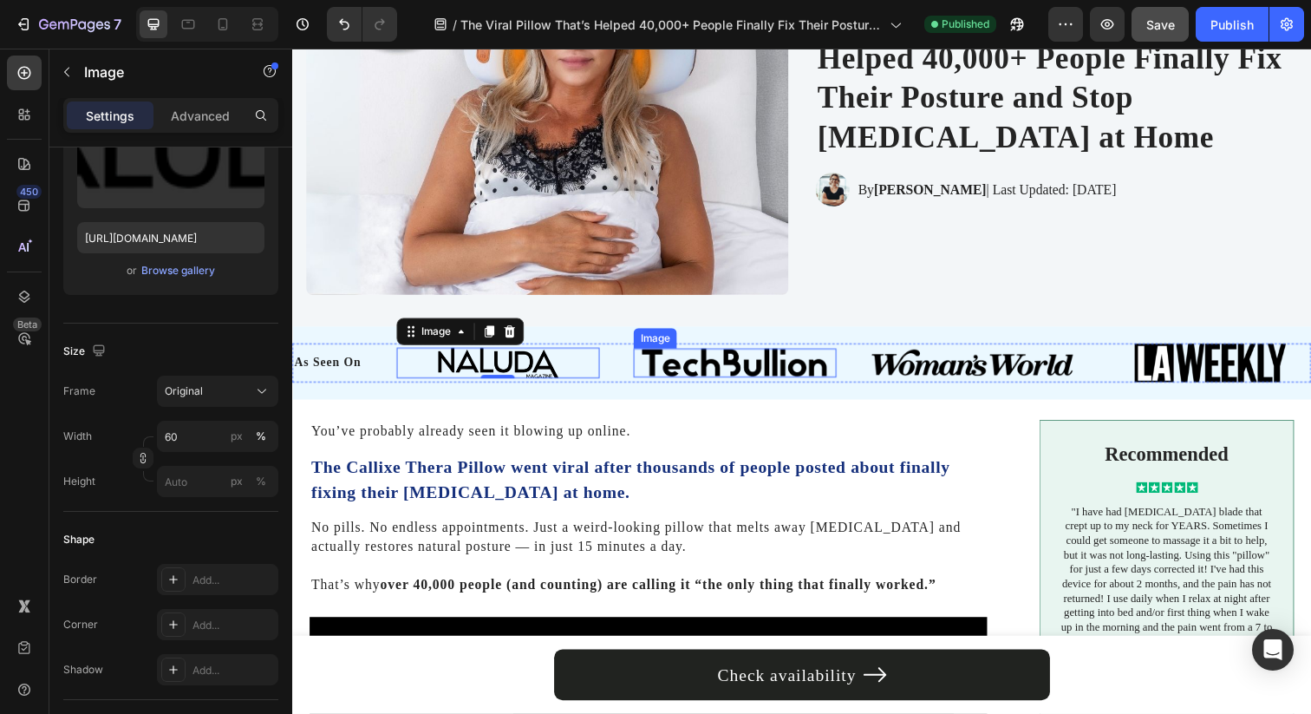
click at [727, 353] on div "Image" at bounding box center [744, 369] width 207 height 40
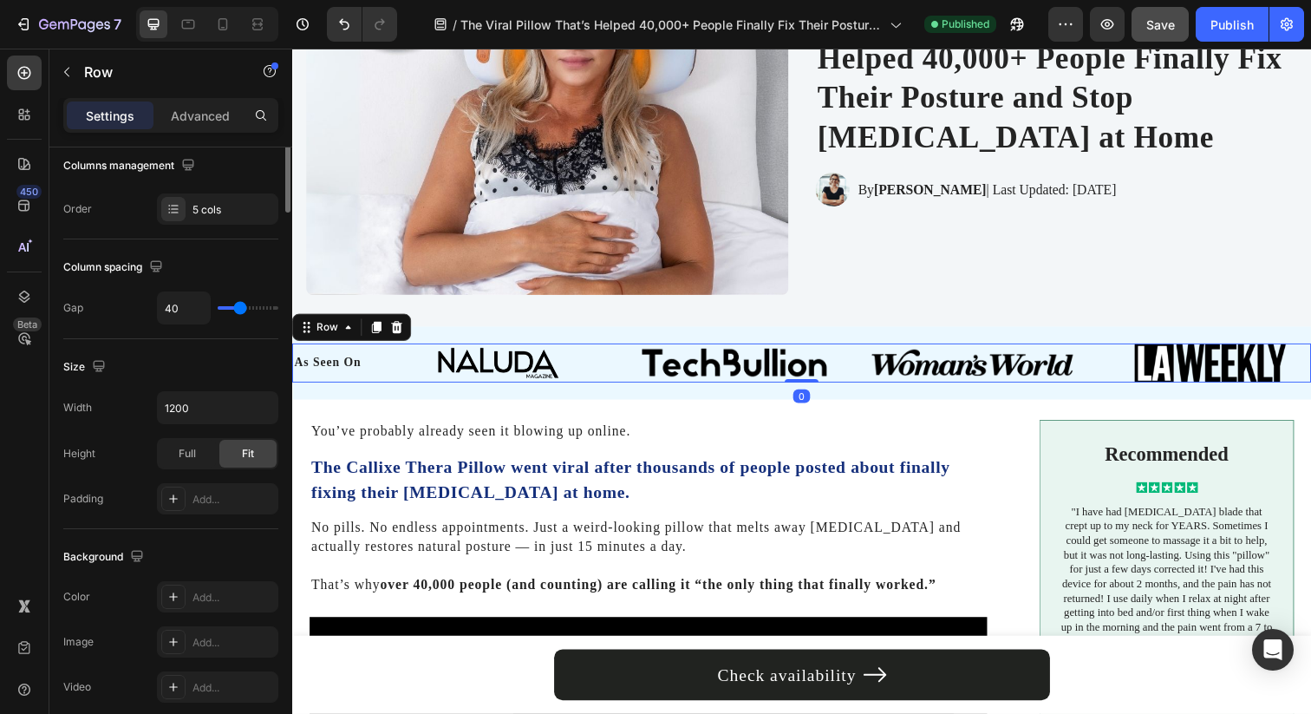
scroll to position [0, 0]
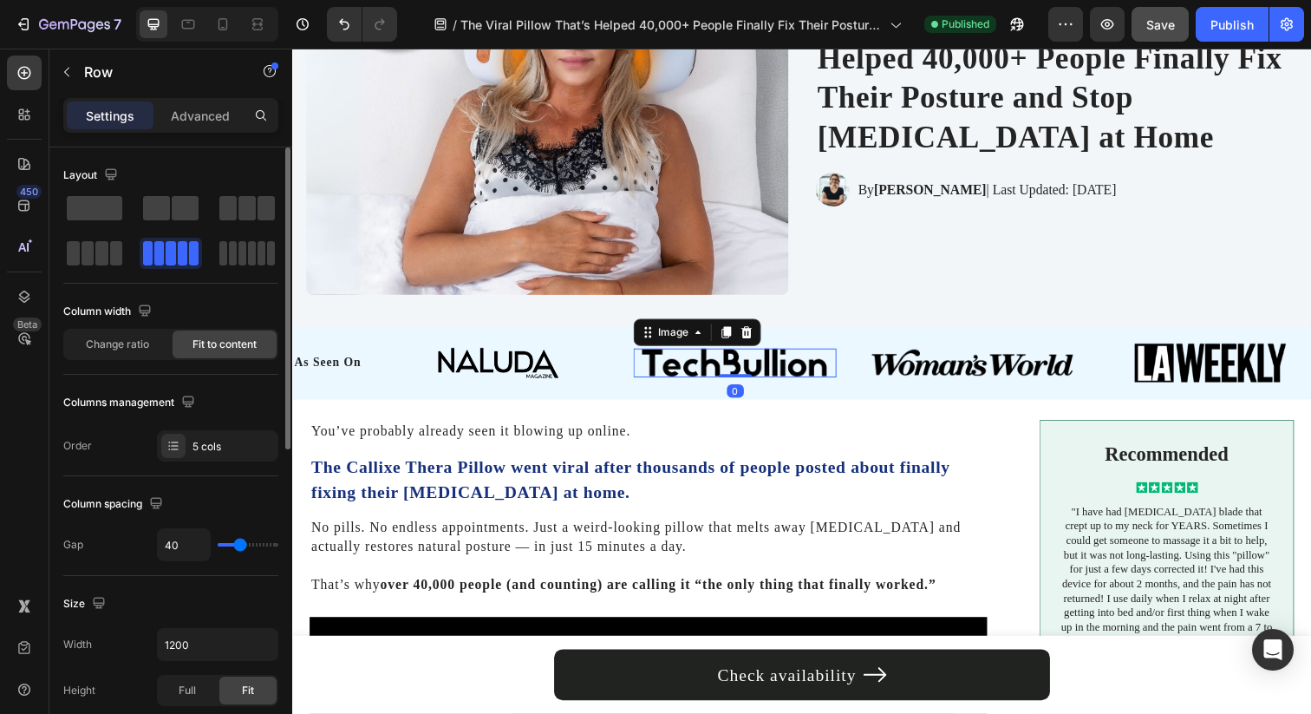
click at [711, 368] on img at bounding box center [744, 369] width 207 height 29
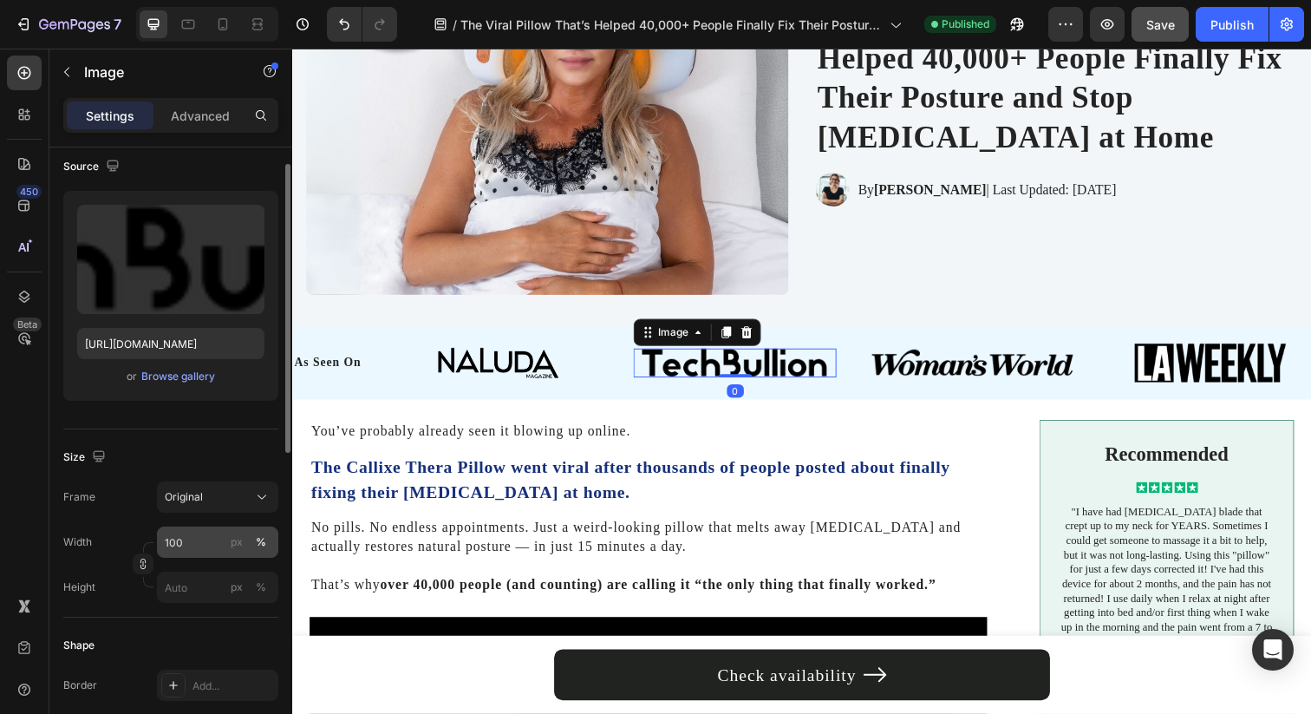
scroll to position [159, 0]
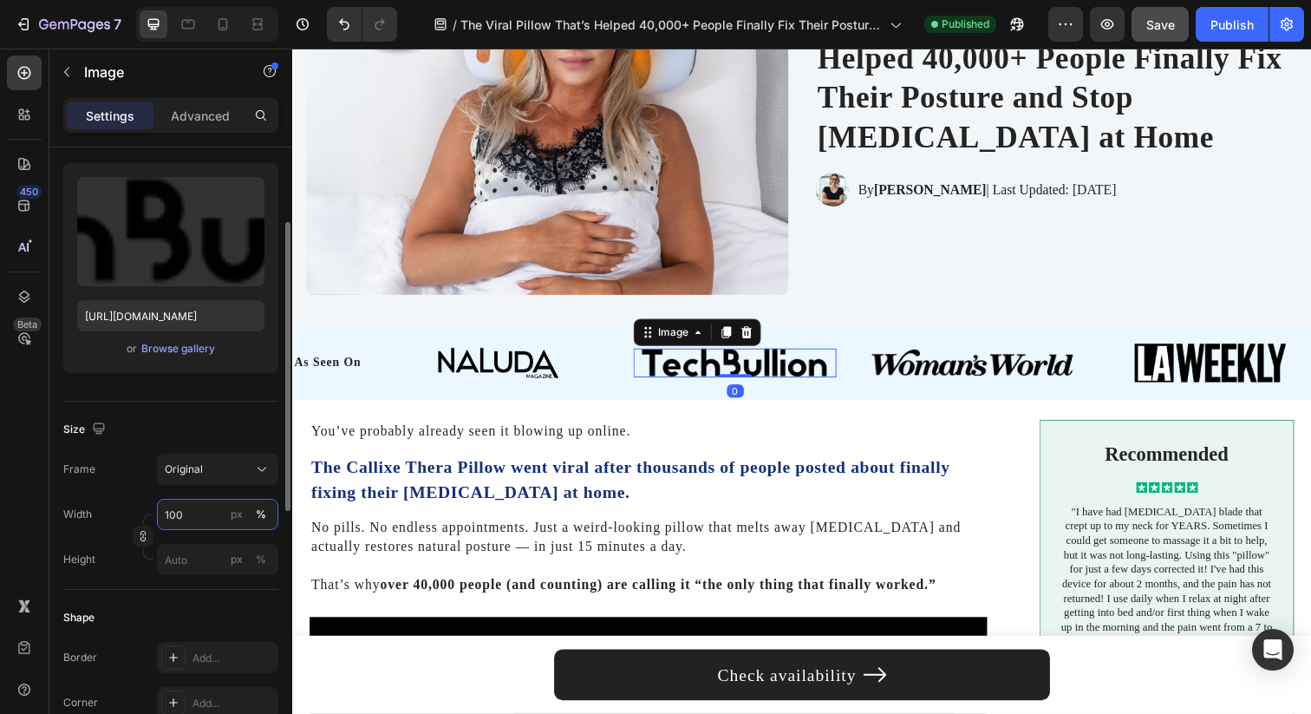
click at [190, 519] on input "100" at bounding box center [217, 514] width 121 height 31
type input "6"
type input "675"
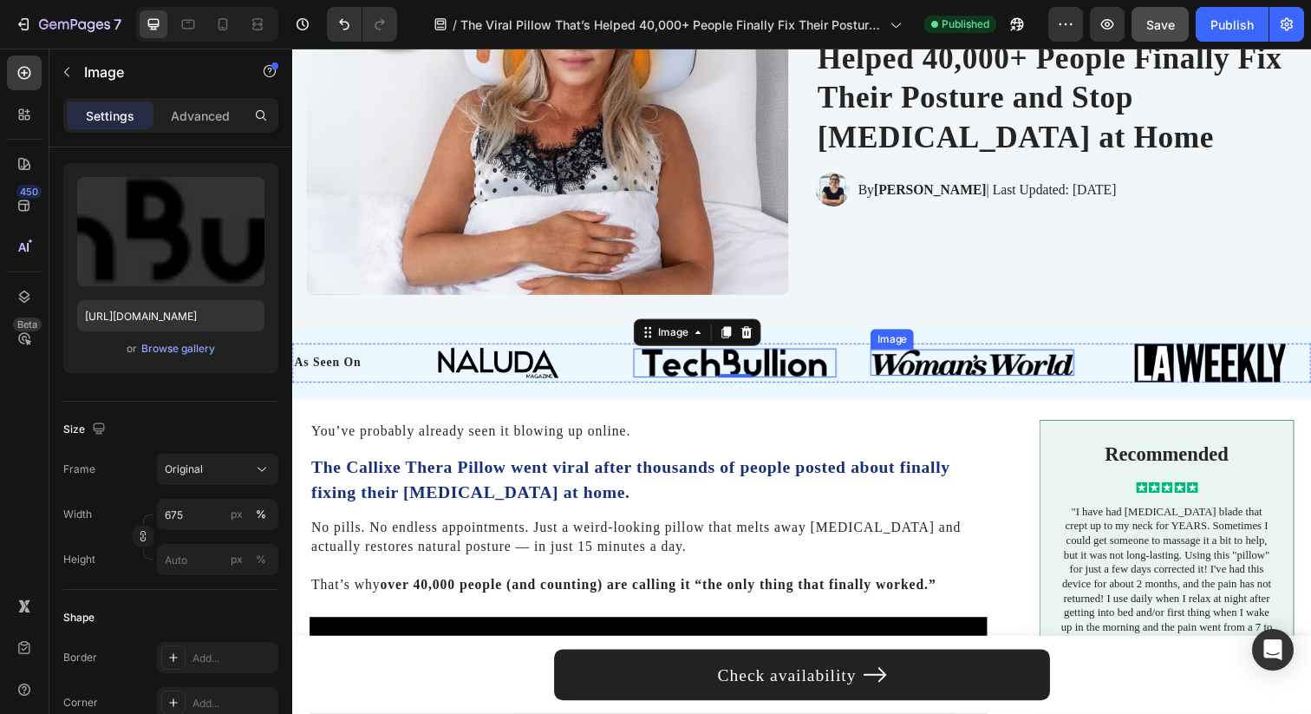
click at [922, 368] on img at bounding box center [986, 368] width 207 height 27
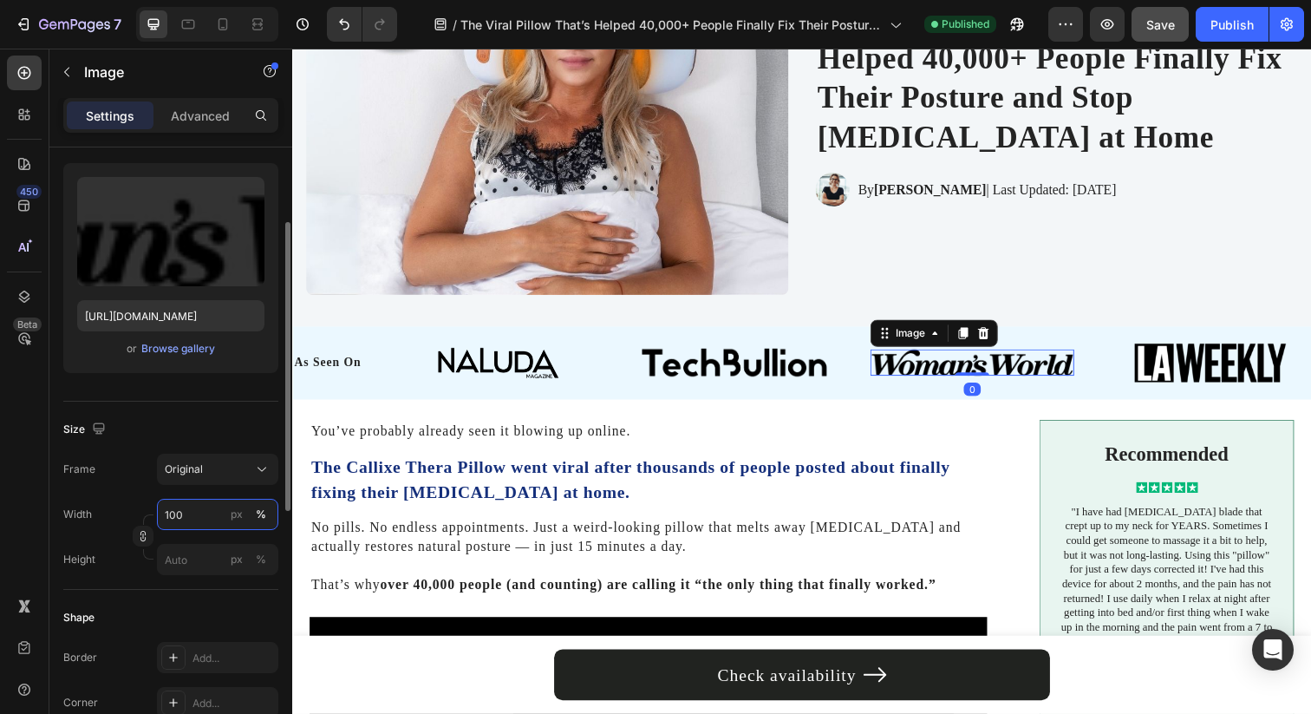
click at [185, 508] on input "100" at bounding box center [217, 514] width 121 height 31
type input "6"
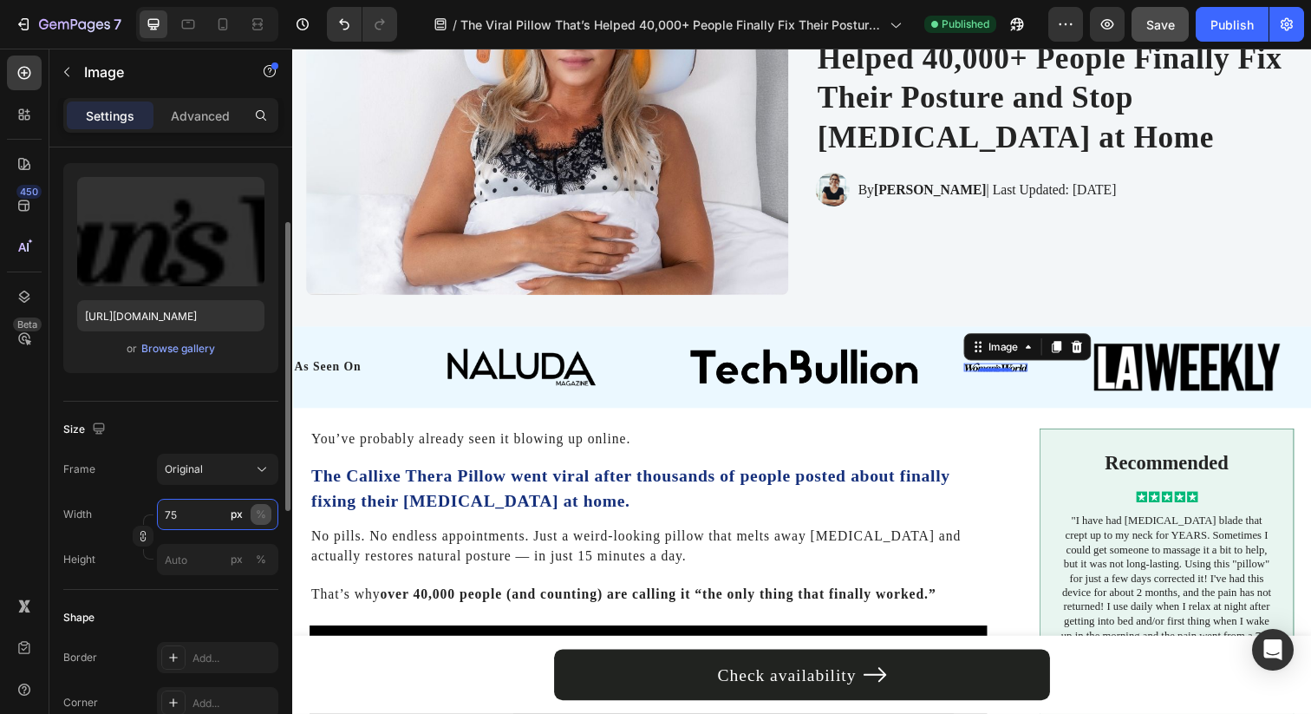
type input "75"
click at [261, 516] on div "%" at bounding box center [261, 514] width 10 height 16
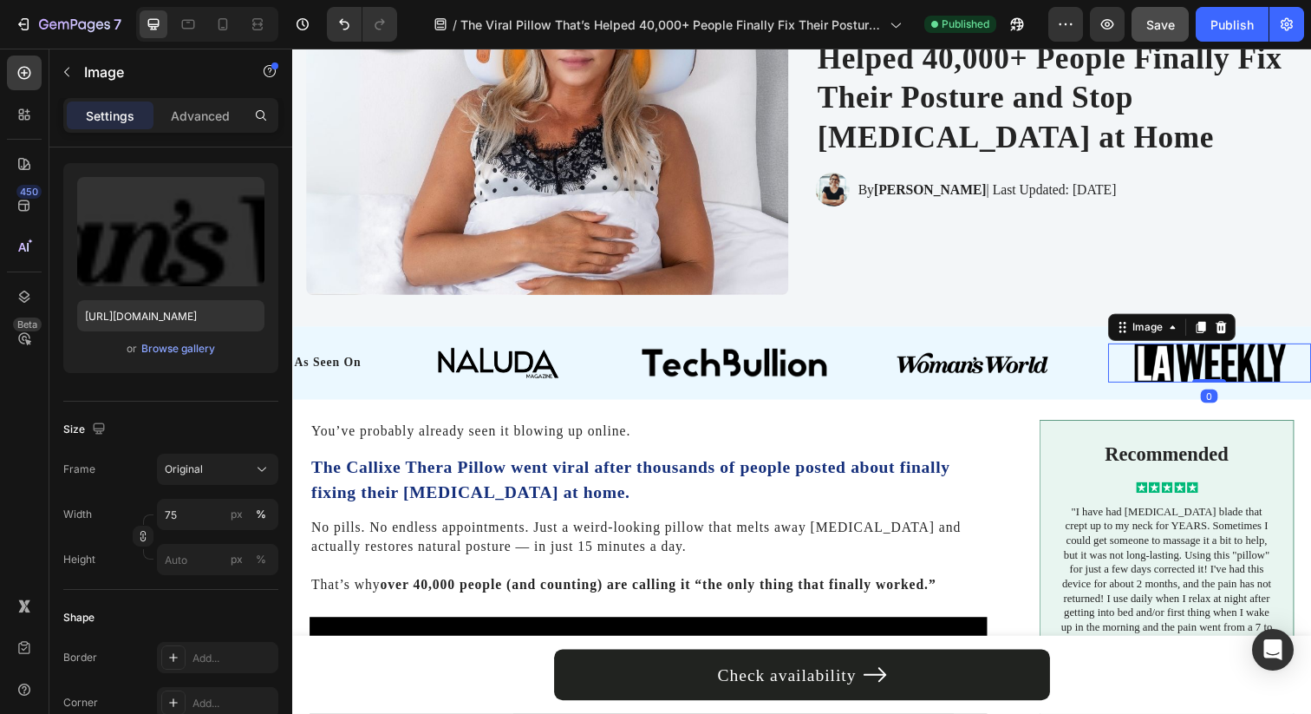
click at [1155, 365] on img at bounding box center [1228, 369] width 155 height 40
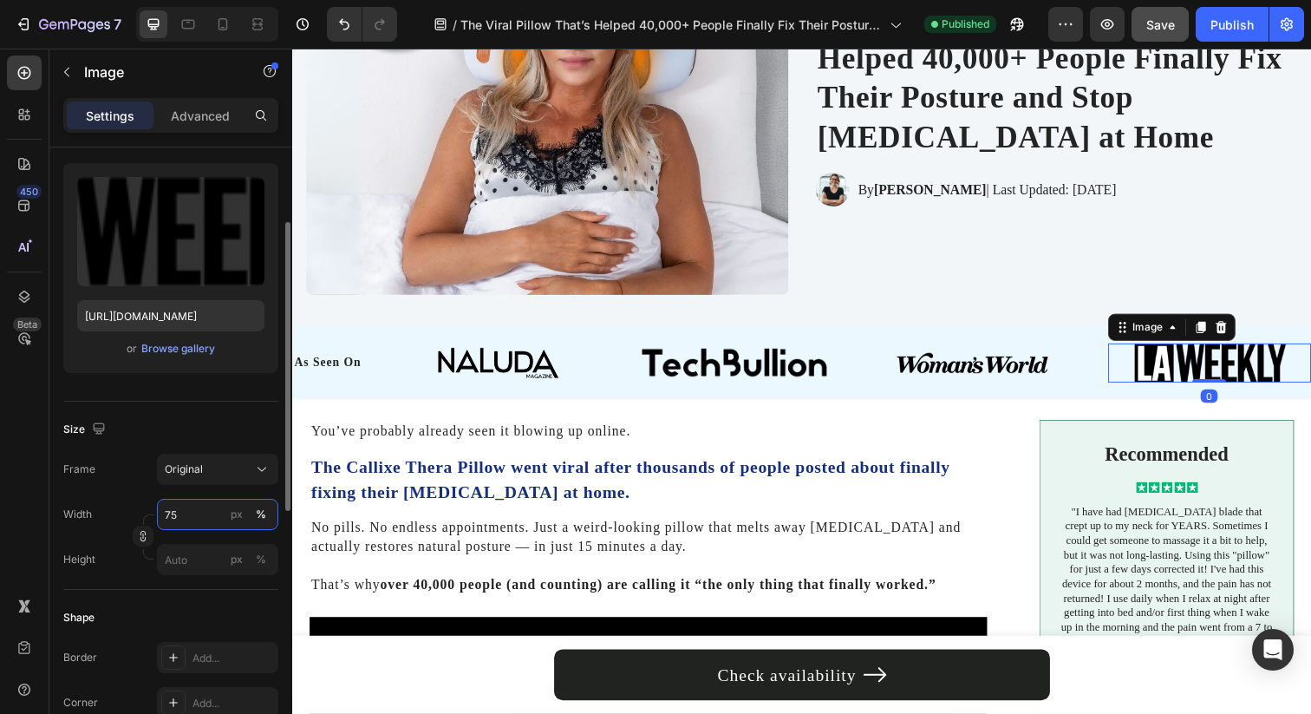
click at [185, 515] on input "75" at bounding box center [217, 514] width 121 height 31
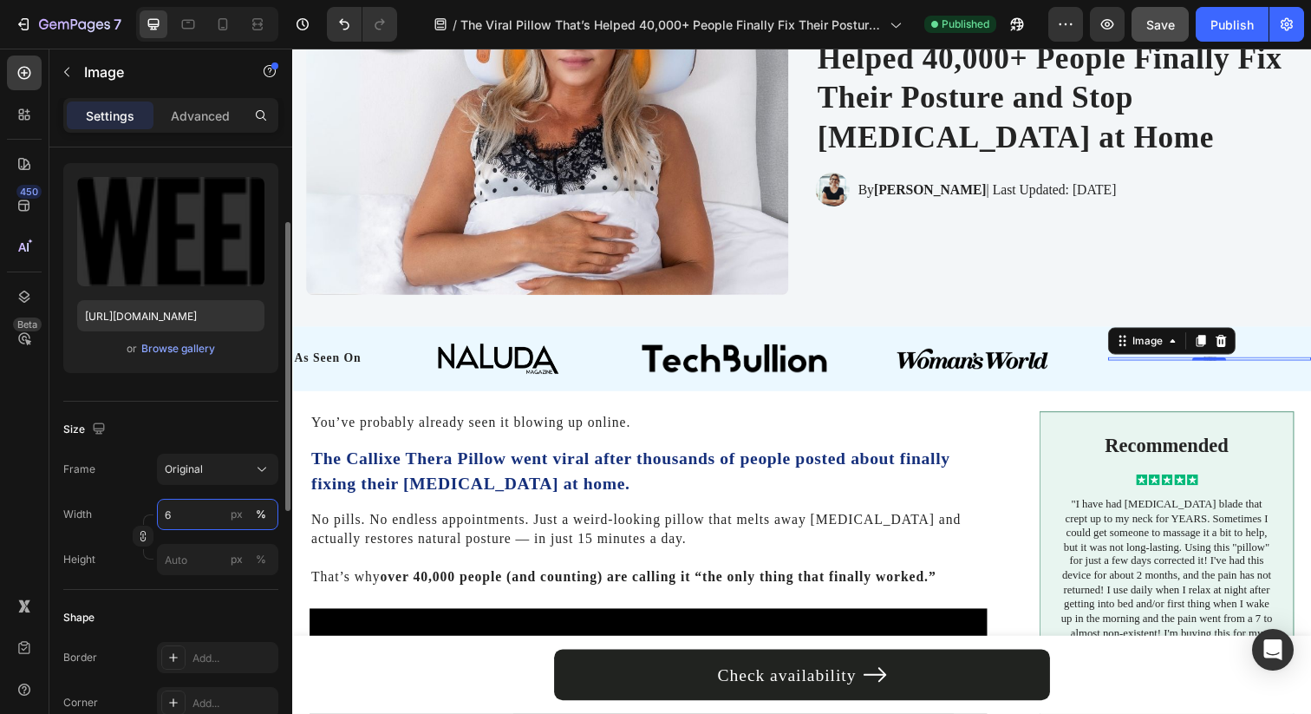
type input "60"
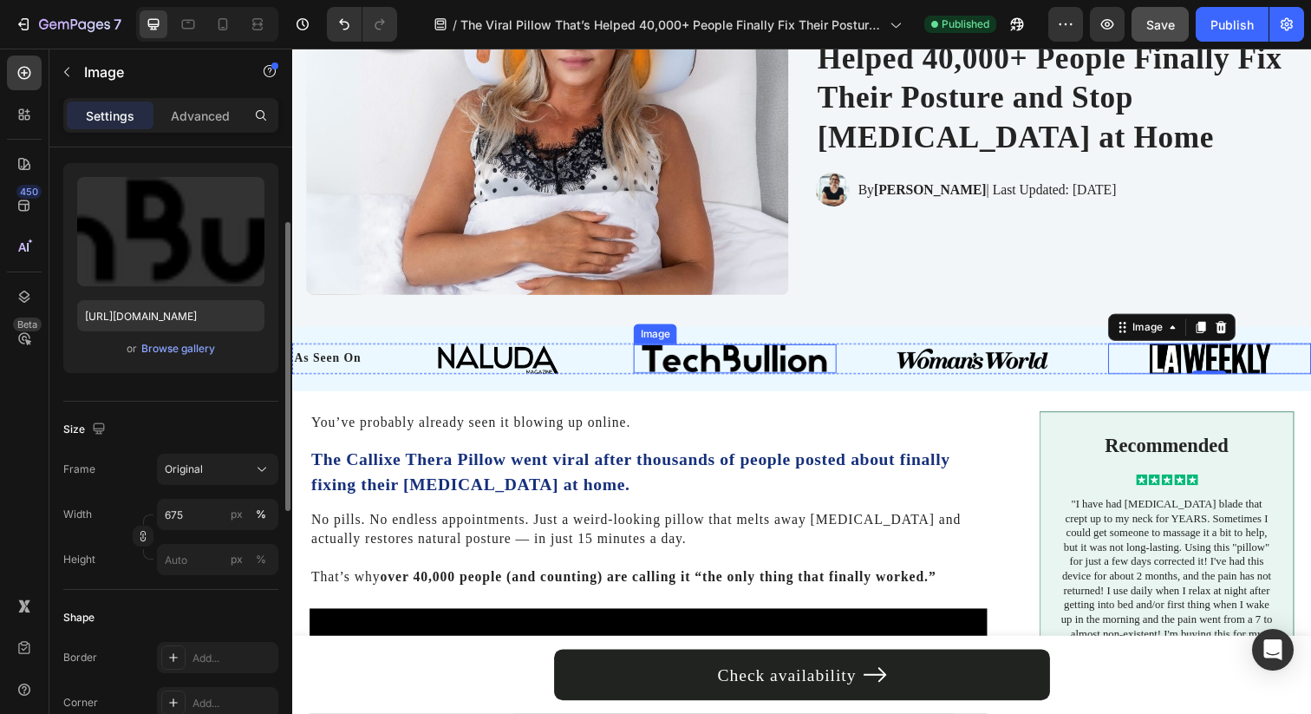
click at [744, 366] on img at bounding box center [744, 364] width 207 height 29
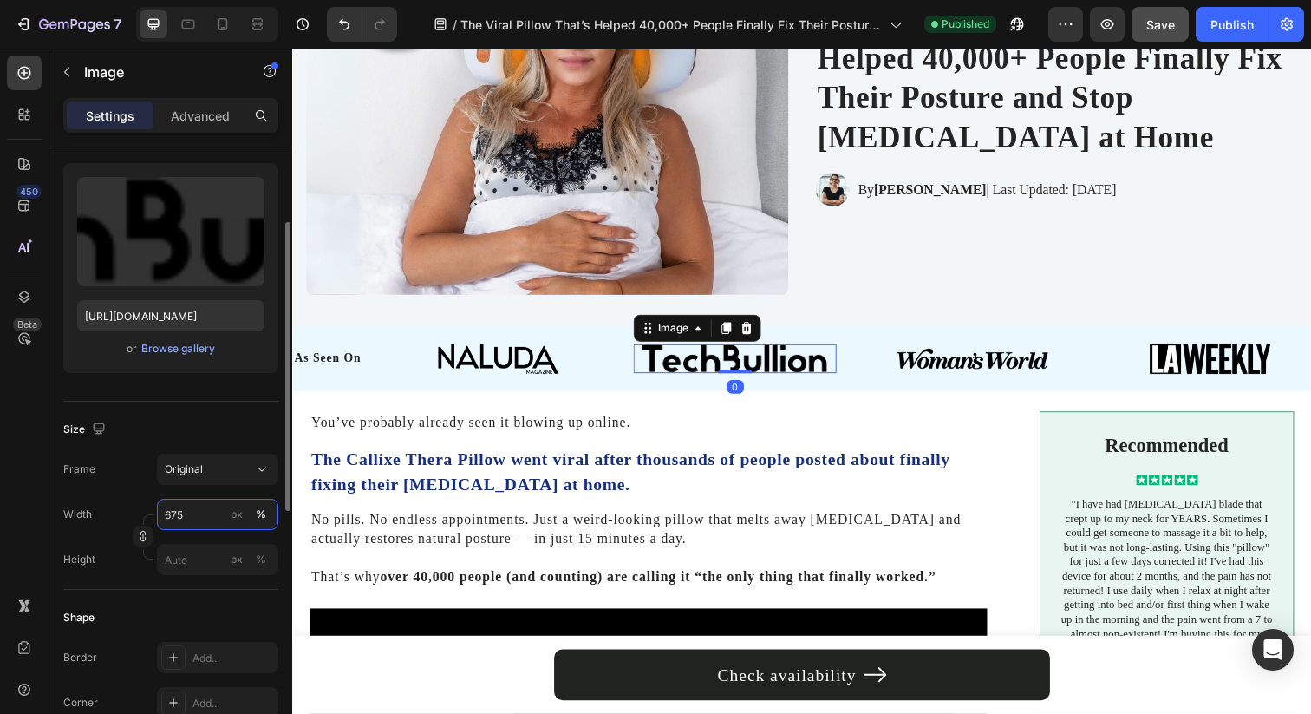
click at [197, 512] on input "675" at bounding box center [217, 514] width 121 height 31
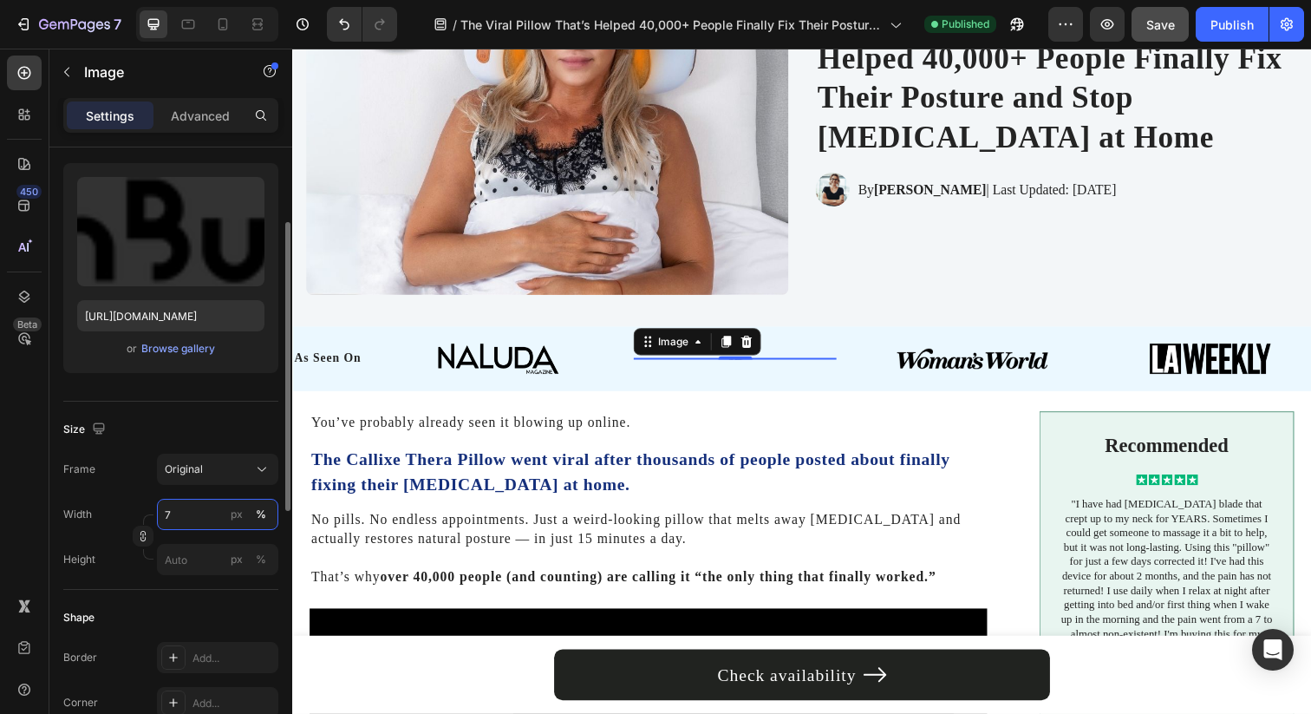
type input "75"
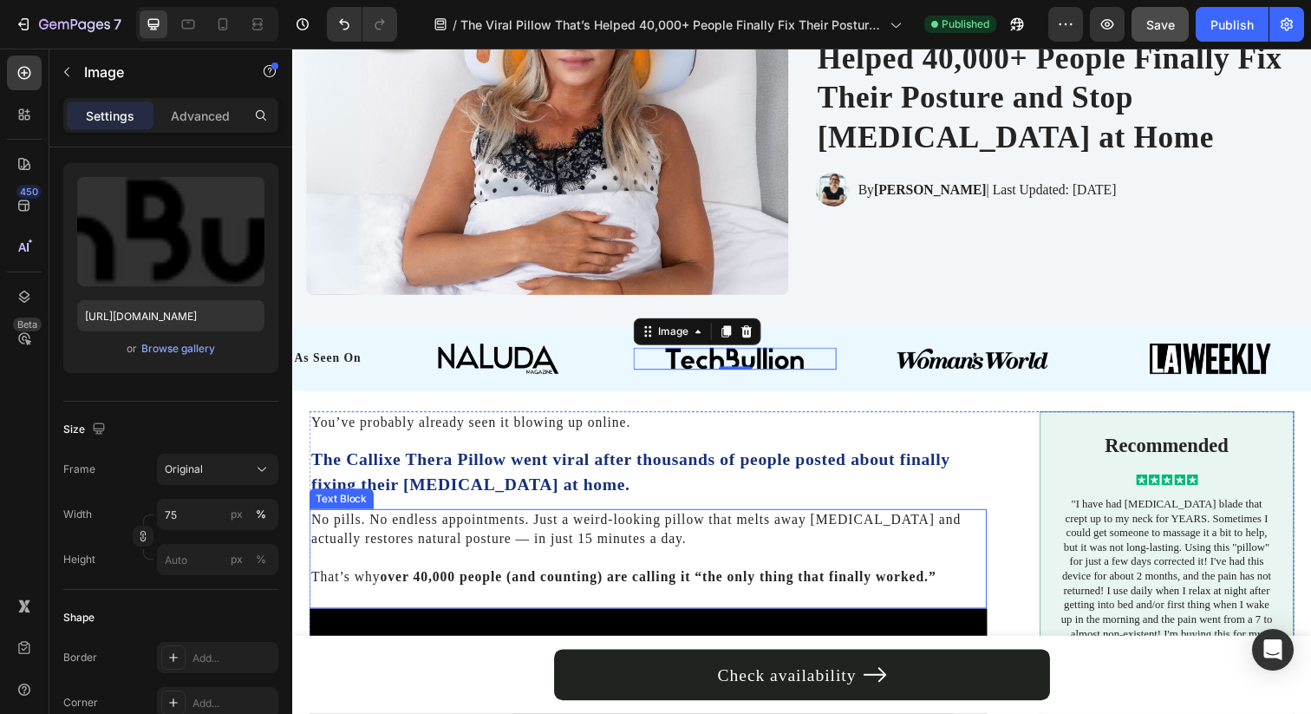
click at [473, 518] on div "No pills. No endless appointments. Just a weird-looking pillow that melts away …" at bounding box center [656, 559] width 692 height 82
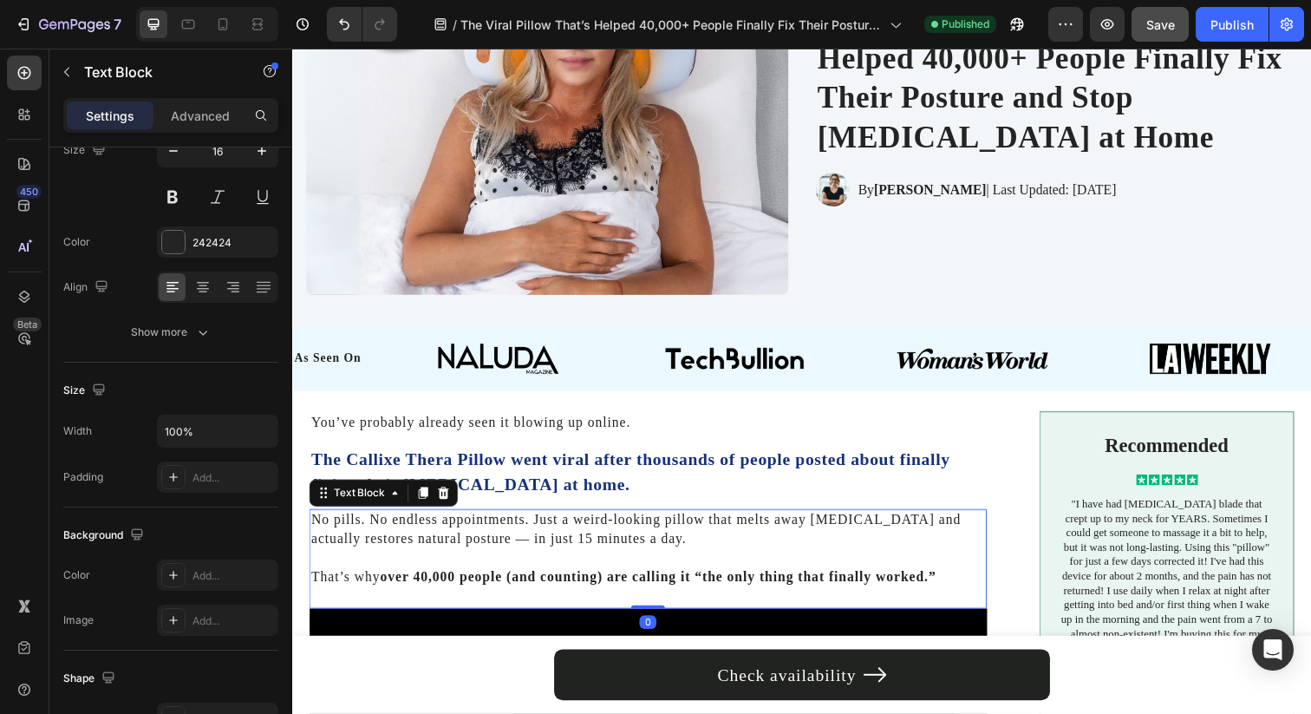
scroll to position [0, 0]
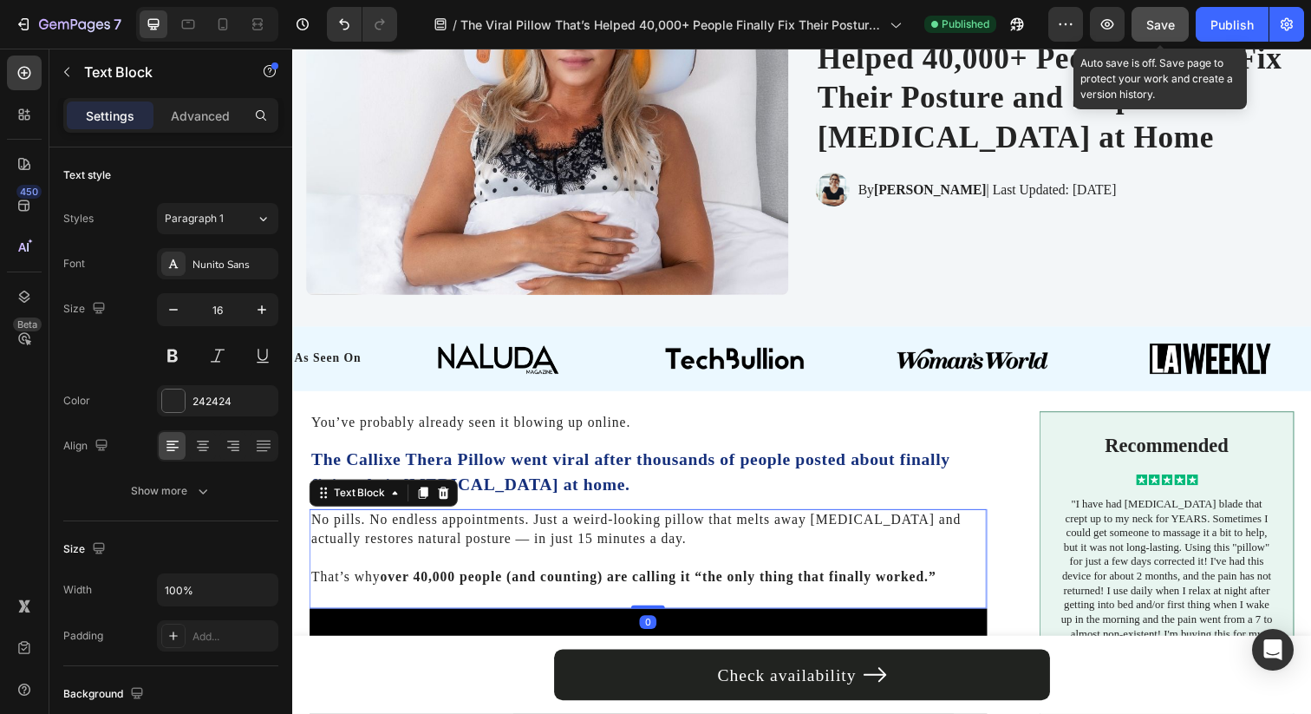
click at [1156, 23] on span "Save" at bounding box center [1160, 24] width 29 height 15
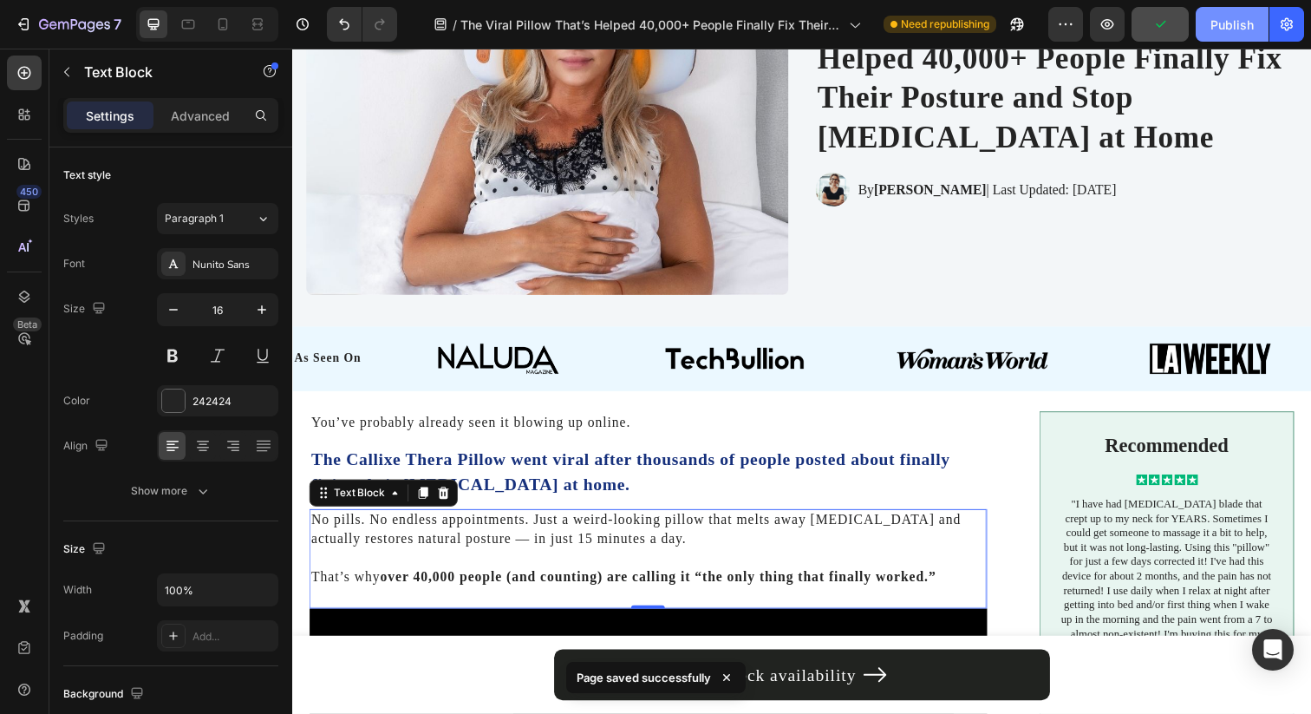
click at [1223, 29] on div "Publish" at bounding box center [1231, 25] width 43 height 18
click at [262, 23] on icon at bounding box center [257, 24] width 17 height 17
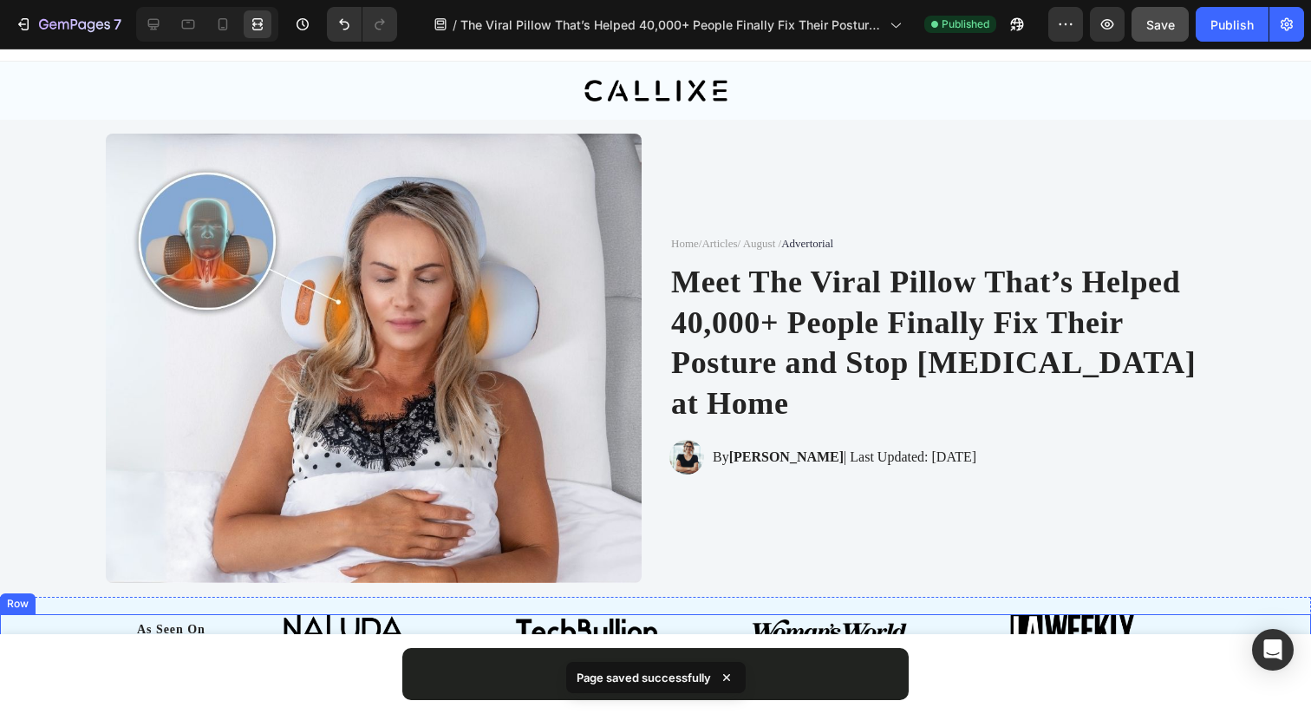
scroll to position [25, 0]
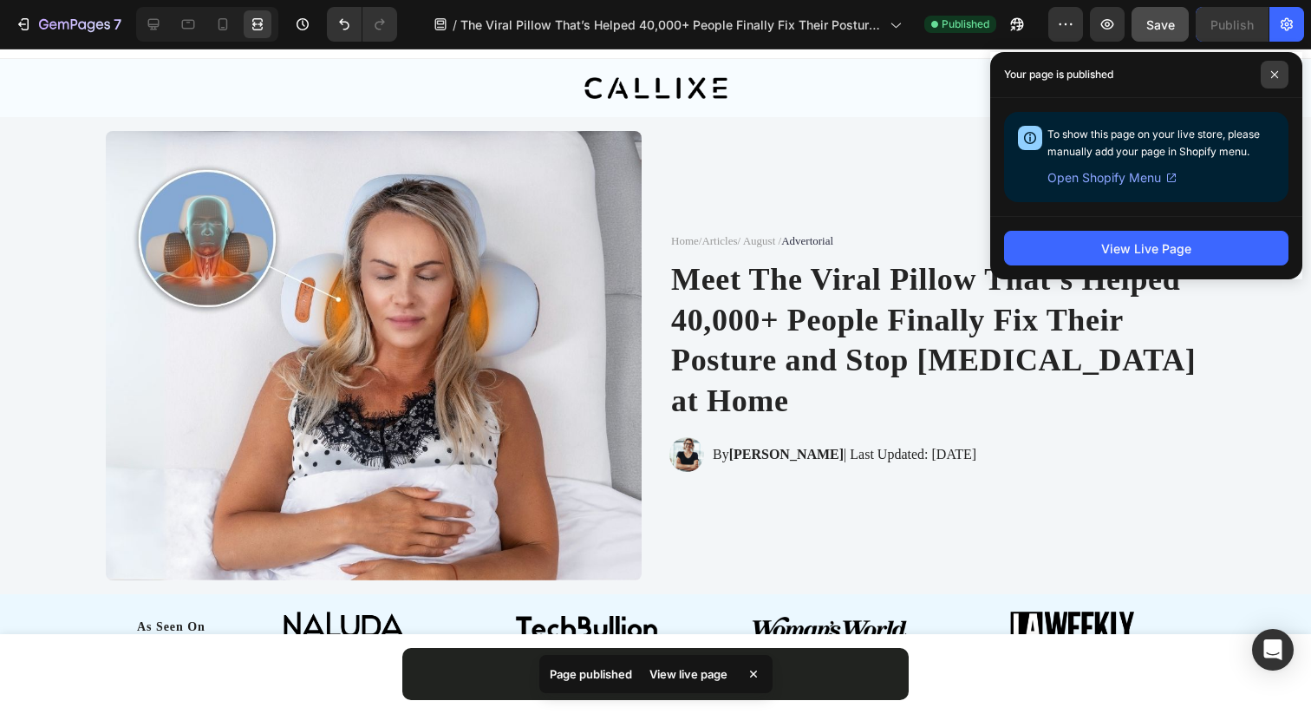
click at [1271, 68] on span at bounding box center [1275, 75] width 28 height 28
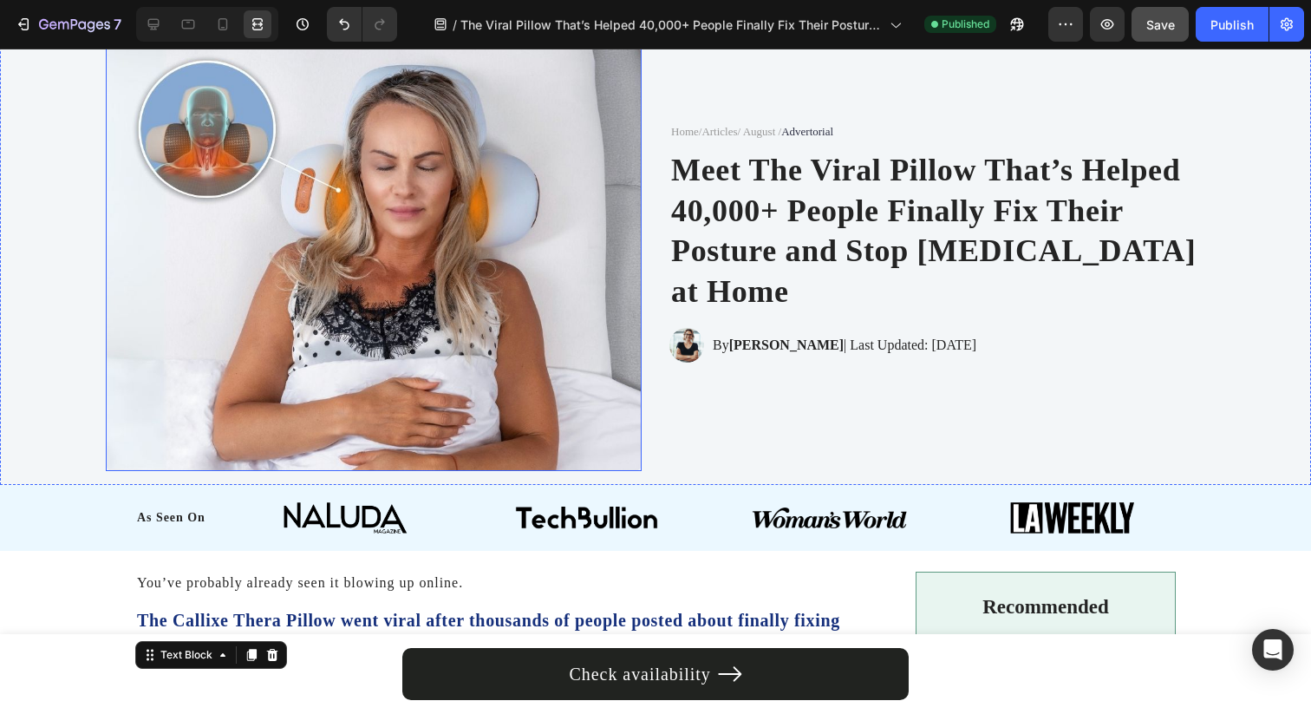
scroll to position [153, 0]
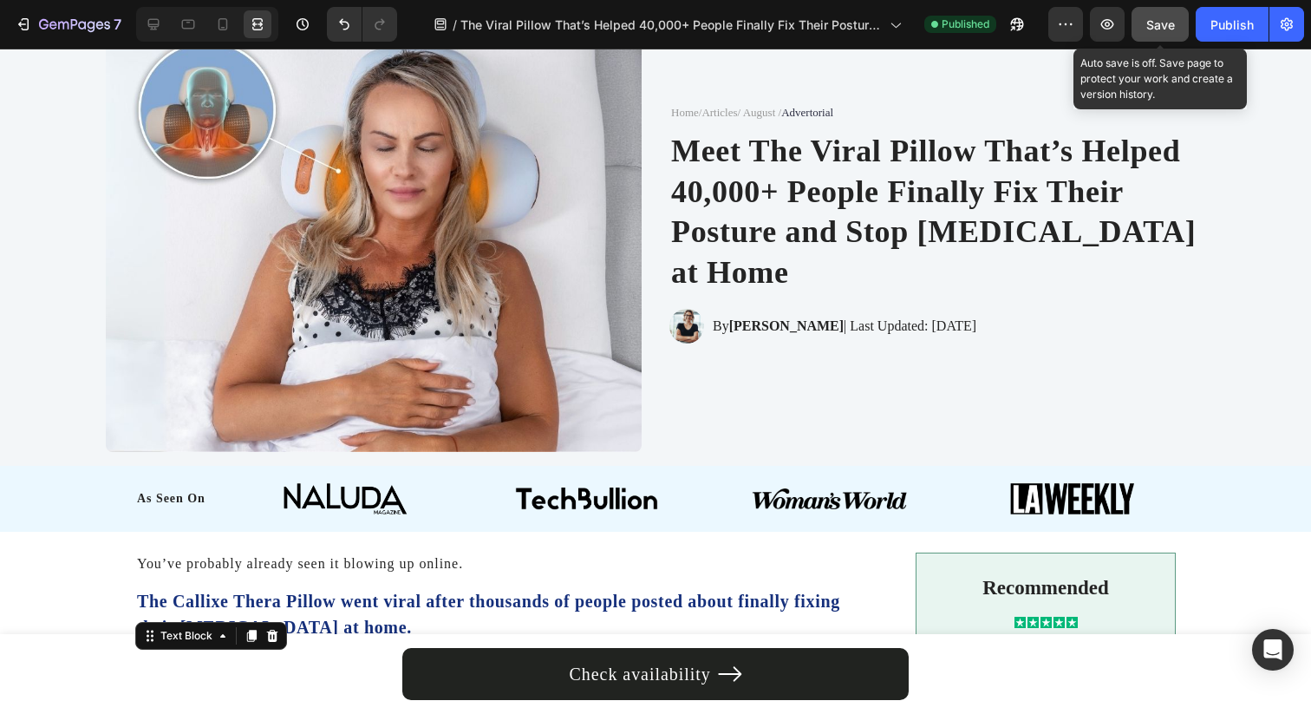
click at [1160, 31] on span "Save" at bounding box center [1160, 24] width 29 height 15
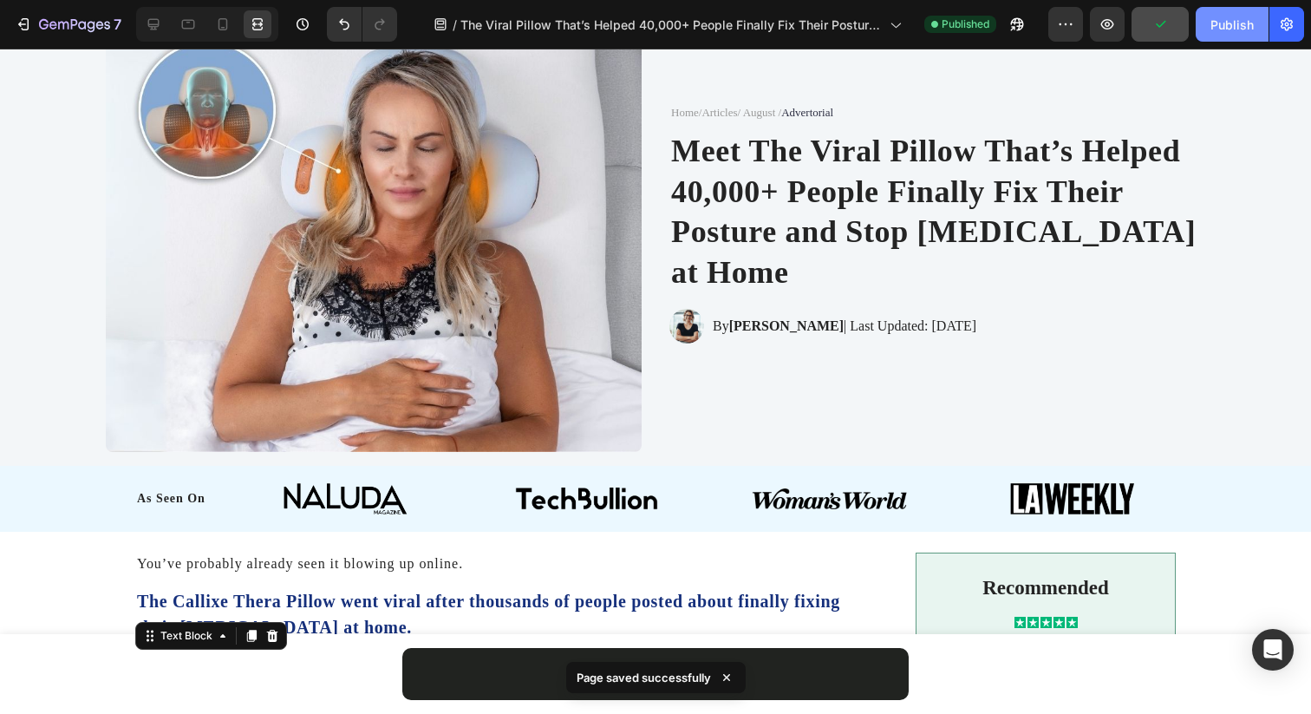
click at [1229, 24] on div "Publish" at bounding box center [1231, 25] width 43 height 18
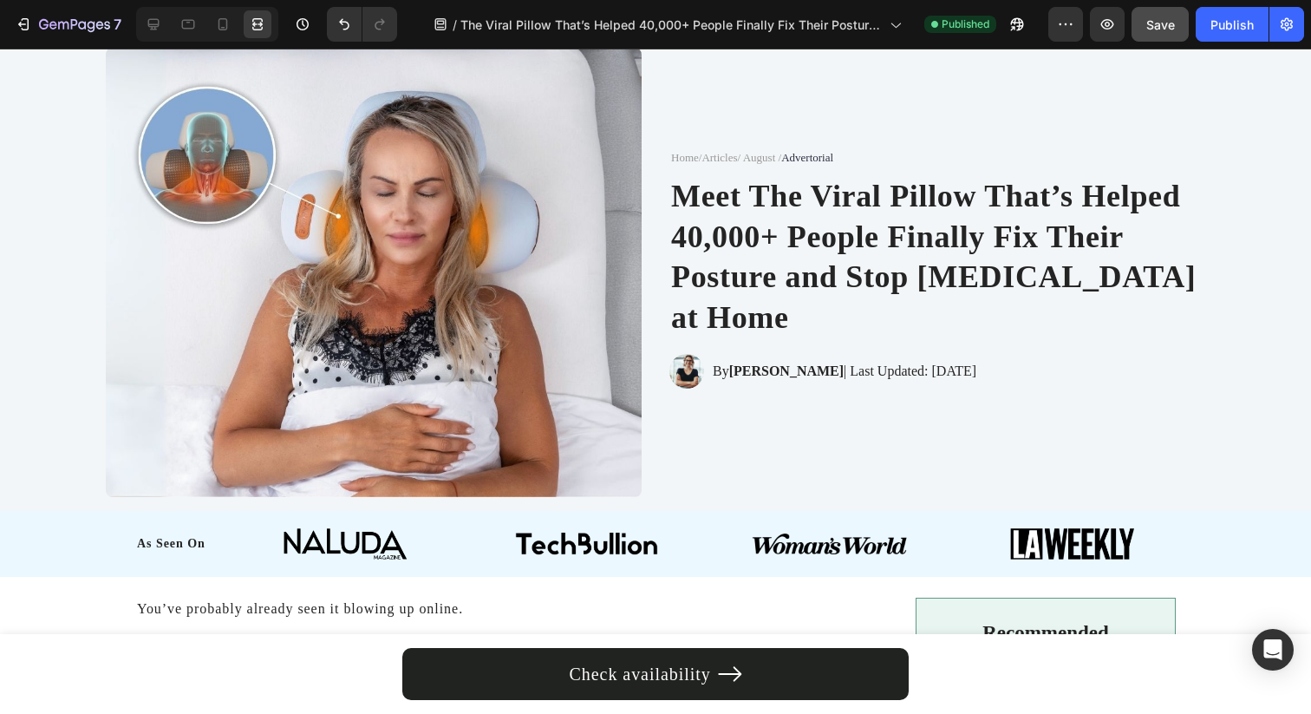
scroll to position [0, 0]
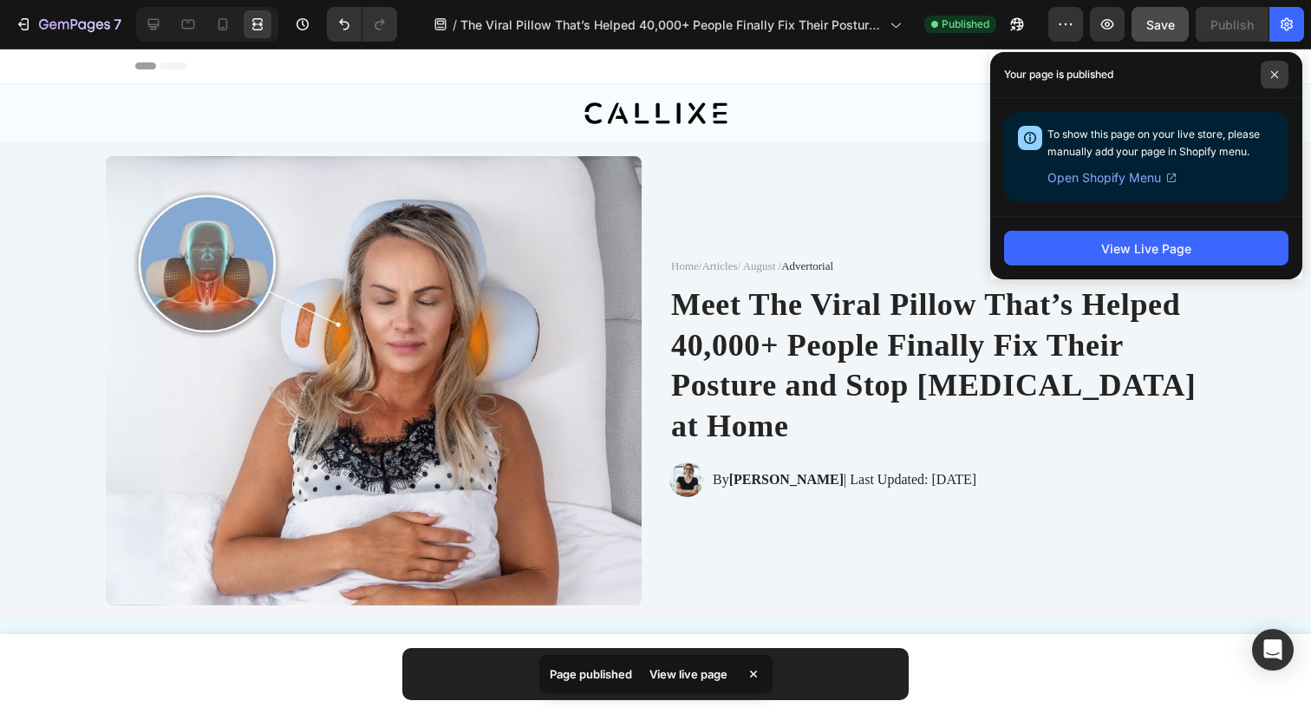
click at [1276, 75] on icon at bounding box center [1274, 74] width 9 height 9
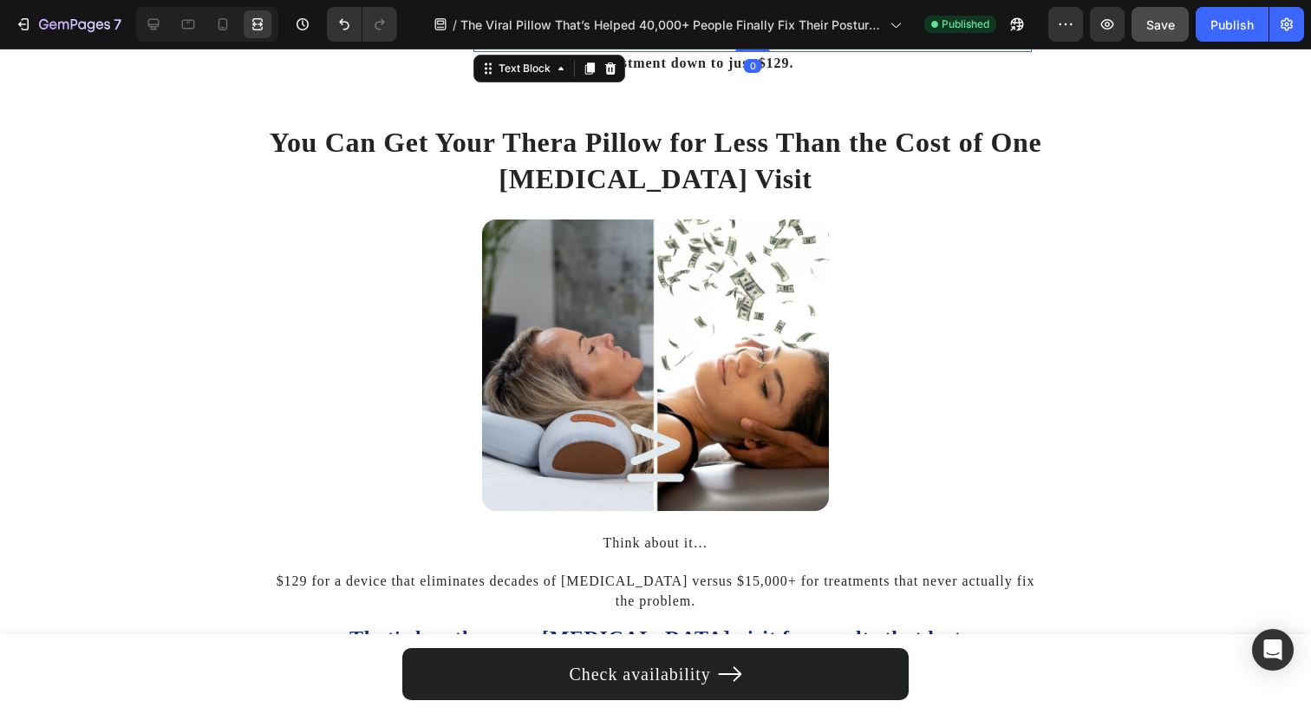
scroll to position [5675, 0]
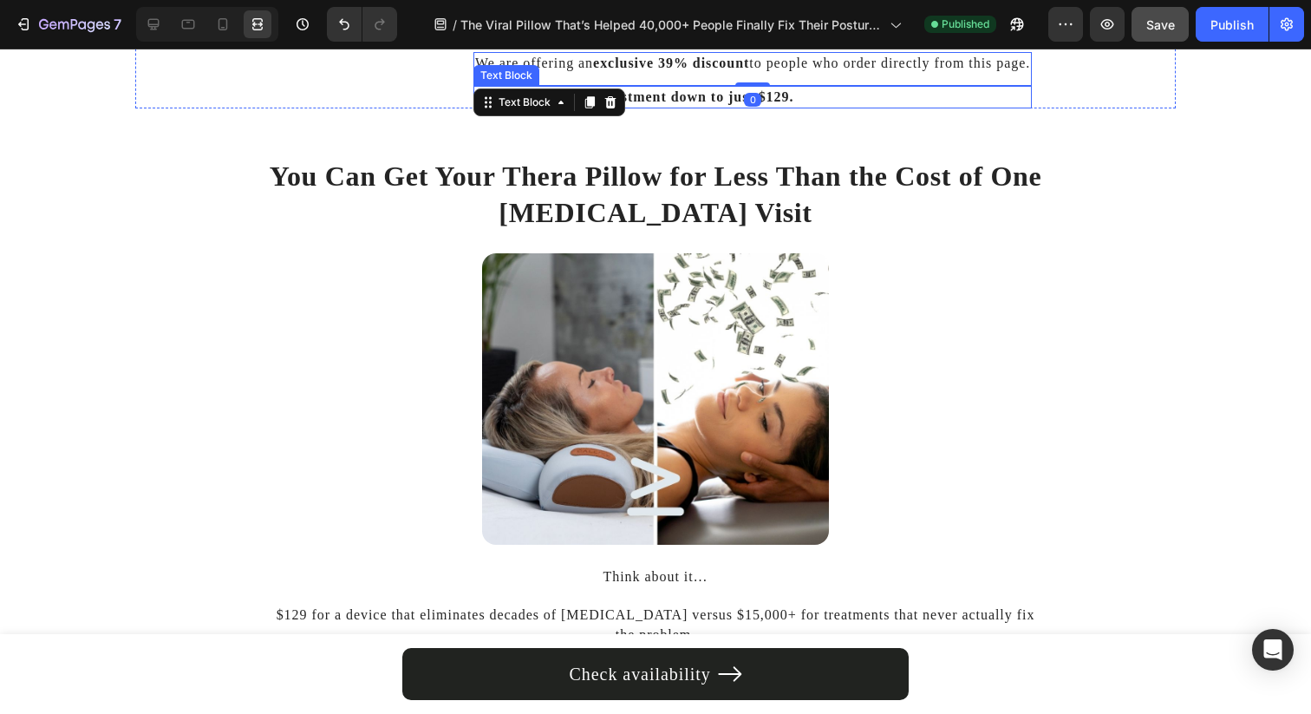
click at [820, 107] on p "That brings your investment down to just $129." at bounding box center [752, 97] width 555 height 19
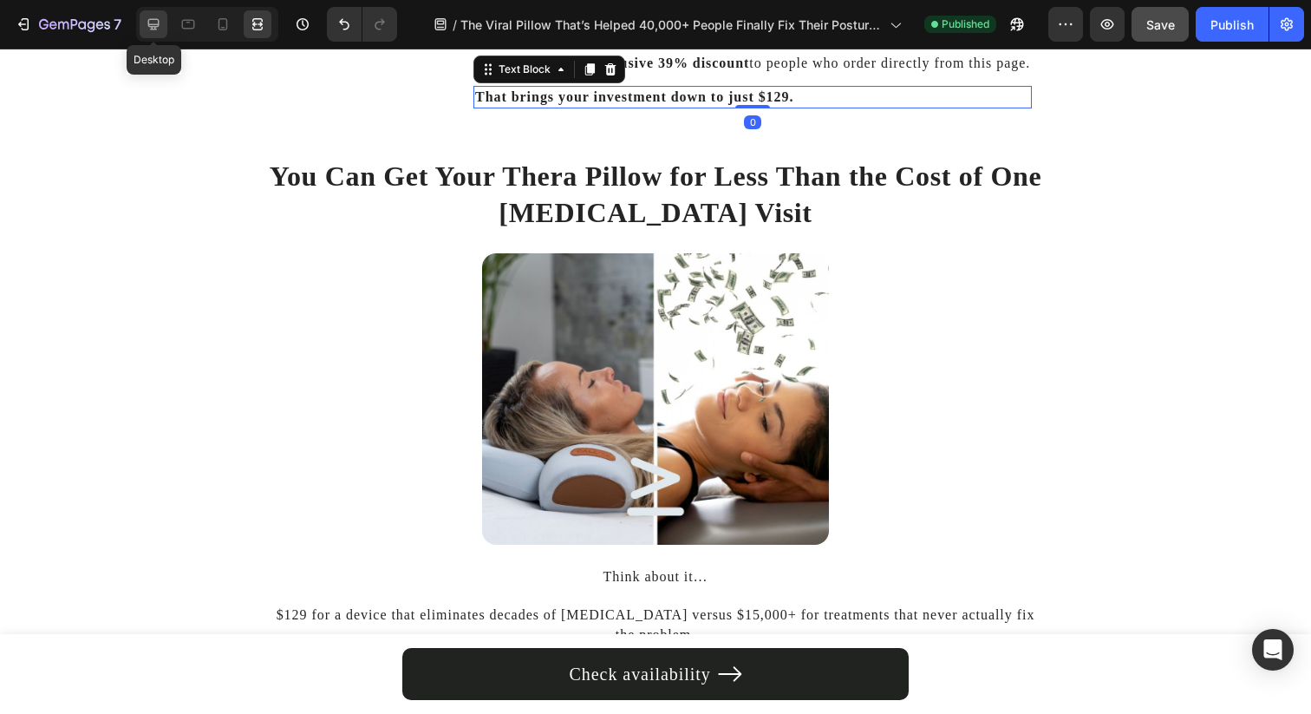
click at [147, 16] on icon at bounding box center [153, 24] width 17 height 17
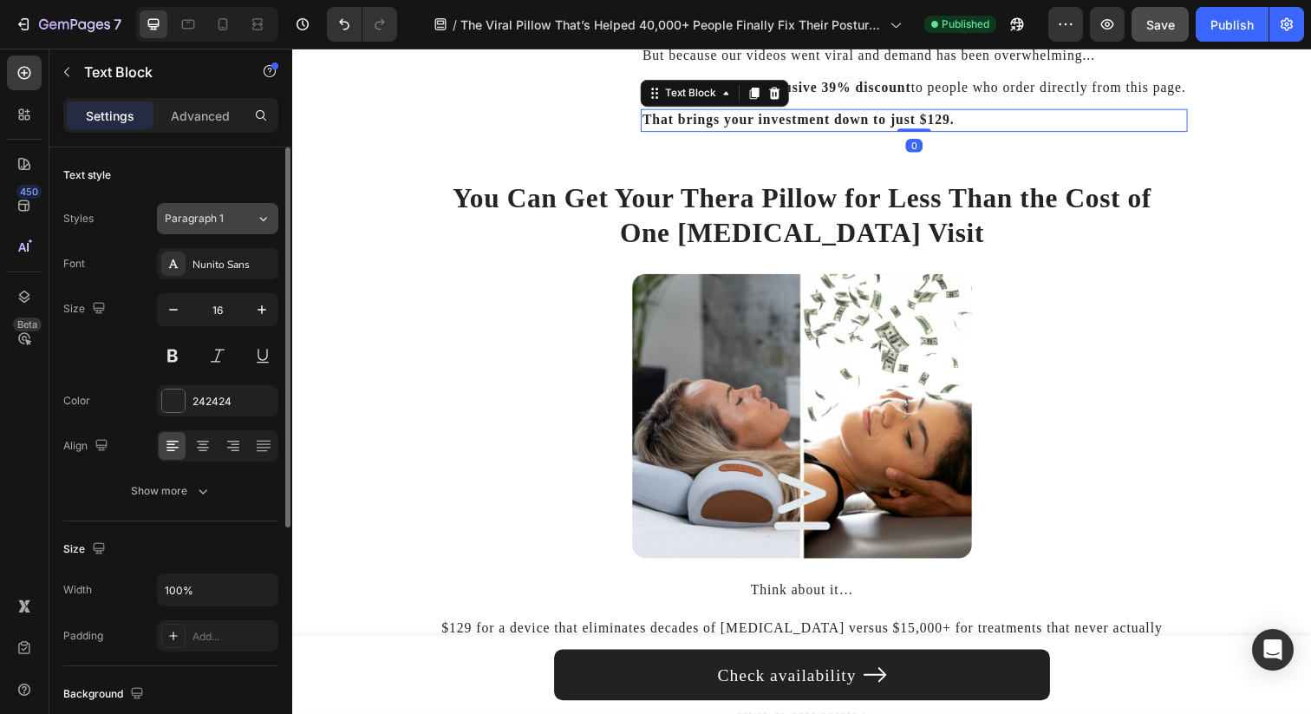
click at [246, 221] on div "Paragraph 1" at bounding box center [210, 219] width 91 height 16
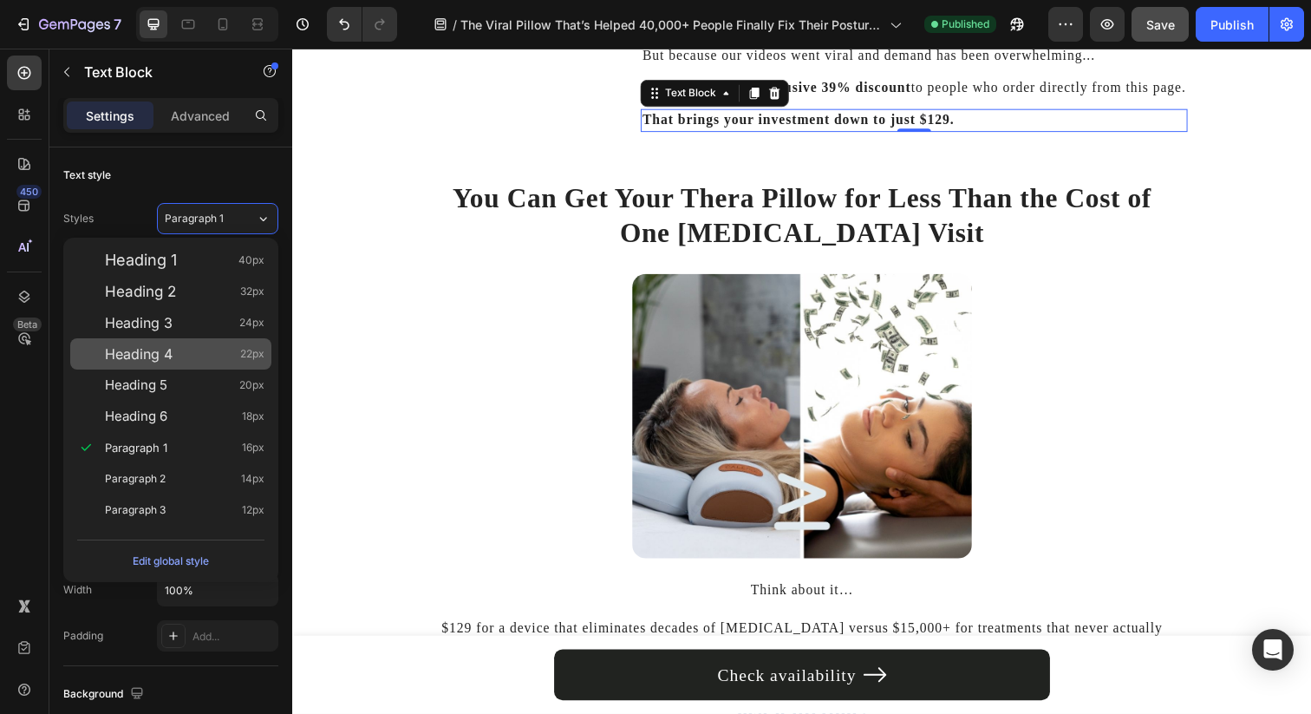
click at [221, 346] on div "Heading 4 22px" at bounding box center [185, 353] width 160 height 17
type input "22"
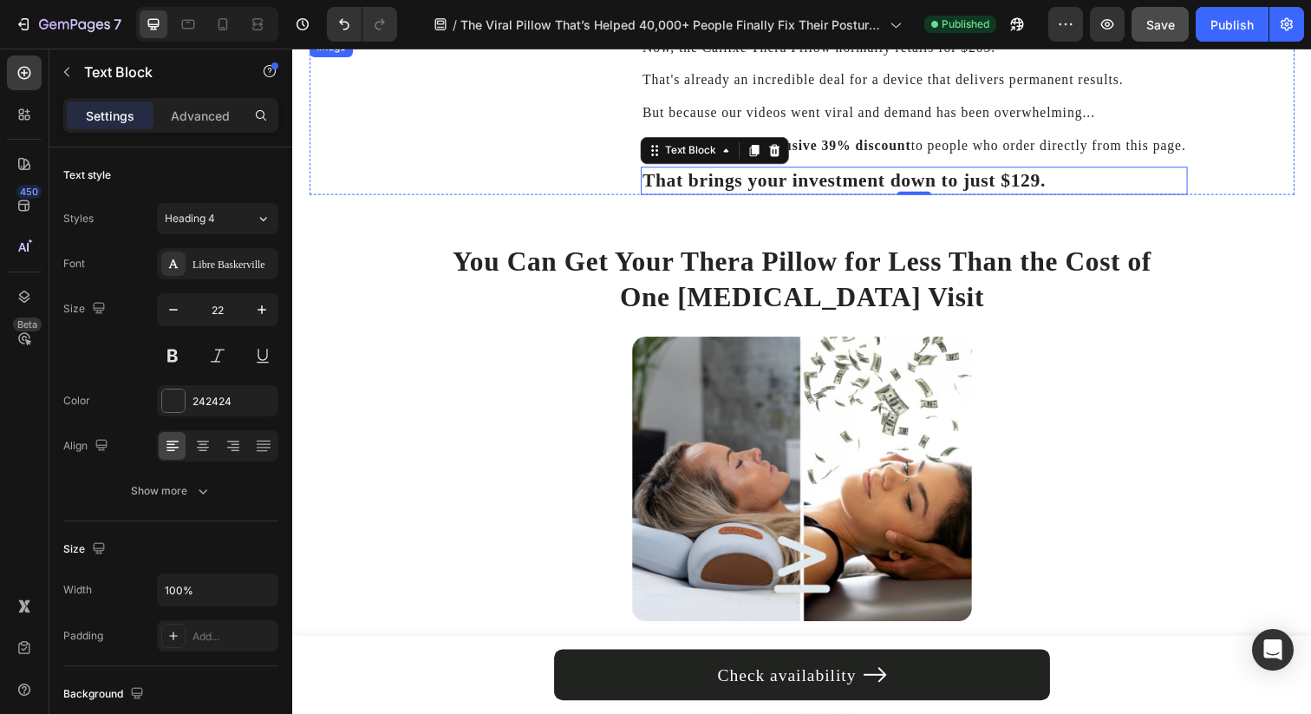
scroll to position [5566, 0]
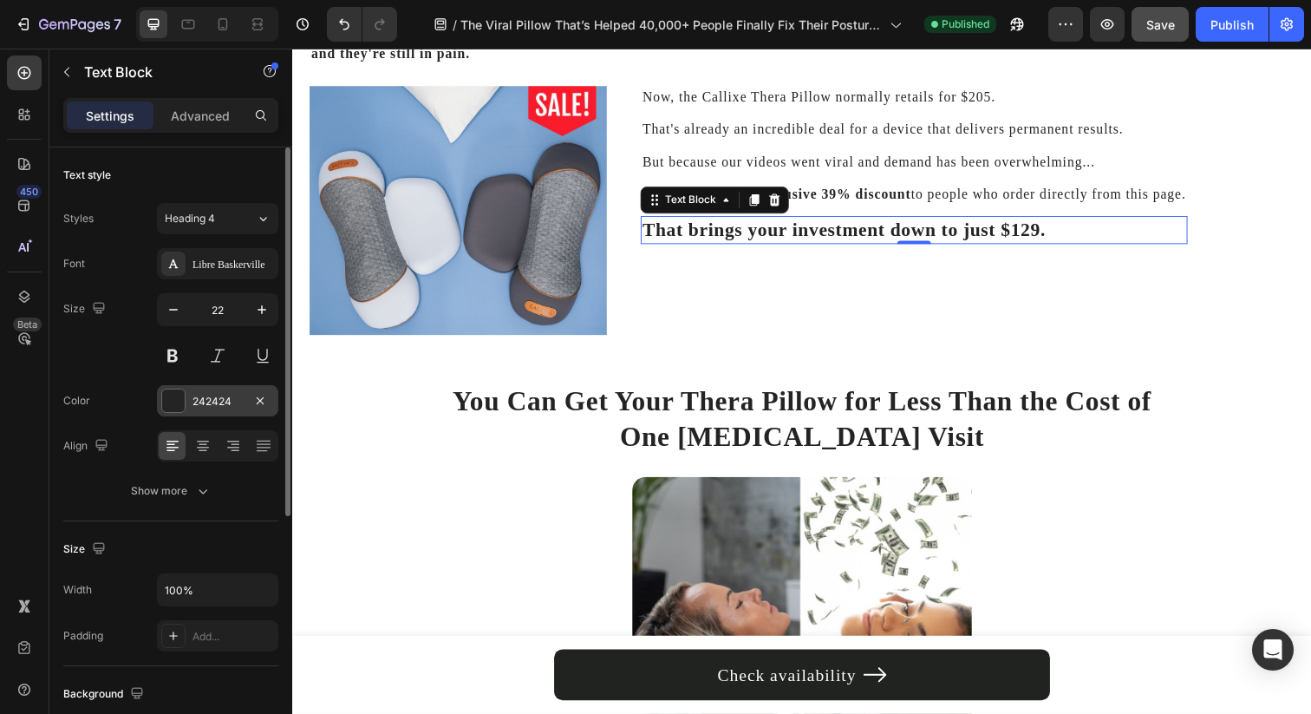
click at [232, 396] on div "242424" at bounding box center [217, 402] width 50 height 16
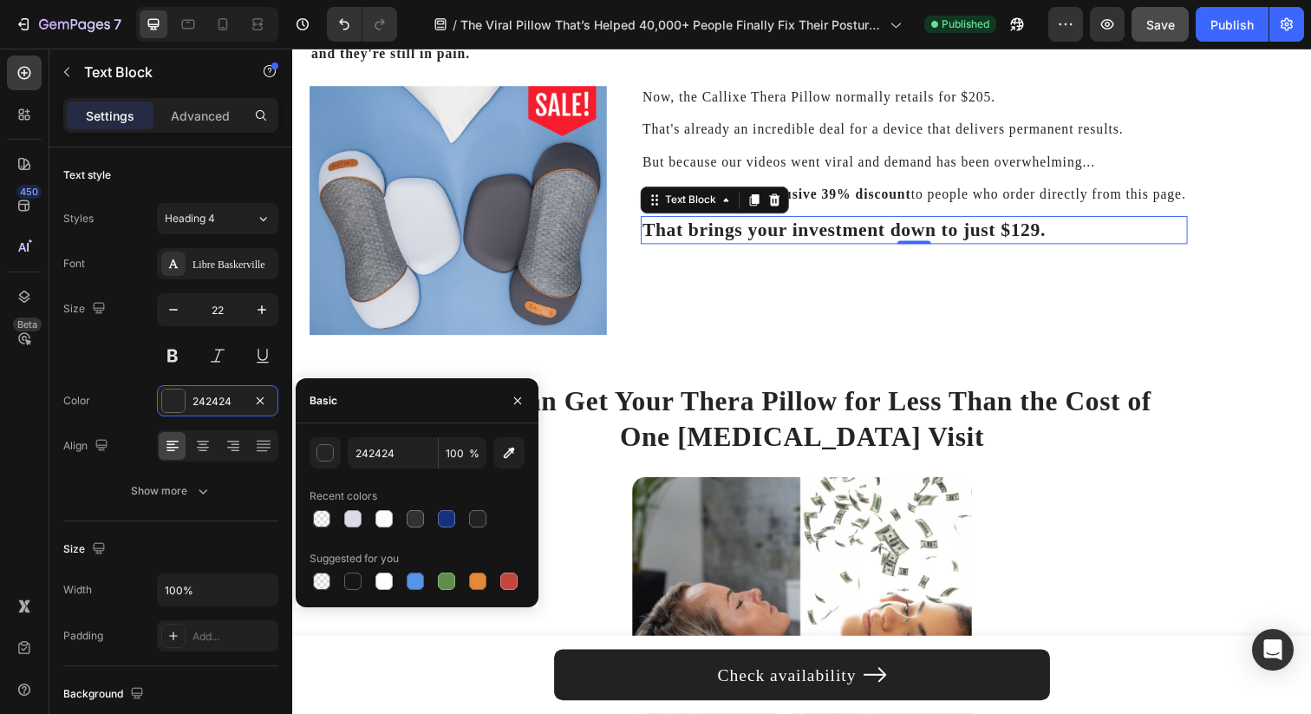
click at [459, 522] on div at bounding box center [417, 518] width 215 height 24
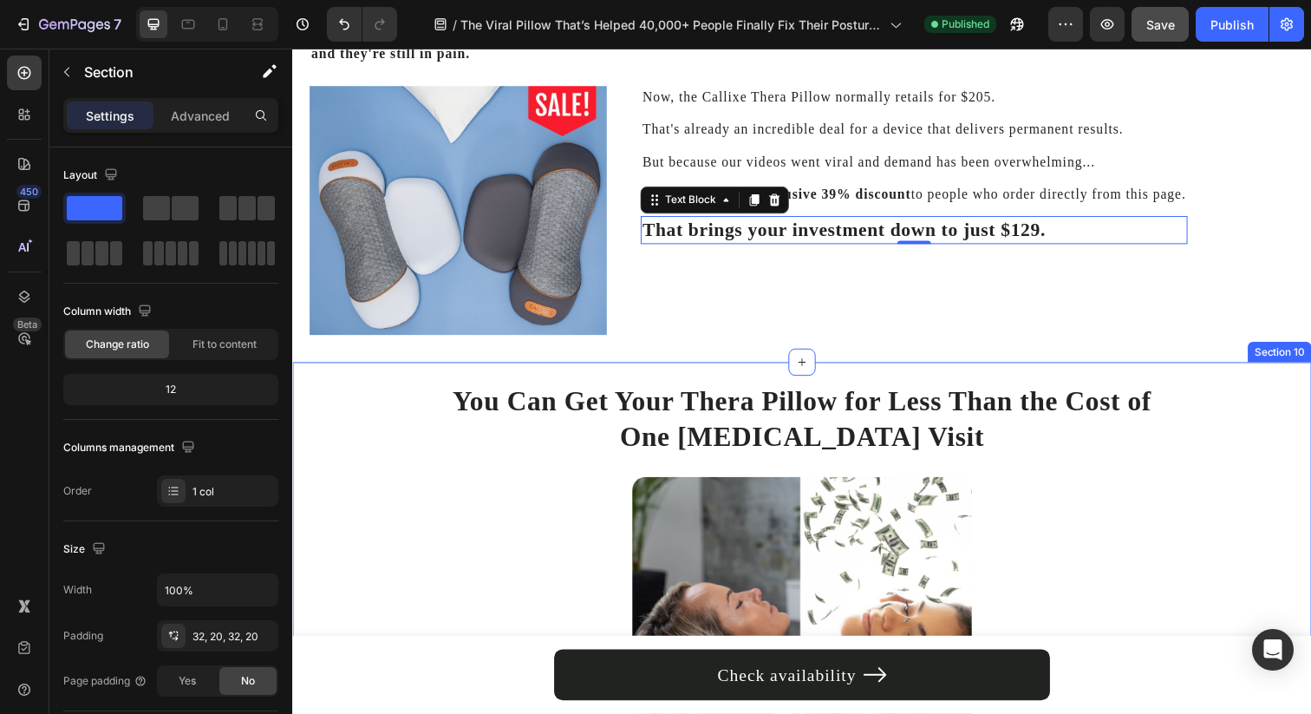
click at [652, 368] on div "So, What’s the Price of the Callixe Thera Pillow? Heading Let's start with what…" at bounding box center [812, 75] width 1040 height 588
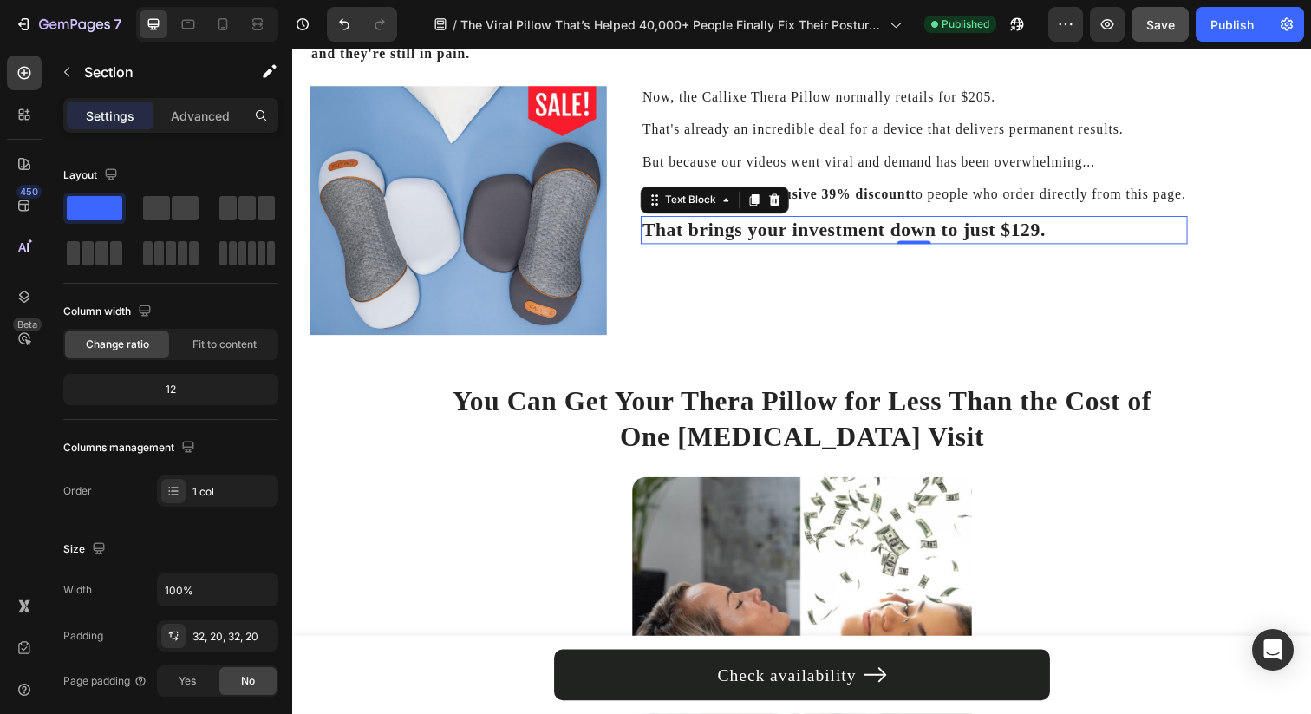
click at [681, 244] on strong "That brings your investment down to just $129." at bounding box center [855, 233] width 412 height 22
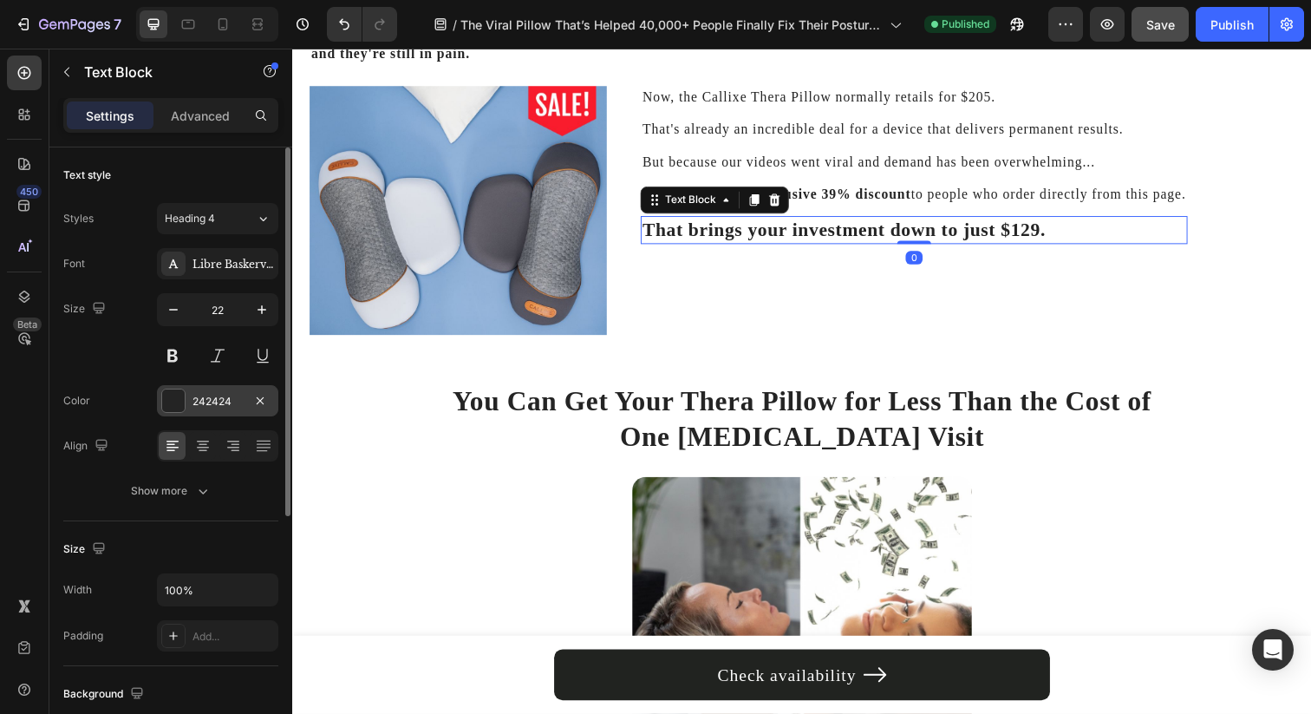
click at [221, 406] on div "242424" at bounding box center [217, 402] width 50 height 16
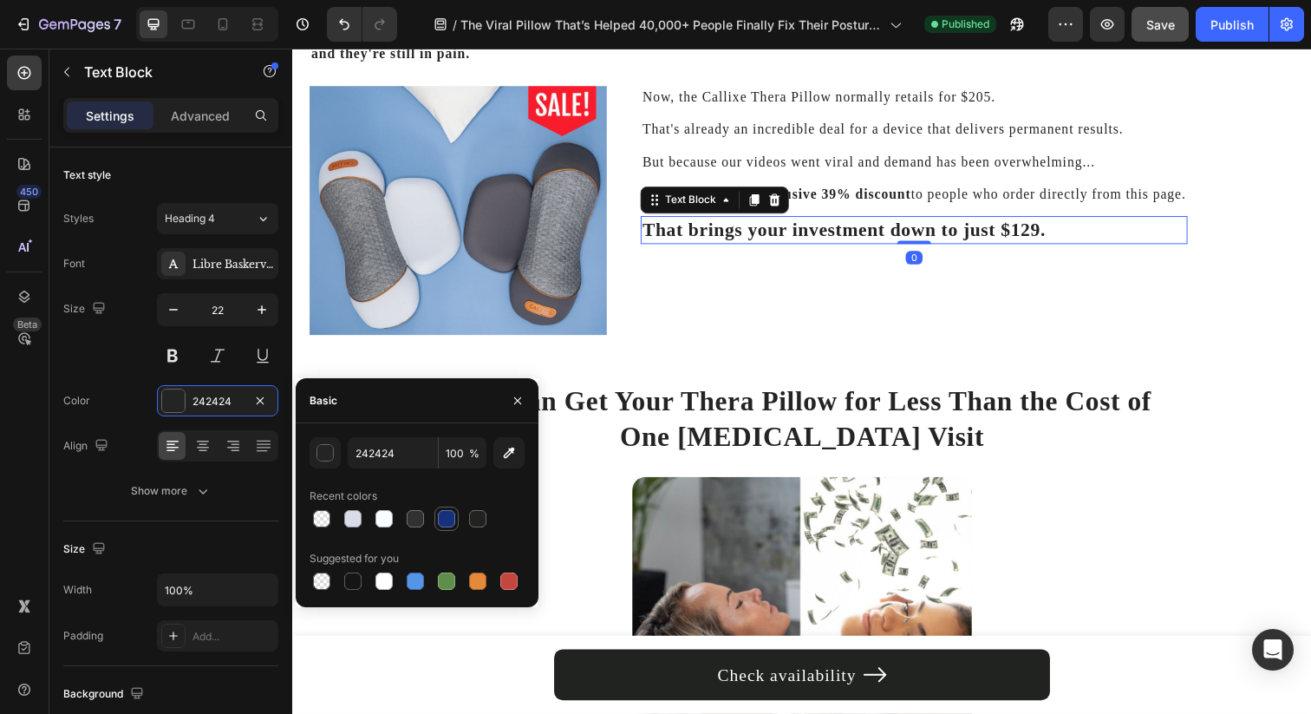
click at [440, 522] on div at bounding box center [446, 518] width 17 height 17
type input "16307C"
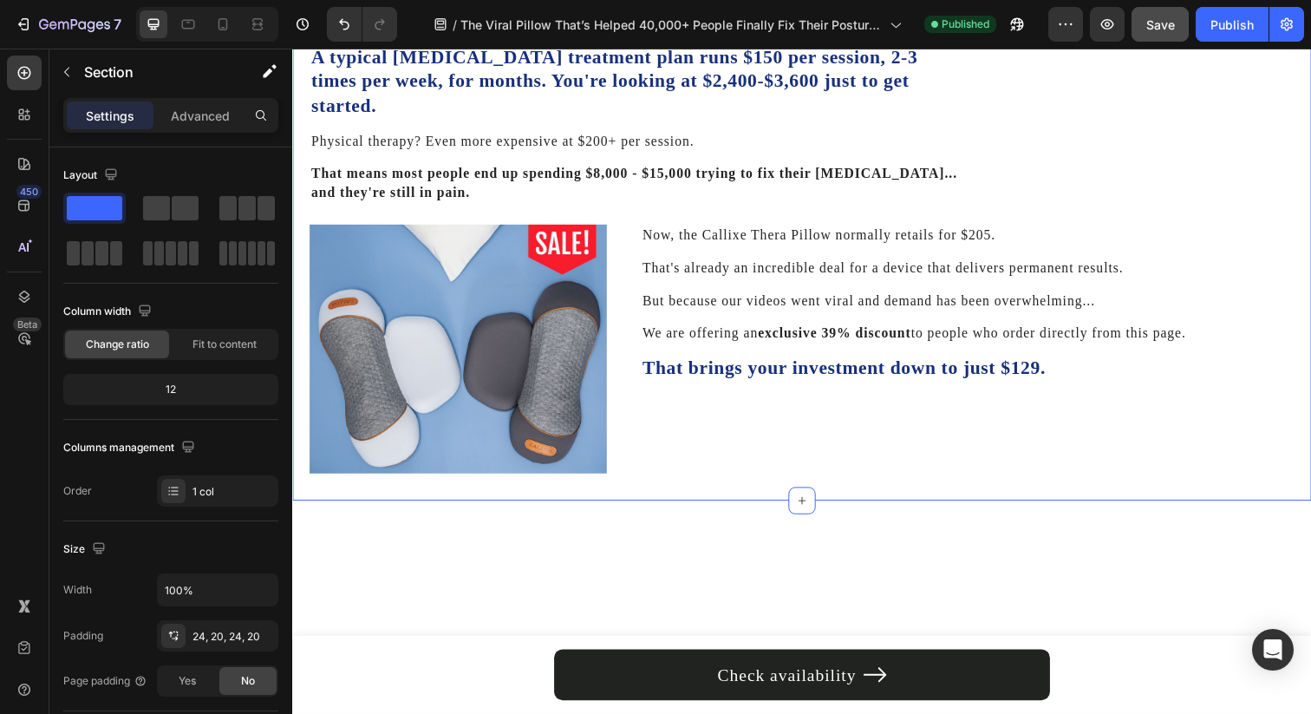
scroll to position [5137, 0]
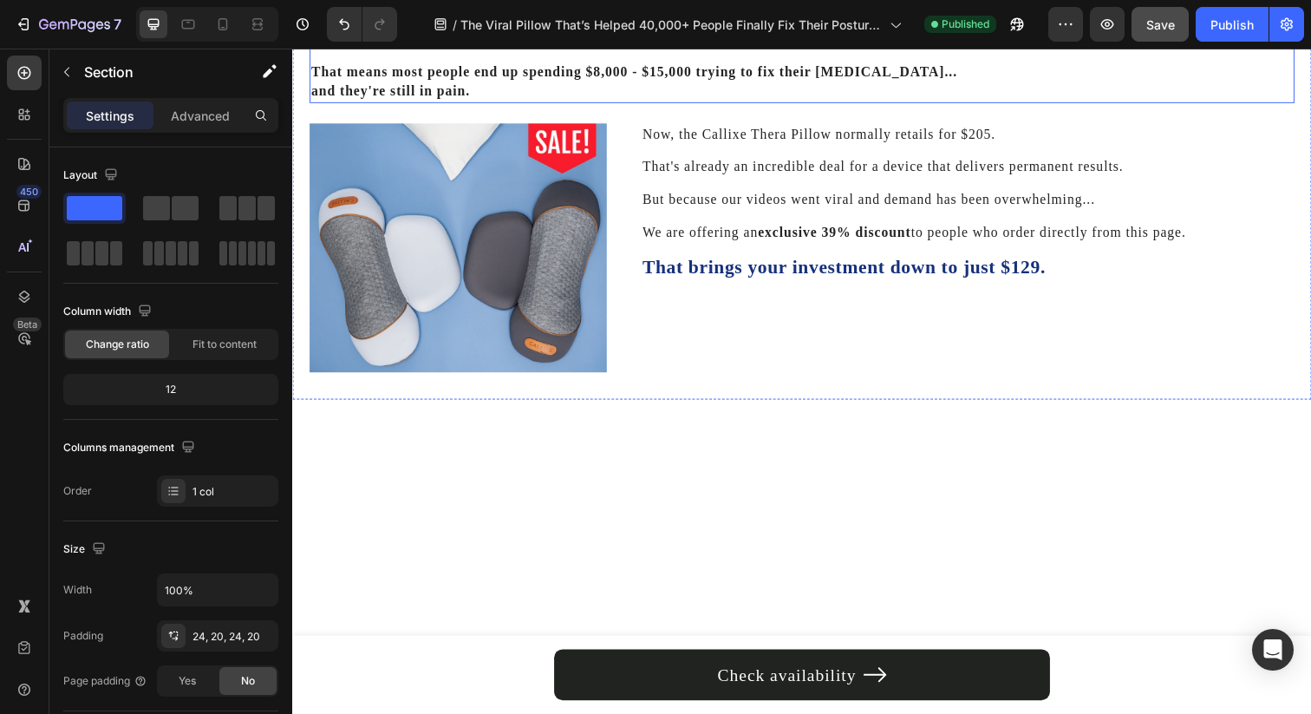
click at [648, 103] on div "Let's start with what it would cost to fix your forward head posture the tradit…" at bounding box center [644, 4] width 668 height 197
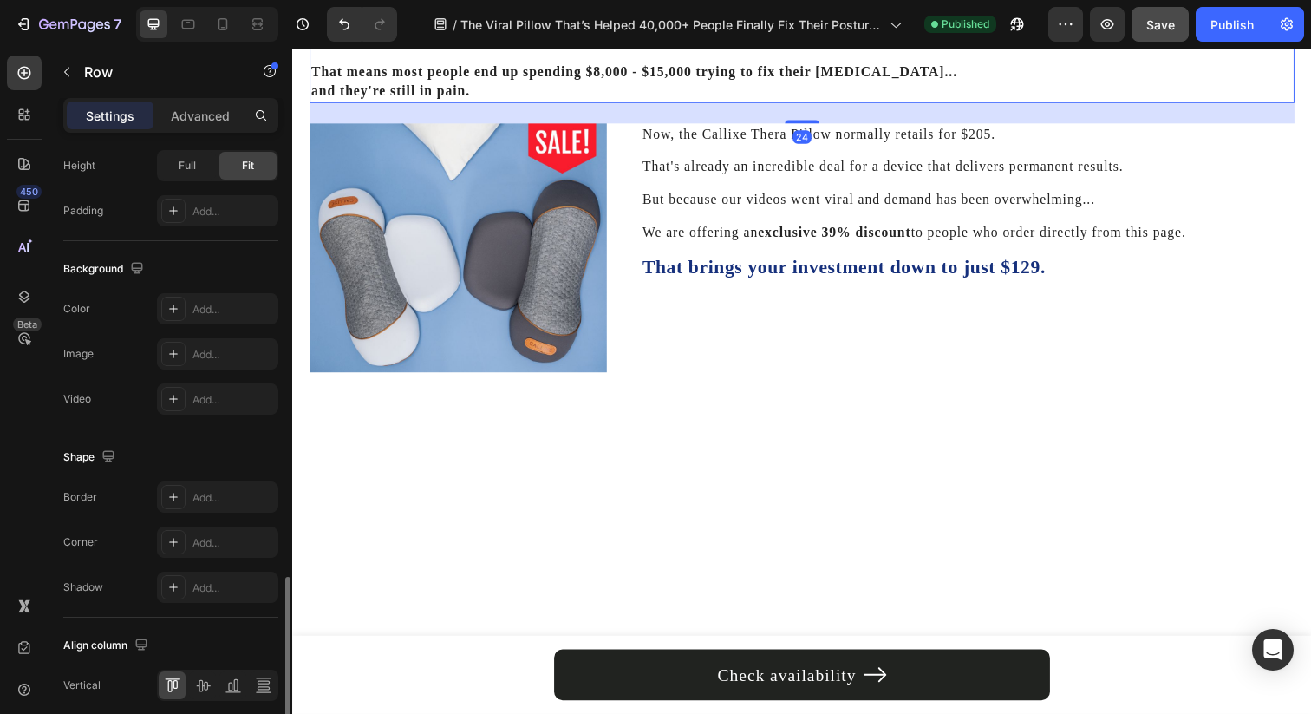
scroll to position [640, 0]
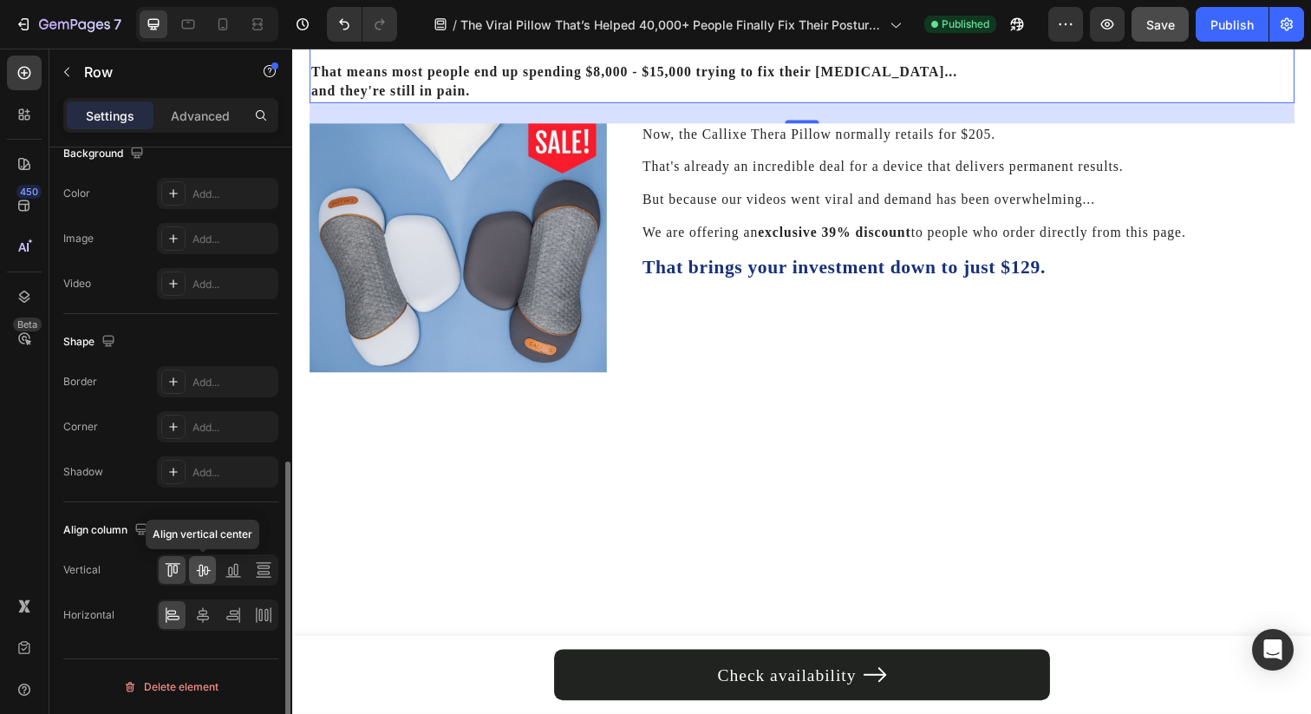
click at [203, 573] on icon at bounding box center [202, 569] width 17 height 17
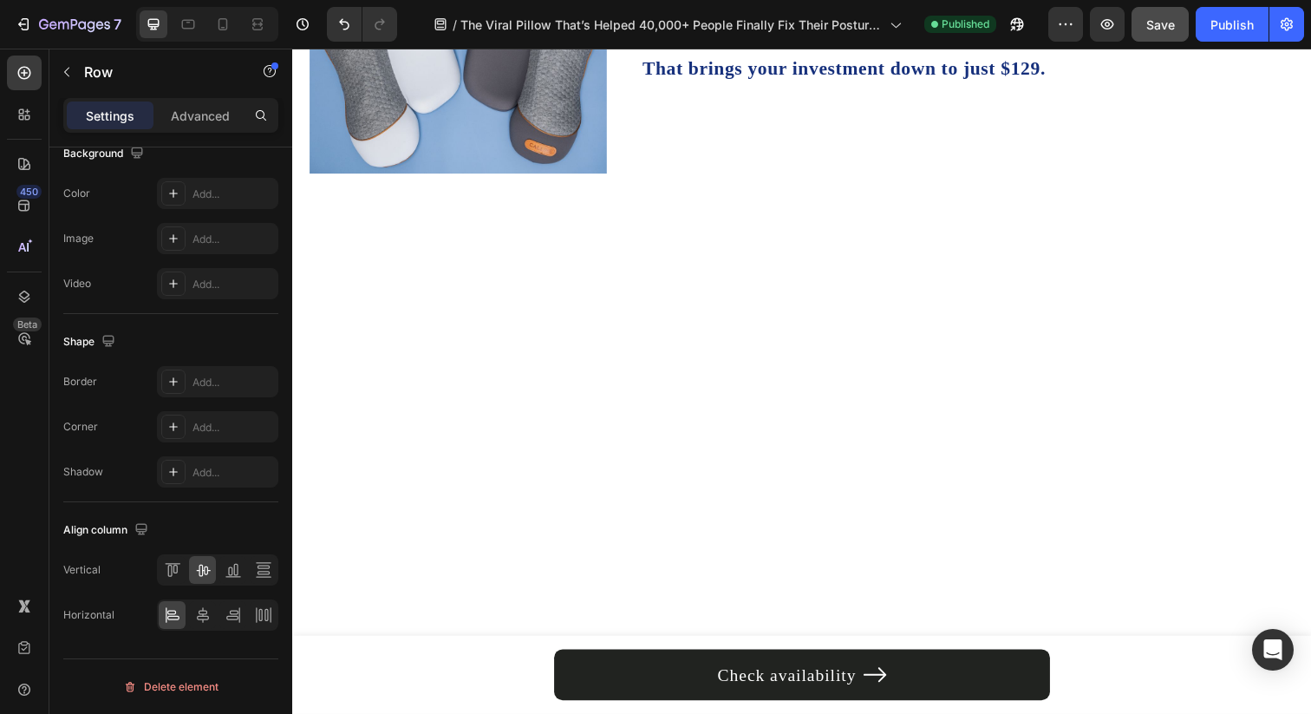
scroll to position [5350, 0]
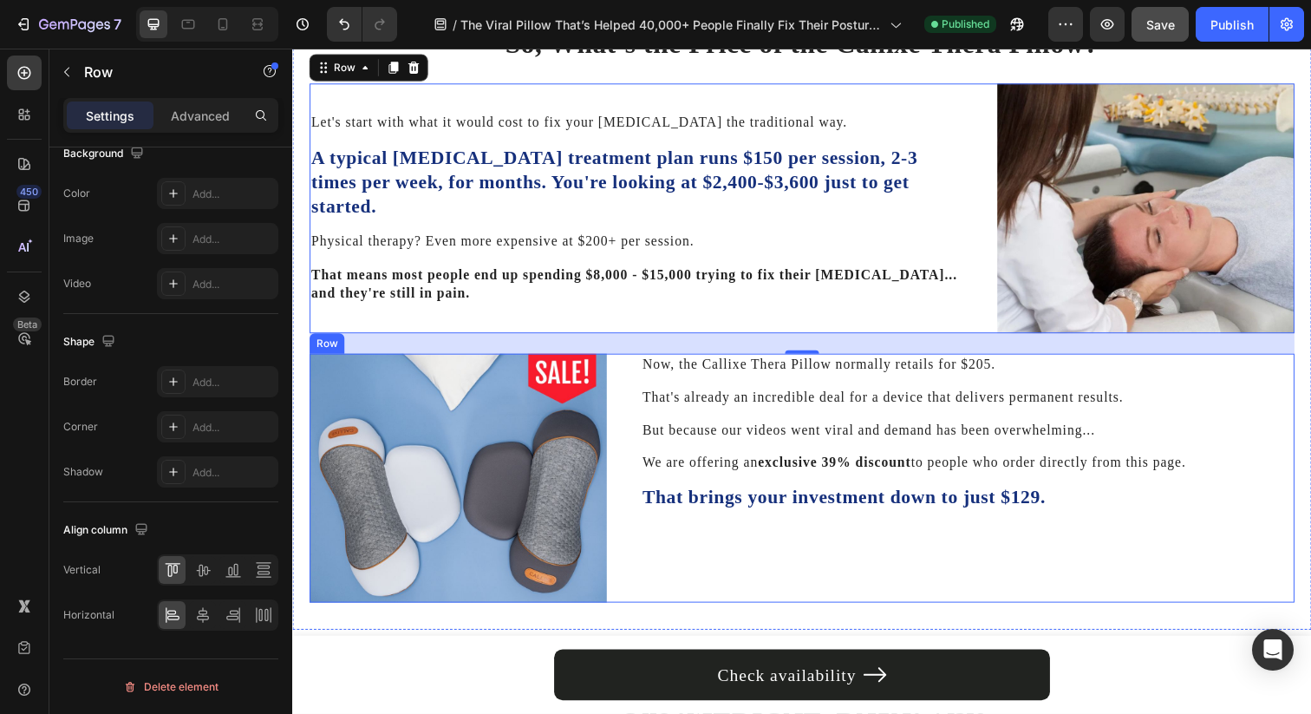
click at [698, 541] on div "Now, the Callixe Thera Pillow normally retails for $205. Text Block That's alre…" at bounding box center [927, 487] width 558 height 254
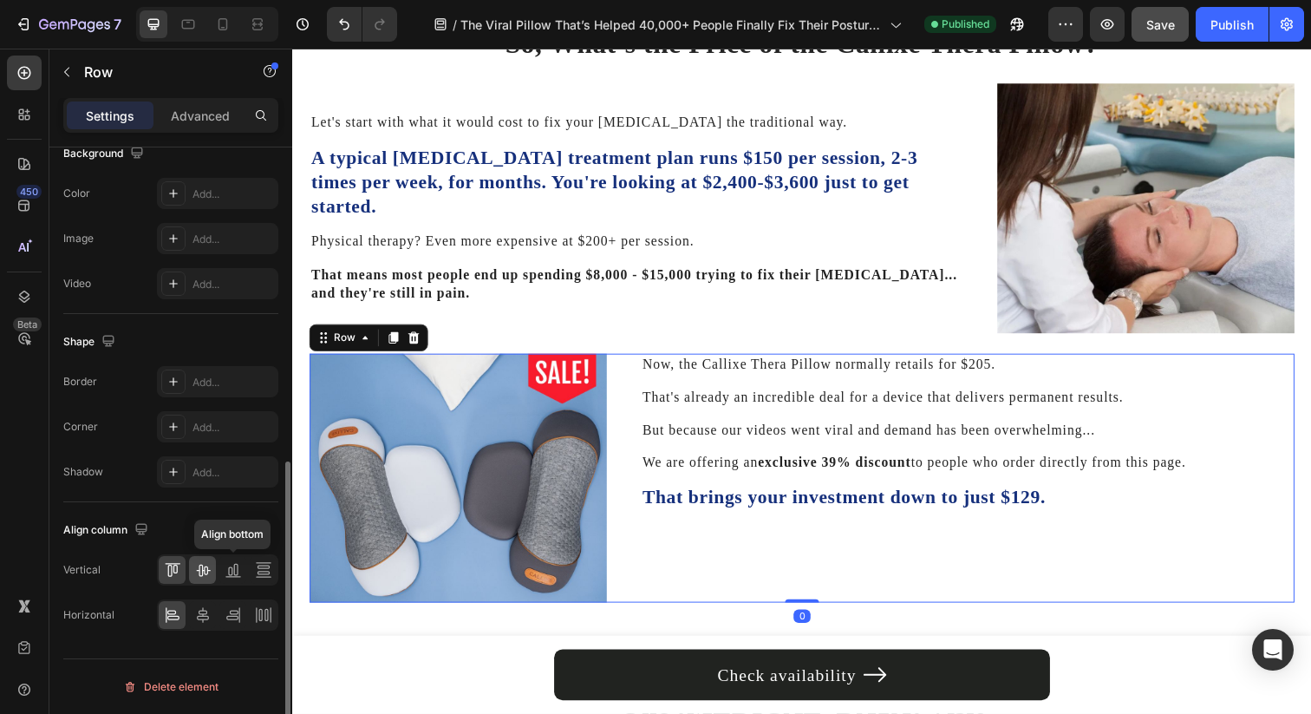
click at [209, 568] on icon at bounding box center [202, 569] width 17 height 17
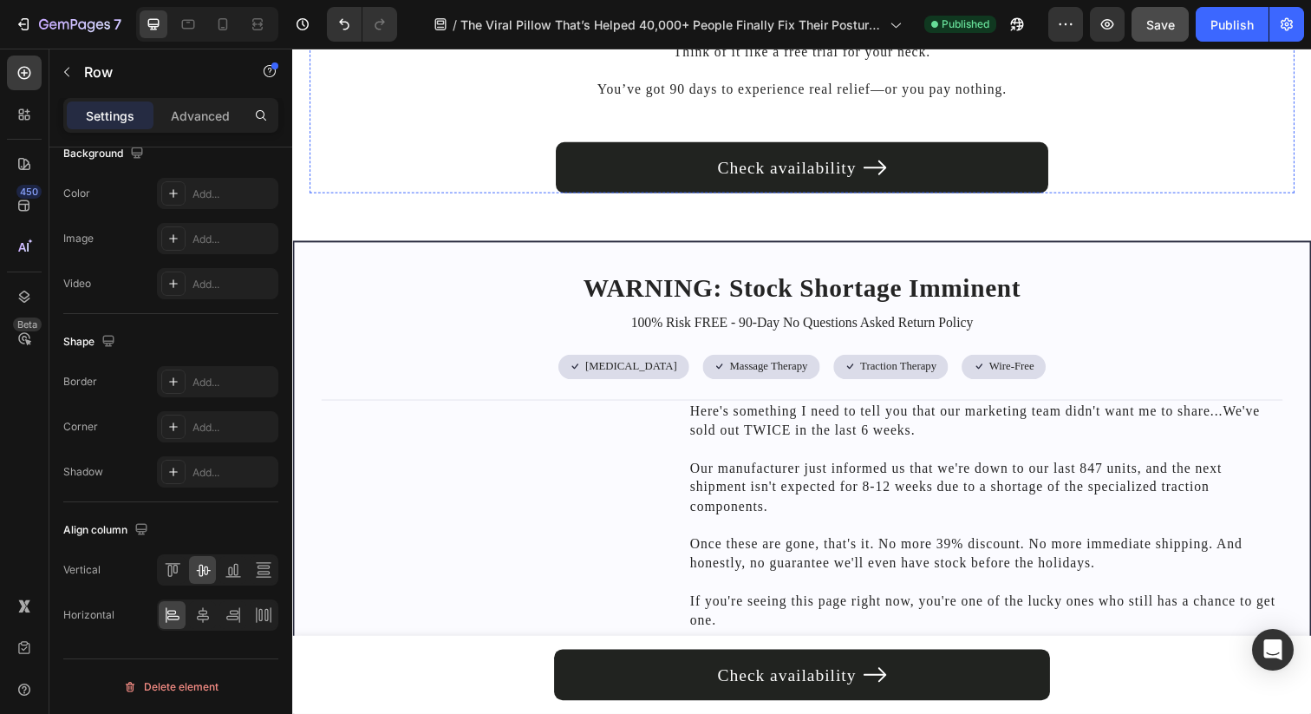
scroll to position [7623, 0]
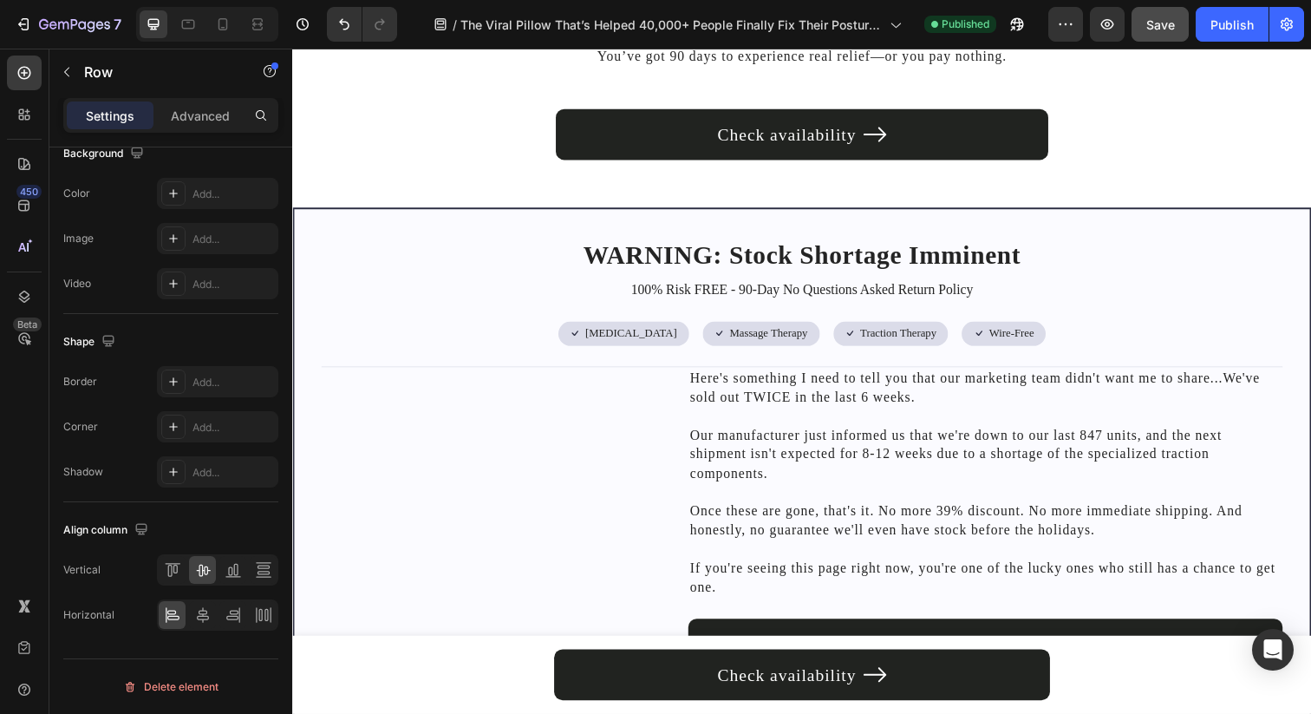
click at [1147, 43] on div "7 Version history / The Viral Pillow That’s Helped 40,000+ People Finally Fix T…" at bounding box center [655, 24] width 1311 height 49
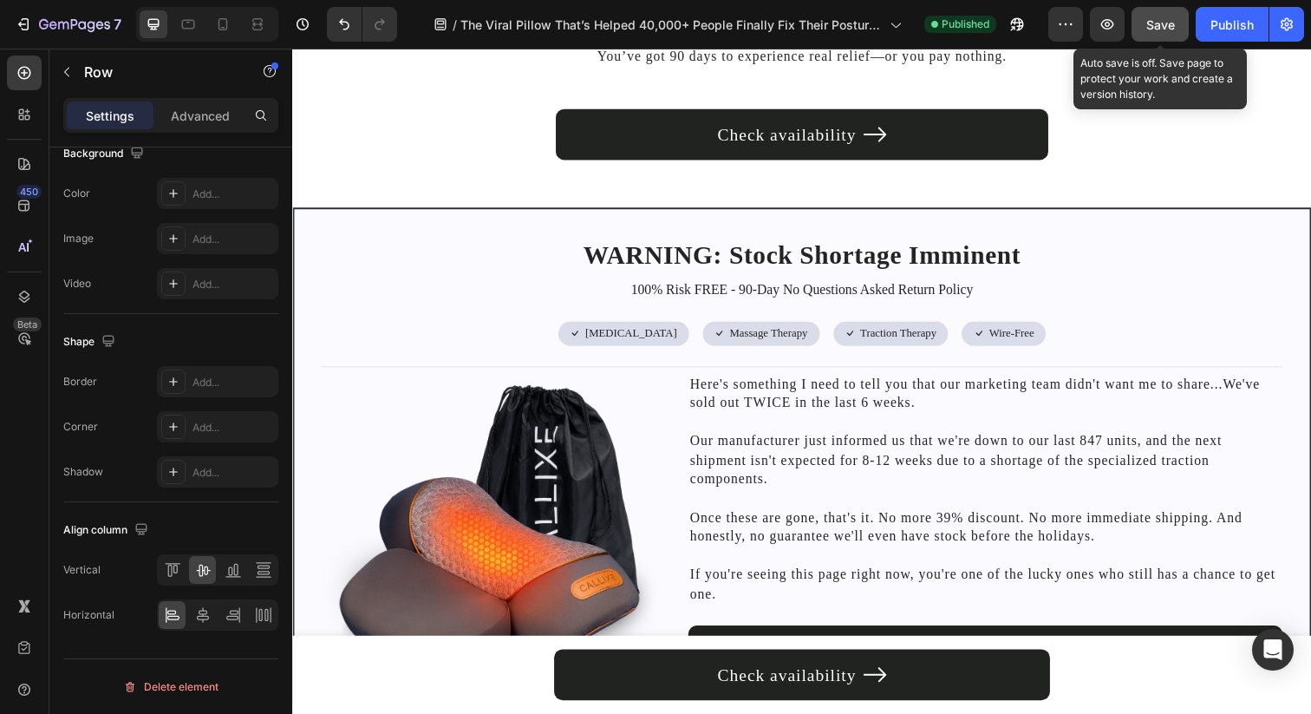
click at [1152, 35] on button "Save" at bounding box center [1160, 24] width 57 height 35
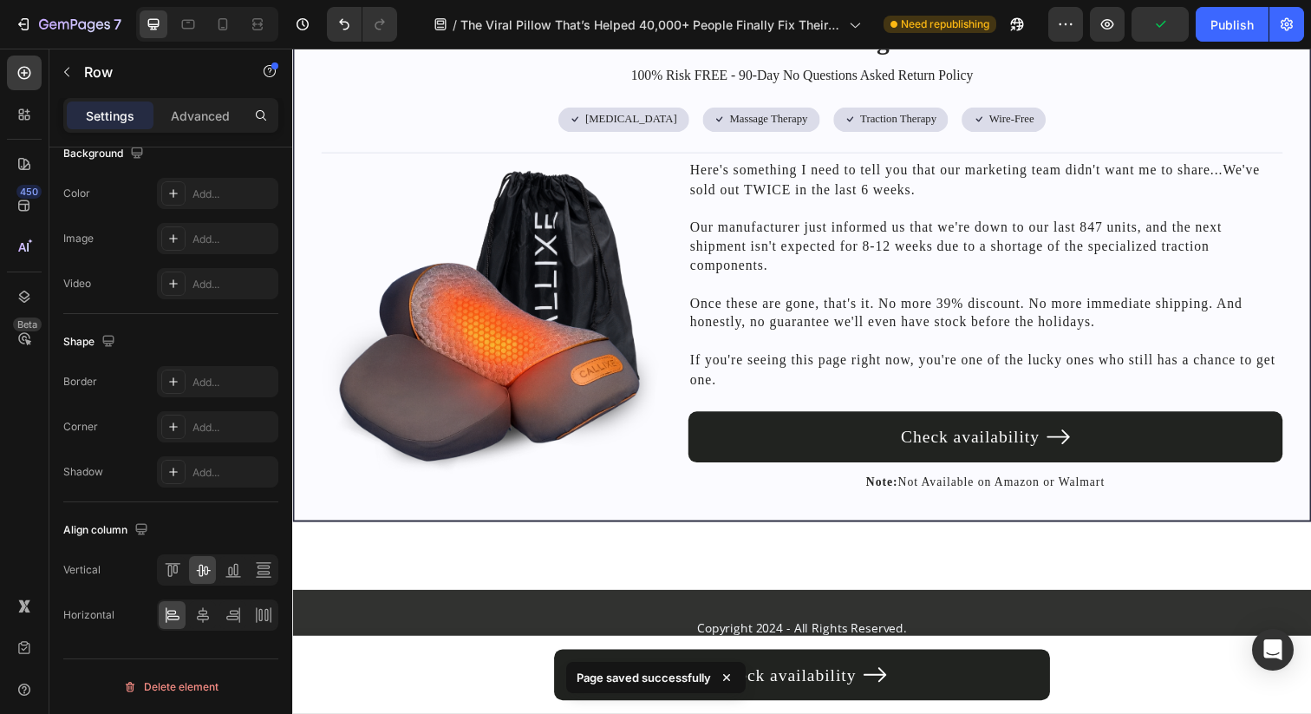
scroll to position [8143, 0]
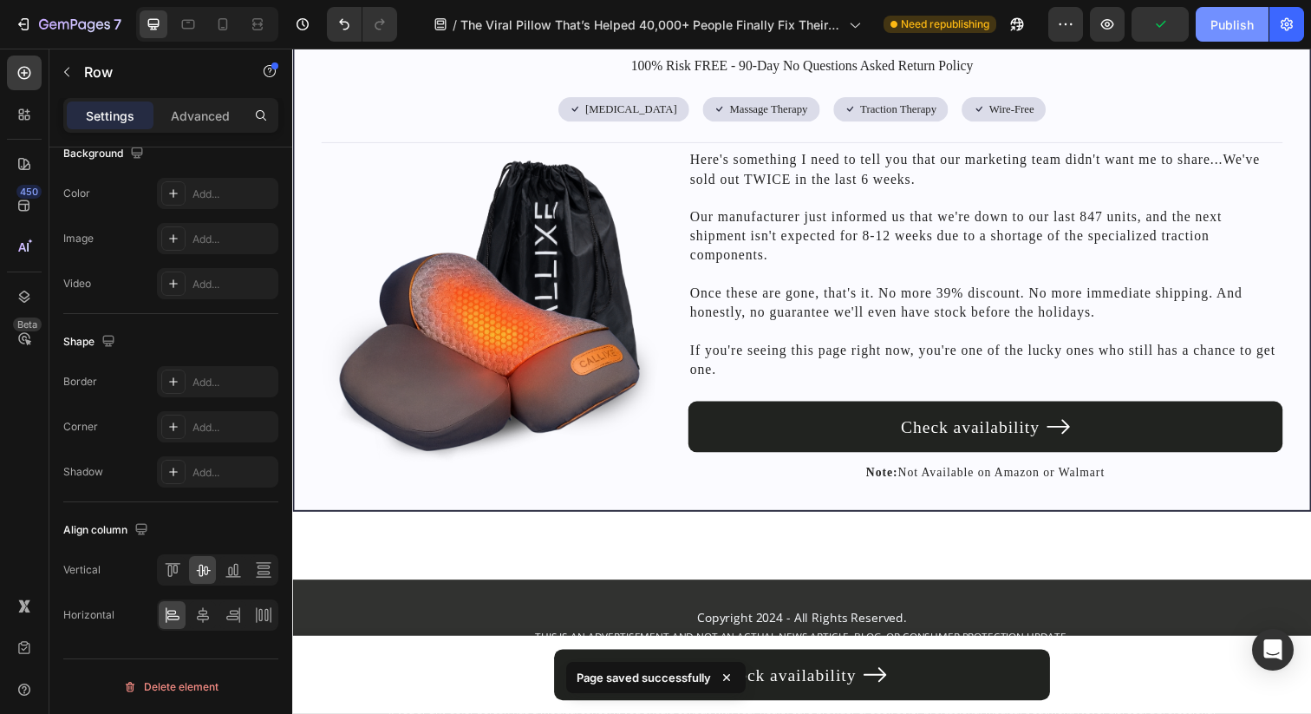
click at [1223, 16] on div "Publish" at bounding box center [1231, 25] width 43 height 18
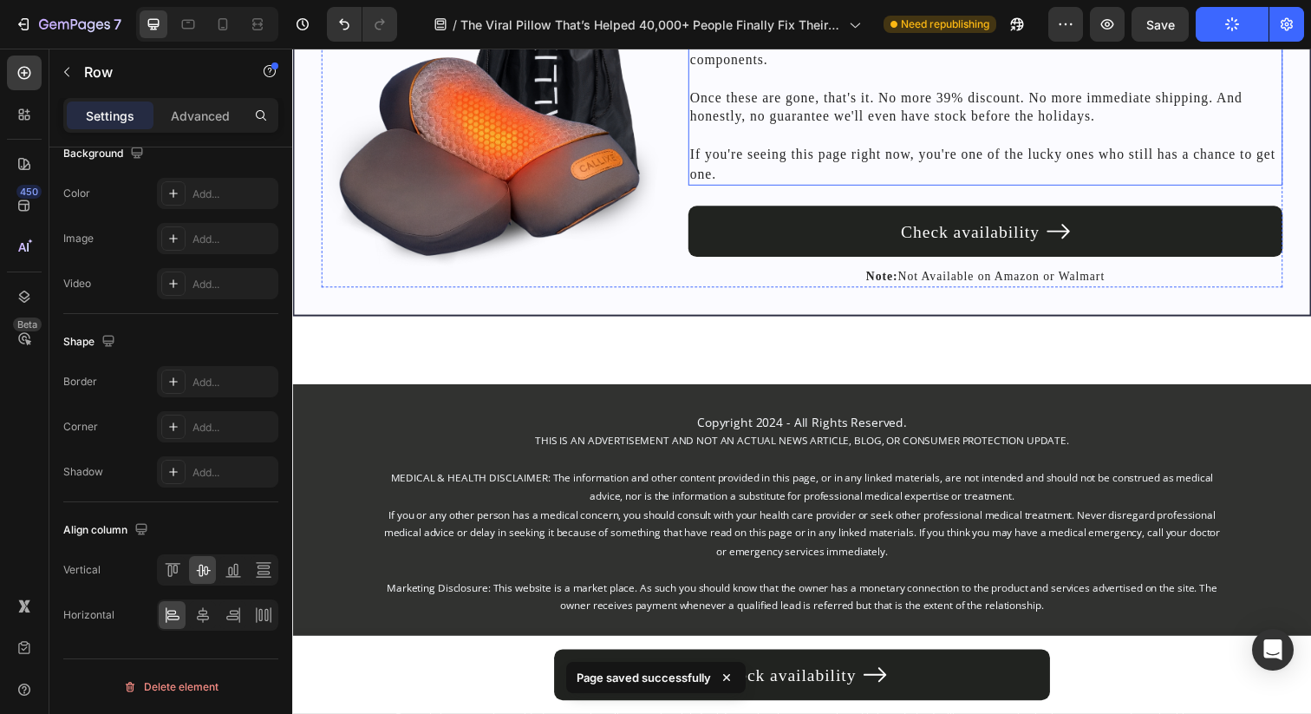
scroll to position [8033, 0]
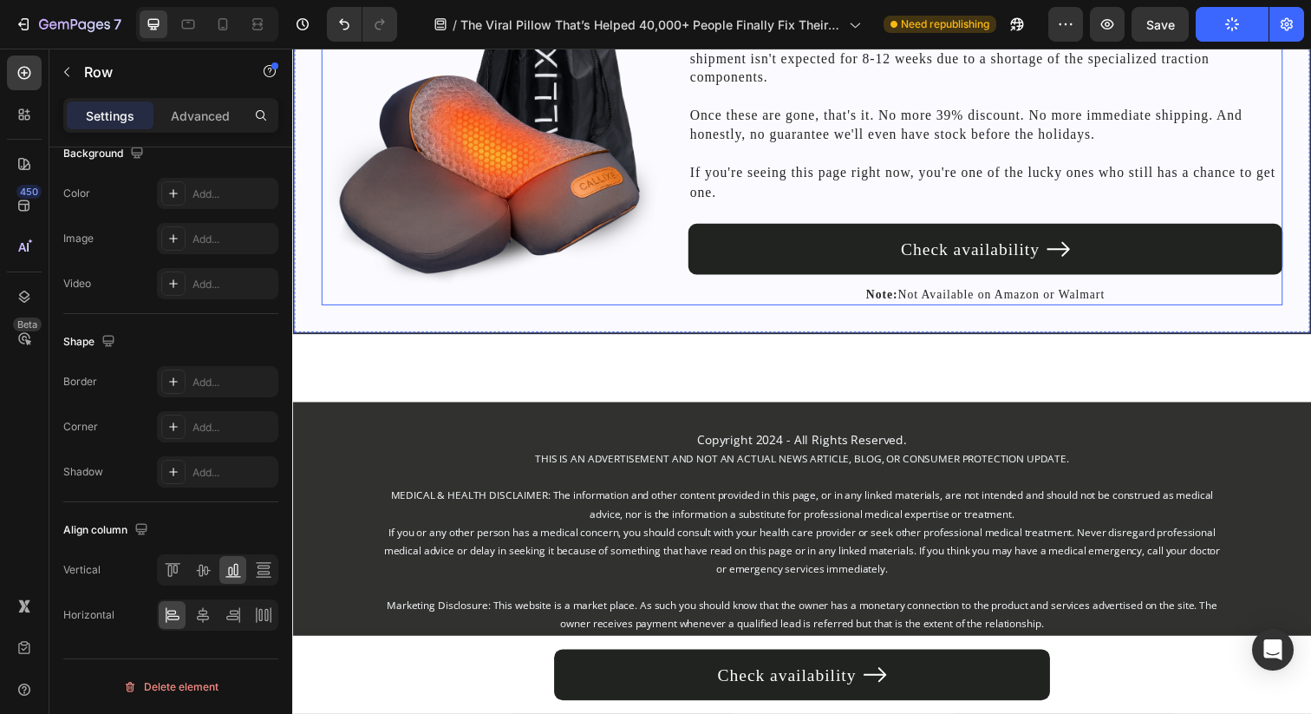
click at [690, 310] on div "Image Here's something I need to tell you that our marketing team didn't want m…" at bounding box center [813, 137] width 982 height 347
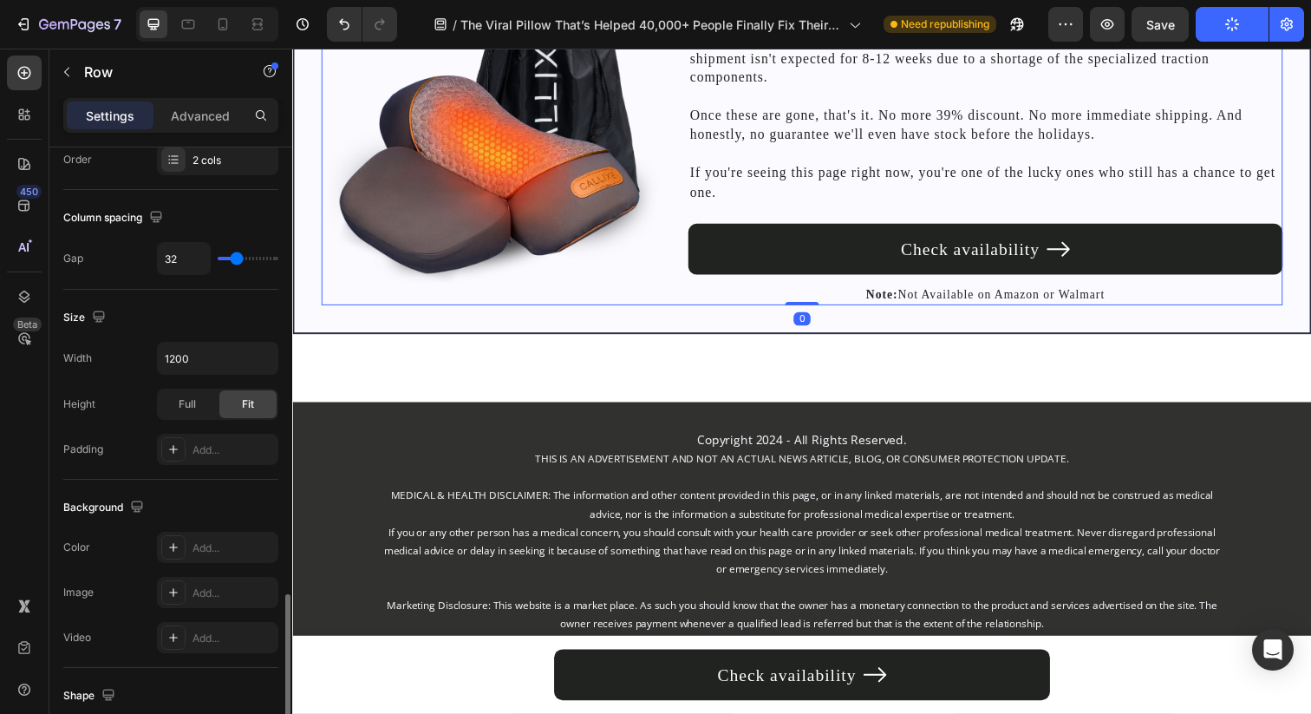
scroll to position [0, 0]
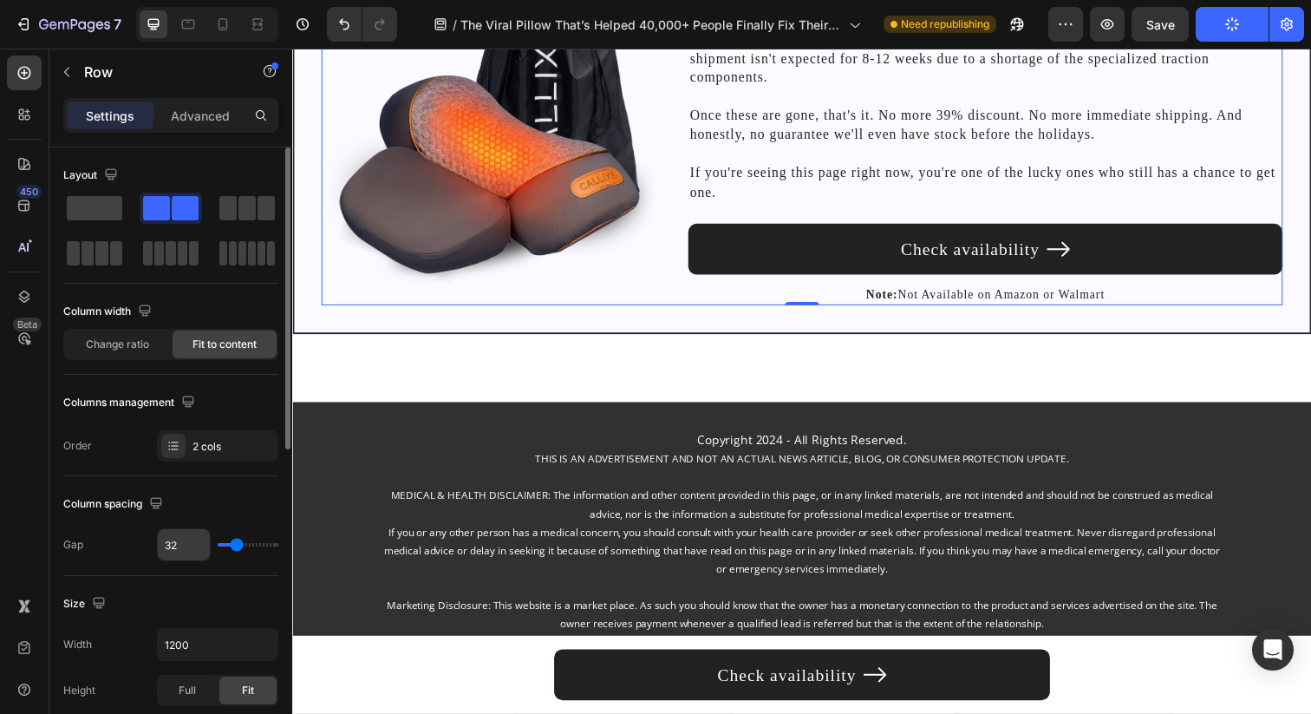
click at [191, 538] on input "32" at bounding box center [184, 544] width 52 height 31
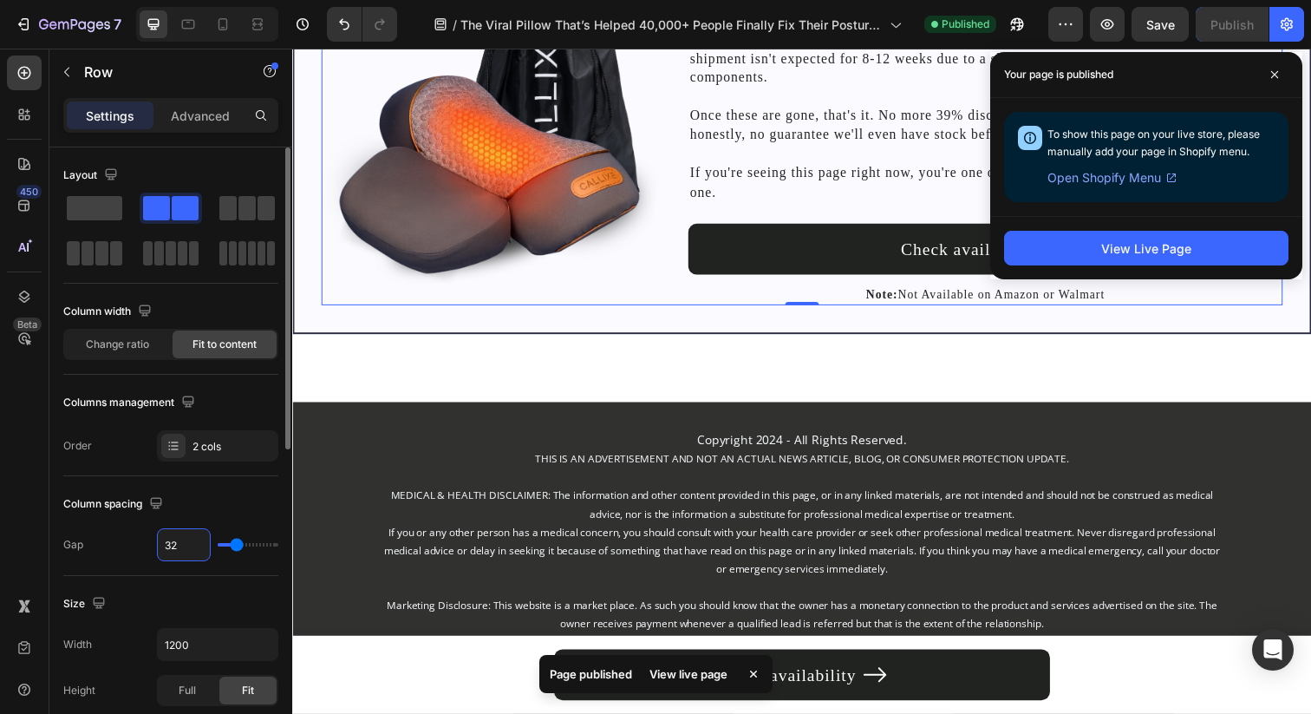
type input "6"
type input "60"
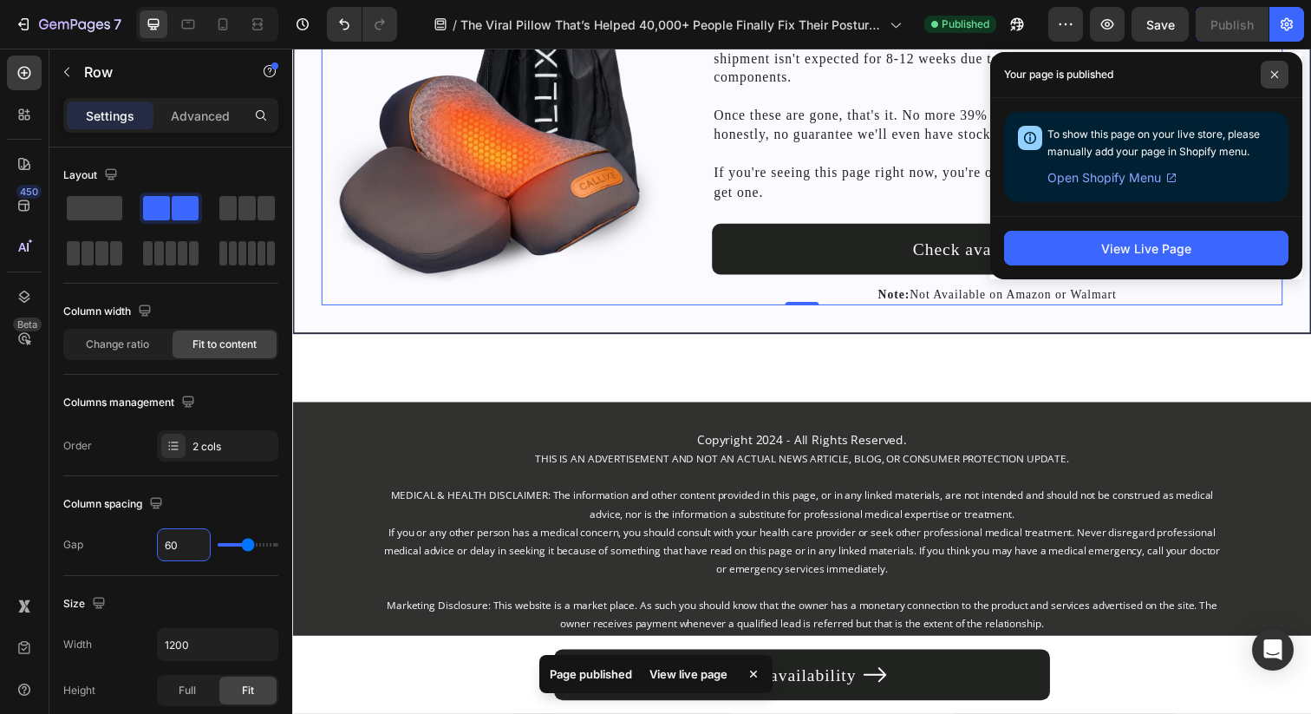
type input "60"
click at [1268, 65] on span at bounding box center [1275, 75] width 28 height 28
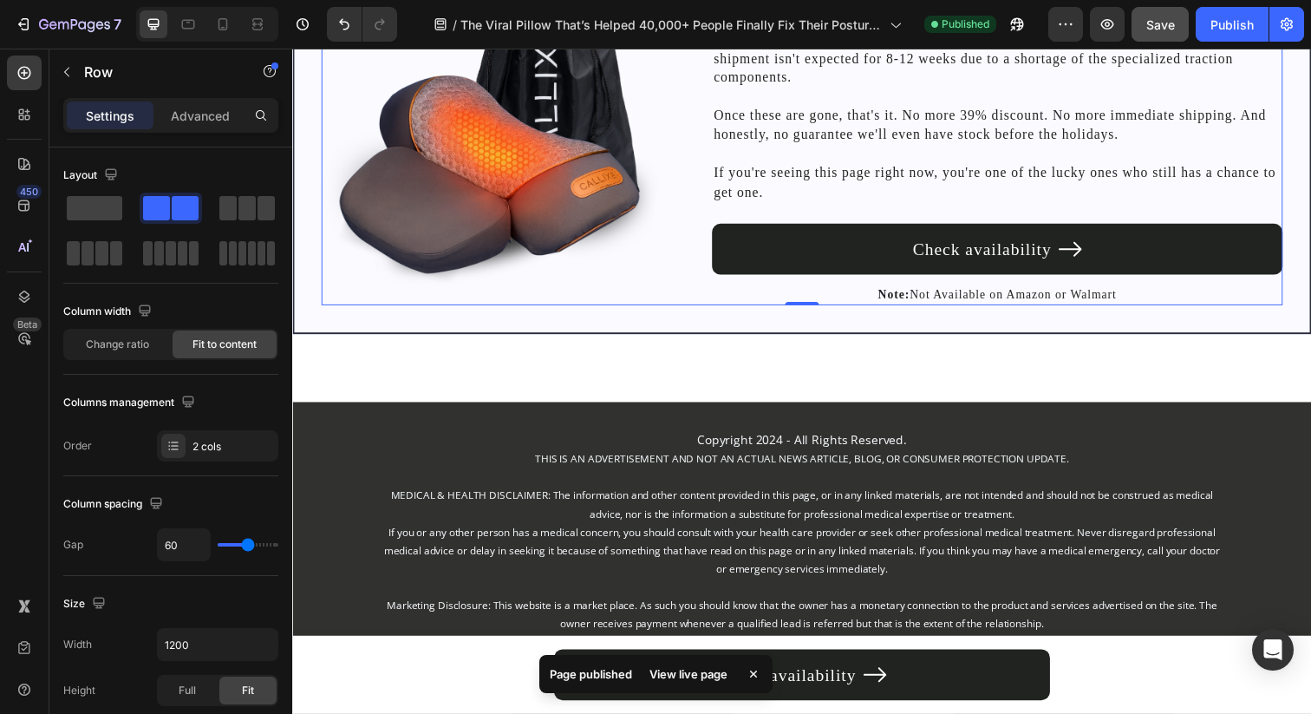
click at [1176, 23] on button "Save" at bounding box center [1160, 24] width 57 height 35
click at [1223, 31] on div "Publish" at bounding box center [1231, 25] width 43 height 18
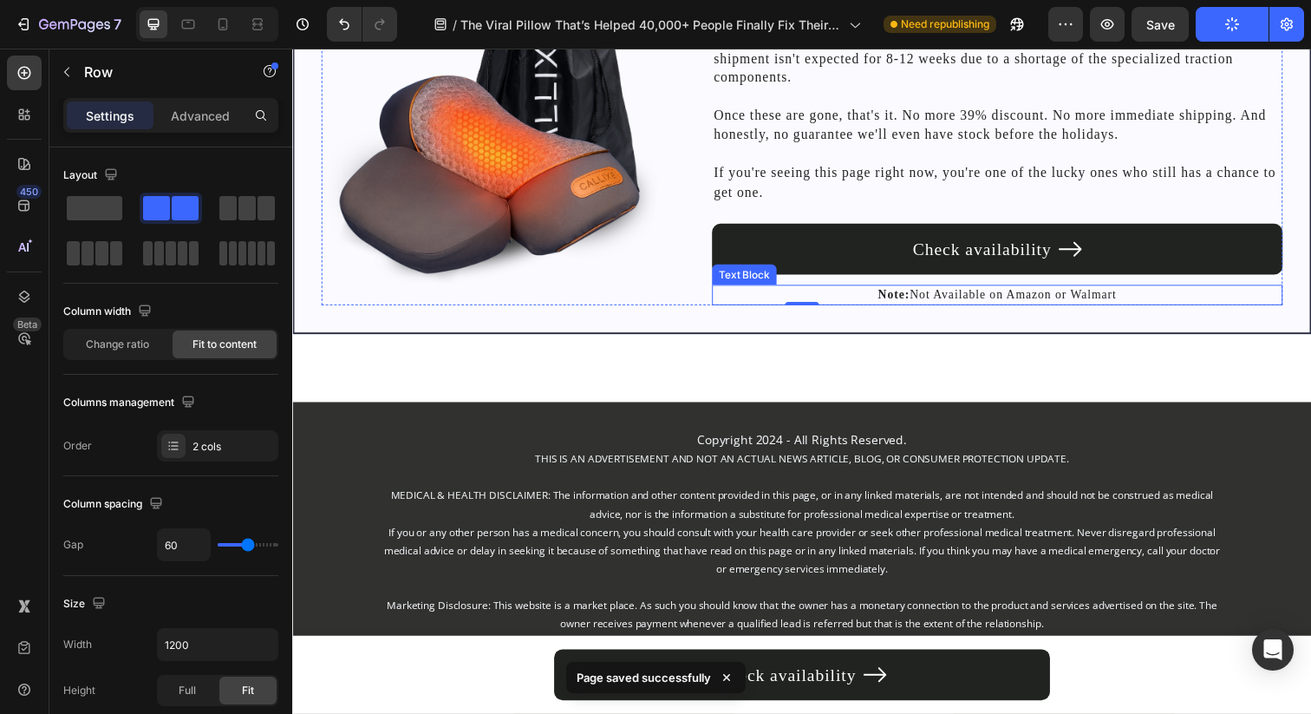
click at [890, 306] on strong "Note:" at bounding box center [906, 299] width 32 height 13
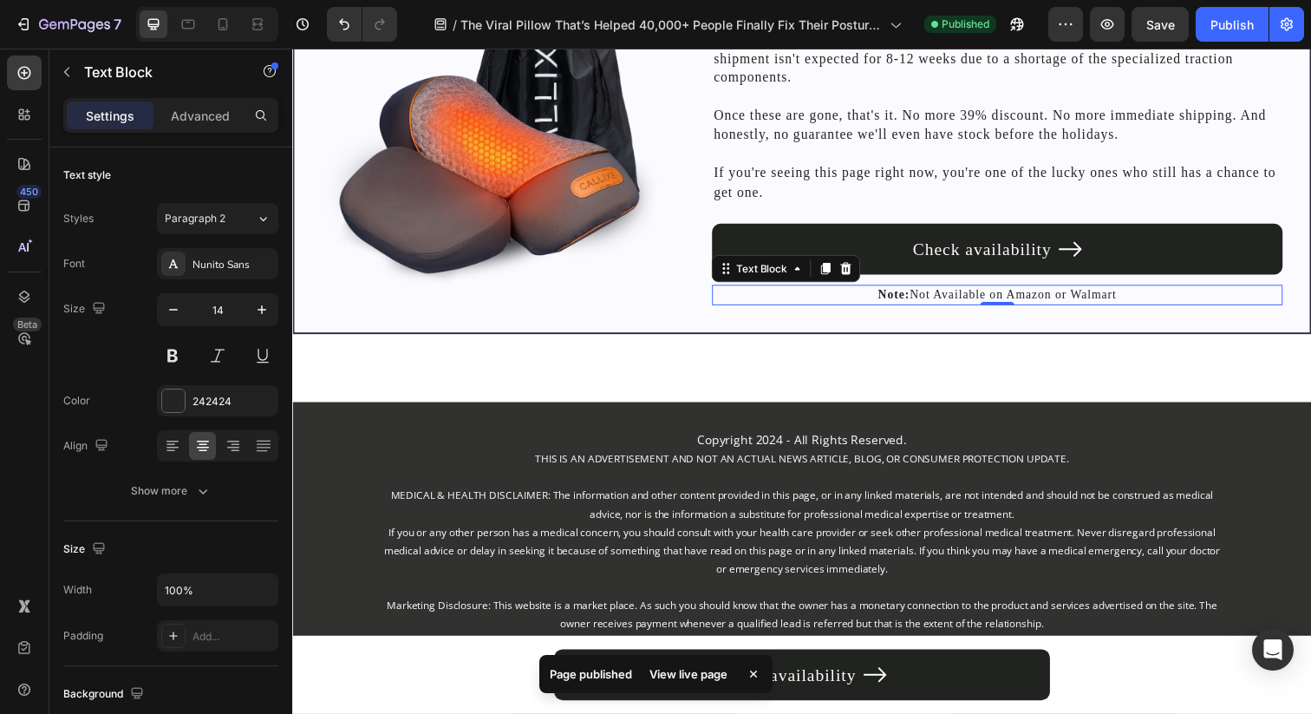
click at [1008, 309] on p "Note: Not Available on Amazon or Walmart" at bounding box center [1011, 299] width 579 height 17
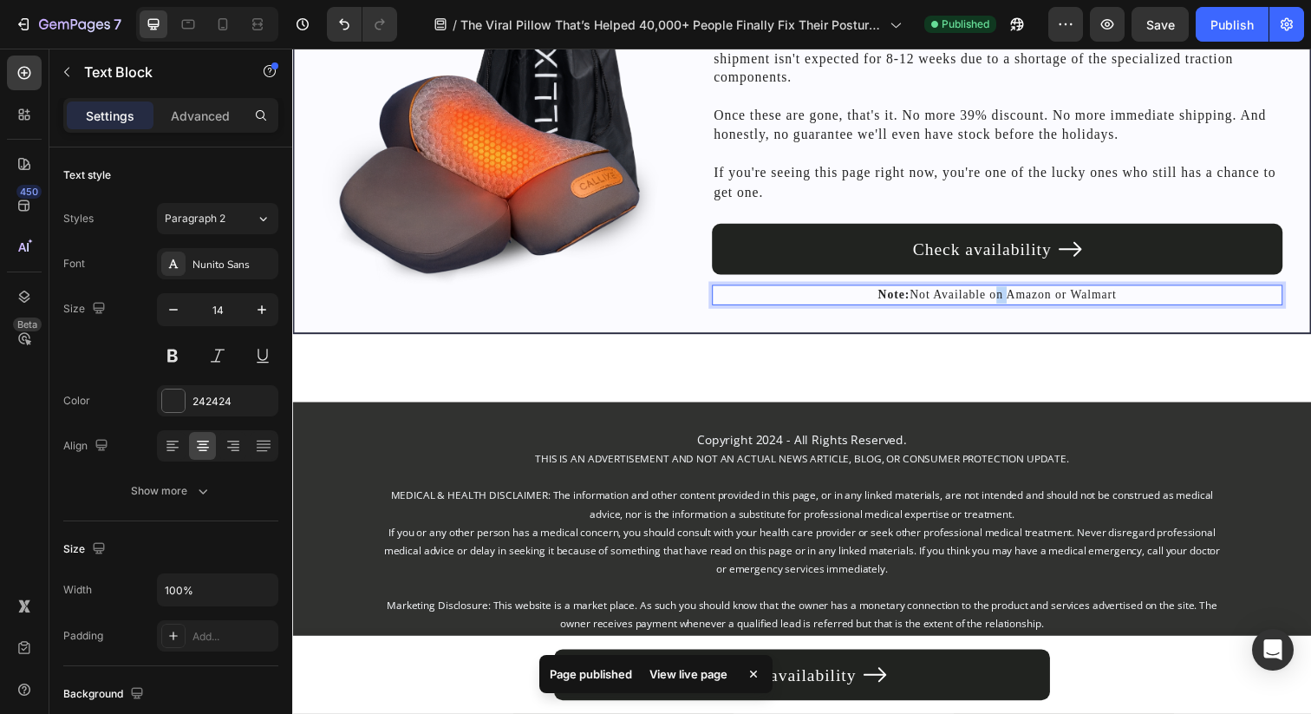
click at [1008, 309] on p "Note: Not Available on Amazon or Walmart" at bounding box center [1011, 299] width 579 height 17
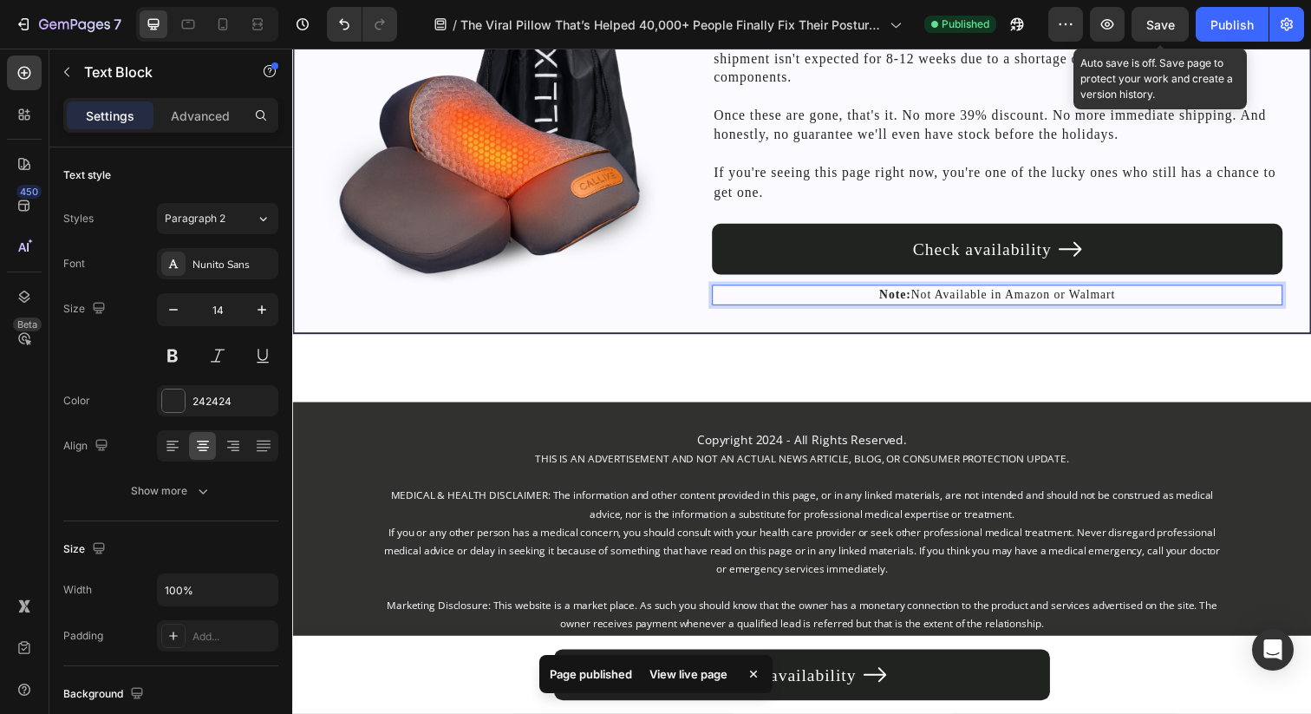
click at [1165, 29] on span "Save" at bounding box center [1160, 24] width 29 height 15
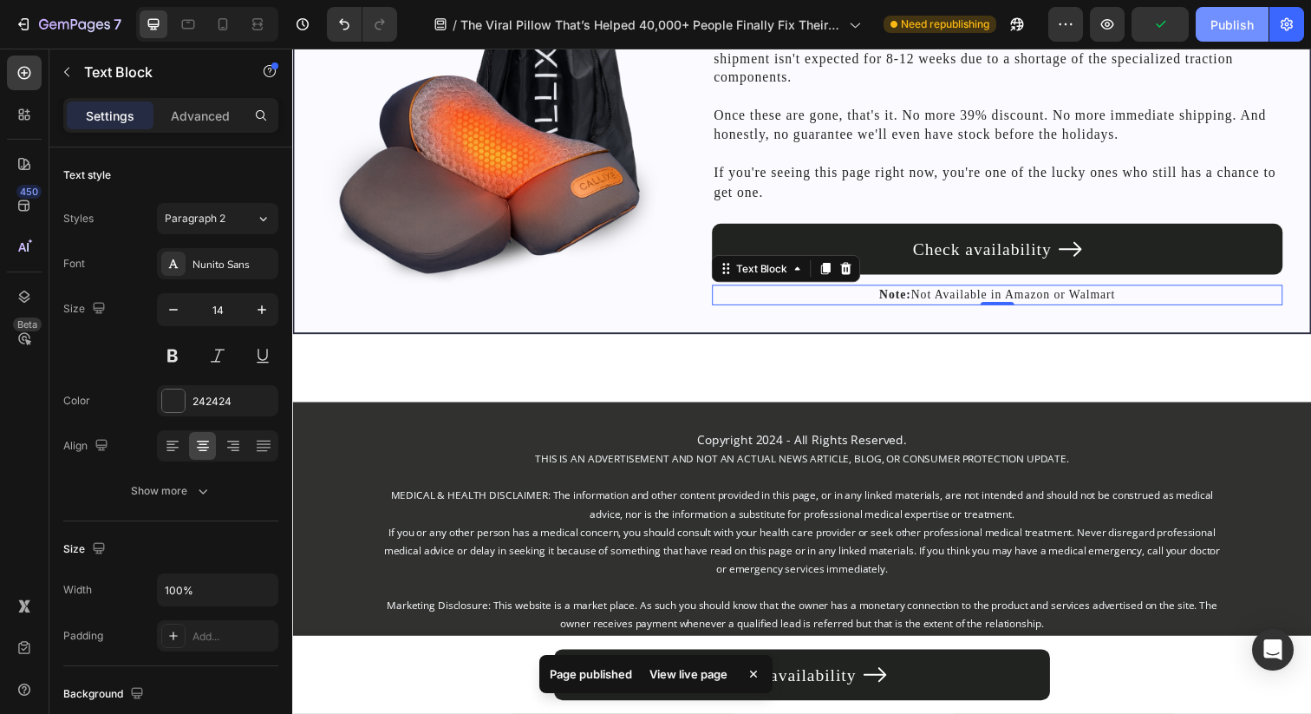
click at [1232, 28] on div "Publish" at bounding box center [1231, 25] width 43 height 18
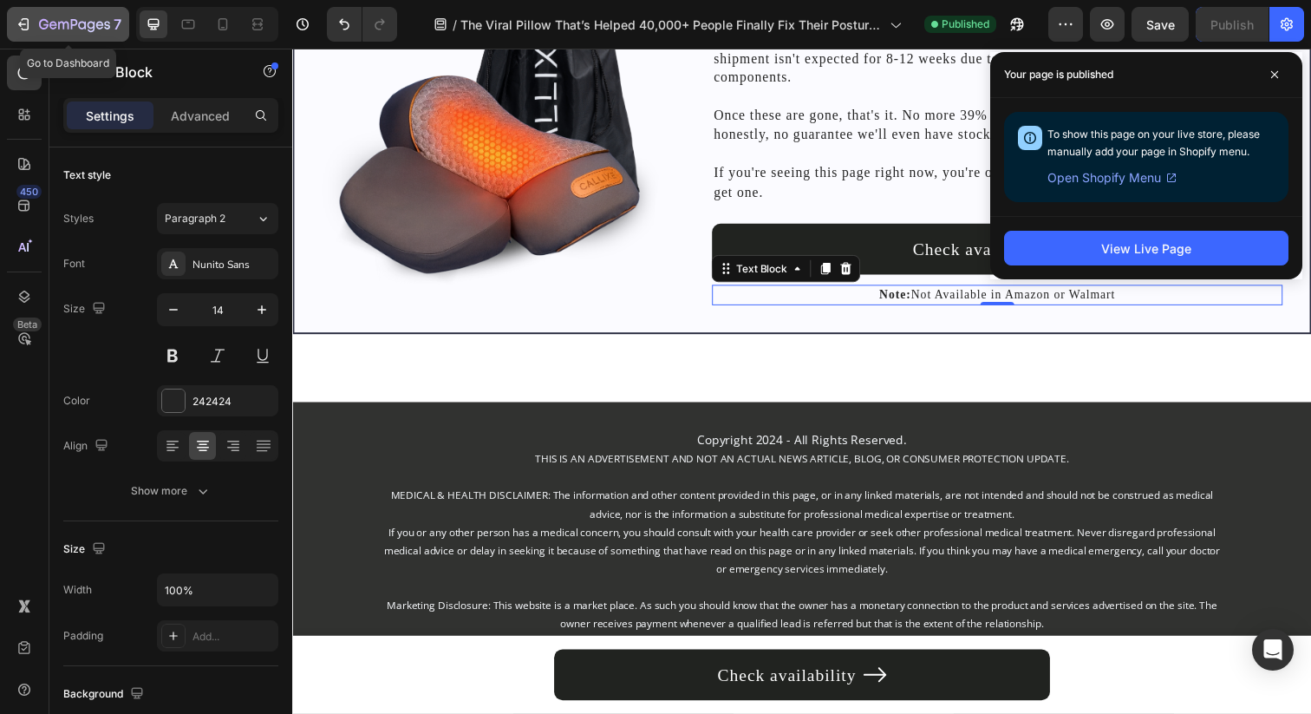
click at [41, 22] on icon "button" at bounding box center [74, 25] width 71 height 15
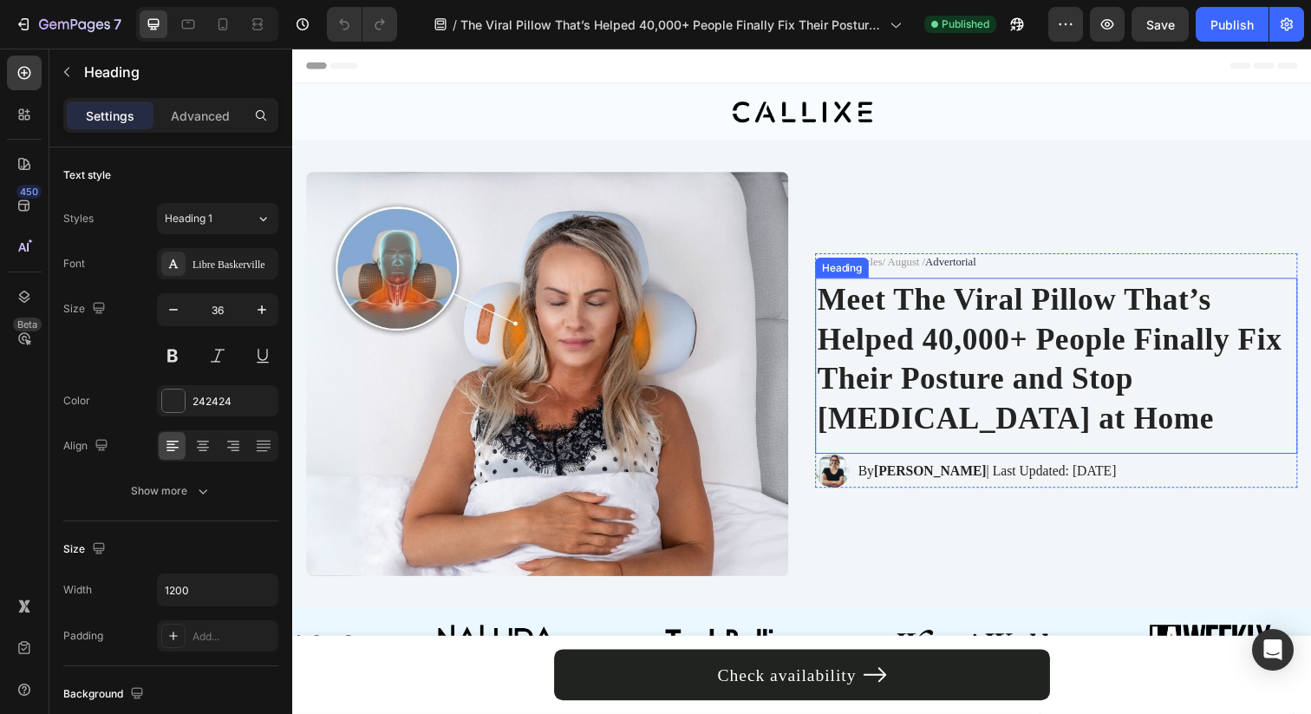
click at [922, 353] on h1 "Meet The Viral Pillow That’s Helped 40,000+ People Finally Fix Their Posture an…" at bounding box center [1072, 366] width 492 height 166
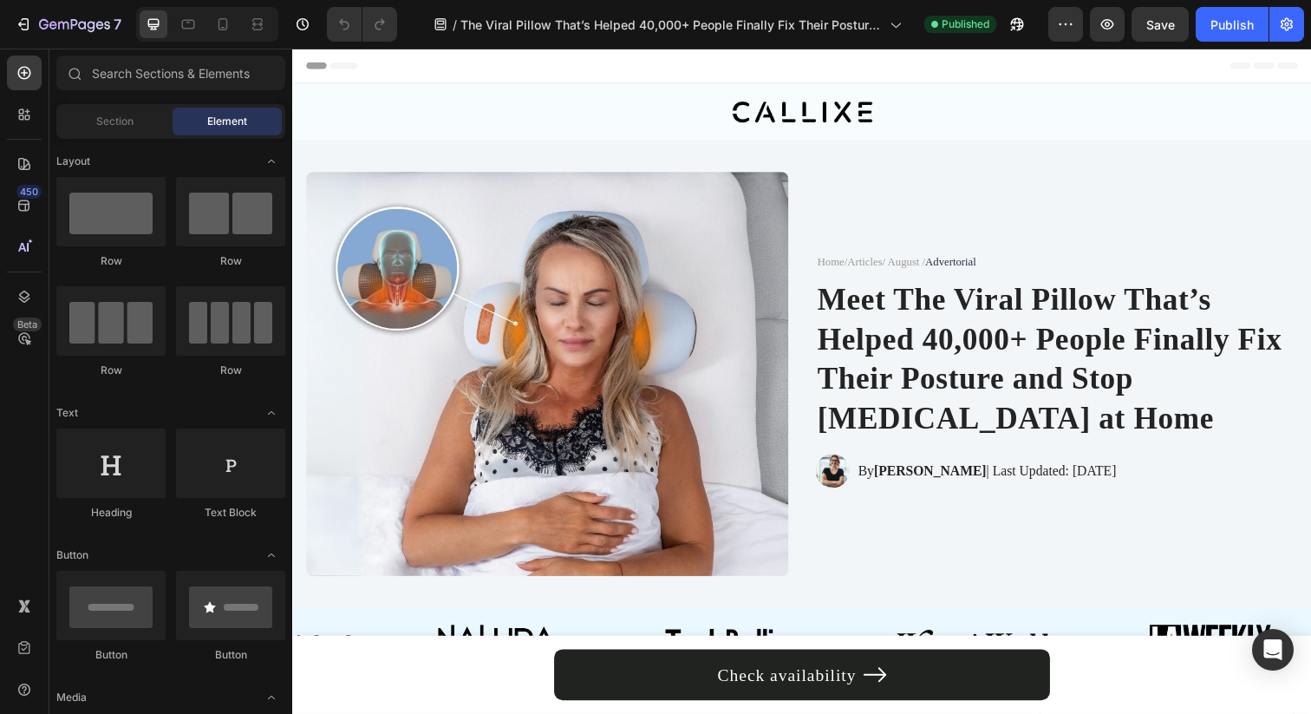
click at [1000, 24] on div at bounding box center [1015, 24] width 38 height 35
click at [1014, 24] on icon "button" at bounding box center [1016, 24] width 17 height 17
click at [225, 28] on icon at bounding box center [222, 24] width 17 height 17
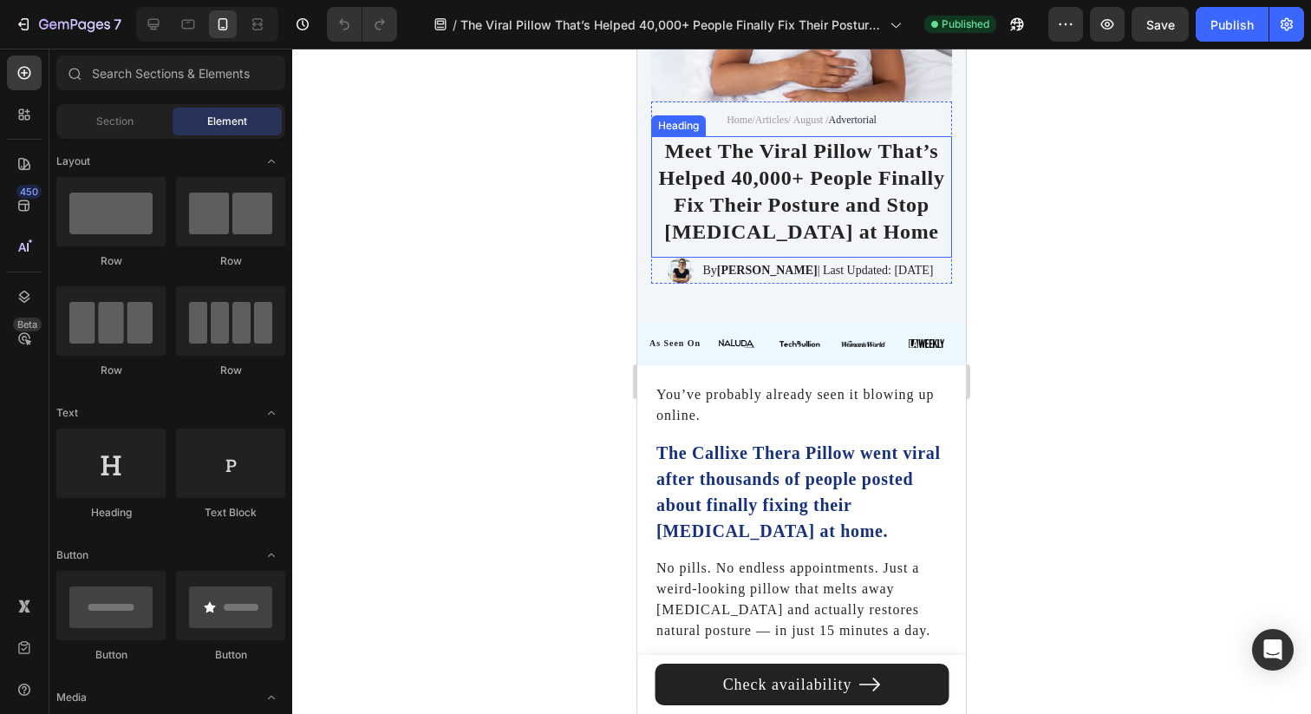
scroll to position [335, 0]
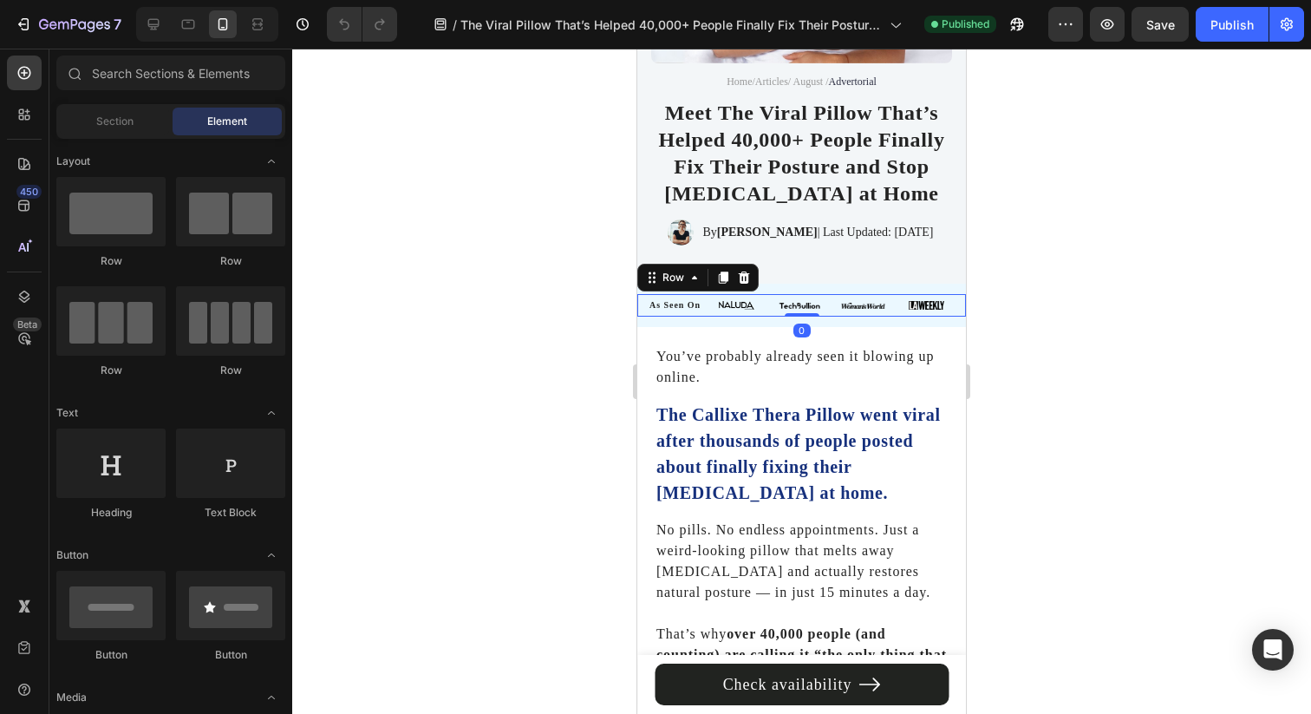
click at [703, 297] on div "As Seen On Heading Image Image Image Image Row 0" at bounding box center [801, 305] width 329 height 23
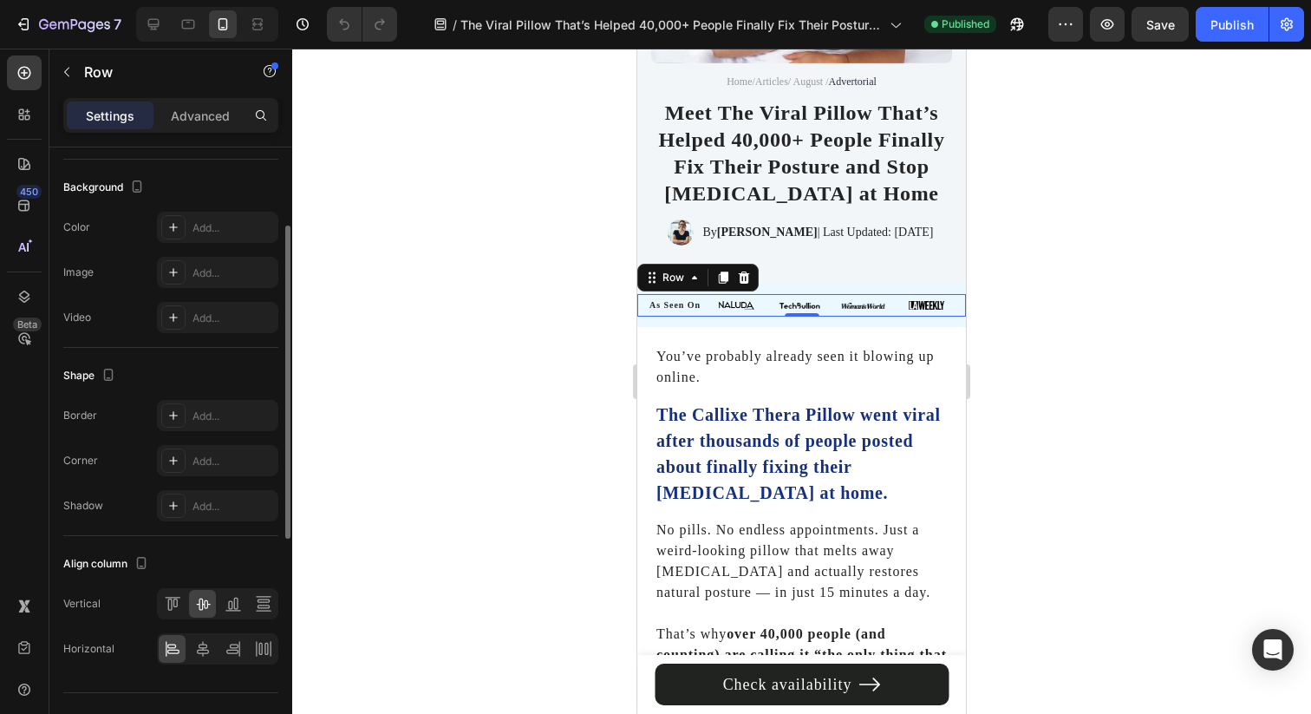
scroll to position [595, 0]
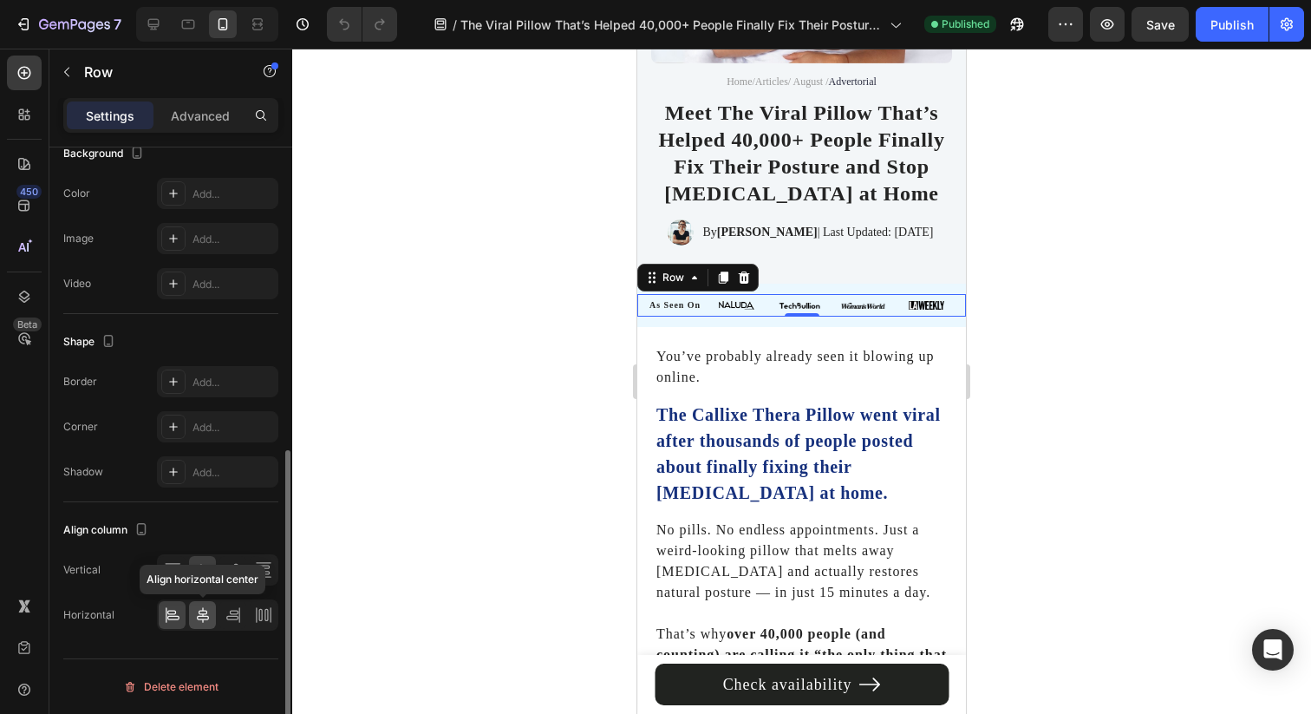
click at [199, 617] on icon at bounding box center [202, 614] width 17 height 17
click at [207, 112] on p "Advanced" at bounding box center [200, 116] width 59 height 18
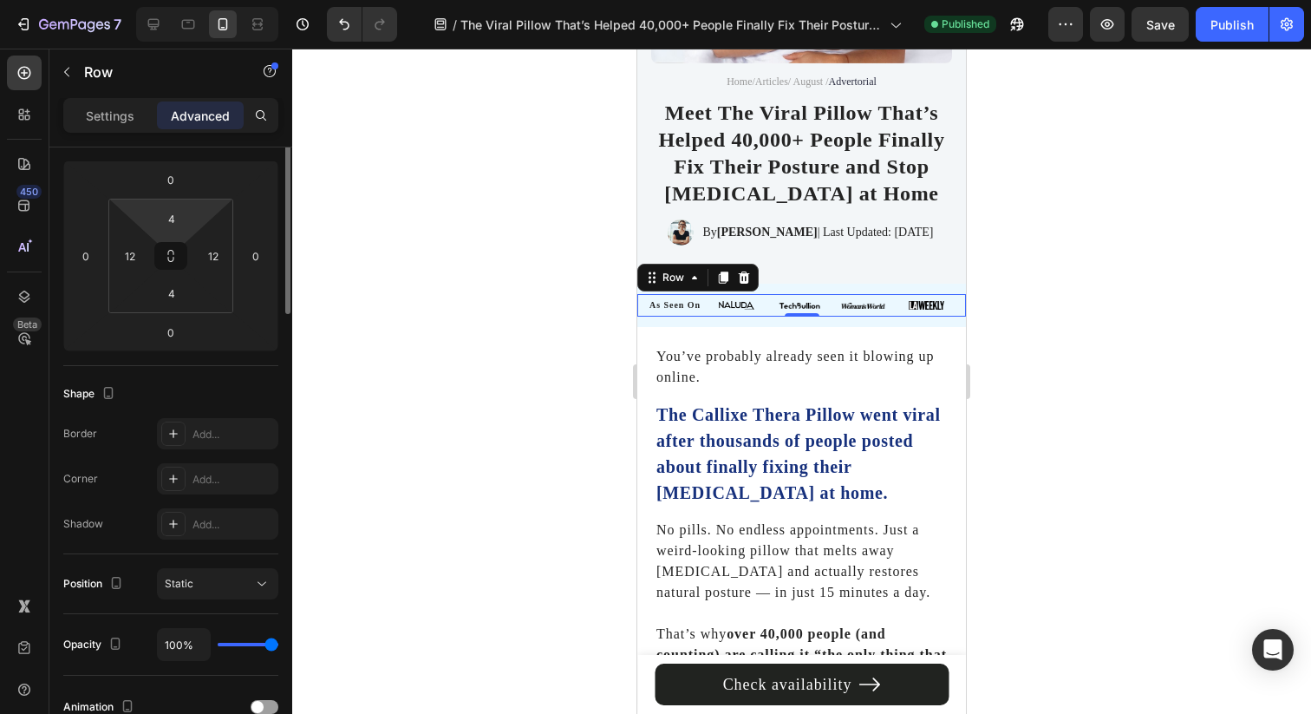
scroll to position [0, 0]
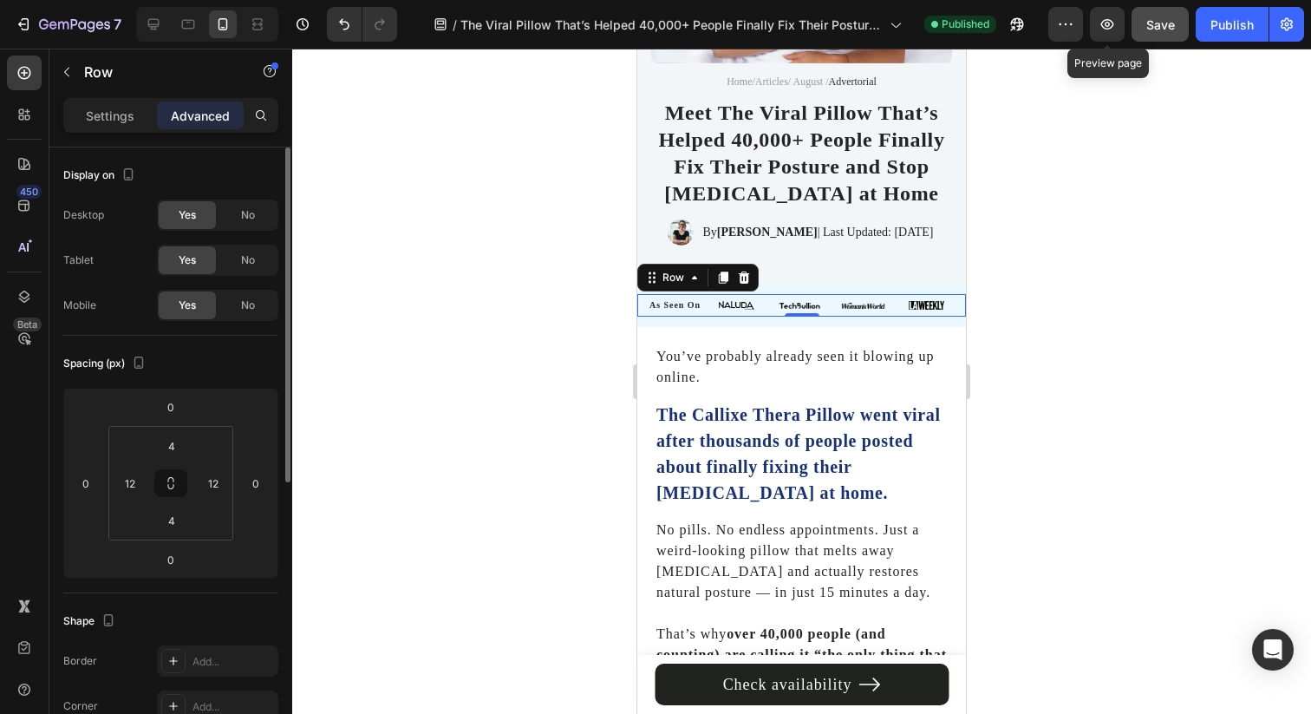
click at [1163, 26] on span "Save" at bounding box center [1160, 24] width 29 height 15
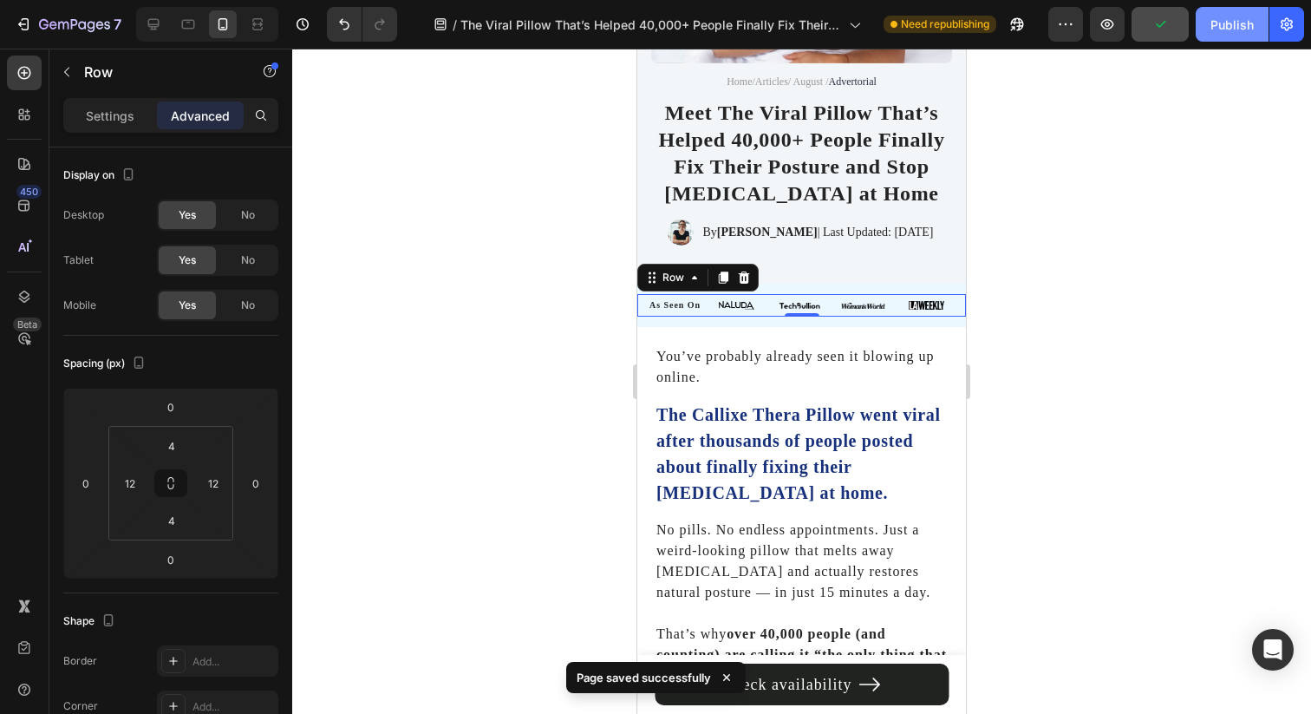
click at [1228, 28] on div "Publish" at bounding box center [1231, 25] width 43 height 18
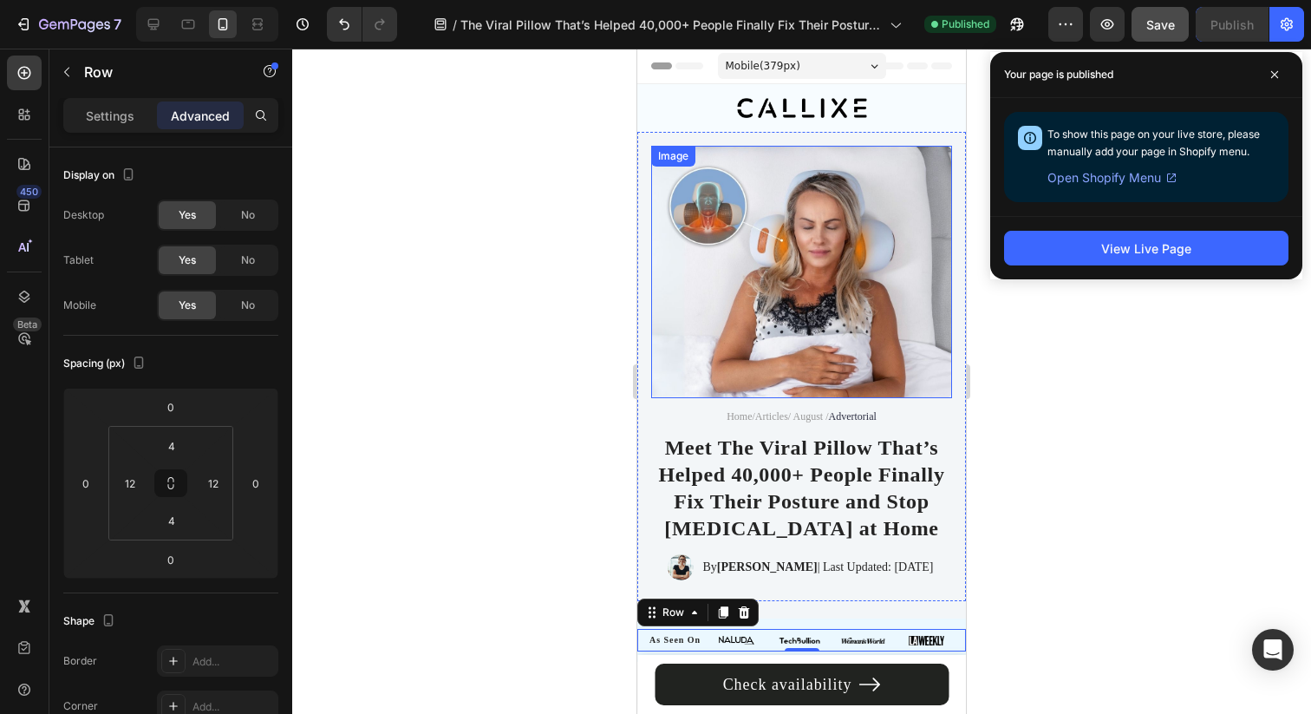
click at [810, 257] on img at bounding box center [801, 272] width 301 height 252
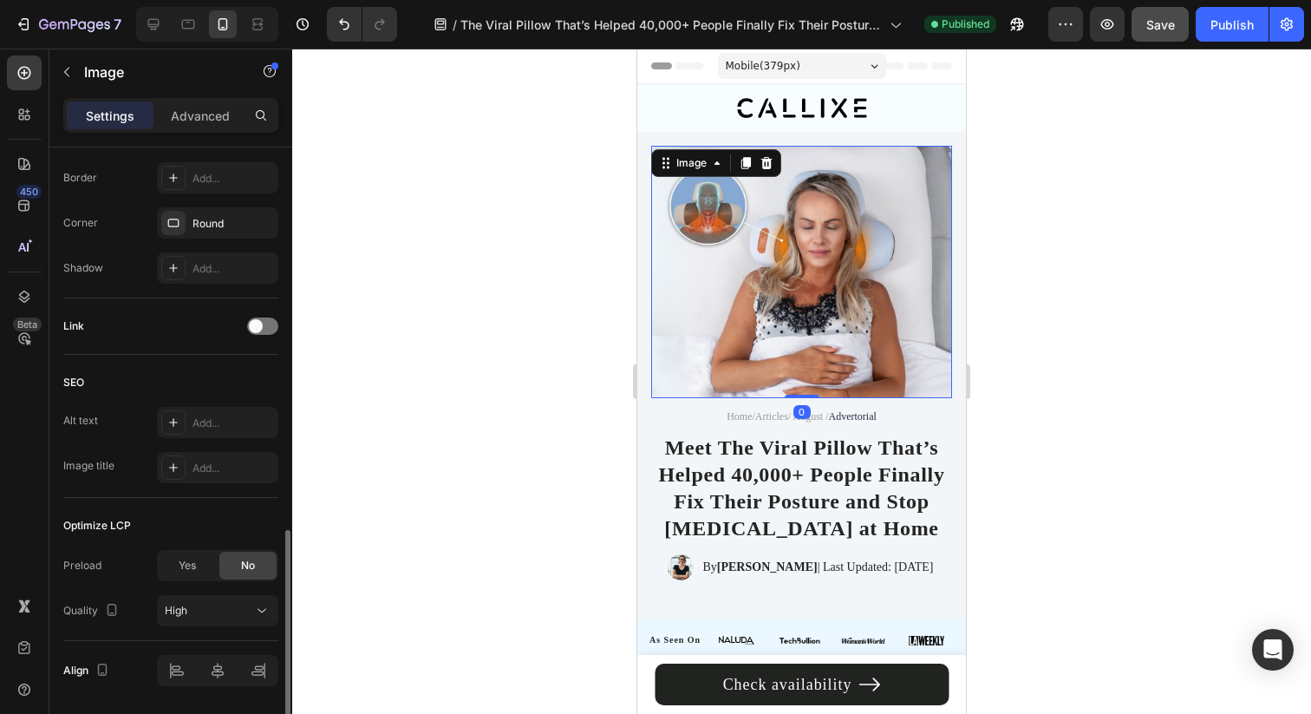
scroll to position [694, 0]
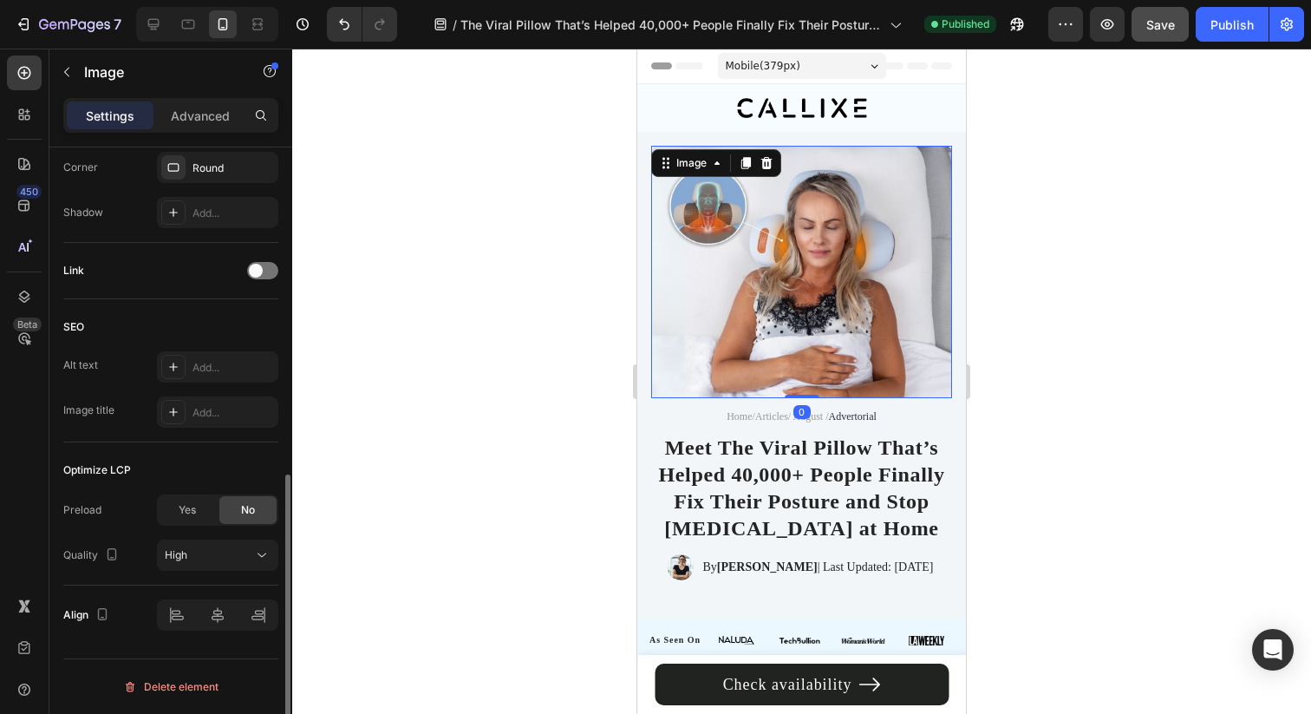
click at [199, 524] on div "Yes No" at bounding box center [217, 509] width 121 height 31
click at [199, 510] on div "Yes" at bounding box center [187, 510] width 57 height 28
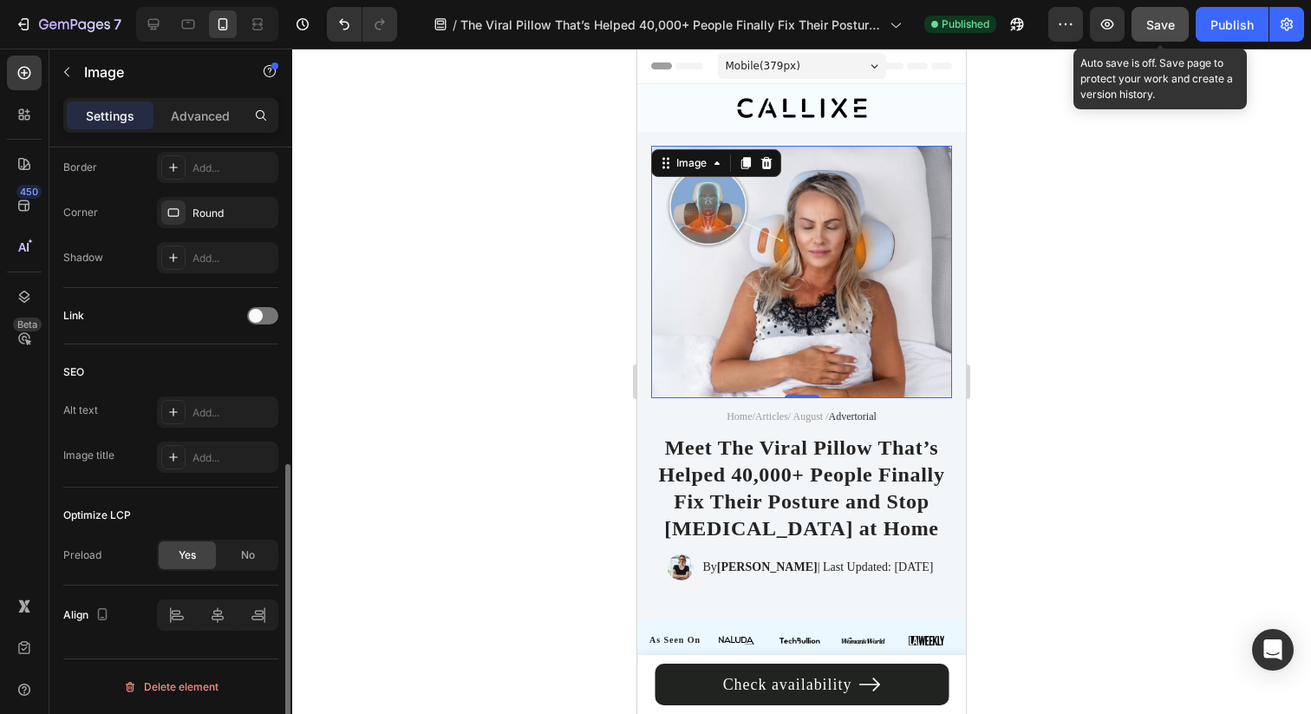
click at [1158, 22] on span "Save" at bounding box center [1160, 24] width 29 height 15
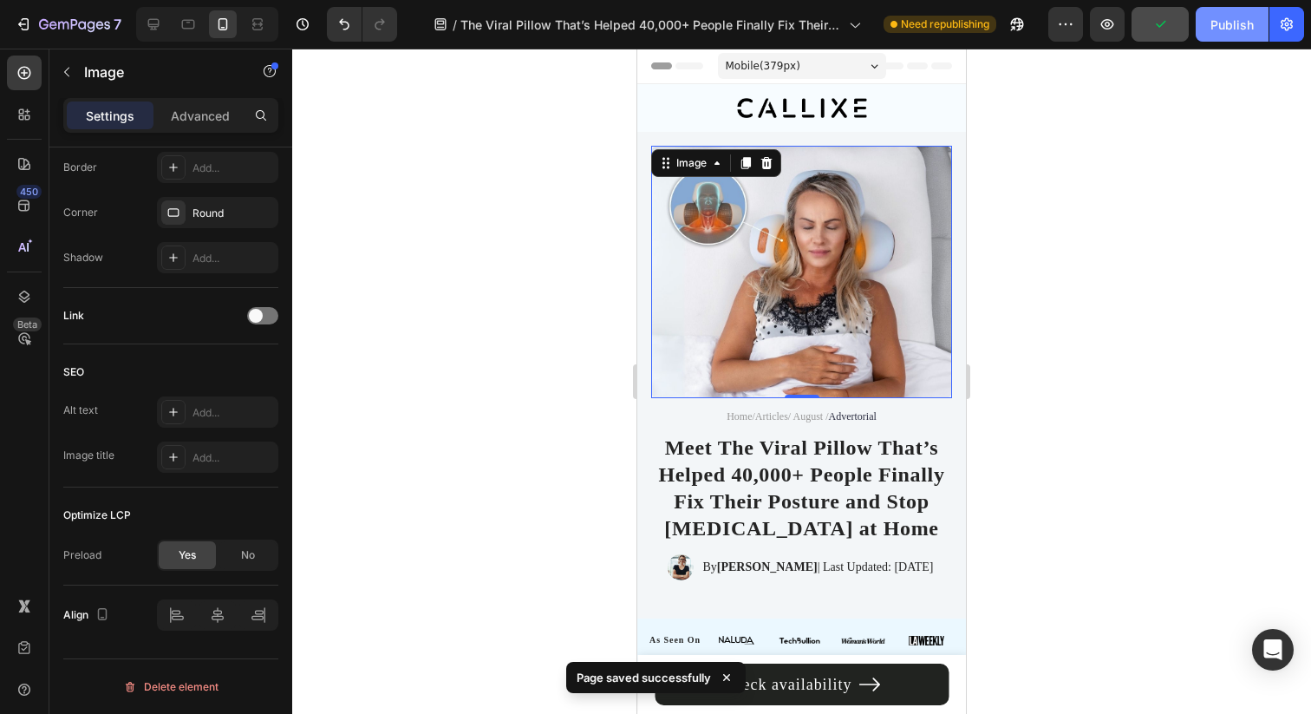
click at [1228, 23] on div "Publish" at bounding box center [1231, 25] width 43 height 18
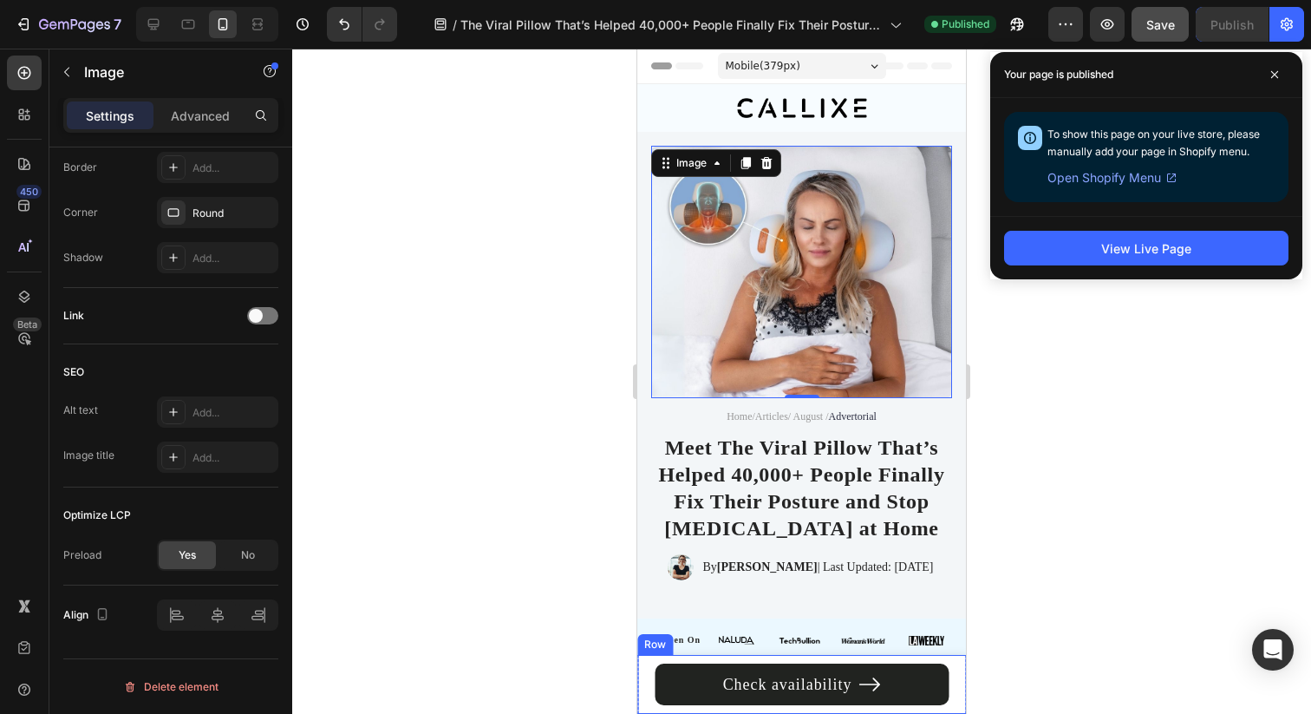
scroll to position [397, 0]
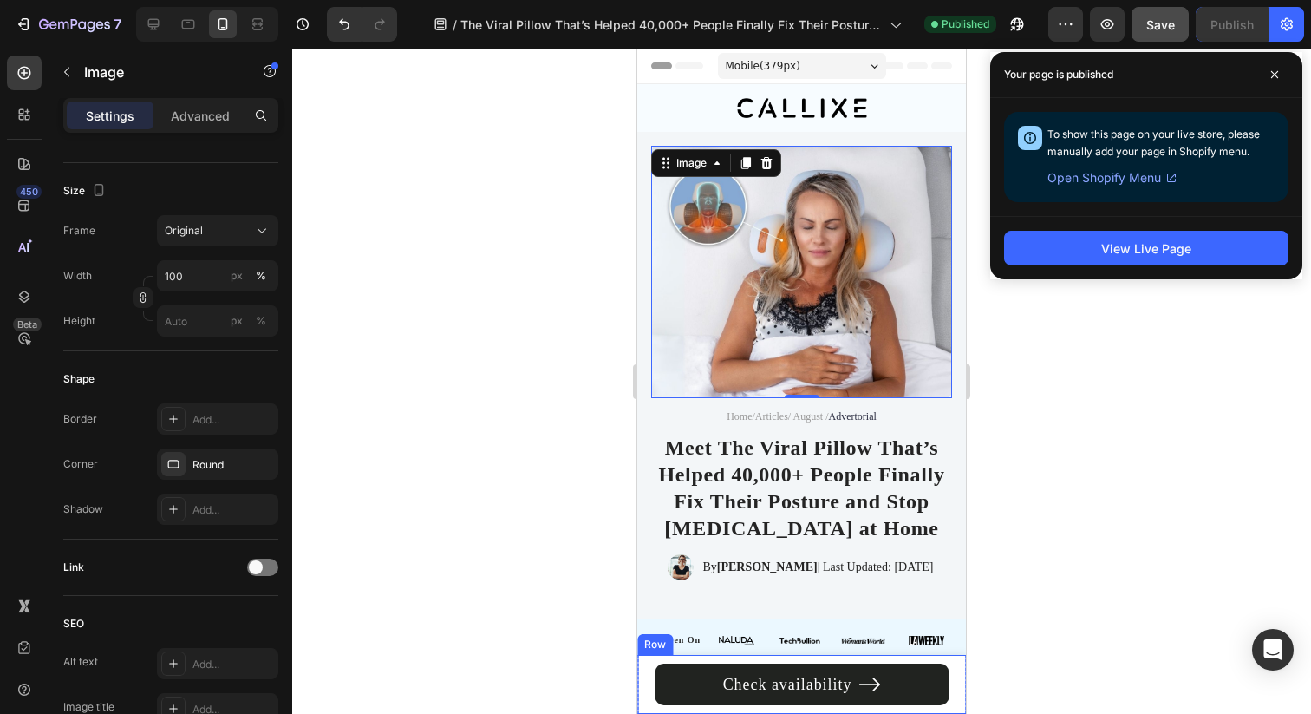
click at [646, 682] on div "Check availability Button Row" at bounding box center [801, 684] width 329 height 59
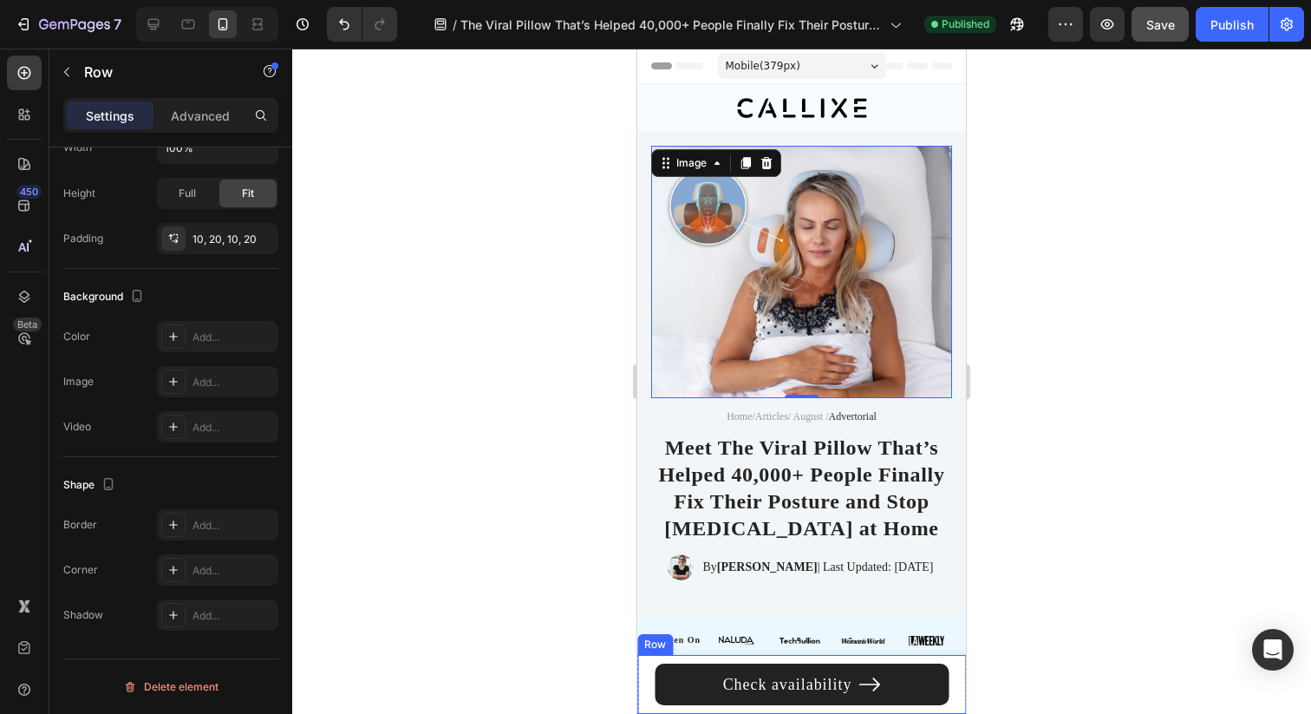
scroll to position [0, 0]
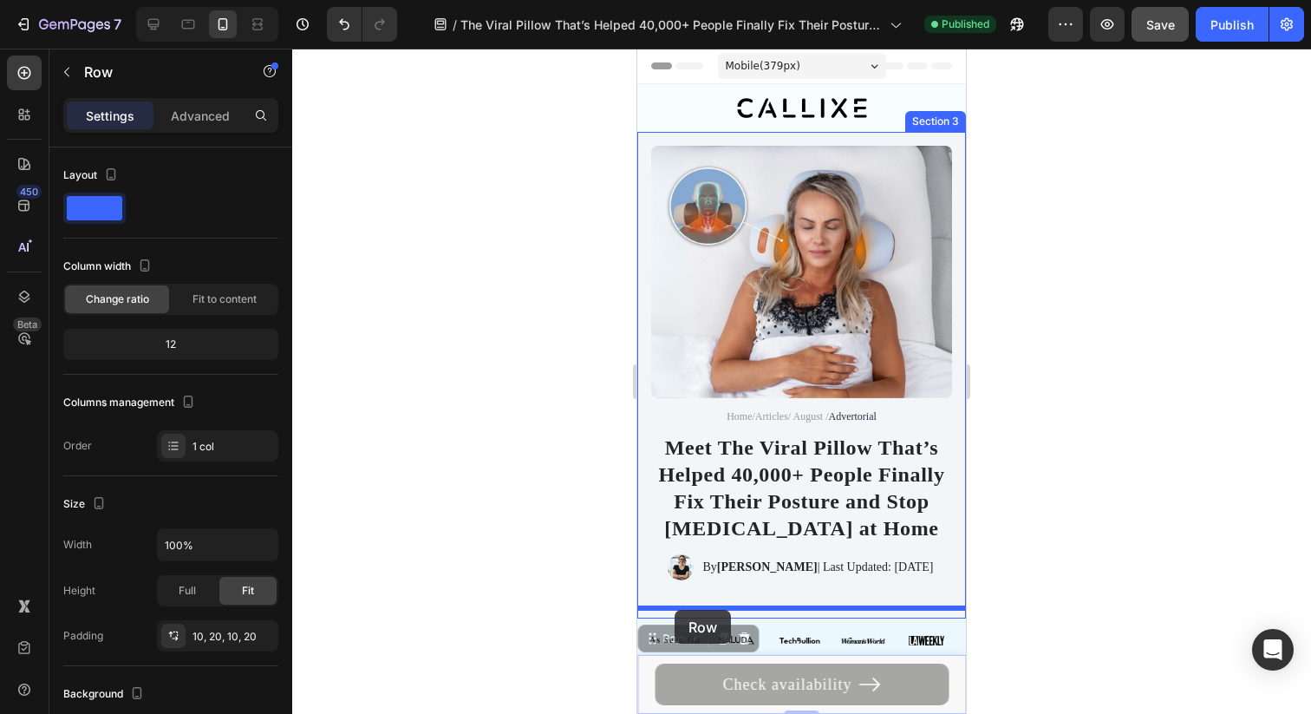
drag, startPoint x: 668, startPoint y: 632, endPoint x: 675, endPoint y: 608, distance: 25.0
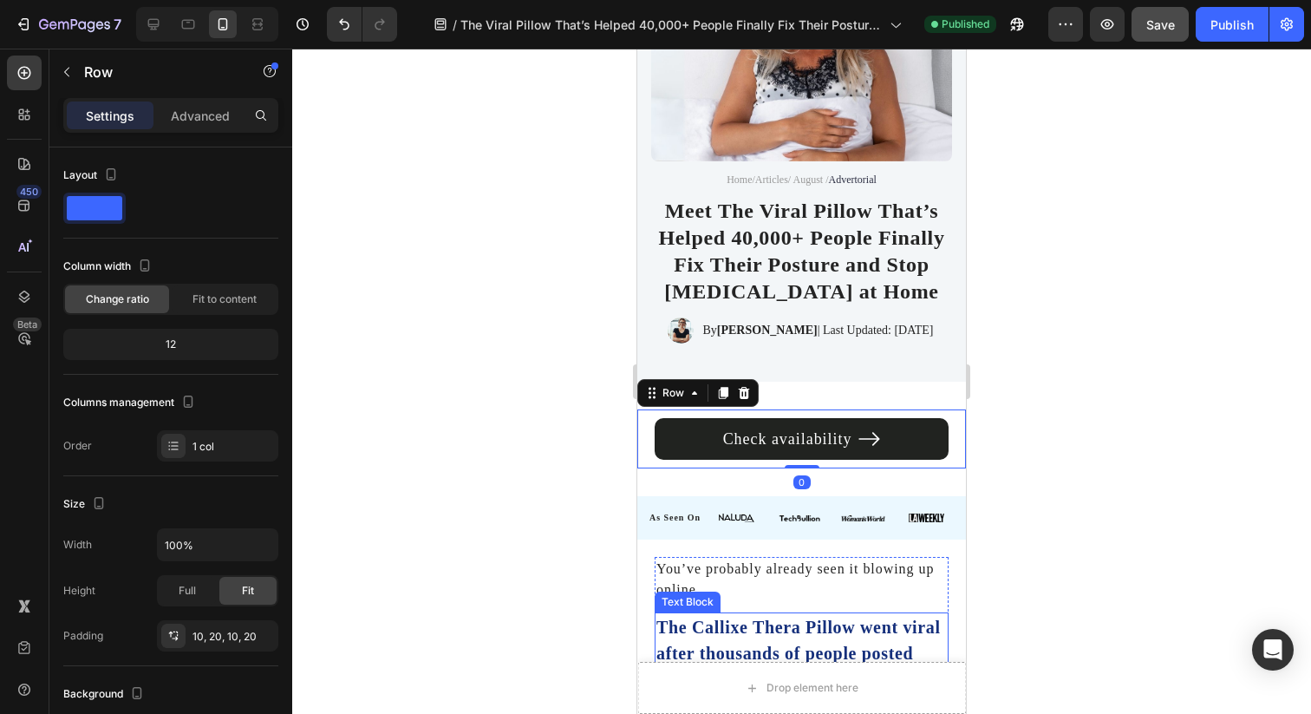
scroll to position [245, 0]
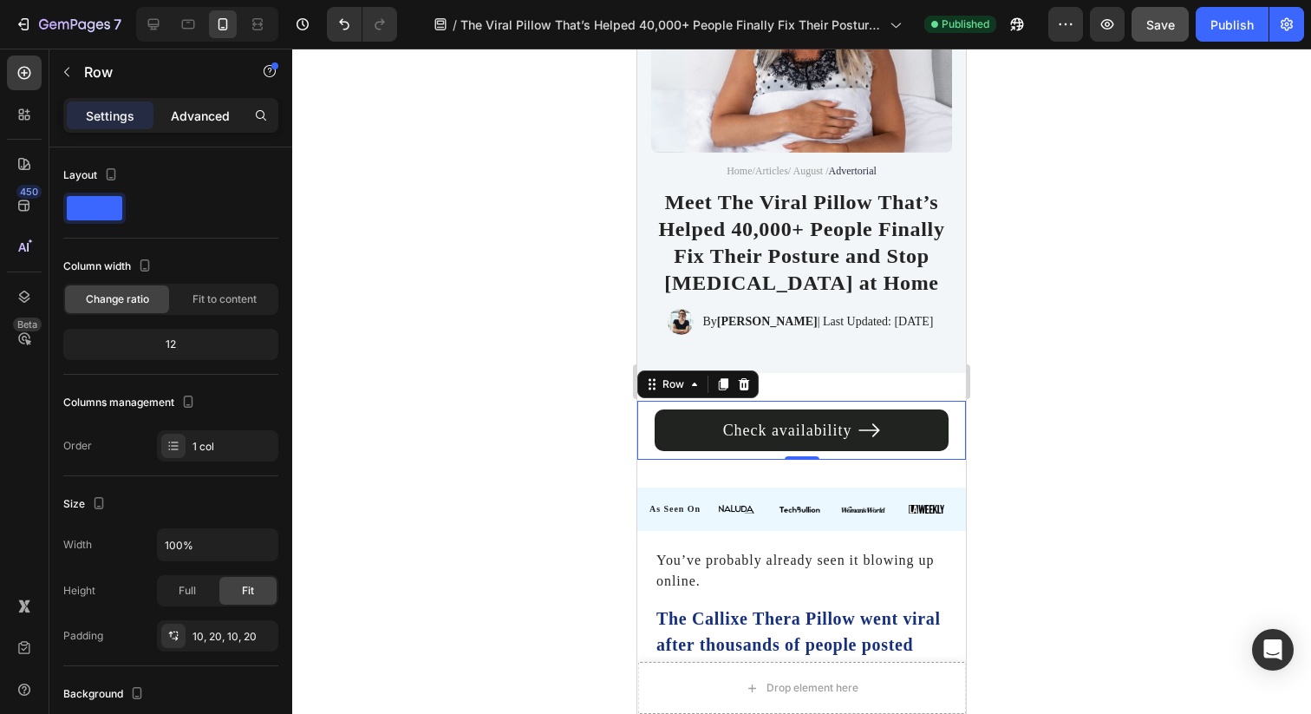
click at [211, 124] on div "Advanced" at bounding box center [200, 115] width 87 height 28
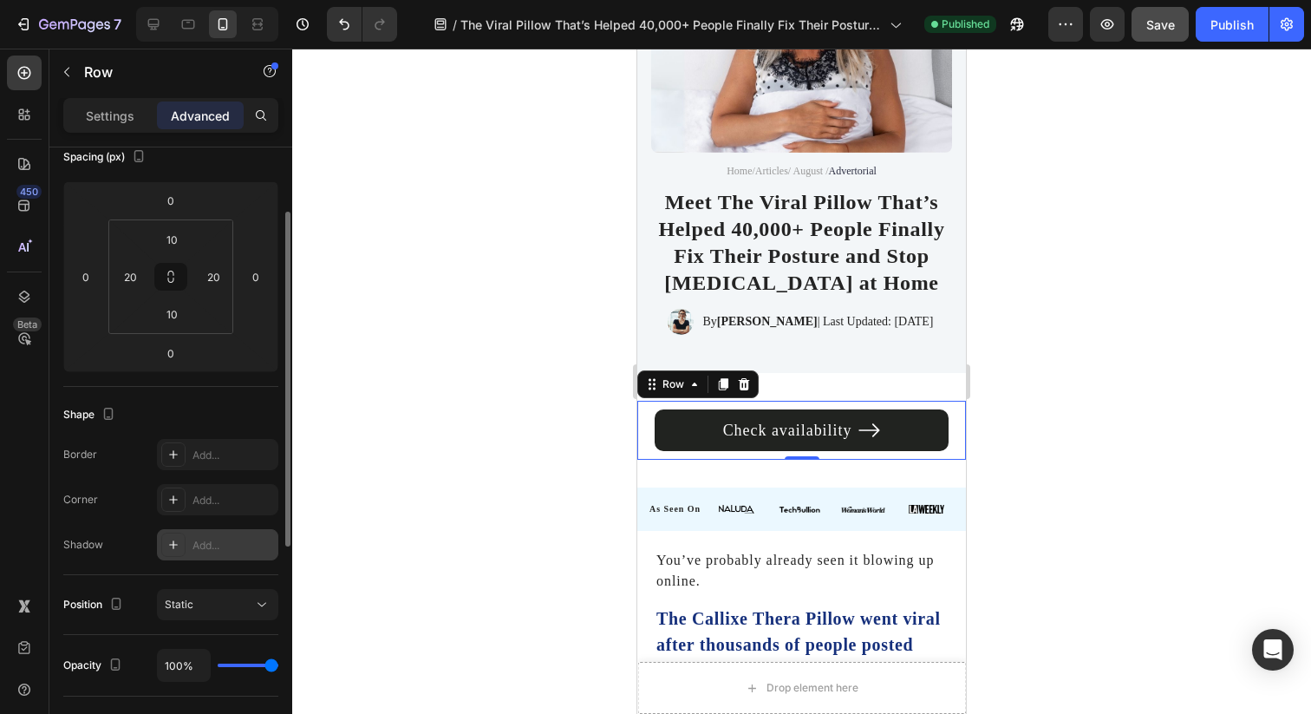
scroll to position [241, 0]
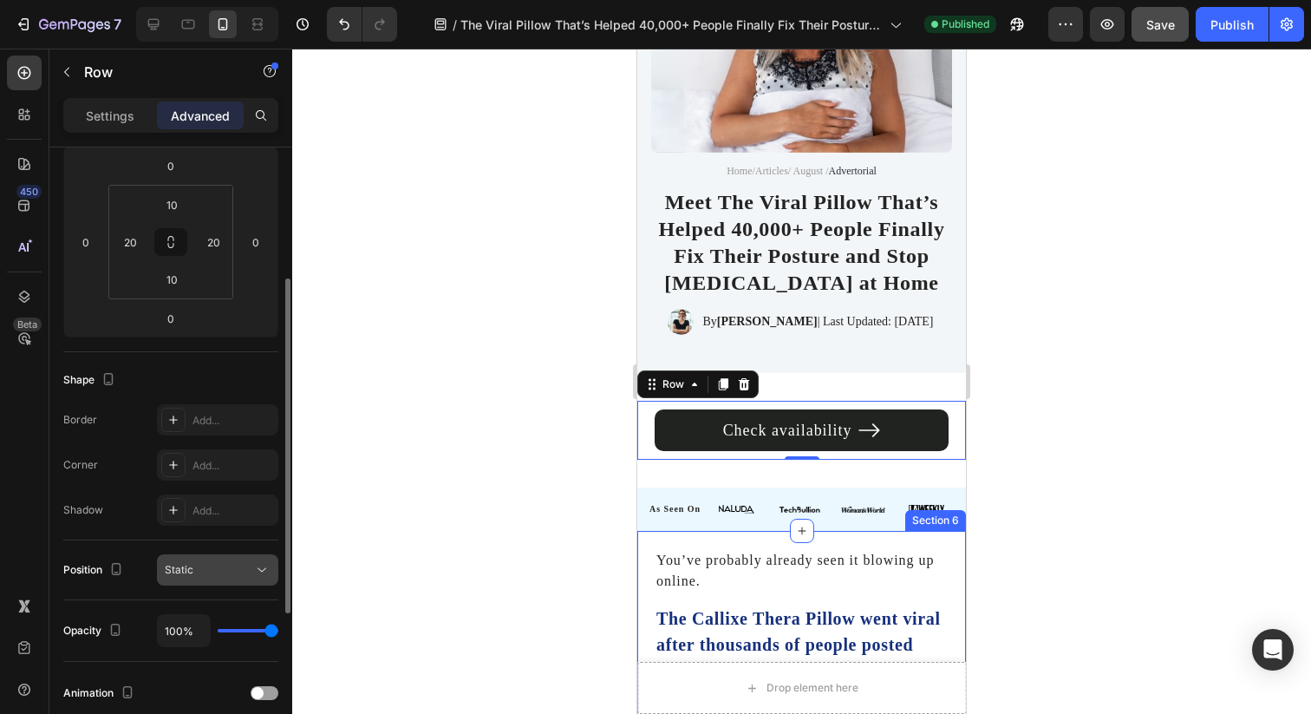
click at [199, 564] on div "Static" at bounding box center [209, 570] width 88 height 16
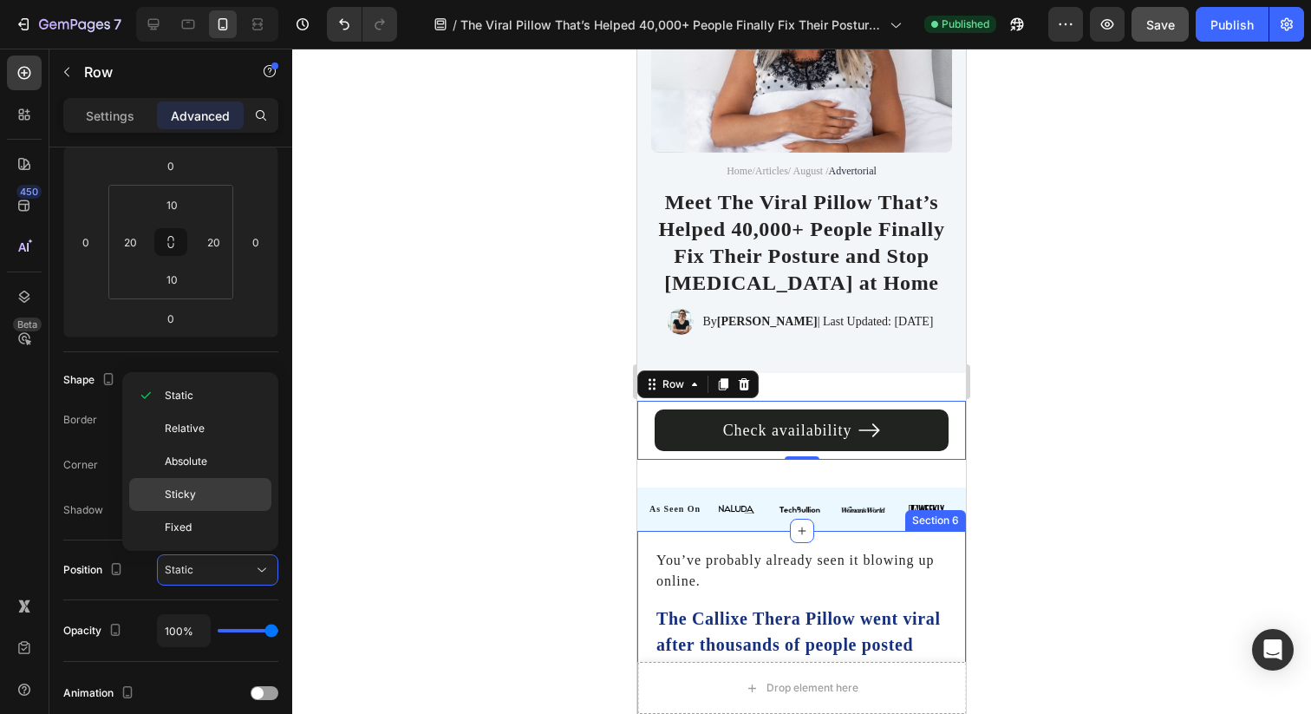
click at [204, 499] on p "Sticky" at bounding box center [214, 494] width 99 height 16
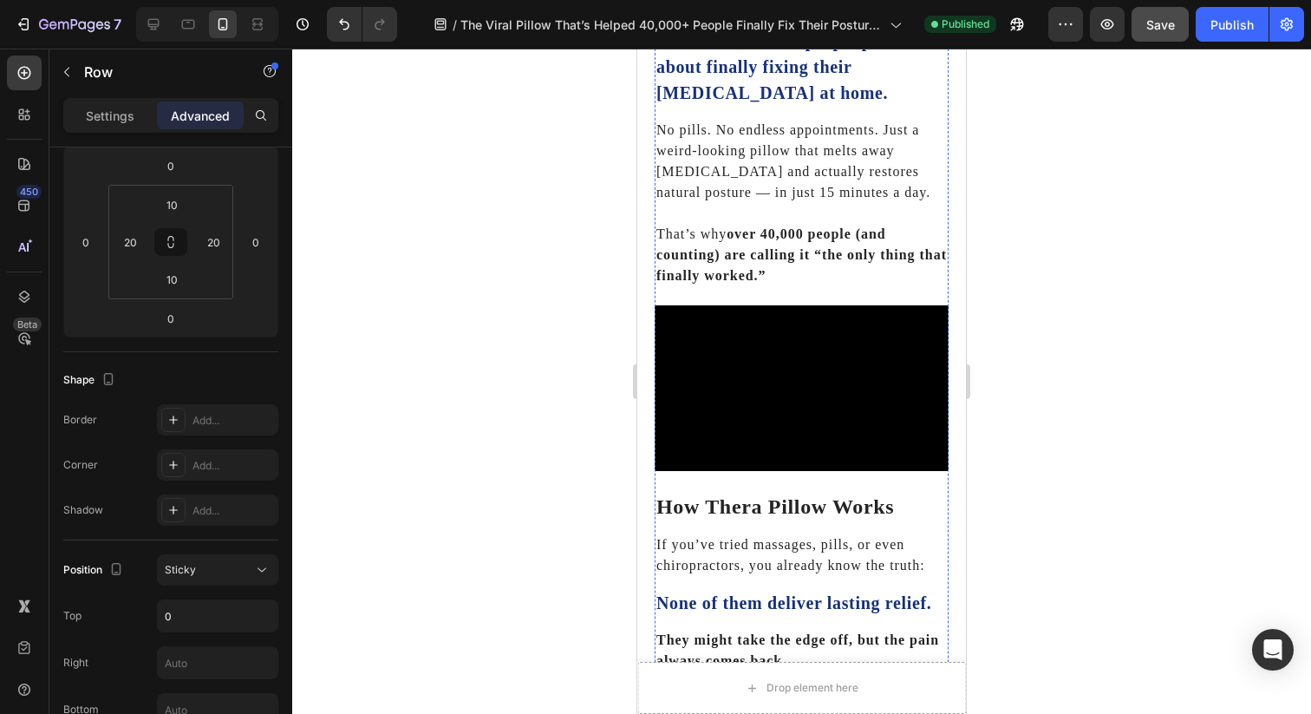
scroll to position [852, 0]
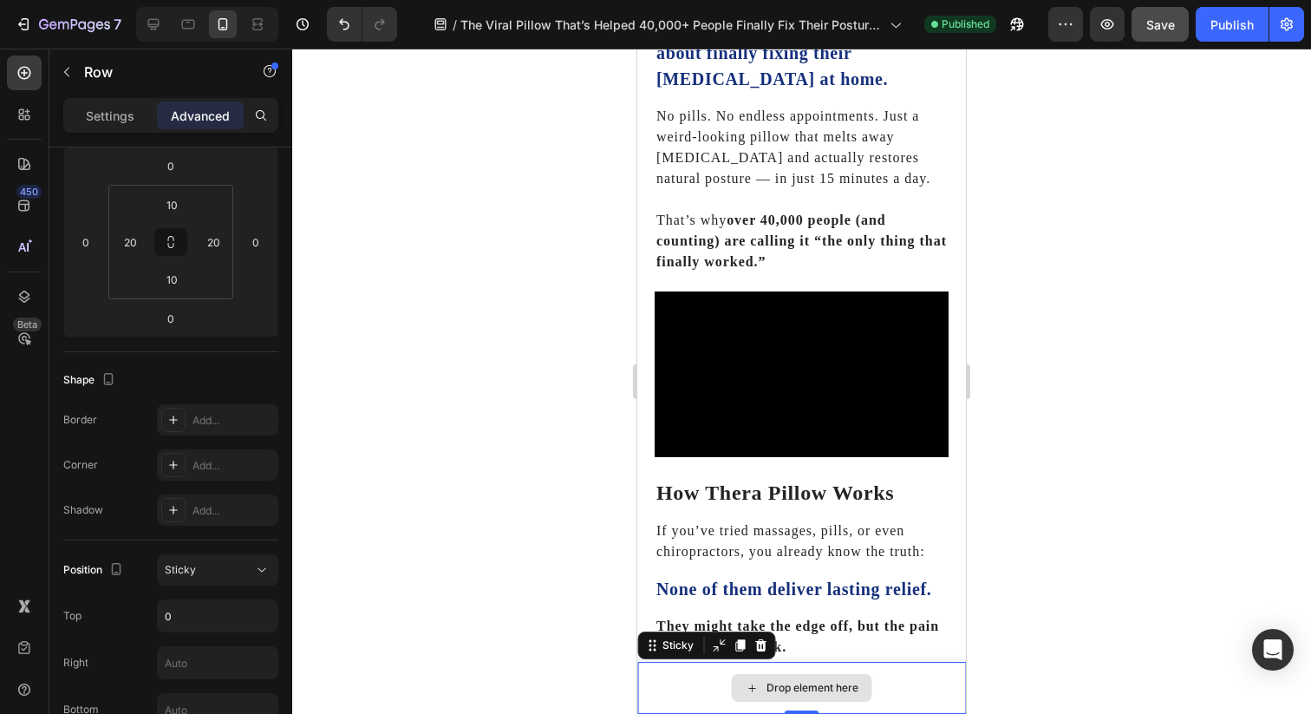
click at [667, 713] on div "Drop element here" at bounding box center [801, 688] width 329 height 52
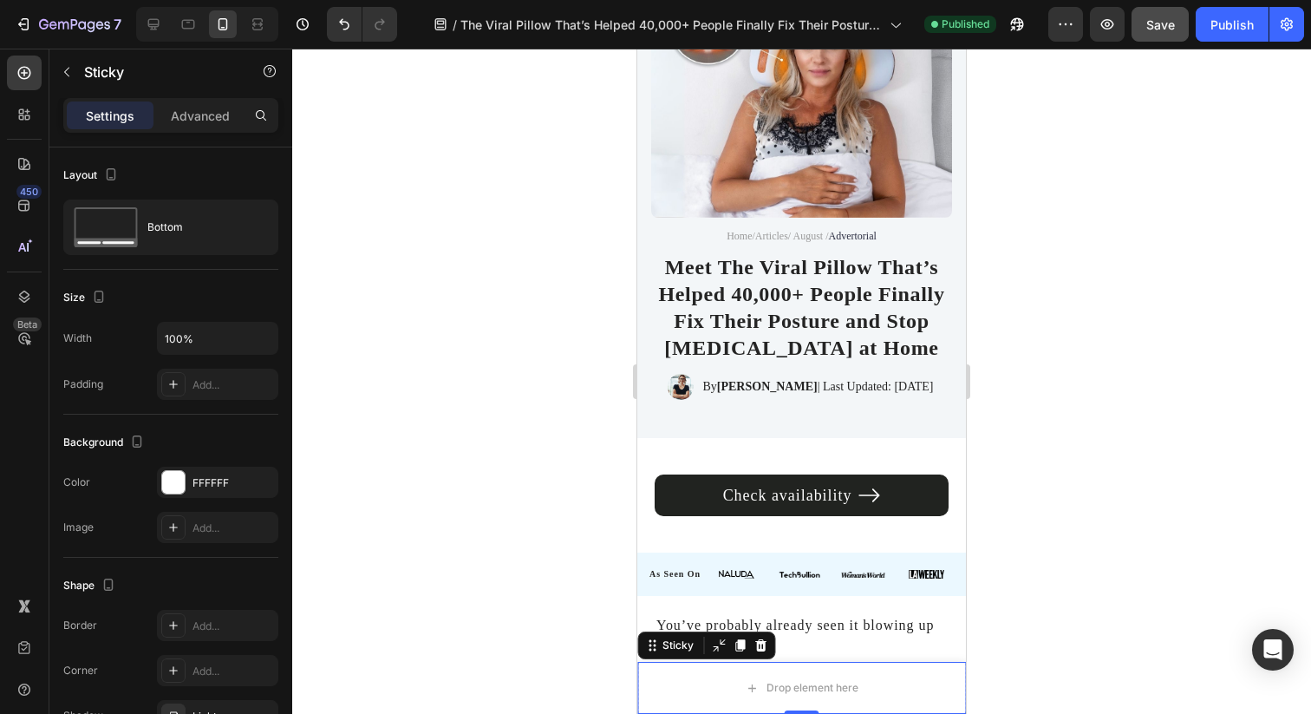
scroll to position [209, 0]
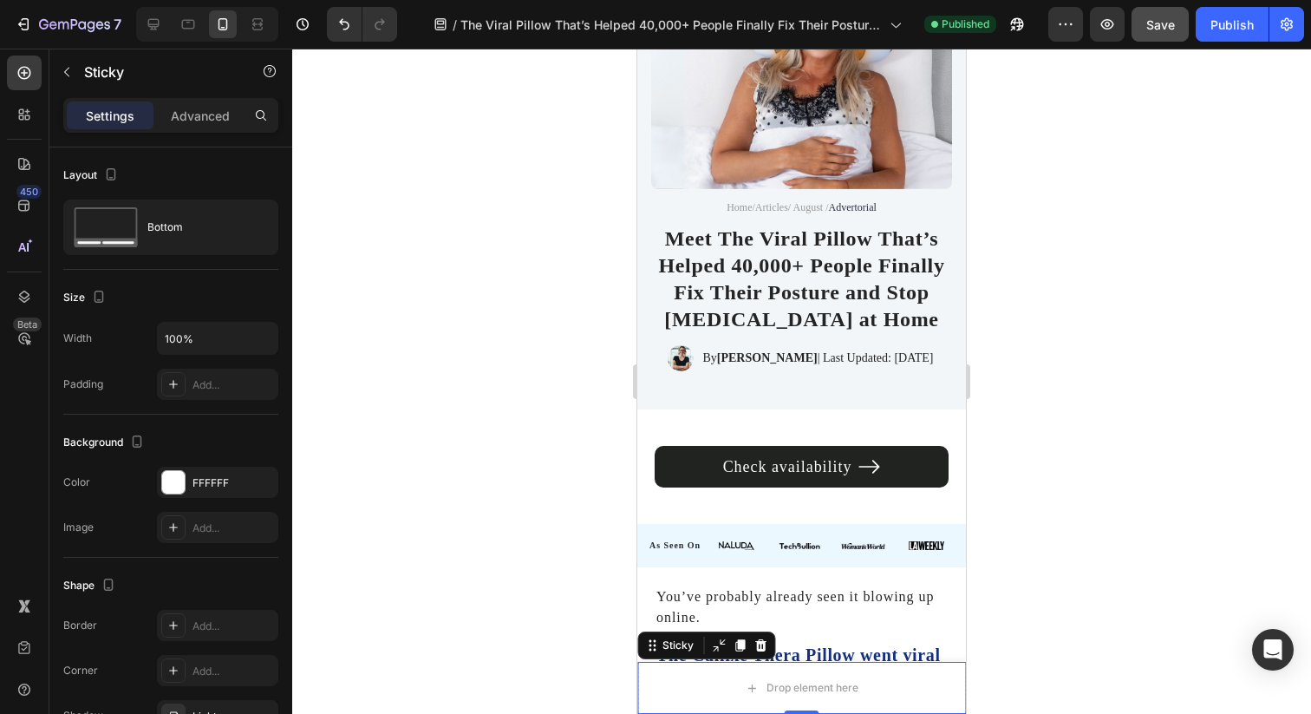
click at [1172, 27] on span "Save" at bounding box center [1160, 24] width 29 height 15
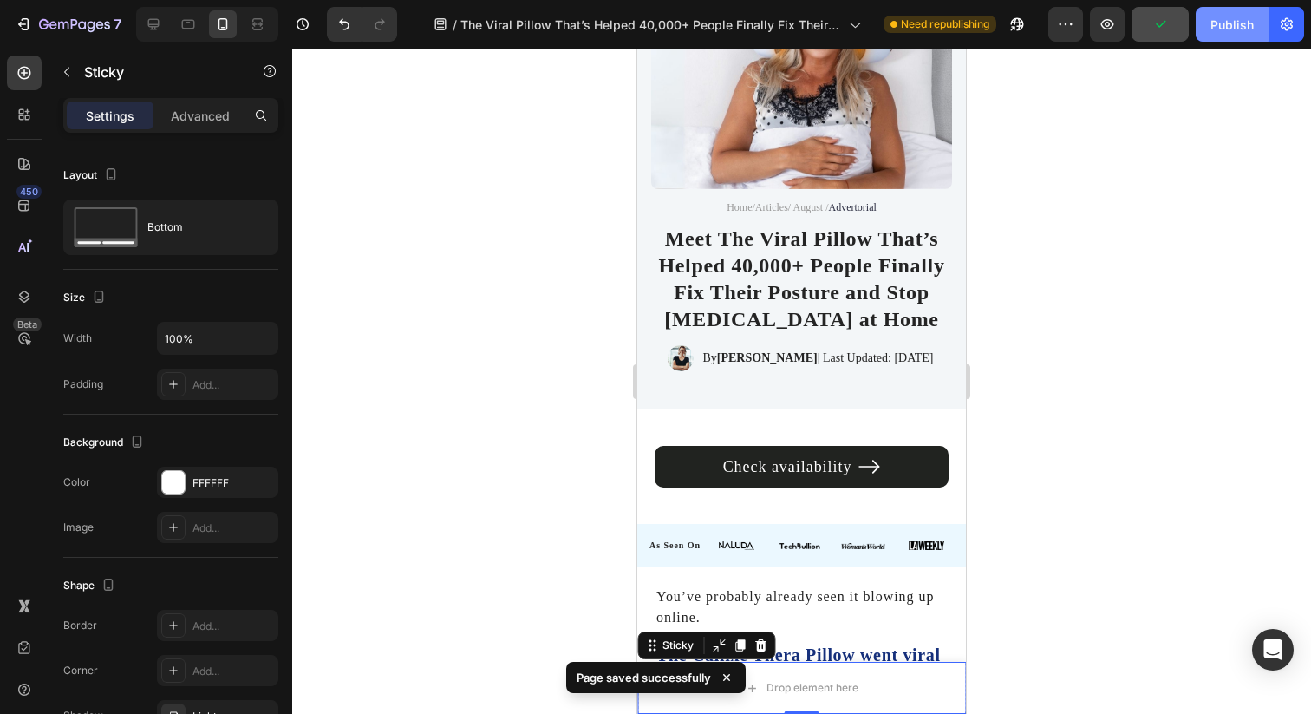
click at [1223, 28] on div "Publish" at bounding box center [1231, 25] width 43 height 18
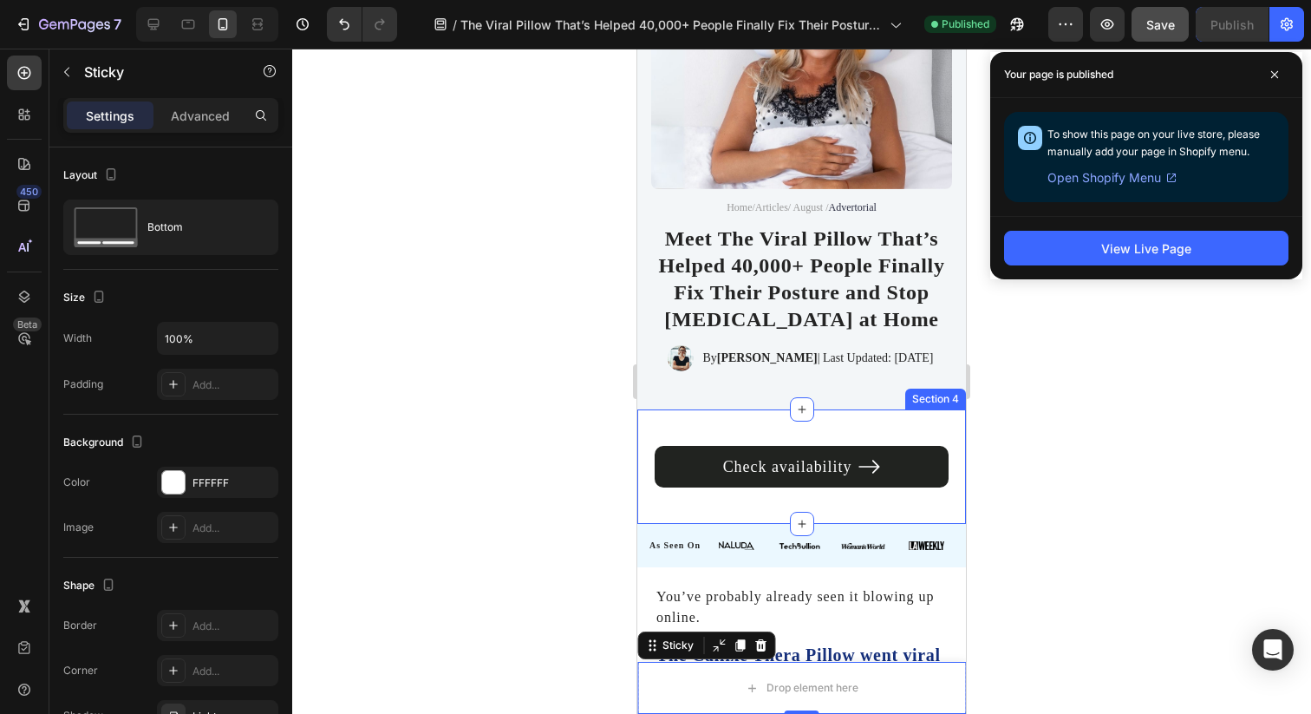
click at [729, 416] on div "Check availability Button Row Section 4" at bounding box center [801, 466] width 329 height 114
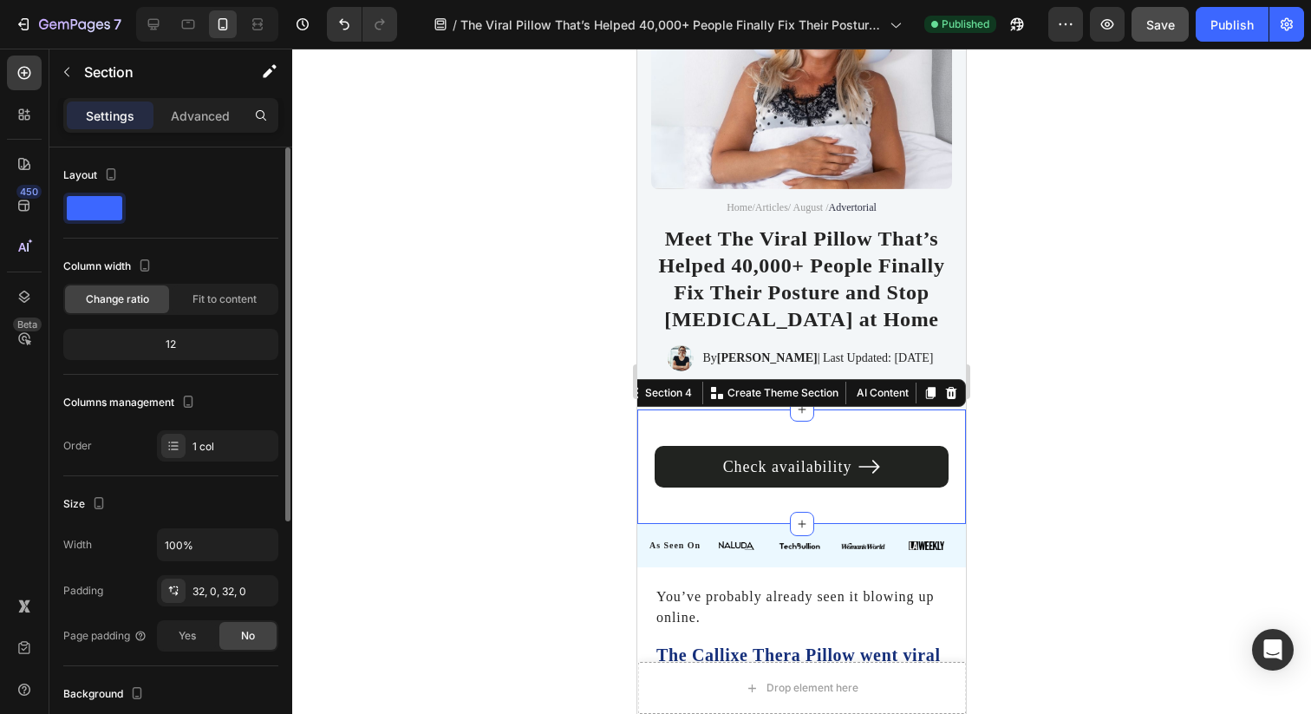
scroll to position [397, 0]
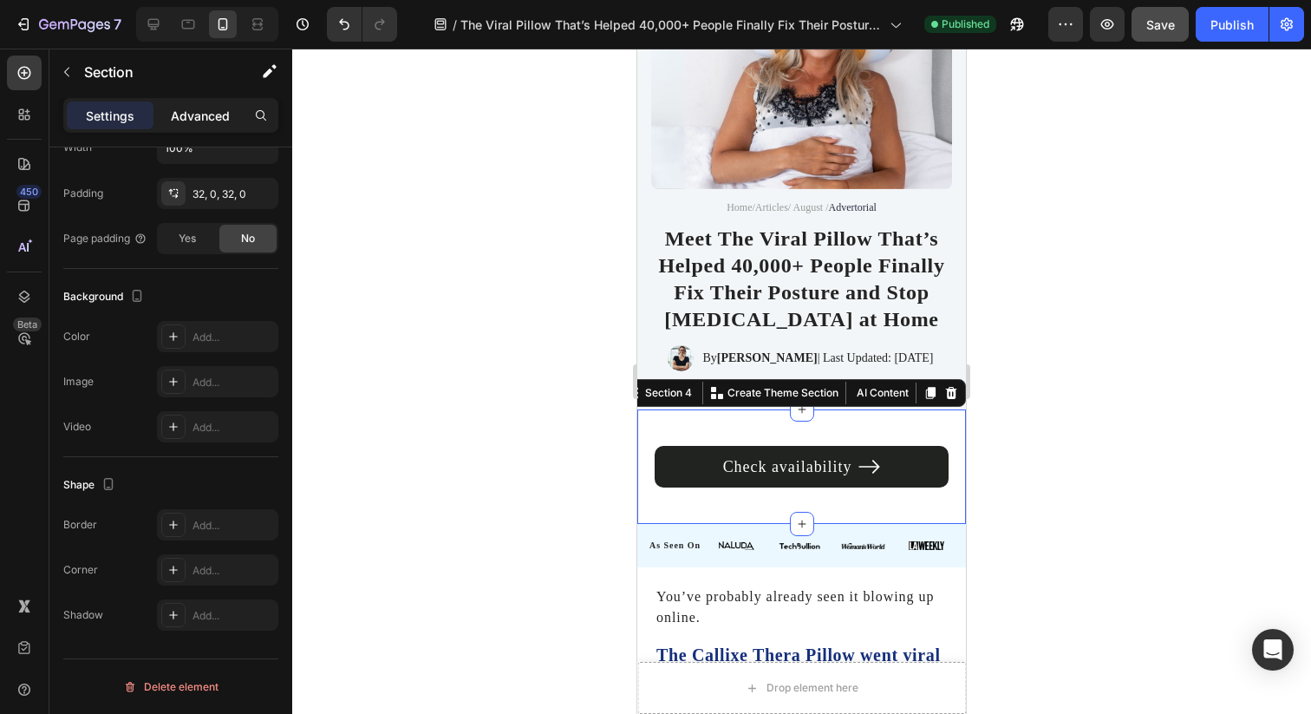
click at [204, 110] on p "Advanced" at bounding box center [200, 116] width 59 height 18
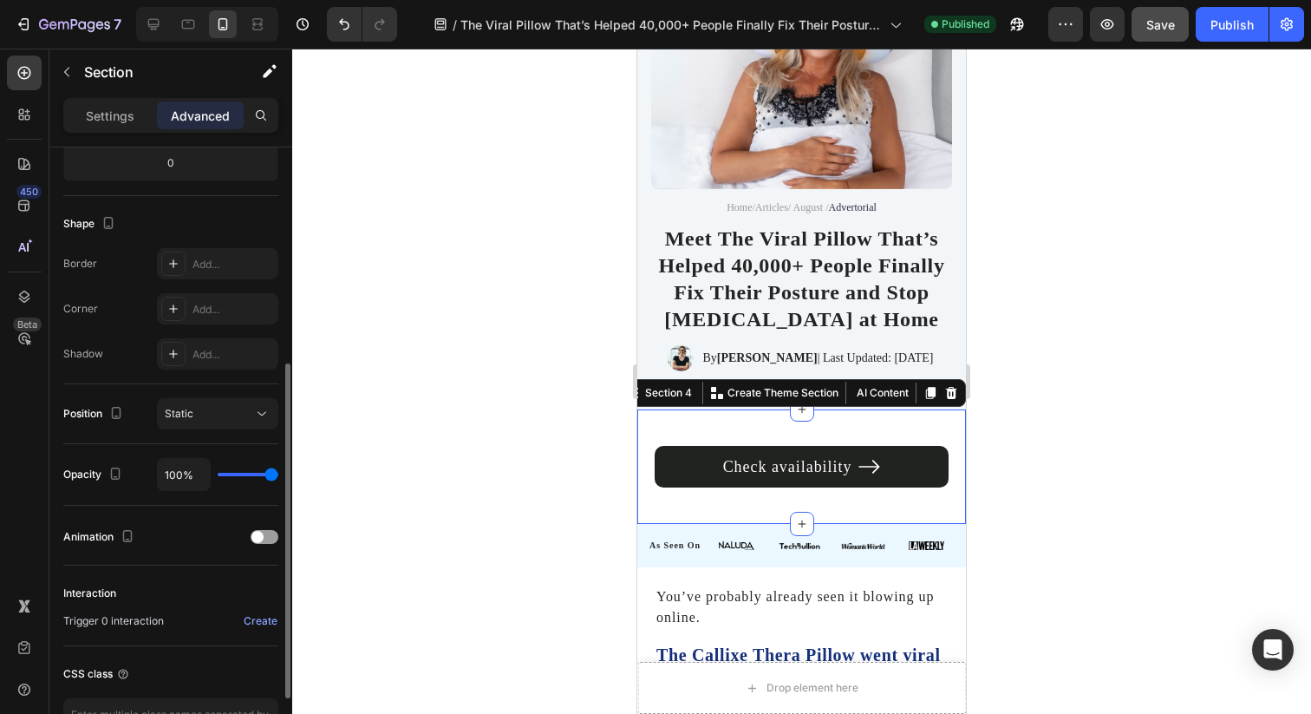
scroll to position [515, 0]
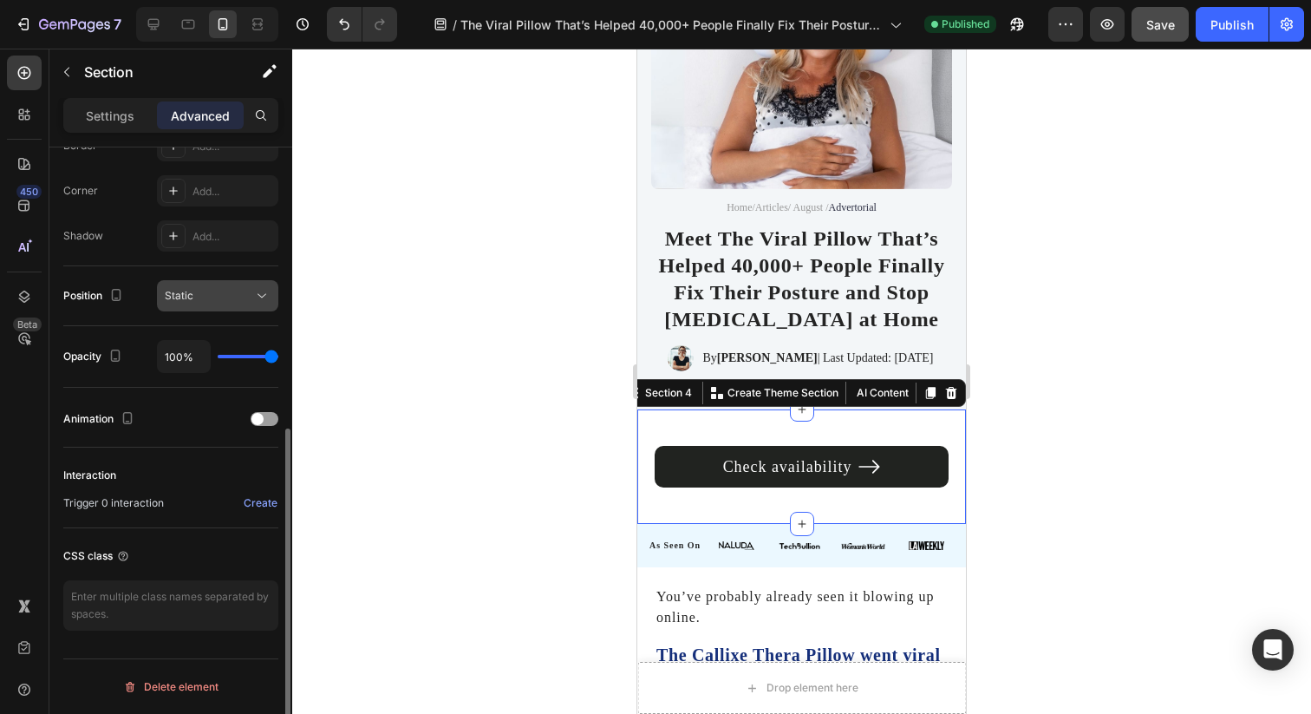
click at [222, 297] on div "Static" at bounding box center [209, 296] width 88 height 16
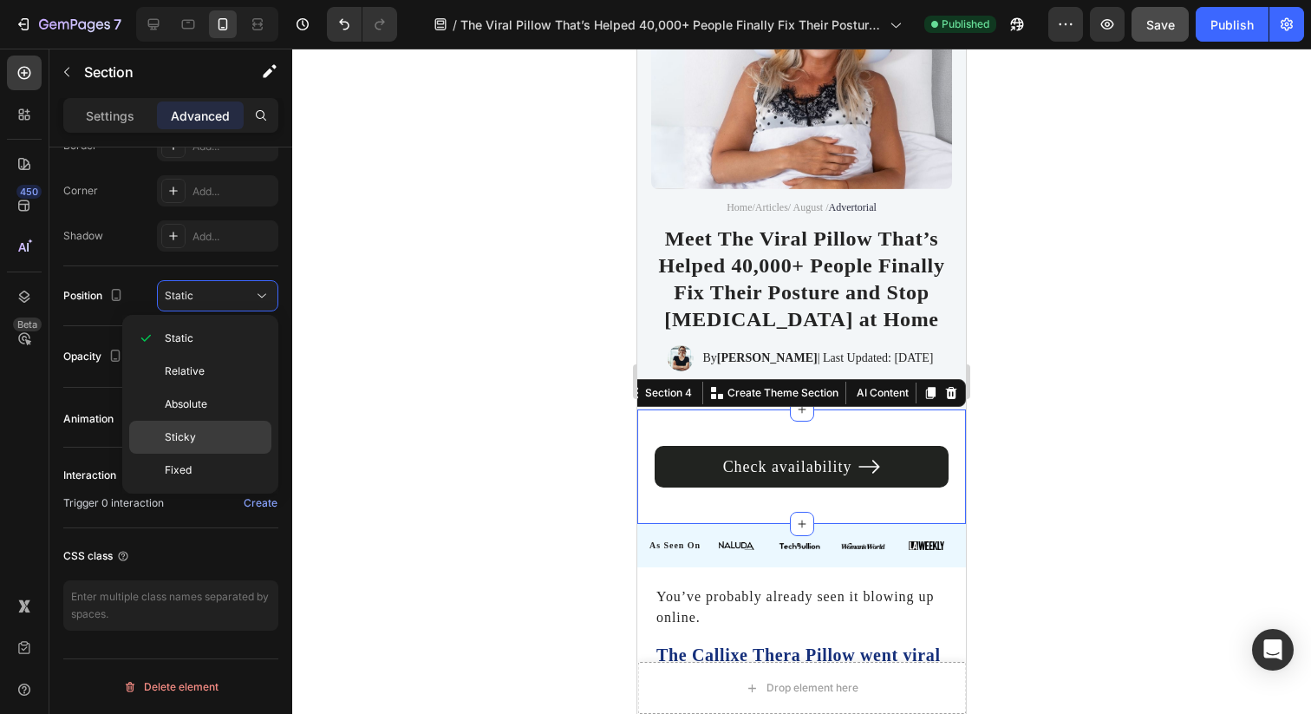
click at [204, 436] on p "Sticky" at bounding box center [214, 437] width 99 height 16
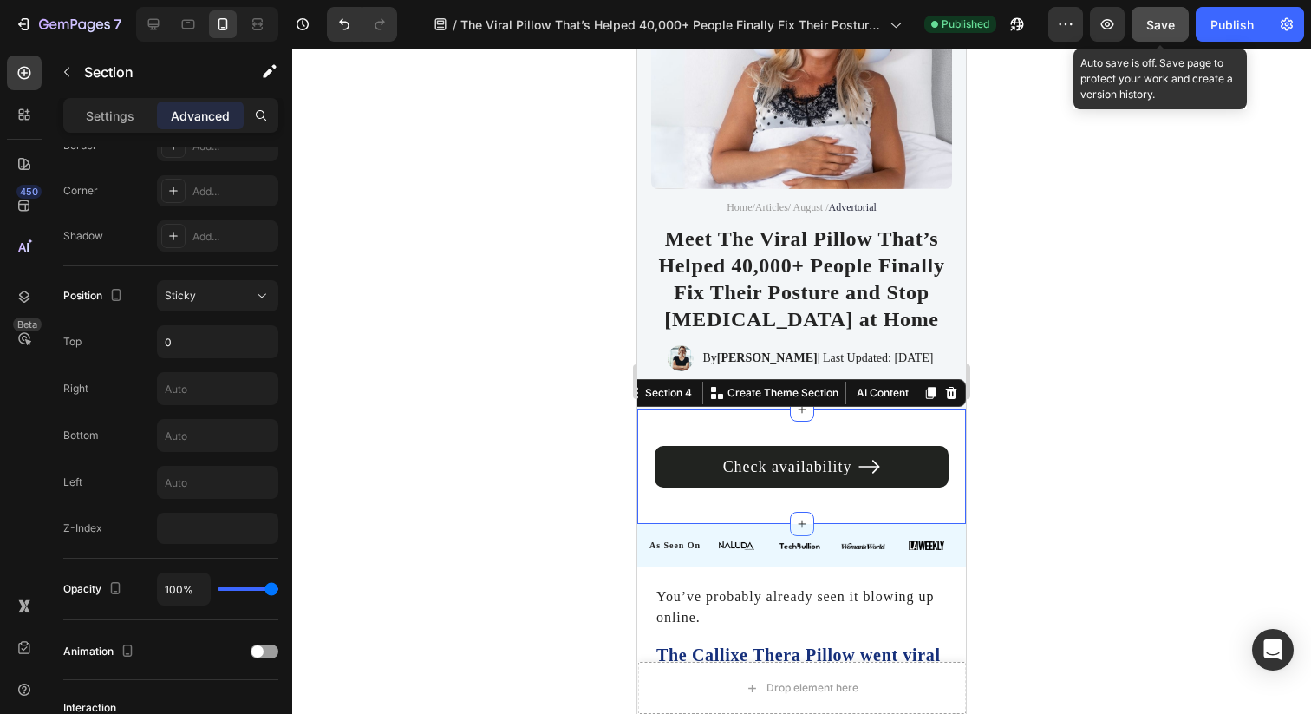
click at [1161, 36] on button "Save" at bounding box center [1160, 24] width 57 height 35
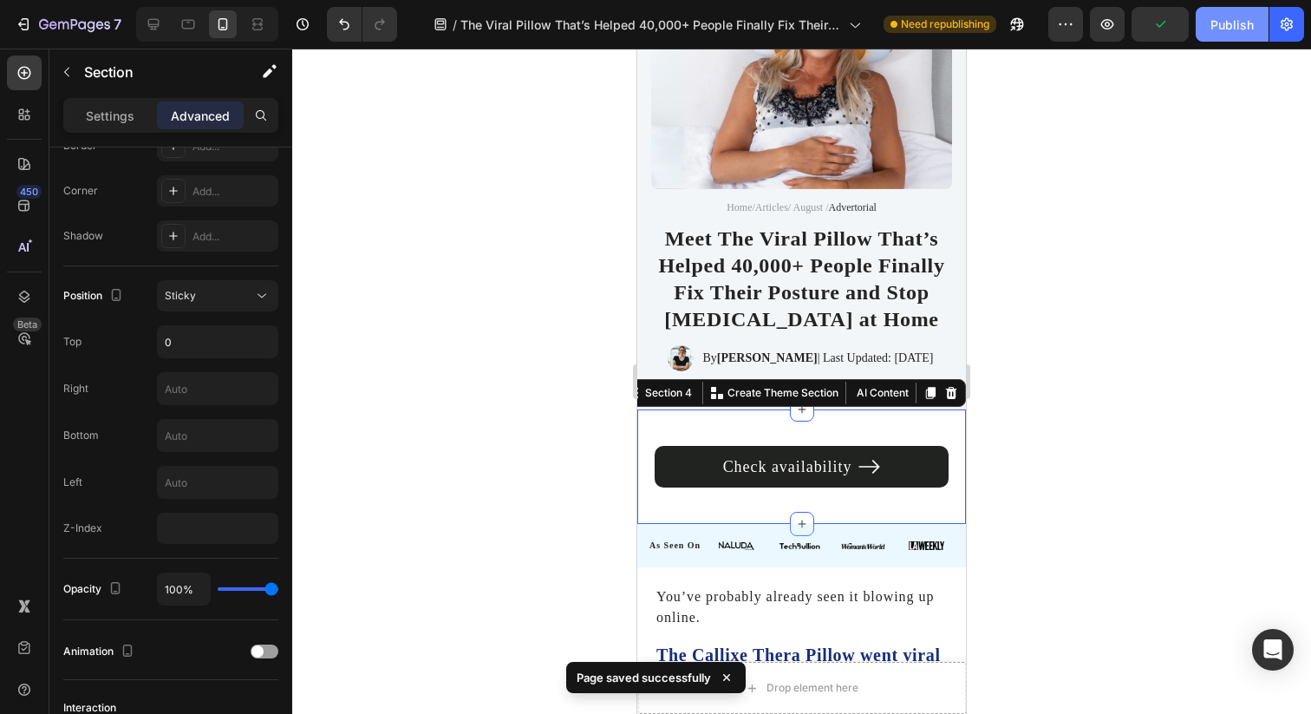
click at [1220, 36] on button "Publish" at bounding box center [1232, 24] width 73 height 35
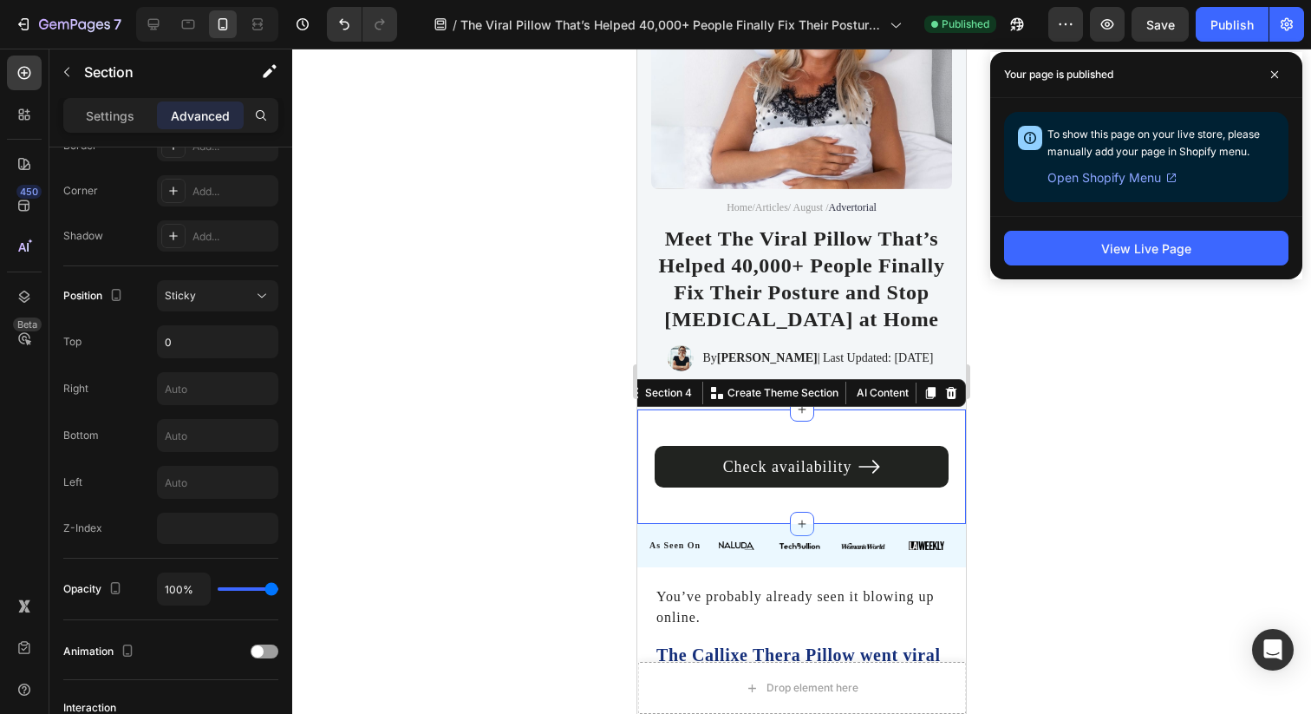
click at [741, 507] on div "Check availability Button Row Section 4 Create Theme Section AI Content Write w…" at bounding box center [801, 466] width 329 height 114
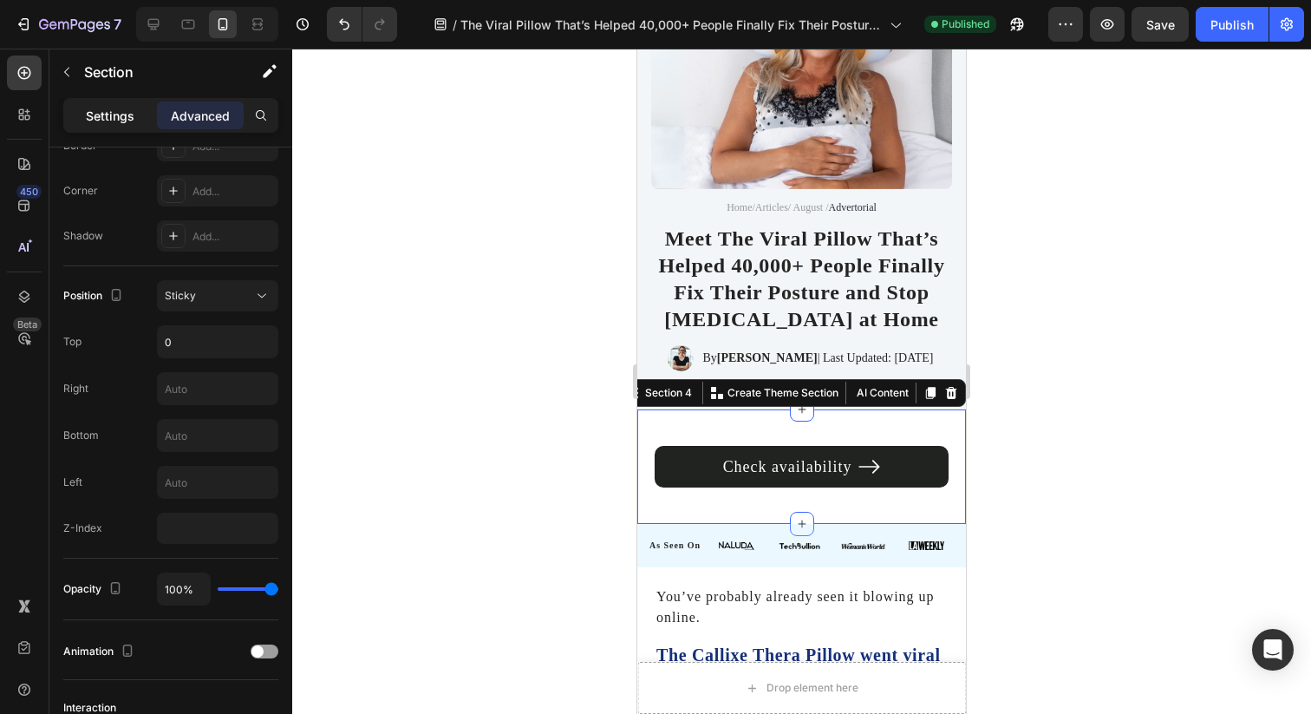
click at [127, 107] on p "Settings" at bounding box center [110, 116] width 49 height 18
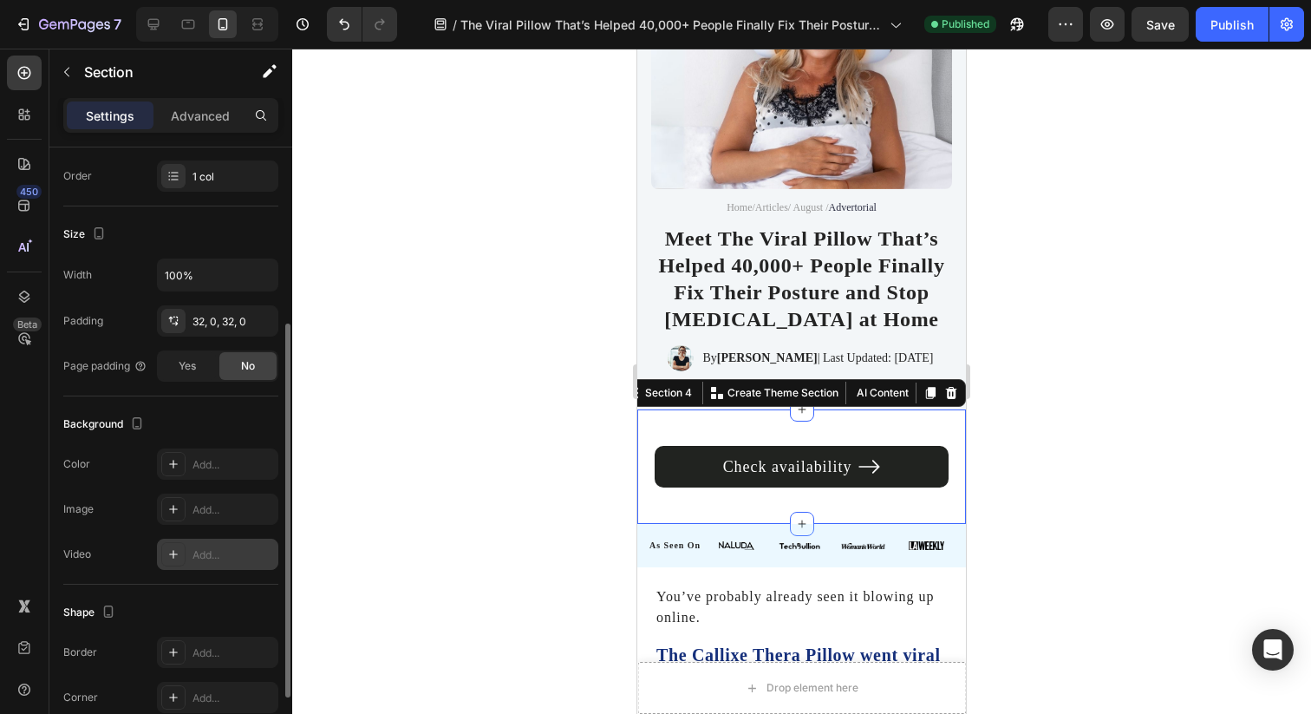
scroll to position [232, 0]
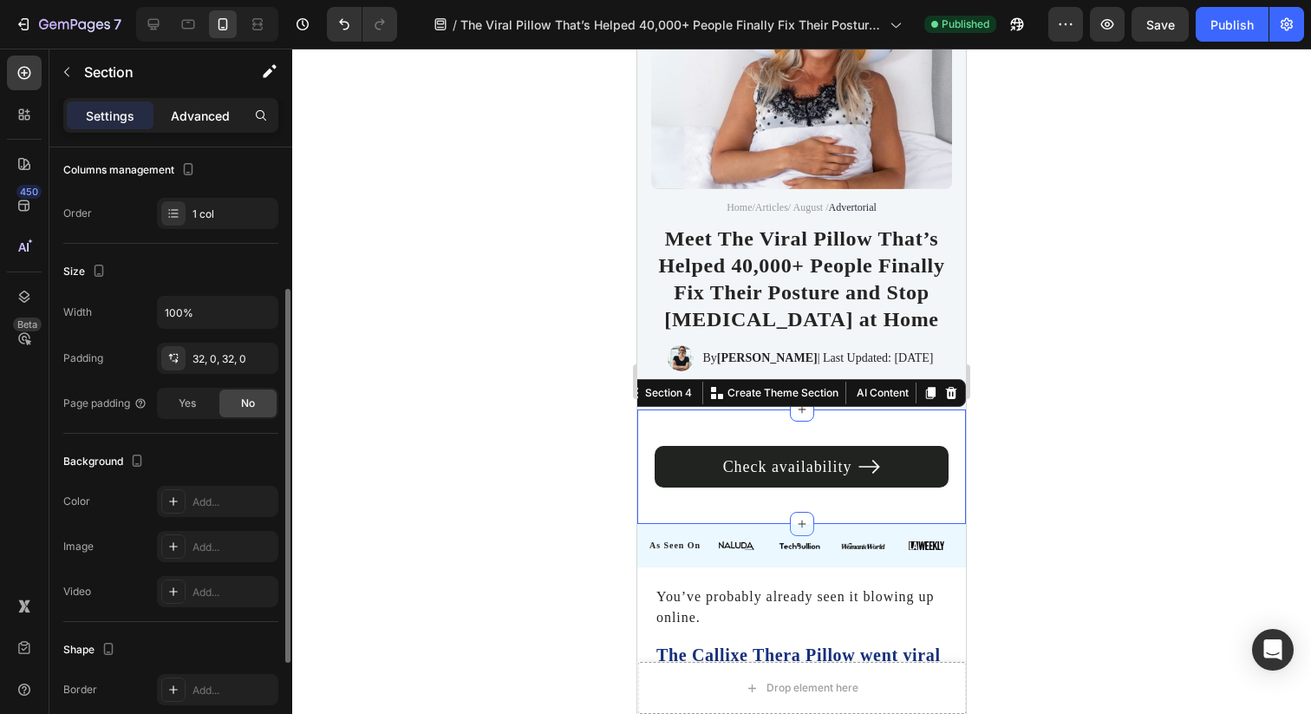
click at [214, 127] on div "Advanced" at bounding box center [200, 115] width 87 height 28
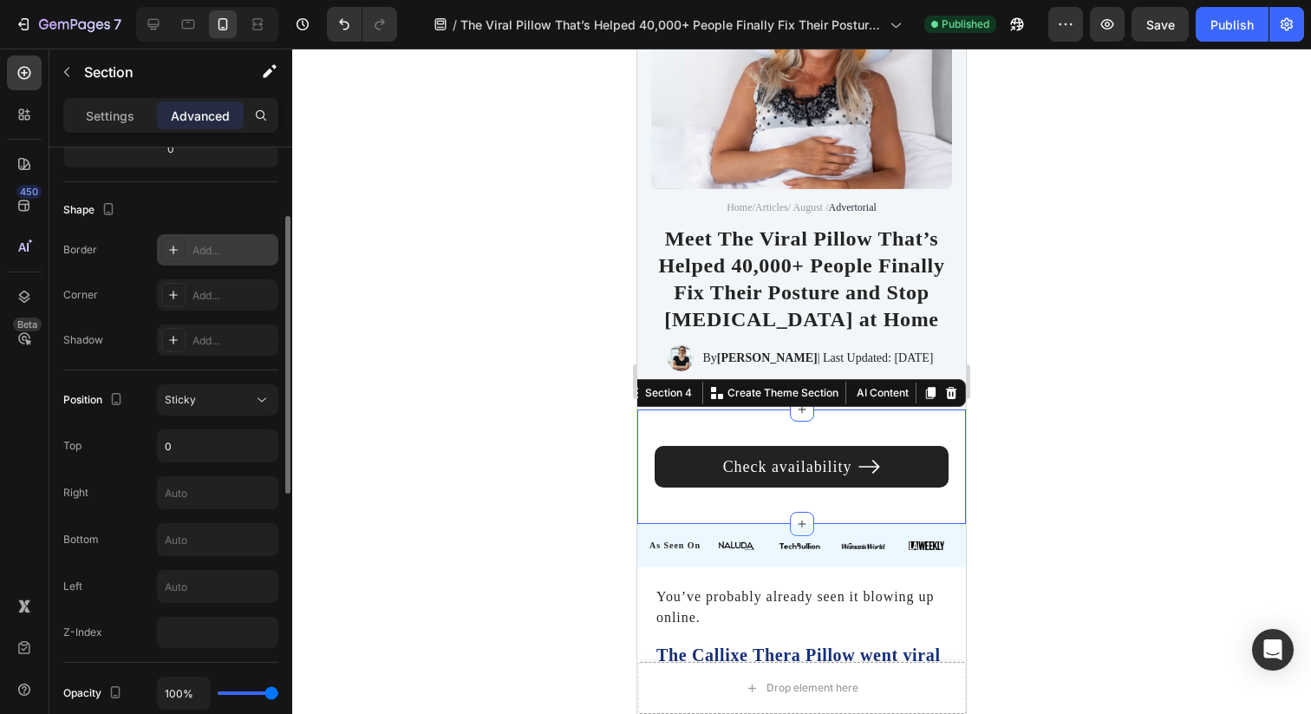
scroll to position [511, 0]
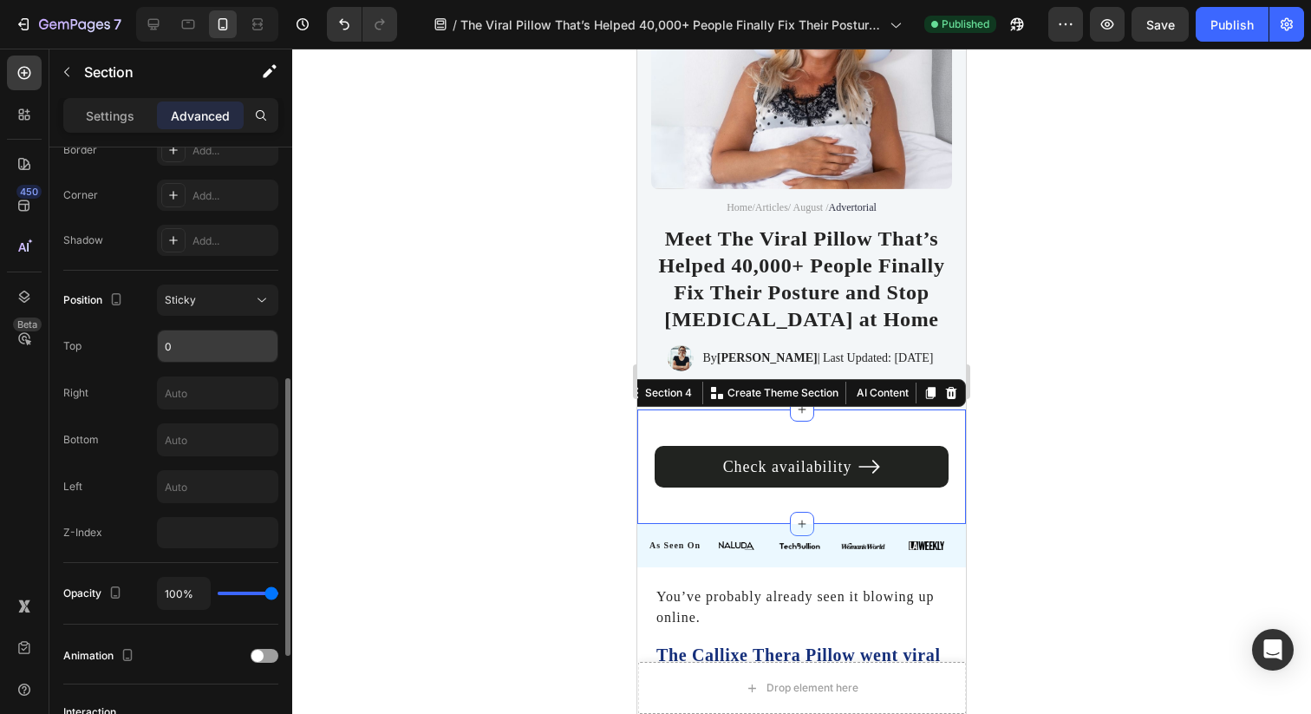
type textarea "0"
click at [251, 348] on input "0" at bounding box center [218, 345] width 120 height 31
click at [115, 422] on div "Position Sticky Top Right Bottom Left Z-Index" at bounding box center [170, 416] width 215 height 264
click at [212, 439] on input "text" at bounding box center [218, 439] width 120 height 31
type input "0"
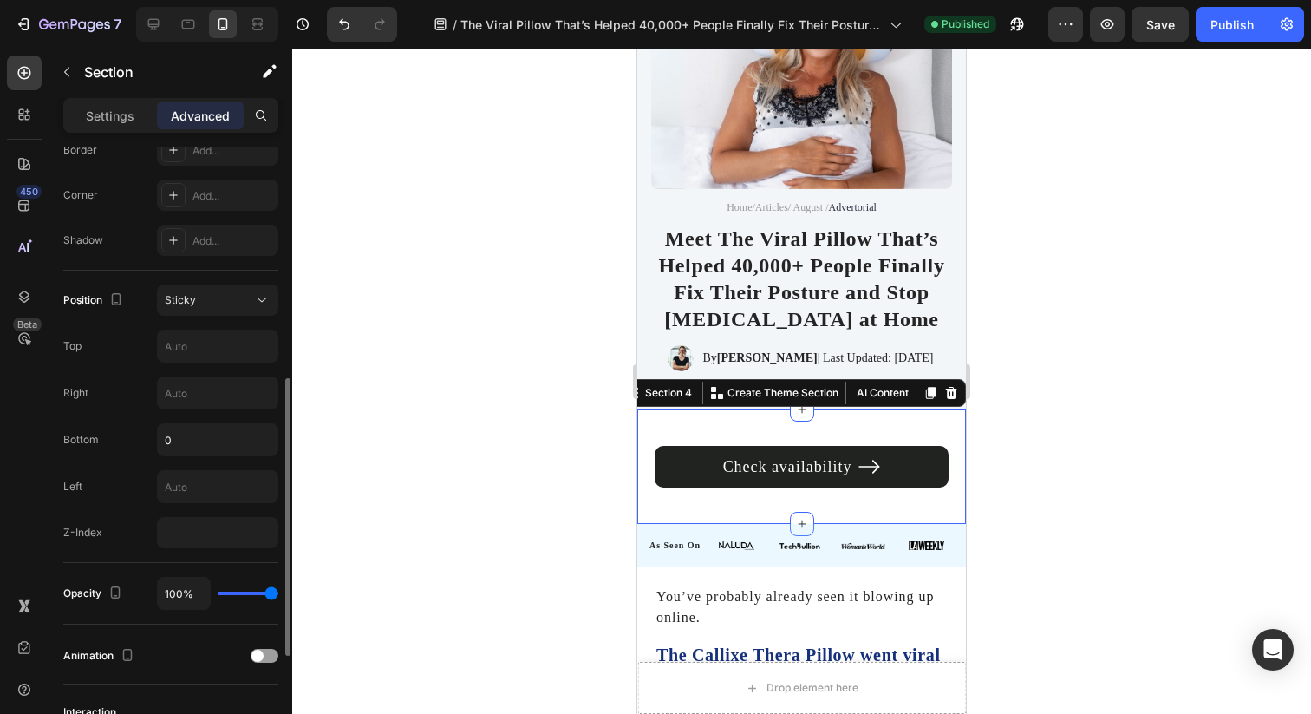
click at [134, 437] on div "Bottom 0" at bounding box center [170, 439] width 215 height 33
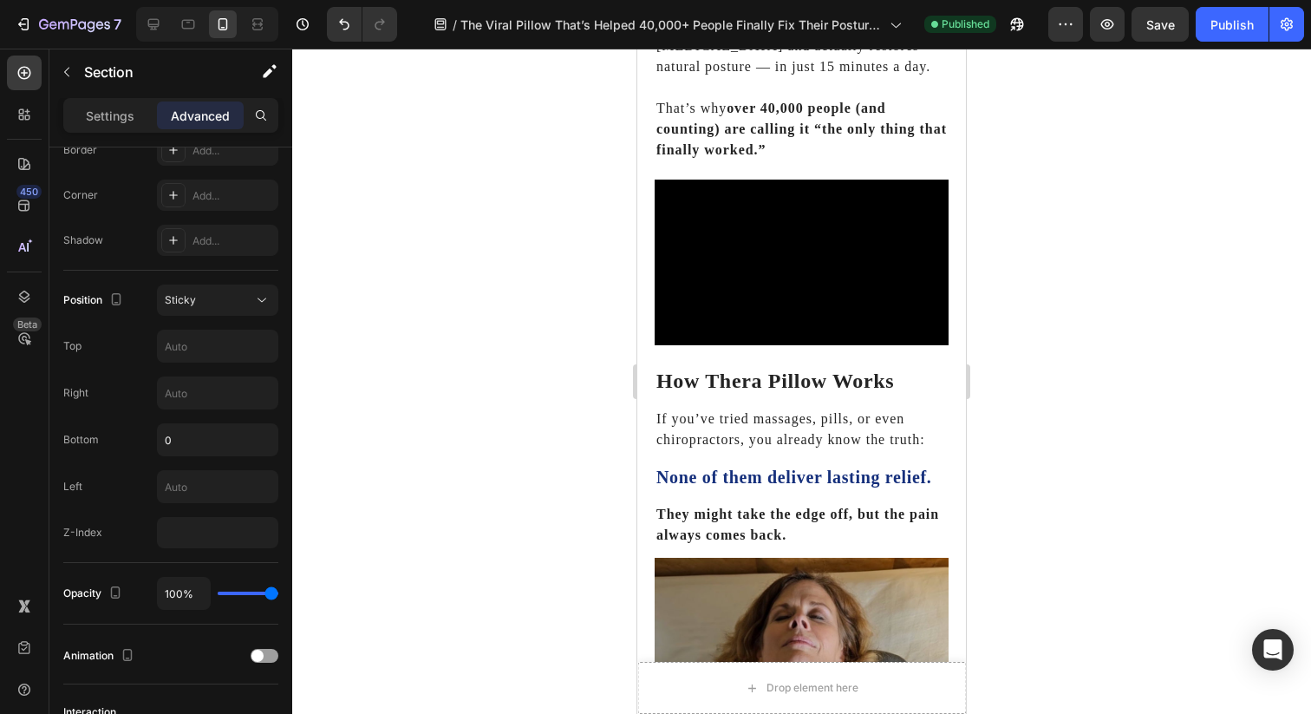
scroll to position [329, 0]
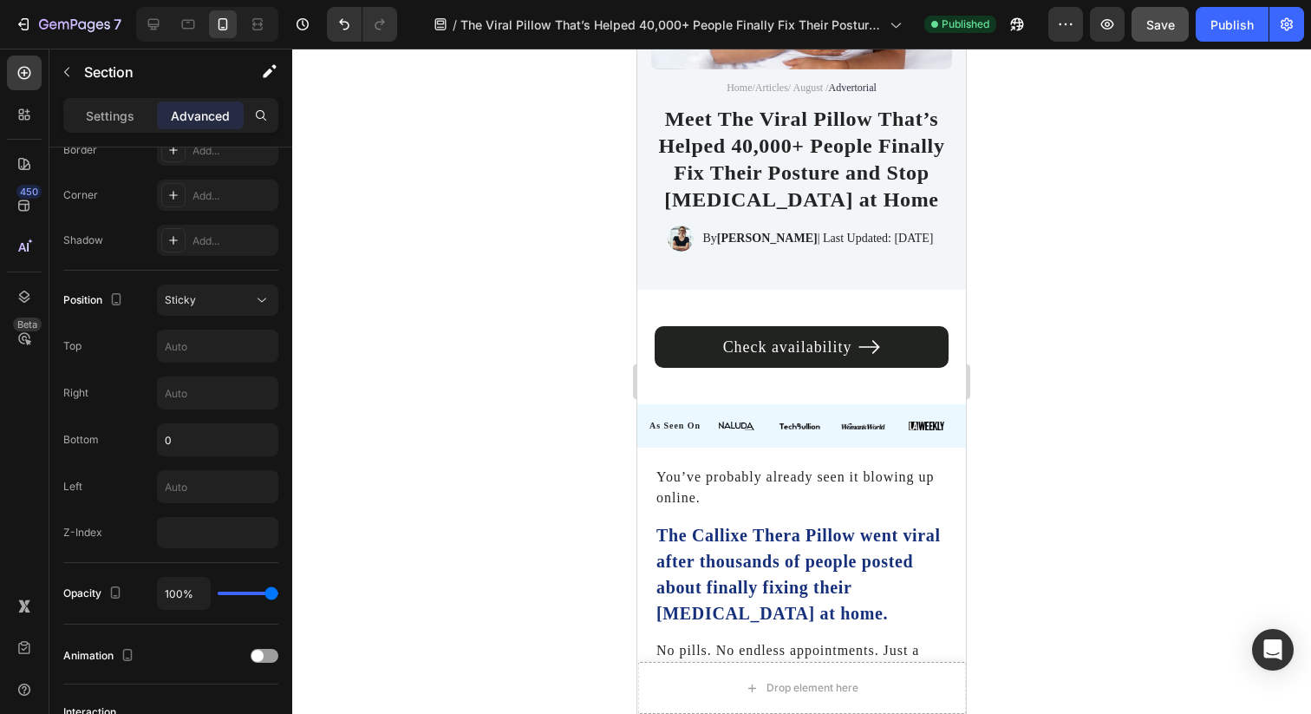
click at [1155, 14] on button "Save" at bounding box center [1160, 24] width 57 height 35
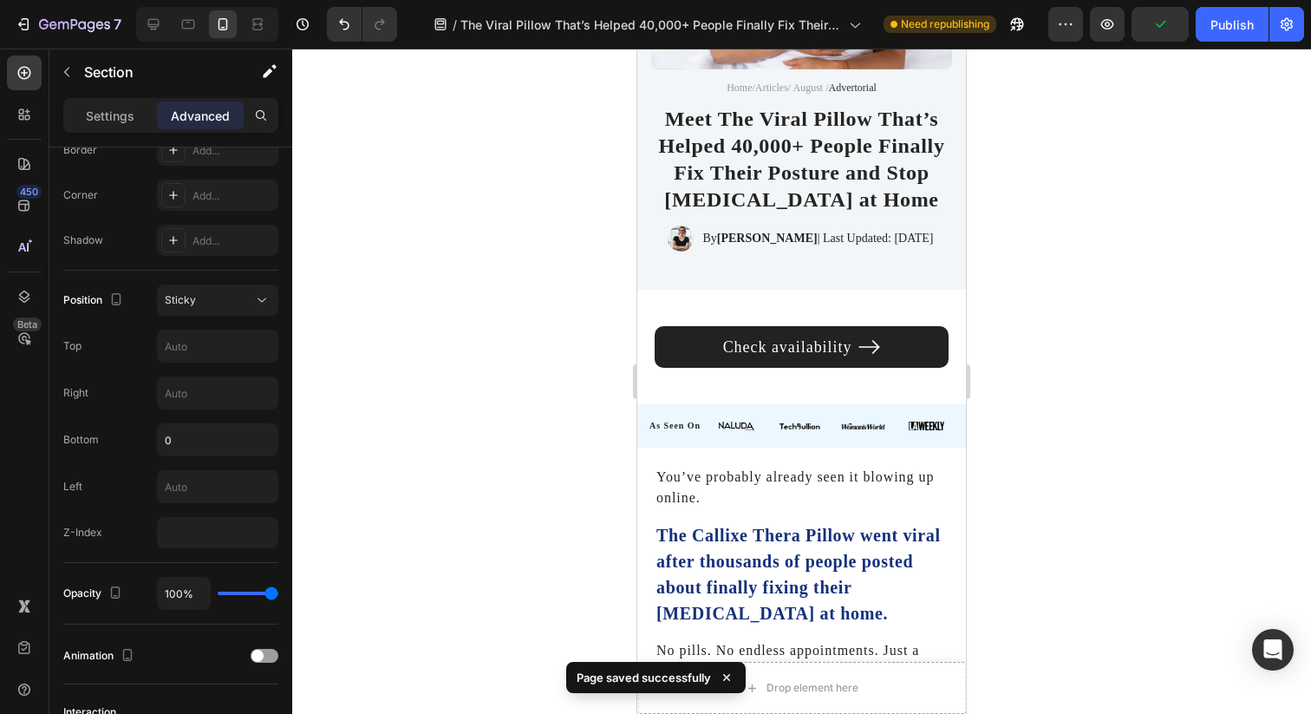
click at [736, 290] on div "Check availability Button Row Section 4" at bounding box center [801, 347] width 329 height 114
click at [702, 291] on div "Check availability Button Row Section 4" at bounding box center [801, 347] width 329 height 114
click at [669, 303] on div "Check availability Button Row Section 4" at bounding box center [801, 347] width 329 height 114
click at [666, 368] on div "Check availability Button Row Section 4" at bounding box center [801, 347] width 329 height 114
click at [158, 27] on icon at bounding box center [153, 24] width 17 height 17
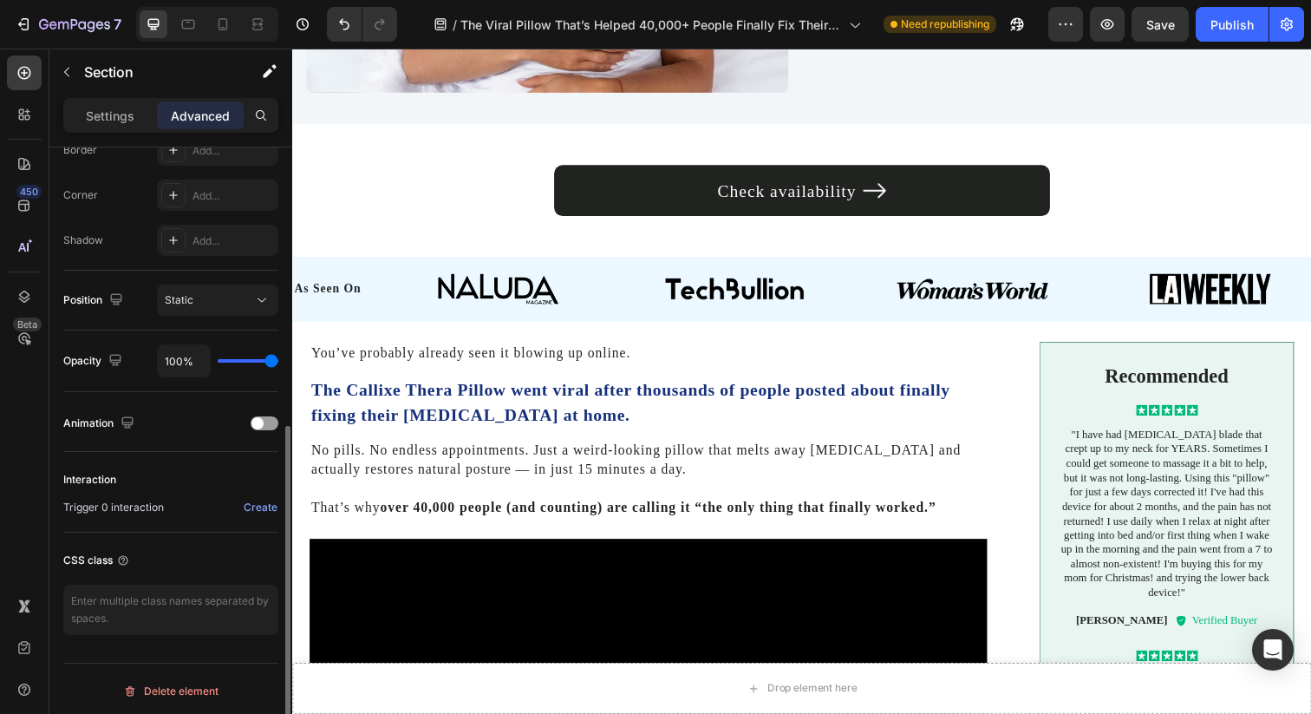
scroll to position [505, 0]
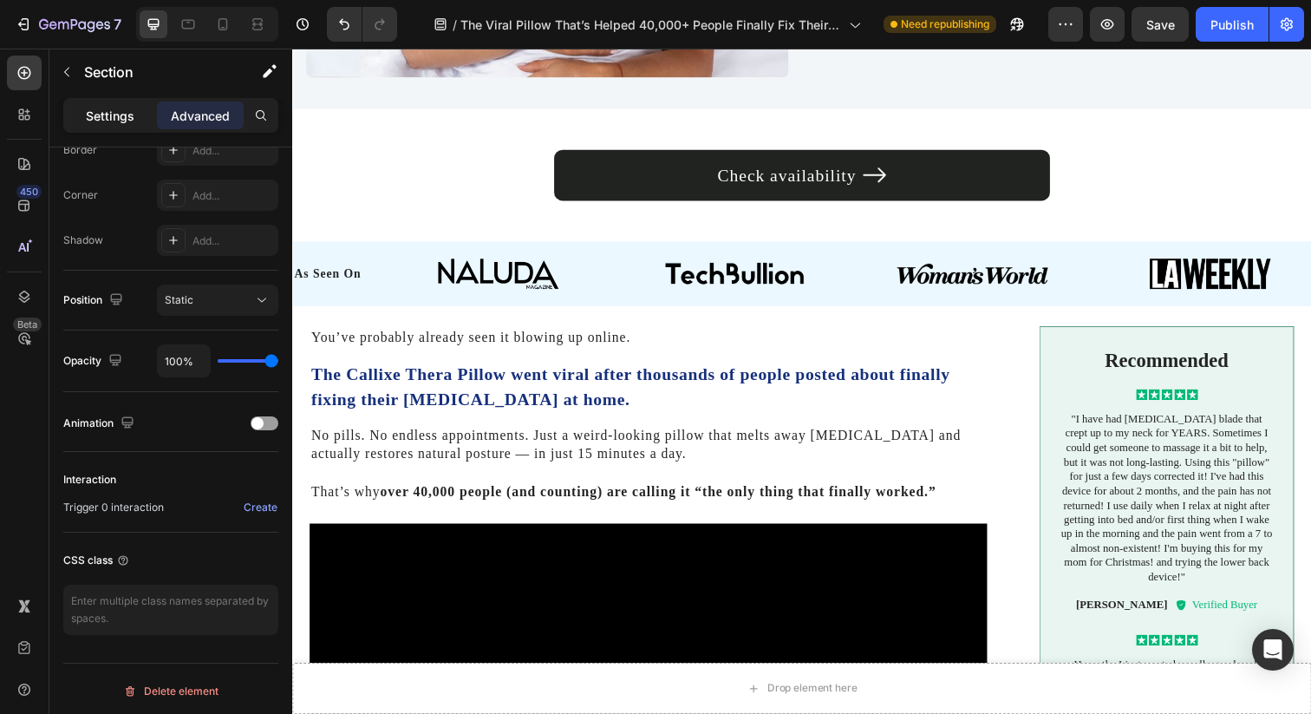
click at [133, 122] on p "Settings" at bounding box center [110, 116] width 49 height 18
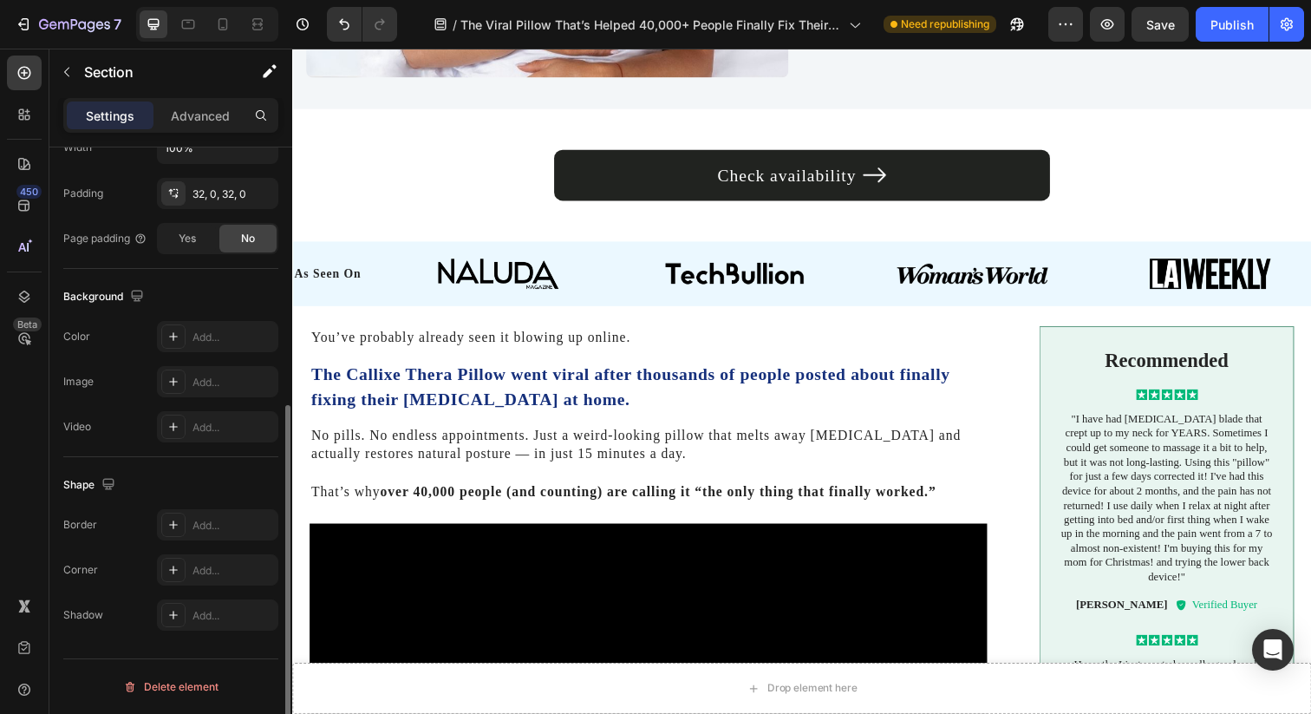
scroll to position [442, 0]
click at [199, 121] on p "Advanced" at bounding box center [200, 116] width 59 height 18
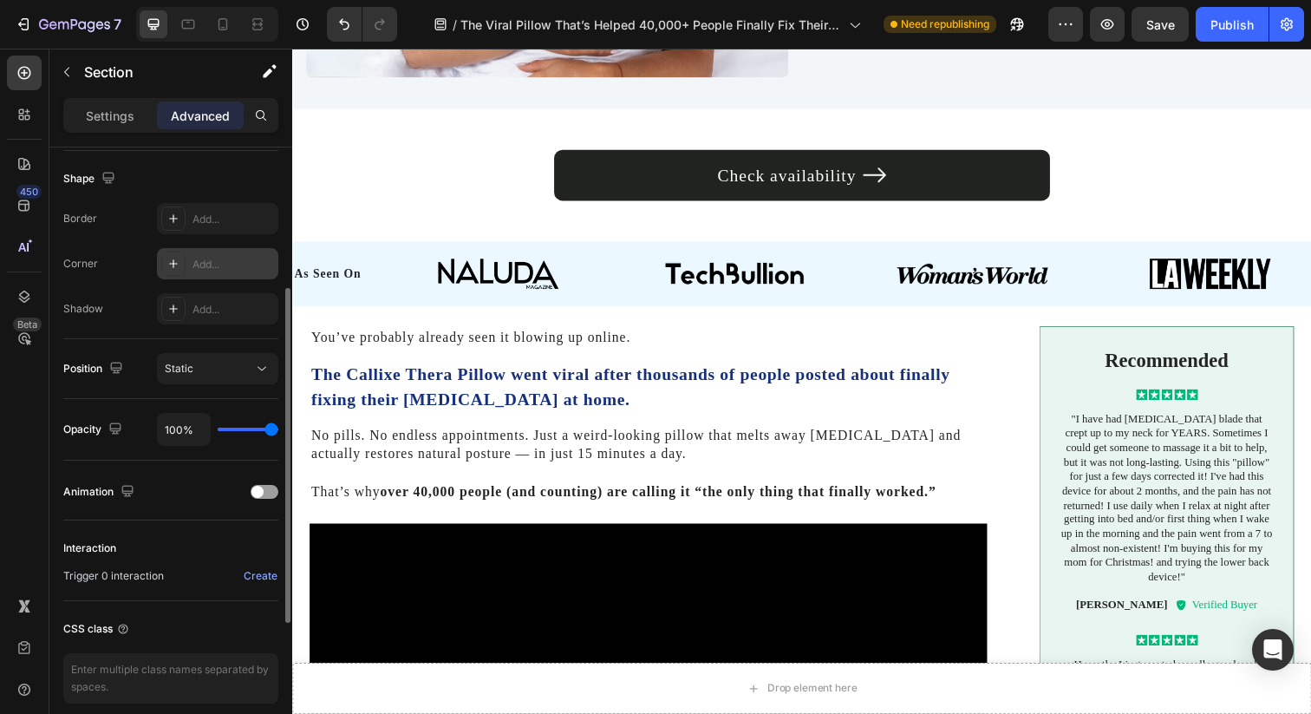
scroll to position [0, 0]
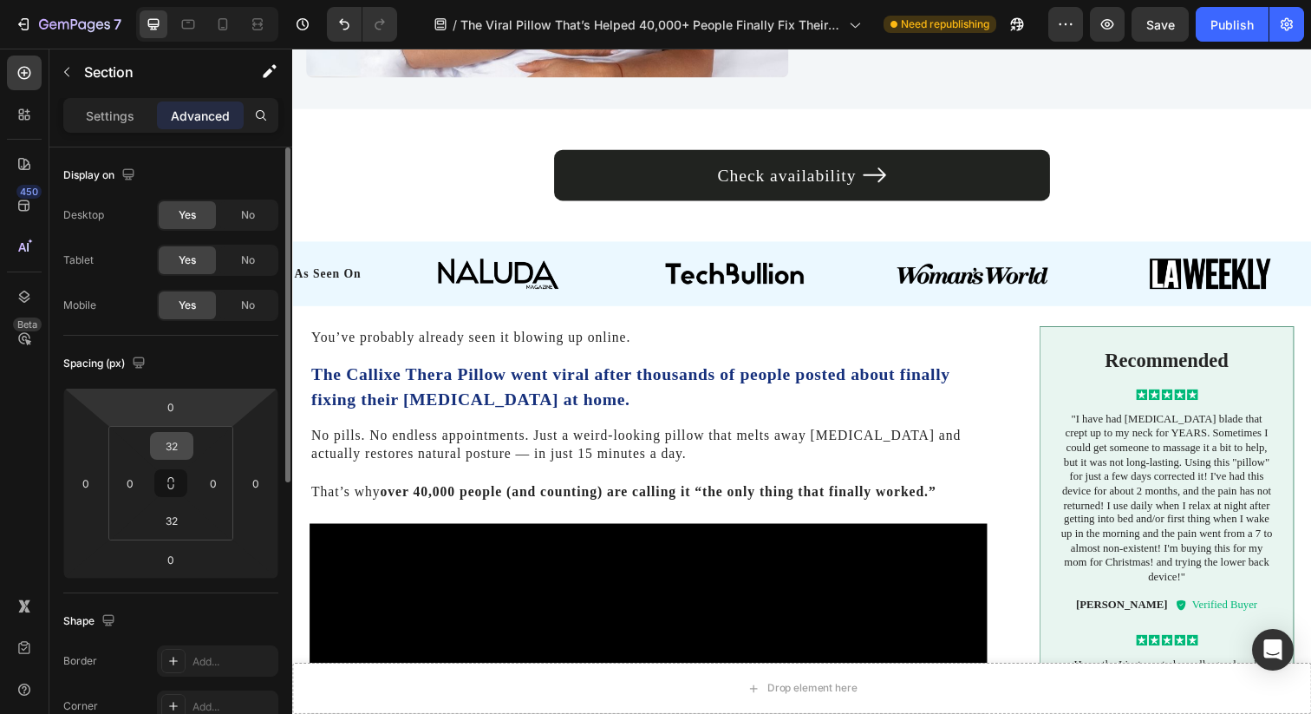
click at [169, 453] on input "32" at bounding box center [171, 446] width 35 height 26
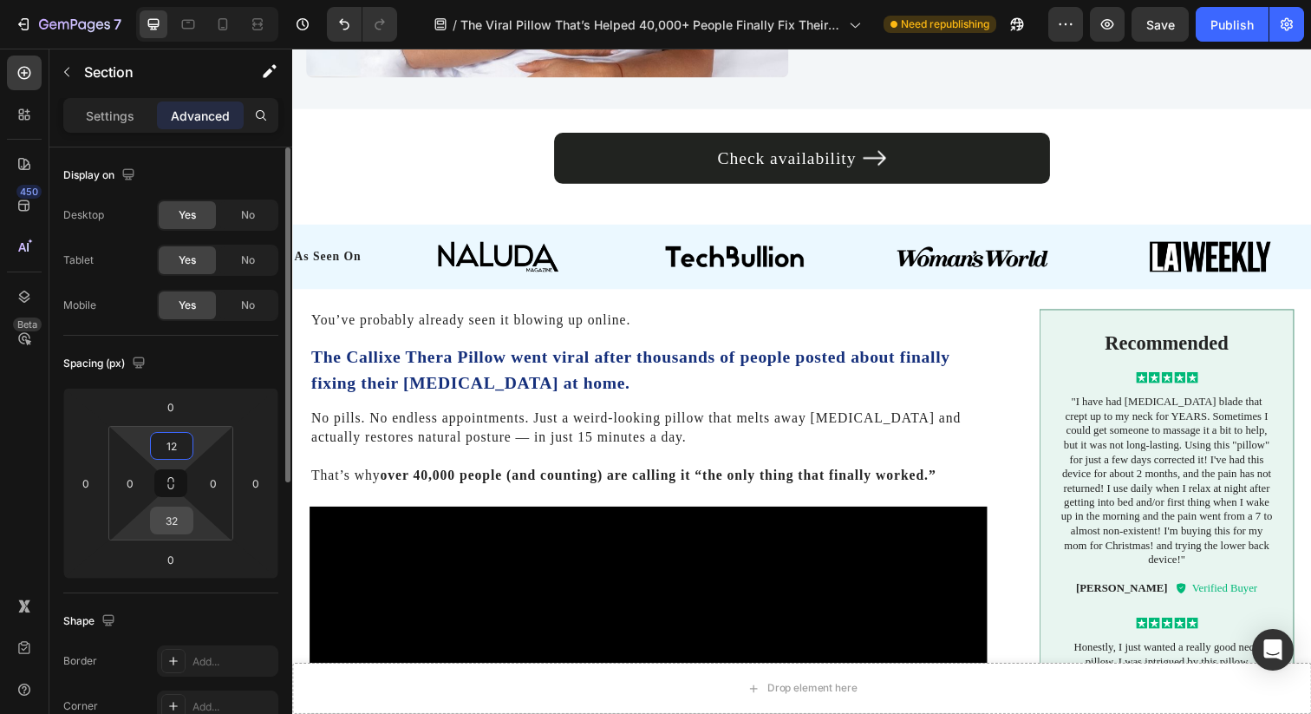
type input "12"
click at [171, 532] on input "32" at bounding box center [171, 520] width 35 height 26
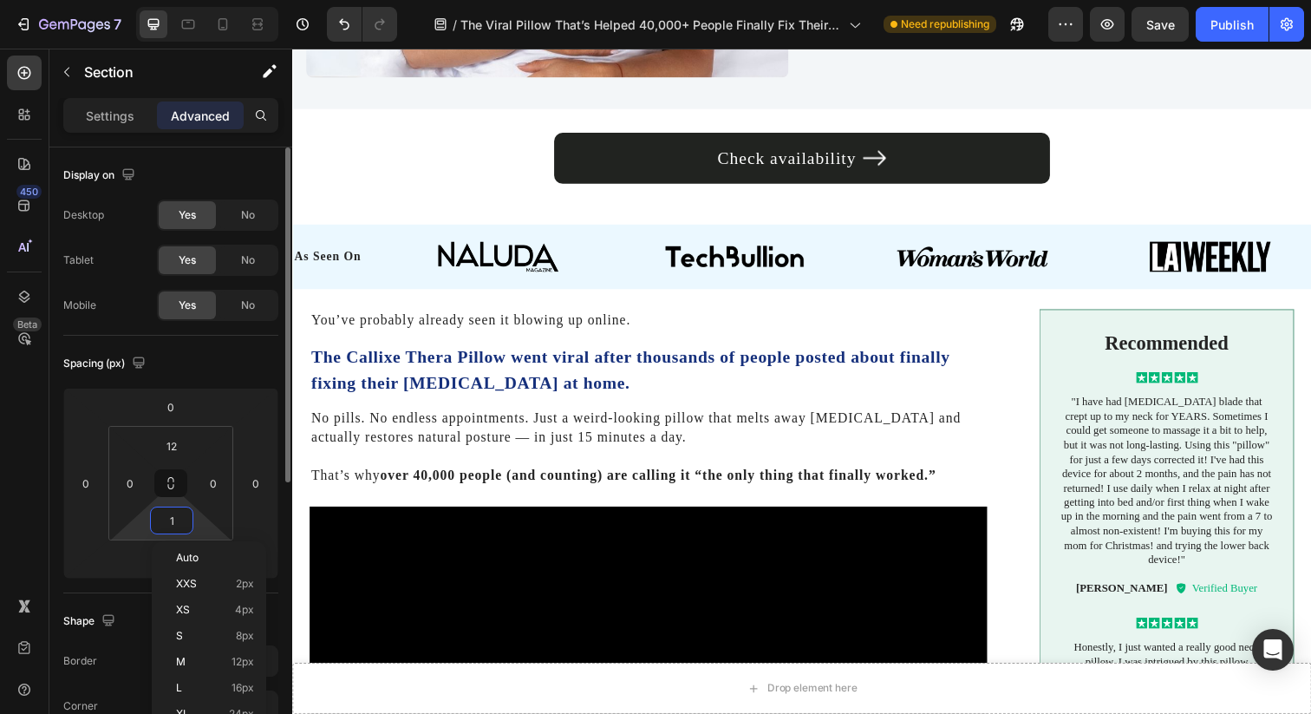
type input "12"
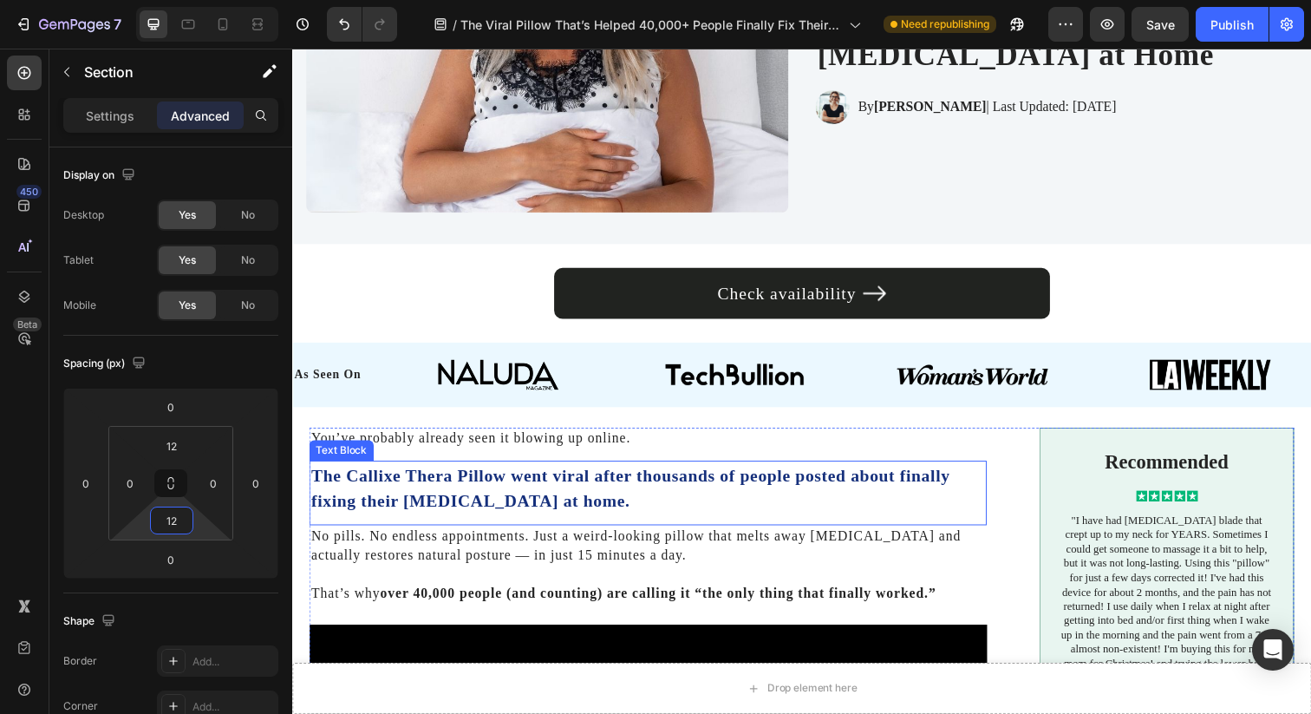
scroll to position [283, 0]
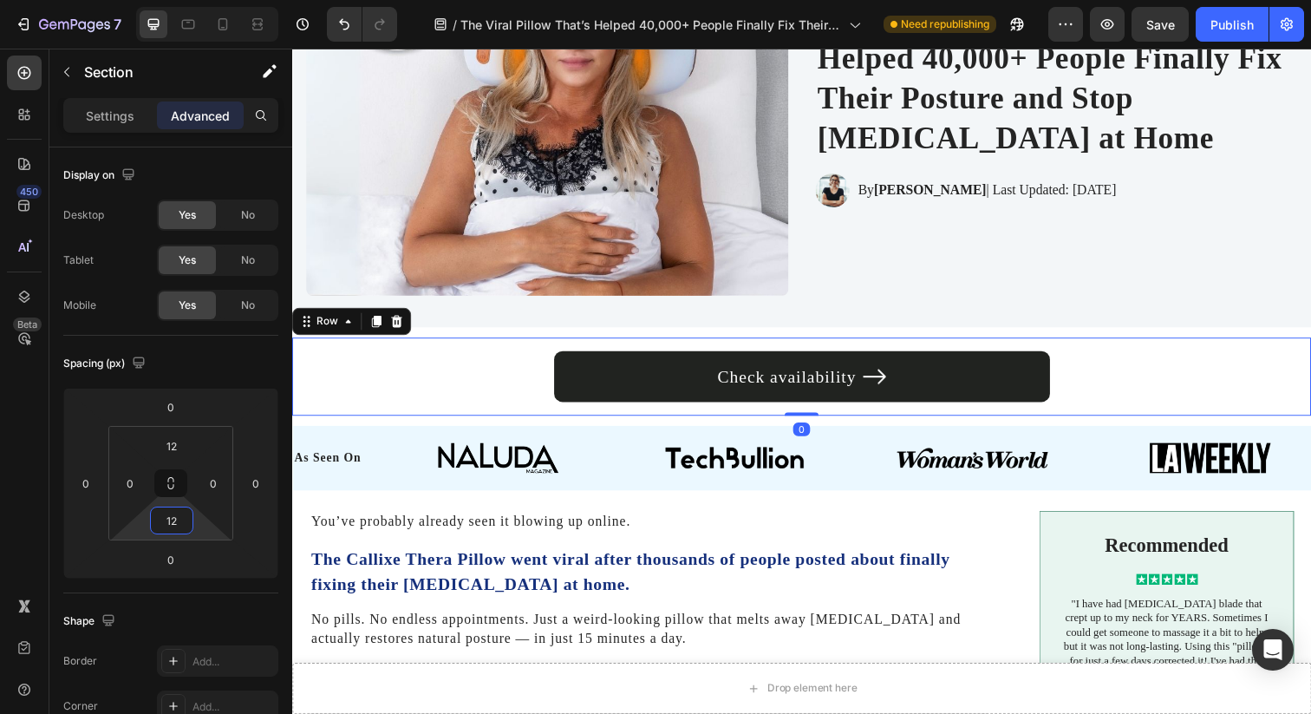
click at [480, 347] on div "Check availability Button Row 0" at bounding box center [812, 383] width 1040 height 80
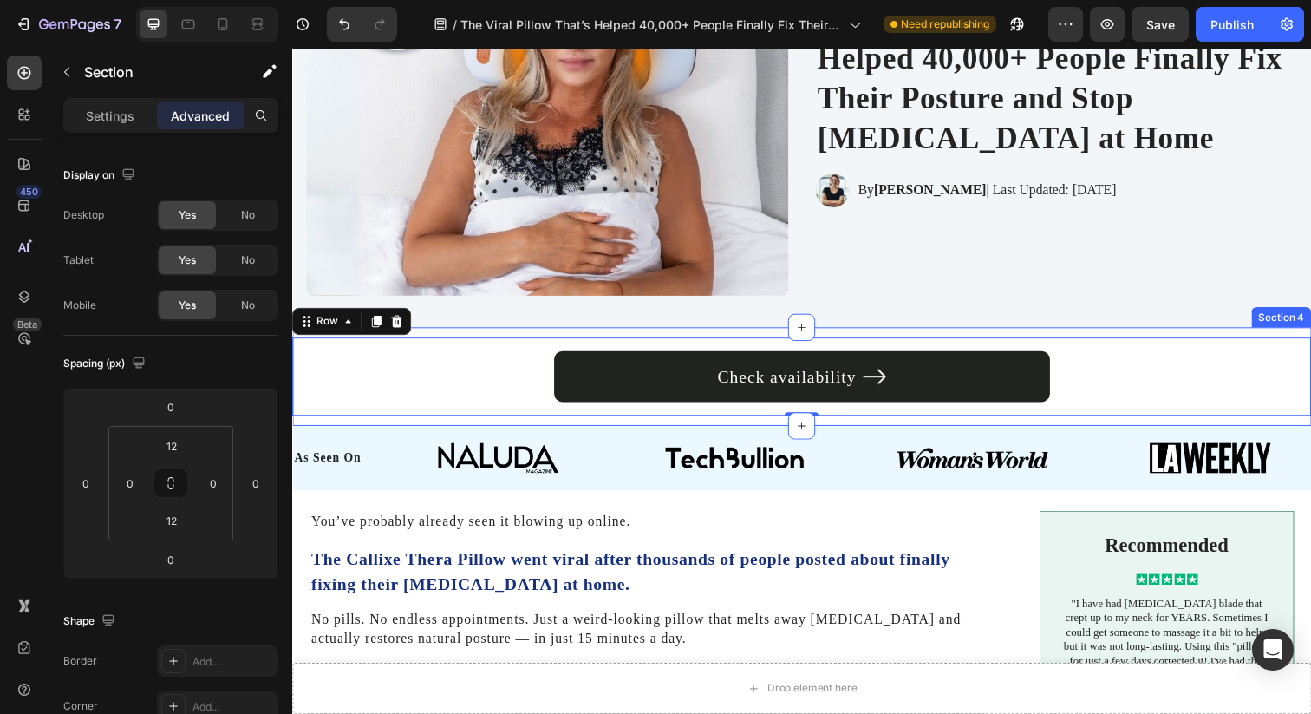
click at [492, 333] on div "Check availability Button Row 0 Section 4" at bounding box center [812, 383] width 1040 height 101
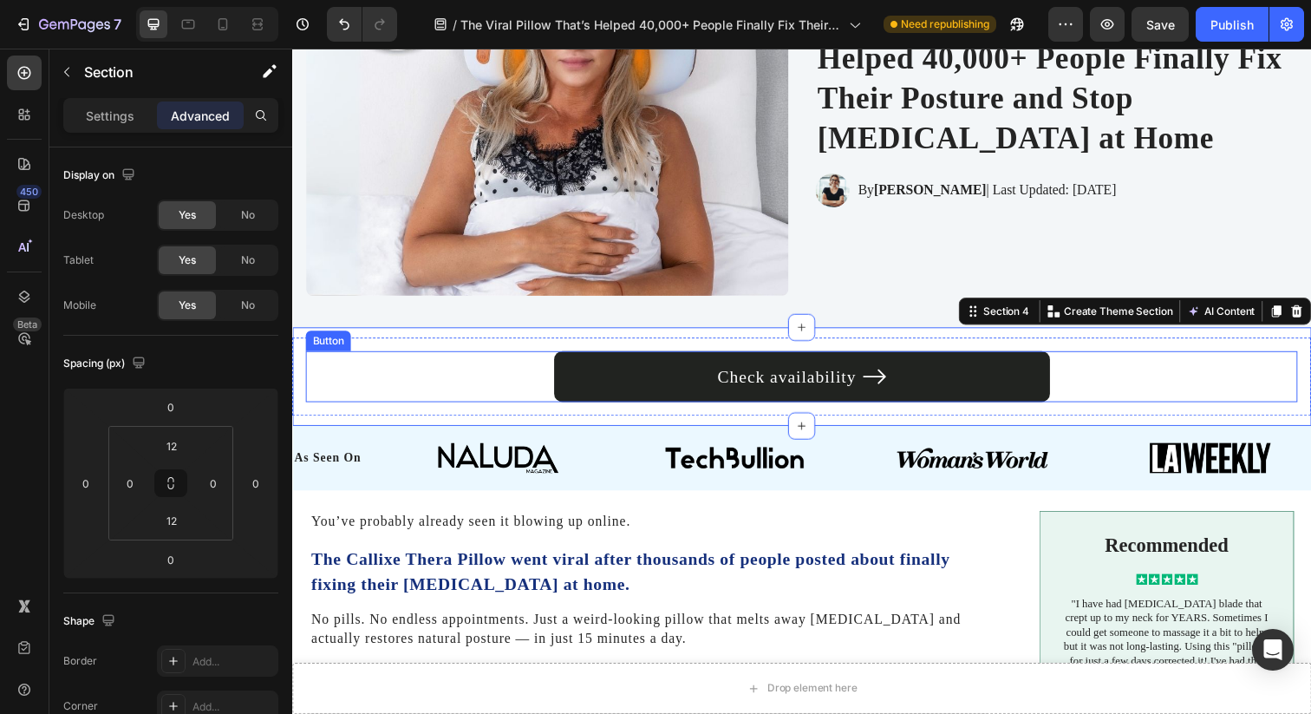
click at [492, 367] on div "Check availability Button" at bounding box center [812, 383] width 1013 height 52
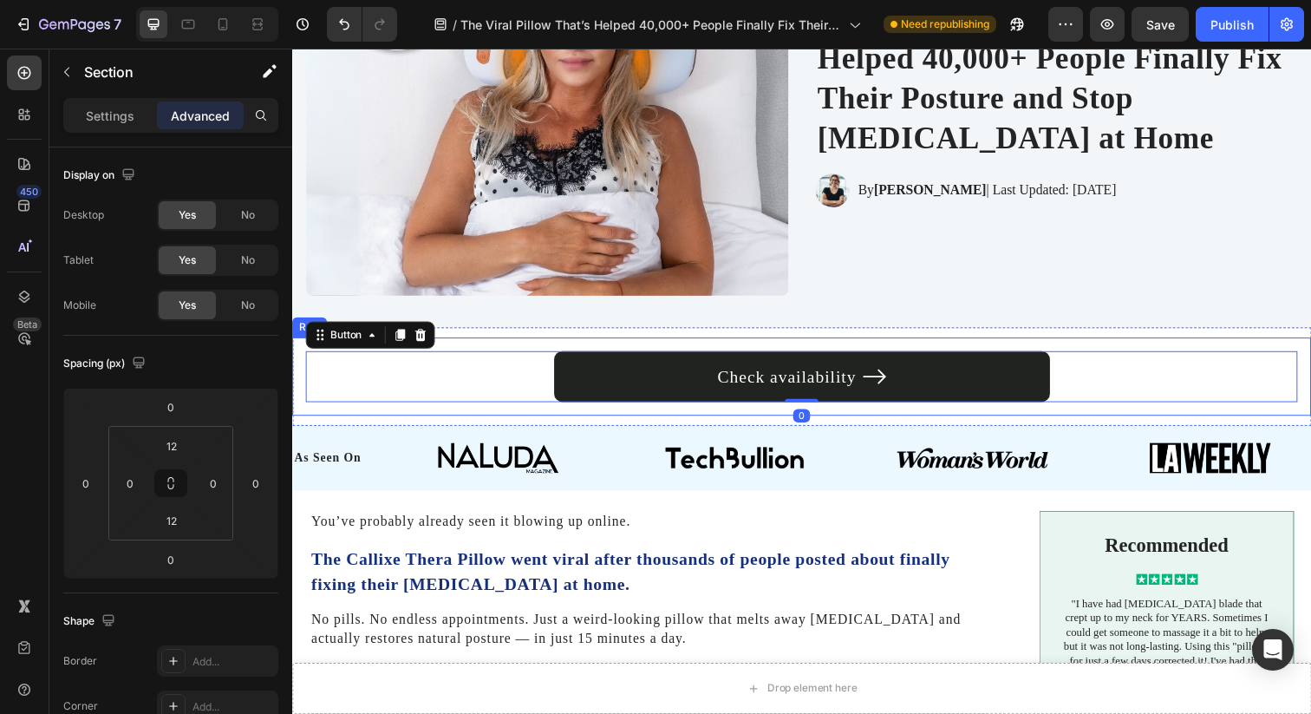
click at [480, 338] on div "Check availability Button 0 Row Section 4" at bounding box center [812, 383] width 1040 height 101
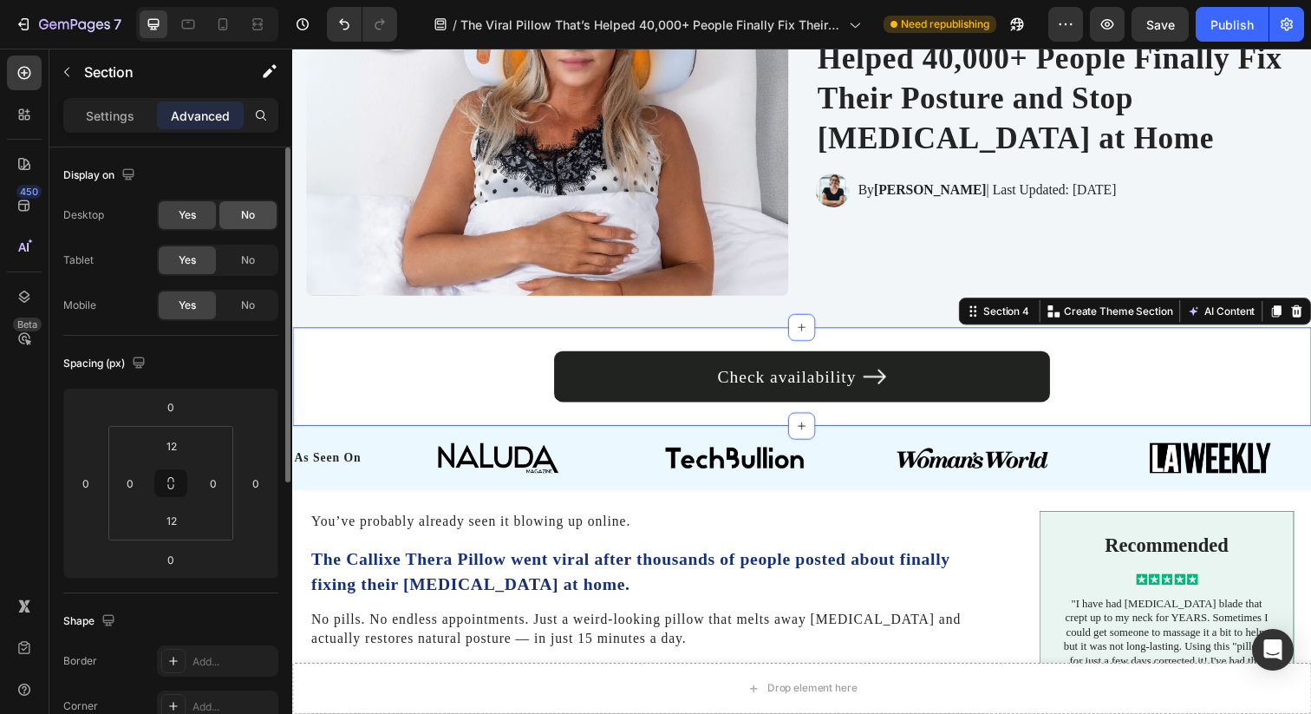
click at [248, 218] on span "No" at bounding box center [248, 215] width 14 height 16
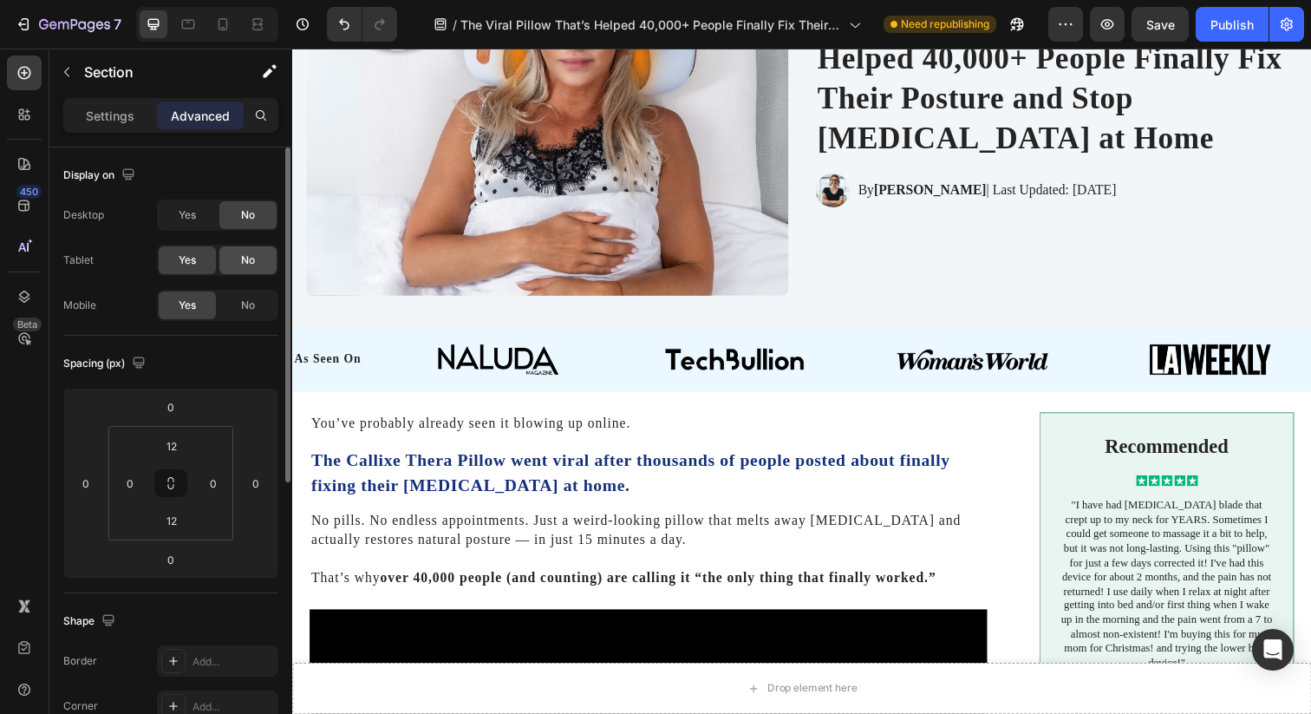
click at [247, 255] on span "No" at bounding box center [248, 260] width 14 height 16
click at [248, 25] on div at bounding box center [258, 24] width 28 height 28
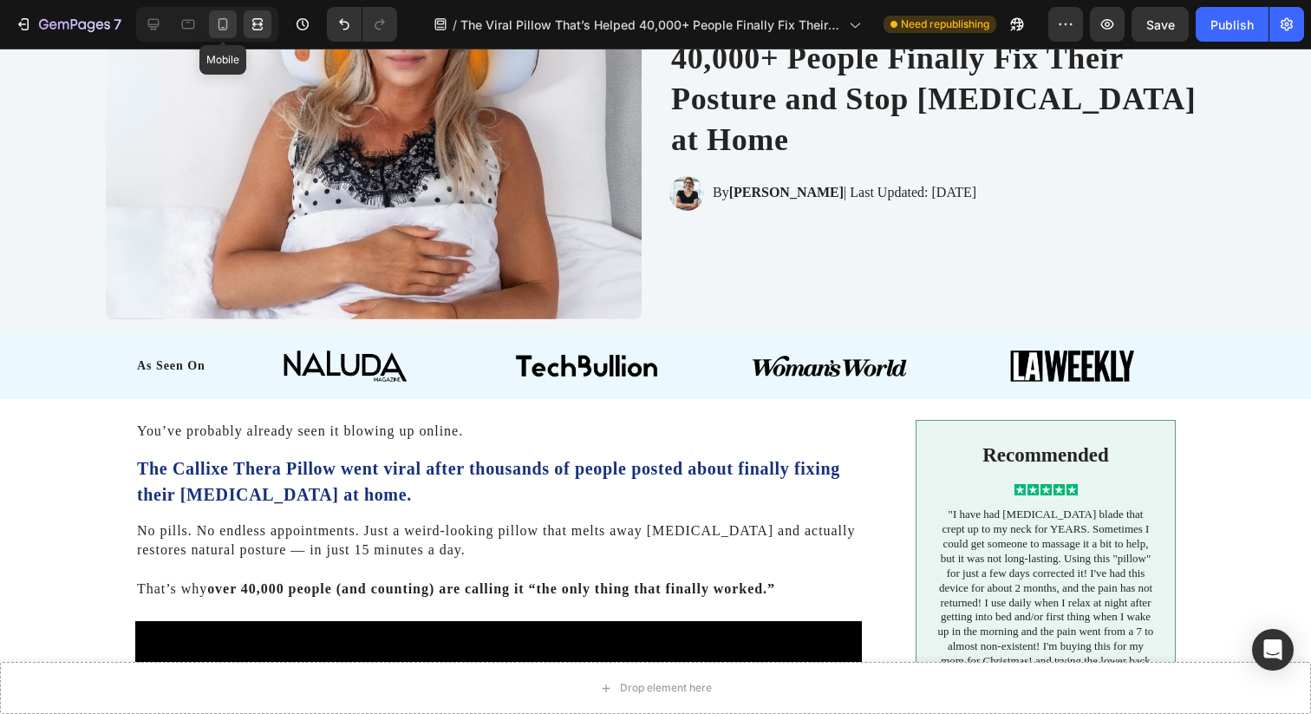
click at [222, 29] on icon at bounding box center [222, 24] width 17 height 17
type input "32"
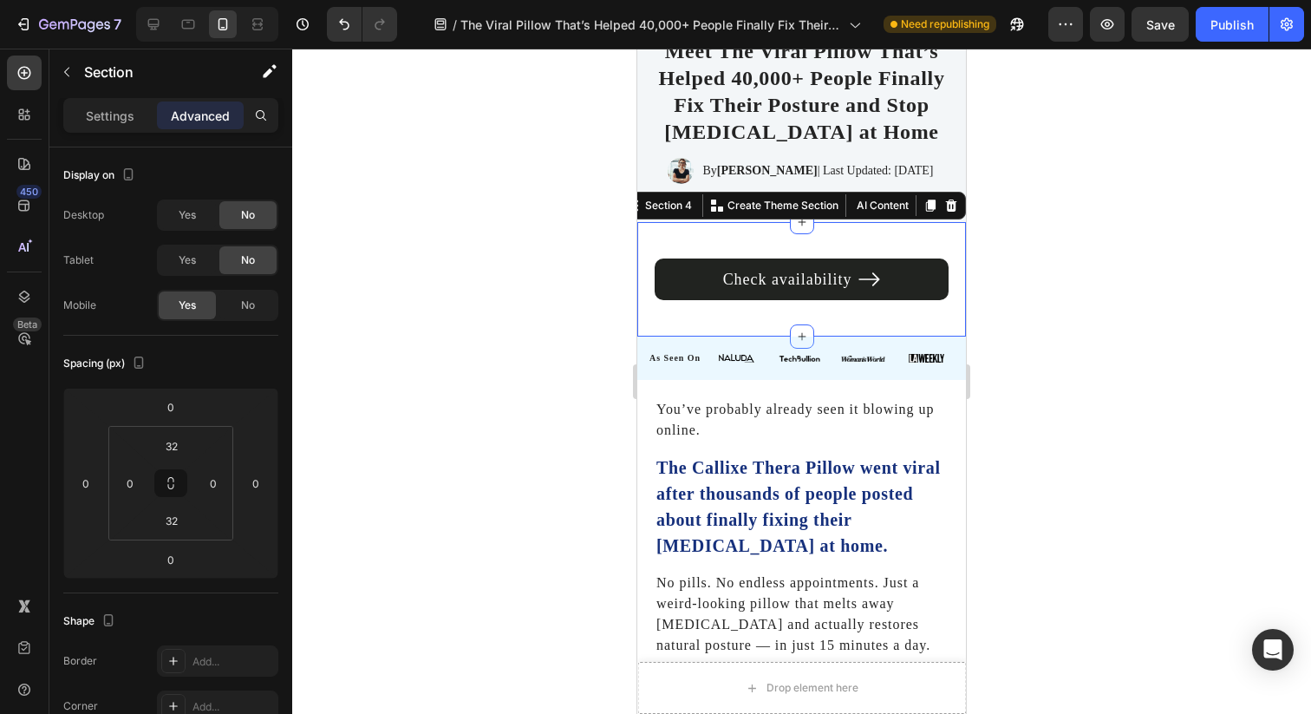
scroll to position [499, 0]
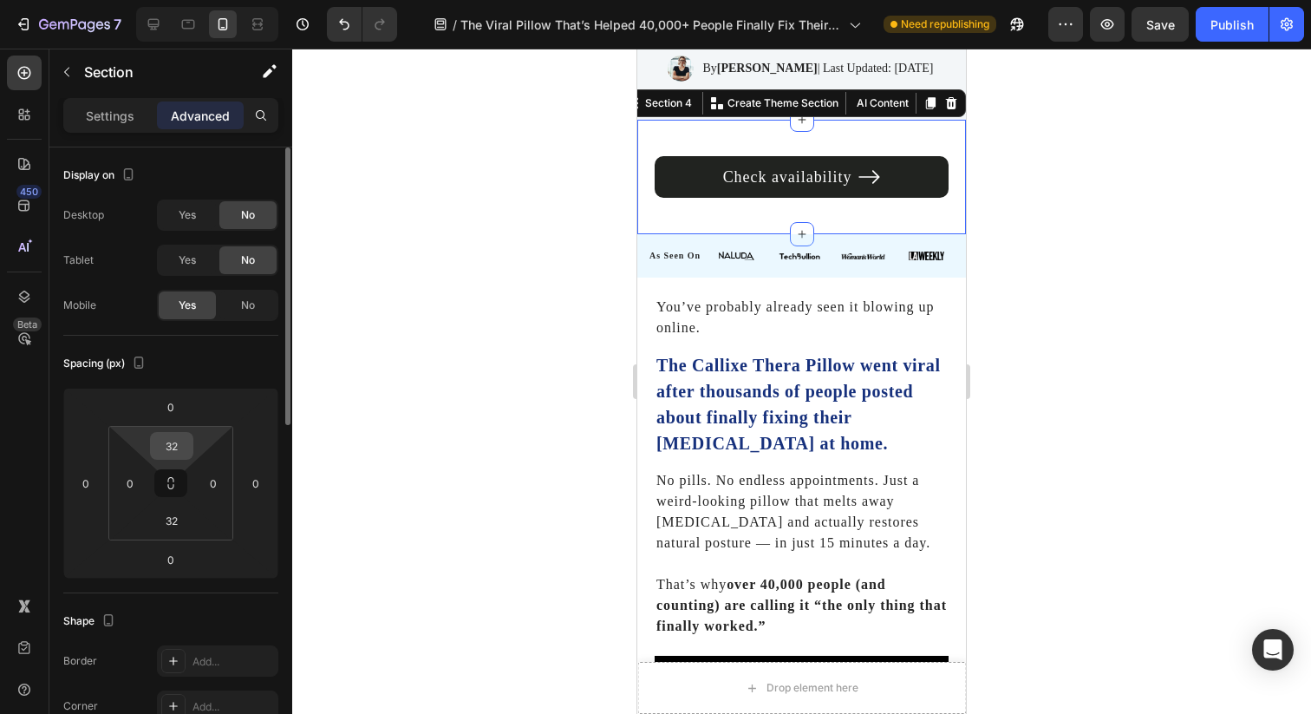
click at [175, 443] on input "32" at bounding box center [171, 446] width 35 height 26
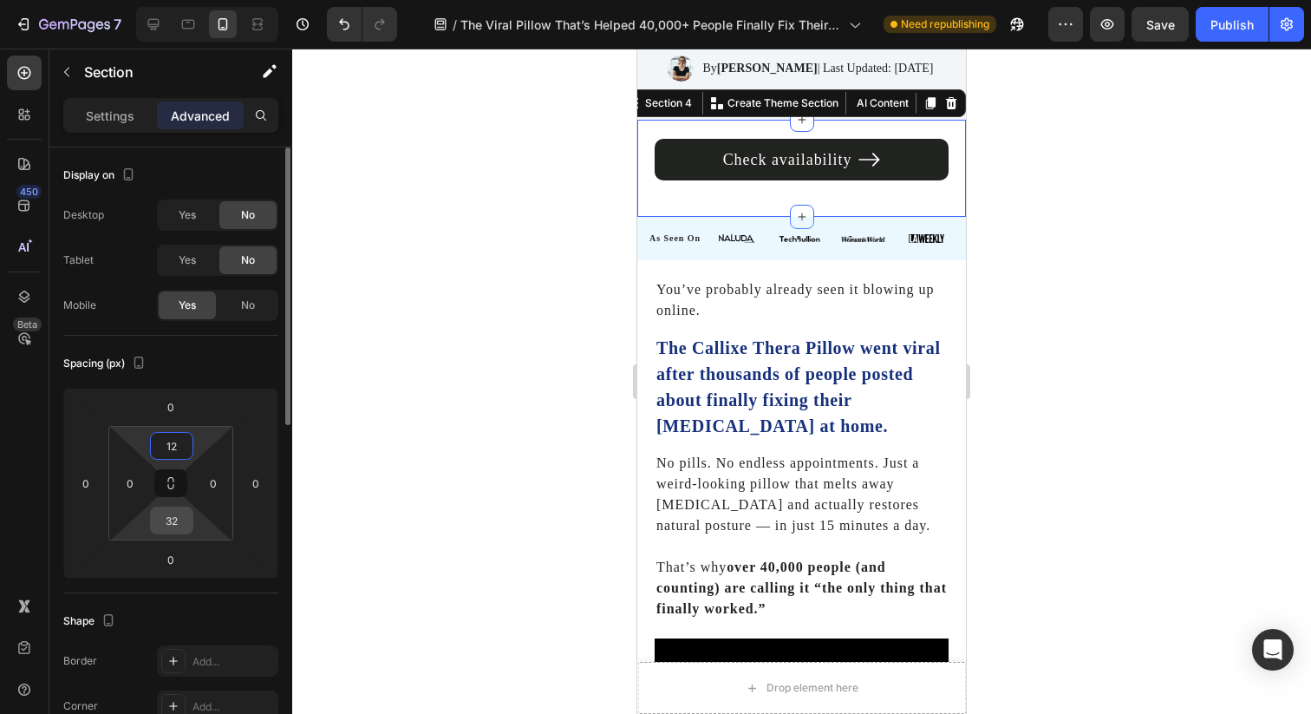
type input "12"
click at [178, 518] on input "32" at bounding box center [171, 520] width 35 height 26
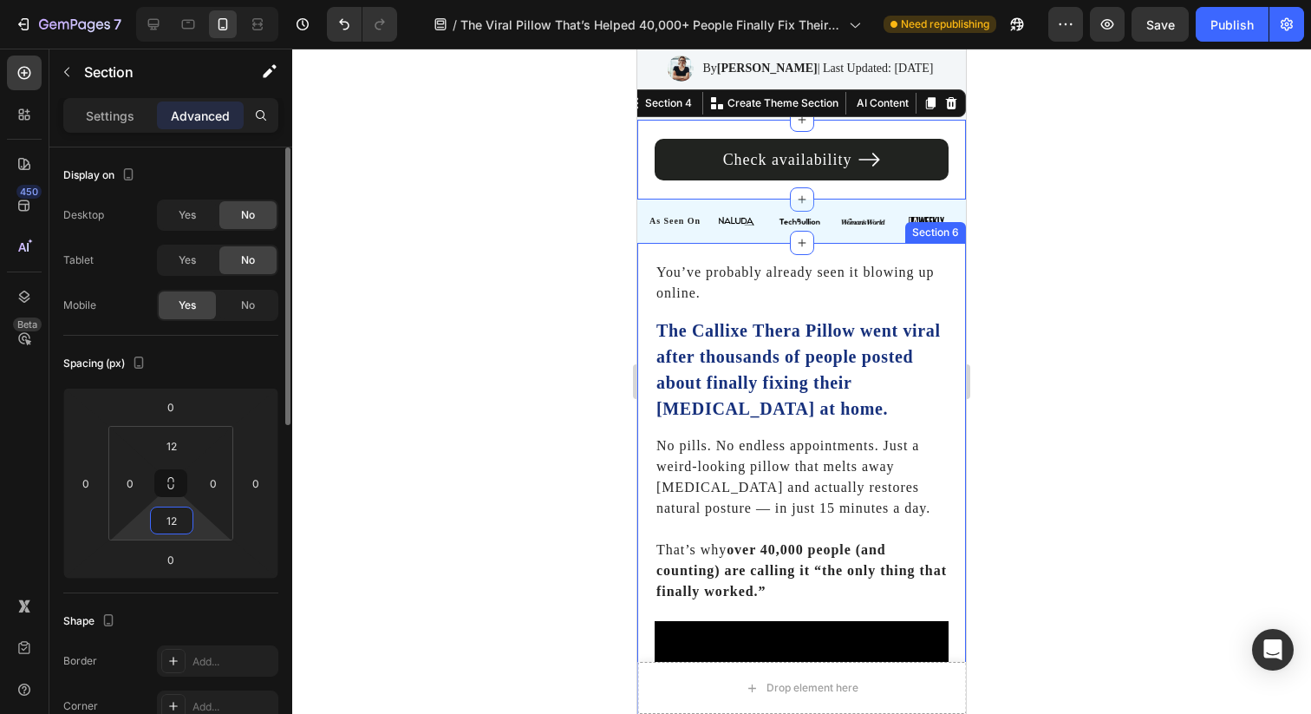
click at [165, 525] on input "12" at bounding box center [171, 520] width 35 height 26
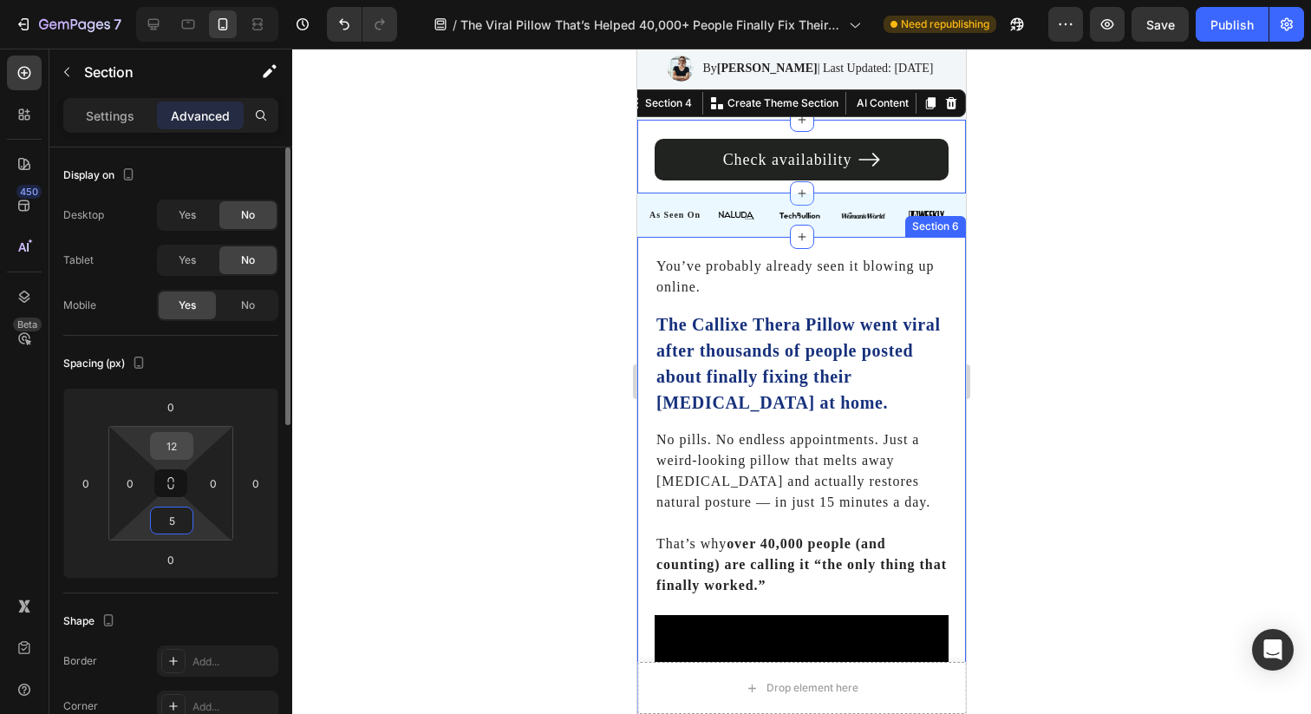
type input "5"
click at [165, 442] on input "12" at bounding box center [171, 446] width 35 height 26
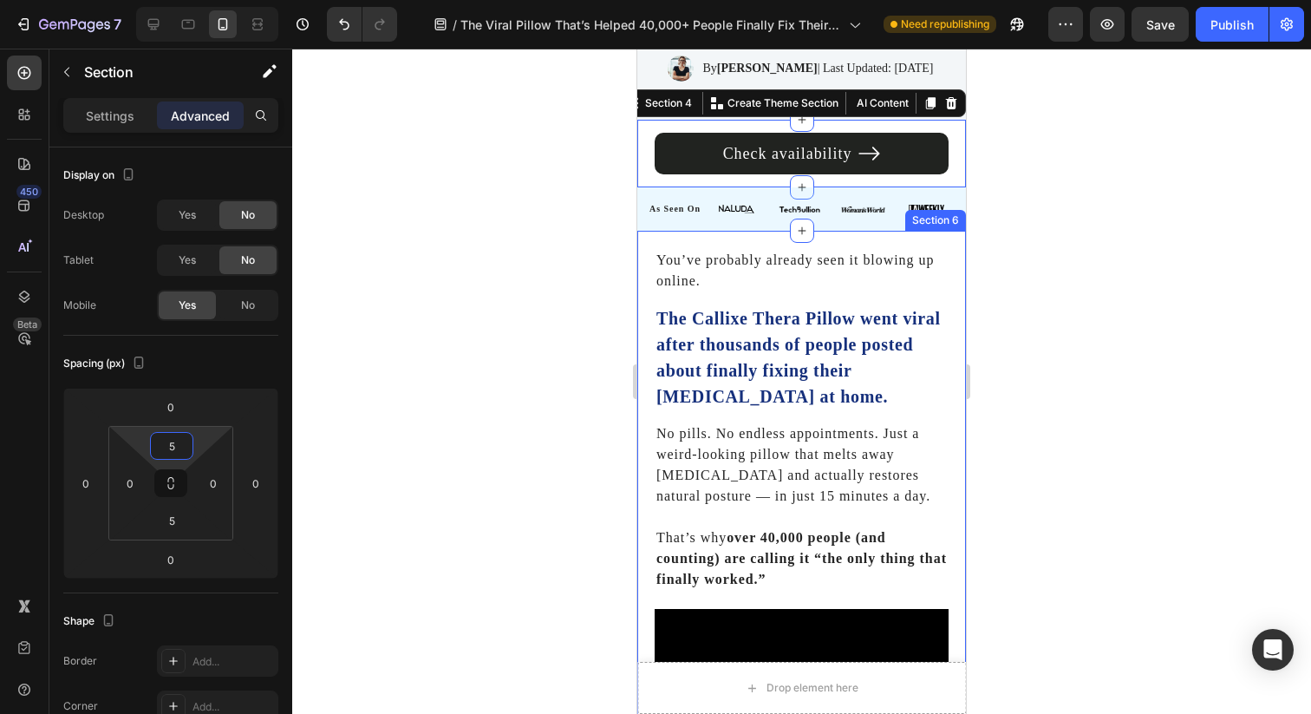
type input "5"
click at [526, 367] on div at bounding box center [801, 381] width 1019 height 665
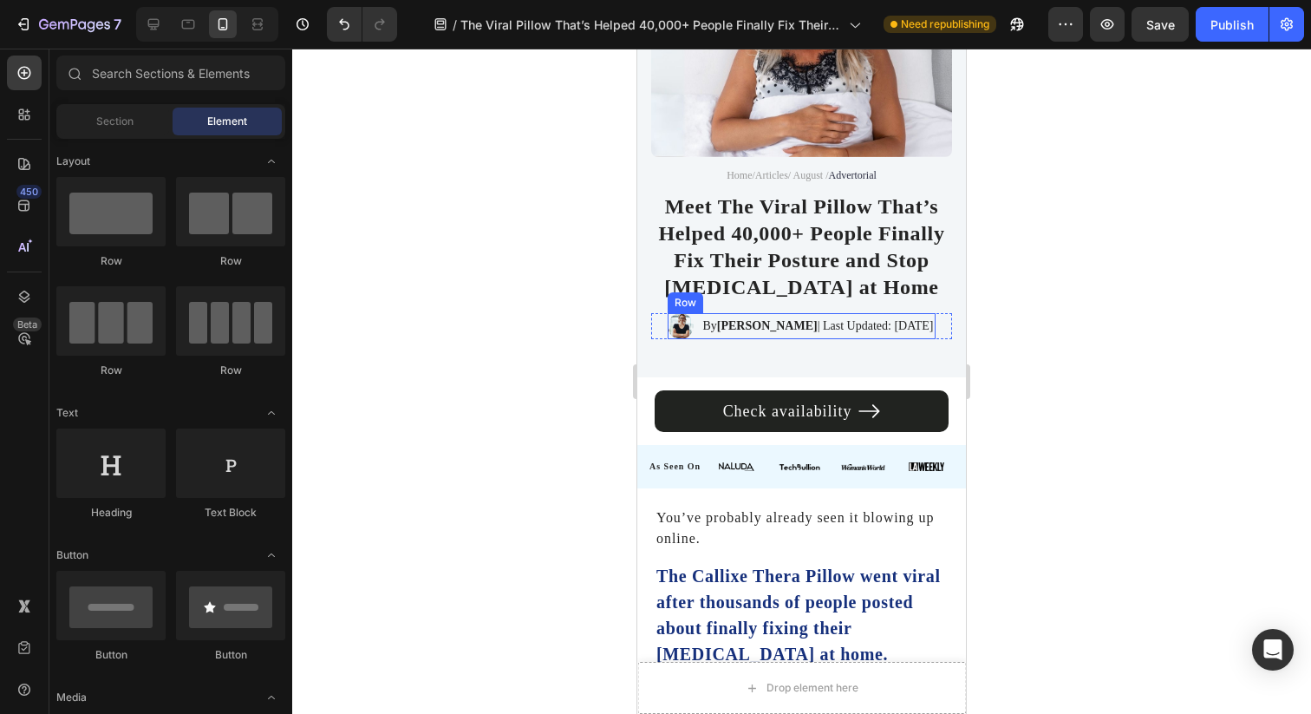
scroll to position [254, 0]
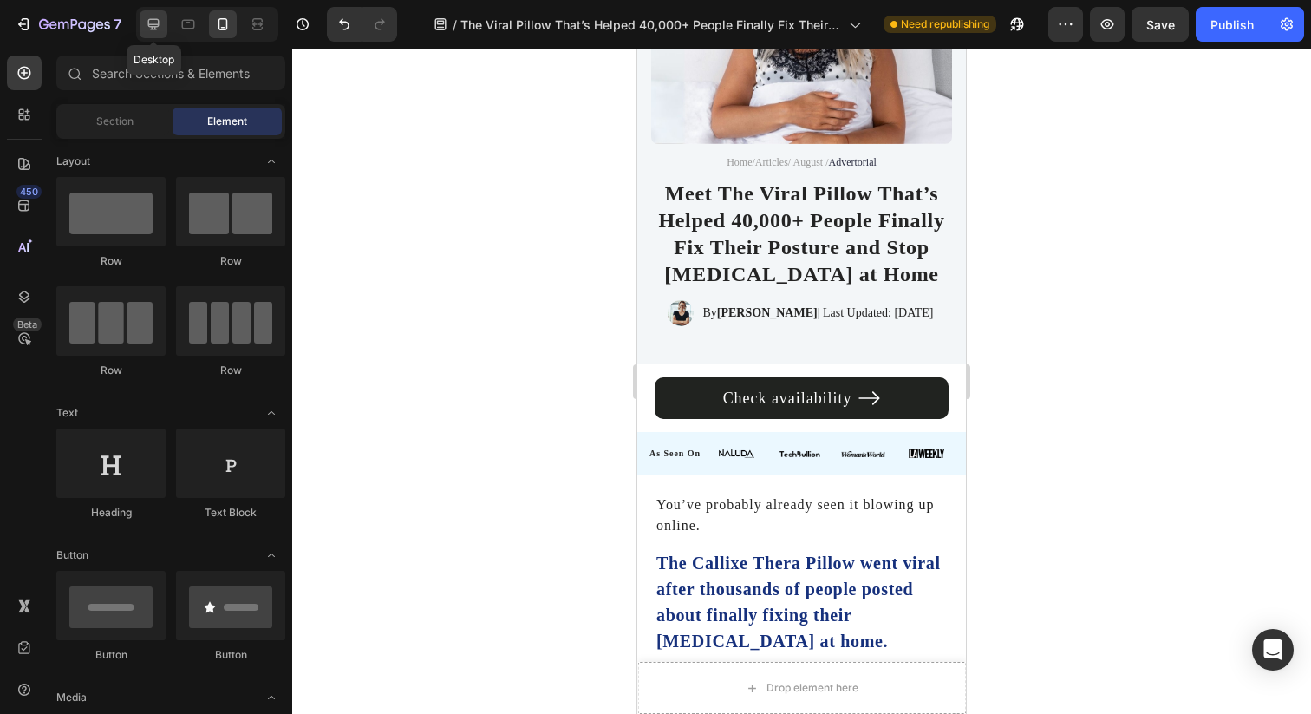
click at [141, 18] on div at bounding box center [154, 24] width 28 height 28
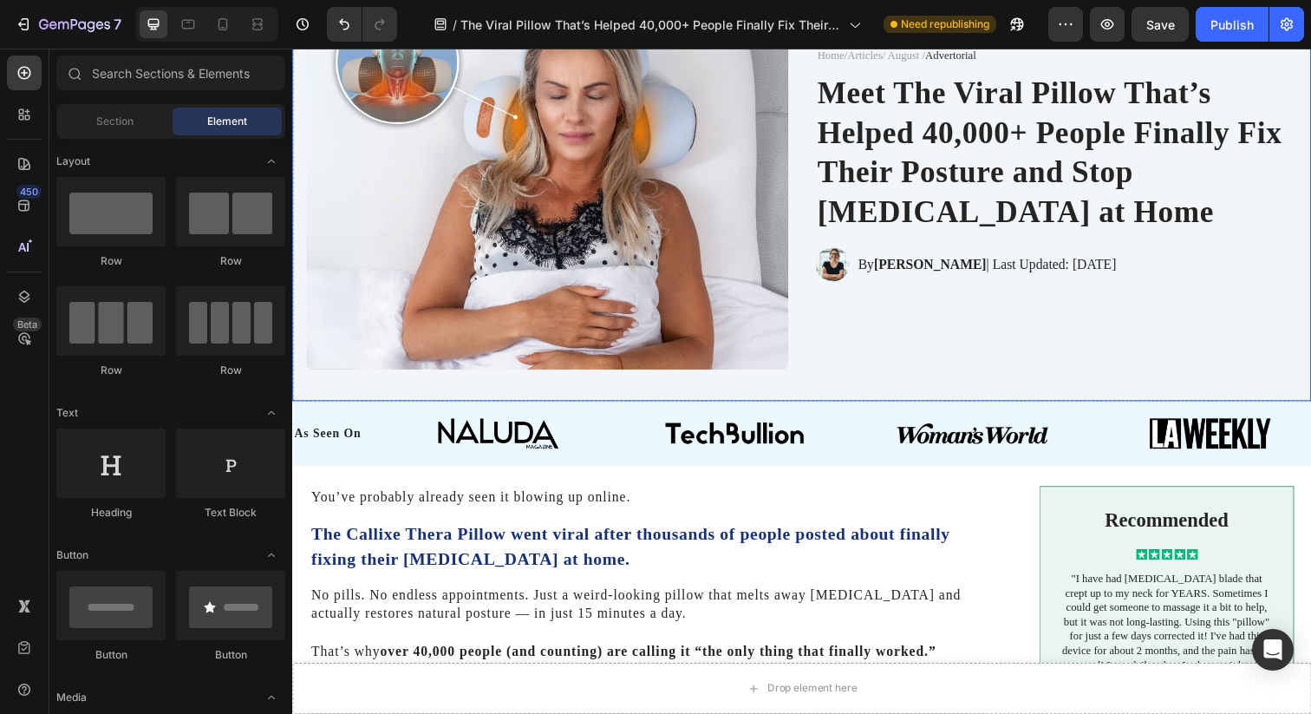
scroll to position [252, 0]
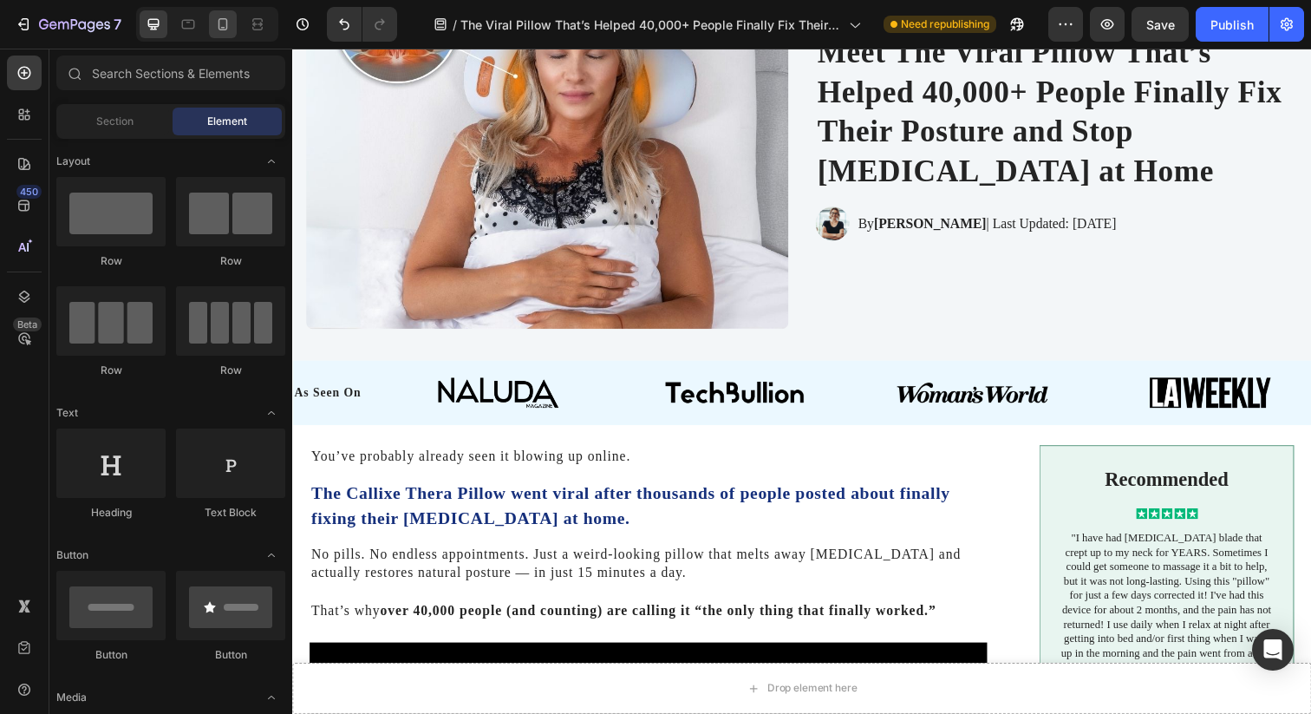
click at [229, 23] on icon at bounding box center [222, 24] width 17 height 17
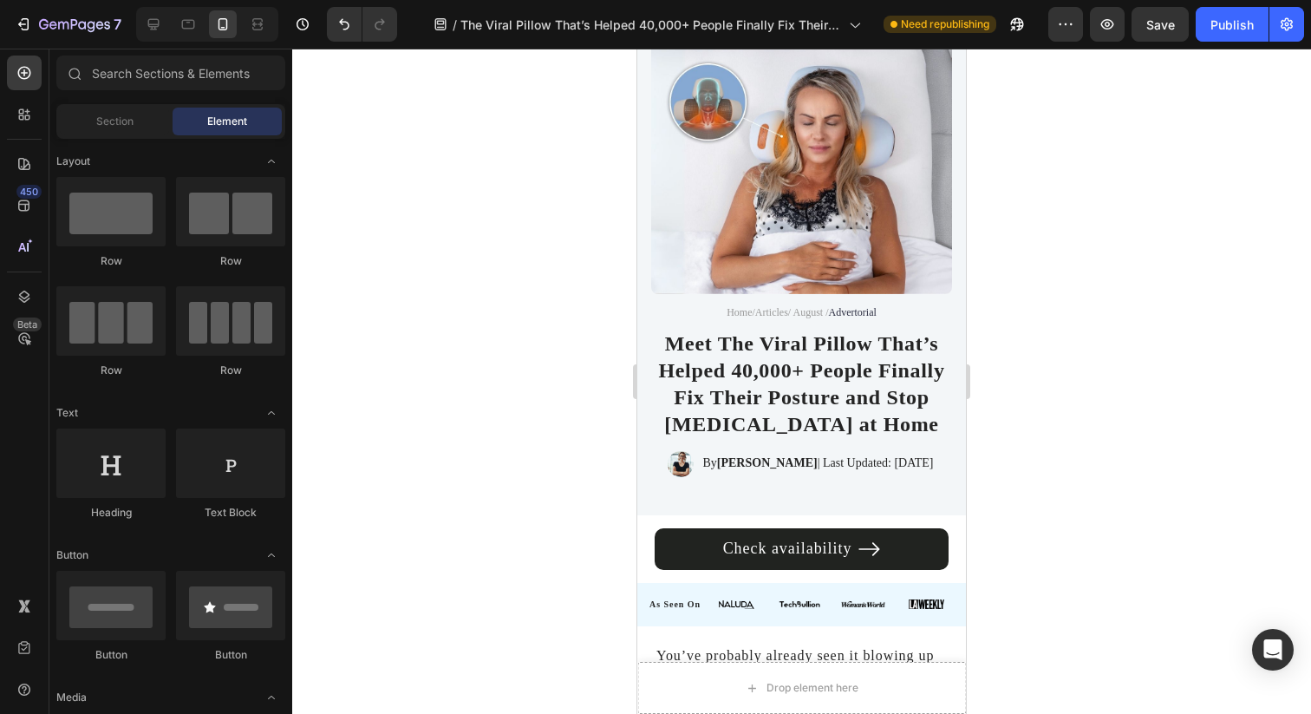
scroll to position [83, 0]
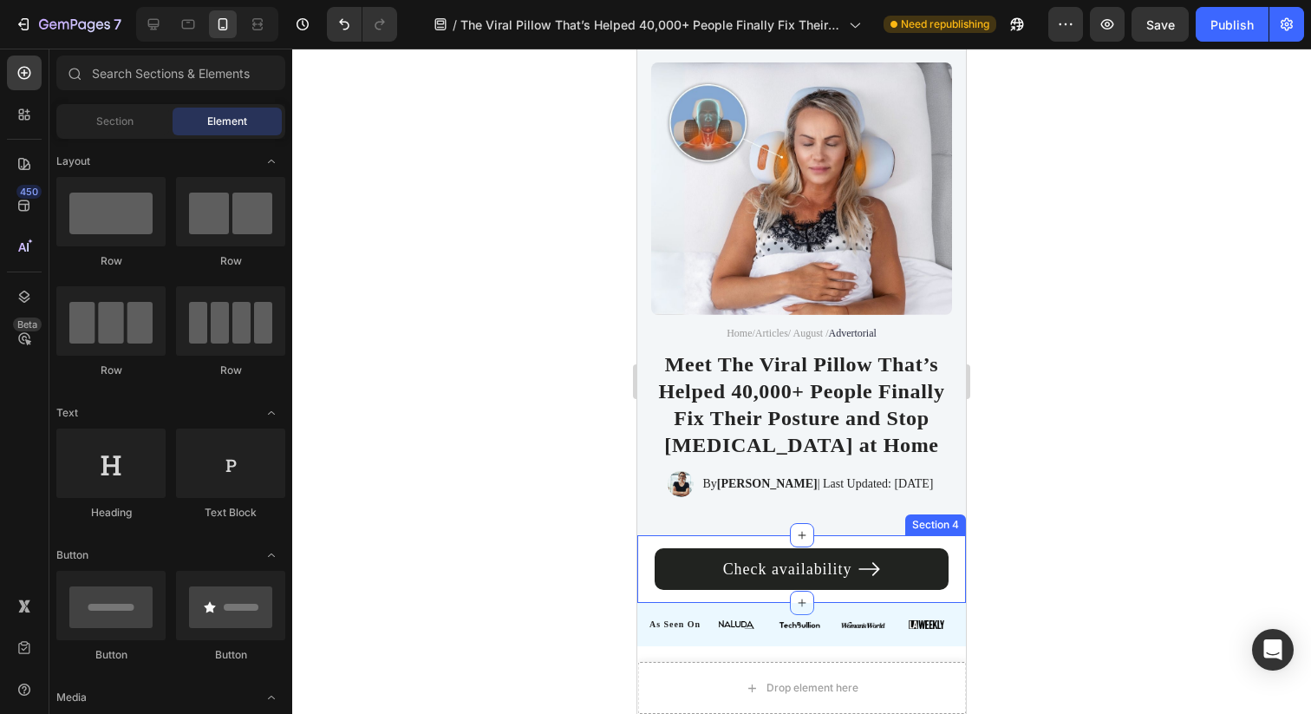
click at [692, 535] on div "Check availability Button Row Section 4" at bounding box center [801, 569] width 329 height 68
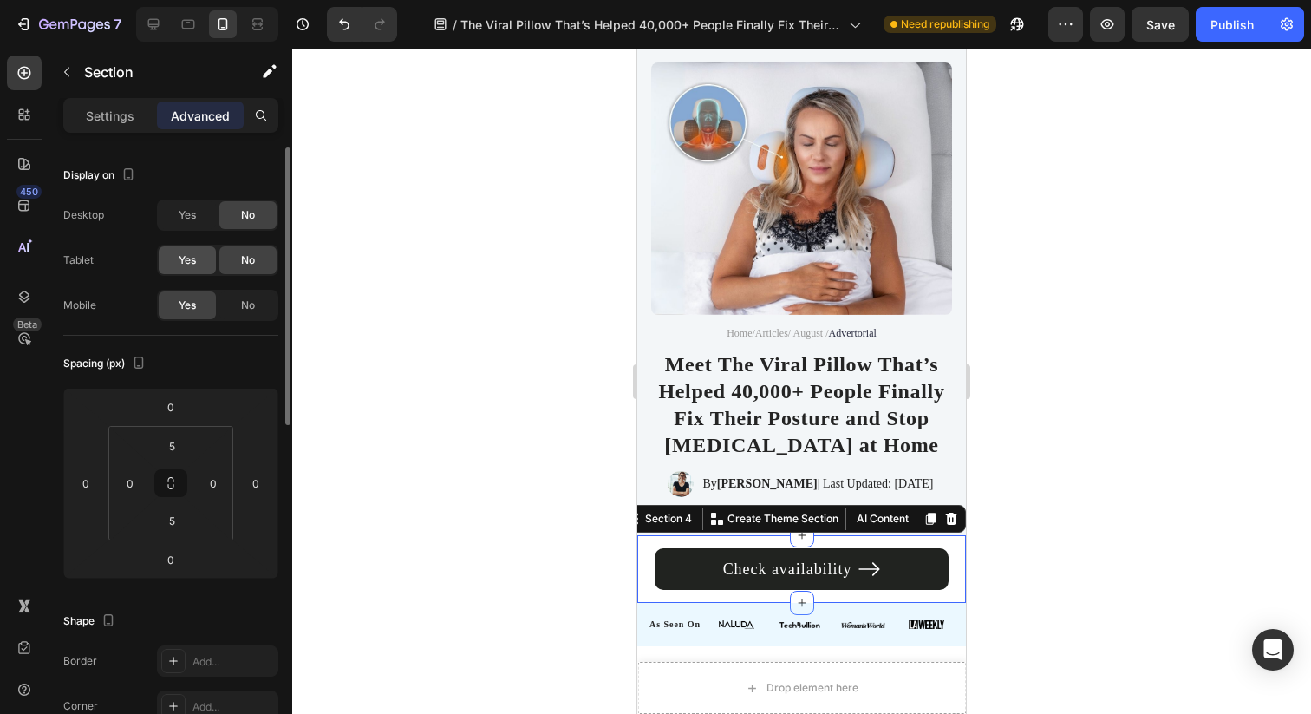
click at [205, 264] on div "Yes" at bounding box center [187, 260] width 57 height 28
click at [255, 303] on div "No" at bounding box center [247, 305] width 57 height 28
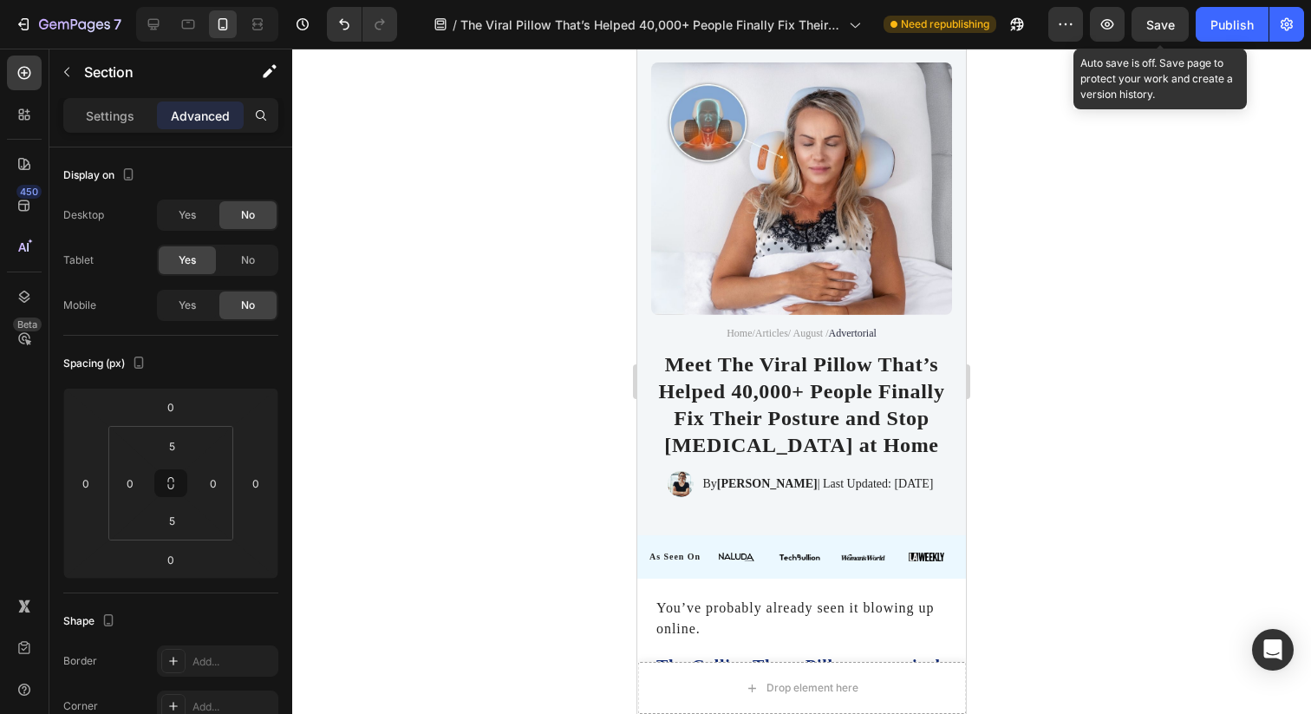
click at [1164, 18] on span "Save" at bounding box center [1160, 24] width 29 height 15
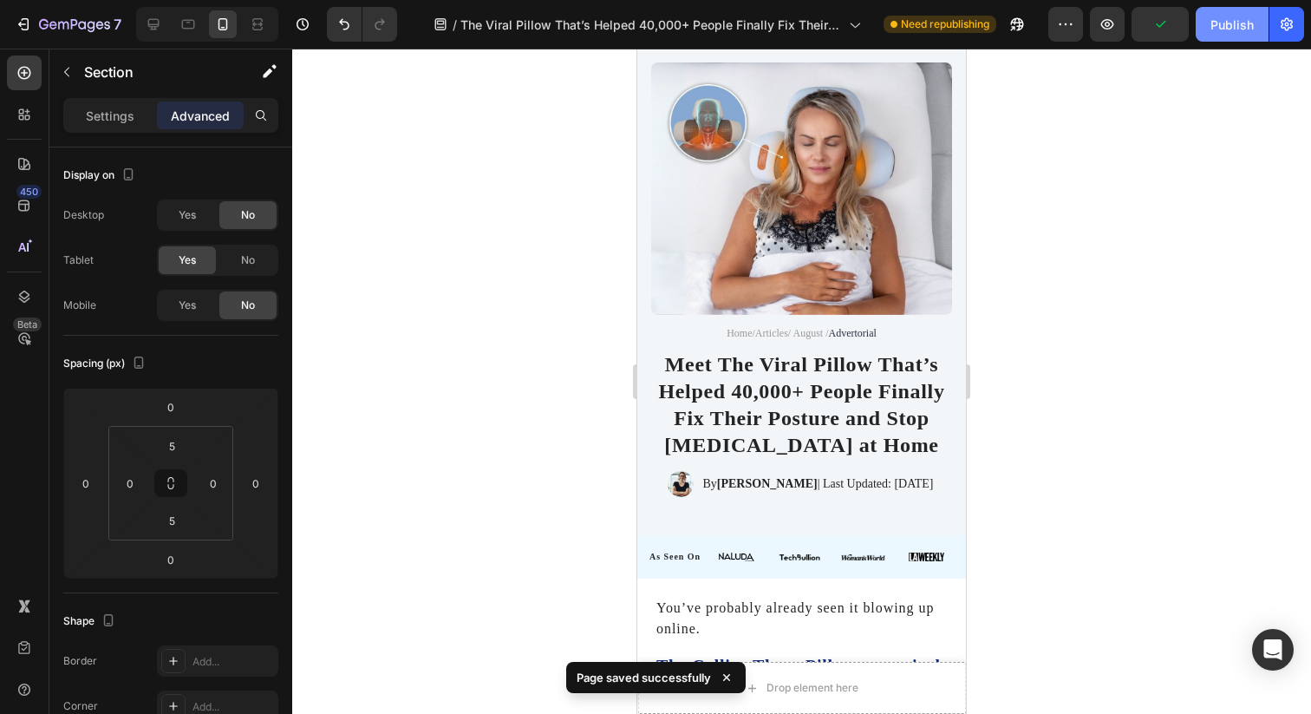
click at [1230, 23] on div "Publish" at bounding box center [1231, 25] width 43 height 18
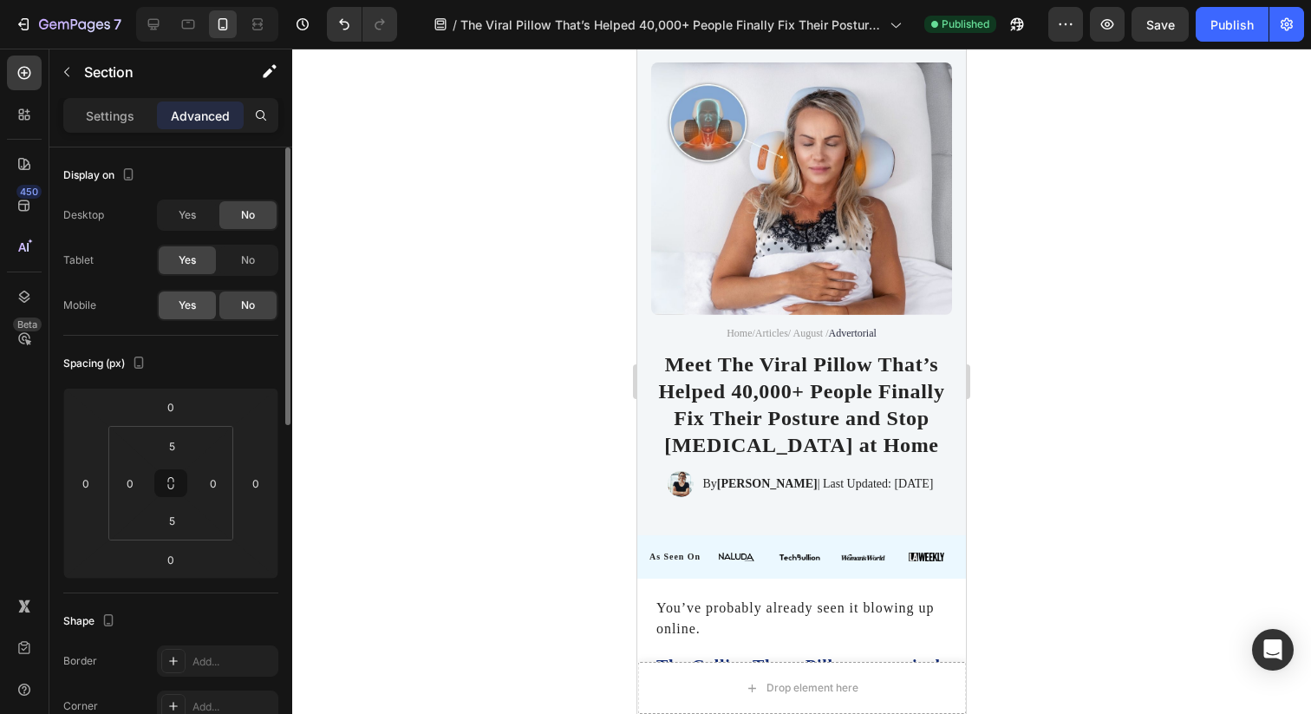
click at [199, 302] on div "Yes" at bounding box center [187, 305] width 57 height 28
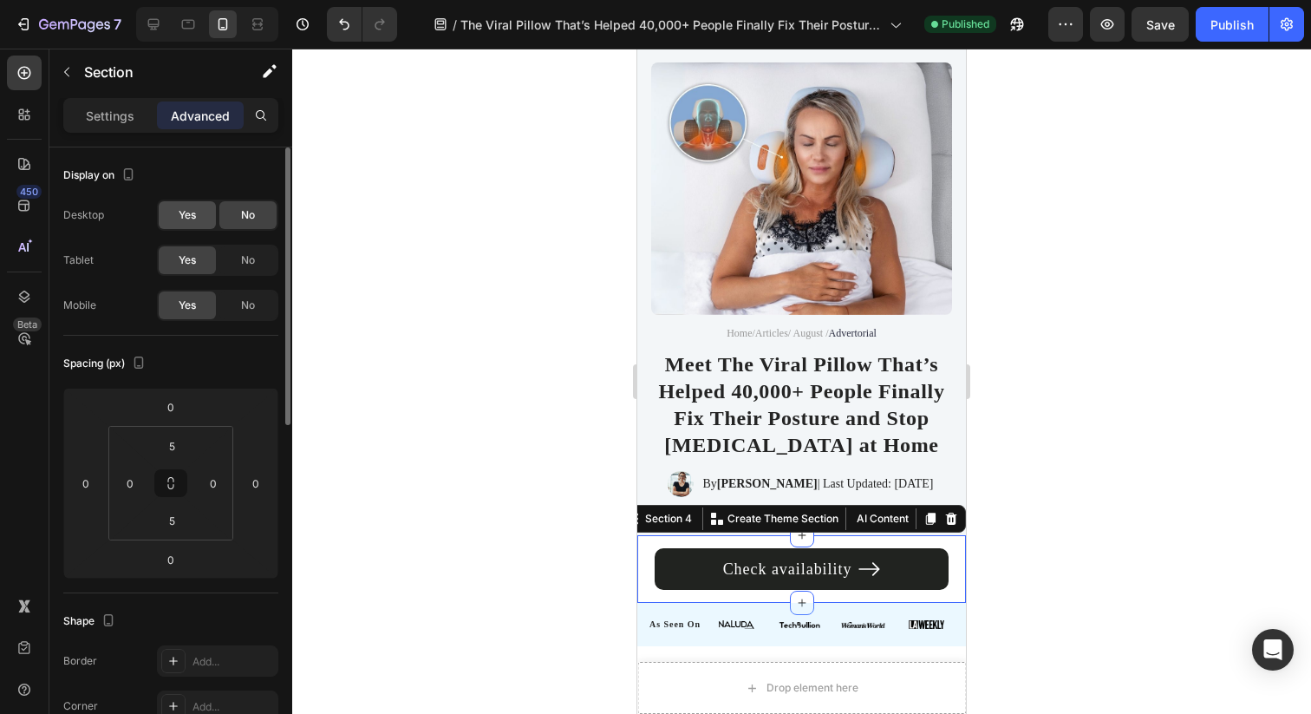
click at [199, 223] on div "Yes" at bounding box center [187, 215] width 57 height 28
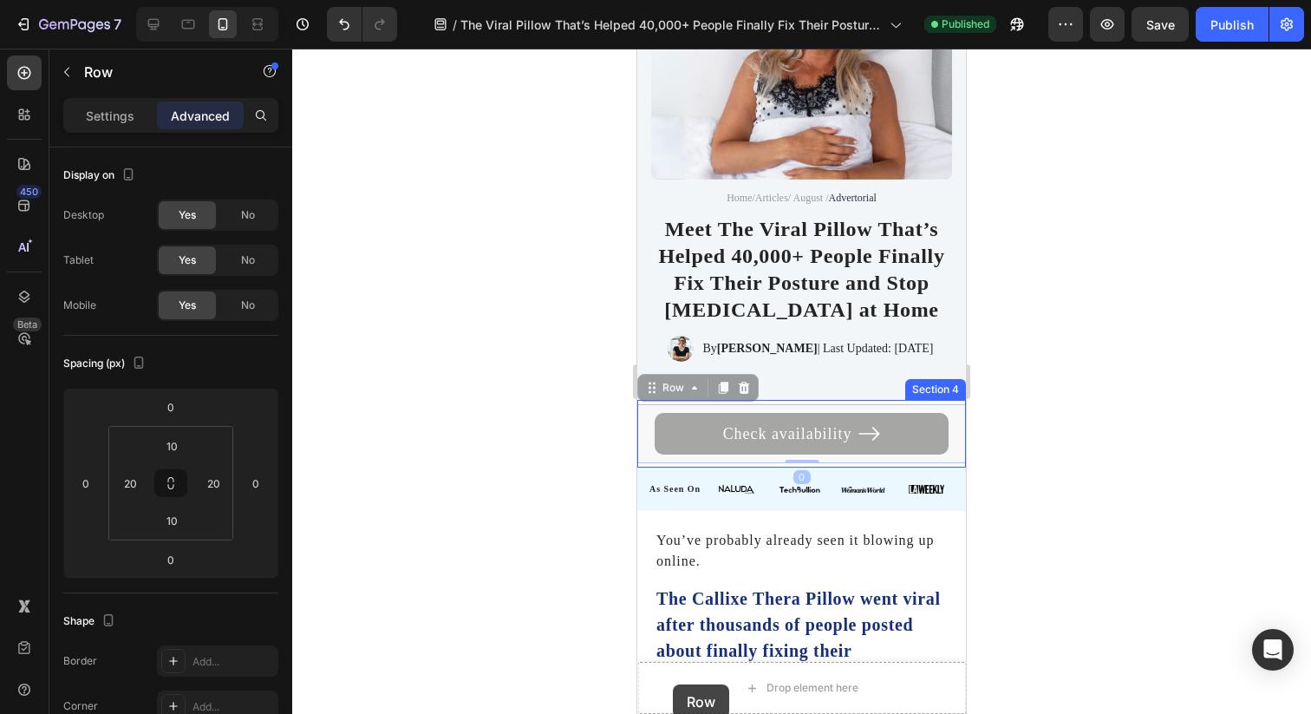
scroll to position [252, 0]
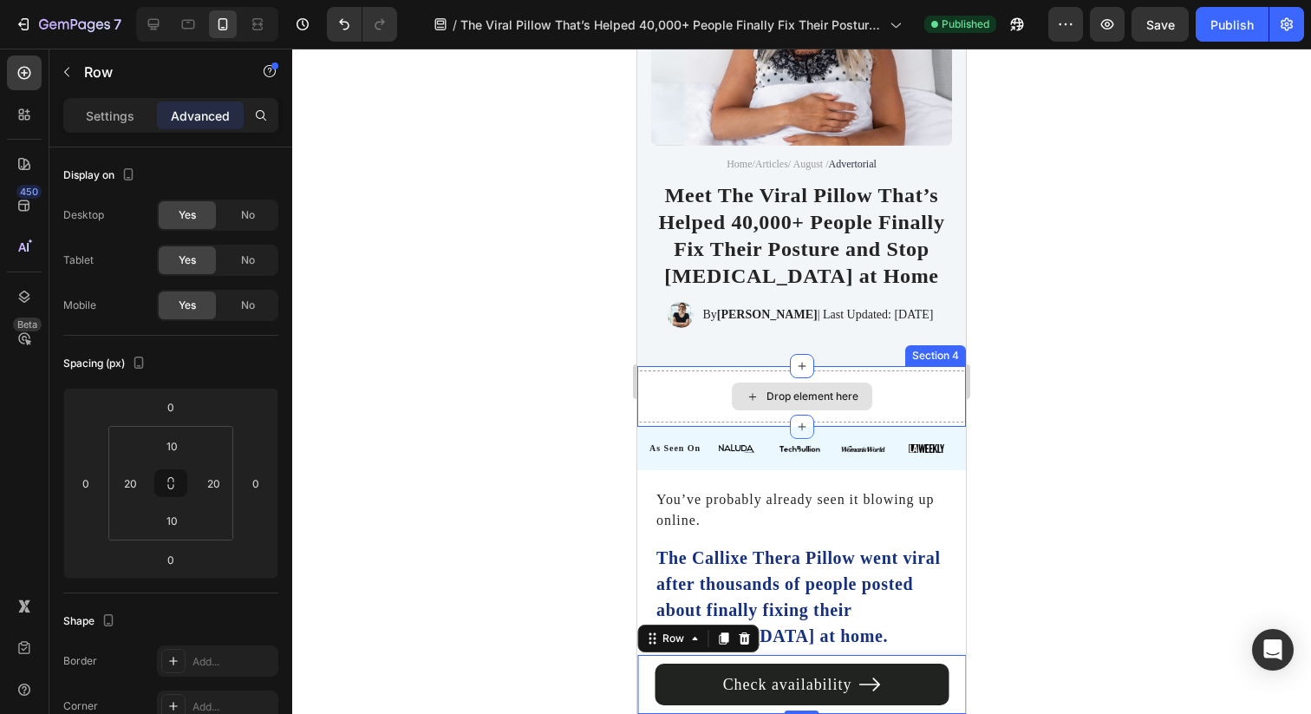
click at [667, 386] on div "Drop element here" at bounding box center [801, 396] width 329 height 52
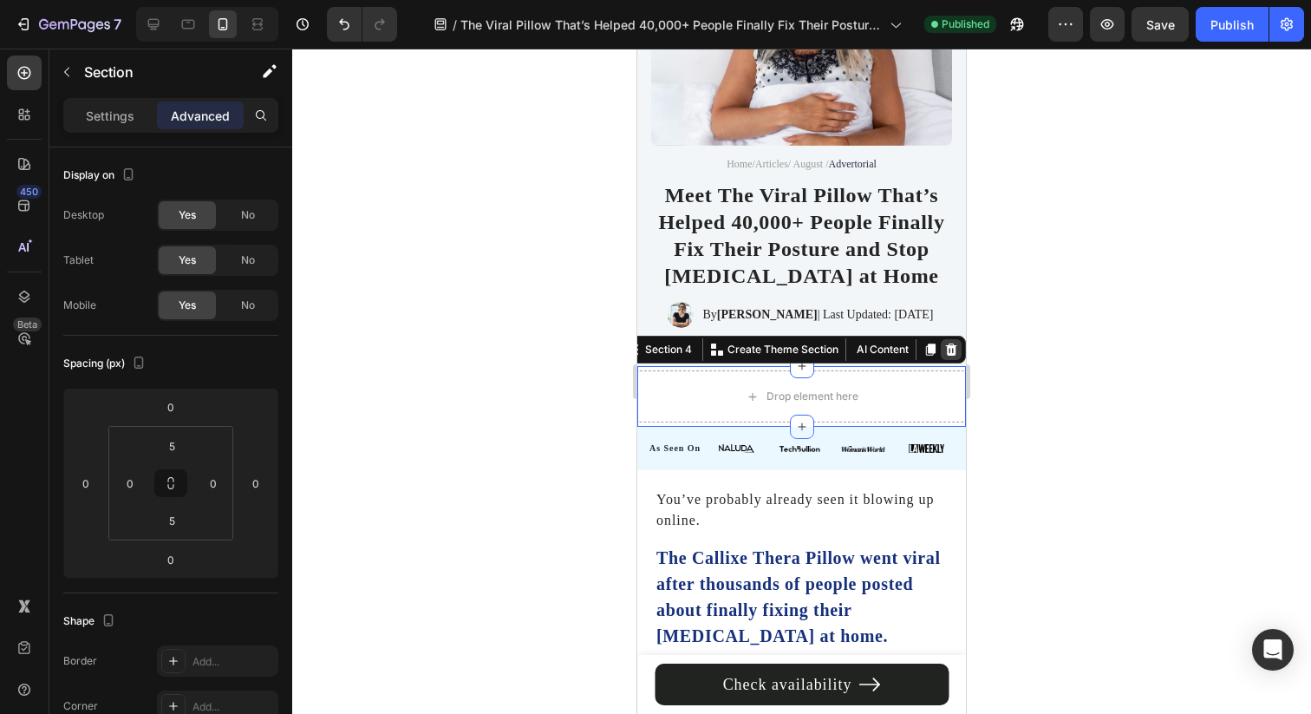
click at [946, 343] on icon at bounding box center [951, 349] width 11 height 12
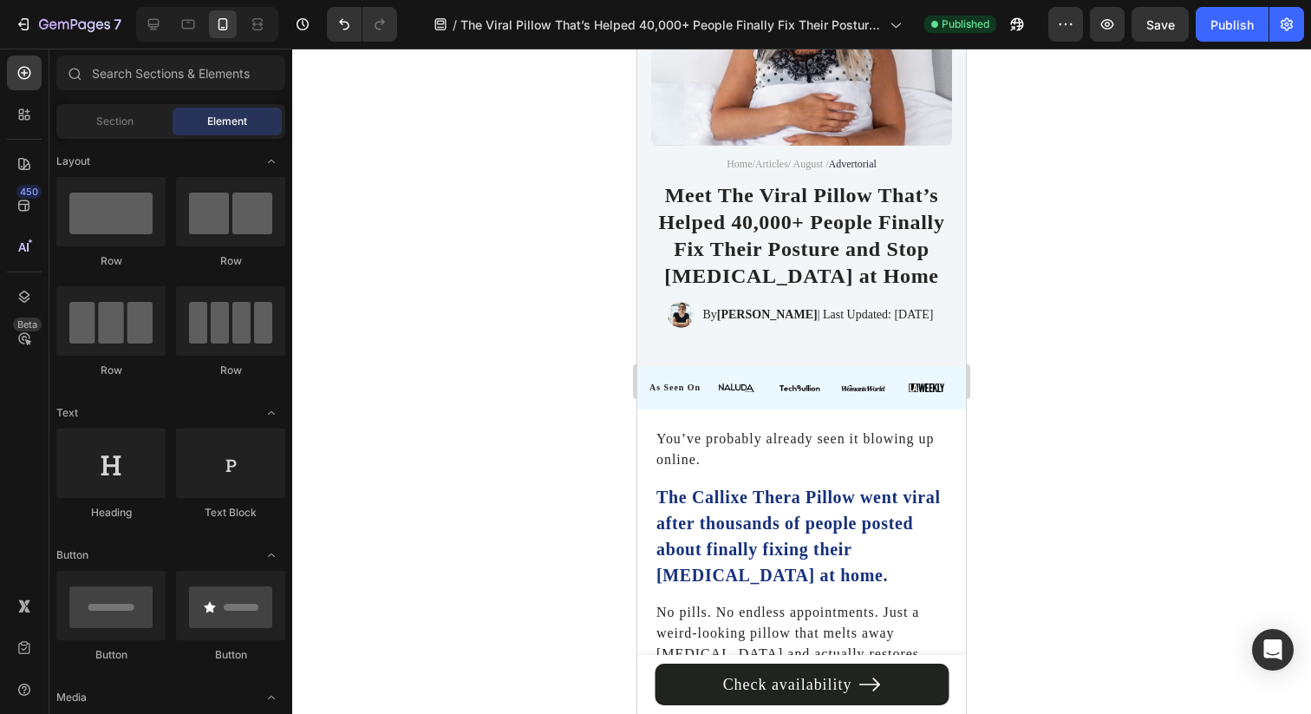
click at [1158, 30] on span "Save" at bounding box center [1160, 24] width 29 height 15
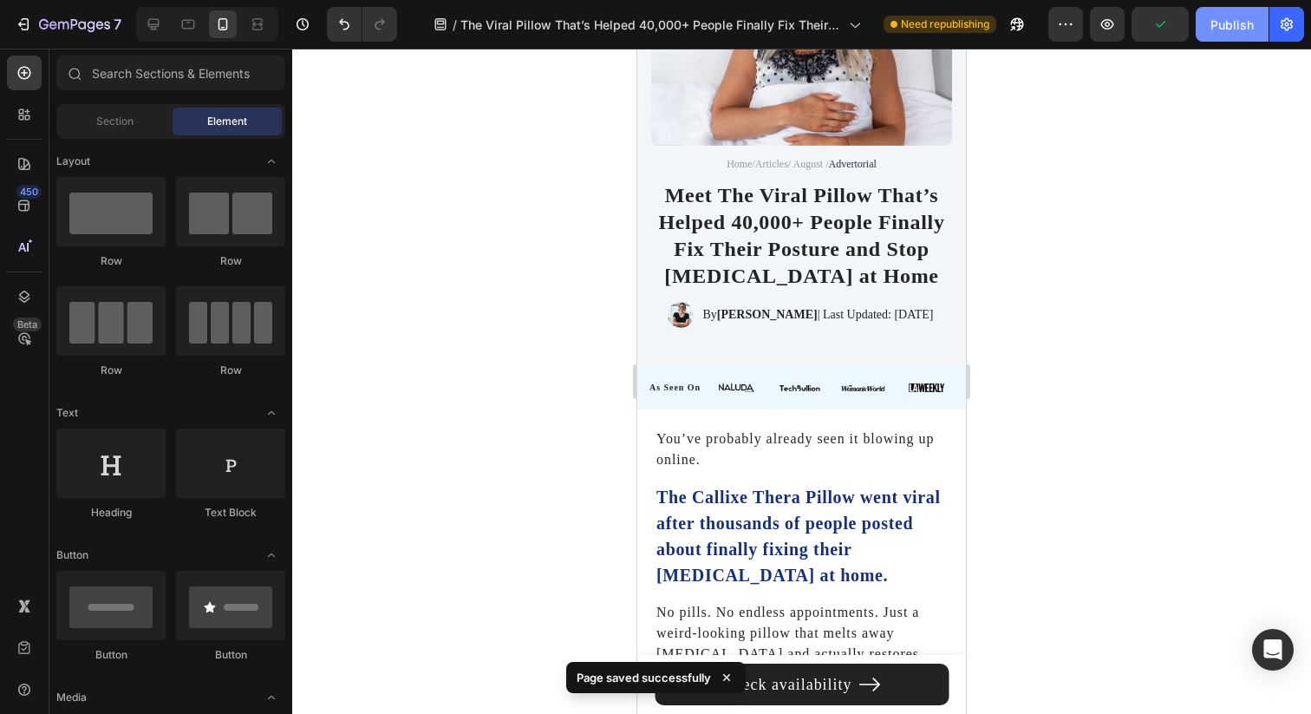
click at [1222, 27] on div "Publish" at bounding box center [1231, 25] width 43 height 18
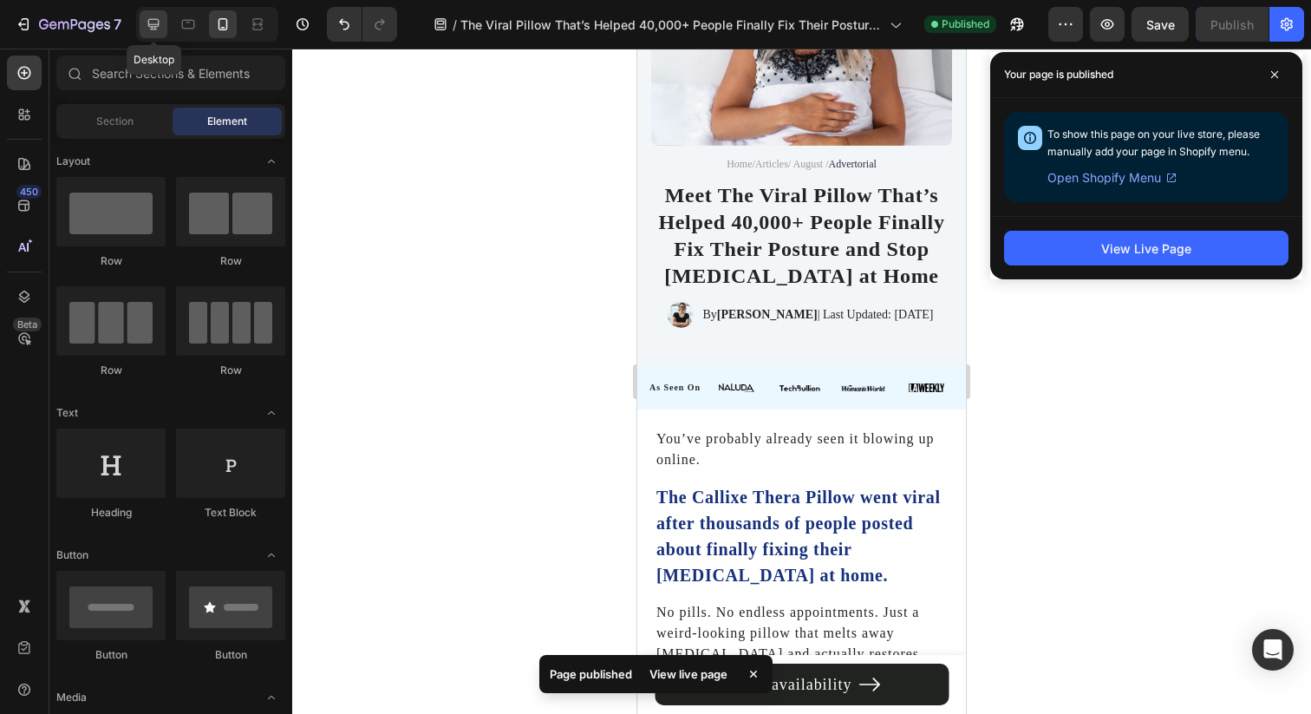
click at [156, 33] on div at bounding box center [154, 24] width 28 height 28
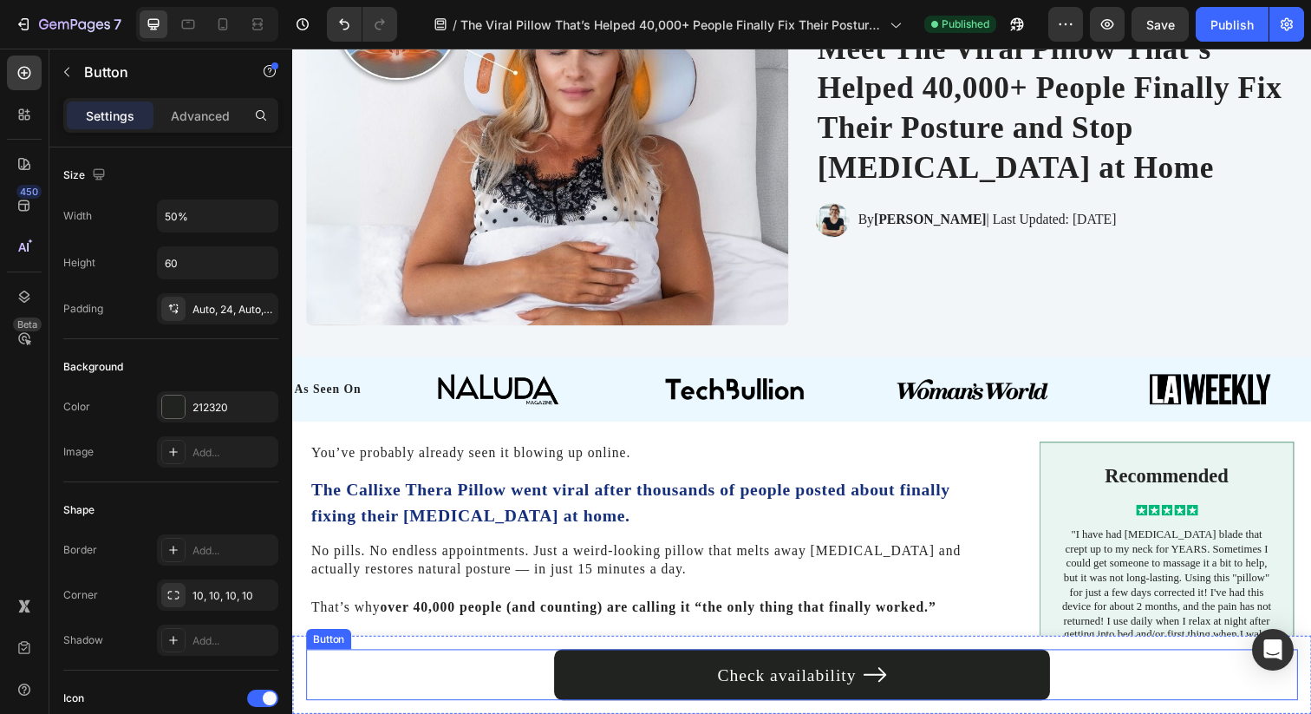
click at [459, 662] on div "Check availability Button" at bounding box center [812, 688] width 1013 height 52
click at [461, 649] on div "Check availability Button 0 Row" at bounding box center [812, 688] width 1040 height 80
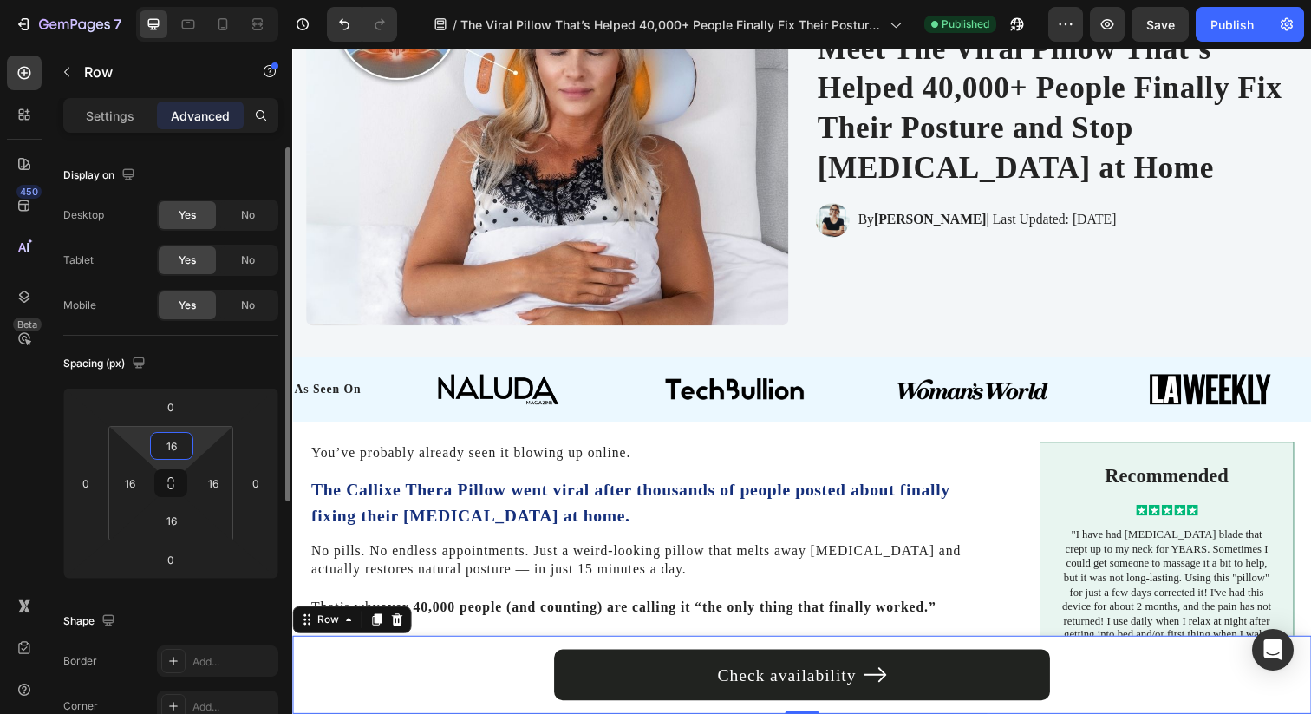
click at [176, 451] on input "16" at bounding box center [171, 446] width 35 height 26
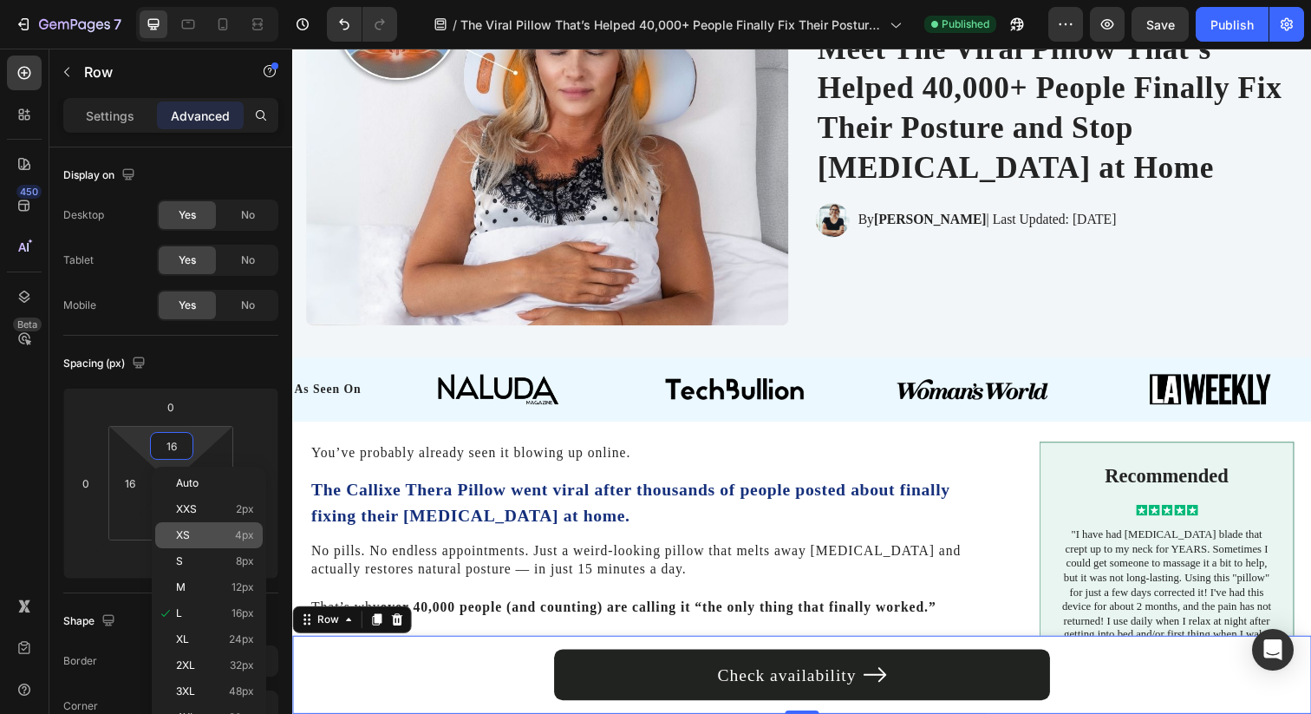
click at [211, 536] on p "XS 4px" at bounding box center [215, 535] width 78 height 12
type input "4"
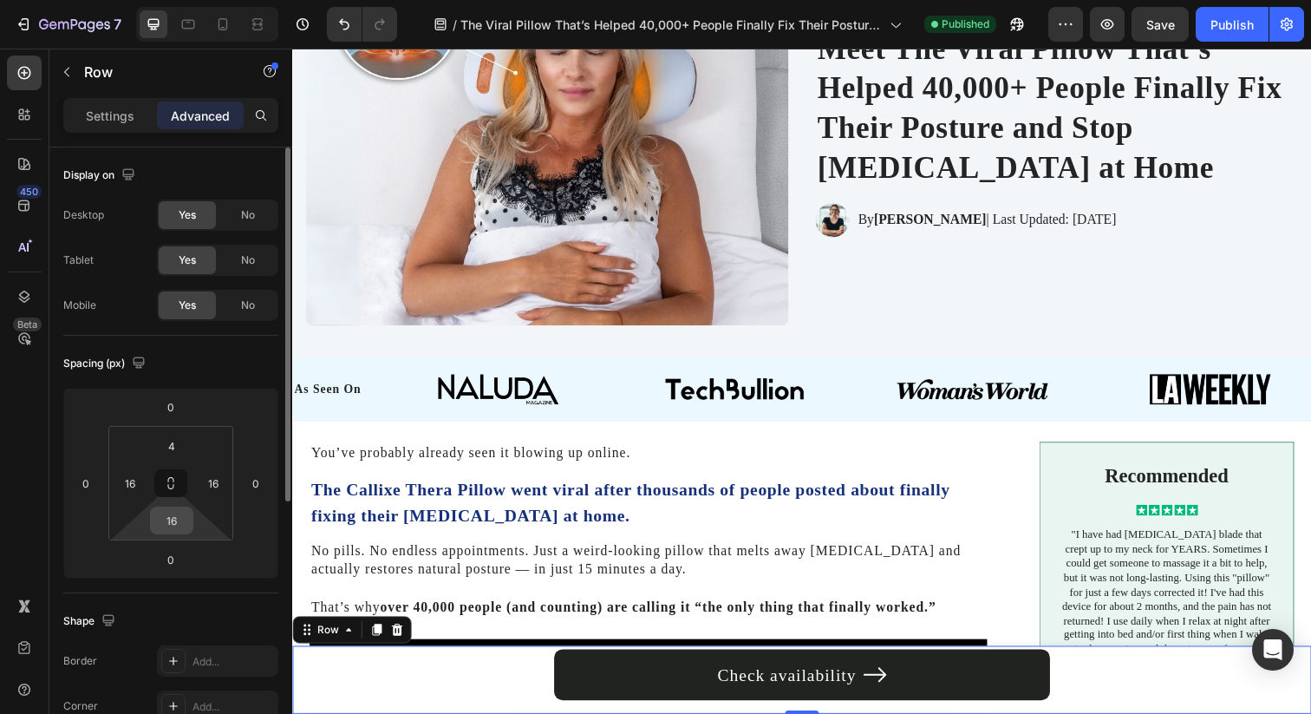
click at [164, 519] on input "16" at bounding box center [171, 520] width 35 height 26
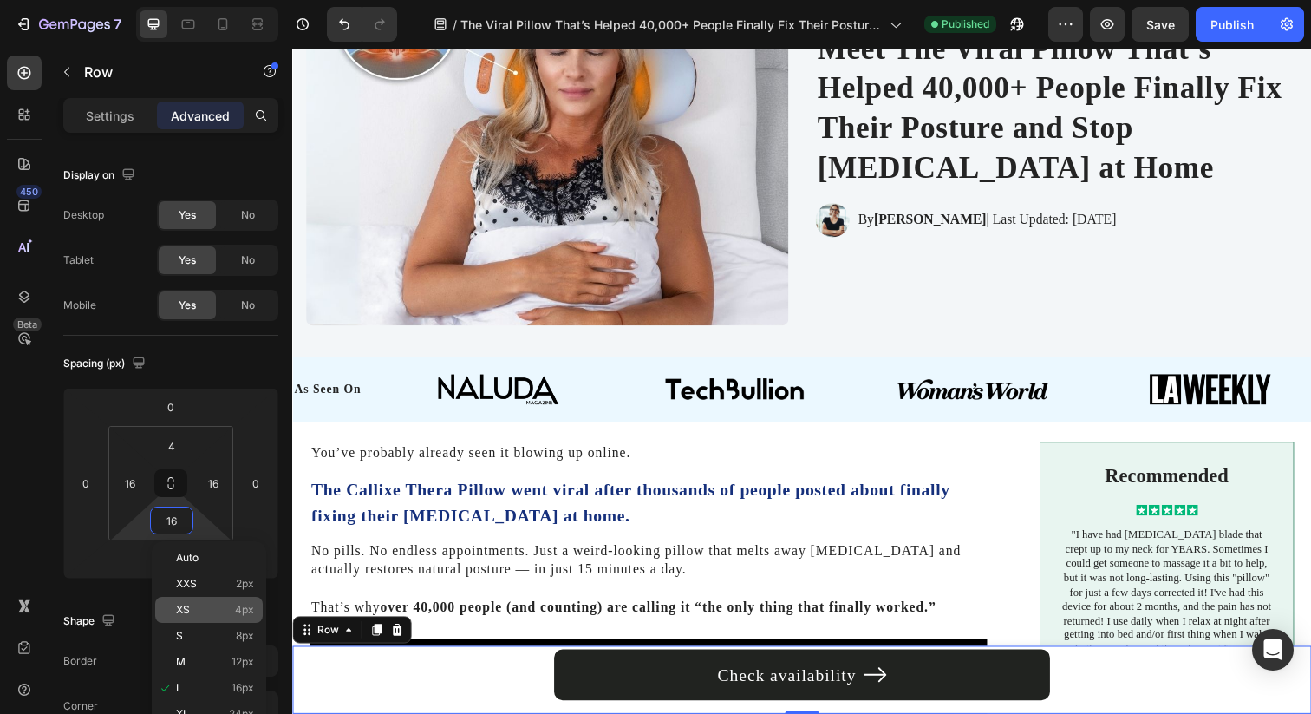
click at [210, 613] on p "XS 4px" at bounding box center [215, 609] width 78 height 12
type input "4"
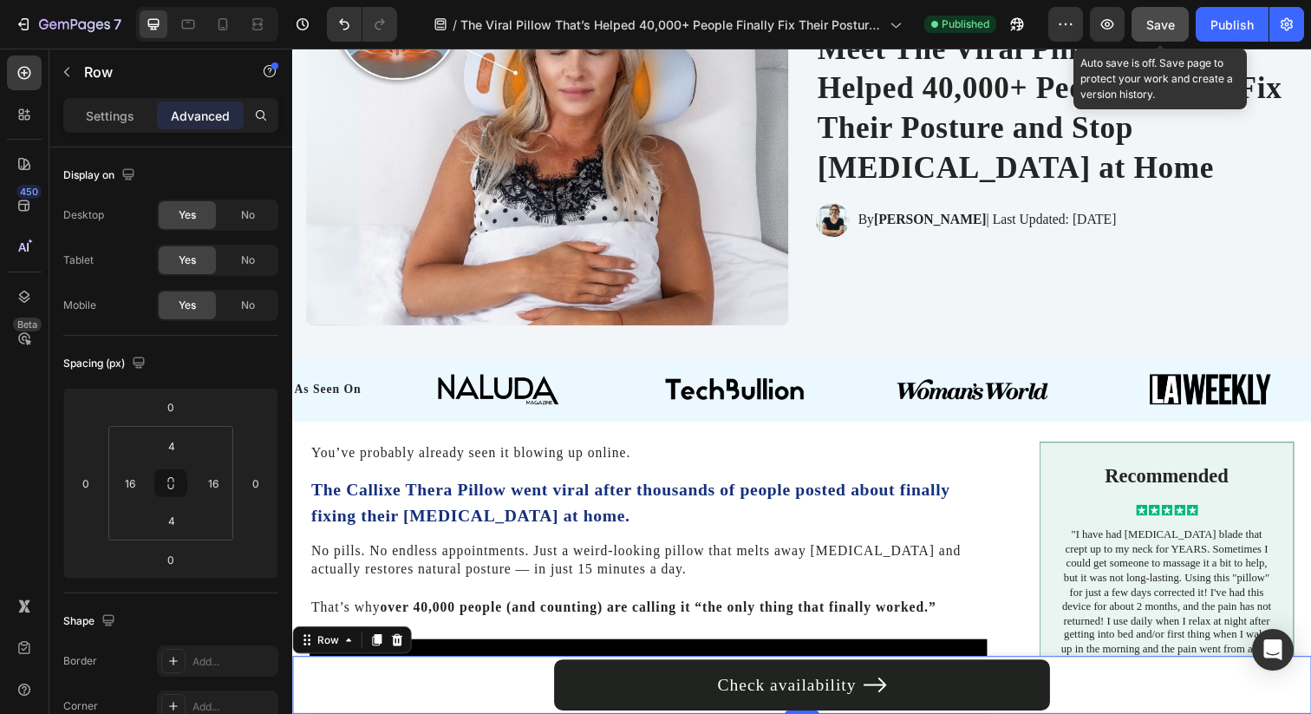
click at [1140, 15] on button "Save" at bounding box center [1160, 24] width 57 height 35
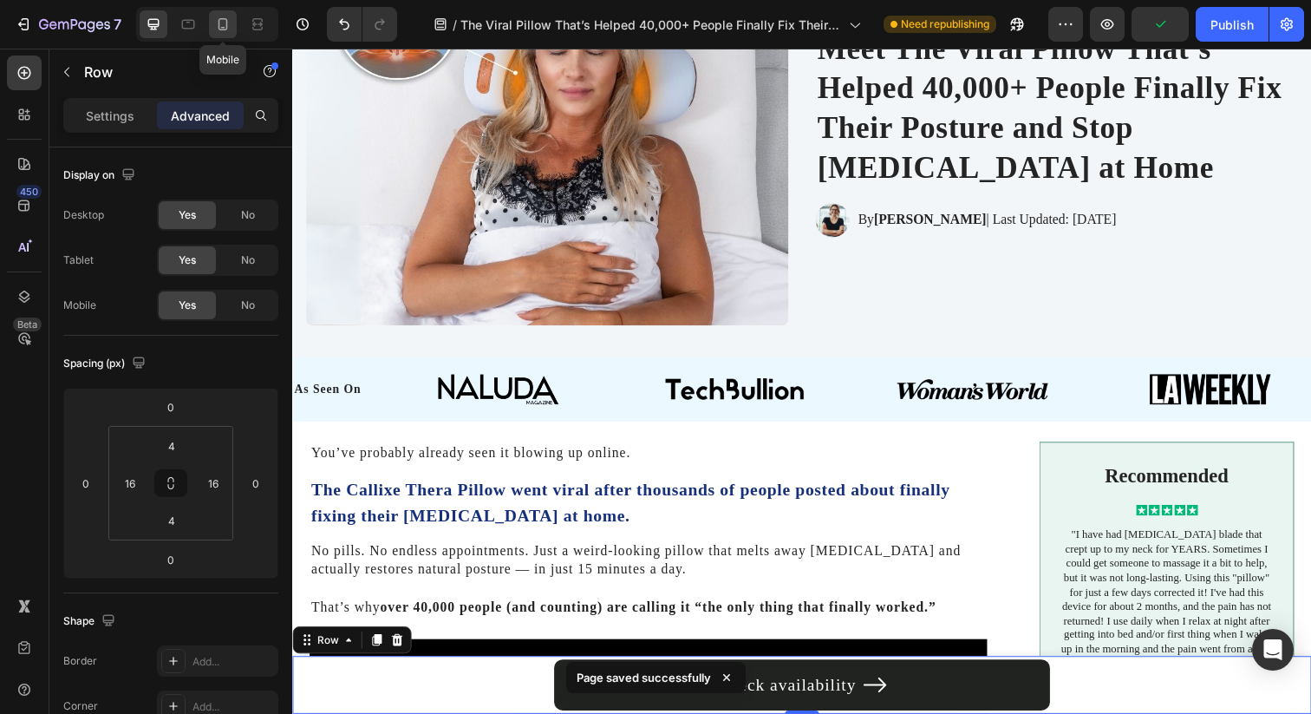
click at [221, 29] on icon at bounding box center [223, 24] width 10 height 12
type input "10"
type input "20"
type input "10"
type input "20"
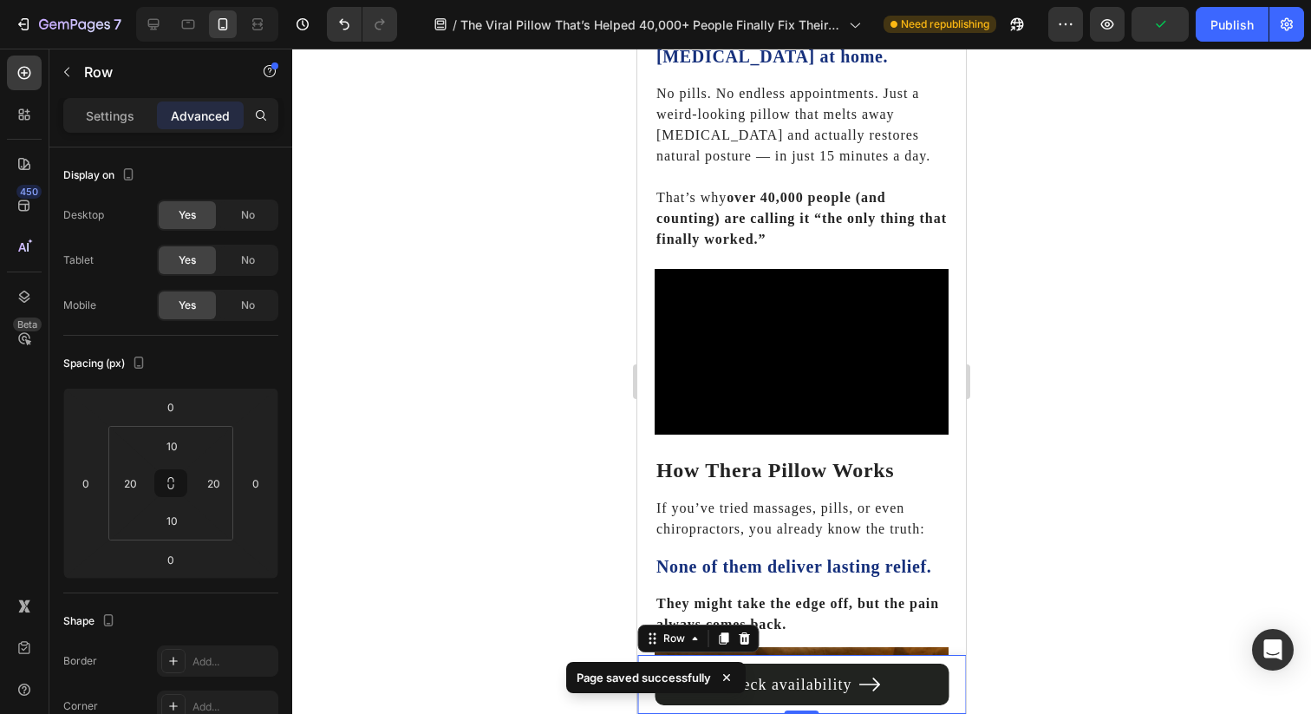
scroll to position [798, 0]
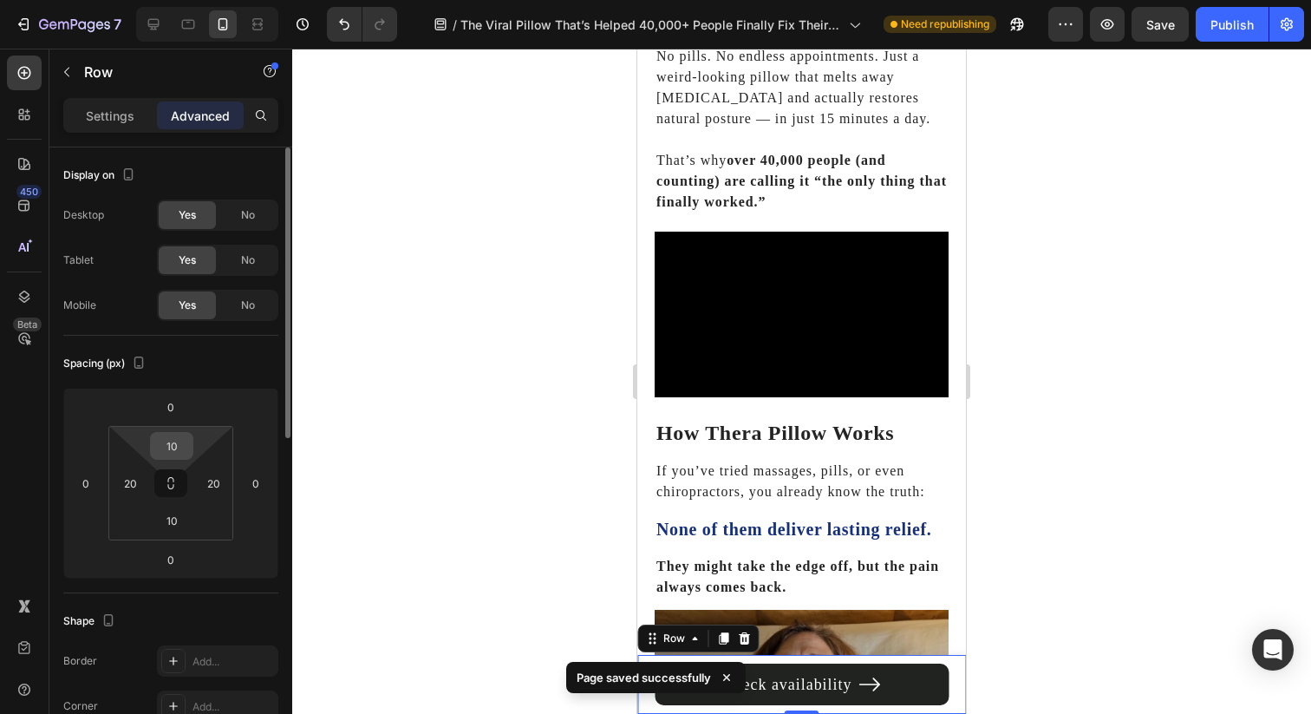
click at [176, 452] on input "10" at bounding box center [171, 446] width 35 height 26
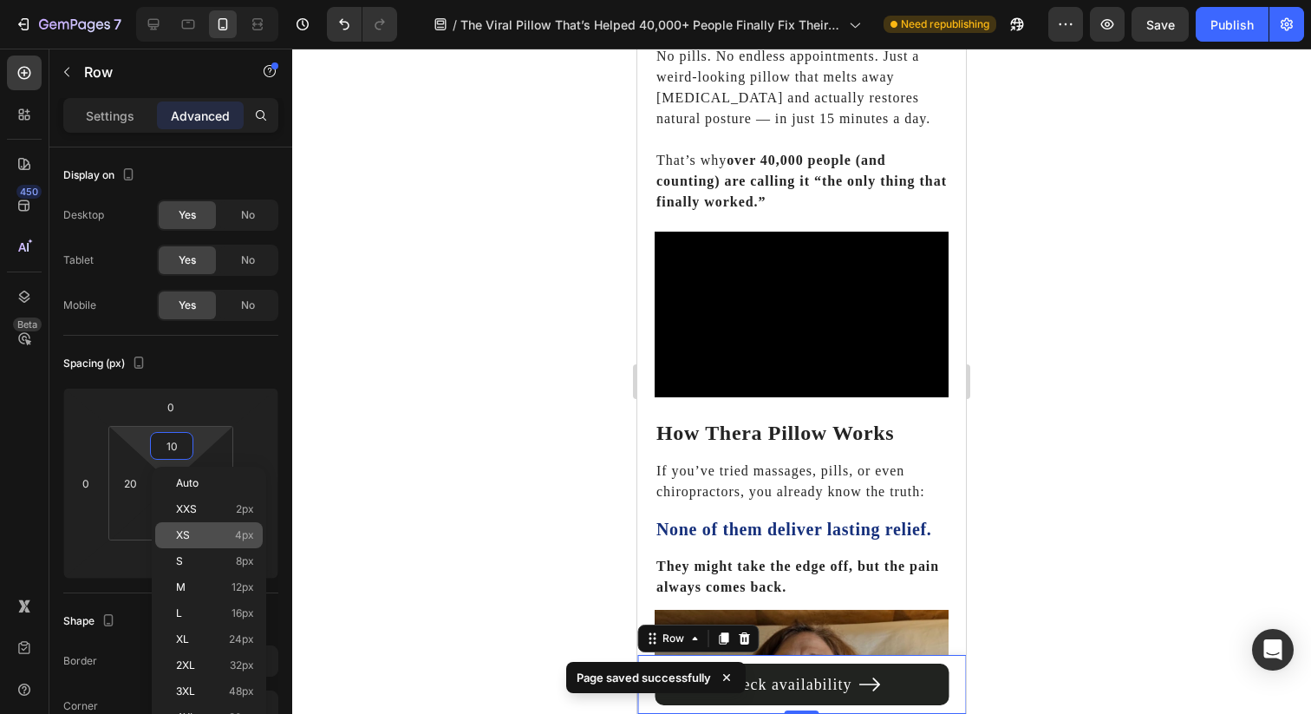
click at [207, 541] on div "XS 4px" at bounding box center [209, 535] width 108 height 26
type input "4"
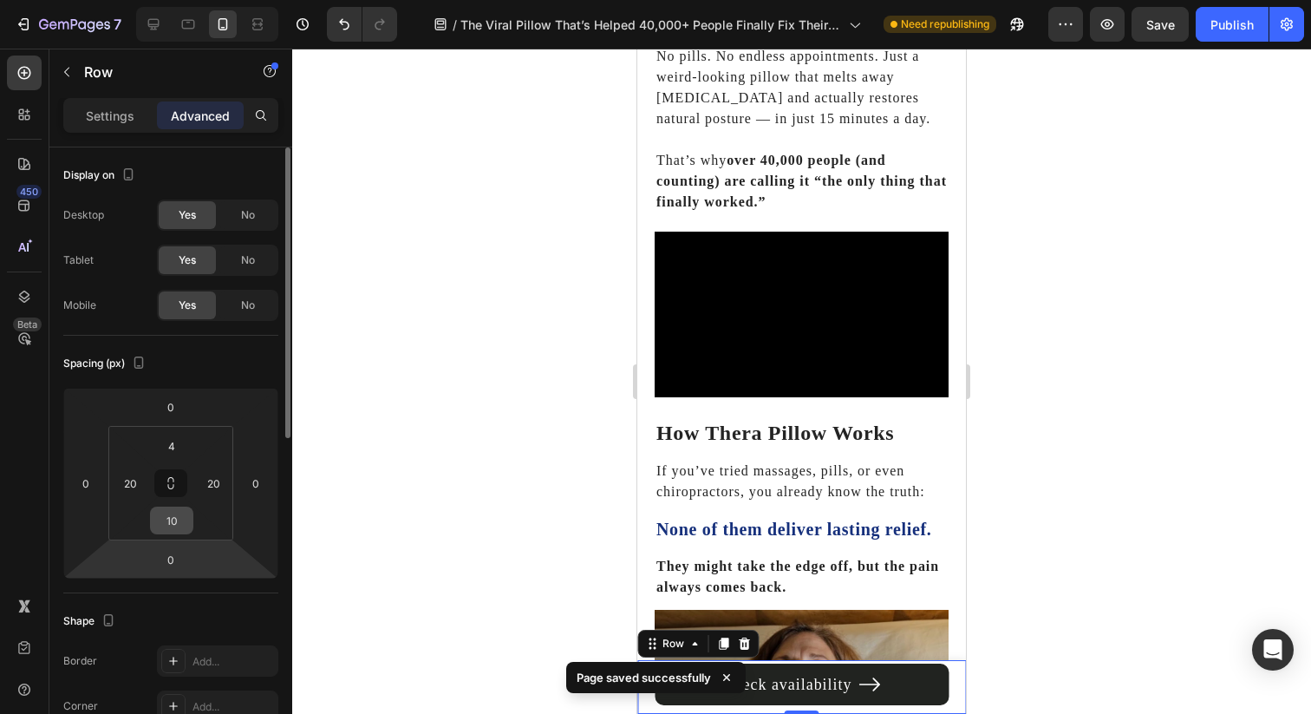
click at [173, 524] on input "10" at bounding box center [171, 520] width 35 height 26
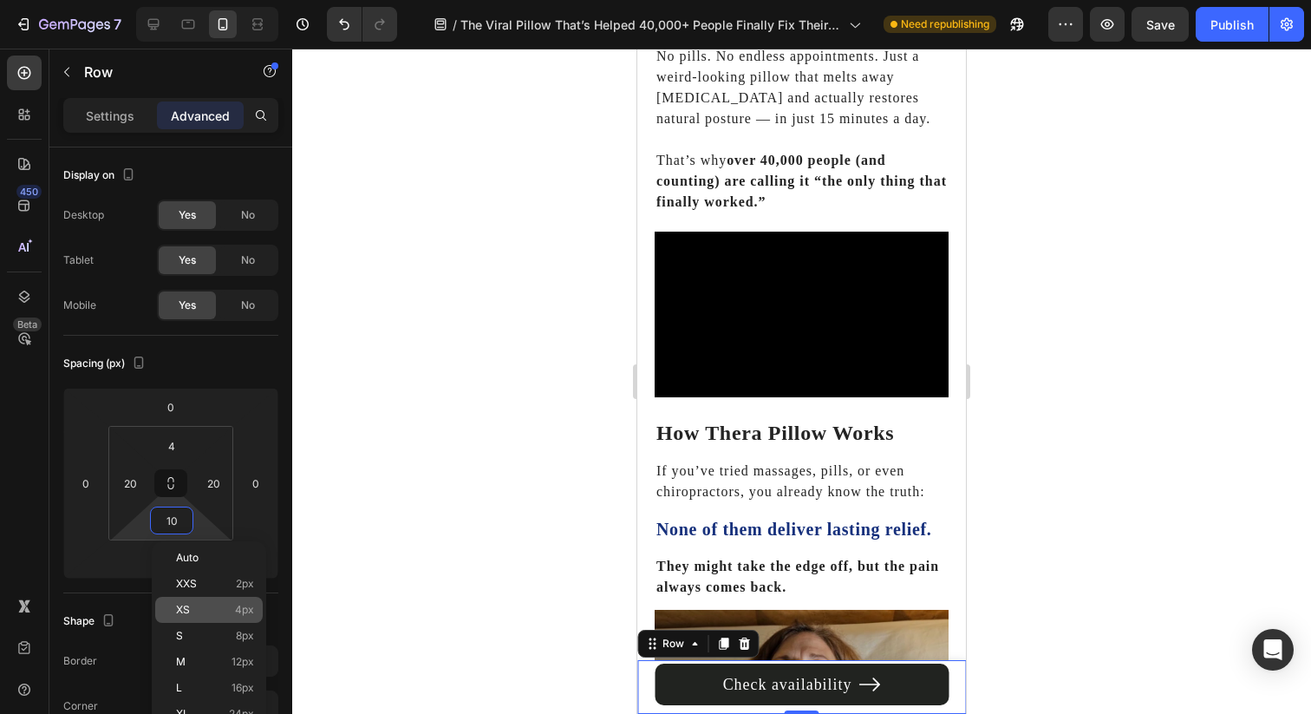
click at [219, 613] on p "XS 4px" at bounding box center [215, 609] width 78 height 12
type input "4"
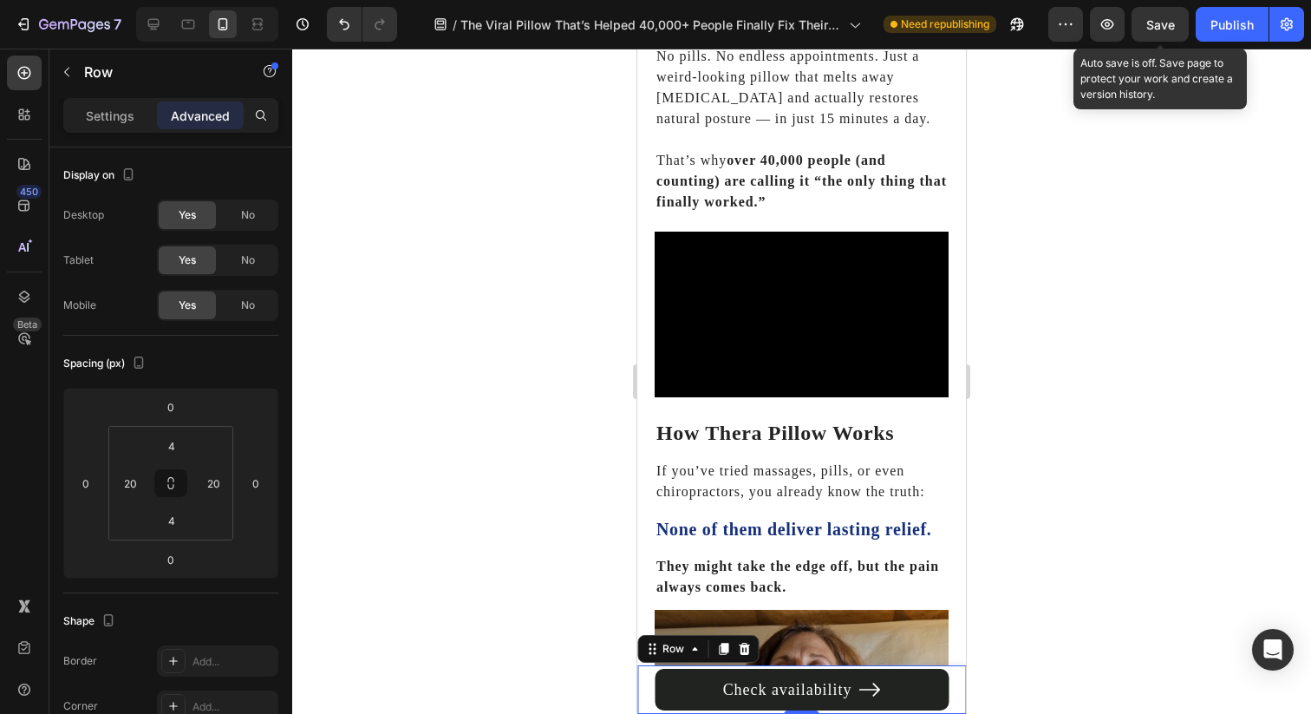
click at [1164, 26] on span "Save" at bounding box center [1160, 24] width 29 height 15
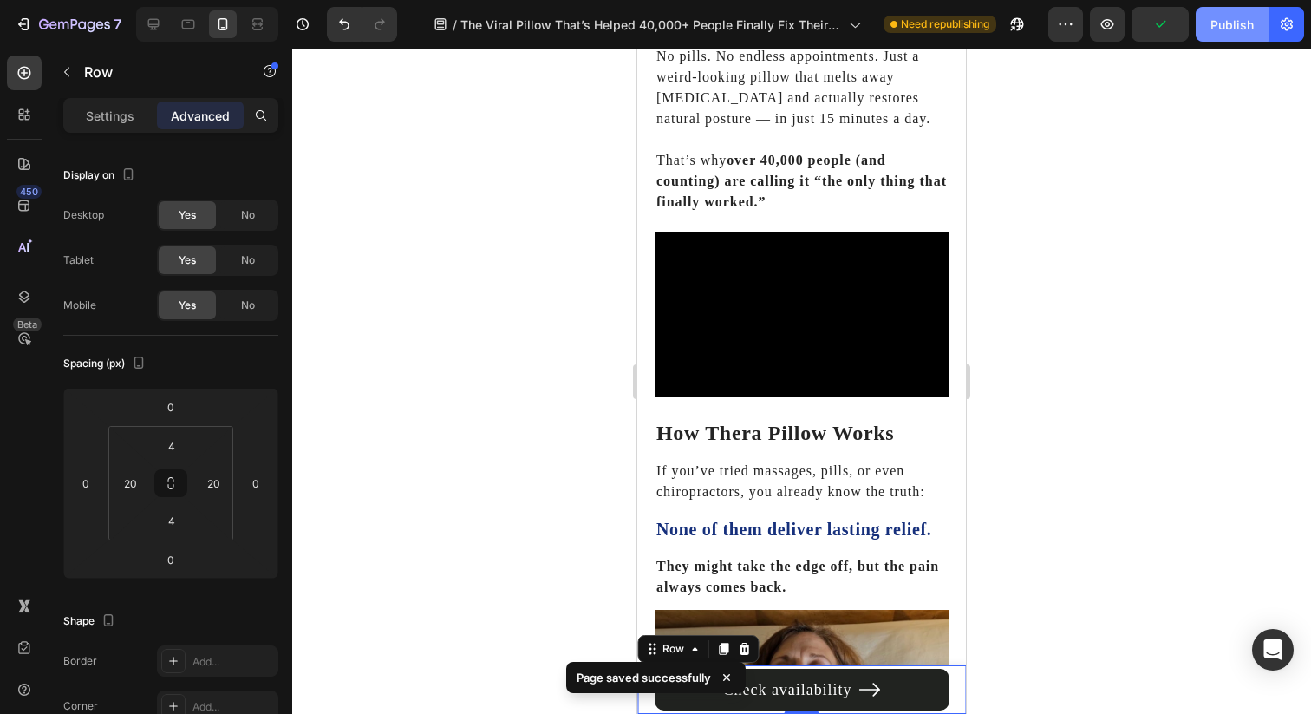
click at [1236, 28] on div "Publish" at bounding box center [1231, 25] width 43 height 18
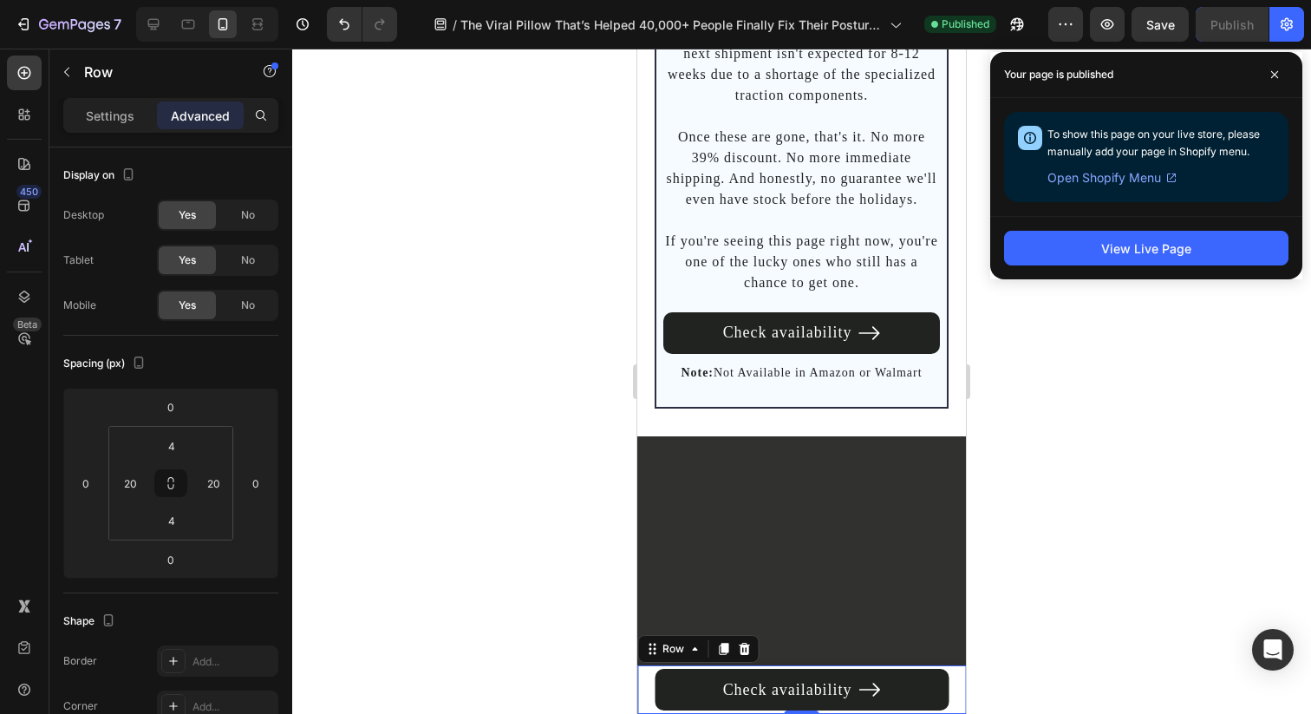
scroll to position [11939, 0]
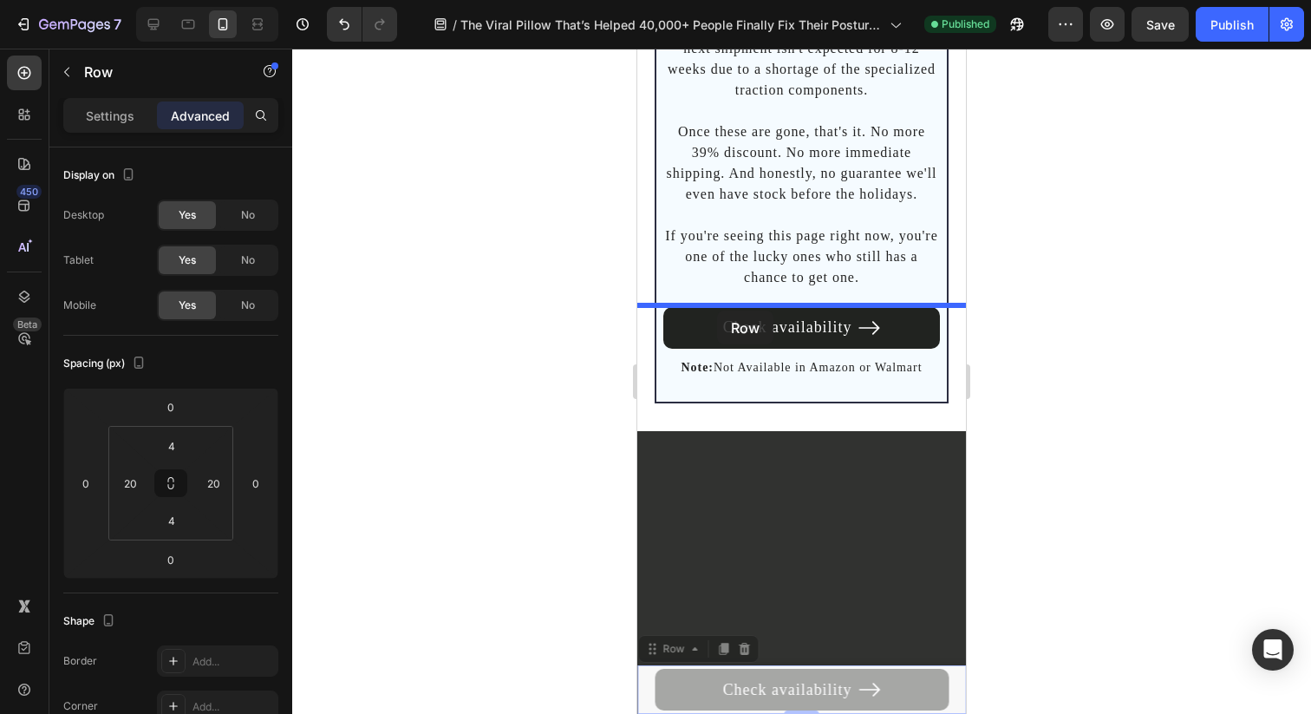
drag, startPoint x: 668, startPoint y: 649, endPoint x: 717, endPoint y: 310, distance: 342.6
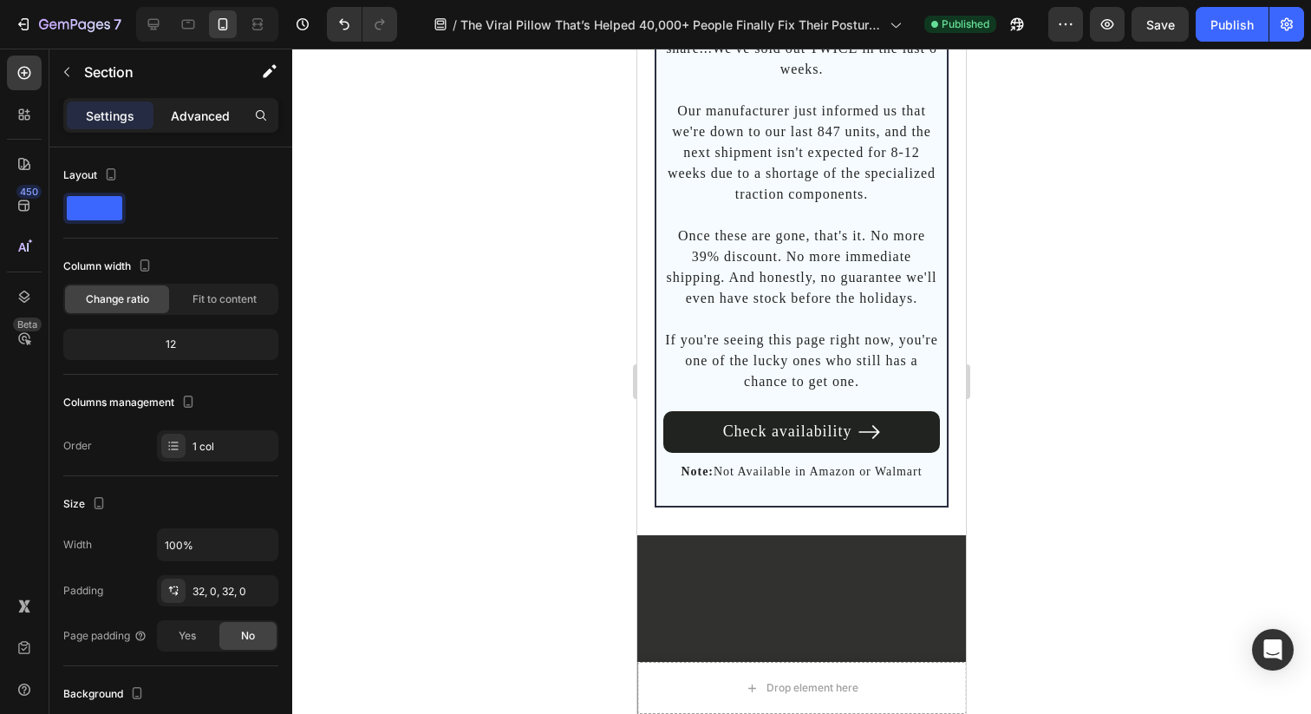
click at [210, 121] on p "Advanced" at bounding box center [200, 116] width 59 height 18
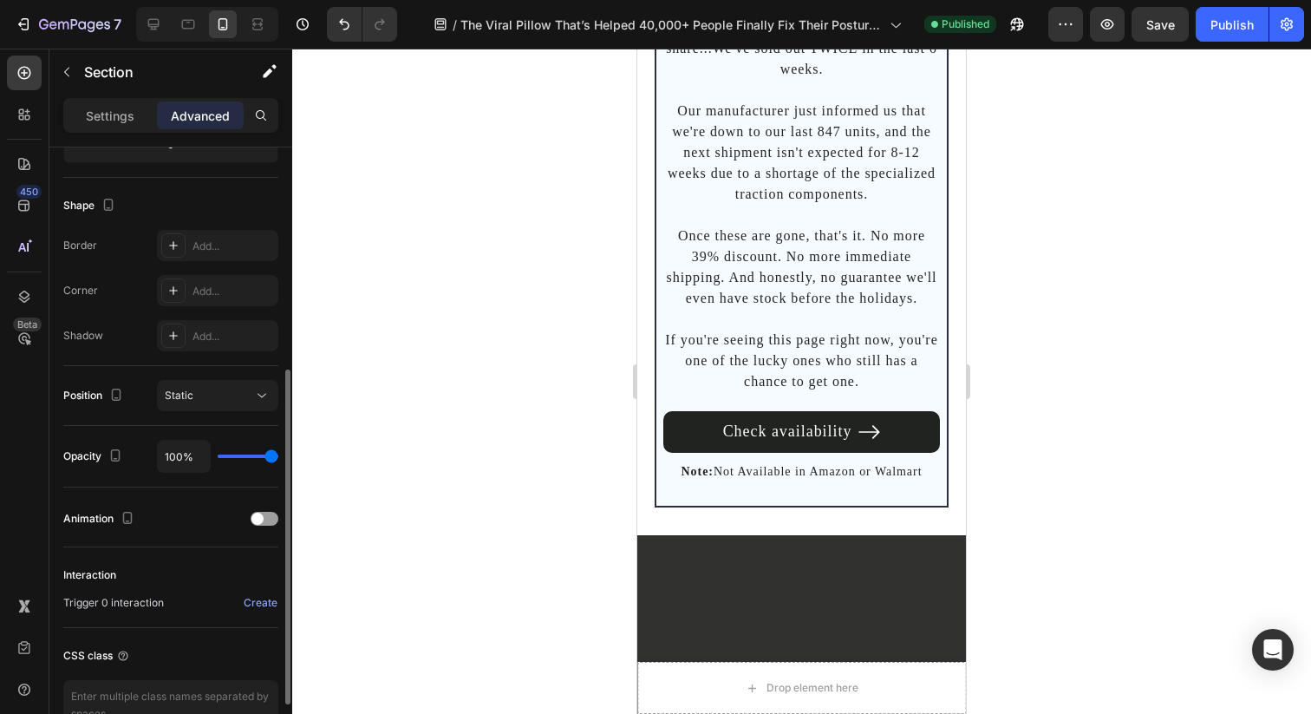
scroll to position [436, 0]
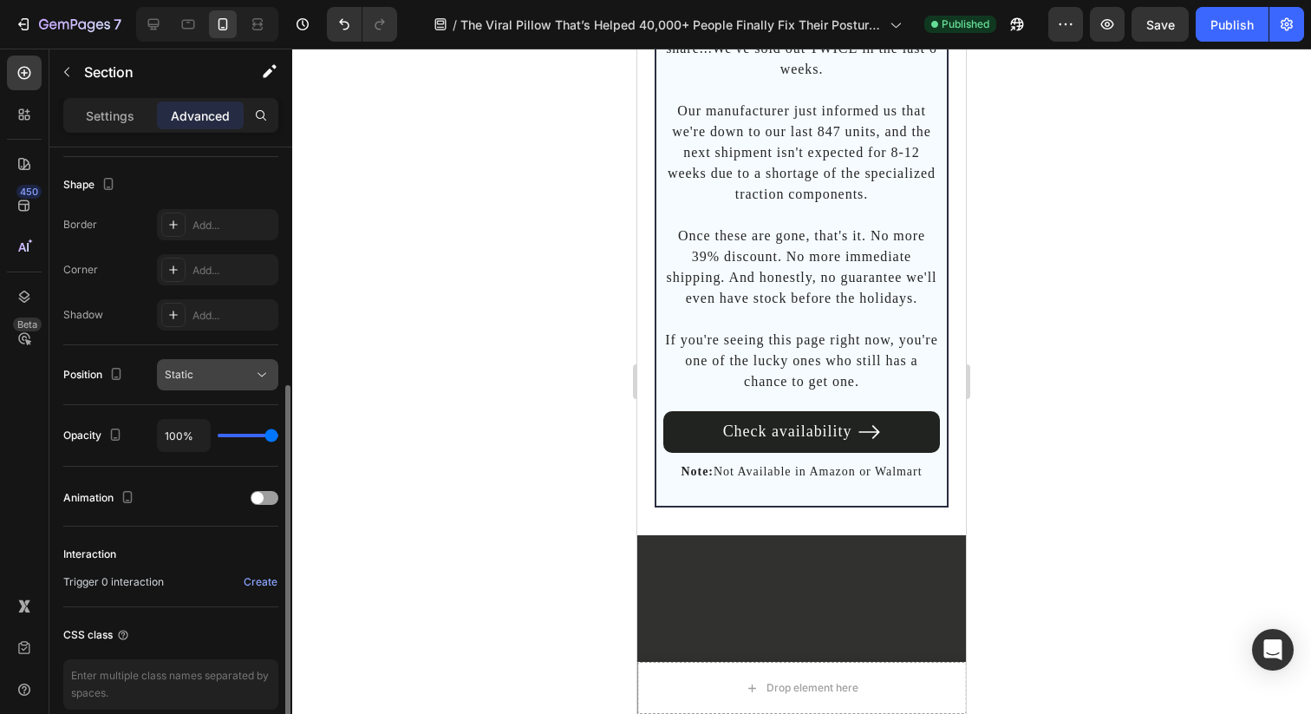
click at [234, 375] on div "Static" at bounding box center [209, 375] width 88 height 16
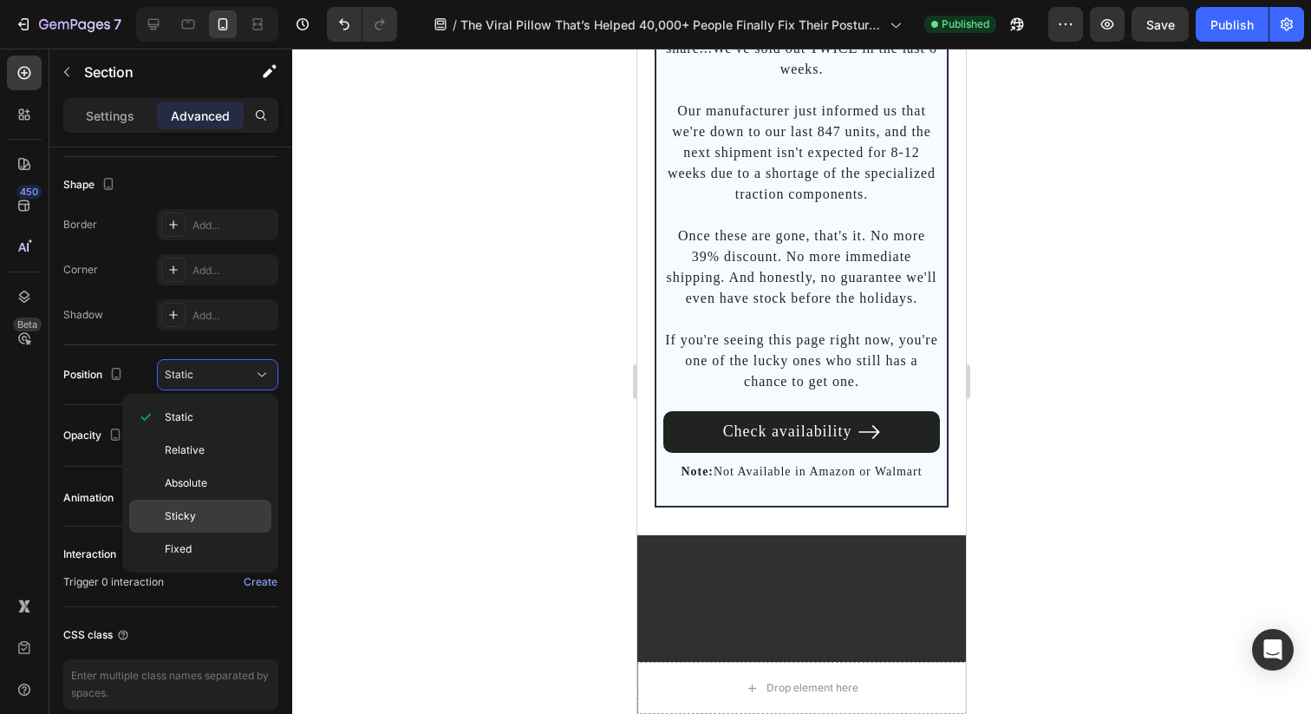
click at [207, 519] on p "Sticky" at bounding box center [214, 516] width 99 height 16
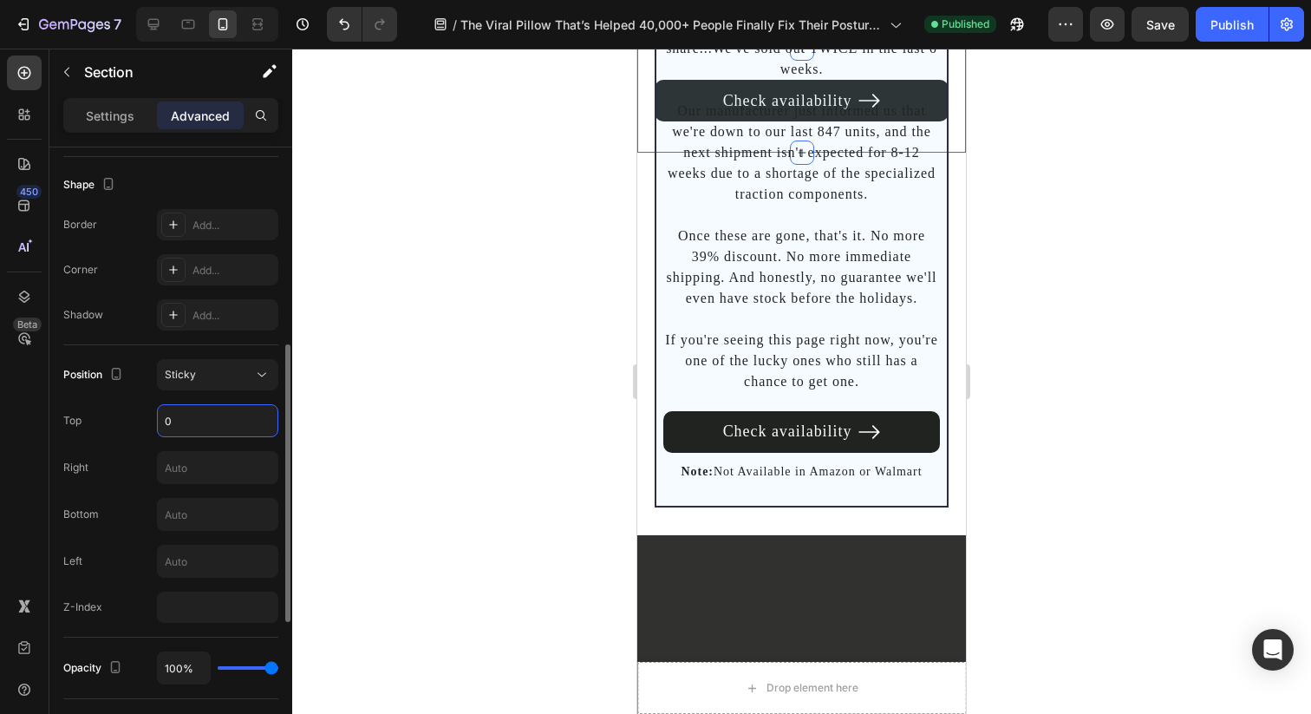
click at [253, 424] on input "0" at bounding box center [218, 420] width 120 height 31
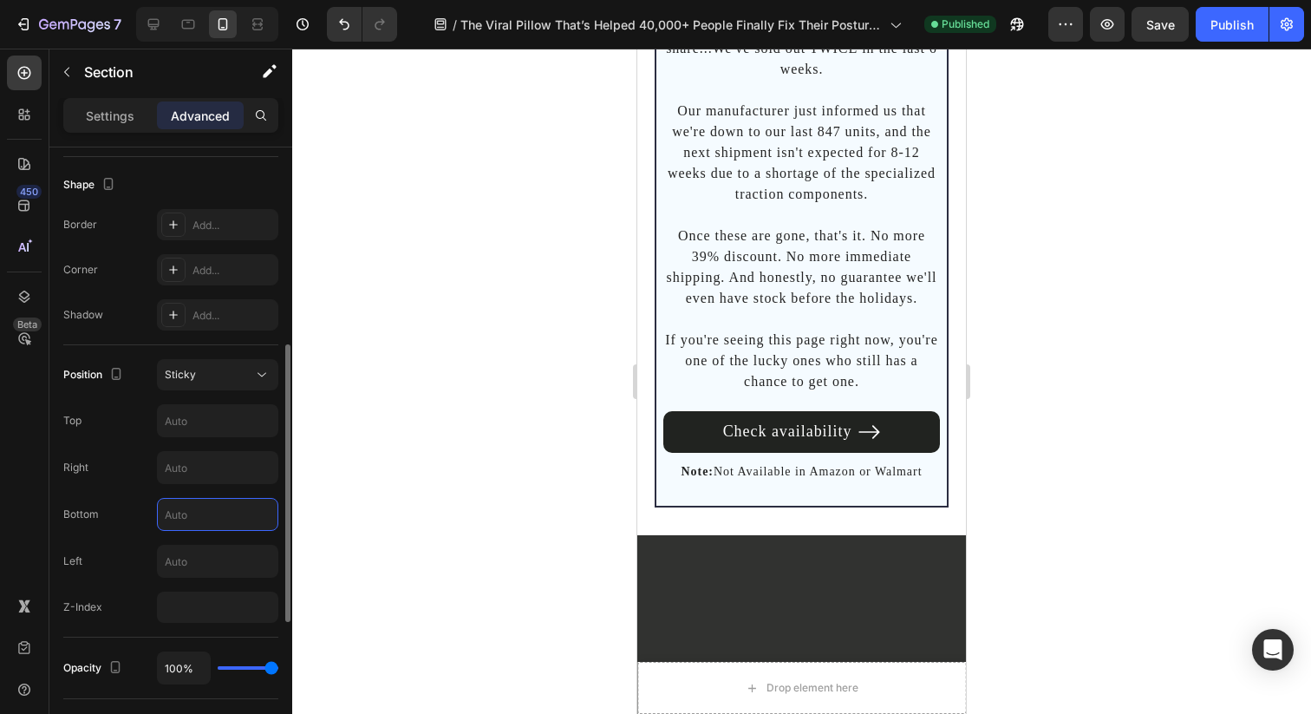
click at [241, 517] on input "text" at bounding box center [218, 514] width 120 height 31
type input "0"
click at [510, 434] on div at bounding box center [801, 381] width 1019 height 665
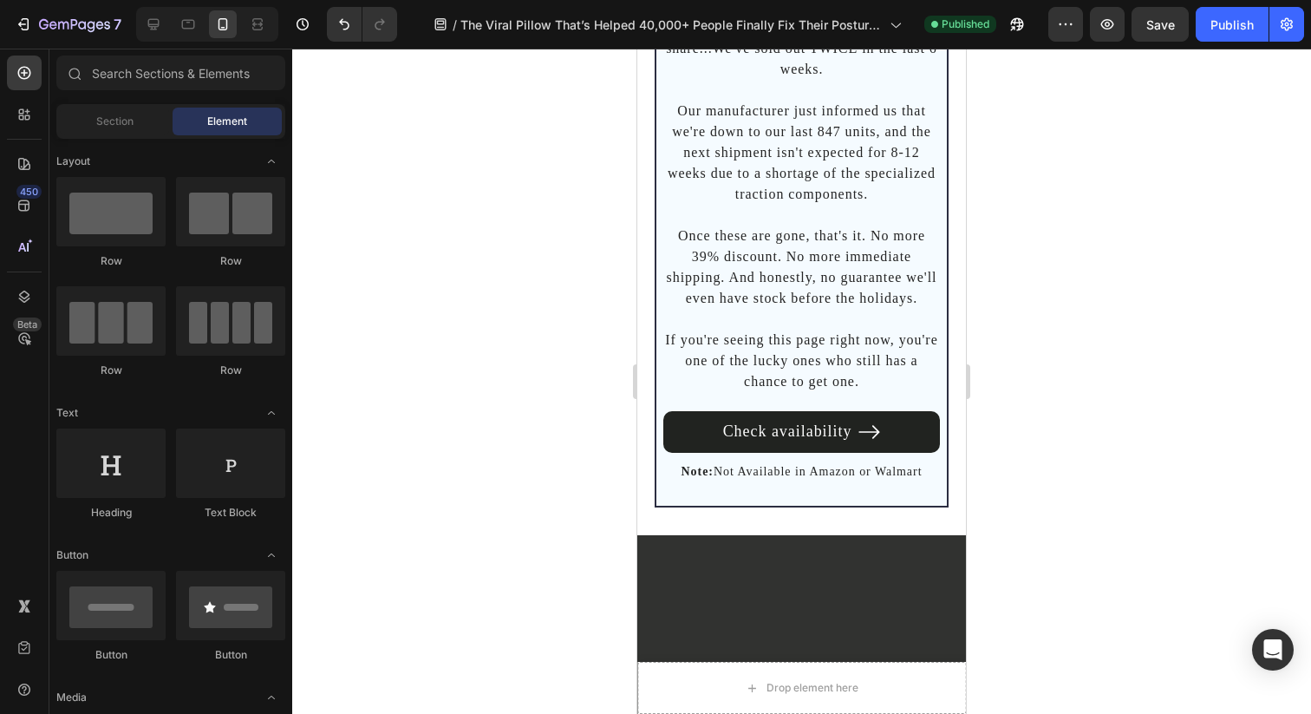
click at [1167, 27] on span "Save" at bounding box center [1160, 24] width 29 height 15
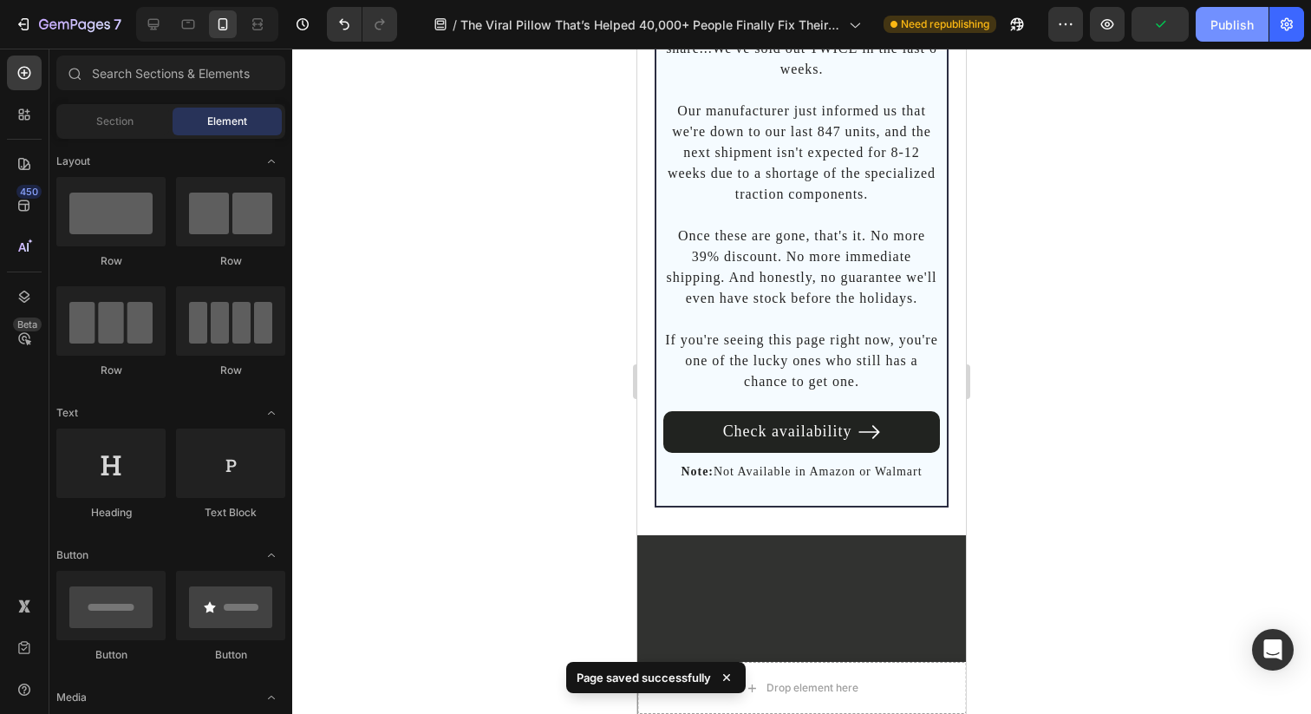
click at [1238, 33] on div "Publish" at bounding box center [1231, 25] width 43 height 18
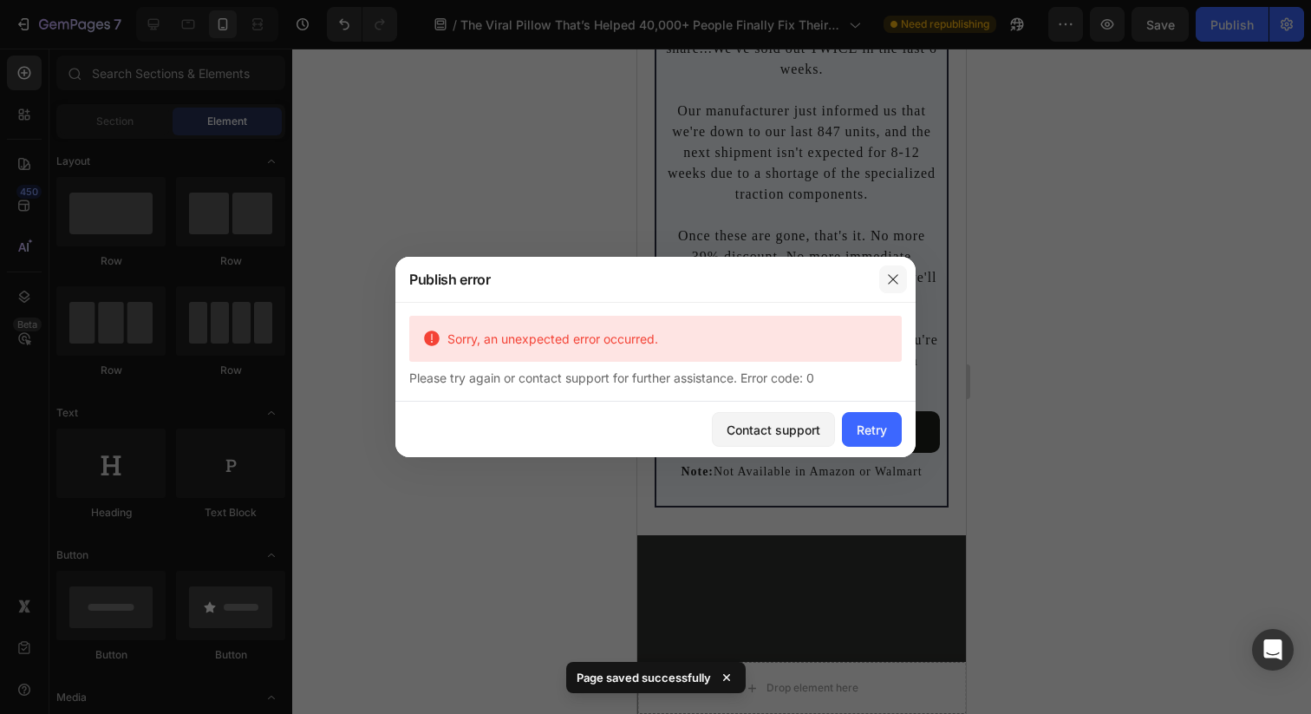
click at [898, 284] on icon "button" at bounding box center [893, 279] width 14 height 14
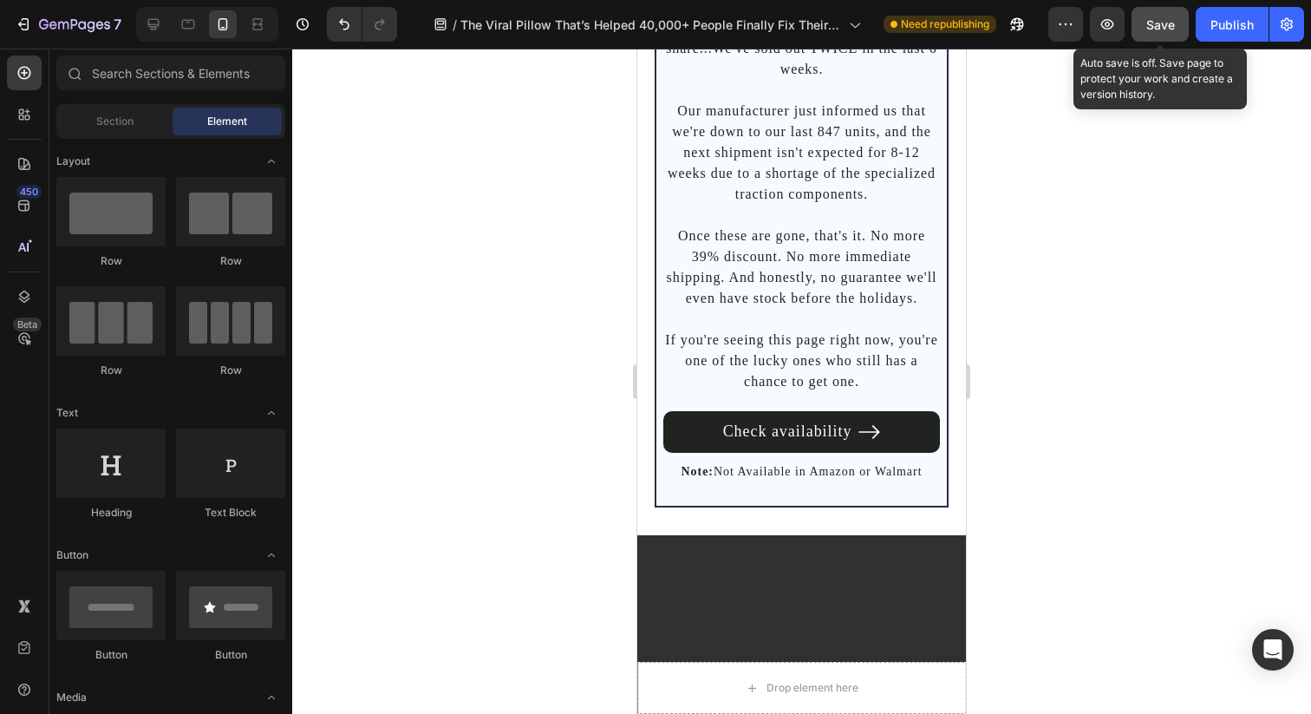
click at [1154, 12] on button "Save" at bounding box center [1160, 24] width 57 height 35
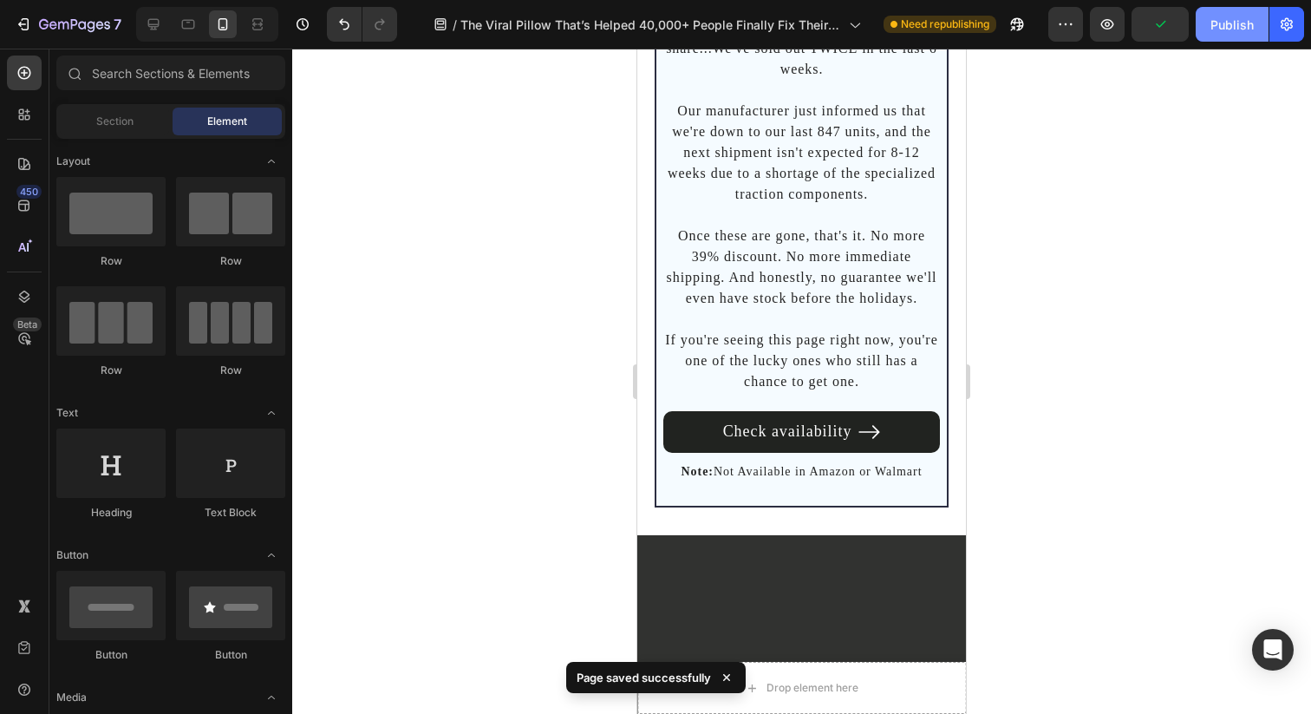
click at [1218, 40] on button "Publish" at bounding box center [1232, 24] width 73 height 35
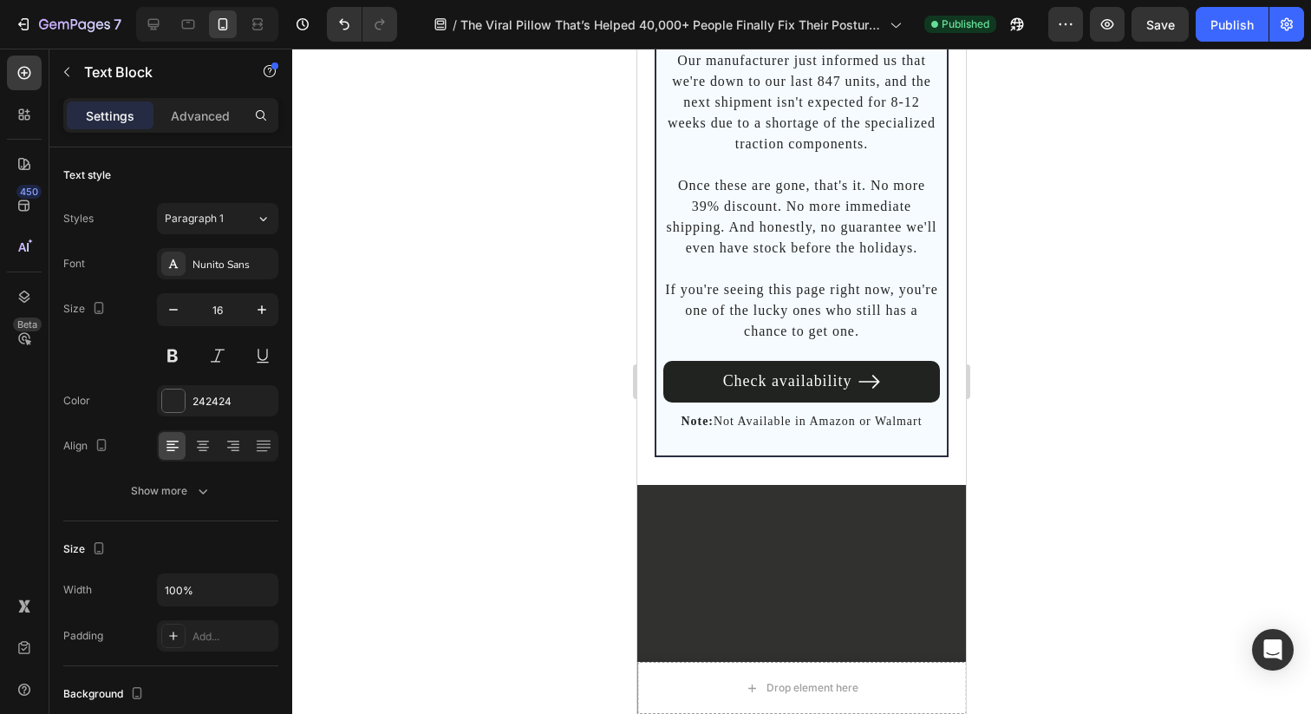
click at [215, 100] on div "Settings Advanced" at bounding box center [170, 115] width 215 height 35
click at [196, 89] on div "Text Block" at bounding box center [148, 71] width 198 height 45
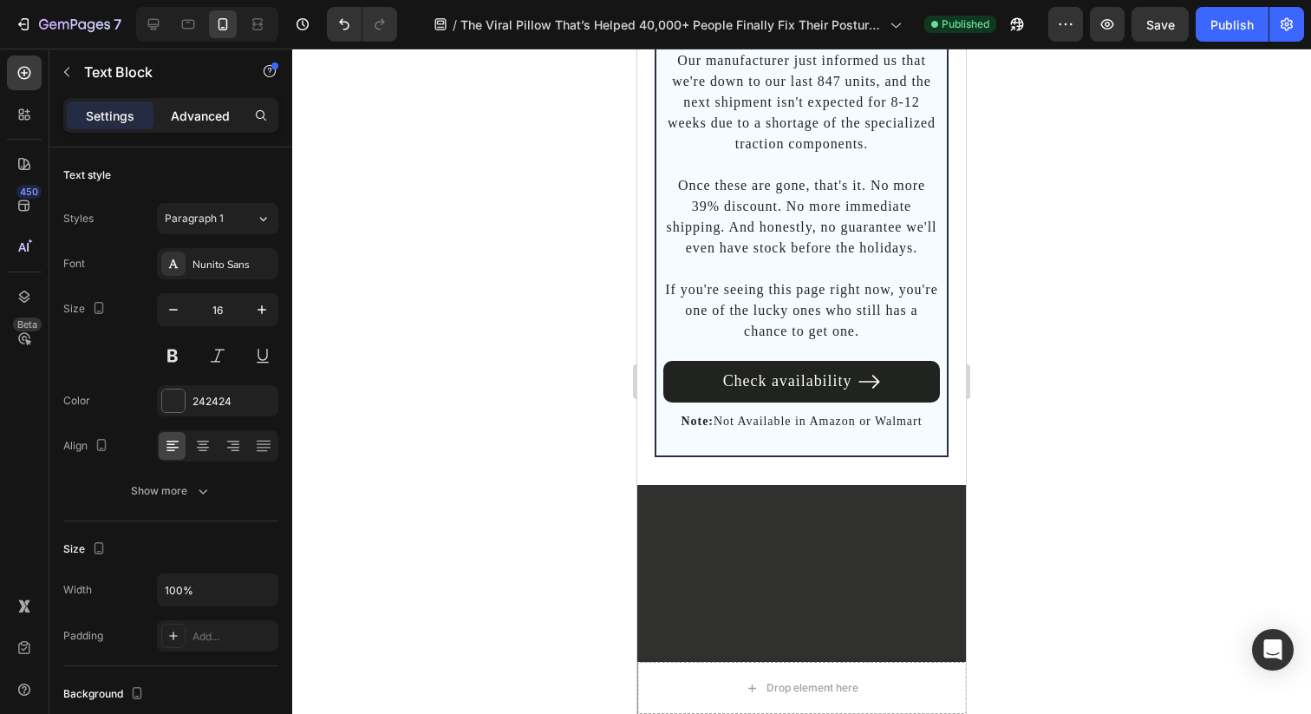
click at [180, 119] on p "Advanced" at bounding box center [200, 116] width 59 height 18
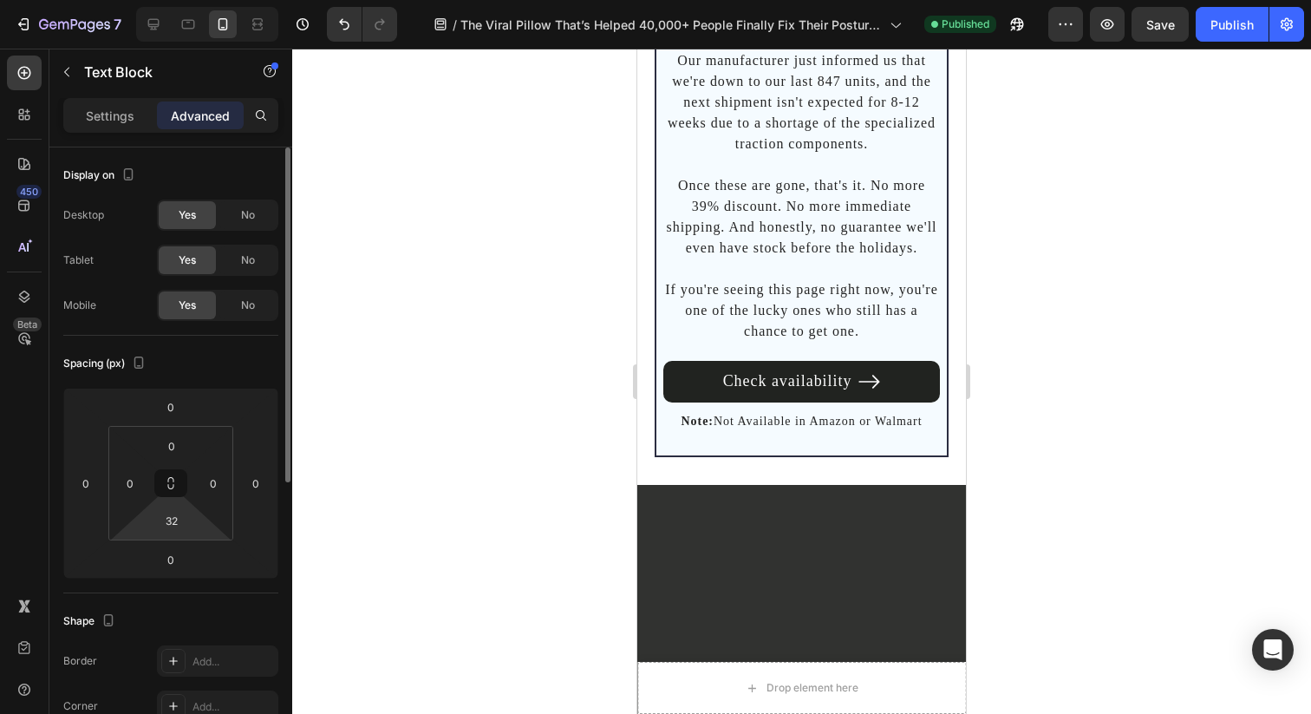
click at [175, 527] on input "32" at bounding box center [171, 520] width 35 height 26
type input "3"
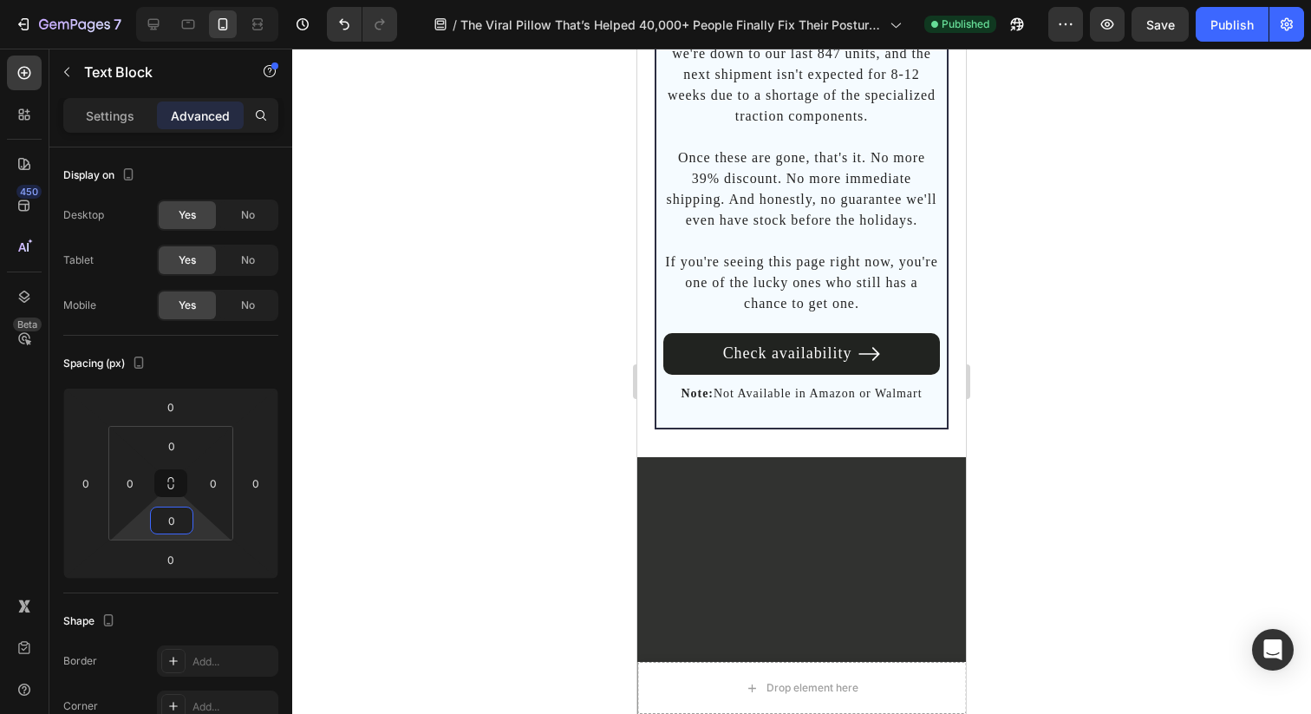
click at [625, 406] on div at bounding box center [801, 381] width 1019 height 665
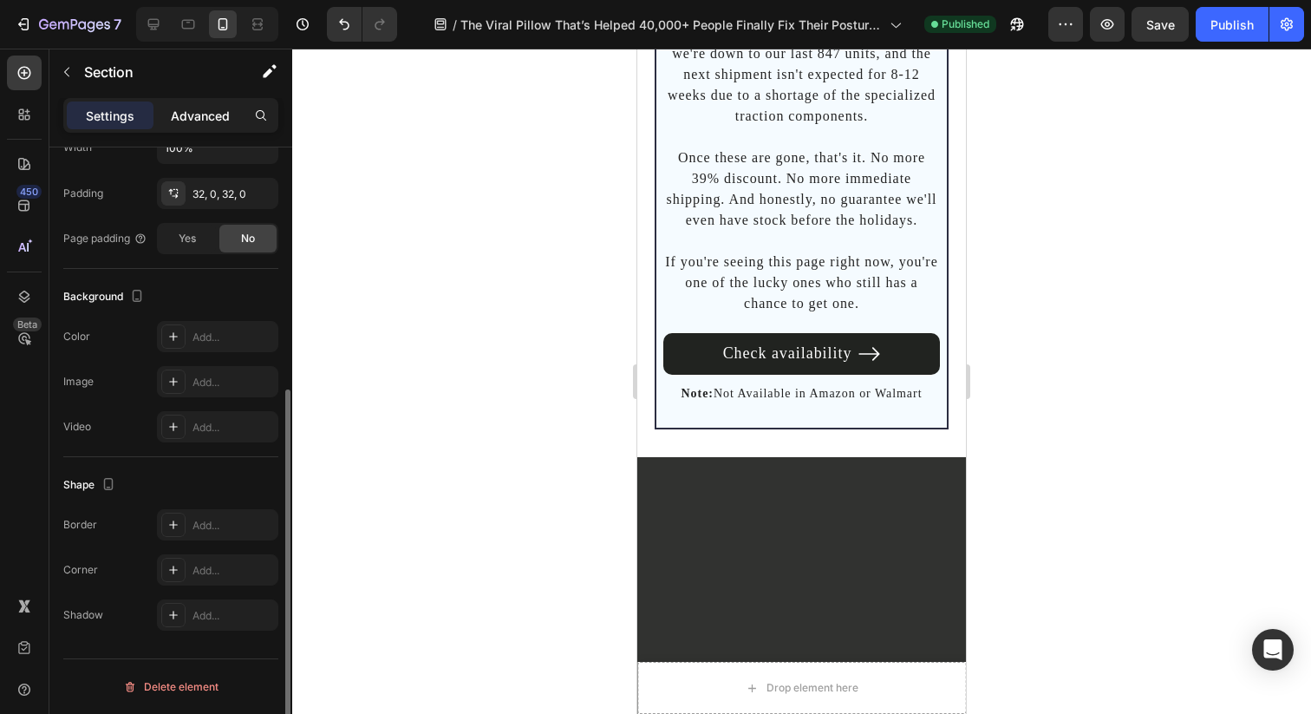
click at [211, 116] on p "Advanced" at bounding box center [200, 116] width 59 height 18
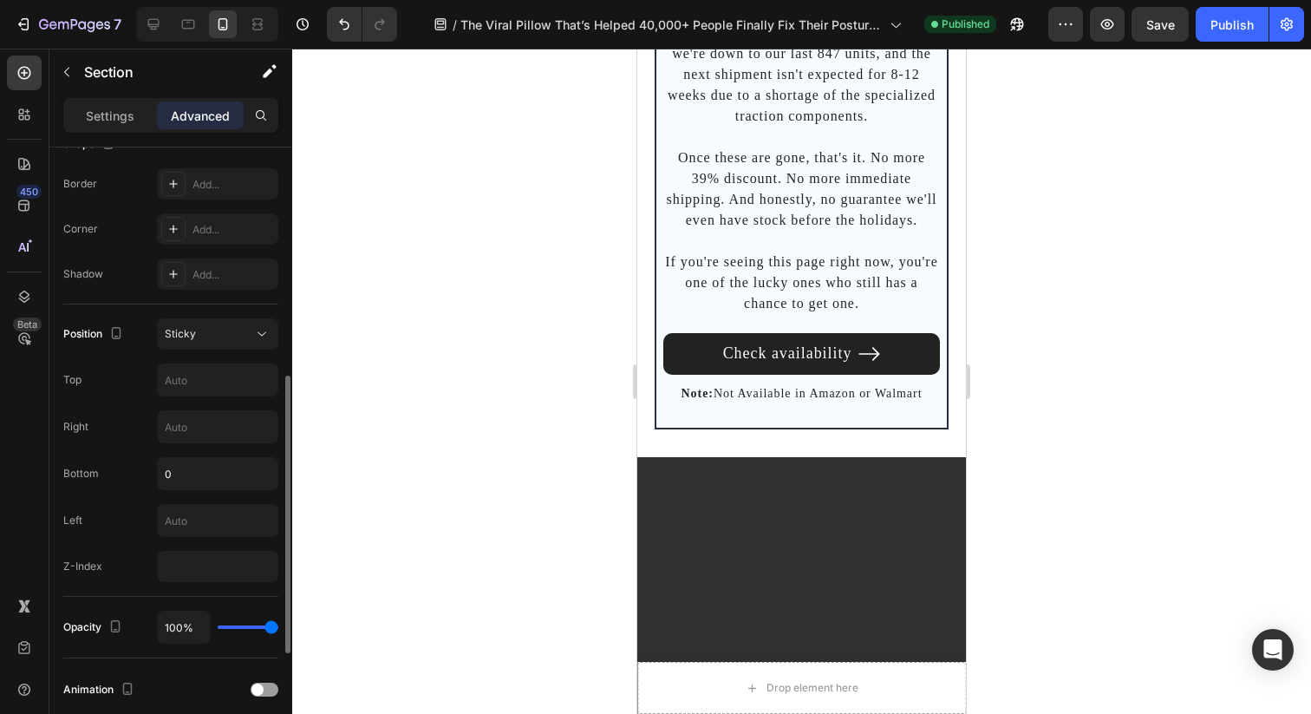
scroll to position [464, 0]
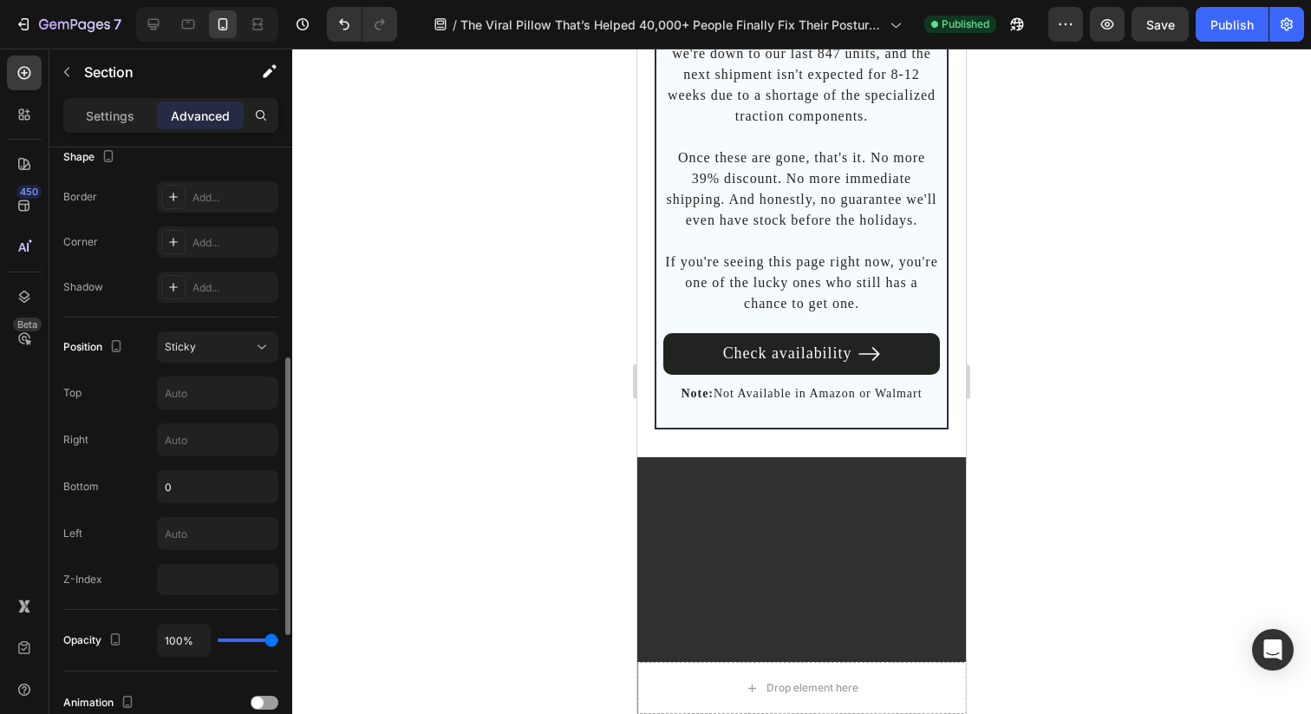
click at [117, 135] on div "Settings Advanced" at bounding box center [170, 122] width 243 height 49
click at [121, 113] on p "Settings" at bounding box center [110, 116] width 49 height 18
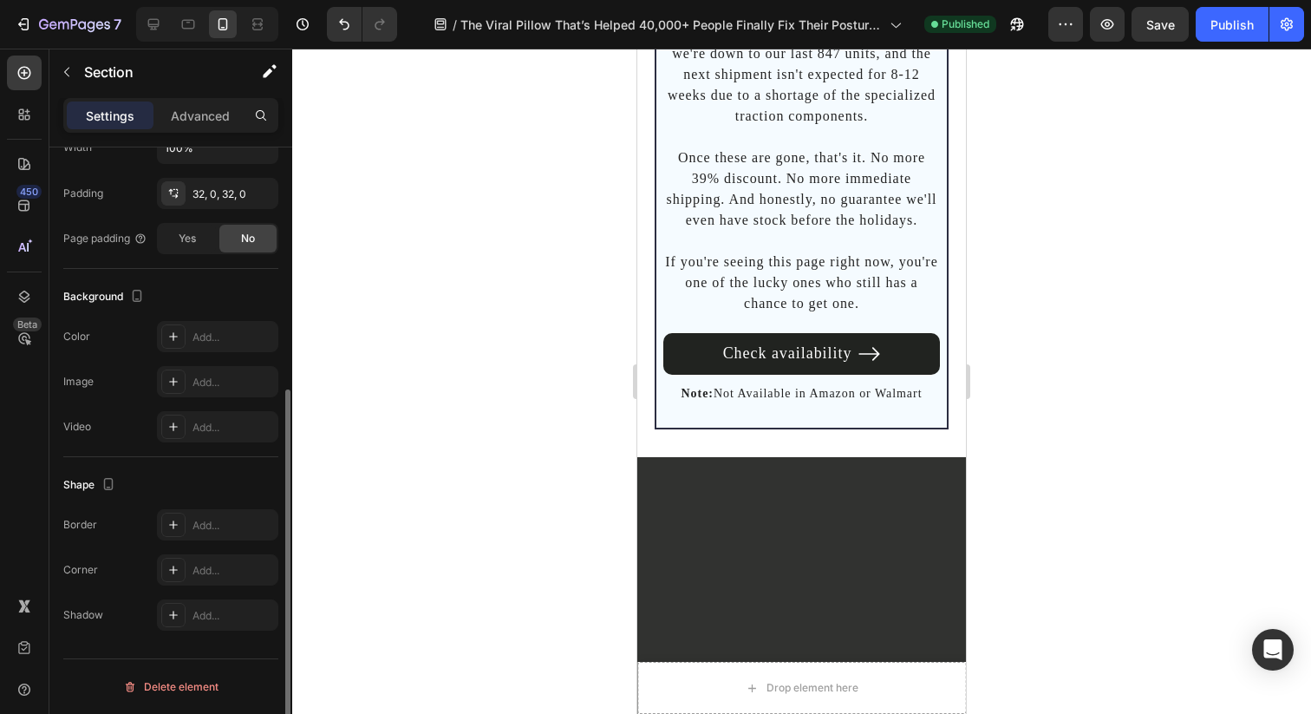
scroll to position [397, 0]
click at [230, 197] on div "32, 0, 32, 0" at bounding box center [217, 194] width 50 height 16
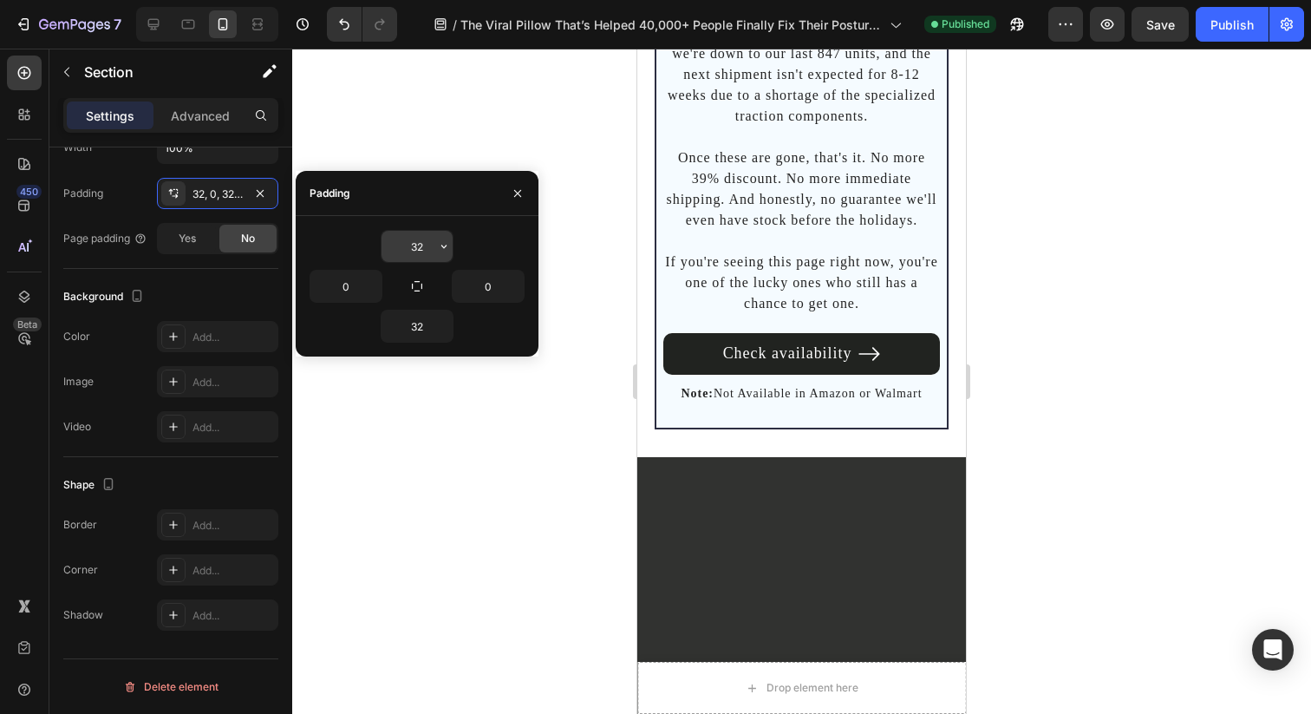
click at [395, 245] on input "32" at bounding box center [417, 246] width 71 height 31
click at [443, 247] on icon "button" at bounding box center [444, 246] width 14 height 14
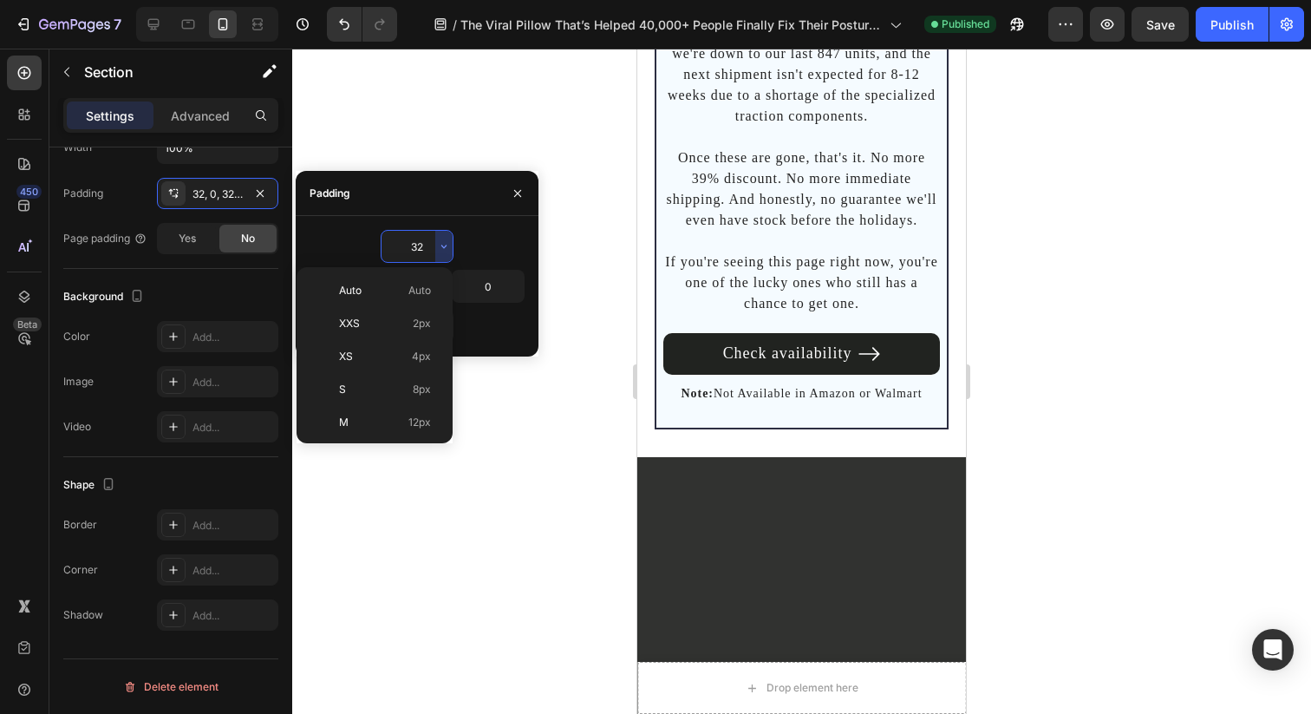
scroll to position [125, 0]
click at [397, 314] on div "M 12px" at bounding box center [370, 330] width 135 height 33
type input "12"
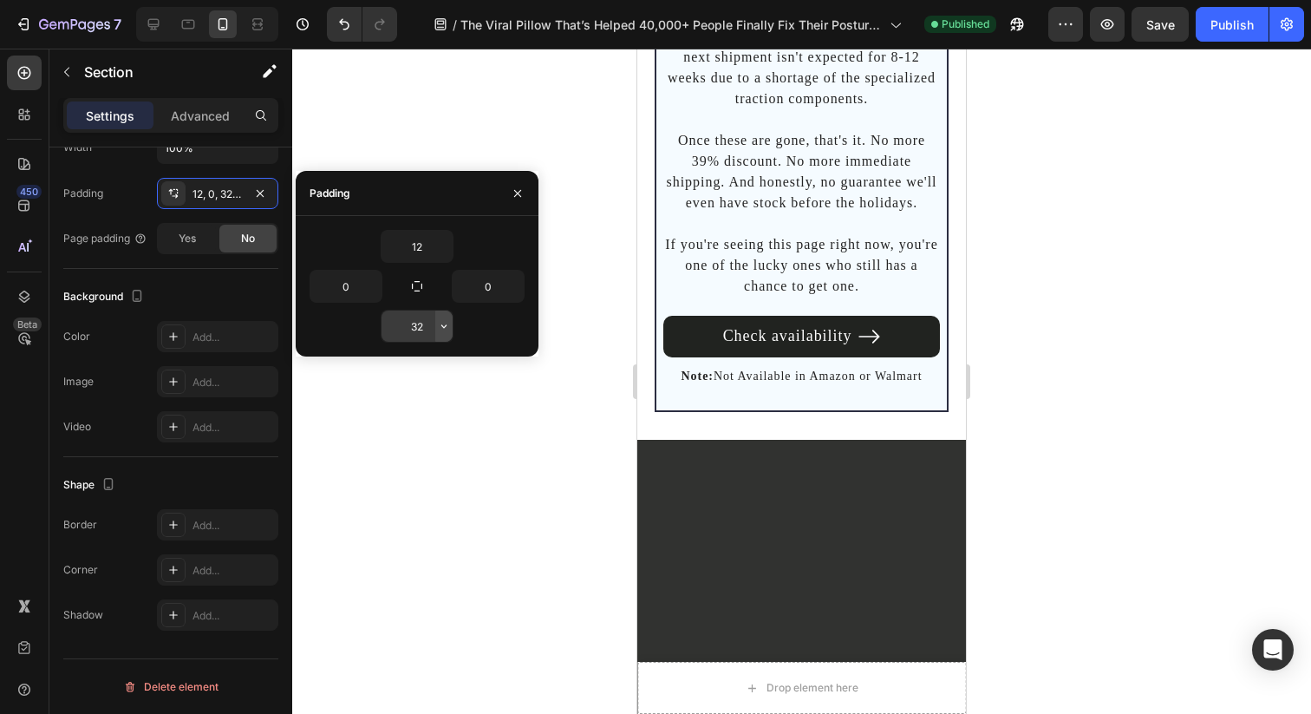
click at [443, 321] on icon "button" at bounding box center [444, 326] width 14 height 14
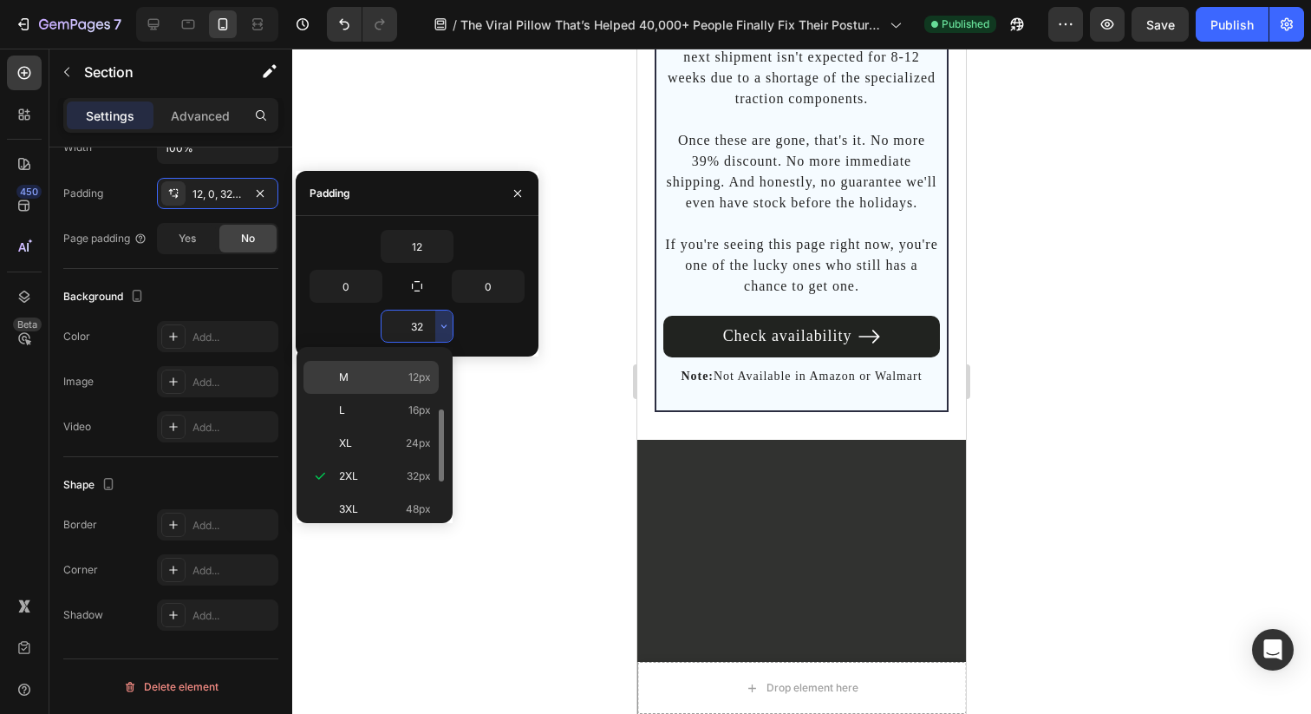
click at [395, 374] on p "M 12px" at bounding box center [385, 377] width 92 height 16
type input "12"
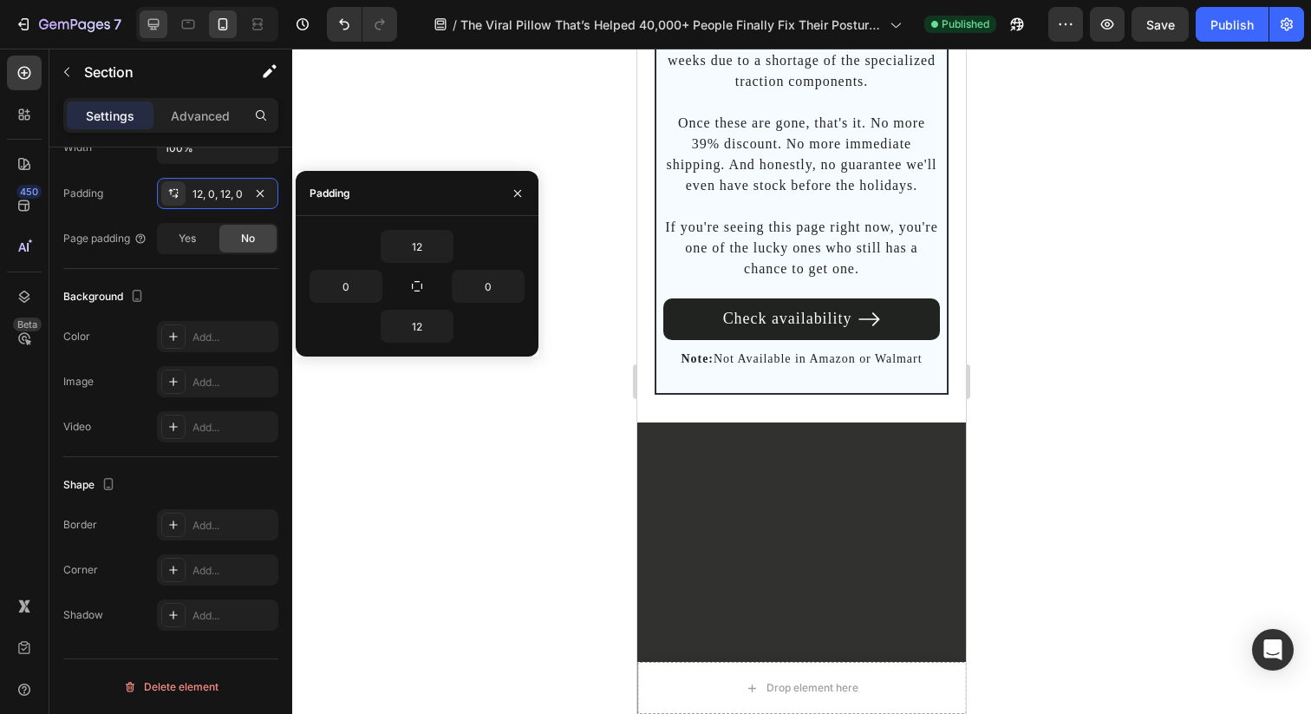
click at [142, 19] on div at bounding box center [154, 24] width 28 height 28
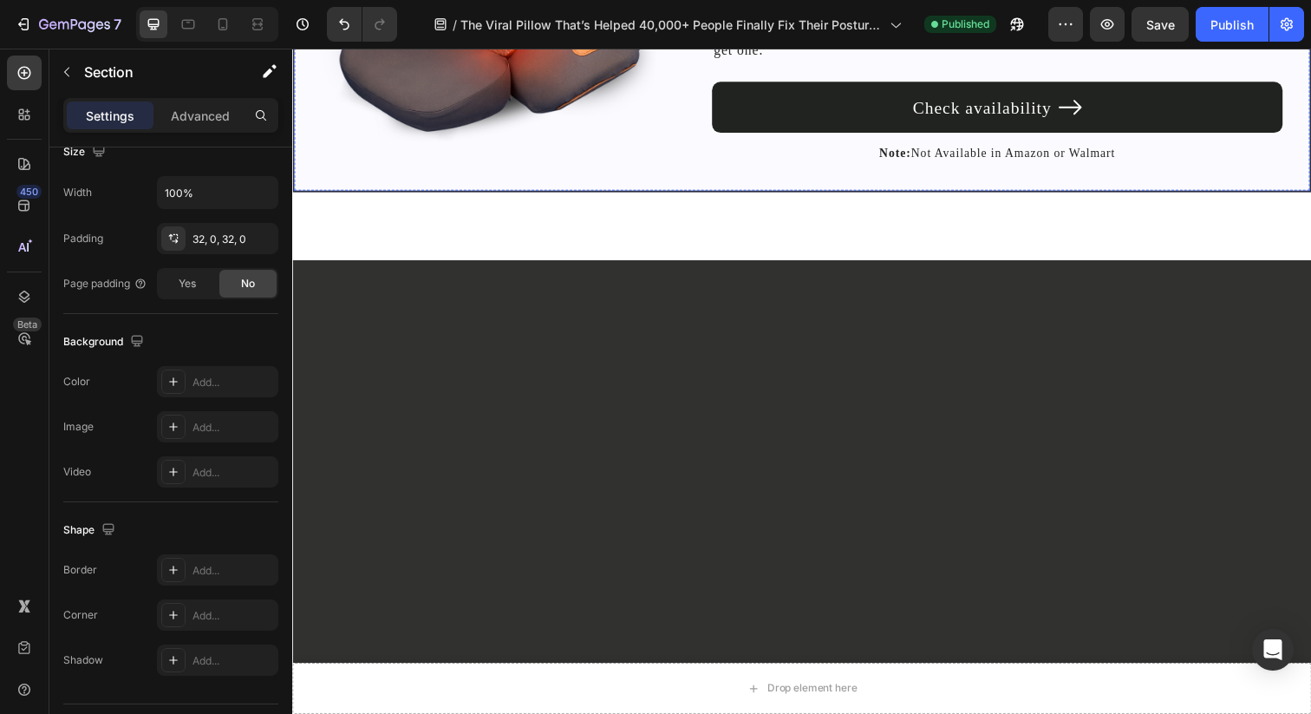
scroll to position [11562, 0]
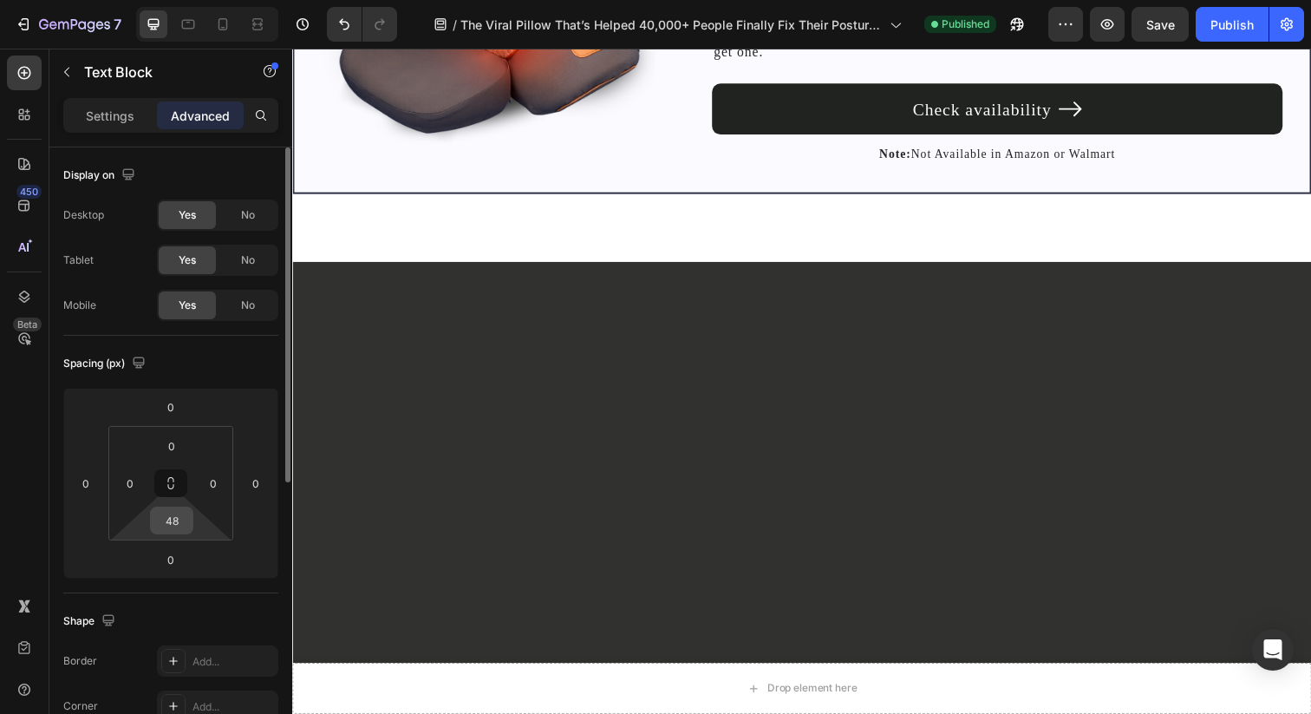
click at [180, 521] on input "48" at bounding box center [171, 520] width 35 height 26
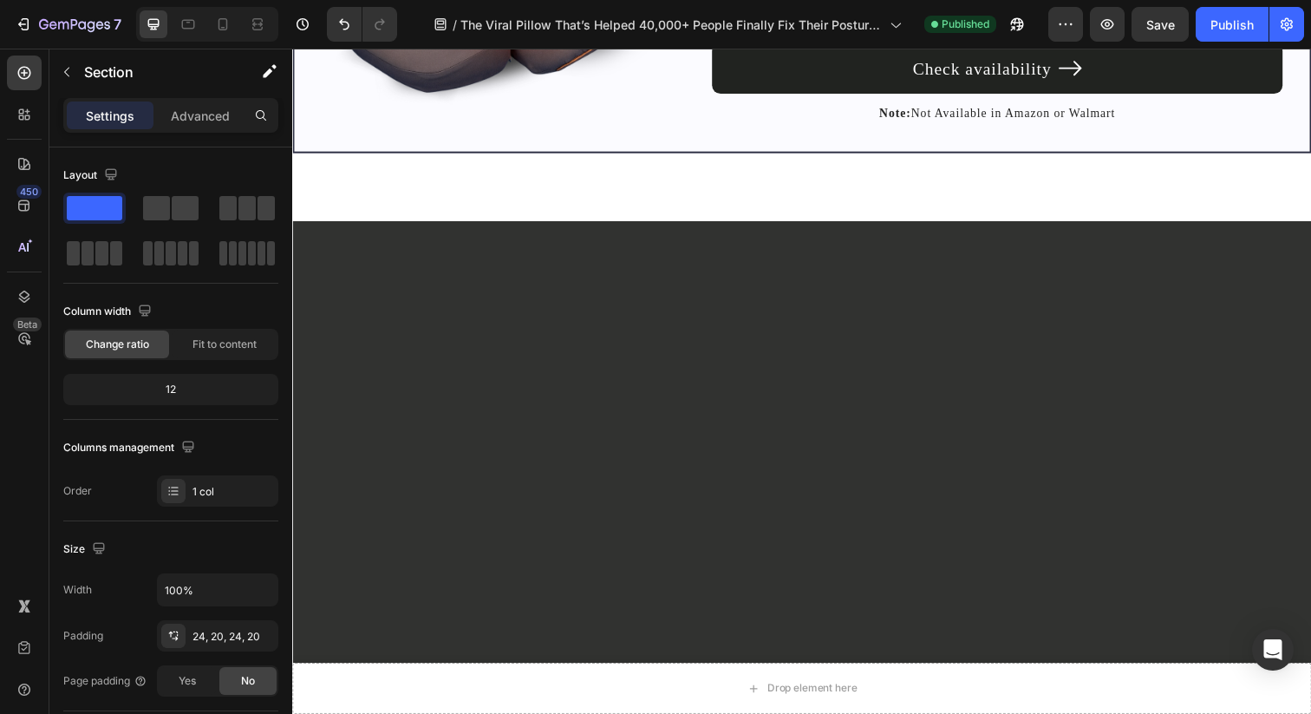
click at [223, 96] on div "Section" at bounding box center [139, 73] width 180 height 49
click at [218, 108] on p "Advanced" at bounding box center [200, 116] width 59 height 18
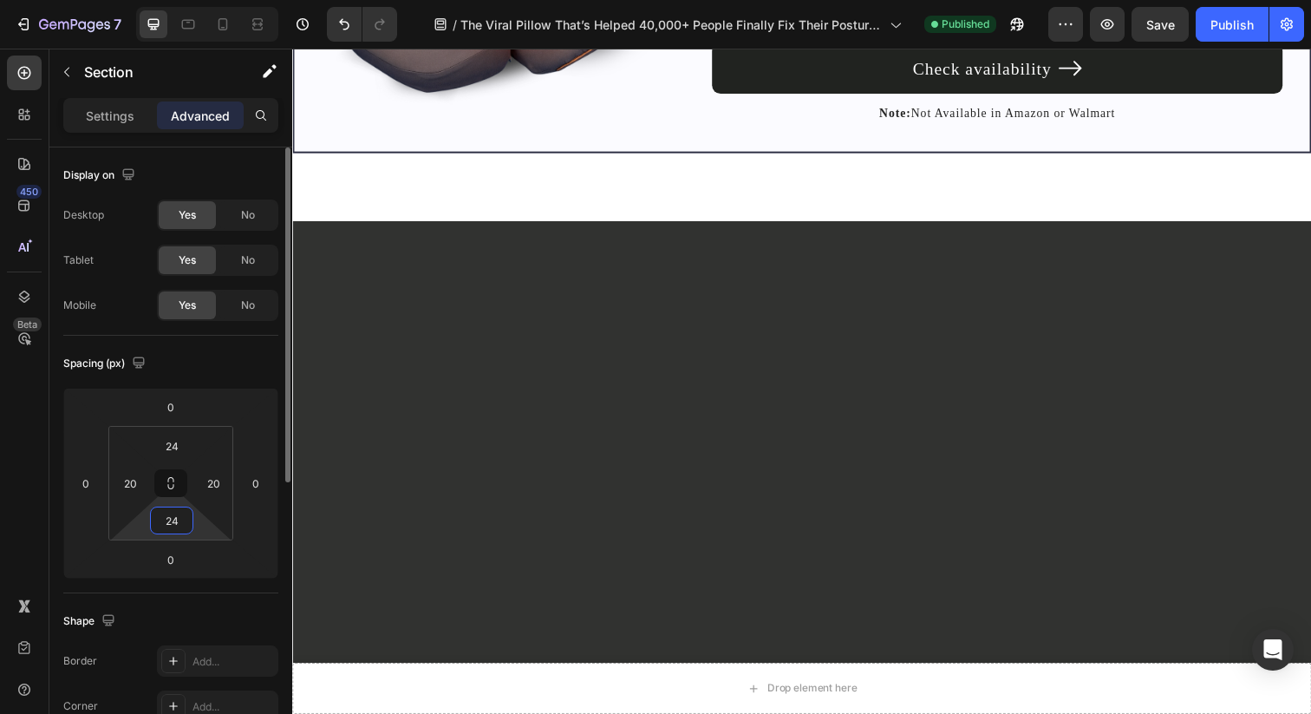
click at [174, 525] on input "24" at bounding box center [171, 520] width 35 height 26
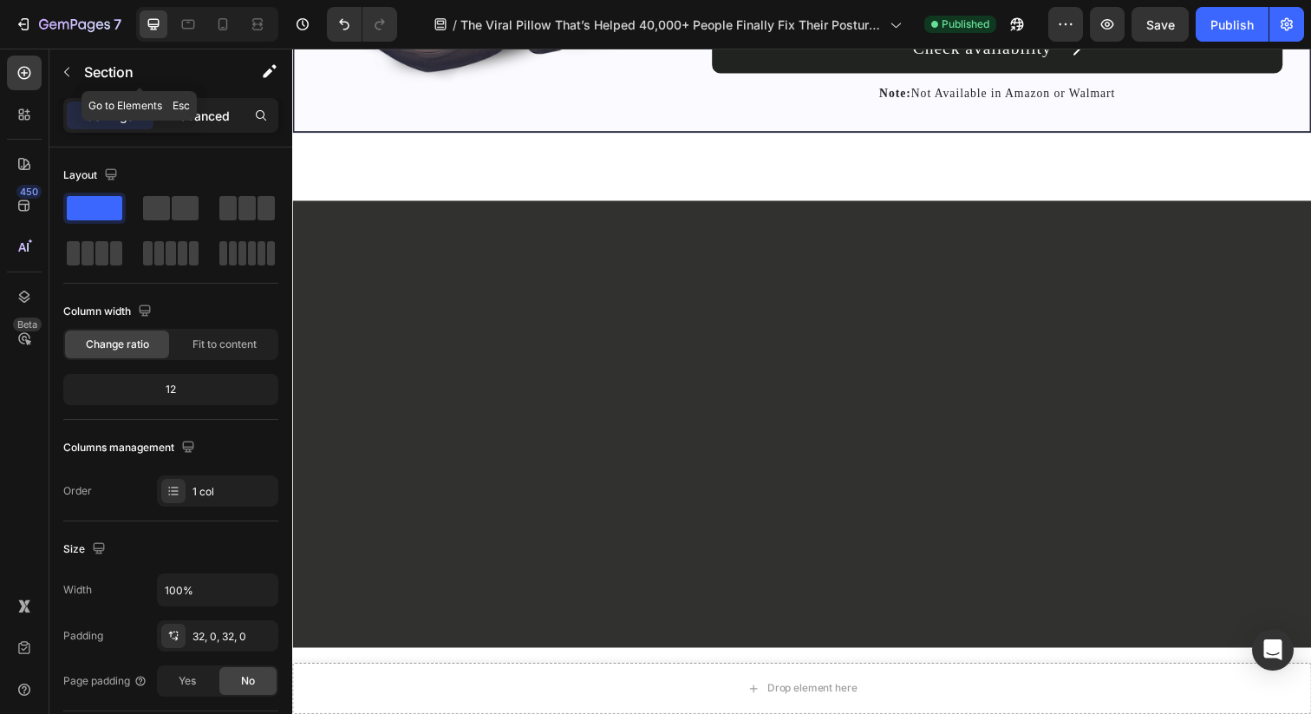
click at [196, 120] on p "Advanced" at bounding box center [200, 116] width 59 height 18
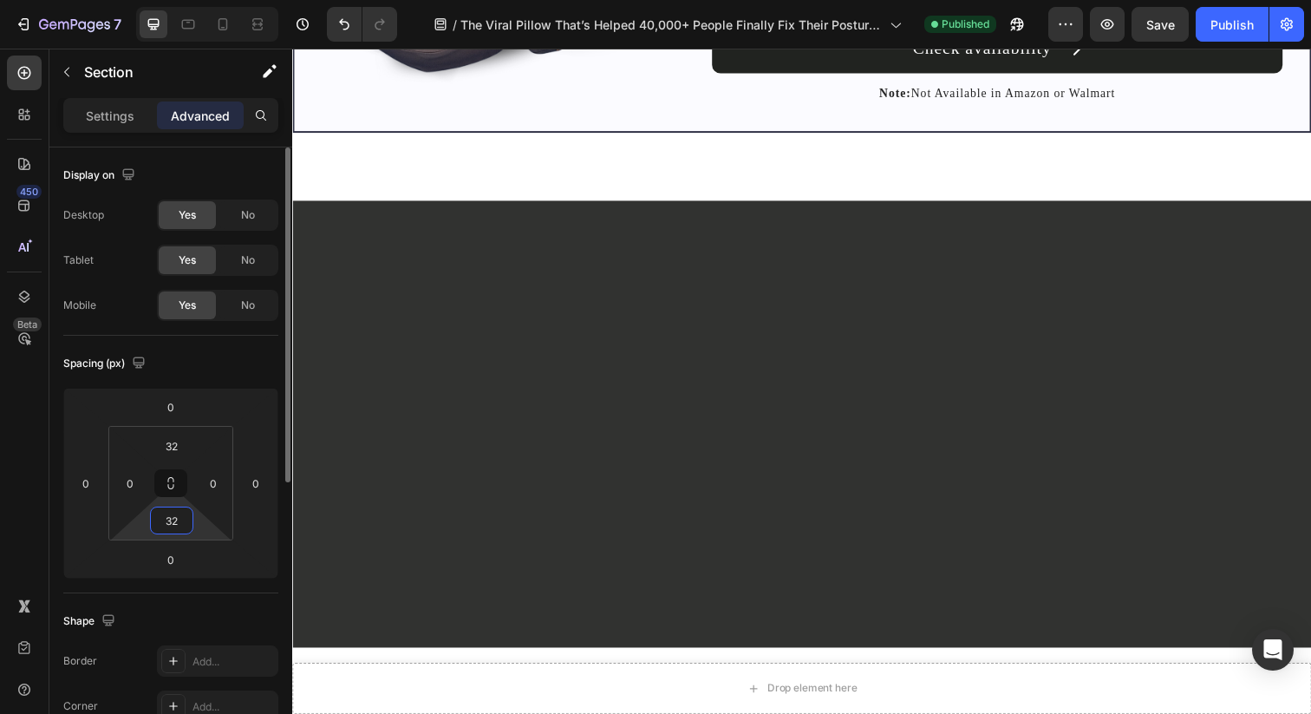
click at [170, 523] on input "32" at bounding box center [171, 520] width 35 height 26
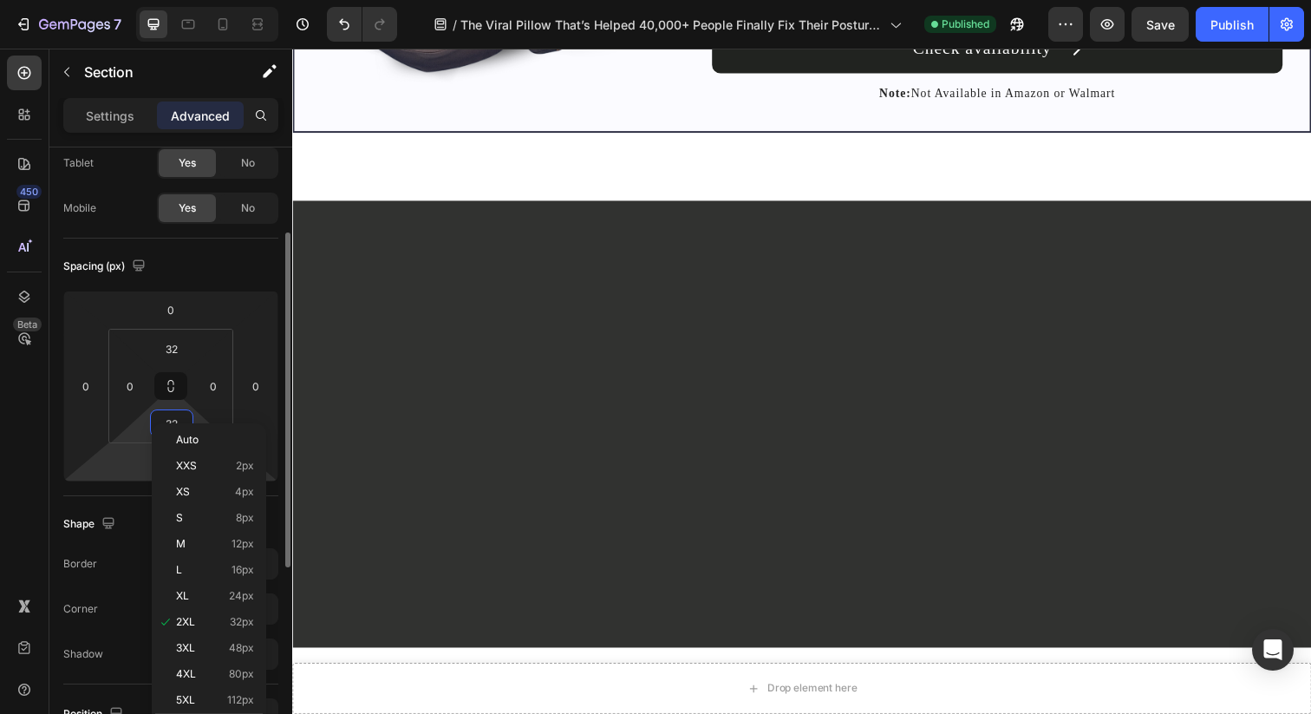
scroll to position [123, 0]
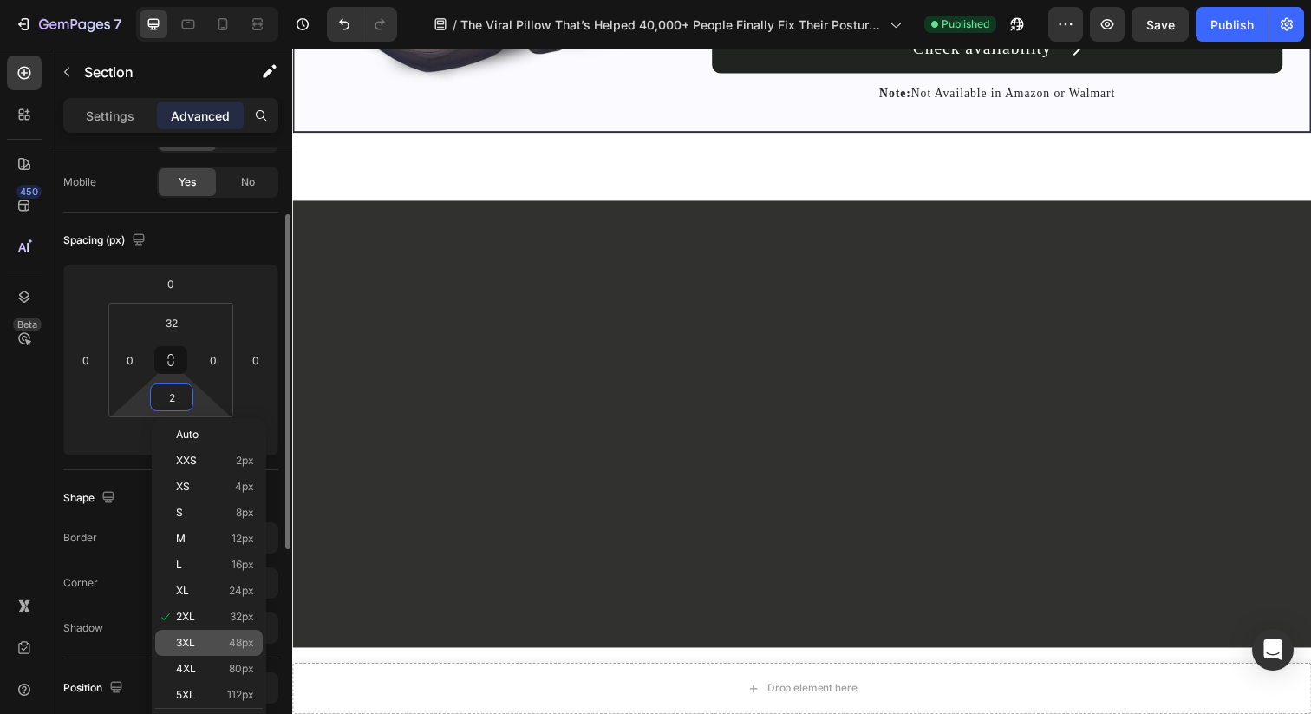
click at [207, 649] on div "3XL 48px" at bounding box center [209, 642] width 108 height 26
type input "48"
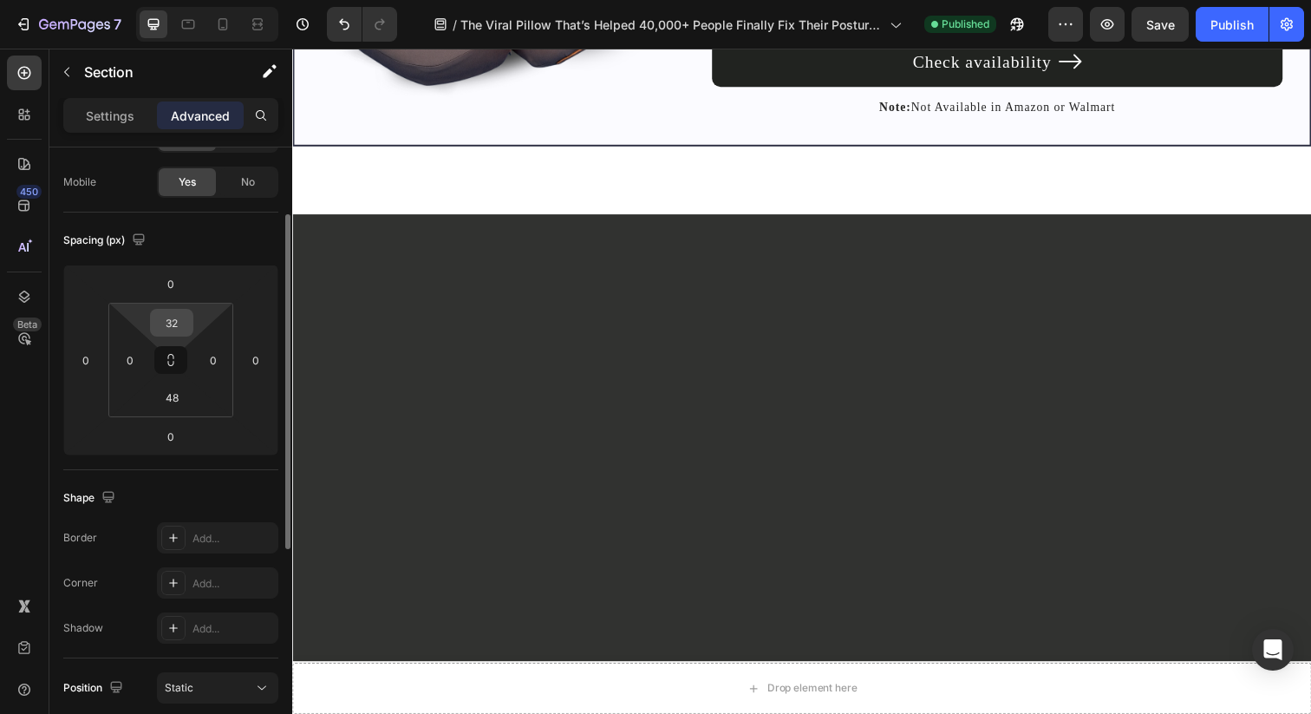
click at [179, 322] on input "32" at bounding box center [171, 323] width 35 height 26
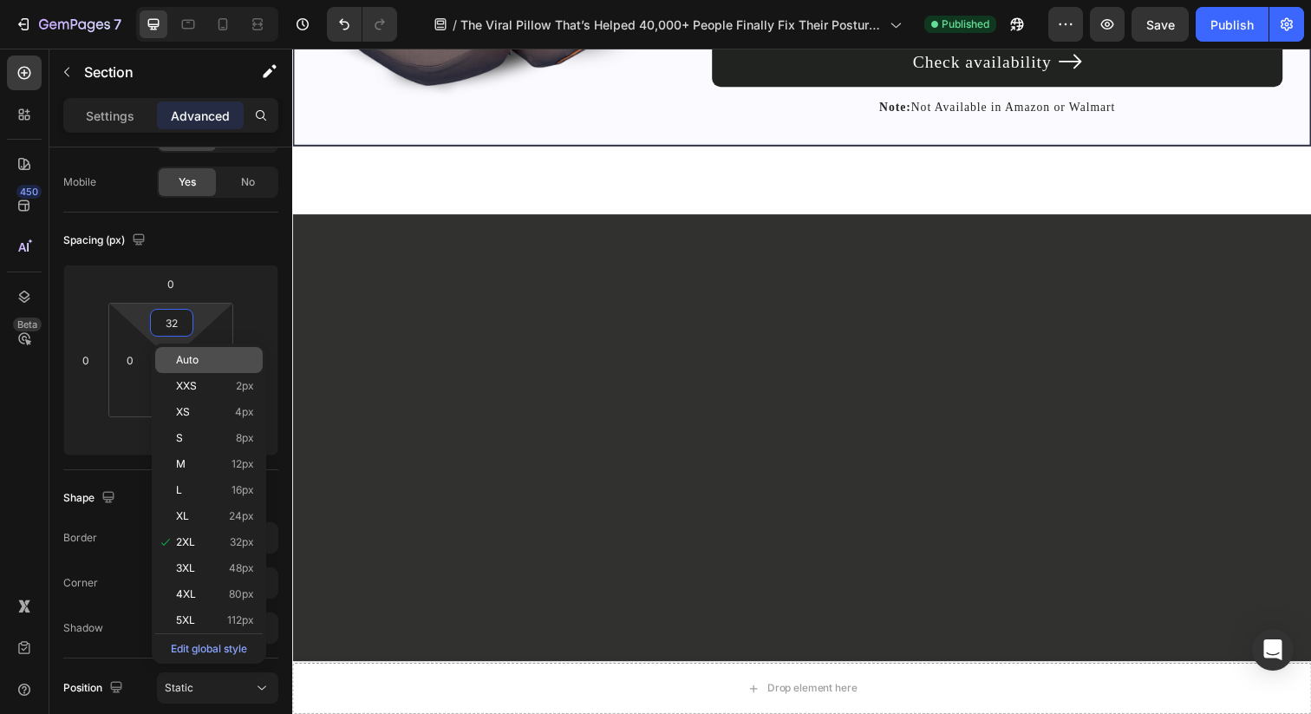
click at [224, 352] on div "Auto" at bounding box center [209, 360] width 108 height 26
type input "Auto"
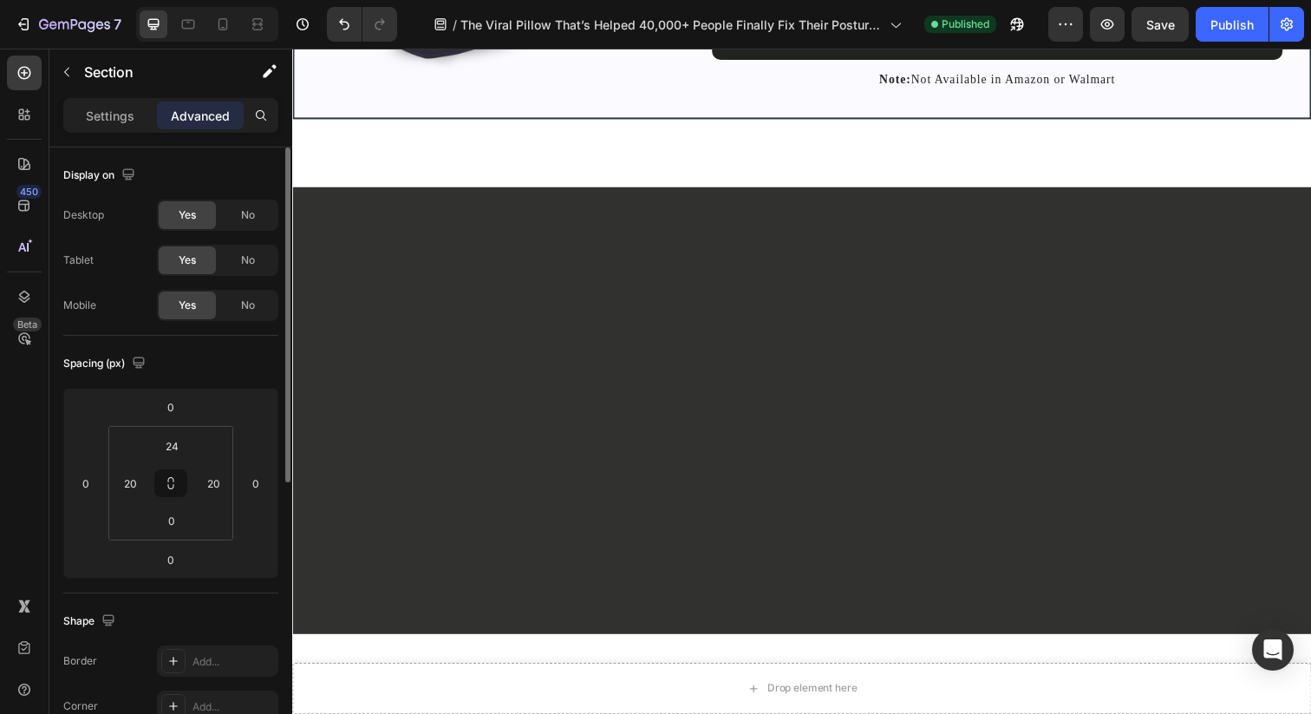
click at [176, 520] on input "48" at bounding box center [171, 520] width 35 height 26
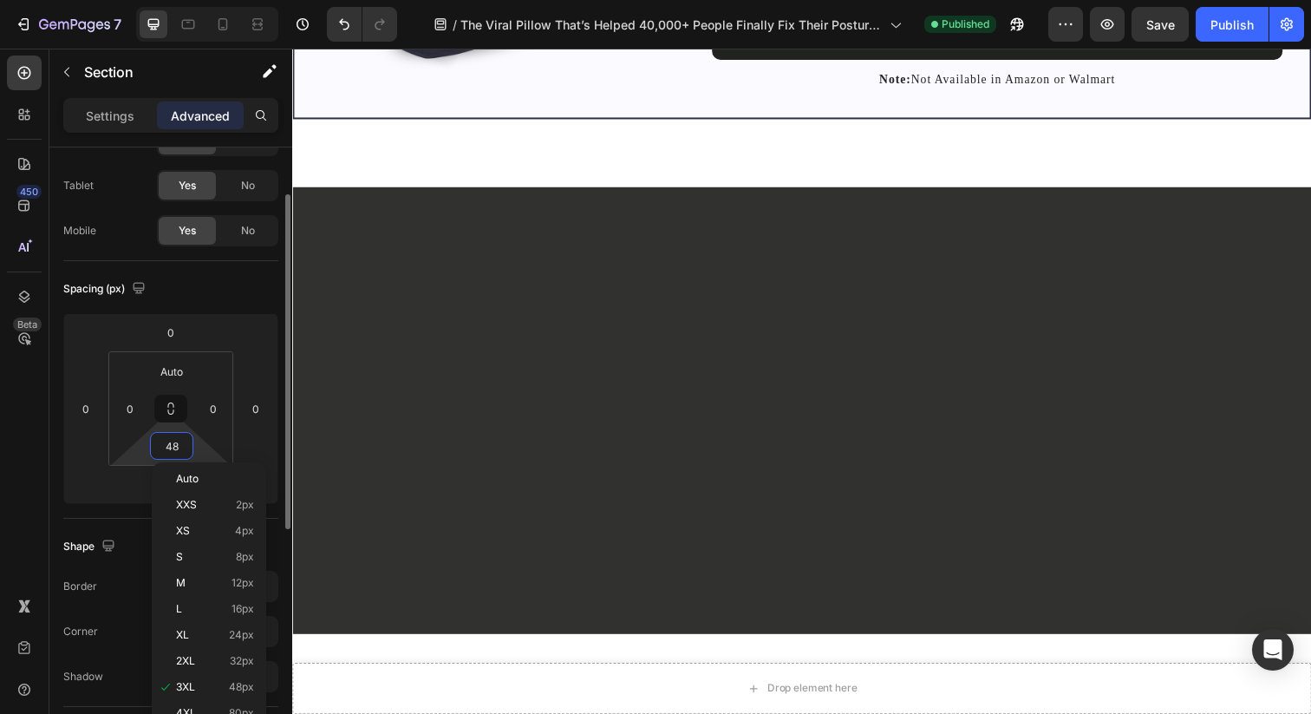
scroll to position [115, 0]
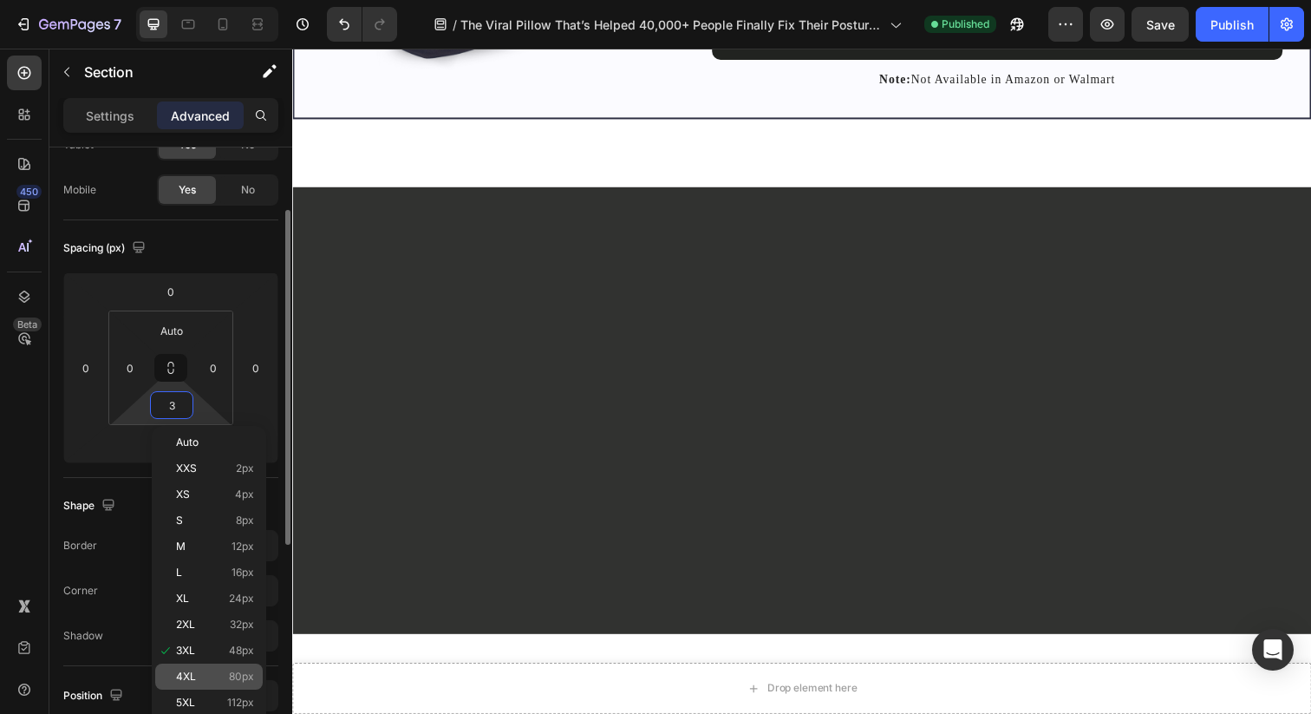
click at [192, 670] on span "4XL" at bounding box center [186, 676] width 20 height 12
type input "80"
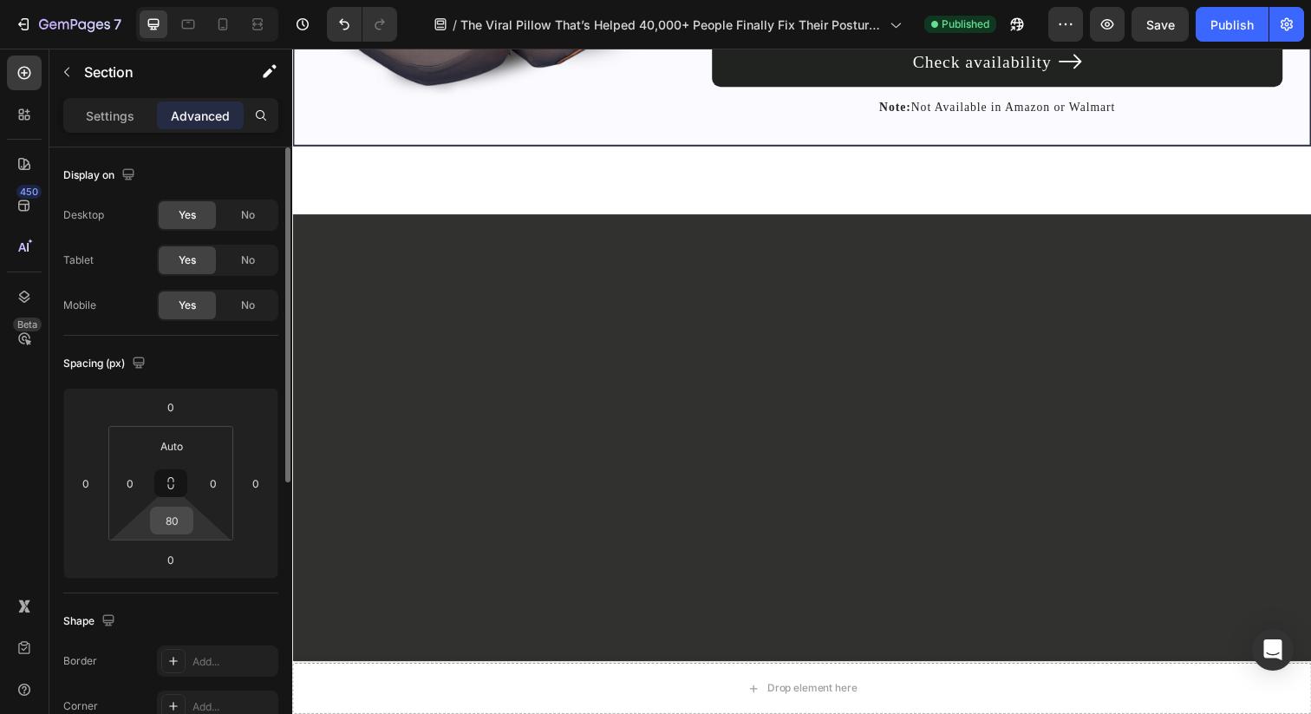
click at [164, 526] on input "80" at bounding box center [171, 520] width 35 height 26
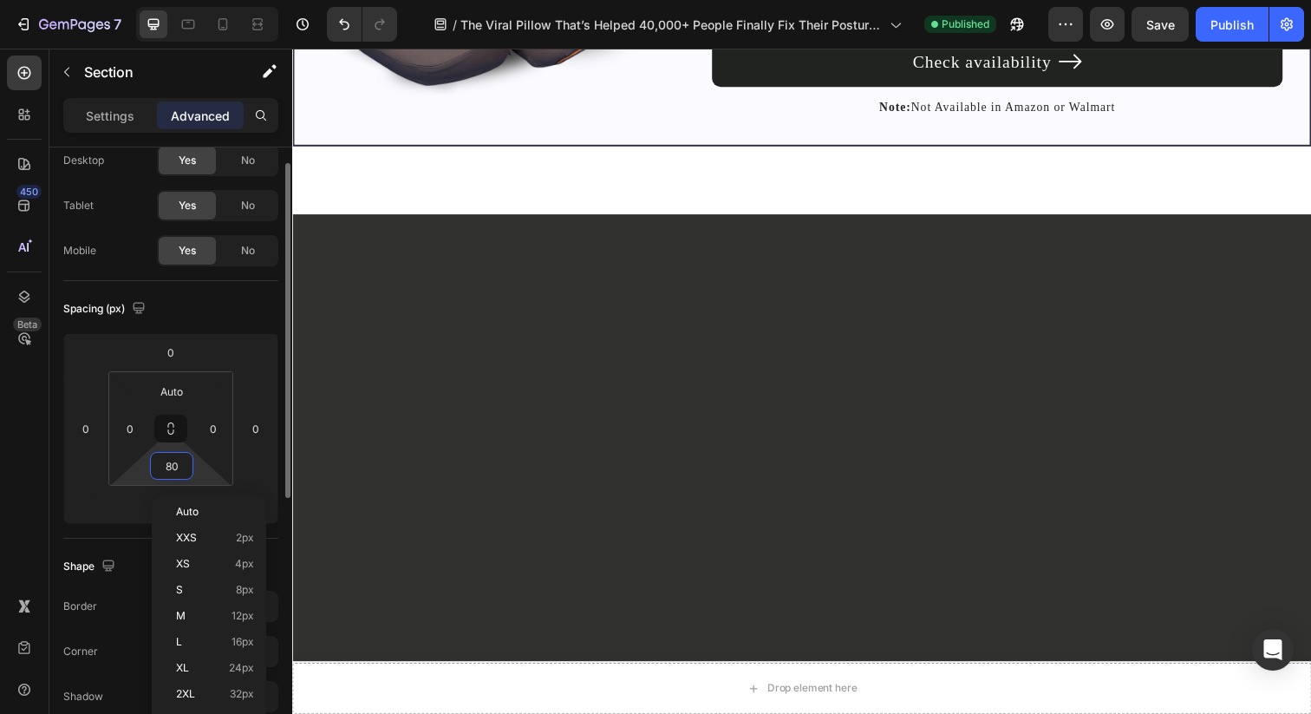
scroll to position [108, 0]
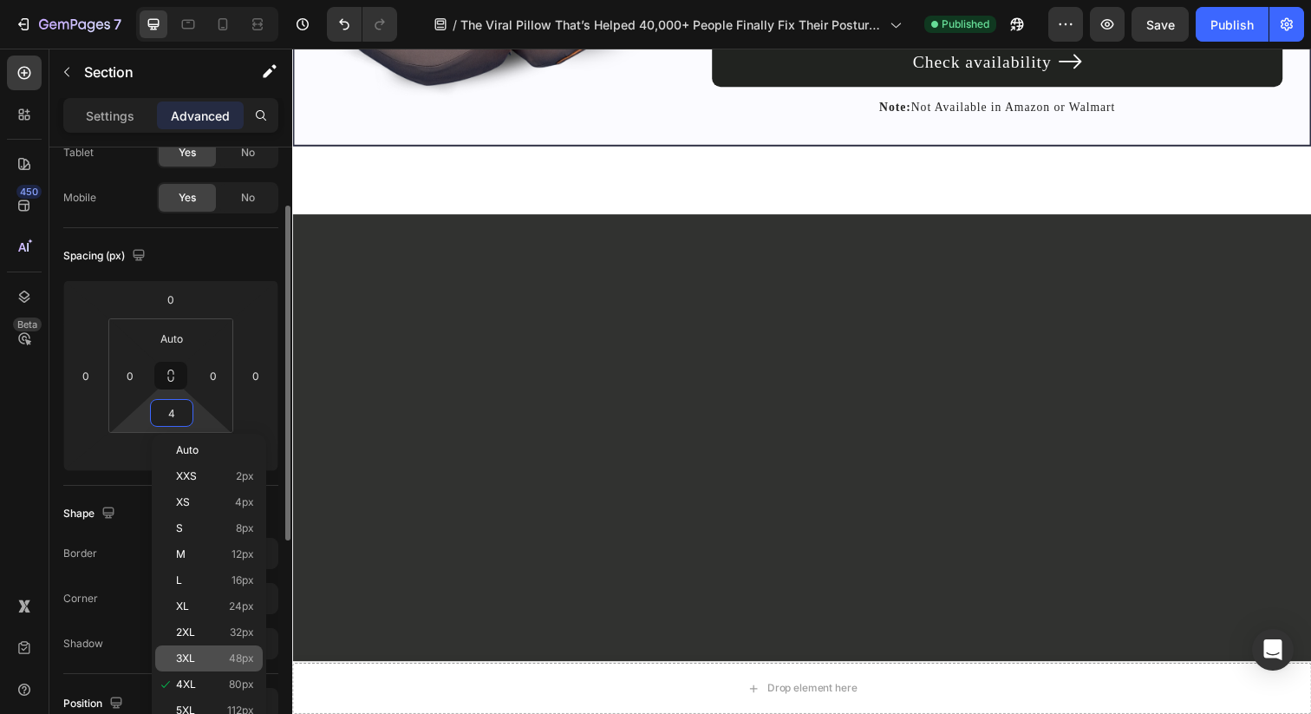
click at [222, 652] on p "3XL 48px" at bounding box center [215, 658] width 78 height 12
type input "48"
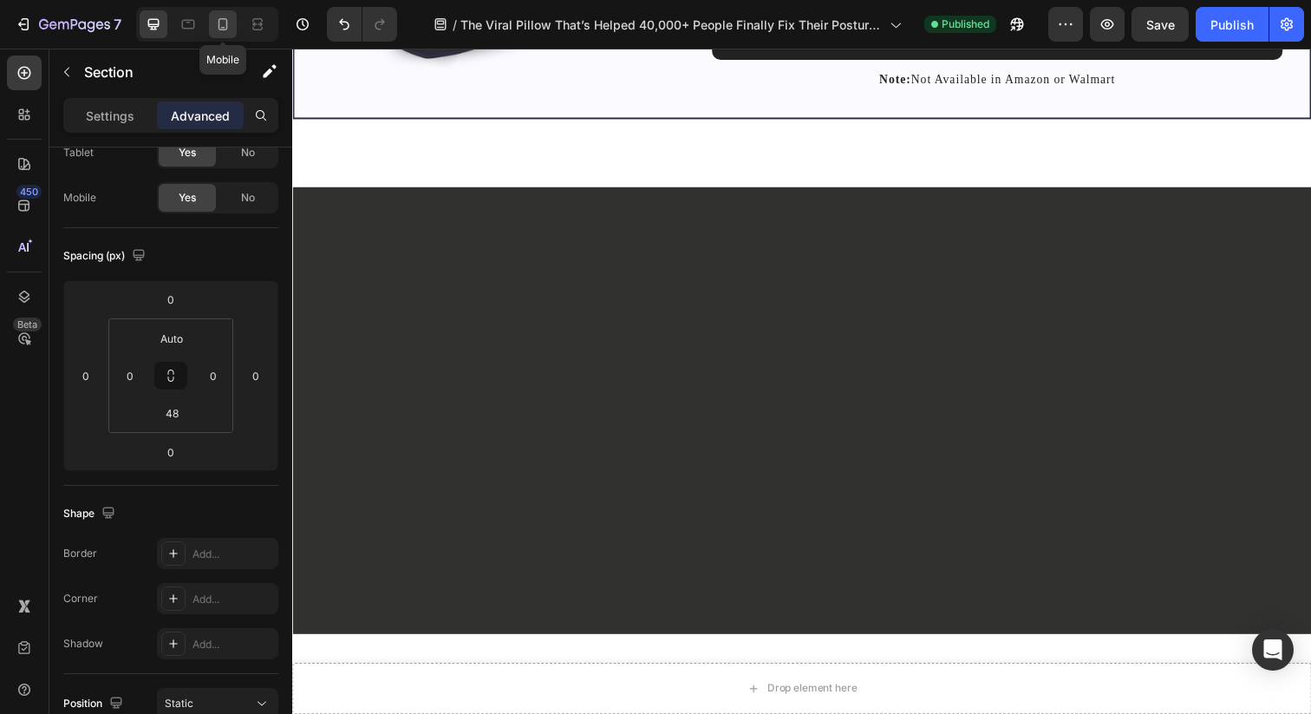
click at [222, 29] on icon at bounding box center [222, 24] width 17 height 17
type input "12"
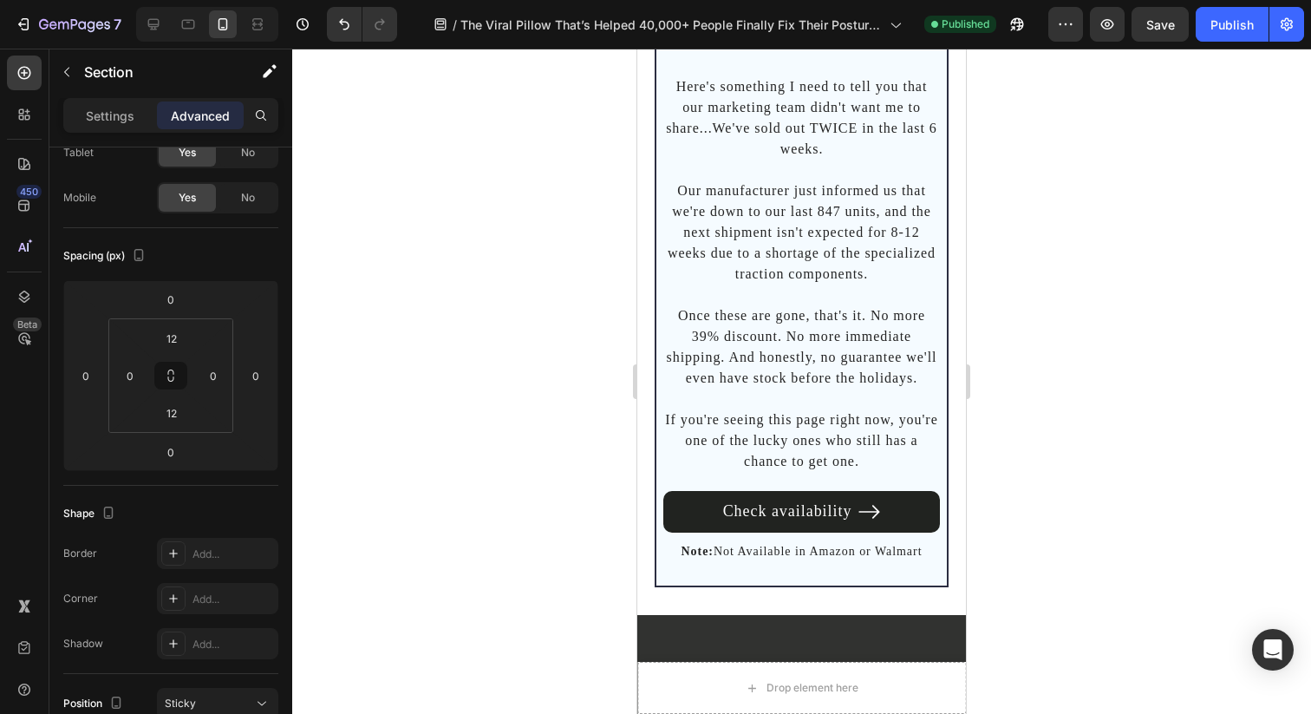
scroll to position [12036, 0]
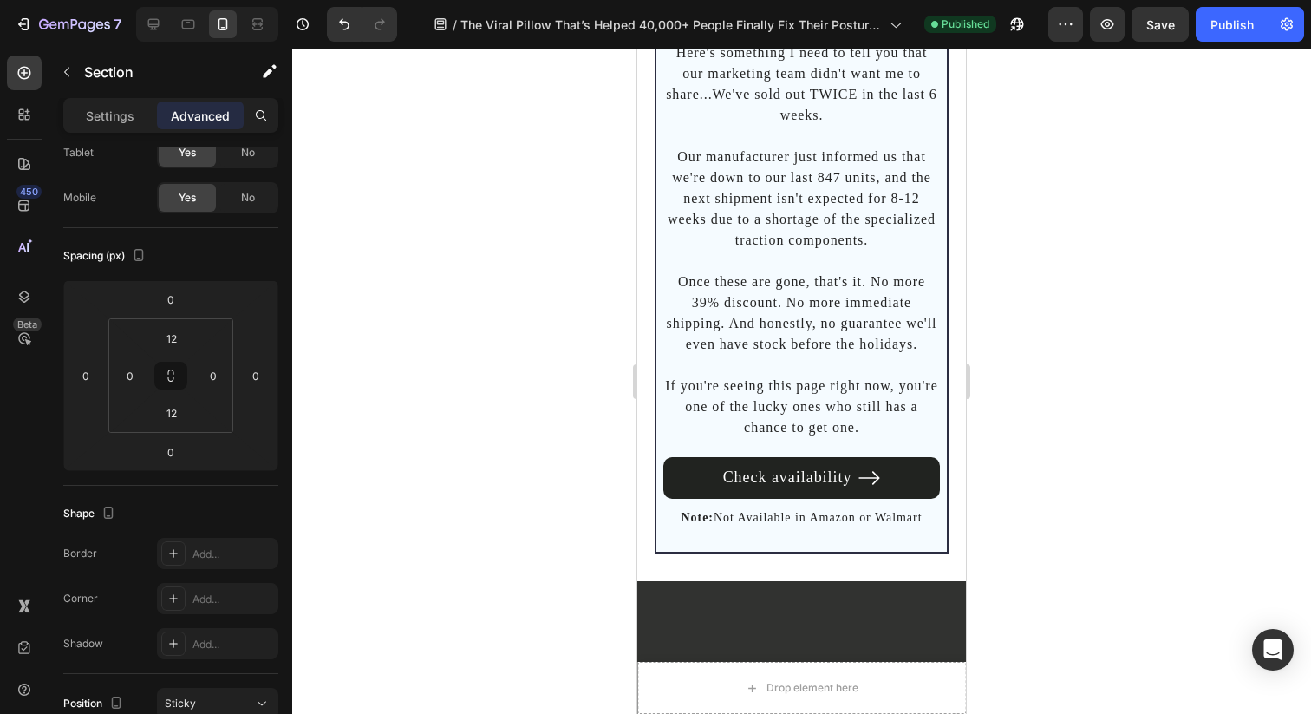
click at [593, 186] on div at bounding box center [801, 381] width 1019 height 665
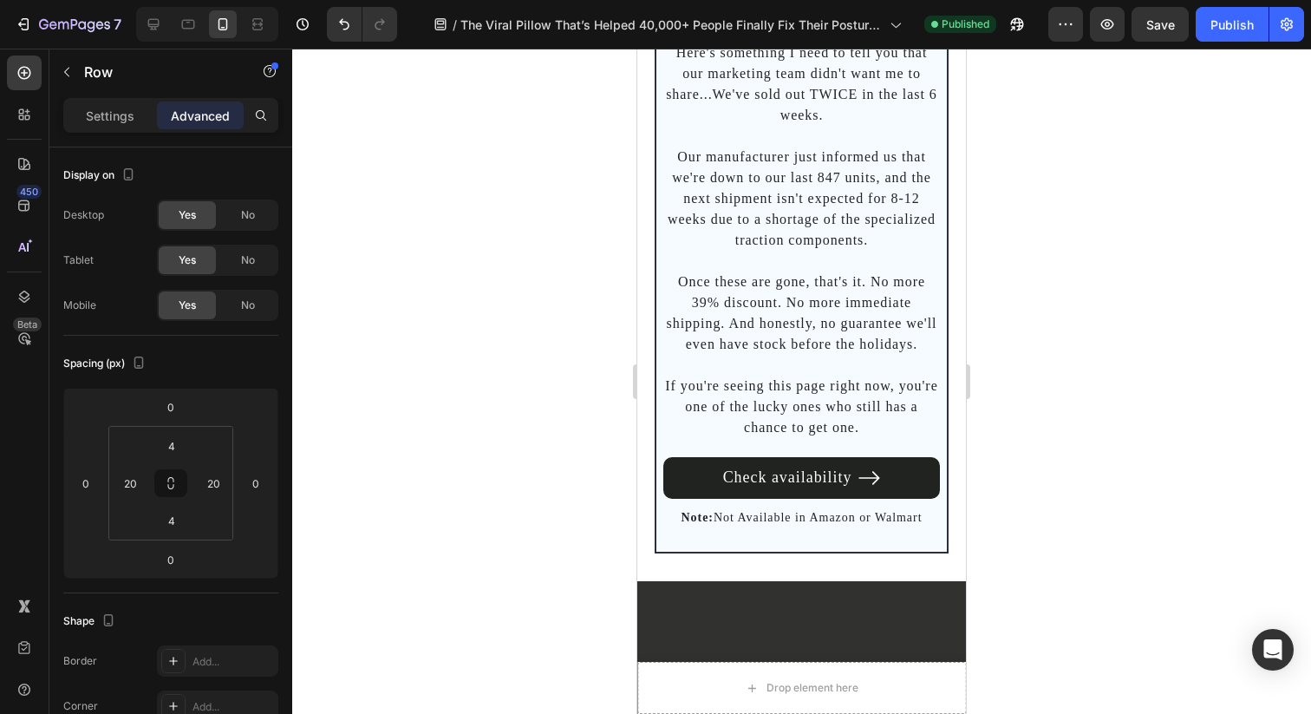
click at [164, 440] on input "12" at bounding box center [171, 446] width 35 height 26
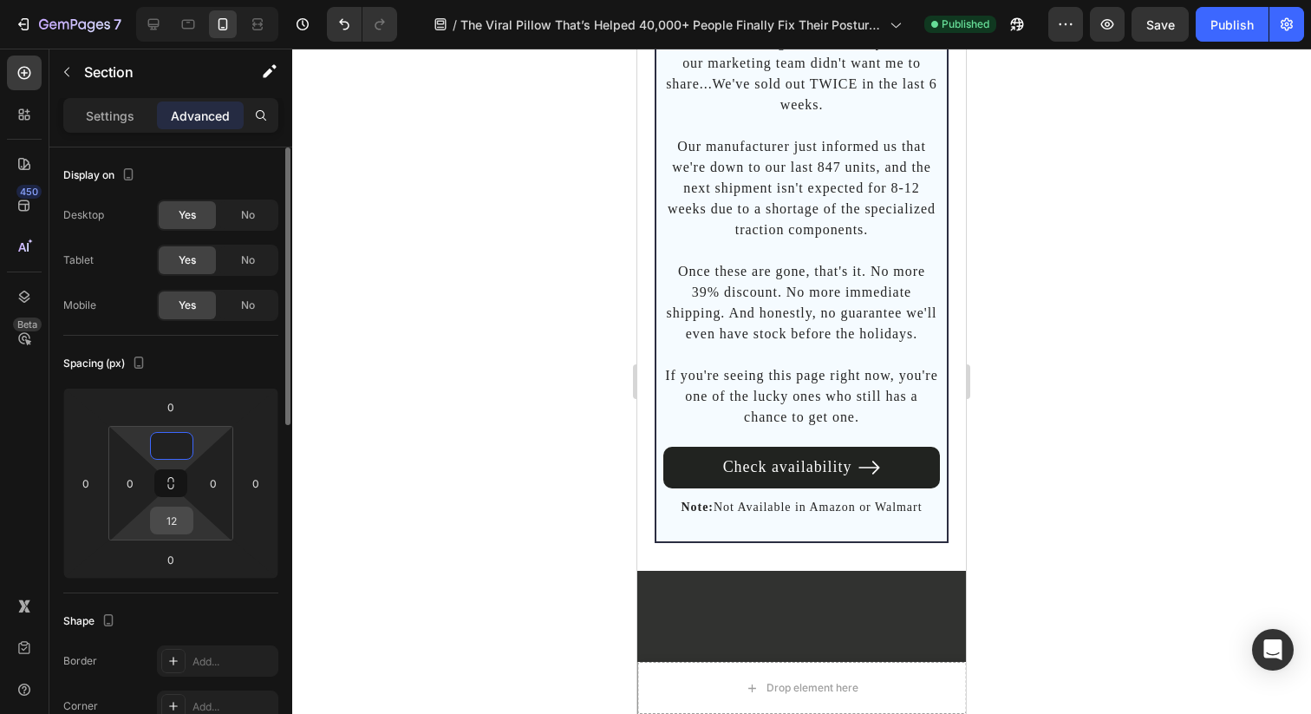
type input "0"
click at [173, 522] on input "12" at bounding box center [171, 520] width 35 height 26
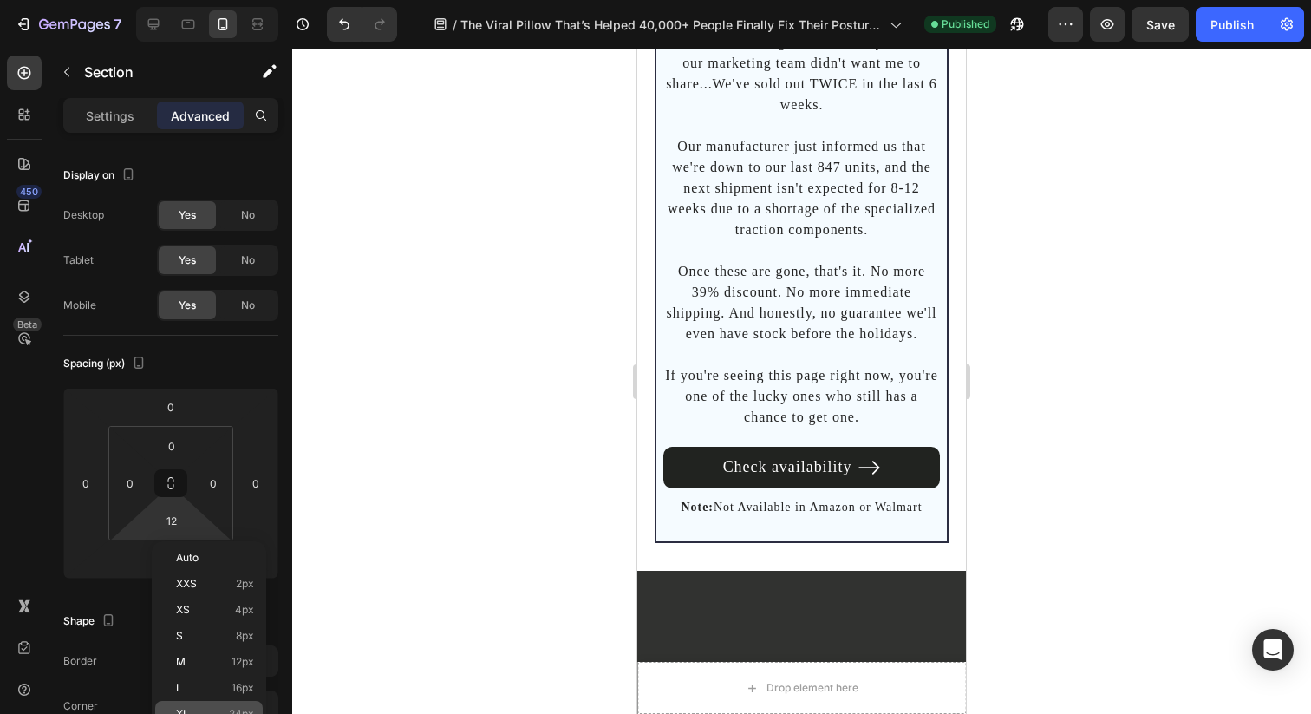
click at [198, 710] on p "XL 24px" at bounding box center [215, 714] width 78 height 12
type input "24"
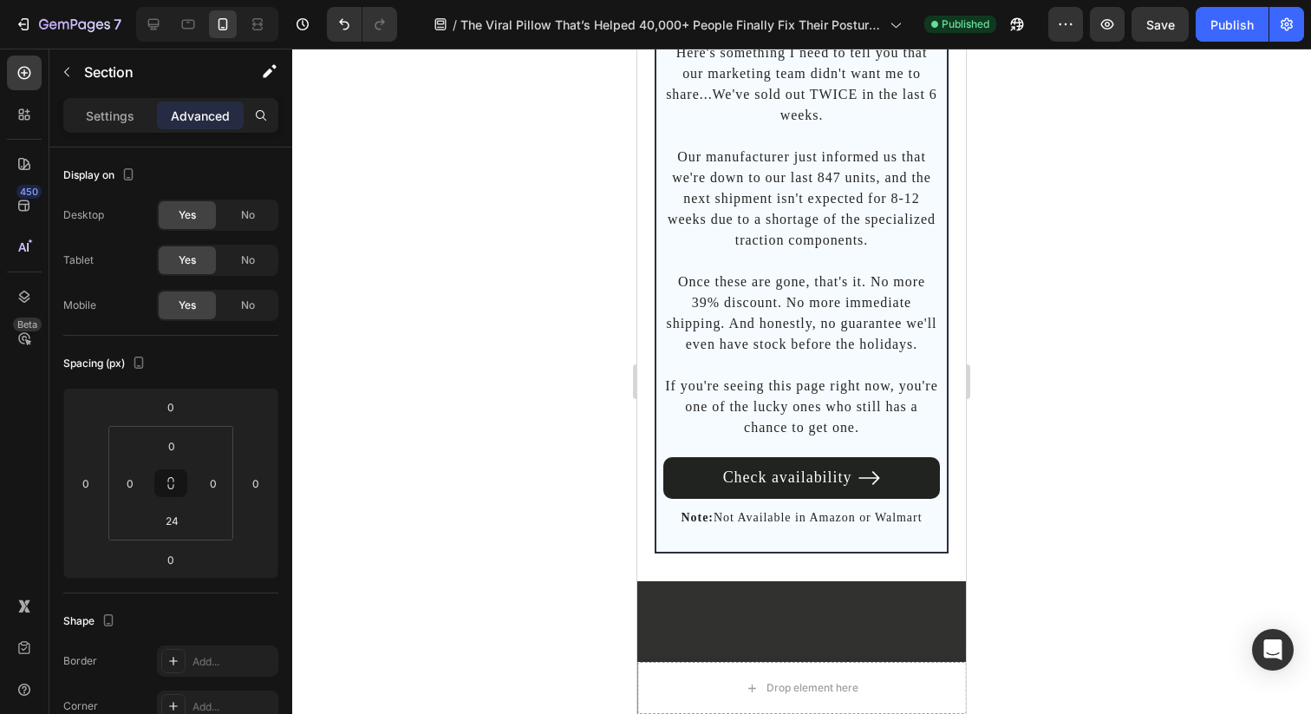
click at [534, 372] on div at bounding box center [801, 381] width 1019 height 665
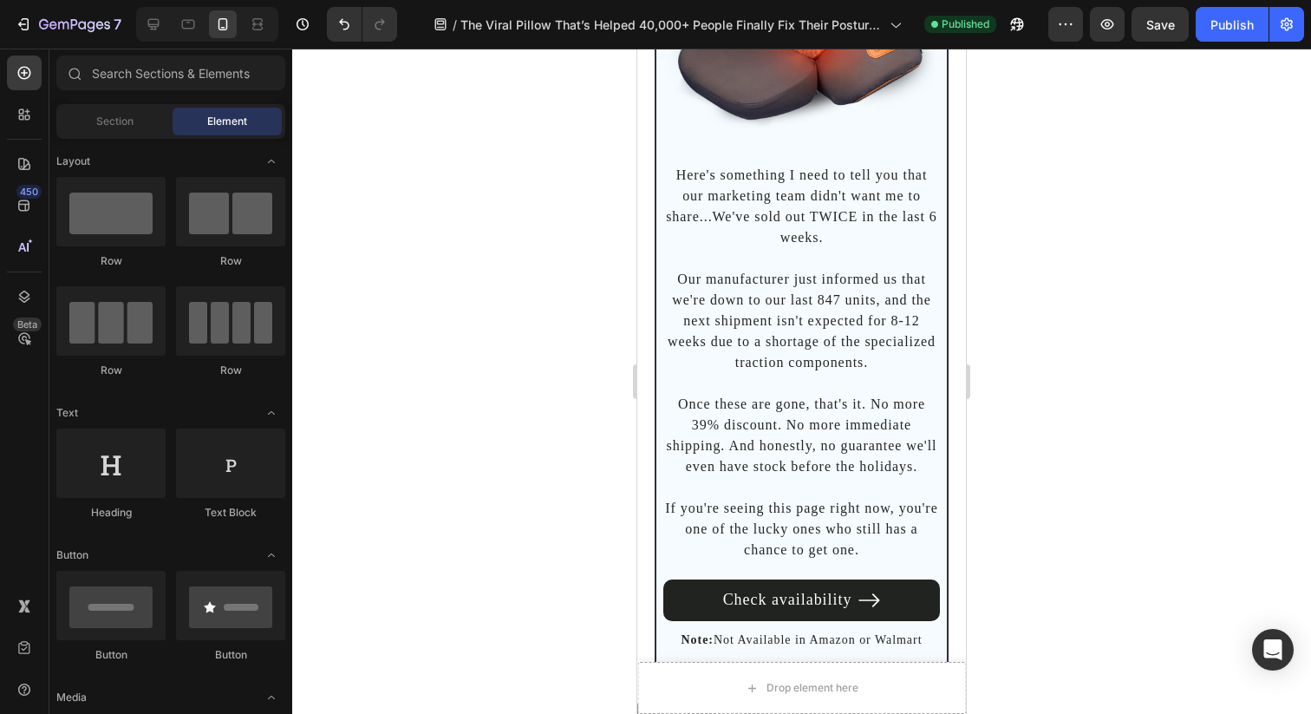
scroll to position [11896, 0]
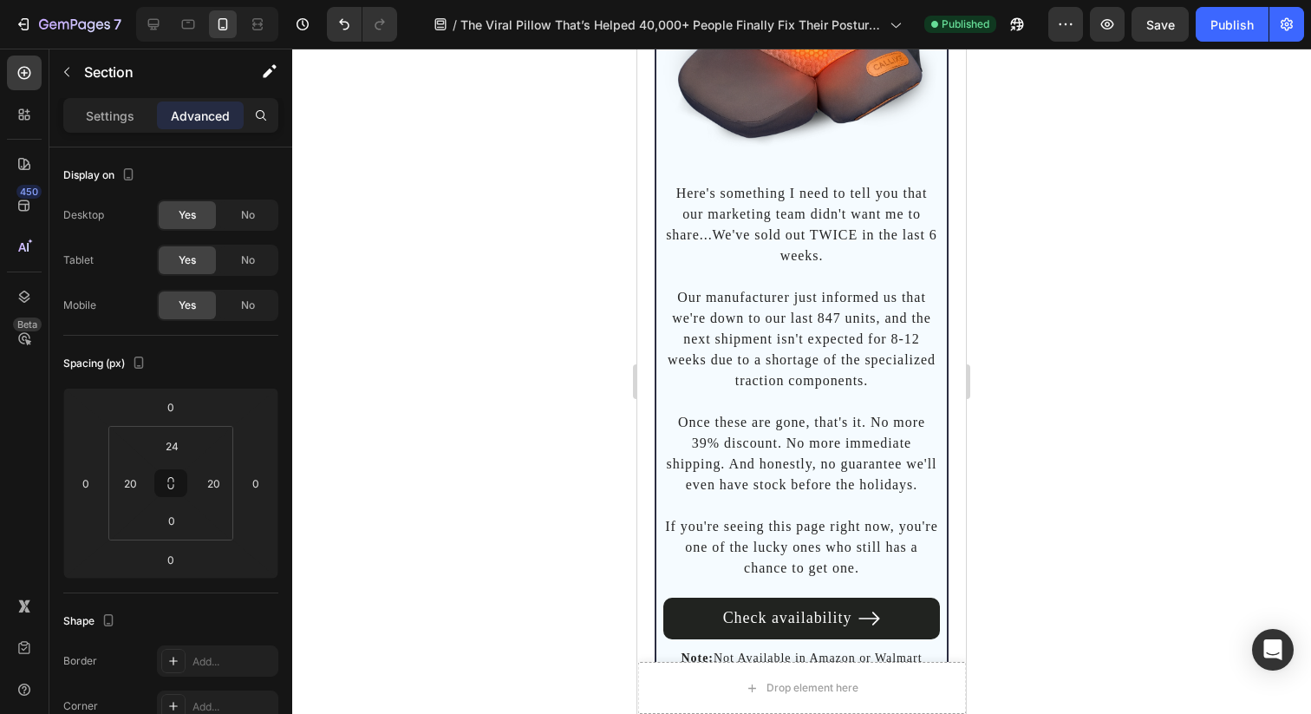
click at [561, 250] on div at bounding box center [801, 381] width 1019 height 665
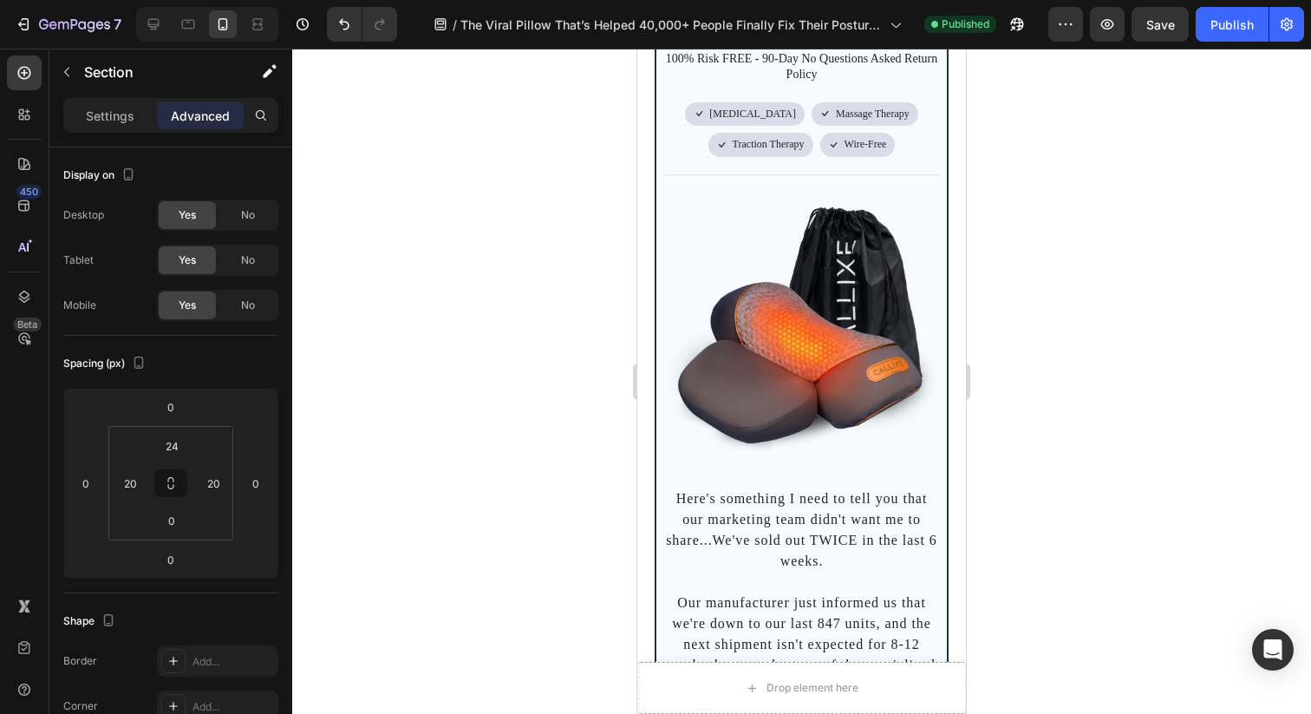
scroll to position [11391, 0]
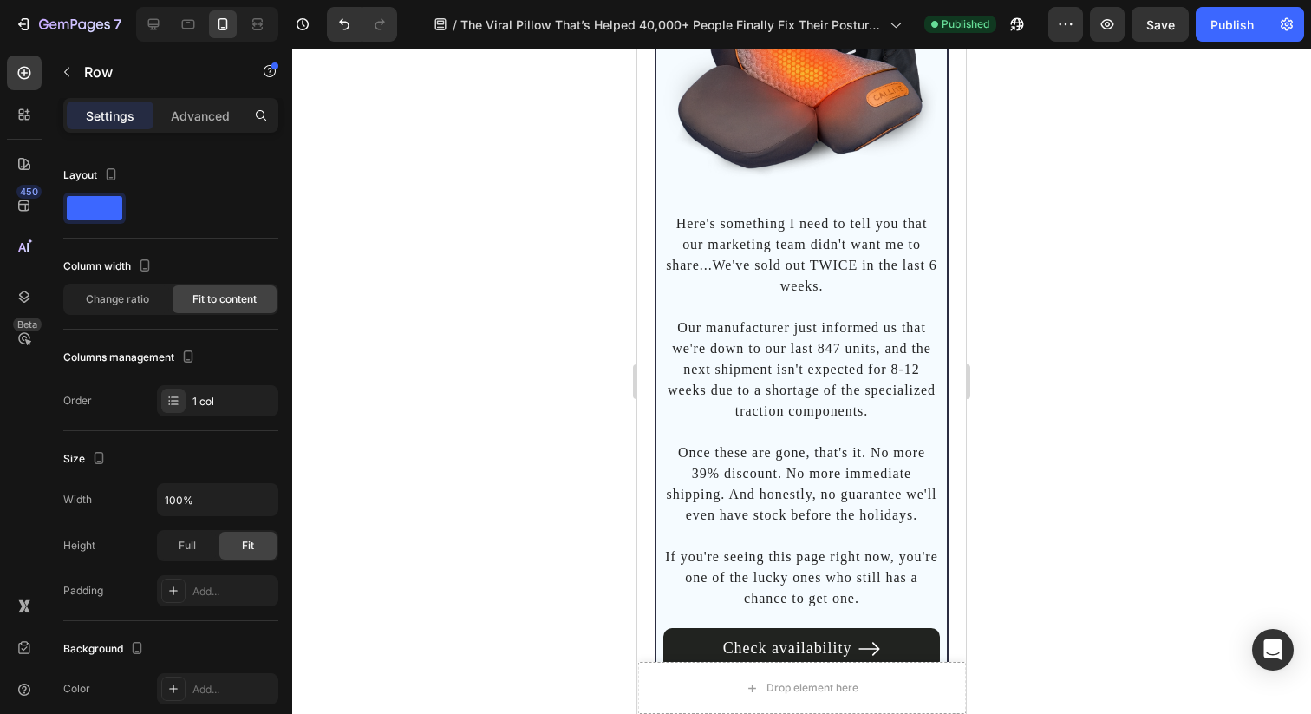
scroll to position [12128, 0]
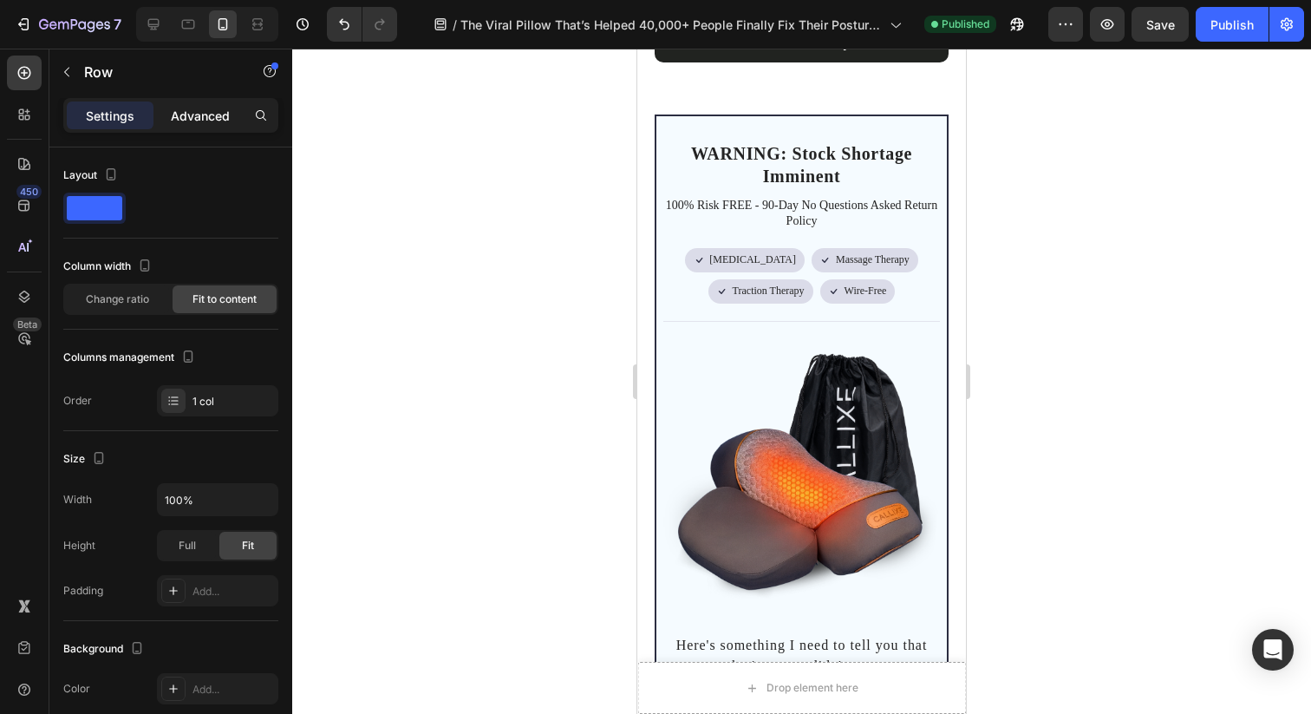
click at [211, 102] on div "Advanced" at bounding box center [200, 115] width 87 height 28
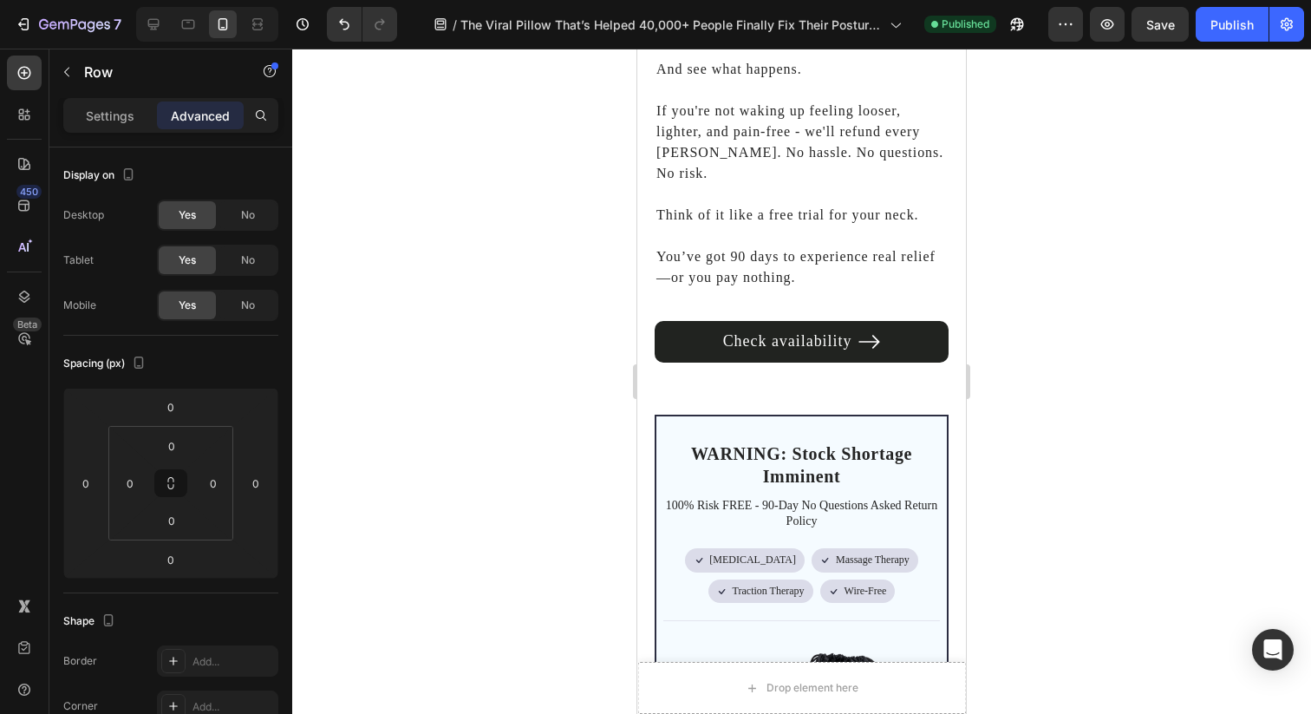
scroll to position [11895, 0]
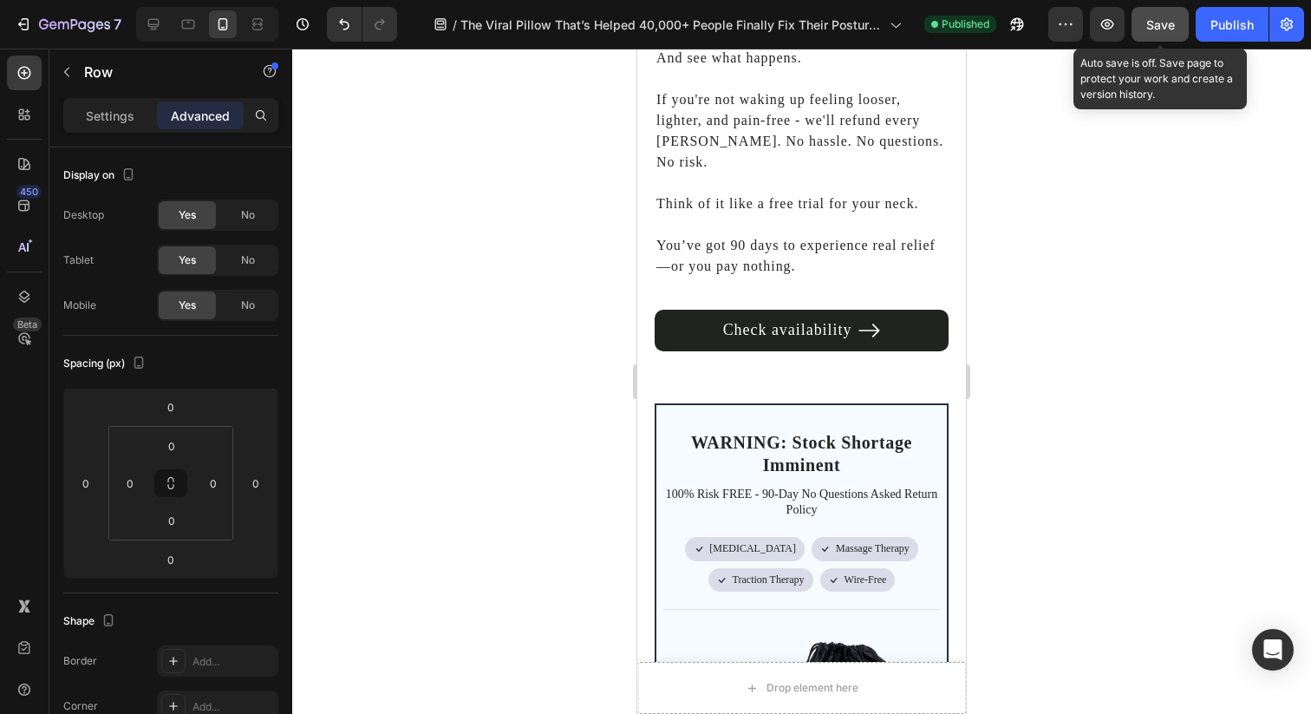
click at [1151, 35] on button "Save" at bounding box center [1160, 24] width 57 height 35
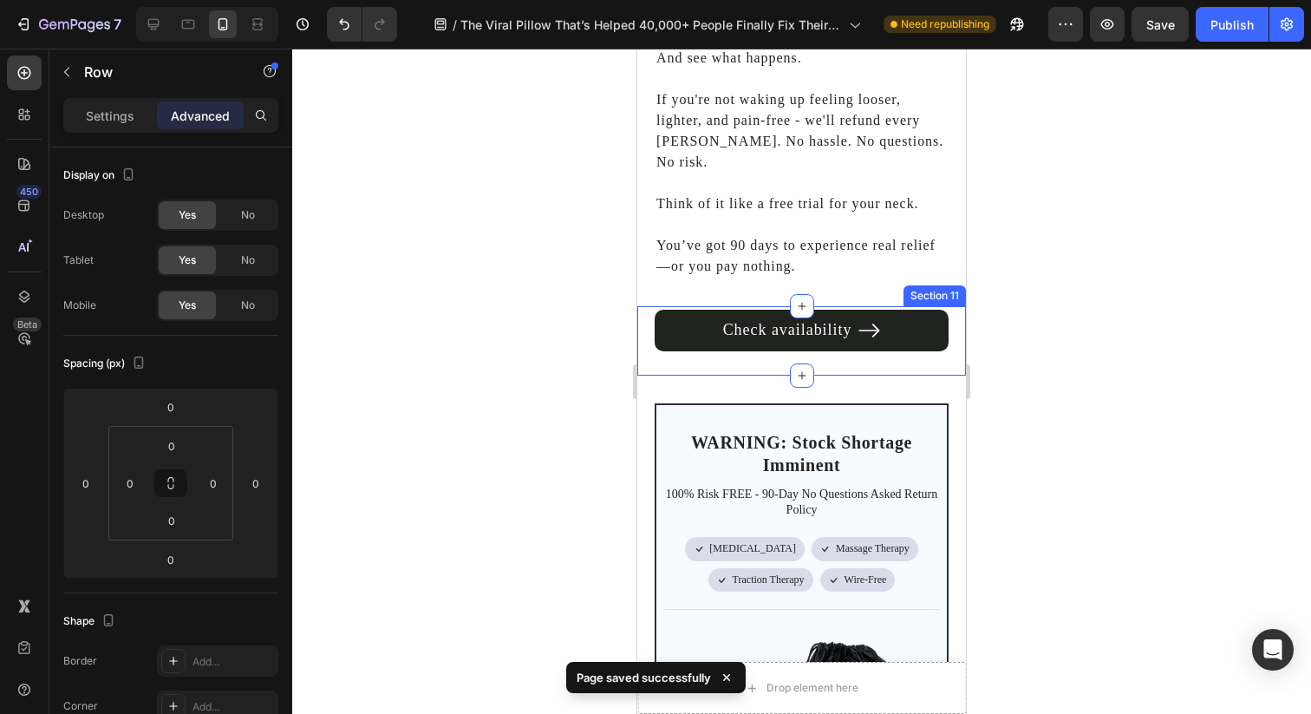
click at [938, 306] on div "Check availability Button Row Section 11" at bounding box center [801, 340] width 329 height 69
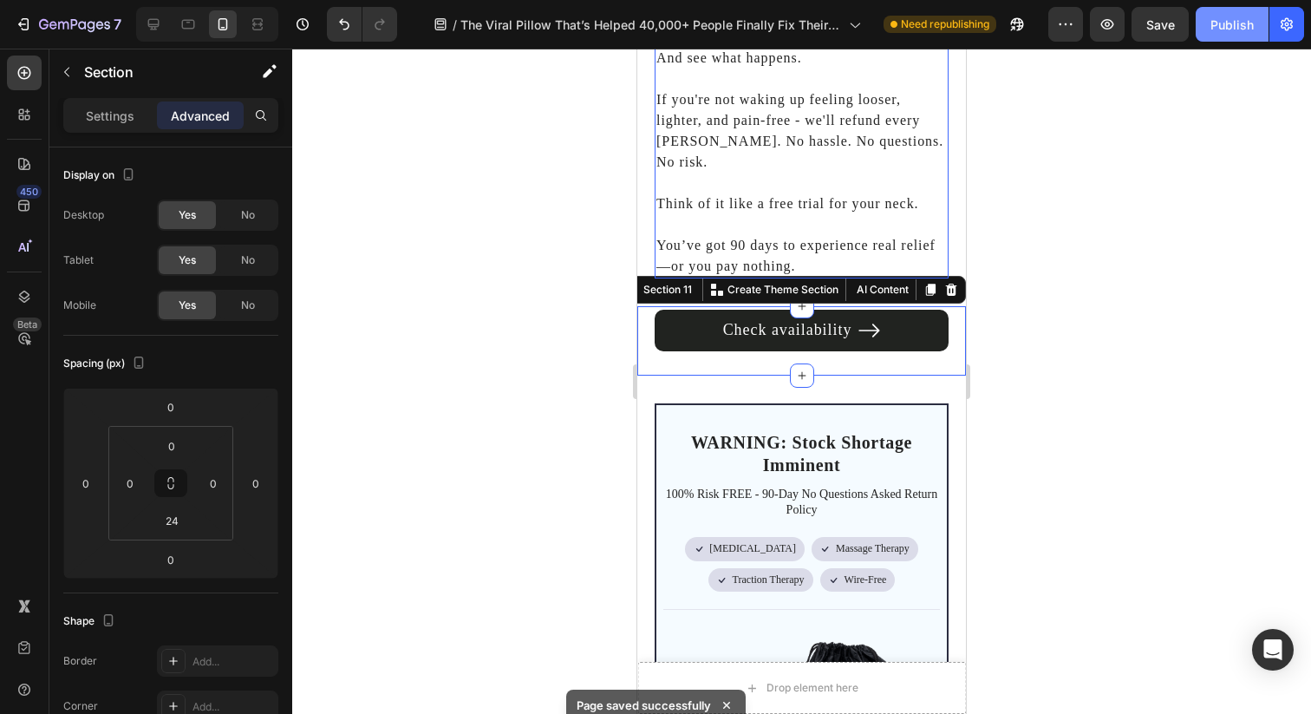
click at [1224, 35] on button "Publish" at bounding box center [1232, 24] width 73 height 35
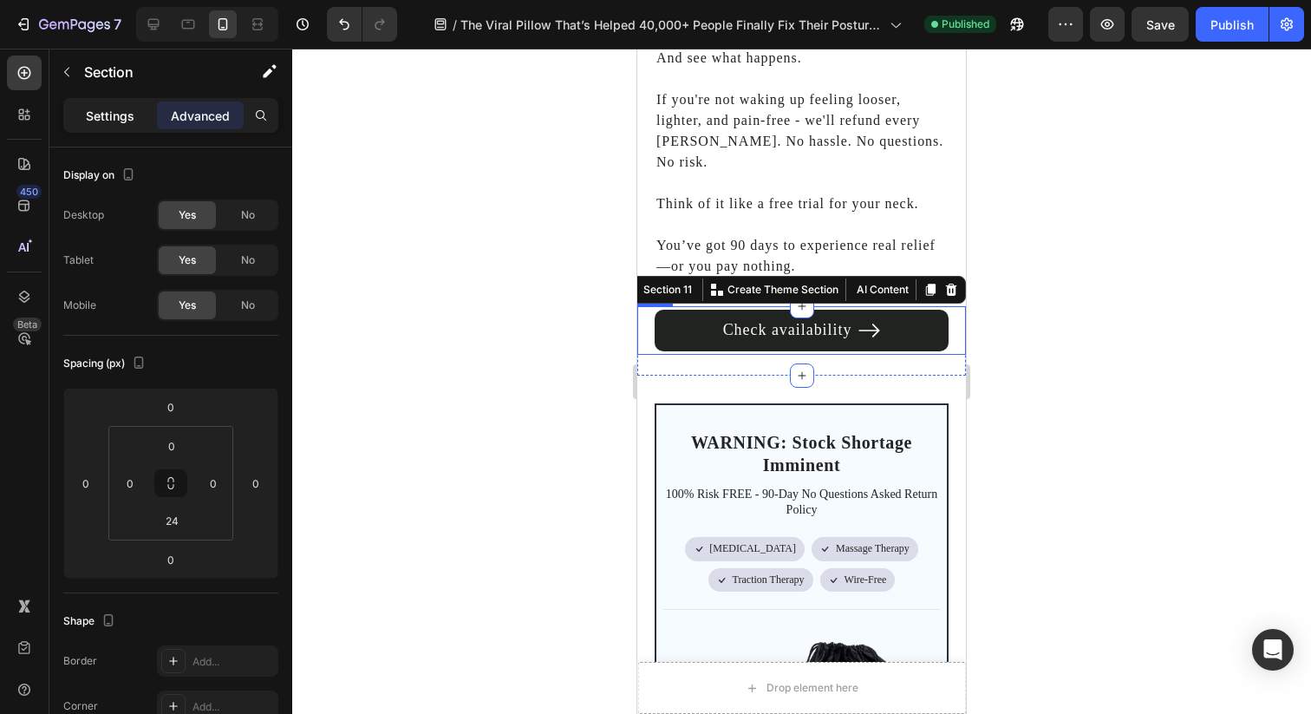
click at [103, 110] on p "Settings" at bounding box center [110, 116] width 49 height 18
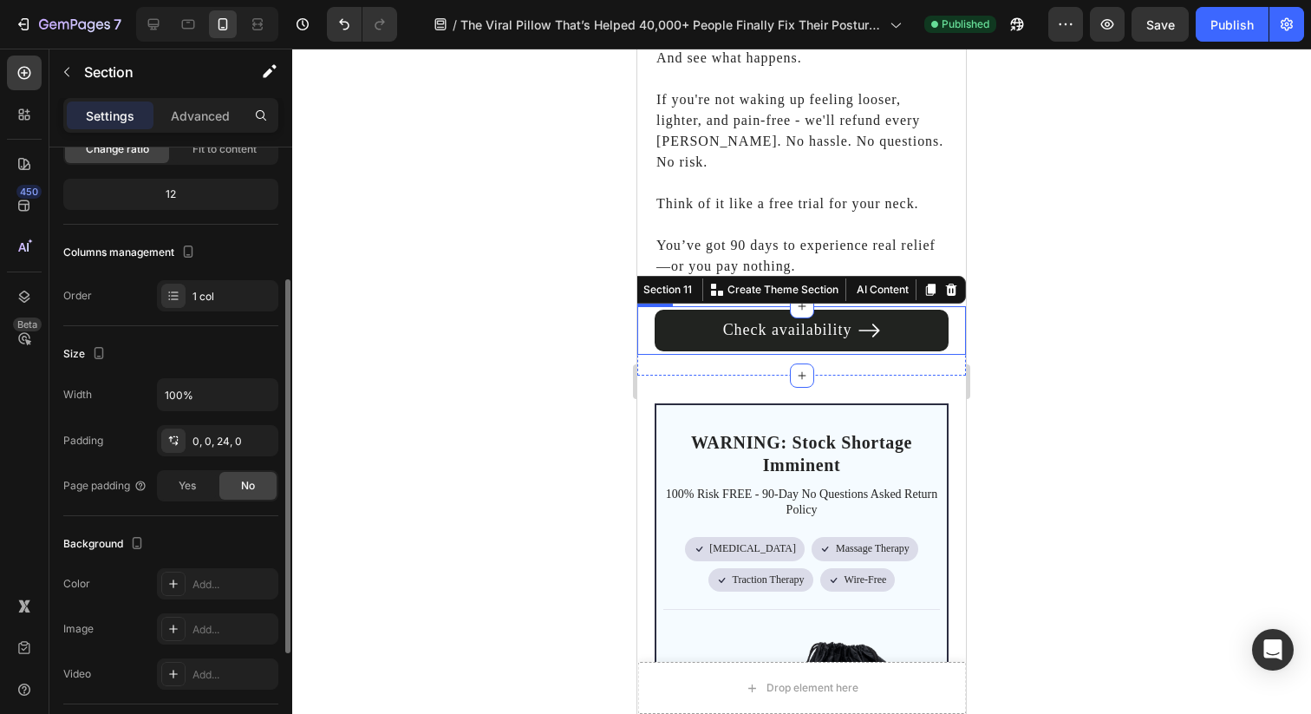
scroll to position [175, 0]
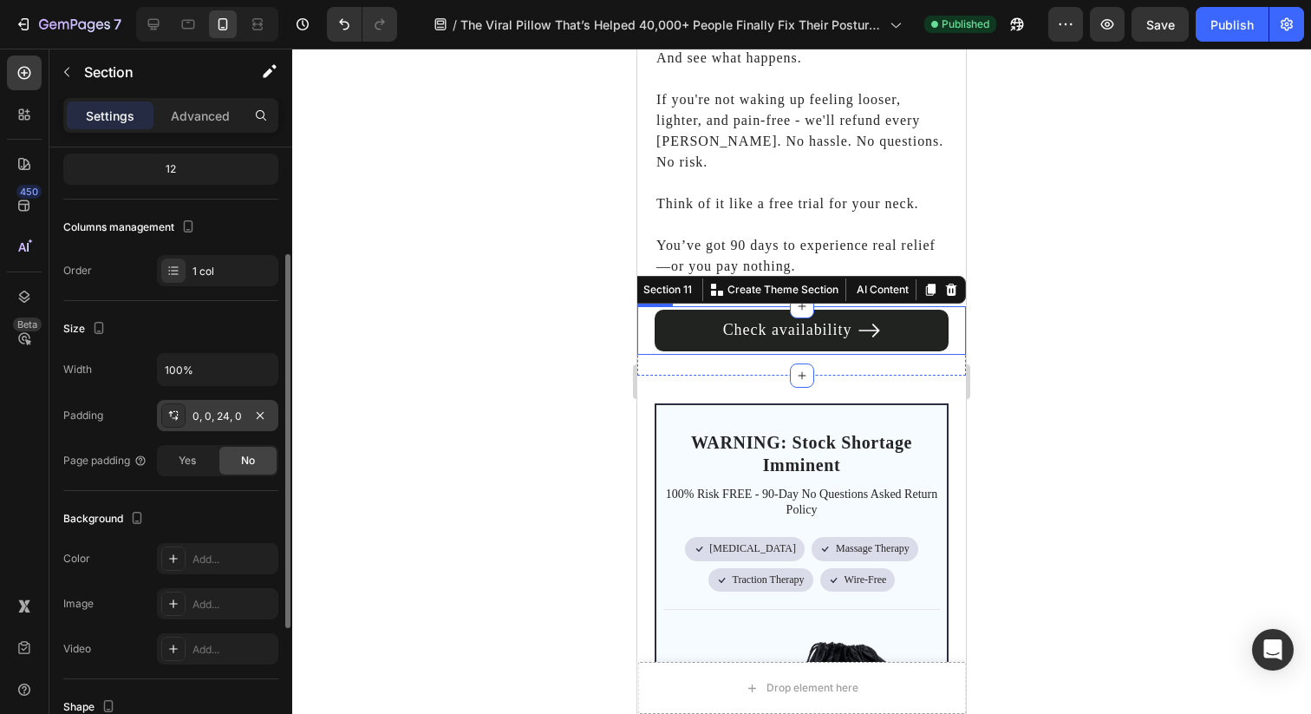
click at [218, 421] on div "0, 0, 24, 0" at bounding box center [217, 416] width 50 height 16
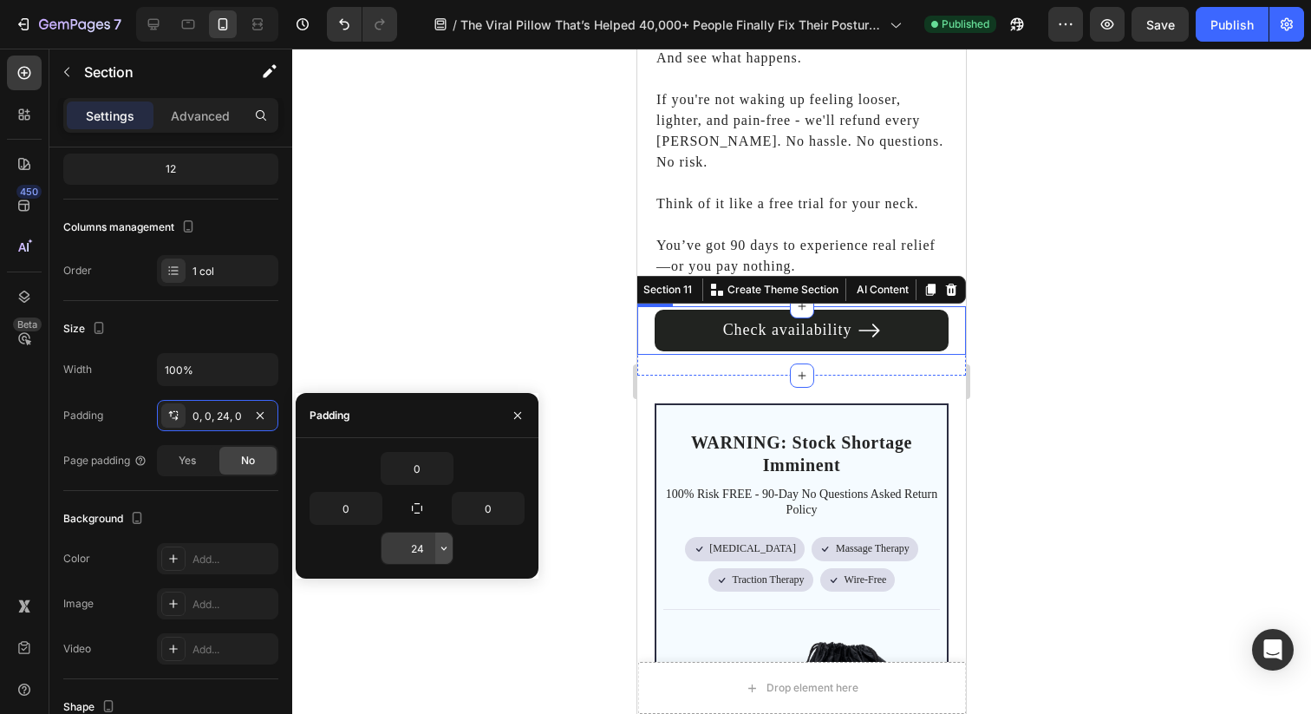
click at [439, 553] on icon "button" at bounding box center [444, 548] width 14 height 14
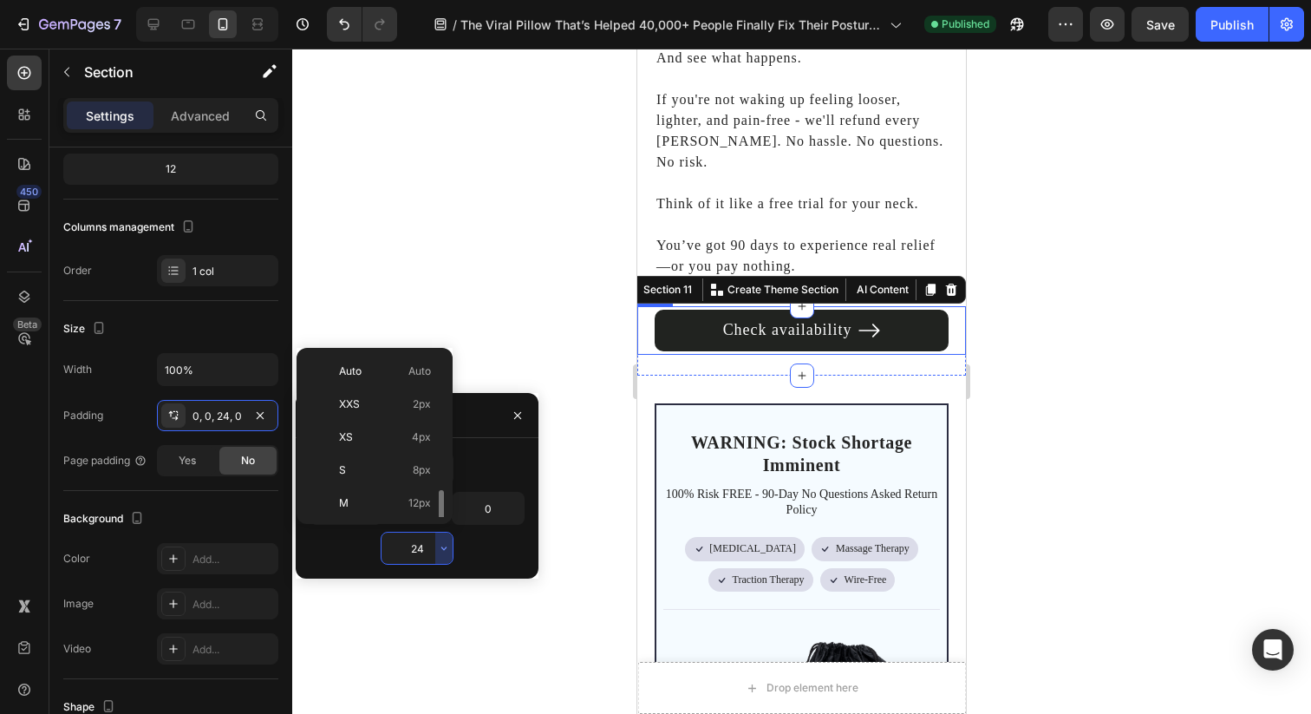
scroll to position [94, 0]
click at [219, 133] on div "Settings Advanced" at bounding box center [170, 122] width 243 height 49
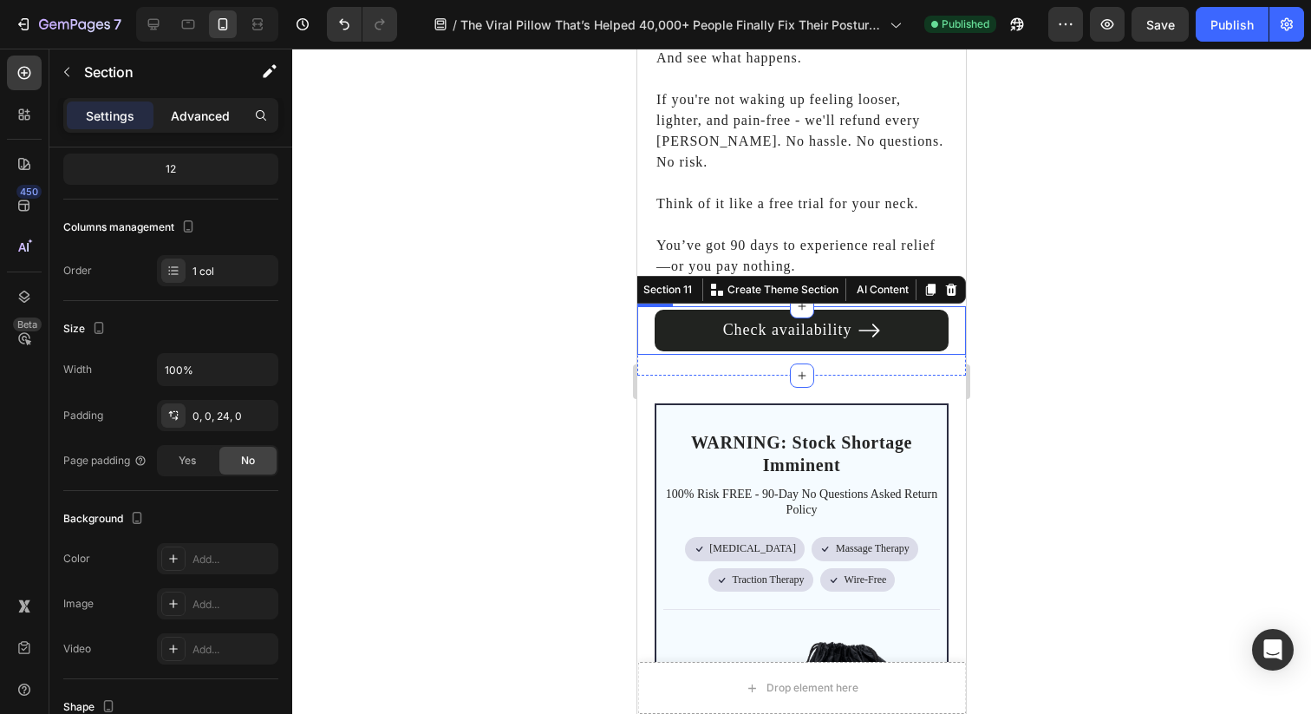
click at [217, 121] on p "Advanced" at bounding box center [200, 116] width 59 height 18
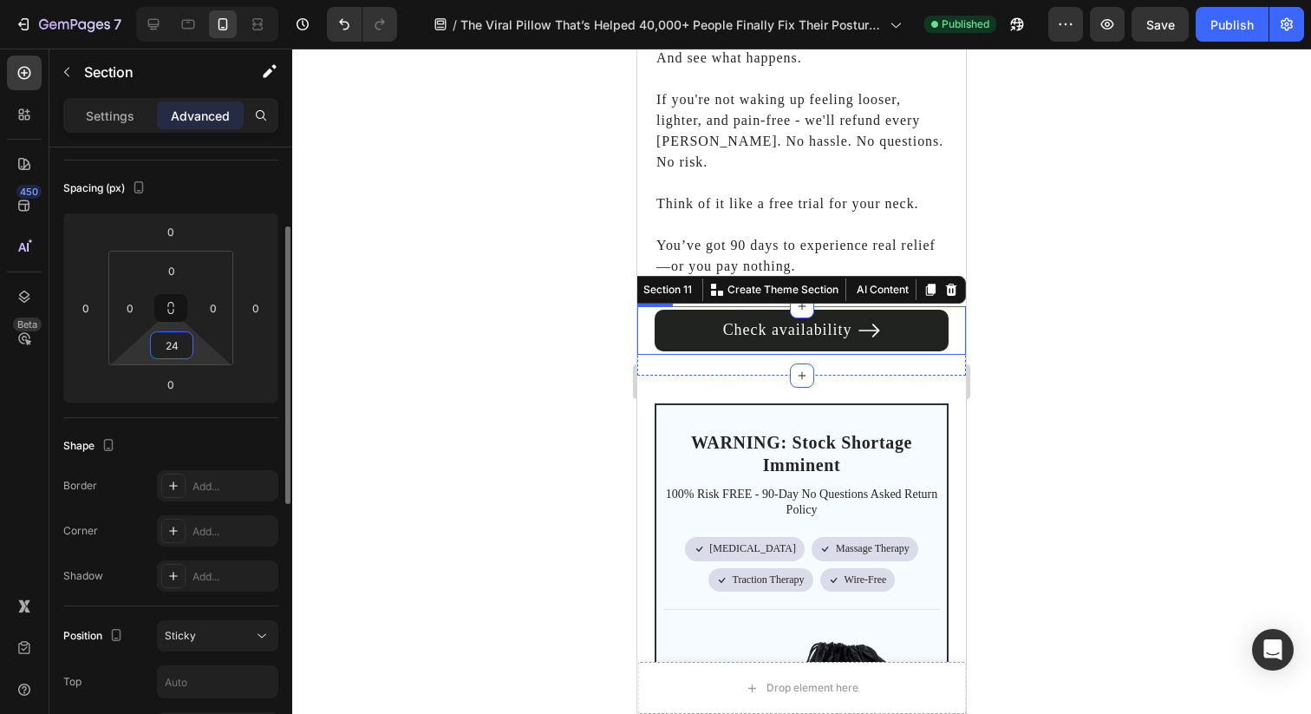
click at [166, 353] on input "24" at bounding box center [171, 345] width 35 height 26
type input "4"
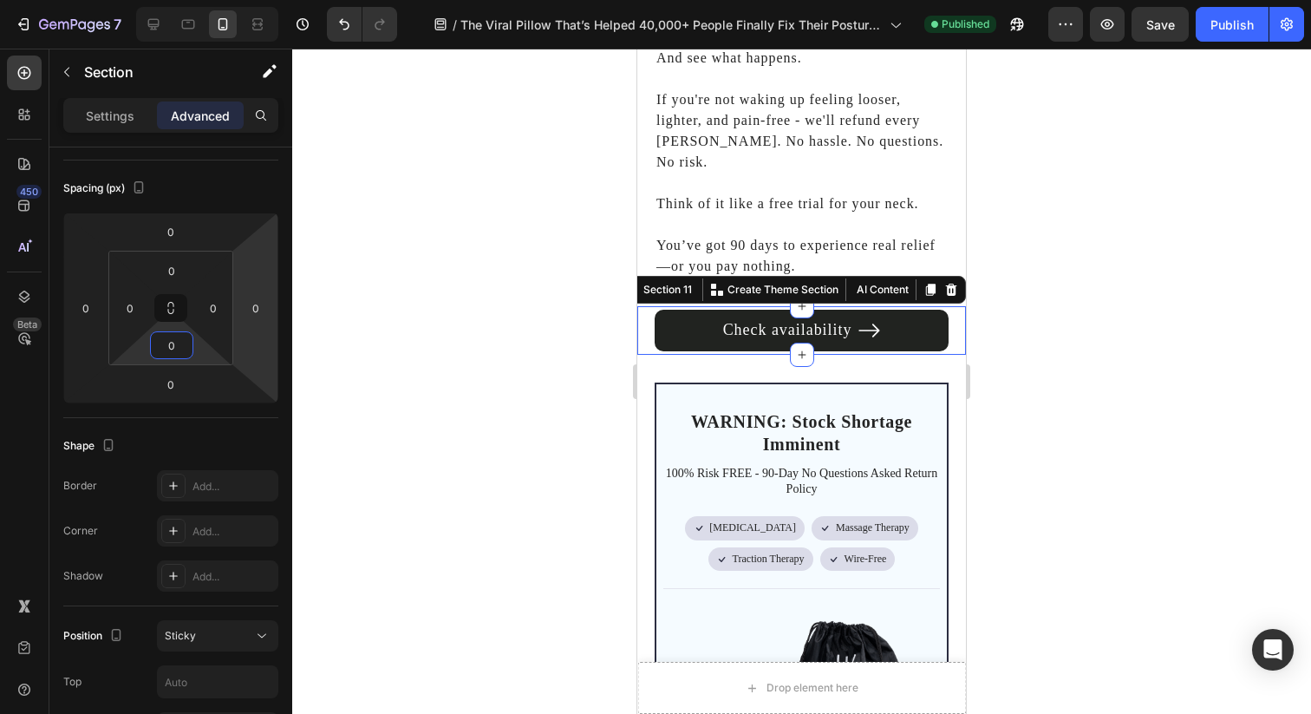
click at [444, 330] on div at bounding box center [801, 381] width 1019 height 665
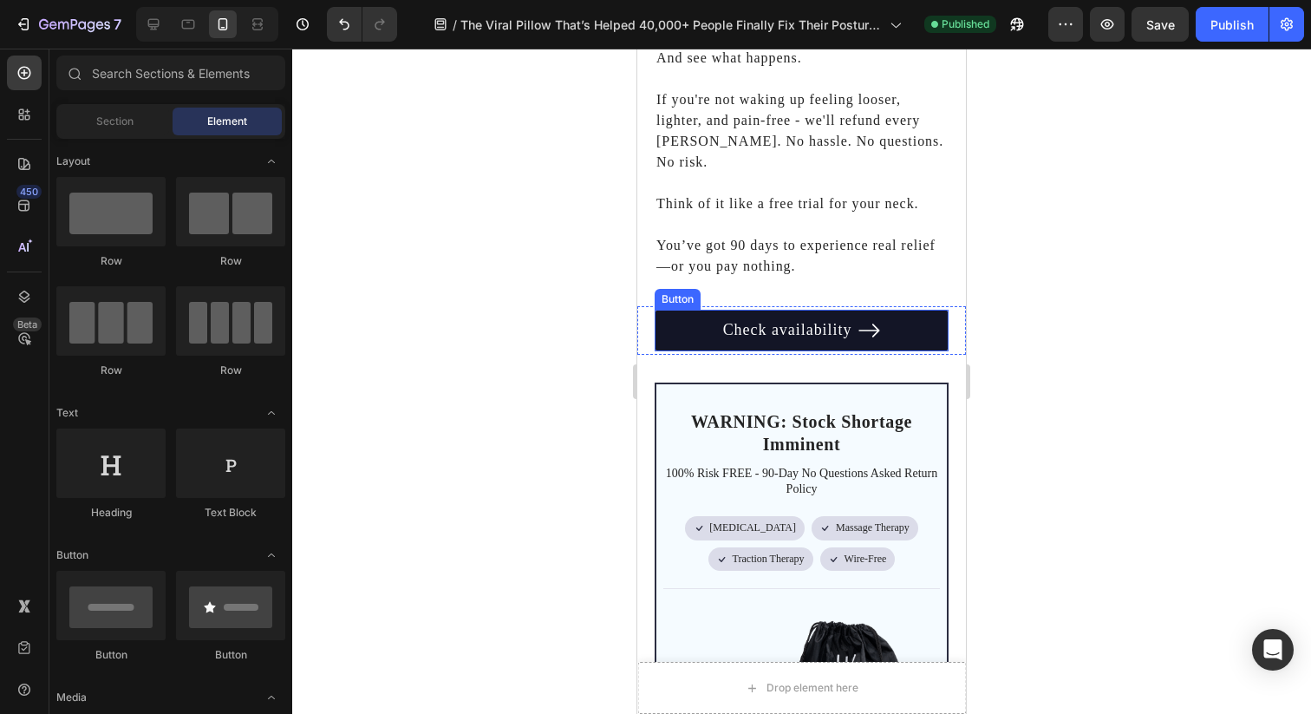
click at [668, 310] on link "Check availability" at bounding box center [802, 331] width 294 height 42
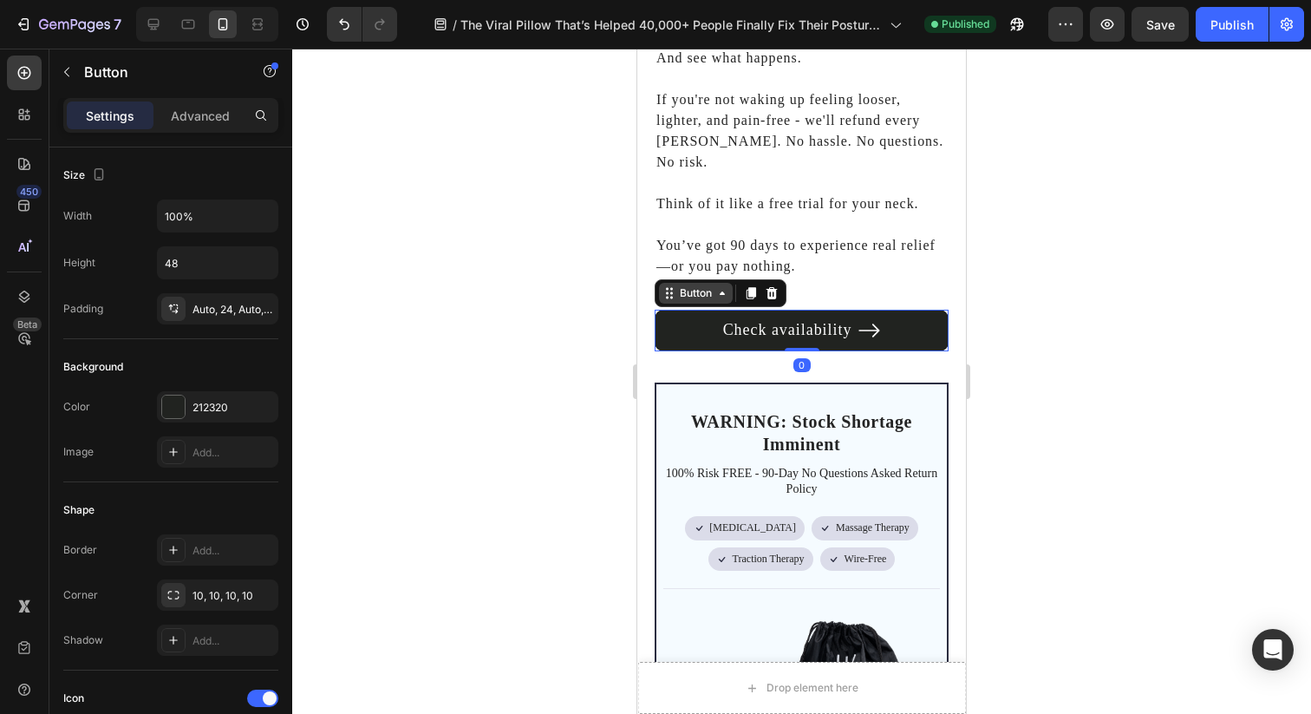
click at [680, 285] on div "Button" at bounding box center [695, 293] width 39 height 16
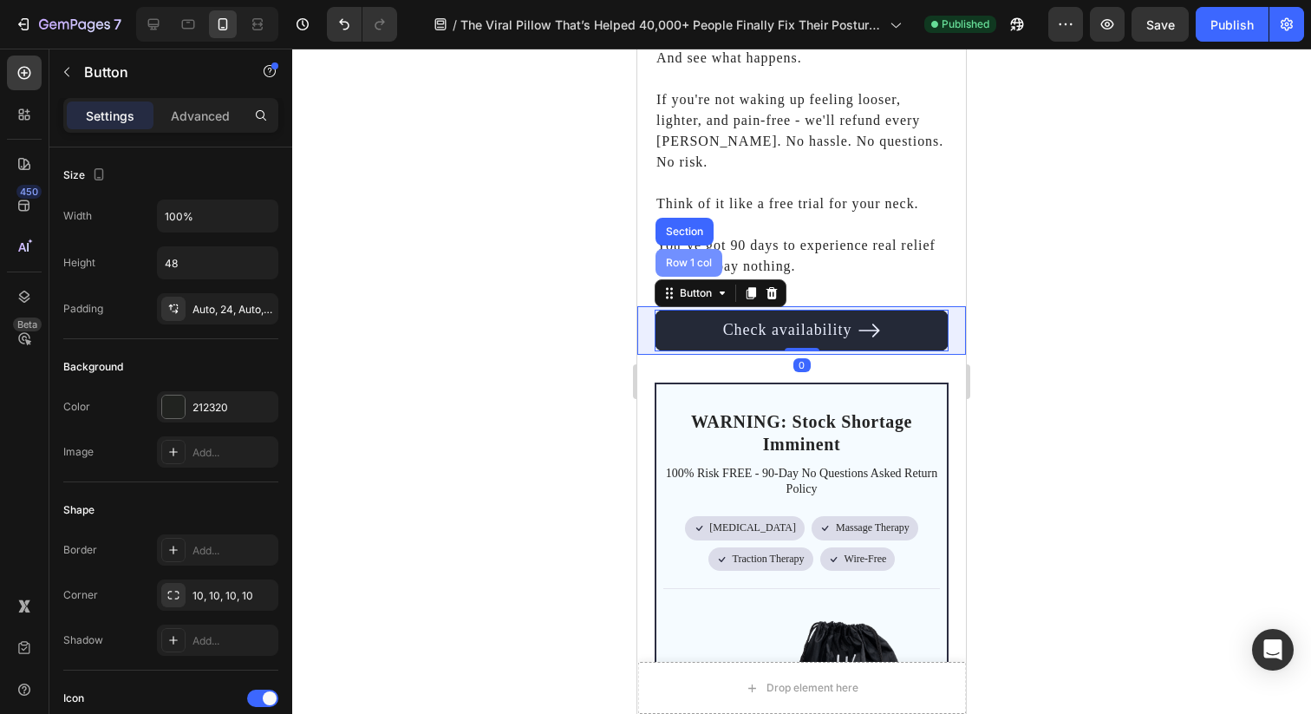
click at [689, 258] on div "Row 1 col" at bounding box center [688, 263] width 53 height 10
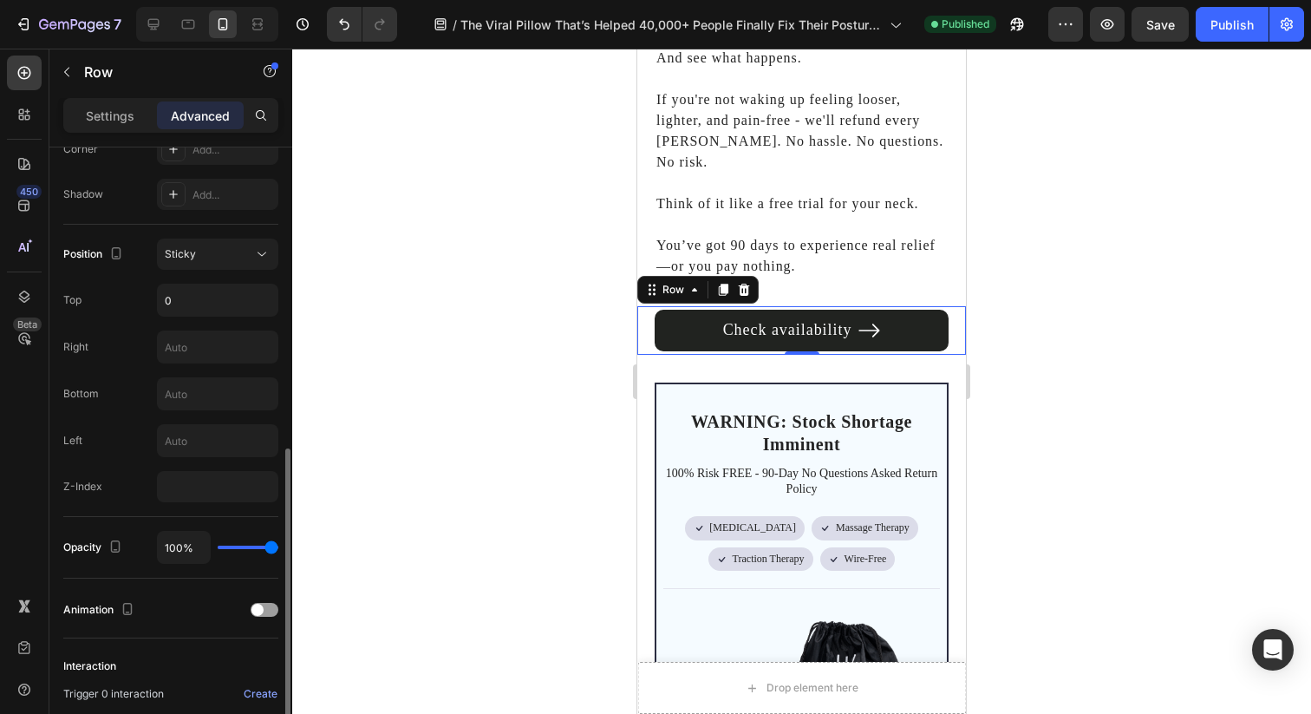
scroll to position [590, 0]
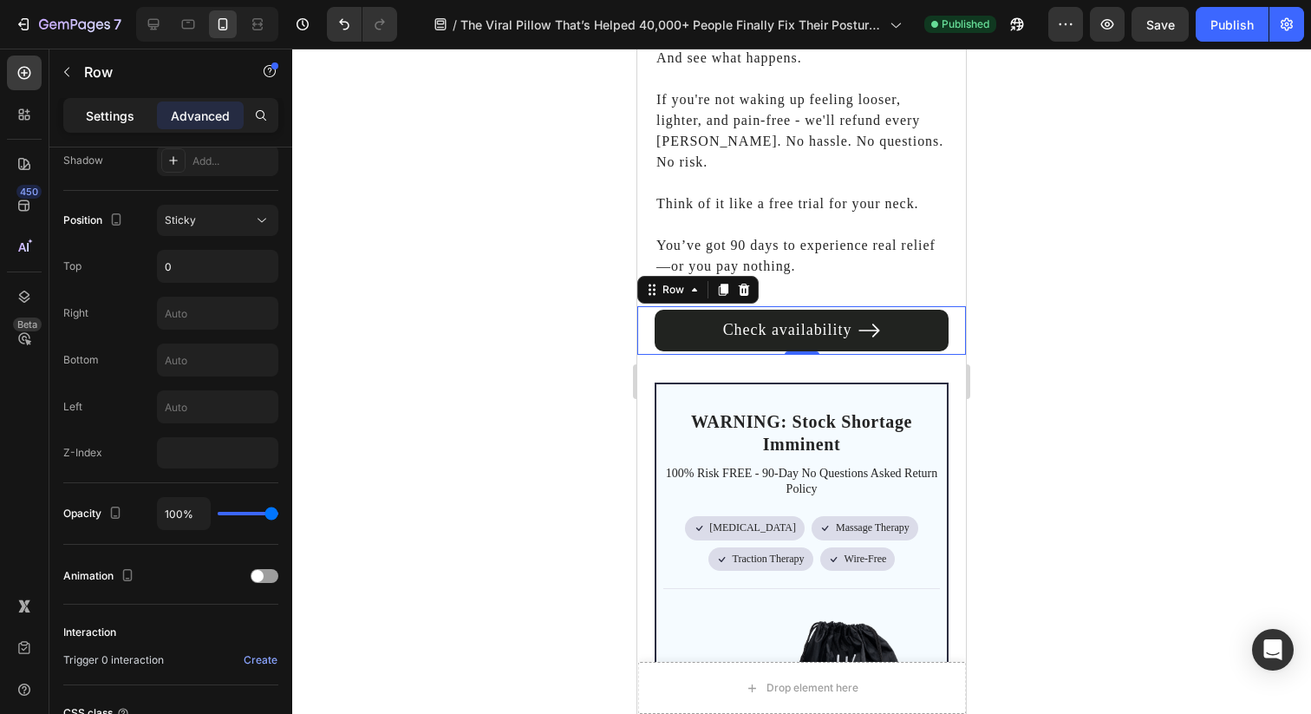
click at [121, 124] on div "Settings" at bounding box center [110, 115] width 87 height 28
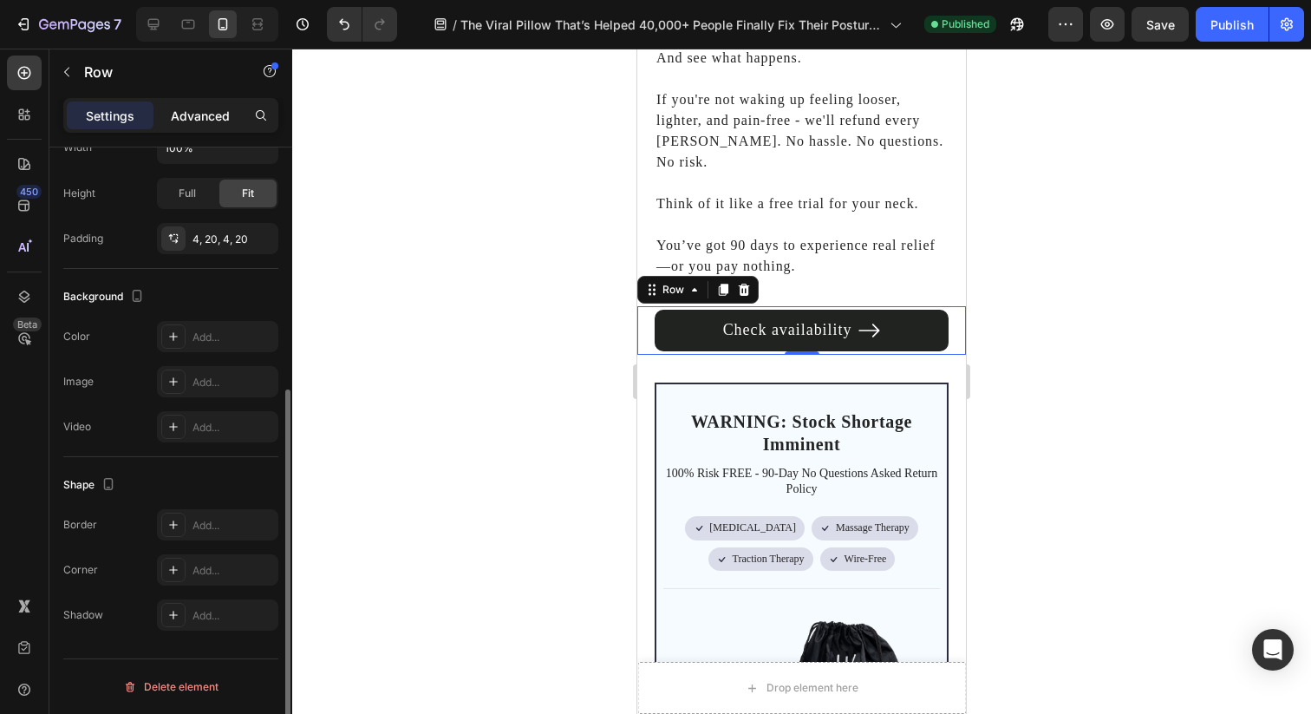
click at [173, 123] on p "Advanced" at bounding box center [200, 116] width 59 height 18
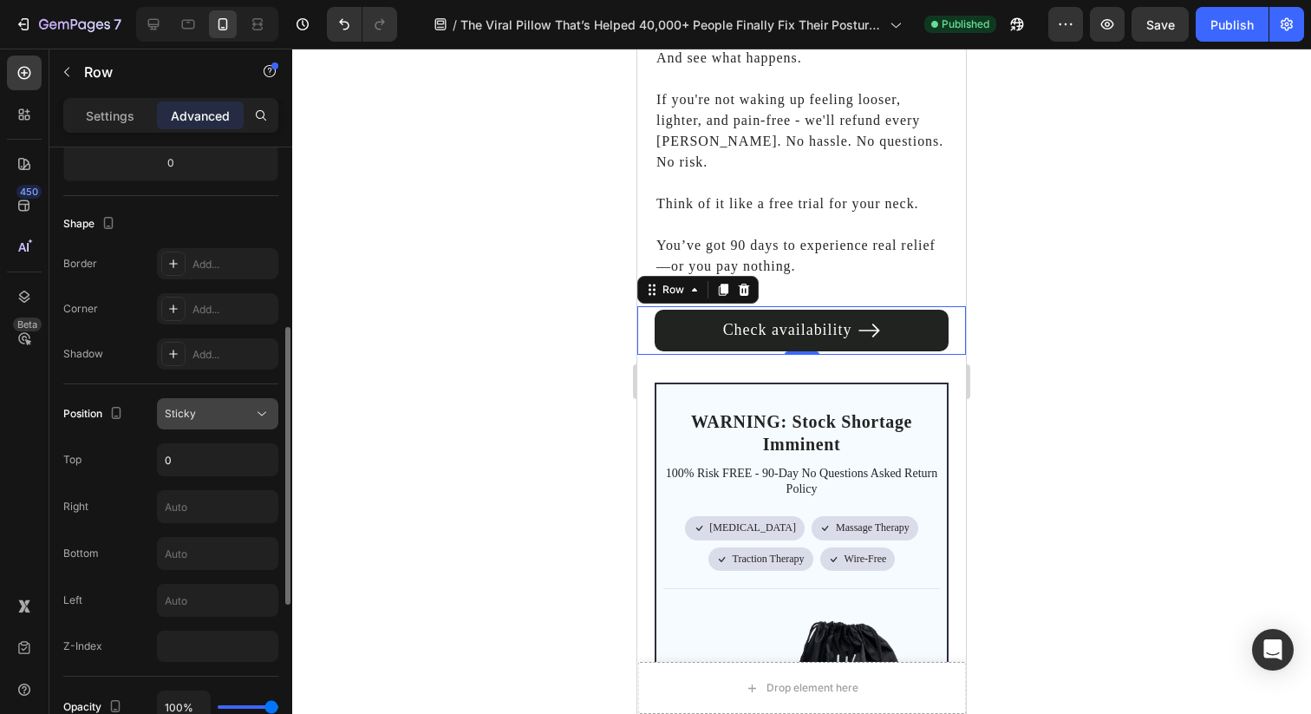
click at [236, 424] on button "Sticky" at bounding box center [217, 413] width 121 height 31
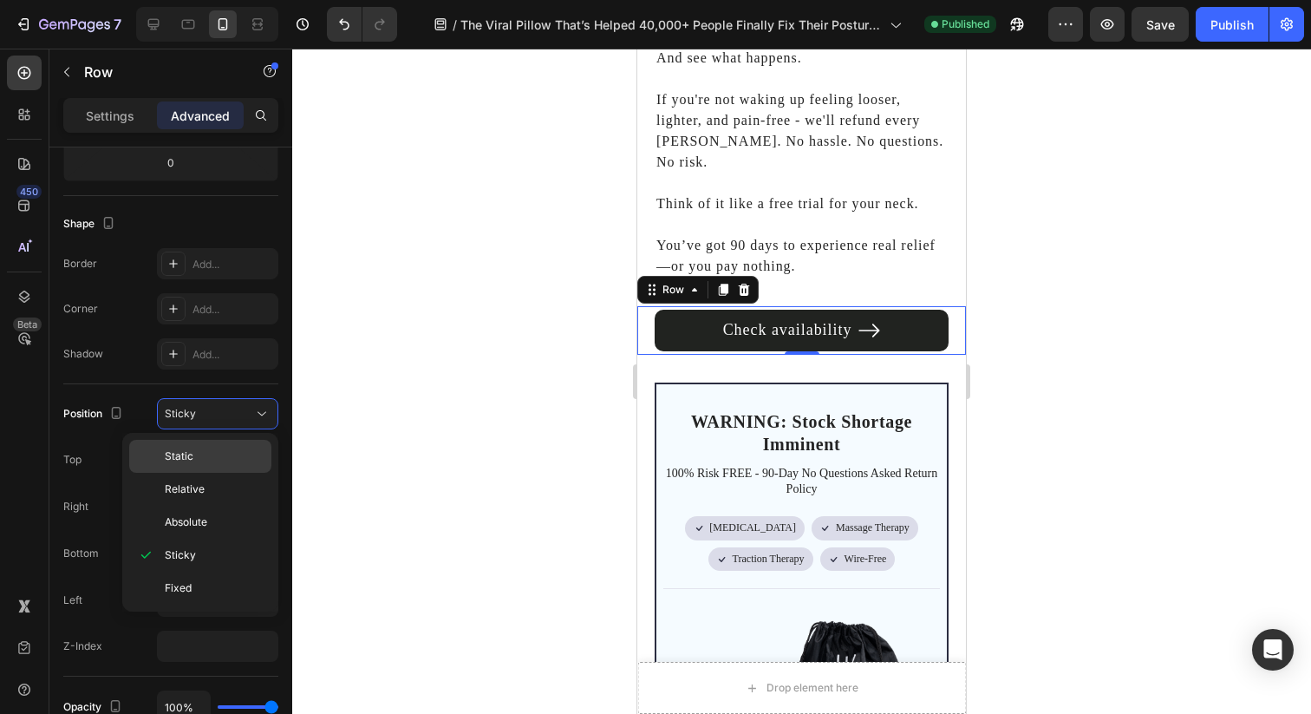
click at [199, 460] on p "Static" at bounding box center [214, 456] width 99 height 16
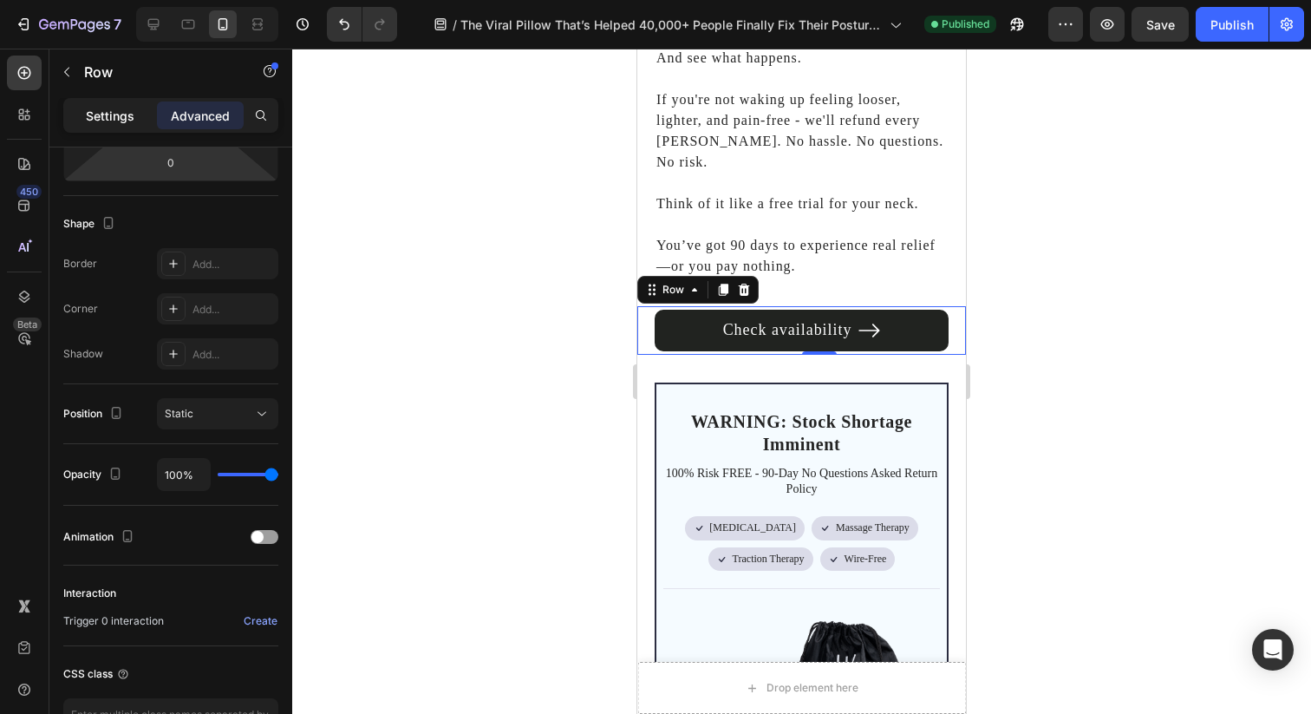
click at [113, 109] on p "Settings" at bounding box center [110, 116] width 49 height 18
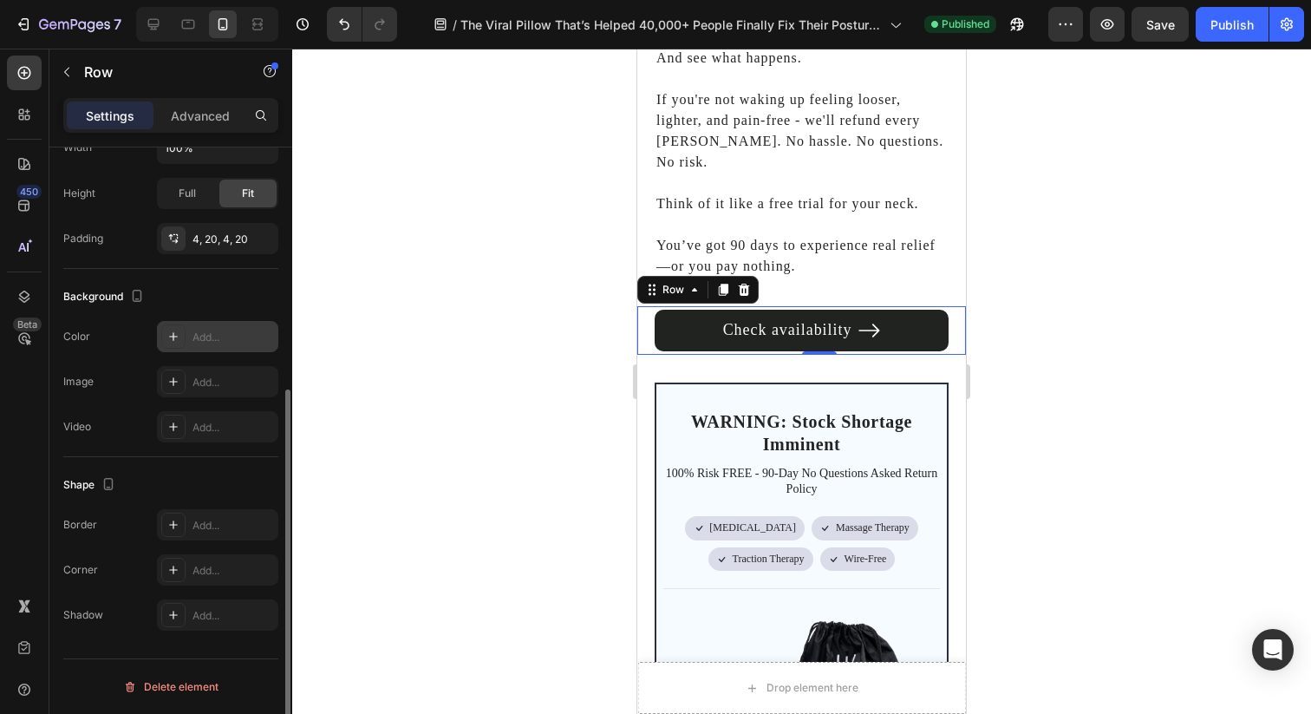
click at [192, 336] on div "Add..." at bounding box center [217, 336] width 121 height 31
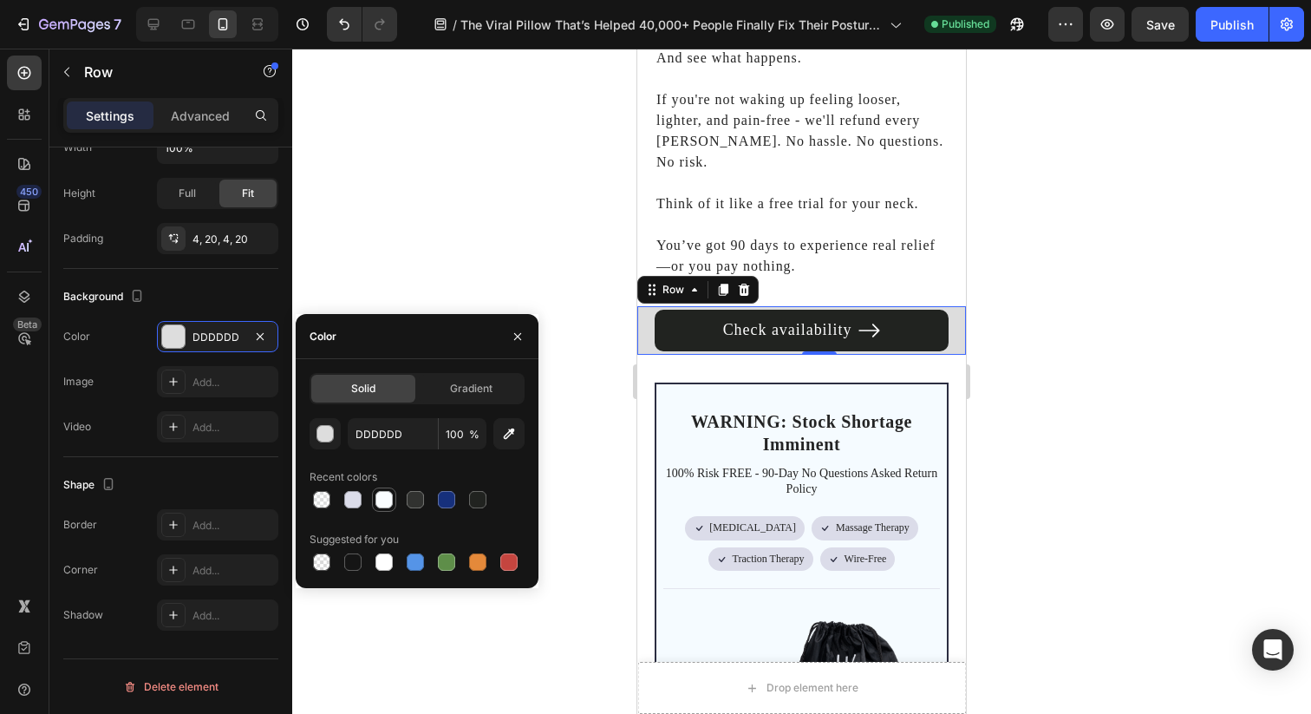
click at [375, 496] on div at bounding box center [384, 499] width 21 height 21
type input "FAFDFF"
click at [516, 214] on div at bounding box center [801, 381] width 1019 height 665
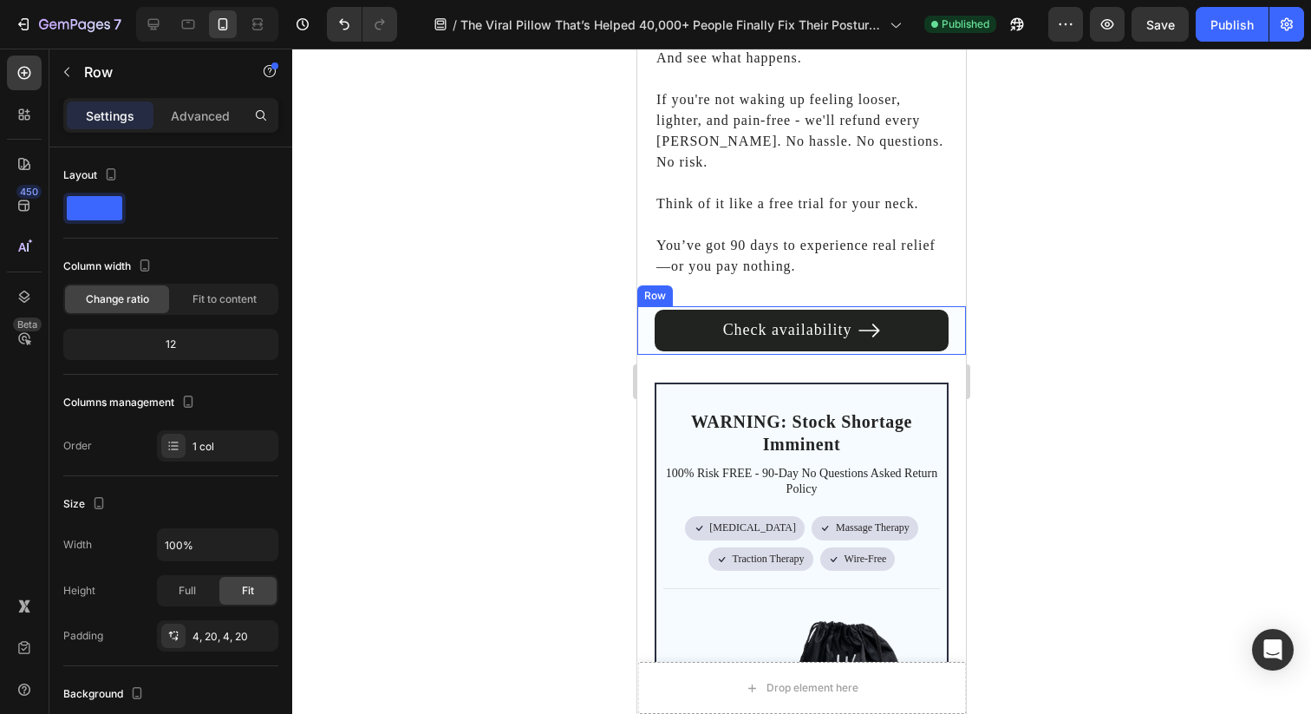
click at [644, 306] on div "Check availability Button Row" at bounding box center [801, 330] width 329 height 49
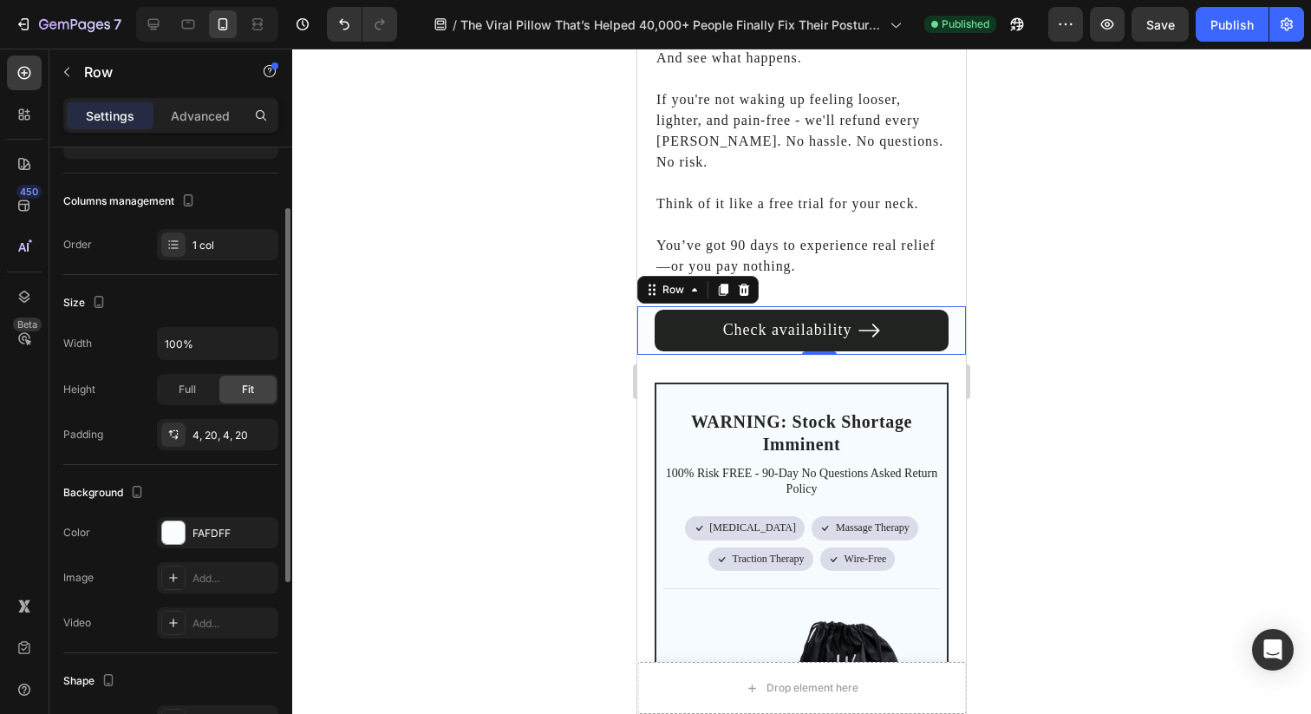
scroll to position [206, 0]
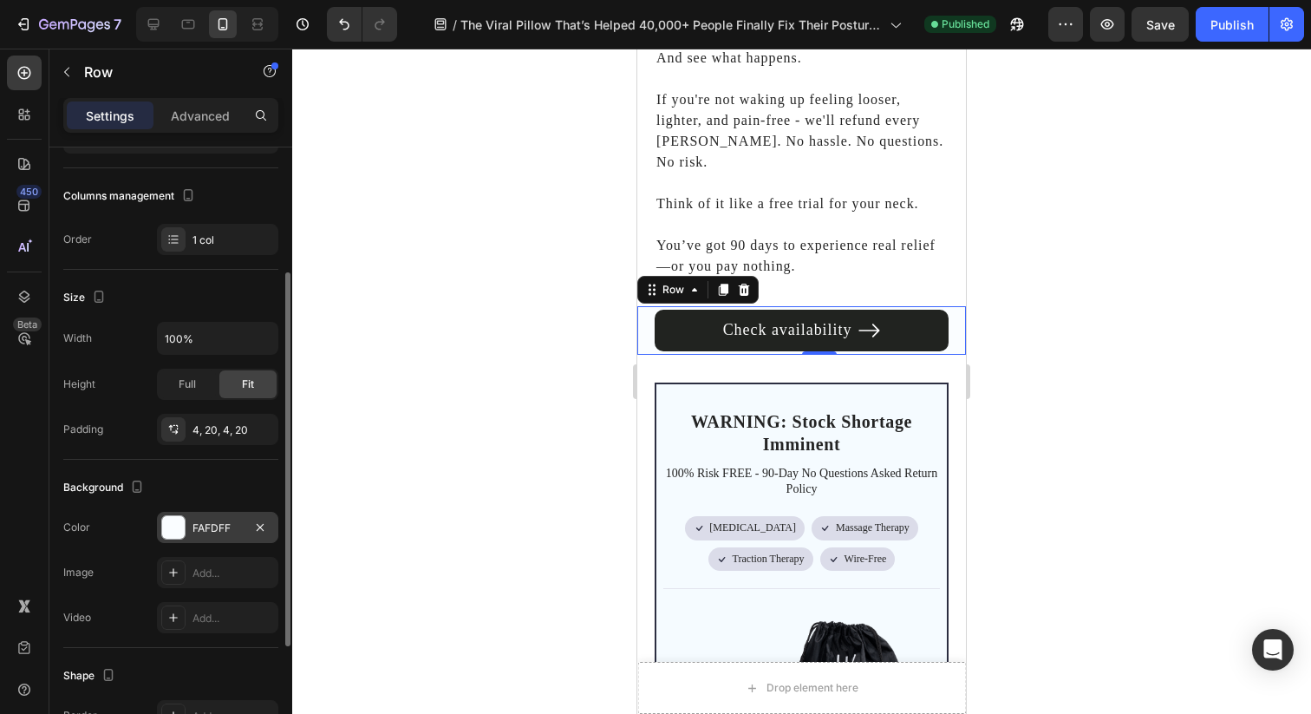
click at [203, 523] on div "FAFDFF" at bounding box center [217, 528] width 50 height 16
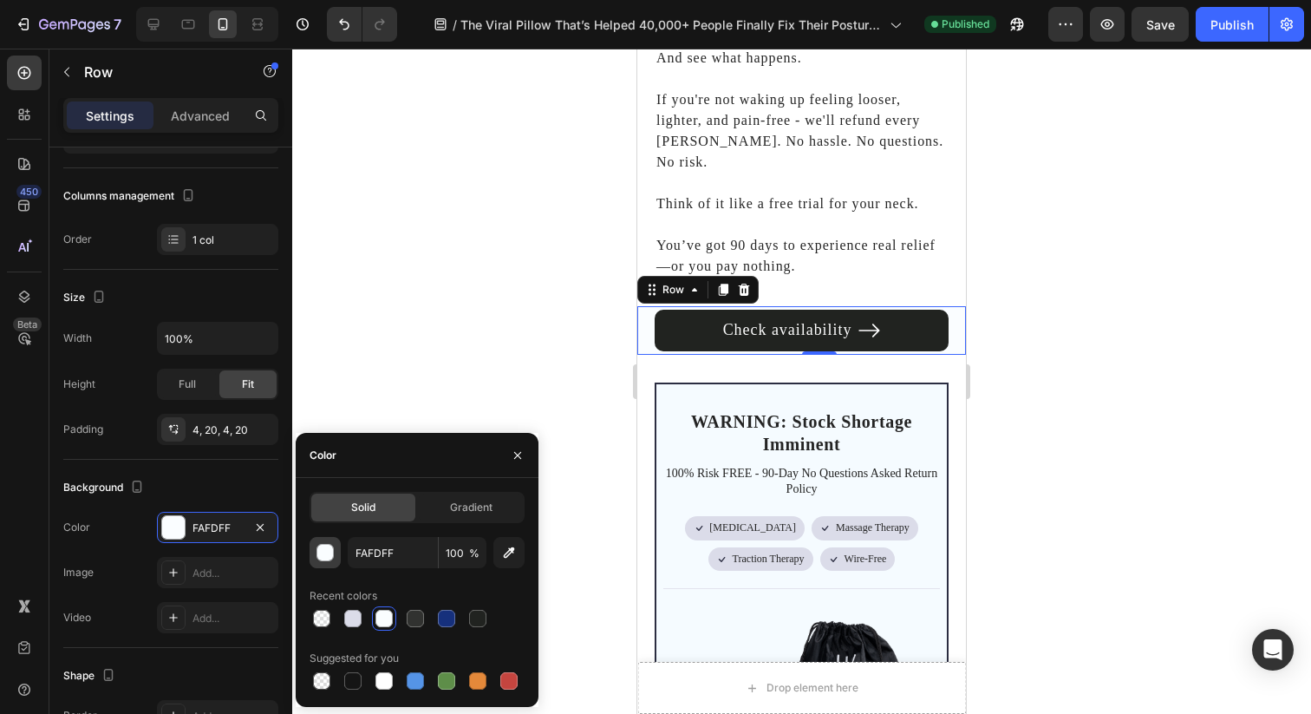
click at [314, 552] on button "button" at bounding box center [325, 552] width 31 height 31
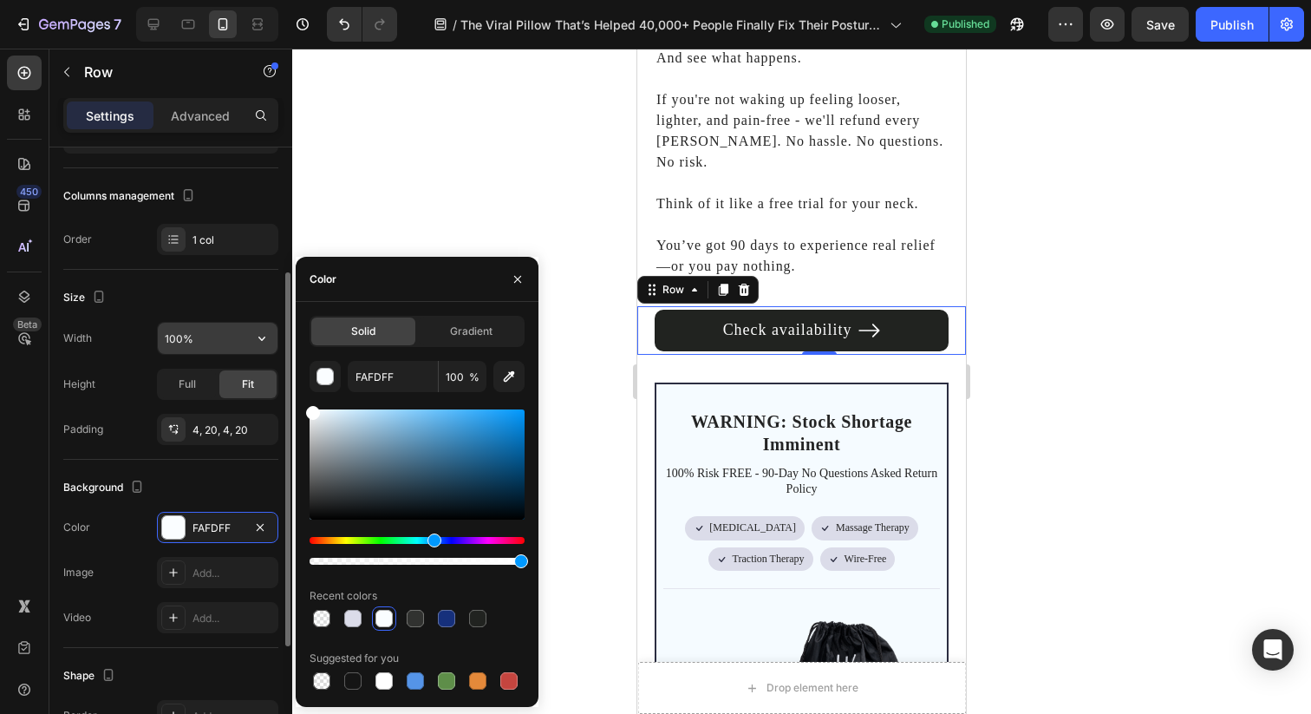
drag, startPoint x: 327, startPoint y: 416, endPoint x: 235, endPoint y: 331, distance: 125.2
click at [235, 331] on div "450 Beta Sections(18) Elements(83) Section Element Hero Section Product Detail …" at bounding box center [146, 381] width 292 height 665
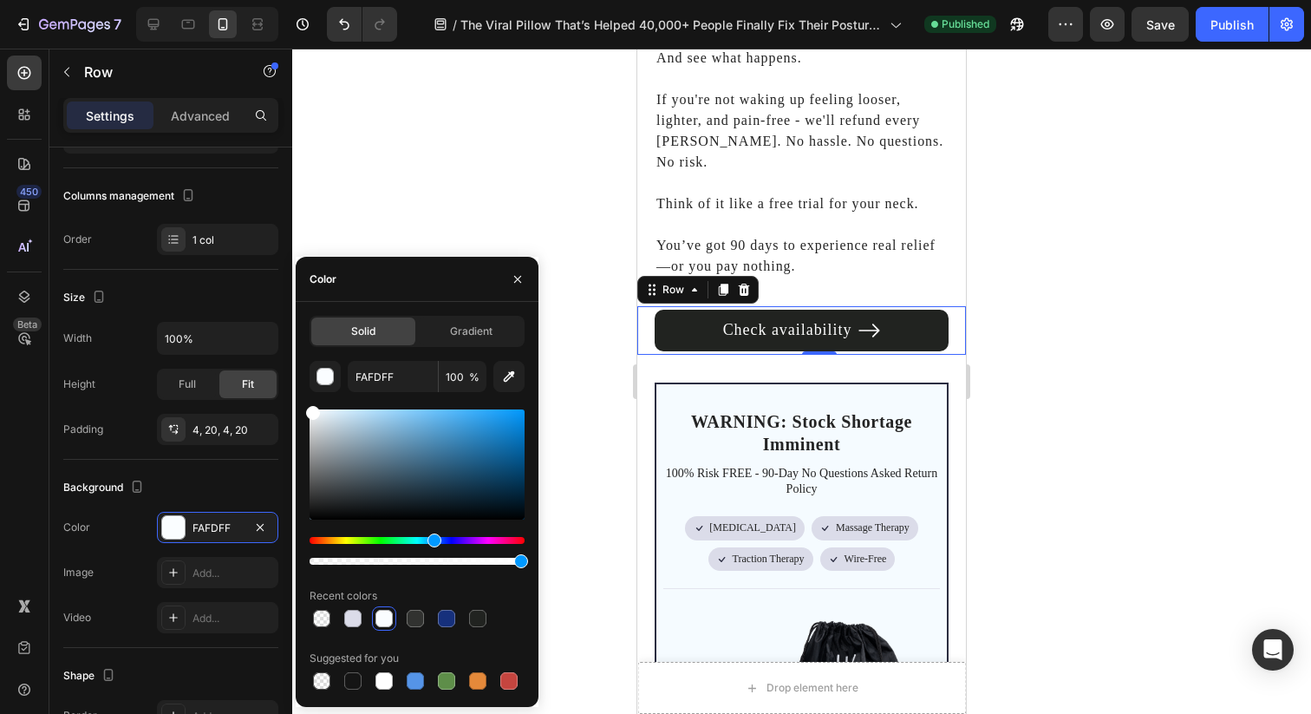
type input "FFFFFF"
click at [512, 278] on icon "button" at bounding box center [518, 279] width 14 height 14
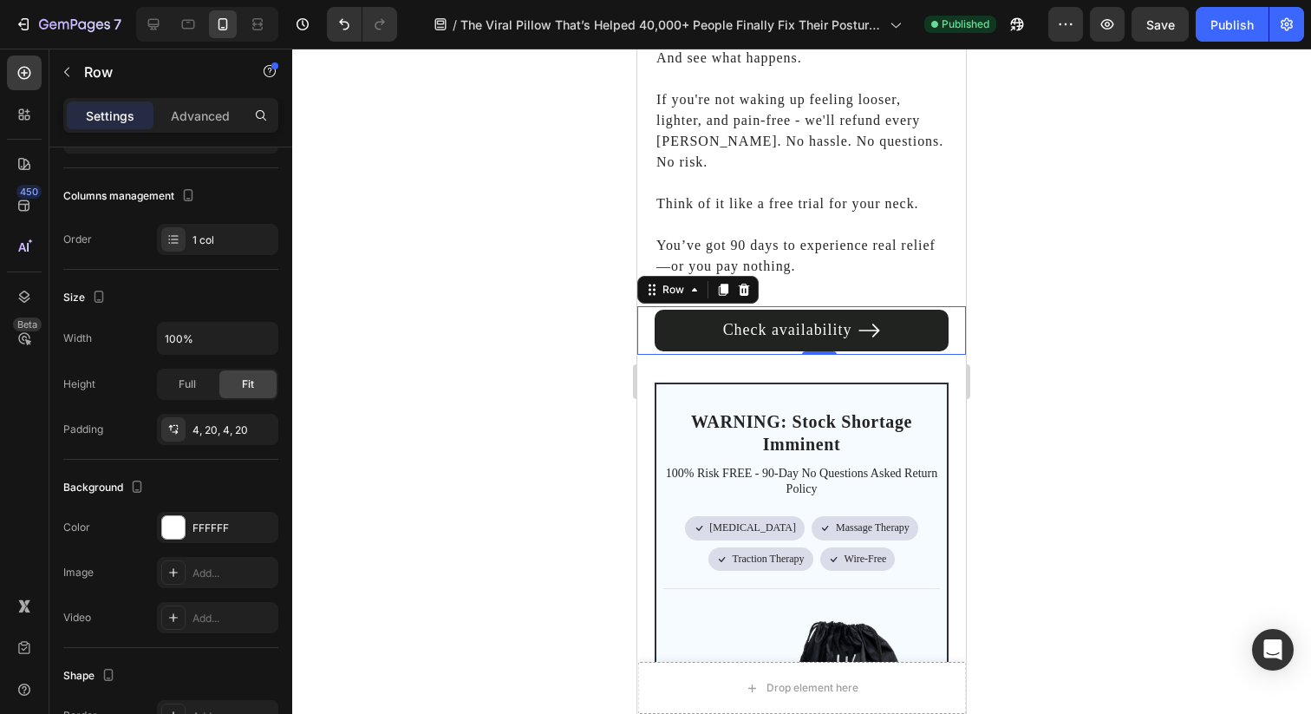
click at [516, 171] on div at bounding box center [801, 381] width 1019 height 665
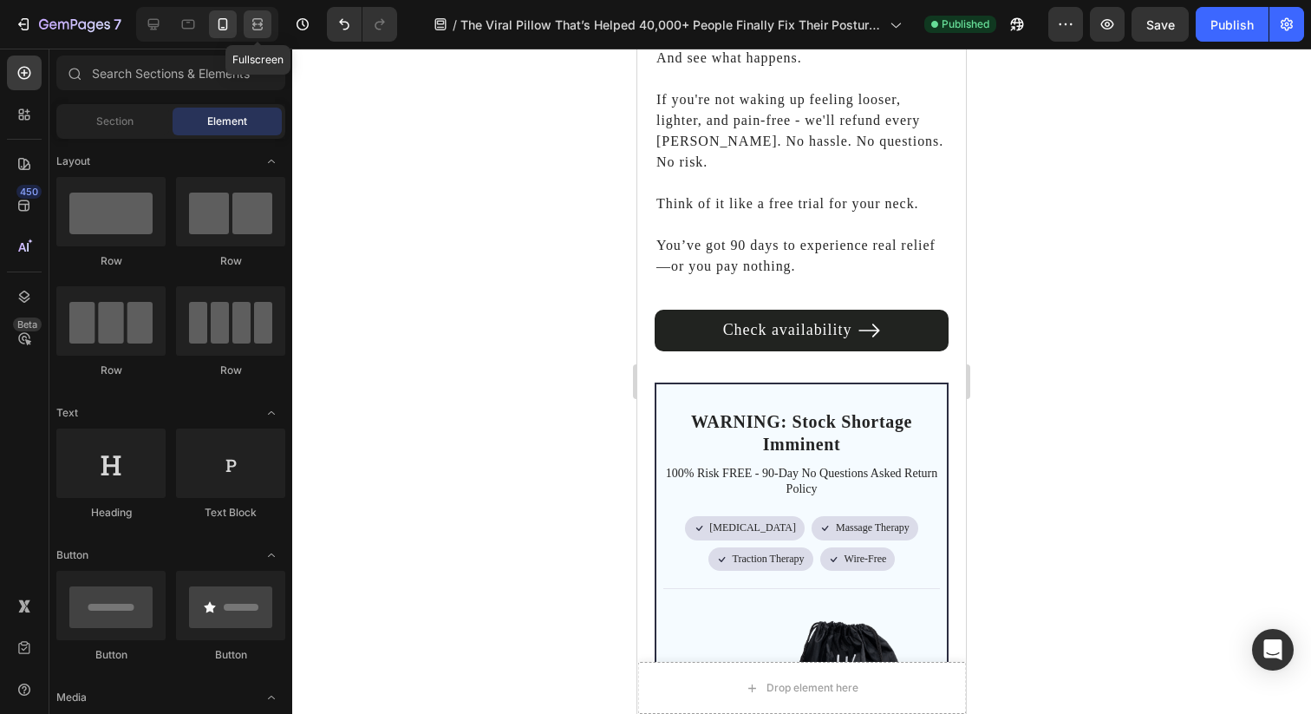
click at [264, 21] on icon at bounding box center [257, 24] width 17 height 17
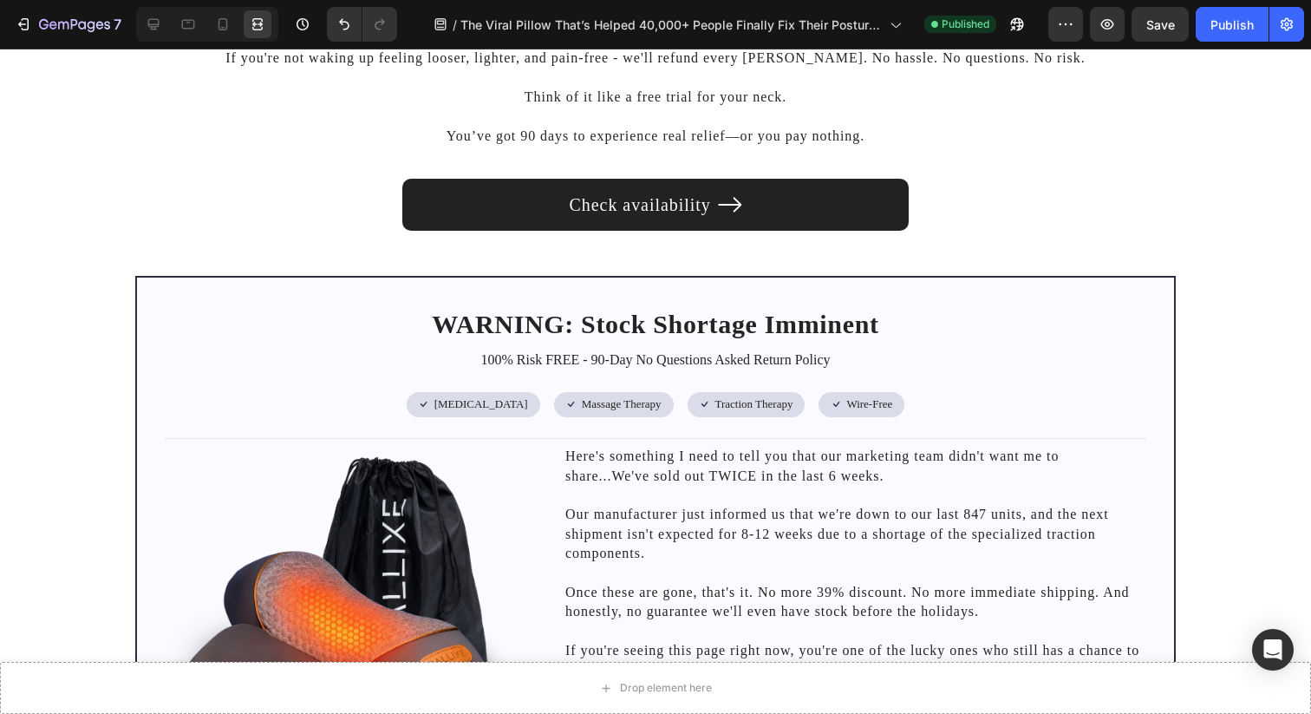
click at [1190, 34] on div "Preview Save Publish" at bounding box center [1176, 24] width 256 height 35
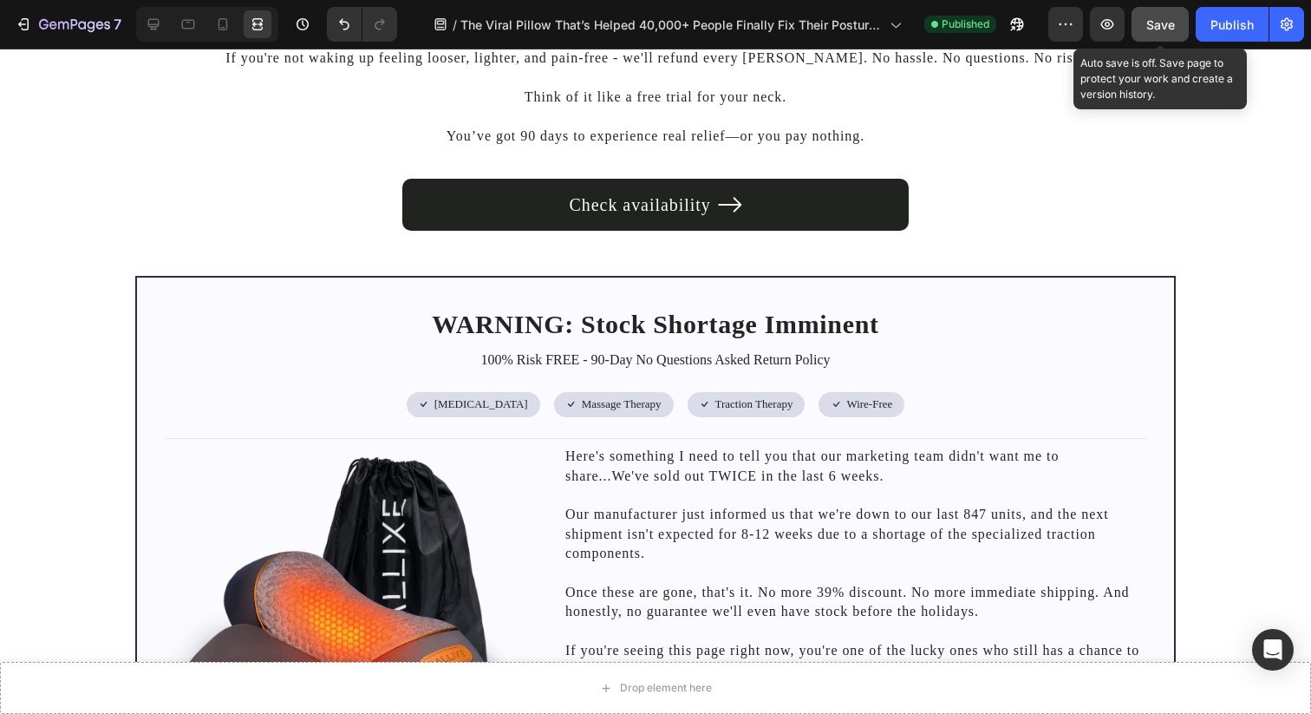
click at [1176, 34] on button "Save" at bounding box center [1160, 24] width 57 height 35
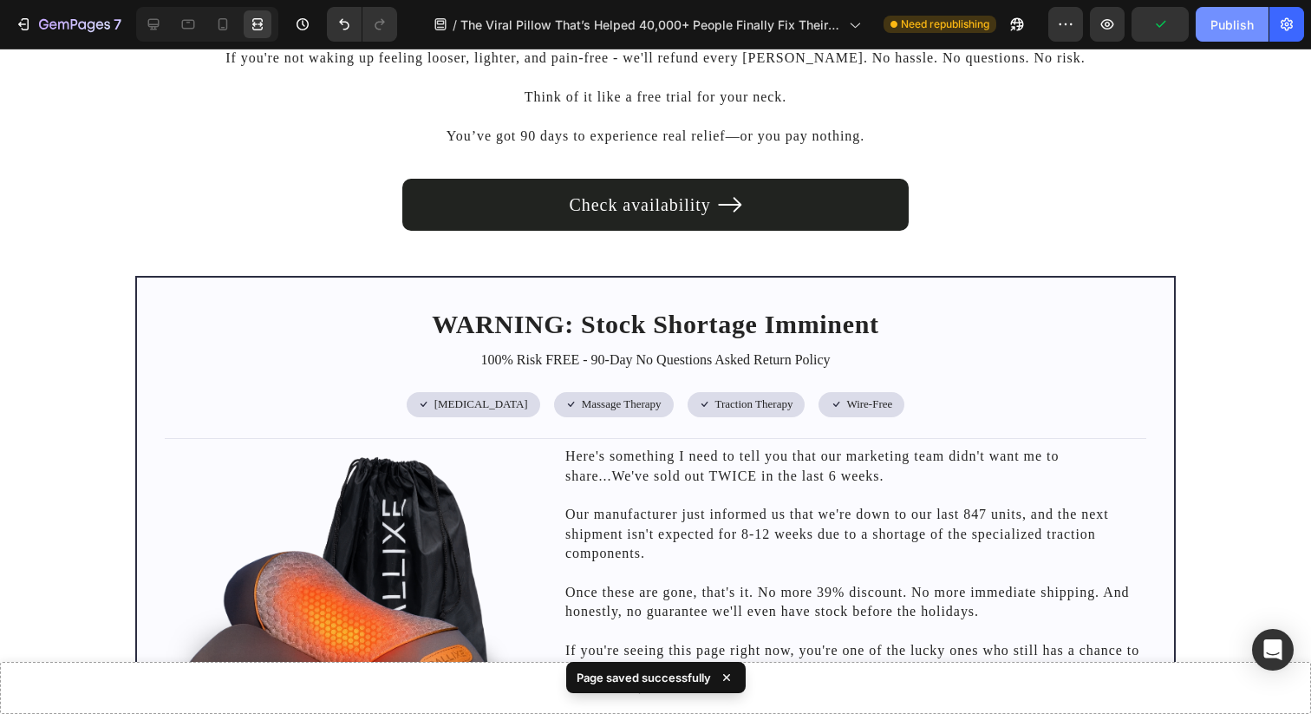
click at [1242, 29] on div "Publish" at bounding box center [1231, 25] width 43 height 18
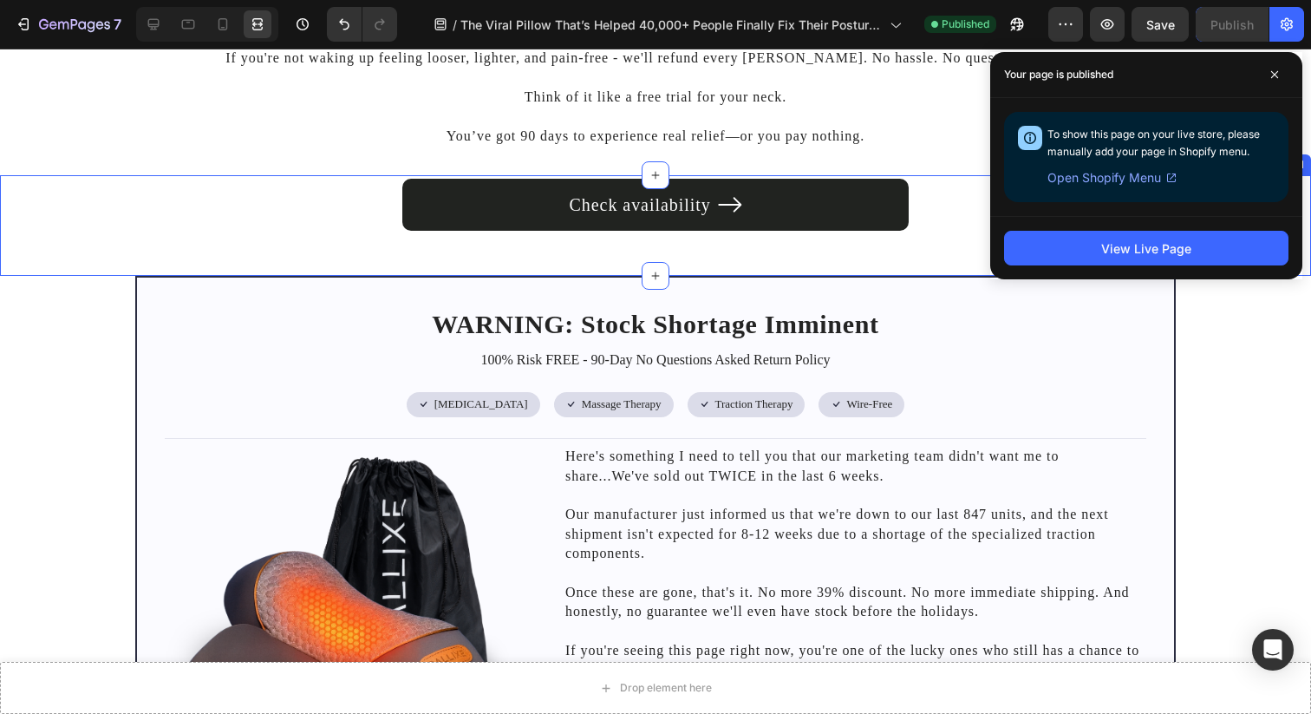
click at [311, 234] on div "Check availability Button Row Section 11" at bounding box center [655, 225] width 1311 height 101
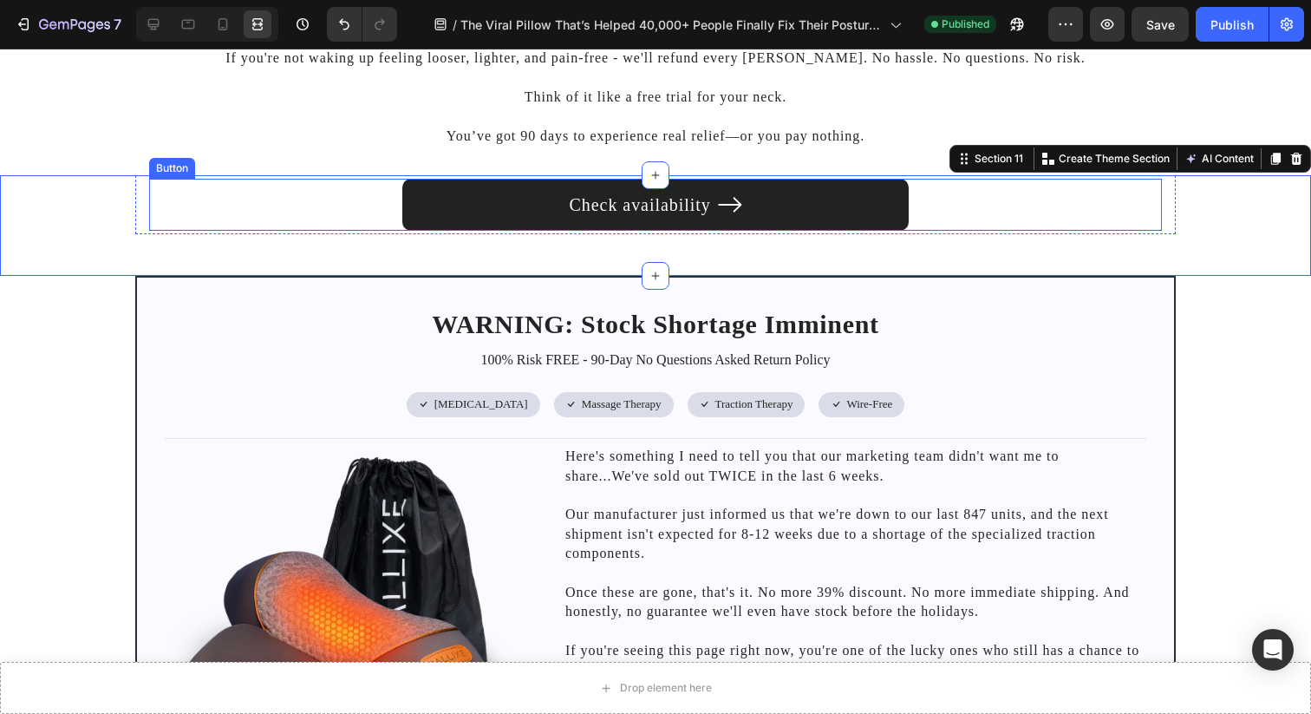
click at [295, 209] on div "Check availability Button" at bounding box center [655, 205] width 1013 height 52
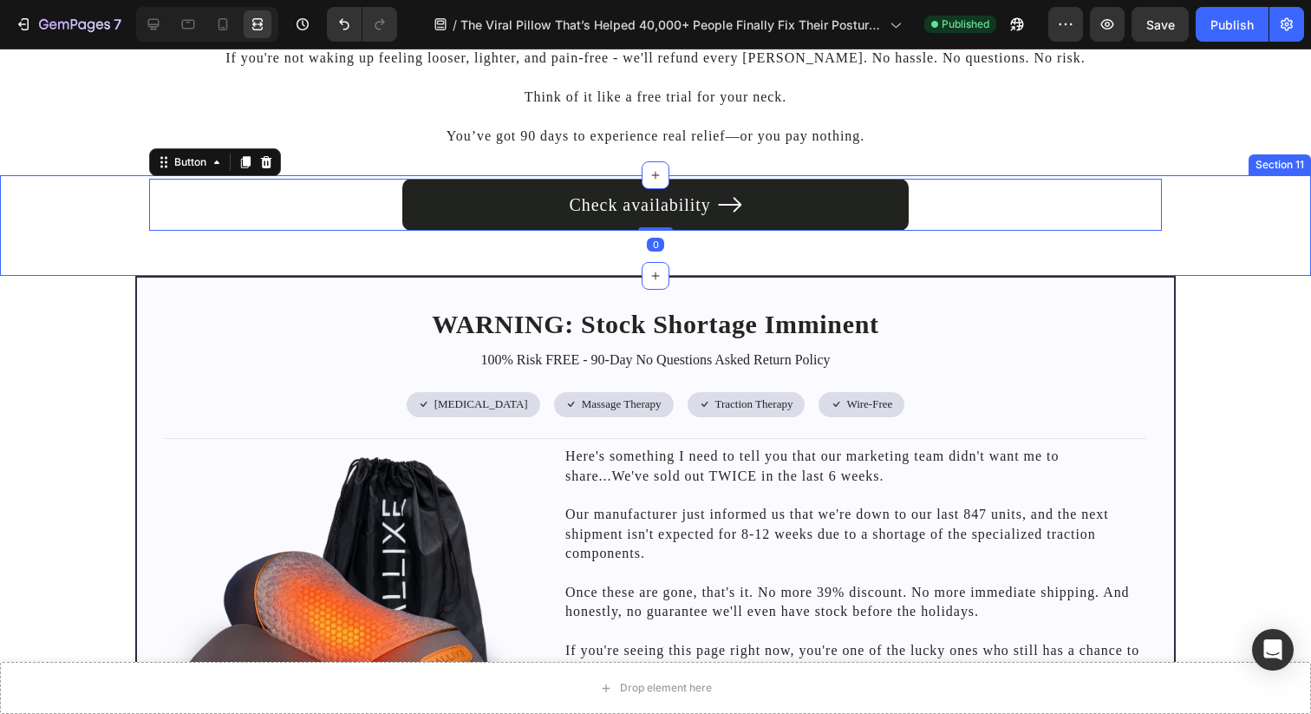
click at [99, 212] on div "Check availability Button 0 Row" at bounding box center [655, 204] width 1311 height 59
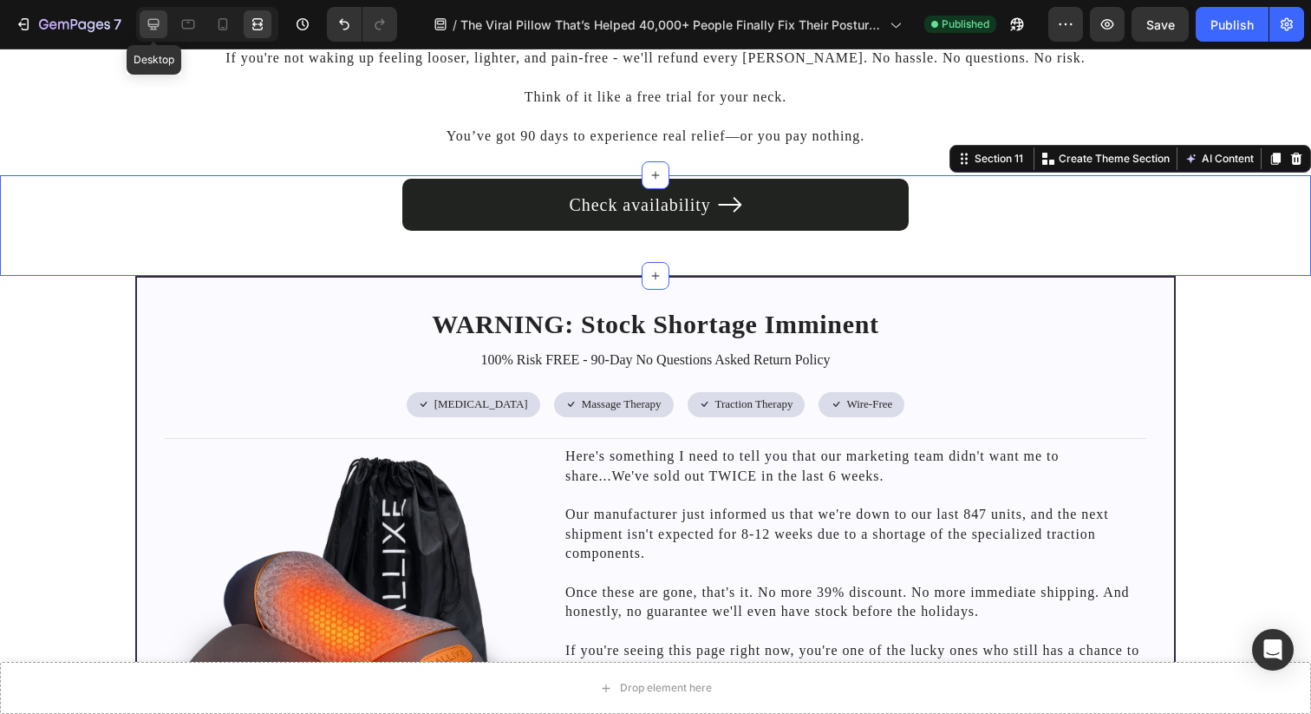
click at [162, 21] on icon at bounding box center [153, 24] width 17 height 17
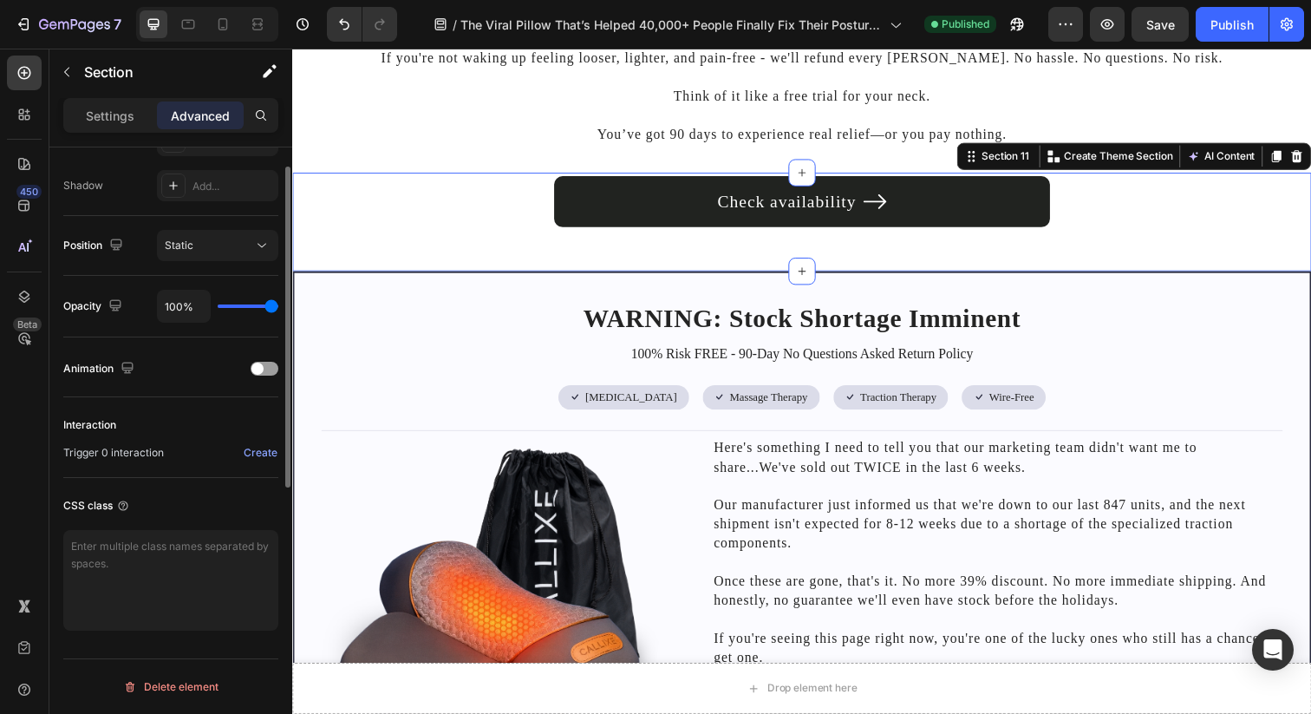
scroll to position [201, 0]
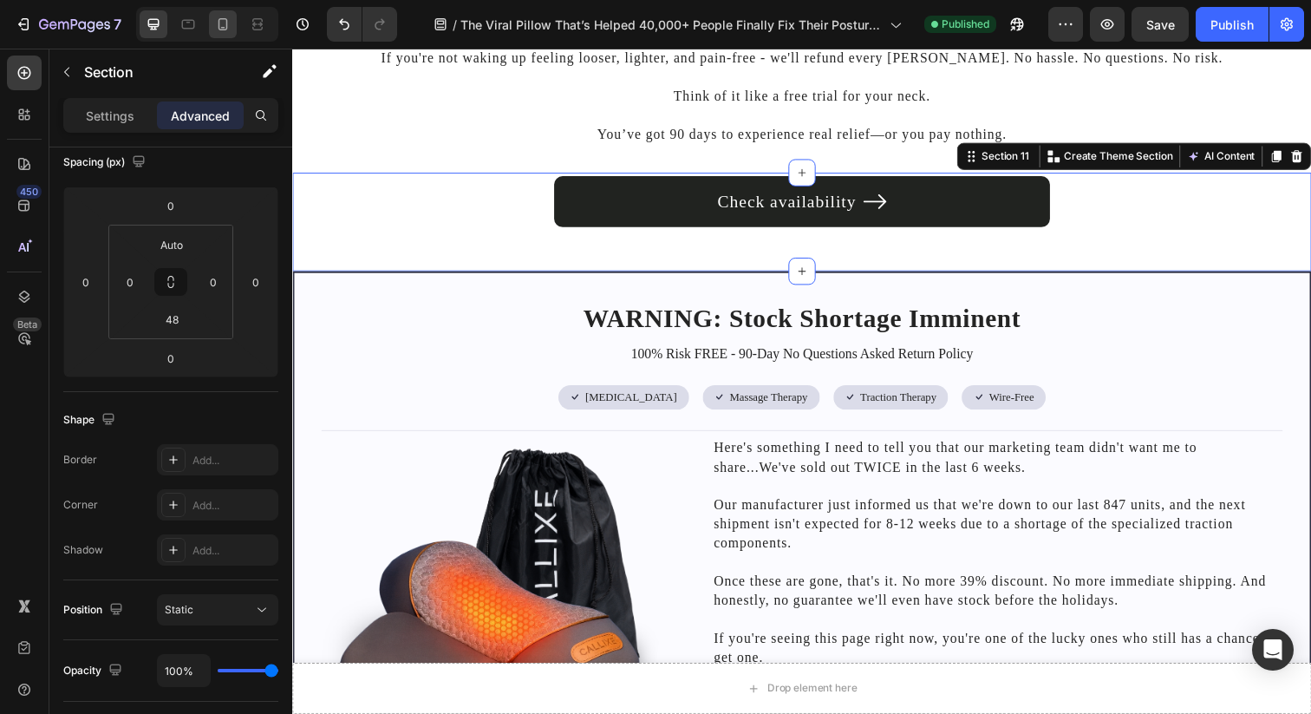
click at [226, 21] on icon at bounding box center [223, 24] width 10 height 12
type input "0"
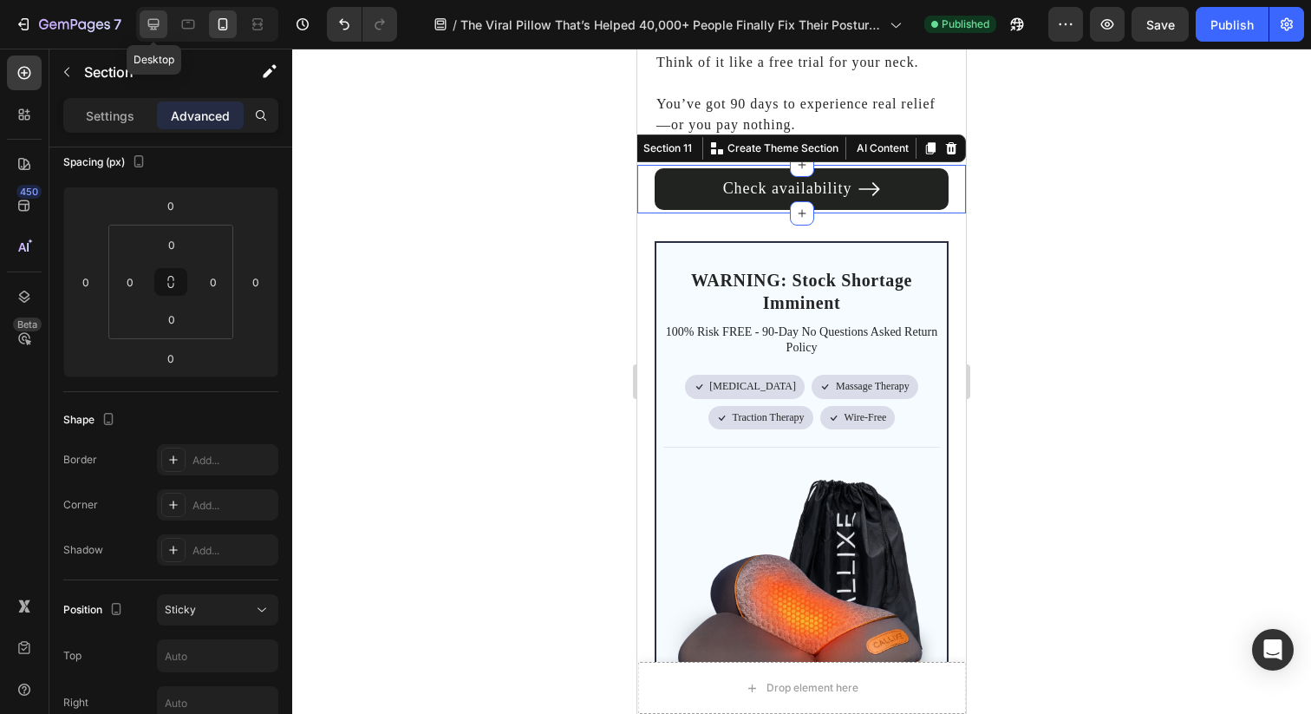
click at [151, 27] on icon at bounding box center [153, 24] width 17 height 17
type input "Auto"
type input "48"
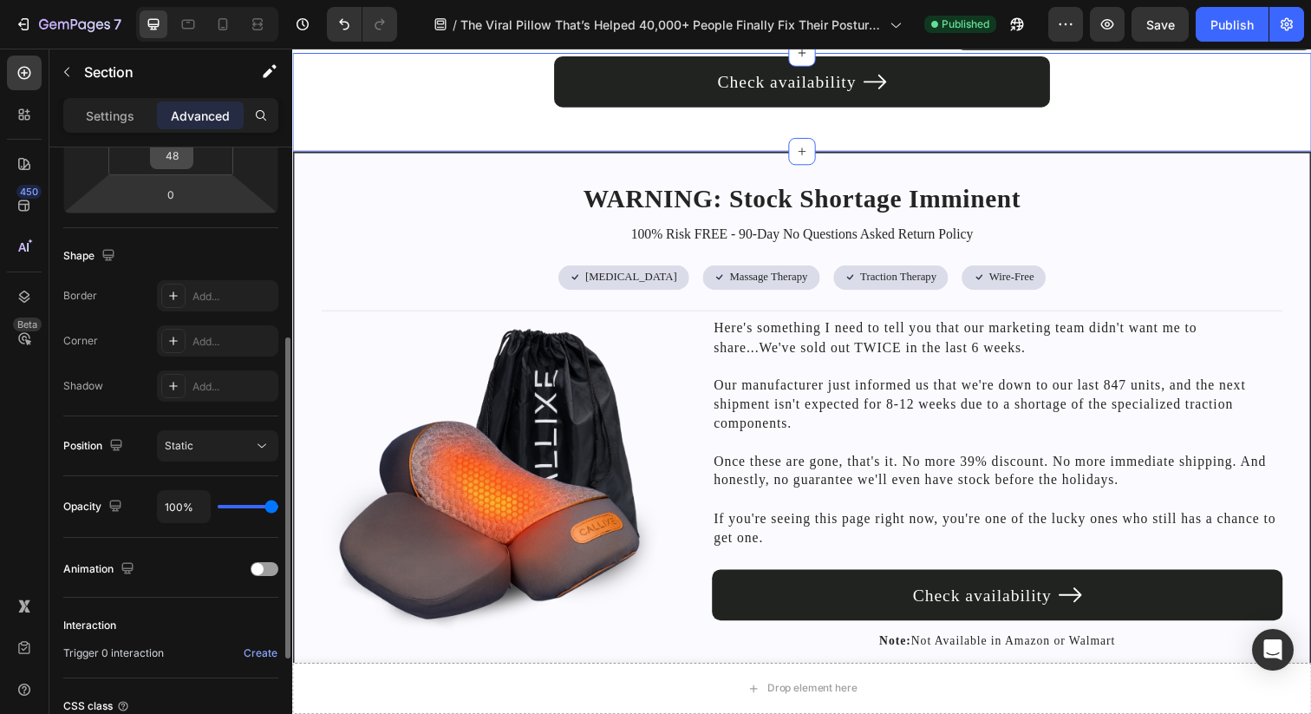
scroll to position [522, 0]
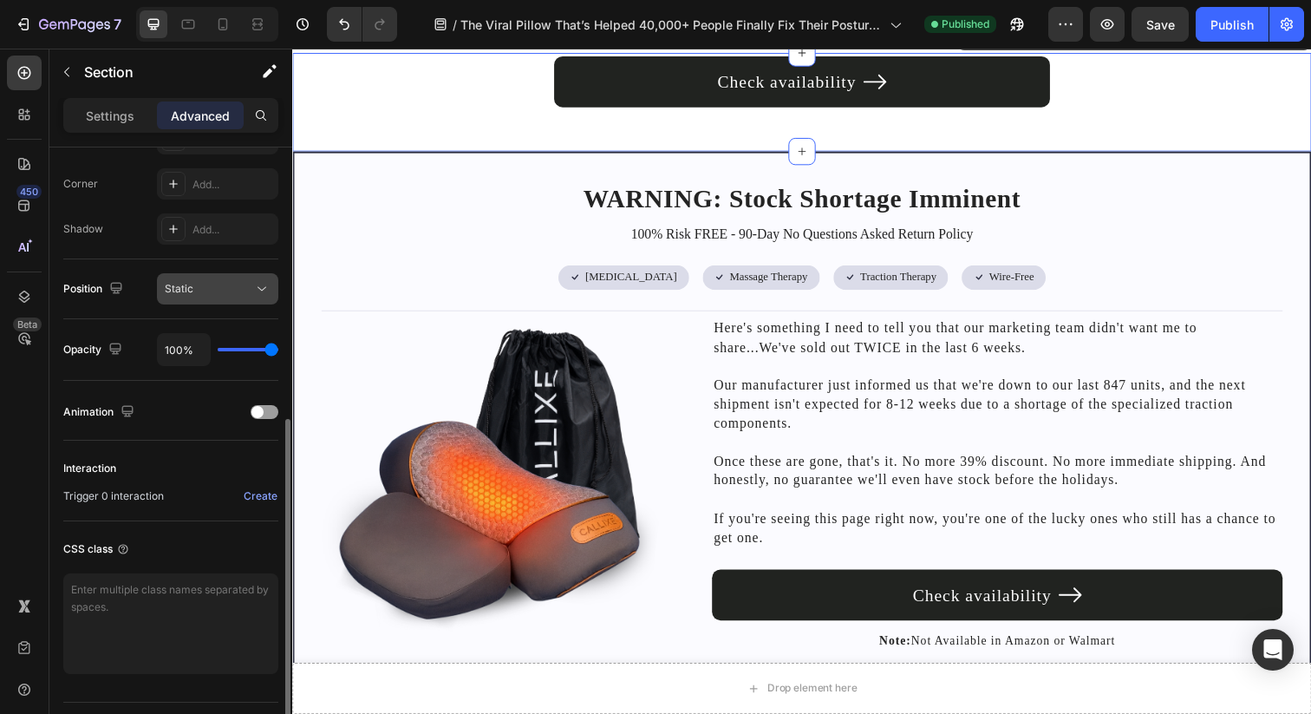
click at [220, 297] on button "Static" at bounding box center [217, 288] width 121 height 31
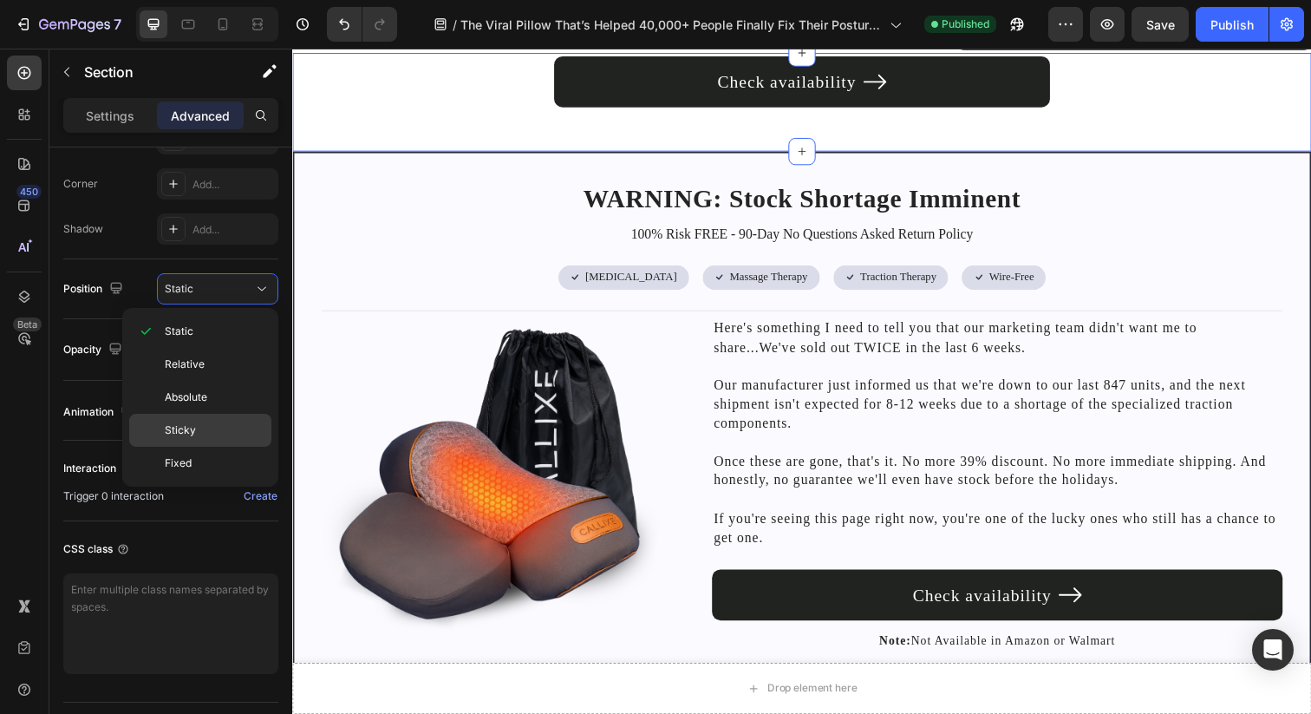
click at [212, 447] on div "Sticky" at bounding box center [200, 463] width 142 height 33
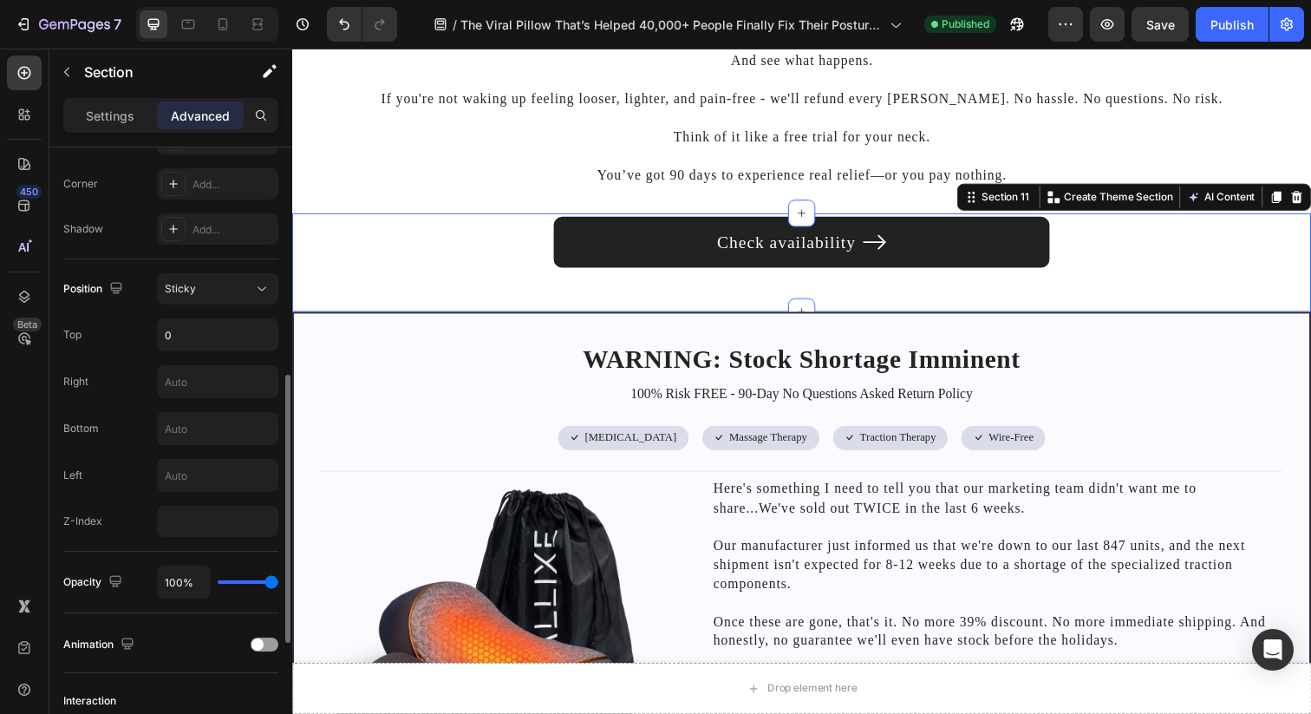
scroll to position [148, 0]
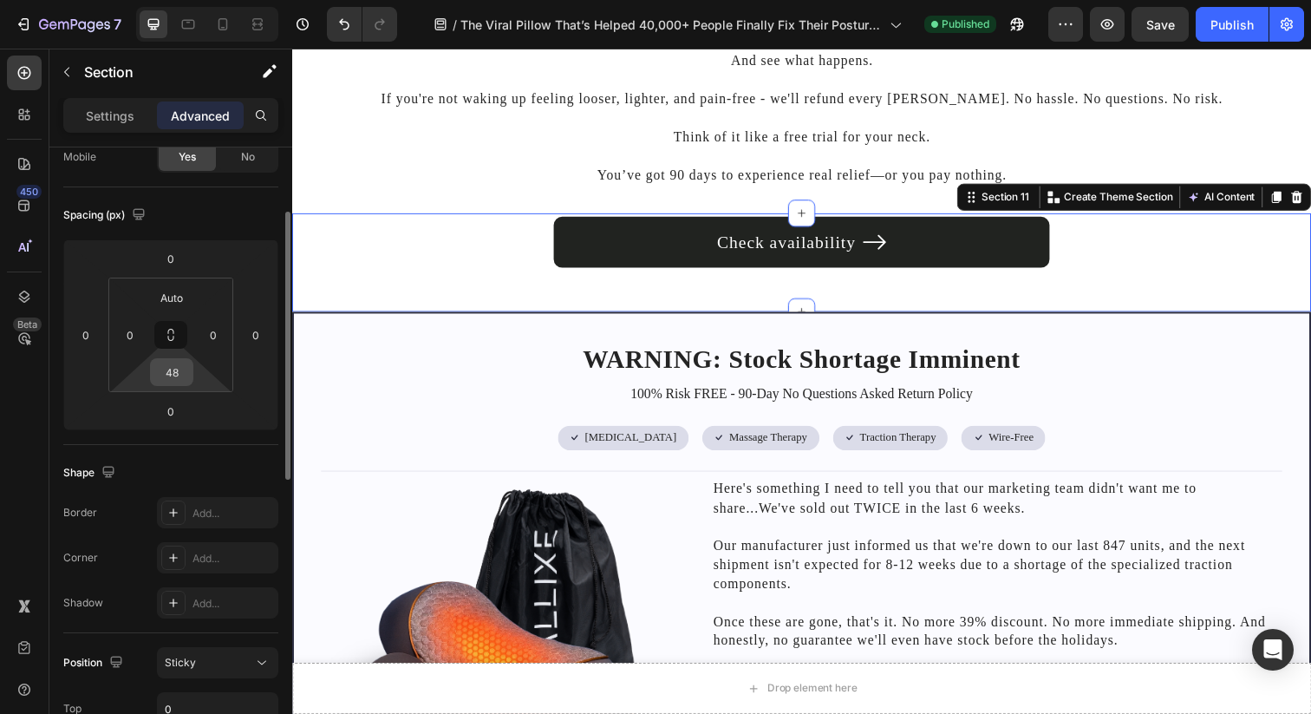
click at [179, 366] on input "48" at bounding box center [171, 372] width 35 height 26
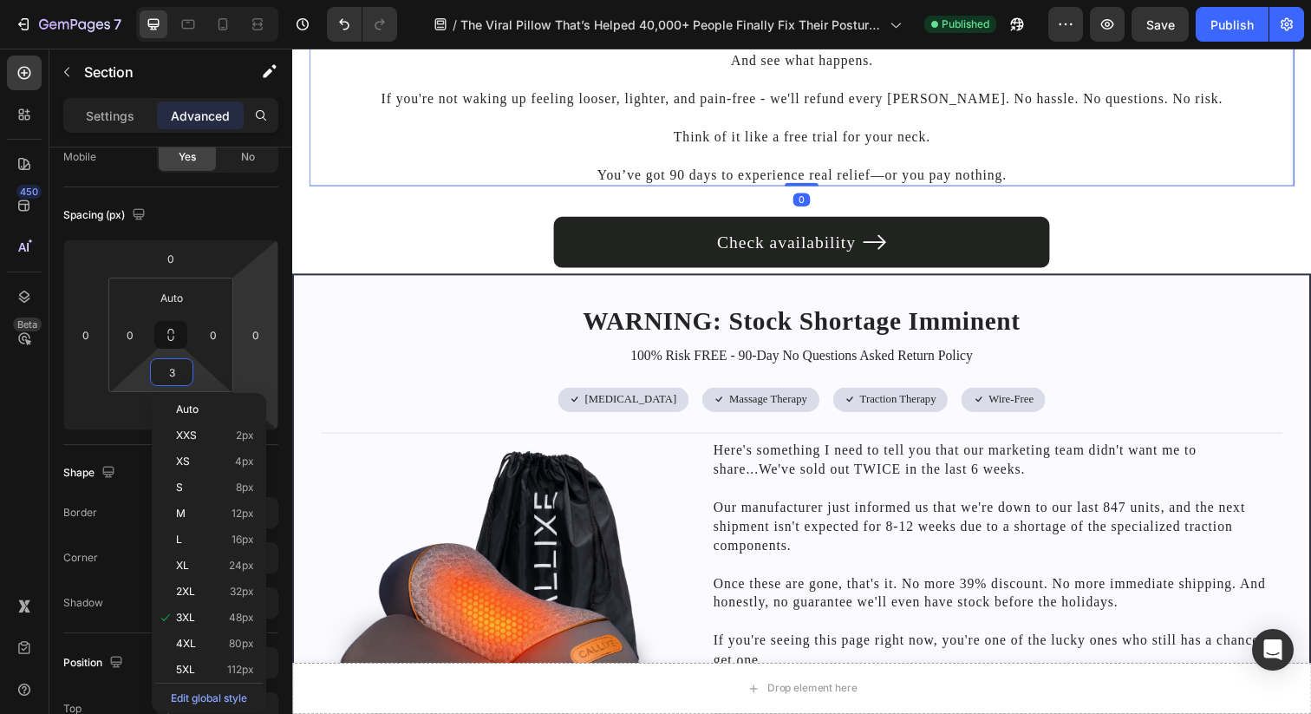
click at [419, 161] on p at bounding box center [812, 157] width 1002 height 19
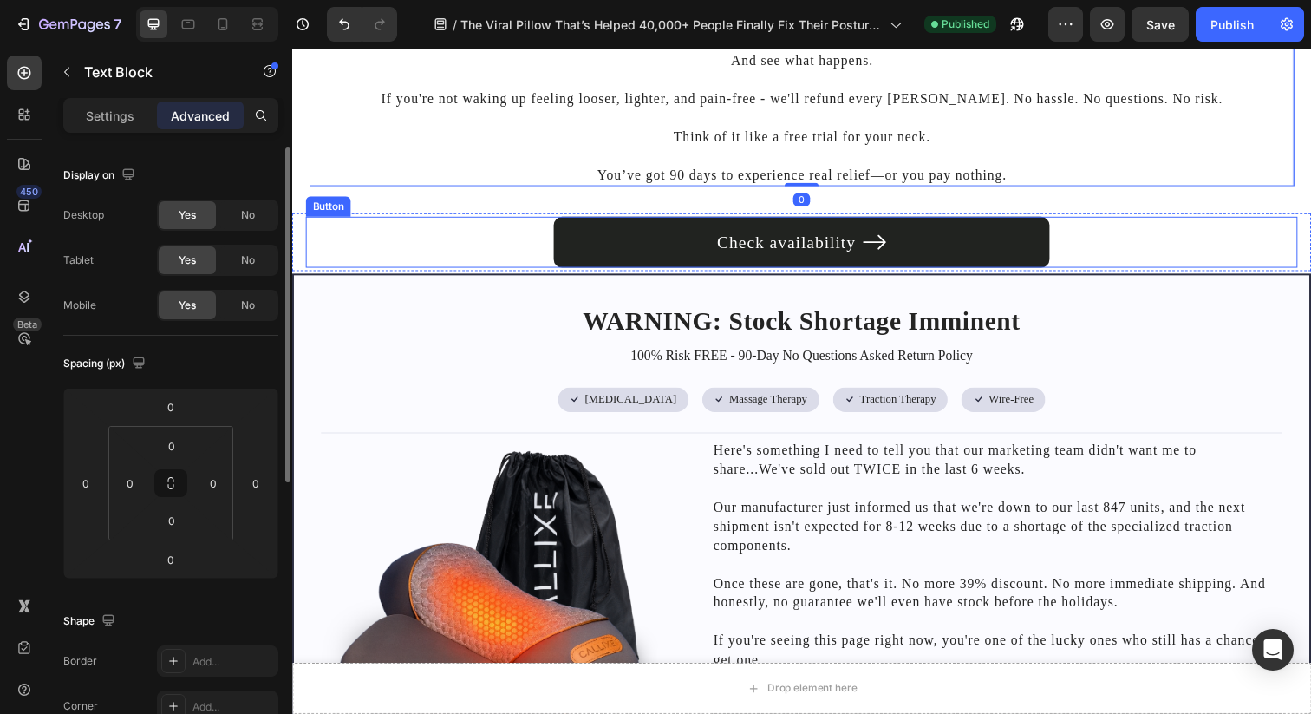
click at [421, 264] on div "Check availability Button" at bounding box center [812, 246] width 1013 height 52
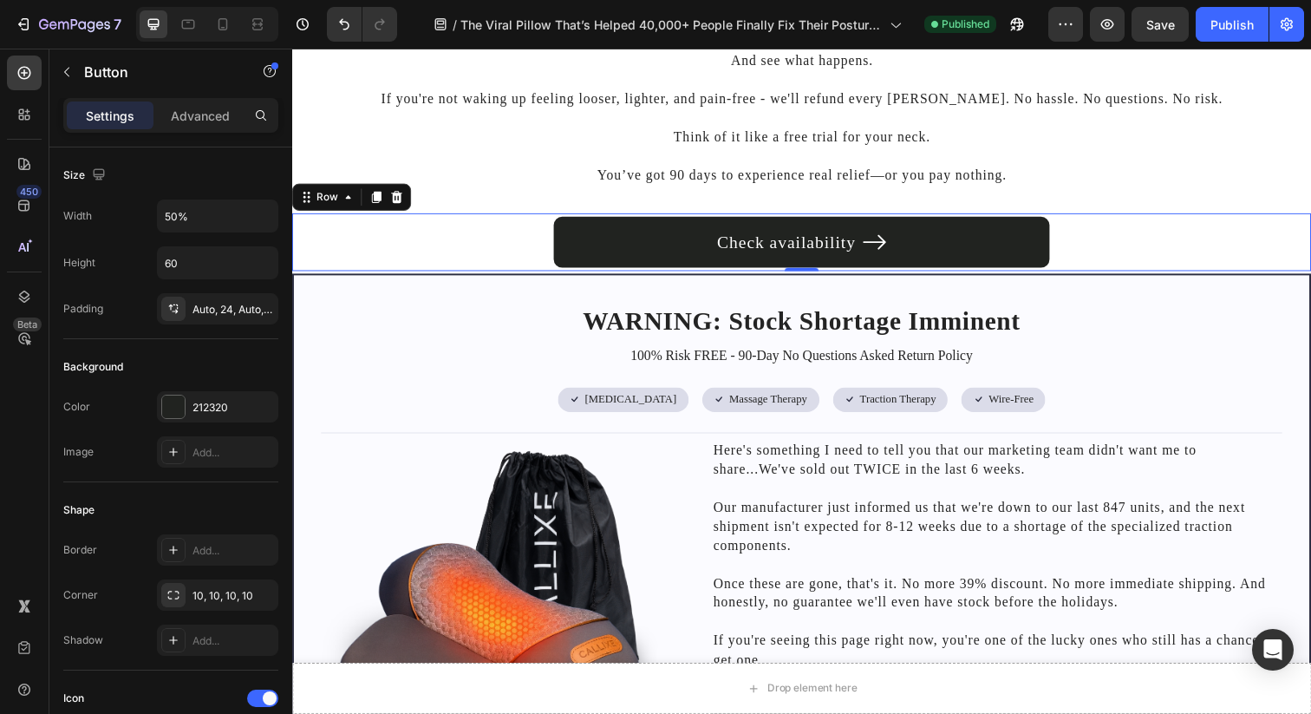
click at [303, 254] on div "Check availability Button Row 0" at bounding box center [812, 246] width 1040 height 59
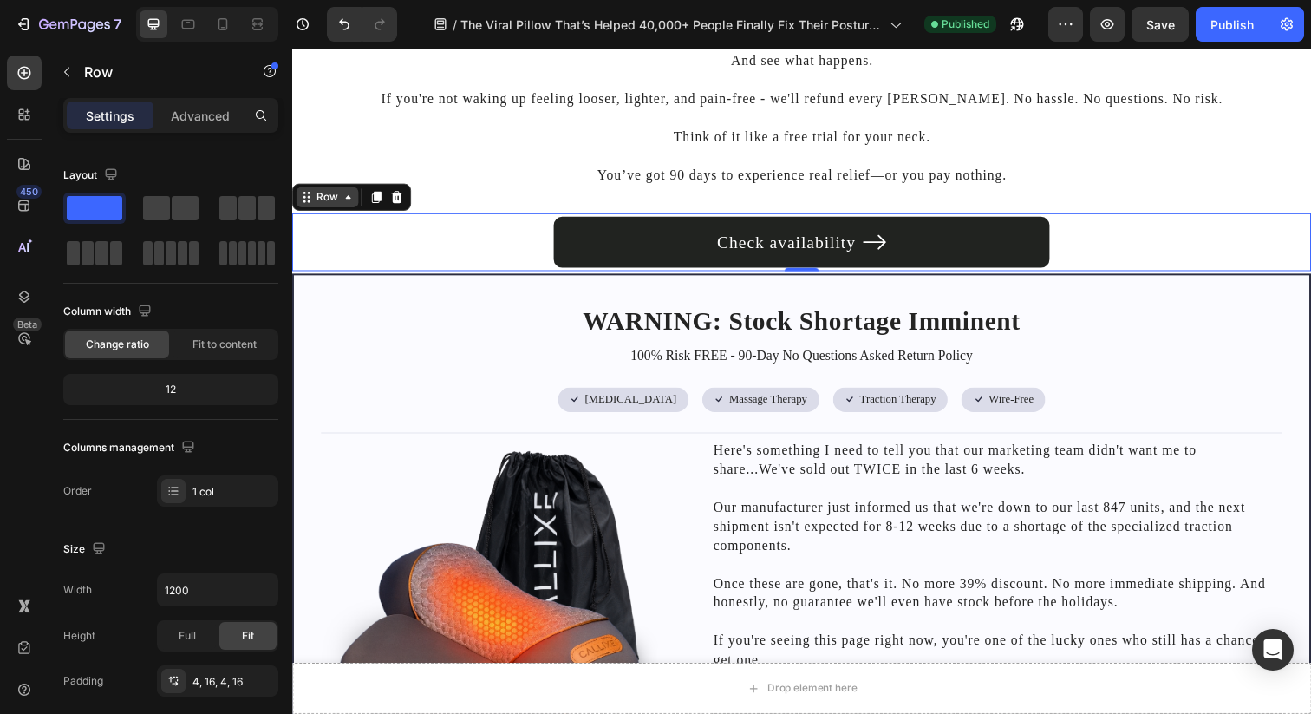
click at [342, 199] on icon at bounding box center [349, 200] width 14 height 14
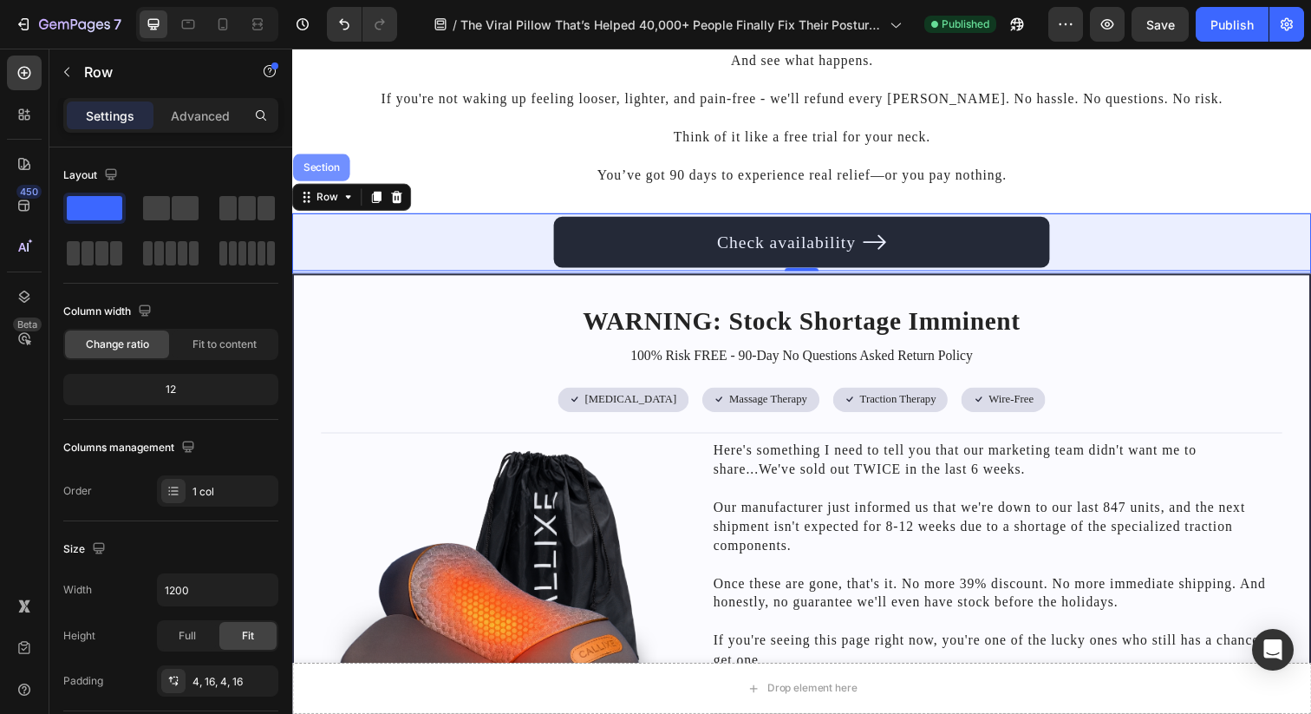
click at [337, 181] on div "Section" at bounding box center [322, 170] width 58 height 28
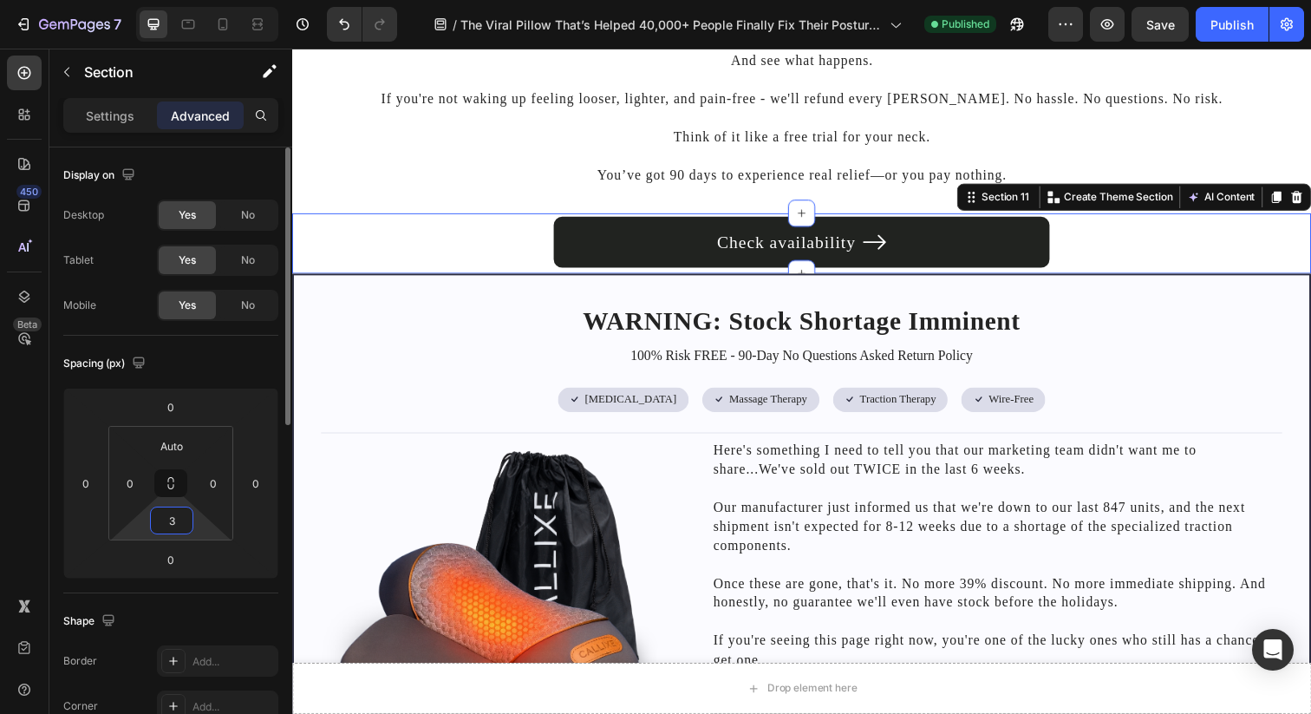
click at [180, 516] on input "3" at bounding box center [171, 520] width 35 height 26
type input "4"
click at [185, 437] on input "Auto" at bounding box center [171, 446] width 35 height 26
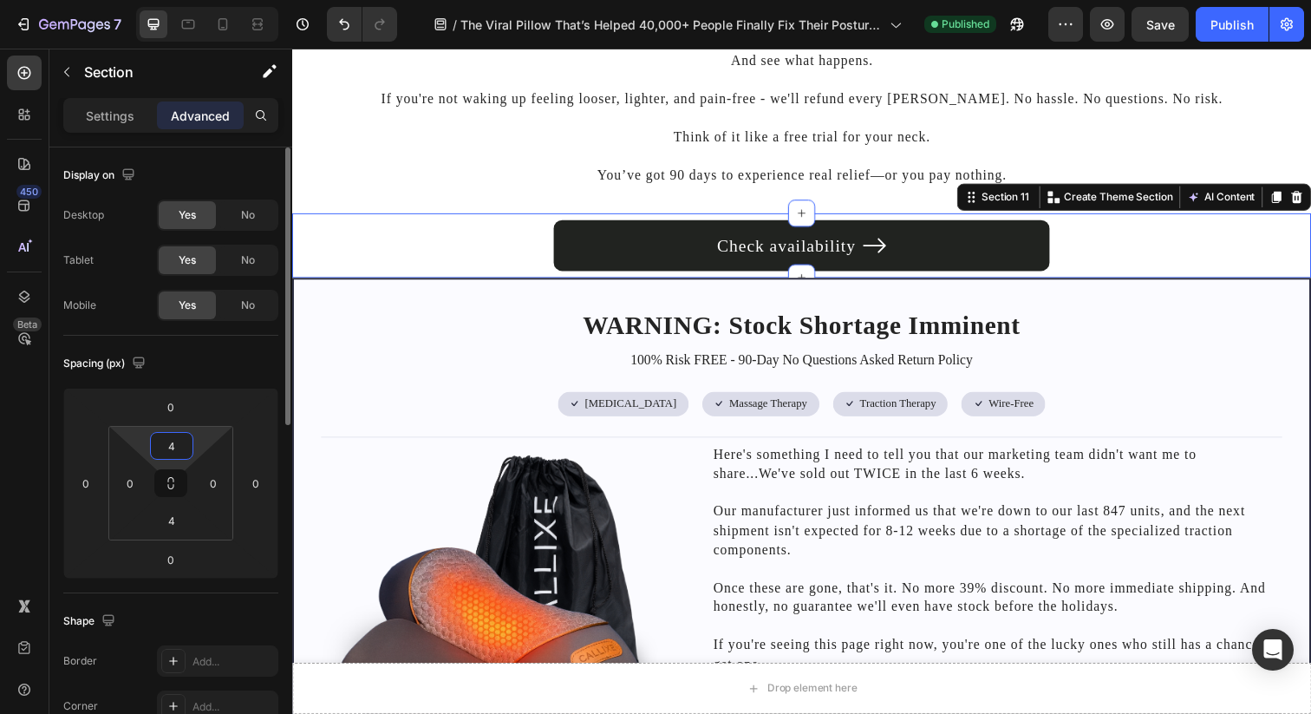
click at [0, 0] on div "Spacing (px) 0 0 0 0 4 0 4 0" at bounding box center [0, 0] width 0 height 0
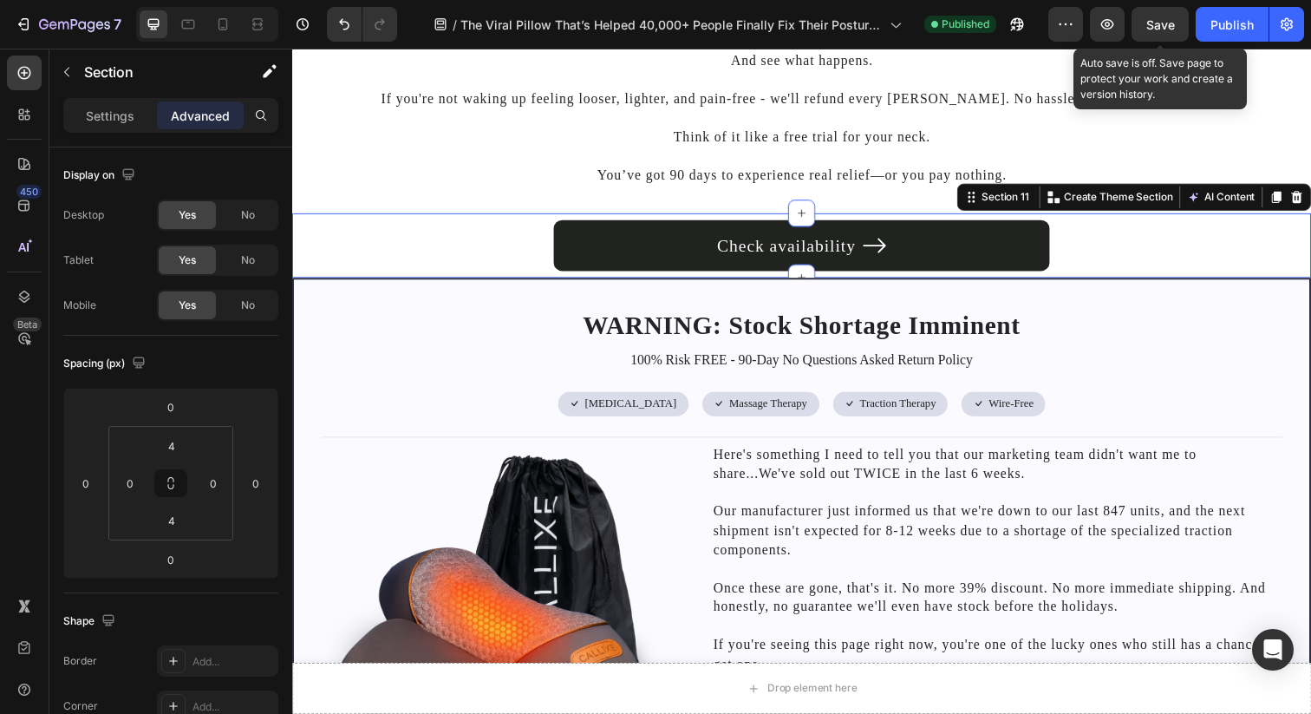
click at [1171, 19] on span "Save" at bounding box center [1160, 24] width 29 height 15
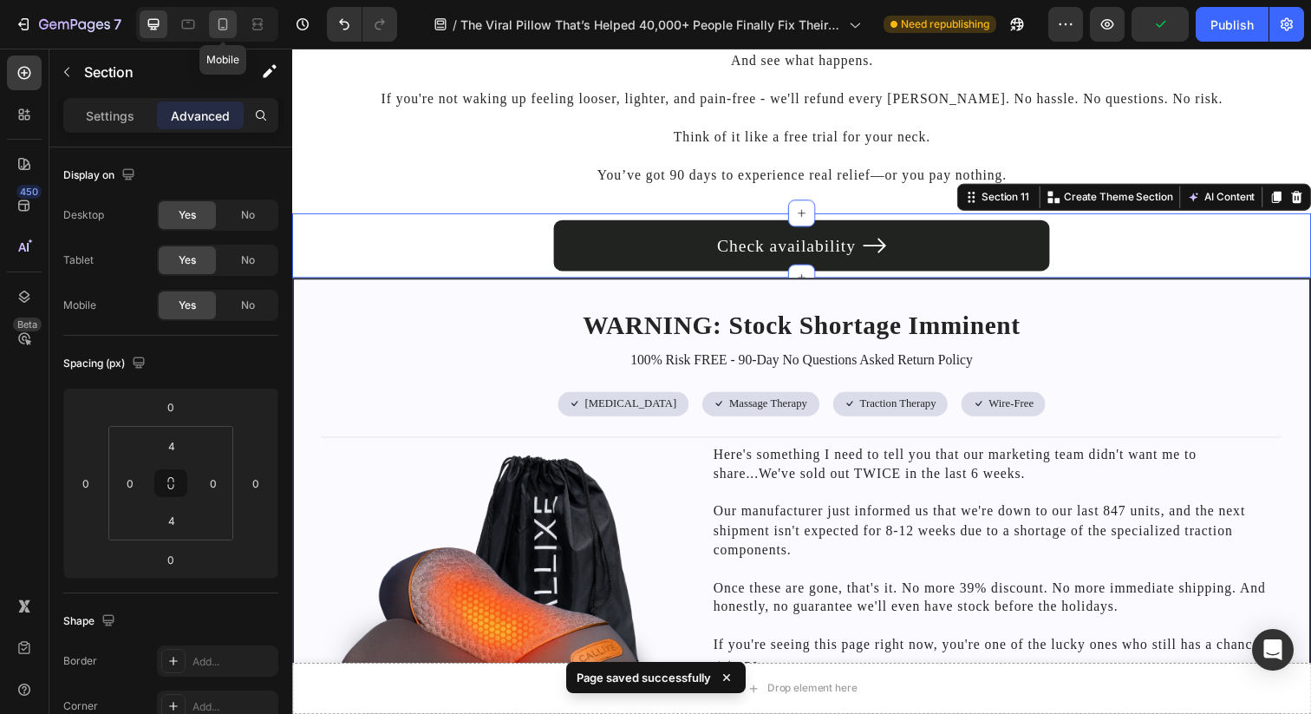
click at [215, 36] on div at bounding box center [223, 24] width 28 height 28
type input "0"
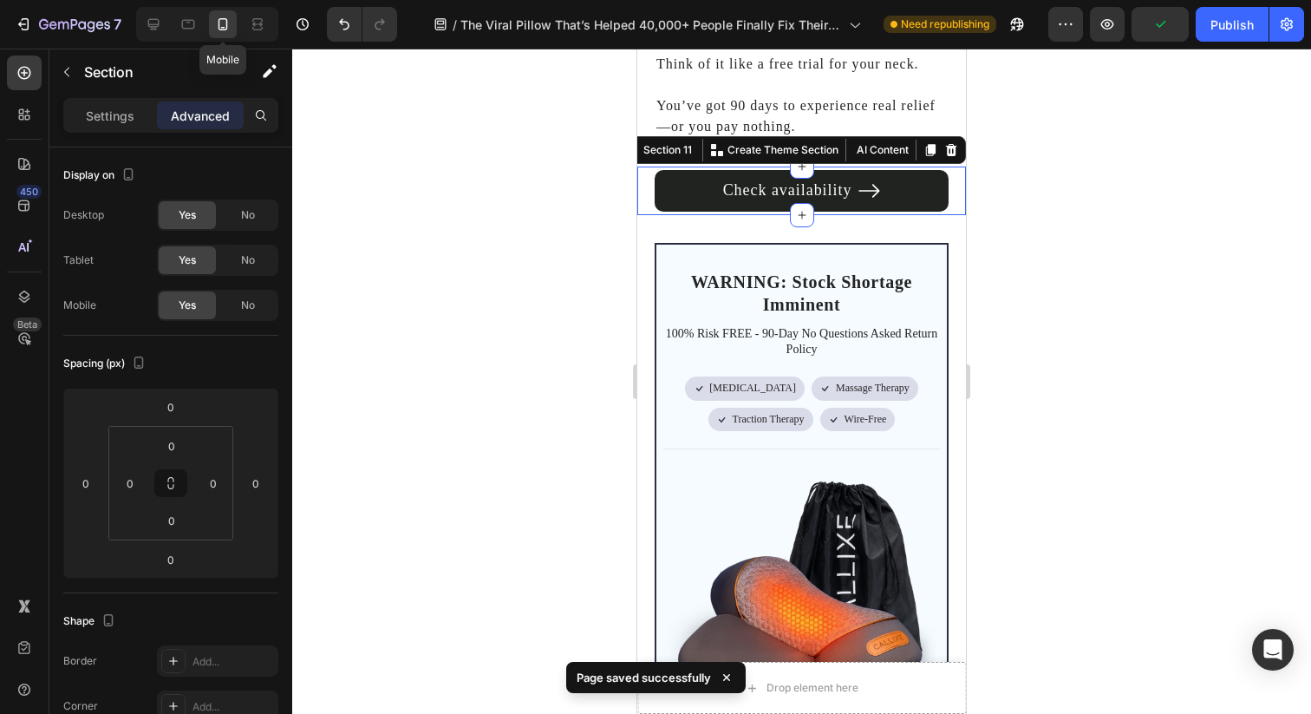
scroll to position [12036, 0]
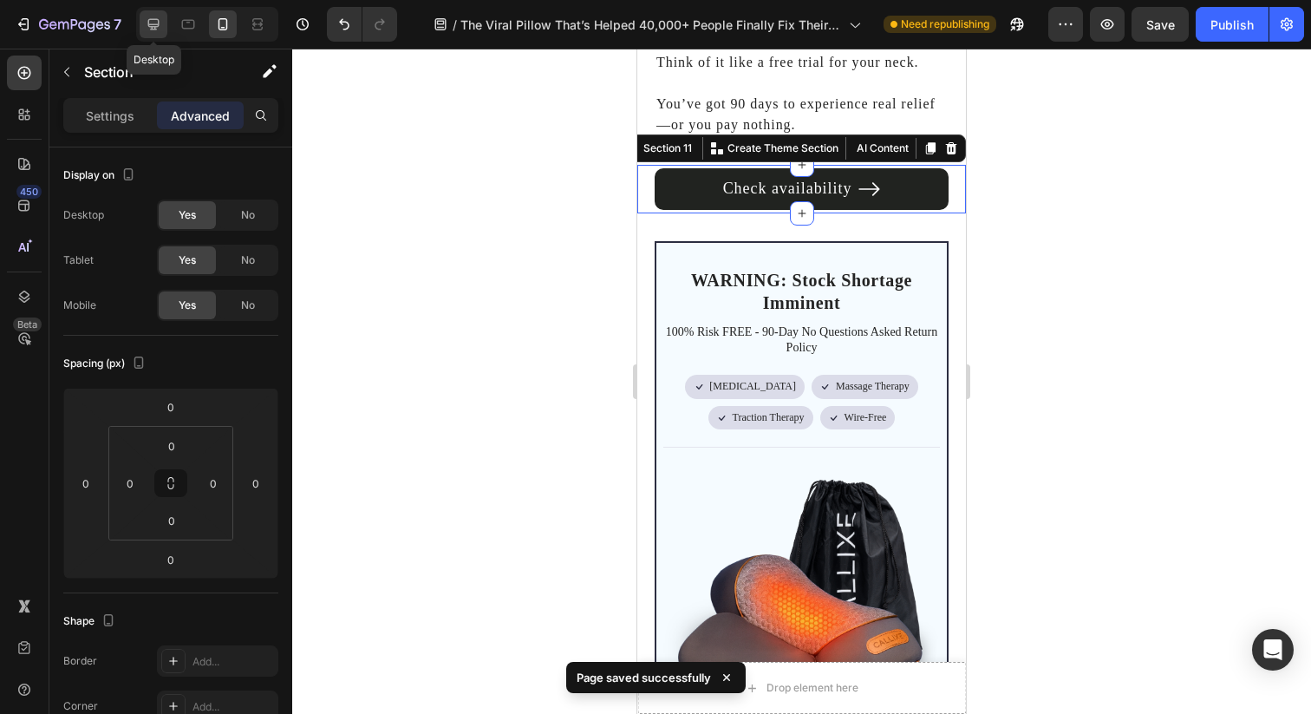
click at [152, 34] on div at bounding box center [154, 24] width 28 height 28
type input "4"
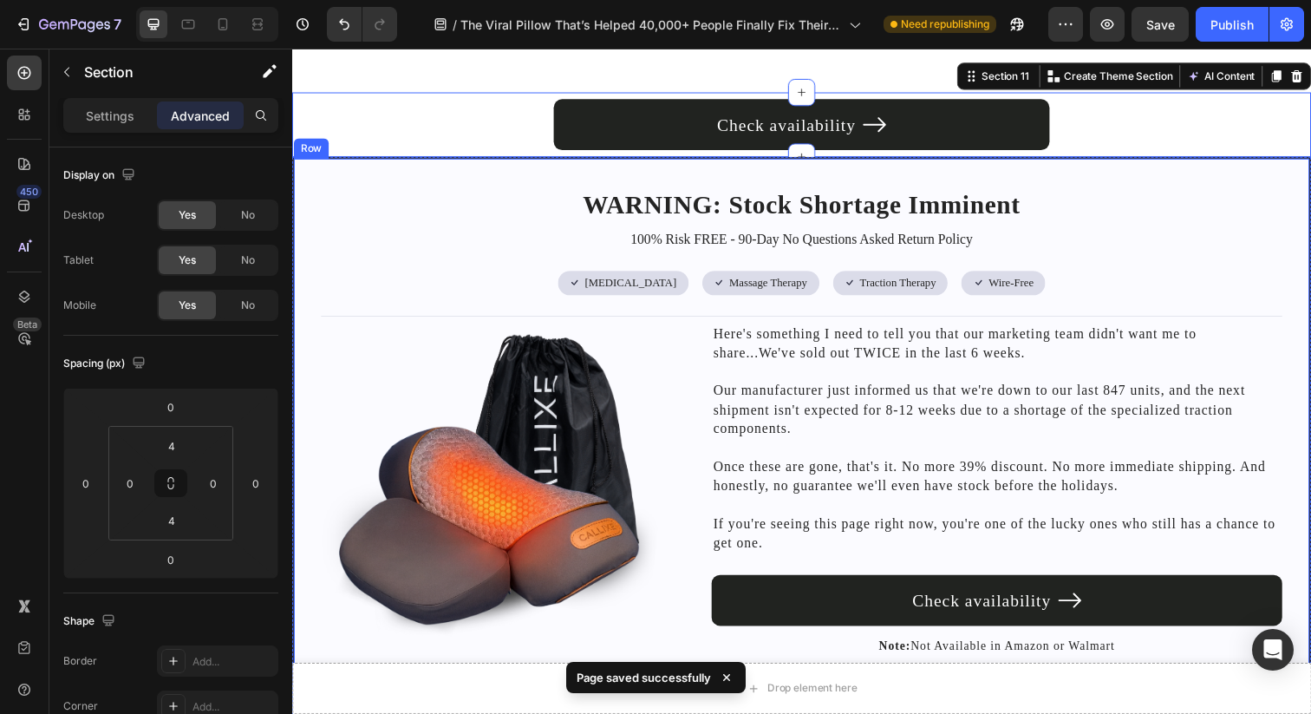
scroll to position [11879, 0]
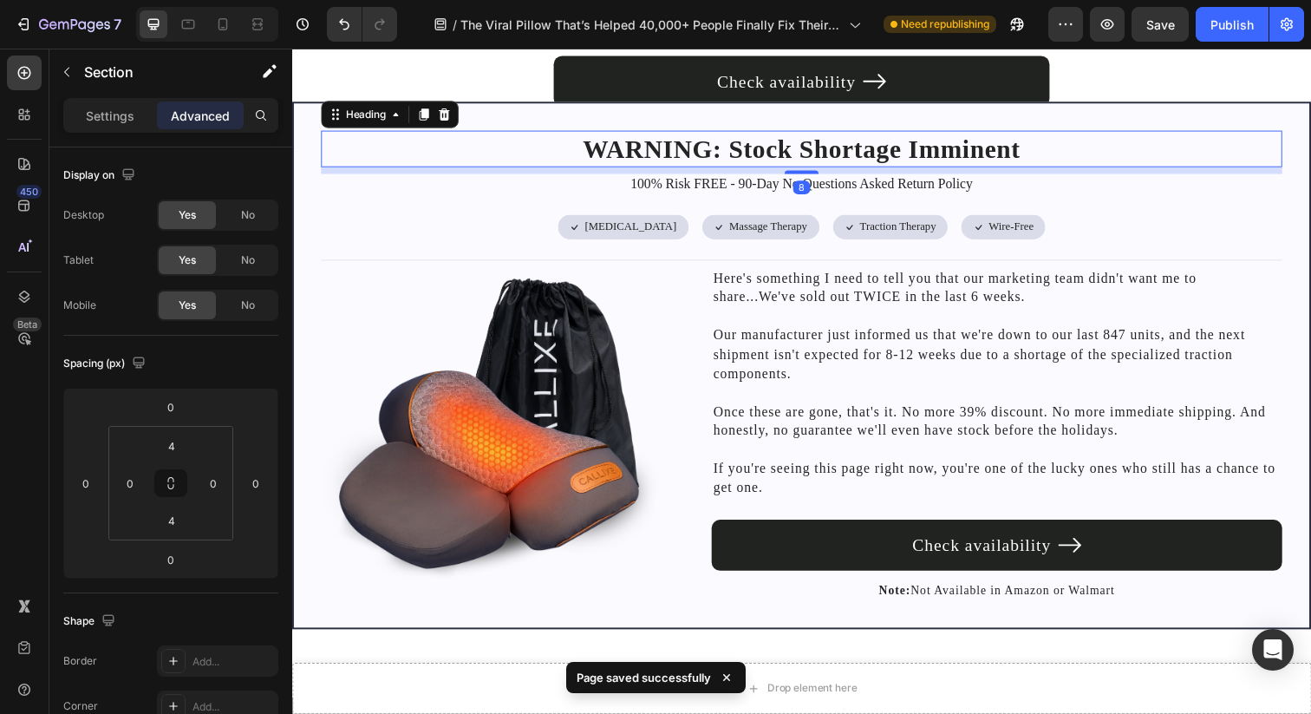
click at [417, 135] on h2 "WARNING: Stock Shortage Imminent" at bounding box center [813, 150] width 982 height 37
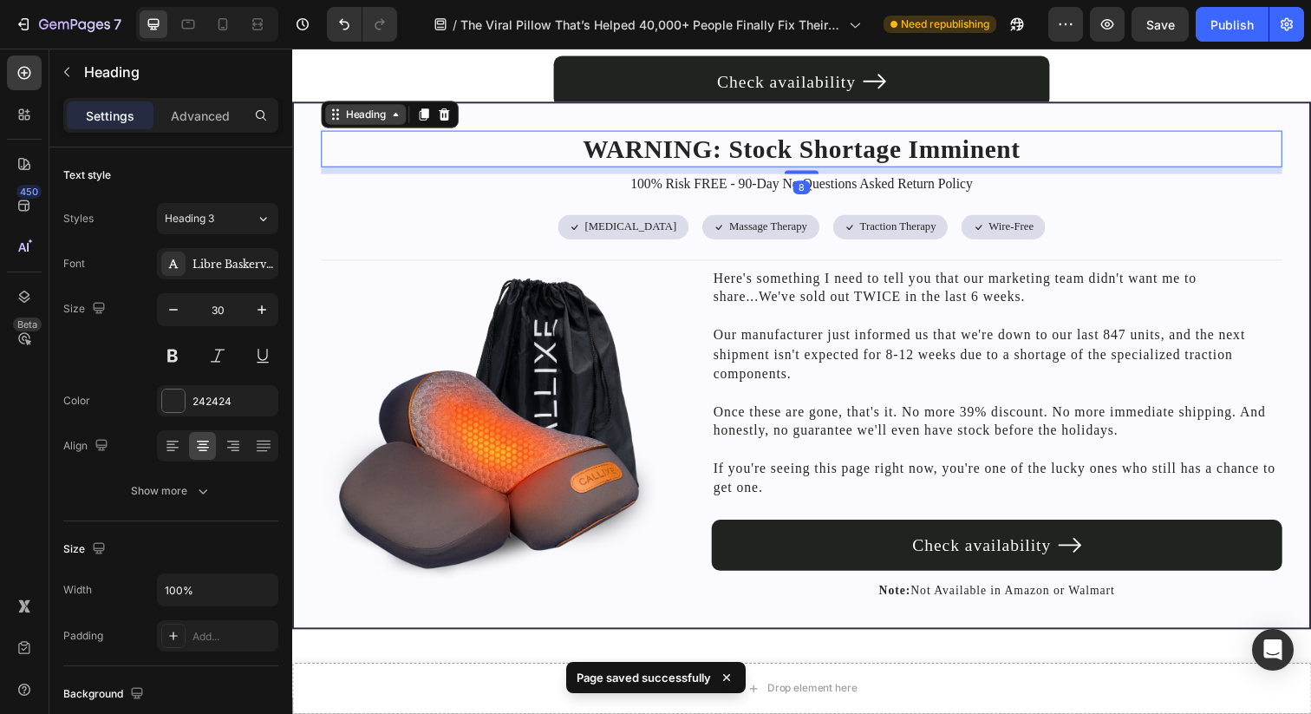
click at [383, 122] on div "Heading" at bounding box center [367, 116] width 48 height 16
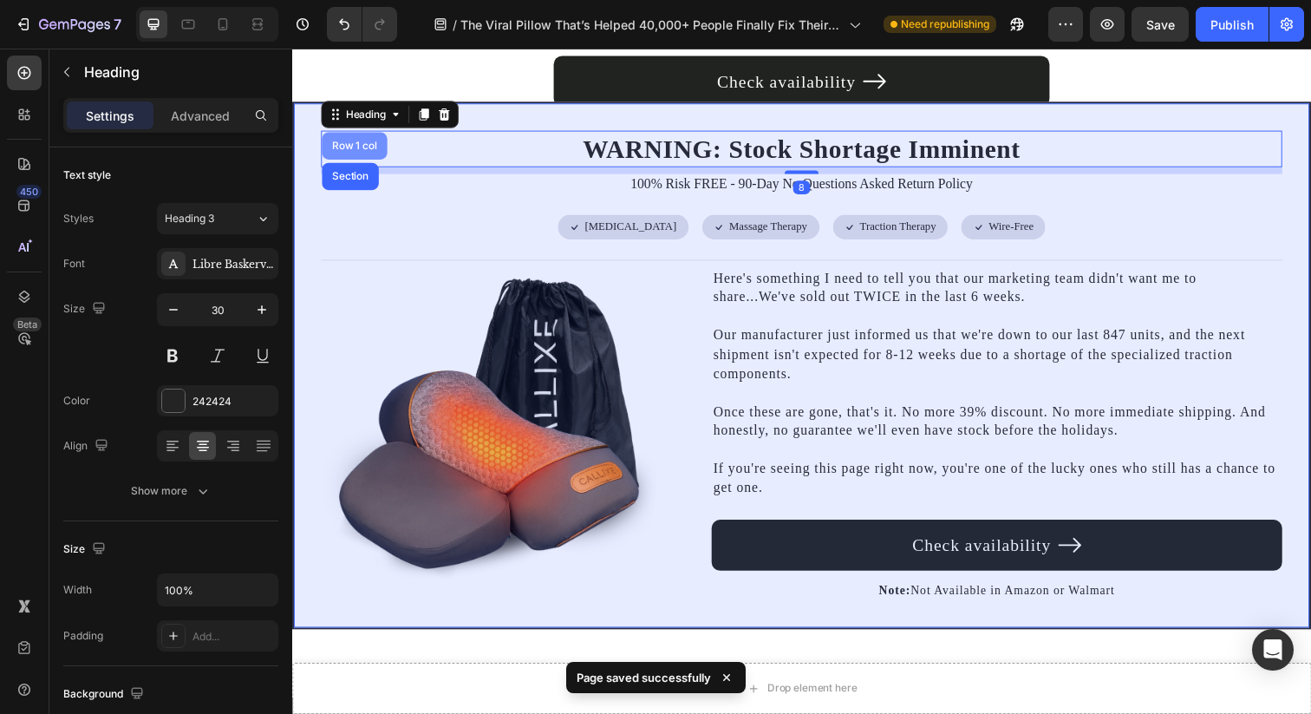
click at [363, 143] on div "Row 1 col" at bounding box center [355, 147] width 53 height 10
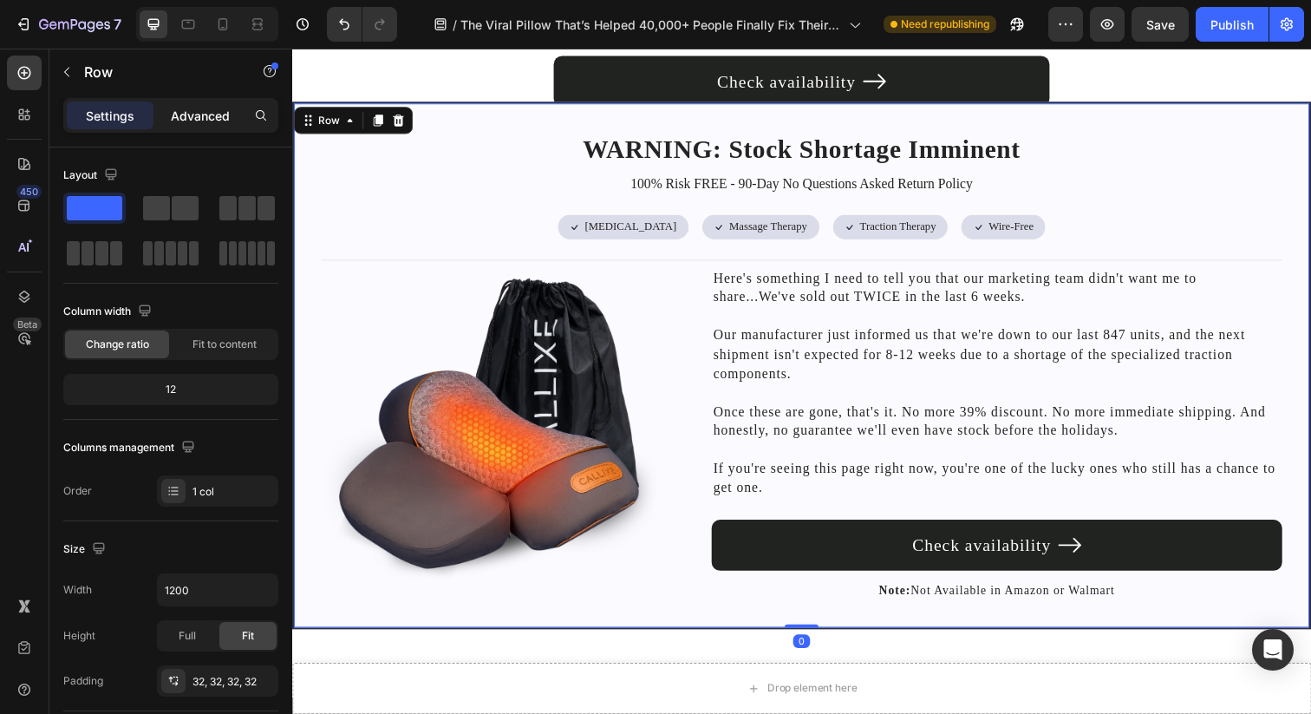
click at [200, 119] on p "Advanced" at bounding box center [200, 116] width 59 height 18
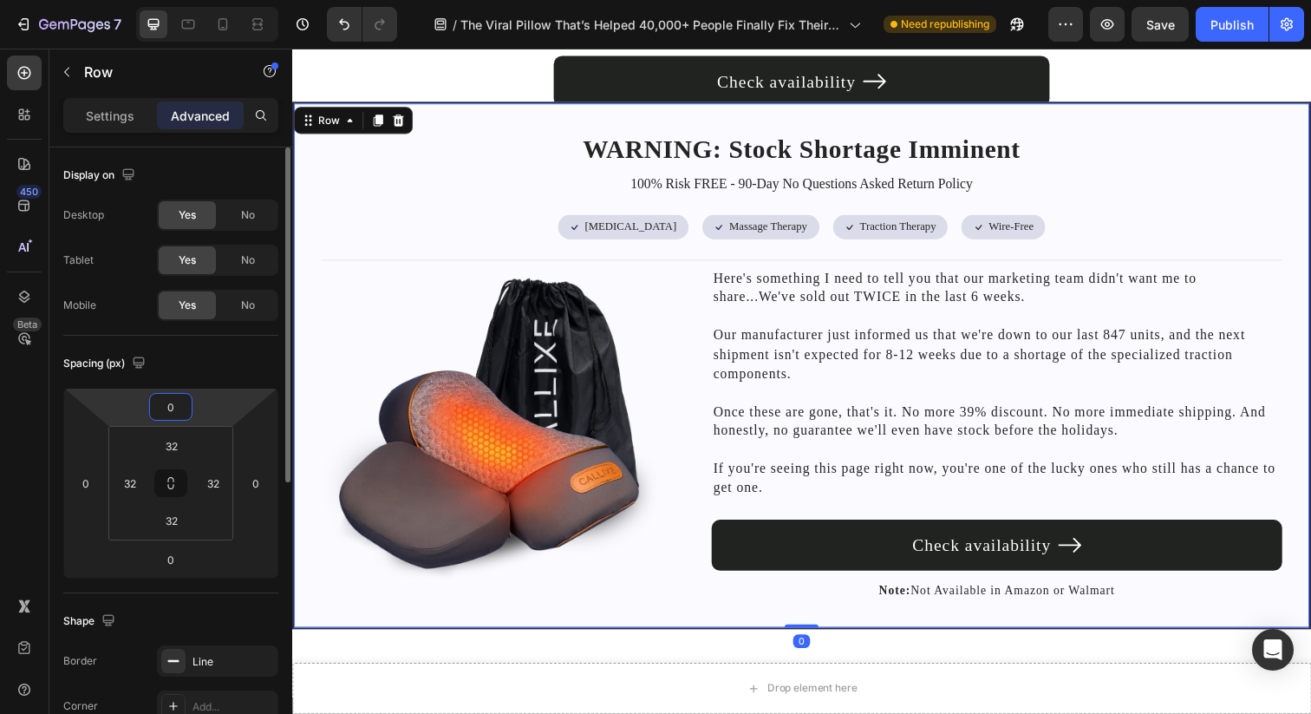
click at [160, 401] on input "0" at bounding box center [170, 407] width 35 height 26
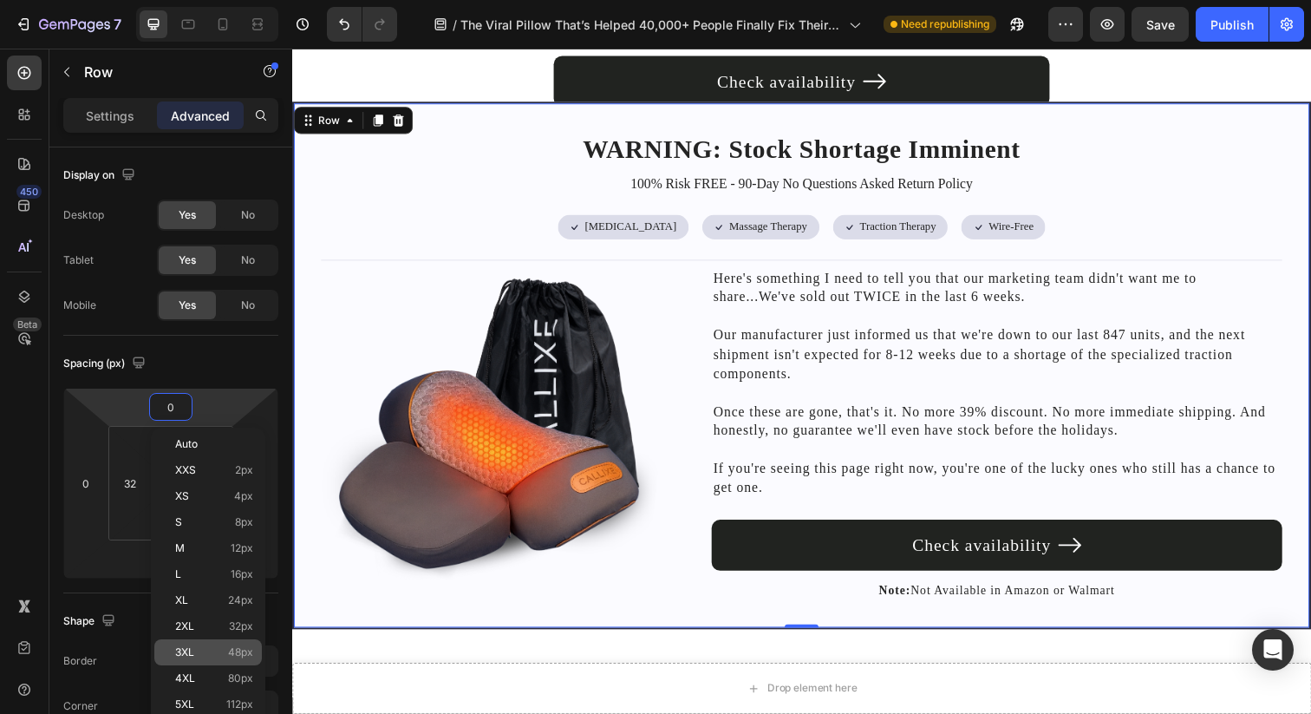
click at [208, 645] on div "3XL 48px" at bounding box center [208, 652] width 108 height 26
type input "48"
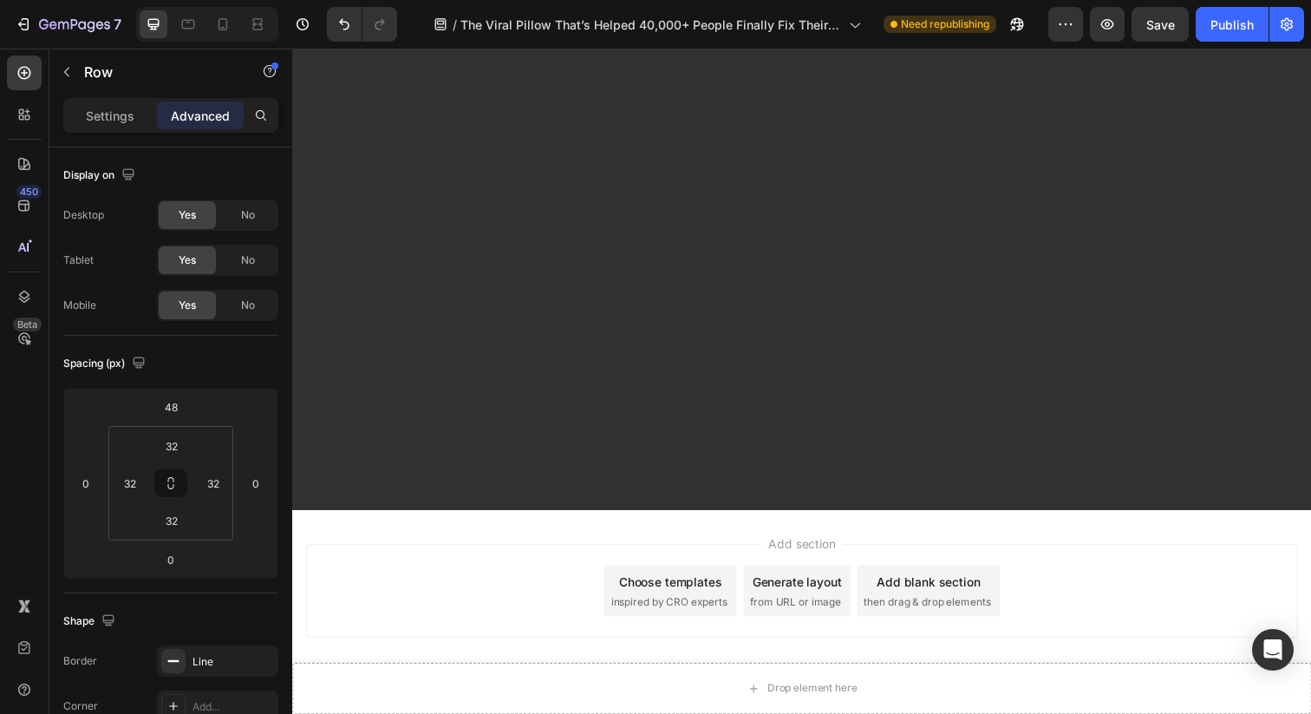
scroll to position [11734, 0]
click at [1182, 108] on div "Check availability Button" at bounding box center [812, 81] width 1013 height 52
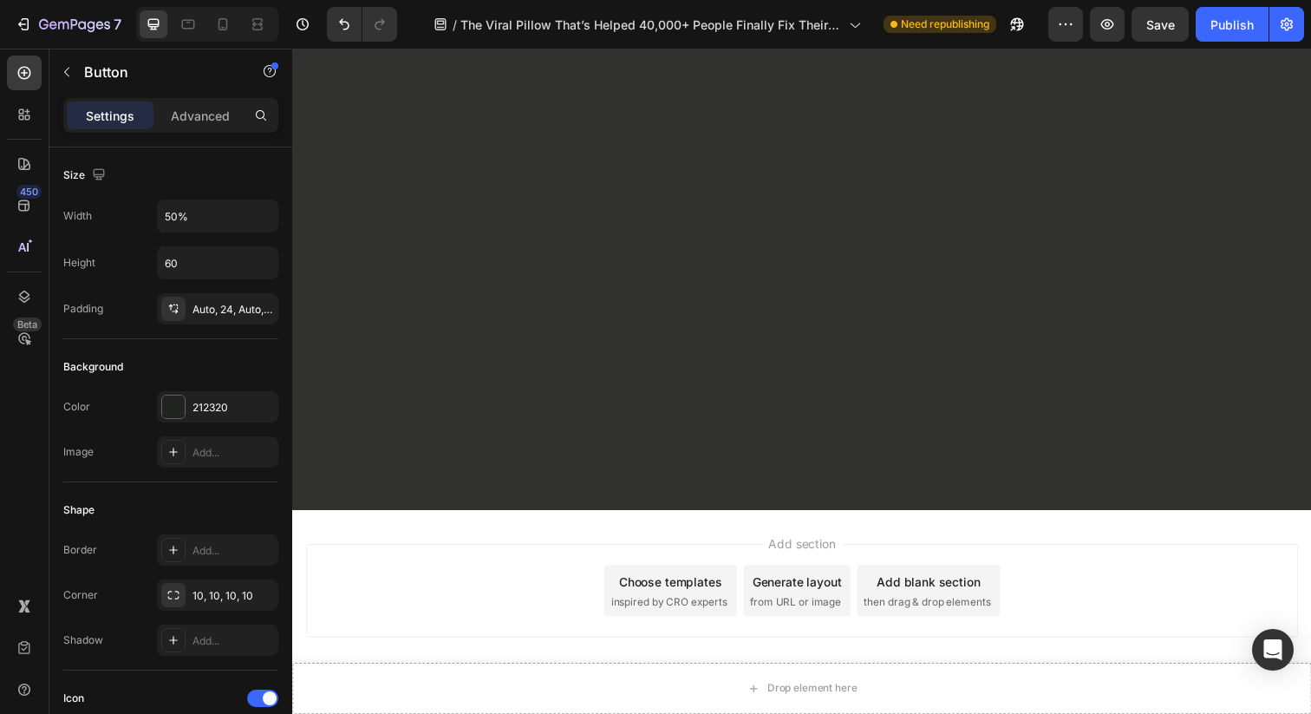
click at [341, 53] on div "Button" at bounding box center [372, 39] width 132 height 28
click at [342, 49] on div "Button" at bounding box center [347, 39] width 74 height 21
click at [351, 23] on div "Row 1 col" at bounding box center [340, 9] width 67 height 28
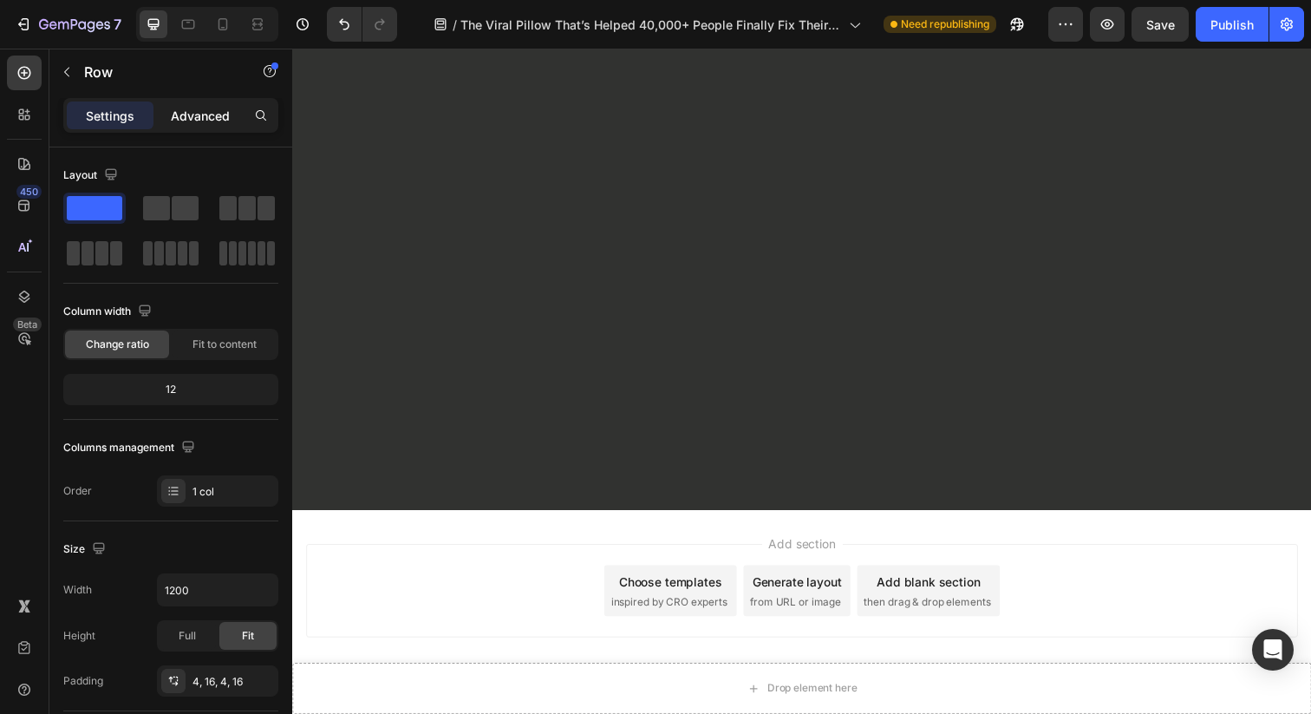
click at [188, 102] on div "Advanced" at bounding box center [200, 115] width 87 height 28
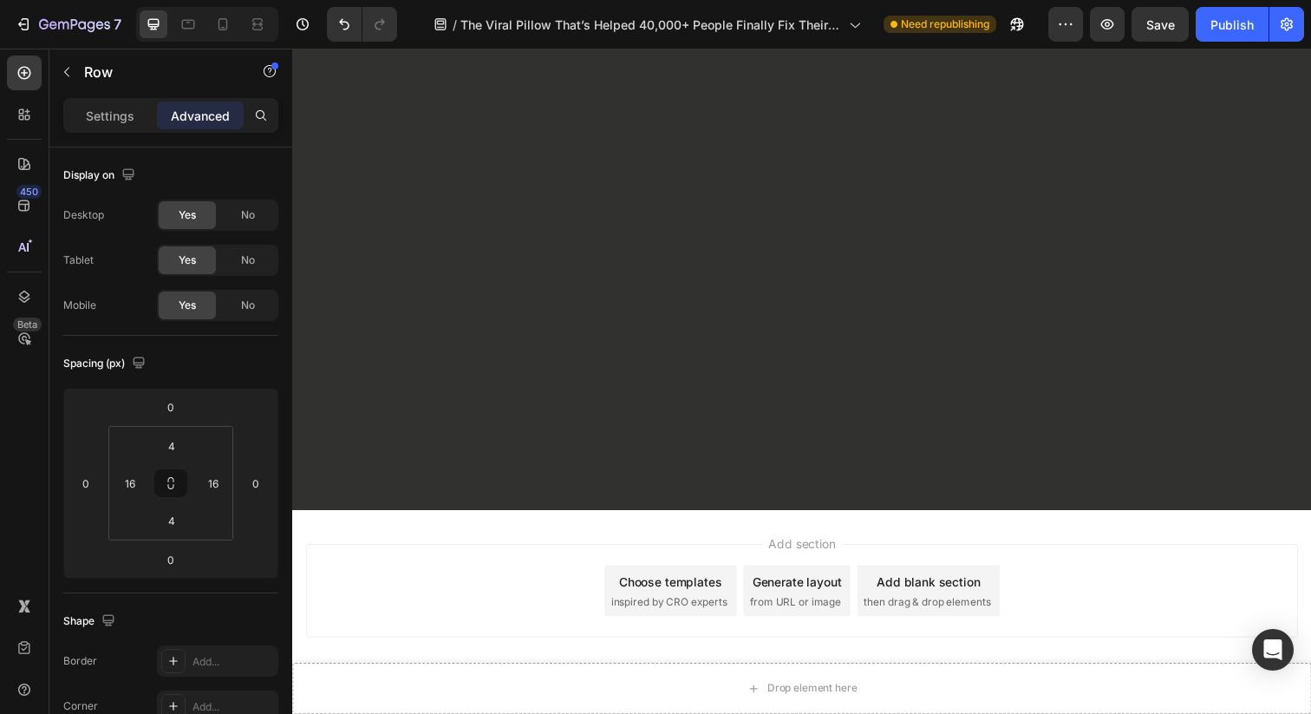
click at [334, 43] on div "Row" at bounding box center [328, 36] width 29 height 16
click at [330, 19] on div "Section" at bounding box center [322, 5] width 58 height 28
click at [1168, 32] on div "Save" at bounding box center [1160, 25] width 29 height 18
click at [1253, 29] on button "Publish" at bounding box center [1232, 24] width 73 height 35
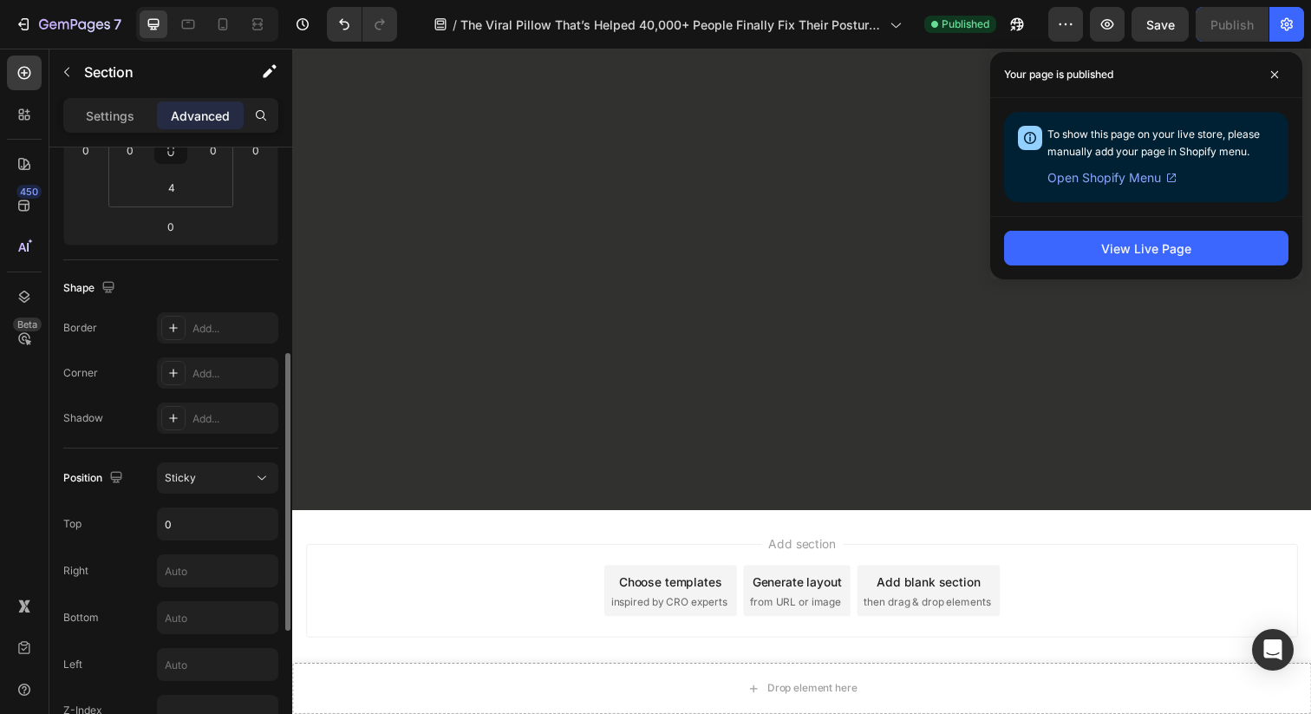
scroll to position [485, 0]
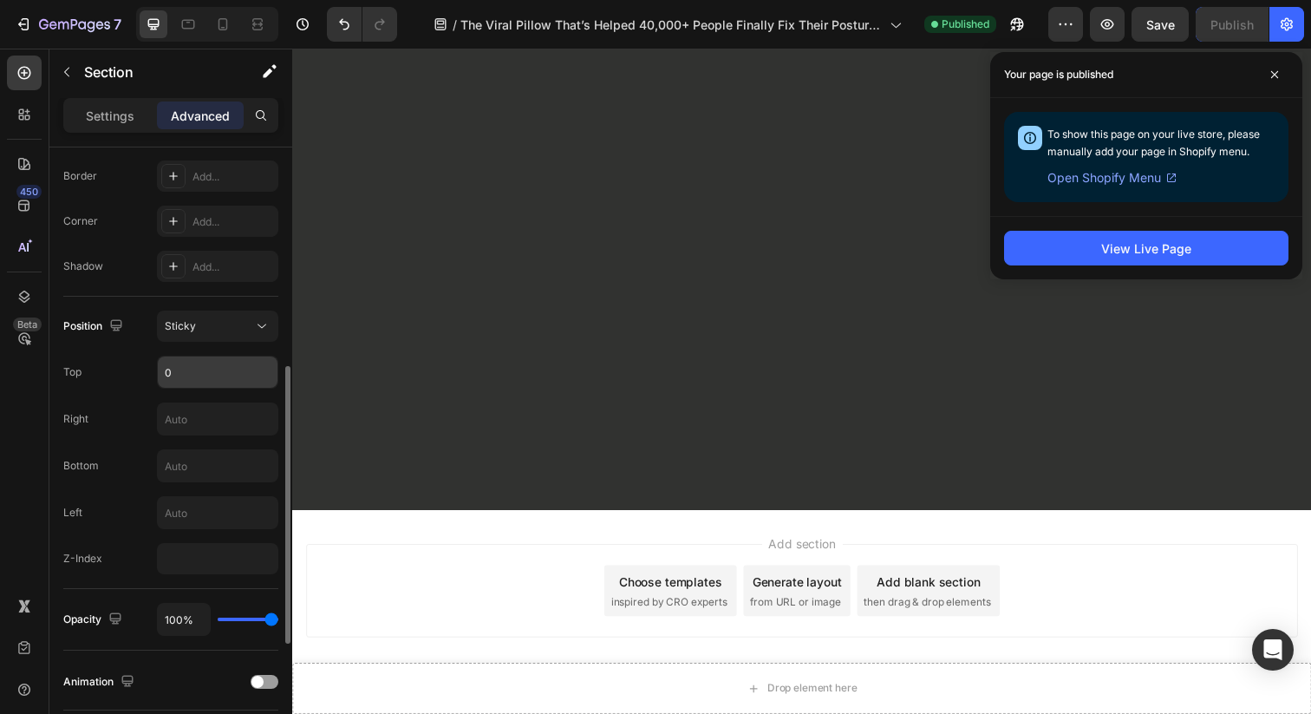
click at [205, 364] on input "0" at bounding box center [218, 371] width 120 height 31
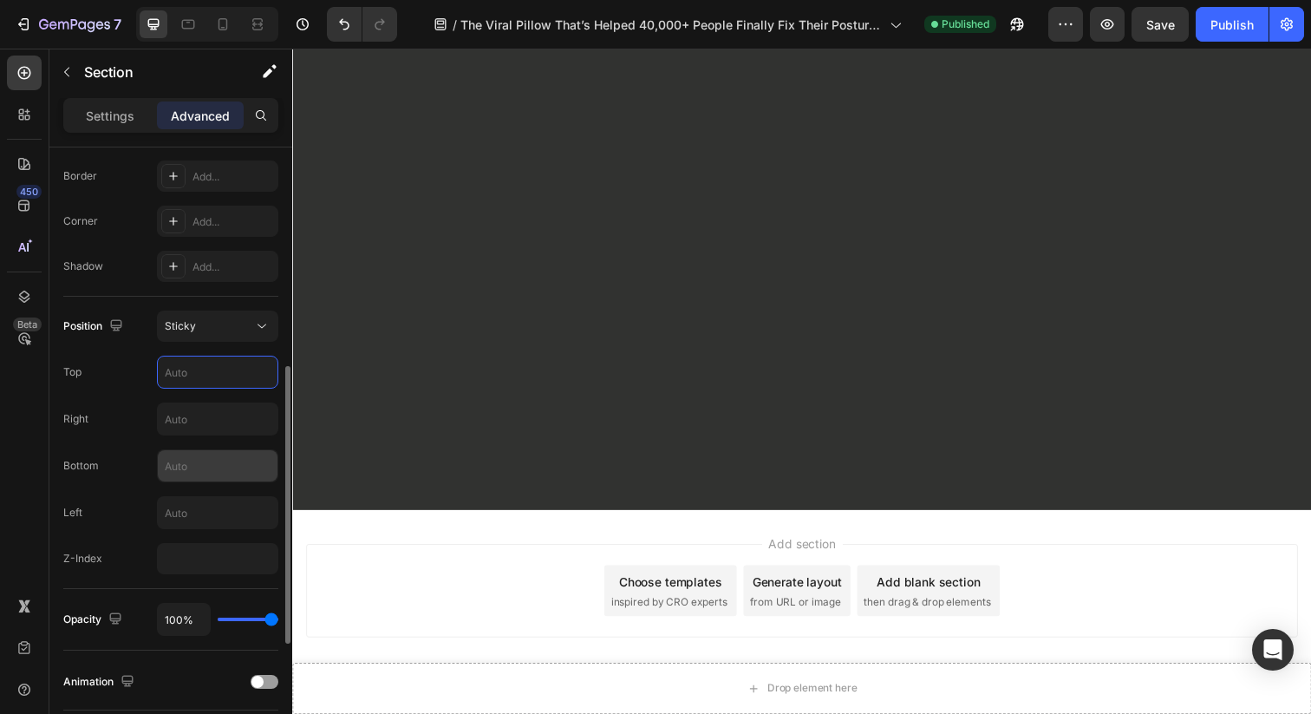
click at [200, 472] on input "text" at bounding box center [218, 465] width 120 height 31
type input "0"
click at [125, 290] on div "Shape Border Add... Corner Add... Shadow Add..." at bounding box center [170, 202] width 215 height 188
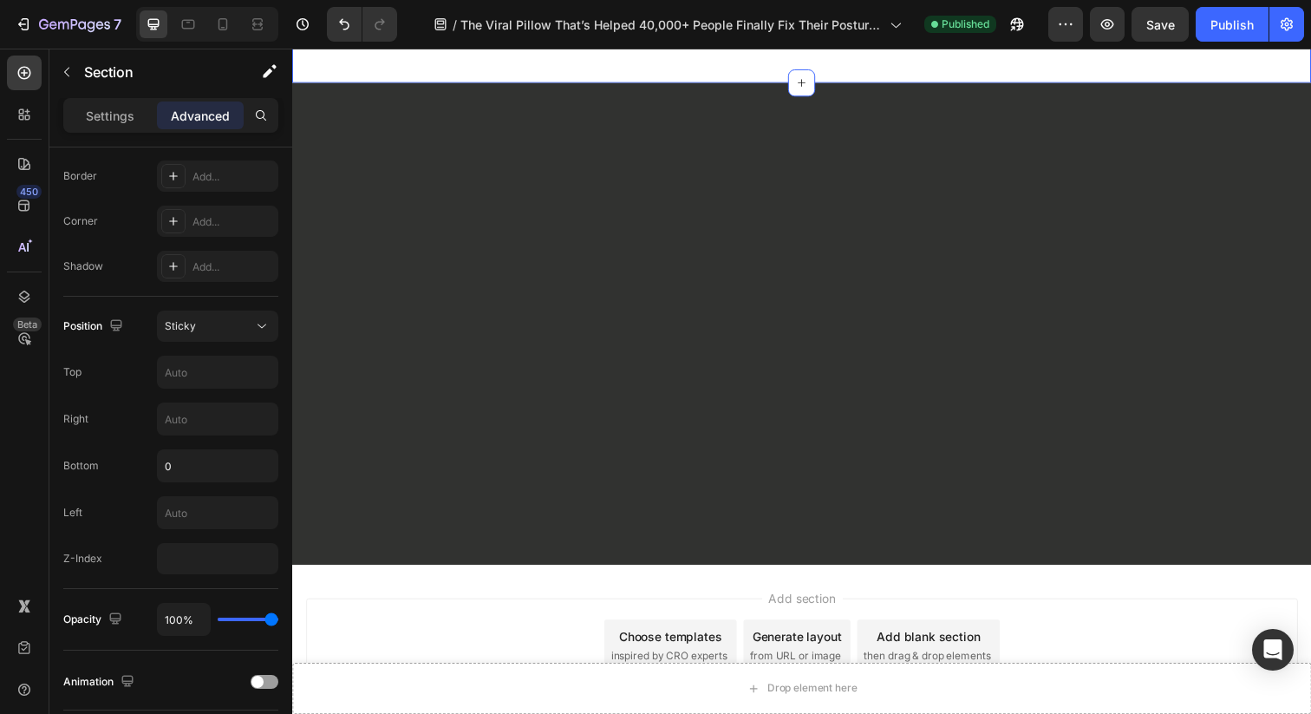
scroll to position [11567, 0]
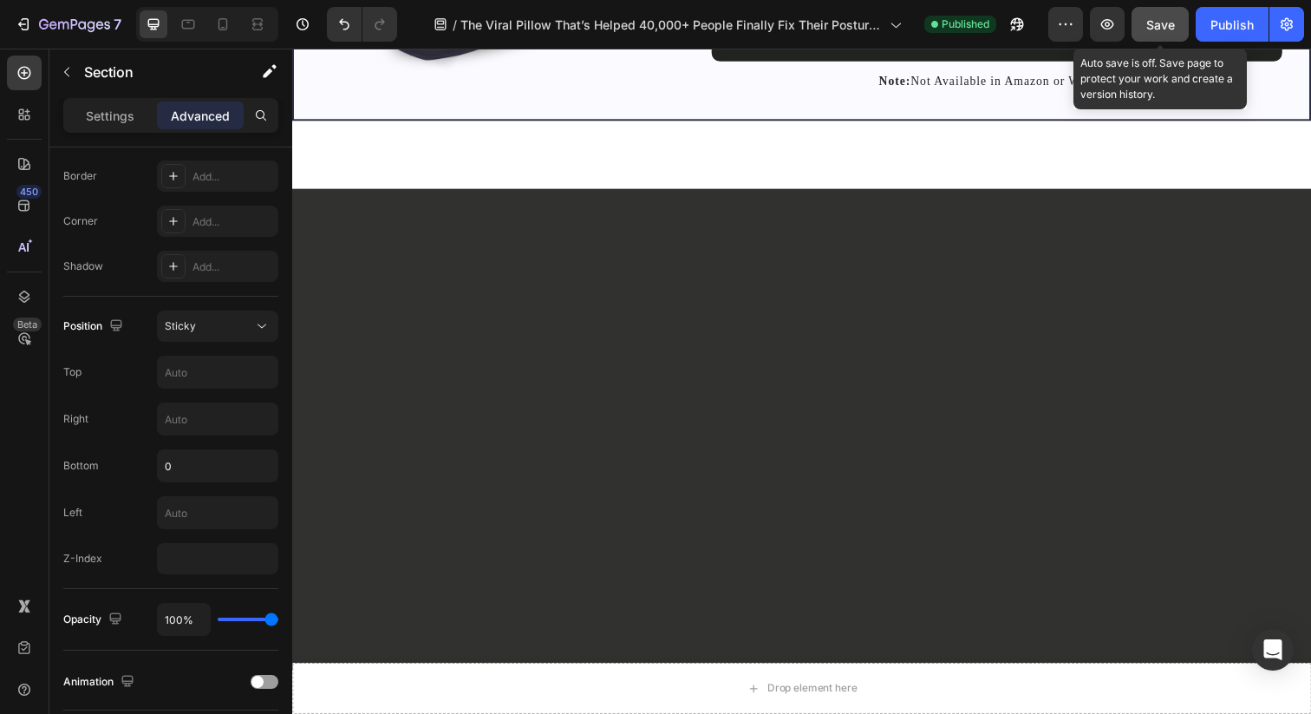
click at [1140, 22] on button "Save" at bounding box center [1160, 24] width 57 height 35
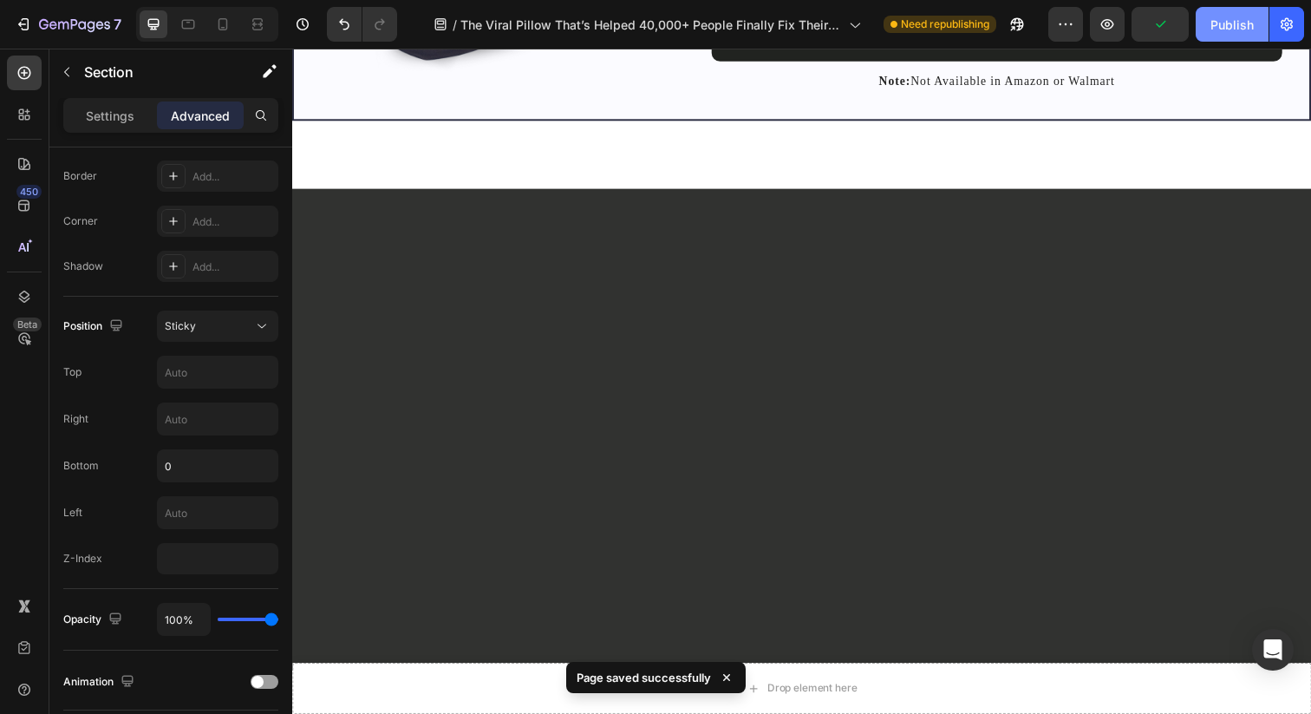
click at [1209, 25] on button "Publish" at bounding box center [1232, 24] width 73 height 35
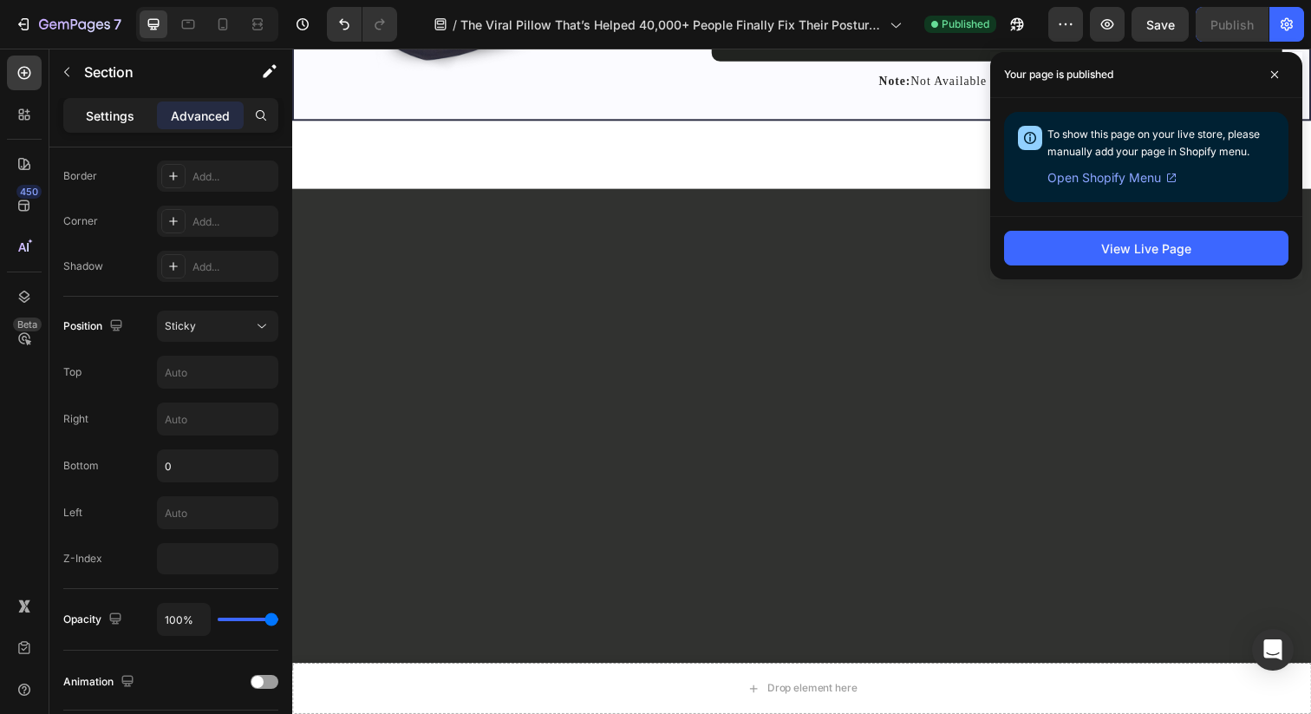
click at [114, 116] on p "Settings" at bounding box center [110, 116] width 49 height 18
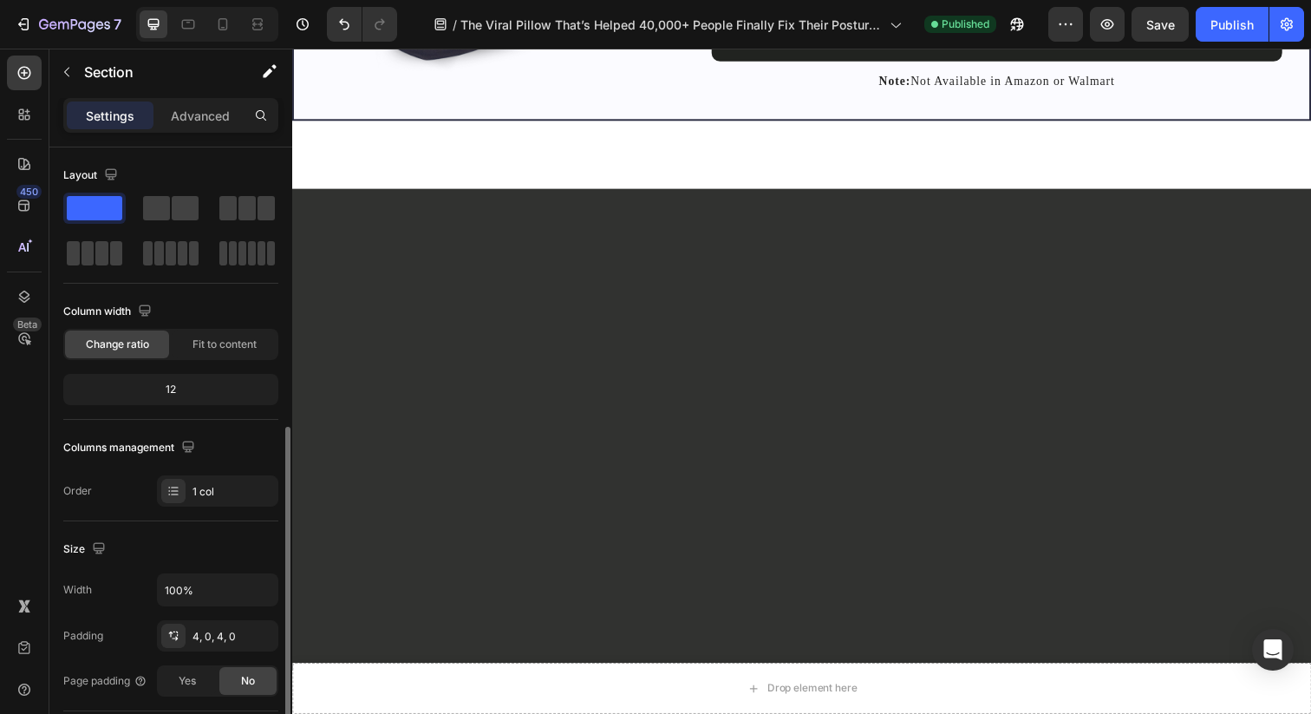
scroll to position [345, 0]
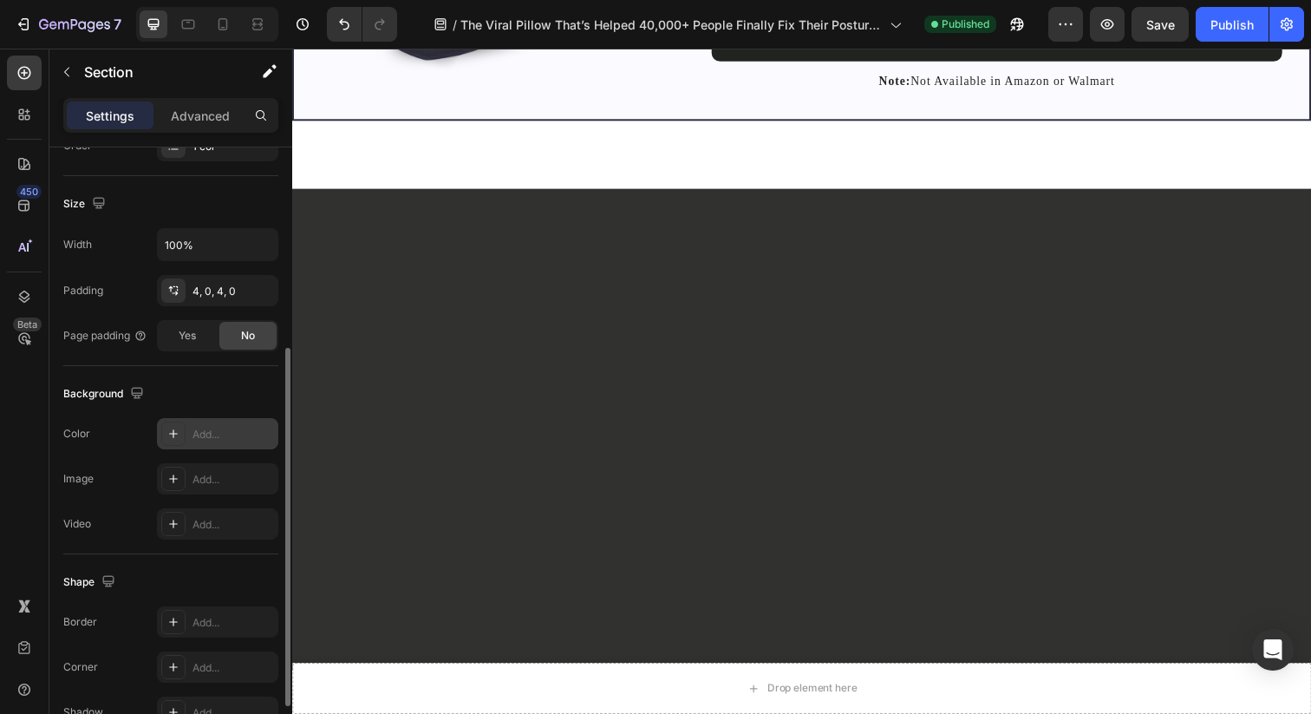
click at [199, 427] on div "Add..." at bounding box center [233, 435] width 82 height 16
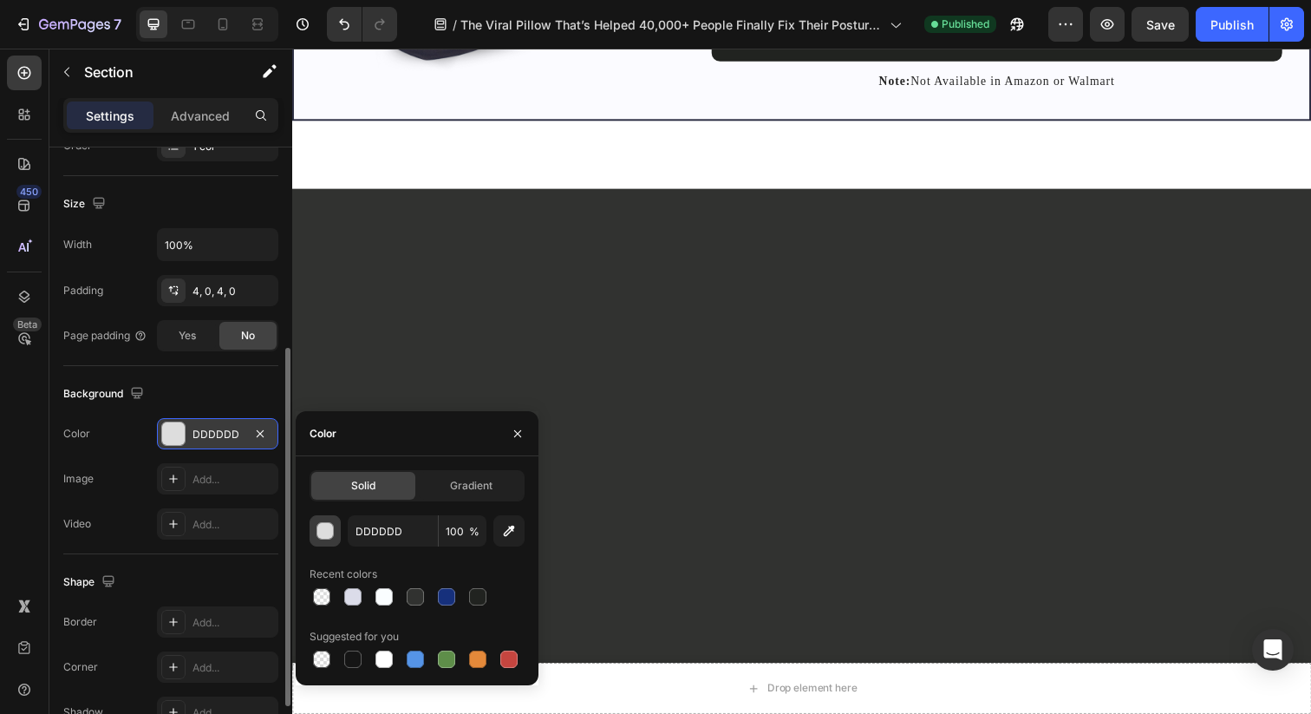
click at [327, 526] on div "button" at bounding box center [325, 531] width 17 height 17
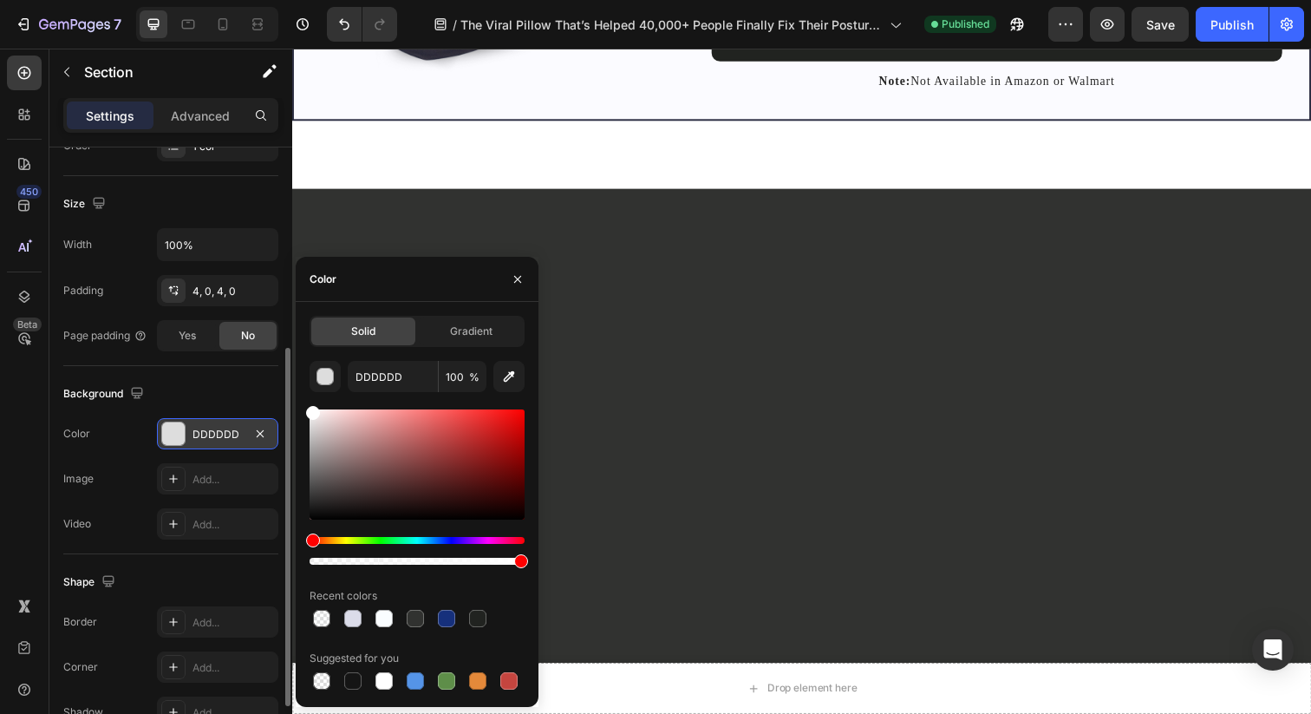
drag, startPoint x: 328, startPoint y: 462, endPoint x: 267, endPoint y: 335, distance: 141.2
click at [267, 335] on div "450 Beta Sections(18) Elements(83) Section Element Hero Section Product Detail …" at bounding box center [146, 381] width 292 height 665
type input "FFFFFF"
click at [513, 279] on icon "button" at bounding box center [518, 279] width 14 height 14
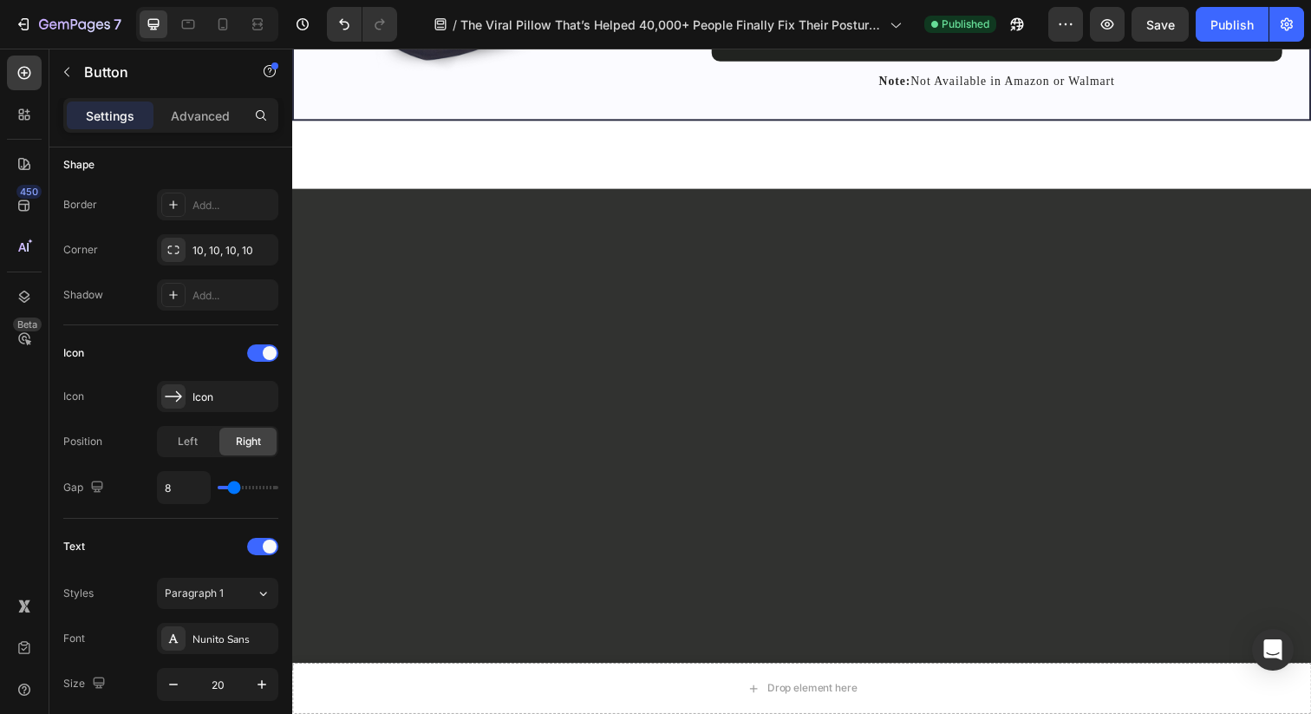
scroll to position [0, 0]
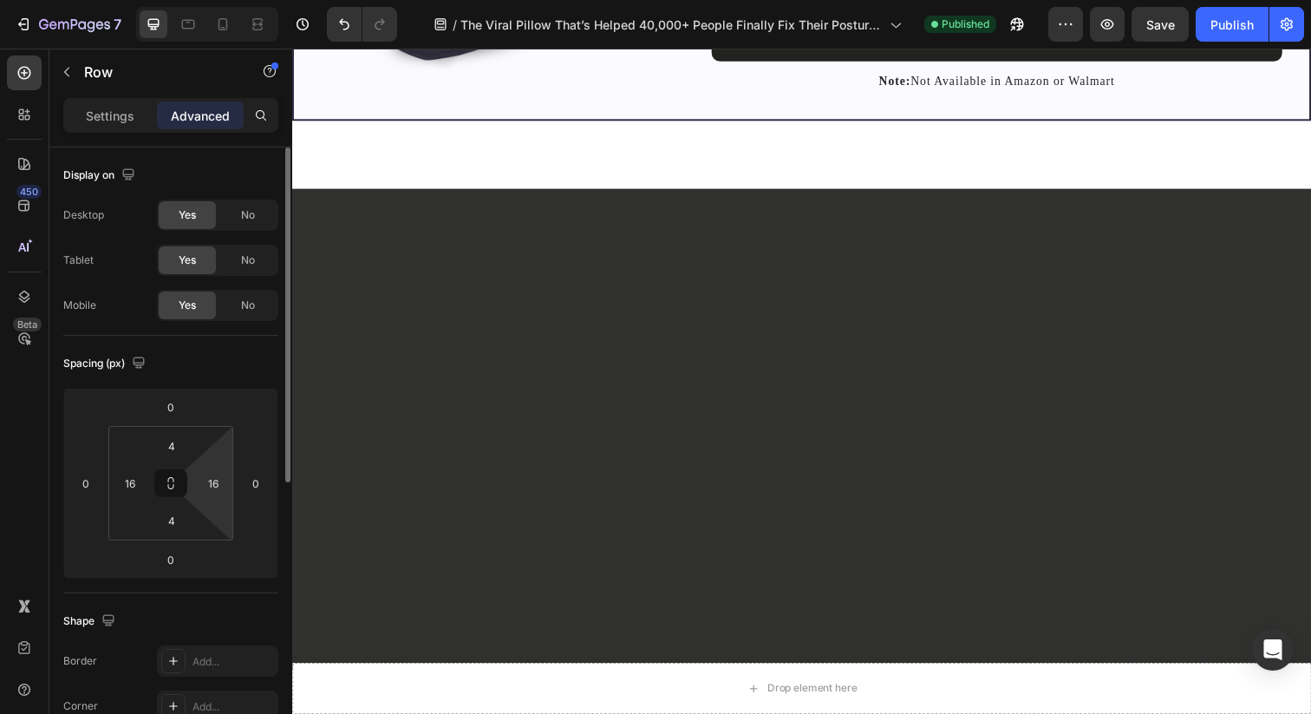
scroll to position [345, 0]
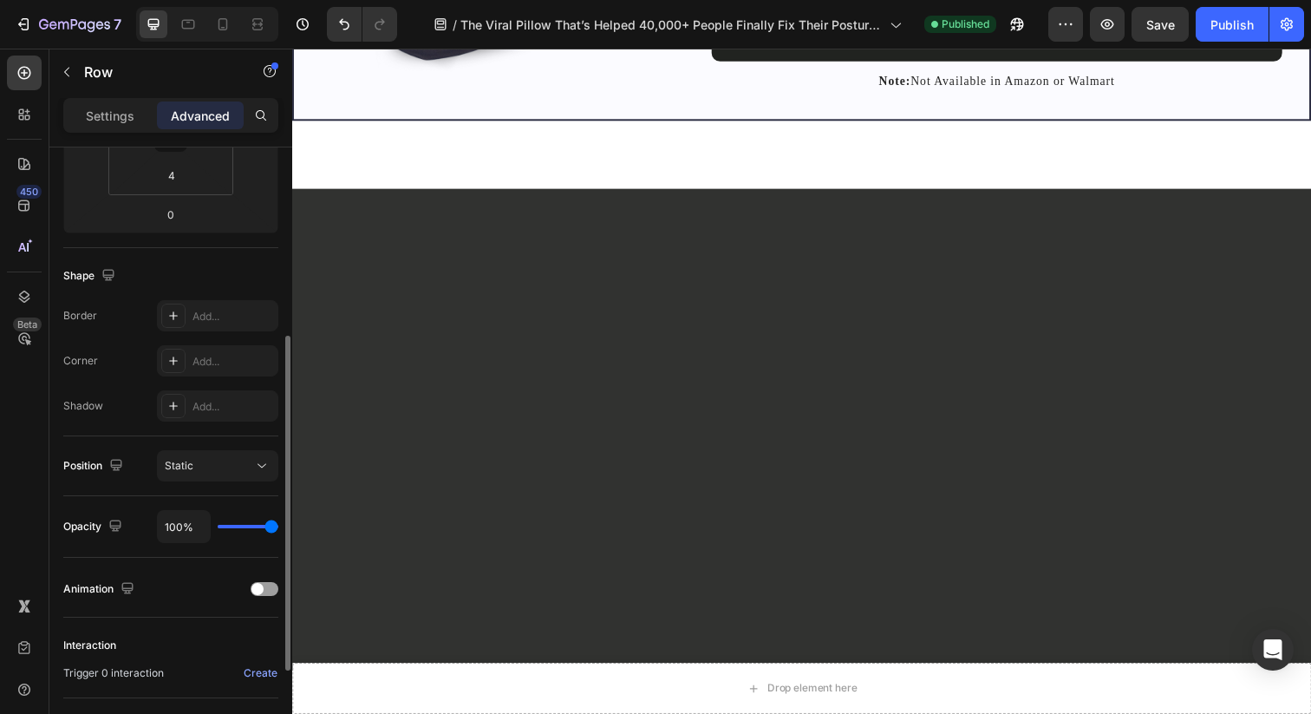
click at [129, 130] on div "Settings Advanced" at bounding box center [170, 115] width 215 height 35
click at [133, 123] on p "Settings" at bounding box center [110, 116] width 49 height 18
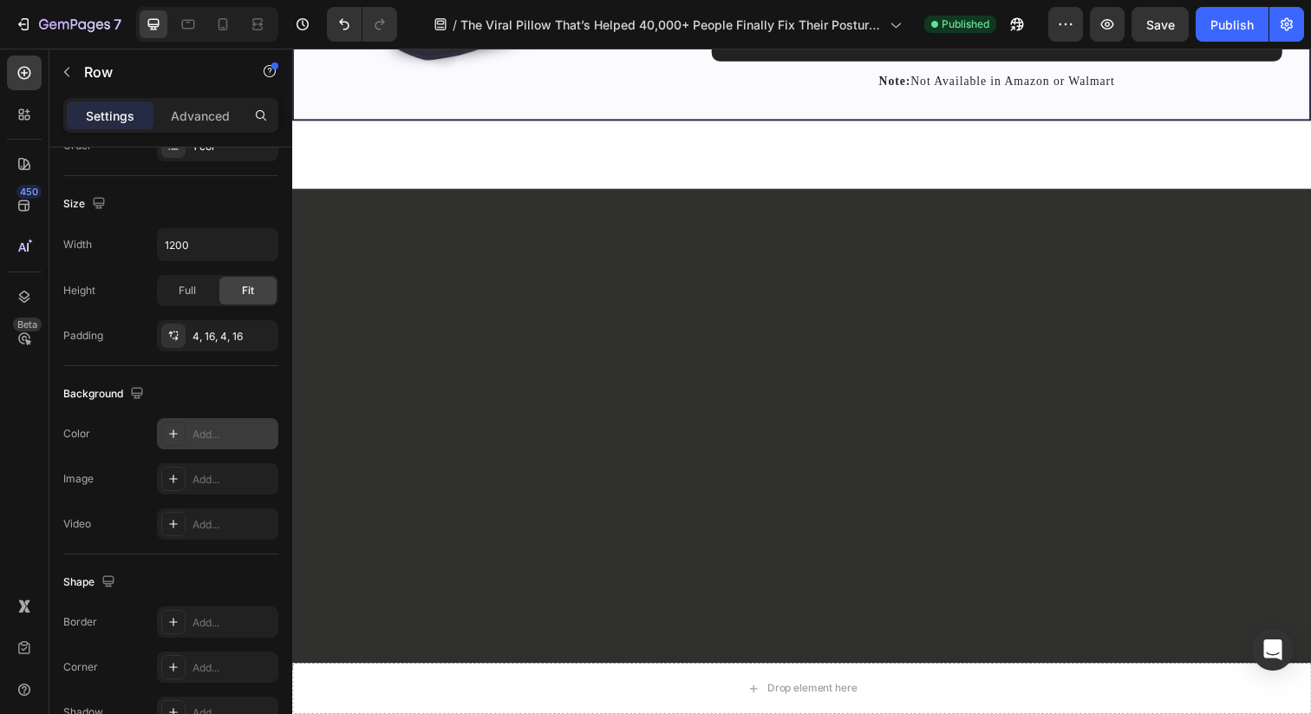
click at [194, 436] on div "Add..." at bounding box center [233, 435] width 82 height 16
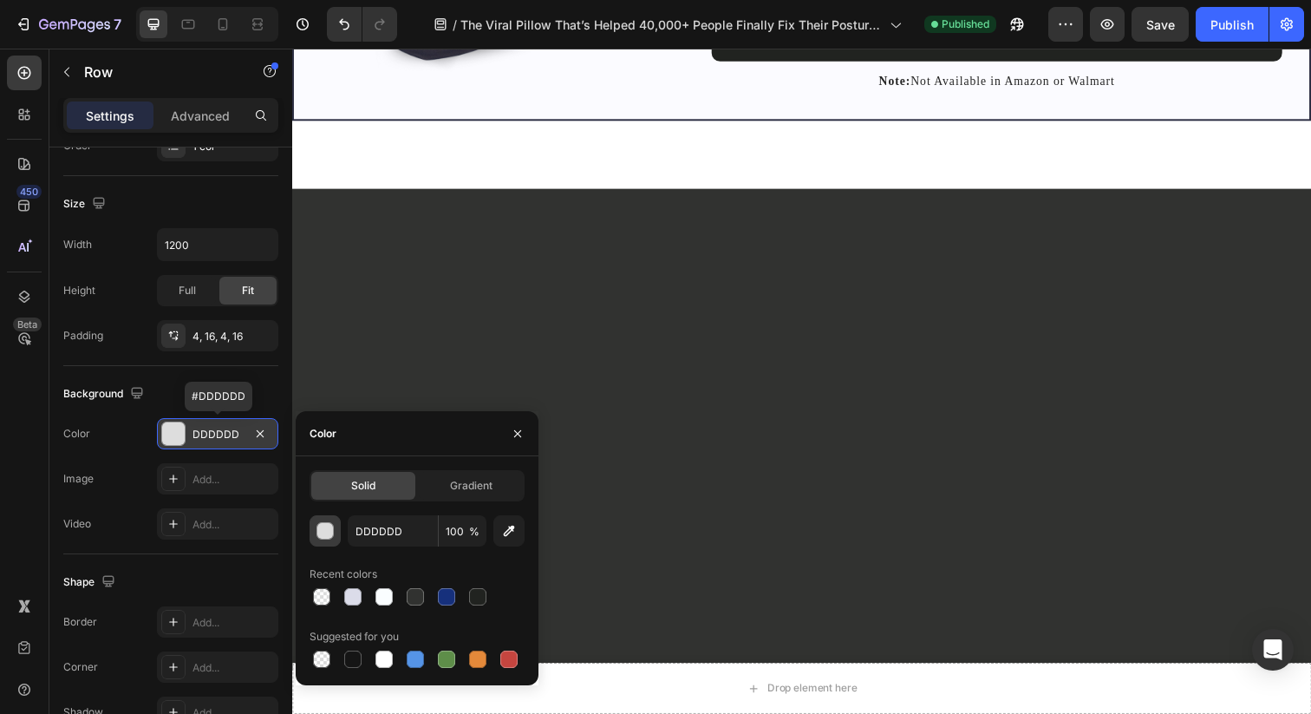
click at [333, 532] on div "button" at bounding box center [324, 530] width 17 height 17
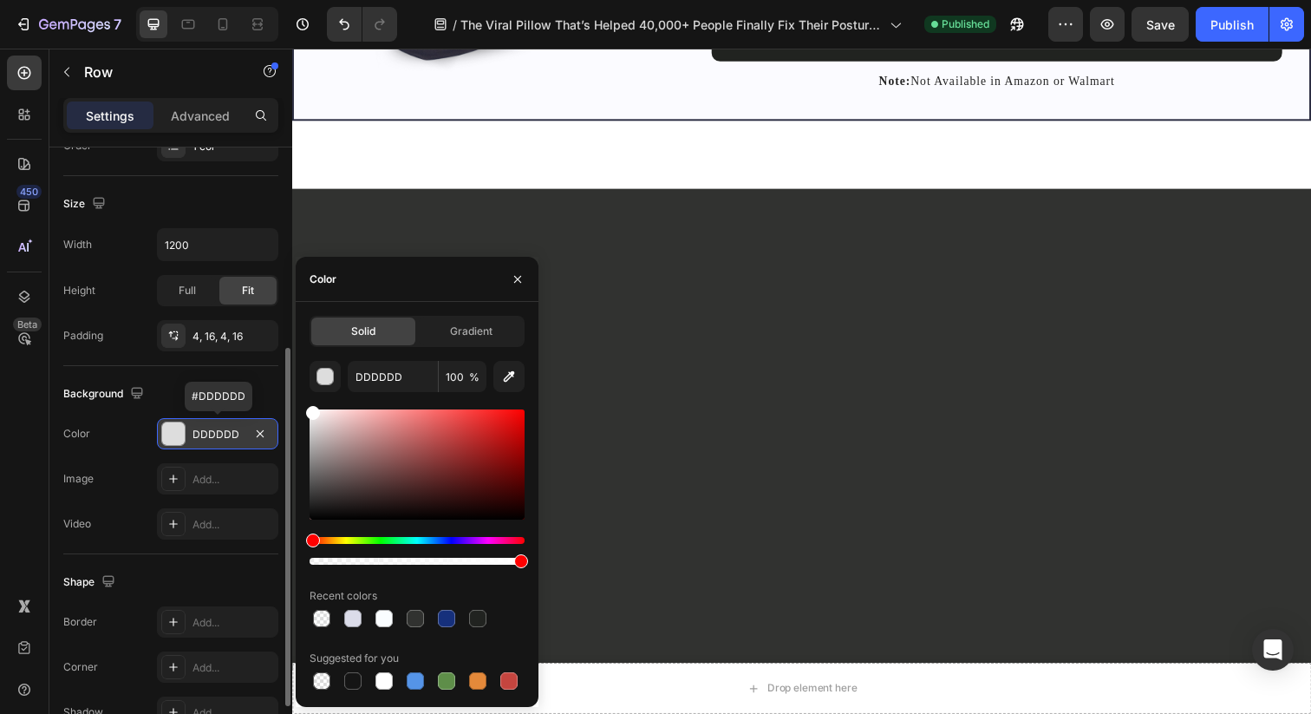
drag, startPoint x: 351, startPoint y: 456, endPoint x: 238, endPoint y: 264, distance: 222.3
click at [238, 266] on div "450 Beta Sections(18) Elements(83) Section Element Hero Section Product Detail …" at bounding box center [146, 381] width 292 height 665
type input "FFFFFF"
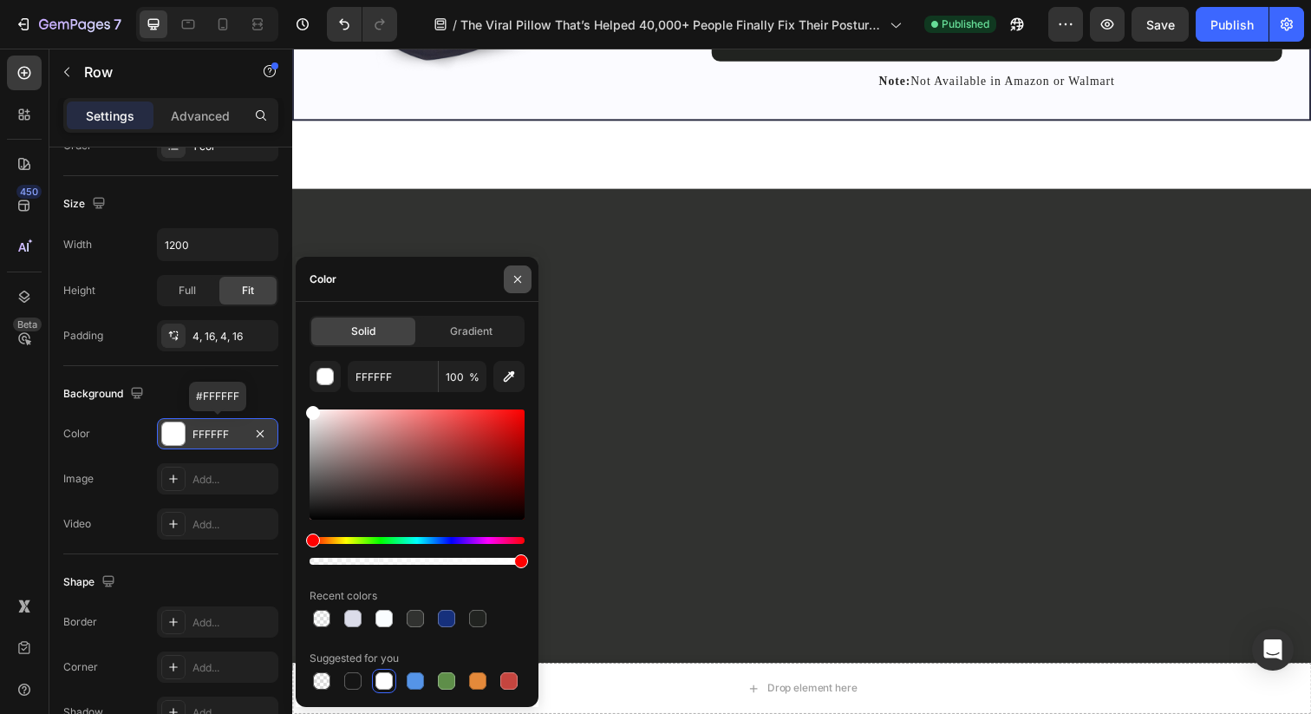
click at [523, 272] on icon "button" at bounding box center [518, 279] width 14 height 14
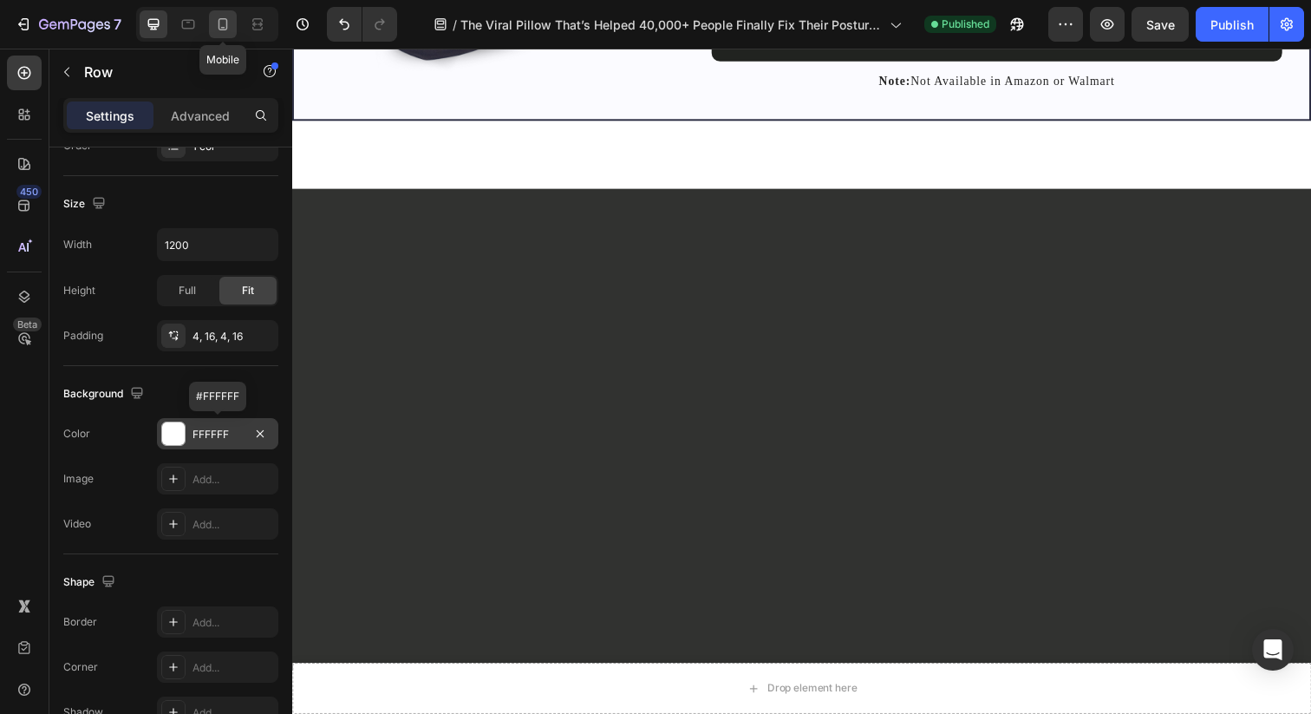
click at [225, 31] on icon at bounding box center [222, 24] width 17 height 17
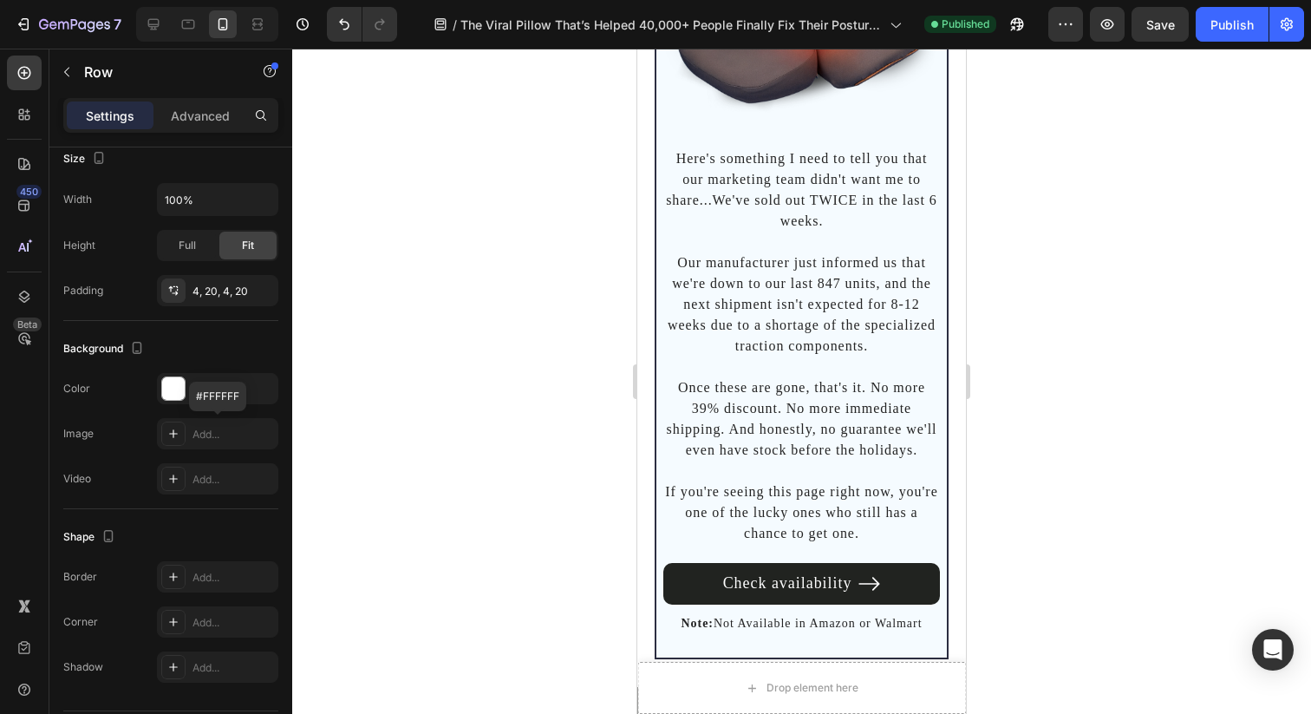
scroll to position [12036, 0]
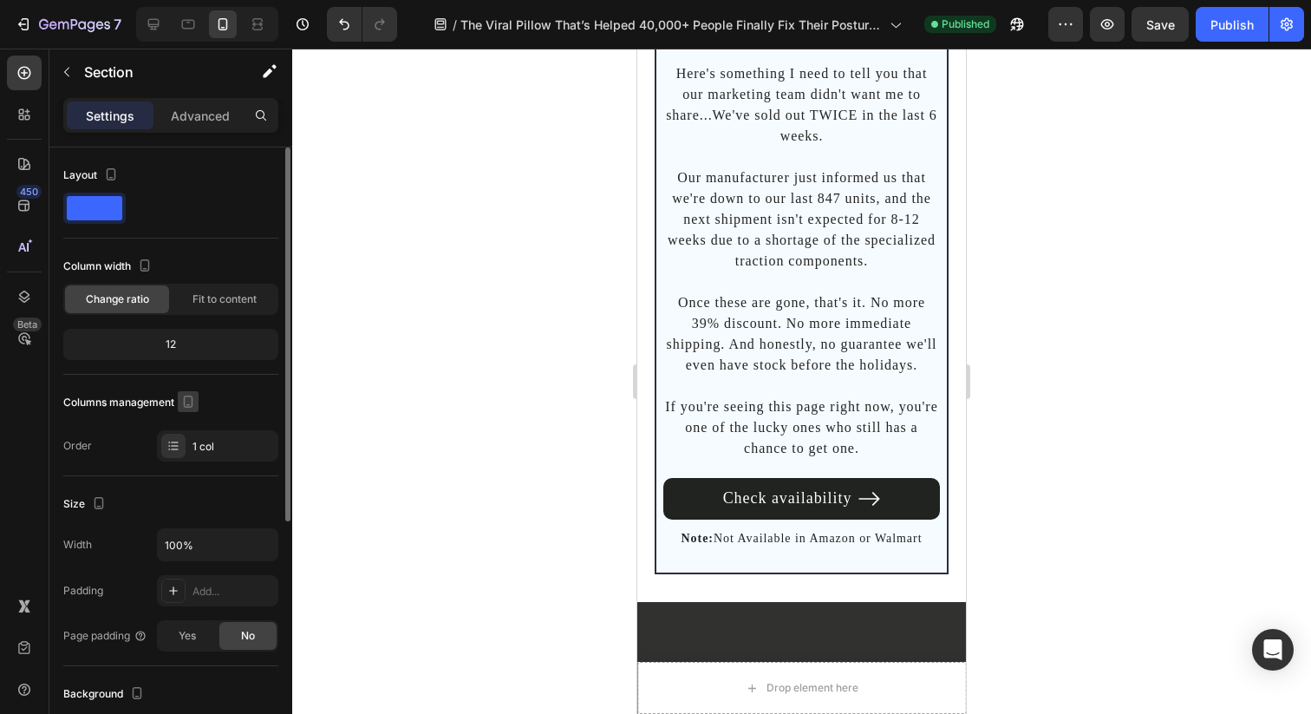
scroll to position [346, 0]
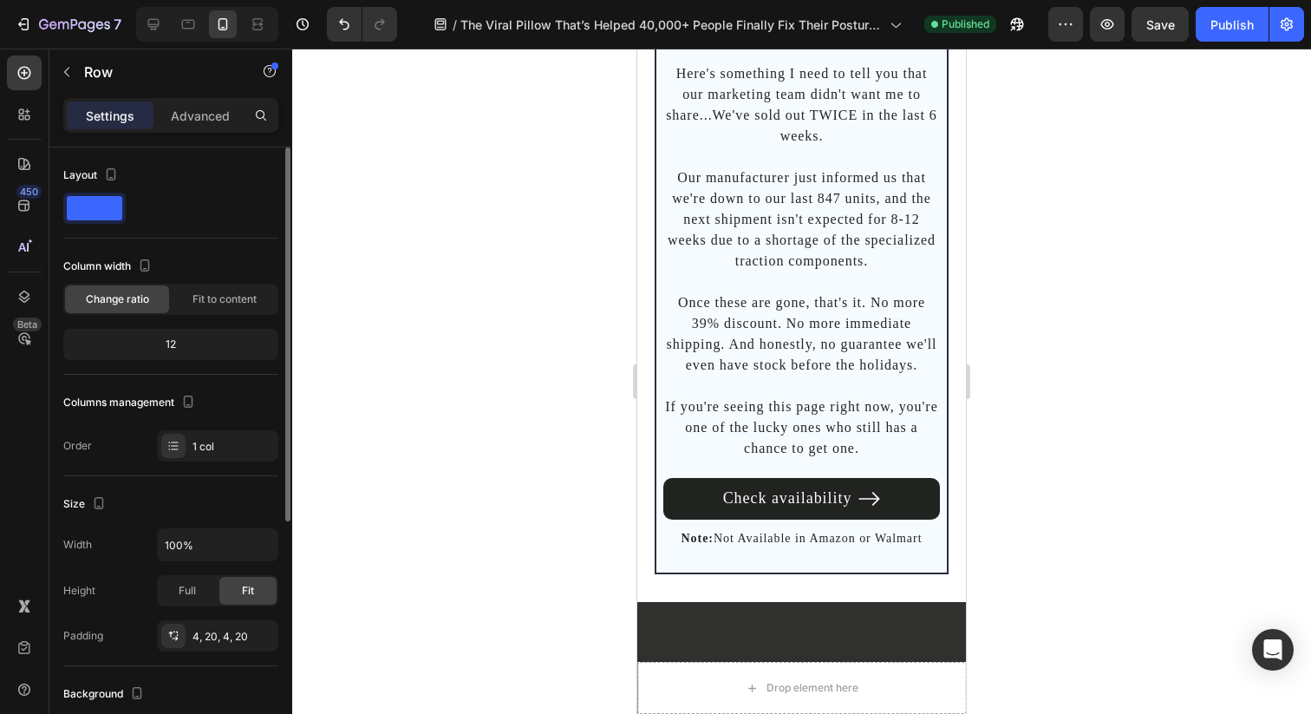
drag, startPoint x: 672, startPoint y: 101, endPoint x: 849, endPoint y: 224, distance: 215.0
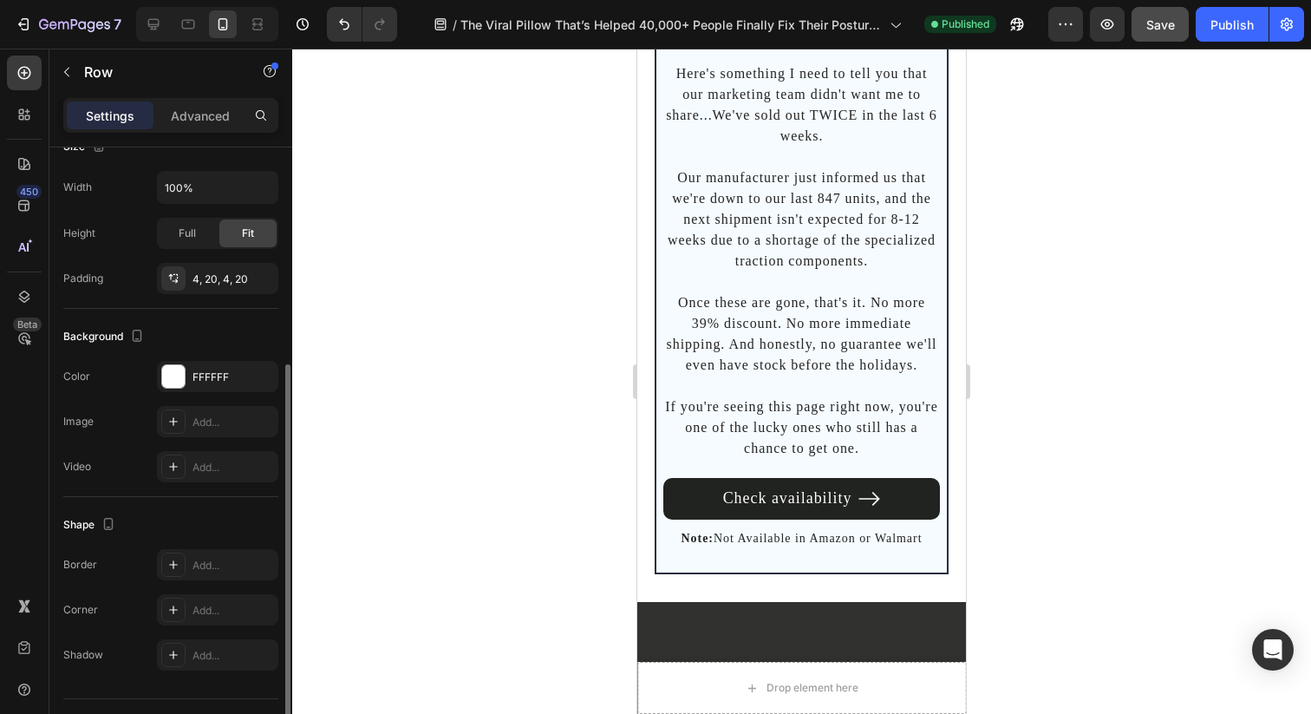
click at [1186, 35] on button "Save" at bounding box center [1160, 24] width 57 height 35
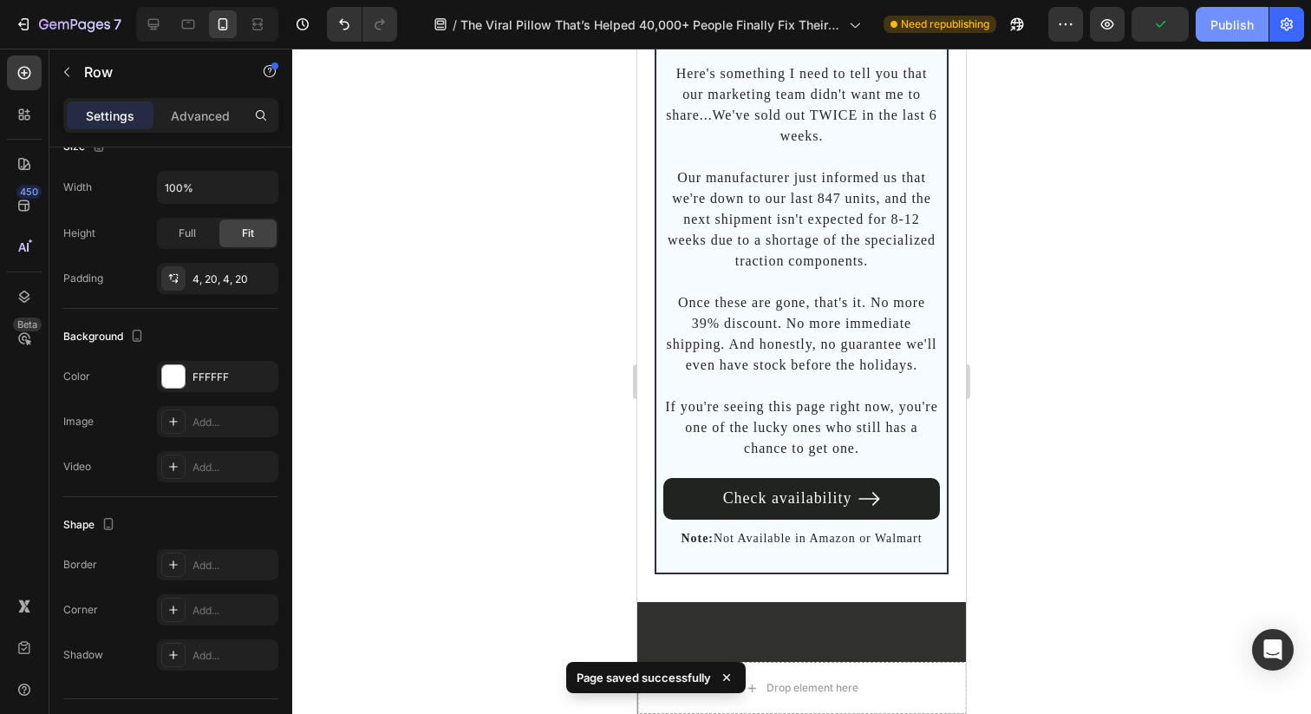
click at [1230, 27] on div "Publish" at bounding box center [1231, 25] width 43 height 18
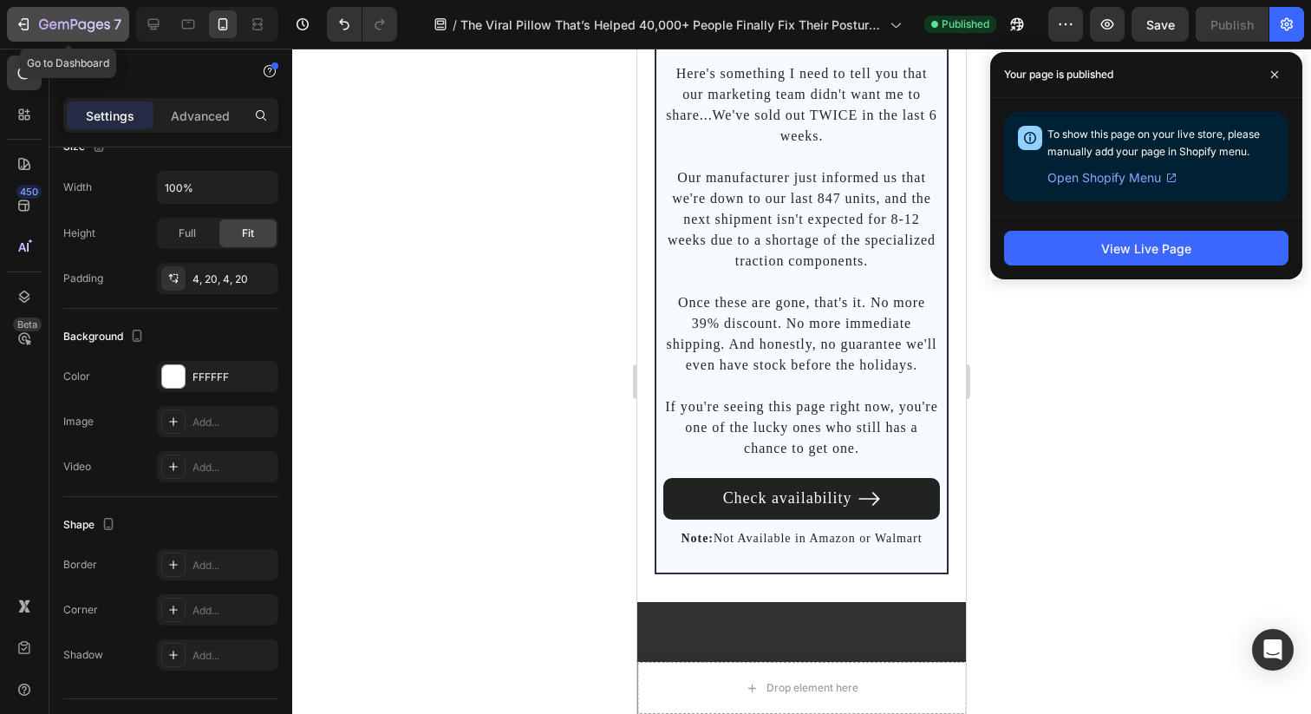
click at [34, 25] on div "7" at bounding box center [68, 24] width 107 height 21
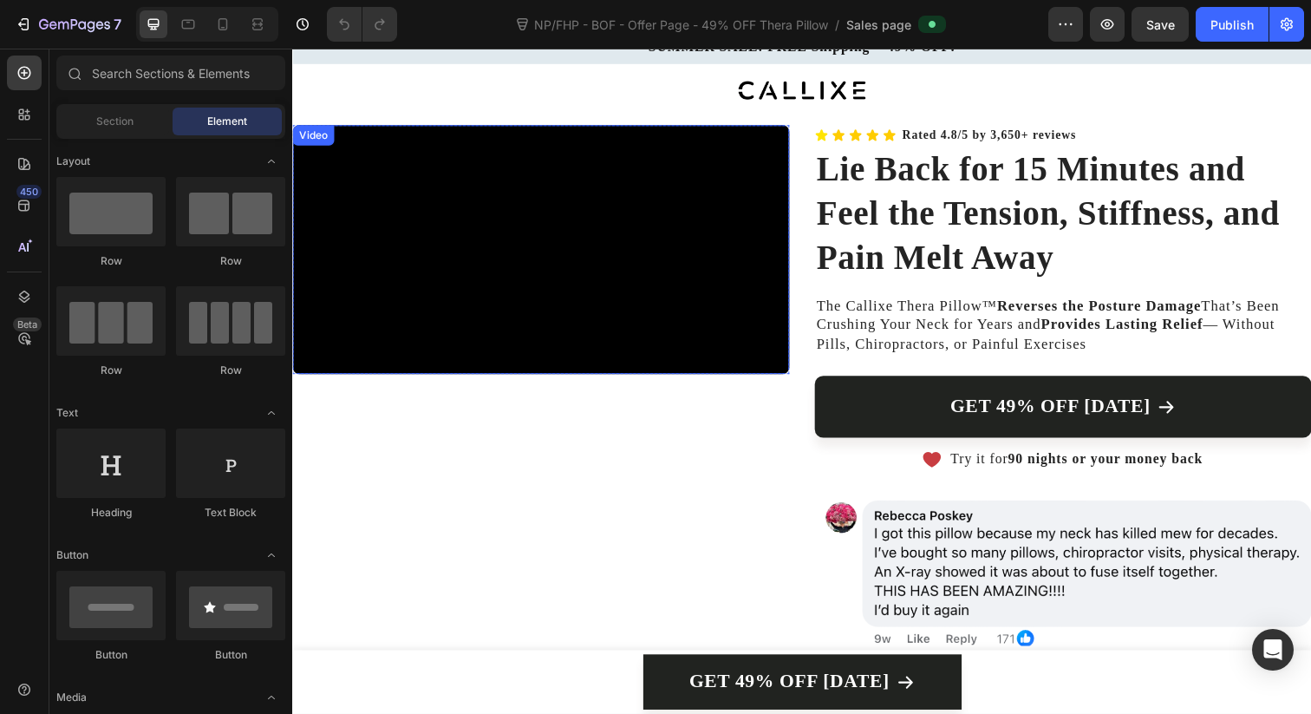
scroll to position [119, 0]
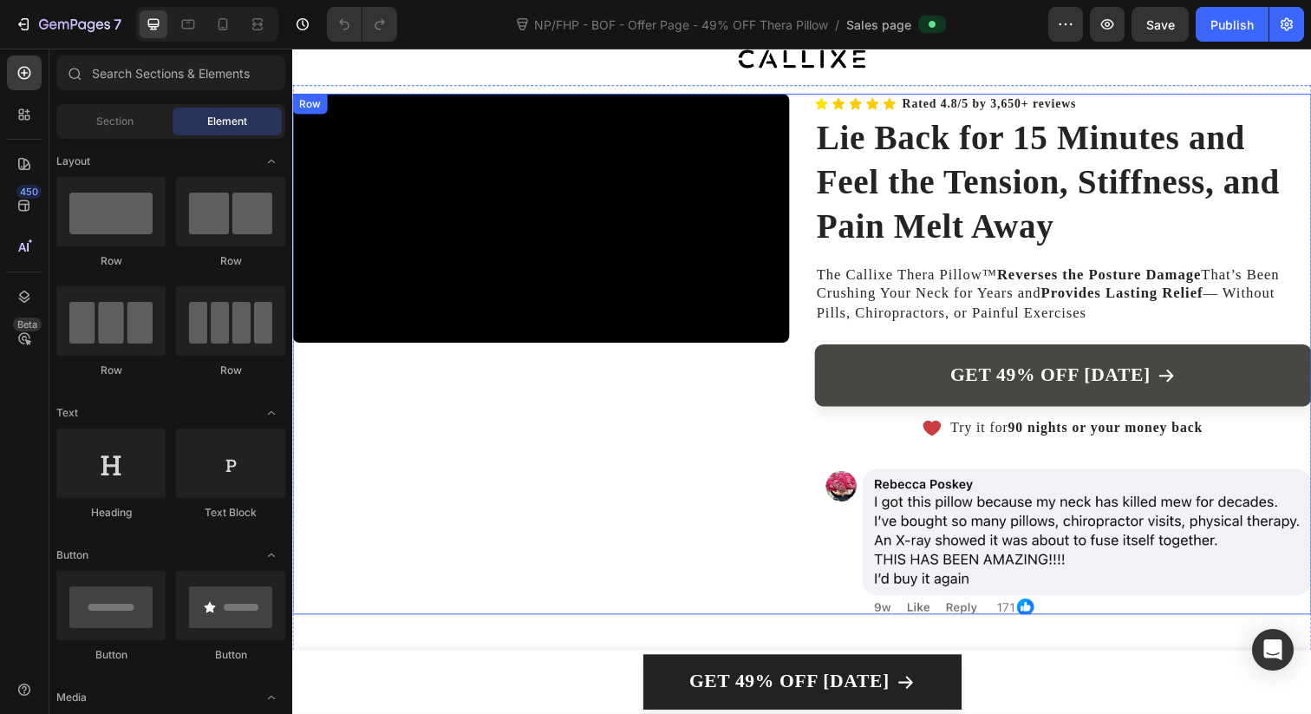
click at [842, 390] on link "GET 49% OFF [DATE]" at bounding box center [1078, 381] width 507 height 63
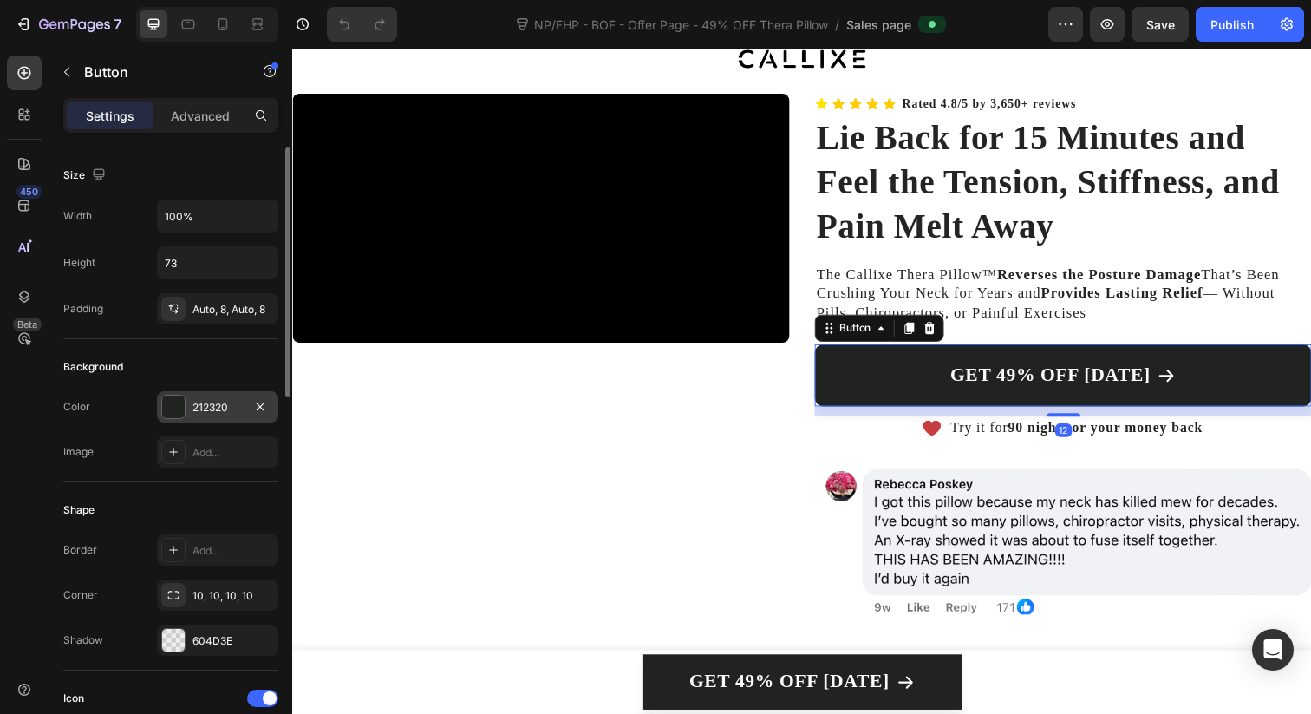
click at [204, 414] on div "212320" at bounding box center [217, 408] width 50 height 16
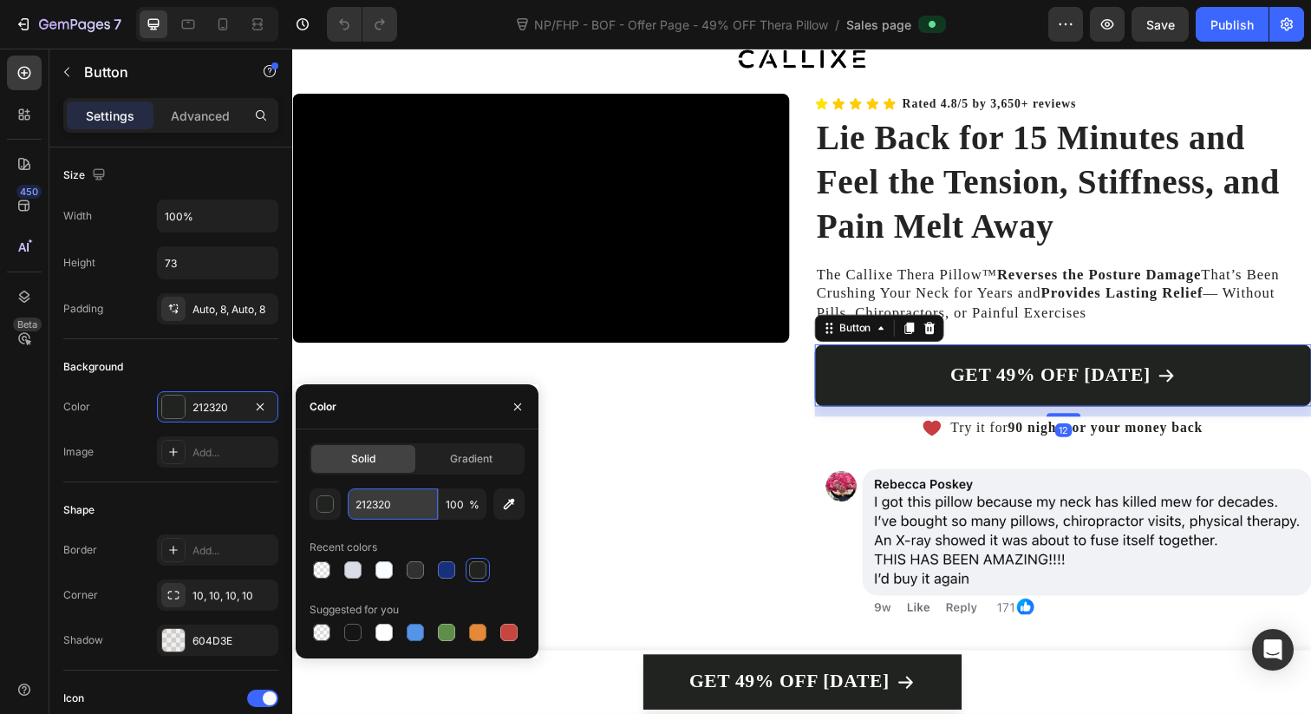
click at [380, 504] on input "212320" at bounding box center [393, 503] width 90 height 31
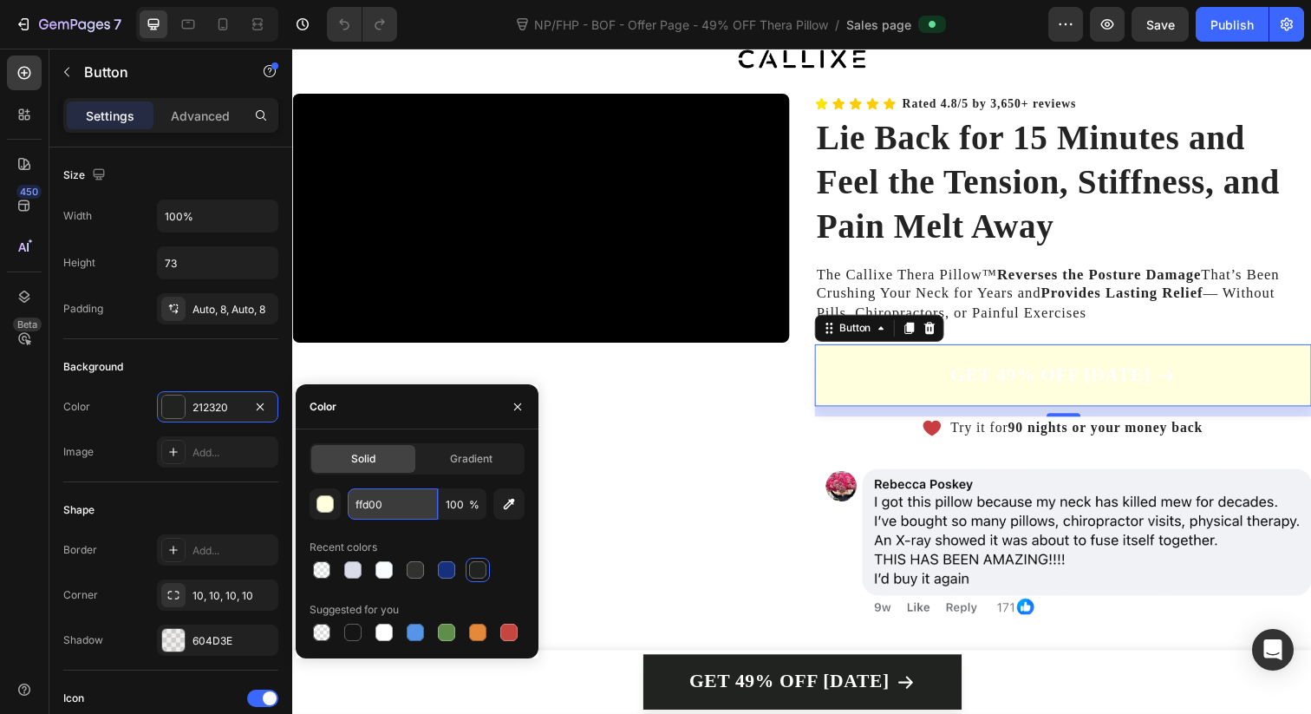
type input "ffd000"
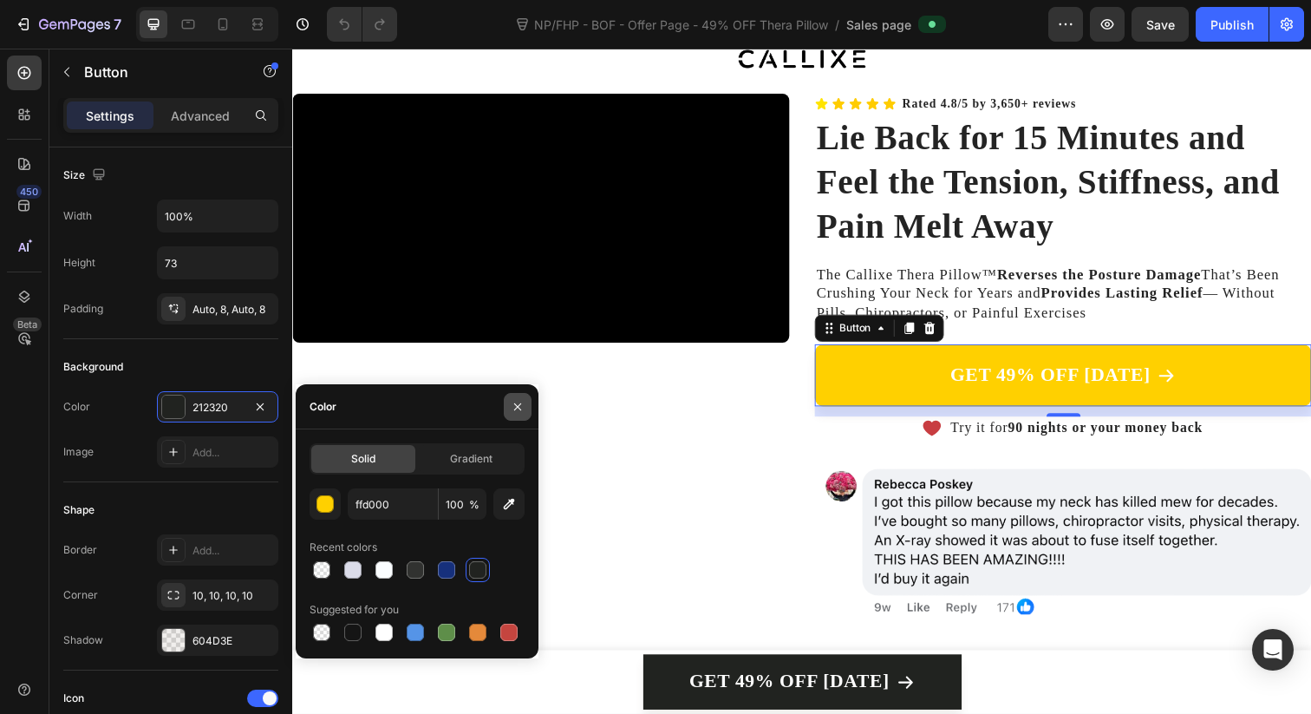
click at [516, 409] on icon "button" at bounding box center [518, 407] width 14 height 14
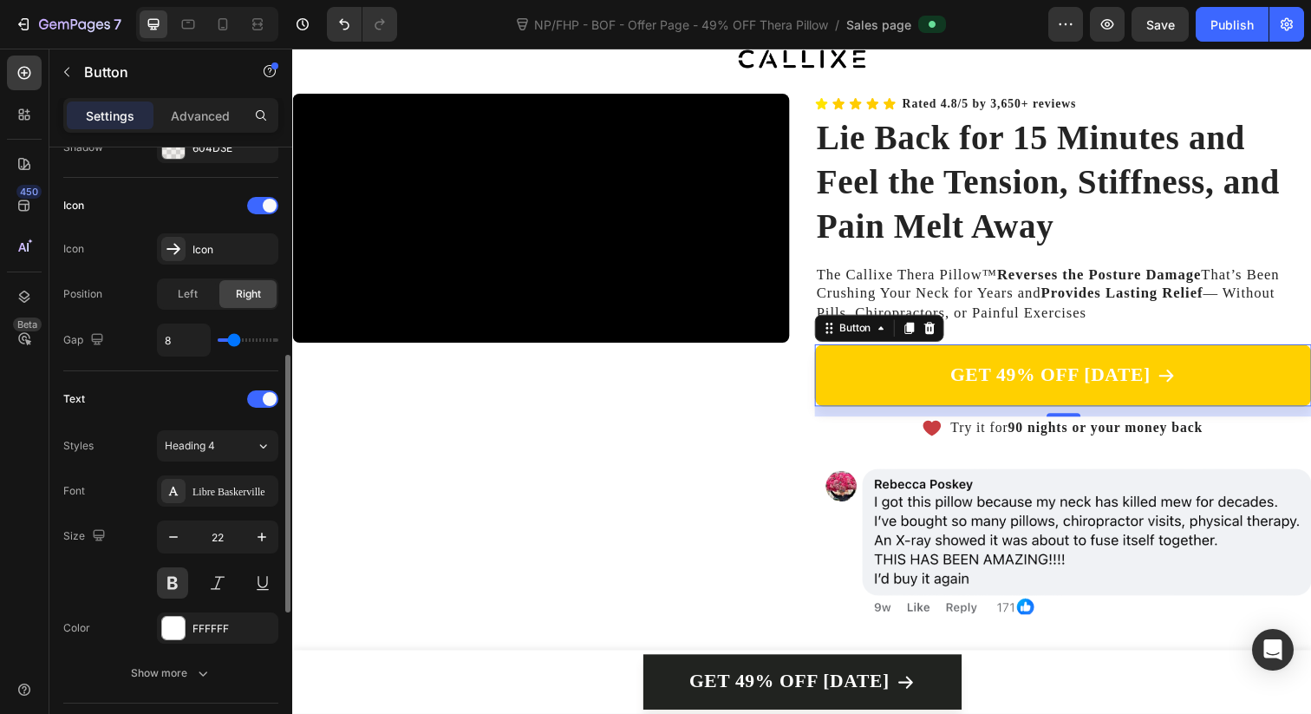
scroll to position [493, 0]
click at [189, 622] on div "FFFFFF" at bounding box center [217, 626] width 121 height 31
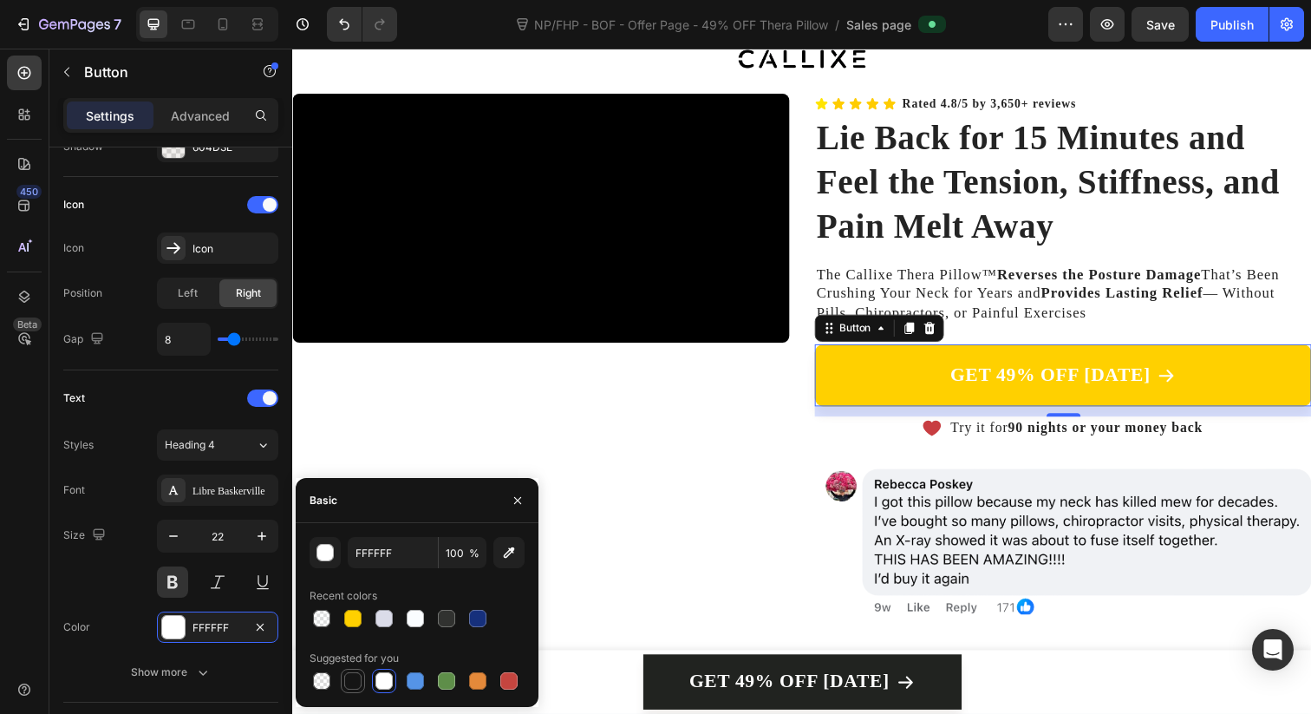
click at [344, 680] on div at bounding box center [352, 680] width 17 height 17
type input "151515"
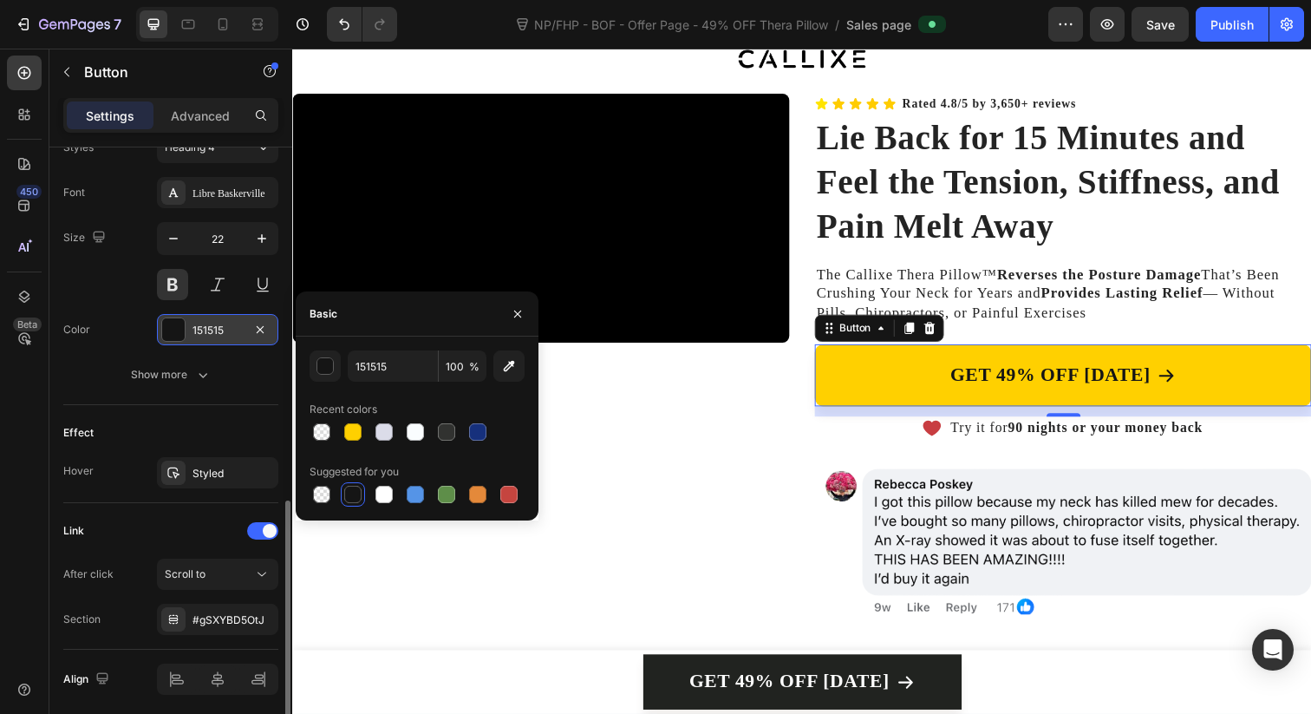
scroll to position [806, 0]
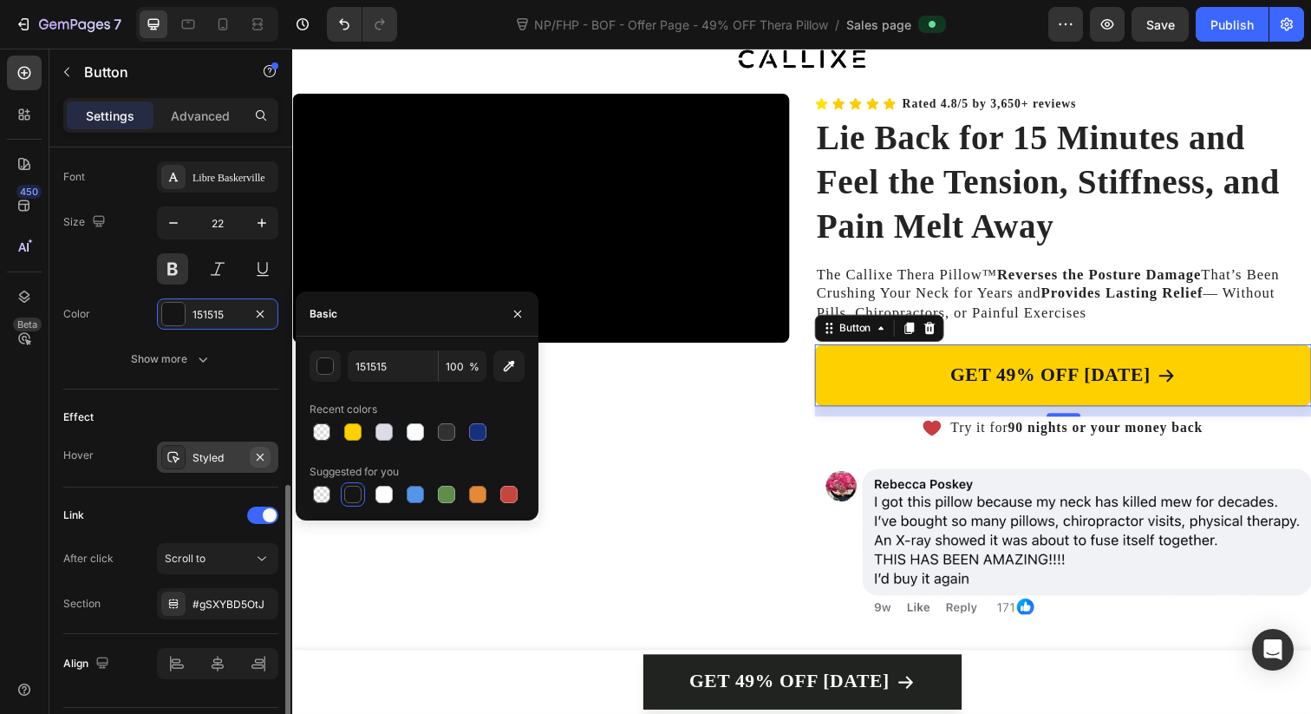
click at [266, 461] on icon "button" at bounding box center [260, 457] width 14 height 14
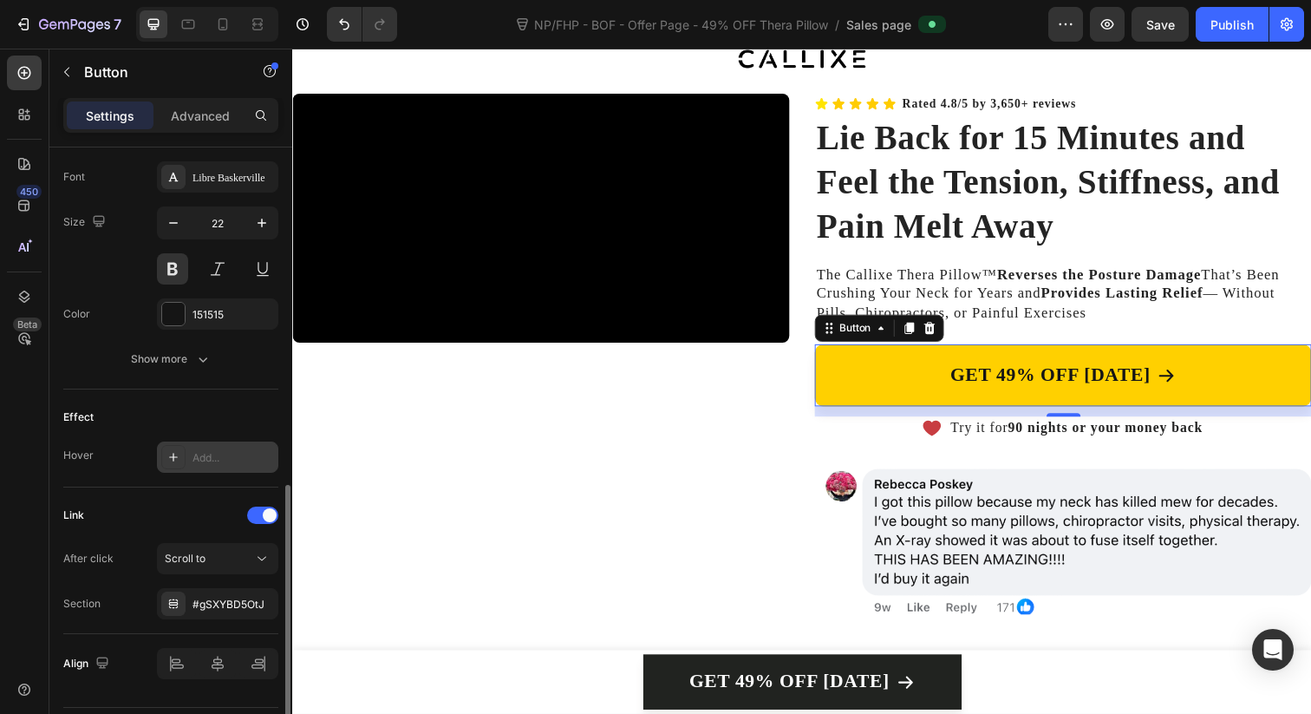
click at [218, 465] on div "Add..." at bounding box center [233, 458] width 82 height 16
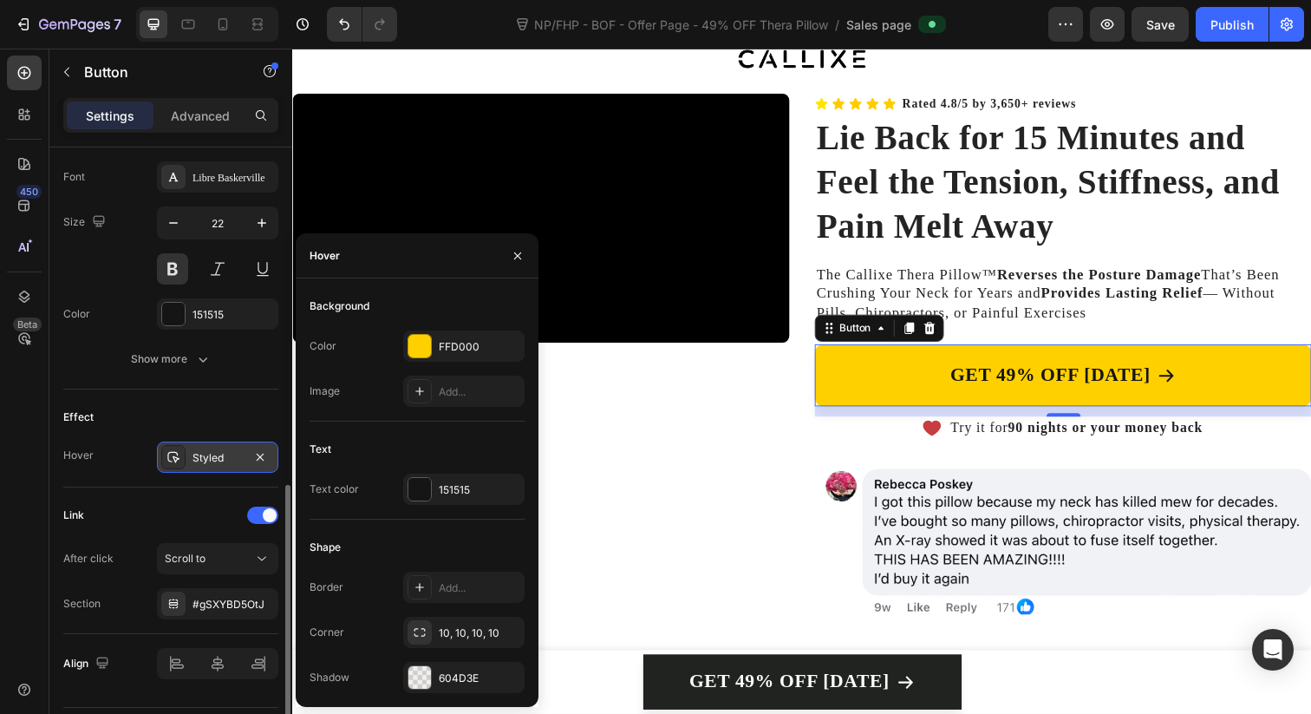
click at [451, 364] on div "Color FFD000 Image Add..." at bounding box center [417, 368] width 215 height 76
click at [452, 352] on div "FFD000" at bounding box center [464, 347] width 50 height 16
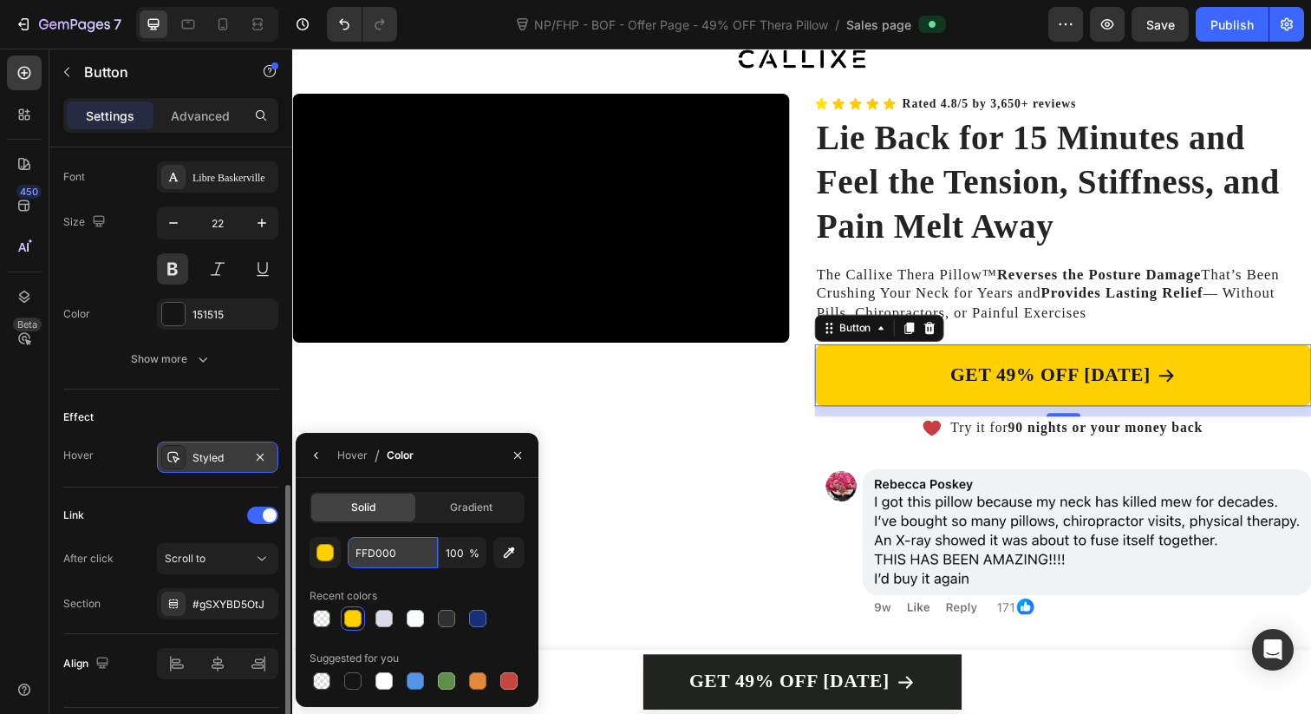
type textarea "FFD000"
click at [0, 0] on input "FFD000" at bounding box center [0, 0] width 0 height 0
type input "ffe400"
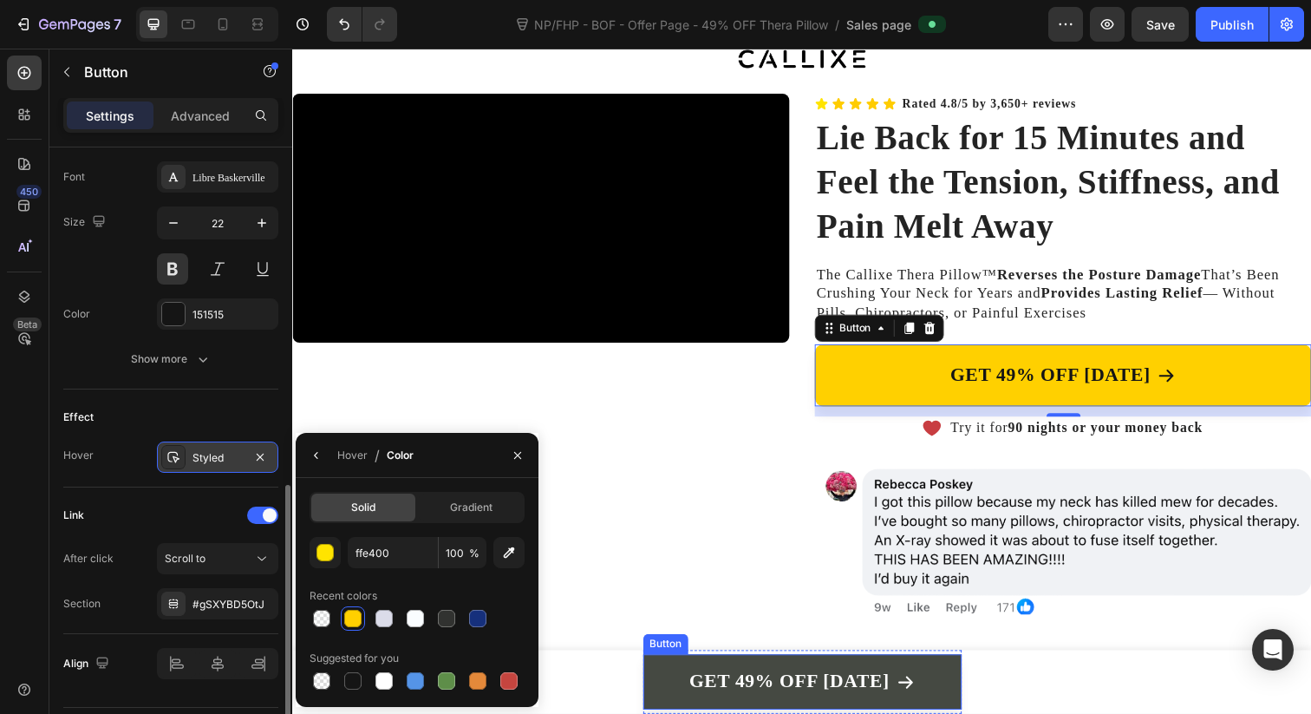
click at [708, 712] on link "GET 49% OFF [DATE]" at bounding box center [812, 695] width 325 height 56
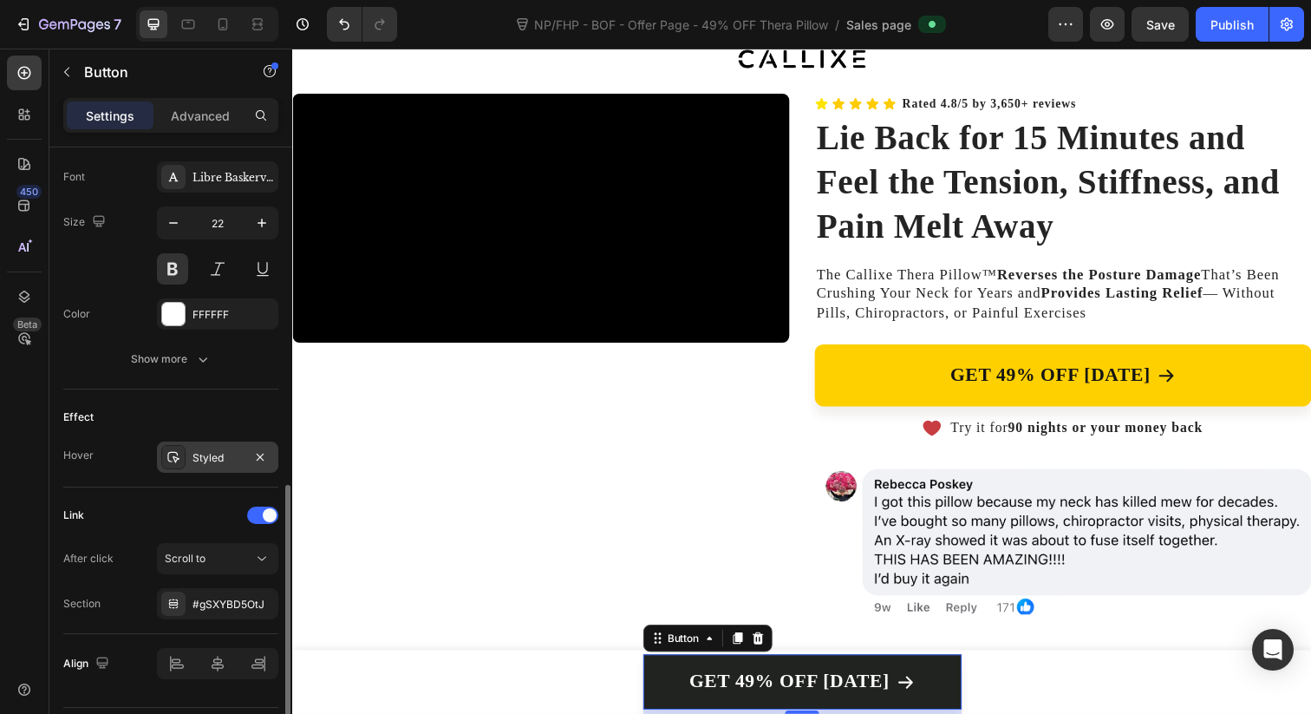
click at [232, 462] on div "Styled" at bounding box center [217, 458] width 50 height 16
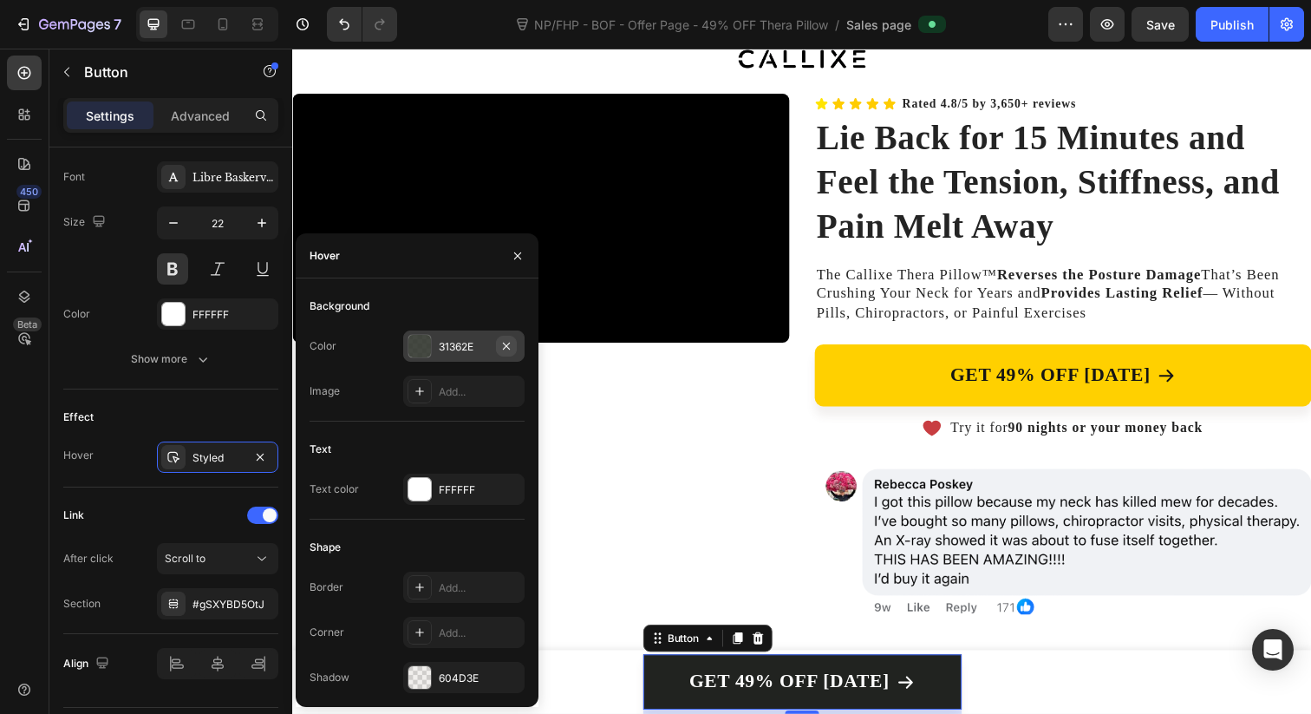
click at [512, 353] on button "button" at bounding box center [506, 346] width 21 height 21
click at [450, 353] on div "Add..." at bounding box center [480, 347] width 82 height 16
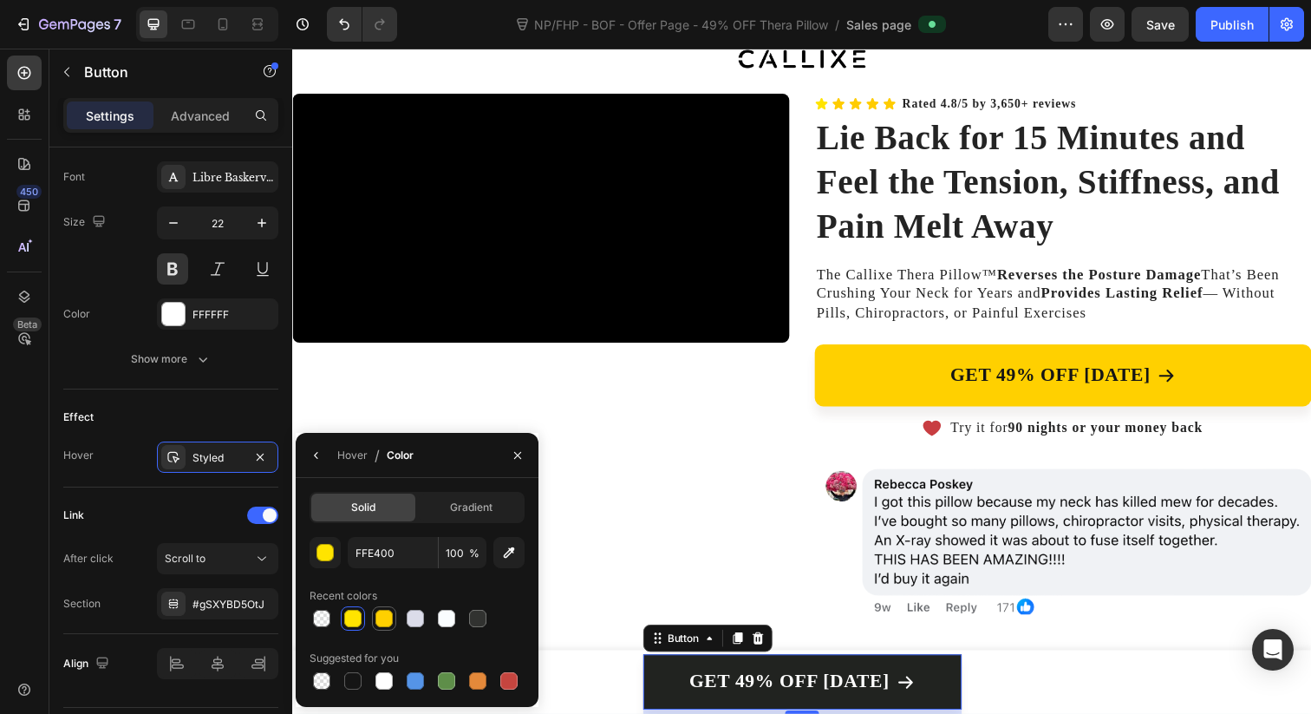
click at [381, 625] on div at bounding box center [383, 618] width 17 height 17
click at [356, 622] on div at bounding box center [352, 618] width 17 height 17
type input "FFE400"
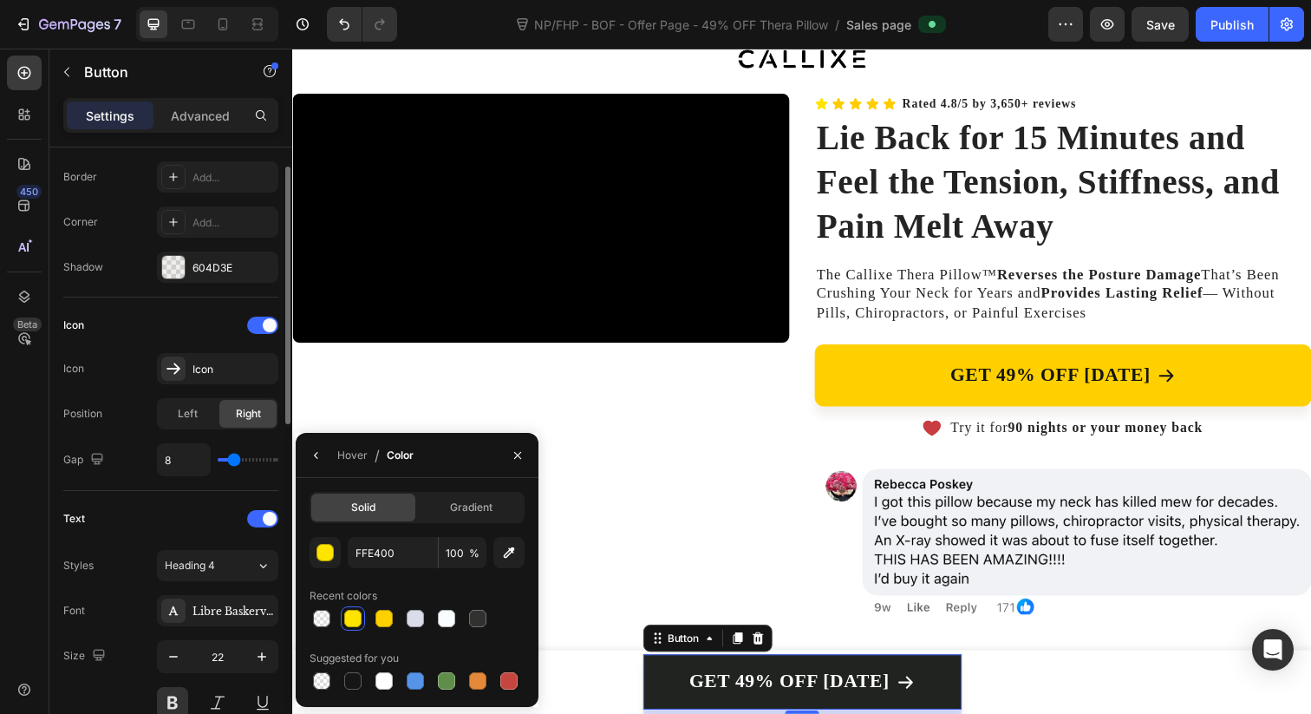
scroll to position [181, 0]
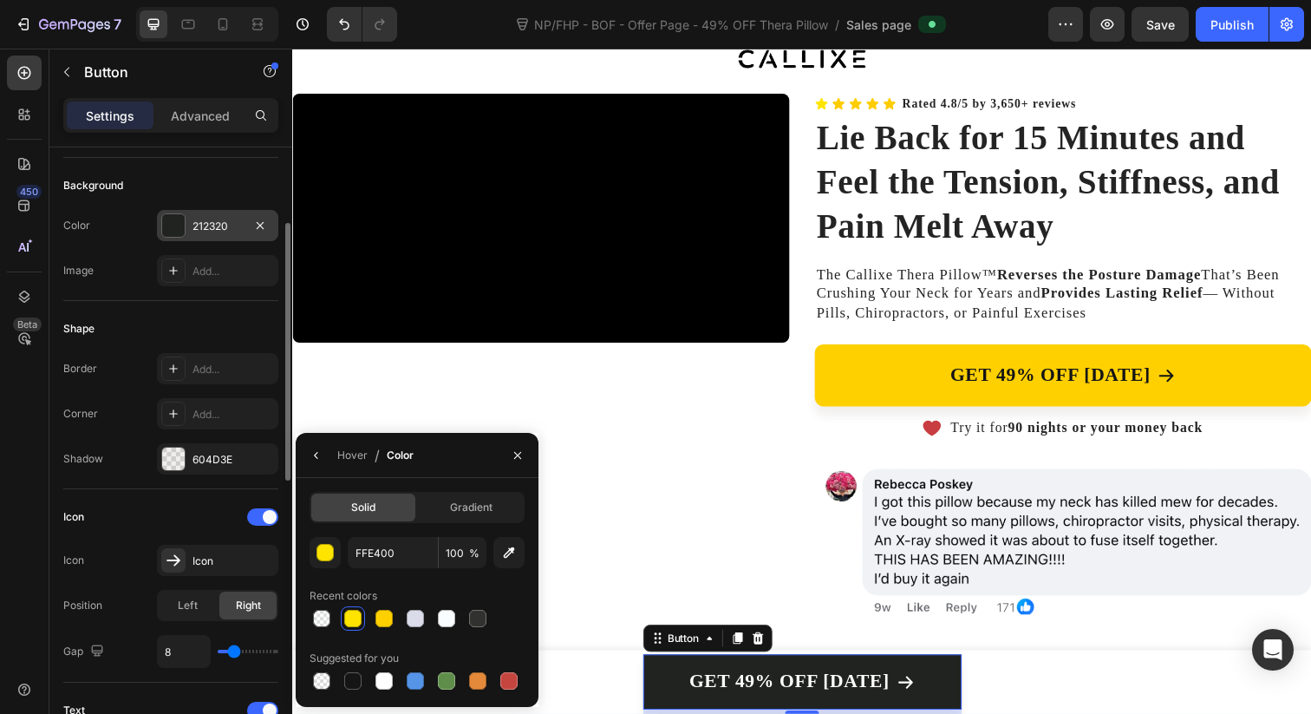
click at [217, 223] on div "212320" at bounding box center [217, 226] width 50 height 16
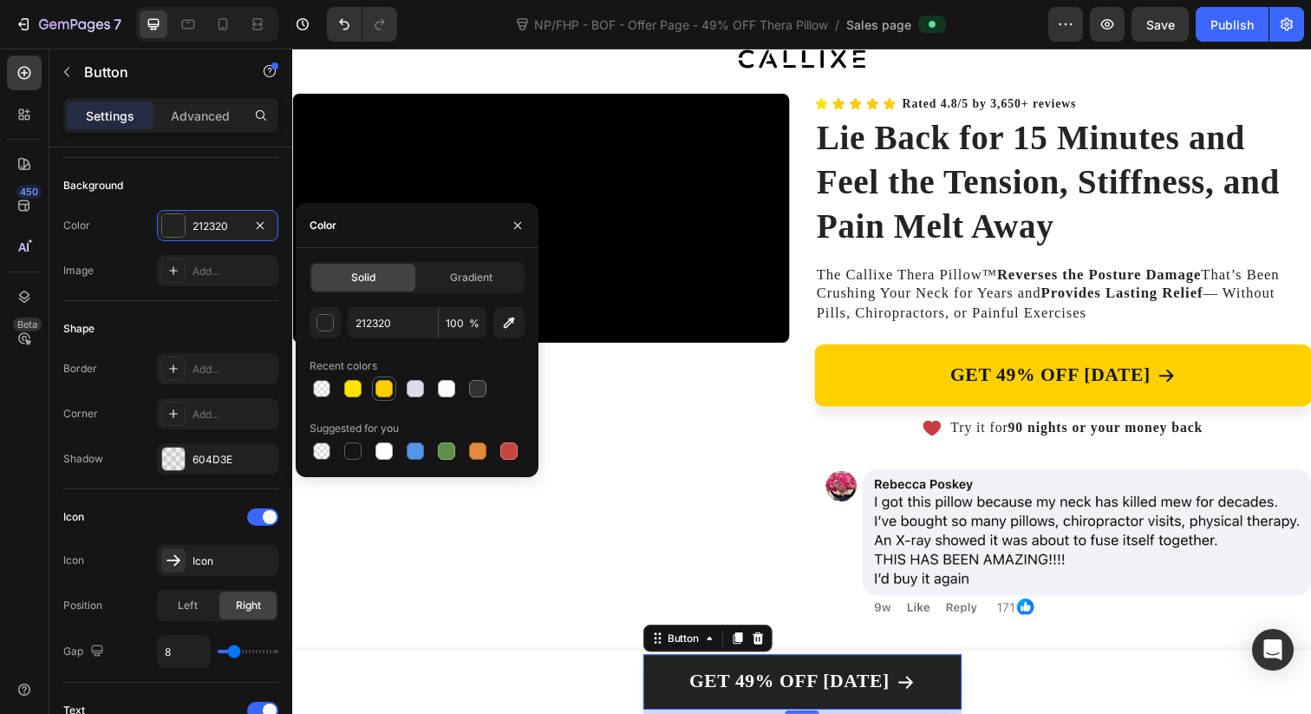
click at [383, 385] on div at bounding box center [383, 388] width 17 height 17
type input "FFD000"
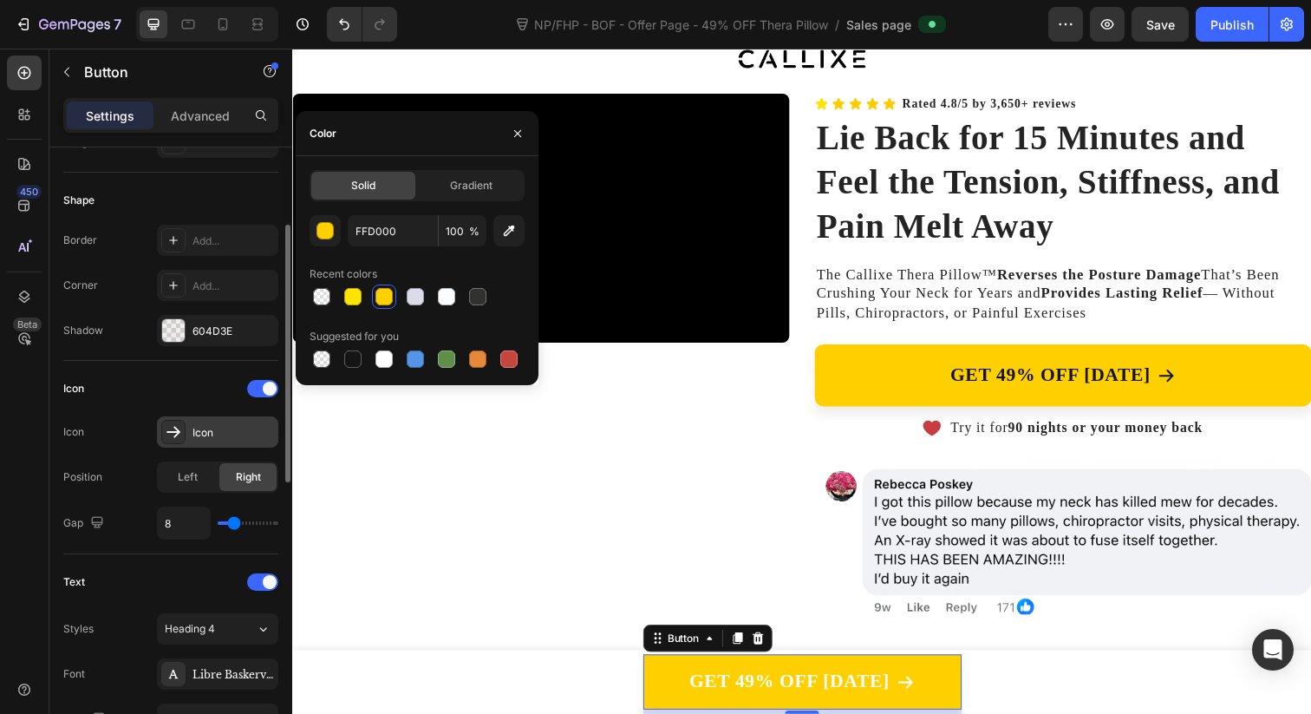
scroll to position [509, 0]
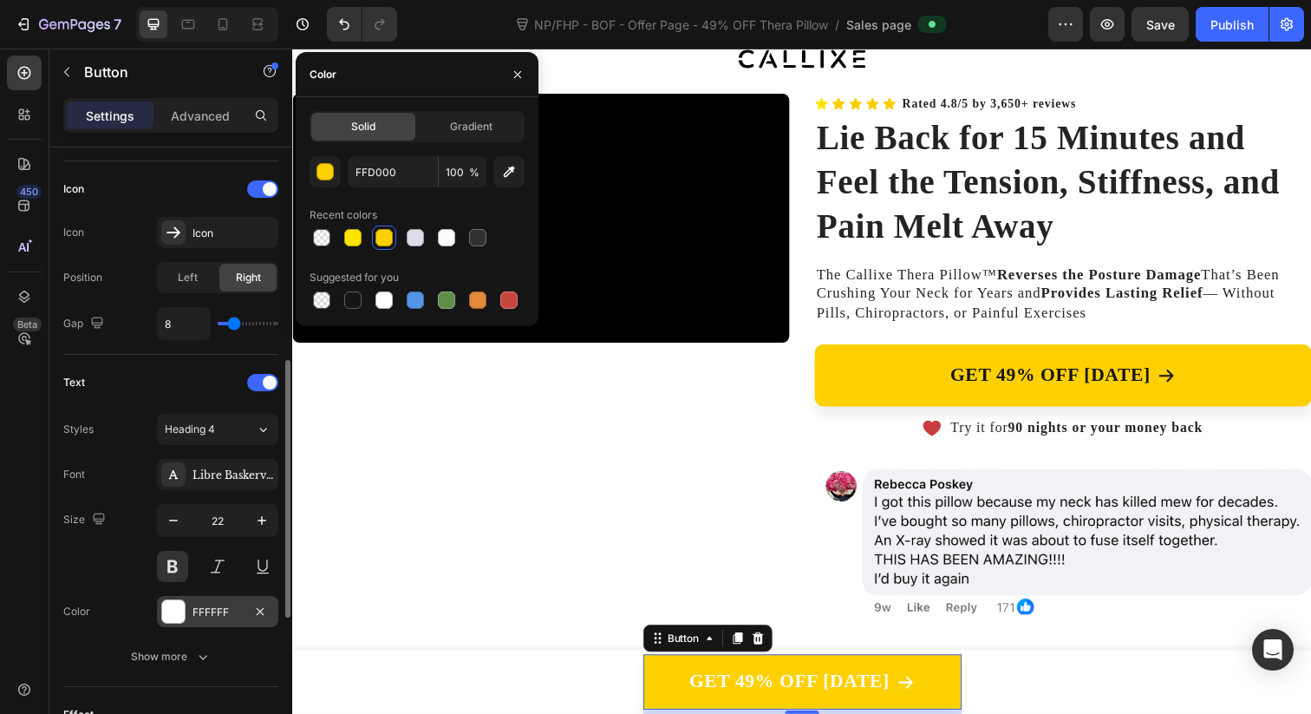
click at [204, 616] on div "FFFFFF" at bounding box center [217, 612] width 50 height 16
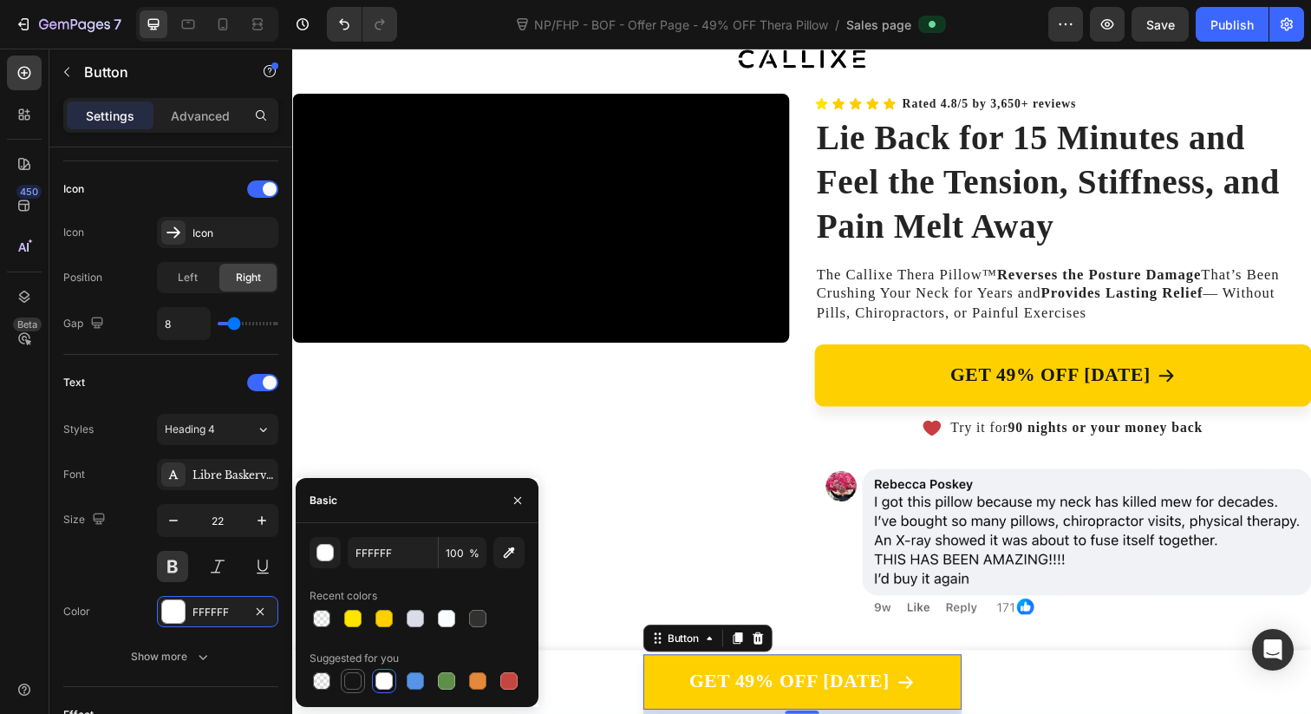
click at [362, 684] on div at bounding box center [352, 680] width 21 height 21
type input "151515"
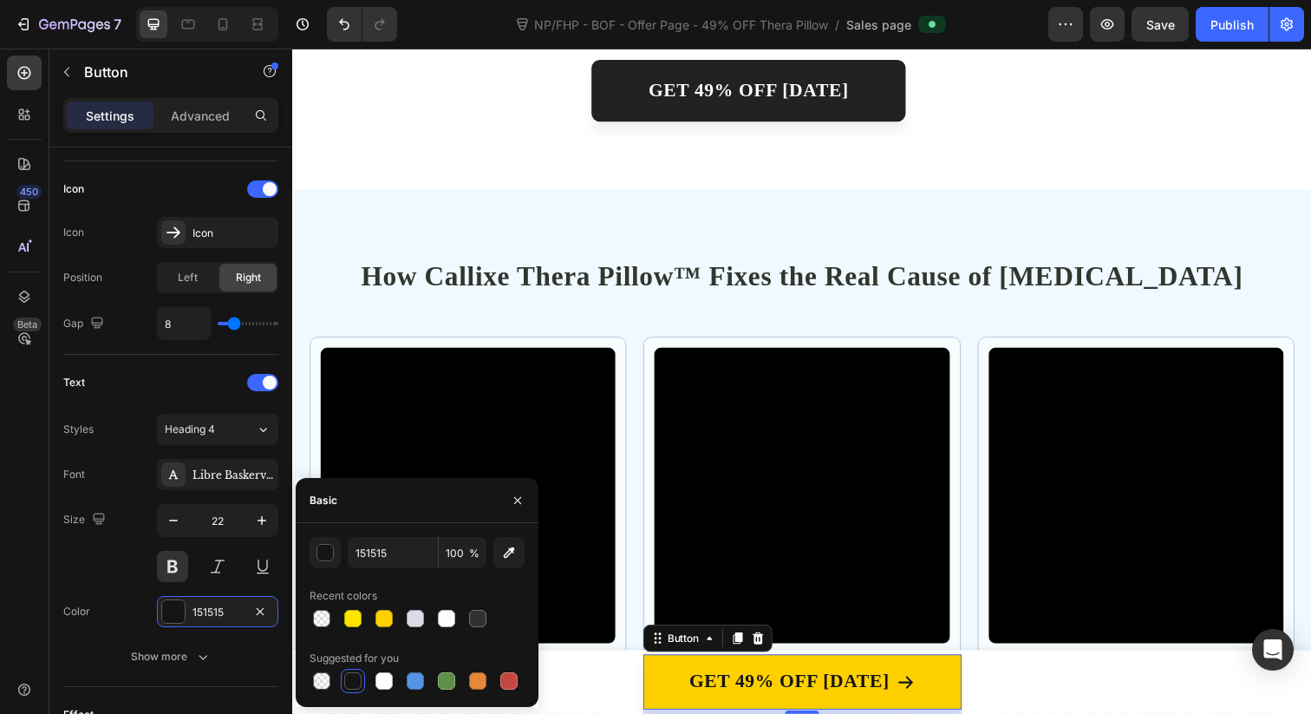
scroll to position [3812, 0]
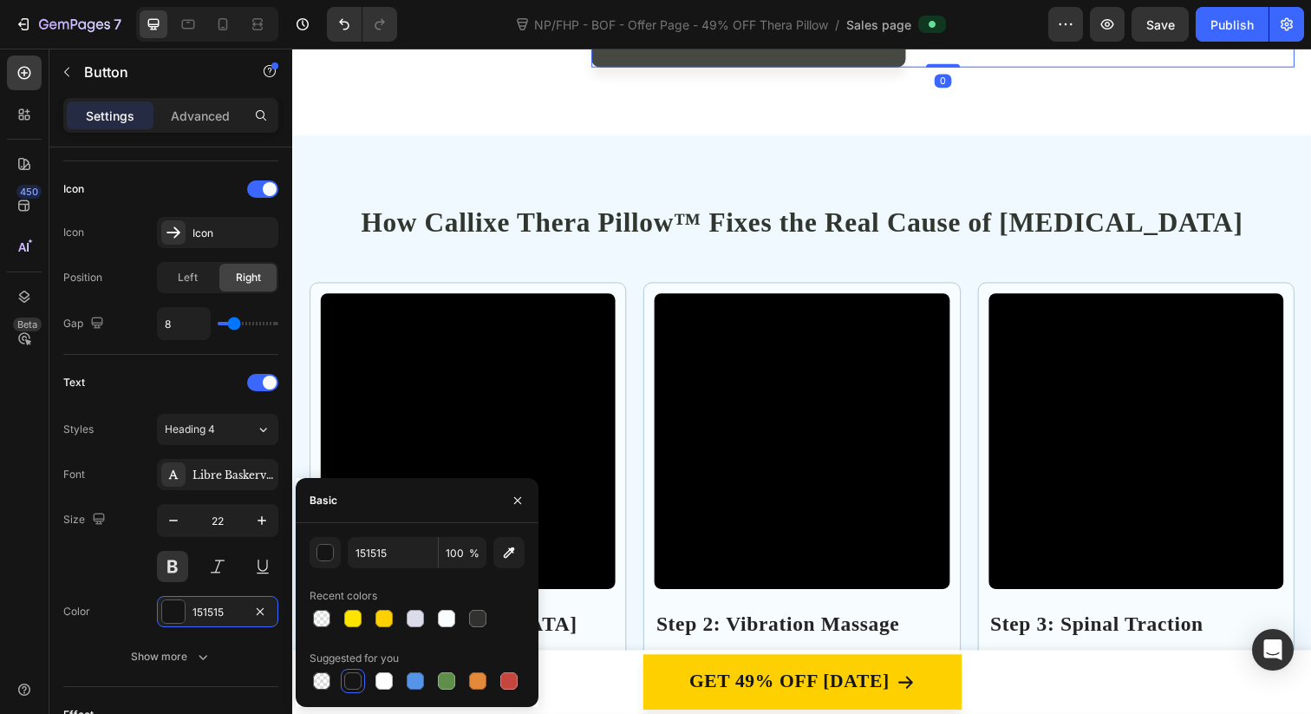
click at [873, 68] on link "GET 49% OFF [DATE]" at bounding box center [757, 35] width 321 height 63
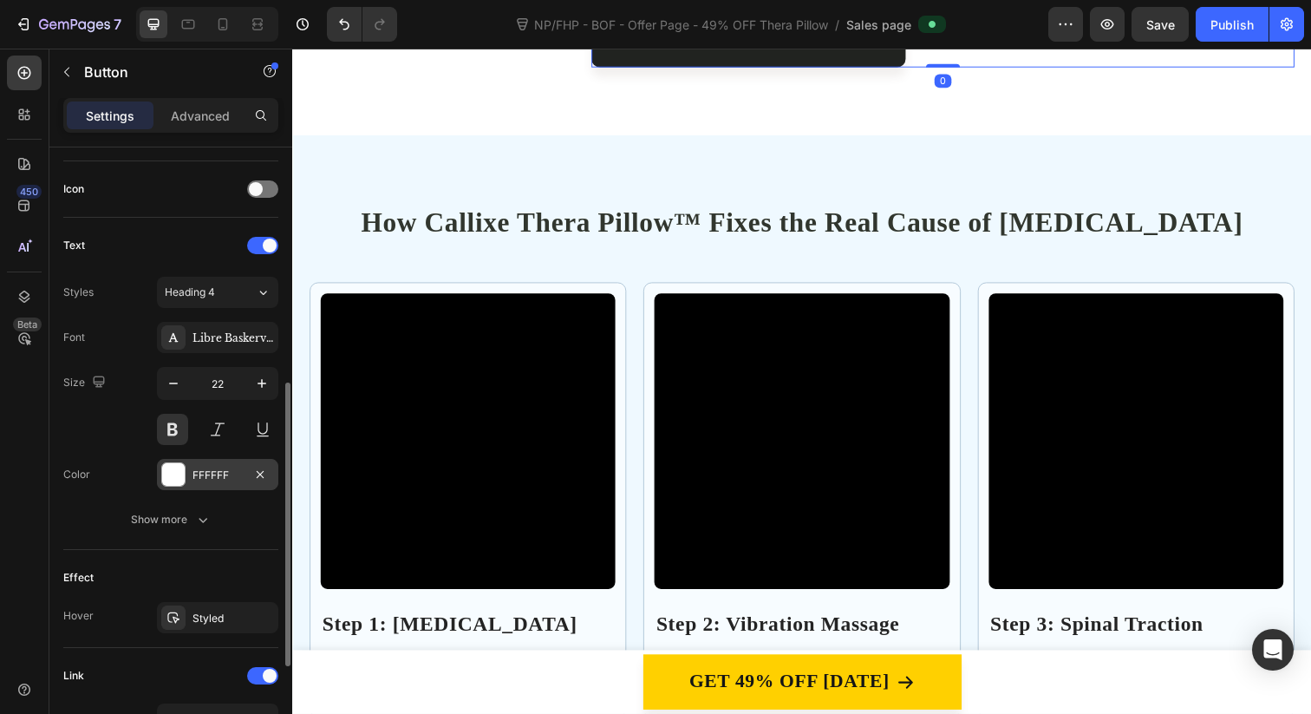
click at [224, 477] on div "FFFFFF" at bounding box center [217, 475] width 50 height 16
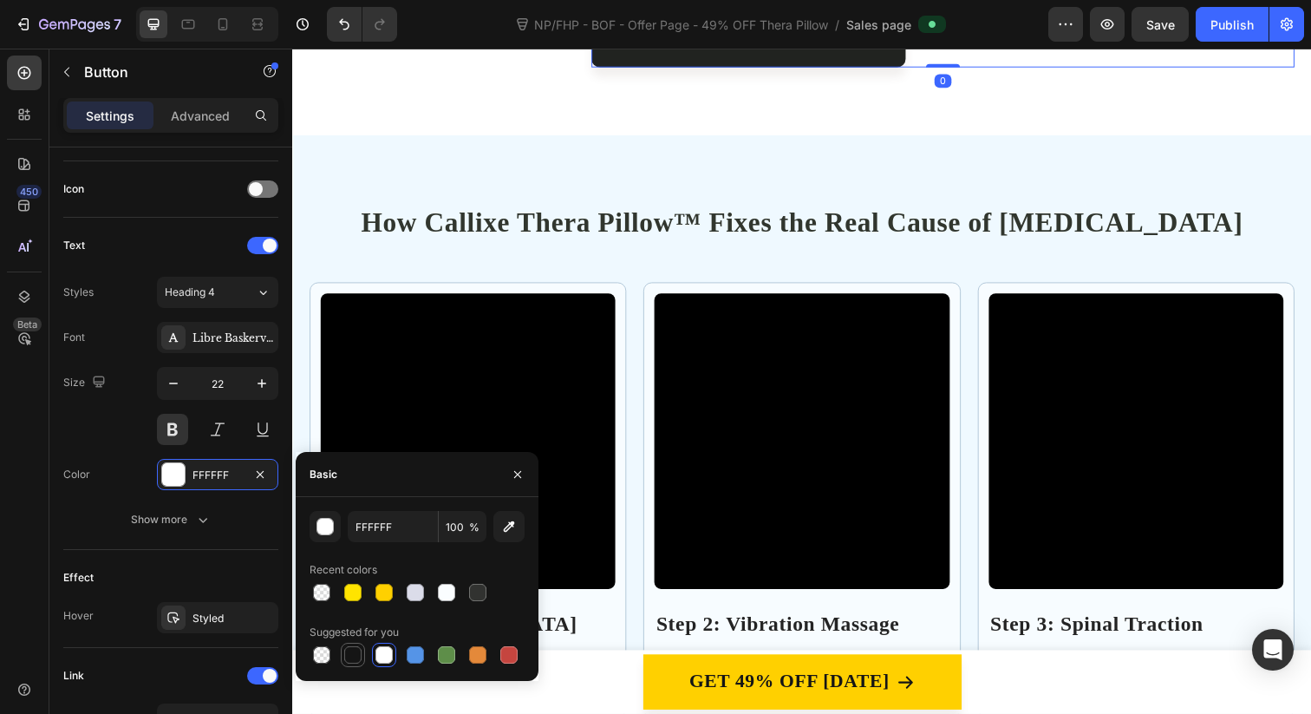
click at [355, 646] on div at bounding box center [352, 654] width 17 height 17
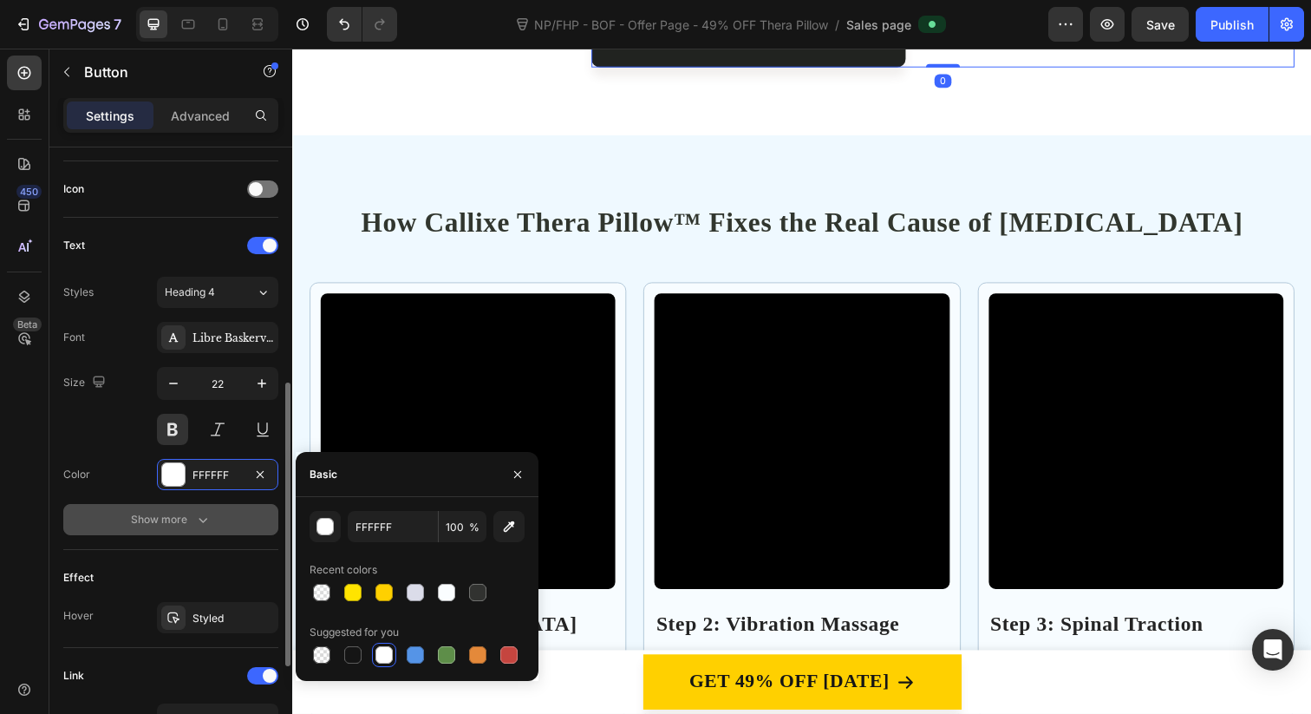
type input "151515"
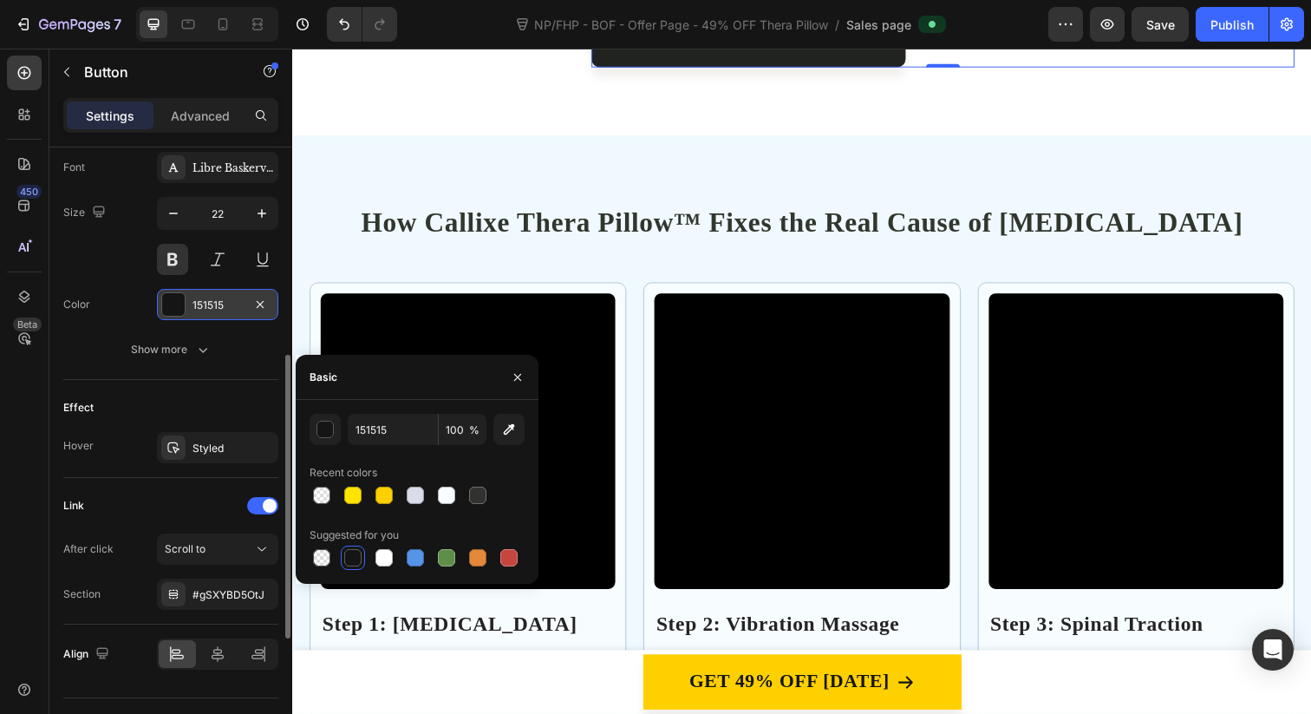
scroll to position [718, 0]
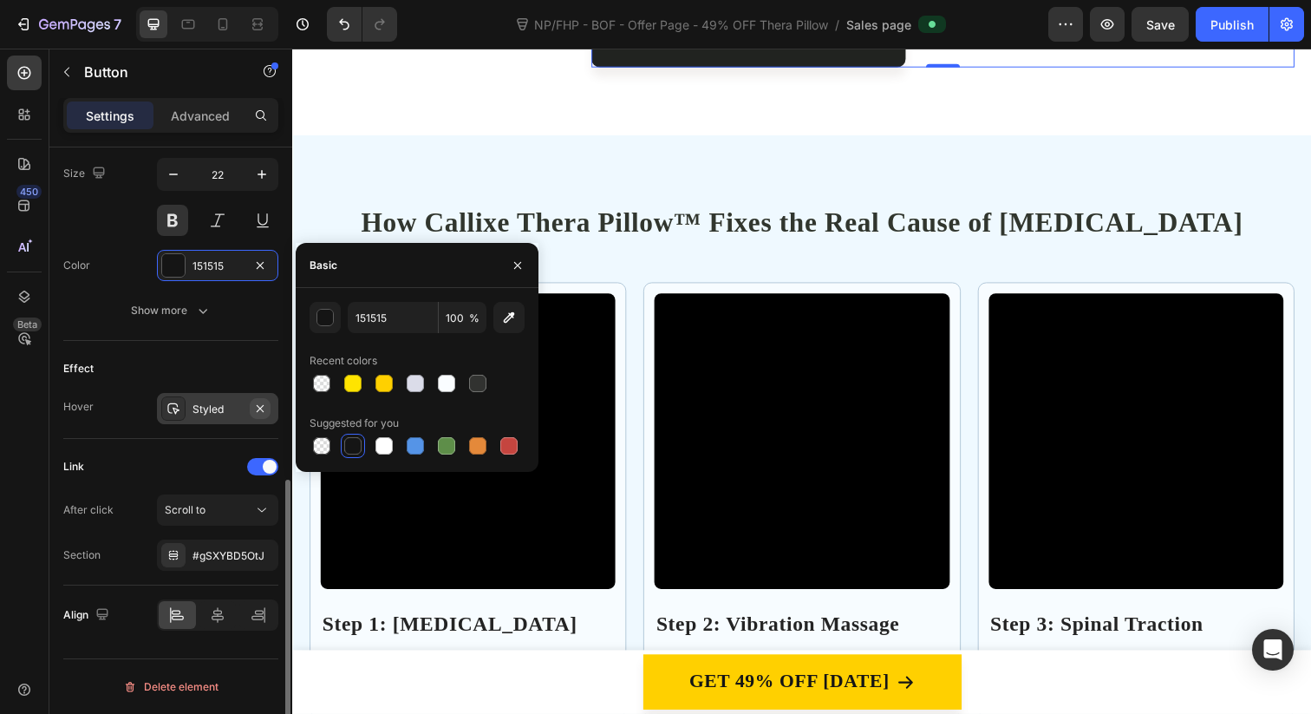
click at [259, 408] on icon "button" at bounding box center [260, 407] width 7 height 7
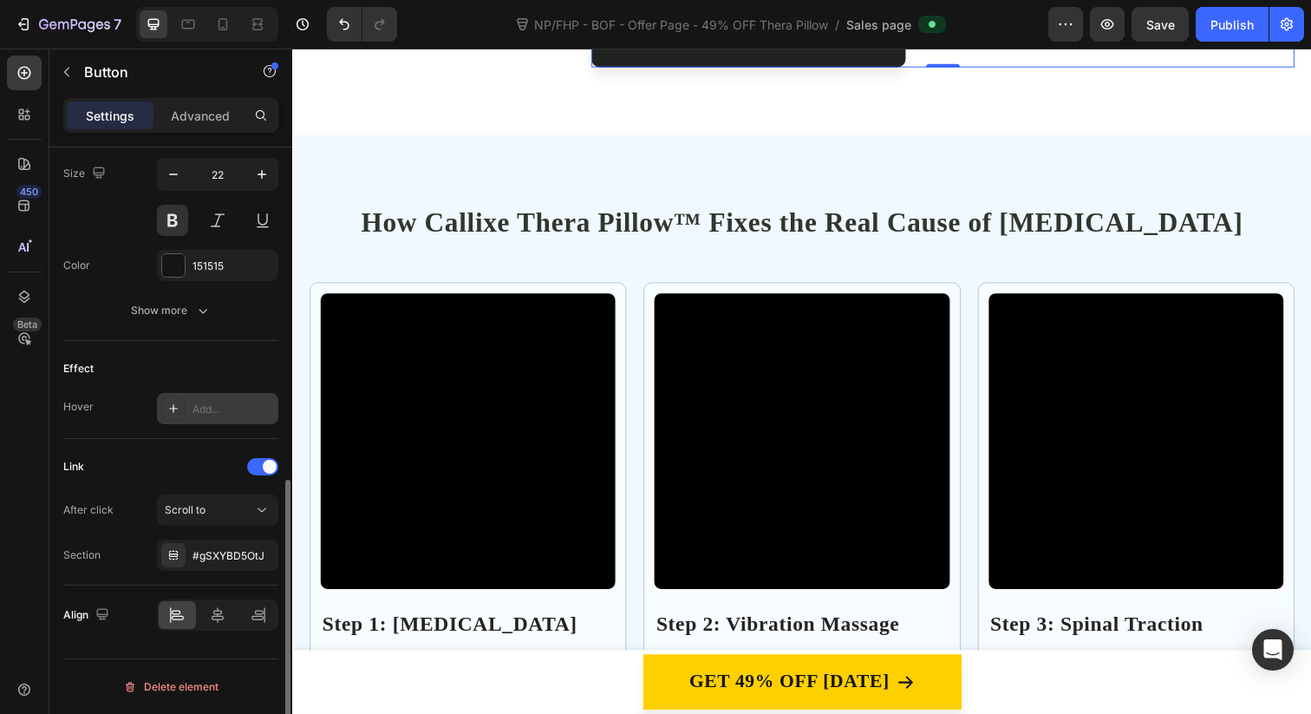
click at [233, 411] on div "Add..." at bounding box center [233, 409] width 82 height 16
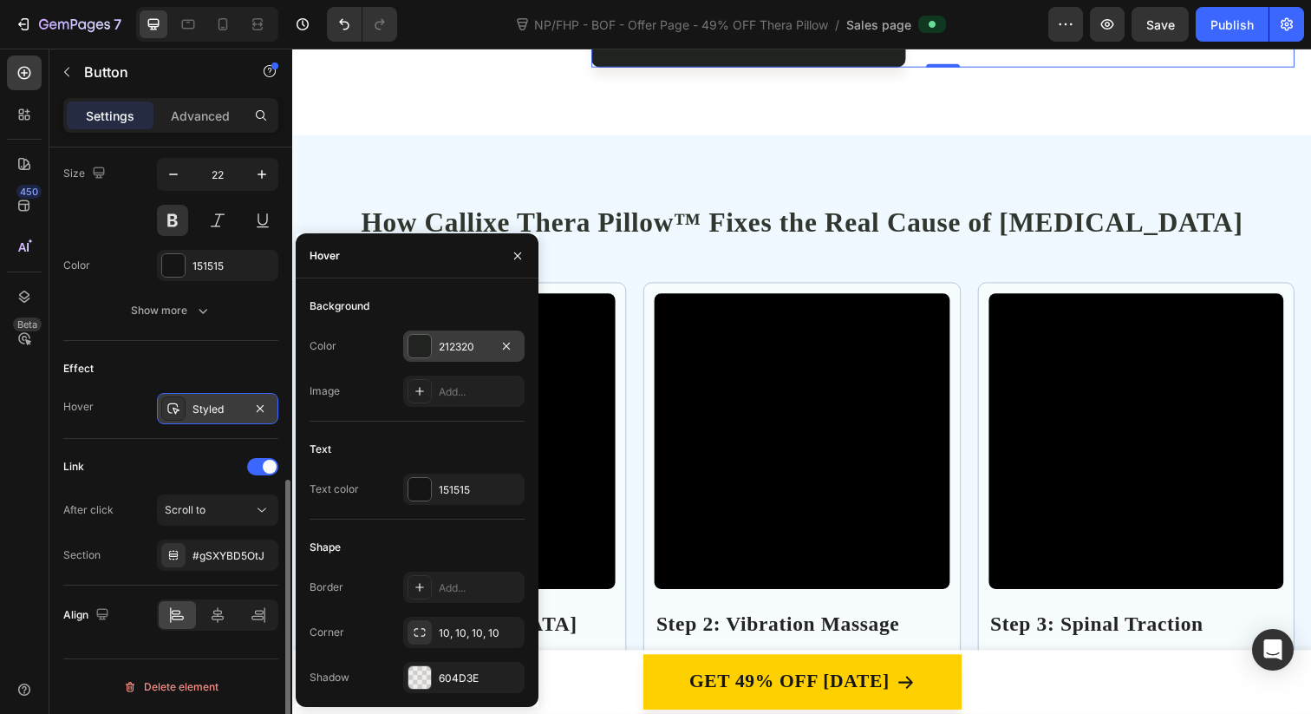
click at [438, 347] on div "212320" at bounding box center [463, 345] width 121 height 31
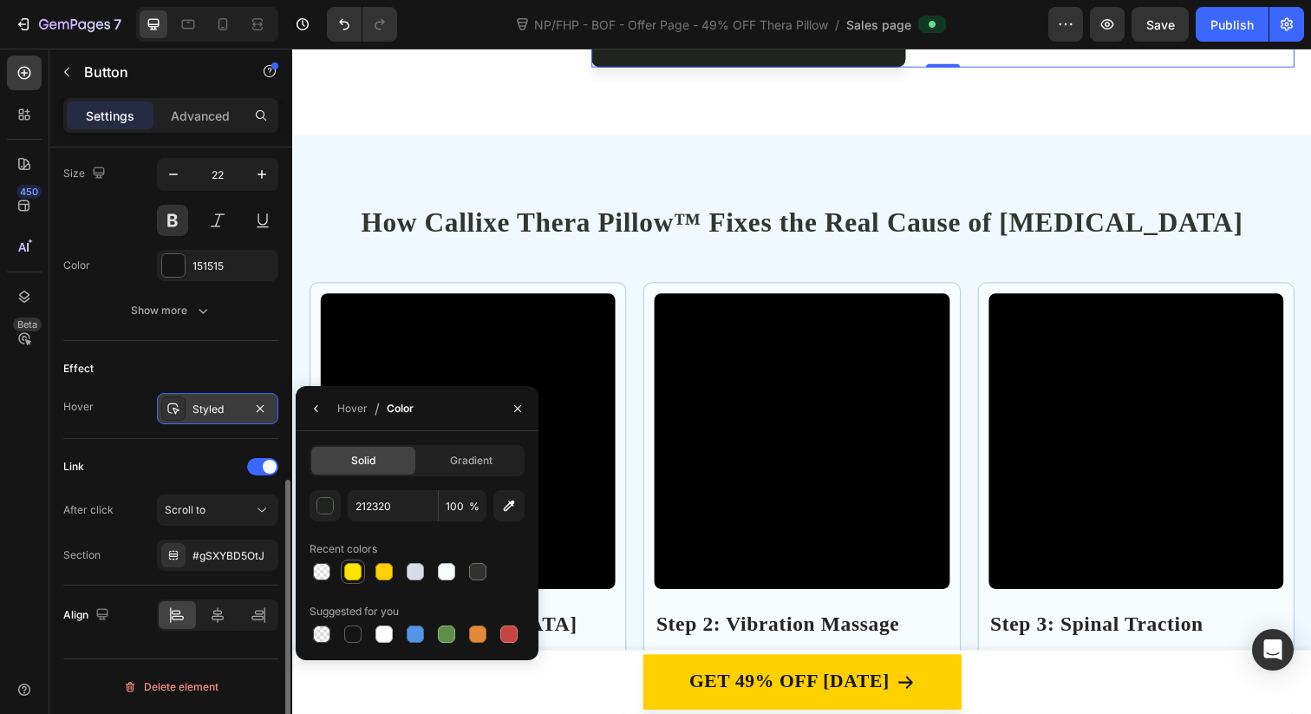
click at [345, 577] on div at bounding box center [352, 571] width 17 height 17
type input "FFE400"
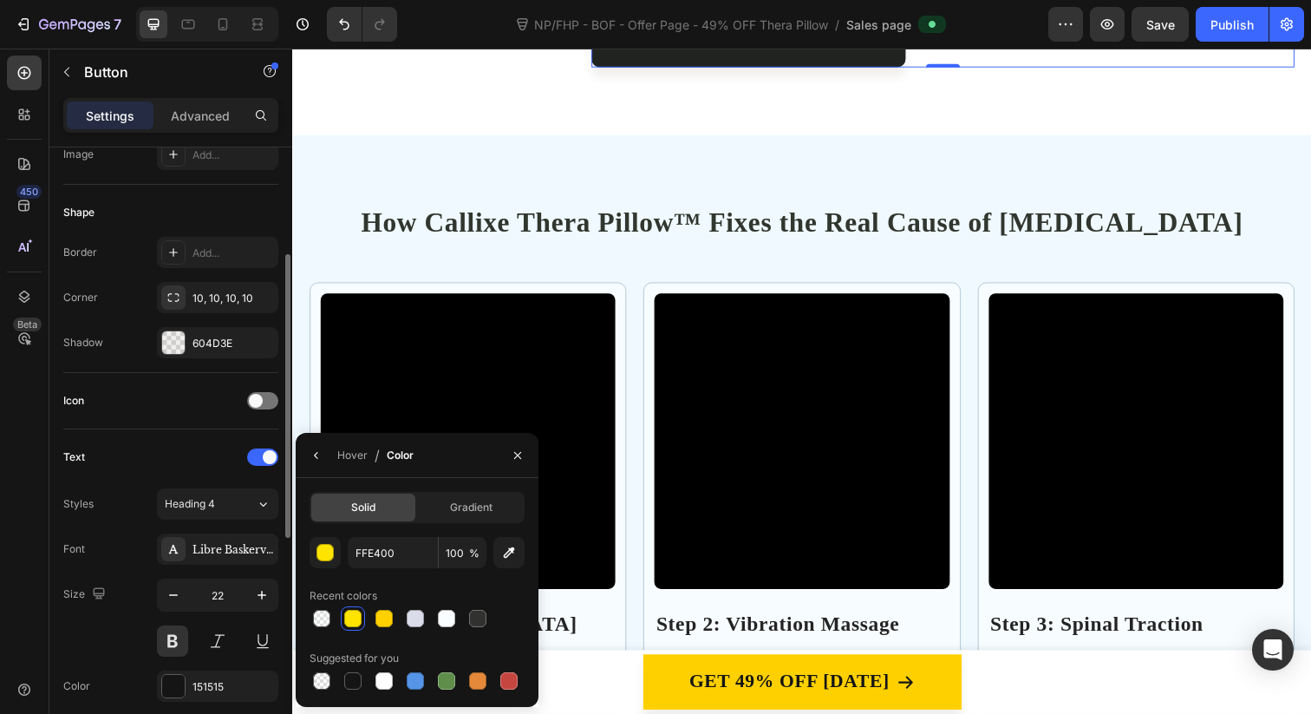
scroll to position [264, 0]
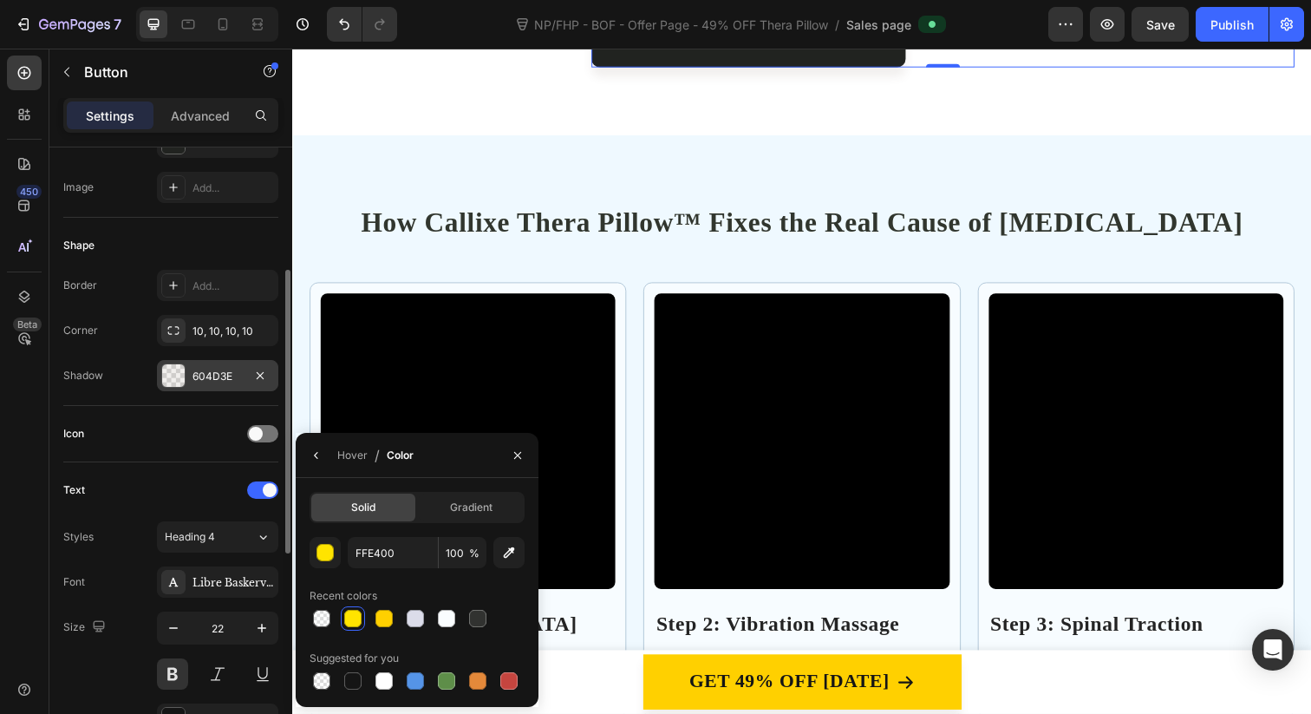
click at [204, 372] on div "604D3E" at bounding box center [217, 376] width 50 height 16
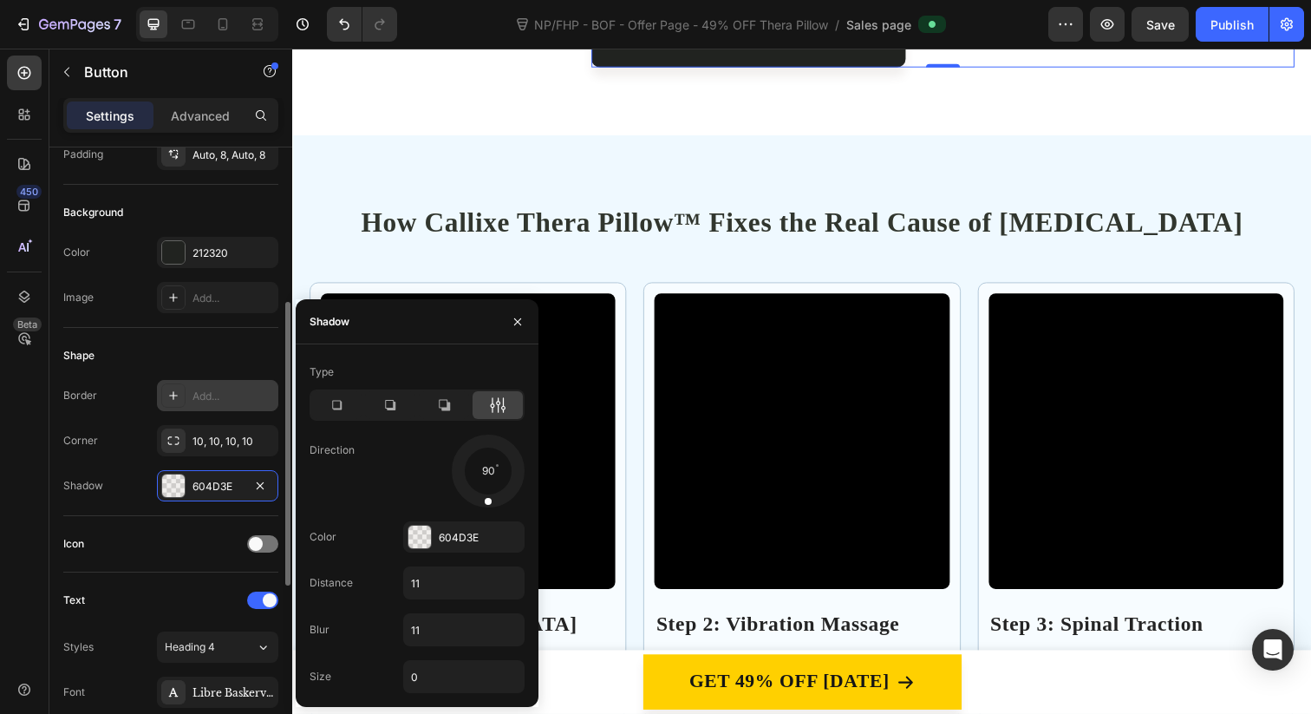
scroll to position [37, 0]
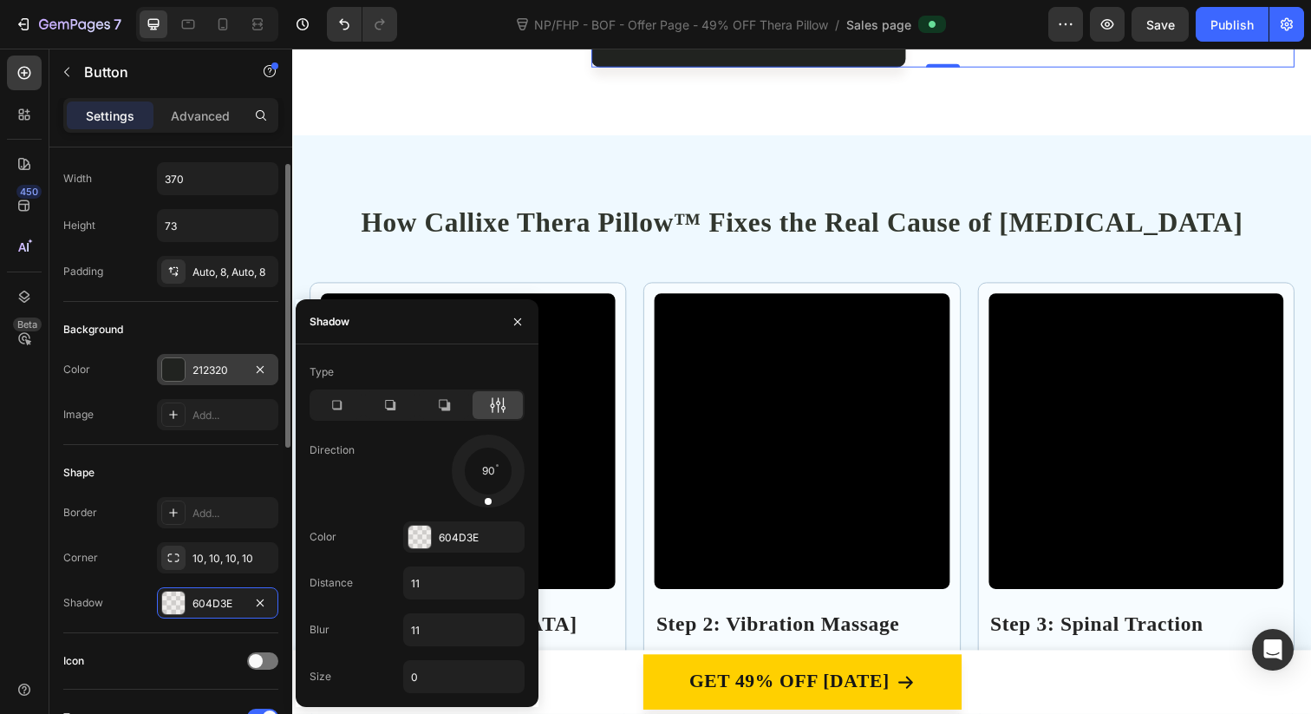
click at [206, 376] on div "212320" at bounding box center [217, 370] width 50 height 16
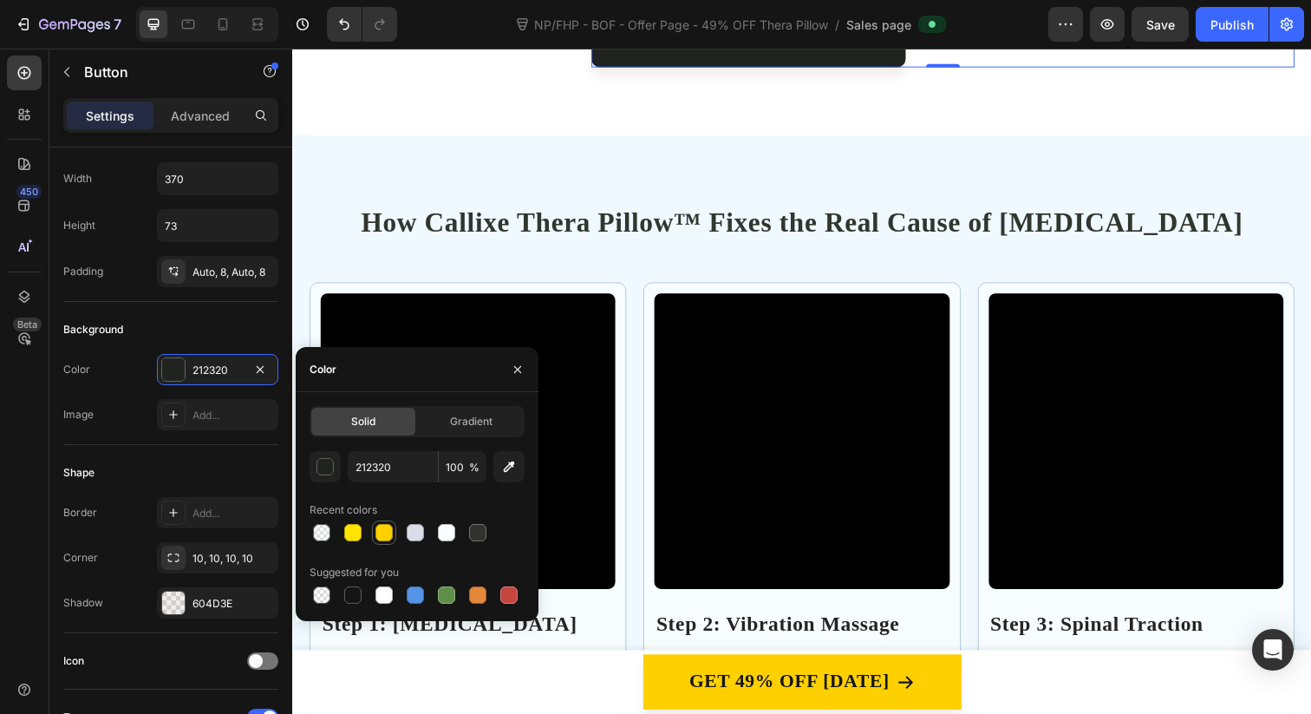
click at [391, 524] on div at bounding box center [384, 532] width 21 height 21
type input "FFD000"
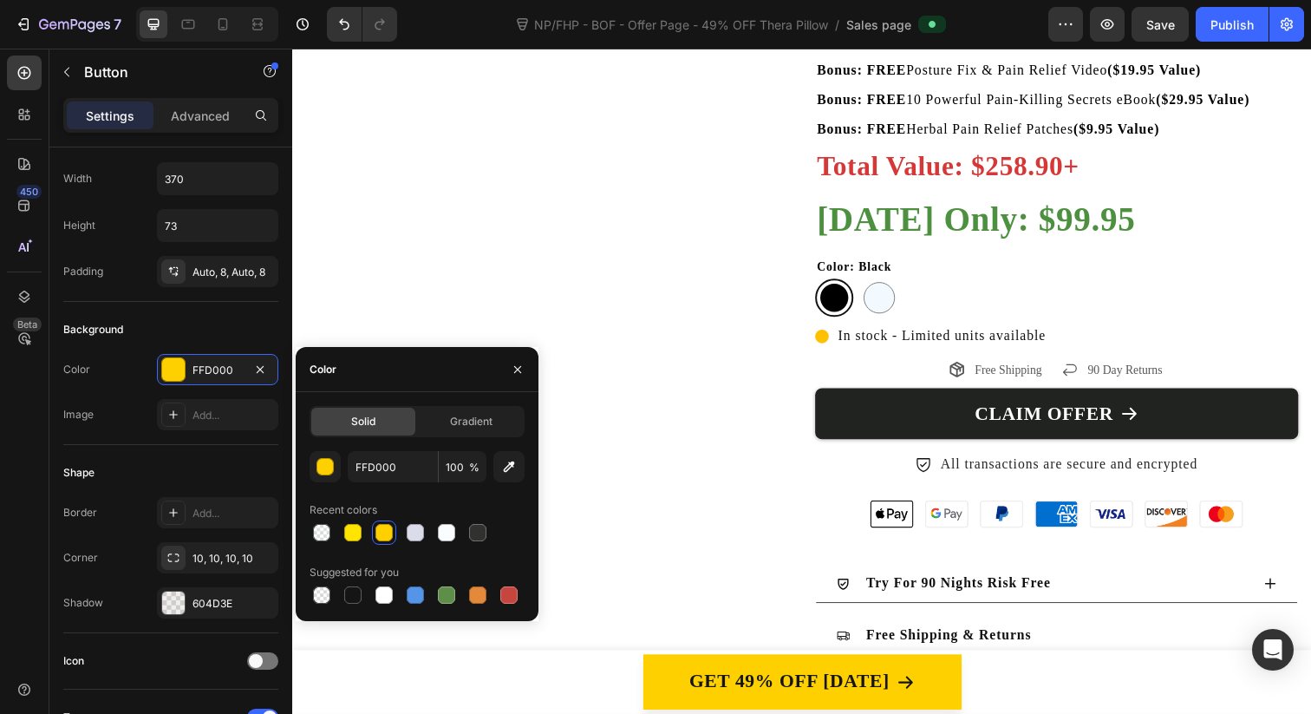
scroll to position [9949, 0]
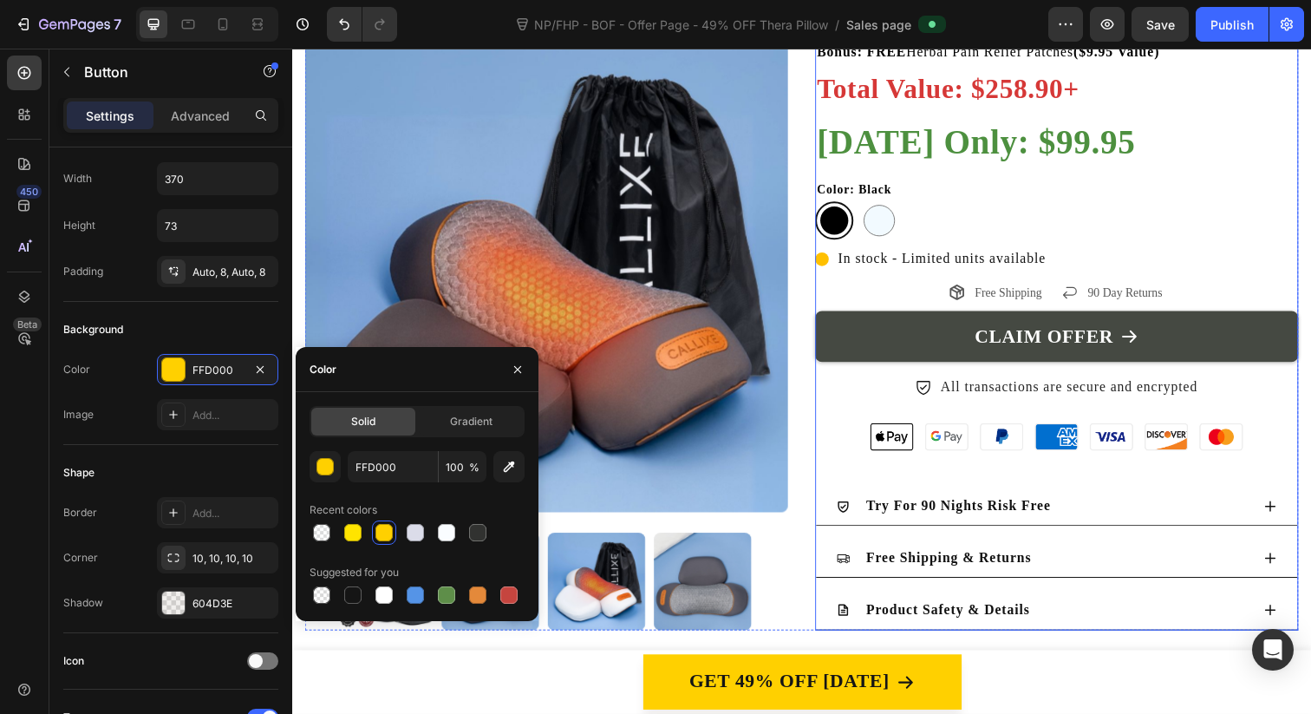
click at [920, 362] on button "CLAIM OFFER" at bounding box center [1072, 342] width 493 height 52
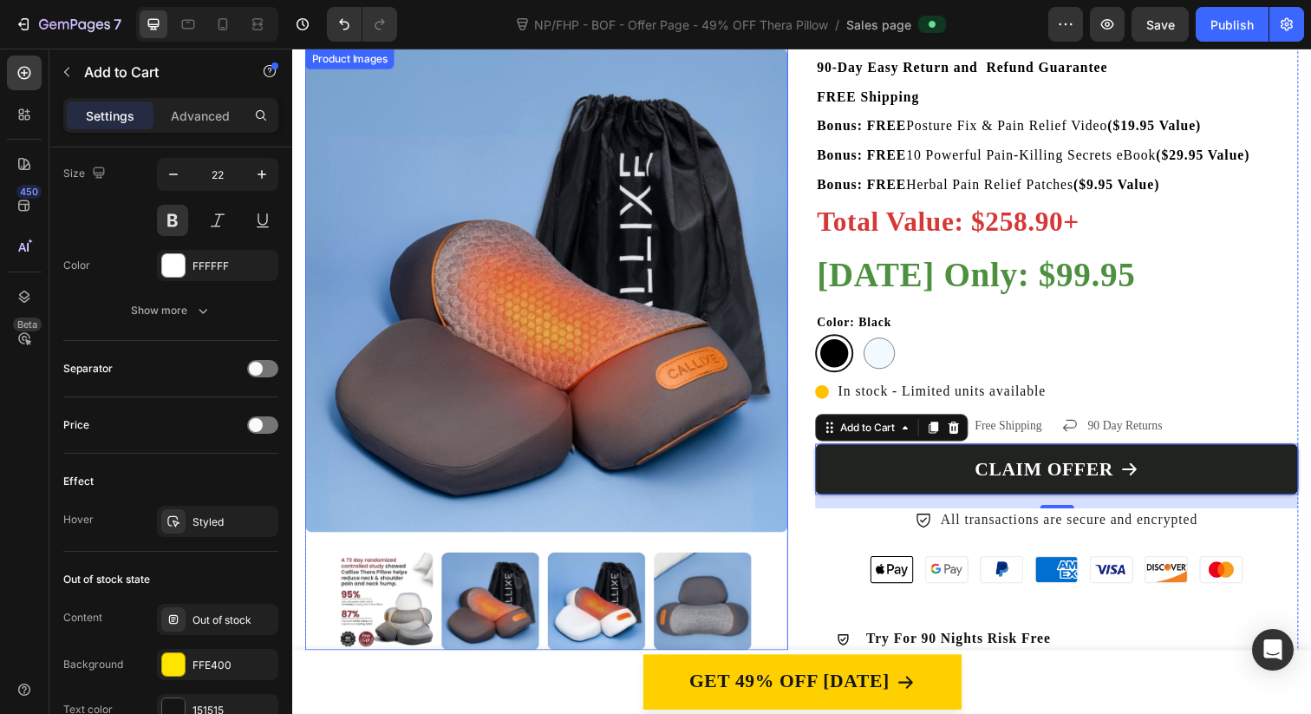
scroll to position [10031, 0]
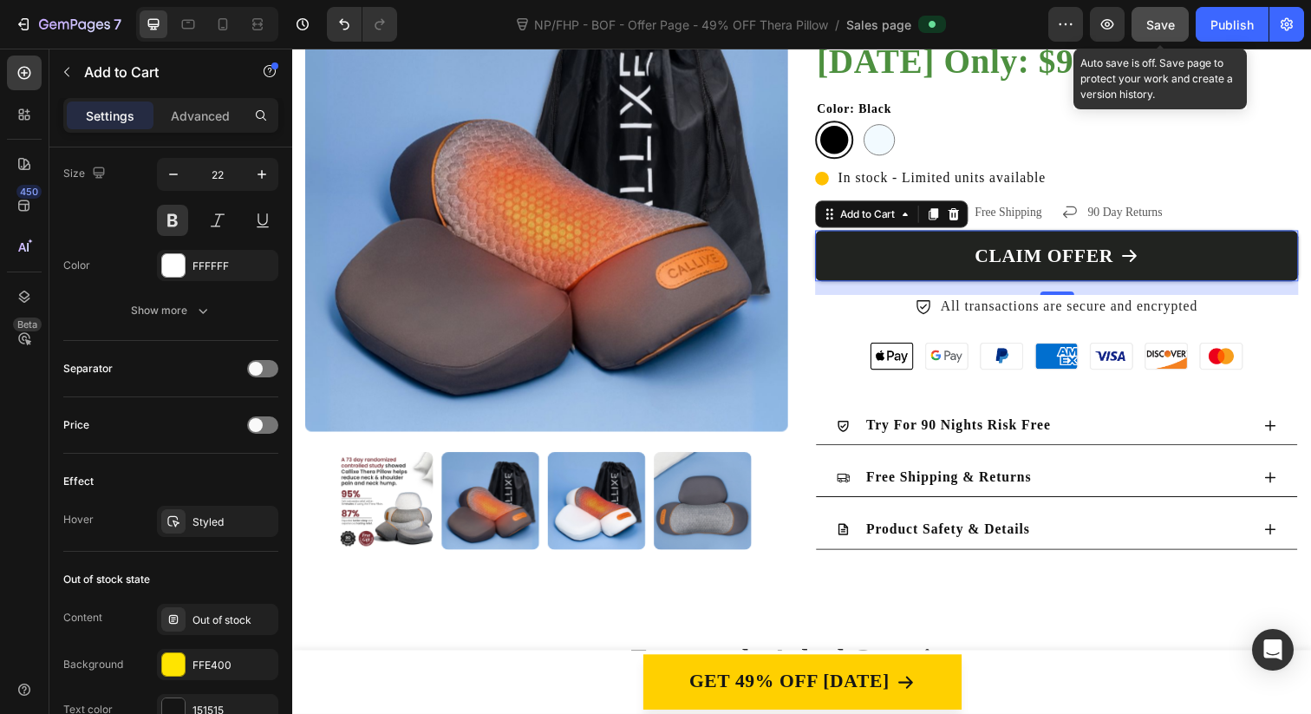
click at [1133, 37] on button "Save" at bounding box center [1160, 24] width 57 height 35
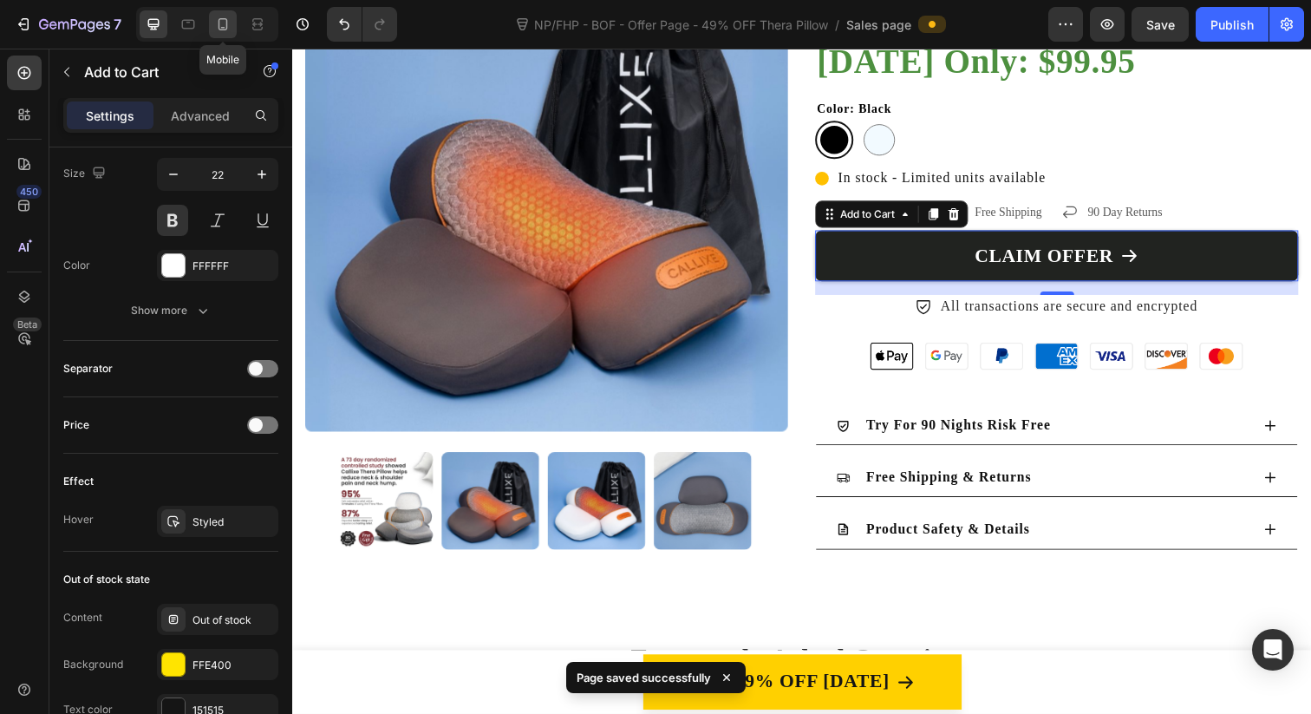
click at [215, 17] on icon at bounding box center [222, 24] width 17 height 17
type input "55"
type input "18"
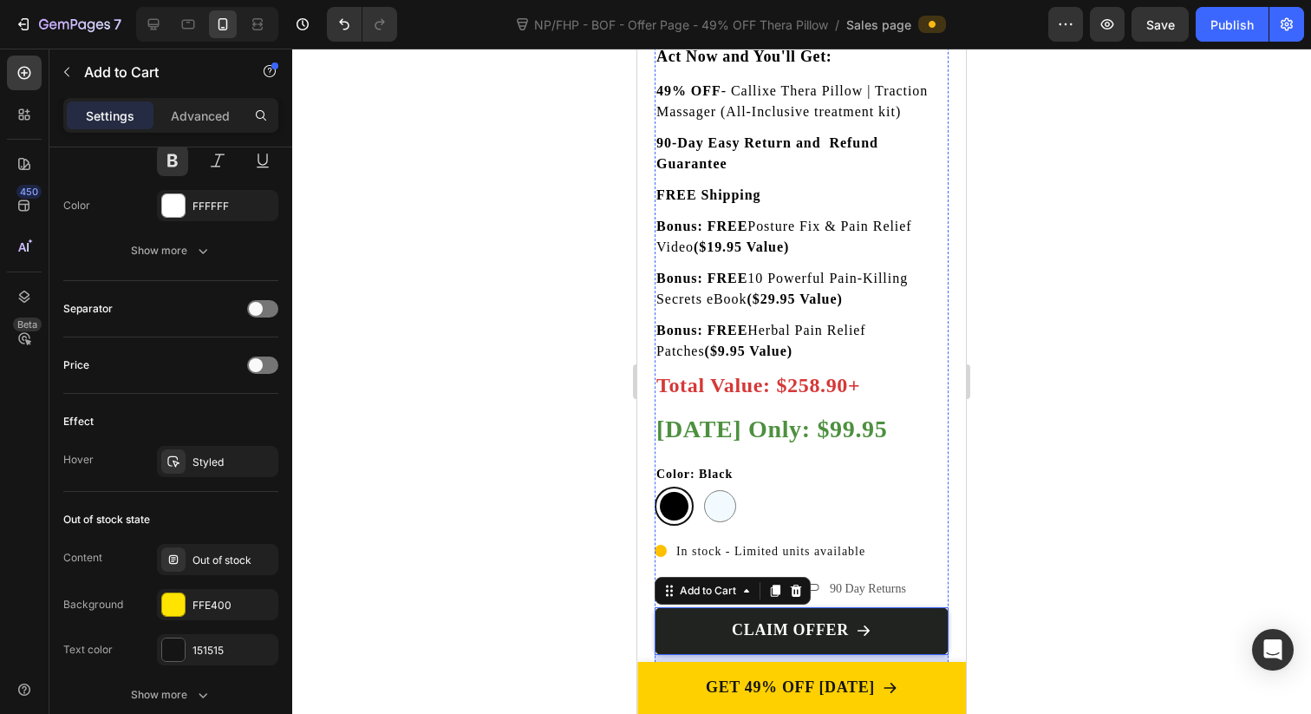
scroll to position [9734, 0]
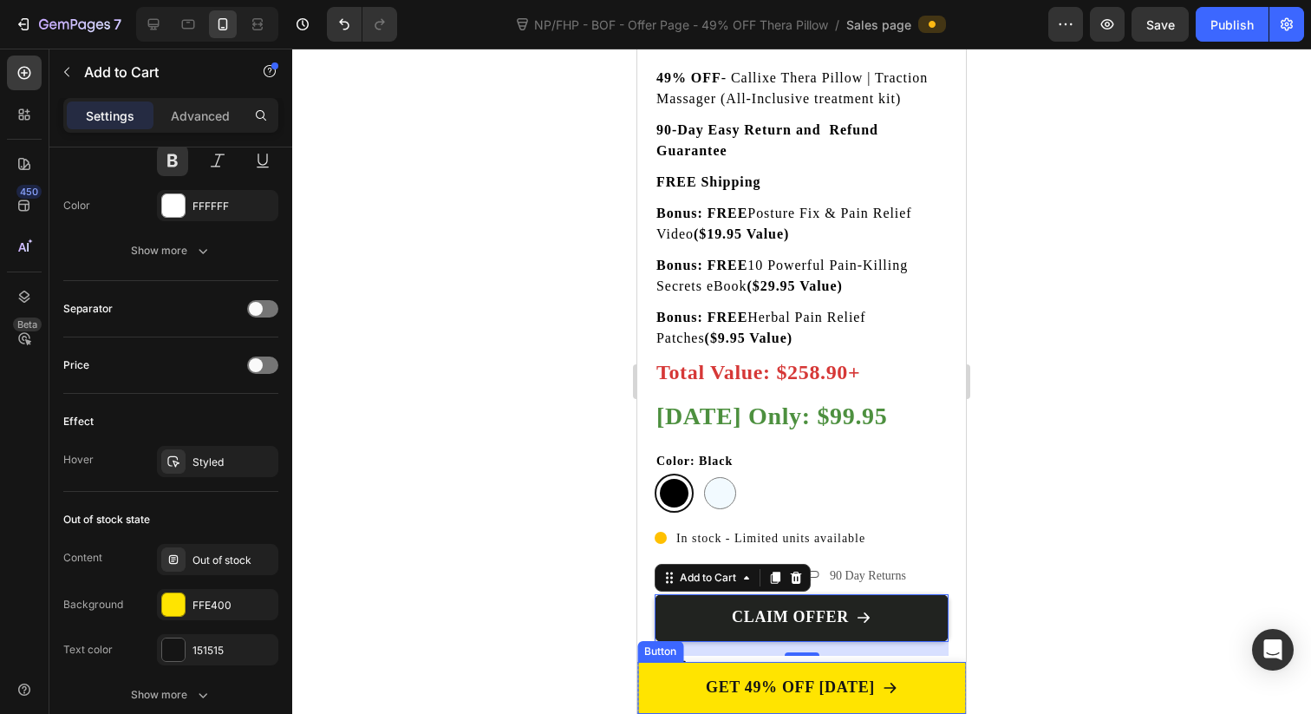
click at [671, 698] on link "GET 49% OFF [DATE]" at bounding box center [801, 688] width 329 height 52
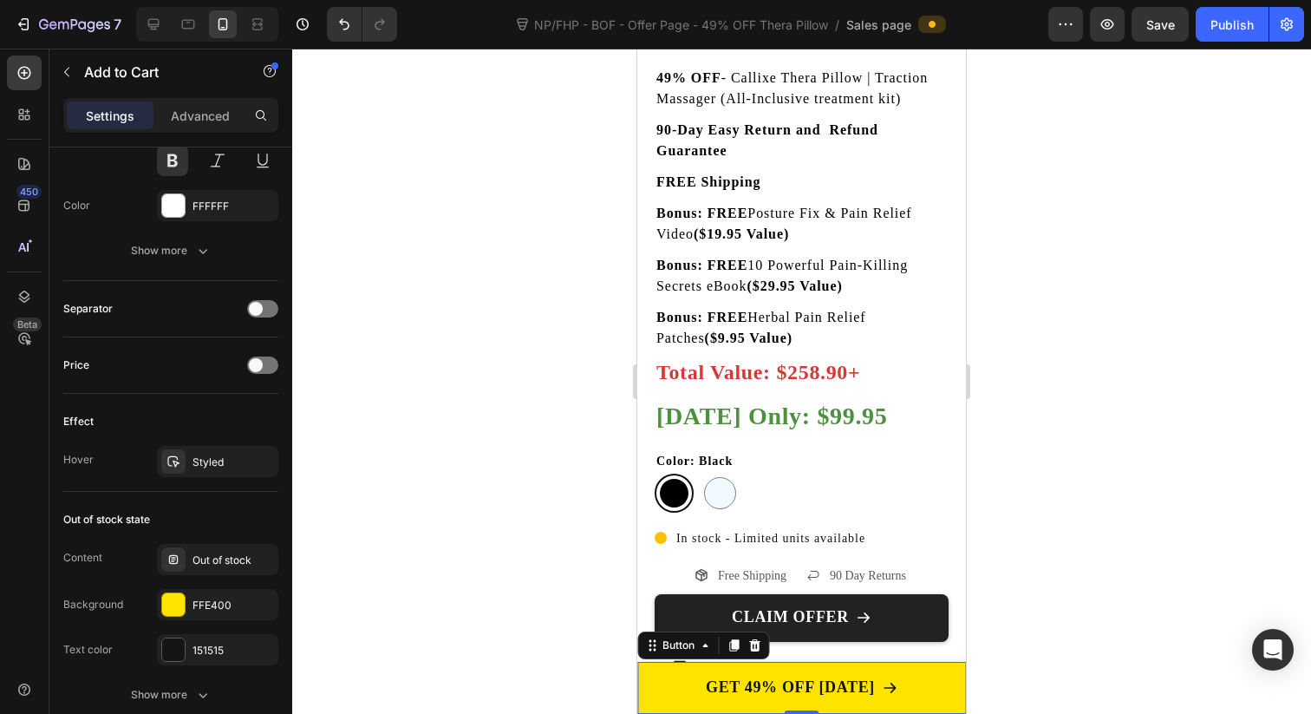
scroll to position [0, 0]
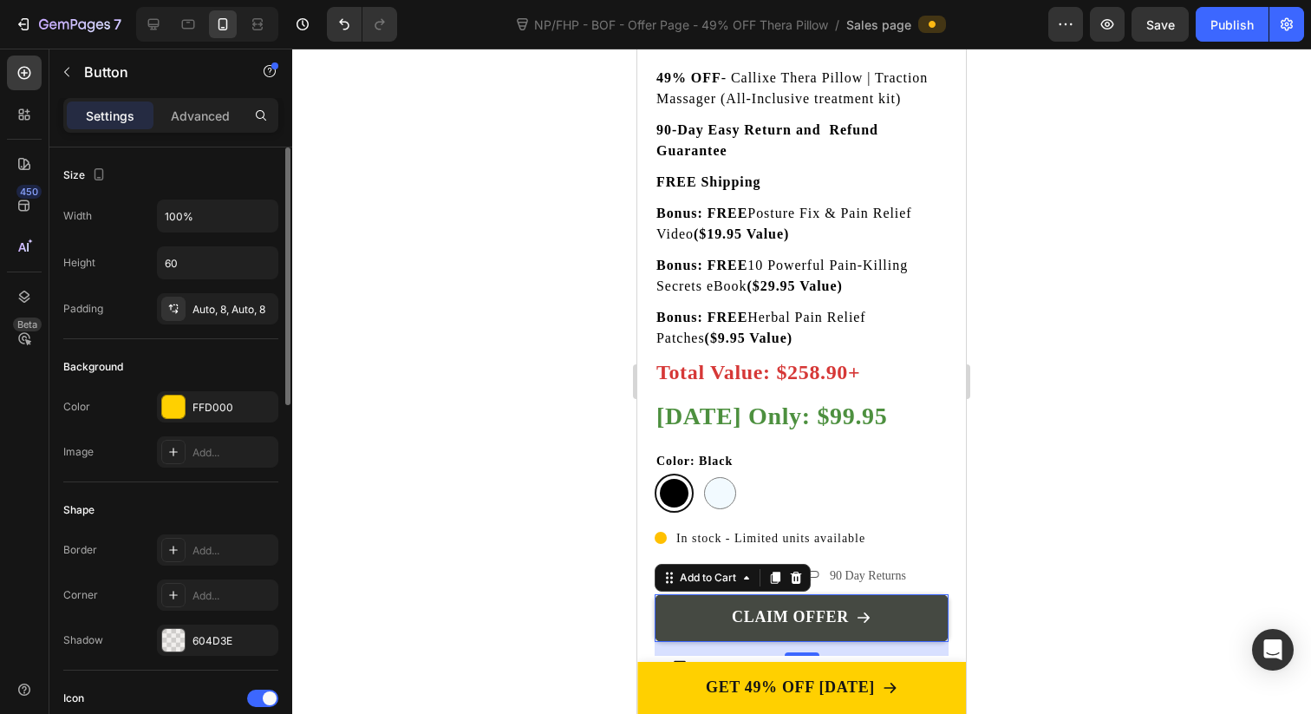
click at [695, 594] on button "CLAIM OFFER" at bounding box center [802, 618] width 294 height 48
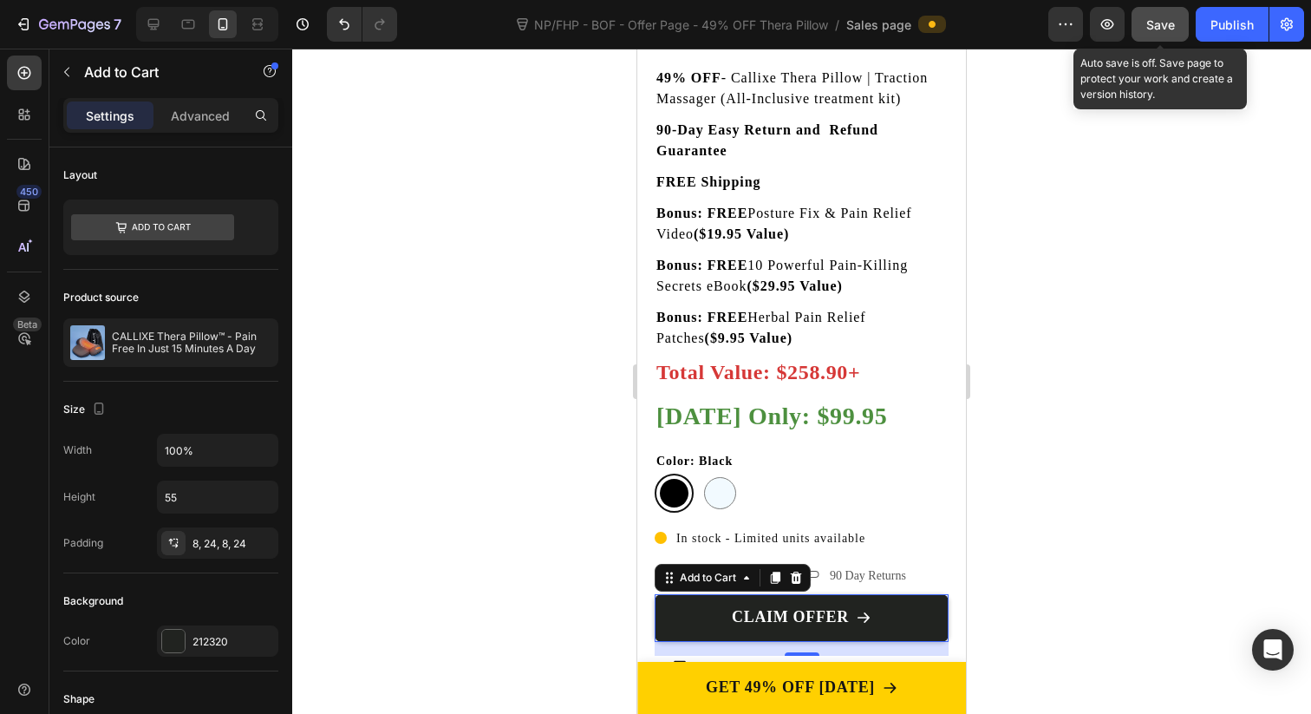
click at [1150, 23] on span "Save" at bounding box center [1160, 24] width 29 height 15
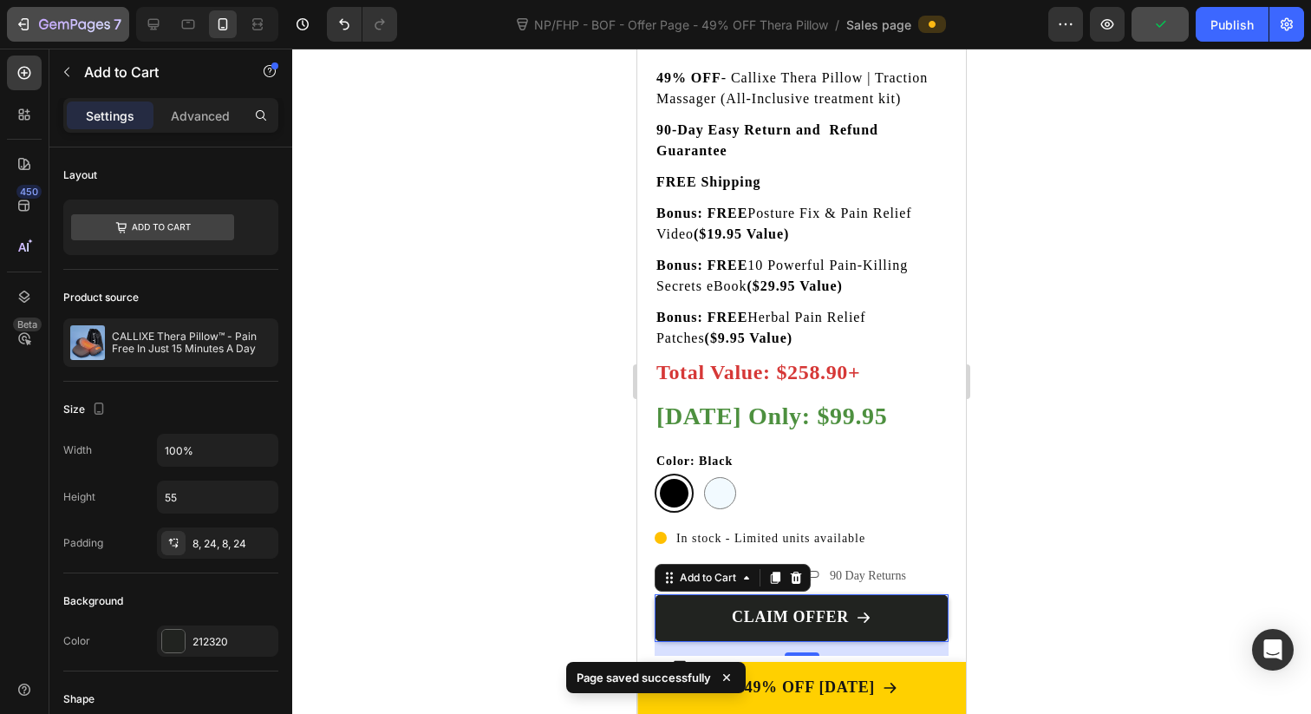
click at [57, 24] on icon "button" at bounding box center [74, 25] width 71 height 15
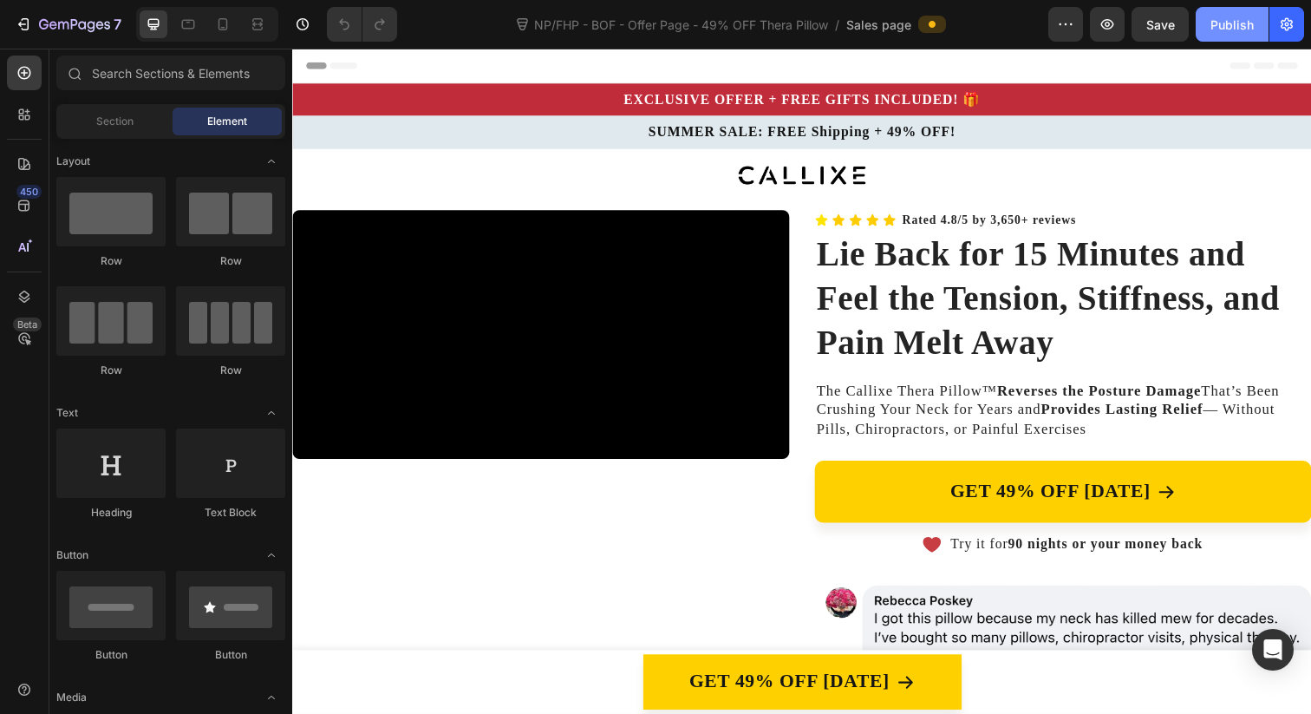
click at [1225, 26] on div "Publish" at bounding box center [1231, 25] width 43 height 18
